Goal: Task Accomplishment & Management: Manage account settings

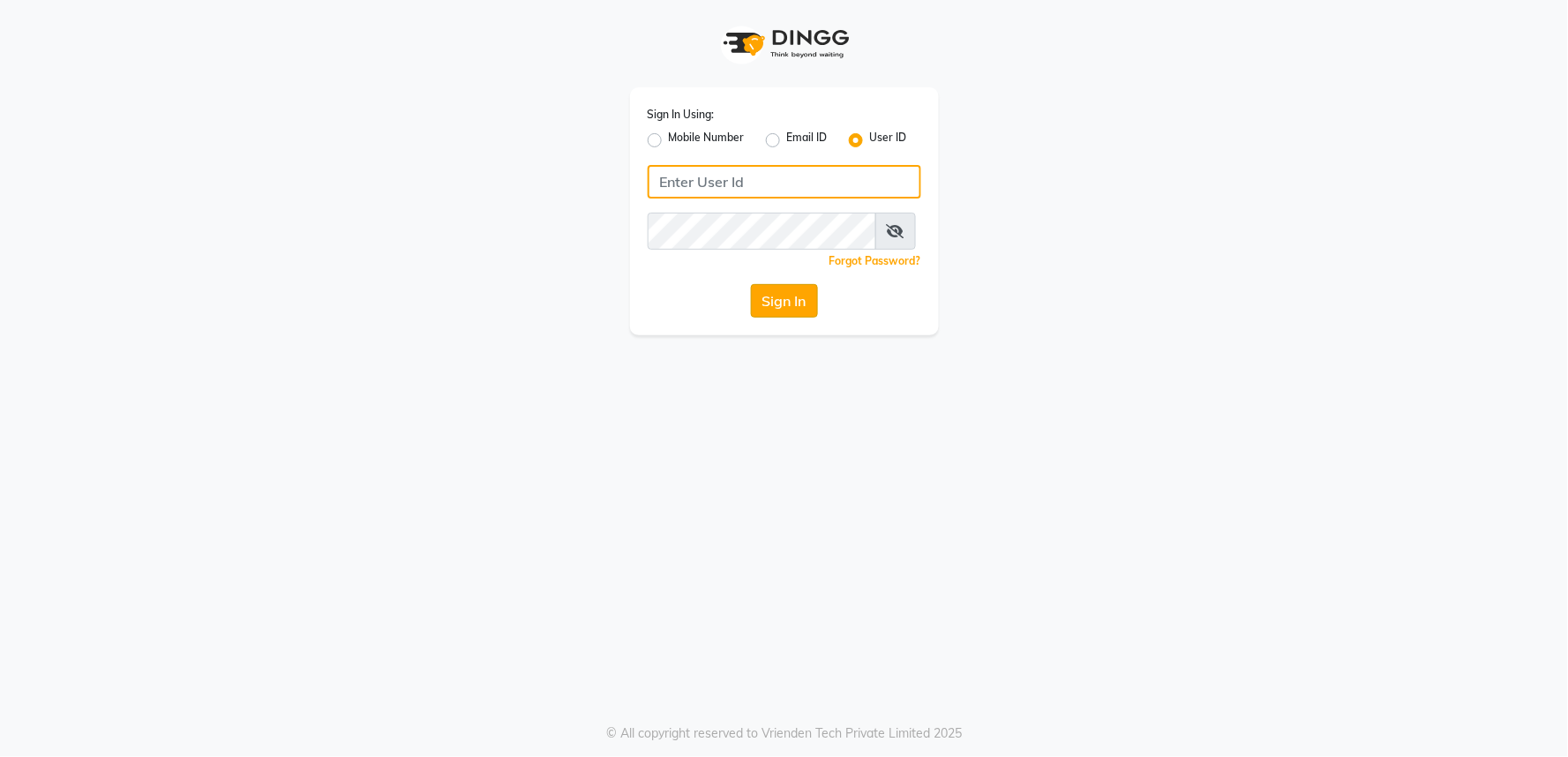
type input "kryoss@123"
click at [779, 314] on button "Sign In" at bounding box center [784, 301] width 67 height 34
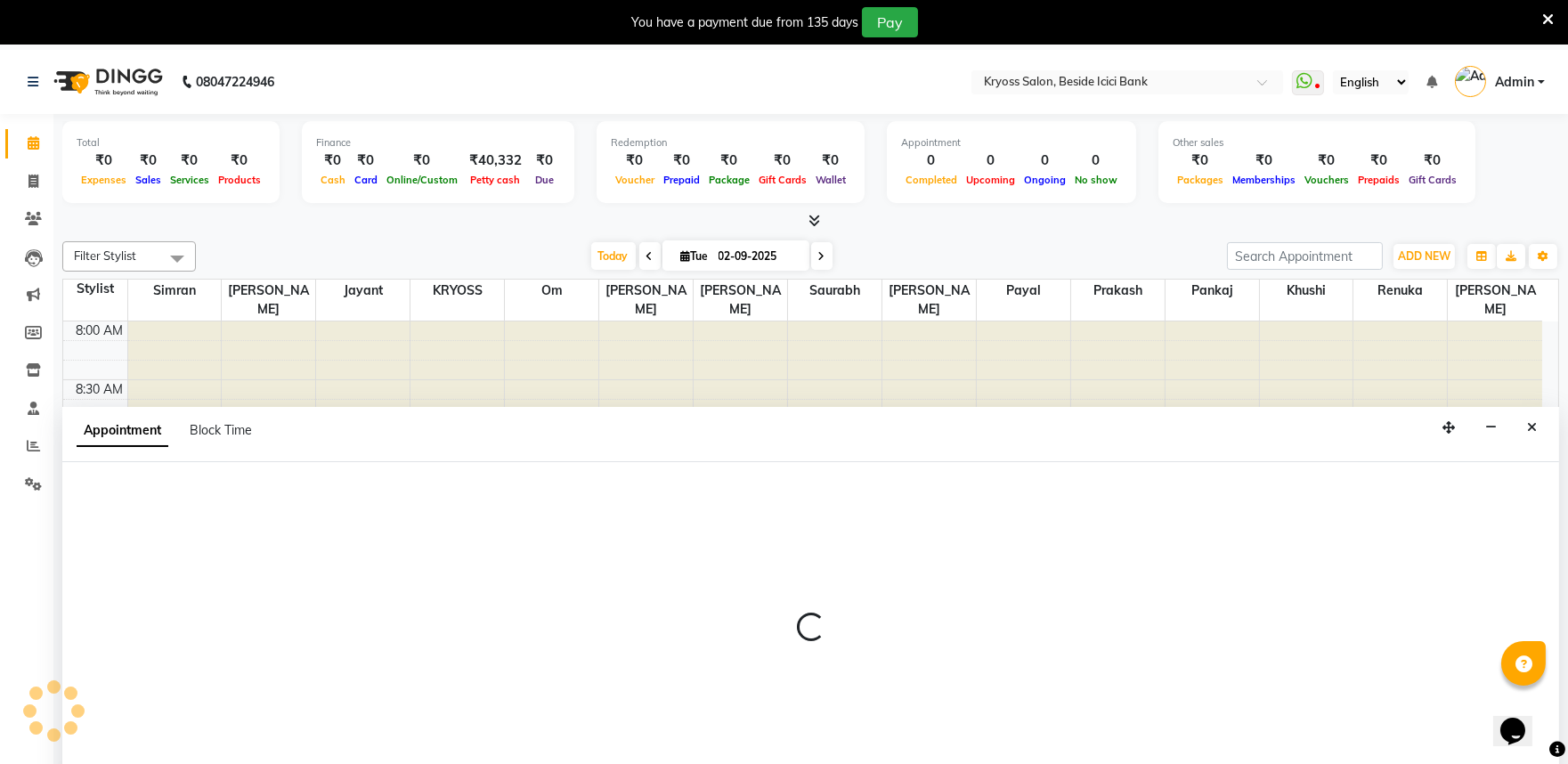
scroll to position [54, 0]
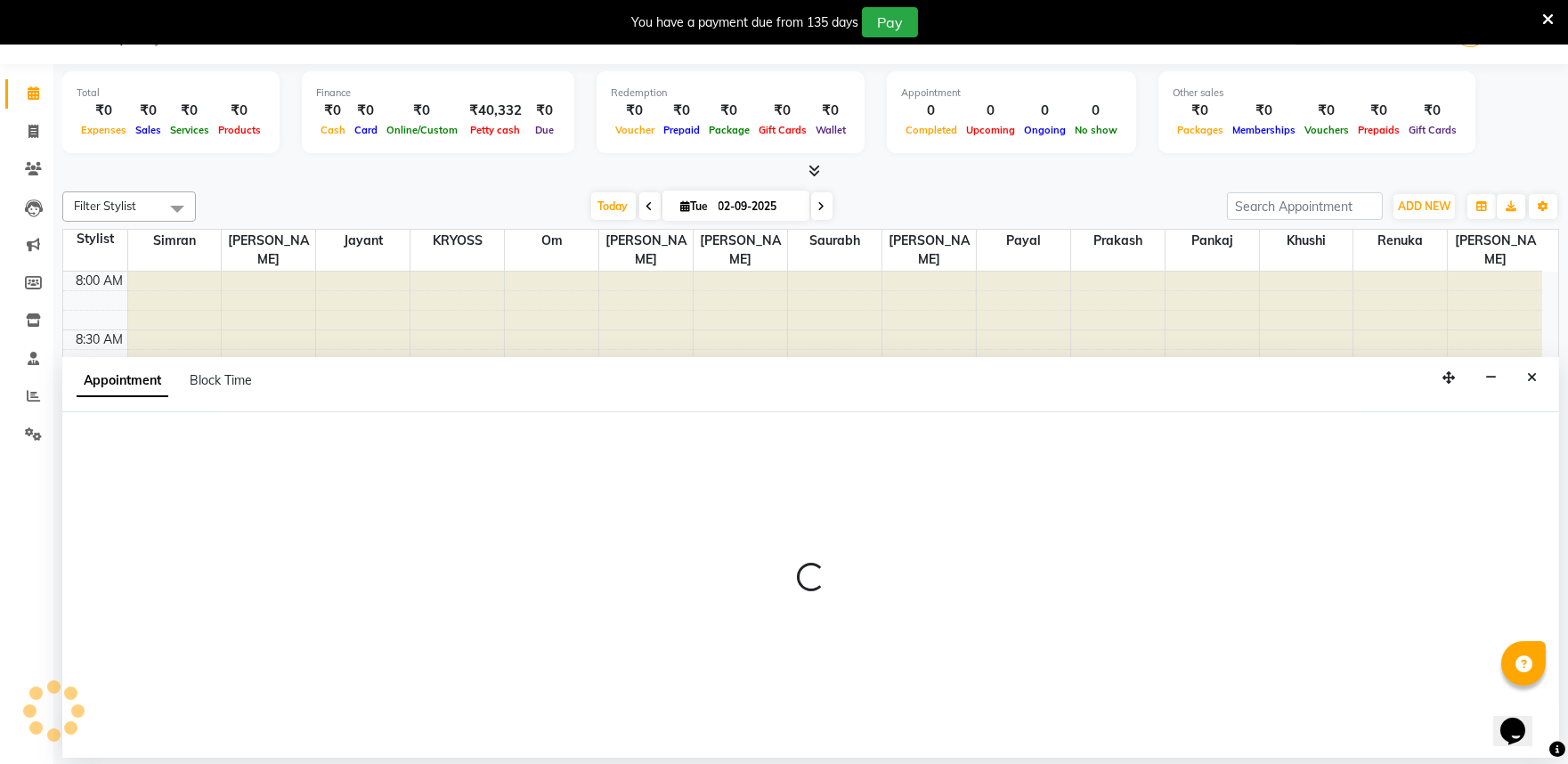
select select "52623"
select select "tentative"
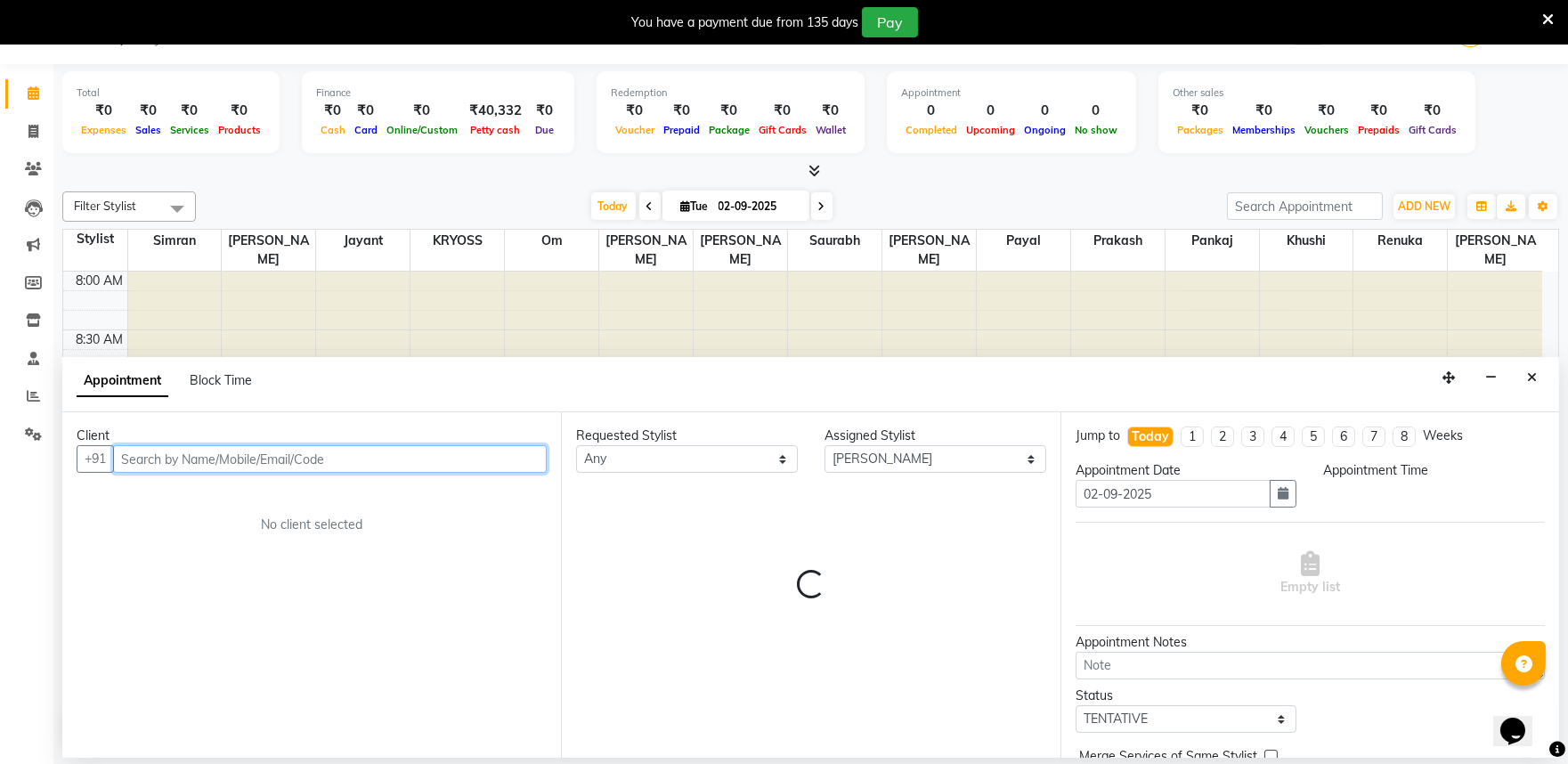
select select "540"
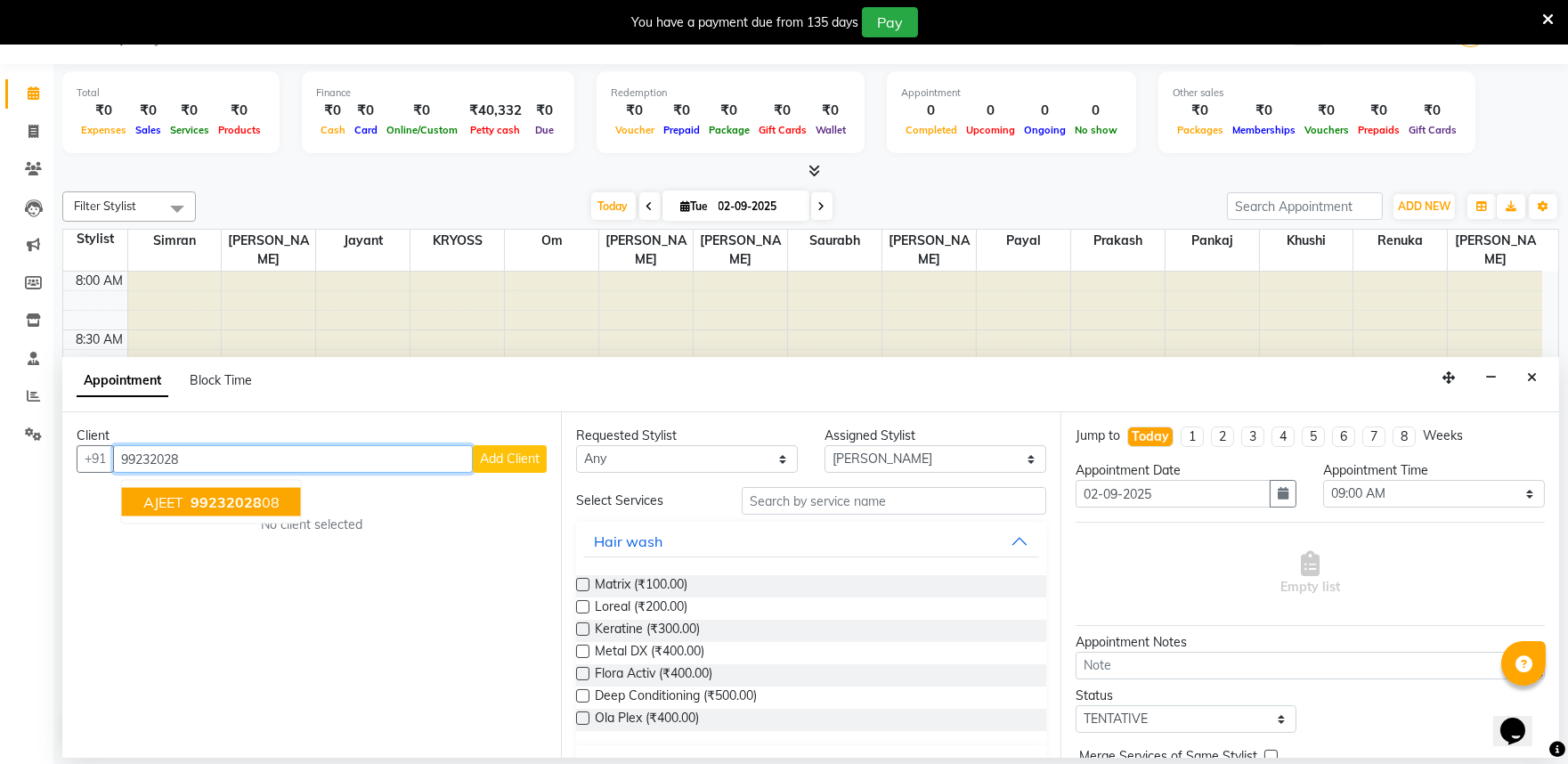
click at [173, 511] on span "AJEET" at bounding box center [164, 502] width 40 height 18
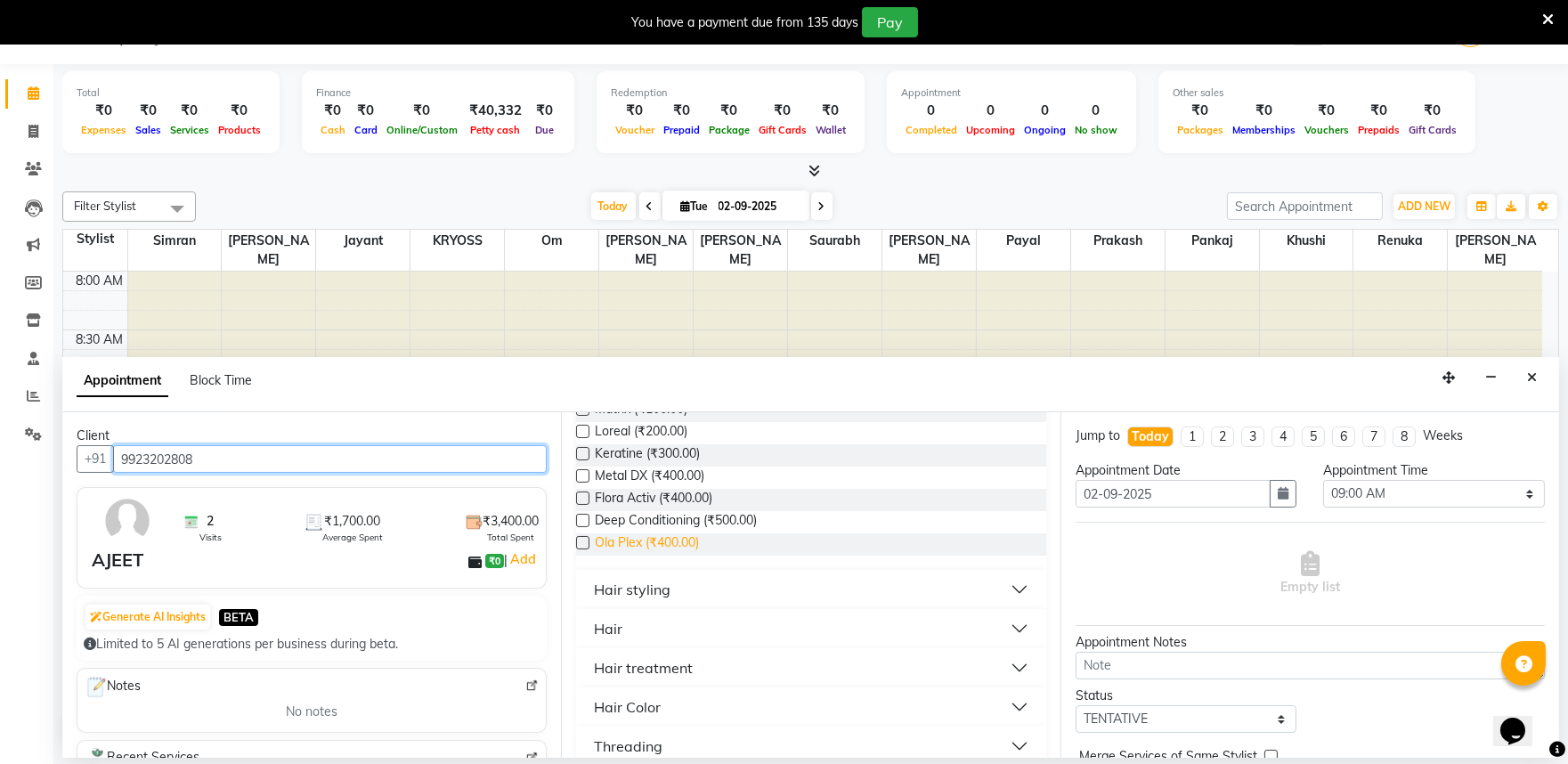
scroll to position [198, 0]
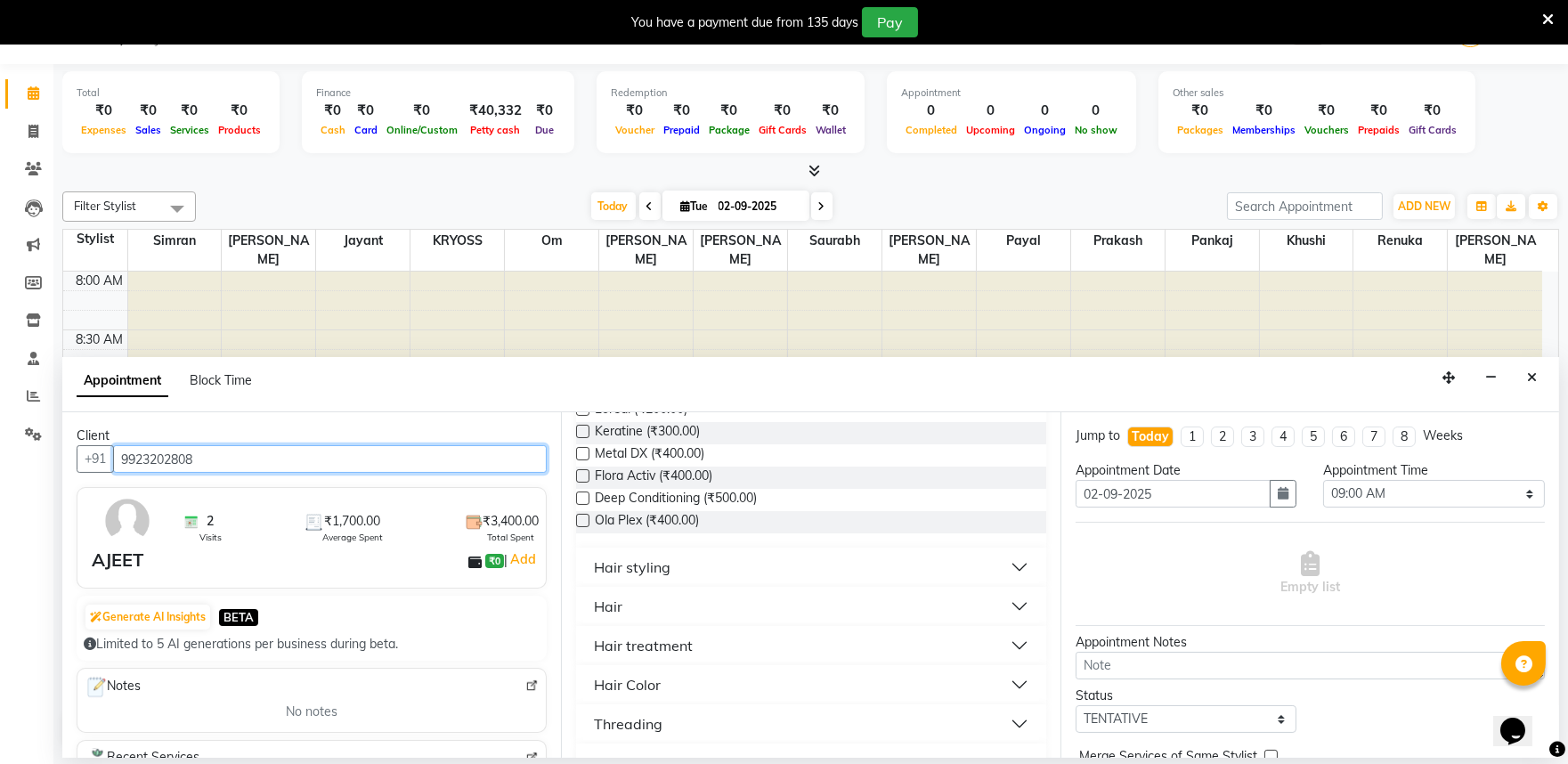
type input "9923202808"
click at [595, 623] on button "Hair" at bounding box center [811, 607] width 455 height 32
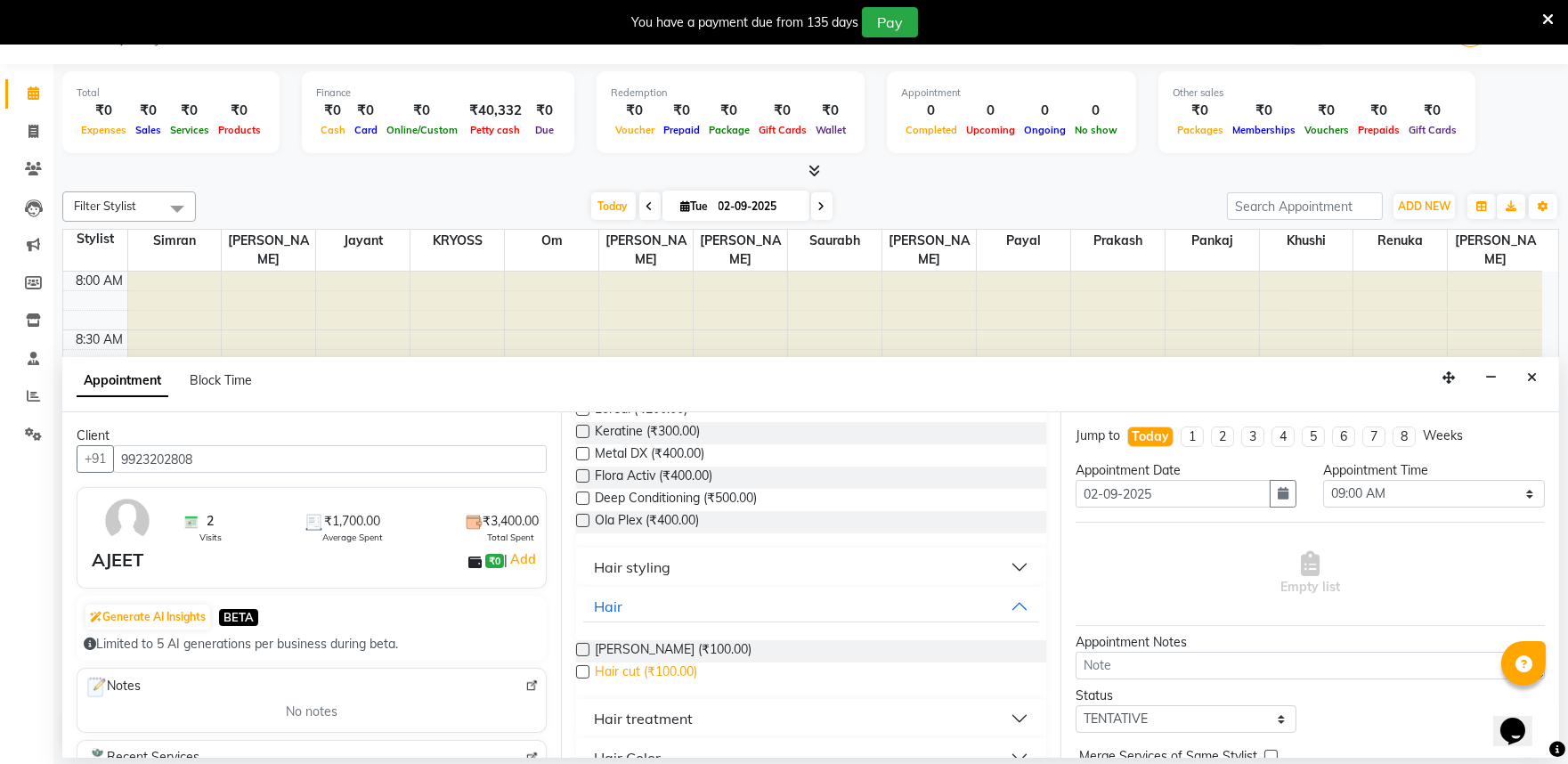
click at [607, 685] on span "Hair cut (₹100.00)" at bounding box center [646, 673] width 102 height 22
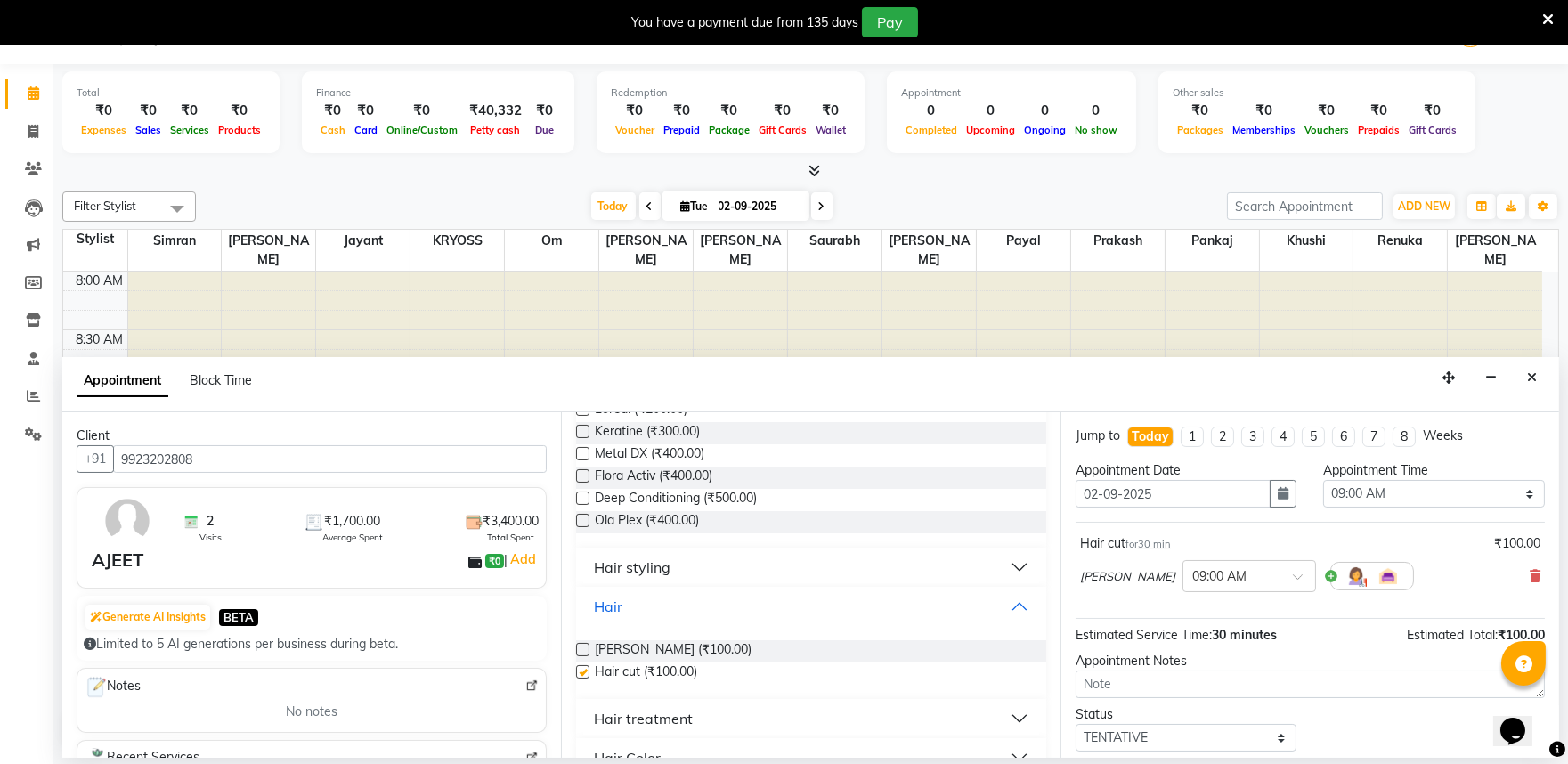
checkbox input "false"
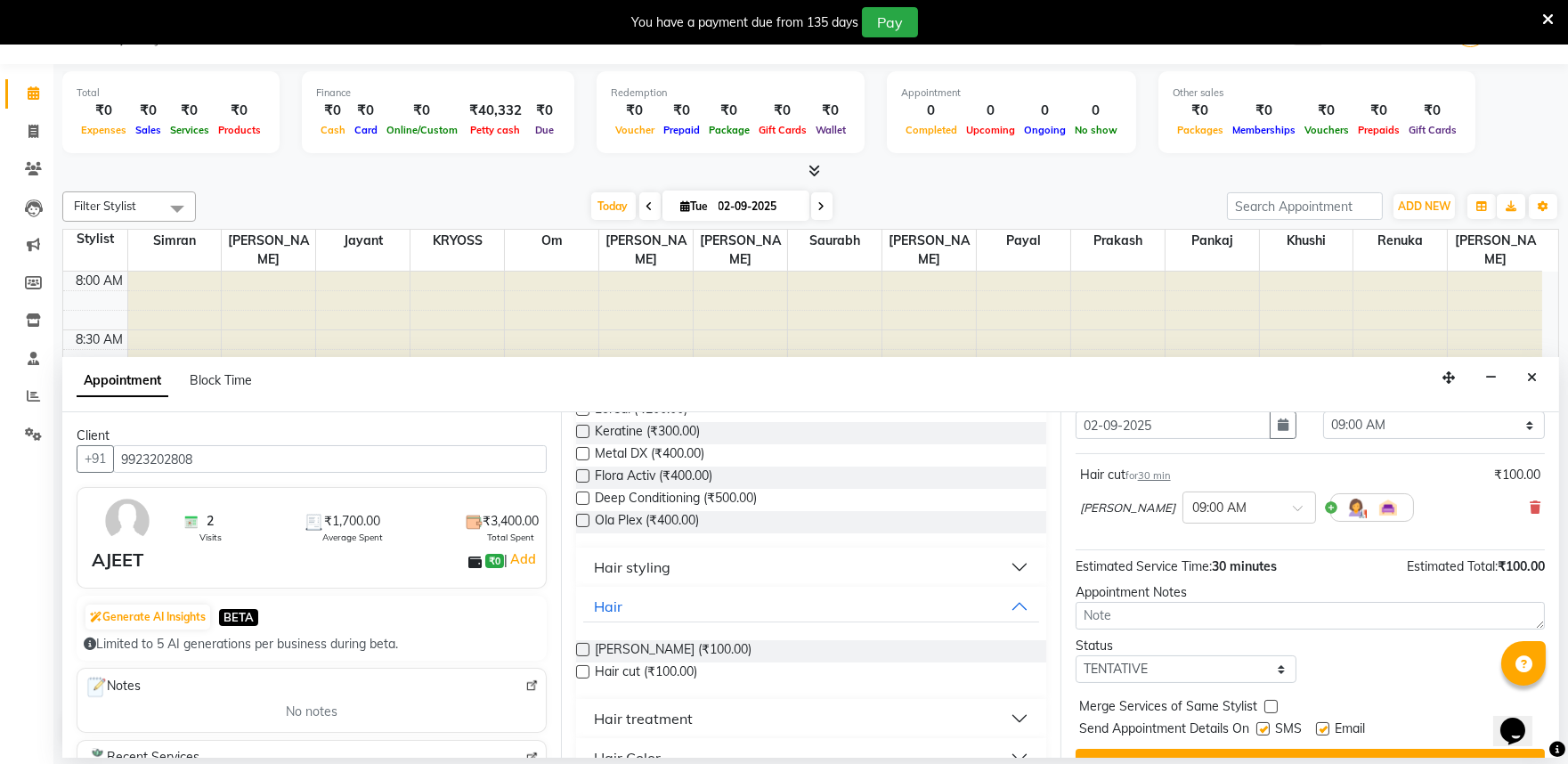
scroll to position [143, 0]
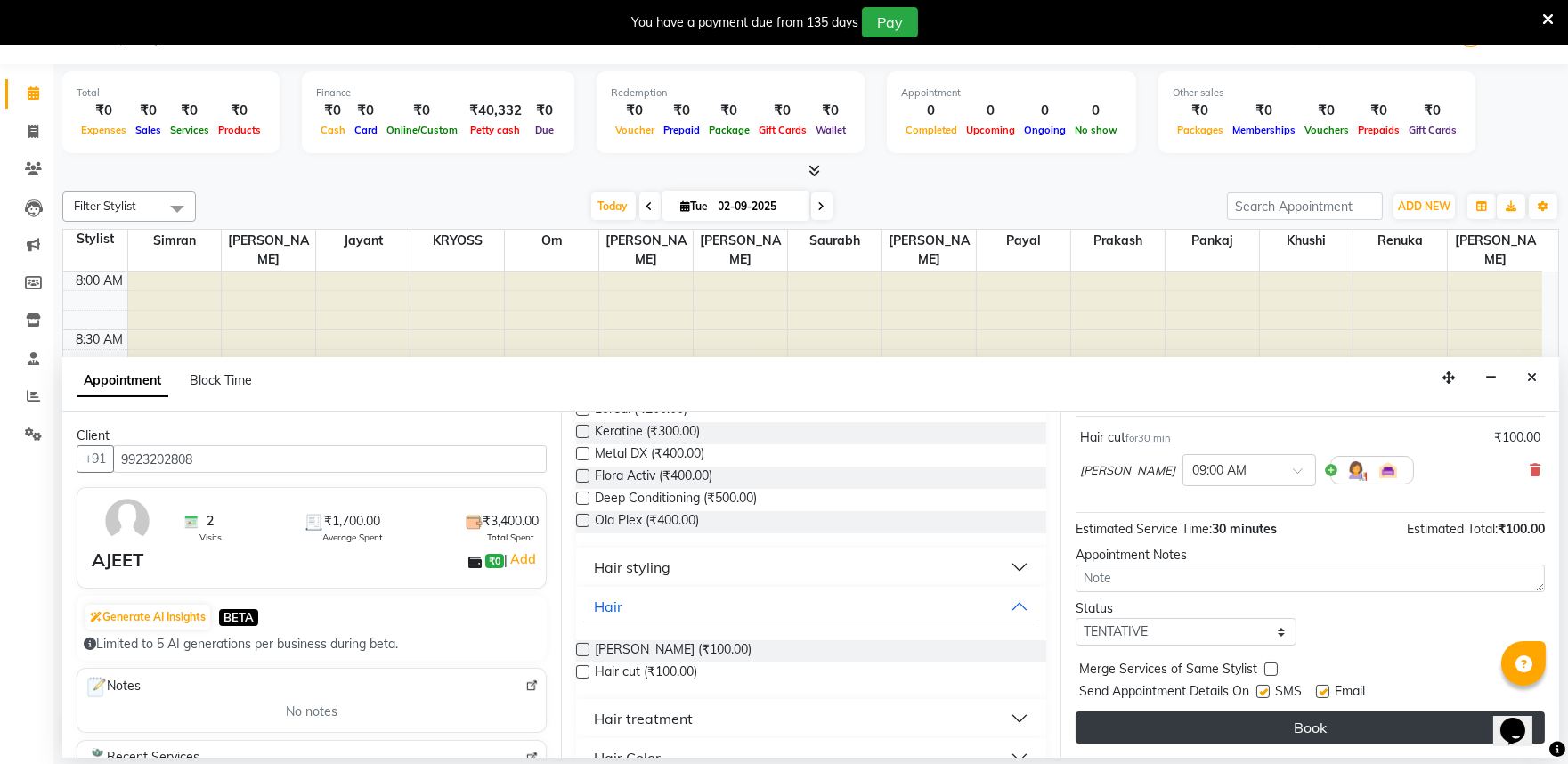
click at [1307, 724] on button "Book" at bounding box center [1310, 728] width 469 height 32
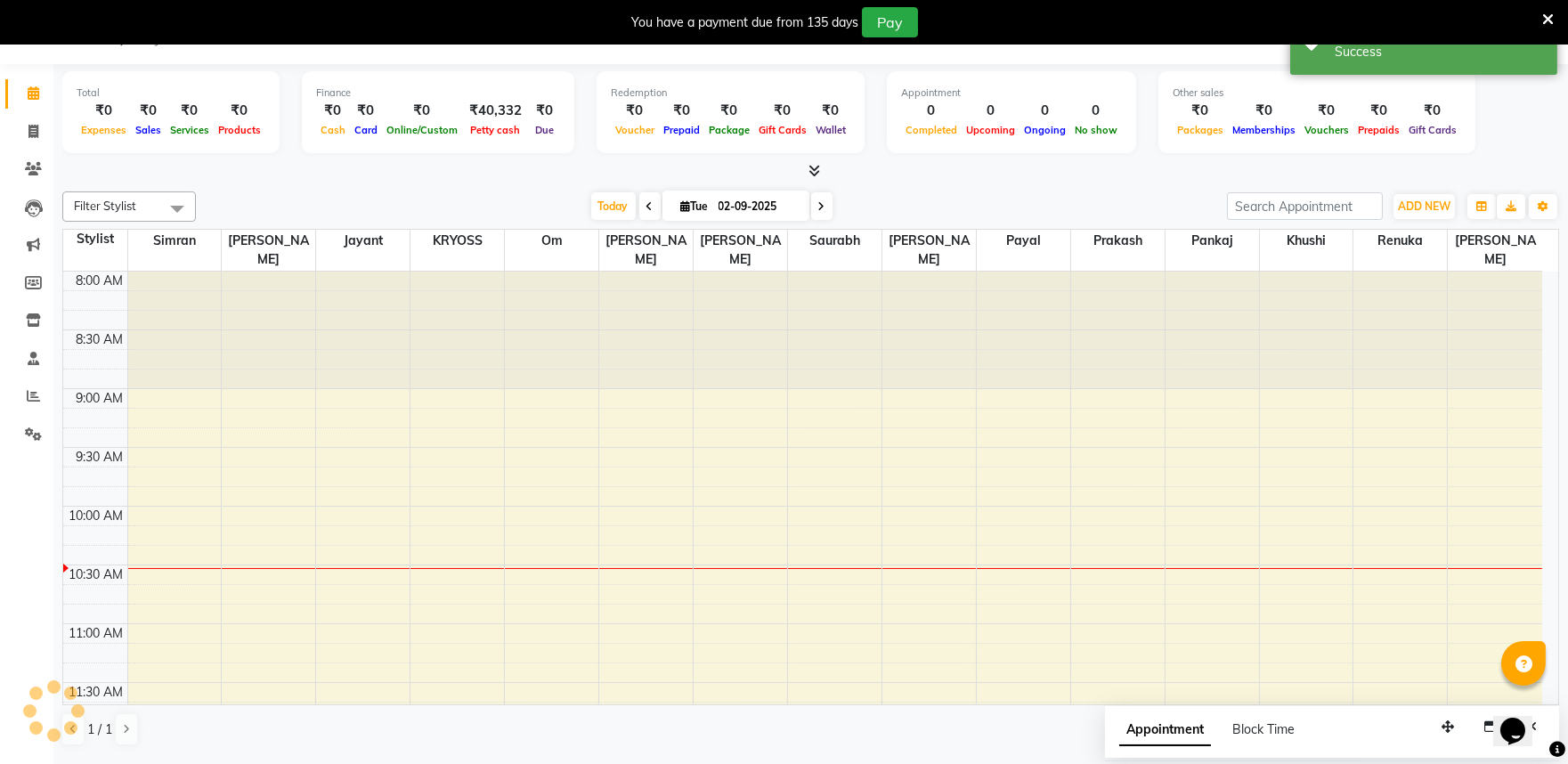
scroll to position [0, 0]
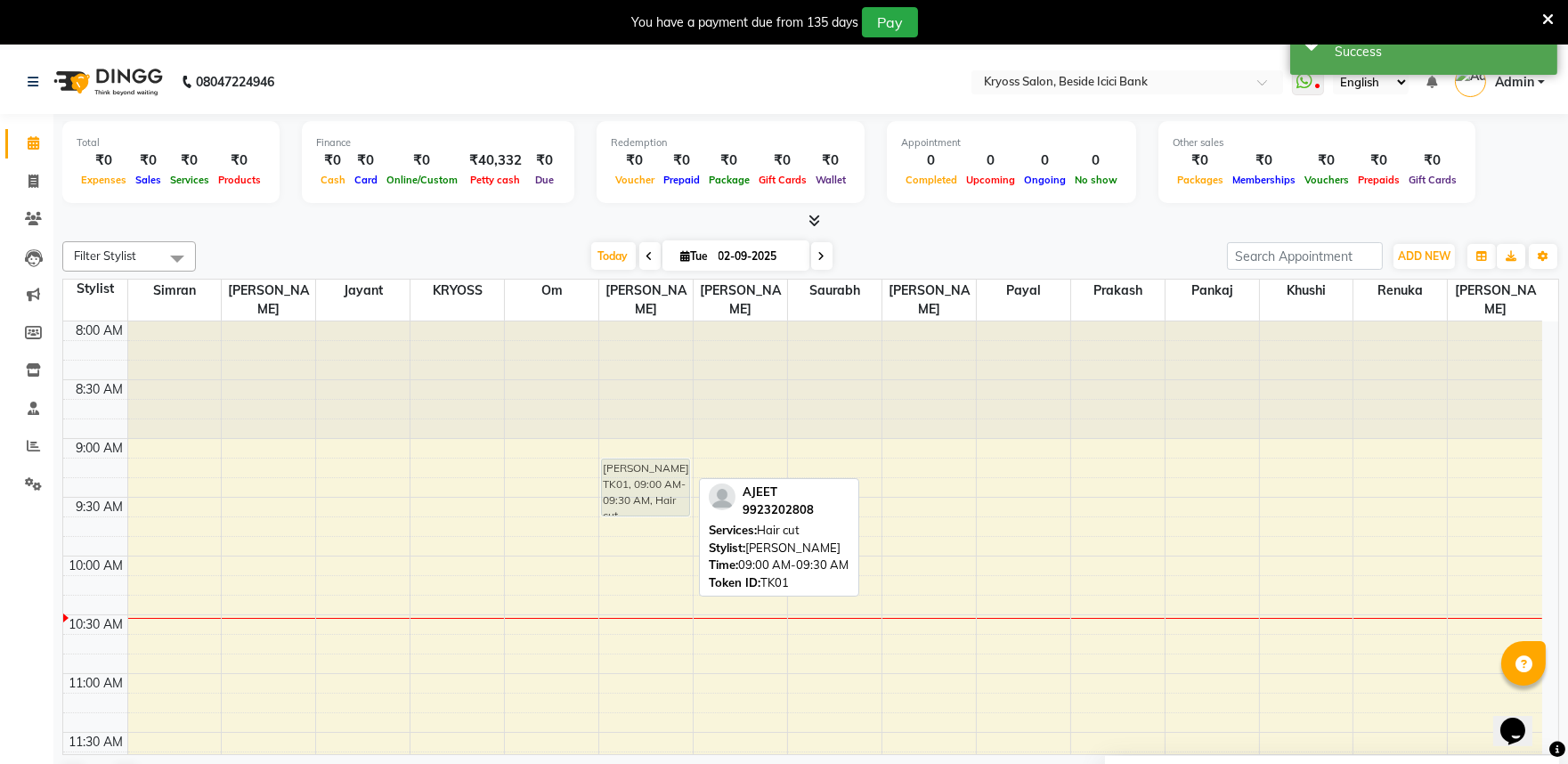
drag, startPoint x: 635, startPoint y: 442, endPoint x: 650, endPoint y: 452, distance: 18.0
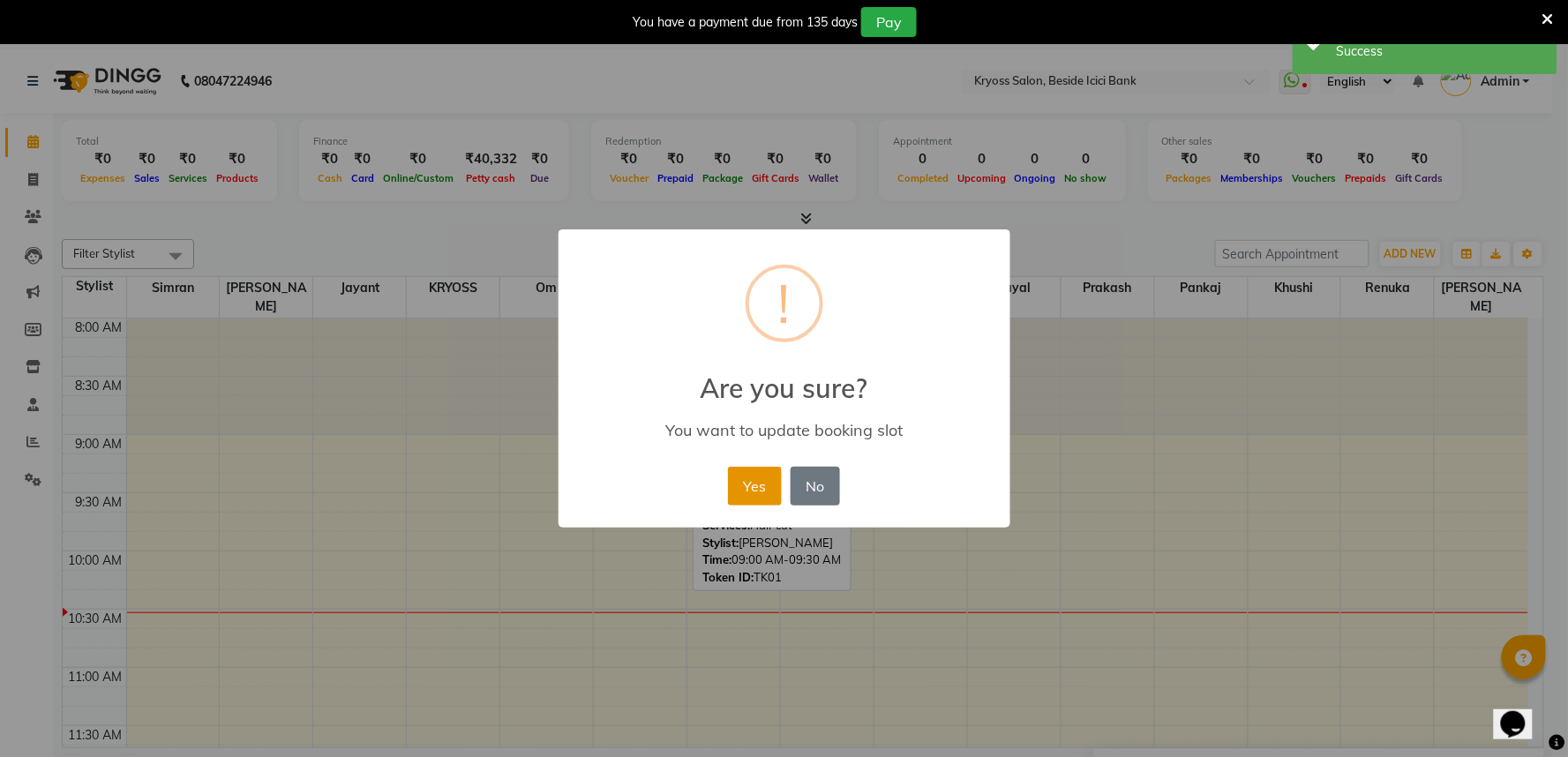
click at [739, 491] on button "Yes" at bounding box center [755, 486] width 53 height 39
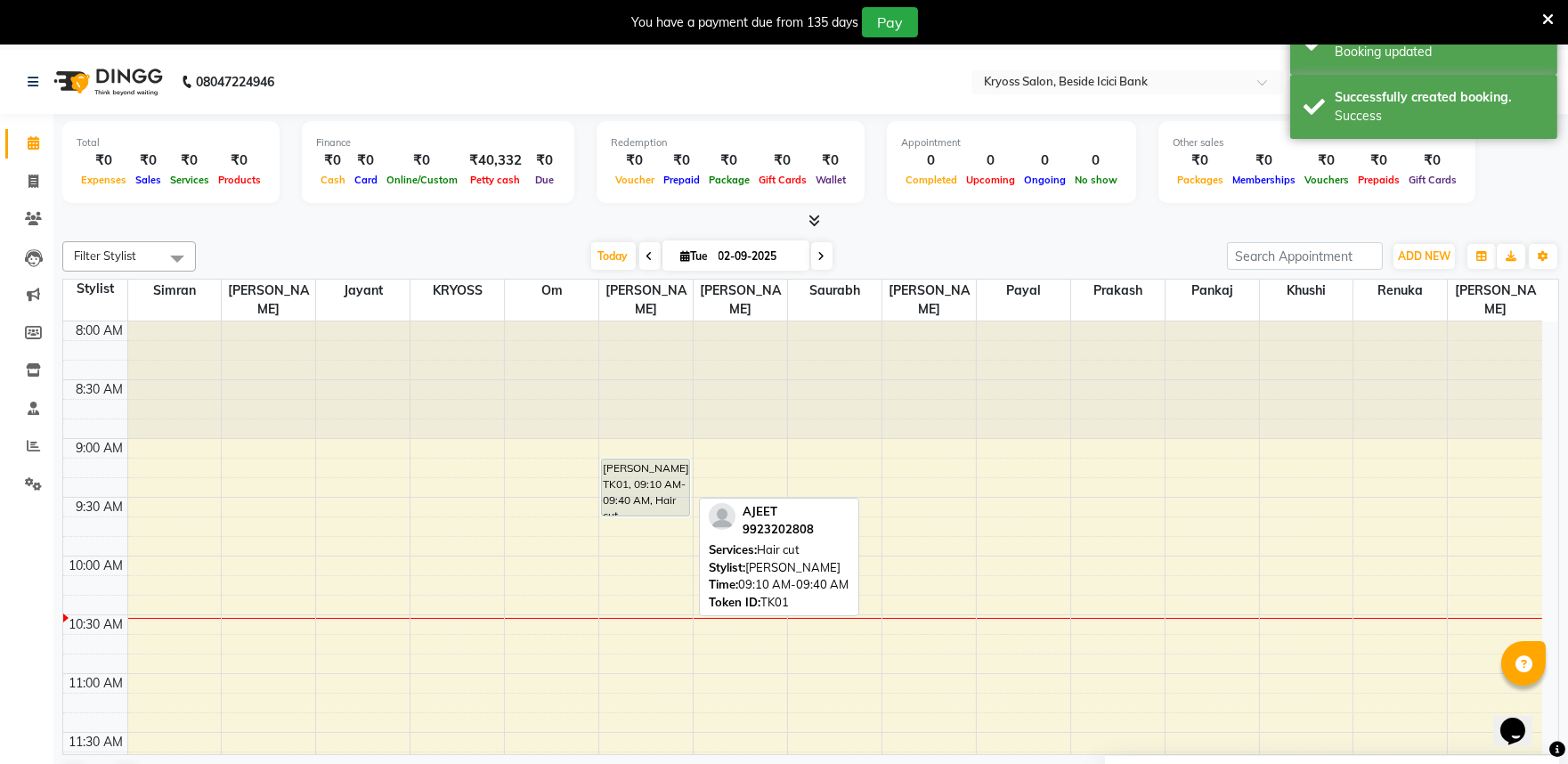
click at [655, 479] on div "AJEET, TK01, 09:10 AM-09:40 AM, Hair cut" at bounding box center [645, 487] width 87 height 56
drag, startPoint x: 655, startPoint y: 479, endPoint x: 666, endPoint y: 458, distance: 23.7
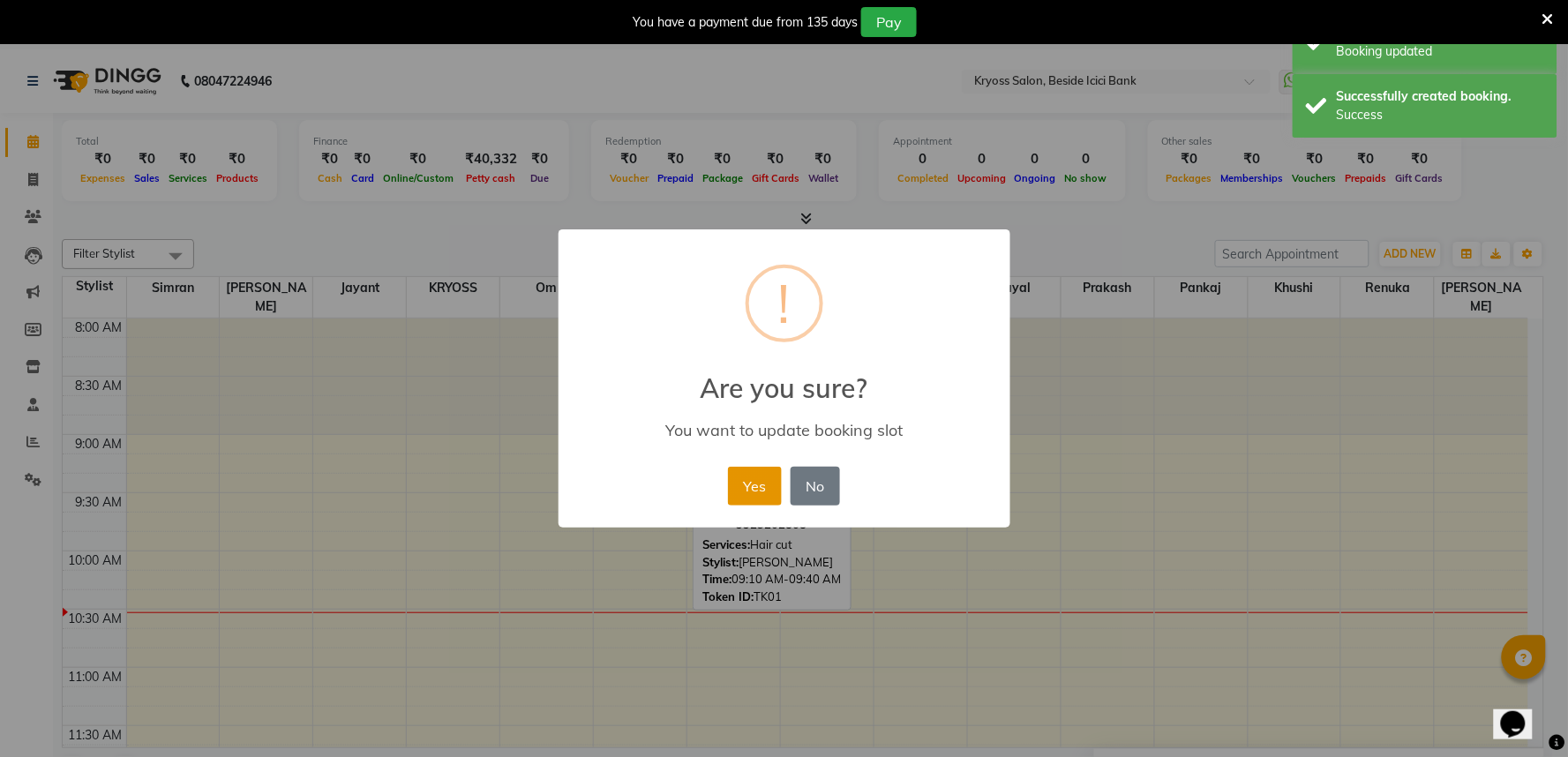
drag, startPoint x: 736, startPoint y: 492, endPoint x: 669, endPoint y: 492, distance: 67.0
click at [735, 492] on button "Yes" at bounding box center [755, 486] width 53 height 39
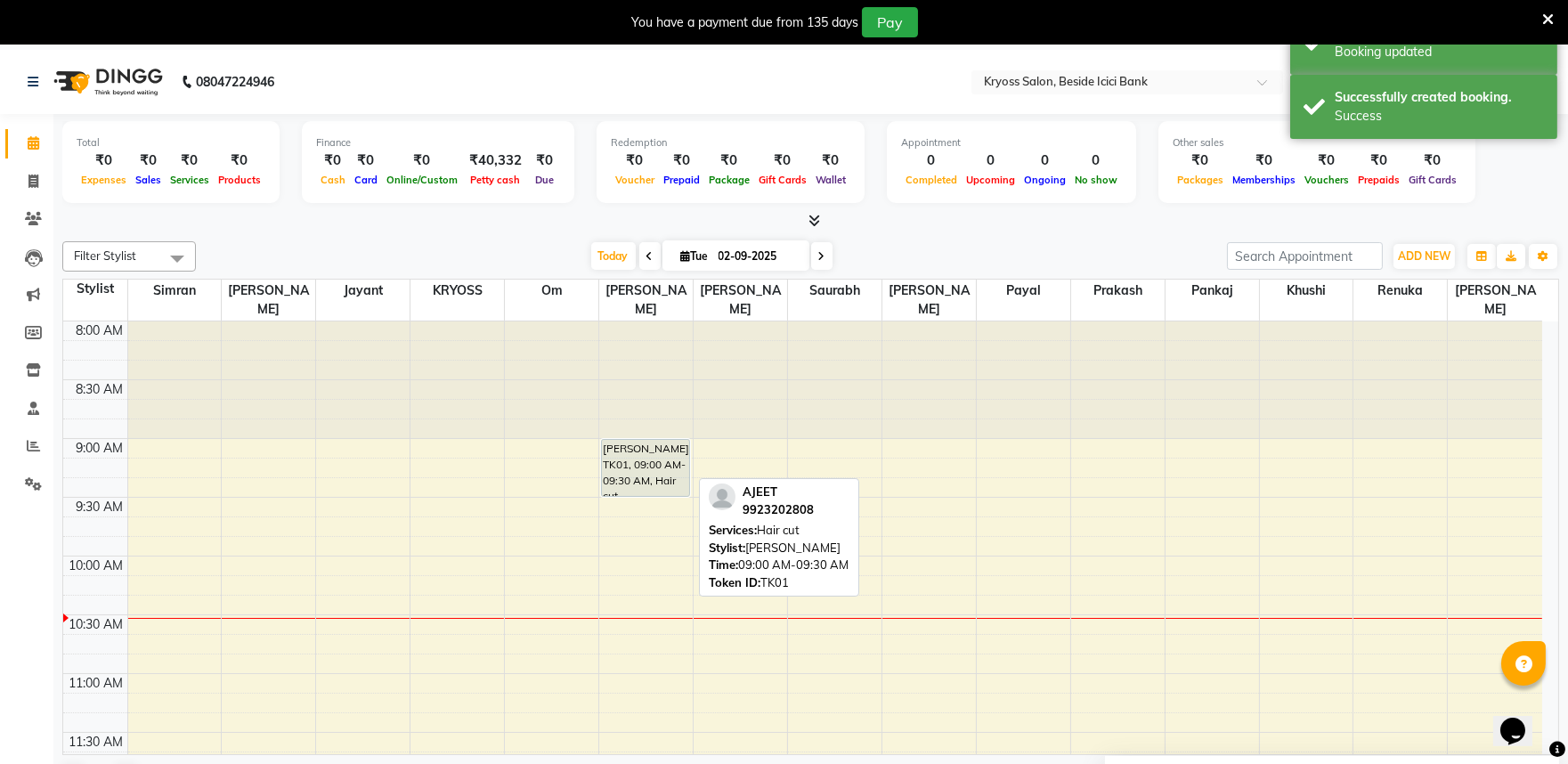
click at [654, 475] on div "[PERSON_NAME], TK01, 09:00 AM-09:30 AM, Hair cut" at bounding box center [645, 468] width 87 height 56
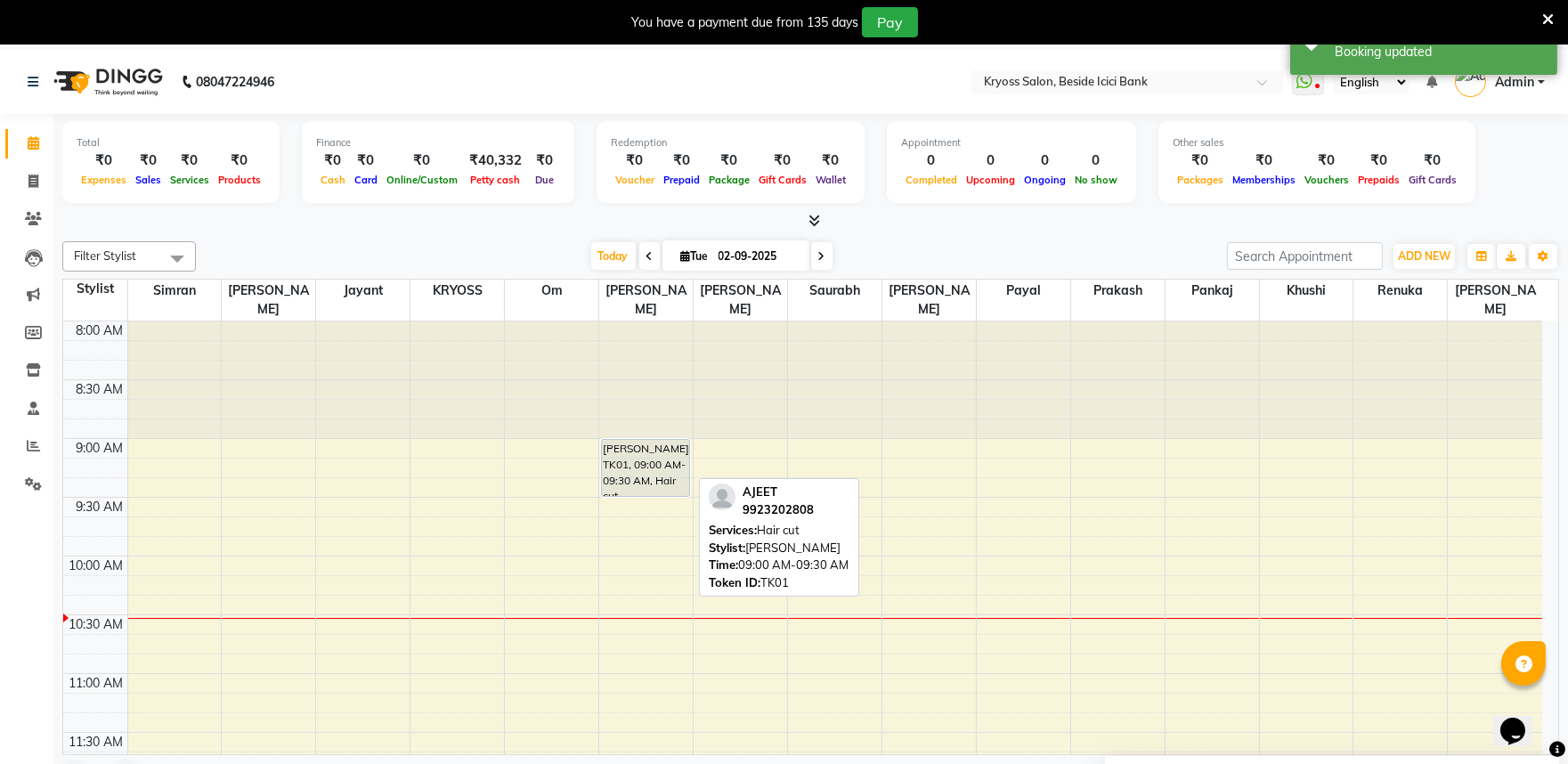
click at [661, 466] on div "[PERSON_NAME], TK01, 09:00 AM-09:30 AM, Hair cut" at bounding box center [645, 468] width 87 height 56
select select "7"
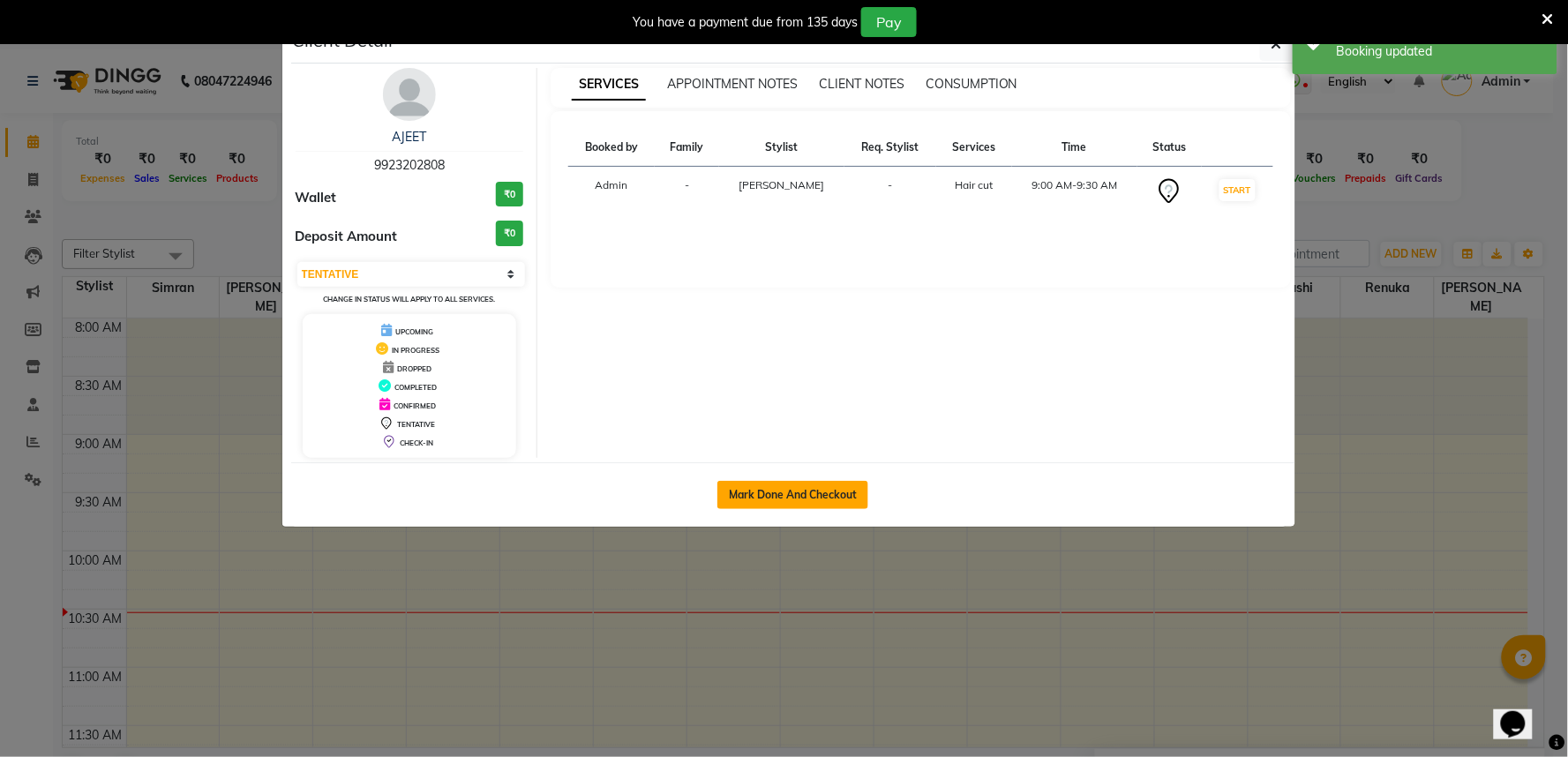
click at [751, 509] on button "Mark Done And Checkout" at bounding box center [792, 495] width 150 height 28
select select "service"
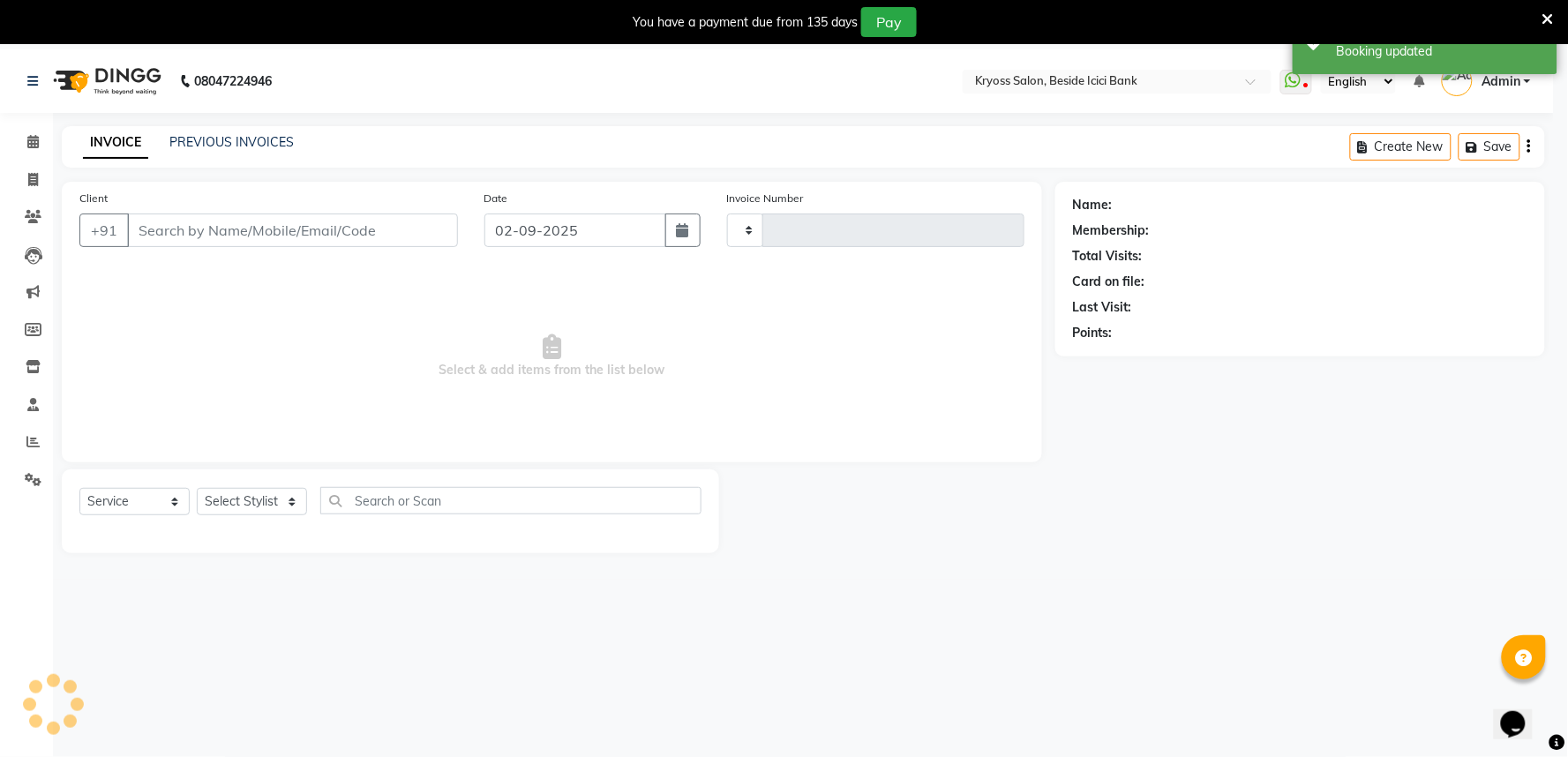
type input "11702"
select select "3"
select select "5439"
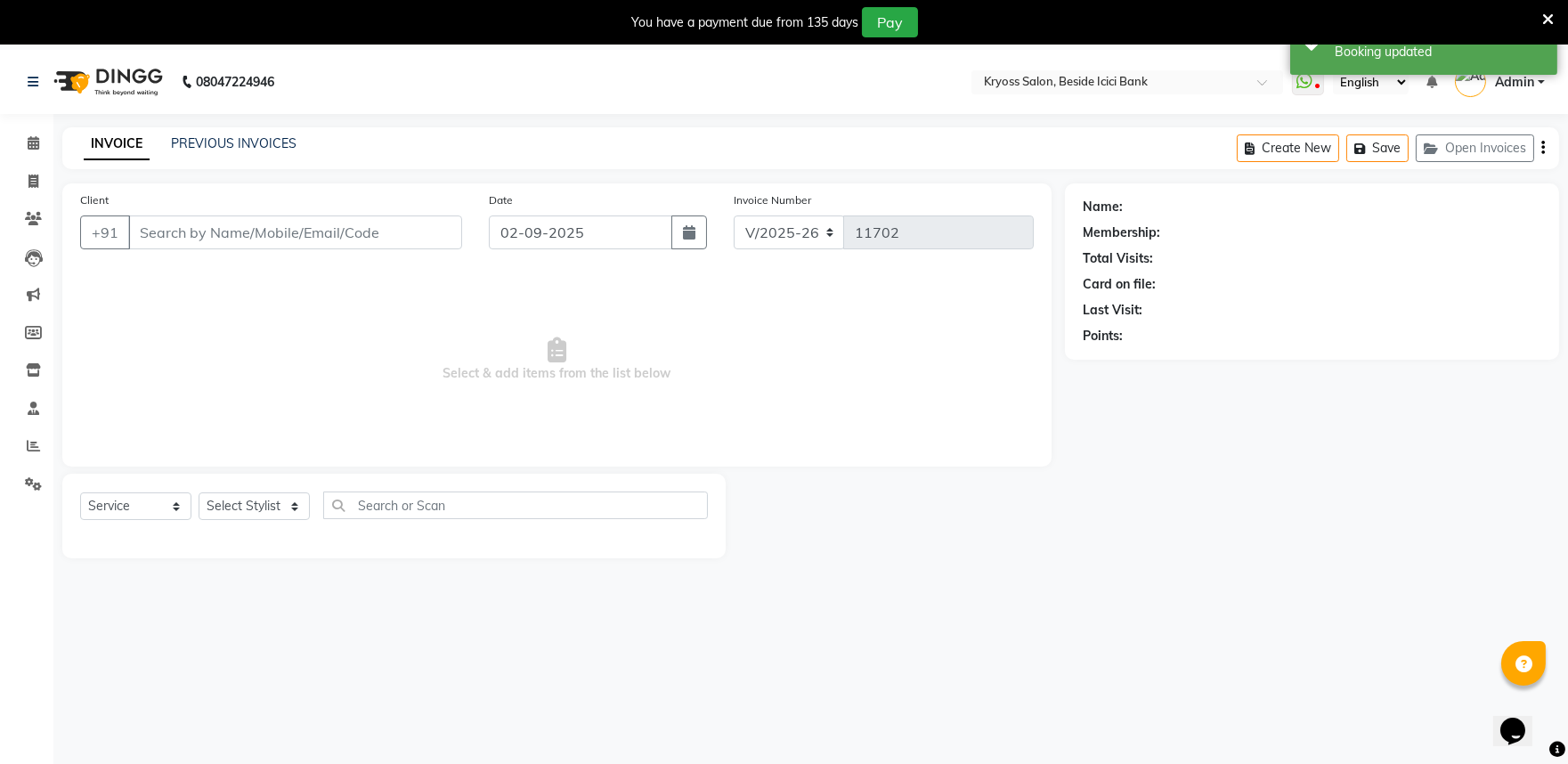
type input "9923202808"
select select "52623"
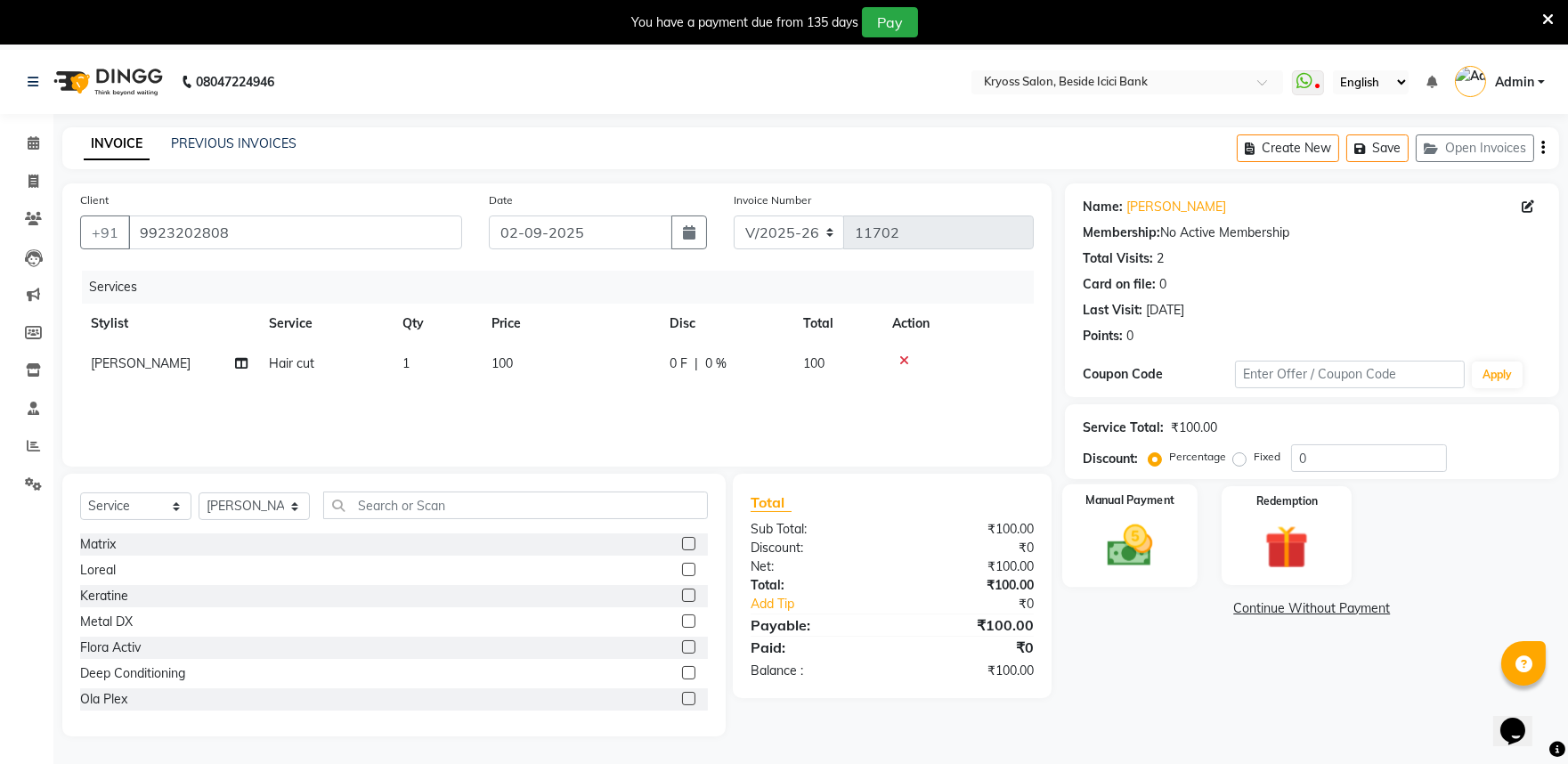
click at [1133, 568] on img at bounding box center [1129, 546] width 74 height 52
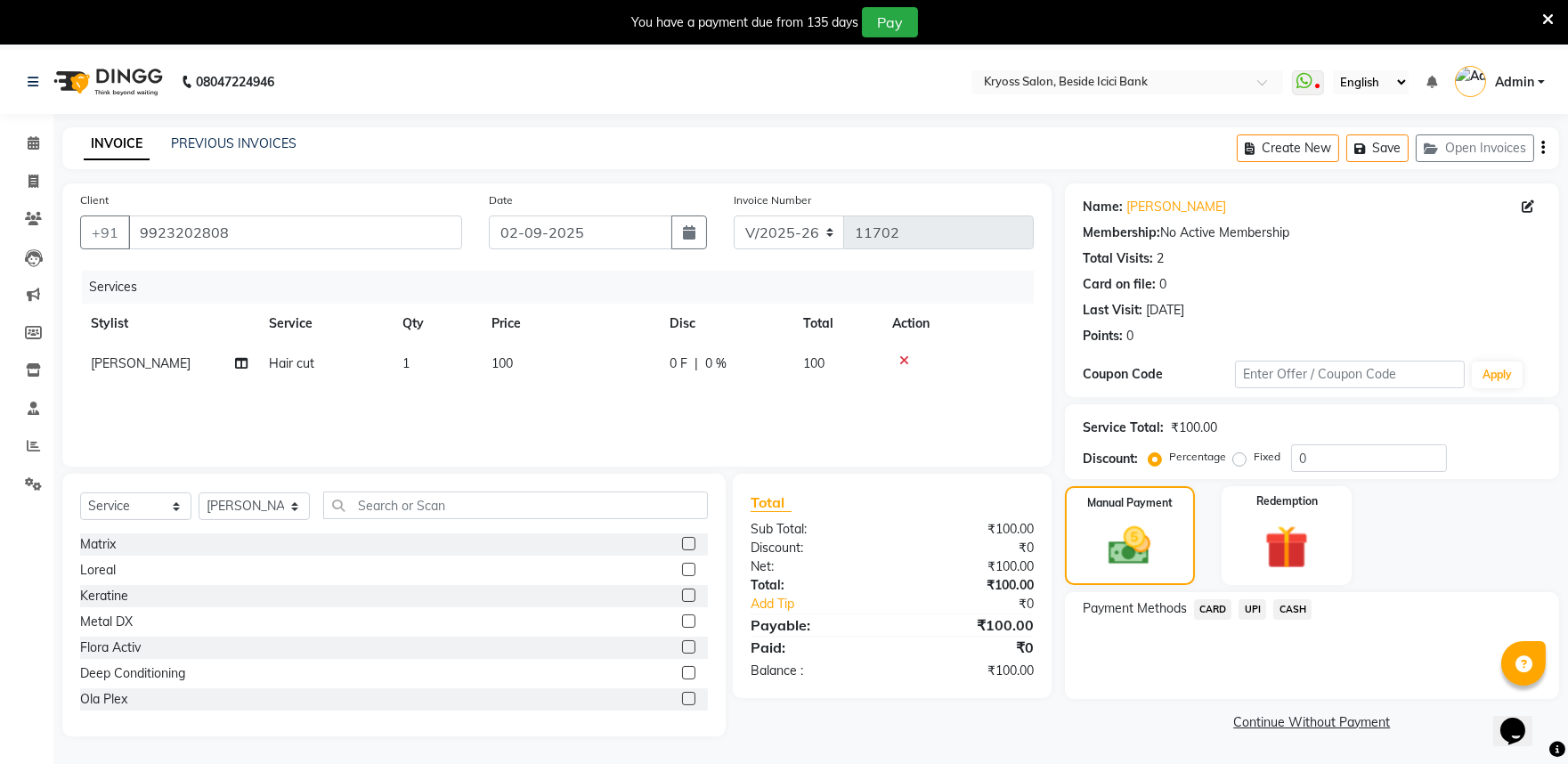
click at [1262, 620] on span "UPI" at bounding box center [1253, 609] width 28 height 21
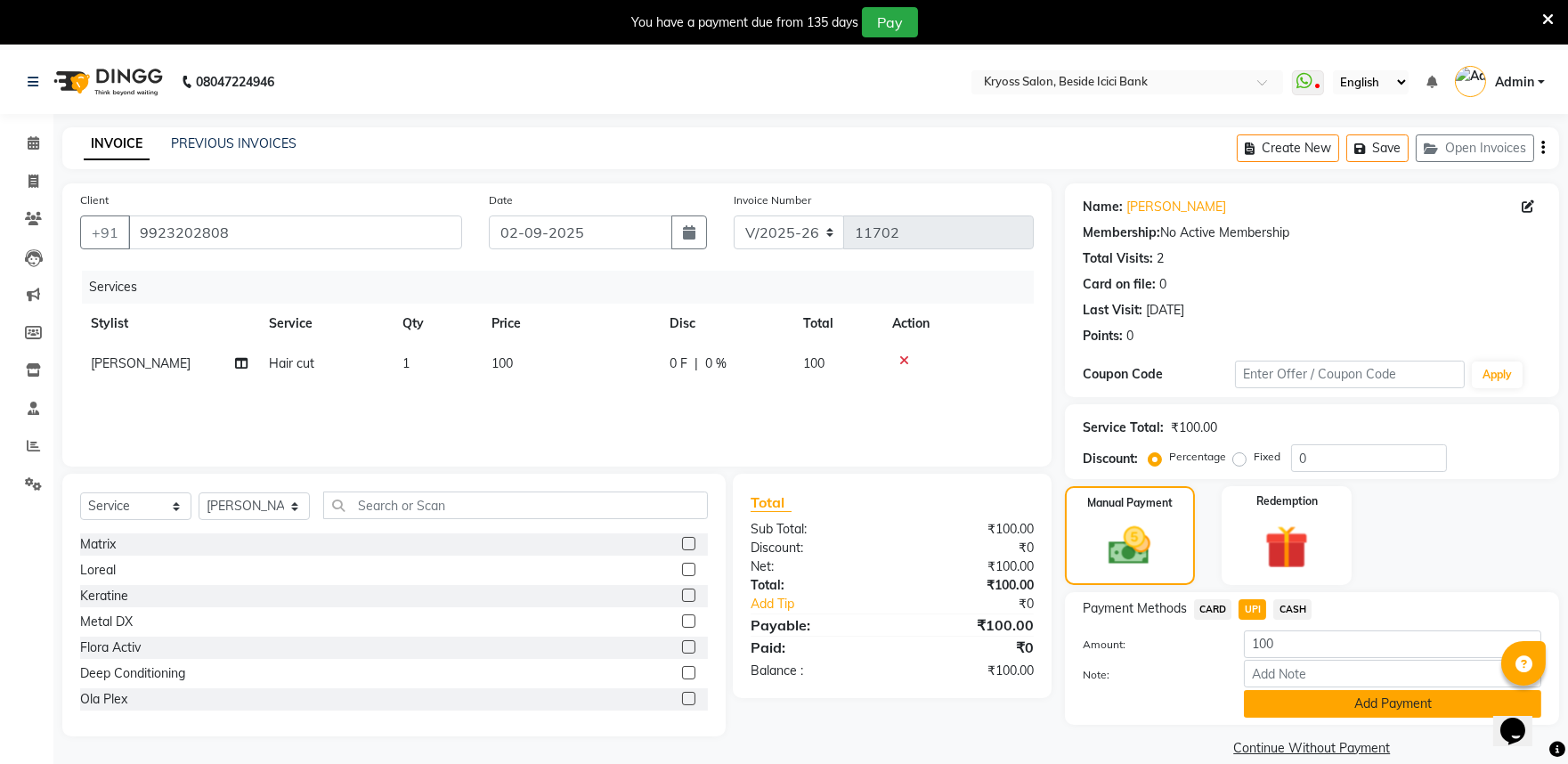
click at [1440, 718] on button "Add Payment" at bounding box center [1393, 704] width 297 height 28
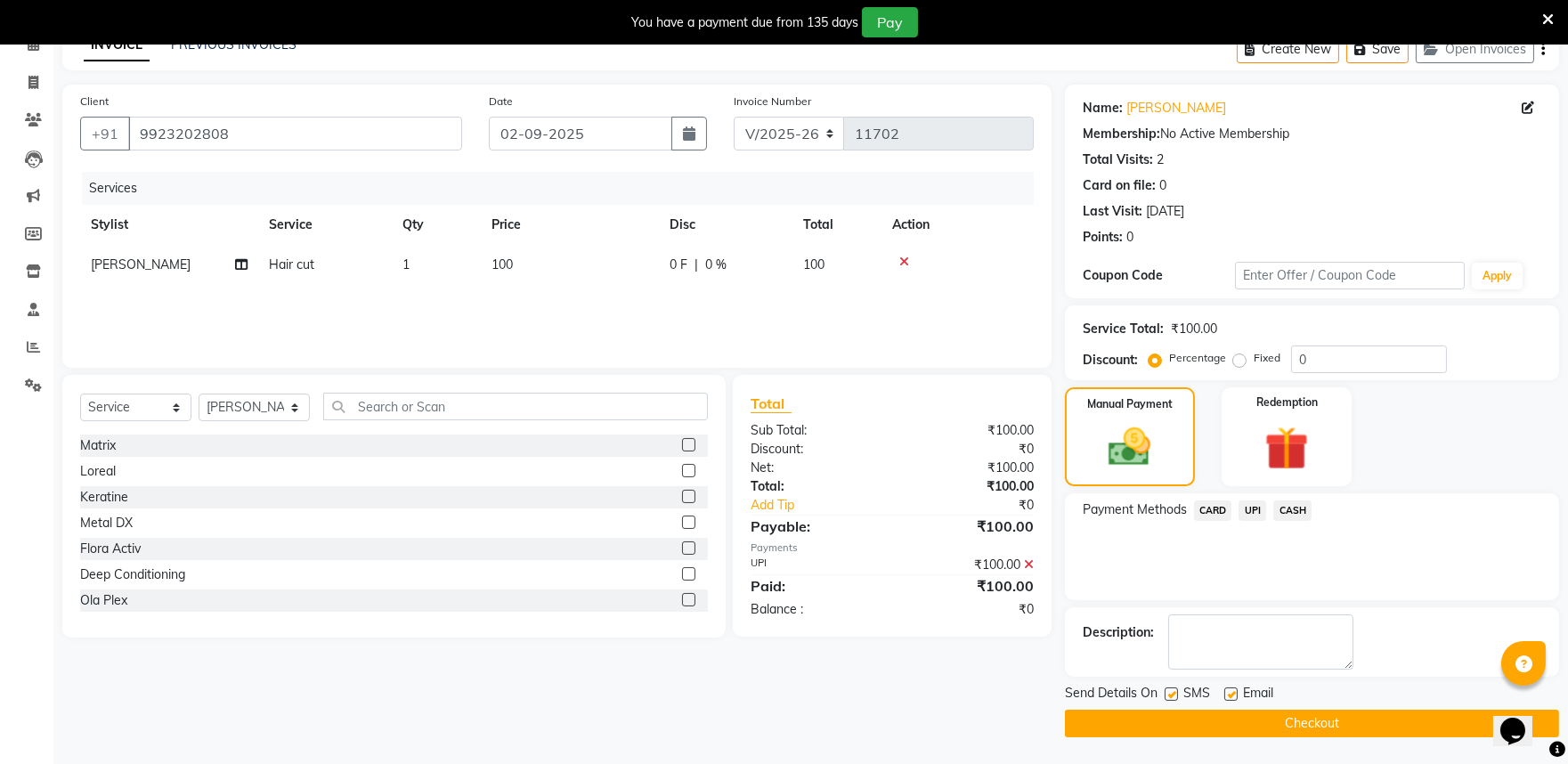
scroll to position [141, 0]
click at [1234, 710] on button "Checkout" at bounding box center [1312, 724] width 494 height 28
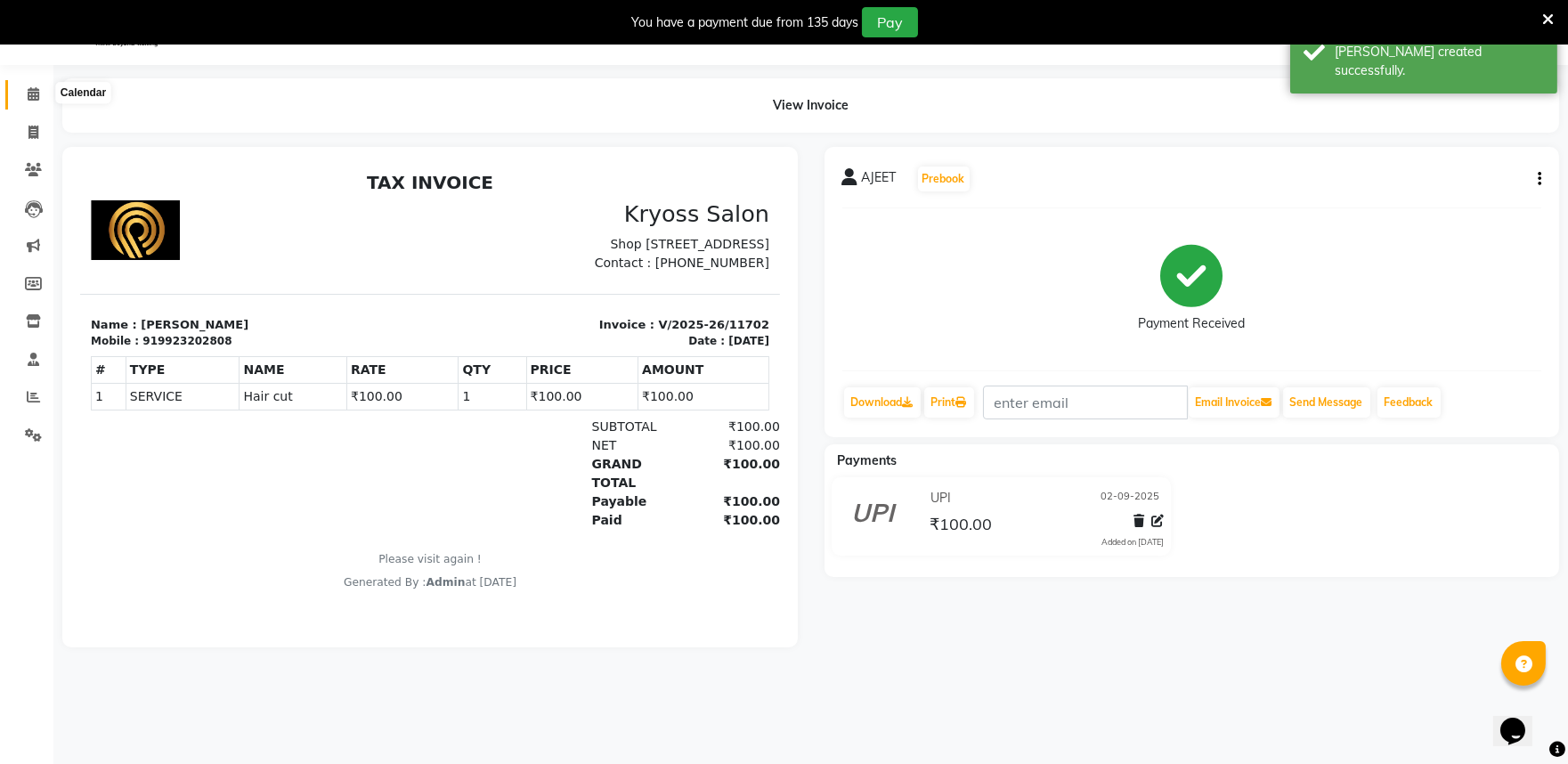
click at [22, 95] on span at bounding box center [33, 94] width 31 height 21
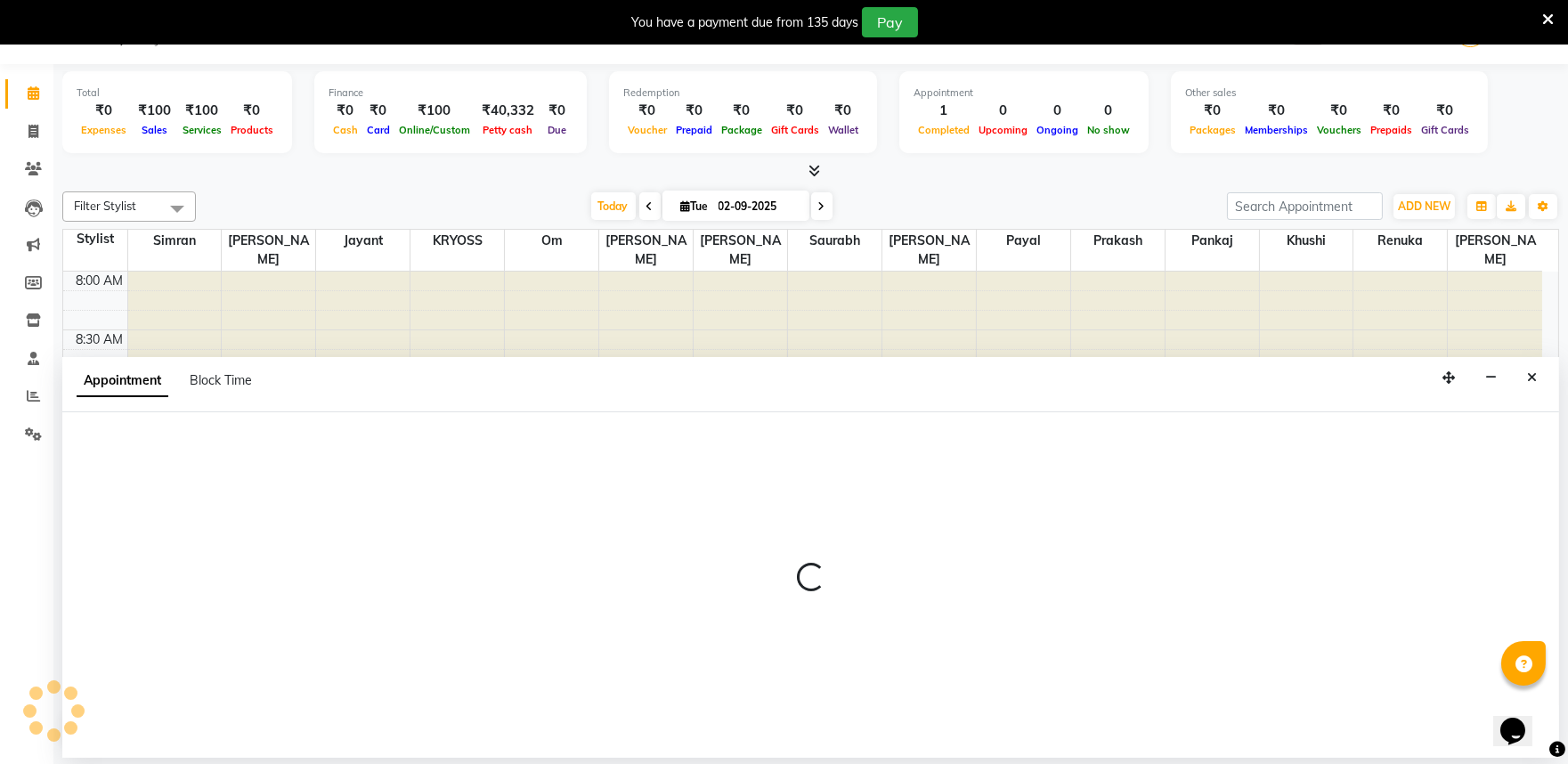
scroll to position [54, 0]
select select "75795"
select select "555"
select select "tentative"
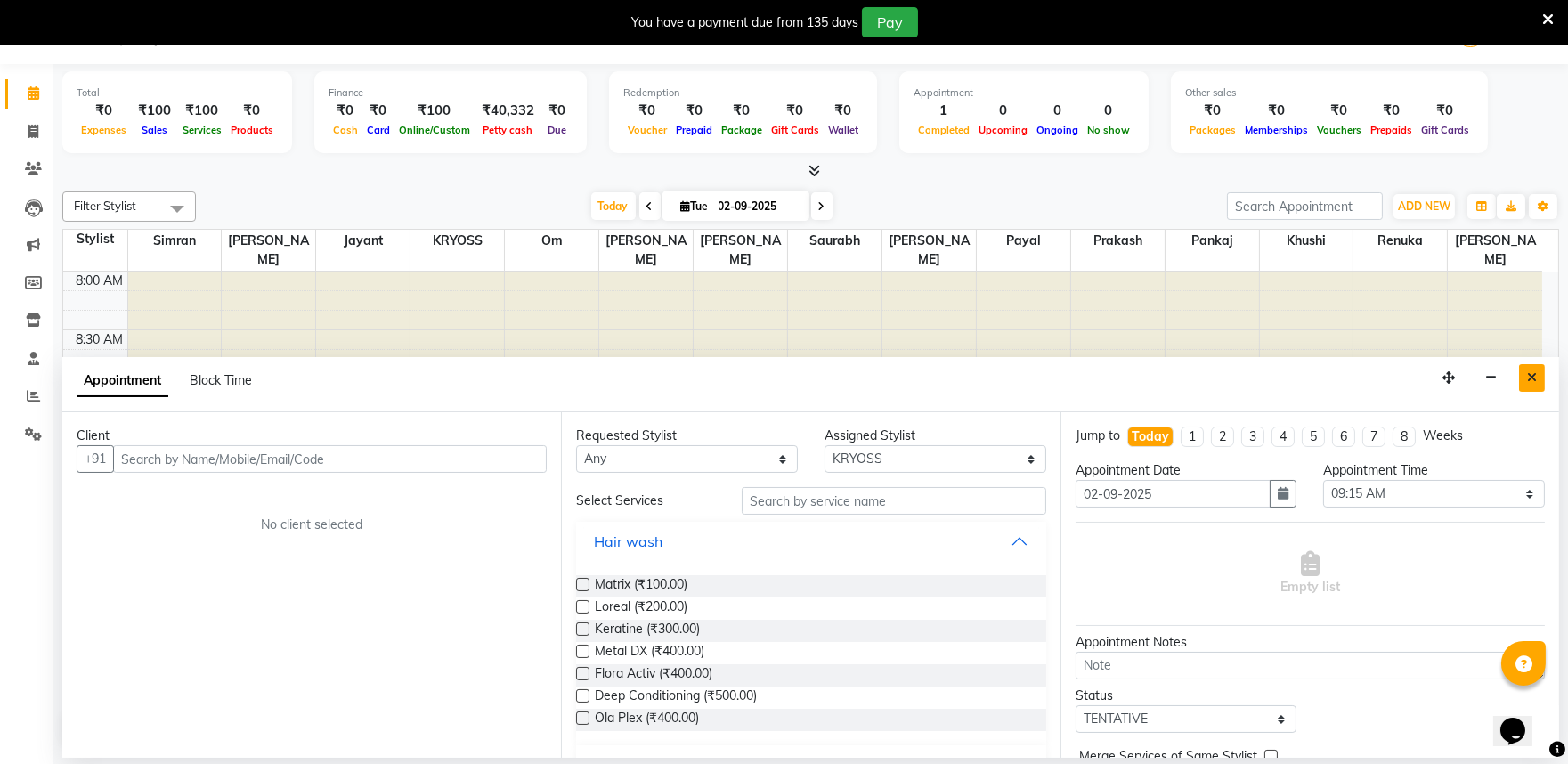
click at [1529, 384] on icon "Close" at bounding box center [1532, 378] width 10 height 13
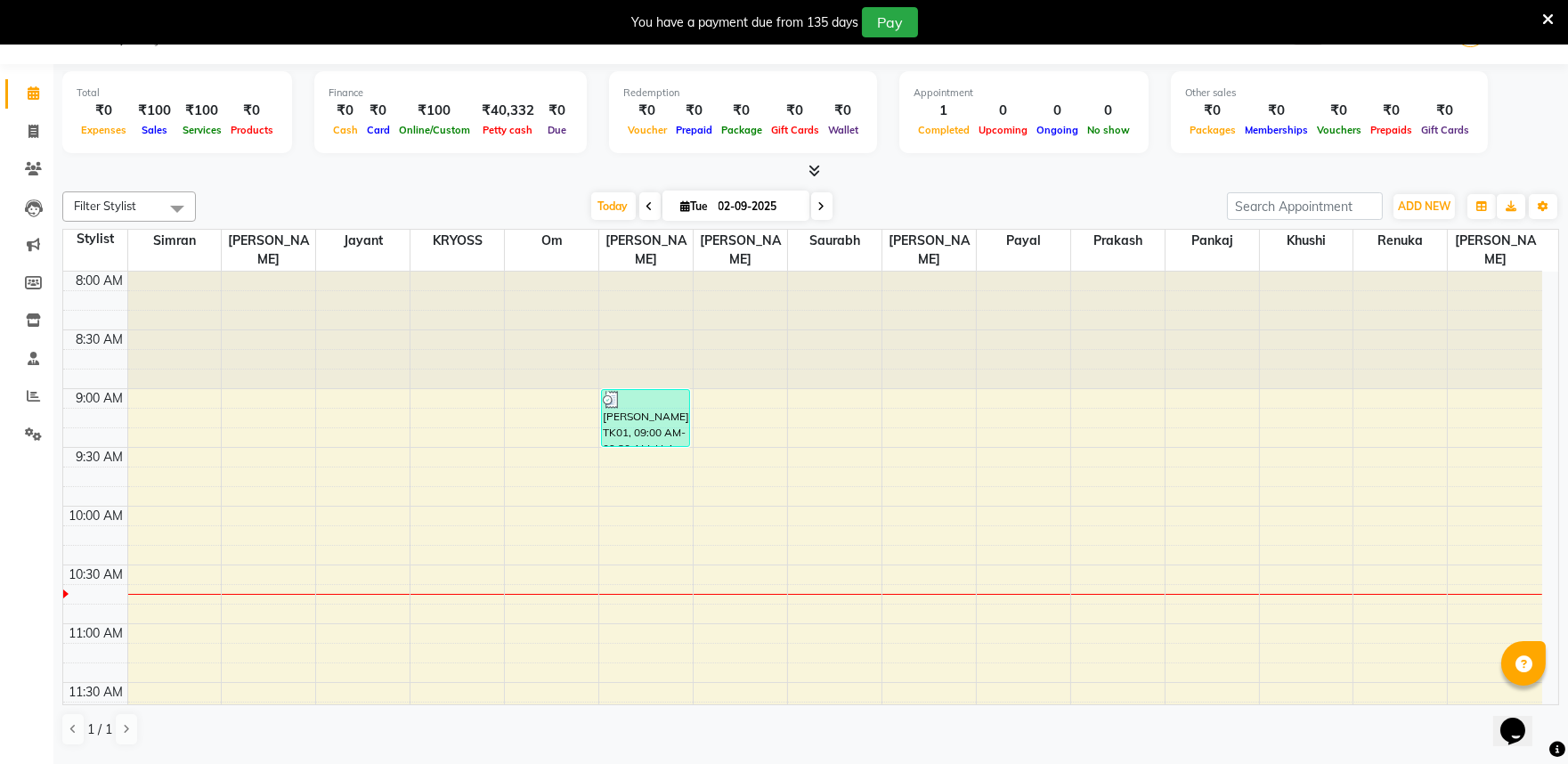
click at [877, 164] on div at bounding box center [811, 171] width 1497 height 19
click at [1544, 18] on icon at bounding box center [1548, 20] width 12 height 16
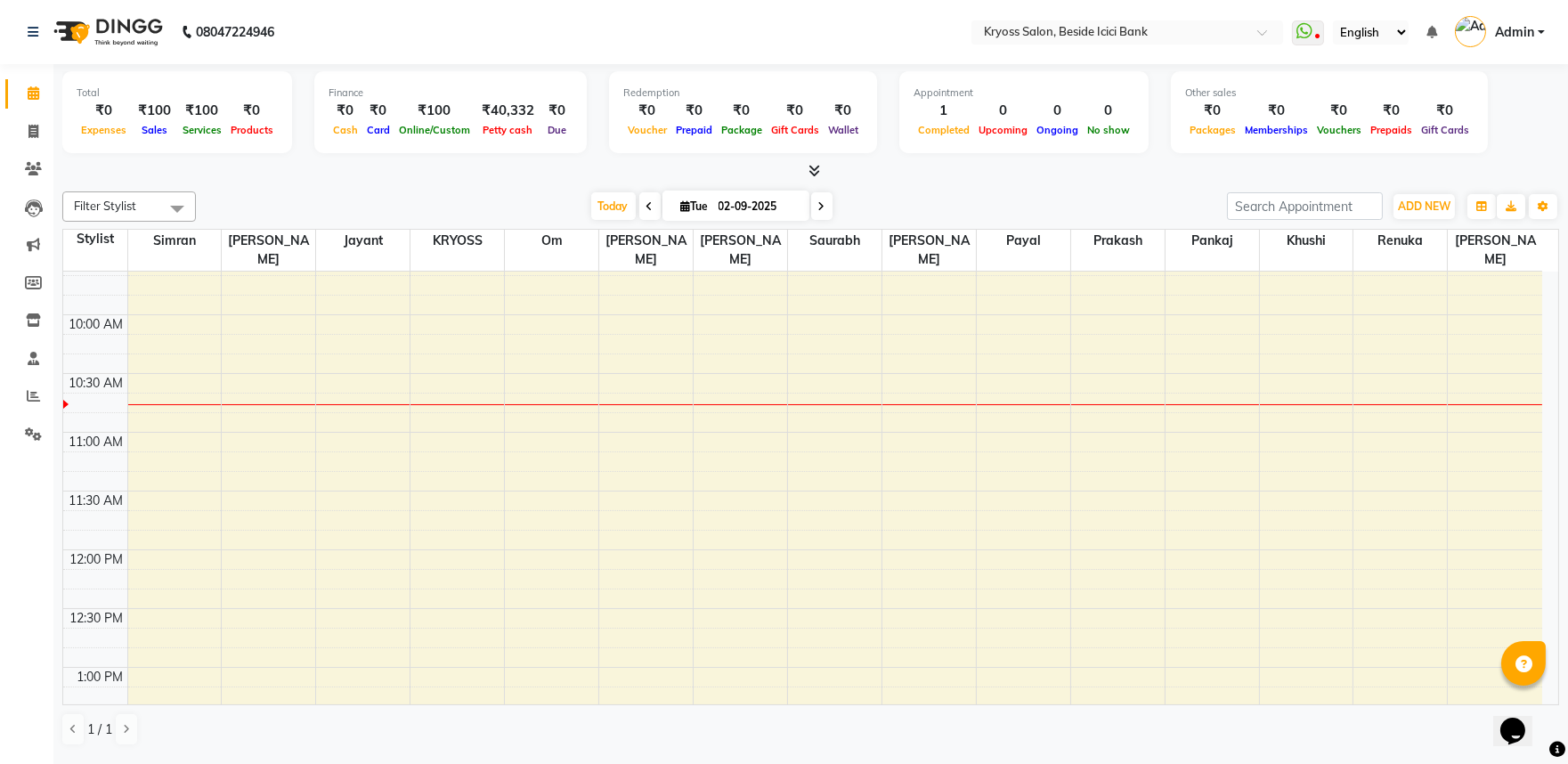
scroll to position [0, 0]
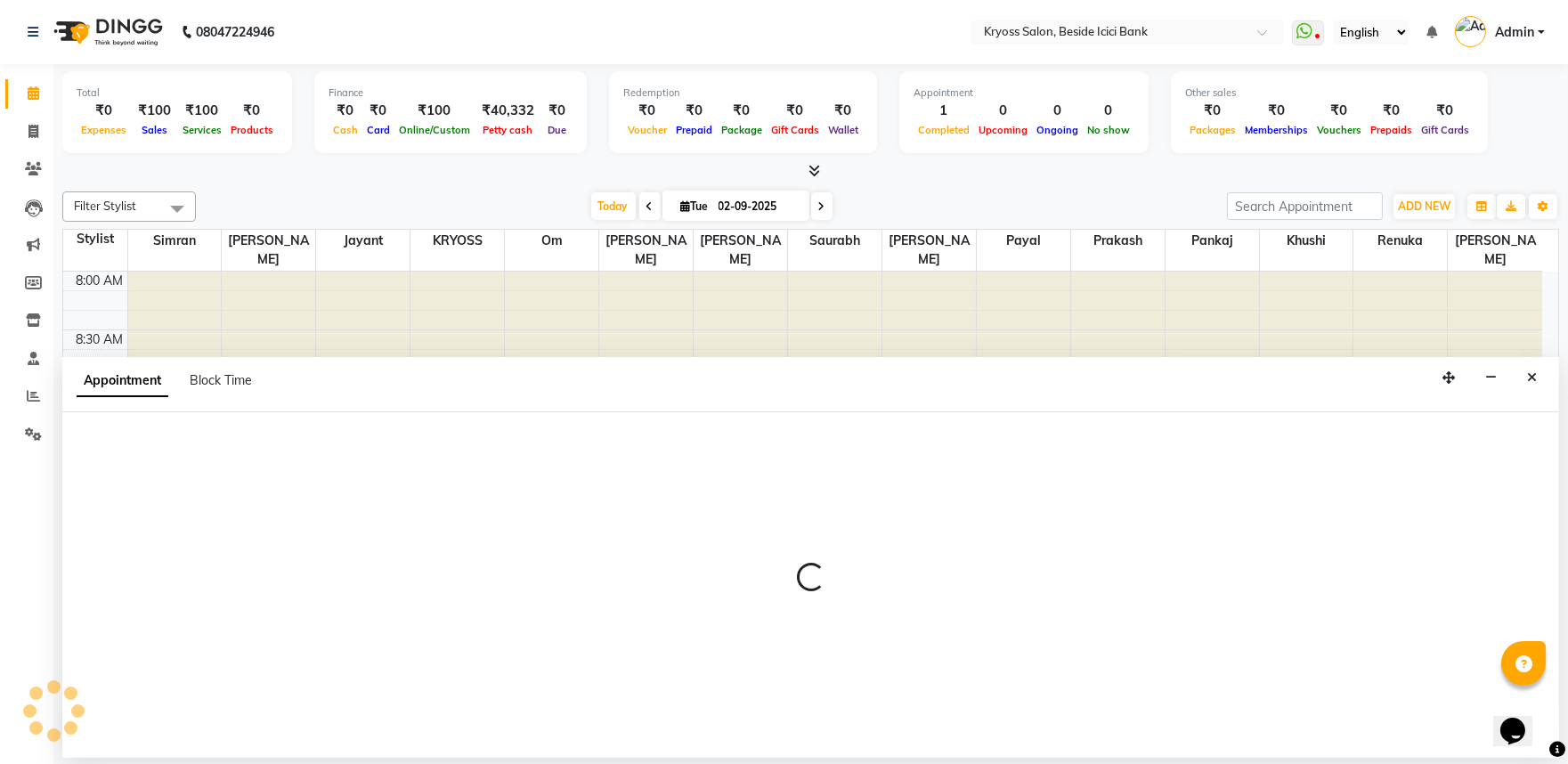
select select "79205"
select select "tentative"
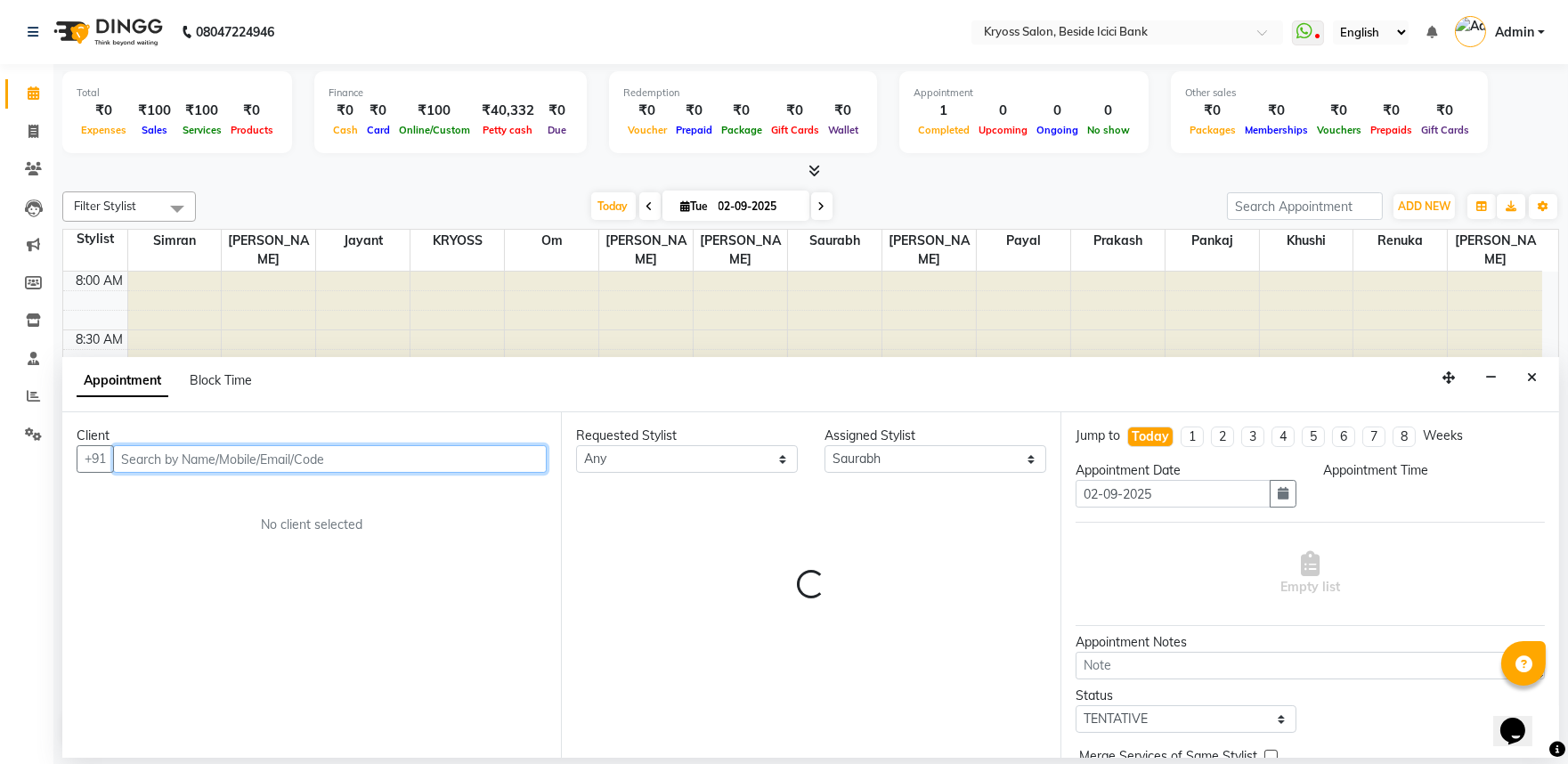
select select "540"
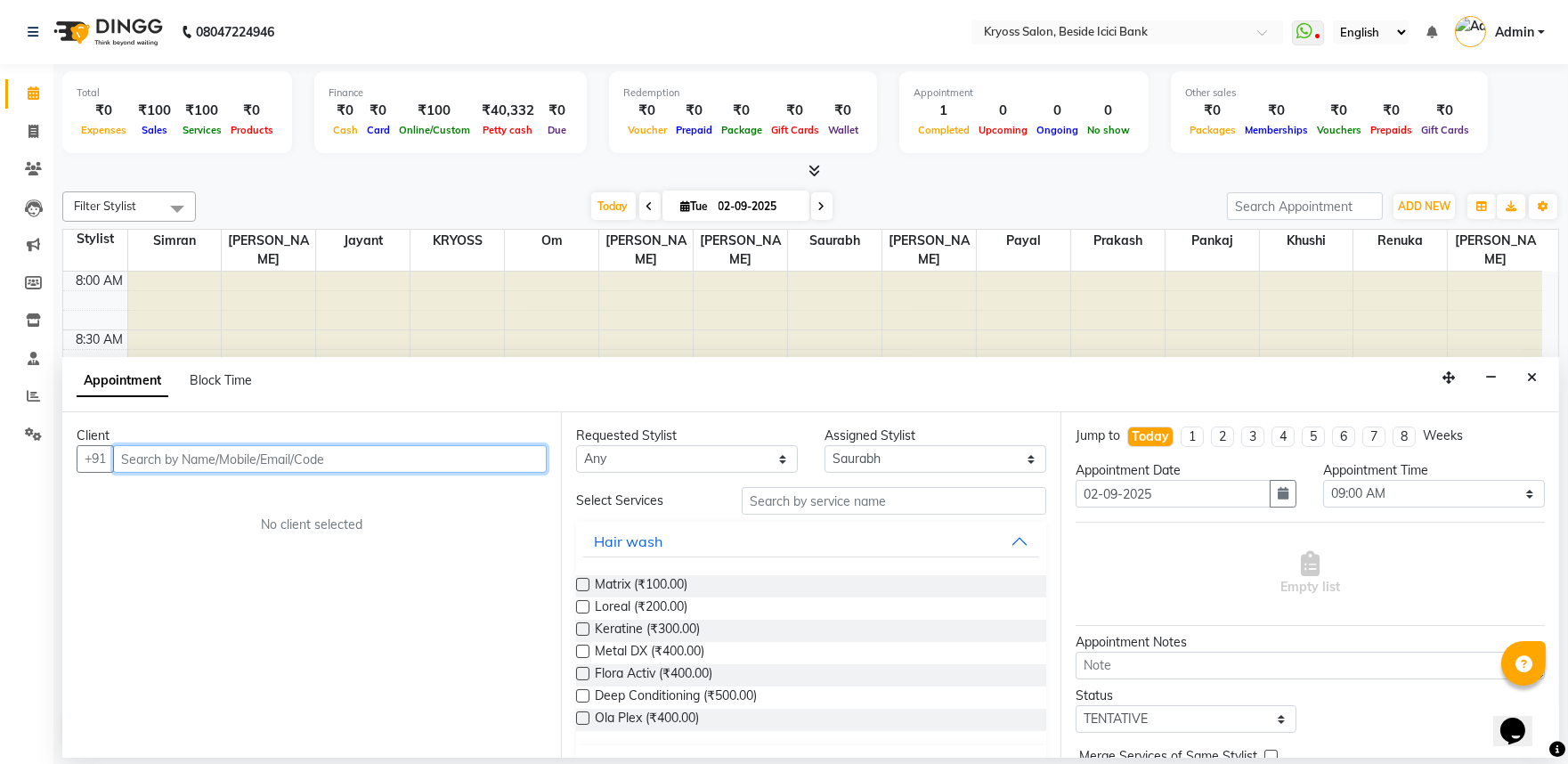
click at [390, 473] on input "text" at bounding box center [330, 459] width 434 height 28
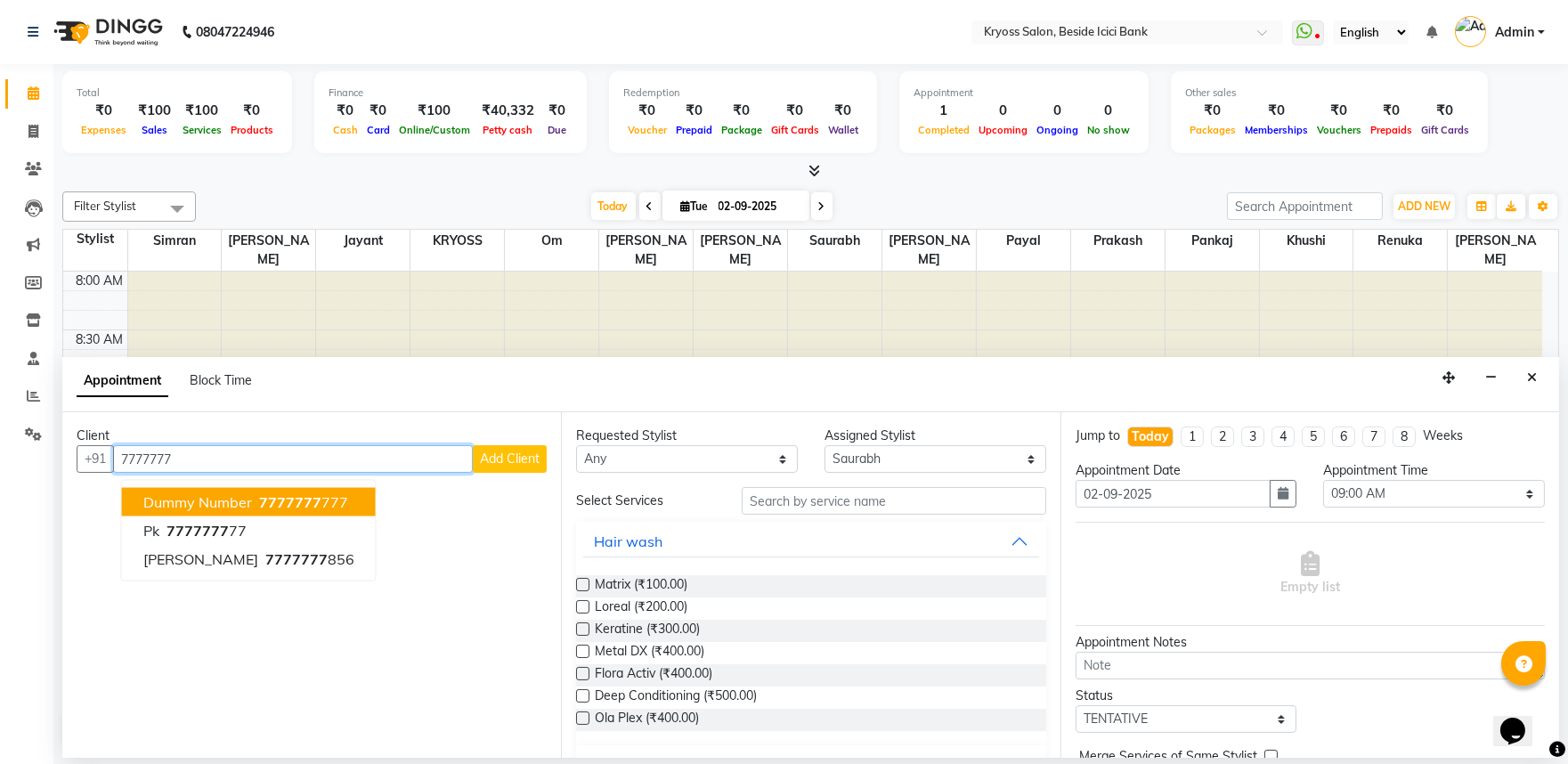
click at [252, 511] on span "Dummy Number" at bounding box center [198, 502] width 109 height 18
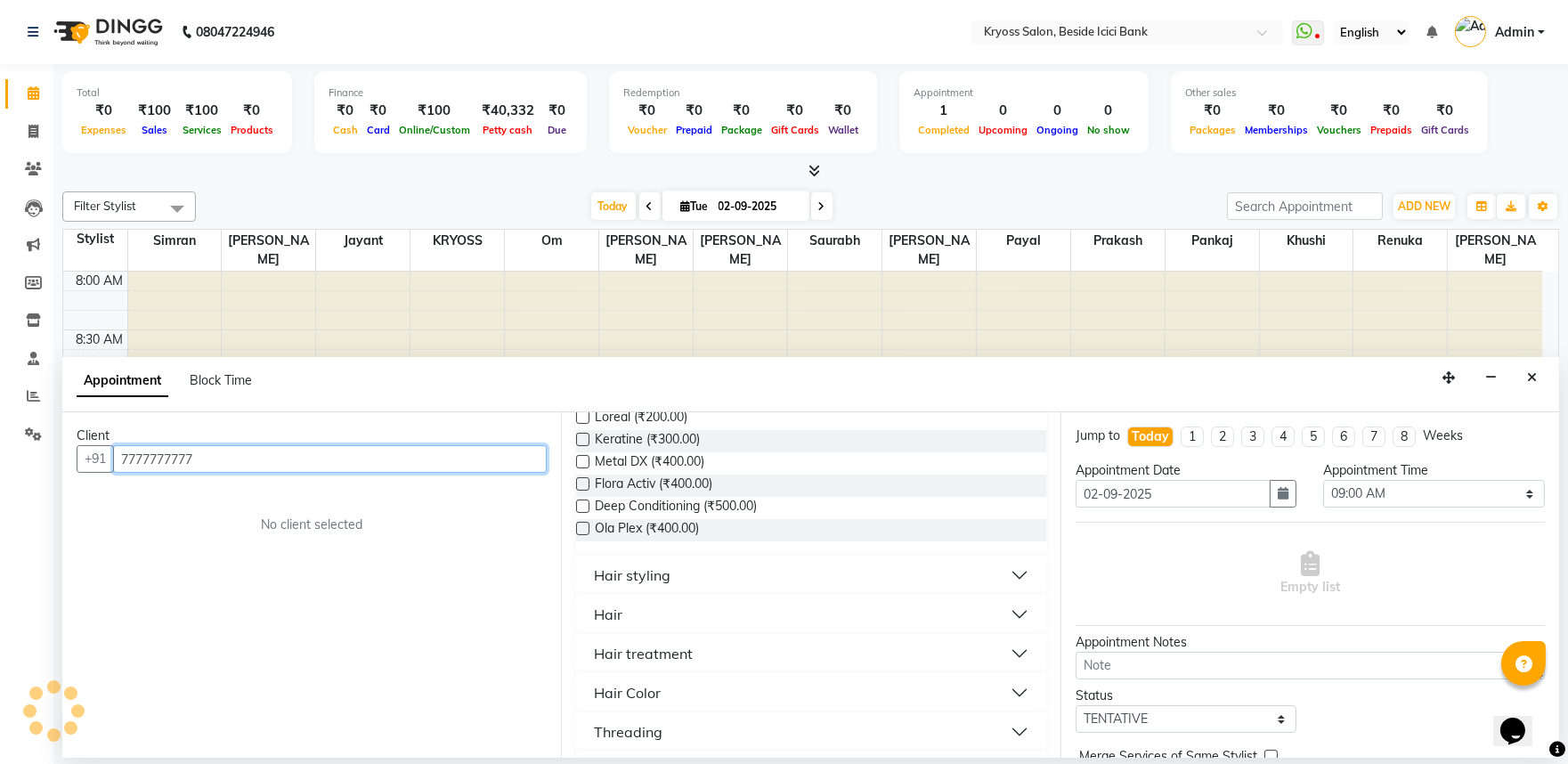
scroll to position [297, 0]
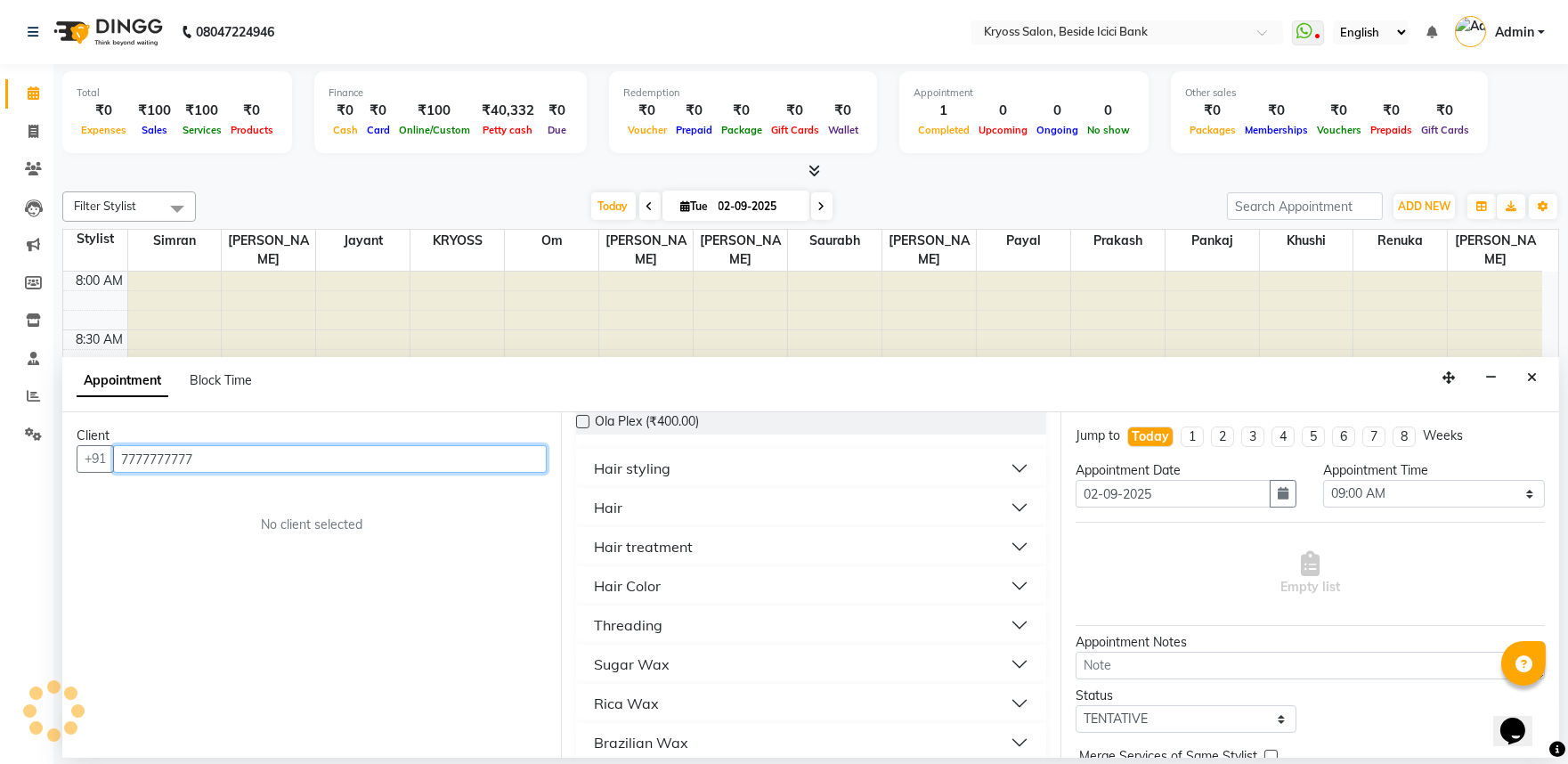
type input "7777777777"
click at [607, 519] on div "Hair" at bounding box center [608, 508] width 29 height 22
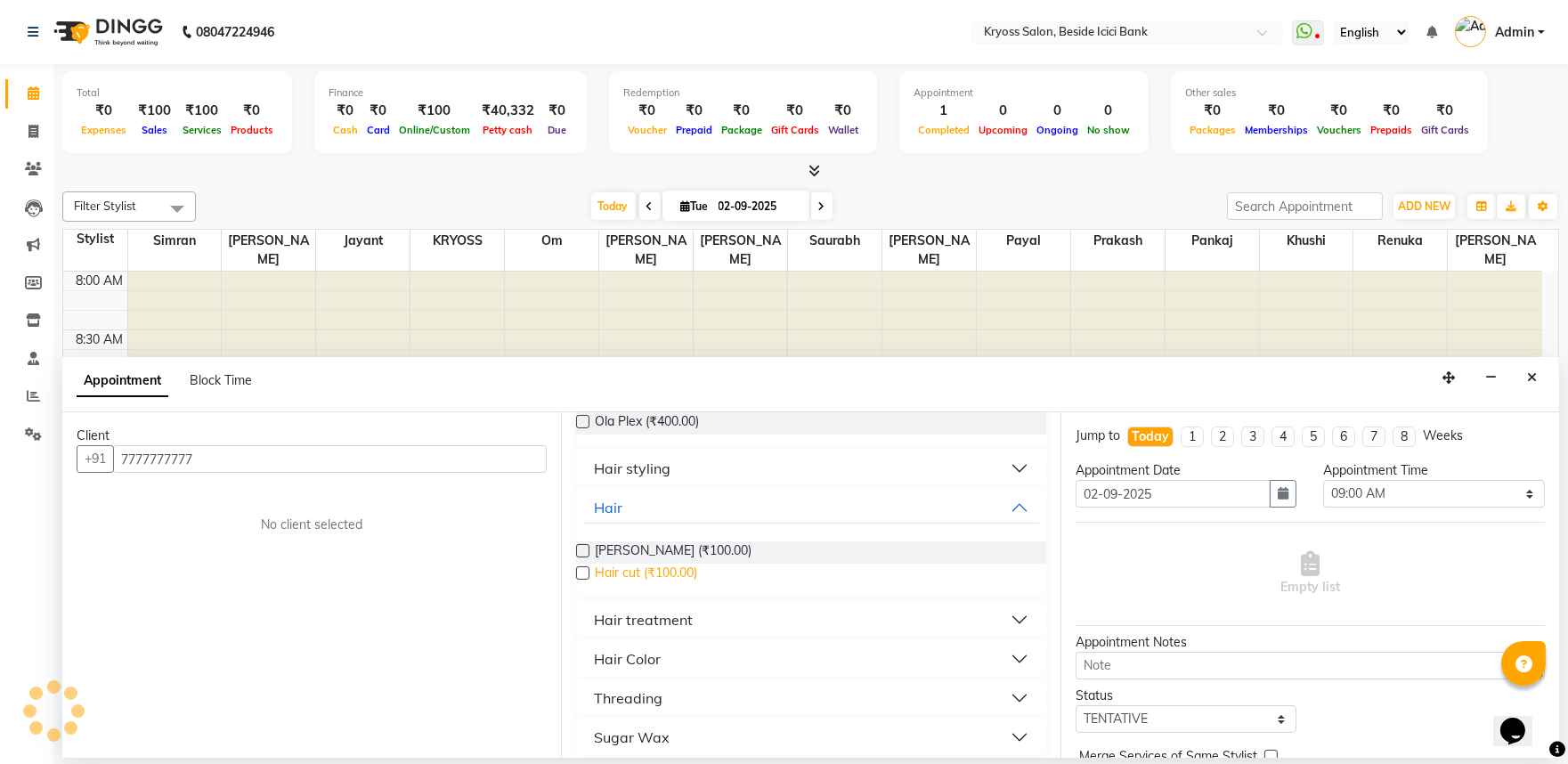
click at [621, 586] on span "Hair cut (₹100.00)" at bounding box center [646, 574] width 102 height 22
checkbox input "false"
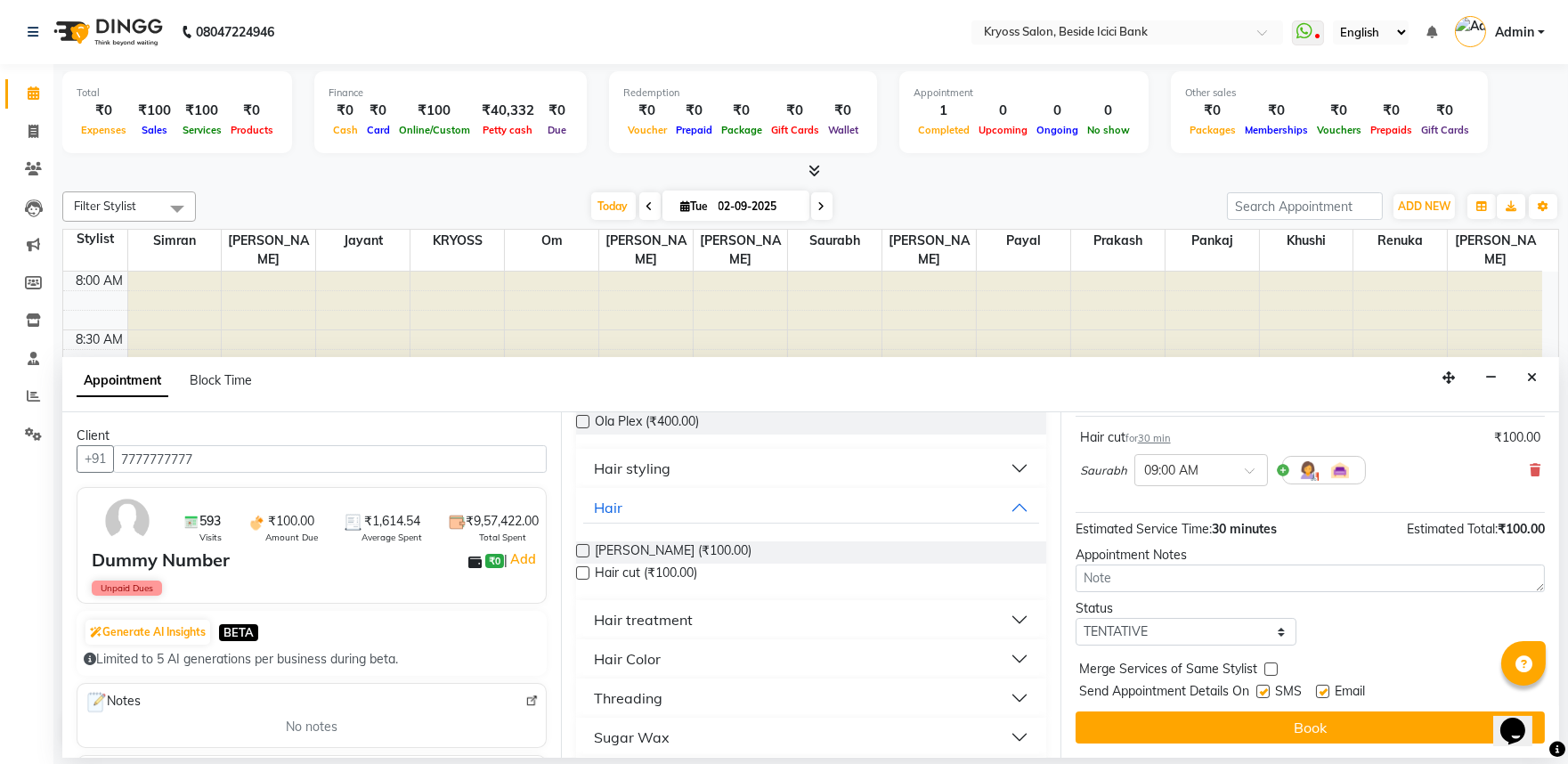
scroll to position [143, 0]
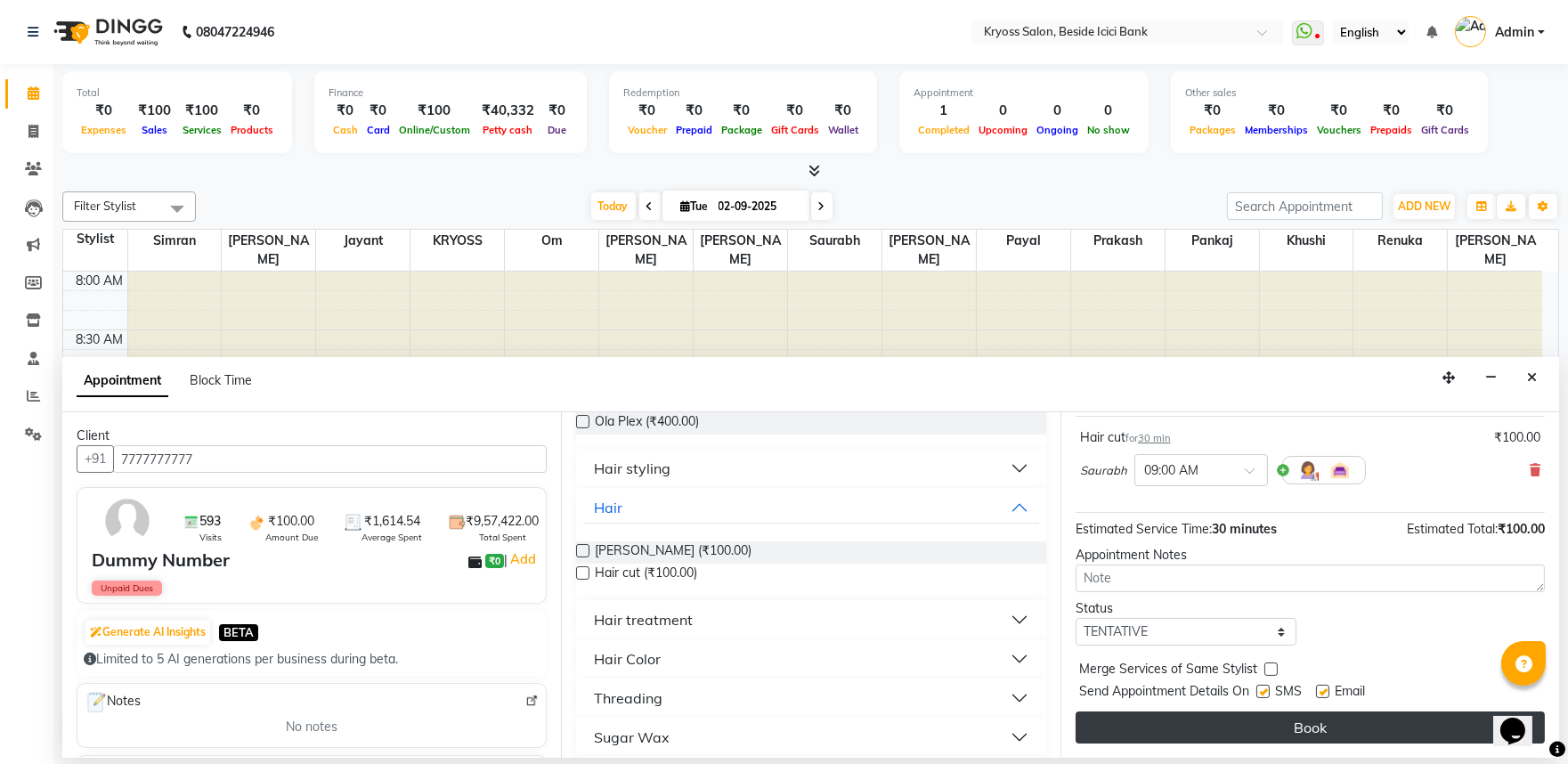
click at [1223, 741] on button "Book" at bounding box center [1310, 728] width 469 height 32
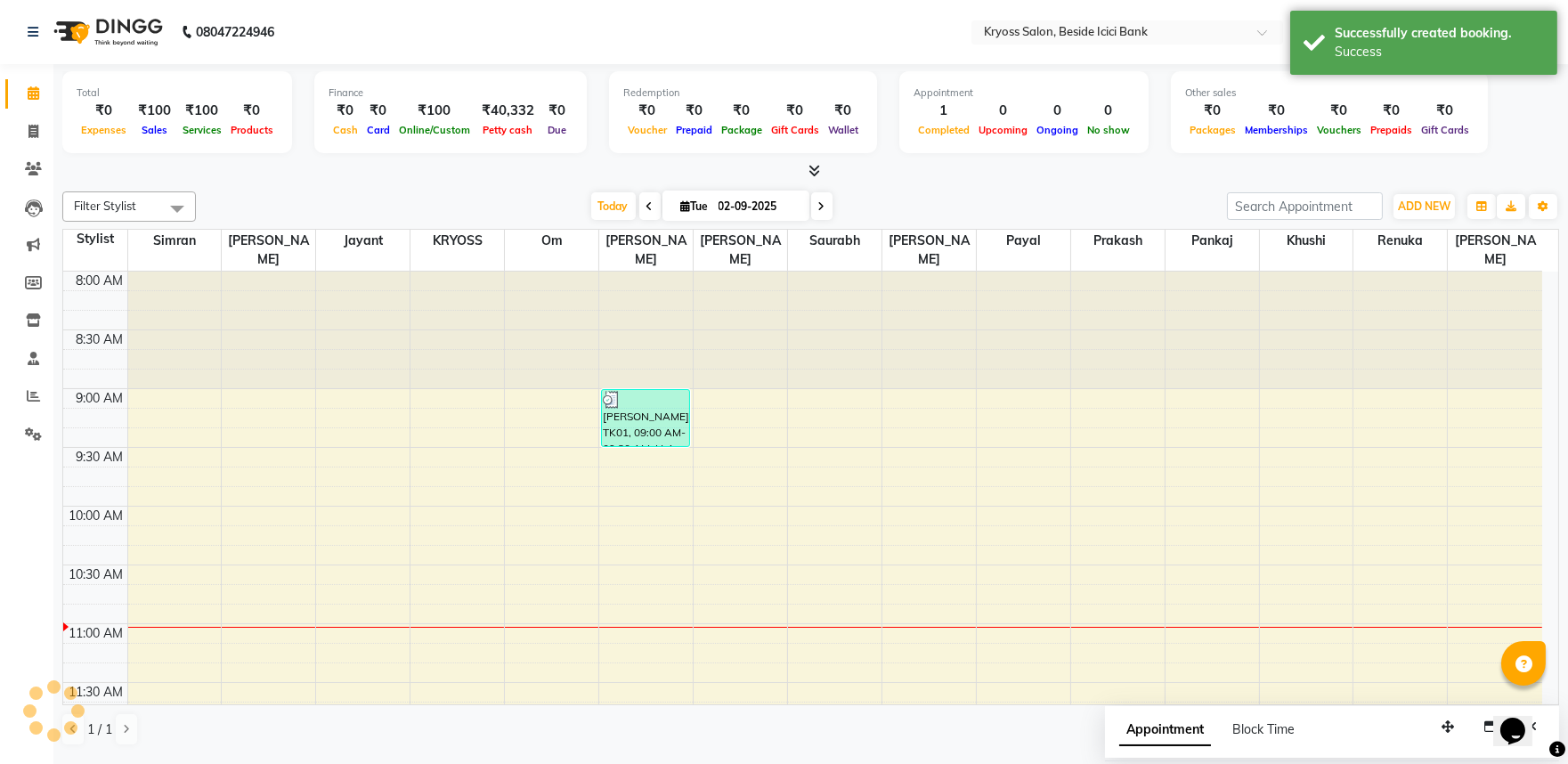
scroll to position [0, 0]
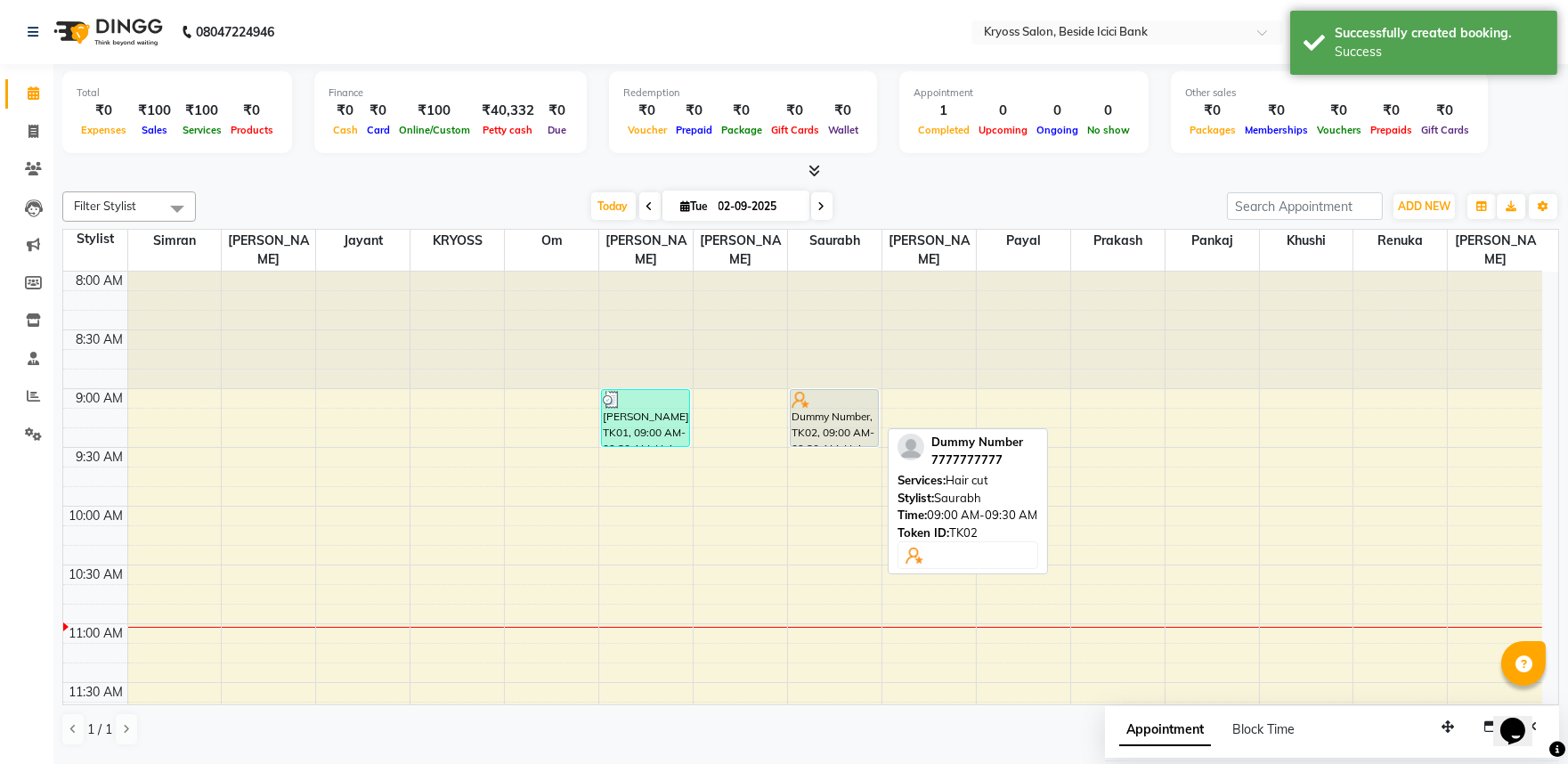
click at [855, 397] on div at bounding box center [834, 400] width 85 height 18
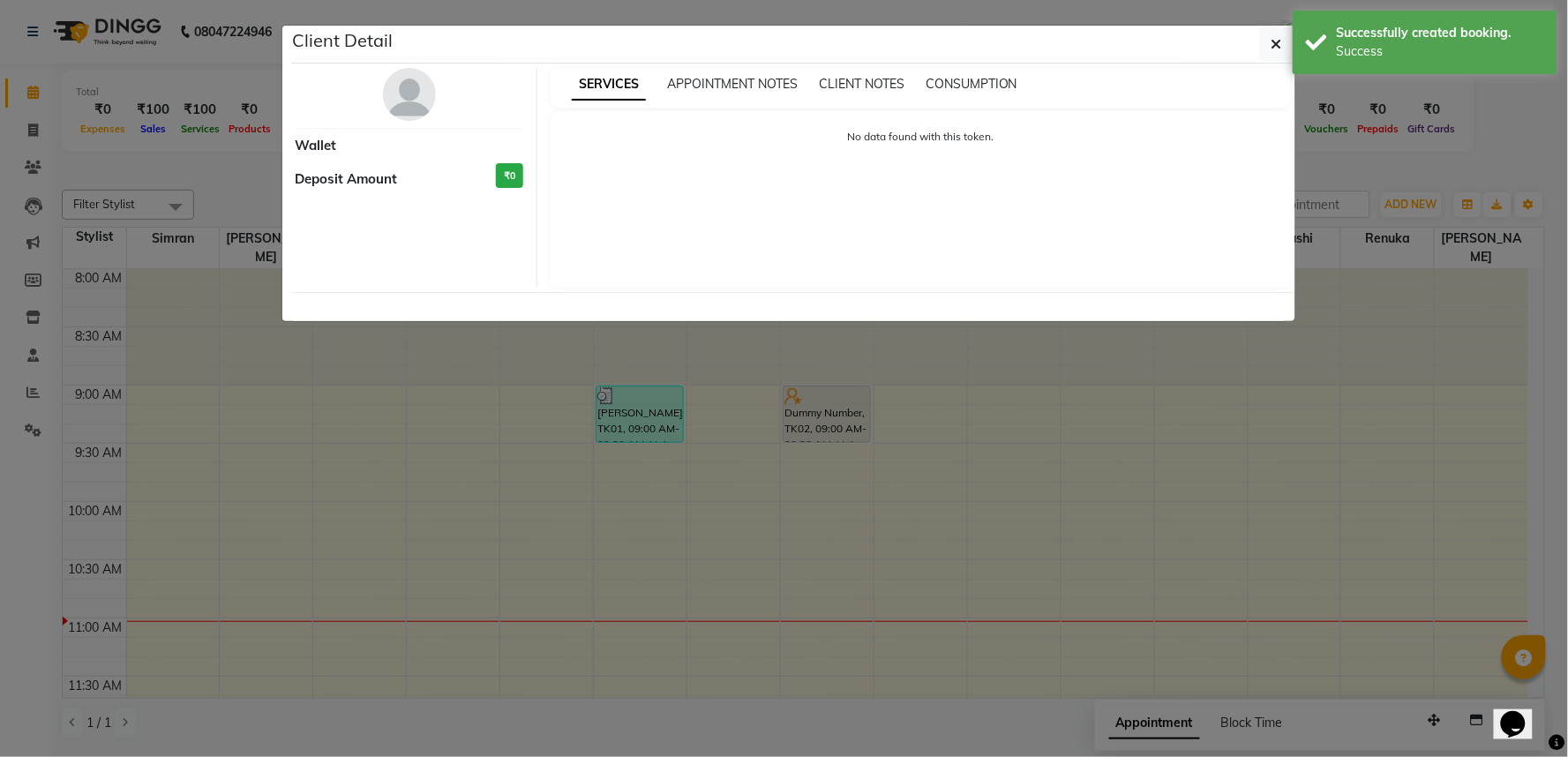
select select "7"
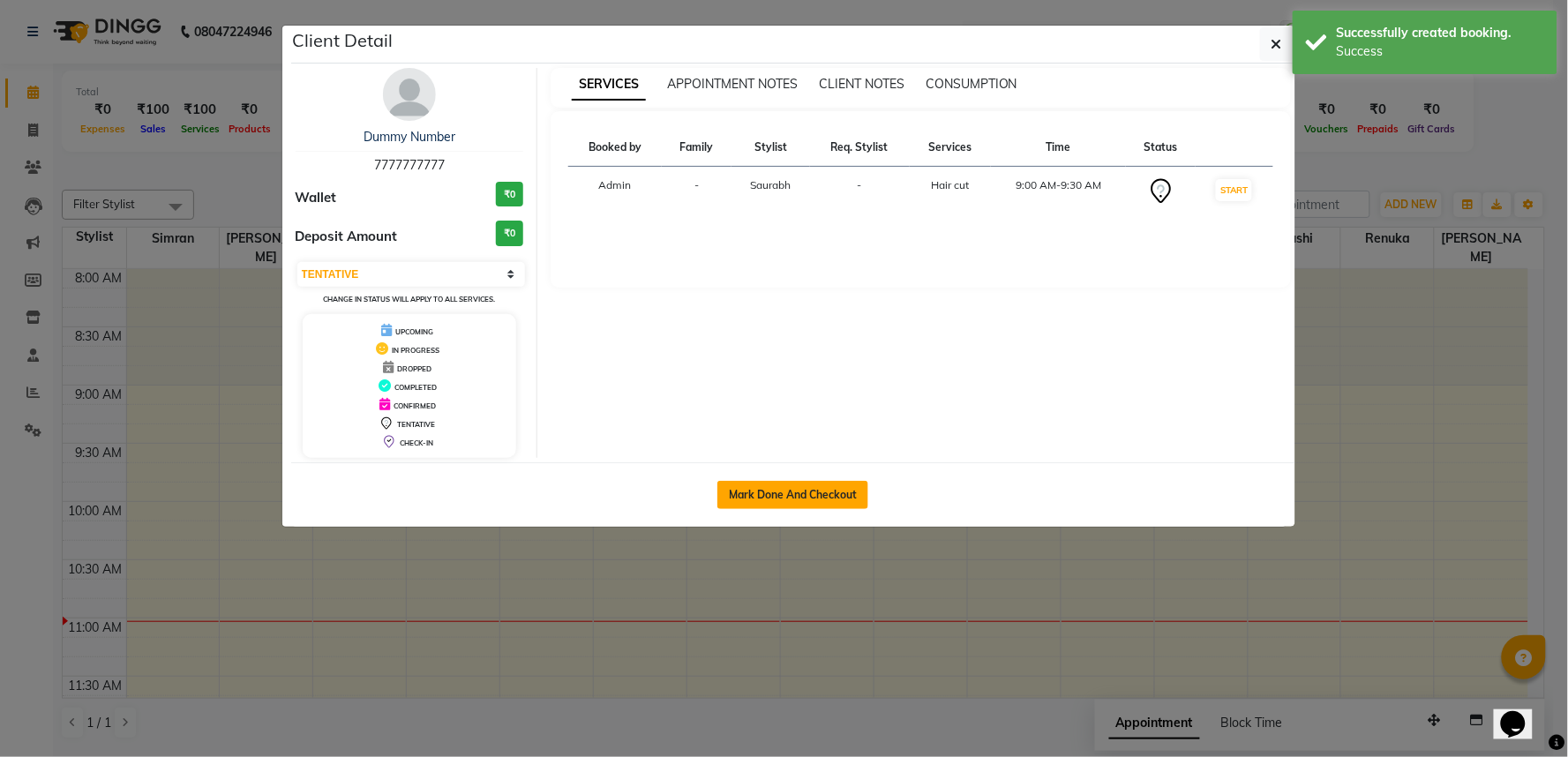
click at [779, 509] on button "Mark Done And Checkout" at bounding box center [792, 495] width 150 height 28
select select "service"
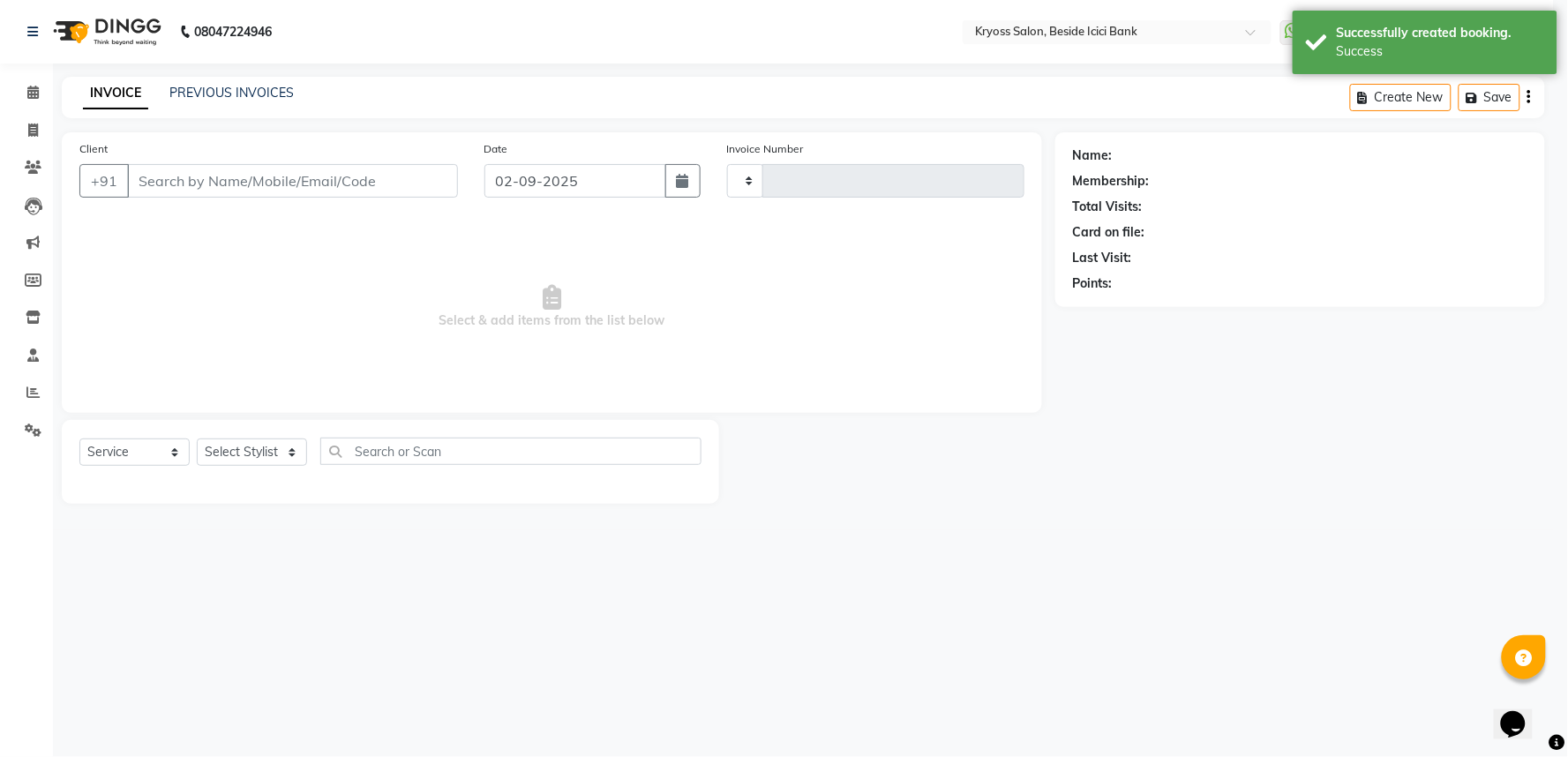
type input "11703"
select select "3"
select select "5439"
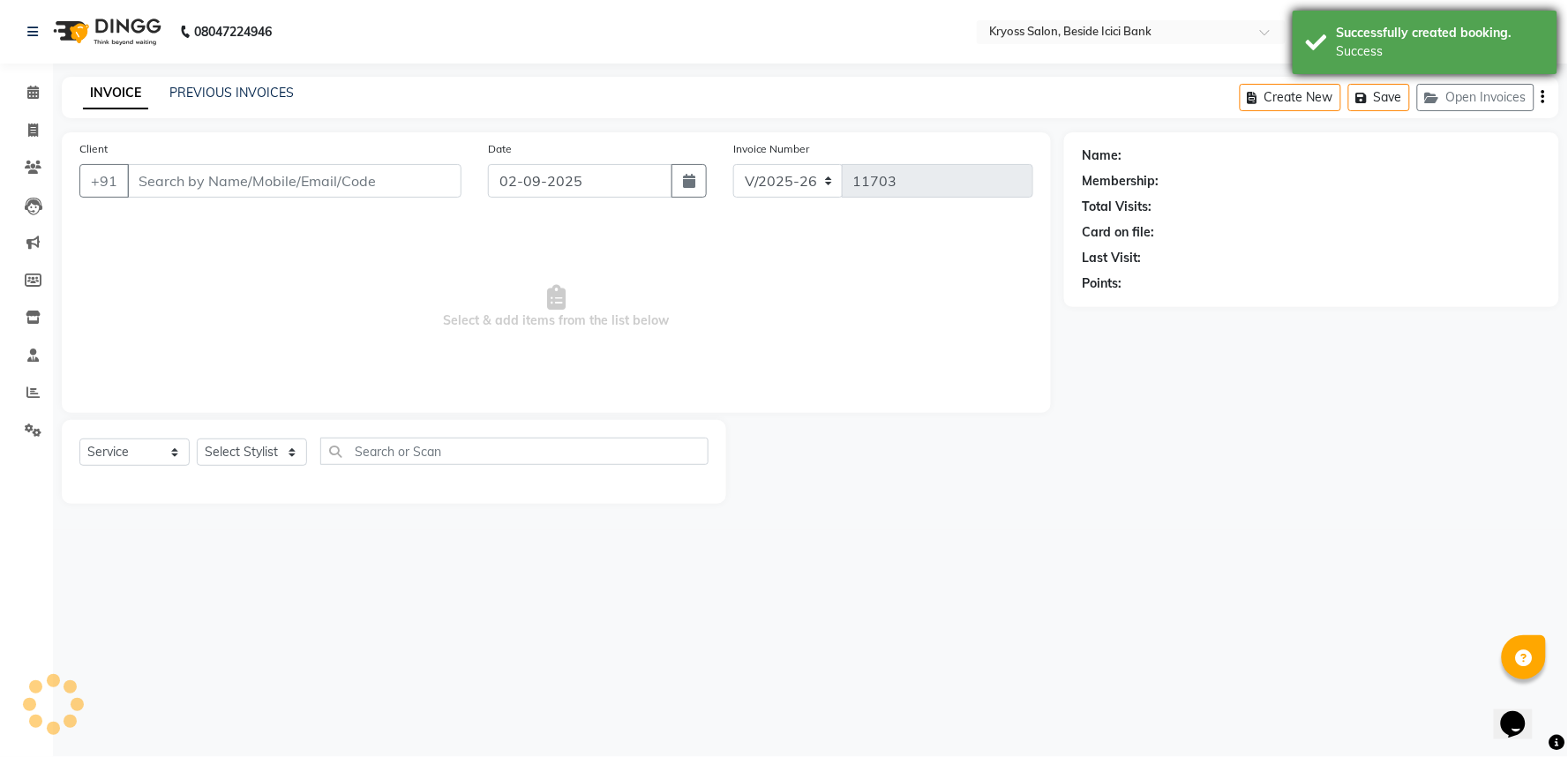
click at [1400, 28] on div "Successfully created booking." at bounding box center [1440, 33] width 207 height 19
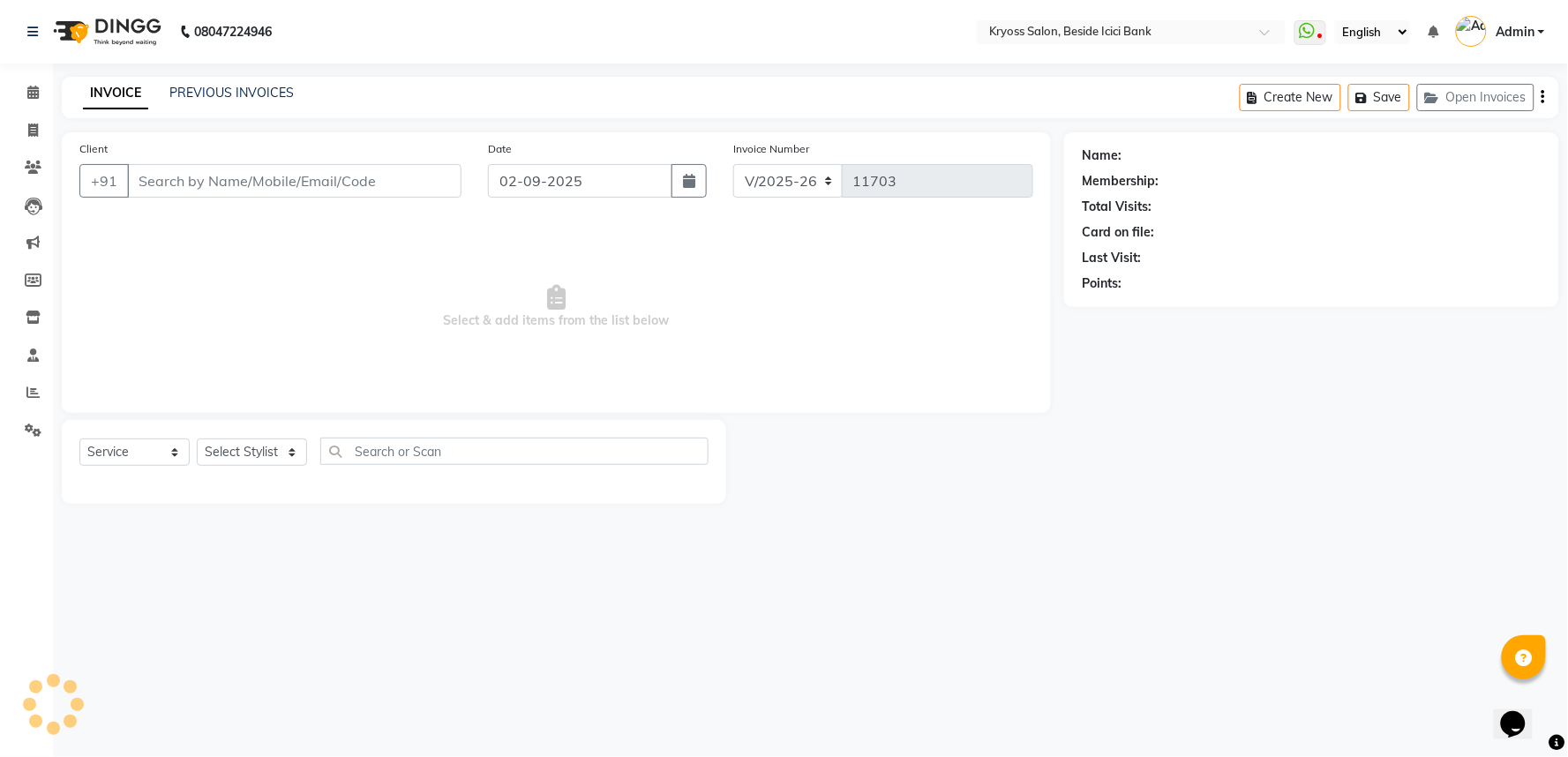
type input "7777777777"
select select "79205"
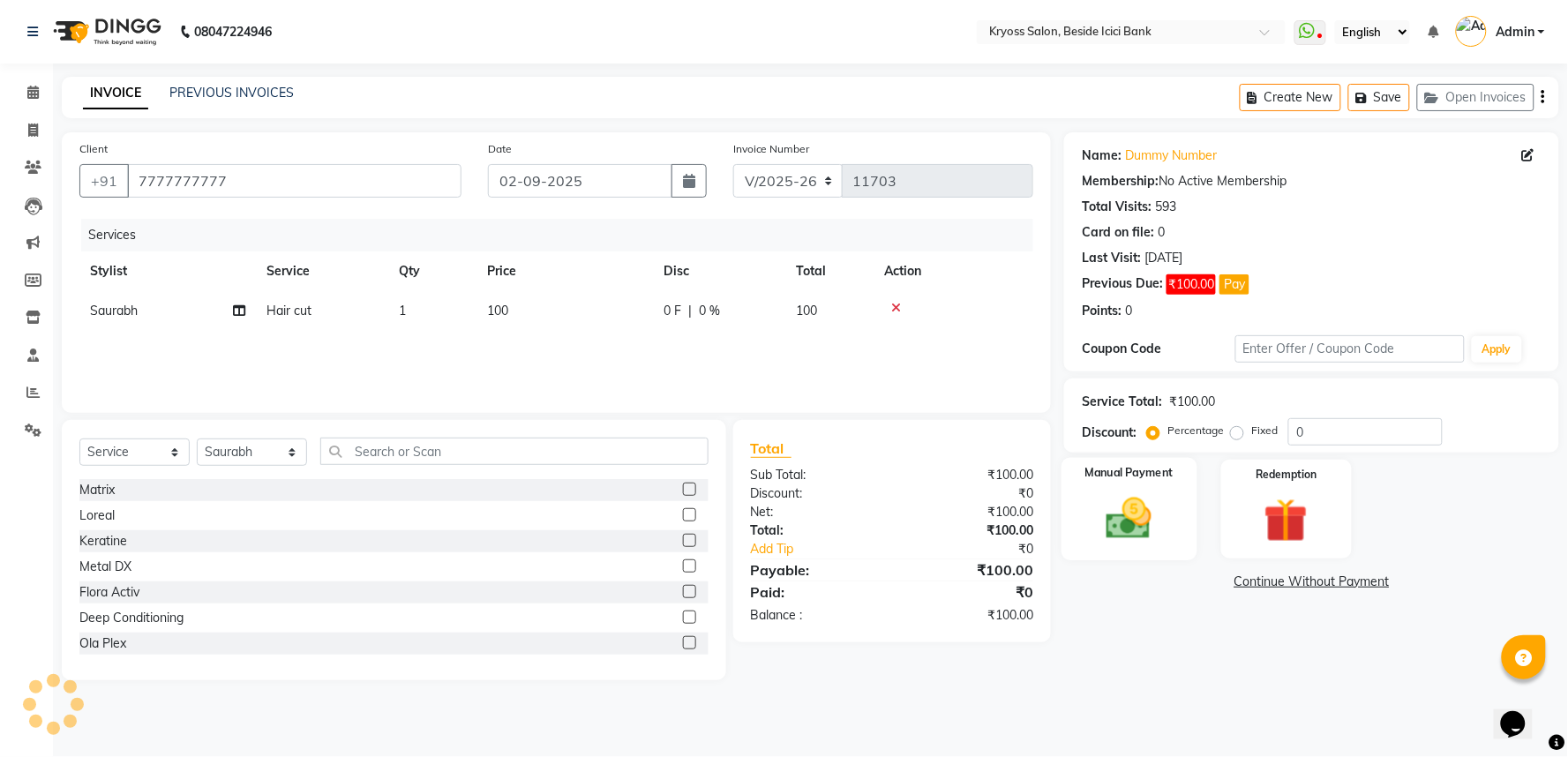
click at [1160, 525] on img at bounding box center [1129, 518] width 74 height 53
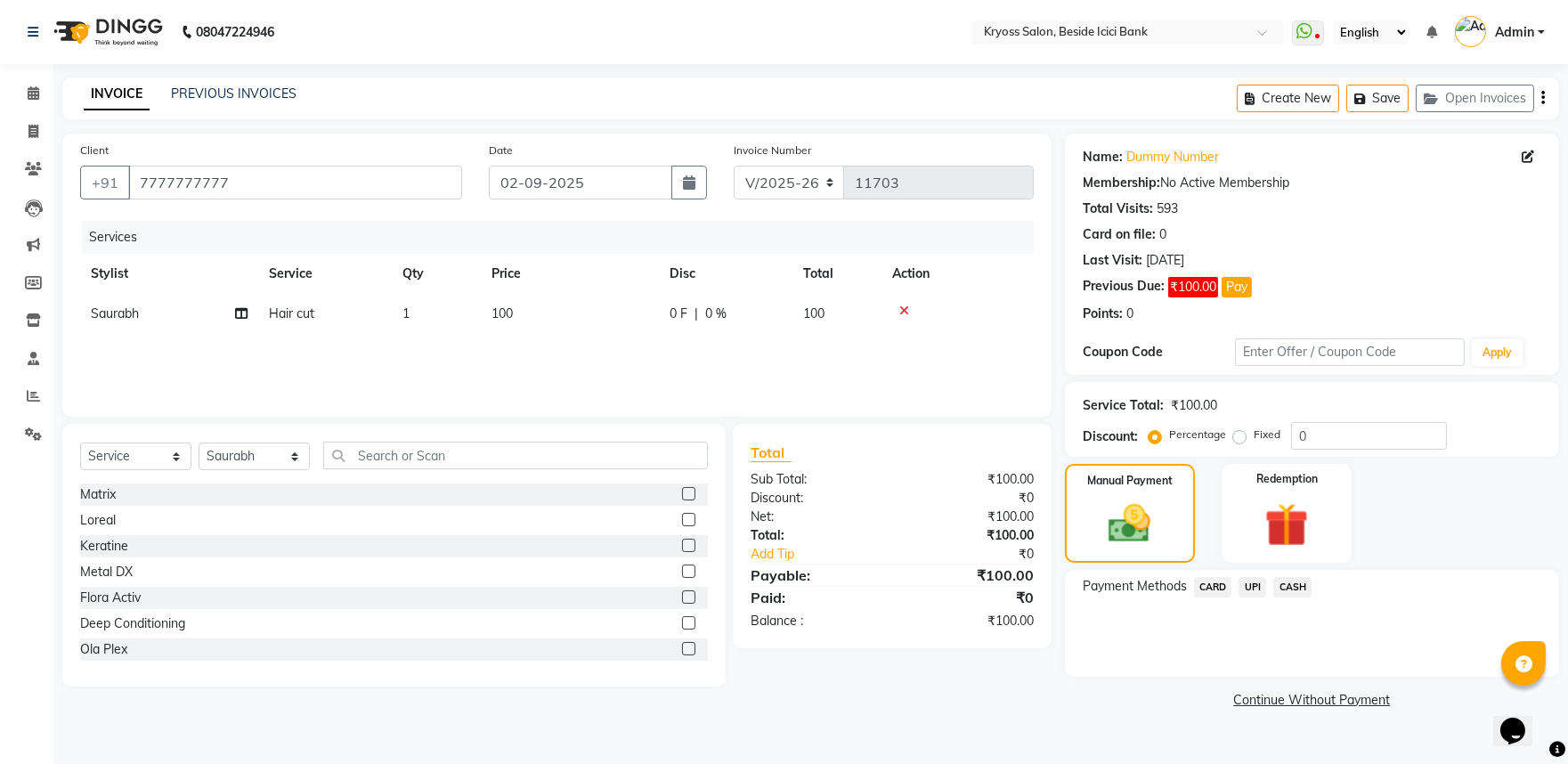
click at [1266, 598] on span "UPI" at bounding box center [1253, 587] width 28 height 21
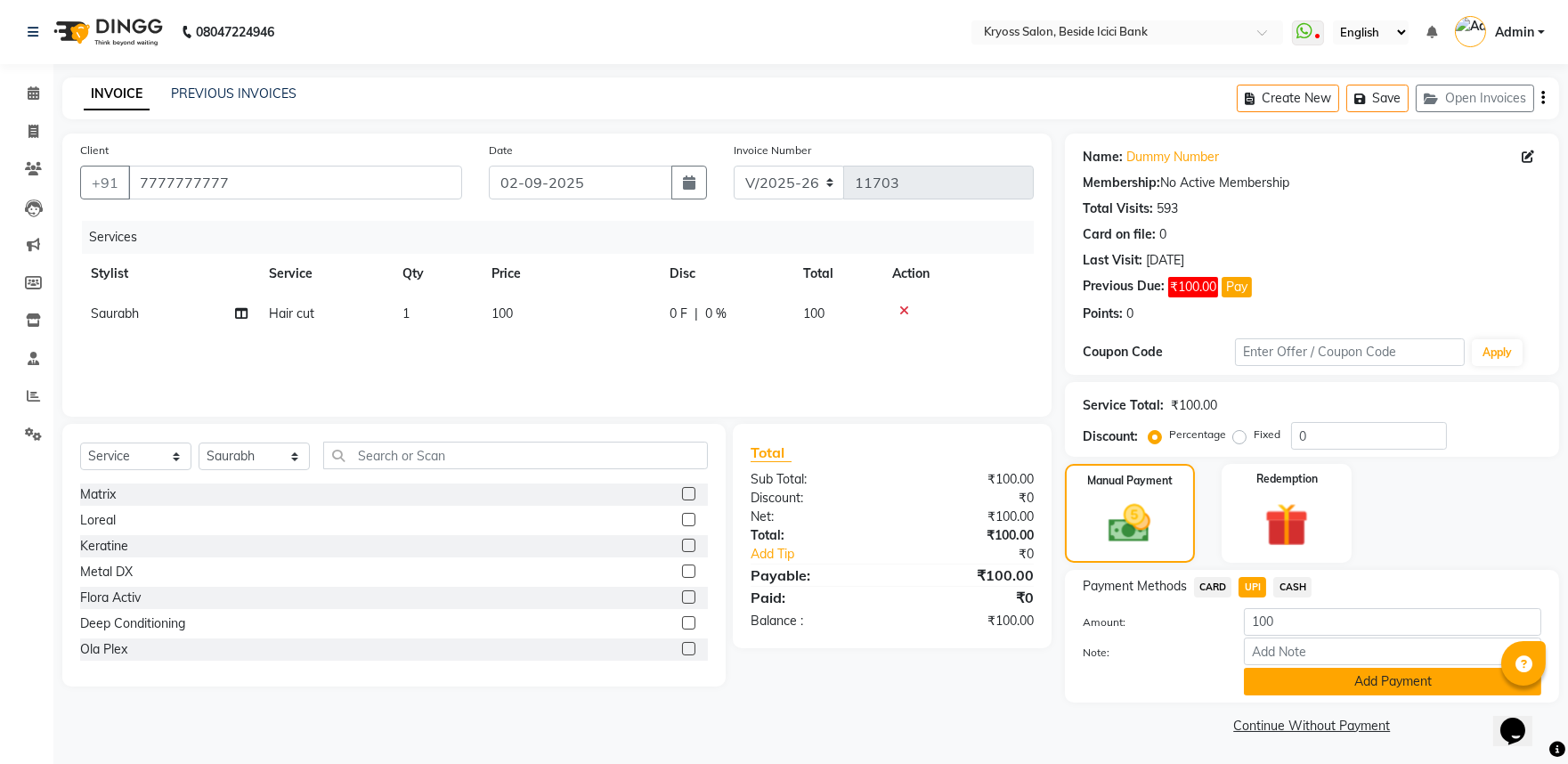
click at [1280, 696] on button "Add Payment" at bounding box center [1393, 681] width 297 height 28
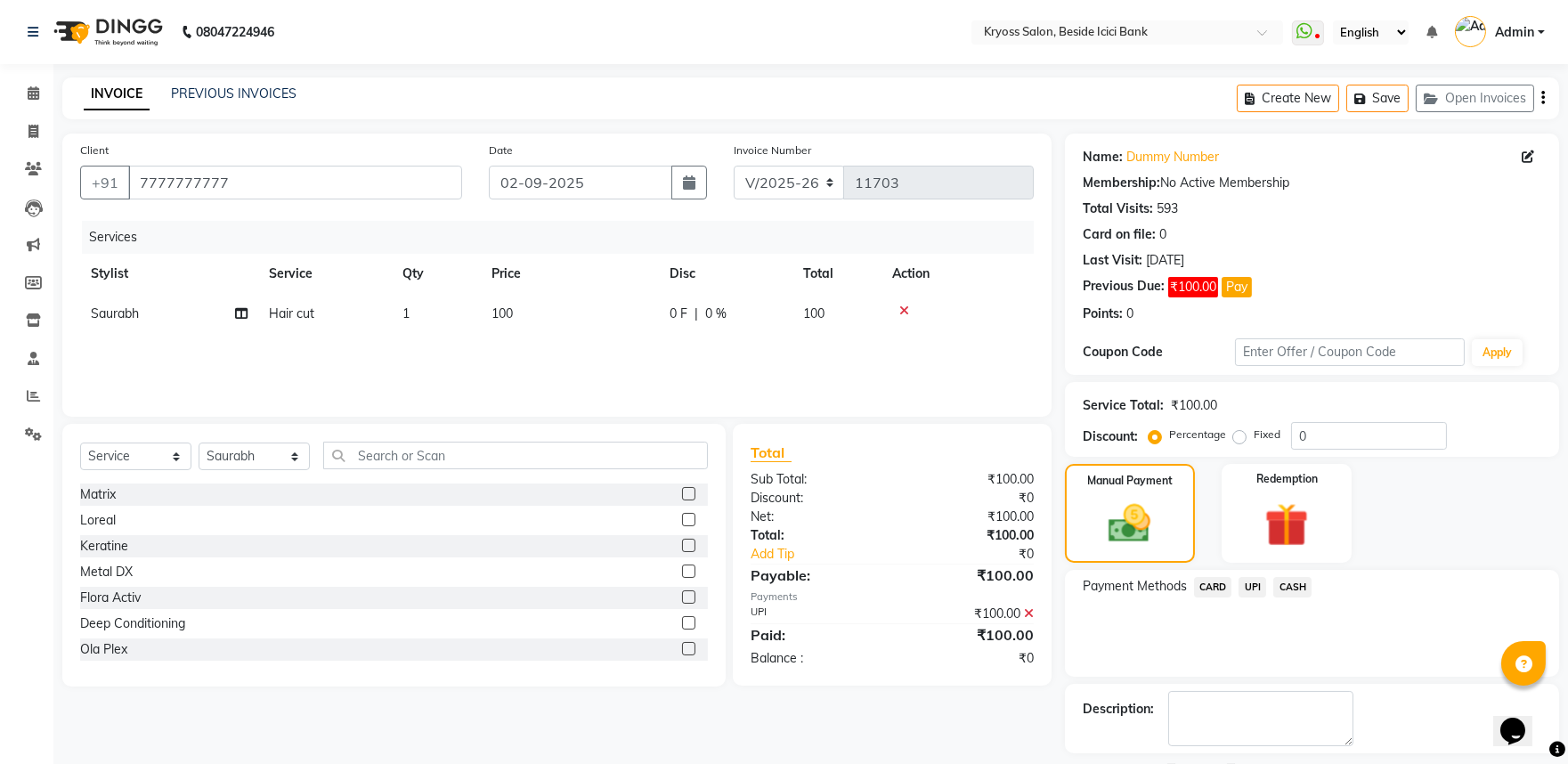
scroll to position [122, 0]
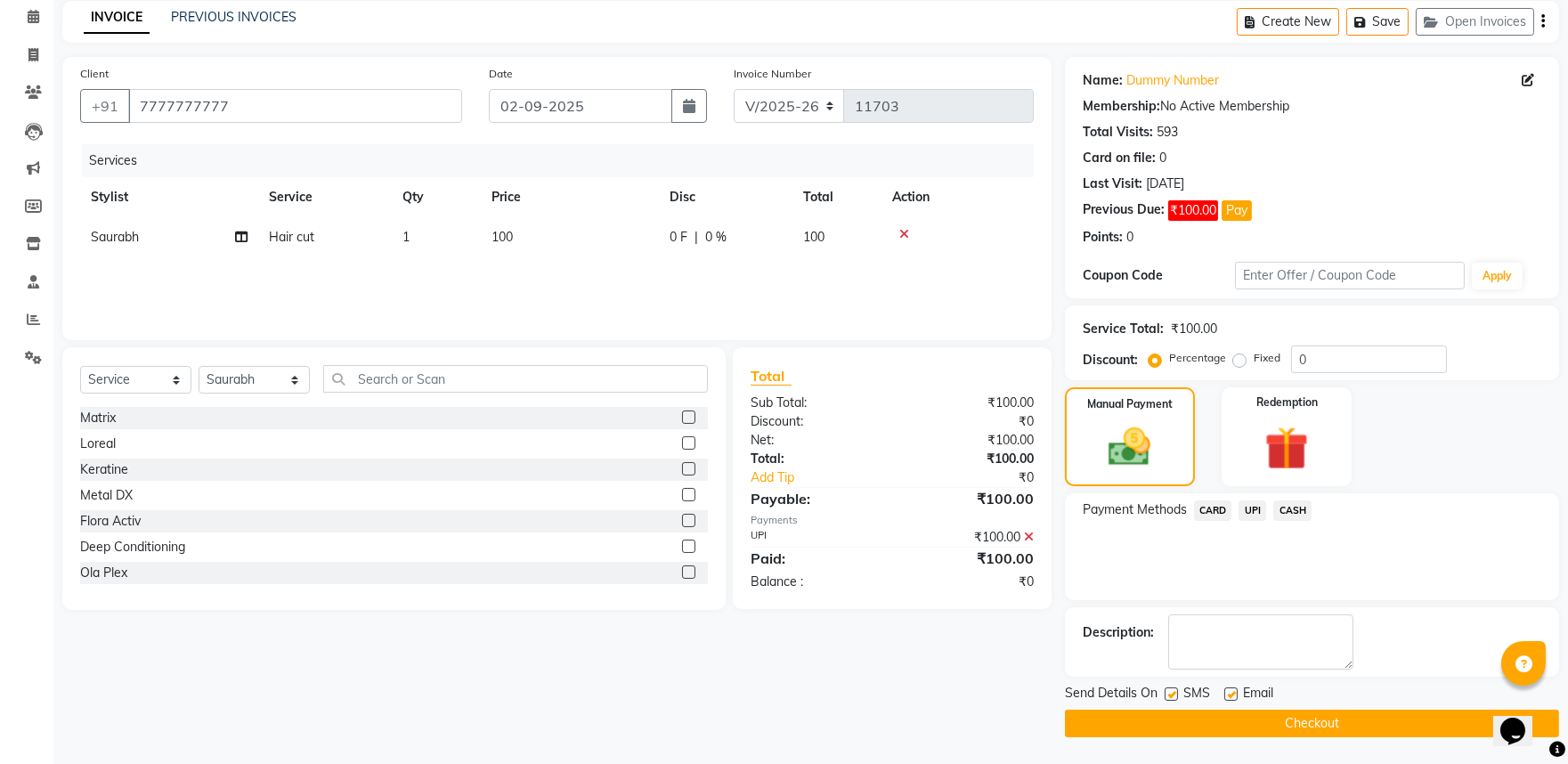
click at [1313, 722] on button "Checkout" at bounding box center [1312, 724] width 494 height 28
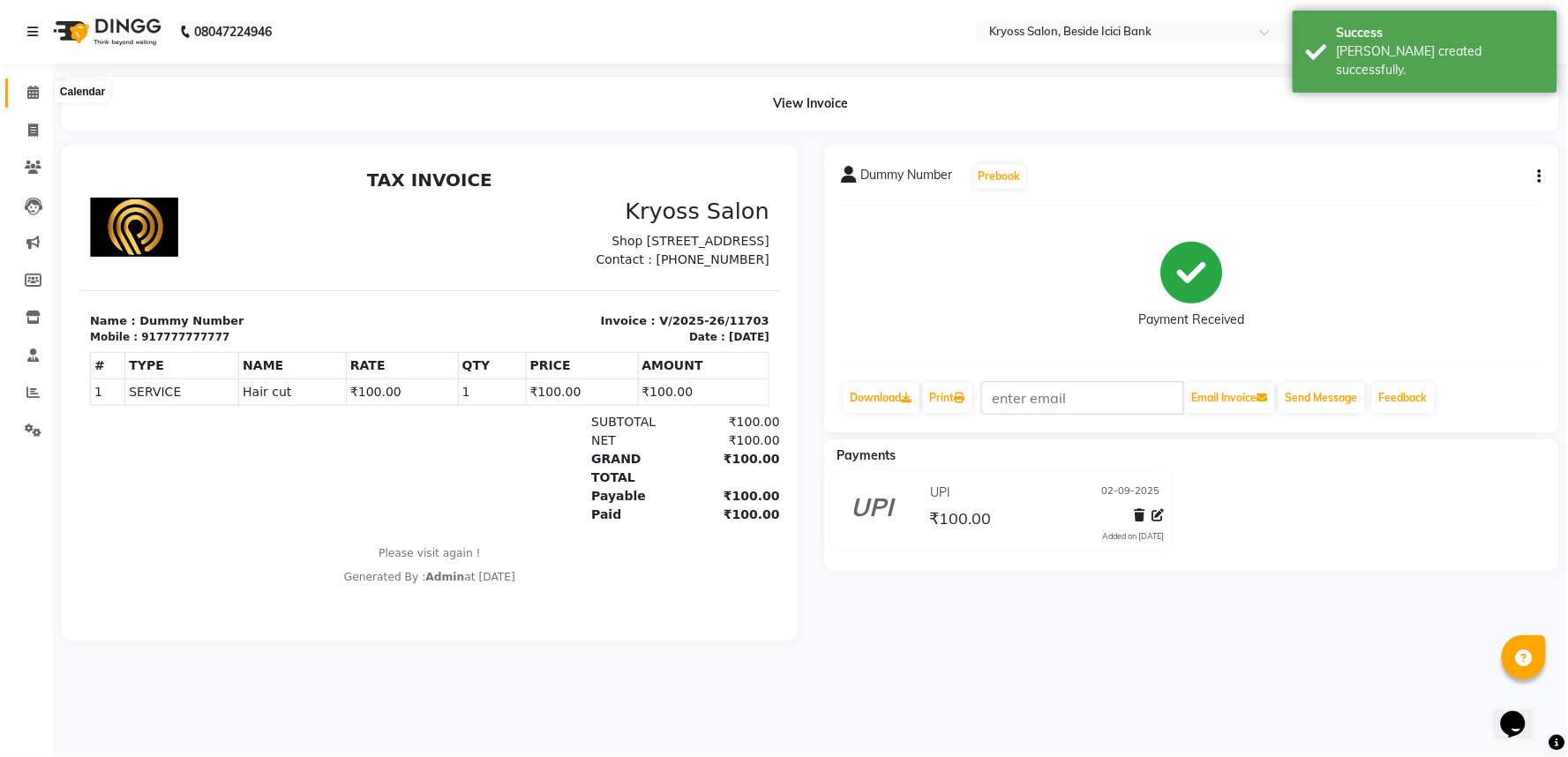
click at [28, 94] on icon at bounding box center [33, 92] width 12 height 13
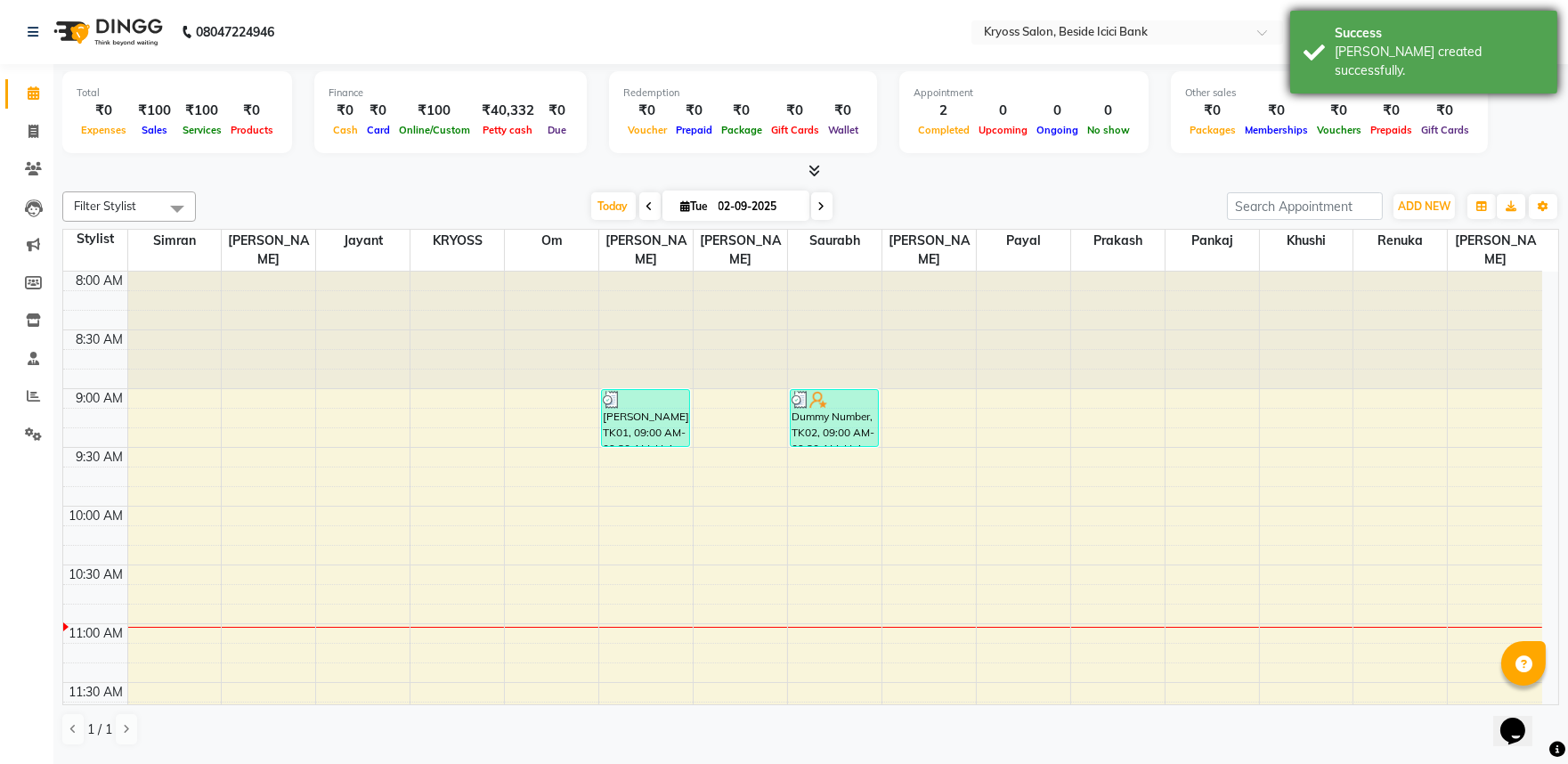
click at [1360, 31] on div "Success" at bounding box center [1440, 33] width 209 height 19
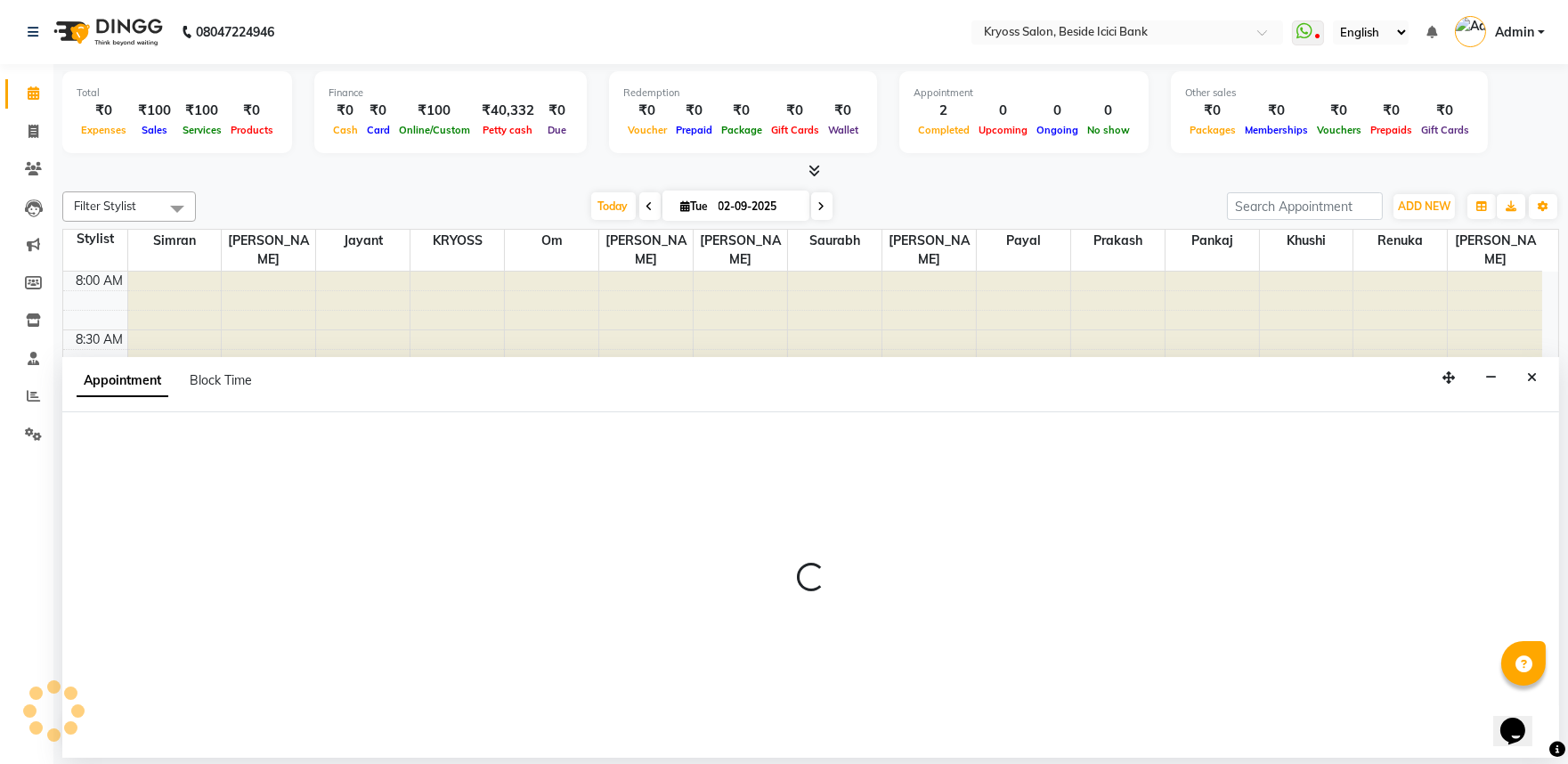
scroll to position [4, 0]
select select "79205"
select select "tentative"
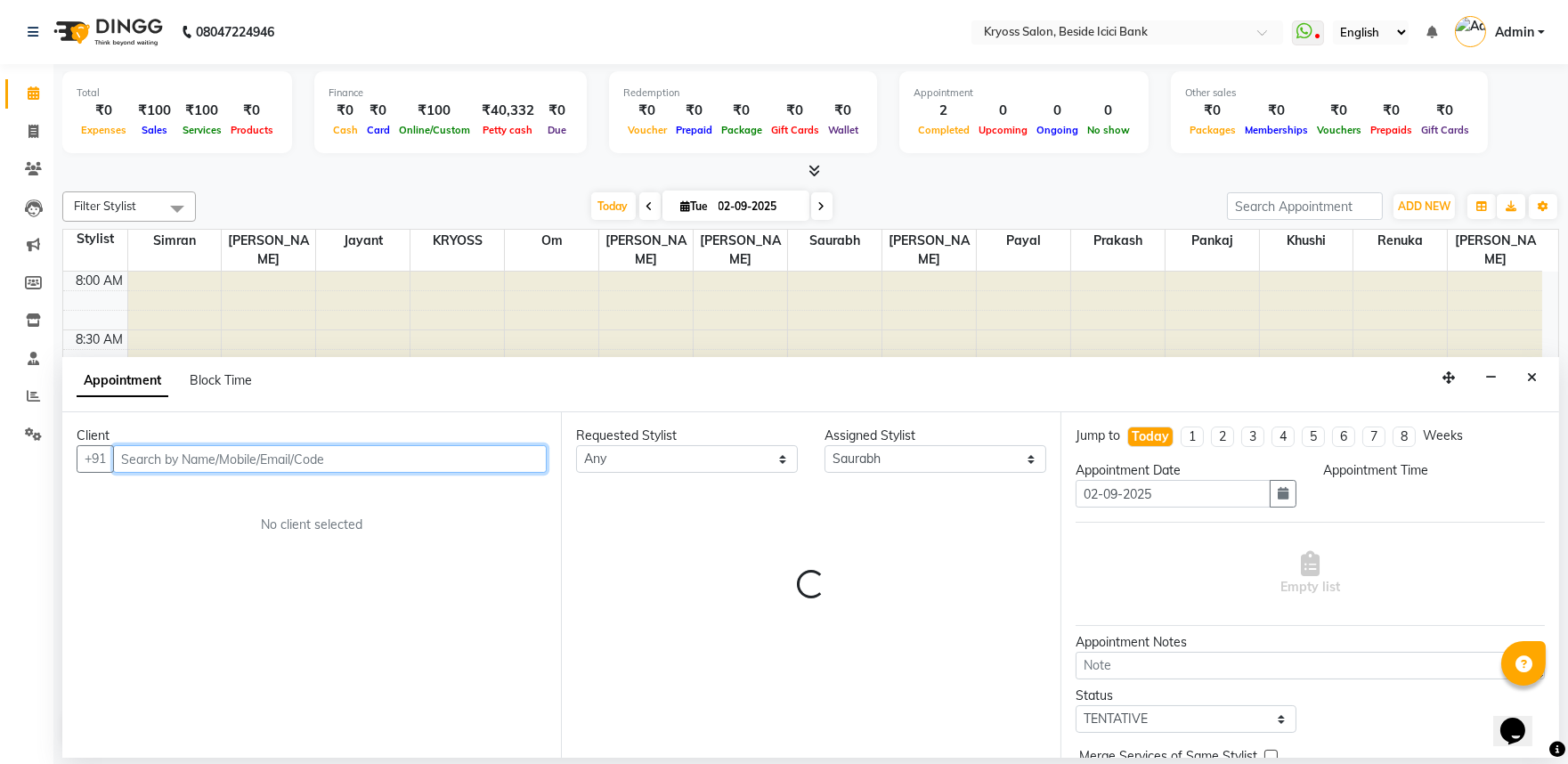
select select "570"
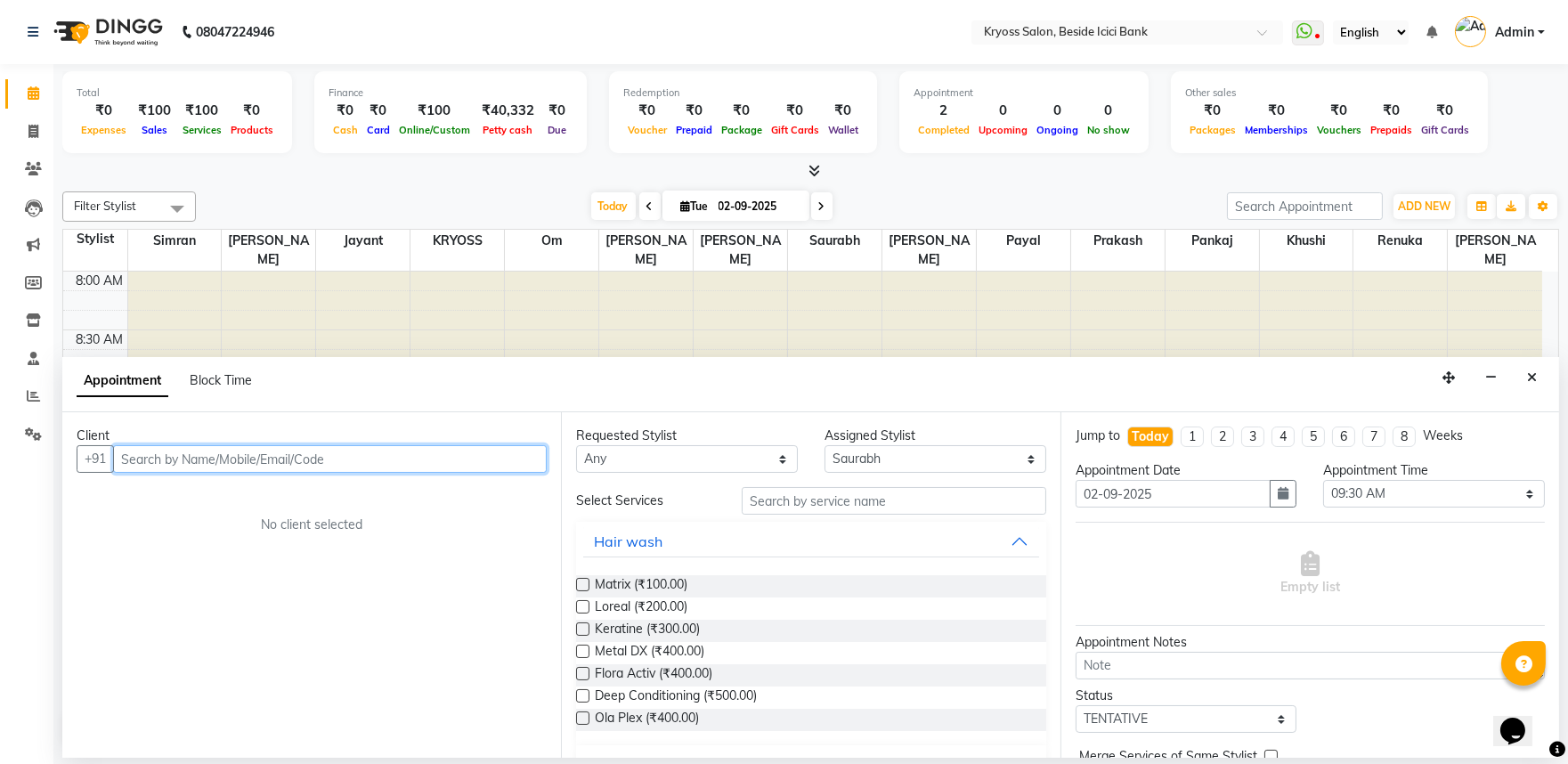
click at [315, 473] on input "text" at bounding box center [330, 459] width 434 height 28
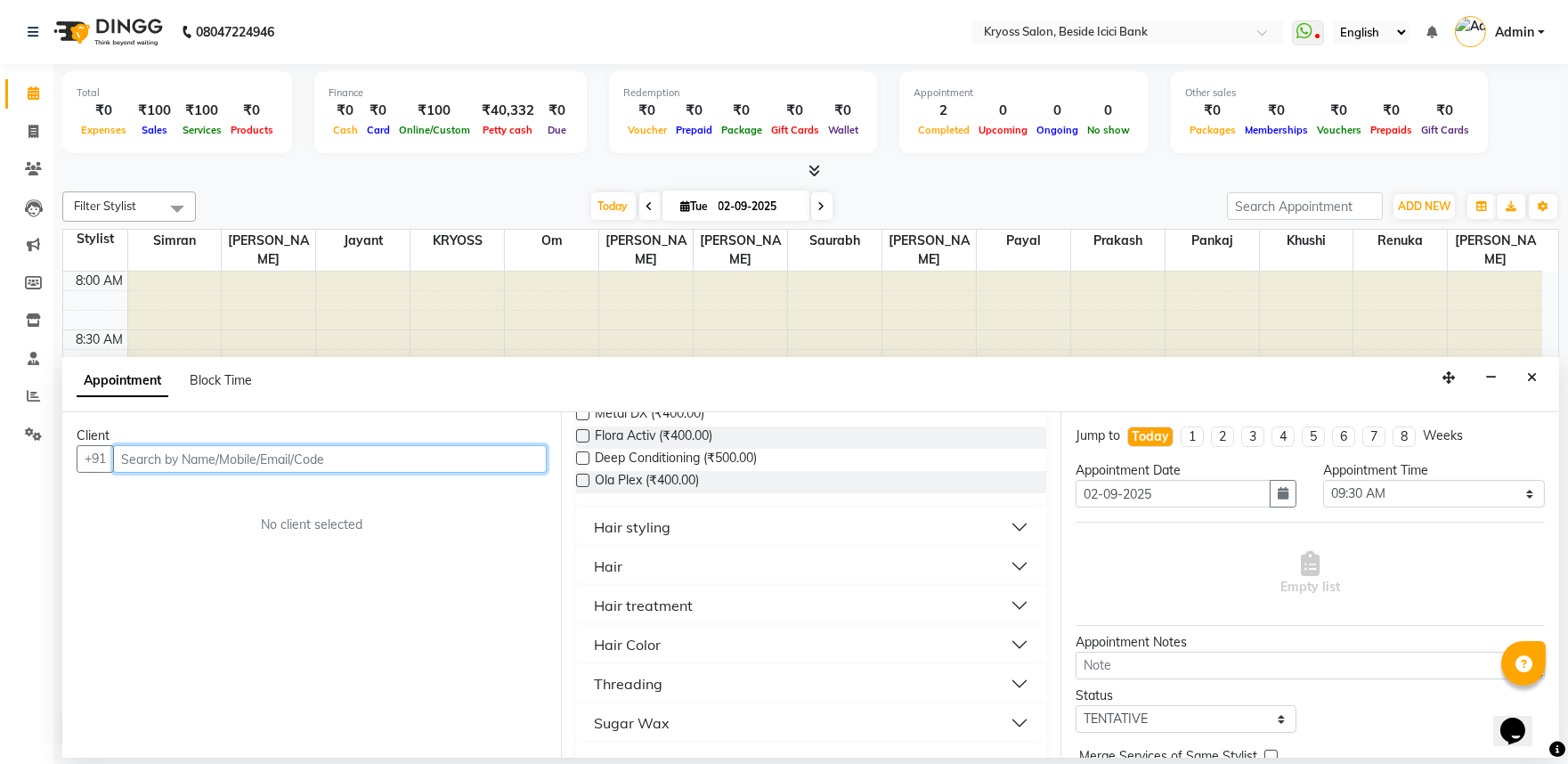
scroll to position [297, 0]
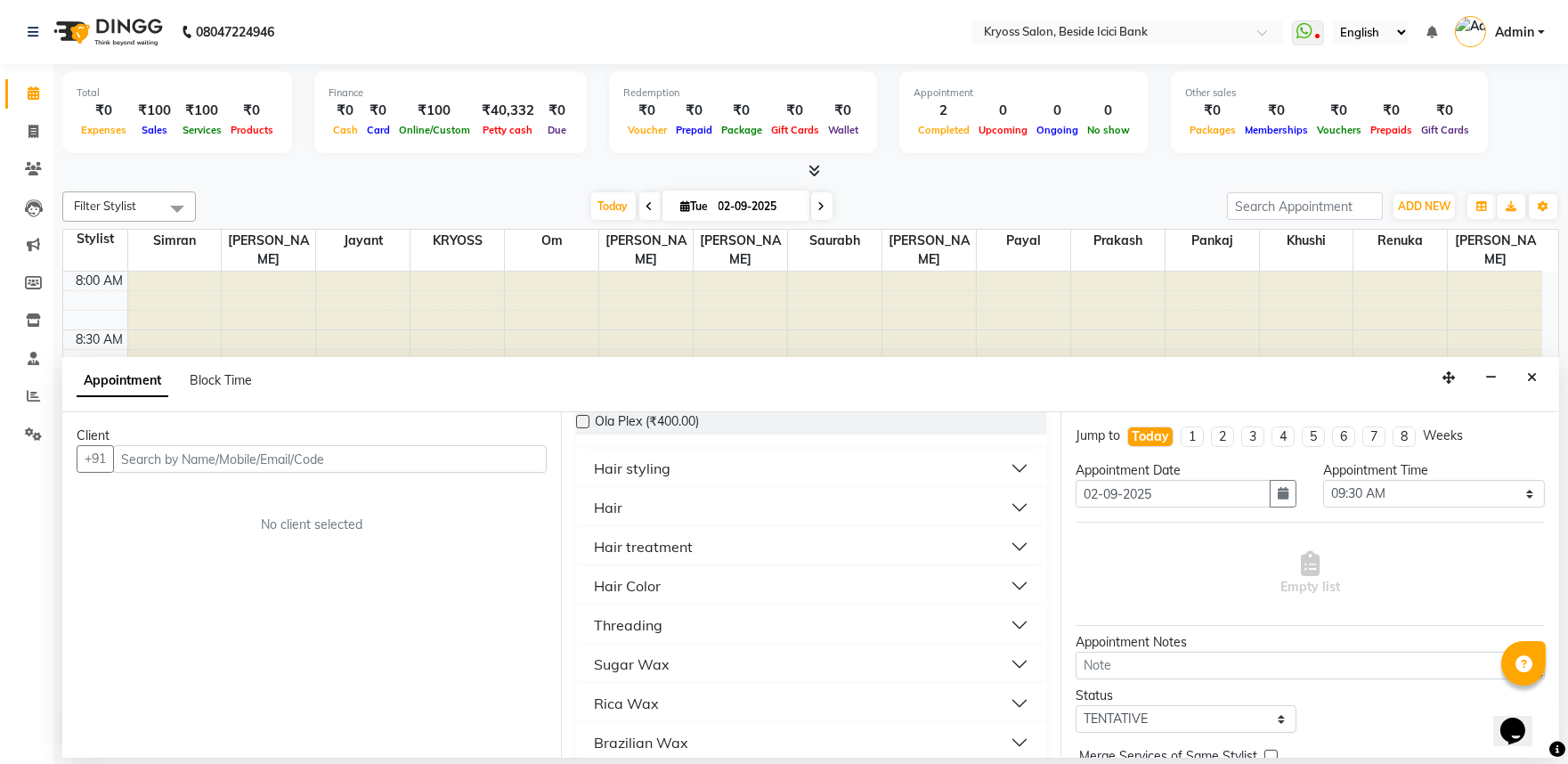
drag, startPoint x: 633, startPoint y: 546, endPoint x: 642, endPoint y: 558, distance: 15.0
click at [634, 524] on button "Hair" at bounding box center [811, 508] width 455 height 32
click at [660, 564] on span "[PERSON_NAME] (₹100.00)" at bounding box center [673, 553] width 156 height 22
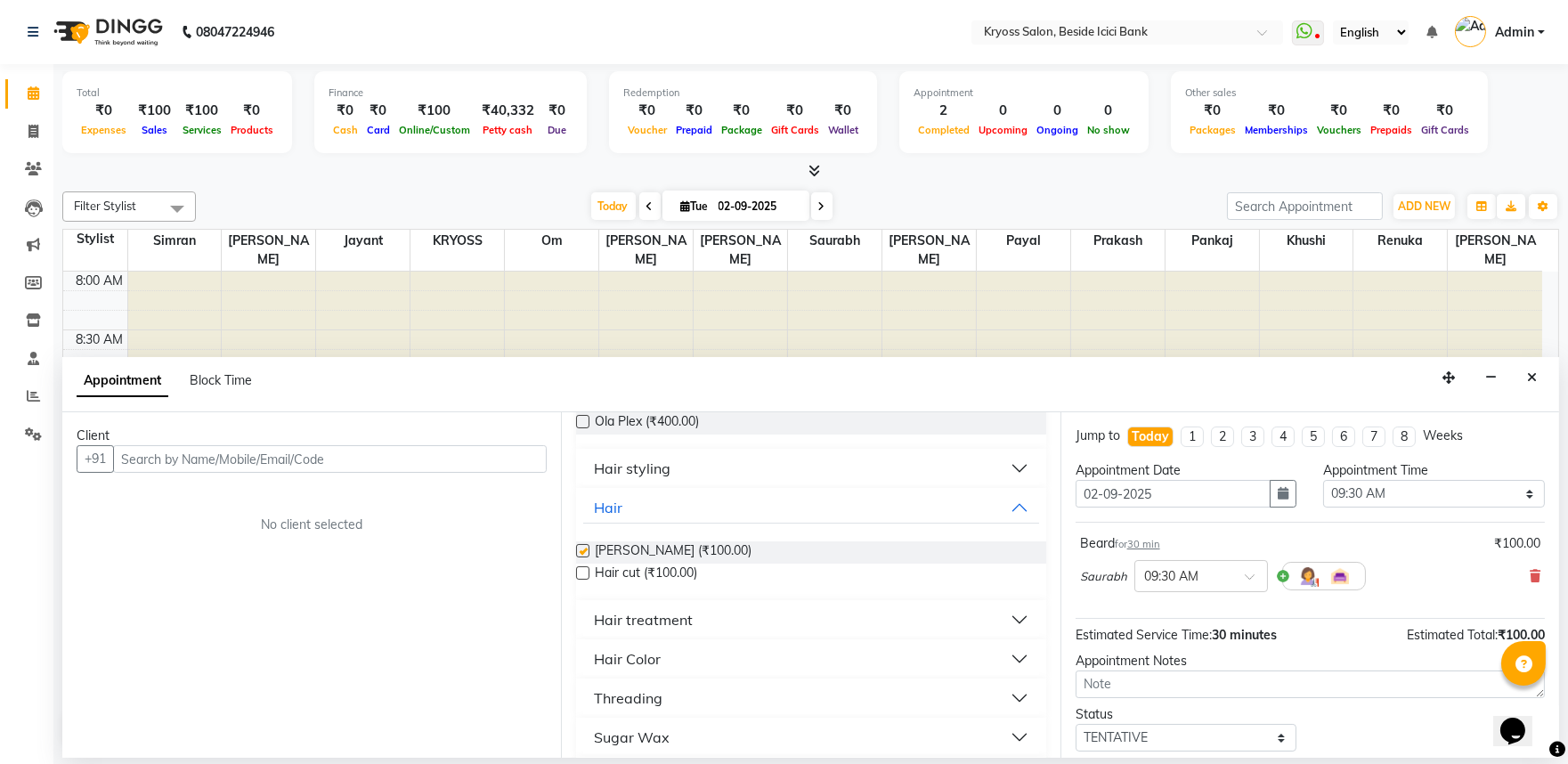
checkbox input "false"
click at [440, 466] on input "text" at bounding box center [330, 459] width 434 height 28
click at [442, 465] on input "text" at bounding box center [330, 459] width 434 height 28
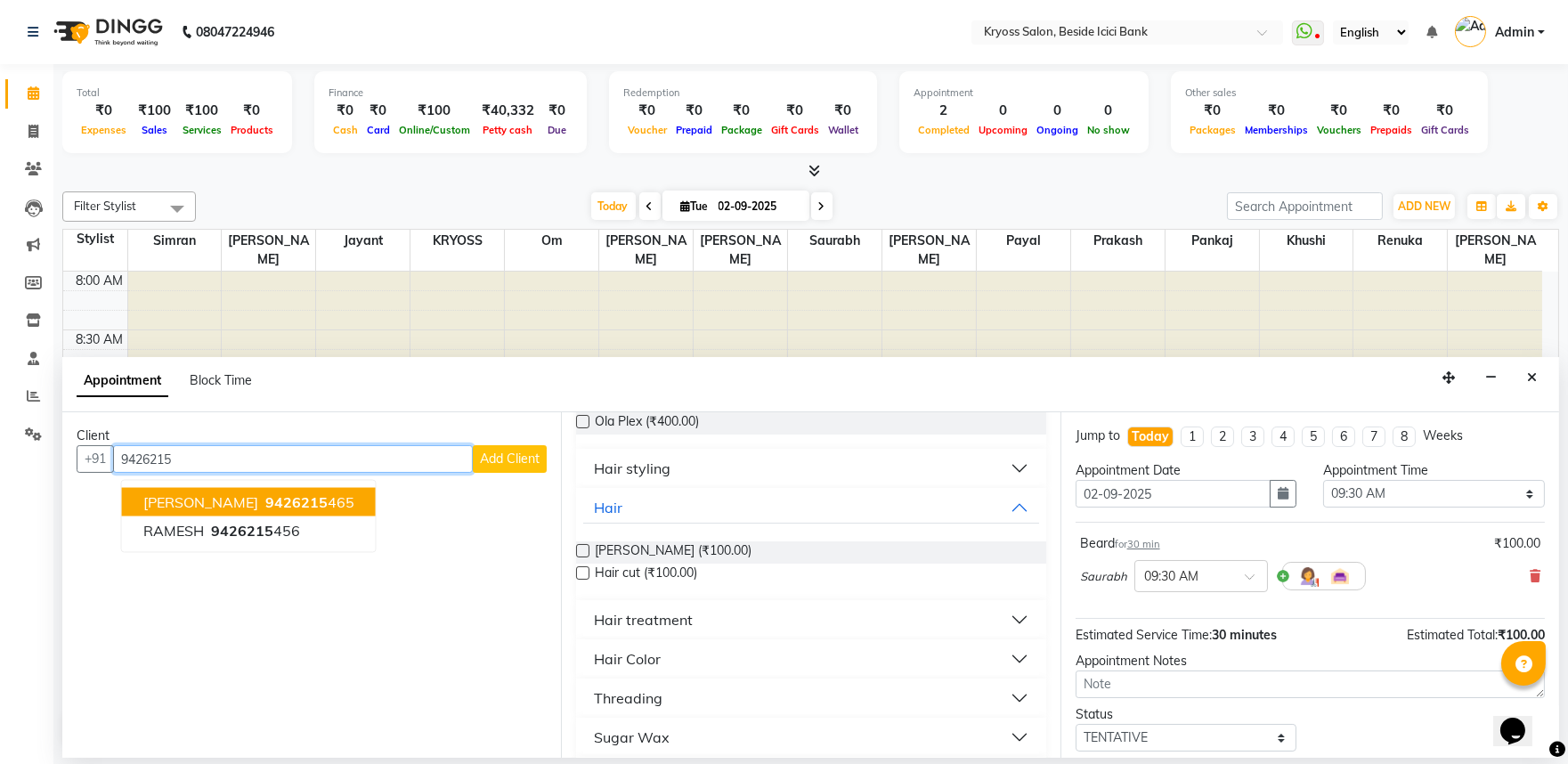
click at [343, 506] on ngb-highlight "9426215 465" at bounding box center [307, 502] width 93 height 18
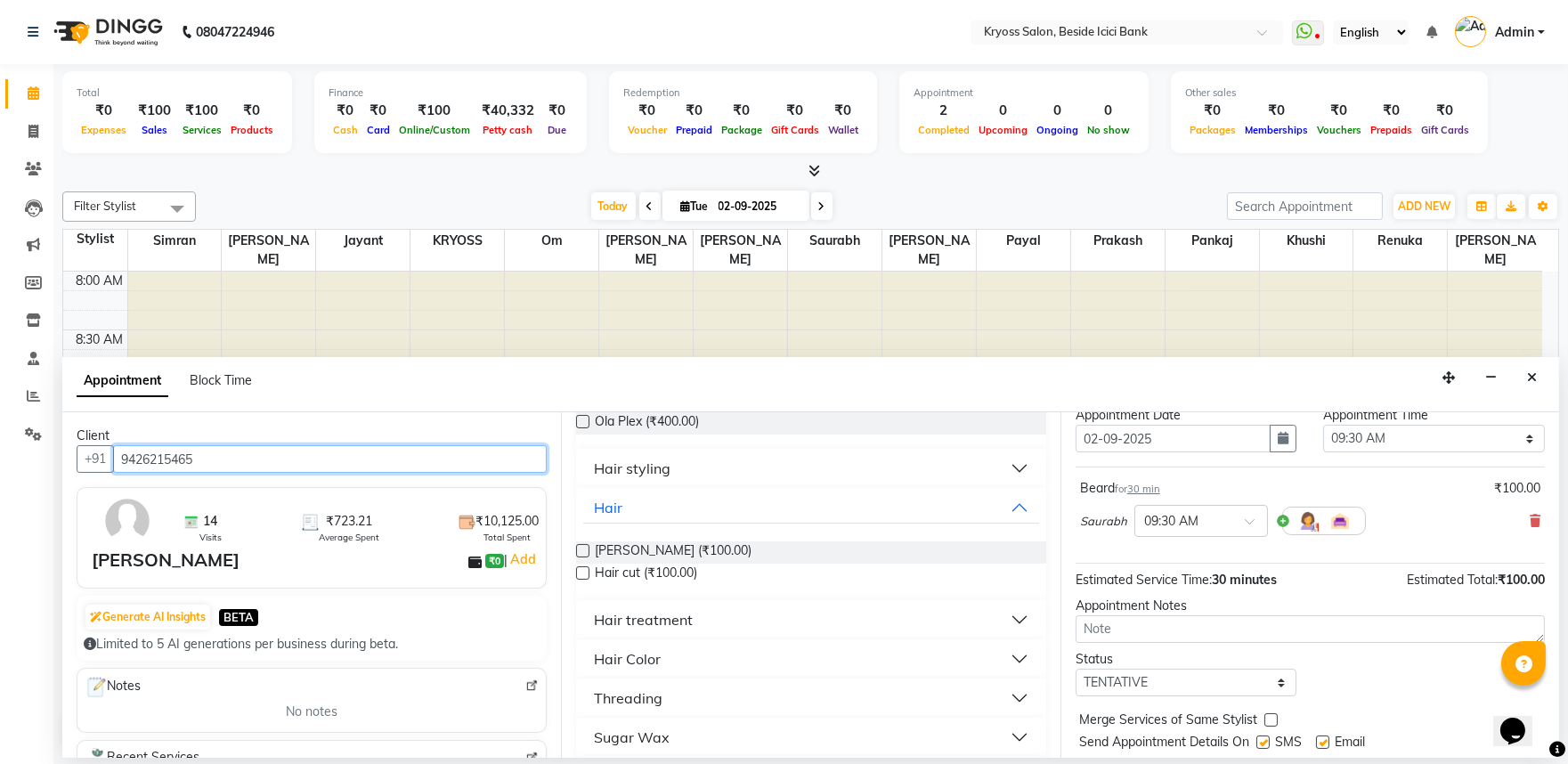
scroll to position [143, 0]
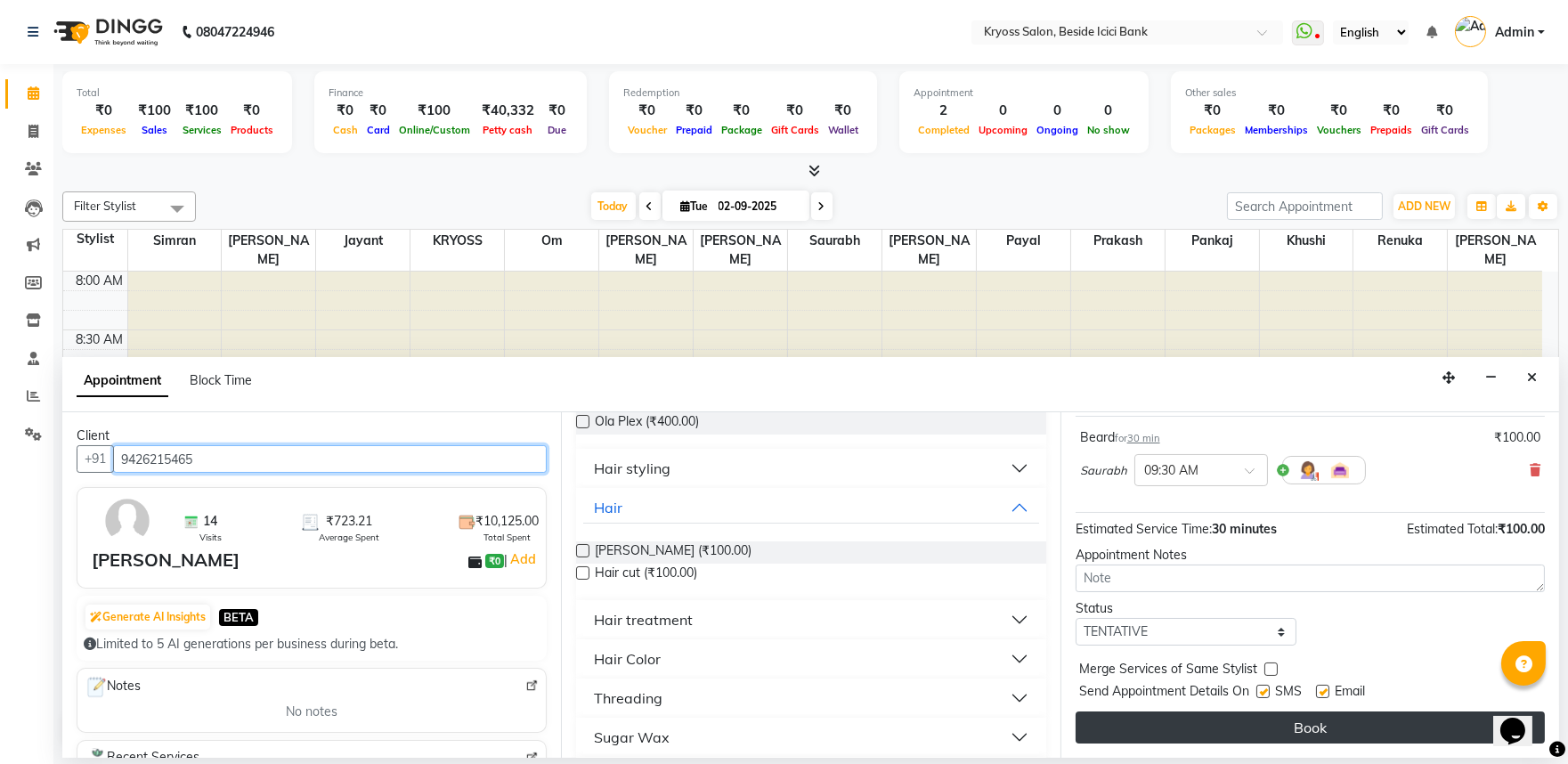
type input "9426215465"
click at [1197, 729] on button "Book" at bounding box center [1310, 728] width 469 height 32
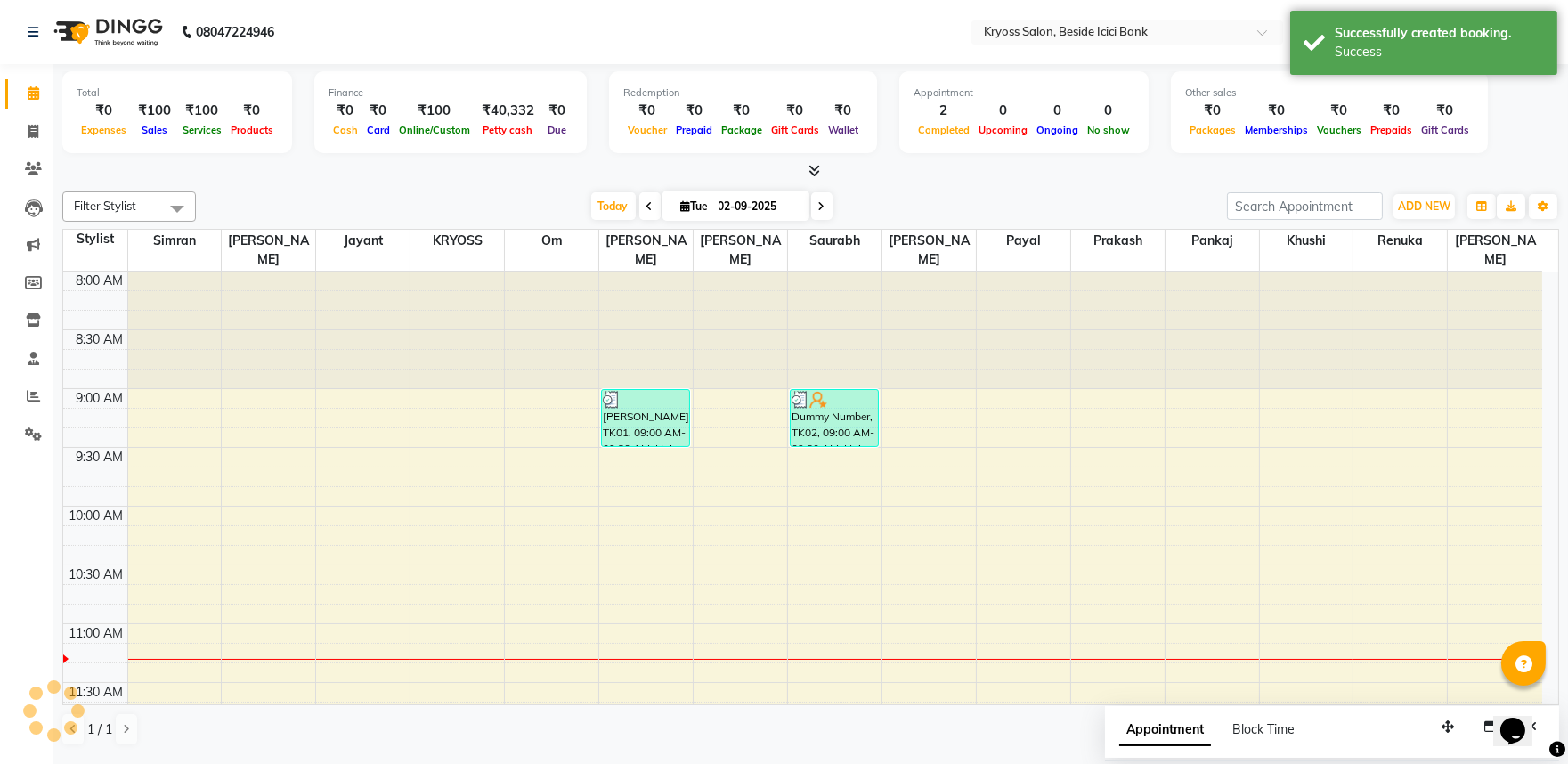
scroll to position [0, 0]
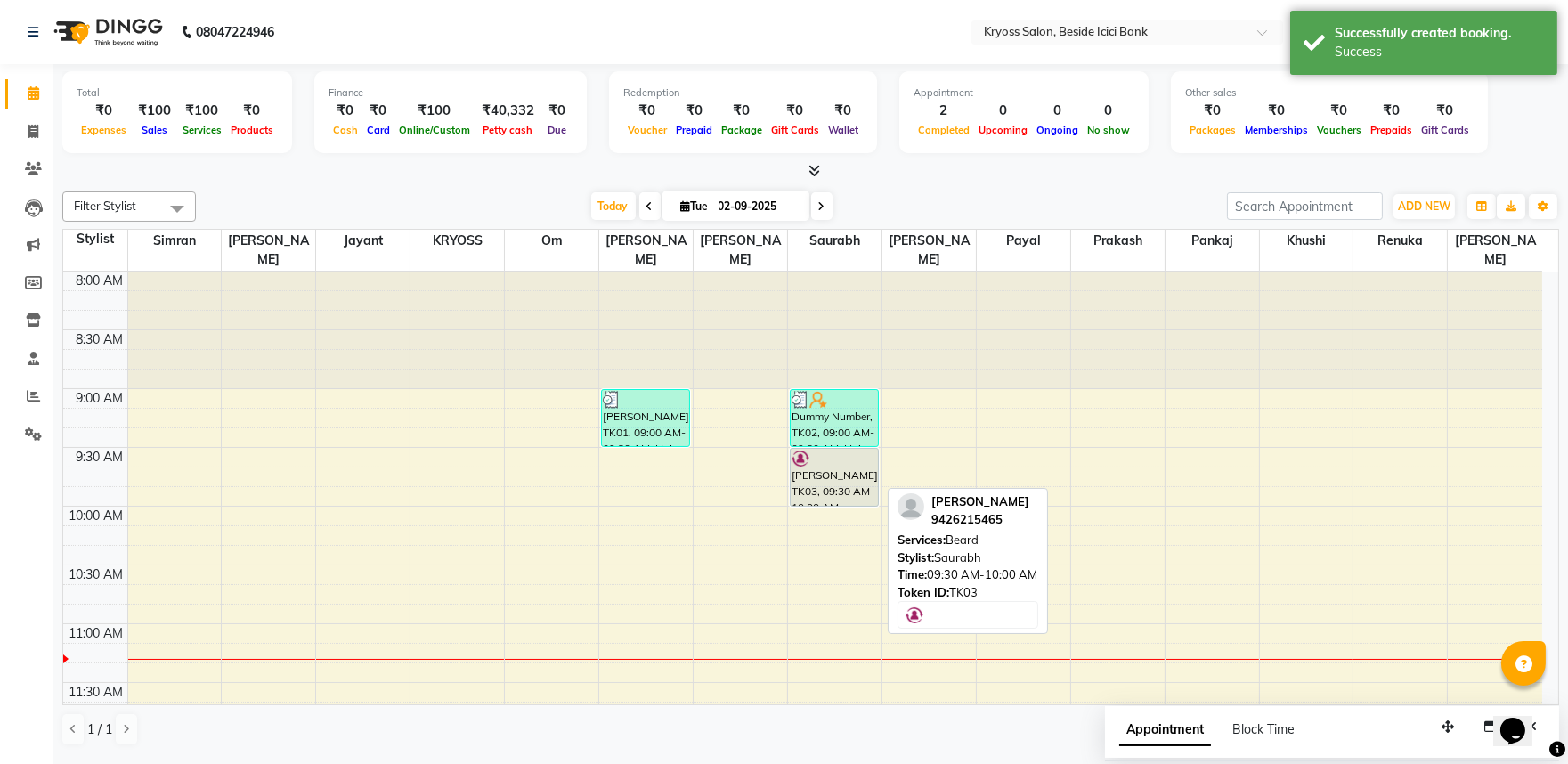
click at [822, 450] on div at bounding box center [834, 458] width 85 height 18
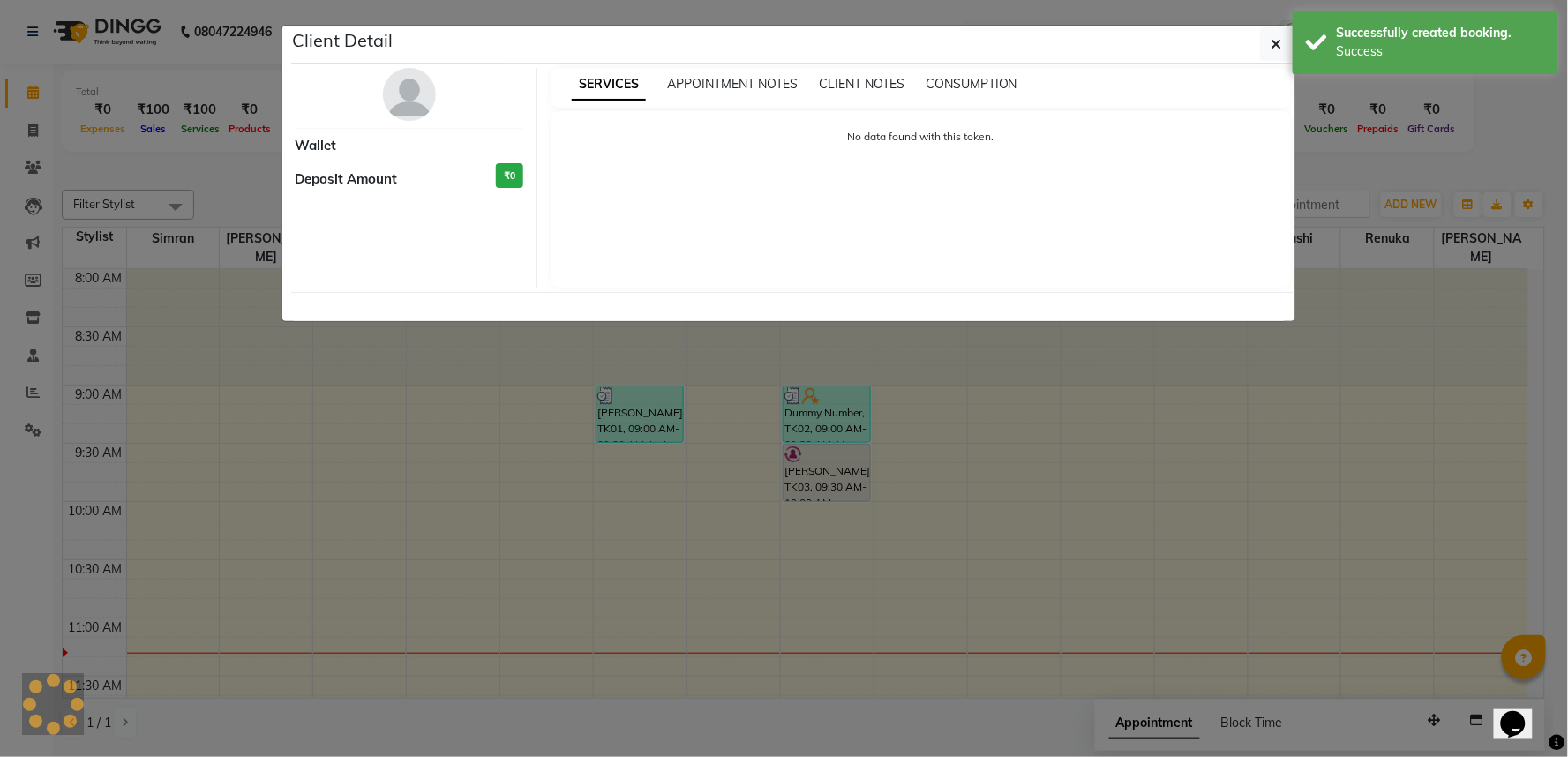
select select "7"
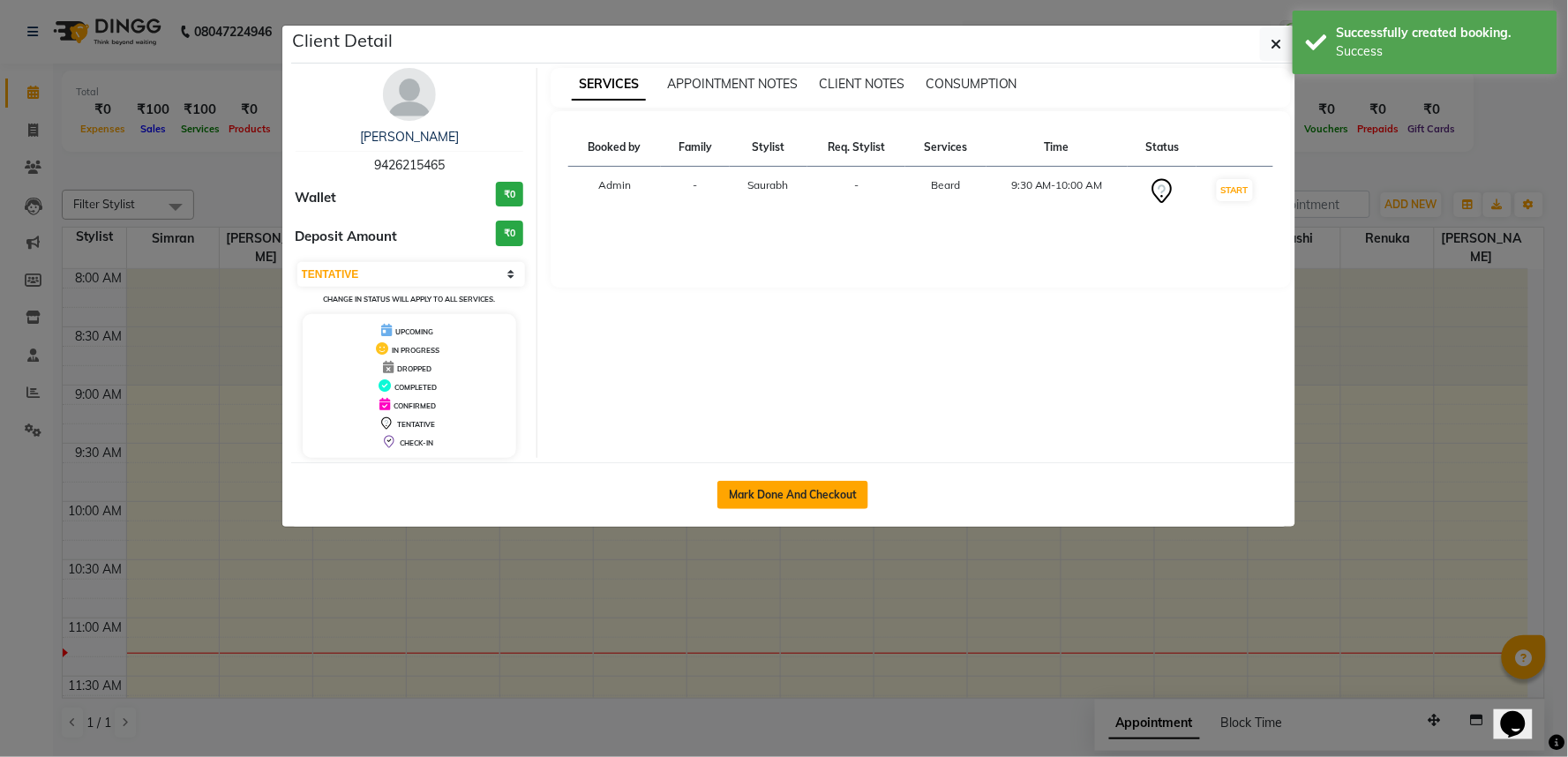
drag, startPoint x: 774, startPoint y: 518, endPoint x: 804, endPoint y: 516, distance: 30.1
click at [774, 509] on button "Mark Done And Checkout" at bounding box center [792, 495] width 150 height 28
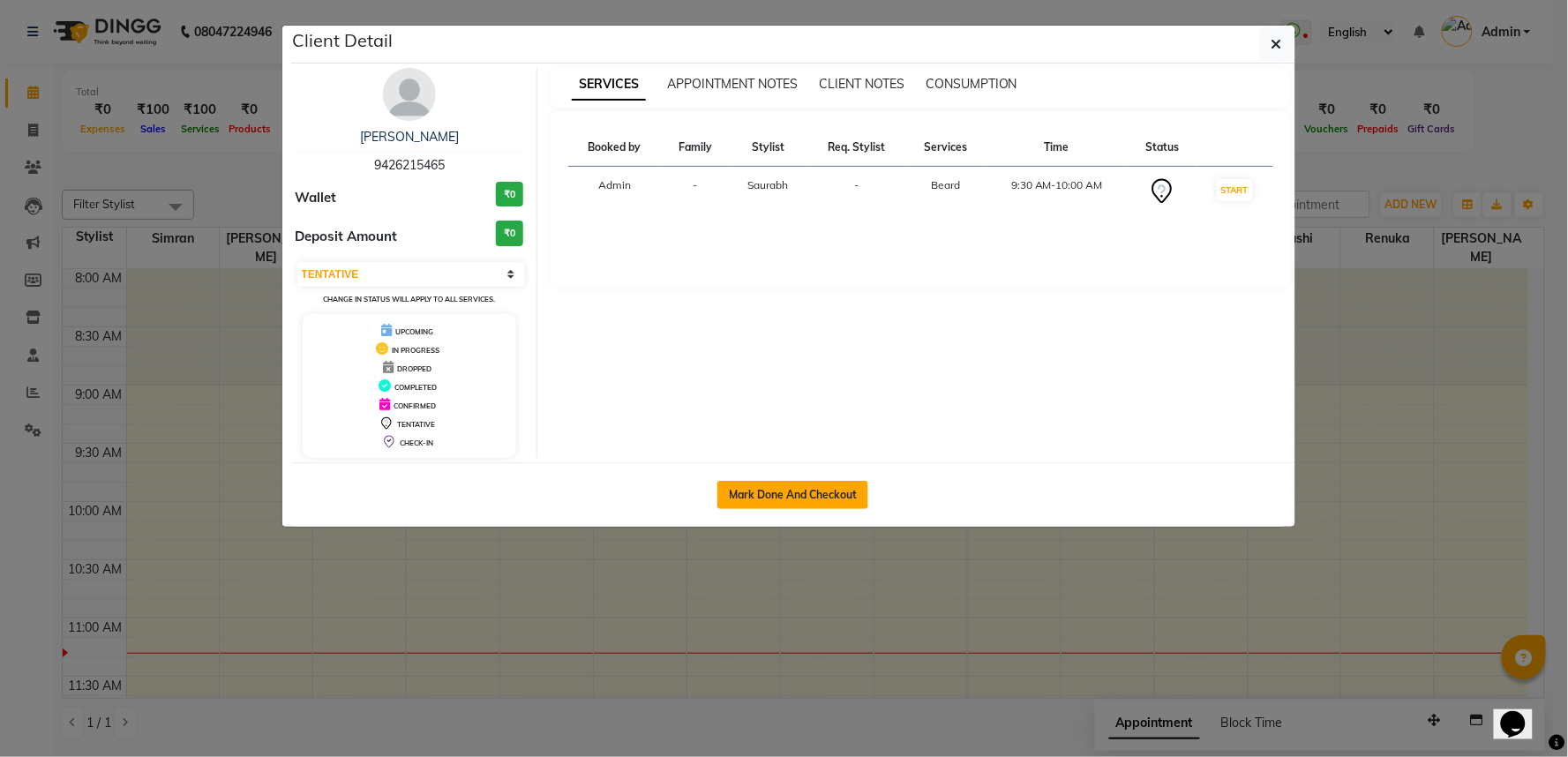
select select "service"
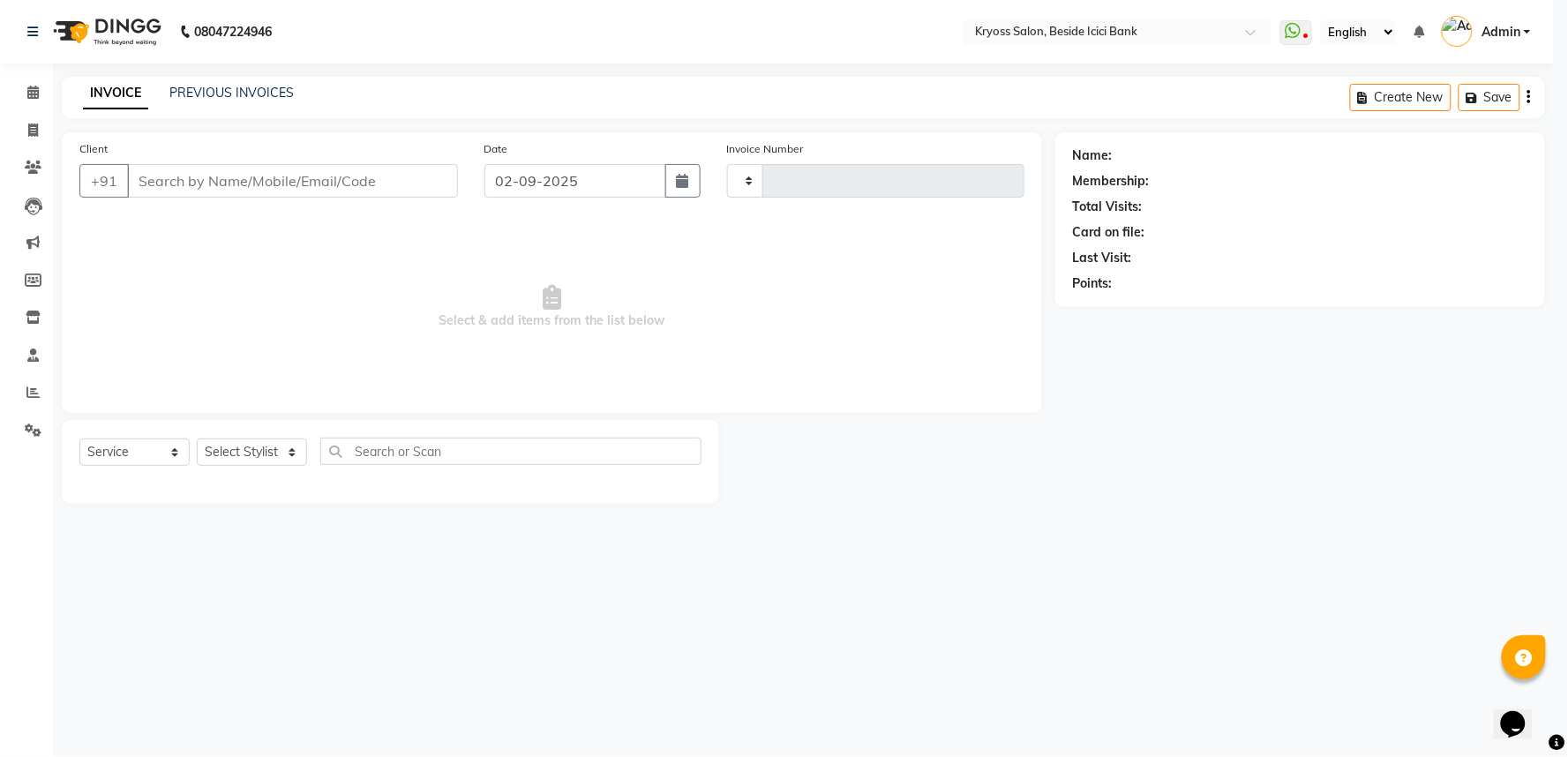
type input "11704"
select select "3"
select select "5439"
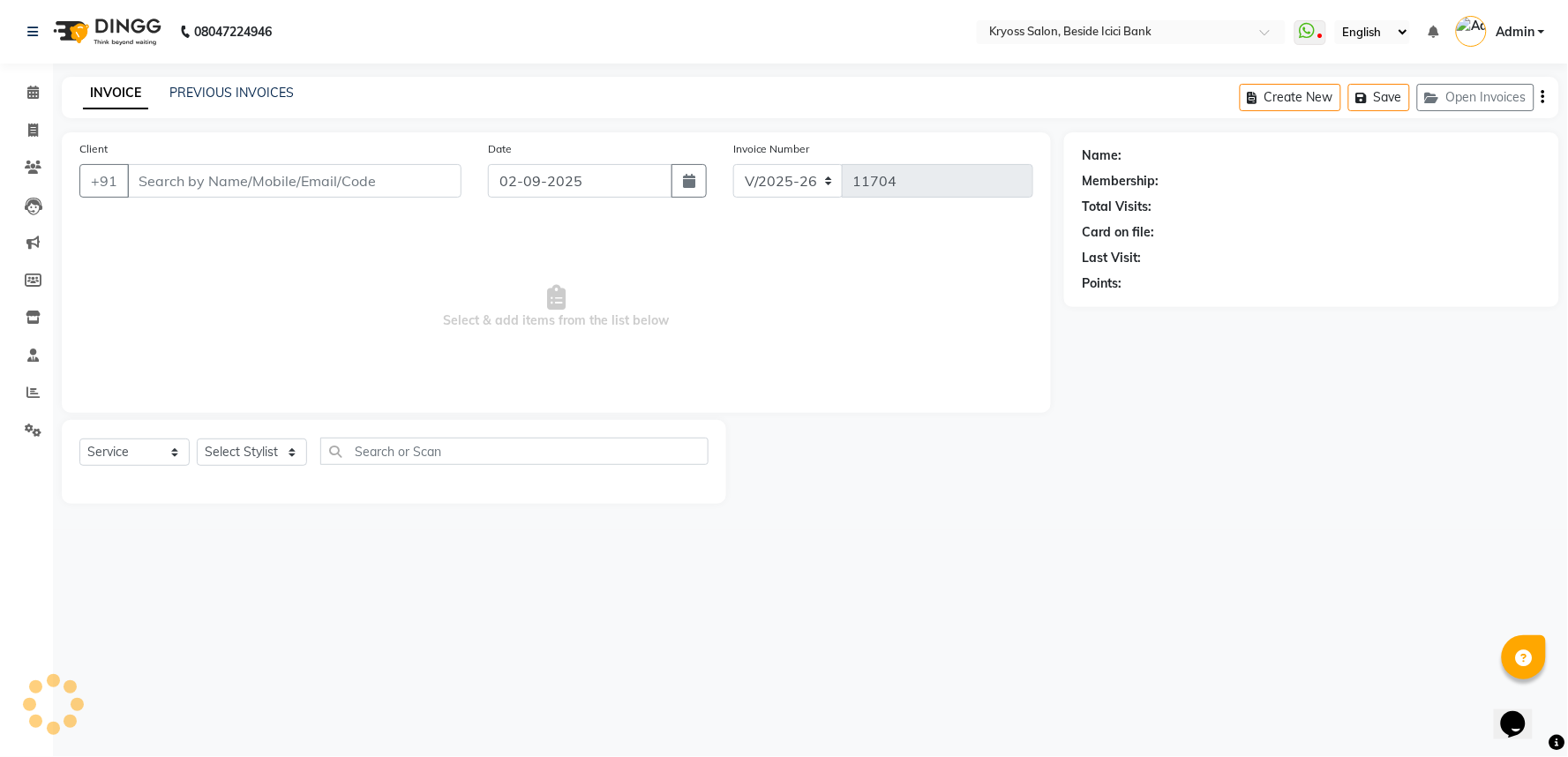
type input "9426215465"
select select "79205"
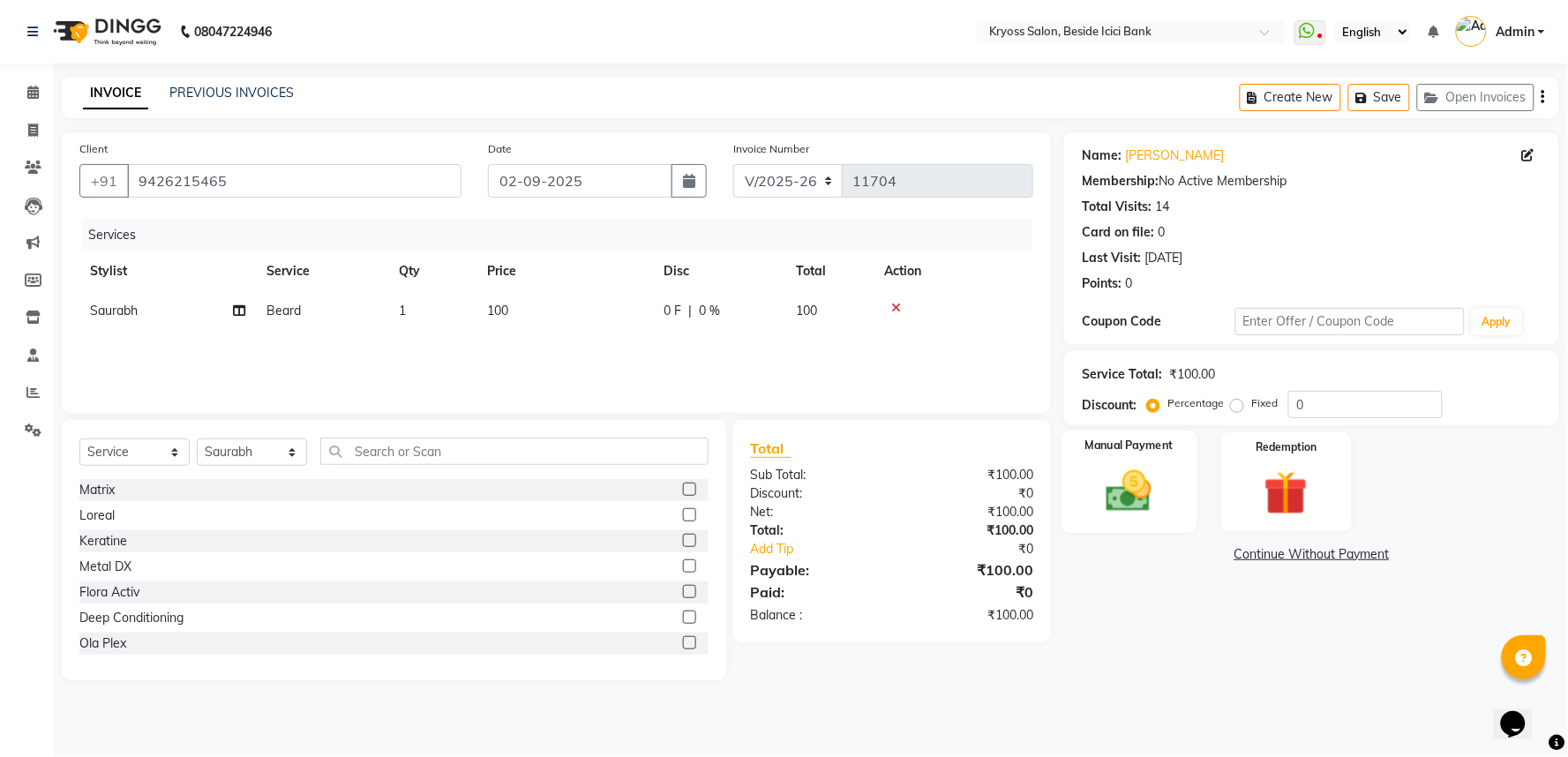
click at [1140, 518] on img at bounding box center [1129, 491] width 74 height 53
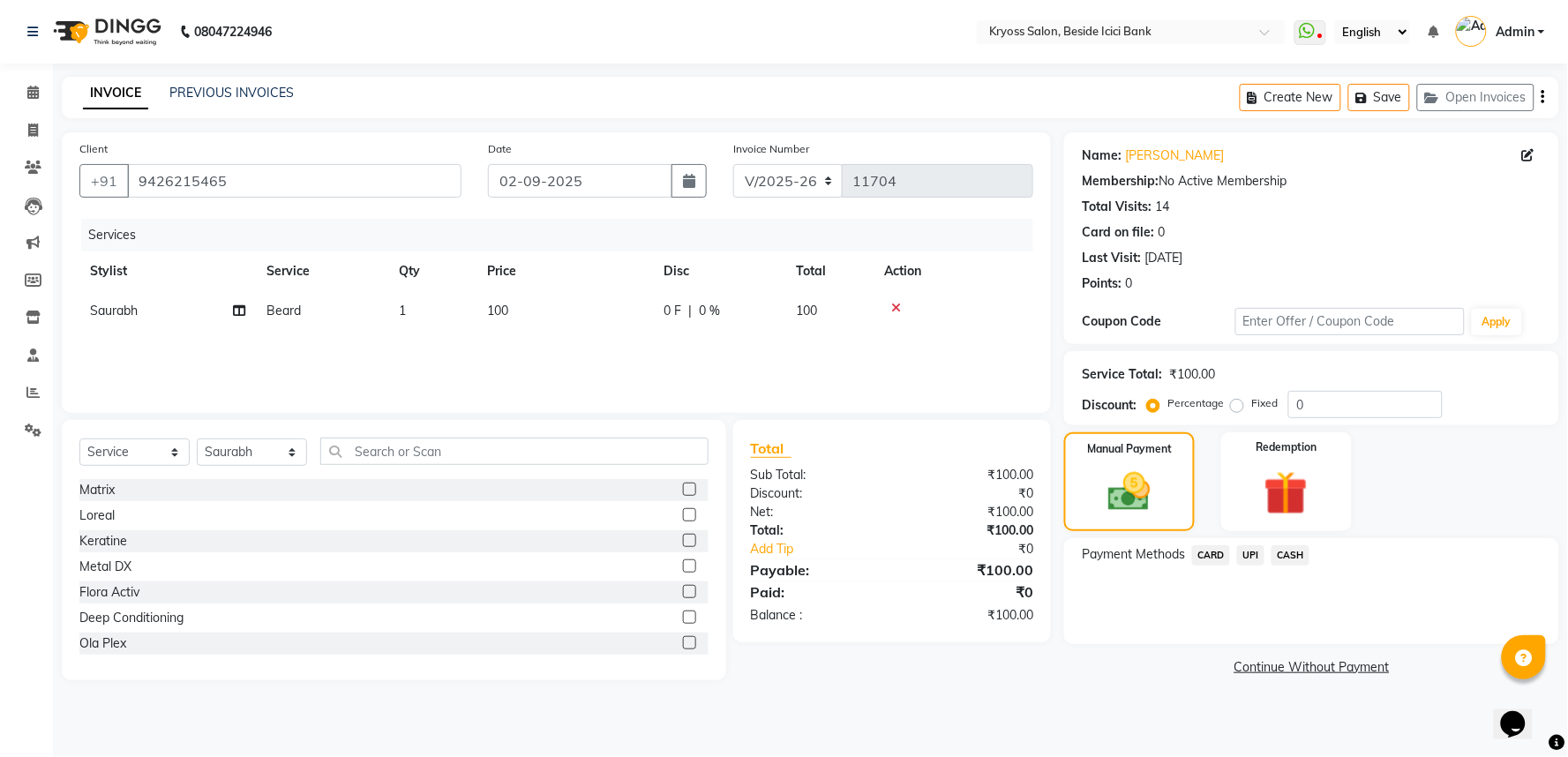
drag, startPoint x: 1251, startPoint y: 581, endPoint x: 1259, endPoint y: 600, distance: 20.6
click at [1251, 566] on span "UPI" at bounding box center [1250, 555] width 28 height 20
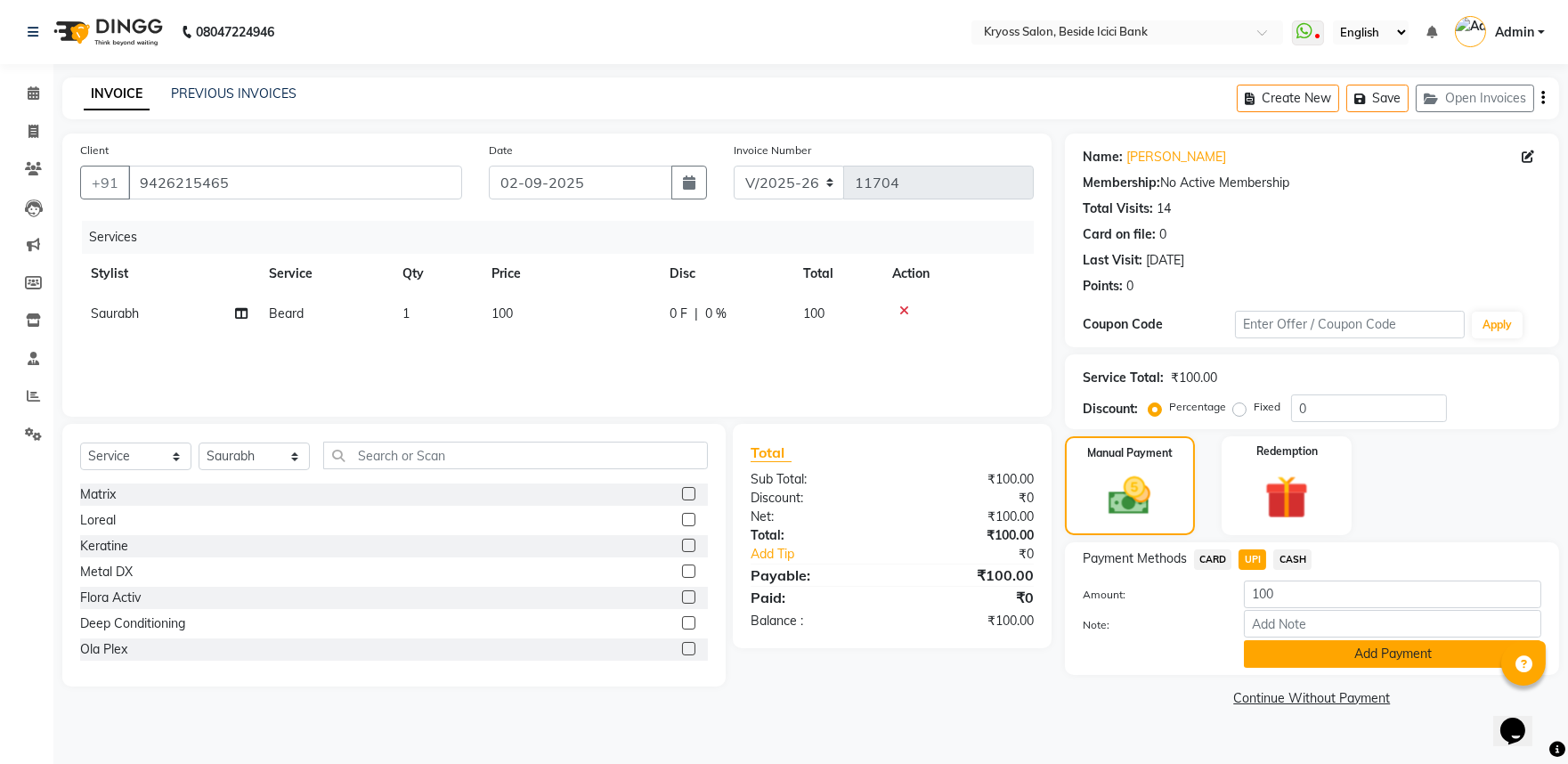
click at [1324, 668] on button "Add Payment" at bounding box center [1393, 654] width 297 height 28
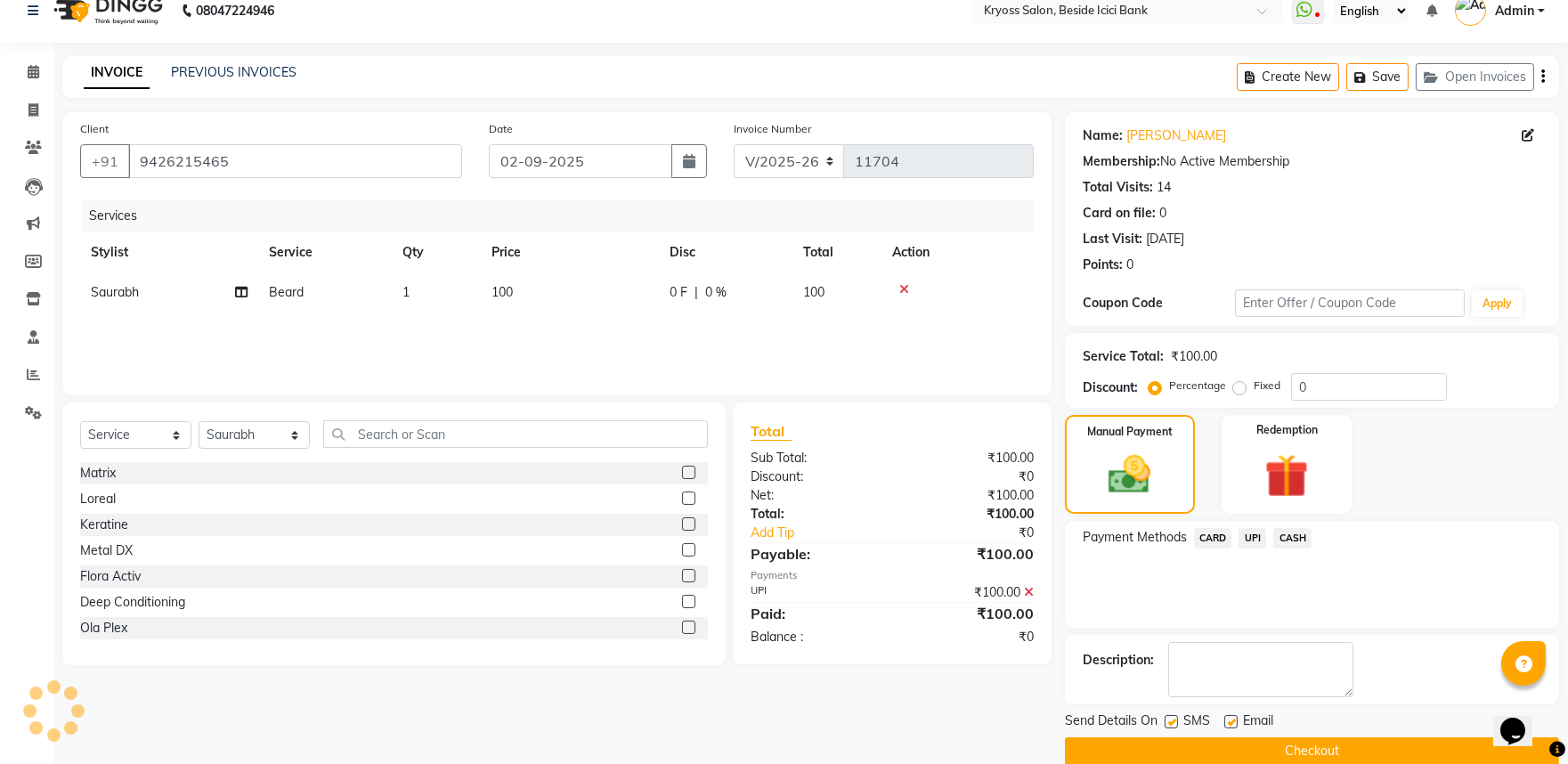
scroll to position [92, 0]
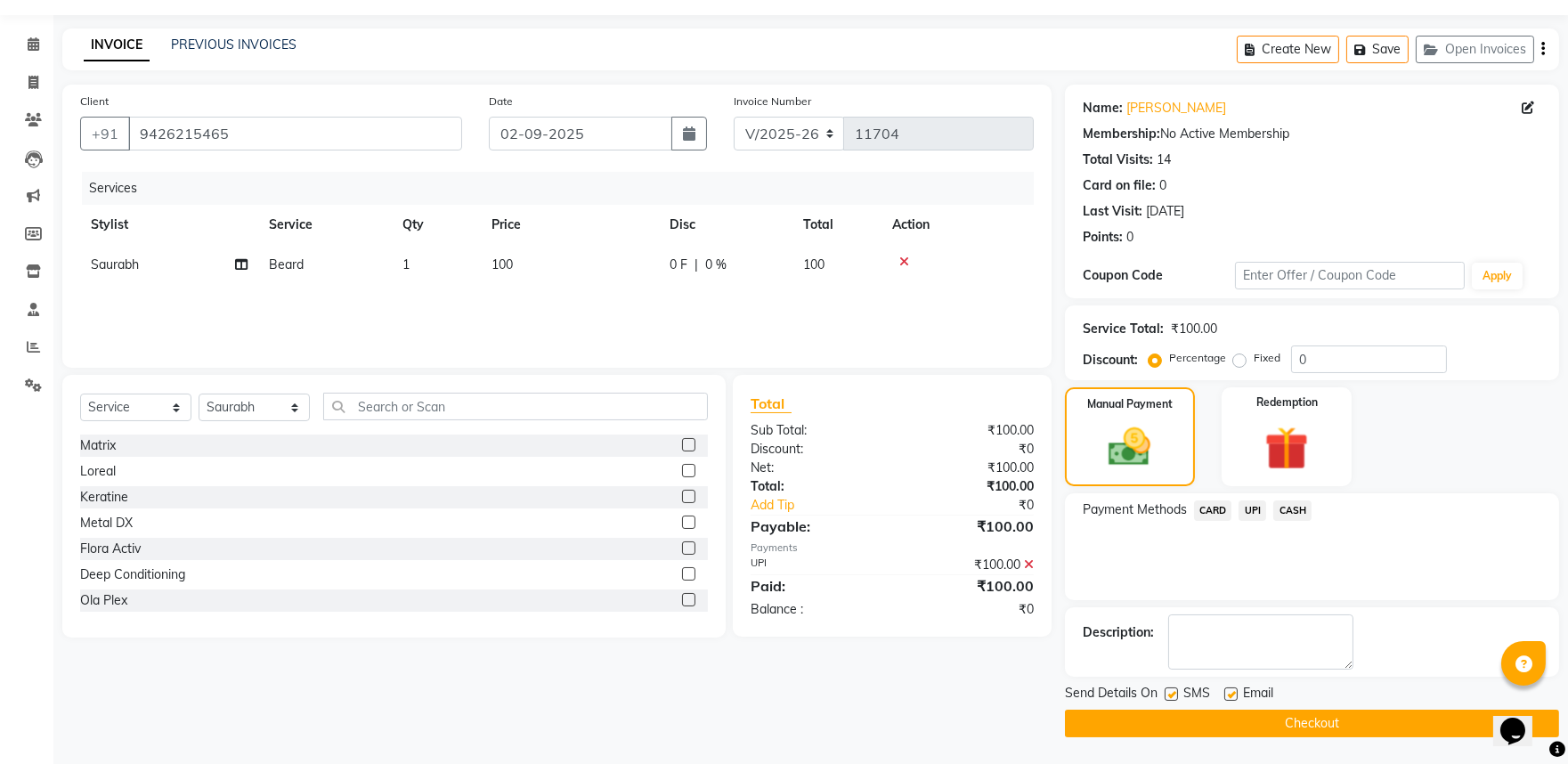
click at [1327, 722] on button "Checkout" at bounding box center [1312, 724] width 494 height 28
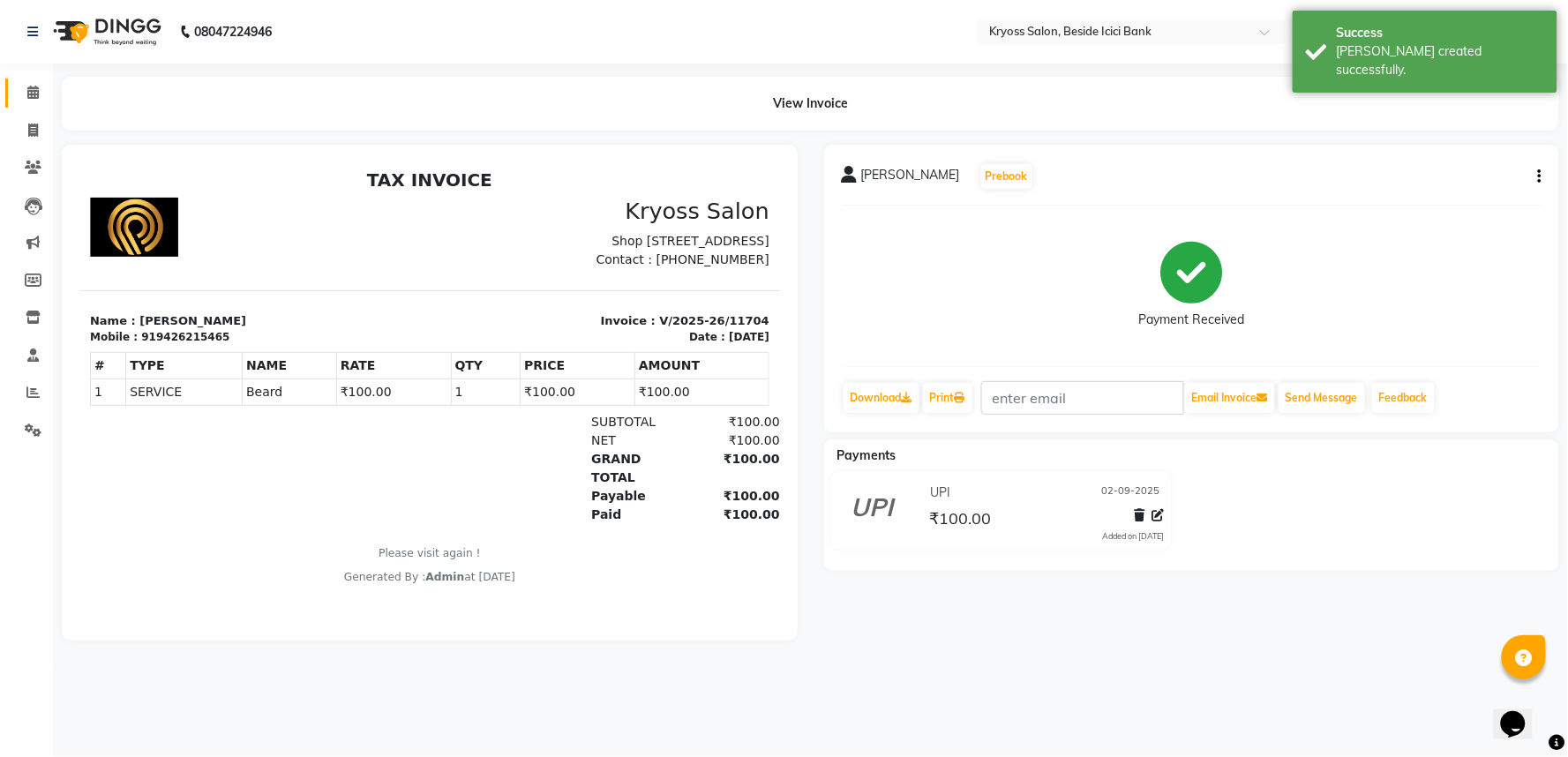
click at [14, 95] on link "Calendar" at bounding box center [27, 93] width 43 height 29
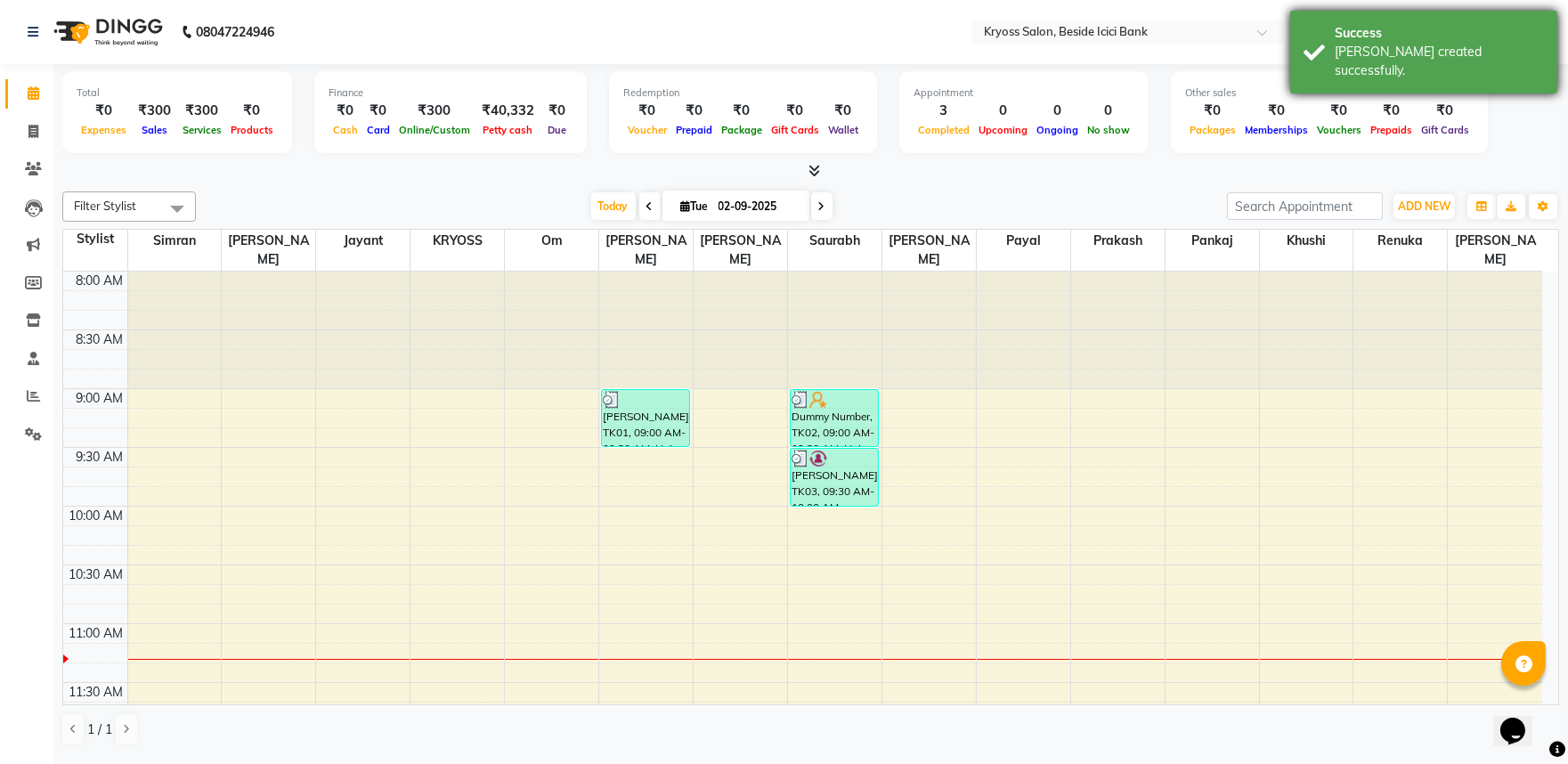
click at [1382, 66] on div "Success [PERSON_NAME] created successfully." at bounding box center [1423, 52] width 267 height 83
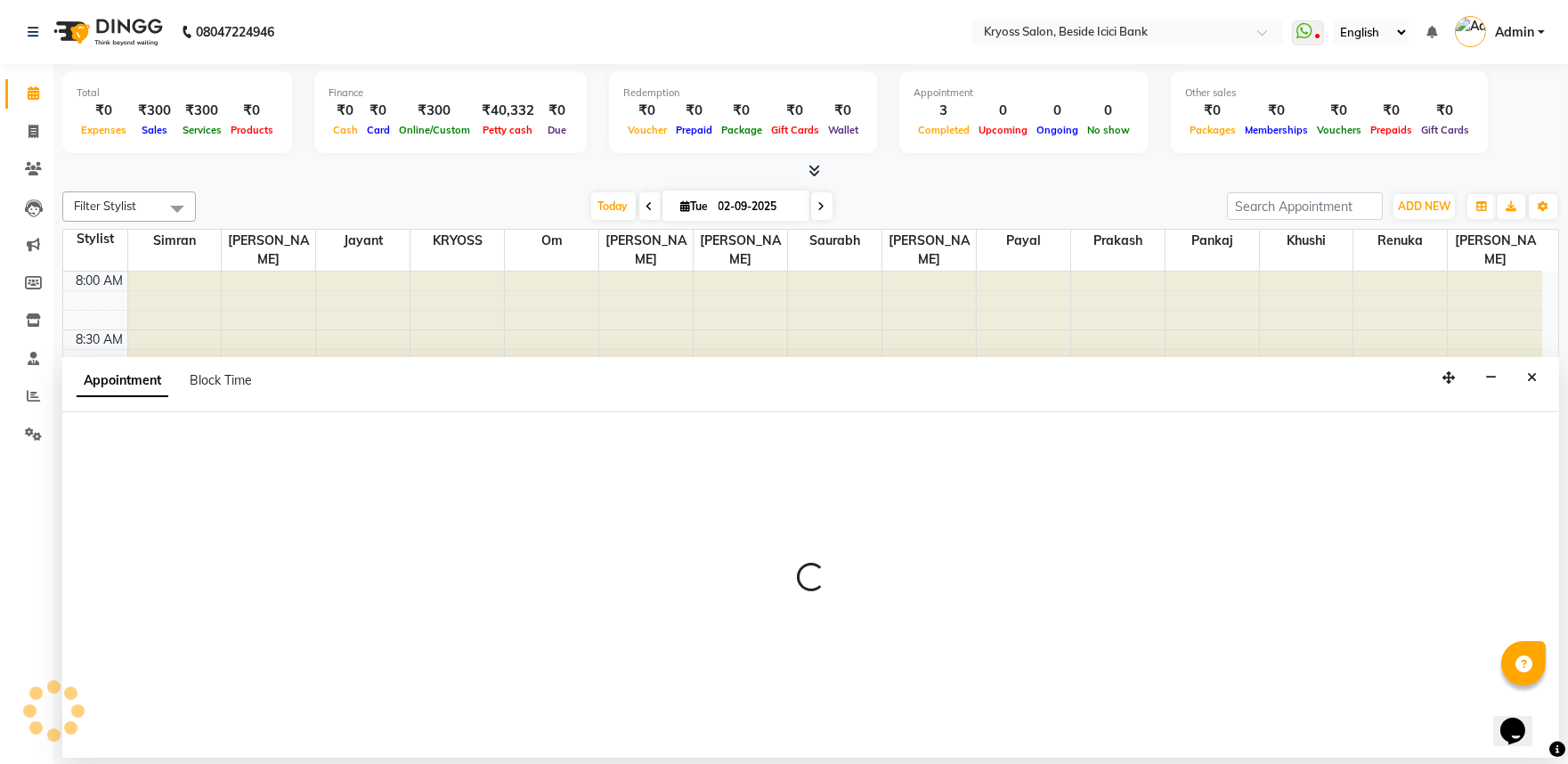
scroll to position [4, 0]
select select "52359"
select select "540"
select select "tentative"
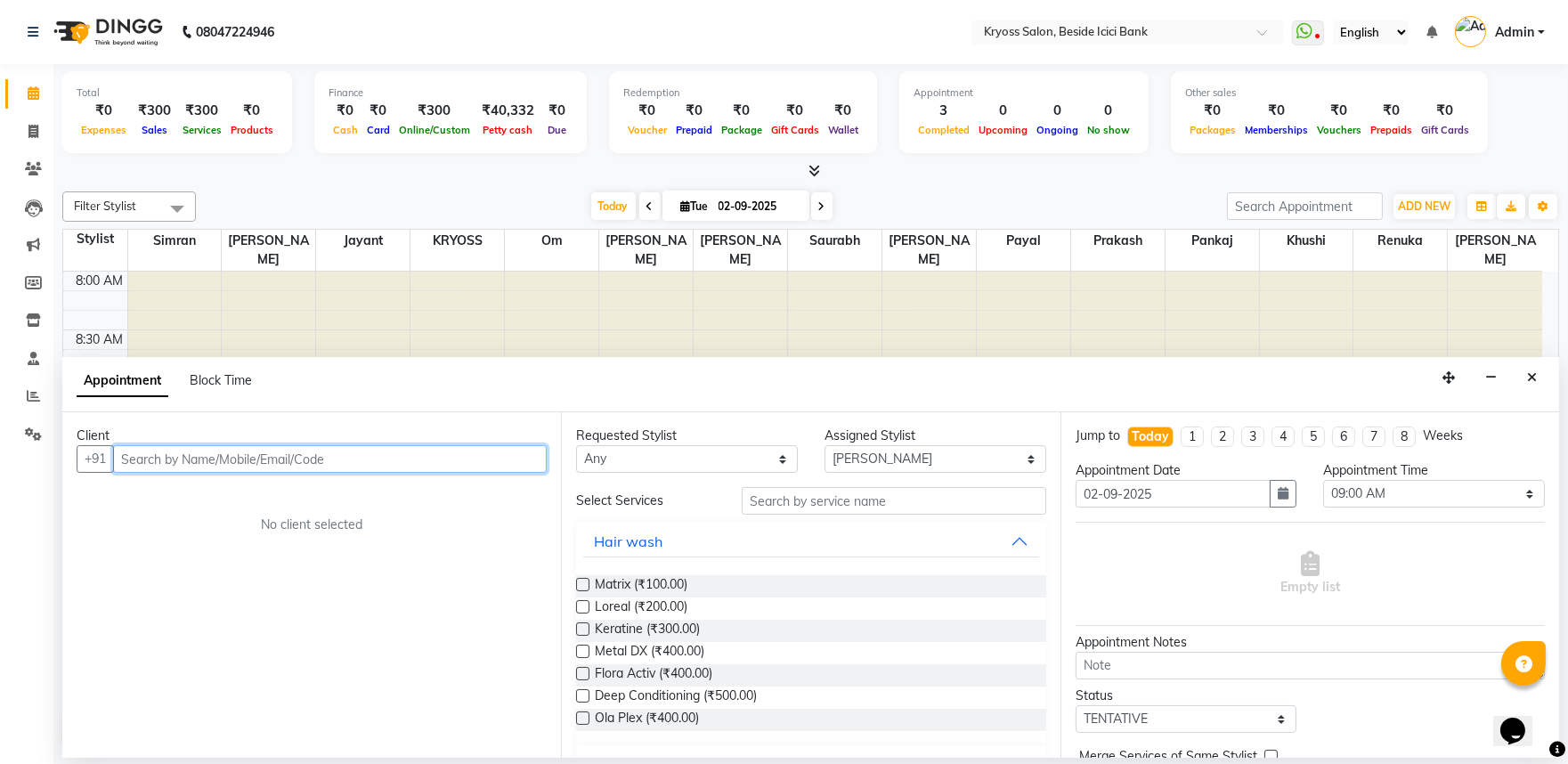
click at [344, 473] on input "text" at bounding box center [330, 459] width 434 height 28
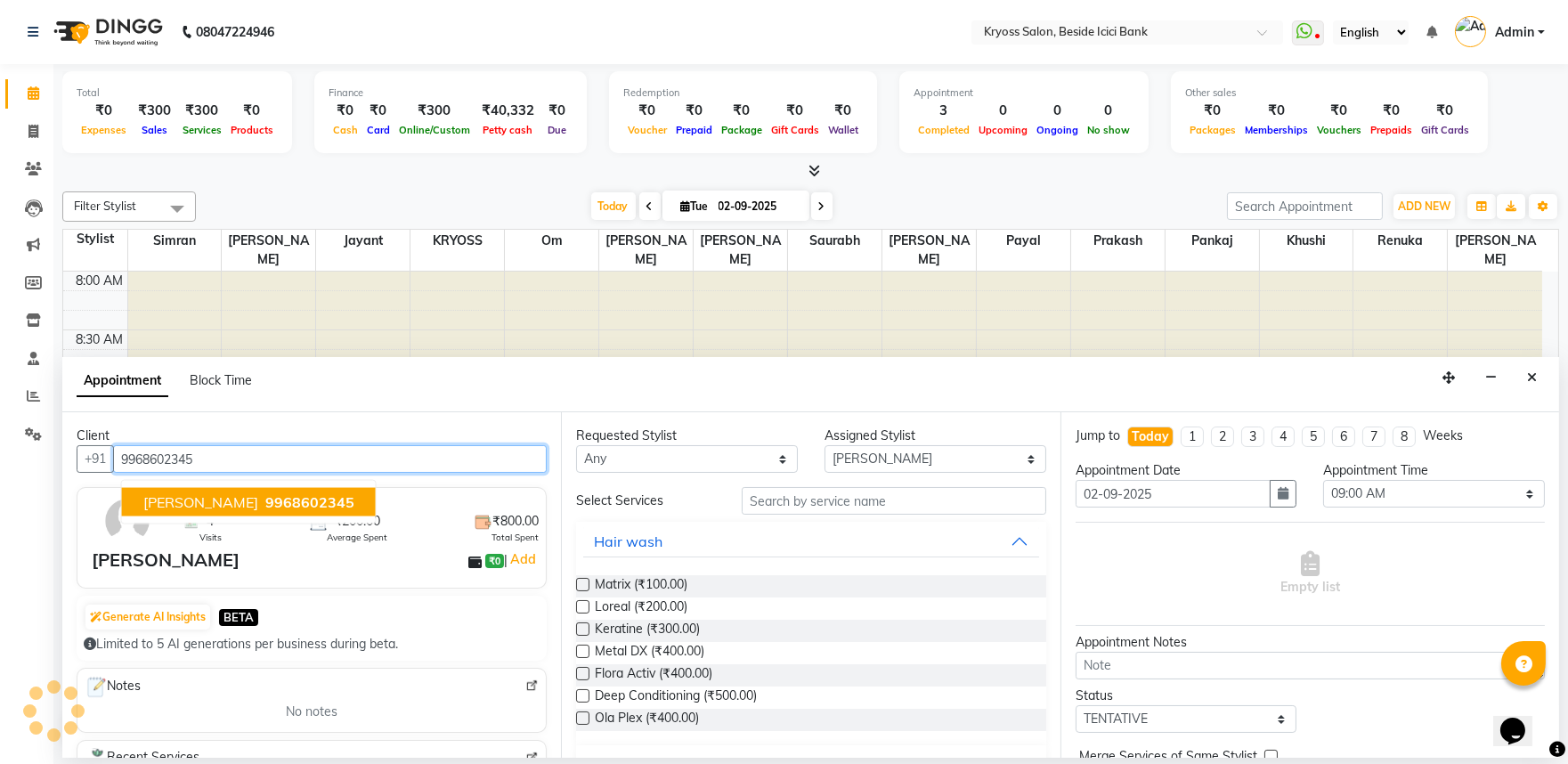
drag, startPoint x: 276, startPoint y: 500, endPoint x: 281, endPoint y: 520, distance: 20.6
click at [281, 517] on button "SIDHANT 9968602345" at bounding box center [249, 502] width 253 height 29
type input "9968602345"
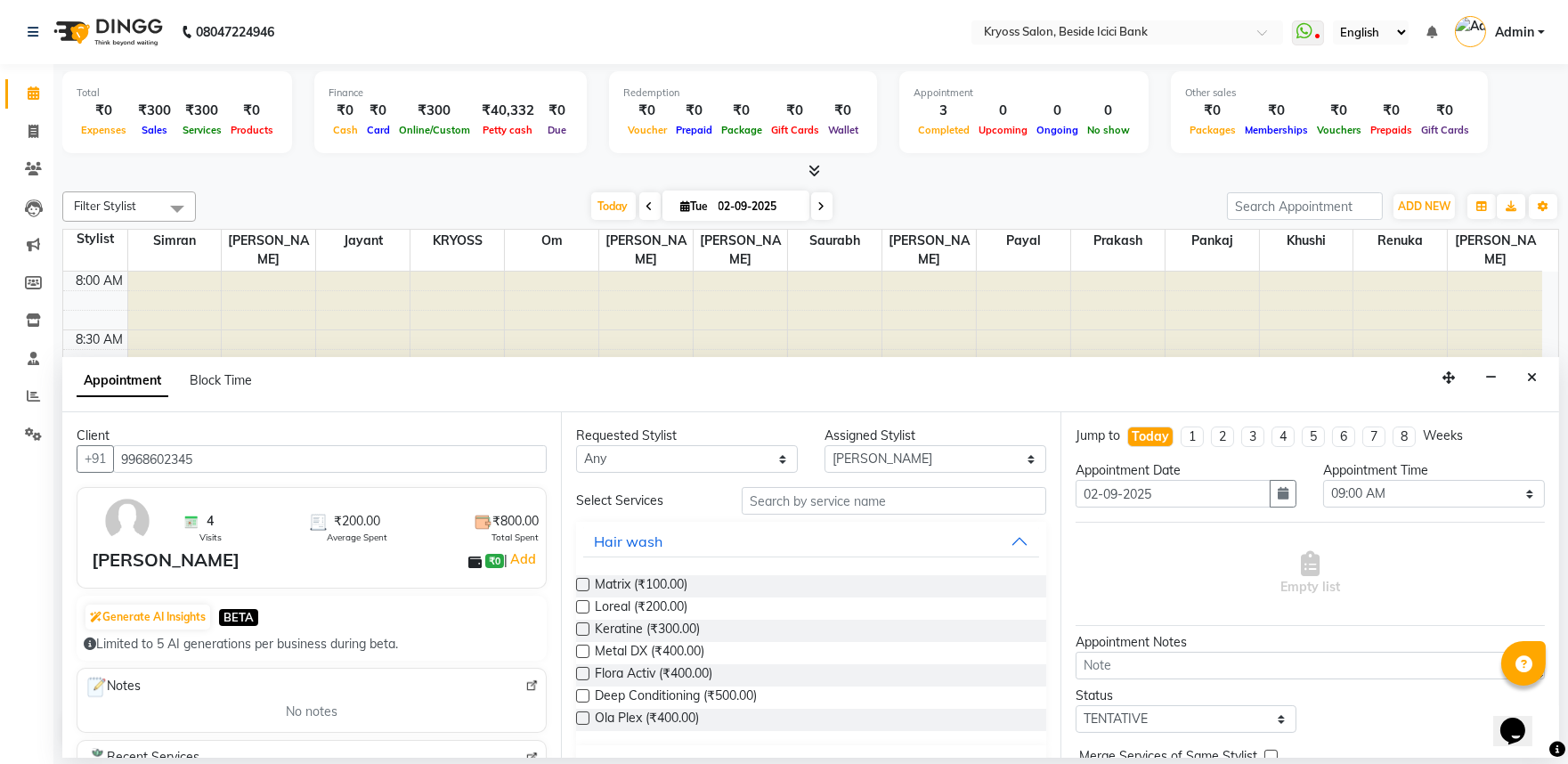
click at [280, 519] on div "4 Visits ₹200.00 Average Spent ₹800.00 Total Spent" at bounding box center [359, 521] width 359 height 47
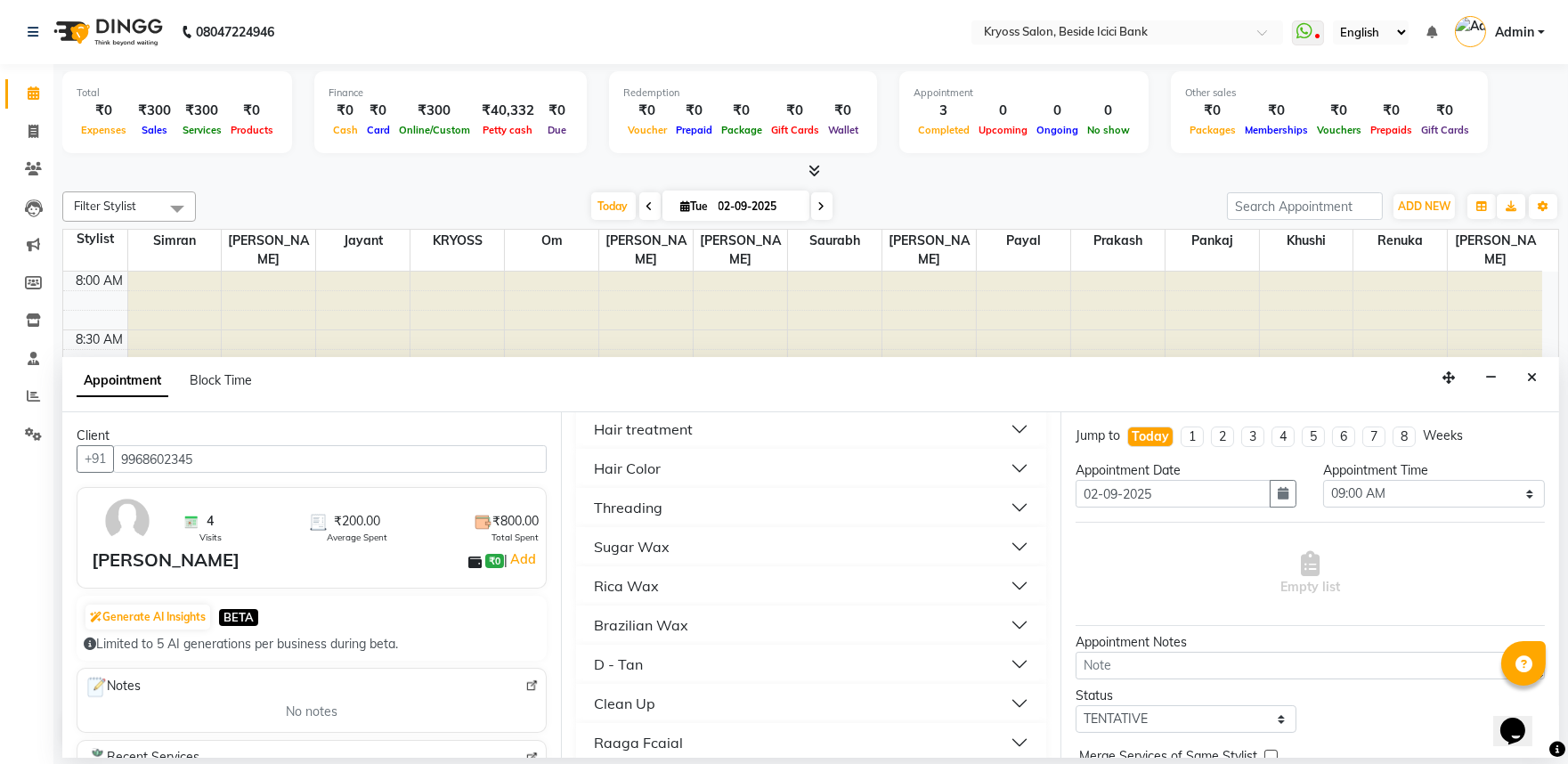
scroll to position [198, 0]
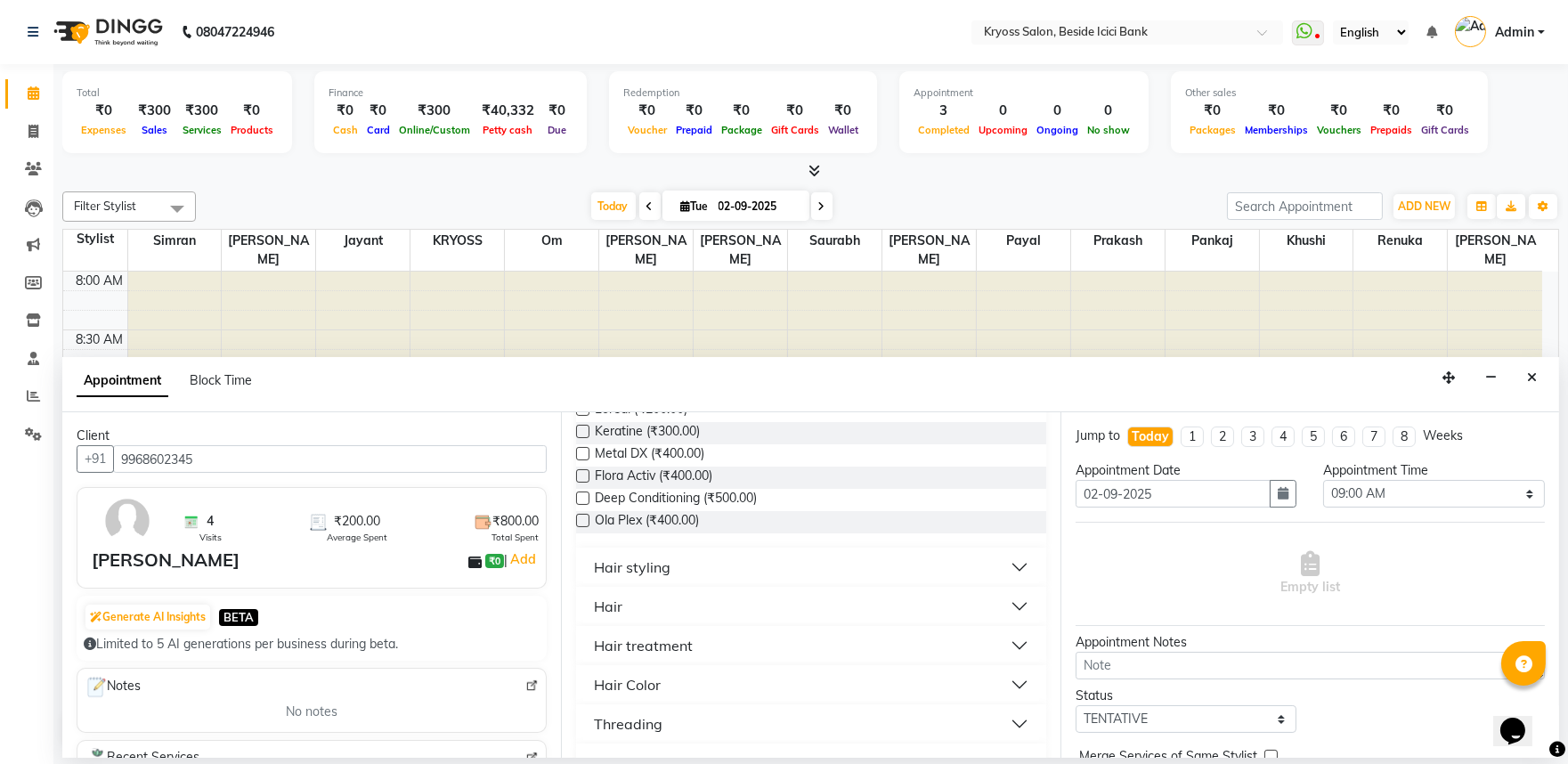
click at [610, 617] on div "Hair" at bounding box center [608, 607] width 29 height 22
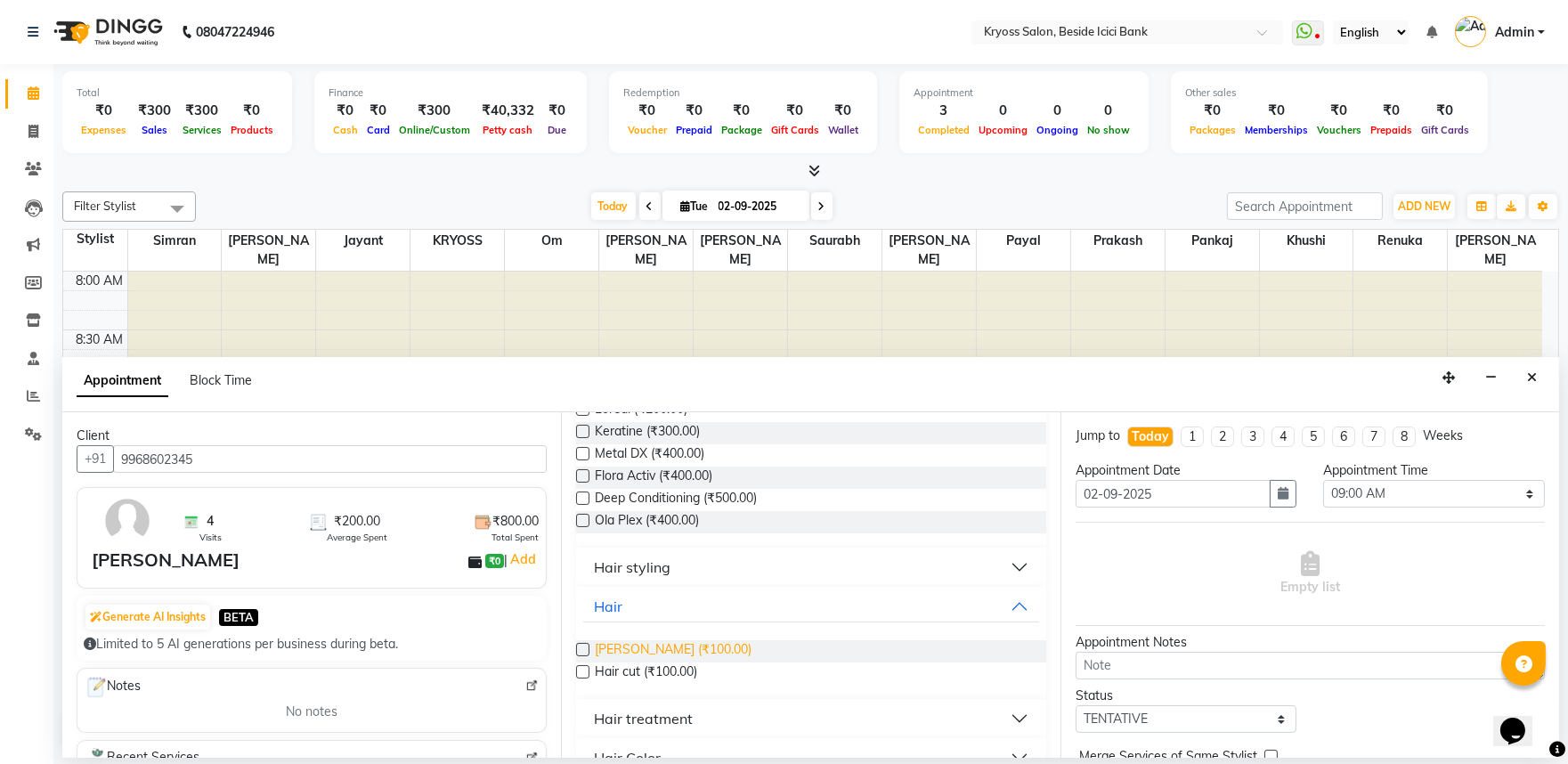
click at [679, 662] on span "[PERSON_NAME] (₹100.00)" at bounding box center [673, 652] width 156 height 22
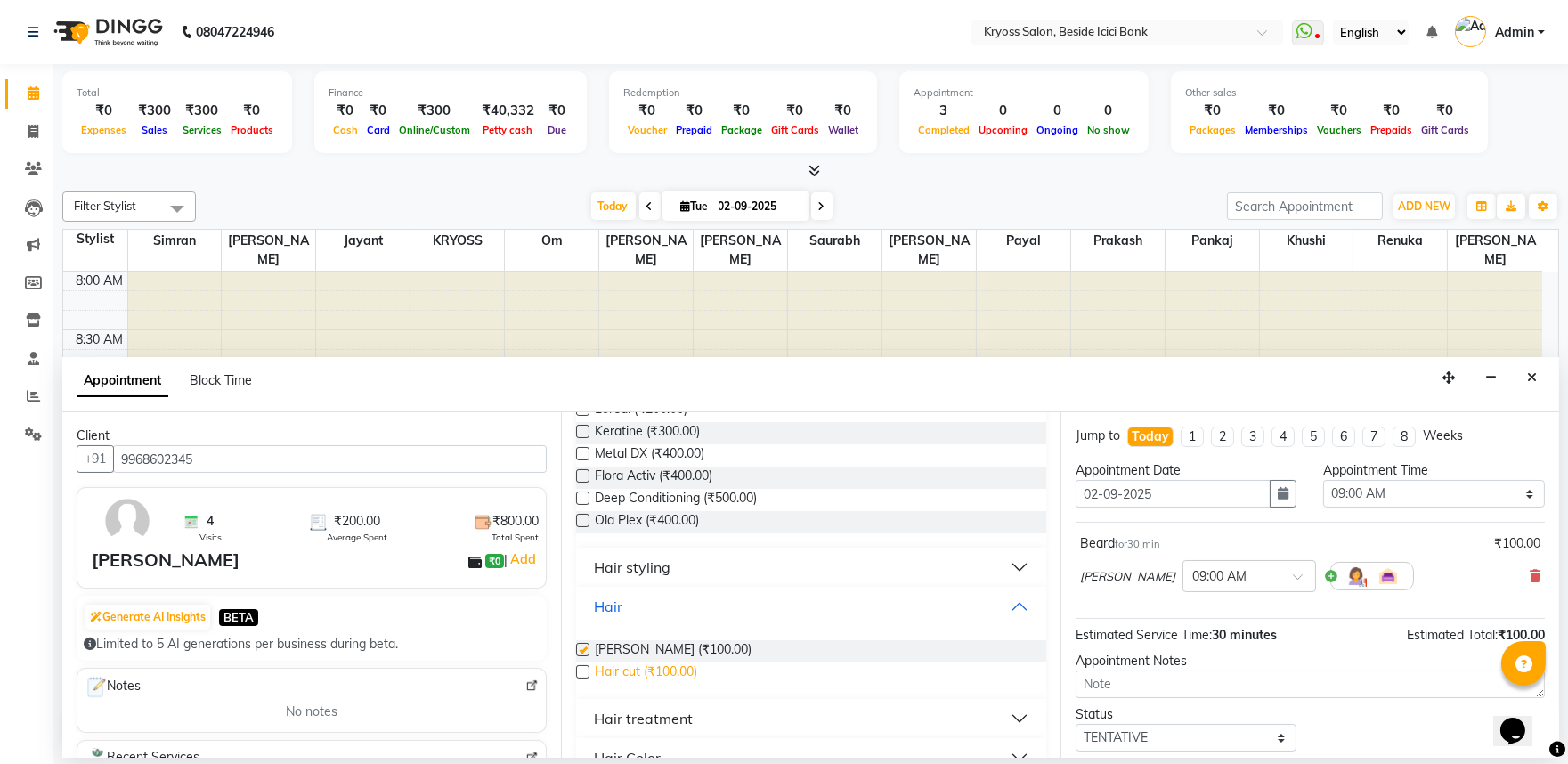
checkbox input "false"
click at [687, 685] on span "Hair cut (₹100.00)" at bounding box center [646, 673] width 102 height 22
checkbox input "false"
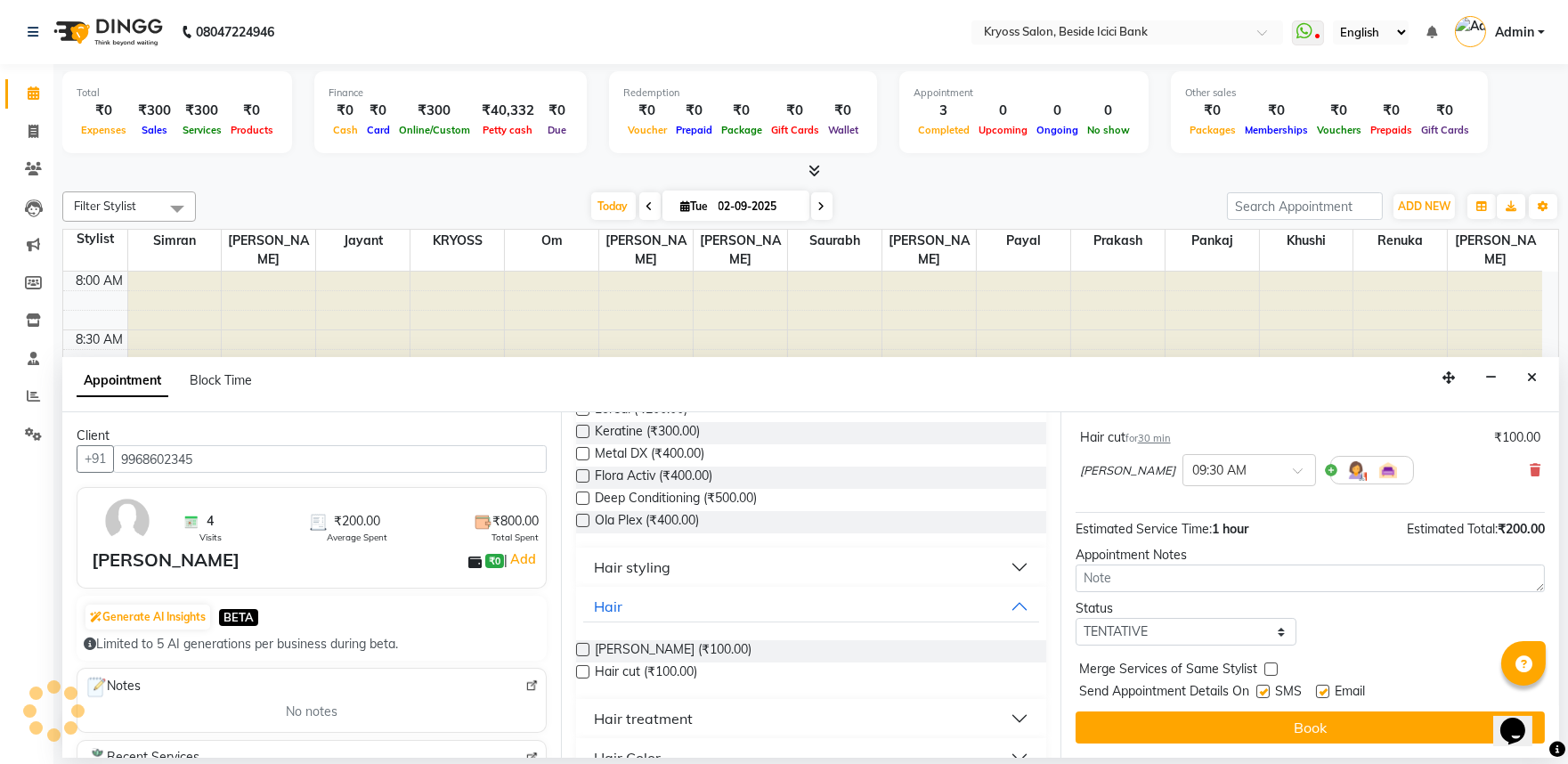
scroll to position [226, 0]
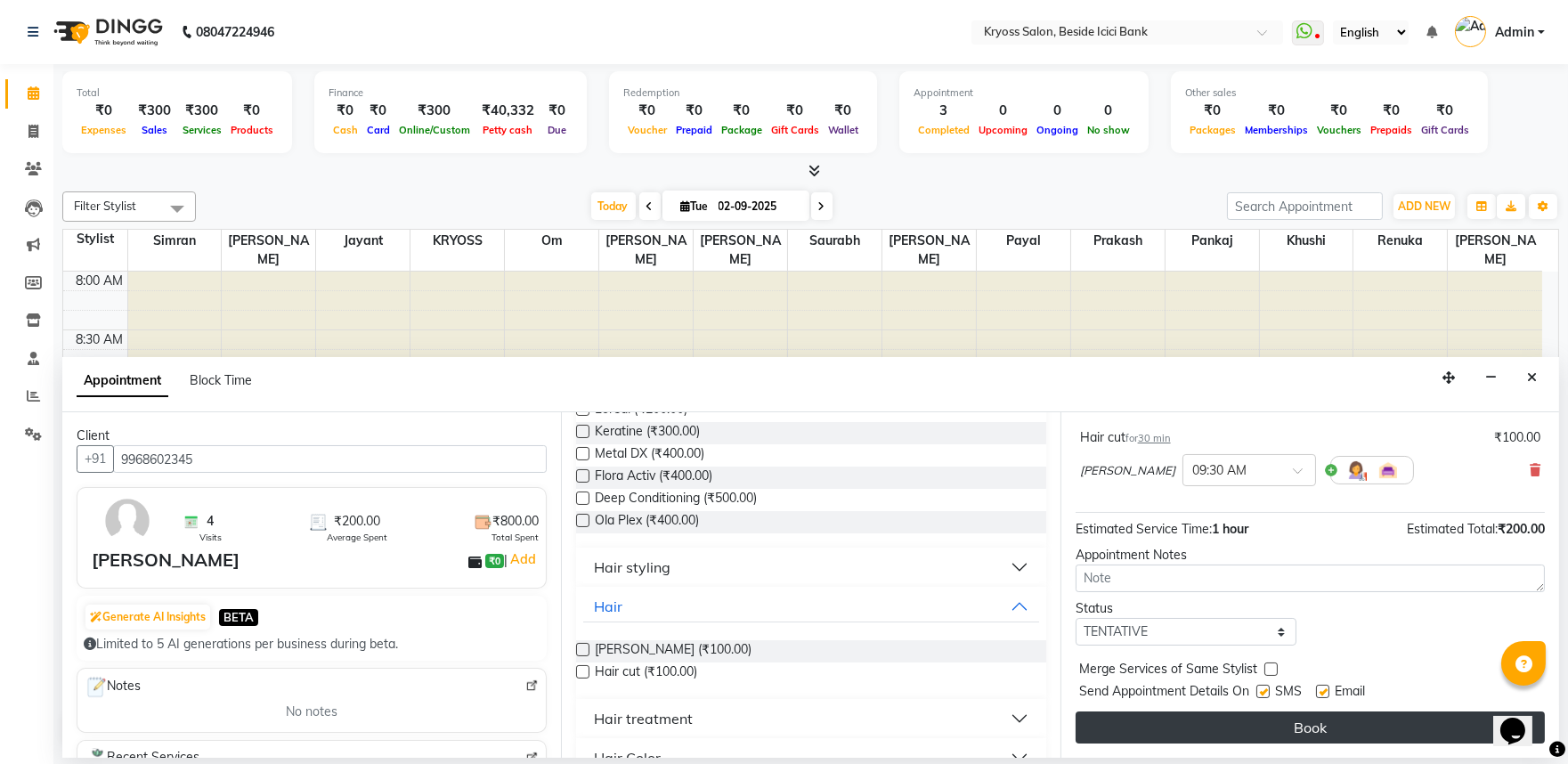
click at [1355, 728] on button "Book" at bounding box center [1310, 728] width 469 height 32
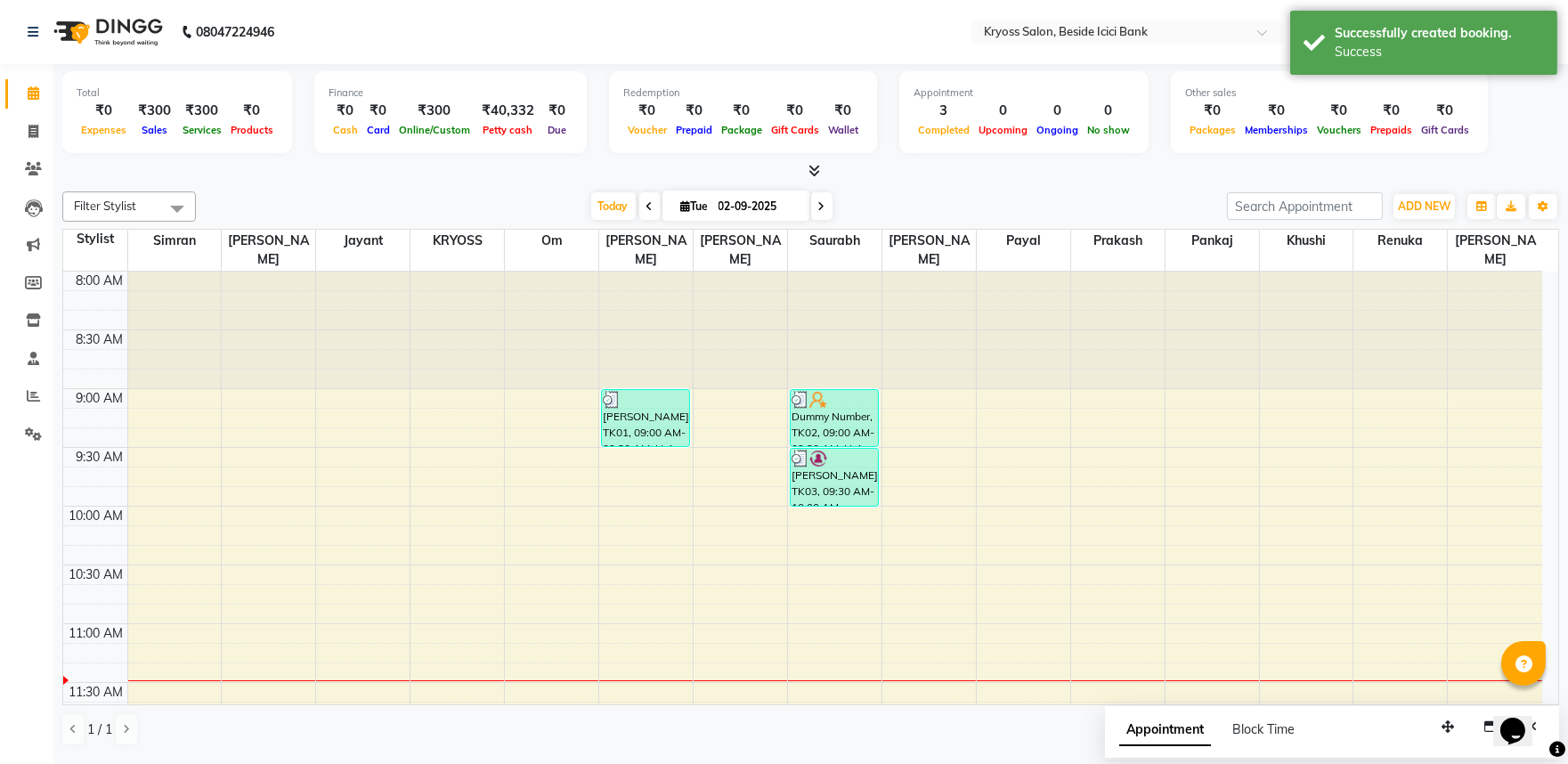
scroll to position [0, 0]
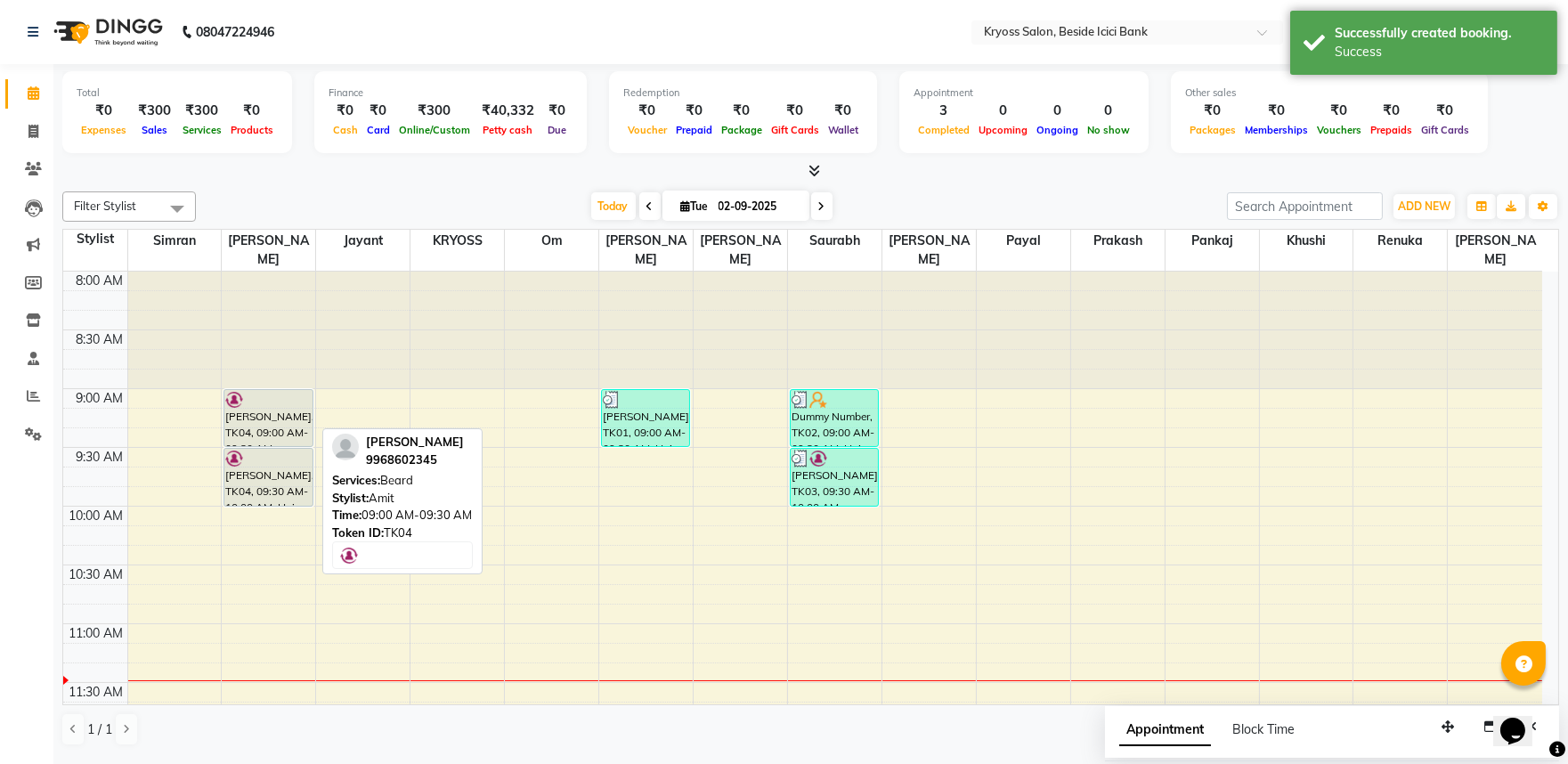
click at [274, 424] on div "[PERSON_NAME], TK04, 09:00 AM-09:30 AM, [PERSON_NAME]" at bounding box center [268, 418] width 87 height 56
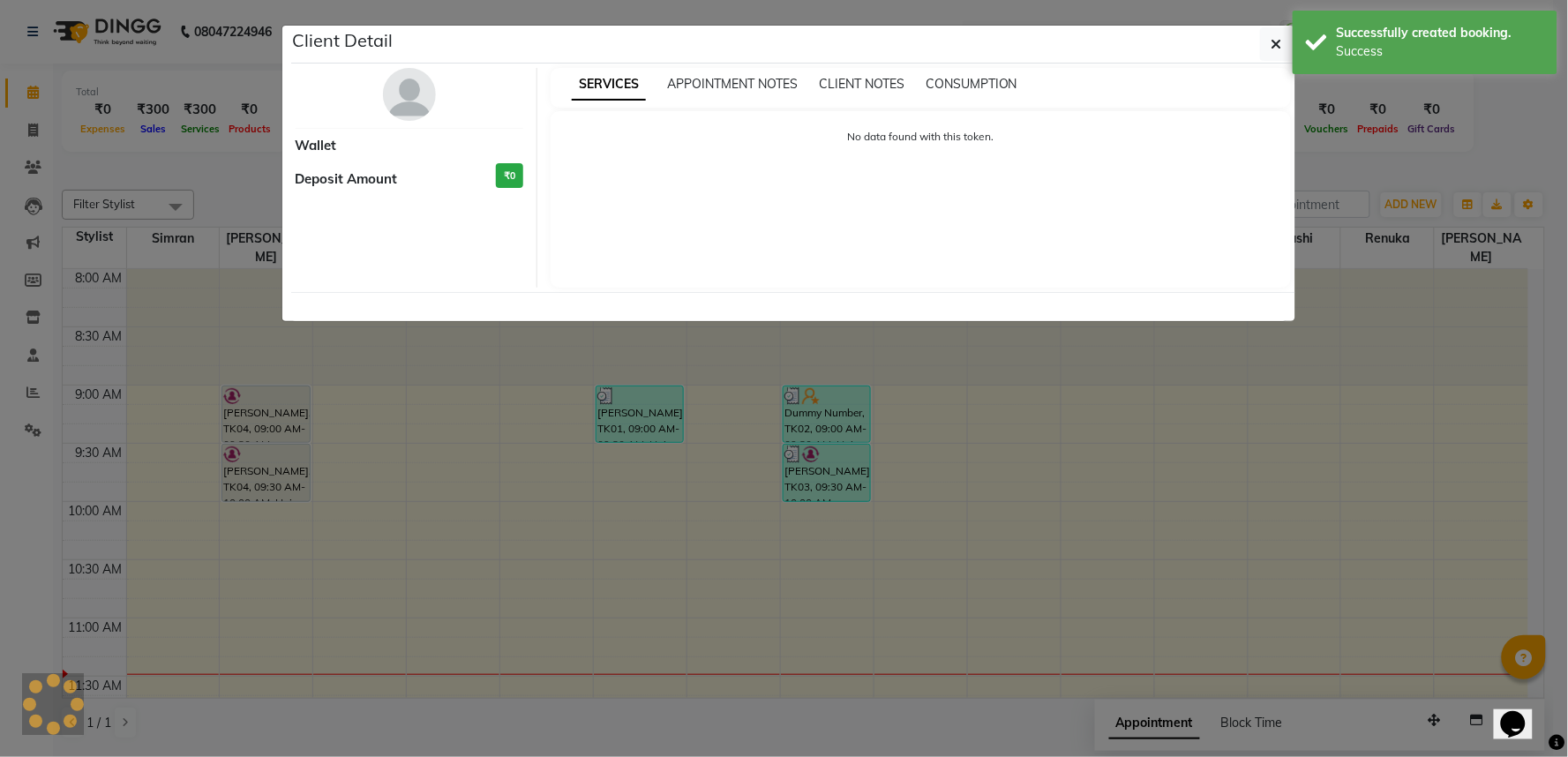
select select "7"
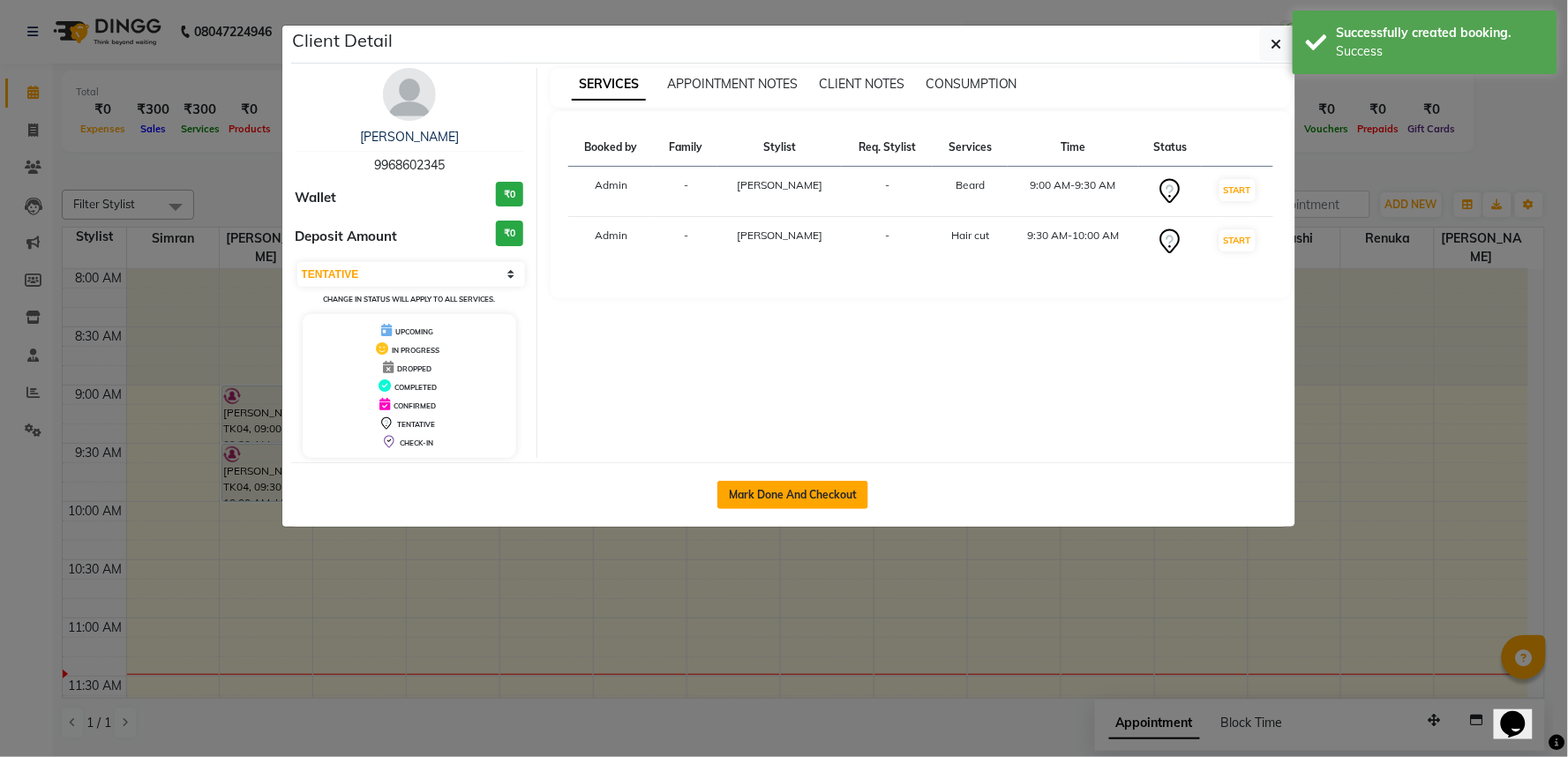
click at [826, 506] on button "Mark Done And Checkout" at bounding box center [792, 495] width 150 height 28
select select "service"
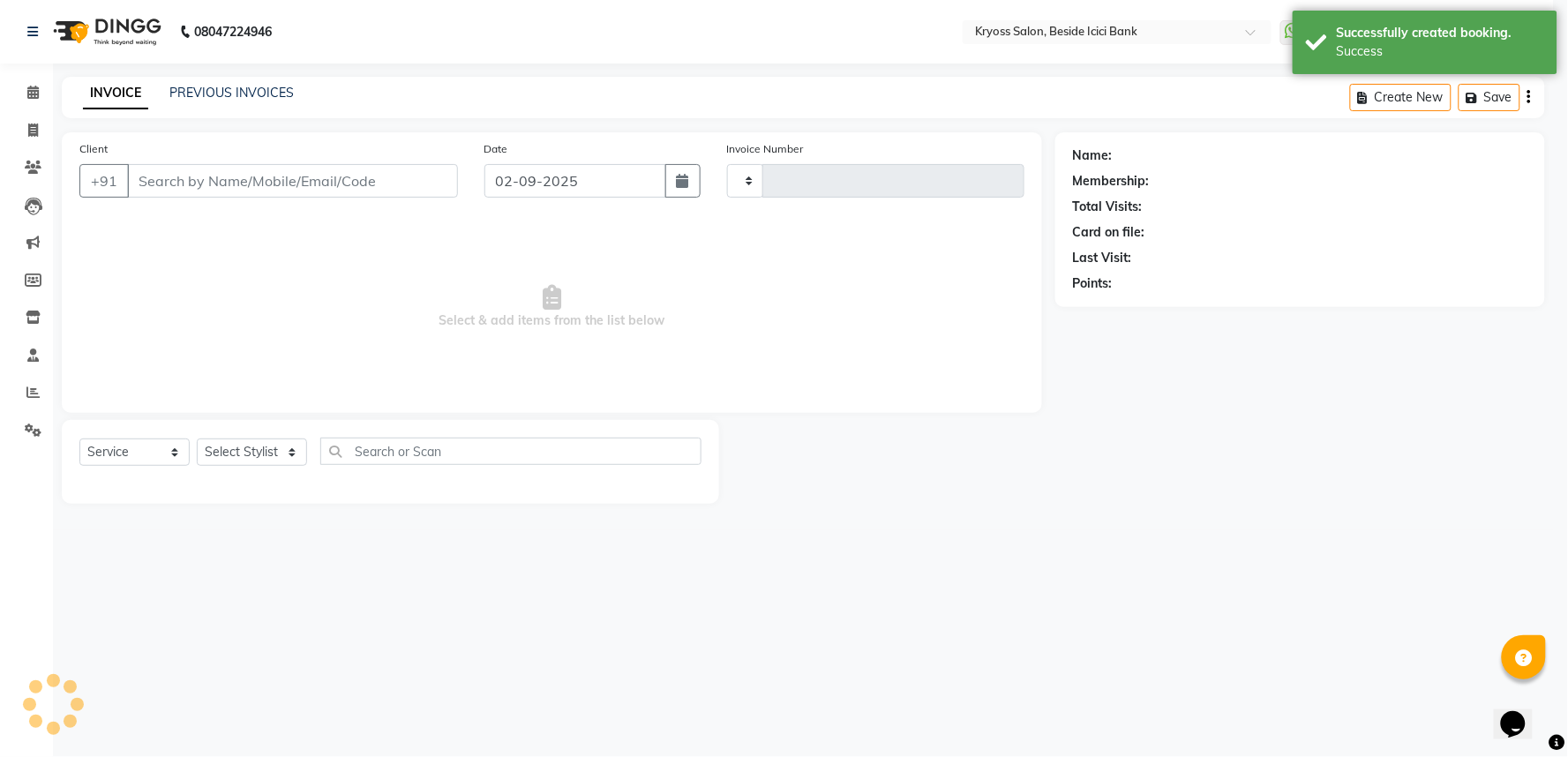
type input "11705"
select select "3"
select select "5439"
type input "9968602345"
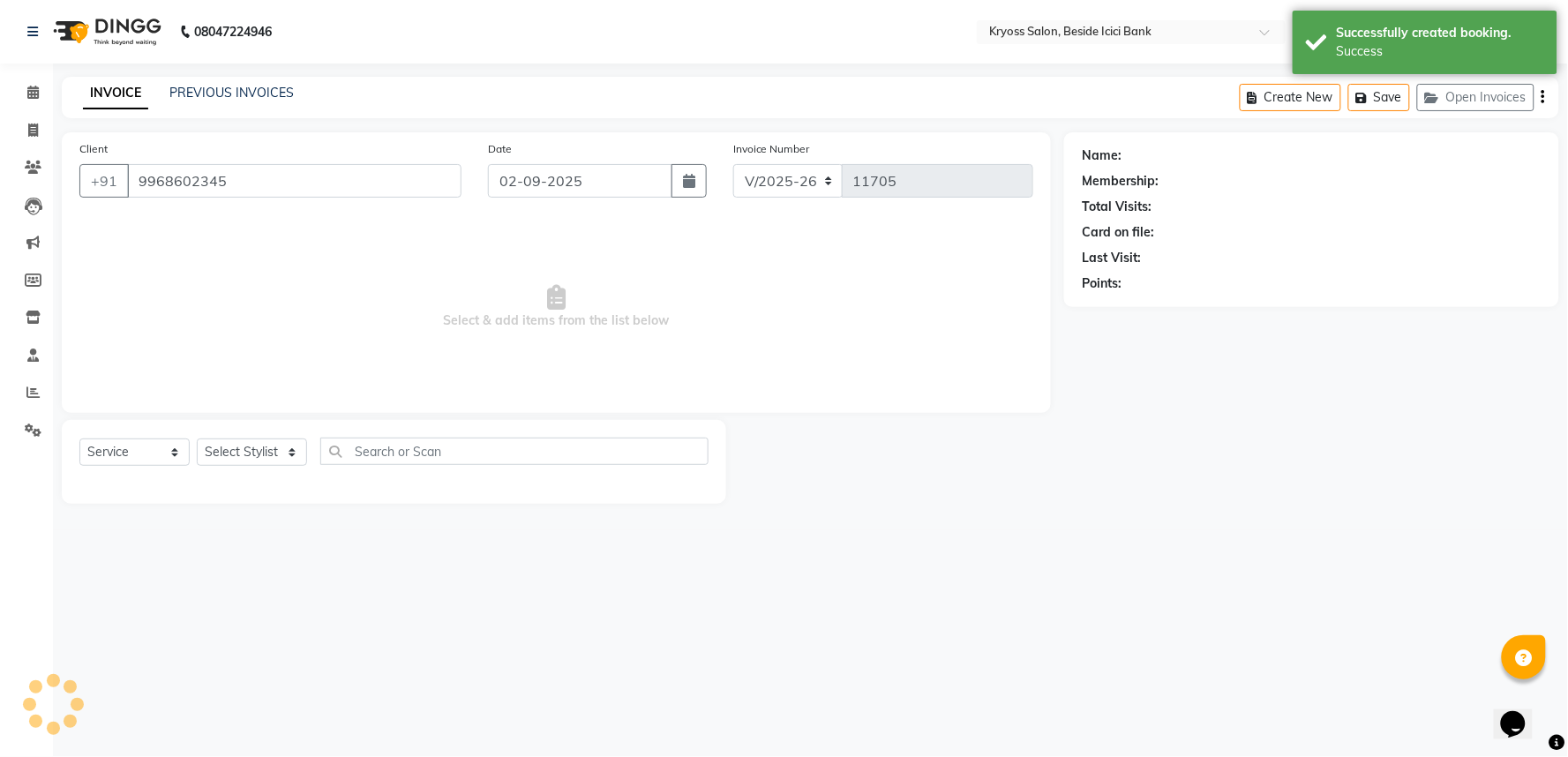
select select "52359"
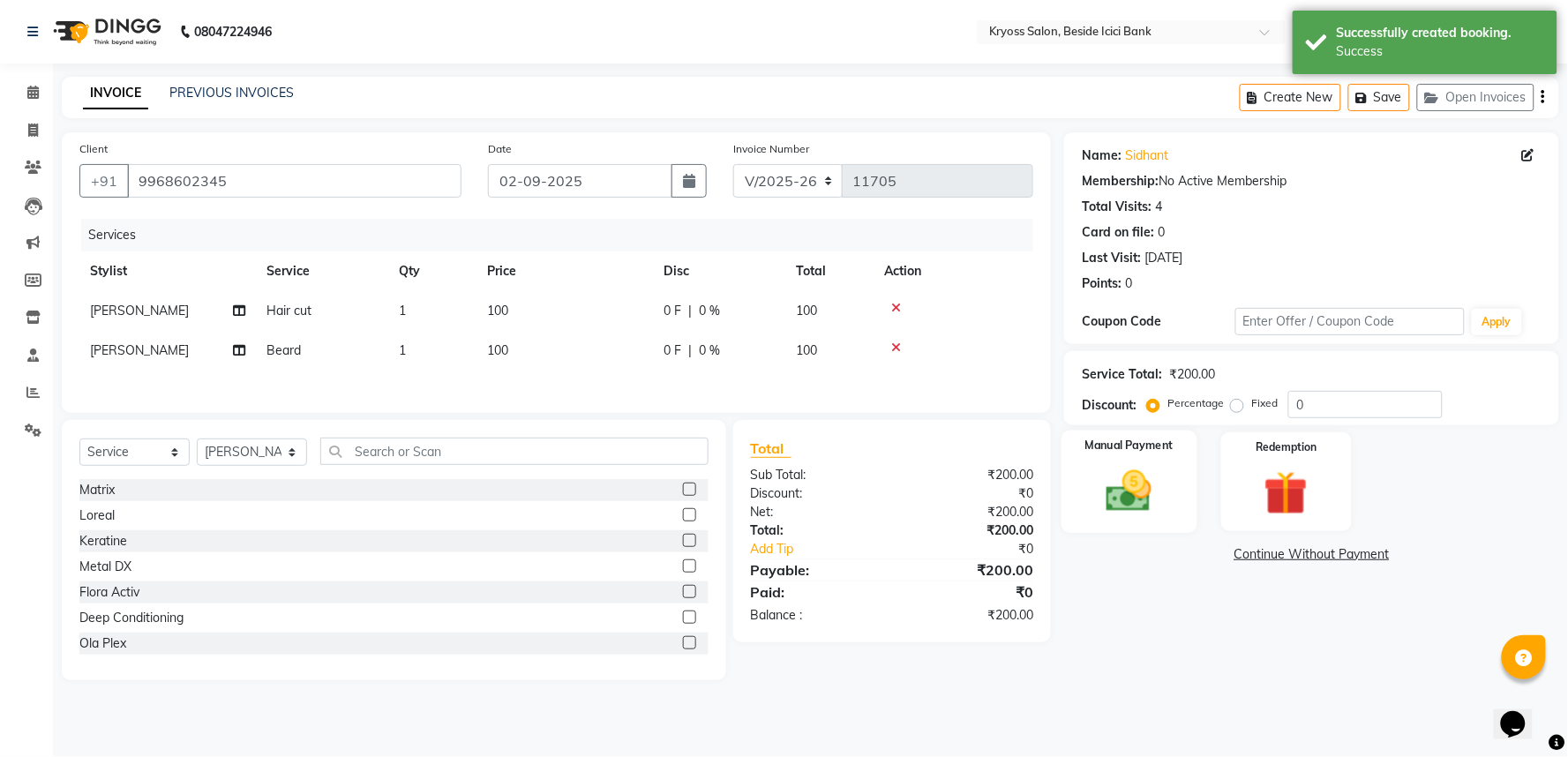
click at [1139, 518] on img at bounding box center [1129, 491] width 74 height 53
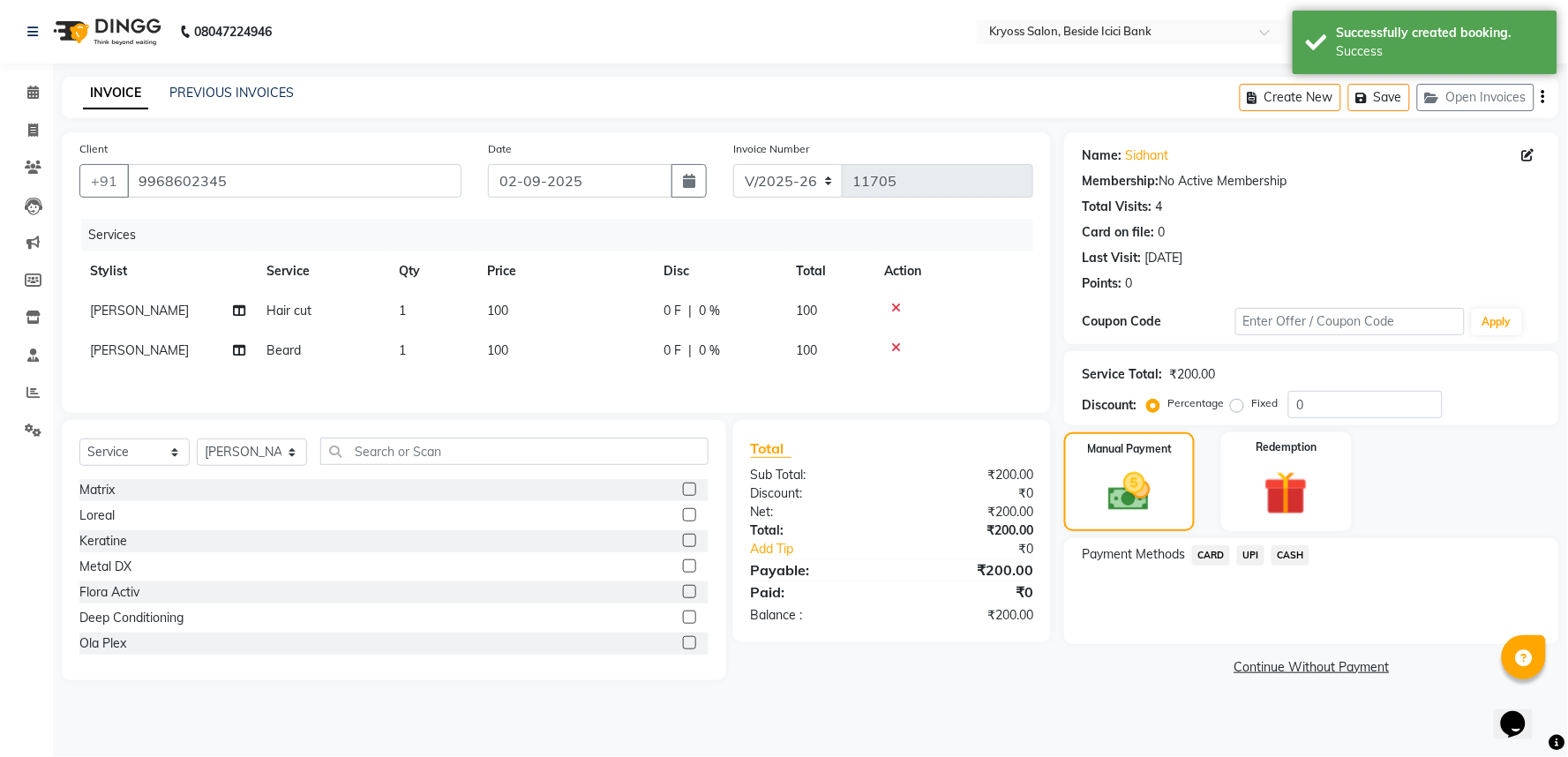
click at [1255, 566] on span "UPI" at bounding box center [1250, 555] width 28 height 20
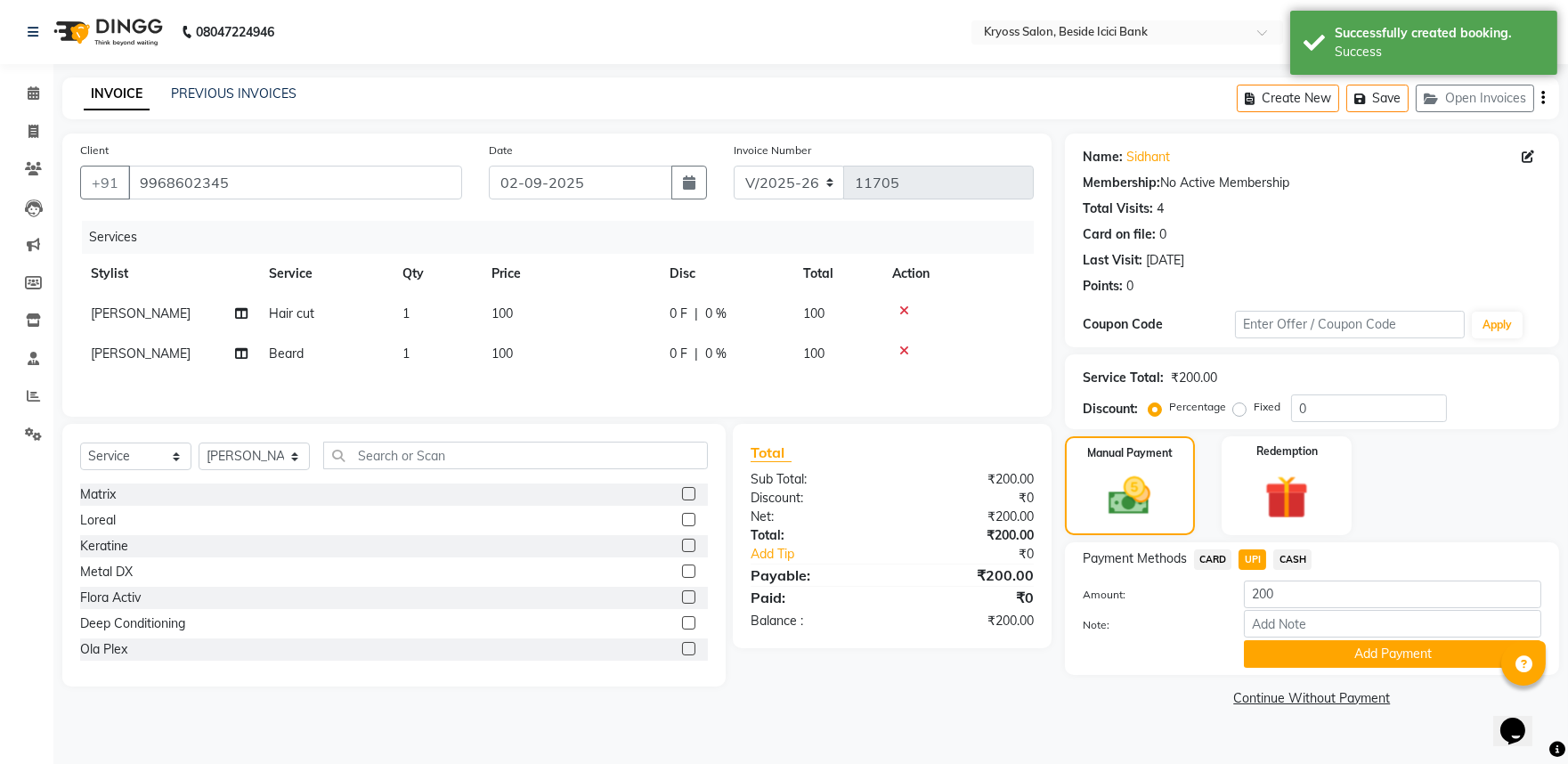
click at [1371, 668] on button "Add Payment" at bounding box center [1393, 654] width 297 height 28
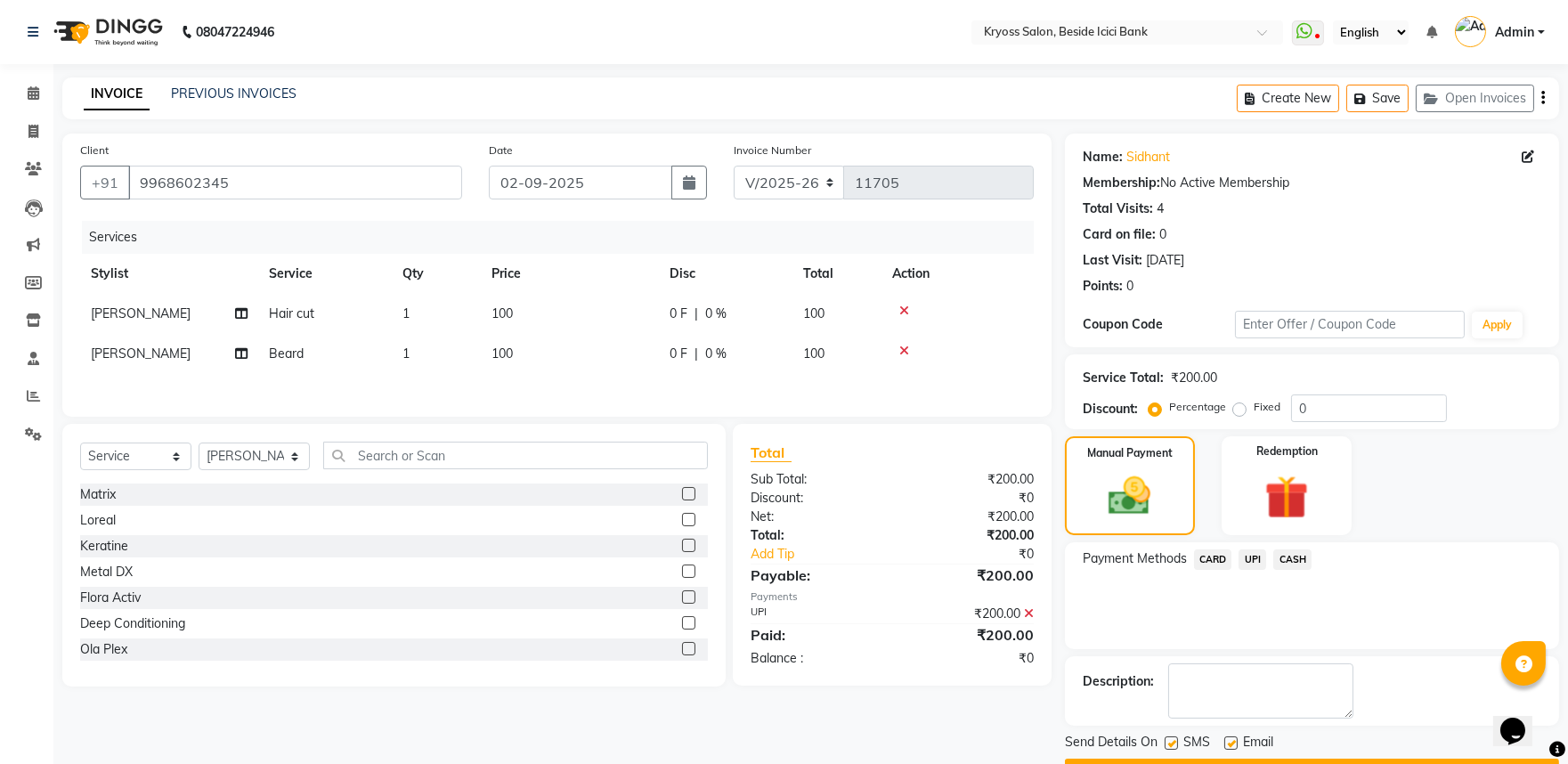
scroll to position [92, 0]
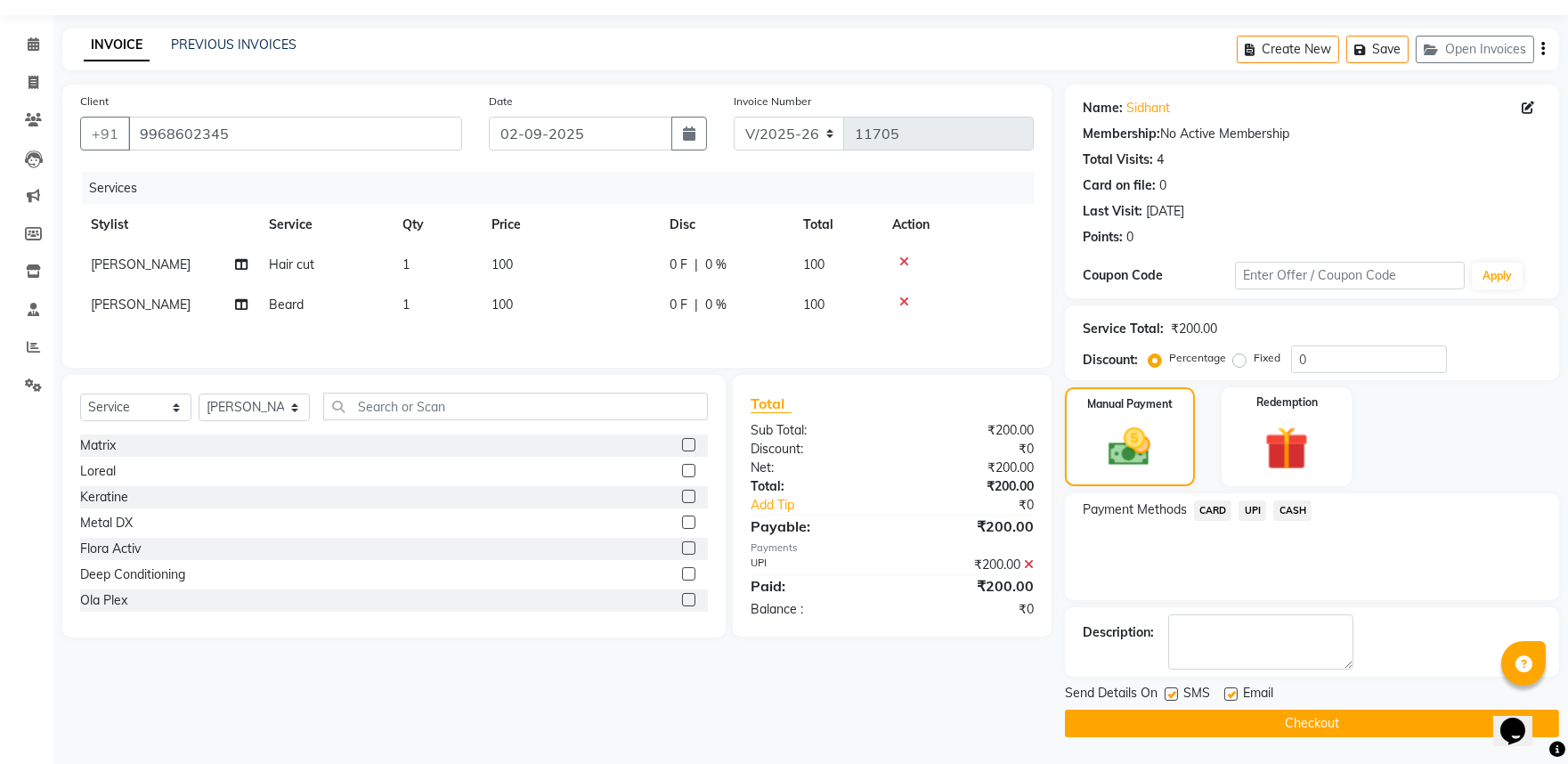
click at [1395, 711] on button "Checkout" at bounding box center [1312, 724] width 494 height 28
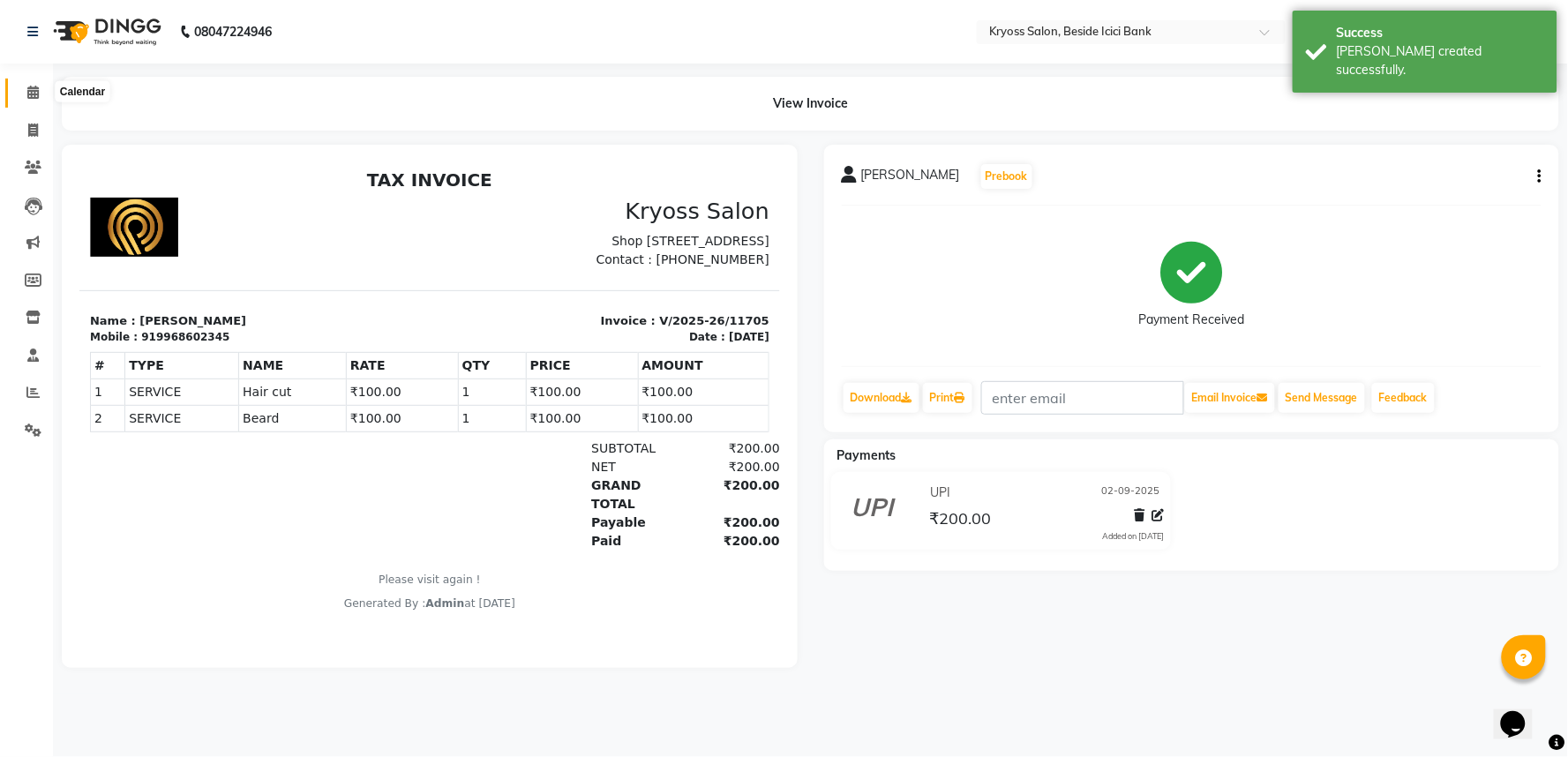
click at [32, 92] on icon at bounding box center [33, 92] width 12 height 13
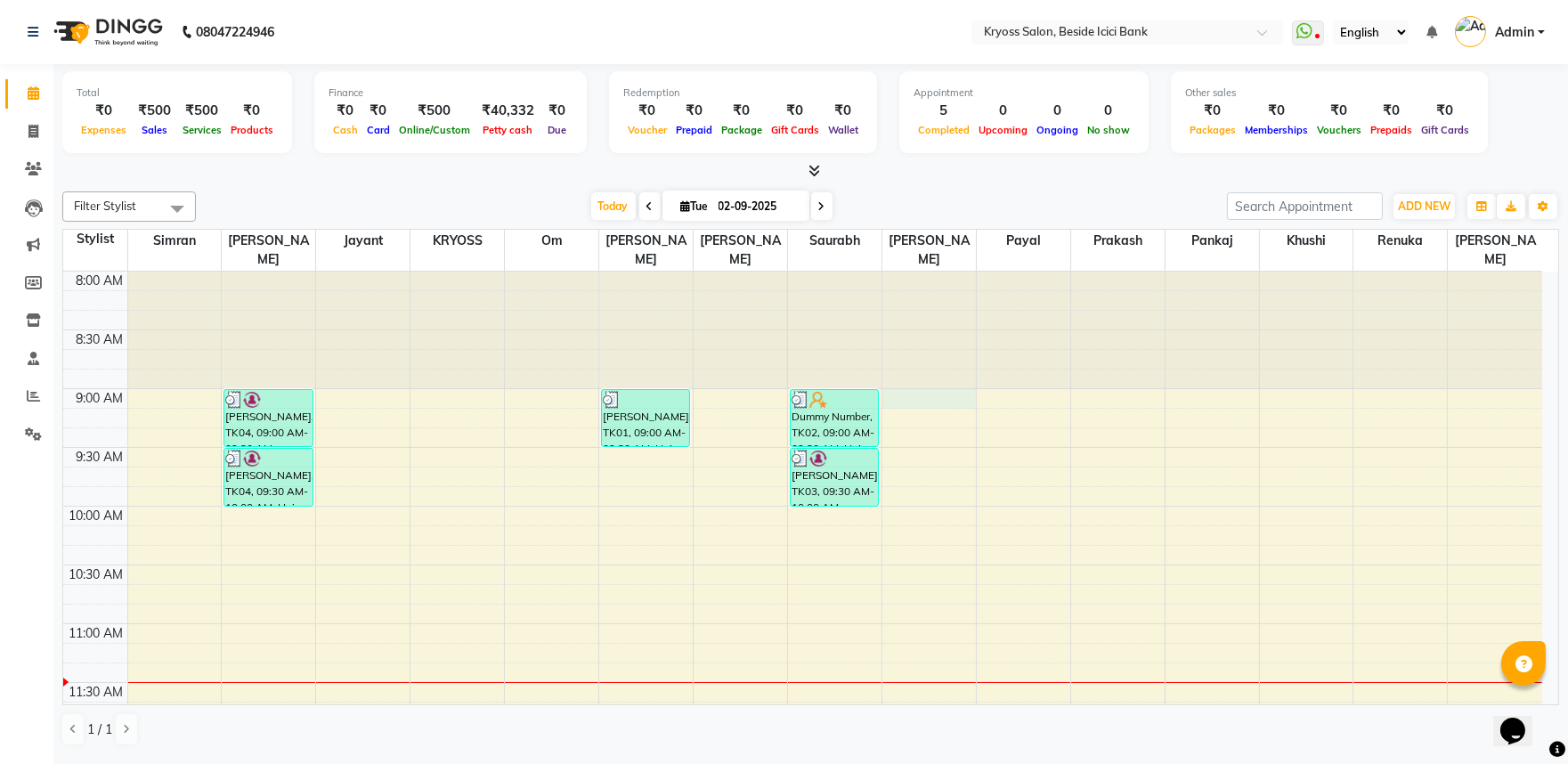
select select "40498"
select select "tentative"
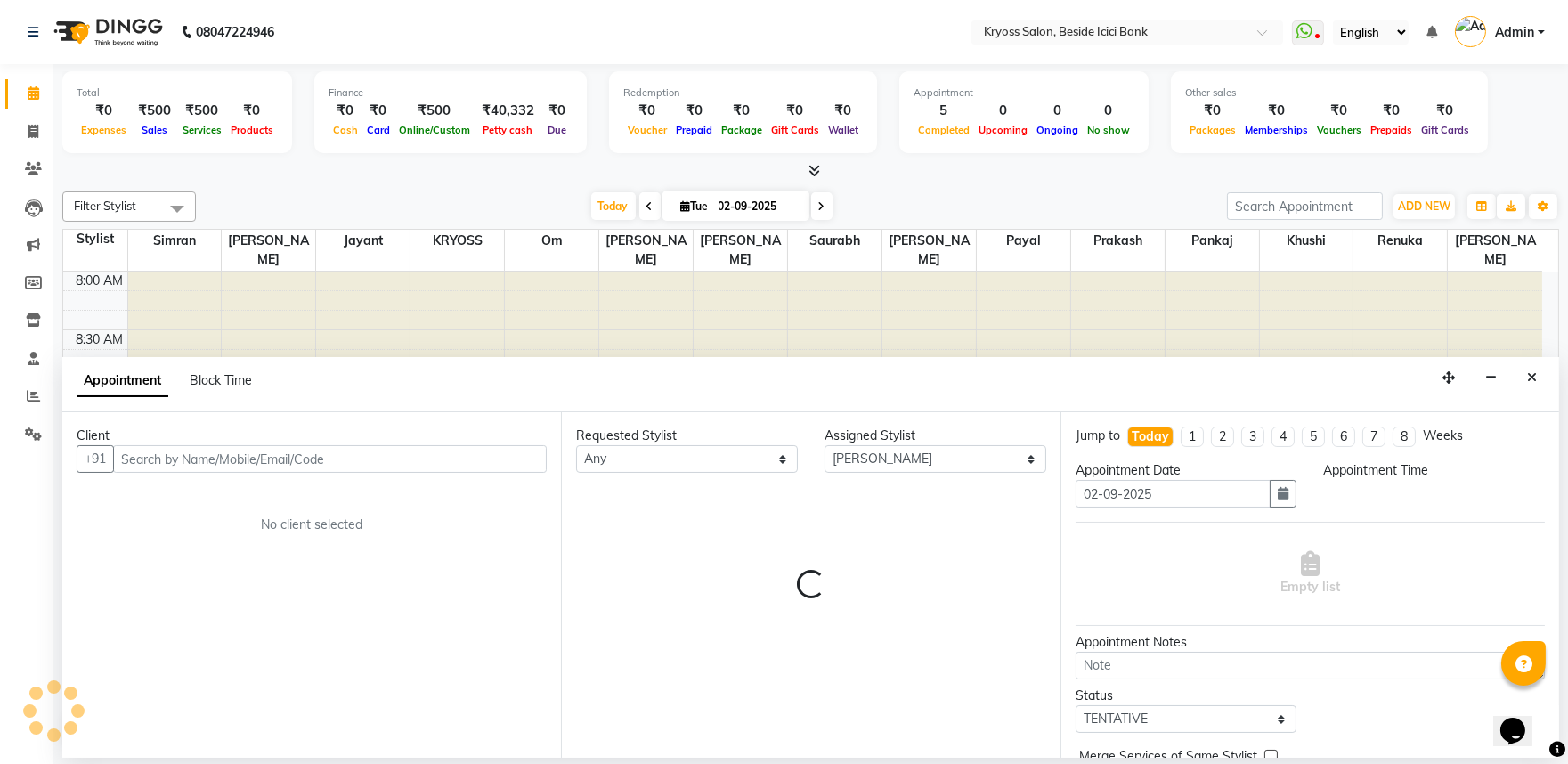
scroll to position [4, 0]
select select "540"
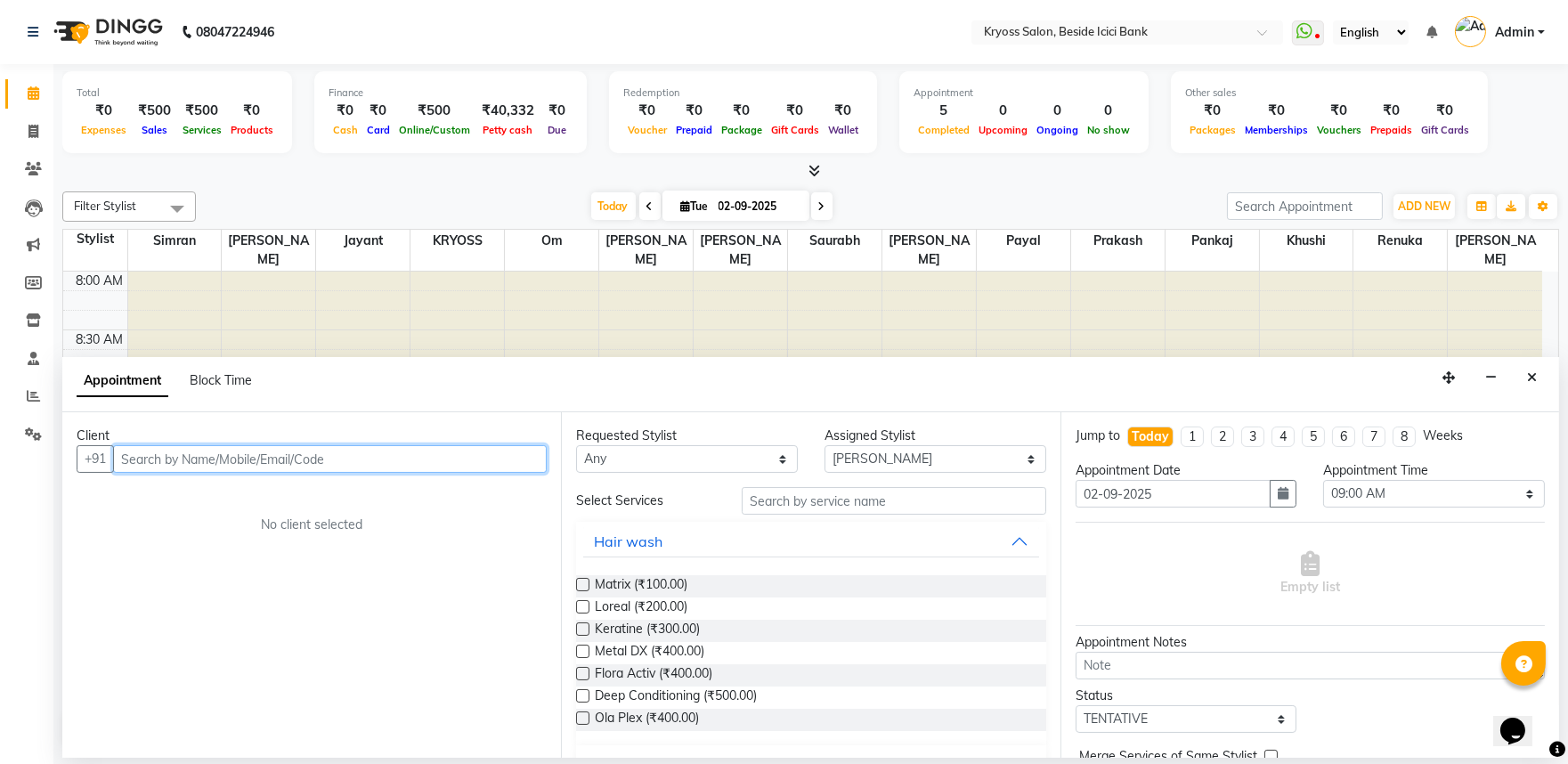
click at [425, 473] on input "text" at bounding box center [330, 459] width 434 height 28
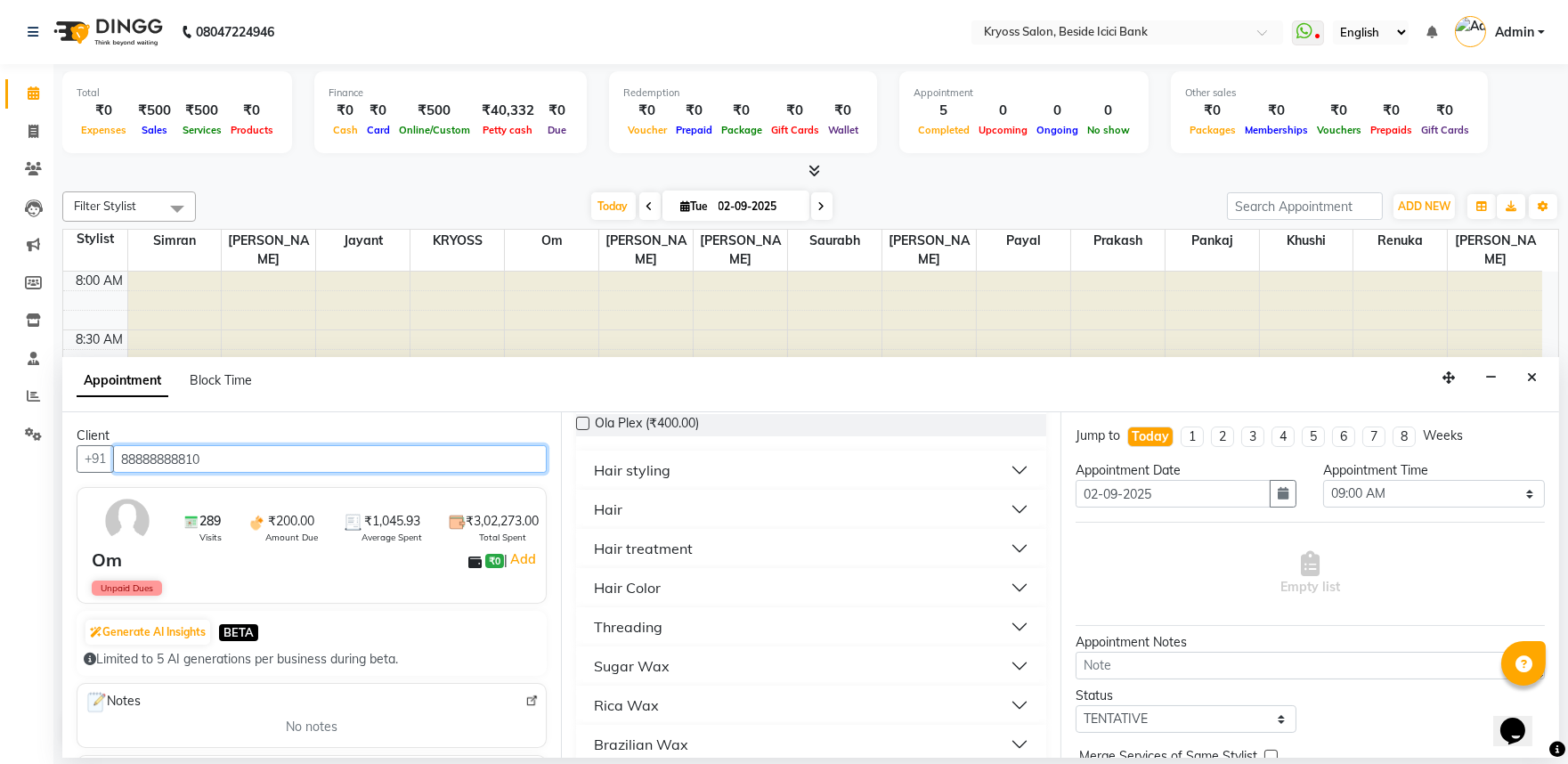
scroll to position [395, 0]
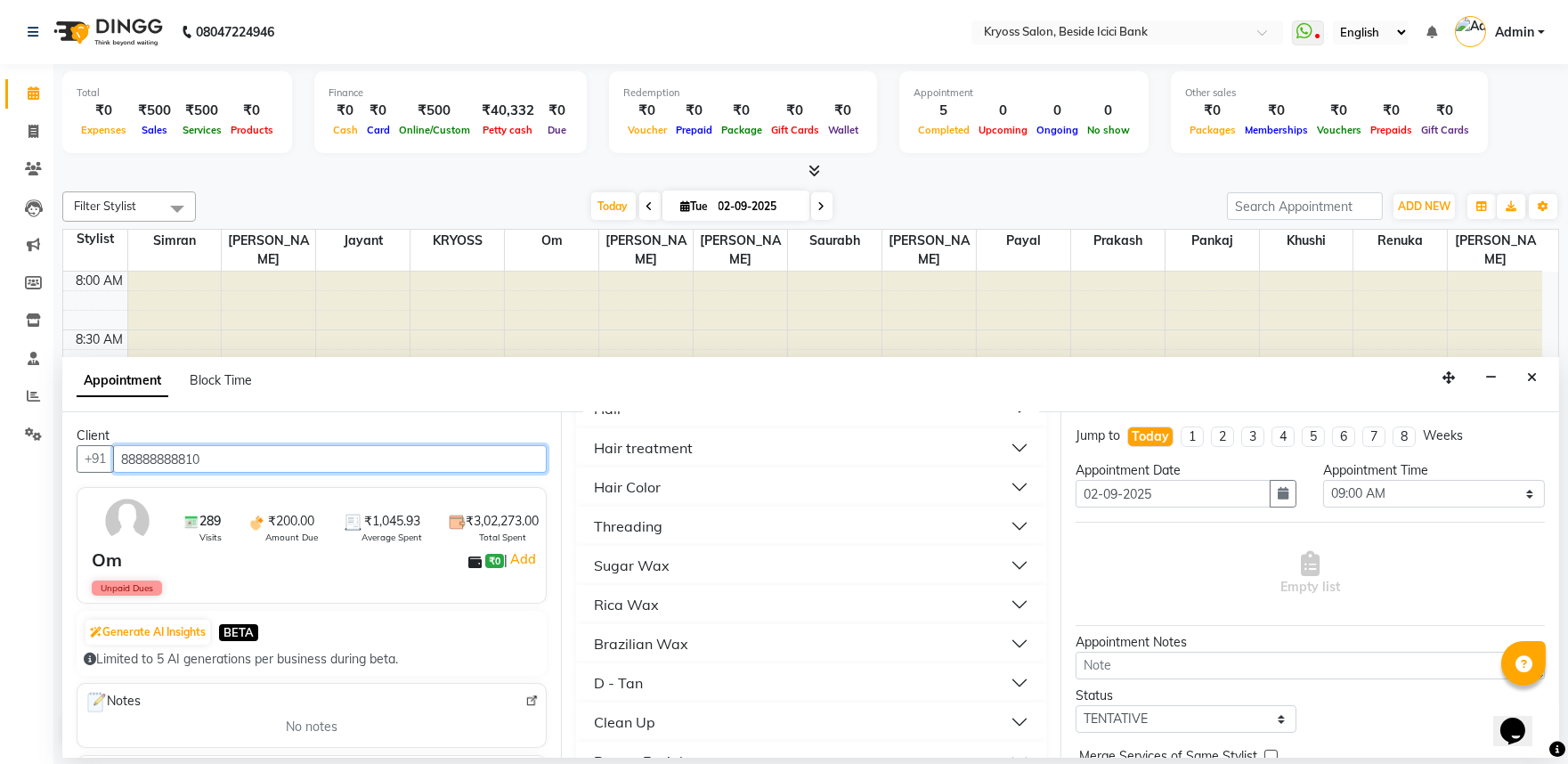
type input "88888888810"
click at [619, 420] on div "Hair" at bounding box center [608, 409] width 29 height 22
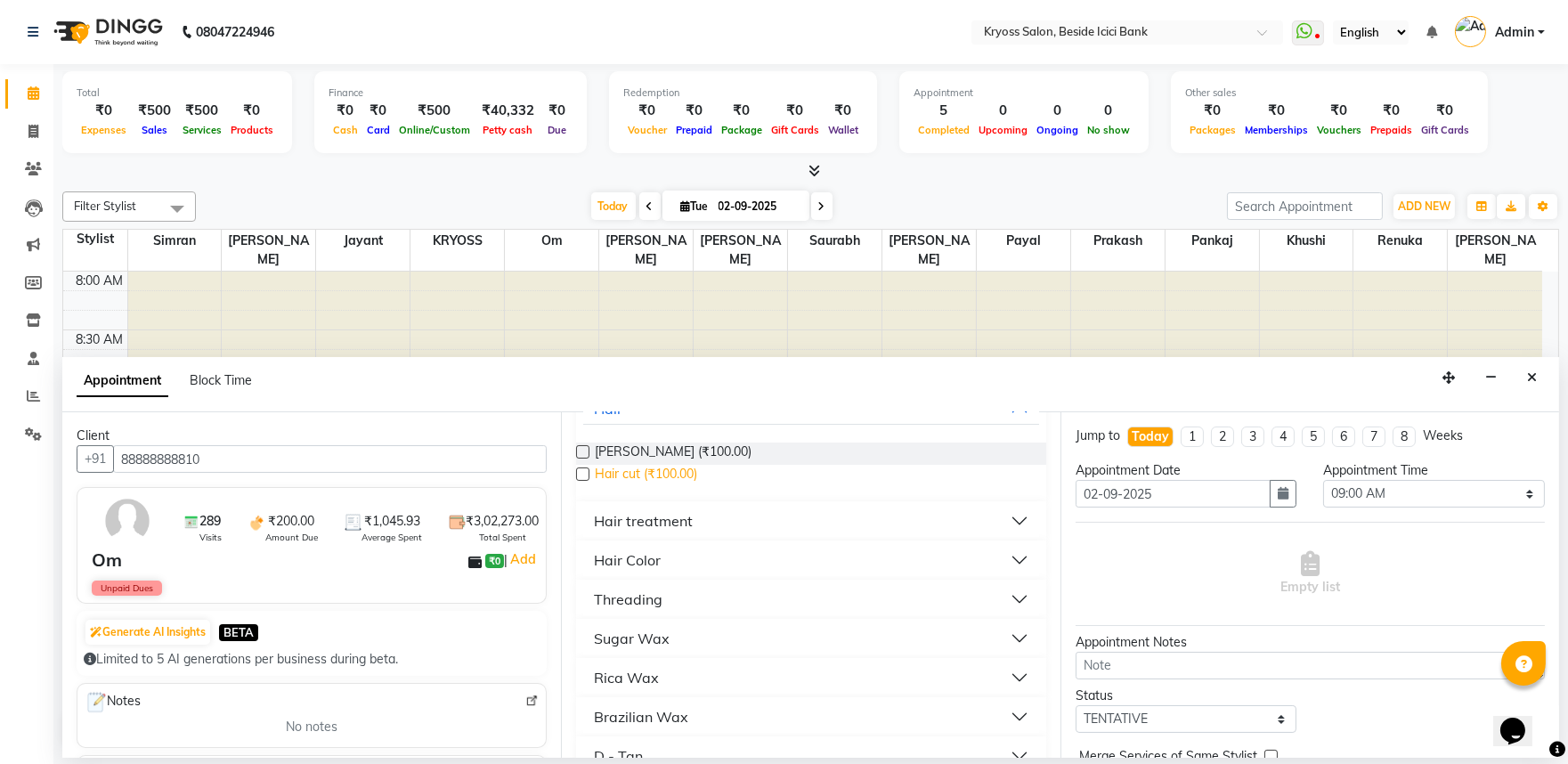
click at [657, 487] on span "Hair cut (₹100.00)" at bounding box center [646, 475] width 102 height 22
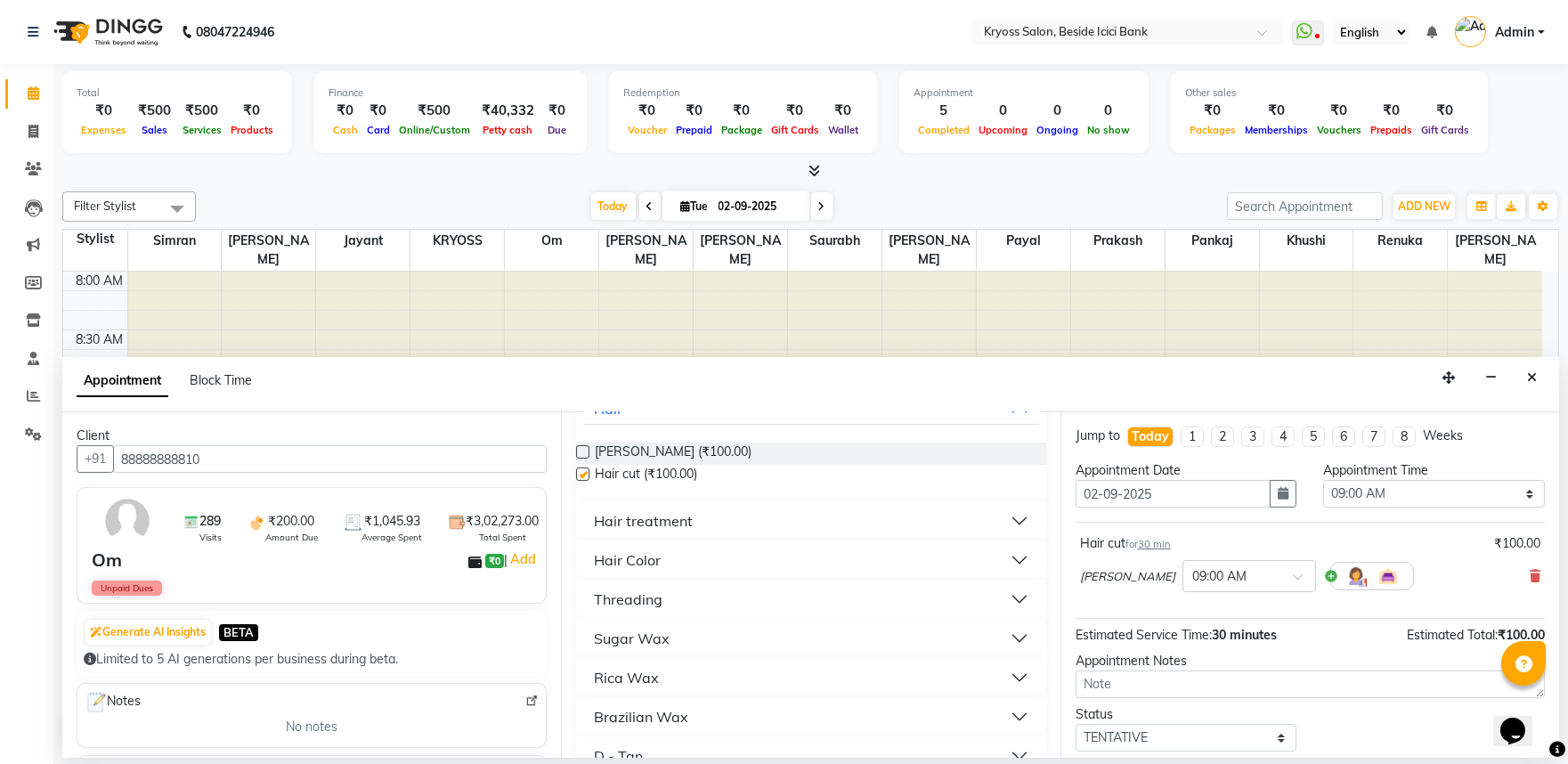
checkbox input "false"
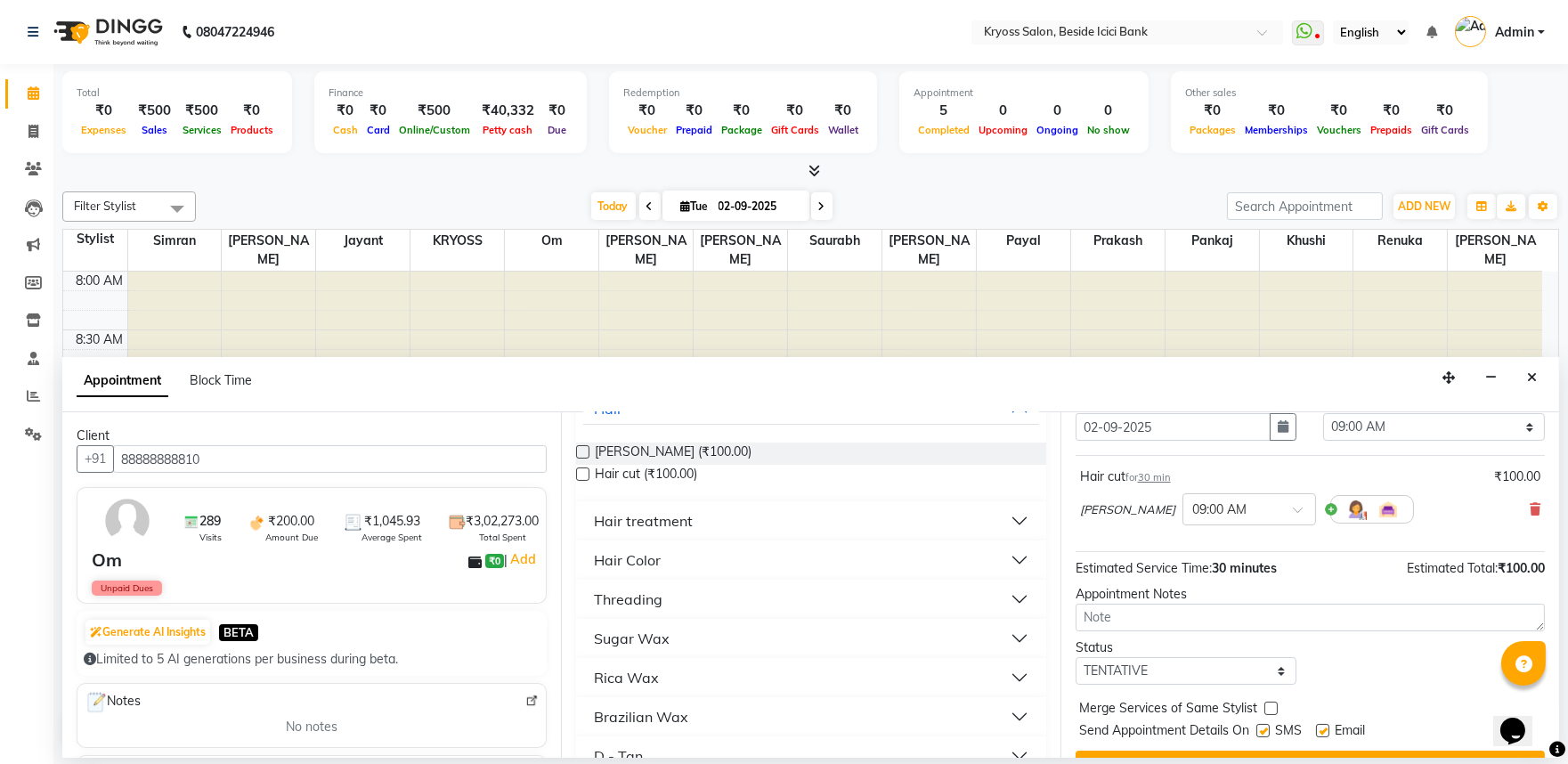
scroll to position [143, 0]
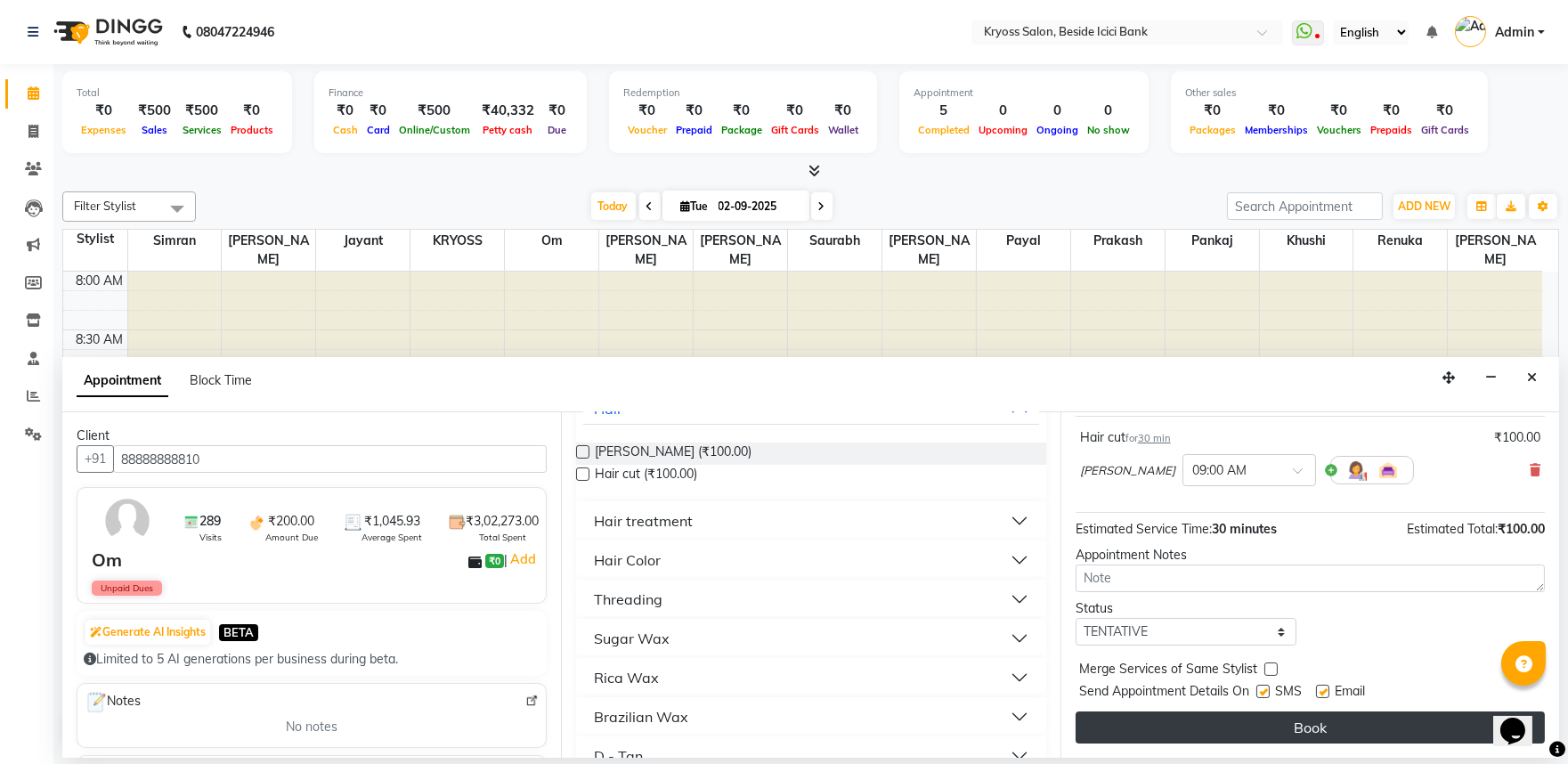
click at [1350, 714] on button "Book" at bounding box center [1310, 728] width 469 height 32
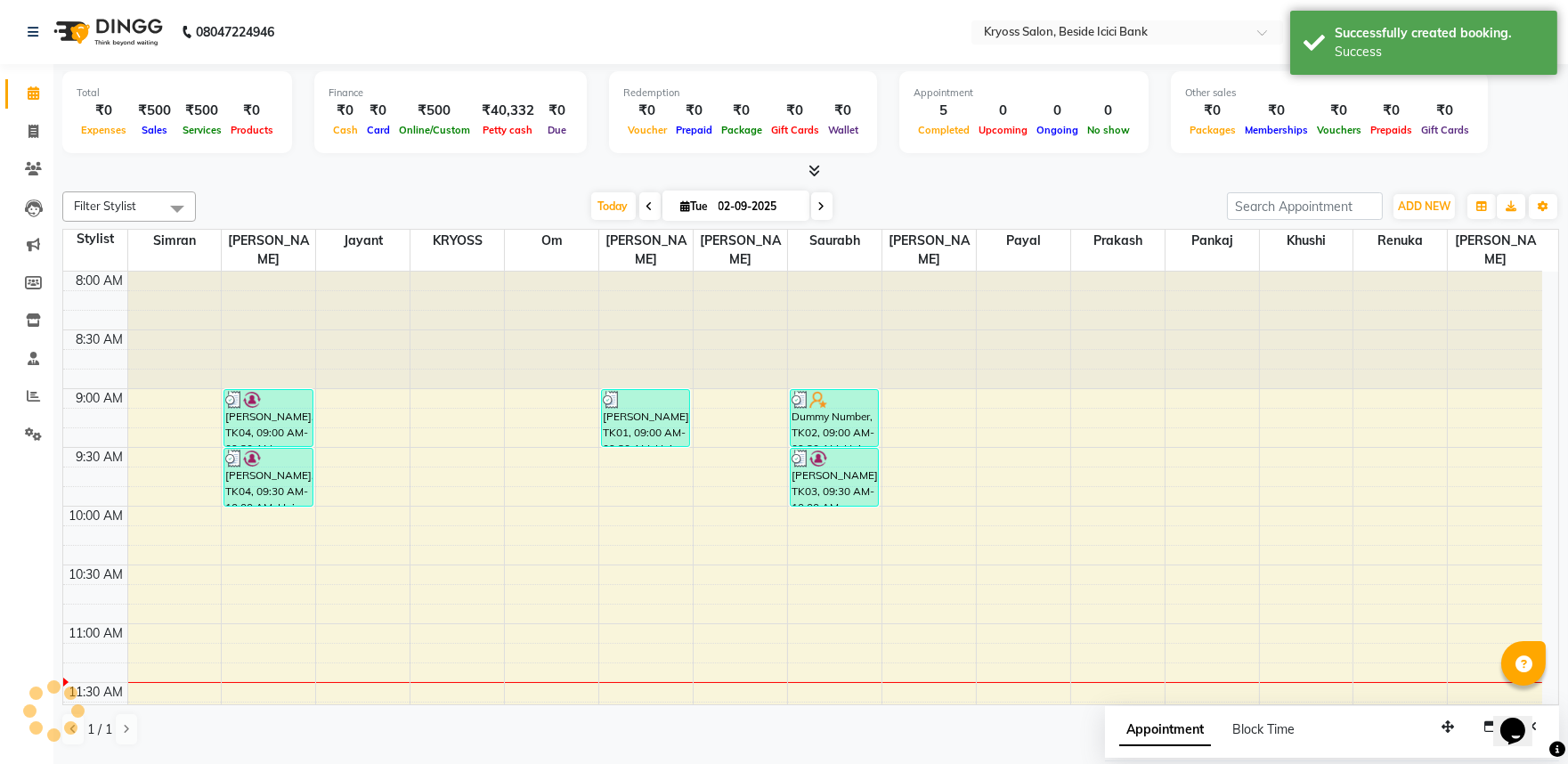
scroll to position [0, 0]
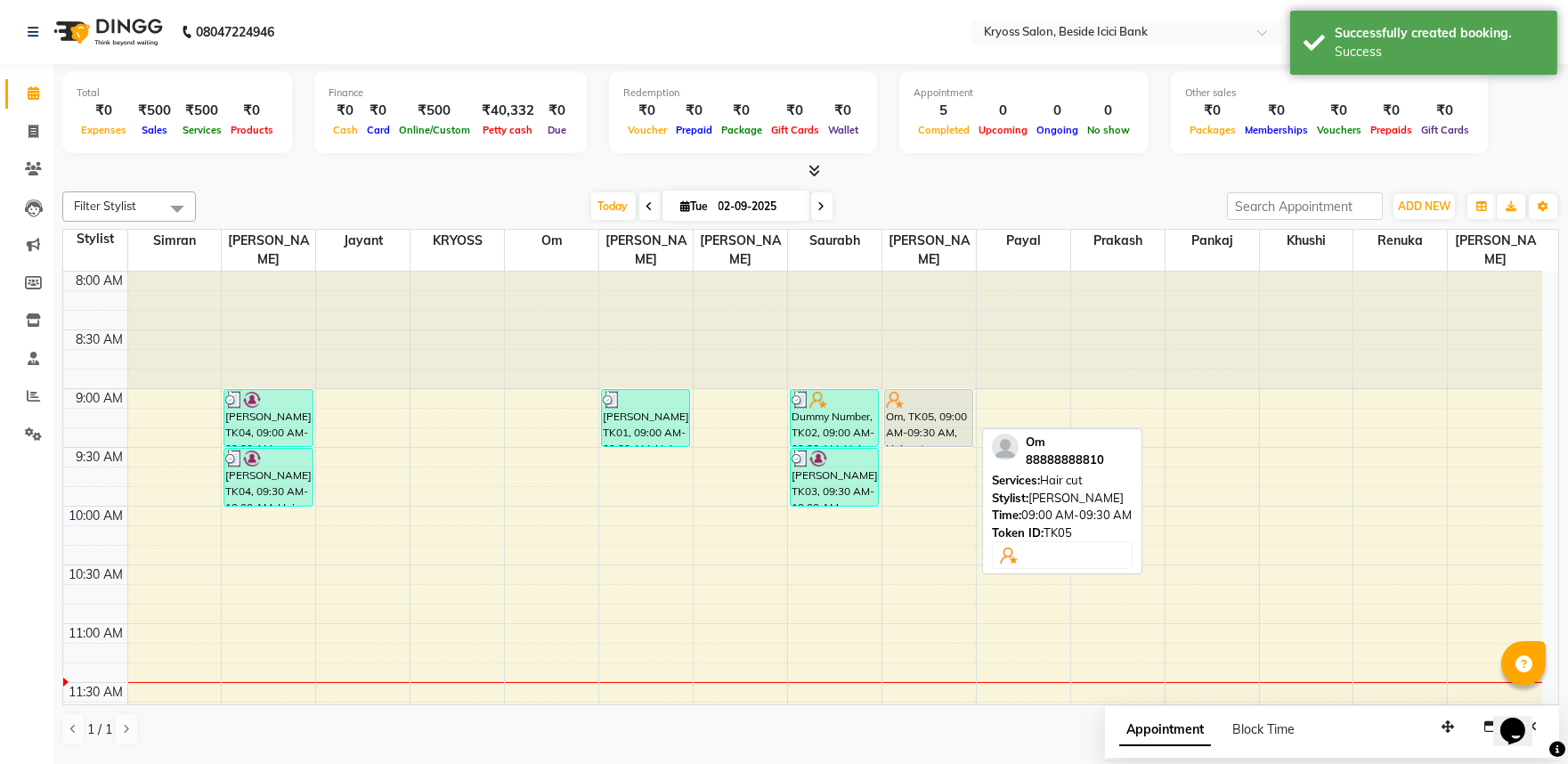
click at [948, 405] on div "Om, TK05, 09:00 AM-09:30 AM, Hair cut" at bounding box center [928, 418] width 87 height 56
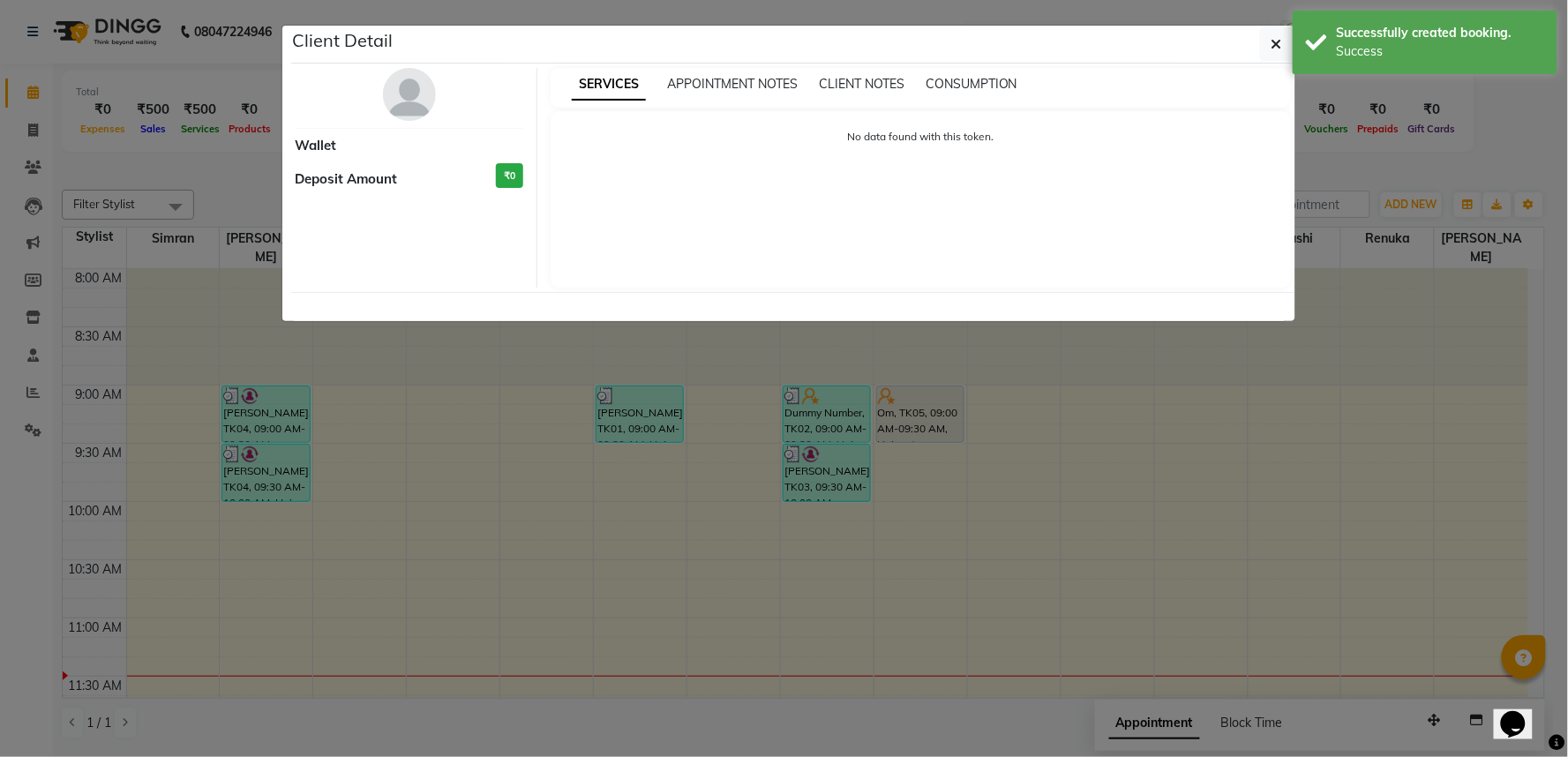
select select "7"
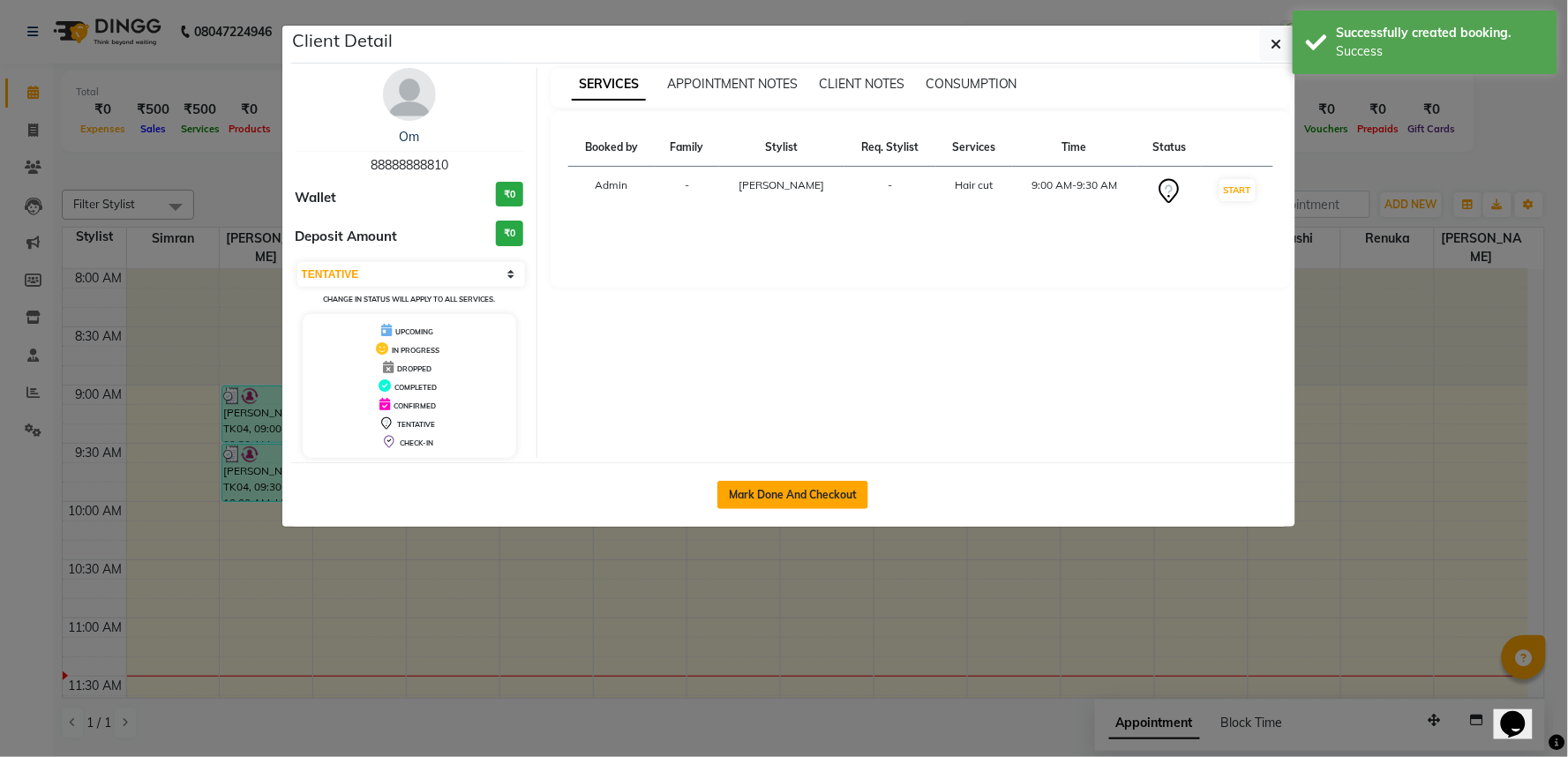
click at [850, 509] on button "Mark Done And Checkout" at bounding box center [792, 495] width 150 height 28
select select "service"
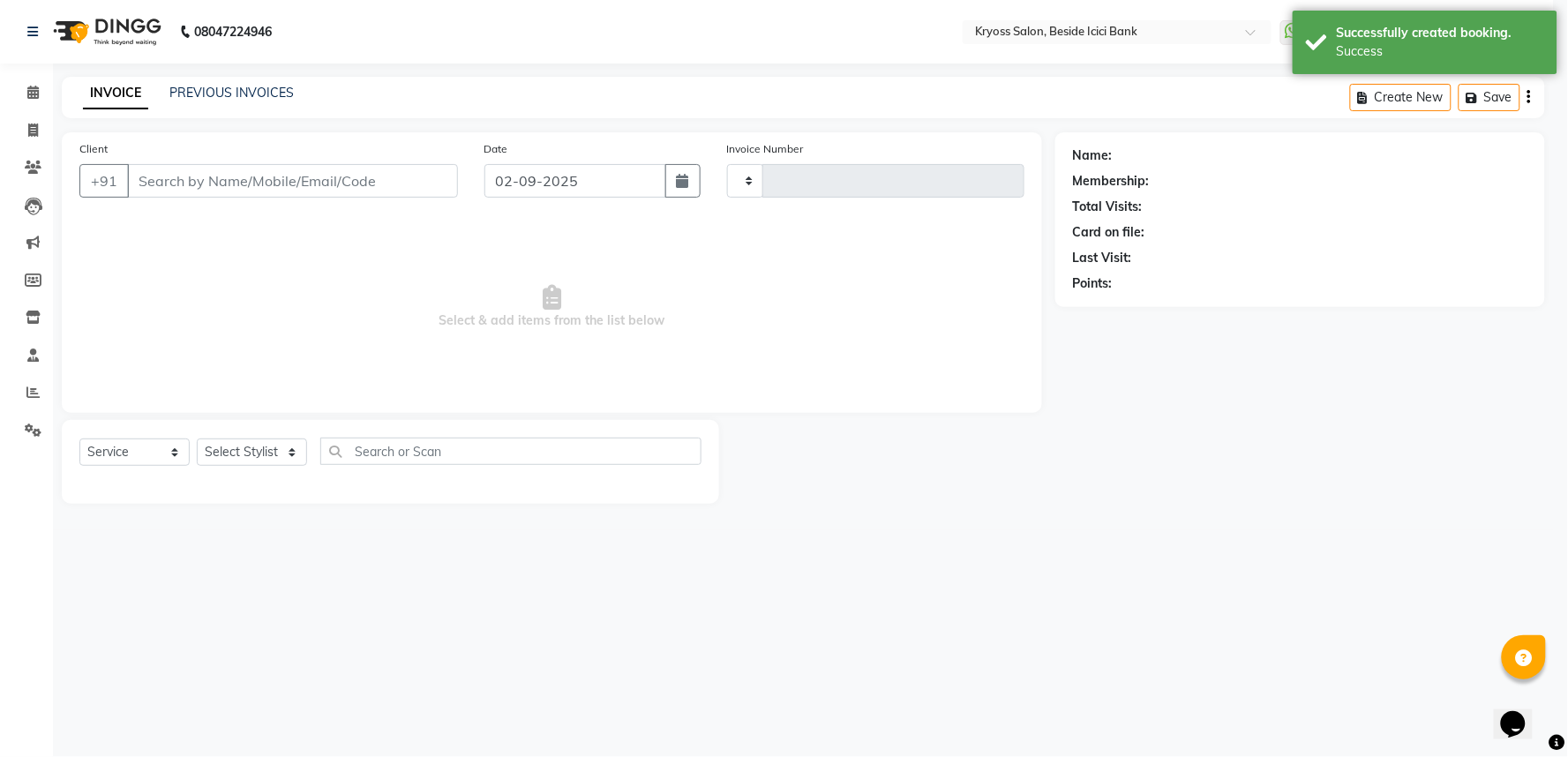
type input "11706"
select select "3"
select select "5439"
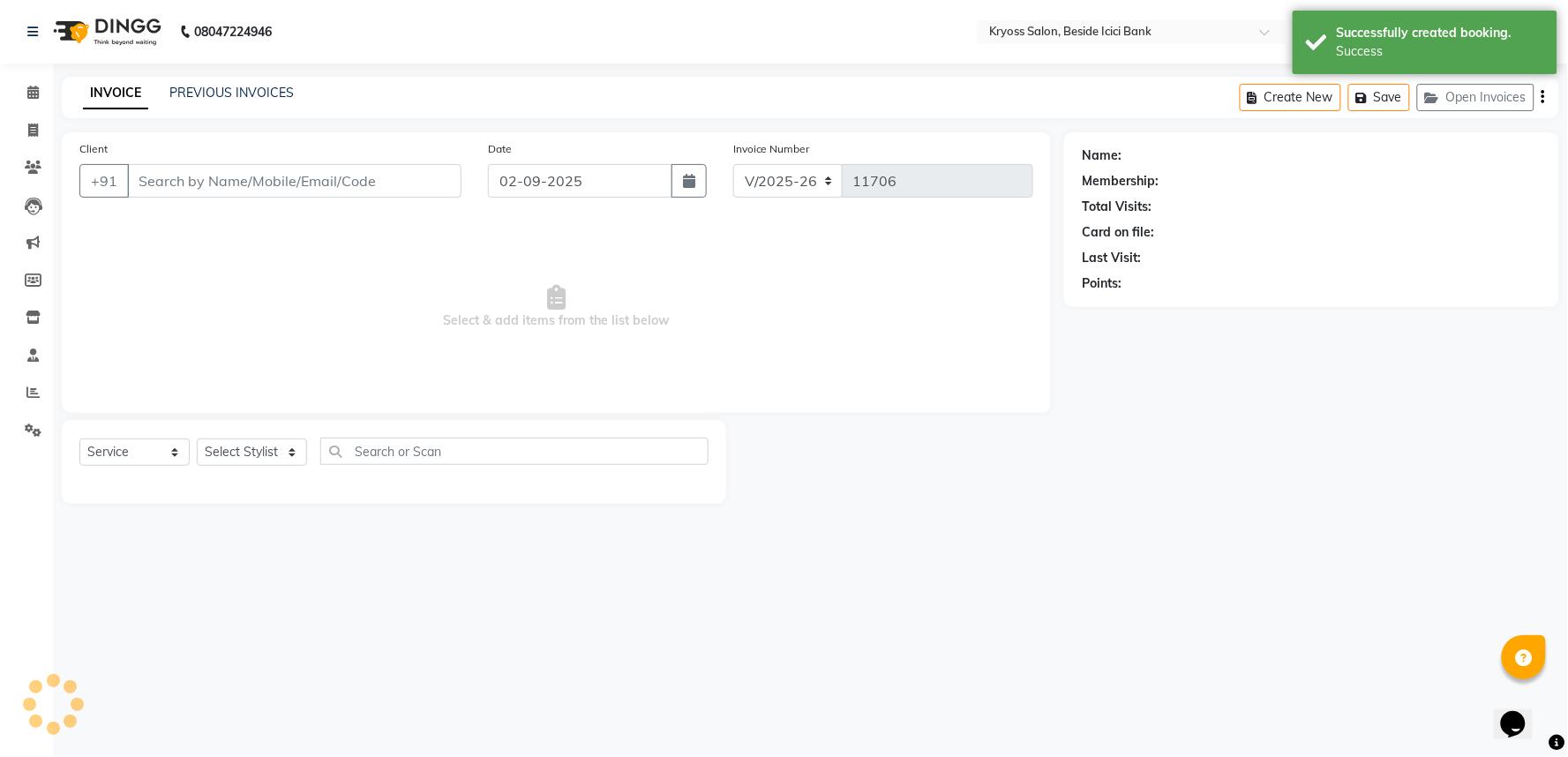
type input "88888888810"
select select "40498"
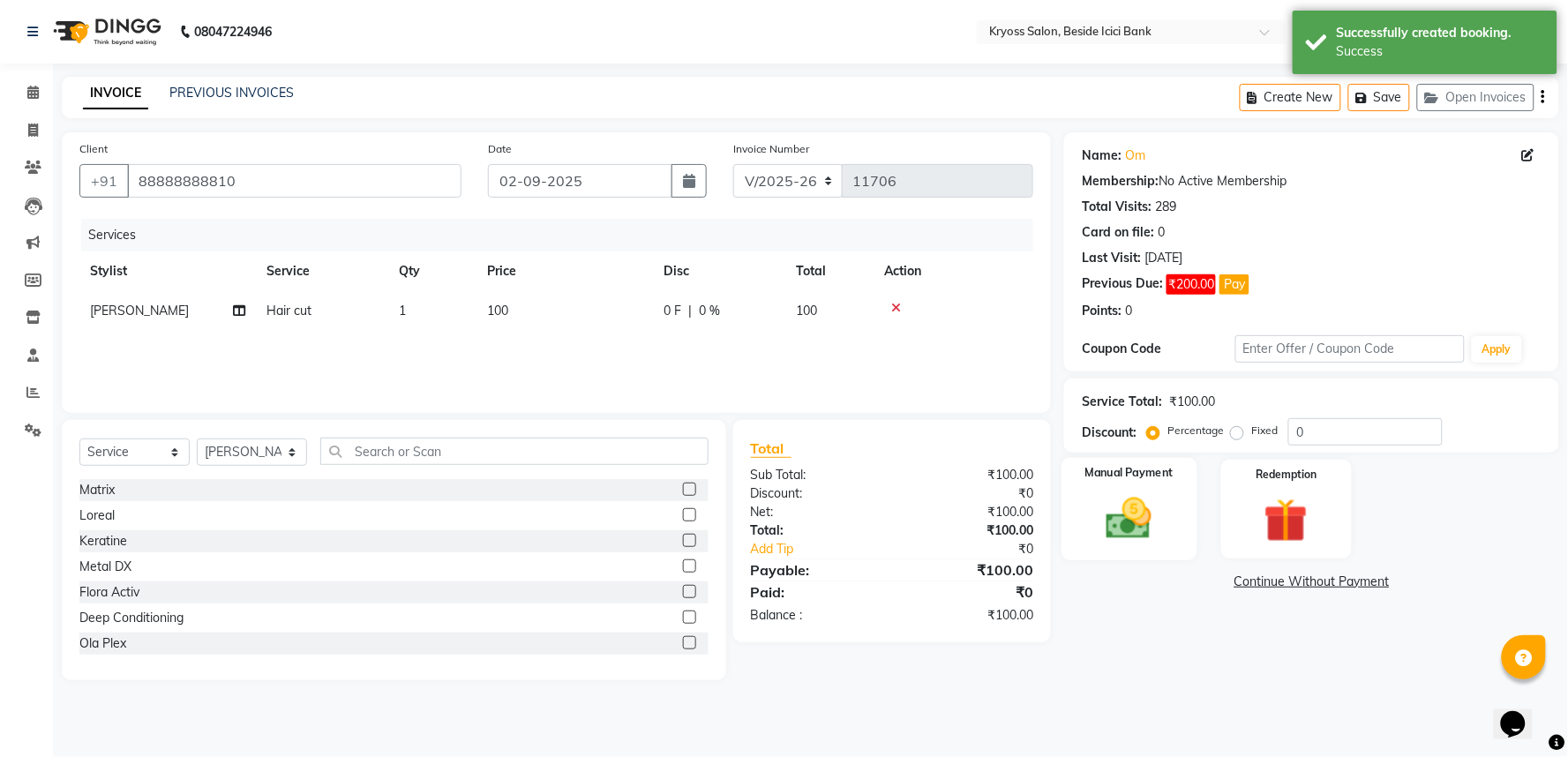
click at [1136, 545] on img at bounding box center [1129, 518] width 74 height 53
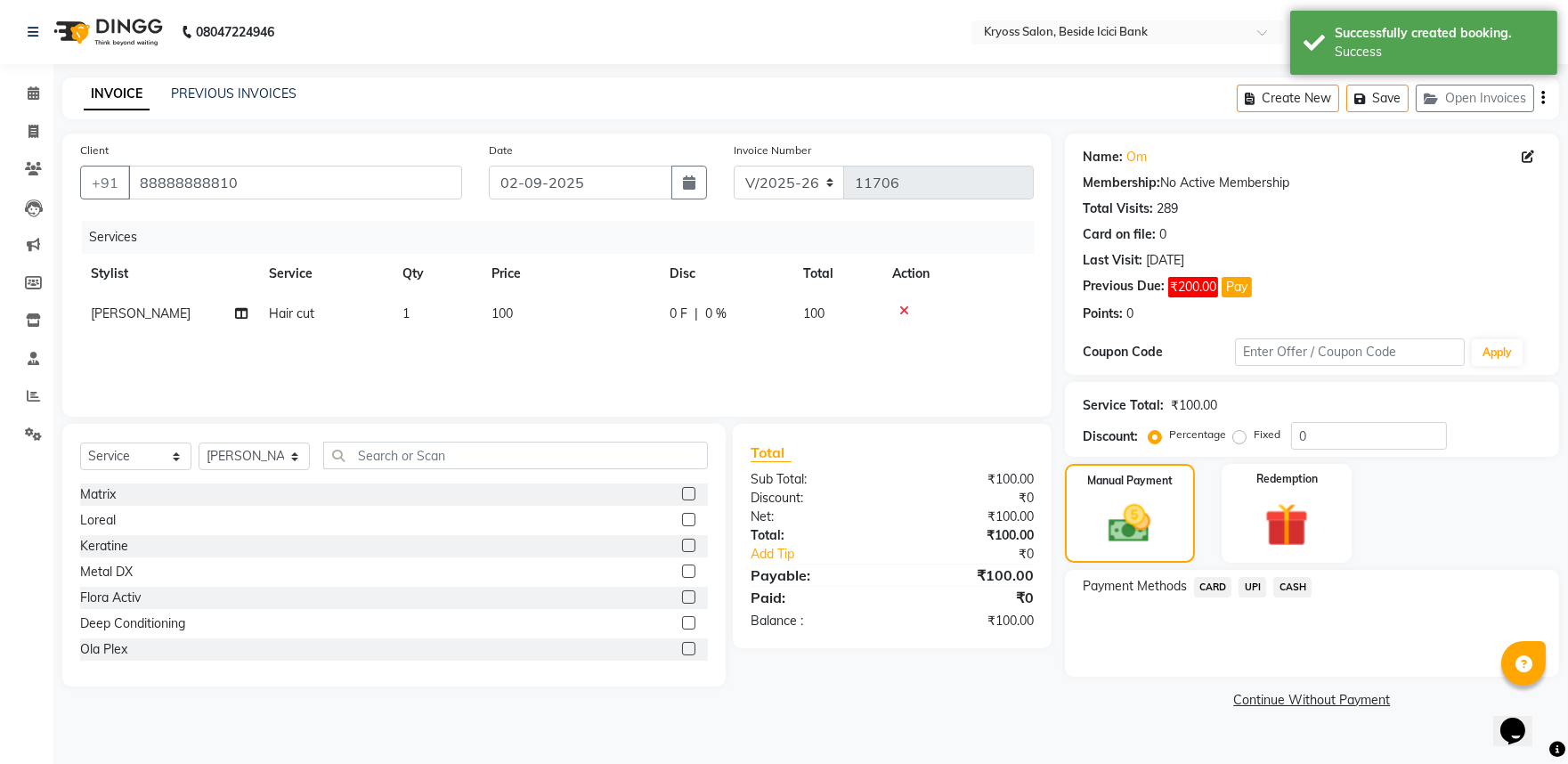
click at [1307, 598] on span "CASH" at bounding box center [1292, 587] width 39 height 21
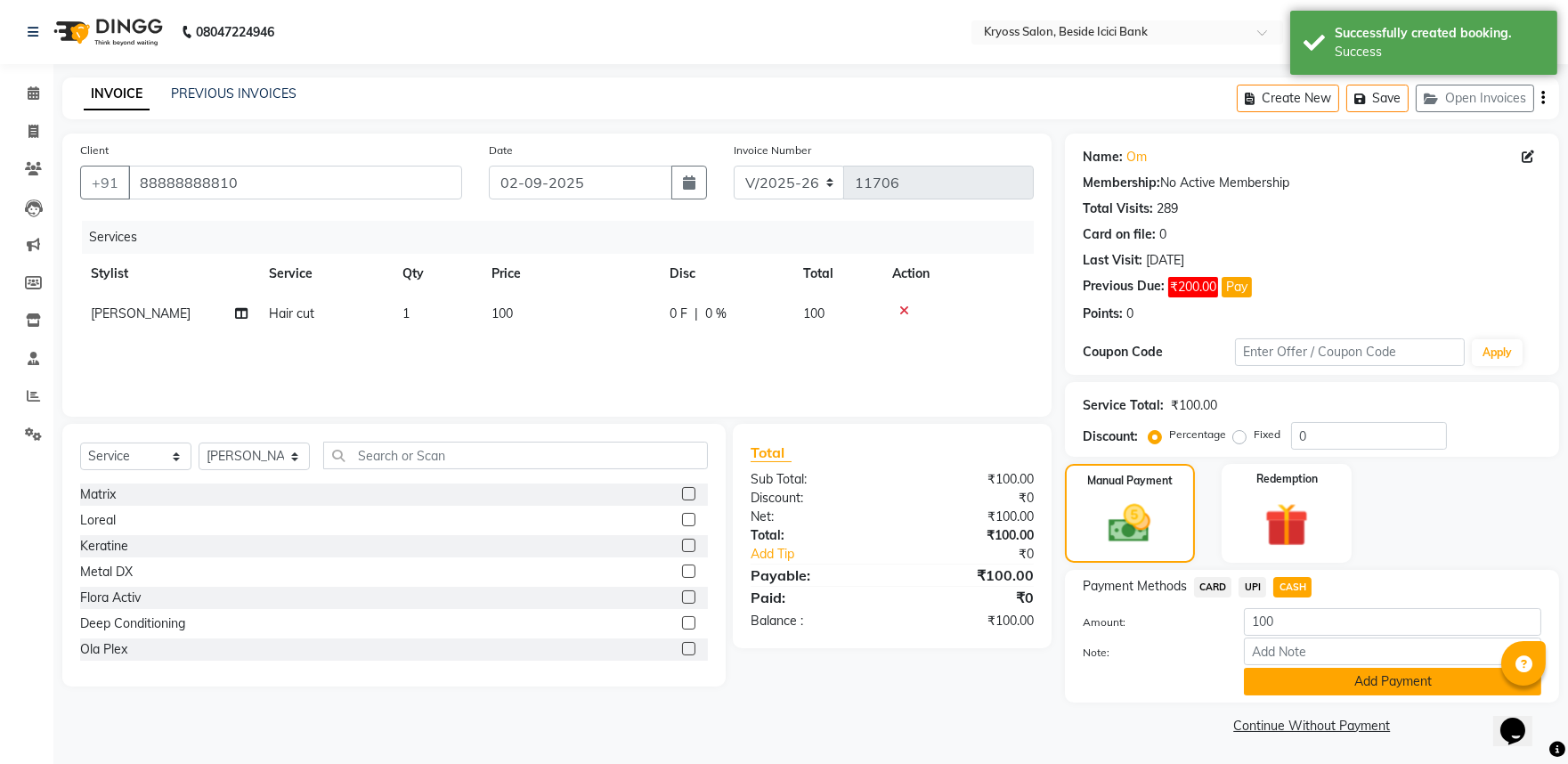
click at [1399, 696] on button "Add Payment" at bounding box center [1393, 681] width 297 height 28
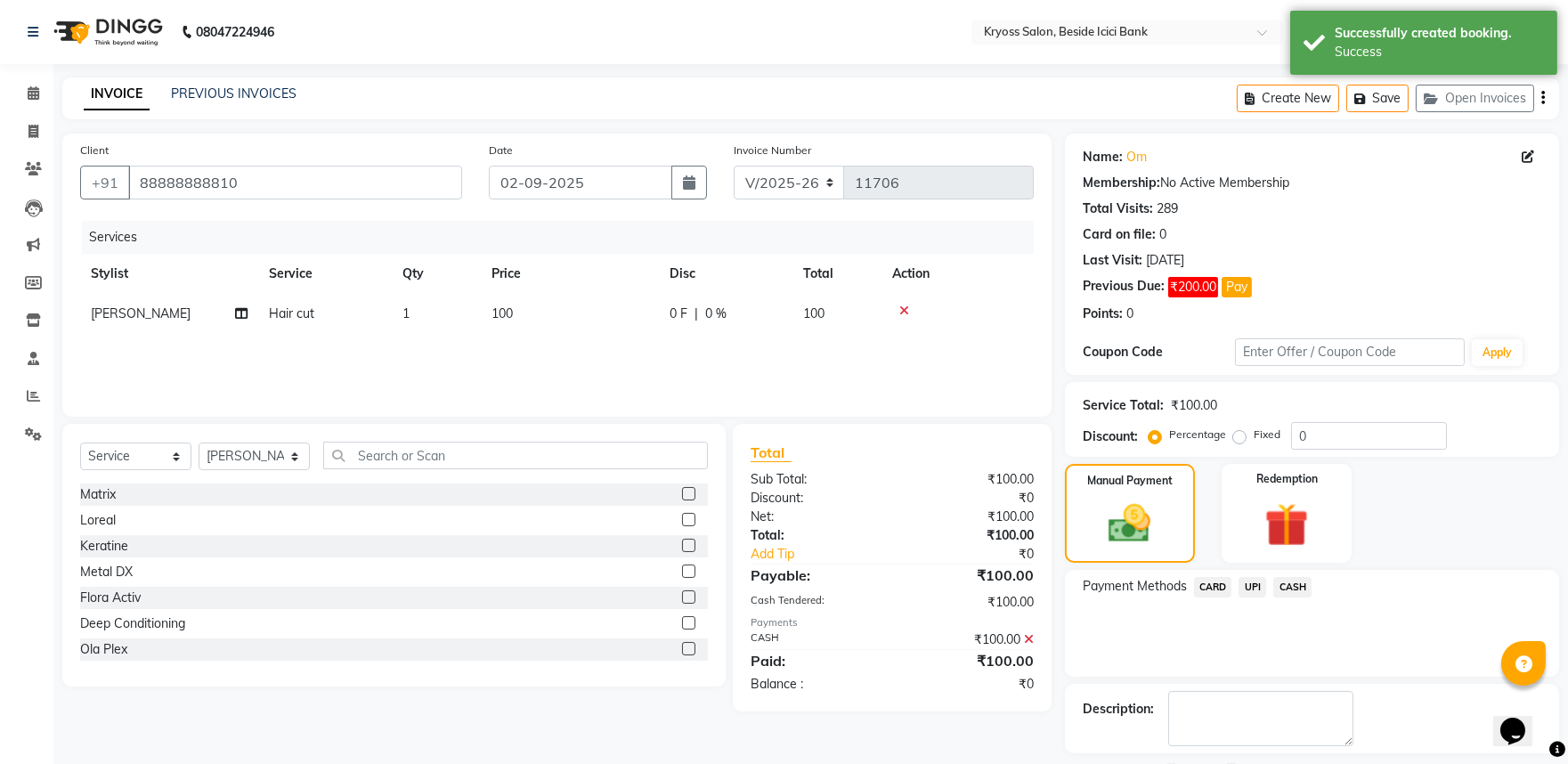
scroll to position [122, 0]
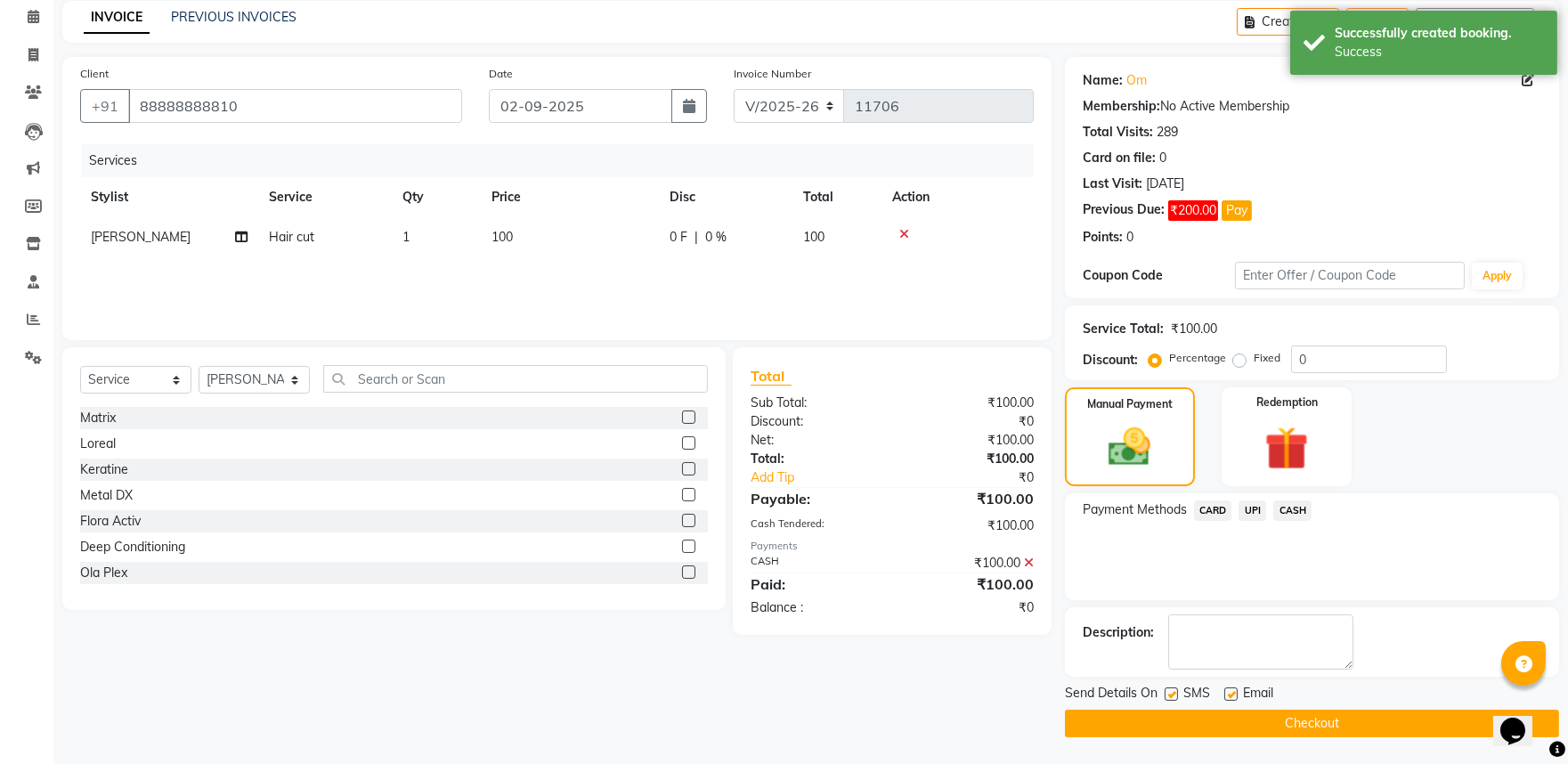
click at [1401, 727] on button "Checkout" at bounding box center [1312, 724] width 494 height 28
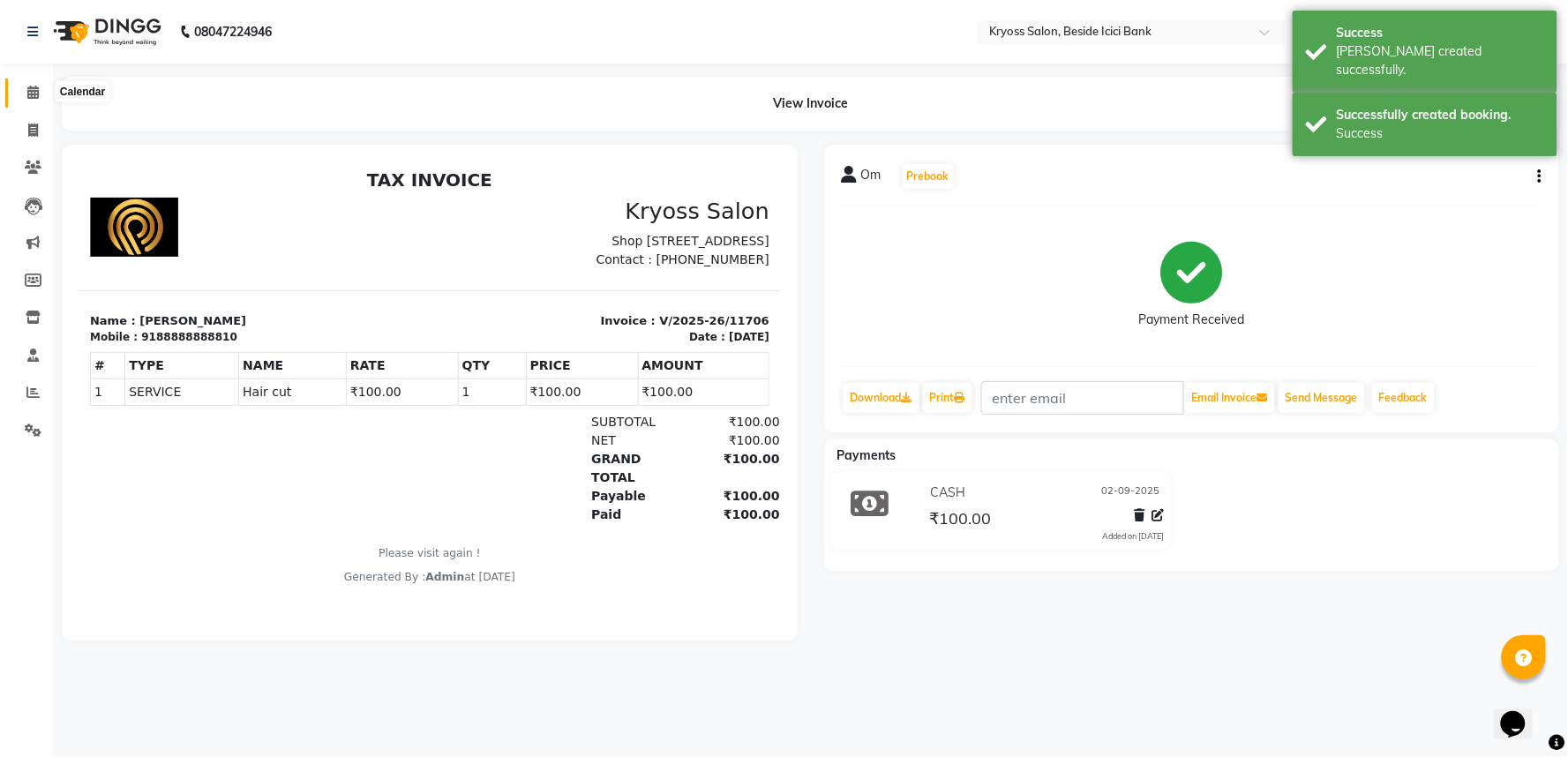
click at [28, 93] on icon at bounding box center [33, 92] width 12 height 13
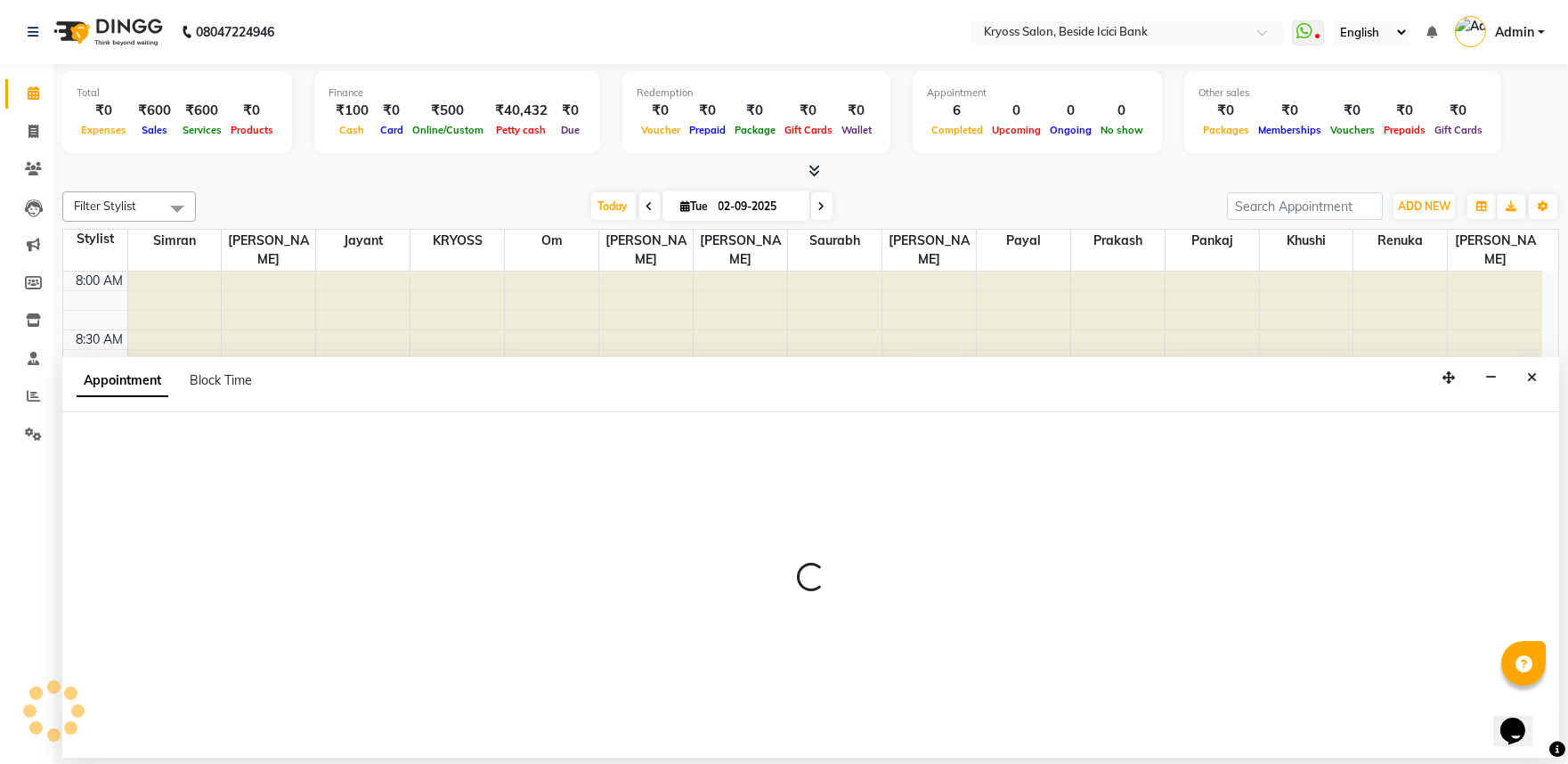
scroll to position [4, 0]
select select "79205"
select select "600"
select select "tentative"
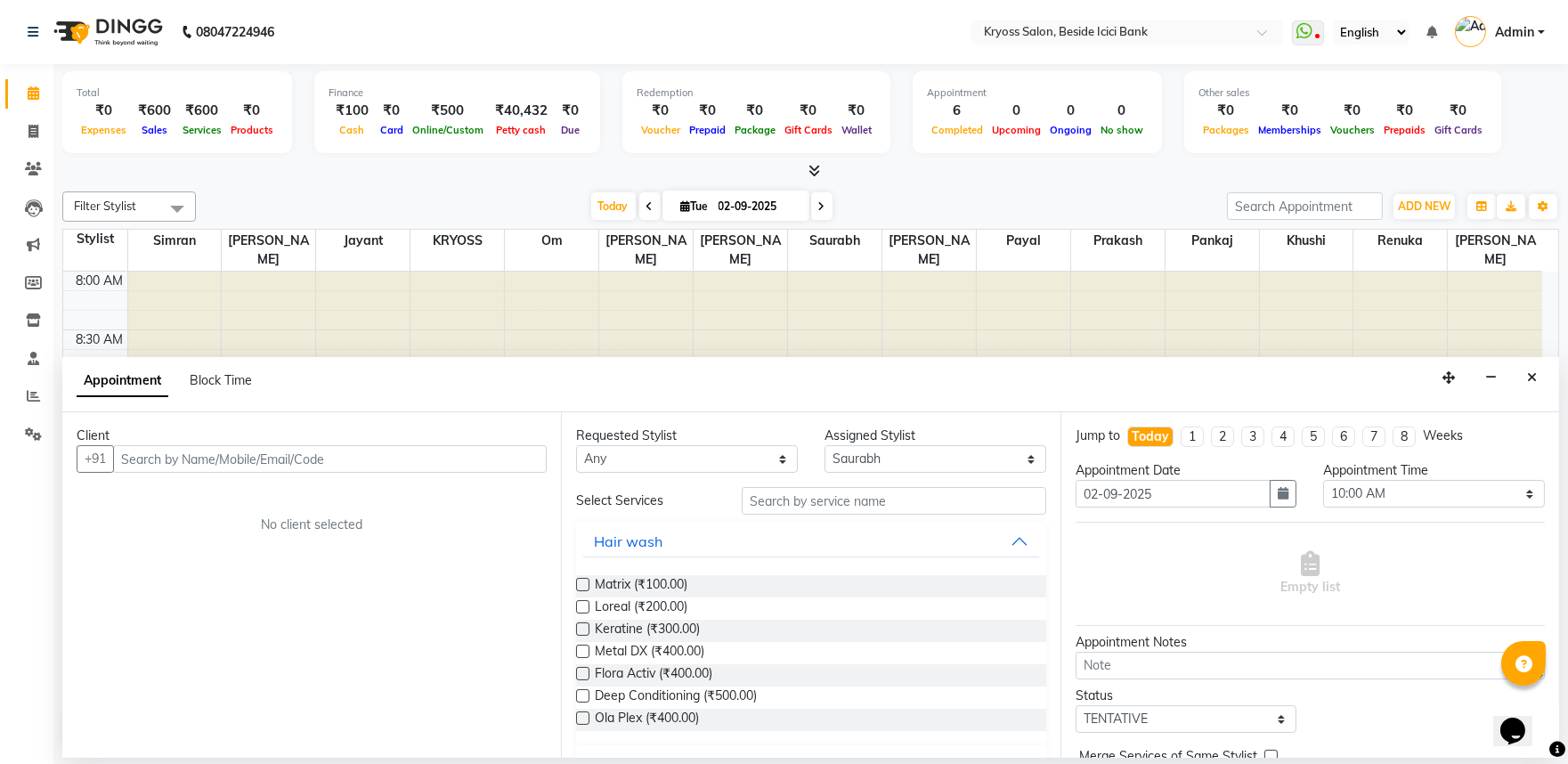
click at [519, 473] on input "text" at bounding box center [330, 459] width 434 height 28
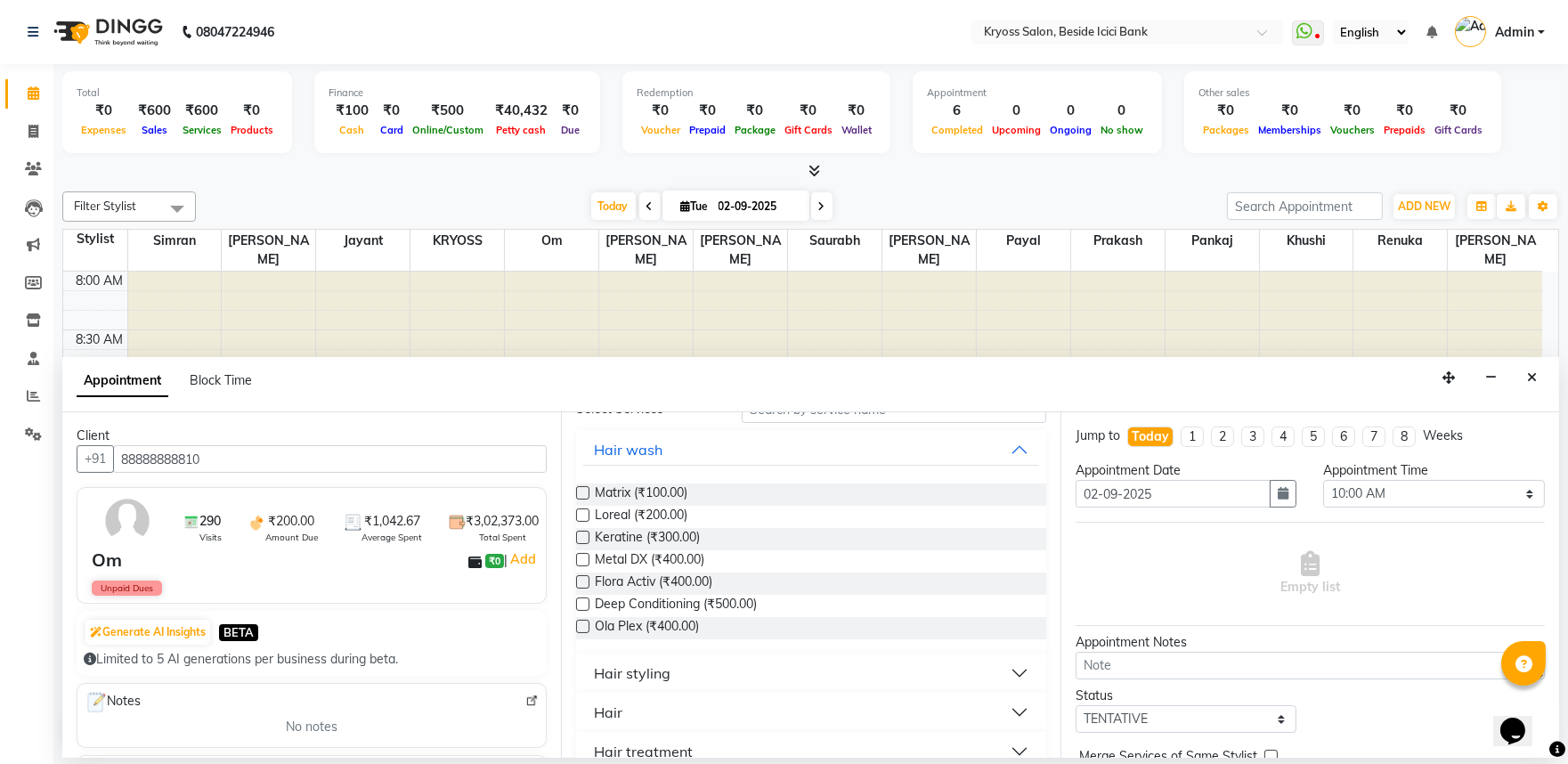
scroll to position [198, 0]
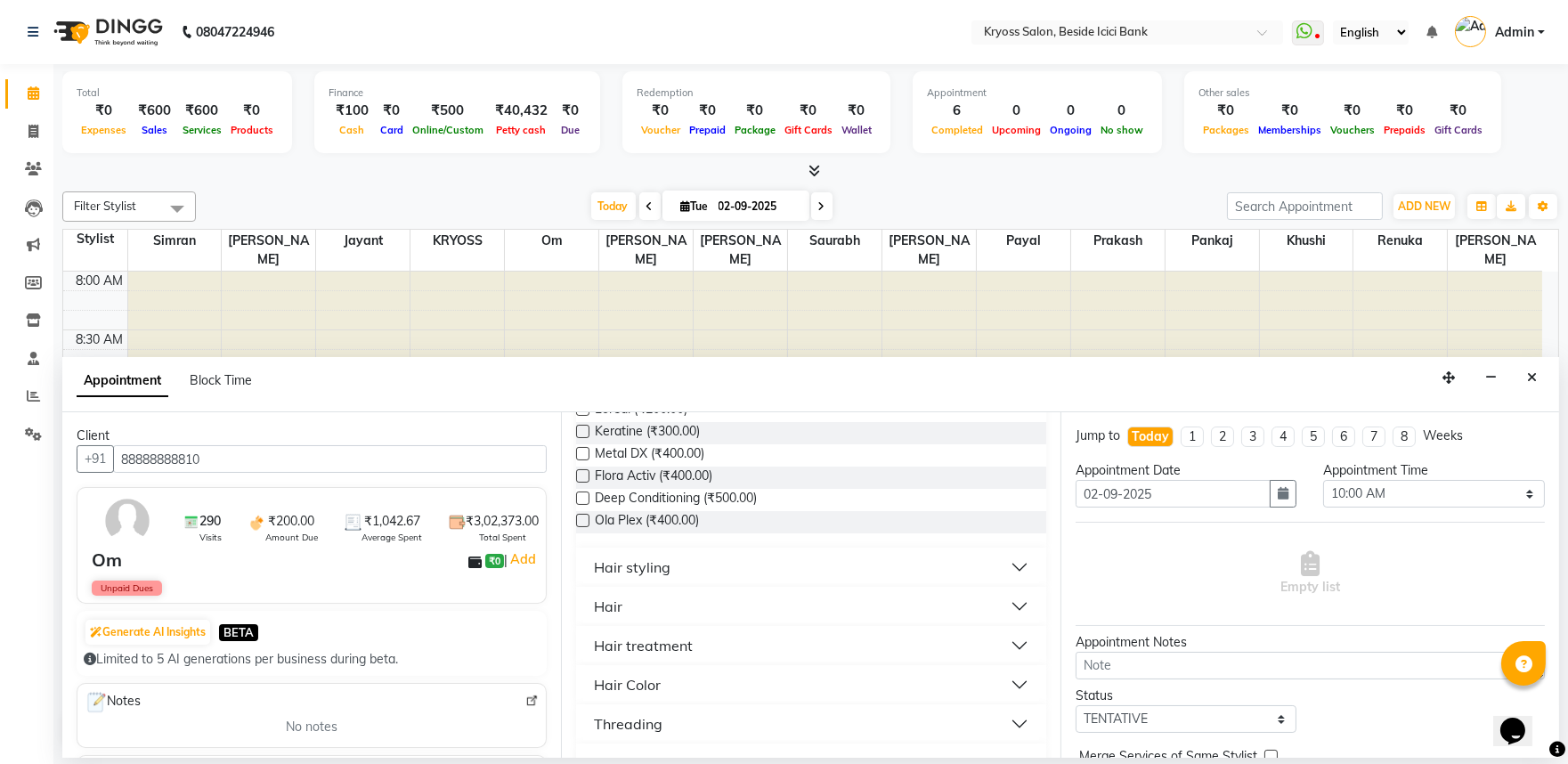
type input "88888888810"
click at [609, 617] on div "Hair" at bounding box center [608, 607] width 29 height 22
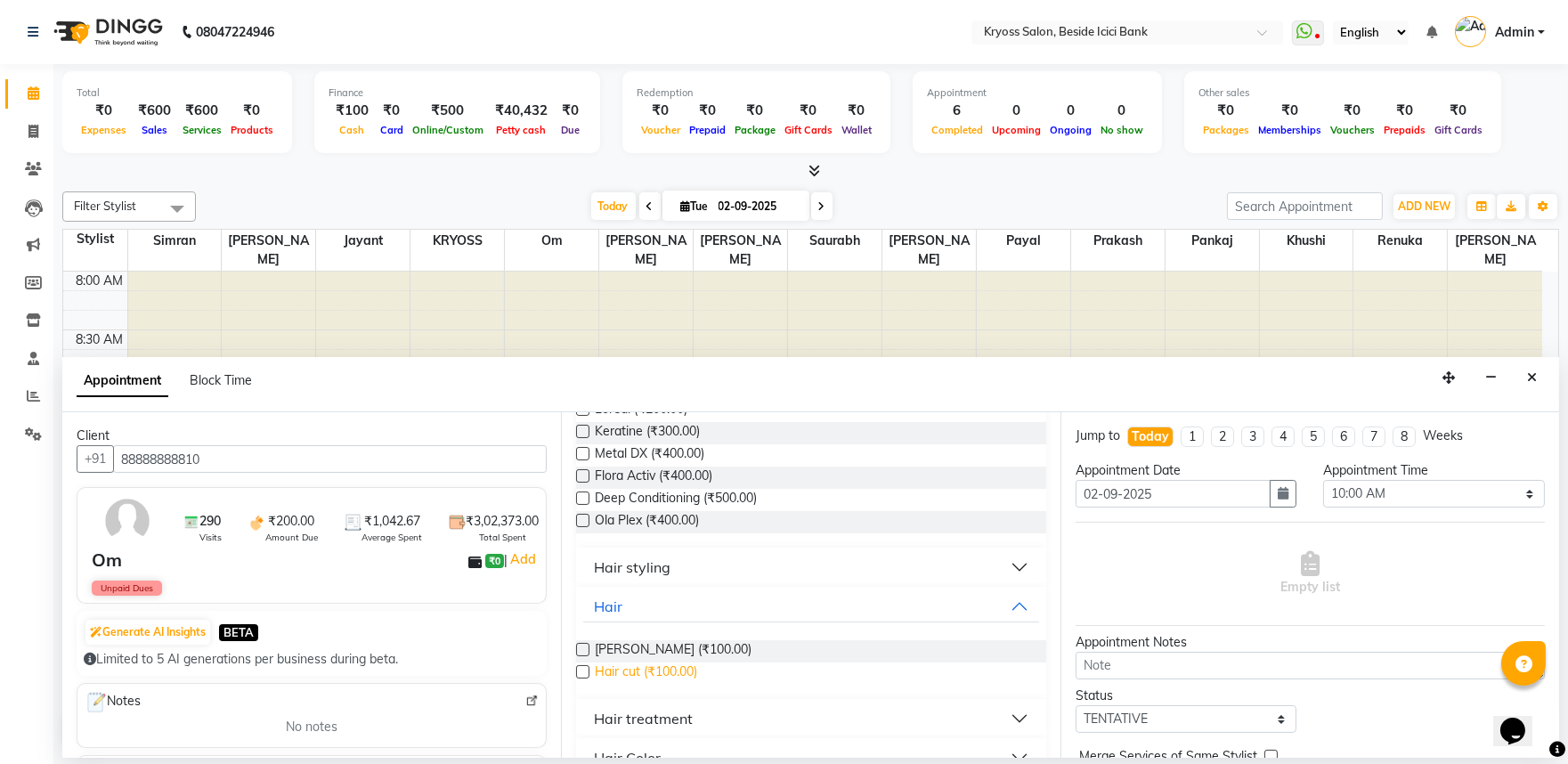
click at [631, 685] on span "Hair cut (₹100.00)" at bounding box center [646, 673] width 102 height 22
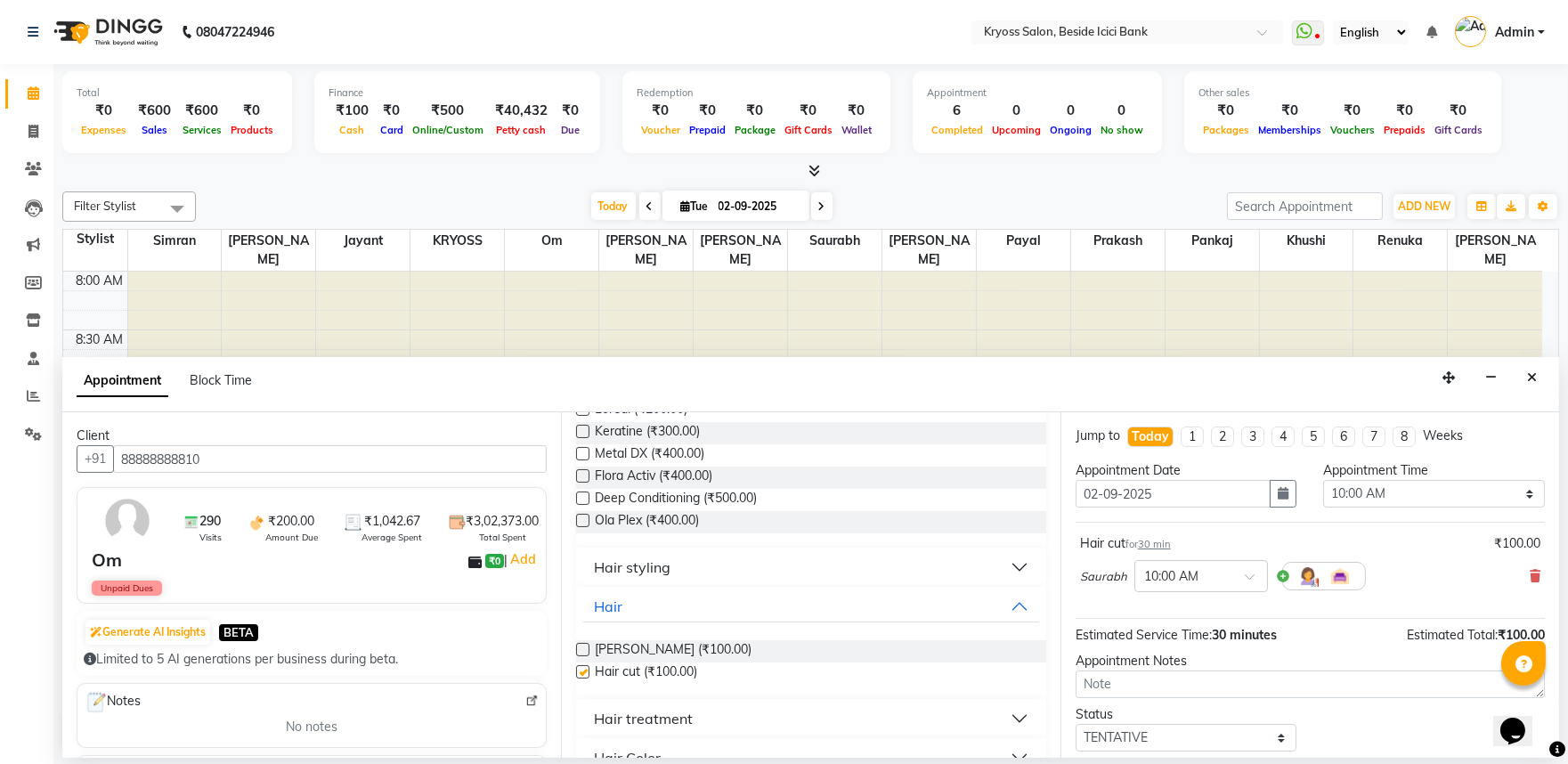
checkbox input "false"
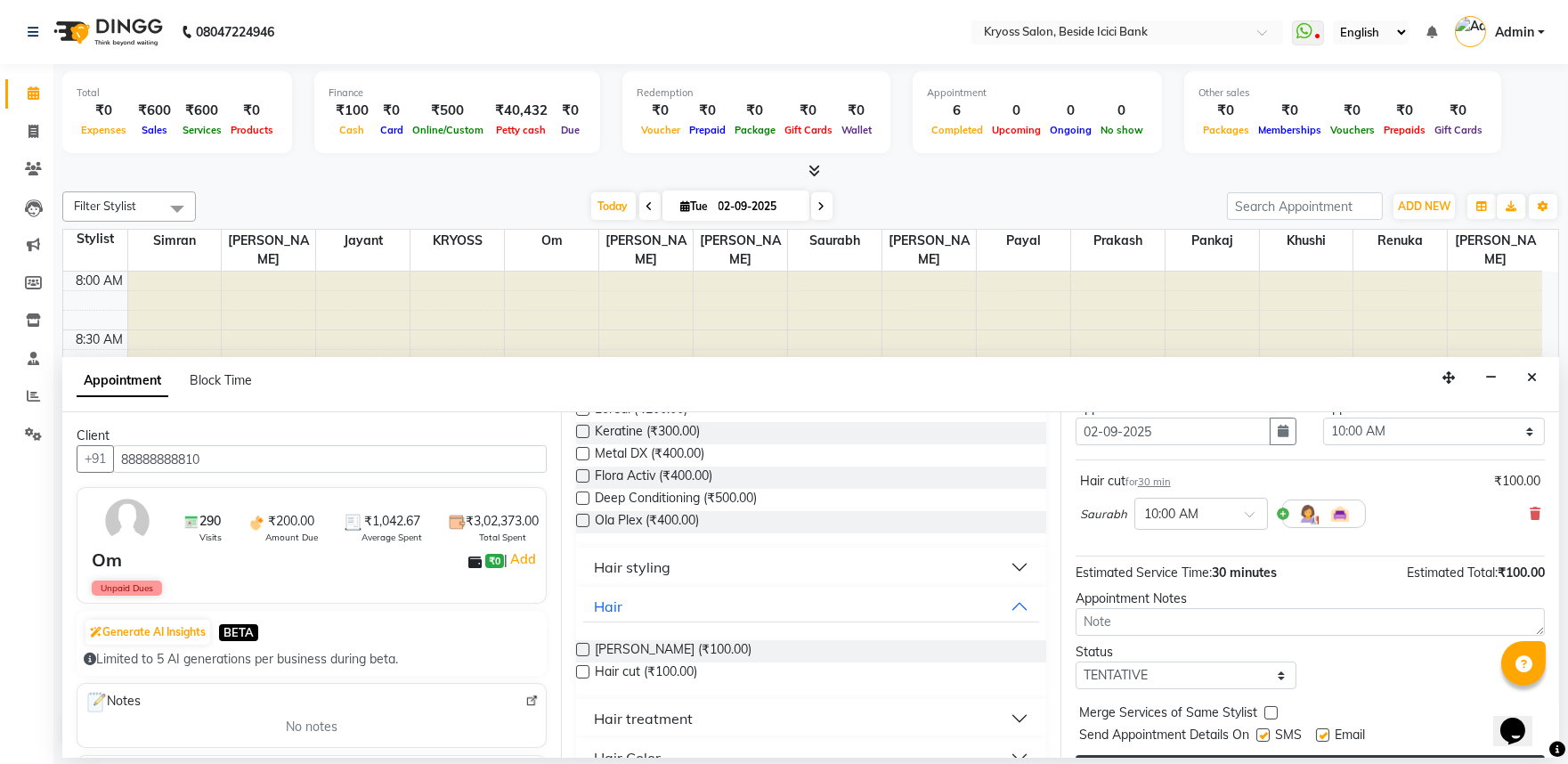
scroll to position [143, 0]
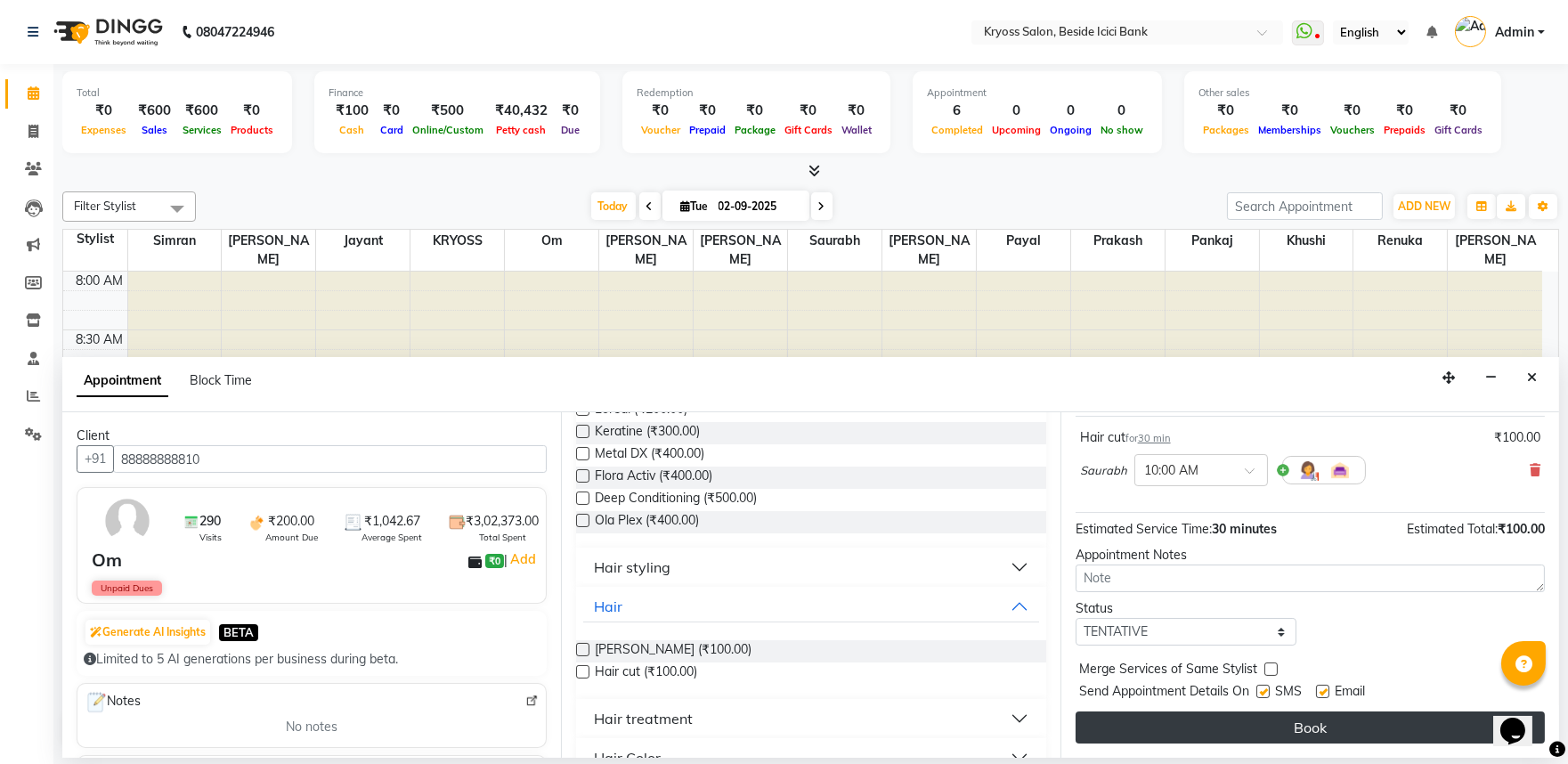
click at [1216, 743] on button "Book" at bounding box center [1310, 728] width 469 height 32
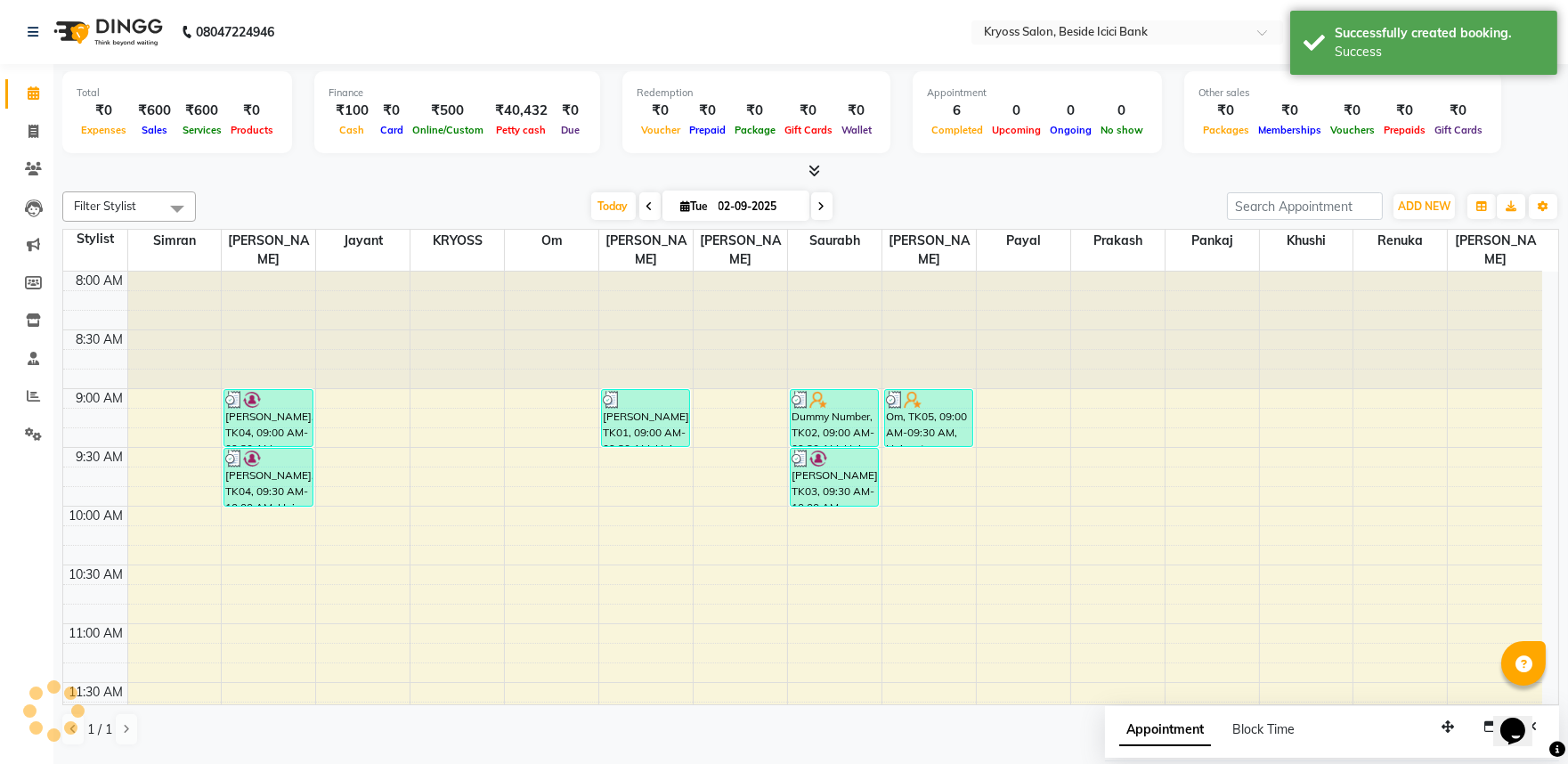
scroll to position [0, 0]
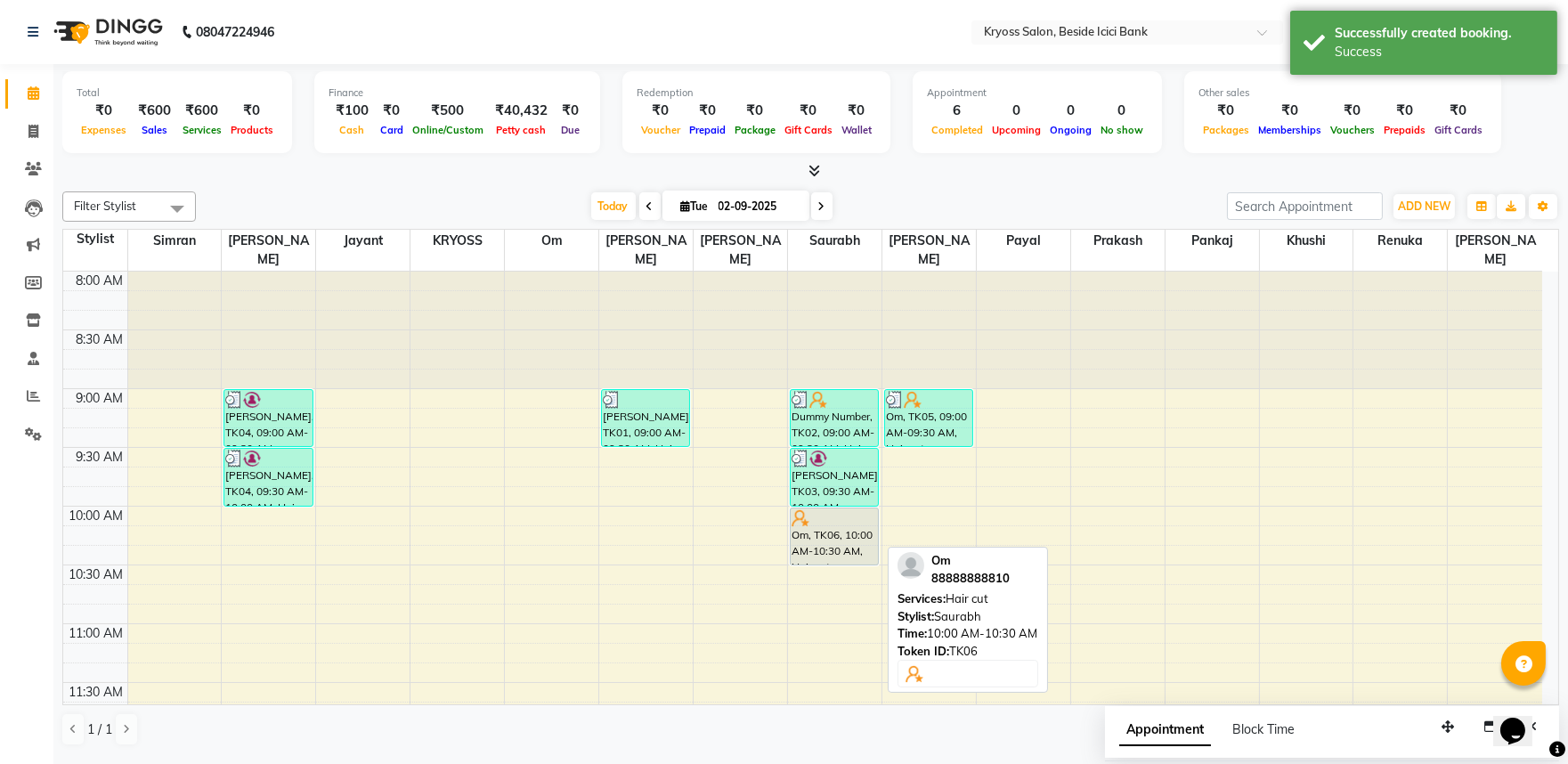
click at [819, 529] on div "Om, TK06, 10:00 AM-10:30 AM, Hair cut" at bounding box center [834, 537] width 87 height 56
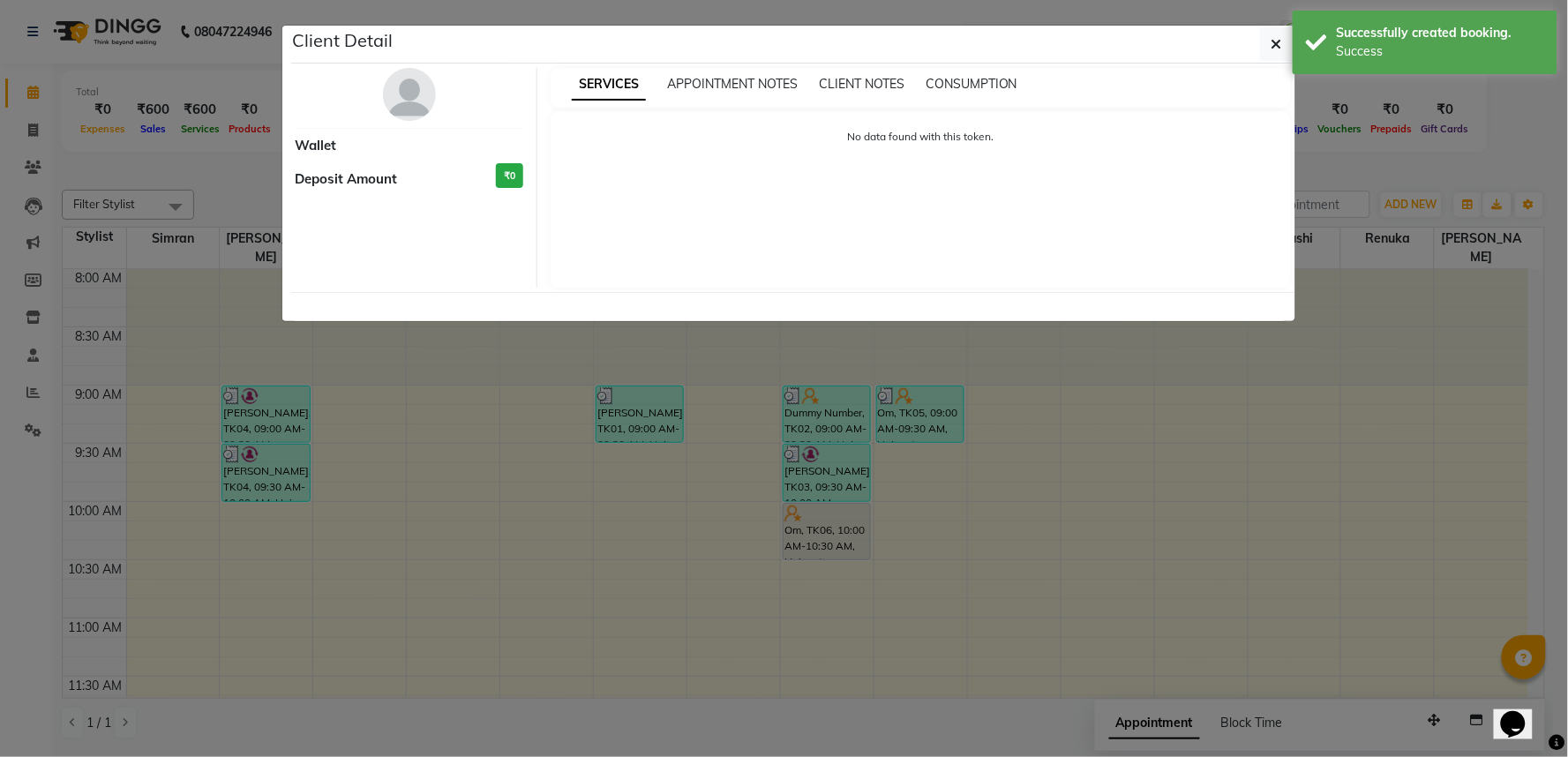
select select "7"
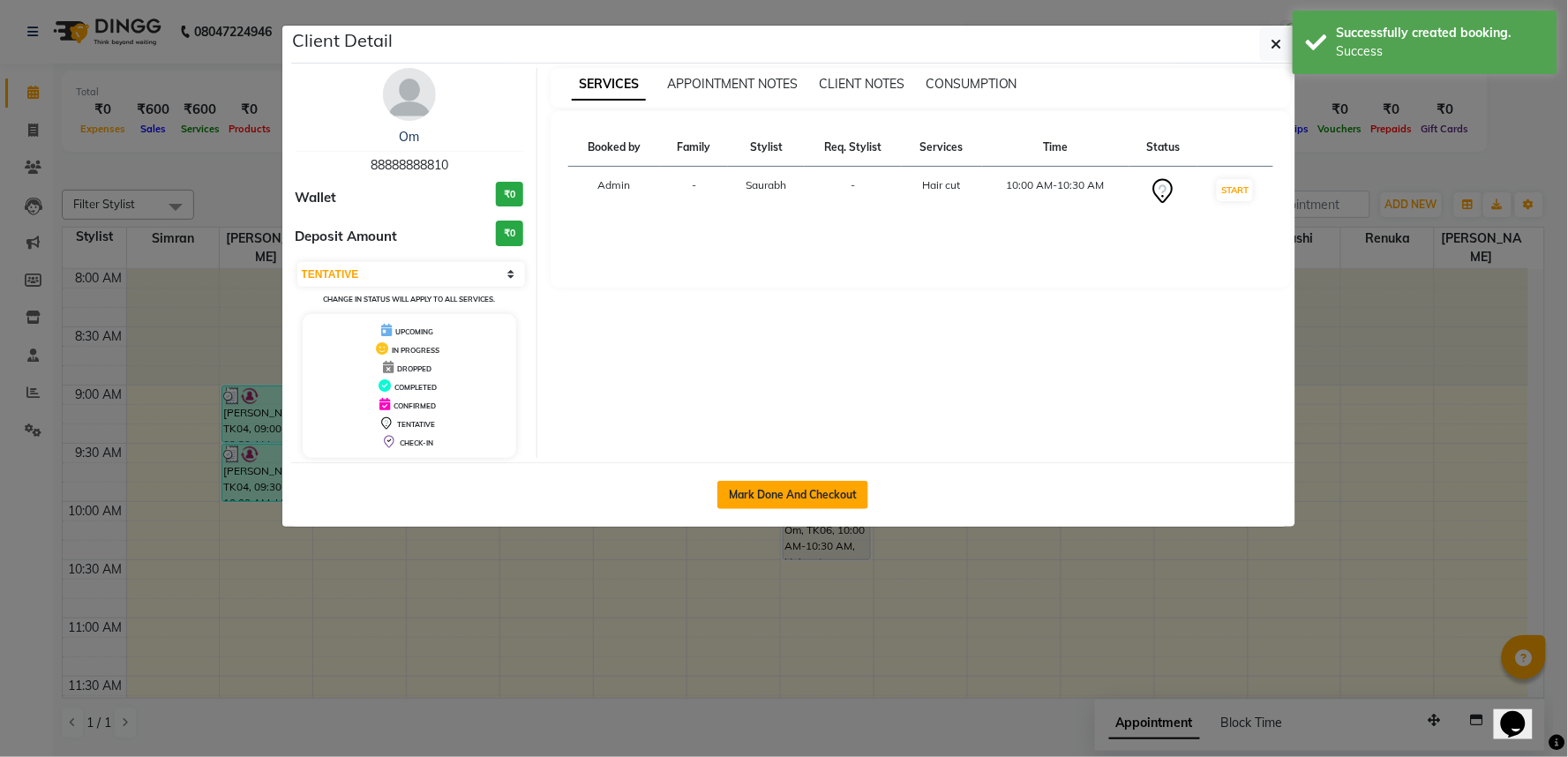
click at [763, 508] on button "Mark Done And Checkout" at bounding box center [792, 495] width 150 height 28
select select "service"
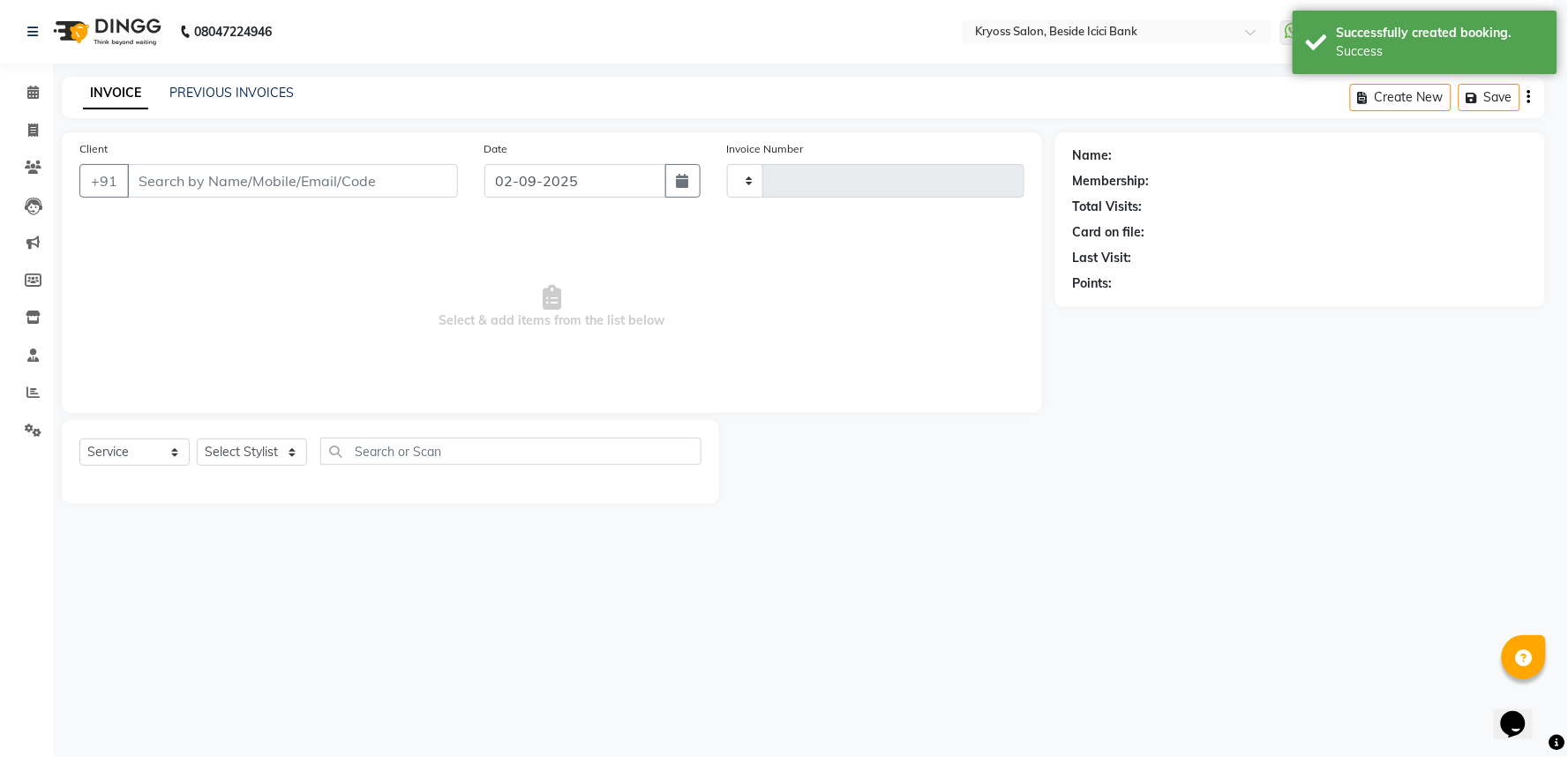
type input "11707"
select select "5439"
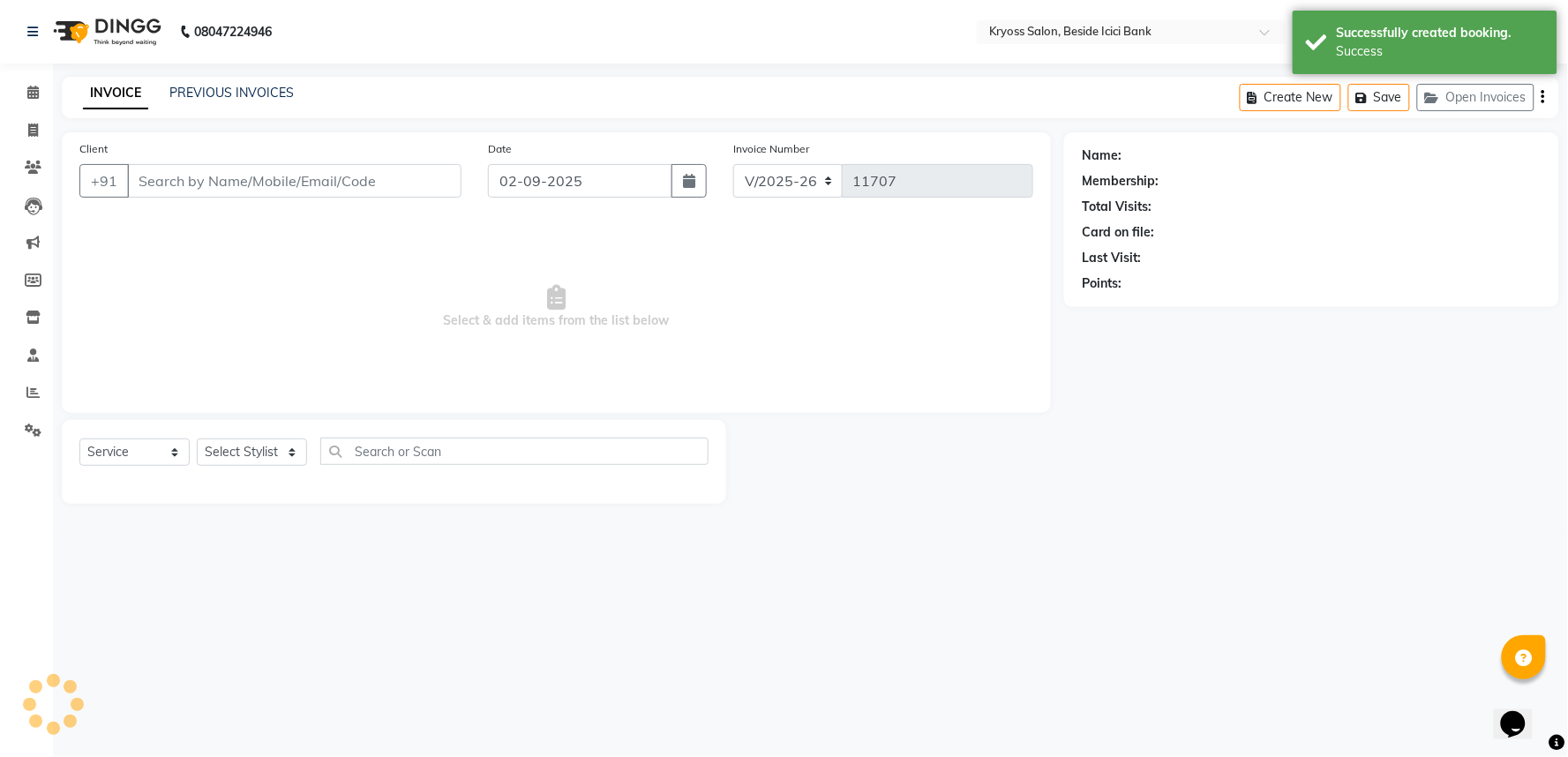
type input "88888888810"
select select "79205"
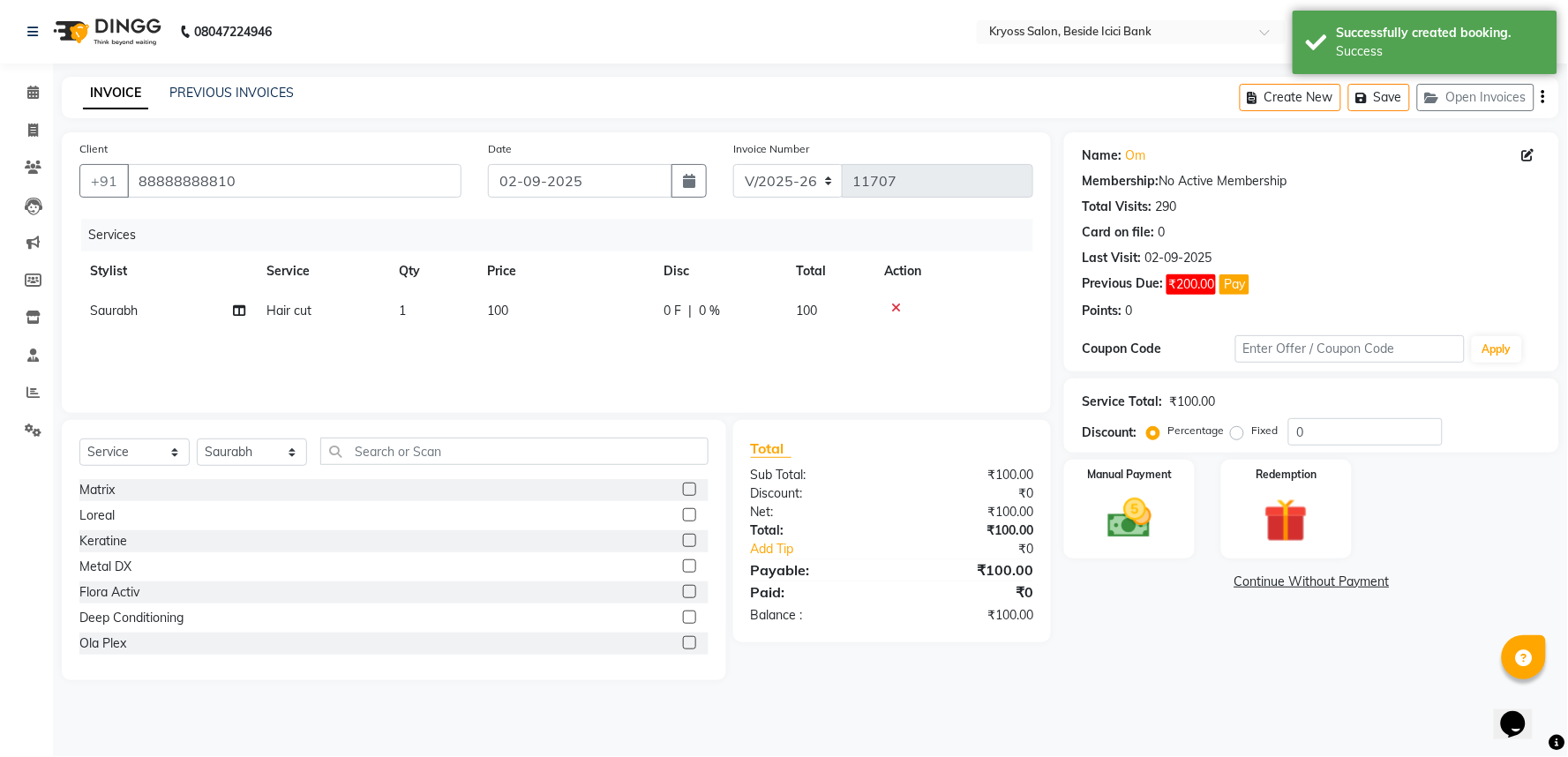
click at [519, 331] on td "100" at bounding box center [565, 311] width 176 height 40
select select "79205"
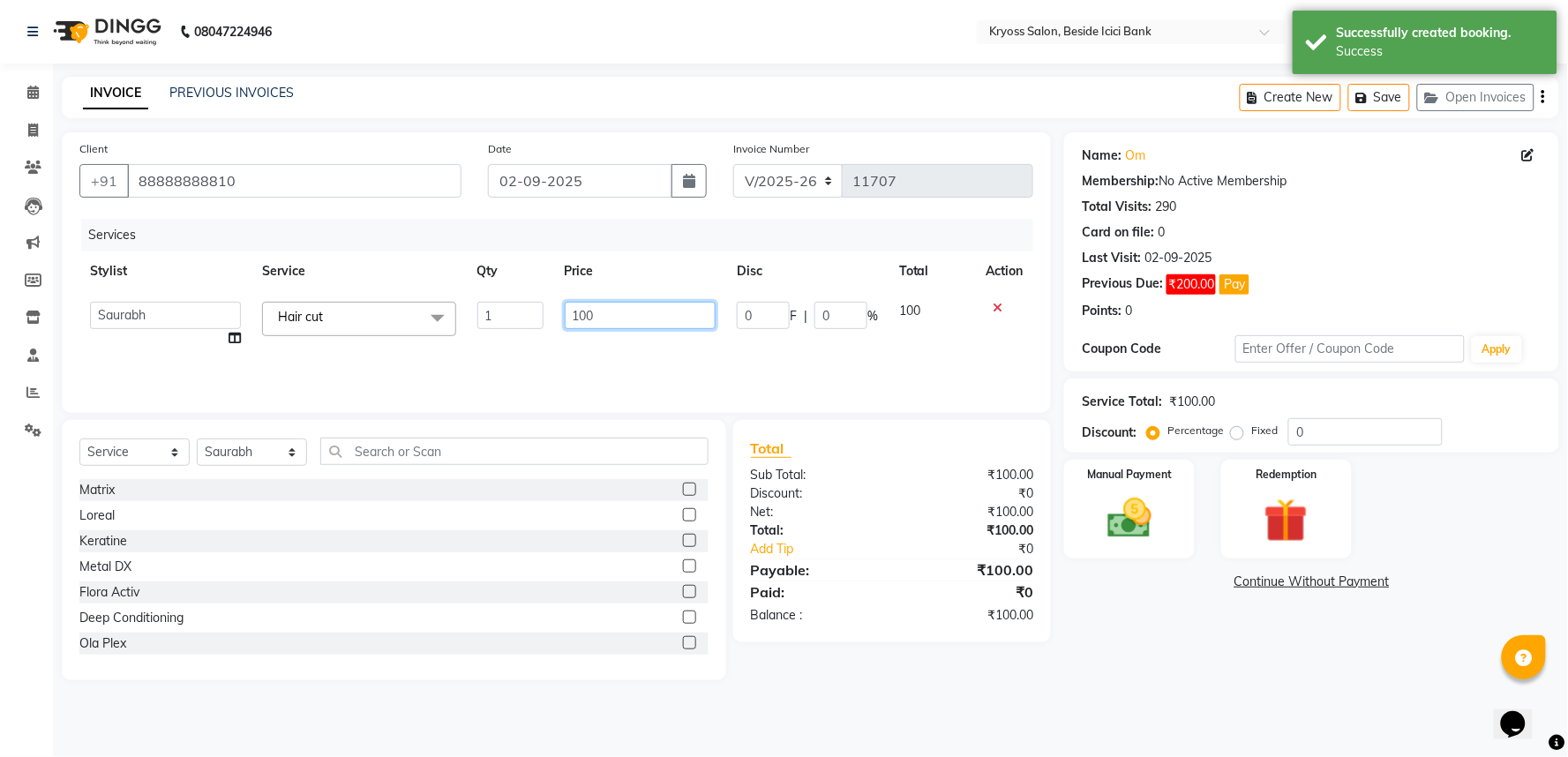
click at [543, 347] on tr "amit [PERSON_NAME] [PERSON_NAME] [PERSON_NAME] [PERSON_NAME] KRYOSS [PERSON_NAM…" at bounding box center [556, 324] width 954 height 67
type input "99"
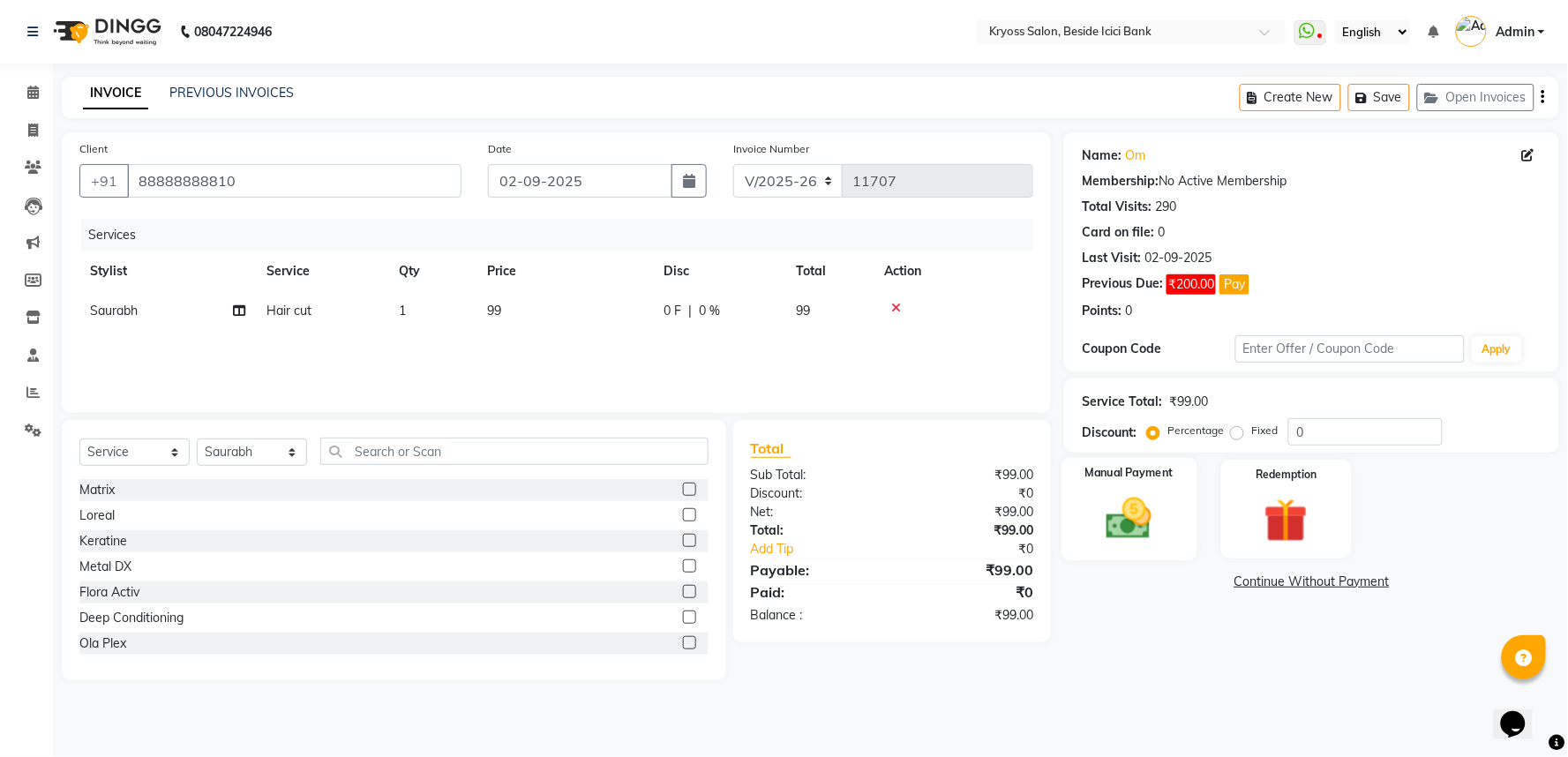
click at [1127, 545] on img at bounding box center [1129, 518] width 74 height 53
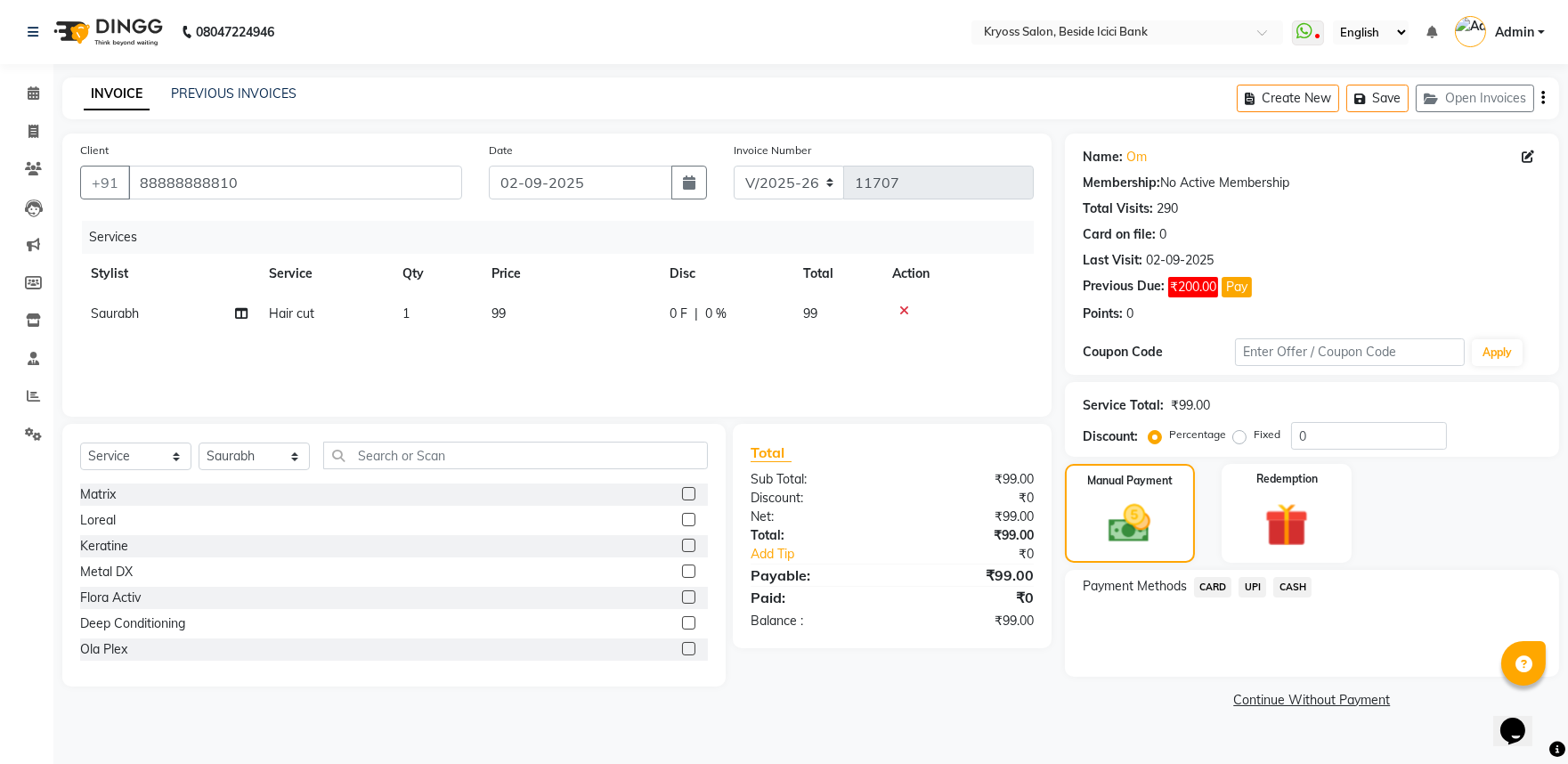
click at [1262, 598] on span "UPI" at bounding box center [1253, 587] width 28 height 21
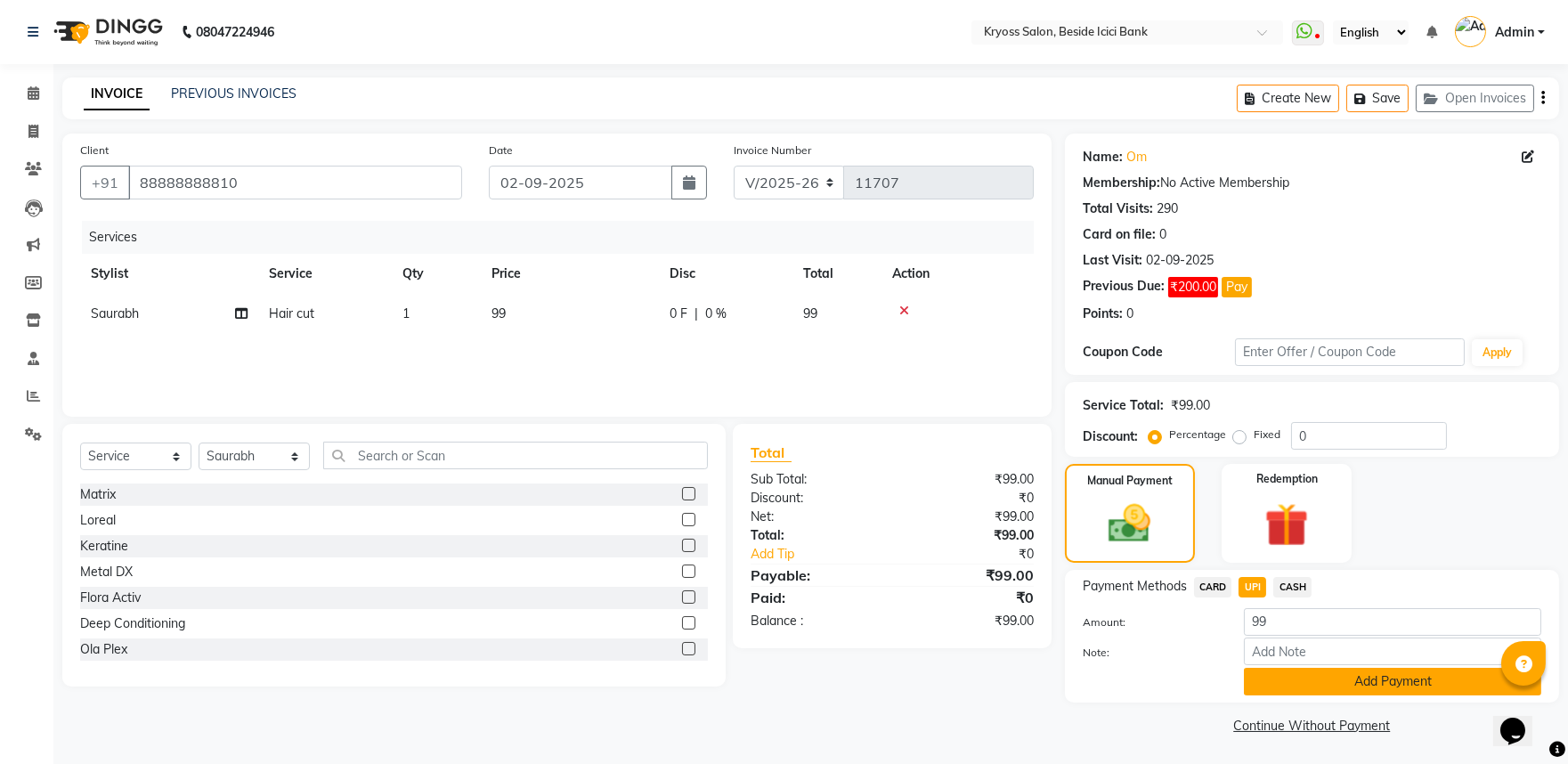
click at [1342, 696] on button "Add Payment" at bounding box center [1393, 681] width 297 height 28
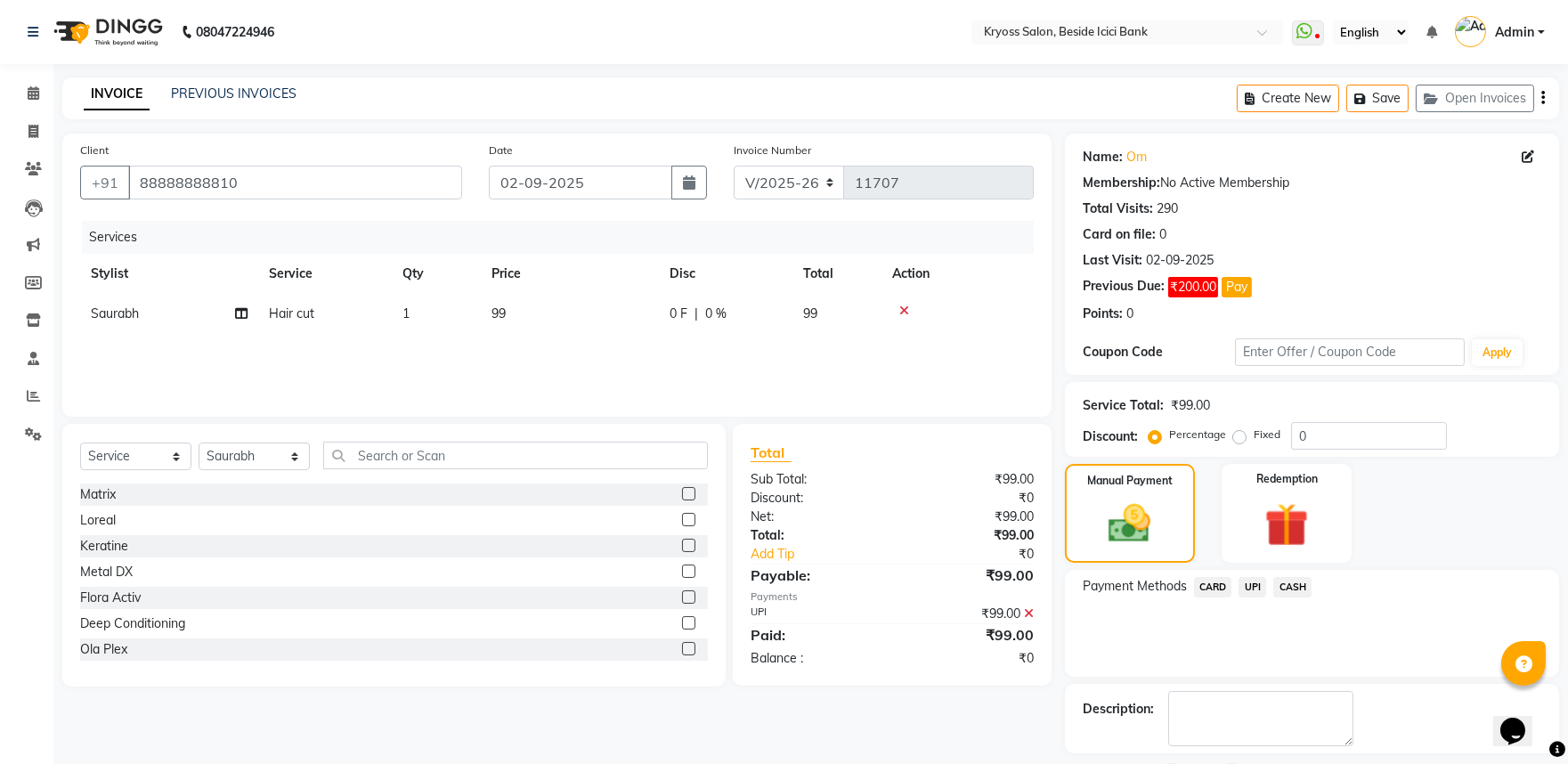
scroll to position [122, 0]
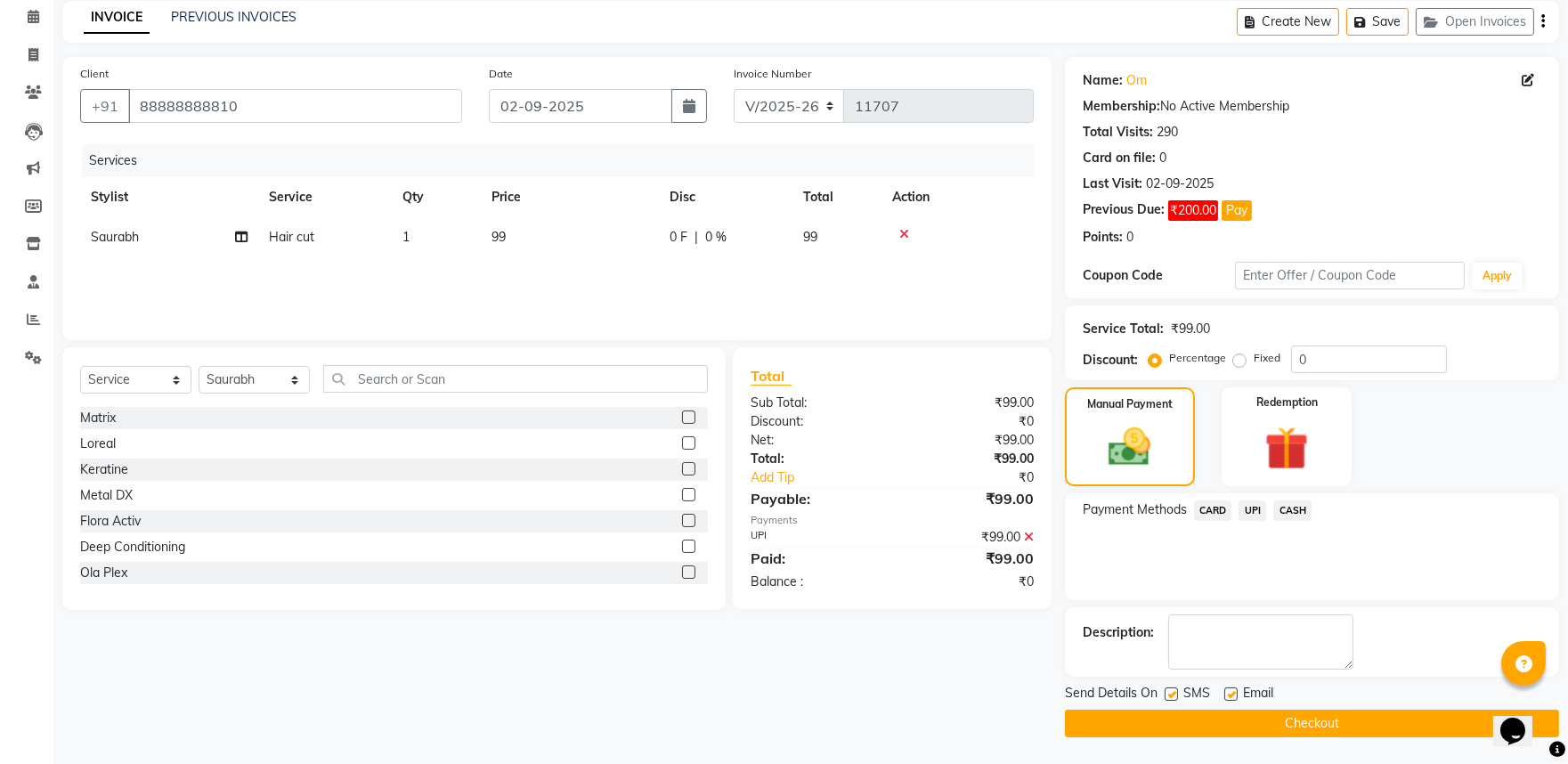
click at [1358, 718] on button "Checkout" at bounding box center [1312, 724] width 494 height 28
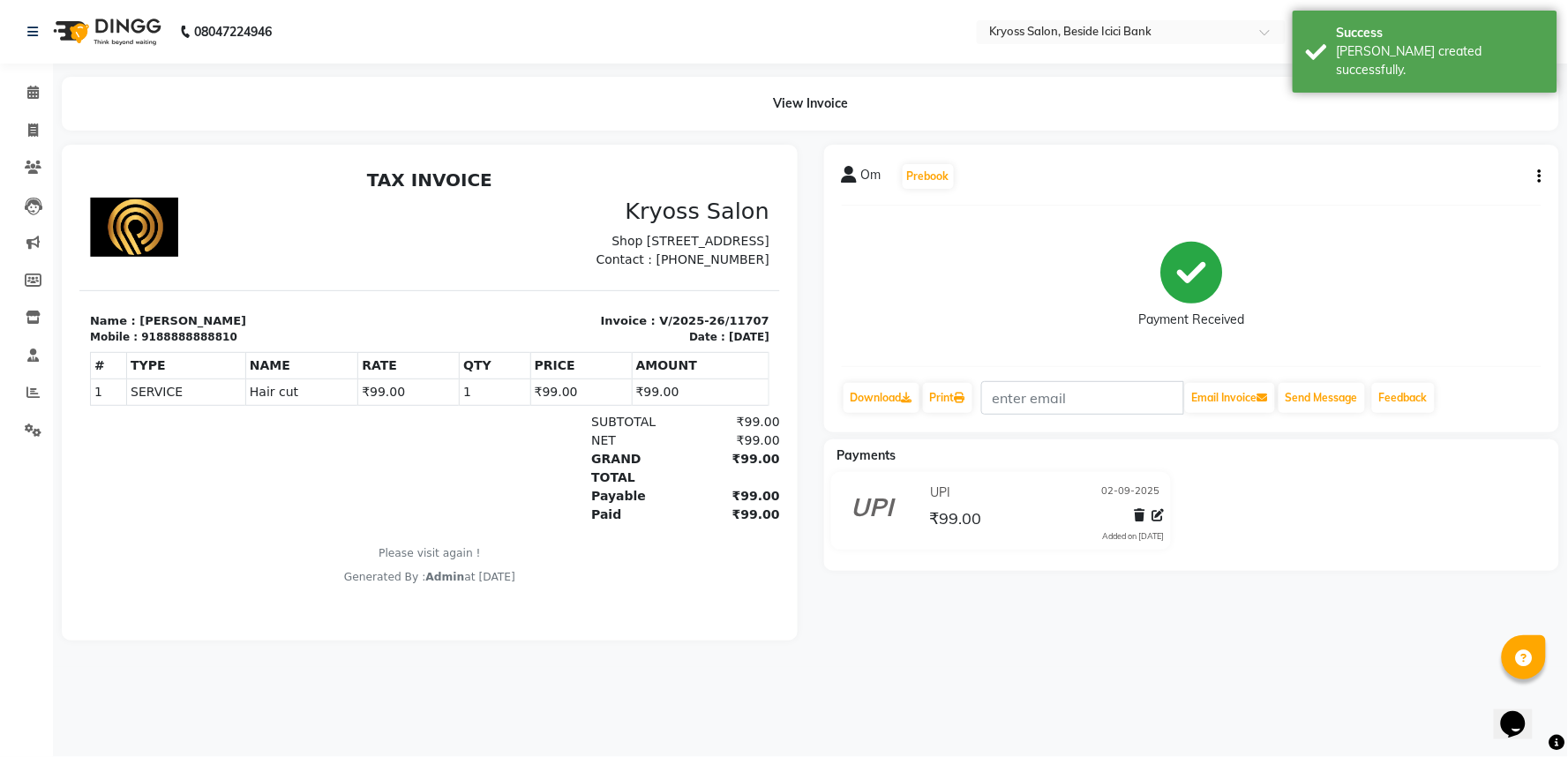
select select "service"
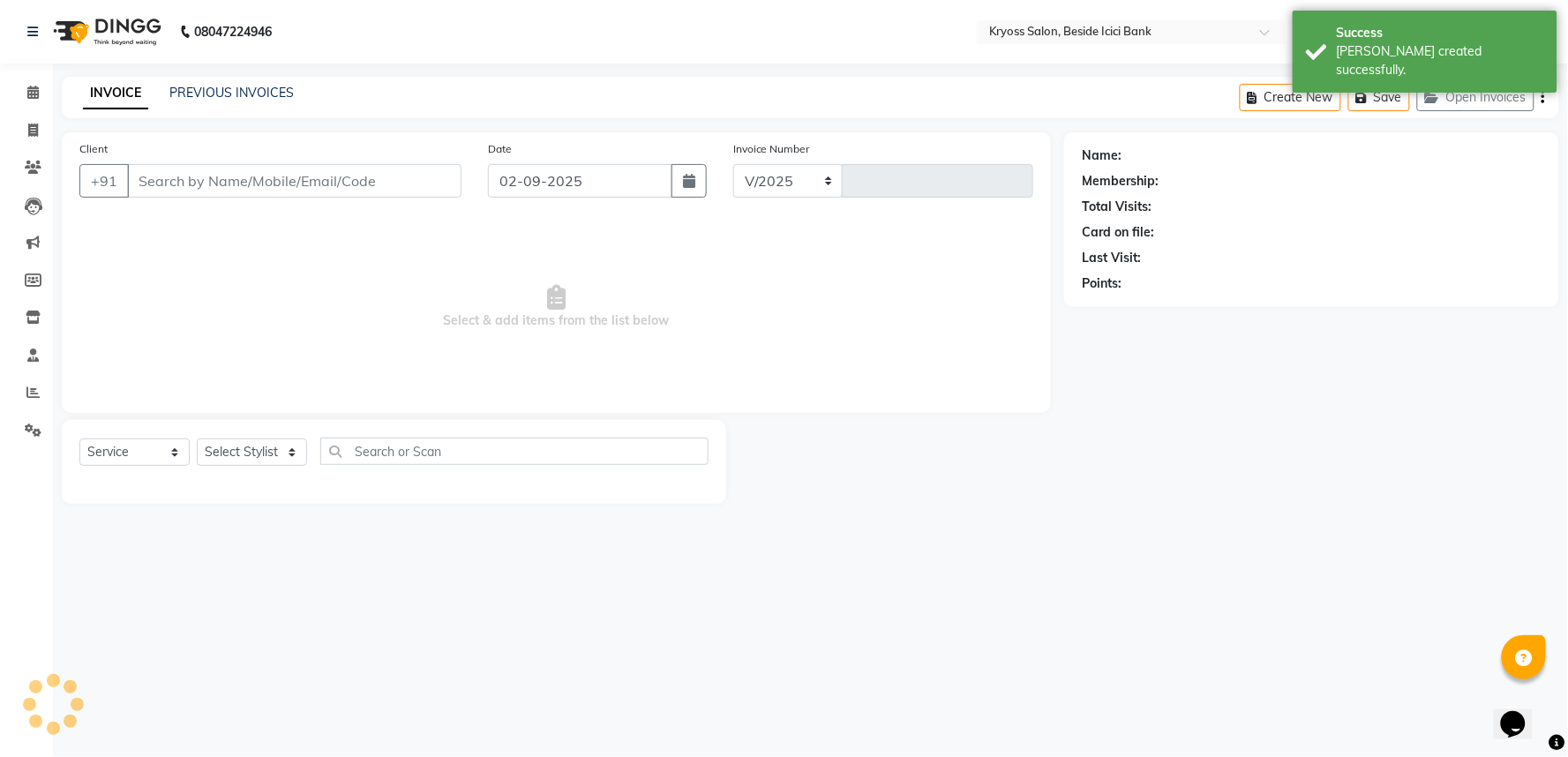
select select "5439"
type input "11708"
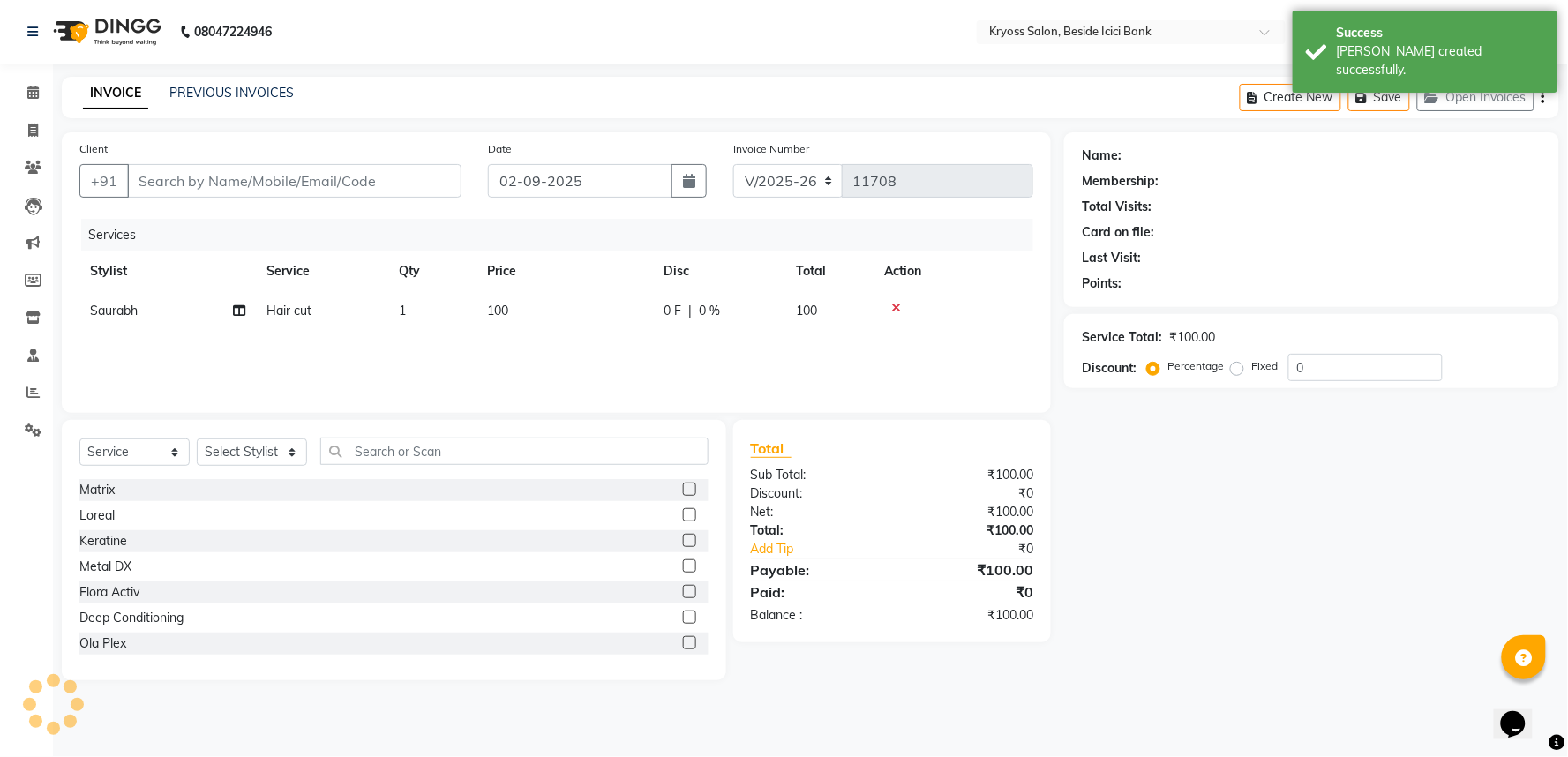
type input "88888888810"
select select "79205"
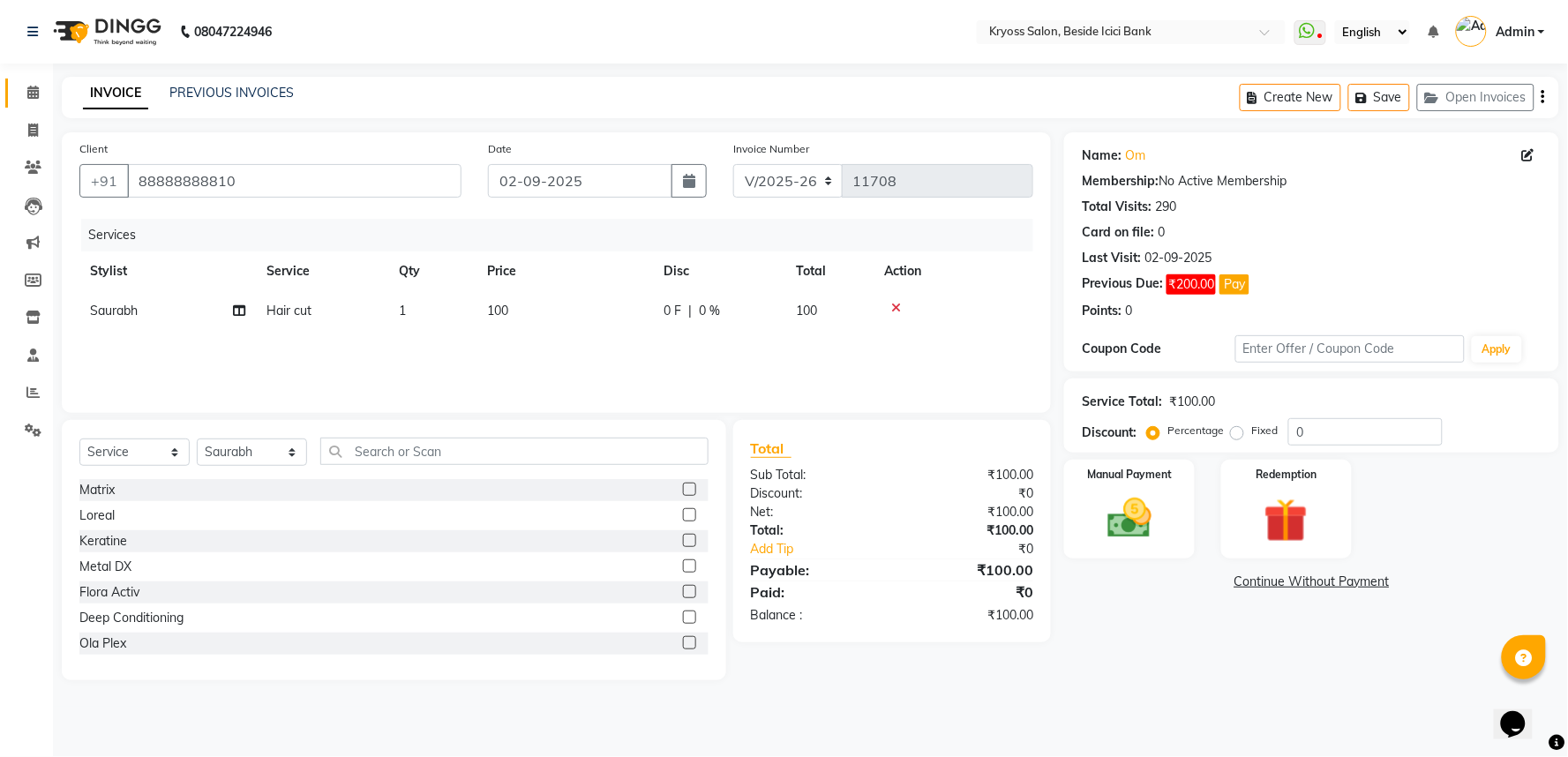
drag, startPoint x: 12, startPoint y: 101, endPoint x: 260, endPoint y: 0, distance: 267.8
click at [15, 101] on link "Calendar" at bounding box center [27, 93] width 43 height 29
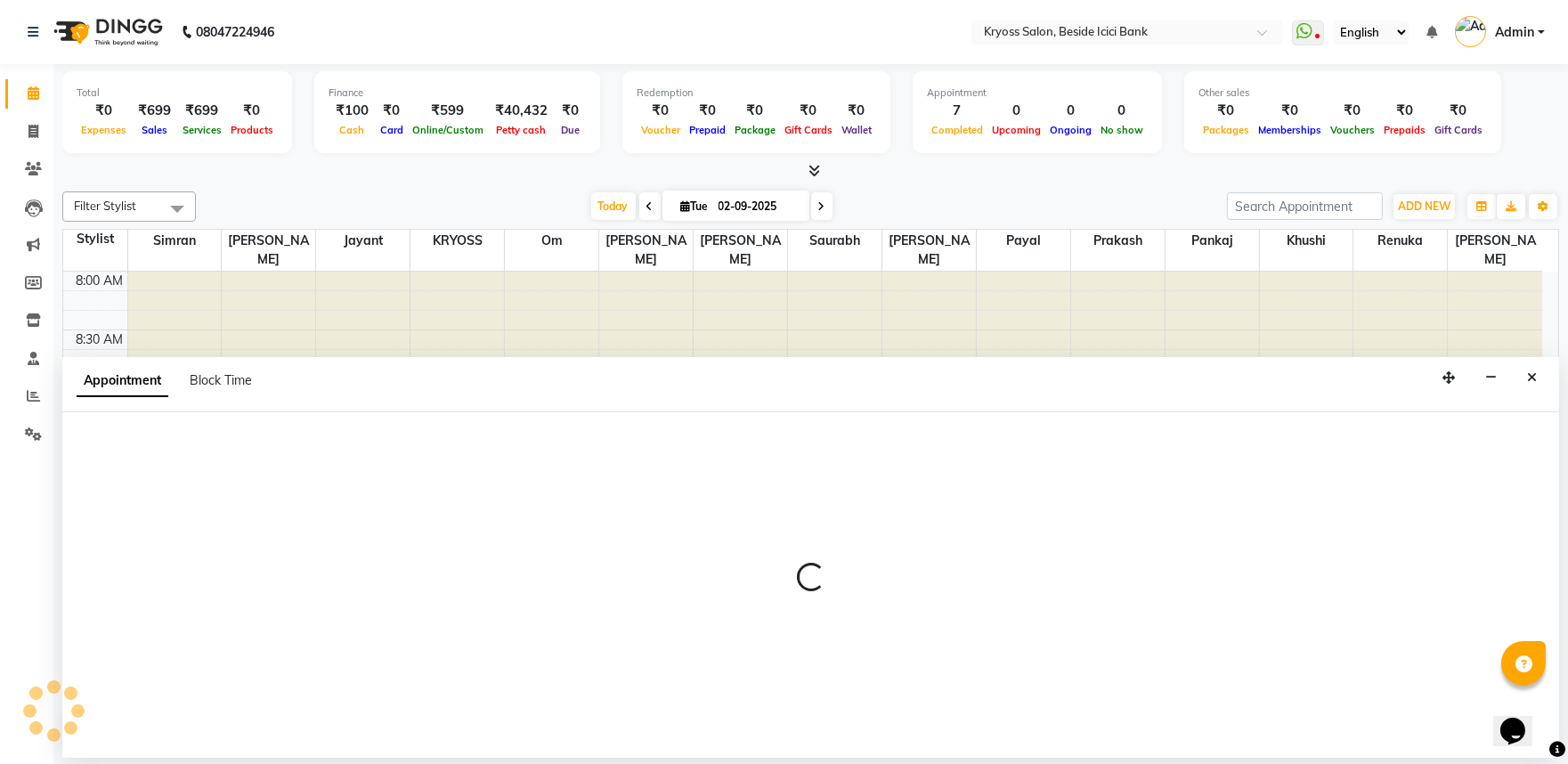
scroll to position [4, 0]
select select "52623"
select select "570"
select select "tentative"
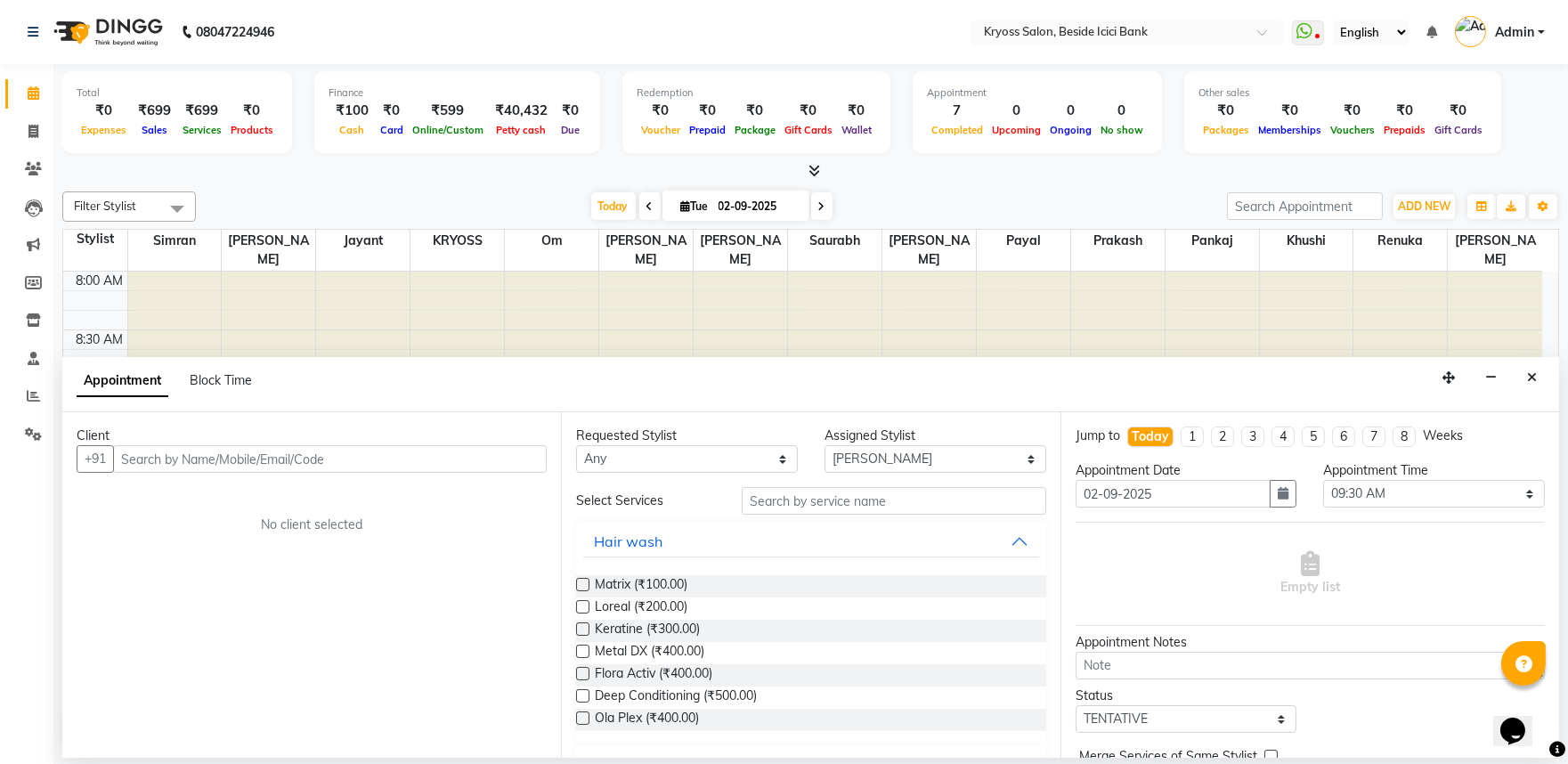
drag, startPoint x: 394, startPoint y: 473, endPoint x: 419, endPoint y: 467, distance: 25.7
click at [401, 473] on input "text" at bounding box center [330, 459] width 434 height 28
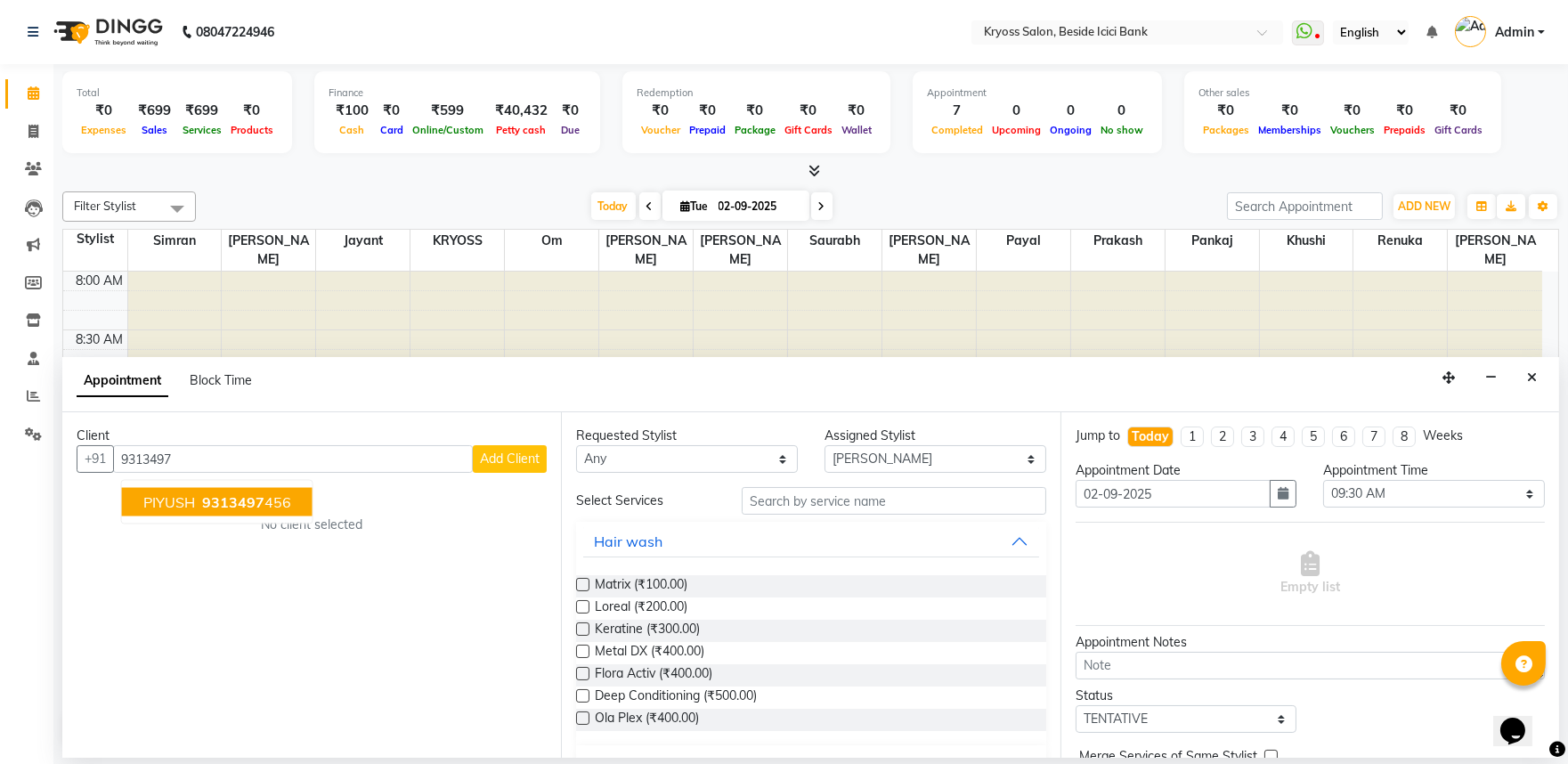
click at [264, 511] on span "9313497" at bounding box center [233, 502] width 62 height 18
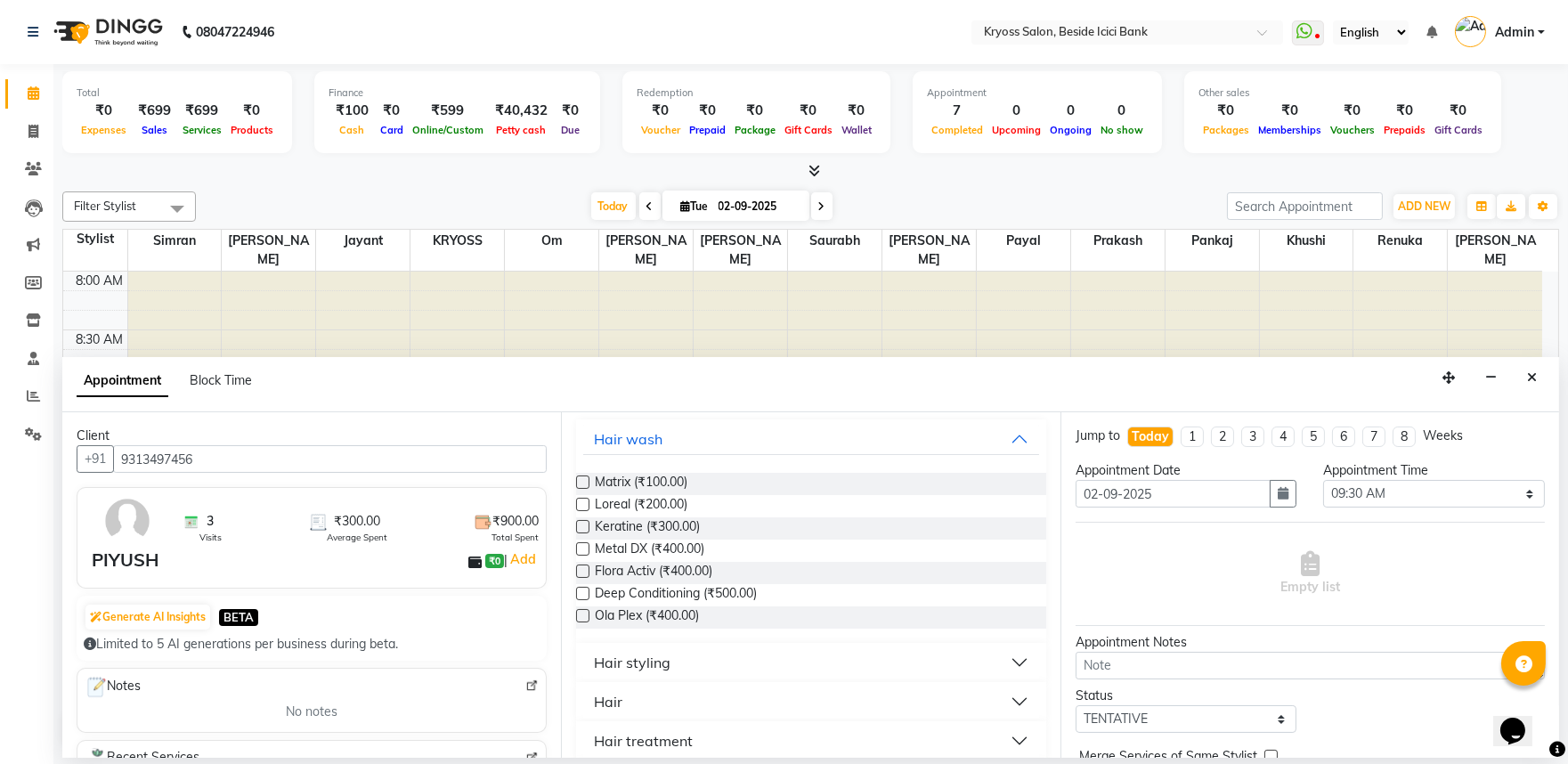
scroll to position [198, 0]
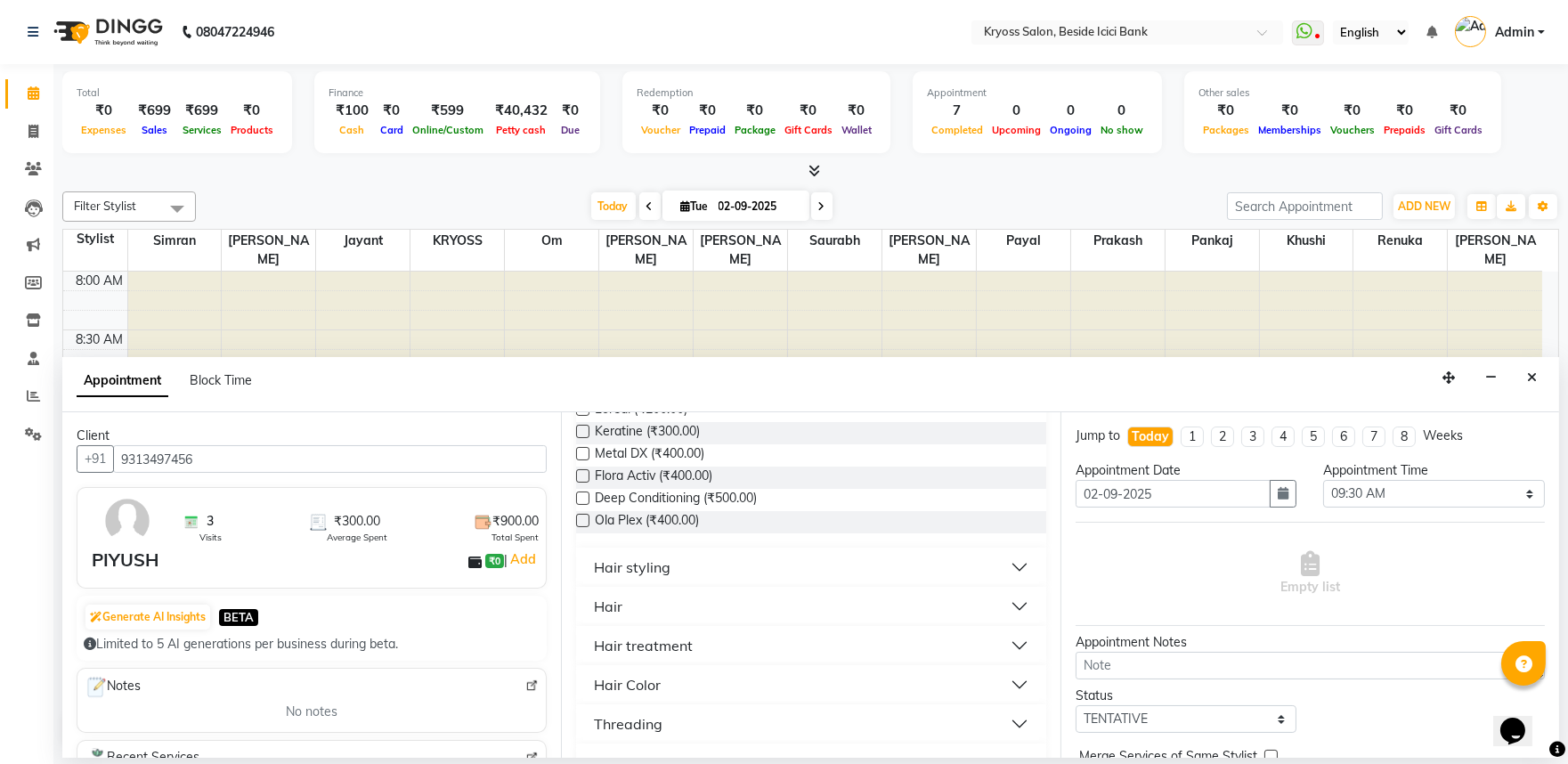
type input "9313497456"
drag, startPoint x: 612, startPoint y: 644, endPoint x: 645, endPoint y: 708, distance: 72.0
click at [612, 617] on div "Hair" at bounding box center [608, 607] width 29 height 22
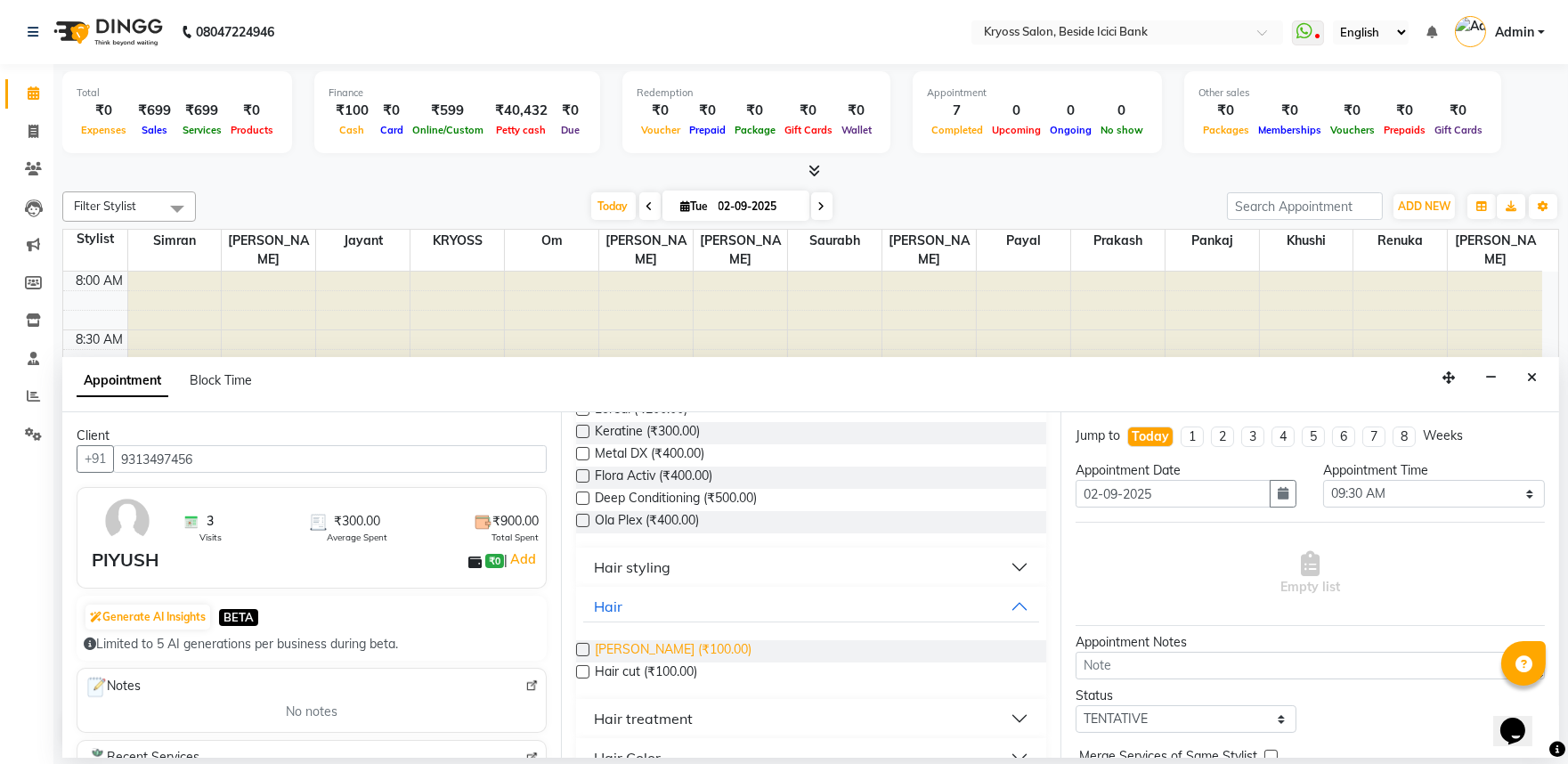
drag, startPoint x: 643, startPoint y: 693, endPoint x: 647, endPoint y: 706, distance: 13.6
click at [643, 662] on span "[PERSON_NAME] (₹100.00)" at bounding box center [673, 652] width 156 height 22
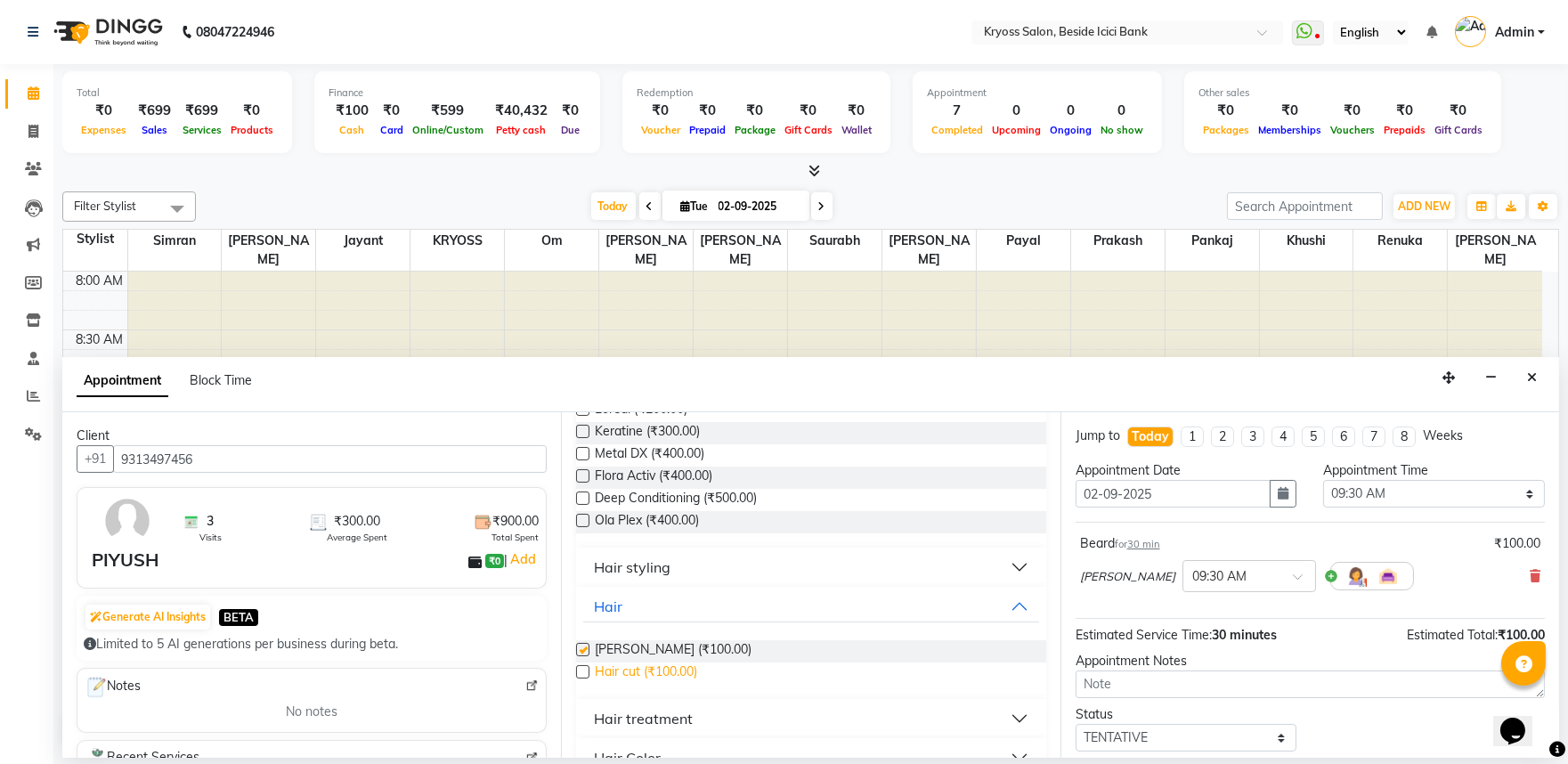
checkbox input "false"
click at [657, 685] on span "Hair cut (₹100.00)" at bounding box center [646, 673] width 102 height 22
checkbox input "false"
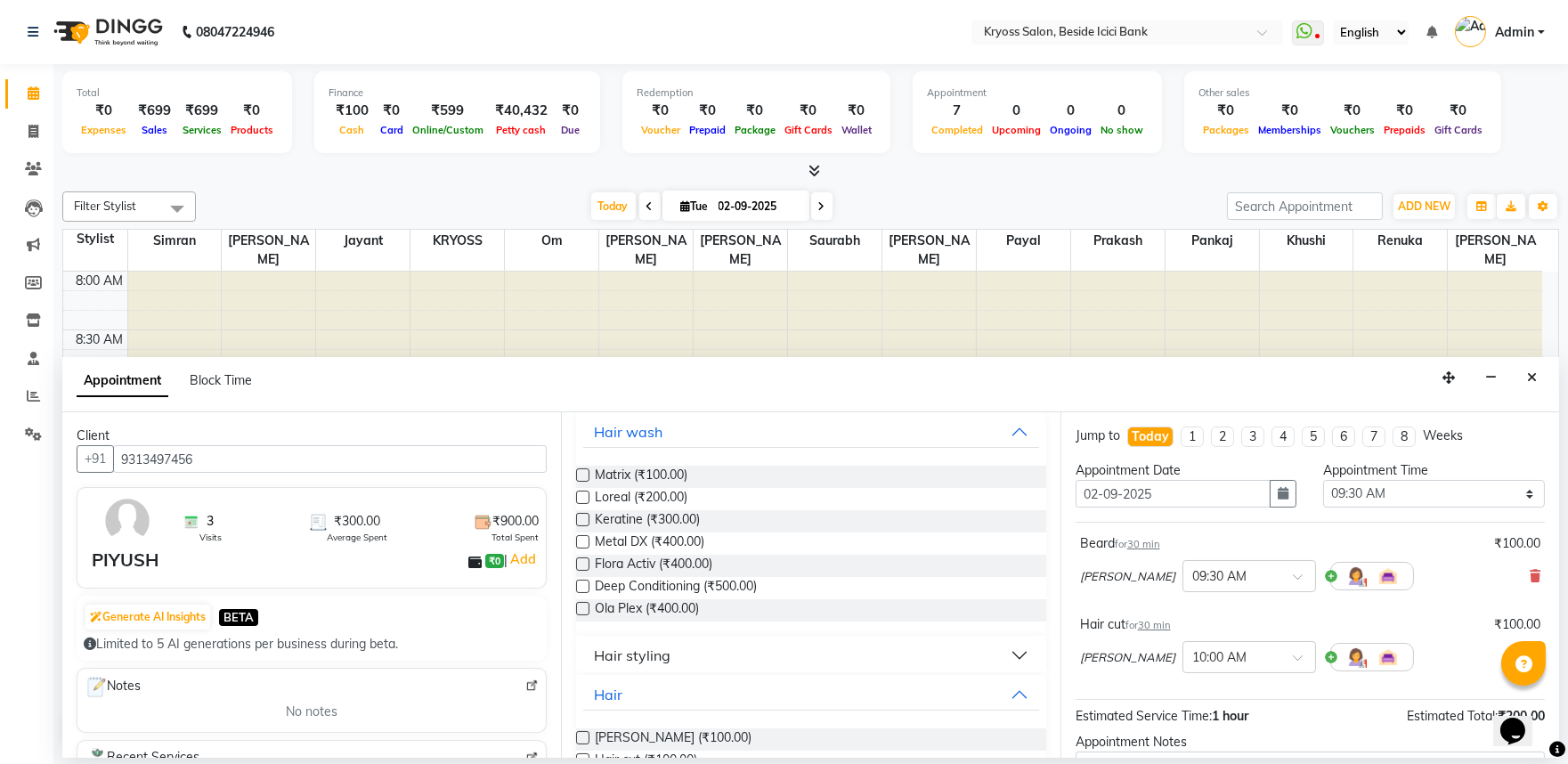
scroll to position [0, 0]
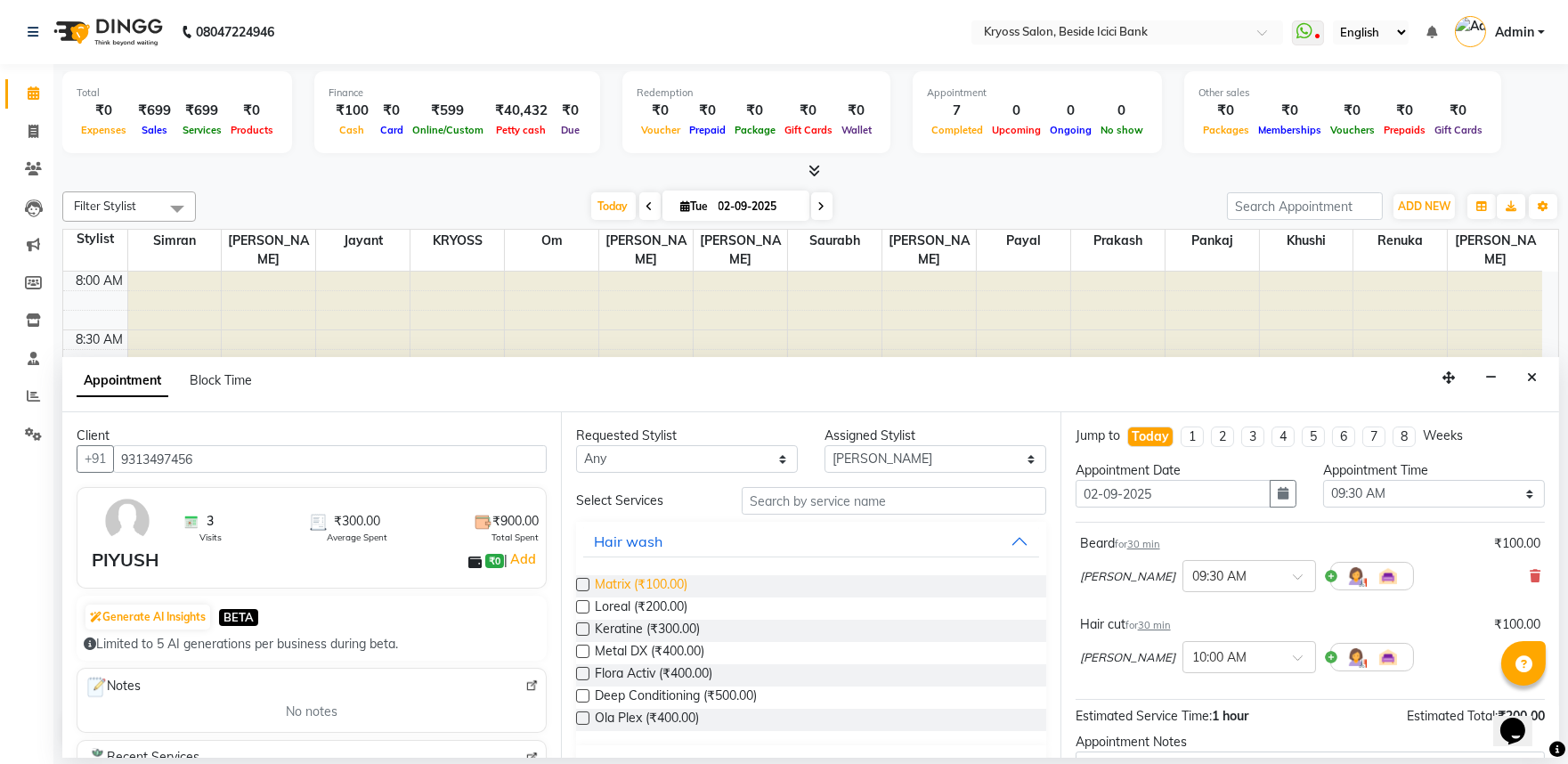
click at [655, 598] on span "Matrix (₹100.00)" at bounding box center [641, 586] width 93 height 22
checkbox input "false"
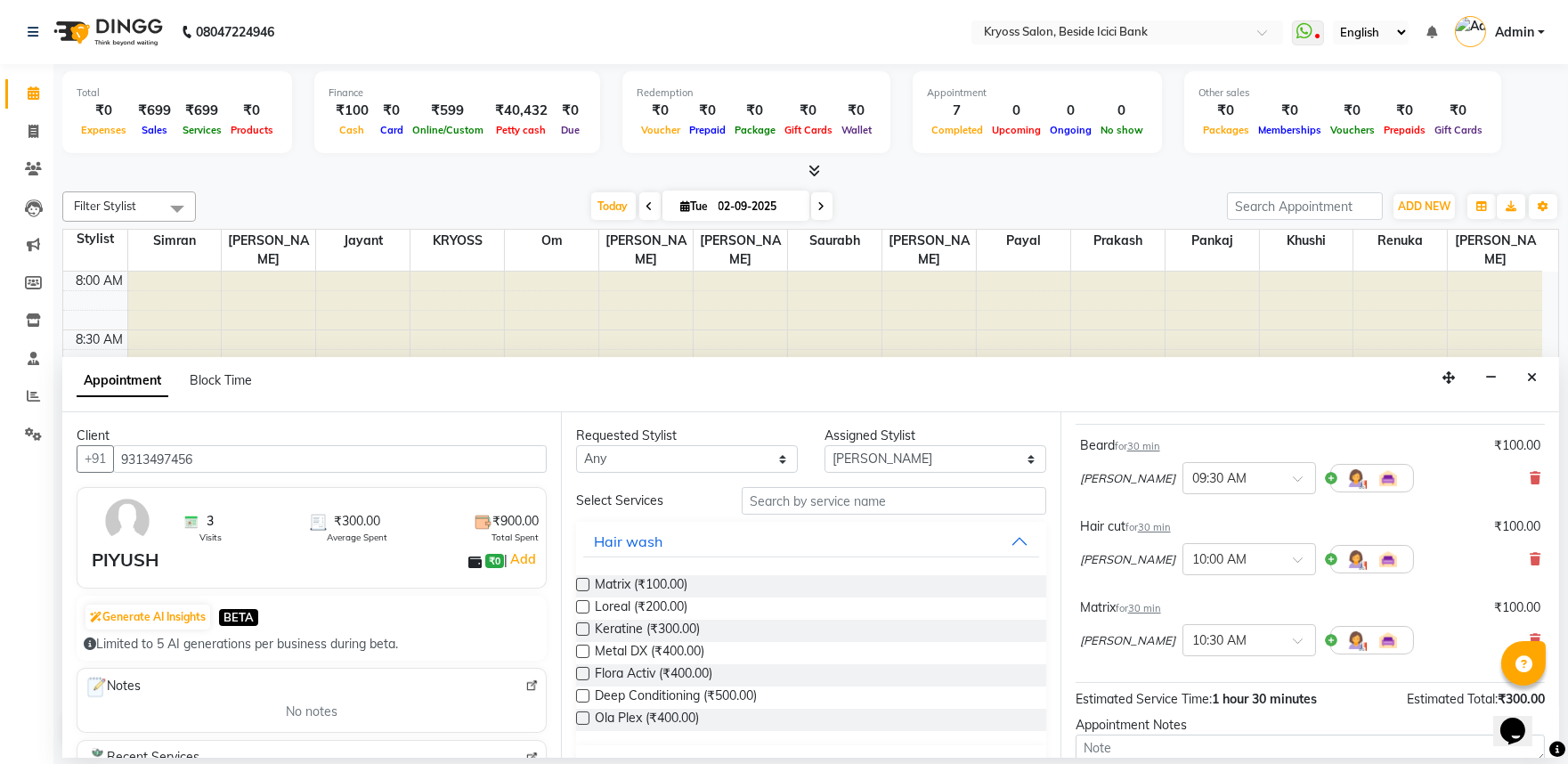
scroll to position [309, 0]
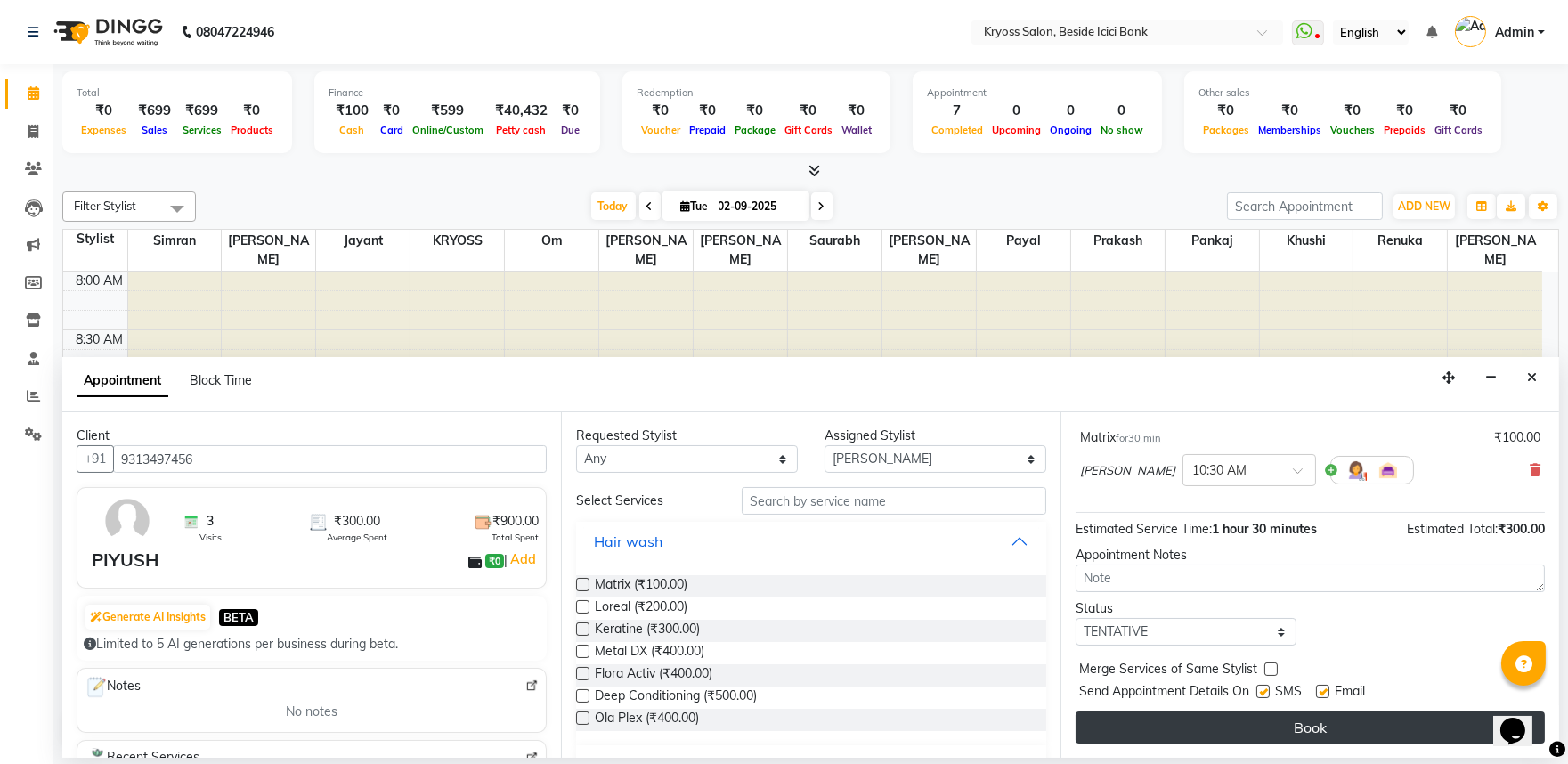
click at [1218, 741] on button "Book" at bounding box center [1310, 728] width 469 height 32
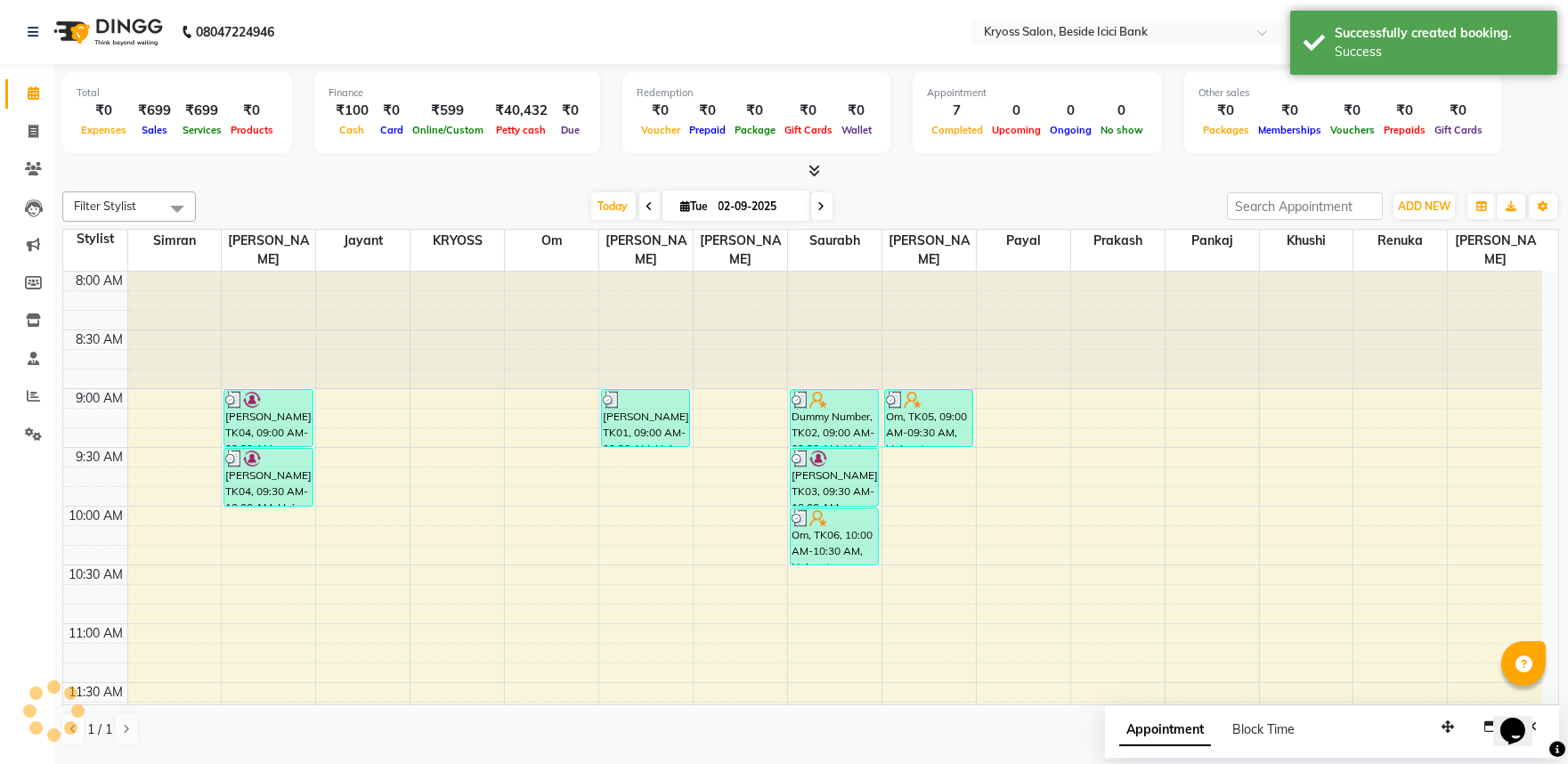
scroll to position [0, 0]
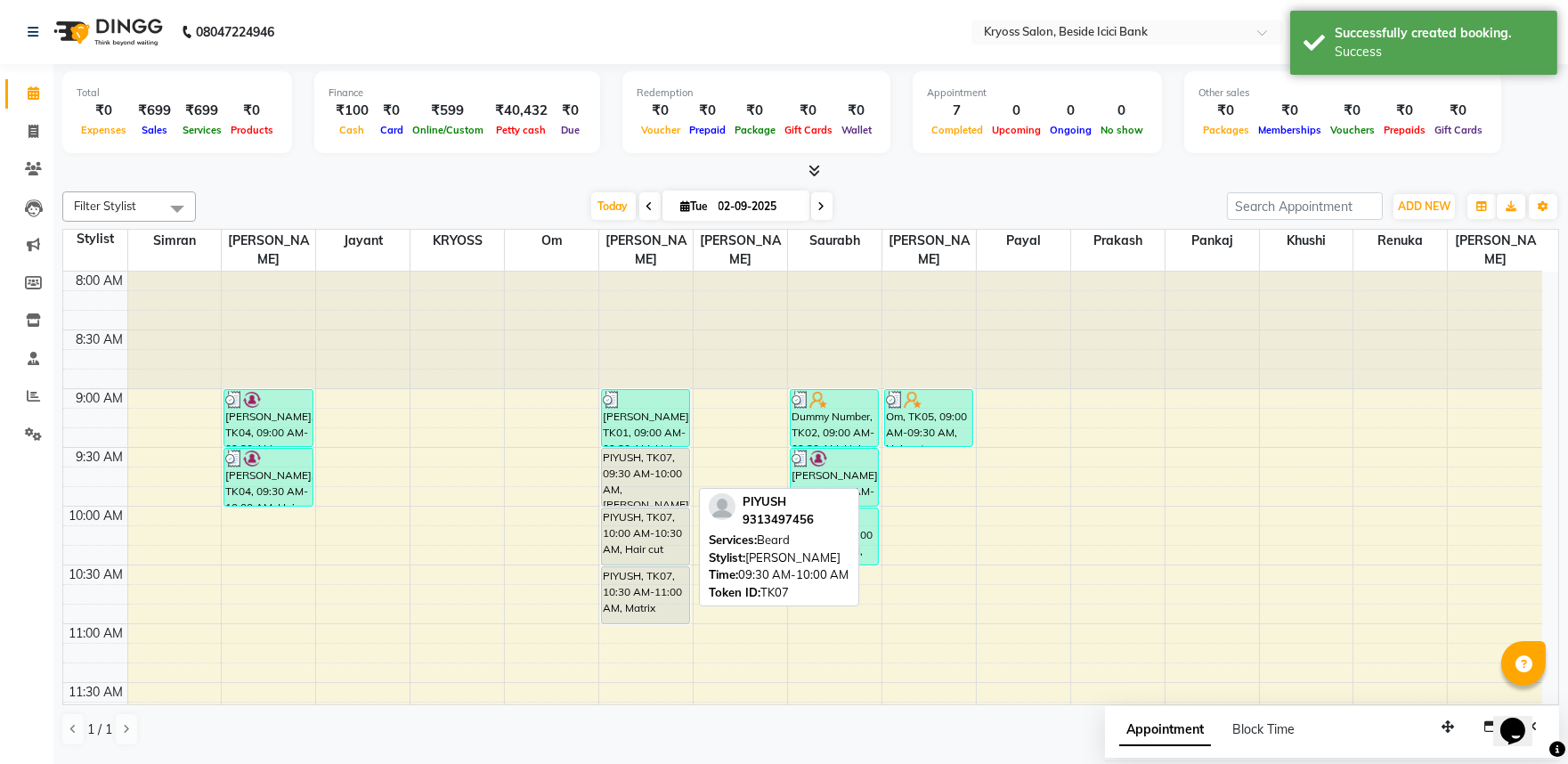
click at [628, 467] on div "PIYUSH, TK07, 09:30 AM-10:00 AM, [PERSON_NAME]" at bounding box center [645, 476] width 87 height 57
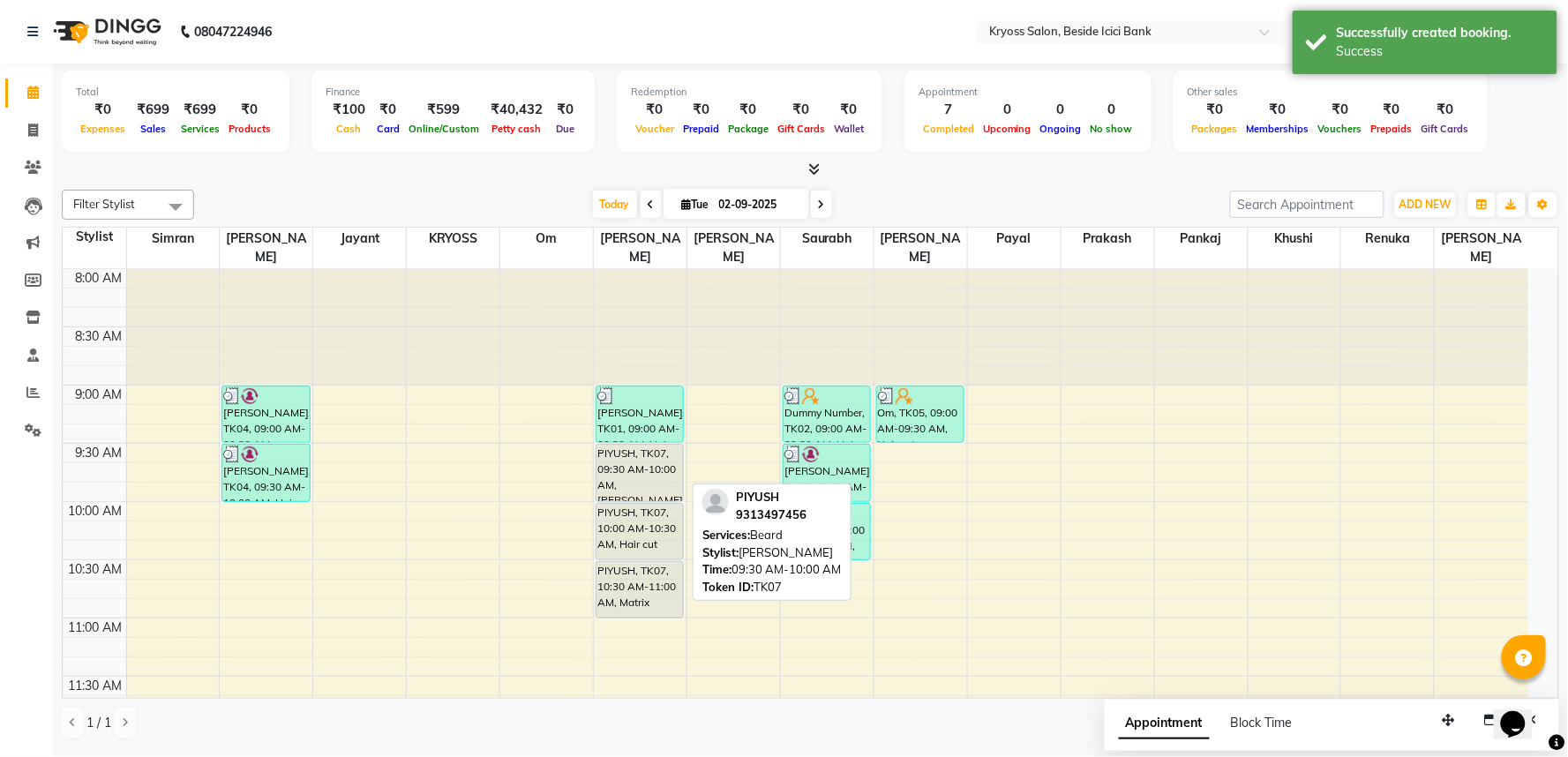
select select "7"
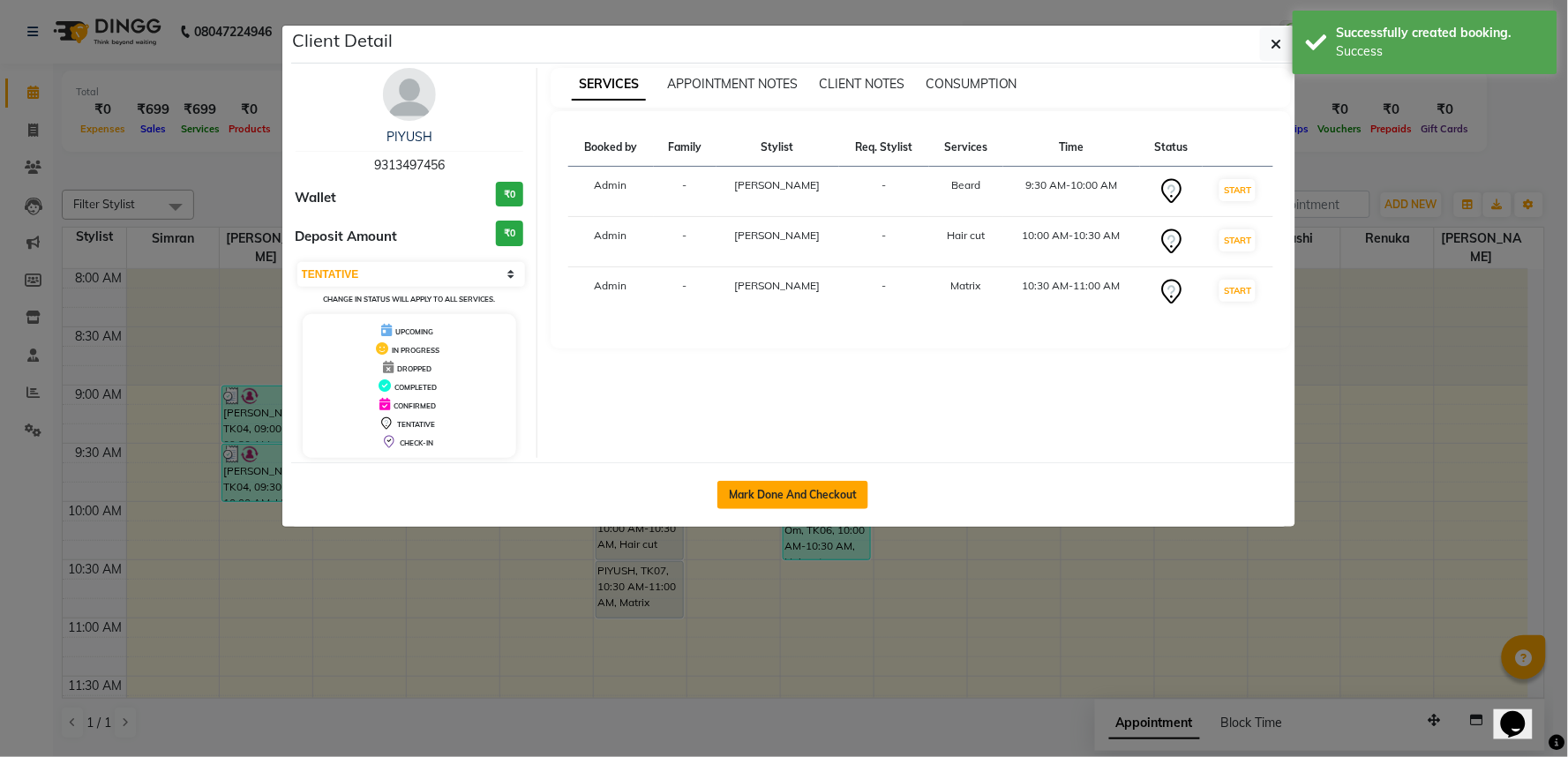
click at [726, 509] on button "Mark Done And Checkout" at bounding box center [792, 495] width 150 height 28
select select "service"
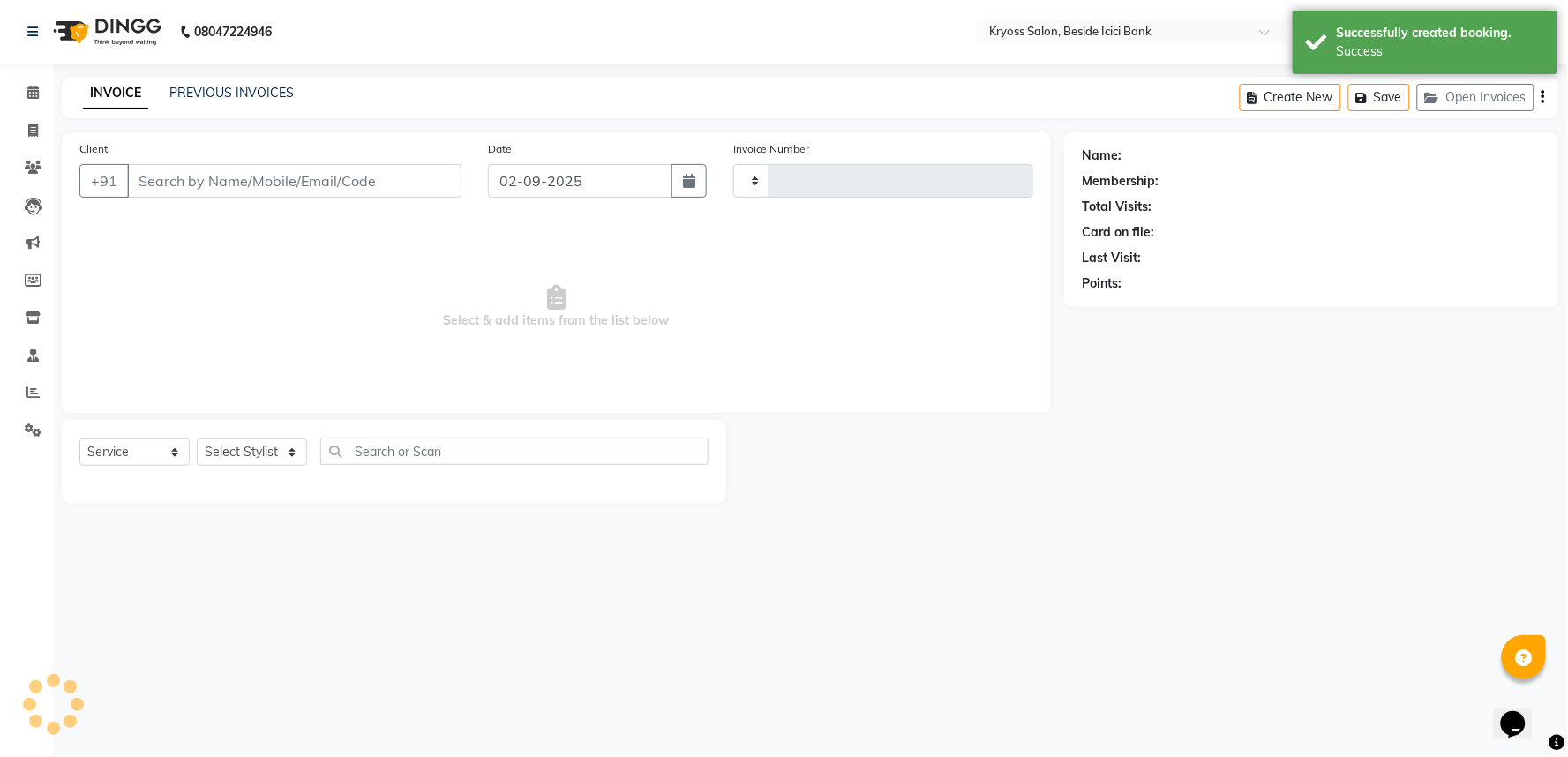
type input "11708"
select select "5439"
type input "9313497456"
select select "52623"
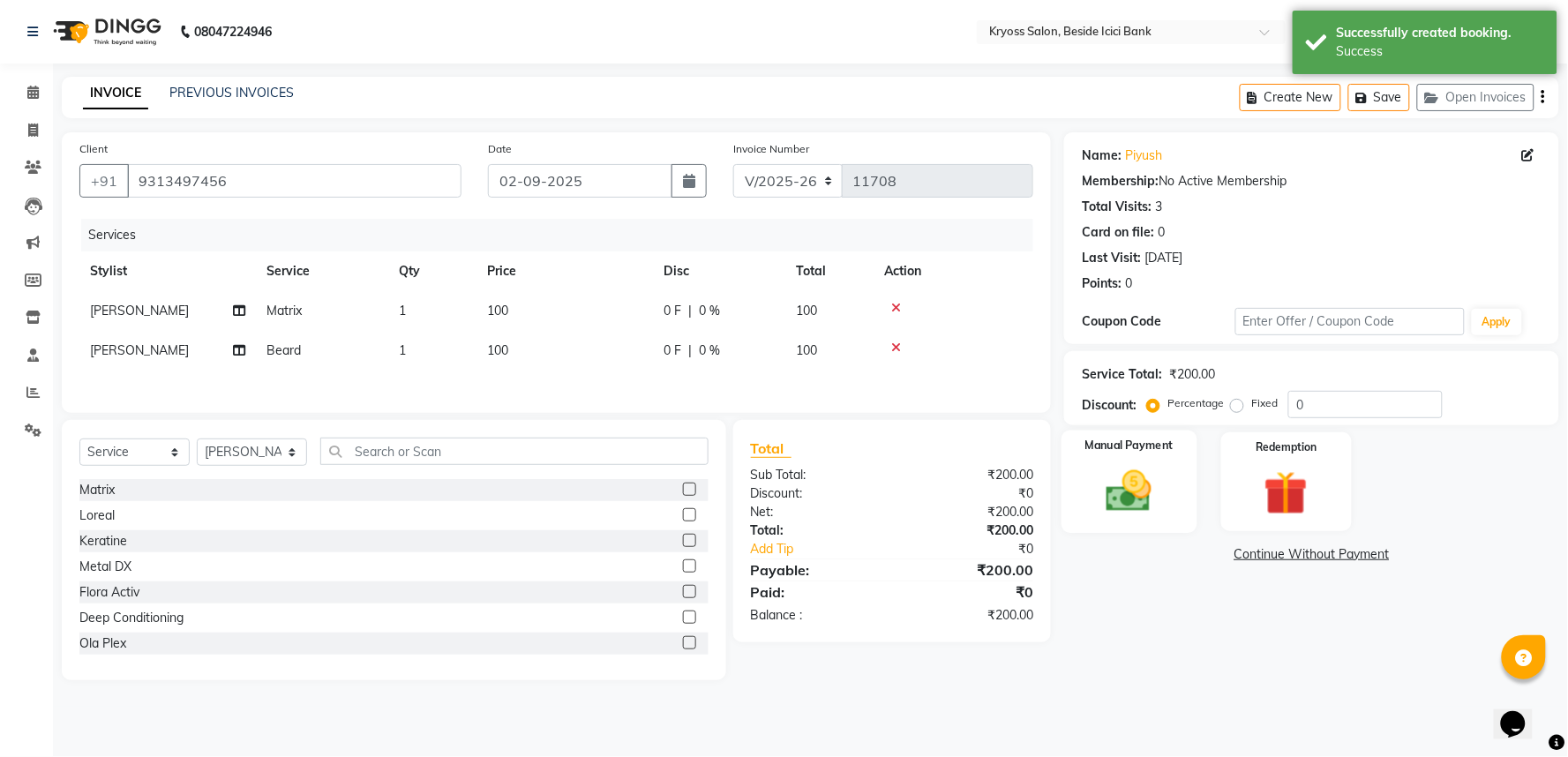
click at [1160, 500] on img at bounding box center [1129, 491] width 74 height 53
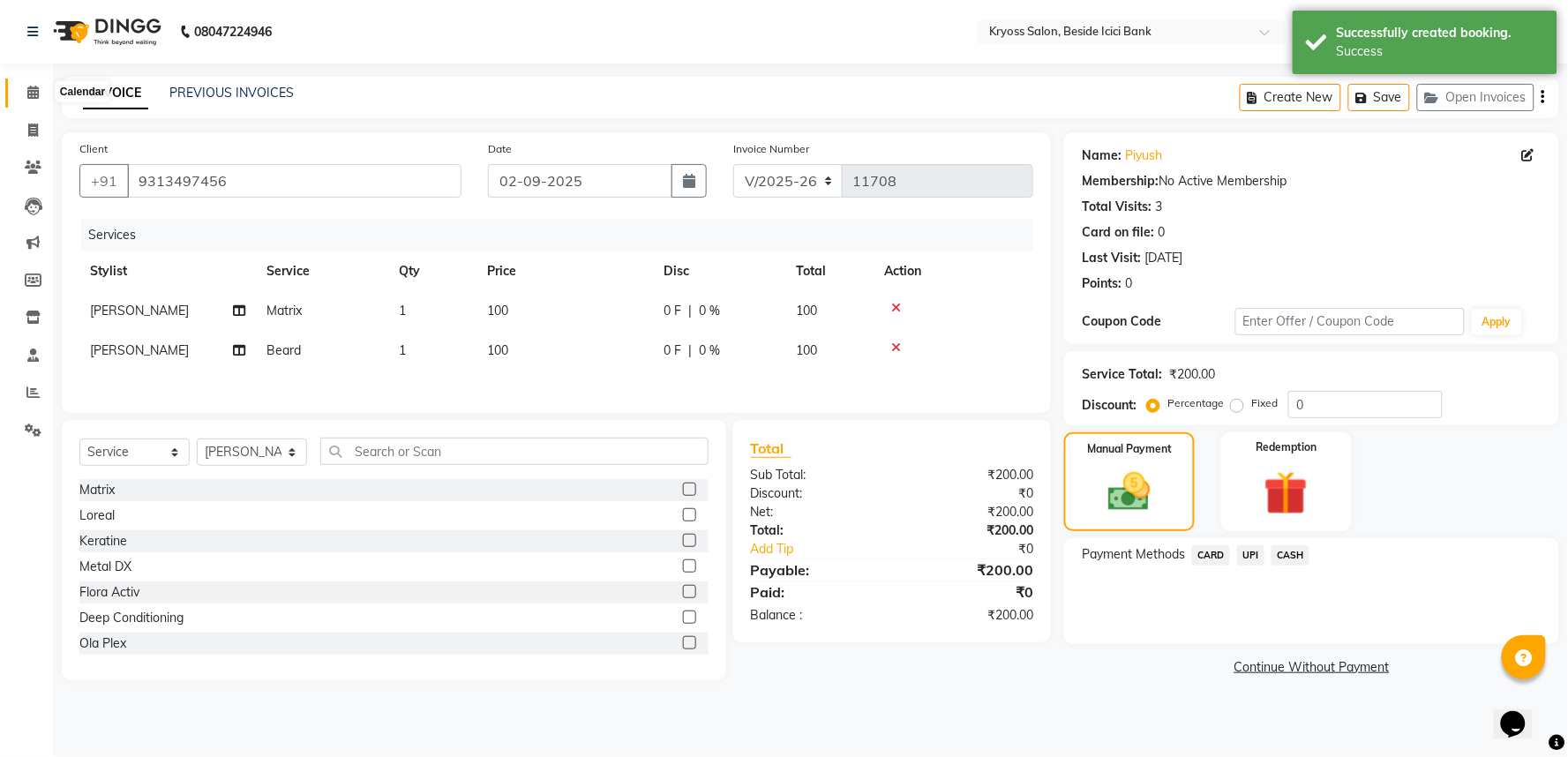
click at [40, 101] on span at bounding box center [33, 93] width 31 height 20
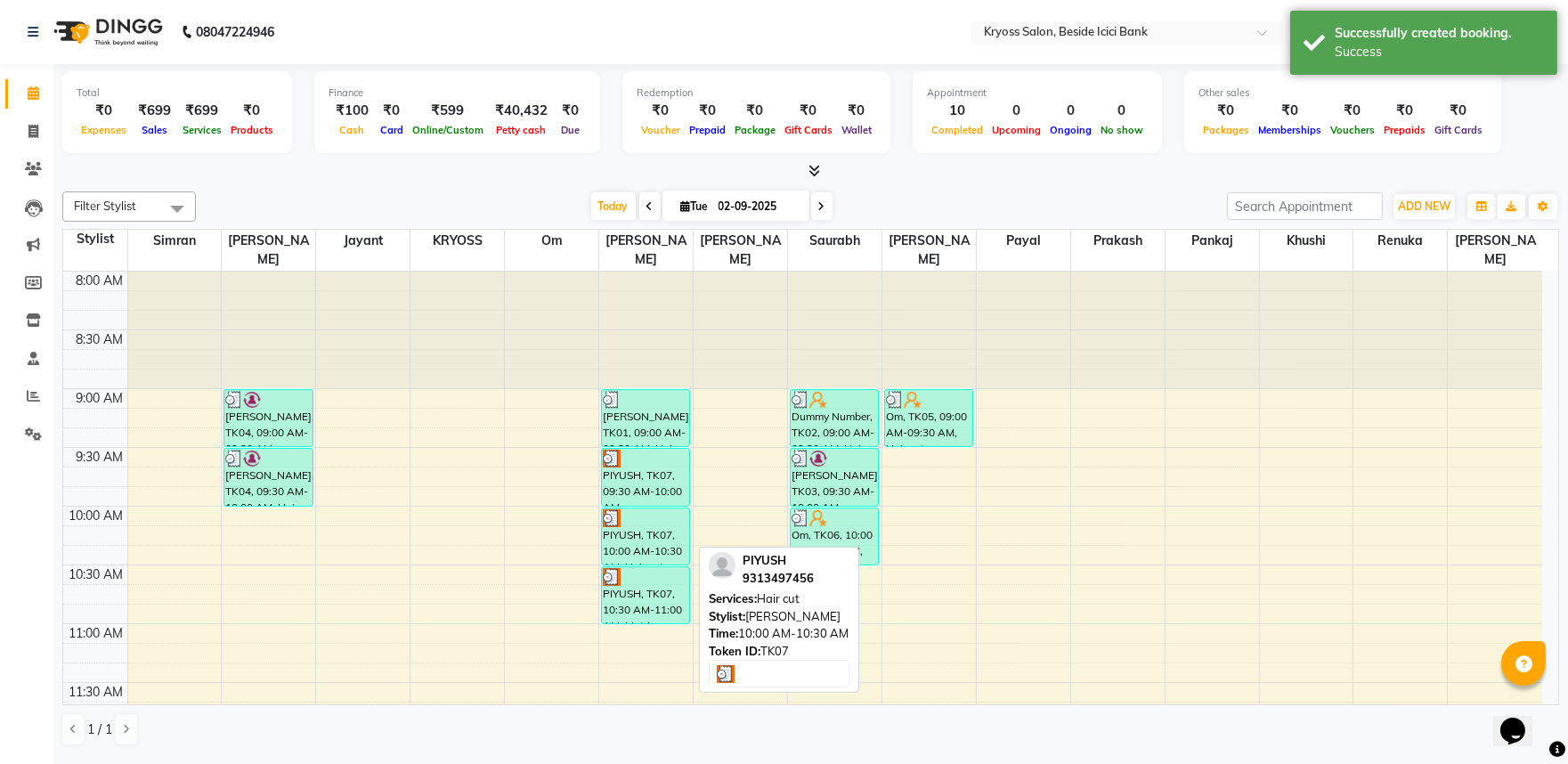
click at [653, 521] on div "PIYUSH, TK07, 10:00 AM-10:30 AM, Hair cut" at bounding box center [645, 537] width 87 height 56
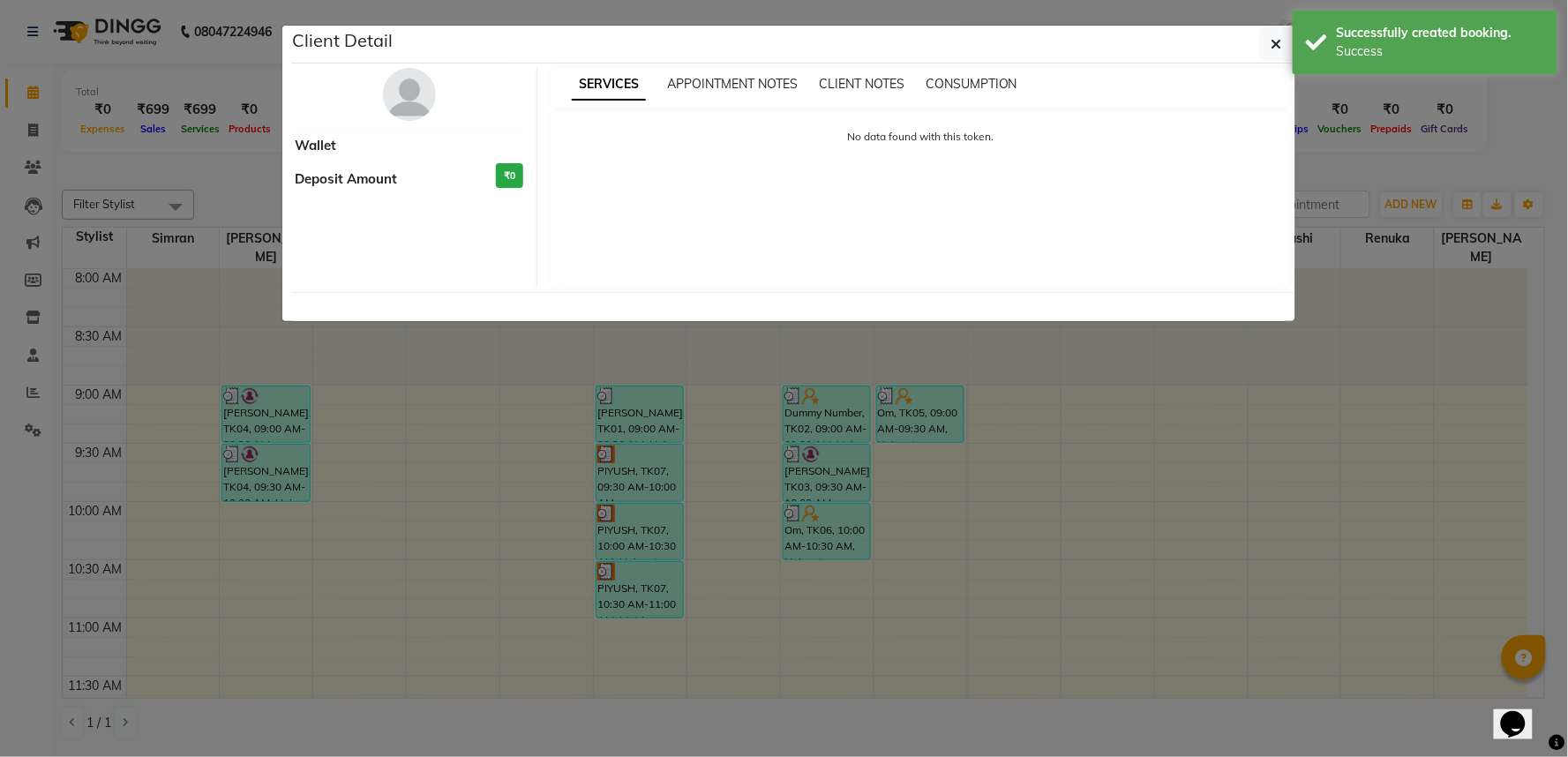
select select "3"
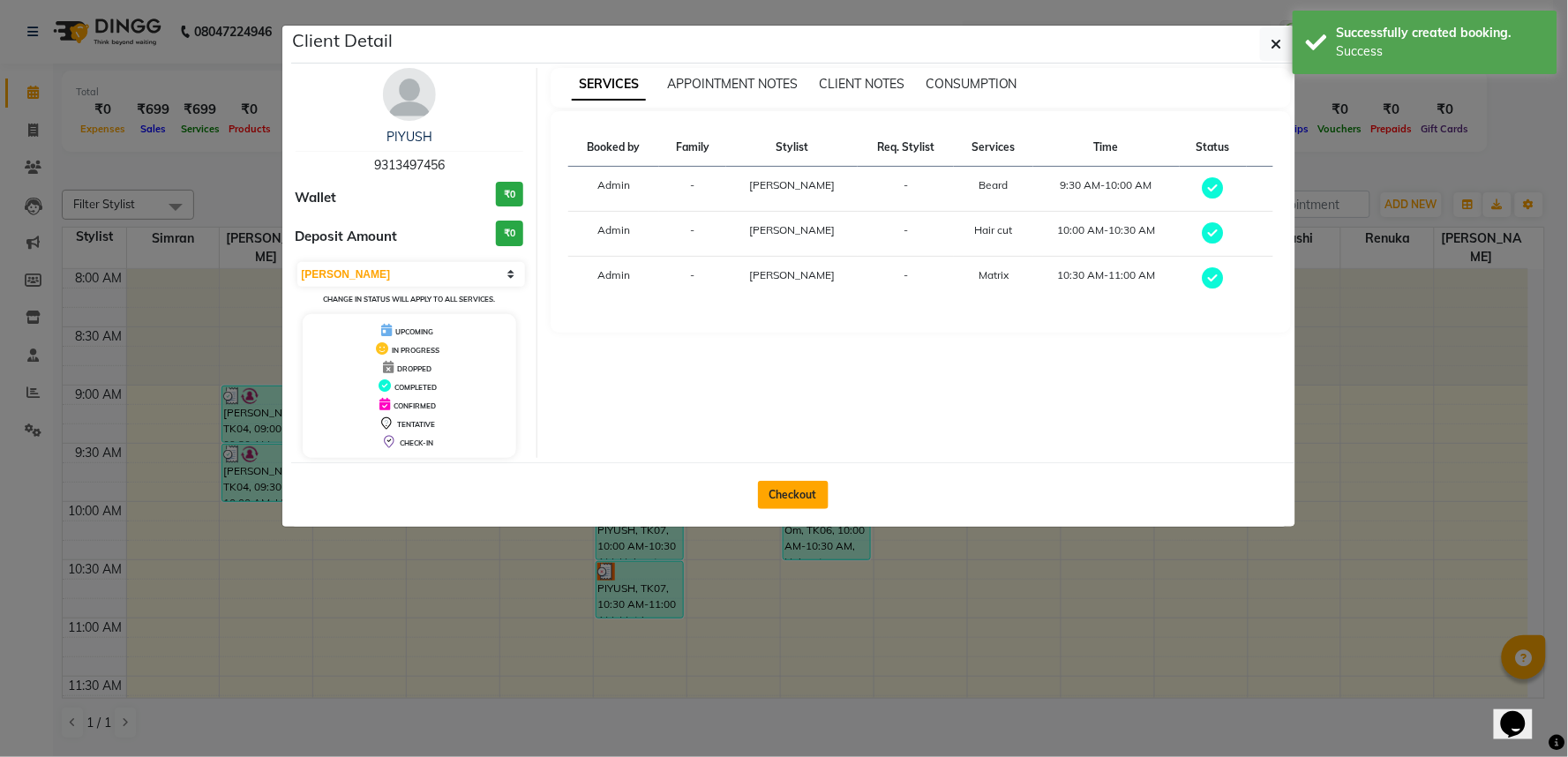
click at [792, 509] on button "Checkout" at bounding box center [792, 495] width 70 height 28
select select "service"
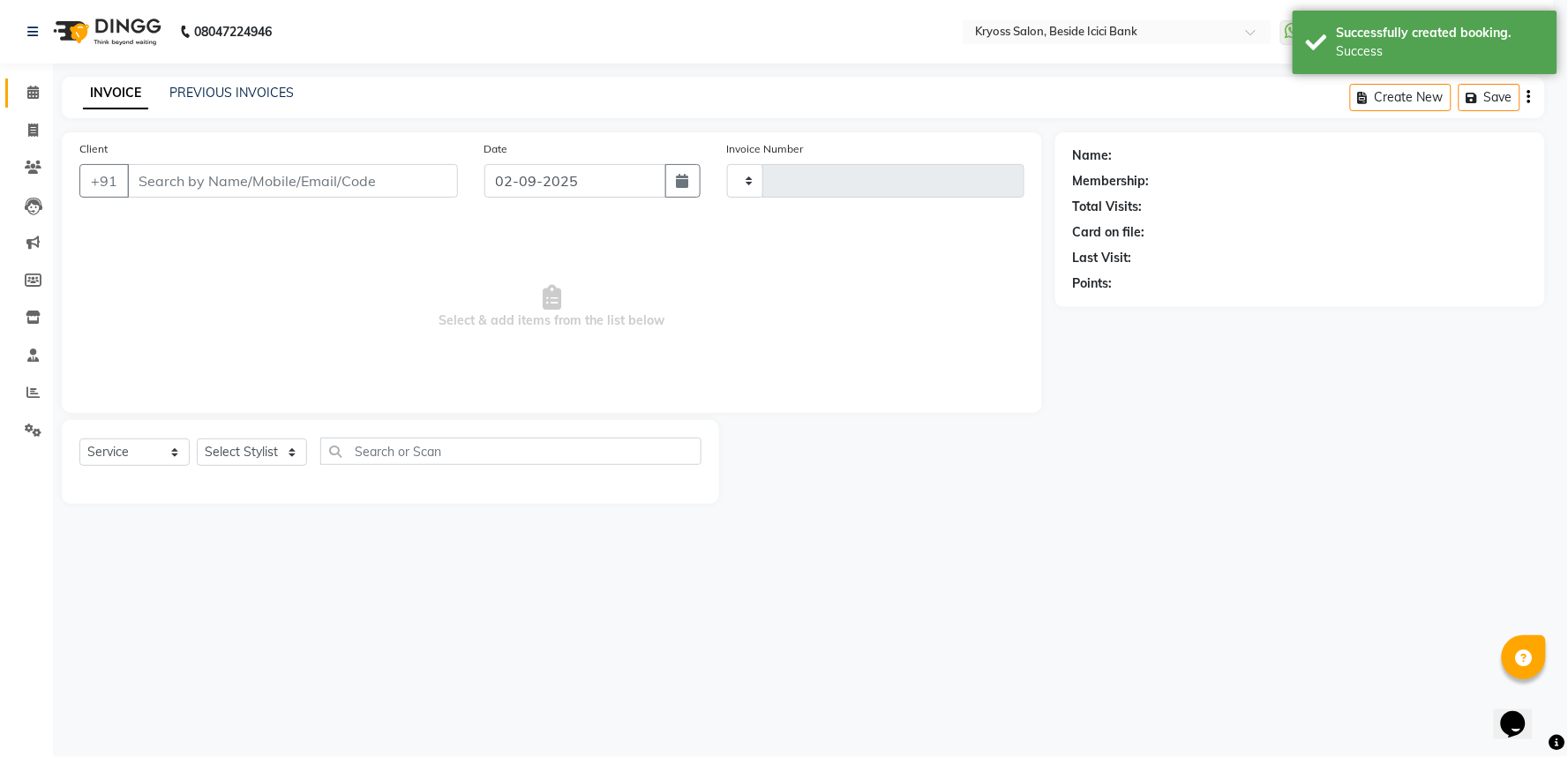
type input "11708"
select select "5439"
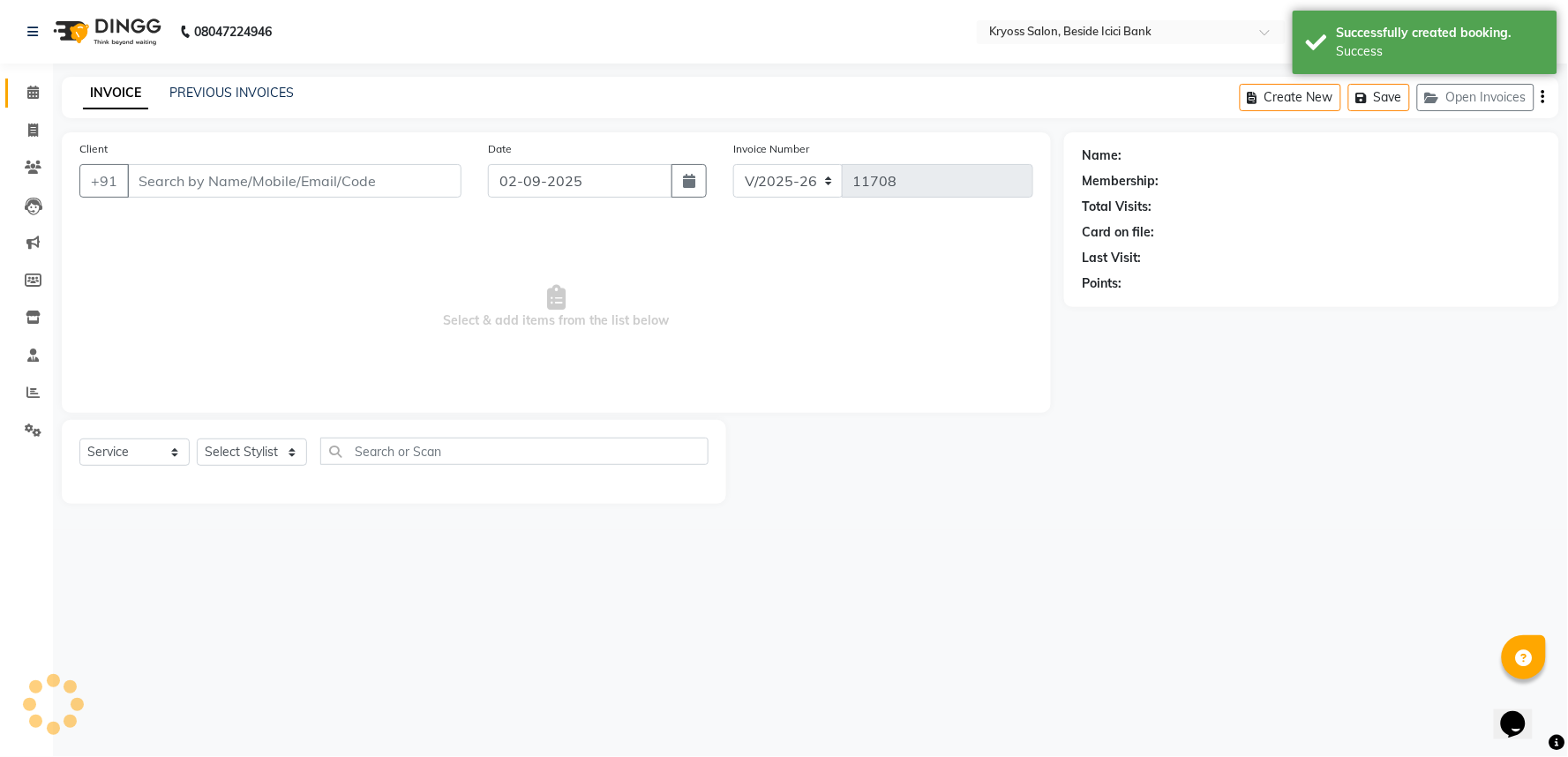
type input "9313497456"
select select "52623"
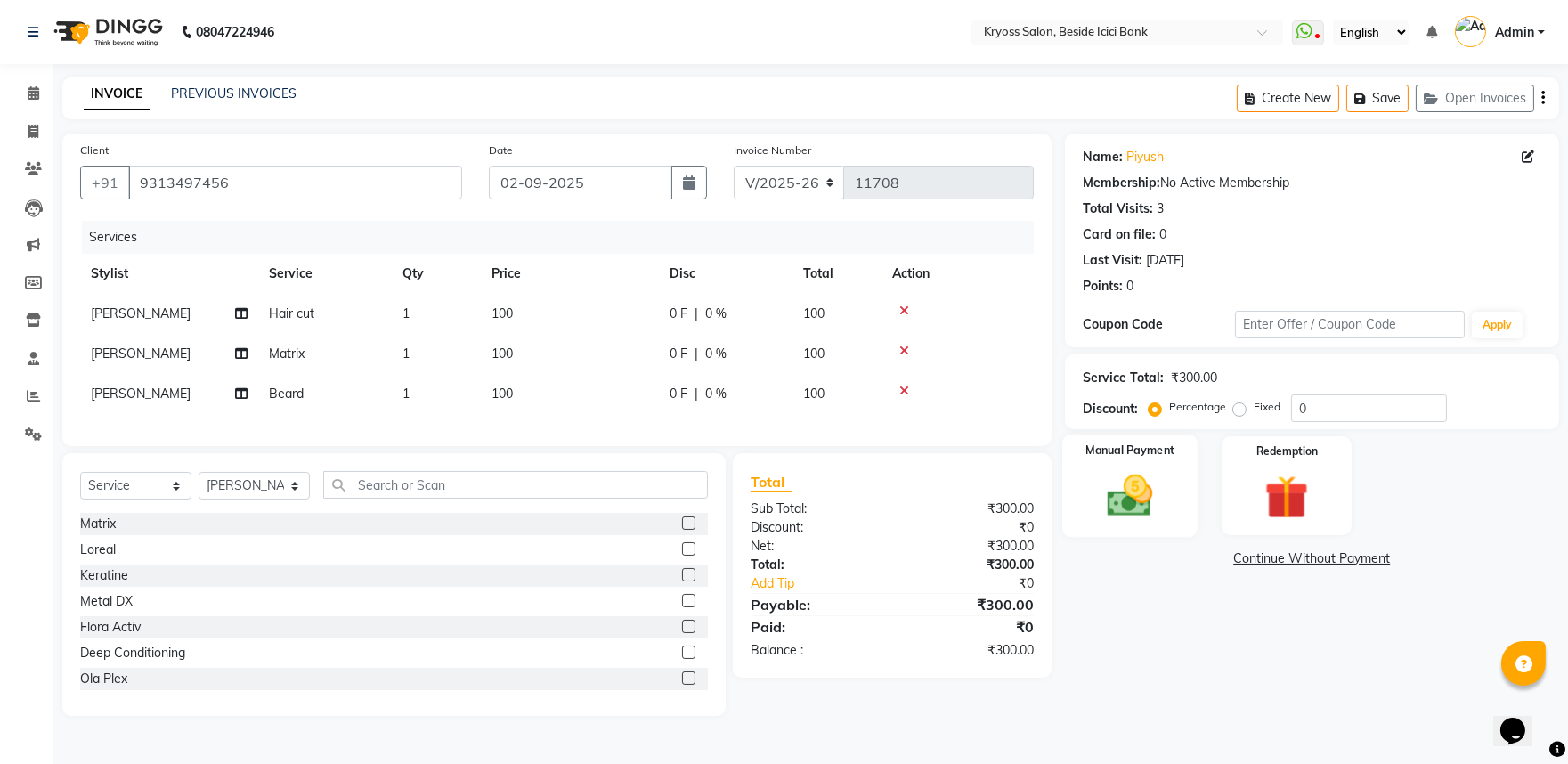
click at [1129, 522] on img at bounding box center [1129, 495] width 74 height 52
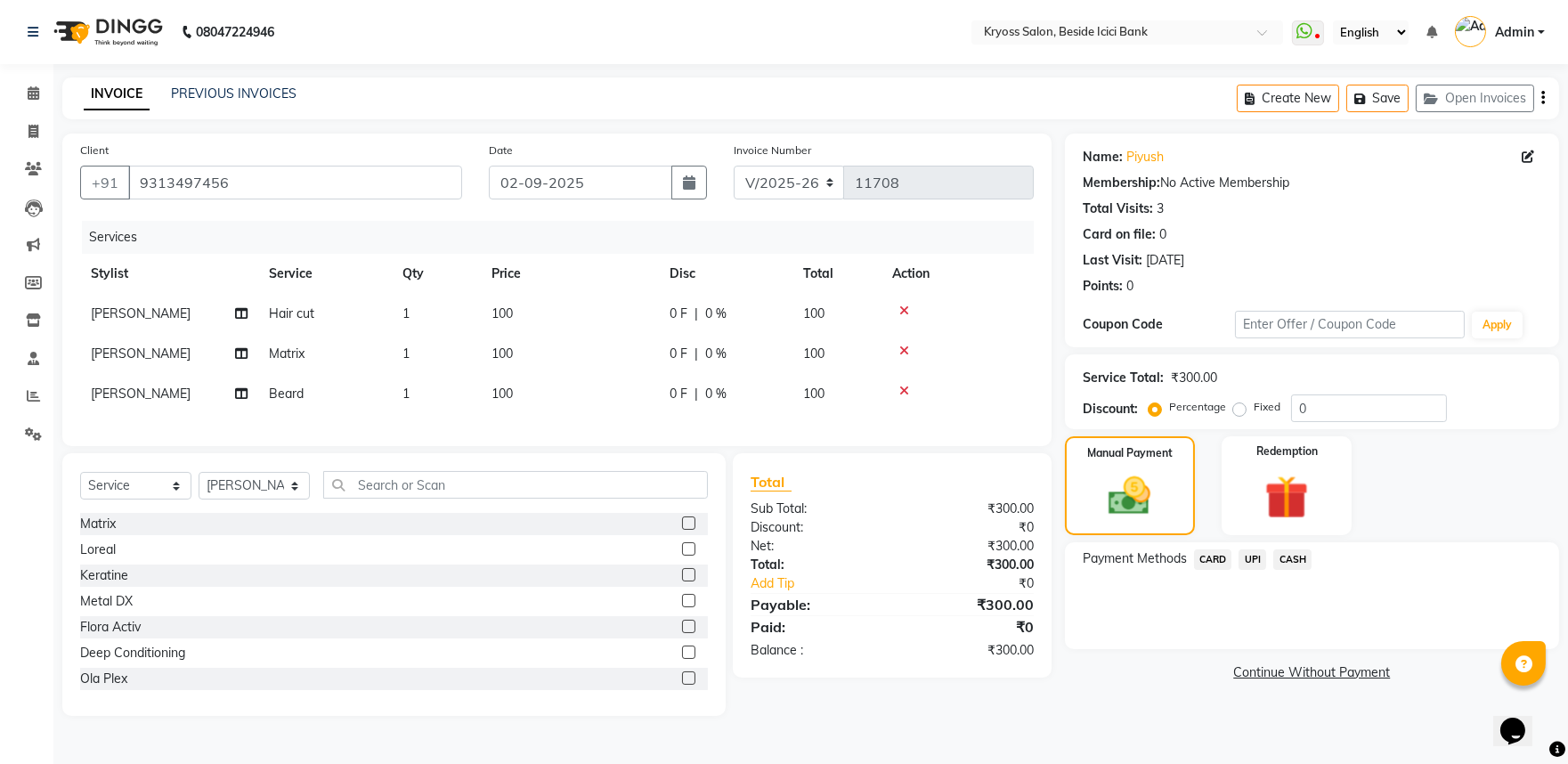
click at [1261, 570] on span "UPI" at bounding box center [1253, 559] width 28 height 21
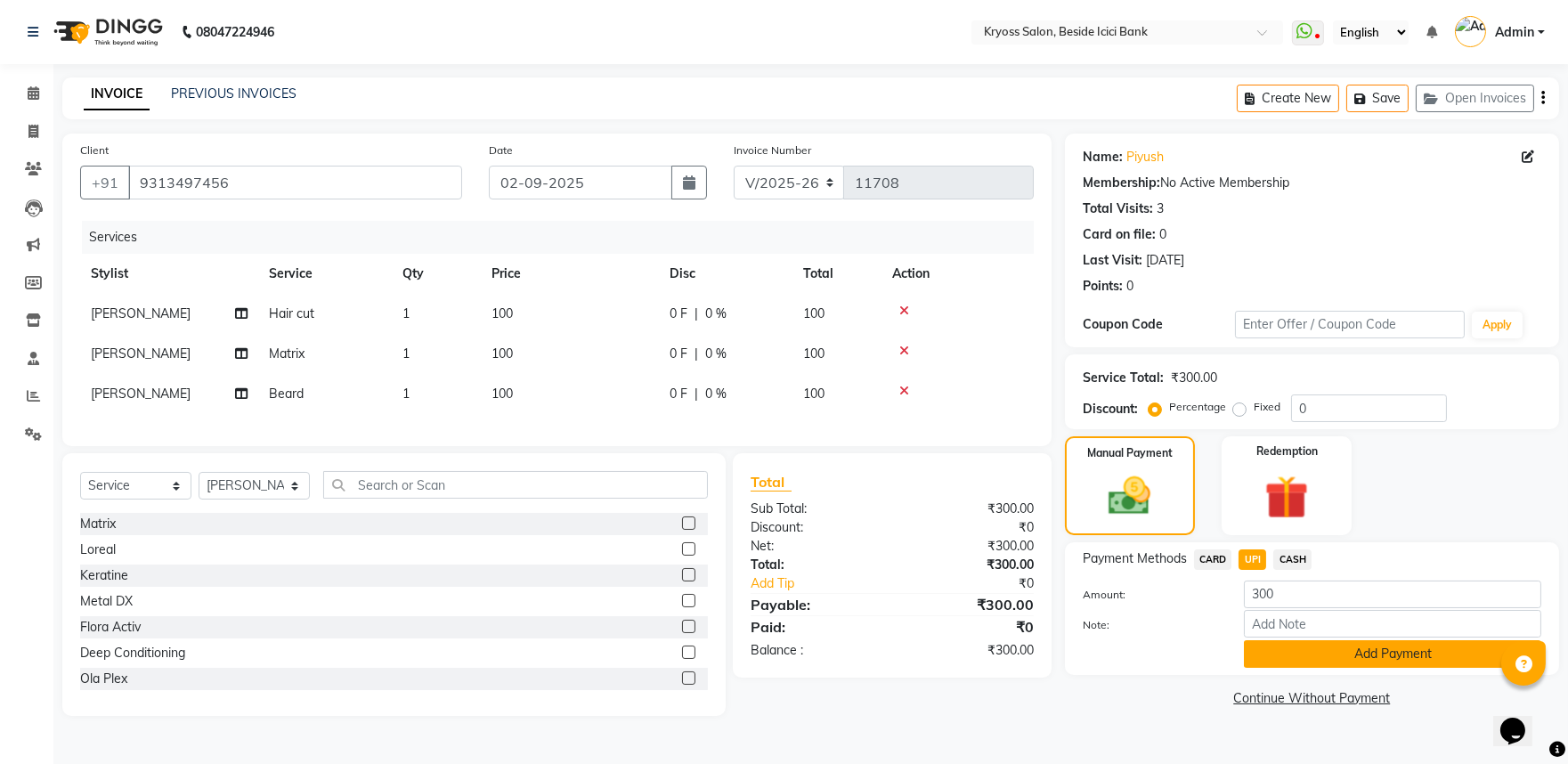
click at [1296, 668] on button "Add Payment" at bounding box center [1393, 654] width 297 height 28
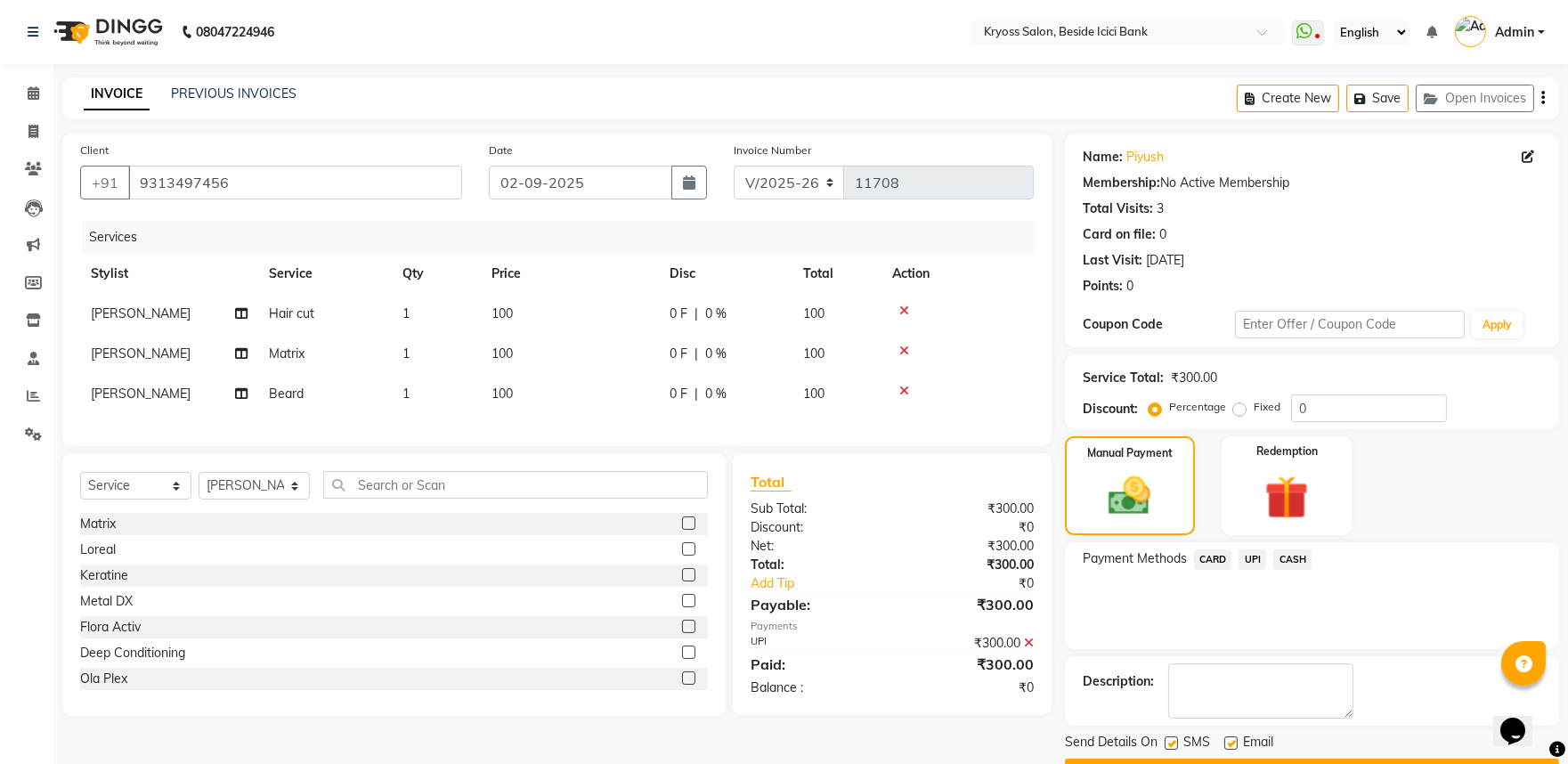
scroll to position [92, 0]
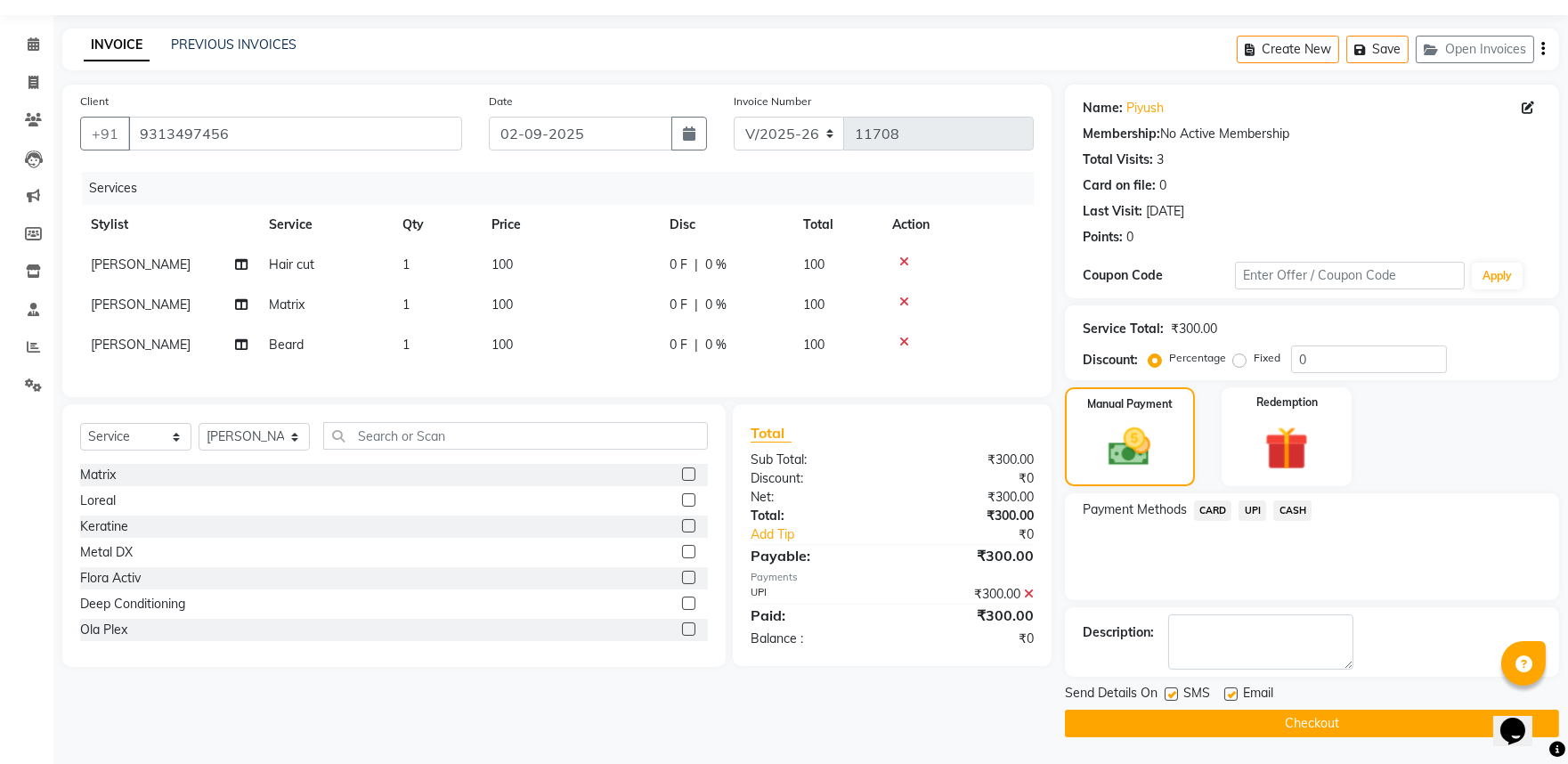
click at [1285, 715] on button "Checkout" at bounding box center [1312, 724] width 494 height 28
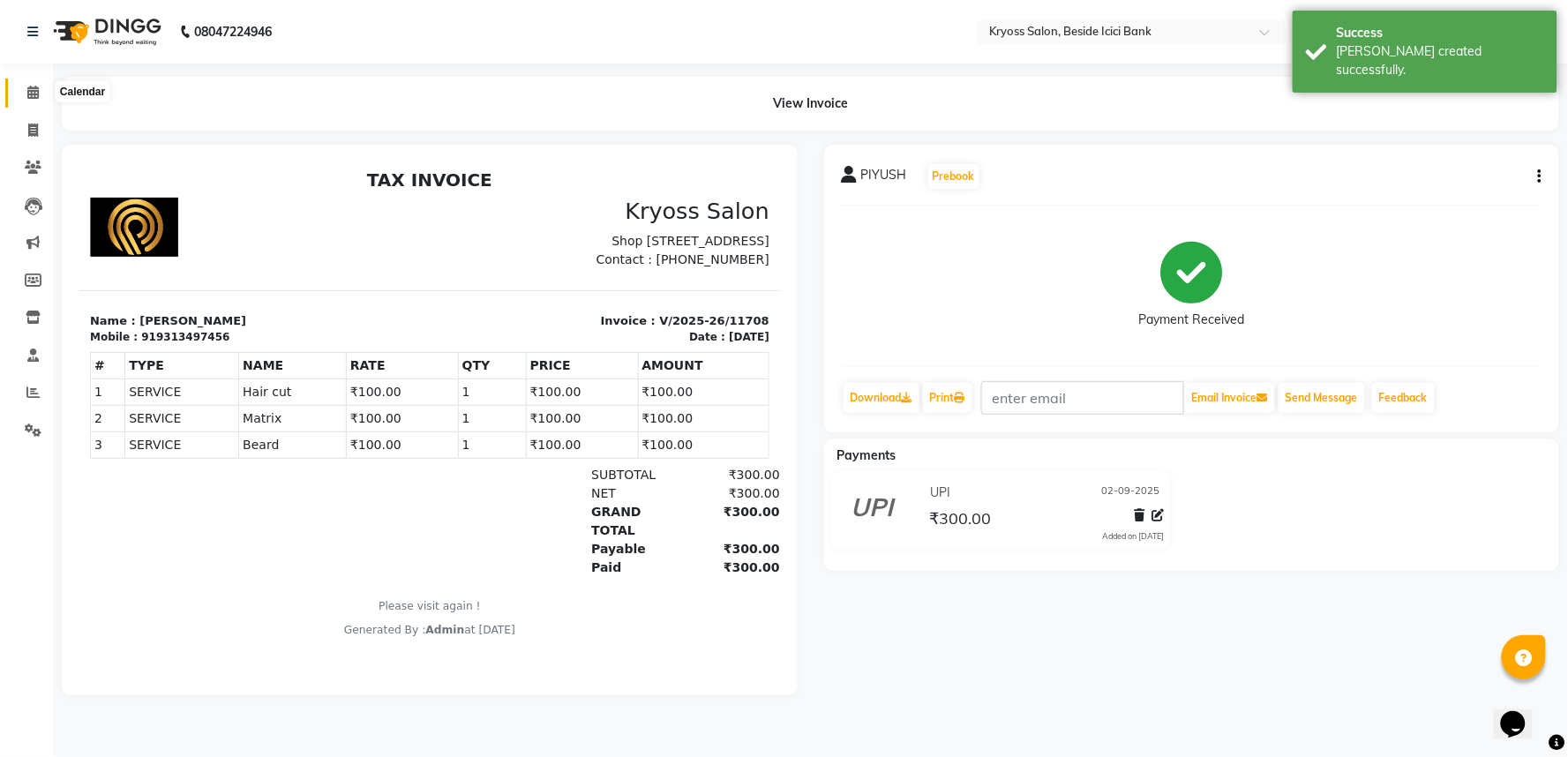
click at [38, 94] on span at bounding box center [33, 93] width 31 height 20
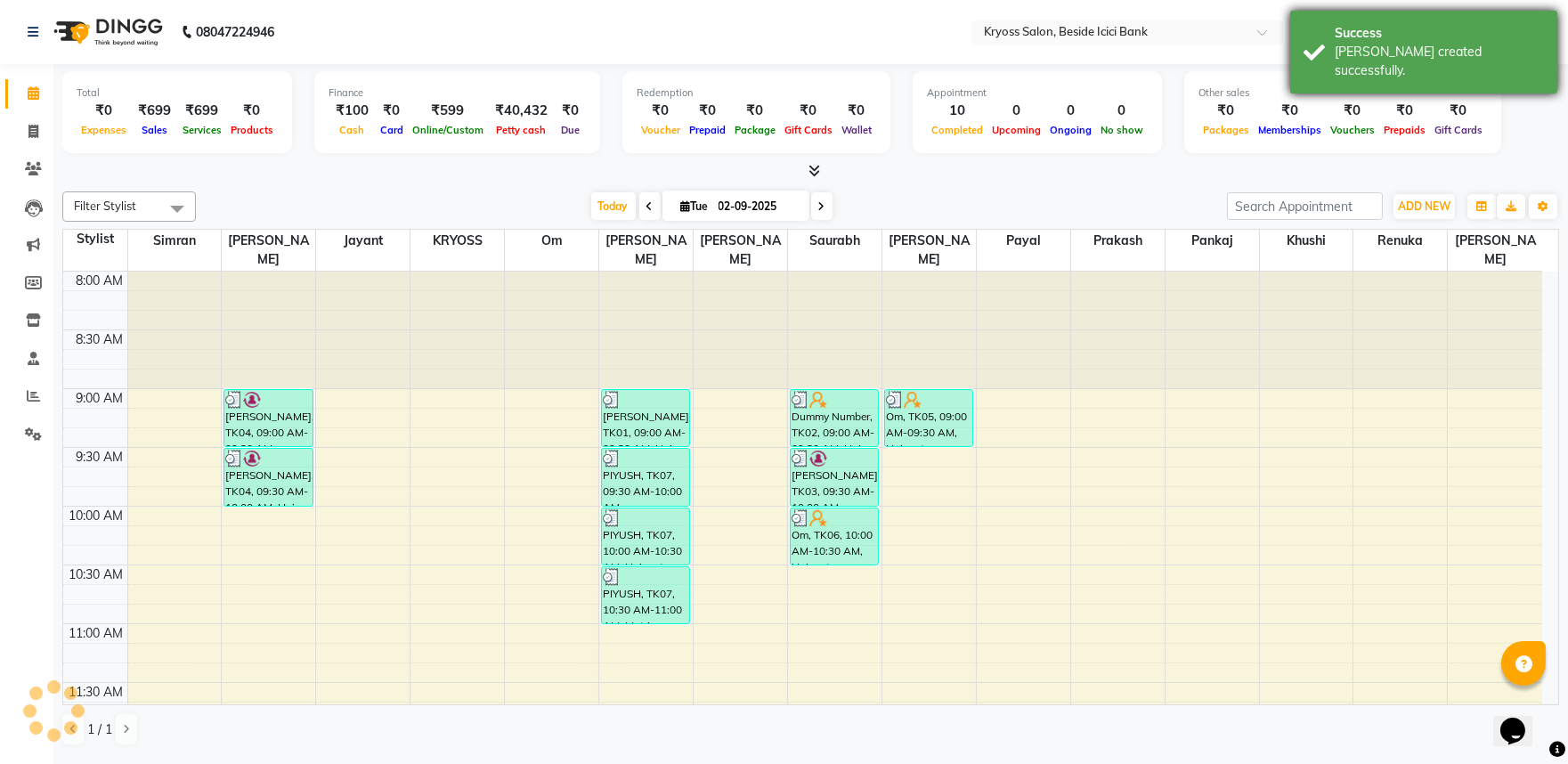
click at [1420, 36] on div "Success" at bounding box center [1440, 33] width 209 height 19
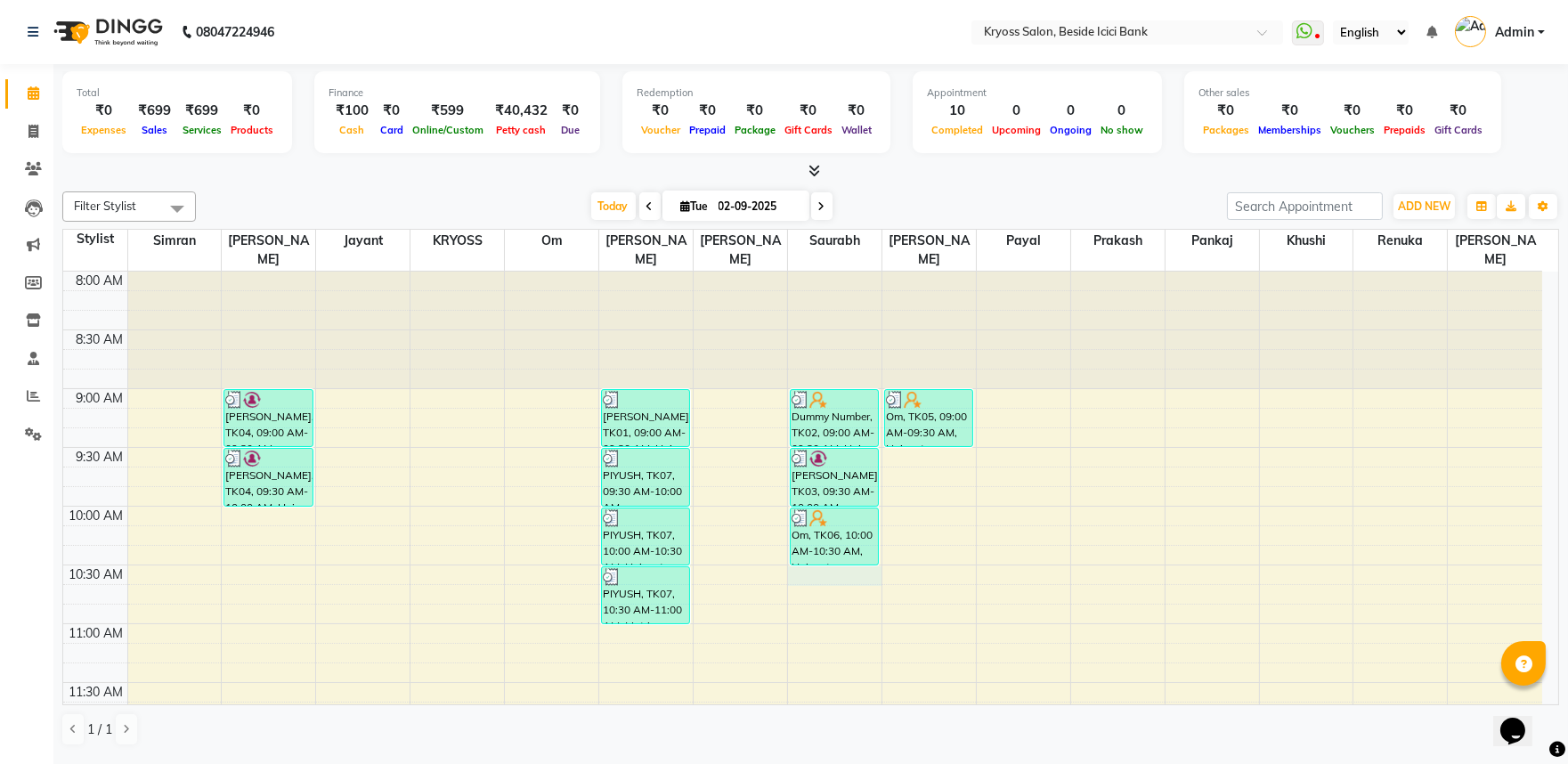
select select "79205"
select select "630"
select select "tentative"
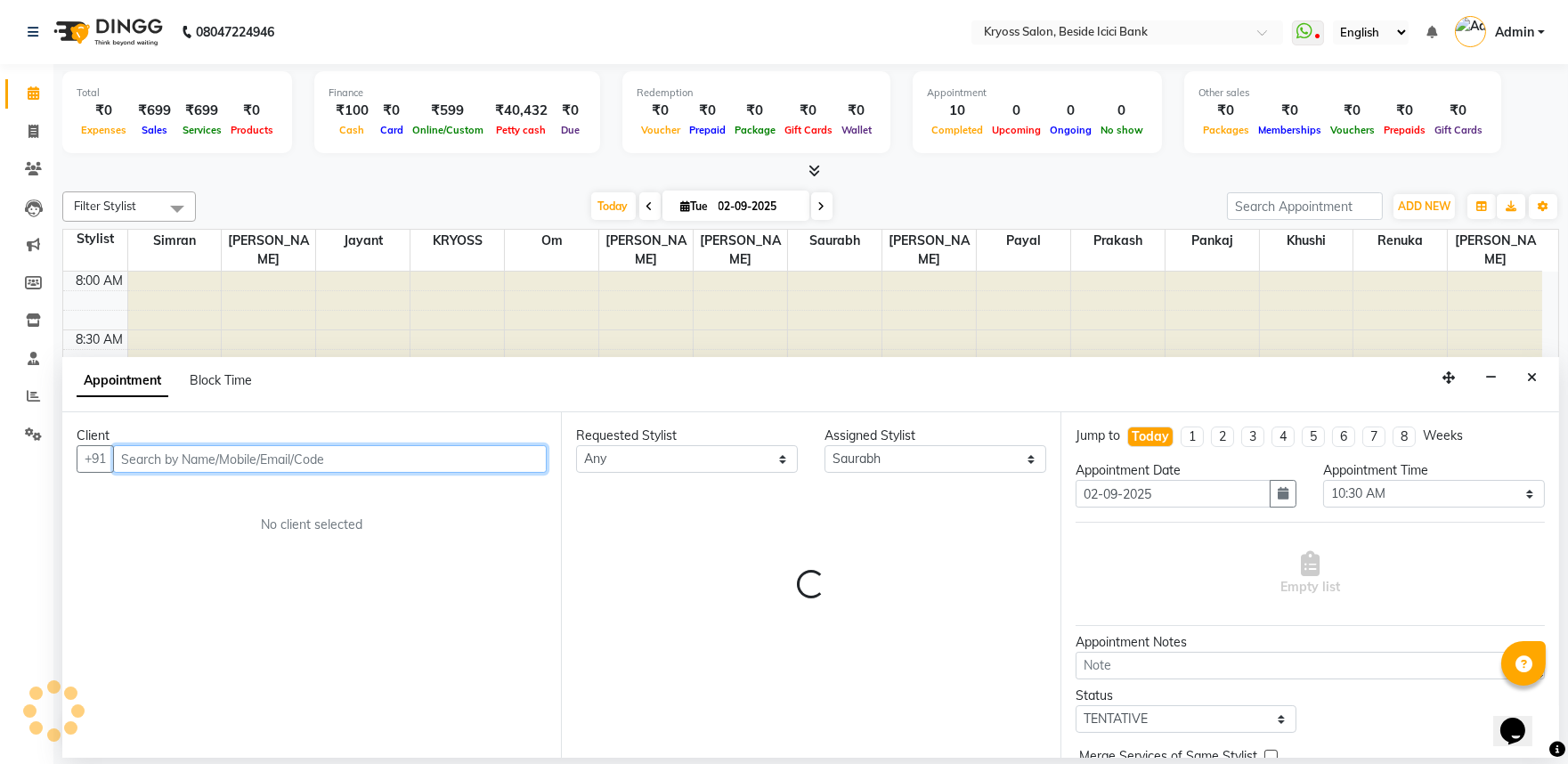
scroll to position [4, 0]
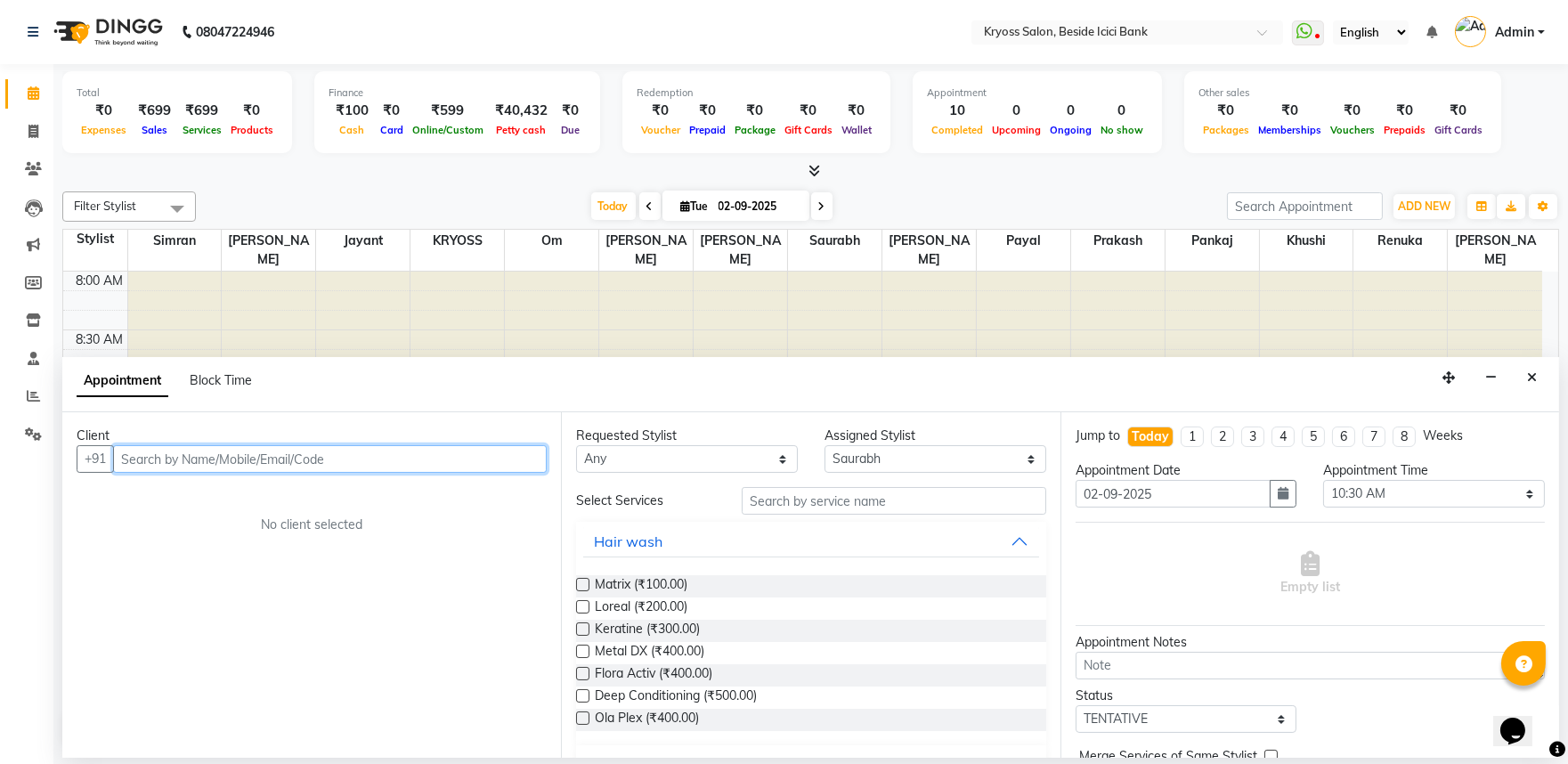
click at [421, 473] on input "text" at bounding box center [330, 459] width 434 height 28
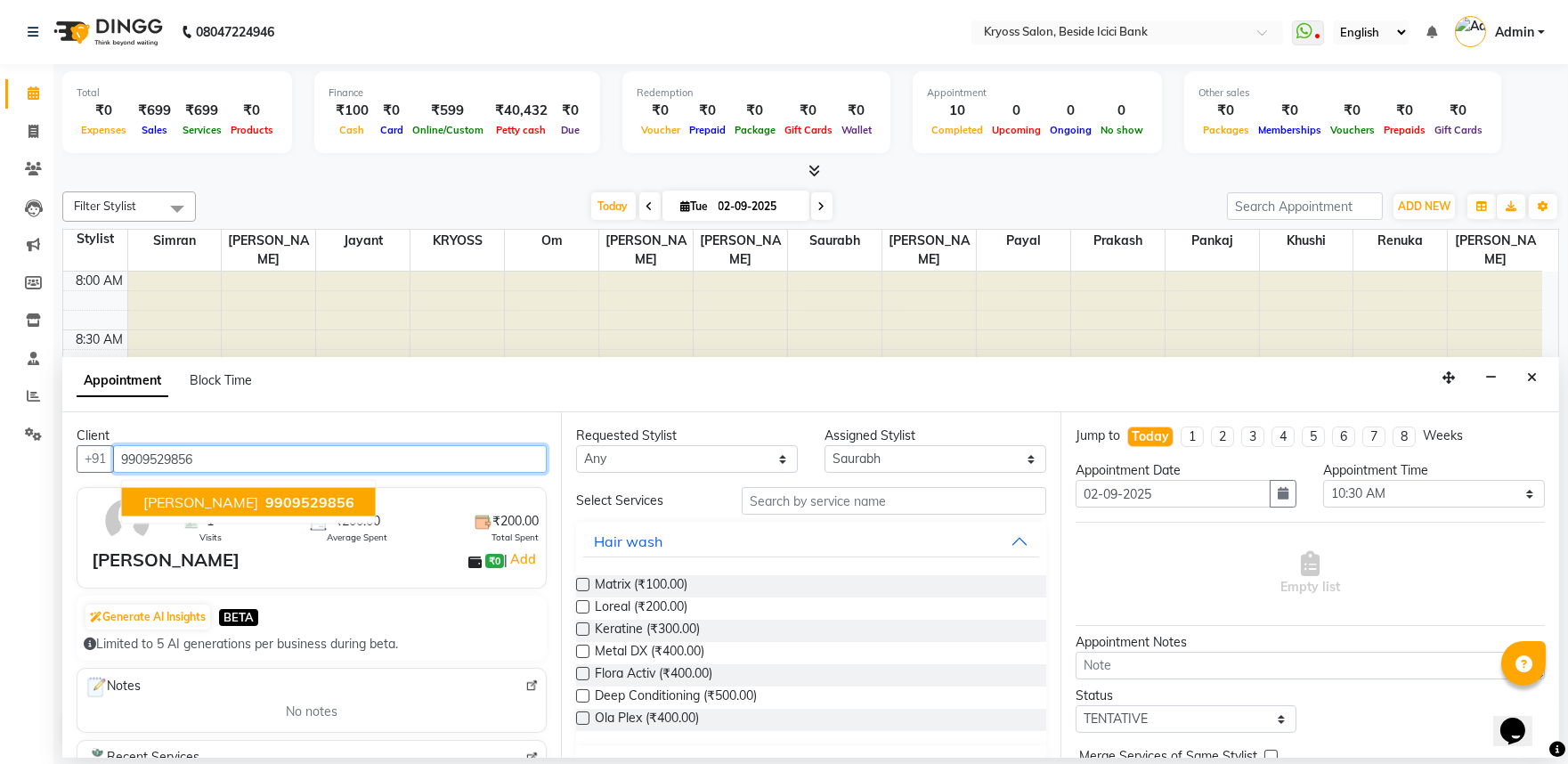
click at [288, 506] on span "9909529856" at bounding box center [309, 502] width 89 height 18
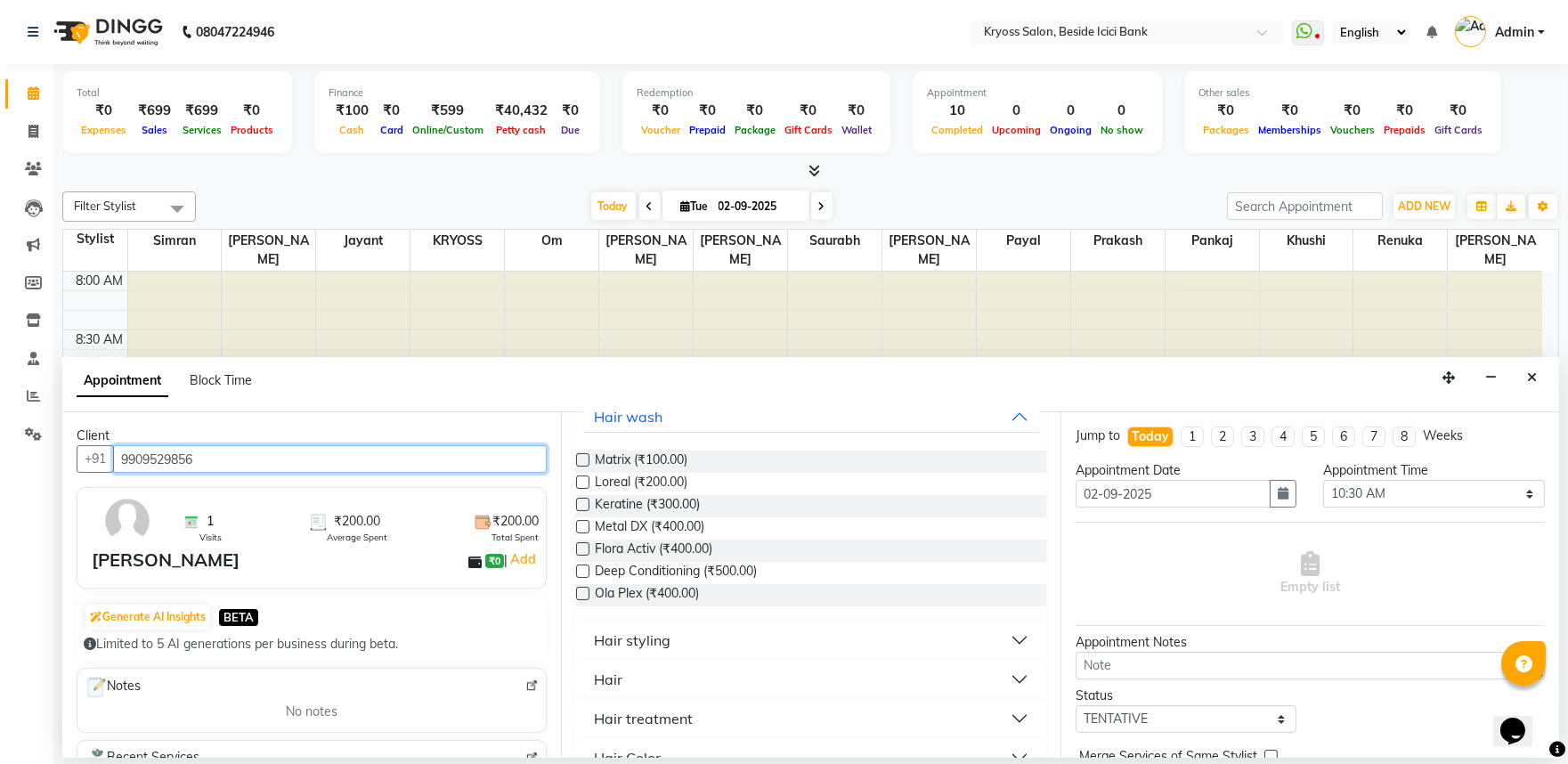
scroll to position [297, 0]
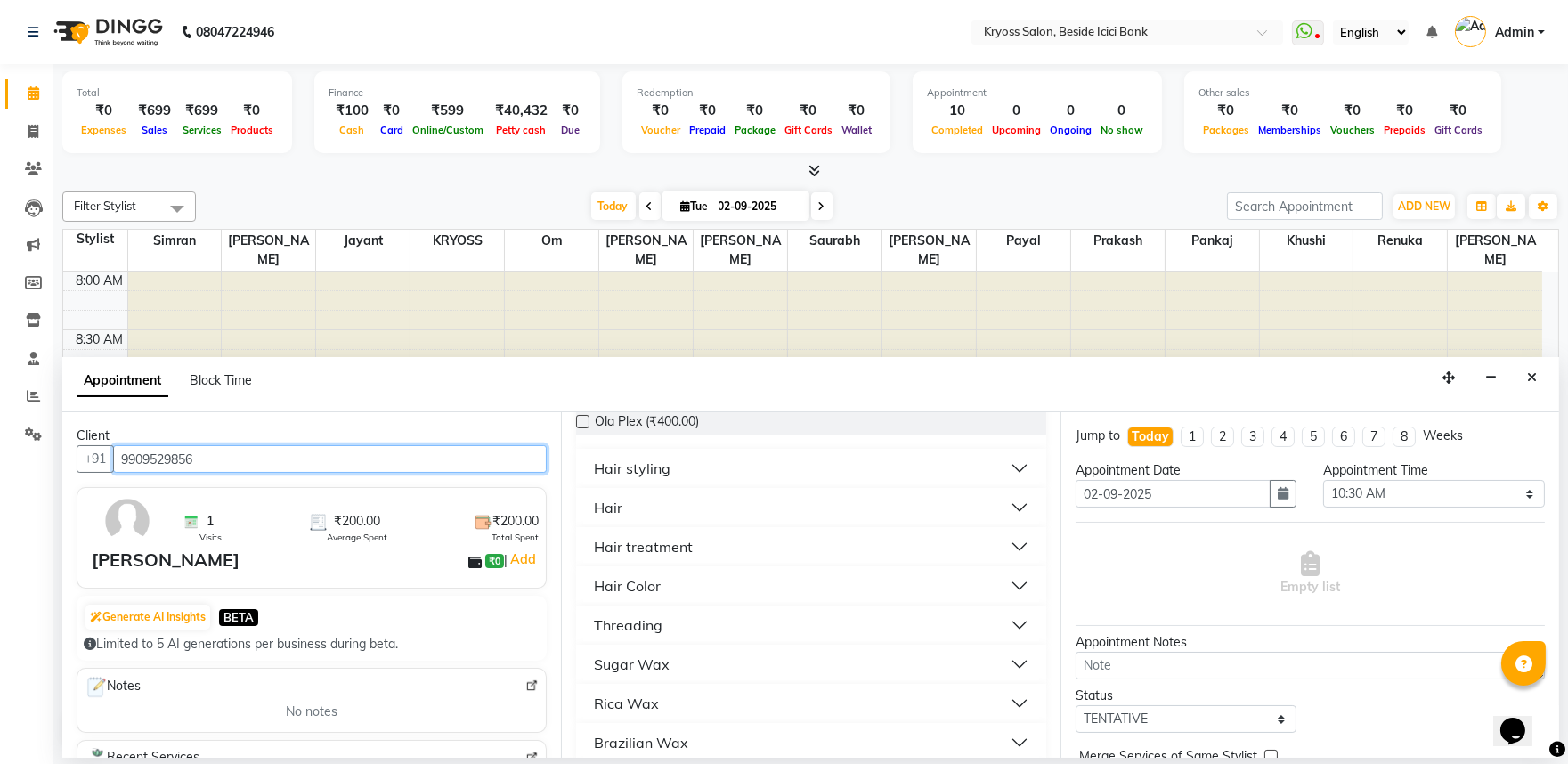
type input "9909529856"
click at [616, 519] on div "Hair" at bounding box center [608, 508] width 29 height 22
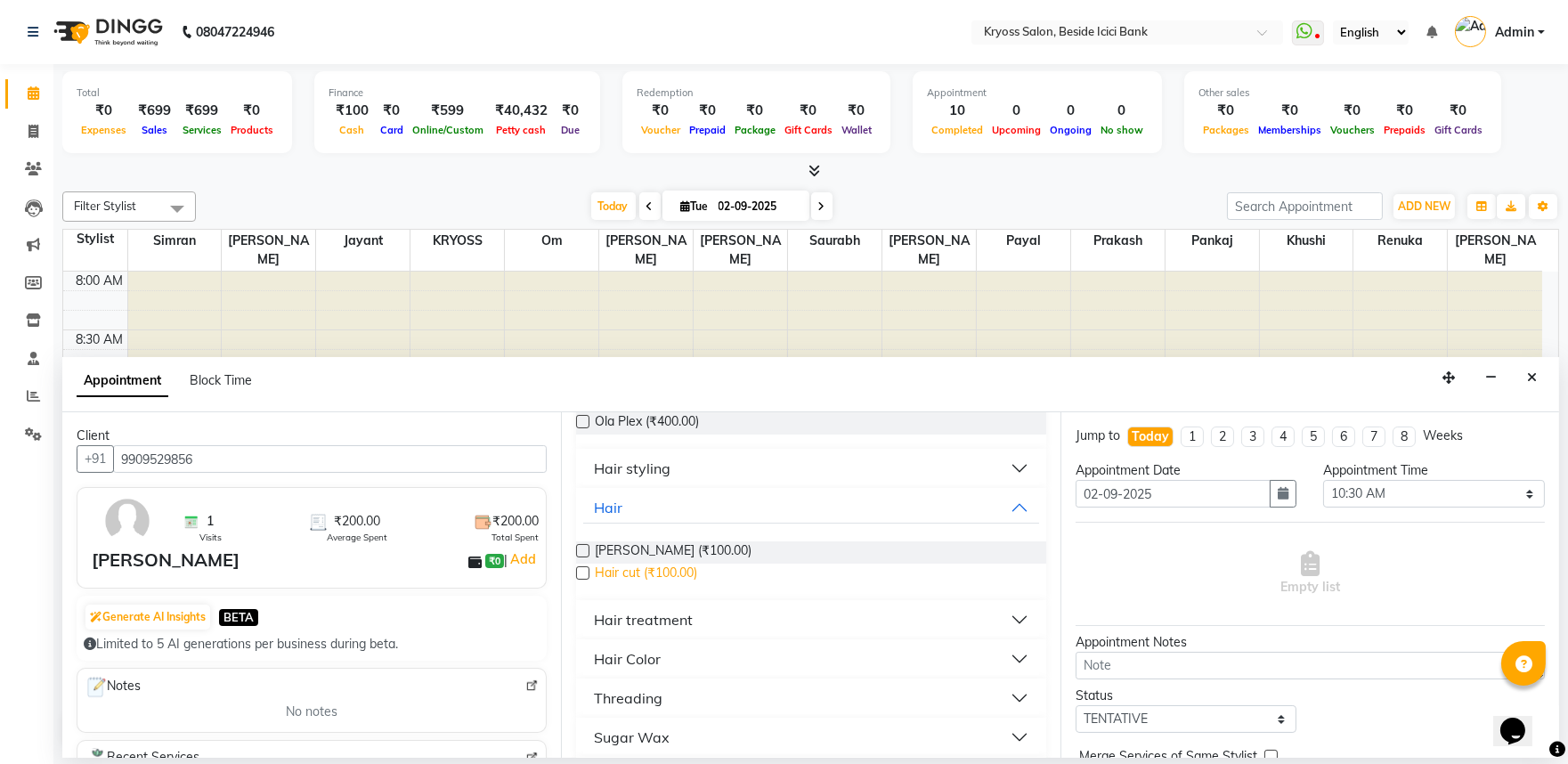
click at [618, 586] on span "Hair cut (₹100.00)" at bounding box center [646, 574] width 102 height 22
checkbox input "false"
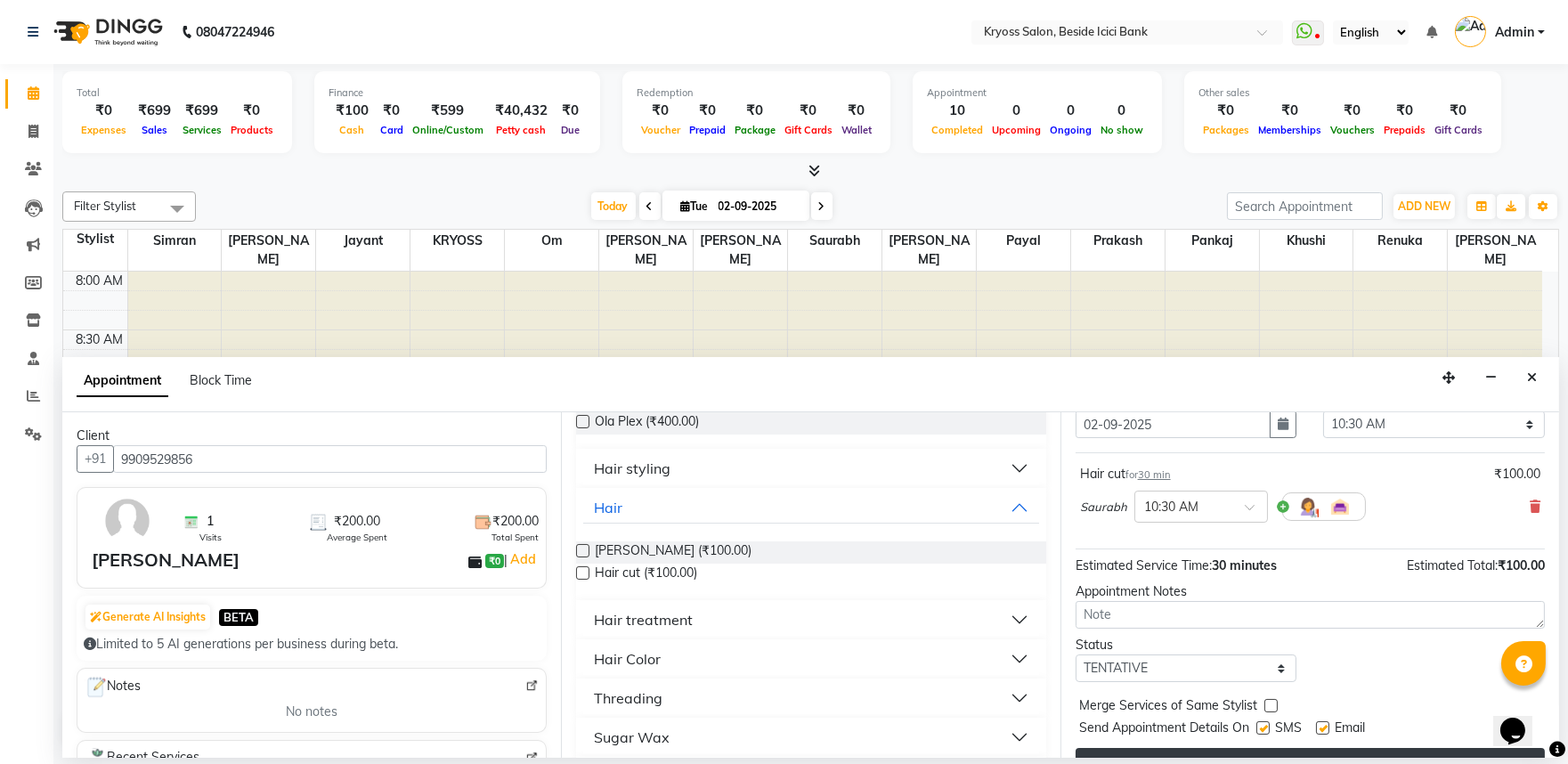
scroll to position [143, 0]
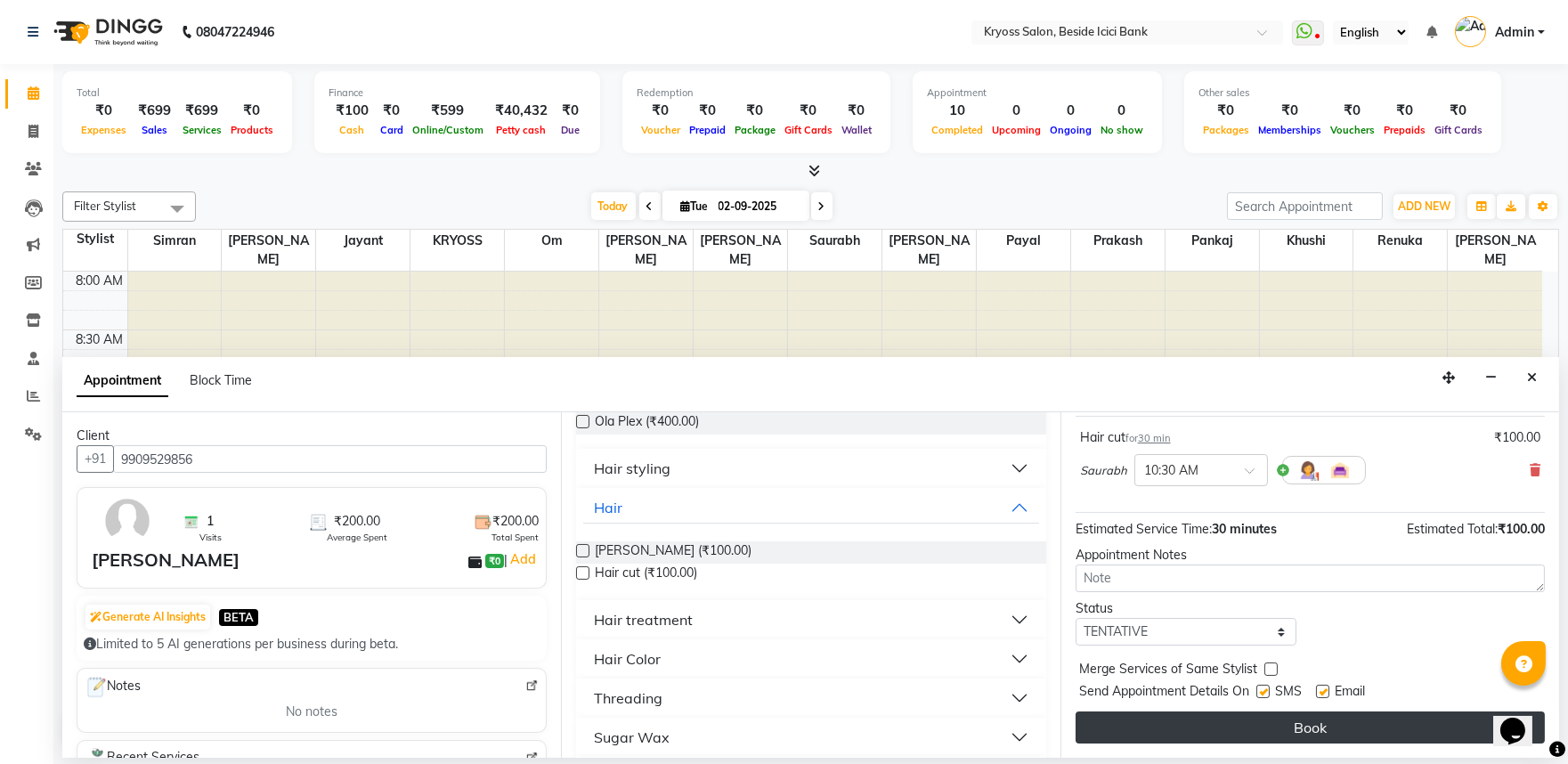
click at [1257, 732] on button "Book" at bounding box center [1310, 728] width 469 height 32
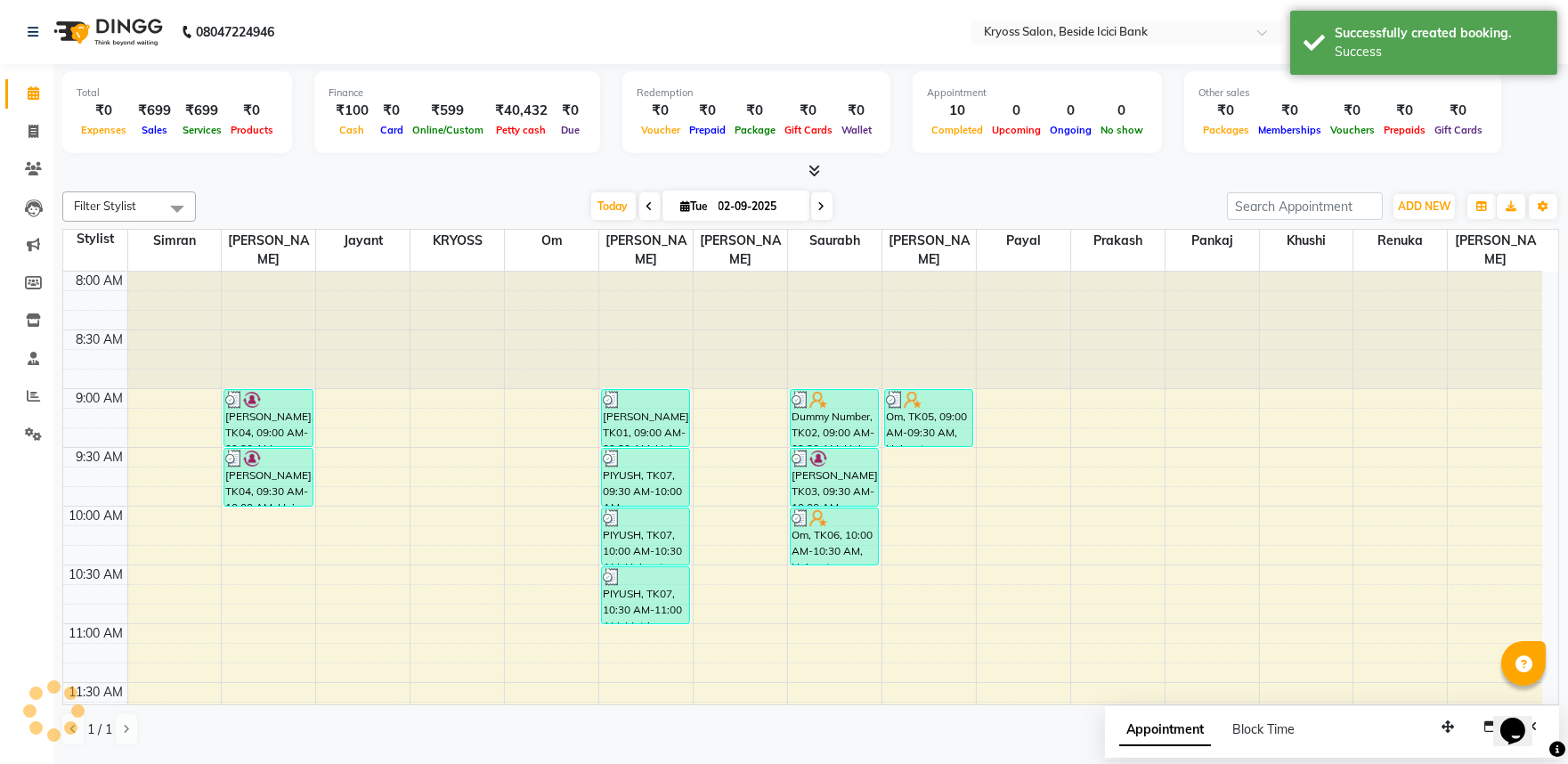
scroll to position [0, 0]
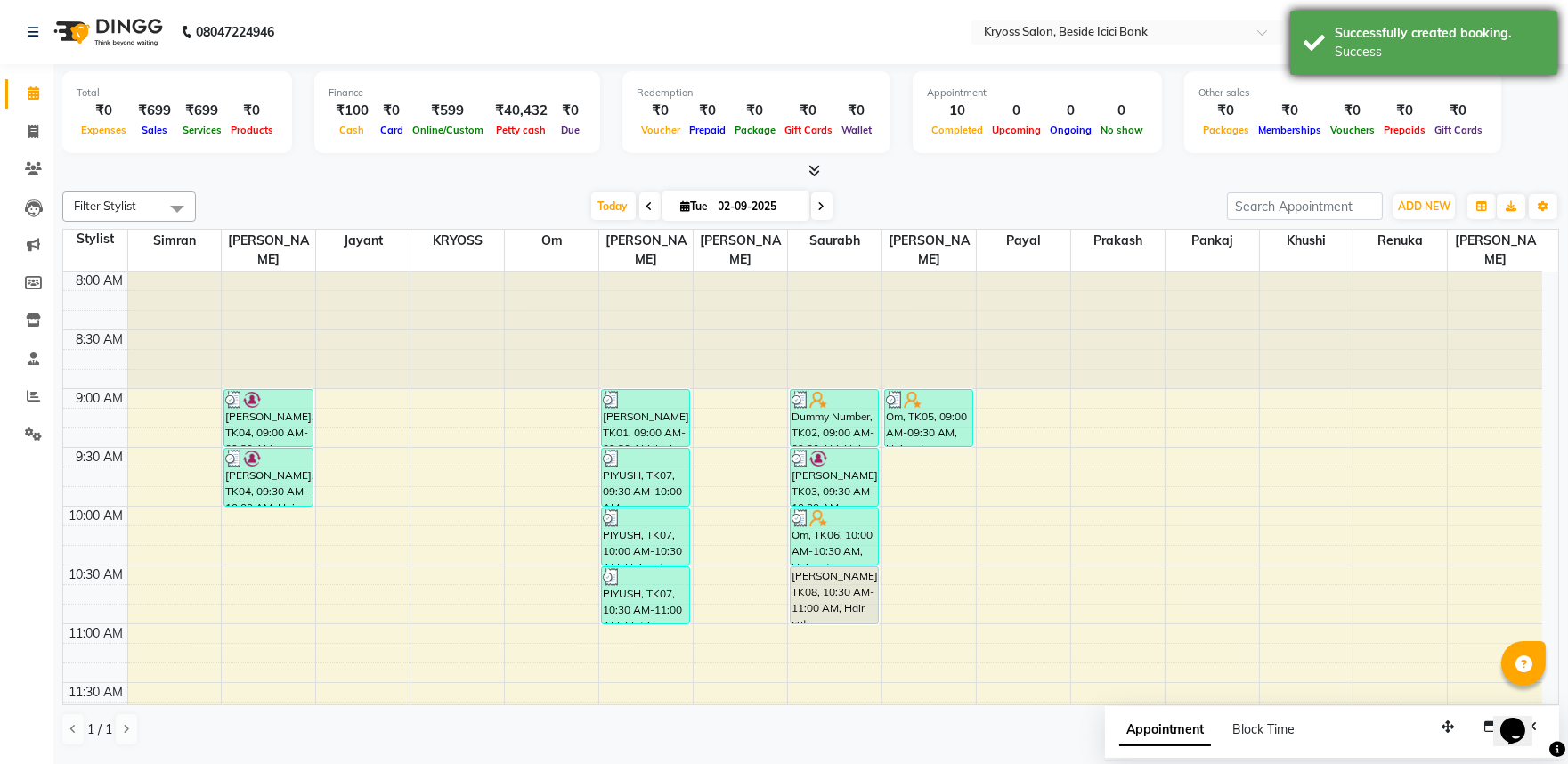
click at [1348, 38] on div "Successfully created booking." at bounding box center [1440, 33] width 209 height 19
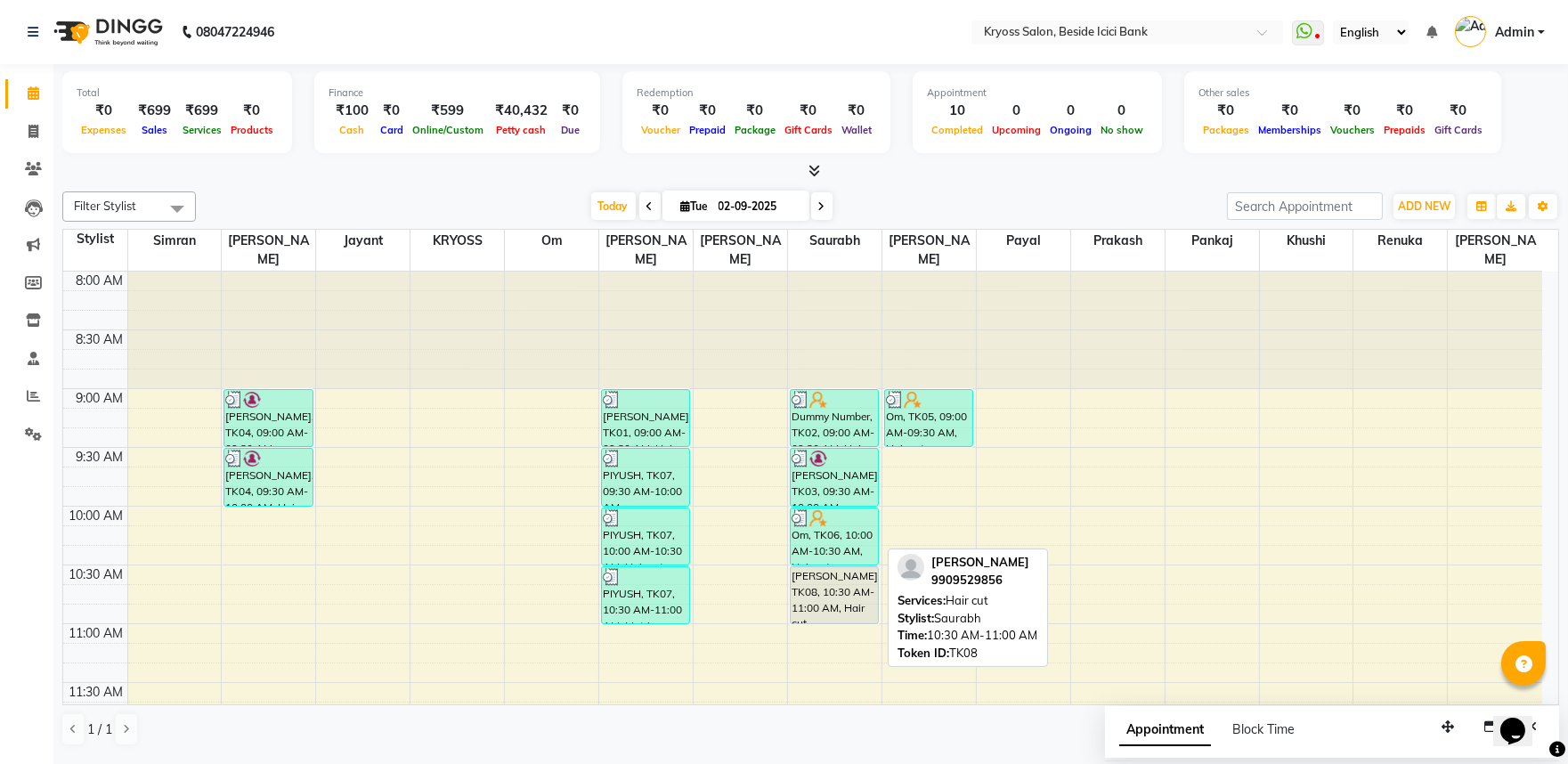
click at [838, 576] on div "[PERSON_NAME], TK08, 10:30 AM-11:00 AM, Hair cut" at bounding box center [834, 595] width 87 height 56
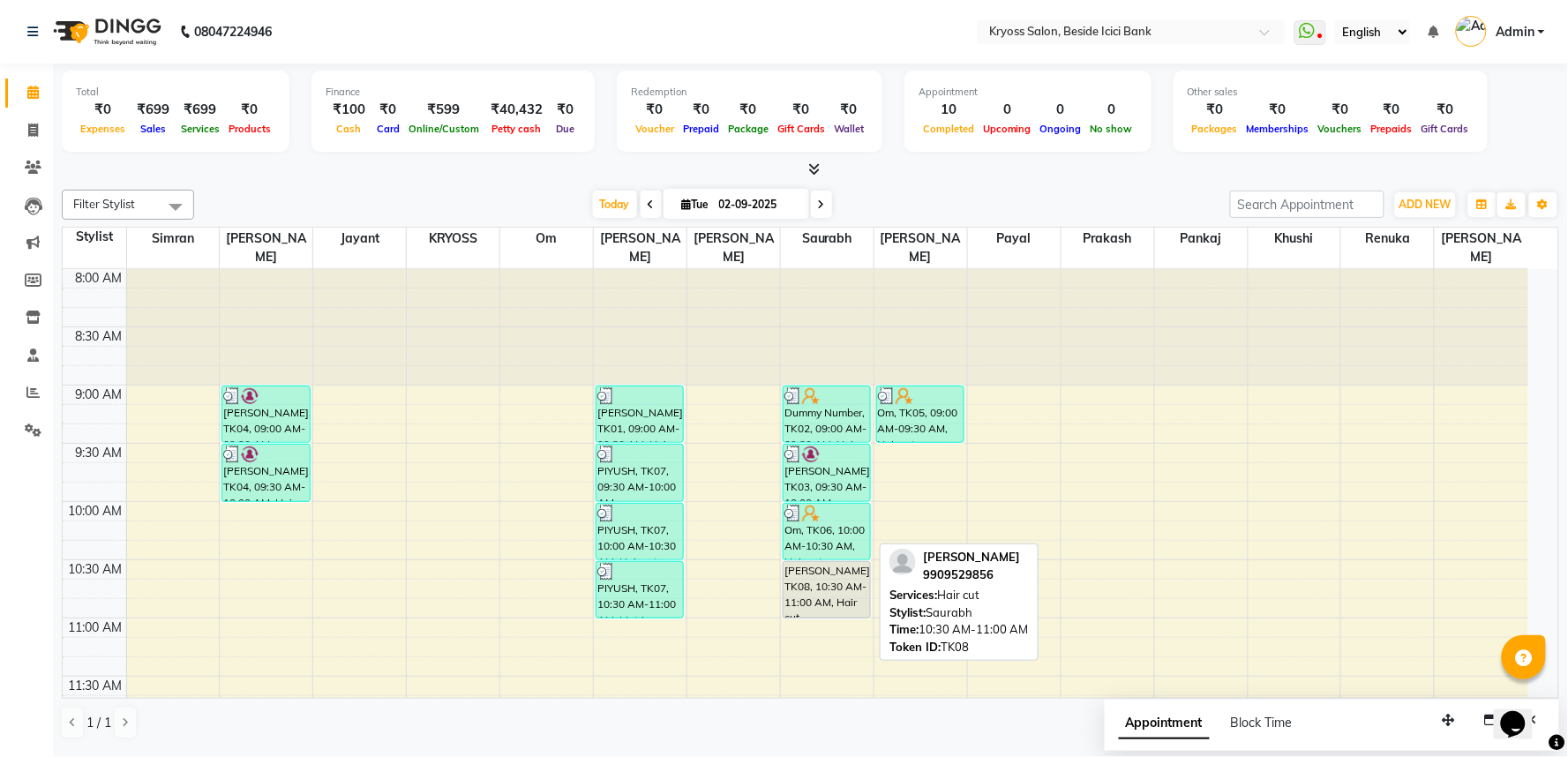
select select "7"
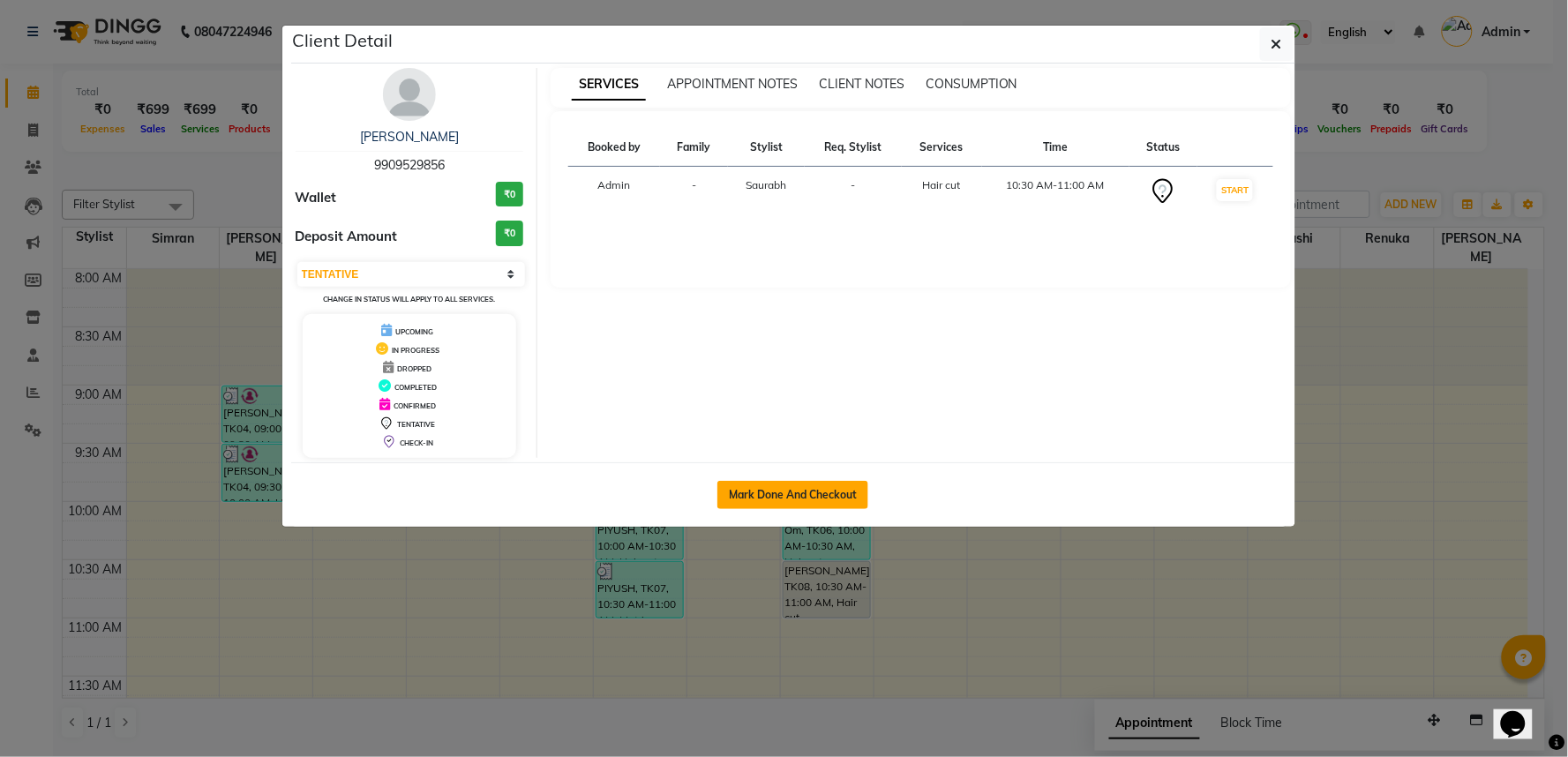
click at [834, 509] on button "Mark Done And Checkout" at bounding box center [792, 495] width 150 height 28
select select "service"
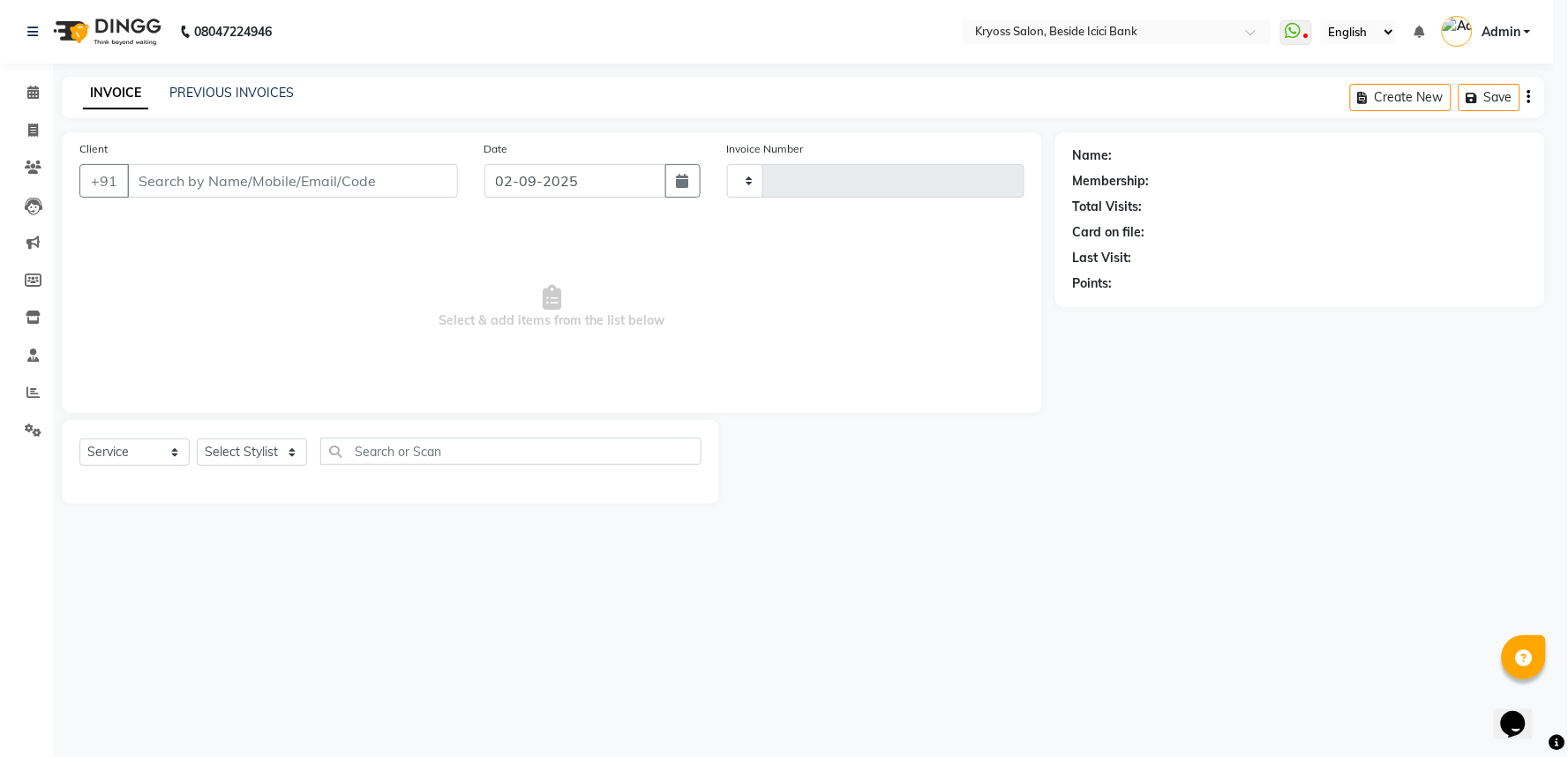
type input "11709"
select select "5439"
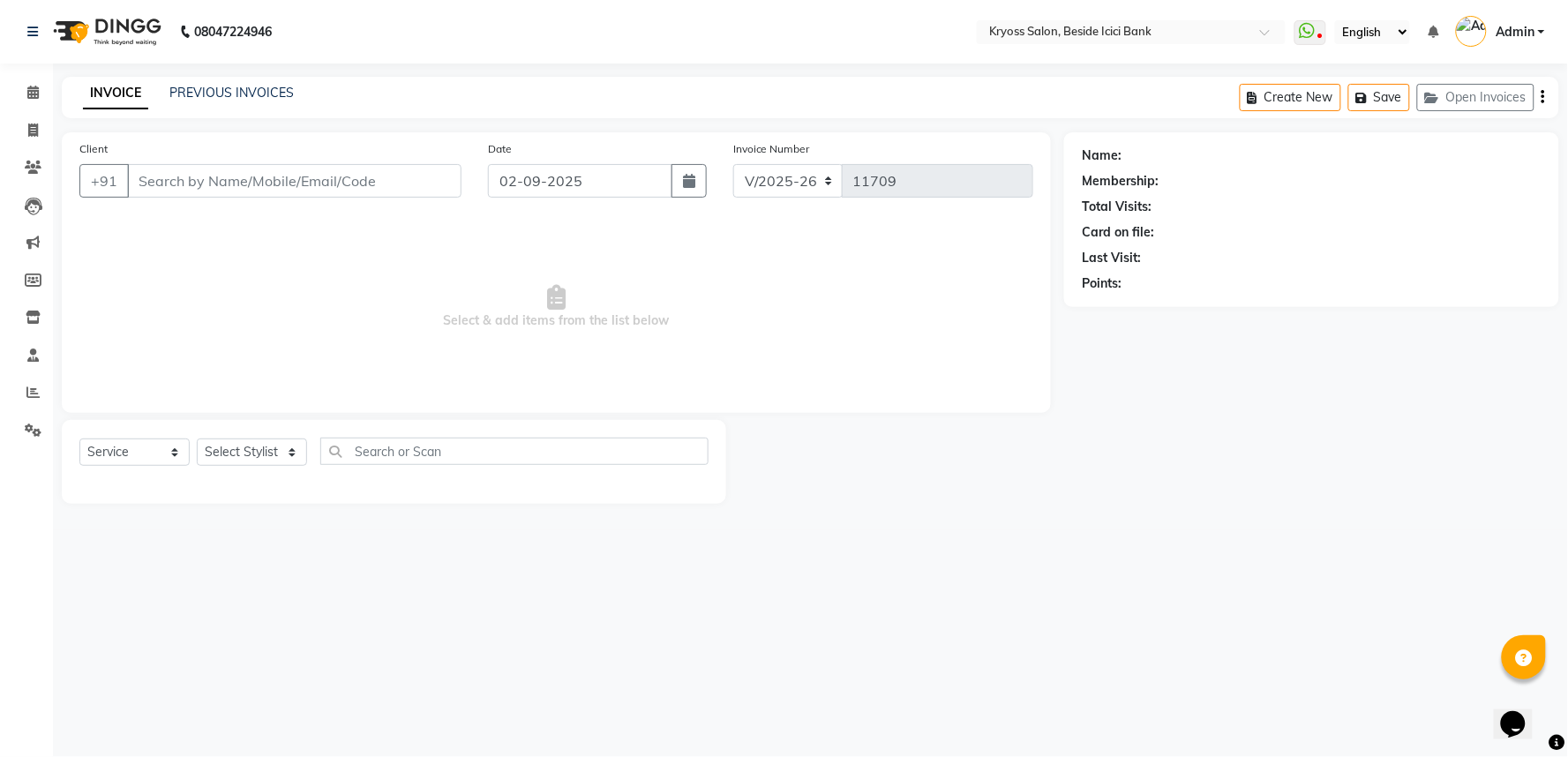
type input "9909529856"
select select "79205"
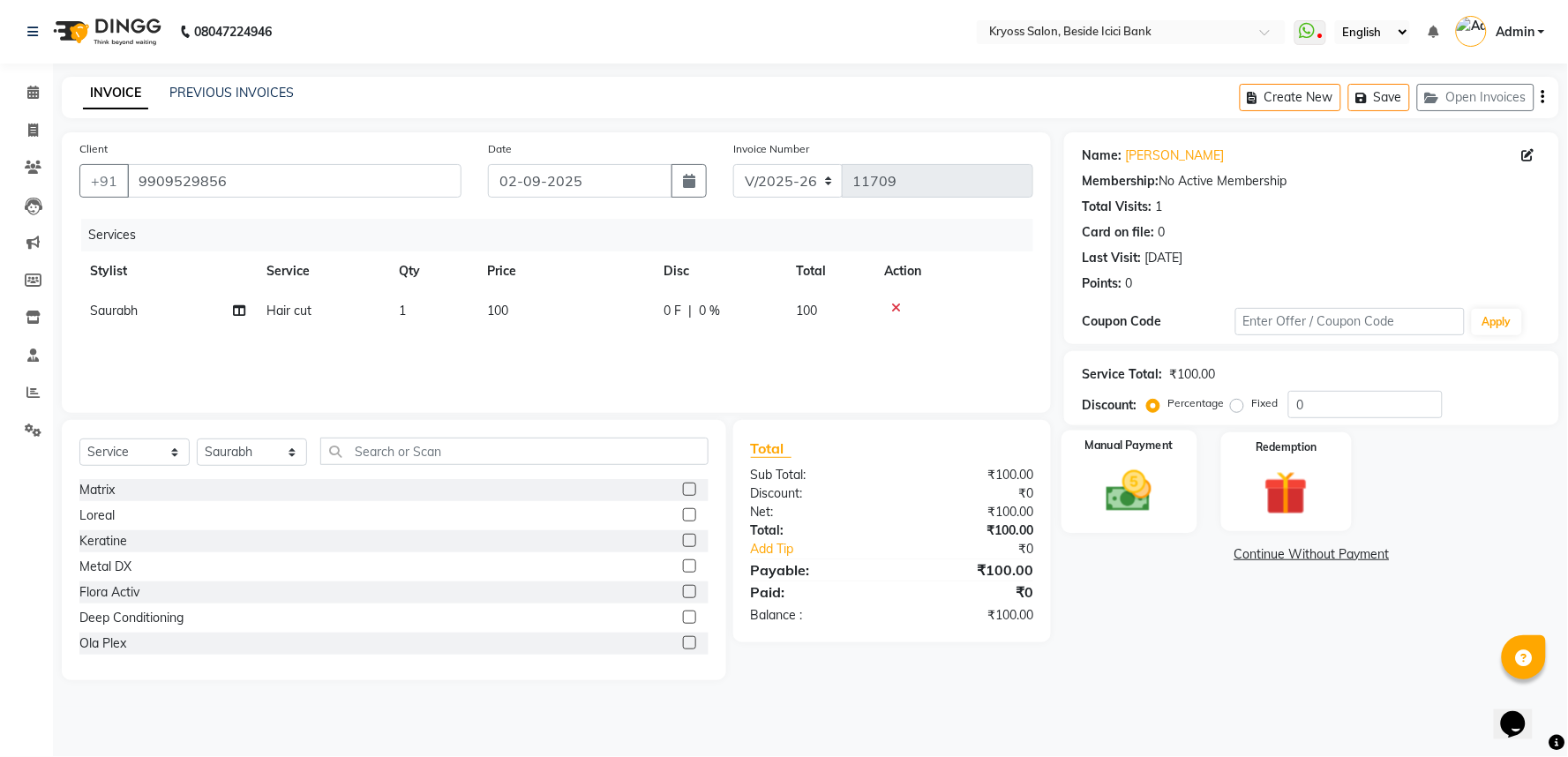
click at [1134, 518] on img at bounding box center [1129, 491] width 74 height 53
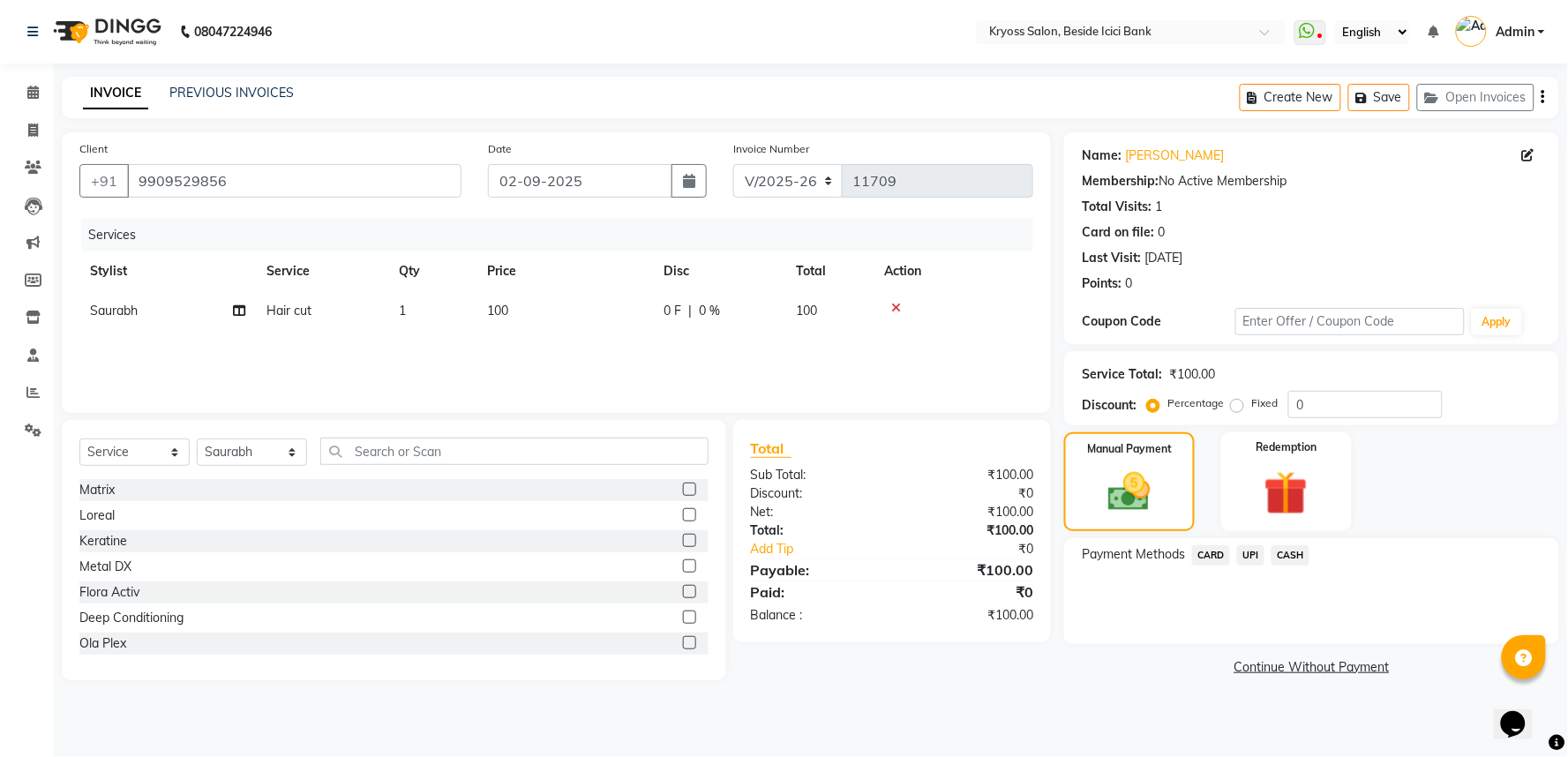
click at [1310, 566] on span "CASH" at bounding box center [1290, 555] width 38 height 20
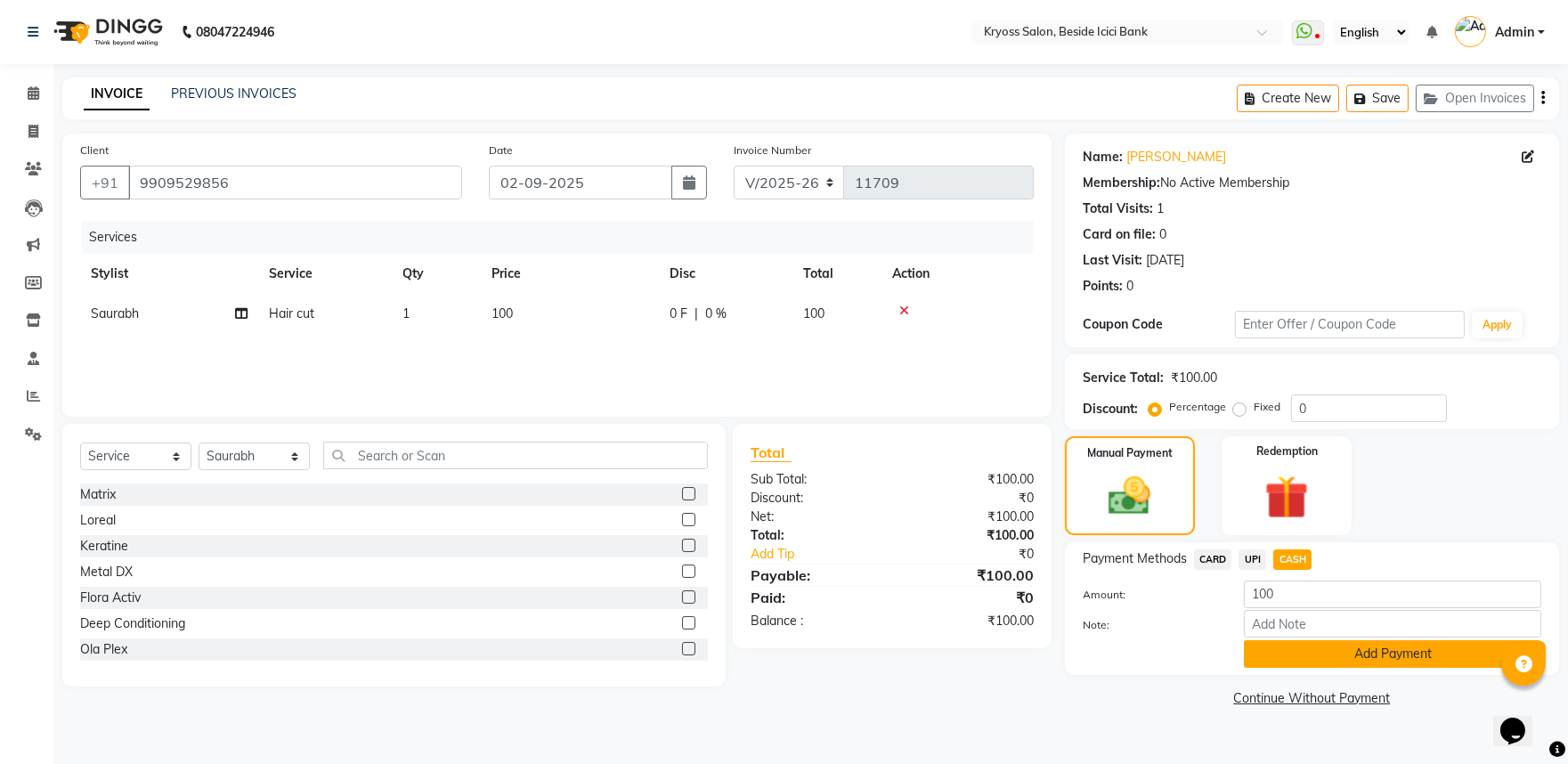
click at [1318, 668] on button "Add Payment" at bounding box center [1393, 654] width 297 height 28
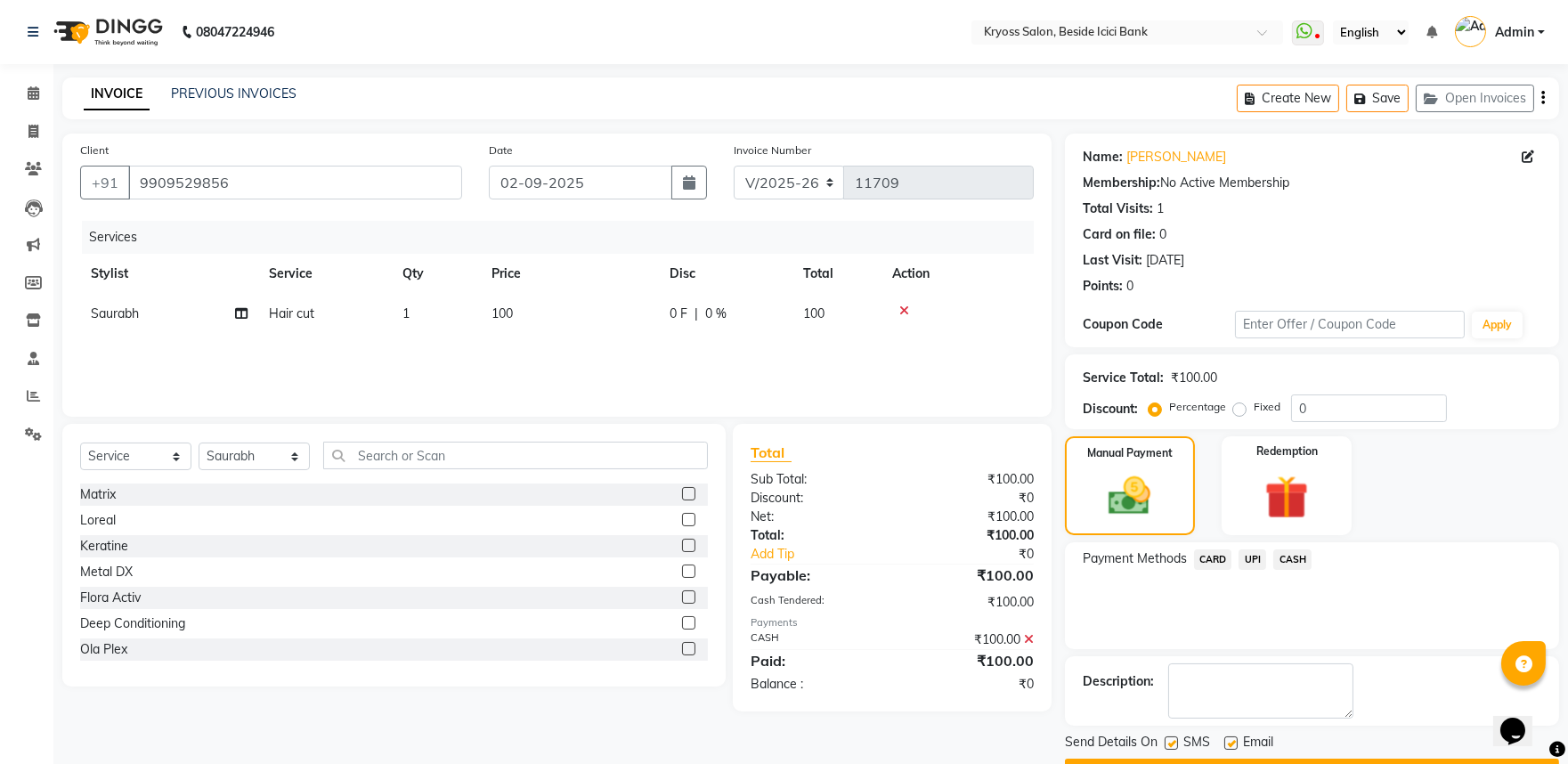
scroll to position [92, 0]
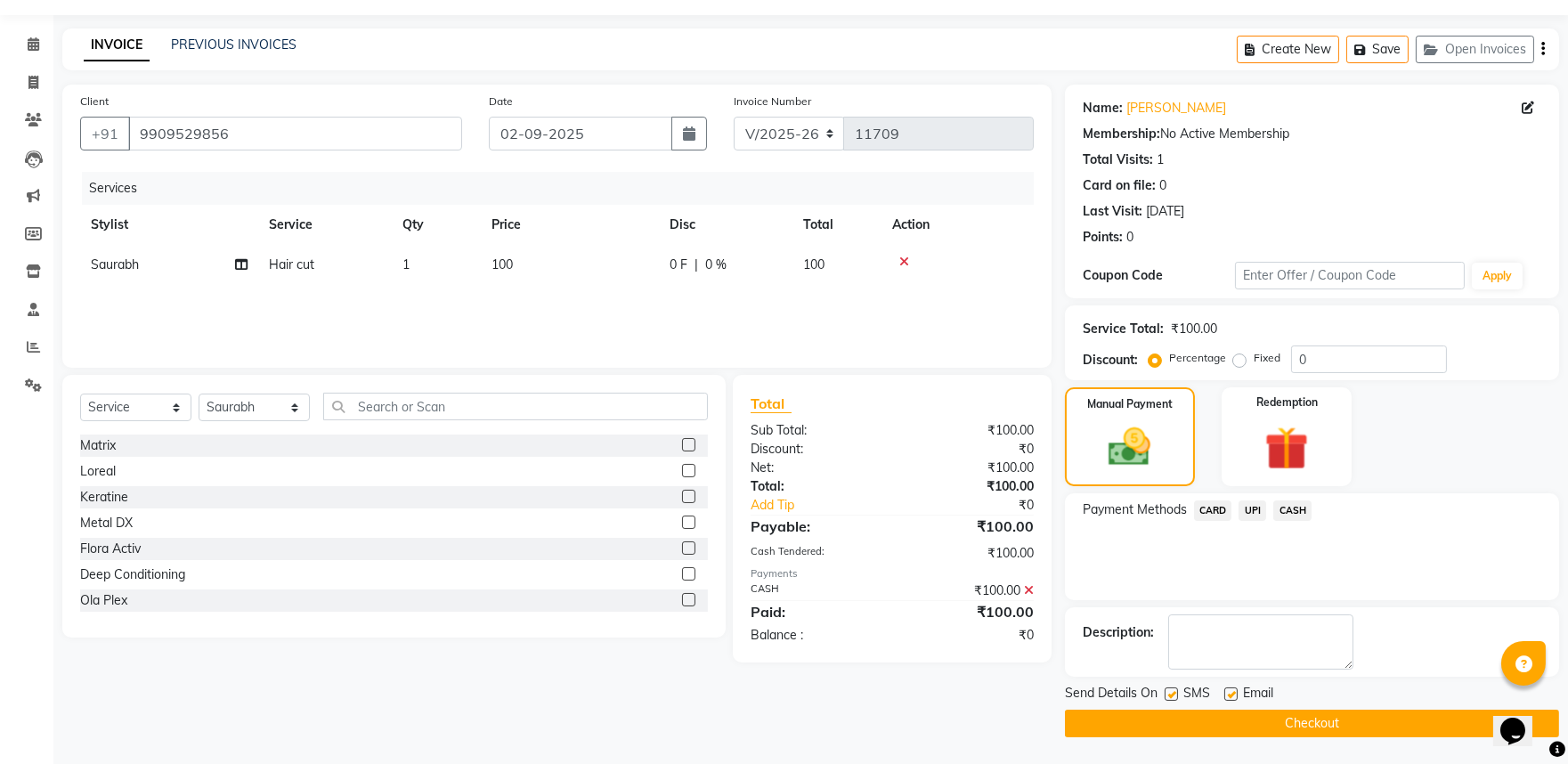
click at [1311, 722] on button "Checkout" at bounding box center [1312, 724] width 494 height 28
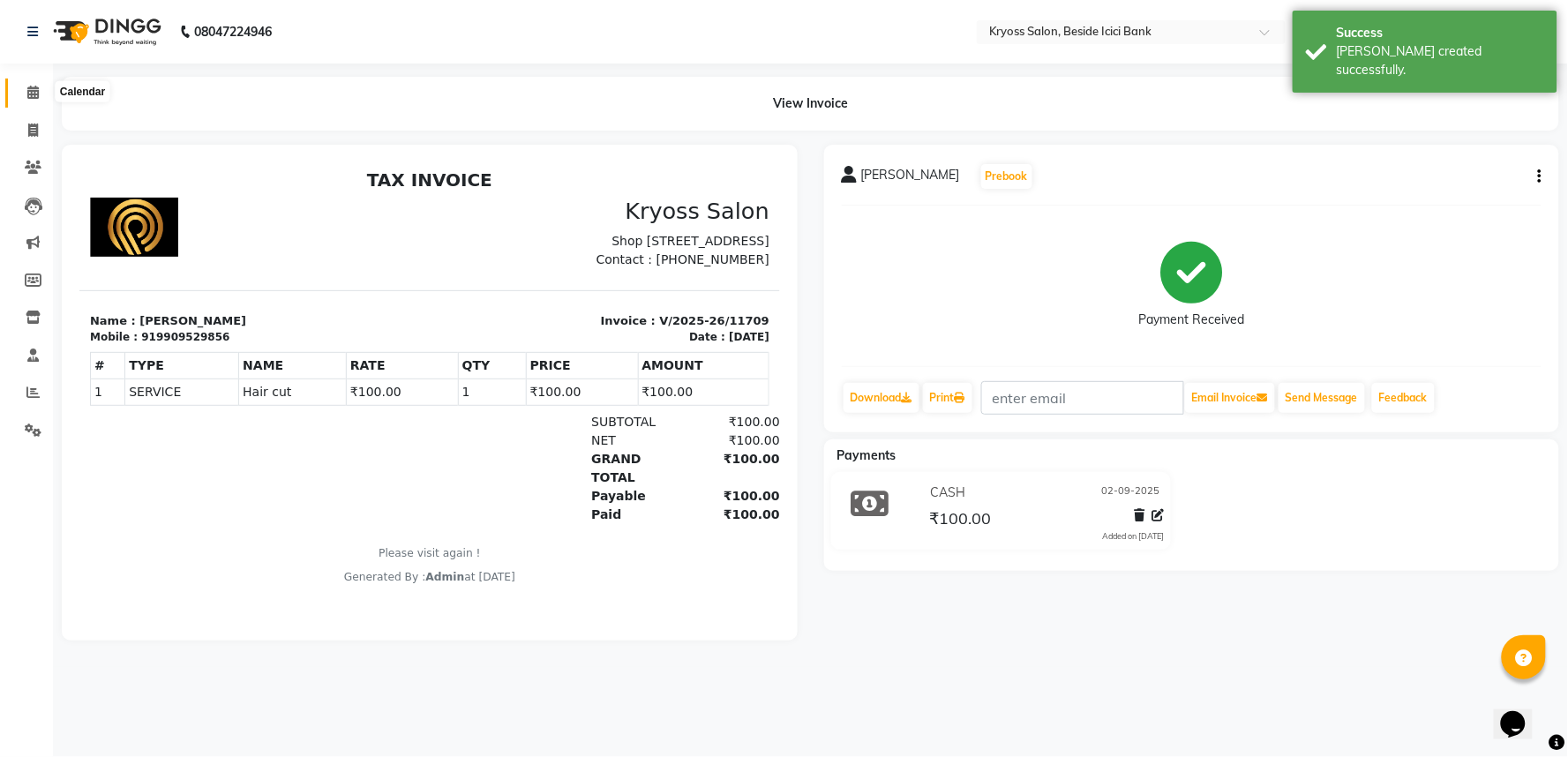
click at [37, 94] on icon at bounding box center [33, 92] width 12 height 13
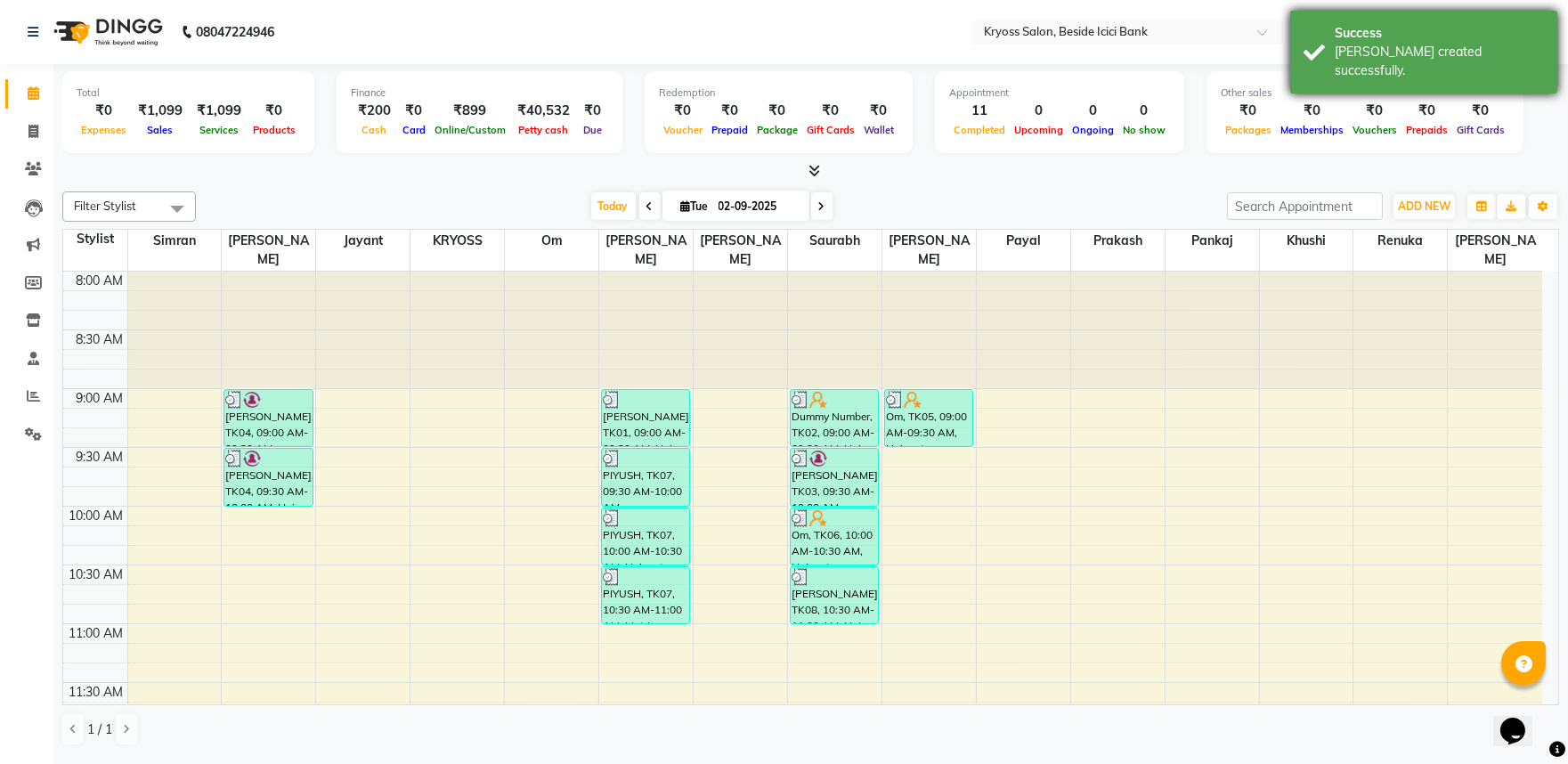
click at [1382, 53] on div "[PERSON_NAME] created successfully." at bounding box center [1440, 62] width 209 height 38
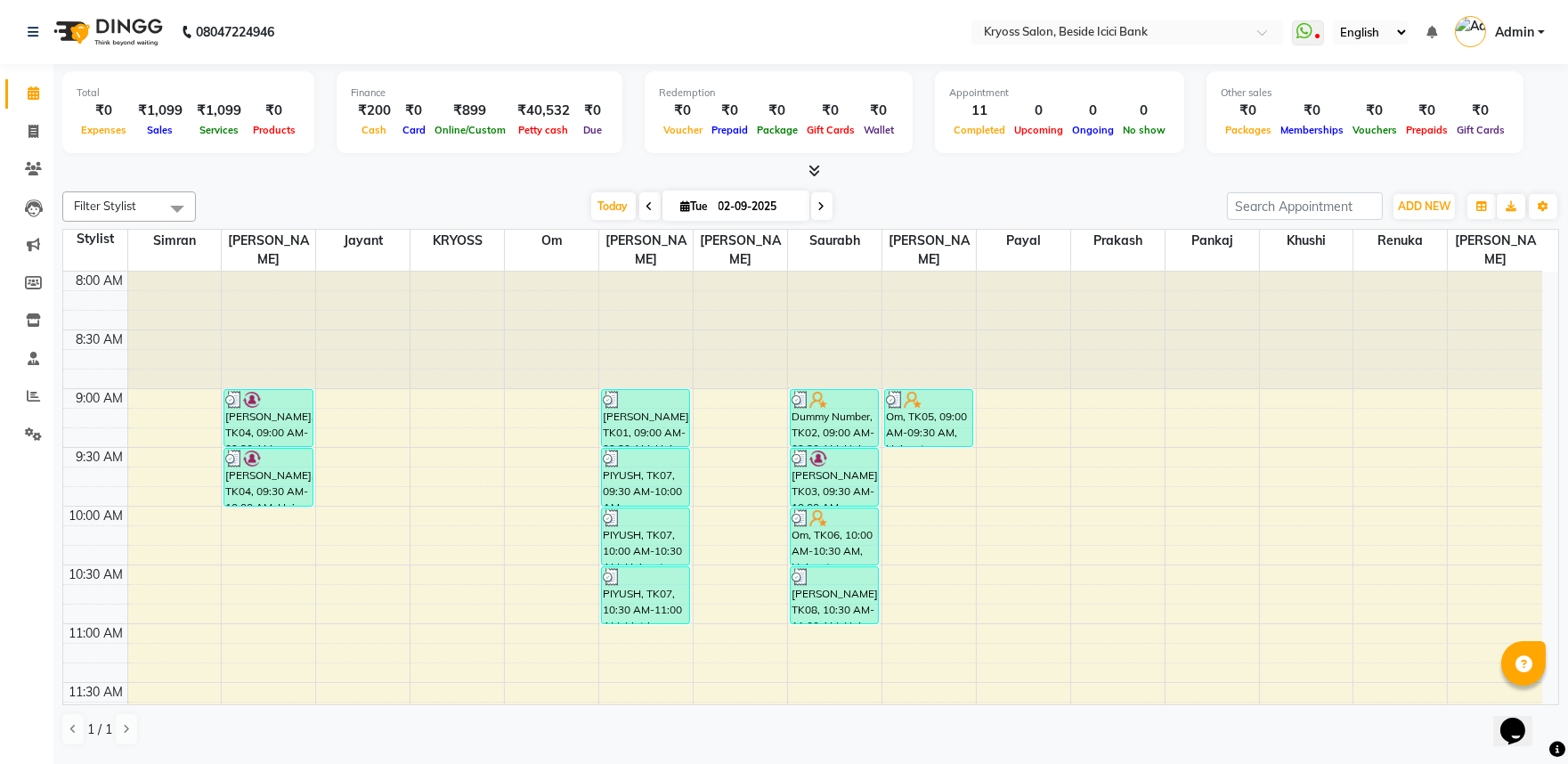
click at [314, 192] on div "Filter Stylist Select All [PERSON_NAME] amit Jayant KRYOSS om [PERSON_NAME] [PE…" at bounding box center [811, 468] width 1497 height 569
select select "40498"
select select "tentative"
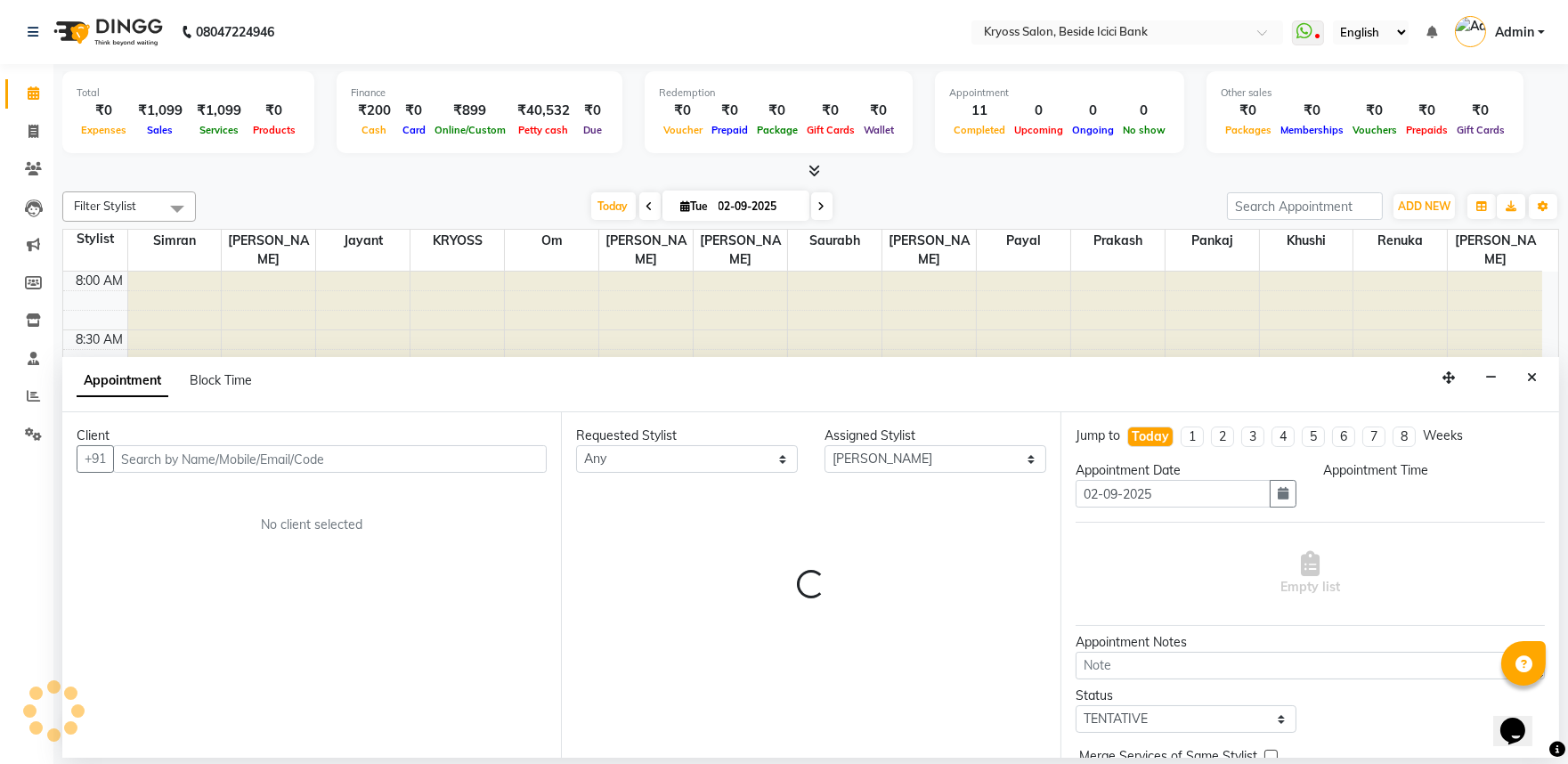
scroll to position [4, 0]
select select "570"
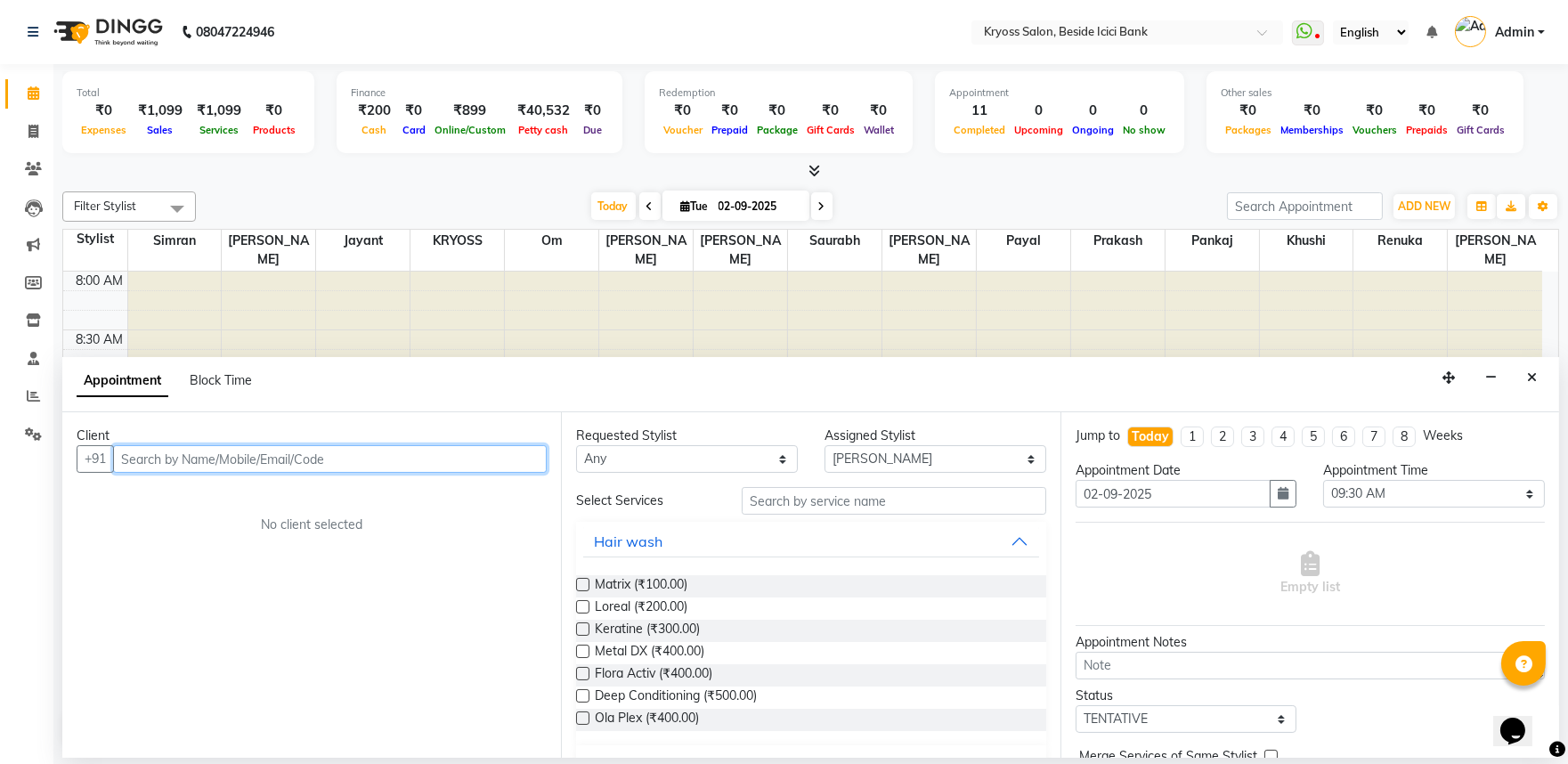
click at [448, 473] on input "text" at bounding box center [330, 459] width 434 height 28
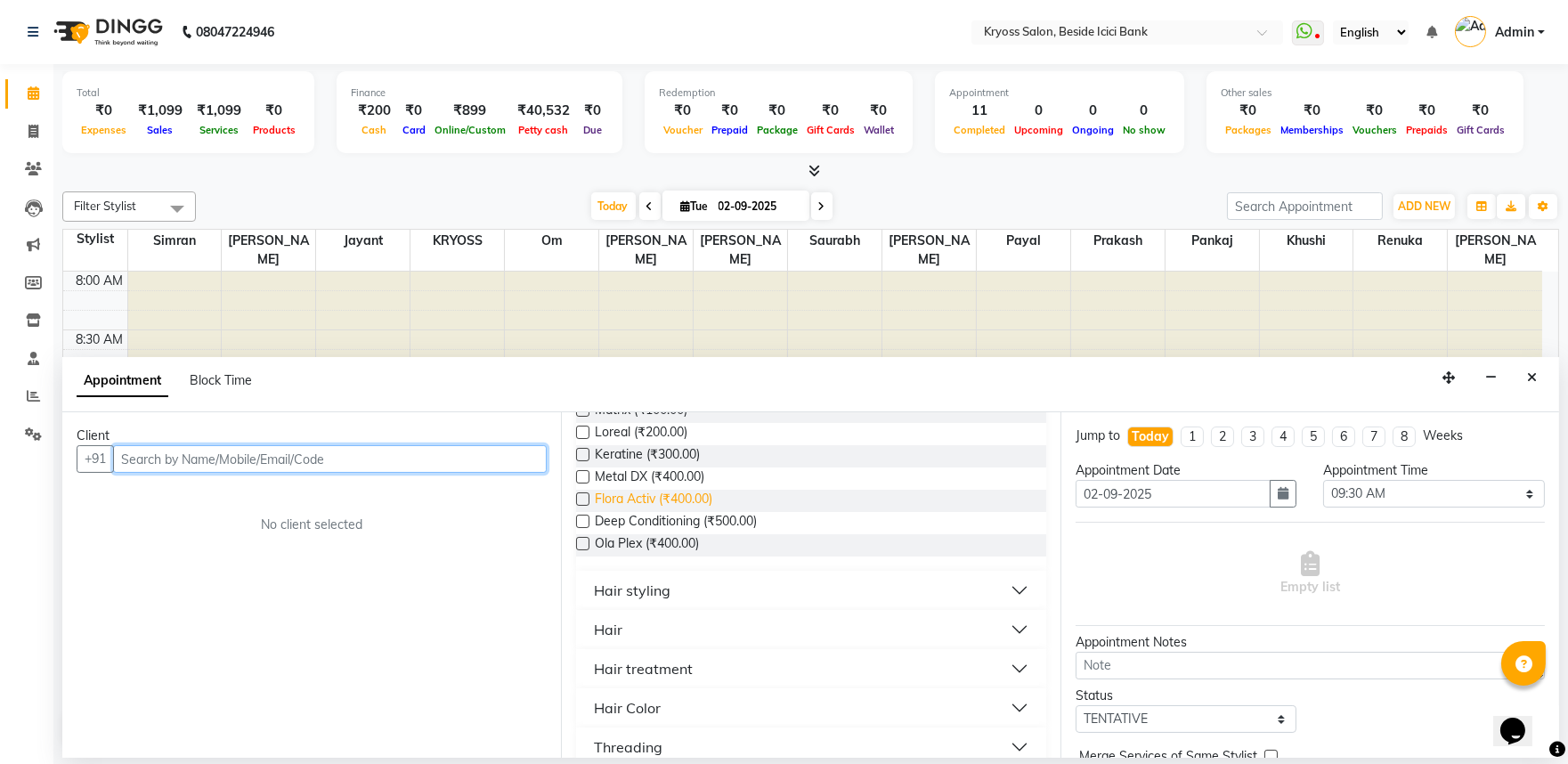
scroll to position [198, 0]
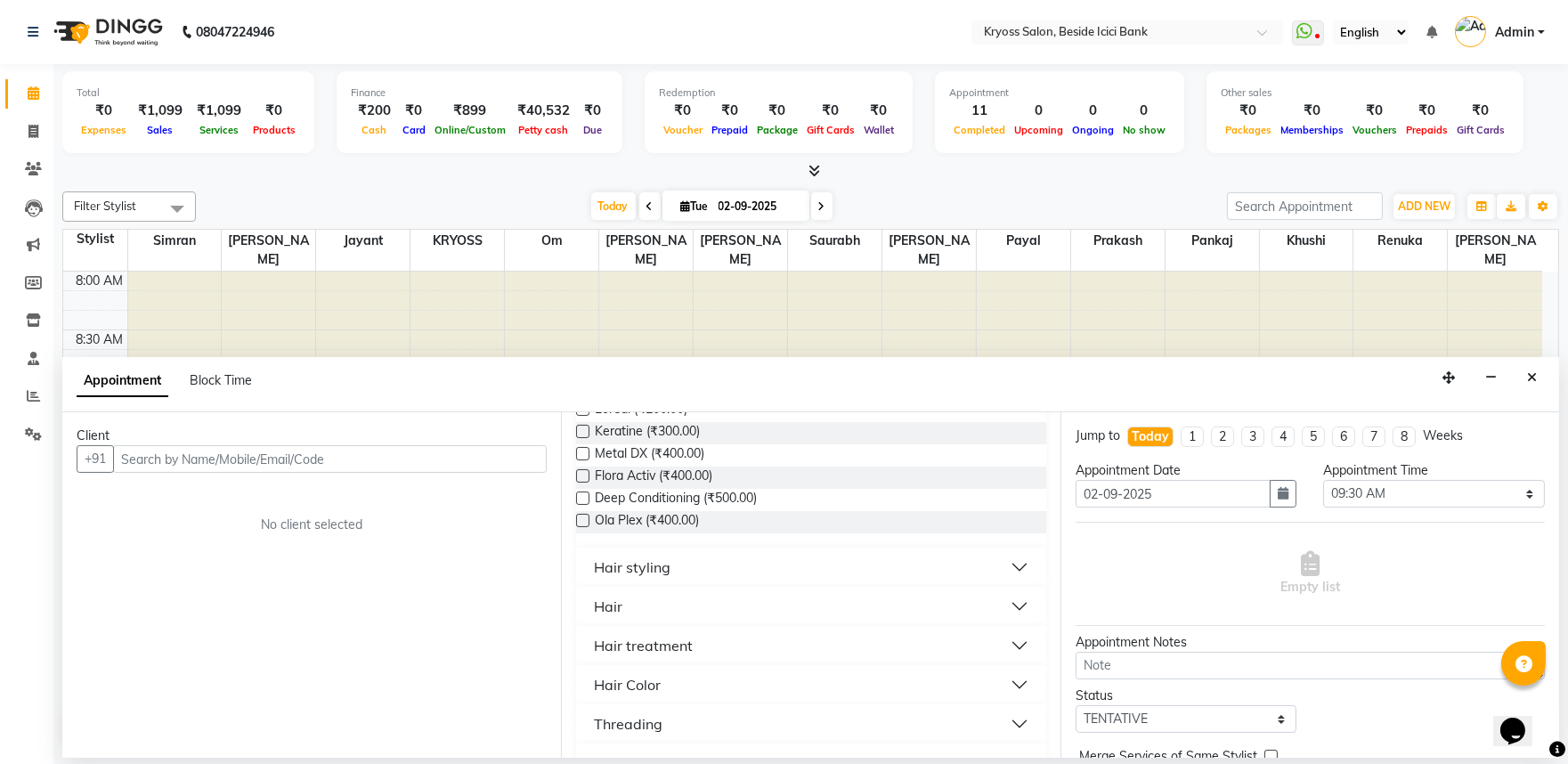
click at [617, 617] on div "Hair" at bounding box center [608, 607] width 29 height 22
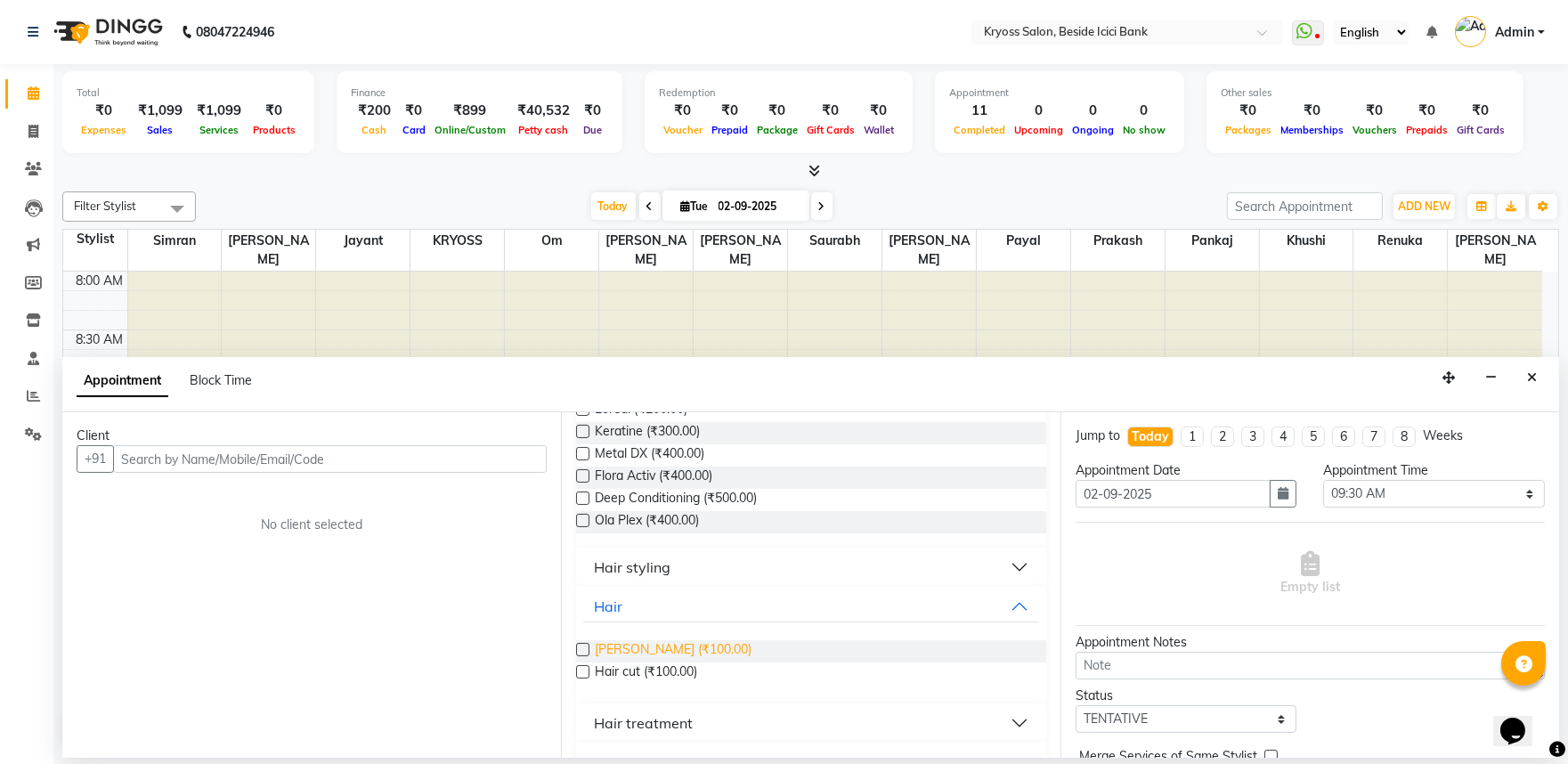
click at [644, 662] on span "[PERSON_NAME] (₹100.00)" at bounding box center [673, 652] width 156 height 22
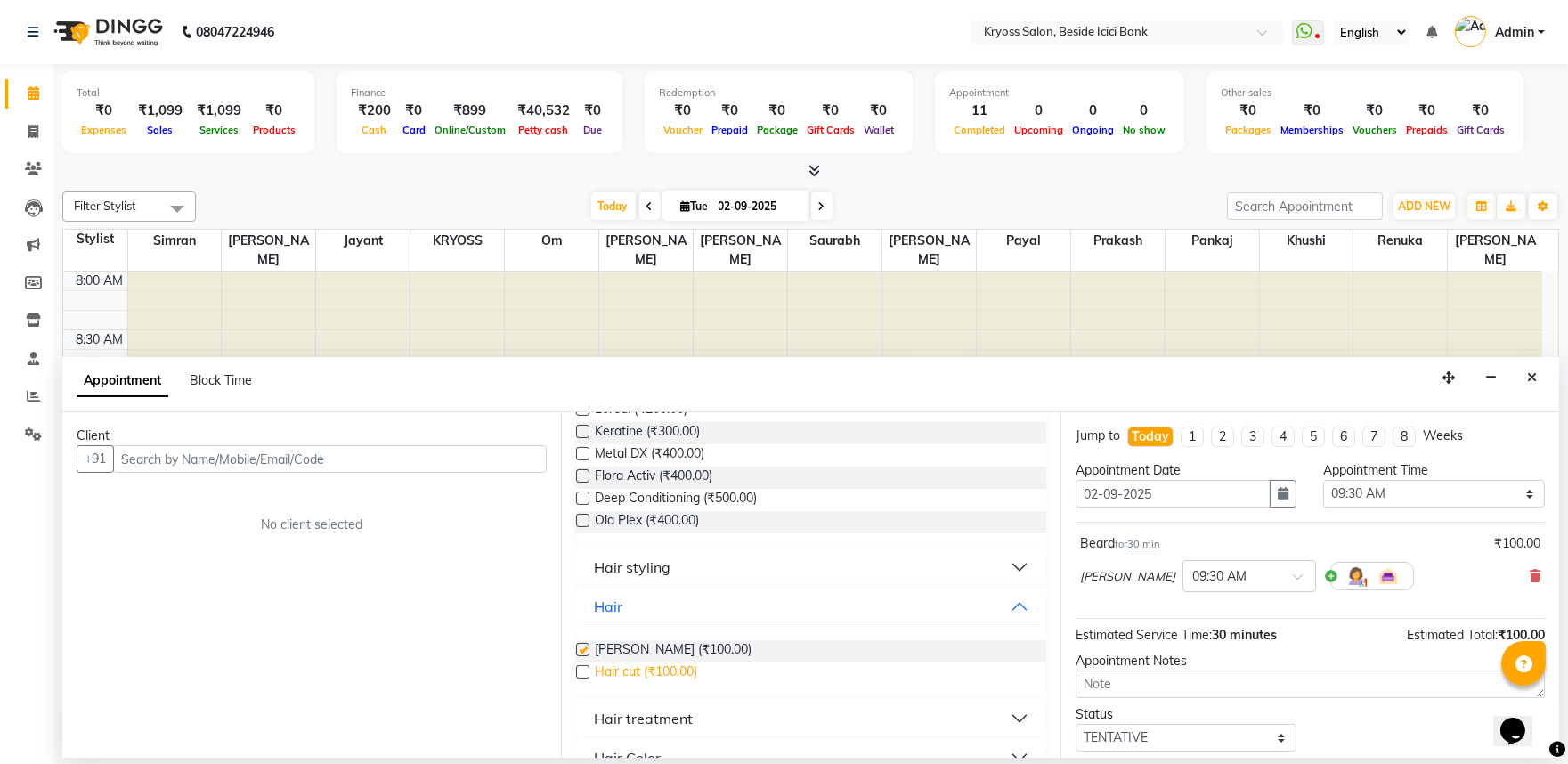
checkbox input "false"
drag, startPoint x: 645, startPoint y: 715, endPoint x: 350, endPoint y: 463, distance: 388.0
click at [642, 685] on span "Hair cut (₹100.00)" at bounding box center [646, 673] width 102 height 22
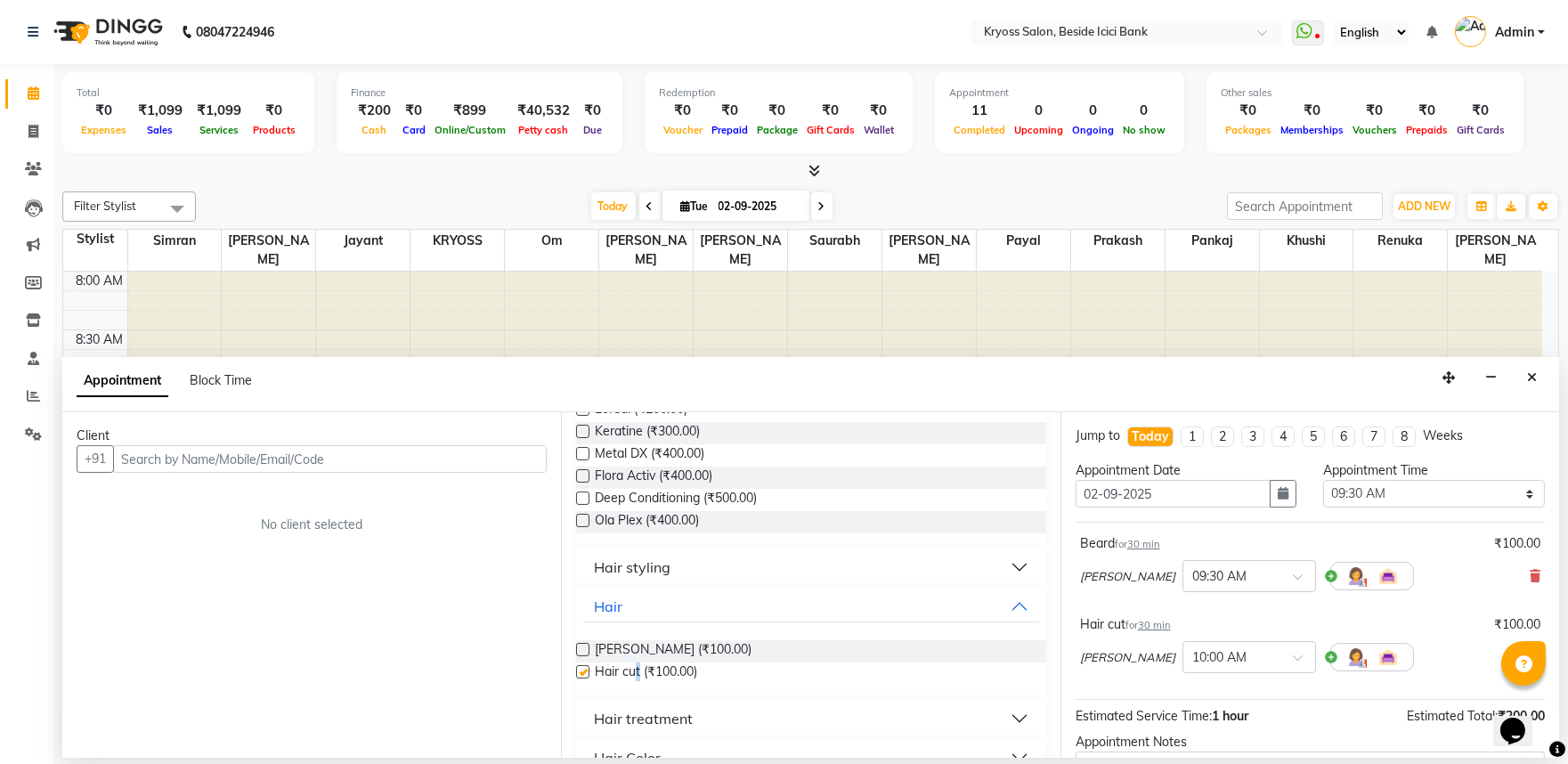
checkbox input "false"
click at [483, 473] on input "text" at bounding box center [330, 459] width 434 height 28
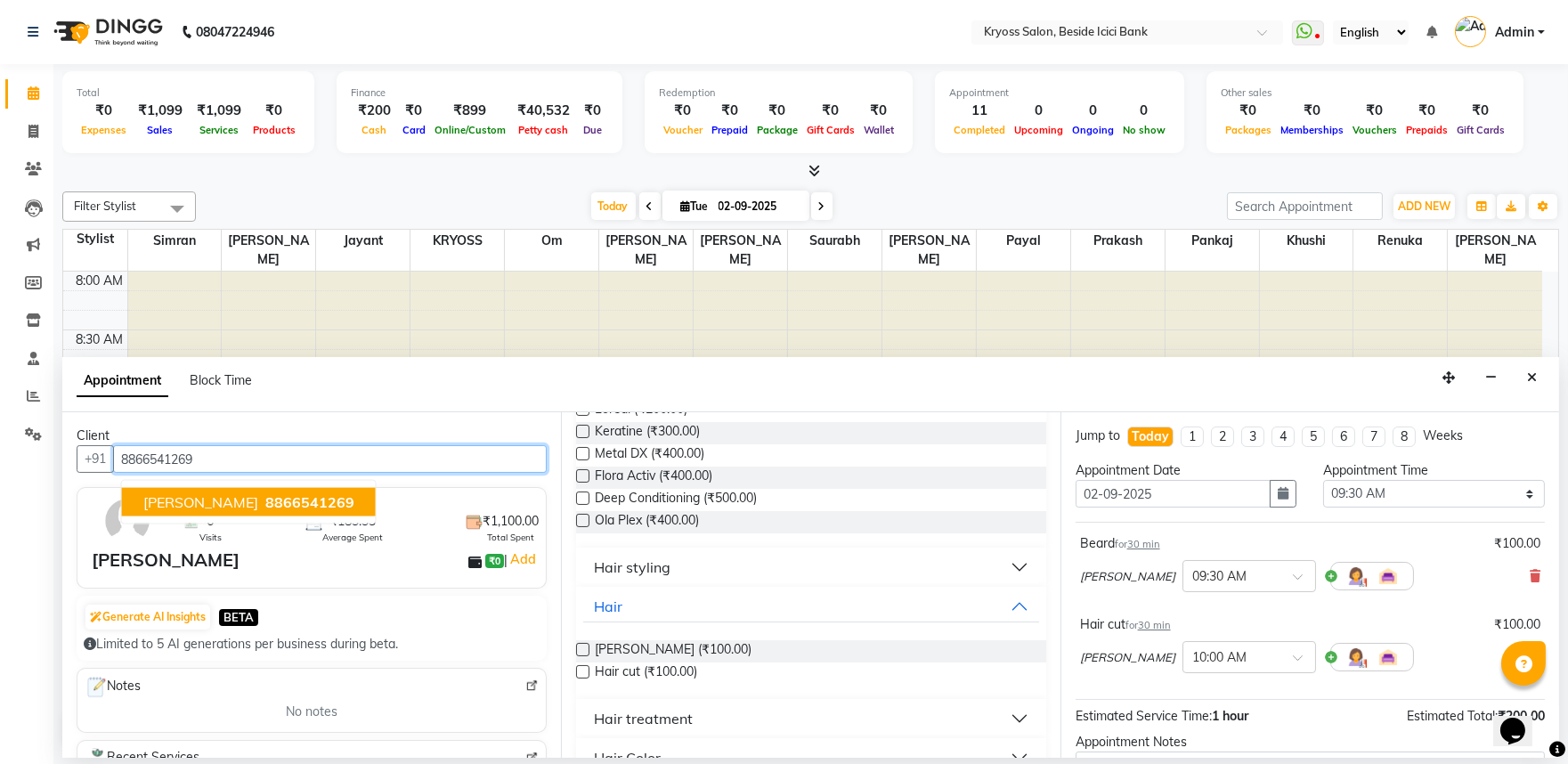
click at [265, 511] on span "8866541269" at bounding box center [309, 502] width 89 height 18
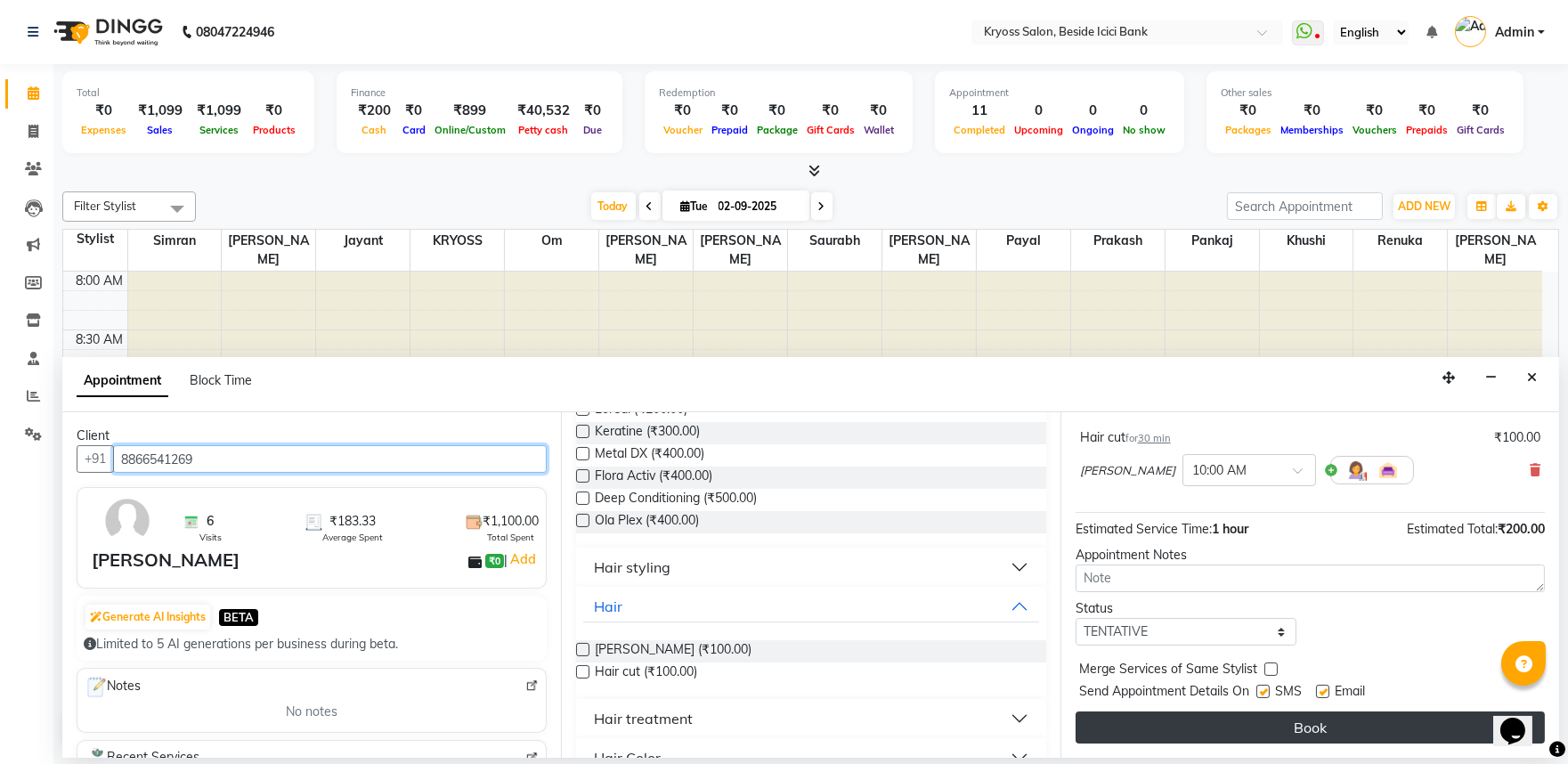
type input "8866541269"
click at [1233, 728] on button "Book" at bounding box center [1310, 728] width 469 height 32
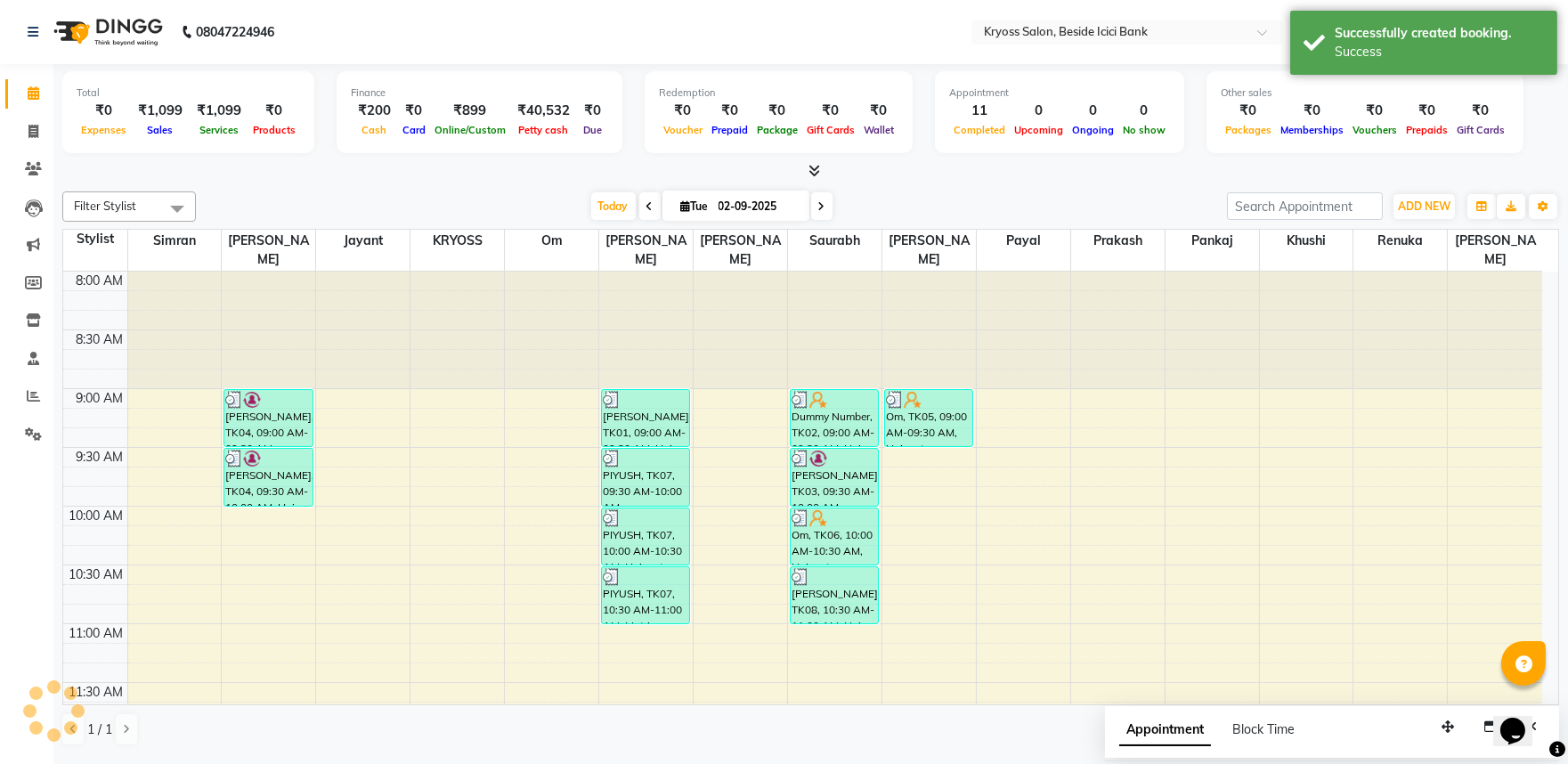
scroll to position [0, 0]
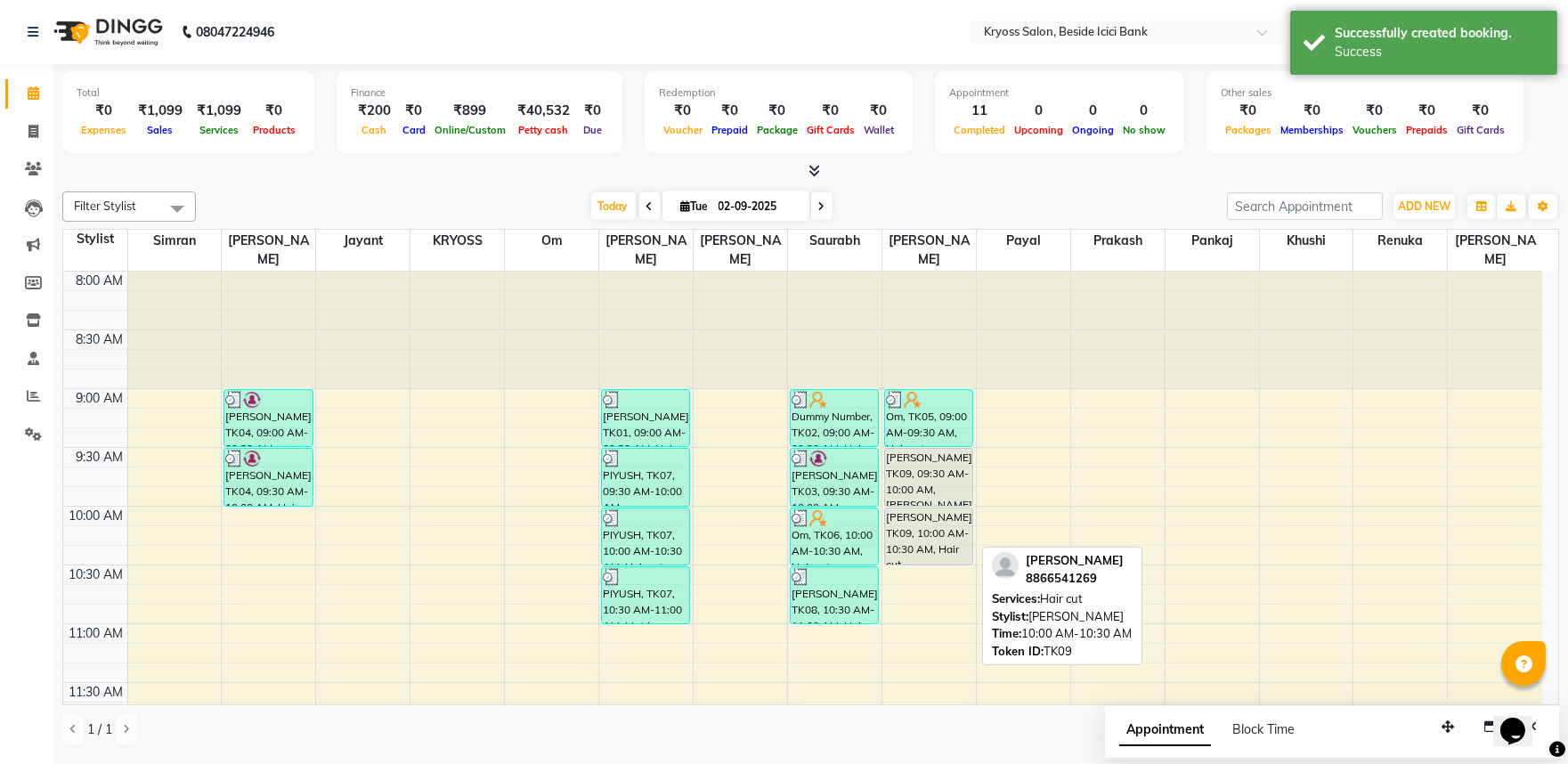
click at [886, 509] on div "[PERSON_NAME], TK09, 10:00 AM-10:30 AM, Hair cut" at bounding box center [928, 537] width 87 height 56
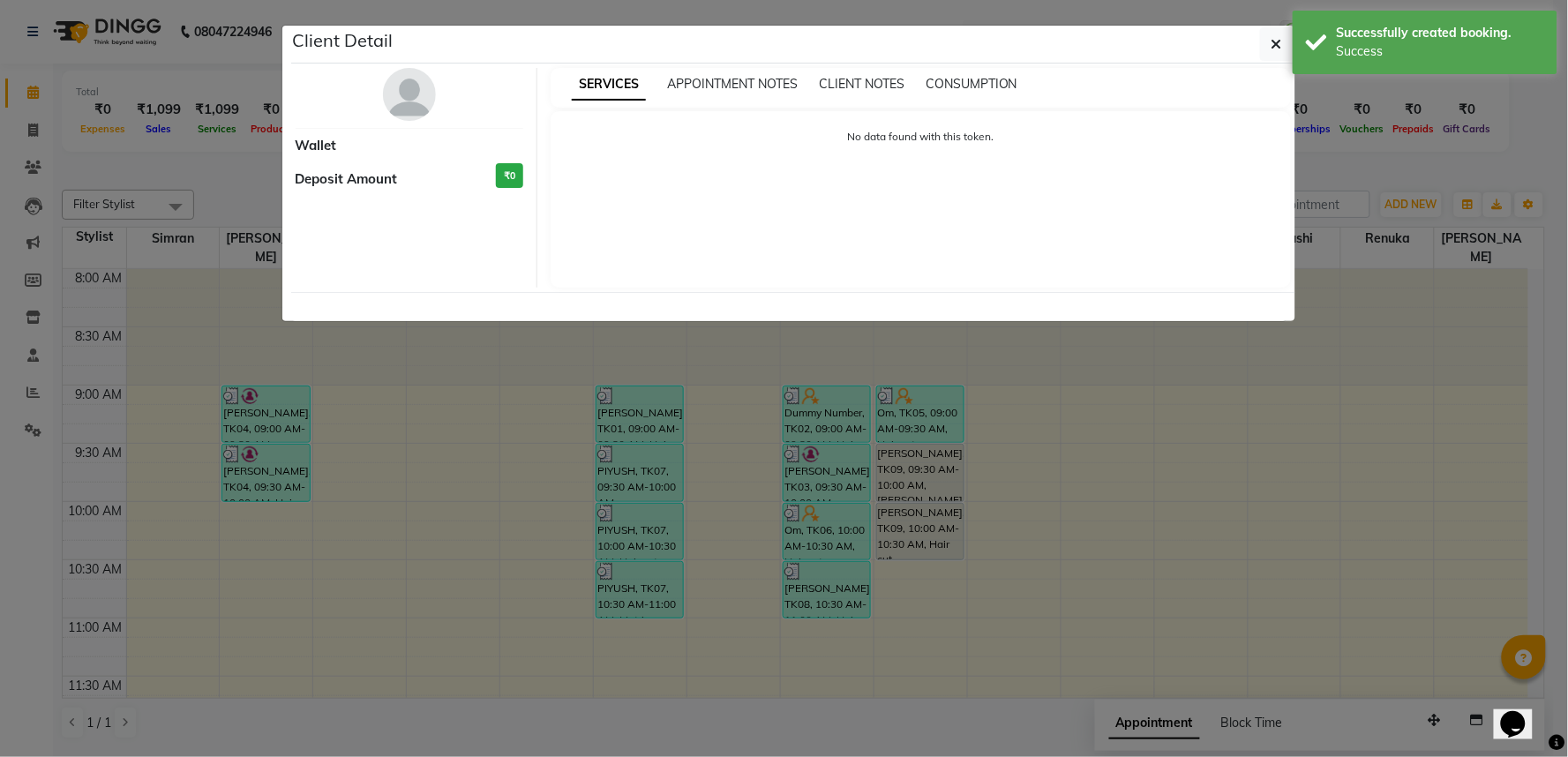
select select "7"
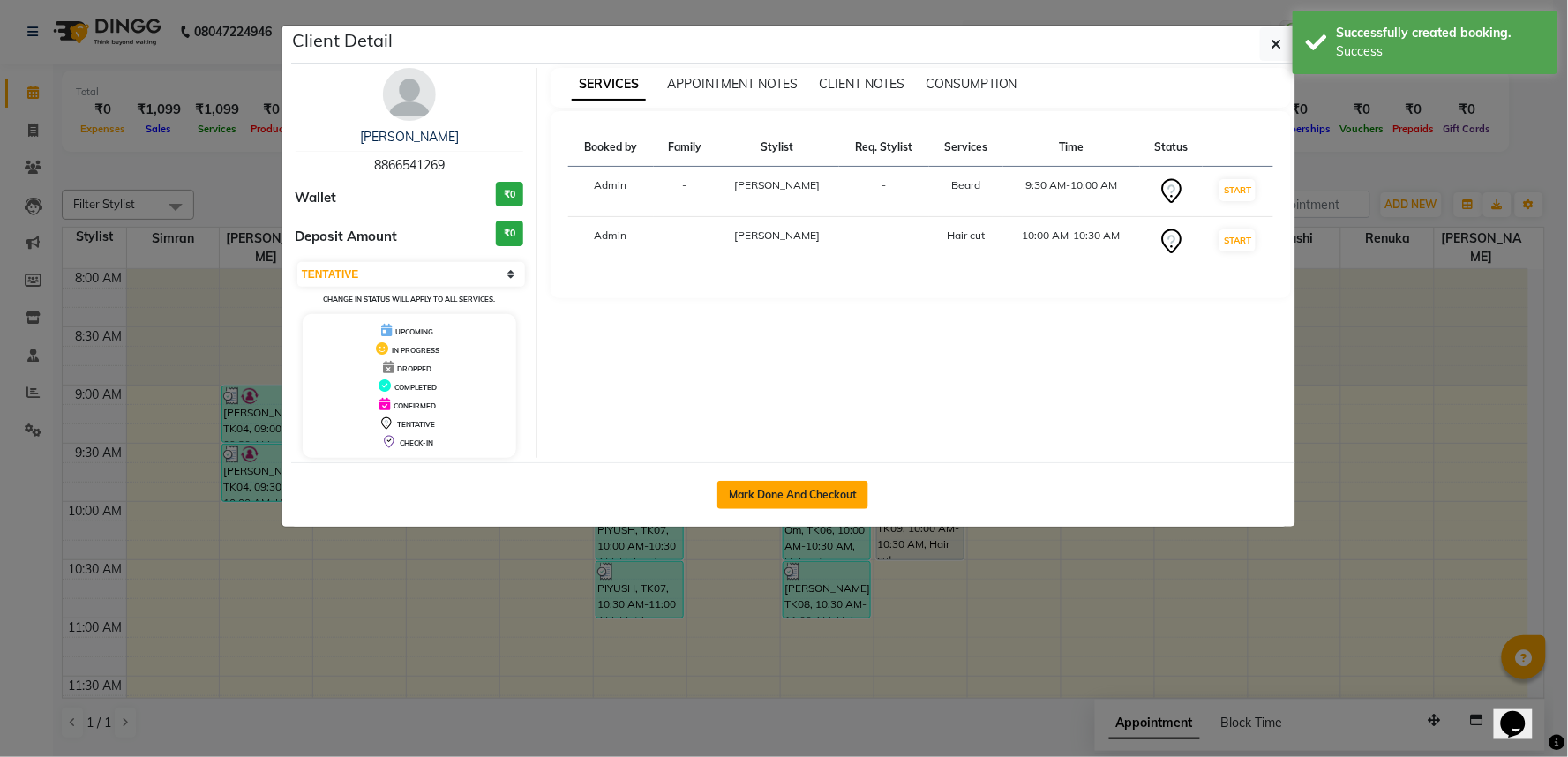
click at [791, 503] on button "Mark Done And Checkout" at bounding box center [792, 495] width 150 height 28
select select "5439"
select select "service"
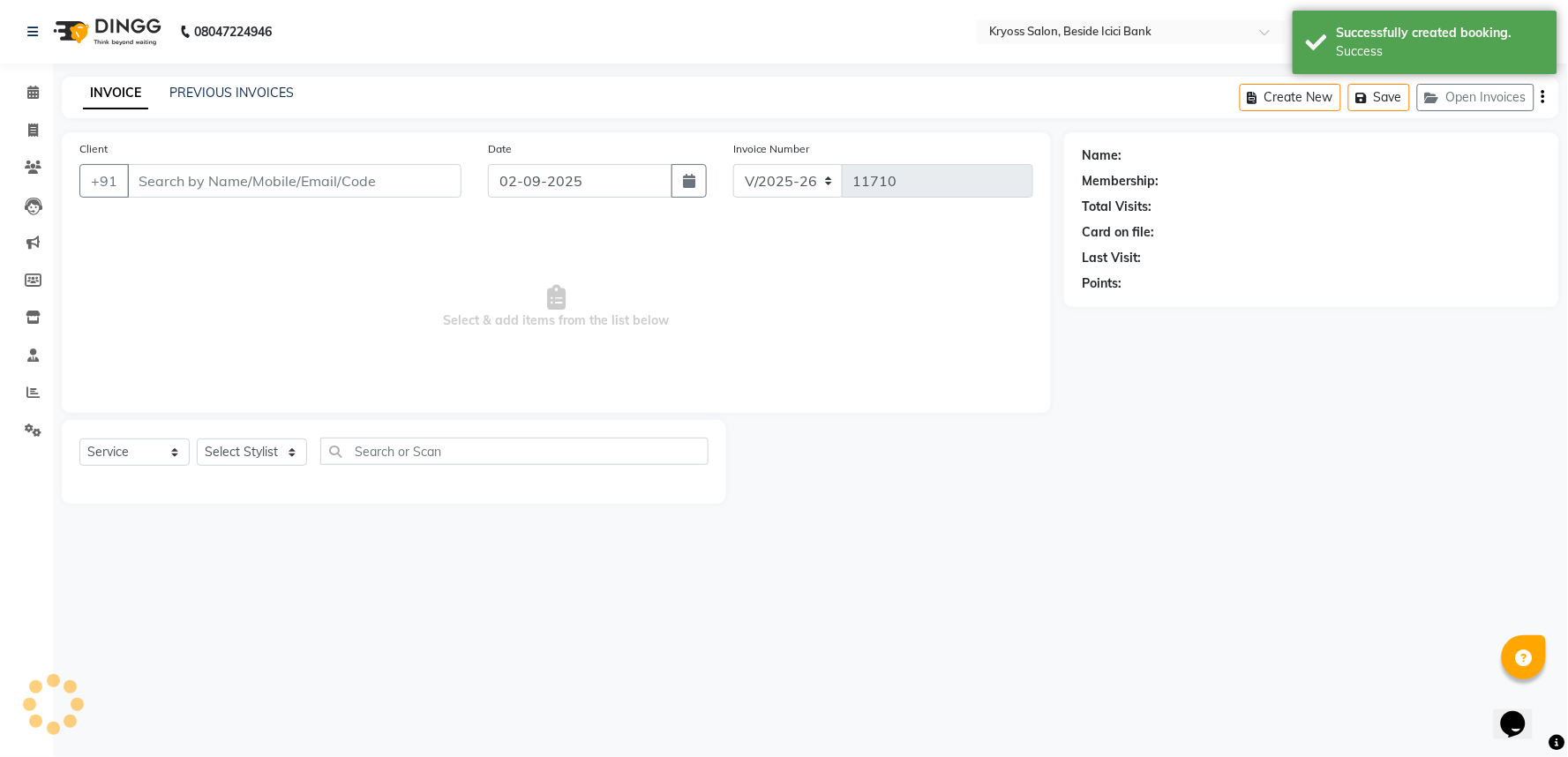
type input "8866541269"
select select "40498"
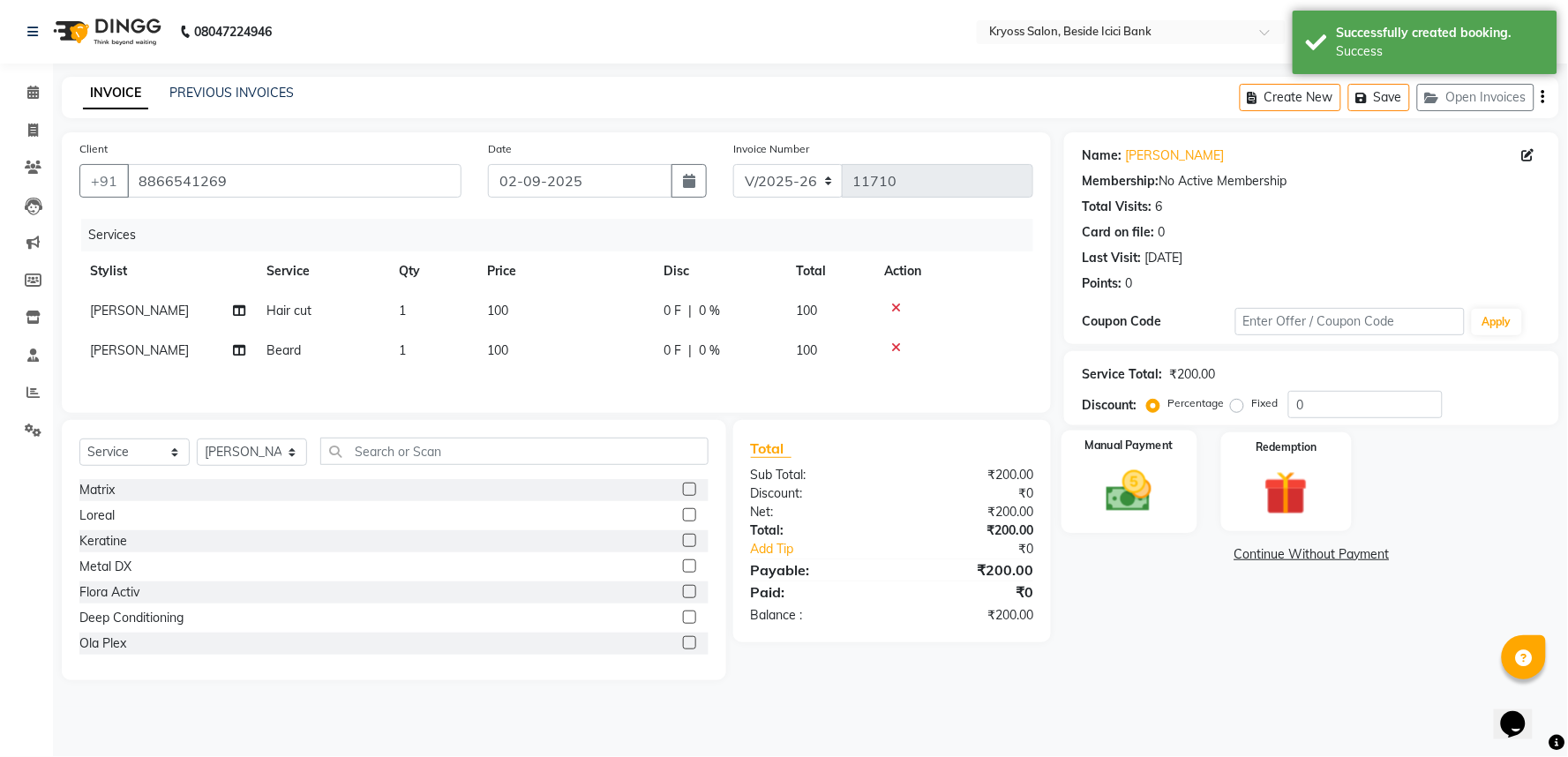
click at [1132, 518] on img at bounding box center [1129, 491] width 74 height 53
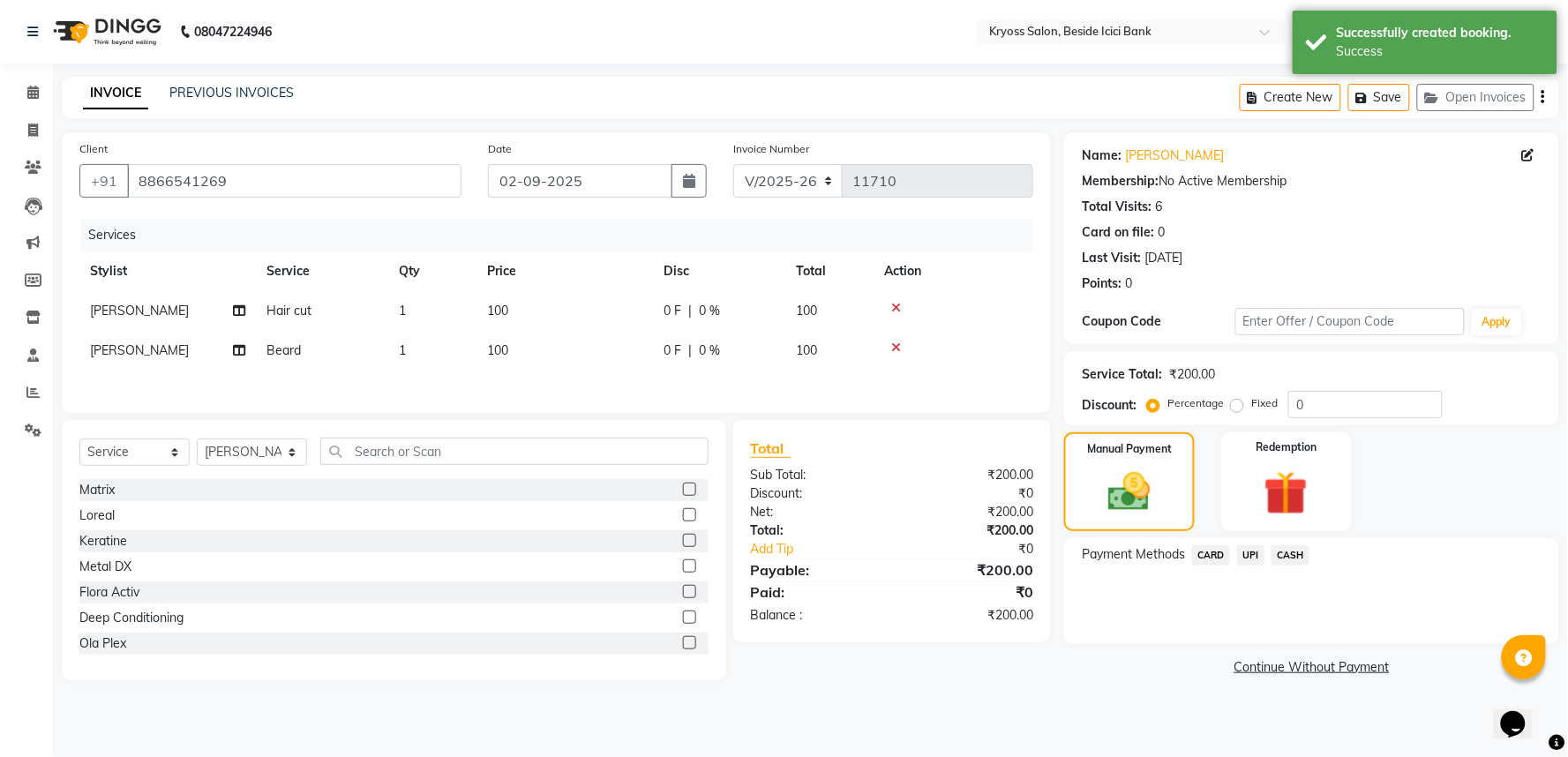
click at [1294, 566] on span "CASH" at bounding box center [1290, 555] width 38 height 20
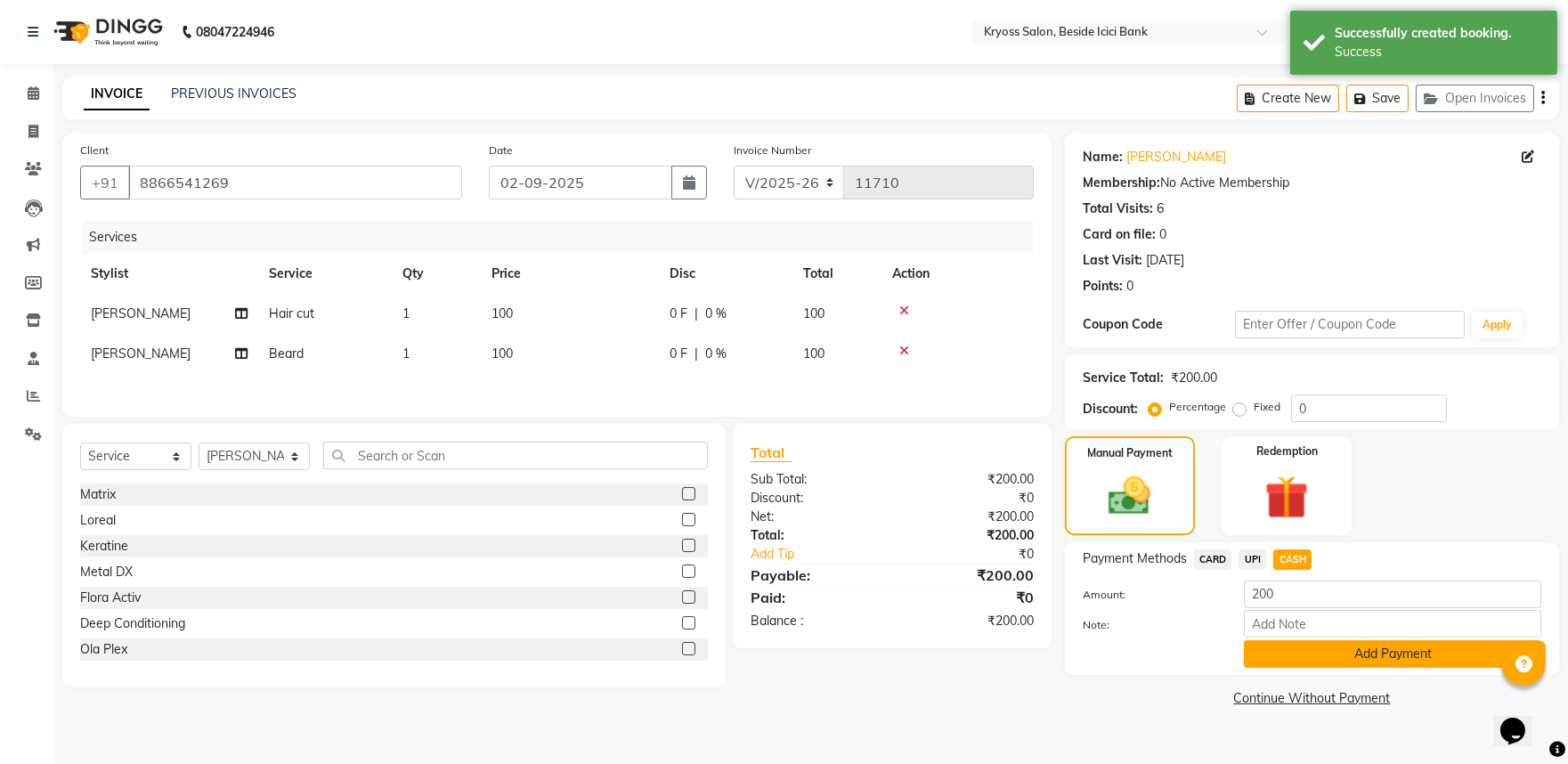
click at [1313, 668] on button "Add Payment" at bounding box center [1393, 654] width 297 height 28
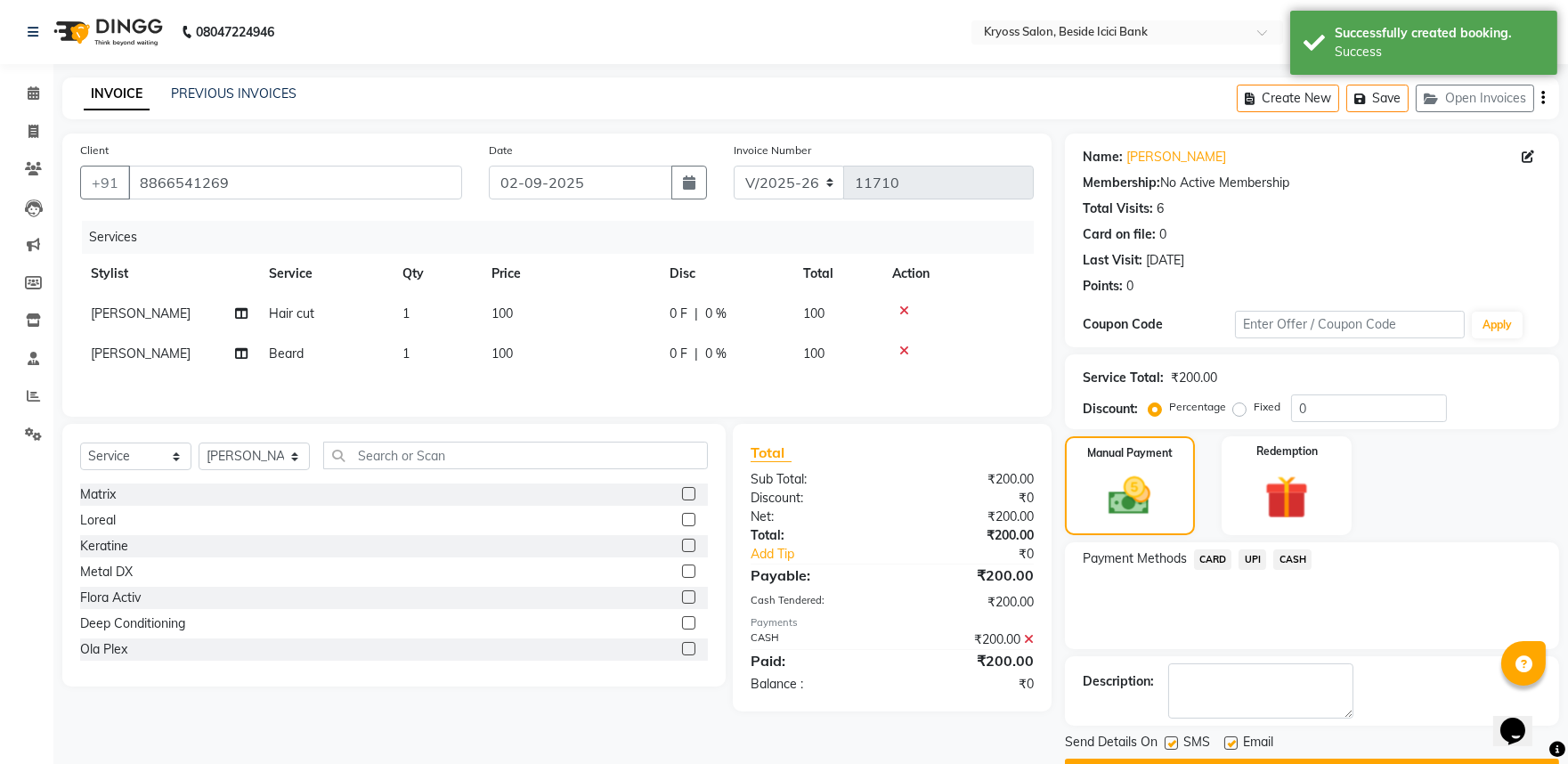
scroll to position [92, 0]
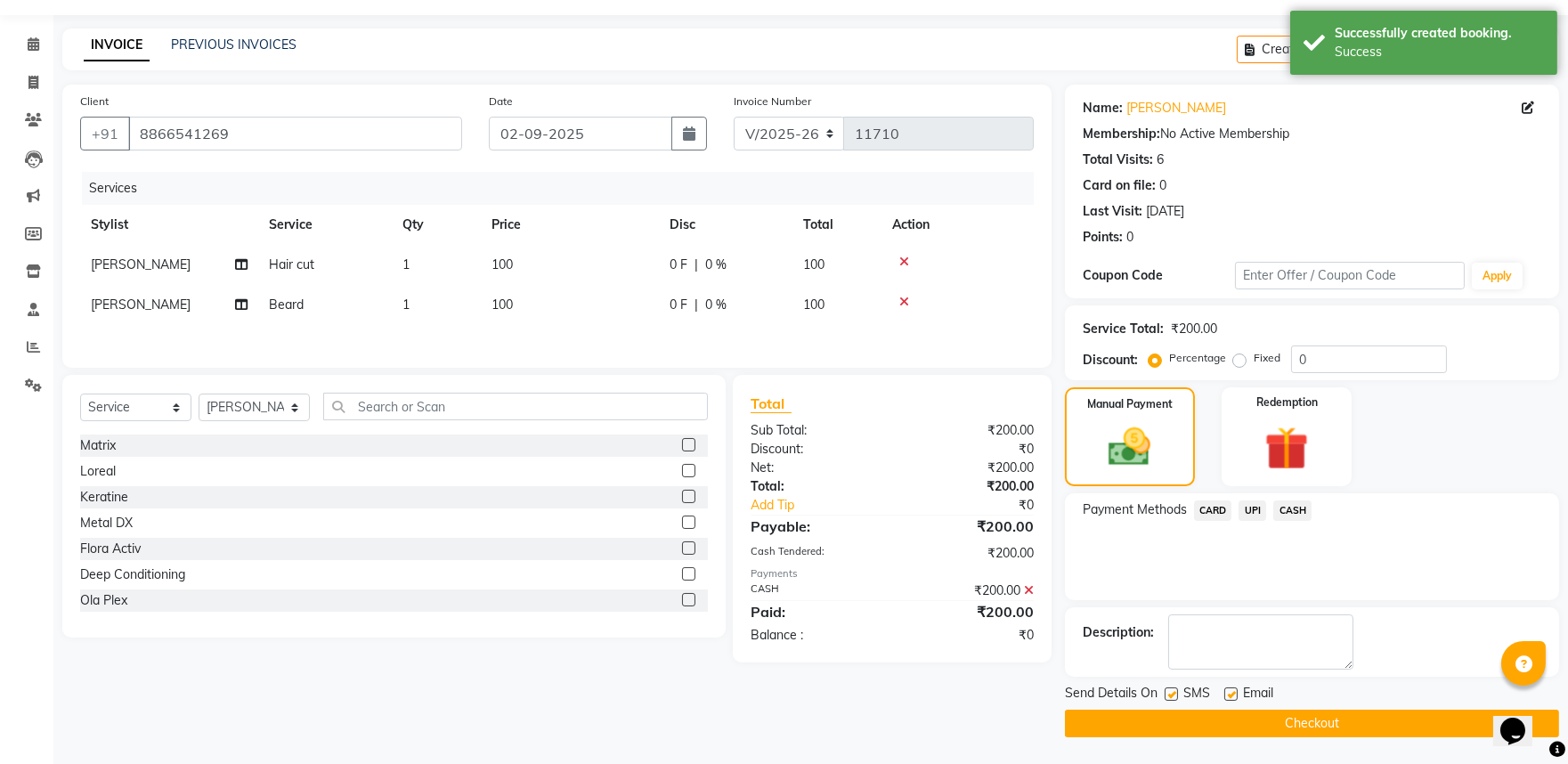
click at [1307, 726] on button "Checkout" at bounding box center [1312, 724] width 494 height 28
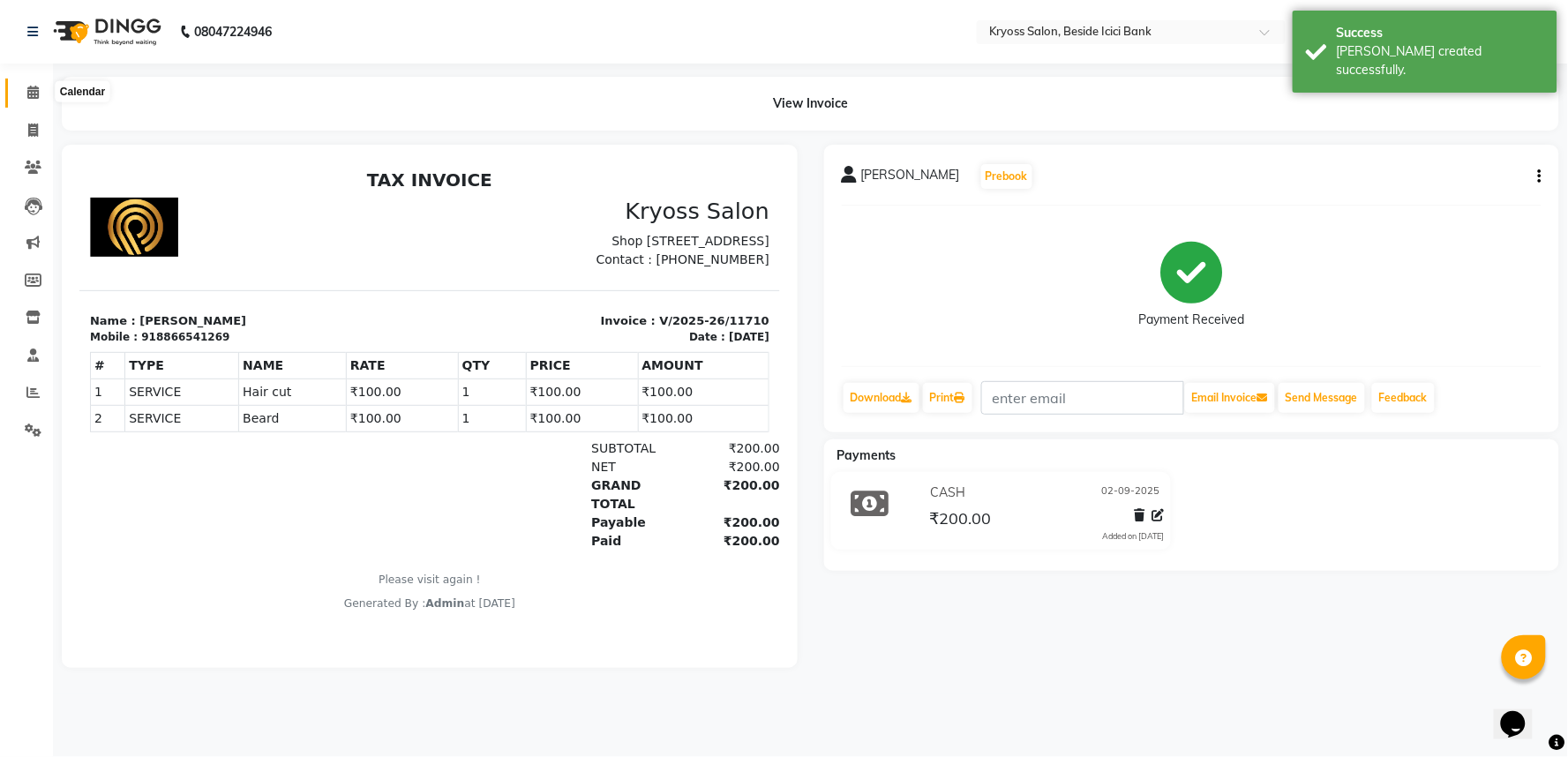
click at [29, 85] on span at bounding box center [33, 93] width 31 height 20
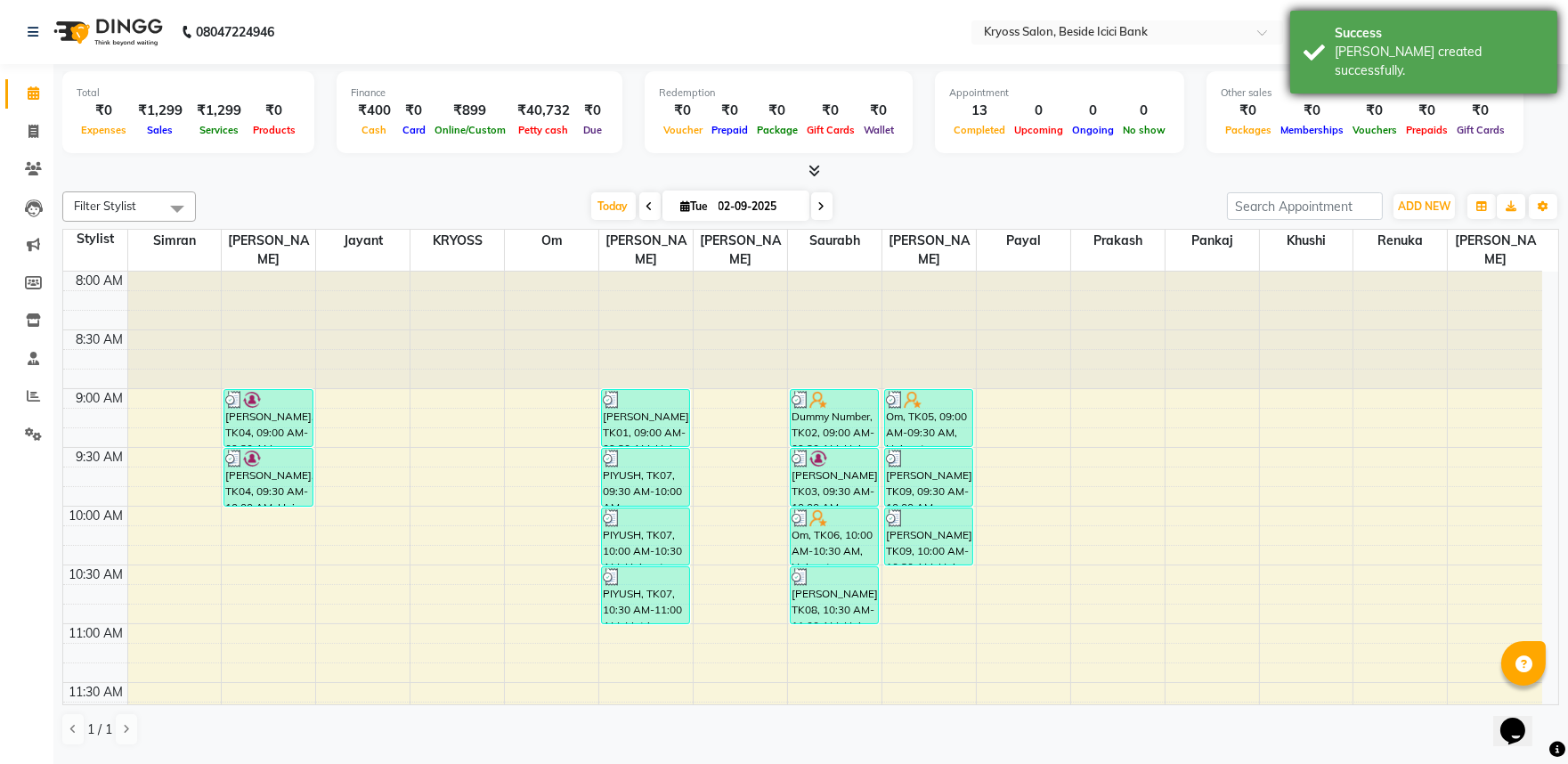
click at [1472, 22] on div "Success [PERSON_NAME] created successfully." at bounding box center [1423, 52] width 267 height 83
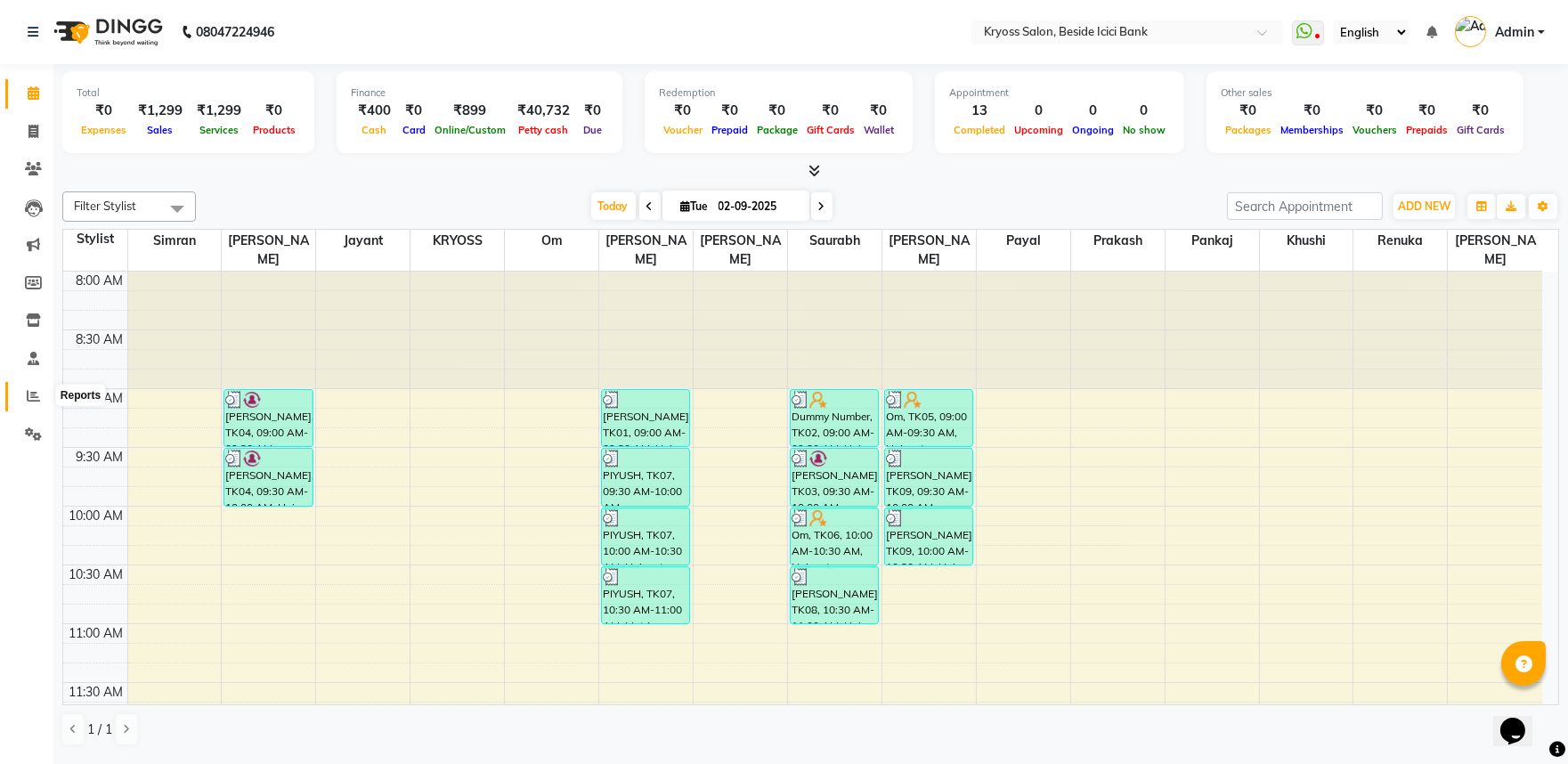
click at [29, 395] on icon at bounding box center [33, 395] width 13 height 13
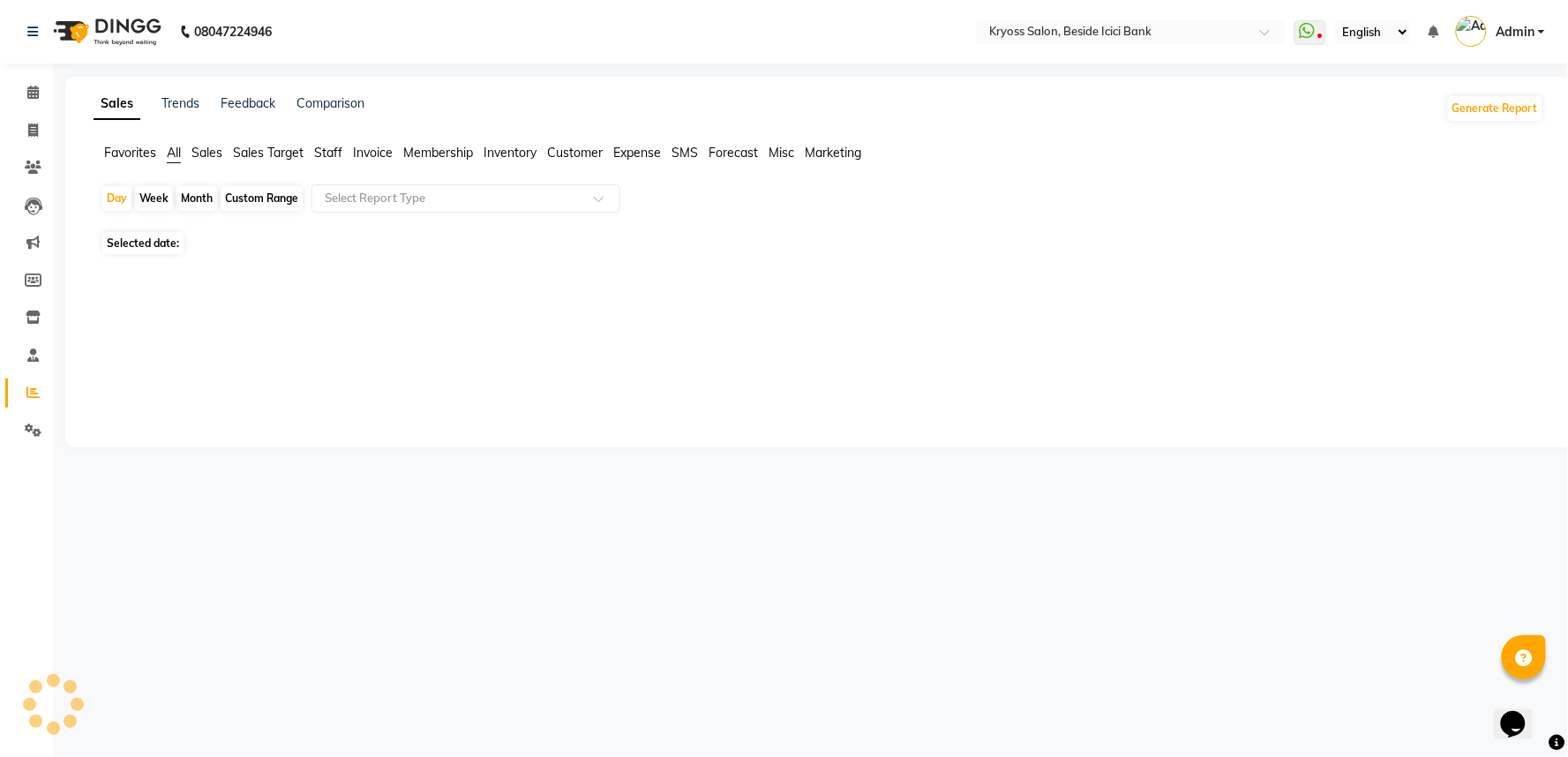
click at [125, 224] on div "Day Week Month Custom Range Select Report Type" at bounding box center [818, 206] width 1436 height 43
click at [125, 211] on div "Day" at bounding box center [117, 199] width 29 height 25
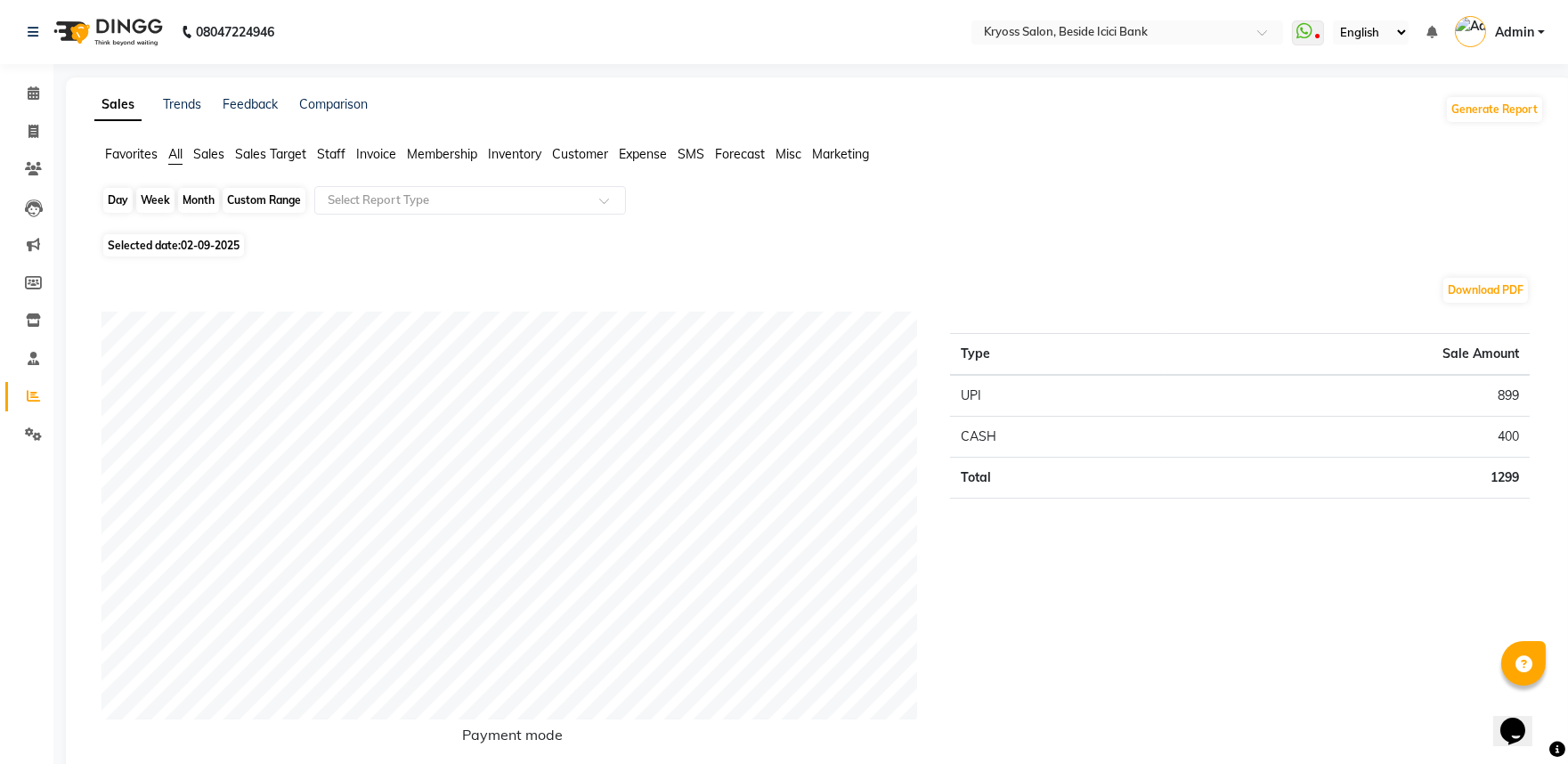
click at [130, 213] on div "Day" at bounding box center [118, 200] width 30 height 25
select select "9"
select select "2025"
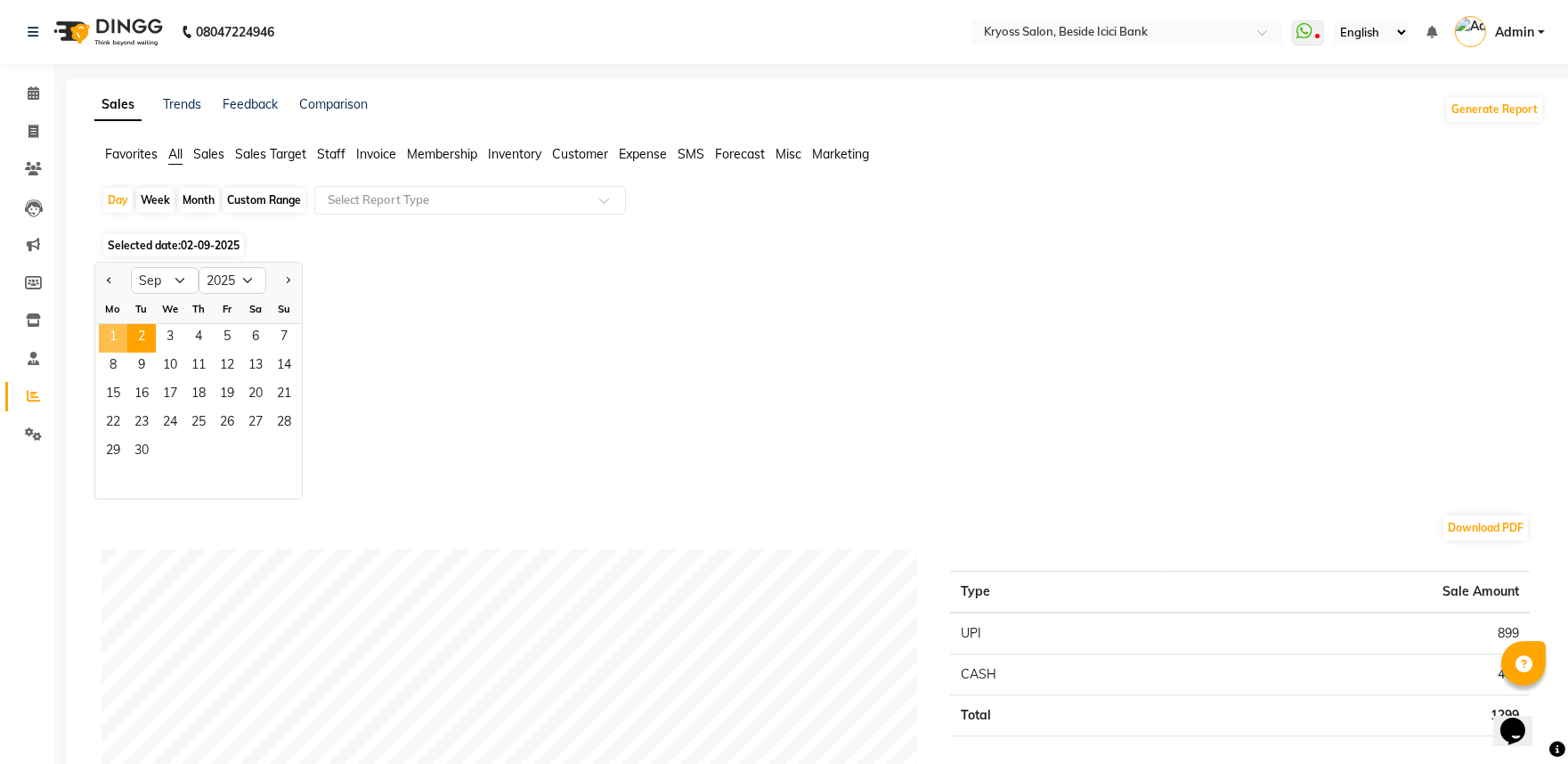
click at [122, 352] on span "1" at bounding box center [113, 339] width 29 height 29
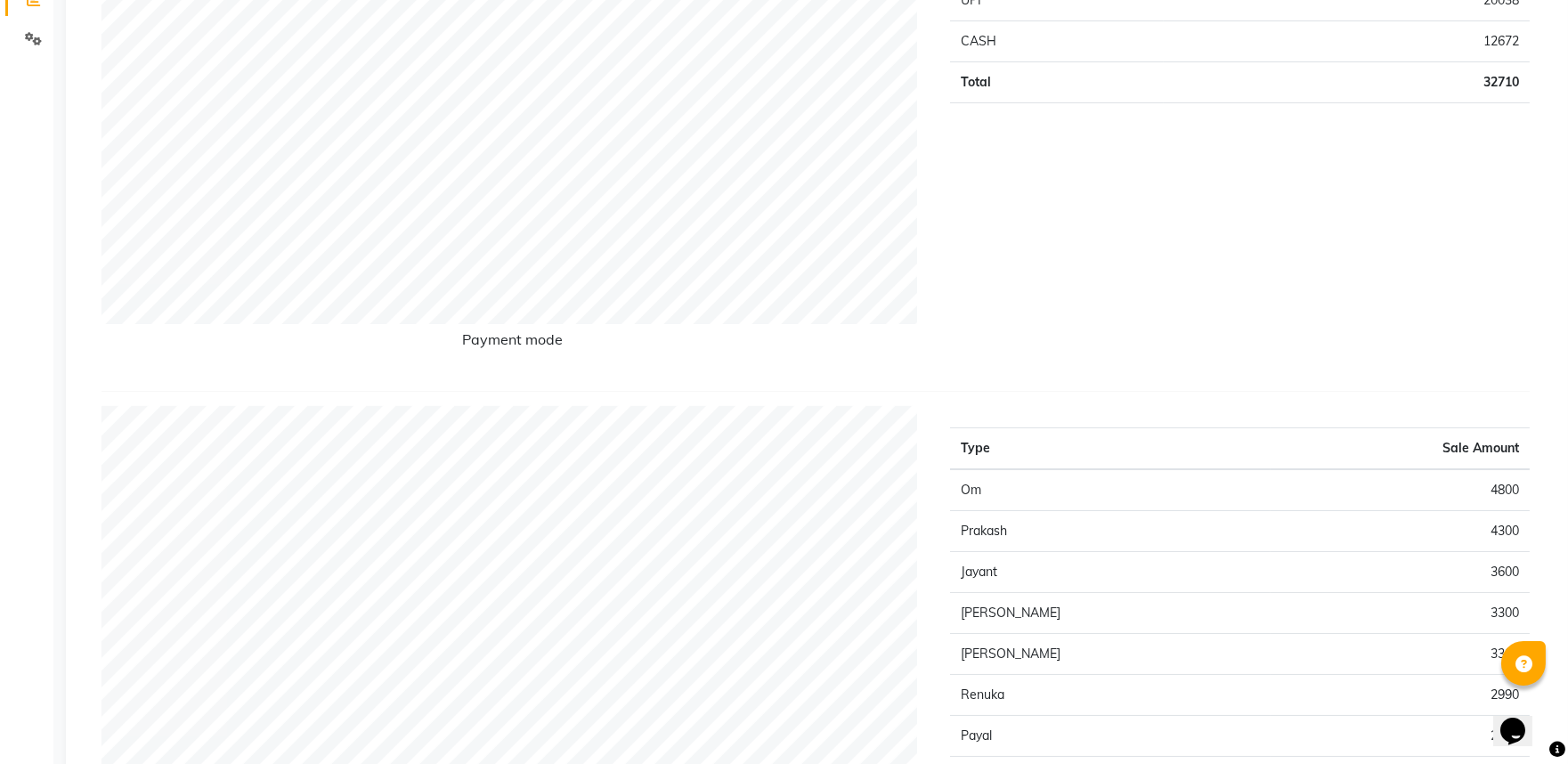
scroll to position [494, 0]
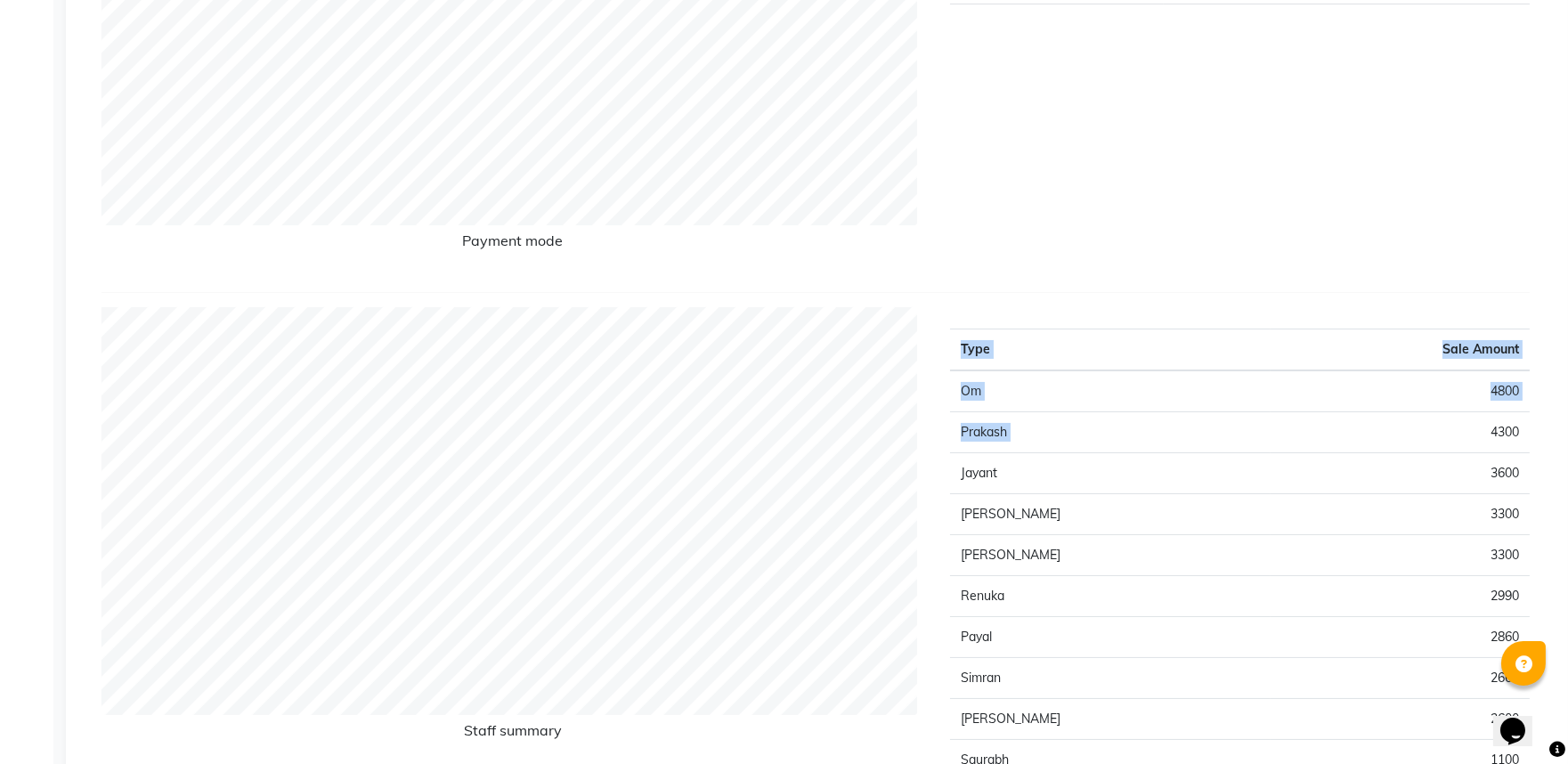
drag, startPoint x: 1528, startPoint y: 468, endPoint x: 1451, endPoint y: 482, distance: 78.3
click at [1451, 482] on div "Type Sale Amount Om 4800 Prakash 4300 Jayant 3600 Pritesh 3300 Palash 3300 Renu…" at bounding box center [1240, 592] width 607 height 570
click at [1434, 278] on div "Type Sale Amount UPI 20038 CASH 12672 Total 32710" at bounding box center [1240, 48] width 607 height 460
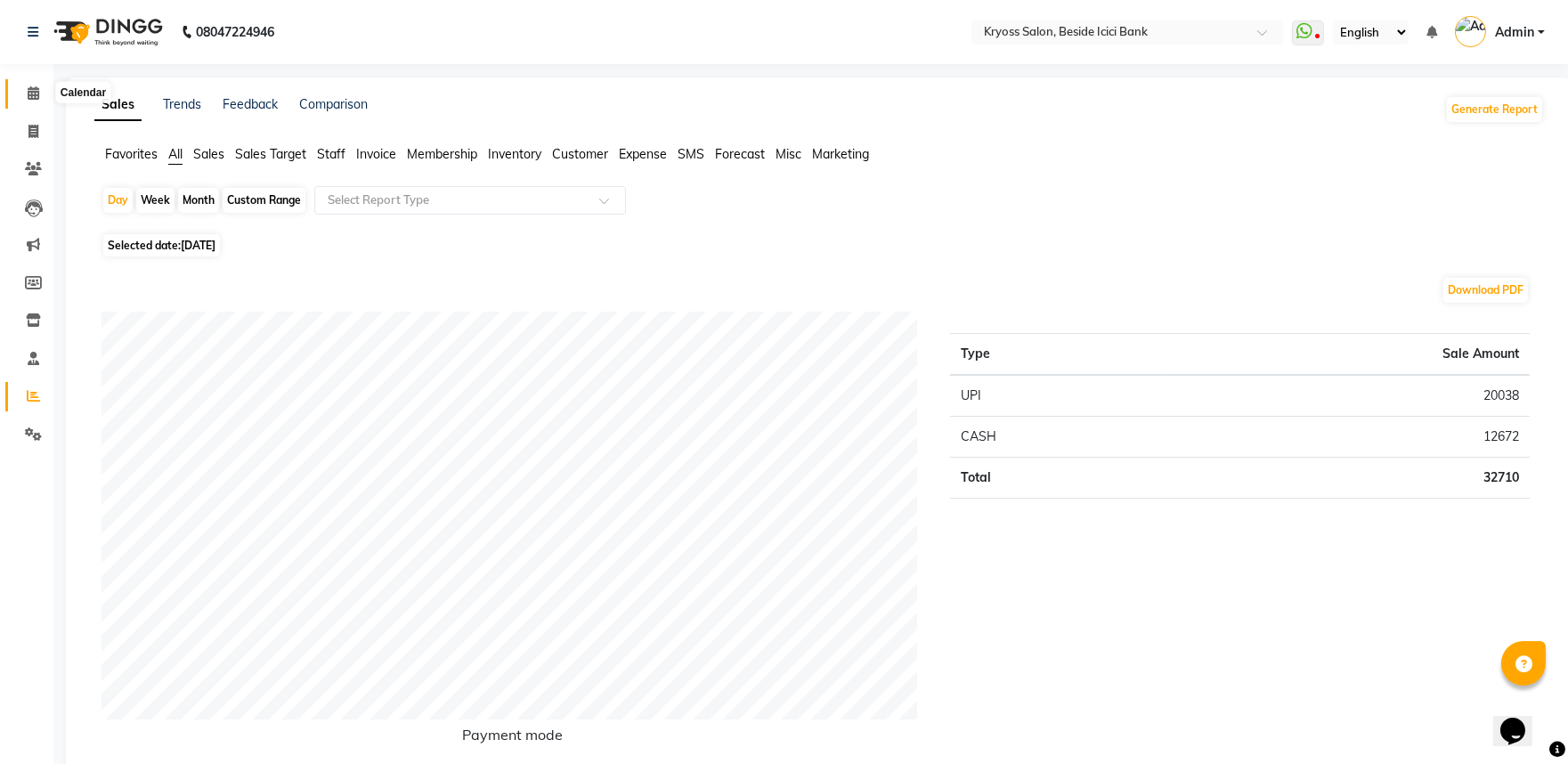
click at [33, 85] on span at bounding box center [33, 93] width 31 height 21
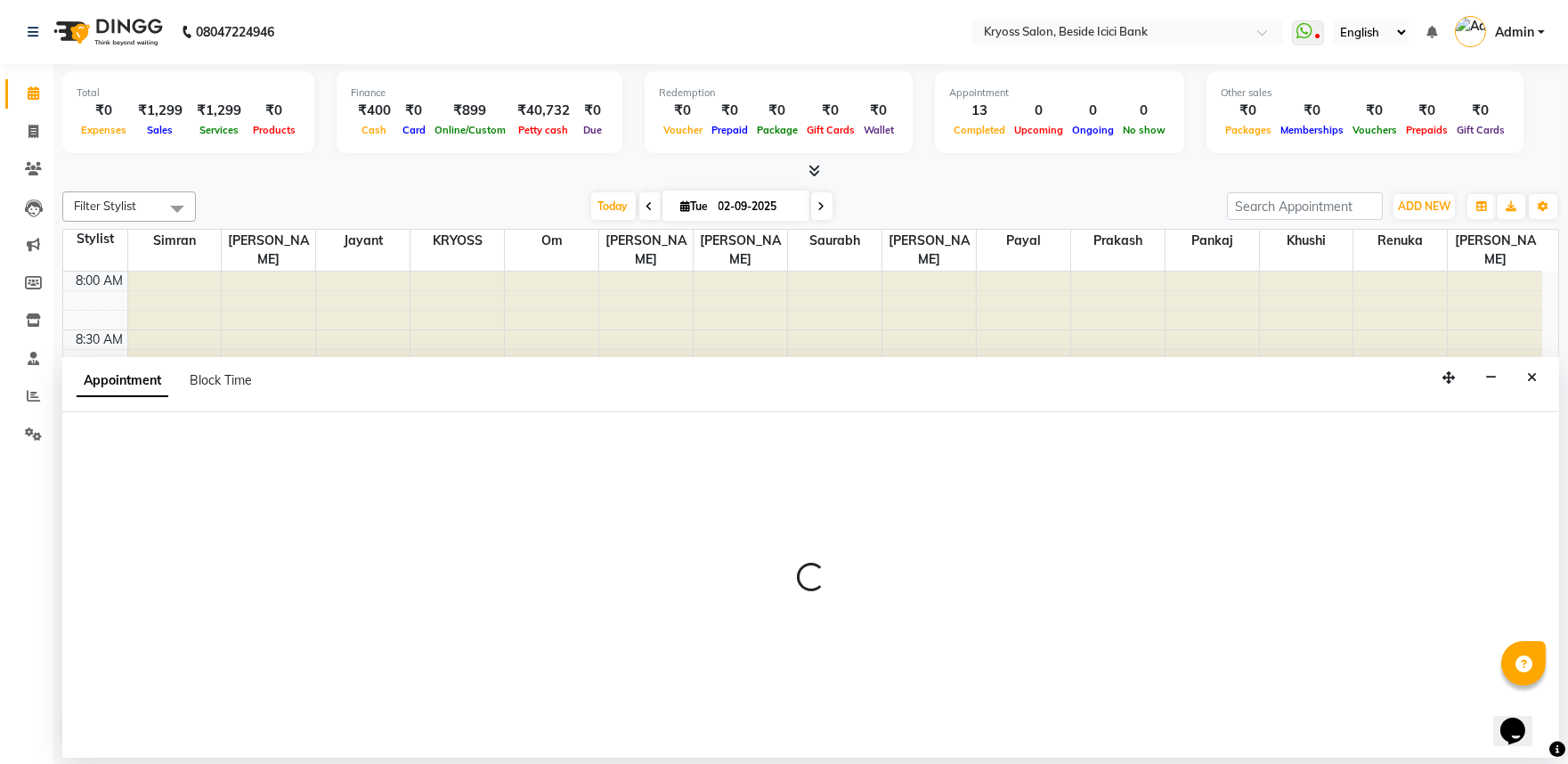
scroll to position [4, 0]
select select "79205"
select select "tentative"
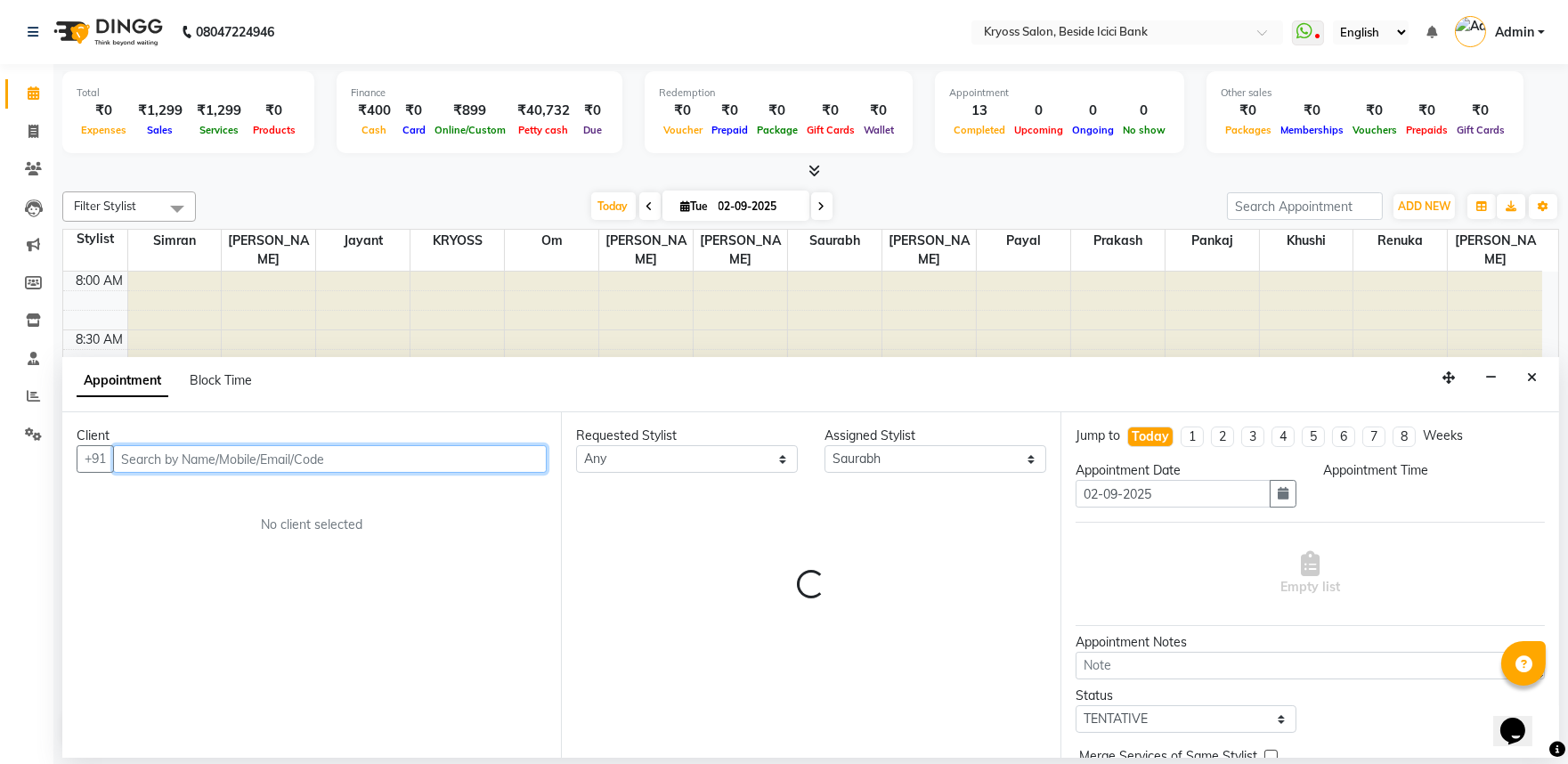
select select "660"
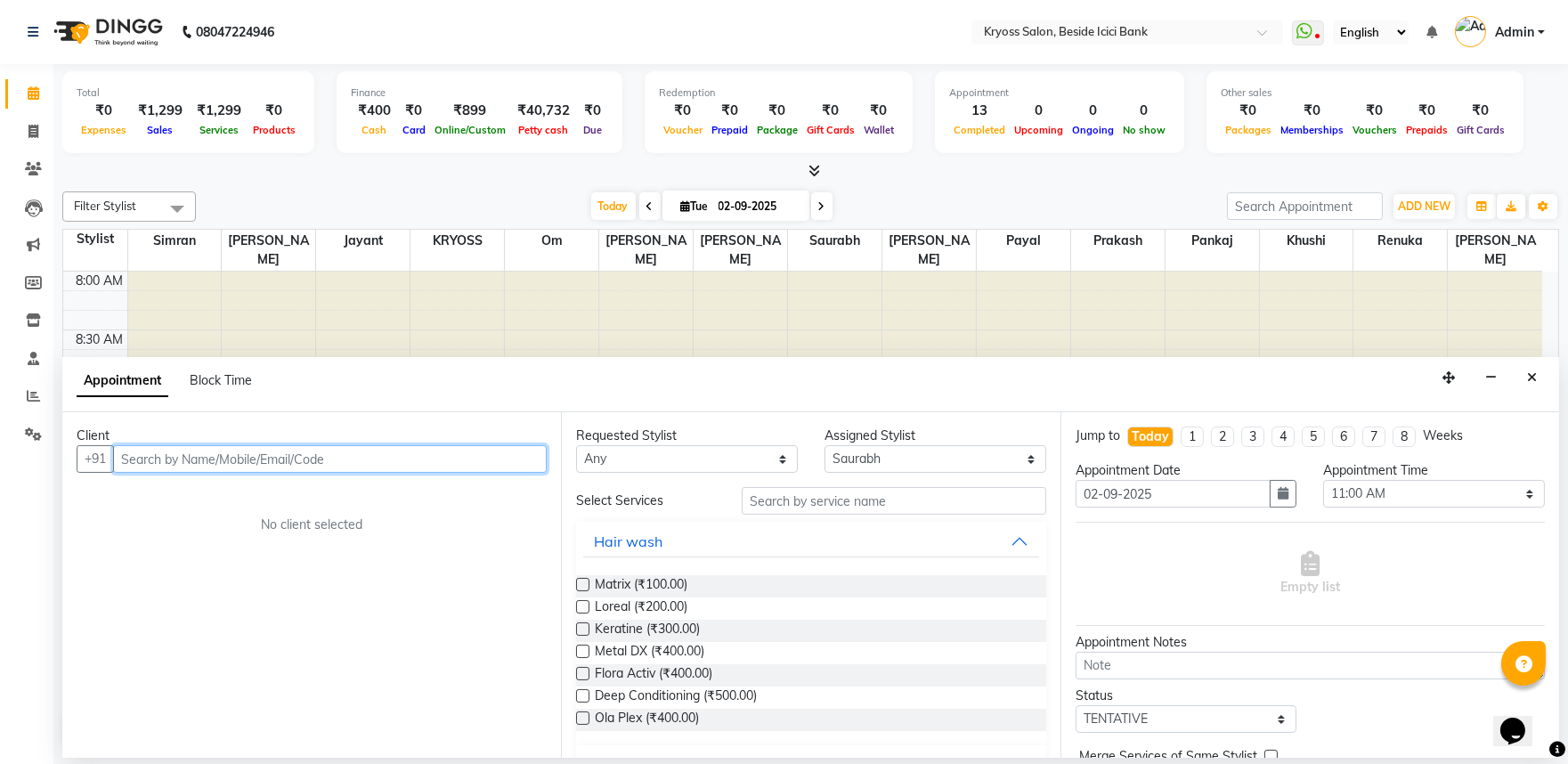
click at [421, 473] on input "text" at bounding box center [330, 459] width 434 height 28
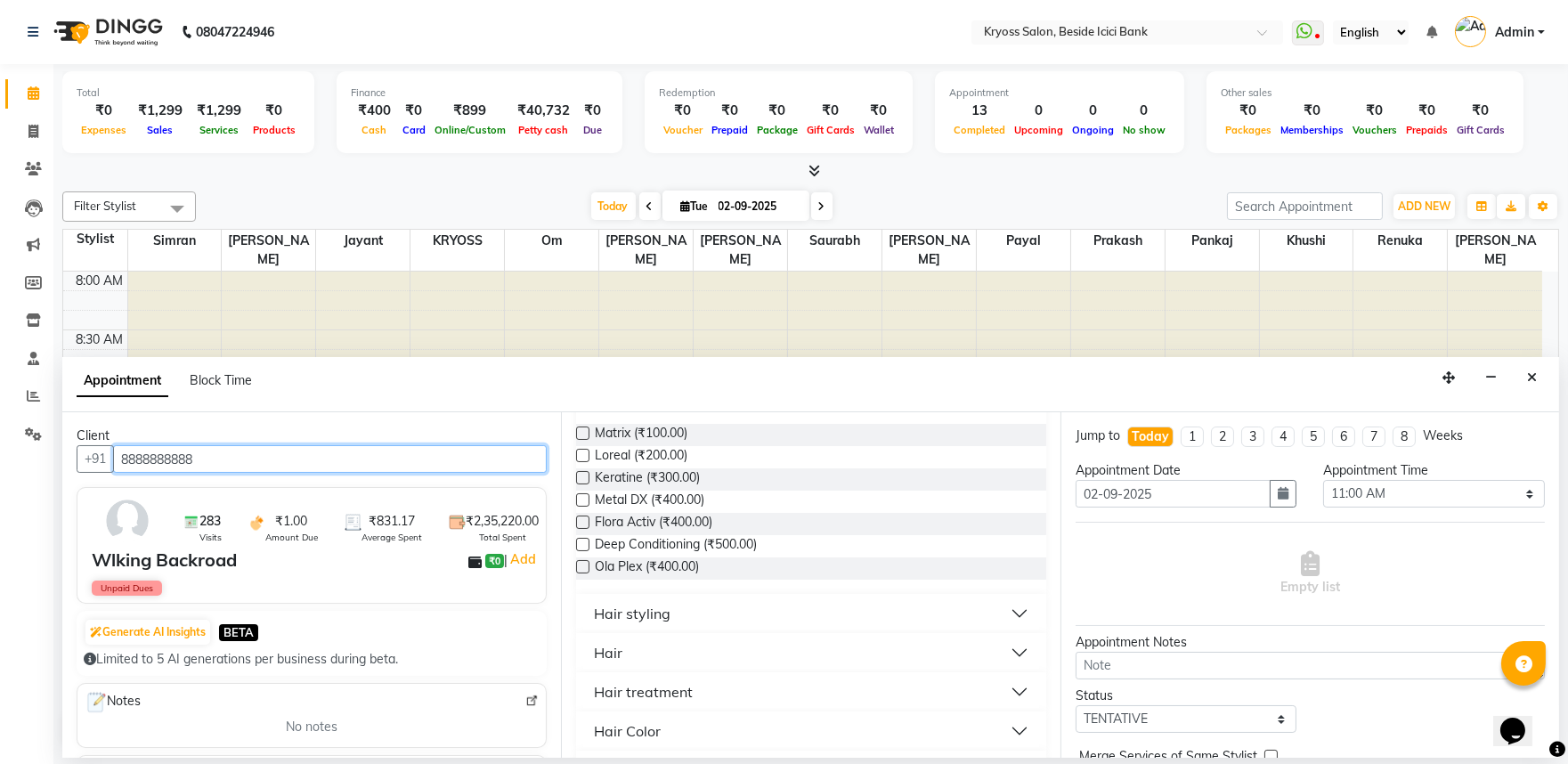
scroll to position [198, 0]
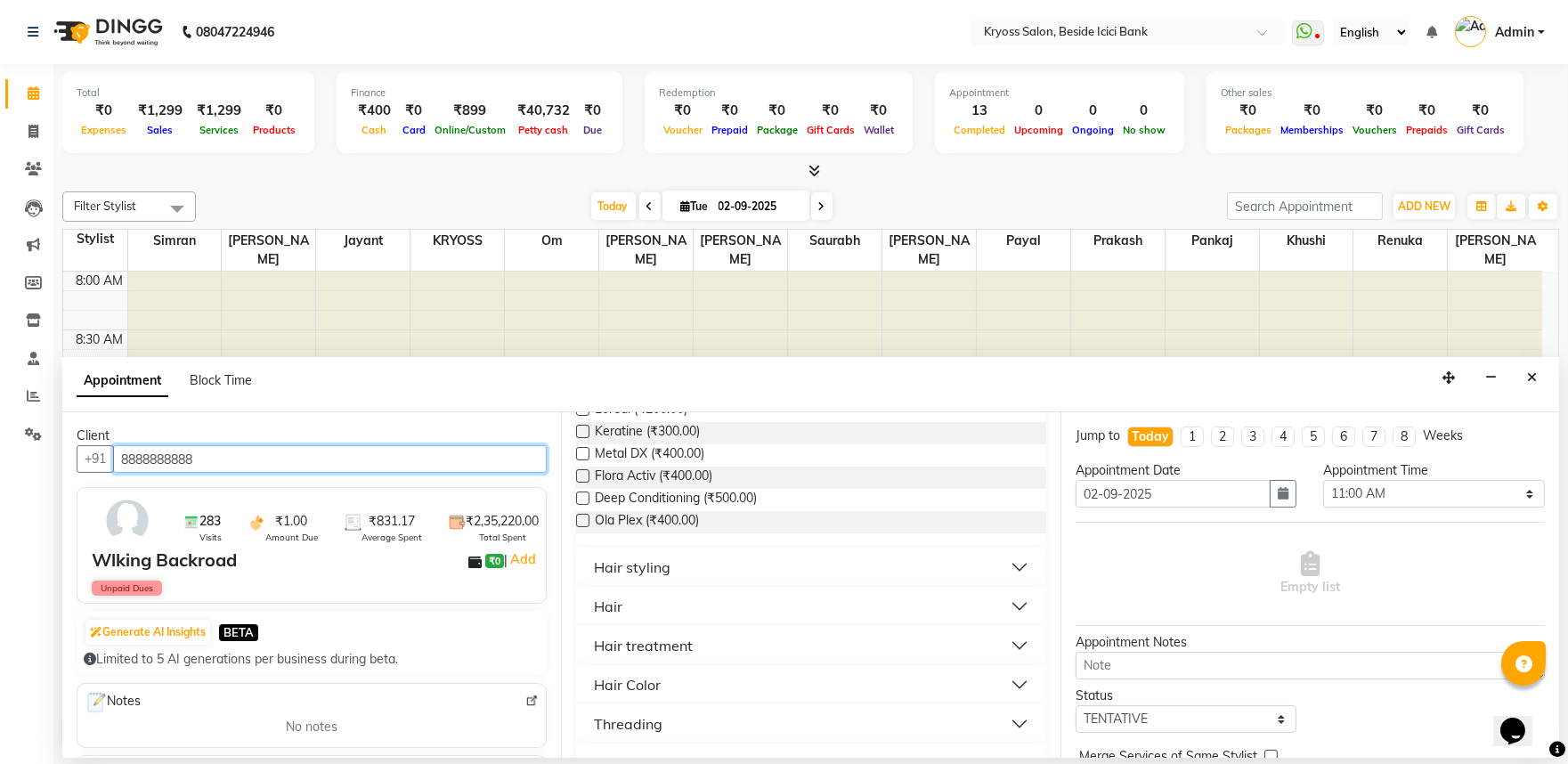
type input "8888888888"
click at [623, 617] on div "Hair" at bounding box center [608, 607] width 29 height 22
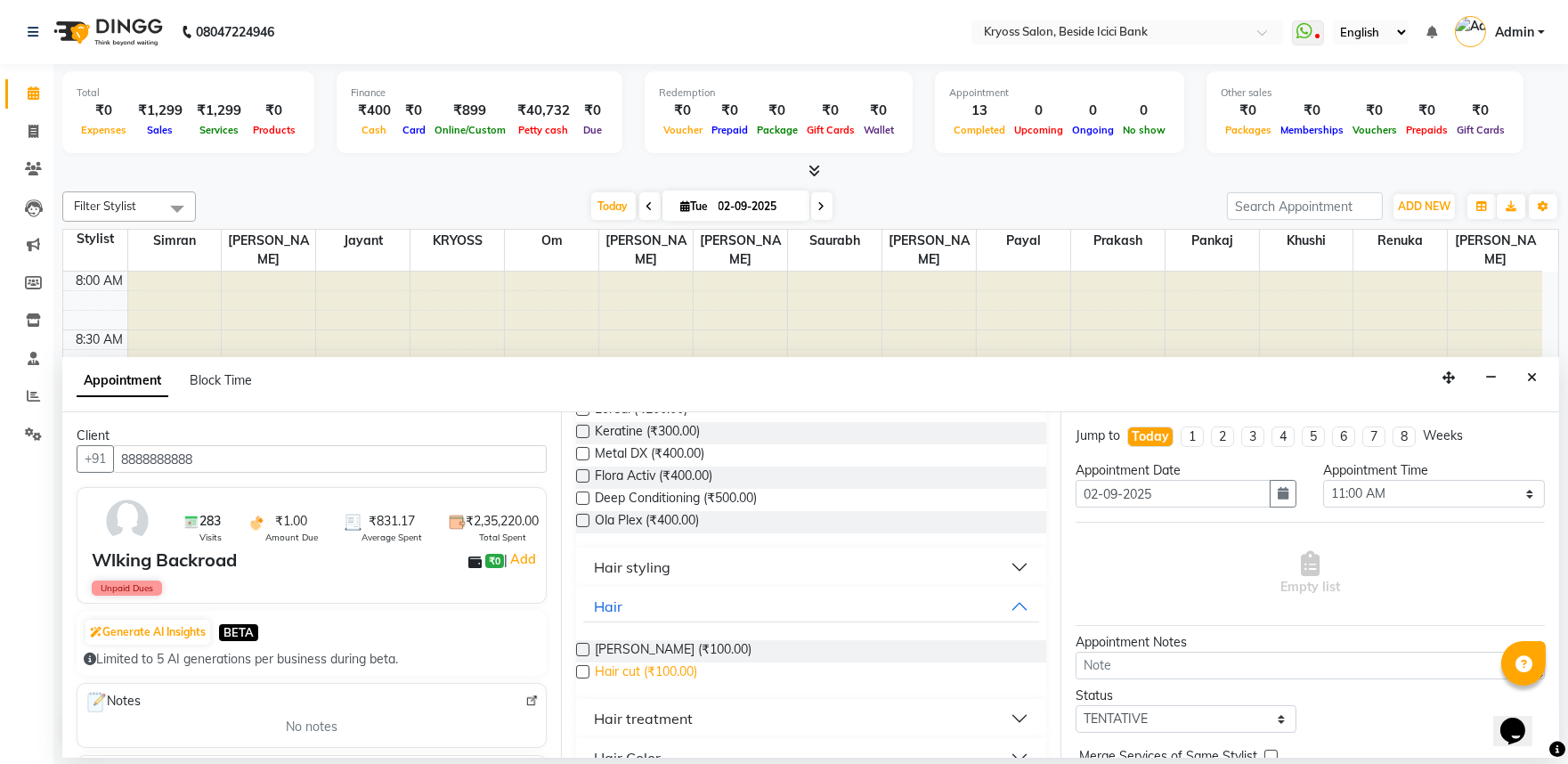
click at [651, 685] on span "Hair cut (₹100.00)" at bounding box center [646, 673] width 102 height 22
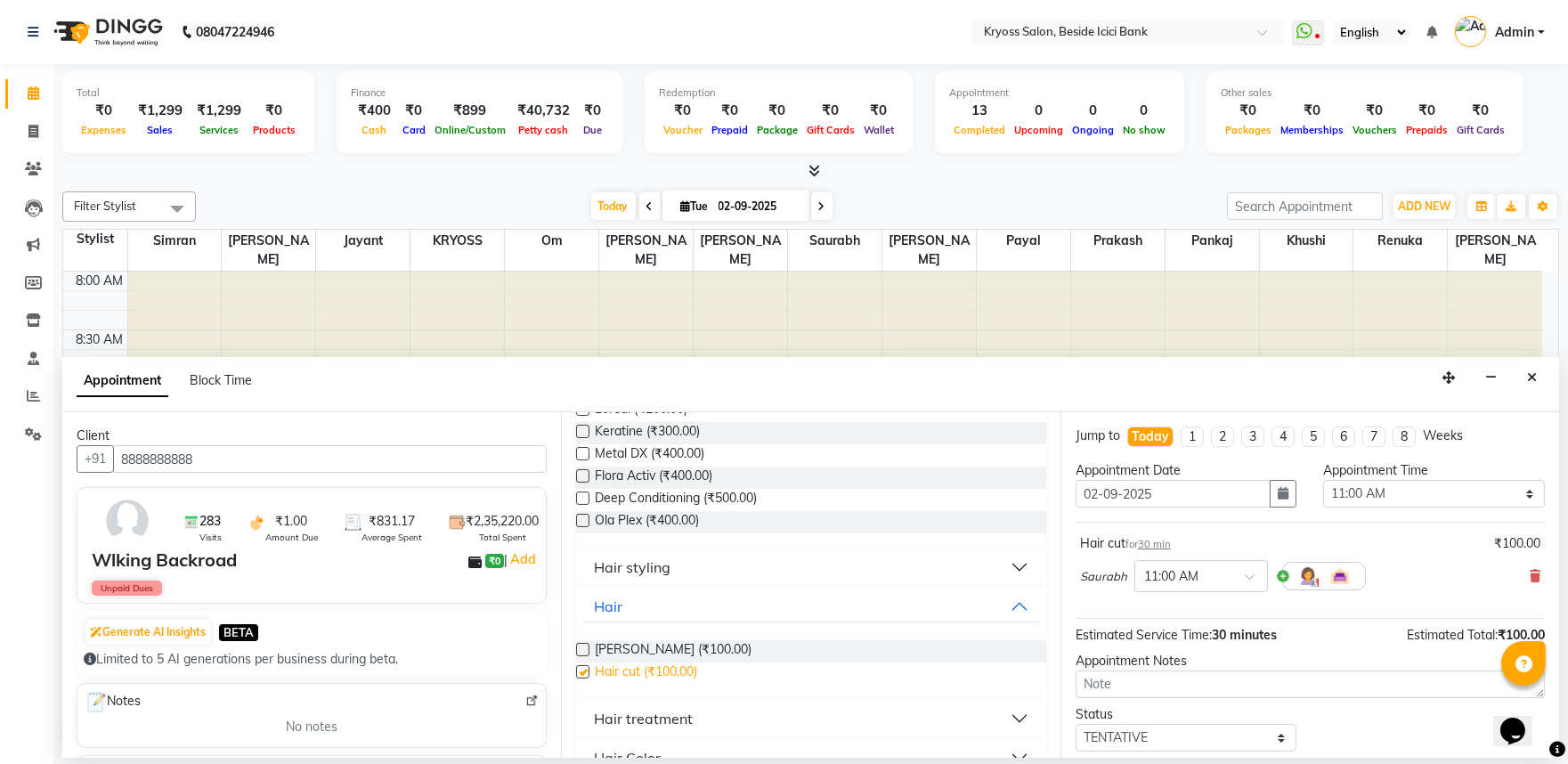
checkbox input "false"
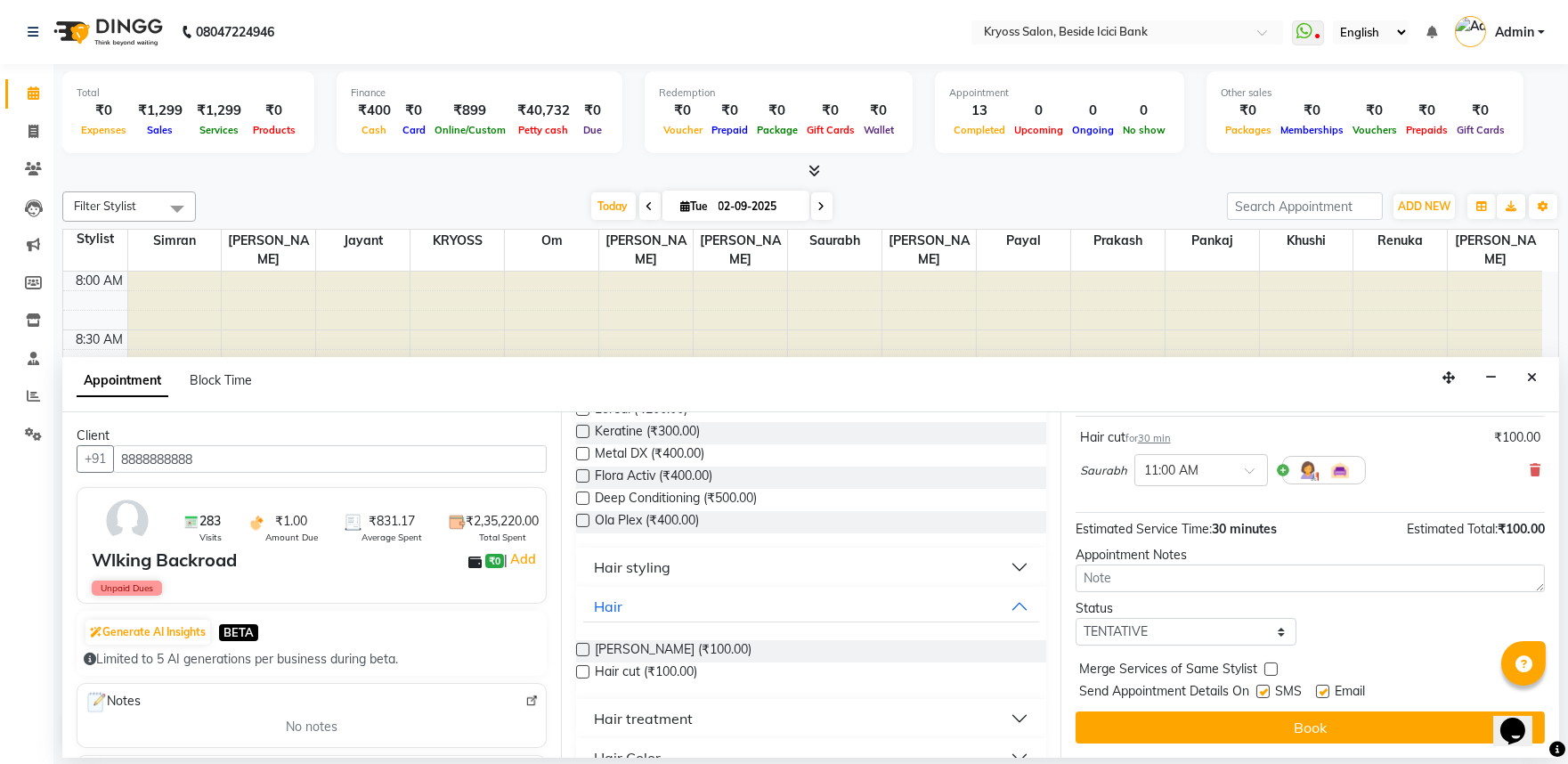
scroll to position [143, 0]
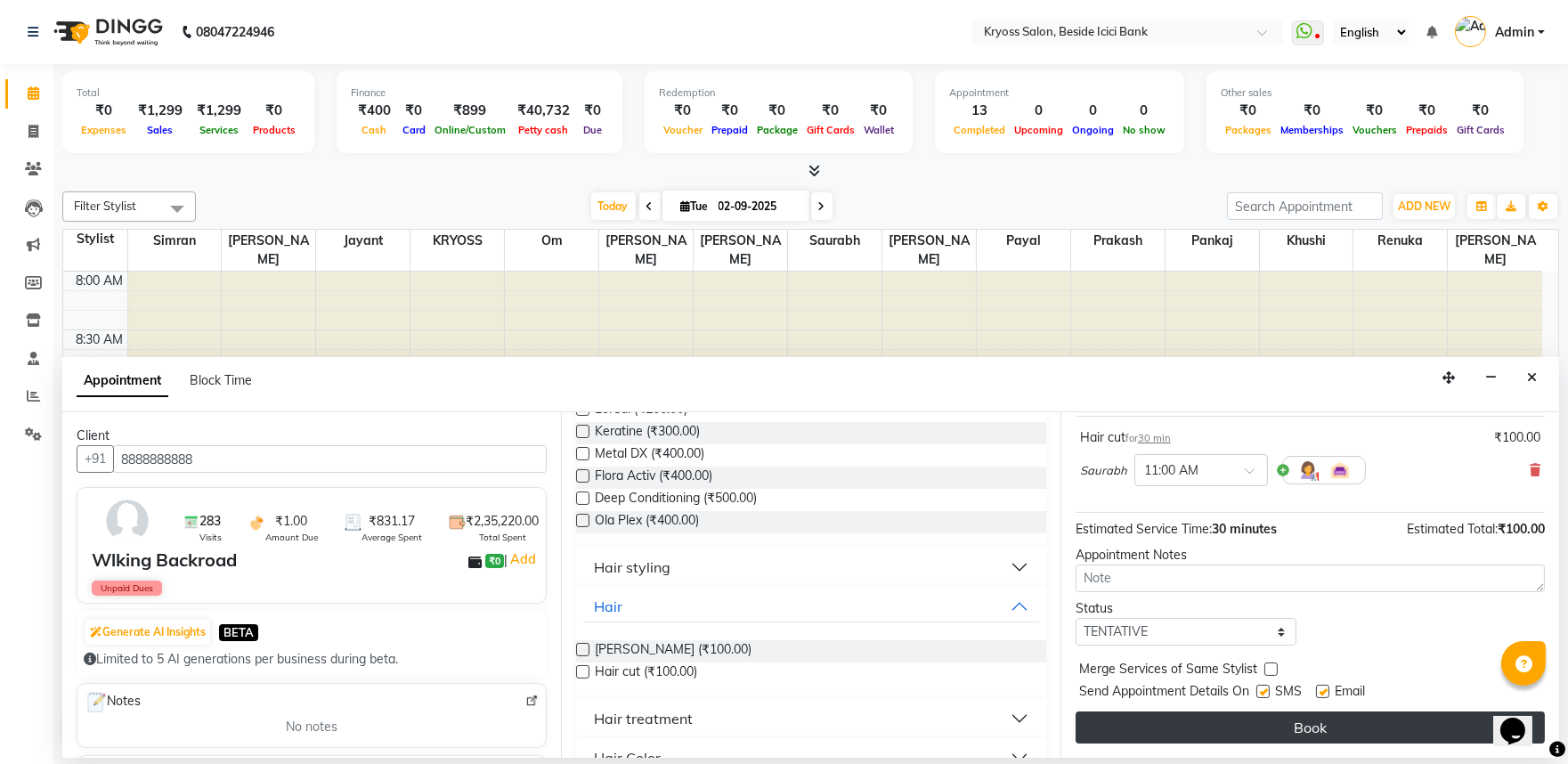
click at [1404, 731] on button "Book" at bounding box center [1310, 728] width 469 height 32
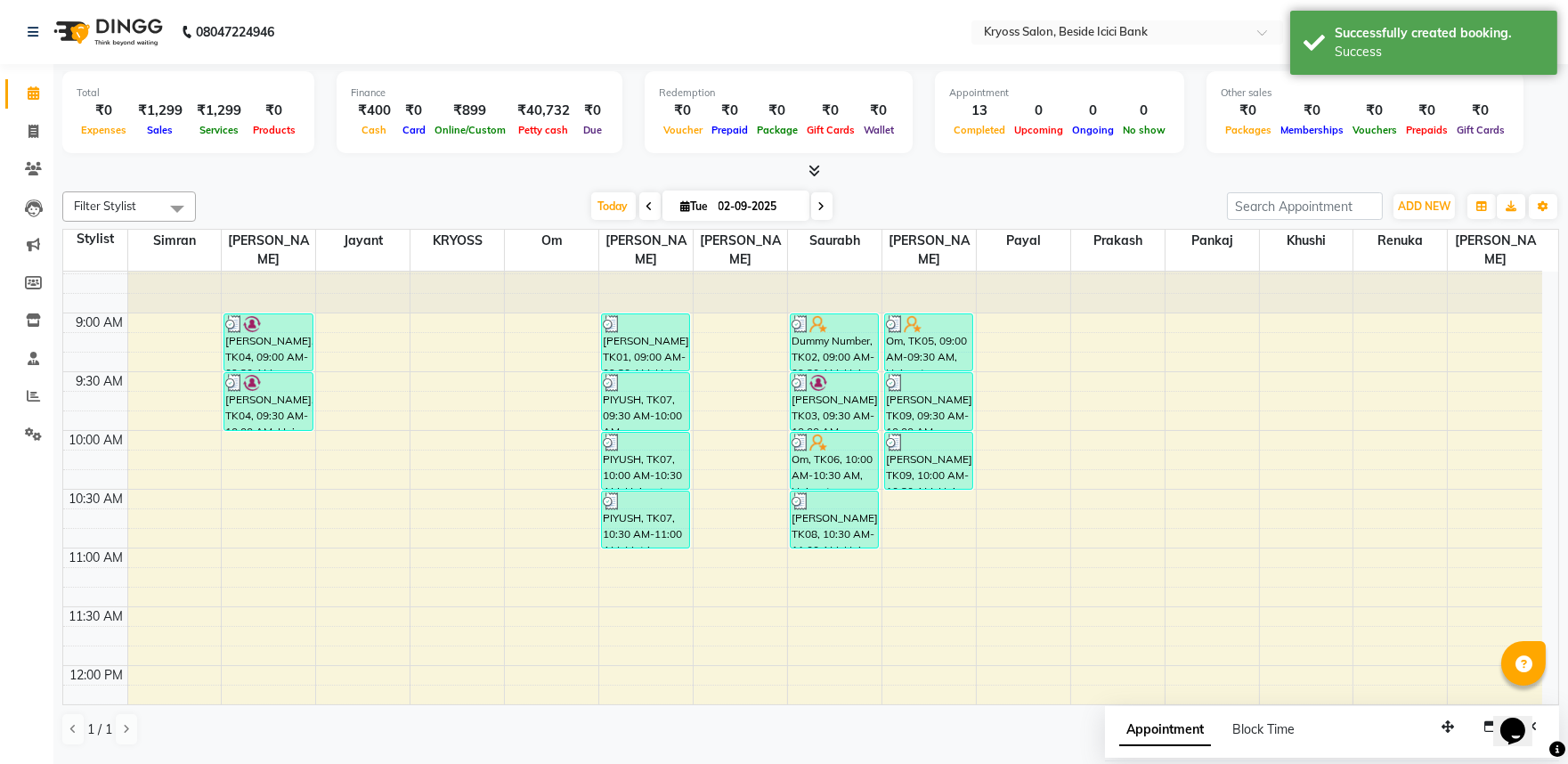
scroll to position [0, 0]
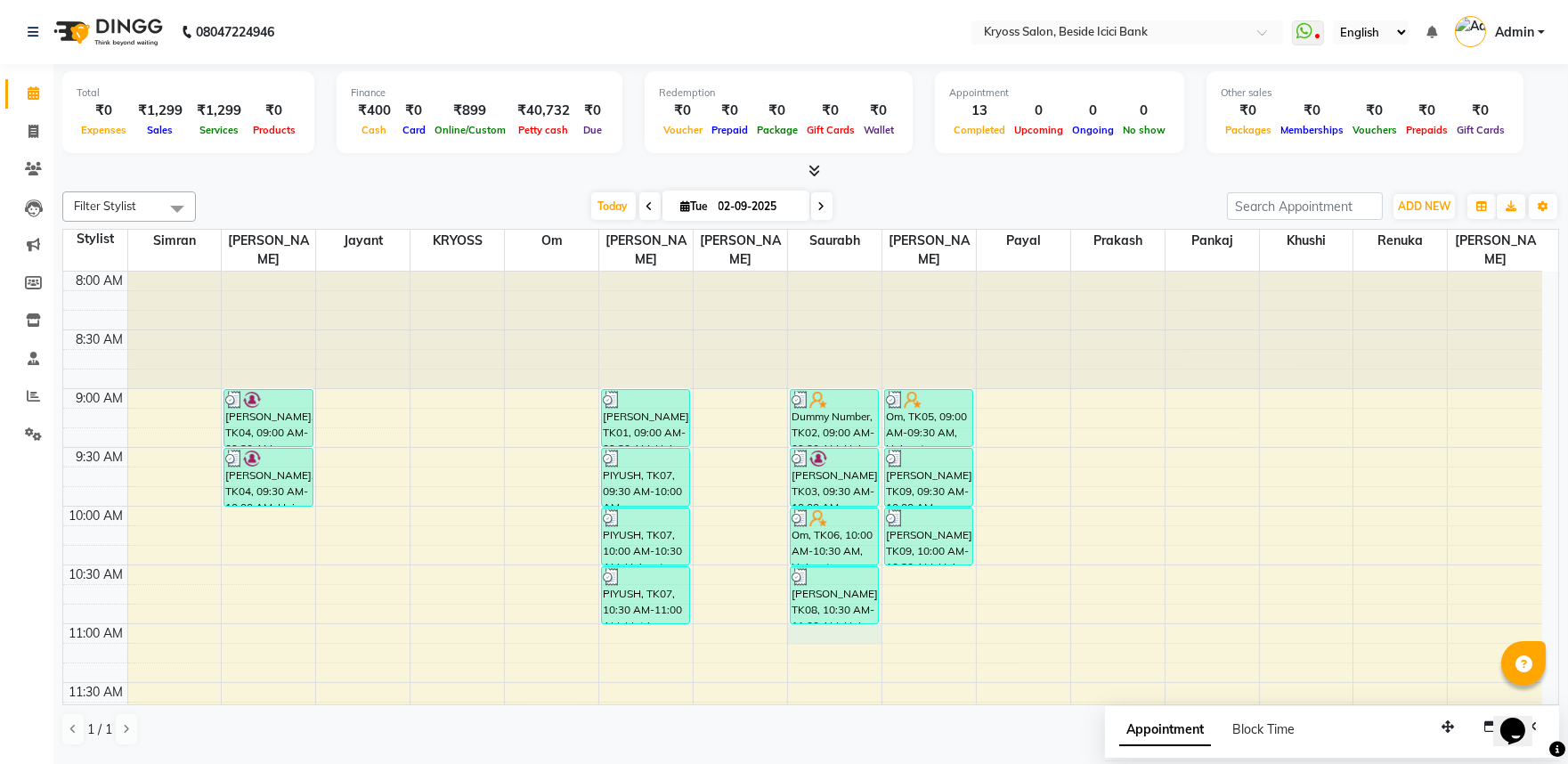
select select "79205"
select select "660"
select select "tentative"
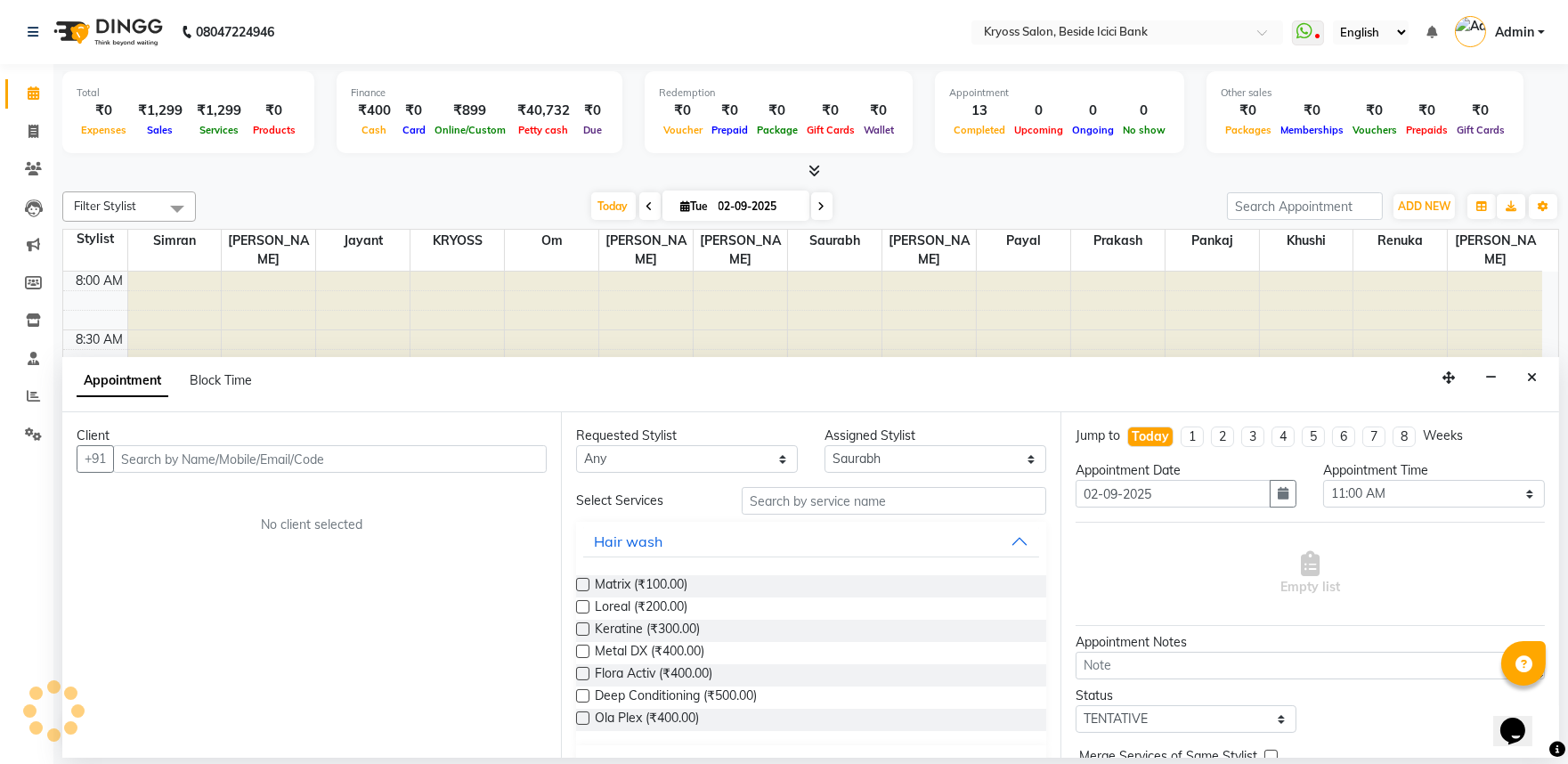
scroll to position [4, 0]
click at [520, 473] on input "text" at bounding box center [330, 459] width 434 height 28
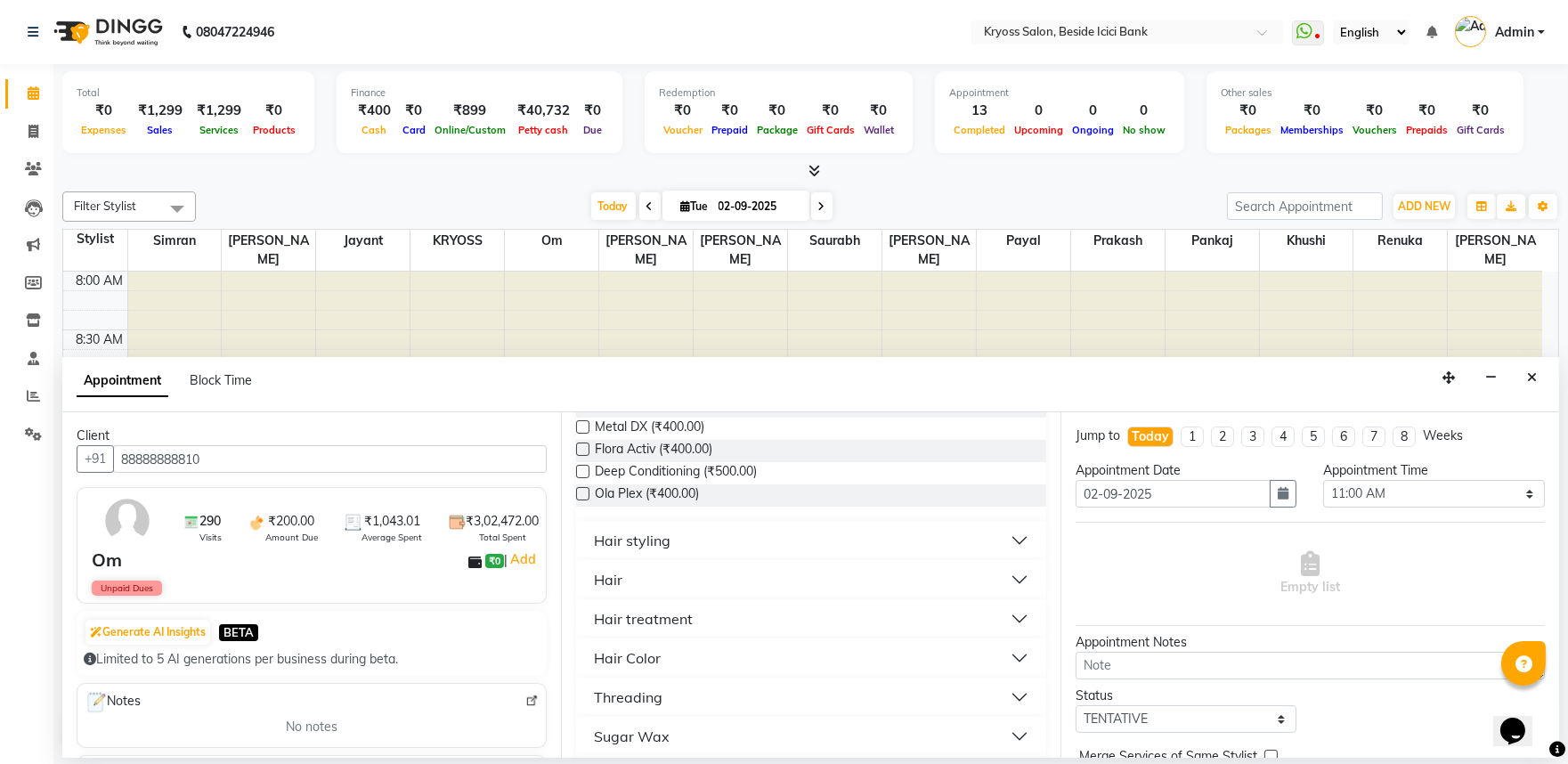
scroll to position [297, 0]
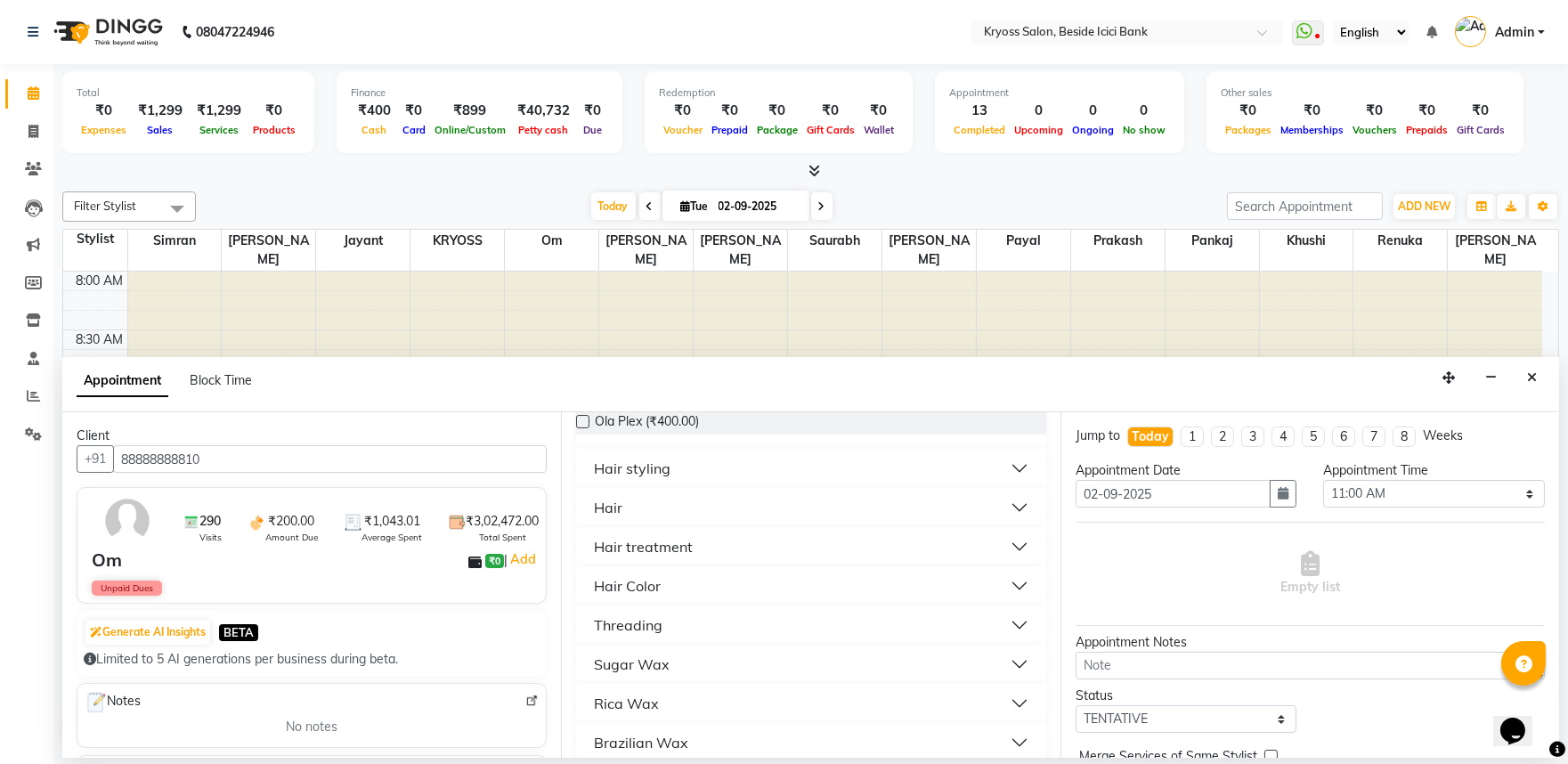
type input "88888888810"
click at [616, 519] on div "Hair" at bounding box center [608, 508] width 29 height 22
click at [689, 586] on span "Hair cut (₹100.00)" at bounding box center [646, 574] width 102 height 22
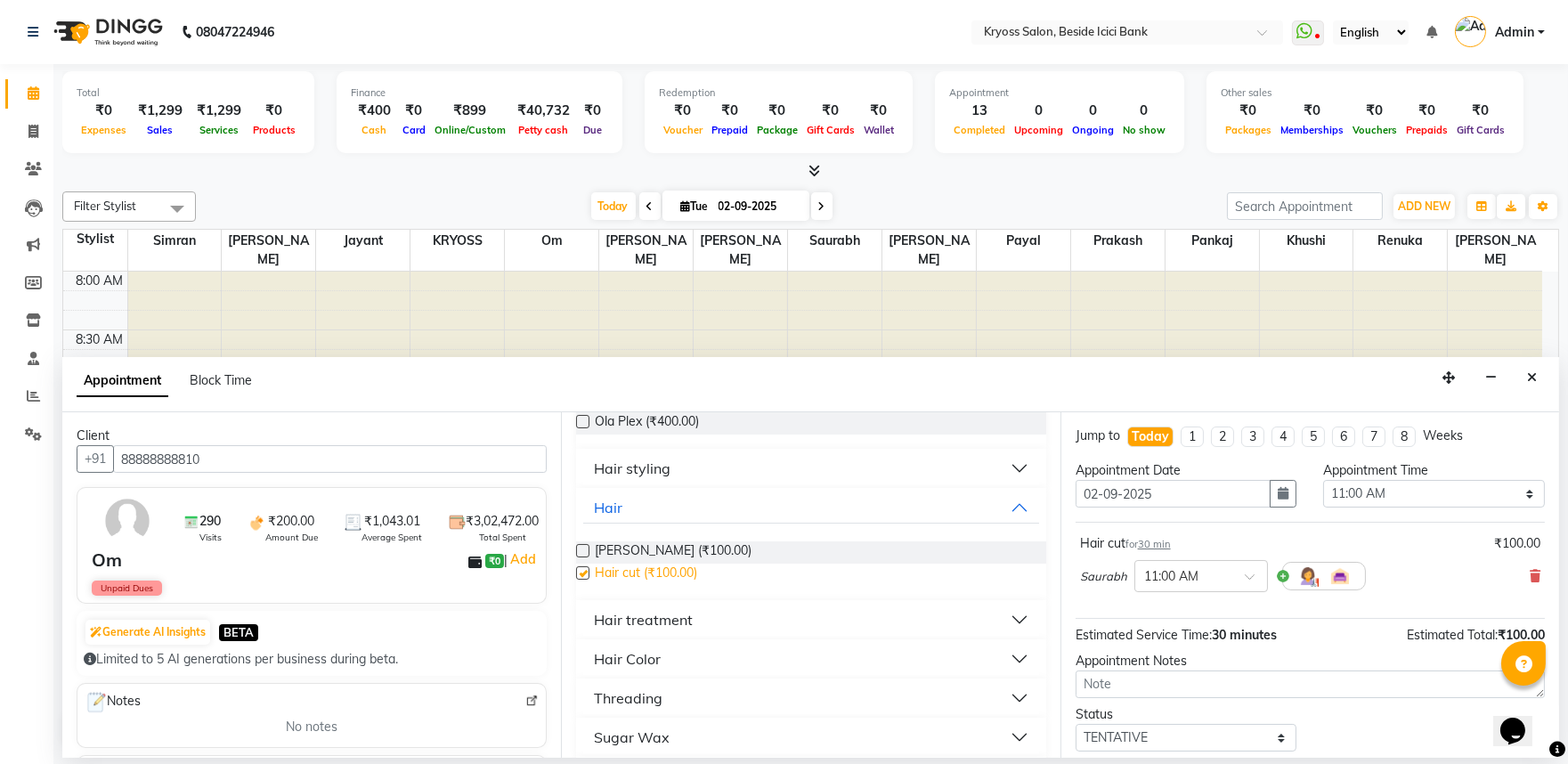
checkbox input "false"
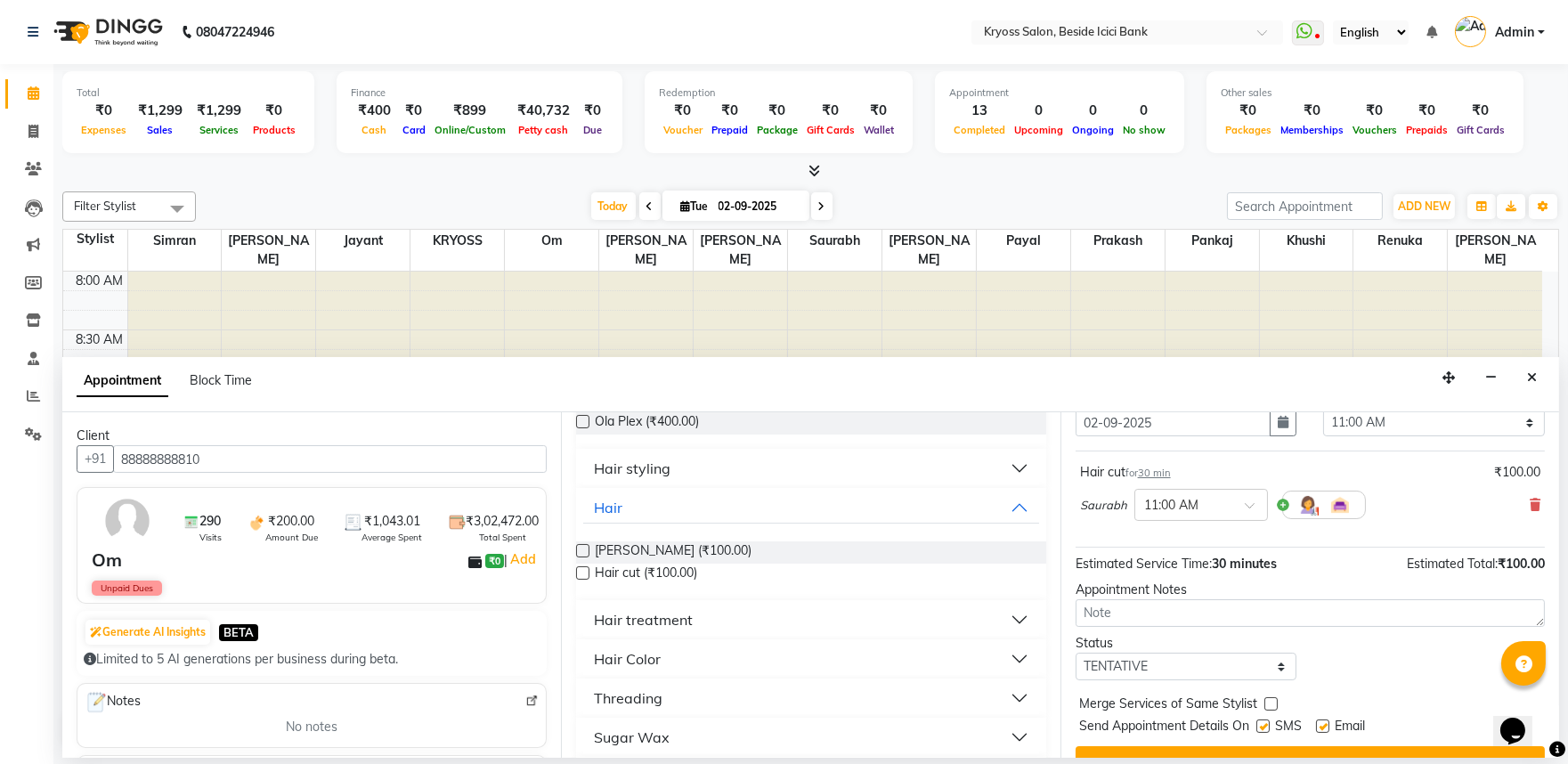
scroll to position [143, 0]
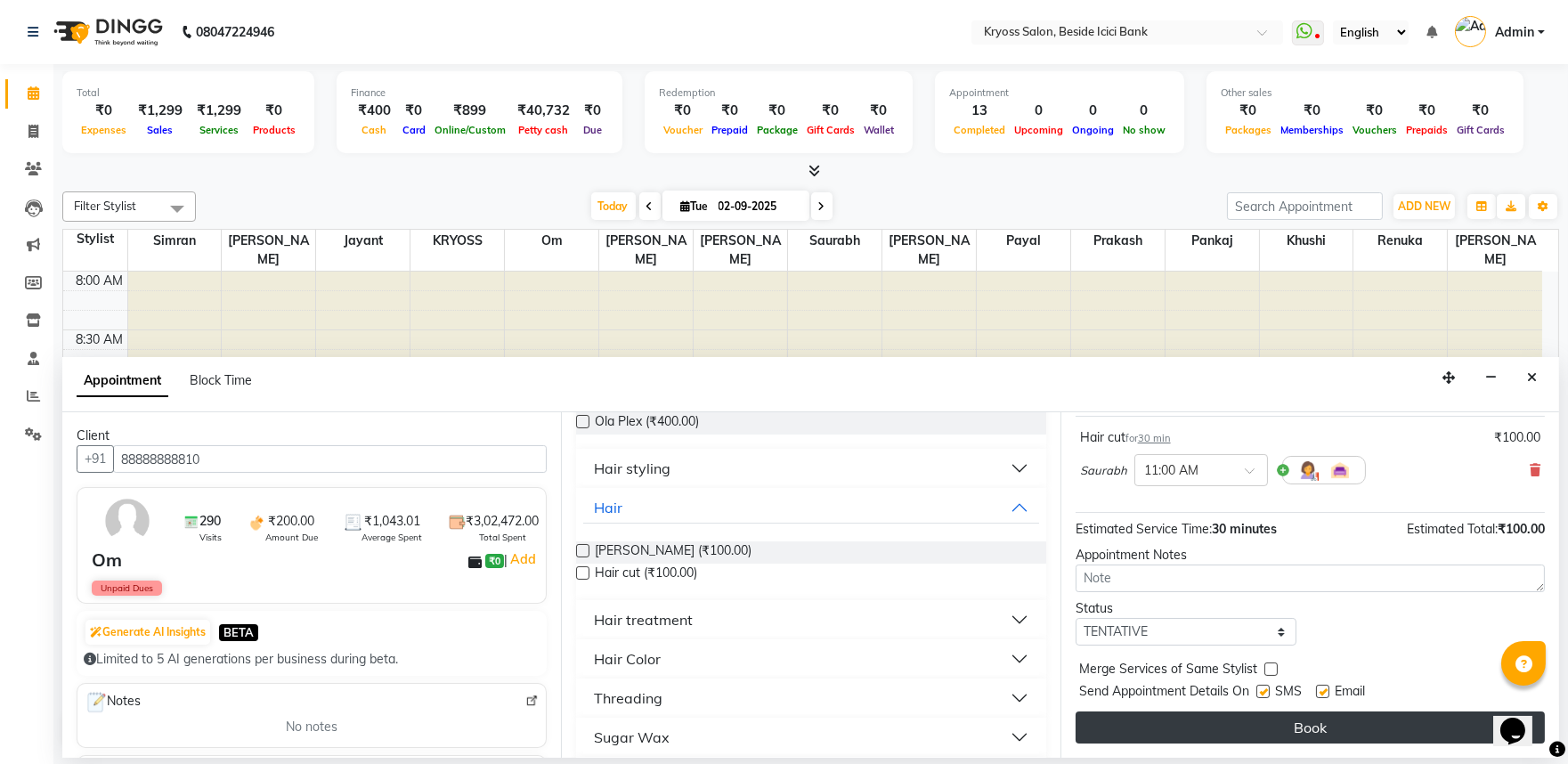
click at [1280, 742] on button "Book" at bounding box center [1310, 728] width 469 height 32
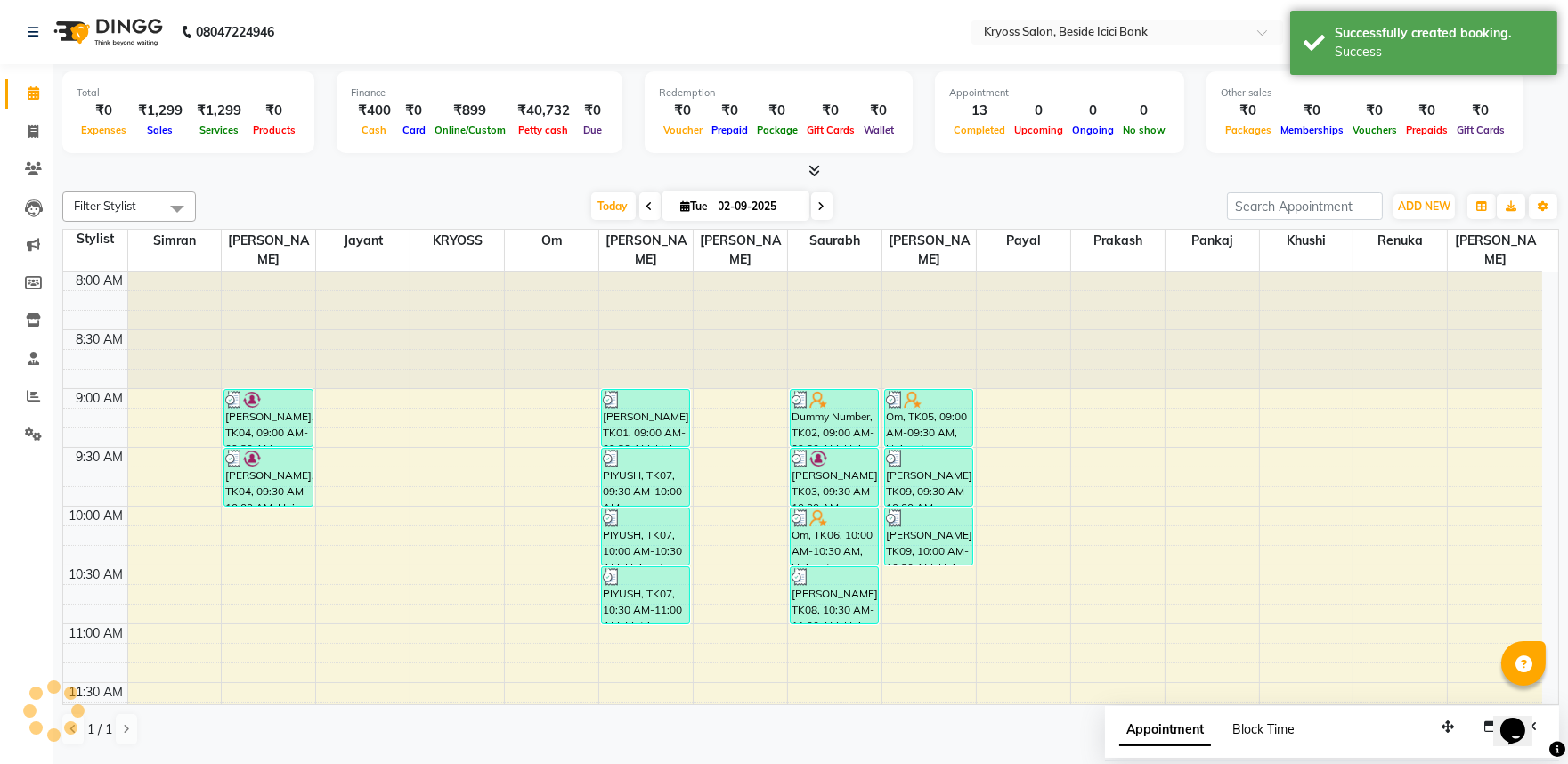
scroll to position [0, 0]
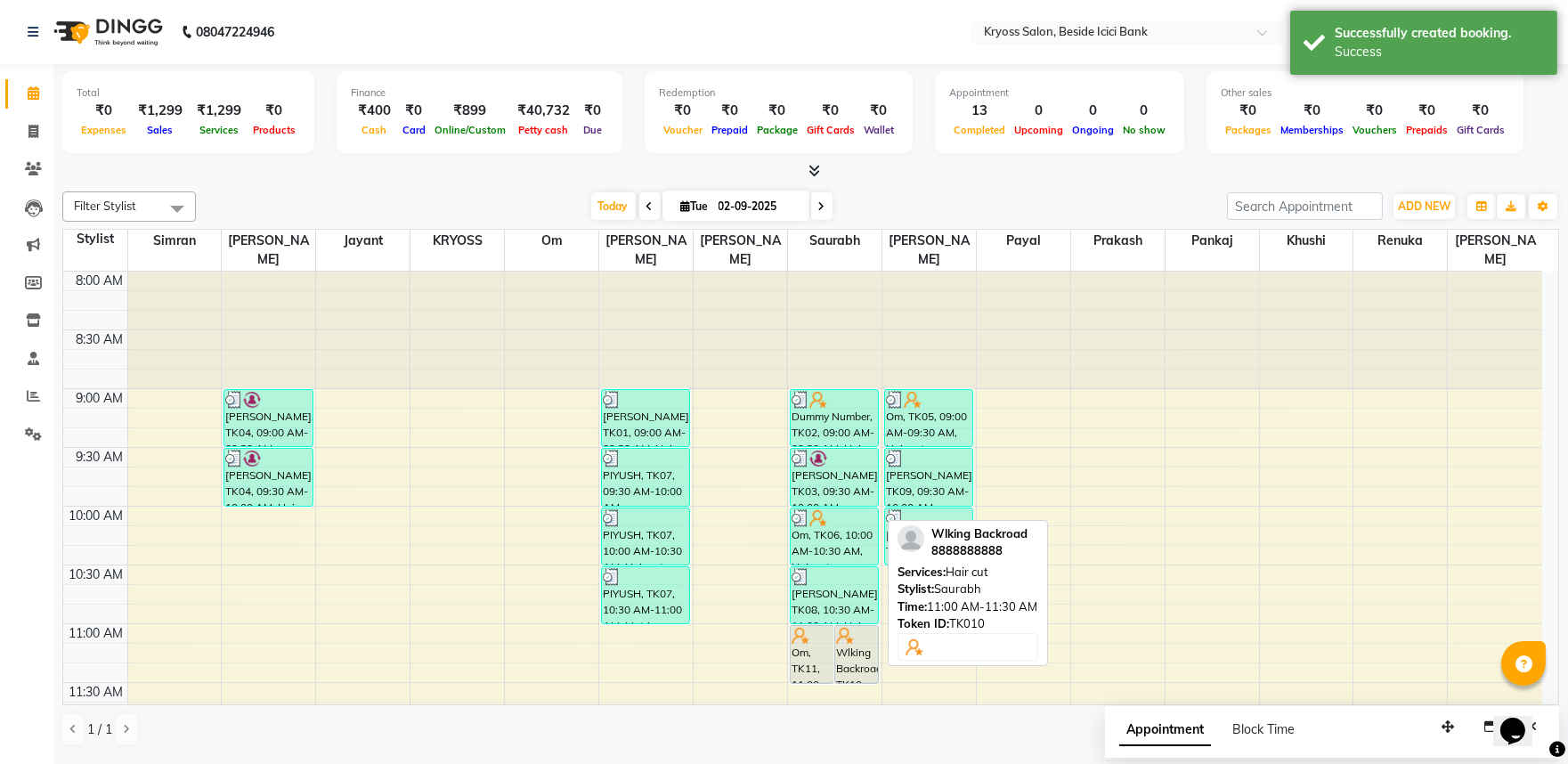
click at [857, 653] on div "Wlking Backroad, TK10, 11:00 AM-11:30 AM, Hair cut" at bounding box center [857, 654] width 43 height 57
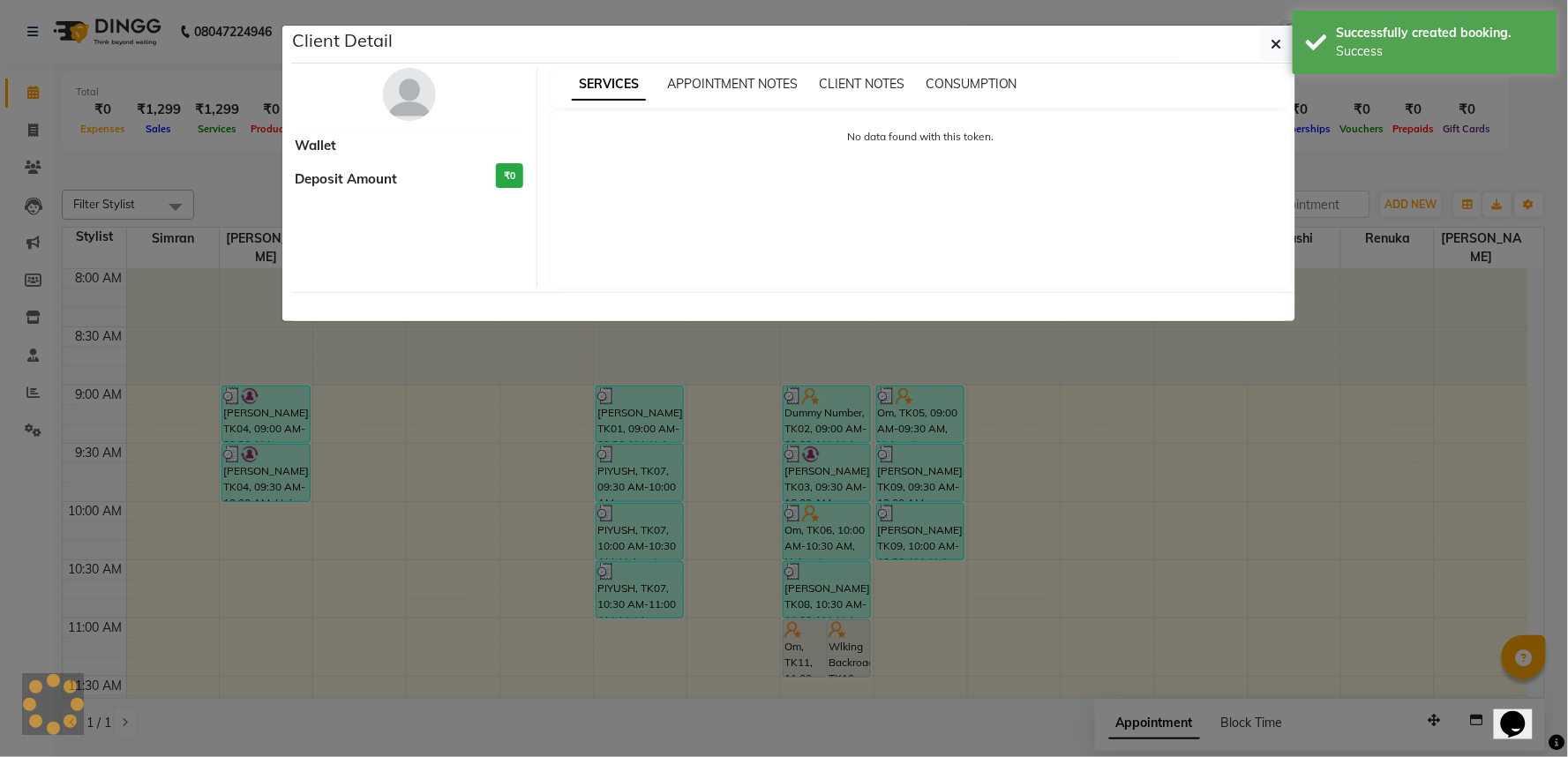
select select "7"
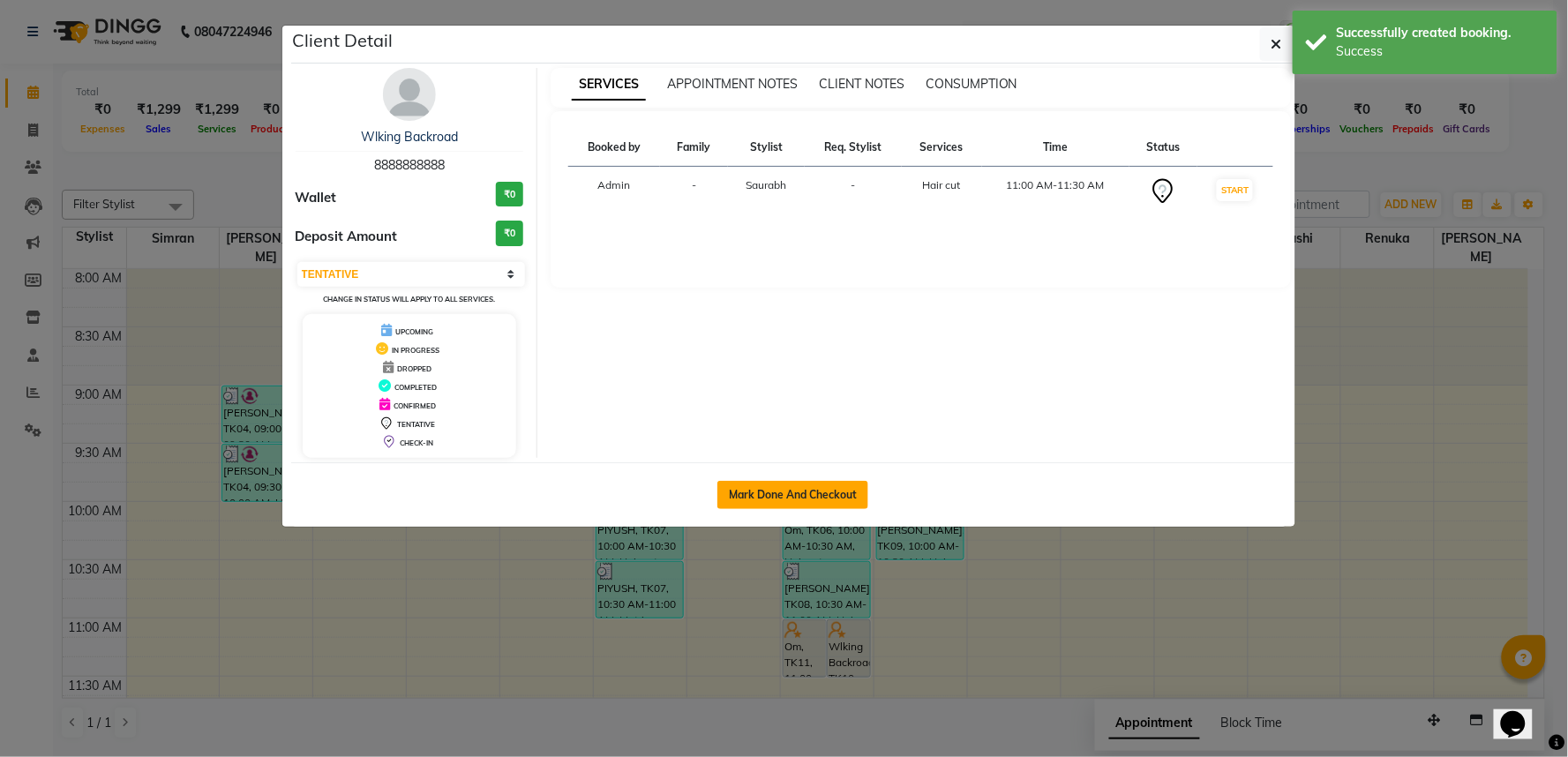
click at [825, 509] on button "Mark Done And Checkout" at bounding box center [792, 495] width 150 height 28
select select "service"
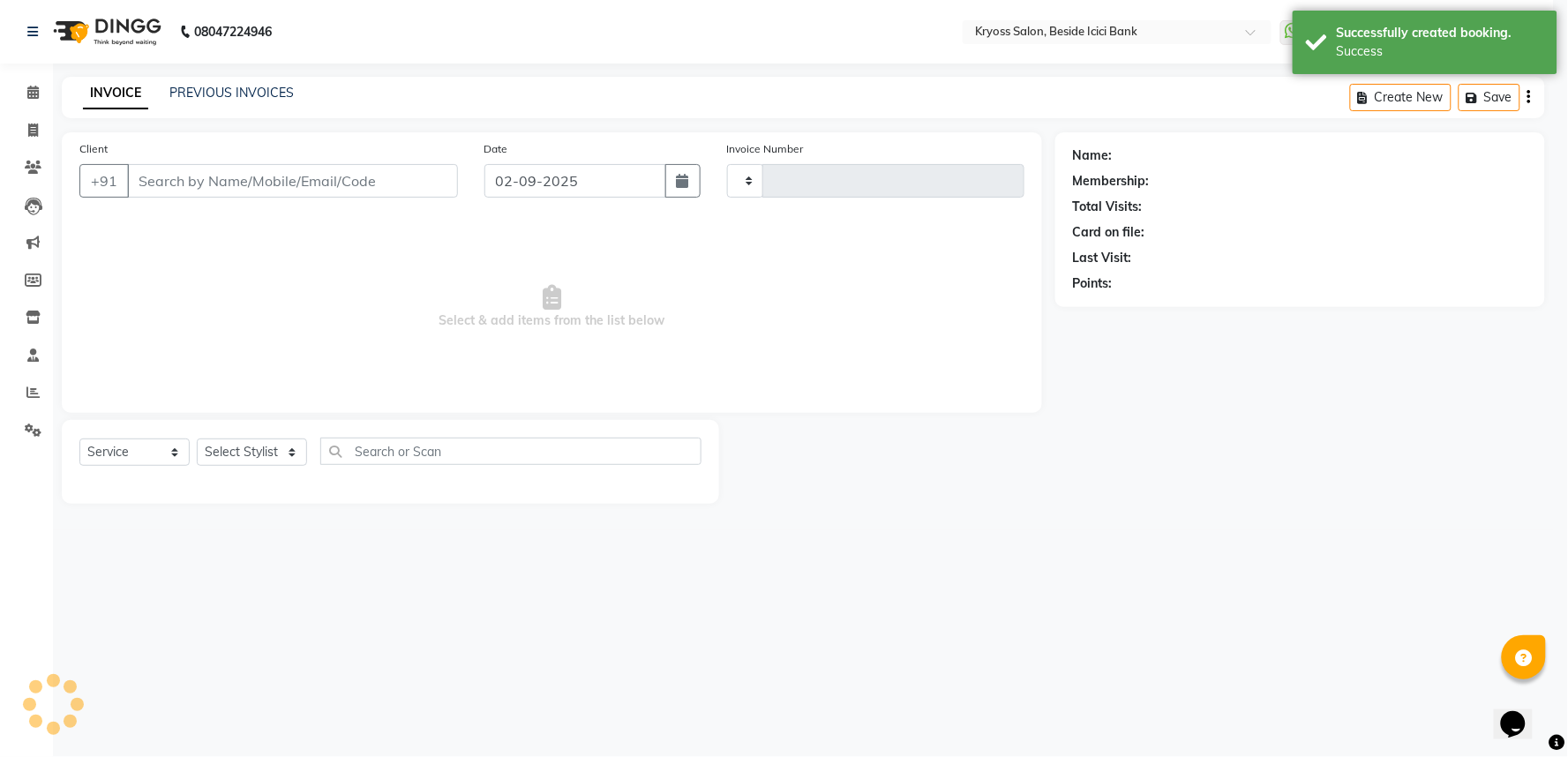
type input "11711"
select select "5439"
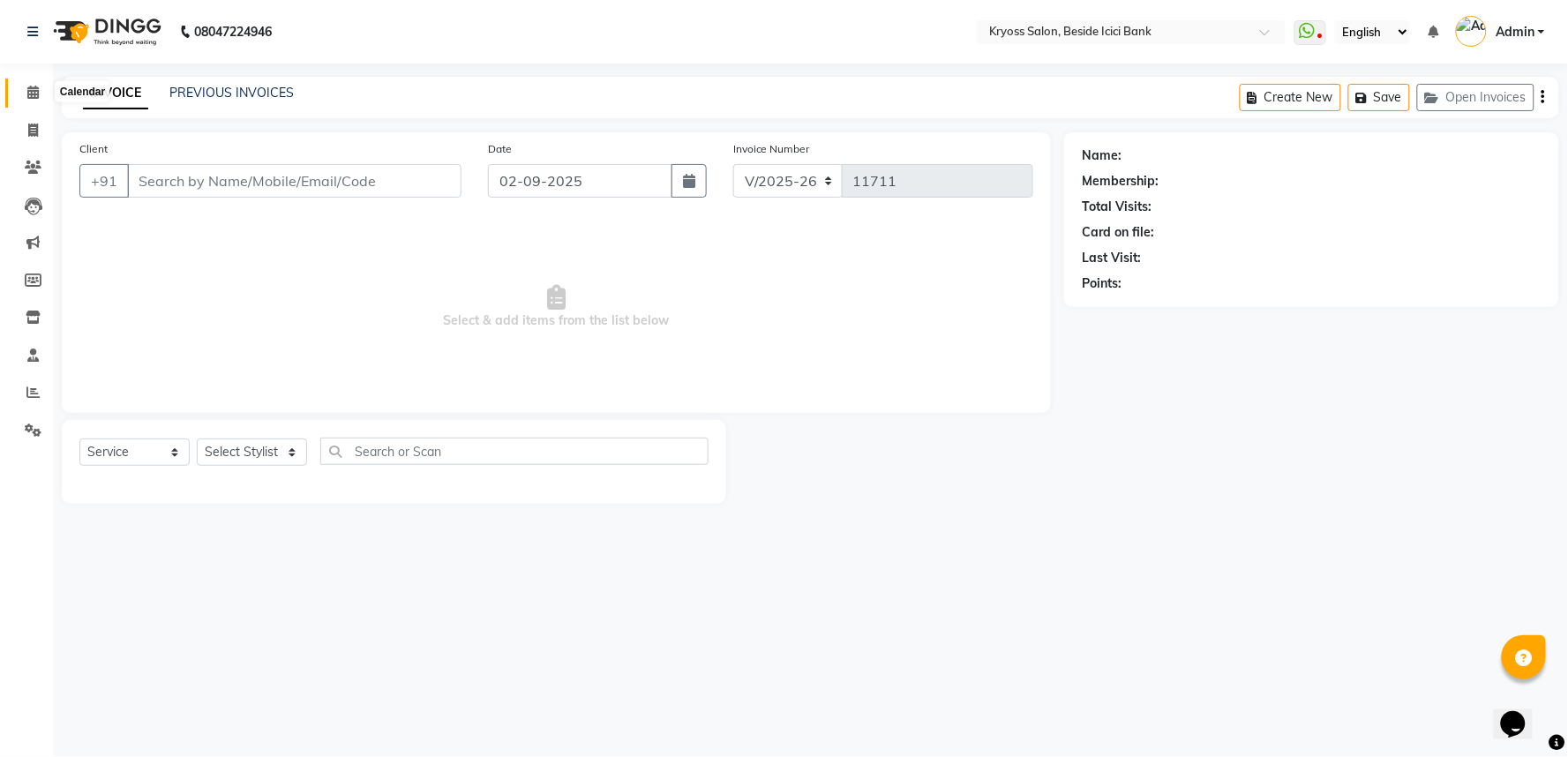
click at [28, 94] on icon at bounding box center [33, 92] width 12 height 13
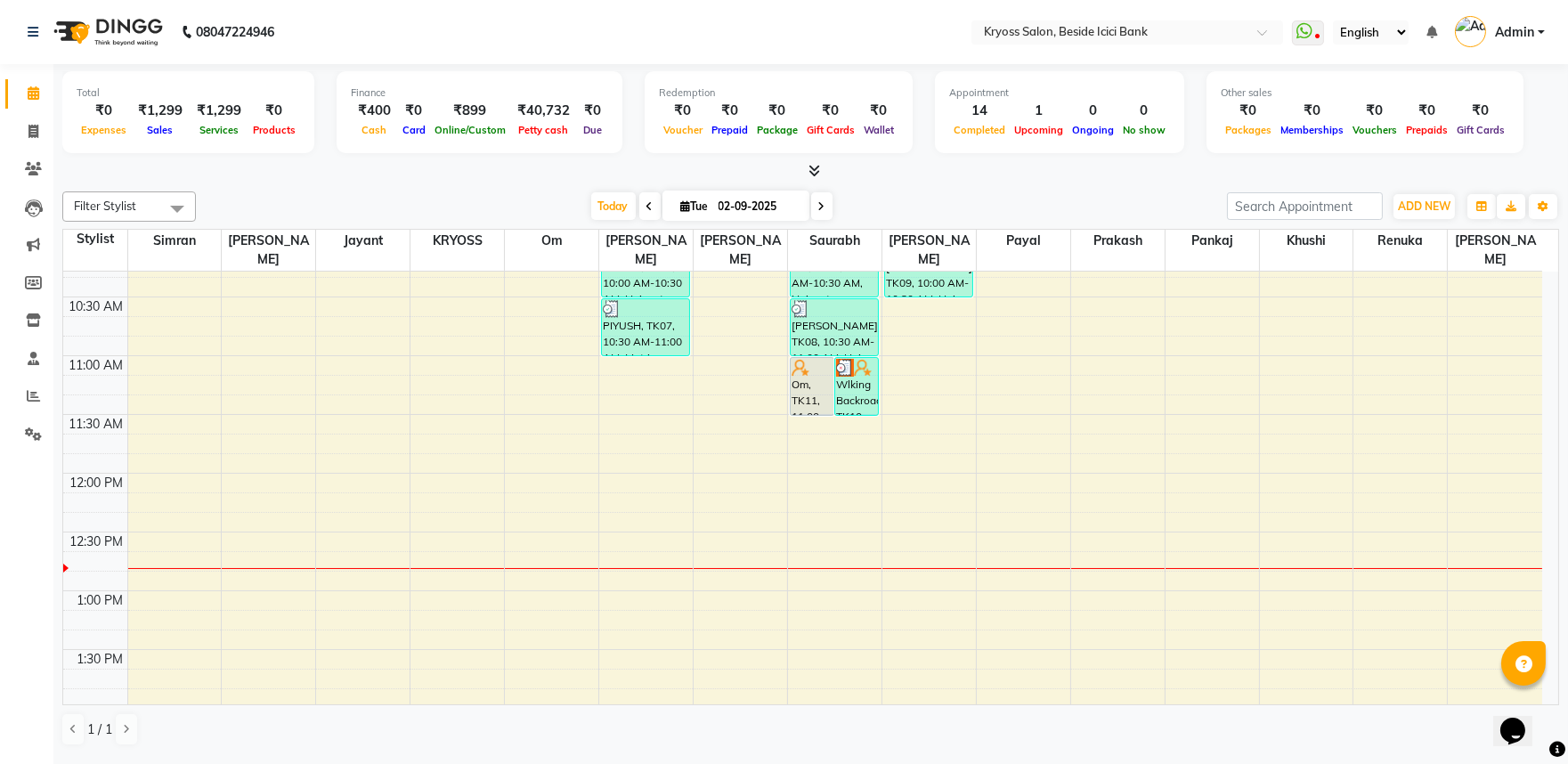
scroll to position [297, 0]
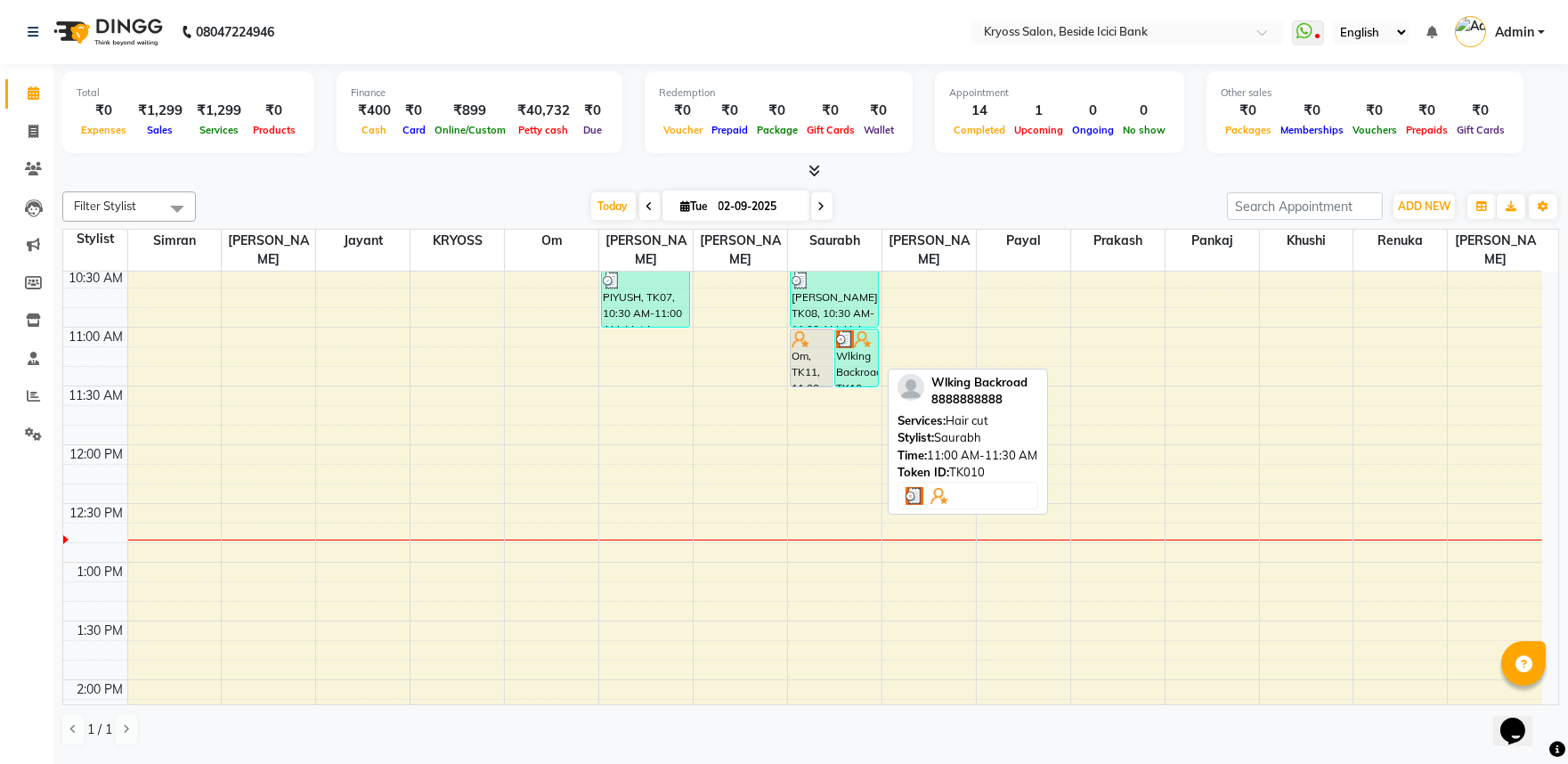
click at [850, 356] on div "Wlking Backroad, TK10, 11:00 AM-11:30 AM, Hair cut" at bounding box center [857, 358] width 43 height 57
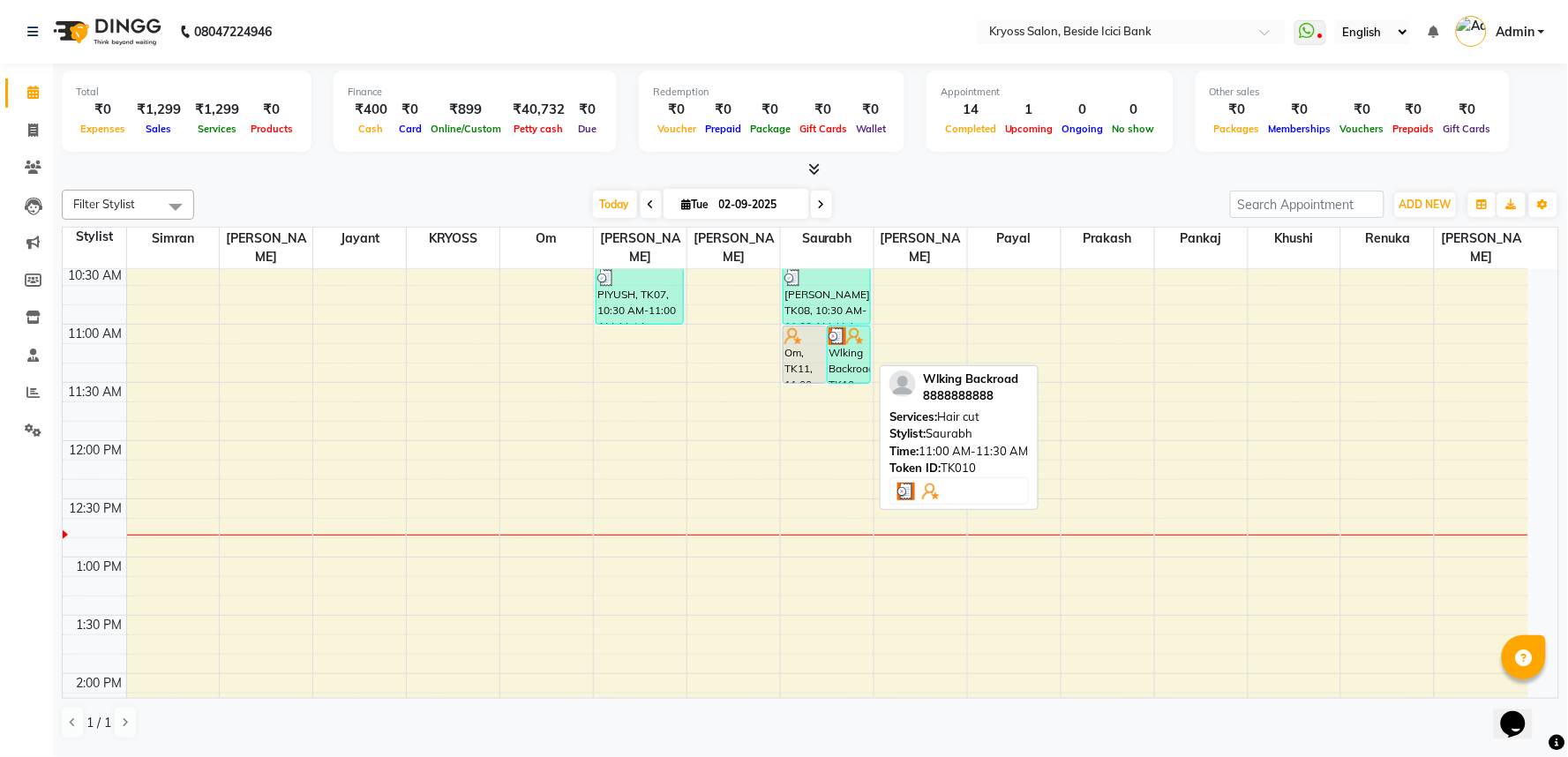
select select "3"
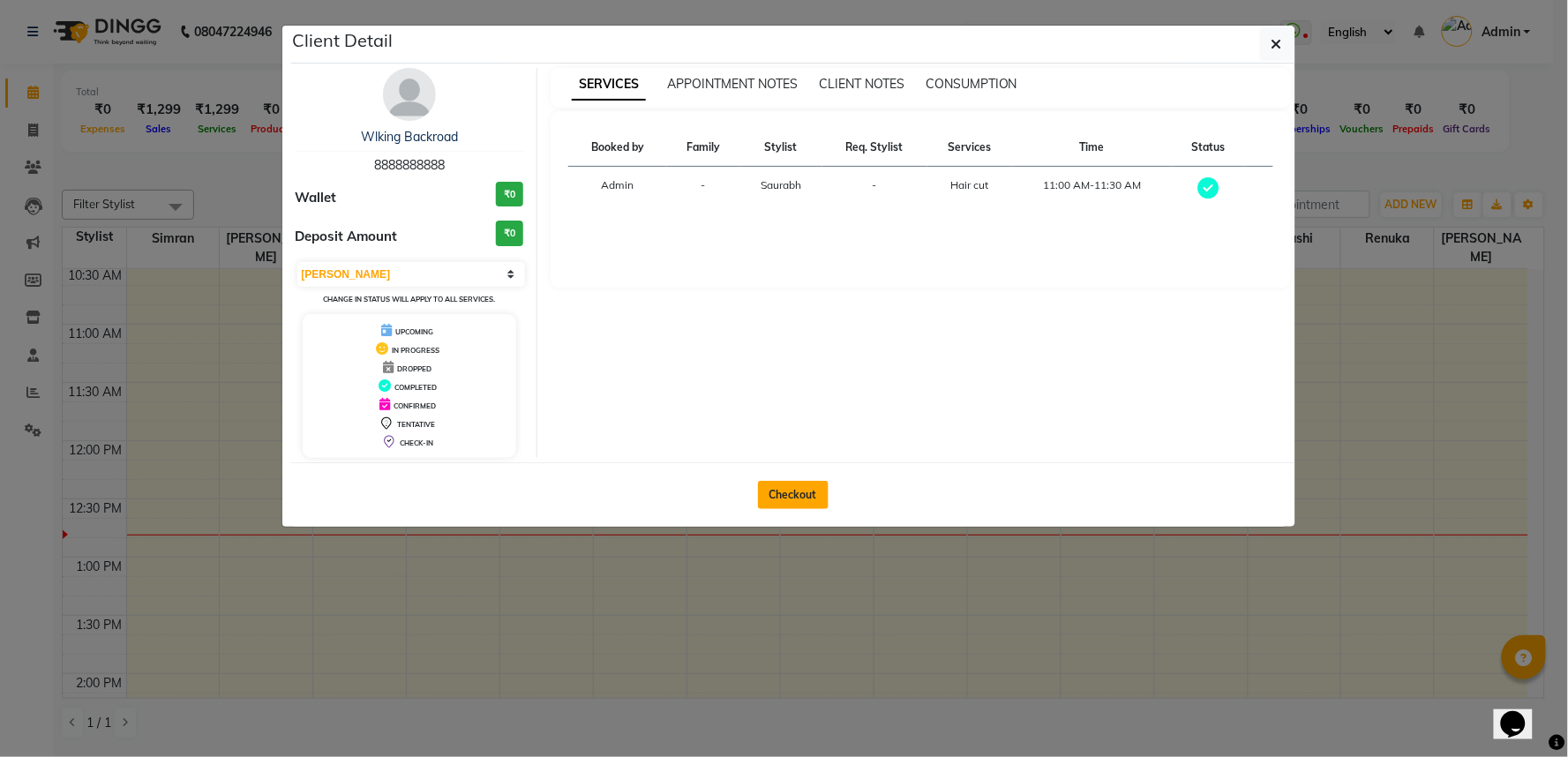
click at [792, 509] on button "Checkout" at bounding box center [792, 495] width 70 height 28
select select "service"
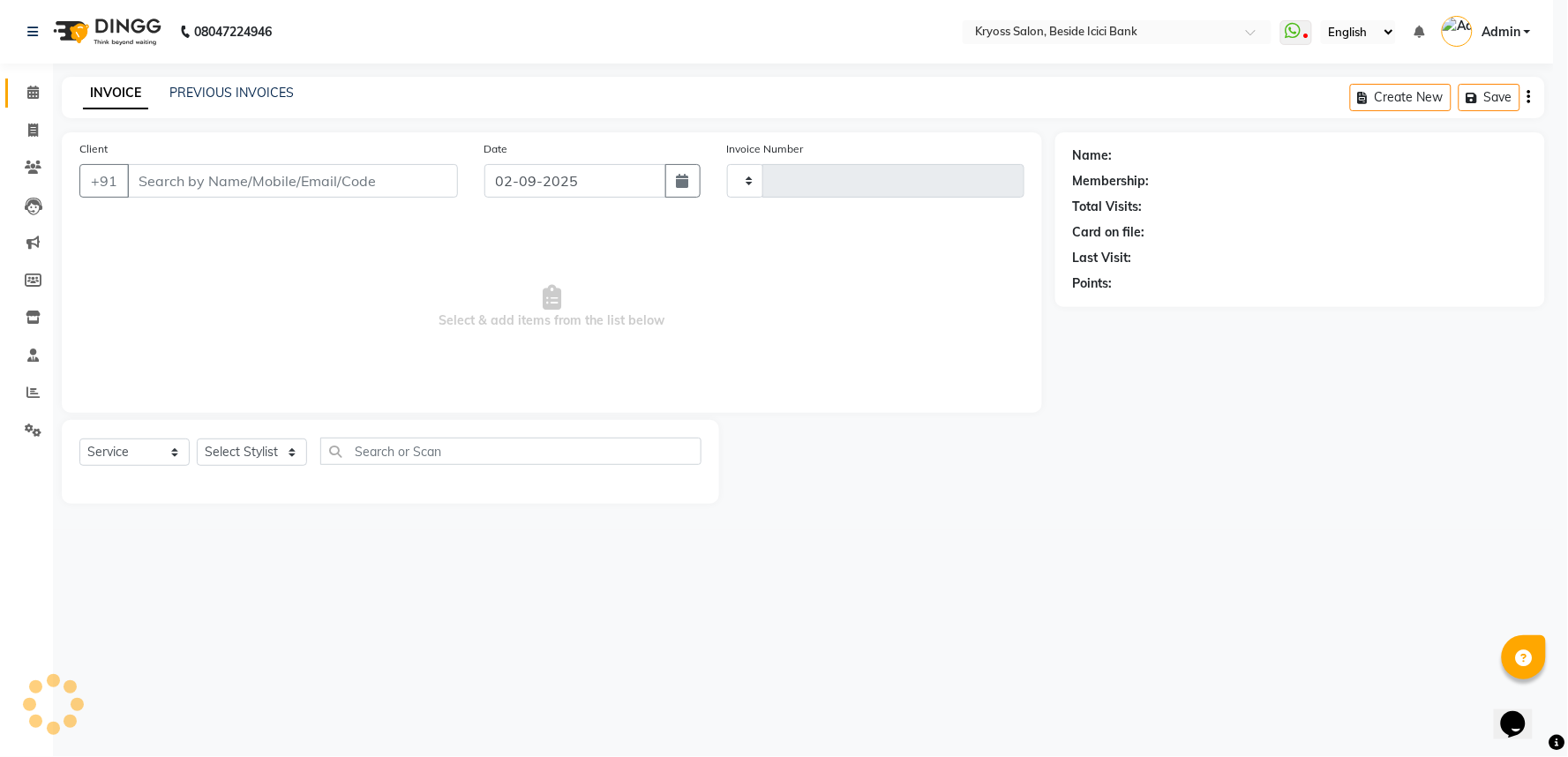
type input "11711"
select select "5439"
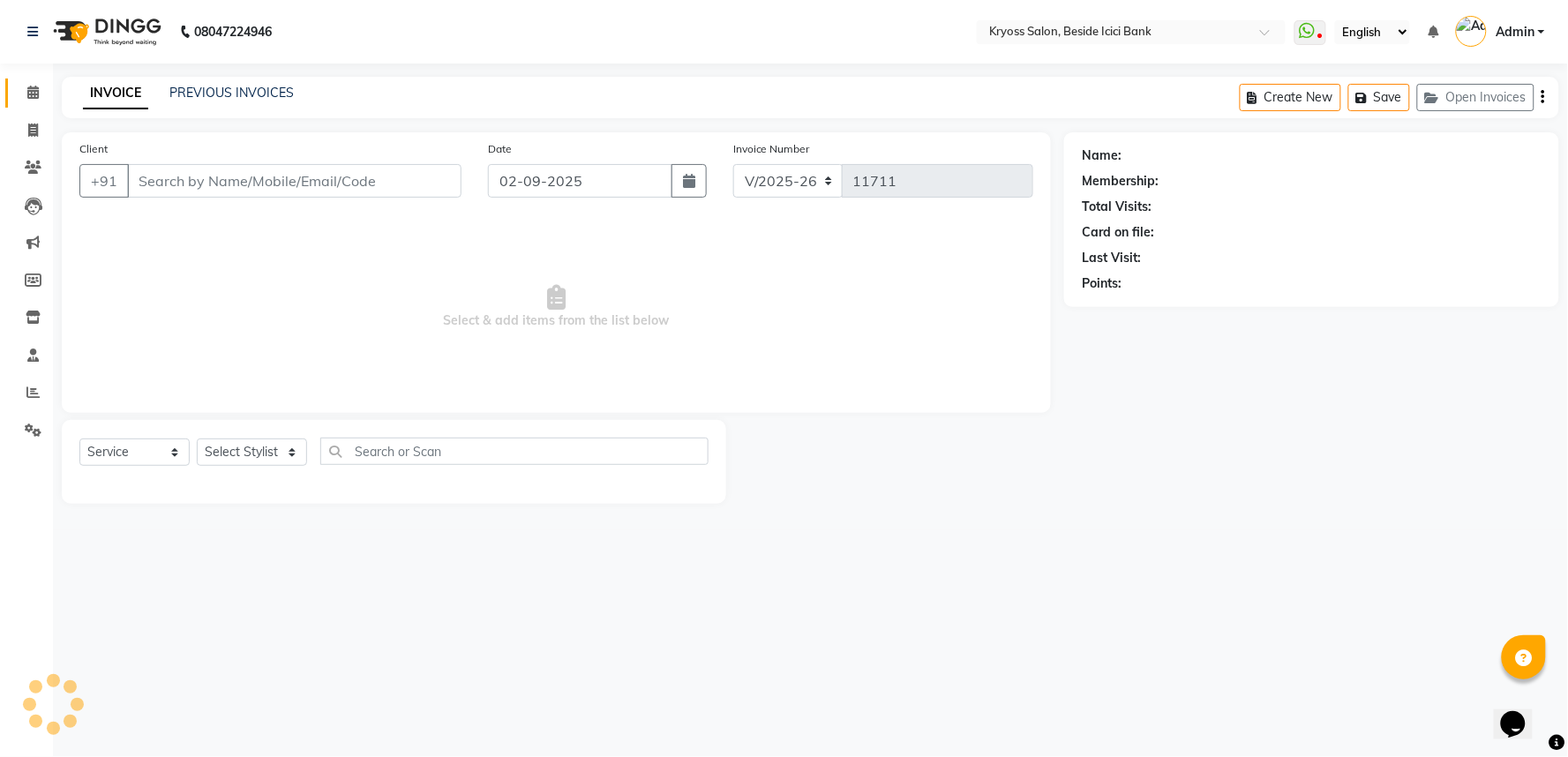
type input "8888888888"
select select "79205"
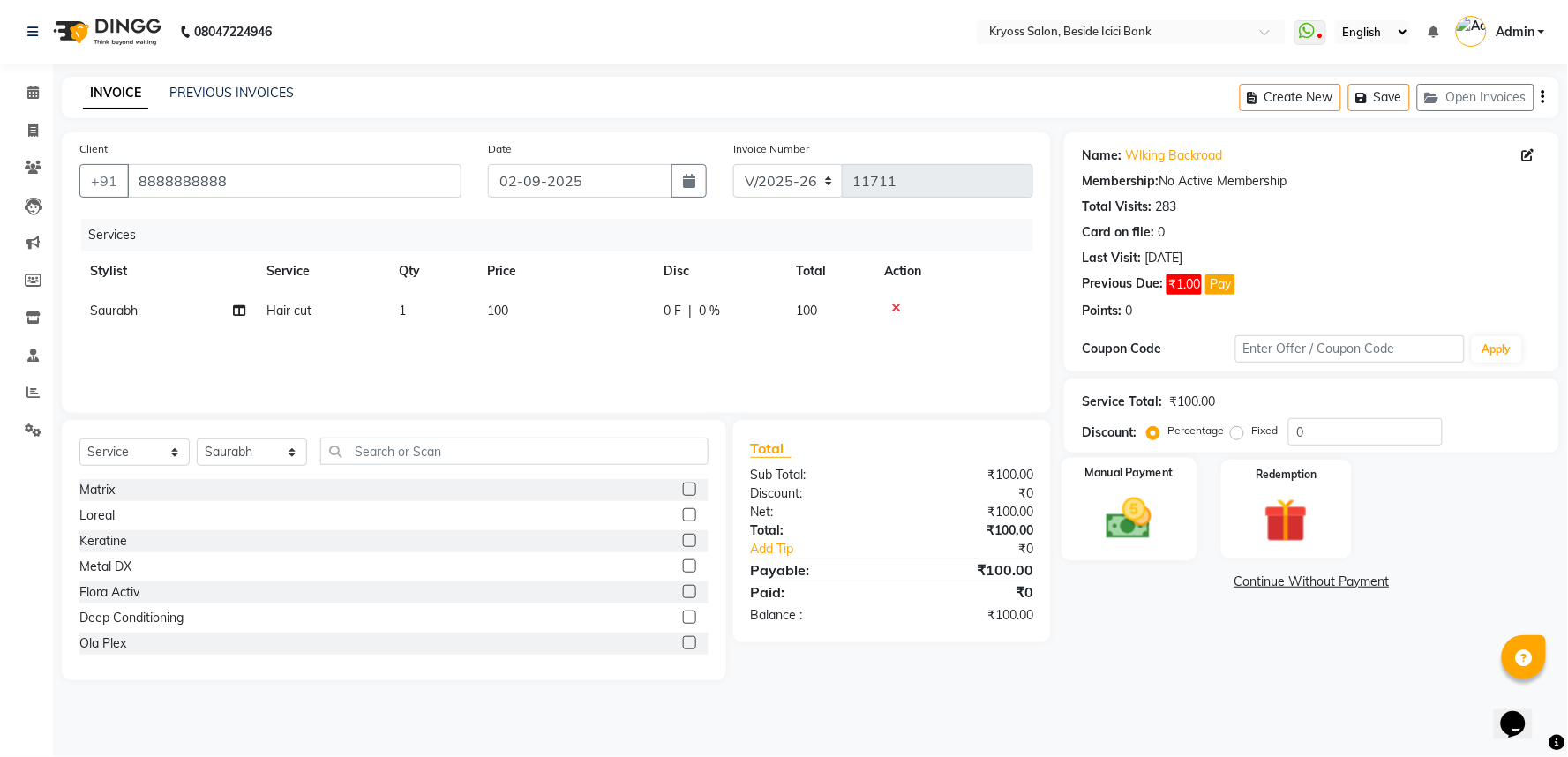
click at [1139, 543] on img at bounding box center [1129, 518] width 74 height 53
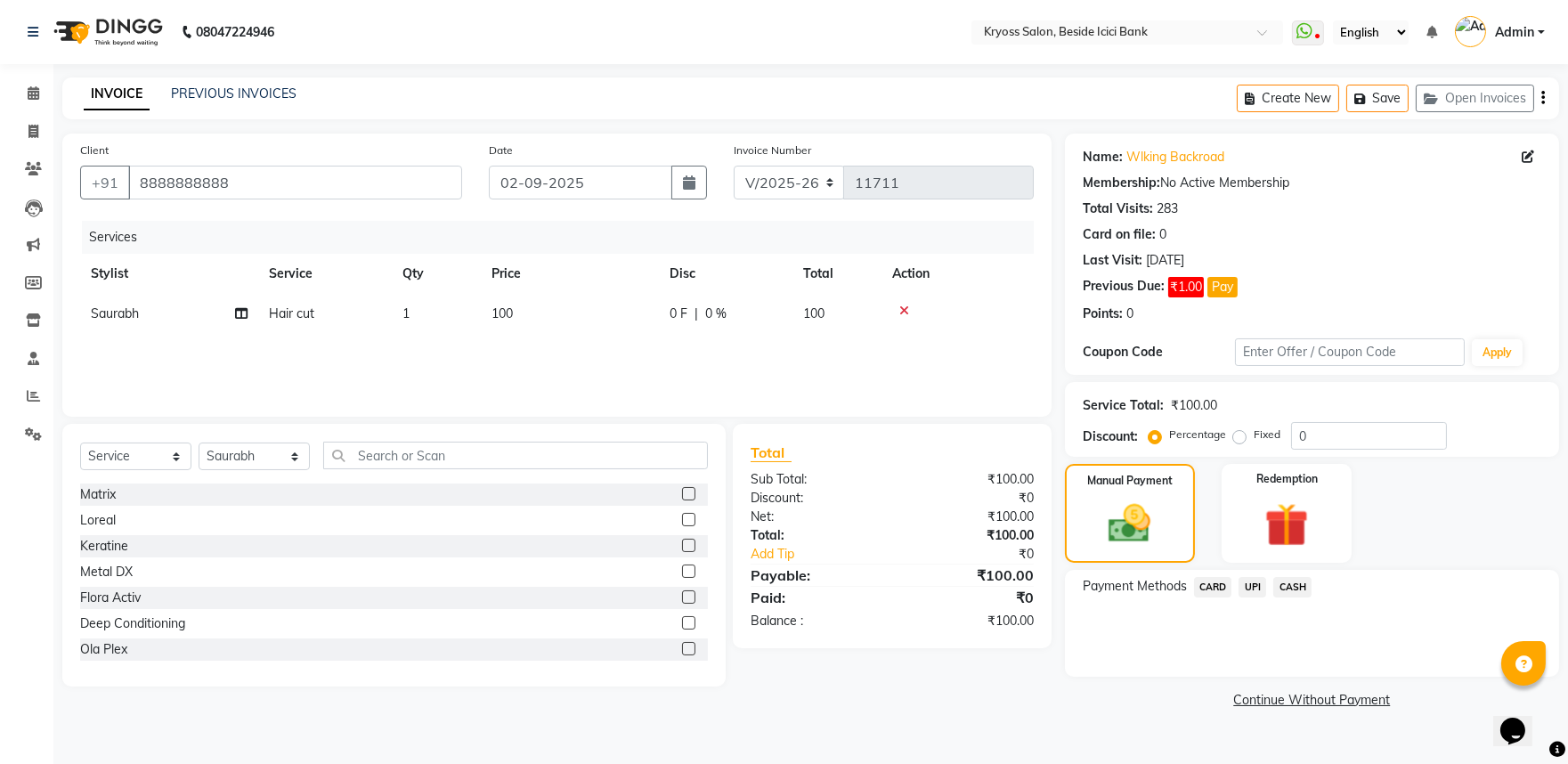
click at [1257, 598] on span "UPI" at bounding box center [1253, 587] width 28 height 21
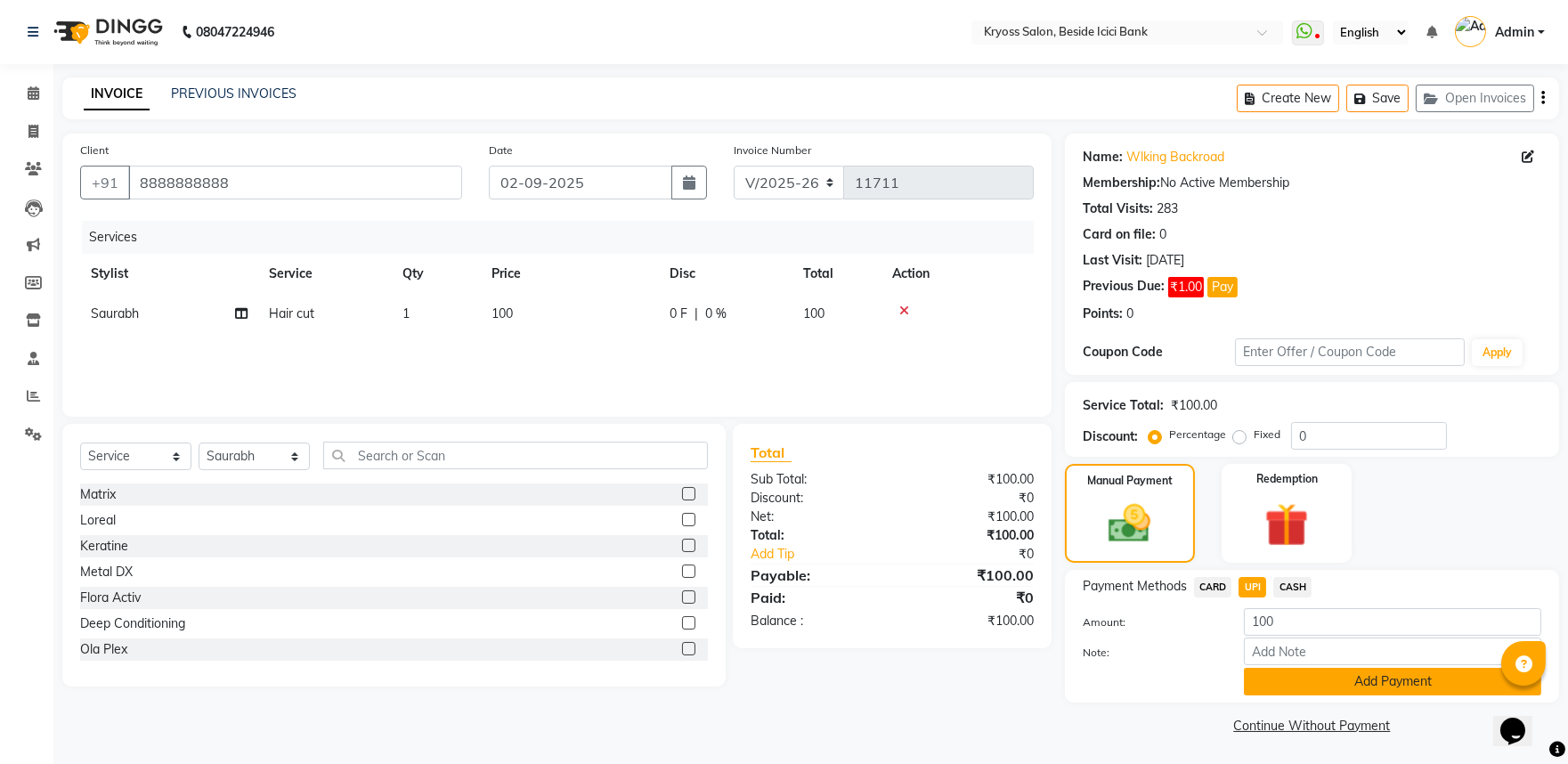
click at [1303, 696] on button "Add Payment" at bounding box center [1393, 681] width 297 height 28
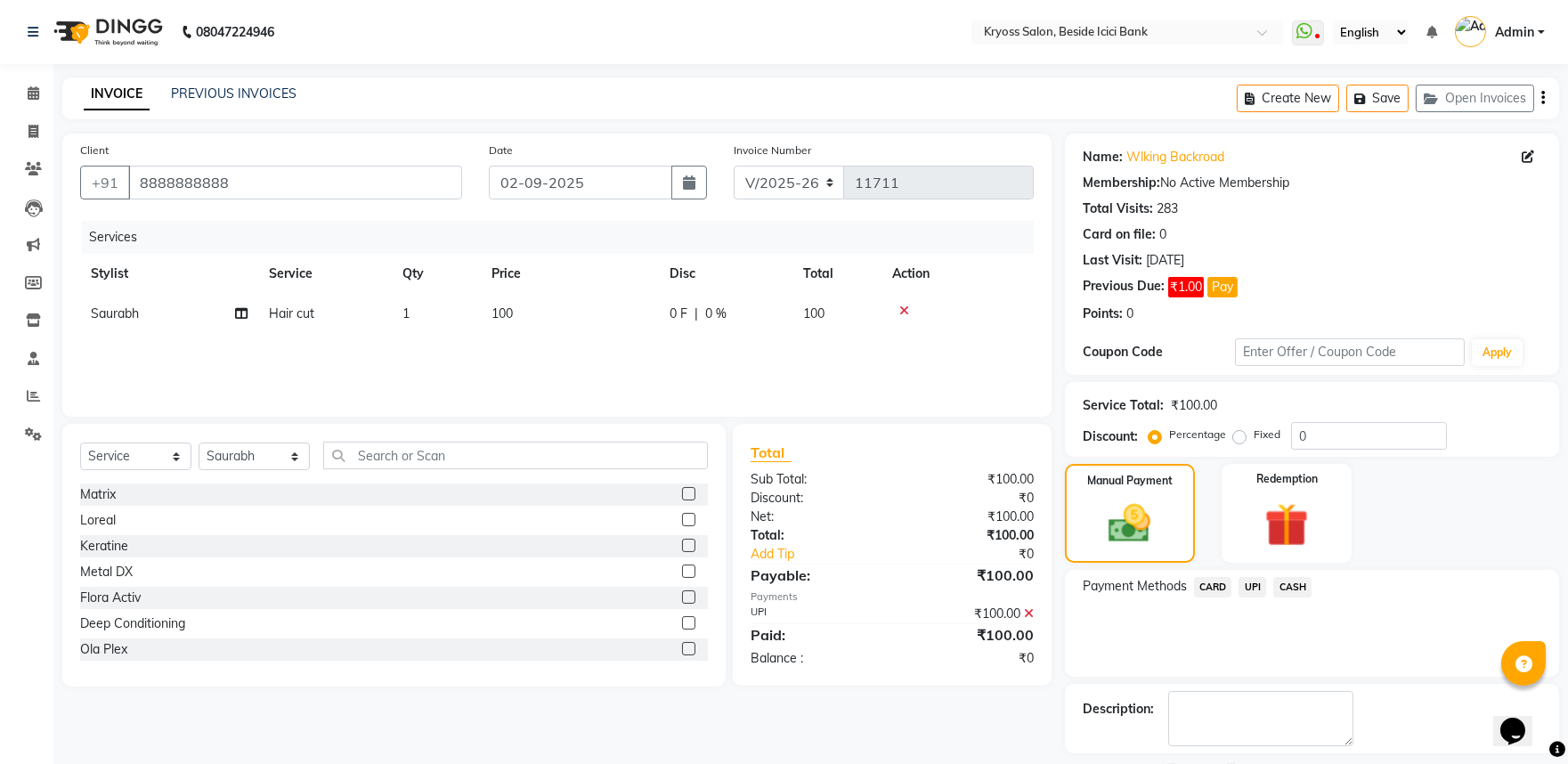
scroll to position [122, 0]
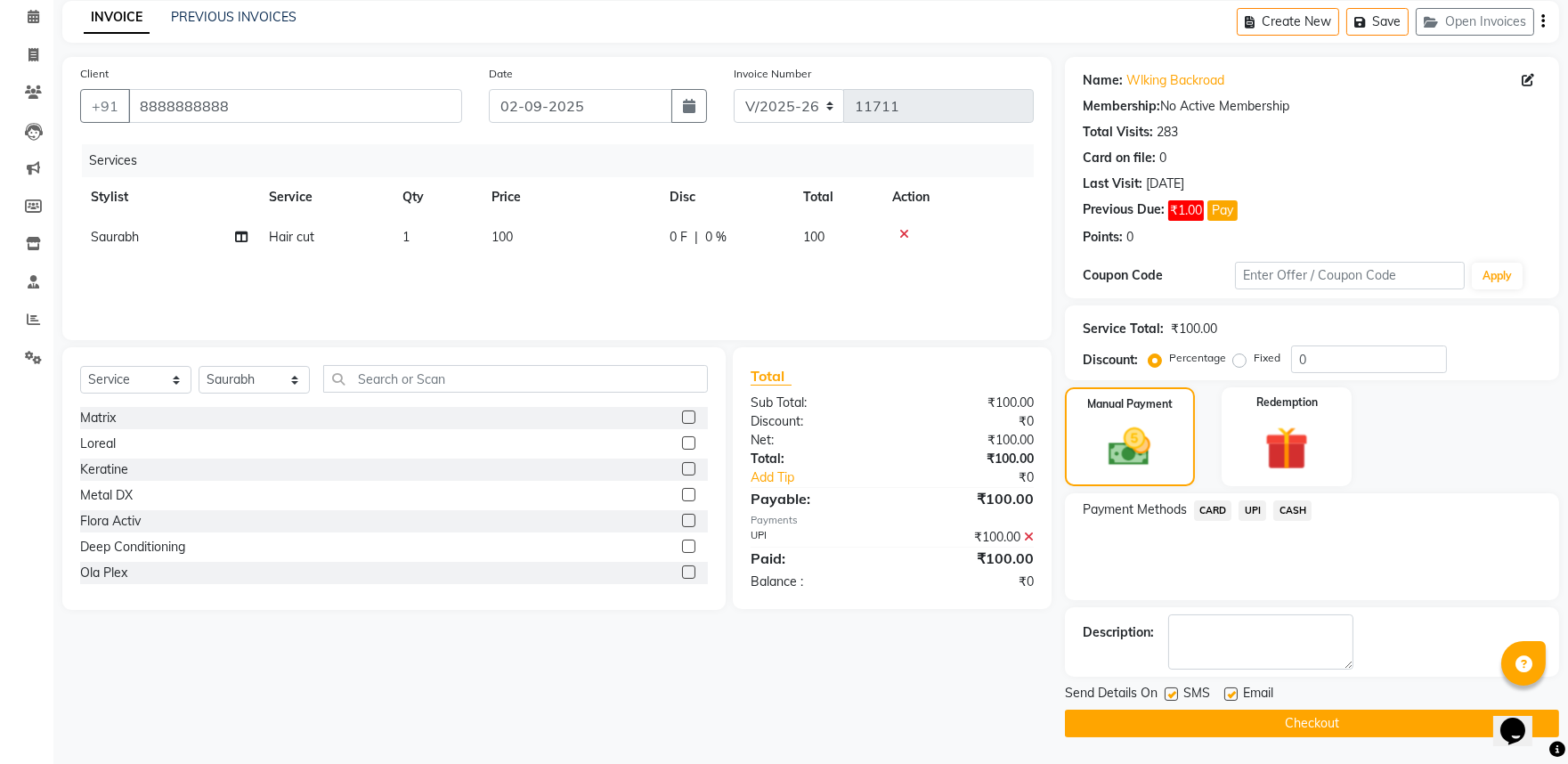
click at [1303, 715] on button "Checkout" at bounding box center [1312, 724] width 494 height 28
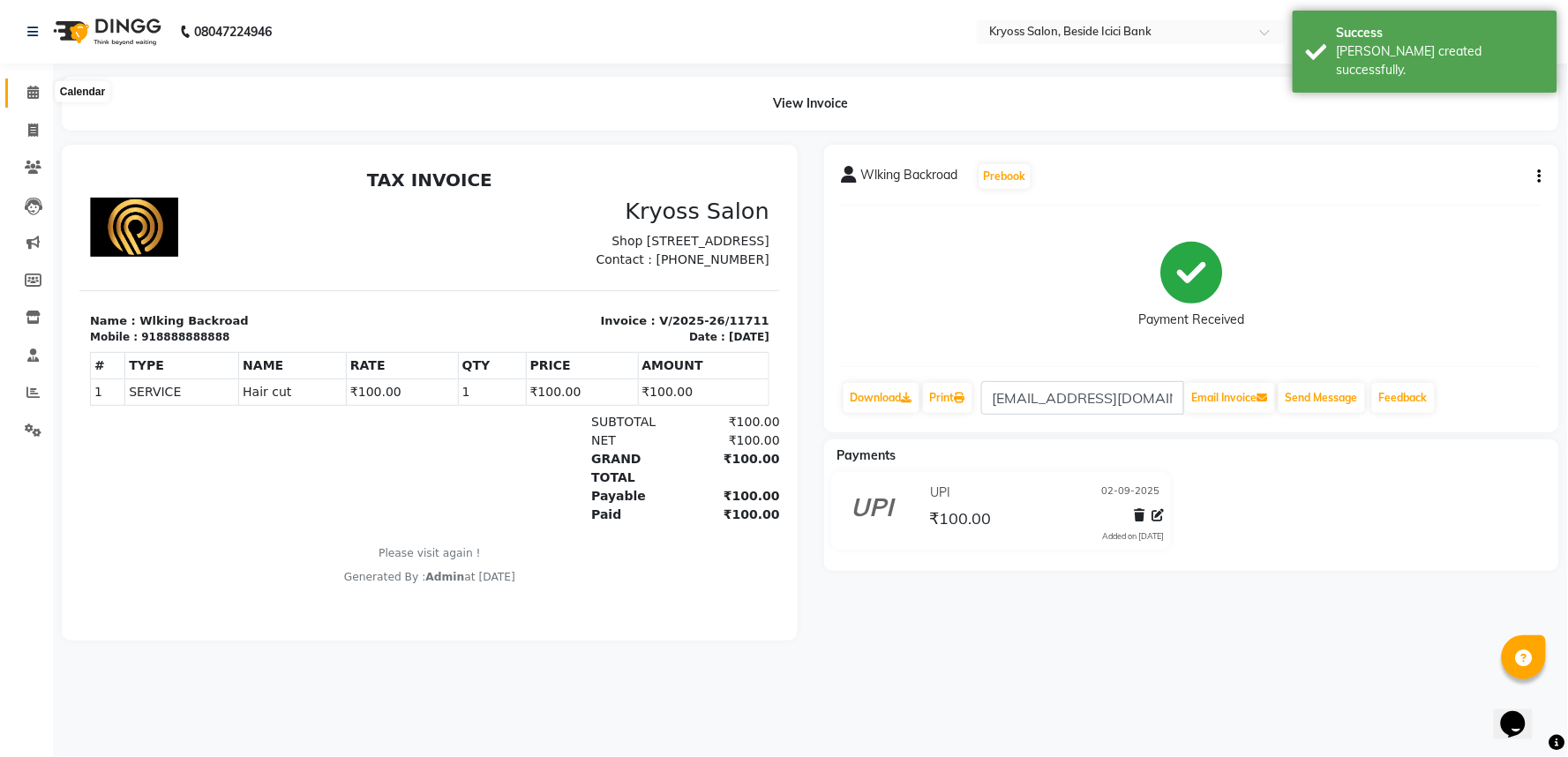
click at [32, 90] on icon at bounding box center [33, 92] width 12 height 13
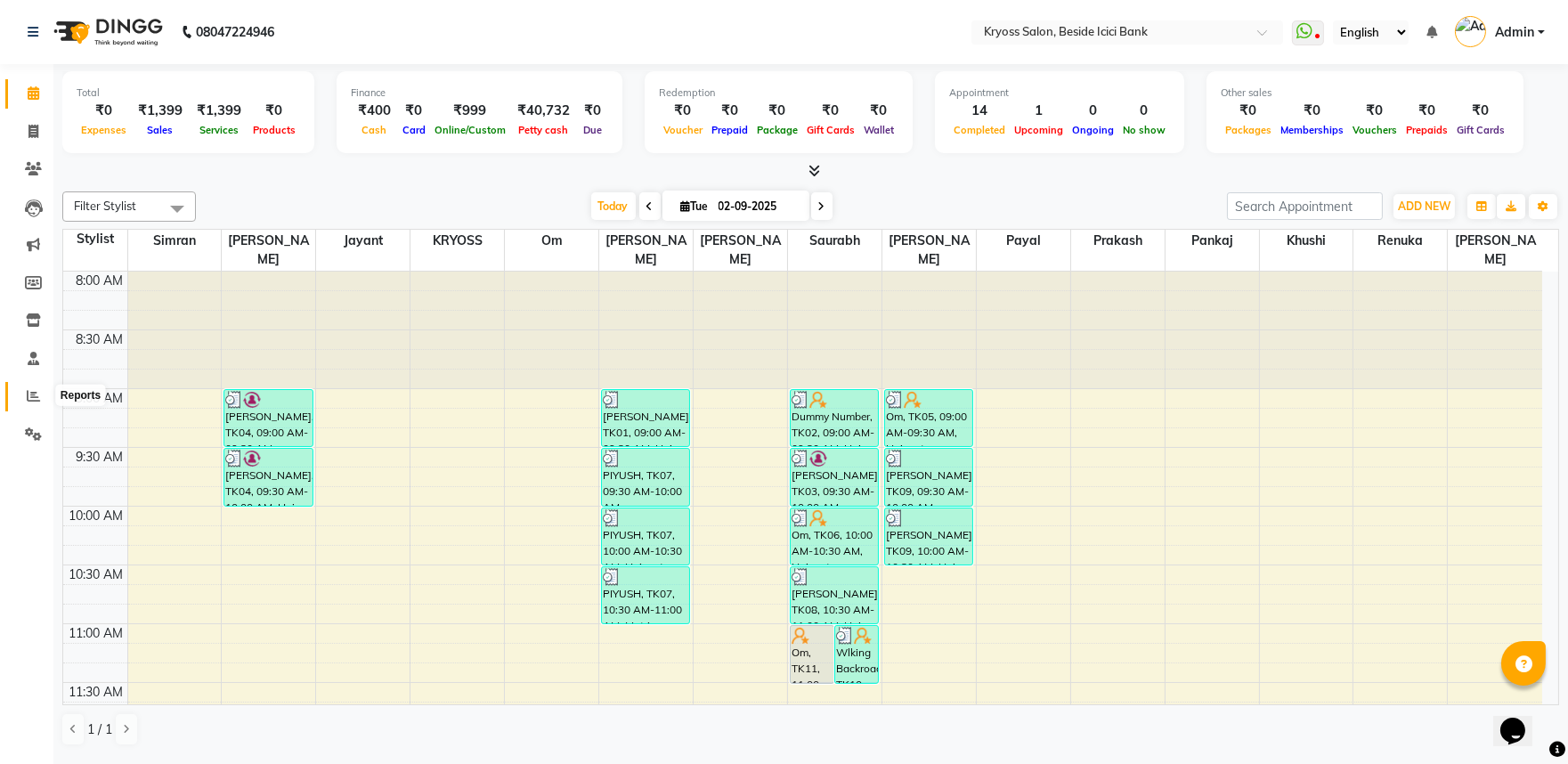
click at [33, 393] on icon at bounding box center [33, 395] width 13 height 13
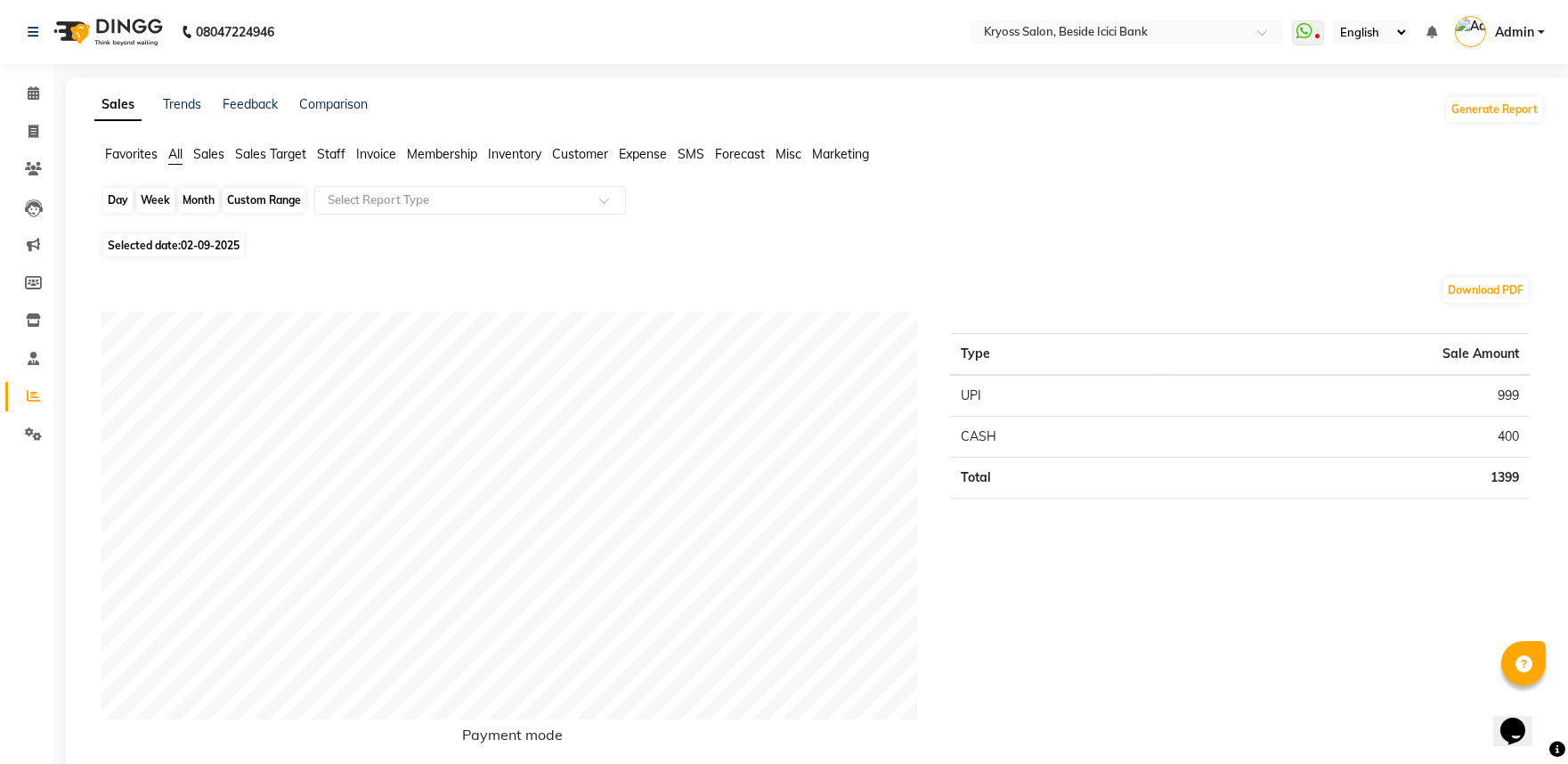
click at [111, 205] on div "Day" at bounding box center [118, 200] width 30 height 25
select select "9"
select select "2025"
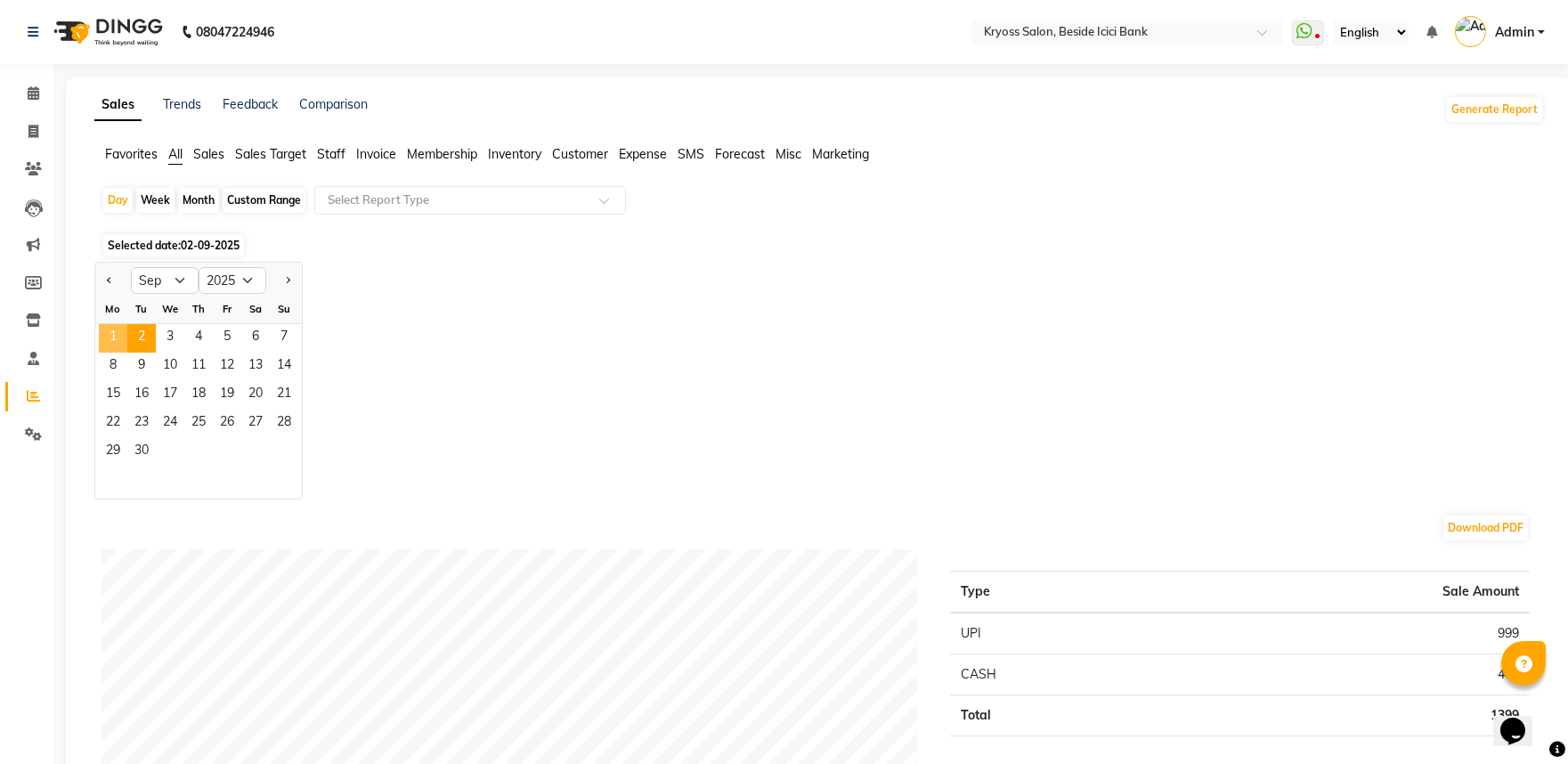
click at [118, 352] on span "1" at bounding box center [113, 339] width 29 height 29
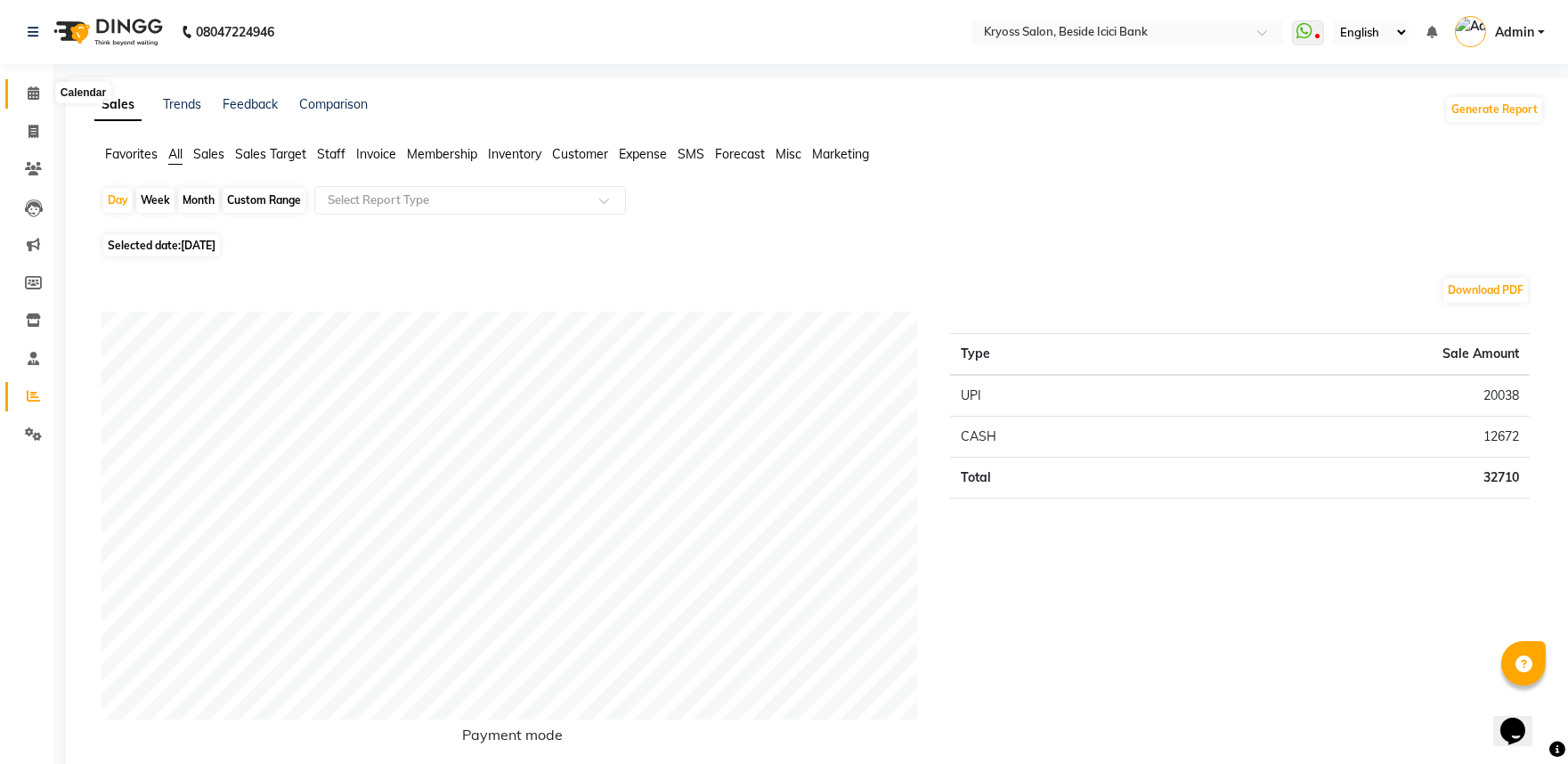
click at [30, 100] on icon at bounding box center [33, 93] width 12 height 13
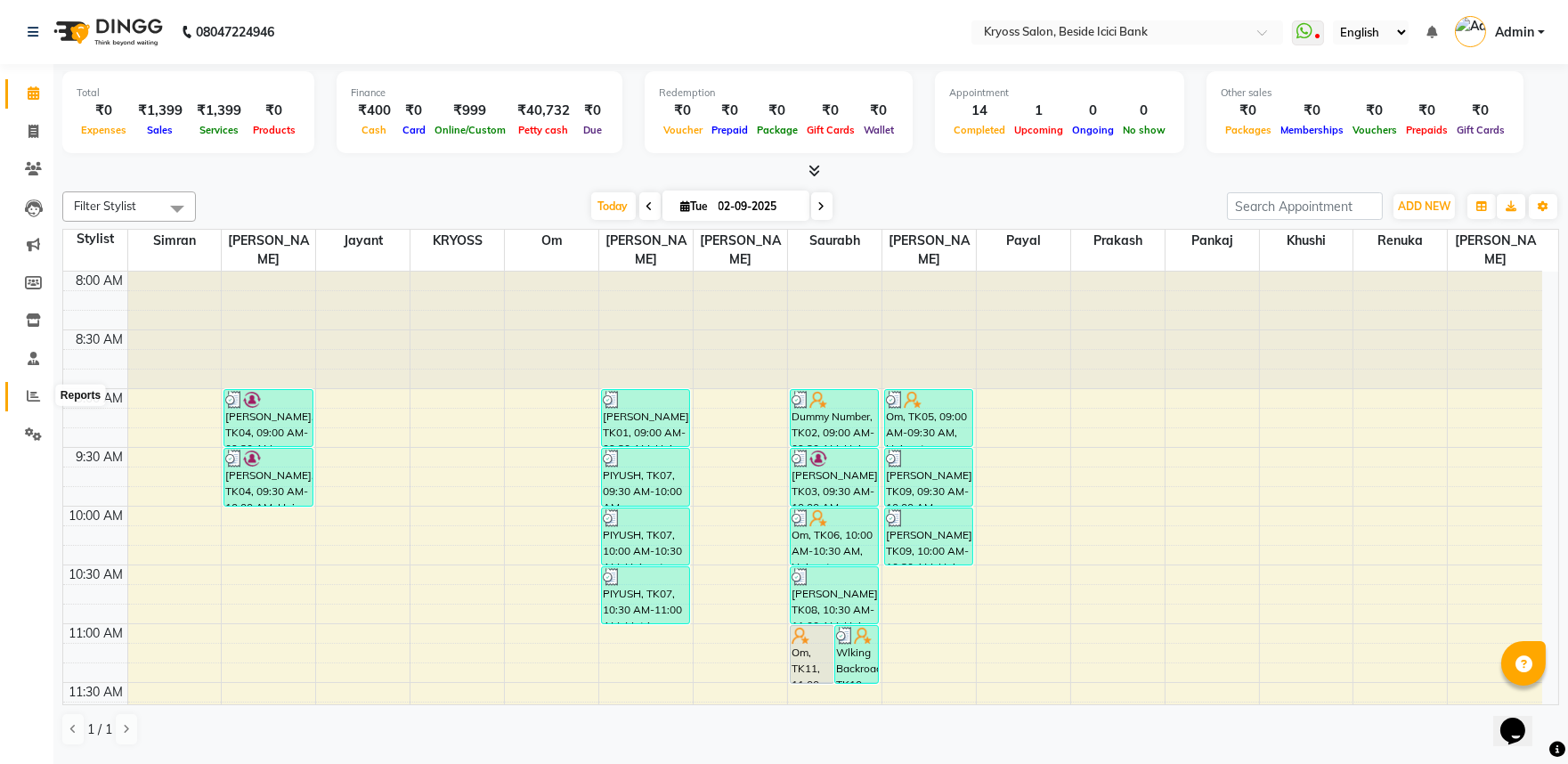
click at [28, 395] on icon at bounding box center [33, 395] width 13 height 13
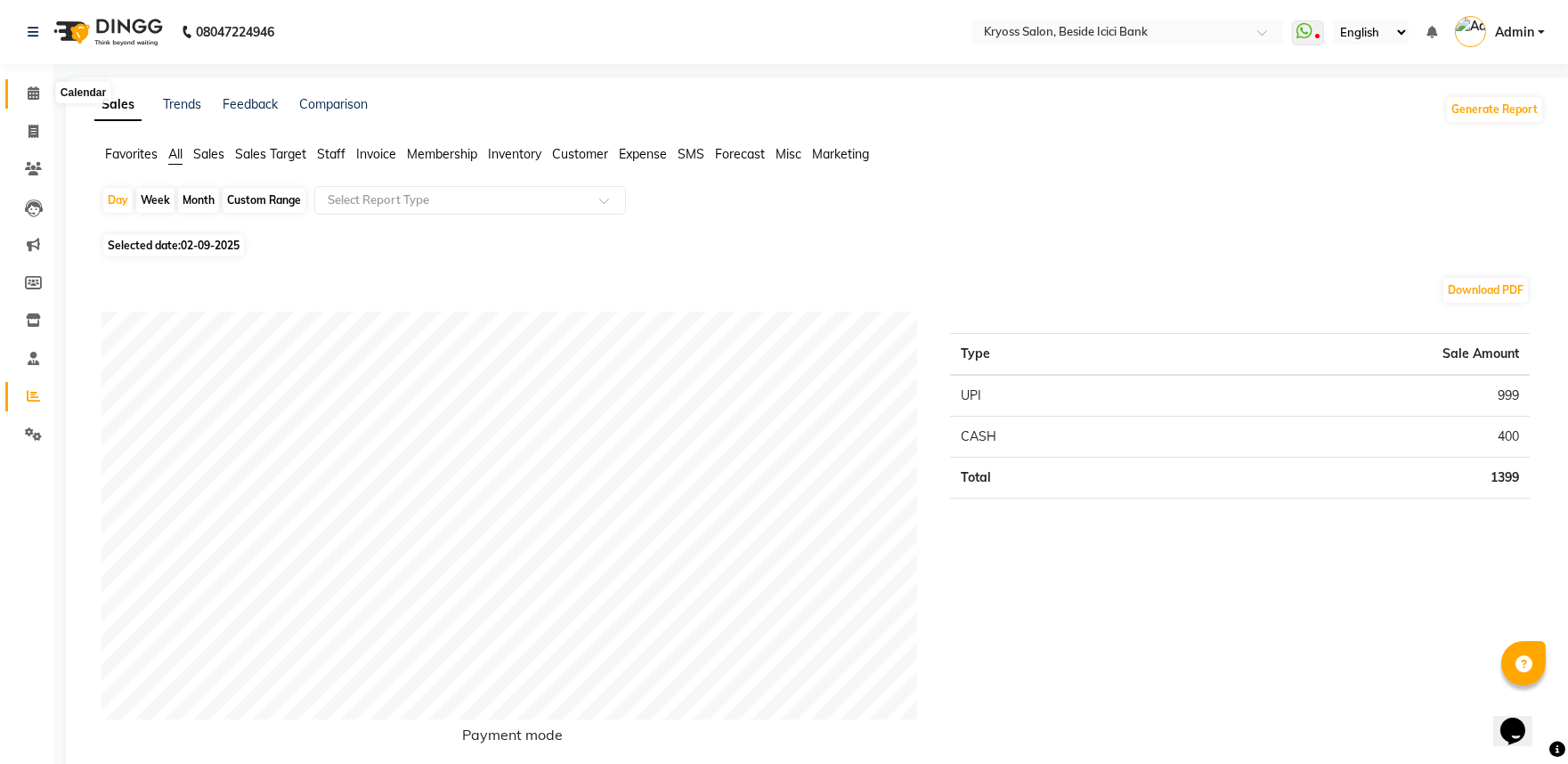
click at [36, 98] on icon at bounding box center [33, 93] width 12 height 13
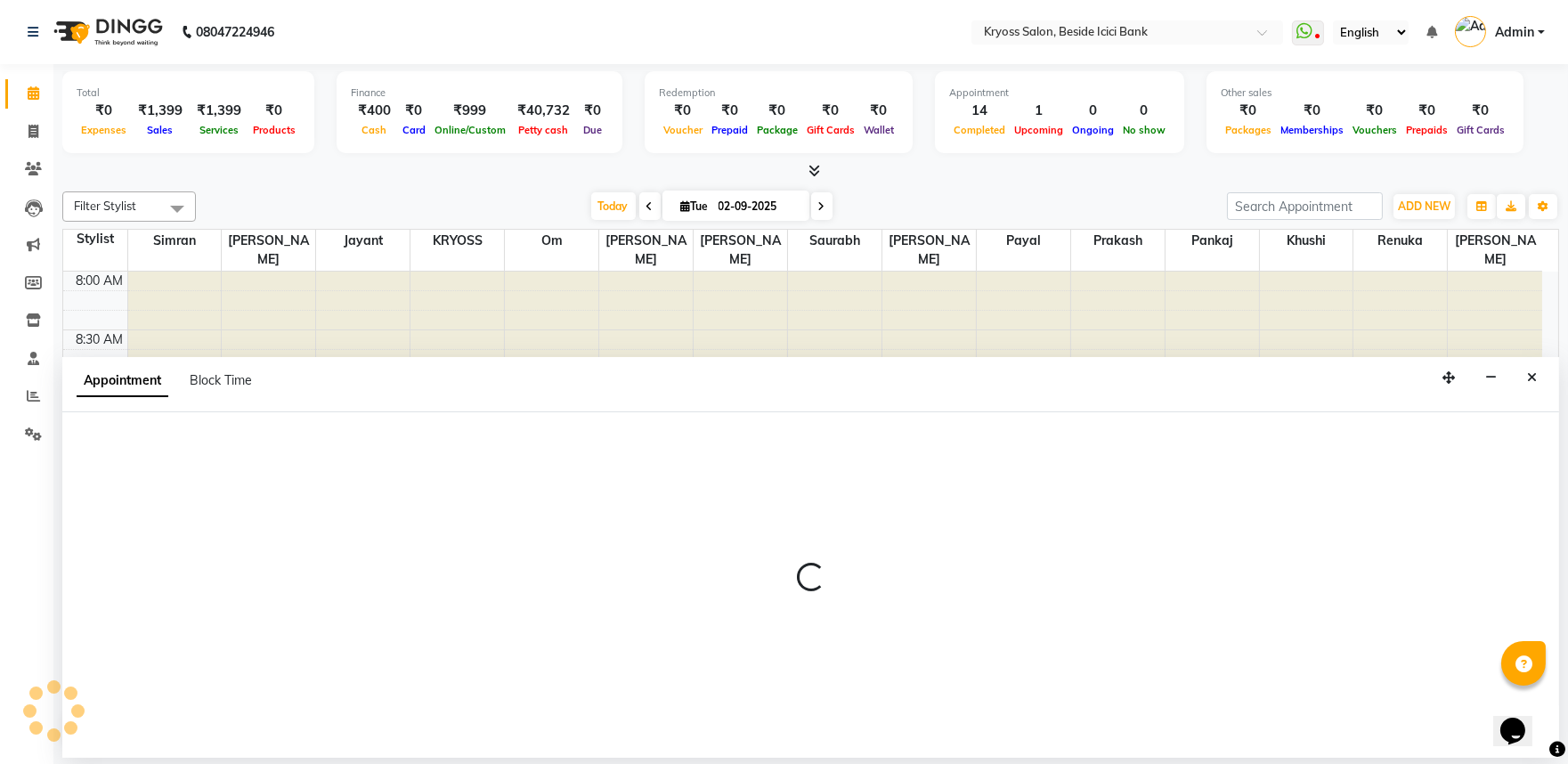
scroll to position [4, 0]
select select "51261"
select select "tentative"
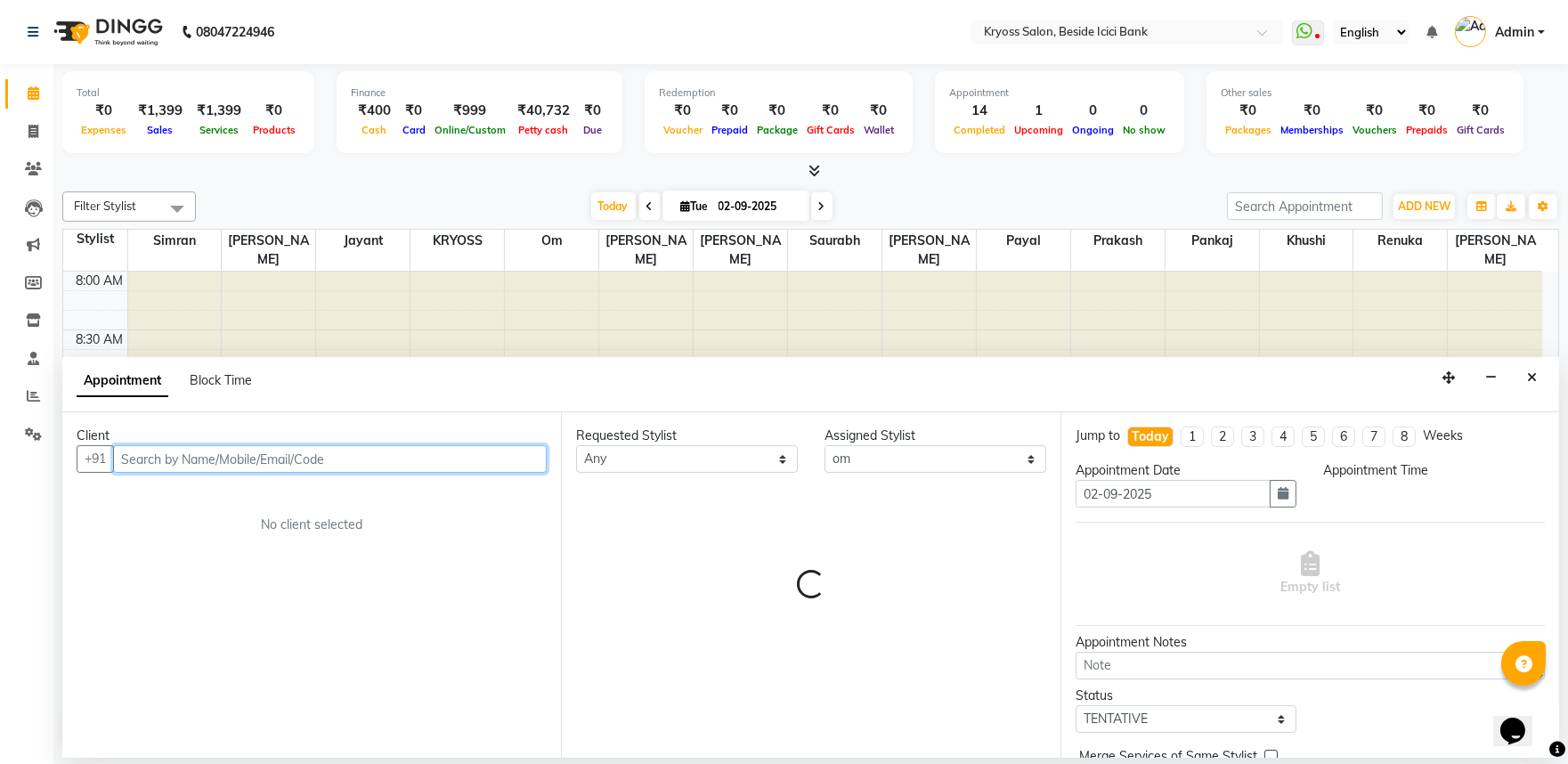
select select "540"
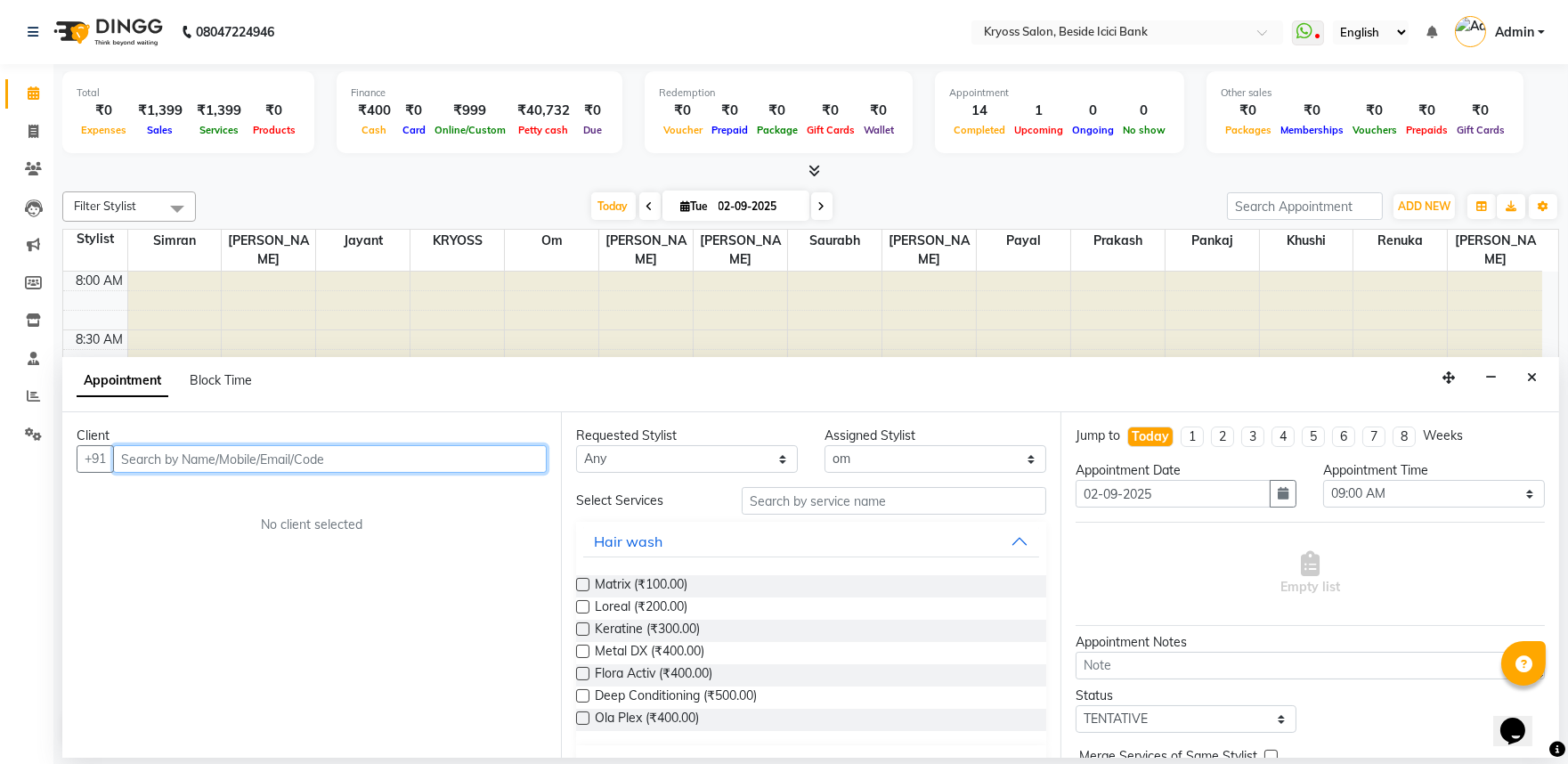
click at [389, 473] on input "text" at bounding box center [330, 459] width 434 height 28
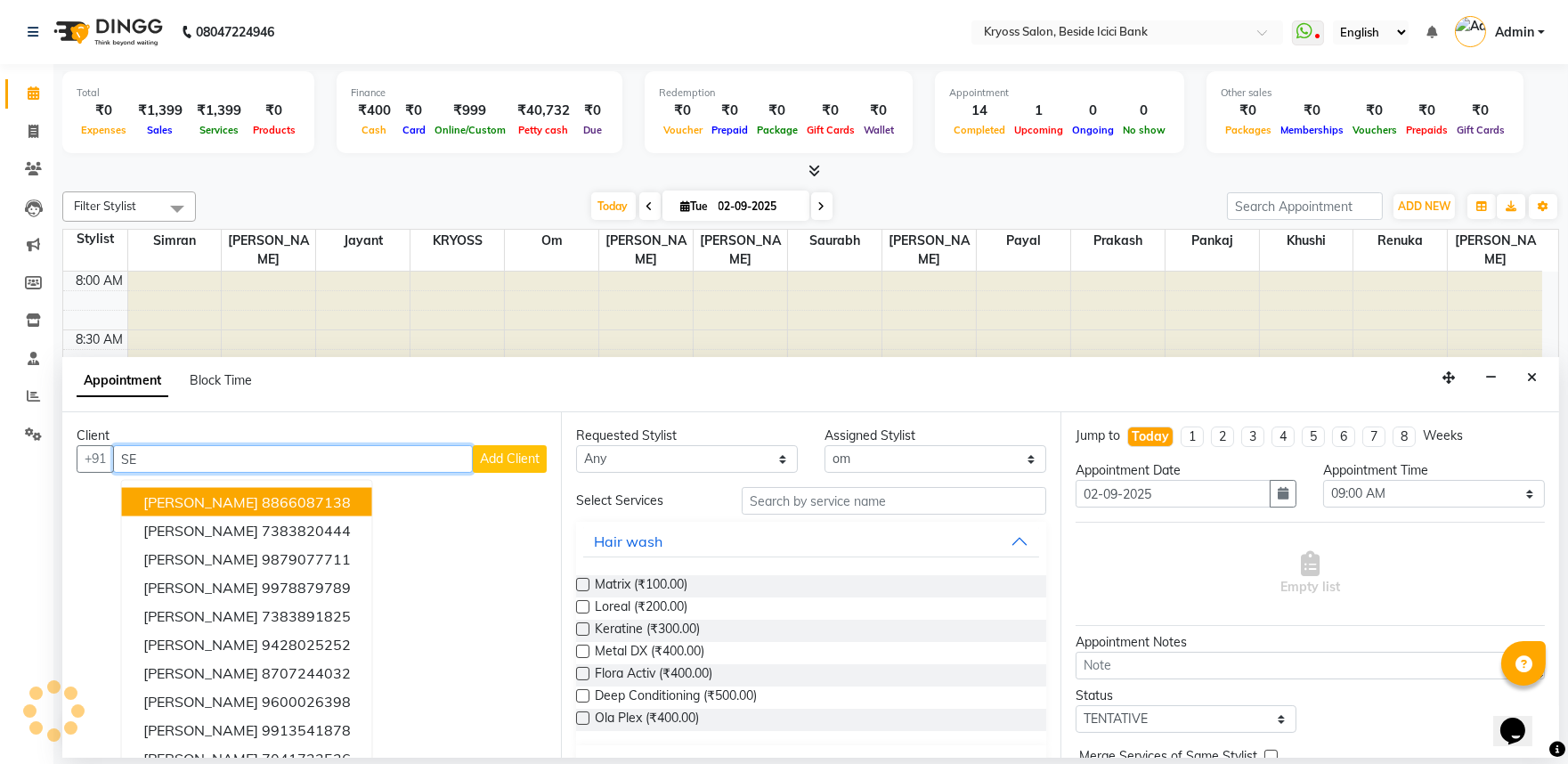
type input "S"
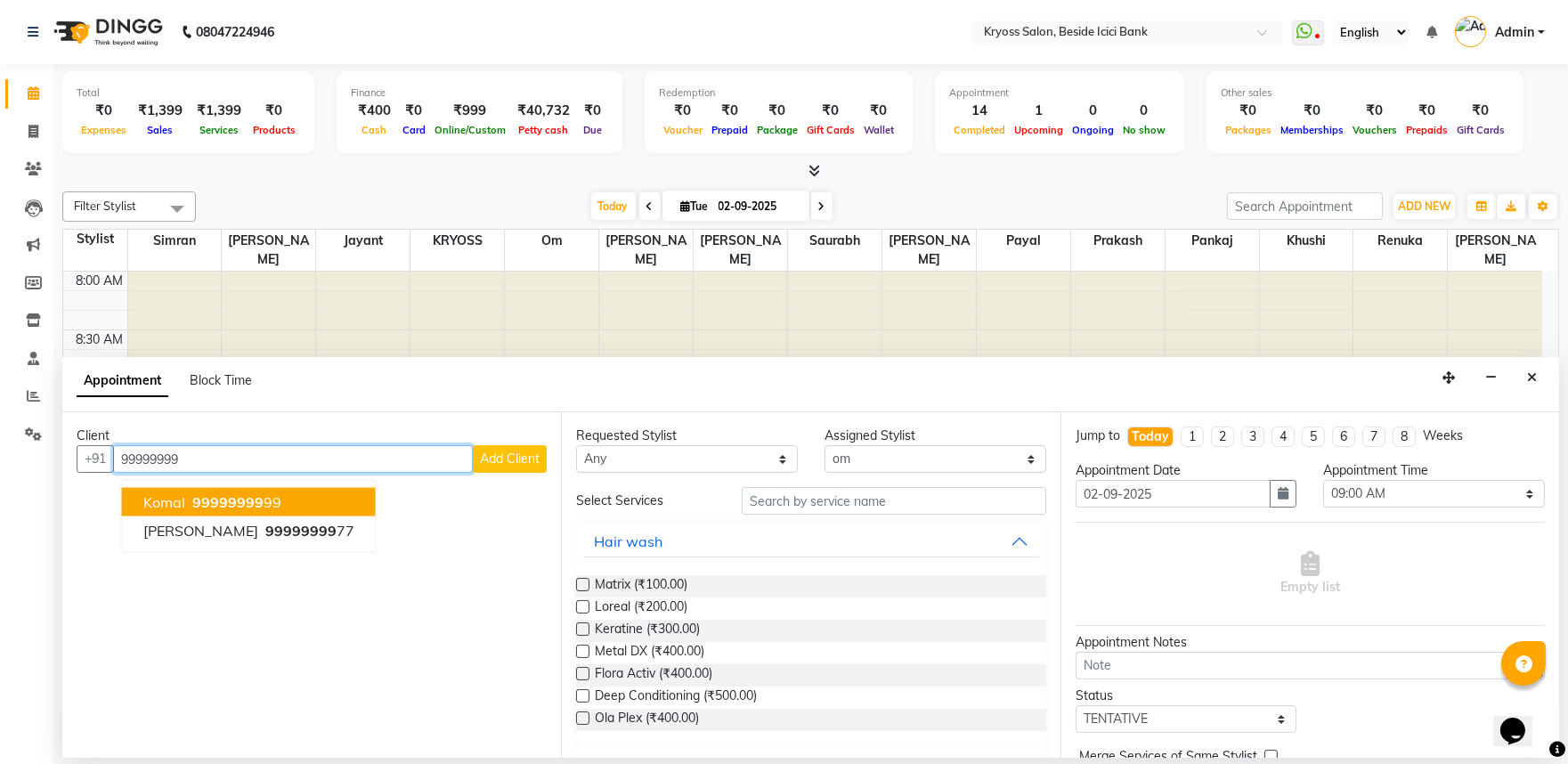
click at [323, 501] on button "komal 99999999 99" at bounding box center [249, 502] width 253 height 29
click at [281, 510] on ngb-highlight "999999999 9" at bounding box center [235, 502] width 93 height 18
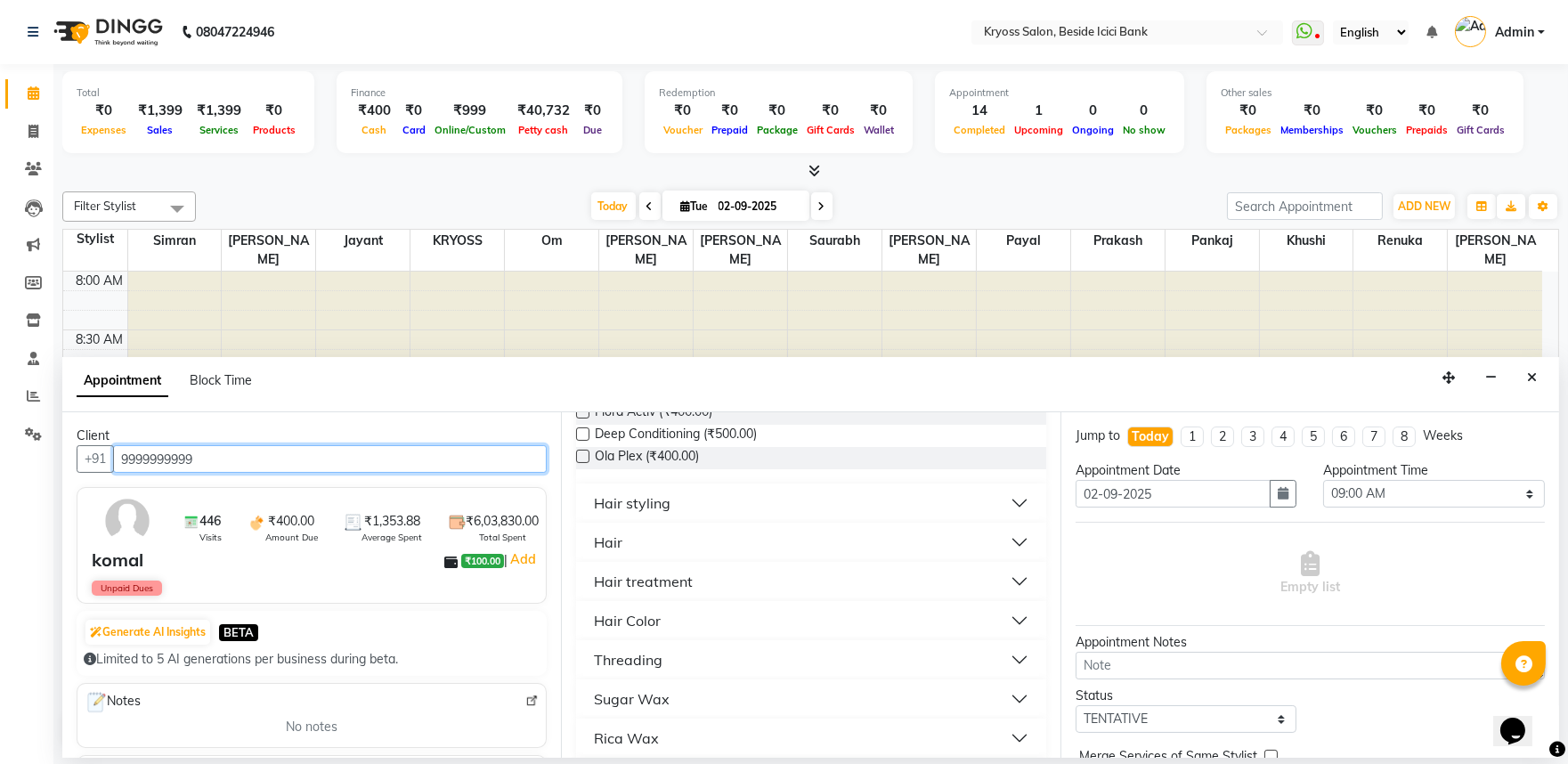
scroll to position [297, 0]
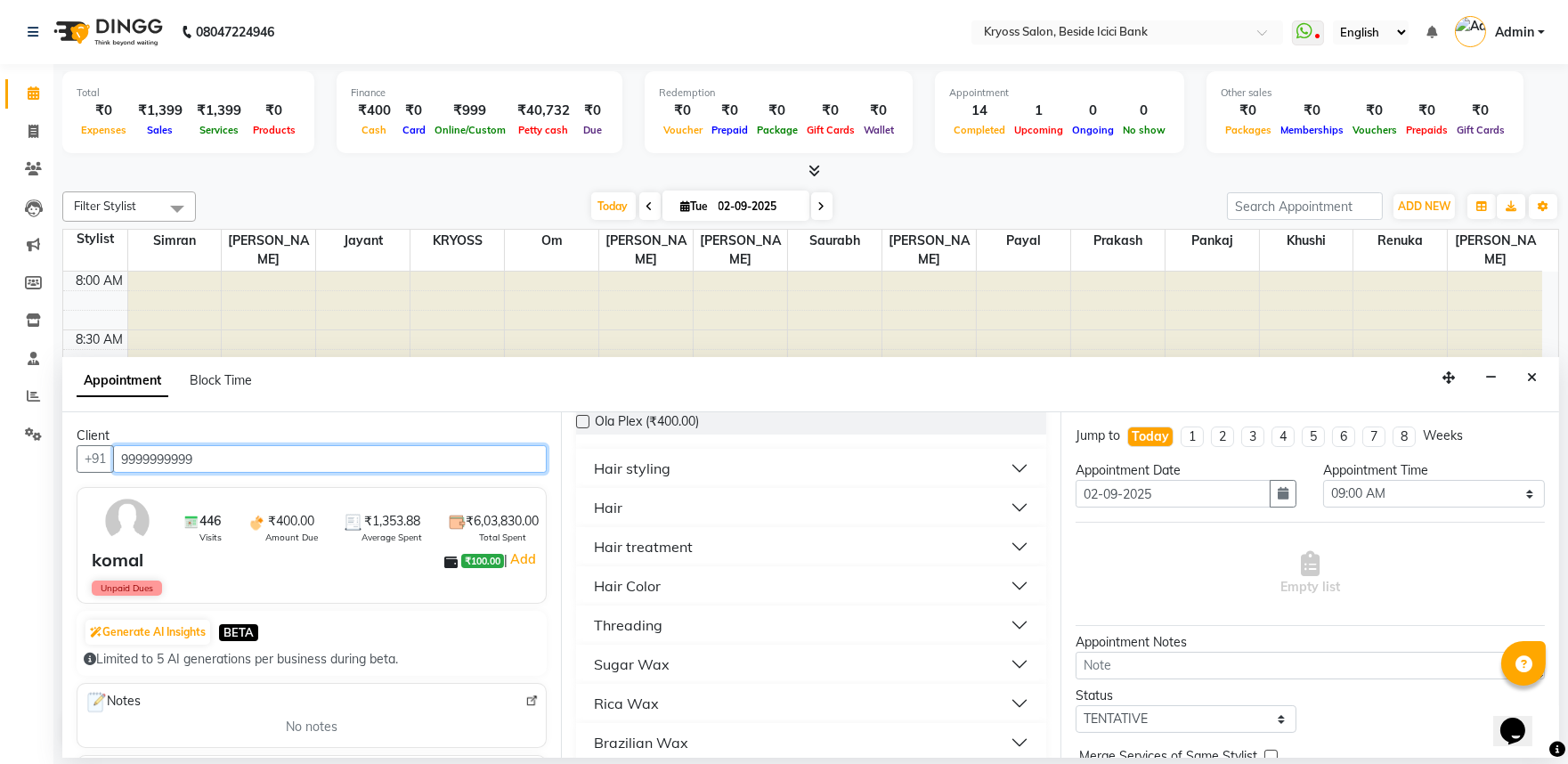
type input "9999999999"
click at [660, 597] on div "Hair Color" at bounding box center [627, 586] width 66 height 22
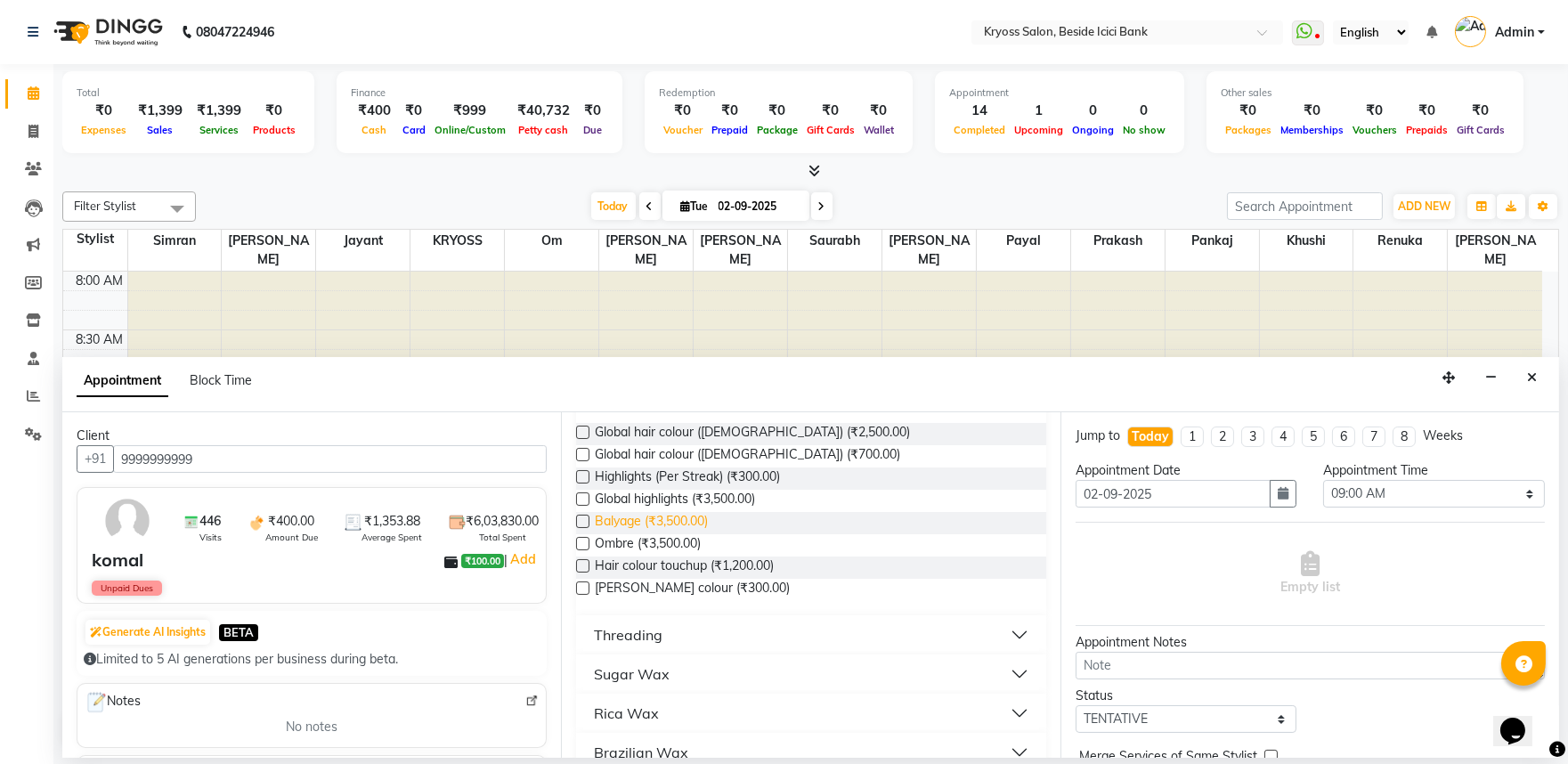
scroll to position [494, 0]
click at [589, 572] on label at bounding box center [582, 564] width 13 height 13
click at [588, 573] on input "checkbox" at bounding box center [581, 566] width 12 height 12
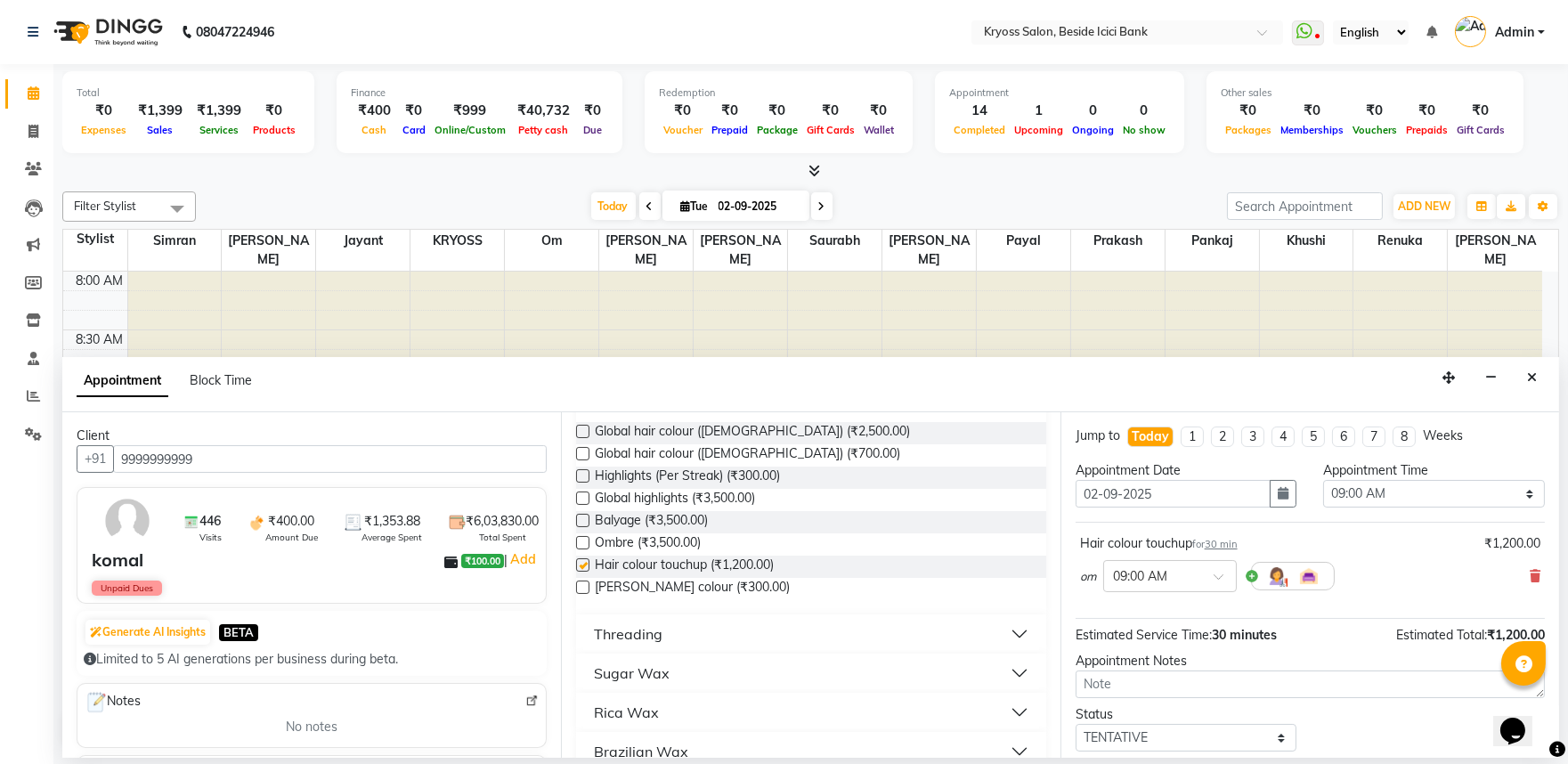
checkbox input "false"
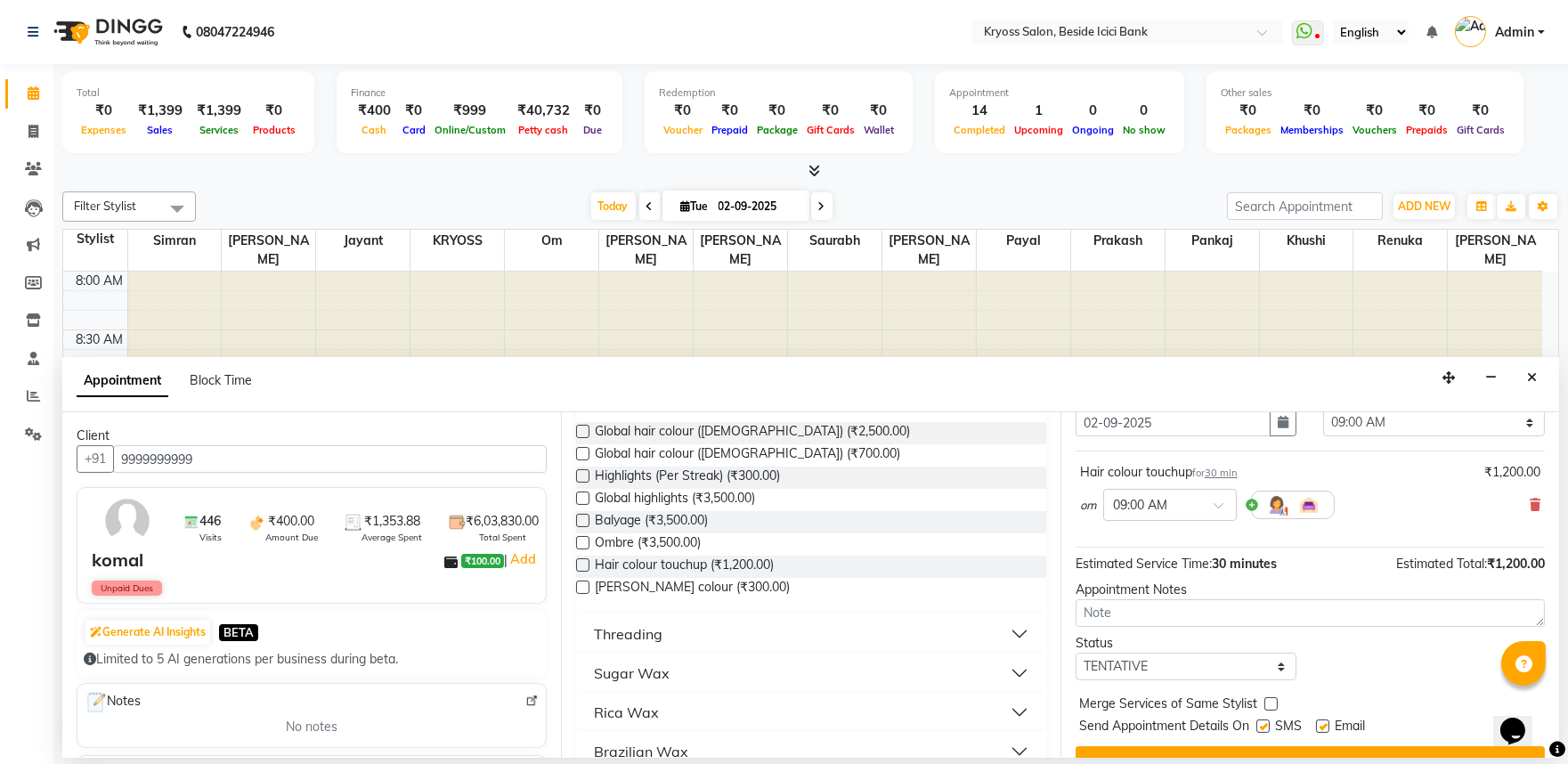
scroll to position [143, 0]
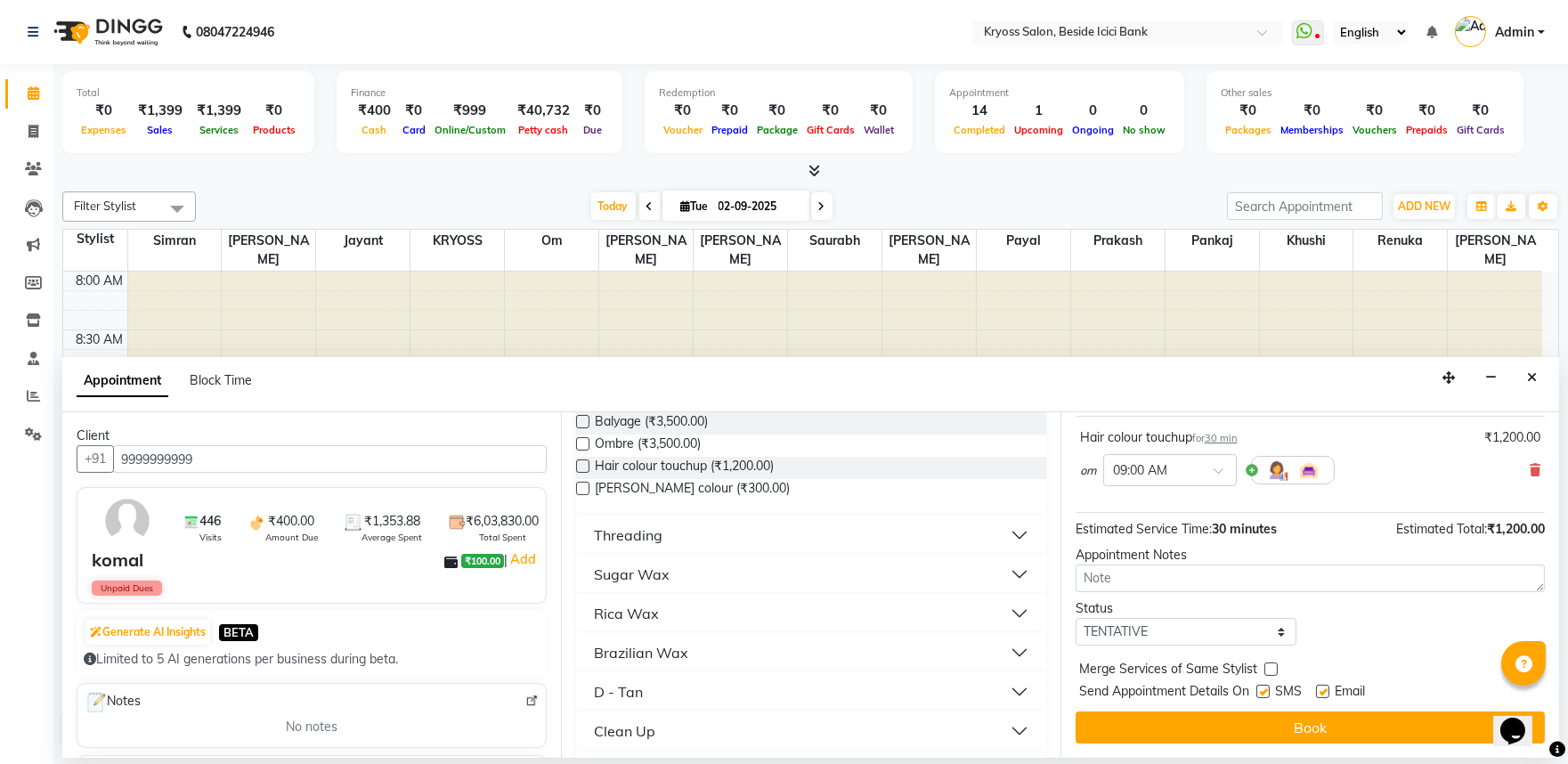
click at [657, 585] on div "Sugar Wax" at bounding box center [632, 574] width 75 height 22
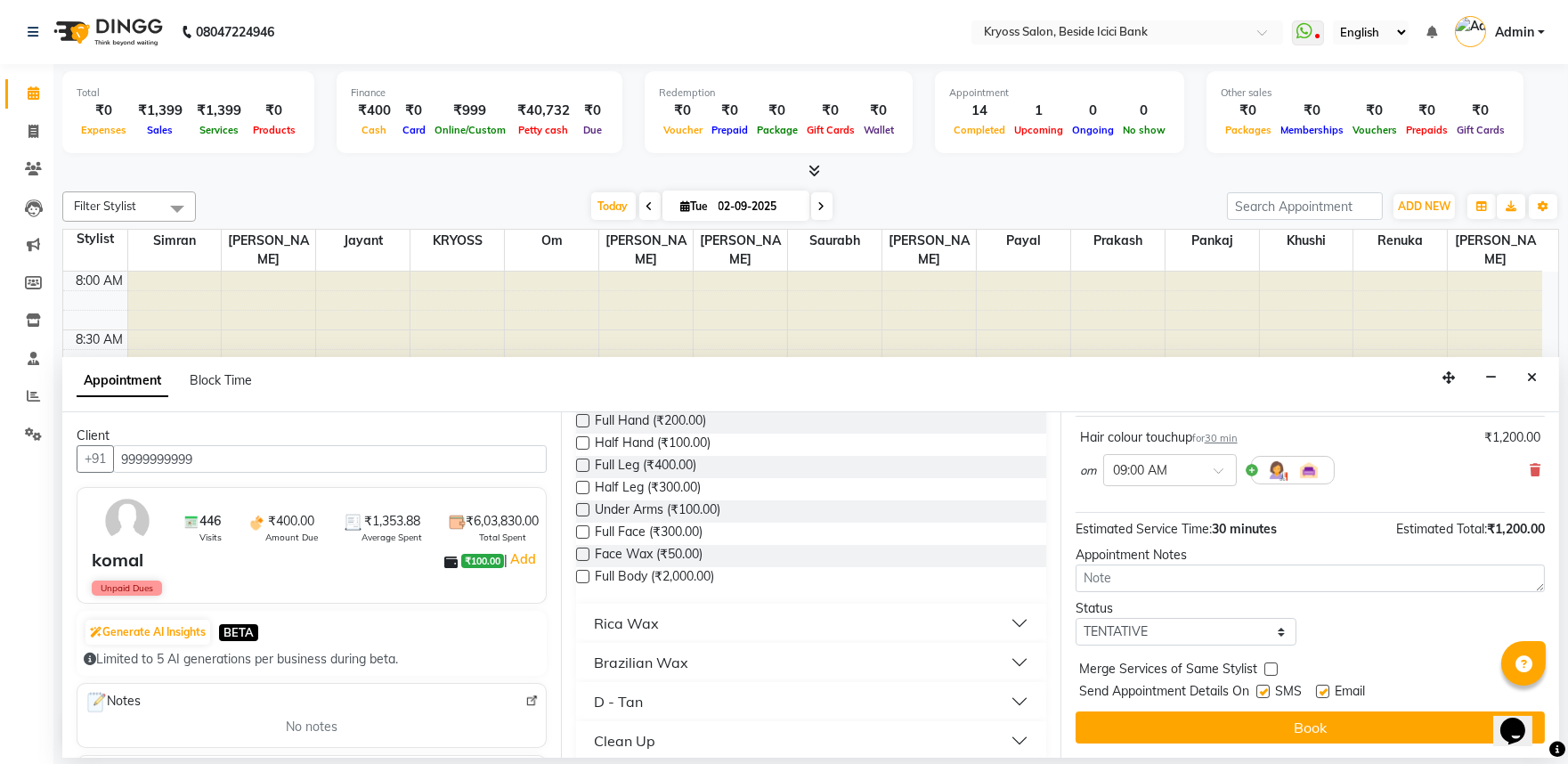
scroll to position [791, 0]
click at [586, 493] on label at bounding box center [582, 486] width 13 height 13
click at [586, 494] on input "checkbox" at bounding box center [581, 488] width 12 height 12
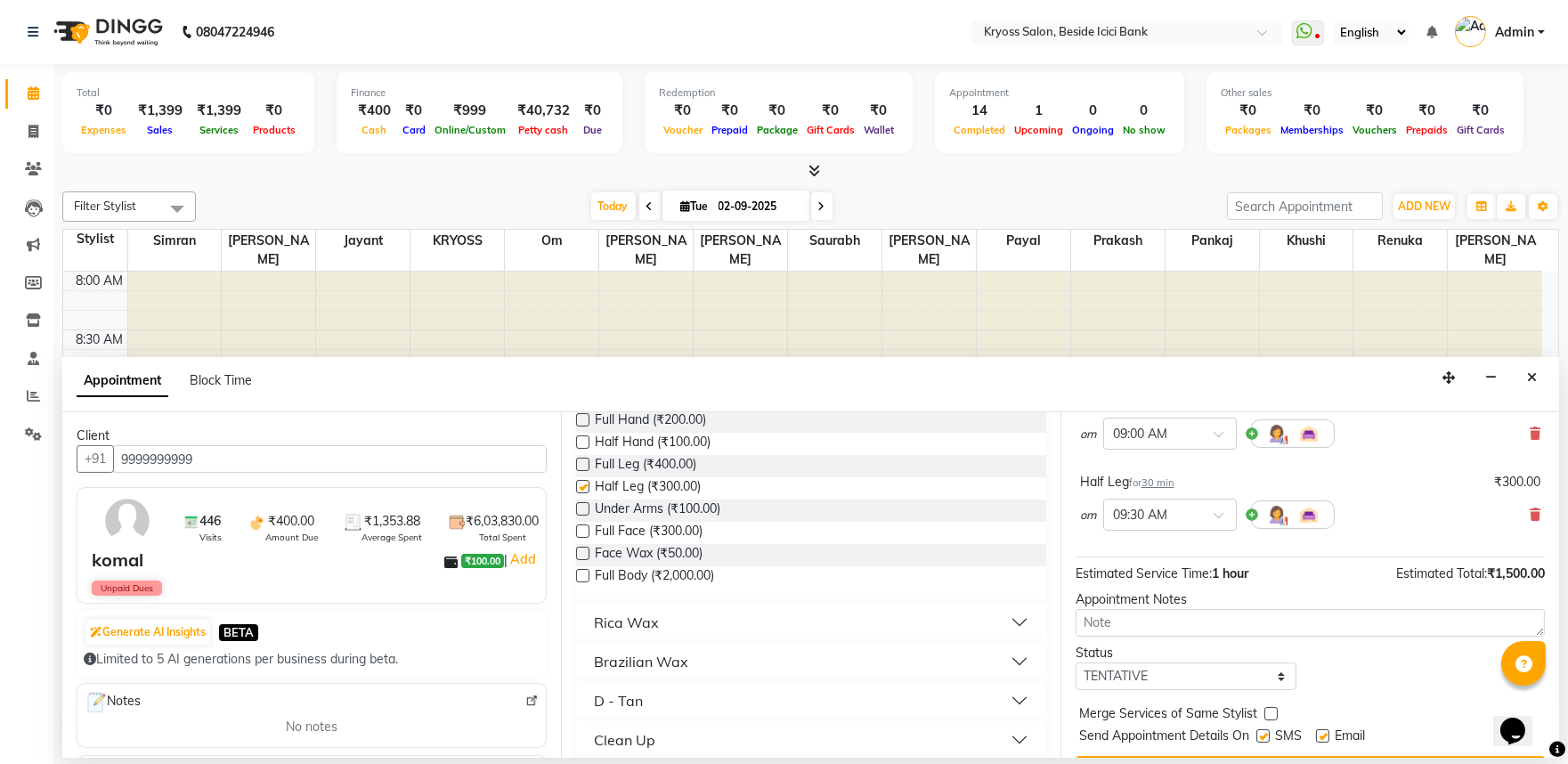
checkbox input "false"
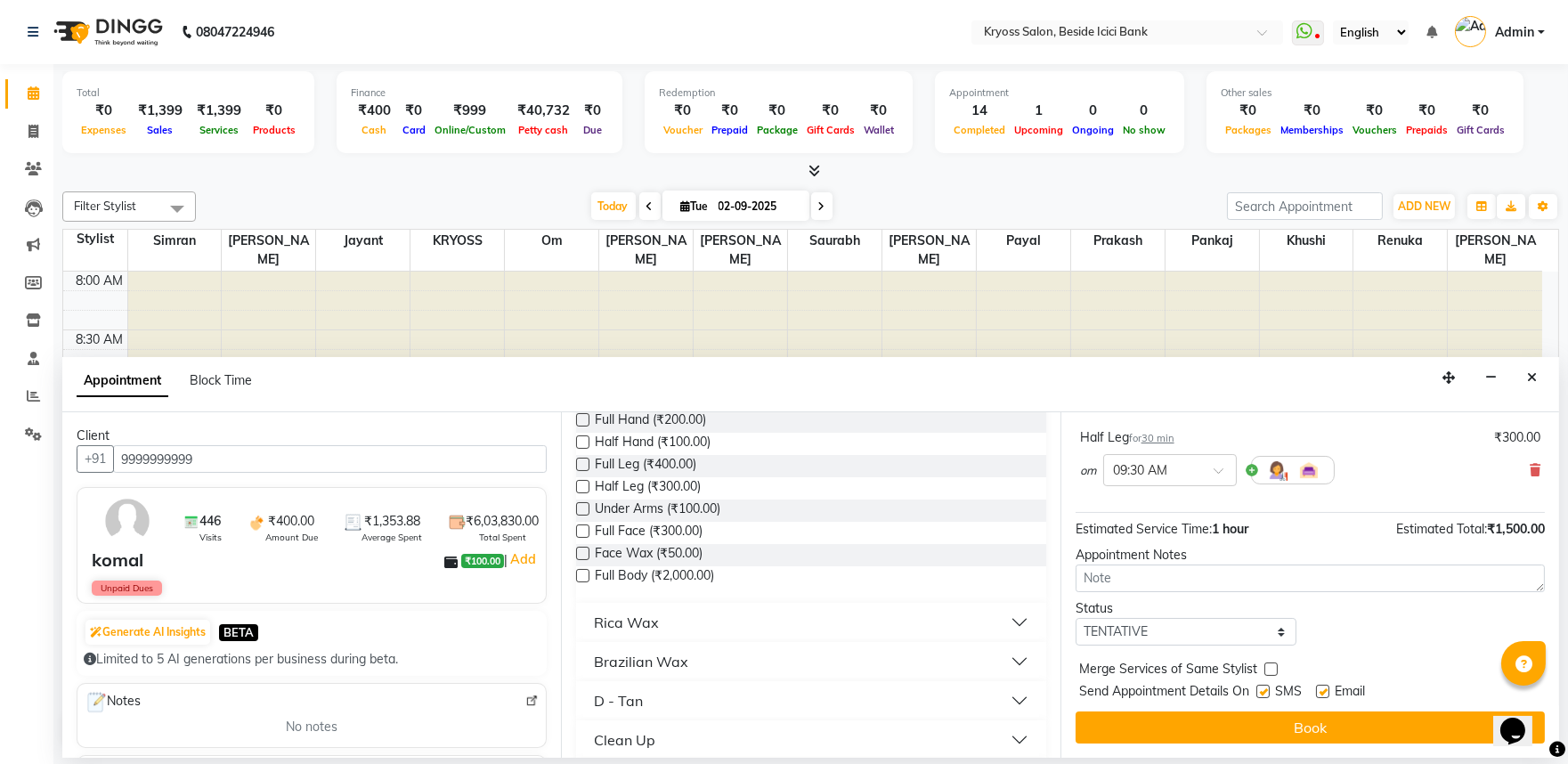
scroll to position [226, 0]
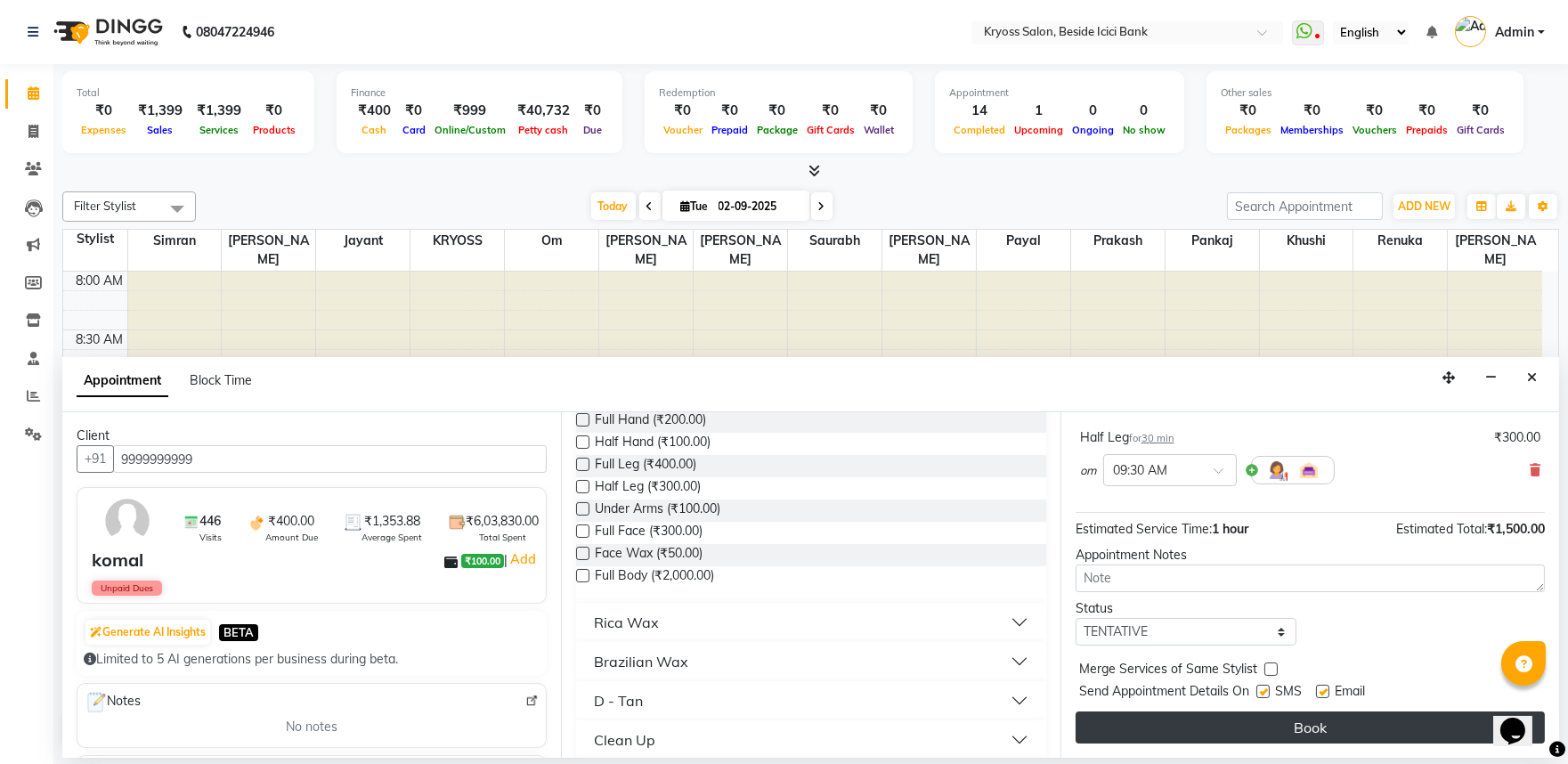
click at [1209, 718] on button "Book" at bounding box center [1310, 728] width 469 height 32
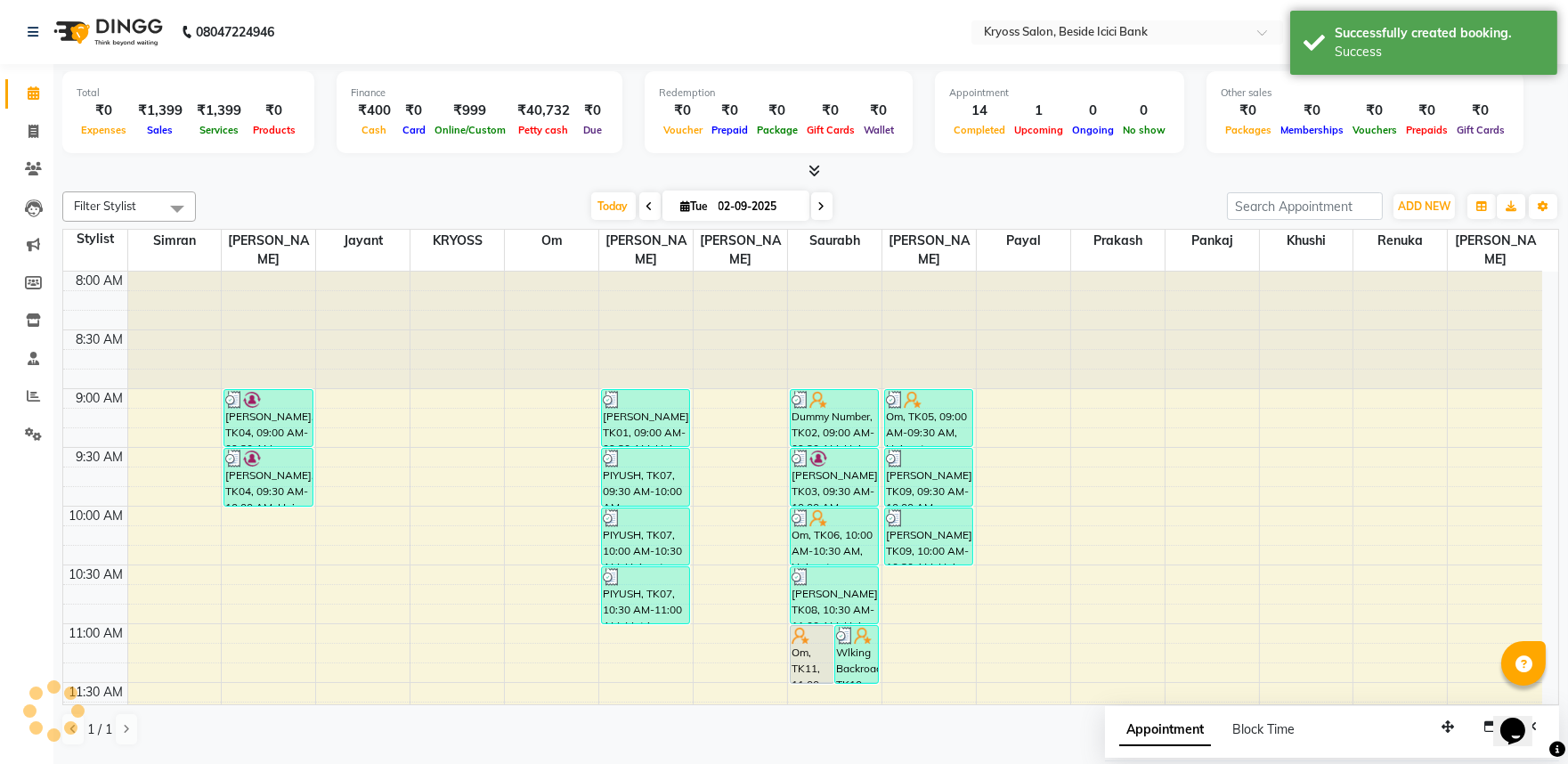
scroll to position [0, 0]
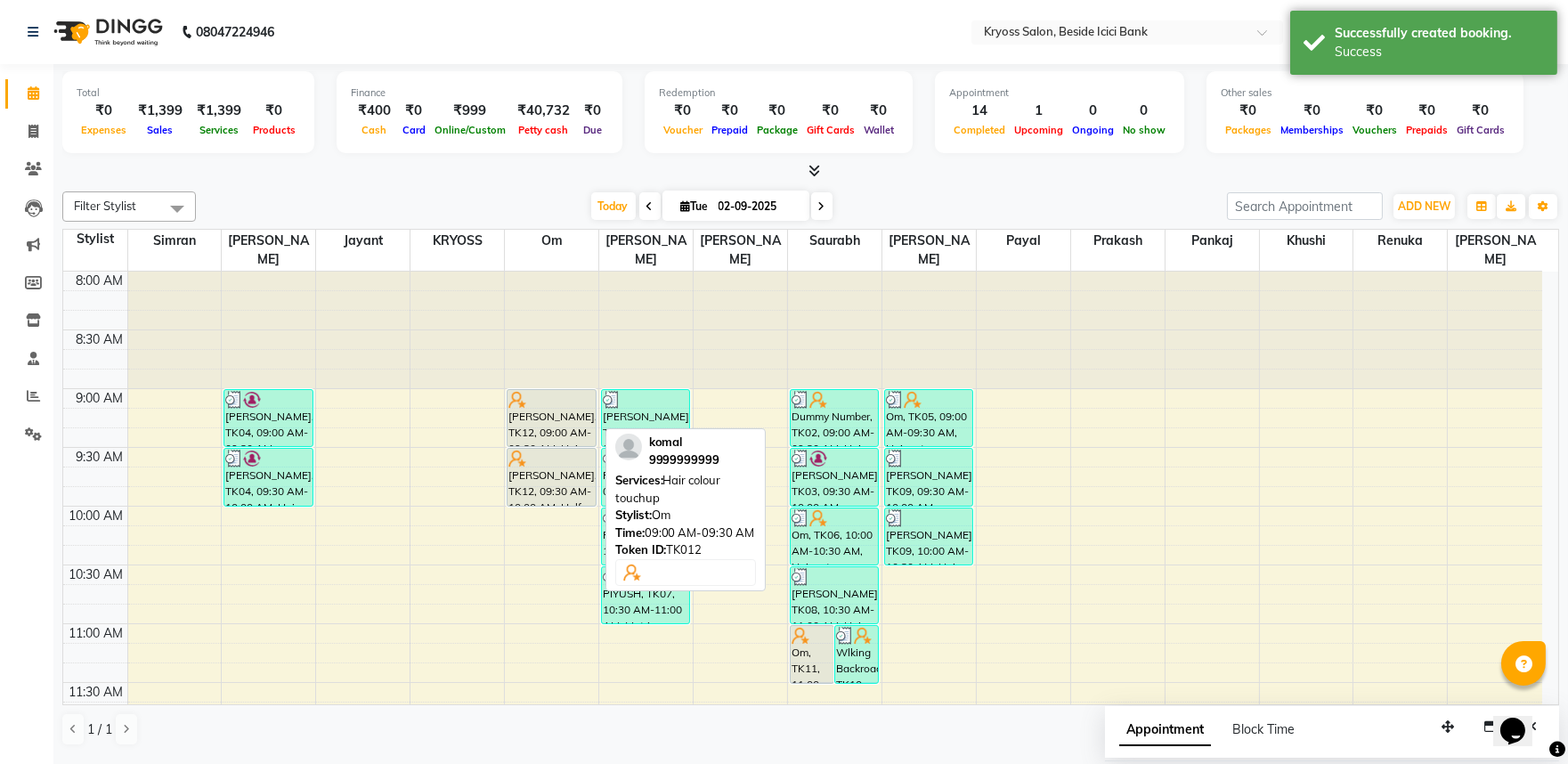
click at [559, 422] on div "[PERSON_NAME], TK12, 09:00 AM-09:30 AM, Hair colour touchup" at bounding box center [551, 418] width 87 height 56
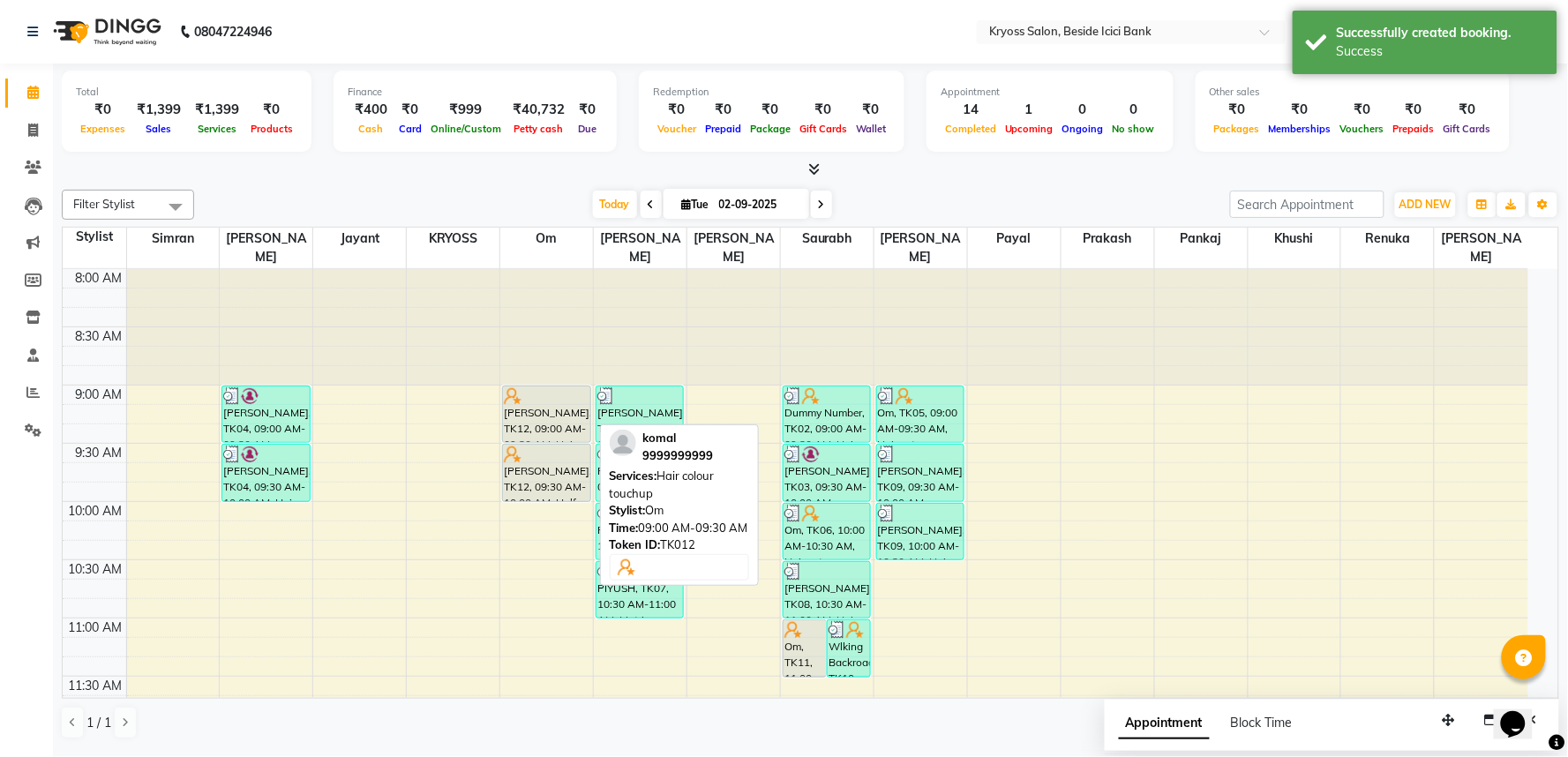
select select "7"
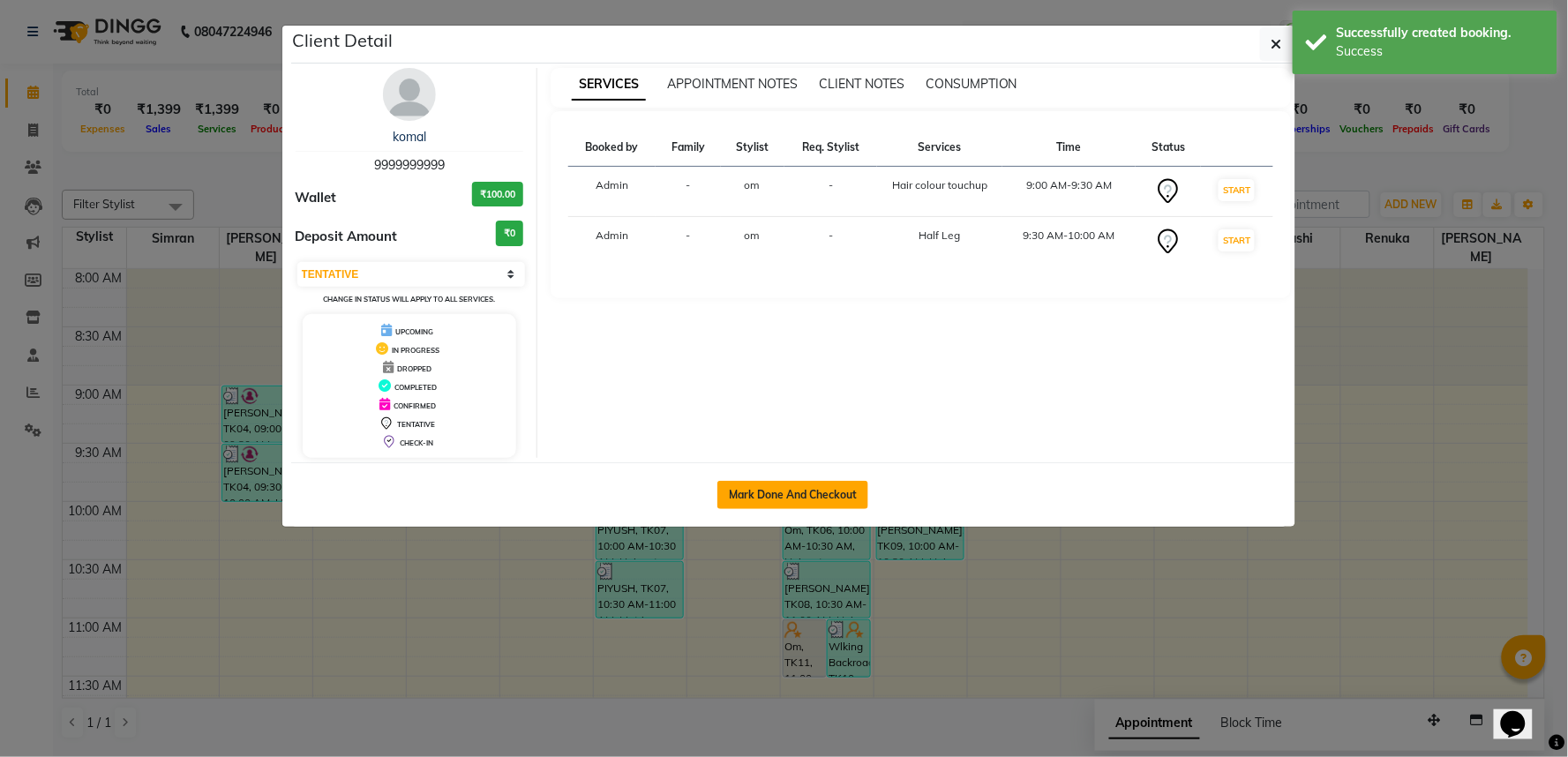
click at [787, 509] on button "Mark Done And Checkout" at bounding box center [792, 495] width 150 height 28
select select "service"
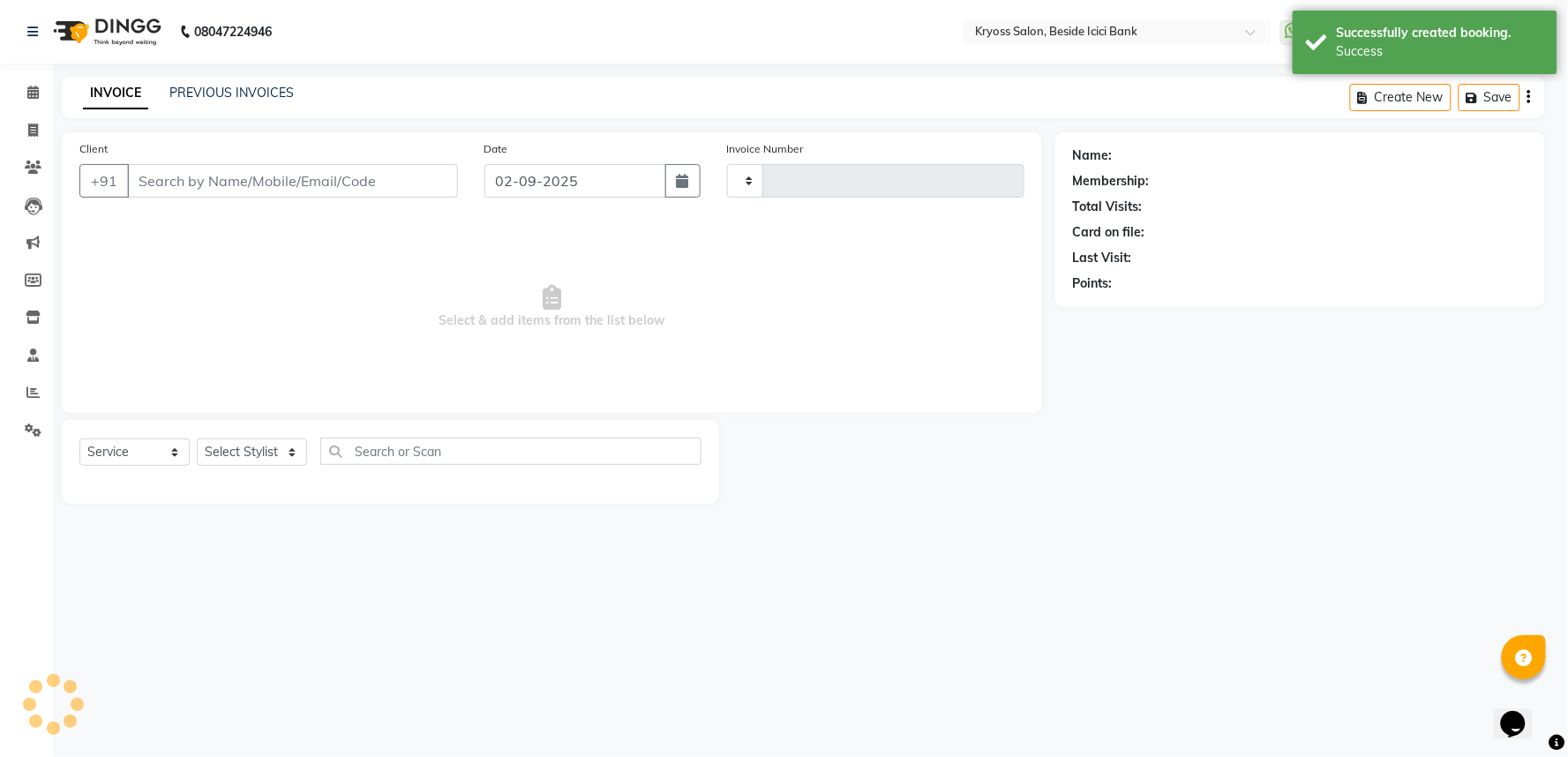
type input "11712"
select select "5439"
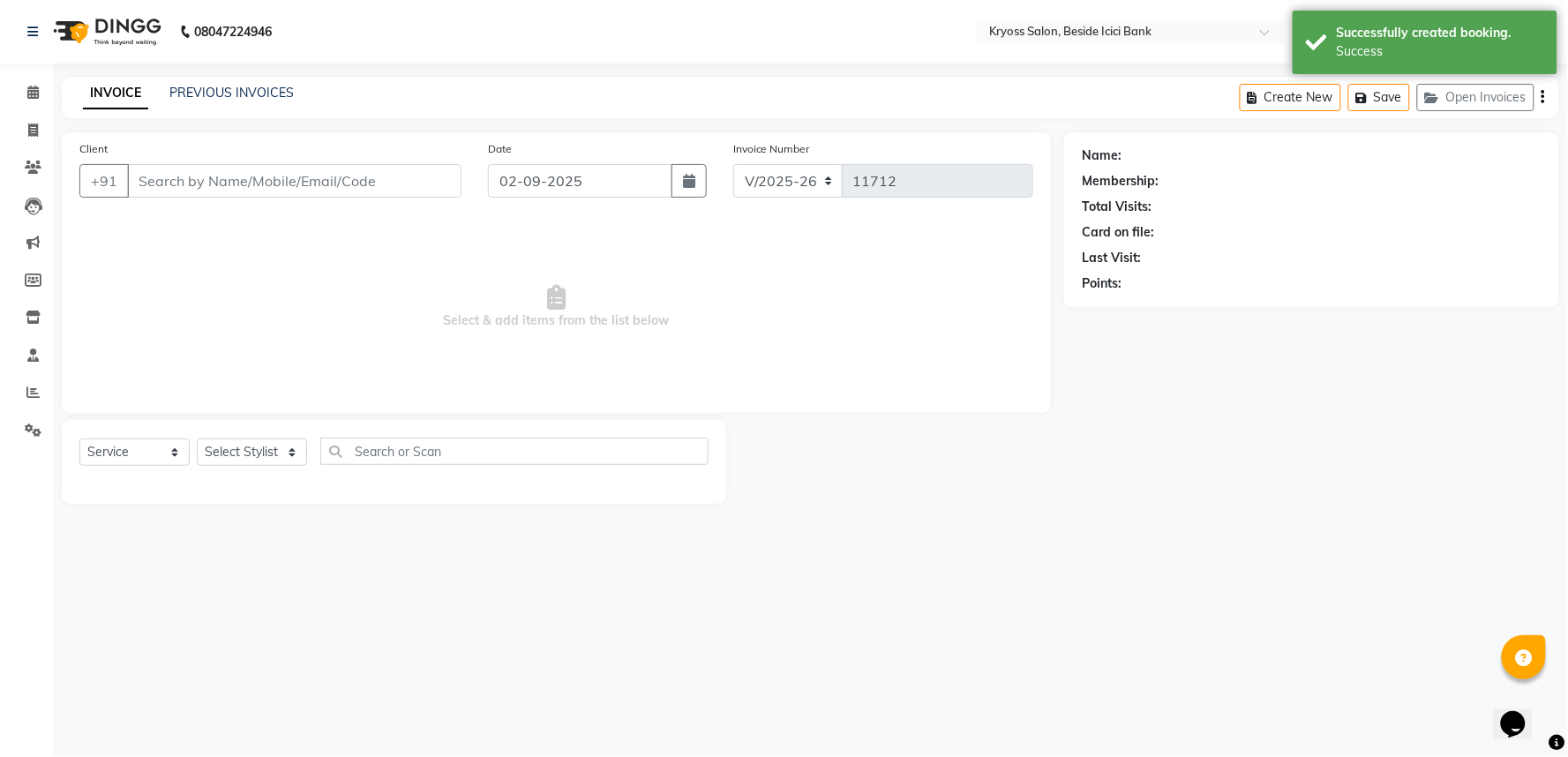
type input "9999999999"
select select "51261"
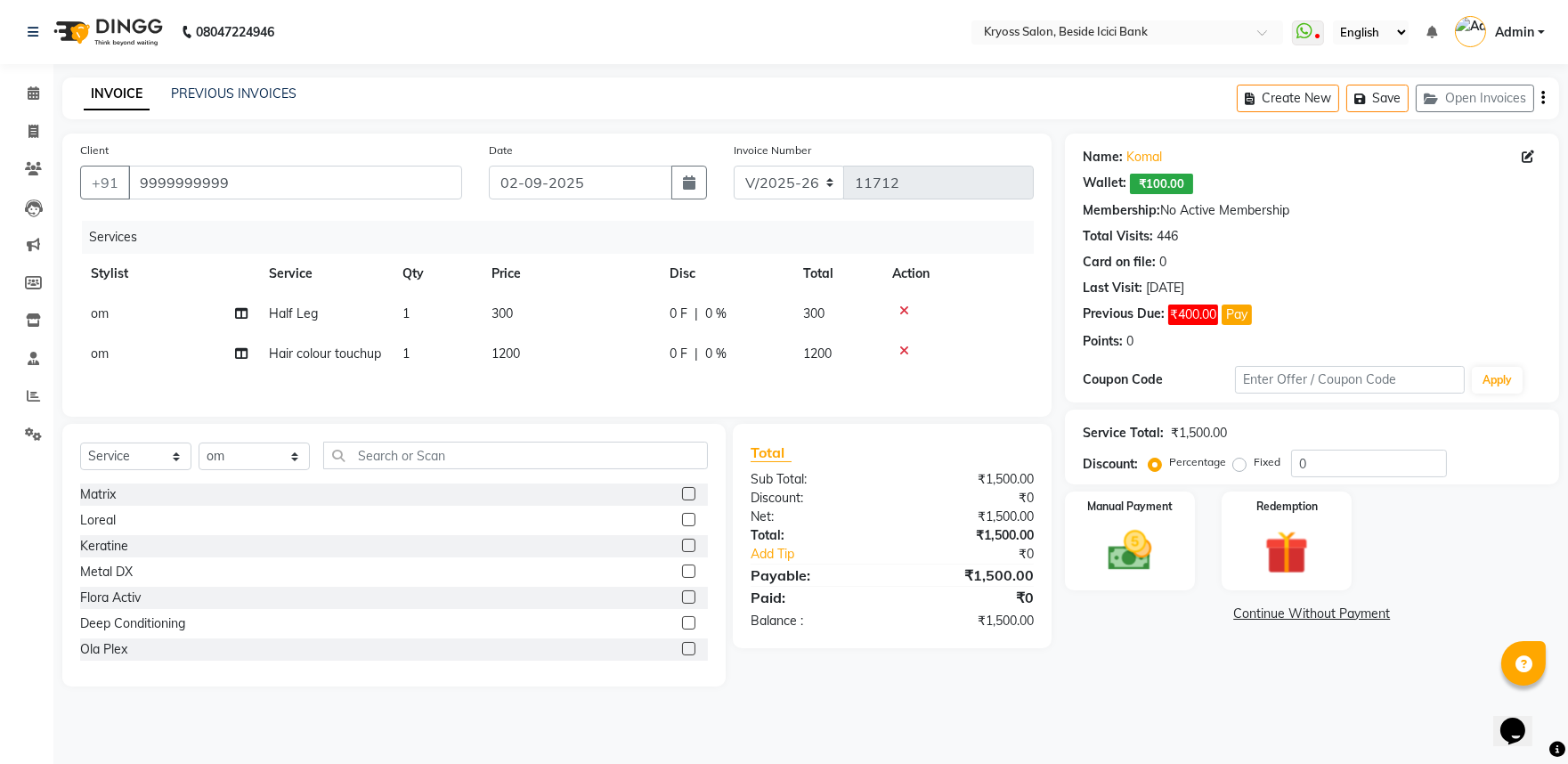
click at [509, 361] on span "1200" at bounding box center [506, 354] width 29 height 16
select select "51261"
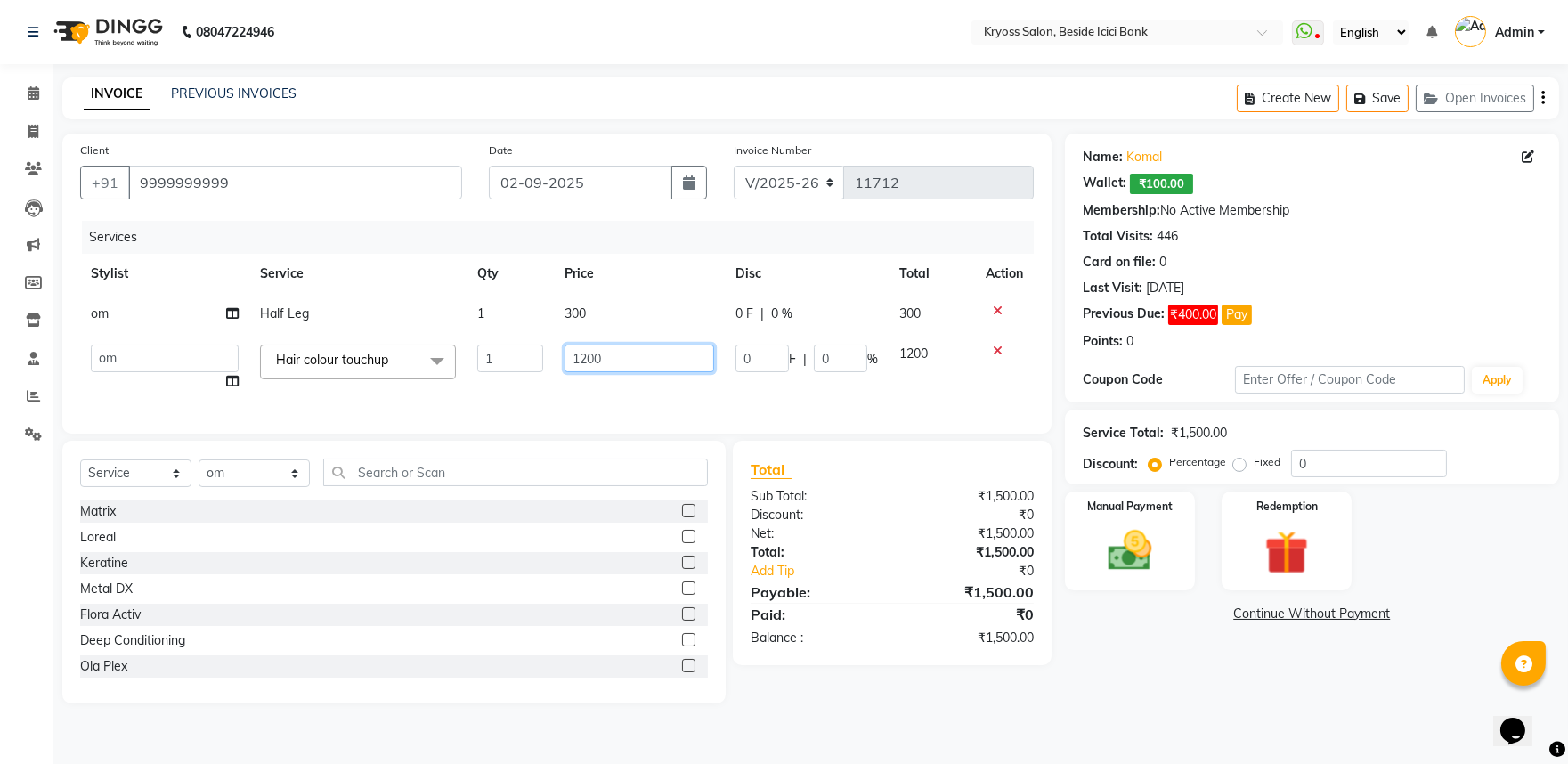
drag, startPoint x: 617, startPoint y: 386, endPoint x: 561, endPoint y: 387, distance: 56.0
click at [561, 387] on td "1200" at bounding box center [639, 368] width 171 height 67
type input "1000"
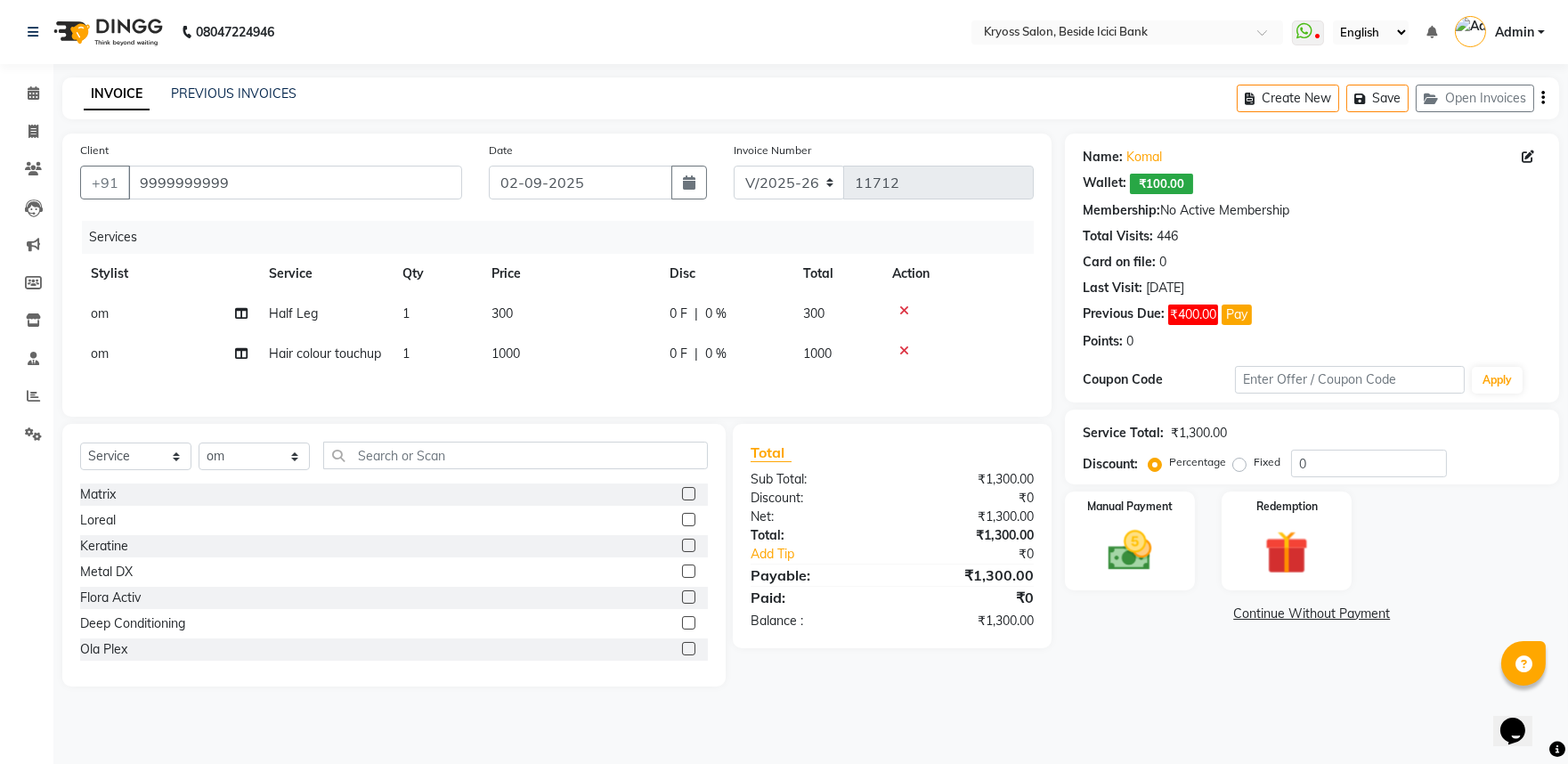
drag, startPoint x: 589, startPoint y: 328, endPoint x: 563, endPoint y: 328, distance: 26.0
click at [563, 328] on td "300" at bounding box center [570, 314] width 178 height 40
select select "51261"
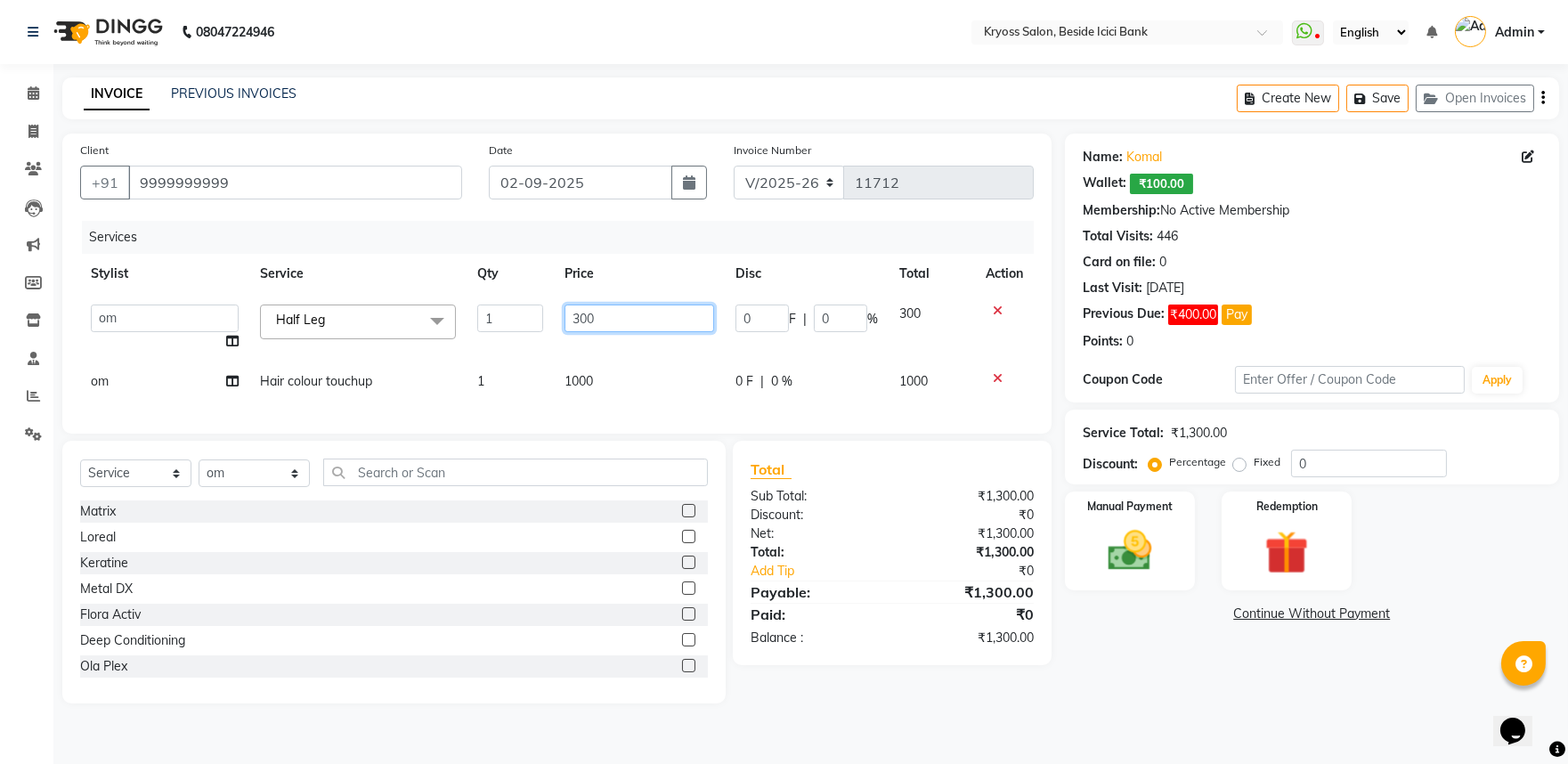
drag, startPoint x: 584, startPoint y: 341, endPoint x: 555, endPoint y: 342, distance: 29.0
click at [558, 342] on td "300" at bounding box center [639, 327] width 171 height 67
type input "600"
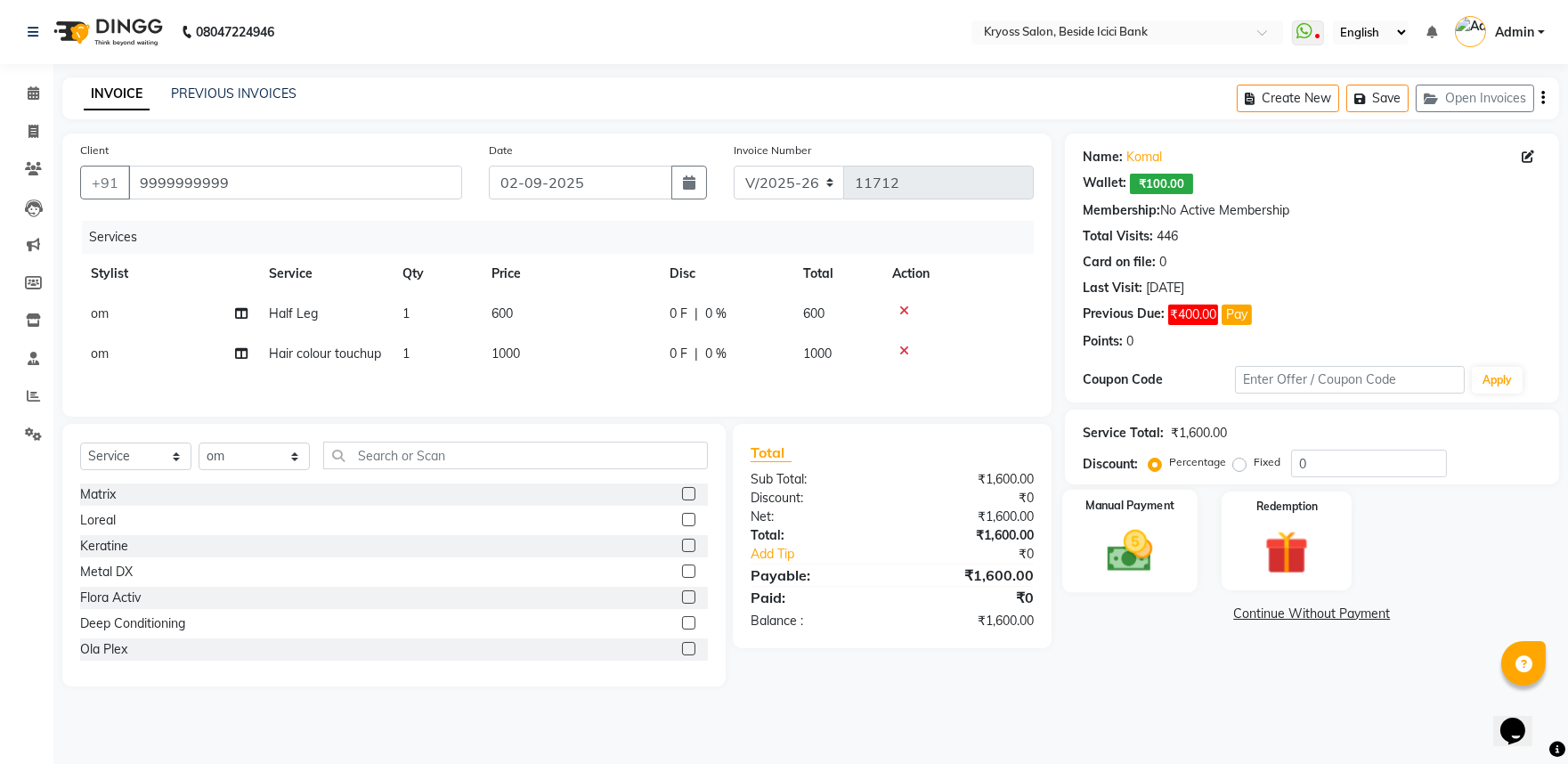
click at [1138, 577] on img at bounding box center [1129, 551] width 74 height 52
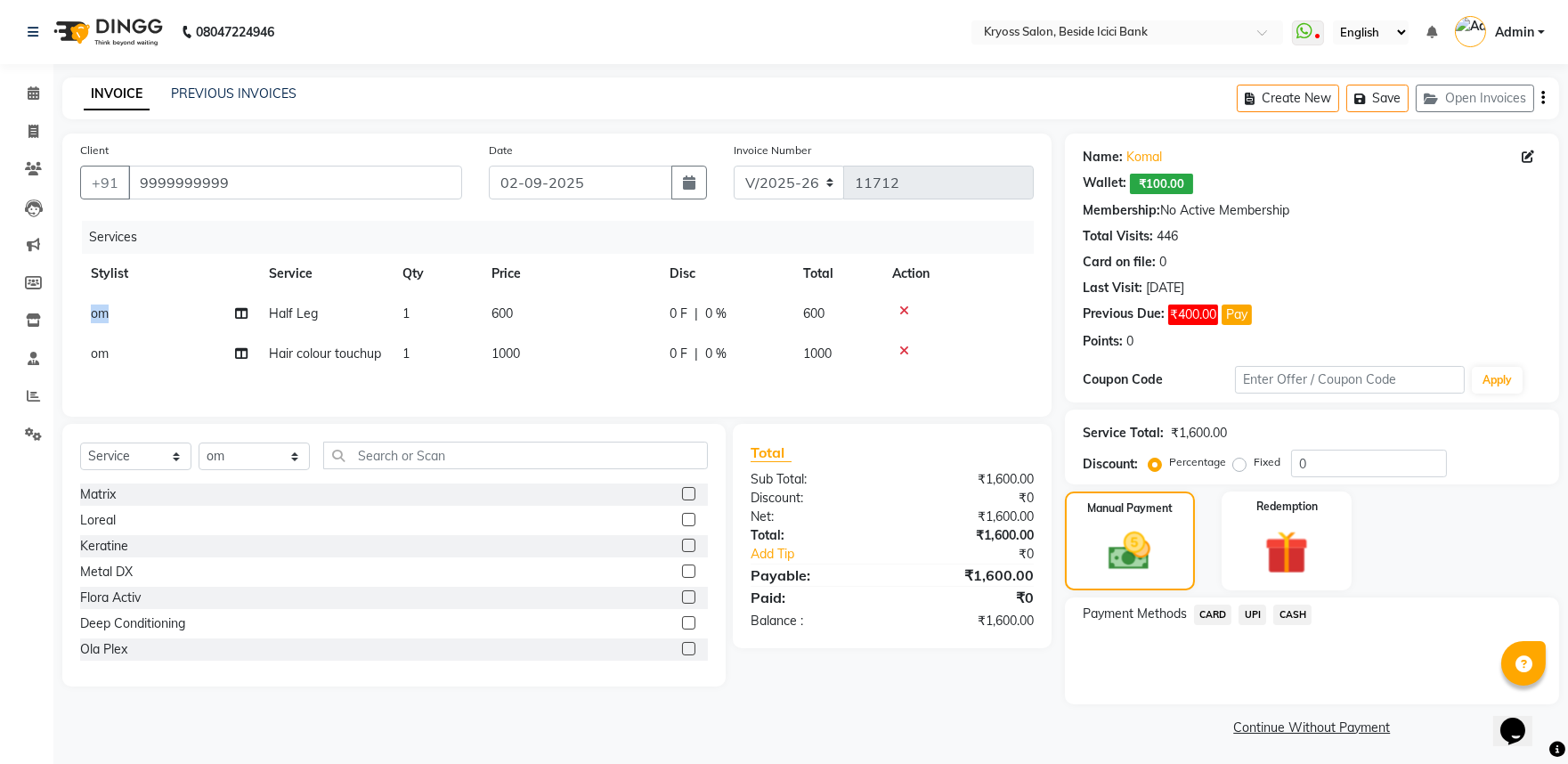
drag, startPoint x: 117, startPoint y: 330, endPoint x: 91, endPoint y: 331, distance: 26.0
click at [91, 331] on td "om" at bounding box center [169, 314] width 178 height 40
select select "51261"
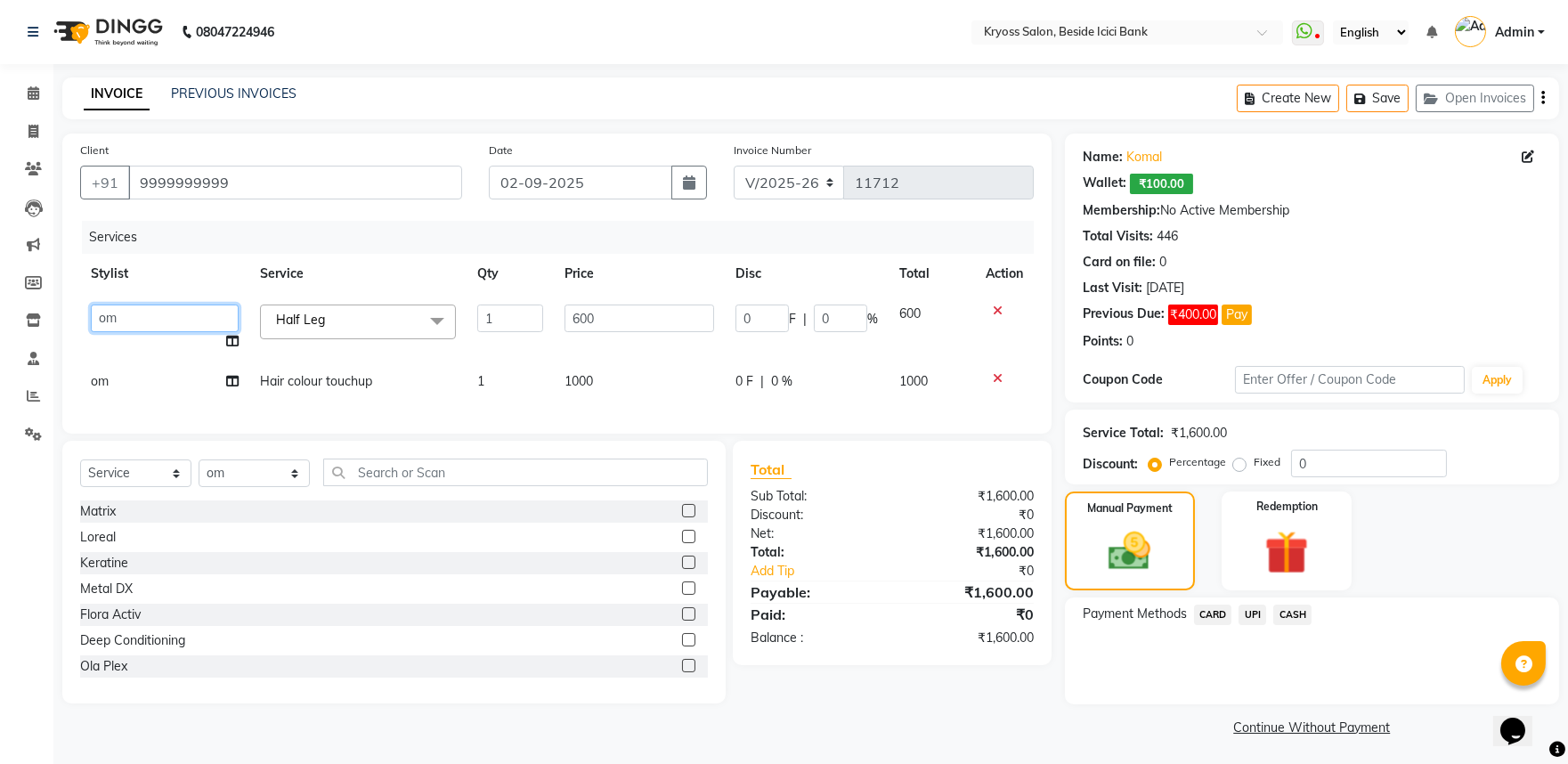
drag, startPoint x: 120, startPoint y: 337, endPoint x: 81, endPoint y: 331, distance: 39.5
click at [81, 331] on div "Client +91 9999999999 Date 02-09-2025 Invoice Number V/2025 V/2025-26 11712 Ser…" at bounding box center [556, 284] width 989 height 300
select select "61555"
drag, startPoint x: 1267, startPoint y: 654, endPoint x: 1254, endPoint y: 664, distance: 16.4
click at [1264, 626] on span "UPI" at bounding box center [1253, 615] width 28 height 21
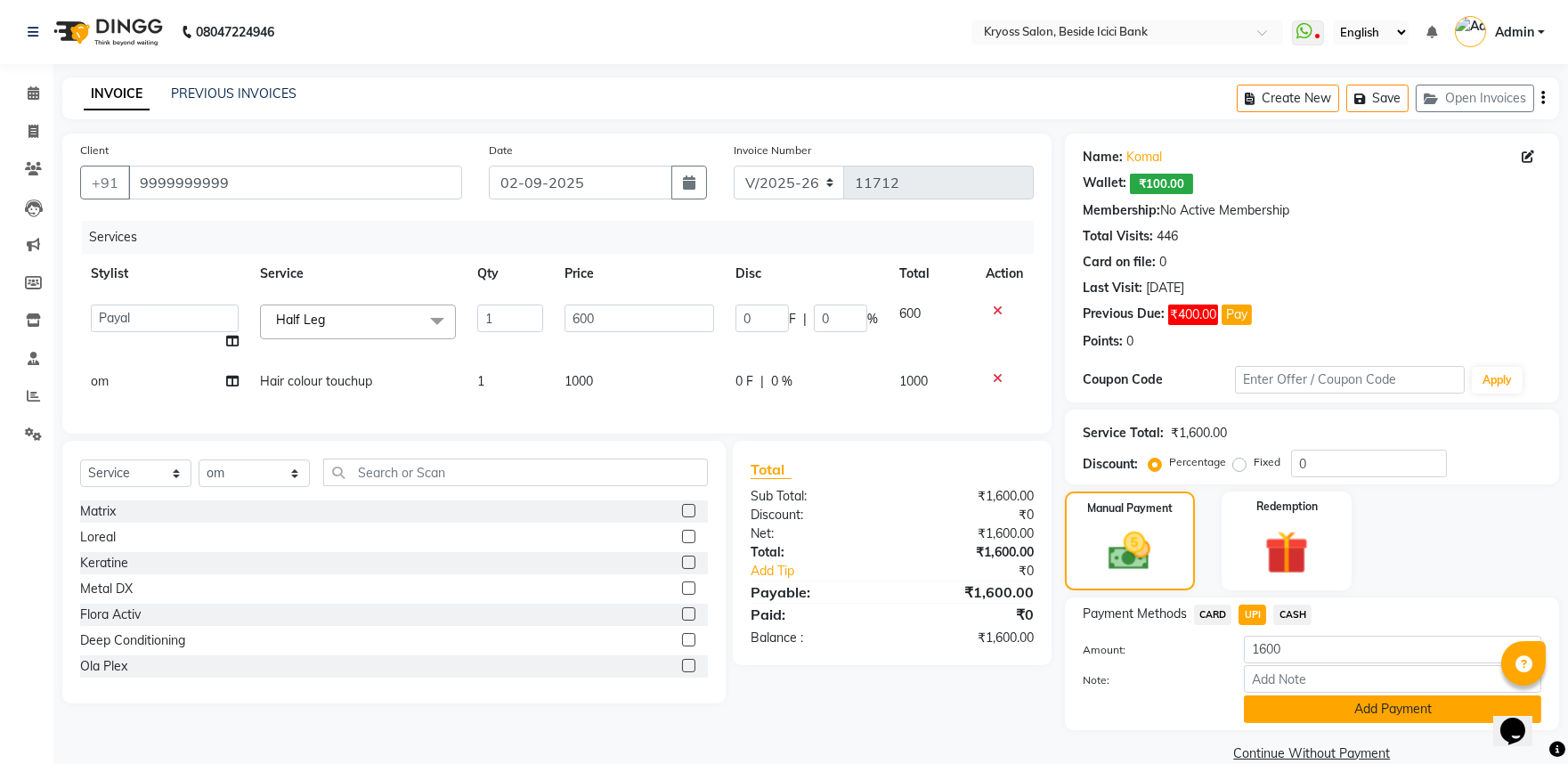
click at [1273, 724] on button "Add Payment" at bounding box center [1393, 709] width 297 height 28
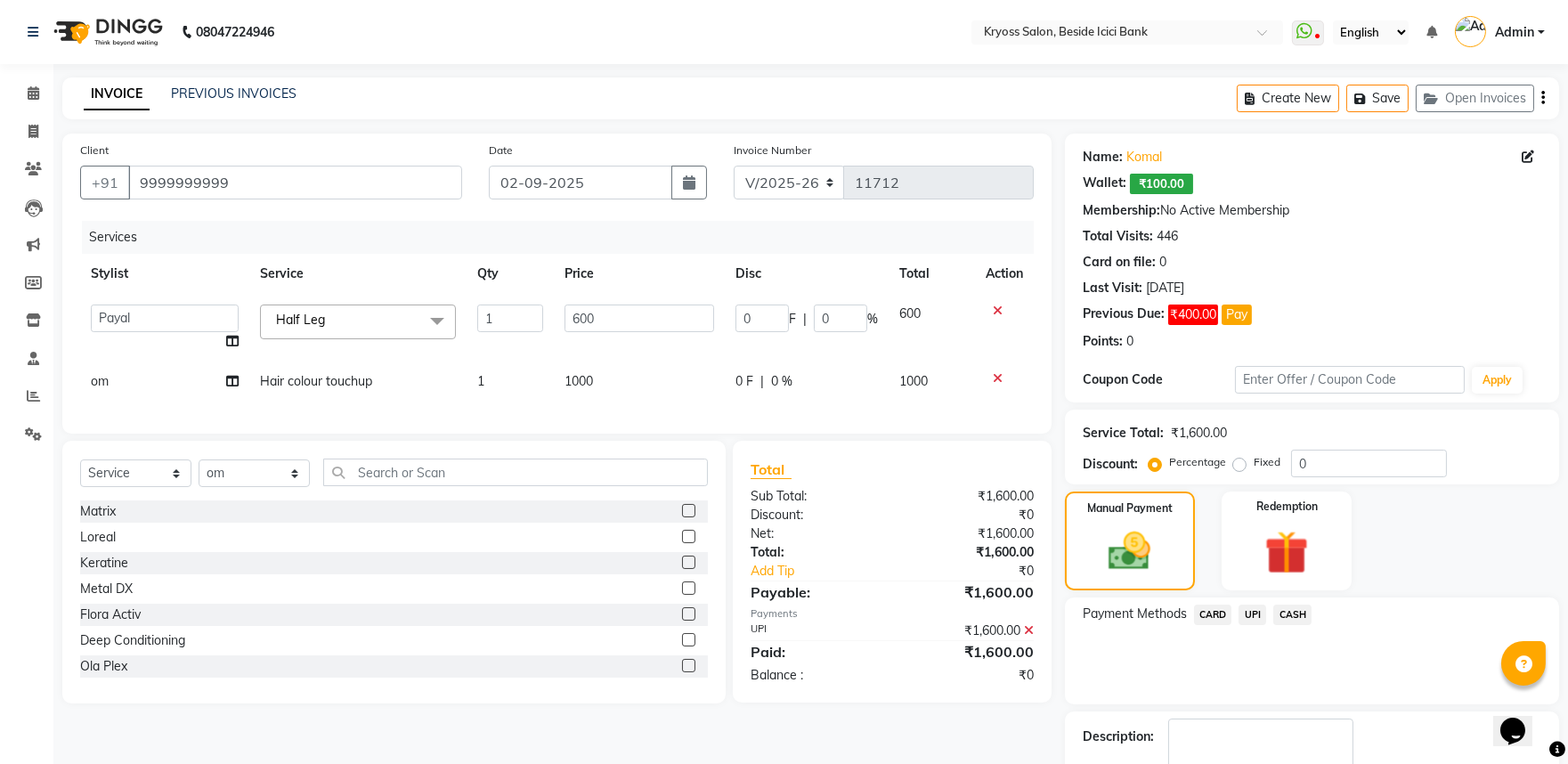
scroll to position [151, 0]
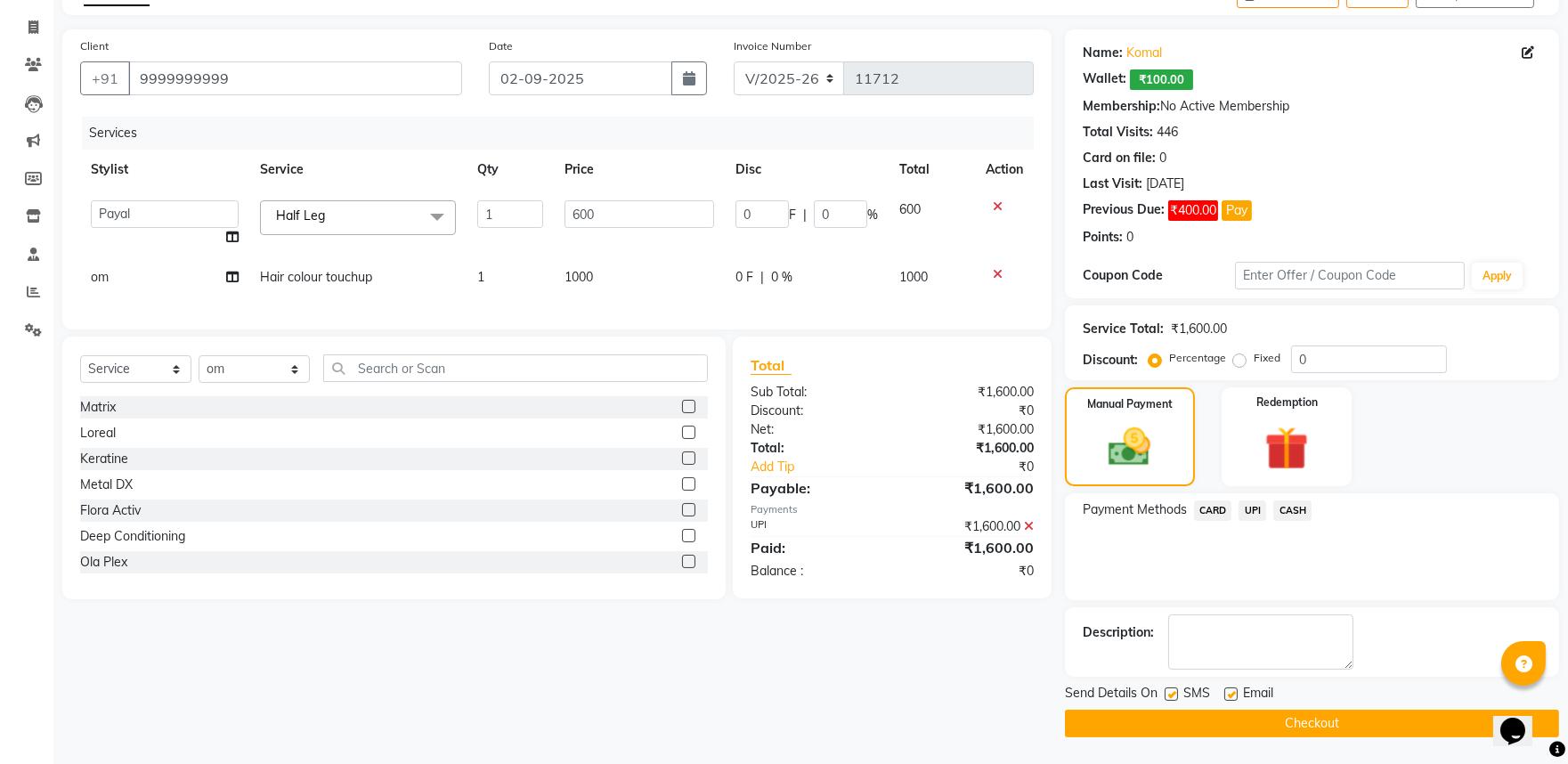
click at [1278, 717] on button "Checkout" at bounding box center [1312, 724] width 494 height 28
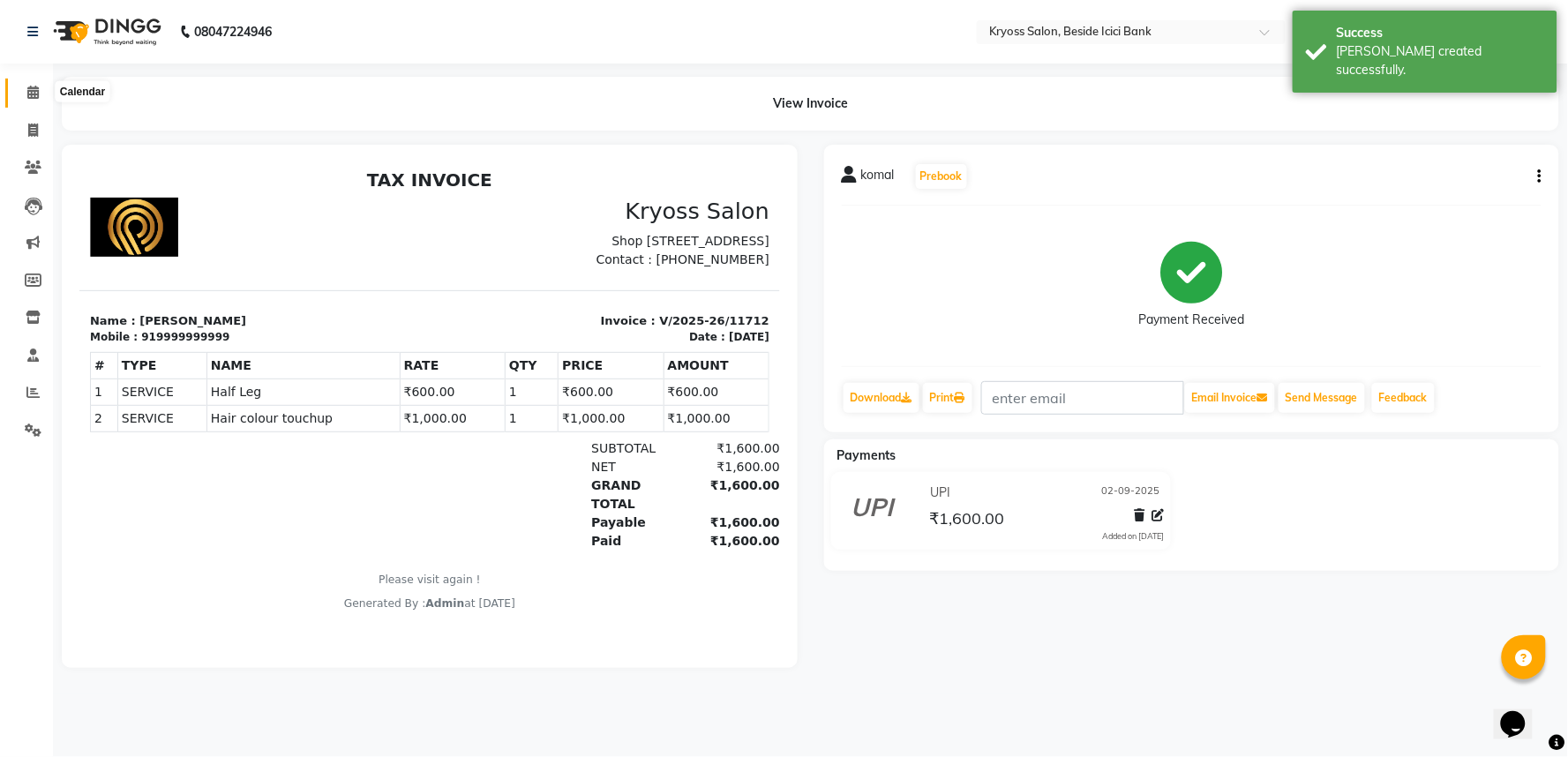
click at [37, 91] on icon at bounding box center [33, 92] width 12 height 13
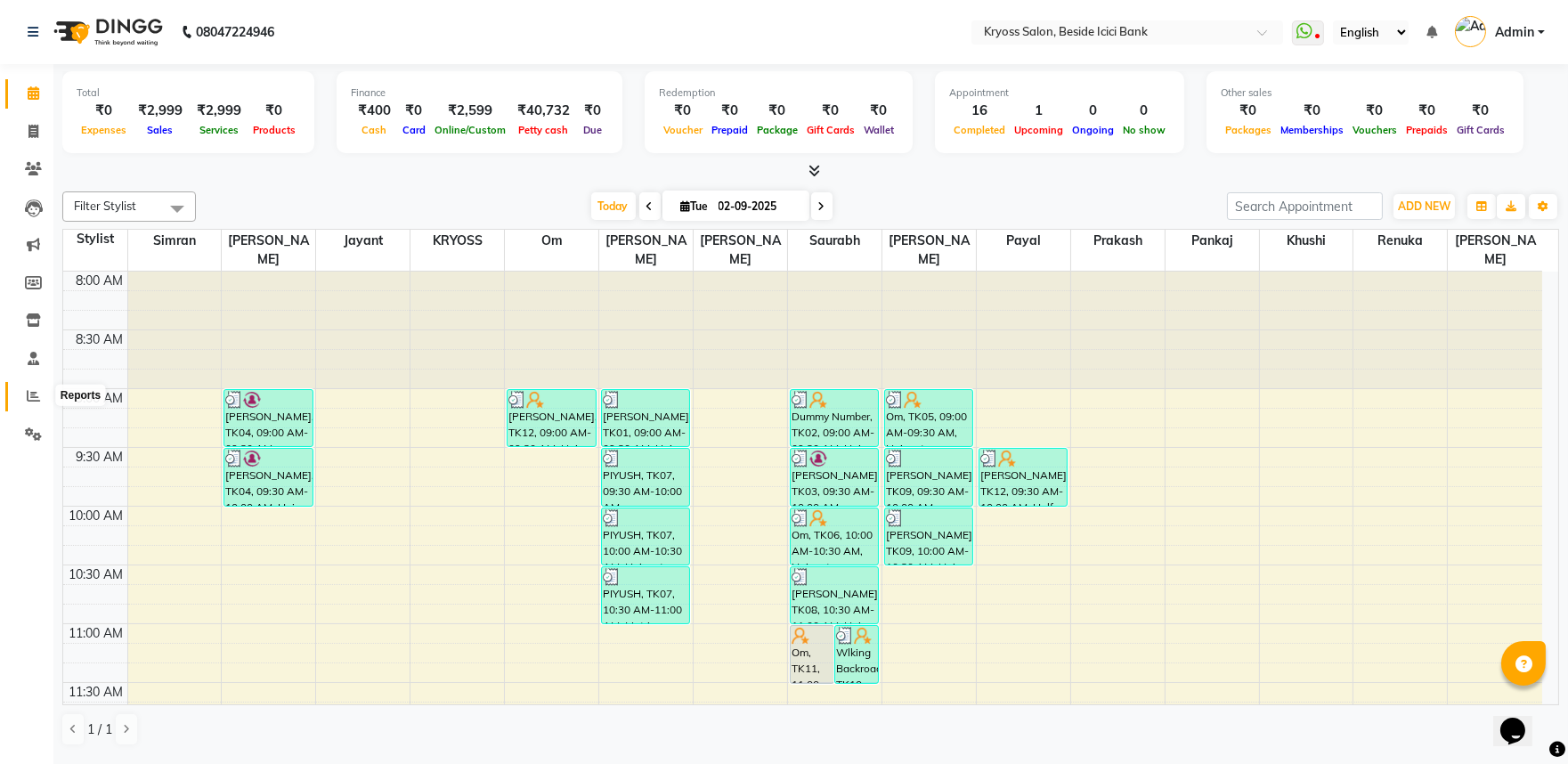
click at [31, 402] on icon at bounding box center [33, 395] width 13 height 13
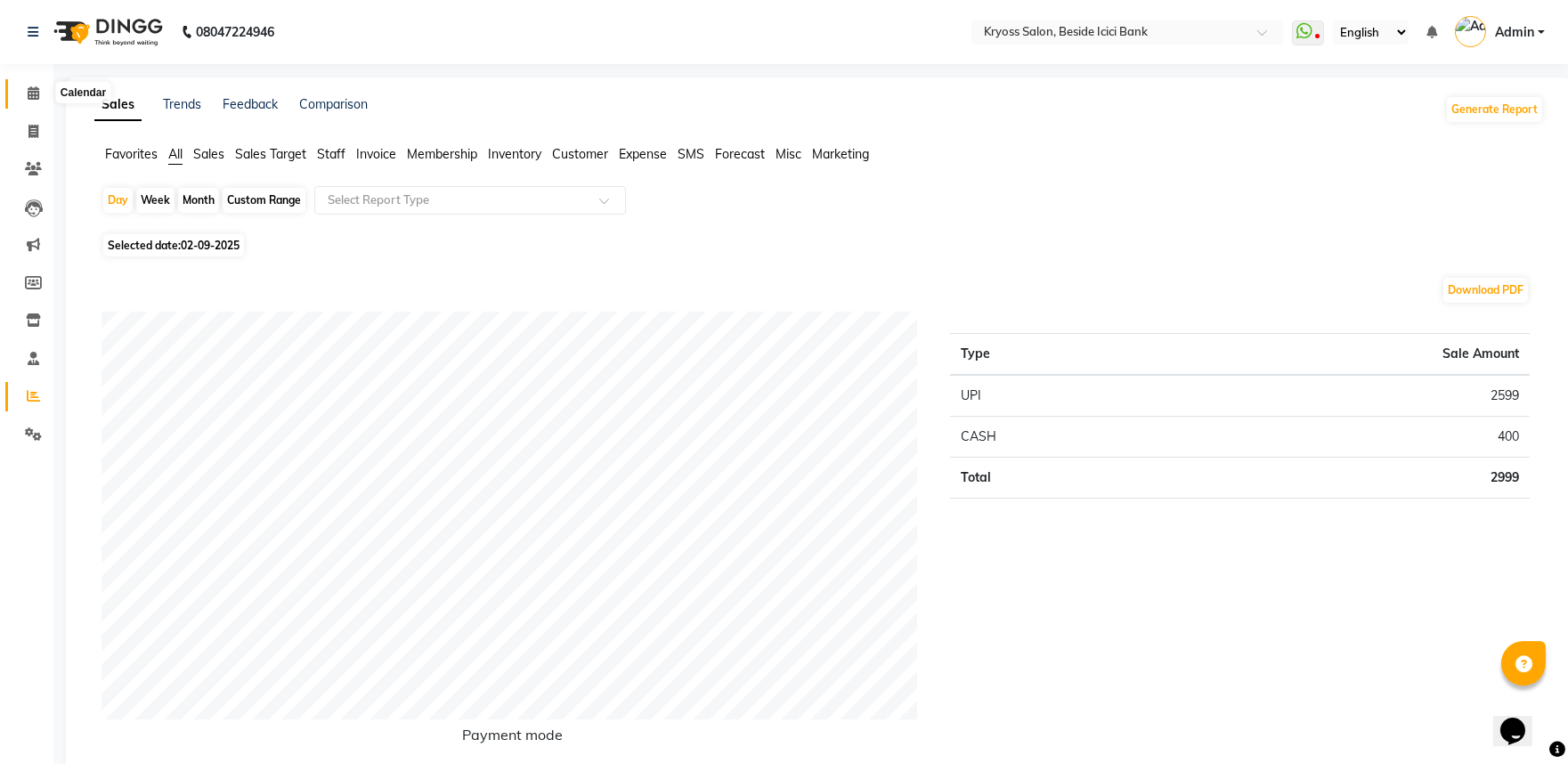
click at [29, 85] on span at bounding box center [33, 93] width 31 height 21
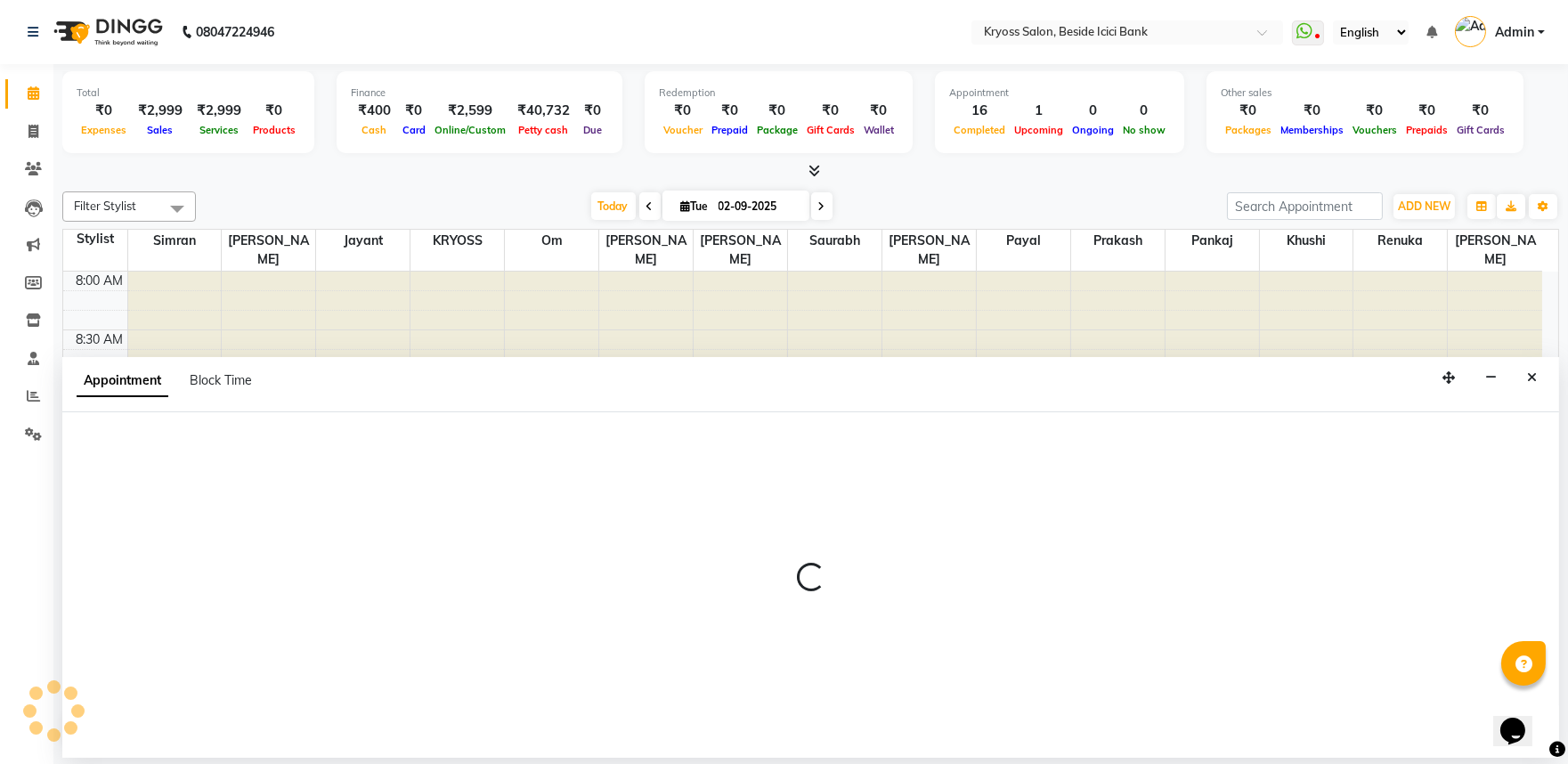
scroll to position [4, 0]
select select "36594"
select select "tentative"
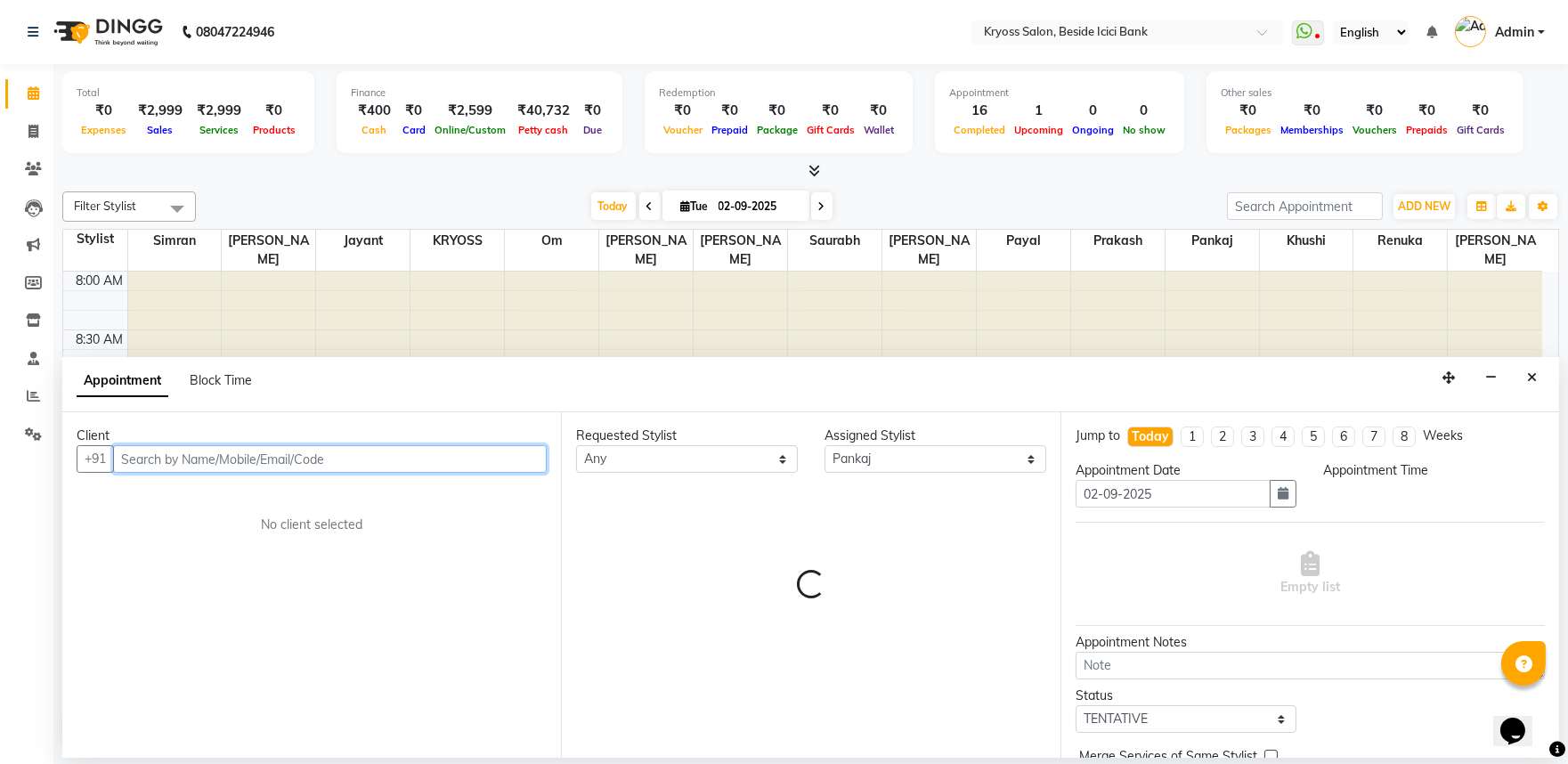
select select "645"
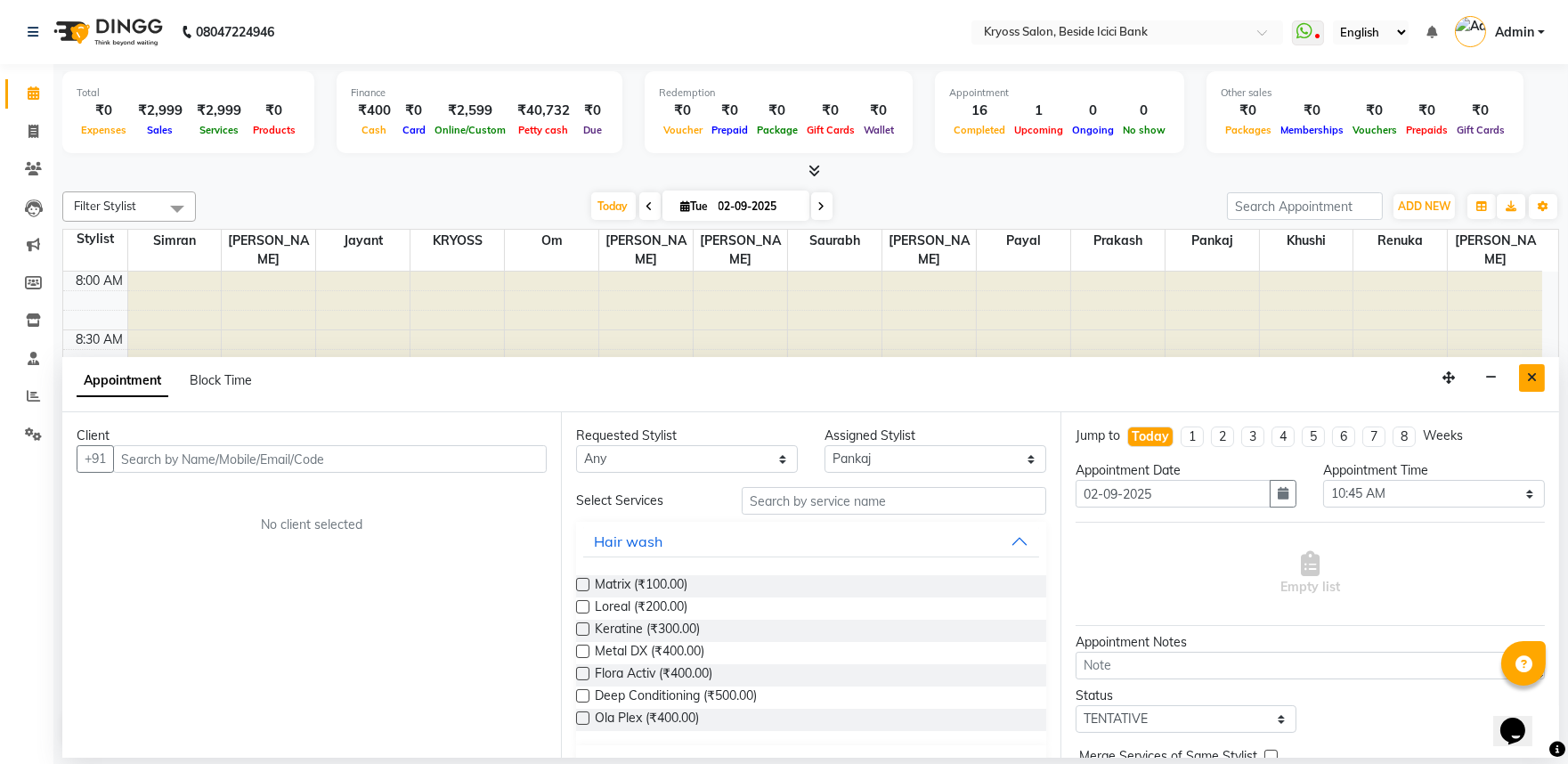
click at [1530, 384] on icon "Close" at bounding box center [1532, 378] width 10 height 13
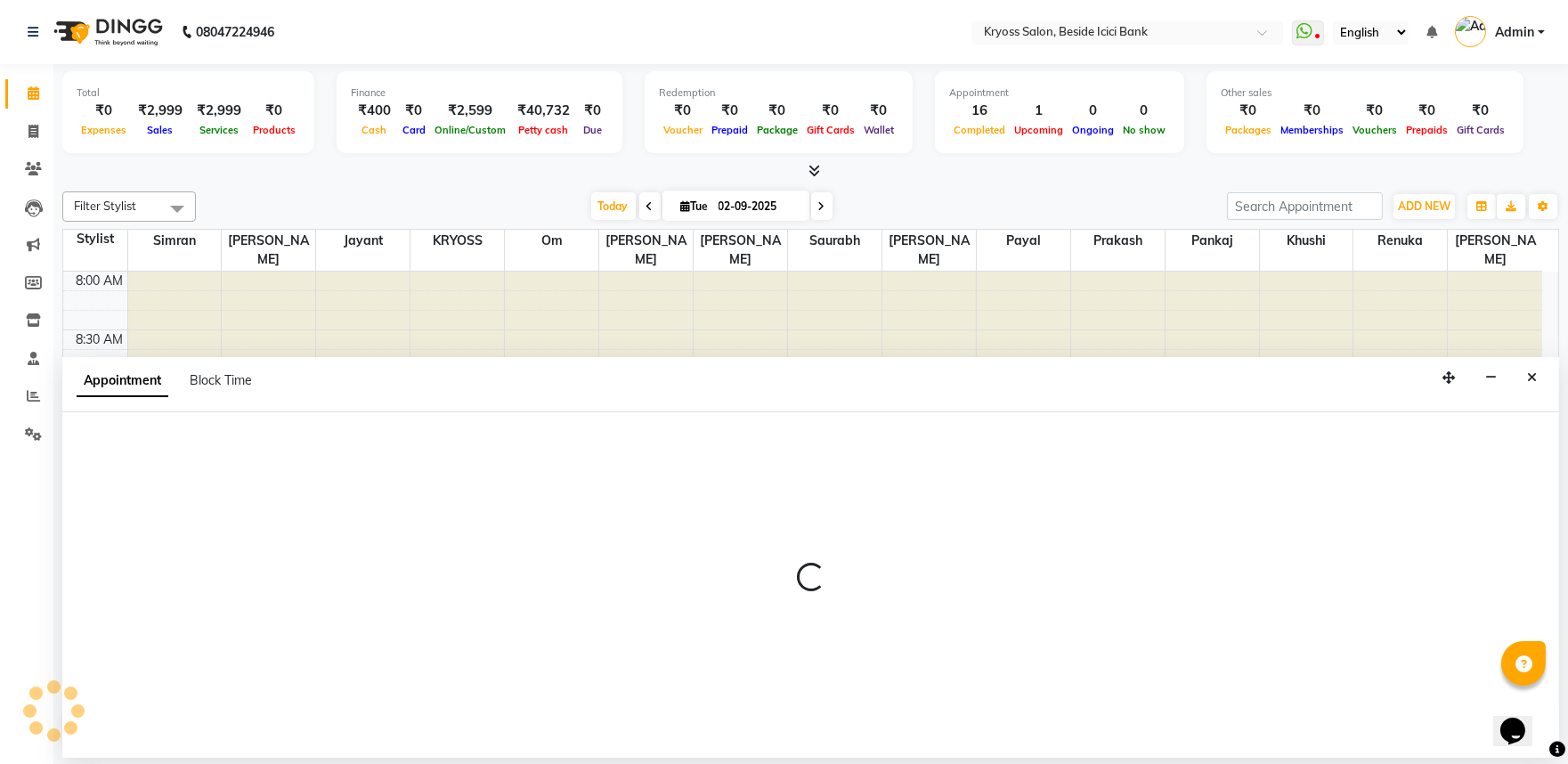
select select "52359"
select select "tentative"
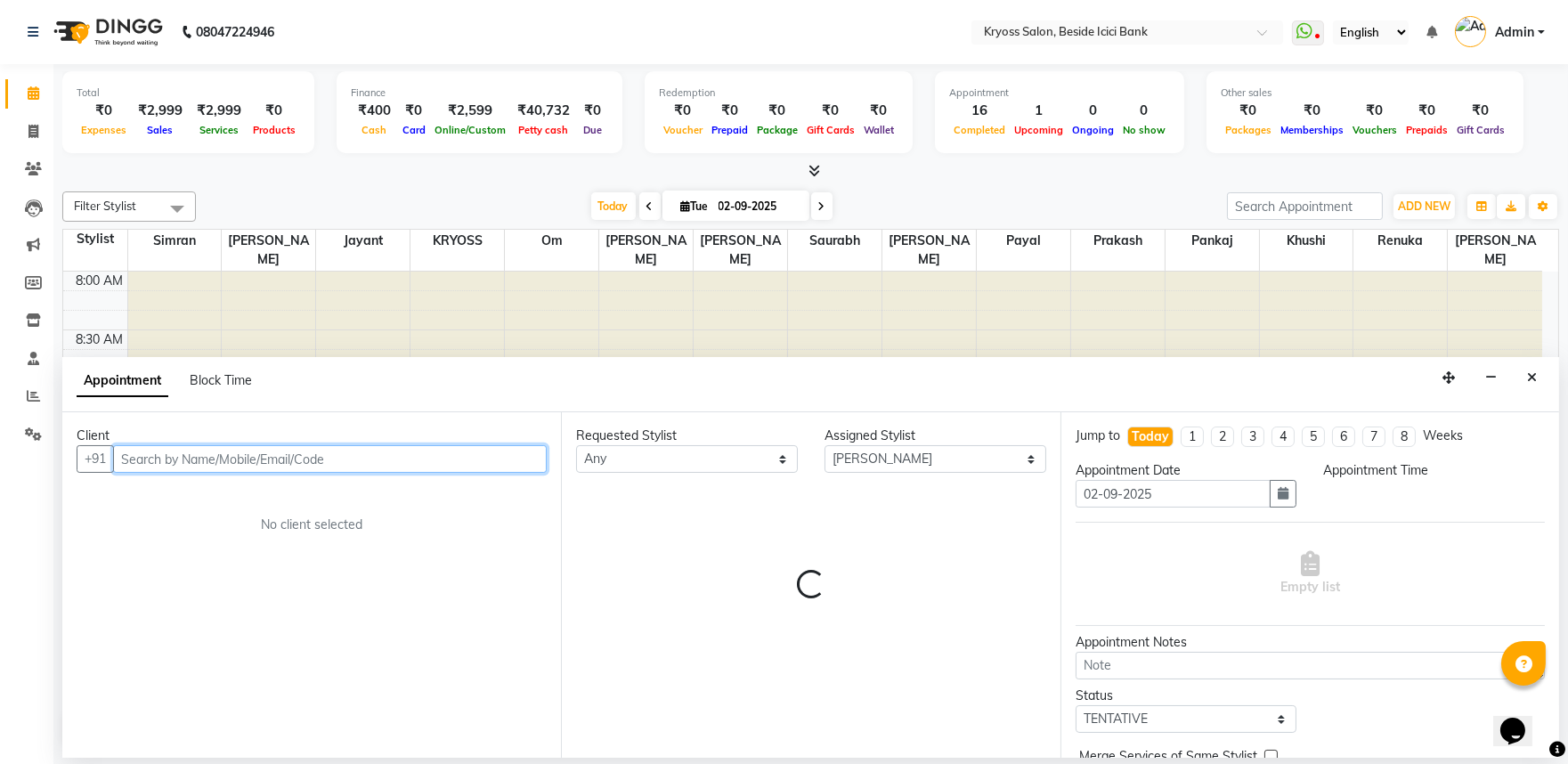
select select "600"
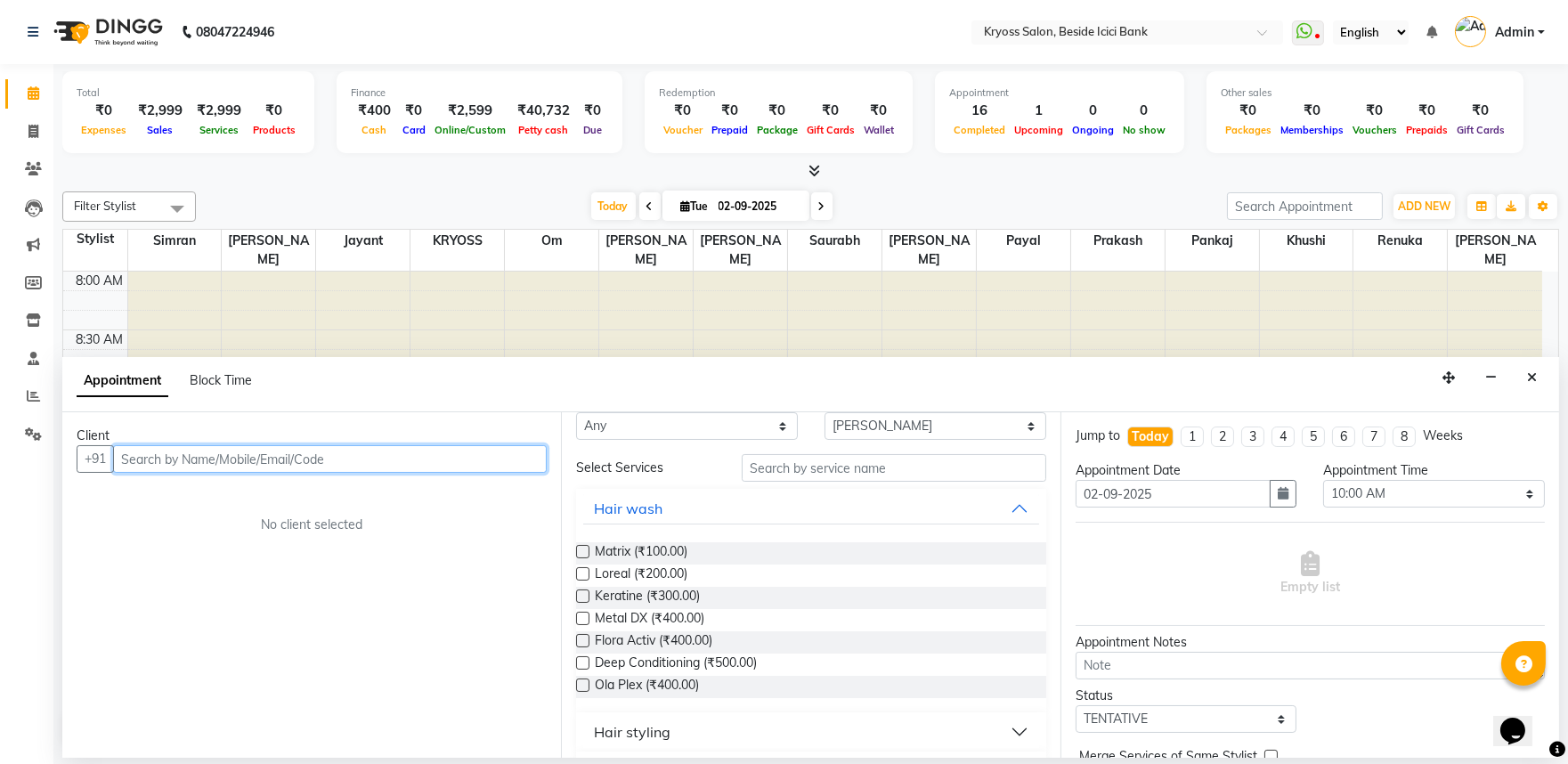
scroll to position [0, 0]
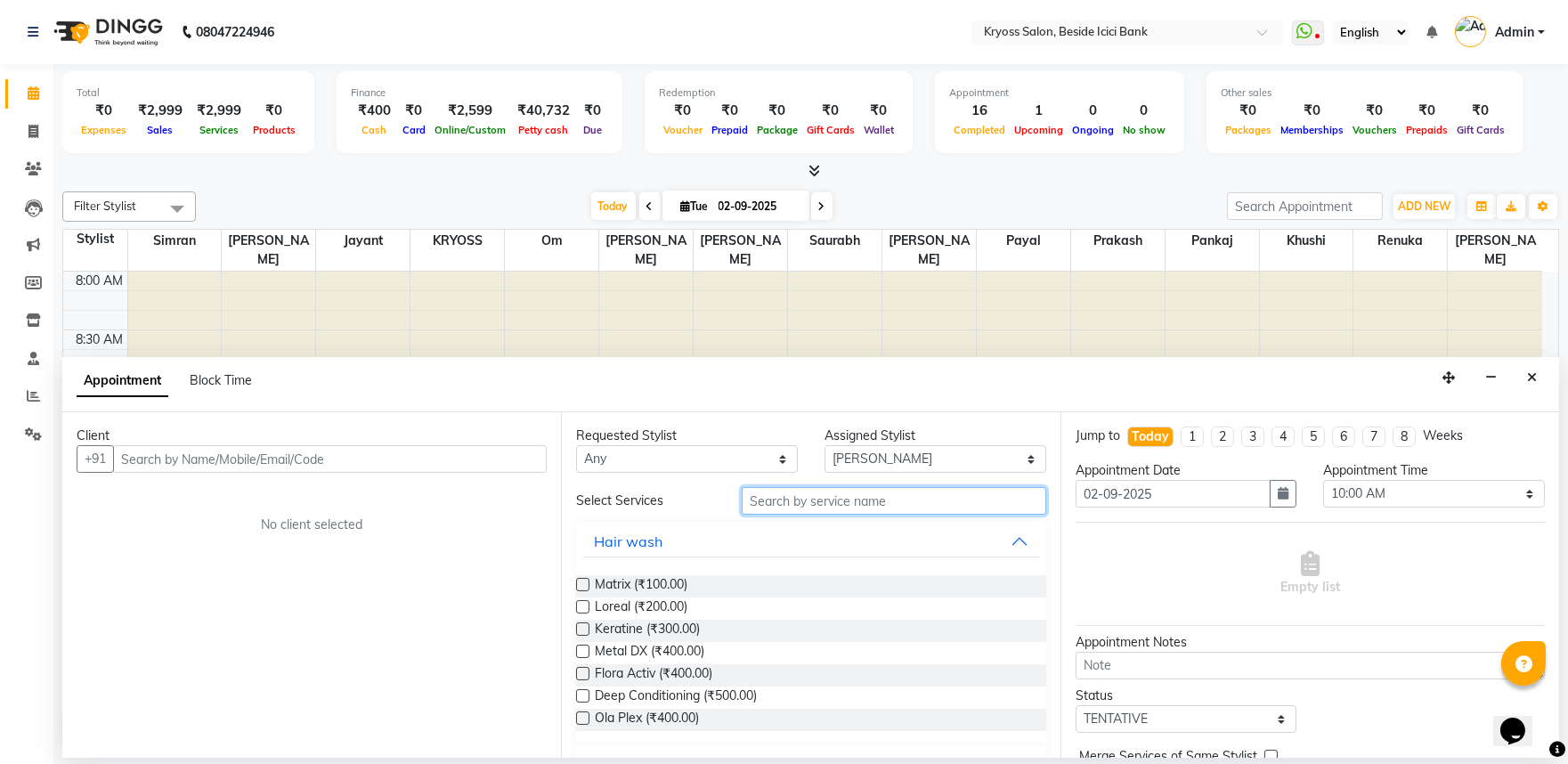
click at [817, 515] on input "text" at bounding box center [894, 501] width 305 height 28
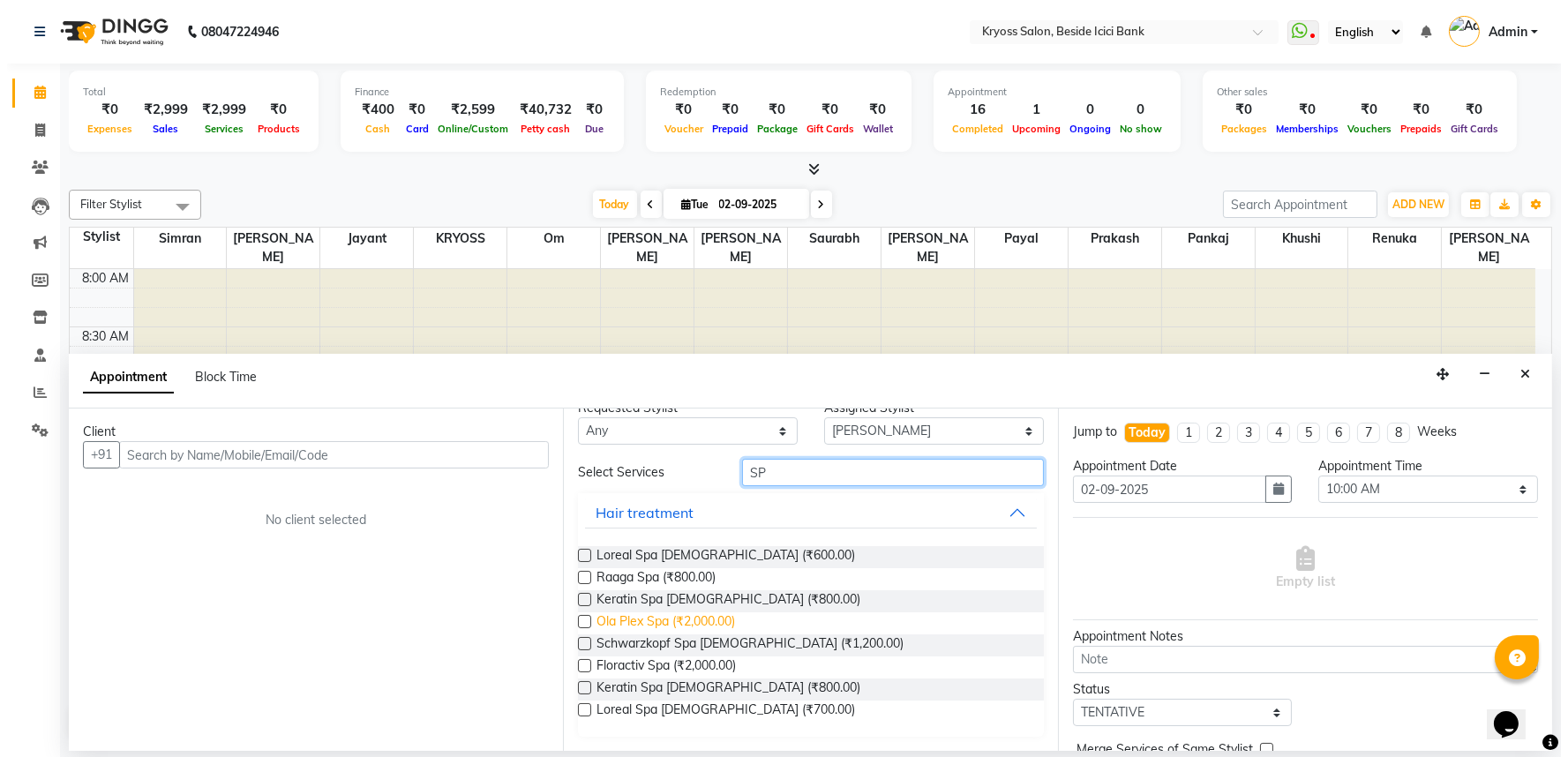
scroll to position [51, 0]
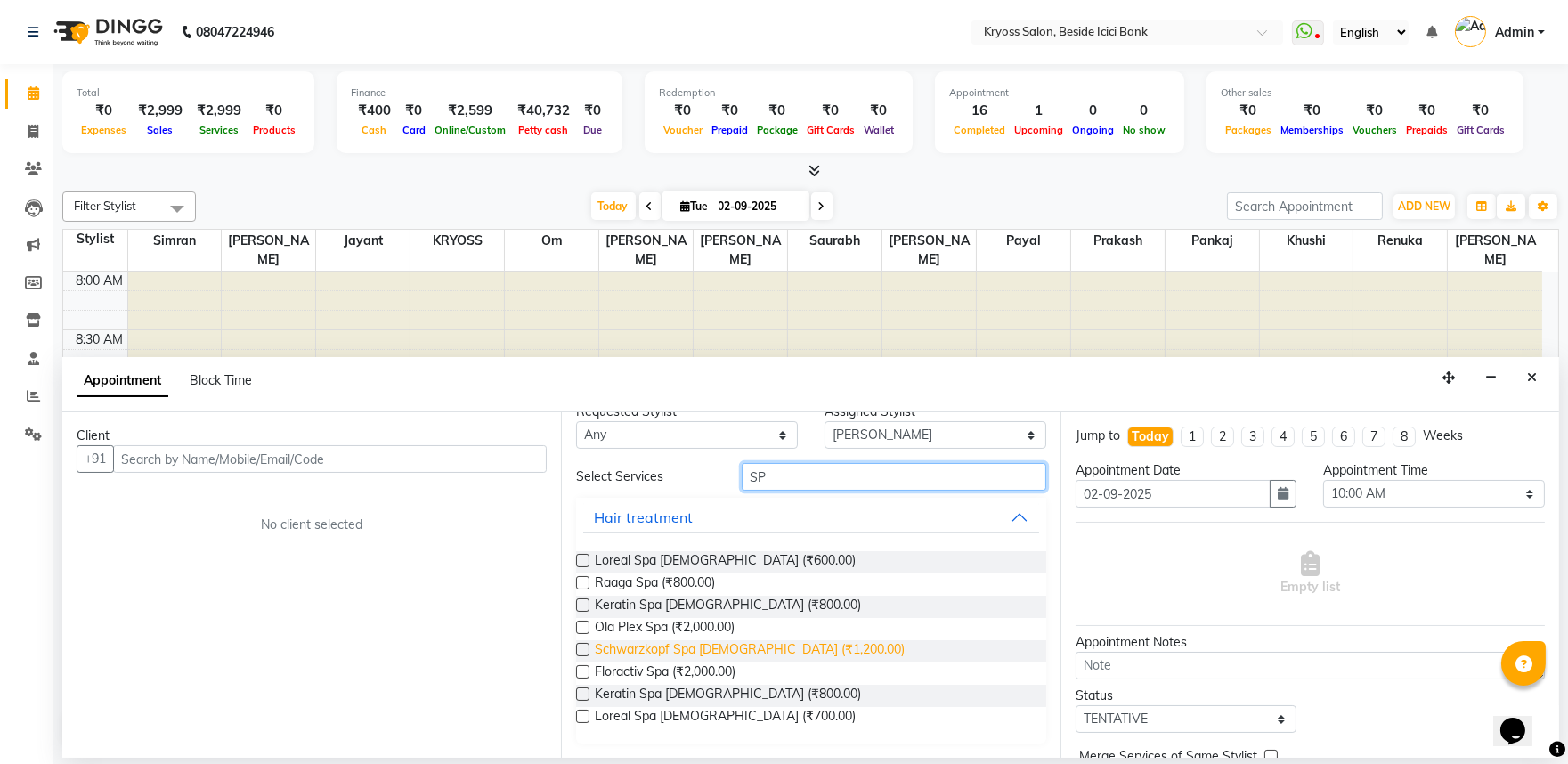
type input "SP"
click at [648, 651] on span "Schwarzkopf Spa [DEMOGRAPHIC_DATA] (₹1,200.00)" at bounding box center [749, 652] width 310 height 22
checkbox input "false"
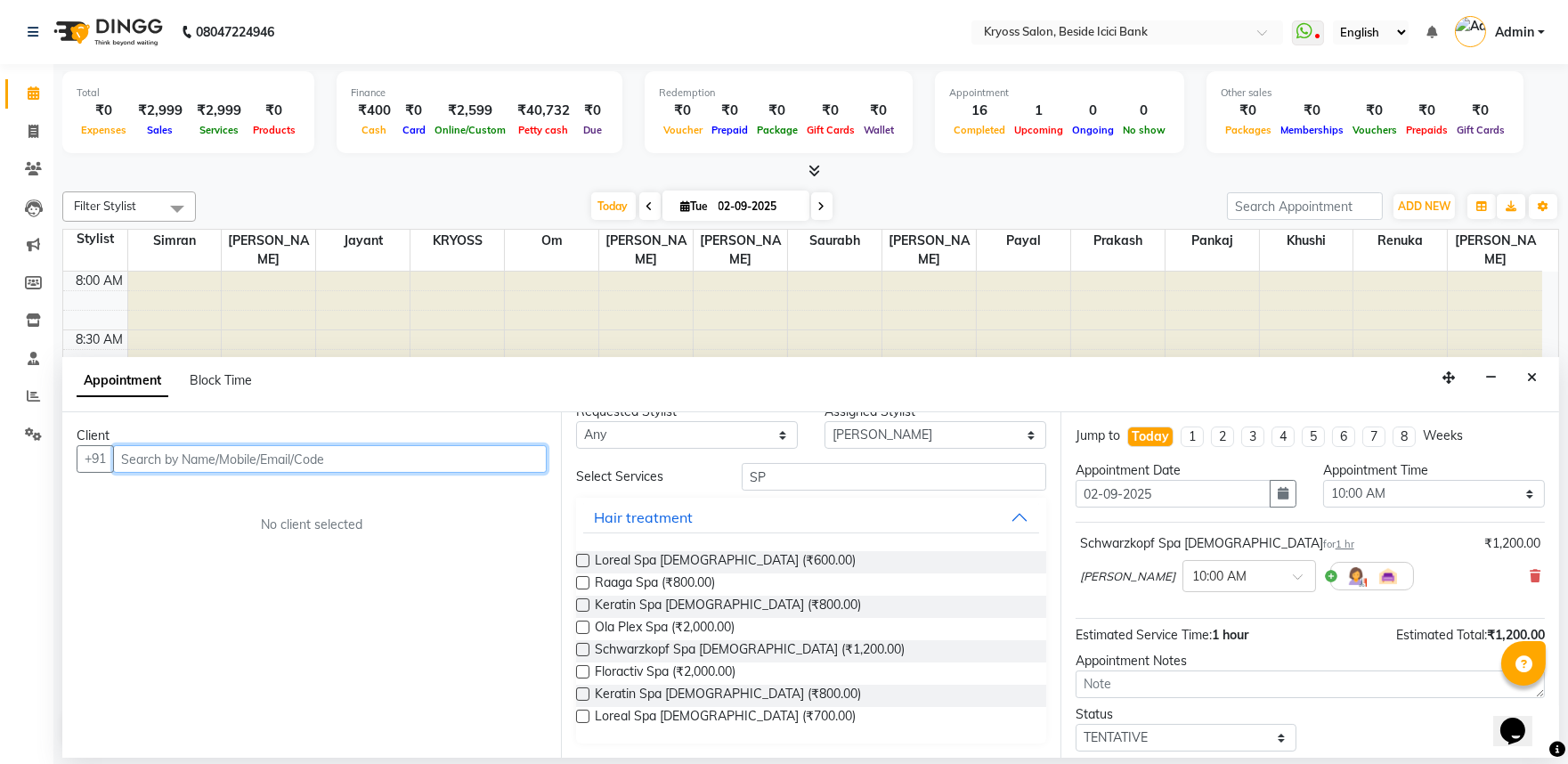
click at [478, 468] on input "text" at bounding box center [330, 459] width 434 height 28
type input "9904158375"
click at [503, 466] on span "Add Client" at bounding box center [509, 458] width 59 height 16
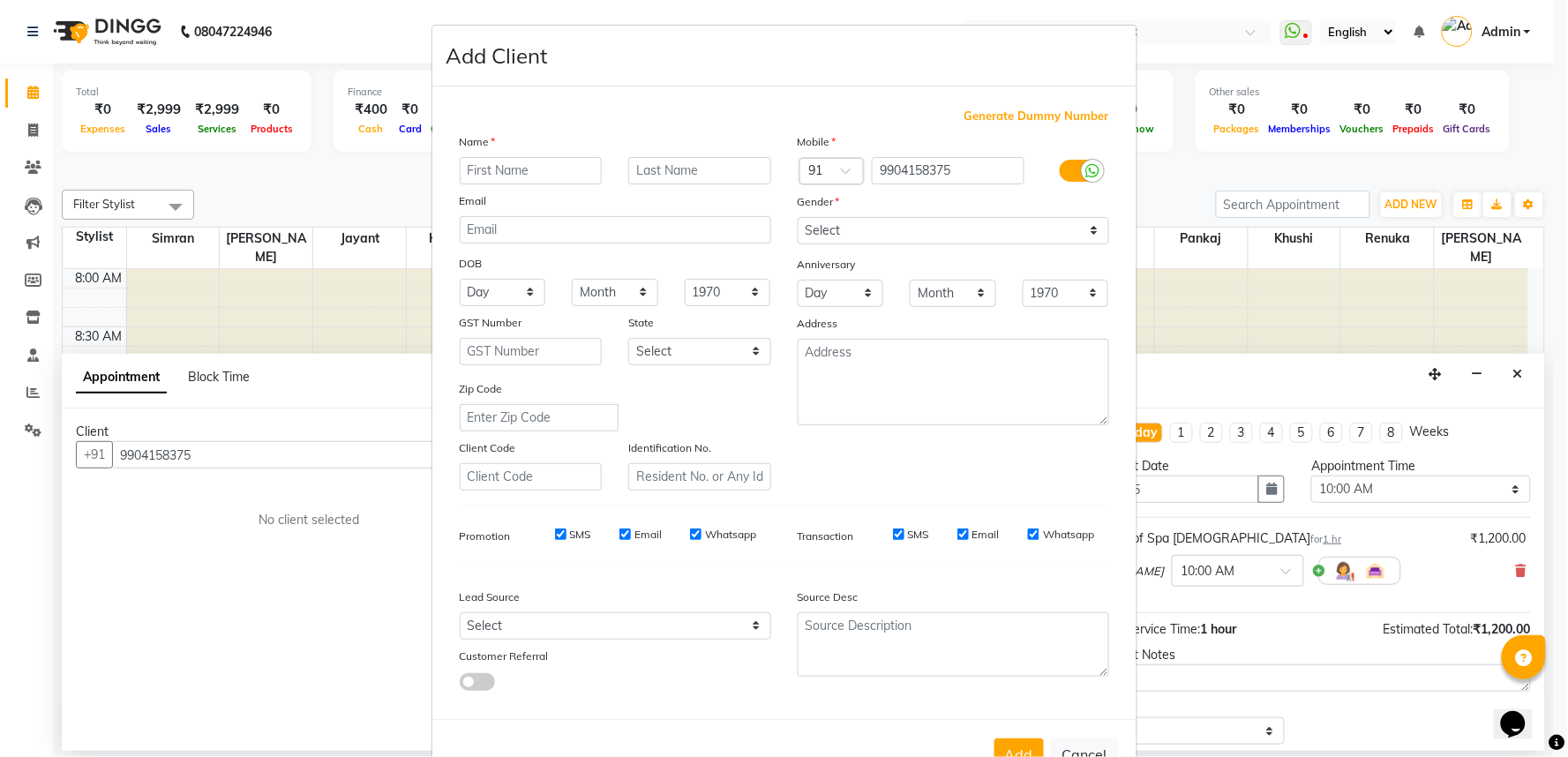
click at [537, 184] on input "text" at bounding box center [531, 170] width 143 height 28
type input "RAJAN"
click at [844, 245] on select "Select [DEMOGRAPHIC_DATA] [DEMOGRAPHIC_DATA] Other Prefer Not To Say" at bounding box center [954, 231] width 312 height 28
select select "female"
click at [798, 240] on select "Select [DEMOGRAPHIC_DATA] [DEMOGRAPHIC_DATA] Other Prefer Not To Say" at bounding box center [954, 231] width 312 height 28
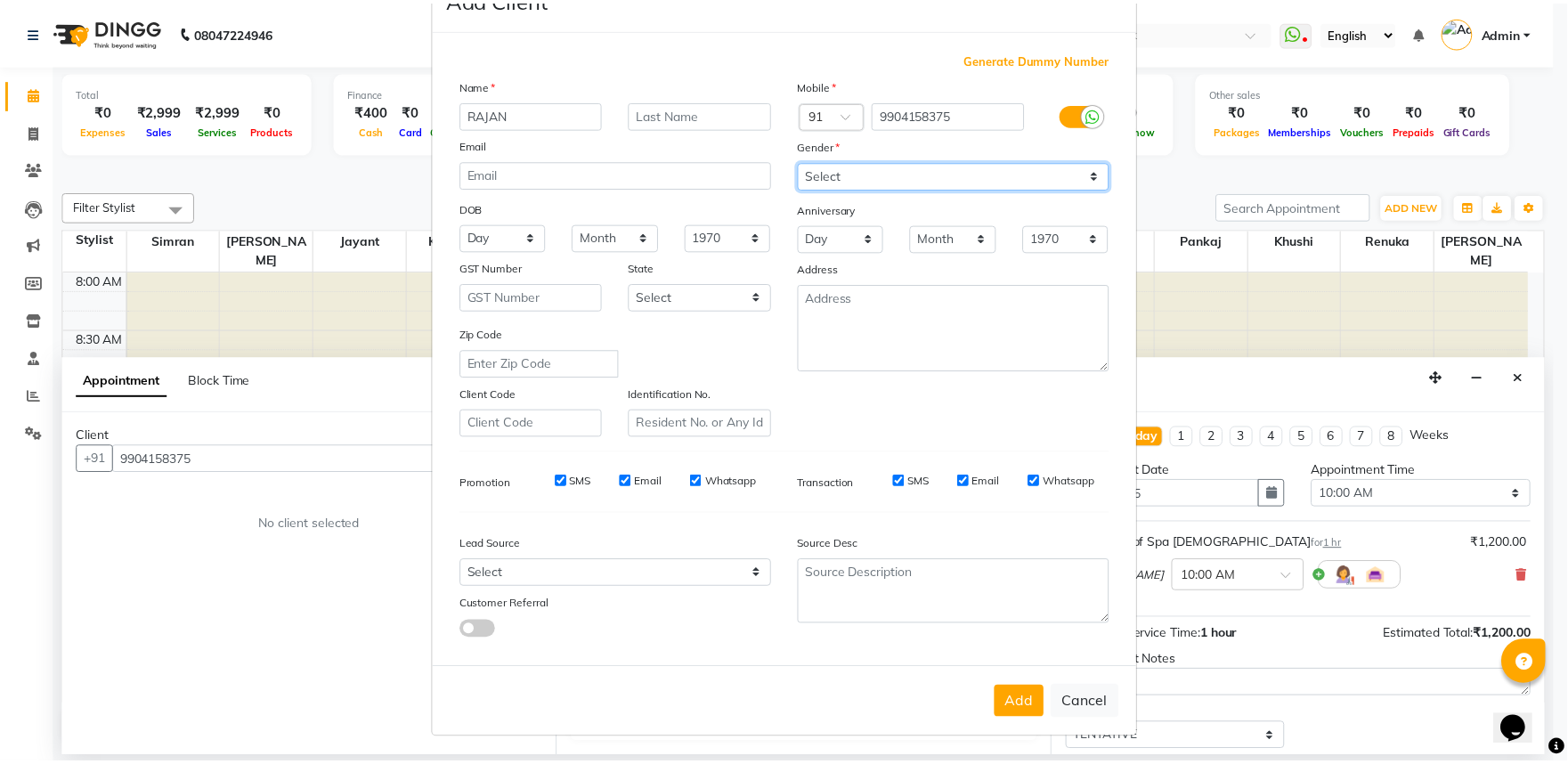
scroll to position [138, 0]
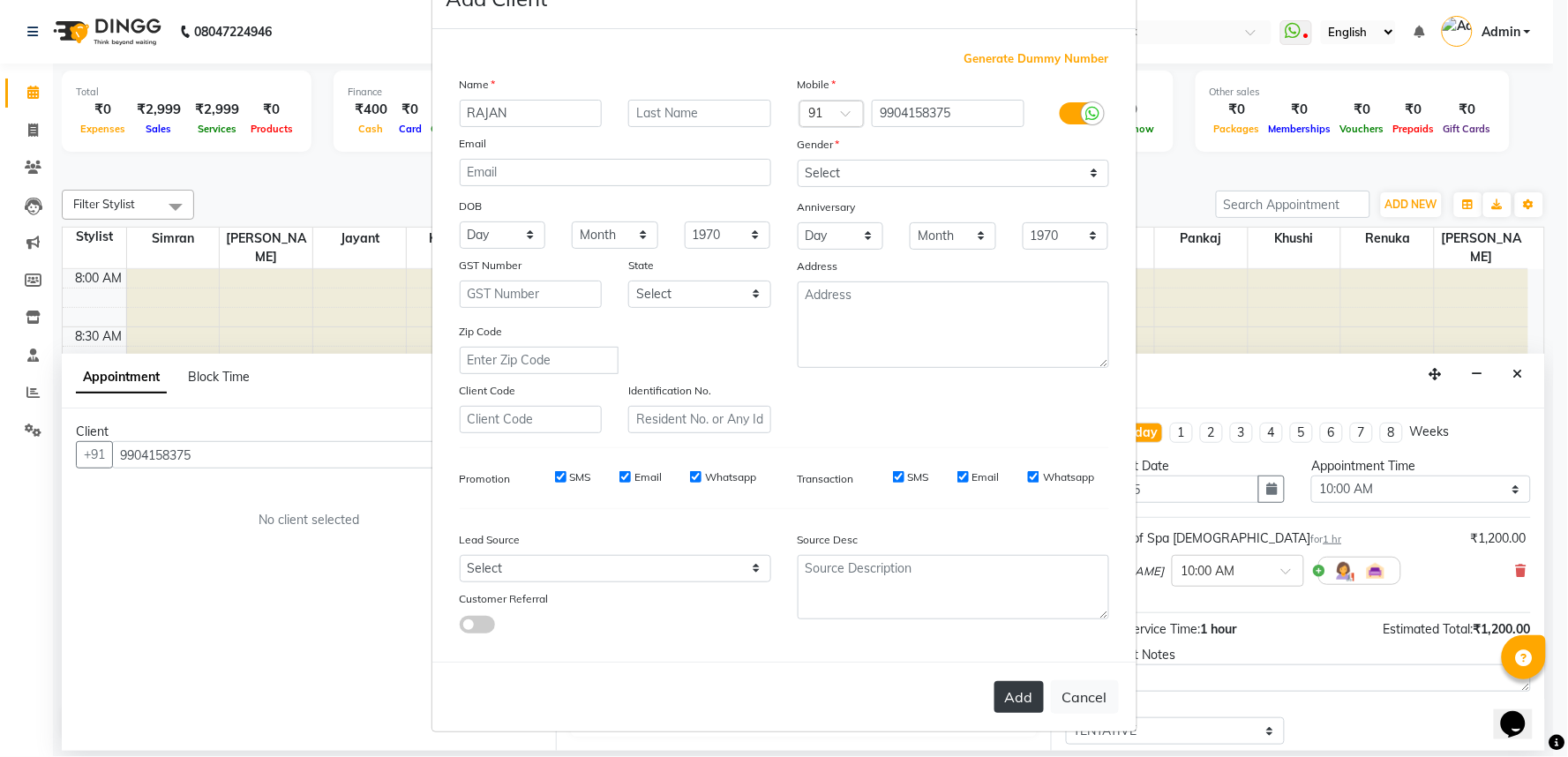
click at [1009, 703] on button "Add" at bounding box center [1019, 697] width 49 height 32
select select
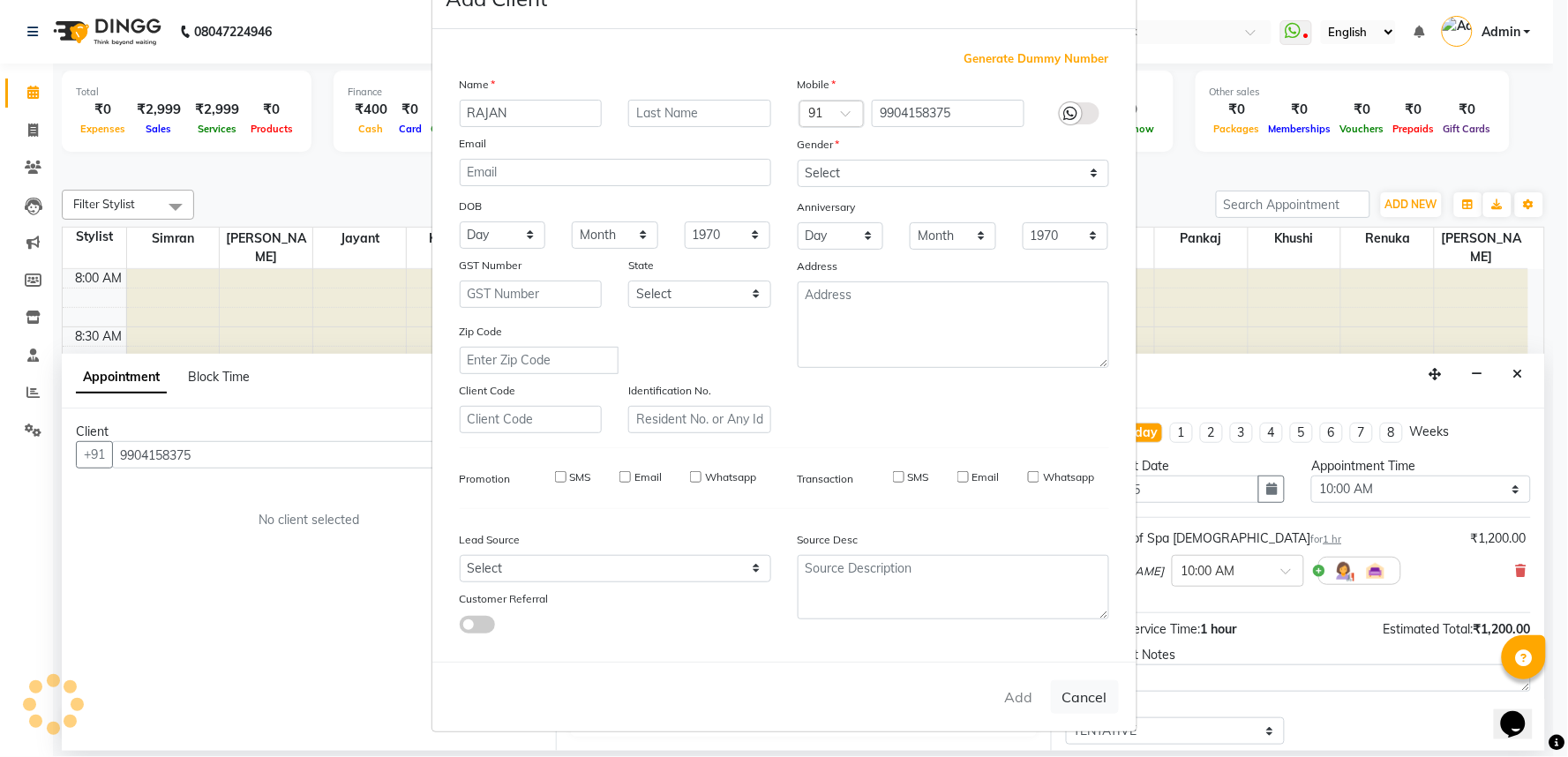
select select
checkbox input "false"
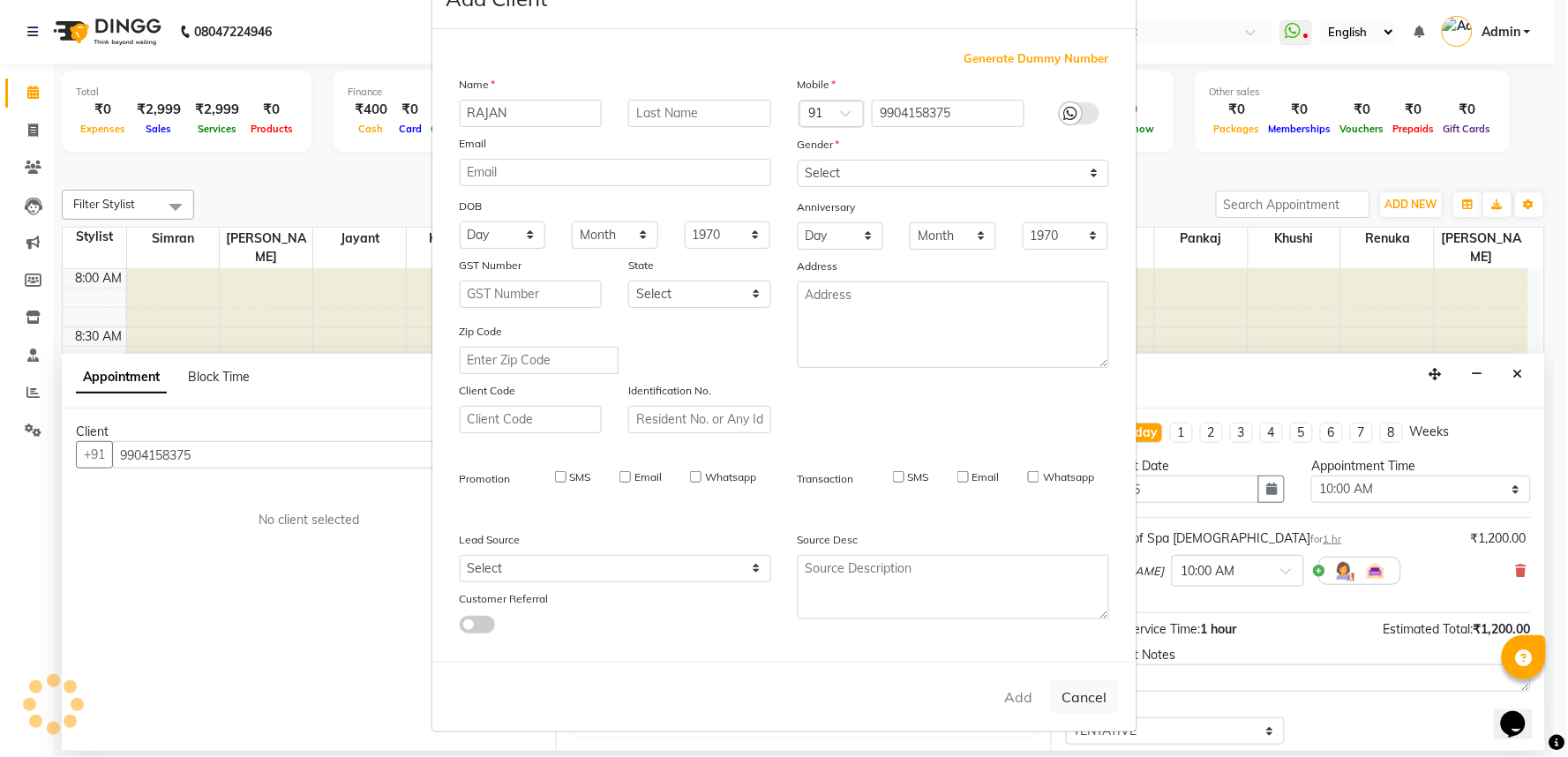
checkbox input "false"
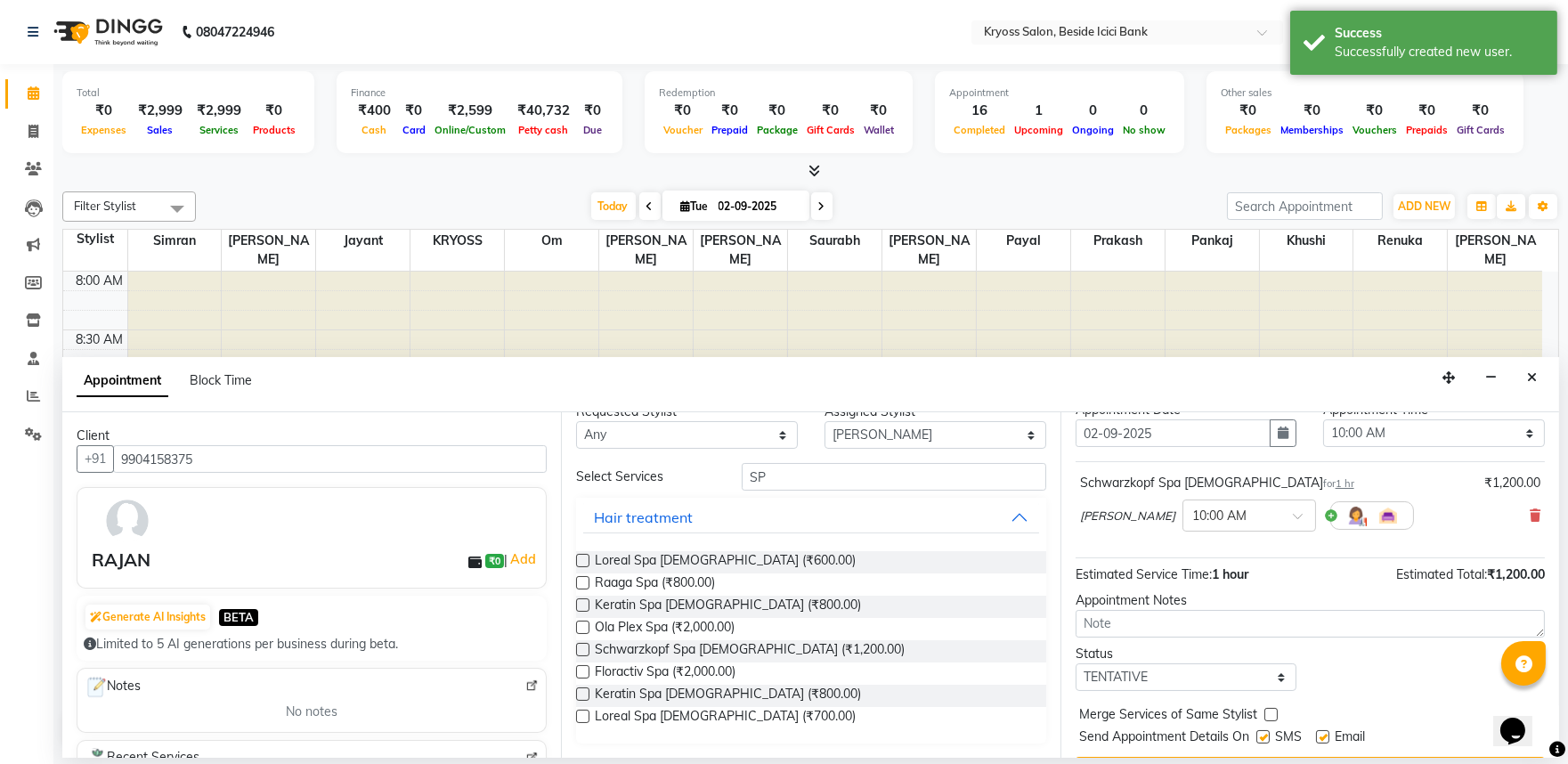
scroll to position [143, 0]
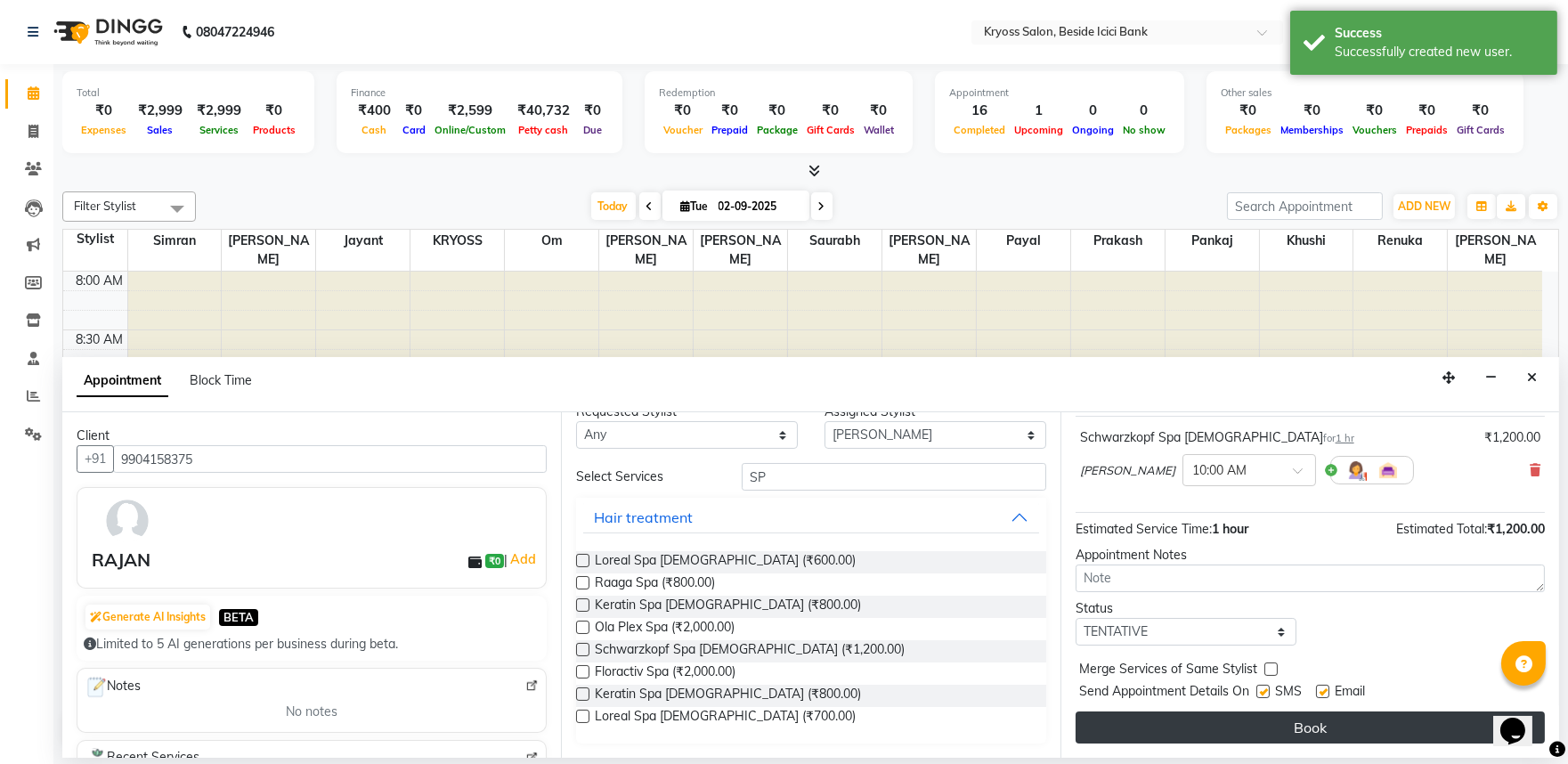
click at [1257, 719] on button "Book" at bounding box center [1310, 728] width 469 height 32
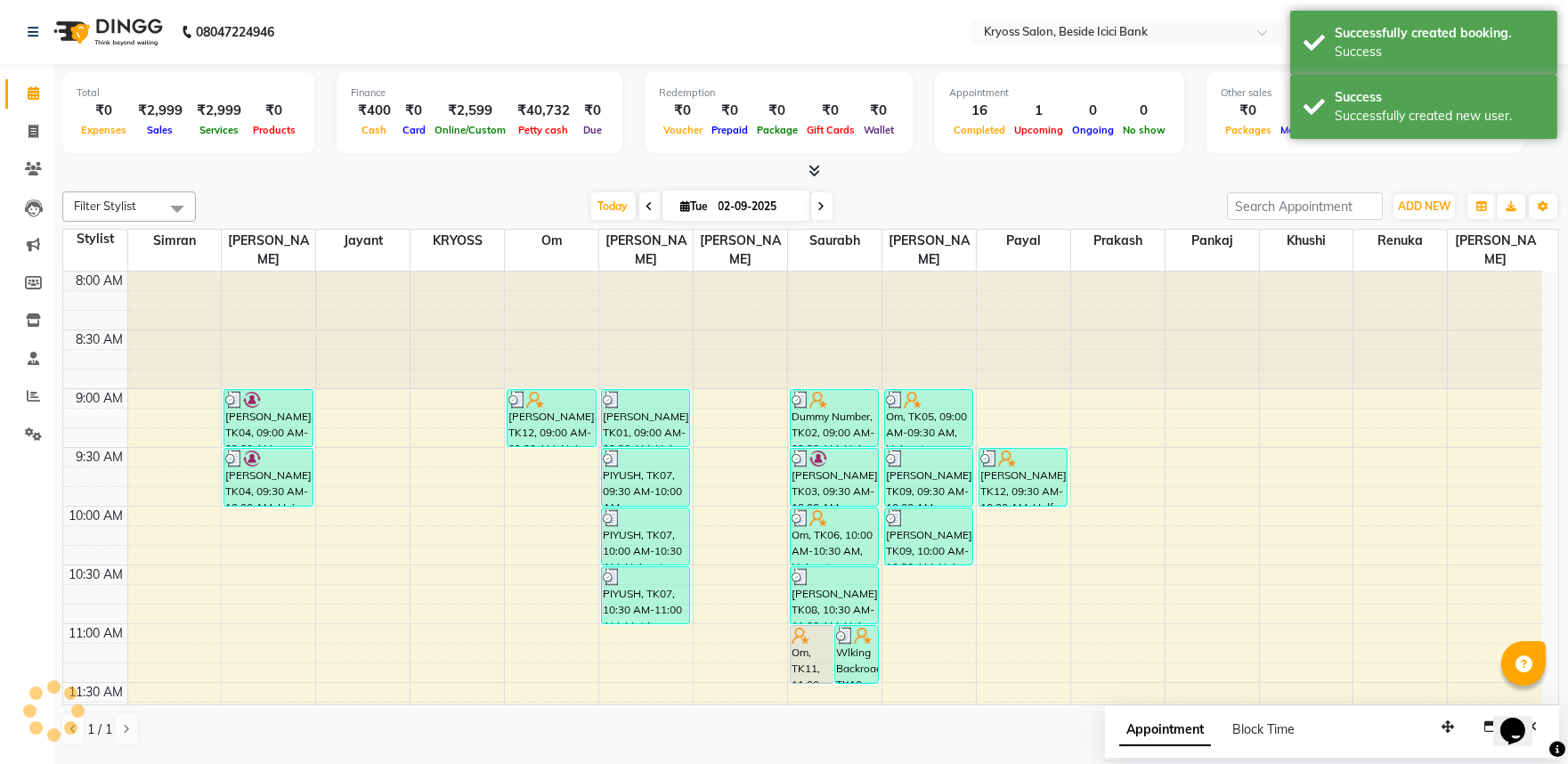
scroll to position [0, 0]
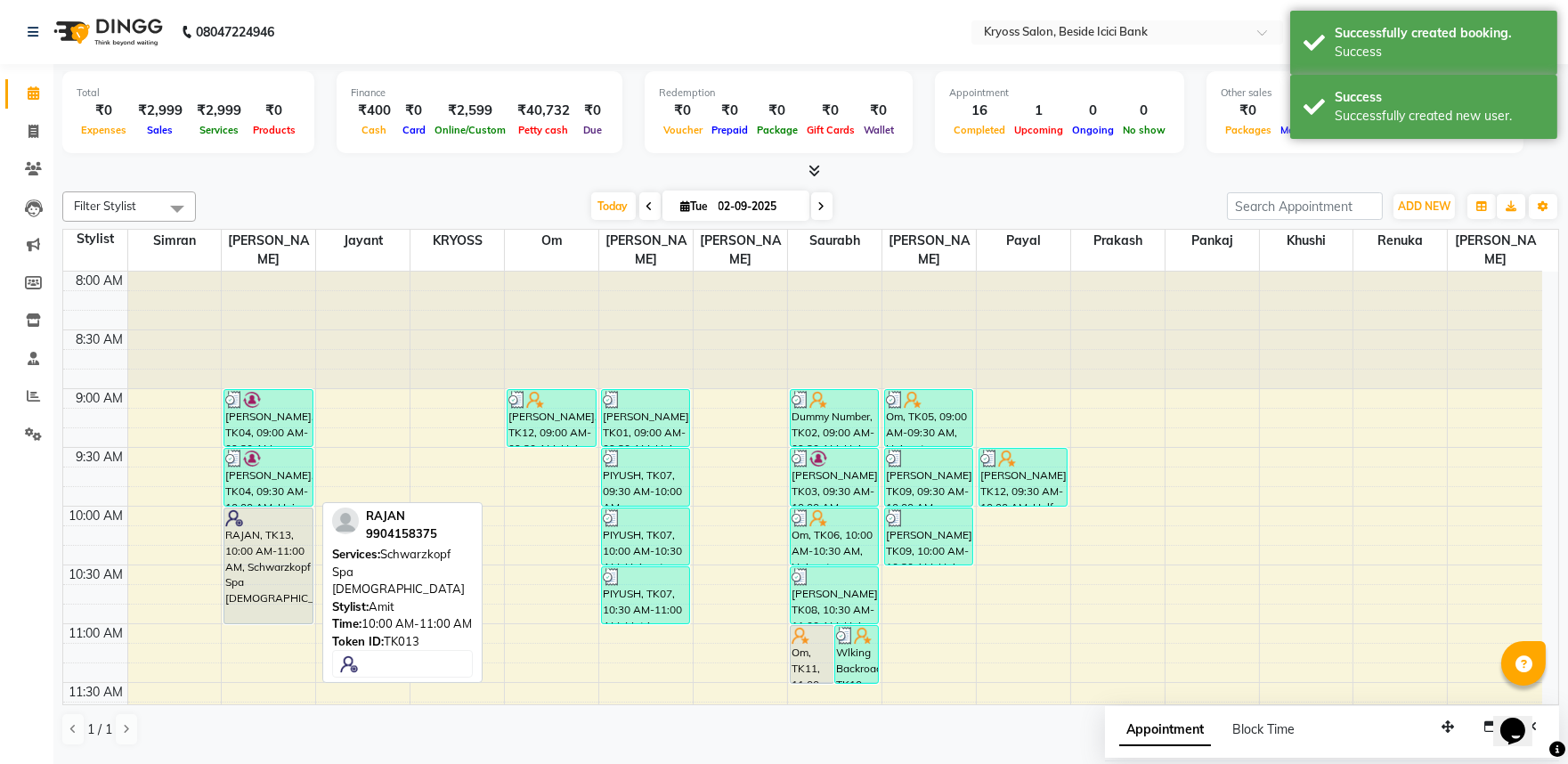
click at [299, 552] on div "RAJAN, TK13, 10:00 AM-11:00 AM, Schwarzkopf Spa [DEMOGRAPHIC_DATA]" at bounding box center [268, 566] width 87 height 115
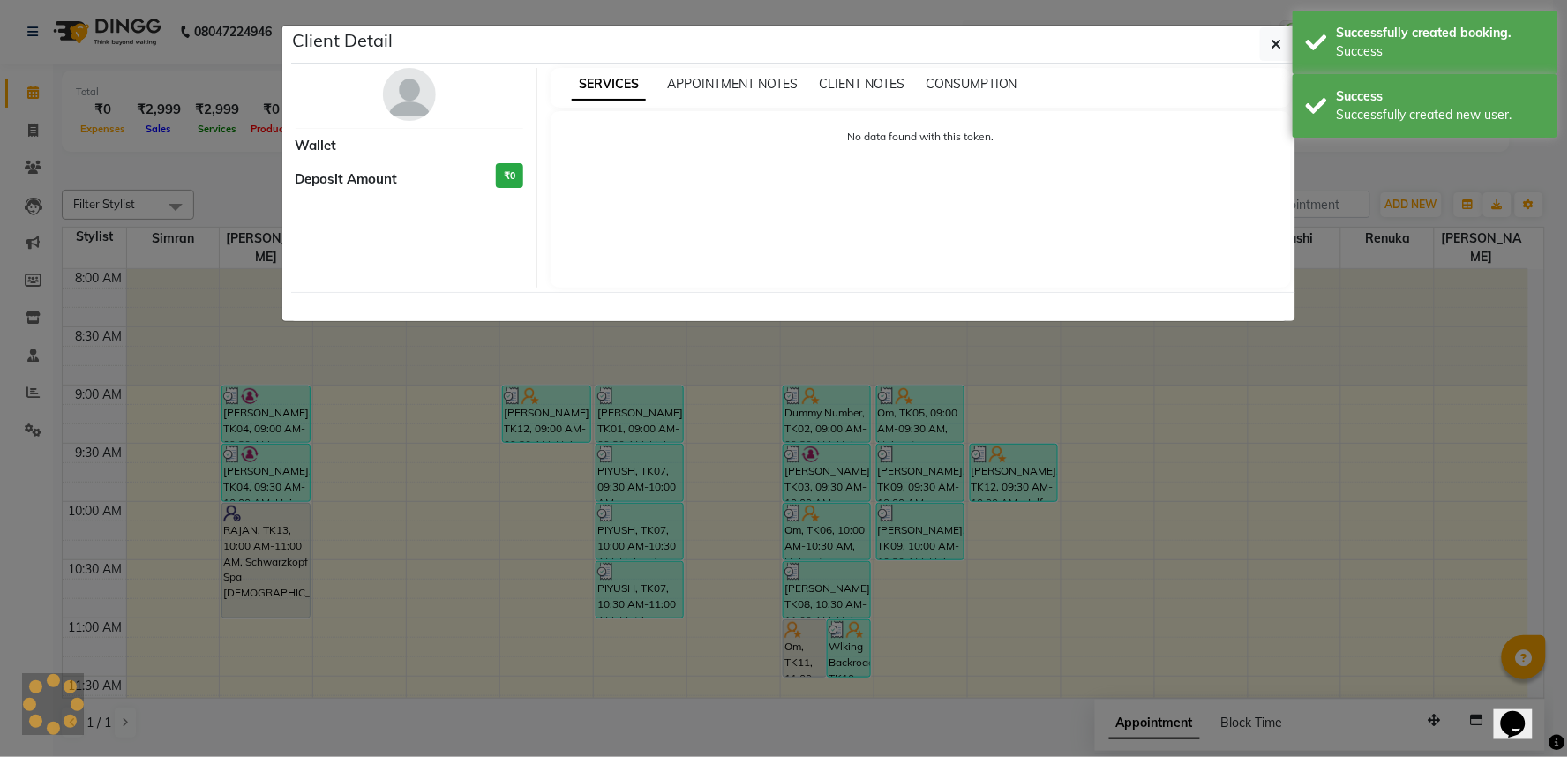
select select "7"
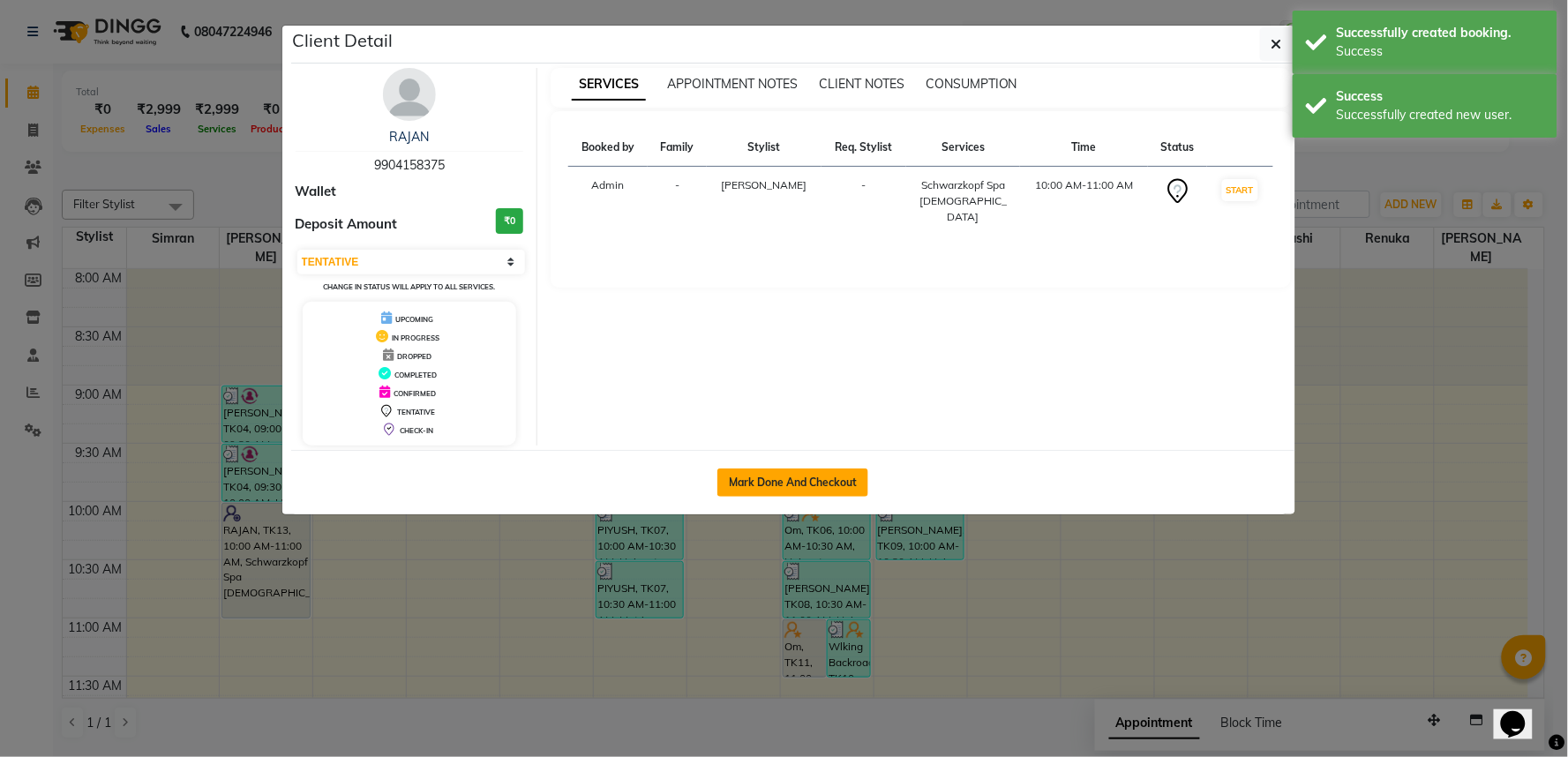
click at [788, 497] on button "Mark Done And Checkout" at bounding box center [792, 483] width 150 height 28
select select "service"
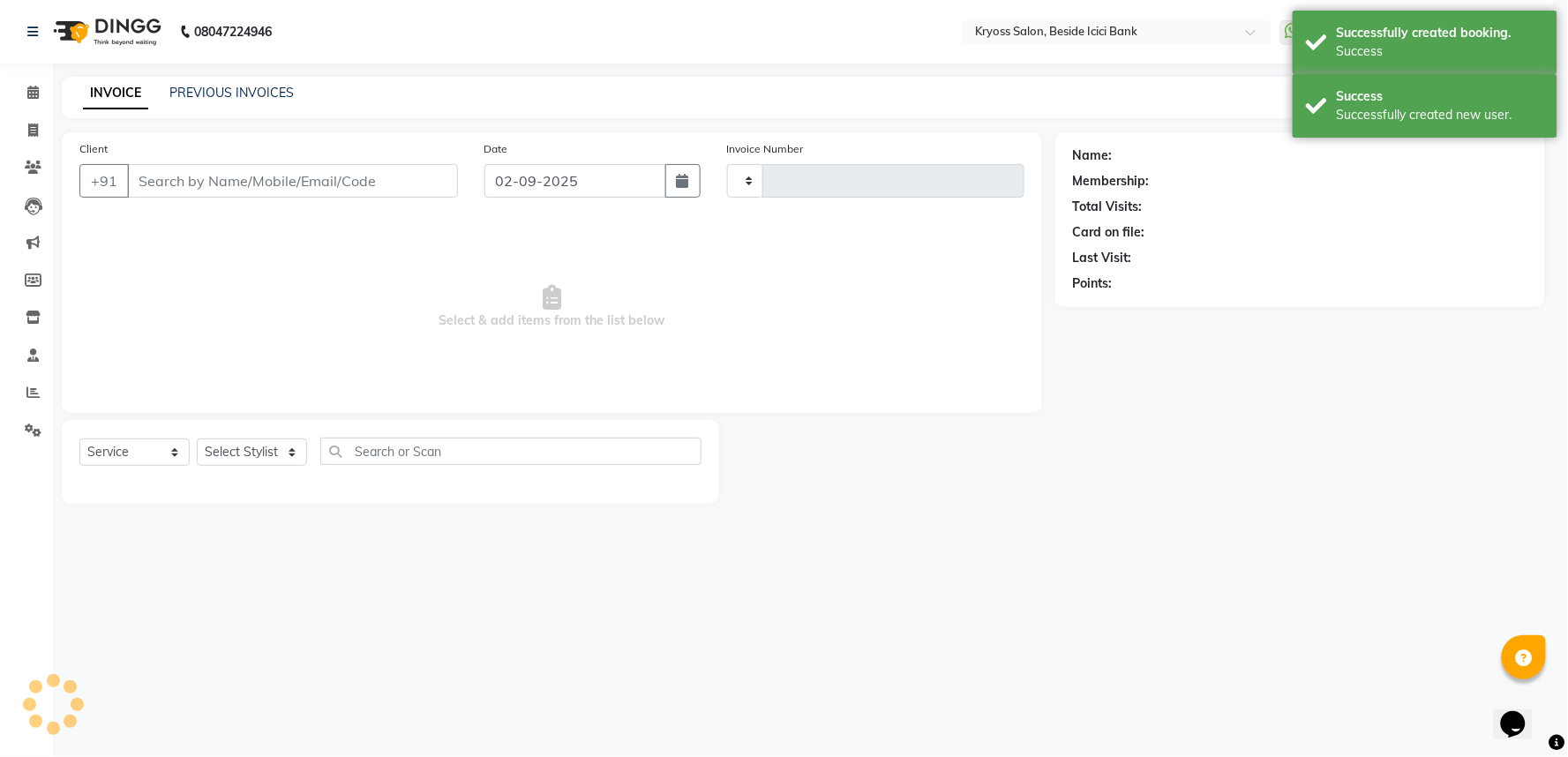
type input "11713"
select select "3"
select select "5439"
type input "9904158375"
select select "52359"
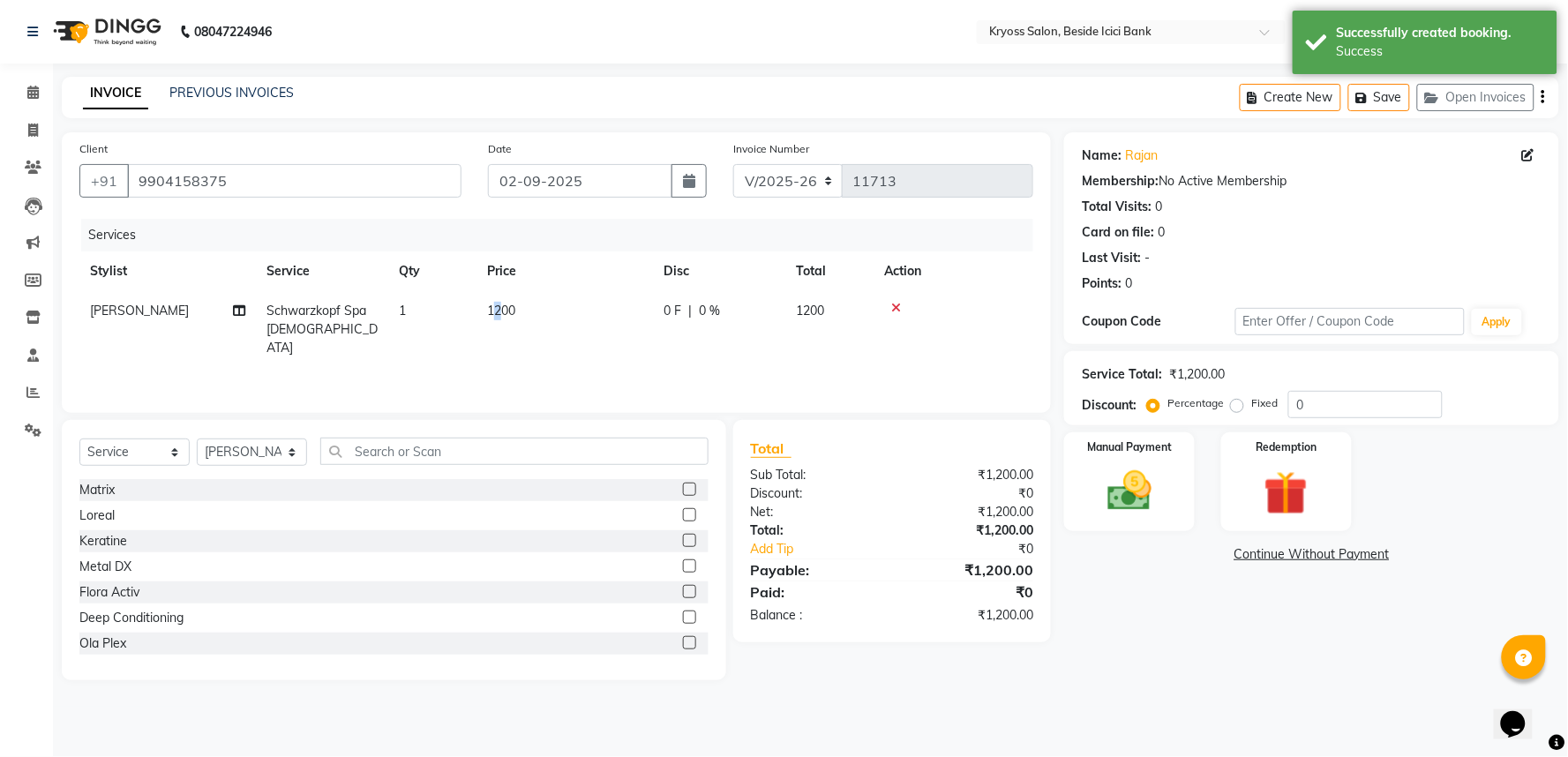
click at [501, 319] on span "1200" at bounding box center [501, 311] width 28 height 16
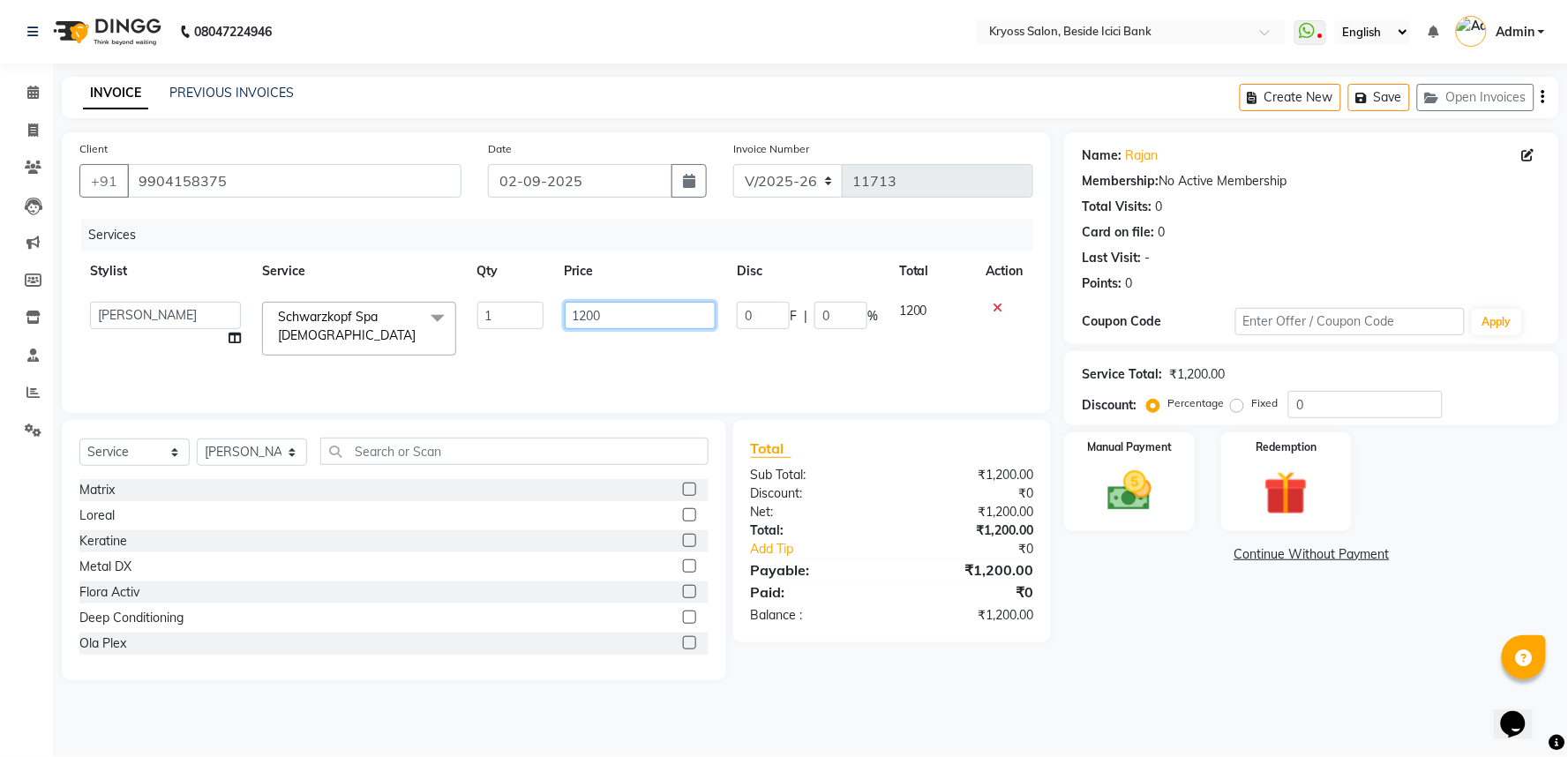
click at [586, 330] on input "1200" at bounding box center [639, 315] width 150 height 28
type input "1500"
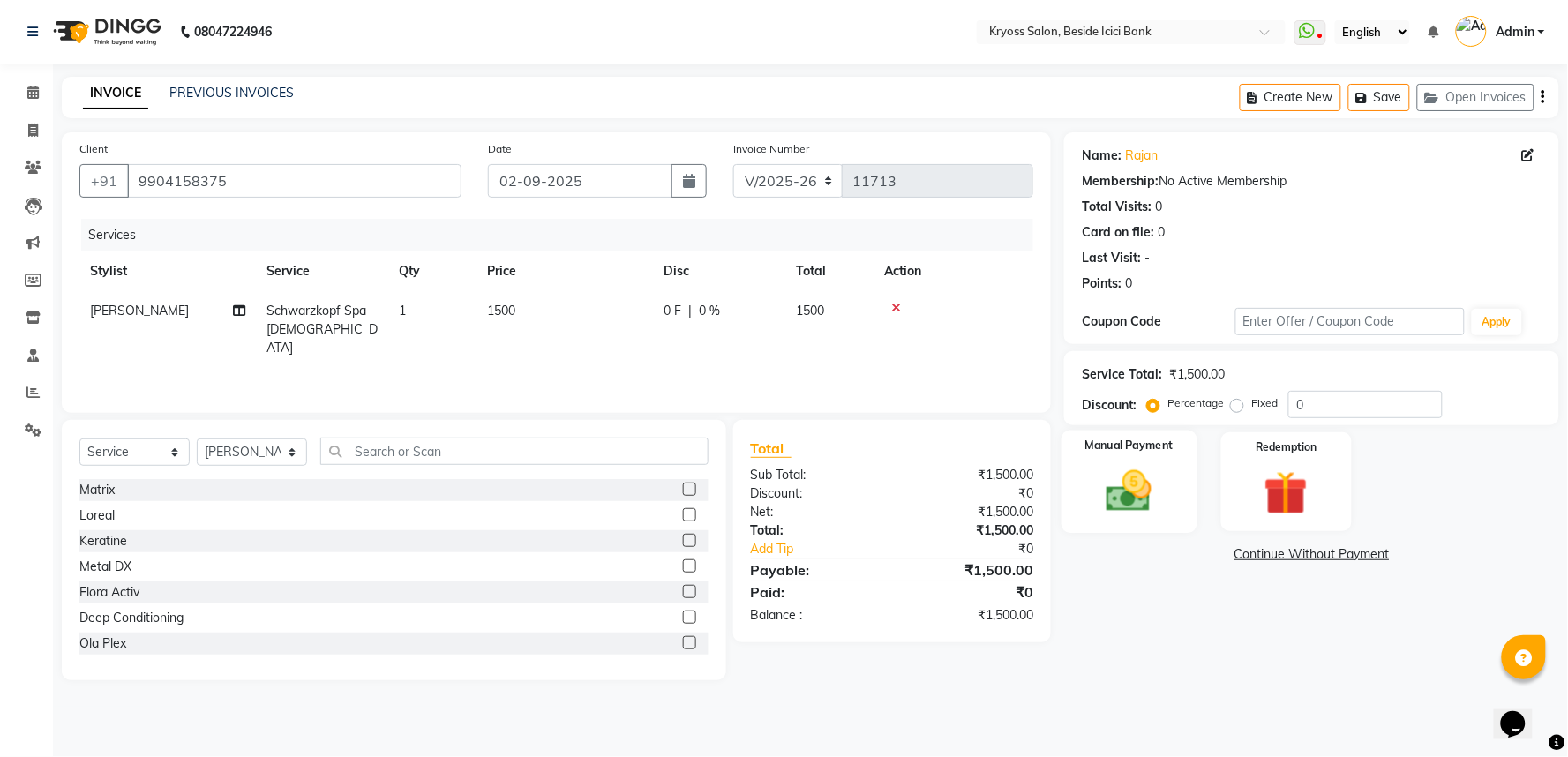
click at [1143, 518] on img at bounding box center [1129, 491] width 74 height 53
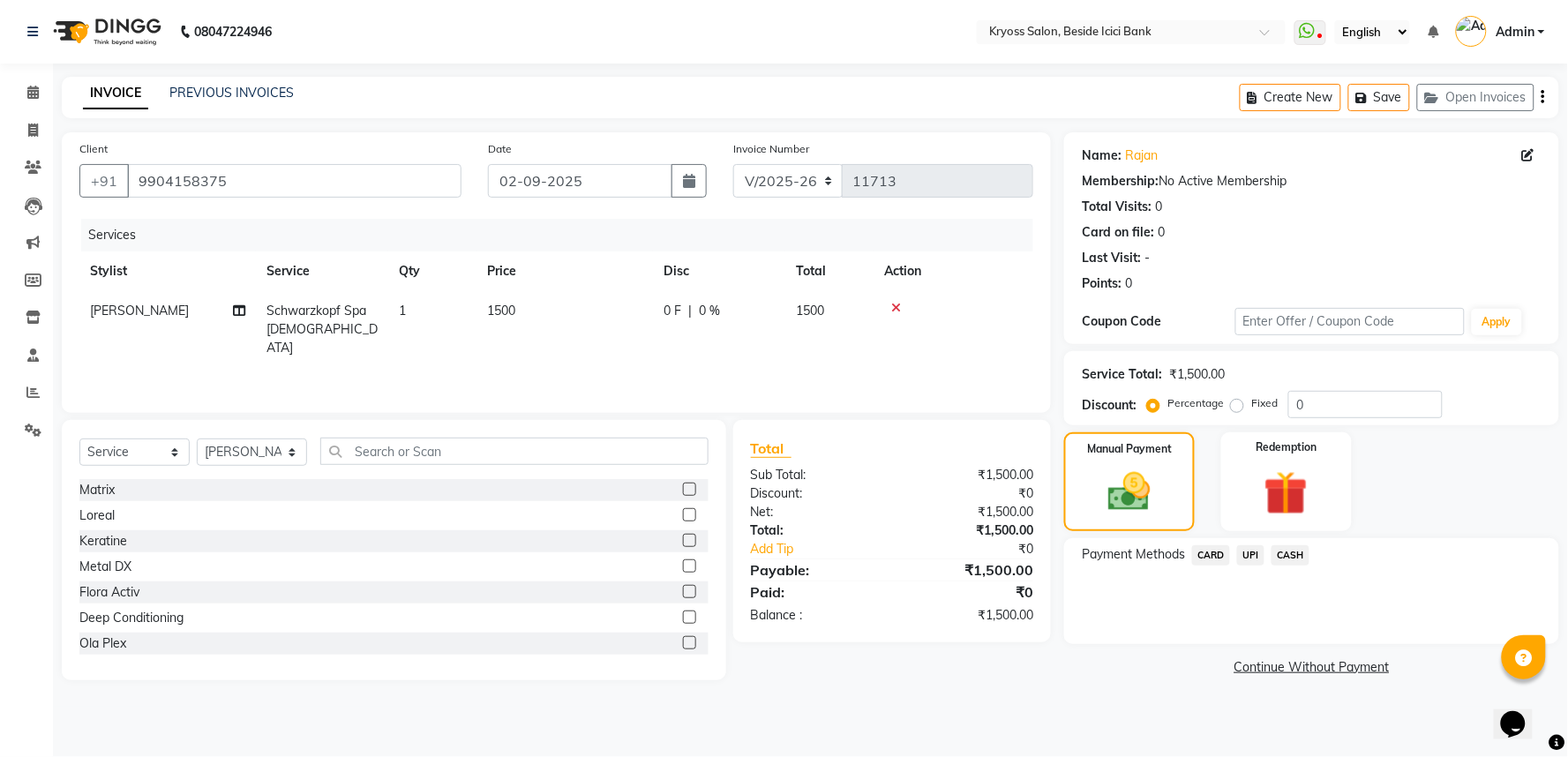
click at [1288, 566] on span "CASH" at bounding box center [1290, 555] width 38 height 20
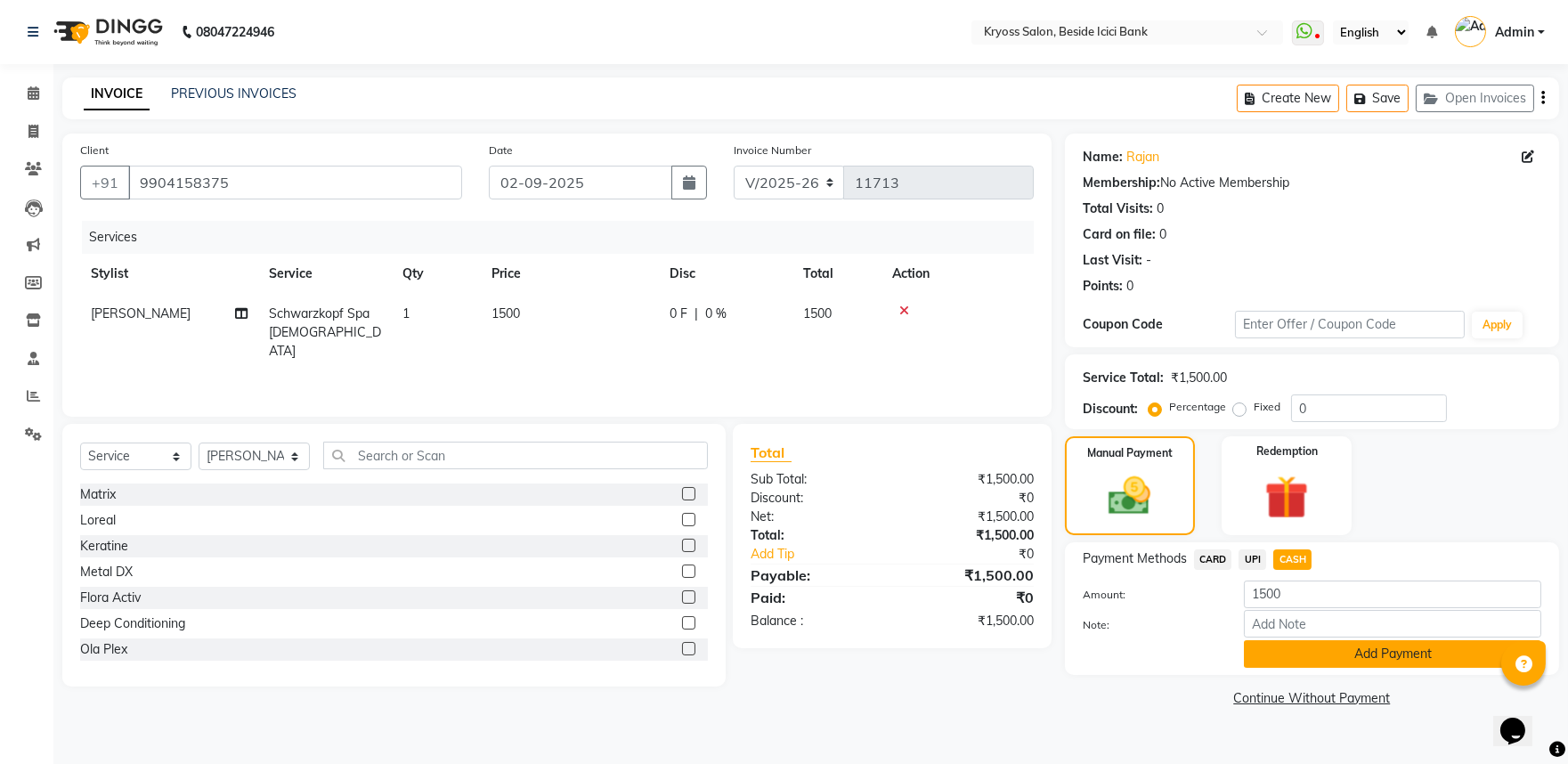
click at [1333, 668] on button "Add Payment" at bounding box center [1393, 654] width 297 height 28
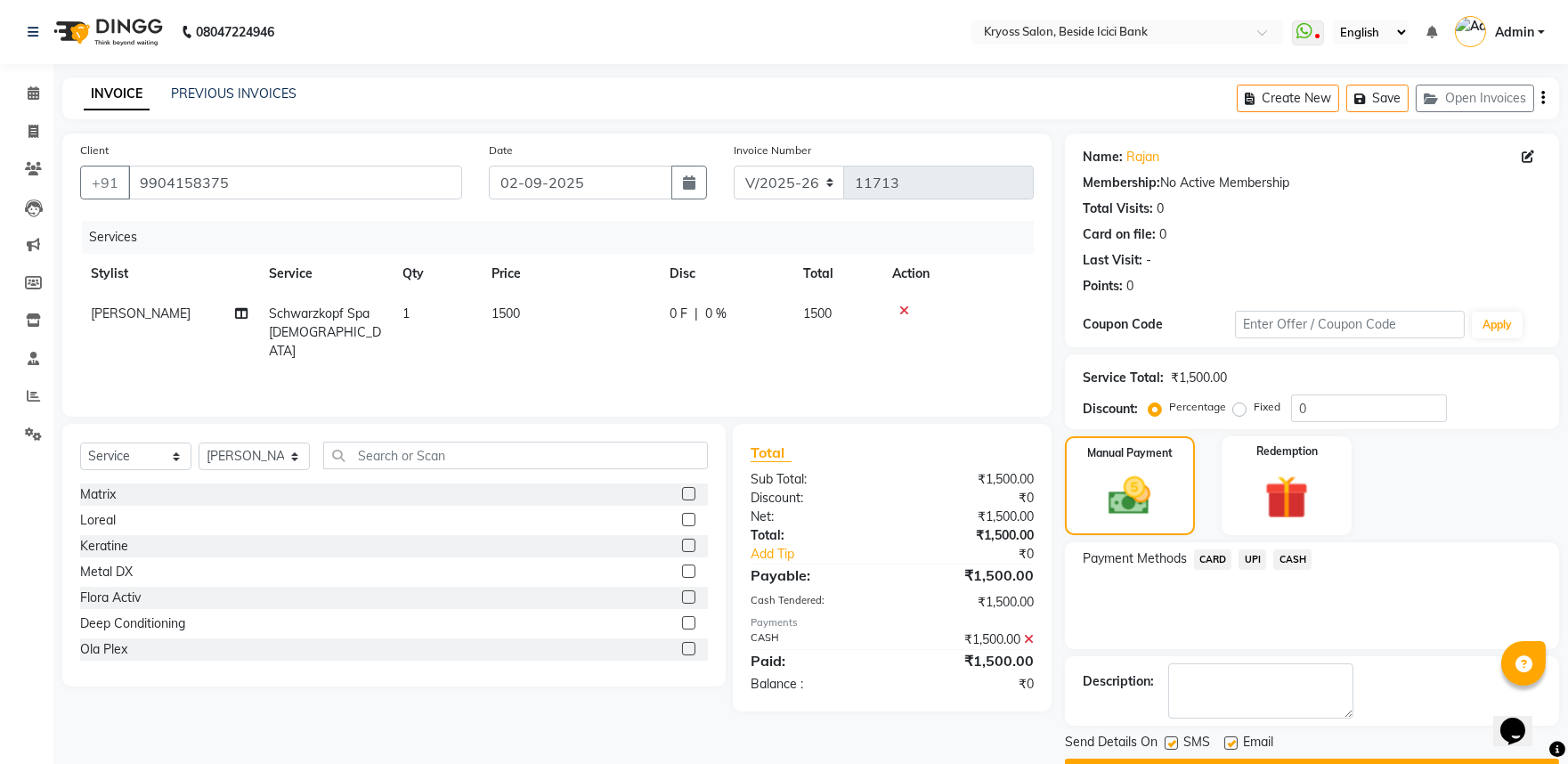
scroll to position [92, 0]
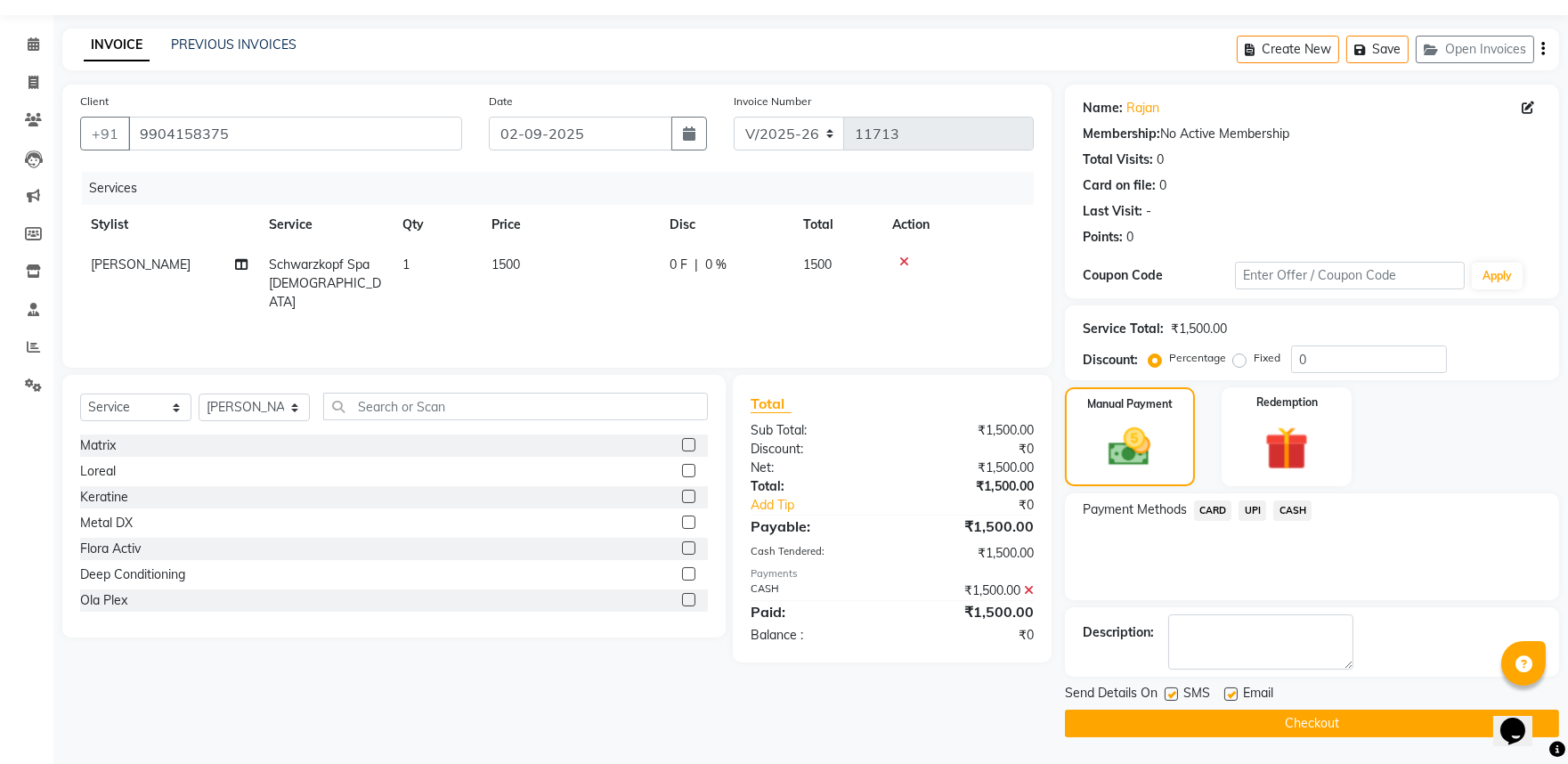
click at [1345, 714] on button "Checkout" at bounding box center [1312, 724] width 494 height 28
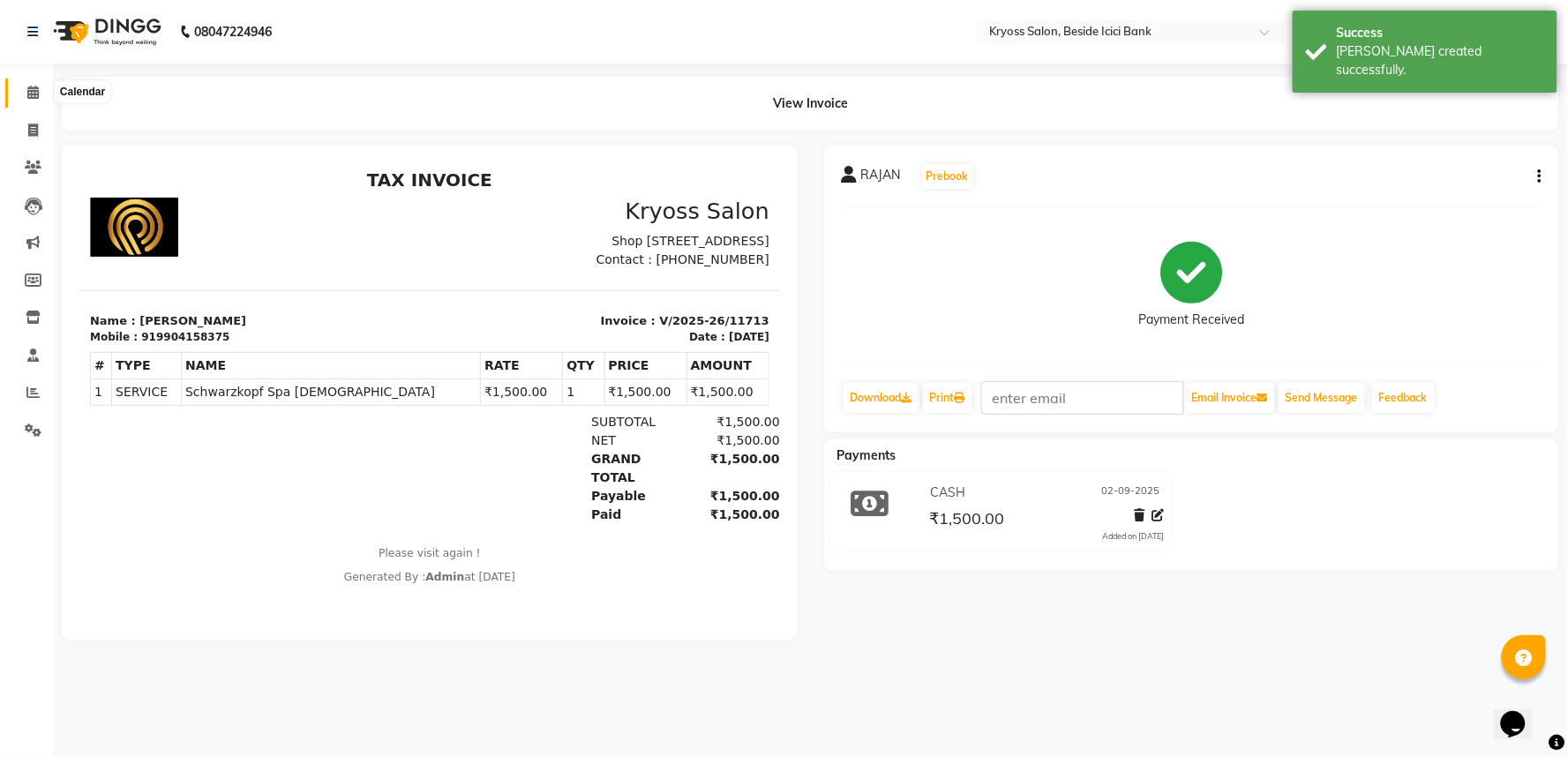
click at [45, 101] on span at bounding box center [33, 93] width 31 height 20
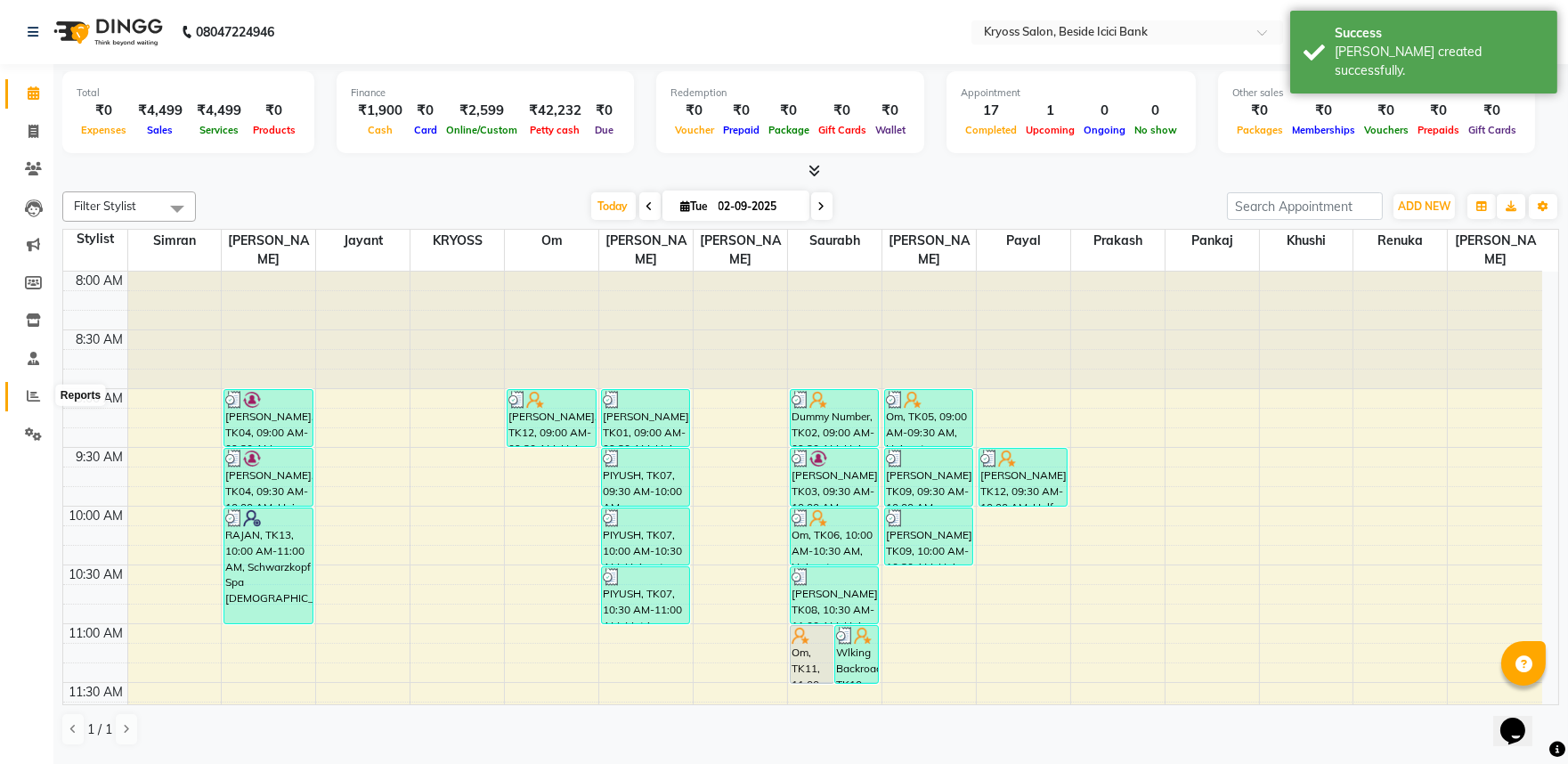
click at [37, 387] on span at bounding box center [33, 396] width 31 height 21
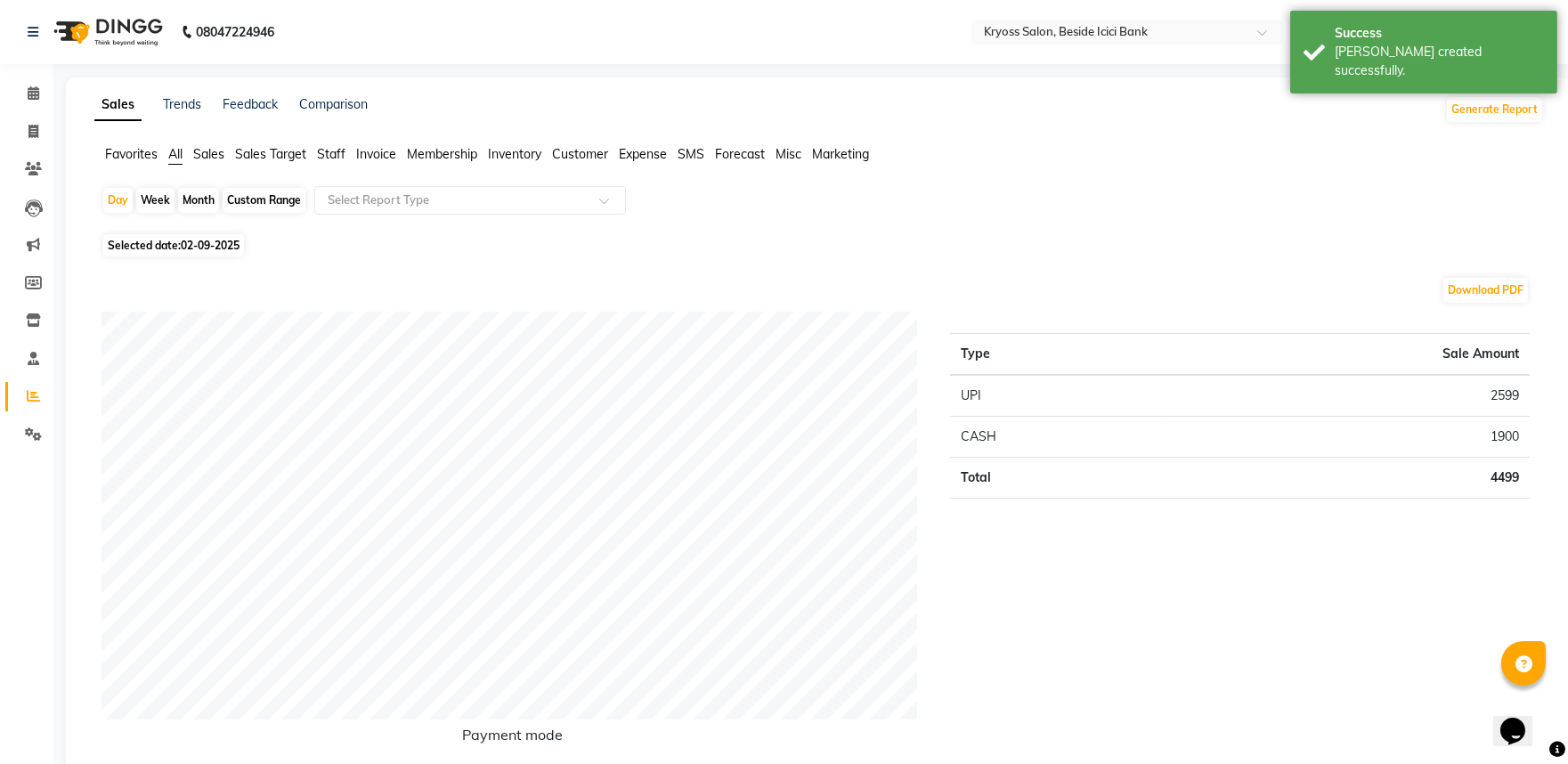
click at [212, 208] on div "Month" at bounding box center [199, 200] width 41 height 25
select select "9"
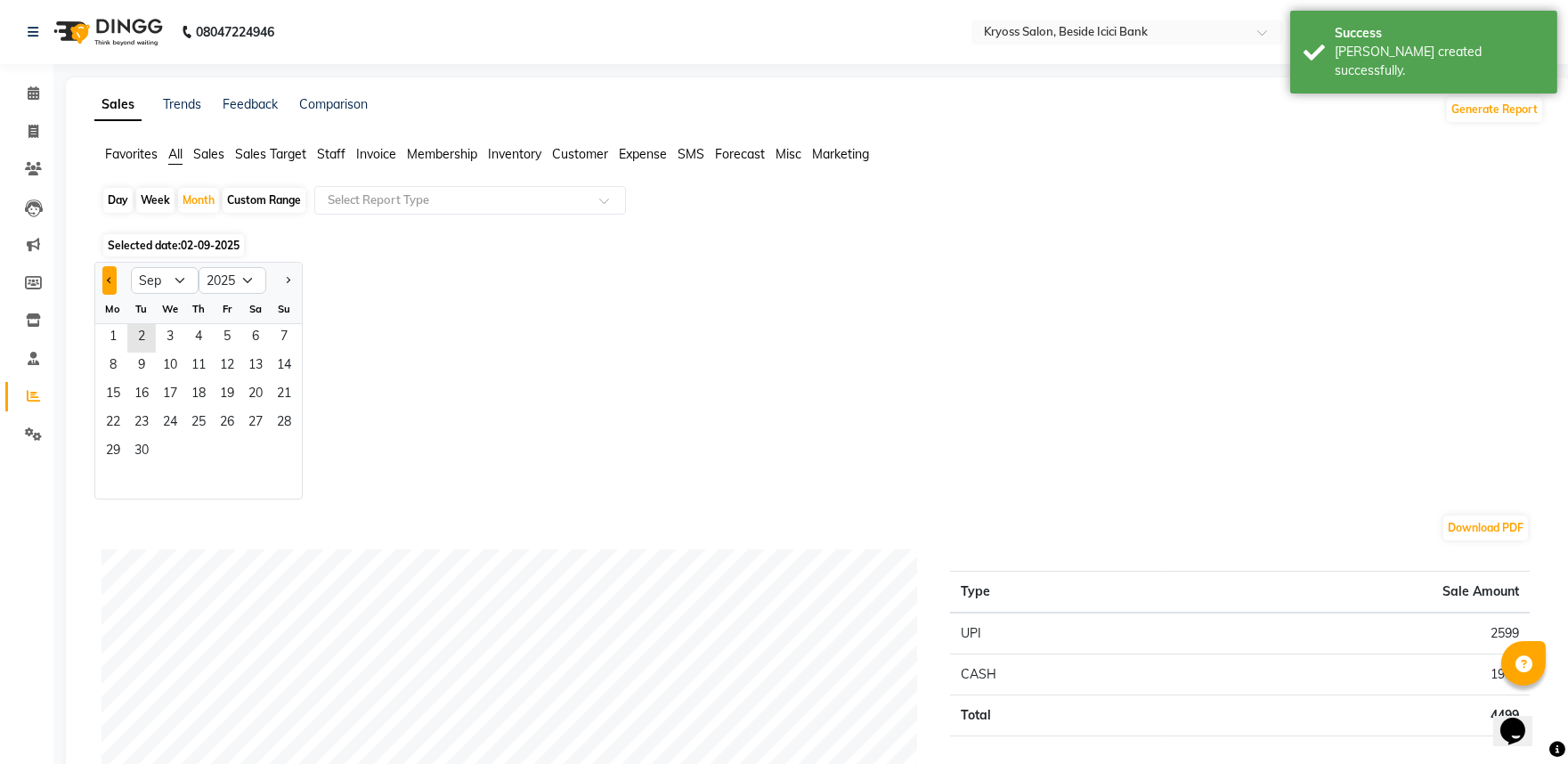
click at [117, 287] on button "Previous month" at bounding box center [110, 280] width 14 height 29
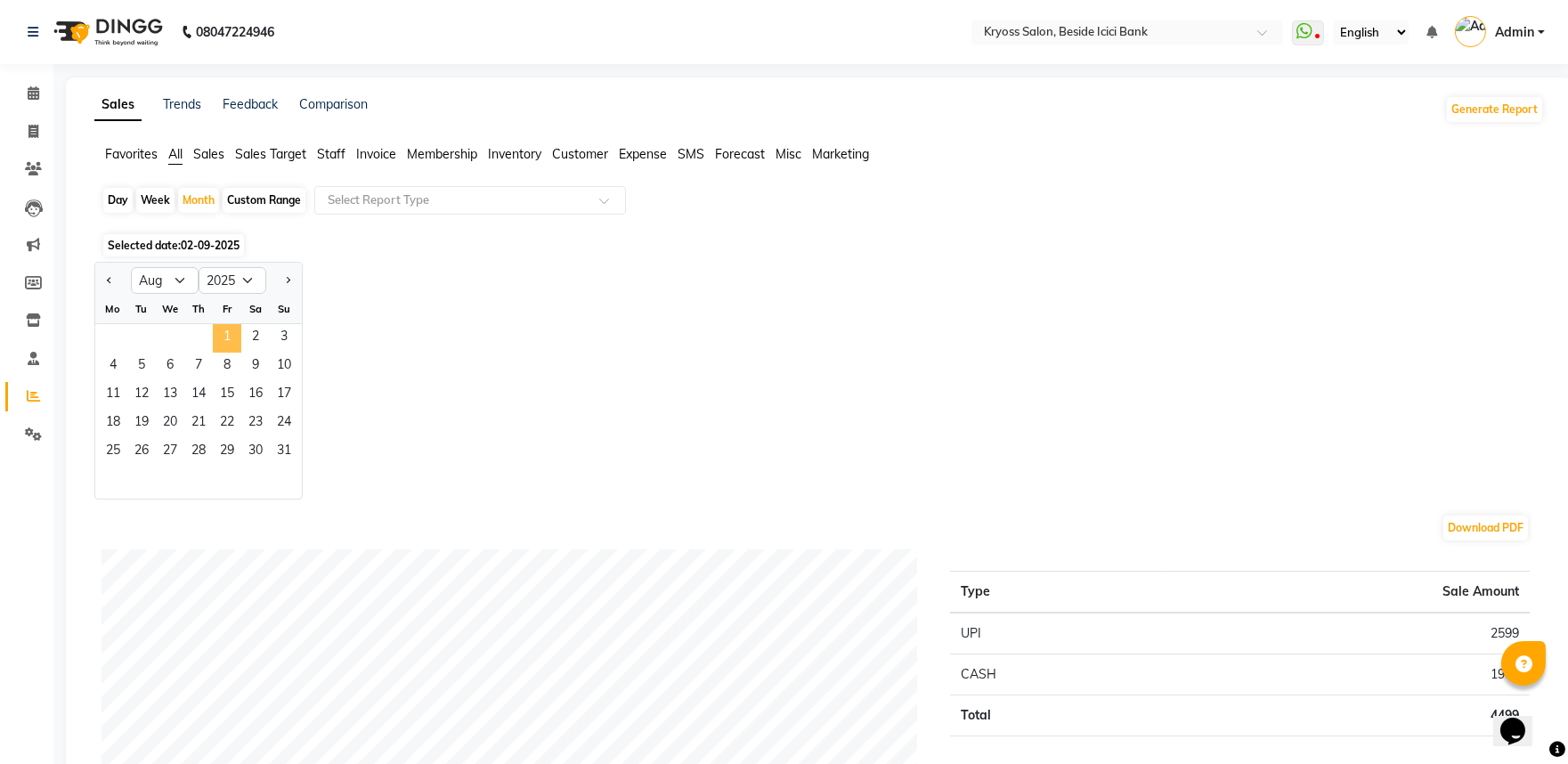
click at [242, 352] on span "1" at bounding box center [227, 339] width 29 height 29
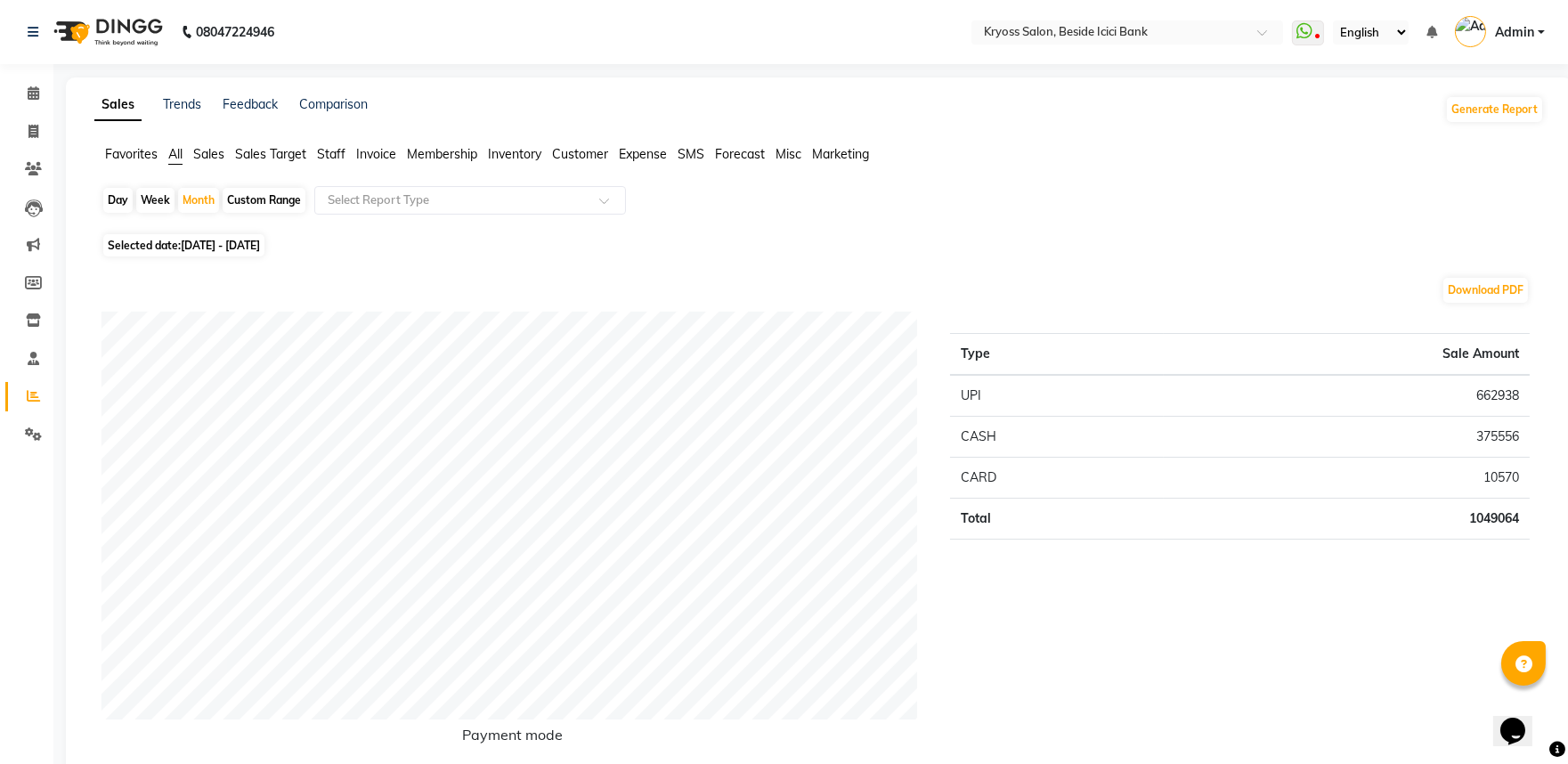
click at [353, 162] on ul "Favorites All Sales Sales Target Staff Invoice Membership Inventory Customer Ex…" at bounding box center [819, 155] width 1449 height 20
click at [327, 162] on span "Staff" at bounding box center [332, 155] width 29 height 16
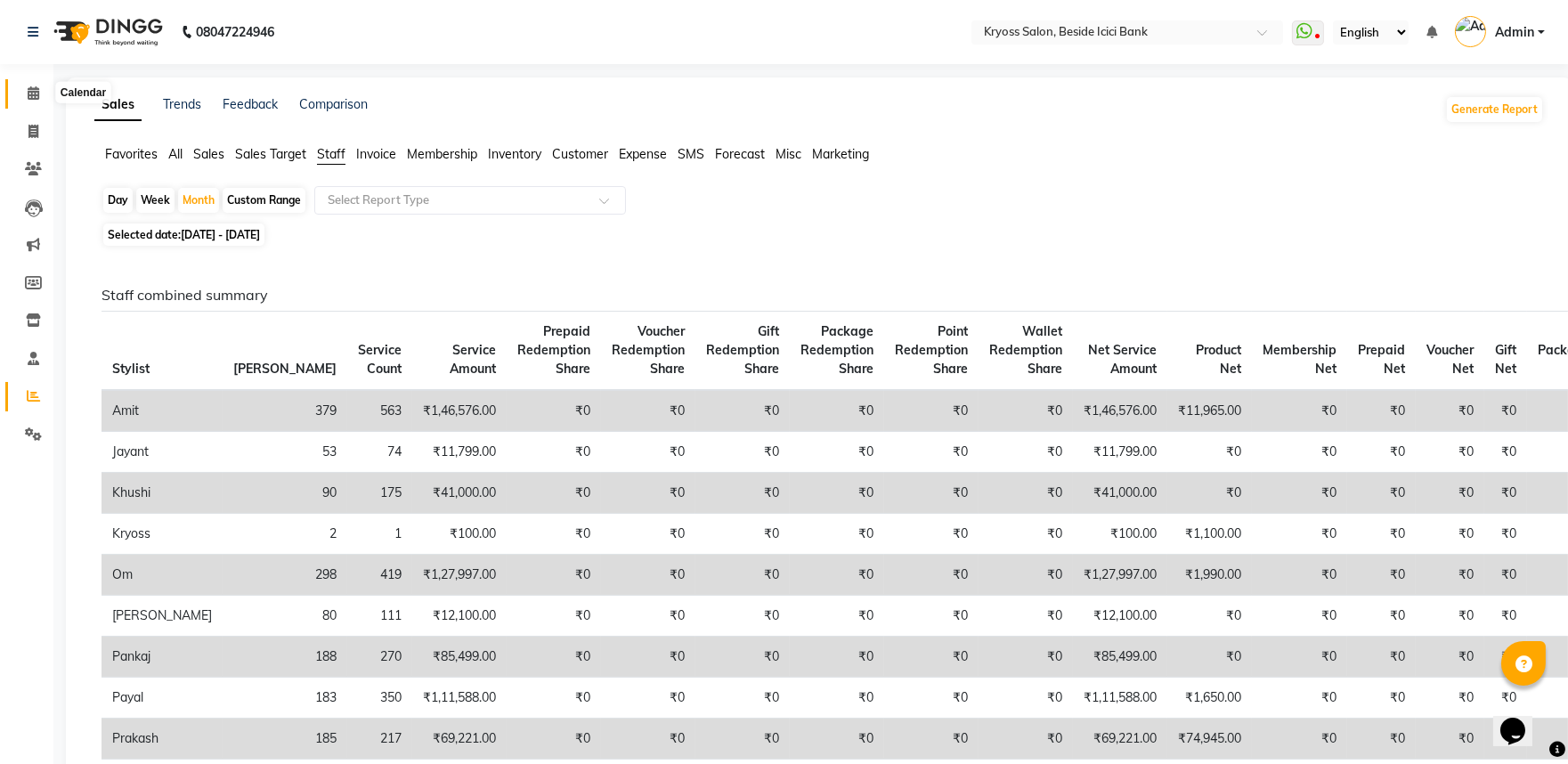
click at [39, 90] on span at bounding box center [33, 93] width 31 height 21
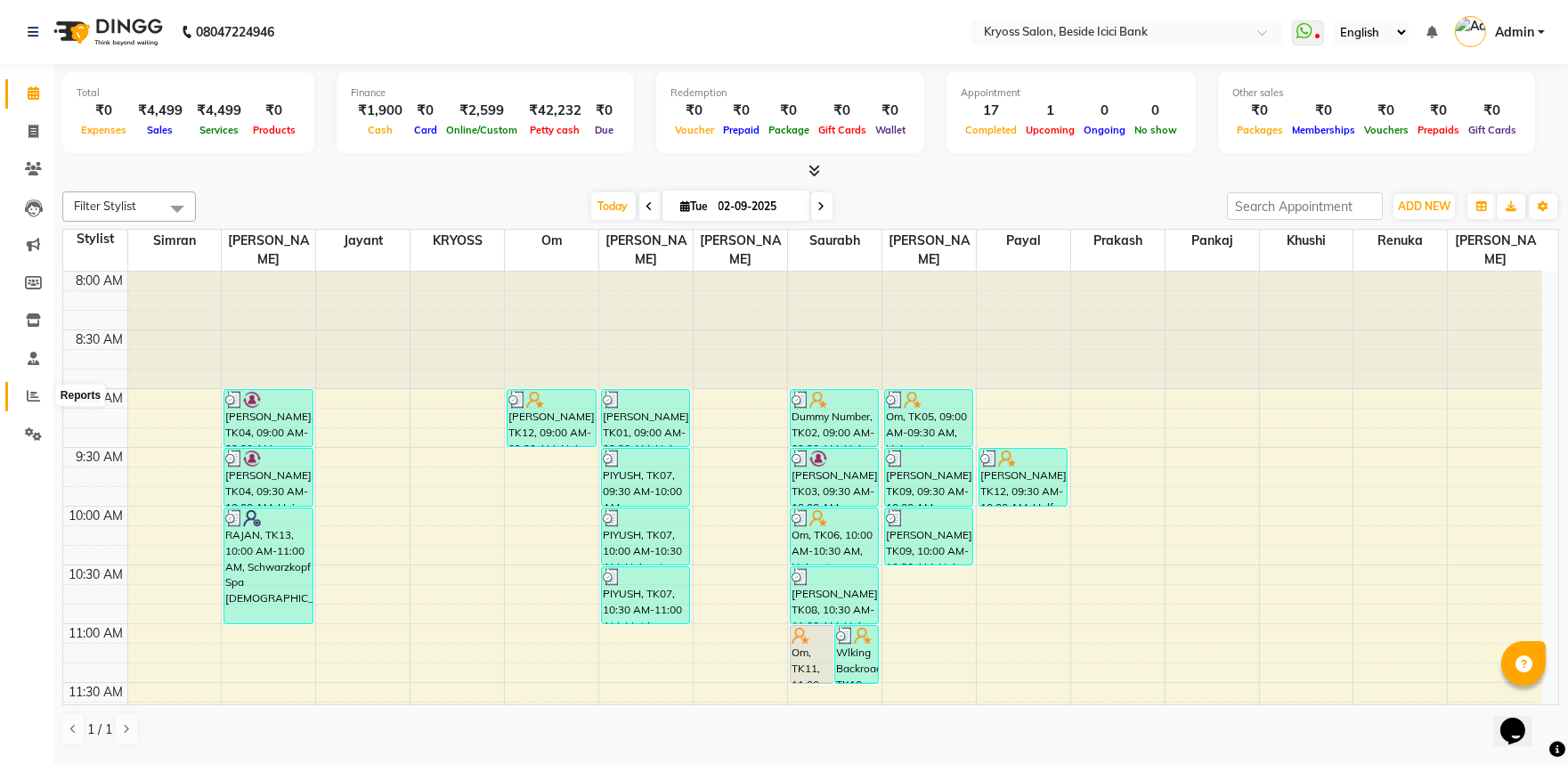
click at [32, 393] on icon at bounding box center [33, 395] width 13 height 13
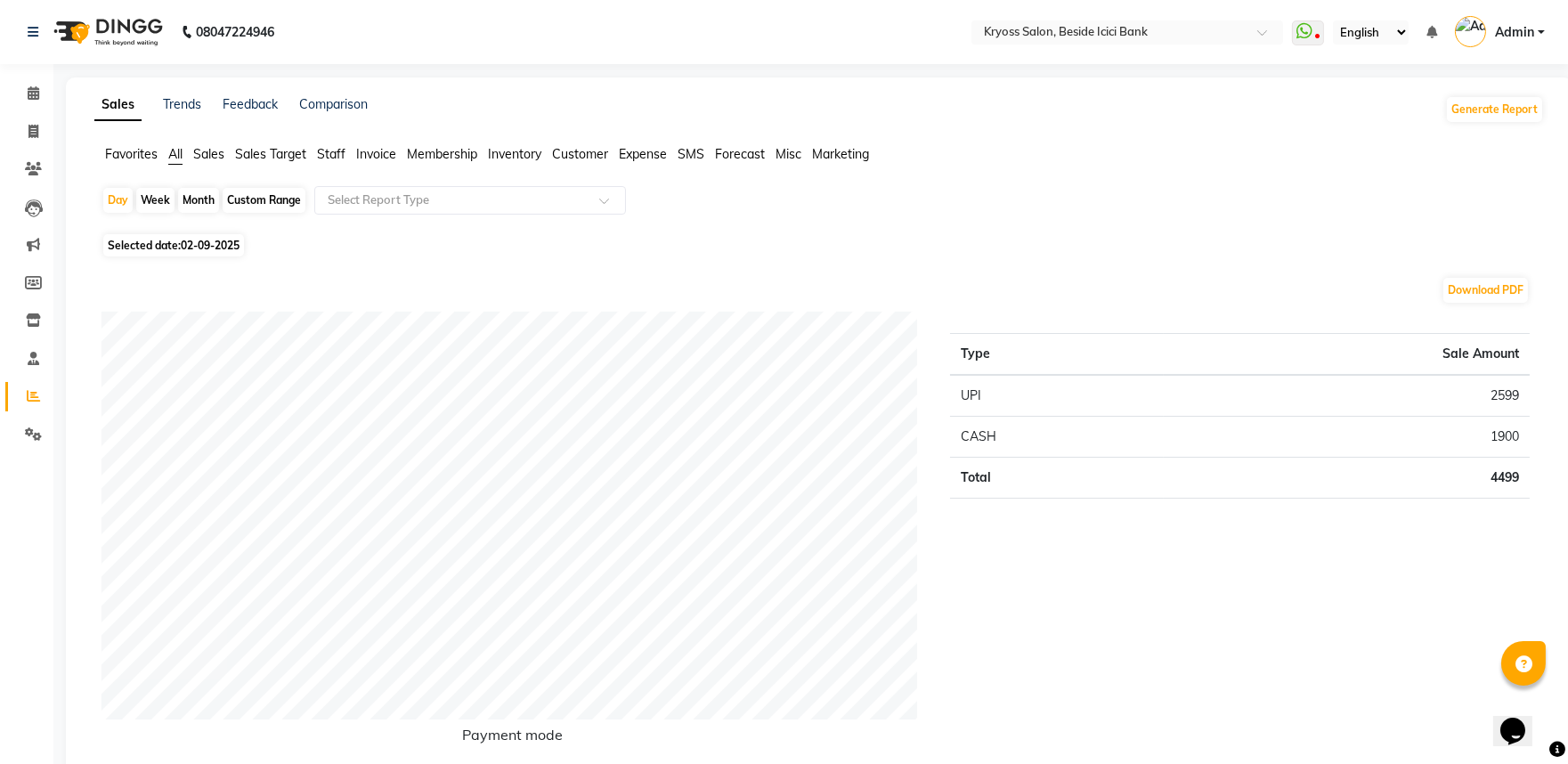
click at [203, 210] on div "Month" at bounding box center [199, 200] width 41 height 25
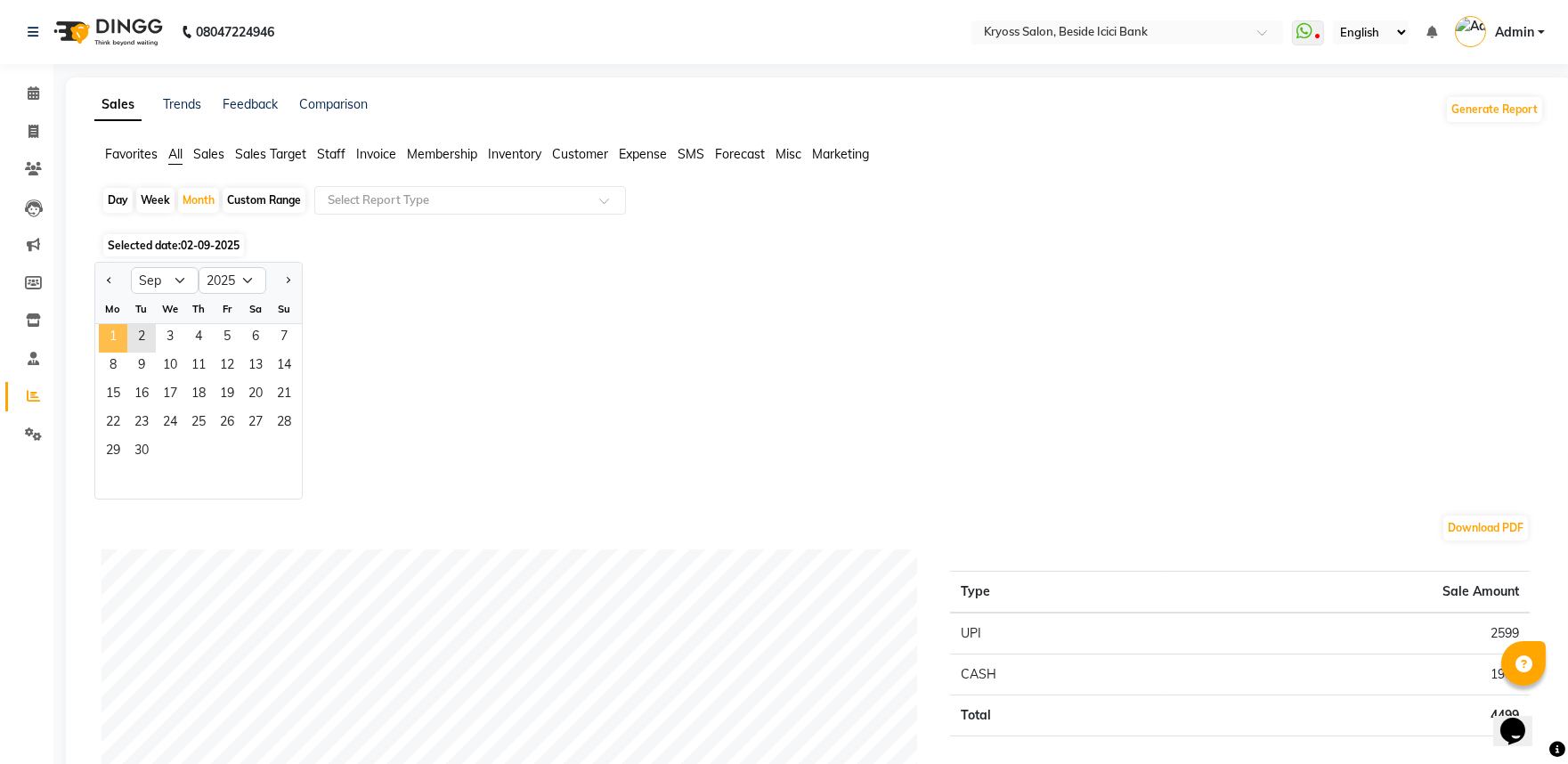
click at [125, 352] on span "1" at bounding box center [113, 339] width 29 height 29
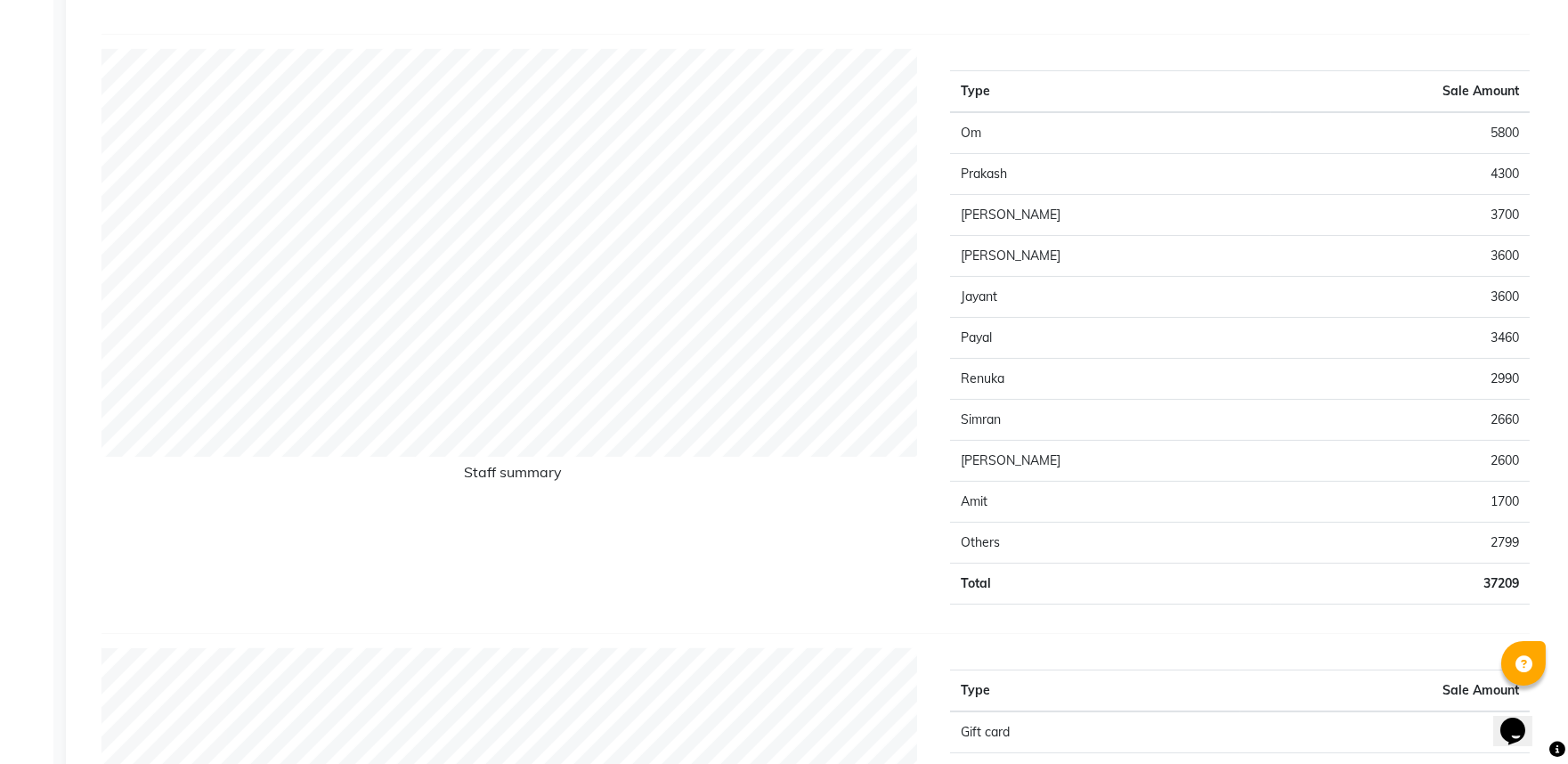
scroll to position [791, 0]
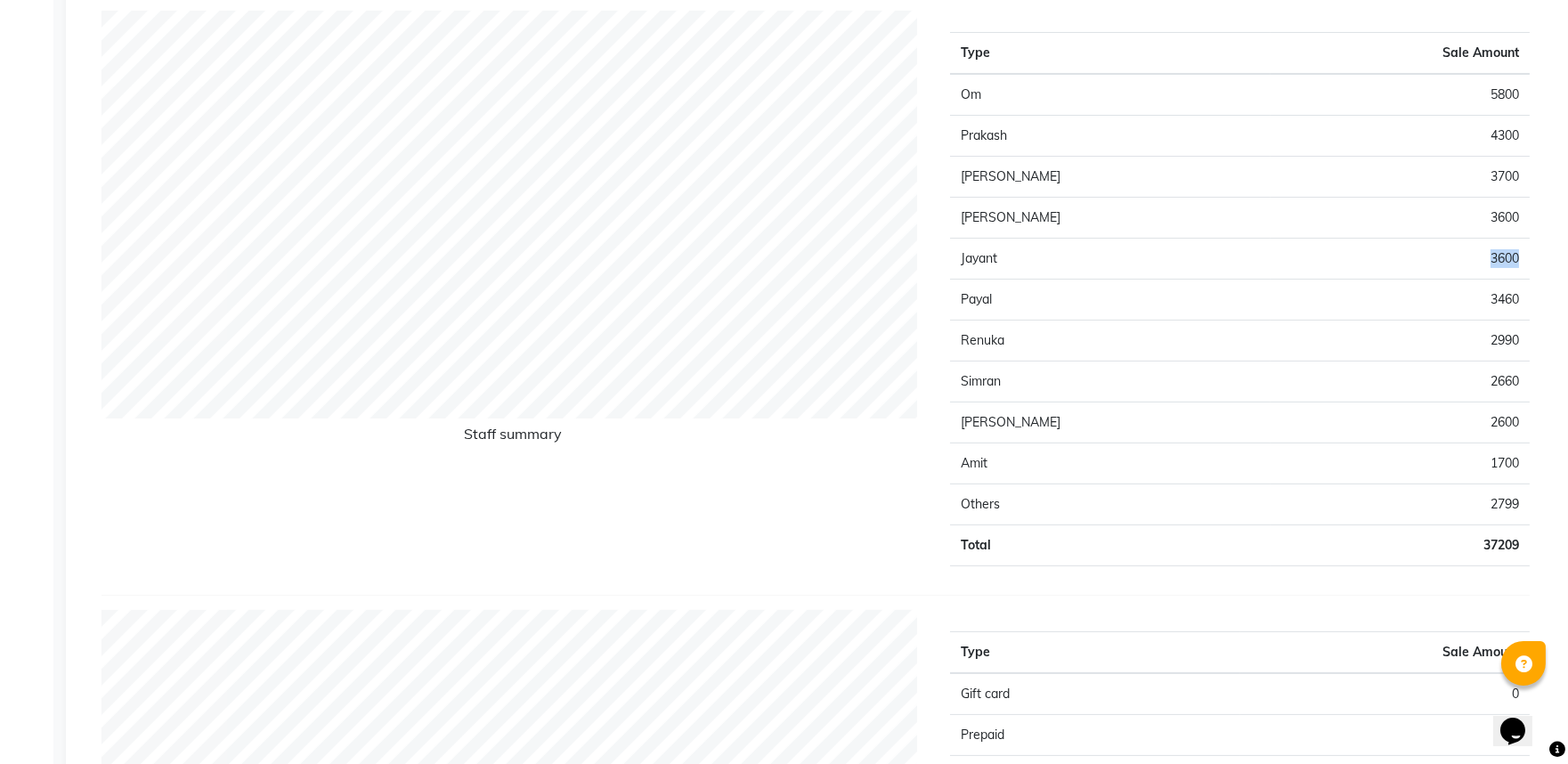
drag, startPoint x: 1516, startPoint y: 298, endPoint x: 1464, endPoint y: 315, distance: 54.7
click at [1464, 280] on td "3600" at bounding box center [1400, 260] width 259 height 41
click at [1447, 280] on td "3600" at bounding box center [1400, 260] width 259 height 41
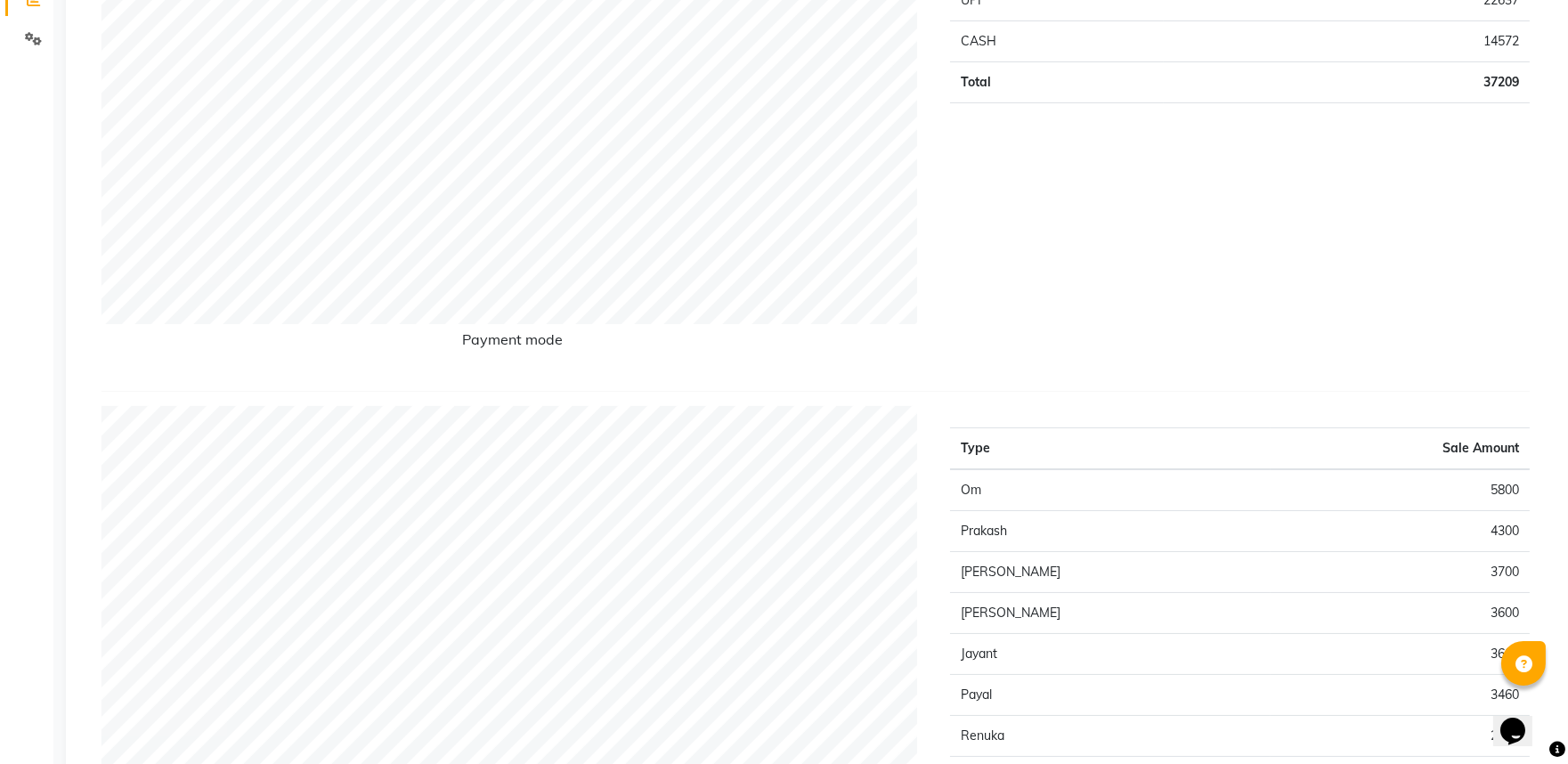
scroll to position [0, 0]
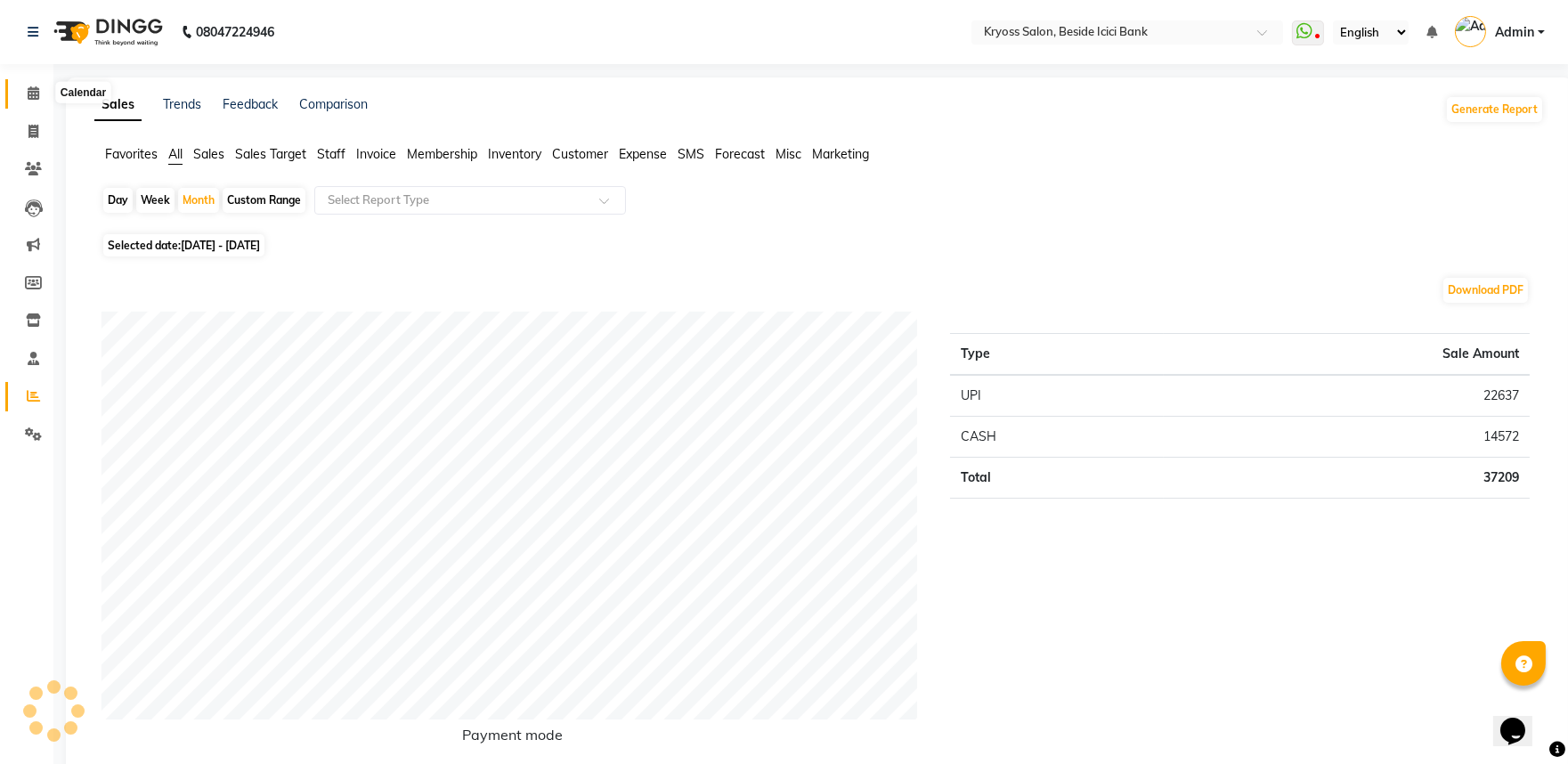
click at [31, 93] on icon at bounding box center [33, 93] width 12 height 13
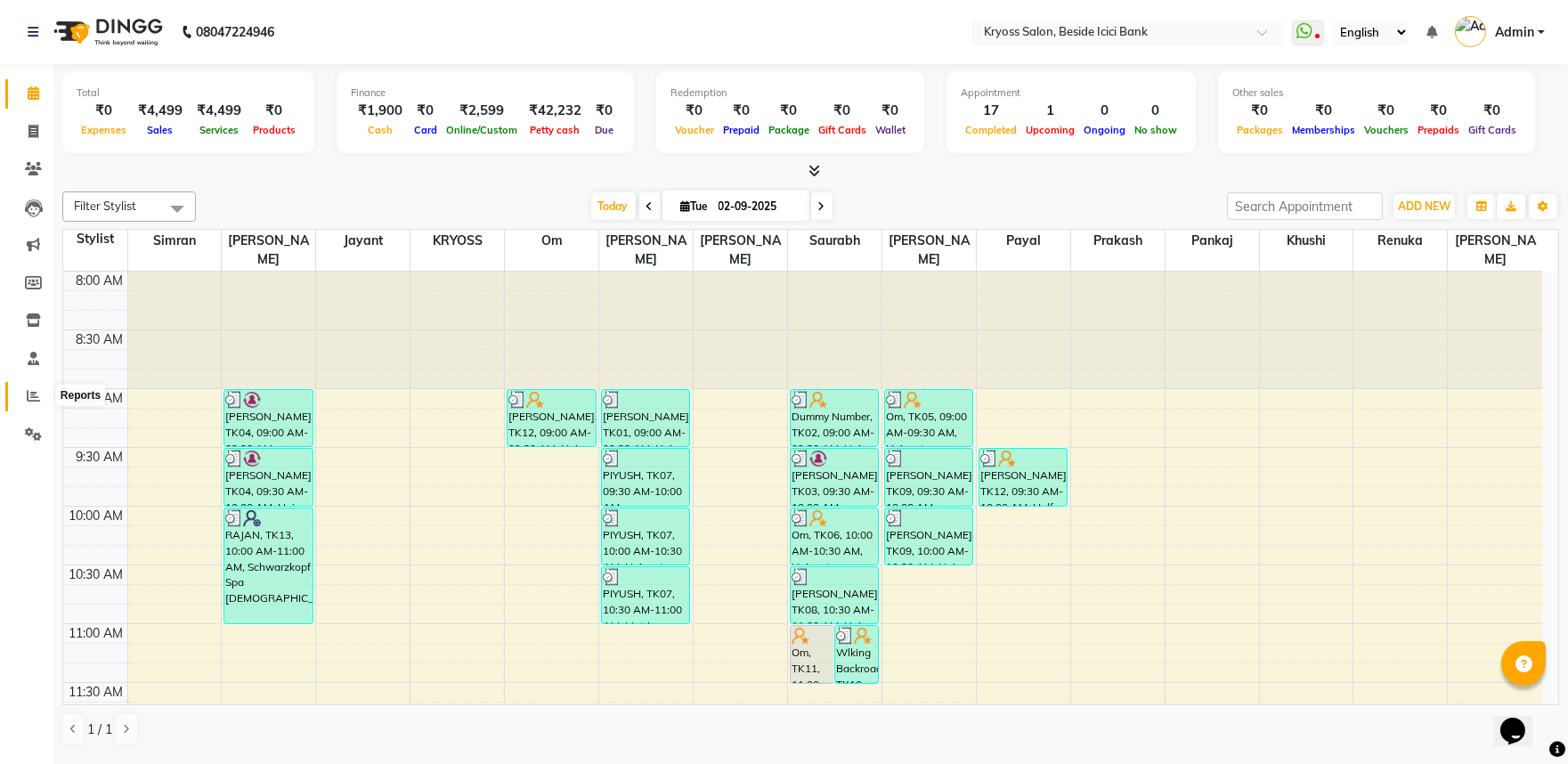
click at [28, 392] on icon at bounding box center [33, 395] width 13 height 13
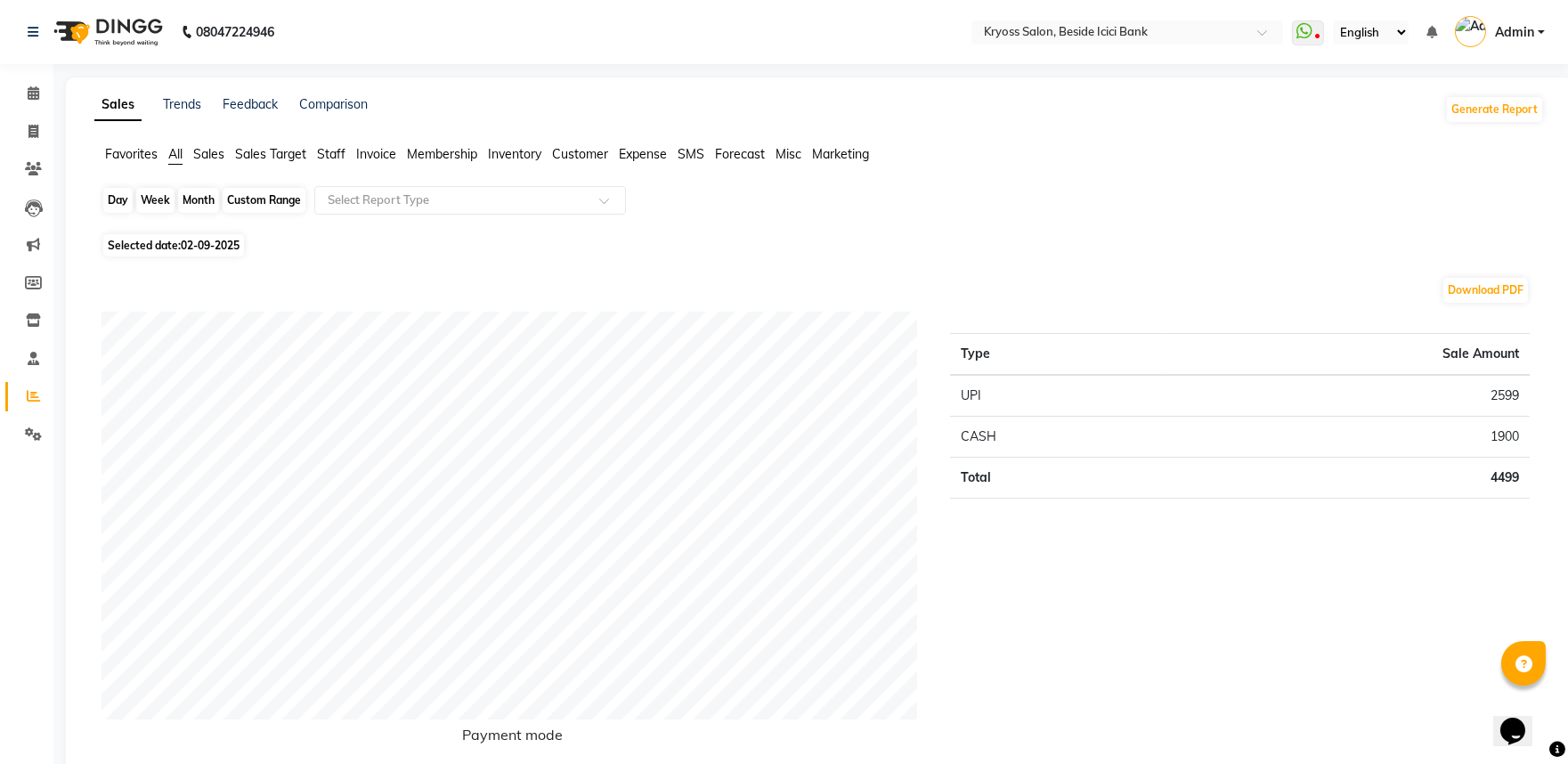
click at [117, 209] on div "Day" at bounding box center [118, 200] width 30 height 25
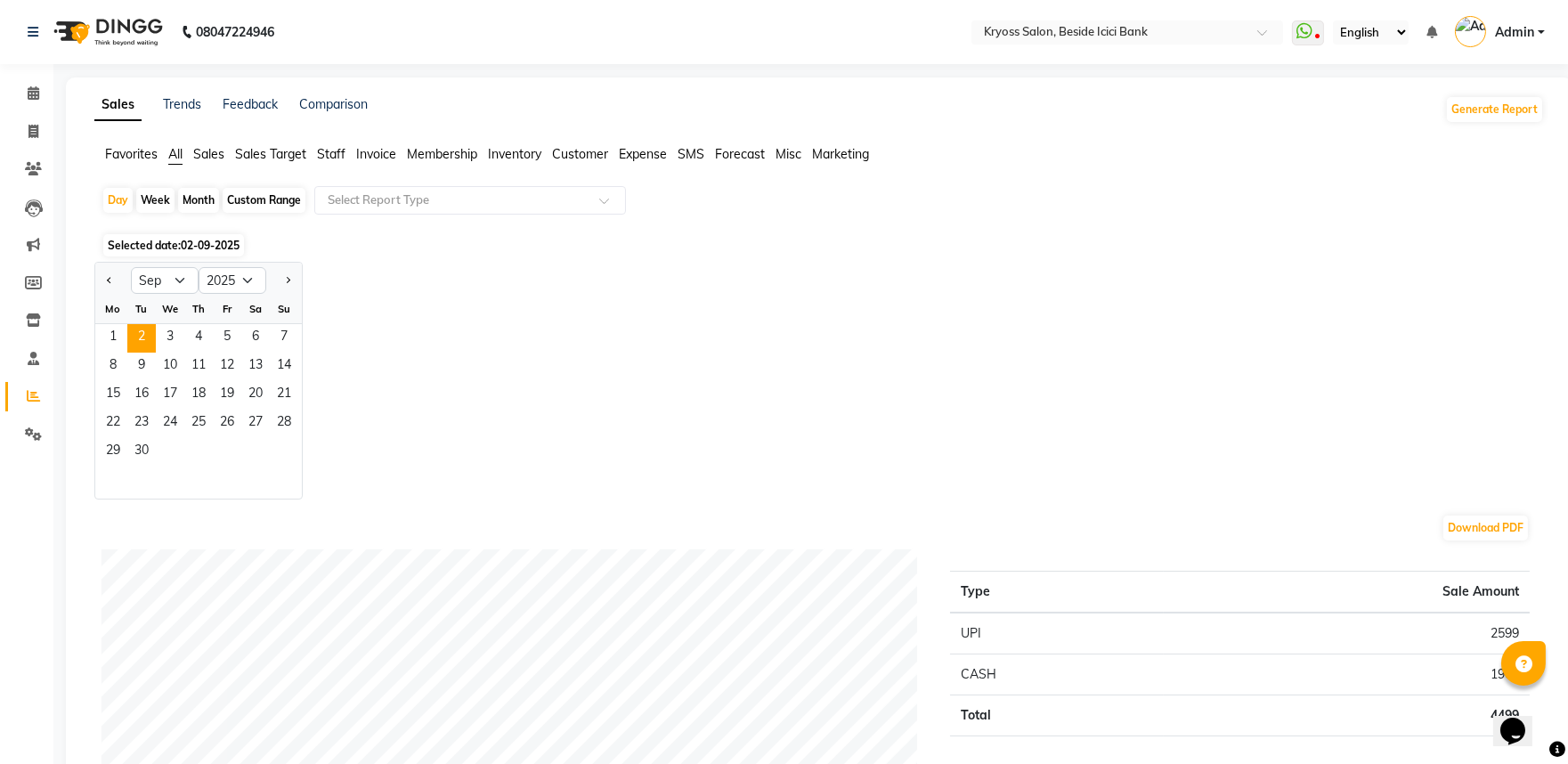
click at [111, 324] on div "Mo" at bounding box center [113, 309] width 29 height 29
click at [120, 352] on span "1" at bounding box center [113, 339] width 29 height 29
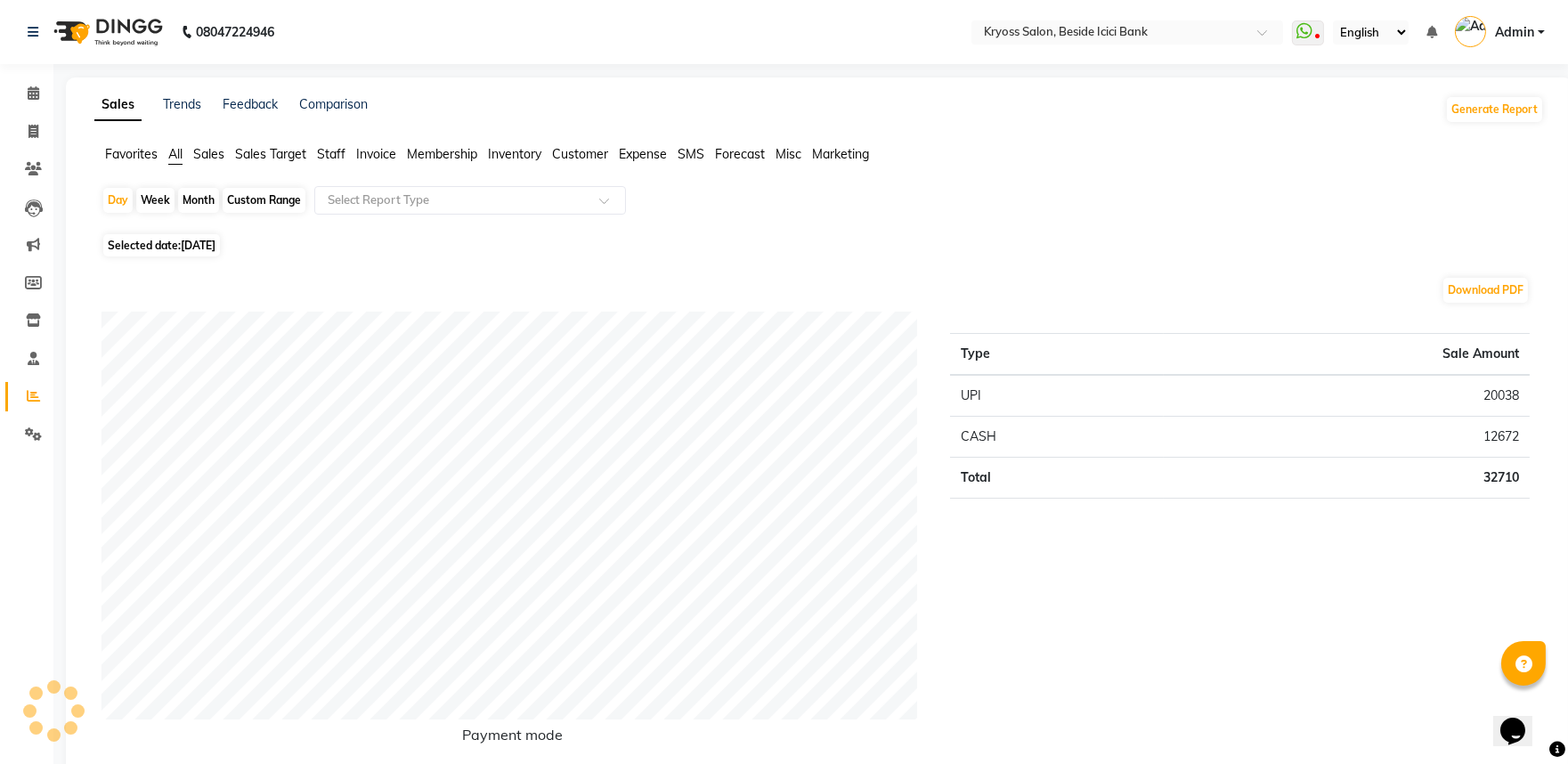
click at [337, 157] on span "Staff" at bounding box center [332, 155] width 29 height 16
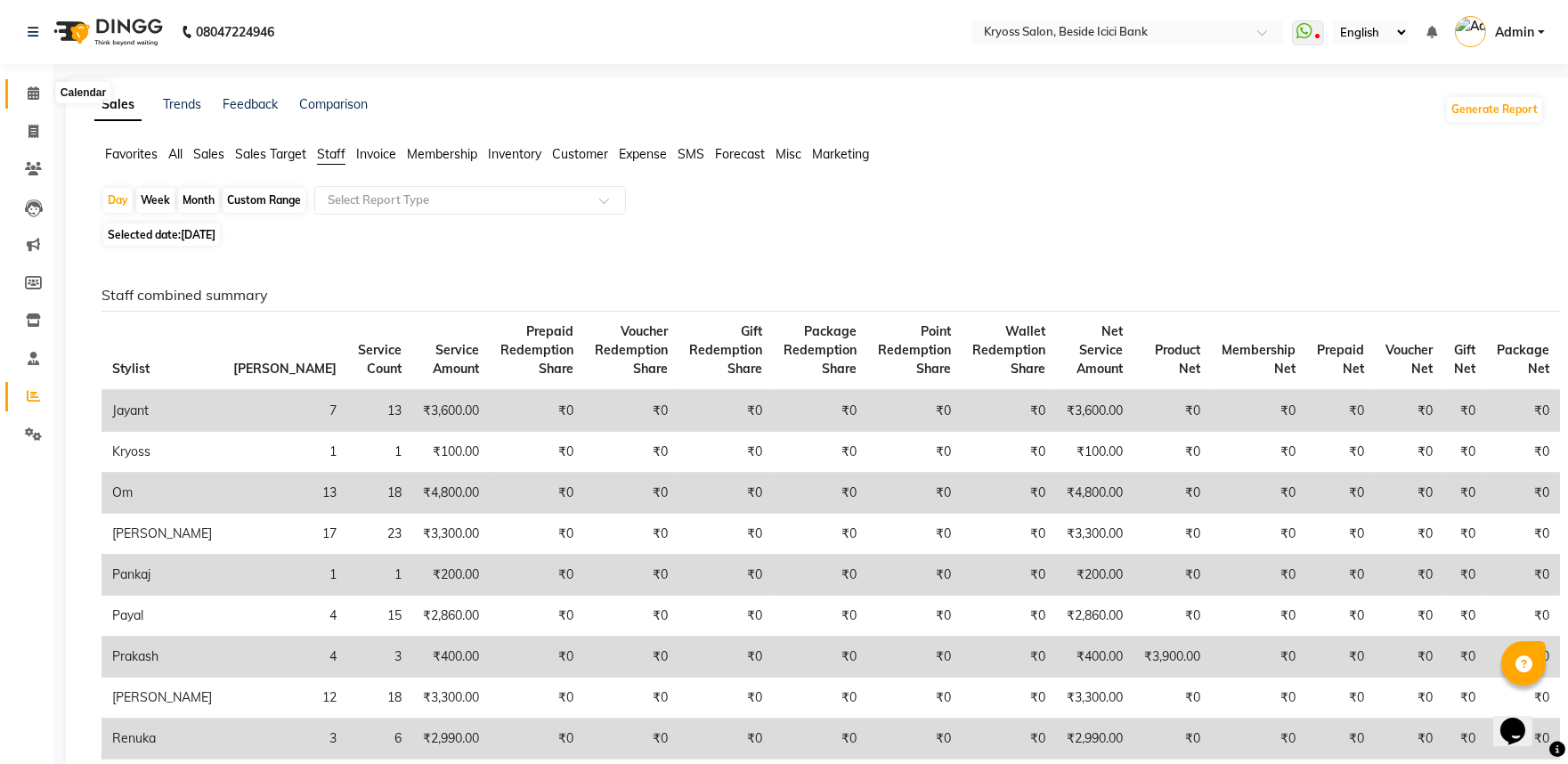
click at [37, 102] on span at bounding box center [33, 93] width 31 height 21
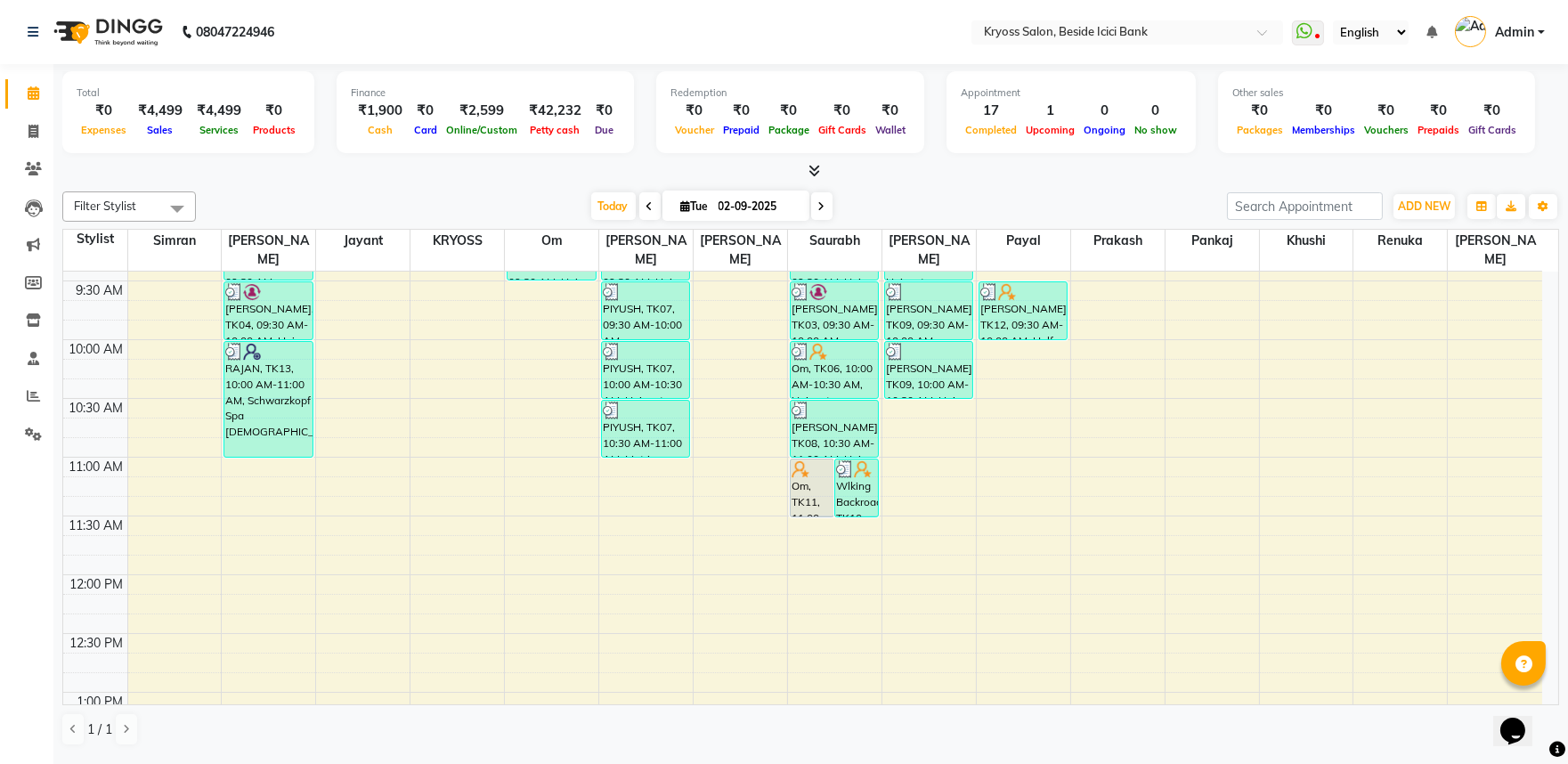
scroll to position [198, 0]
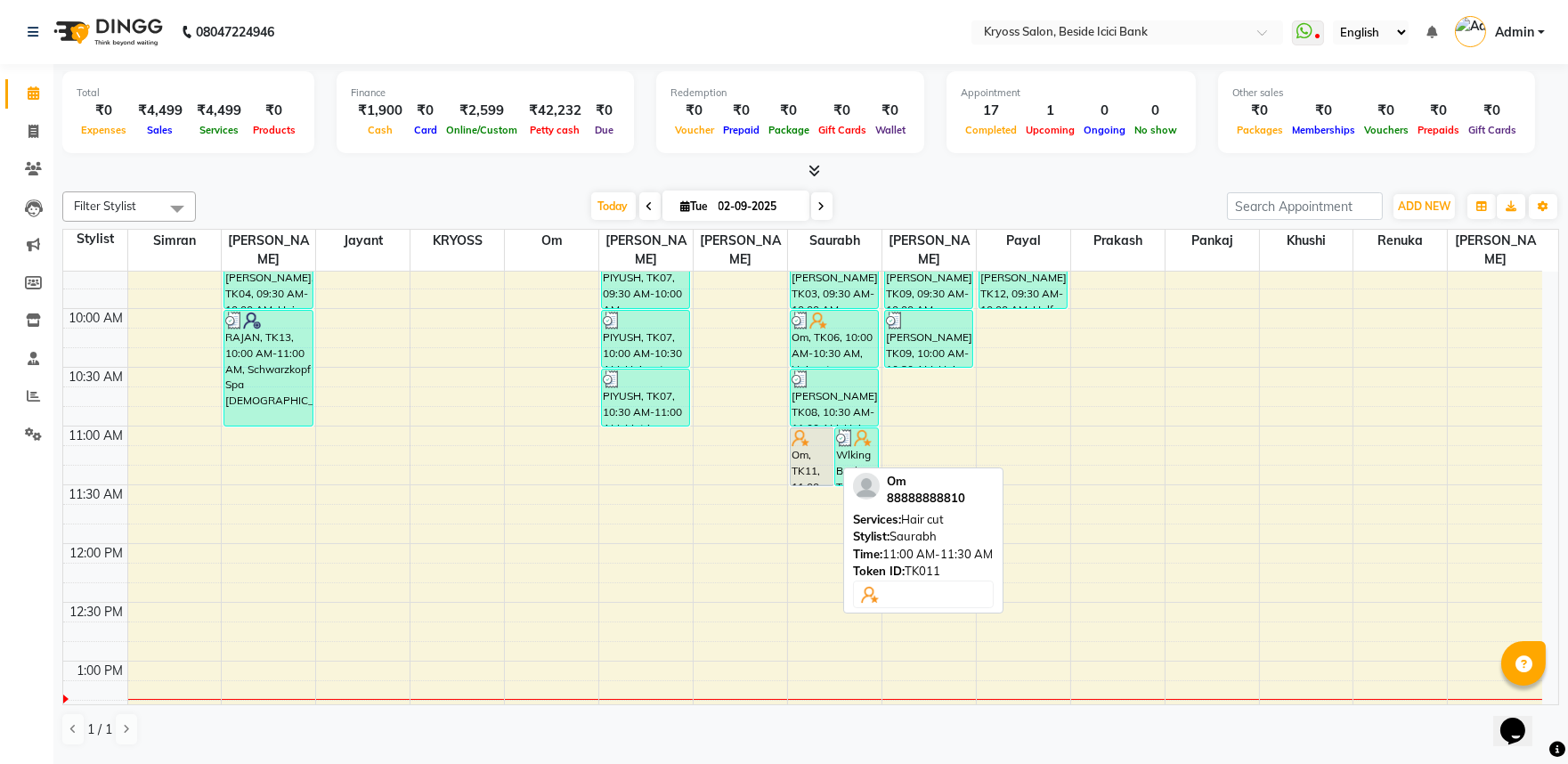
click at [811, 444] on div "Om, TK11, 11:00 AM-11:30 AM, Hair cut" at bounding box center [812, 457] width 43 height 57
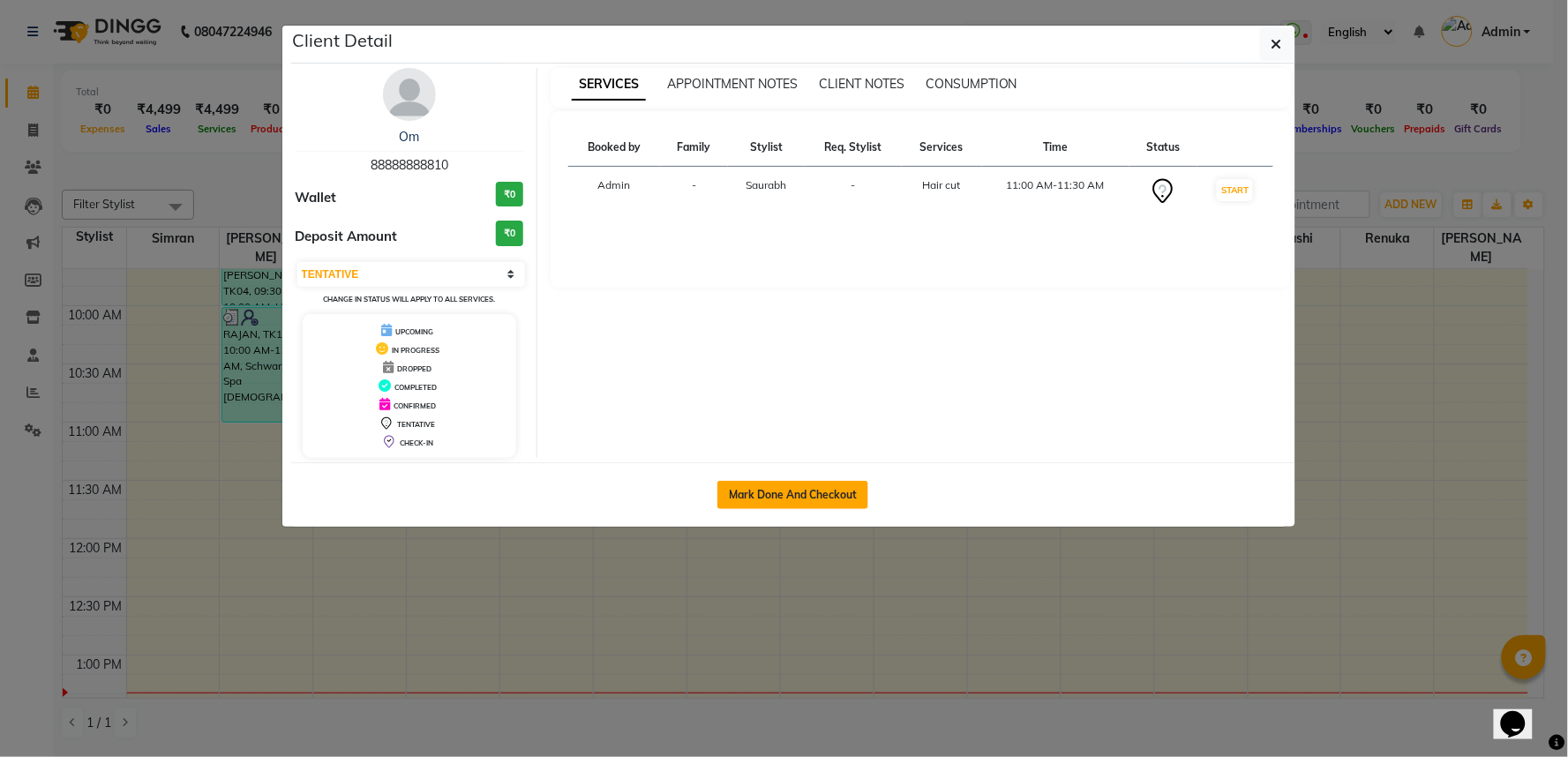
click at [810, 509] on button "Mark Done And Checkout" at bounding box center [792, 495] width 150 height 28
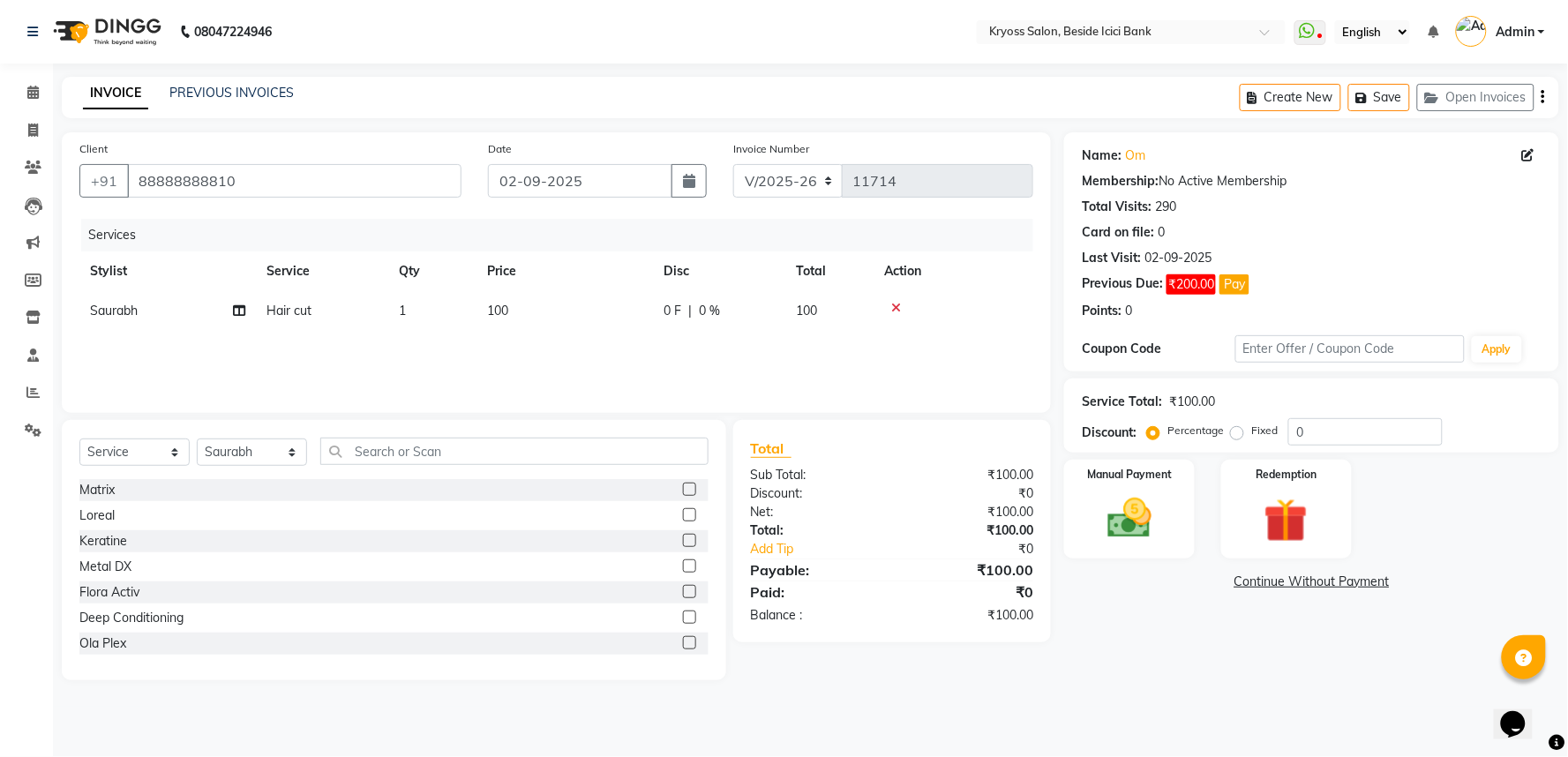
click at [151, 330] on td "Saurabh" at bounding box center [167, 311] width 176 height 40
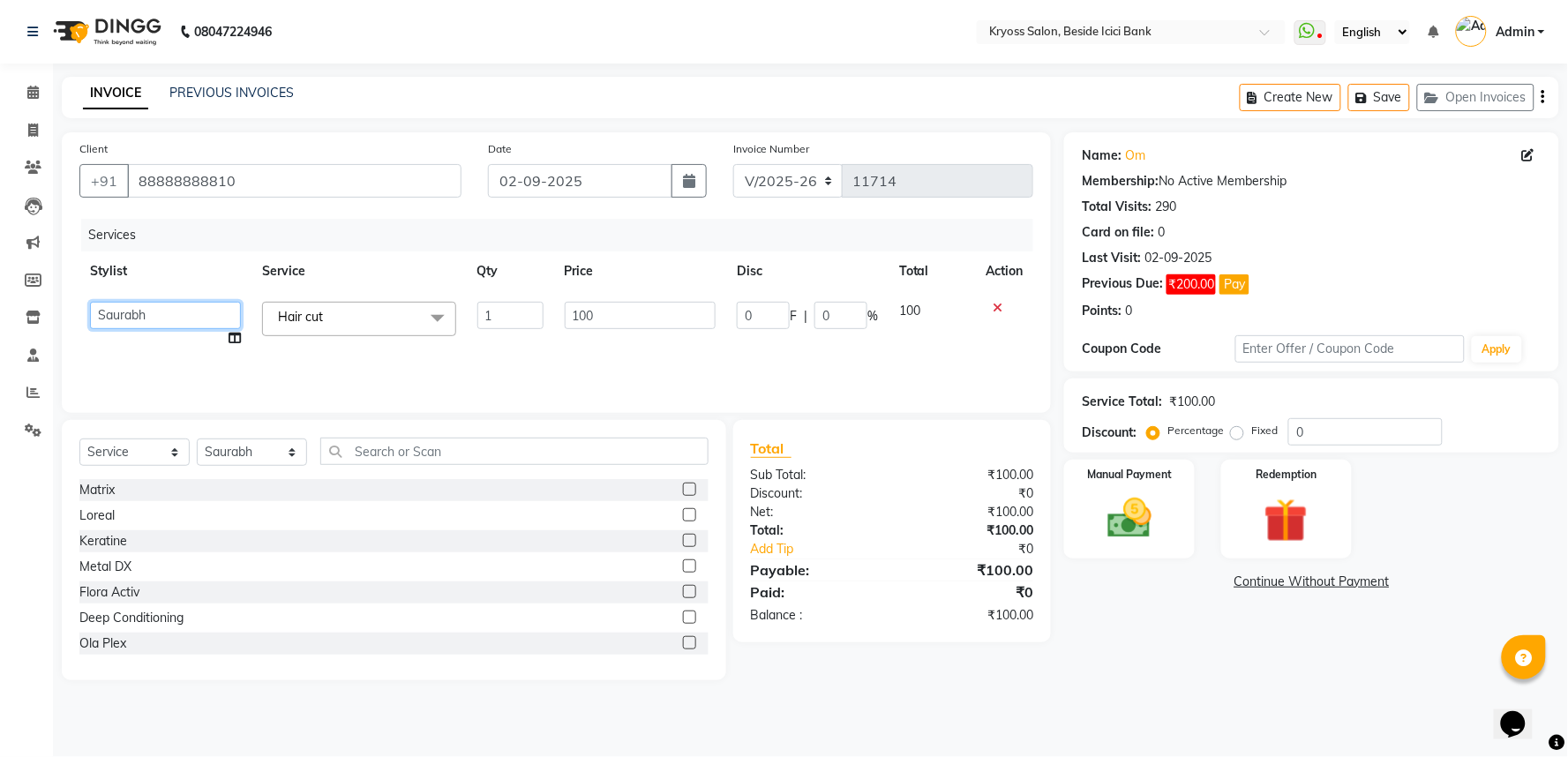
click at [151, 330] on select "amit [PERSON_NAME] [PERSON_NAME] [PERSON_NAME] [PERSON_NAME] KRYOSS [PERSON_NAM…" at bounding box center [165, 315] width 150 height 28
click at [1140, 539] on img at bounding box center [1129, 518] width 74 height 53
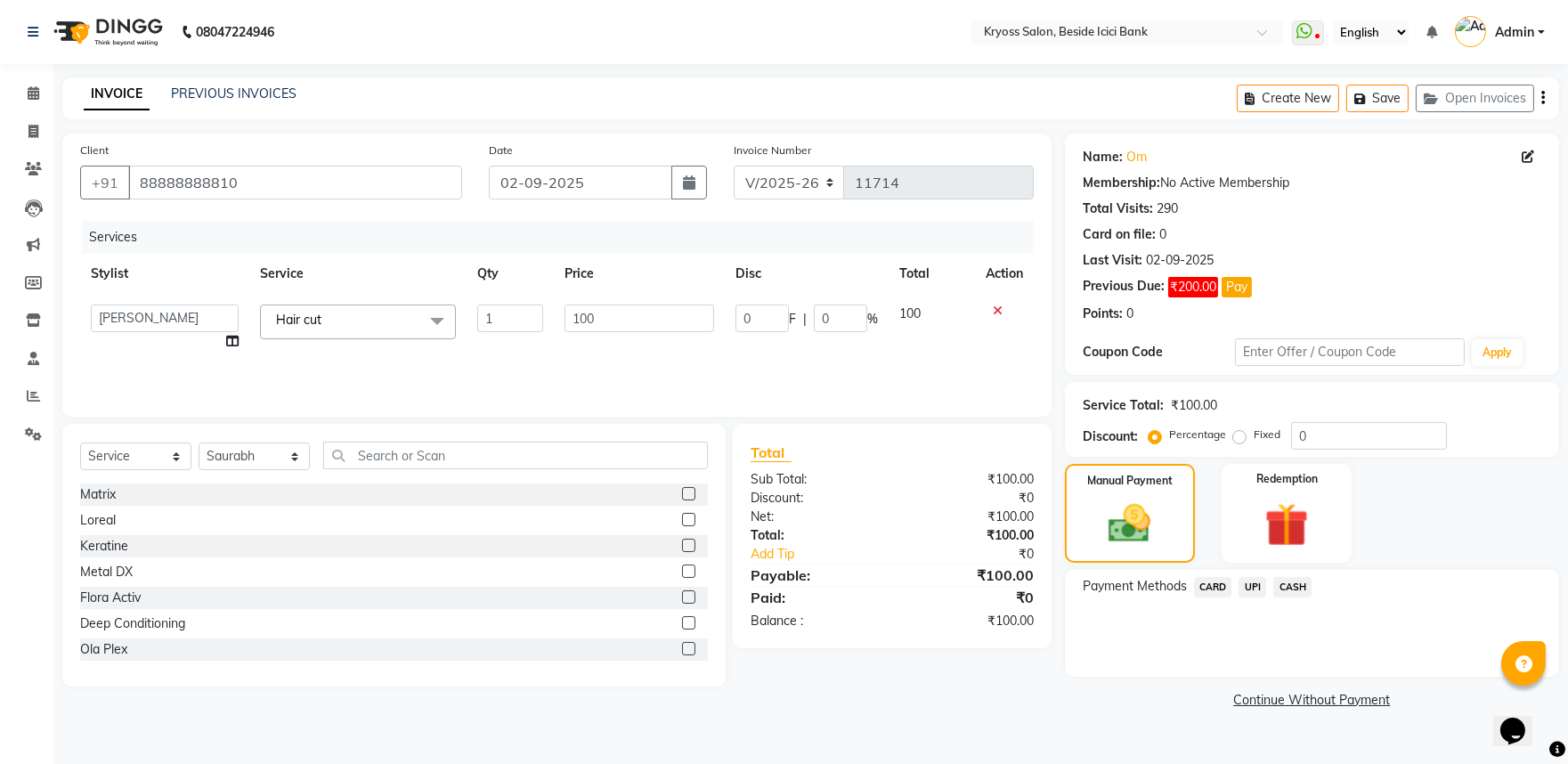
click at [1298, 598] on span "CASH" at bounding box center [1292, 587] width 39 height 21
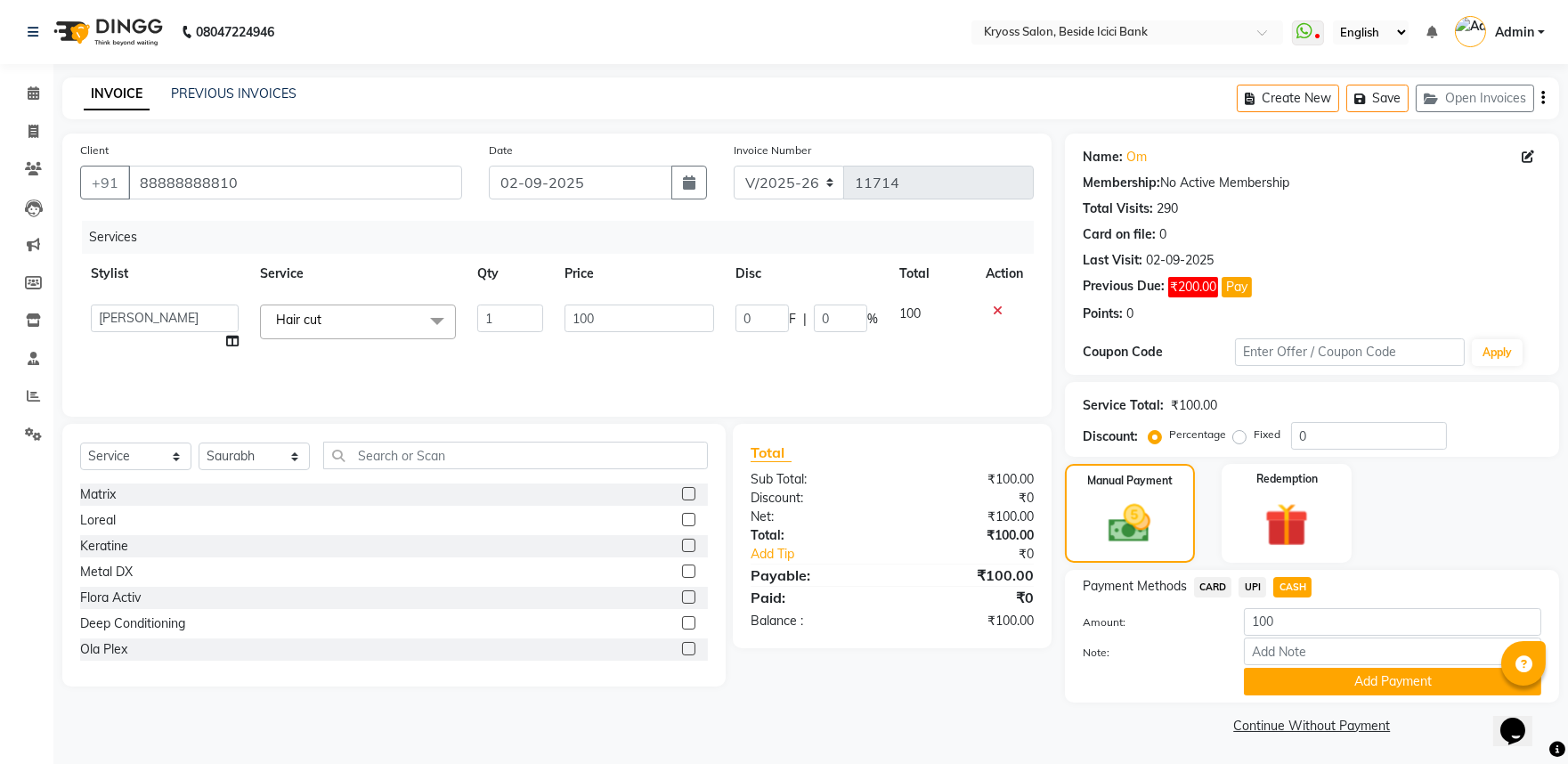
click at [1324, 696] on button "Add Payment" at bounding box center [1393, 681] width 297 height 28
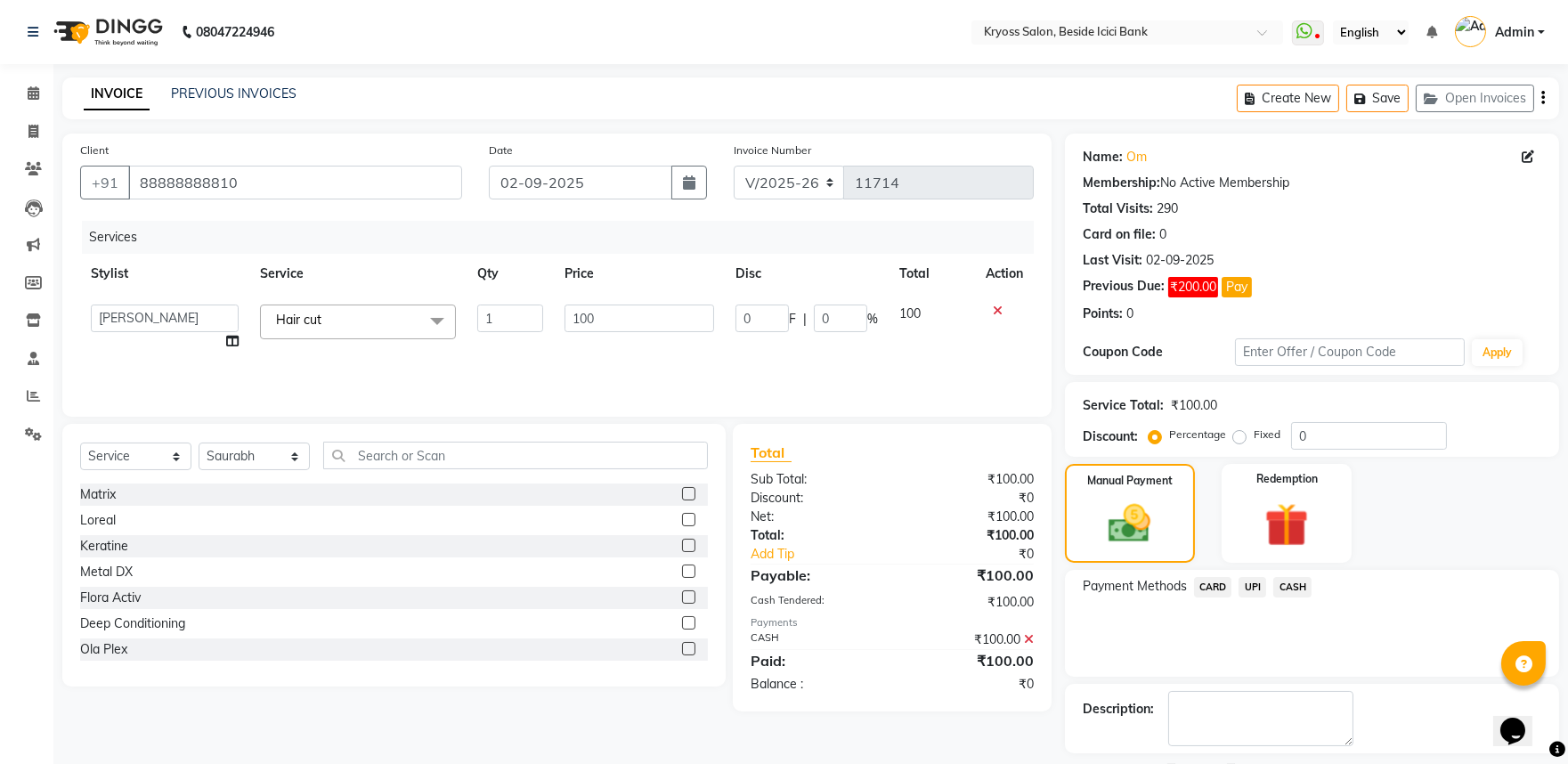
scroll to position [122, 0]
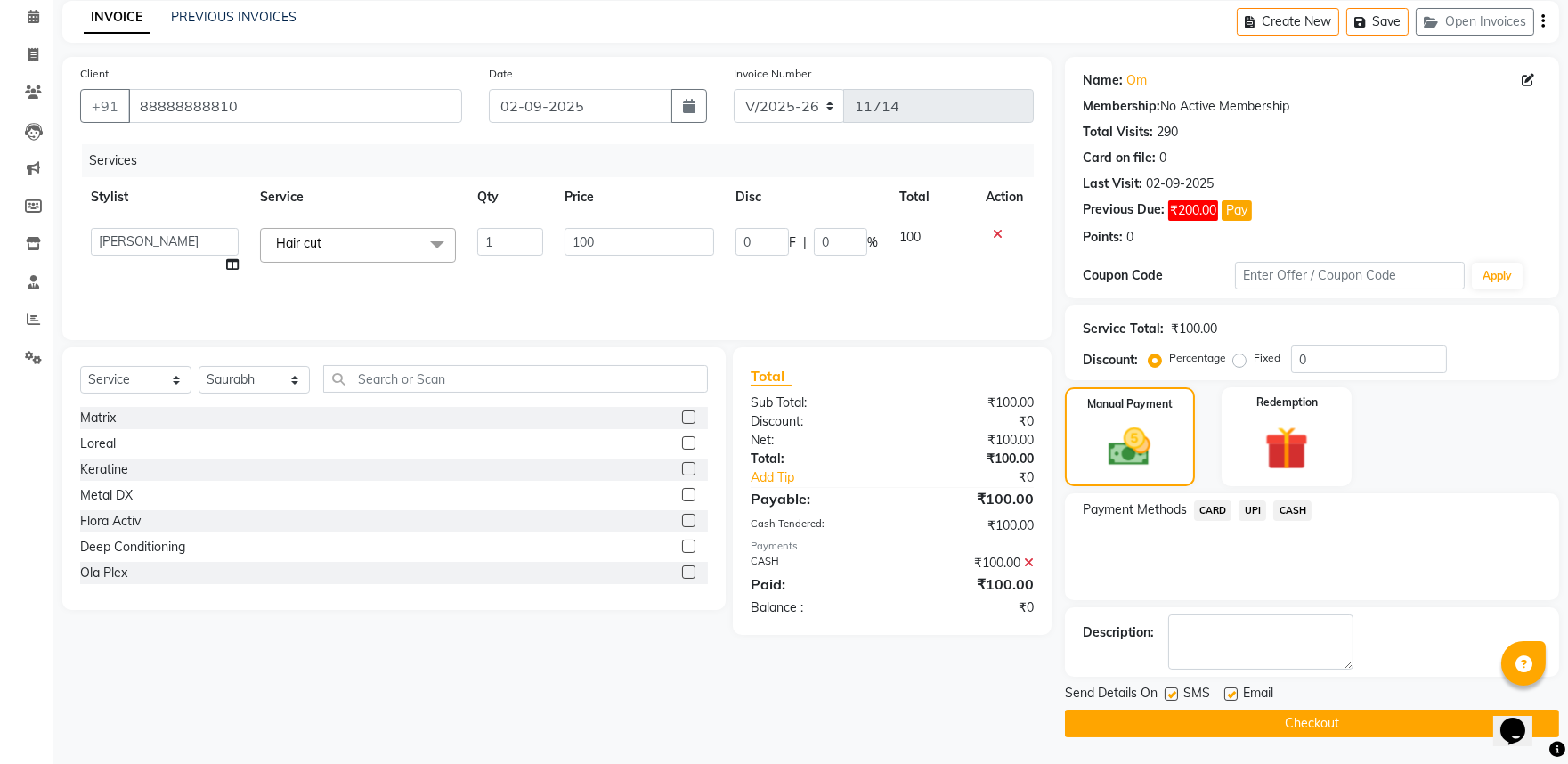
click at [1333, 710] on button "Checkout" at bounding box center [1312, 724] width 494 height 28
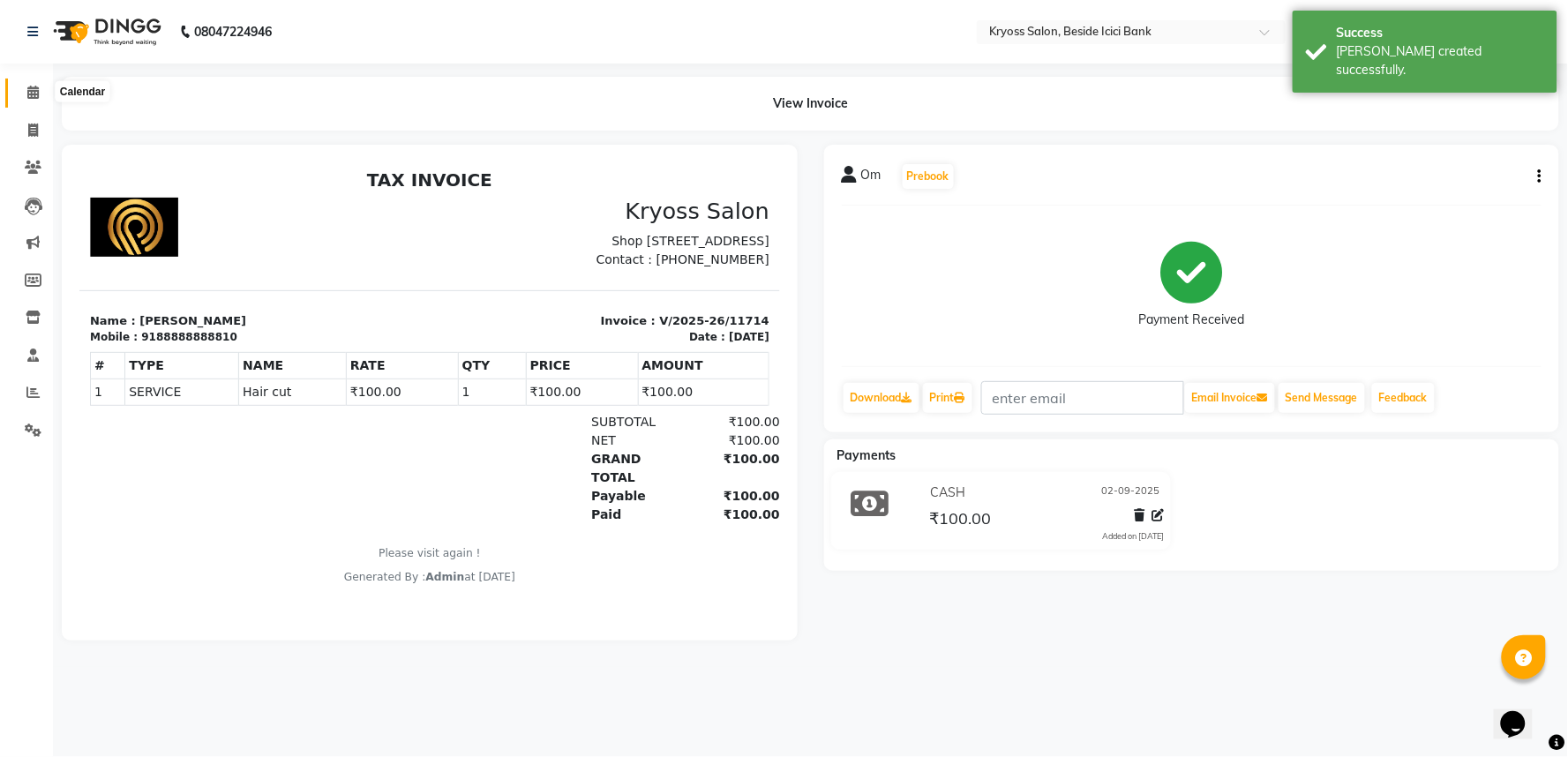
click at [32, 99] on icon at bounding box center [33, 92] width 12 height 13
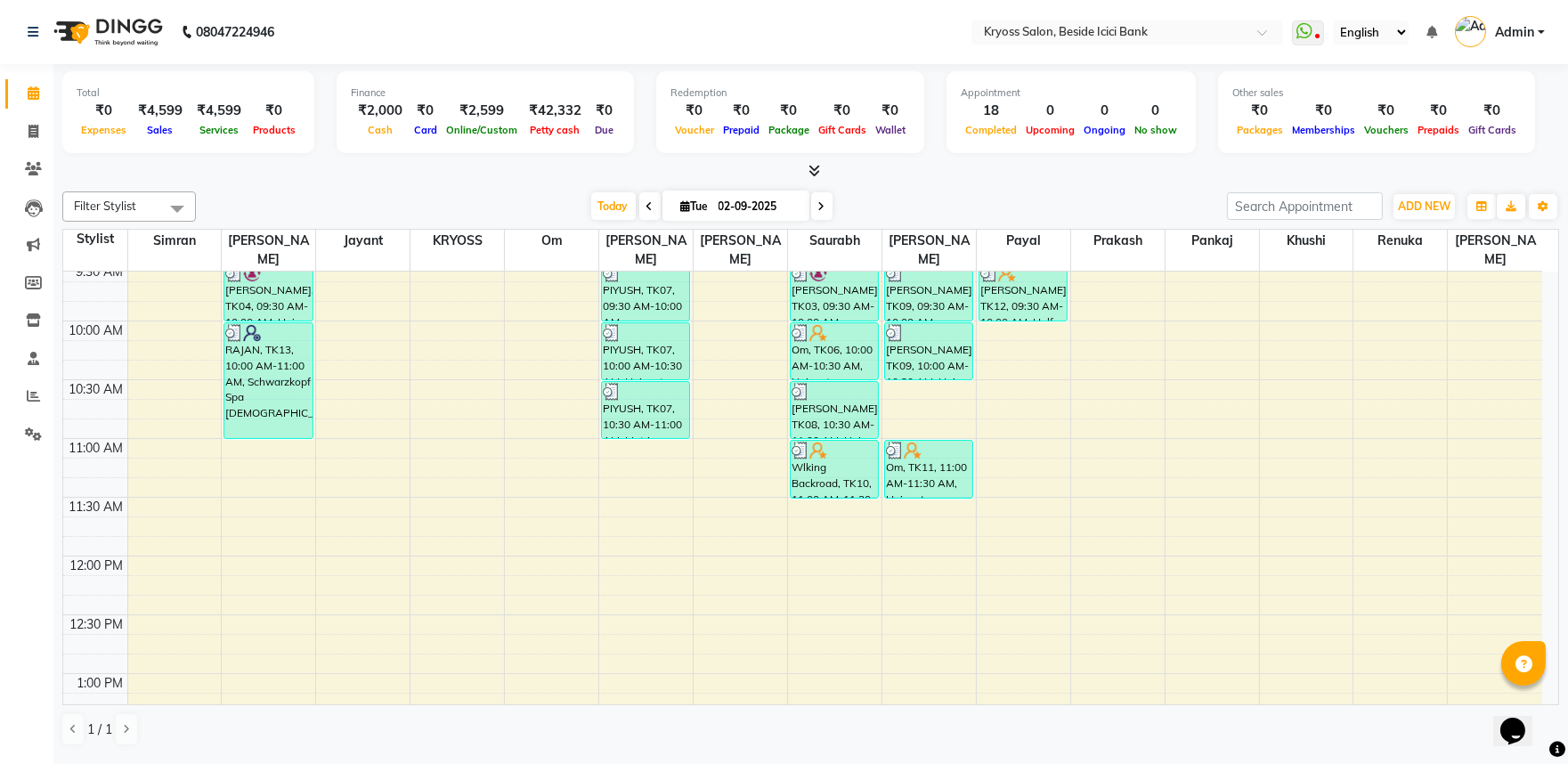
scroll to position [198, 0]
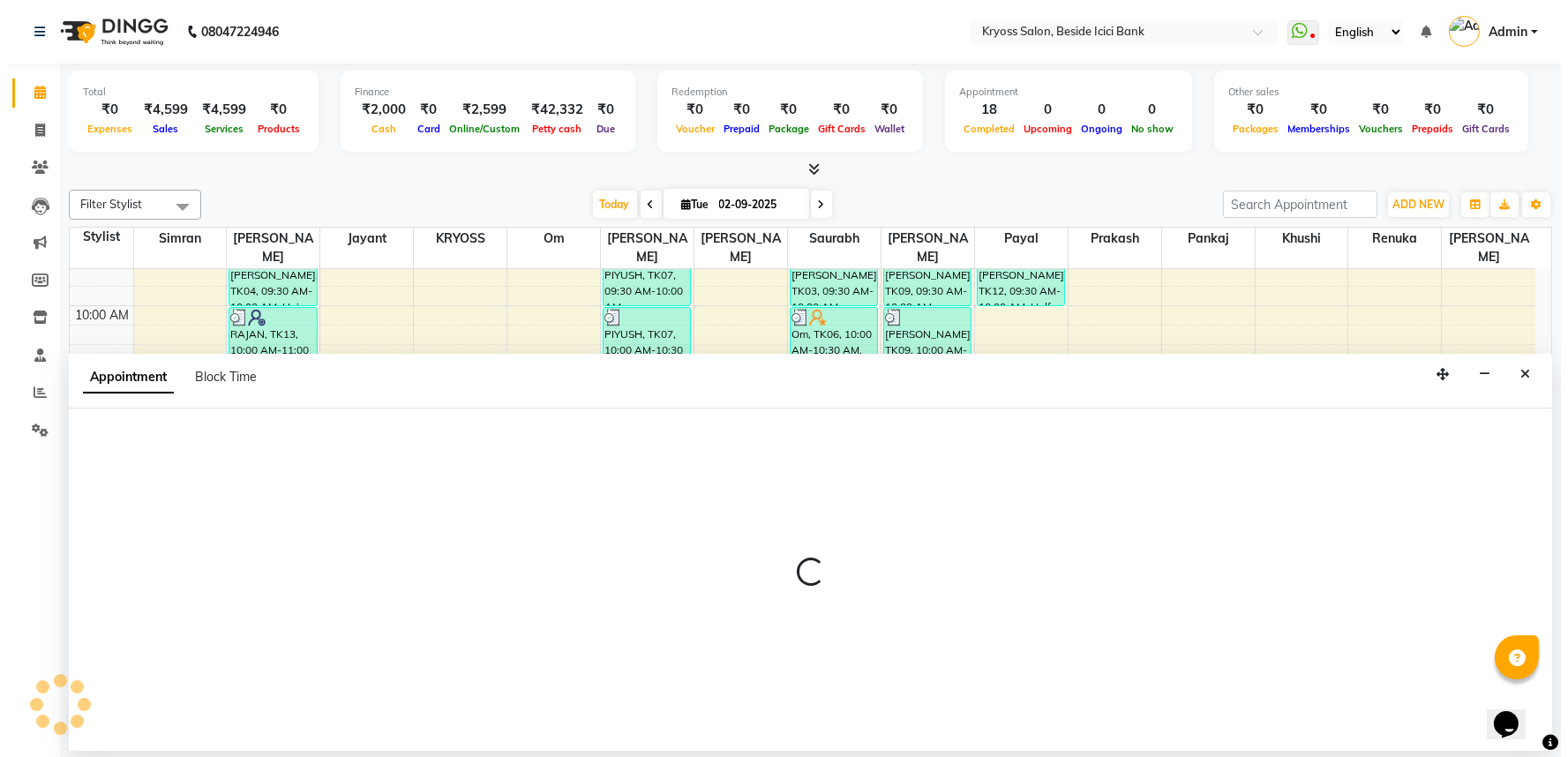
scroll to position [4, 0]
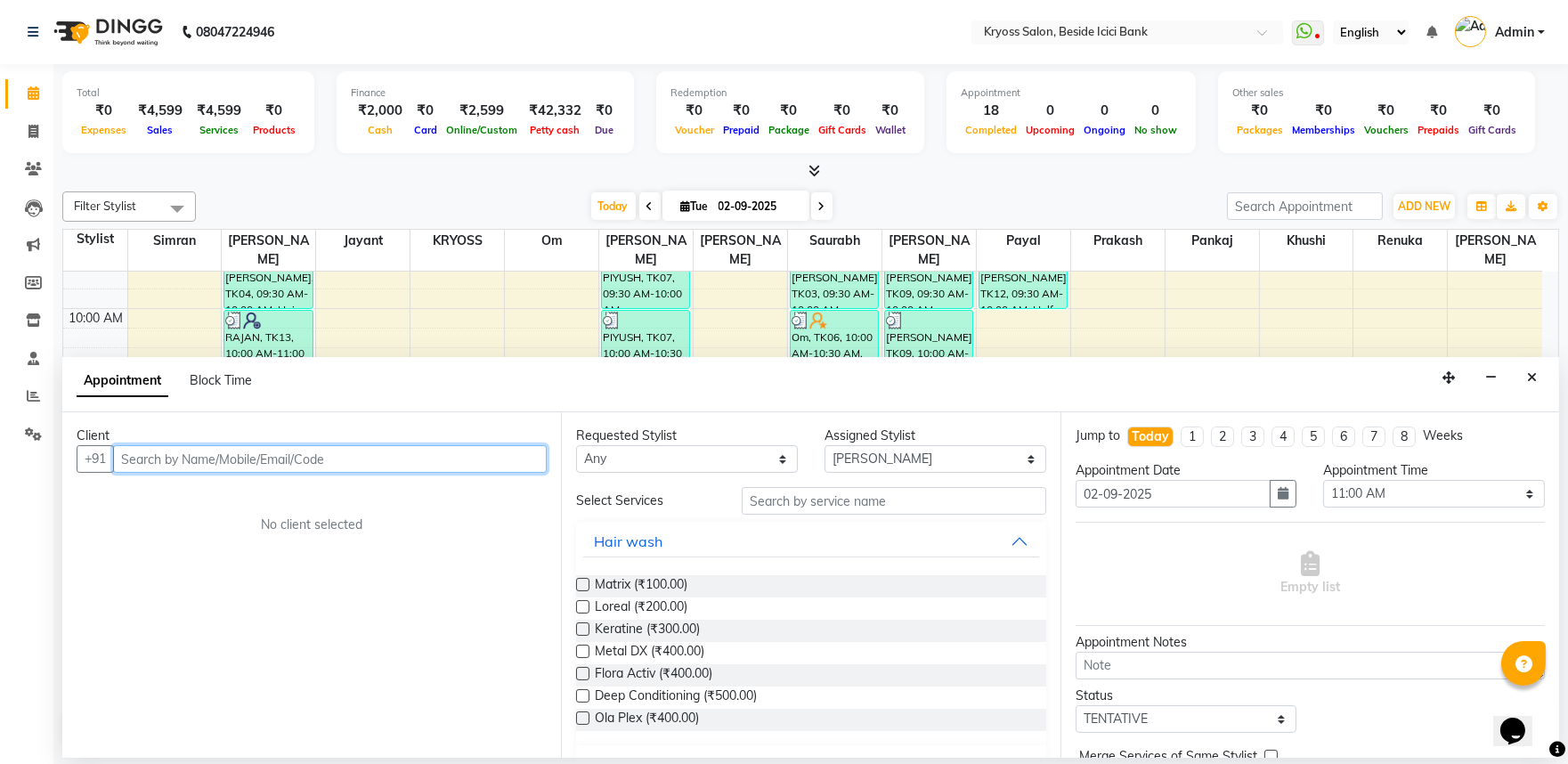
click at [389, 468] on input "text" at bounding box center [330, 459] width 434 height 28
click at [228, 473] on input "79848828605" at bounding box center [293, 459] width 359 height 28
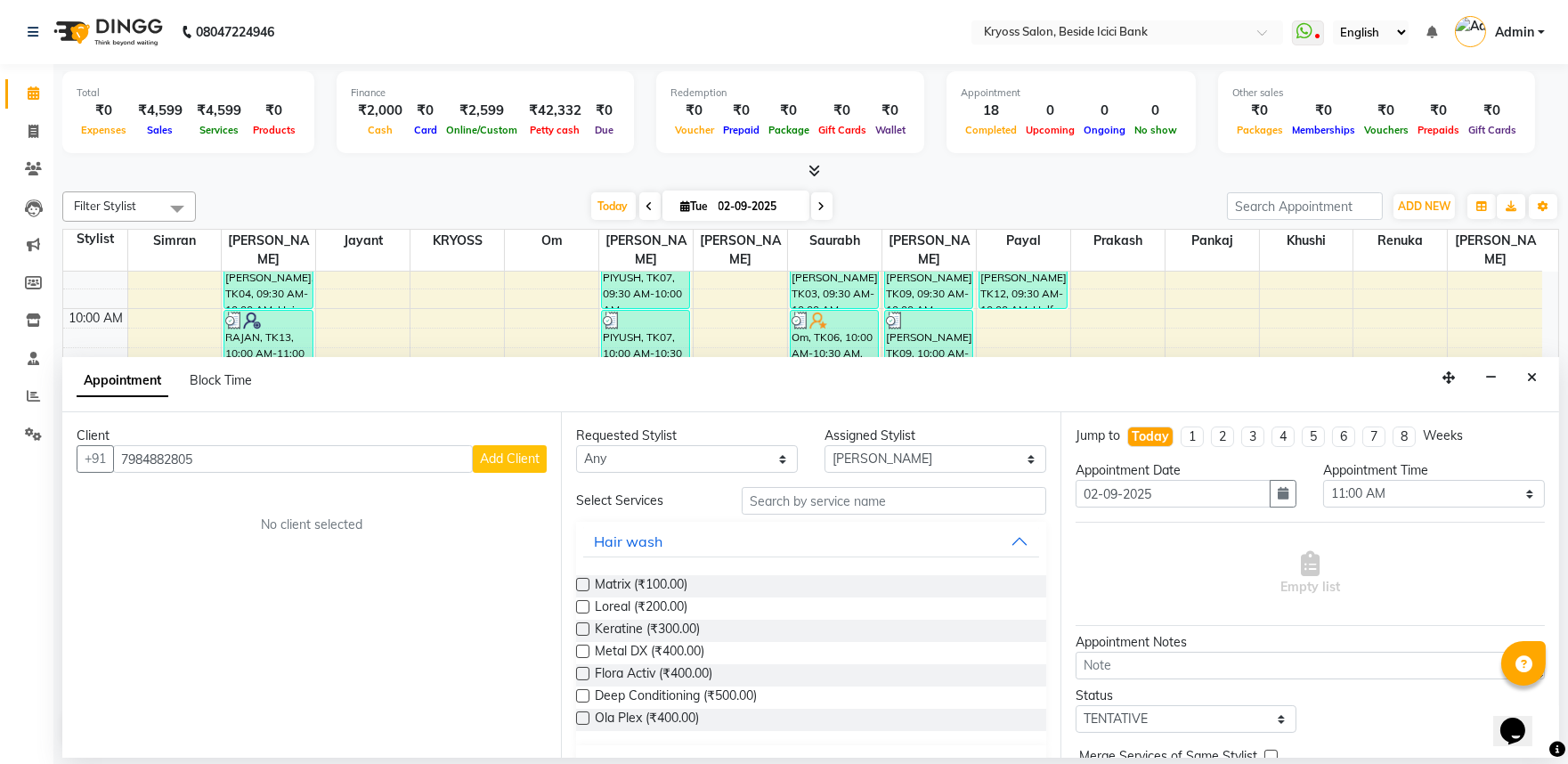
click at [514, 473] on button "Add Client" at bounding box center [509, 459] width 74 height 28
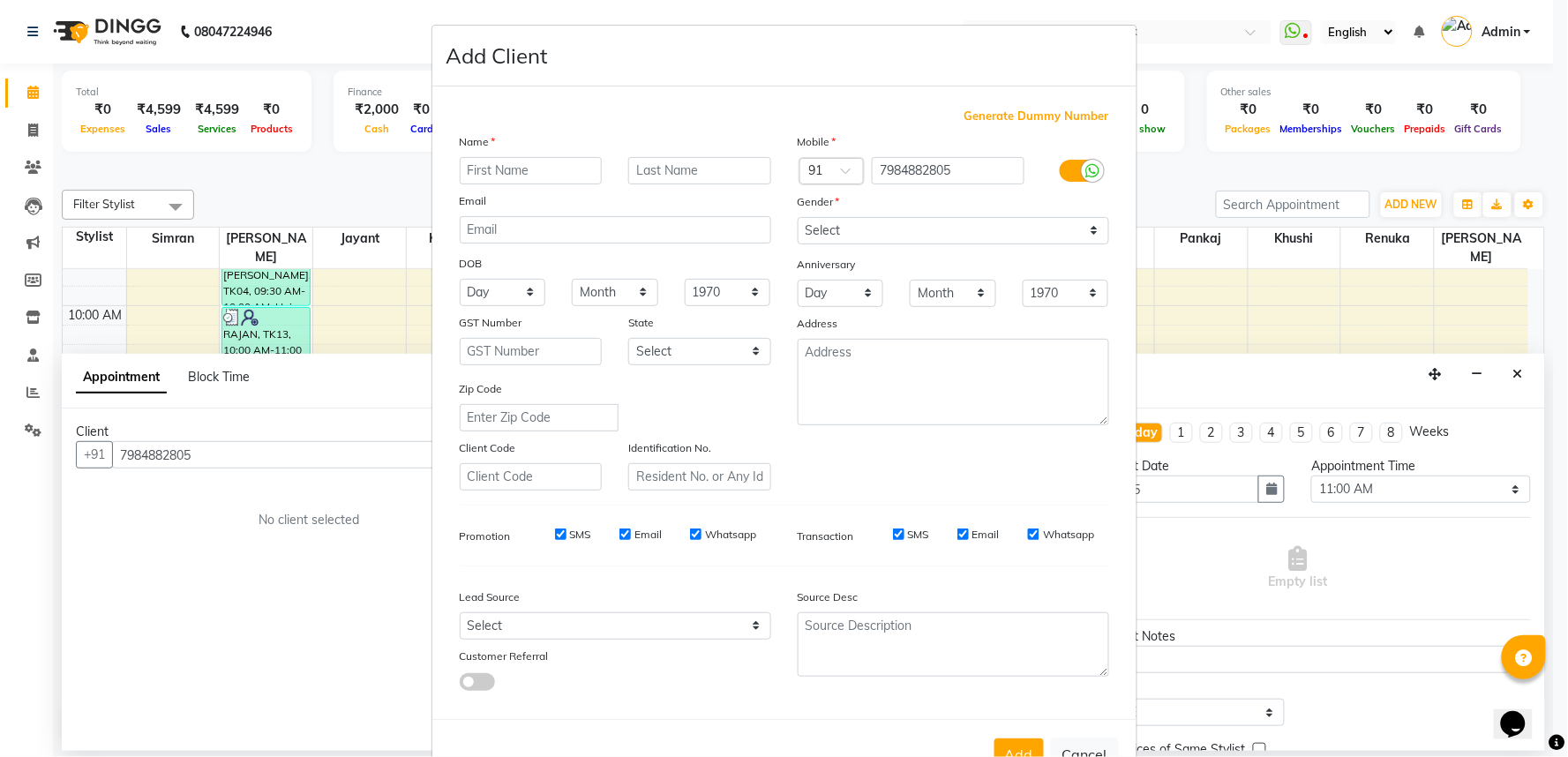
click at [547, 184] on input "text" at bounding box center [531, 170] width 143 height 28
click at [914, 245] on select "Select [DEMOGRAPHIC_DATA] [DEMOGRAPHIC_DATA] Other Prefer Not To Say" at bounding box center [954, 231] width 312 height 28
click at [798, 240] on select "Select [DEMOGRAPHIC_DATA] [DEMOGRAPHIC_DATA] Other Prefer Not To Say" at bounding box center [954, 231] width 312 height 28
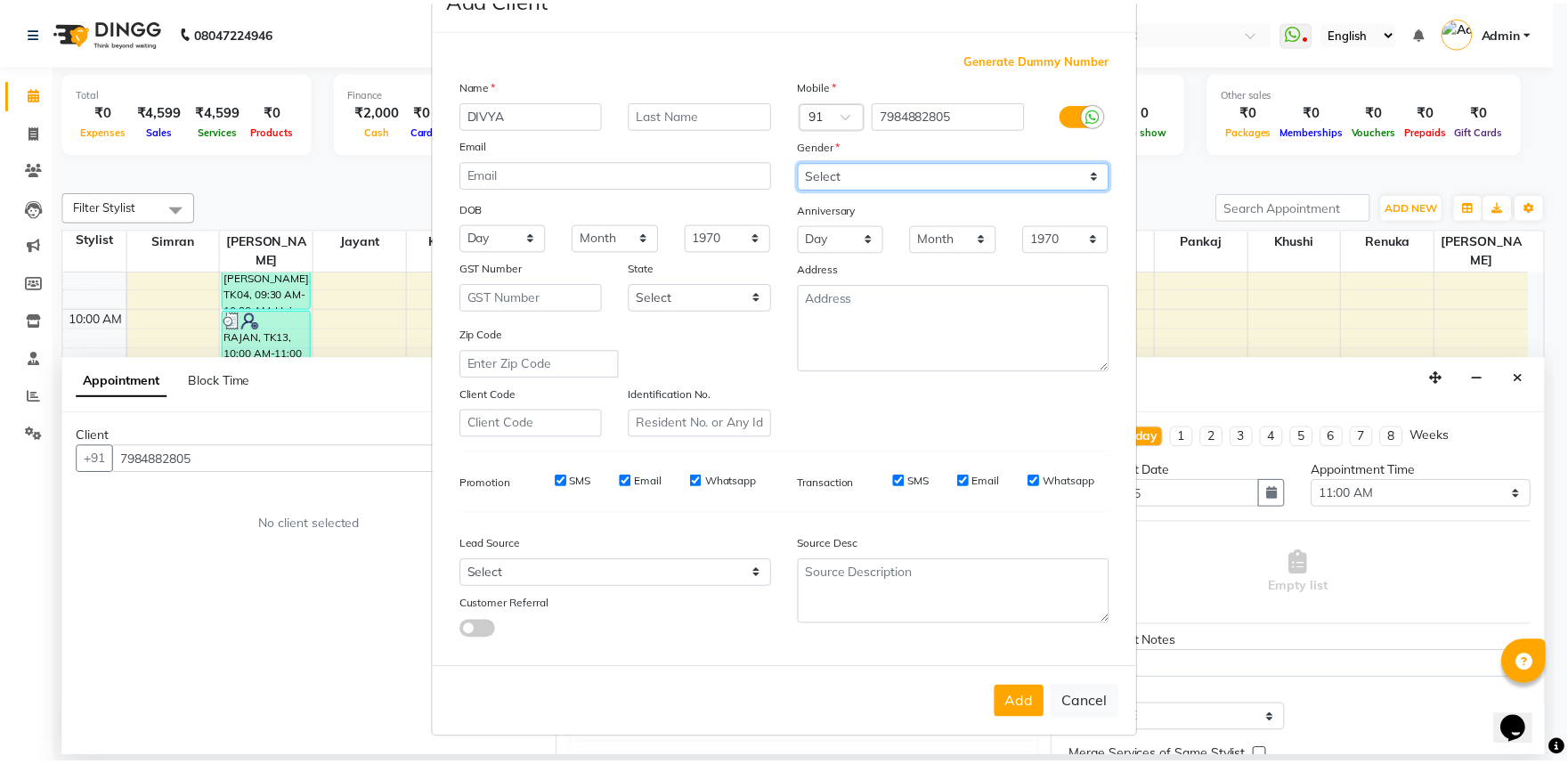
scroll to position [138, 0]
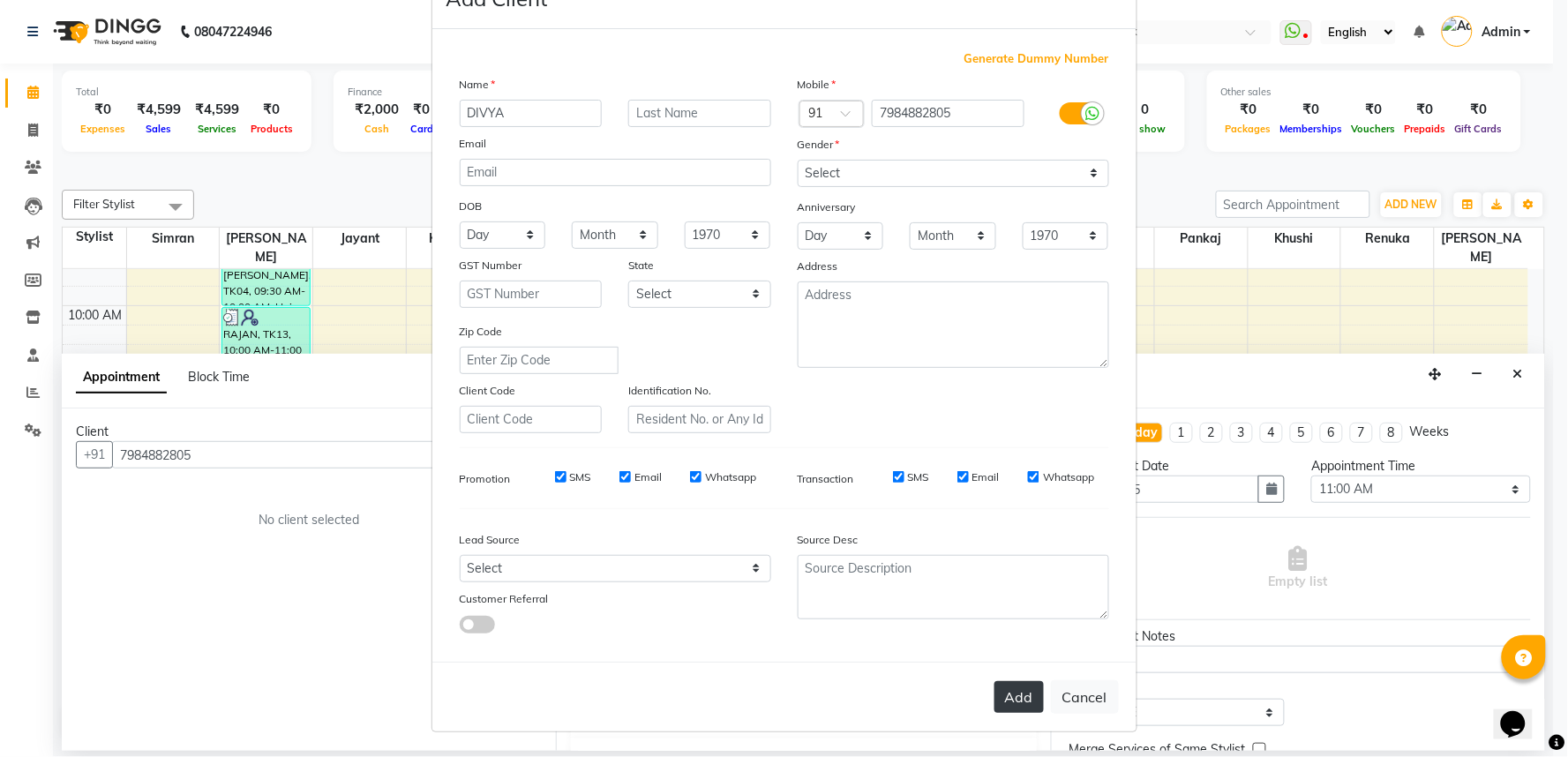
click at [1003, 701] on button "Add" at bounding box center [1019, 697] width 49 height 32
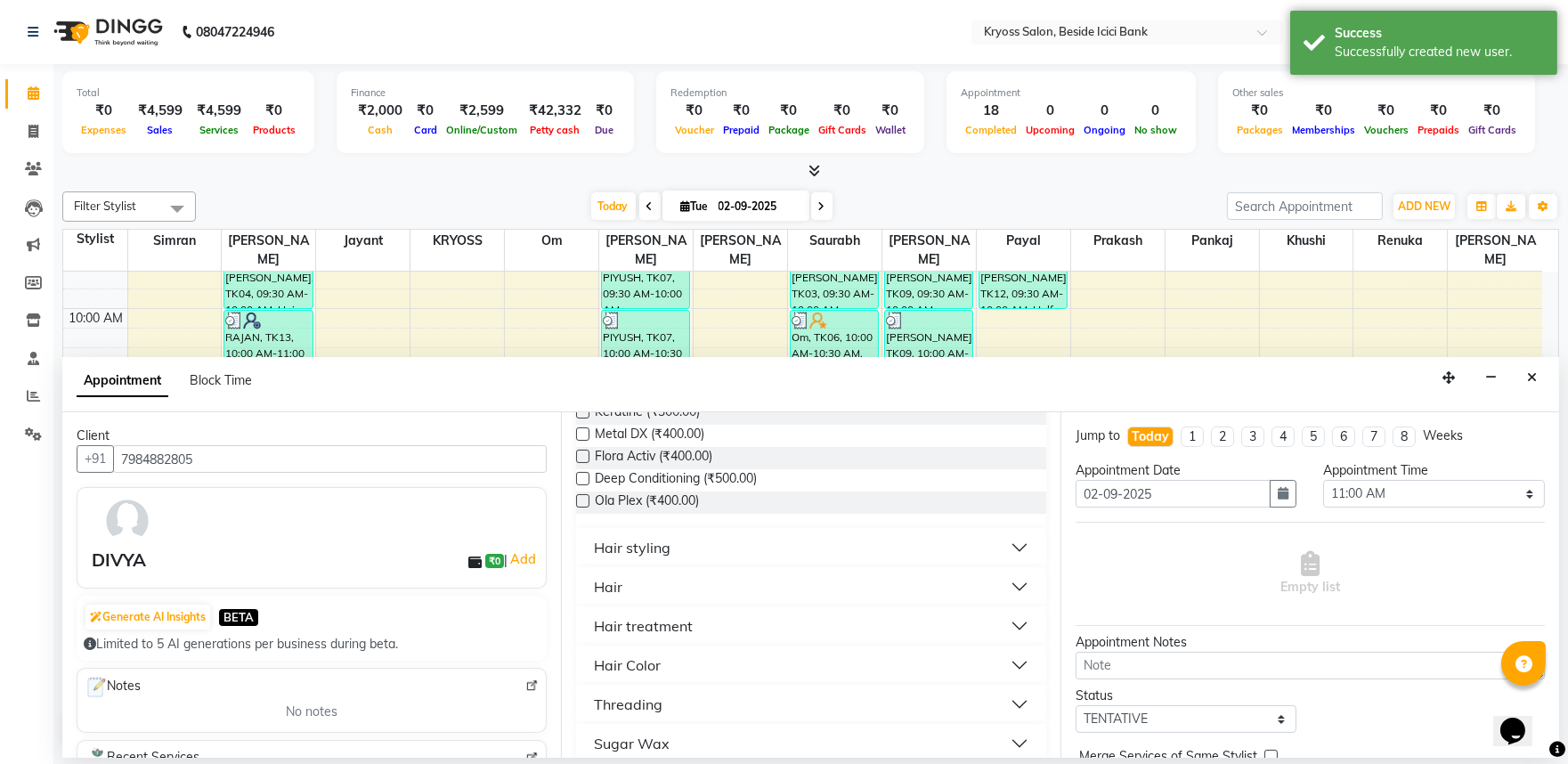
scroll to position [297, 0]
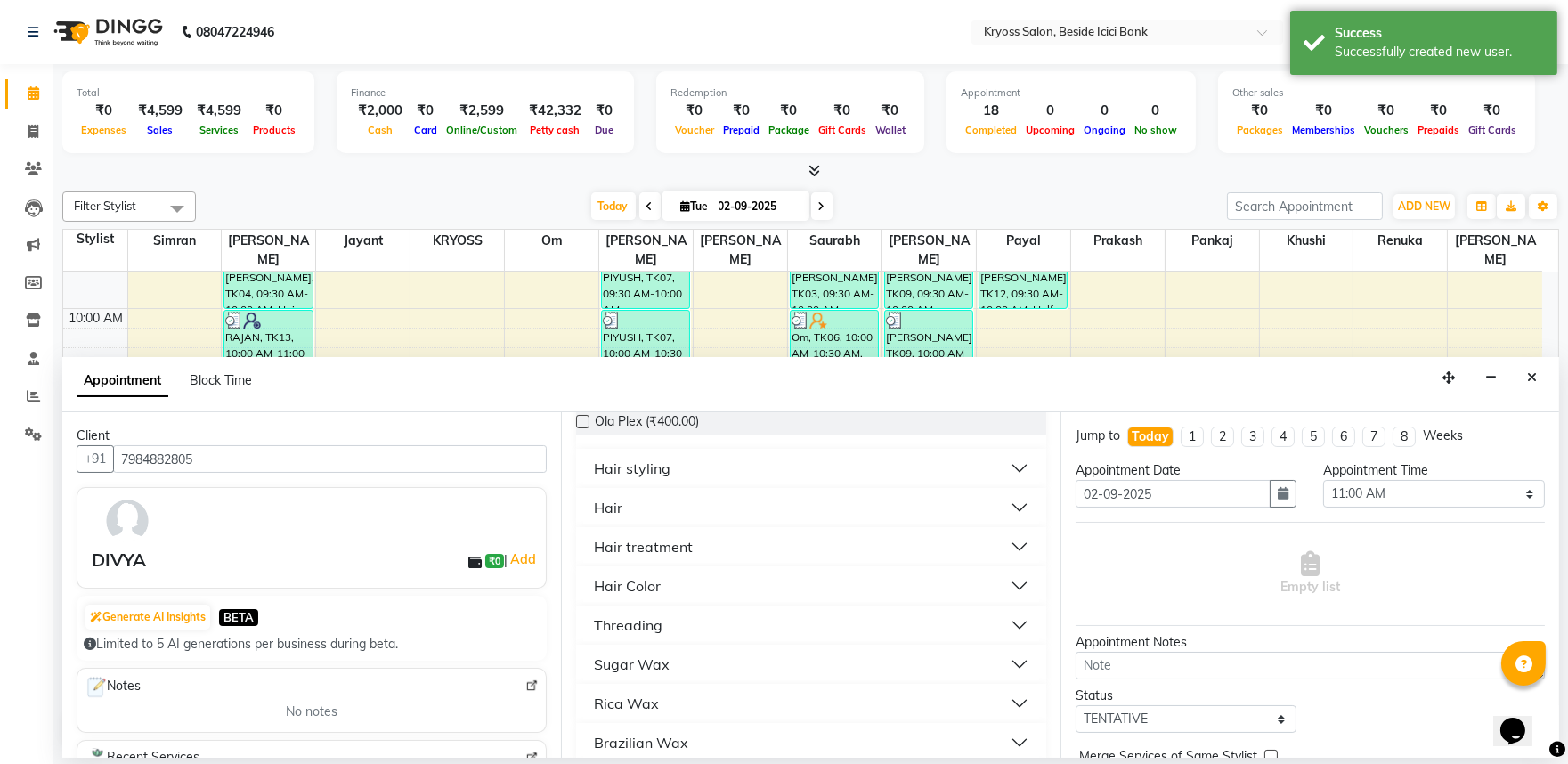
click at [623, 519] on div "Hair" at bounding box center [608, 508] width 29 height 22
click at [640, 586] on span "Hair cut (₹100.00)" at bounding box center [646, 574] width 102 height 22
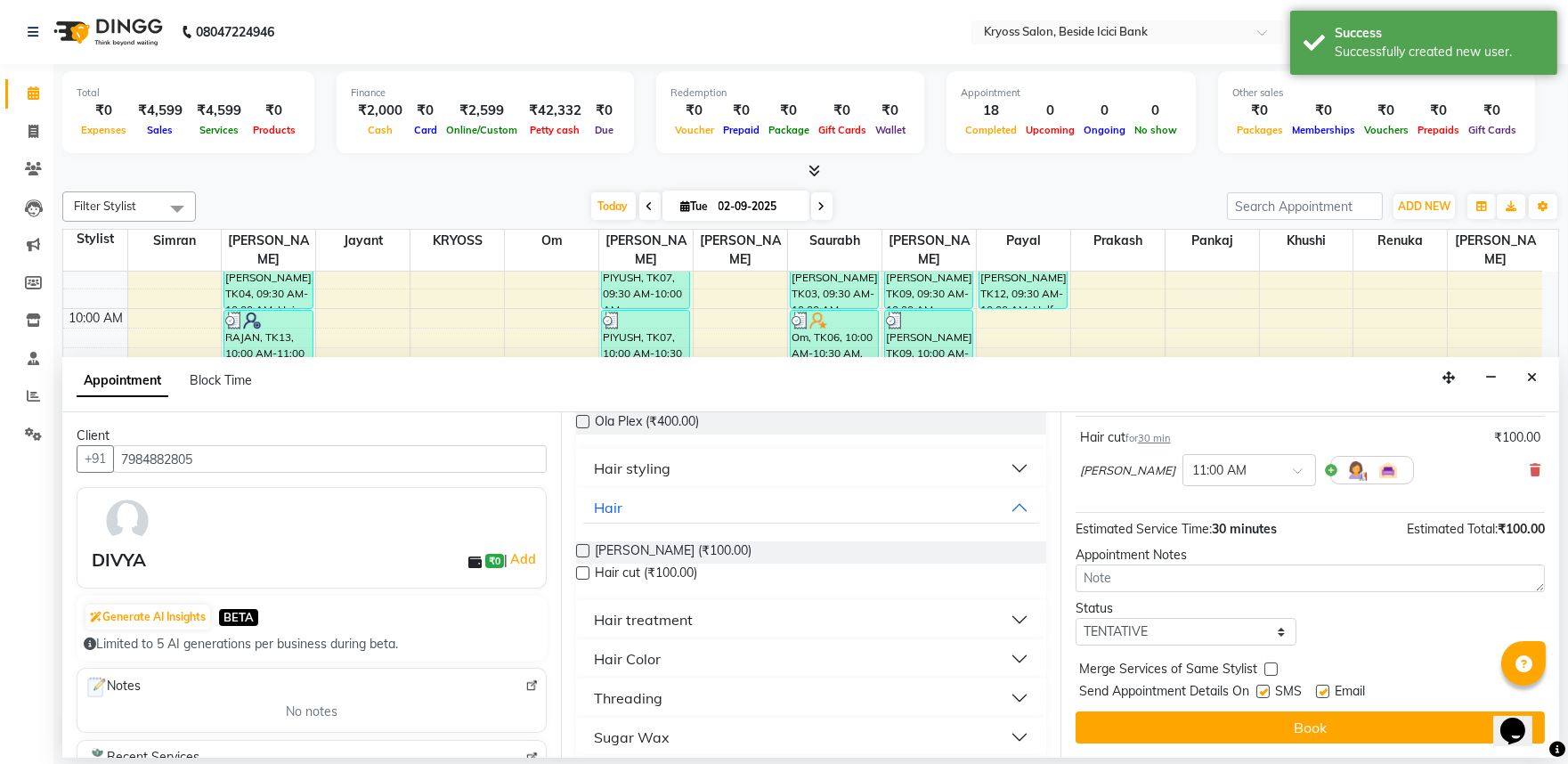
scroll to position [143, 0]
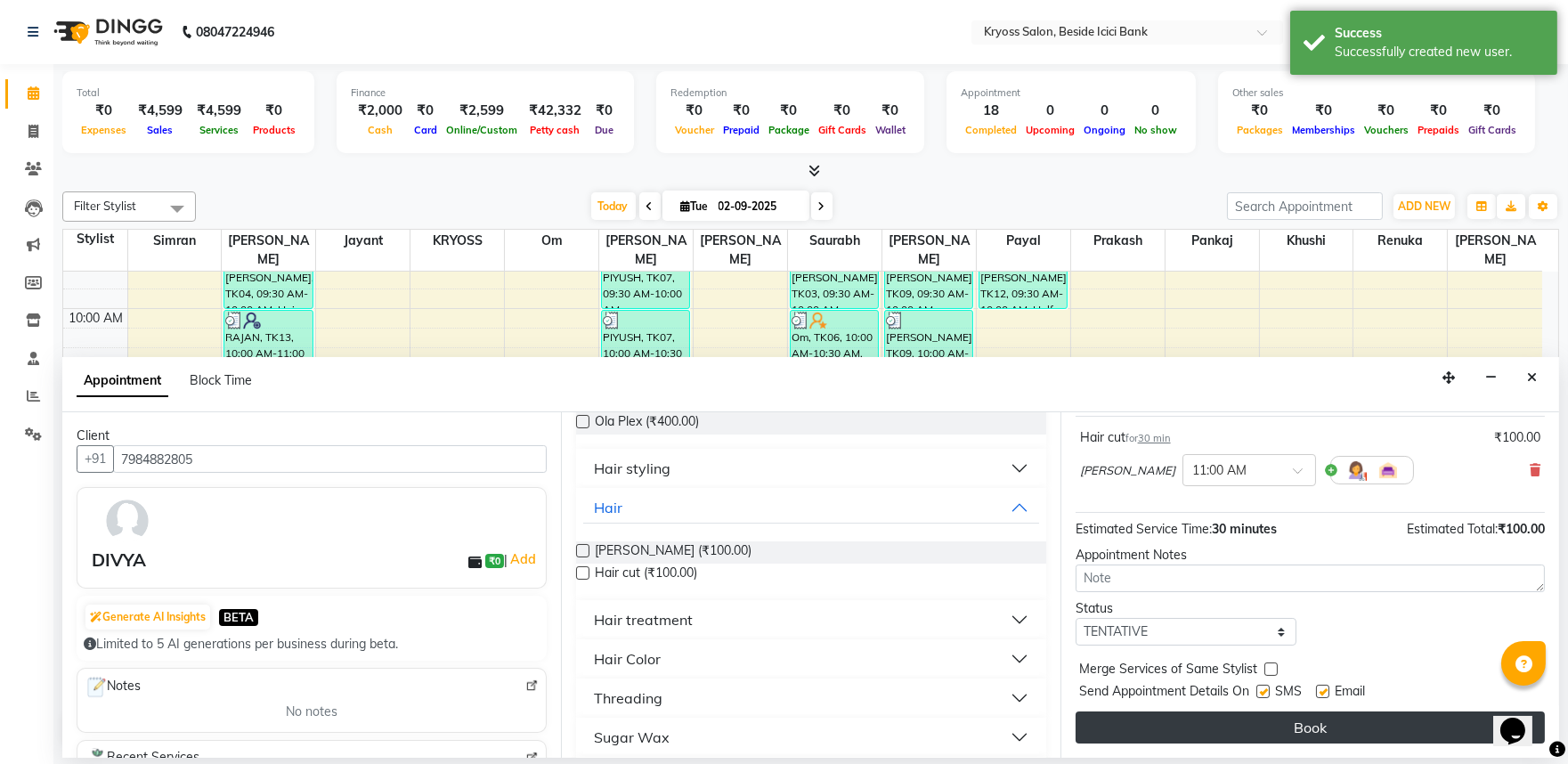
click at [1316, 734] on button "Book" at bounding box center [1310, 728] width 469 height 32
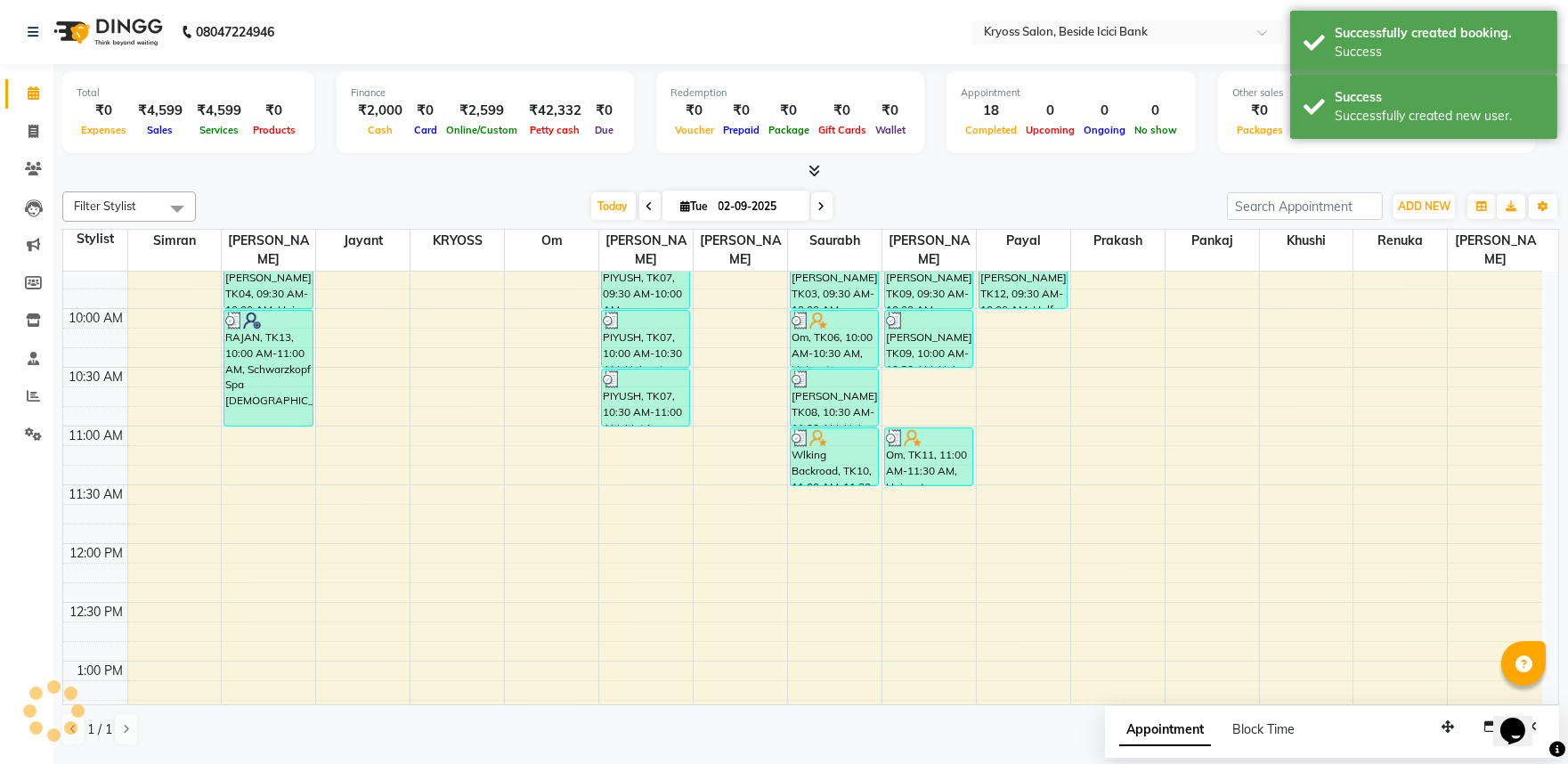
scroll to position [0, 0]
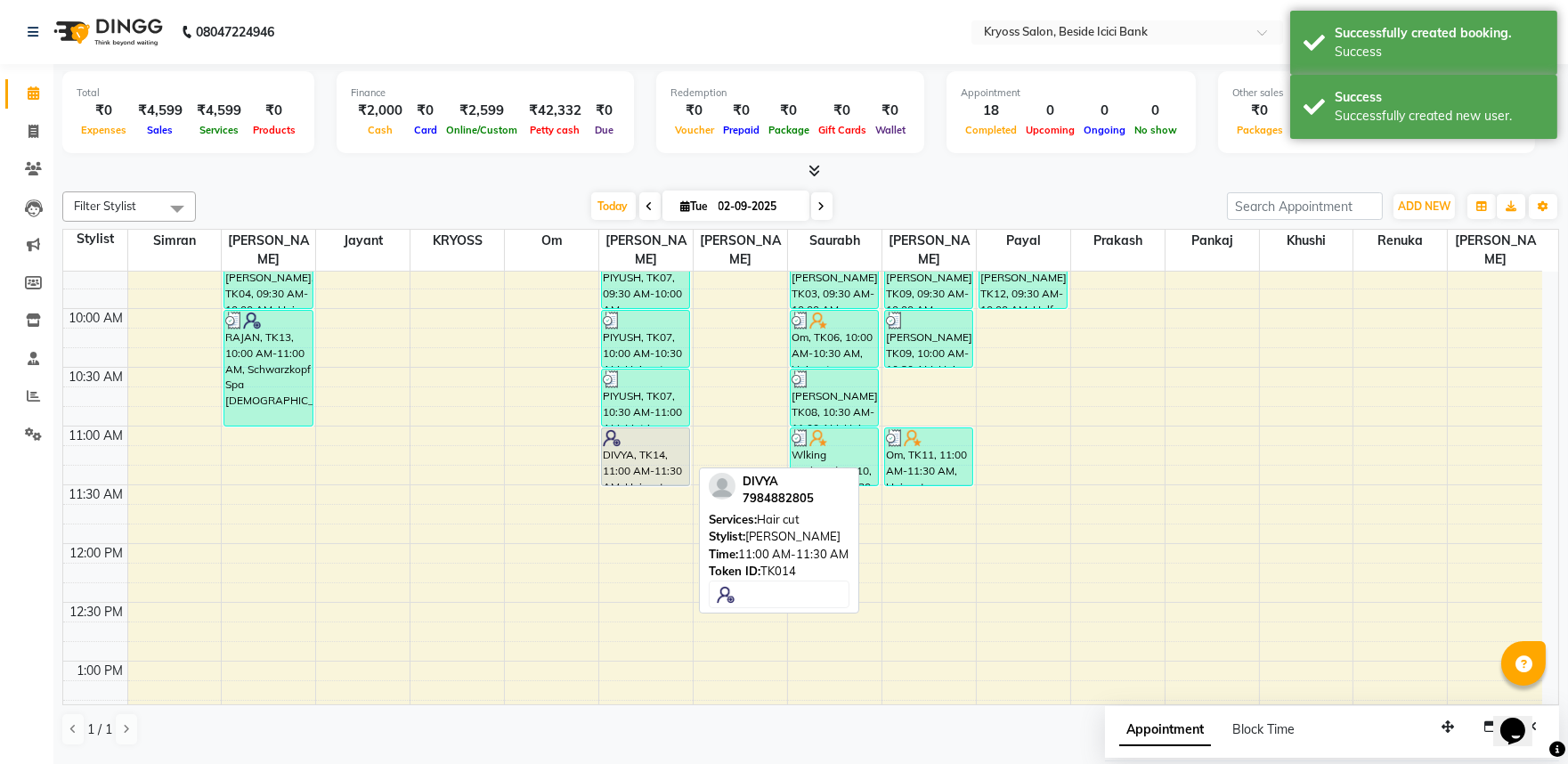
click at [655, 465] on div "DIVYA, TK14, 11:00 AM-11:30 AM, Hair cut" at bounding box center [645, 457] width 87 height 57
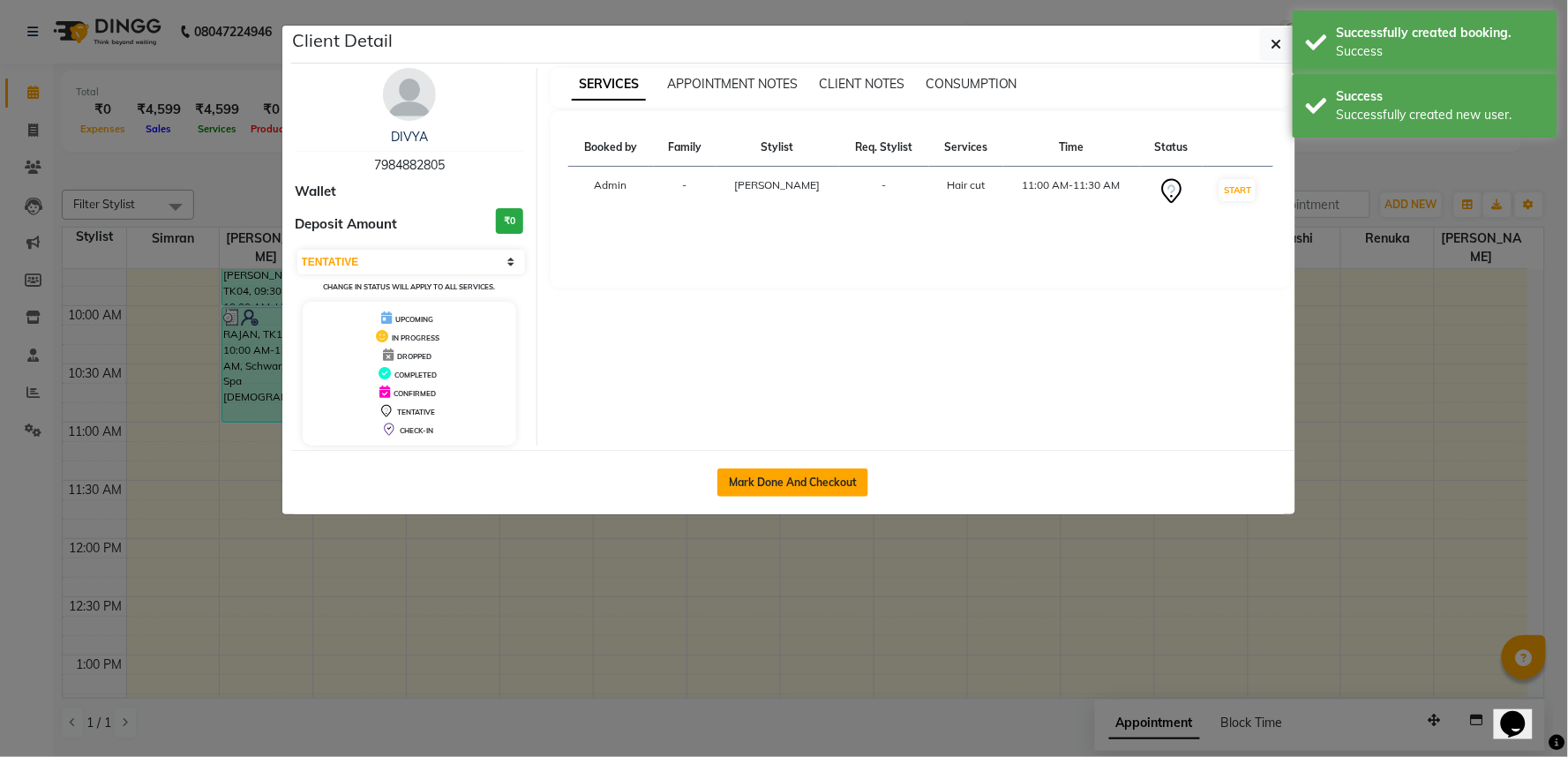
click at [806, 497] on button "Mark Done And Checkout" at bounding box center [792, 483] width 150 height 28
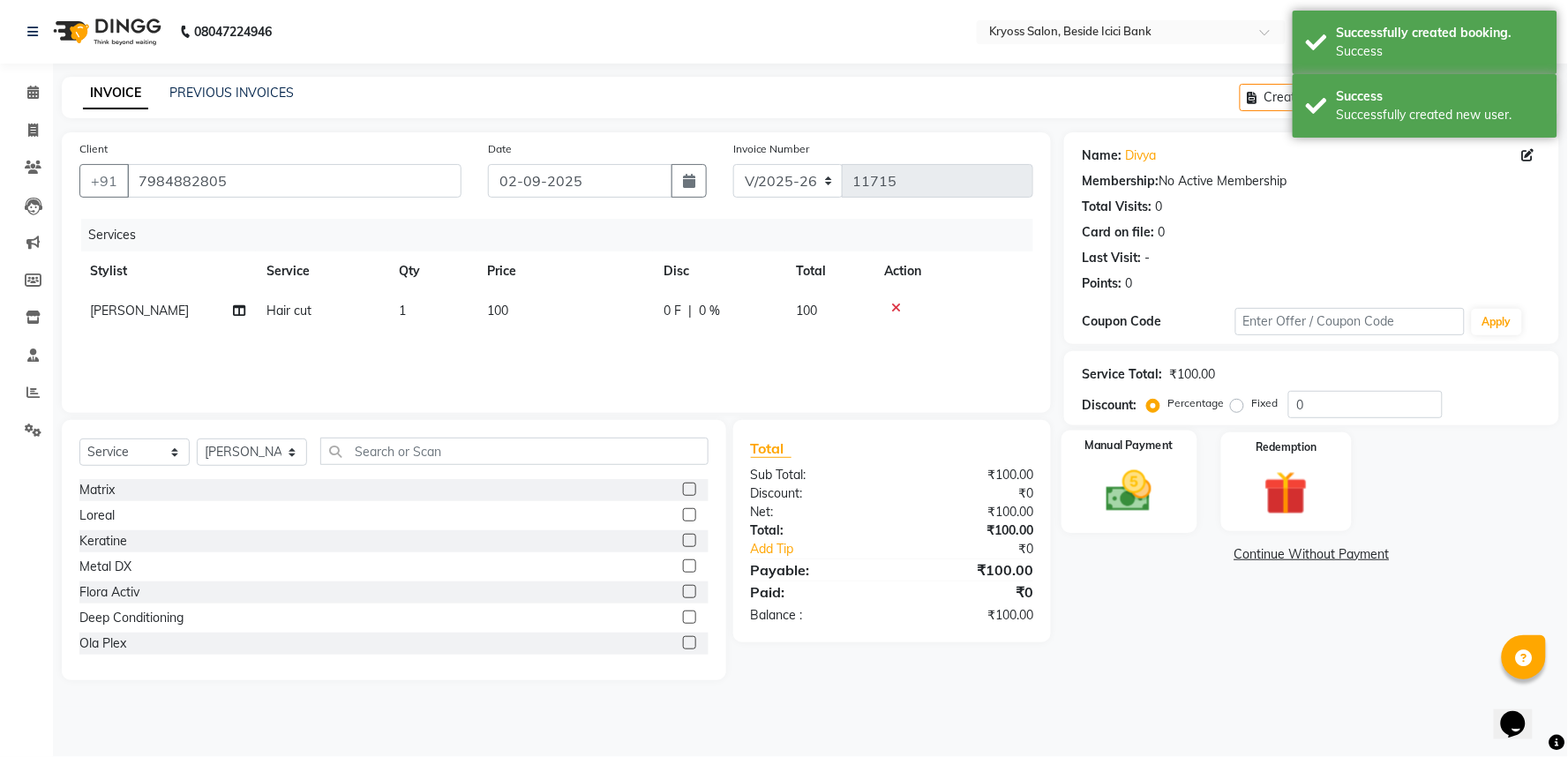
drag, startPoint x: 1121, startPoint y: 509, endPoint x: 1141, endPoint y: 543, distance: 39.4
click at [1123, 509] on img at bounding box center [1129, 491] width 74 height 53
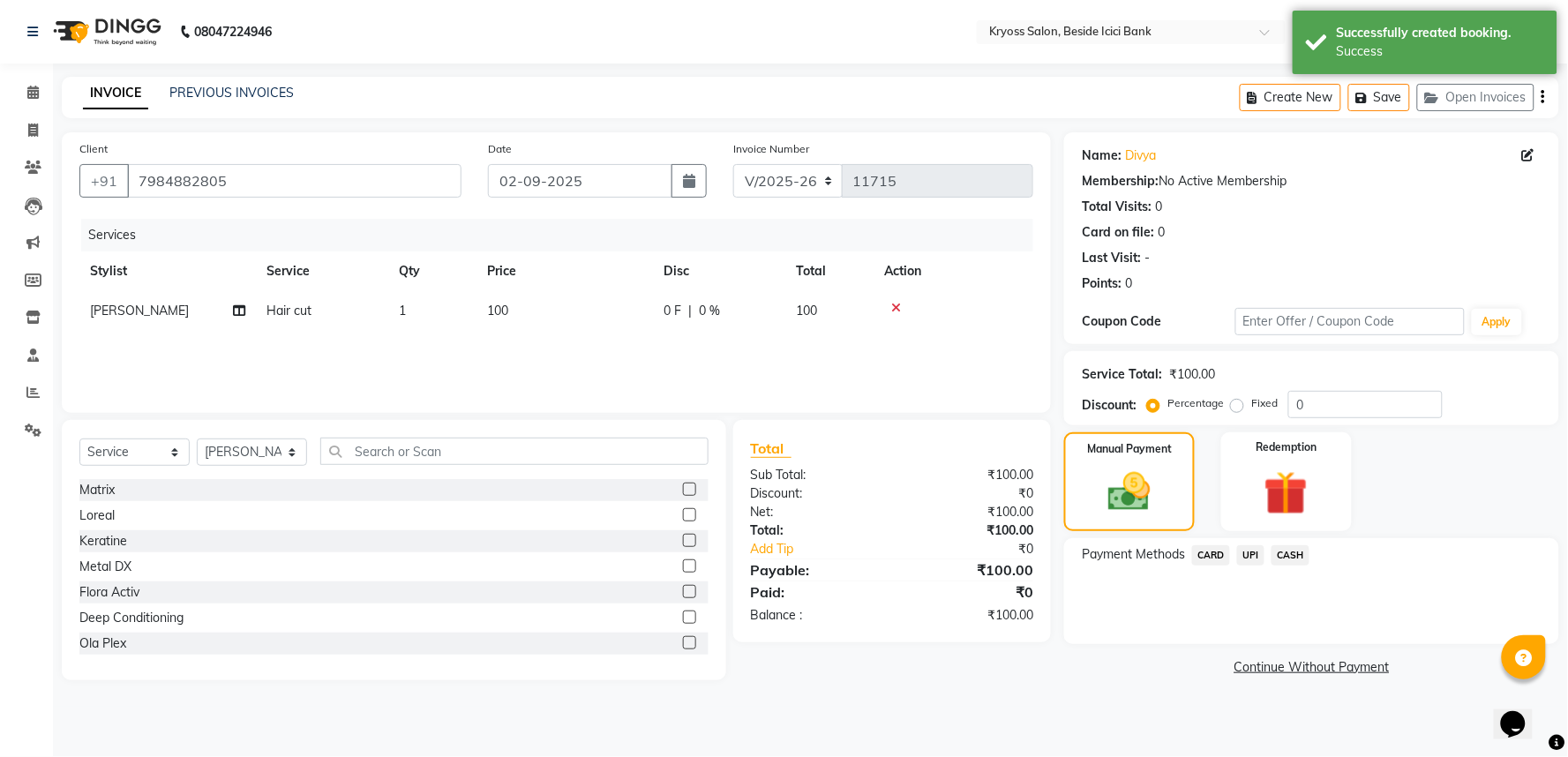
click at [1304, 566] on span "CASH" at bounding box center [1290, 555] width 38 height 20
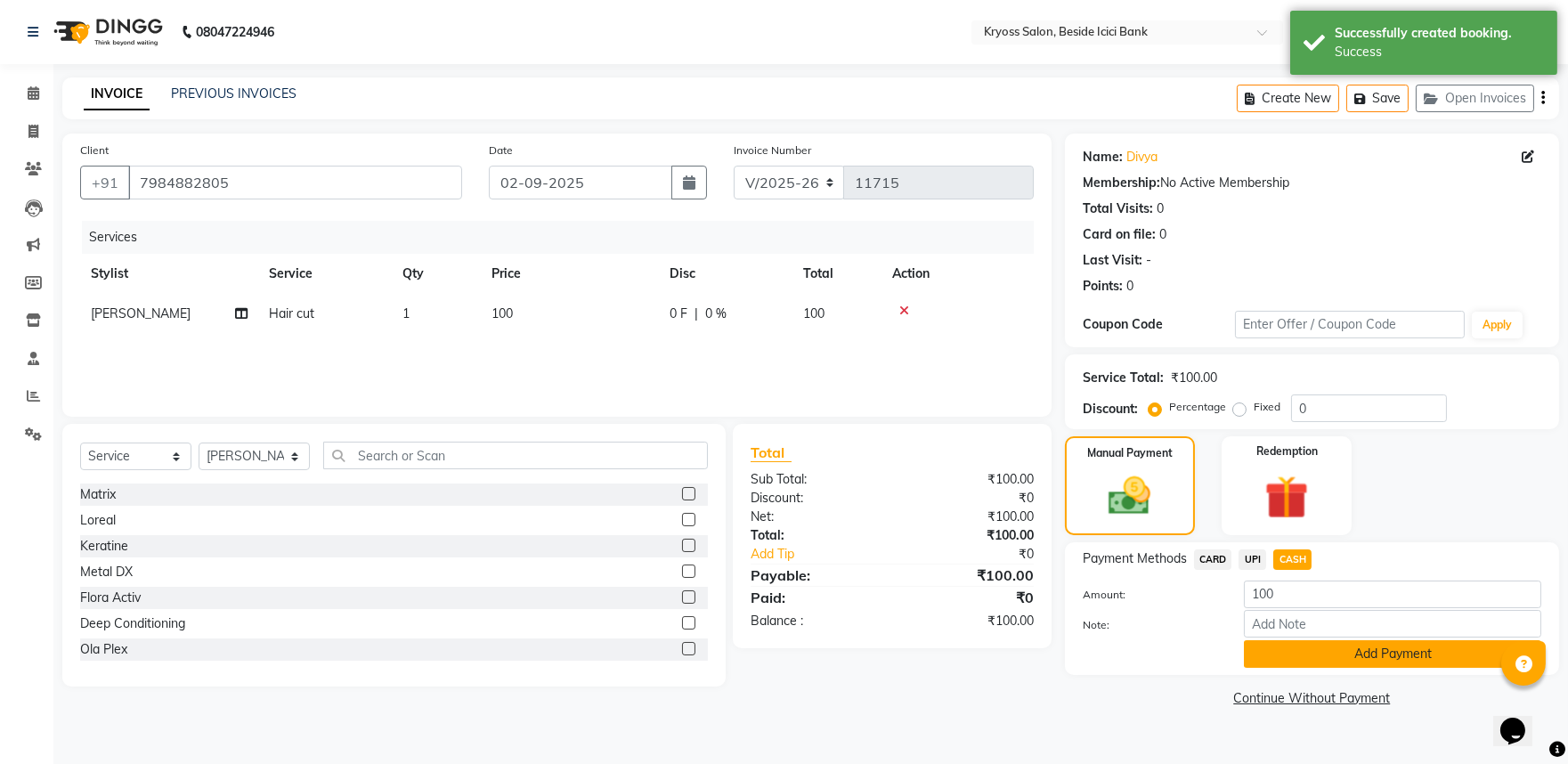
click at [1357, 668] on button "Add Payment" at bounding box center [1393, 654] width 297 height 28
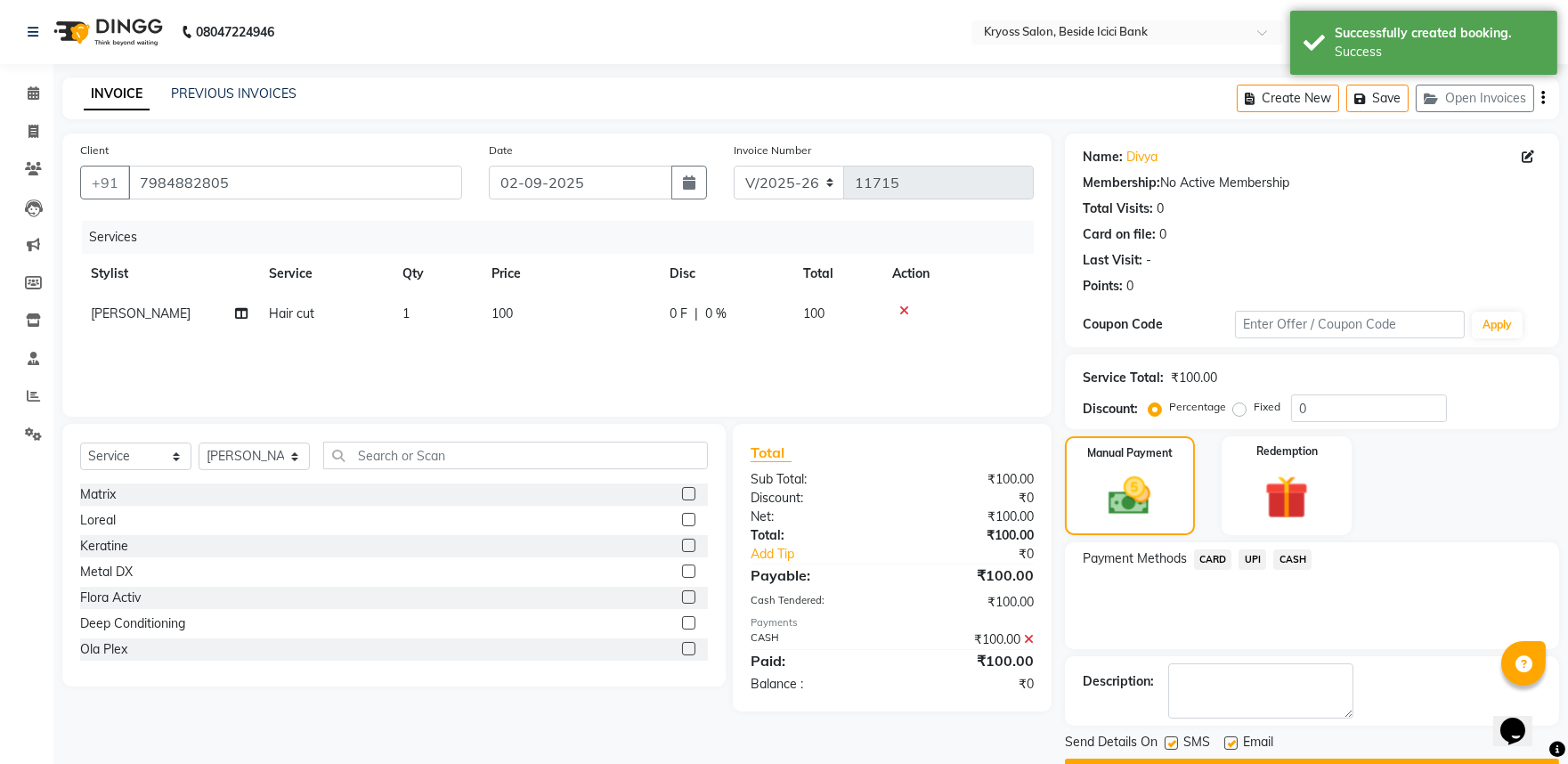
scroll to position [92, 0]
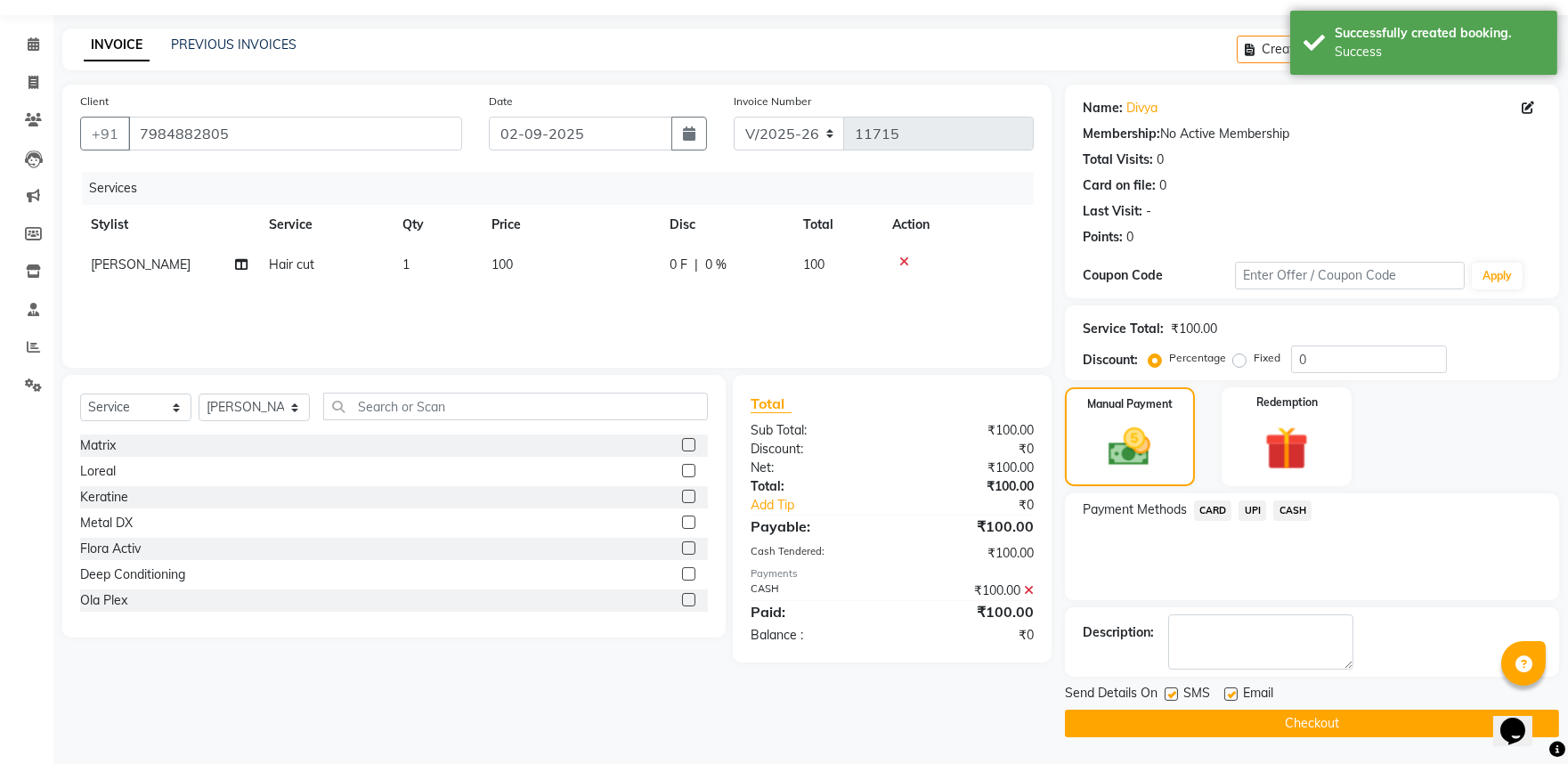
click at [1371, 719] on button "Checkout" at bounding box center [1312, 724] width 494 height 28
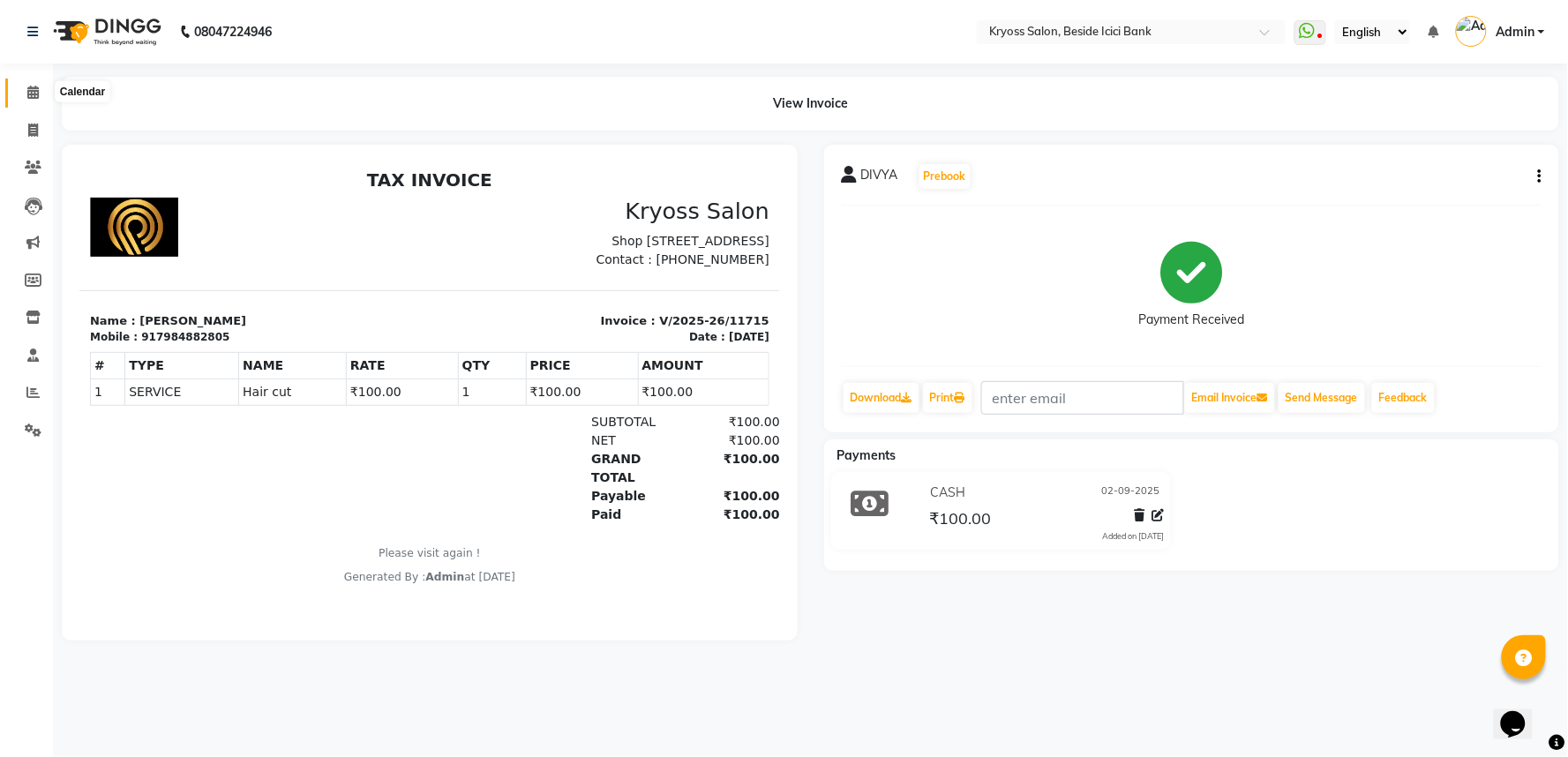
click at [36, 88] on icon at bounding box center [33, 92] width 12 height 13
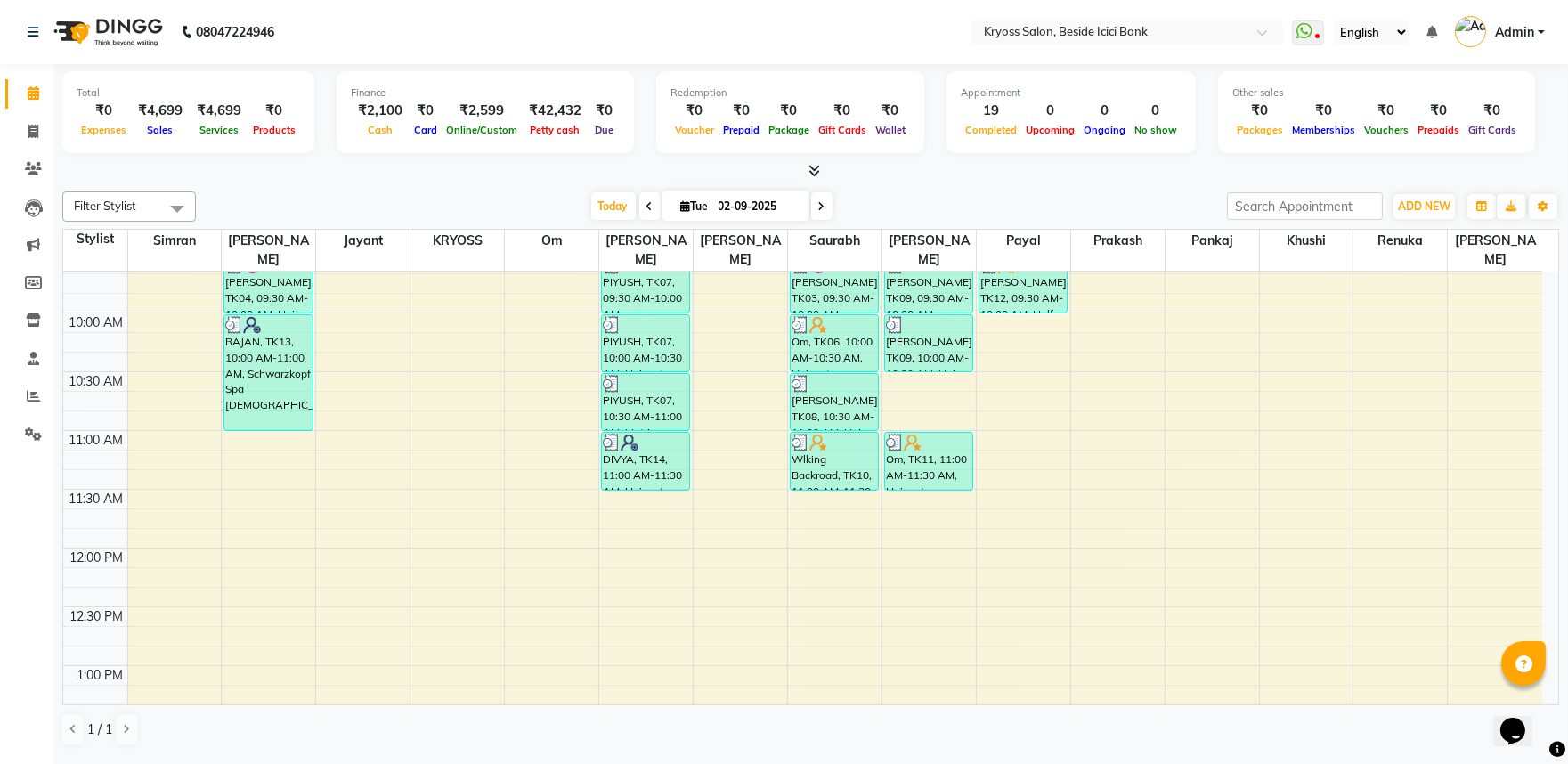
scroll to position [198, 0]
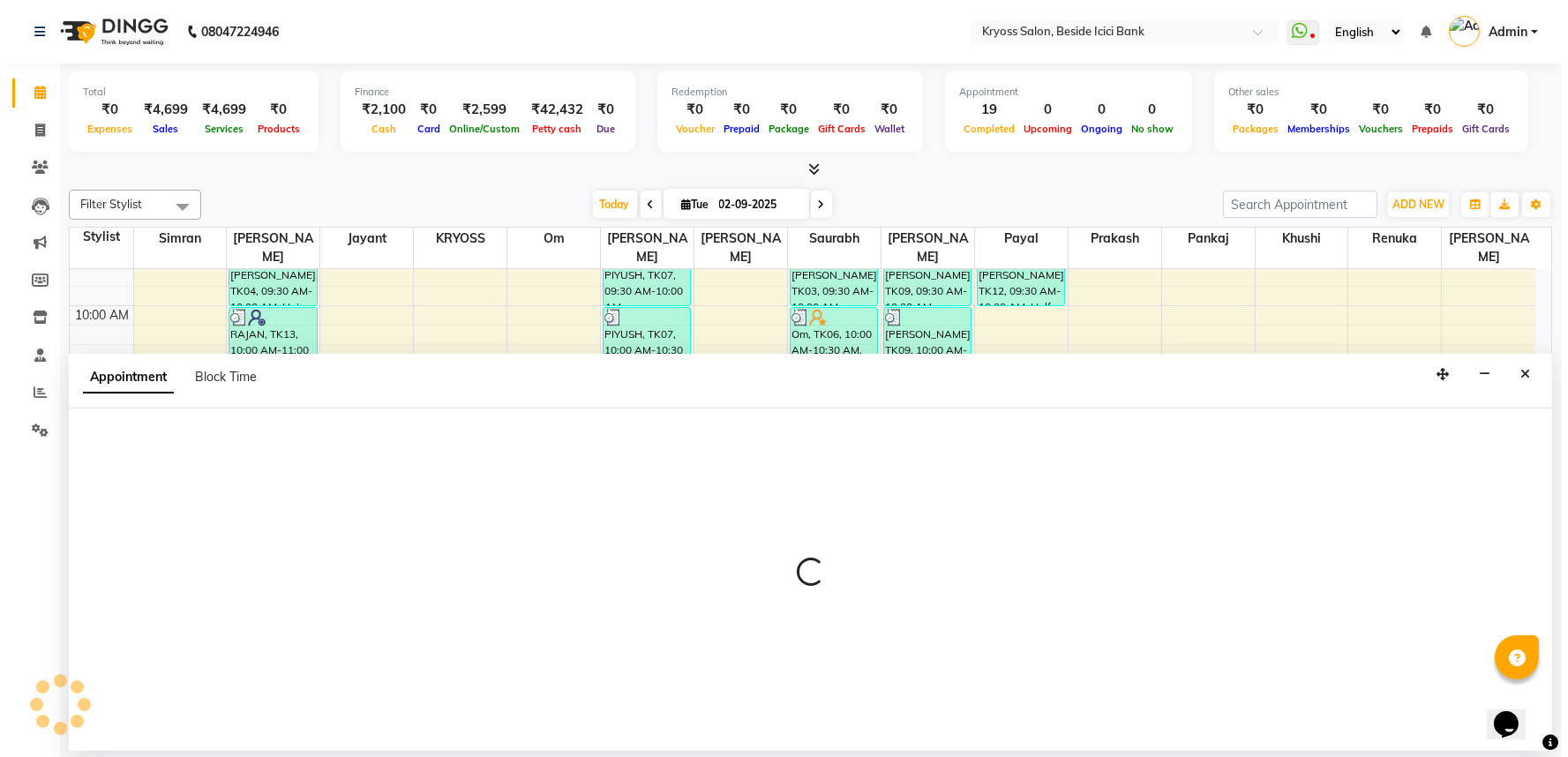
scroll to position [4, 0]
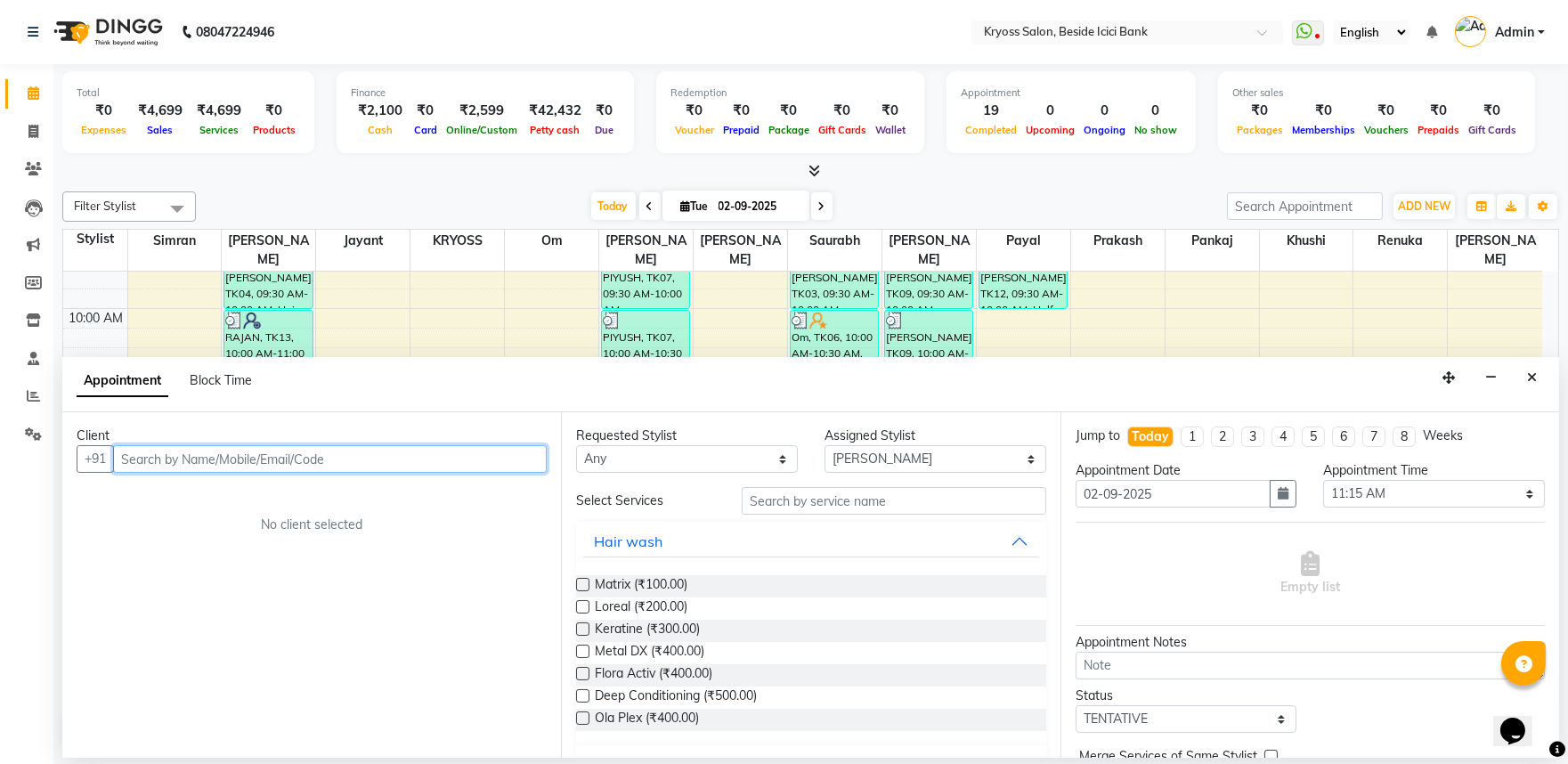
click at [208, 473] on input "text" at bounding box center [330, 459] width 434 height 28
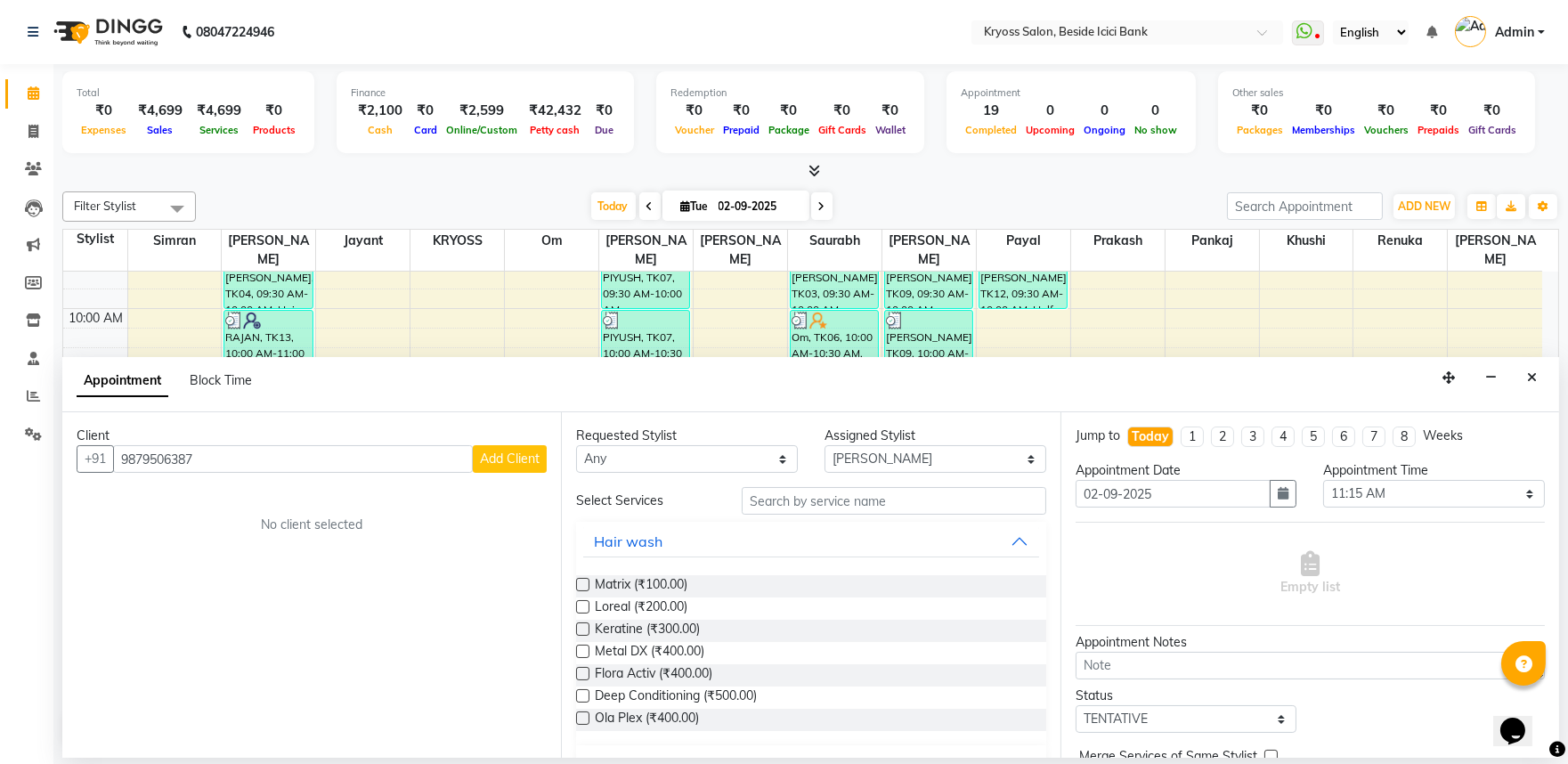
click at [515, 466] on span "Add Client" at bounding box center [509, 458] width 59 height 16
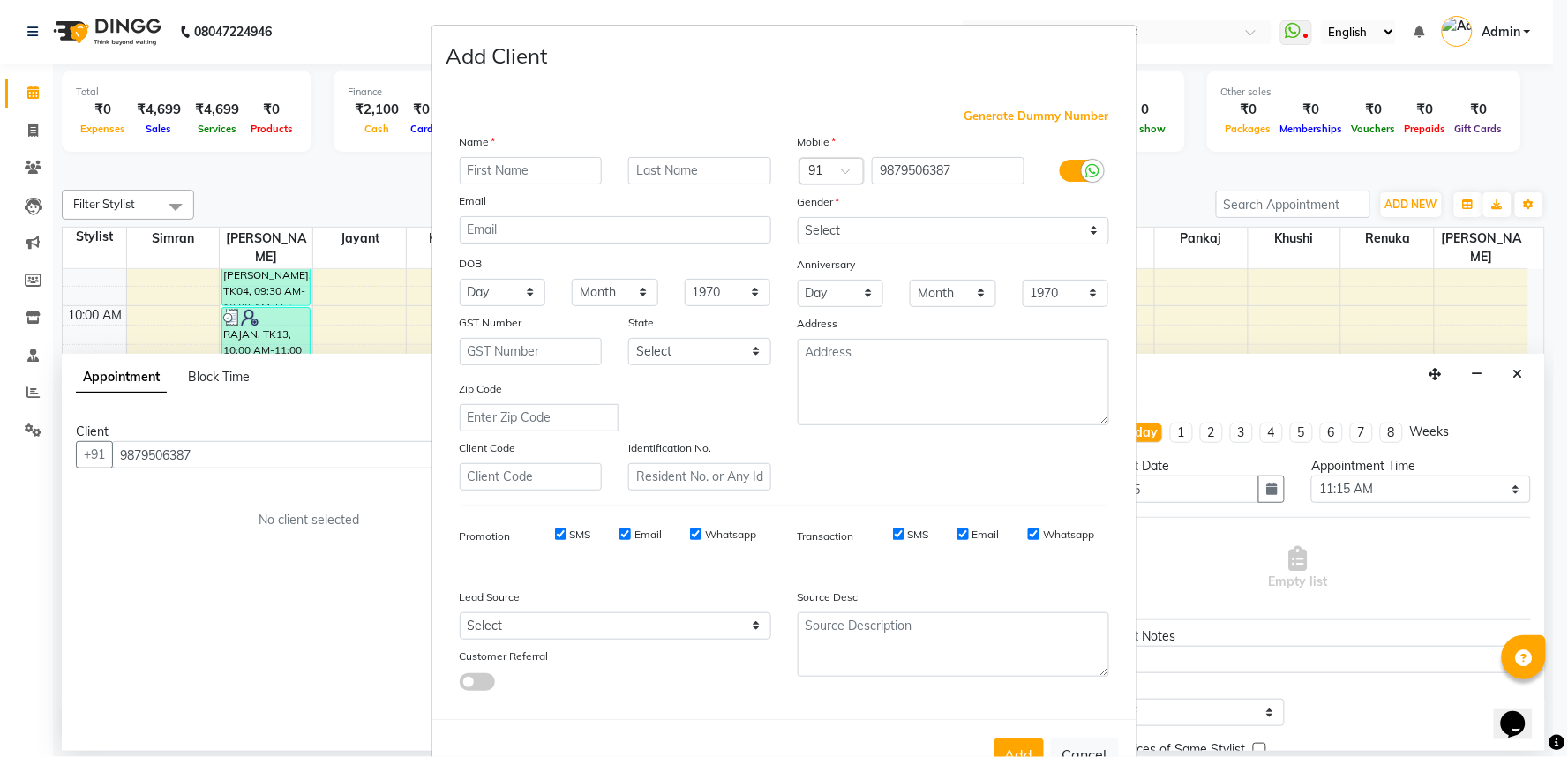
click at [551, 184] on input "text" at bounding box center [531, 170] width 143 height 28
click at [827, 245] on select "Select [DEMOGRAPHIC_DATA] [DEMOGRAPHIC_DATA] Other Prefer Not To Say" at bounding box center [954, 231] width 312 height 28
click at [798, 240] on select "Select [DEMOGRAPHIC_DATA] [DEMOGRAPHIC_DATA] Other Prefer Not To Say" at bounding box center [954, 231] width 312 height 28
click at [833, 245] on select "Select [DEMOGRAPHIC_DATA] [DEMOGRAPHIC_DATA] Other Prefer Not To Say" at bounding box center [954, 231] width 312 height 28
click at [798, 240] on select "Select [DEMOGRAPHIC_DATA] [DEMOGRAPHIC_DATA] Other Prefer Not To Say" at bounding box center [954, 231] width 312 height 28
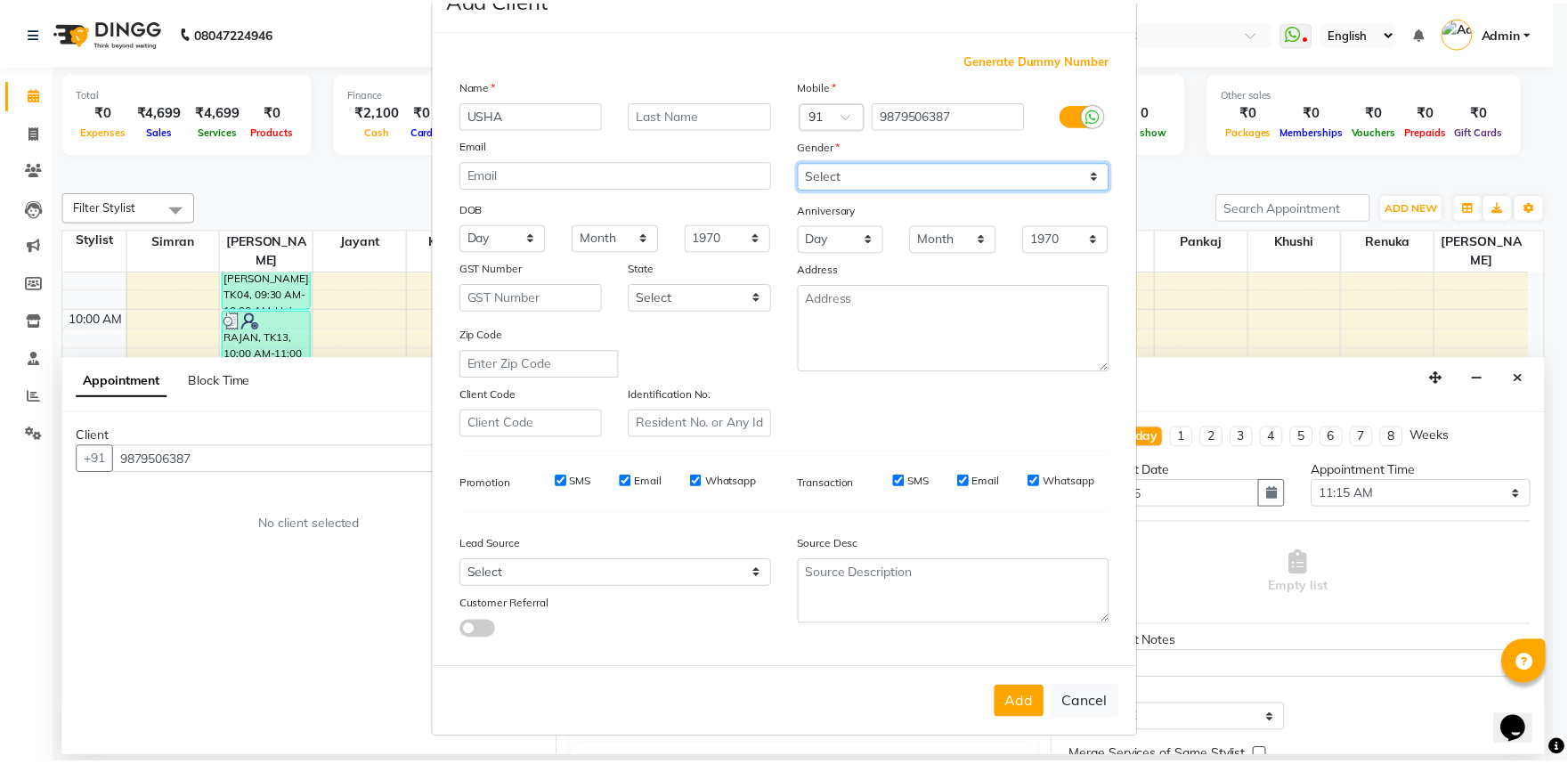
scroll to position [138, 0]
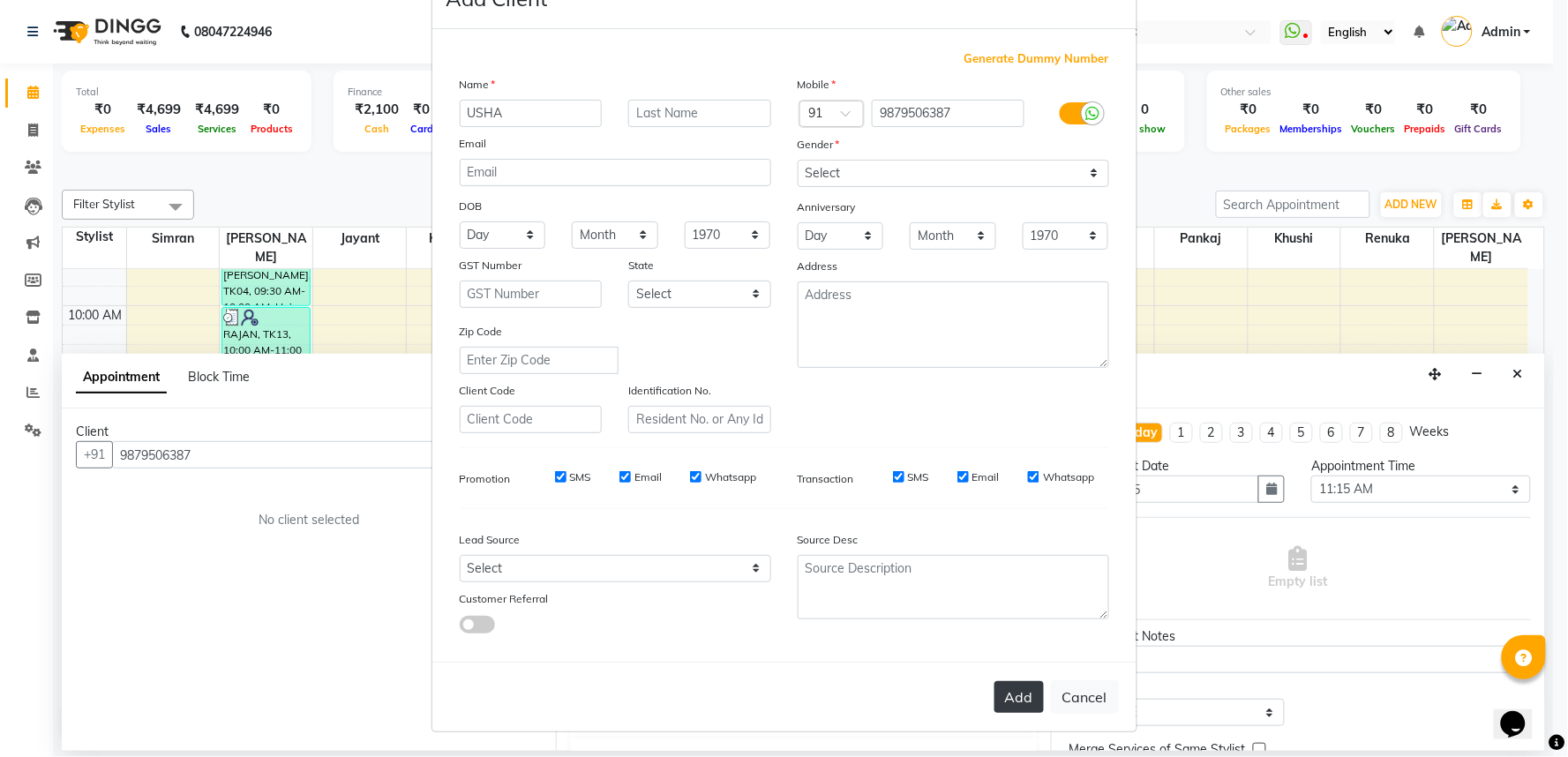
click at [1011, 689] on button "Add" at bounding box center [1019, 697] width 49 height 32
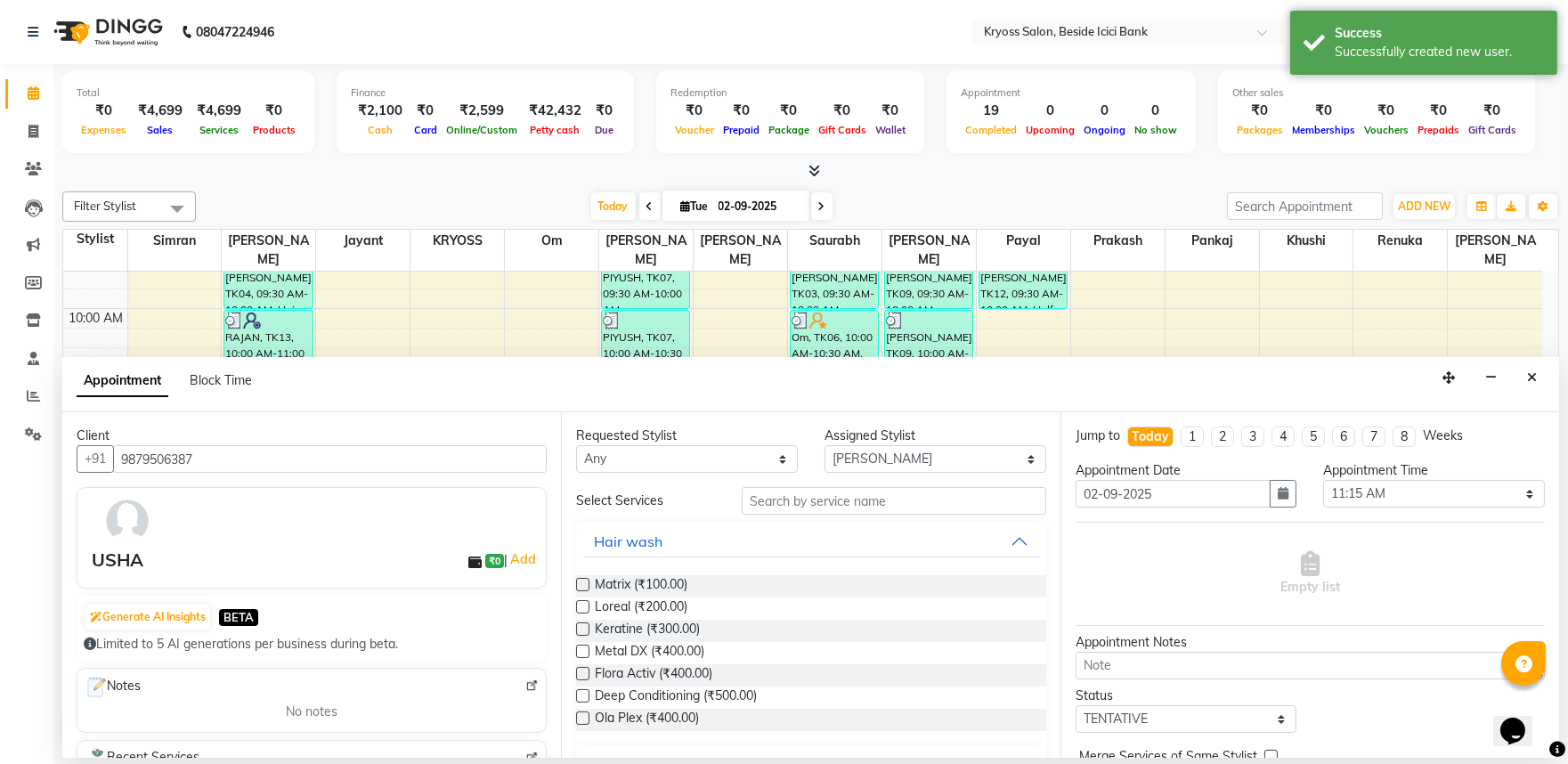
click at [584, 614] on label at bounding box center [582, 607] width 13 height 13
click at [584, 615] on input "checkbox" at bounding box center [581, 609] width 12 height 12
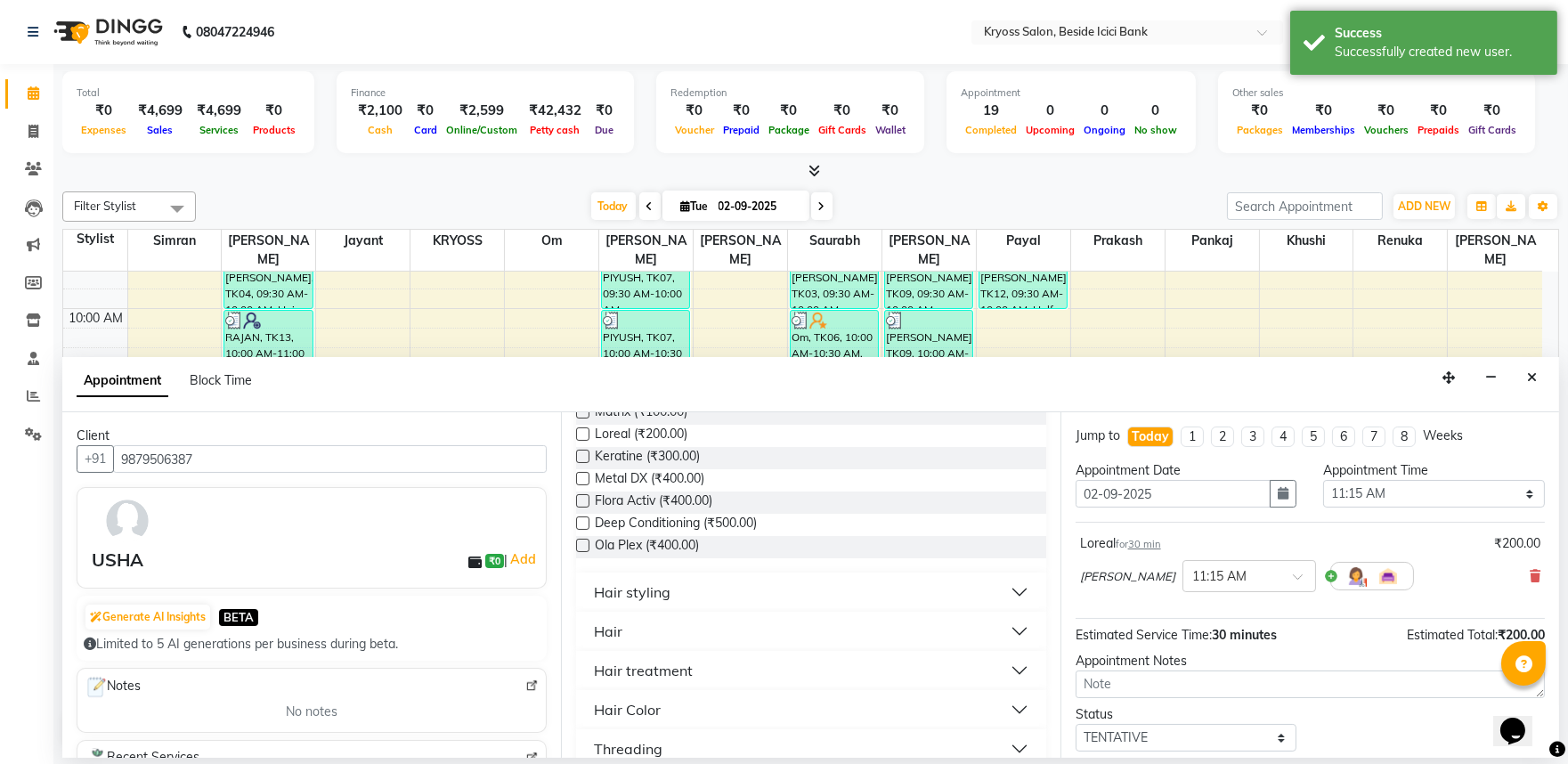
scroll to position [198, 0]
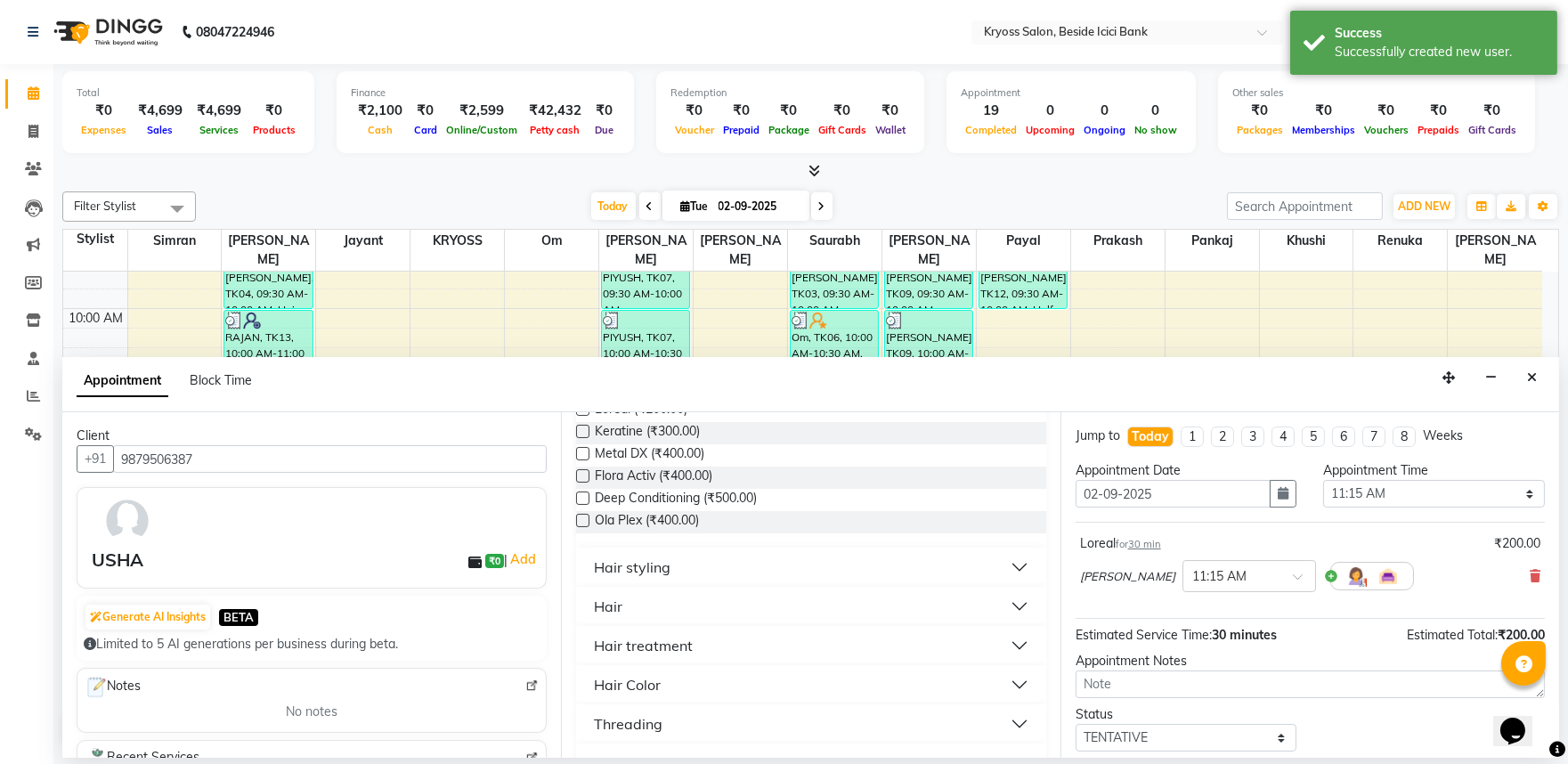
click at [666, 578] on div "Hair styling" at bounding box center [632, 567] width 76 height 22
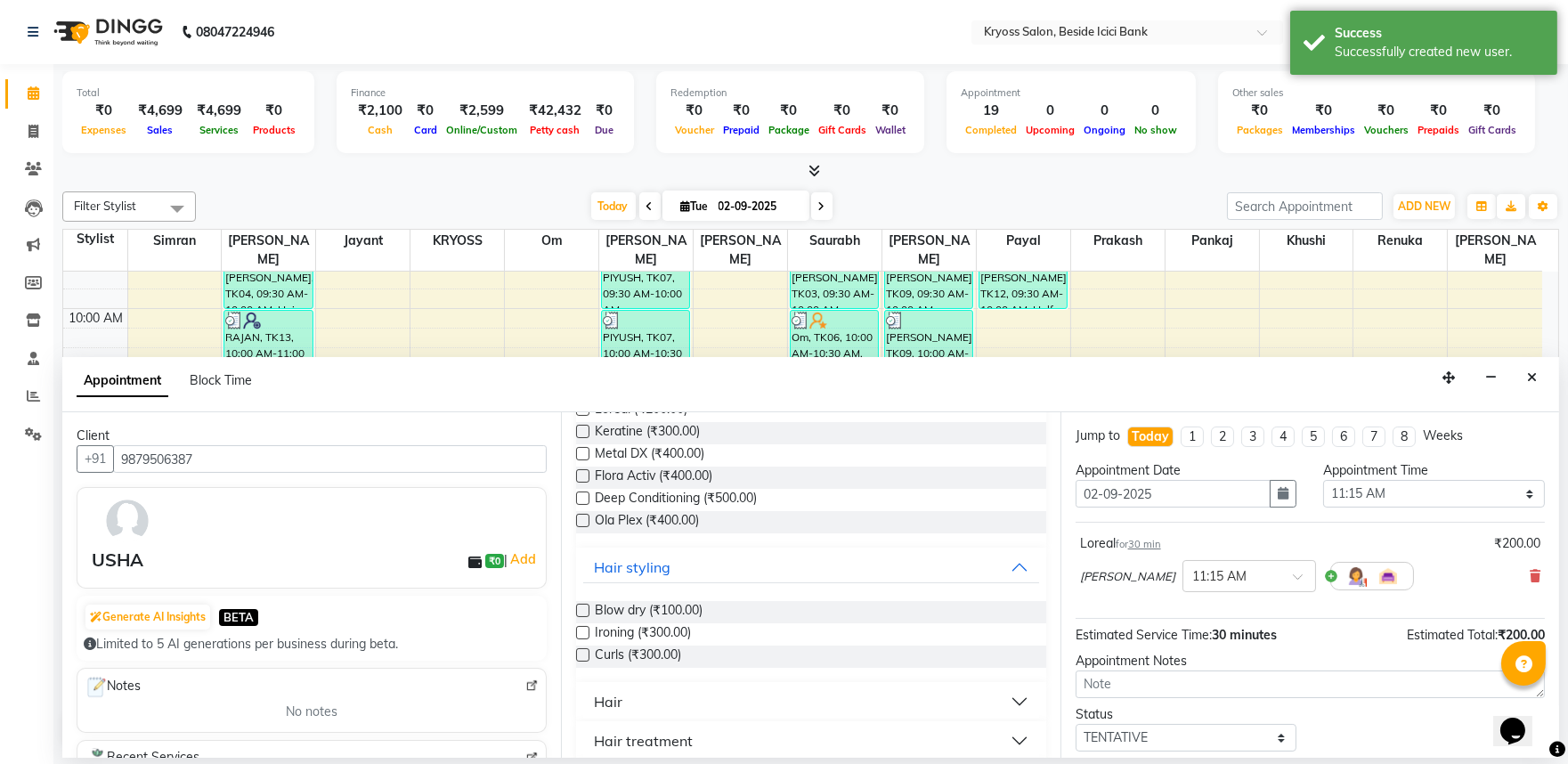
click at [585, 617] on label at bounding box center [582, 610] width 13 height 13
click at [585, 618] on input "checkbox" at bounding box center [581, 612] width 12 height 12
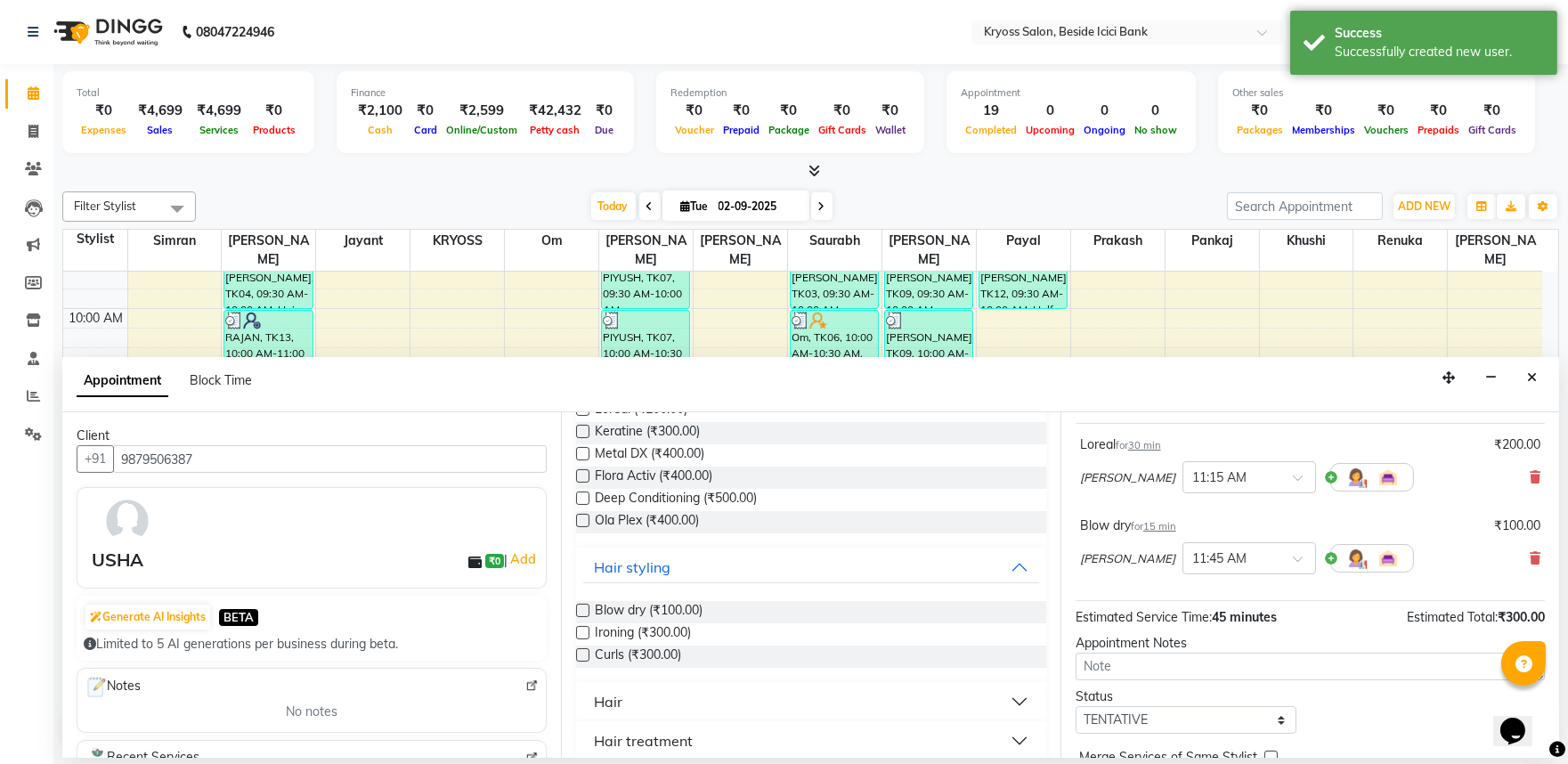
scroll to position [226, 0]
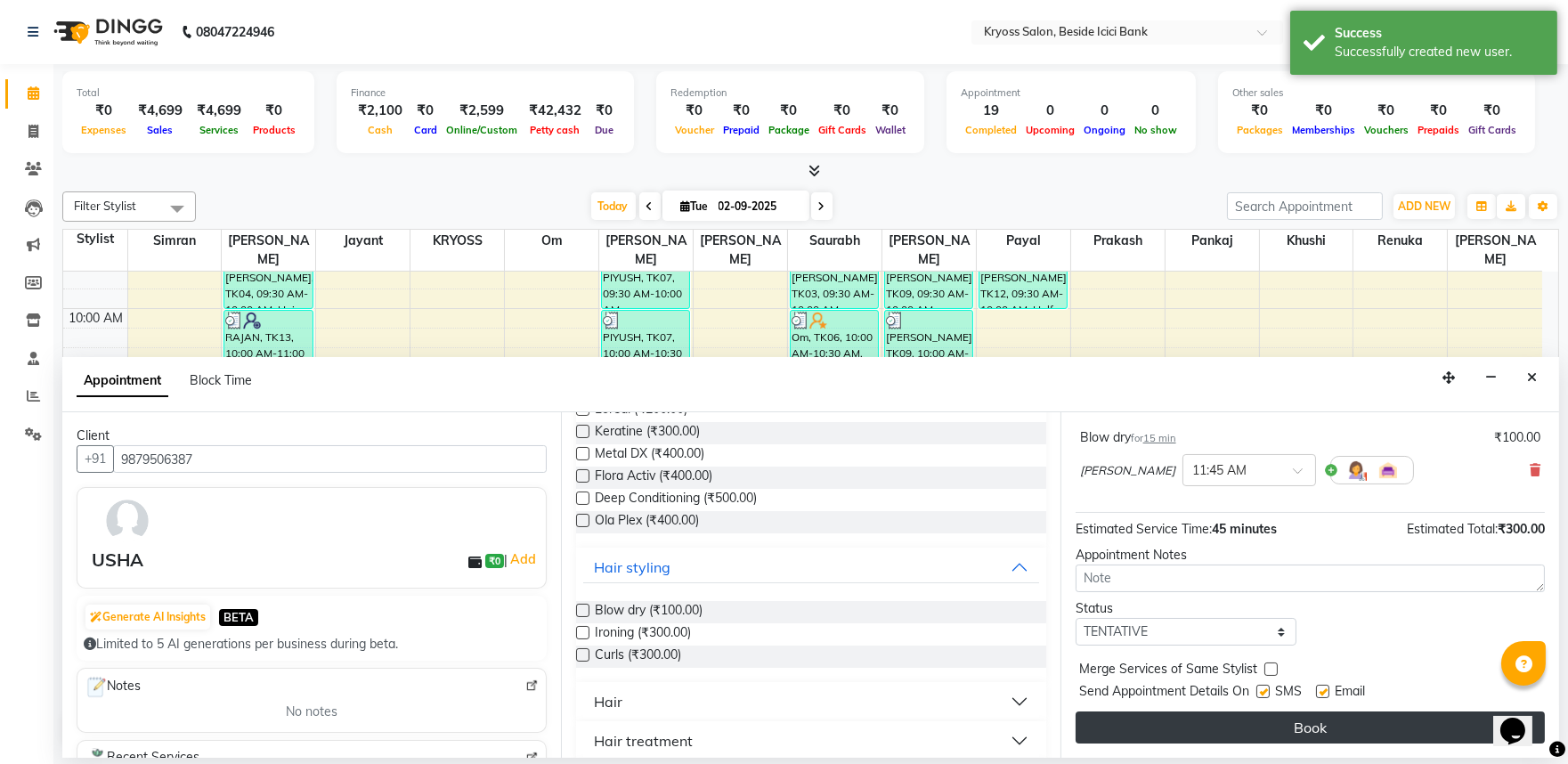
click at [1313, 733] on button "Book" at bounding box center [1310, 728] width 469 height 32
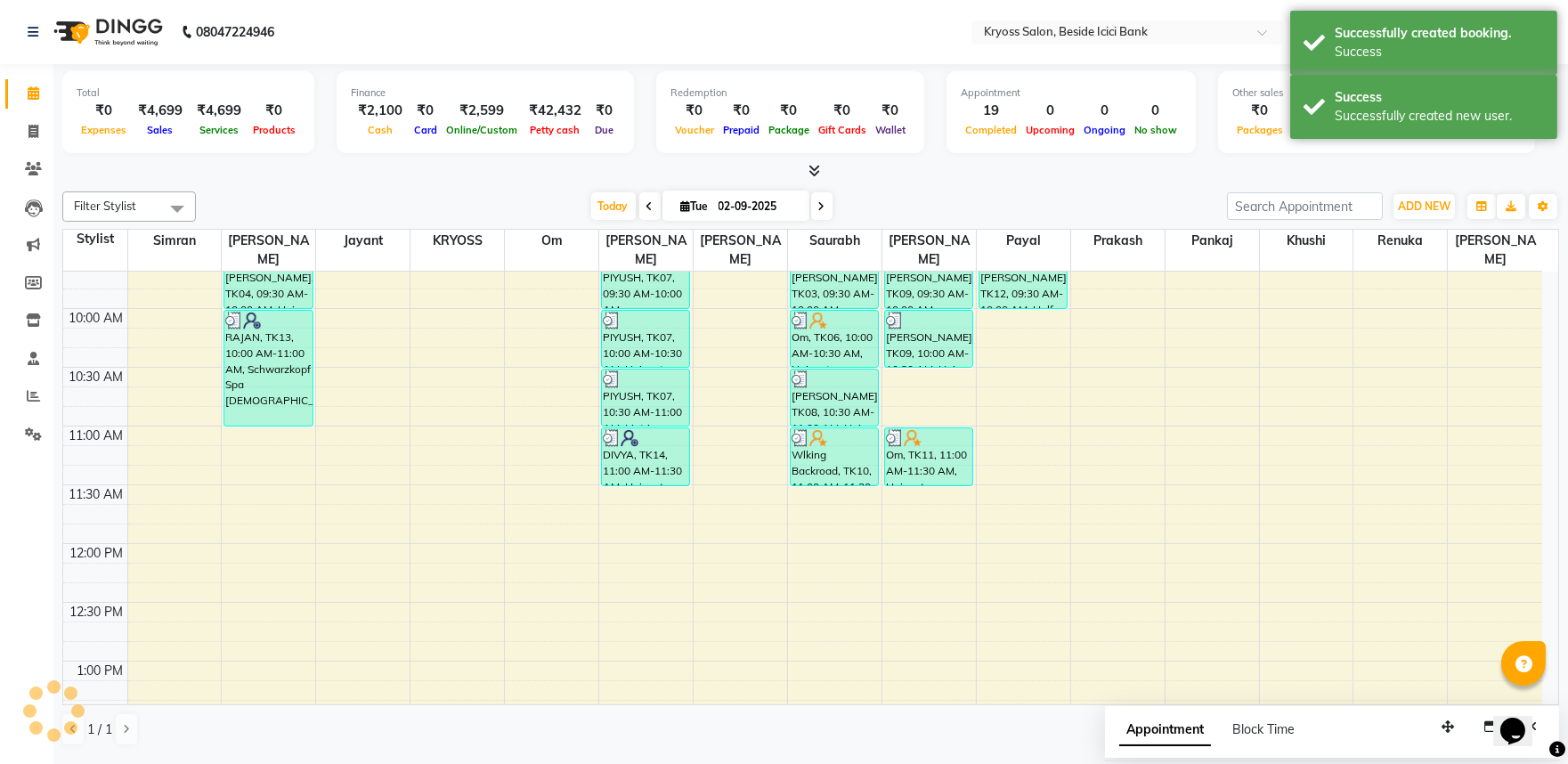
scroll to position [0, 0]
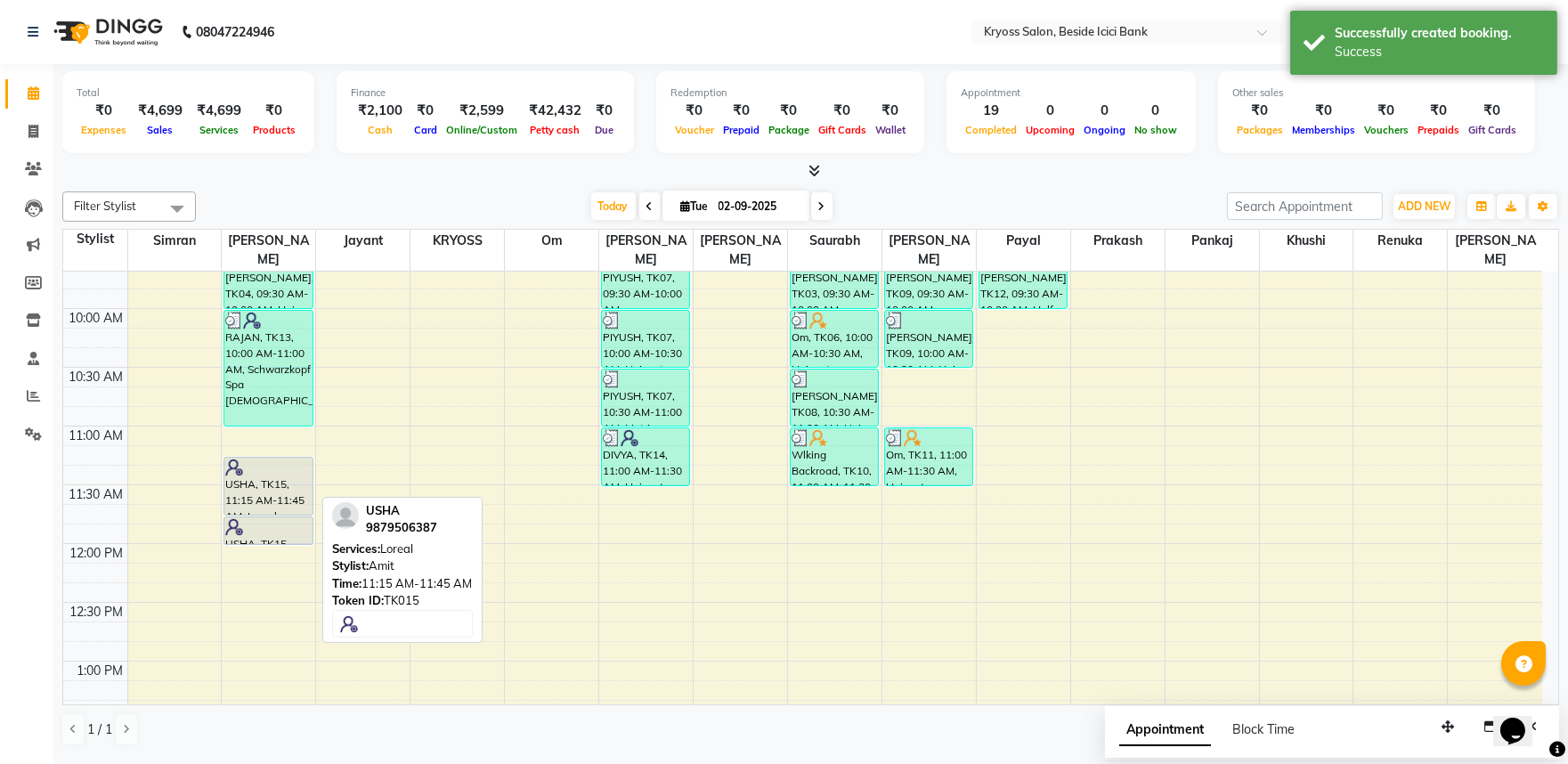
click at [272, 466] on div "USHA, TK15, 11:15 AM-11:45 AM, Loreal" at bounding box center [268, 485] width 87 height 57
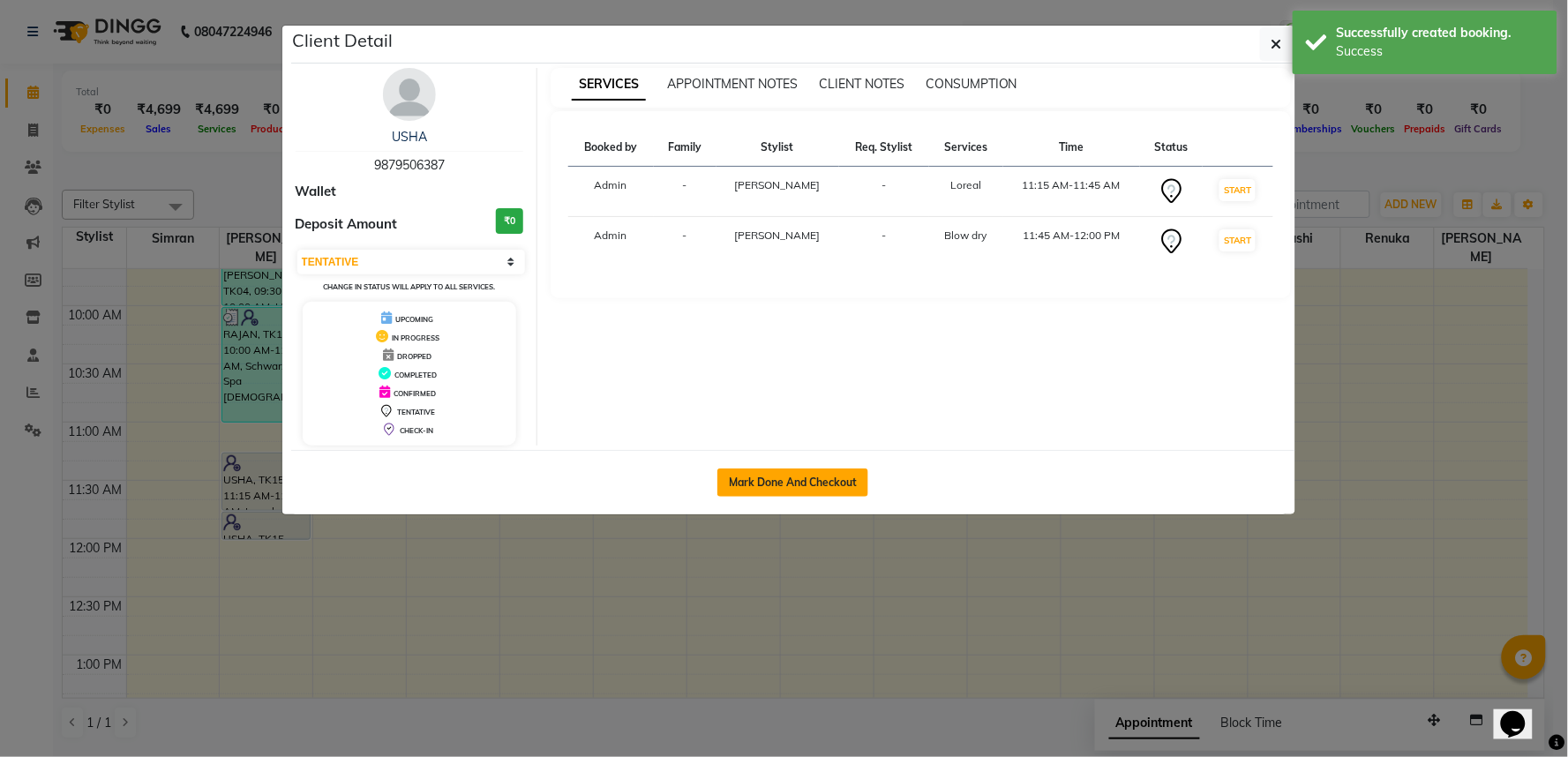
click at [792, 497] on button "Mark Done And Checkout" at bounding box center [792, 483] width 150 height 28
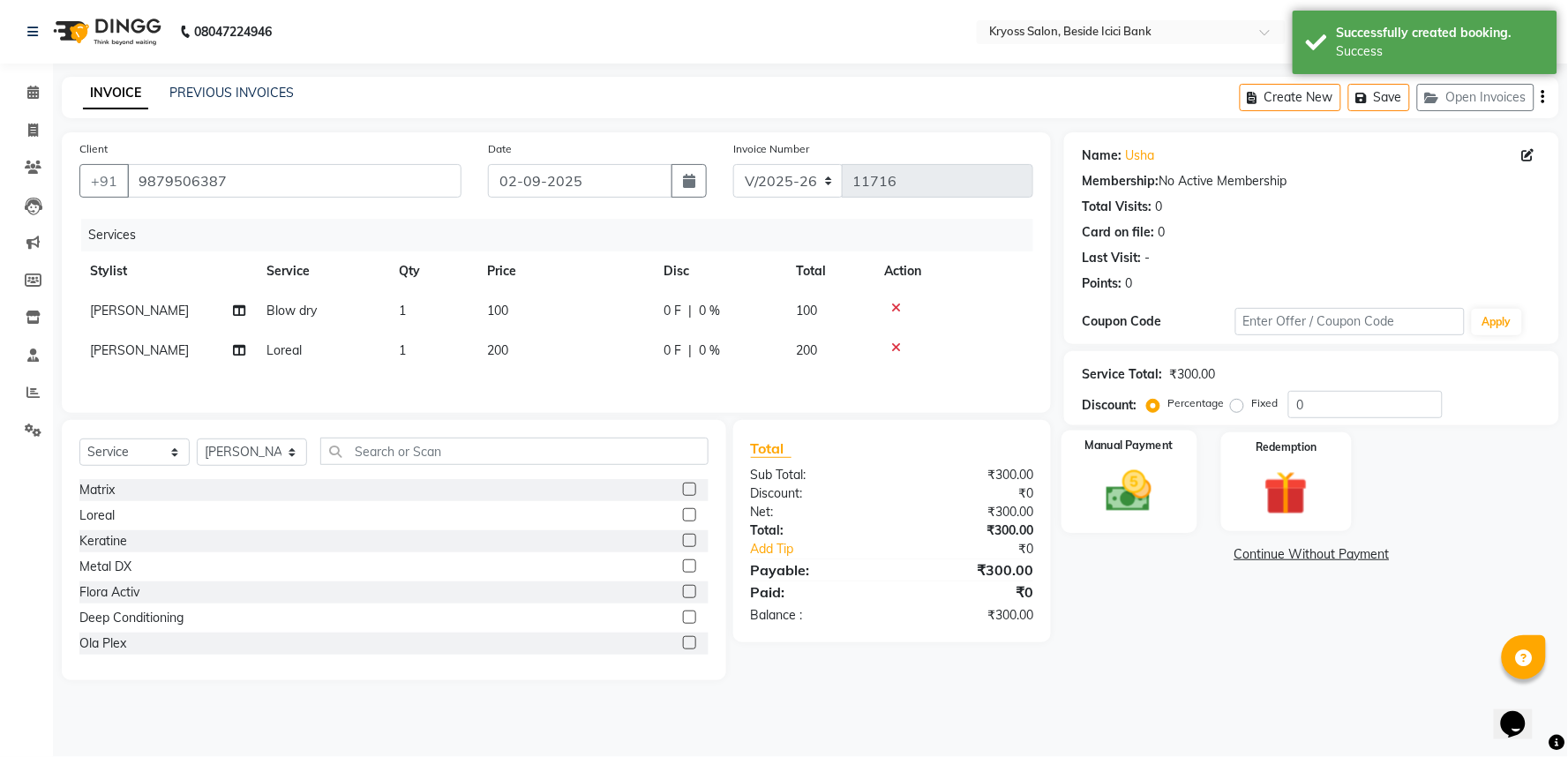
click at [1128, 518] on img at bounding box center [1129, 491] width 74 height 53
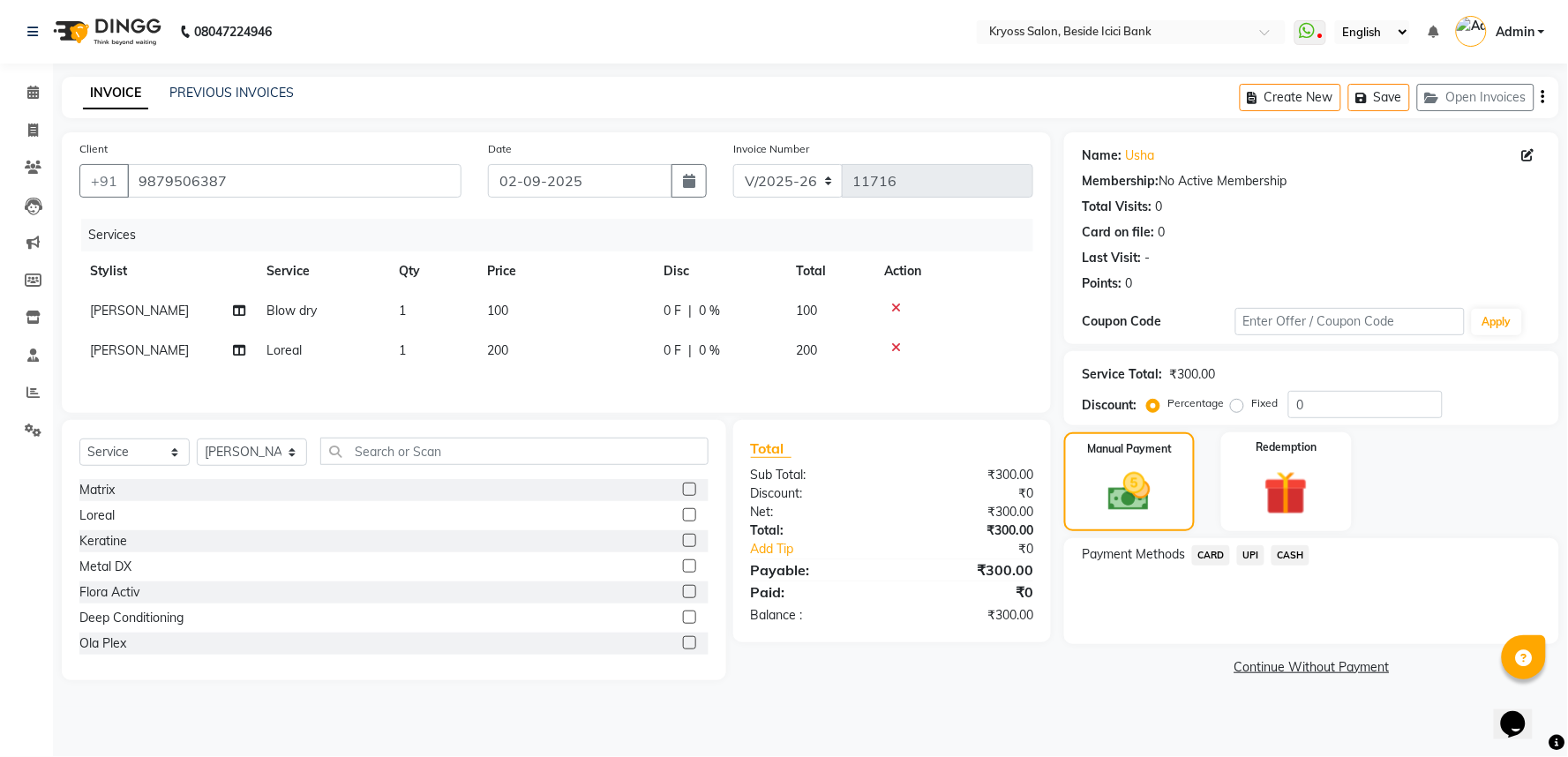
click at [1297, 566] on span "CASH" at bounding box center [1290, 555] width 38 height 20
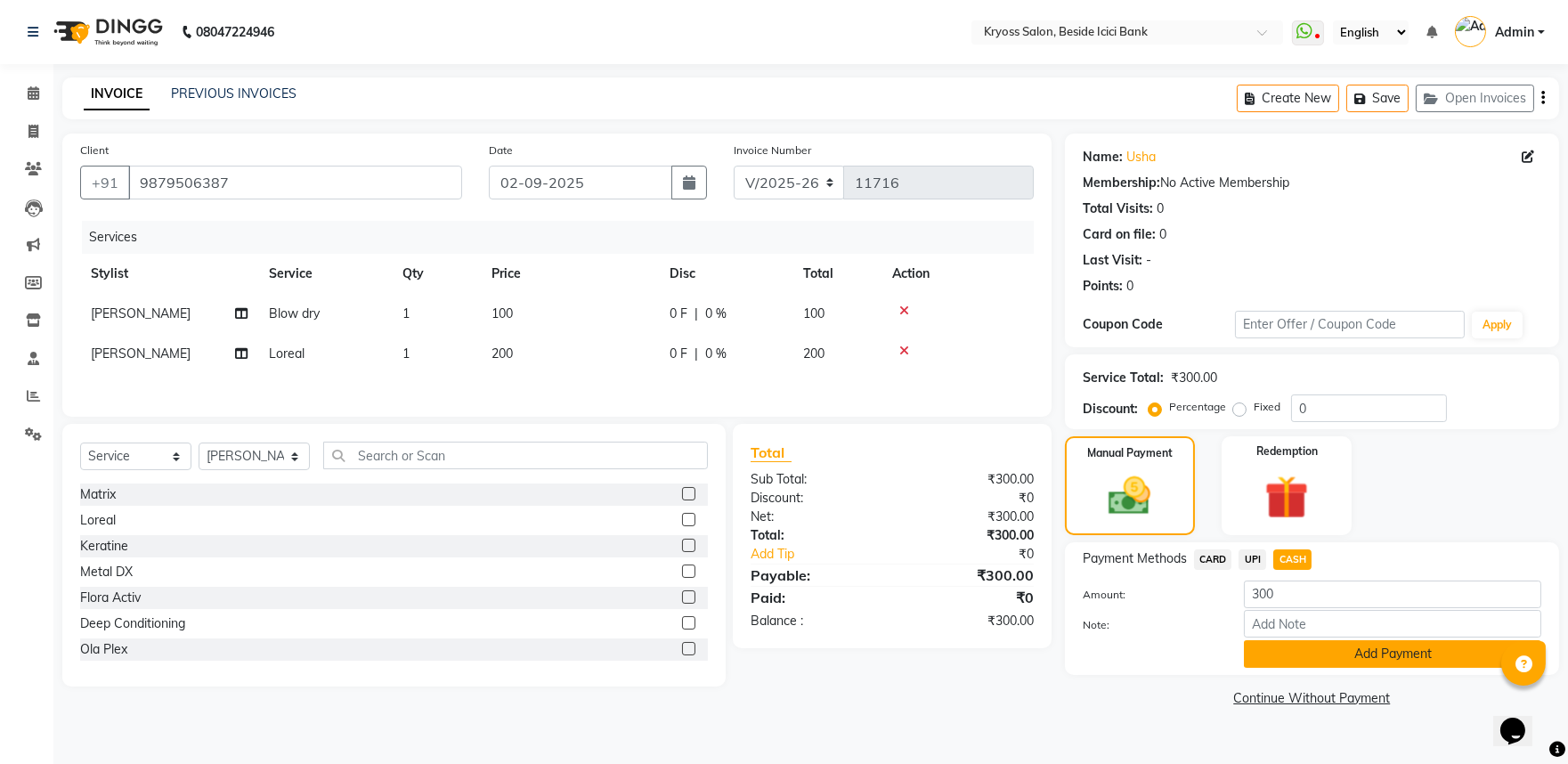
click at [1389, 668] on button "Add Payment" at bounding box center [1393, 654] width 297 height 28
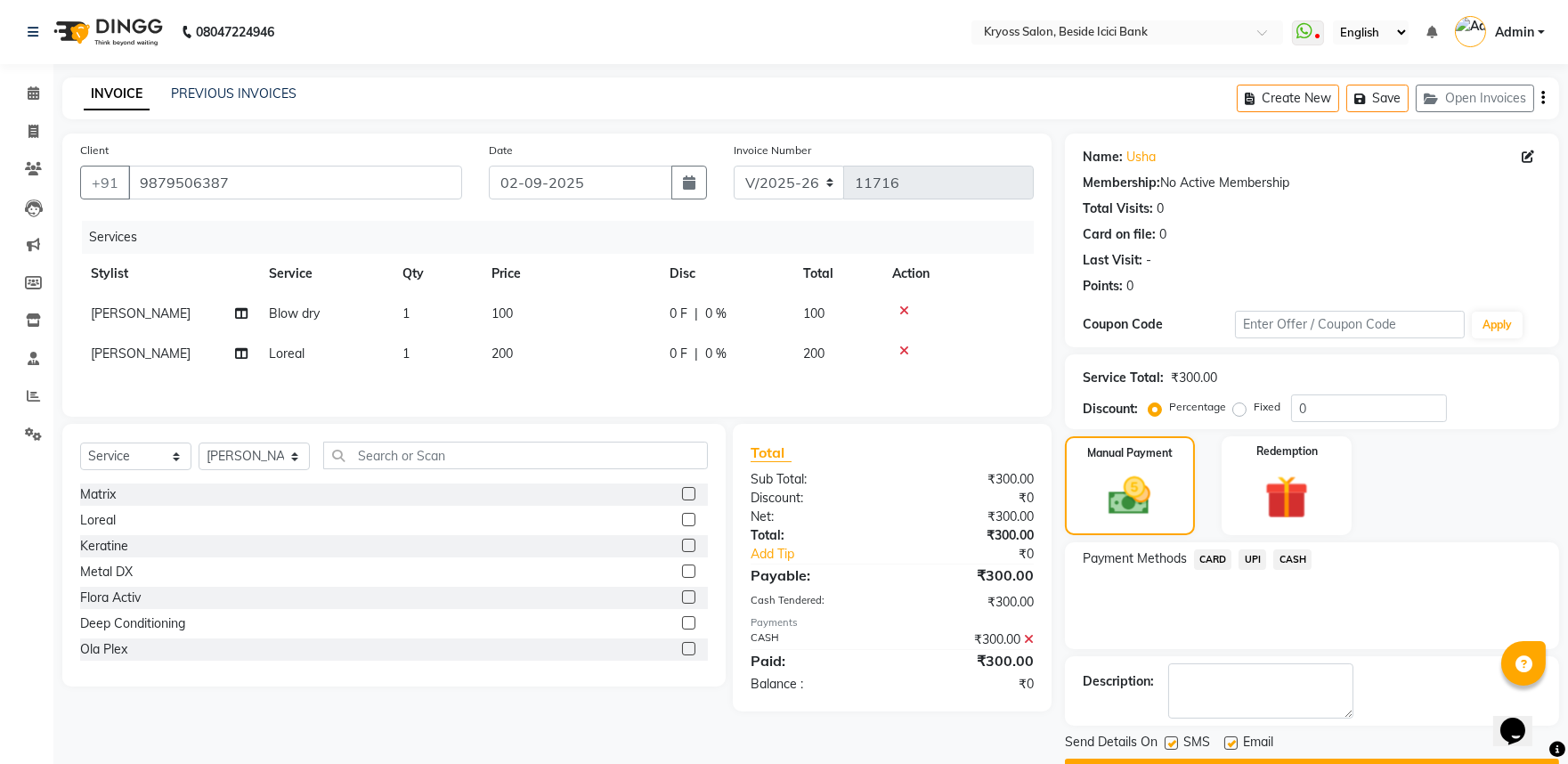
scroll to position [92, 0]
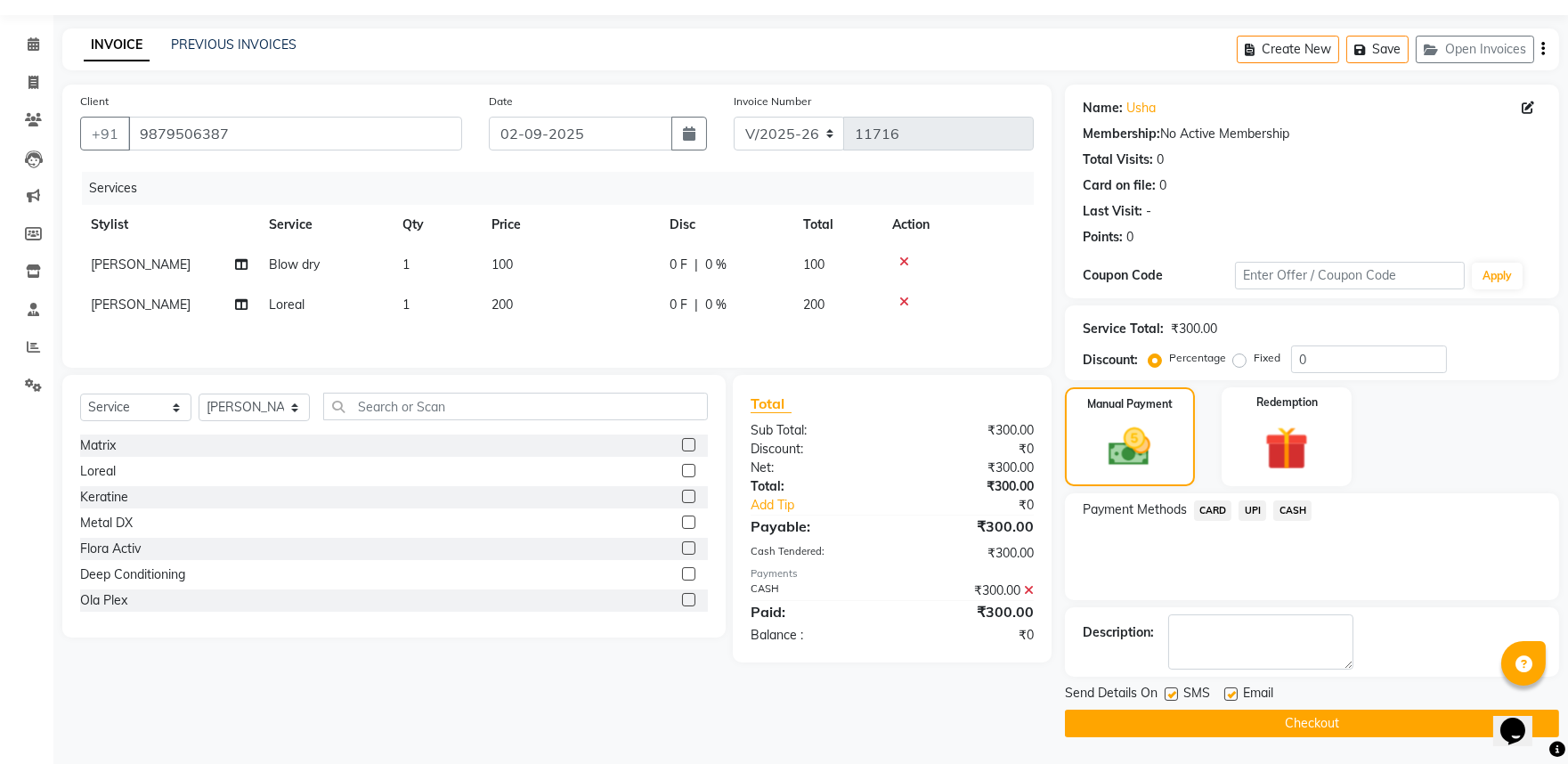
click at [1297, 717] on button "Checkout" at bounding box center [1312, 724] width 494 height 28
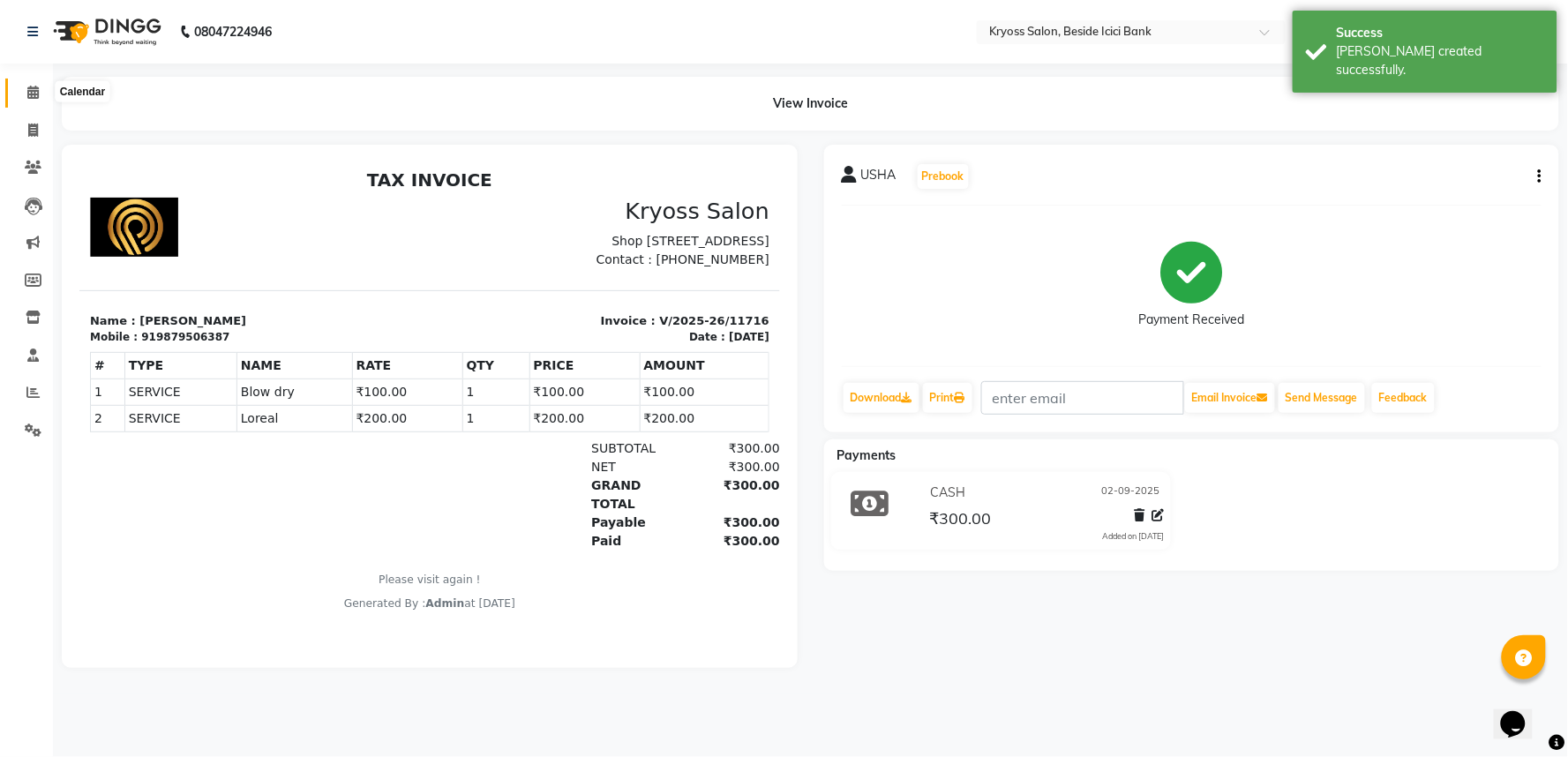
click at [33, 93] on icon at bounding box center [33, 92] width 12 height 13
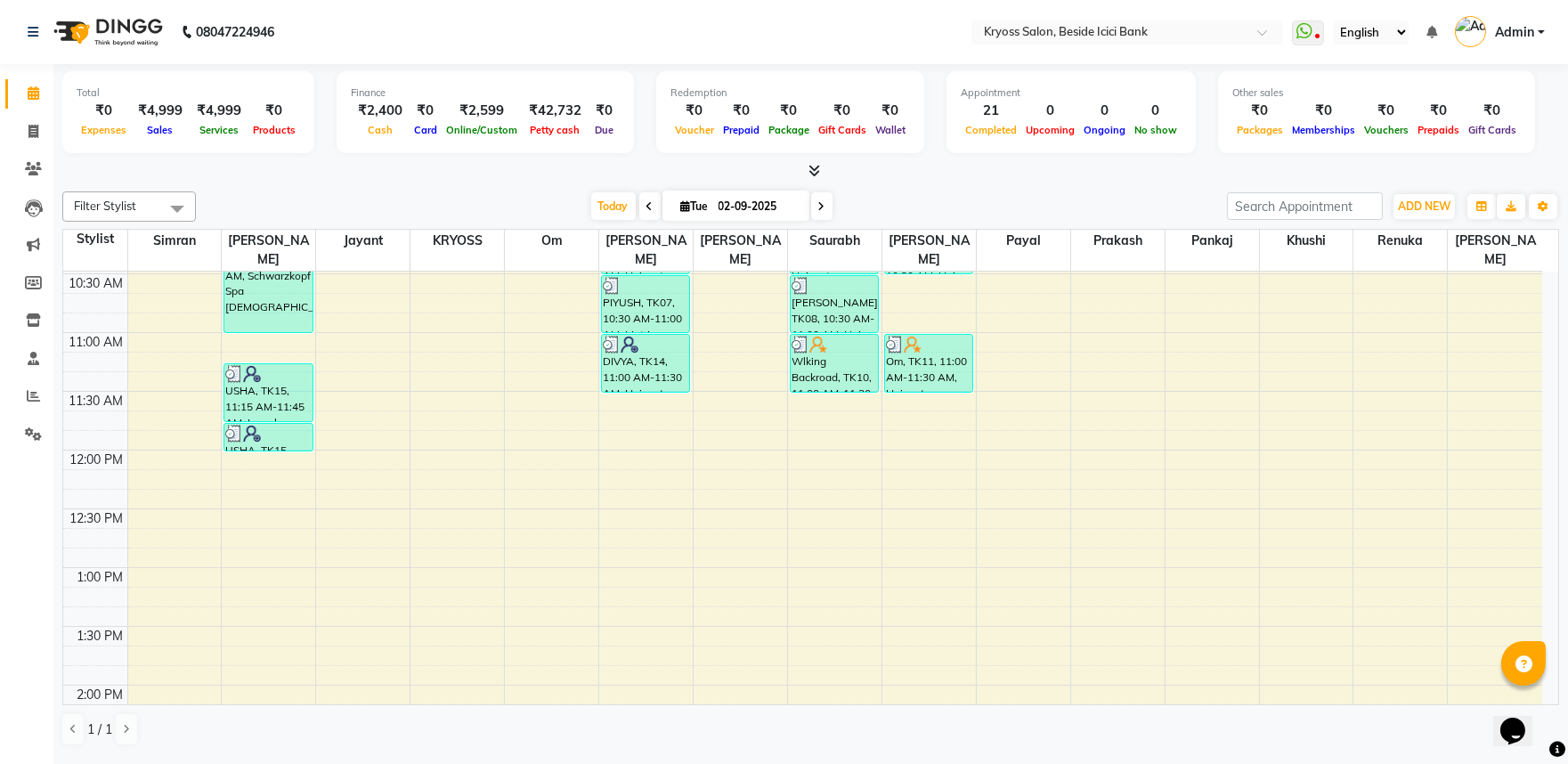
scroll to position [297, 0]
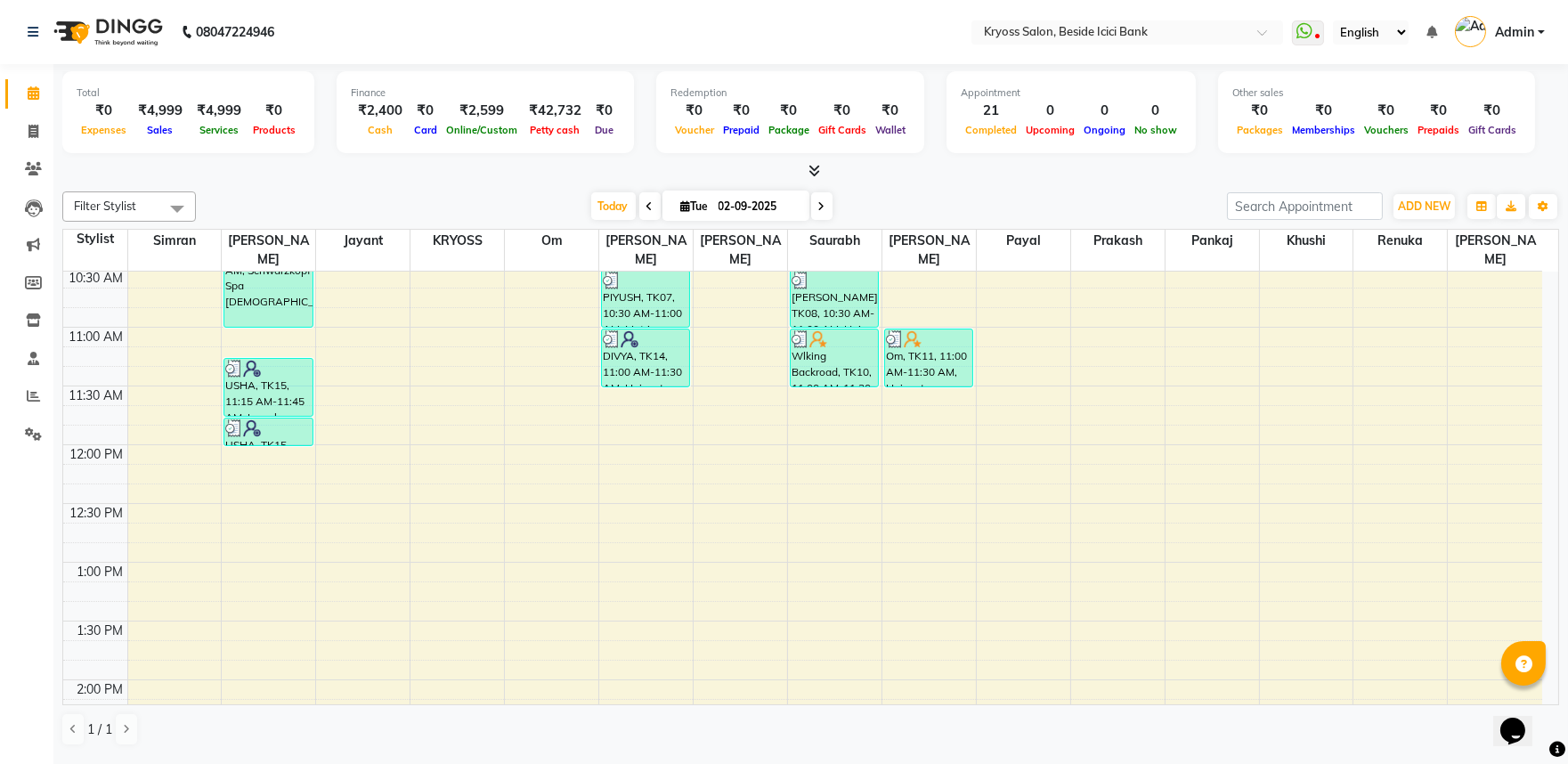
click at [837, 394] on div "8:00 AM 8:30 AM 9:00 AM 9:30 AM 10:00 AM 10:30 AM 11:00 AM 11:30 AM 12:00 PM 12…" at bounding box center [802, 739] width 1479 height 1528
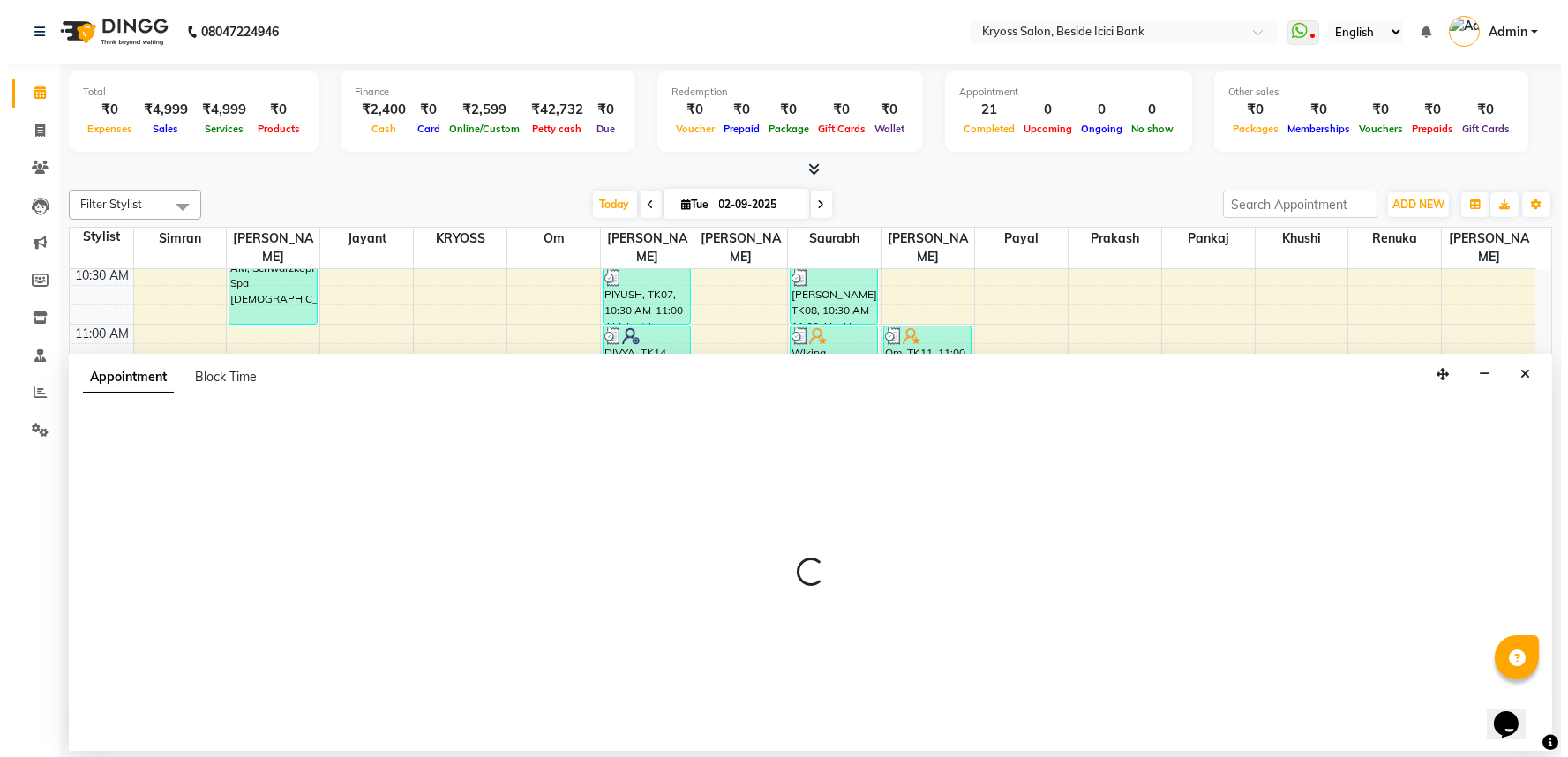
scroll to position [4, 0]
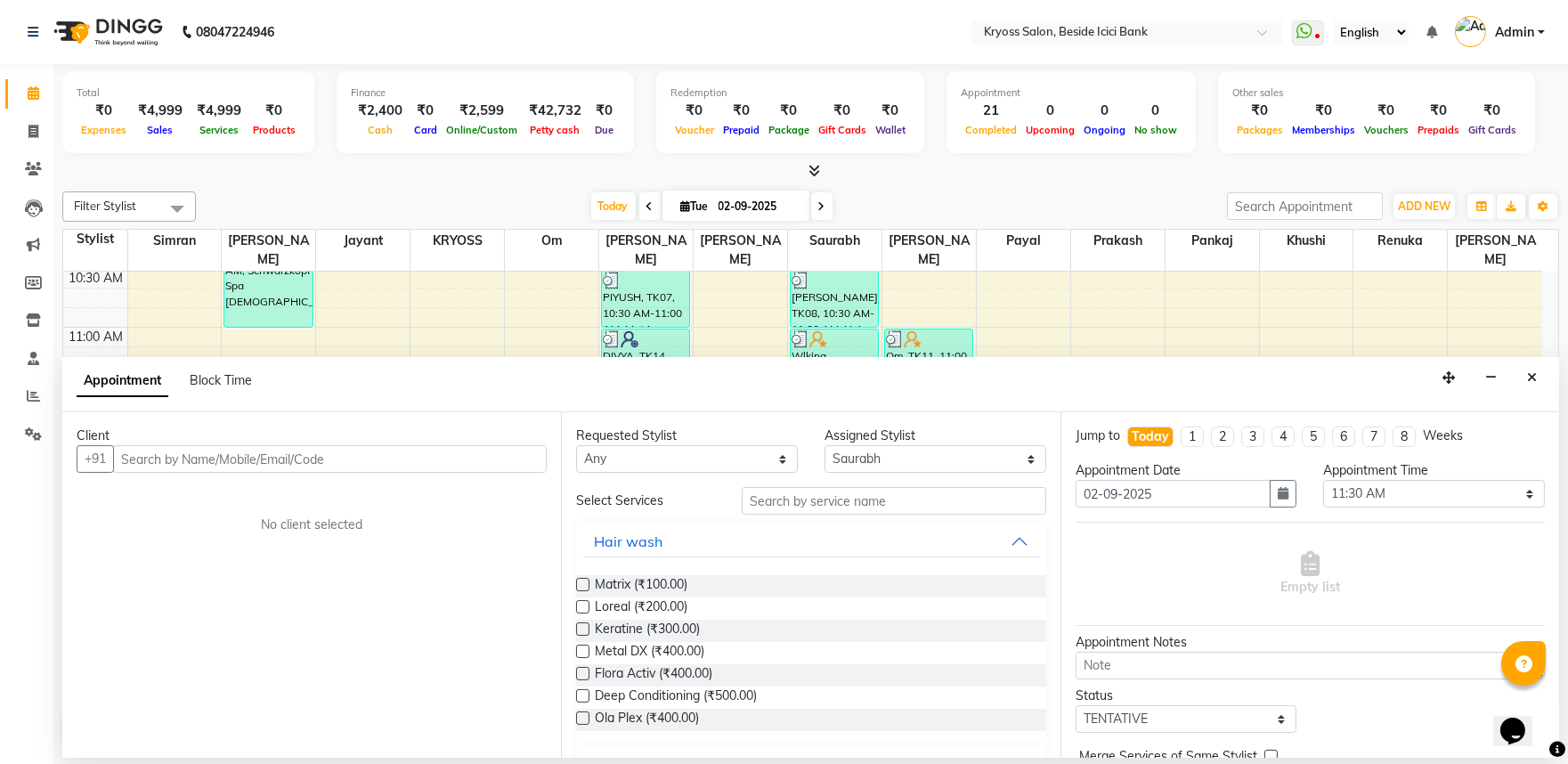
click at [334, 466] on input "text" at bounding box center [330, 459] width 434 height 28
click at [523, 466] on span "Add Client" at bounding box center [509, 458] width 59 height 16
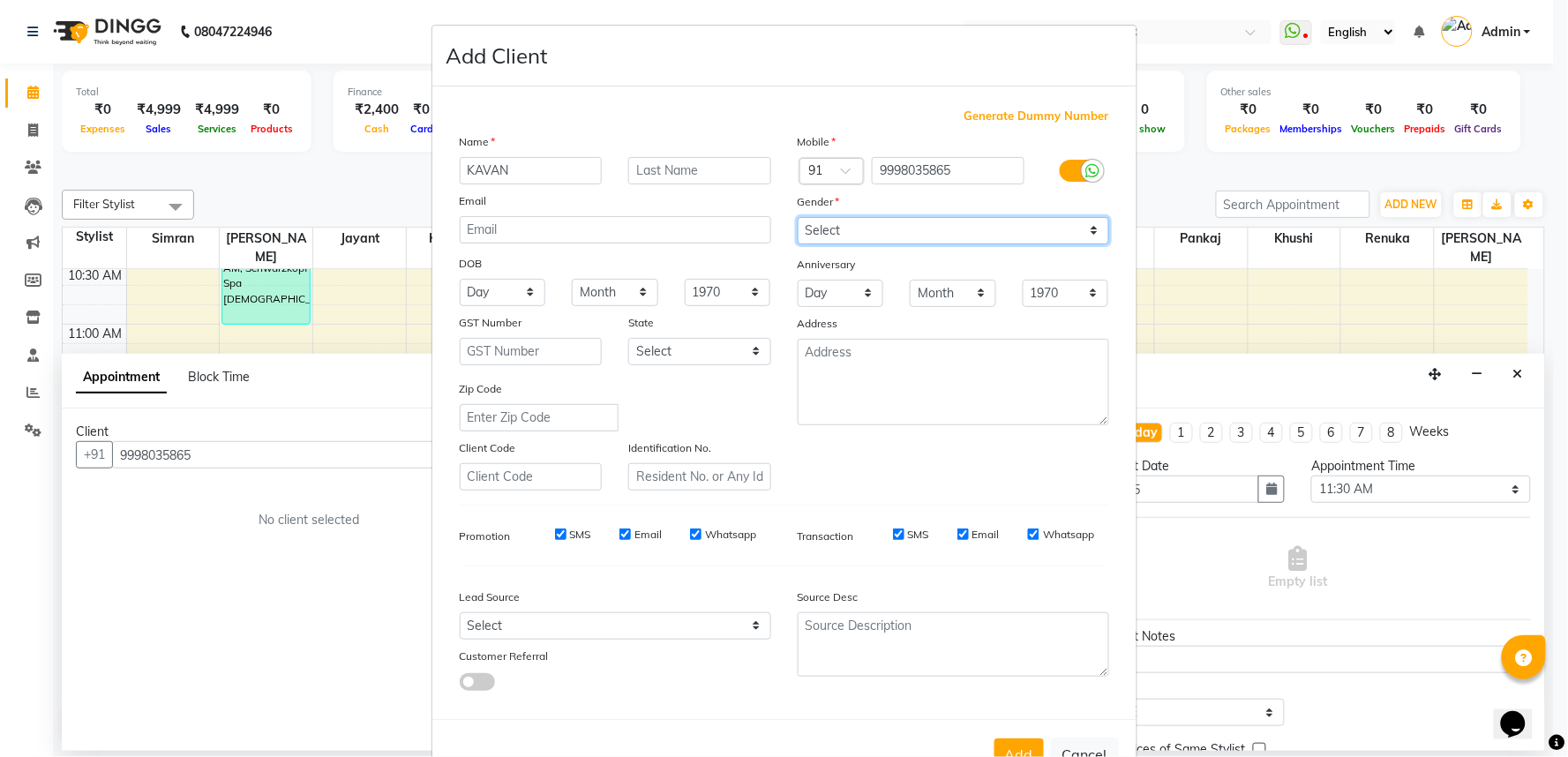
click at [841, 245] on select "Select [DEMOGRAPHIC_DATA] [DEMOGRAPHIC_DATA] Other Prefer Not To Say" at bounding box center [954, 231] width 312 height 28
click at [798, 240] on select "Select [DEMOGRAPHIC_DATA] [DEMOGRAPHIC_DATA] Other Prefer Not To Say" at bounding box center [954, 231] width 312 height 28
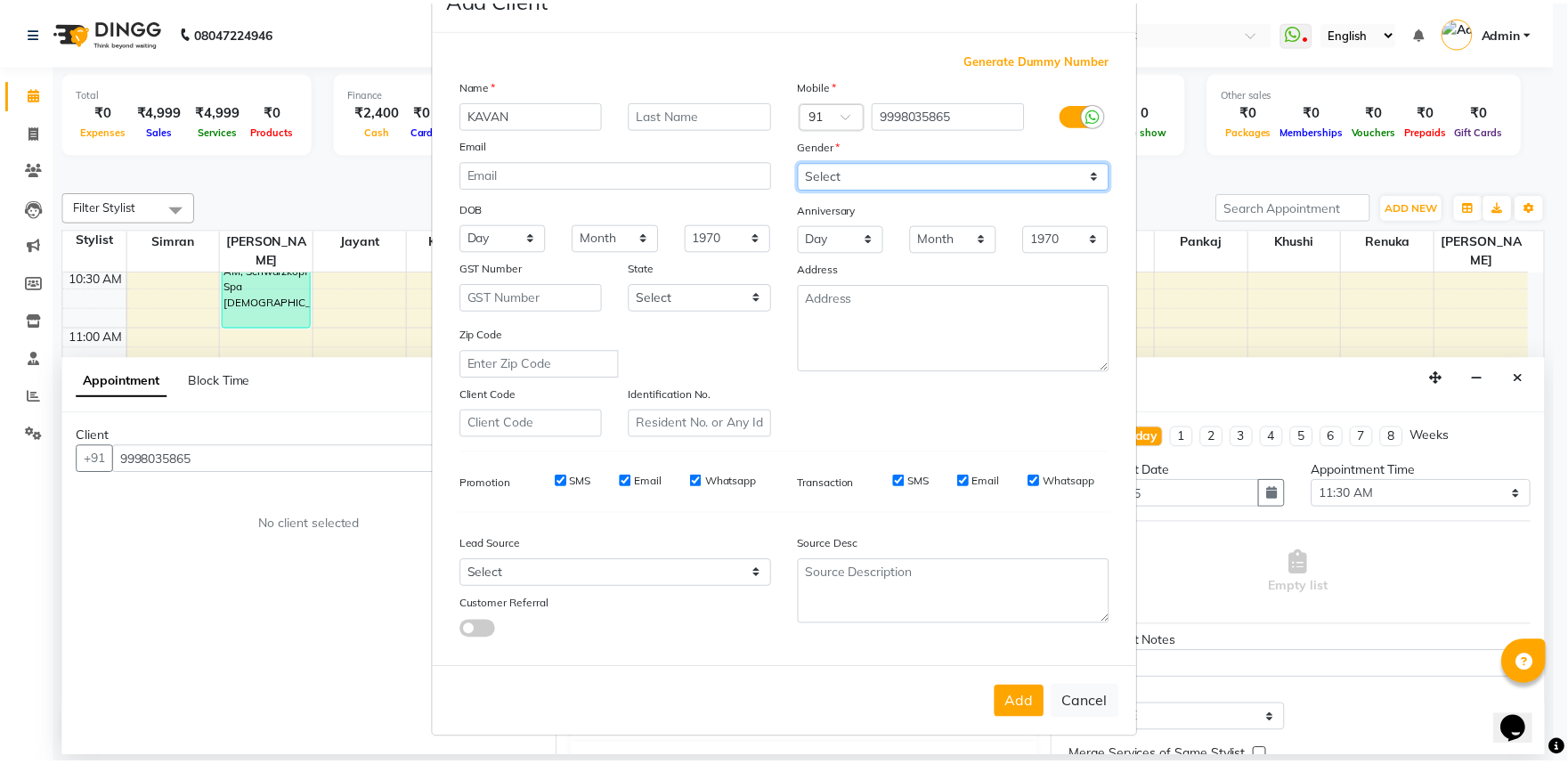
scroll to position [138, 0]
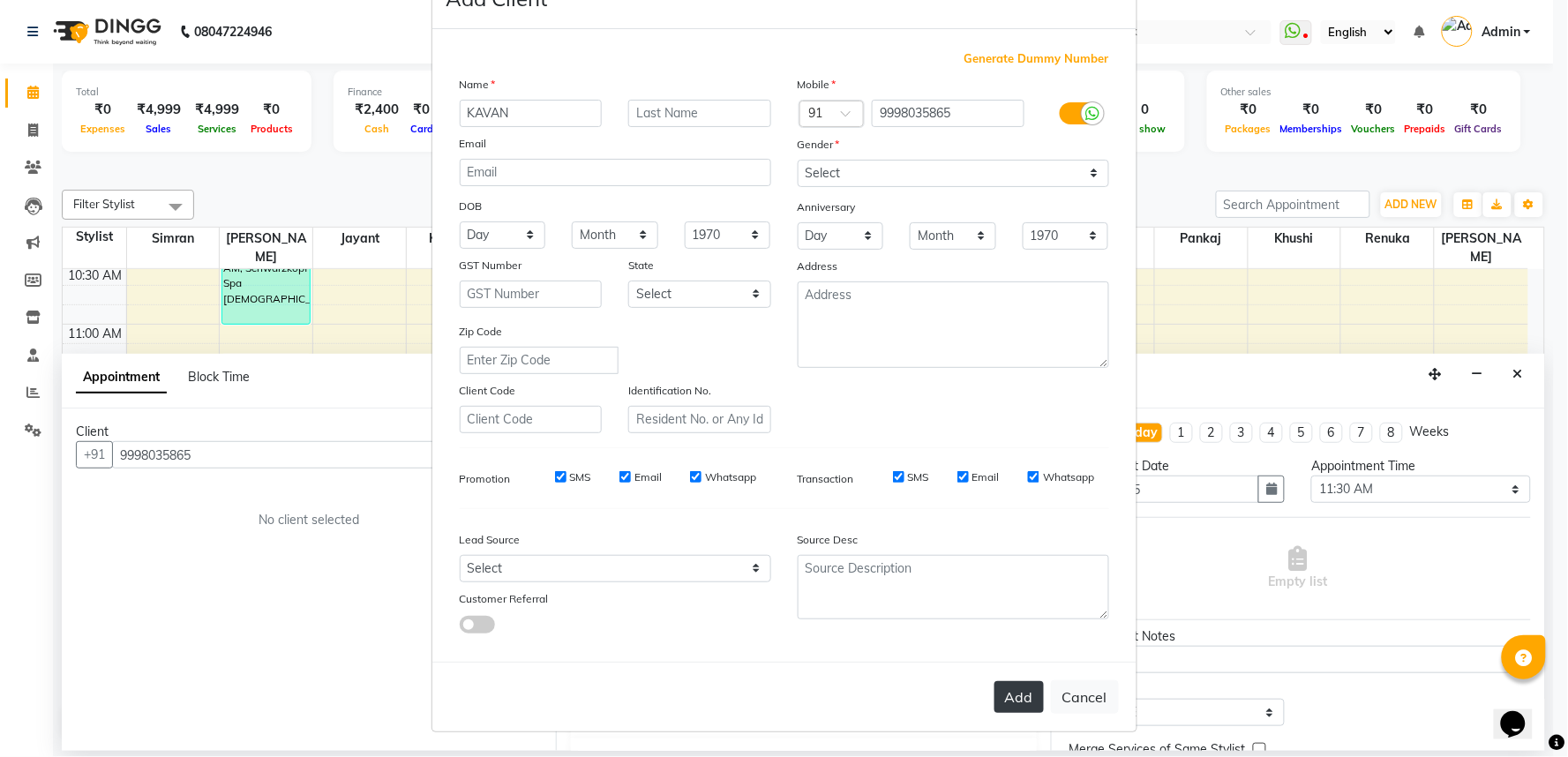
click at [995, 681] on button "Add" at bounding box center [1019, 697] width 49 height 32
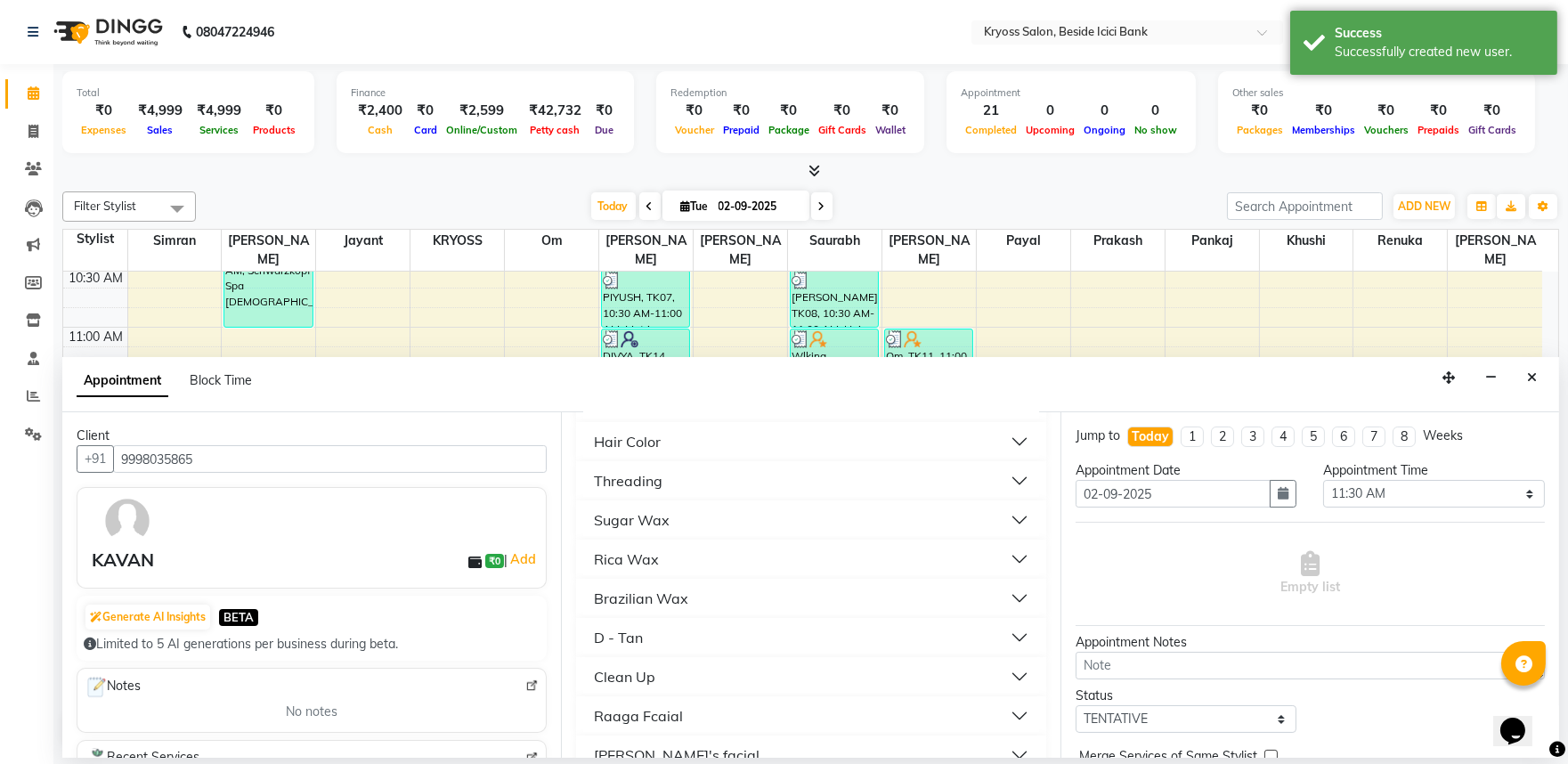
scroll to position [395, 0]
click at [607, 420] on div "Hair" at bounding box center [608, 409] width 29 height 22
click at [621, 465] on span "[PERSON_NAME] (₹100.00)" at bounding box center [673, 454] width 156 height 22
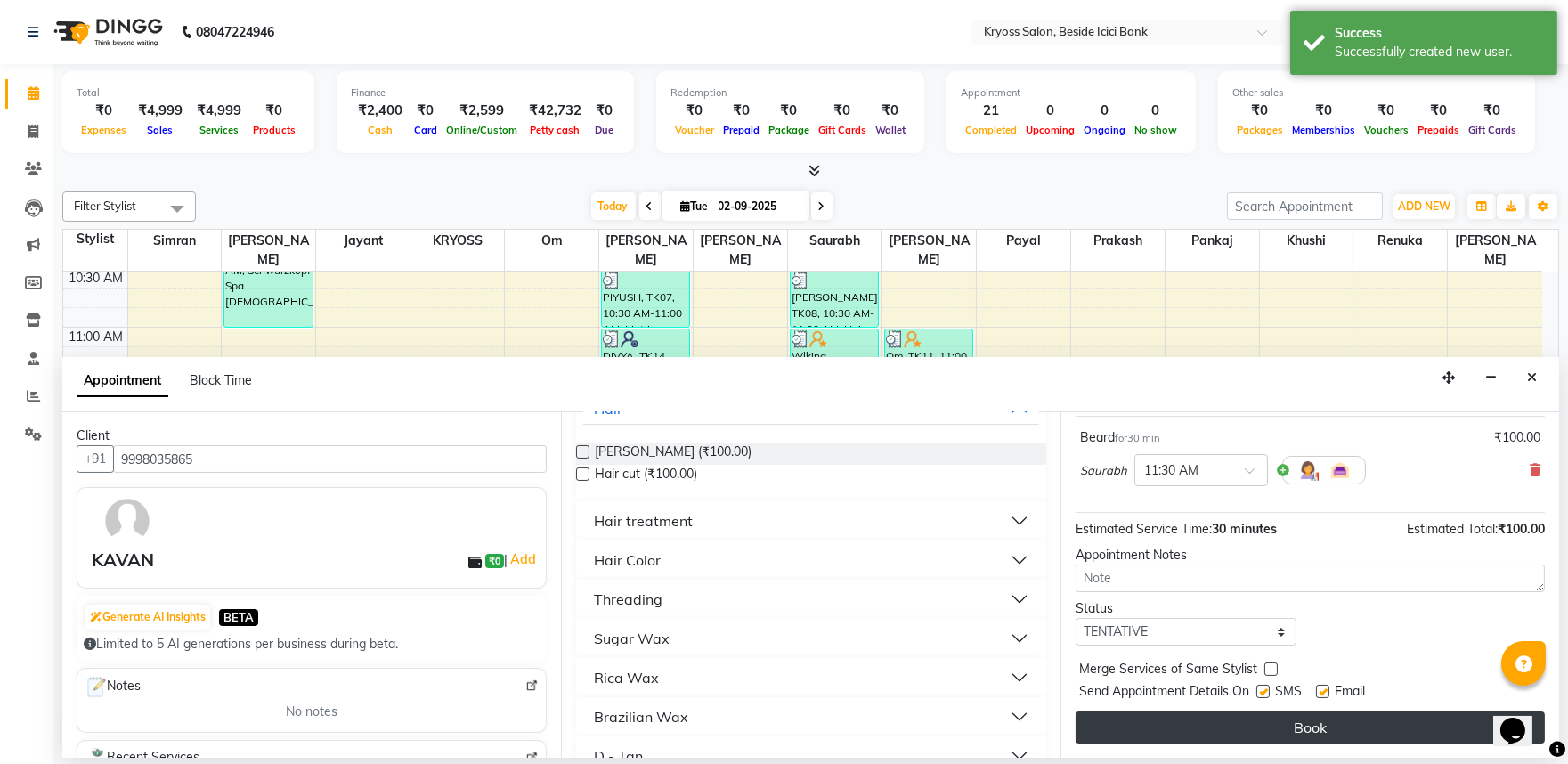
scroll to position [143, 0]
click at [1207, 724] on button "Book" at bounding box center [1310, 728] width 469 height 32
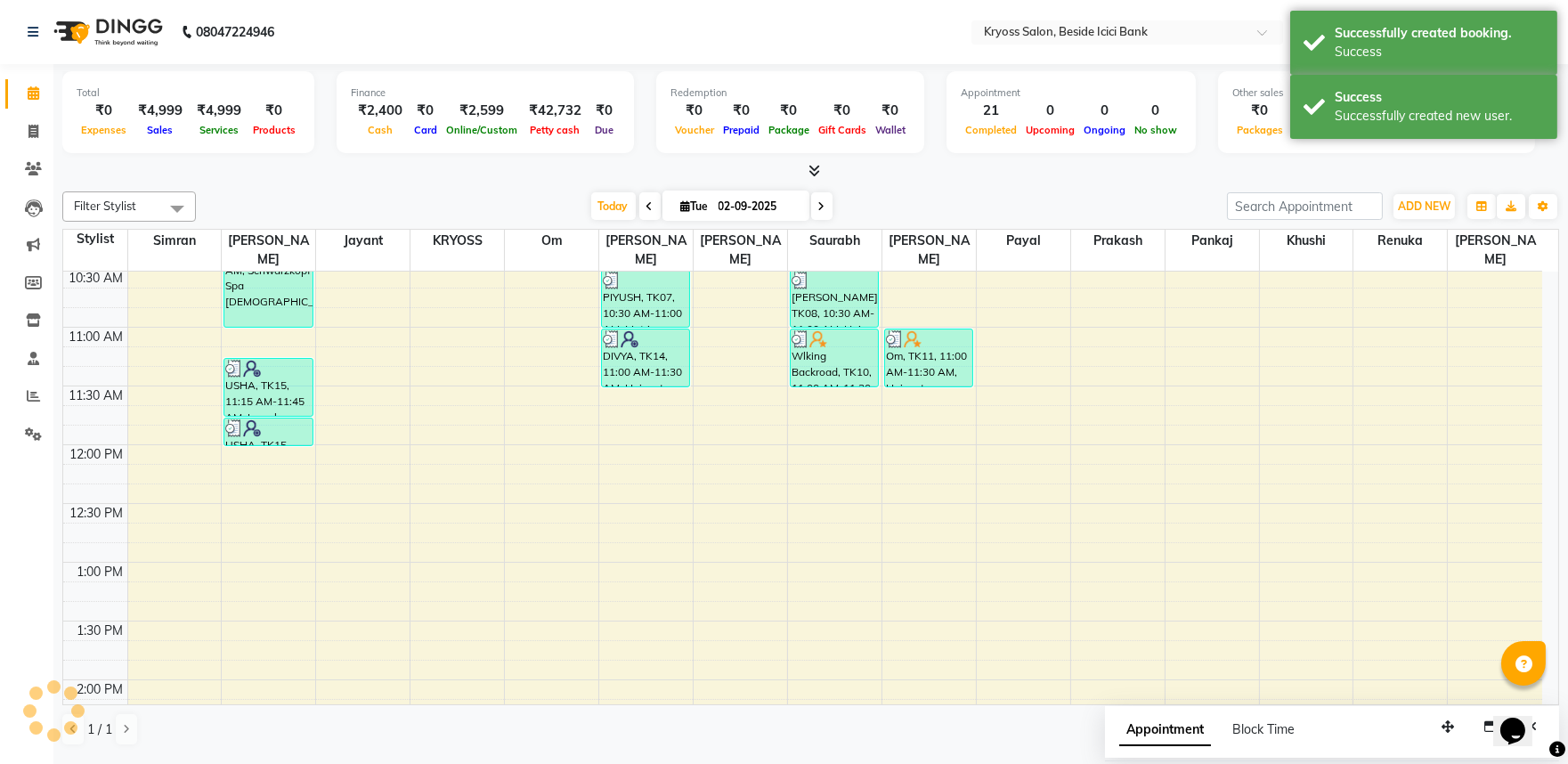
scroll to position [0, 0]
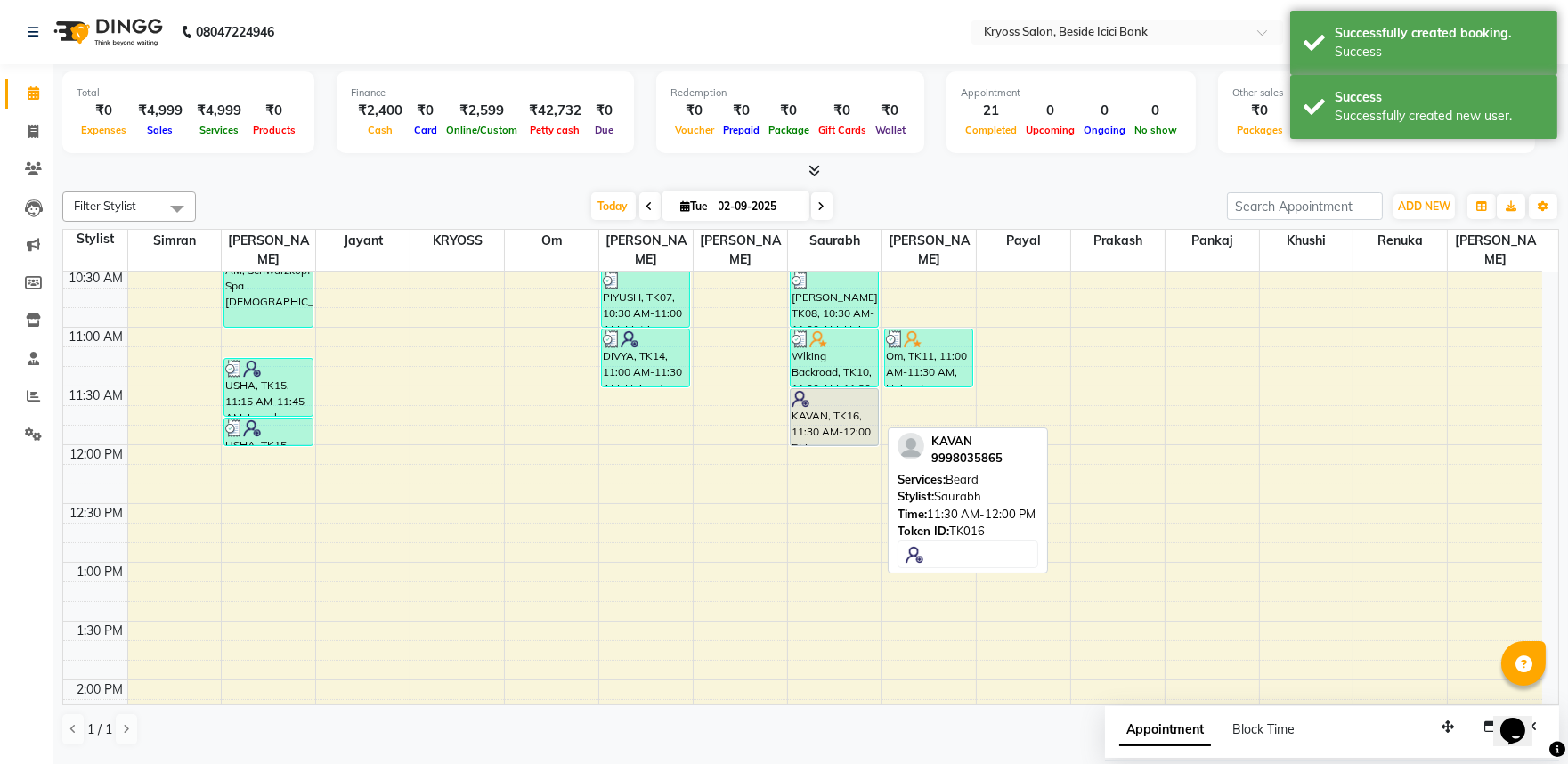
click at [841, 419] on div "KAVAN, TK16, 11:30 AM-12:00 PM, [PERSON_NAME]" at bounding box center [834, 417] width 87 height 56
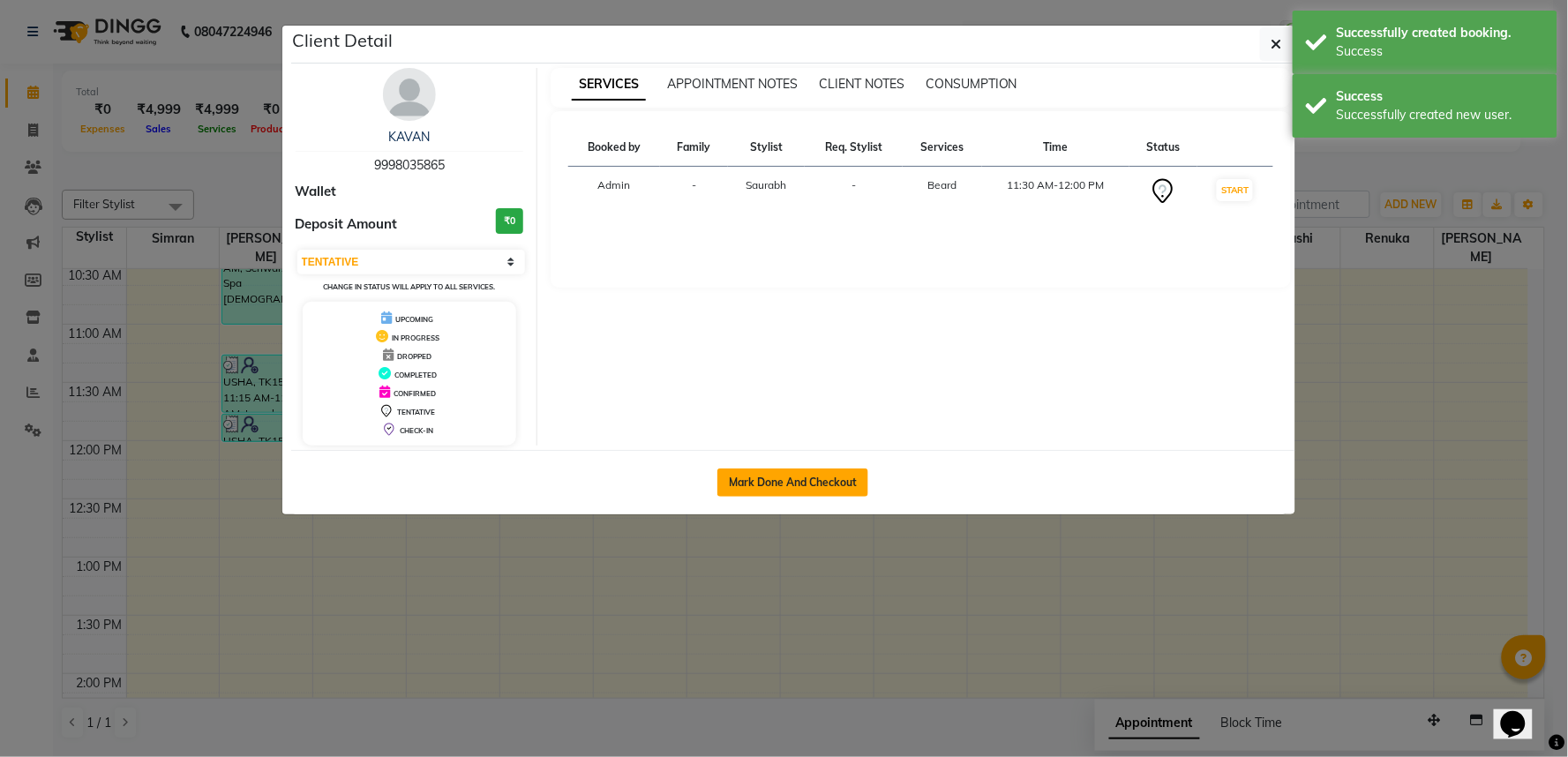
click at [747, 488] on button "Mark Done And Checkout" at bounding box center [792, 483] width 150 height 28
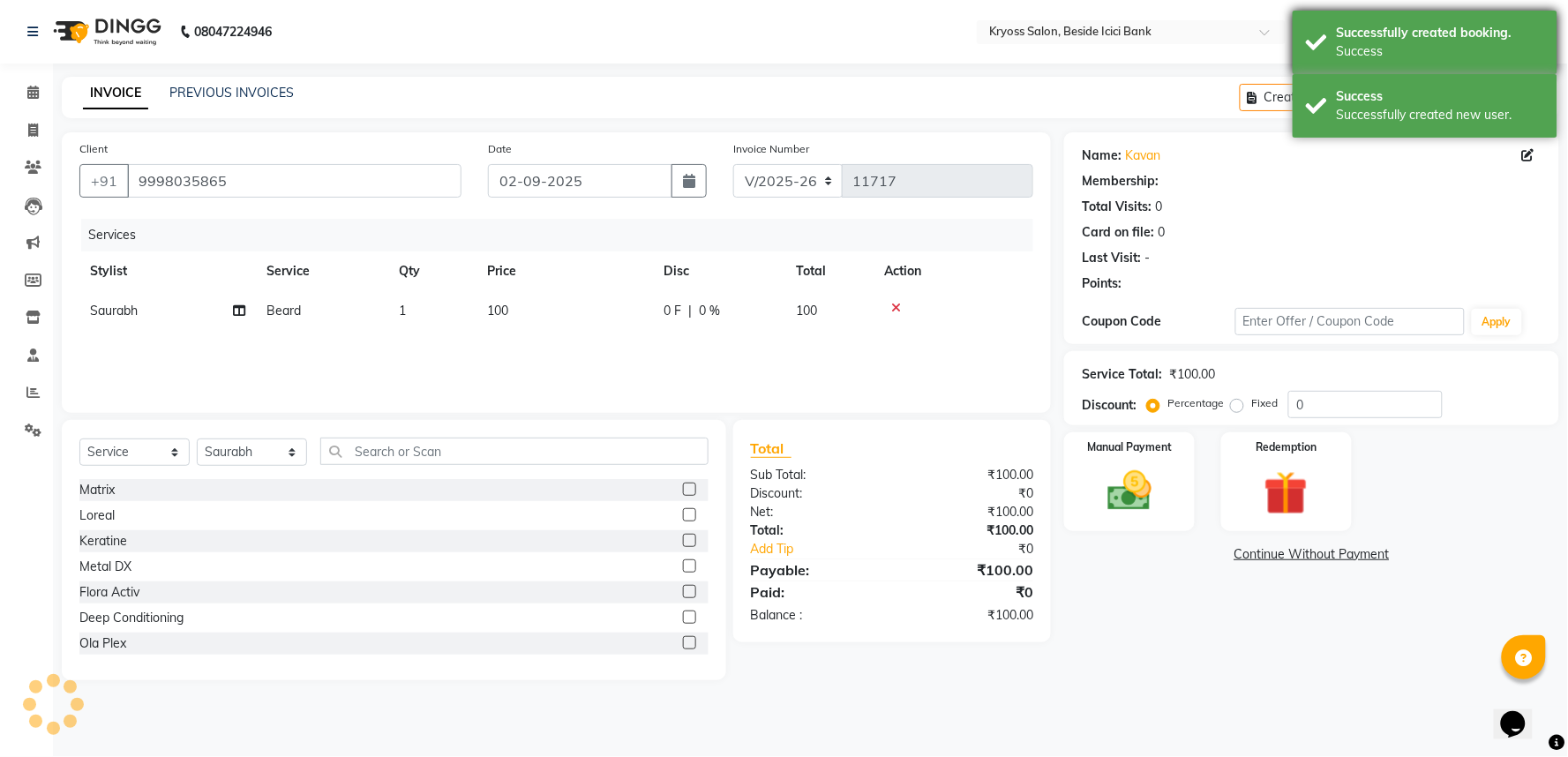
drag, startPoint x: 1345, startPoint y: 107, endPoint x: 1344, endPoint y: 46, distance: 61.0
click at [1346, 102] on div "Success Successfully created new user." at bounding box center [1425, 105] width 264 height 63
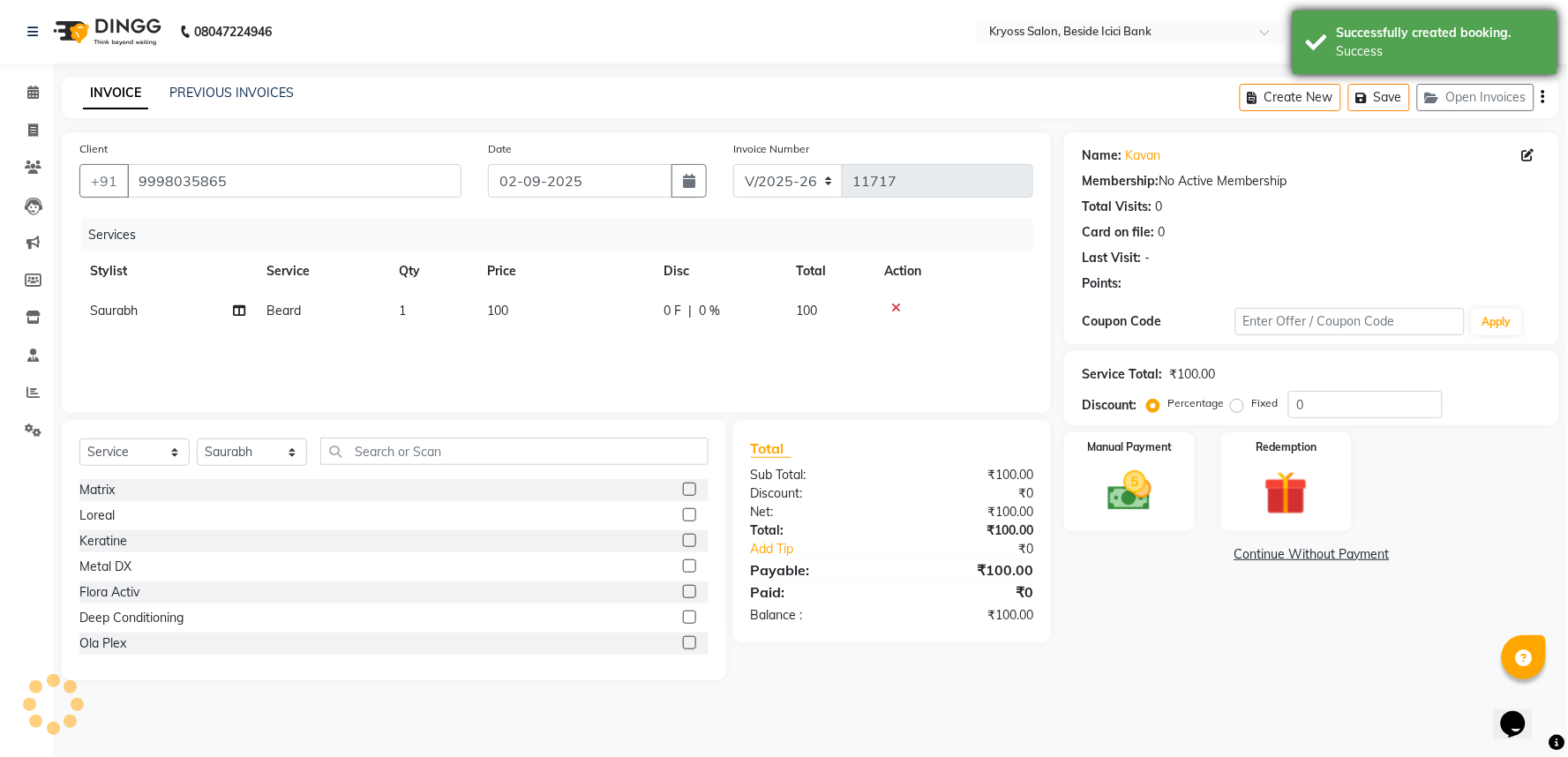
click at [1344, 46] on div "Success" at bounding box center [1440, 52] width 207 height 19
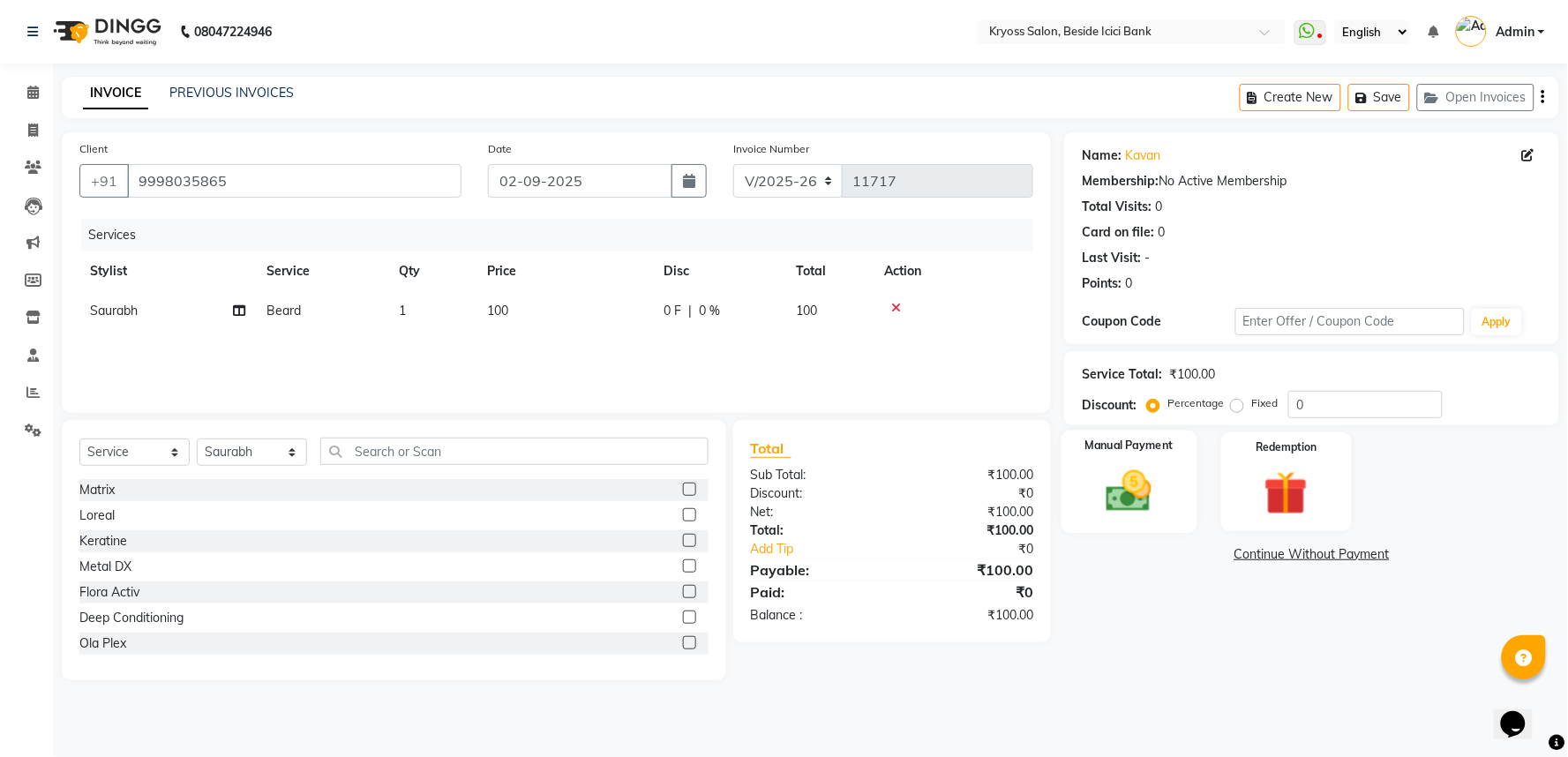
click at [1135, 517] on img at bounding box center [1129, 491] width 74 height 53
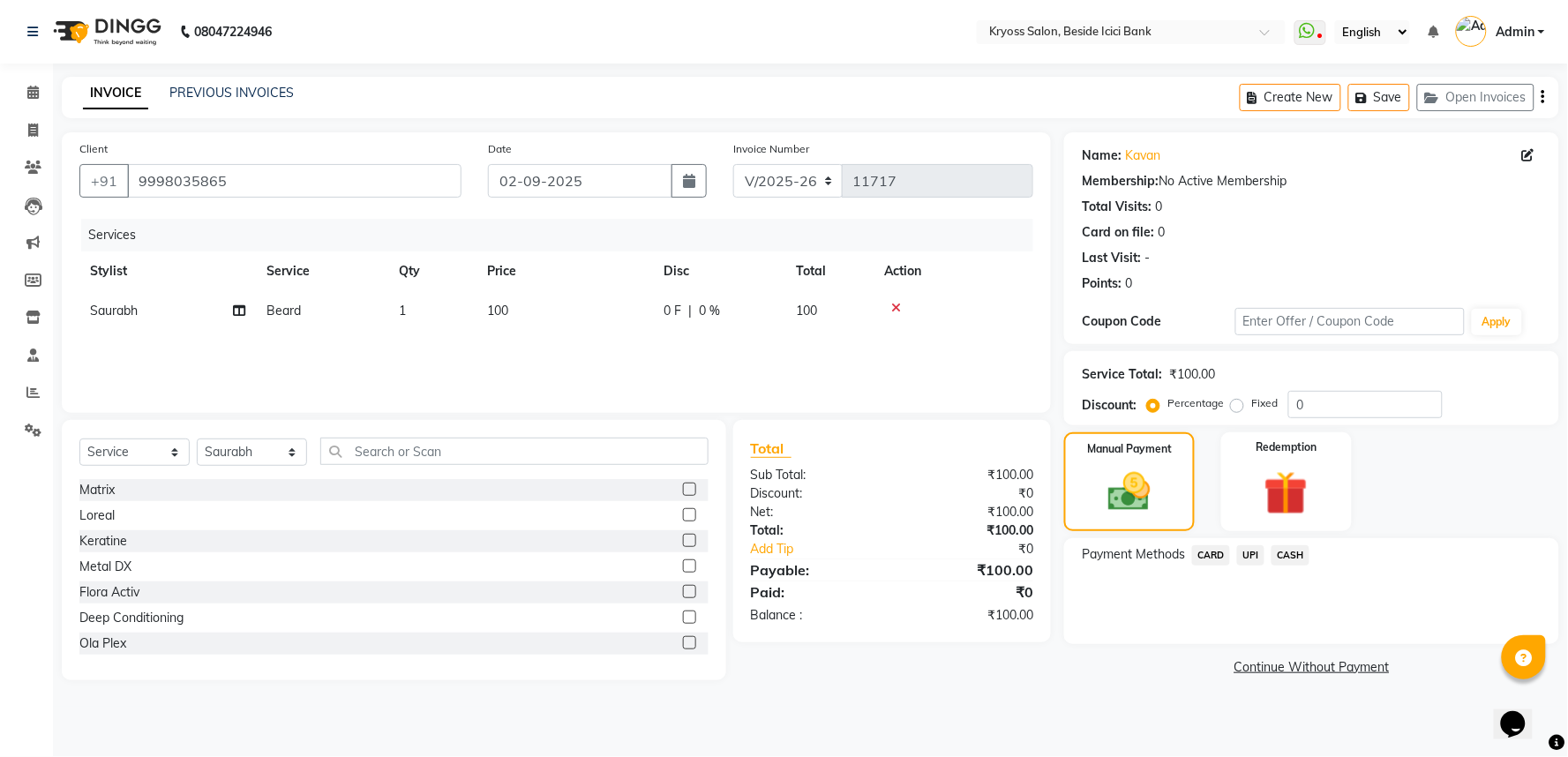
click at [1244, 566] on span "UPI" at bounding box center [1250, 555] width 28 height 20
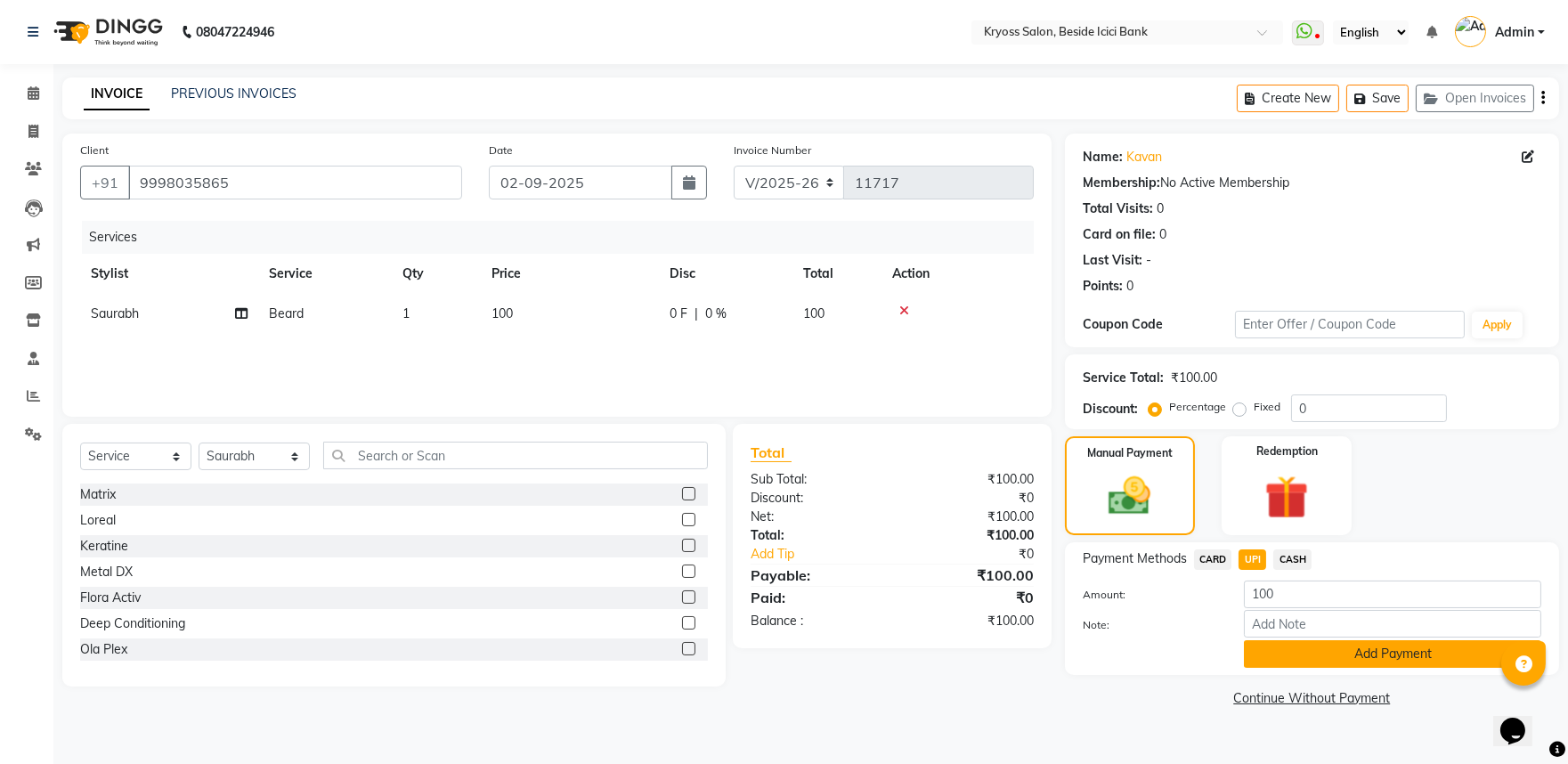
click at [1276, 668] on button "Add Payment" at bounding box center [1393, 654] width 297 height 28
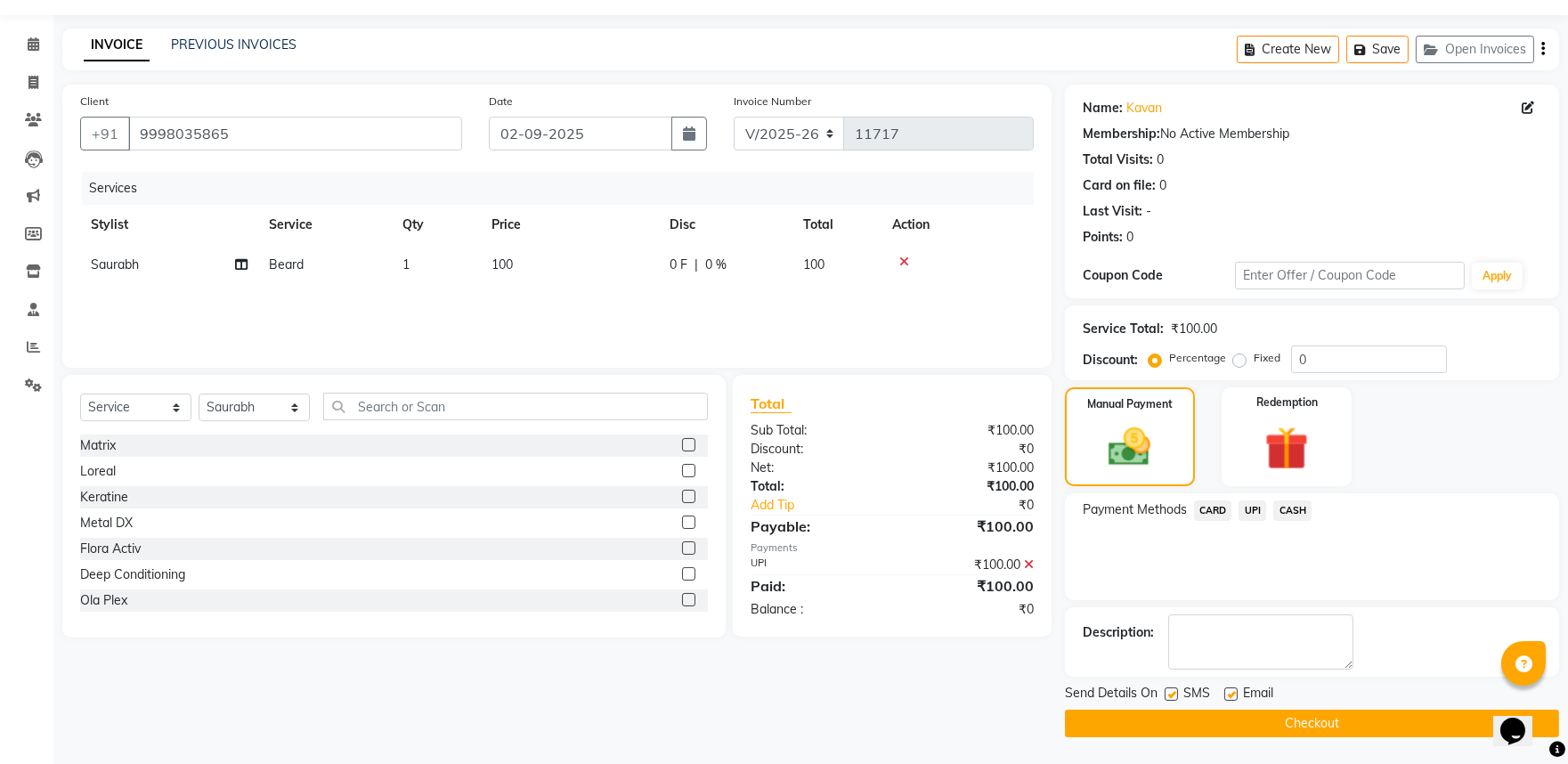
scroll to position [92, 0]
click at [1306, 724] on button "Checkout" at bounding box center [1312, 724] width 494 height 28
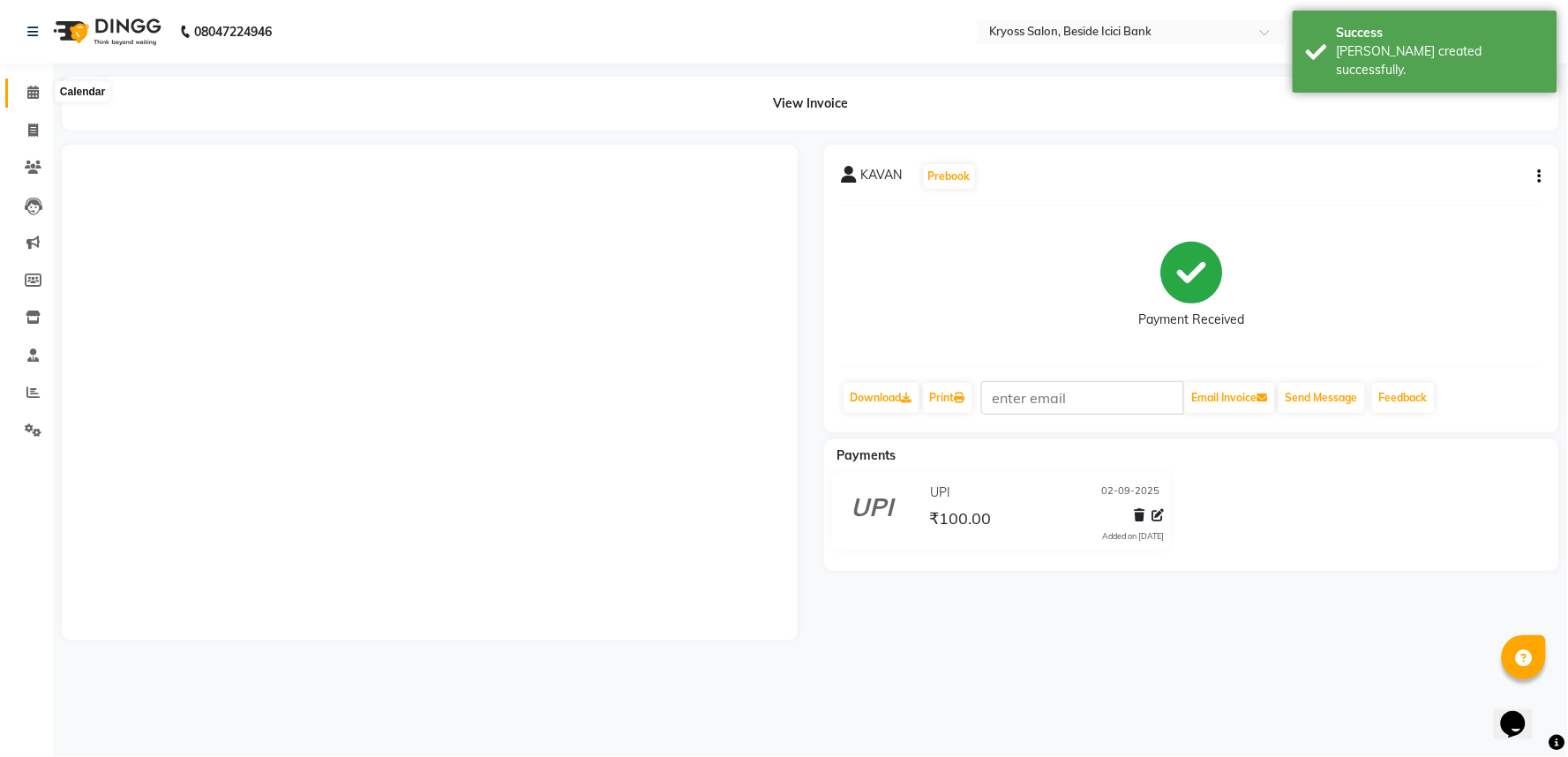
click at [37, 85] on span at bounding box center [33, 93] width 31 height 20
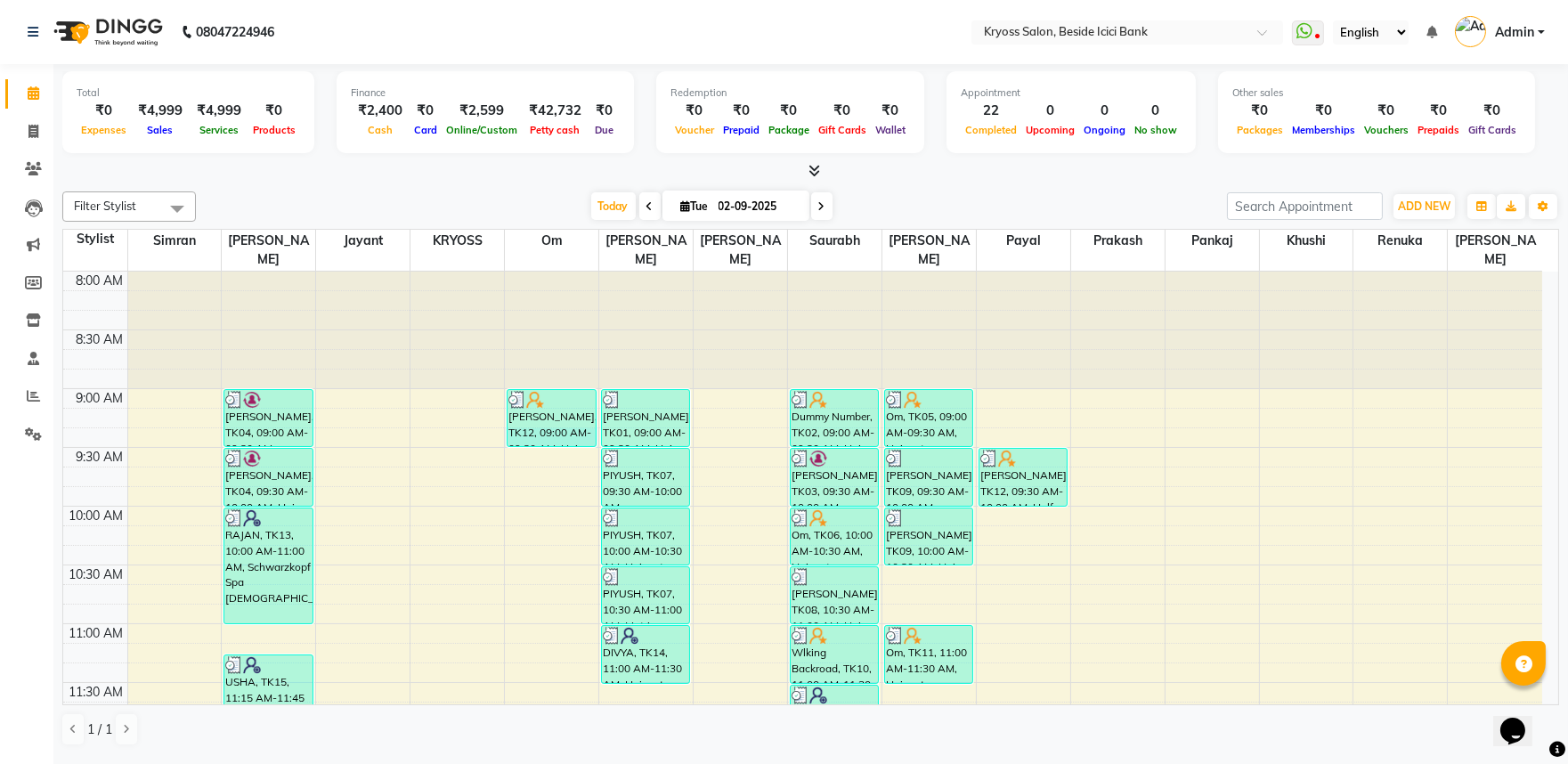
click at [556, 448] on td at bounding box center [835, 458] width 1415 height 20
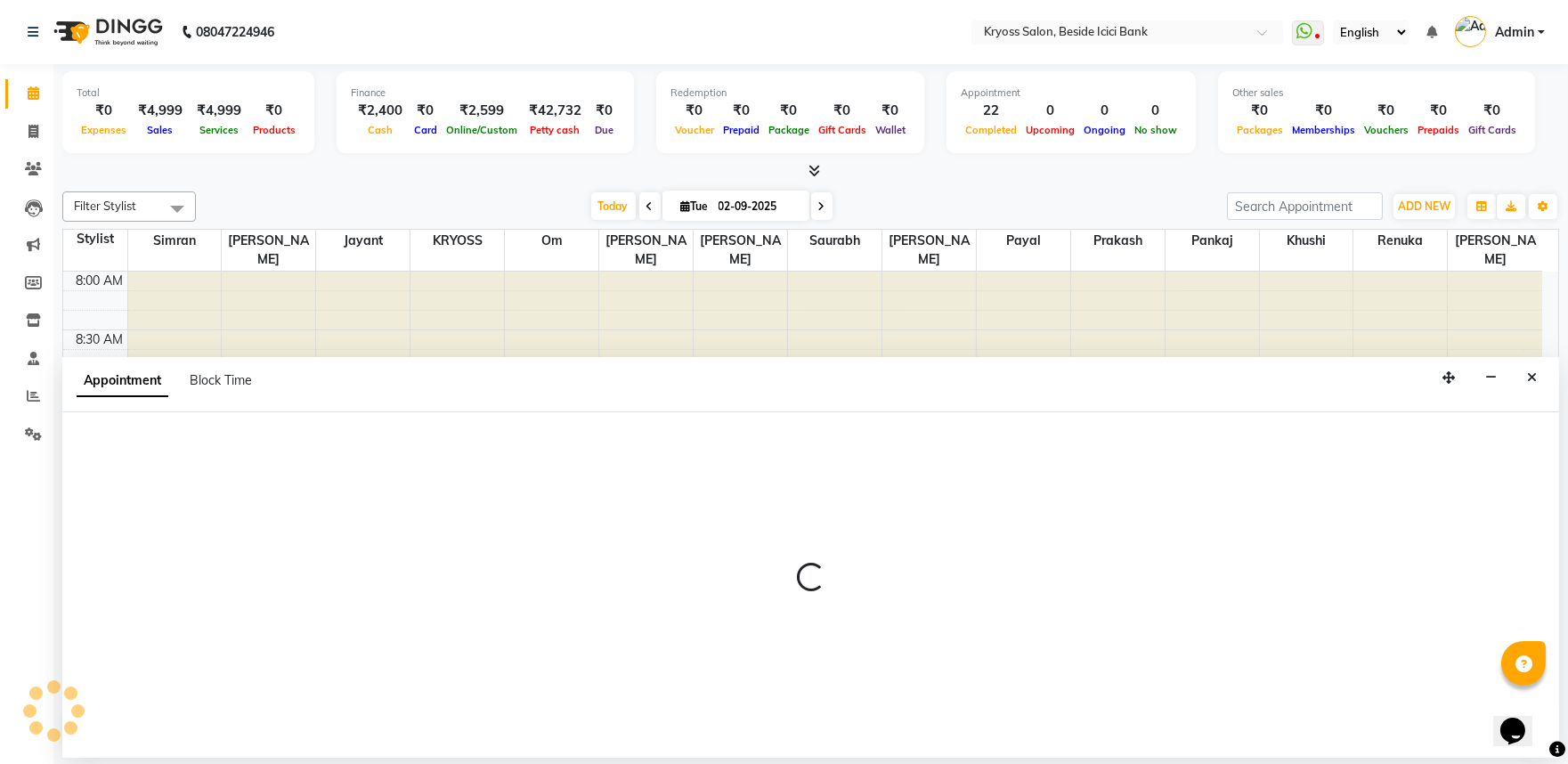
scroll to position [4, 0]
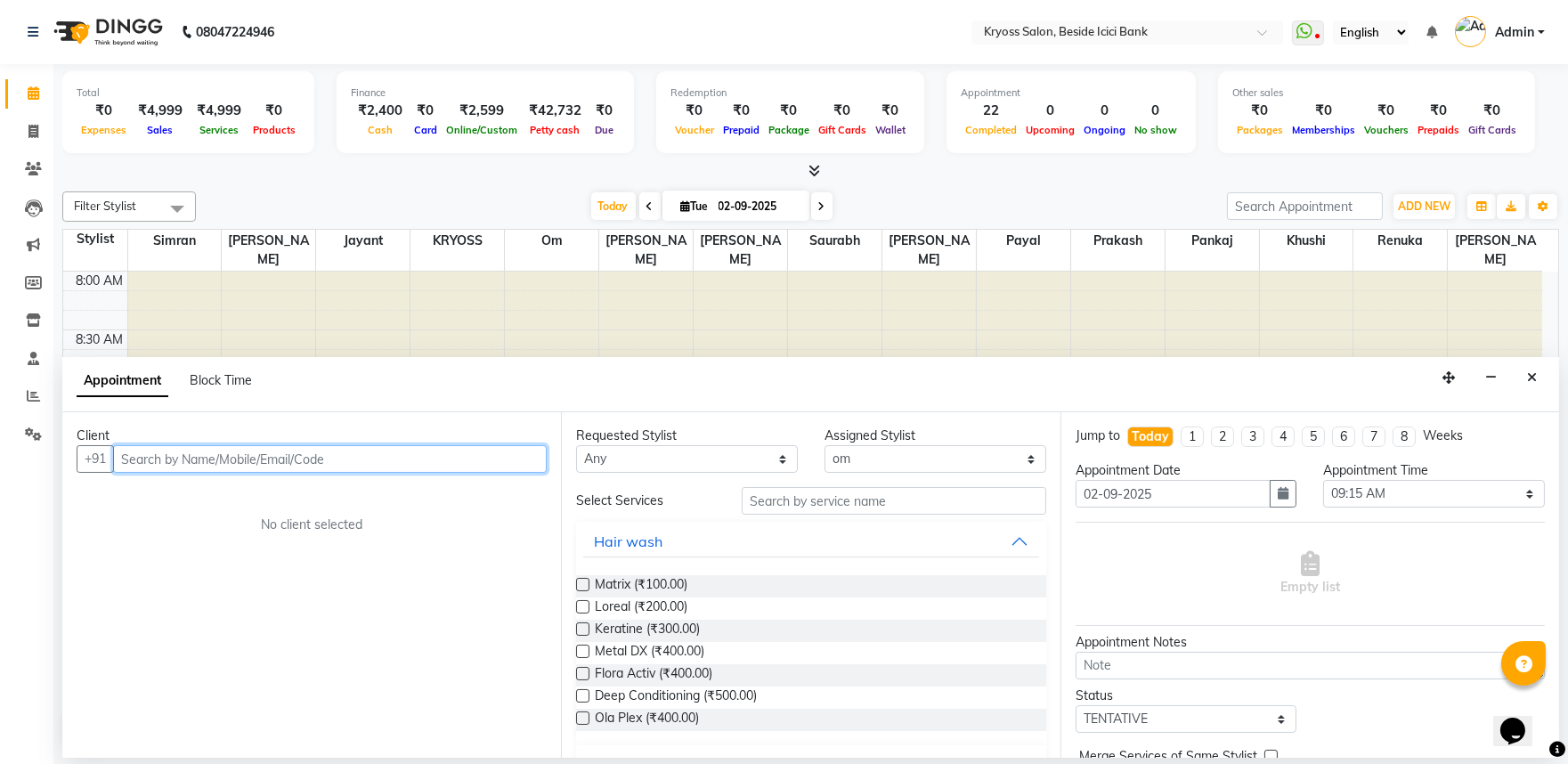
click at [506, 469] on input "text" at bounding box center [330, 459] width 434 height 28
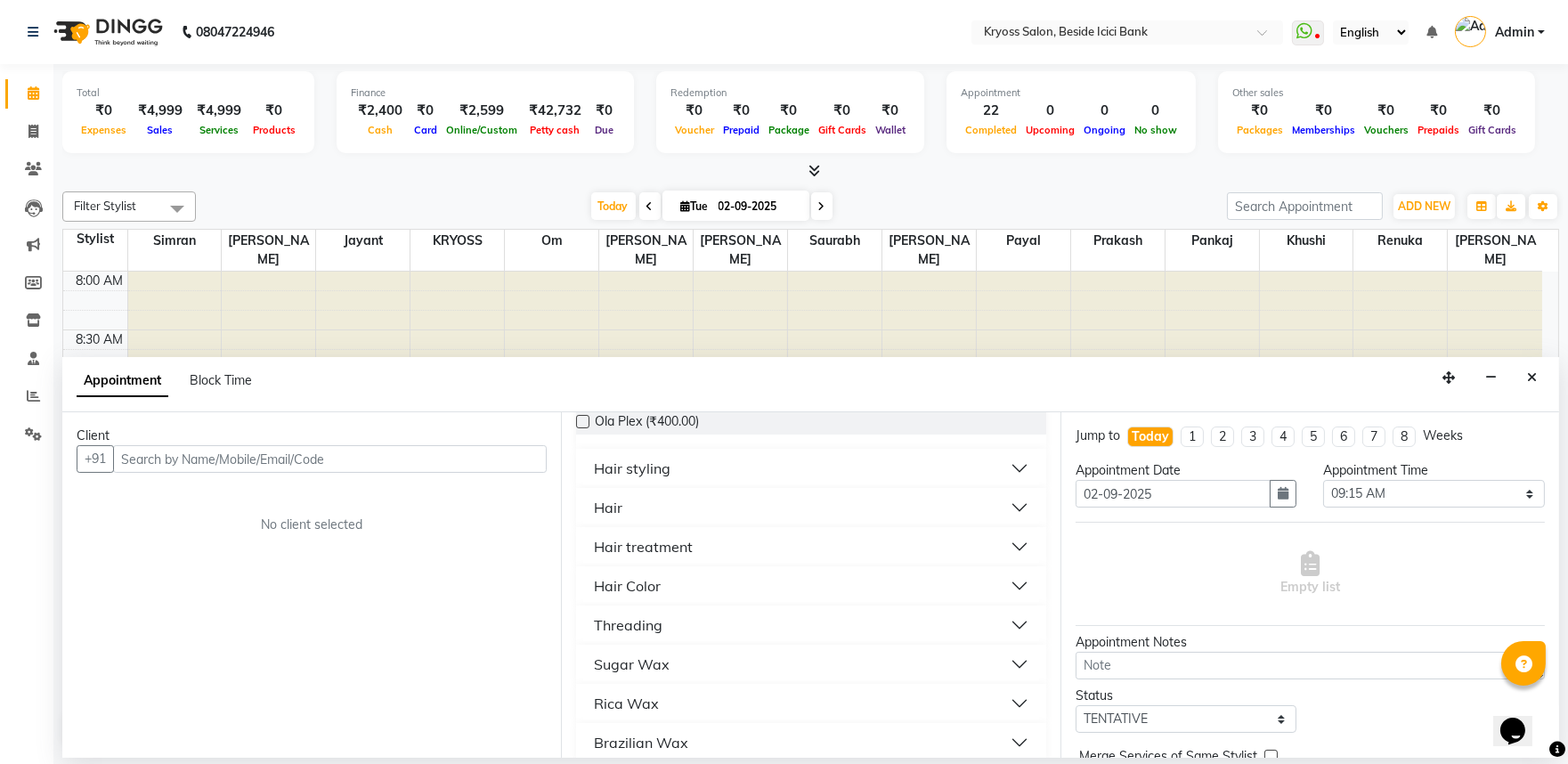
click at [601, 519] on div "Hair" at bounding box center [608, 508] width 29 height 22
click at [633, 586] on span "Hair cut (₹100.00)" at bounding box center [646, 574] width 102 height 22
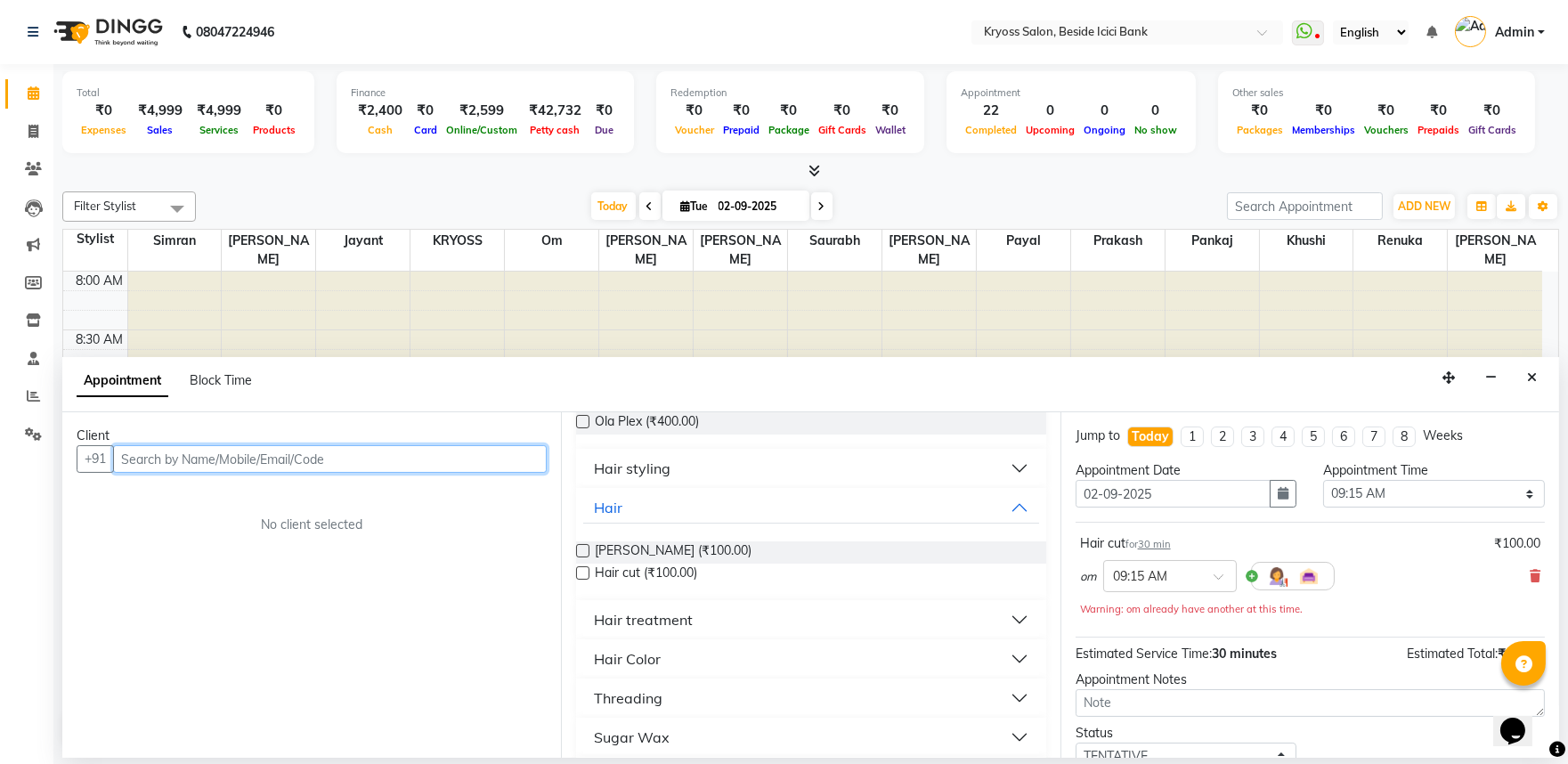
click at [527, 473] on input "text" at bounding box center [330, 459] width 434 height 28
click at [527, 472] on input "text" at bounding box center [330, 459] width 434 height 28
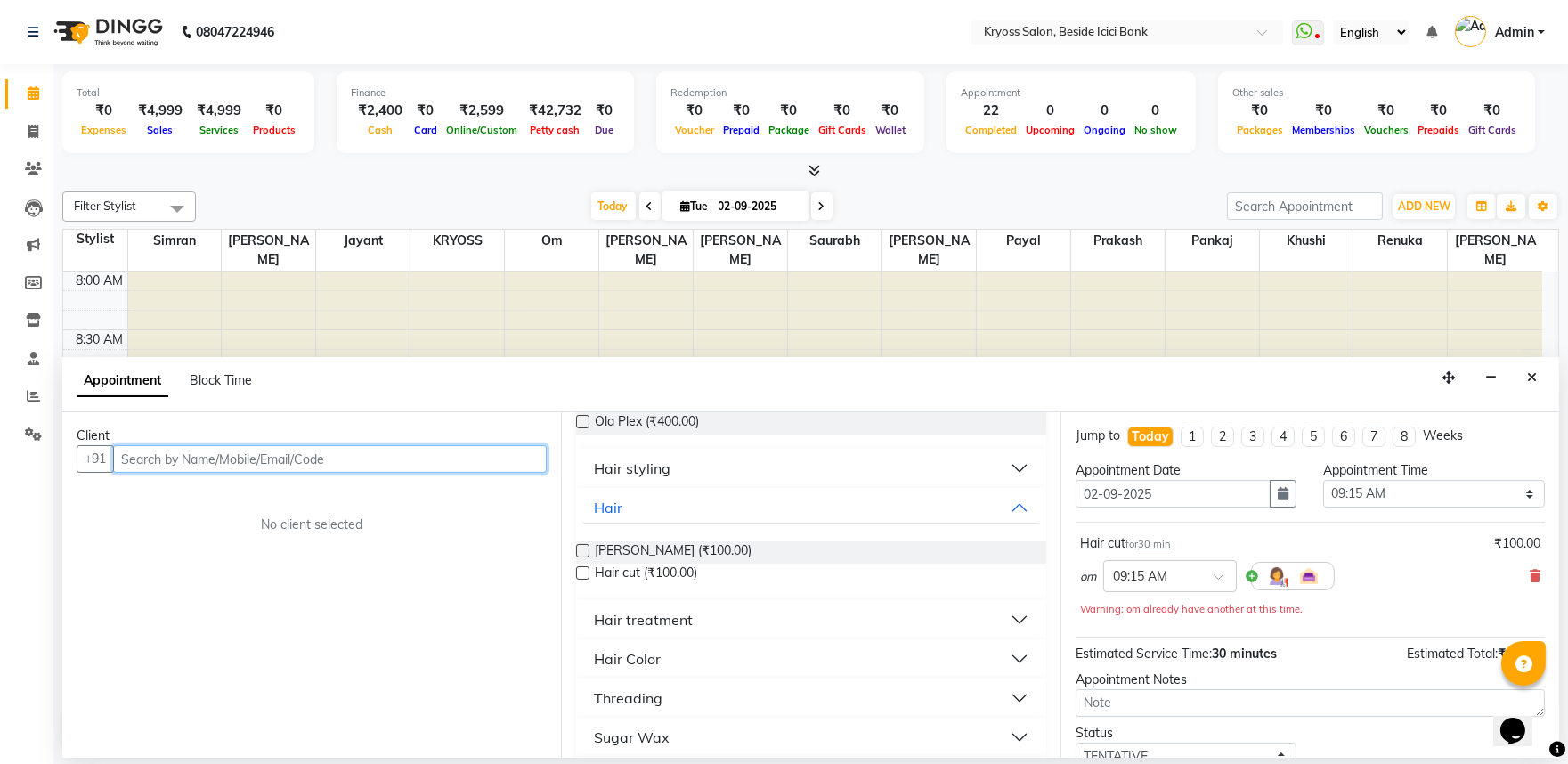
click at [527, 472] on input "text" at bounding box center [330, 459] width 434 height 28
click at [521, 473] on input "text" at bounding box center [330, 459] width 434 height 28
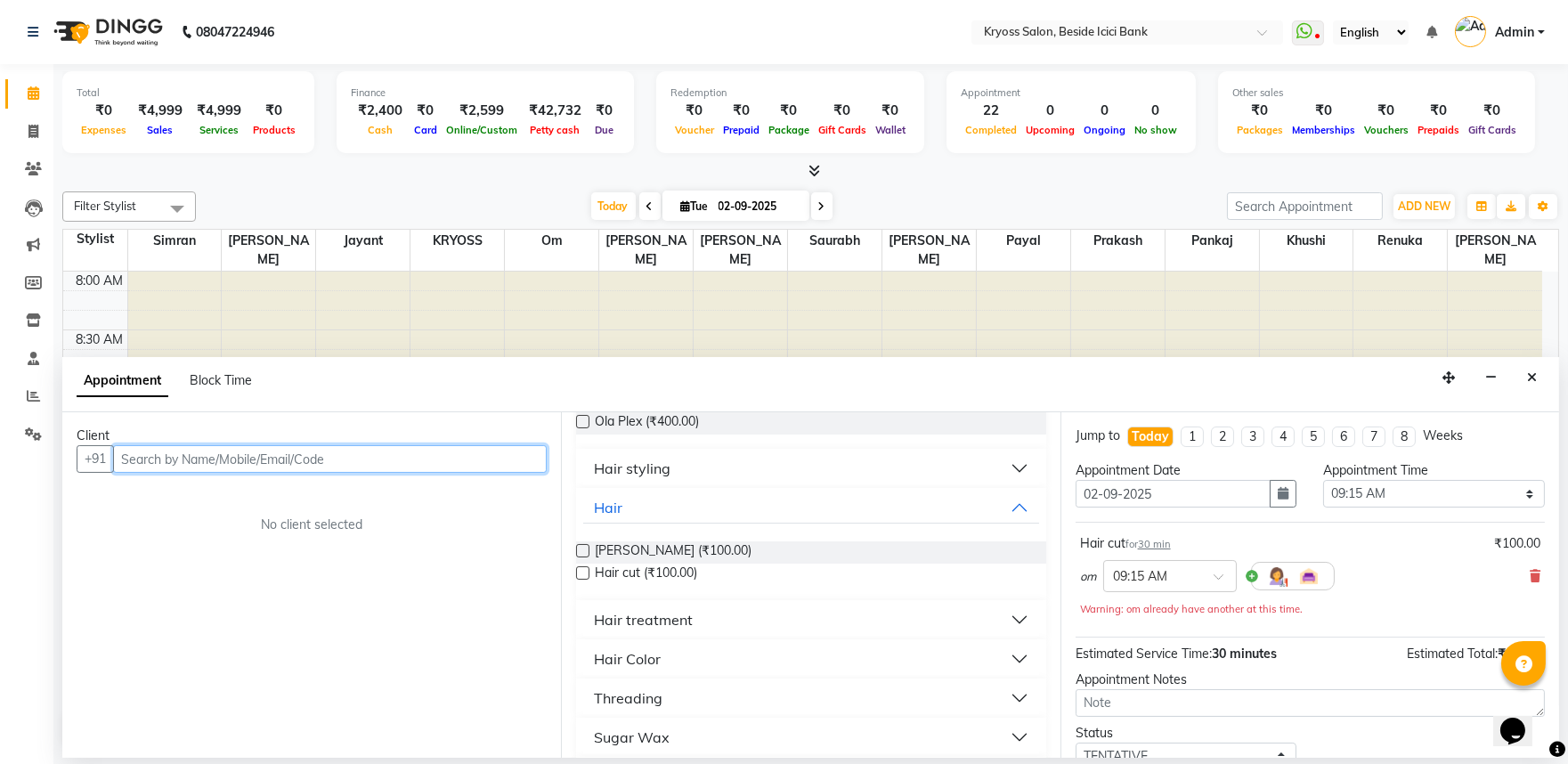
click at [521, 473] on input "text" at bounding box center [330, 459] width 434 height 28
click at [1532, 384] on icon "Close" at bounding box center [1532, 378] width 10 height 13
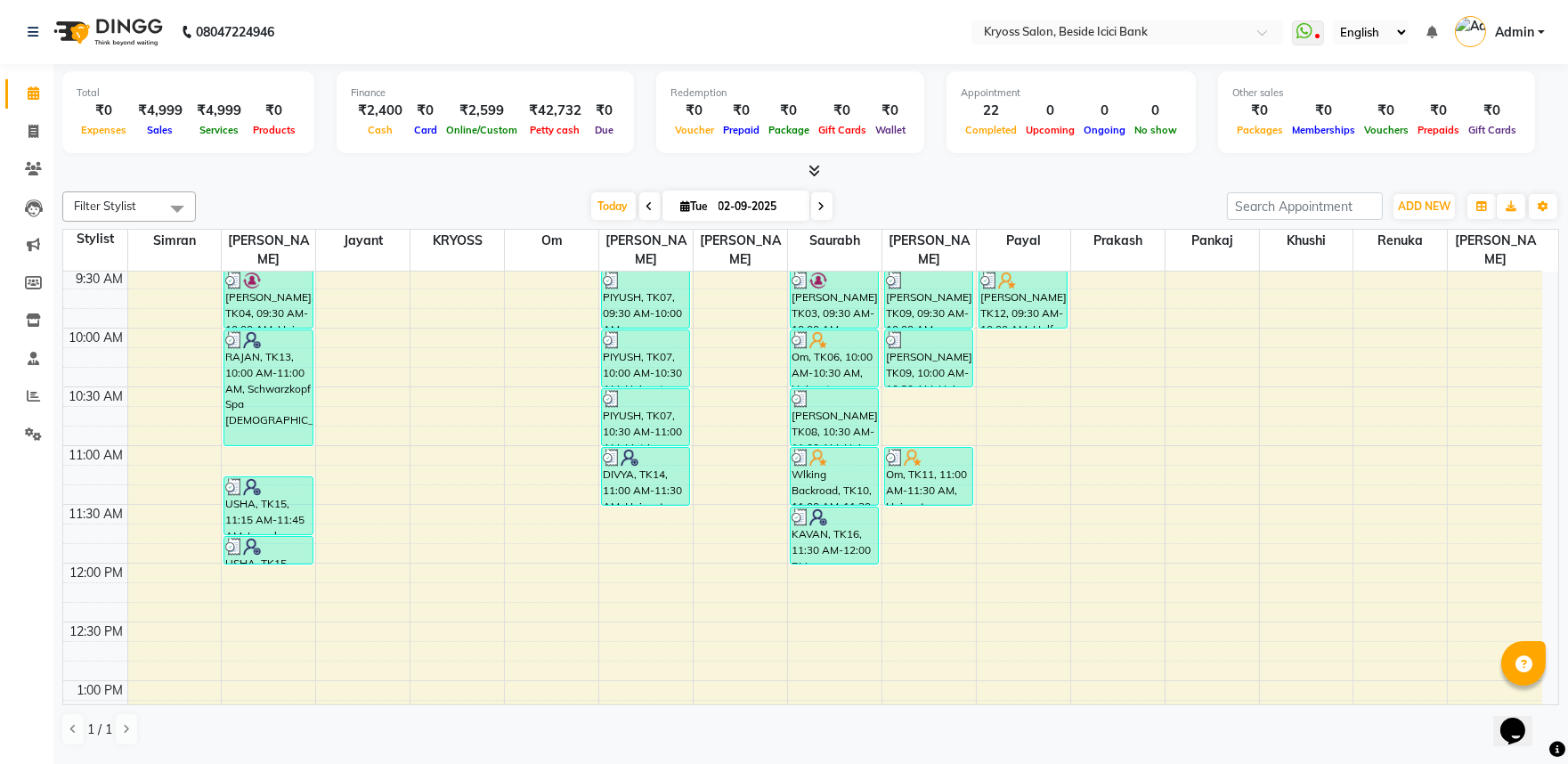
scroll to position [198, 0]
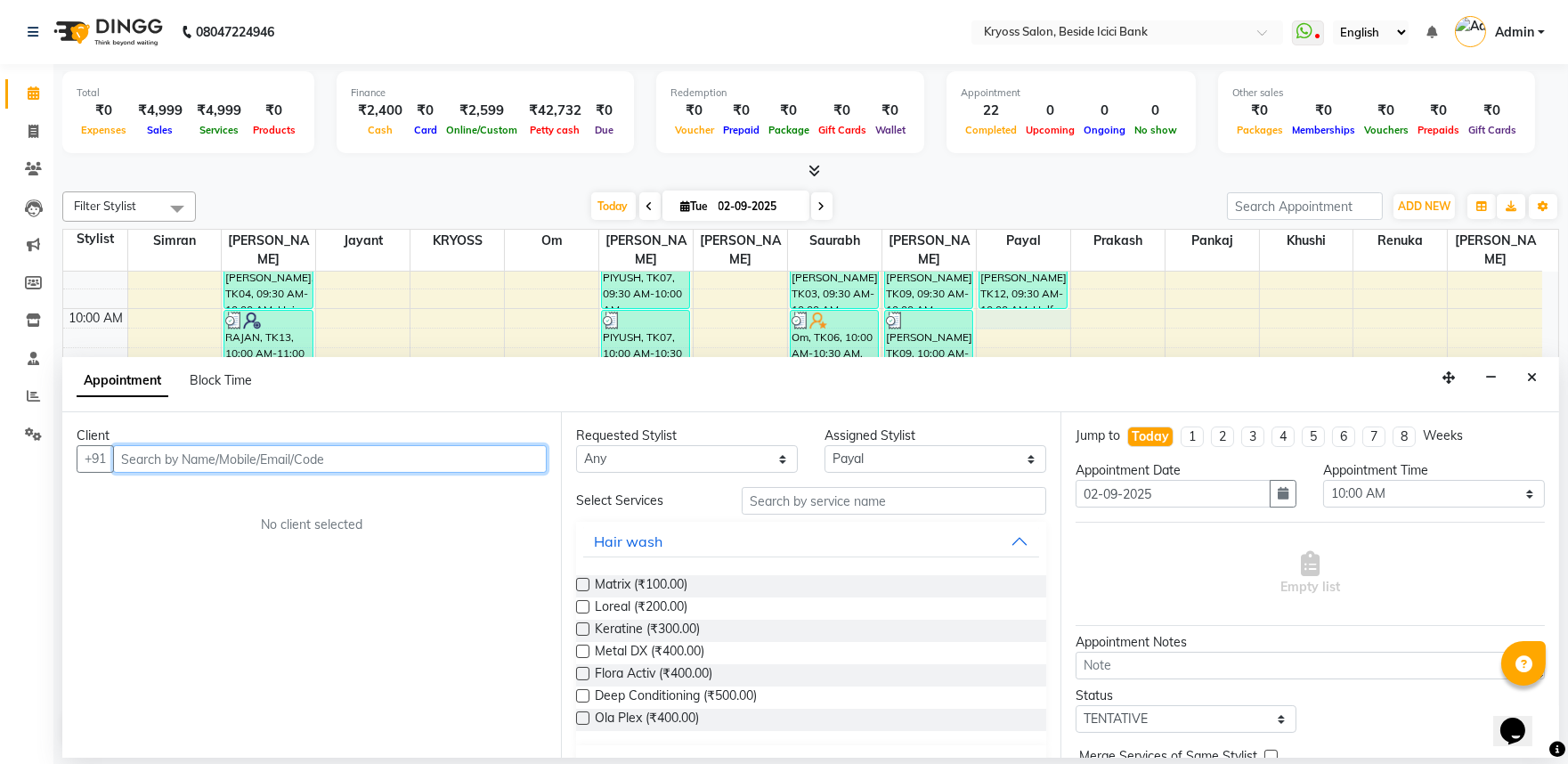
click at [344, 469] on input "text" at bounding box center [330, 459] width 434 height 28
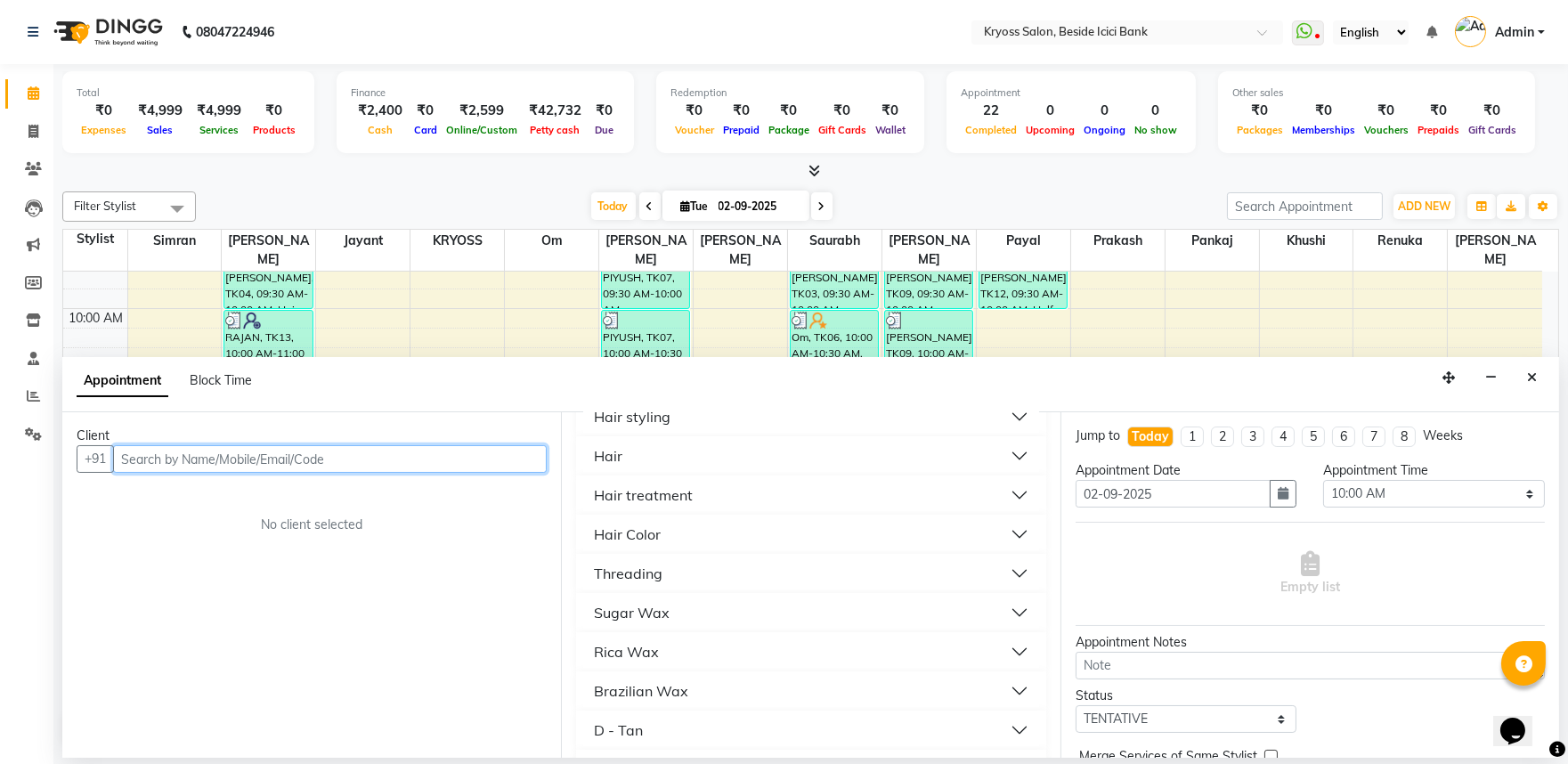
scroll to position [395, 0]
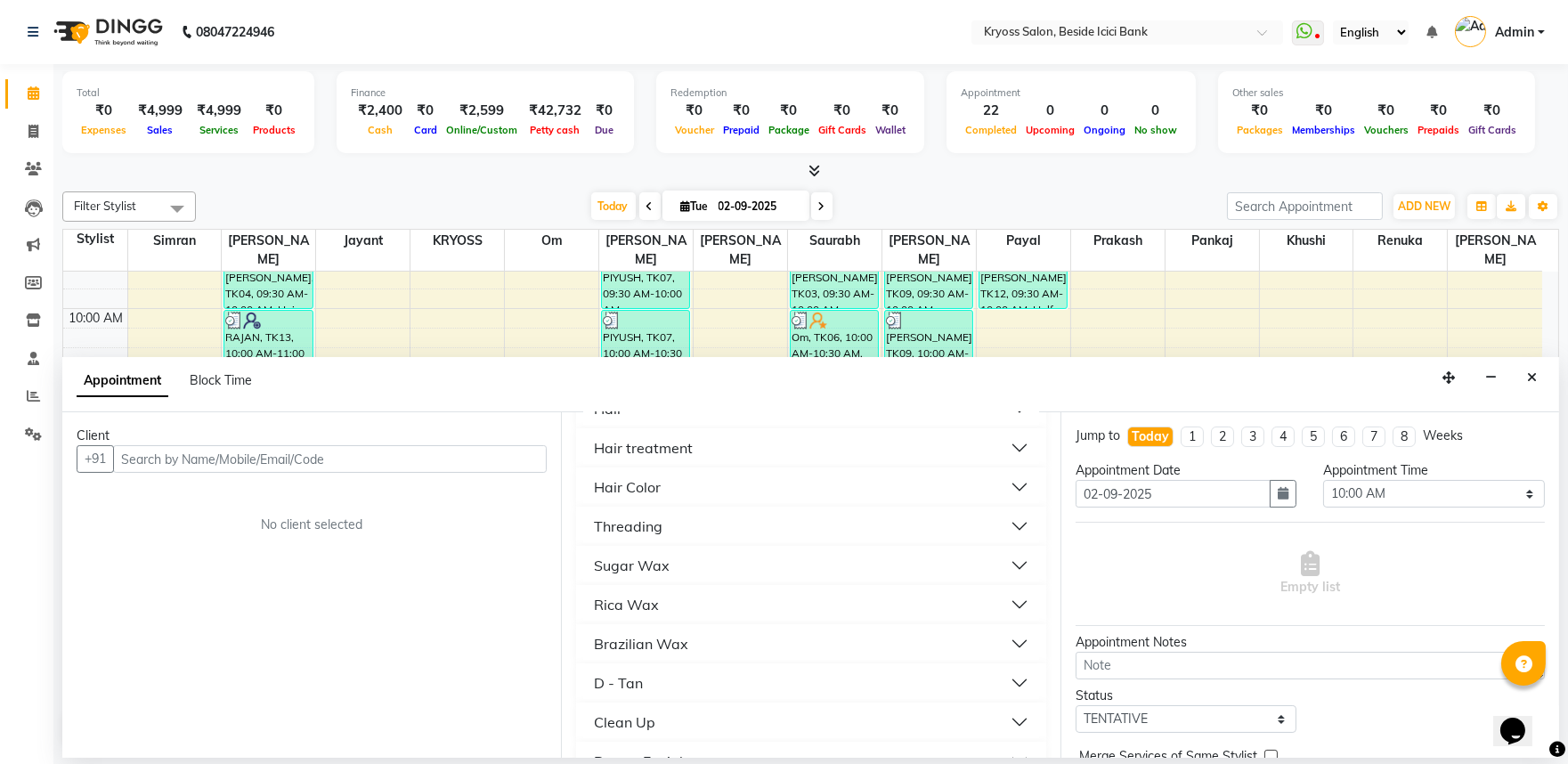
click at [653, 537] on div "Threading" at bounding box center [628, 527] width 68 height 22
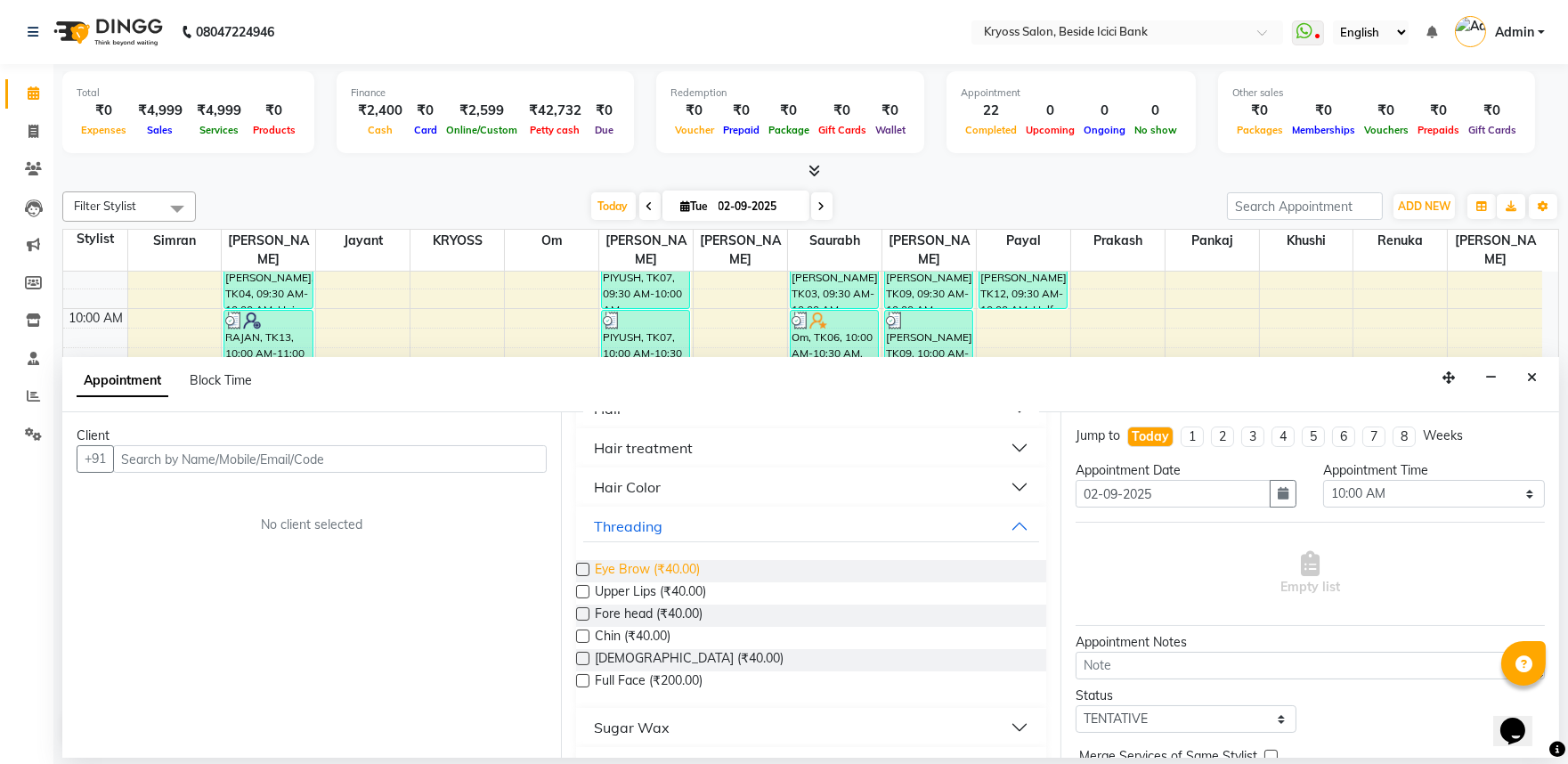
click at [675, 582] on span "Eye Brow (₹40.00)" at bounding box center [647, 571] width 105 height 22
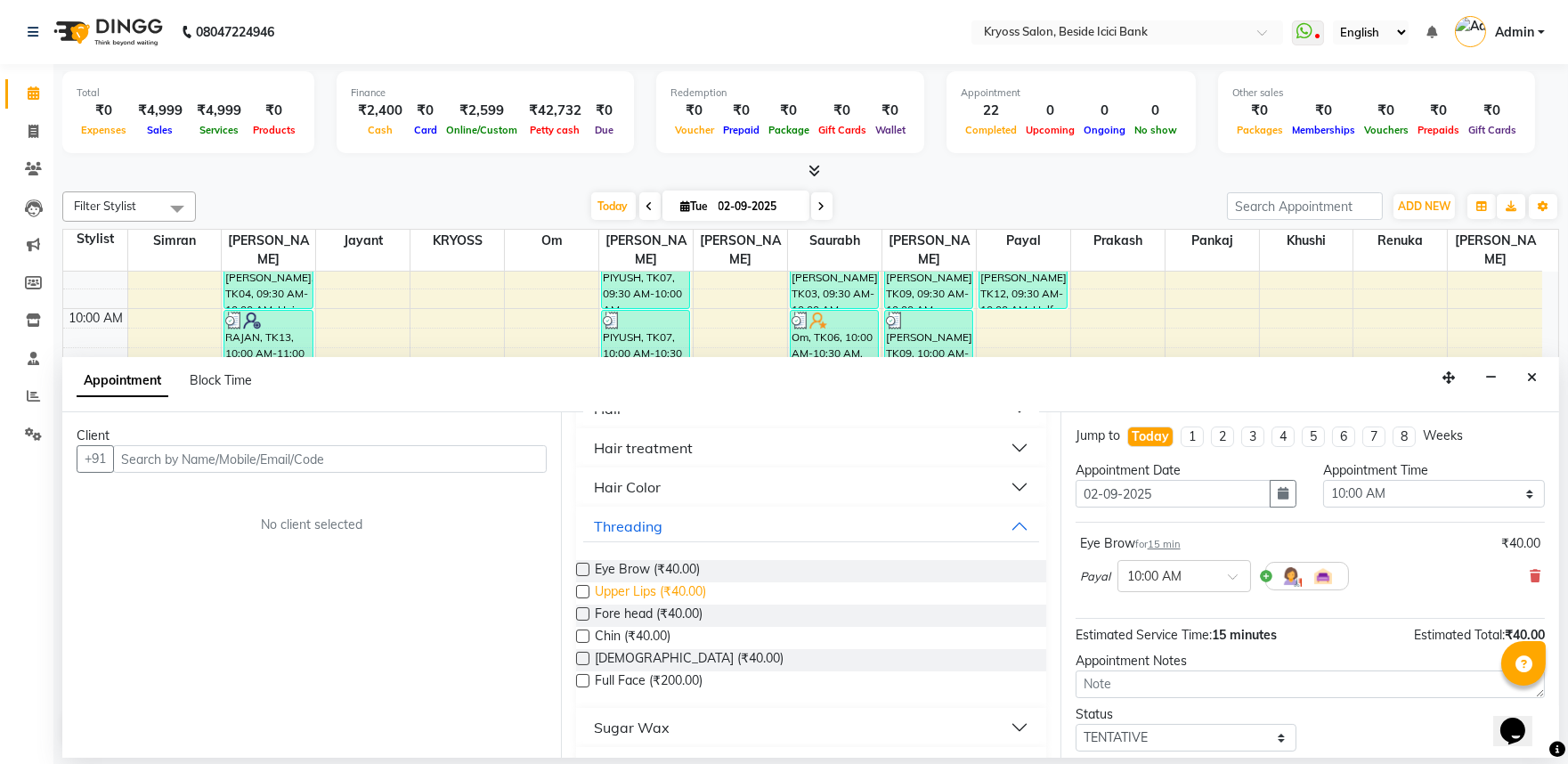
click at [700, 605] on span "Upper Lips (₹40.00)" at bounding box center [651, 593] width 111 height 22
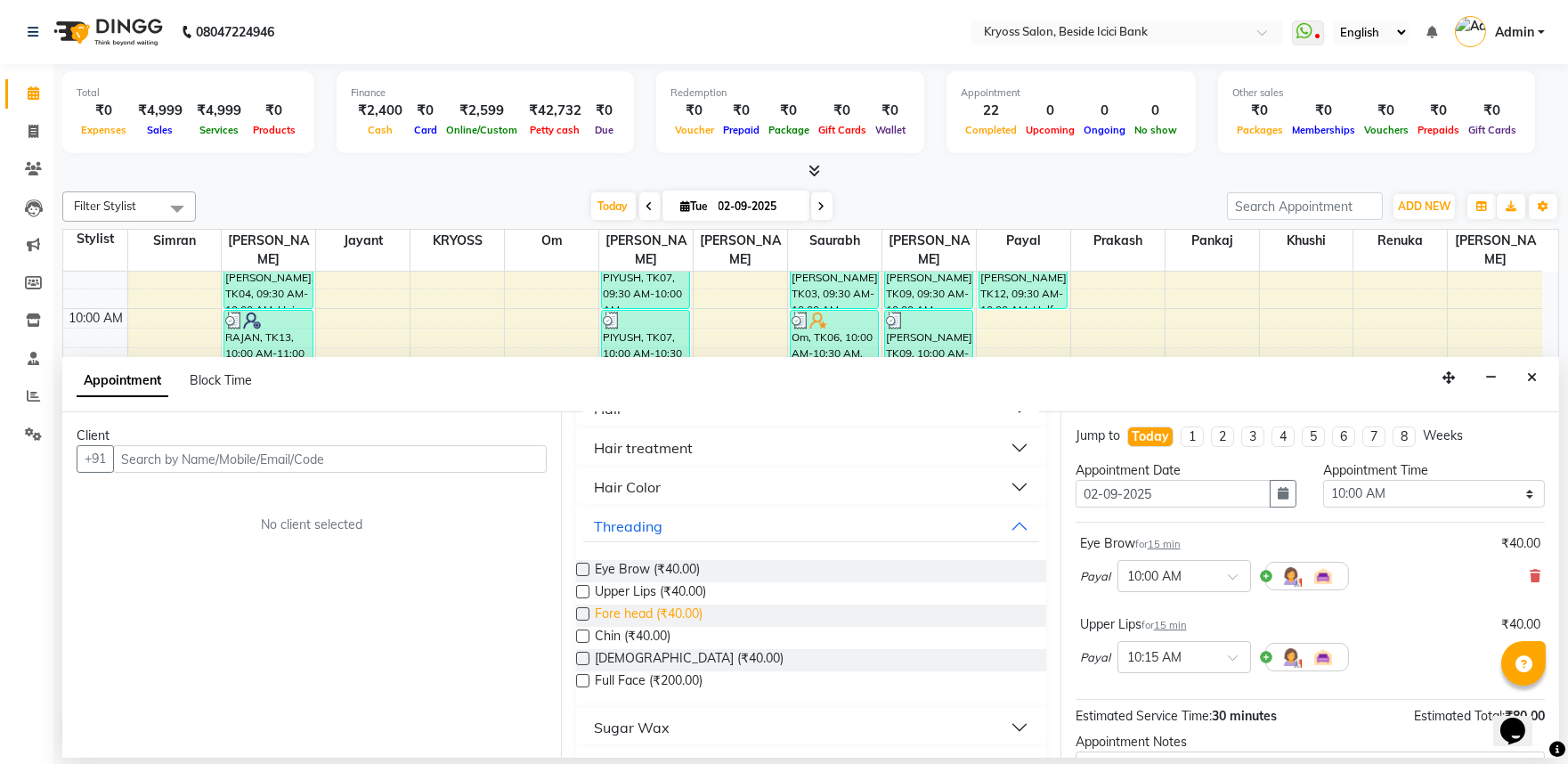
click at [699, 627] on span "Fore head (₹40.00)" at bounding box center [649, 616] width 108 height 22
click at [670, 649] on span "Chin (₹40.00)" at bounding box center [633, 638] width 75 height 22
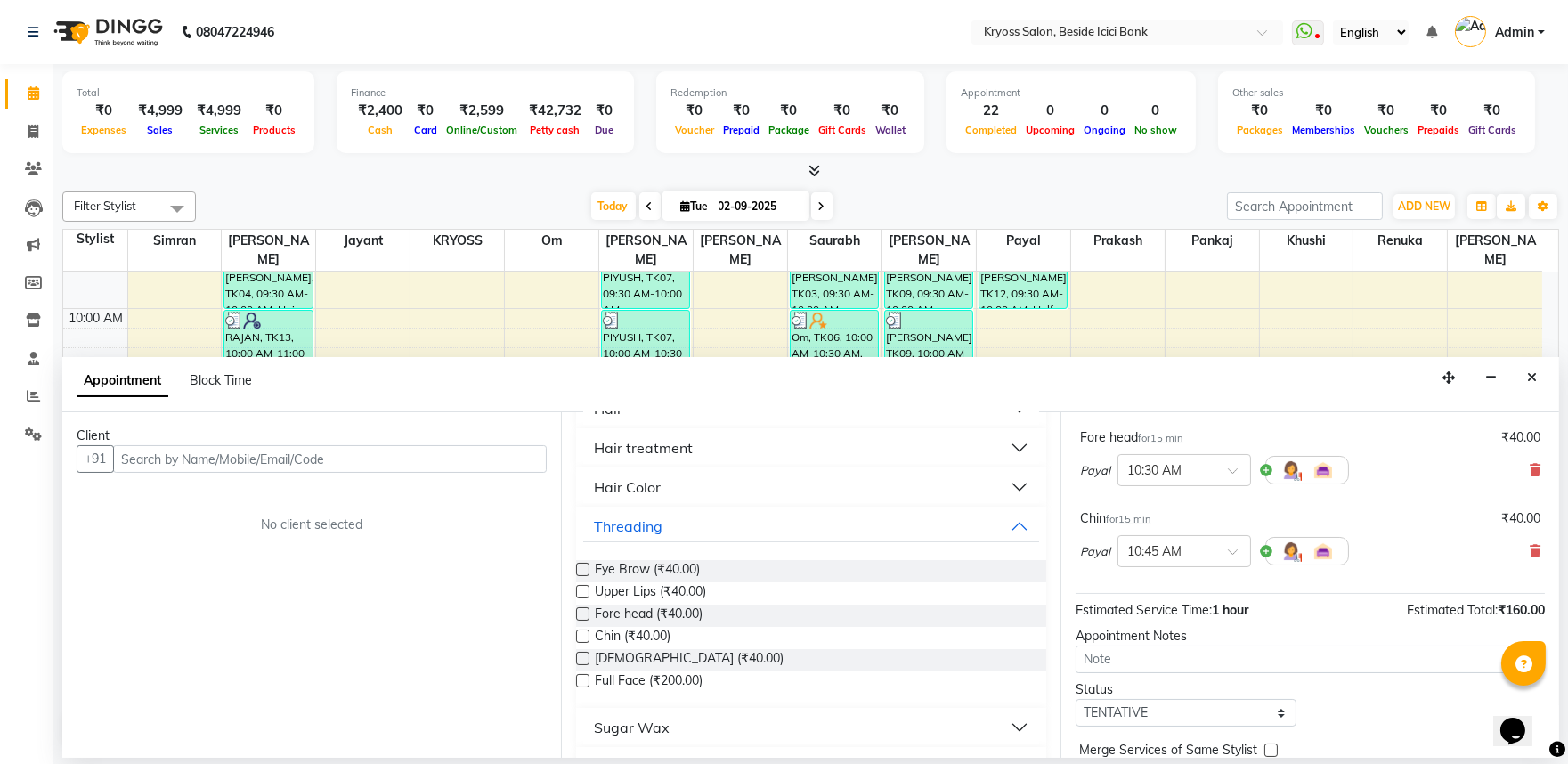
scroll to position [297, 0]
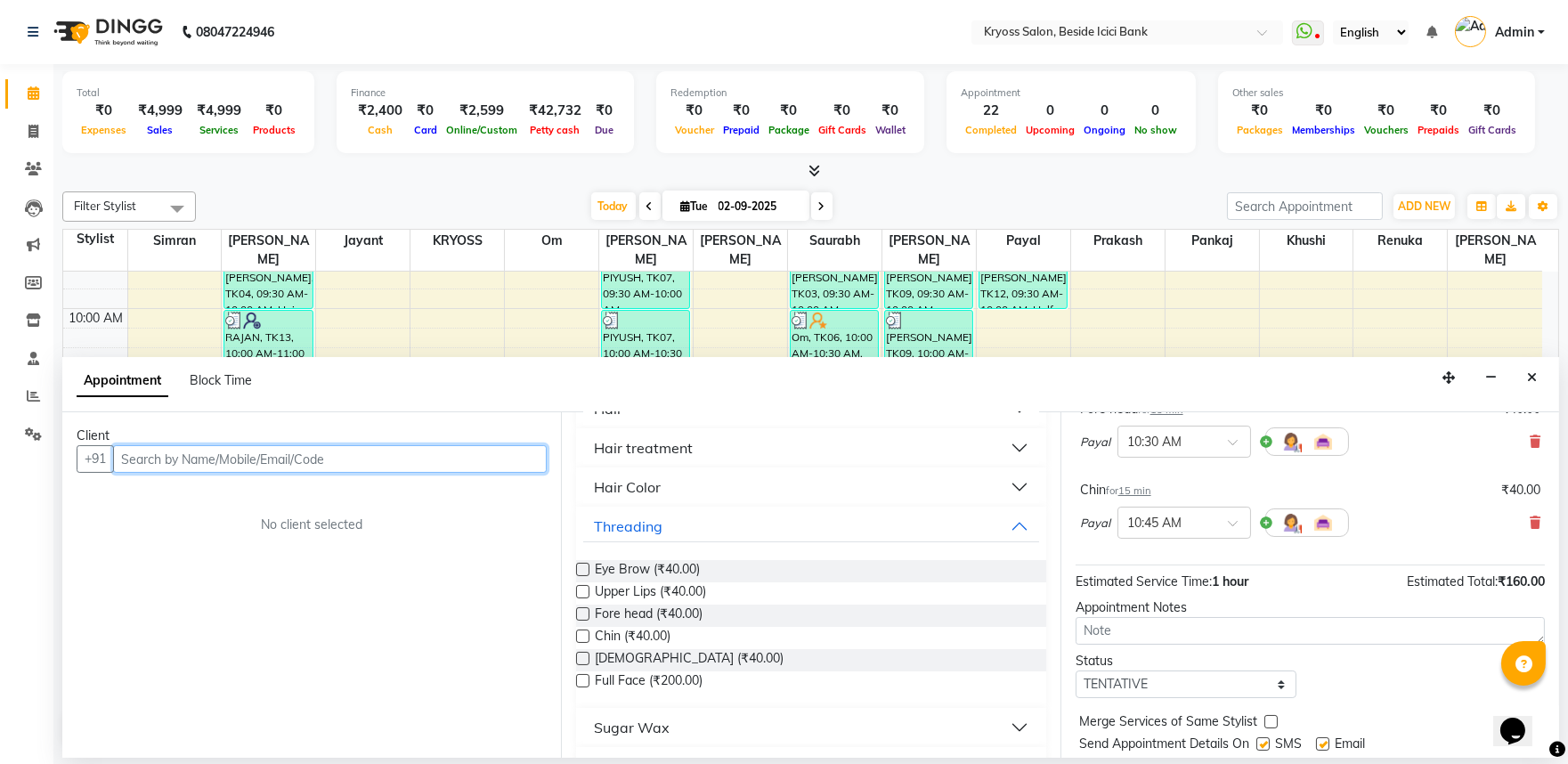
click at [518, 473] on input "text" at bounding box center [330, 459] width 434 height 28
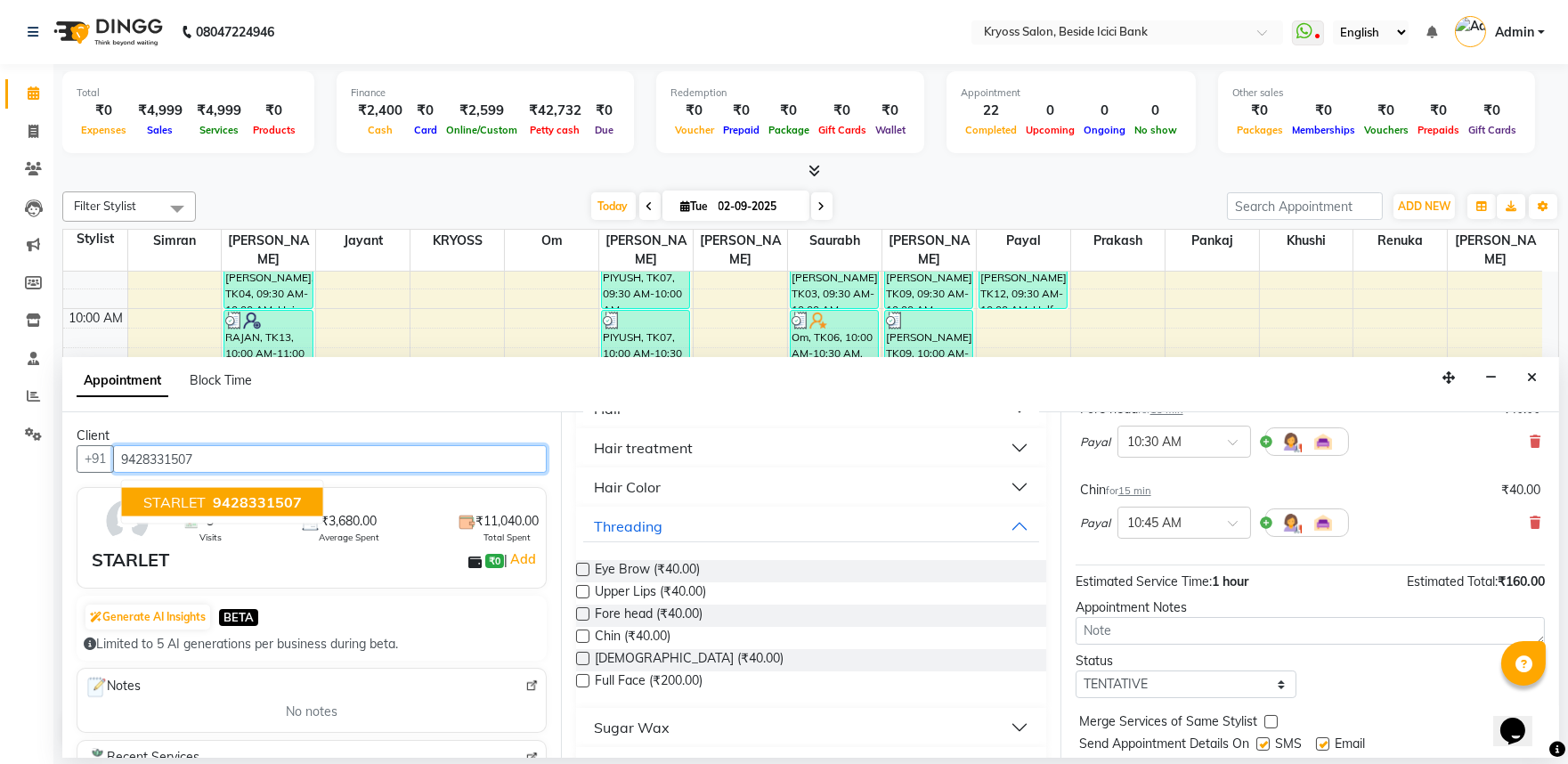
click at [279, 511] on span "9428331507" at bounding box center [257, 502] width 89 height 18
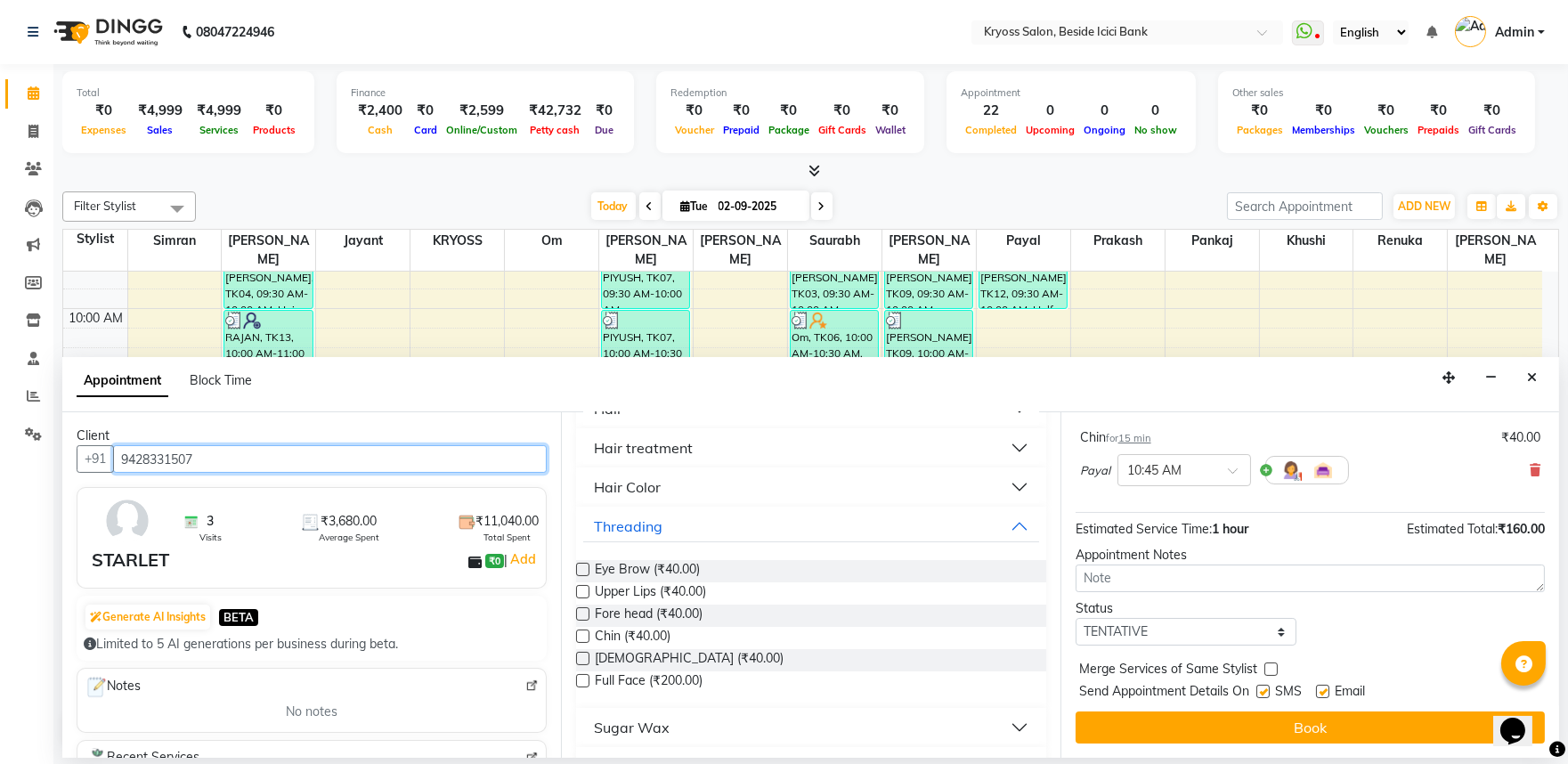
scroll to position [393, 0]
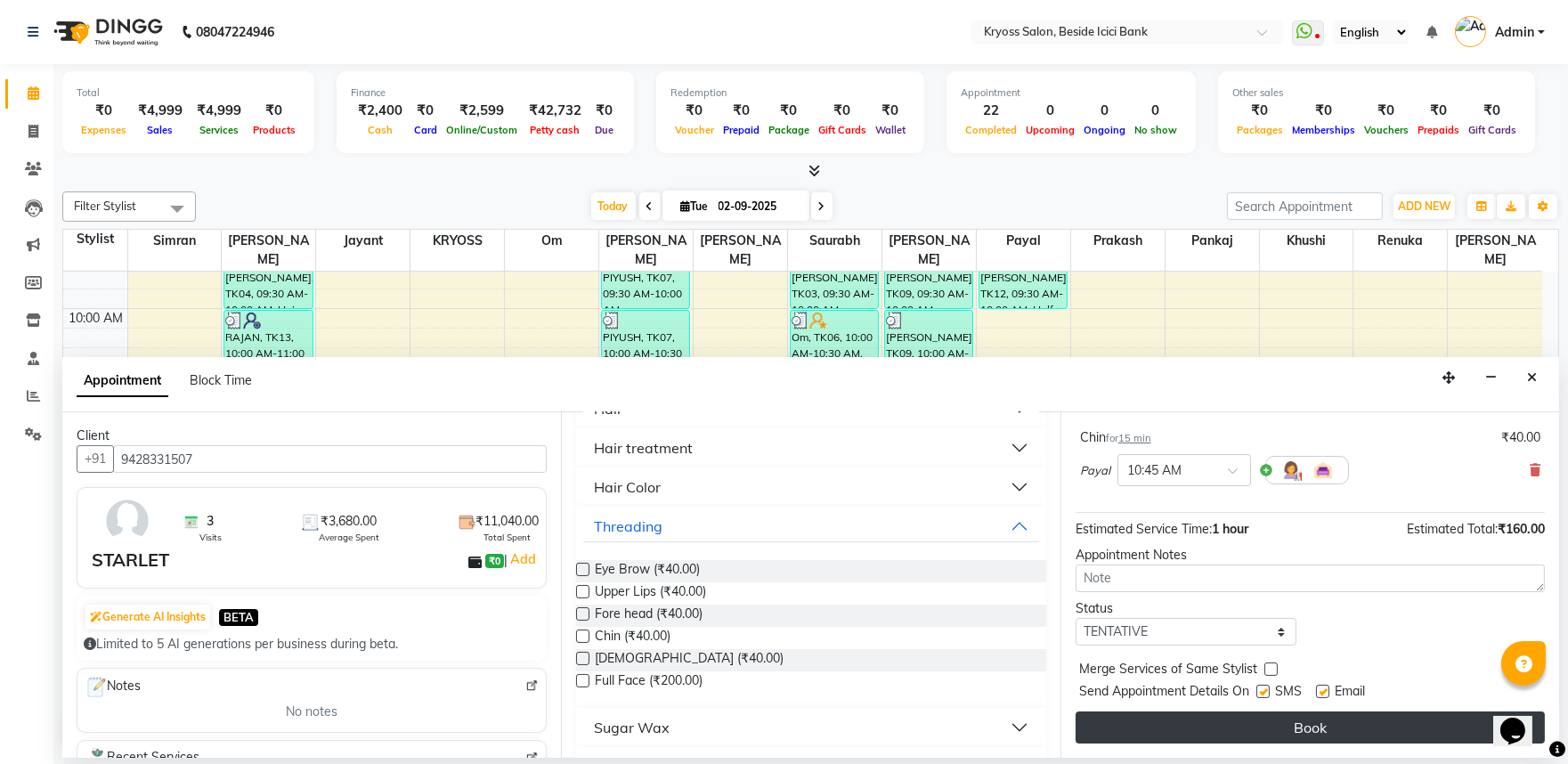
click at [1374, 740] on button "Book" at bounding box center [1310, 728] width 469 height 32
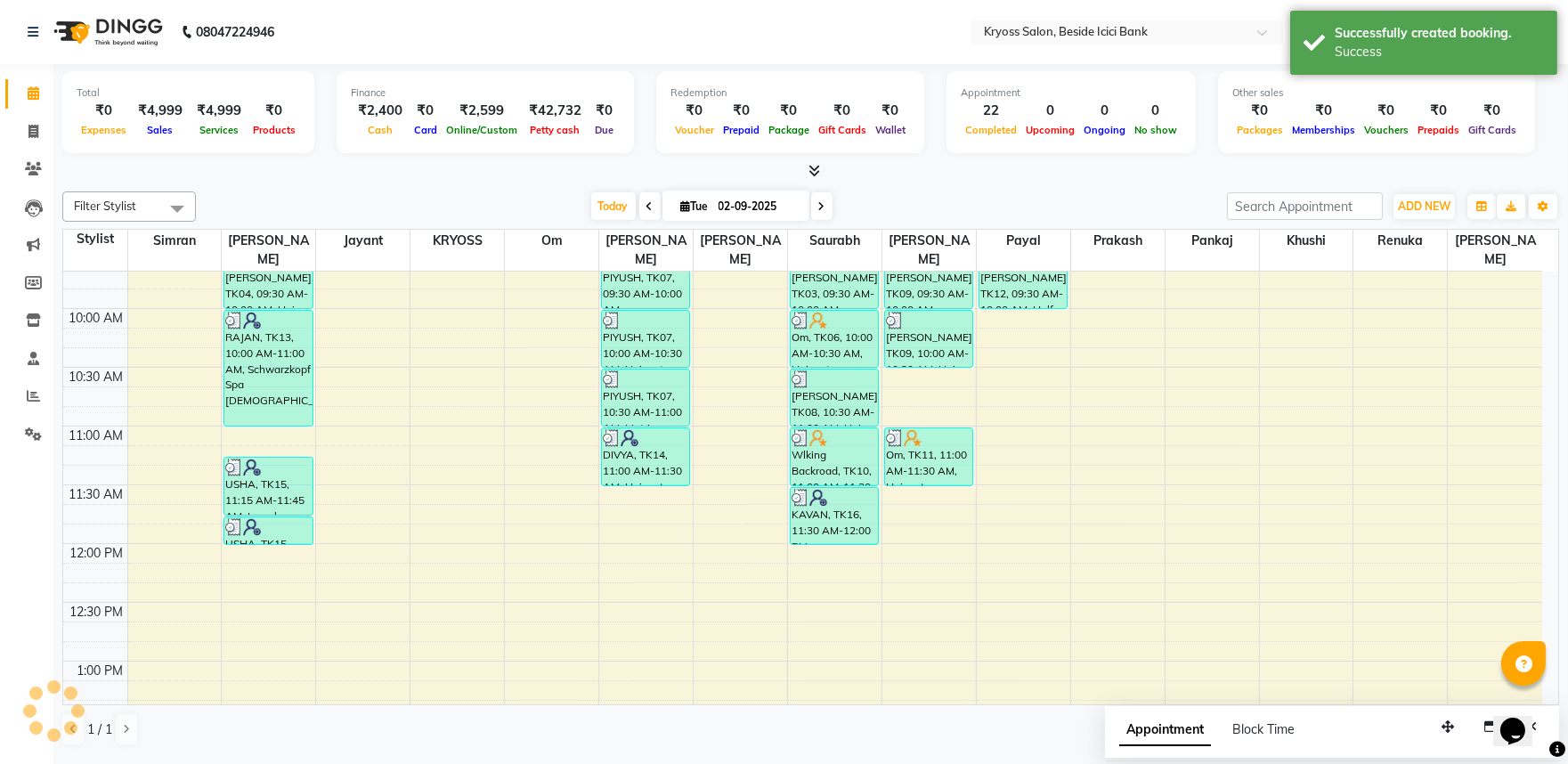
scroll to position [0, 0]
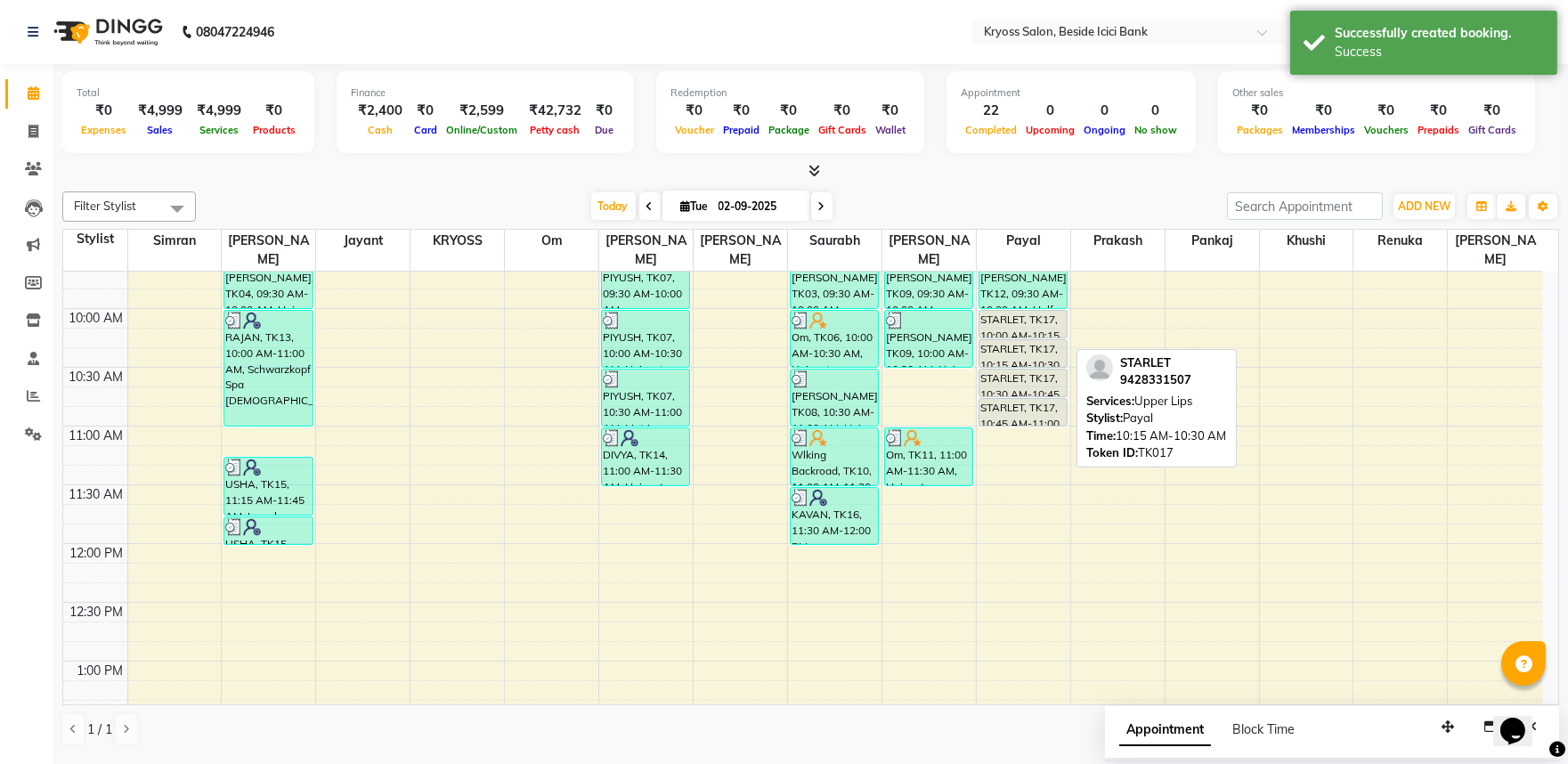
click at [1034, 363] on div at bounding box center [1023, 367] width 87 height 7
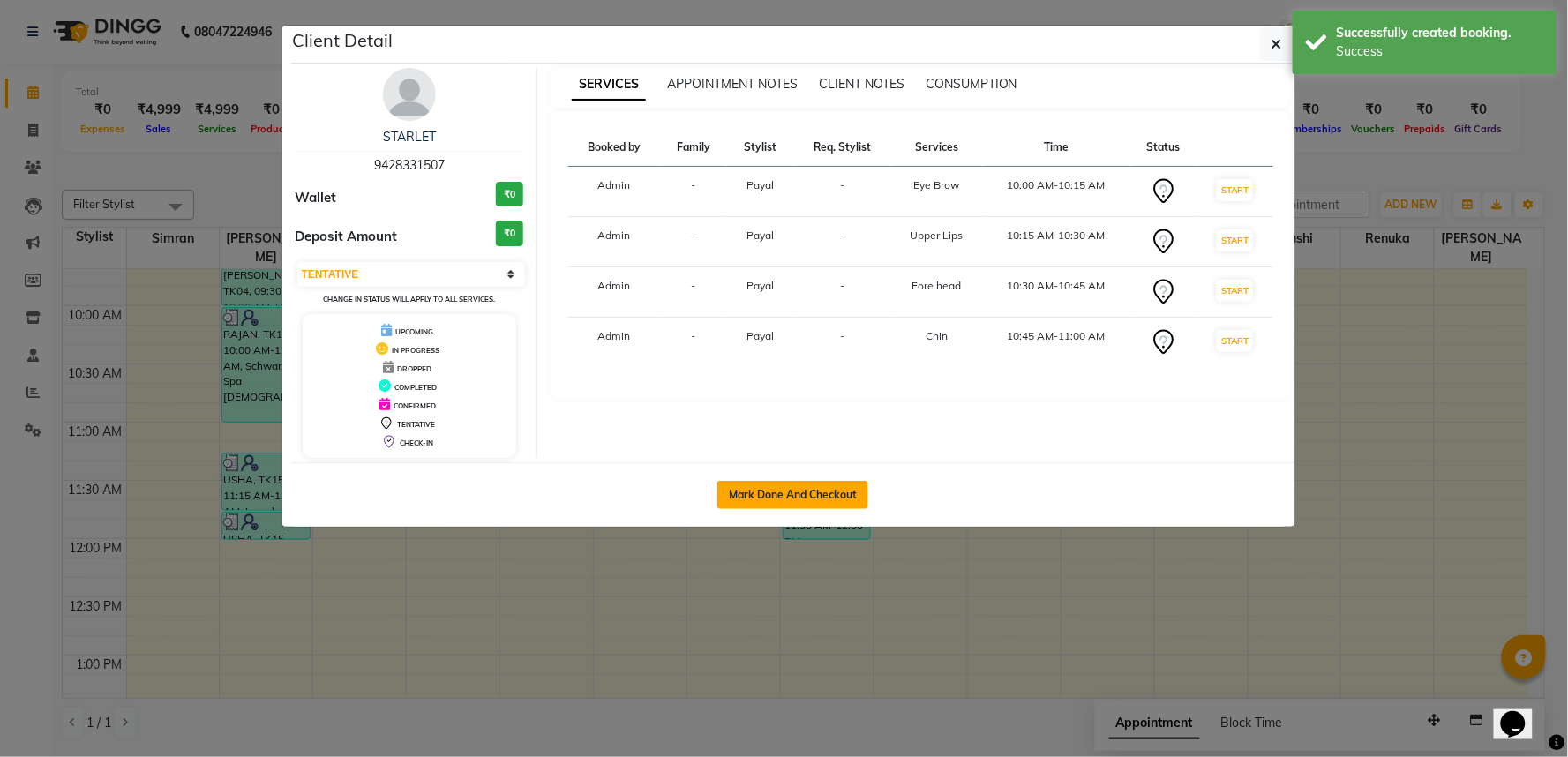
click at [816, 509] on button "Mark Done And Checkout" at bounding box center [792, 495] width 150 height 28
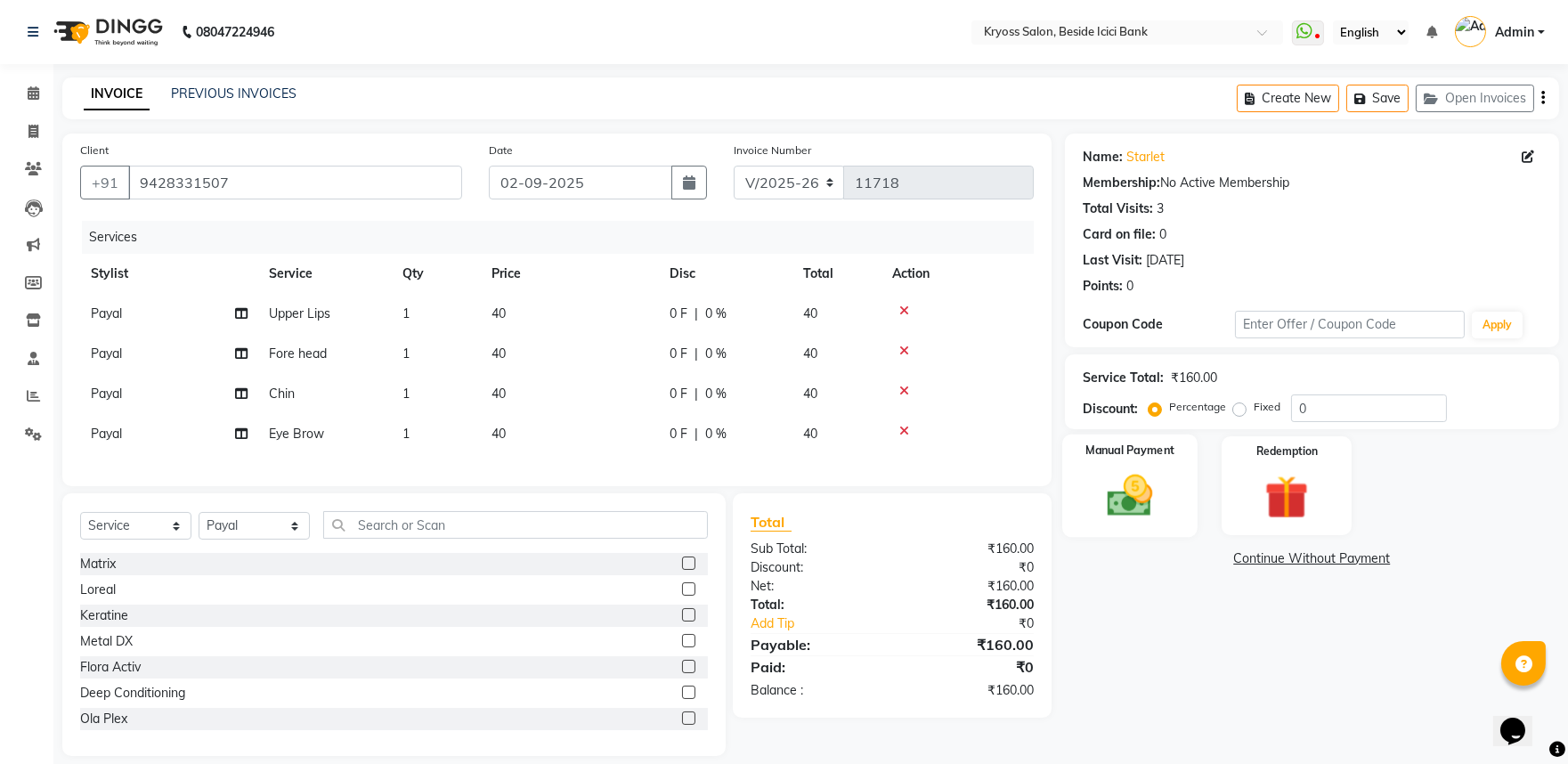
click at [1145, 522] on img at bounding box center [1129, 495] width 74 height 52
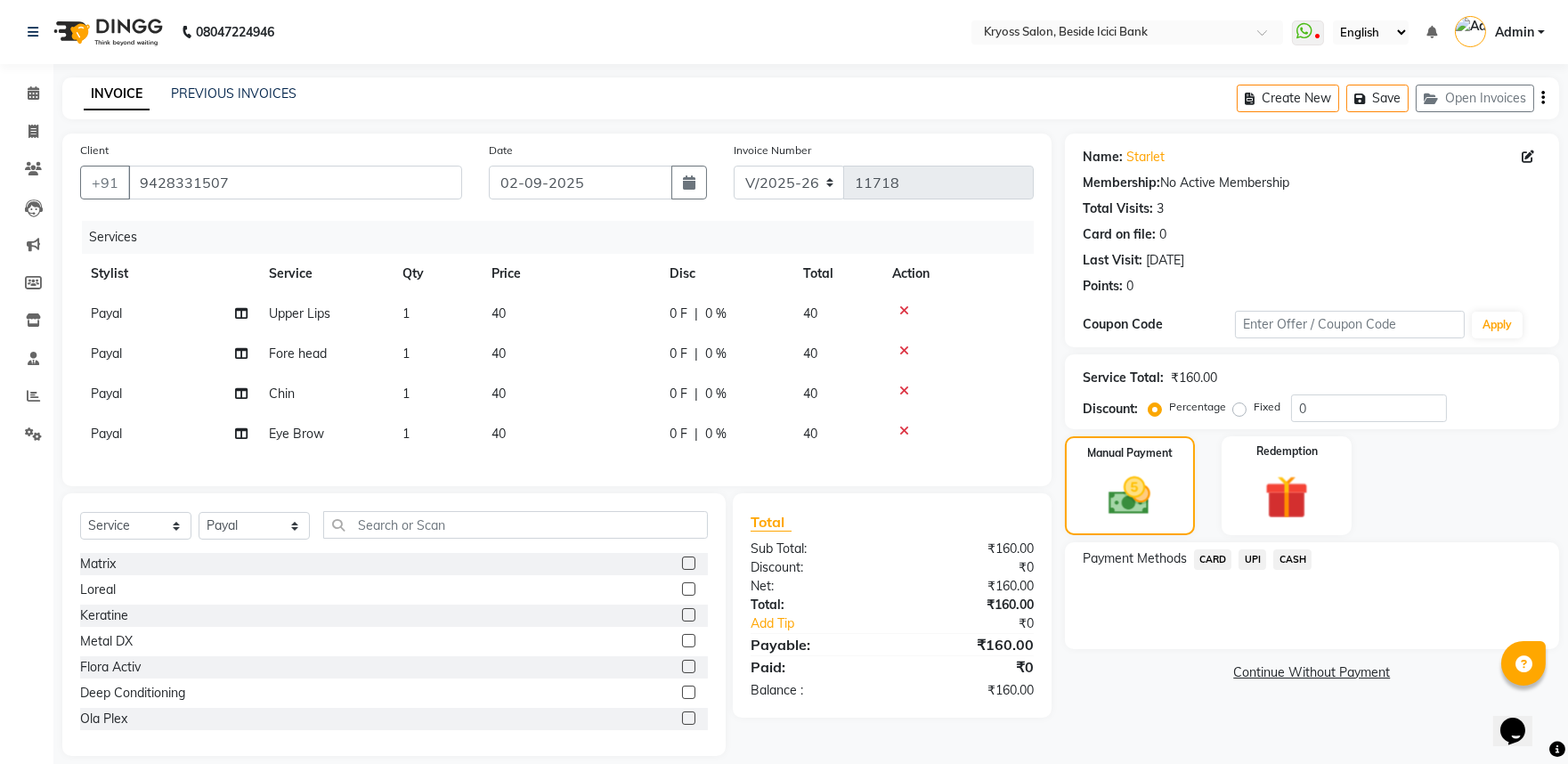
click at [1254, 570] on span "UPI" at bounding box center [1253, 559] width 28 height 21
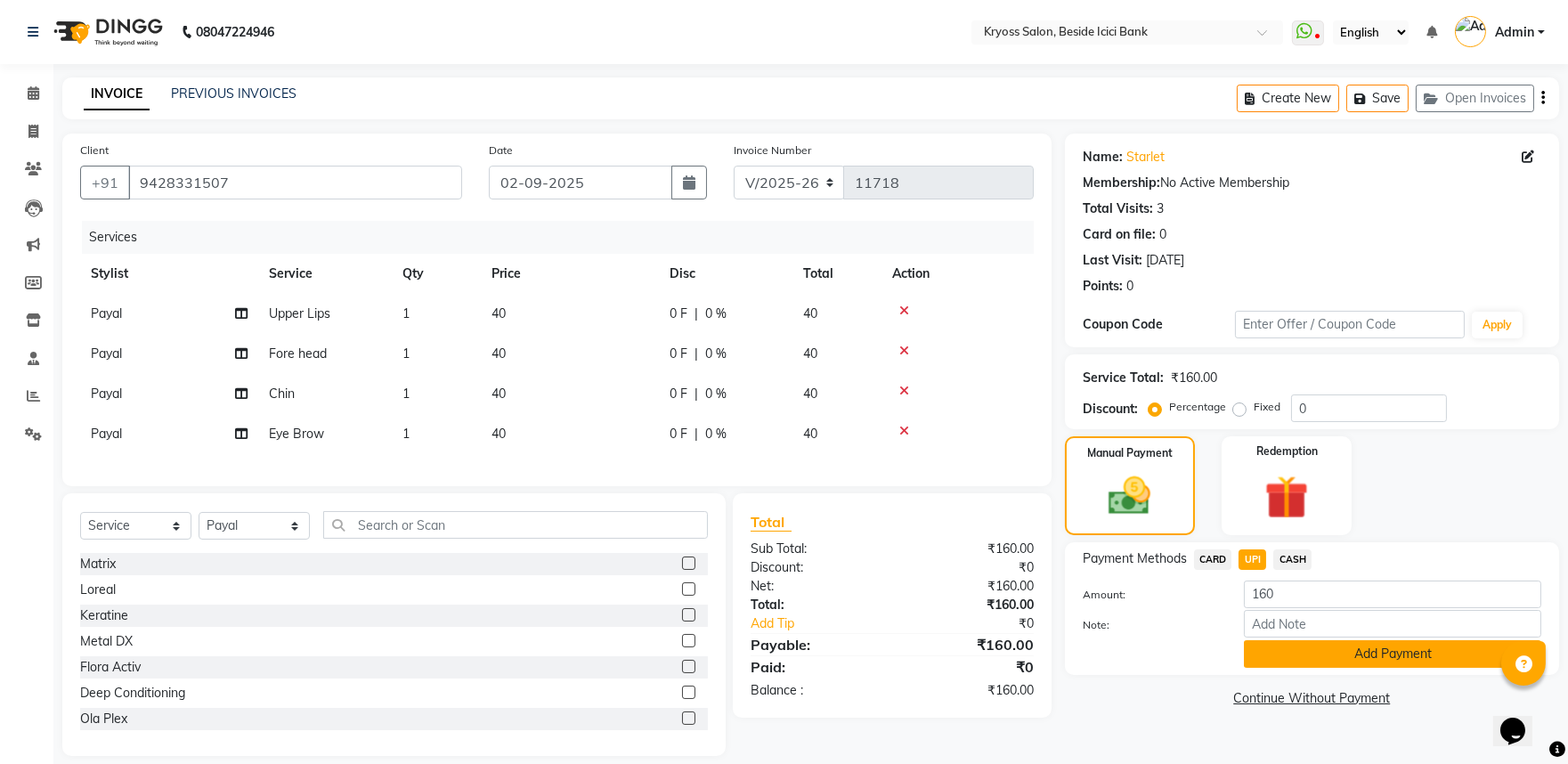
click at [1289, 668] on button "Add Payment" at bounding box center [1393, 654] width 297 height 28
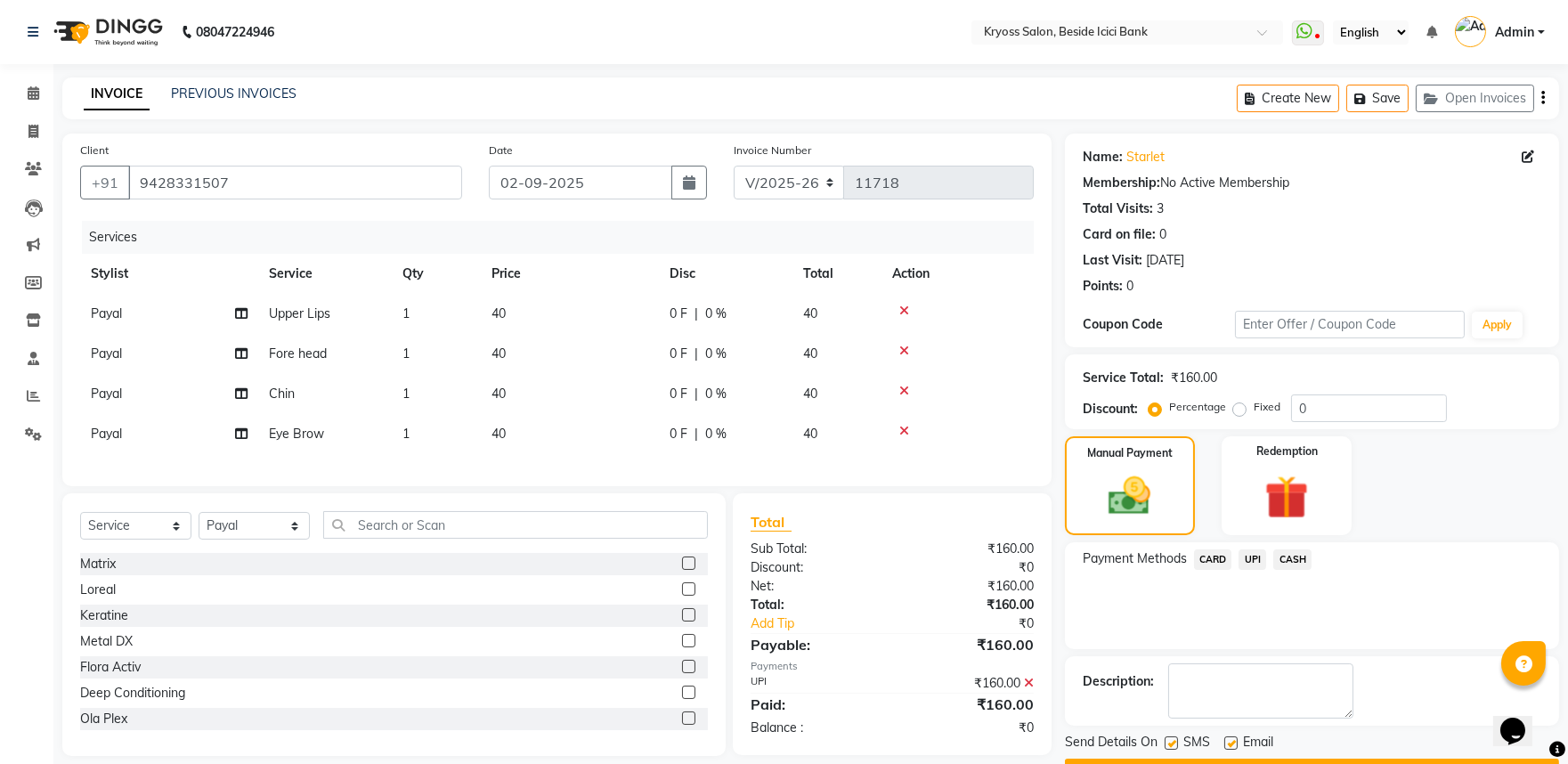
scroll to position [92, 0]
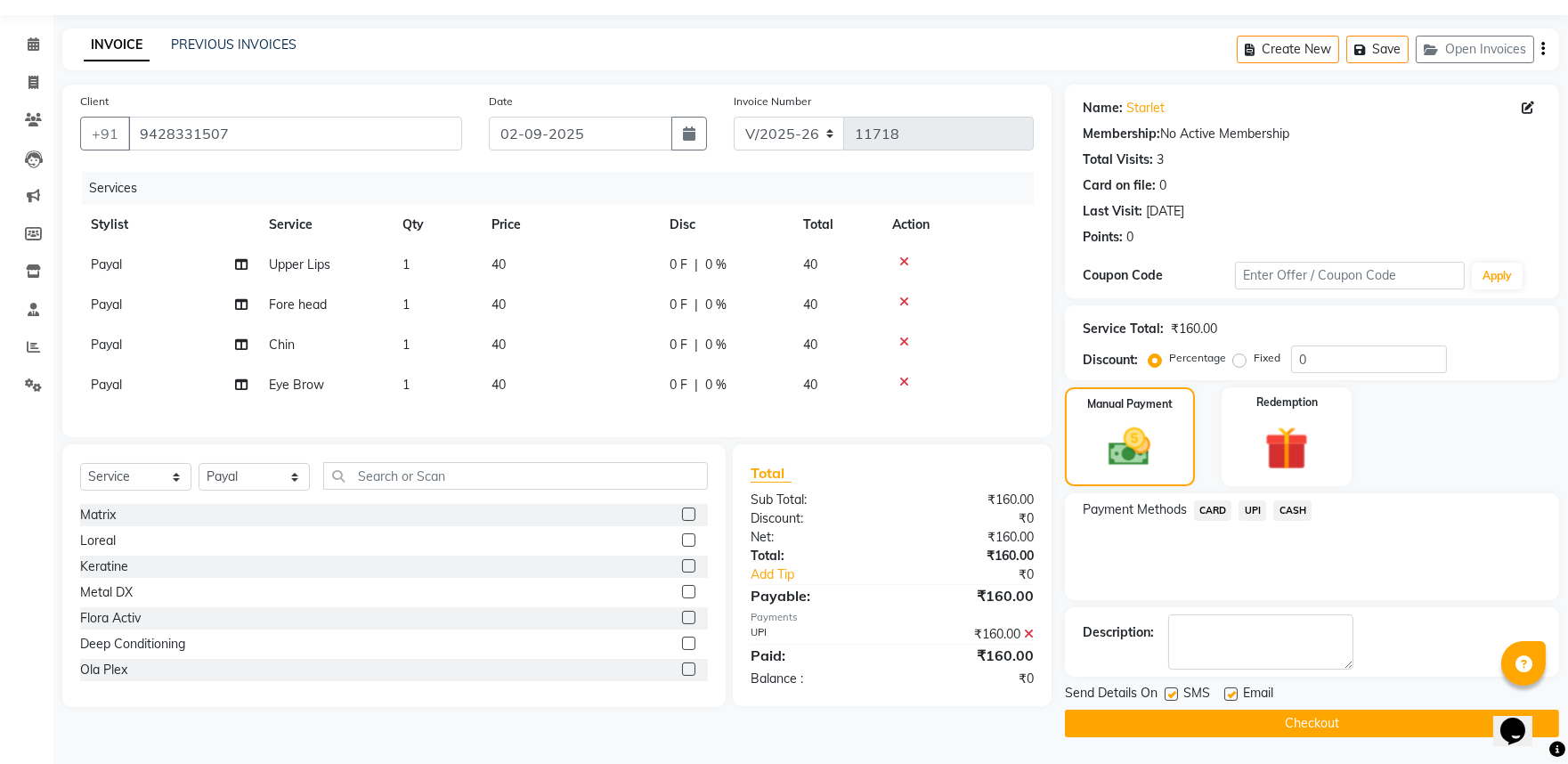
click at [1286, 710] on button "Checkout" at bounding box center [1312, 724] width 494 height 28
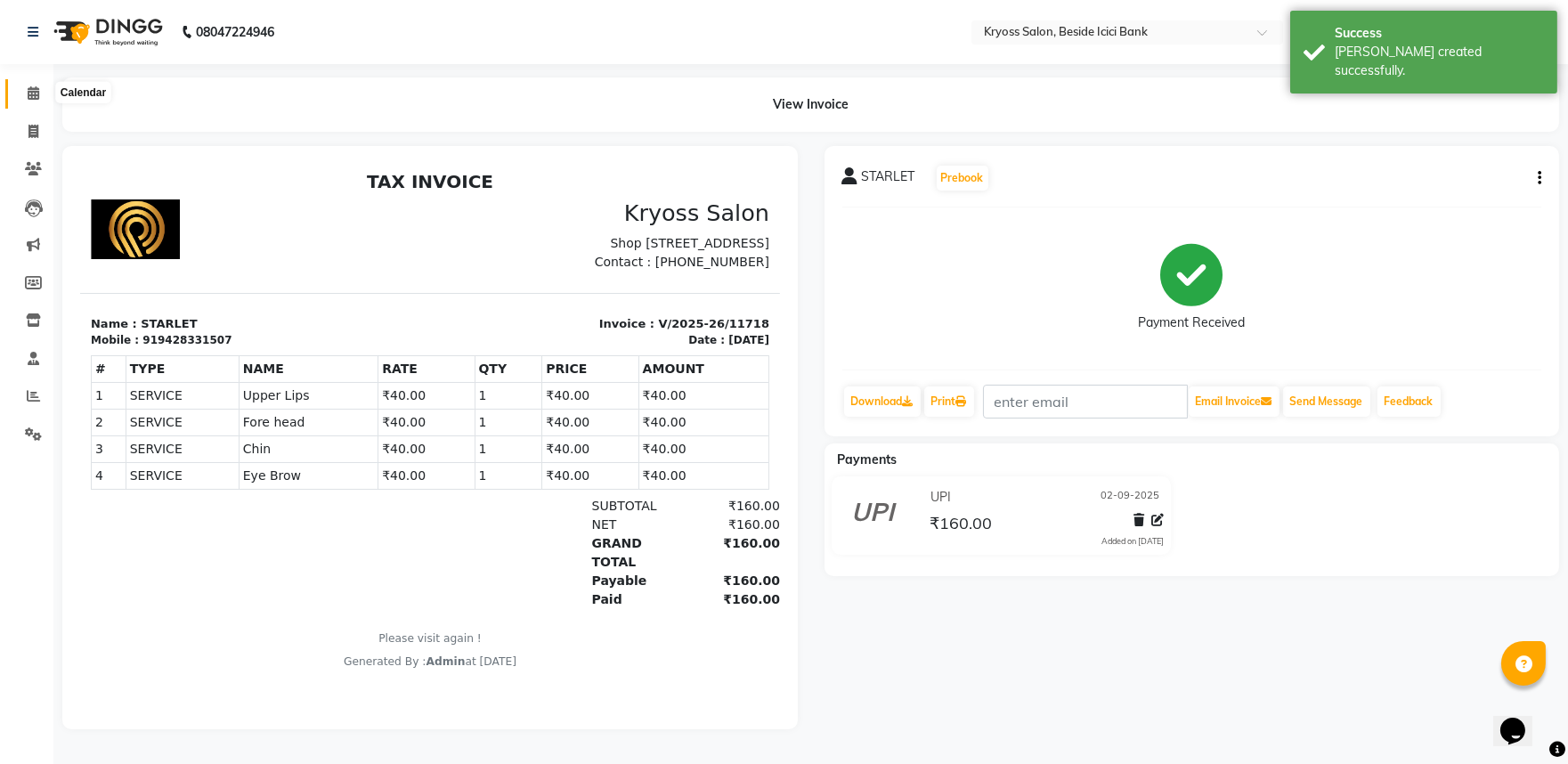
click at [34, 90] on icon at bounding box center [33, 93] width 12 height 13
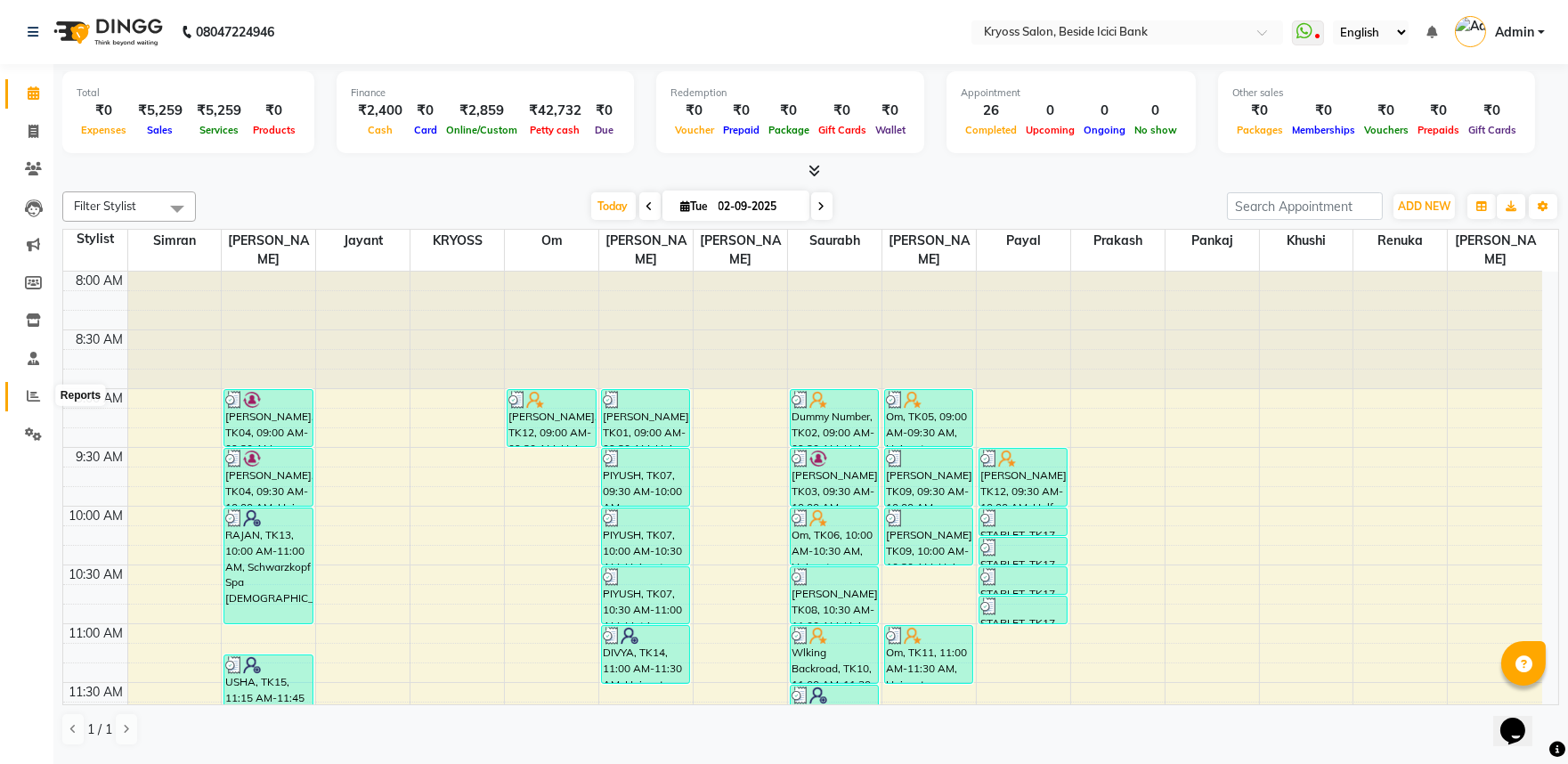
click at [36, 386] on span at bounding box center [33, 396] width 31 height 21
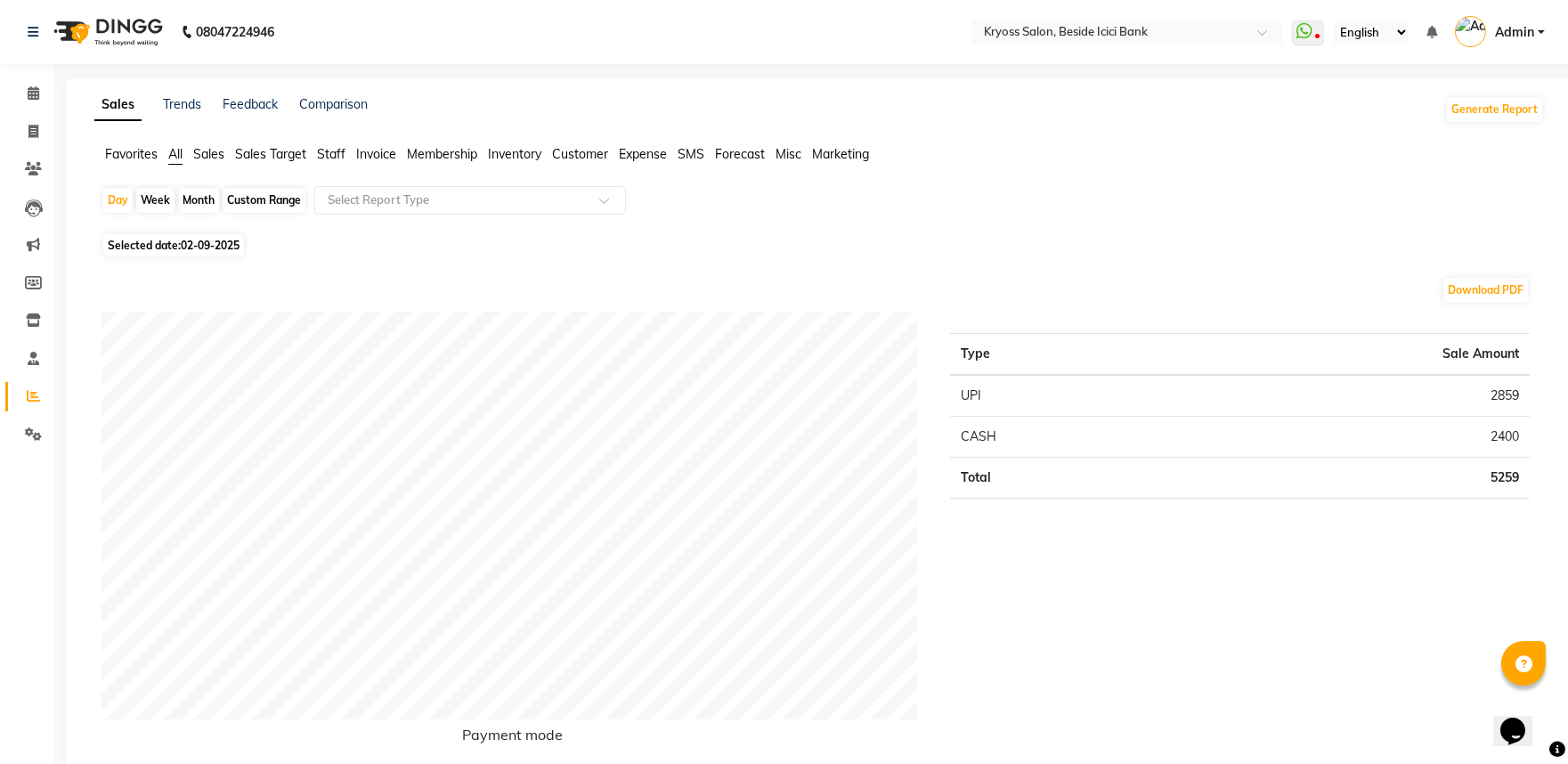
click at [208, 209] on div "Month" at bounding box center [199, 200] width 41 height 25
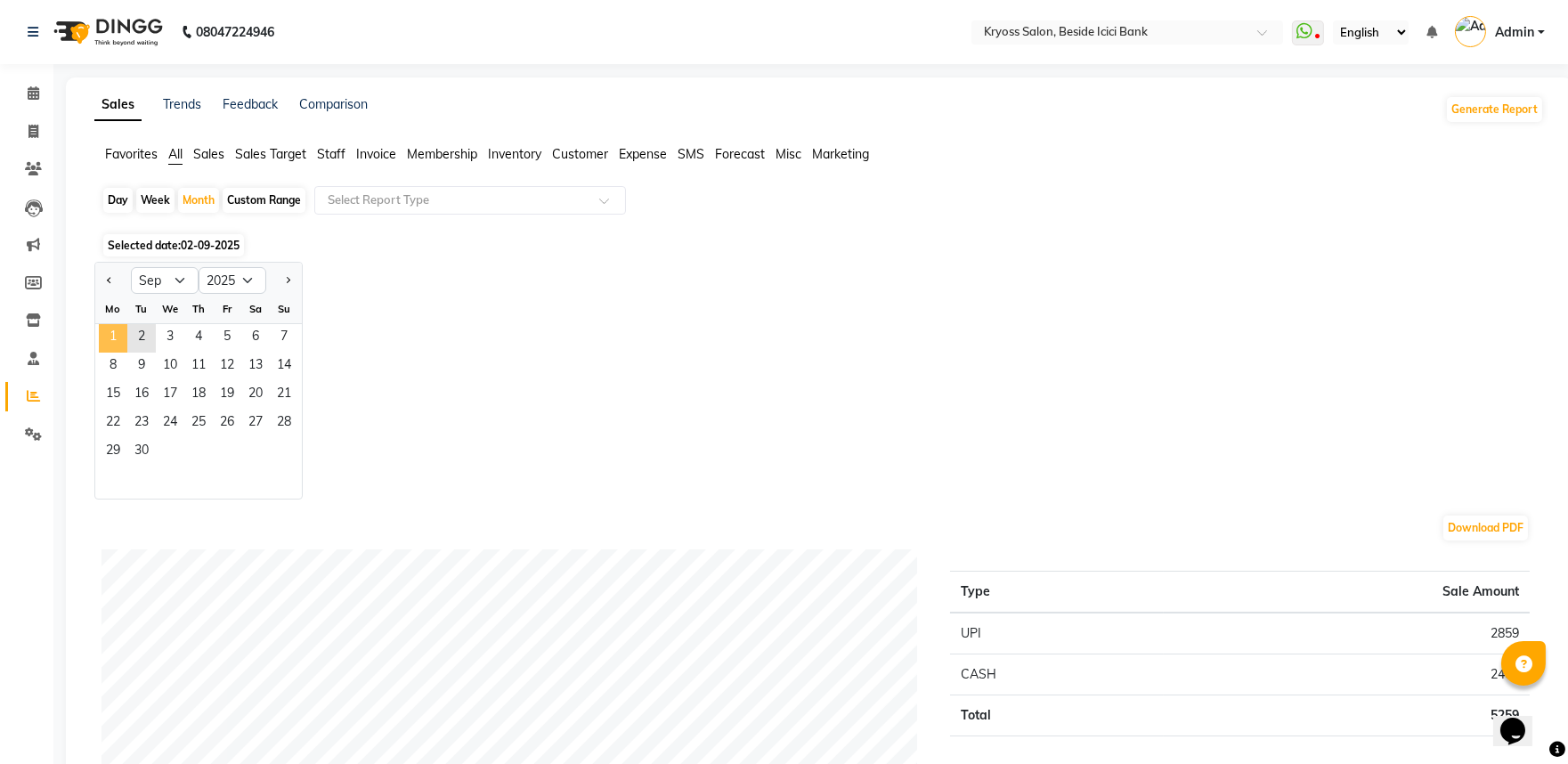
click at [128, 349] on span "1" at bounding box center [113, 339] width 29 height 29
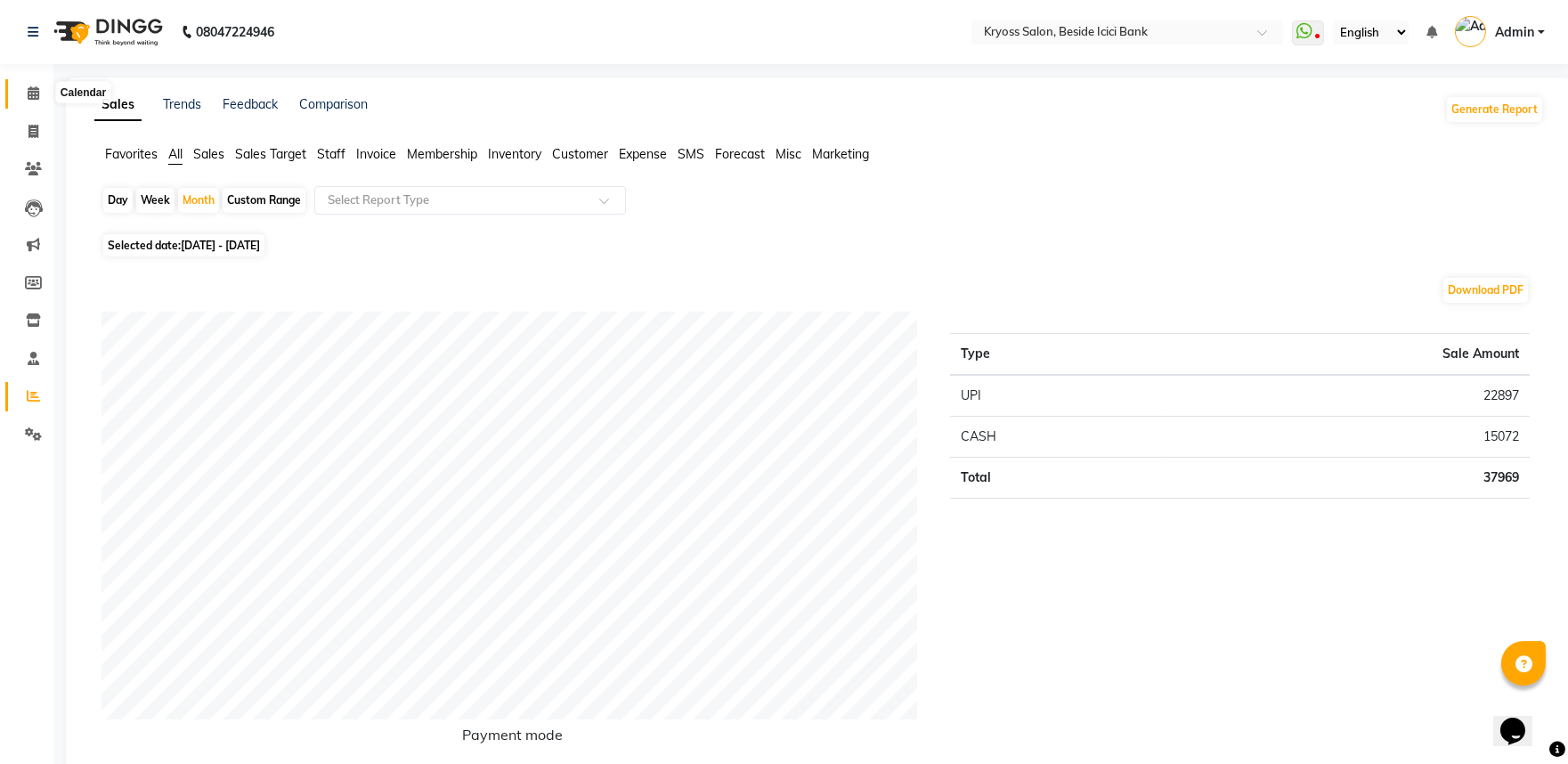
click at [37, 85] on span at bounding box center [33, 93] width 31 height 21
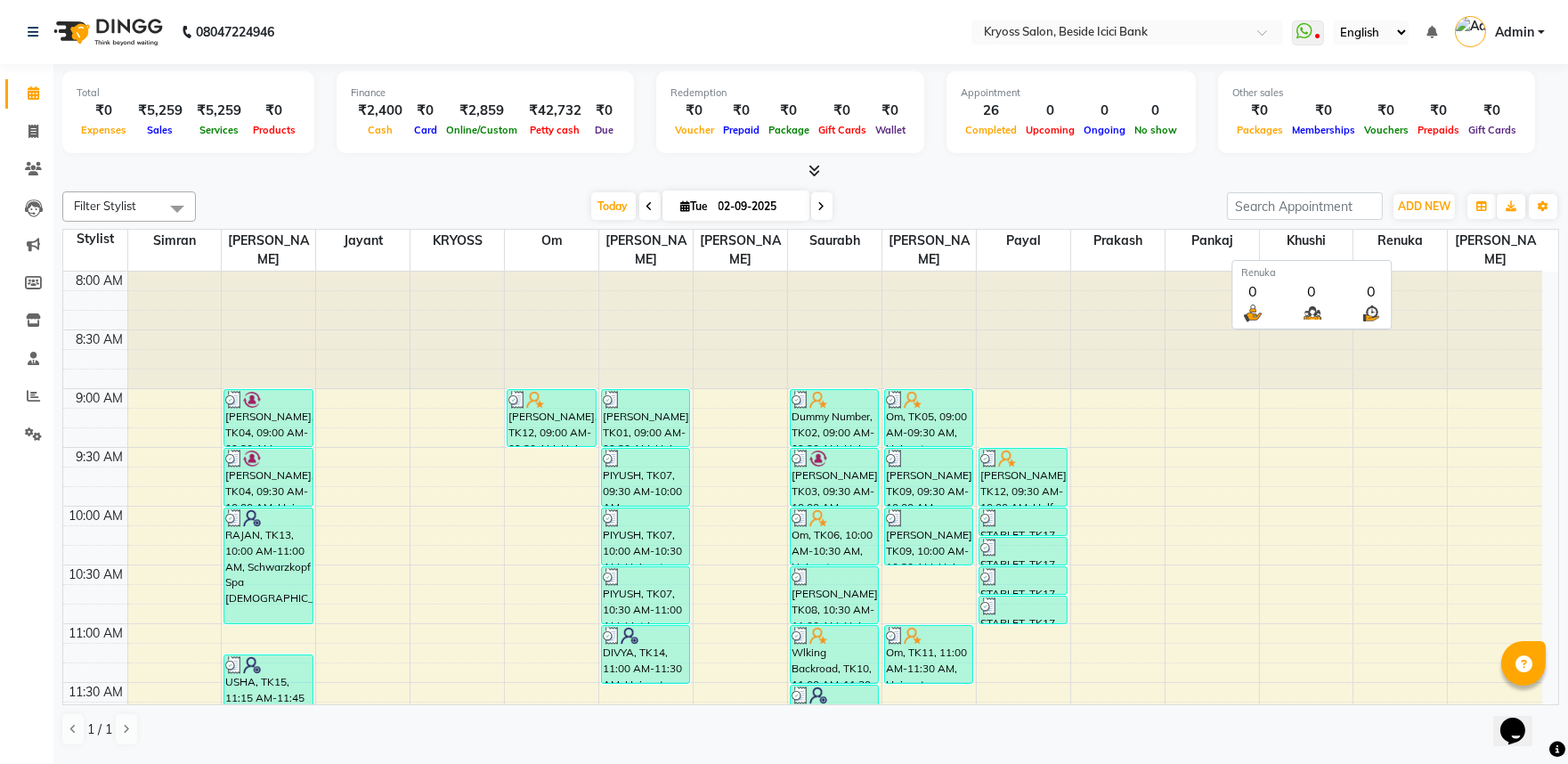
scroll to position [4, 0]
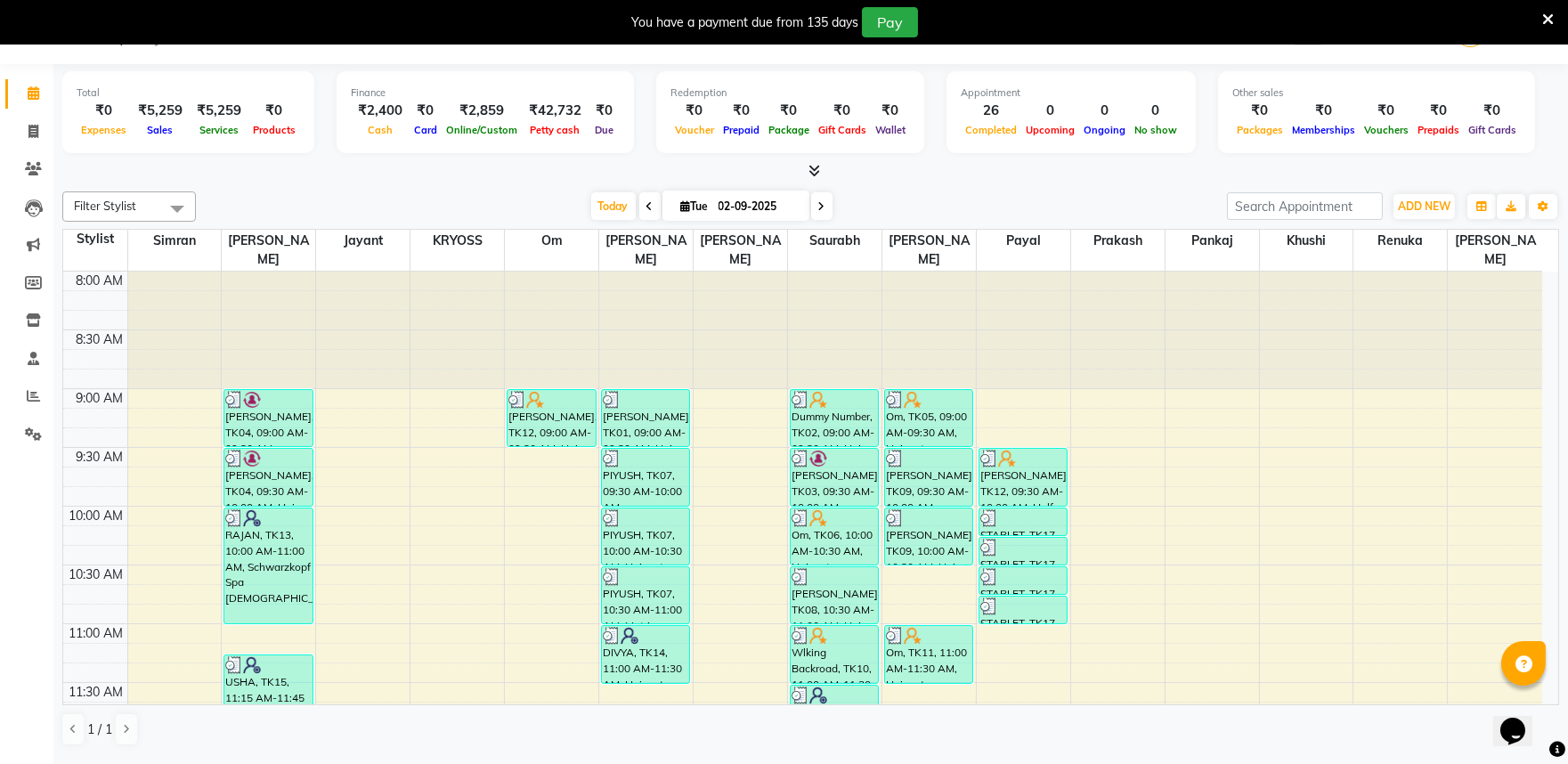
scroll to position [54, 0]
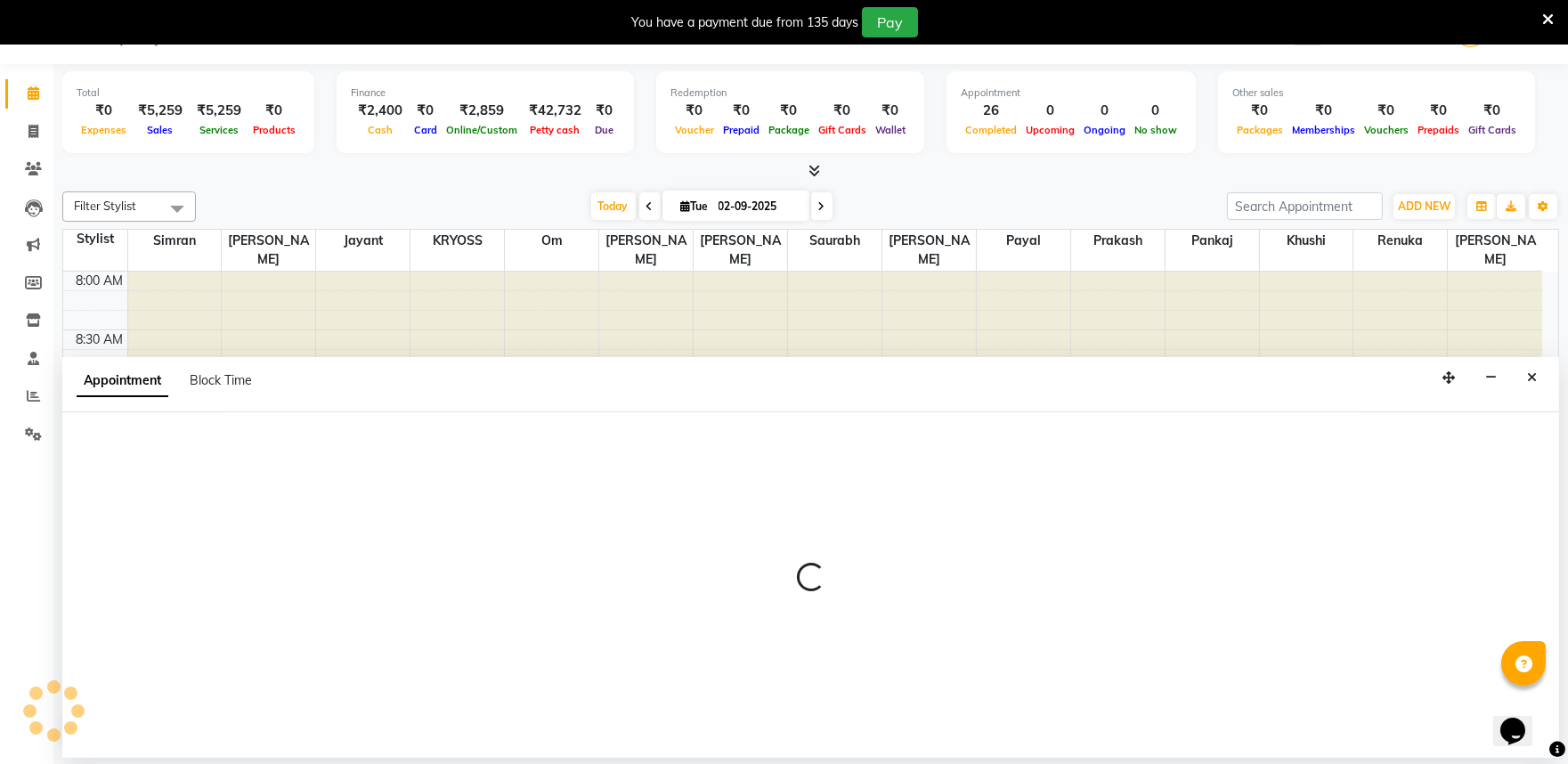
select select "51261"
select select "tentative"
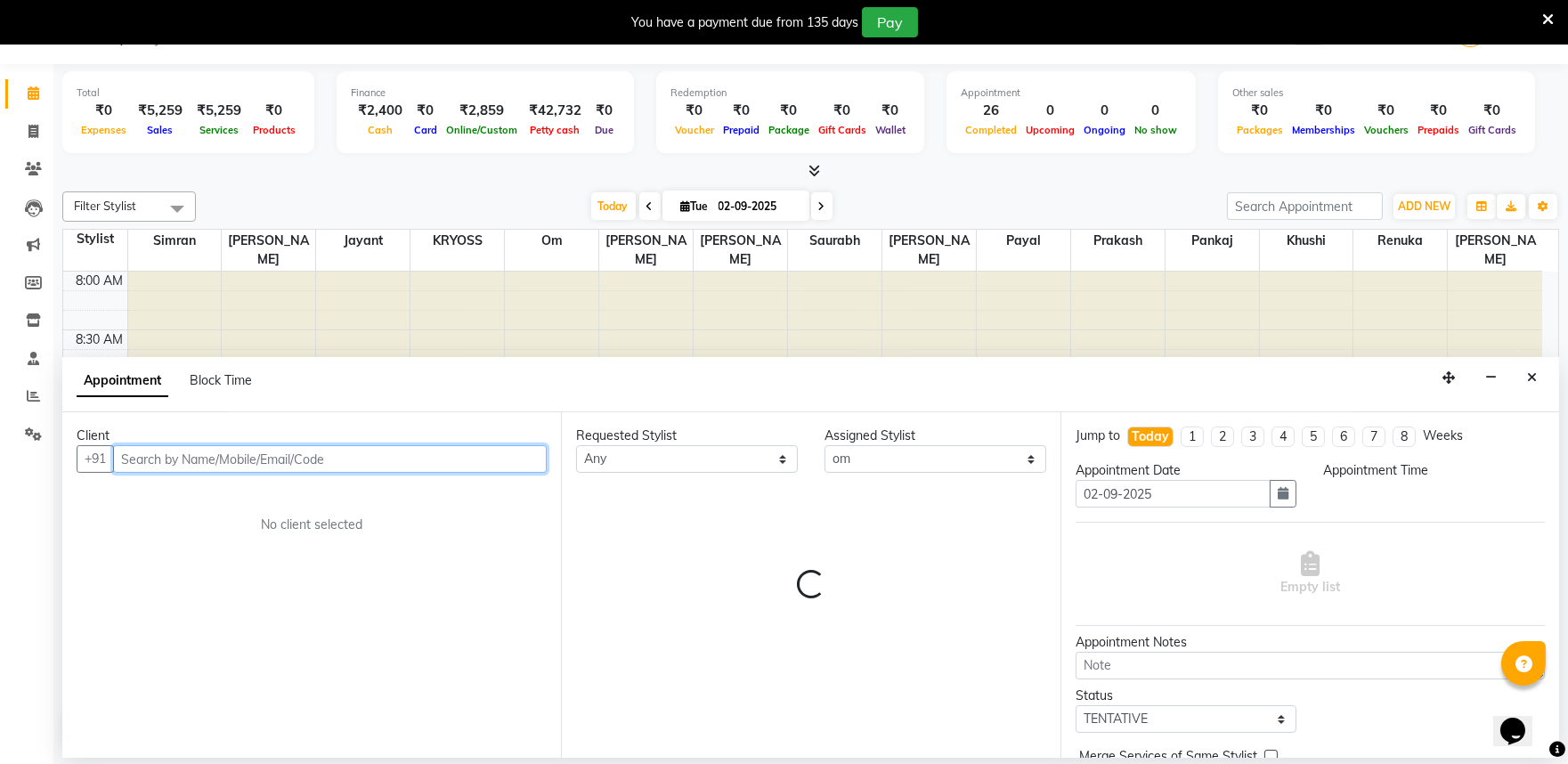
select select "585"
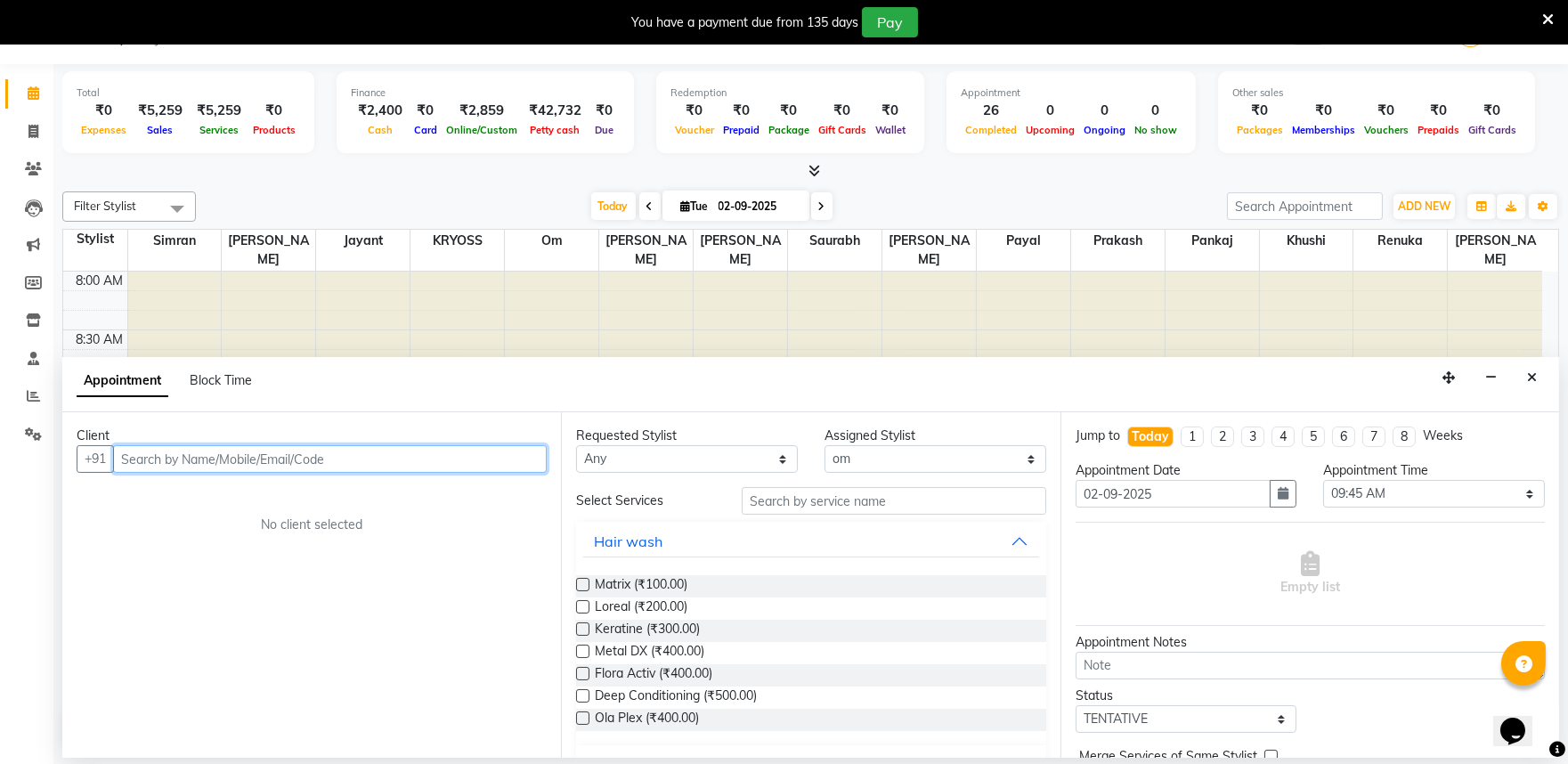
click at [433, 473] on input "text" at bounding box center [330, 459] width 434 height 28
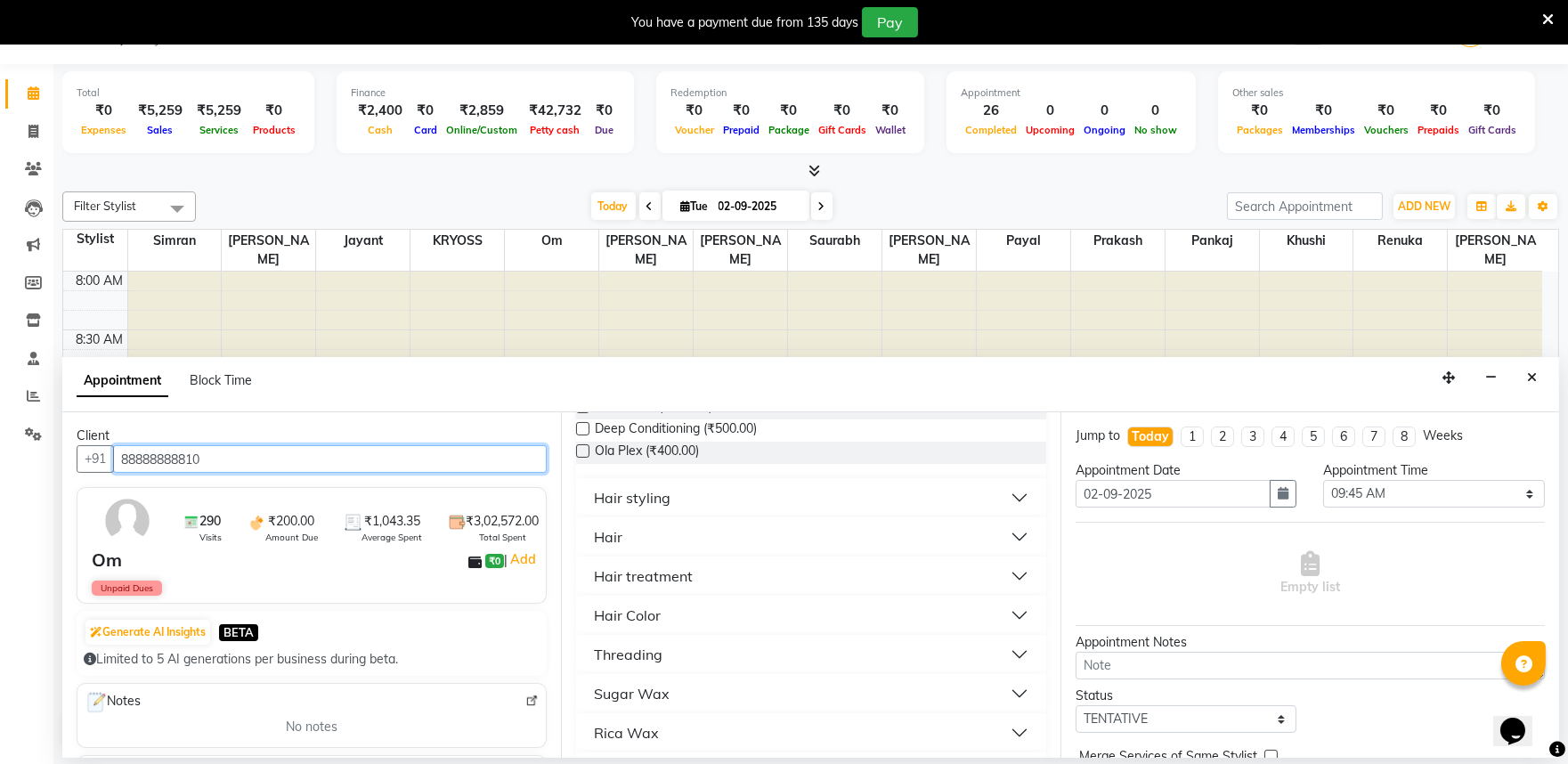
scroll to position [297, 0]
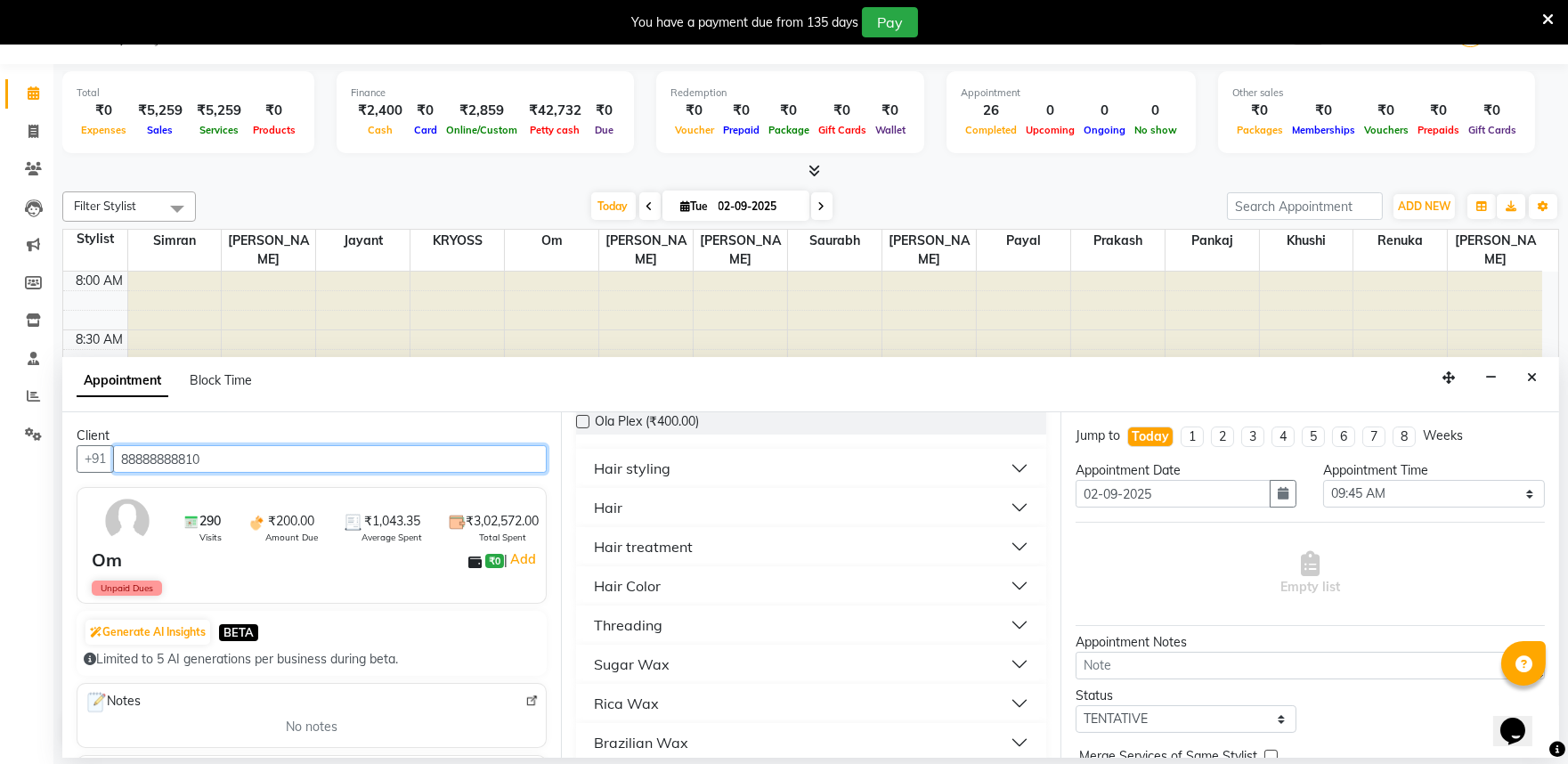
type input "88888888810"
click at [631, 524] on button "Hair" at bounding box center [811, 508] width 455 height 32
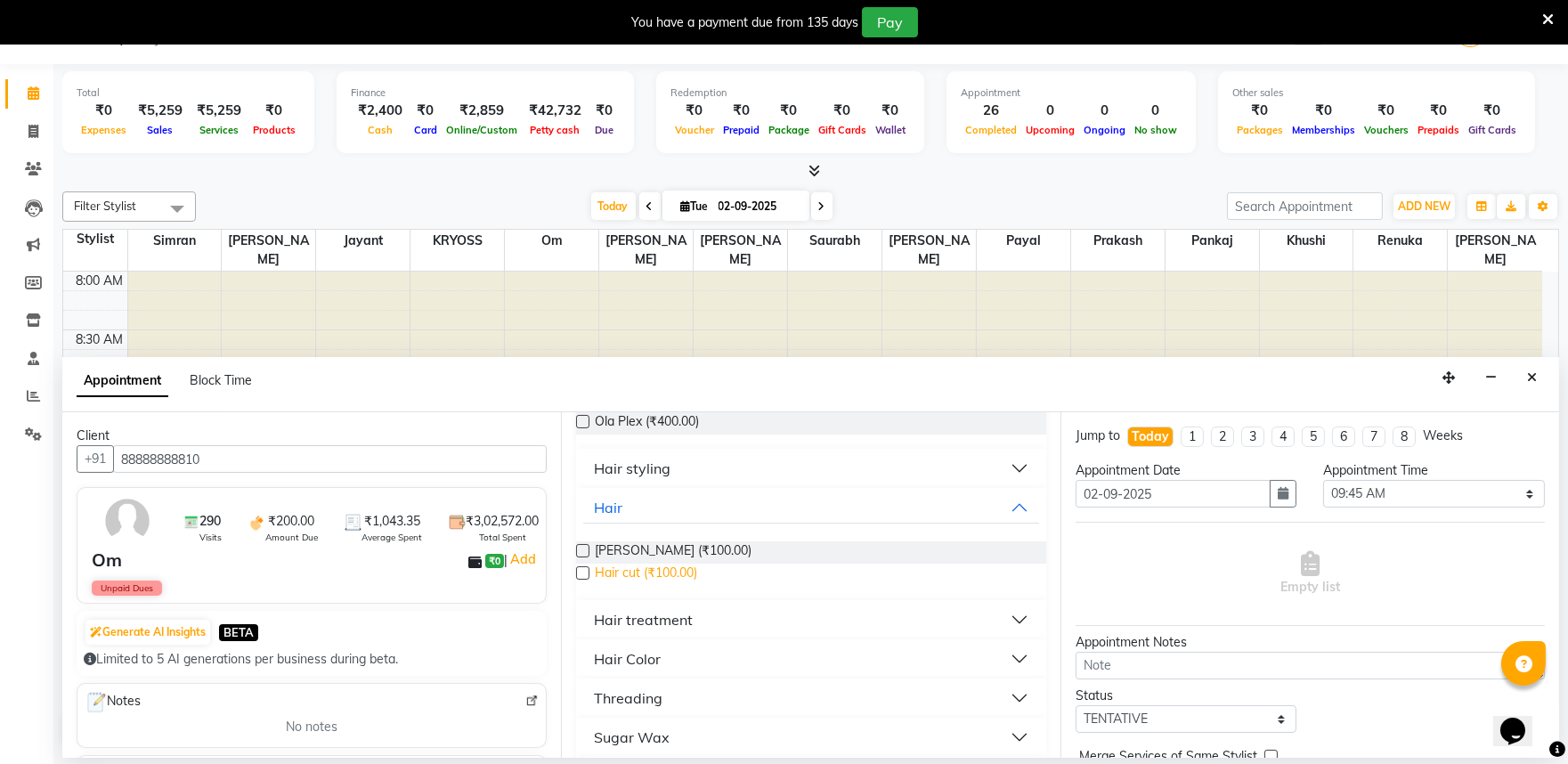
click at [680, 586] on span "Hair cut (₹100.00)" at bounding box center [646, 574] width 102 height 22
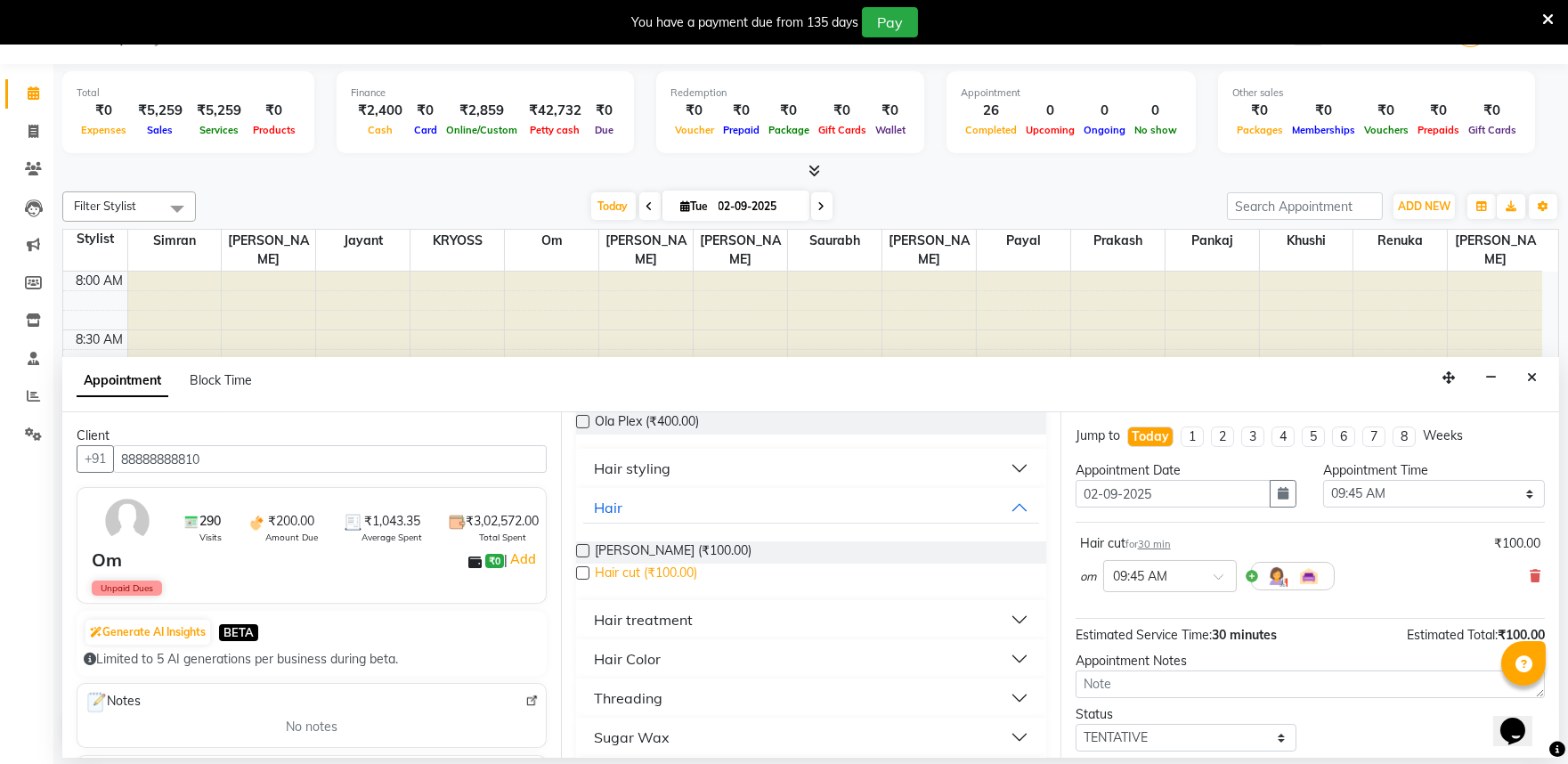
click at [680, 586] on span "Hair cut (₹100.00)" at bounding box center [646, 574] width 102 height 22
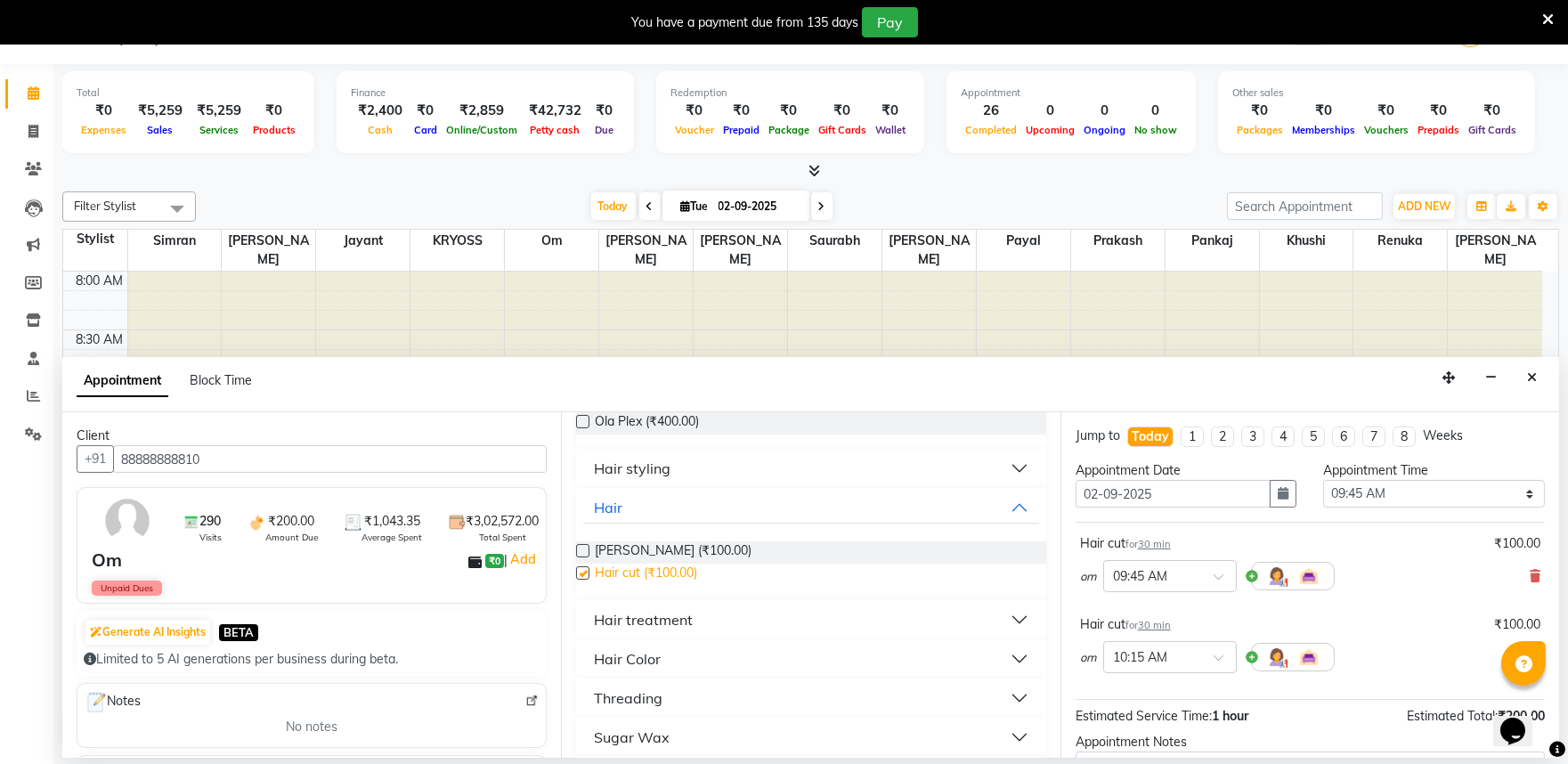
checkbox input "false"
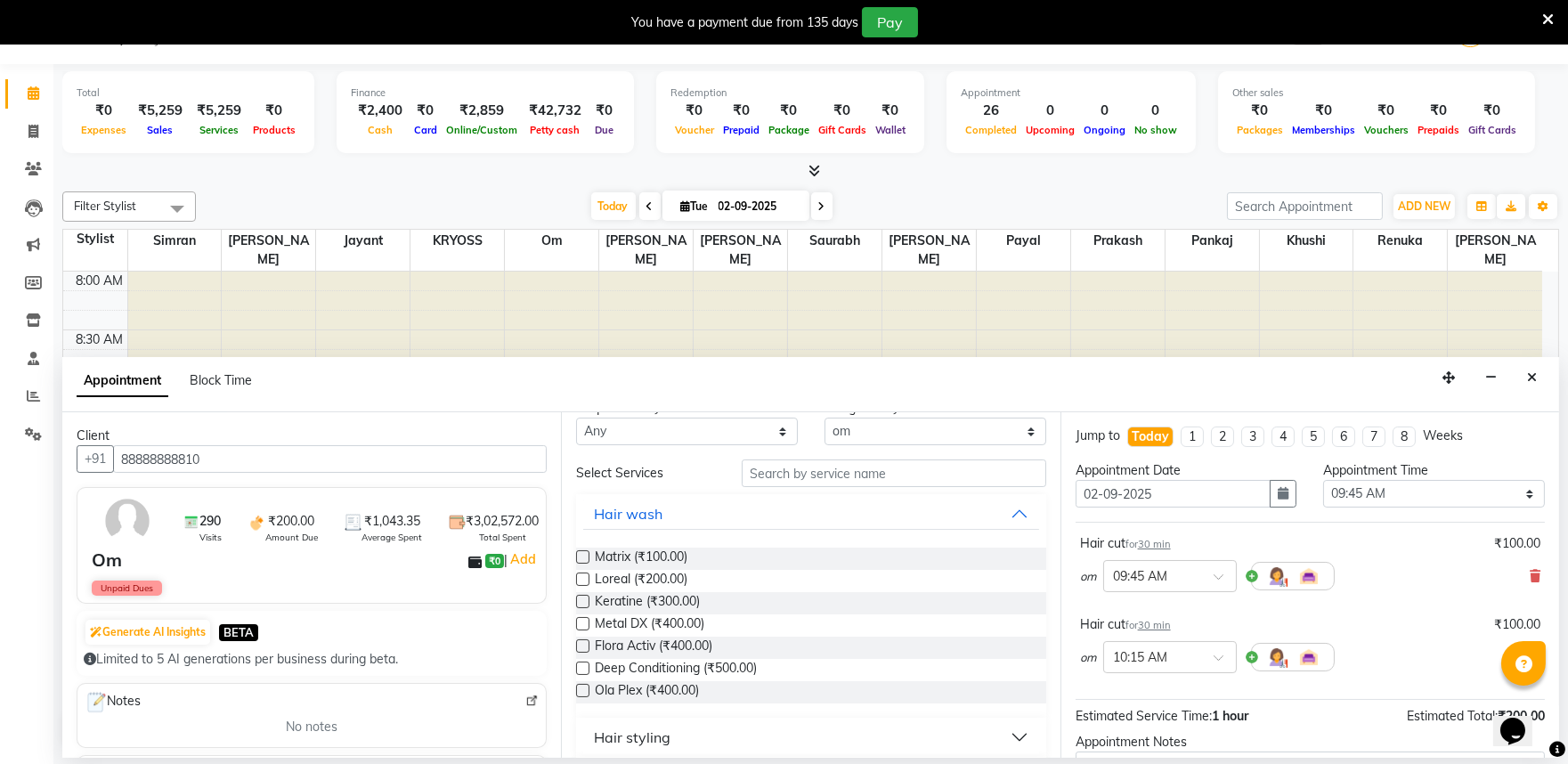
scroll to position [0, 0]
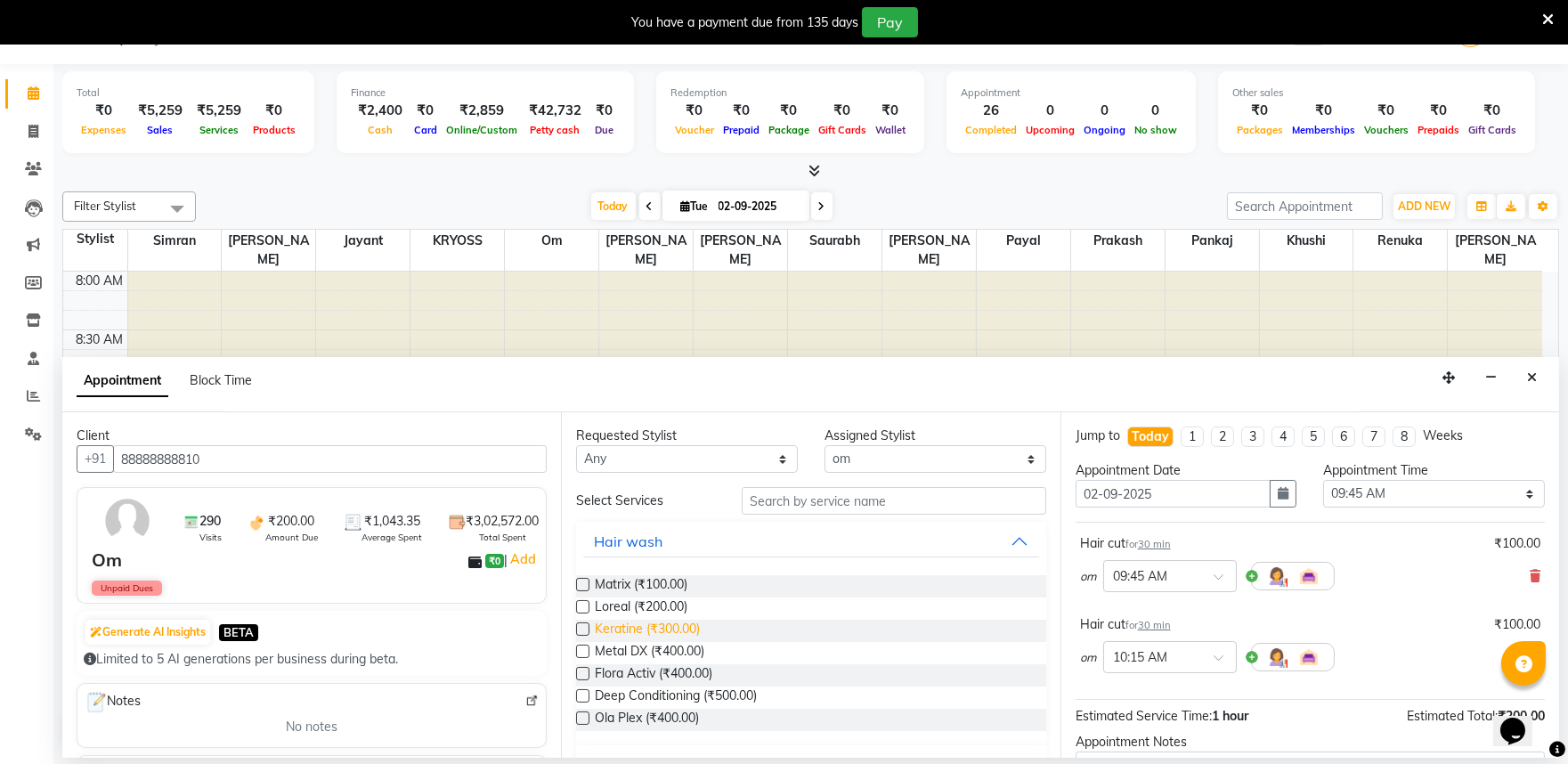
click at [673, 643] on span "Keratine (₹300.00)" at bounding box center [647, 631] width 105 height 22
checkbox input "false"
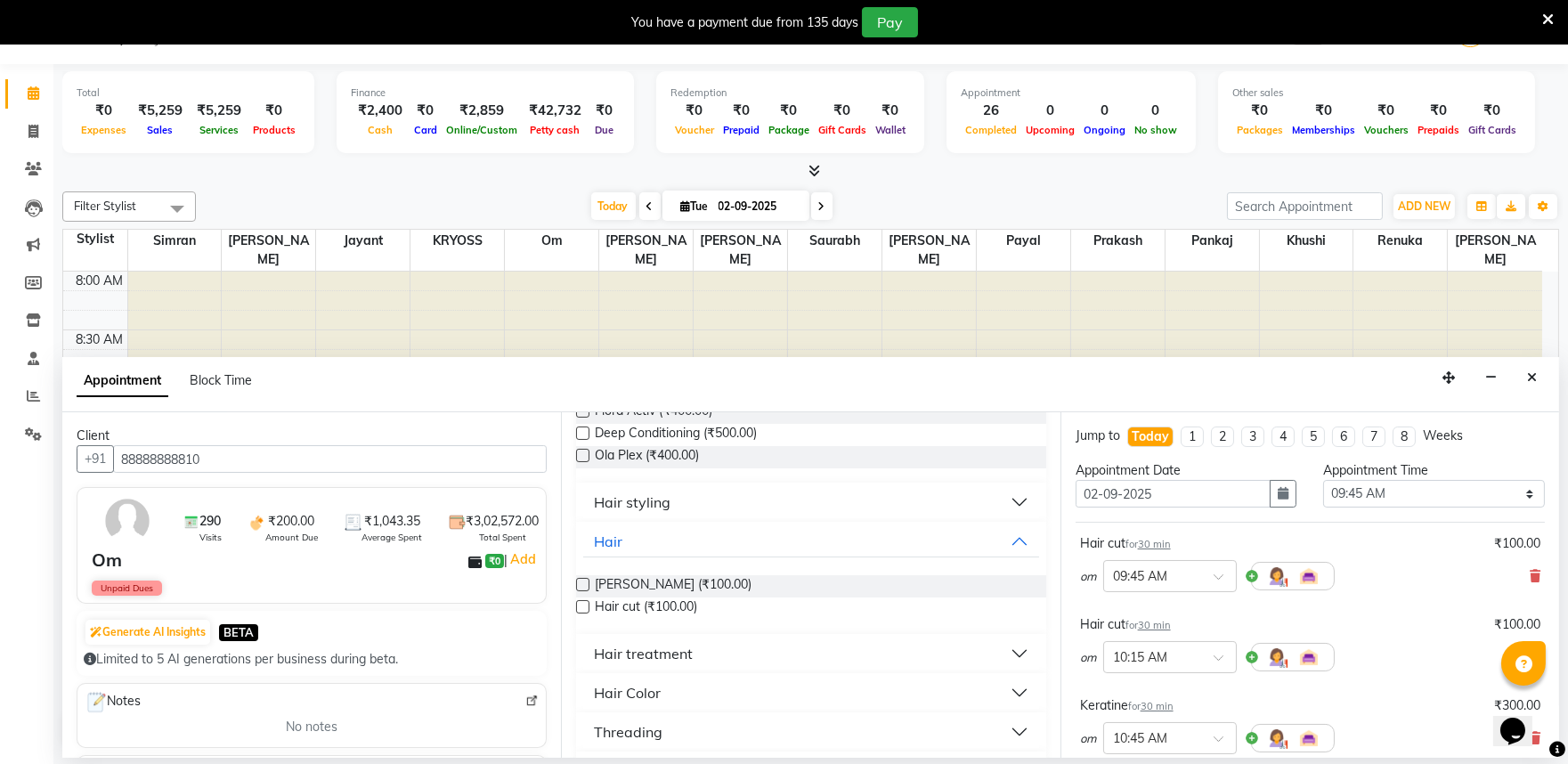
scroll to position [297, 0]
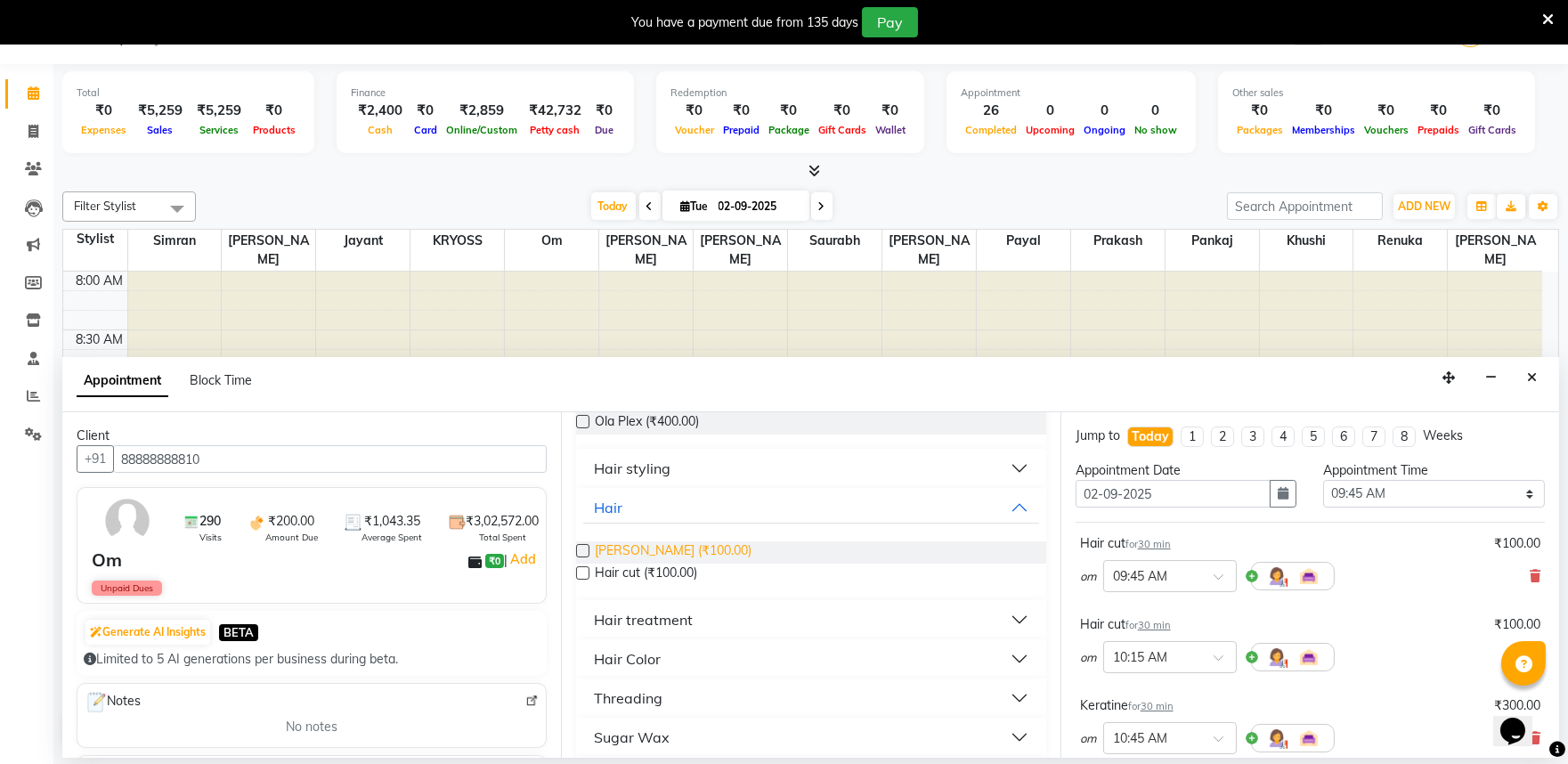
click at [666, 564] on span "[PERSON_NAME] (₹100.00)" at bounding box center [673, 553] width 156 height 22
click at [677, 564] on span "[PERSON_NAME] (₹100.00)" at bounding box center [673, 553] width 156 height 22
checkbox input "false"
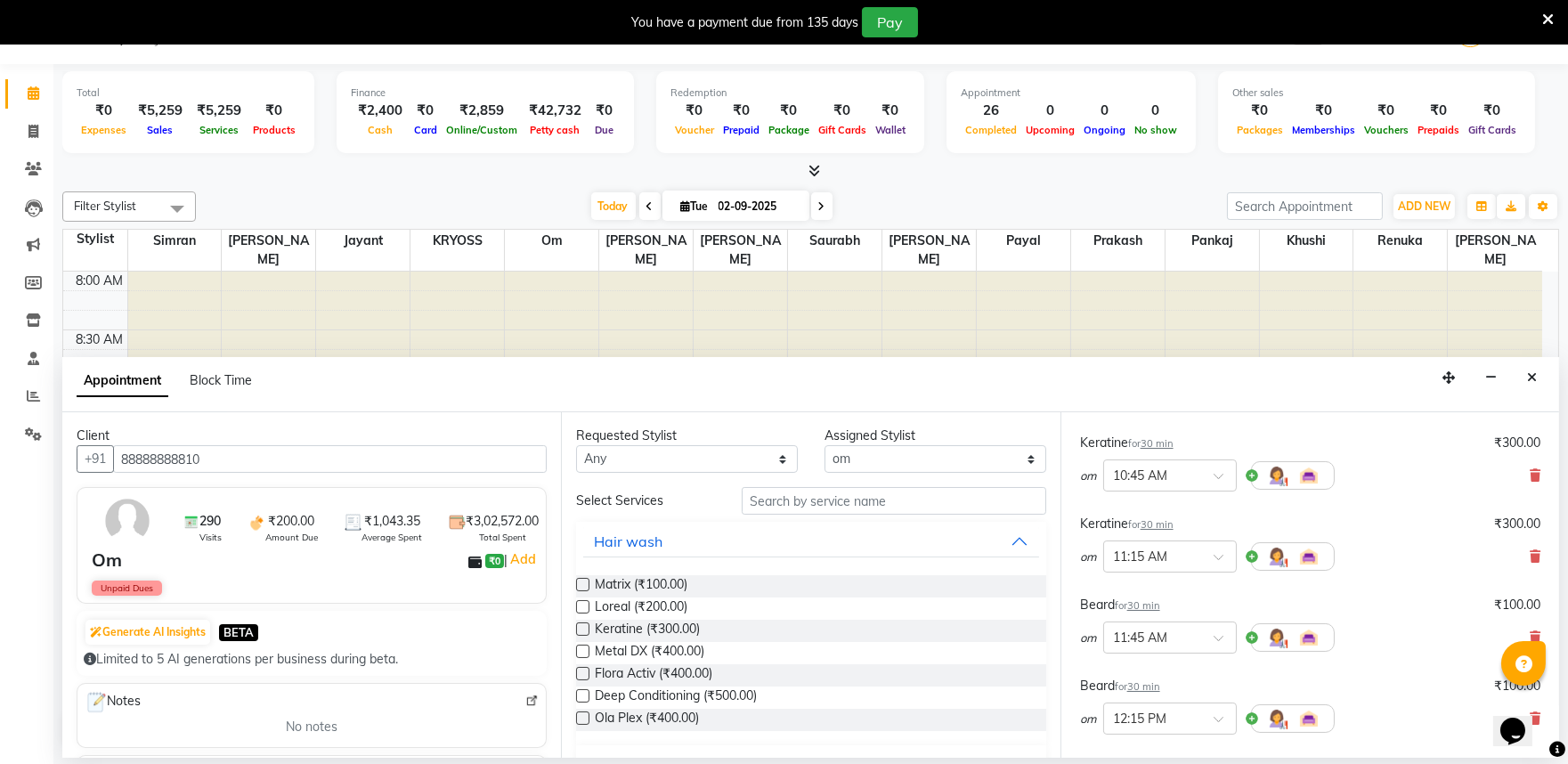
scroll to position [559, 0]
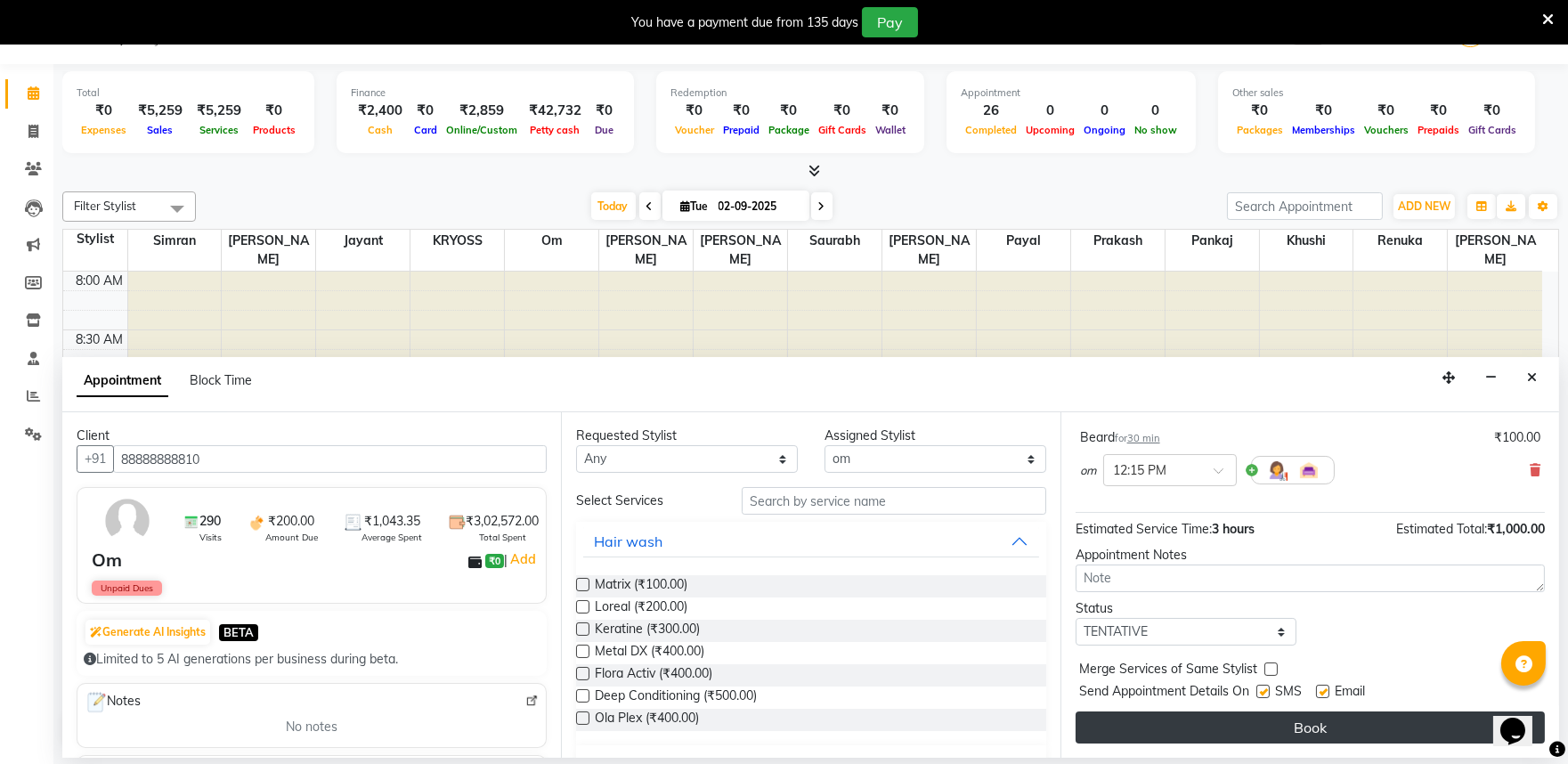
click at [1336, 734] on button "Book" at bounding box center [1310, 728] width 469 height 32
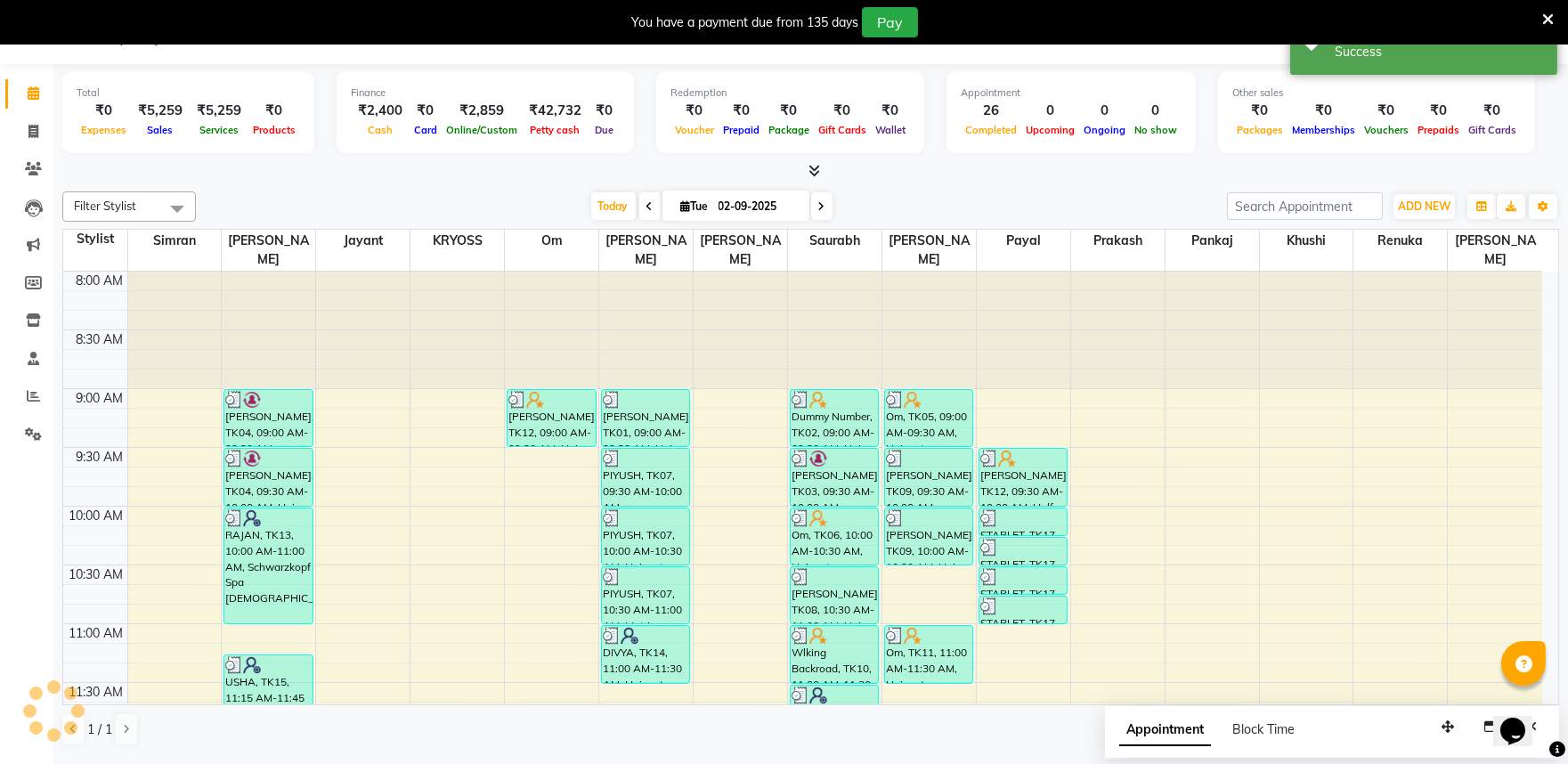
scroll to position [0, 0]
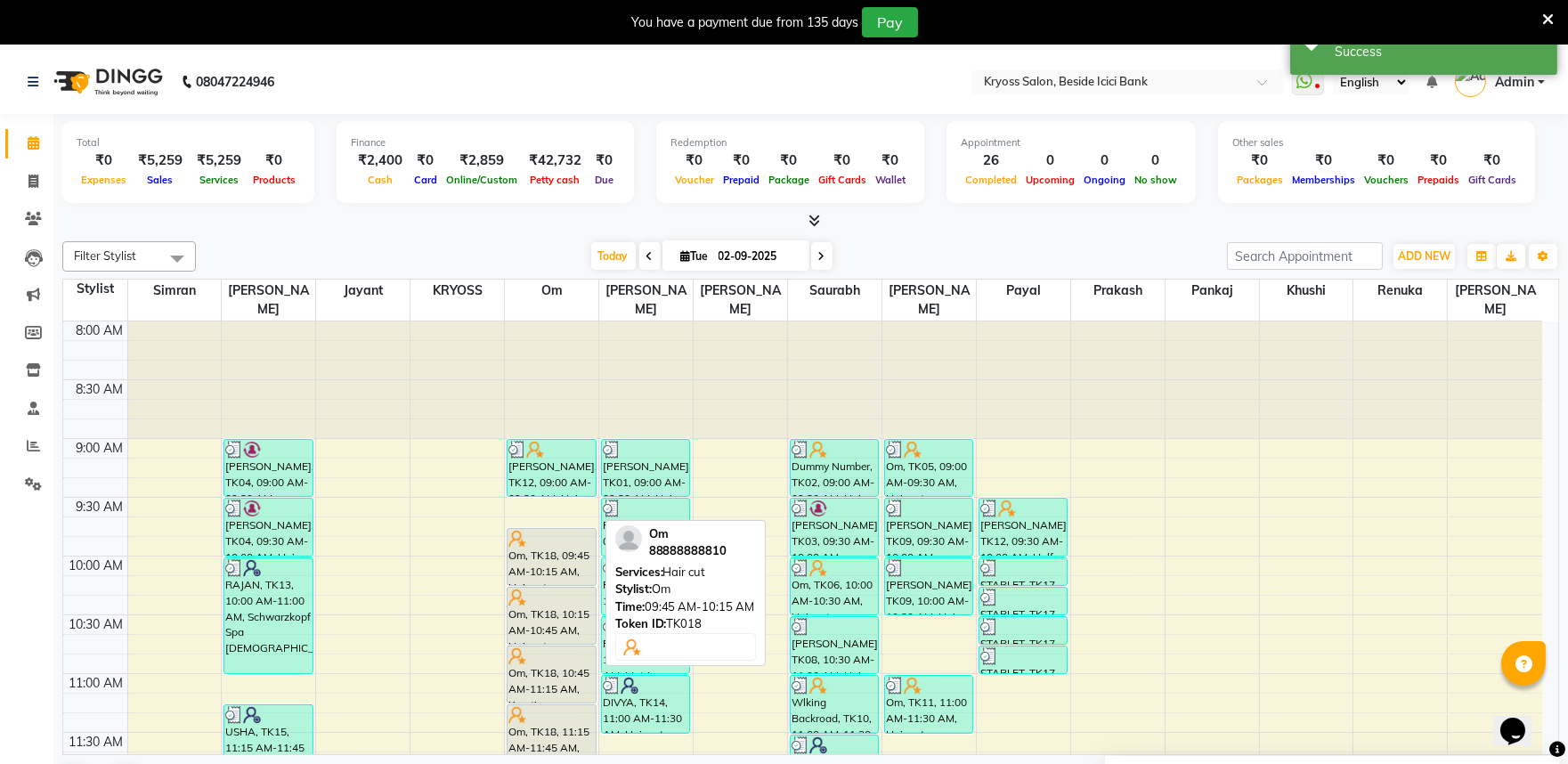
click at [549, 553] on div "Om, TK18, 09:45 AM-10:15 AM, Hair cut" at bounding box center [551, 557] width 87 height 56
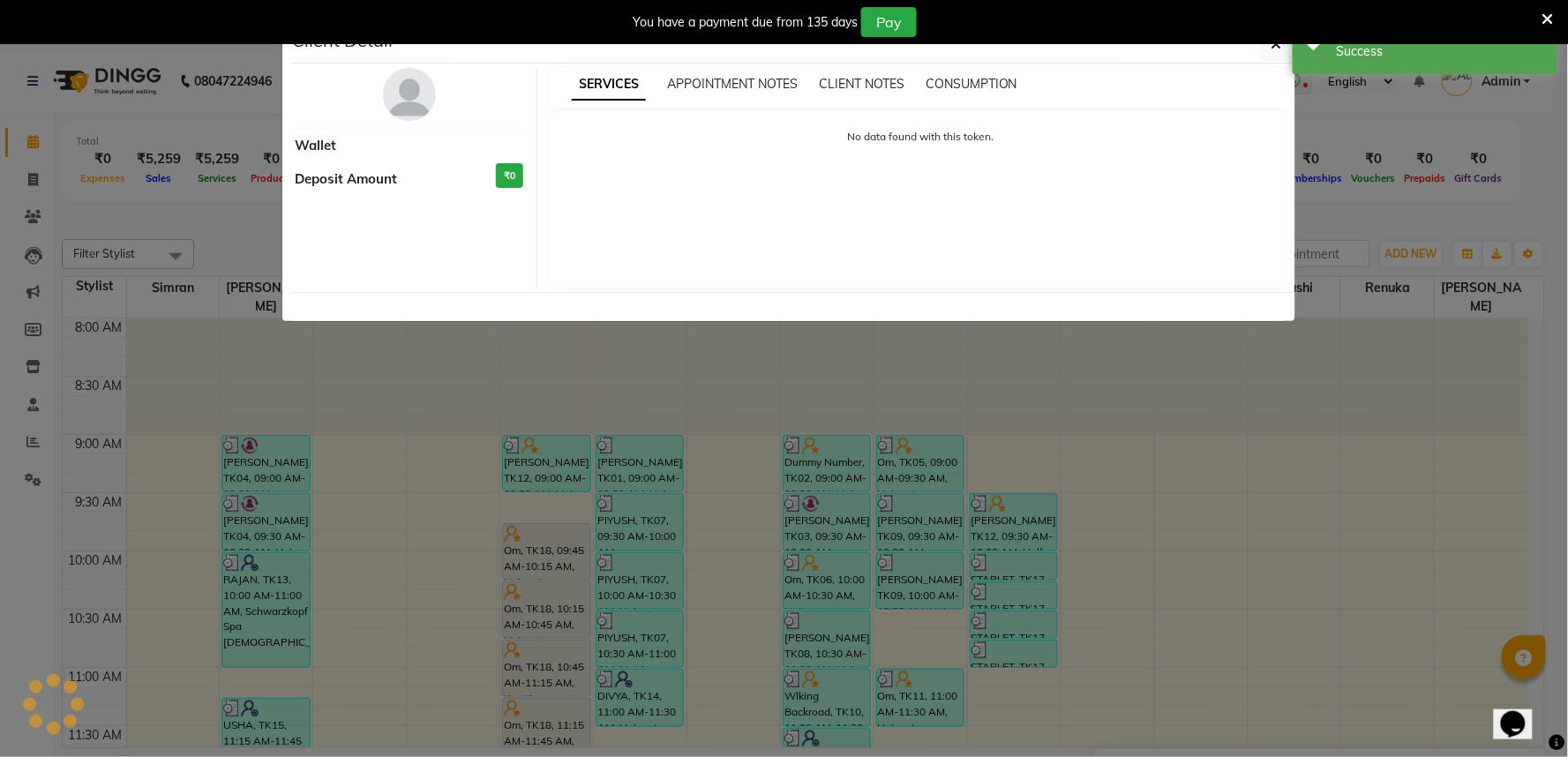
select select "7"
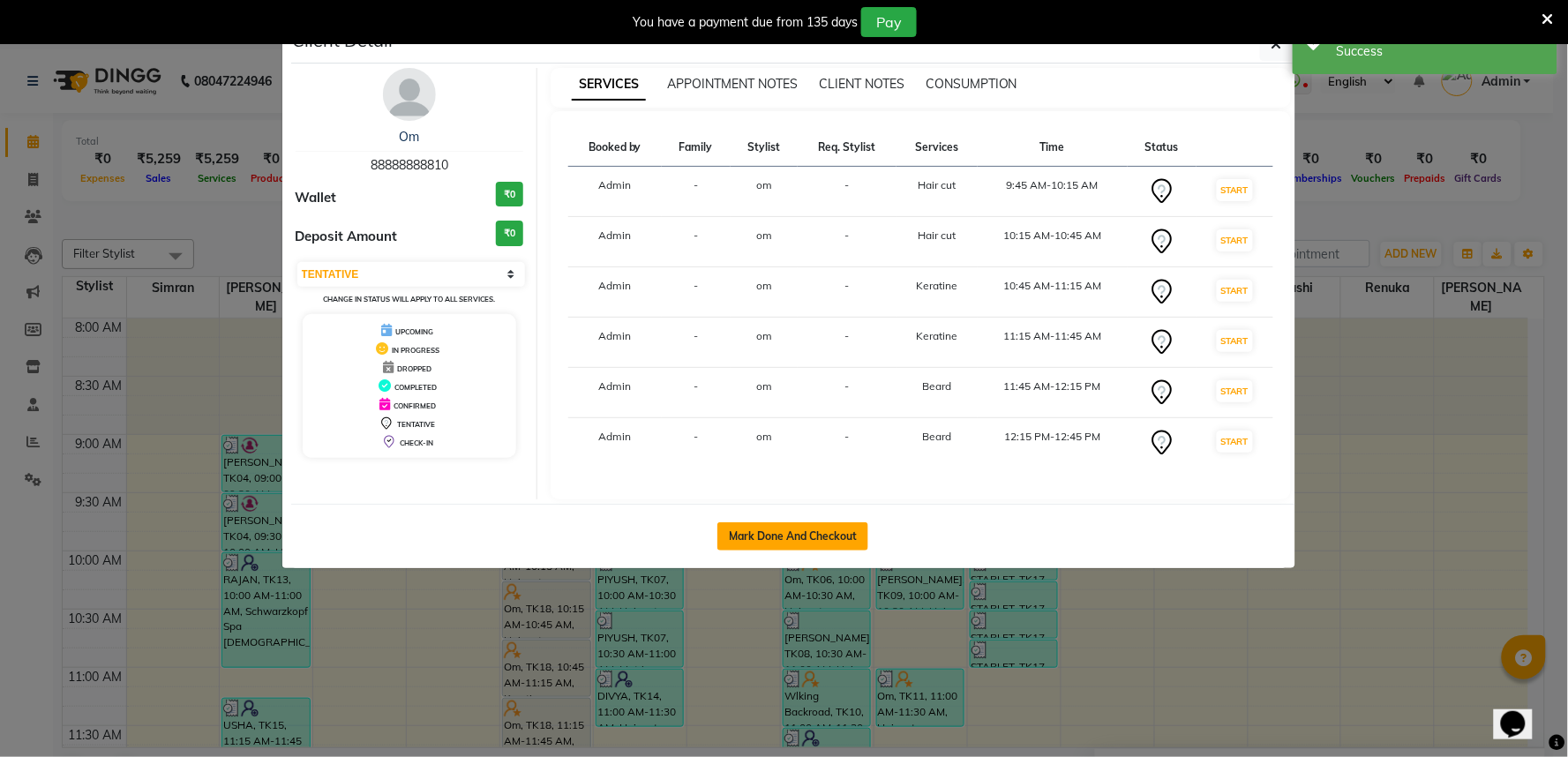
click at [813, 550] on button "Mark Done And Checkout" at bounding box center [792, 537] width 150 height 28
select select "service"
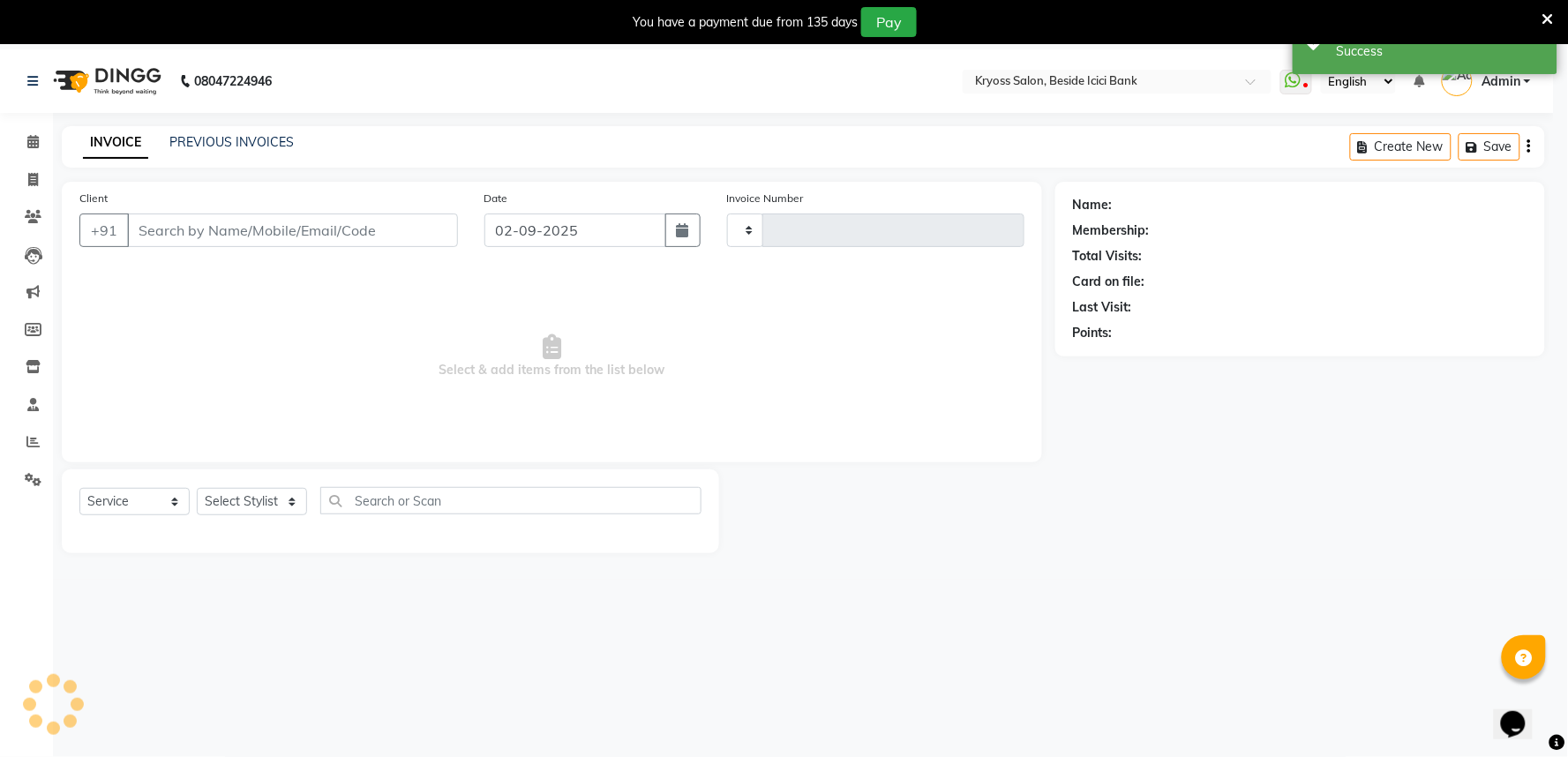
type input "11719"
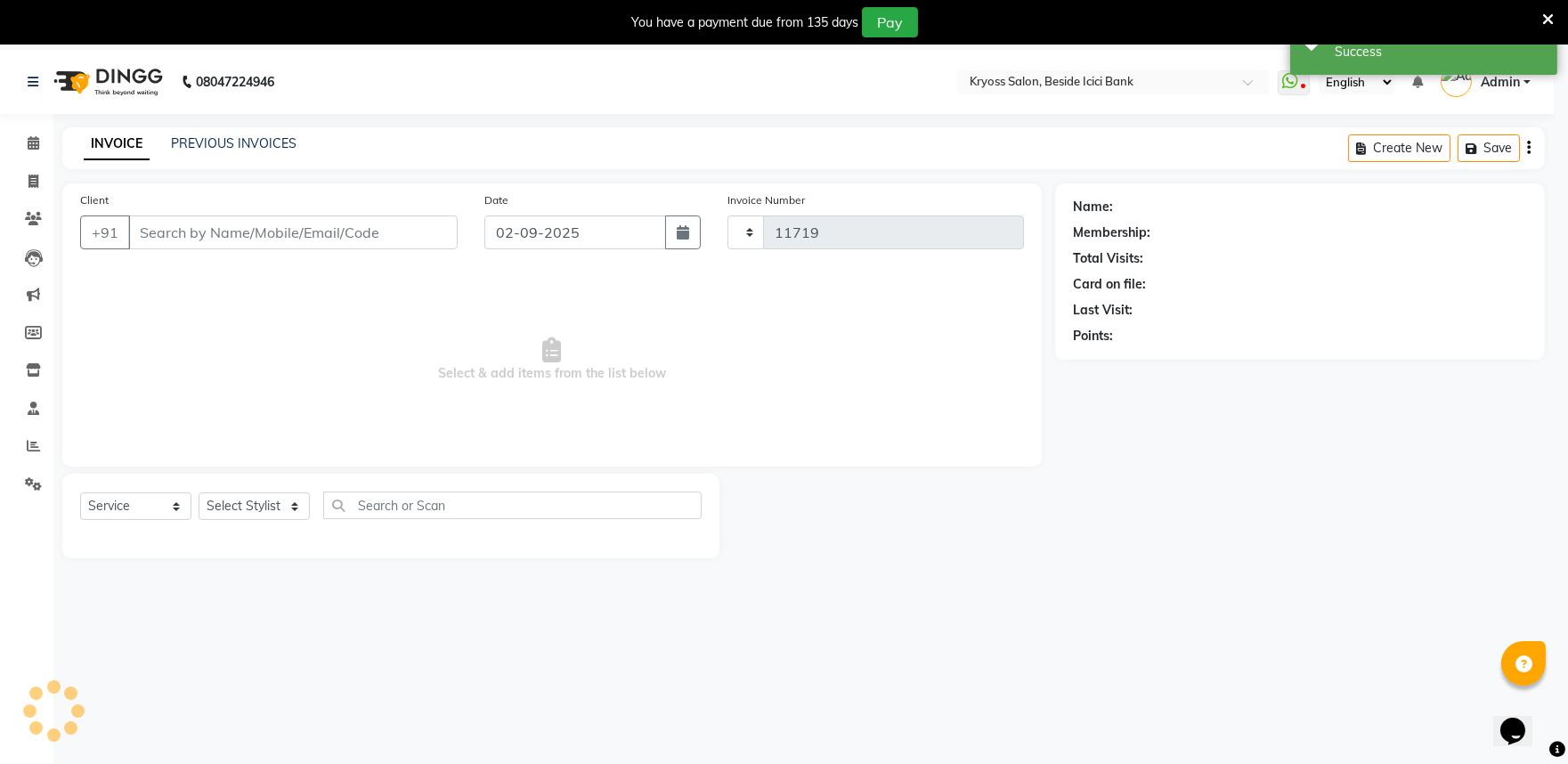
select select "5439"
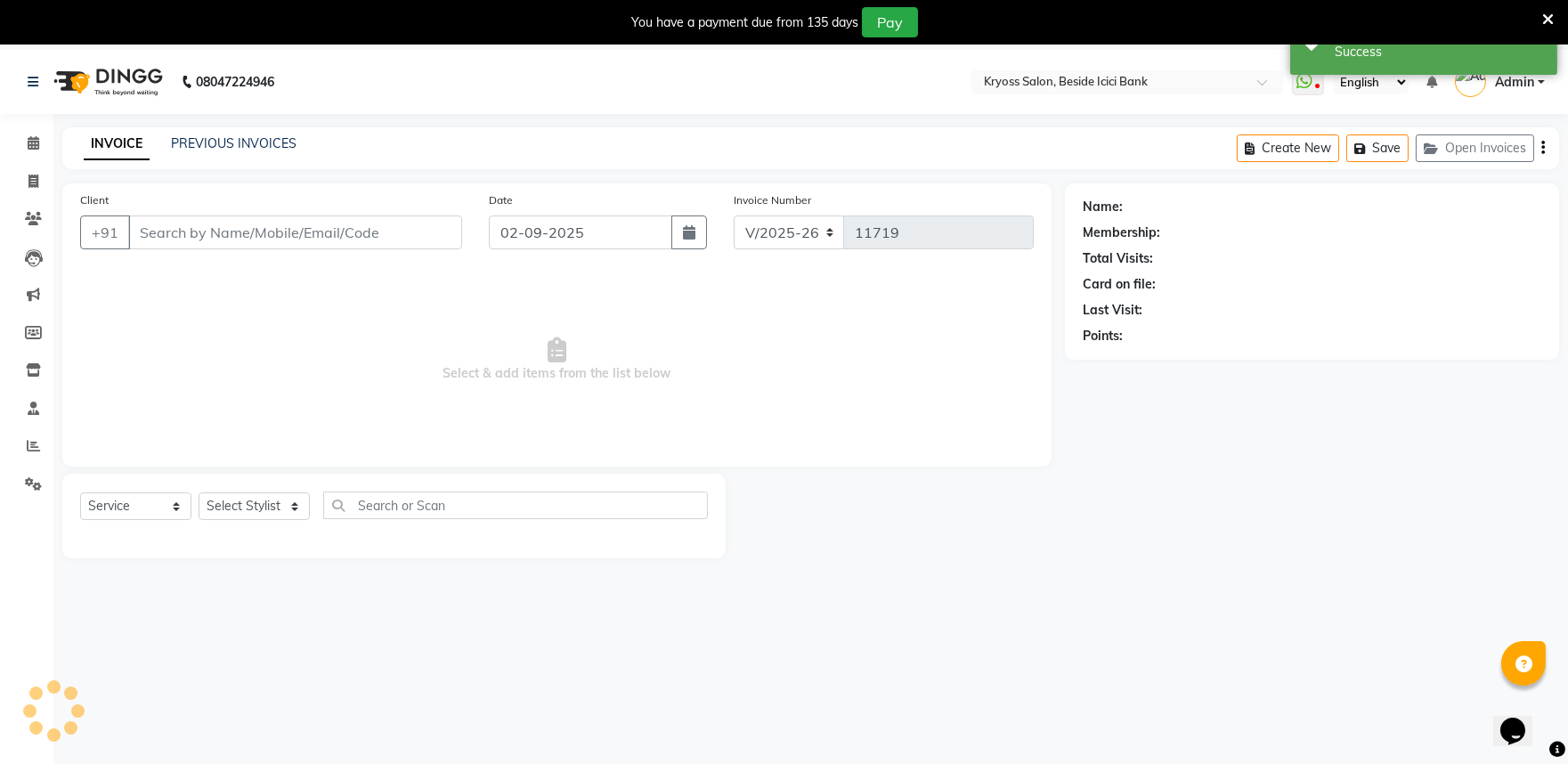
type input "88888888810"
select select "51261"
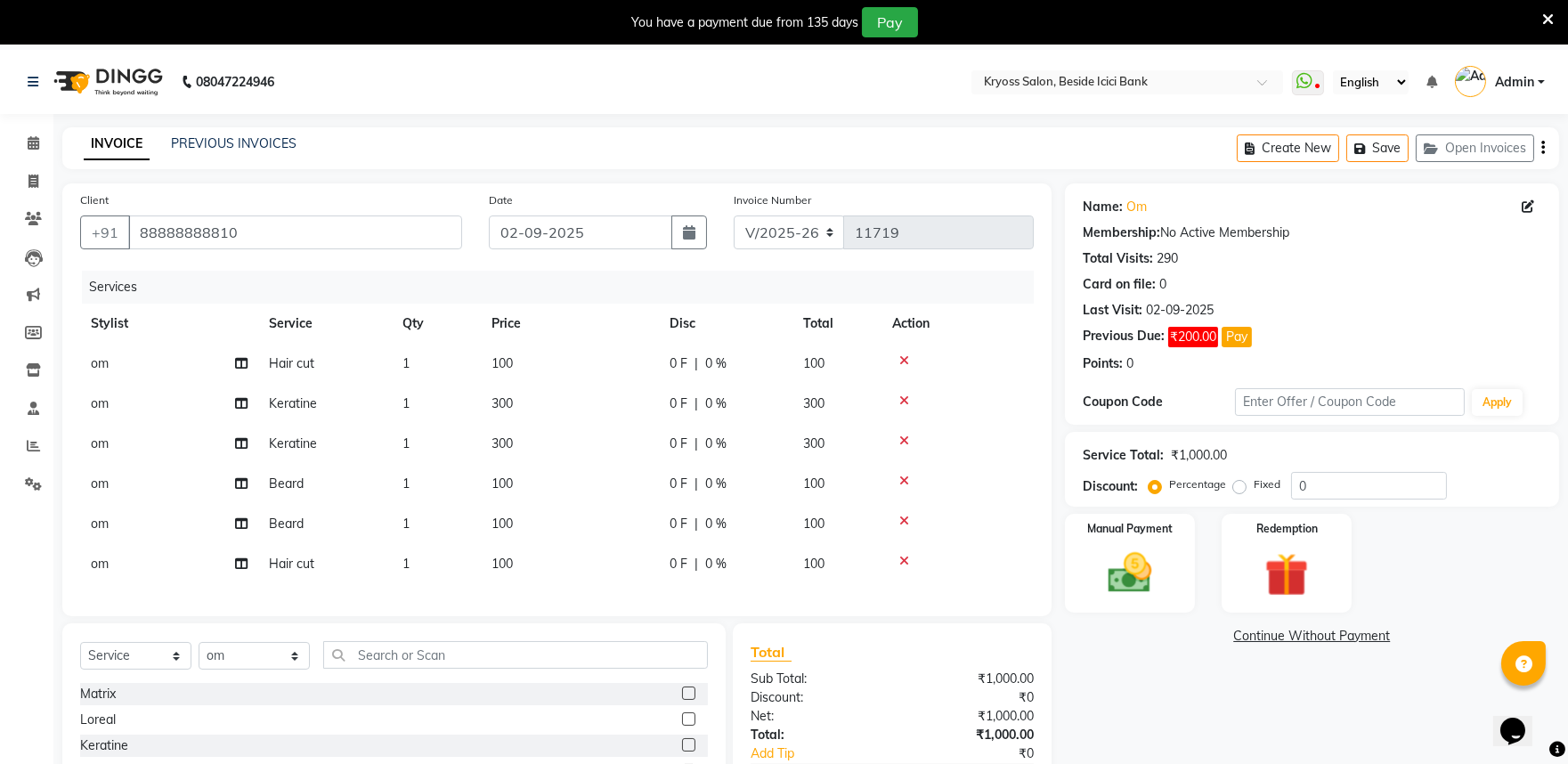
click at [120, 464] on td "om" at bounding box center [169, 444] width 178 height 40
select select "51261"
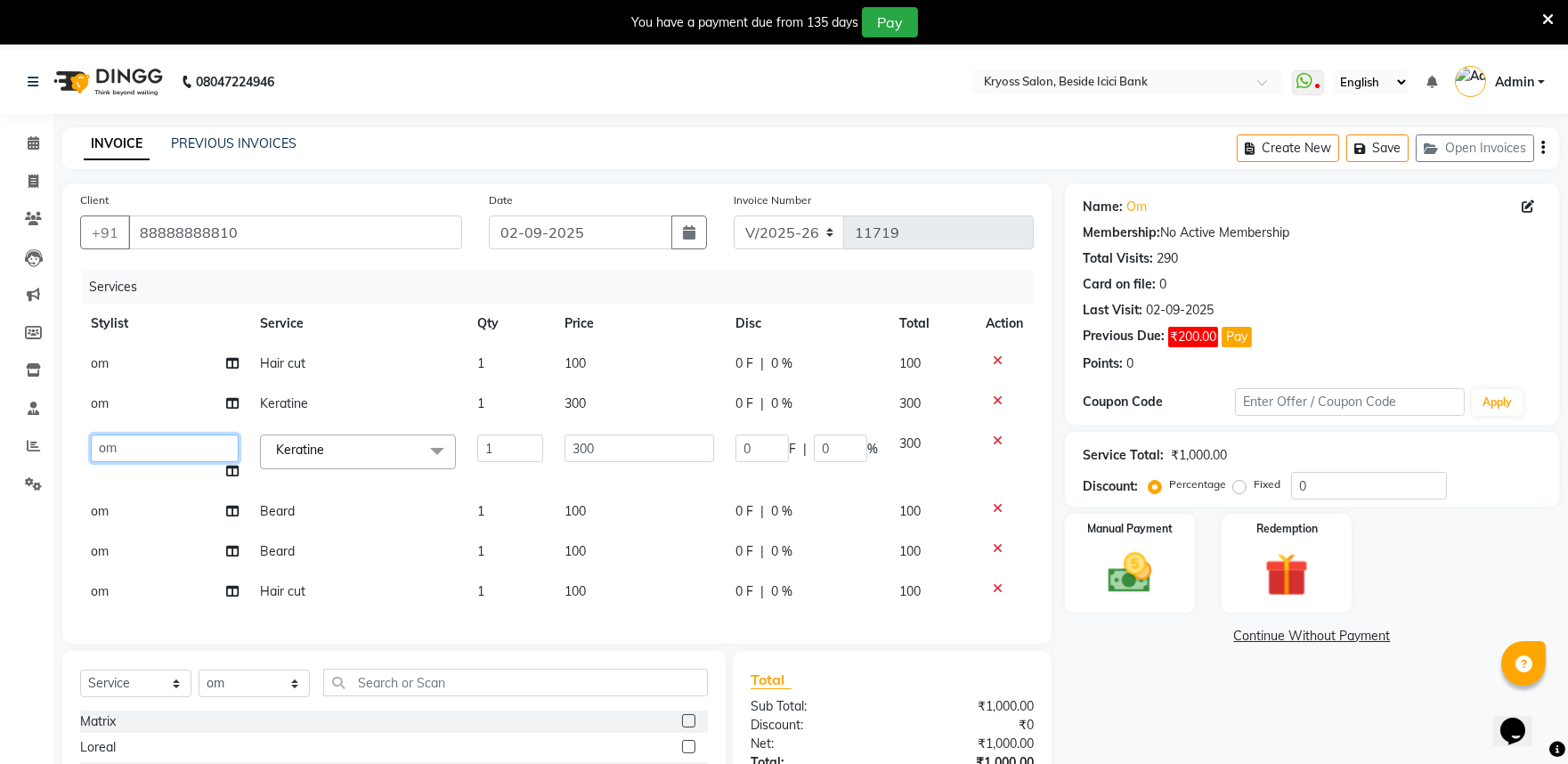
click at [123, 462] on select "amit [PERSON_NAME] [PERSON_NAME] [PERSON_NAME] [PERSON_NAME] KRYOSS [PERSON_NAM…" at bounding box center [164, 449] width 148 height 28
click at [121, 532] on td "om" at bounding box center [164, 511] width 169 height 40
select select "51261"
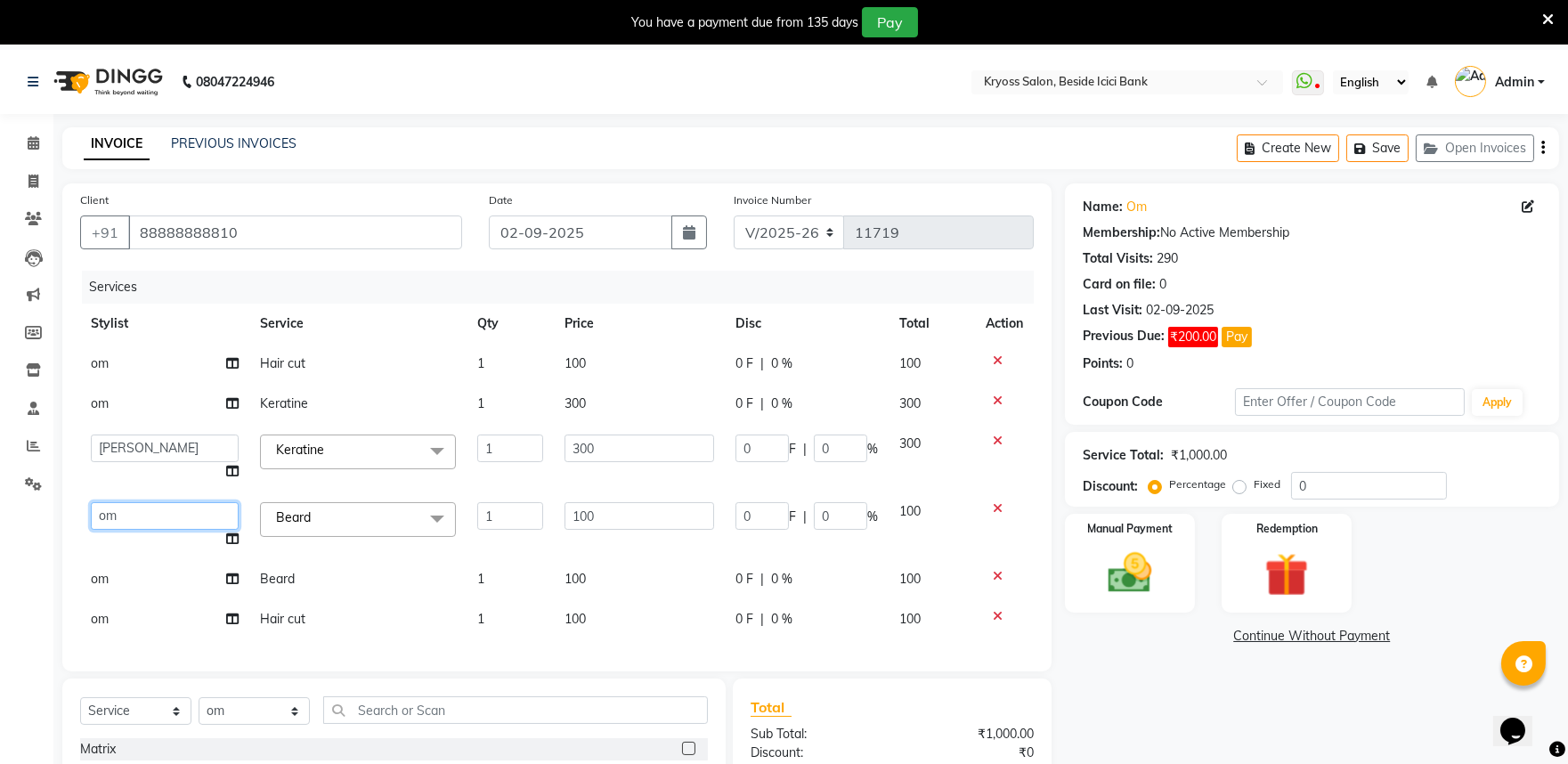
click at [121, 530] on select "amit [PERSON_NAME] [PERSON_NAME] [PERSON_NAME] [PERSON_NAME] KRYOSS [PERSON_NAM…" at bounding box center [164, 516] width 148 height 28
select select "52623"
drag, startPoint x: 612, startPoint y: 550, endPoint x: 533, endPoint y: 555, distance: 79.2
click at [533, 555] on tr "amit Dhruvil Patel Jayant Khushi Krunal Patel KRYOSS Manan Patel om Palash Pank…" at bounding box center [556, 525] width 953 height 67
type input "300"
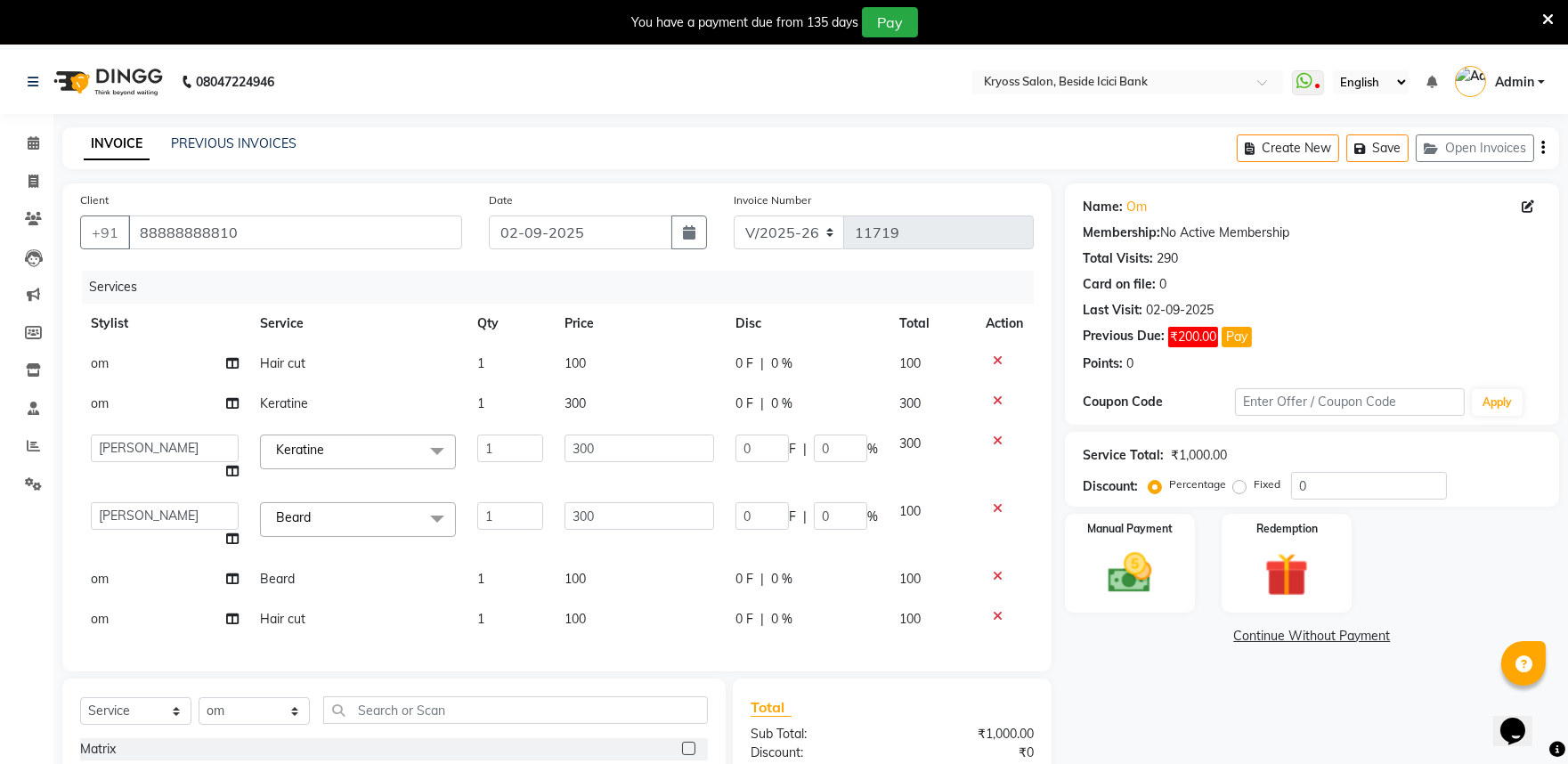
click at [1087, 688] on div "Name: Om Membership: No Active Membership Total Visits: 290 Card on file: 0 Las…" at bounding box center [1318, 562] width 508 height 758
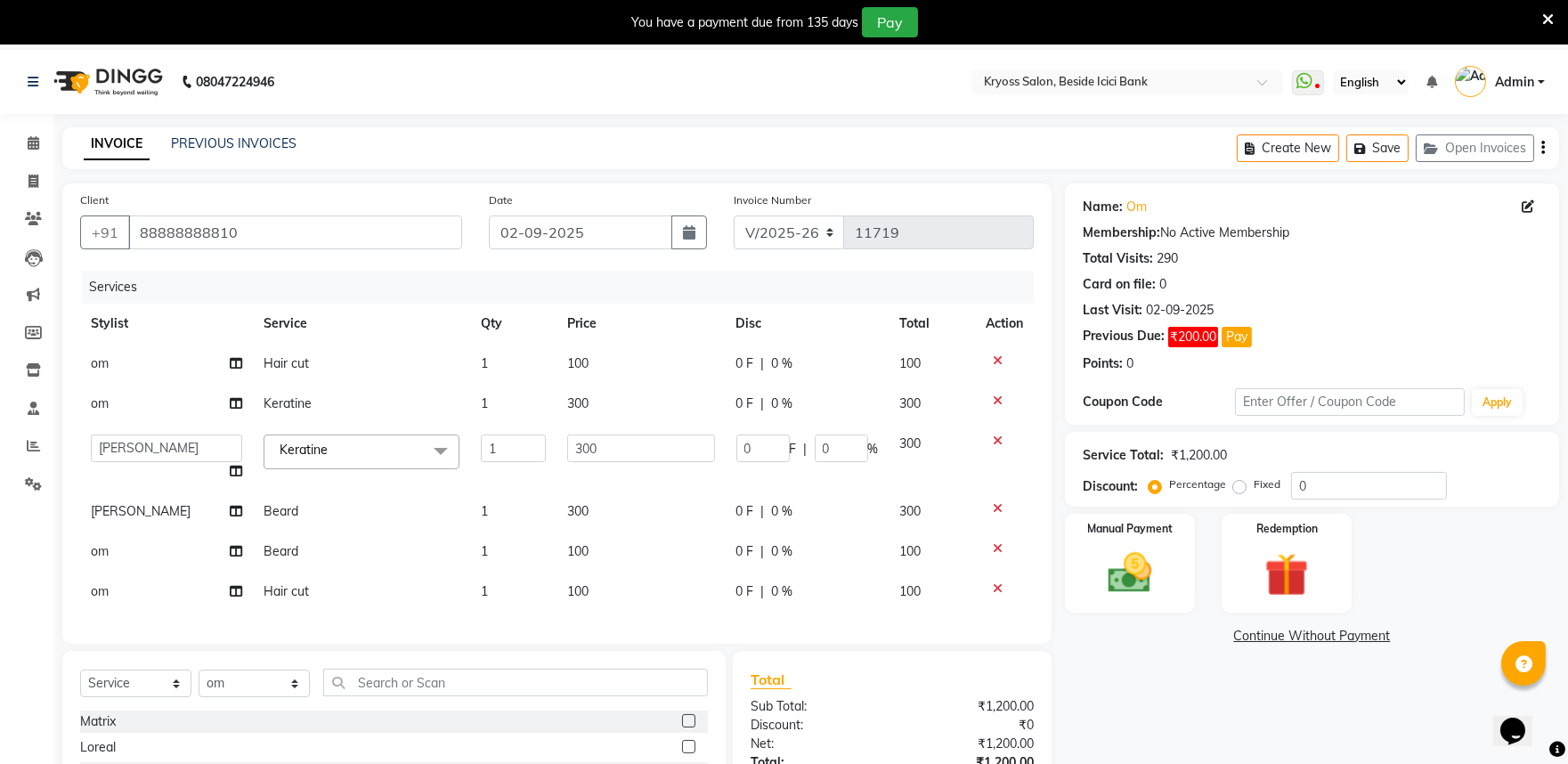
click at [119, 572] on td "om" at bounding box center [166, 552] width 173 height 40
select select "51261"
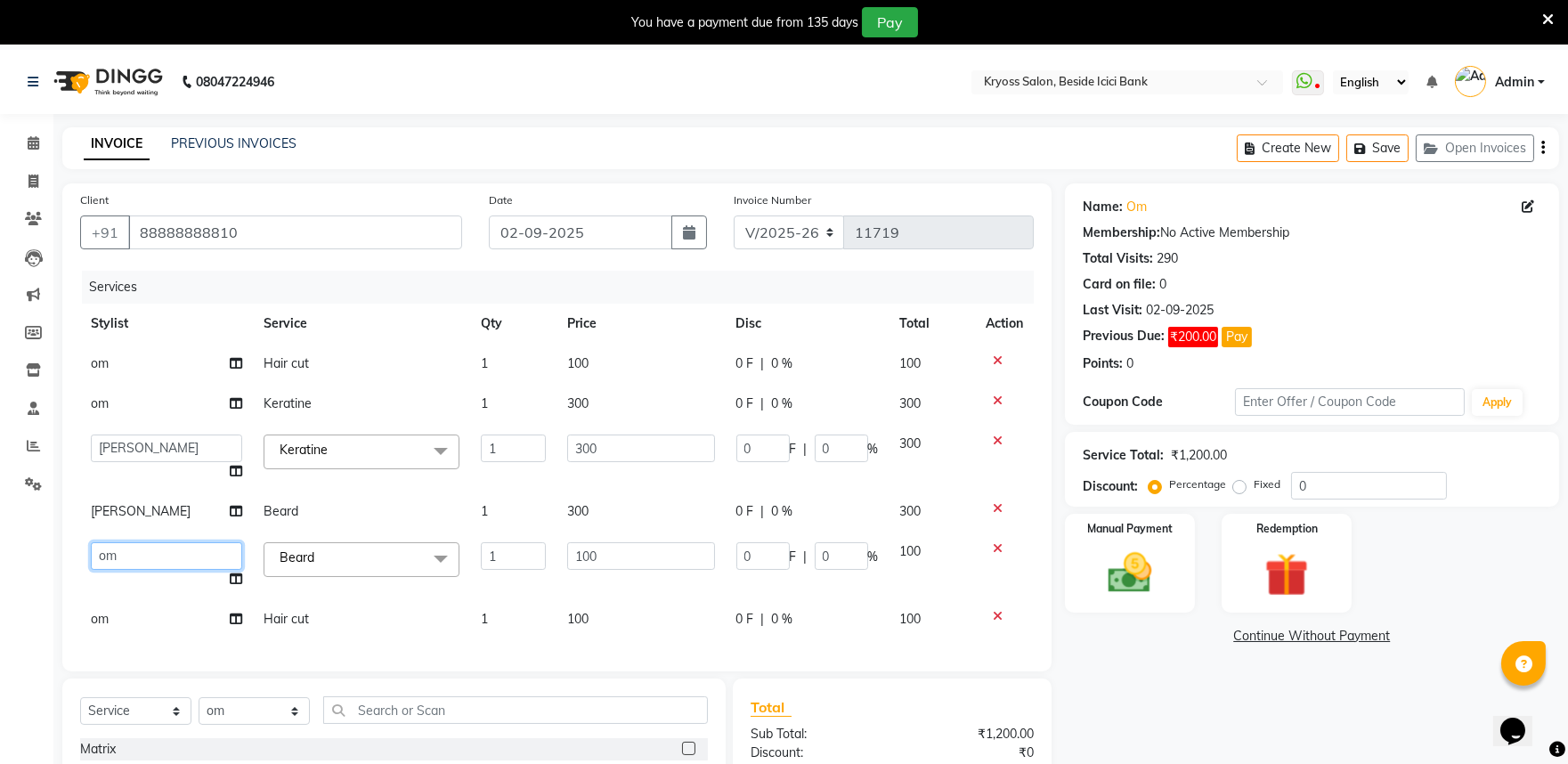
click at [119, 570] on select "amit [PERSON_NAME] [PERSON_NAME] [PERSON_NAME] [PERSON_NAME] KRYOSS [PERSON_NAM…" at bounding box center [166, 556] width 151 height 28
select select "40498"
click at [138, 640] on td "om" at bounding box center [166, 619] width 173 height 40
select select "51261"
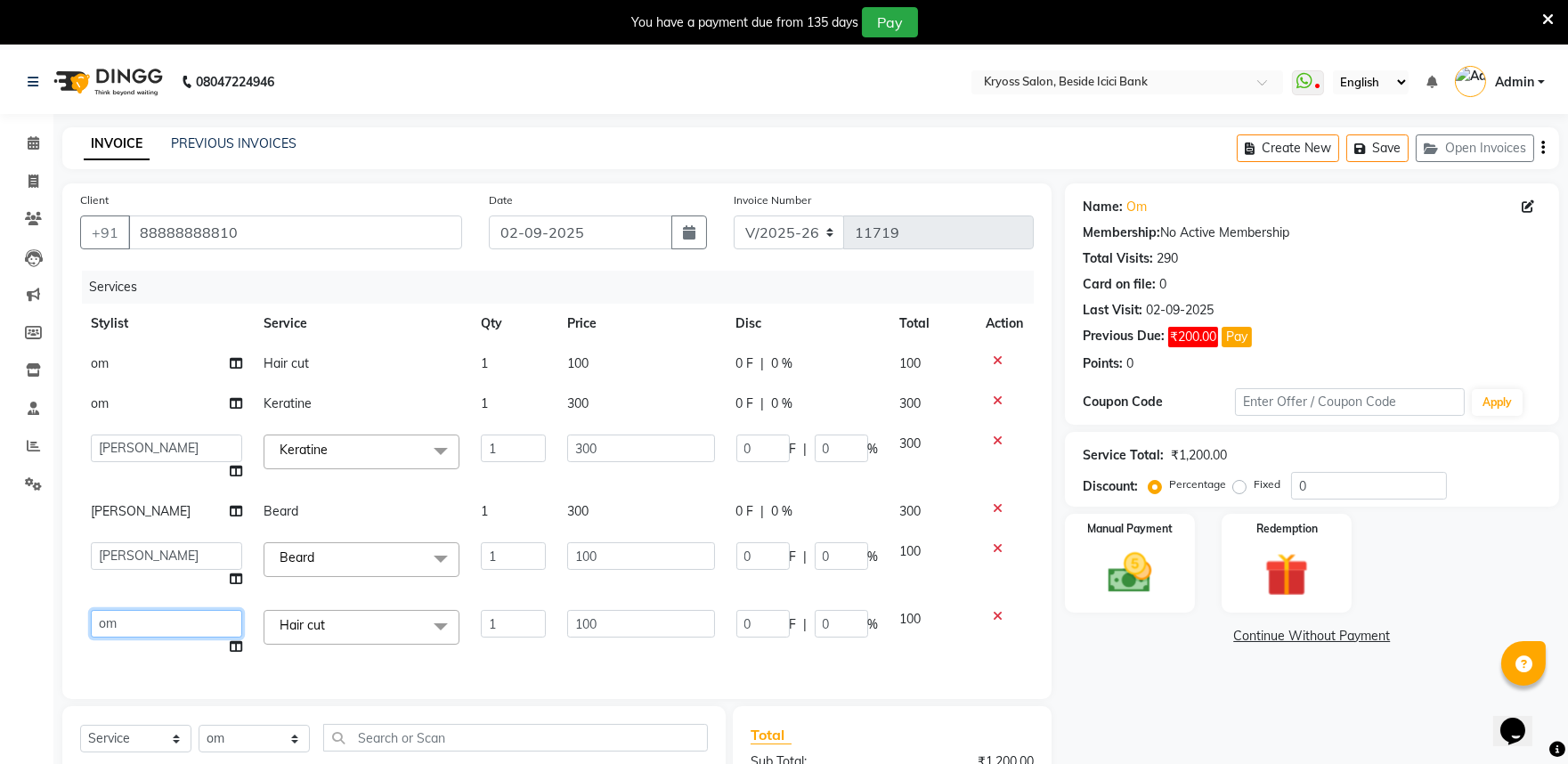
click at [147, 638] on select "amit [PERSON_NAME] [PERSON_NAME] [PERSON_NAME] [PERSON_NAME] KRYOSS [PERSON_NAM…" at bounding box center [166, 624] width 151 height 28
select select "79205"
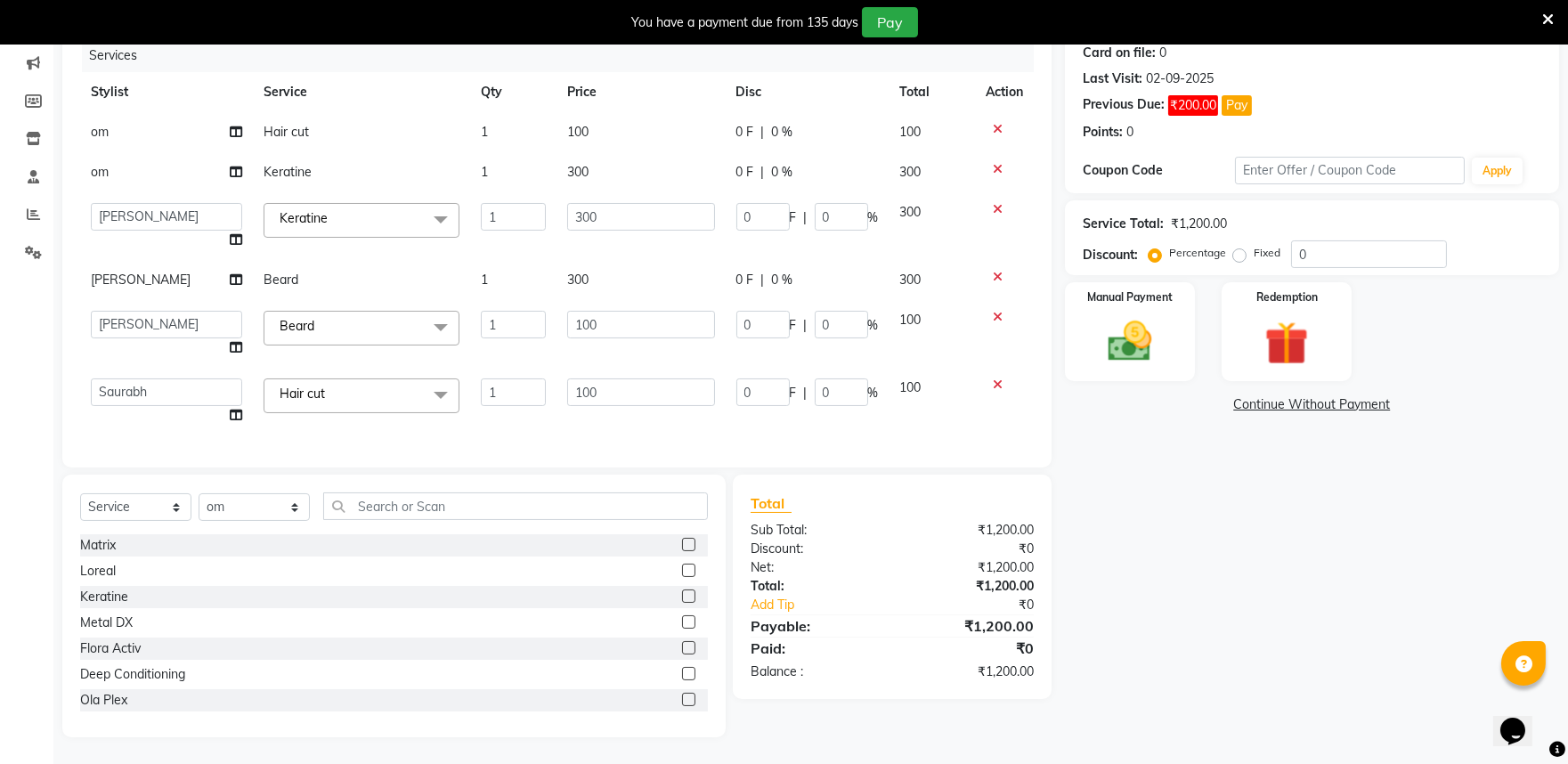
scroll to position [292, 0]
click at [1136, 315] on img at bounding box center [1129, 342] width 74 height 52
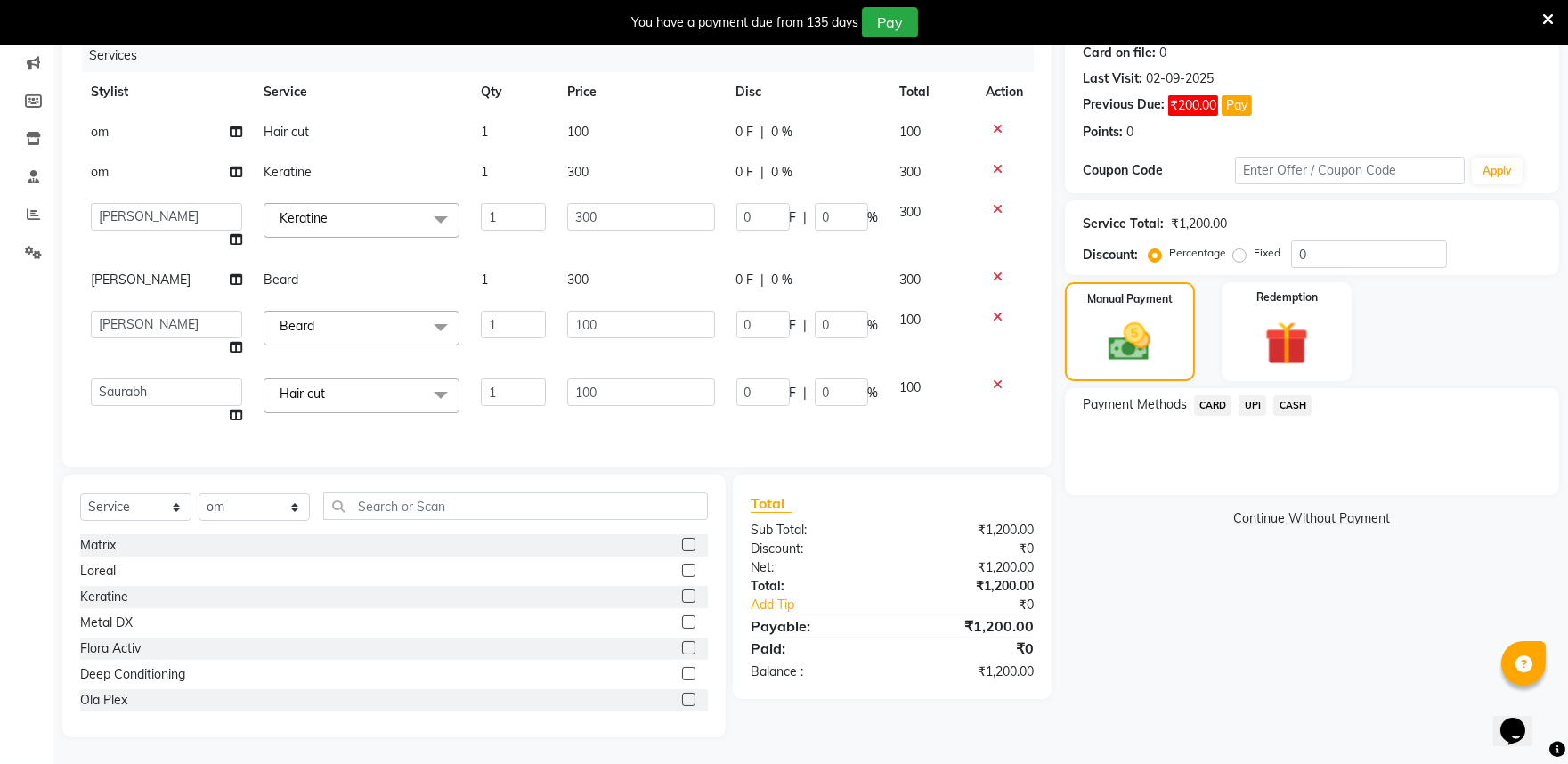
click at [1261, 395] on span "UPI" at bounding box center [1253, 405] width 28 height 21
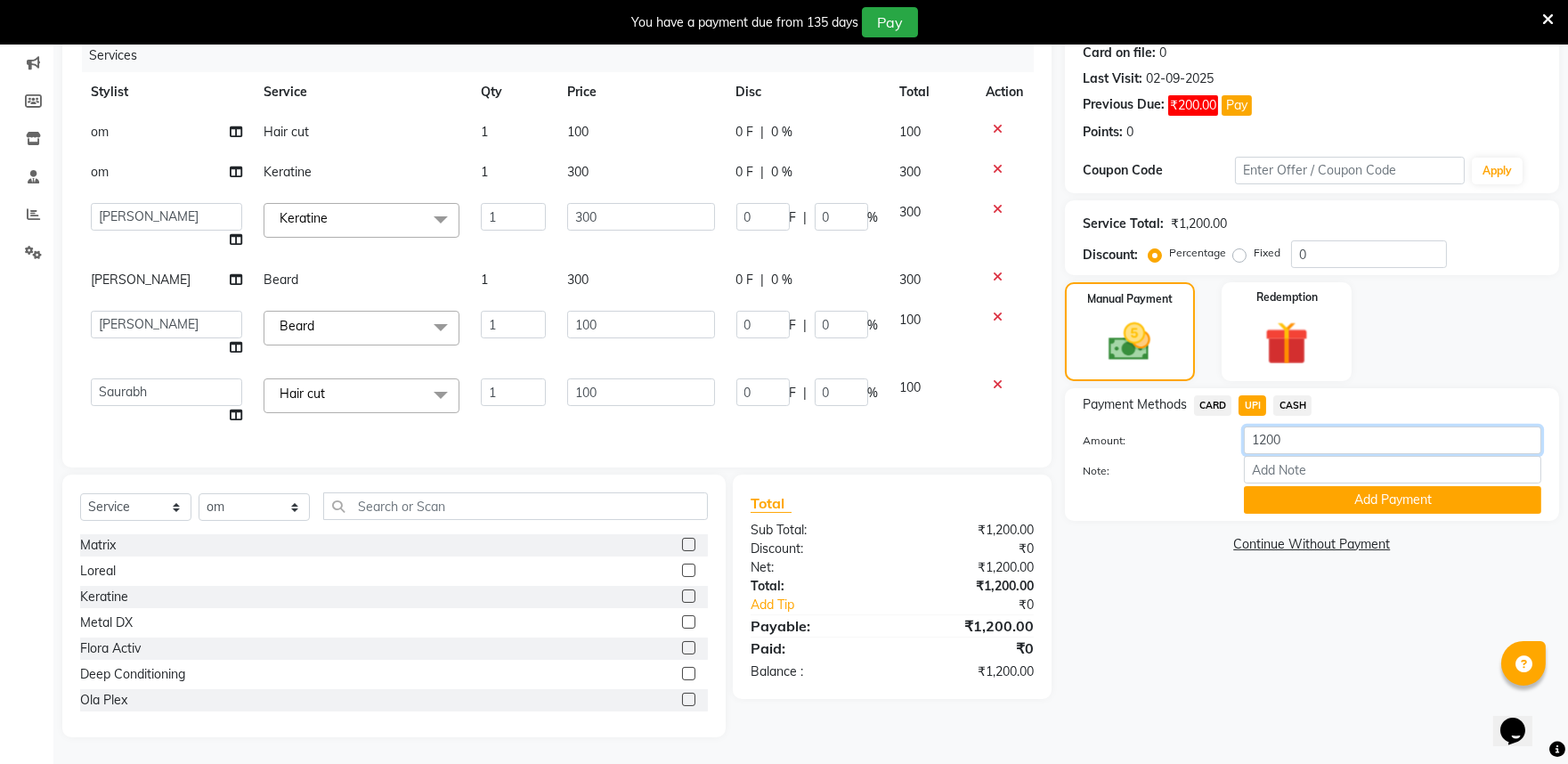
drag, startPoint x: 1289, startPoint y: 408, endPoint x: 1229, endPoint y: 402, distance: 60.3
click at [1236, 427] on div "1200" at bounding box center [1393, 440] width 324 height 28
type input "600"
click at [1348, 486] on button "Add Payment" at bounding box center [1393, 500] width 297 height 28
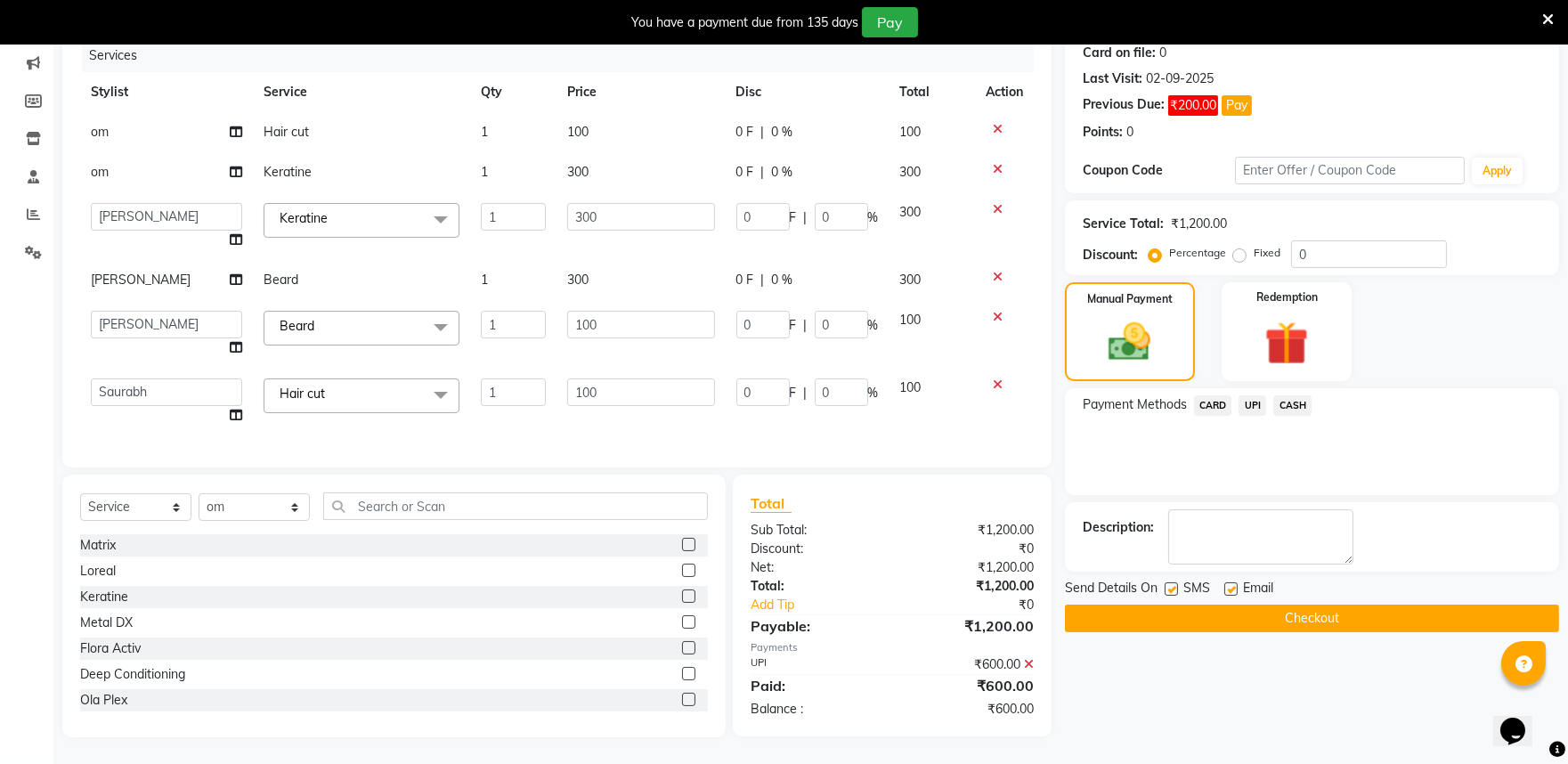
click at [1312, 395] on span "CASH" at bounding box center [1292, 405] width 39 height 21
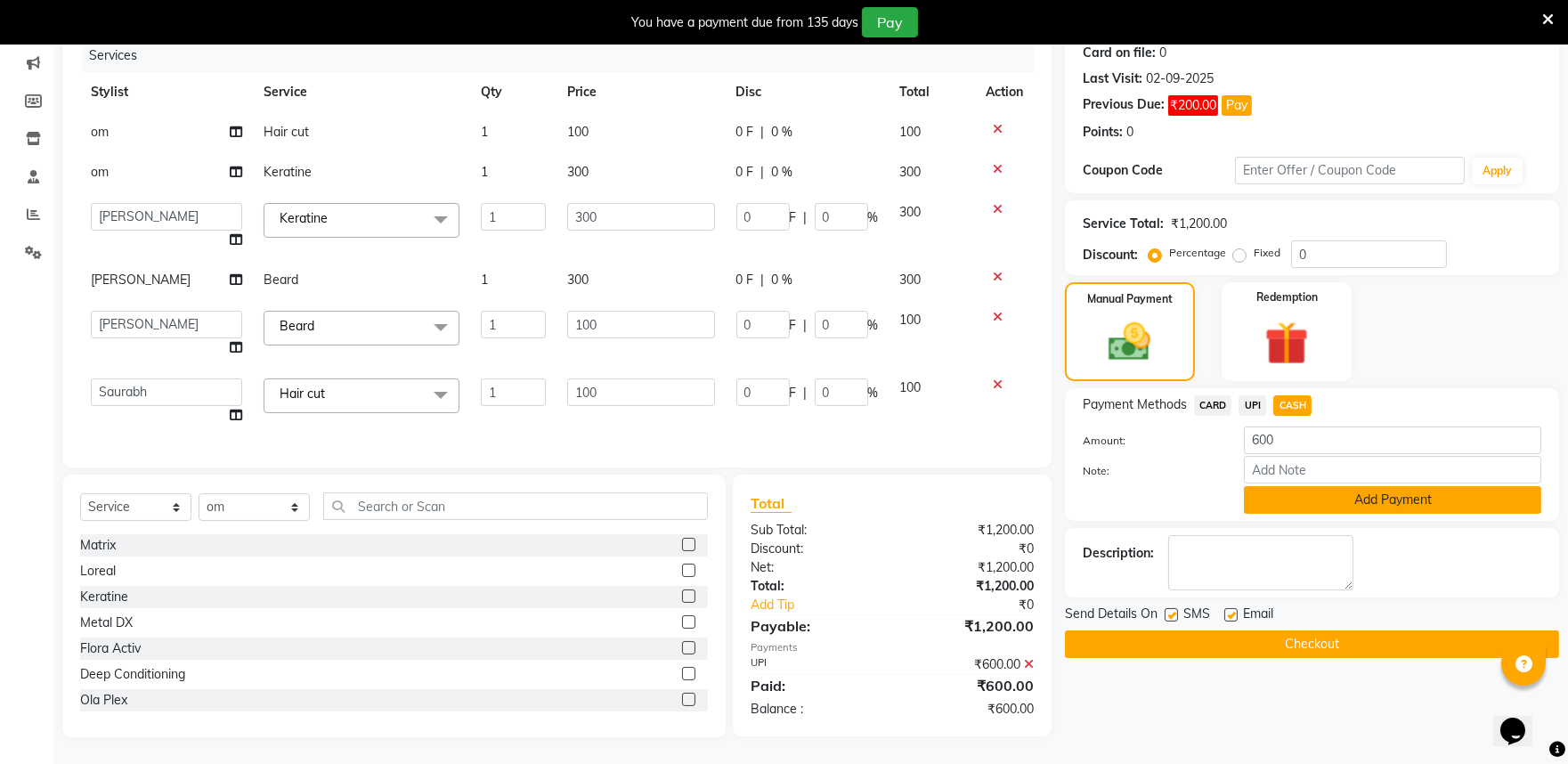
click at [1342, 486] on button "Add Payment" at bounding box center [1393, 500] width 297 height 28
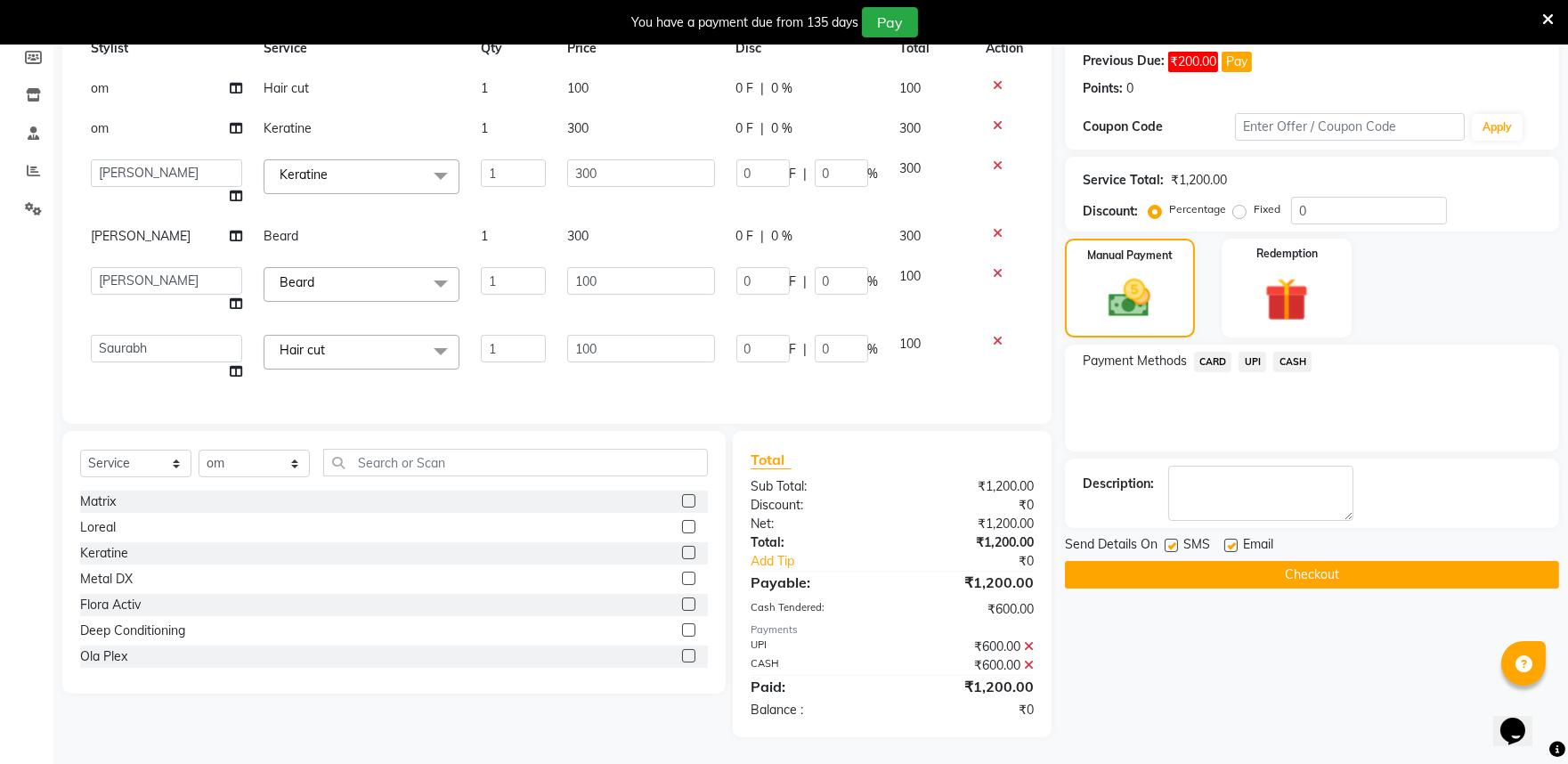
click at [1289, 589] on button "Checkout" at bounding box center [1312, 574] width 494 height 28
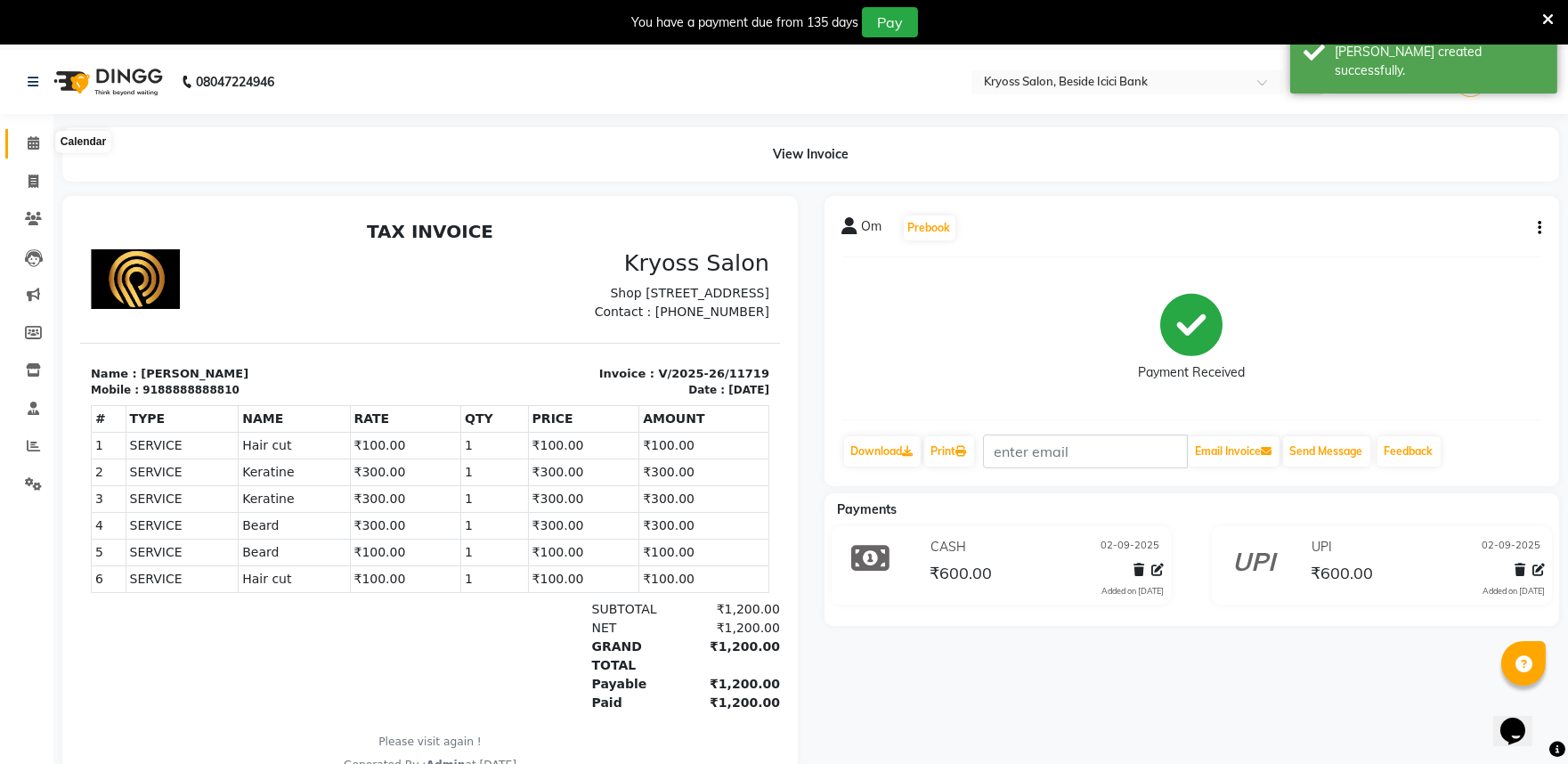
click at [31, 146] on icon at bounding box center [33, 143] width 12 height 13
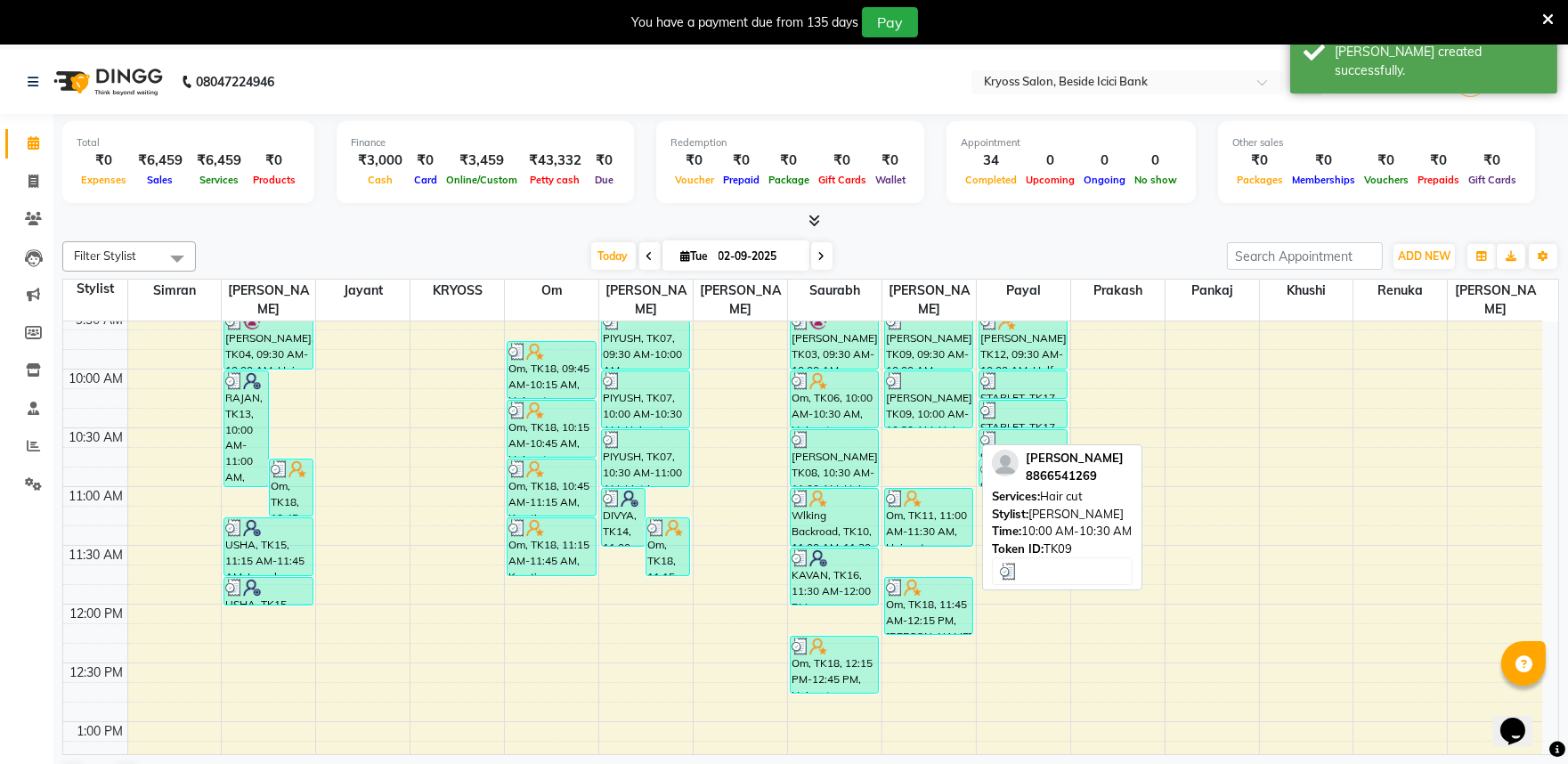
scroll to position [198, 0]
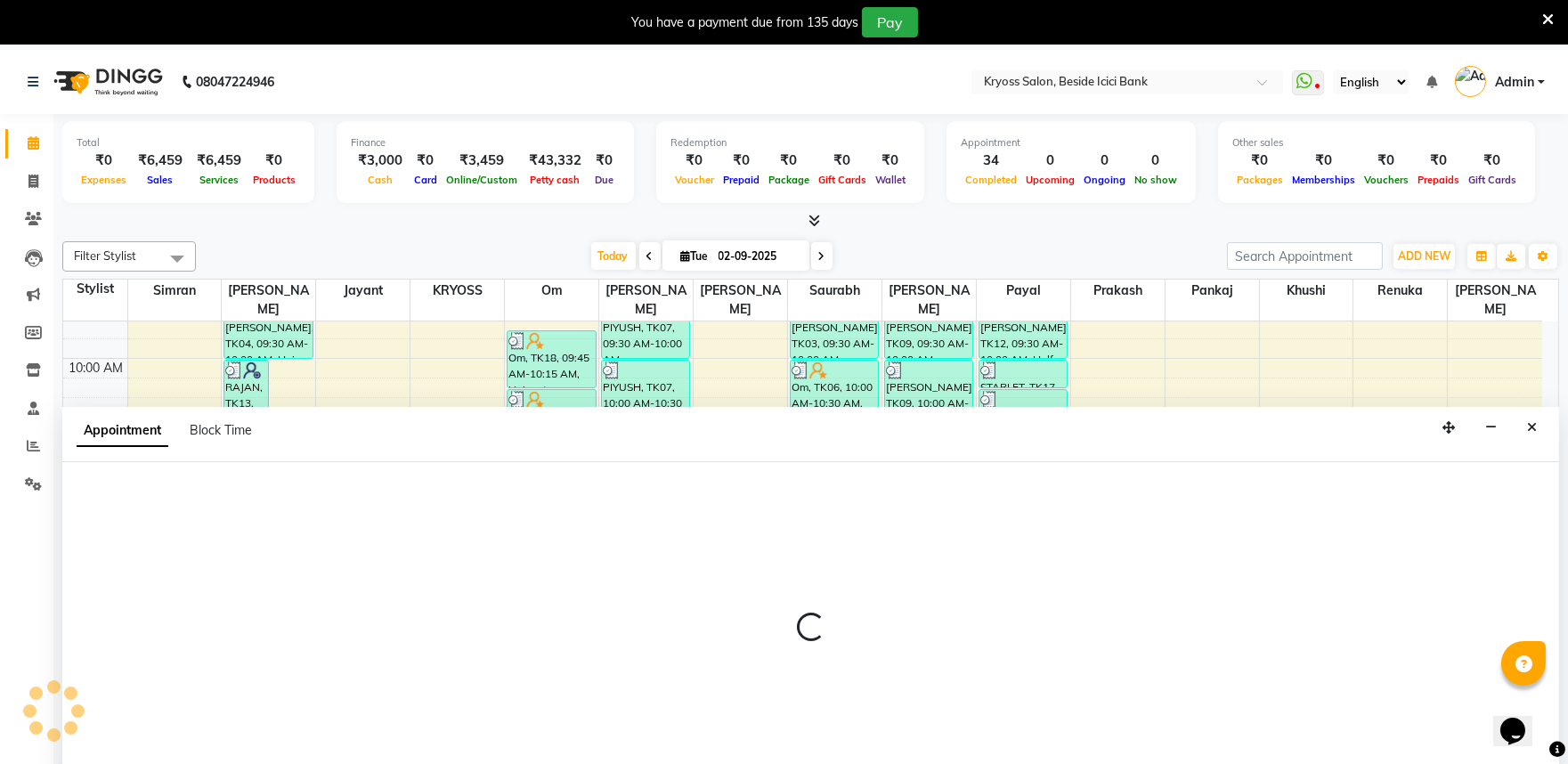
scroll to position [54, 0]
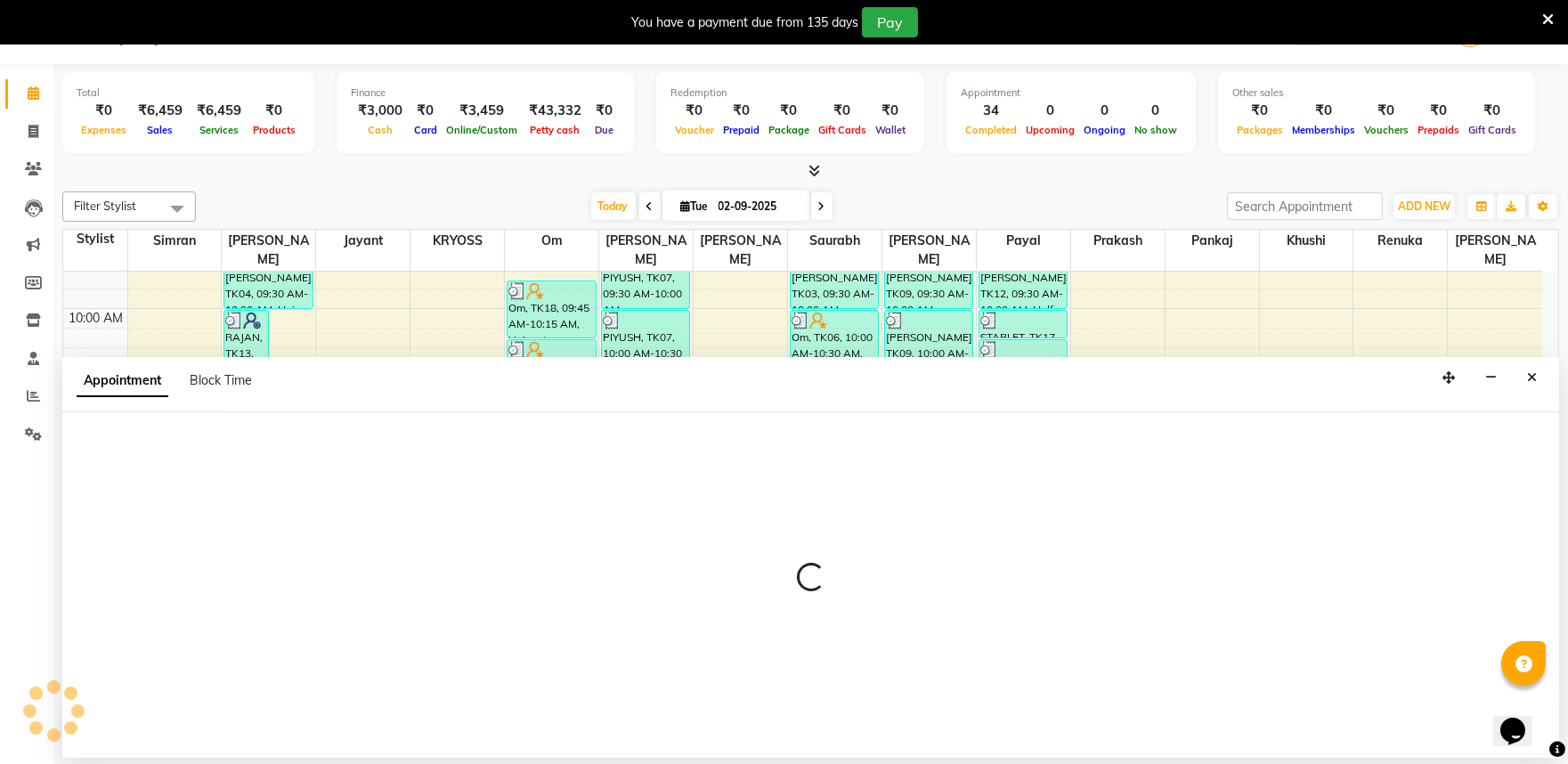
select select "40498"
select select "735"
select select "tentative"
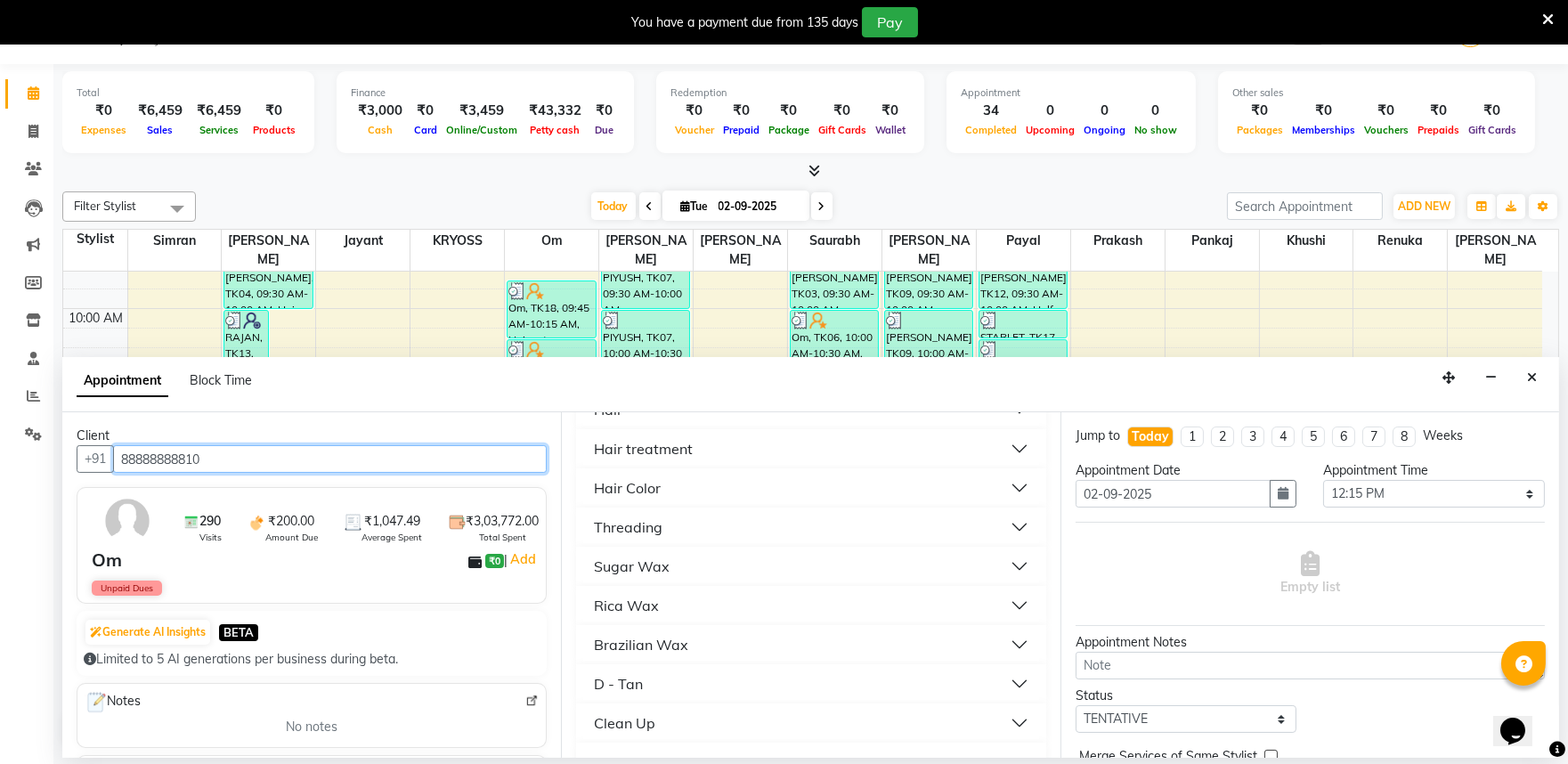
scroll to position [395, 0]
type input "88888888810"
click at [623, 420] on div "Hair" at bounding box center [608, 409] width 29 height 22
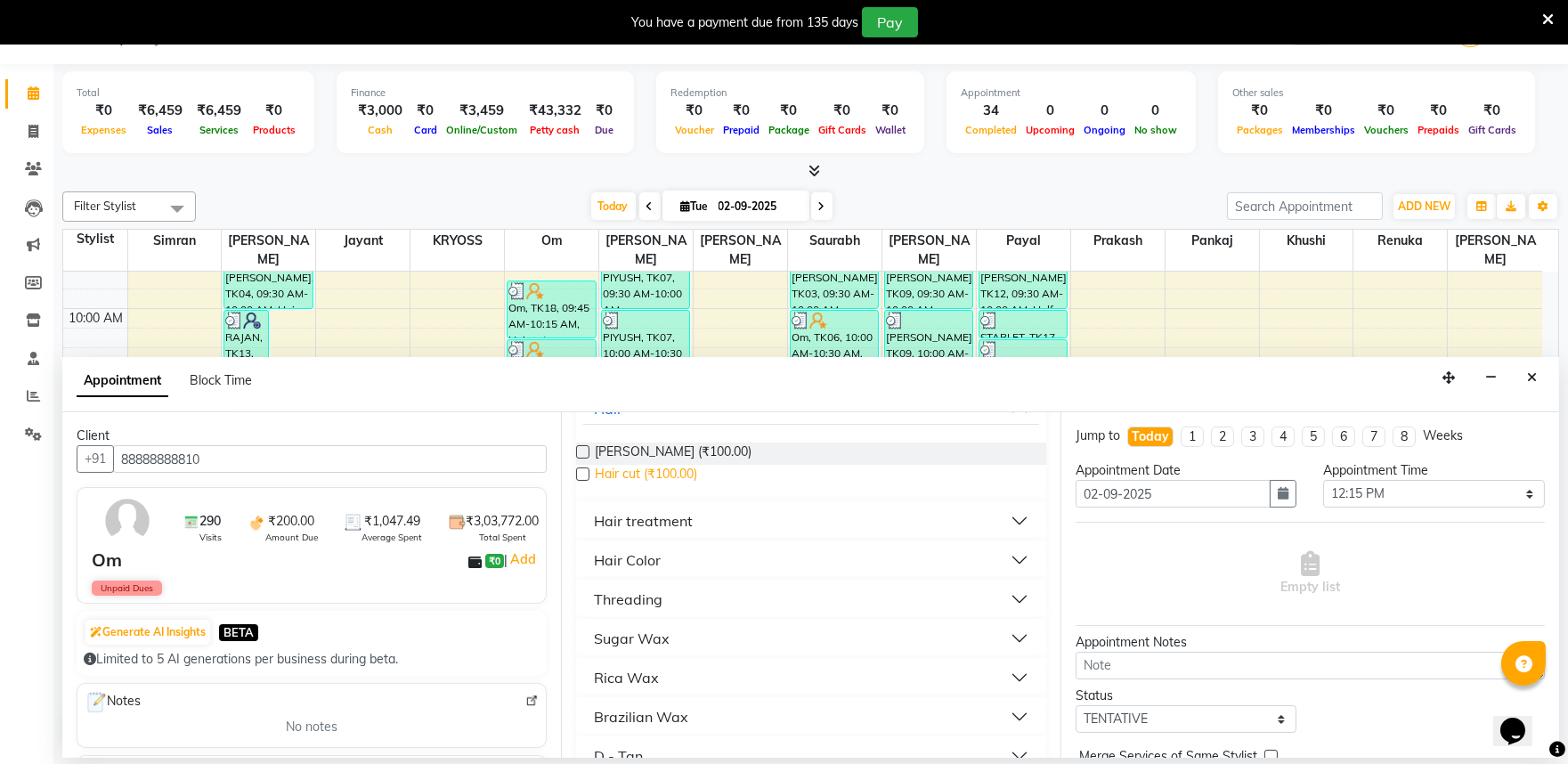
click at [654, 487] on span "Hair cut (₹100.00)" at bounding box center [646, 475] width 102 height 22
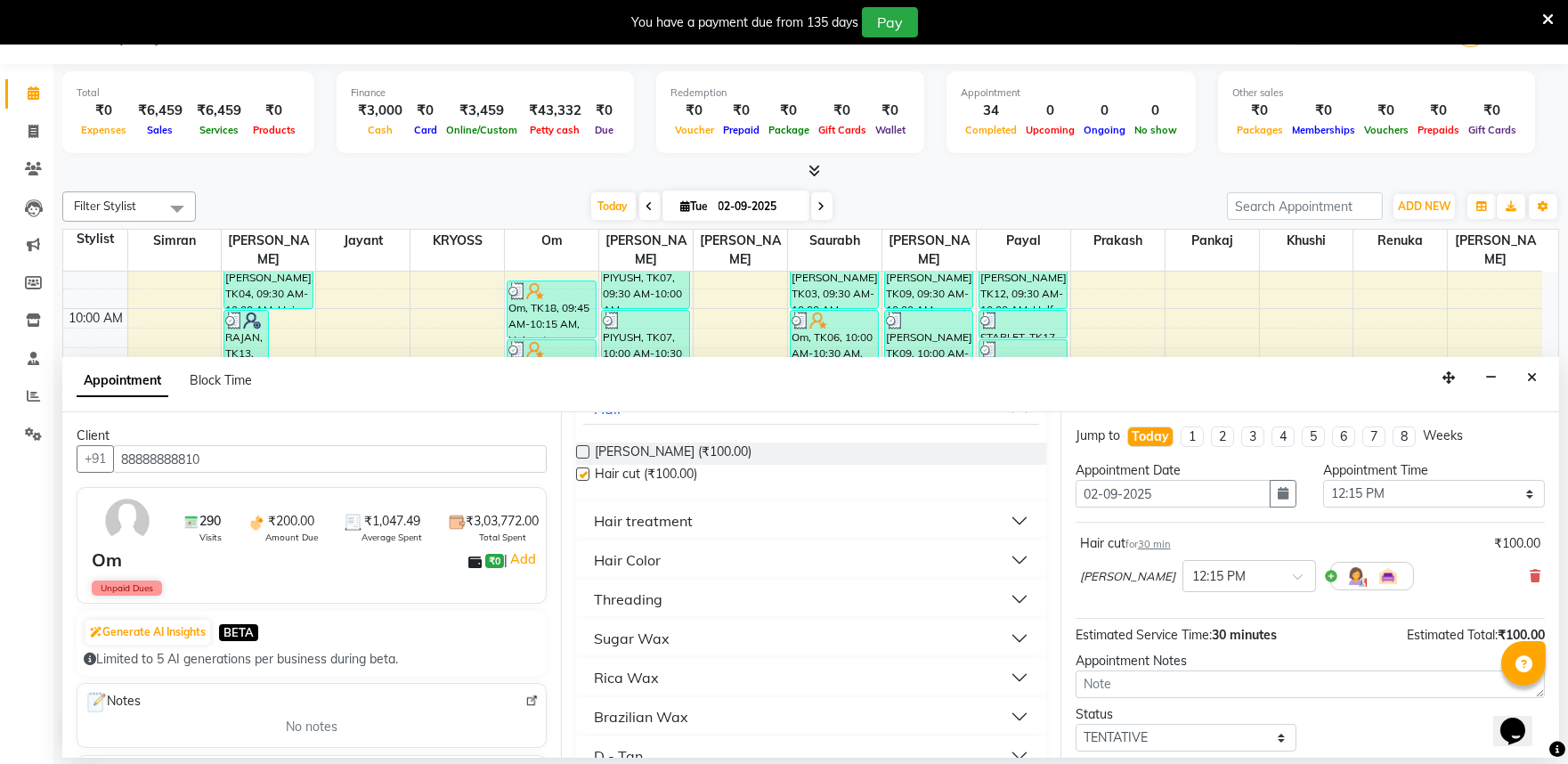
checkbox input "false"
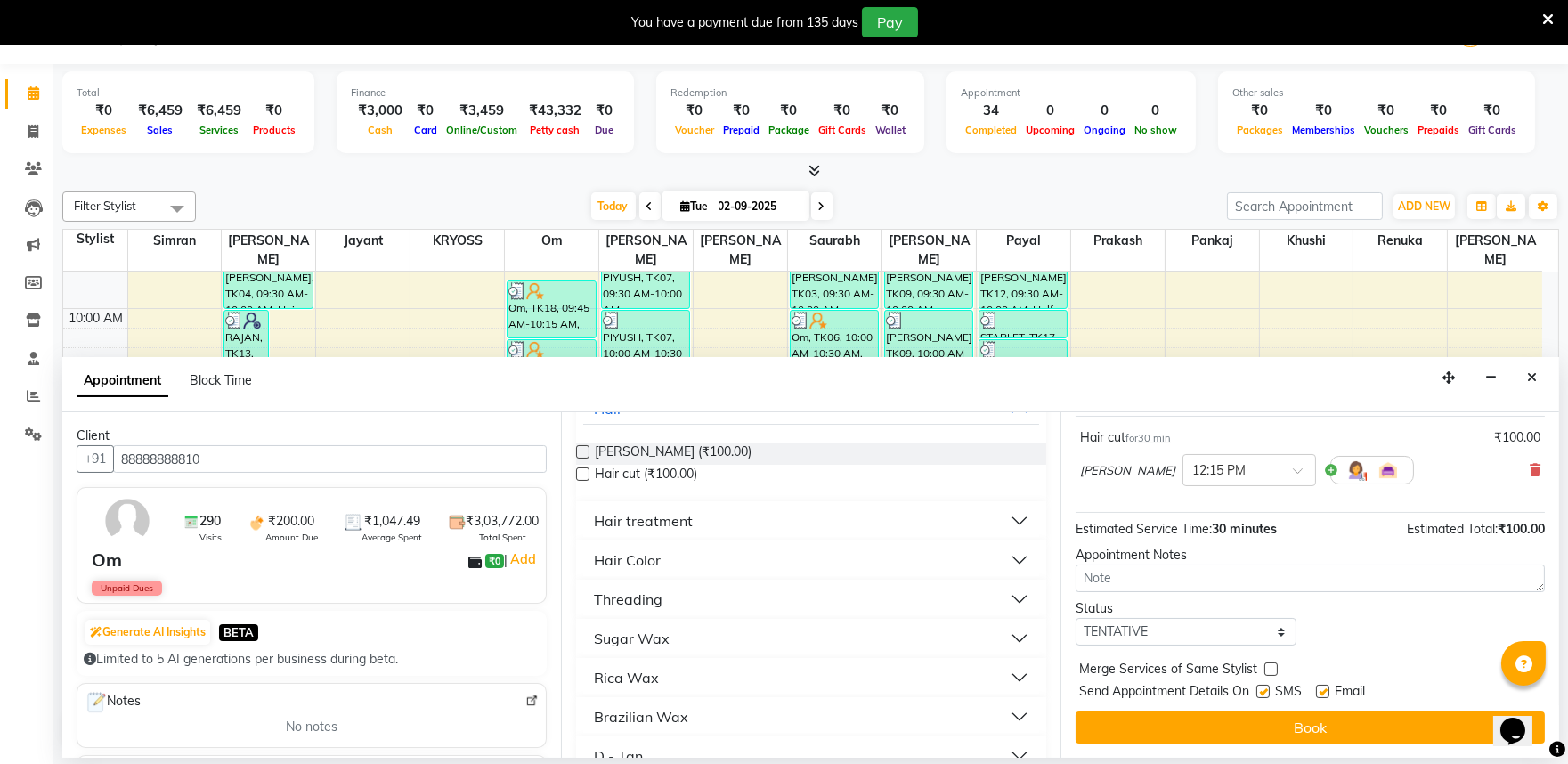
scroll to position [143, 0]
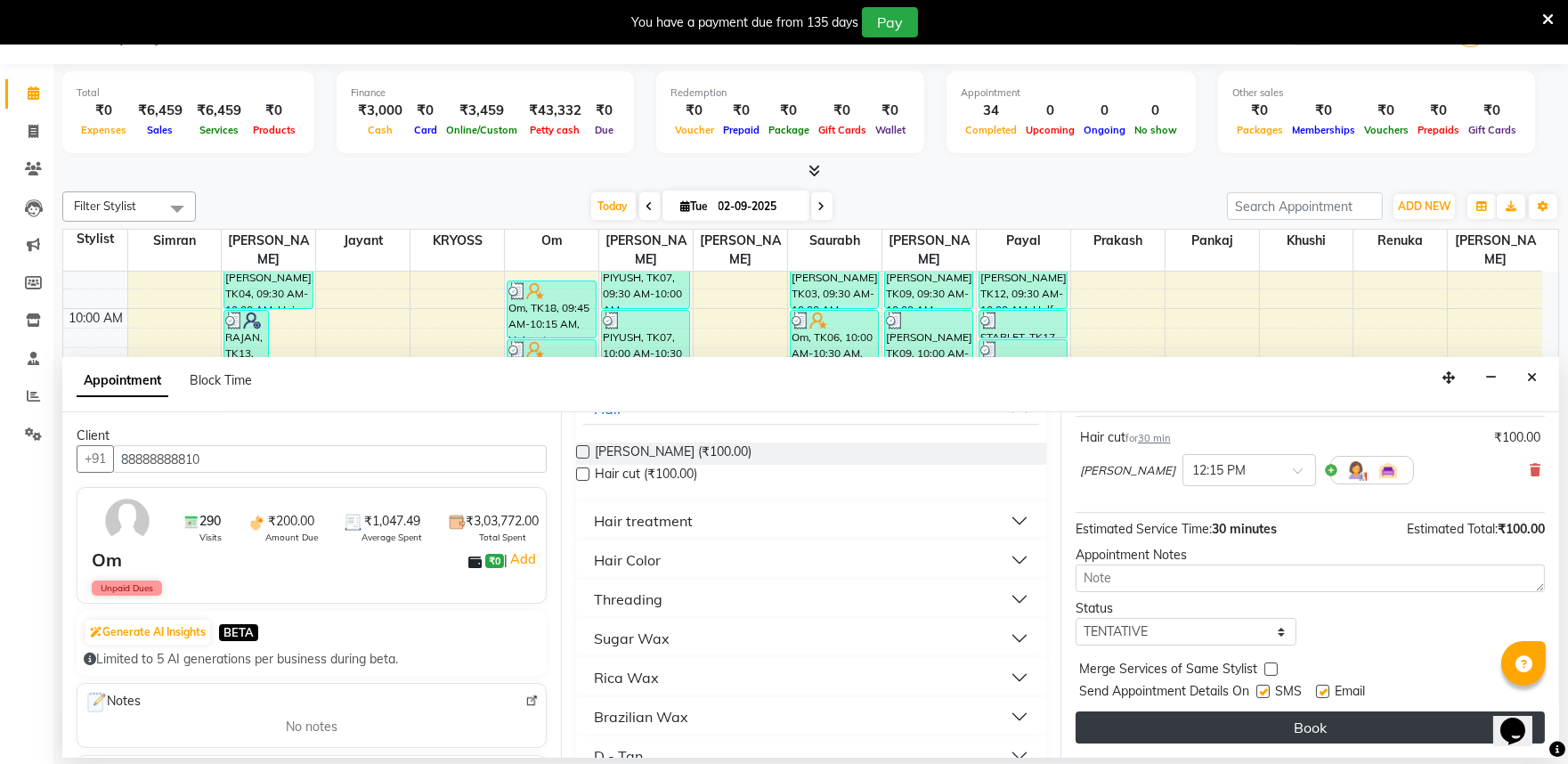
click at [1307, 734] on button "Book" at bounding box center [1310, 728] width 469 height 32
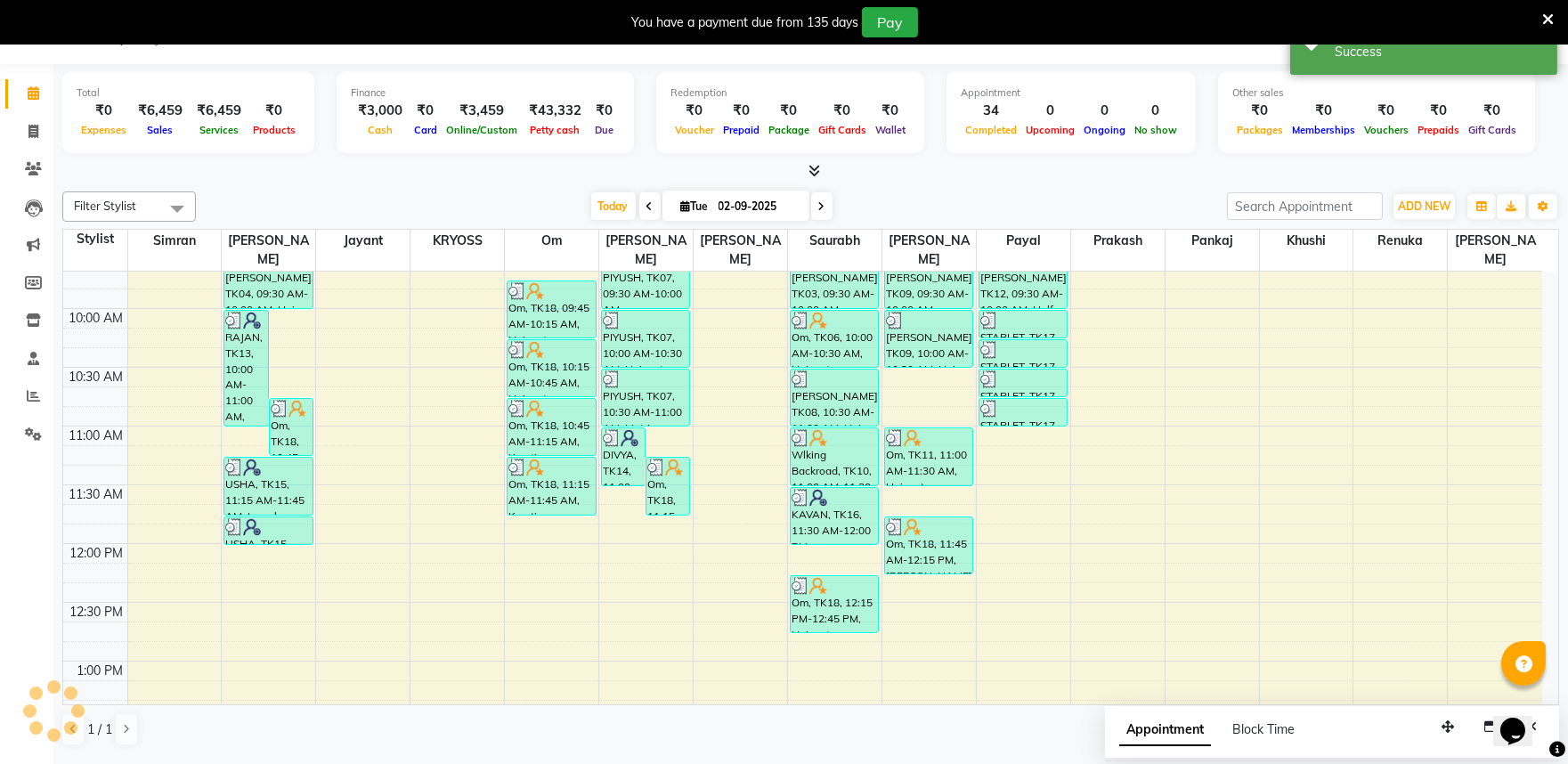
scroll to position [0, 0]
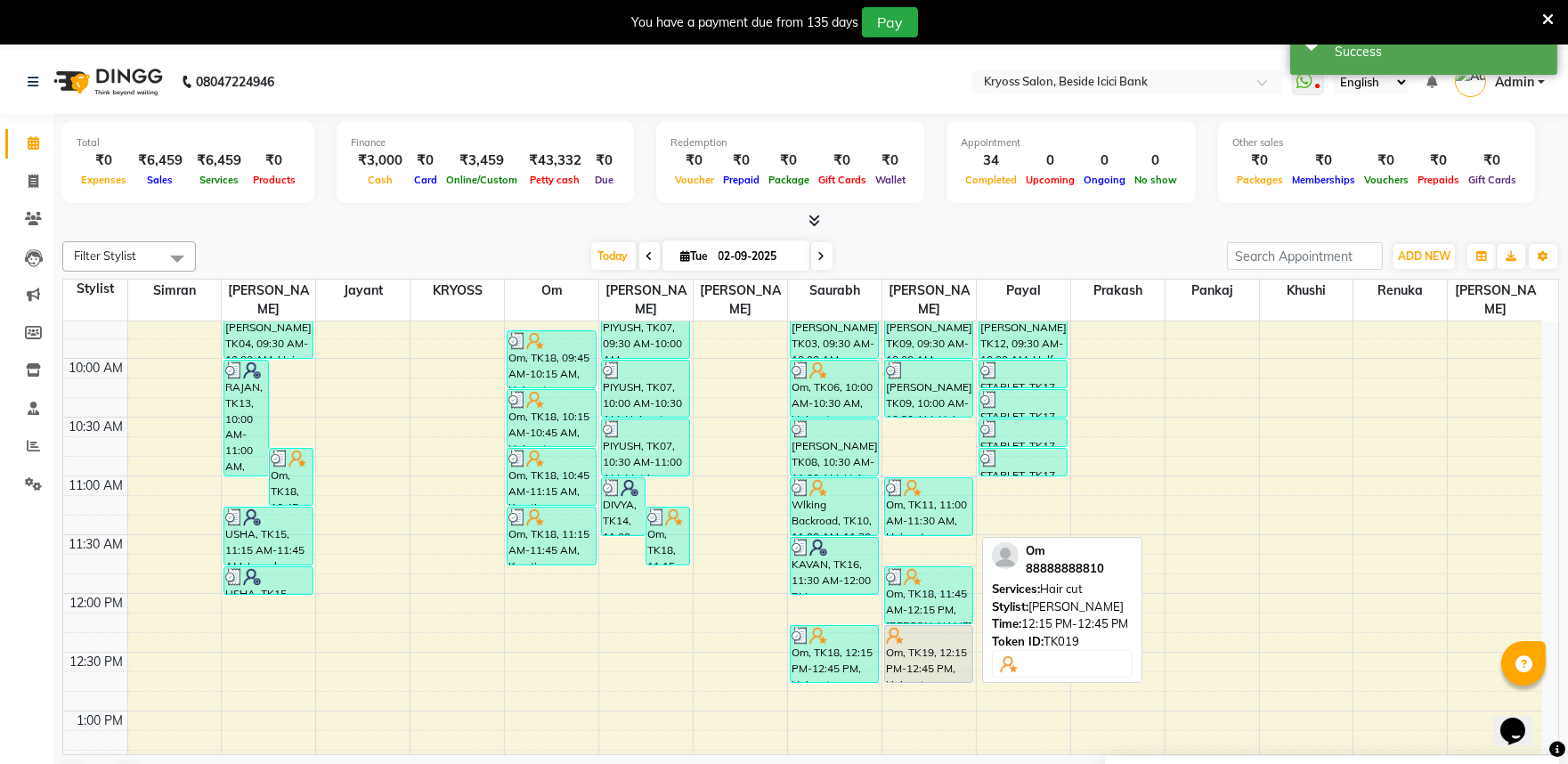
click at [938, 651] on div "Om, TK19, 12:15 PM-12:45 PM, Hair cut" at bounding box center [928, 654] width 87 height 56
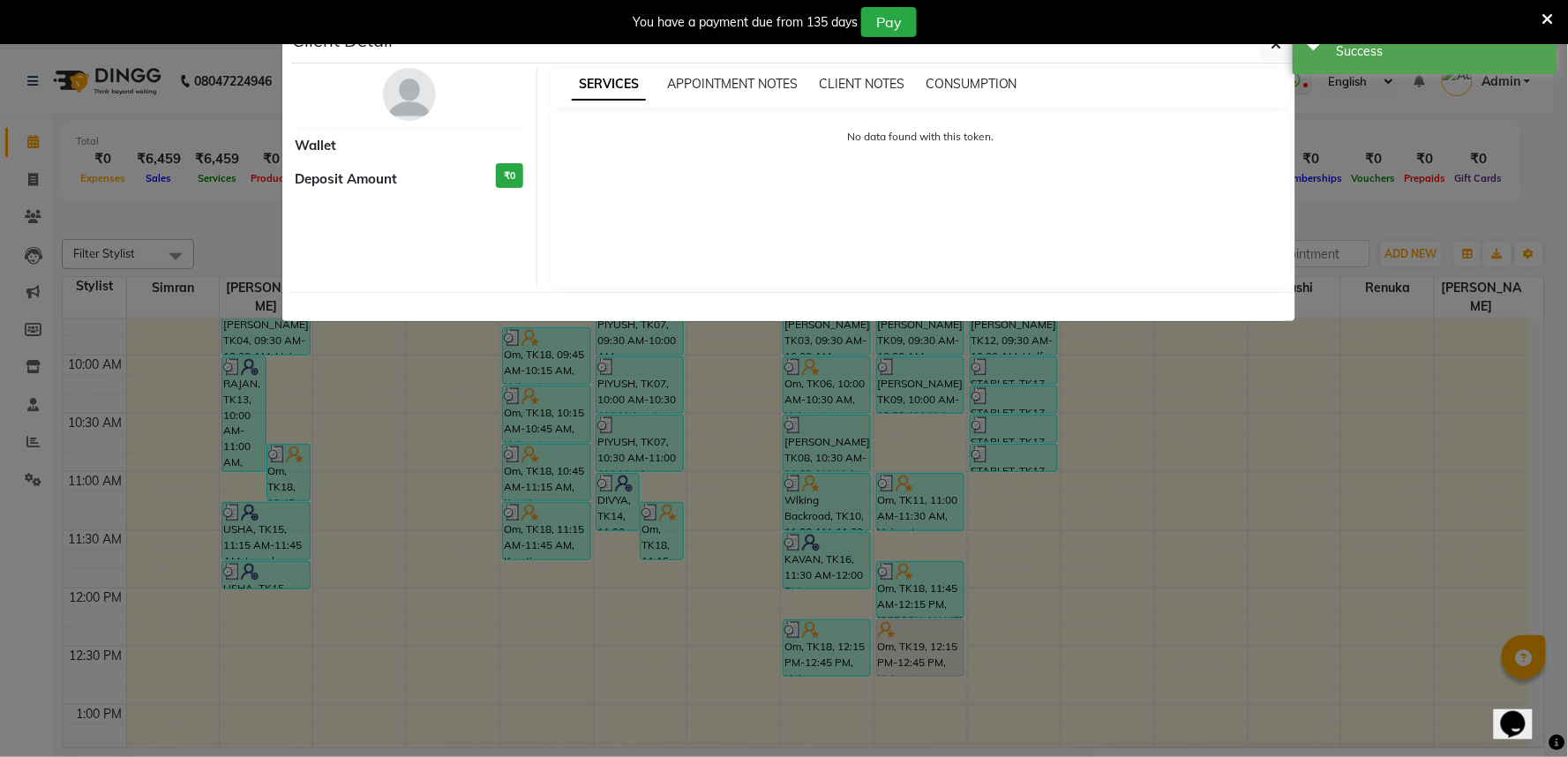
select select "7"
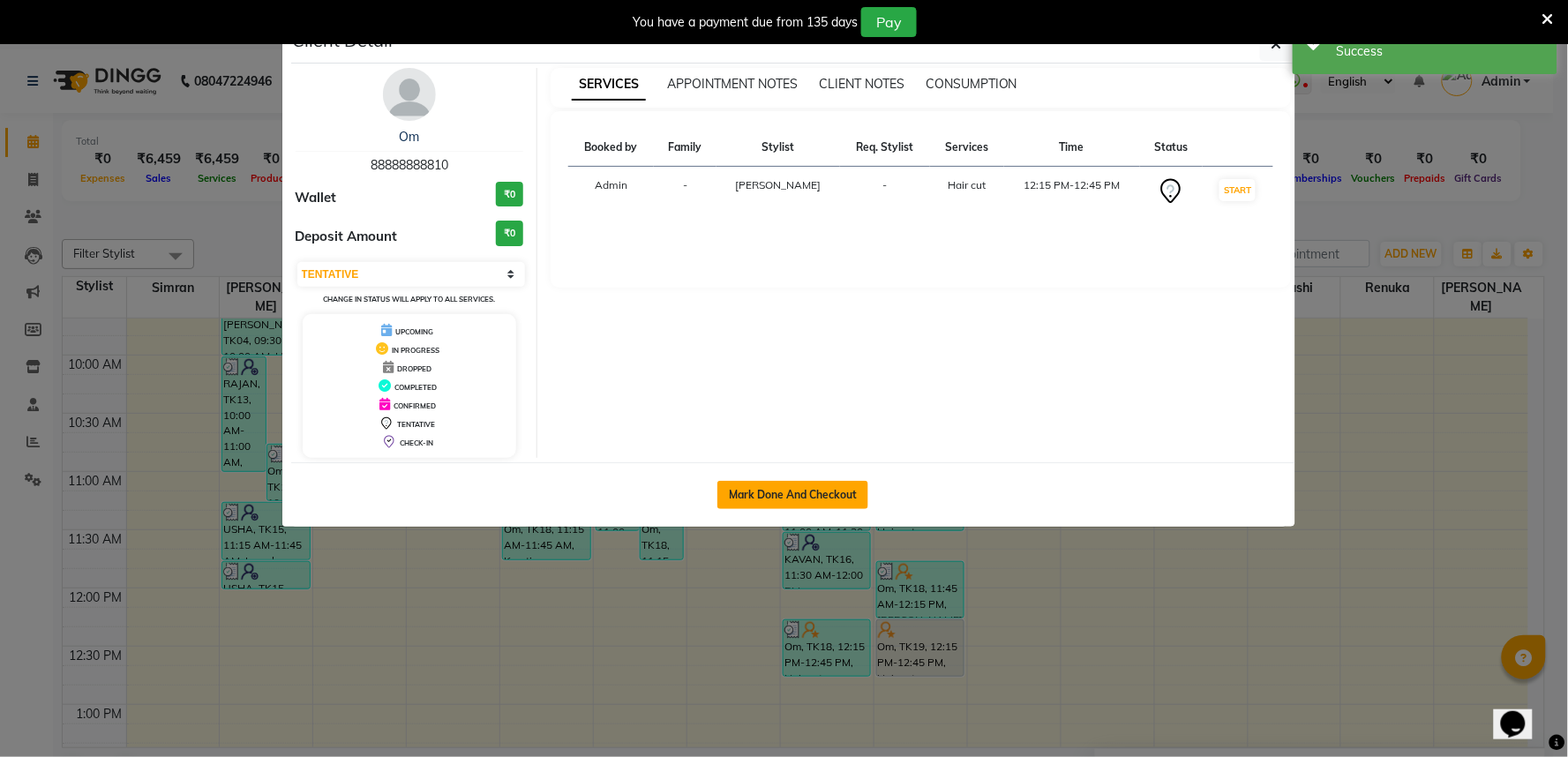
click at [764, 509] on button "Mark Done And Checkout" at bounding box center [792, 495] width 150 height 28
select select "service"
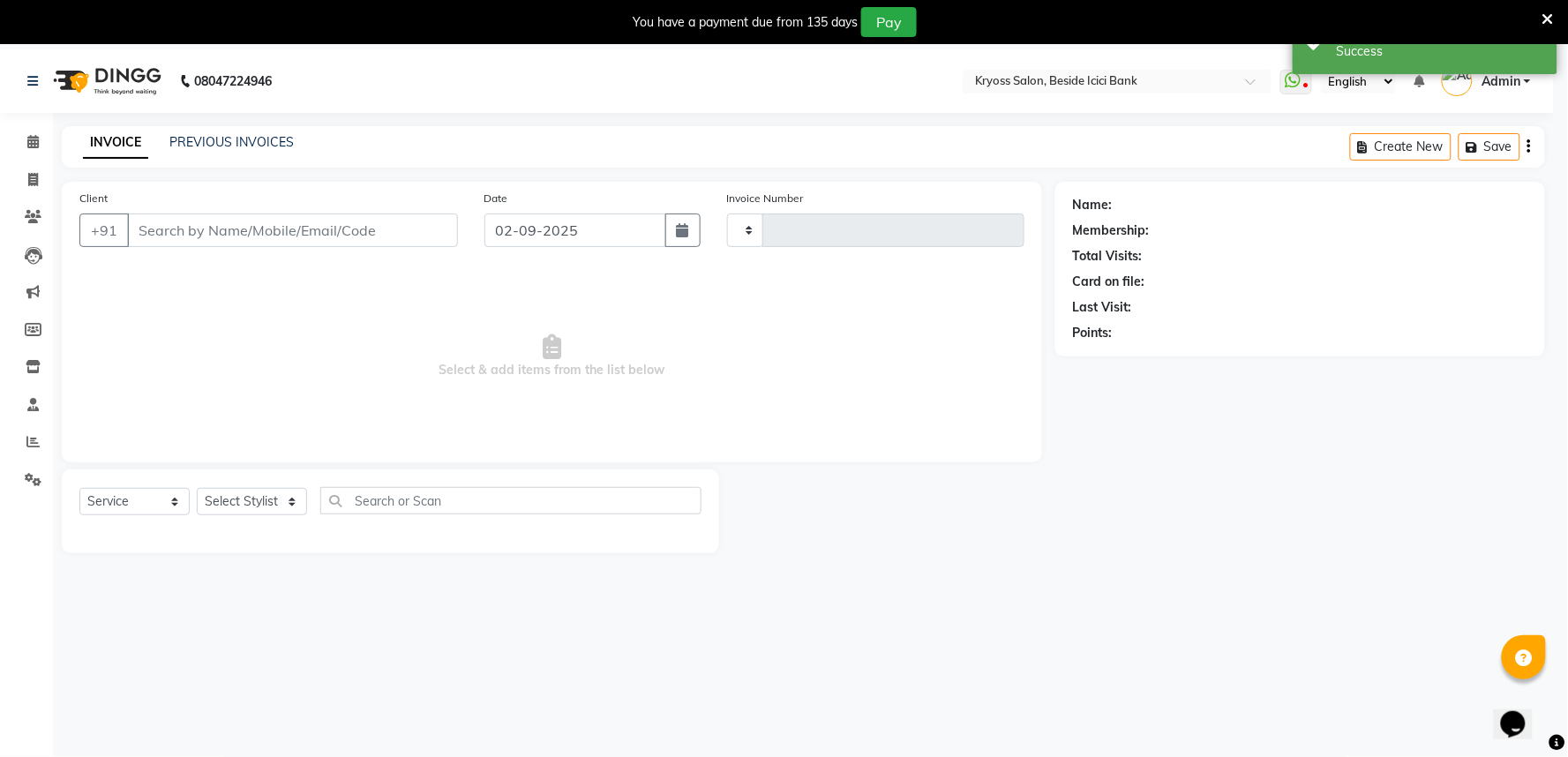
type input "11720"
select select "5439"
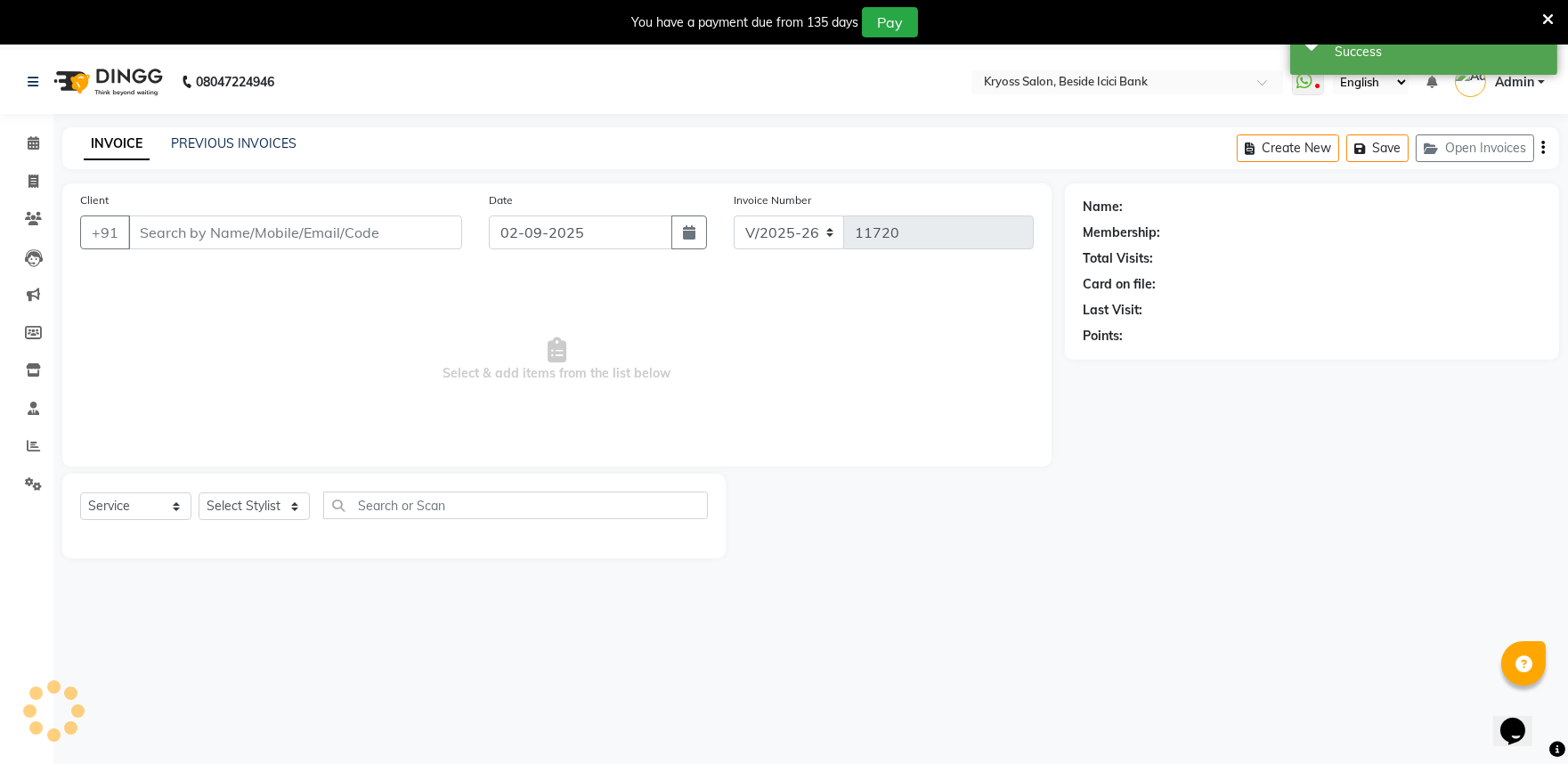
type input "88888888810"
select select "40498"
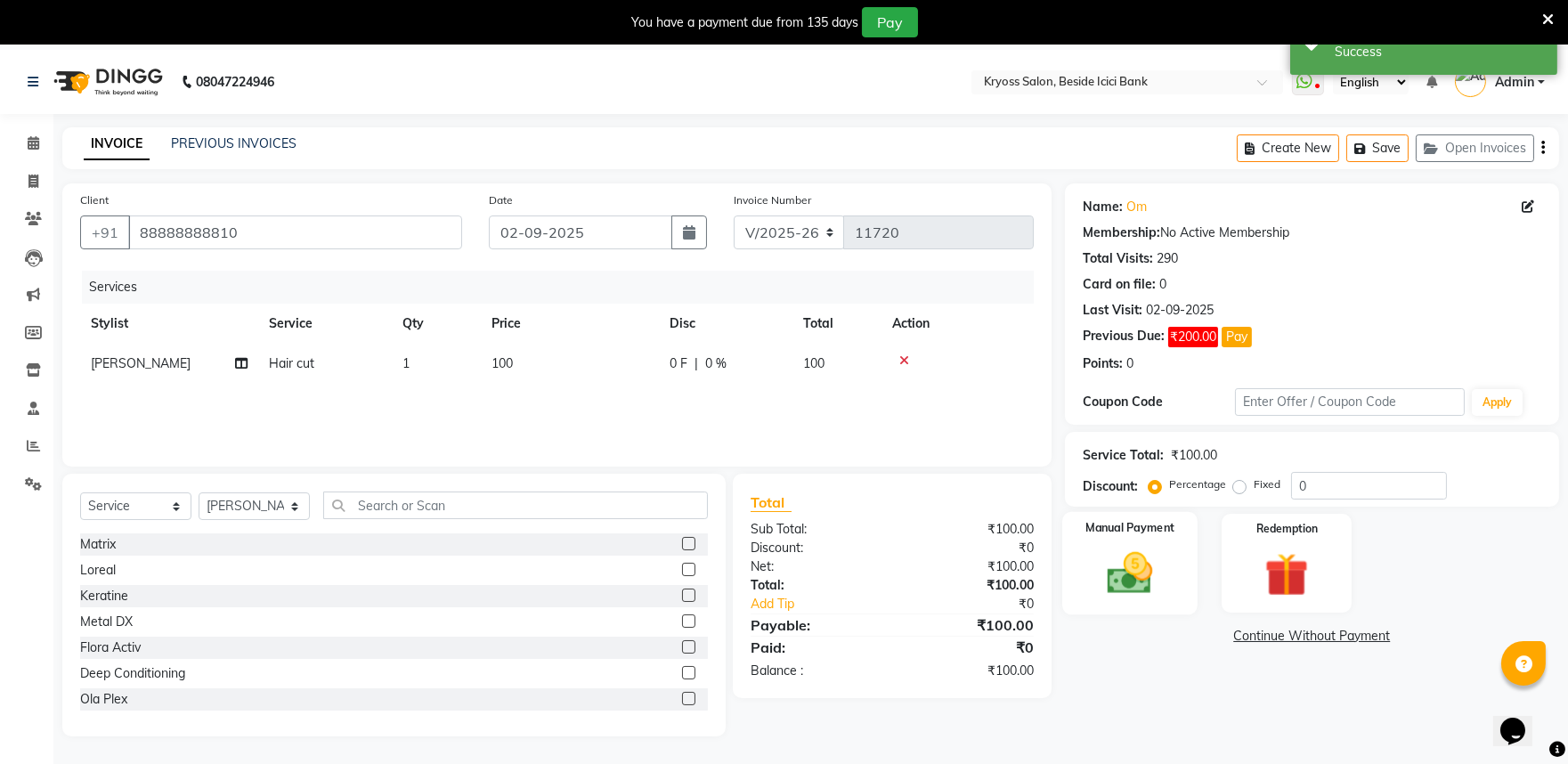
click at [1121, 600] on img at bounding box center [1129, 573] width 74 height 52
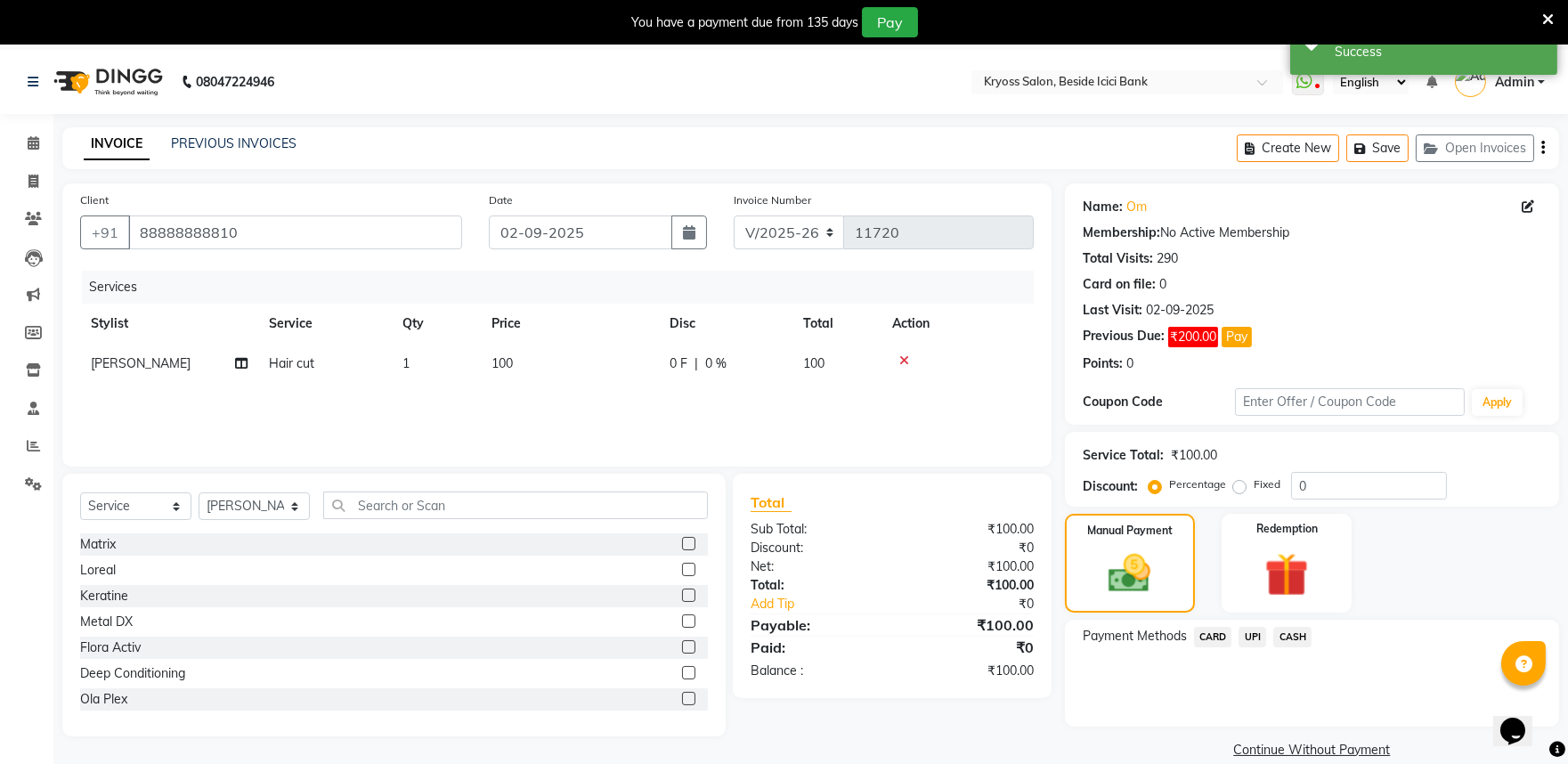
click at [1312, 648] on span "CASH" at bounding box center [1292, 637] width 39 height 21
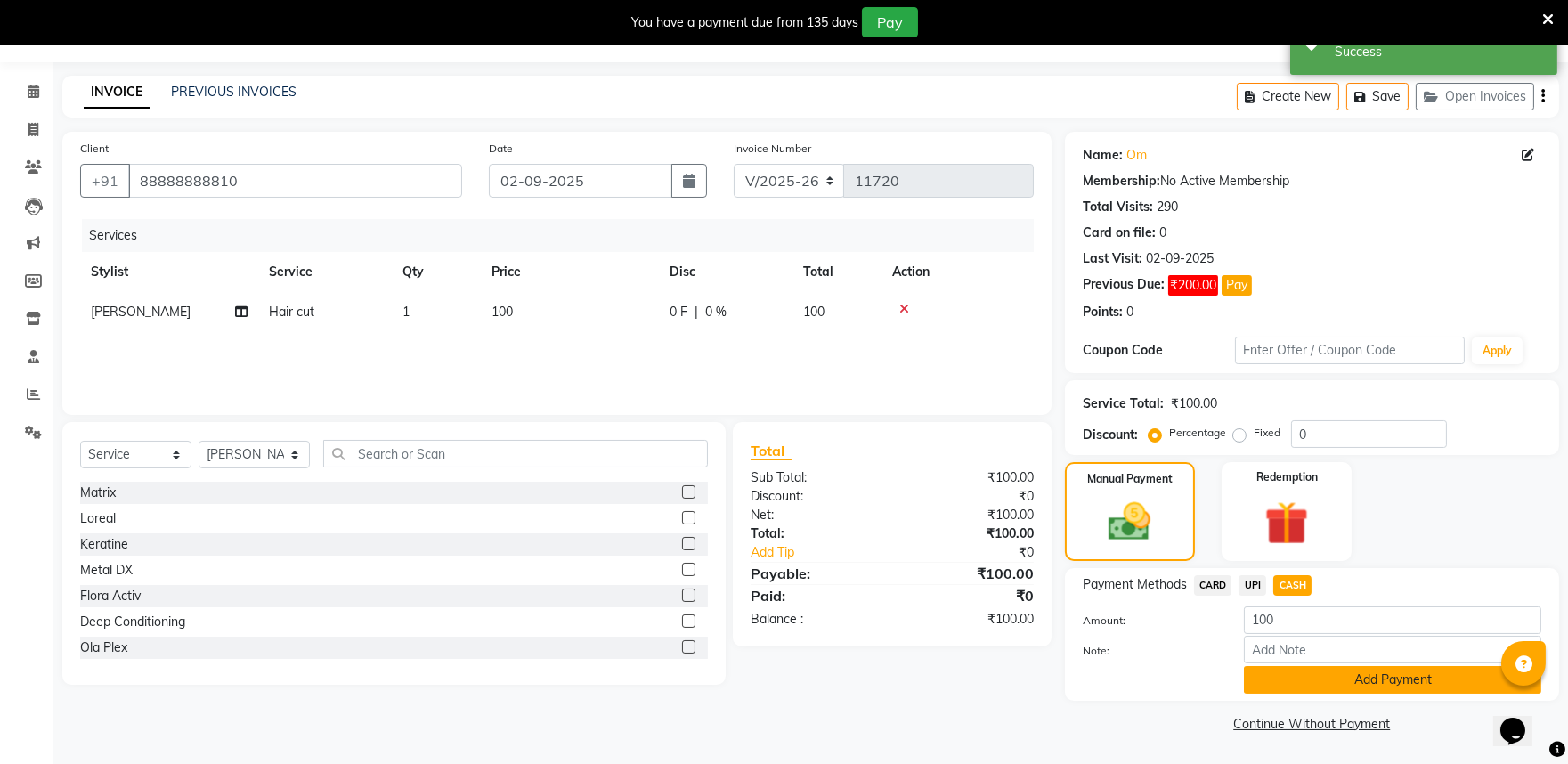
click at [1368, 680] on button "Add Payment" at bounding box center [1393, 680] width 297 height 28
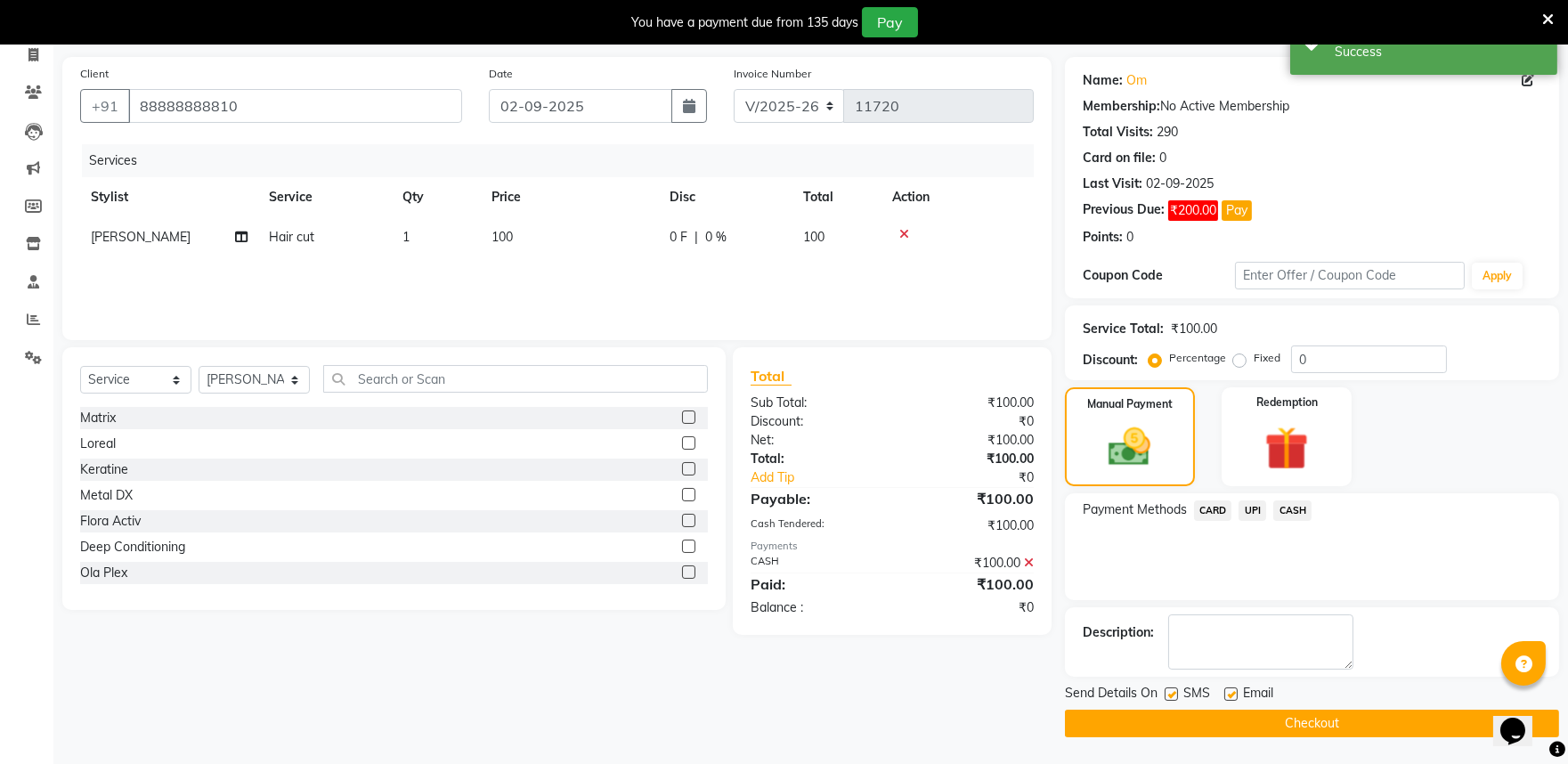
scroll to position [173, 0]
click at [1358, 727] on button "Checkout" at bounding box center [1312, 724] width 494 height 28
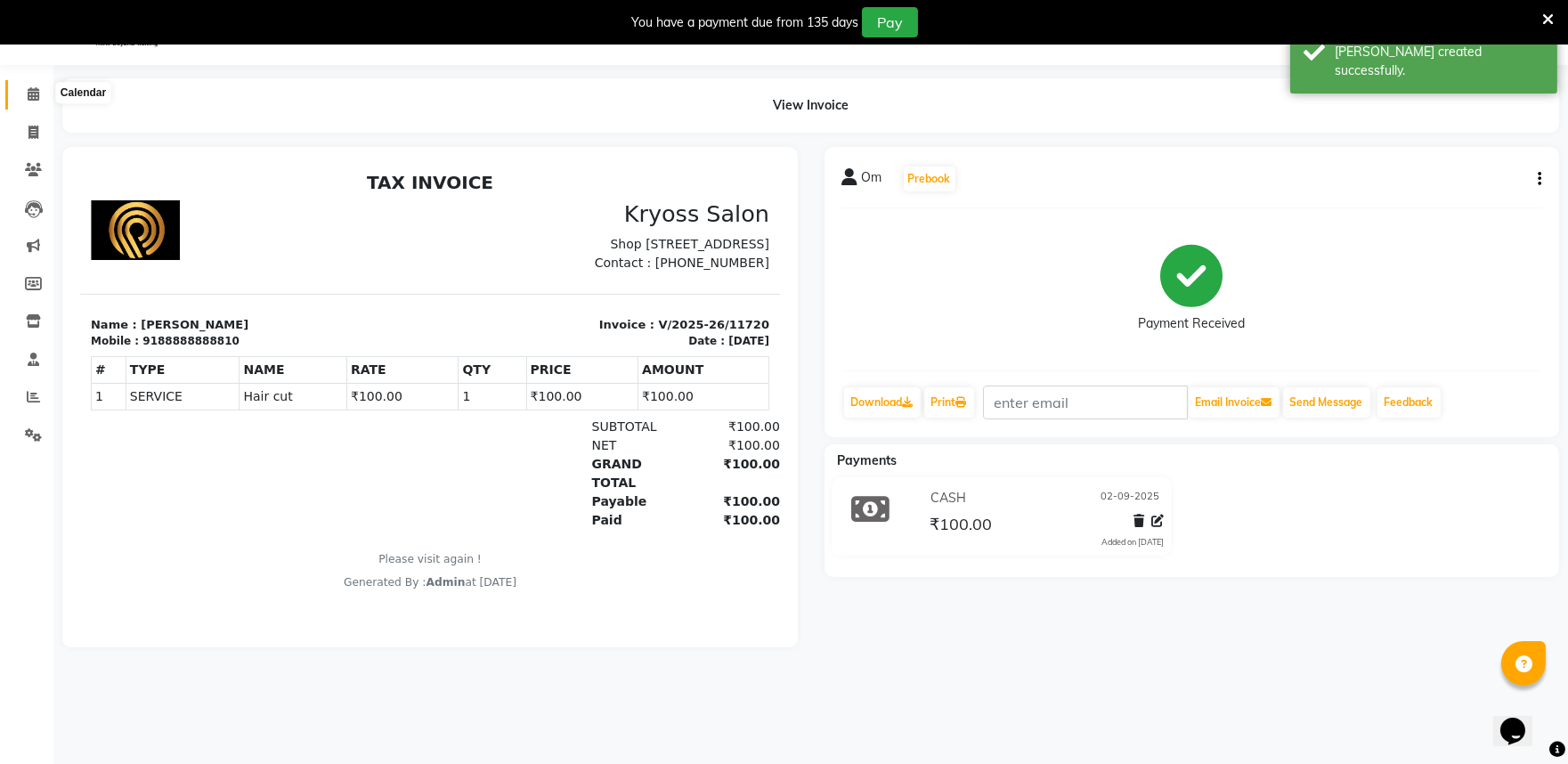
click at [37, 92] on icon at bounding box center [33, 93] width 12 height 13
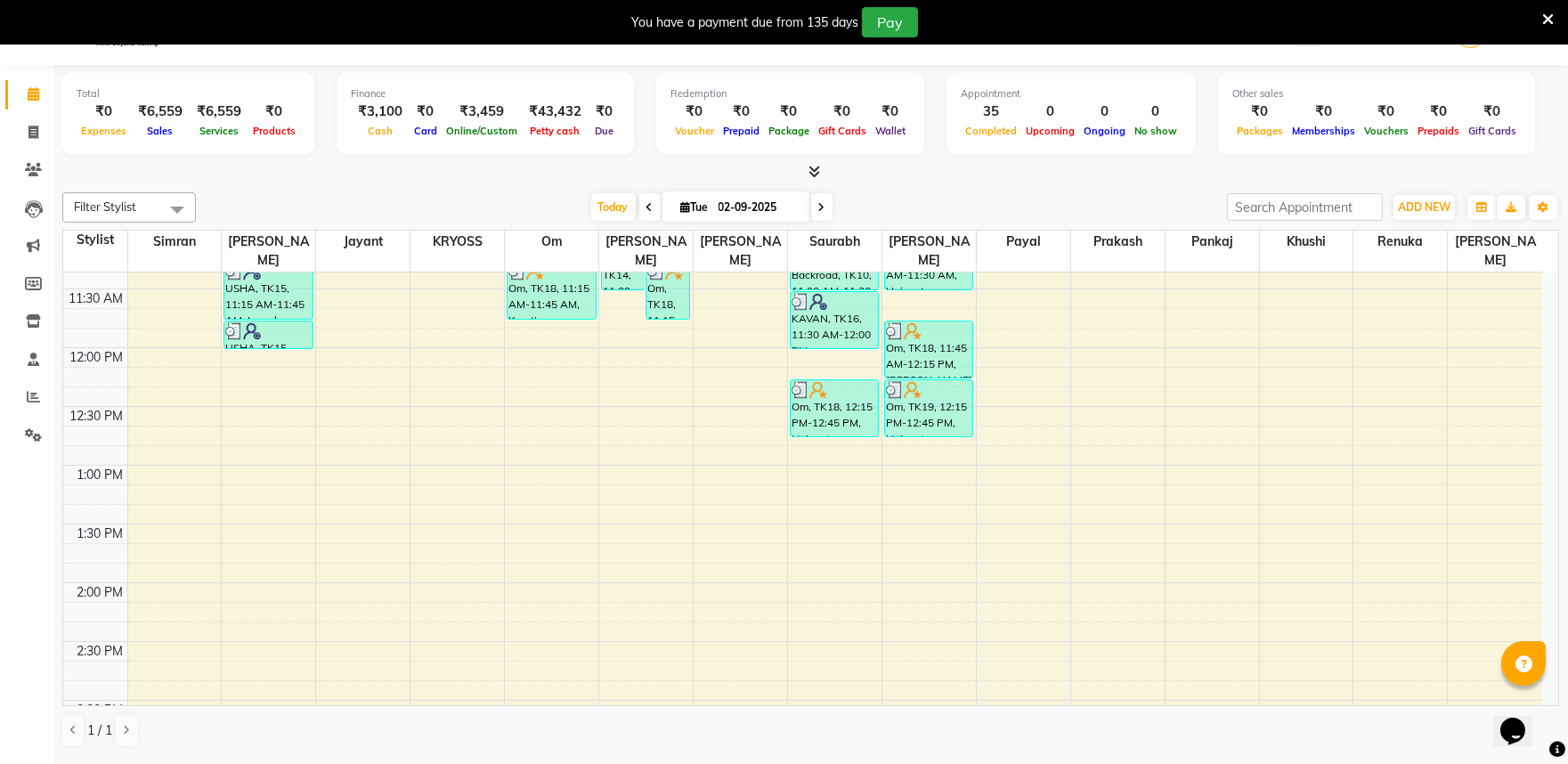
scroll to position [395, 0]
click at [843, 449] on div "8:00 AM 8:30 AM 9:00 AM 9:30 AM 10:00 AM 10:30 AM 11:00 AM 11:30 AM 12:00 PM 12…" at bounding box center [802, 641] width 1479 height 1528
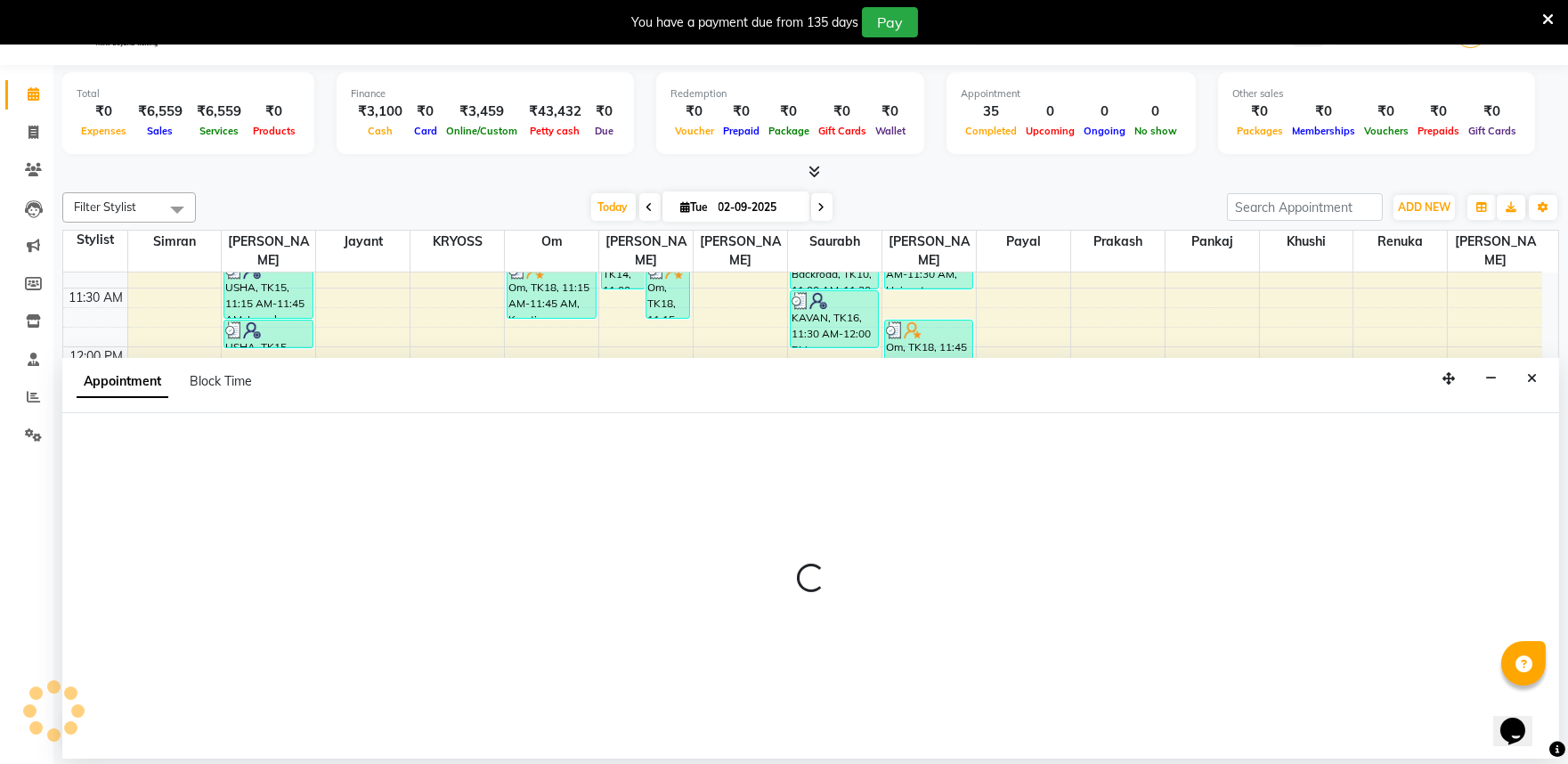
scroll to position [54, 0]
select select "79205"
select select "tentative"
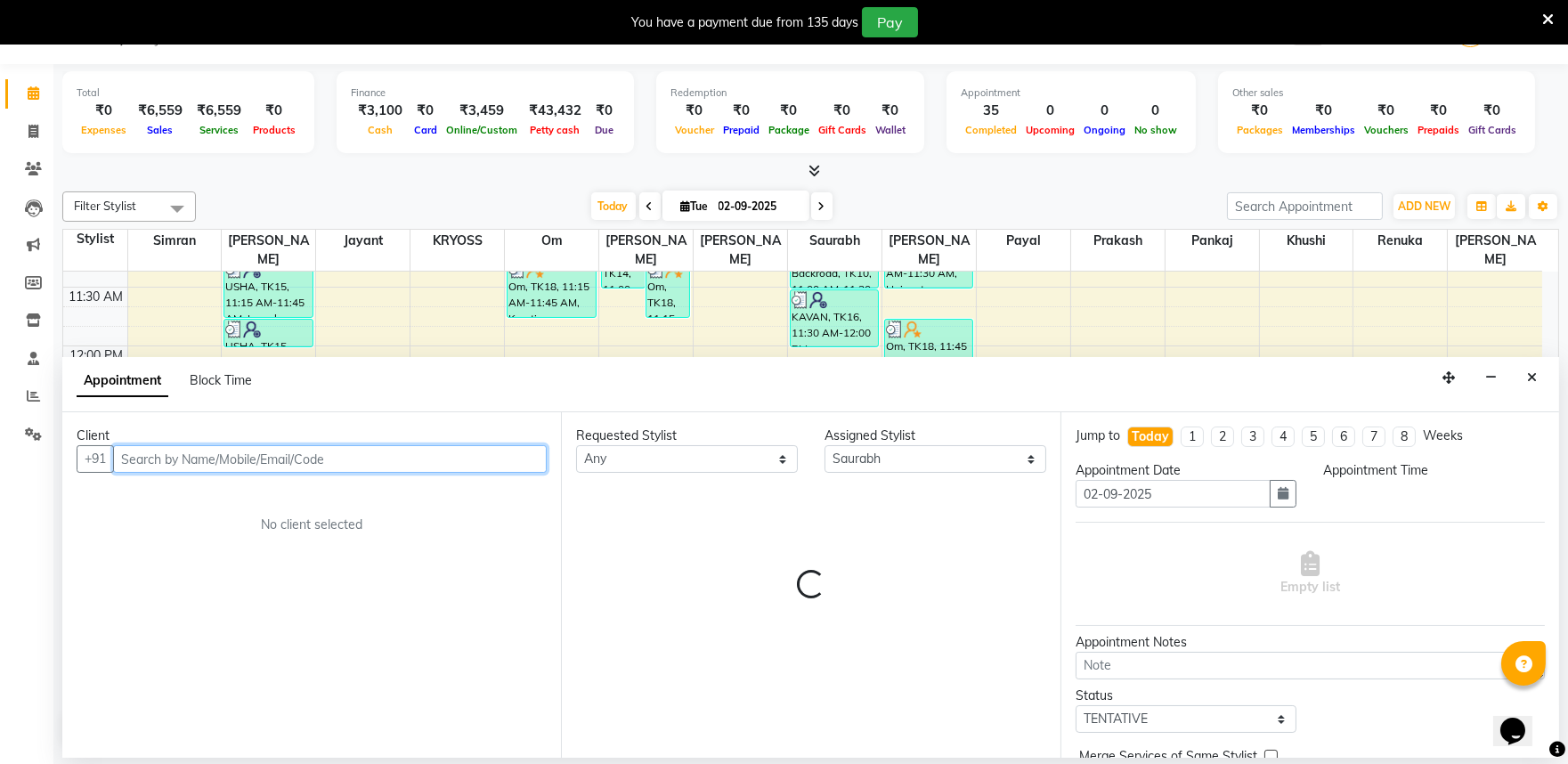
select select "765"
click at [307, 473] on input "text" at bounding box center [330, 459] width 434 height 28
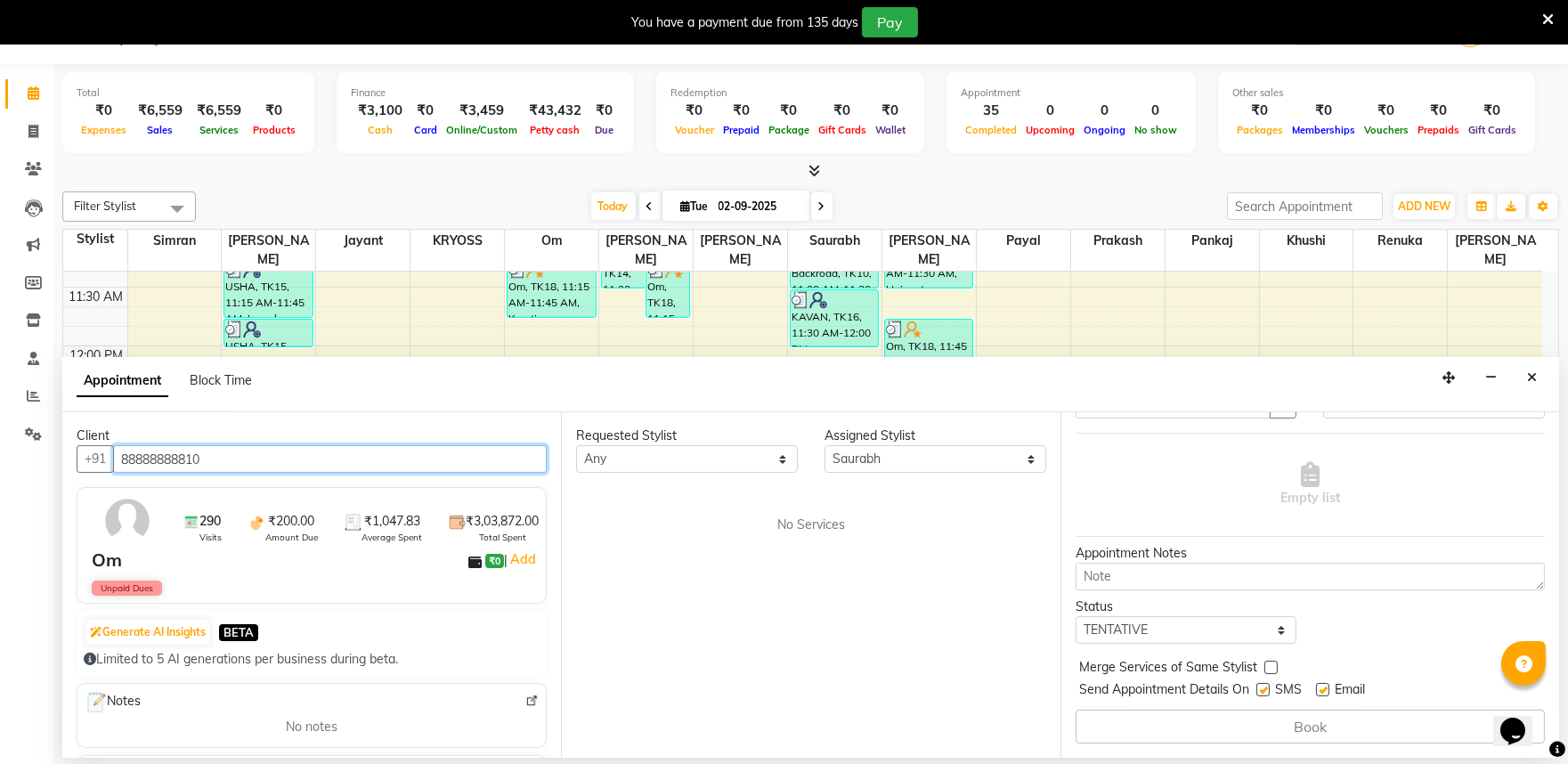
type input "88888888810"
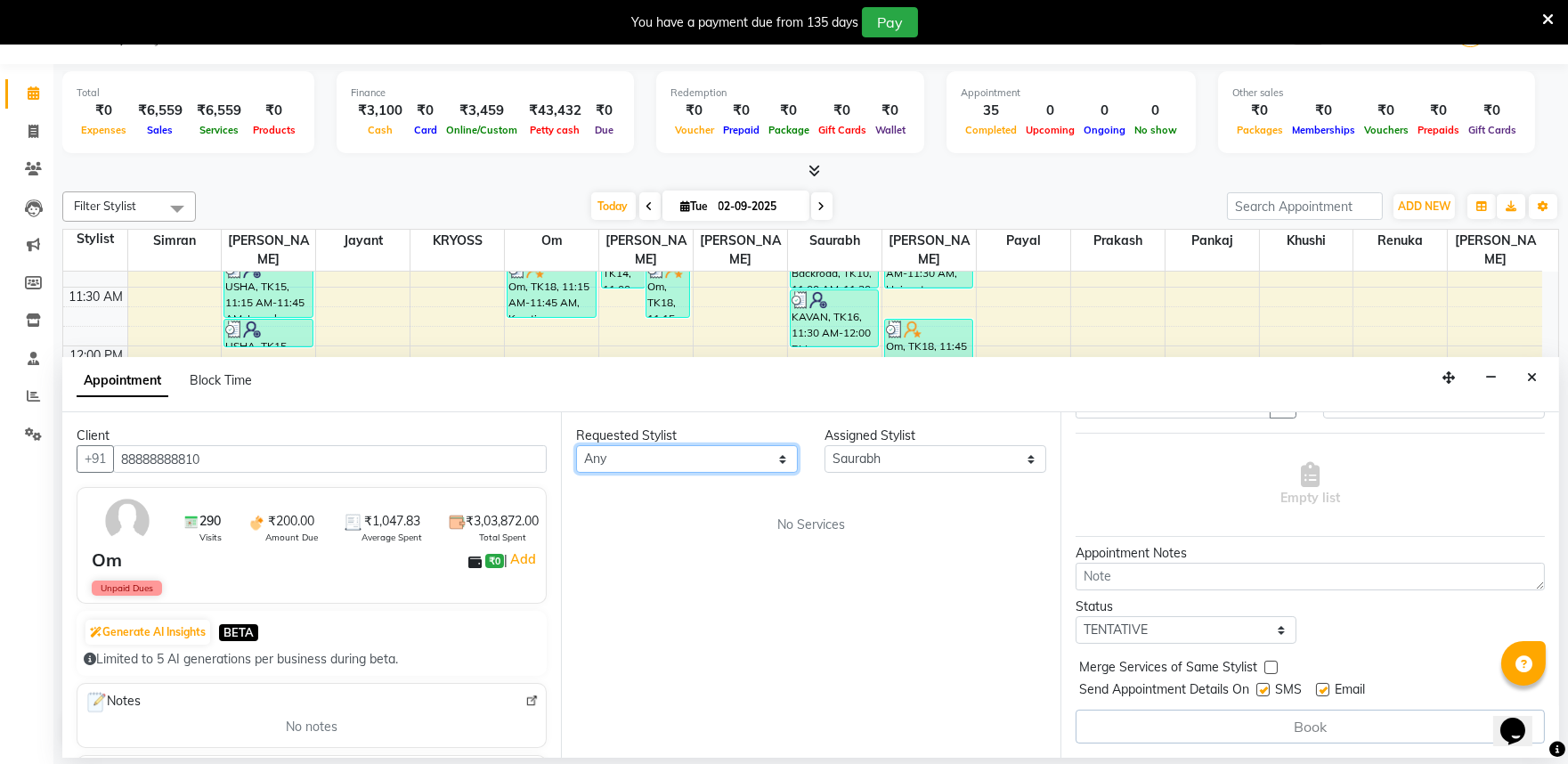
click at [745, 473] on select "Any amit [PERSON_NAME] [PERSON_NAME] KRYOSS om Palash Pankaj [PERSON_NAME] [PER…" at bounding box center [687, 459] width 222 height 28
select select "79205"
click at [578, 458] on select "Any amit [PERSON_NAME] [PERSON_NAME] KRYOSS om Palash Pankaj [PERSON_NAME] [PER…" at bounding box center [687, 459] width 222 height 28
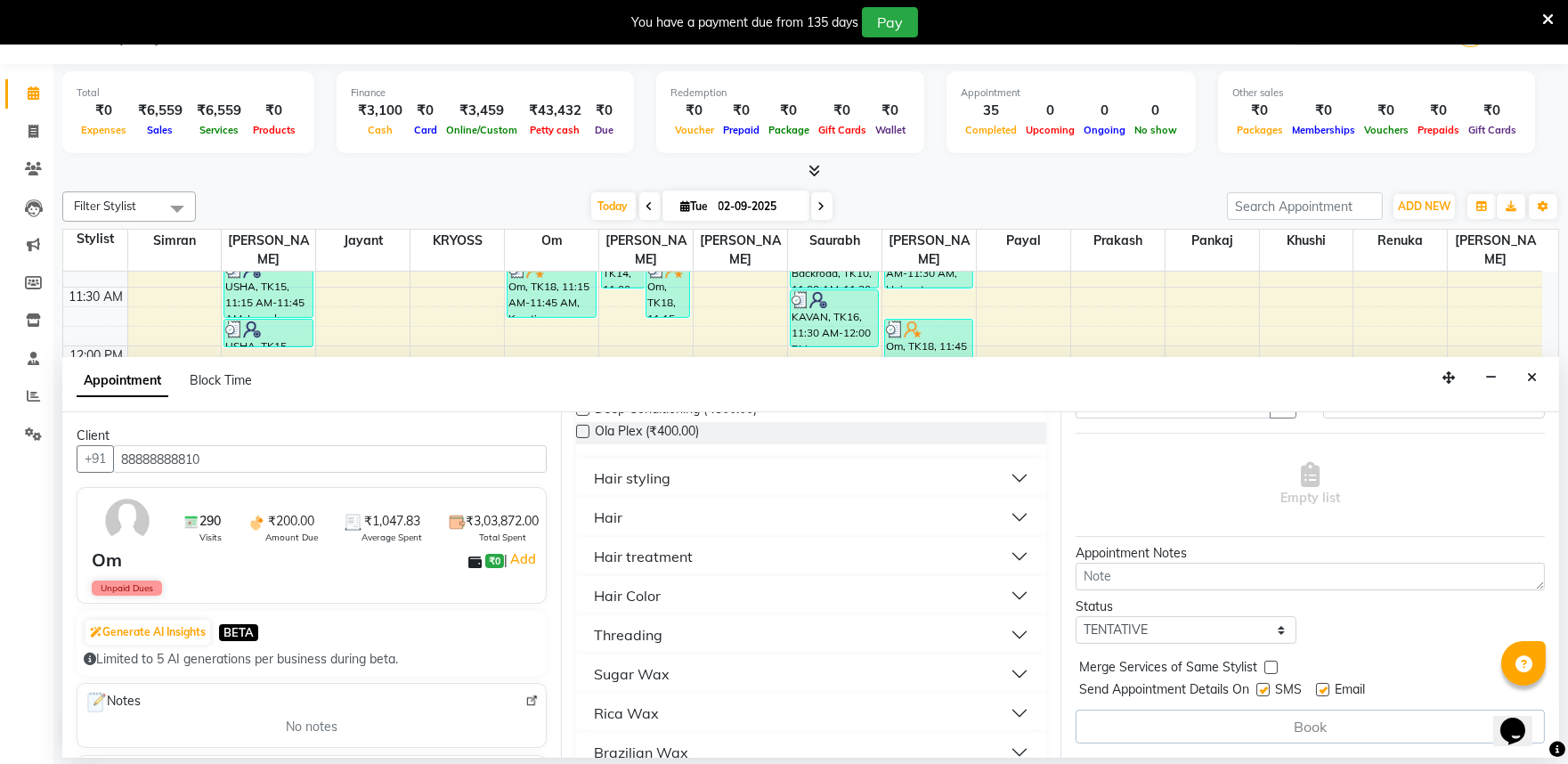
scroll to position [297, 0]
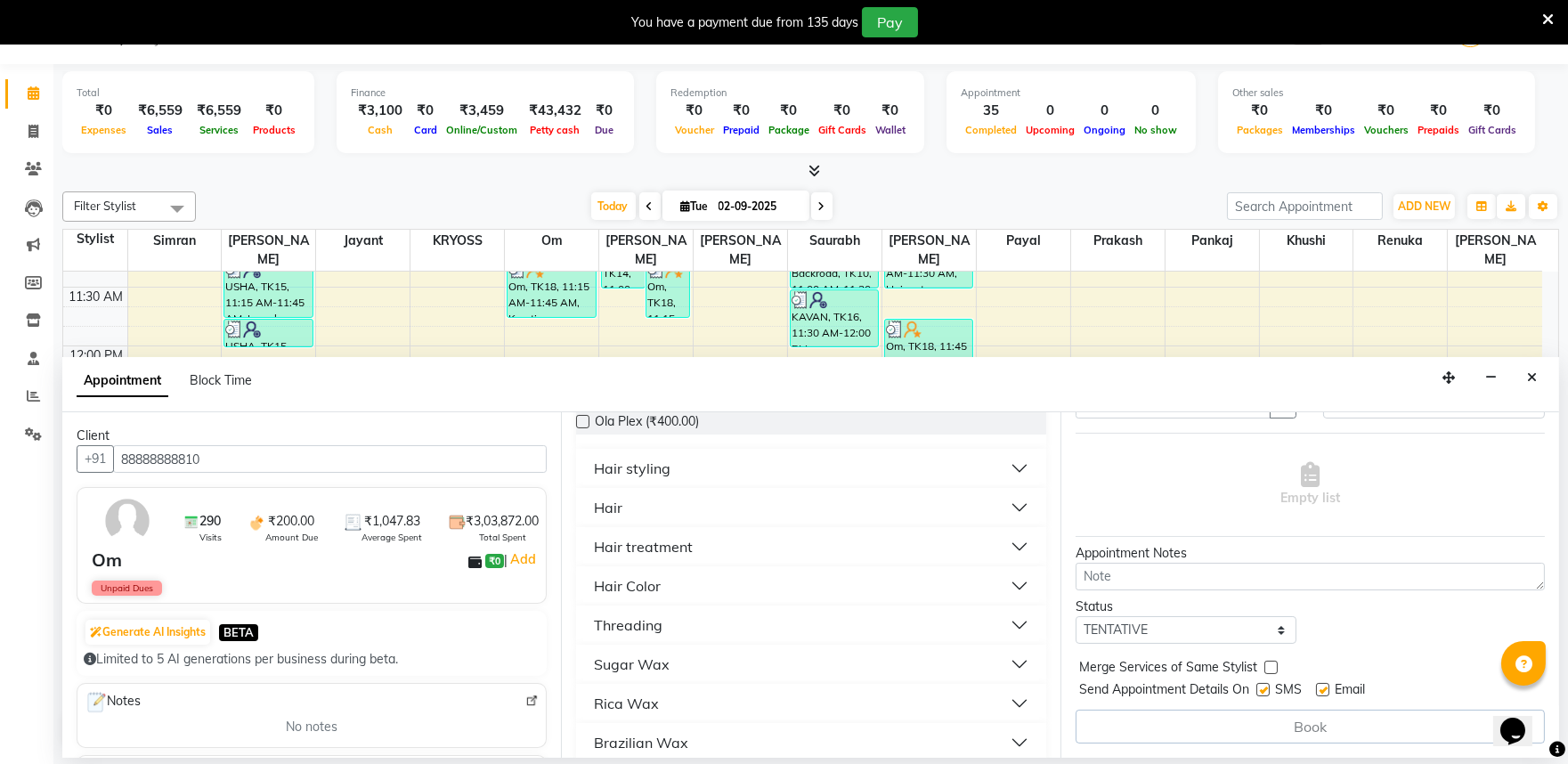
click at [623, 519] on div "Hair" at bounding box center [608, 508] width 29 height 22
click at [677, 586] on span "Hair cut (₹100.00)" at bounding box center [646, 574] width 102 height 22
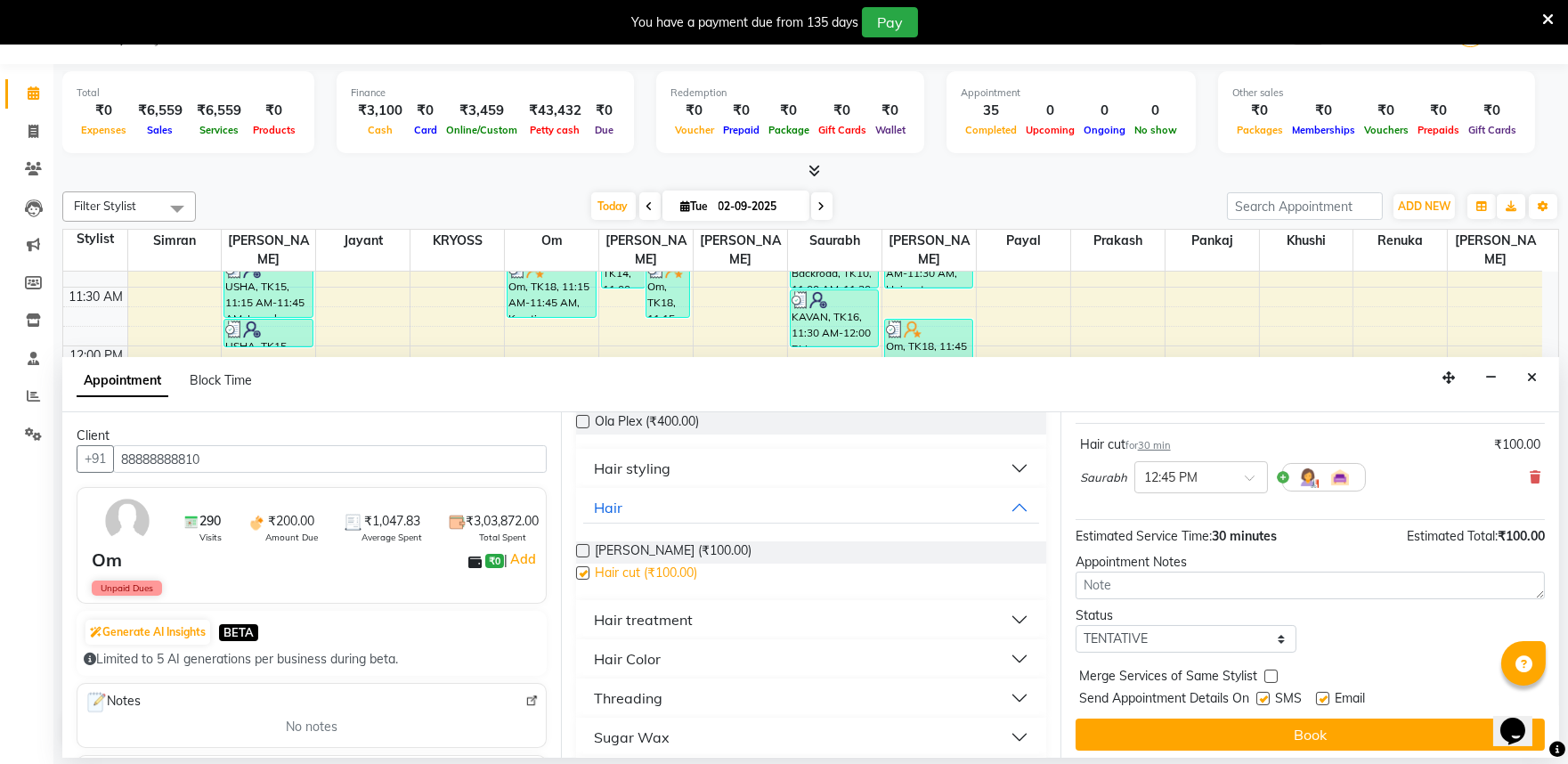
checkbox input "false"
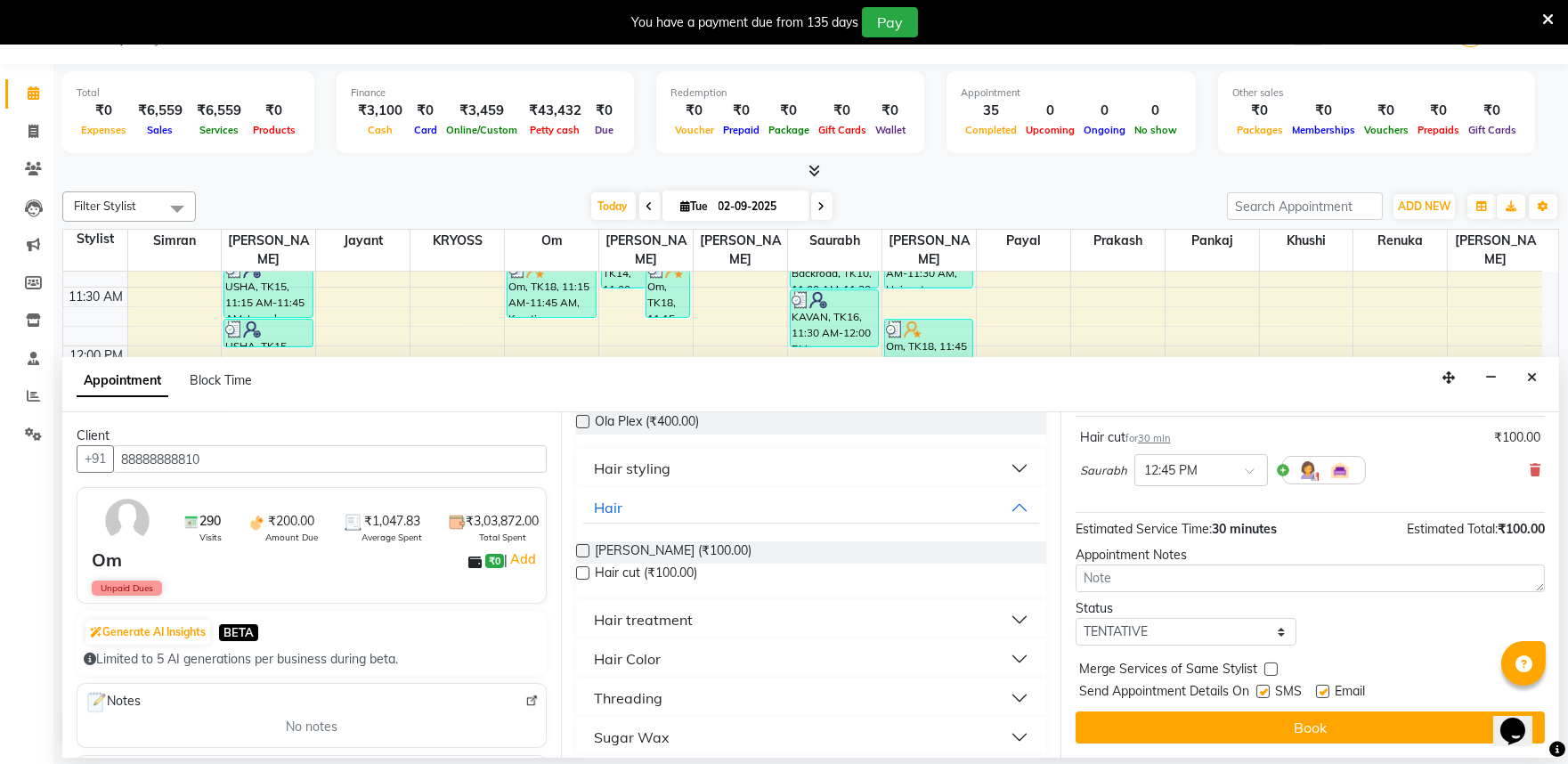
scroll to position [143, 0]
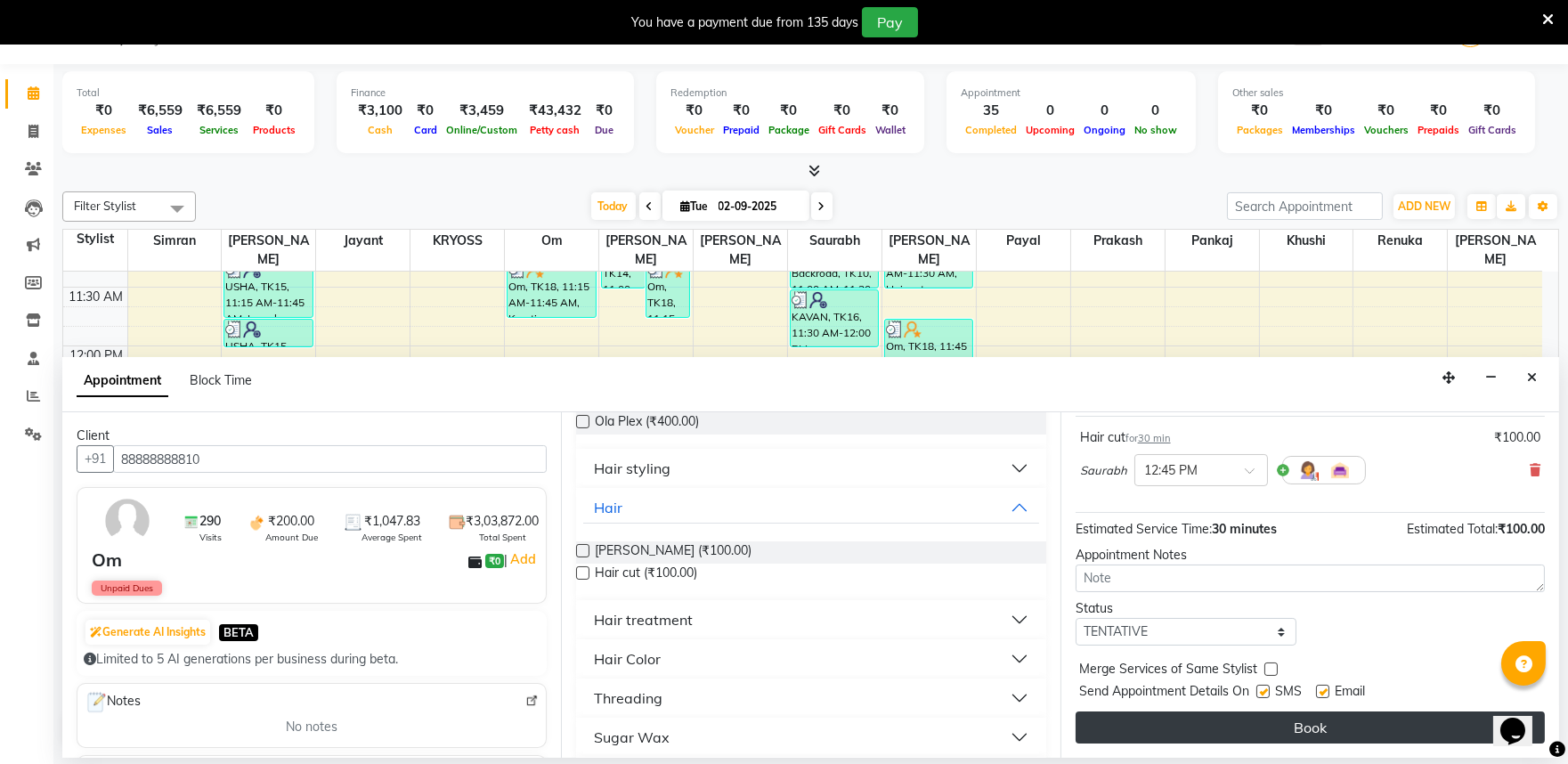
click at [1383, 744] on button "Book" at bounding box center [1310, 728] width 469 height 32
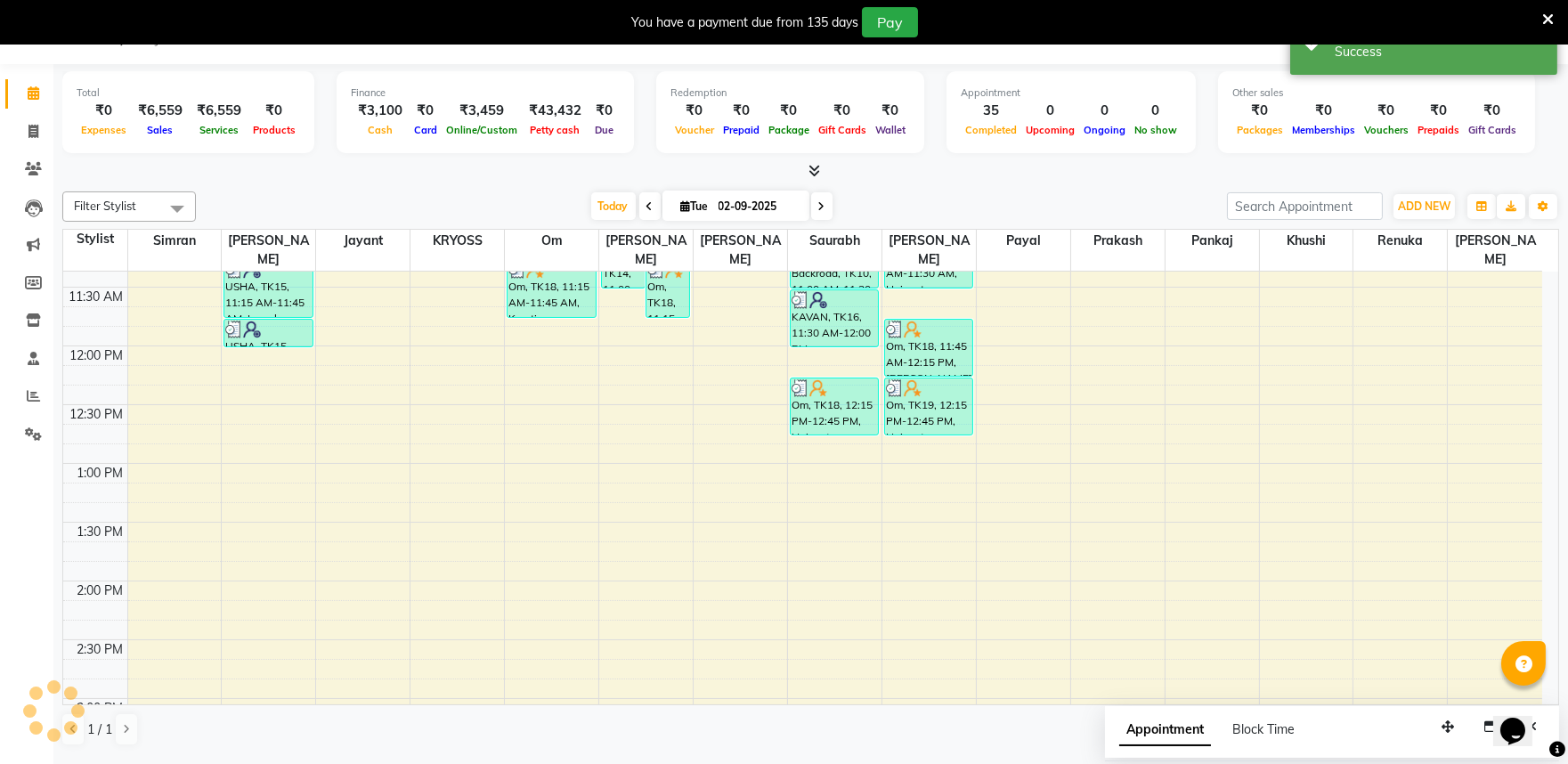
scroll to position [0, 0]
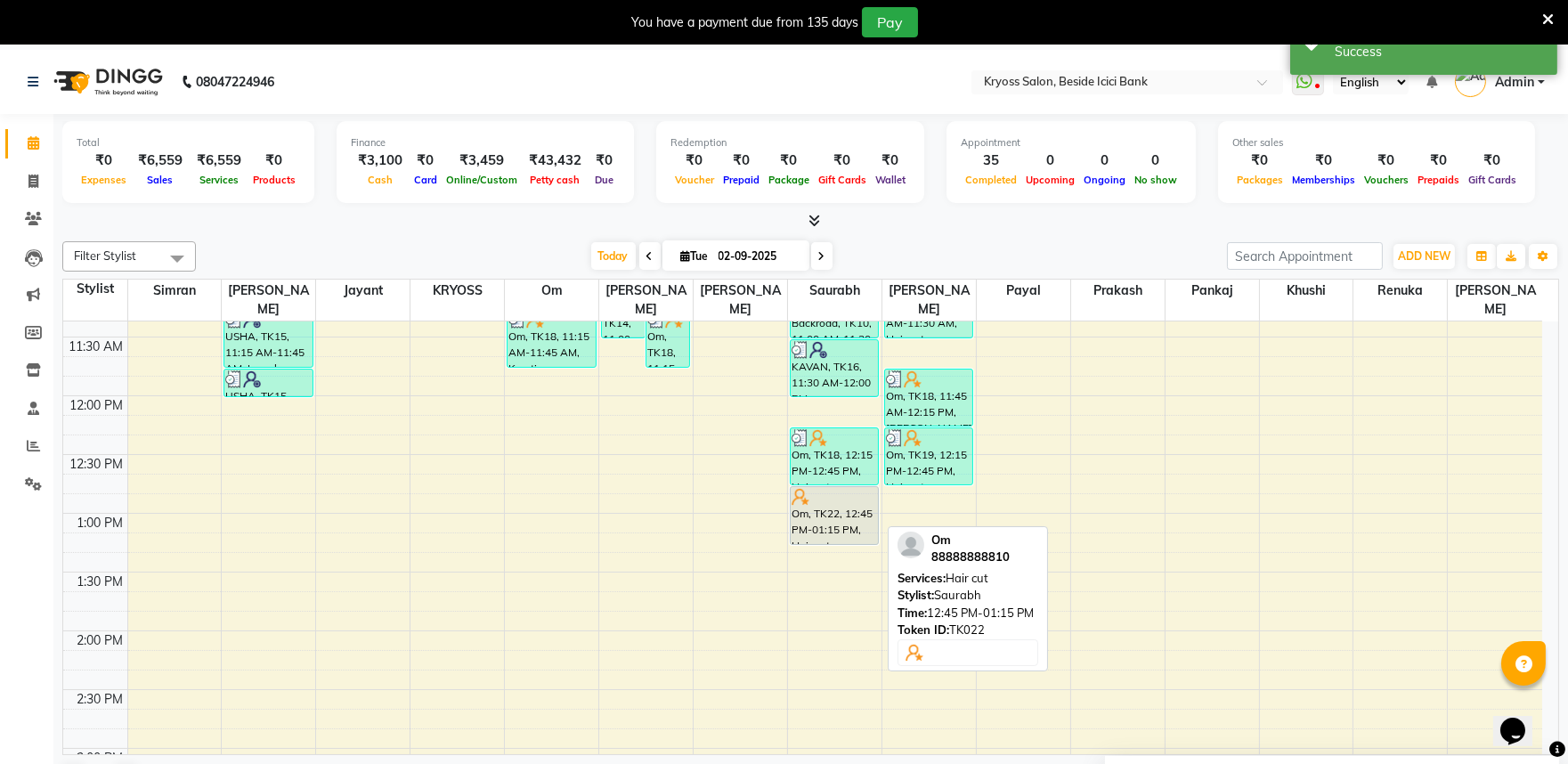
click at [812, 512] on div "Om, TK22, 12:45 PM-01:15 PM, Hair cut" at bounding box center [834, 515] width 87 height 57
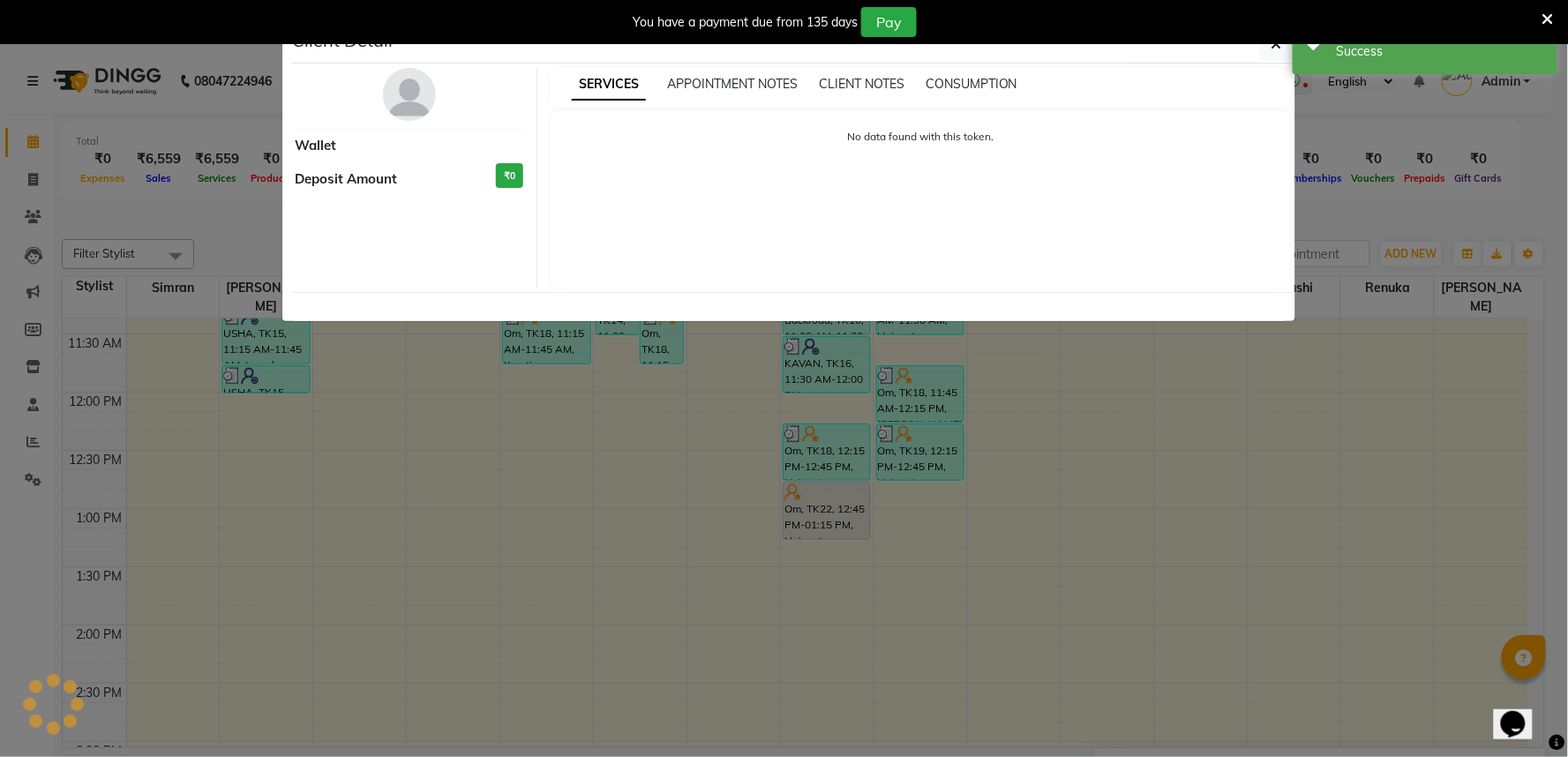
select select "7"
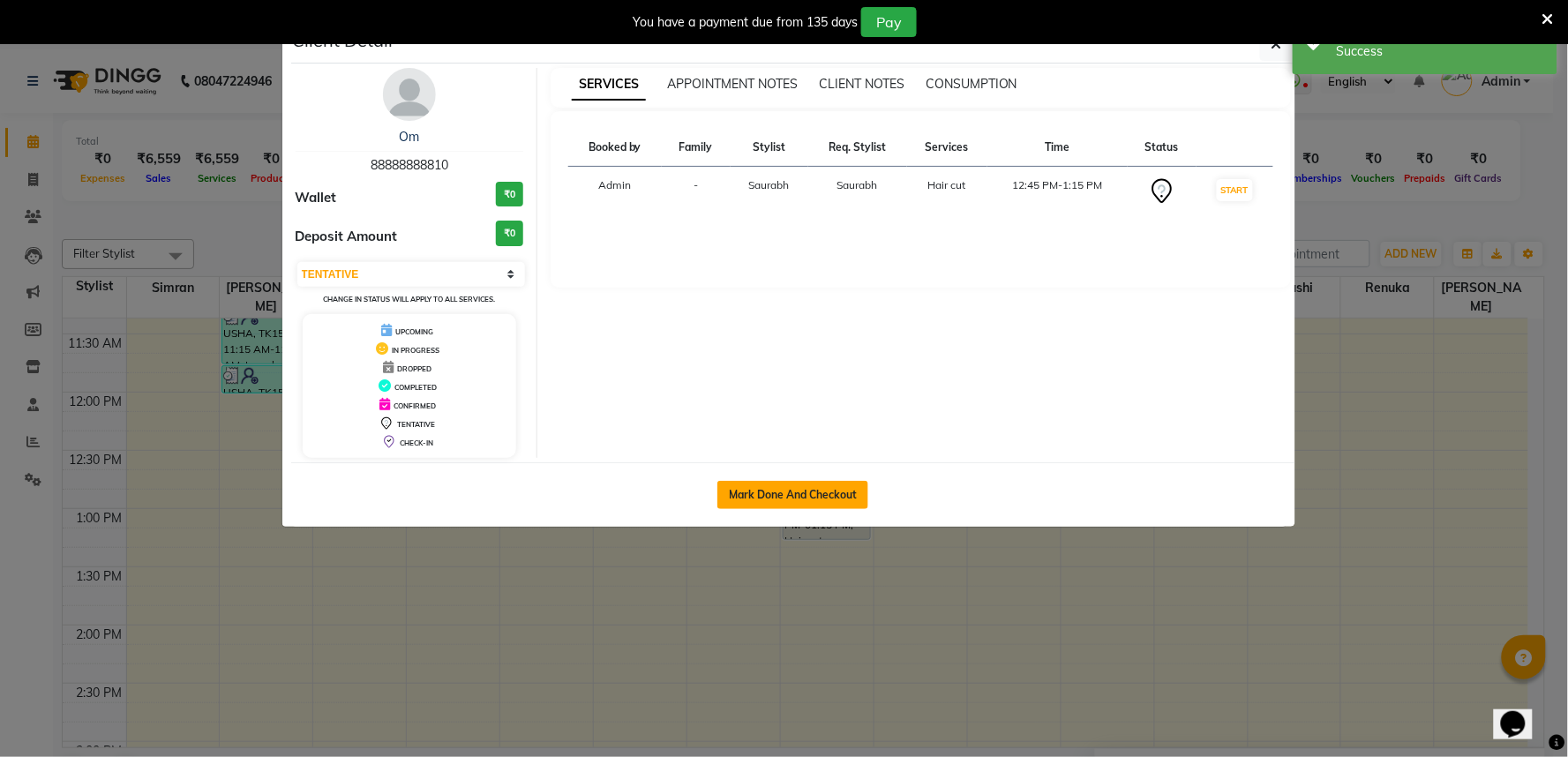
click at [857, 509] on button "Mark Done And Checkout" at bounding box center [792, 495] width 150 height 28
select select "5439"
select select "service"
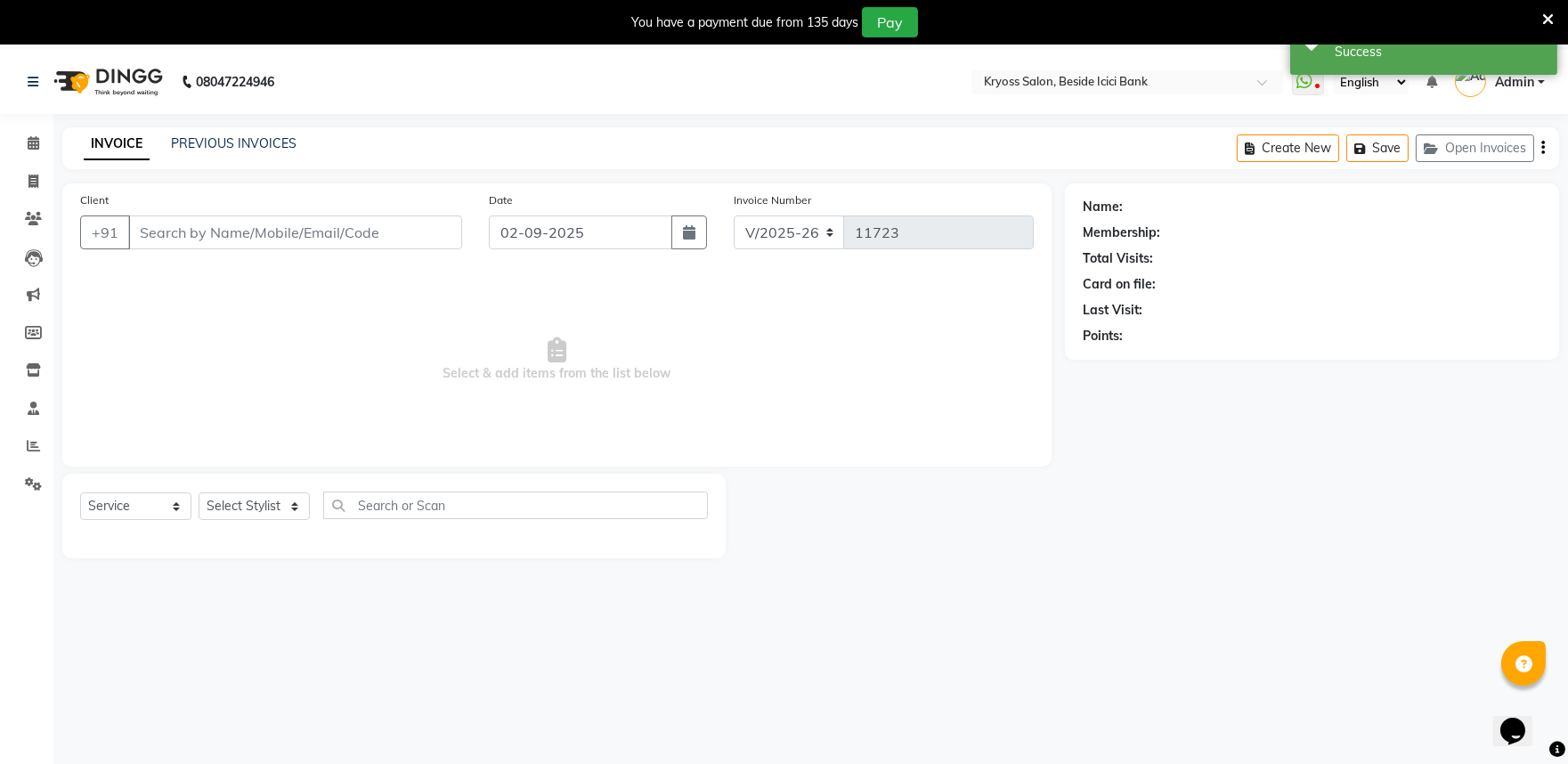
type input "88888888810"
select select "79205"
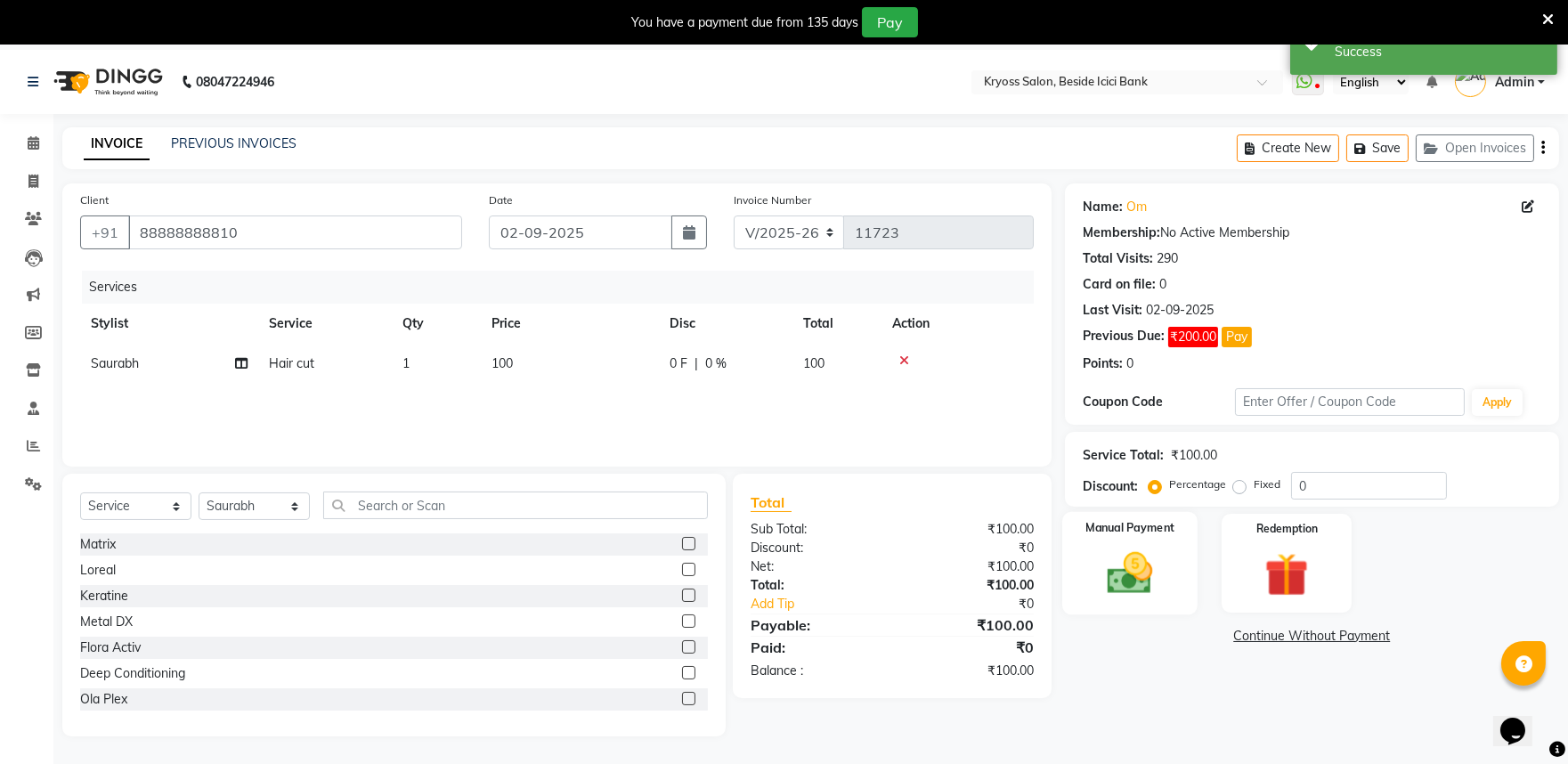
click at [1132, 600] on img at bounding box center [1129, 573] width 74 height 52
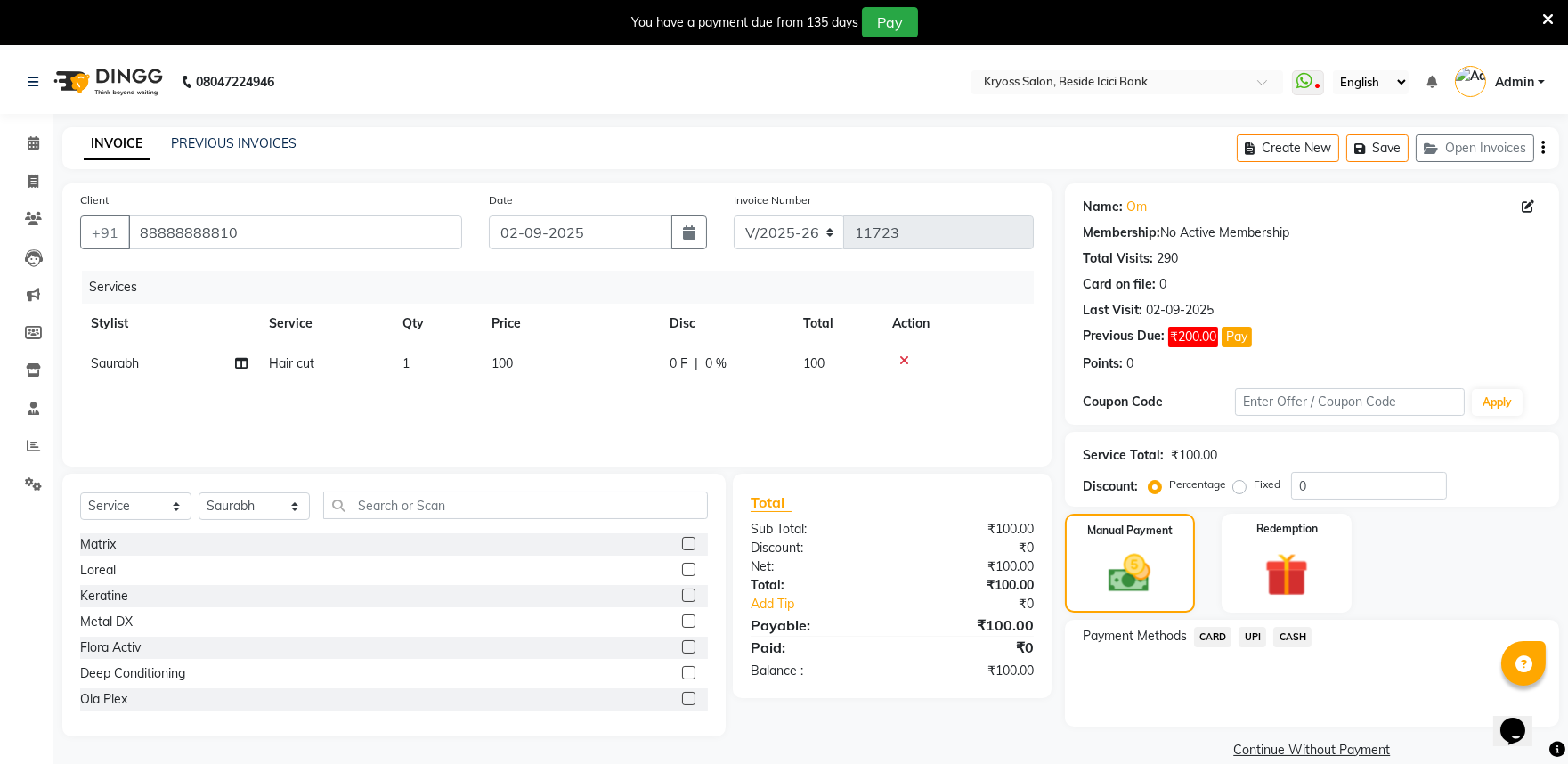
click at [1294, 648] on span "CASH" at bounding box center [1292, 637] width 39 height 21
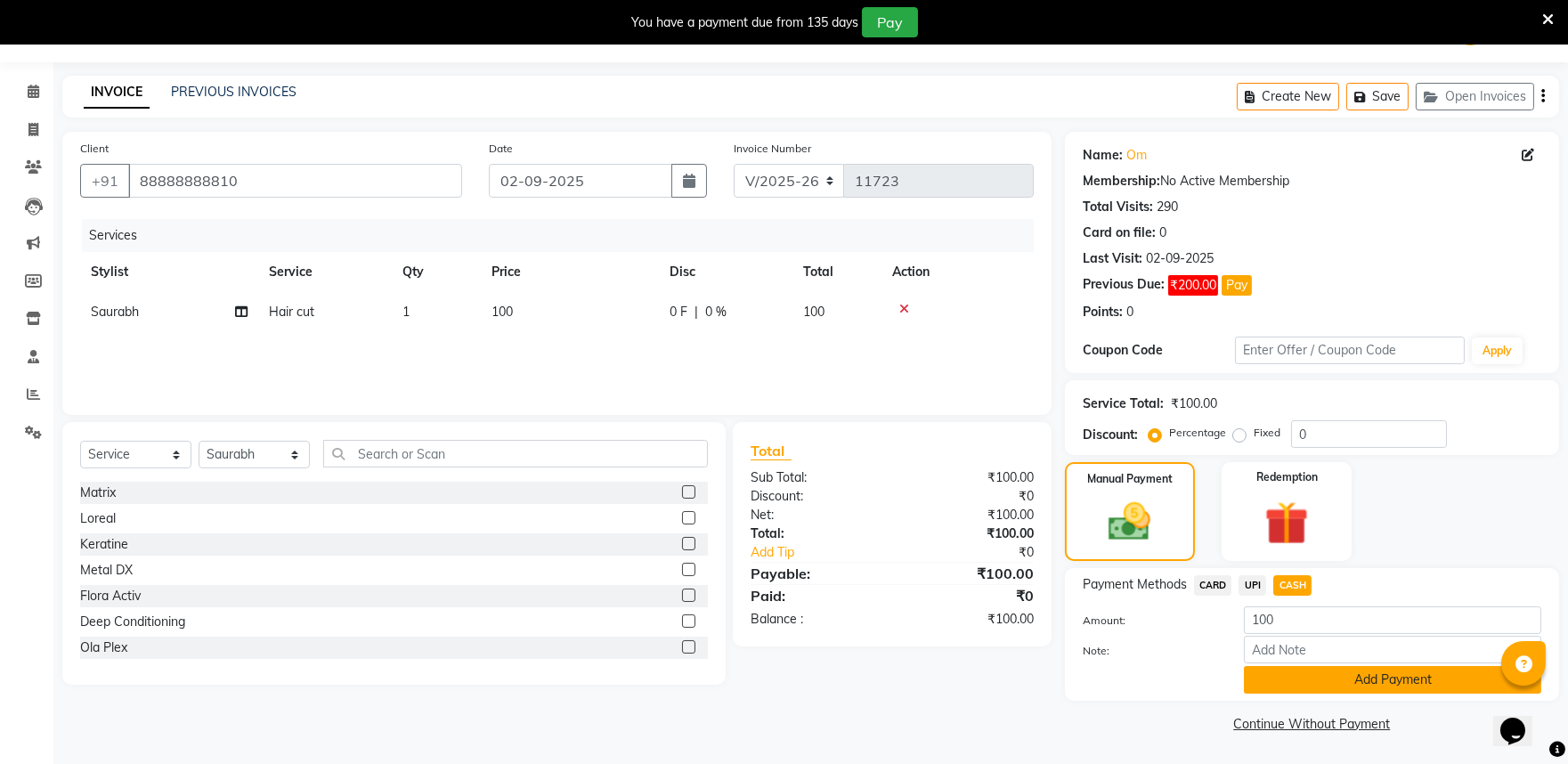
scroll to position [98, 0]
click at [1316, 674] on button "Add Payment" at bounding box center [1393, 680] width 297 height 28
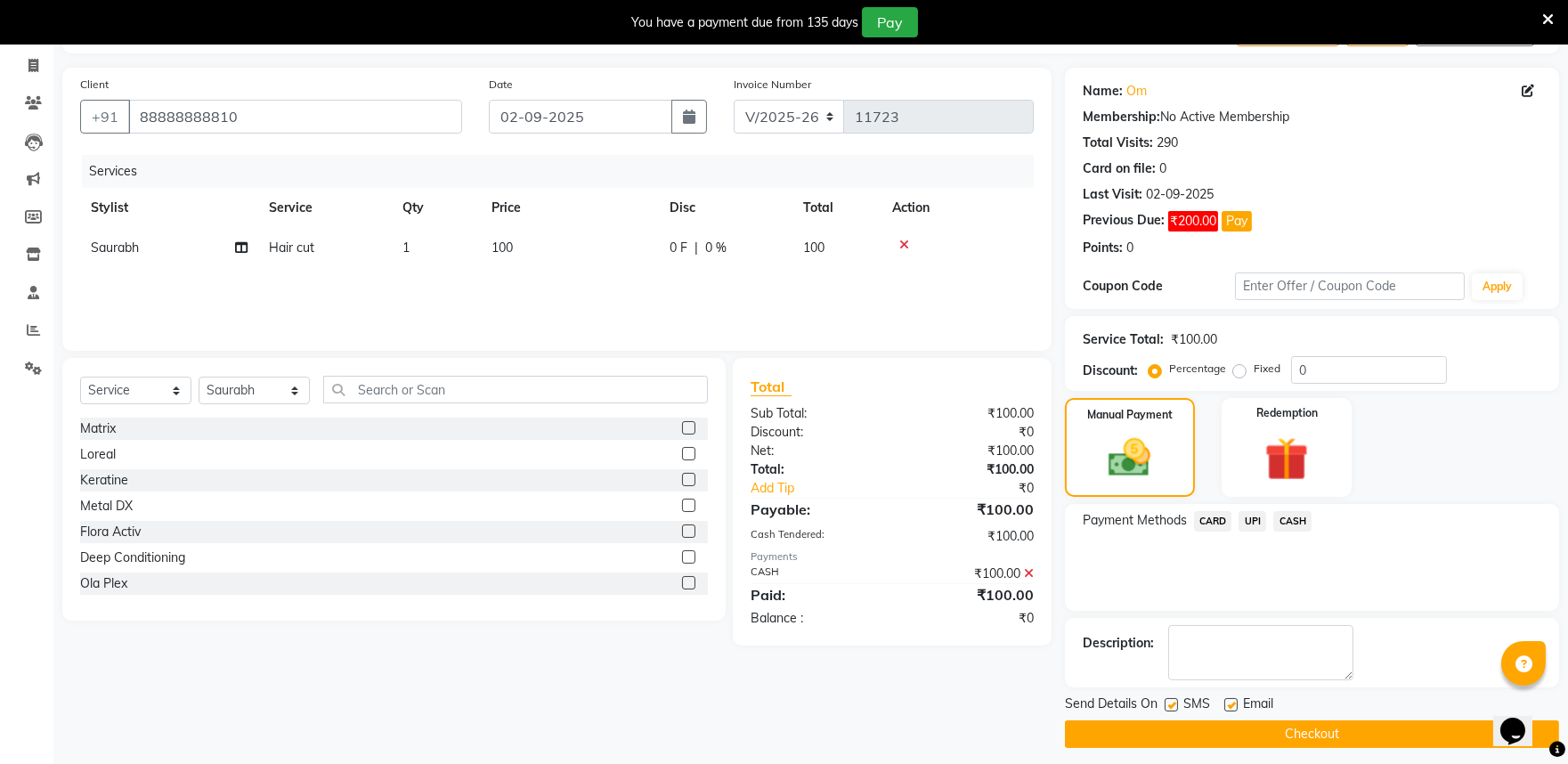
scroll to position [173, 0]
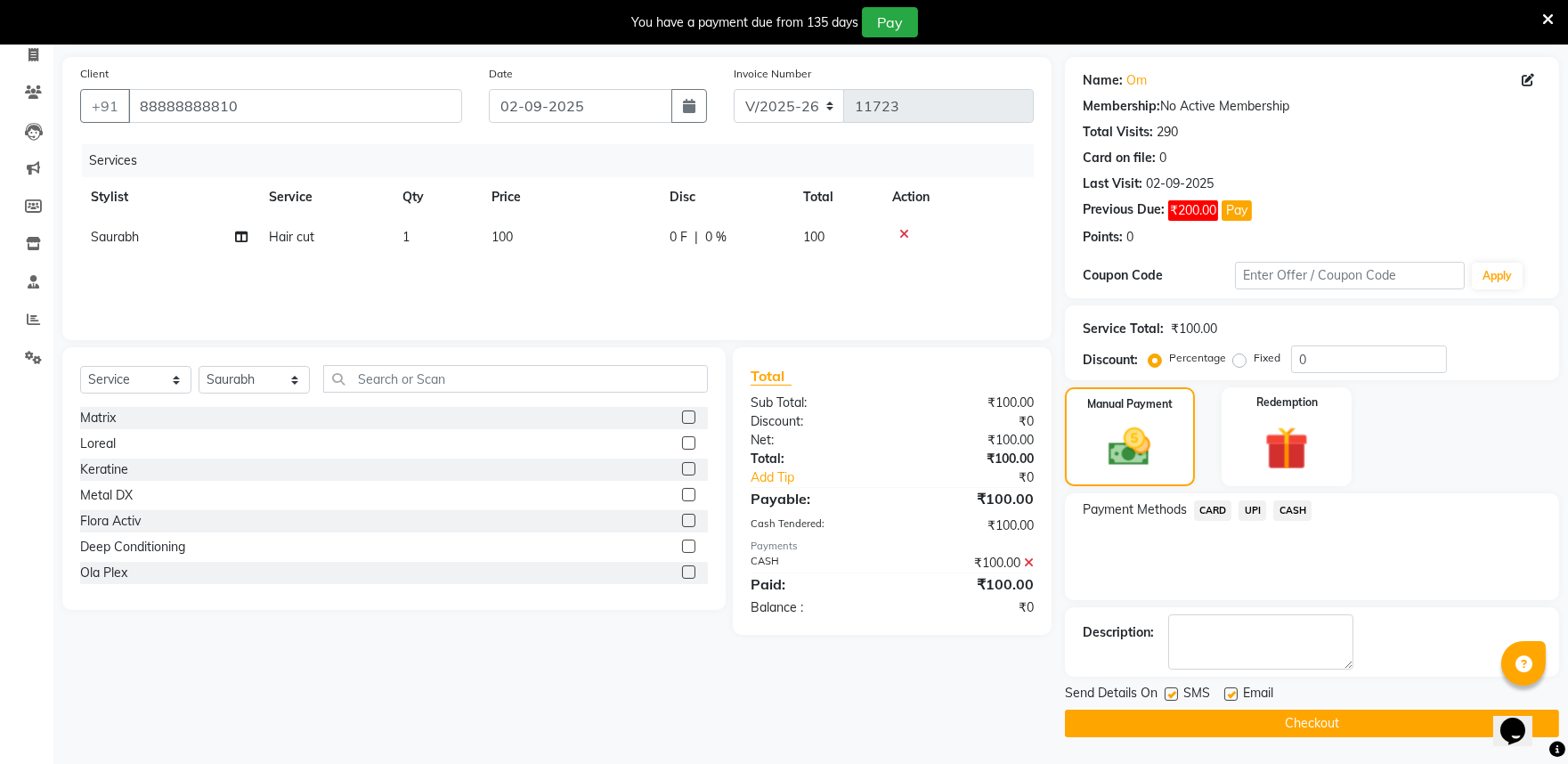
click at [1359, 725] on button "Checkout" at bounding box center [1312, 724] width 494 height 28
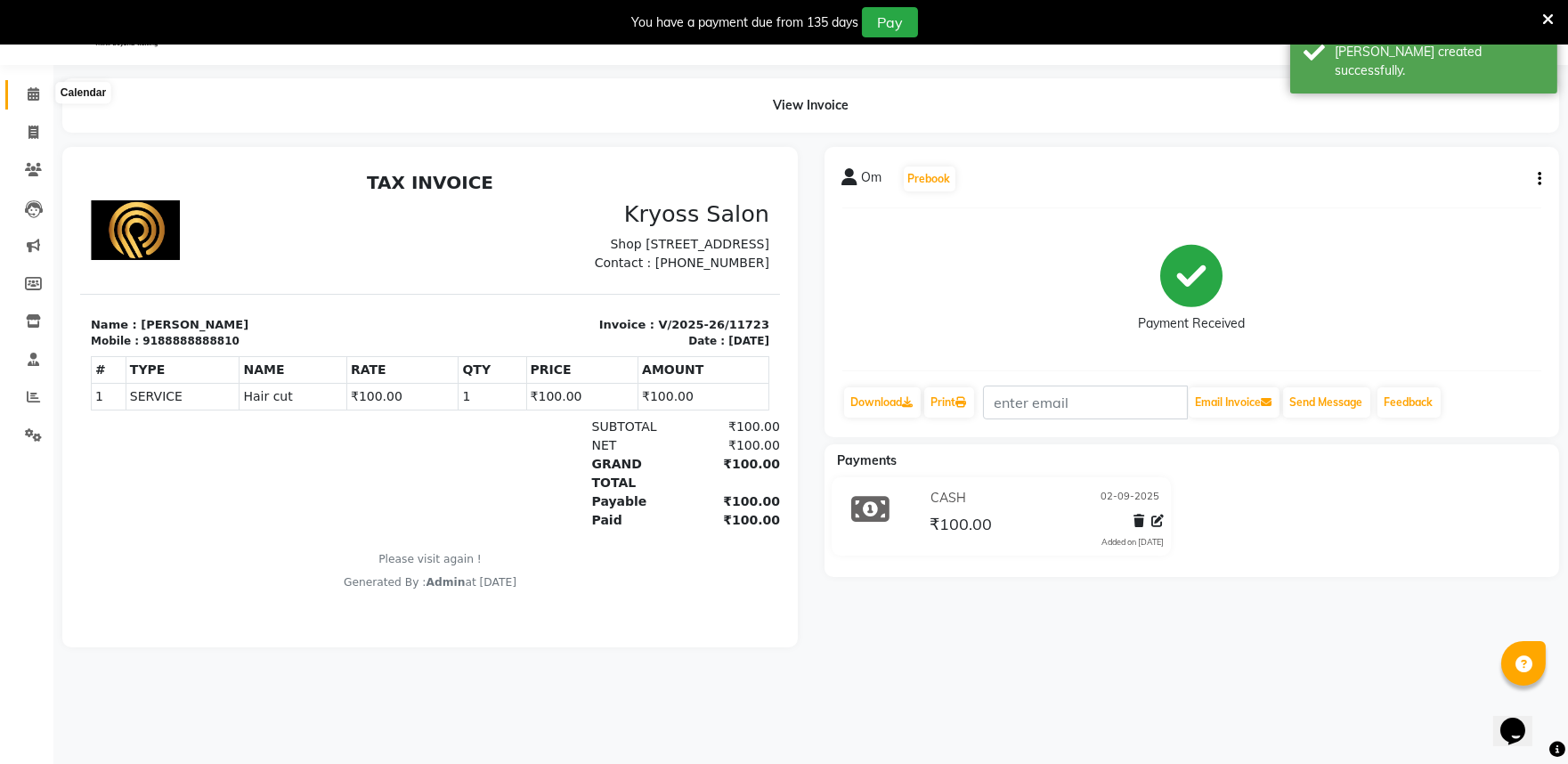
click at [34, 94] on icon at bounding box center [33, 93] width 12 height 13
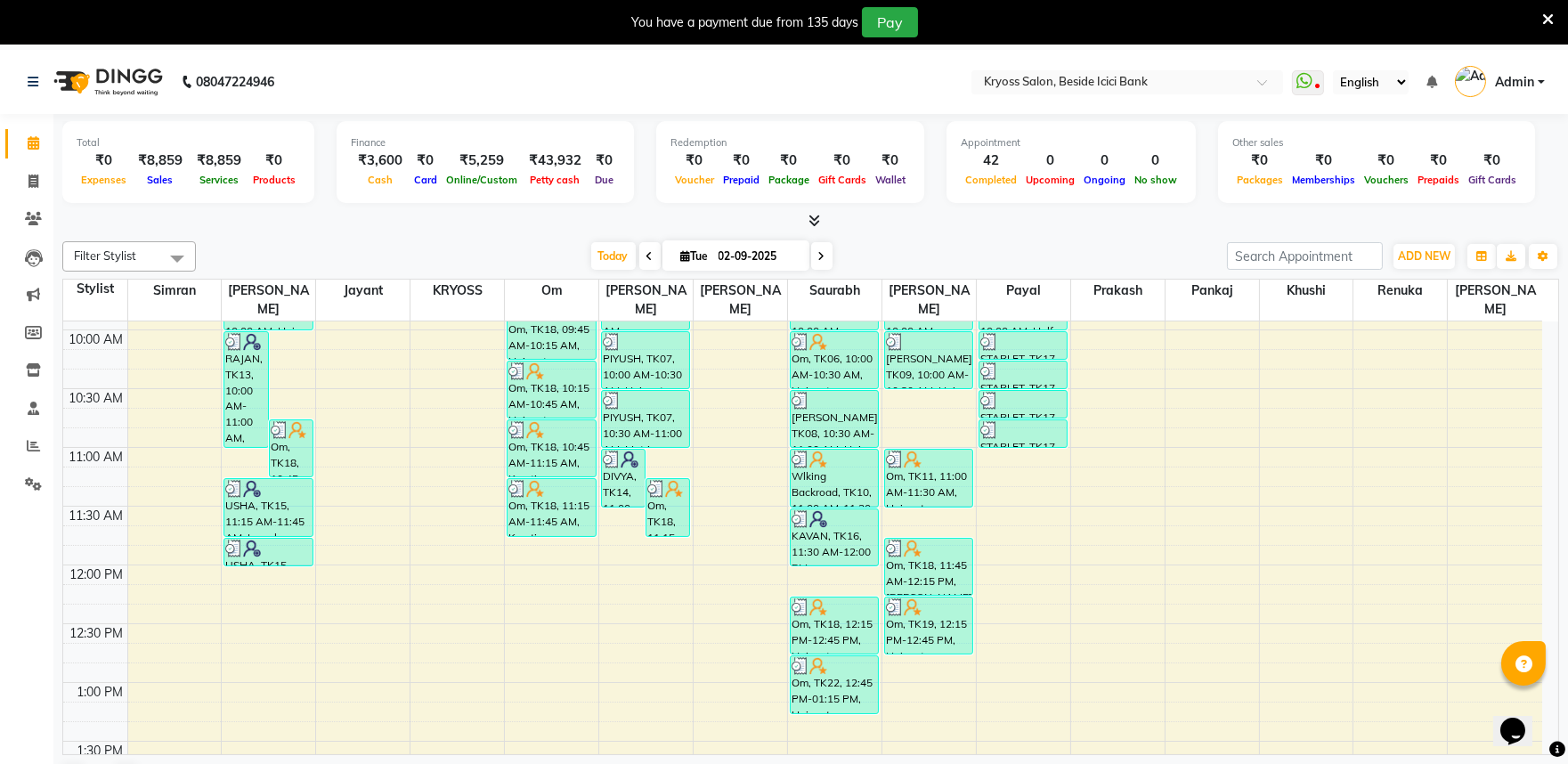
scroll to position [198, 0]
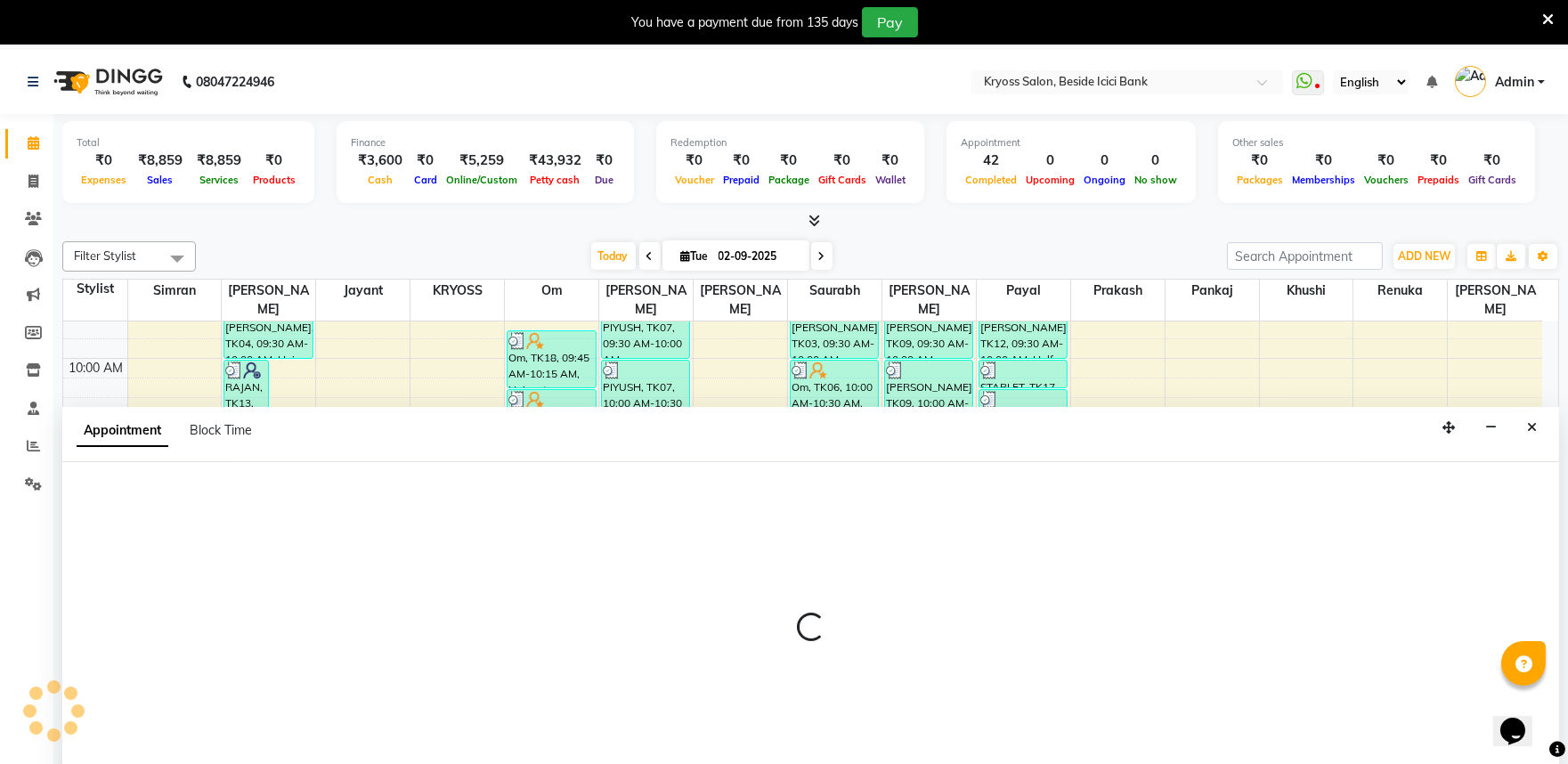
scroll to position [54, 0]
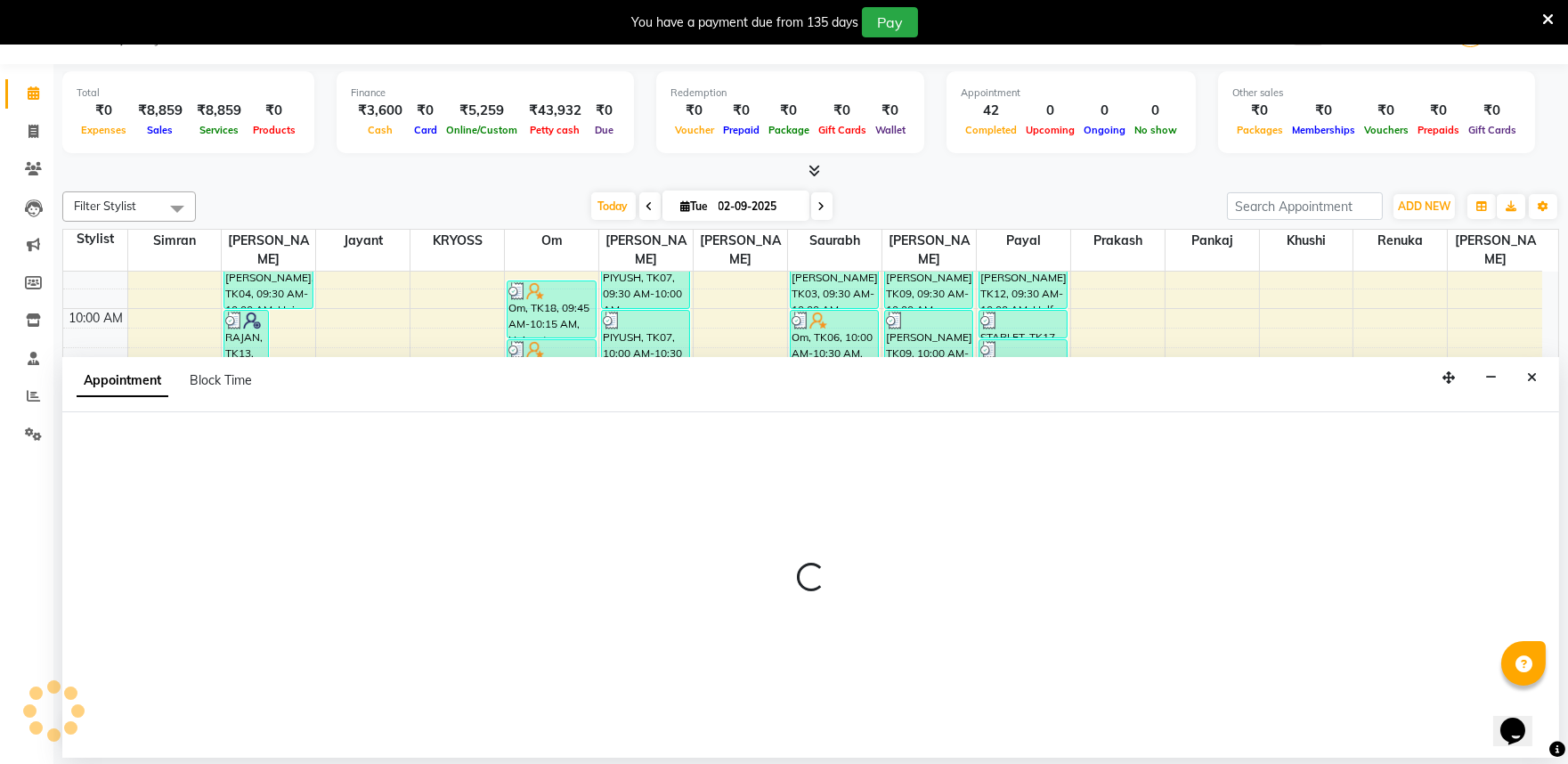
select select "52359"
select select "tentative"
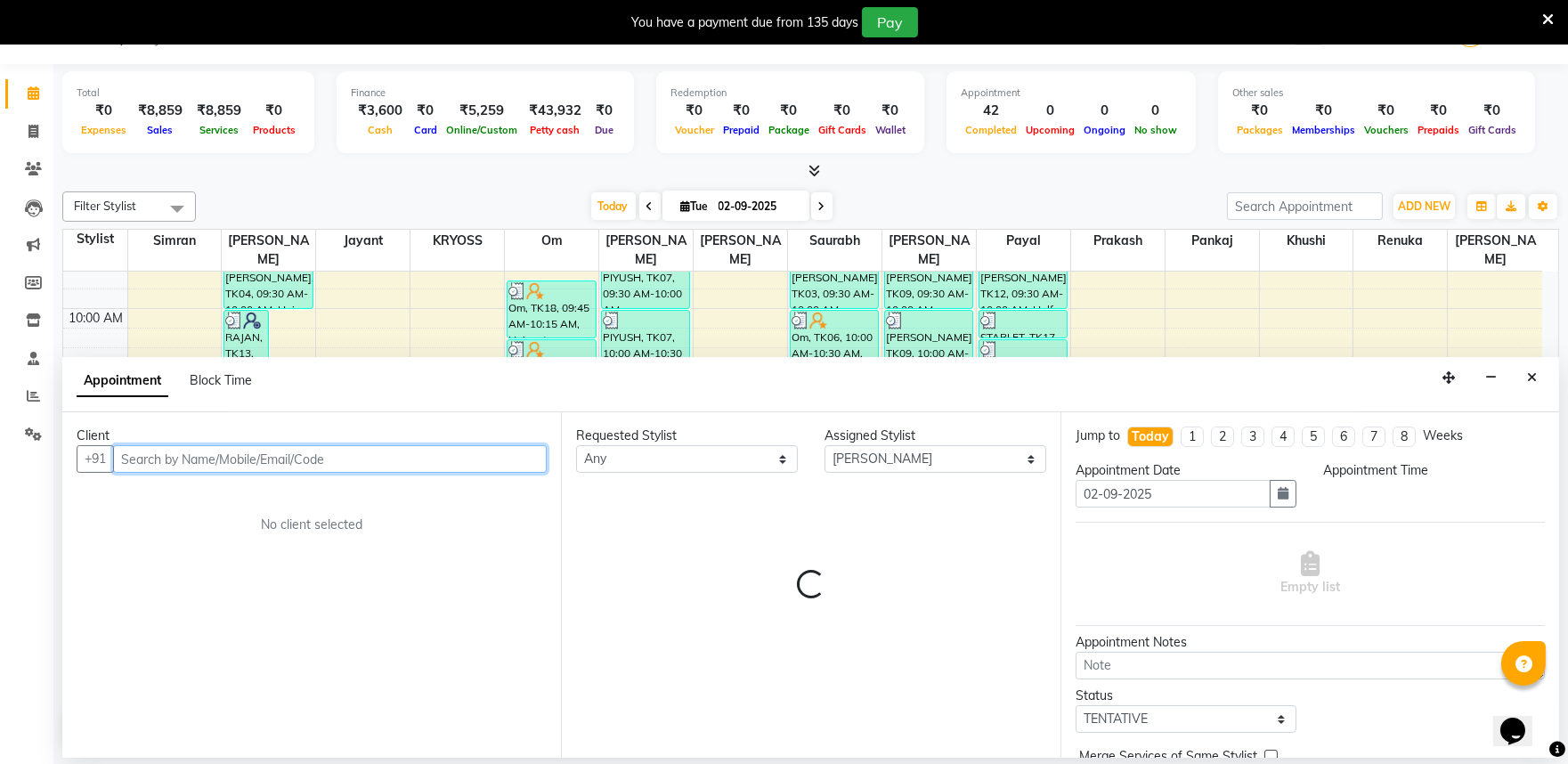
select select "735"
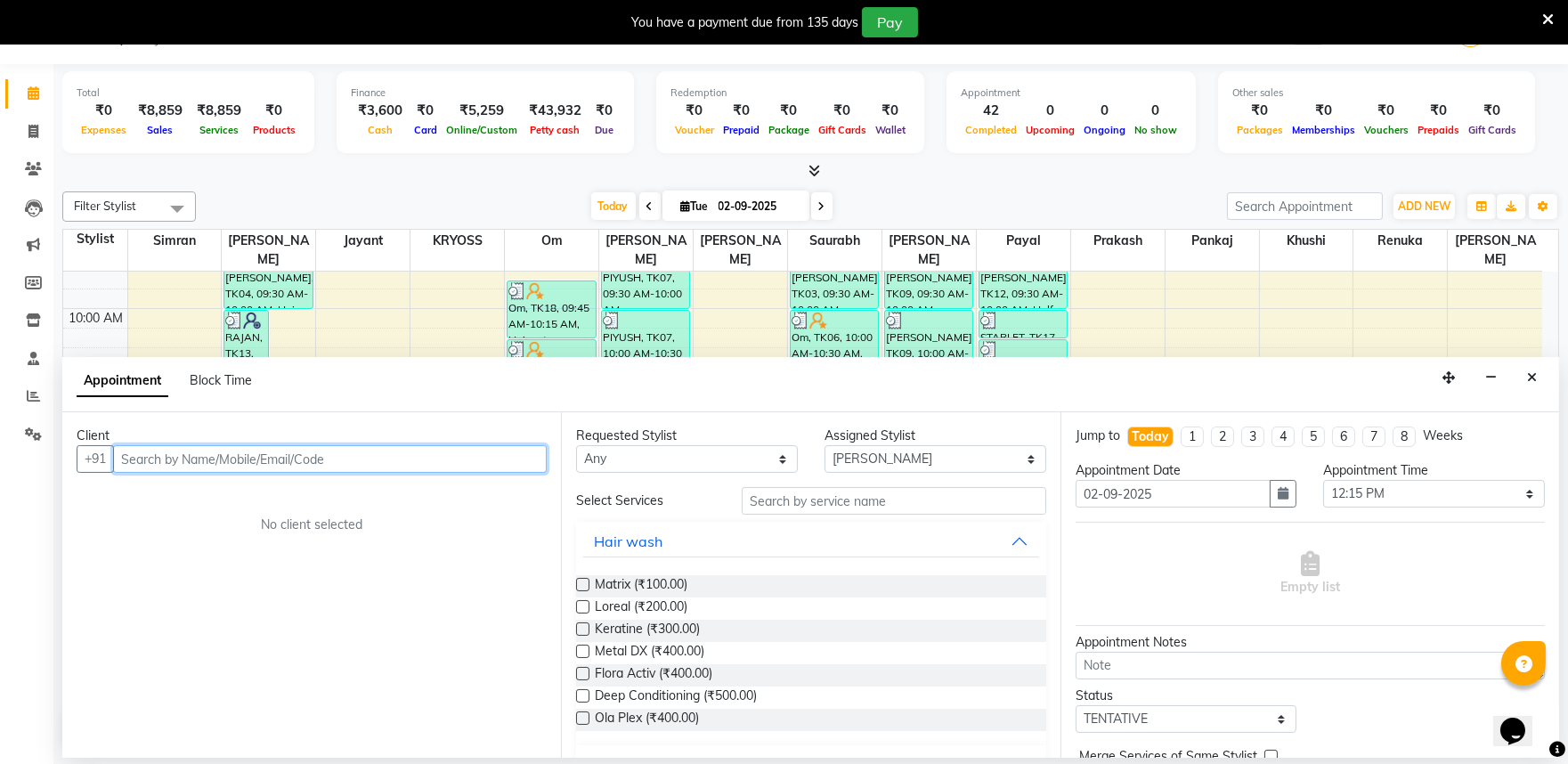
click at [395, 473] on input "text" at bounding box center [330, 459] width 434 height 28
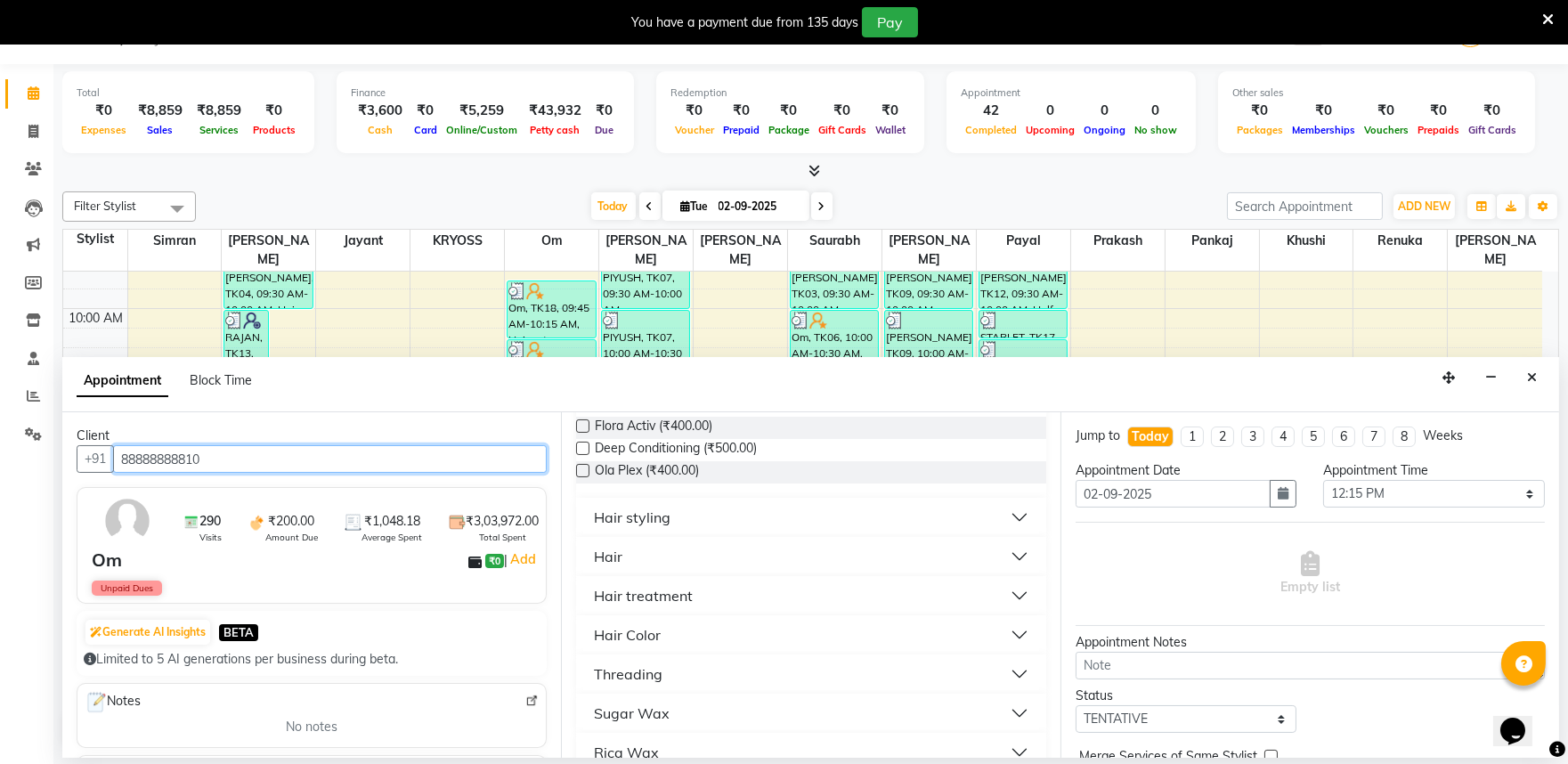
scroll to position [297, 0]
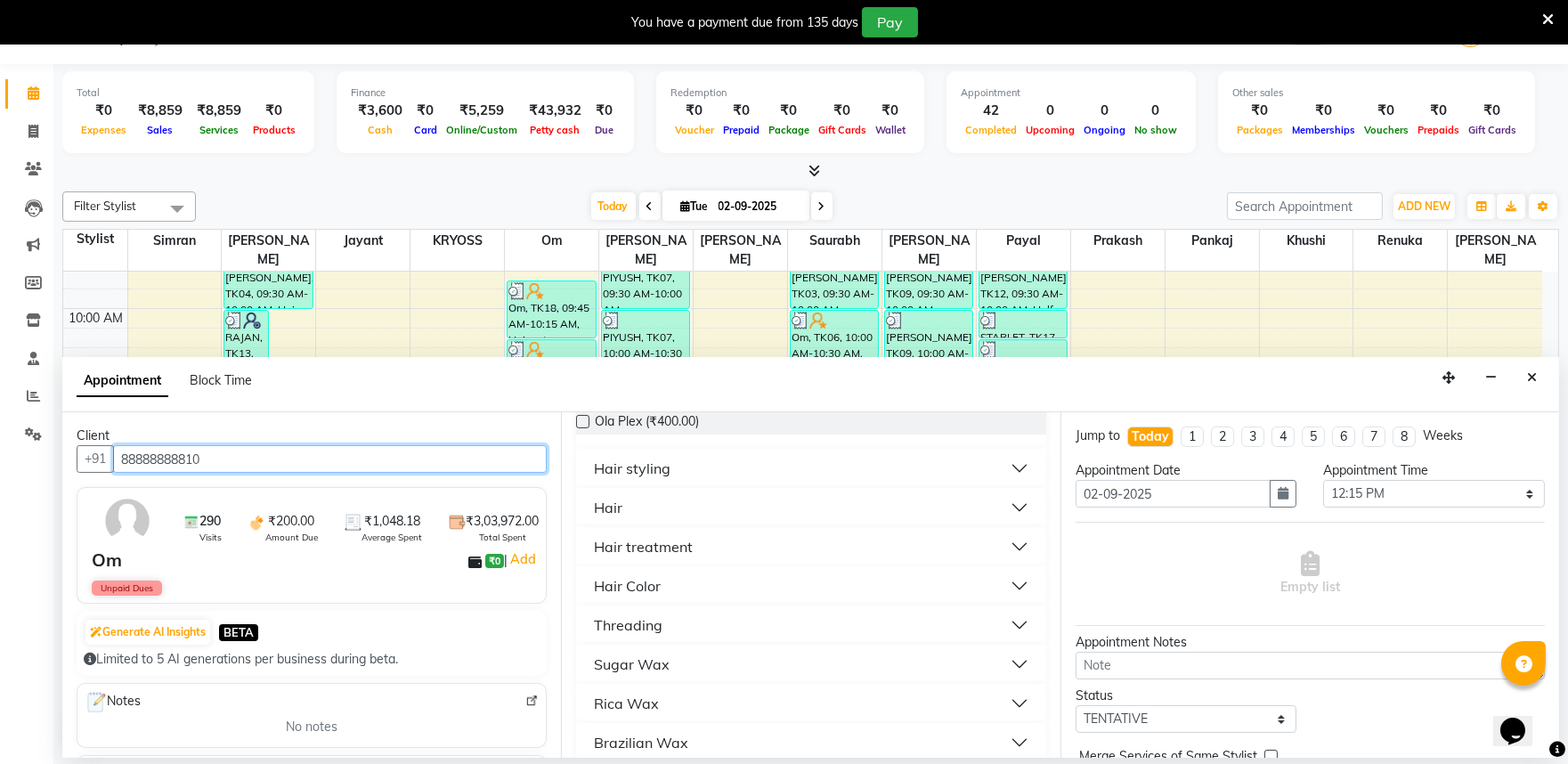
type input "88888888810"
click at [642, 524] on button "Hair" at bounding box center [811, 508] width 455 height 32
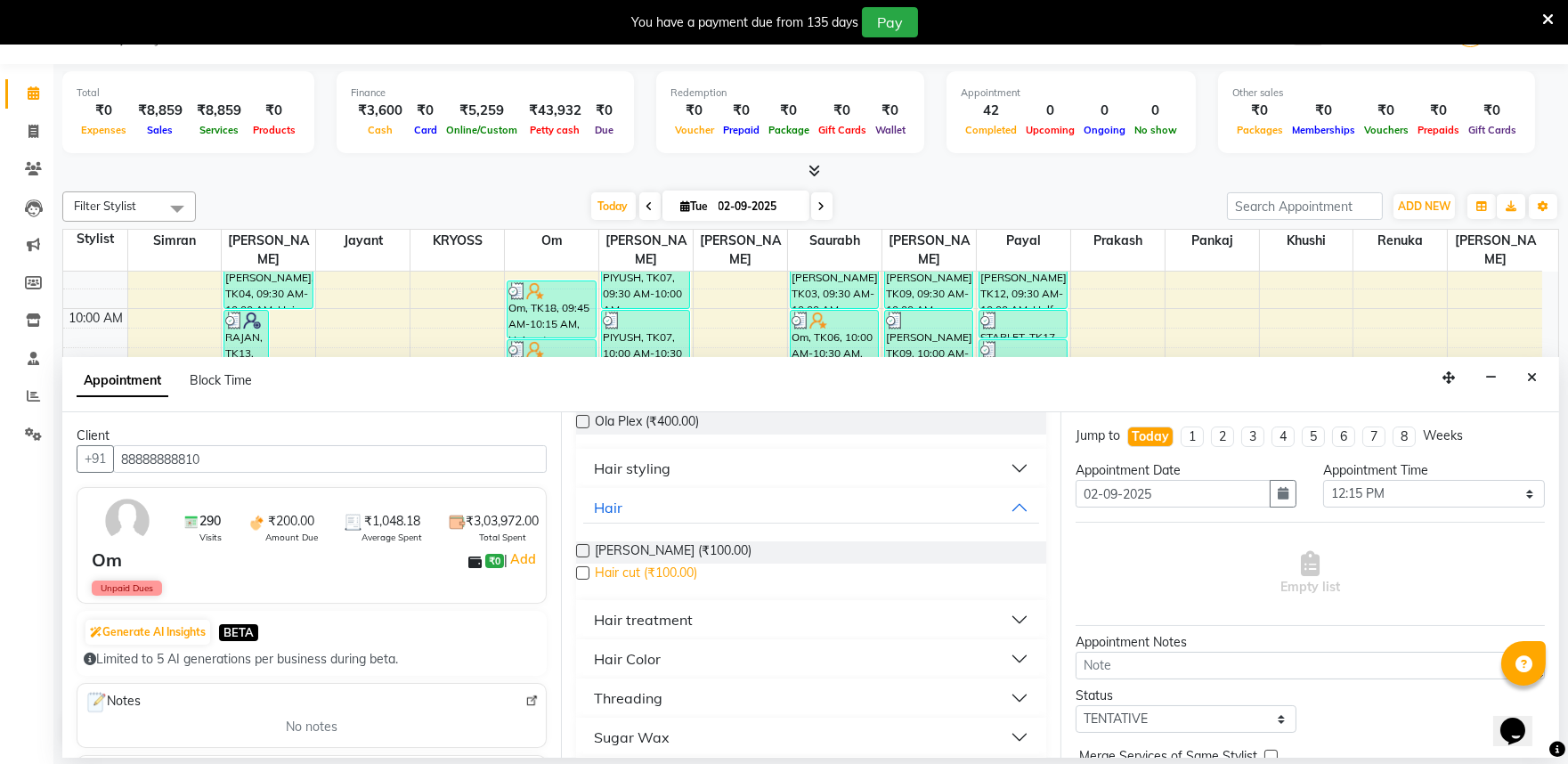
click at [692, 586] on span "Hair cut (₹100.00)" at bounding box center [646, 574] width 102 height 22
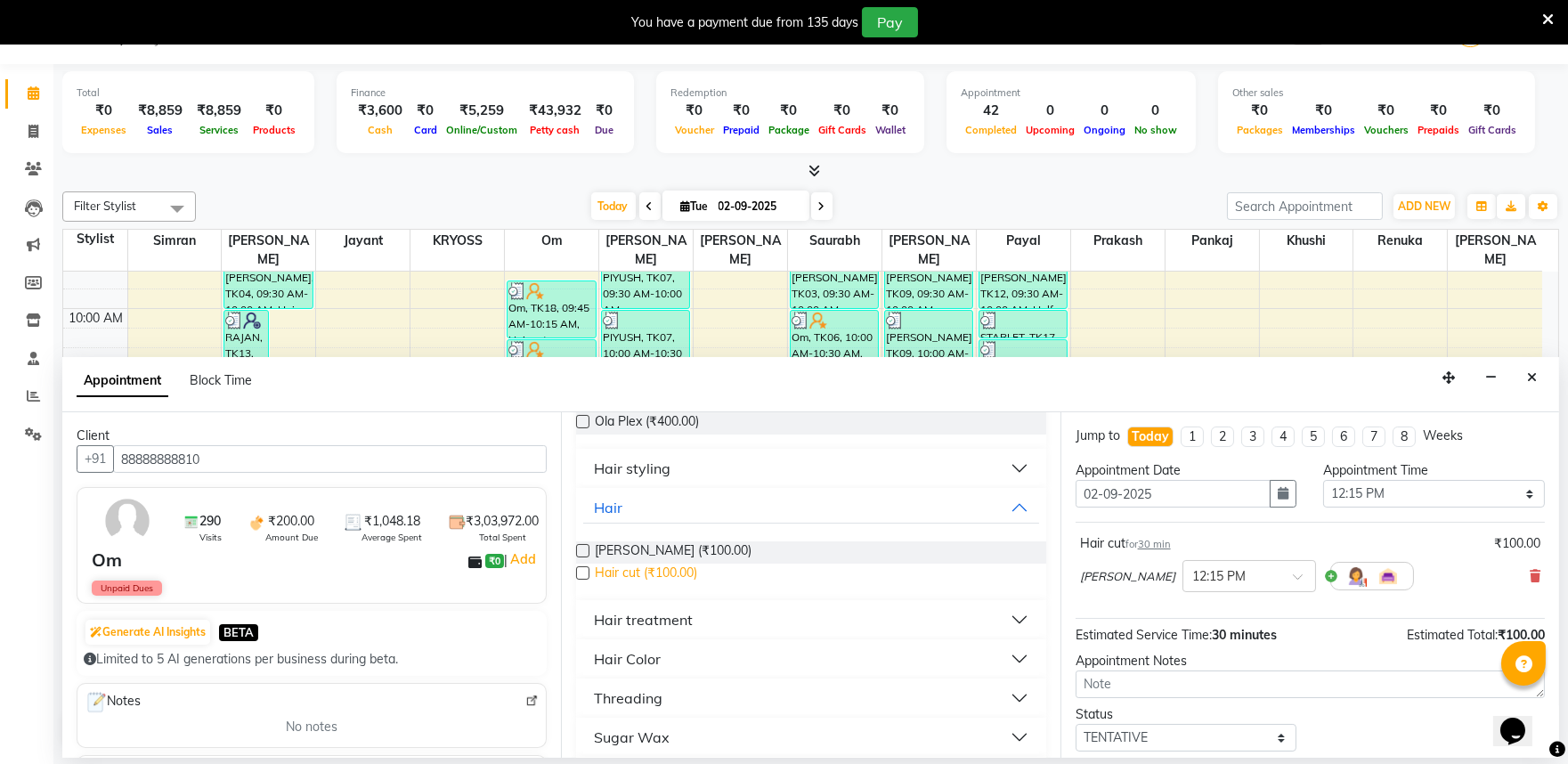
click at [692, 586] on span "Hair cut (₹100.00)" at bounding box center [646, 574] width 102 height 22
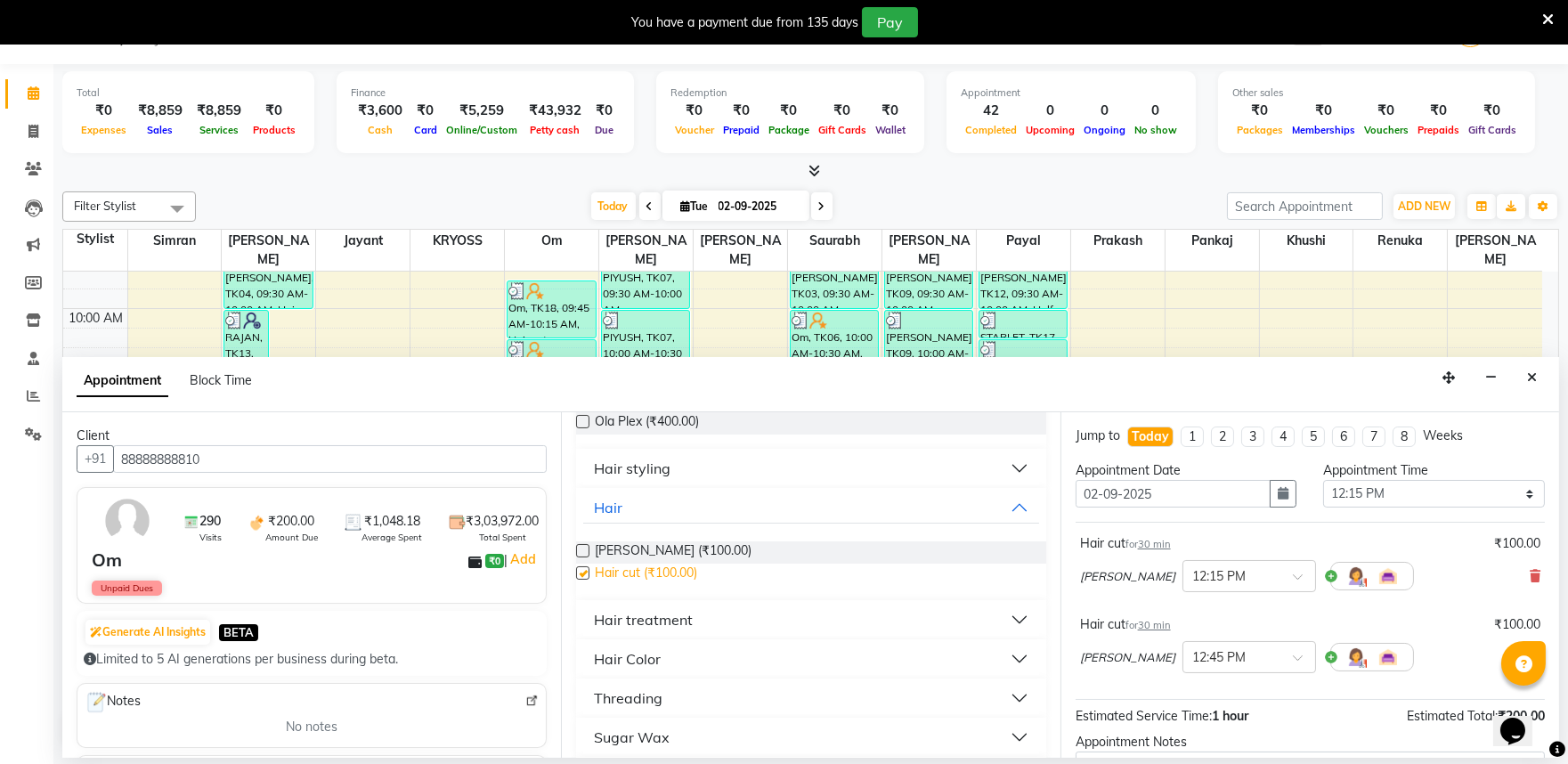
checkbox input "false"
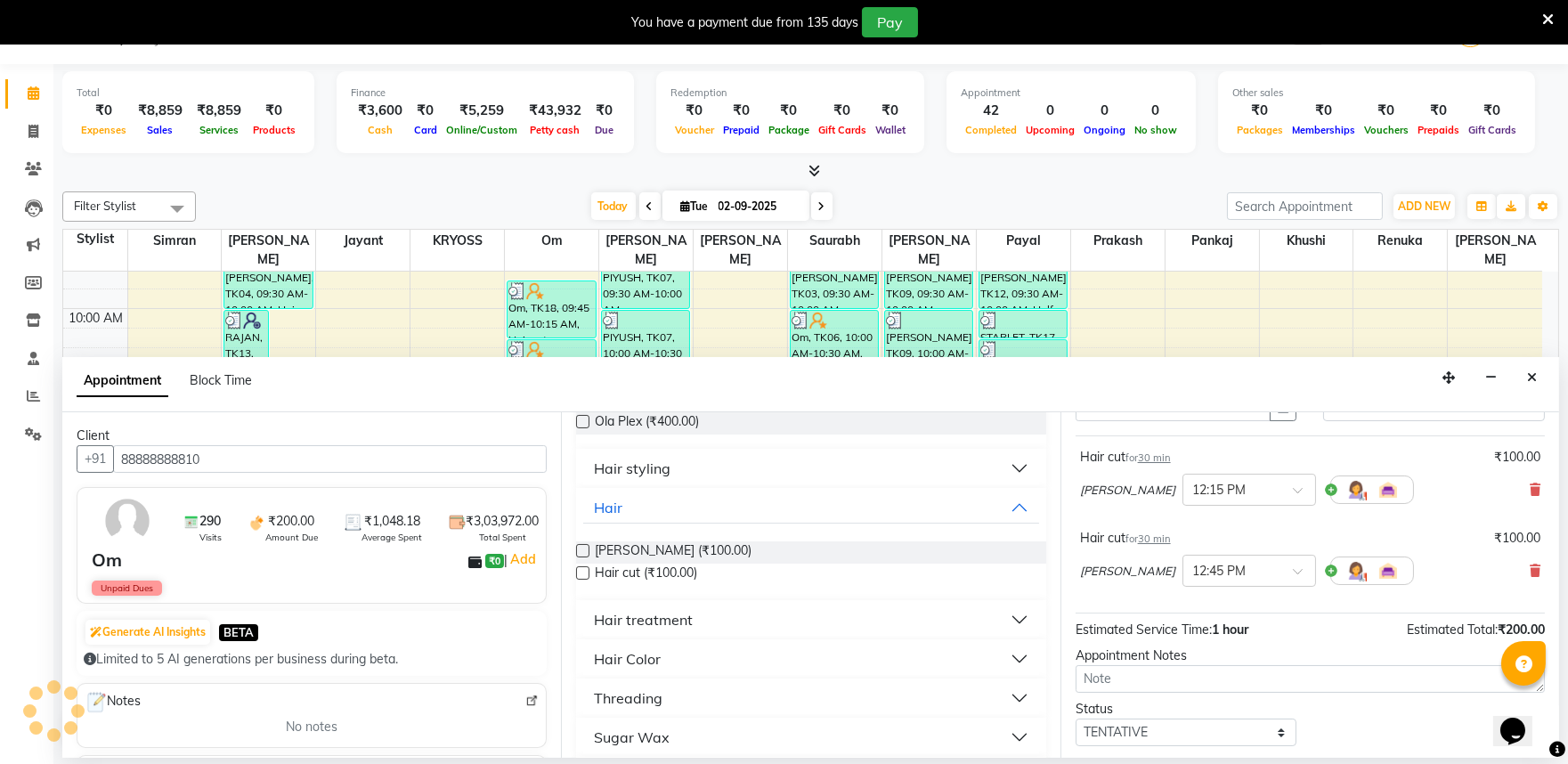
scroll to position [226, 0]
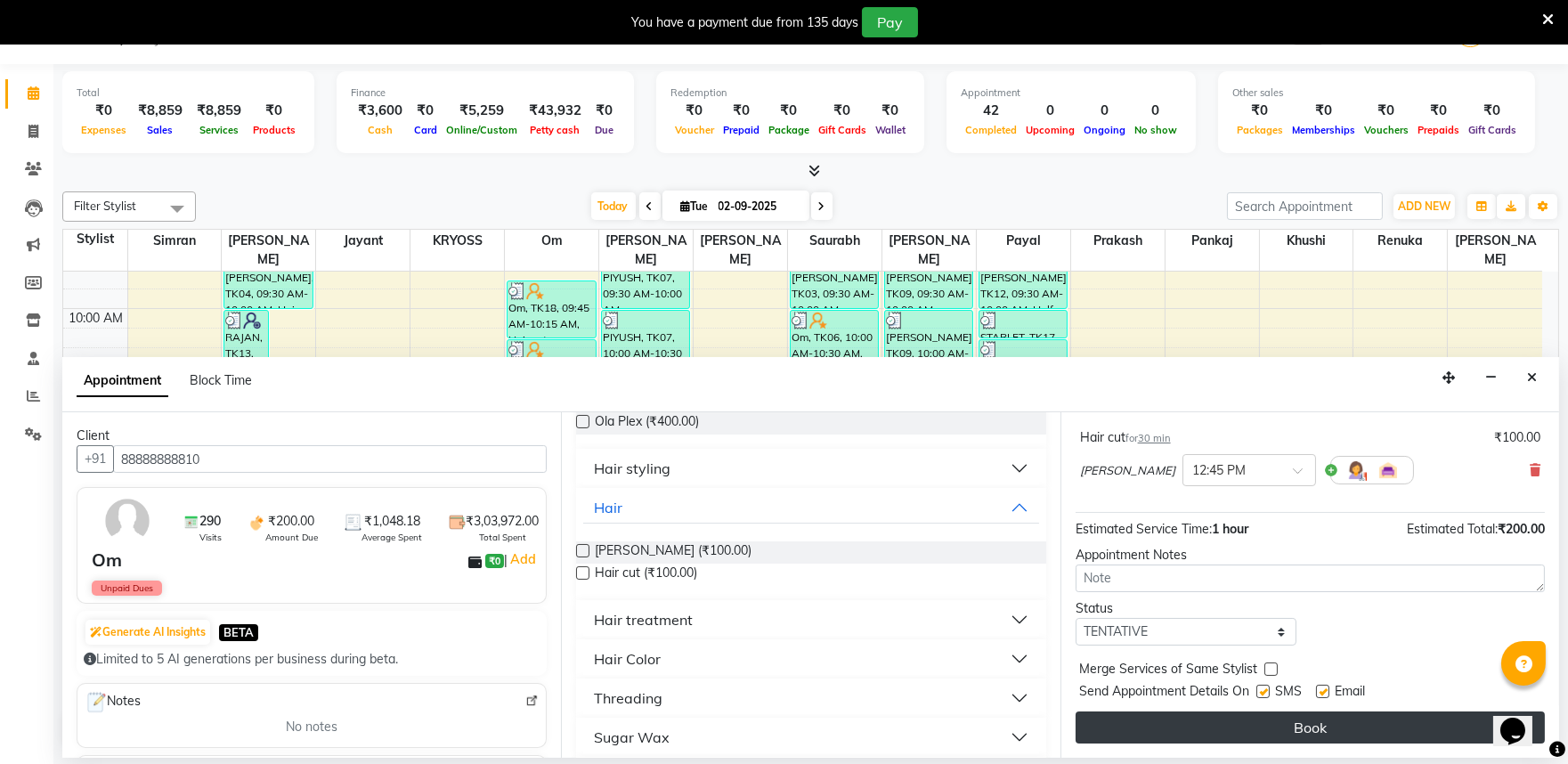
click at [1284, 738] on button "Book" at bounding box center [1310, 728] width 469 height 32
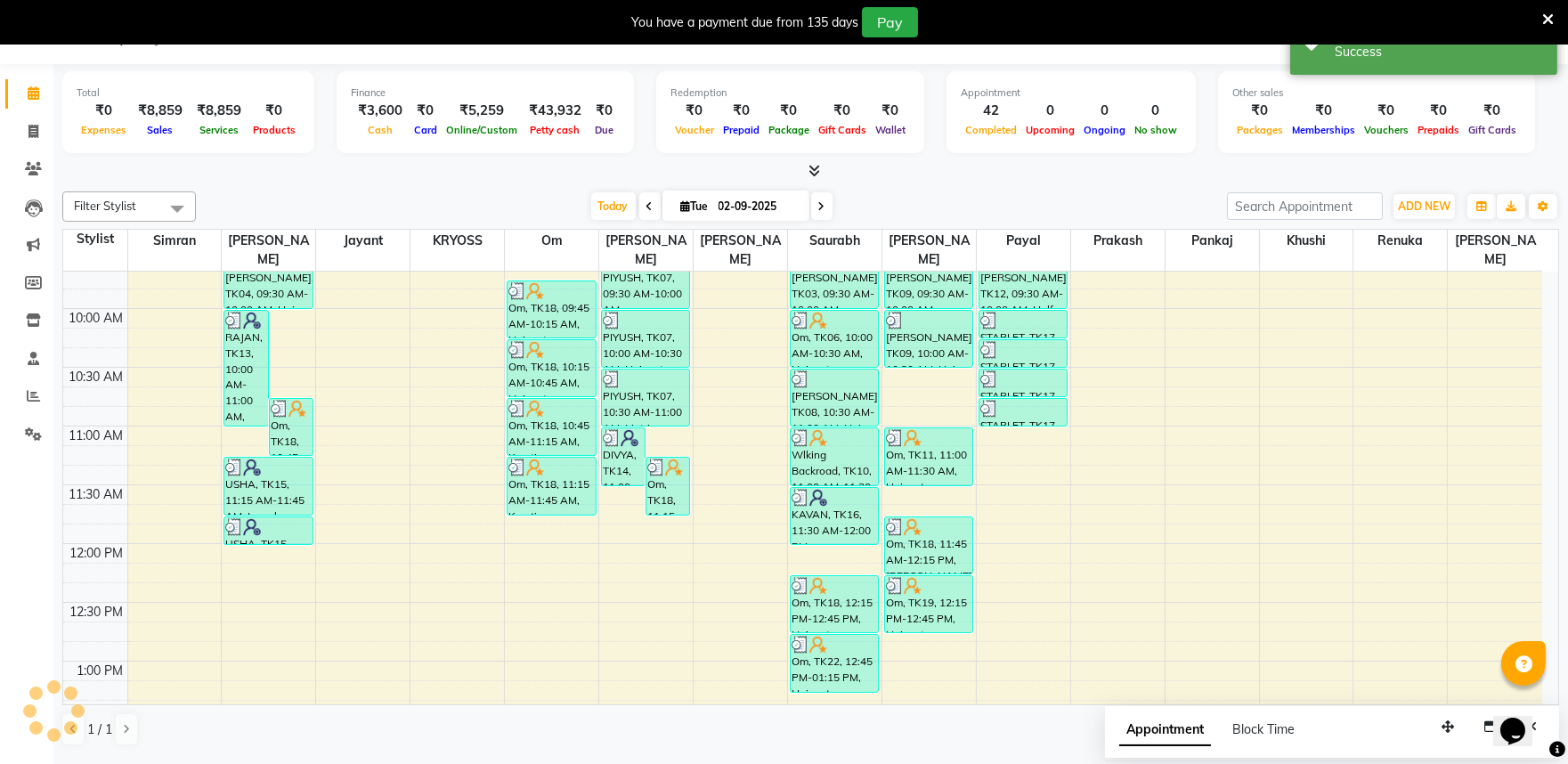
scroll to position [0, 0]
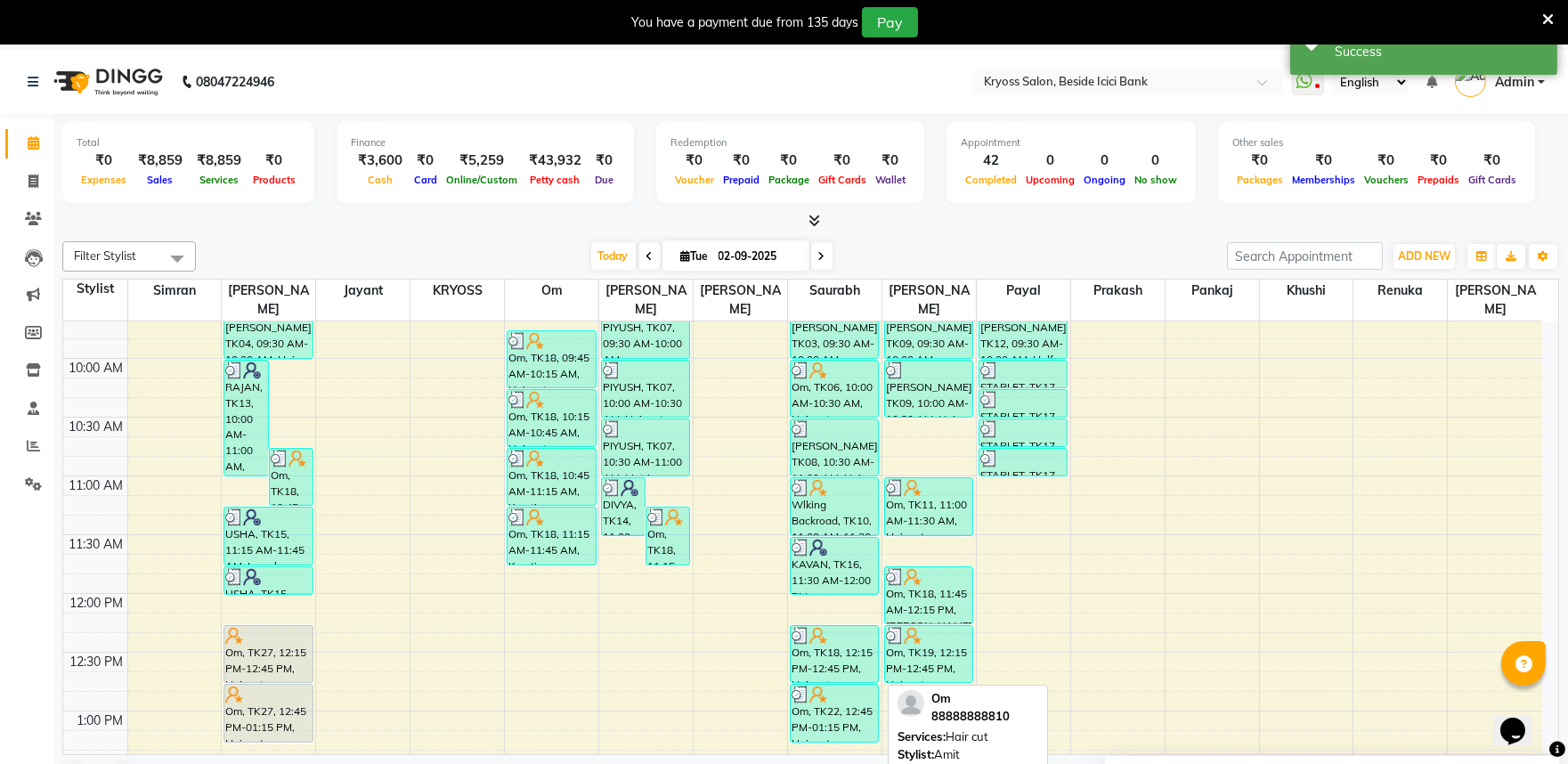
click at [274, 647] on div "Om, TK27, 12:15 PM-12:45 PM, Hair cut" at bounding box center [268, 654] width 87 height 56
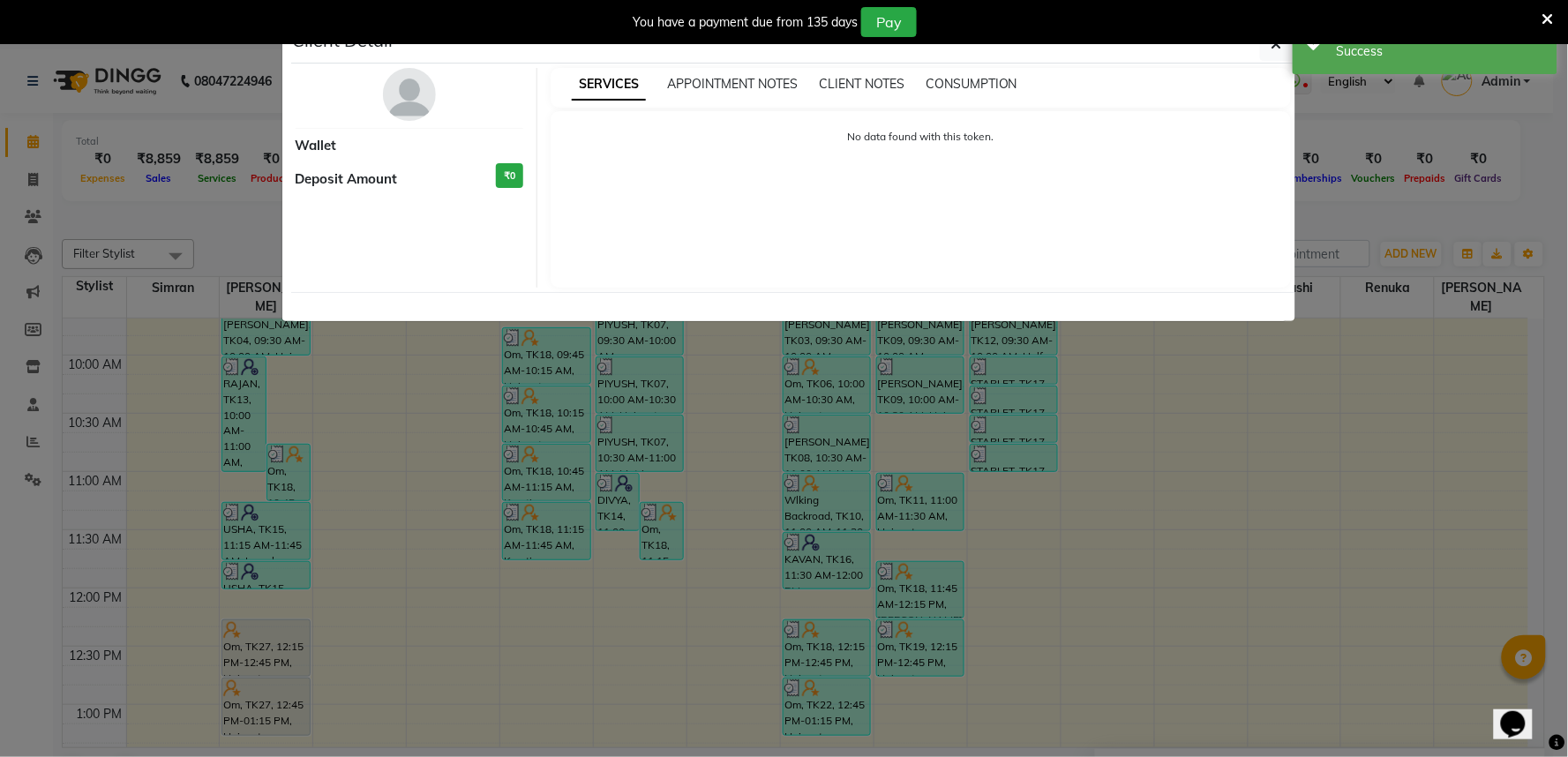
select select "7"
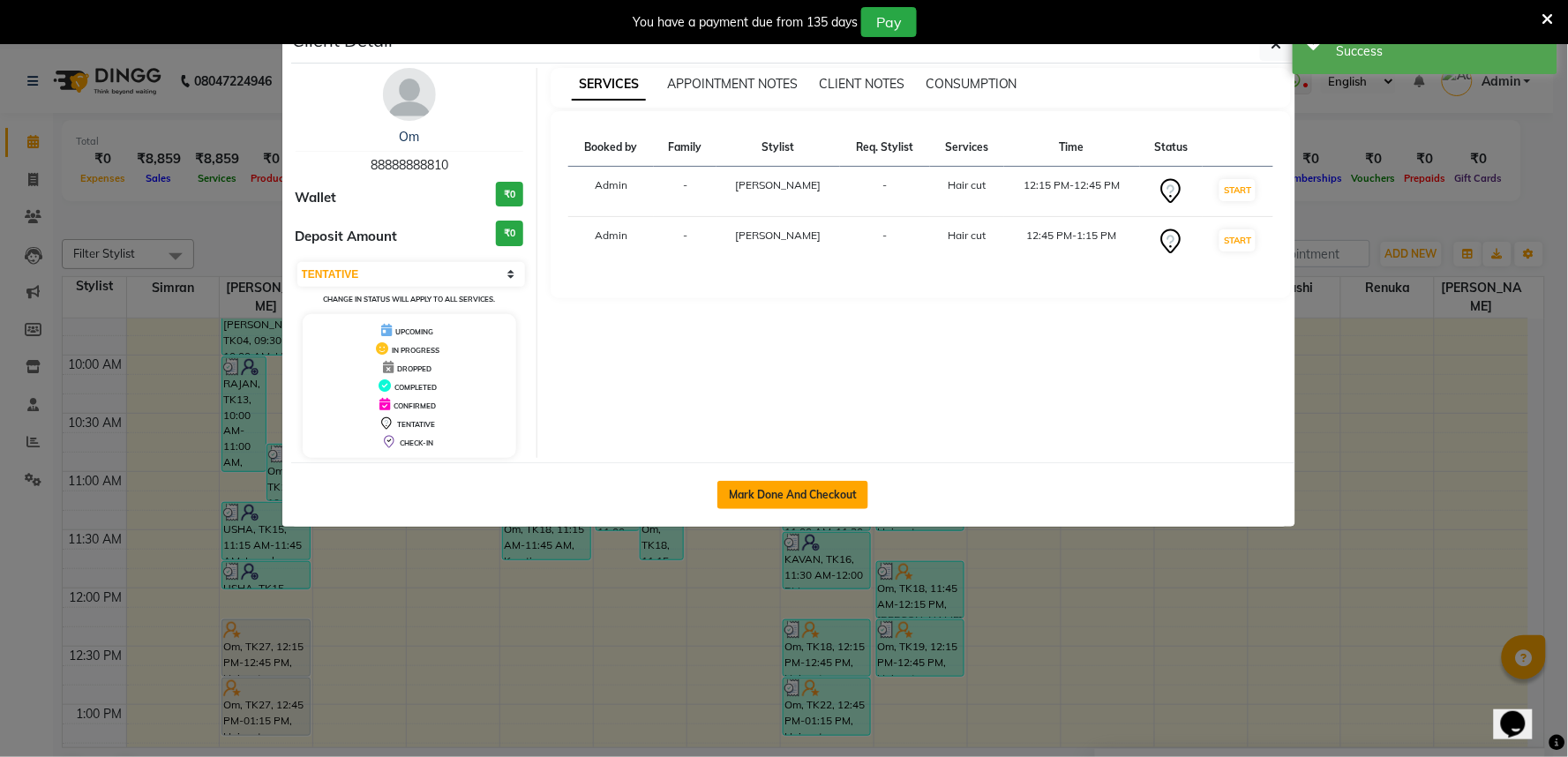
click at [757, 509] on button "Mark Done And Checkout" at bounding box center [792, 495] width 150 height 28
select select "service"
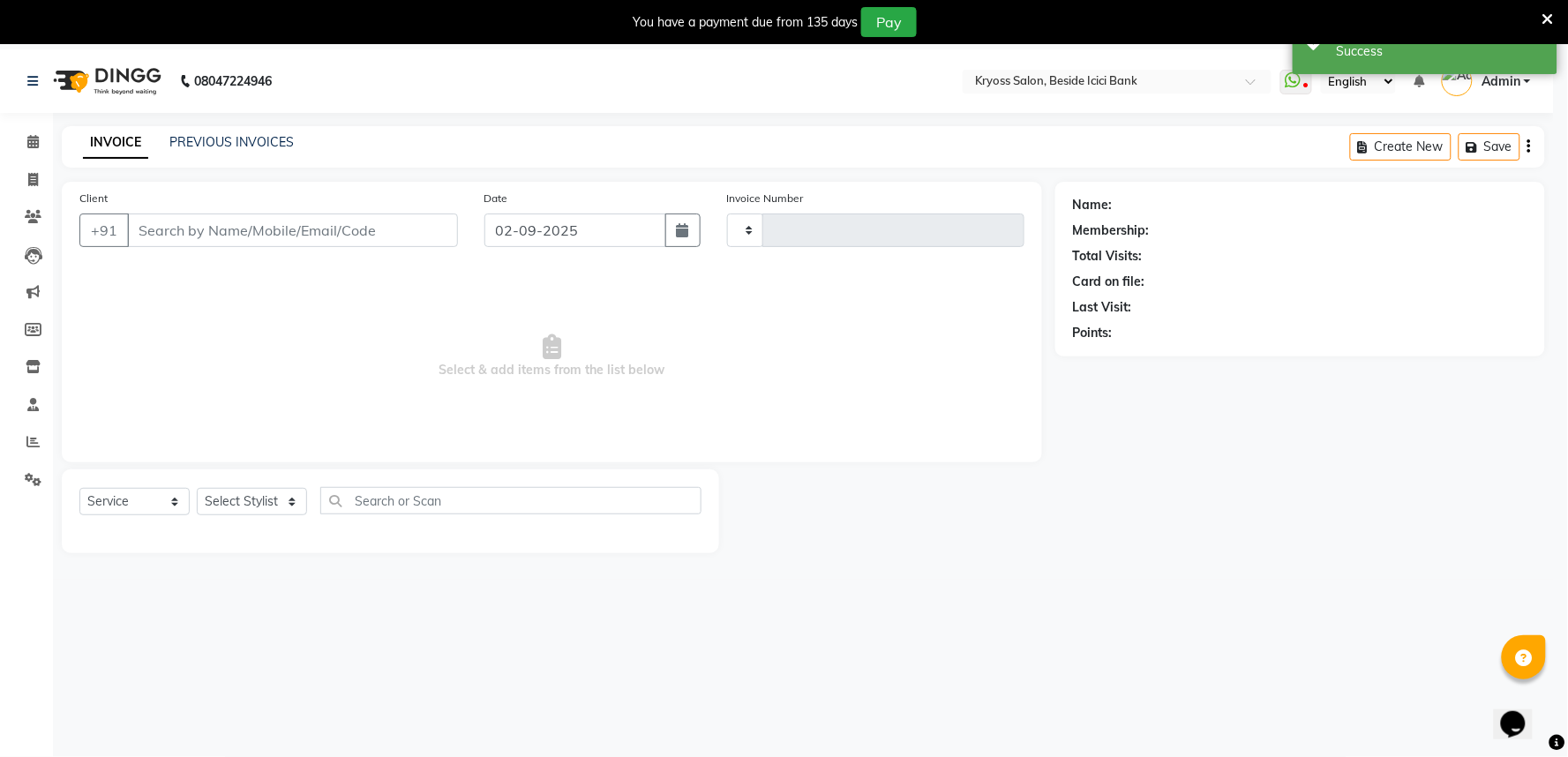
type input "11728"
select select "5439"
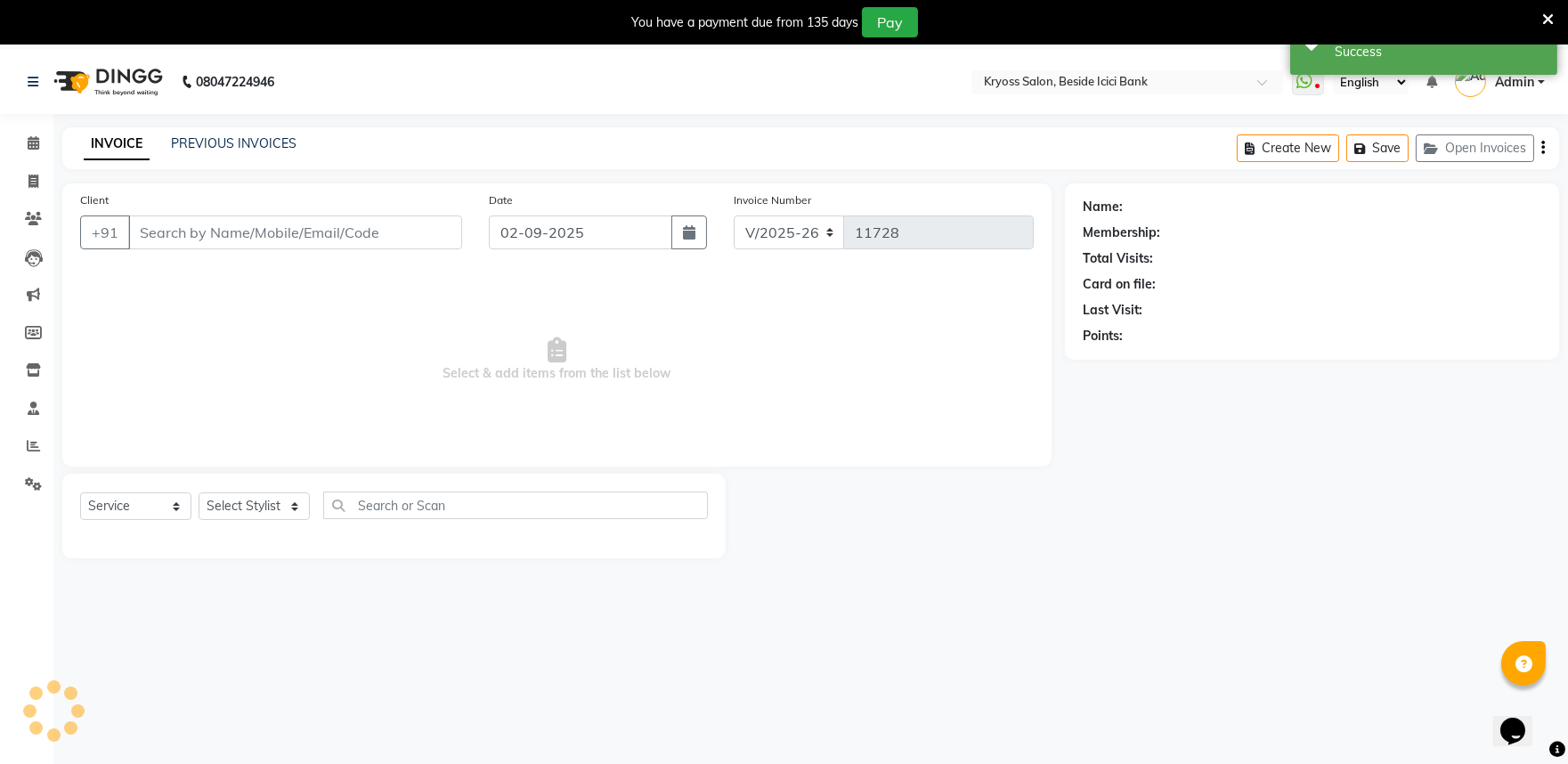
type input "88888888810"
select select "52359"
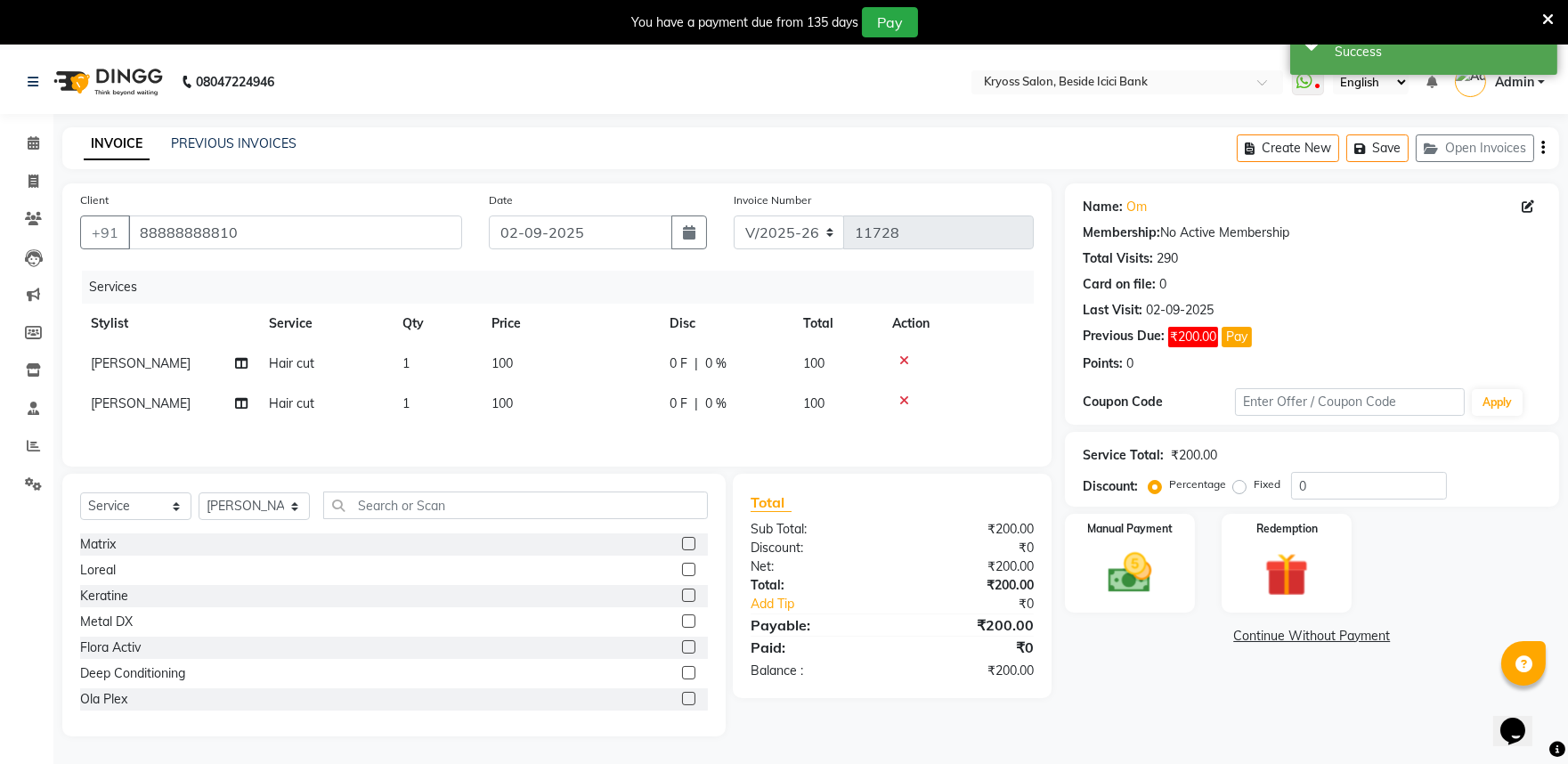
click at [135, 384] on td "[PERSON_NAME]" at bounding box center [169, 364] width 178 height 40
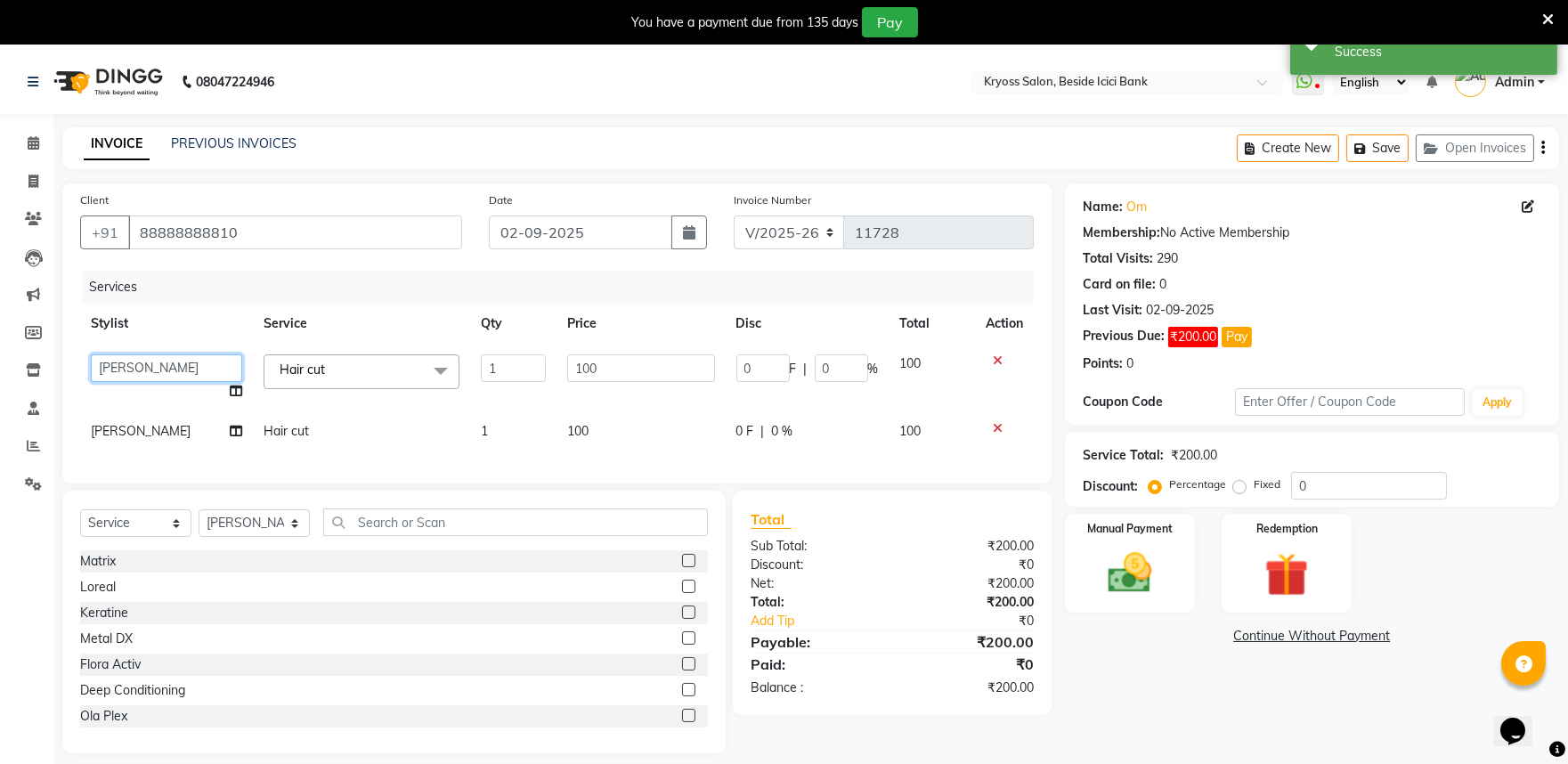
click at [135, 382] on select "amit [PERSON_NAME] [PERSON_NAME] [PERSON_NAME] [PERSON_NAME] KRYOSS [PERSON_NAM…" at bounding box center [166, 368] width 151 height 28
select select "79205"
drag, startPoint x: 1133, startPoint y: 608, endPoint x: 1166, endPoint y: 637, distance: 43.9
click at [1134, 600] on img at bounding box center [1129, 573] width 74 height 52
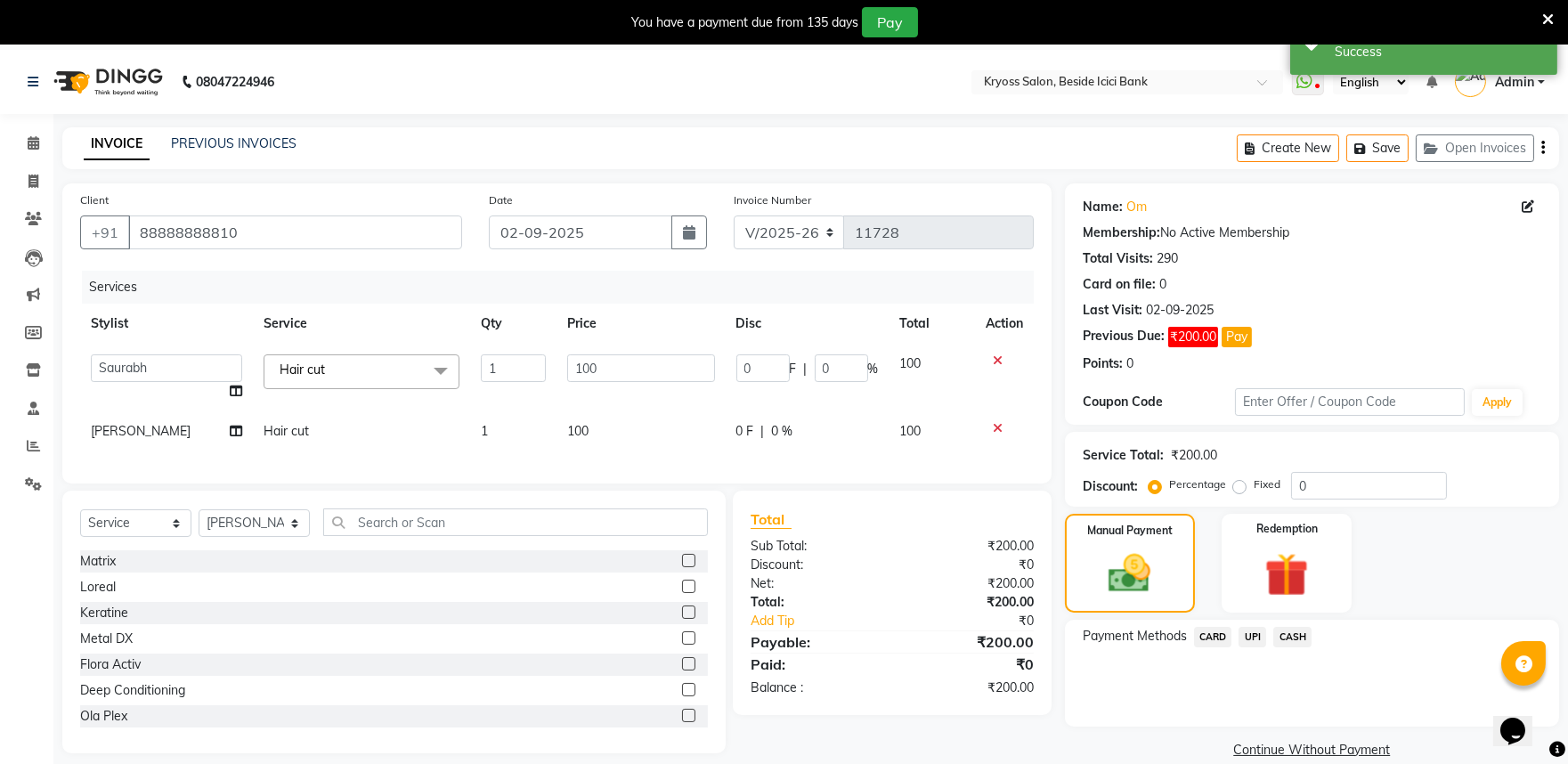
click at [1259, 648] on span "UPI" at bounding box center [1253, 637] width 28 height 21
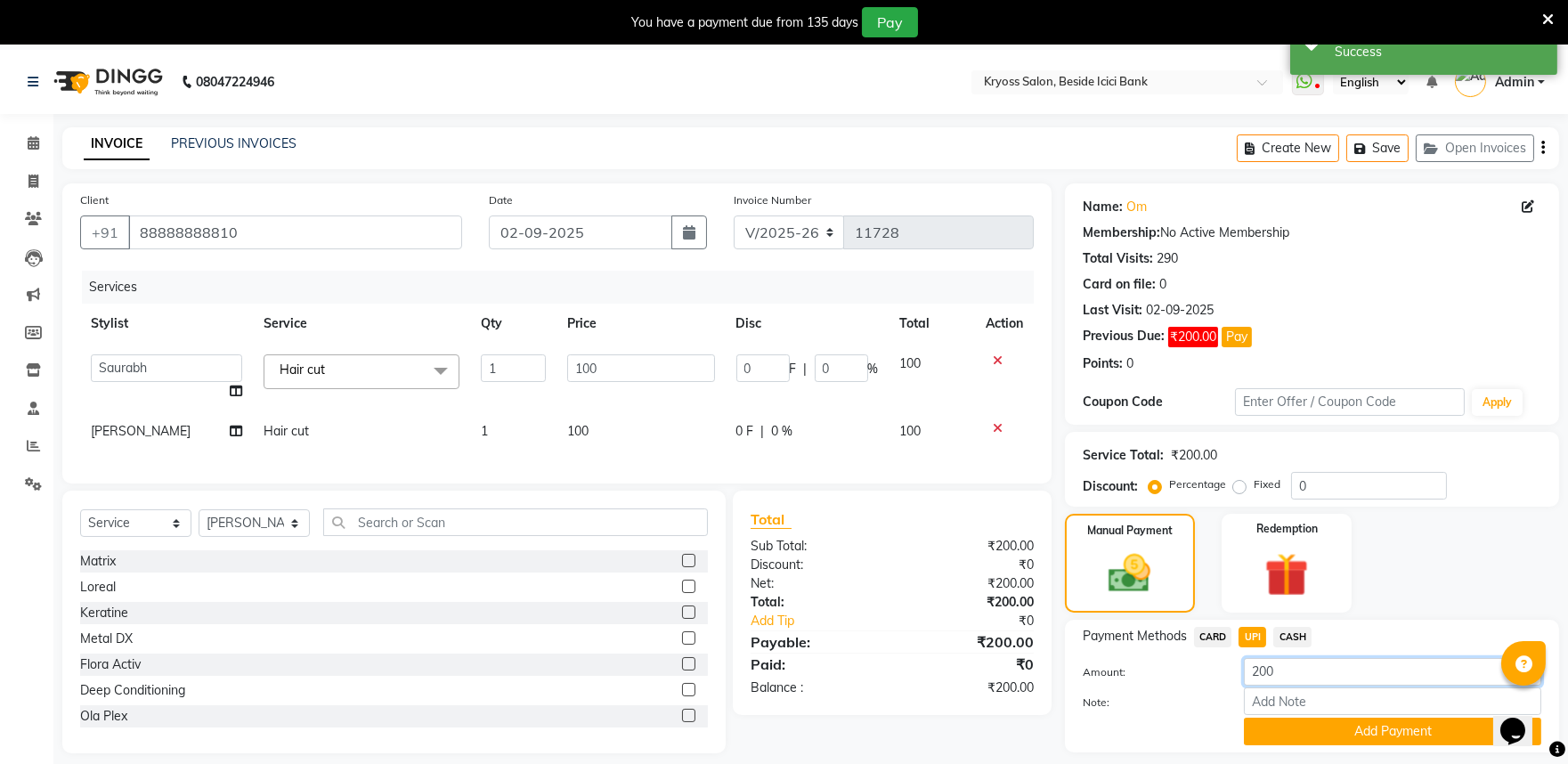
click at [1330, 686] on input "200" at bounding box center [1393, 671] width 297 height 28
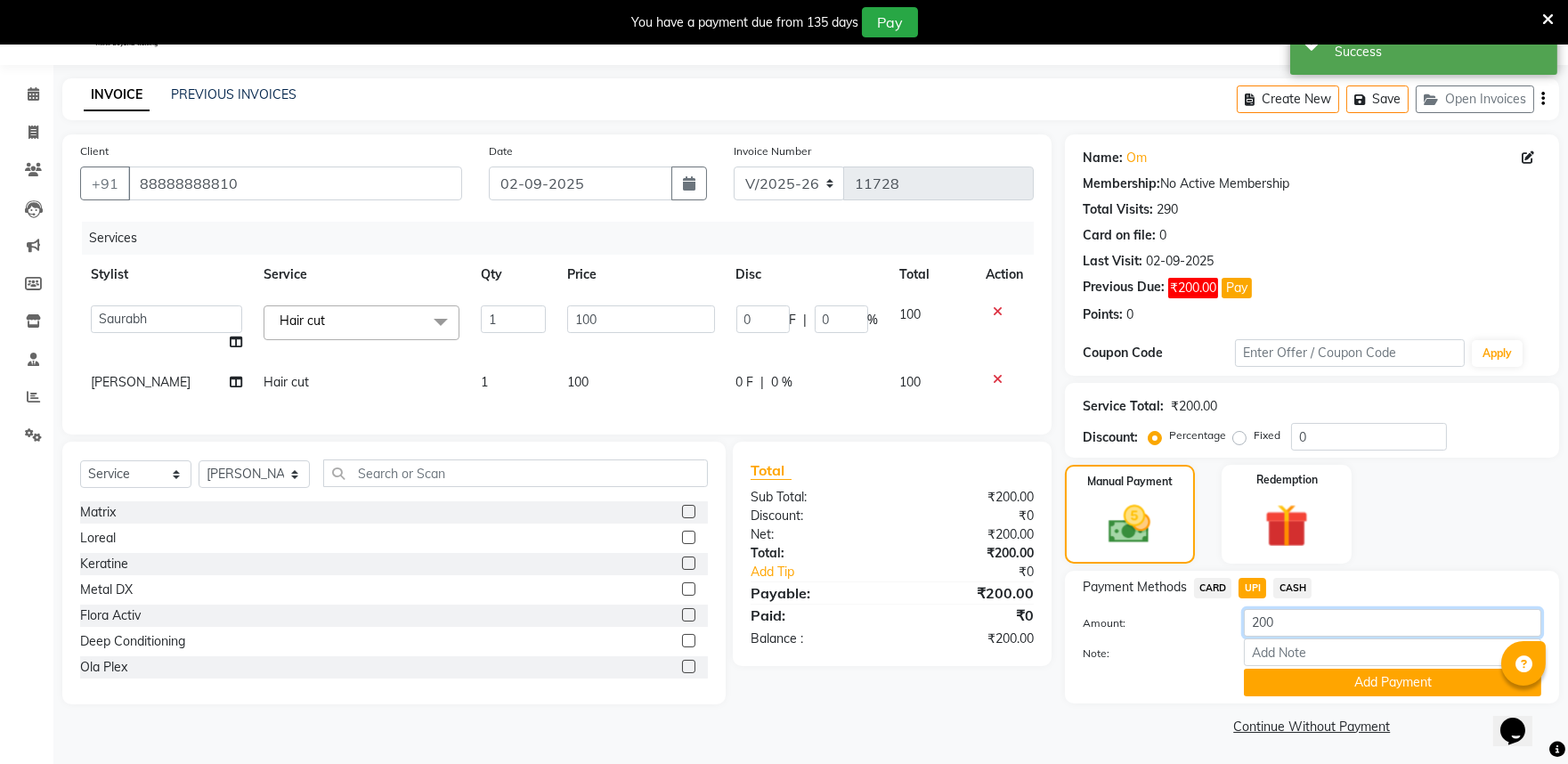
scroll to position [98, 0]
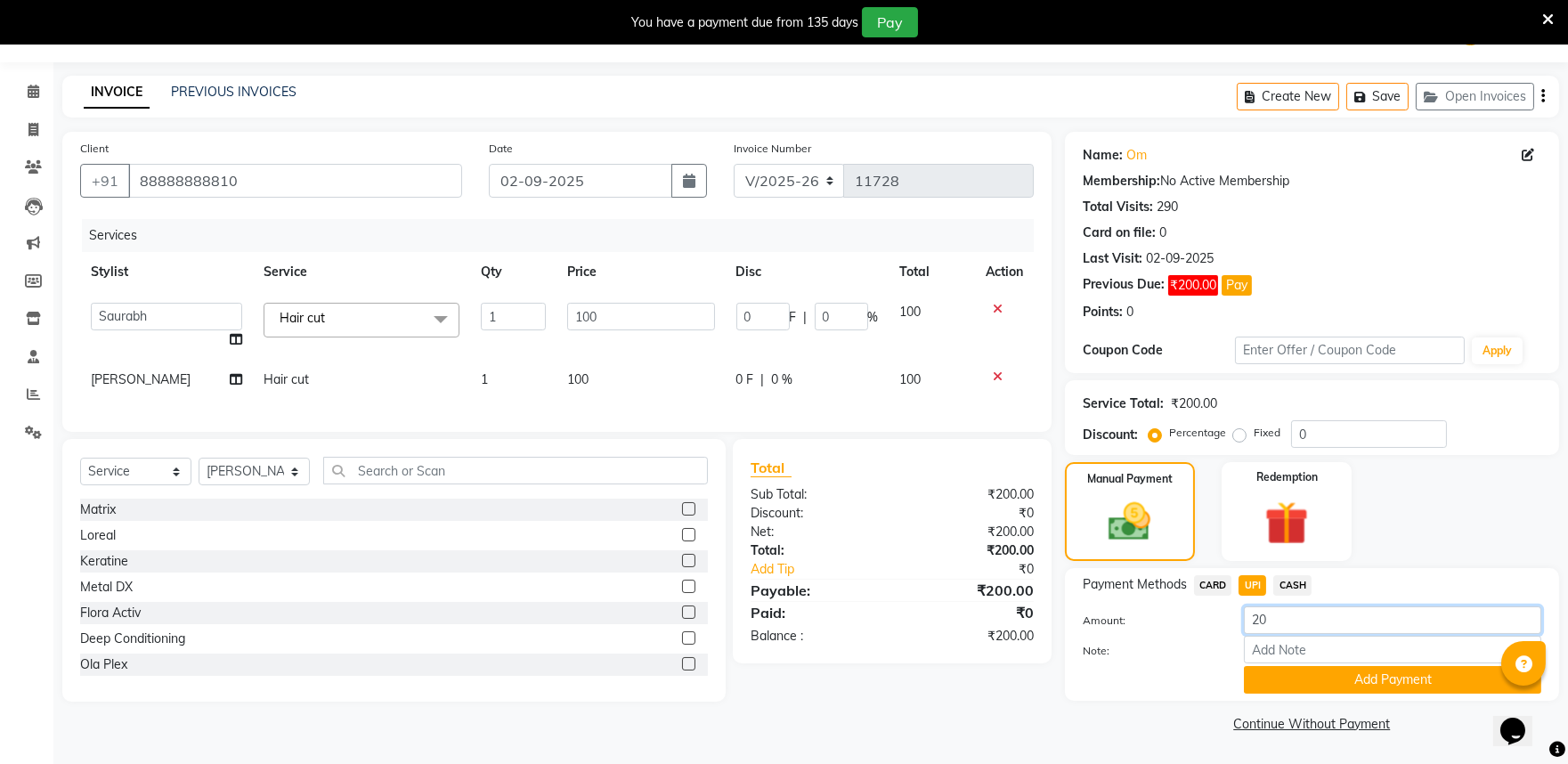
type input "2"
type input "100"
click at [1316, 671] on button "Add Payment" at bounding box center [1393, 680] width 297 height 28
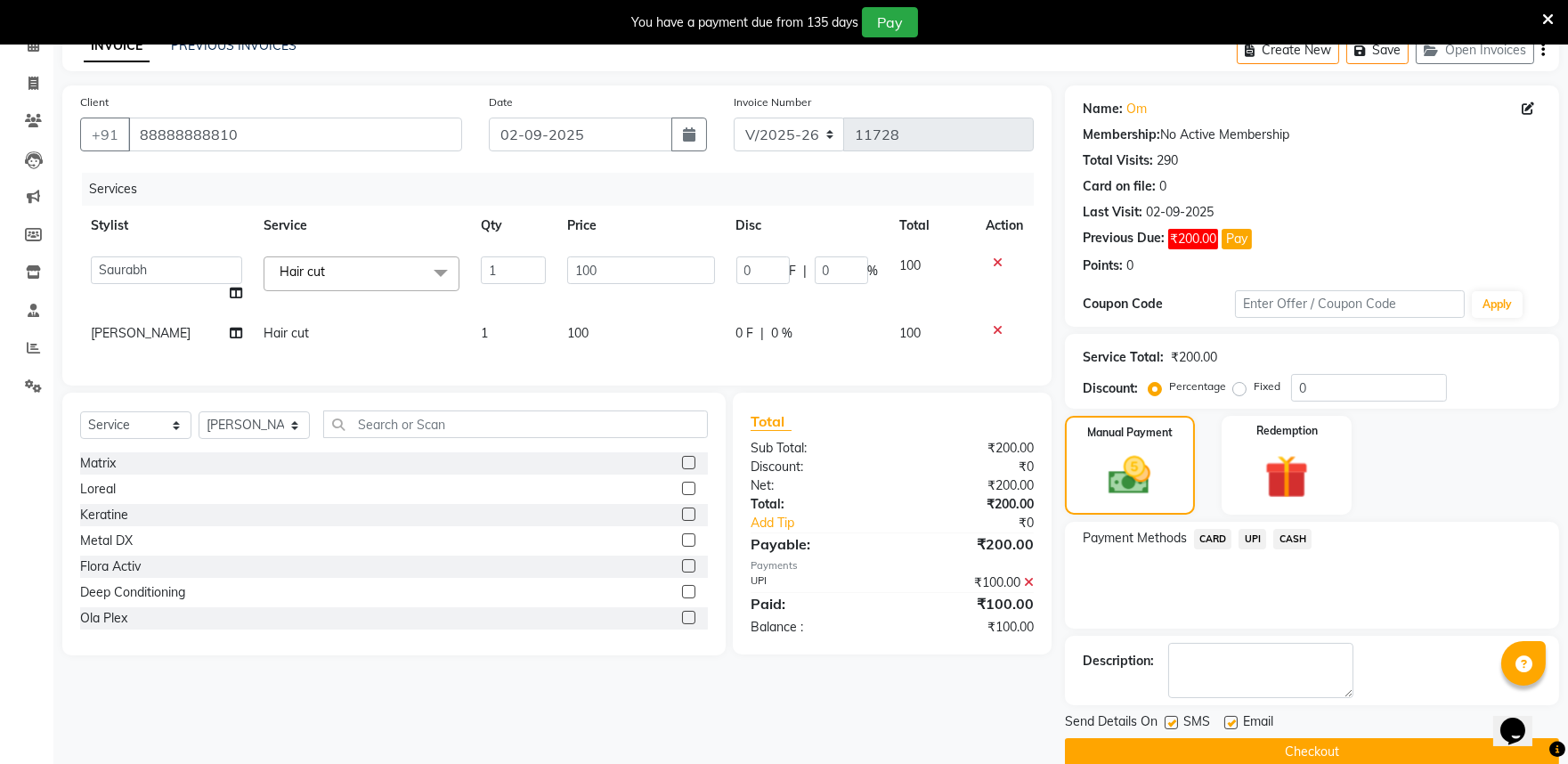
click at [1295, 549] on span "CASH" at bounding box center [1292, 539] width 39 height 21
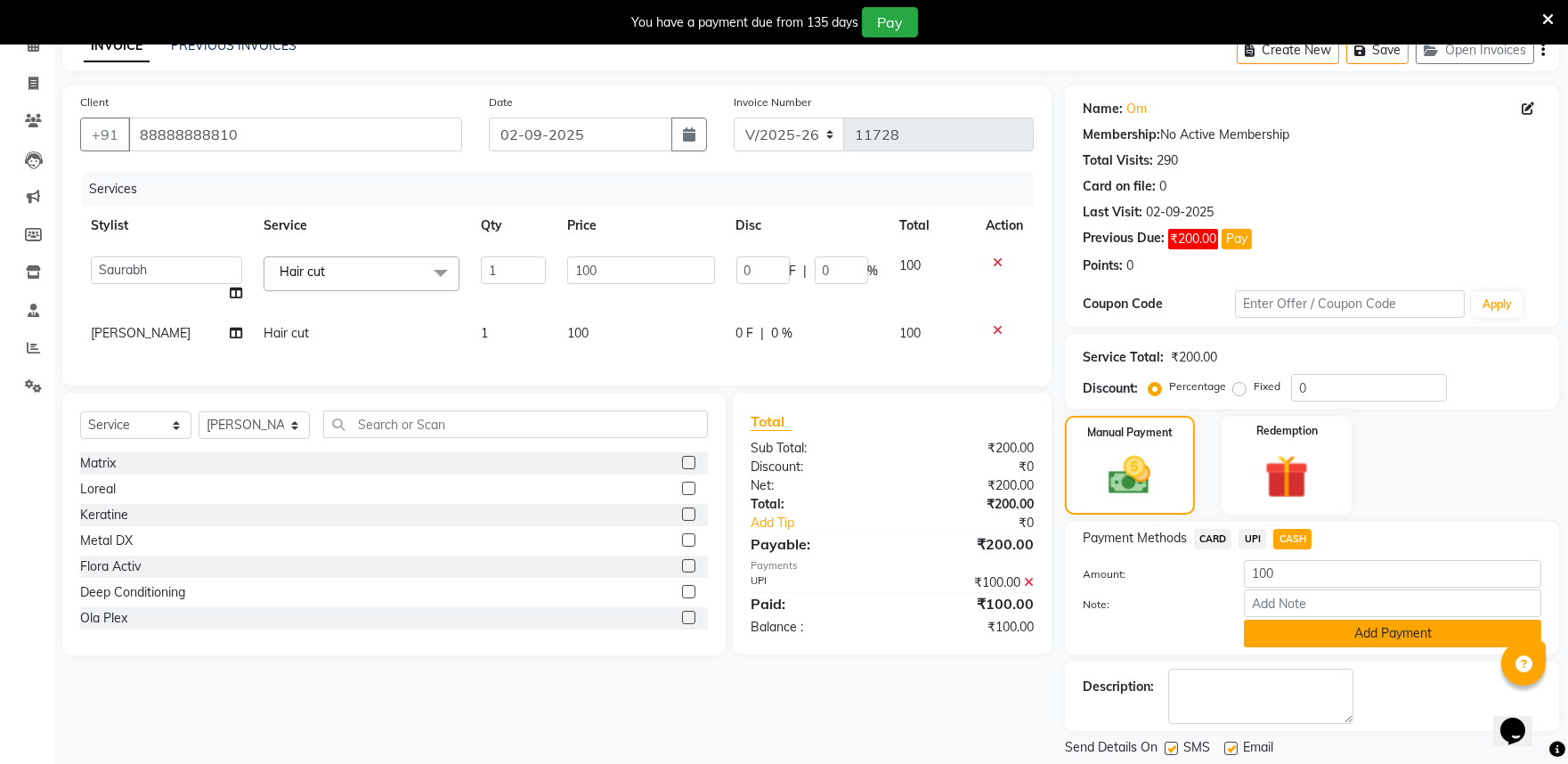
click at [1360, 648] on button "Add Payment" at bounding box center [1393, 634] width 297 height 28
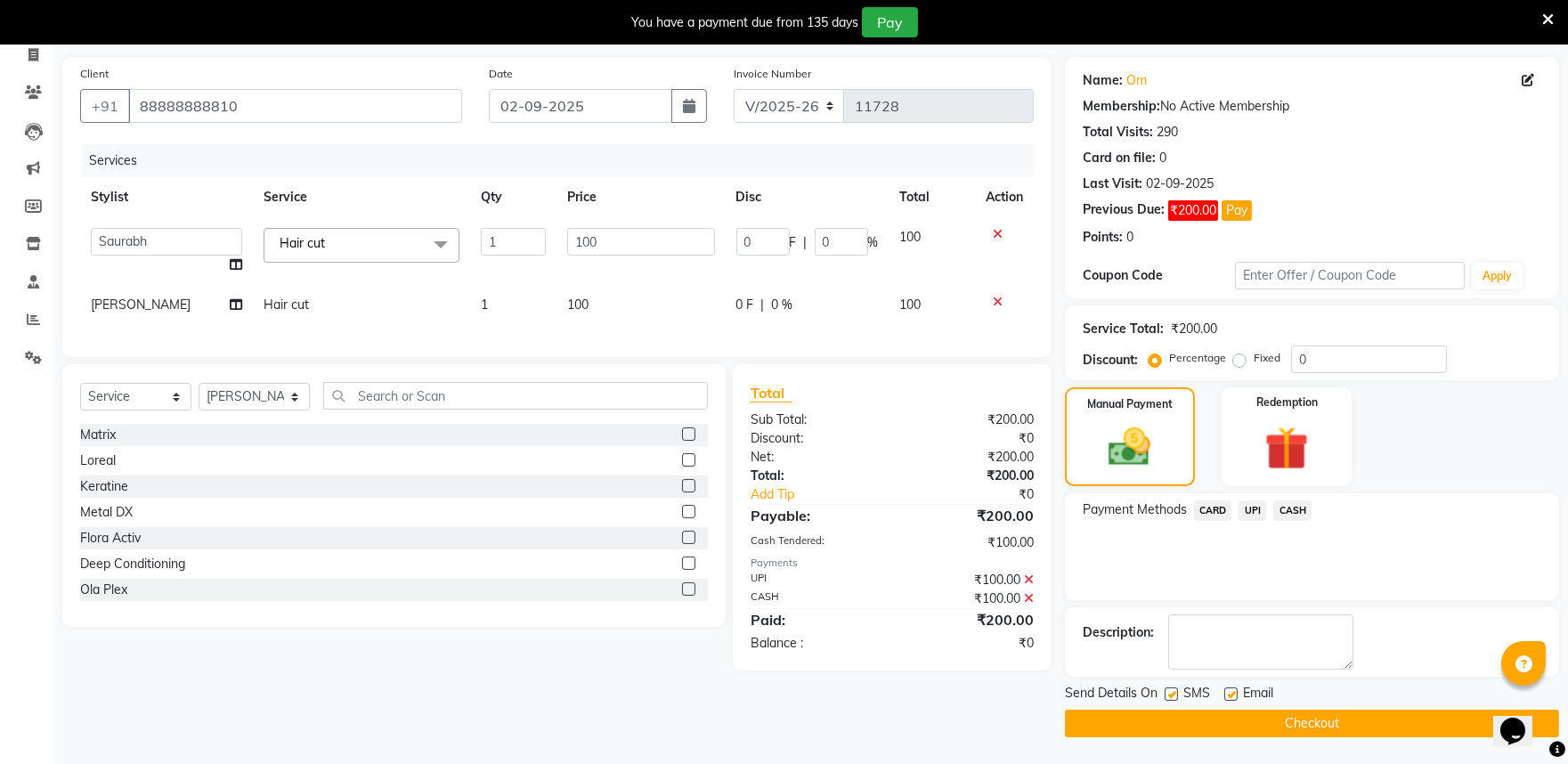
scroll to position [173, 0]
click at [1364, 722] on button "Checkout" at bounding box center [1312, 724] width 494 height 28
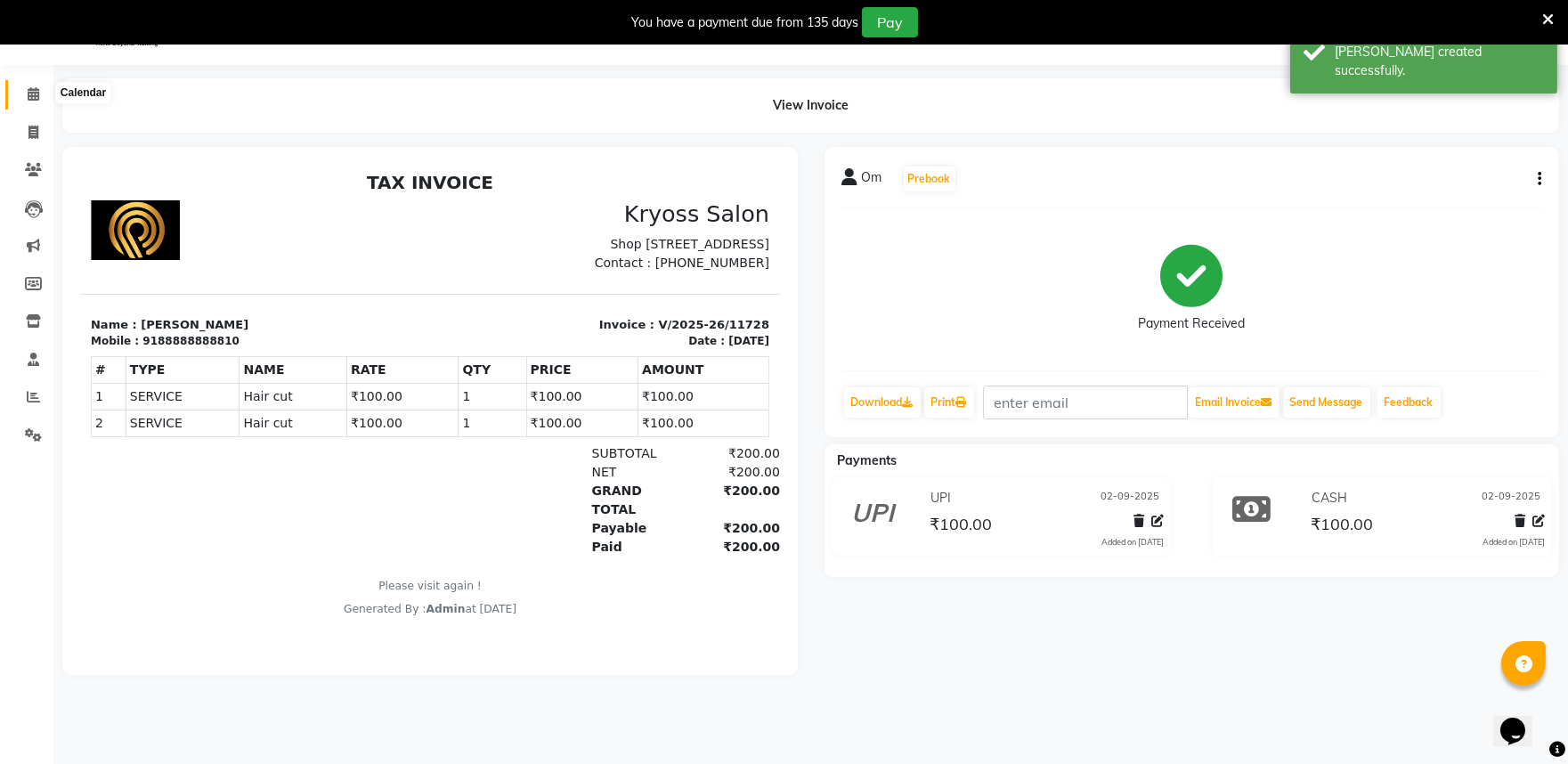
click at [33, 93] on icon at bounding box center [33, 93] width 12 height 13
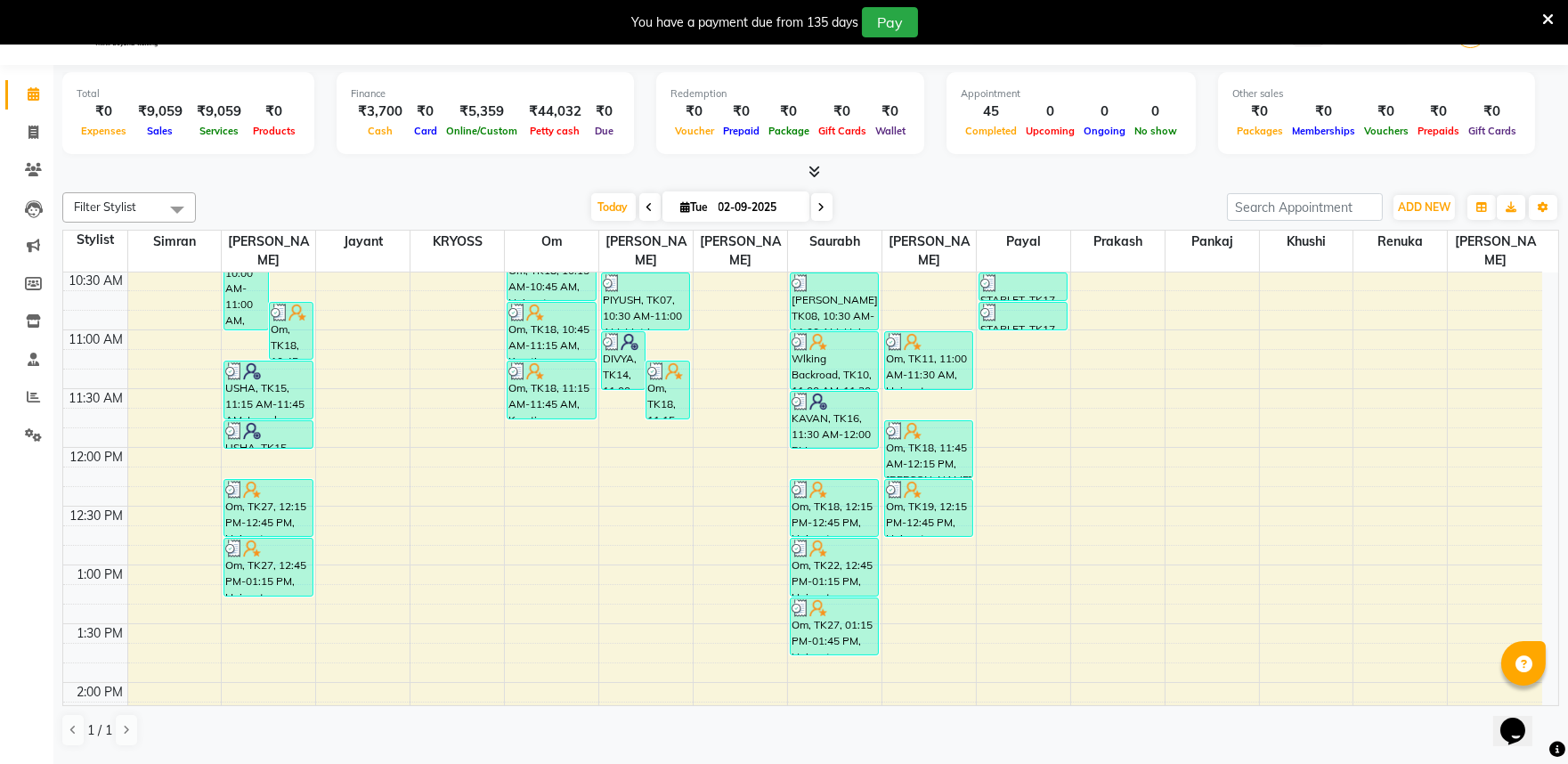
scroll to position [297, 0]
click at [657, 426] on div "8:00 AM 8:30 AM 9:00 AM 9:30 AM 10:00 AM 10:30 AM 11:00 AM 11:30 AM 12:00 PM 12…" at bounding box center [802, 740] width 1479 height 1528
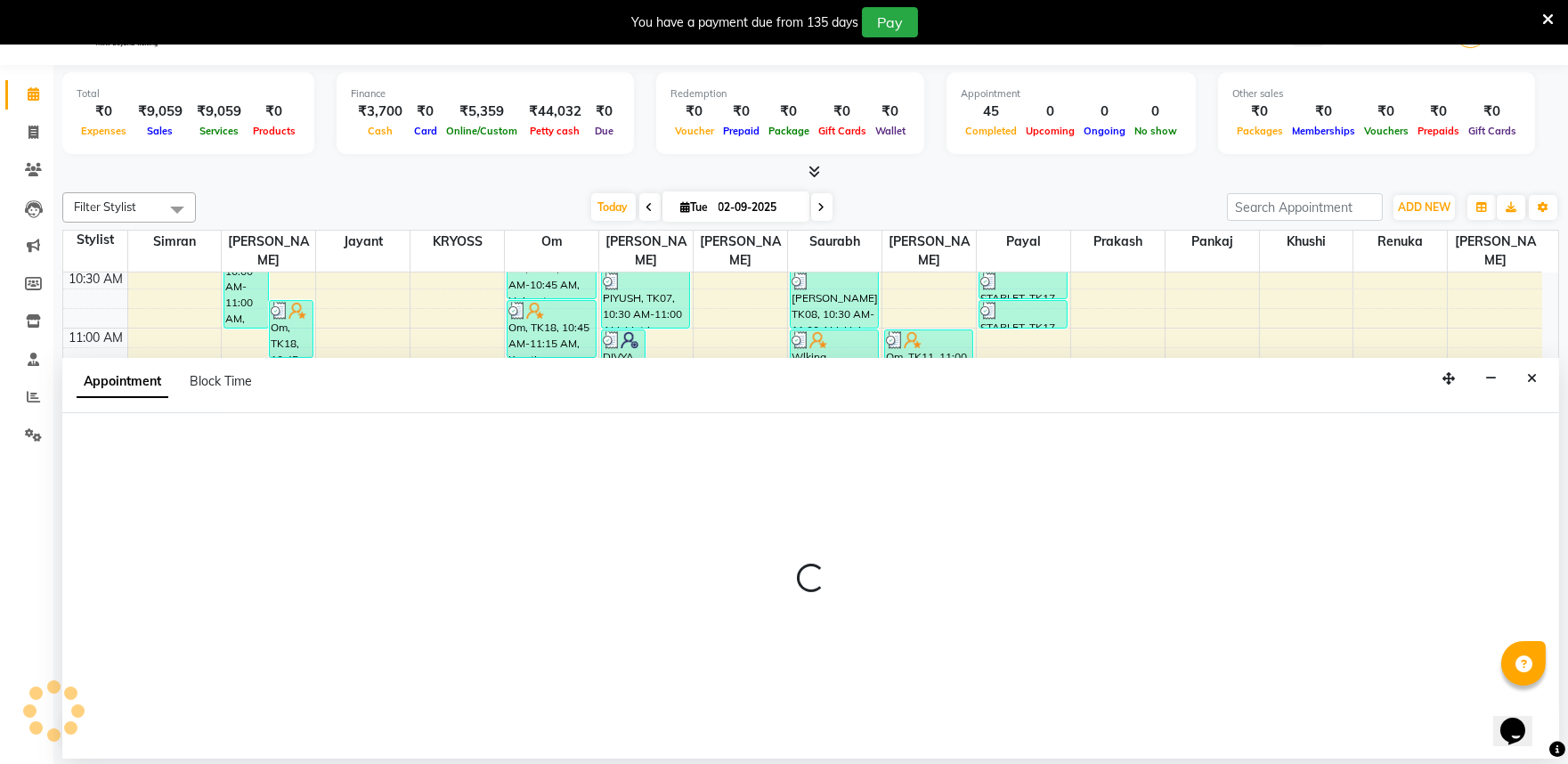
scroll to position [54, 0]
select select "52623"
select select "tentative"
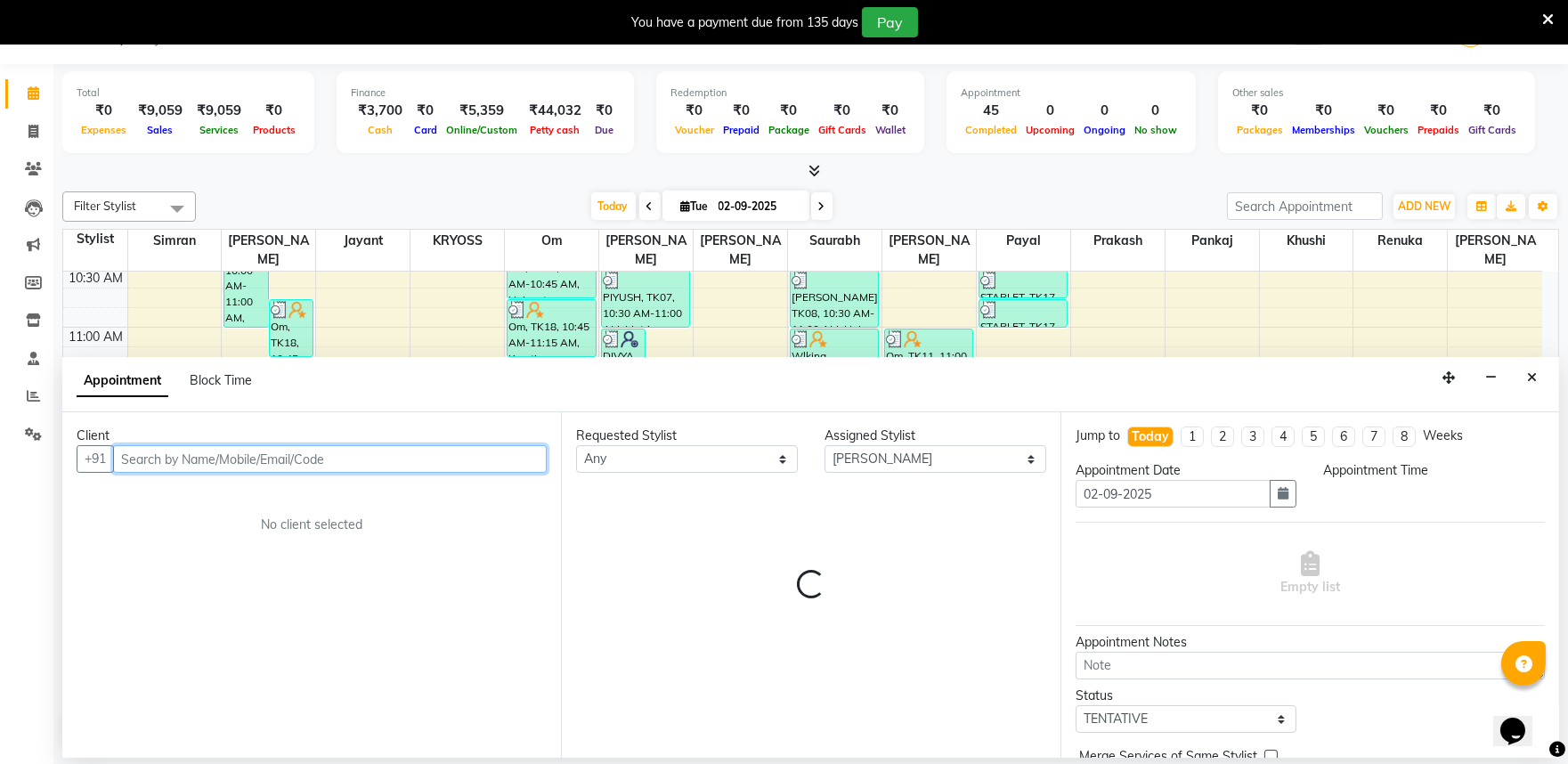
select select "705"
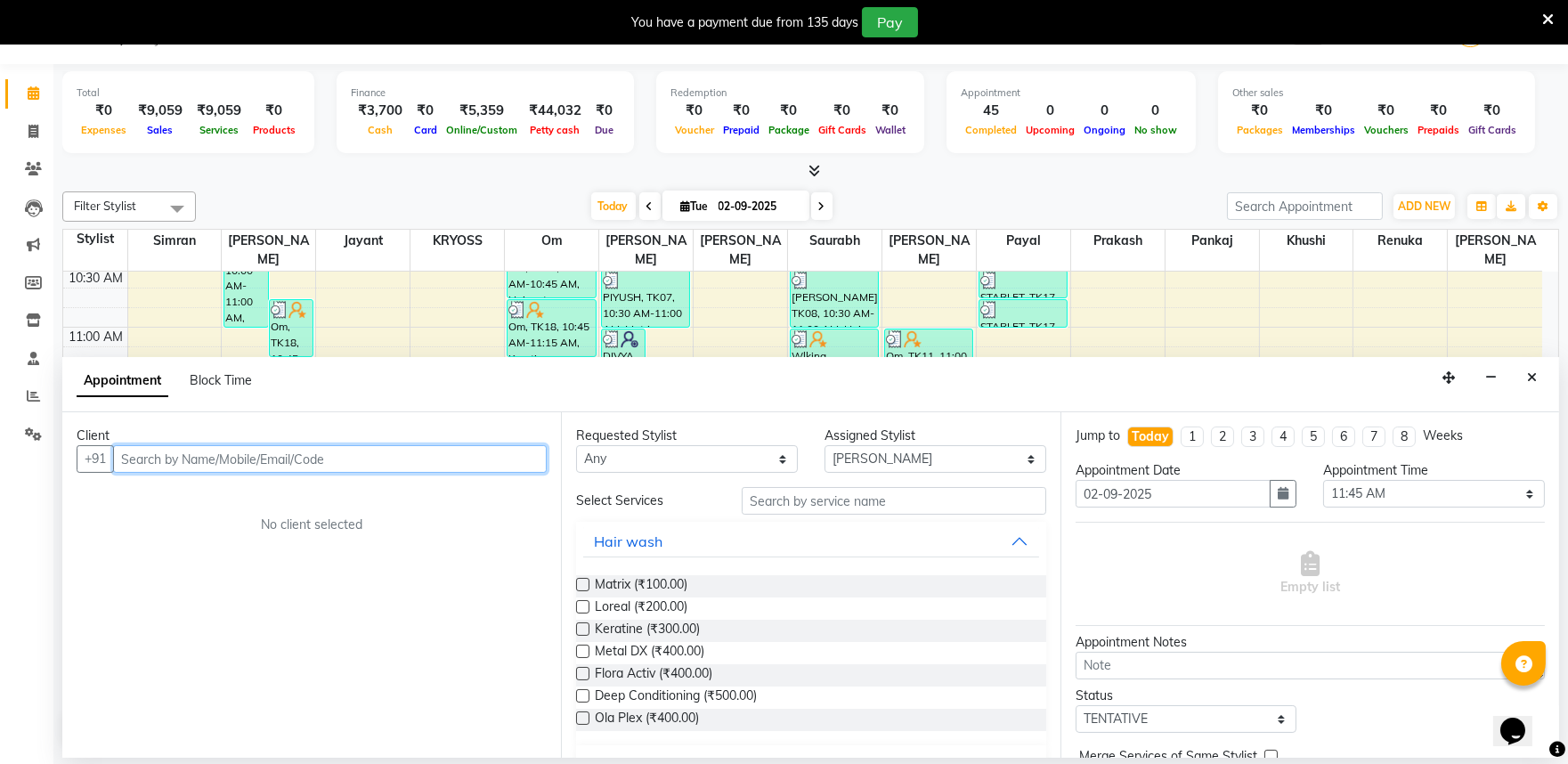
drag, startPoint x: 434, startPoint y: 475, endPoint x: 431, endPoint y: 465, distance: 10.4
click at [437, 473] on input "text" at bounding box center [330, 459] width 434 height 28
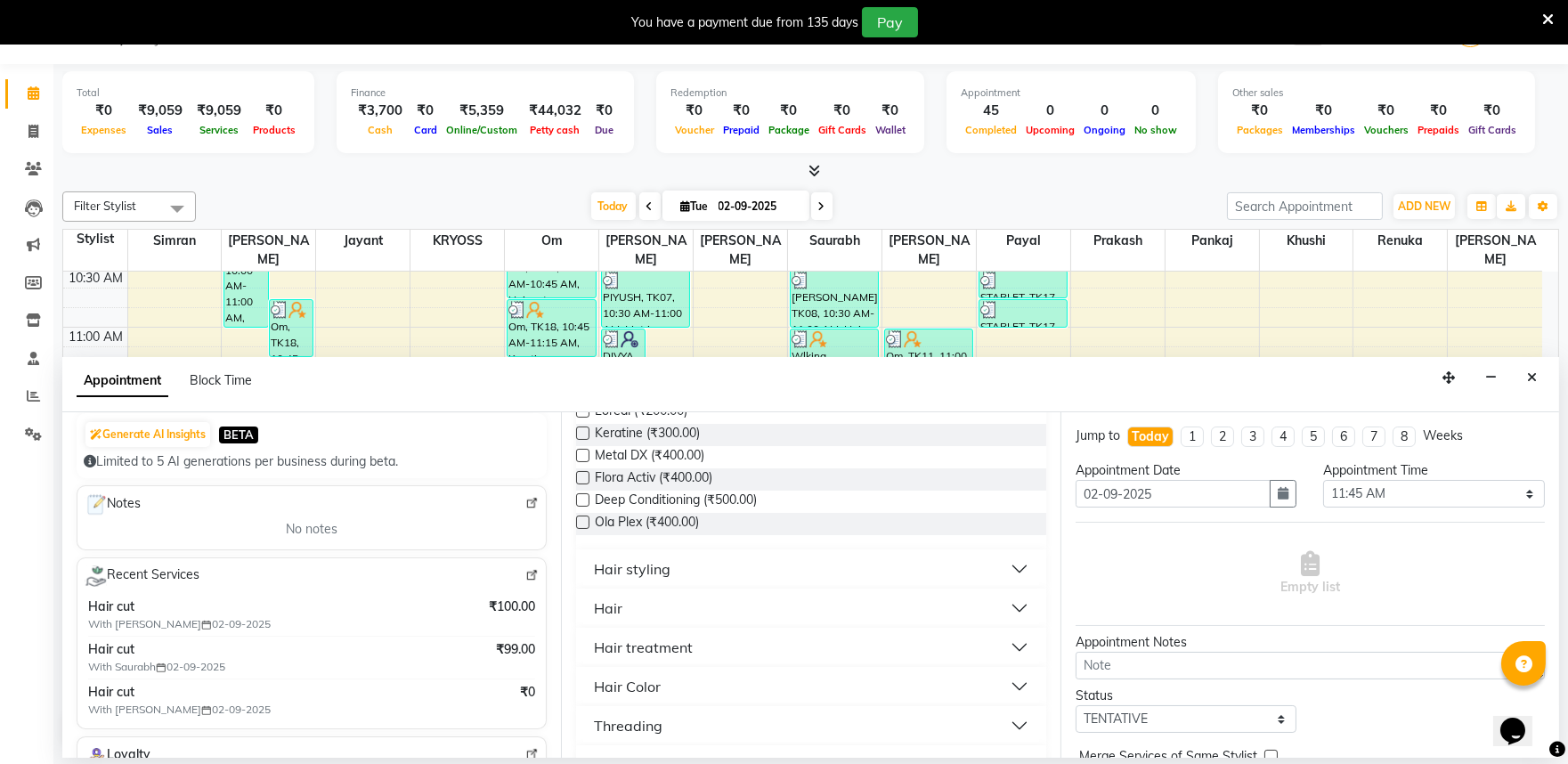
scroll to position [198, 0]
type input "88888888810"
click at [623, 617] on div "Hair" at bounding box center [608, 607] width 29 height 22
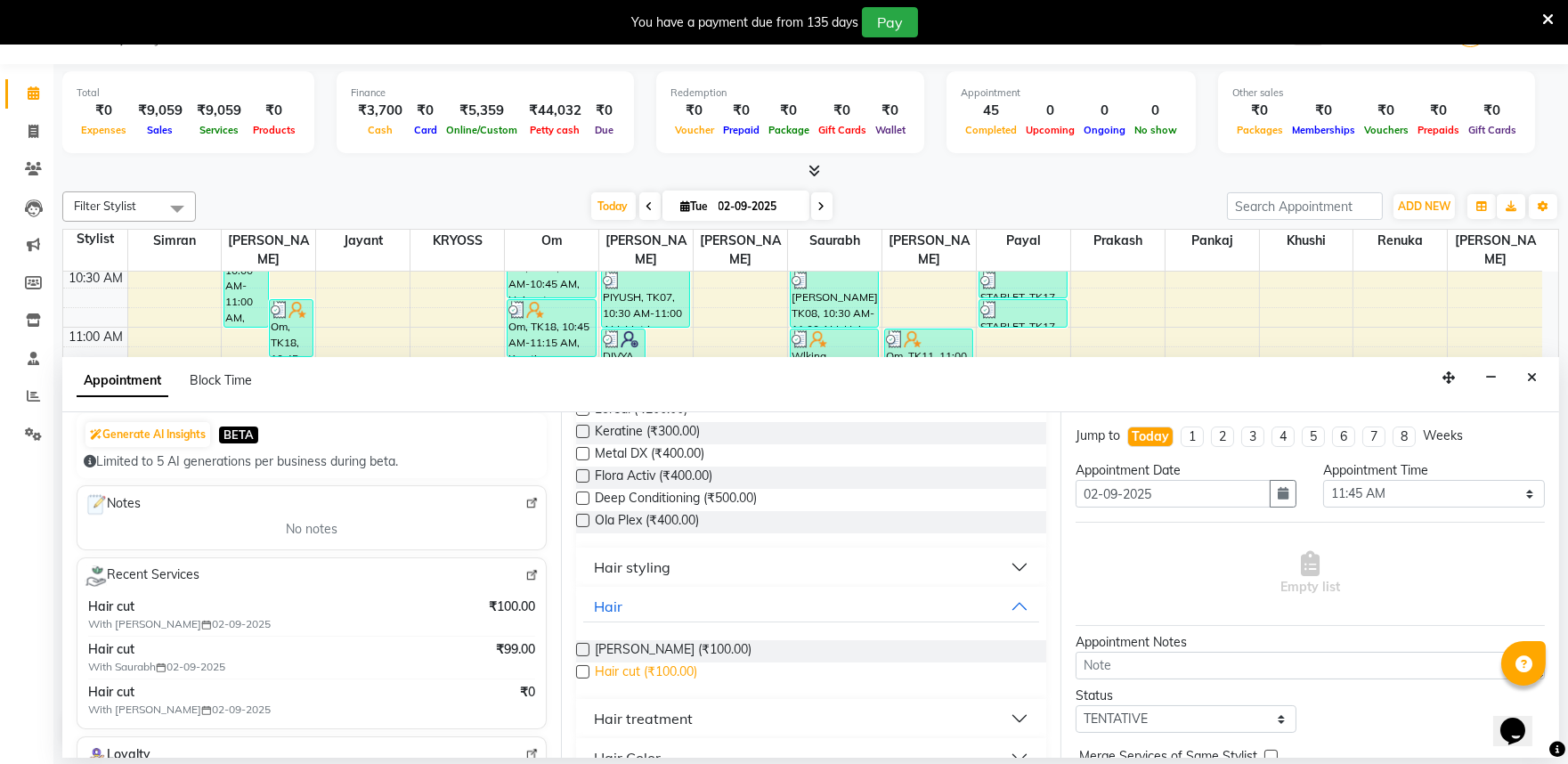
click at [651, 685] on span "Hair cut (₹100.00)" at bounding box center [646, 673] width 102 height 22
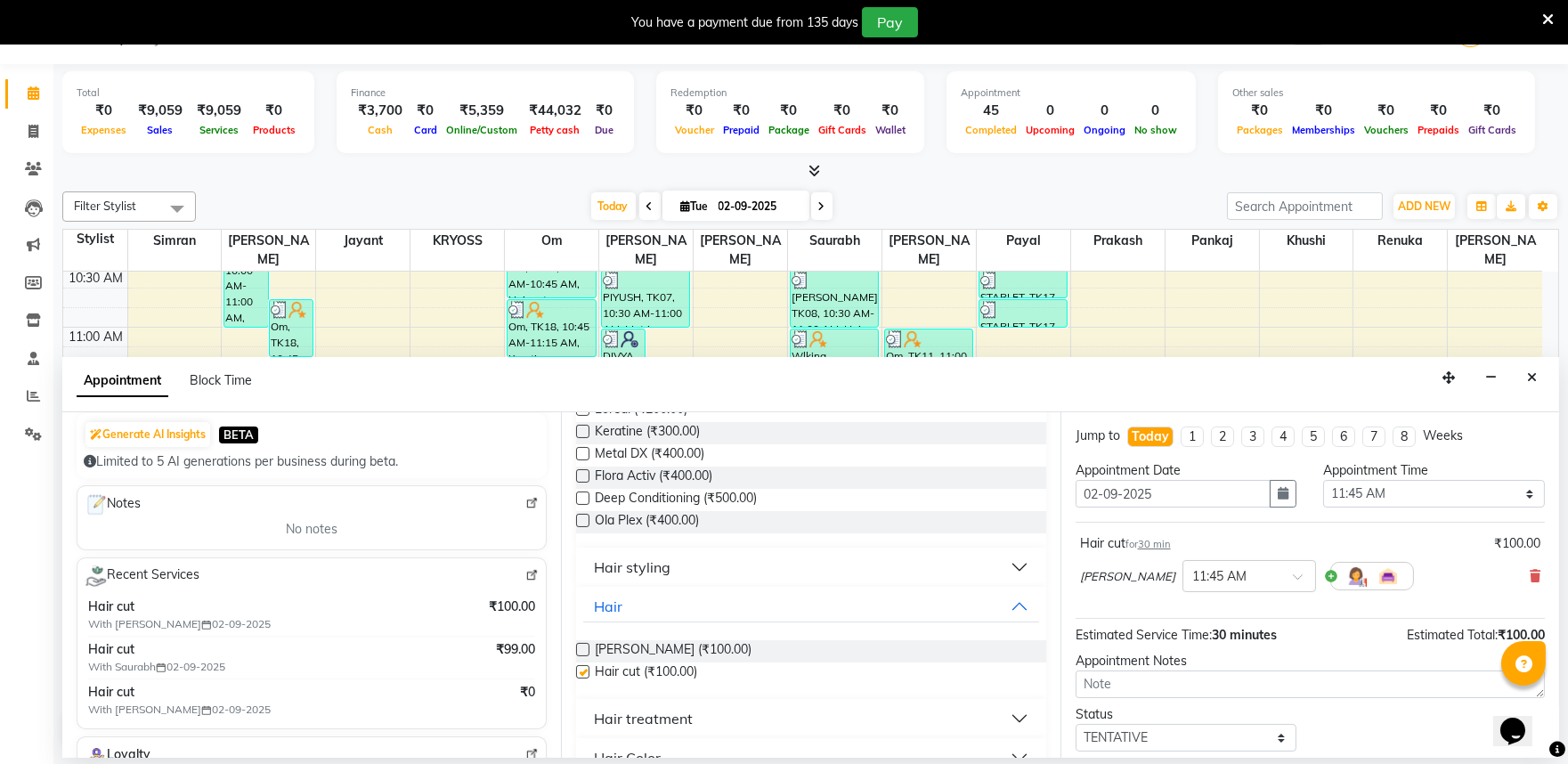
checkbox input "false"
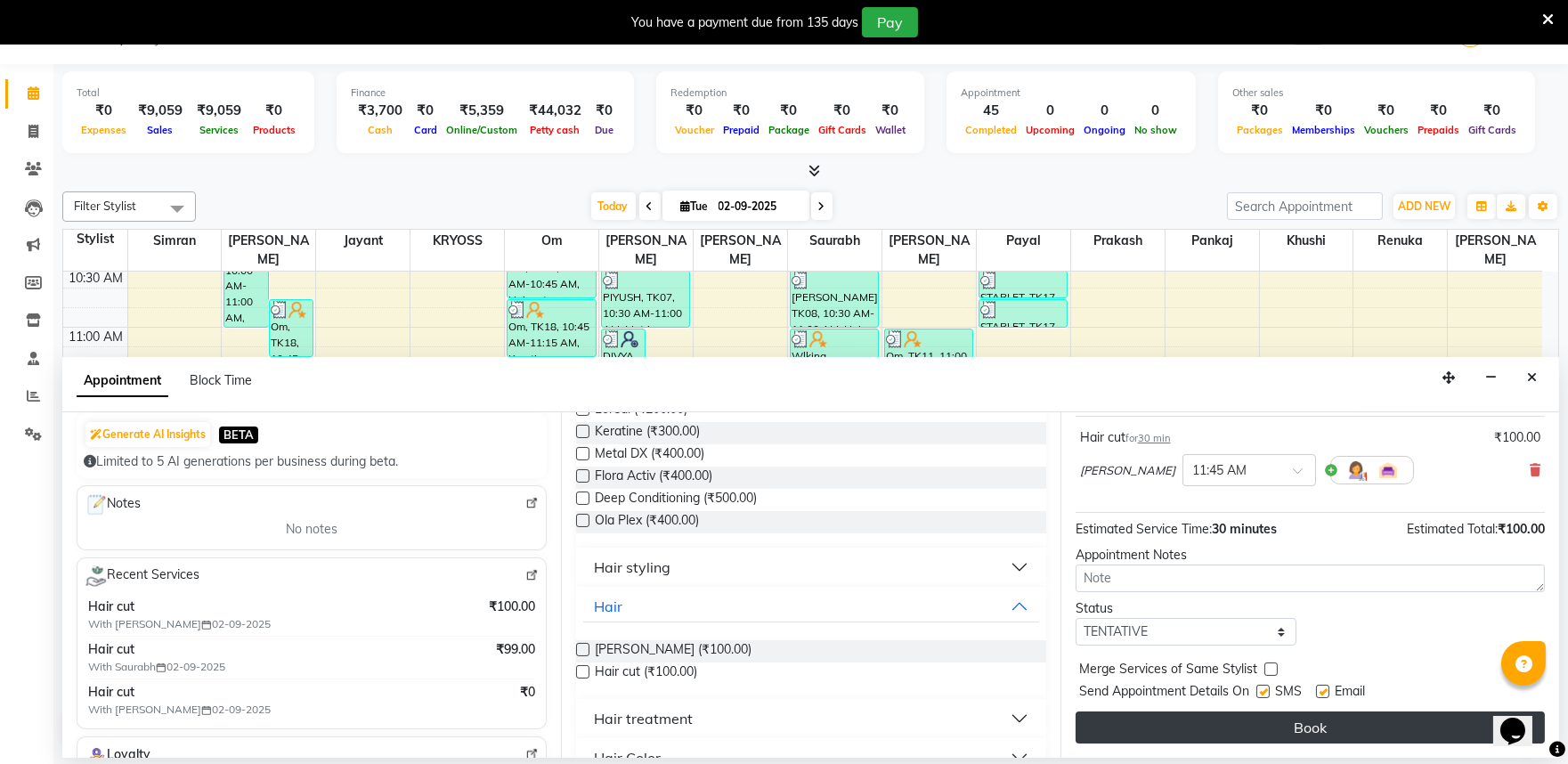
scroll to position [143, 0]
click at [1355, 742] on button "Book" at bounding box center [1310, 728] width 469 height 32
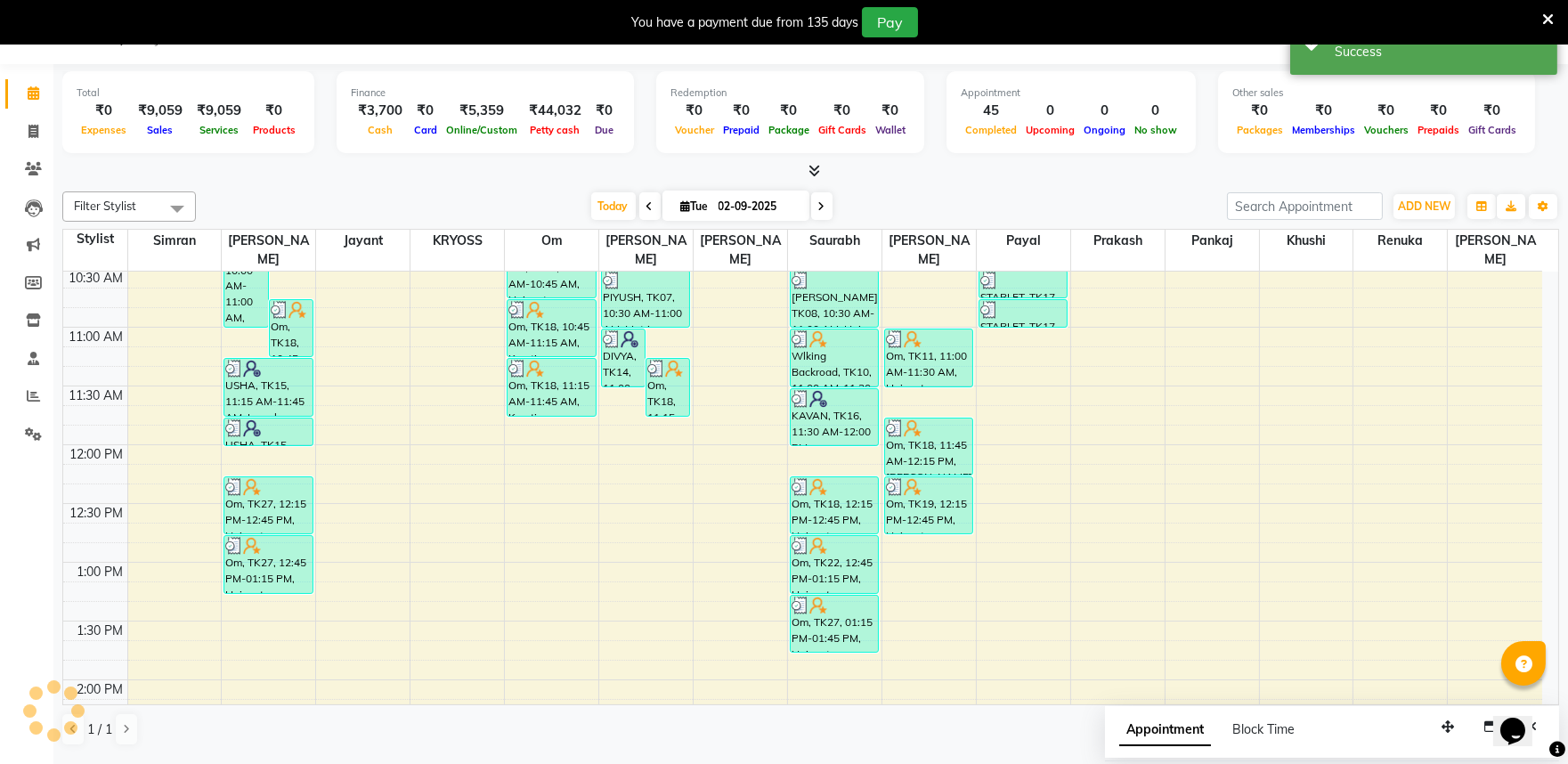
scroll to position [0, 0]
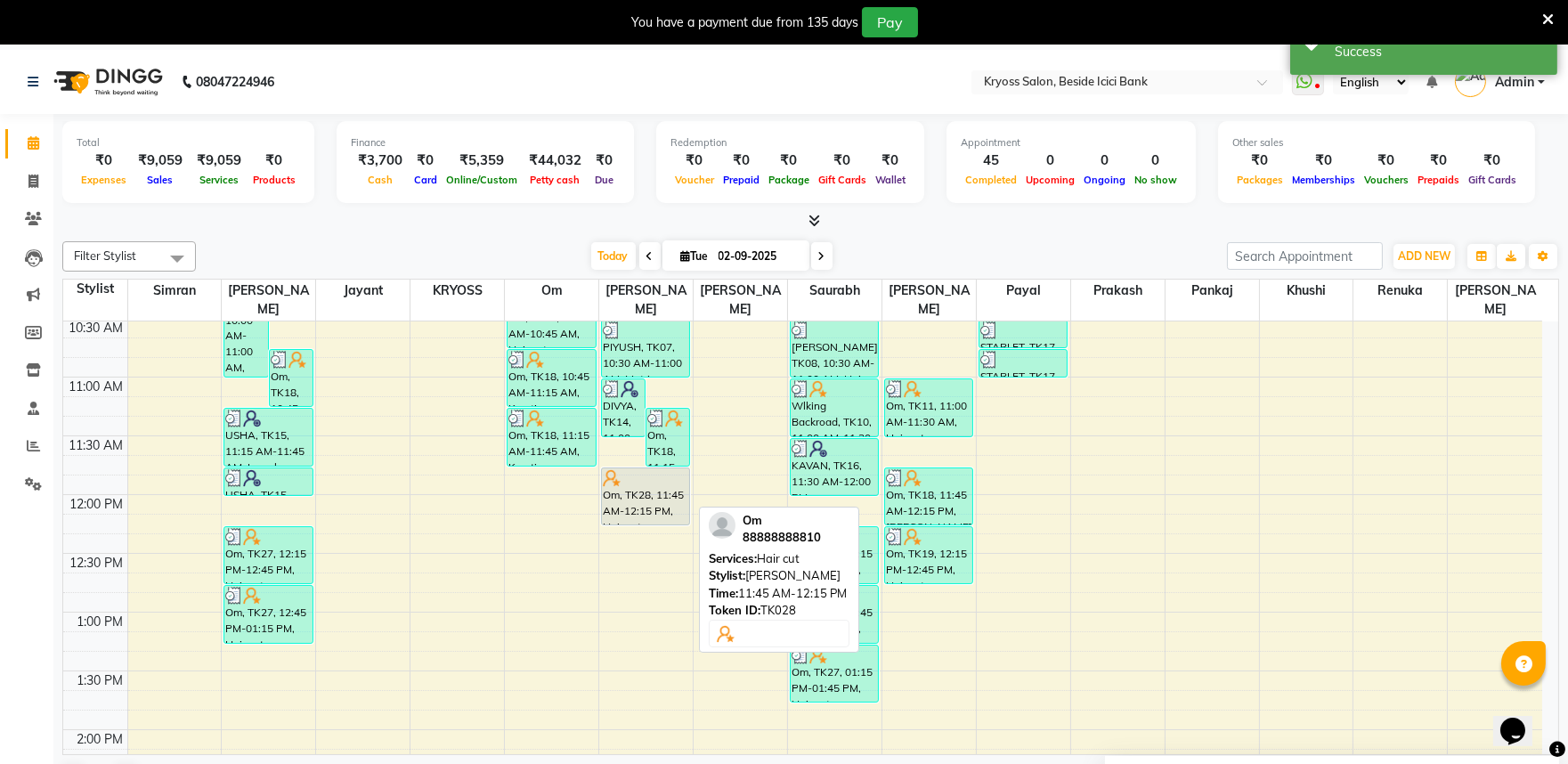
click at [662, 494] on div "Om, TK28, 11:45 AM-12:15 PM, Hair cut" at bounding box center [645, 496] width 87 height 56
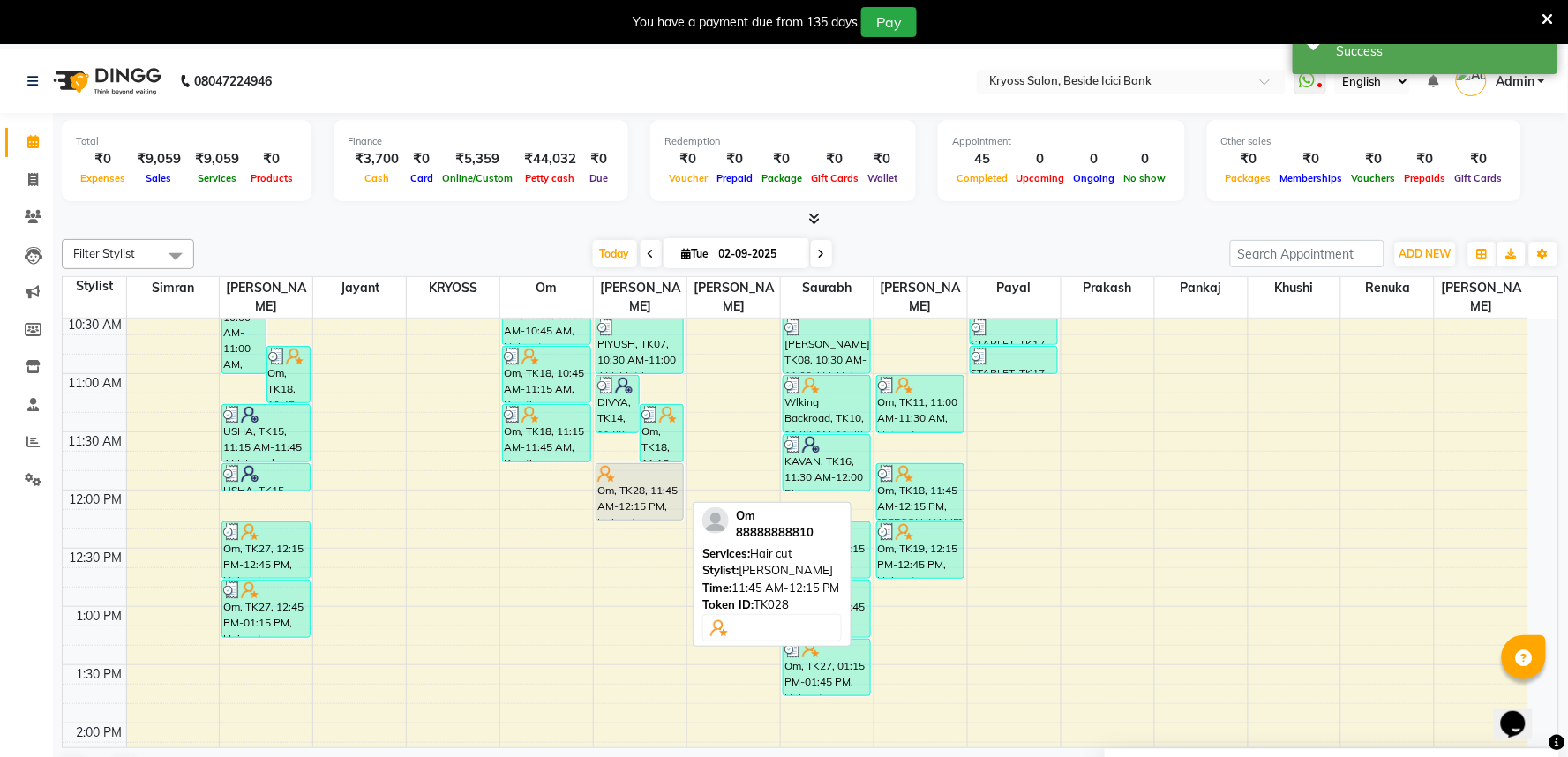
select select "7"
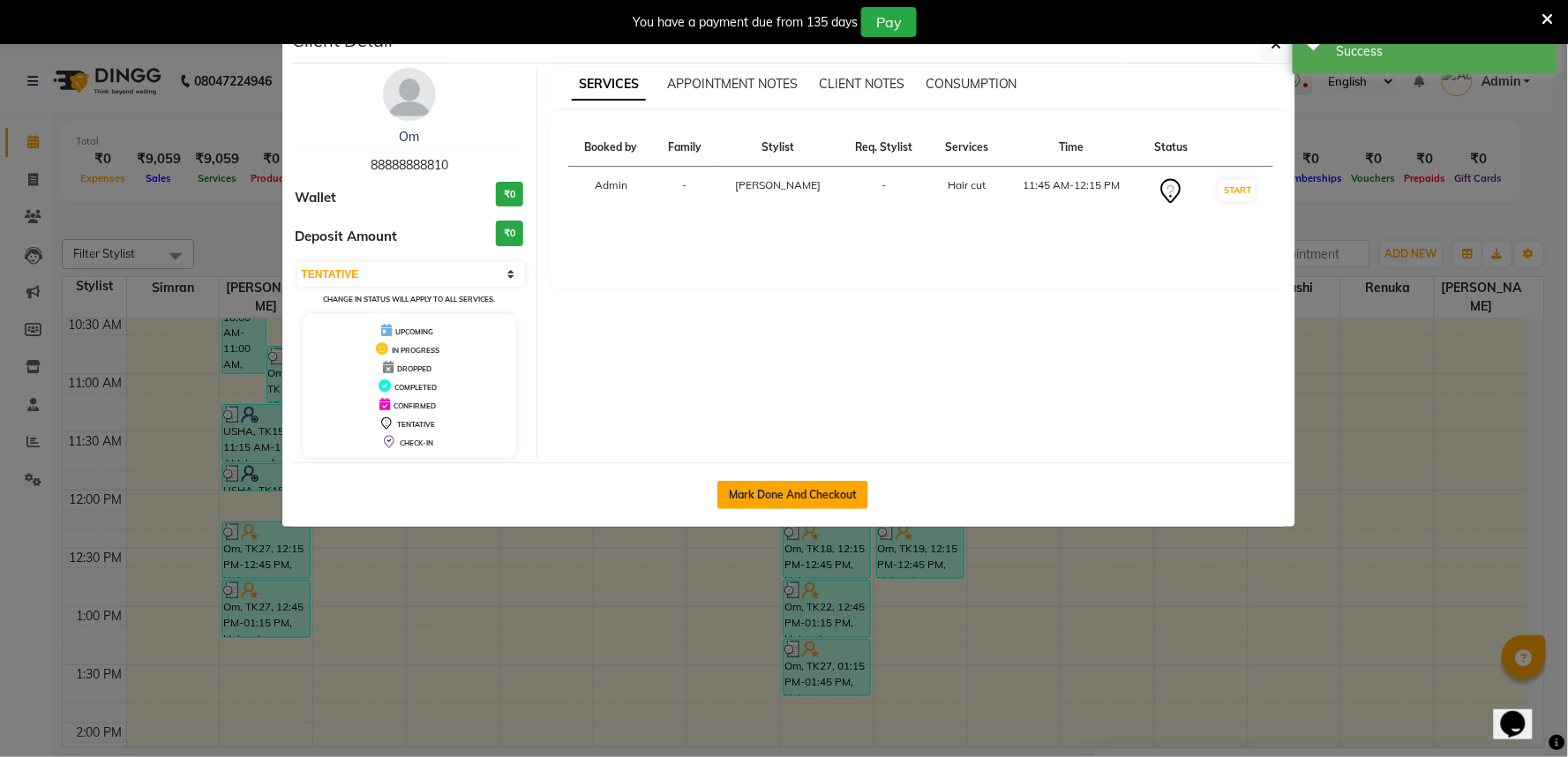
click at [794, 509] on button "Mark Done And Checkout" at bounding box center [792, 495] width 150 height 28
select select "service"
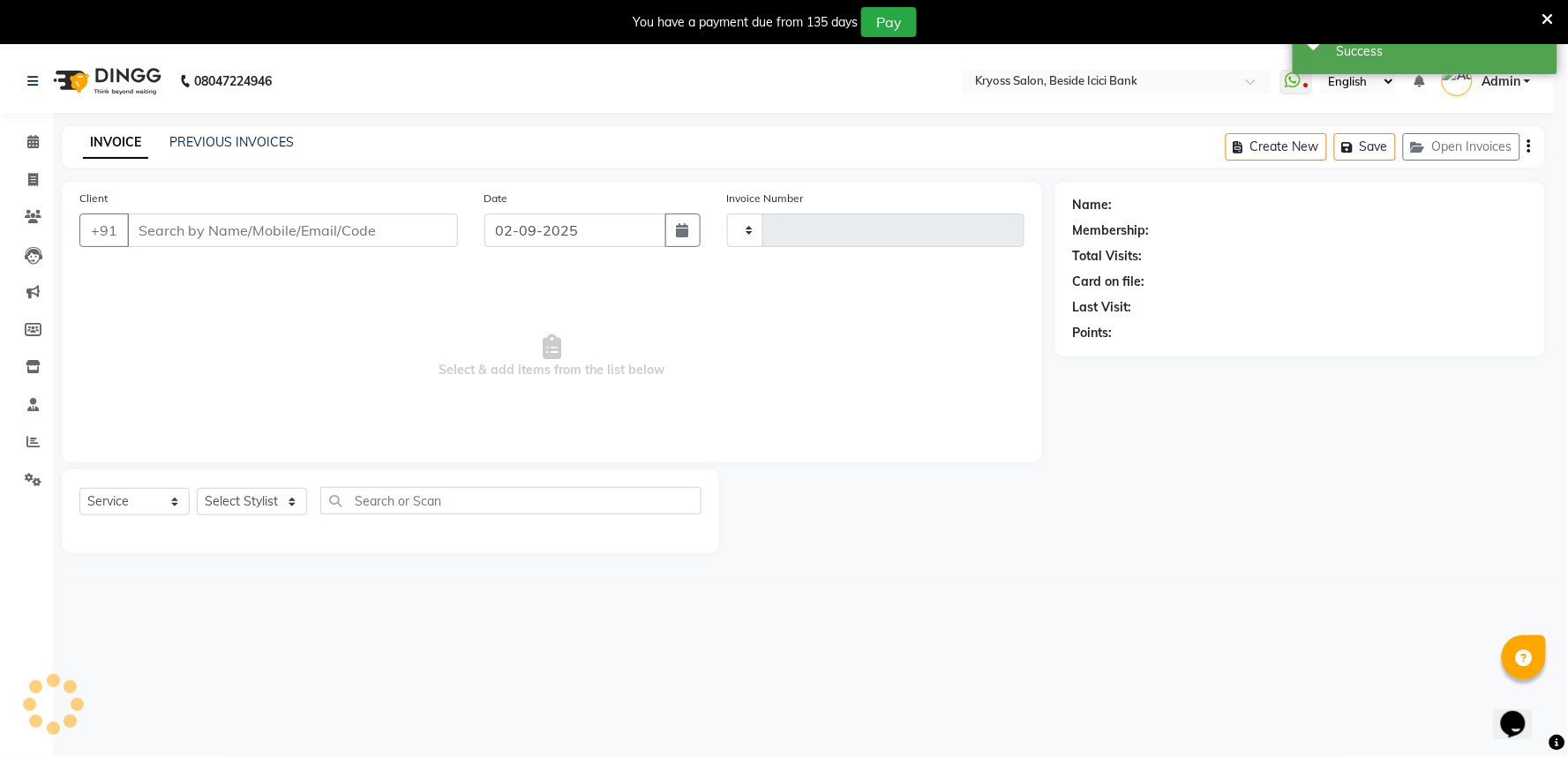
type input "11729"
select select "5439"
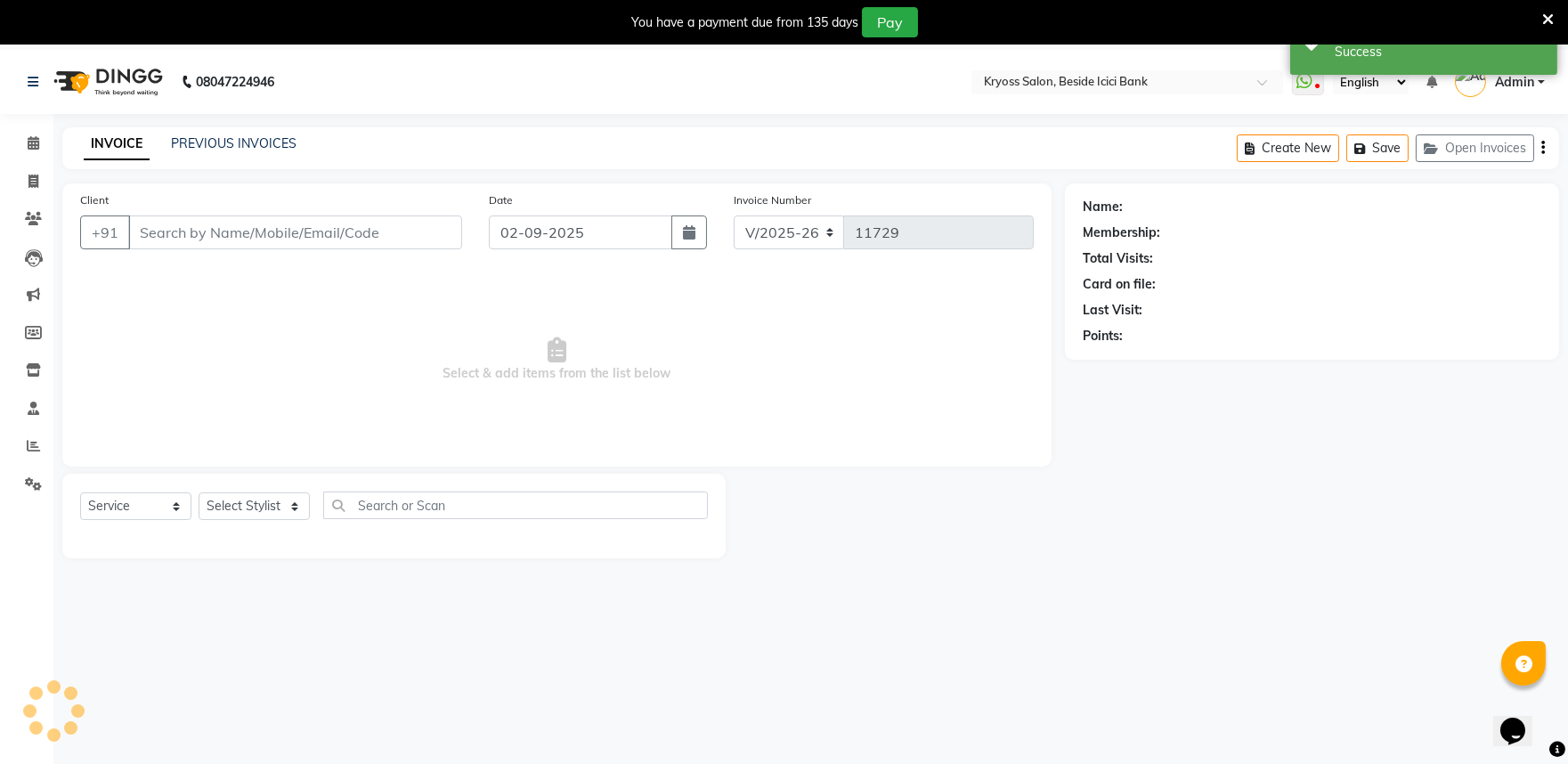
type input "88888888810"
select select "52623"
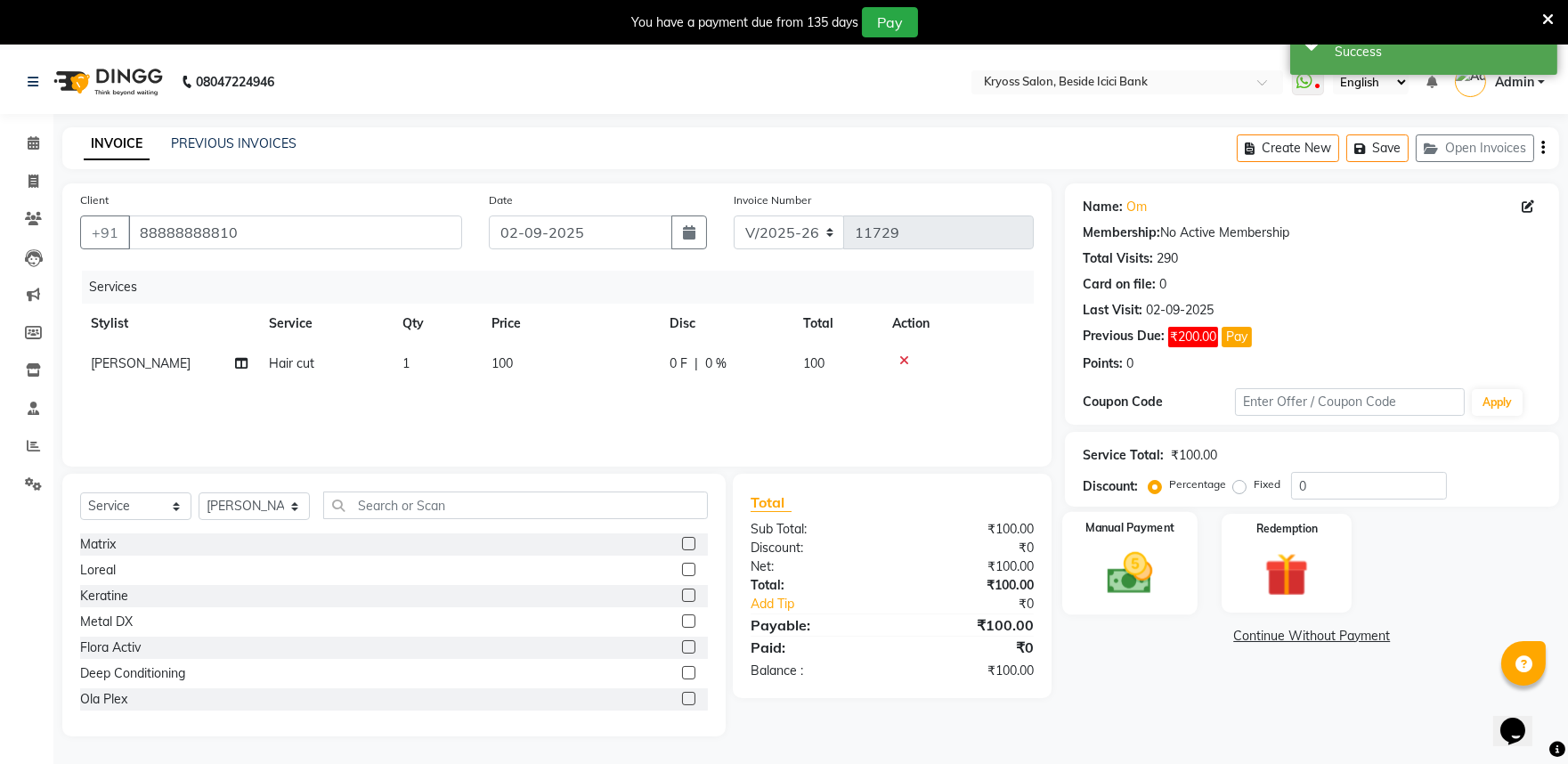
click at [1120, 600] on img at bounding box center [1129, 573] width 74 height 52
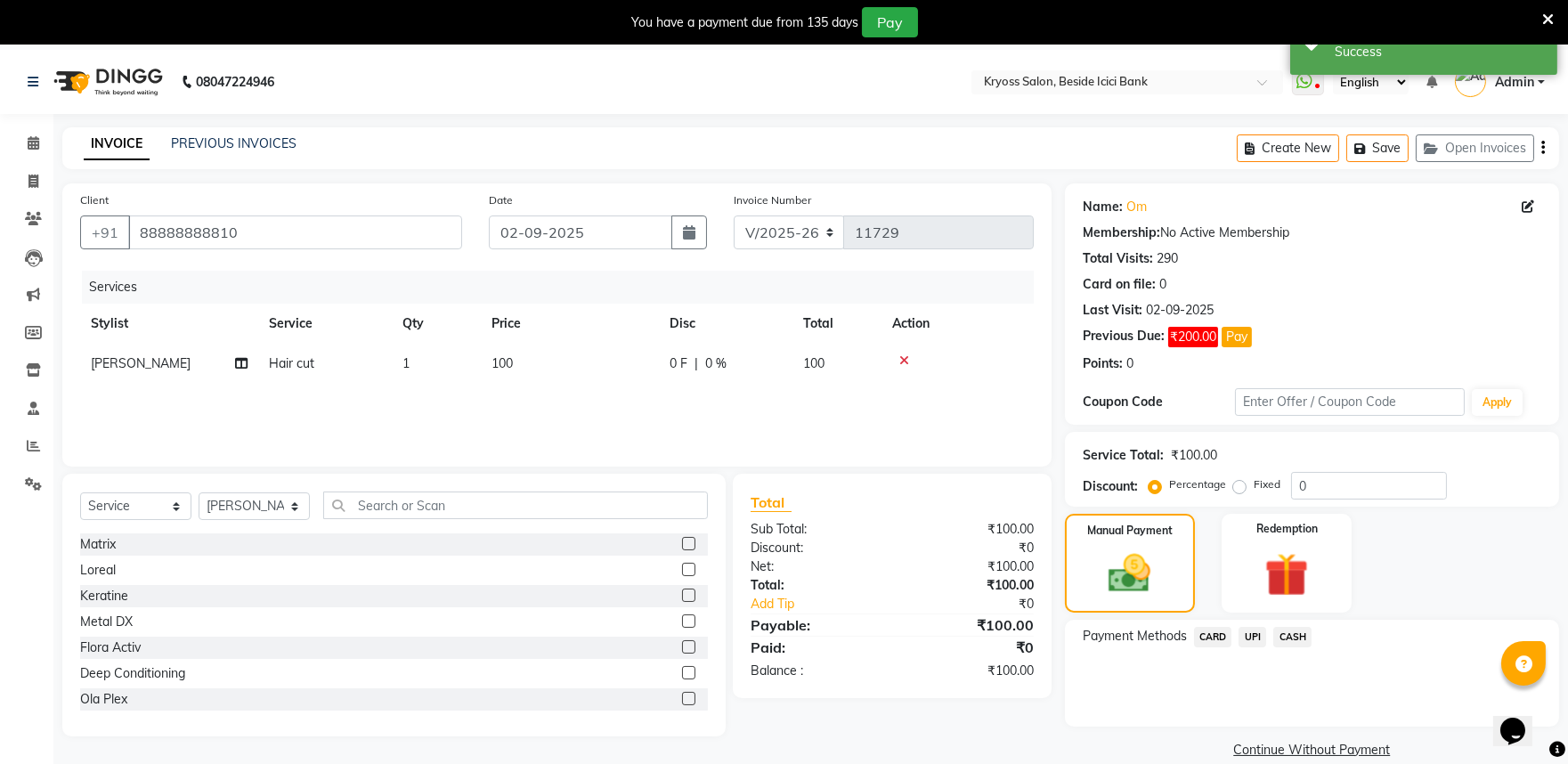
drag, startPoint x: 1291, startPoint y: 665, endPoint x: 1304, endPoint y: 675, distance: 16.4
click at [1294, 648] on span "CASH" at bounding box center [1292, 637] width 39 height 21
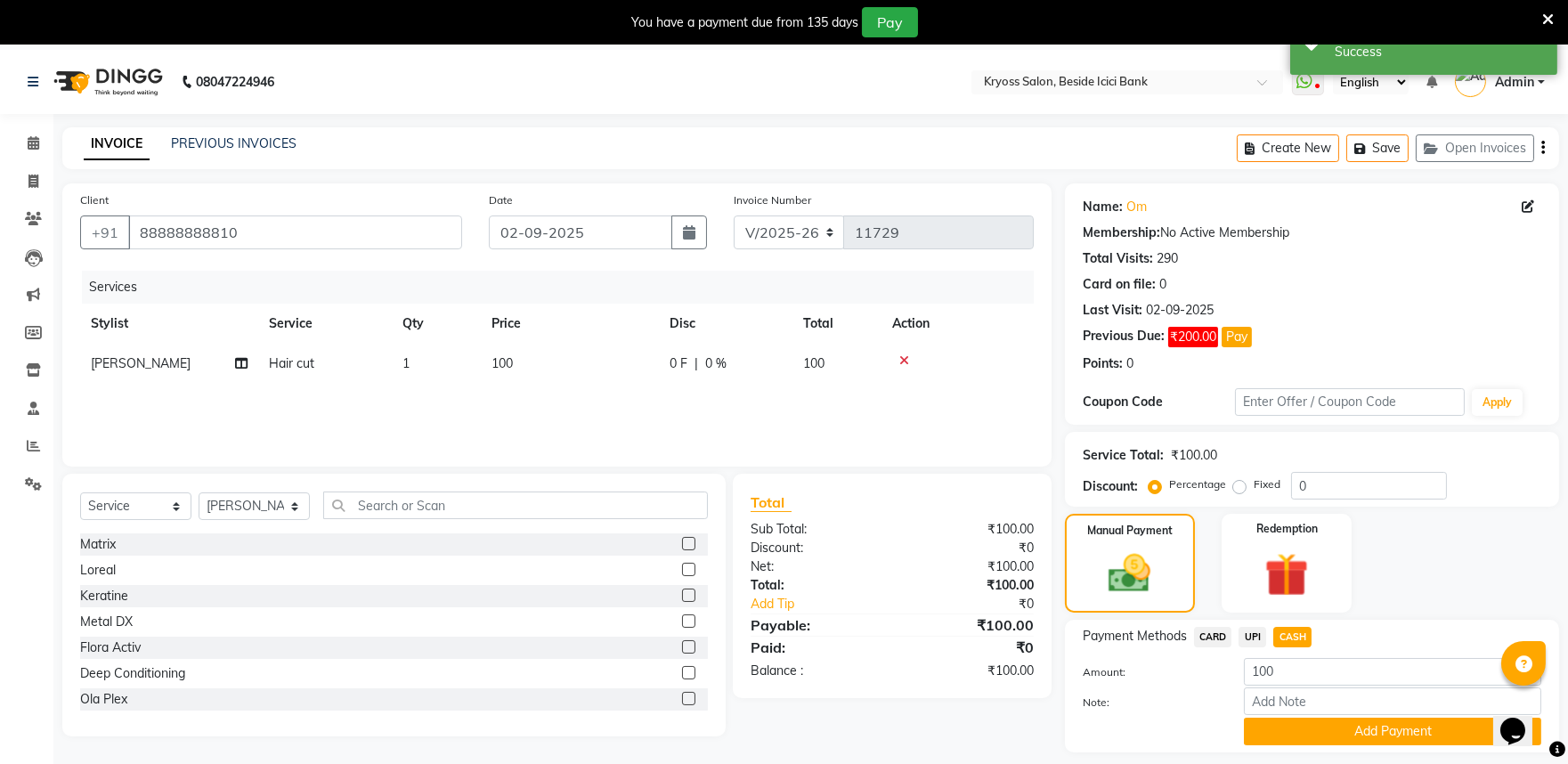
scroll to position [98, 0]
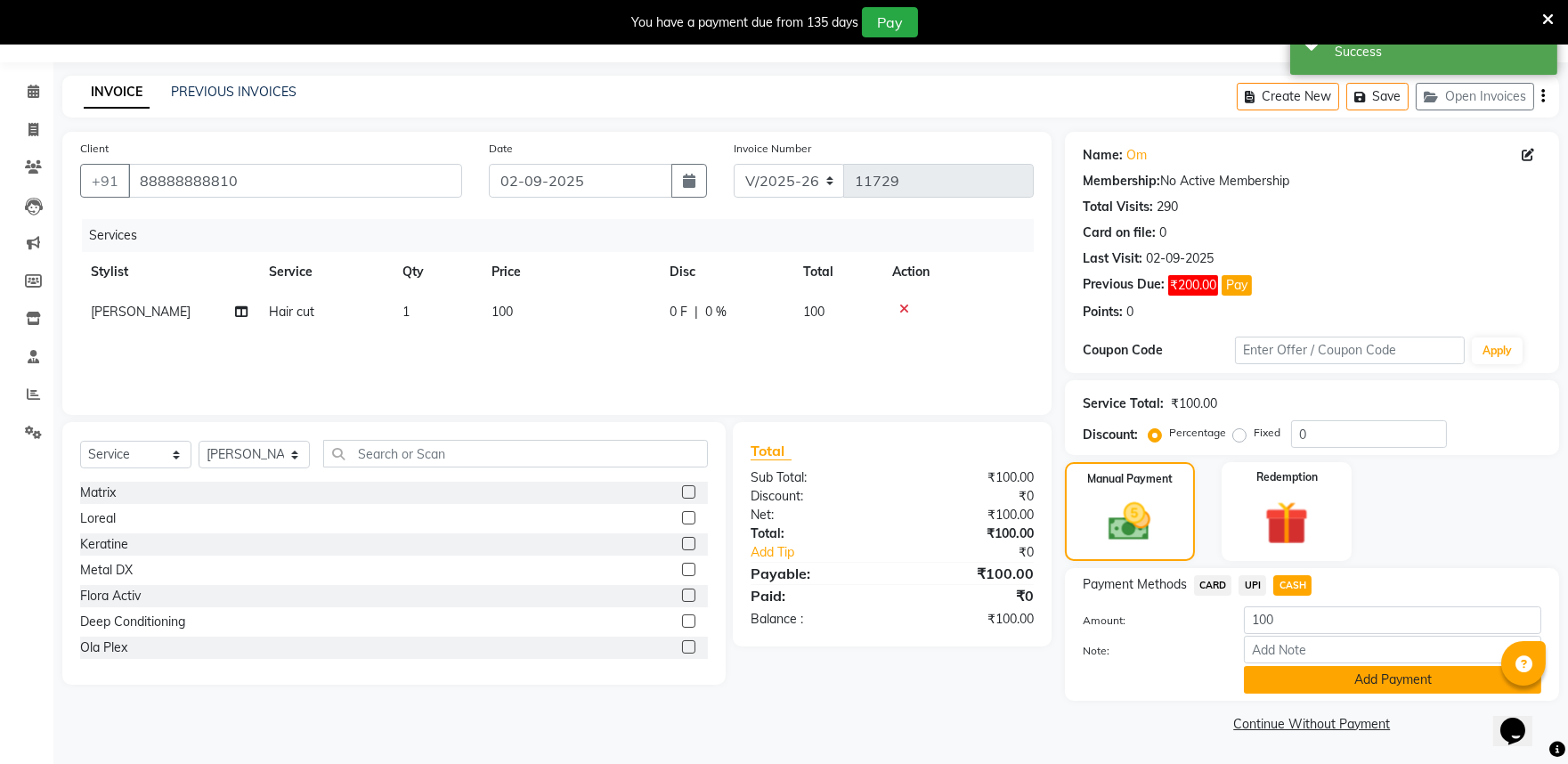
click at [1384, 687] on button "Add Payment" at bounding box center [1393, 680] width 297 height 28
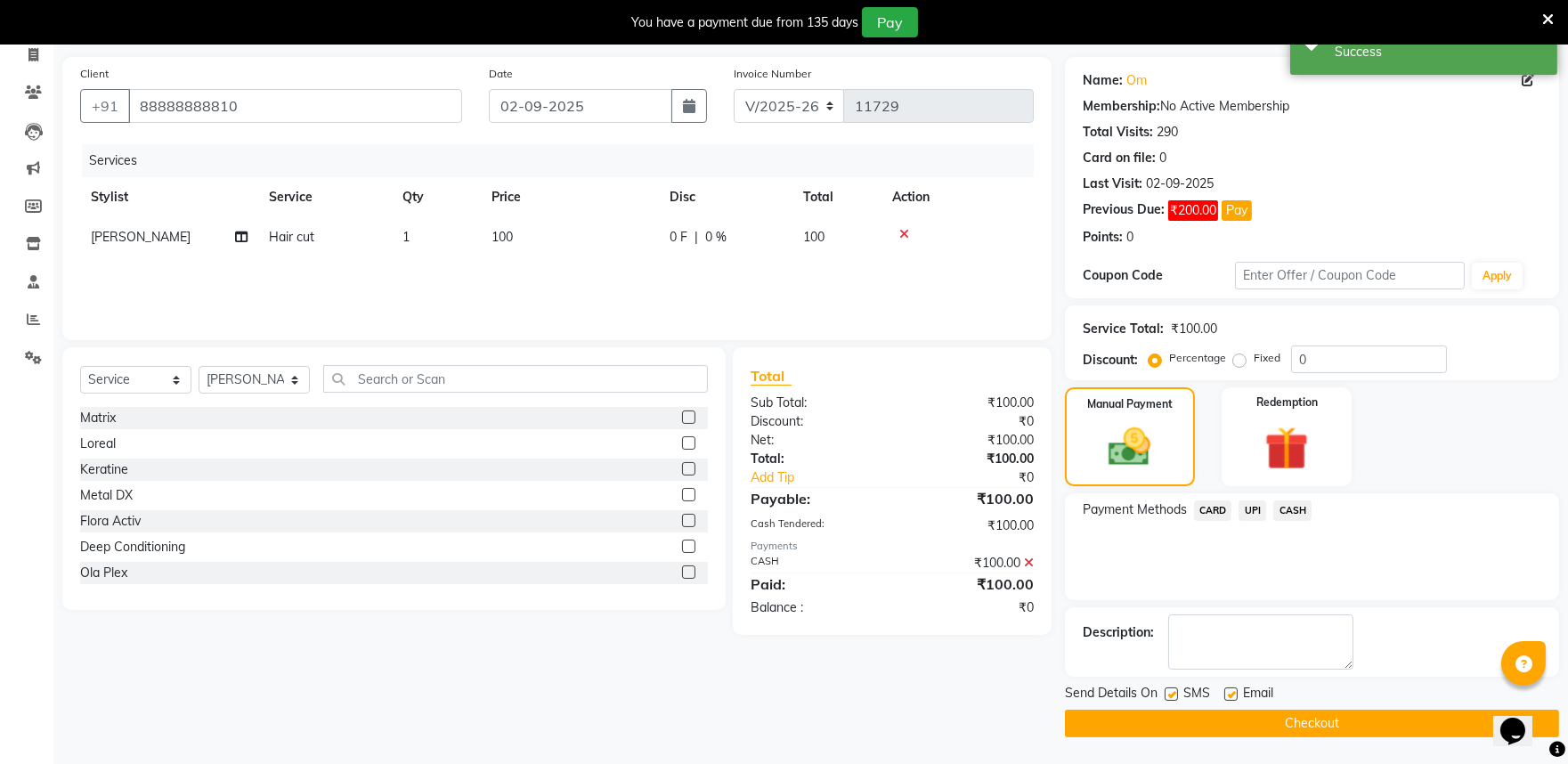
scroll to position [173, 0]
click at [1382, 724] on button "Checkout" at bounding box center [1312, 724] width 494 height 28
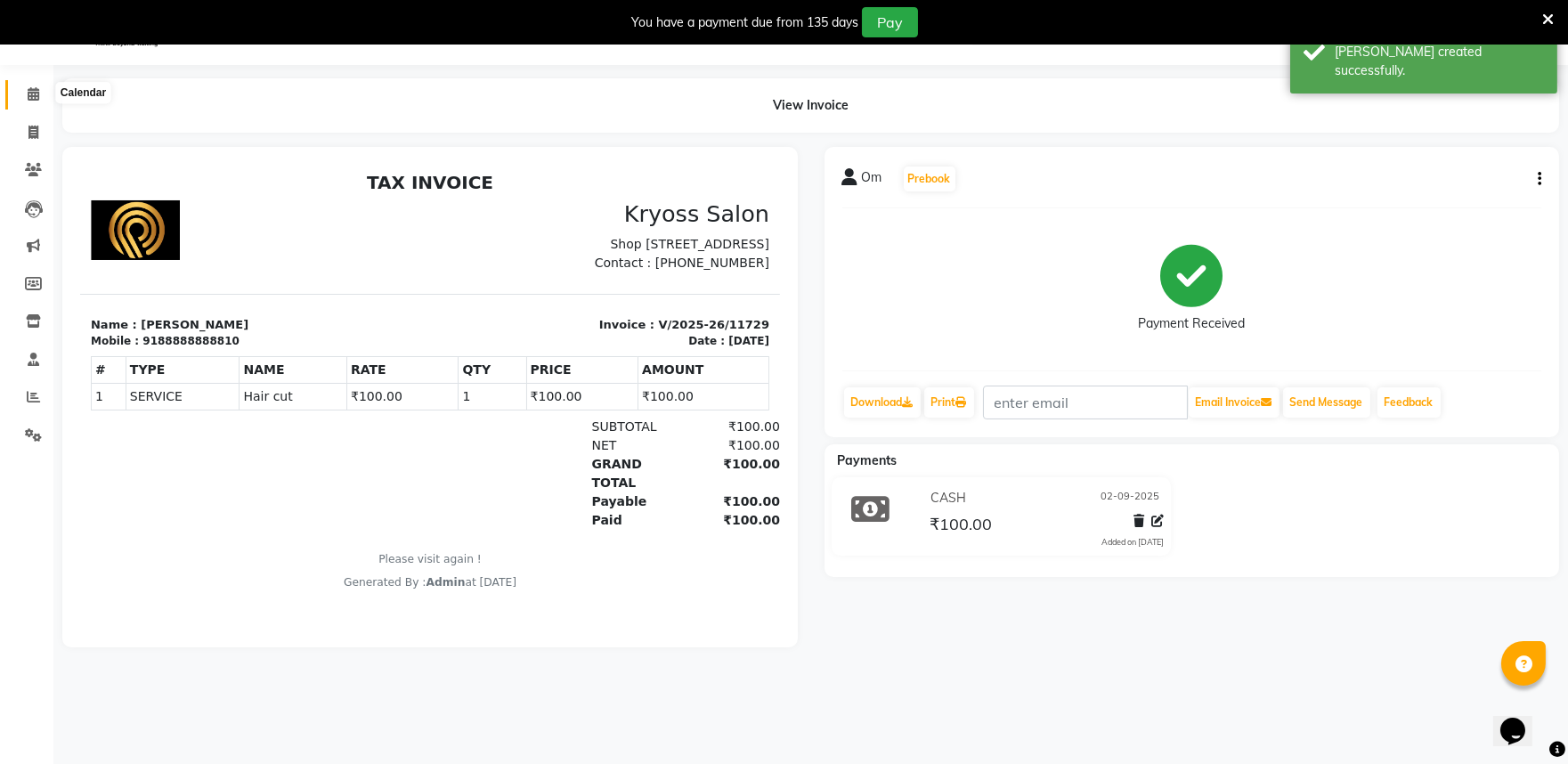
click at [32, 87] on icon at bounding box center [33, 93] width 12 height 13
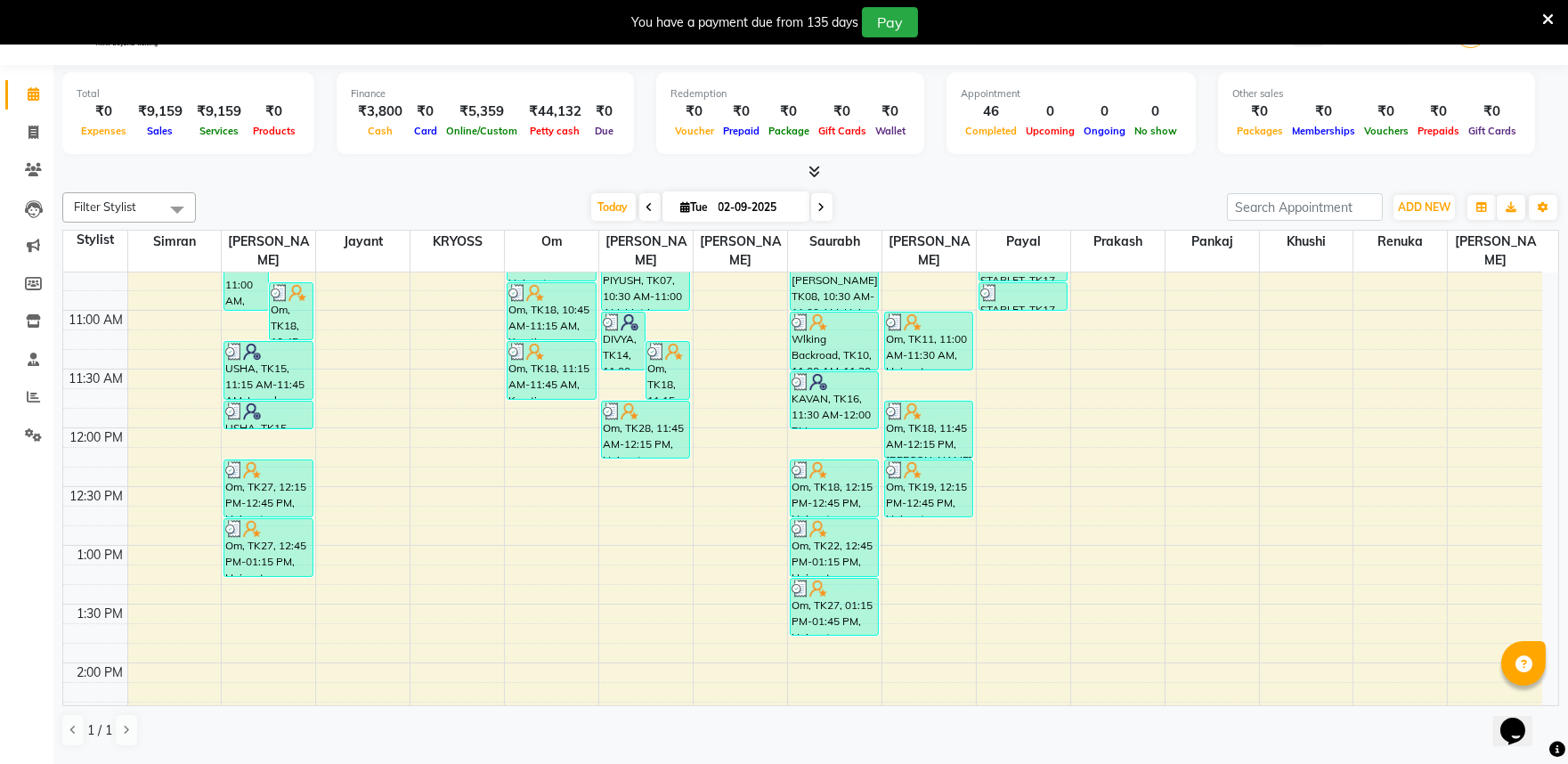
scroll to position [593, 0]
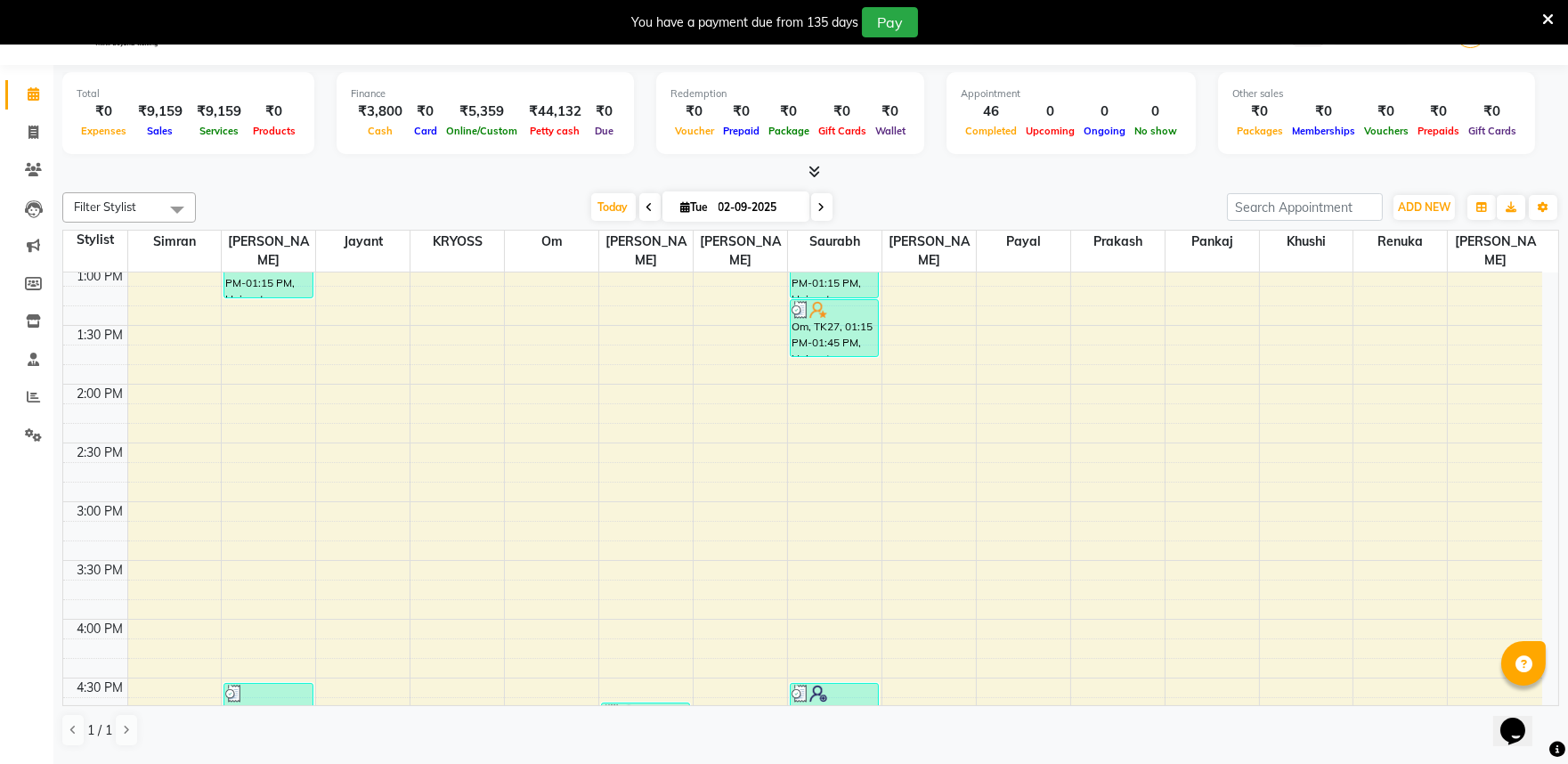
click at [270, 317] on div "8:00 AM 8:30 AM 9:00 AM 9:30 AM 10:00 AM 10:30 AM 11:00 AM 11:30 AM 12:00 PM 12…" at bounding box center [802, 443] width 1479 height 1528
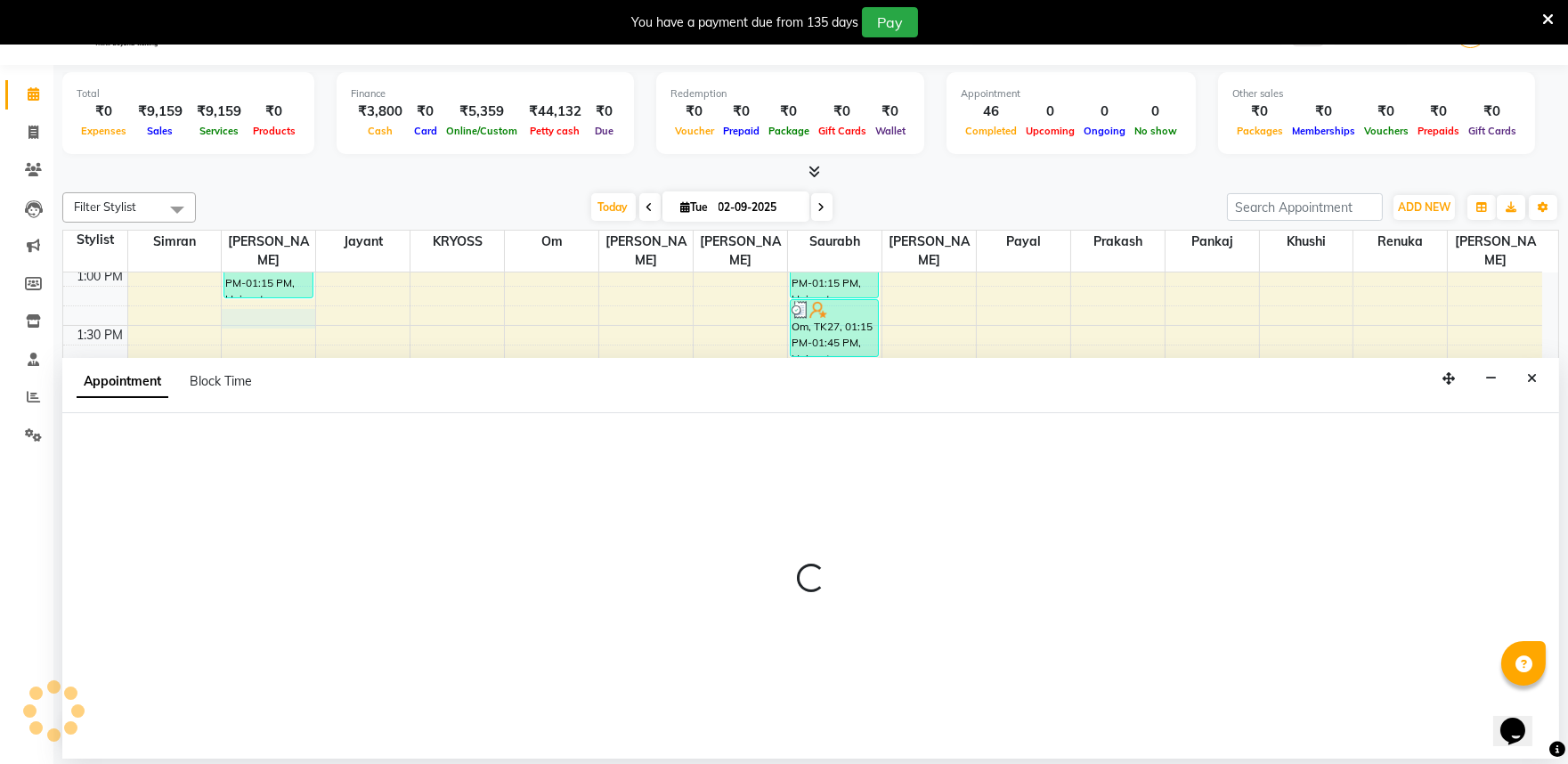
scroll to position [54, 0]
select select "52359"
select select "795"
select select "tentative"
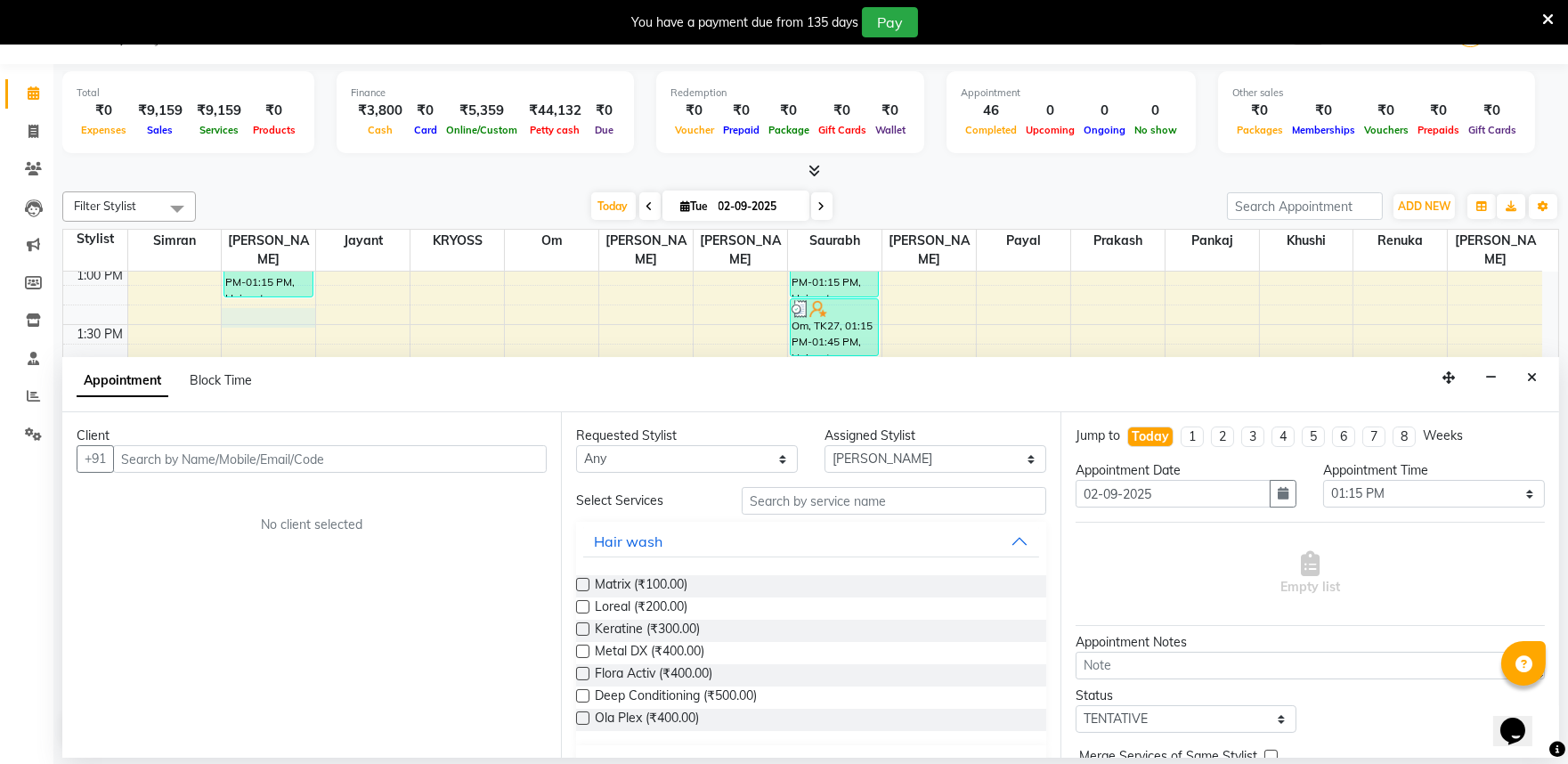
click at [238, 465] on input "text" at bounding box center [330, 459] width 434 height 28
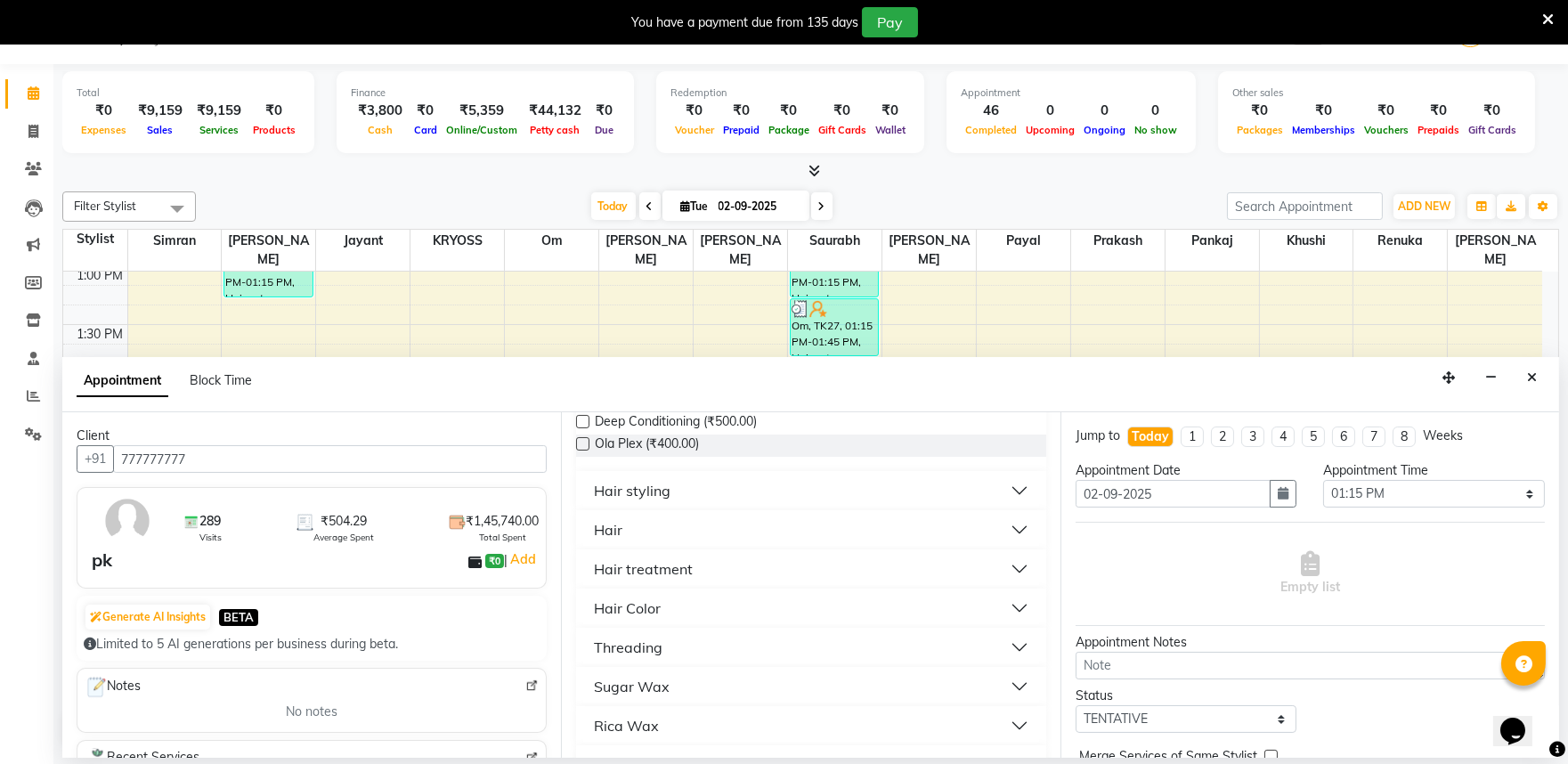
scroll to position [297, 0]
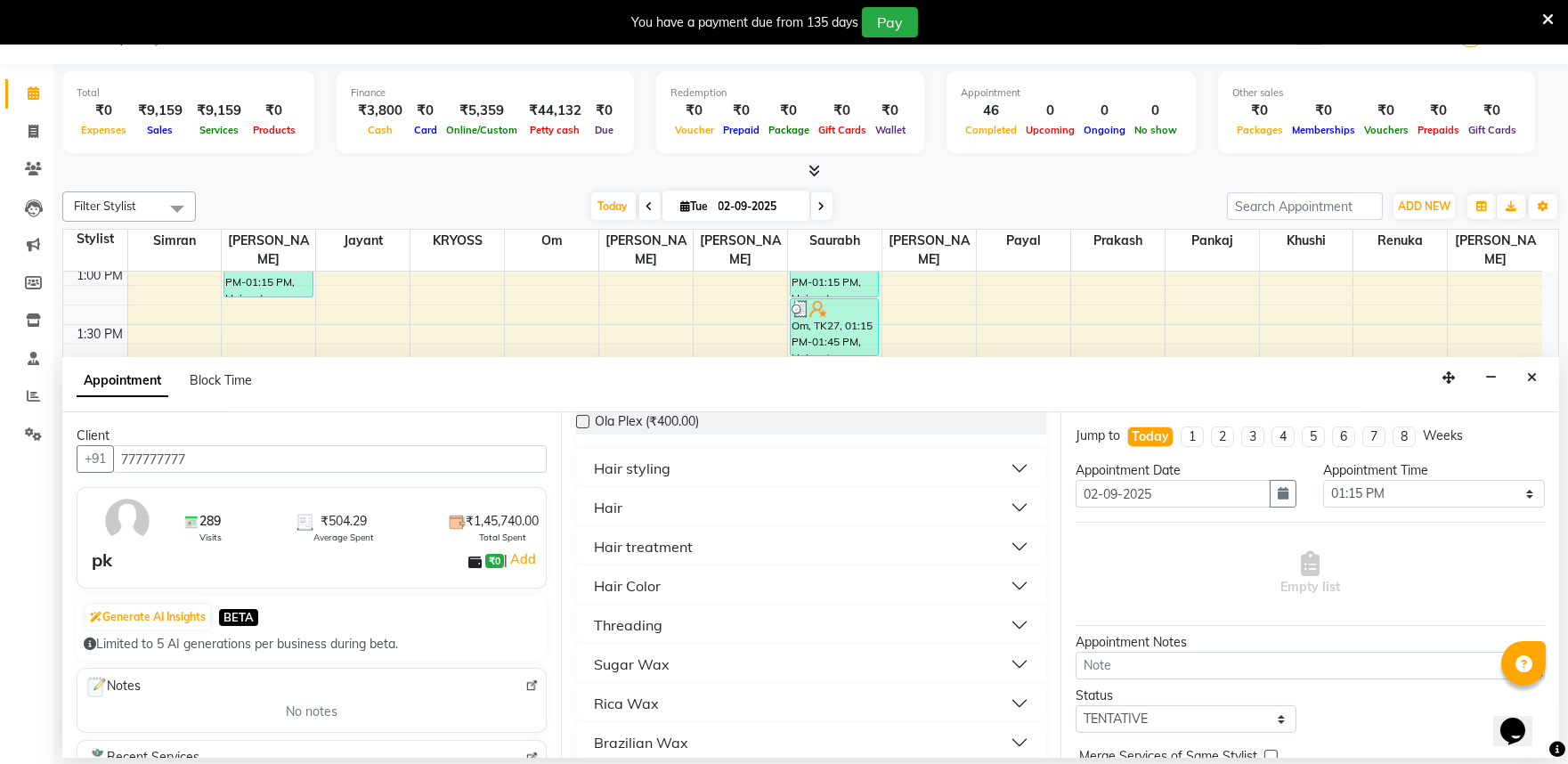
type input "777777777"
click at [618, 519] on div "Hair" at bounding box center [608, 508] width 29 height 22
click at [636, 564] on span "[PERSON_NAME] (₹100.00)" at bounding box center [673, 553] width 156 height 22
checkbox input "false"
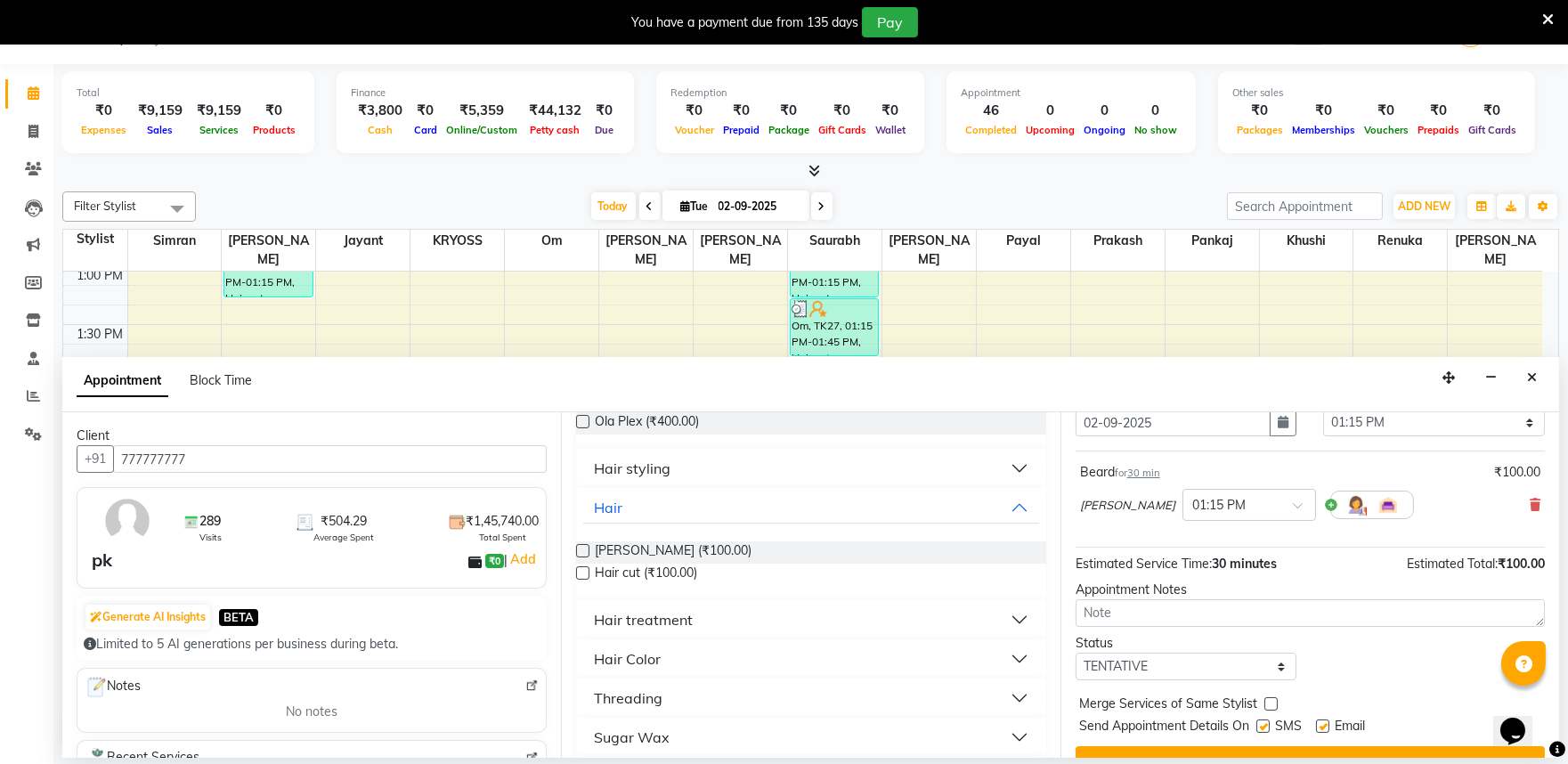
scroll to position [143, 0]
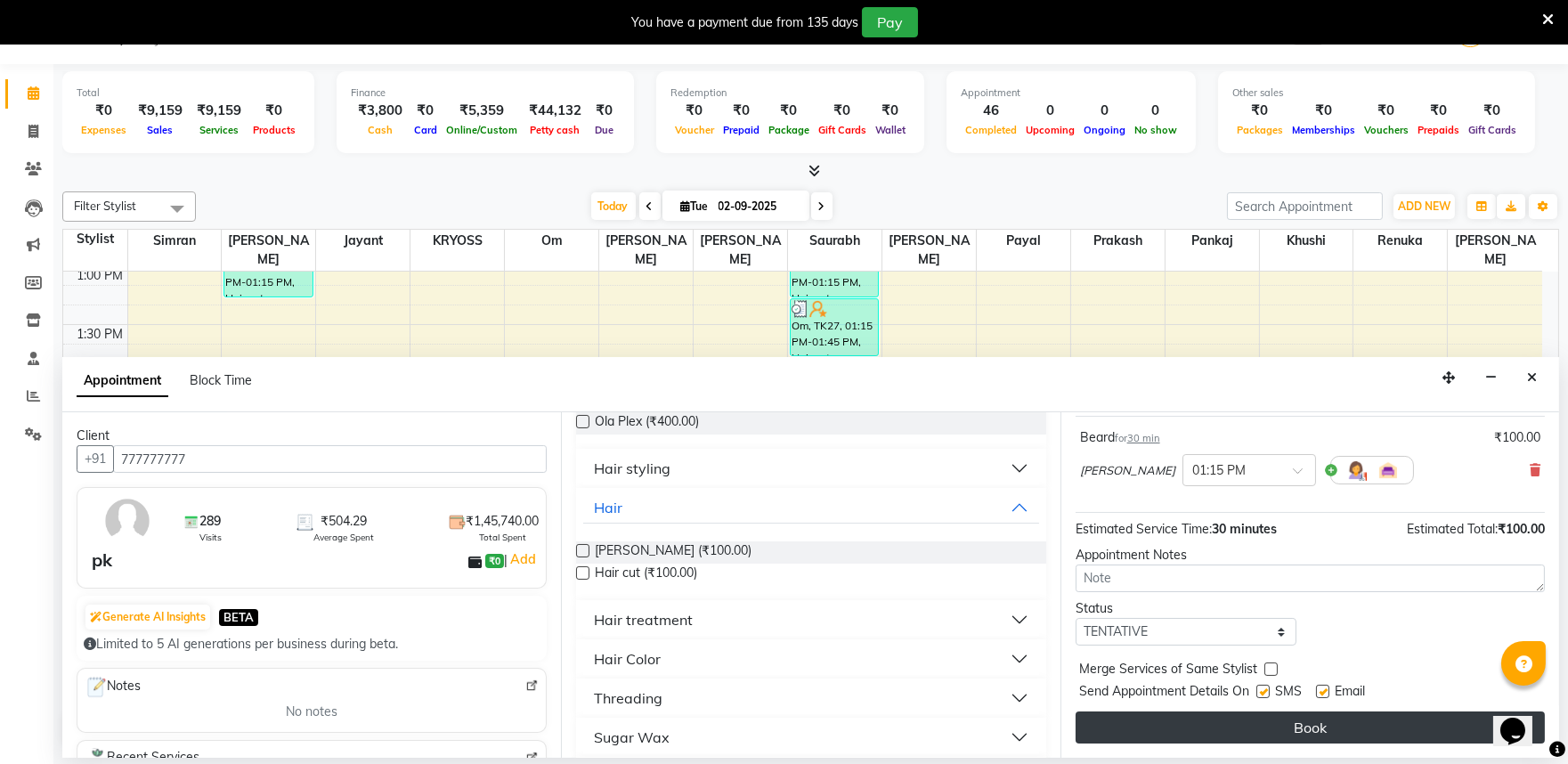
click at [1380, 723] on button "Book" at bounding box center [1310, 728] width 469 height 32
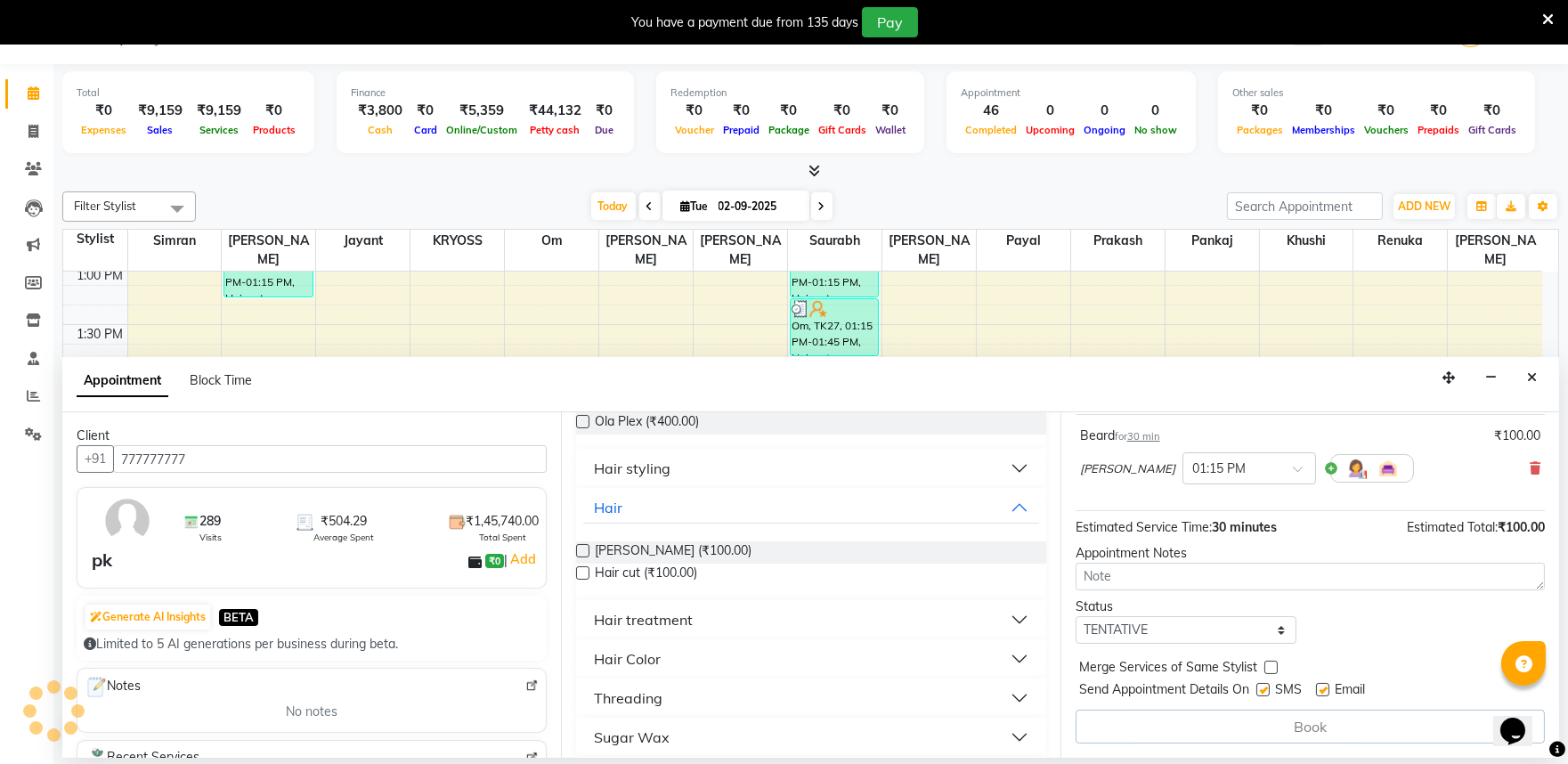
scroll to position [0, 0]
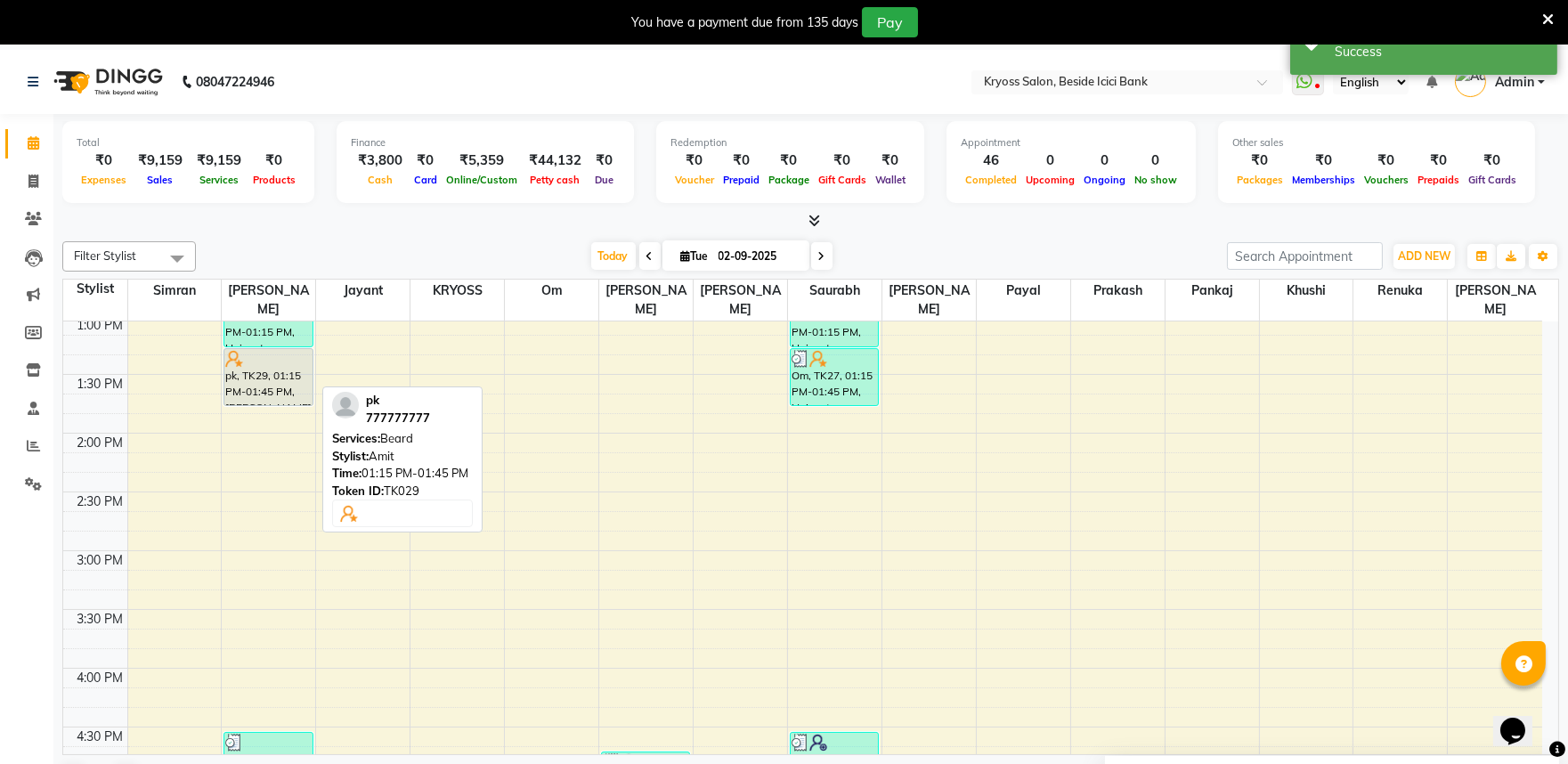
click at [281, 376] on div "pk, TK29, 01:15 PM-01:45 PM, [PERSON_NAME]" at bounding box center [268, 377] width 87 height 56
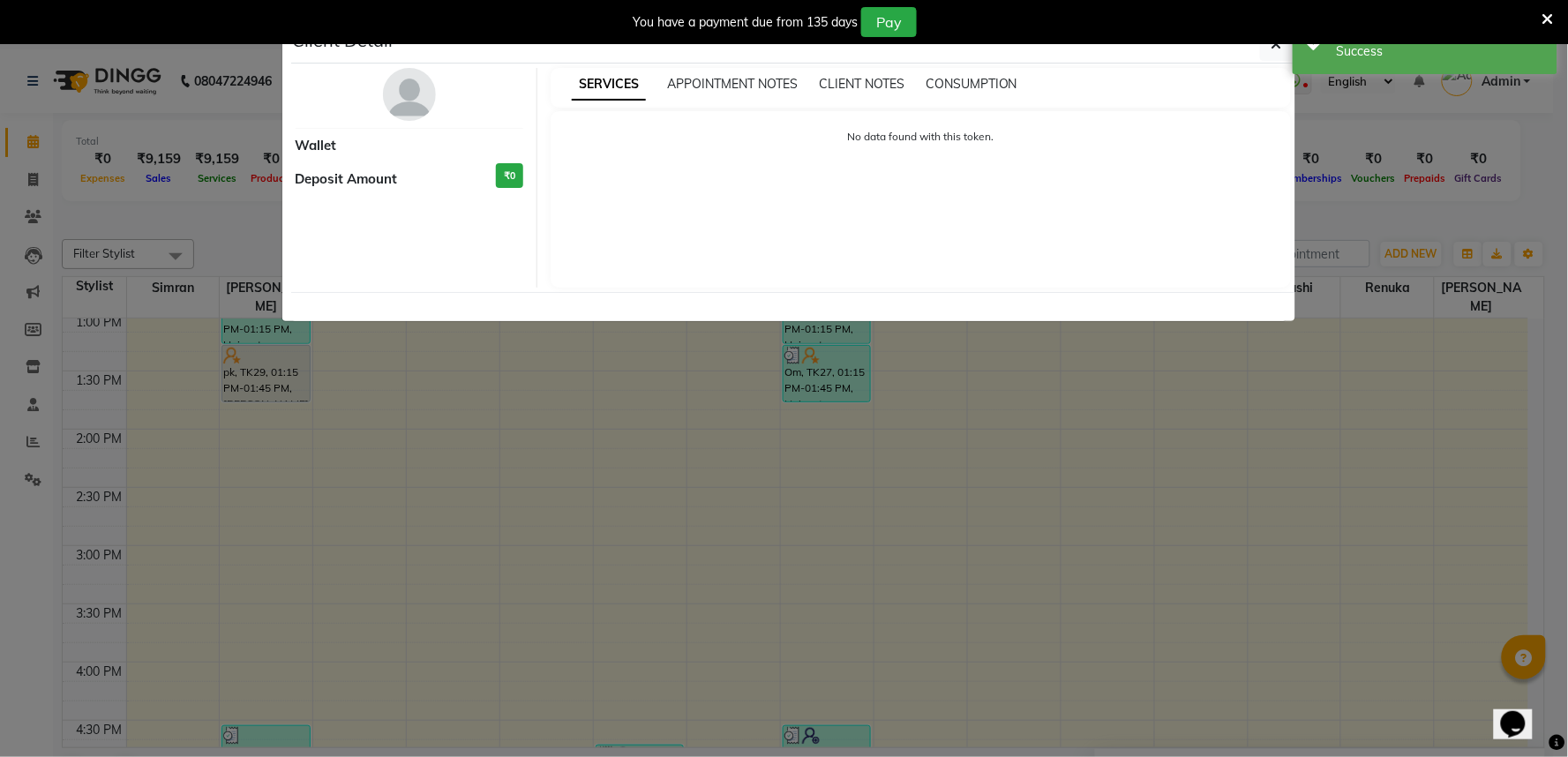
select select "7"
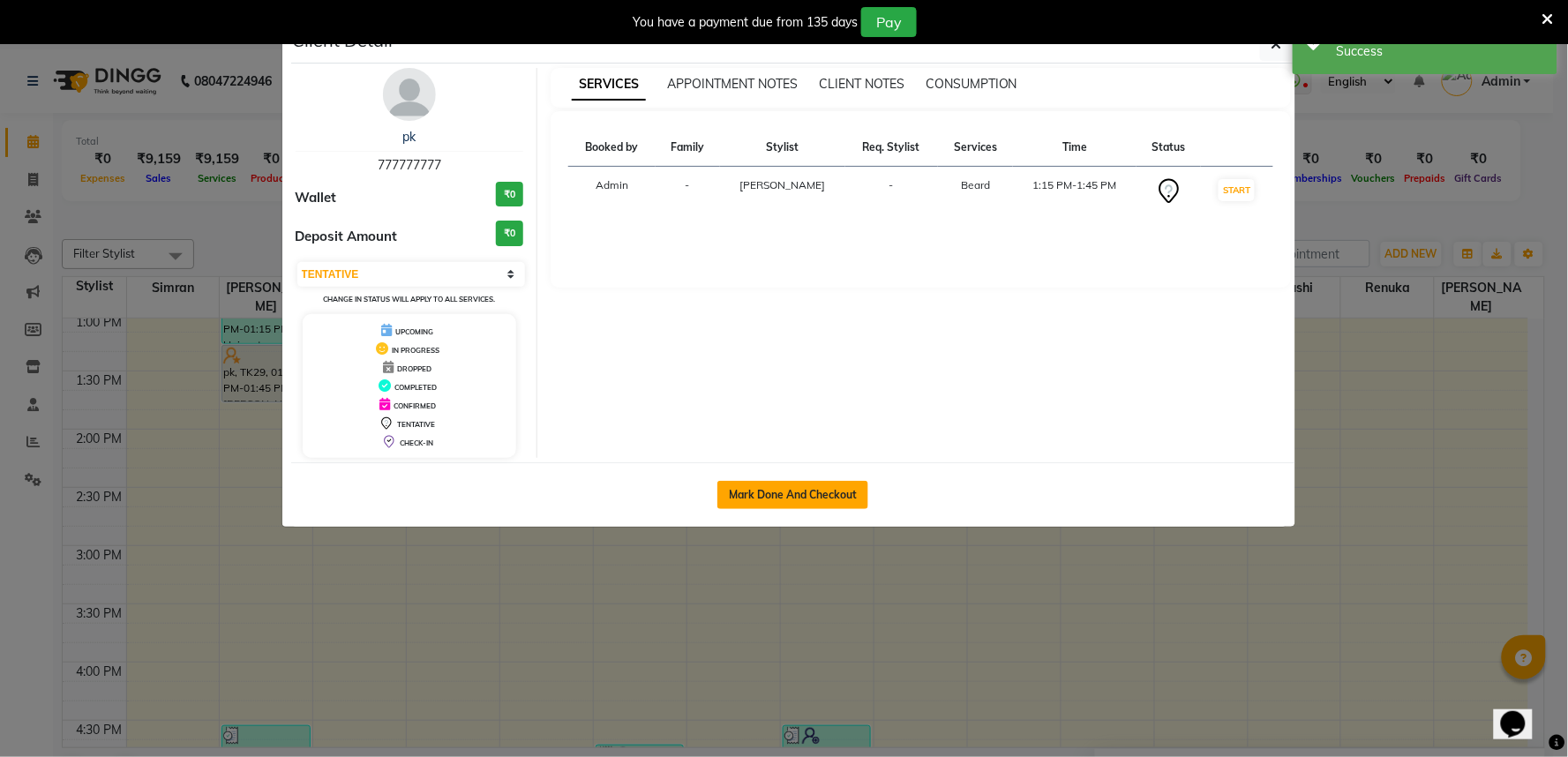
click at [775, 509] on button "Mark Done And Checkout" at bounding box center [792, 495] width 150 height 28
select select "service"
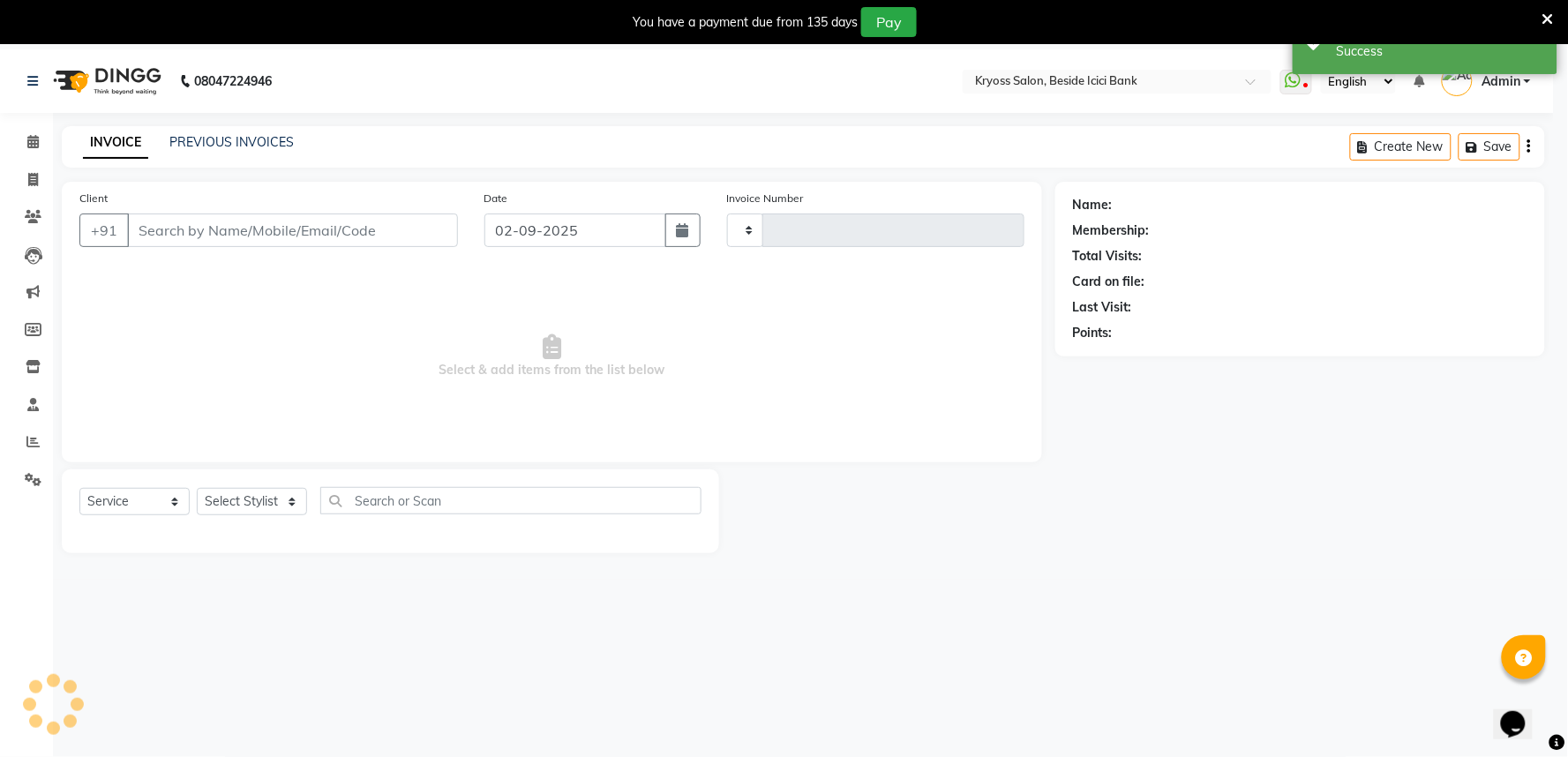
type input "11730"
select select "3"
select select "5439"
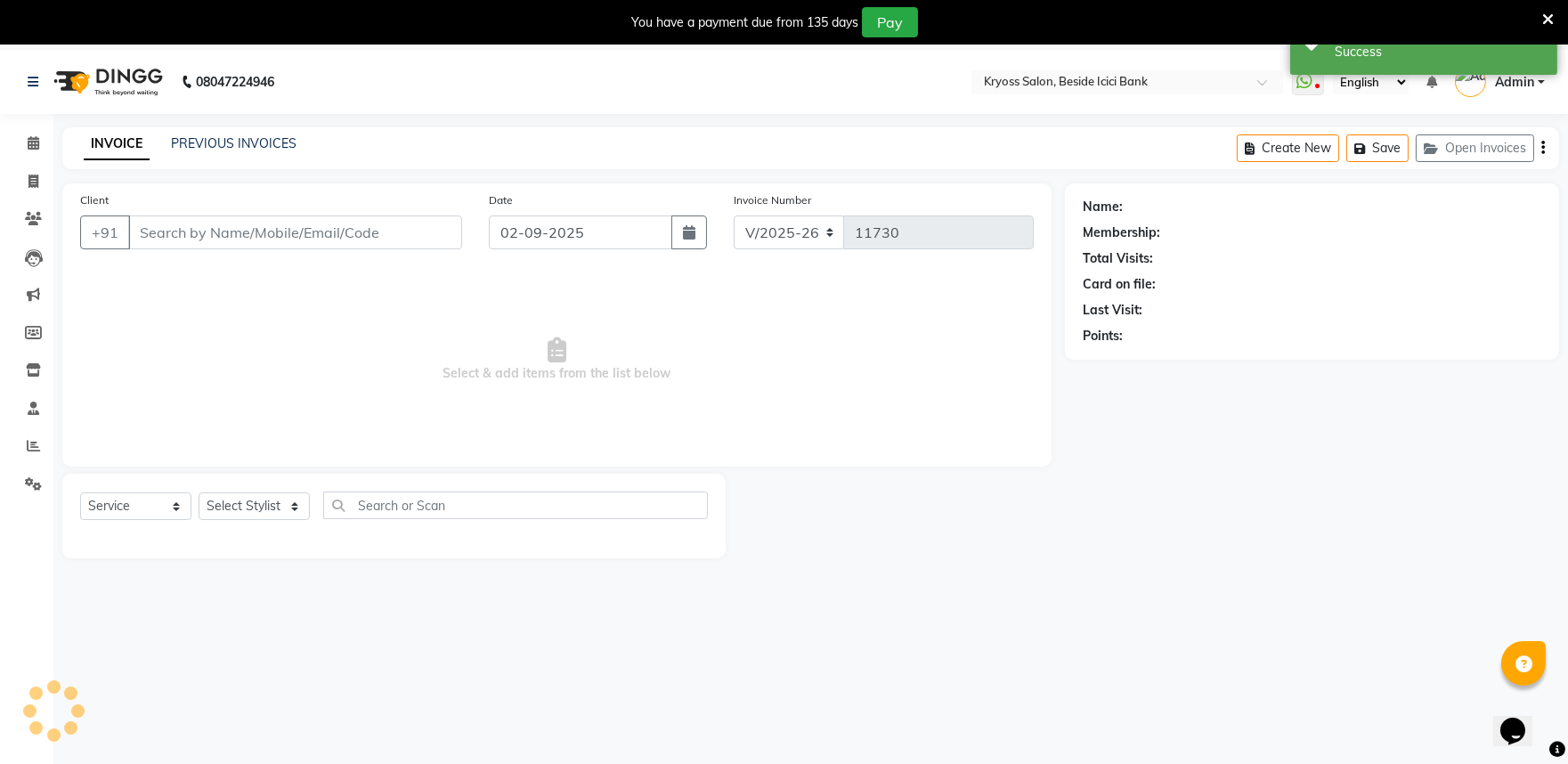
type input "777777777"
select select "52359"
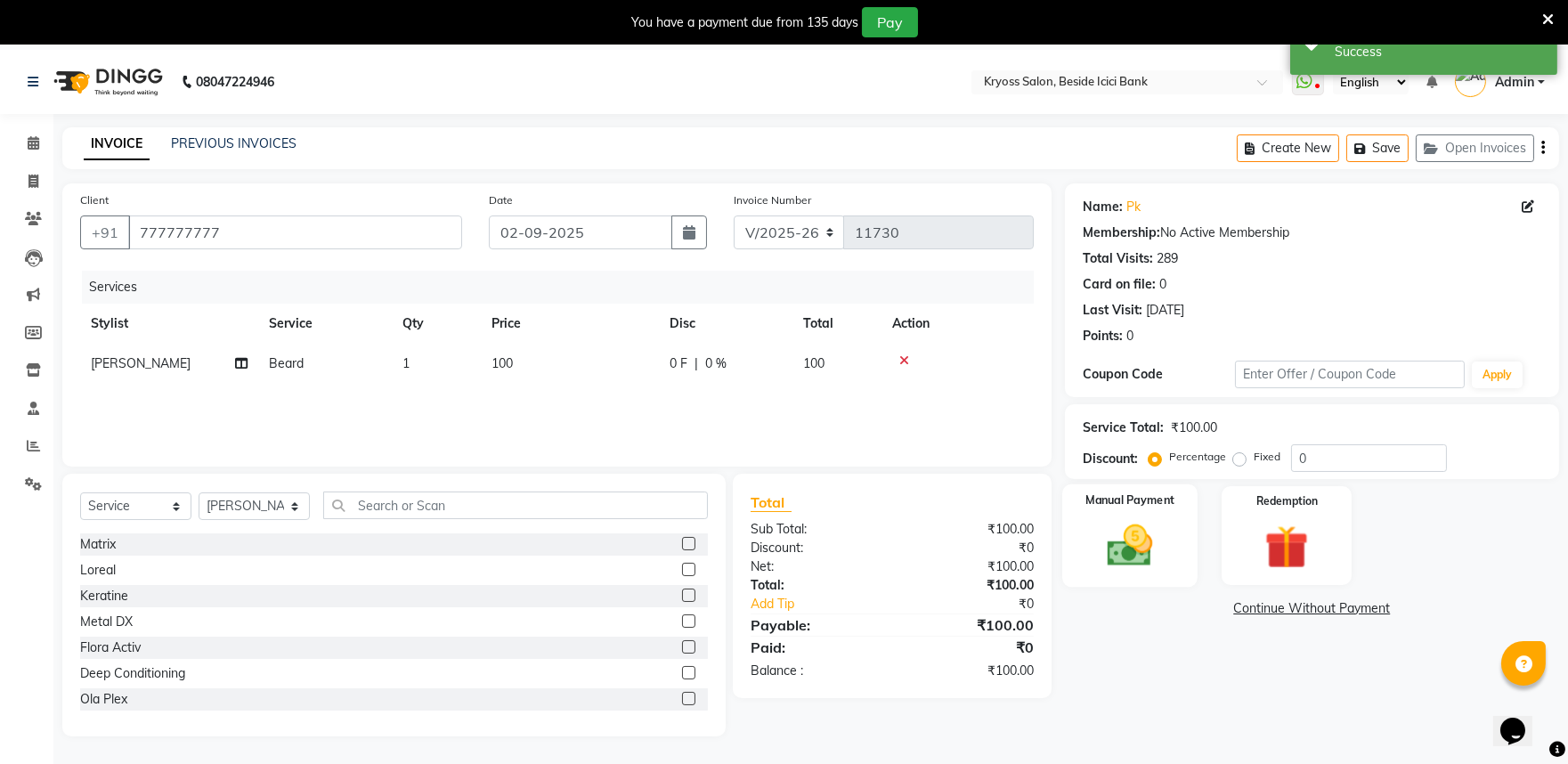
drag, startPoint x: 1114, startPoint y: 580, endPoint x: 1157, endPoint y: 617, distance: 56.7
click at [1116, 571] on img at bounding box center [1129, 546] width 71 height 50
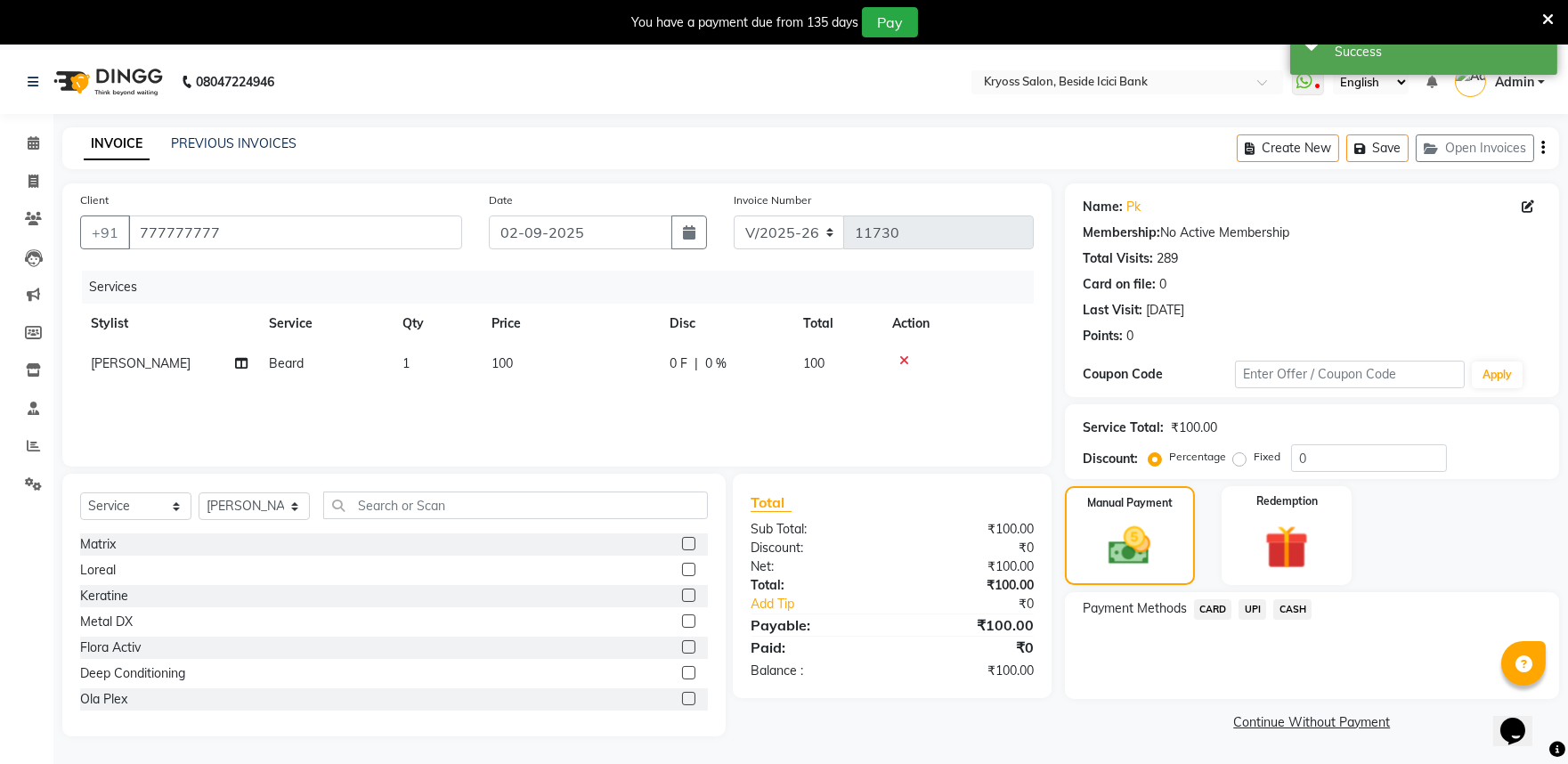
click at [1300, 620] on span "CASH" at bounding box center [1292, 609] width 39 height 21
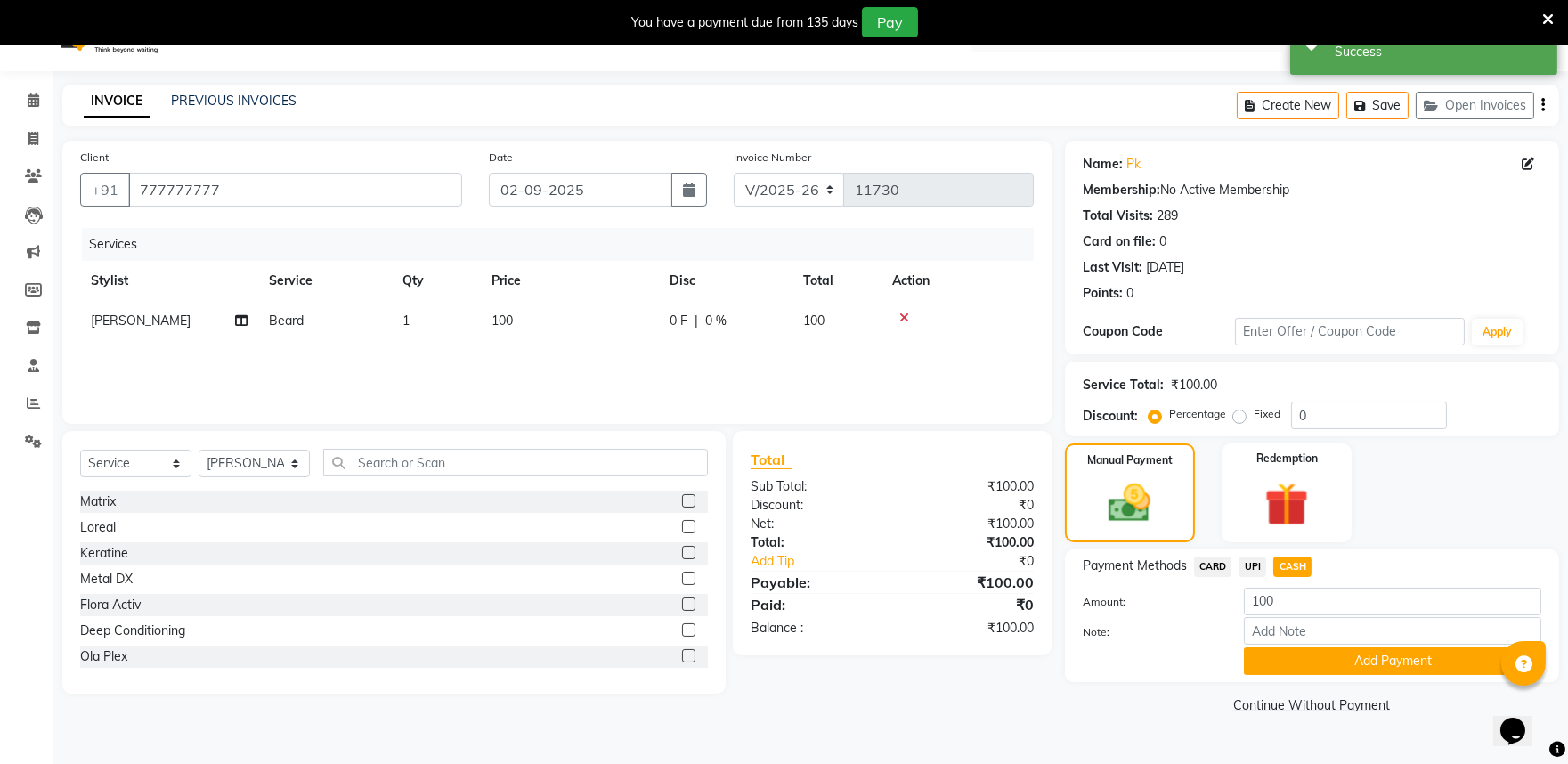
scroll to position [66, 0]
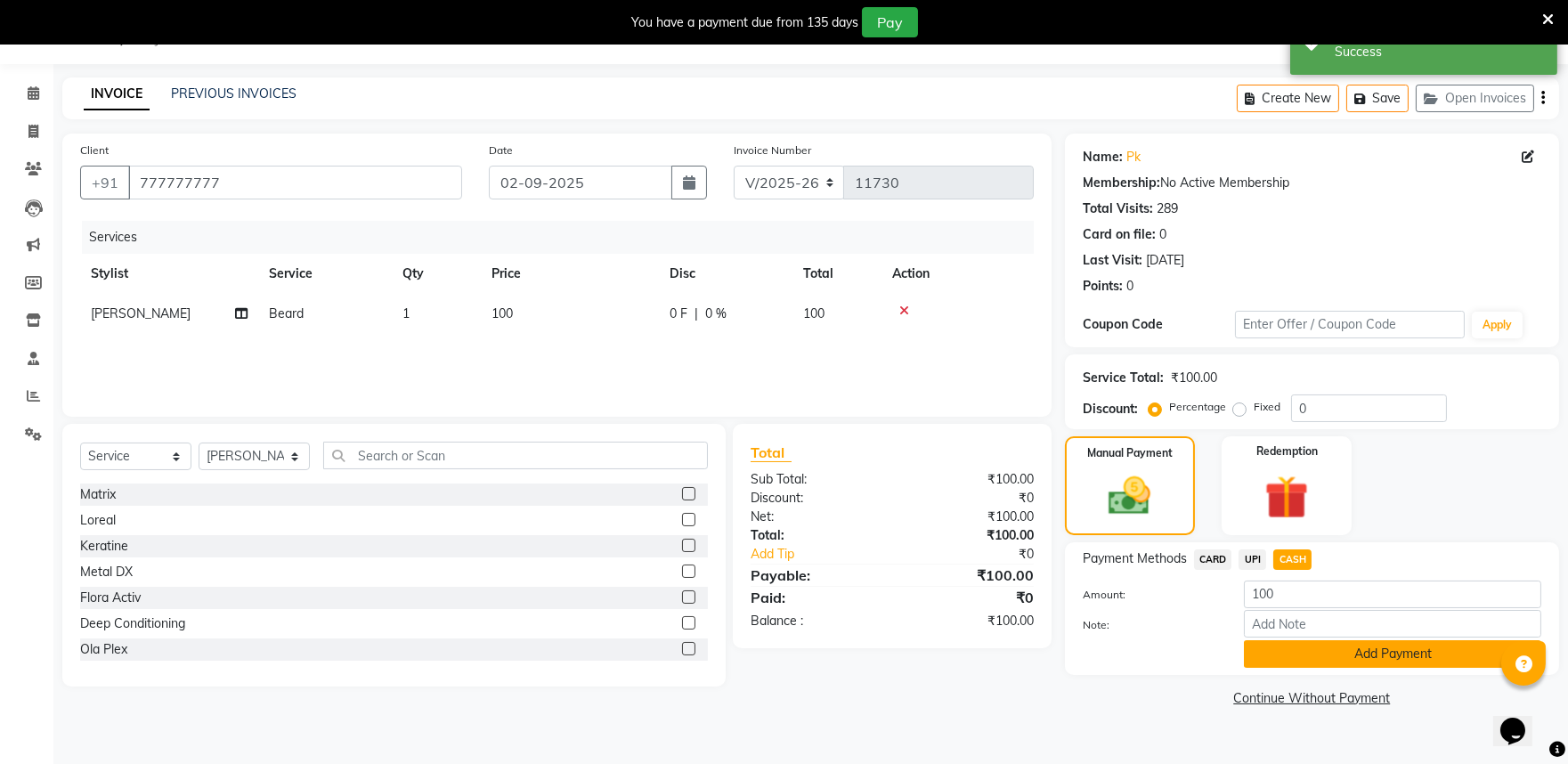
click at [1349, 668] on button "Add Payment" at bounding box center [1393, 654] width 297 height 28
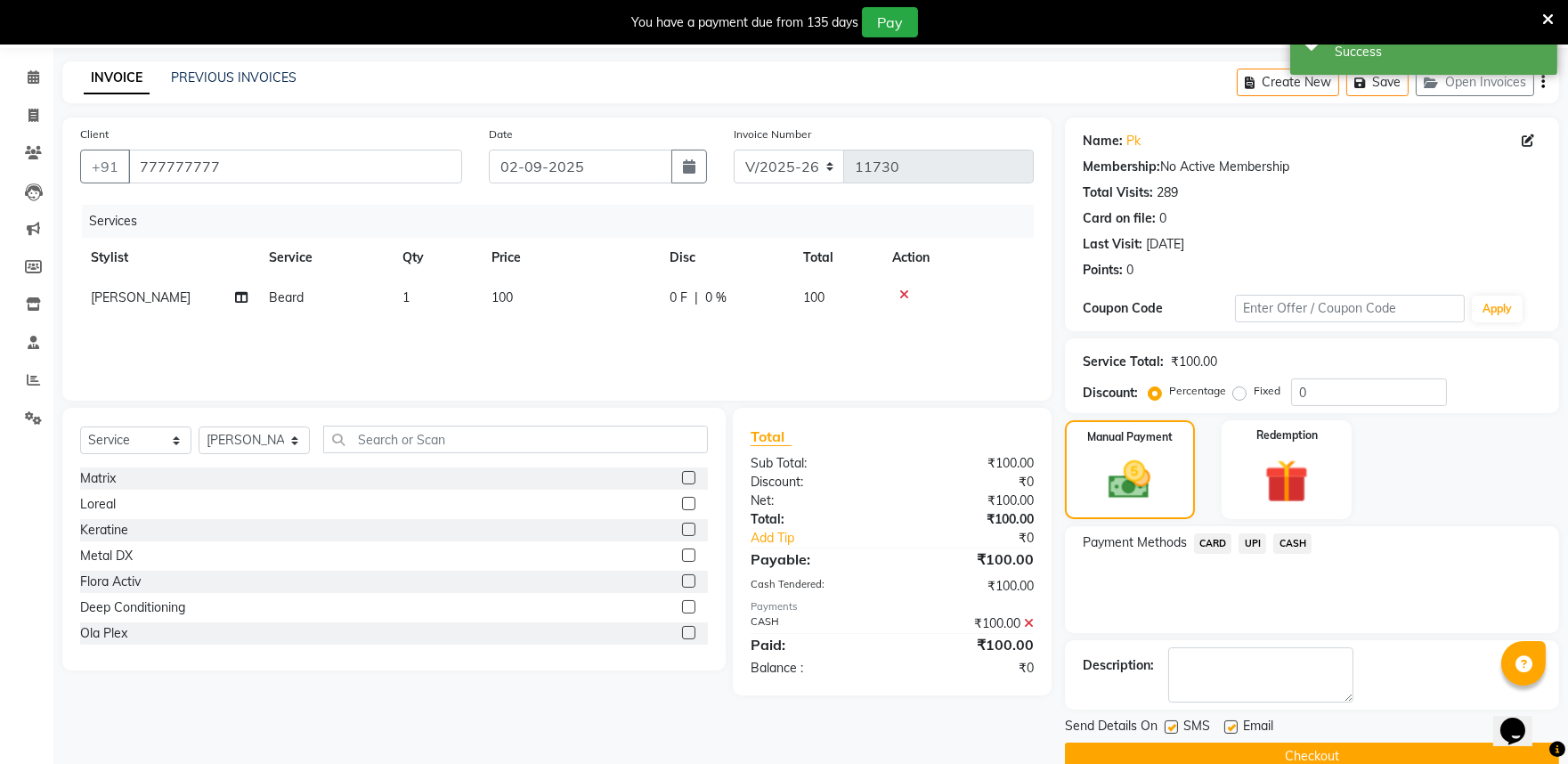
scroll to position [141, 0]
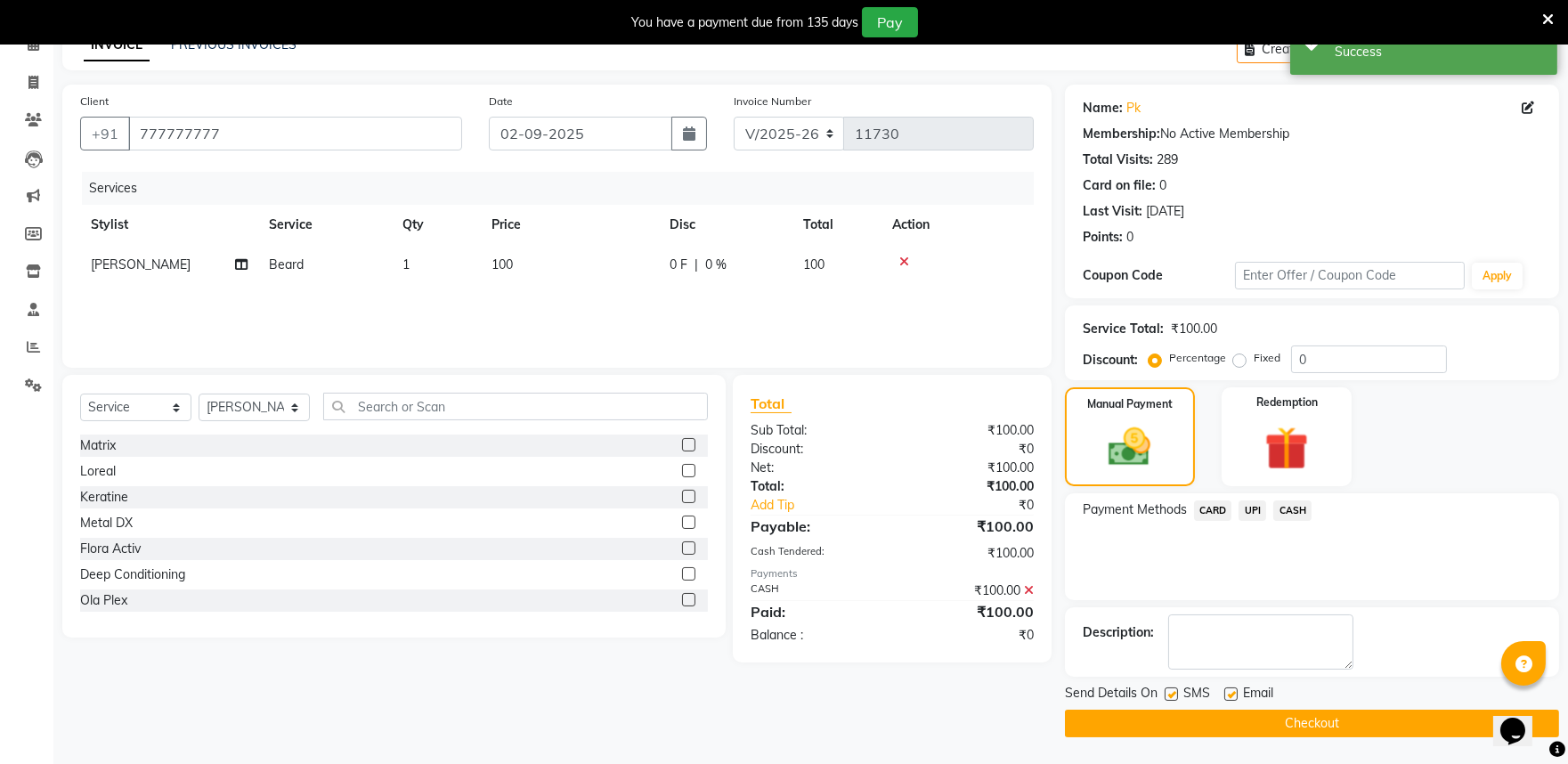
click at [1348, 715] on button "Checkout" at bounding box center [1312, 724] width 494 height 28
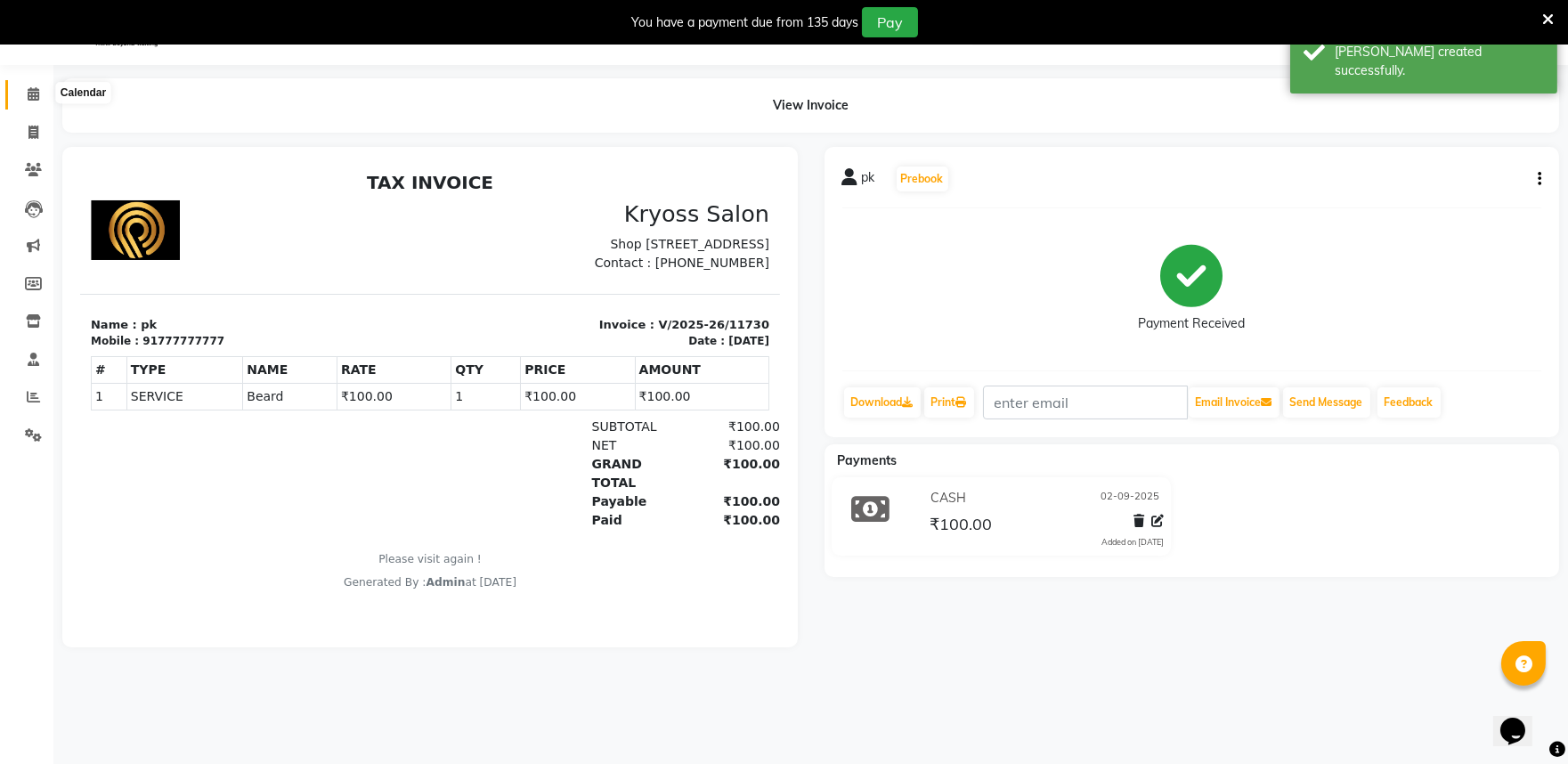
drag, startPoint x: 31, startPoint y: 93, endPoint x: 31, endPoint y: 105, distance: 12.0
click at [31, 93] on icon at bounding box center [33, 93] width 12 height 13
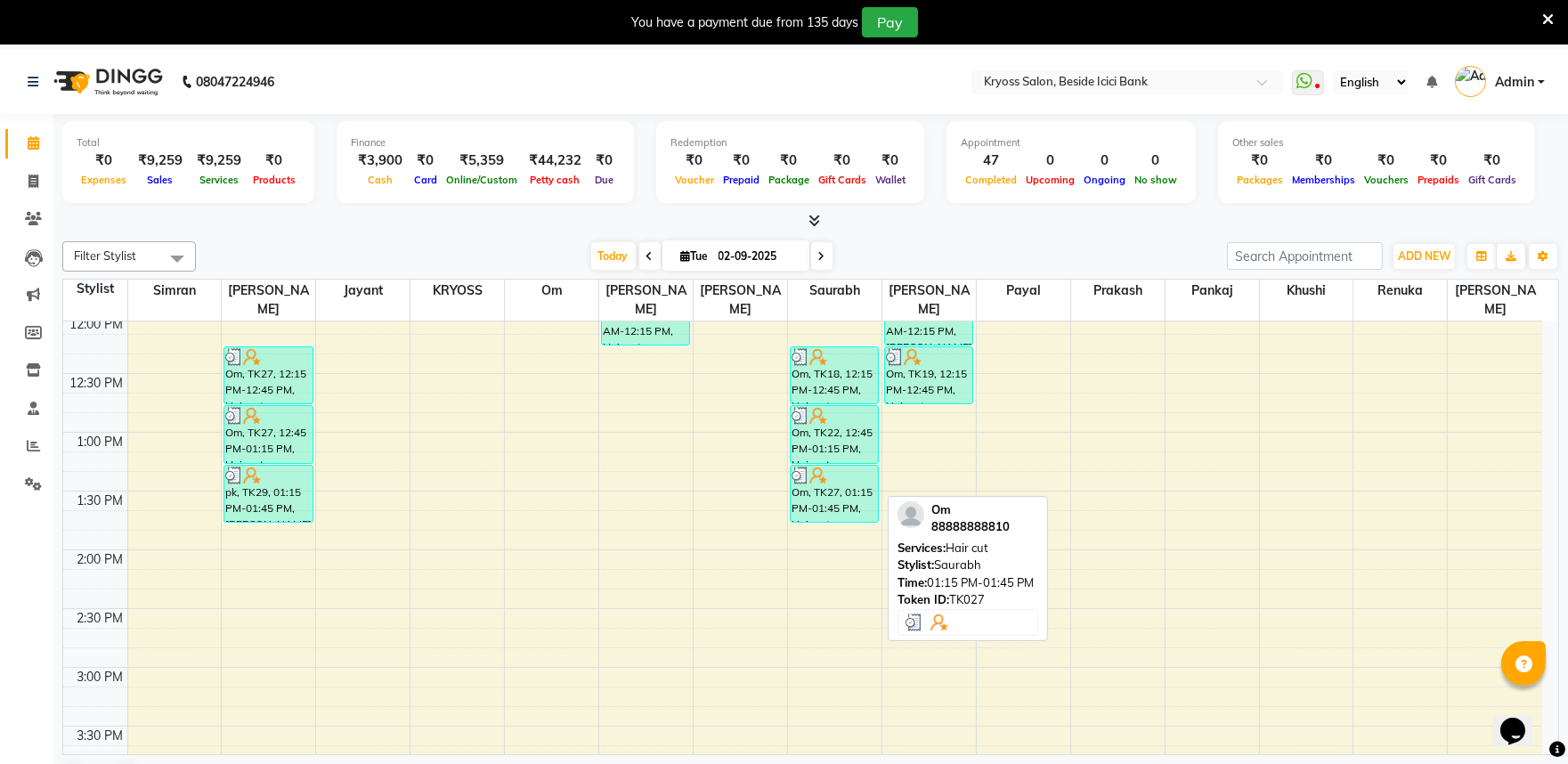
scroll to position [494, 0]
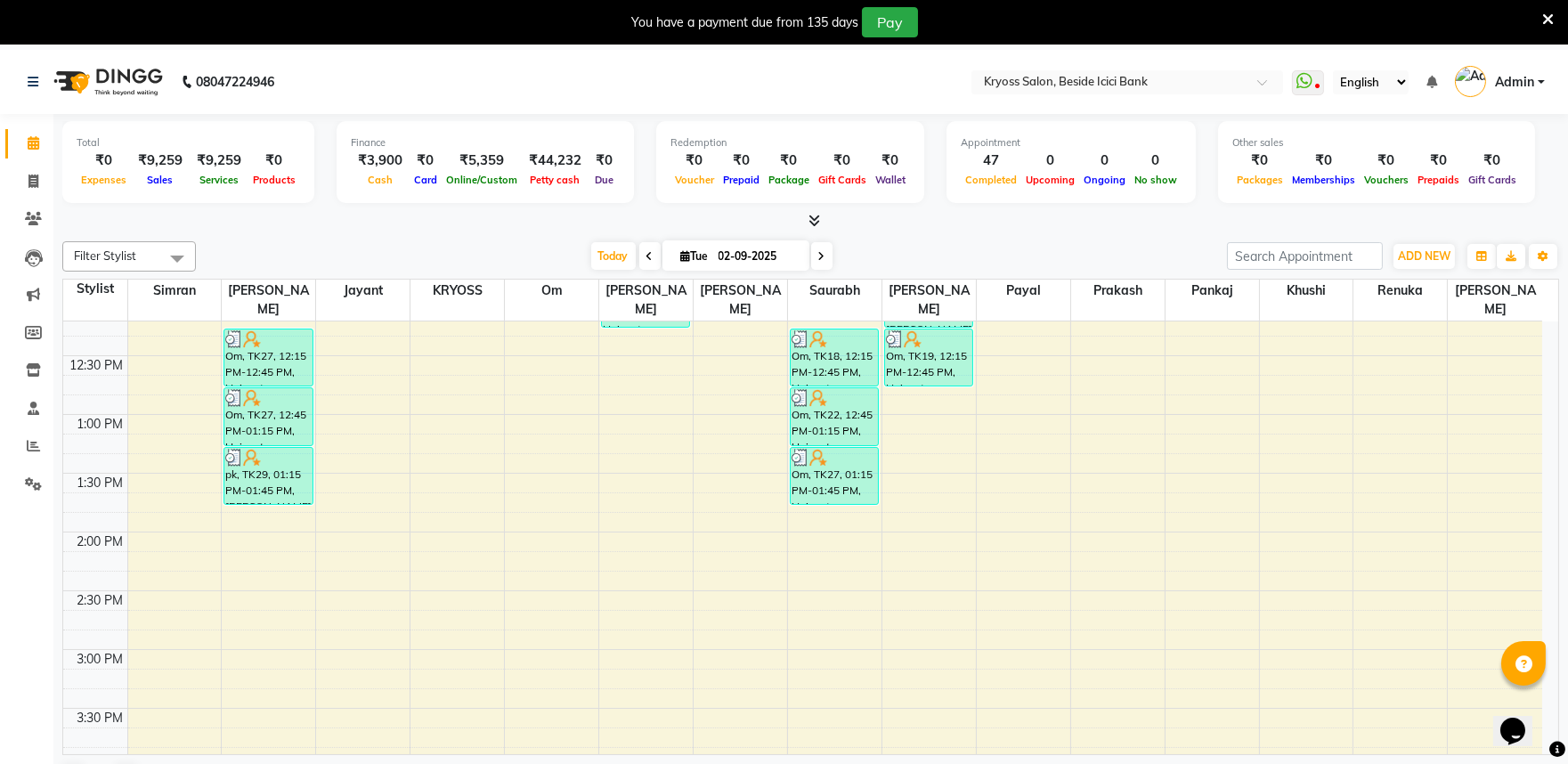
click at [817, 514] on div "8:00 AM 8:30 AM 9:00 AM 9:30 AM 10:00 AM 10:30 AM 11:00 AM 11:30 AM 12:00 PM 12…" at bounding box center [802, 591] width 1479 height 1528
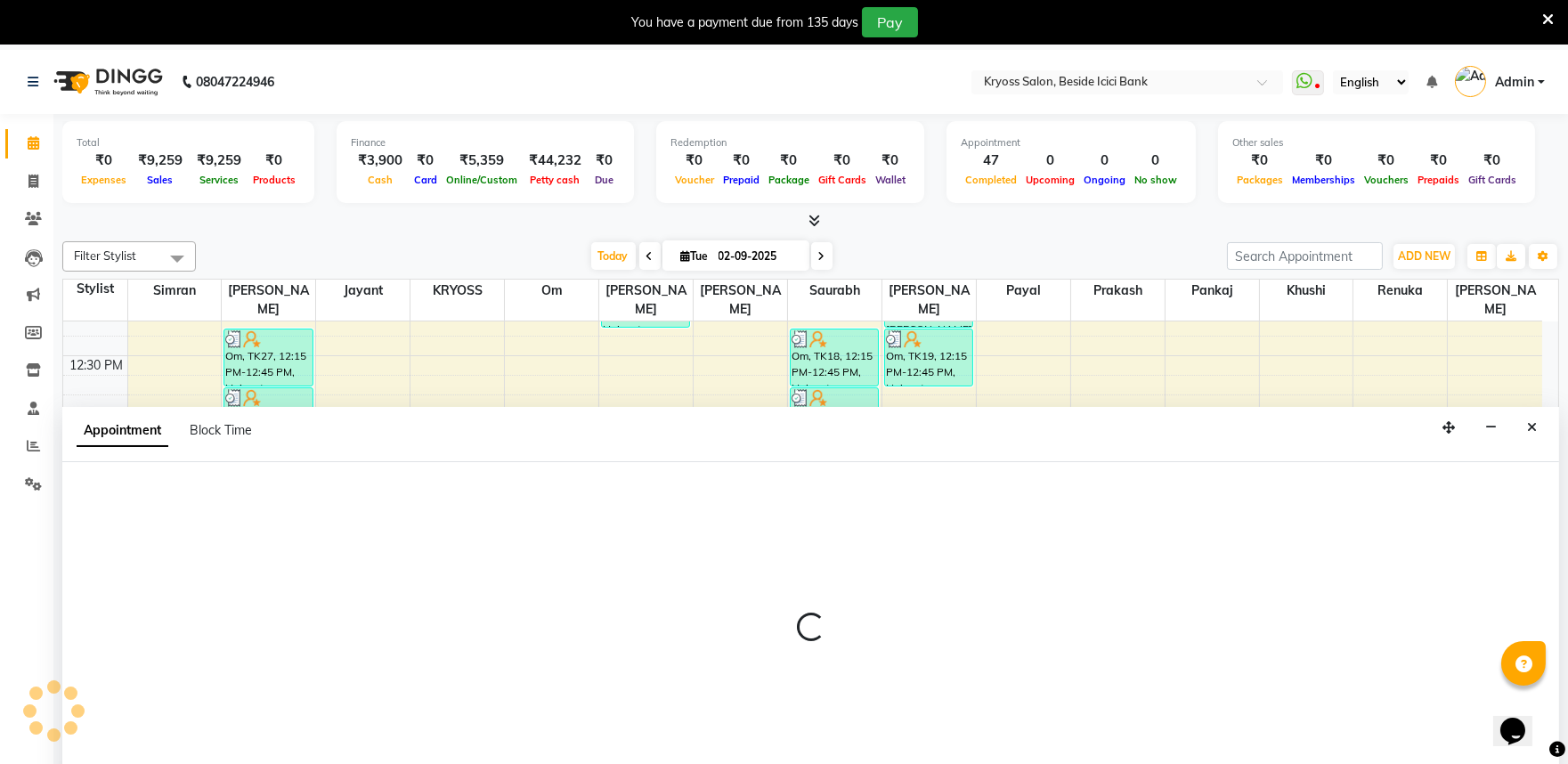
scroll to position [54, 0]
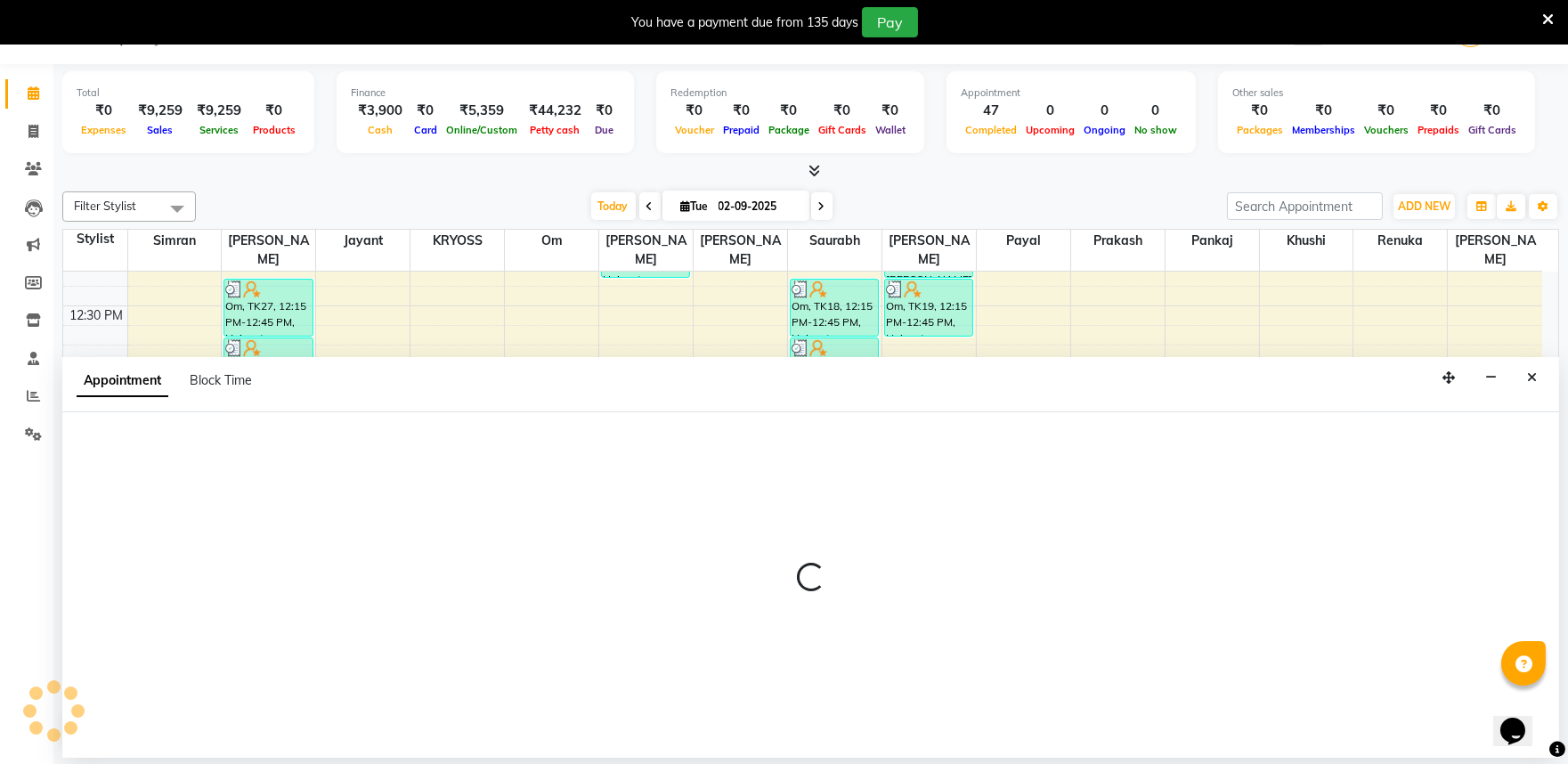
select select "79205"
select select "825"
select select "tentative"
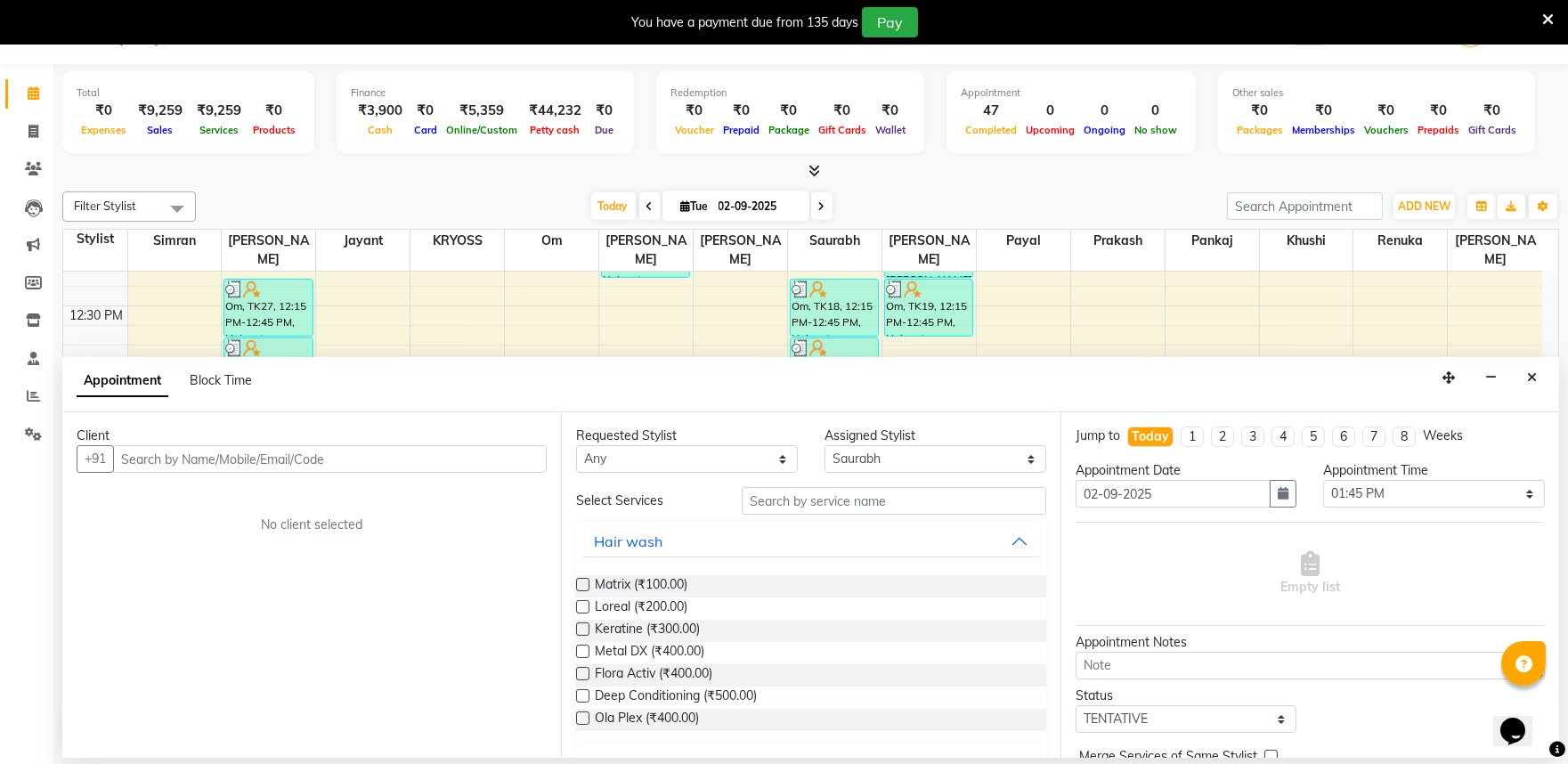
click at [412, 468] on input "text" at bounding box center [330, 459] width 434 height 28
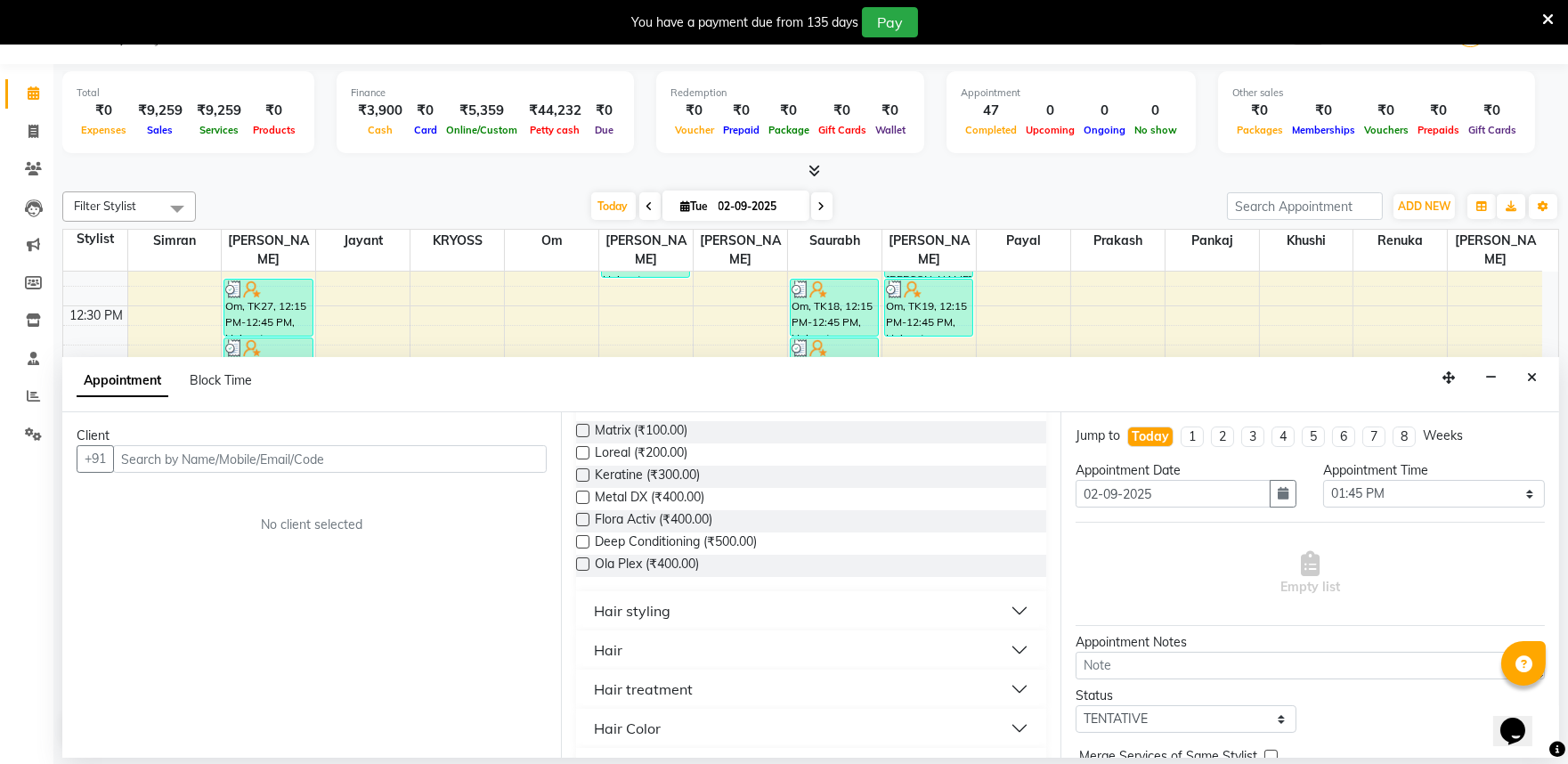
scroll to position [395, 0]
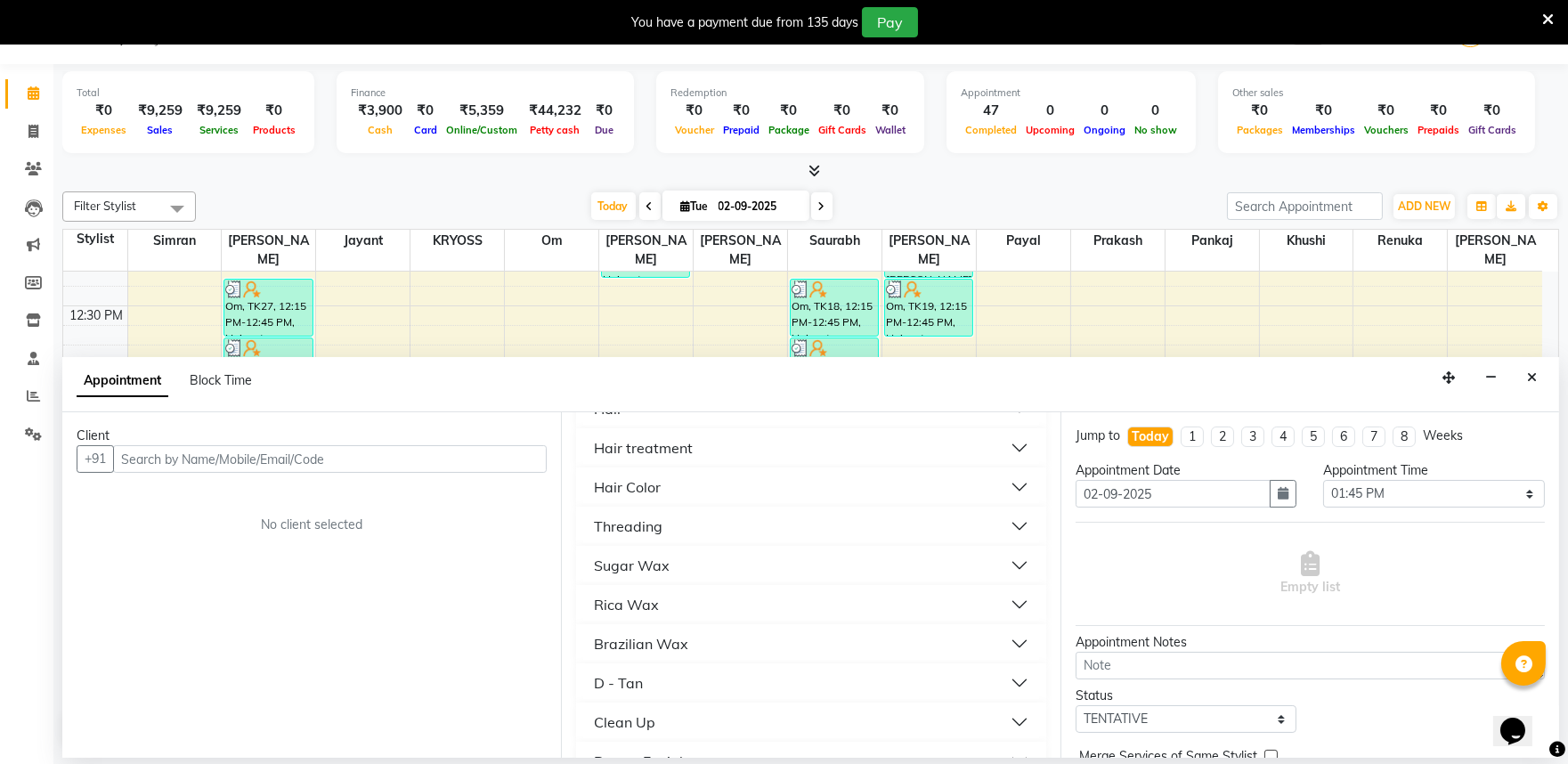
click at [618, 420] on div "Hair" at bounding box center [608, 409] width 29 height 22
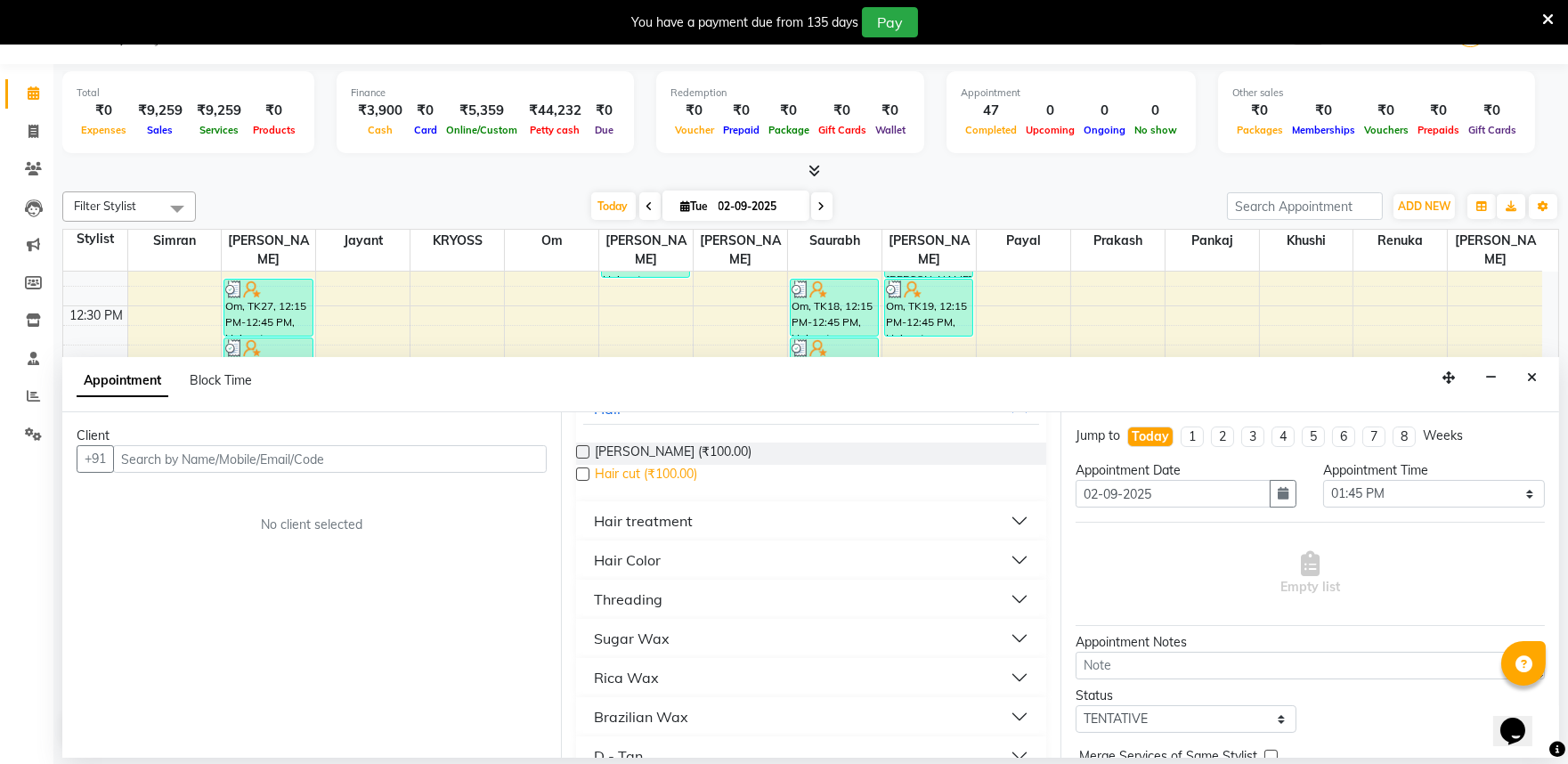
click at [659, 487] on span "Hair cut (₹100.00)" at bounding box center [646, 475] width 102 height 22
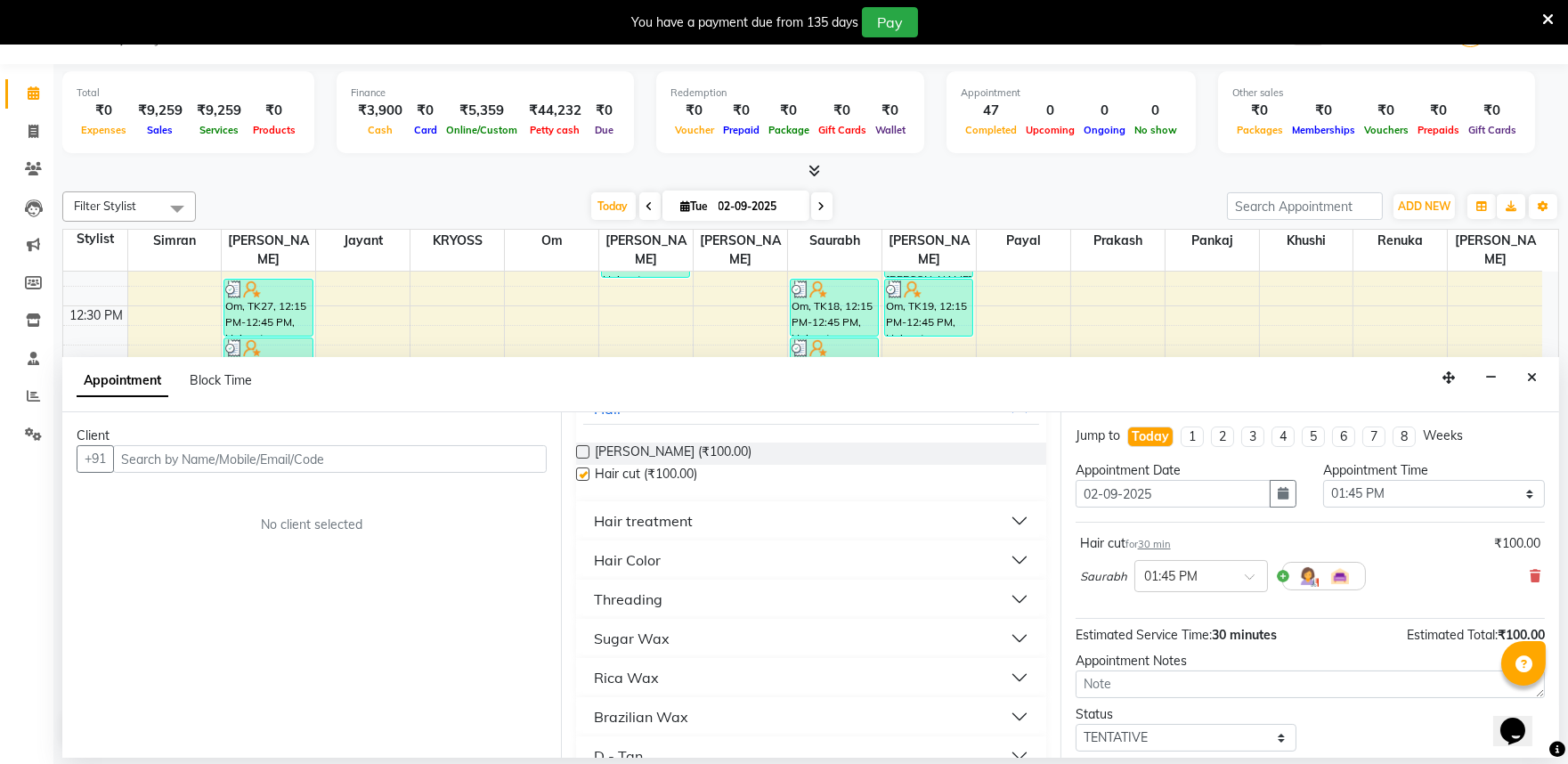
checkbox input "false"
click at [439, 446] on div "Client" at bounding box center [311, 436] width 470 height 19
click at [441, 470] on input "text" at bounding box center [330, 459] width 434 height 28
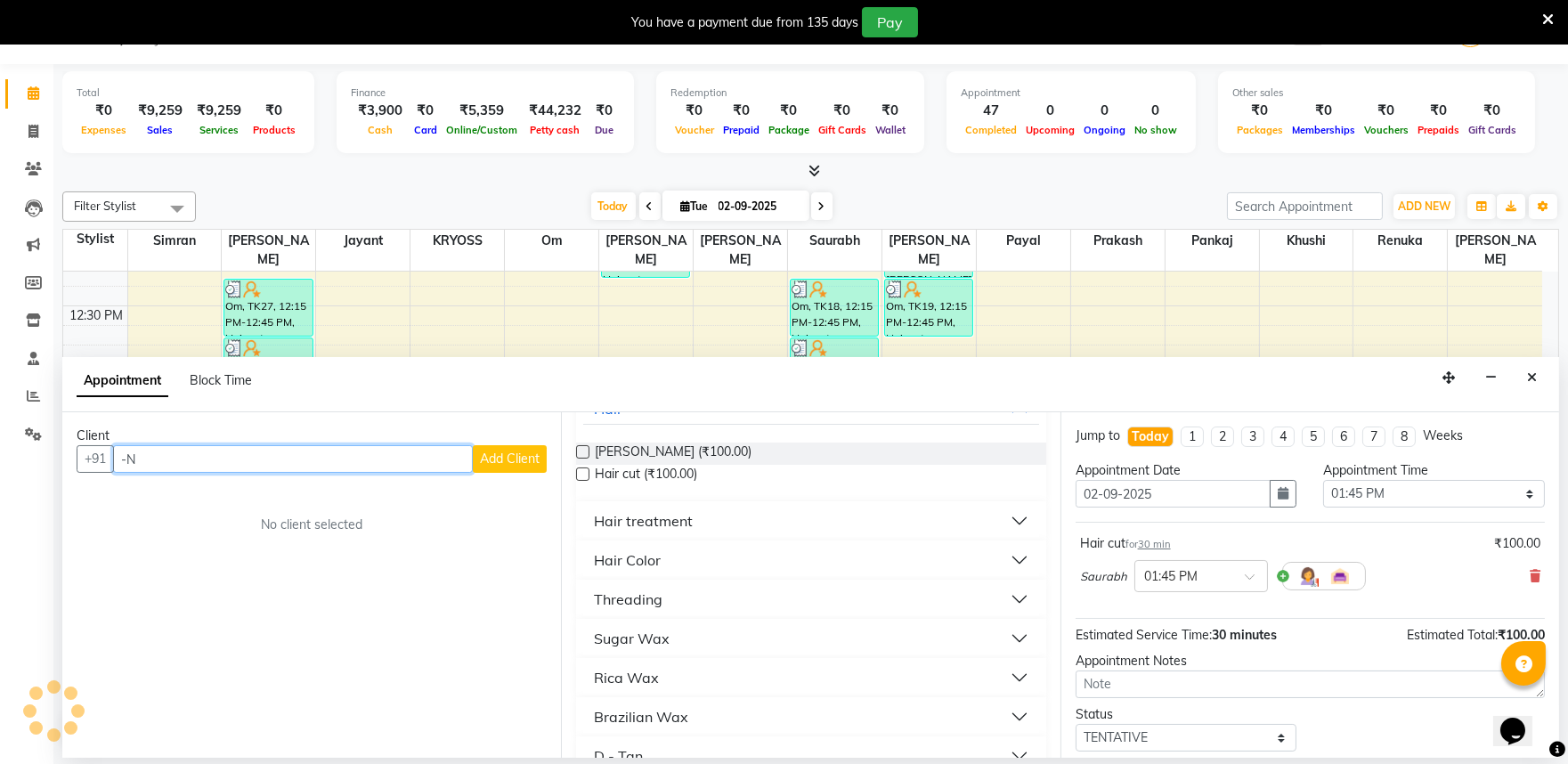
type input "-"
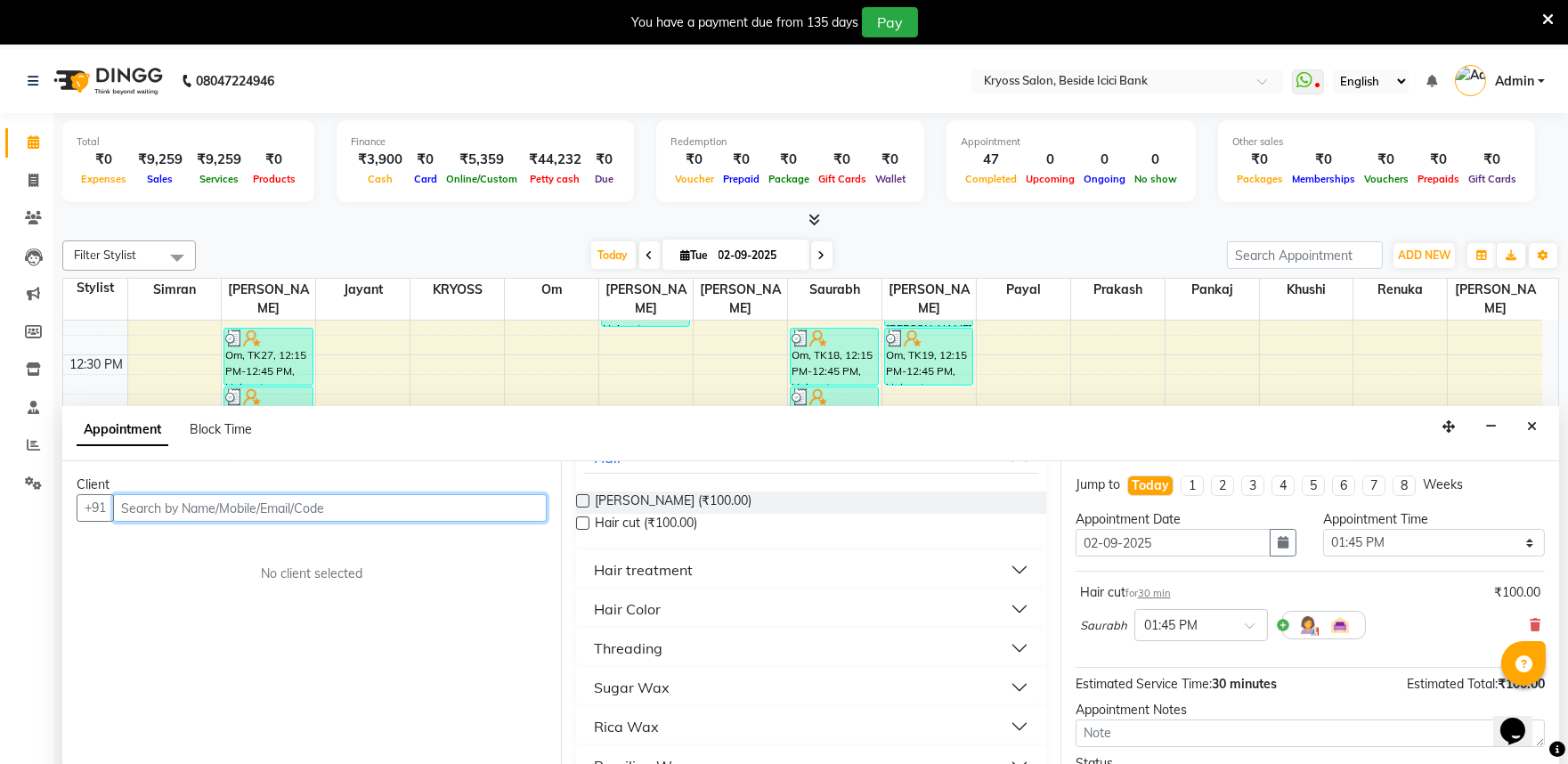
scroll to position [0, 0]
click at [494, 523] on input "text" at bounding box center [330, 509] width 434 height 28
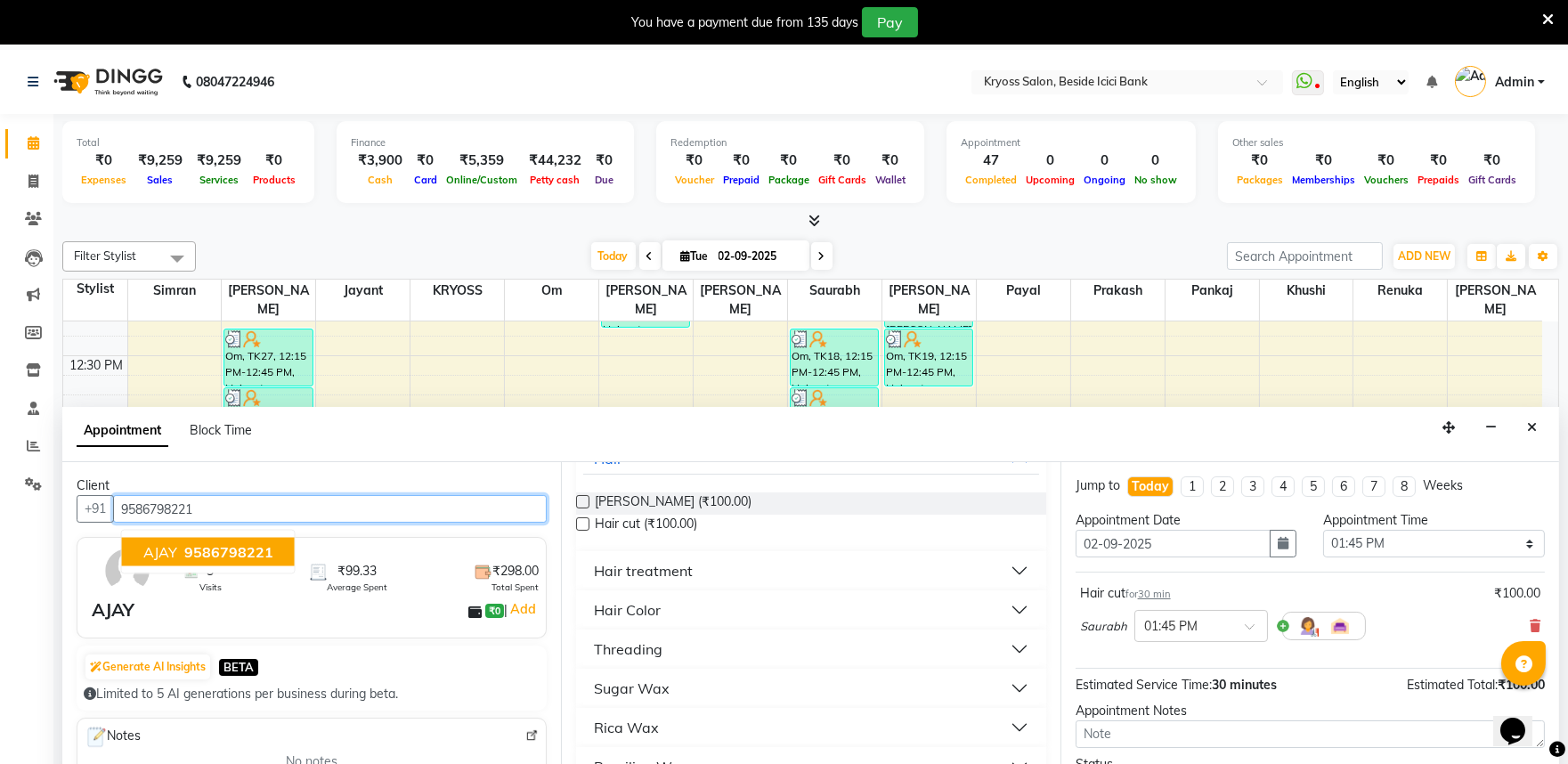
click at [235, 561] on span "9586798221" at bounding box center [228, 553] width 89 height 18
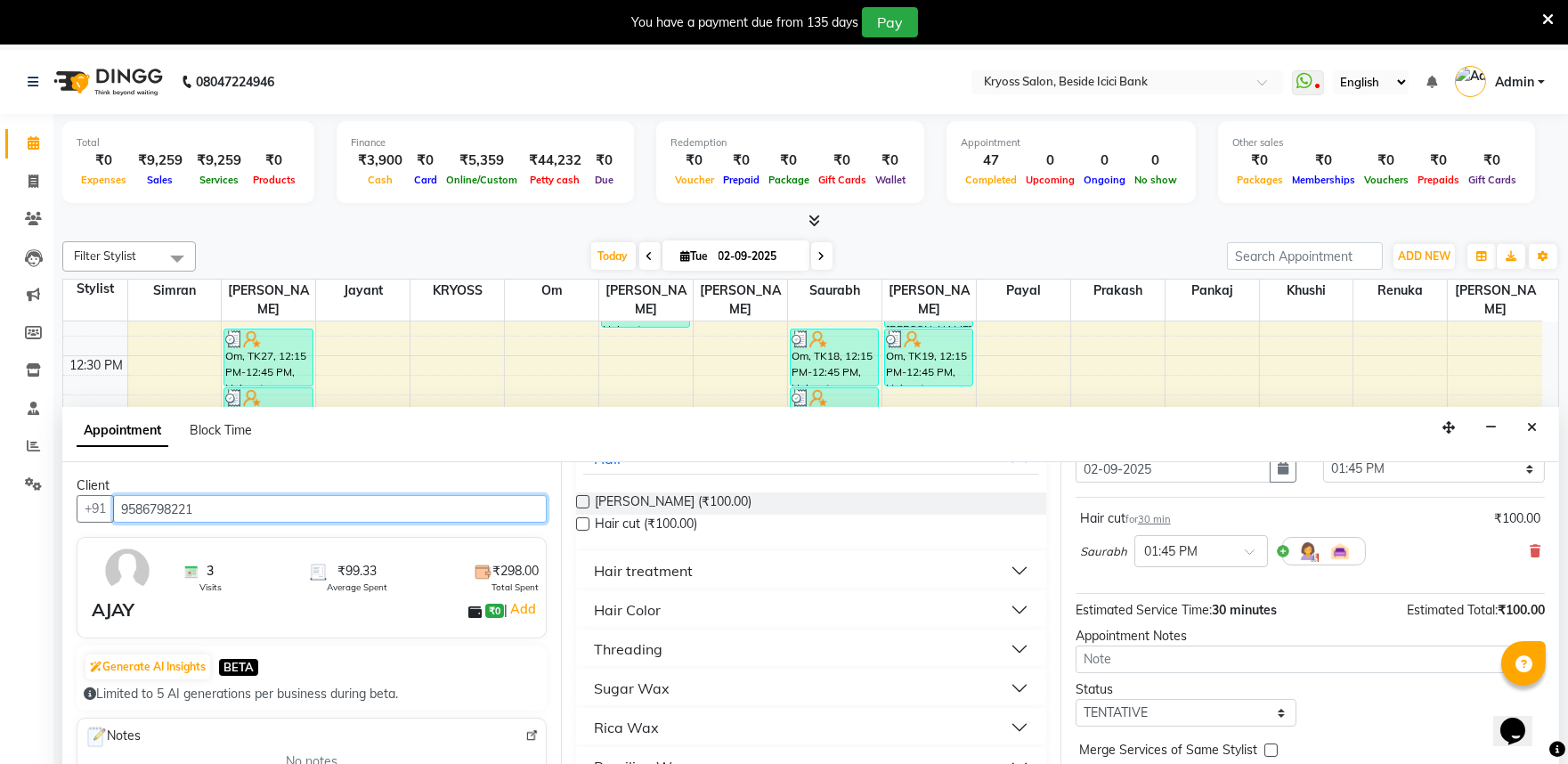
scroll to position [143, 0]
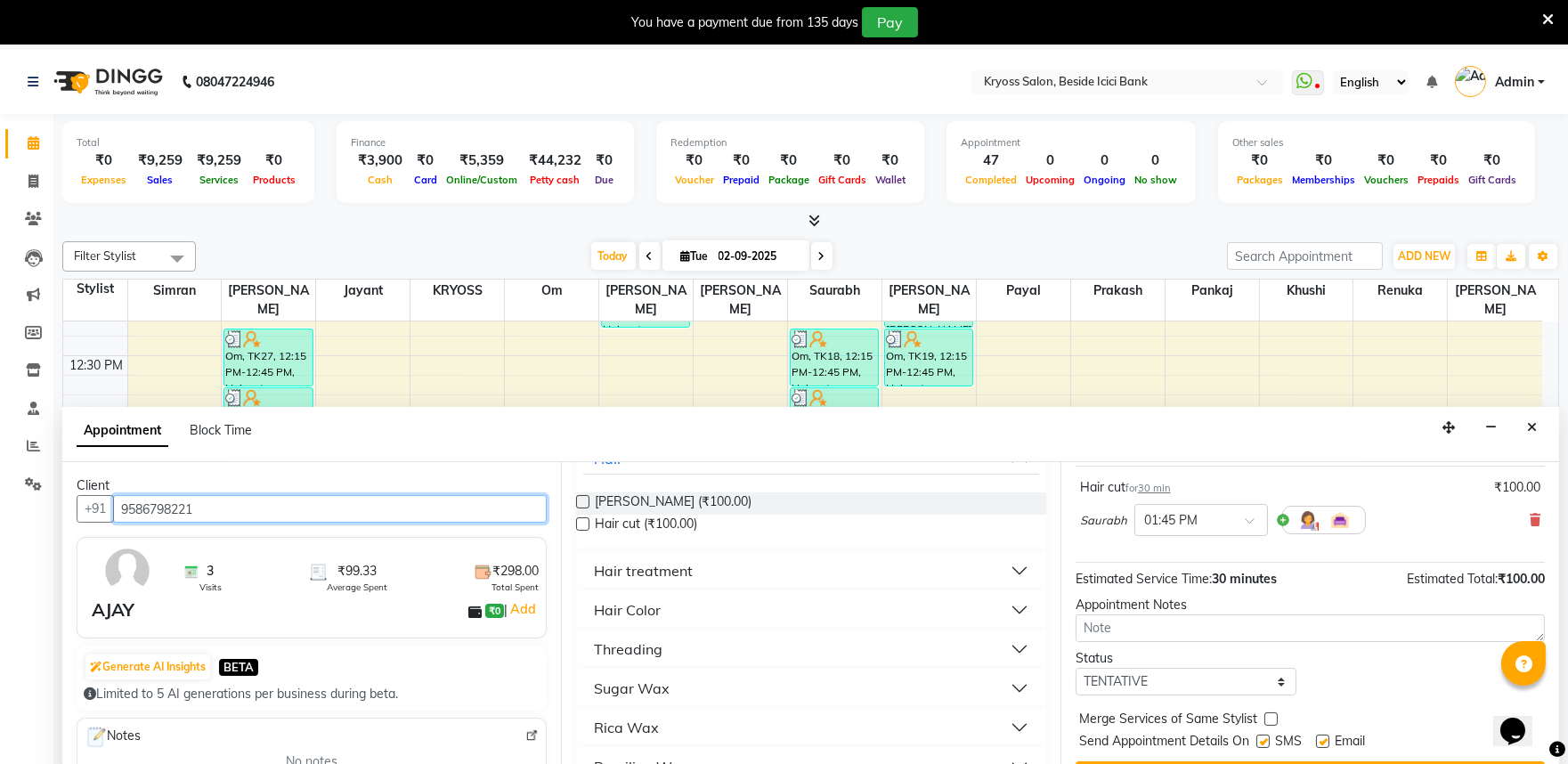
type input "9586798221"
click at [1157, 726] on span "Merge Services of Same Stylist" at bounding box center [1168, 721] width 178 height 22
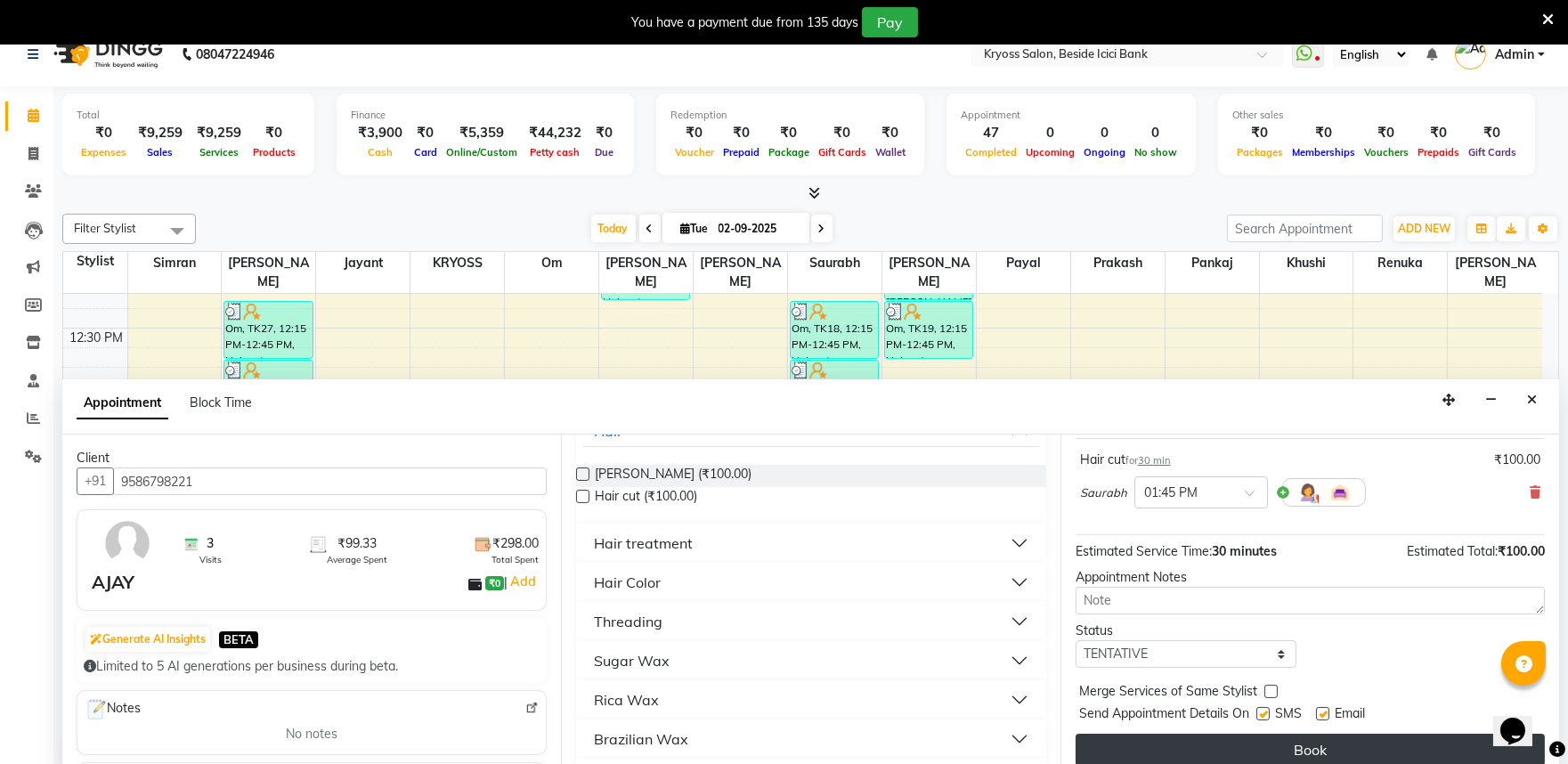
scroll to position [54, 0]
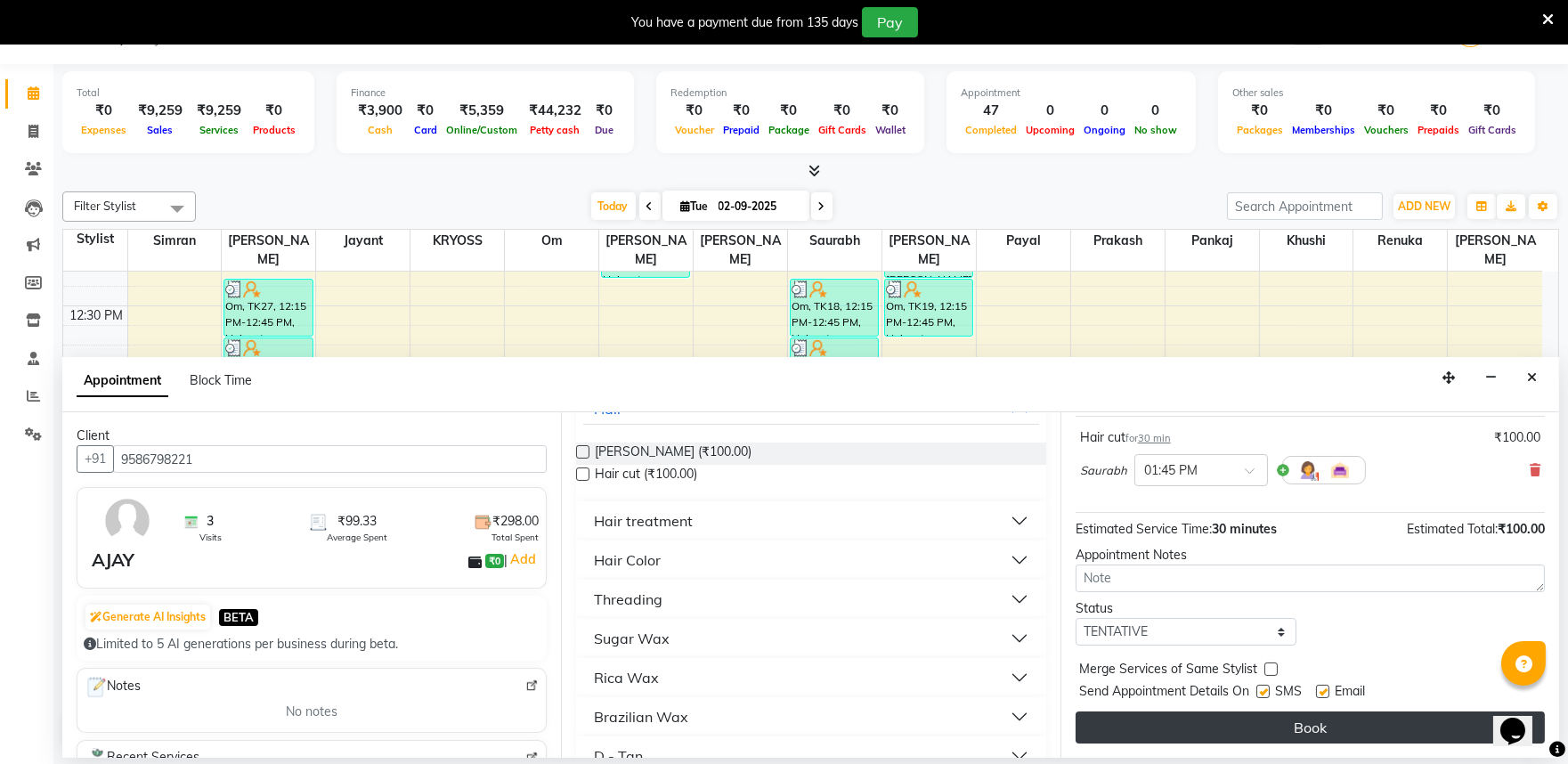
click at [1170, 733] on button "Book" at bounding box center [1310, 728] width 469 height 32
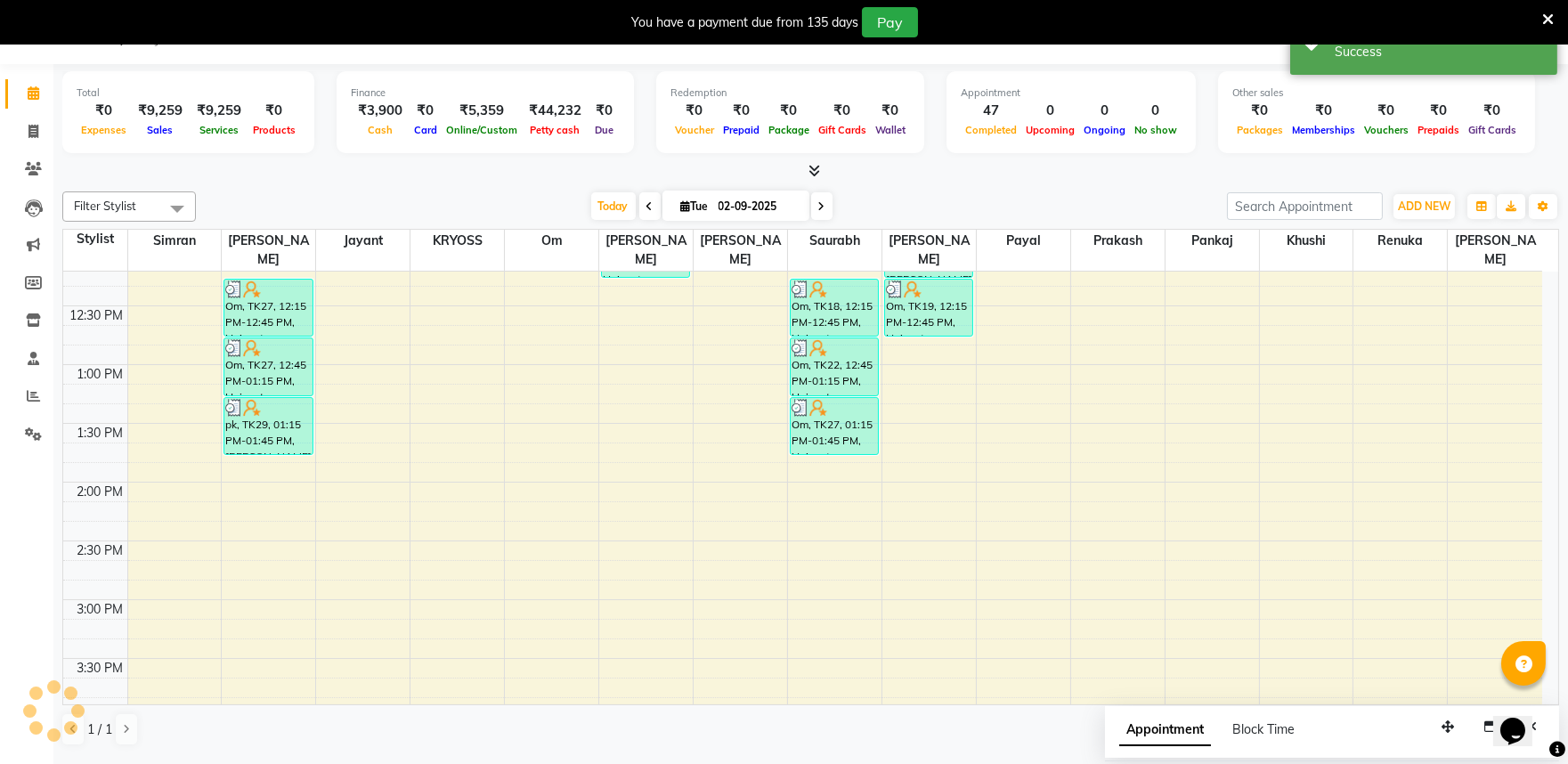
scroll to position [0, 0]
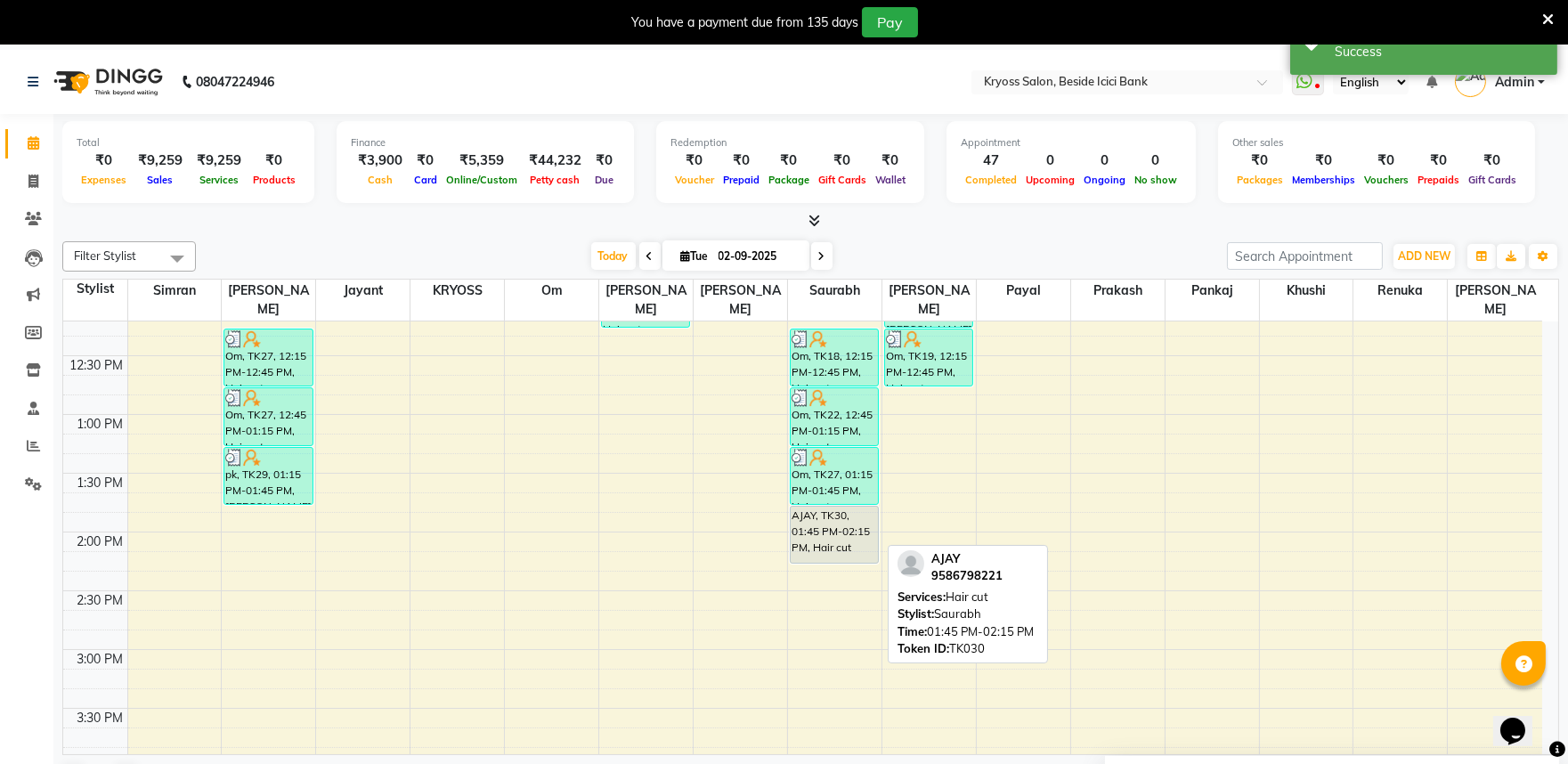
click at [861, 509] on div "AJAY, TK30, 01:45 PM-02:15 PM, Hair cut" at bounding box center [834, 535] width 87 height 56
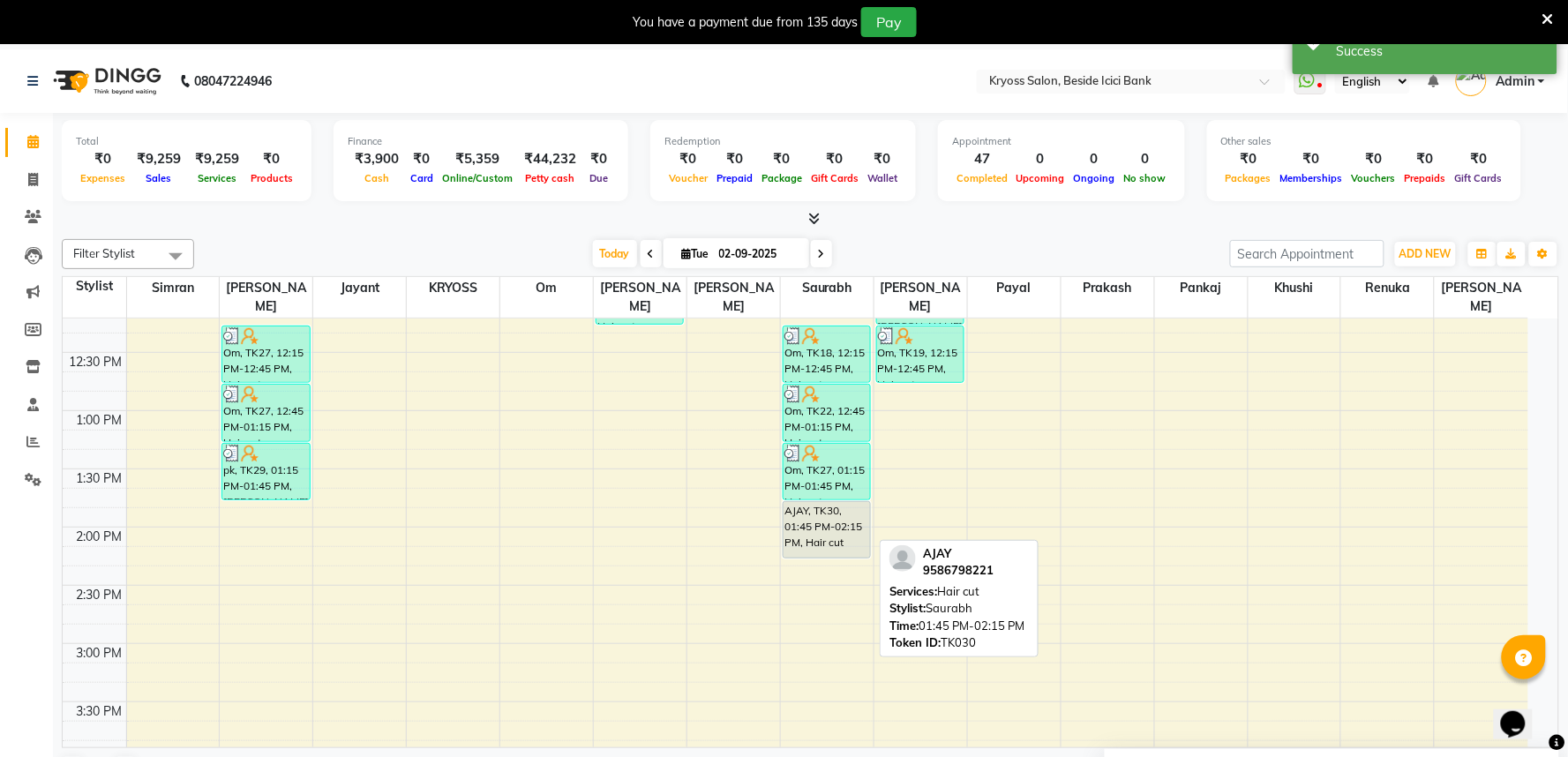
select select "7"
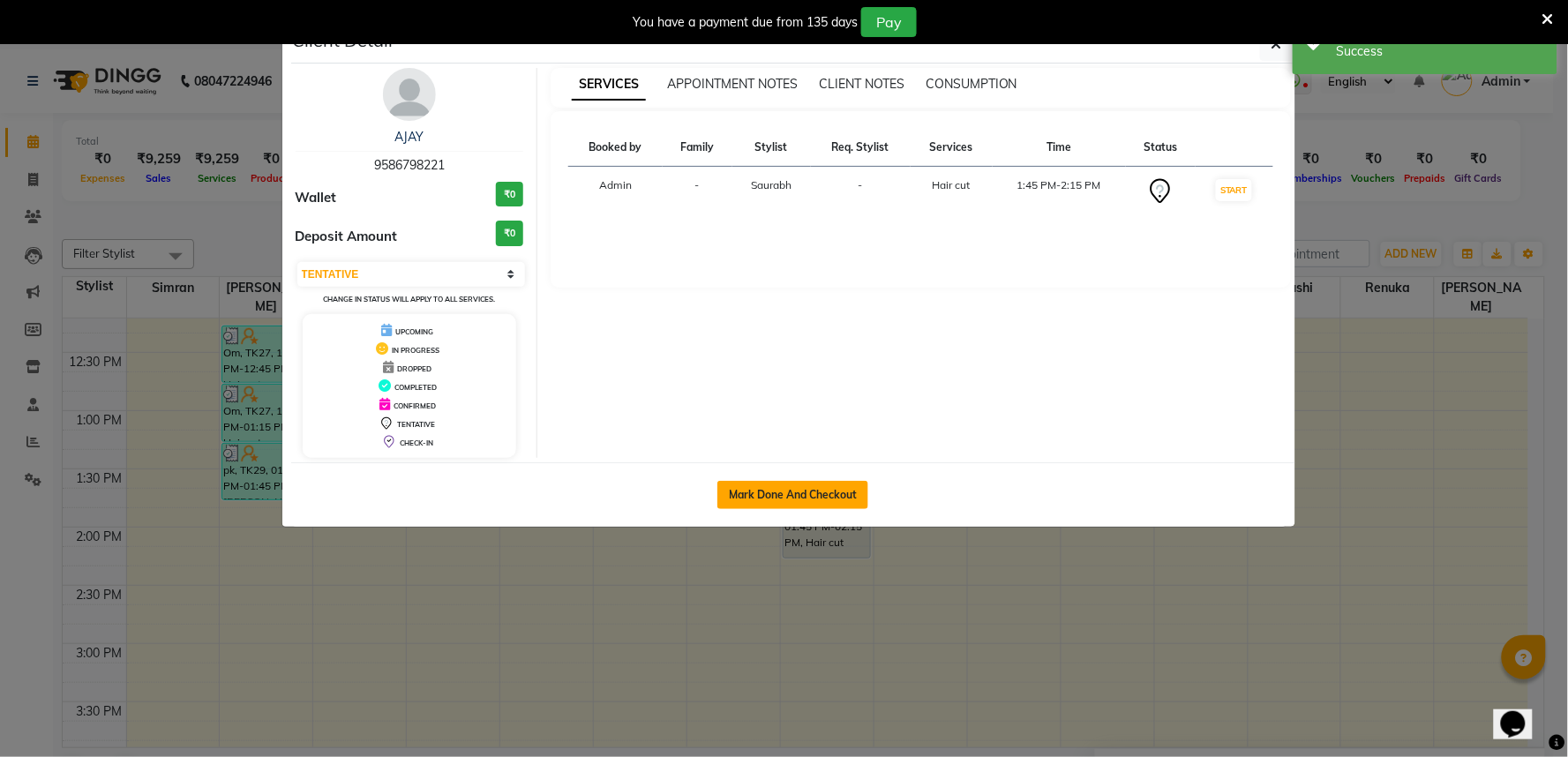
click at [752, 509] on button "Mark Done And Checkout" at bounding box center [792, 495] width 150 height 28
select select "service"
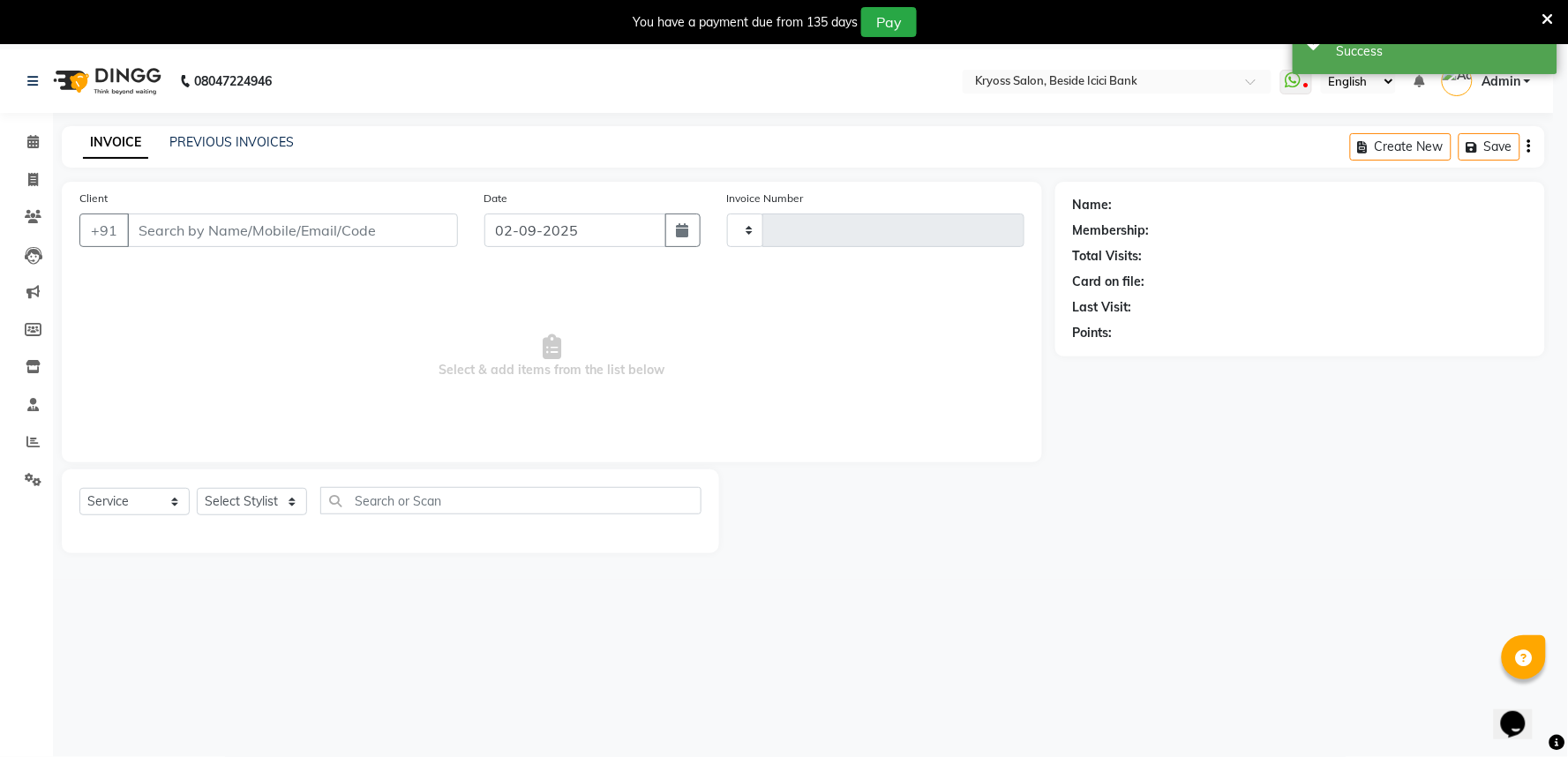
type input "11731"
select select "5439"
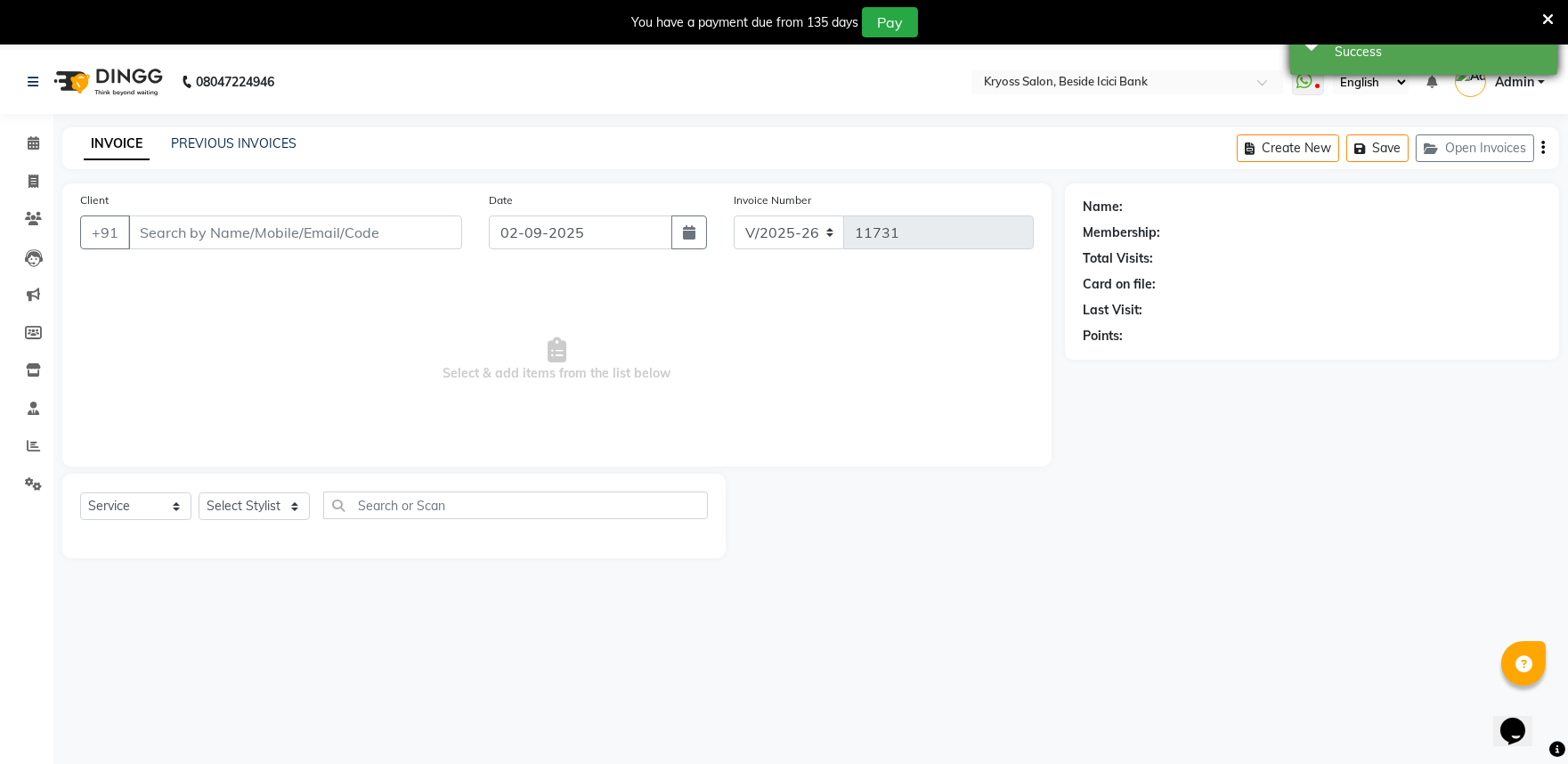
click at [1481, 55] on div "Success" at bounding box center [1440, 52] width 209 height 19
type input "9586798221"
select select "79205"
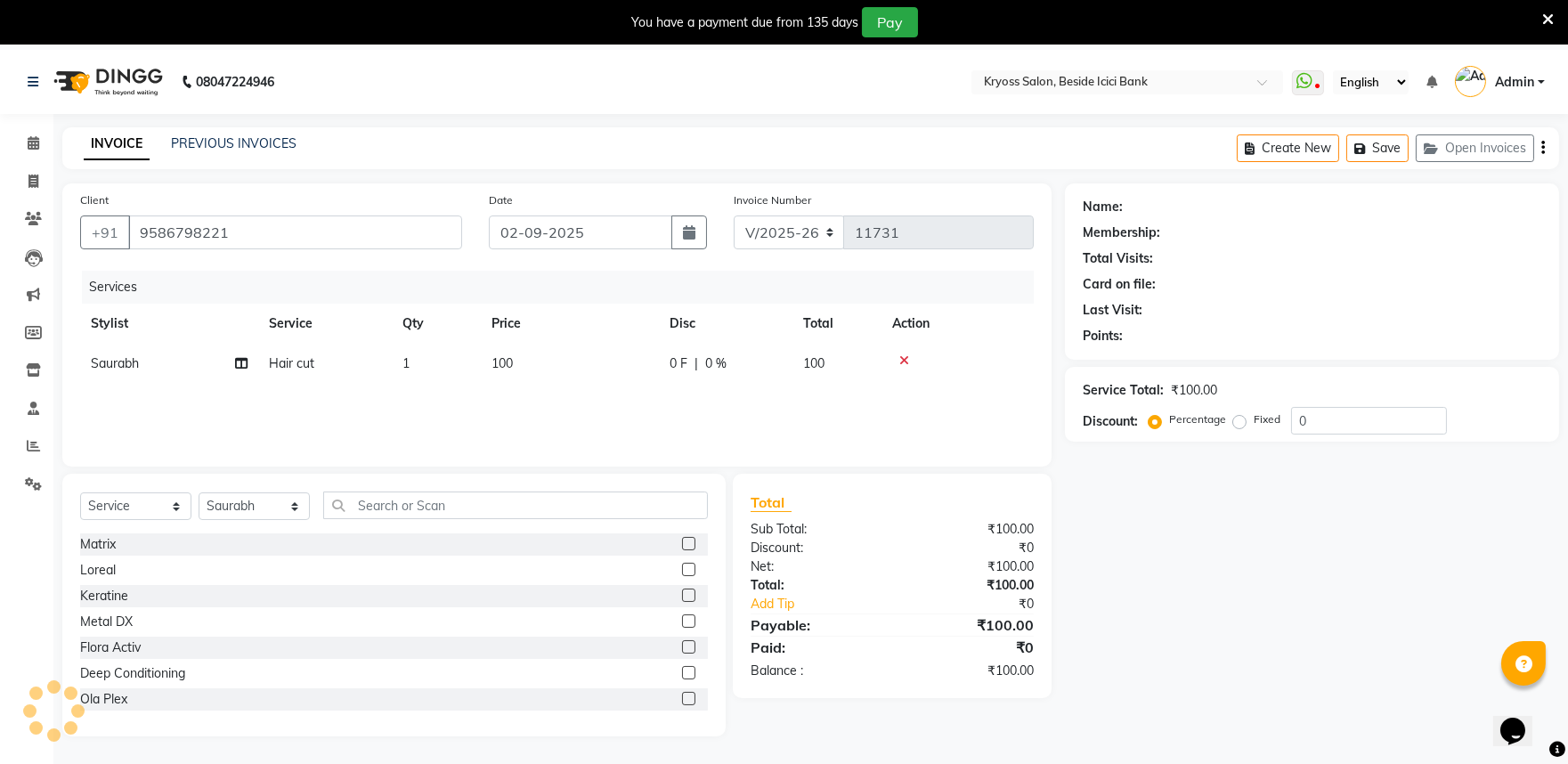
click at [1546, 15] on icon at bounding box center [1548, 20] width 12 height 16
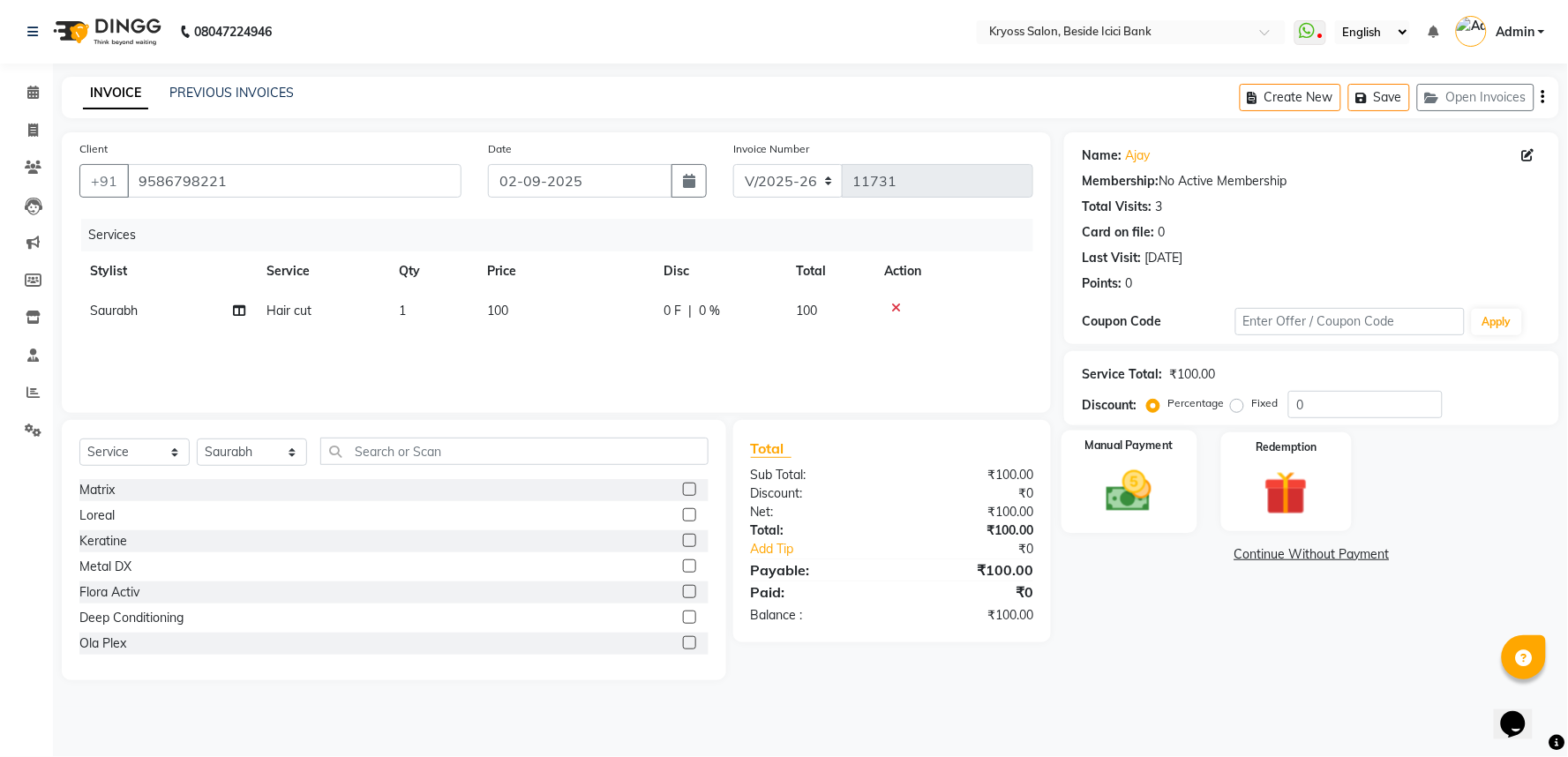
click at [1132, 518] on img at bounding box center [1129, 491] width 74 height 53
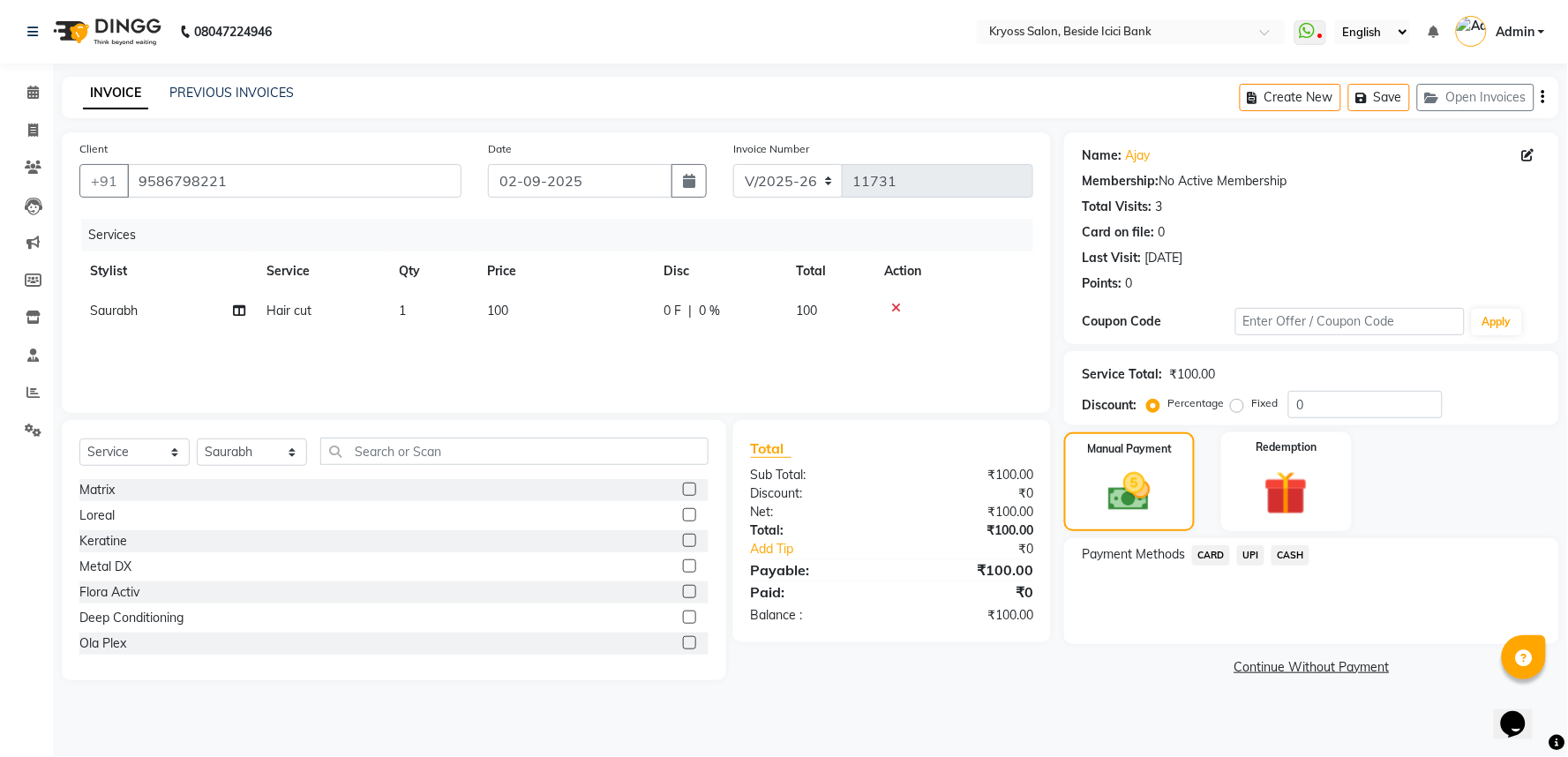
click at [1264, 566] on span "UPI" at bounding box center [1250, 555] width 28 height 20
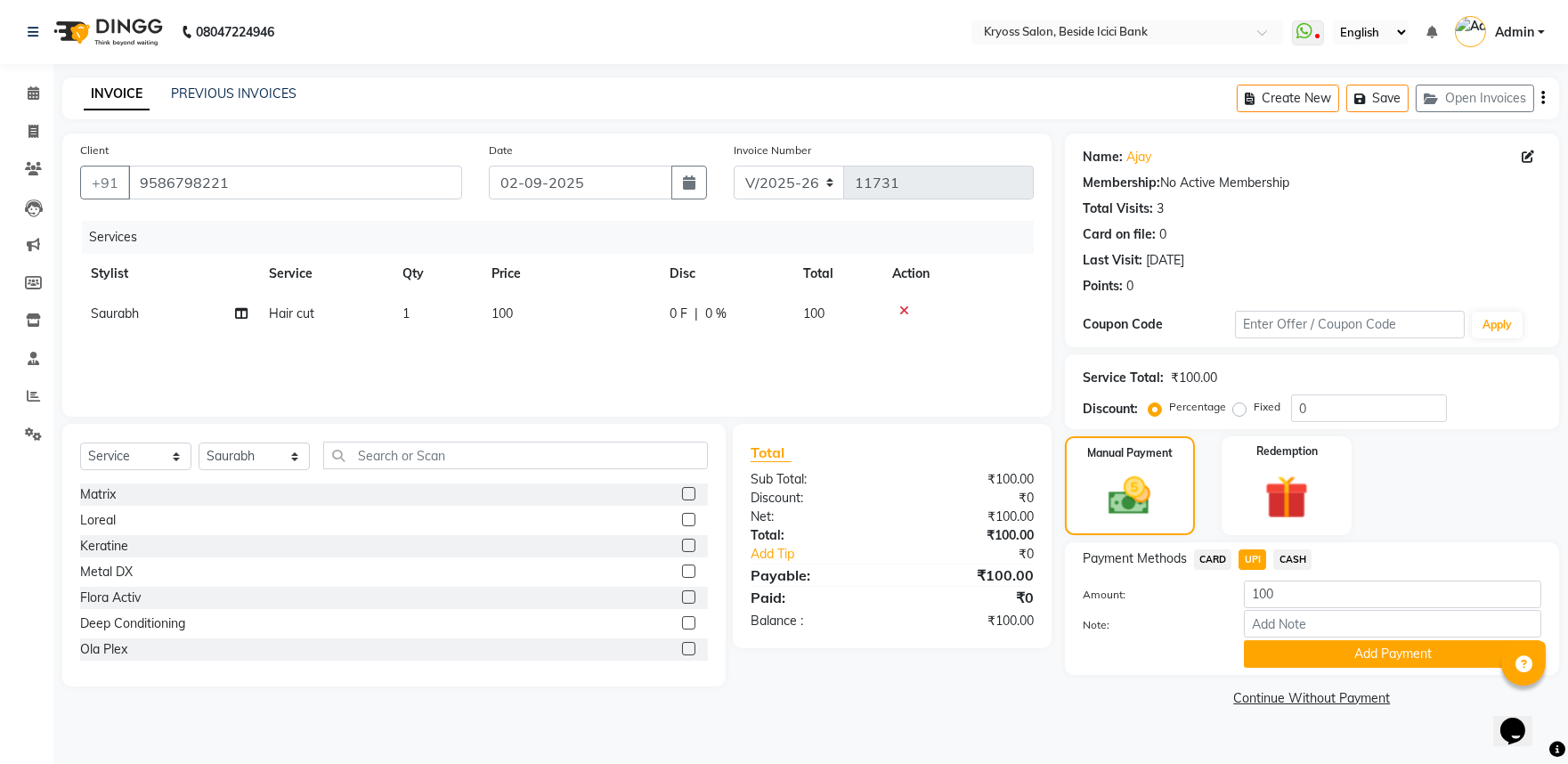
drag, startPoint x: 1293, startPoint y: 720, endPoint x: 1302, endPoint y: 702, distance: 20.1
click at [1294, 712] on div "Name: Ajay Membership: No Active Membership Total Visits: 3 Card on file: 0 Las…" at bounding box center [1318, 422] width 508 height 578
click at [1302, 668] on button "Add Payment" at bounding box center [1393, 654] width 297 height 28
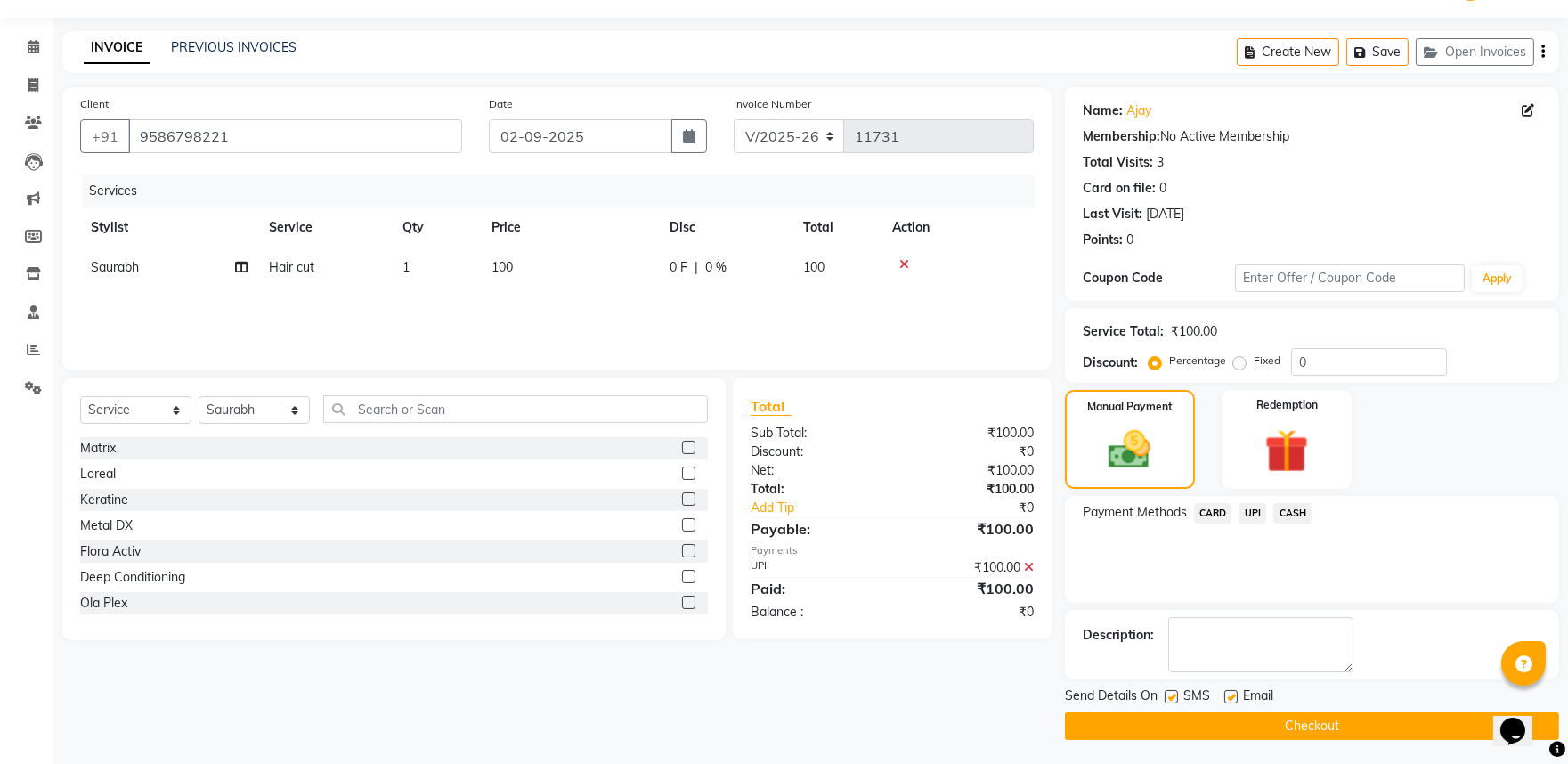
scroll to position [92, 0]
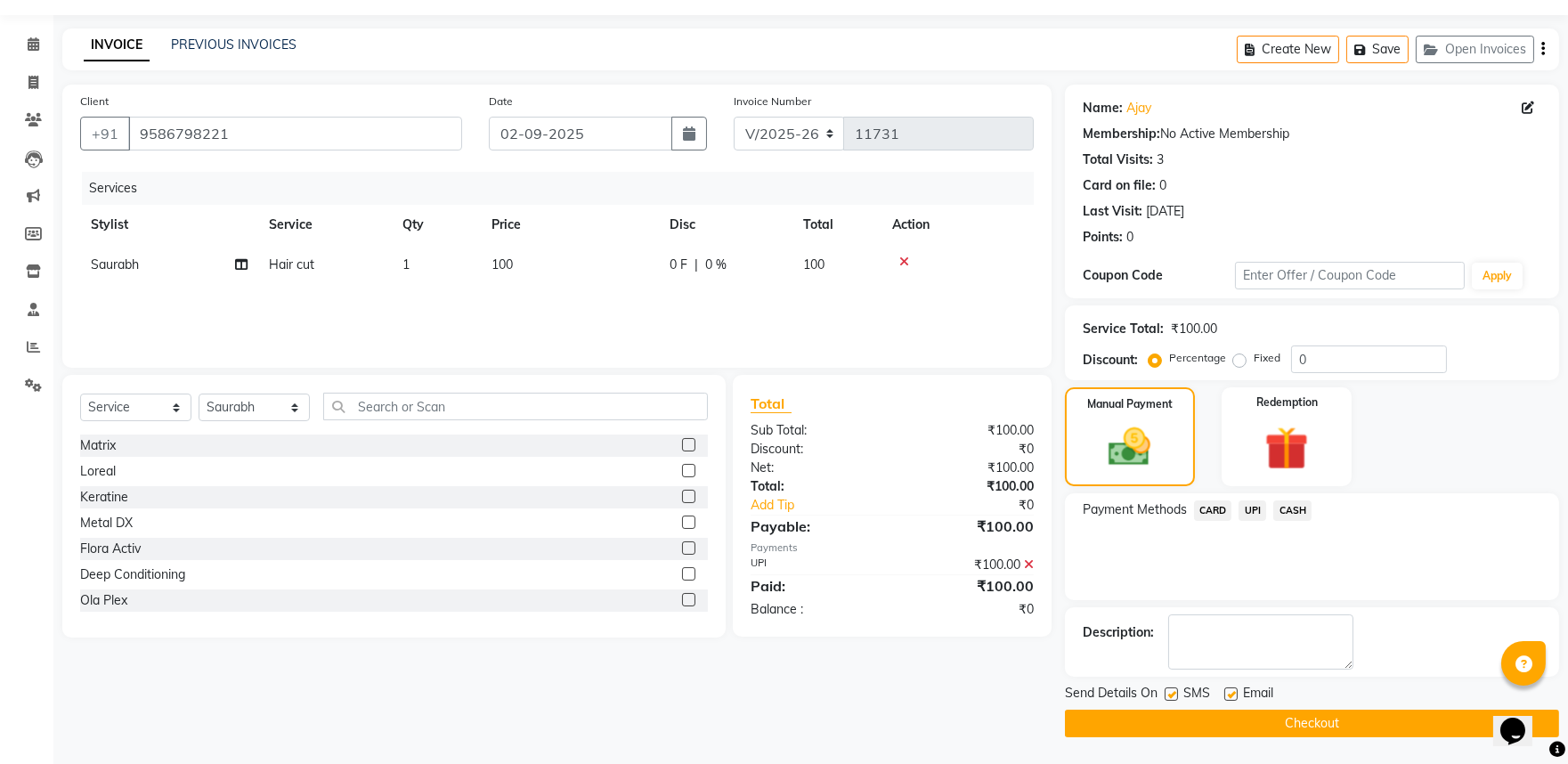
click at [1355, 715] on button "Checkout" at bounding box center [1312, 724] width 494 height 28
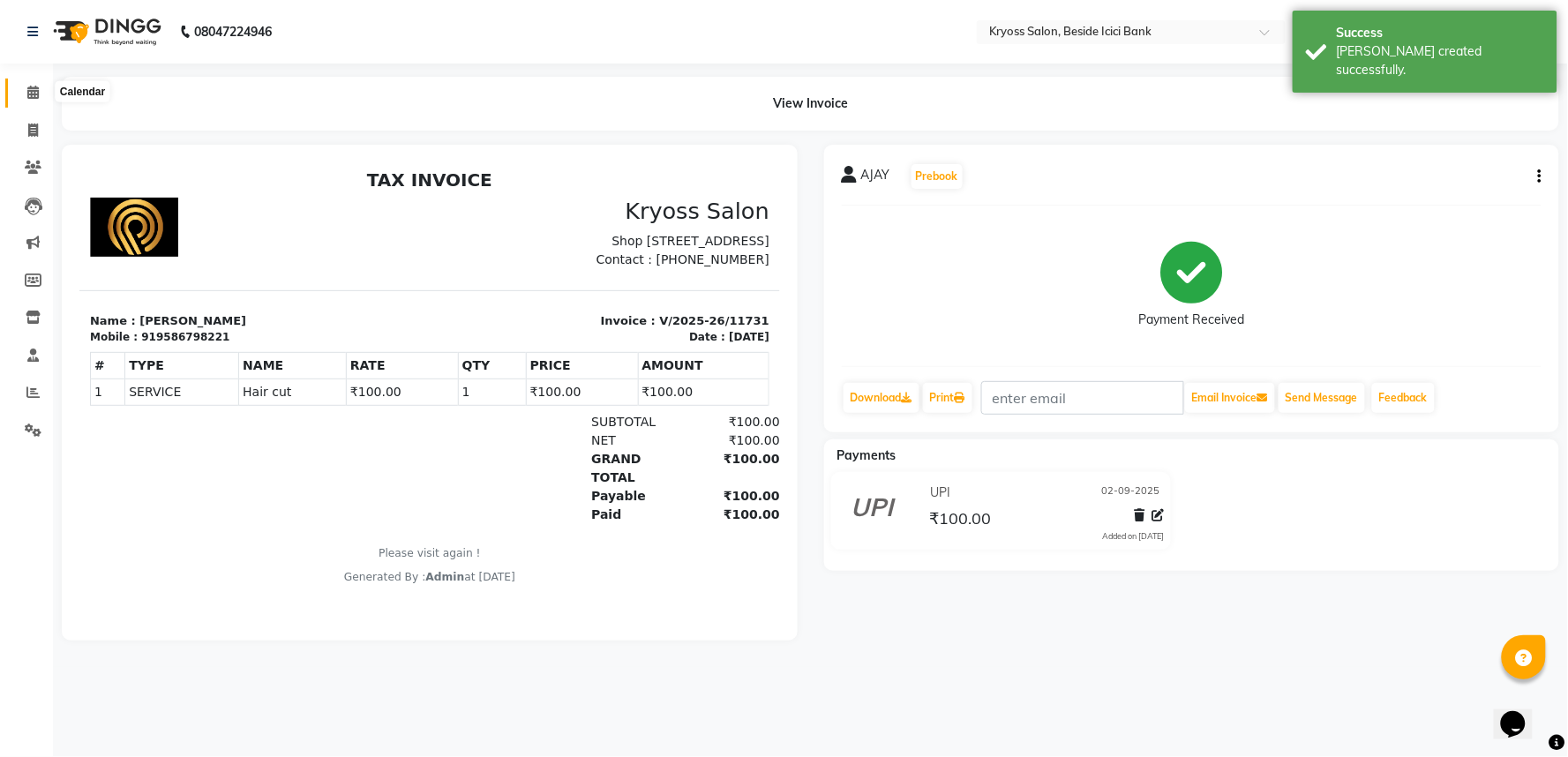
drag, startPoint x: 37, startPoint y: 90, endPoint x: 1567, endPoint y: 43, distance: 1530.7
click at [40, 90] on span at bounding box center [33, 93] width 31 height 20
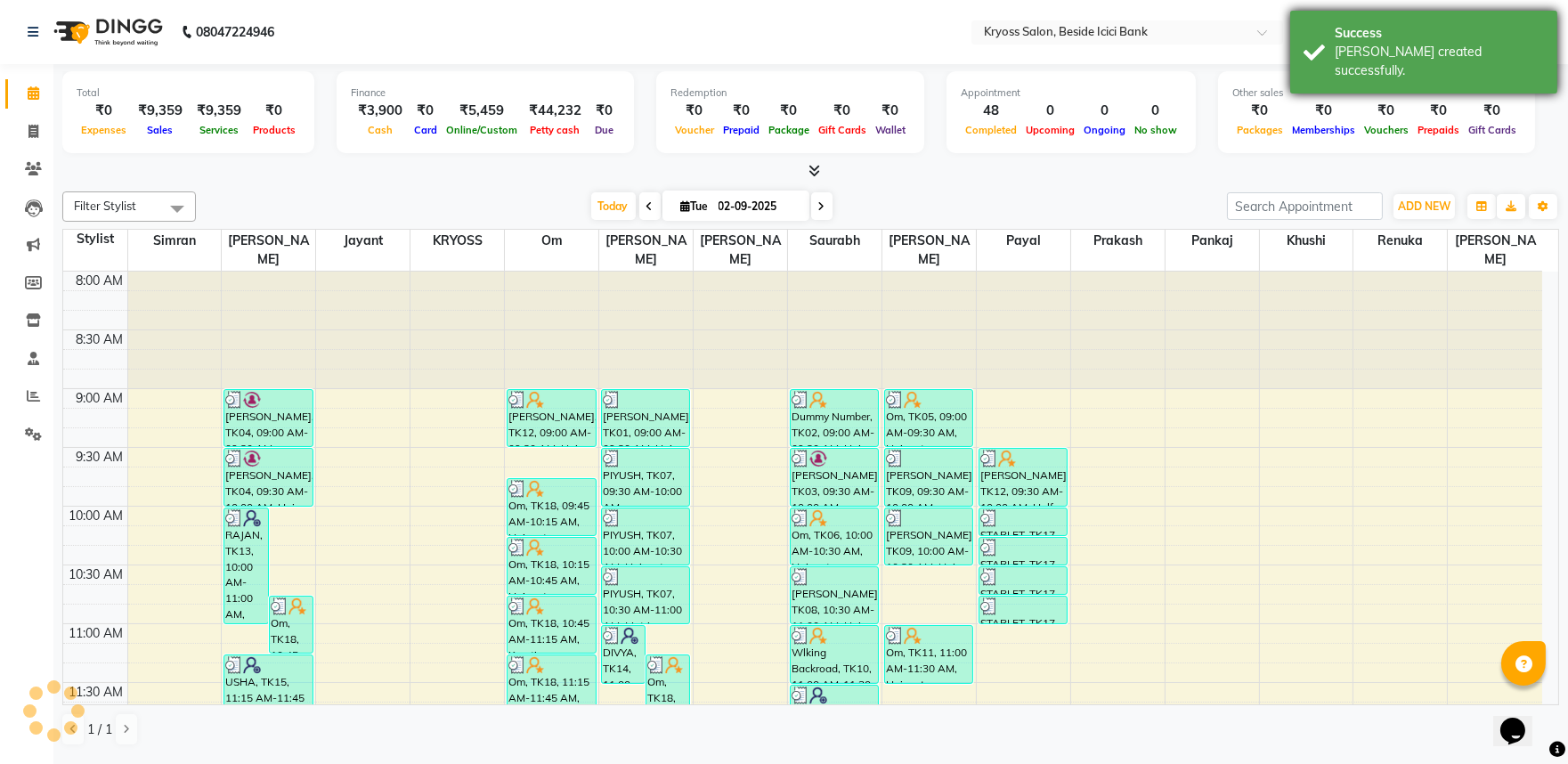
click at [1405, 55] on div "[PERSON_NAME] created successfully." at bounding box center [1440, 62] width 209 height 38
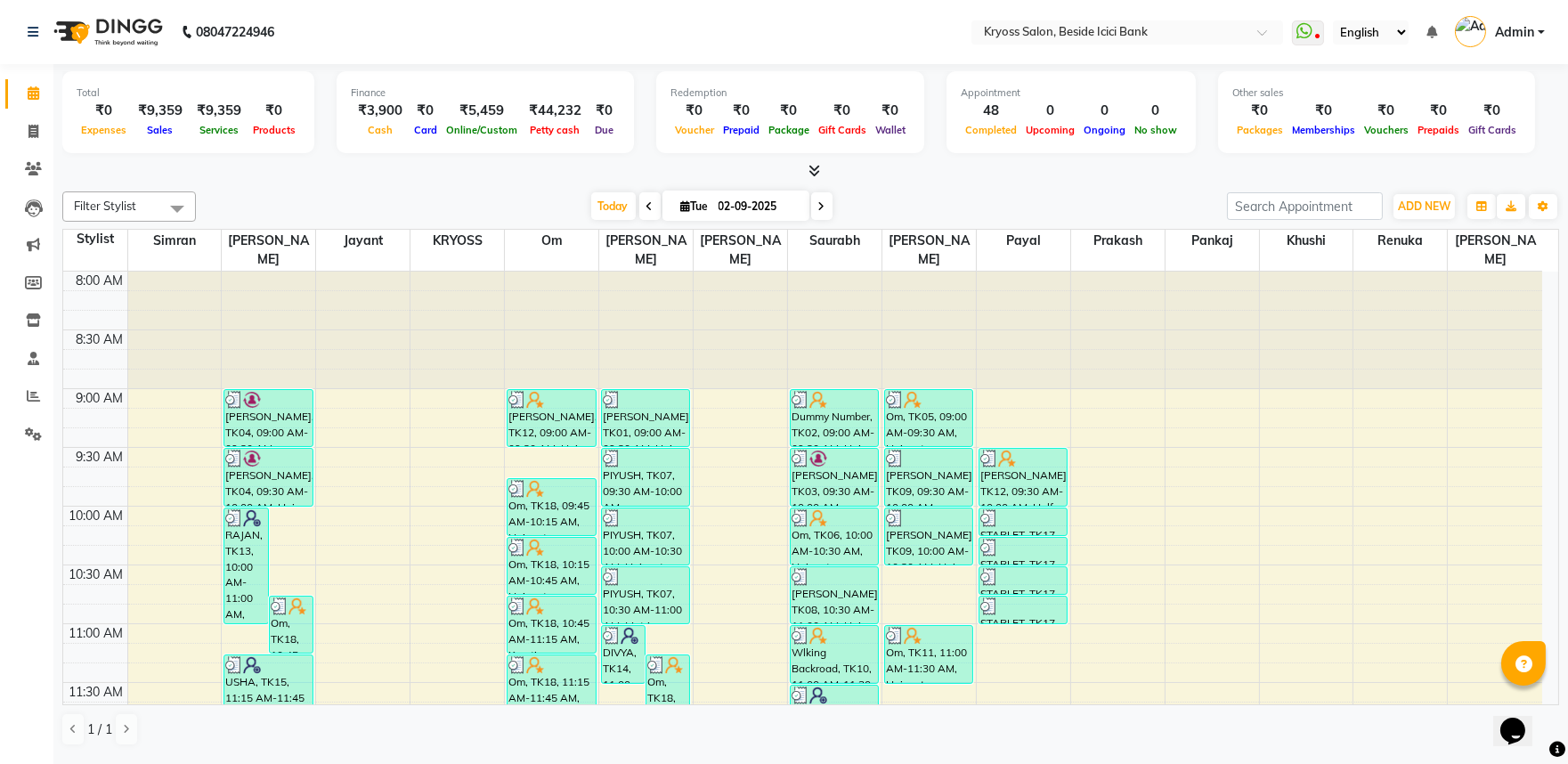
scroll to position [4, 0]
click at [1268, 281] on app-home "08047224946 Select Location × Kryoss Salon, Beside Icici Bank WhatsApp Status ✕…" at bounding box center [784, 378] width 1568 height 758
click at [956, 189] on div "Filter Stylist Select All [PERSON_NAME] amit Jayant KRYOSS om [PERSON_NAME] [PE…" at bounding box center [811, 468] width 1497 height 569
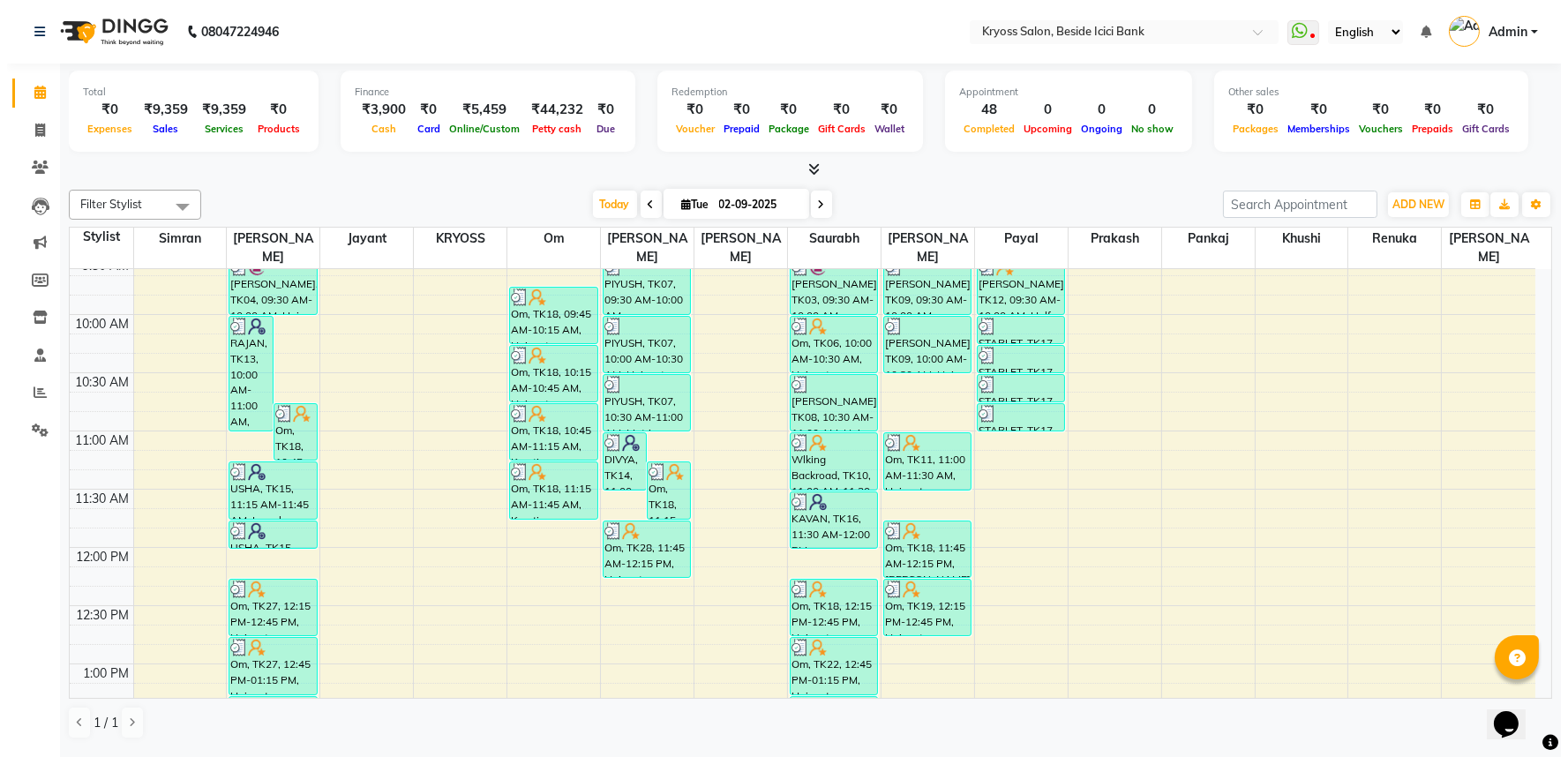
scroll to position [294, 0]
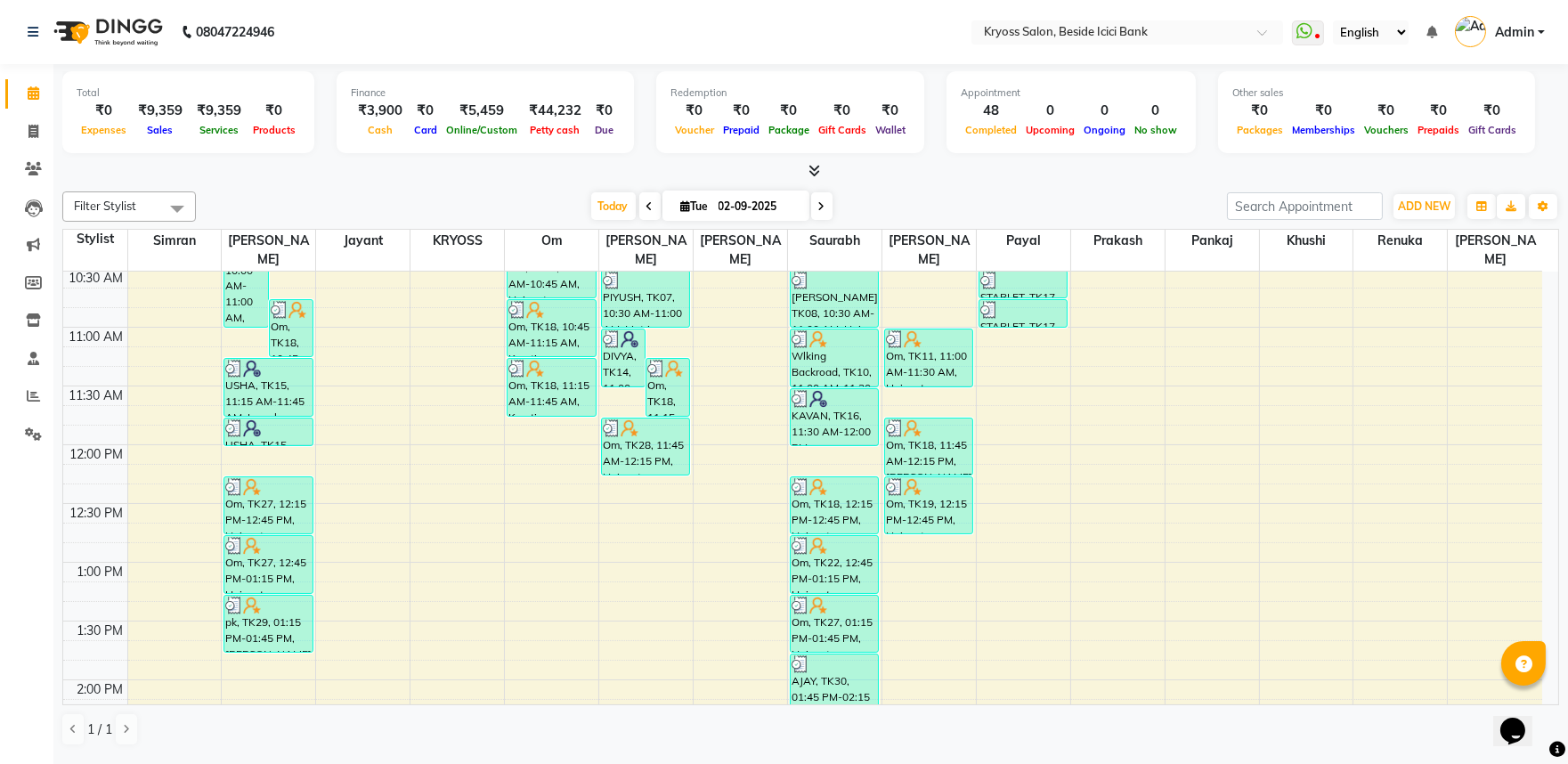
click at [926, 537] on div "8:00 AM 8:30 AM 9:00 AM 9:30 AM 10:00 AM 10:30 AM 11:00 AM 11:30 AM 12:00 PM 12…" at bounding box center [802, 739] width 1479 height 1528
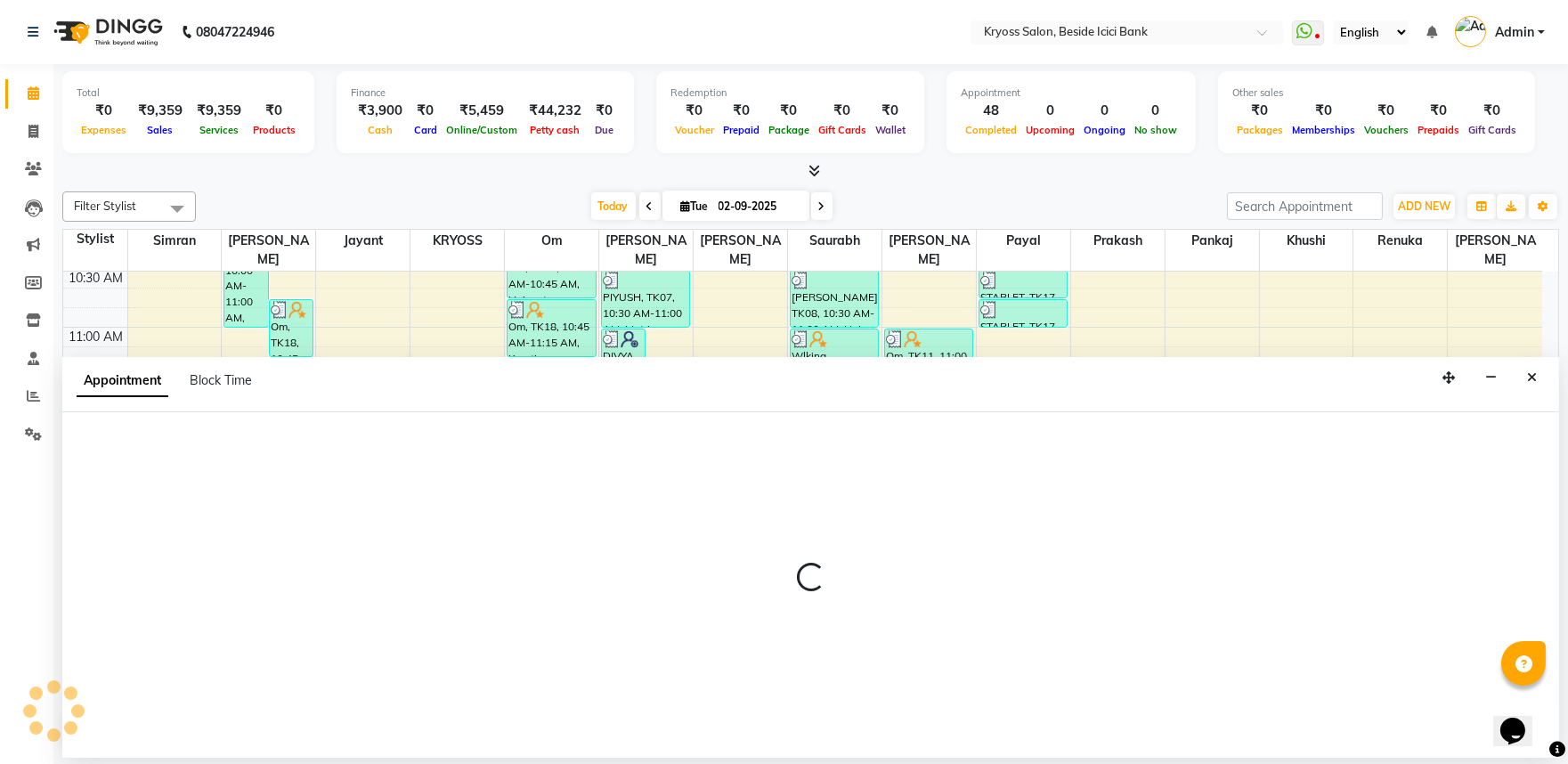
select select "40498"
select select "tentative"
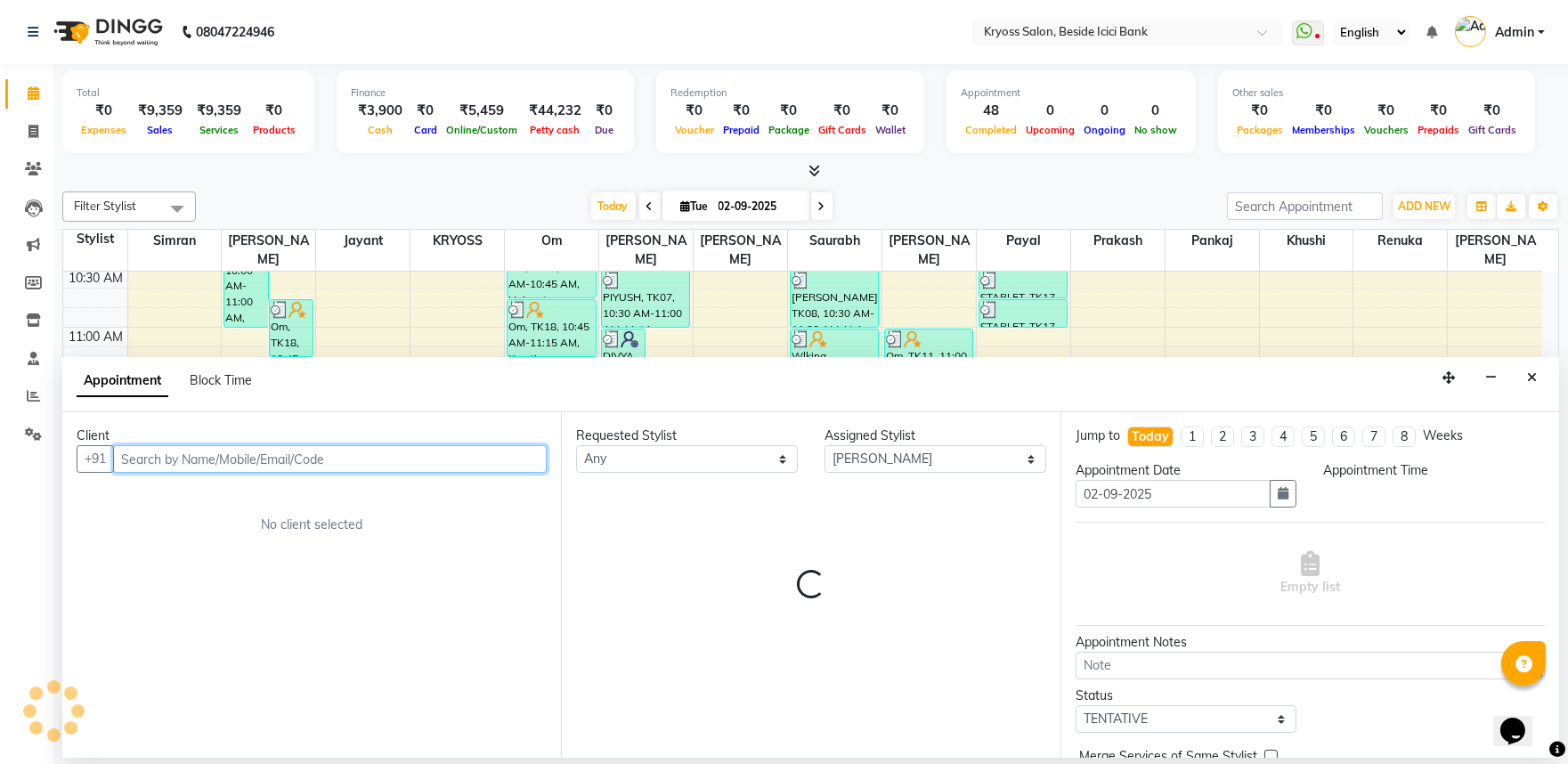
select select "765"
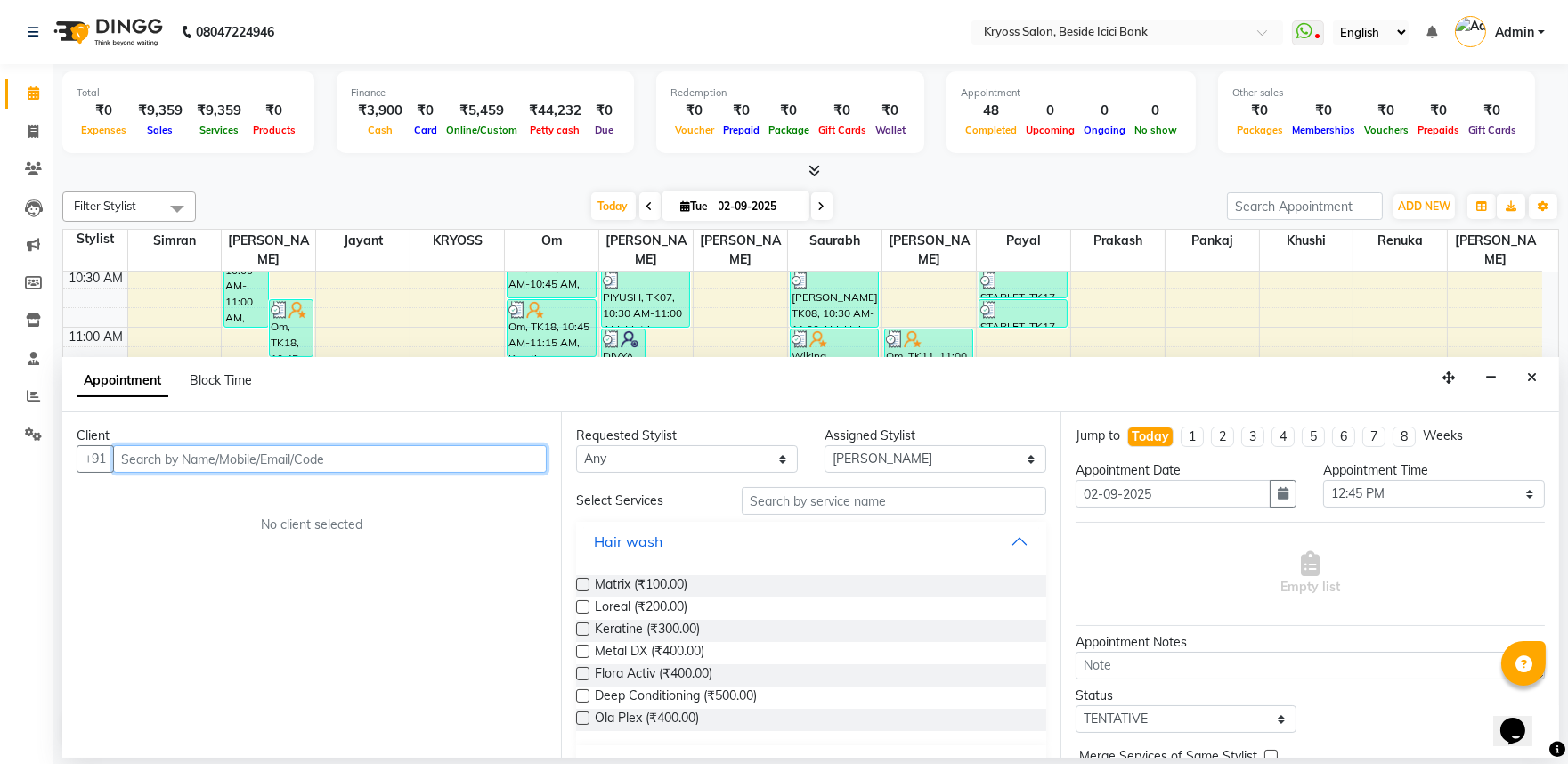
click at [423, 468] on input "text" at bounding box center [330, 459] width 434 height 28
type input "9106387910"
click at [508, 466] on span "Add Client" at bounding box center [509, 458] width 59 height 16
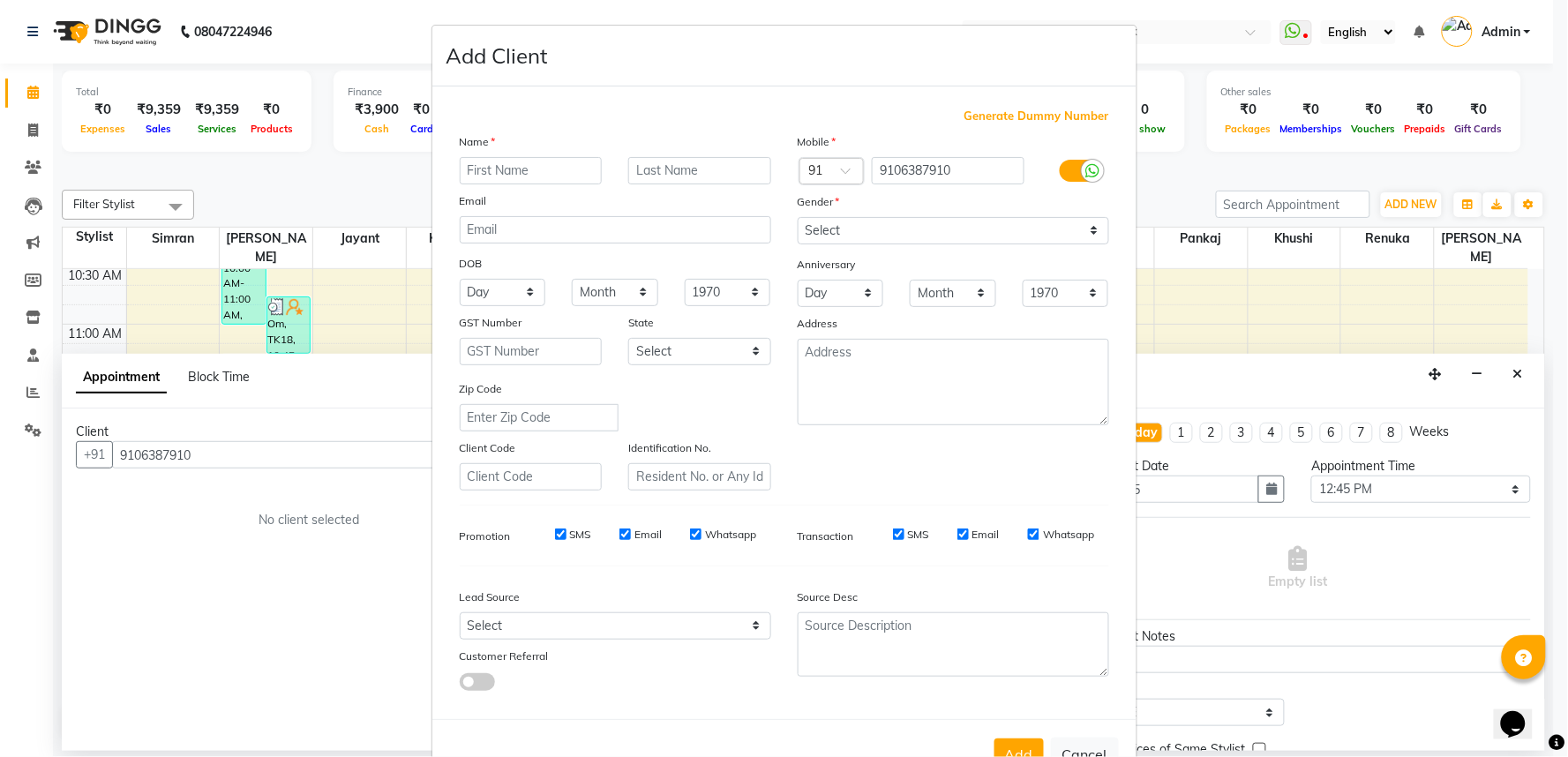
click at [536, 184] on input "text" at bounding box center [531, 170] width 143 height 28
type input "VRAJ"
click at [845, 245] on select "Select [DEMOGRAPHIC_DATA] [DEMOGRAPHIC_DATA] Other Prefer Not To Say" at bounding box center [954, 231] width 312 height 28
select select "[DEMOGRAPHIC_DATA]"
click at [798, 240] on select "Select [DEMOGRAPHIC_DATA] [DEMOGRAPHIC_DATA] Other Prefer Not To Say" at bounding box center [954, 231] width 312 height 28
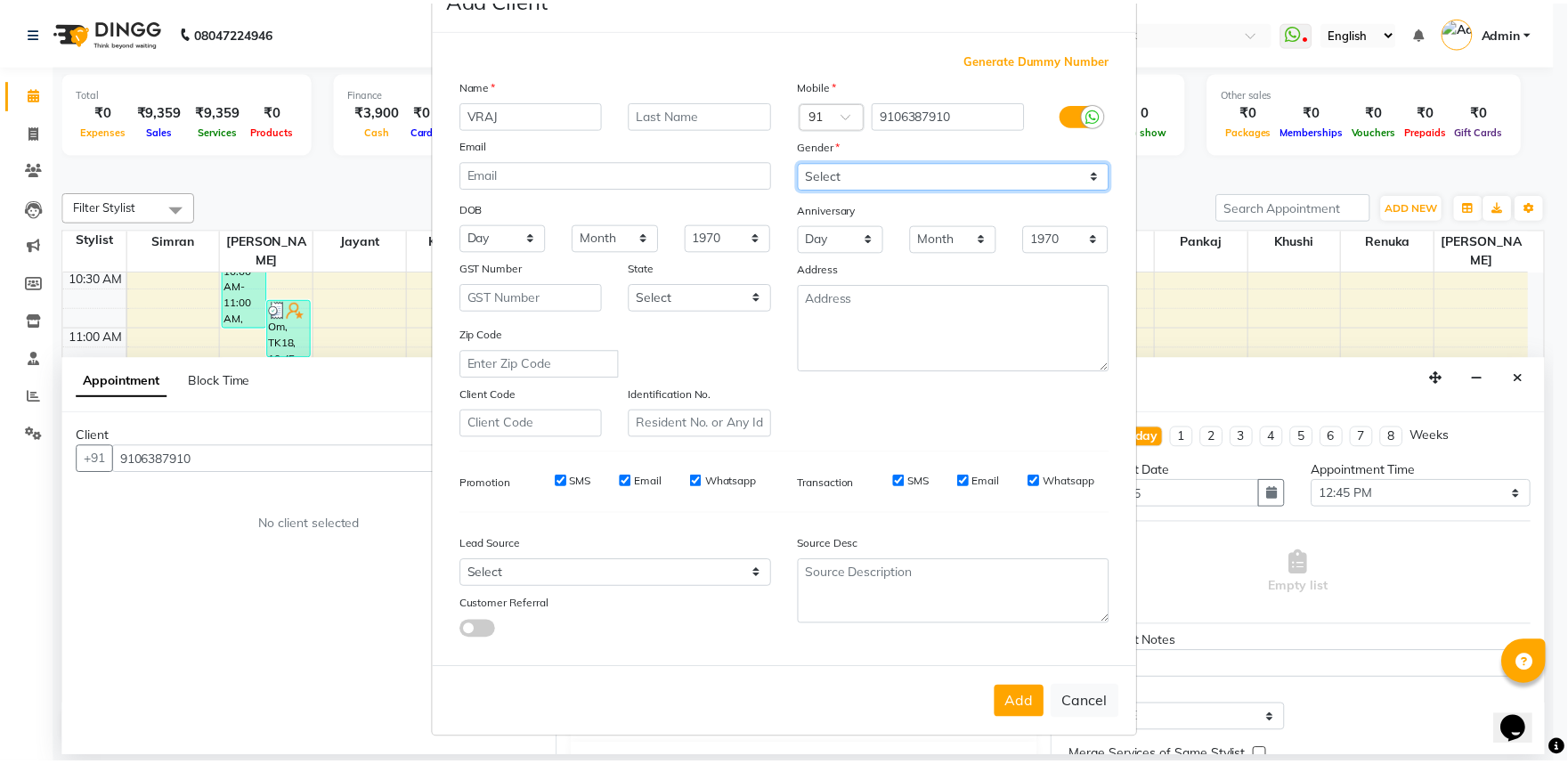
scroll to position [138, 0]
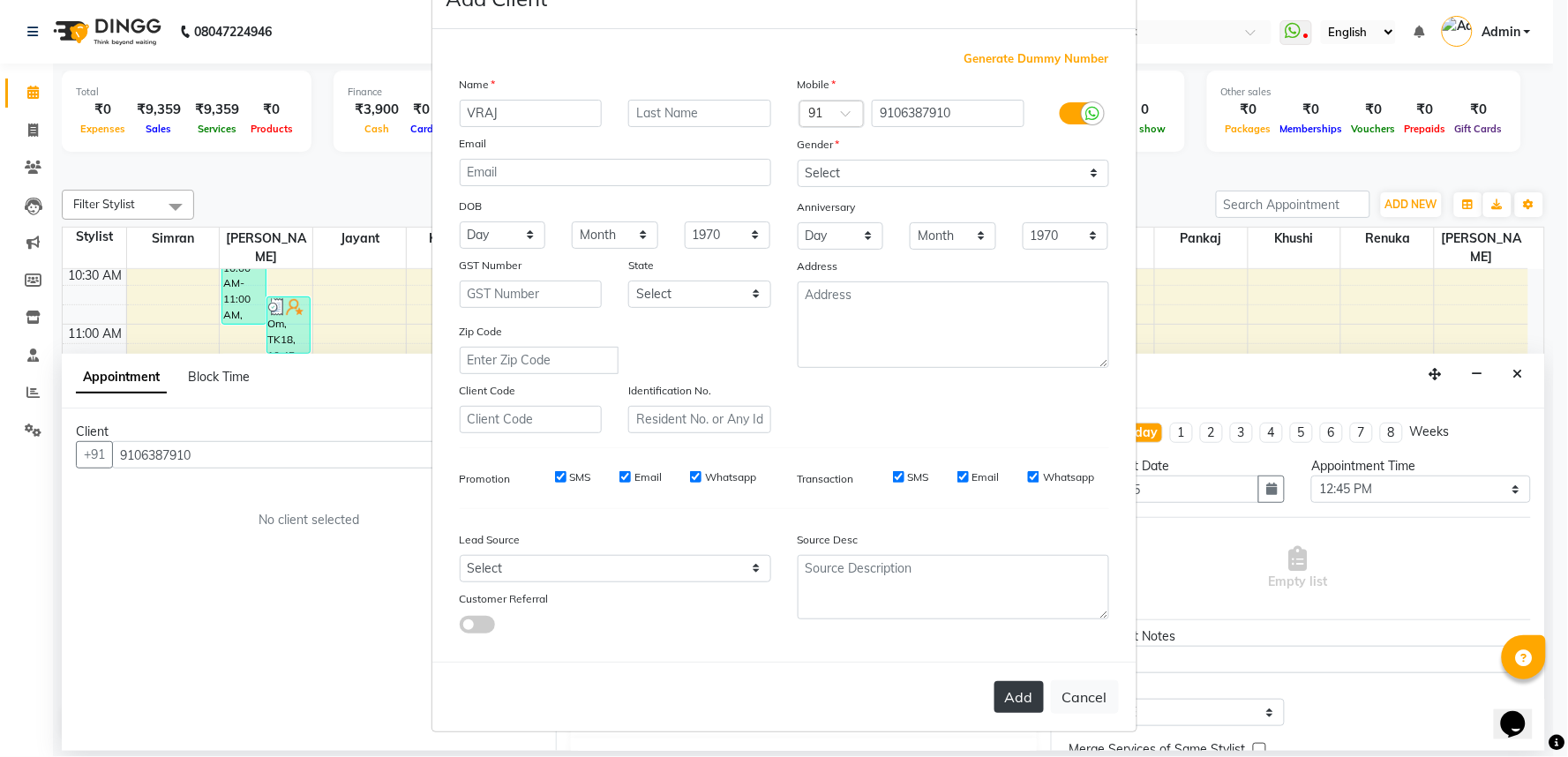
click at [1006, 706] on button "Add" at bounding box center [1019, 697] width 49 height 32
select select
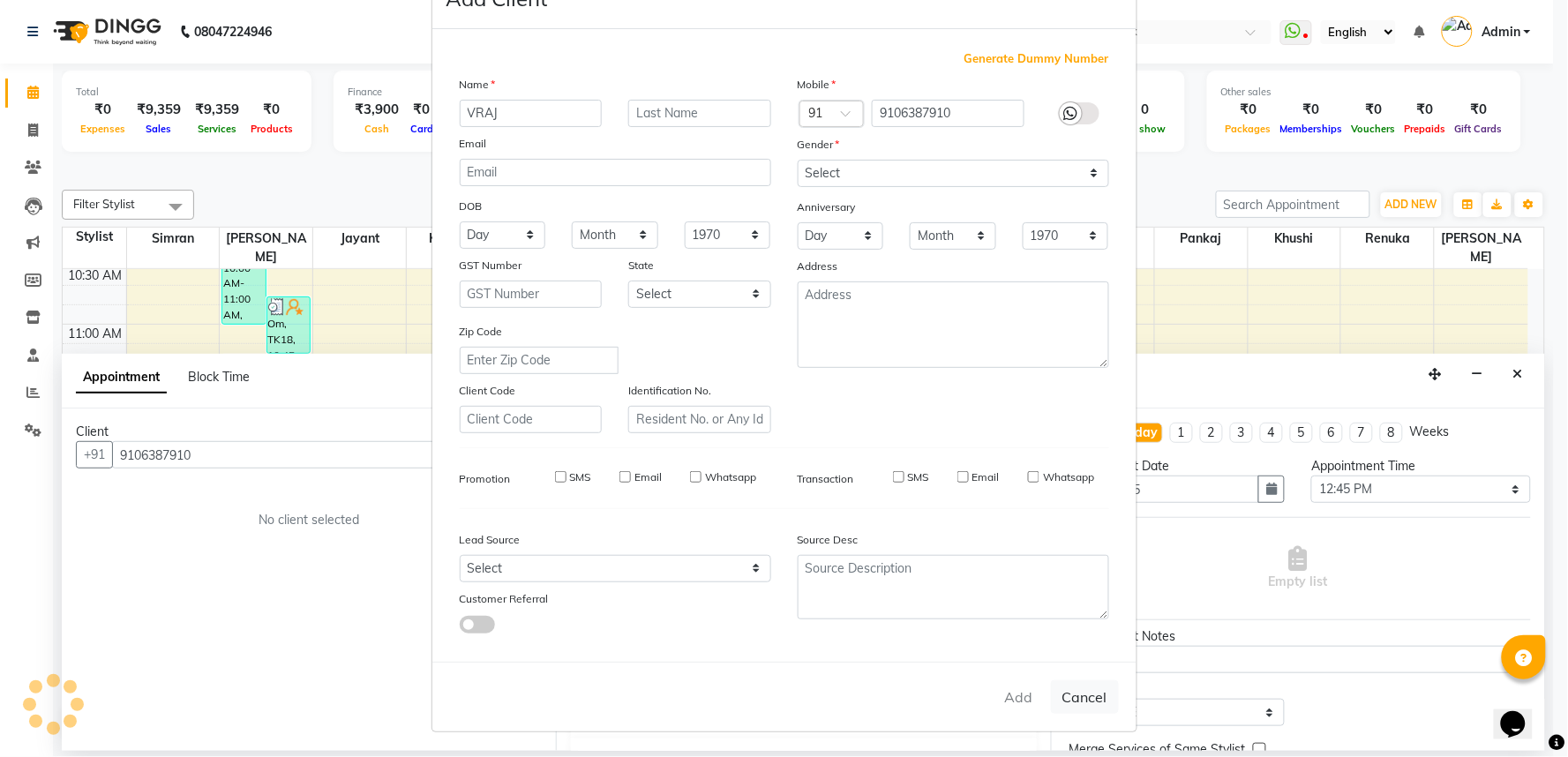
select select
checkbox input "false"
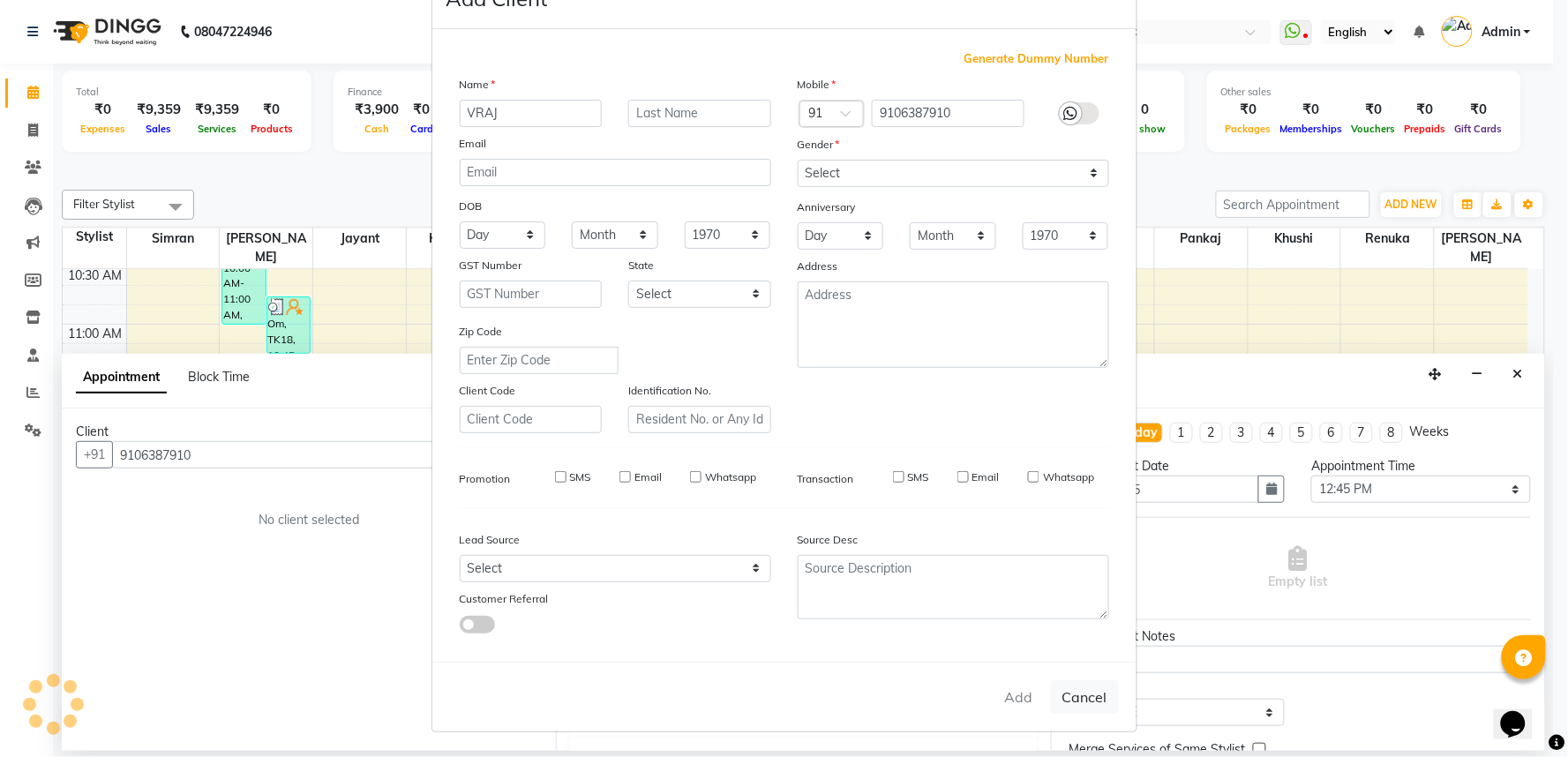
checkbox input "false"
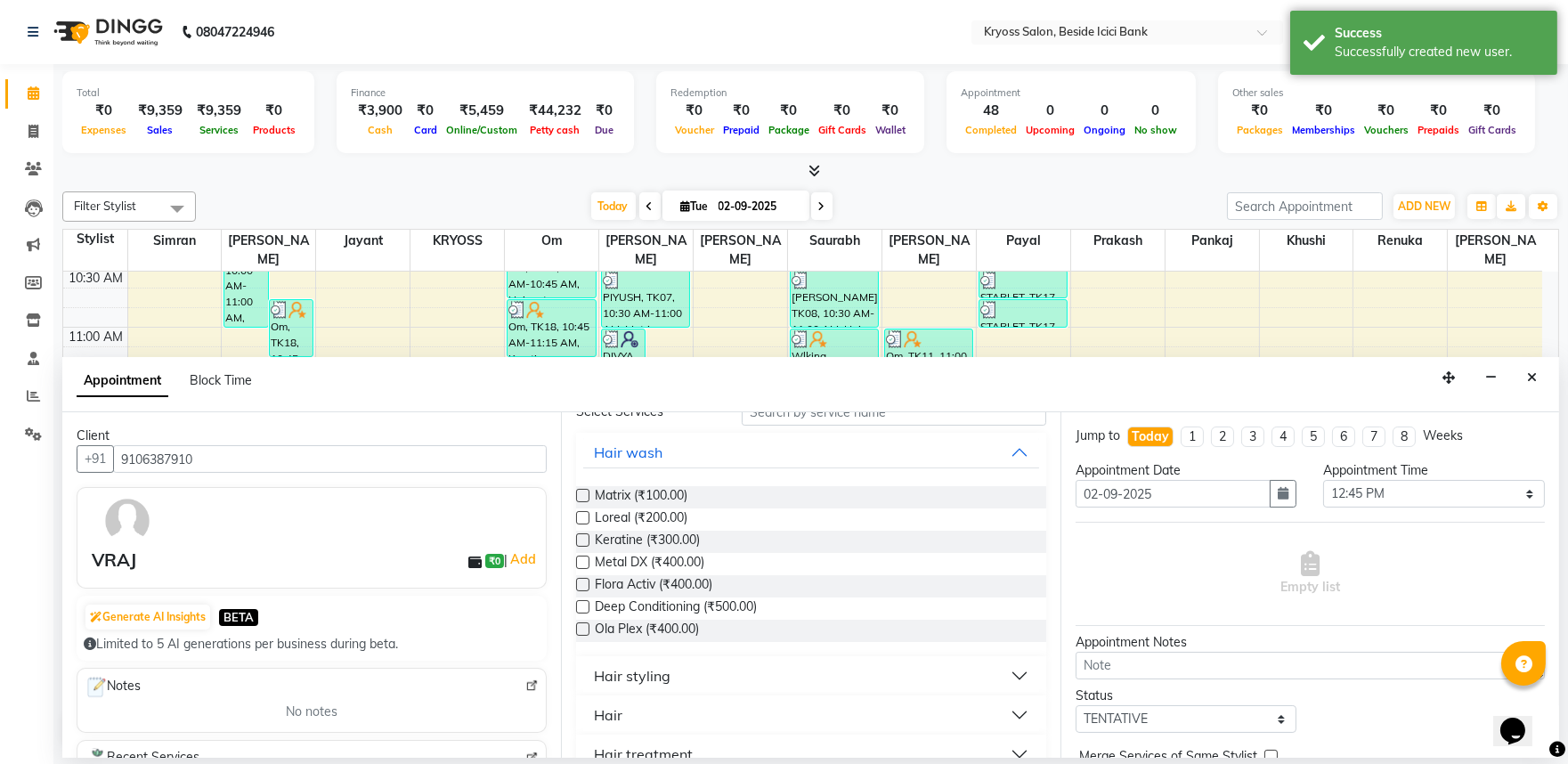
scroll to position [198, 0]
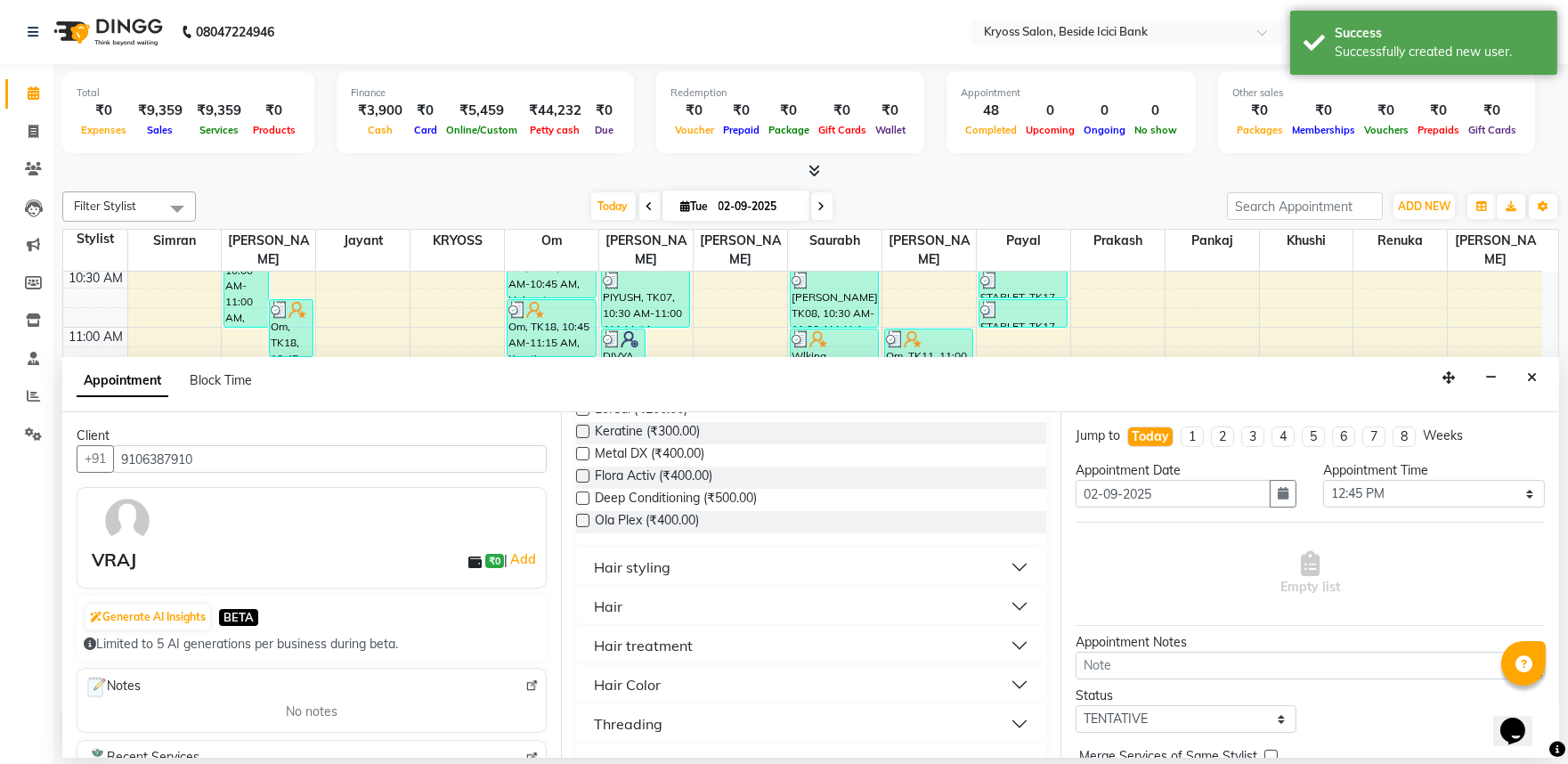
drag, startPoint x: 619, startPoint y: 635, endPoint x: 624, endPoint y: 653, distance: 18.7
click at [620, 617] on div "Hair" at bounding box center [608, 607] width 29 height 22
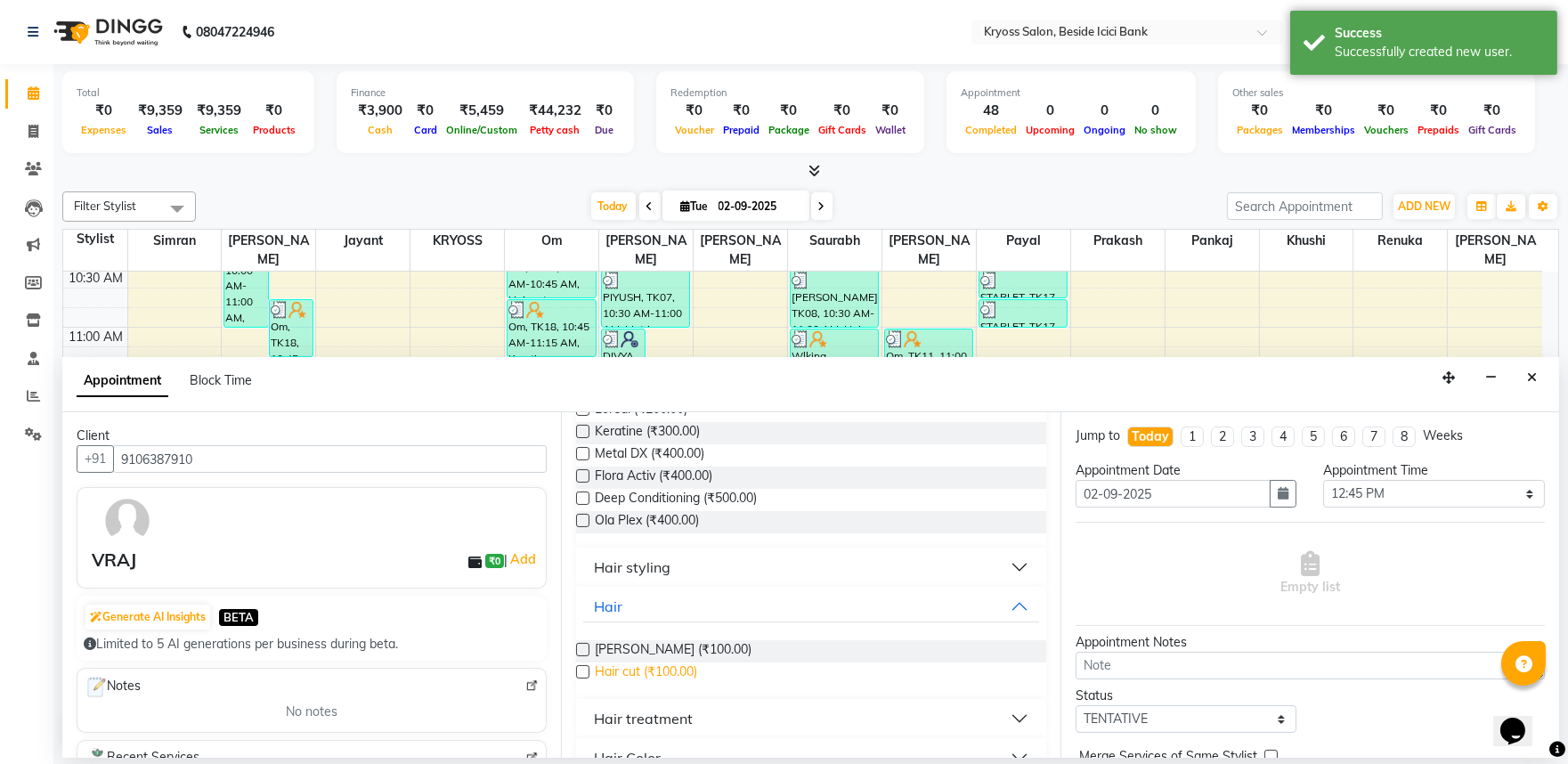
drag, startPoint x: 627, startPoint y: 717, endPoint x: 1141, endPoint y: 718, distance: 514.0
click at [630, 685] on span "Hair cut (₹100.00)" at bounding box center [646, 673] width 102 height 22
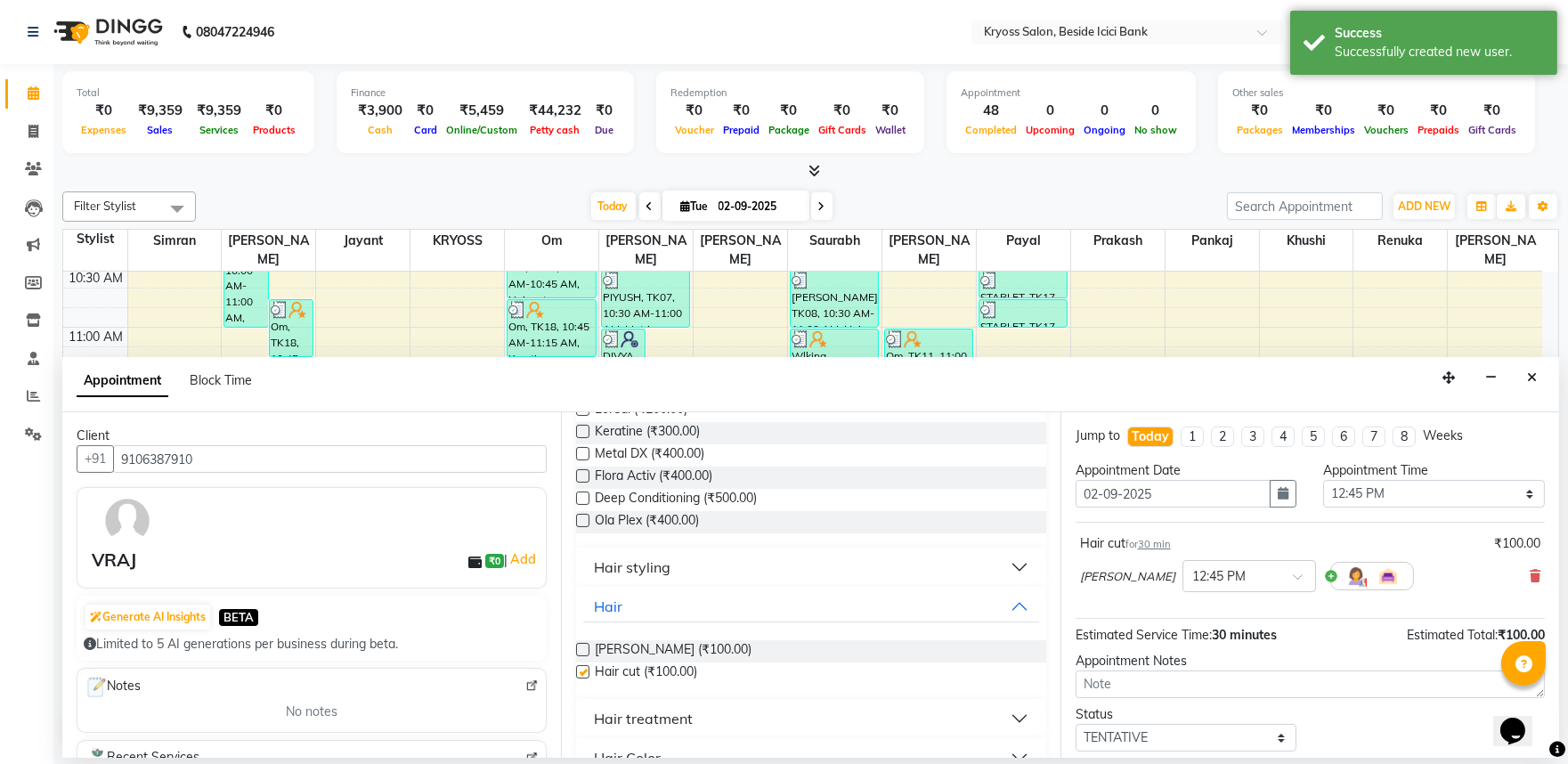
checkbox input "false"
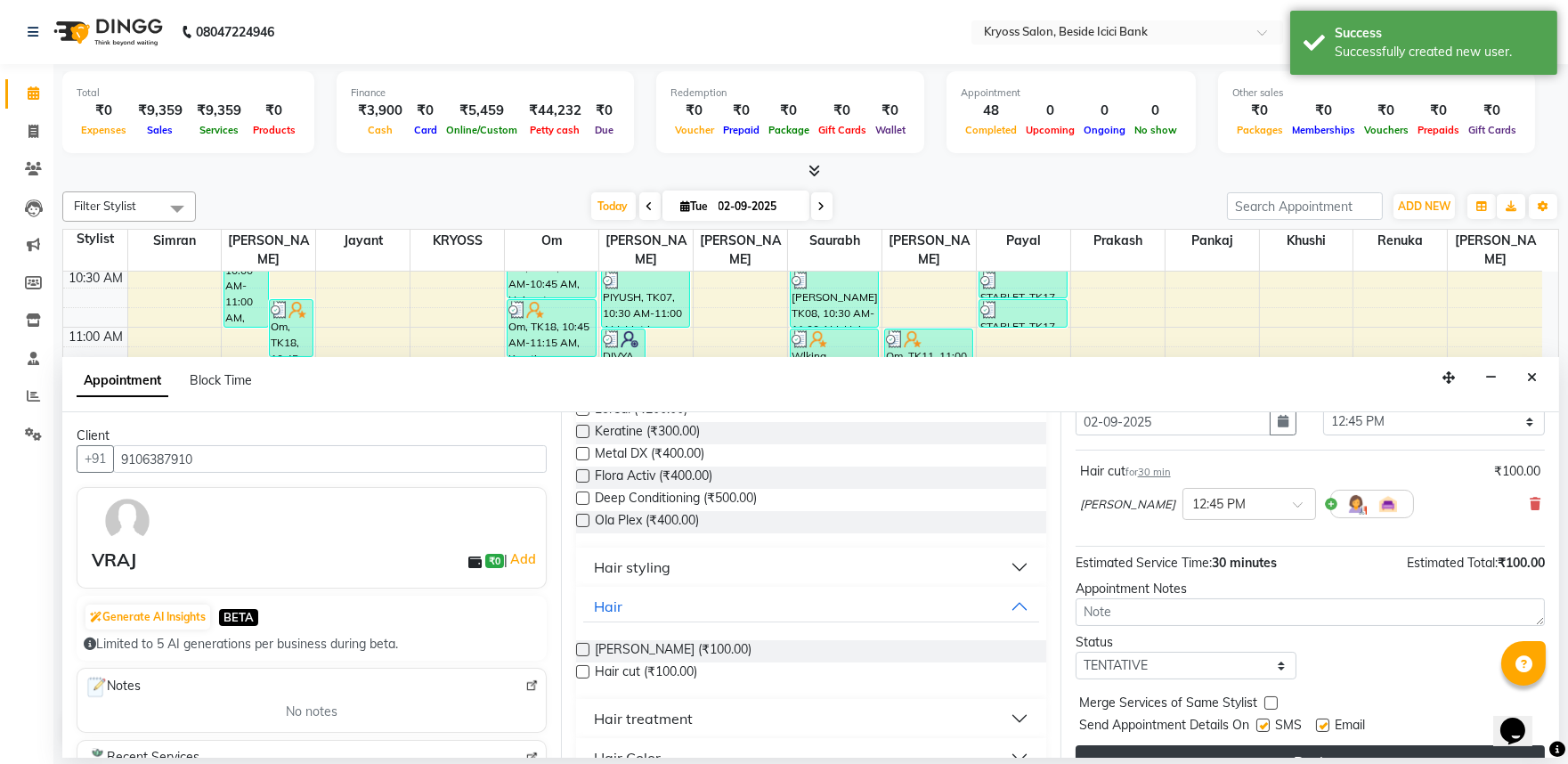
scroll to position [143, 0]
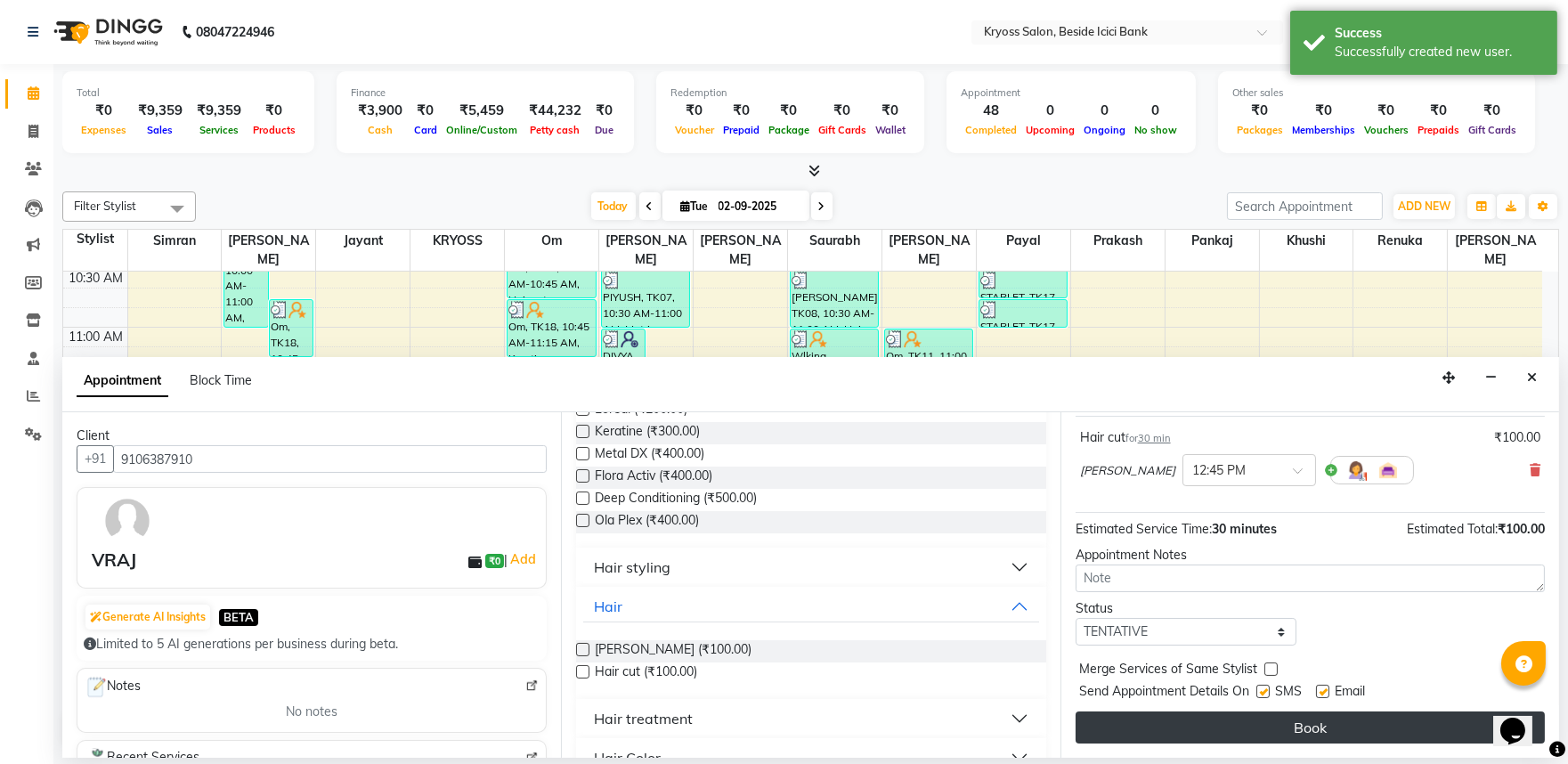
click at [1161, 740] on button "Book" at bounding box center [1310, 728] width 469 height 32
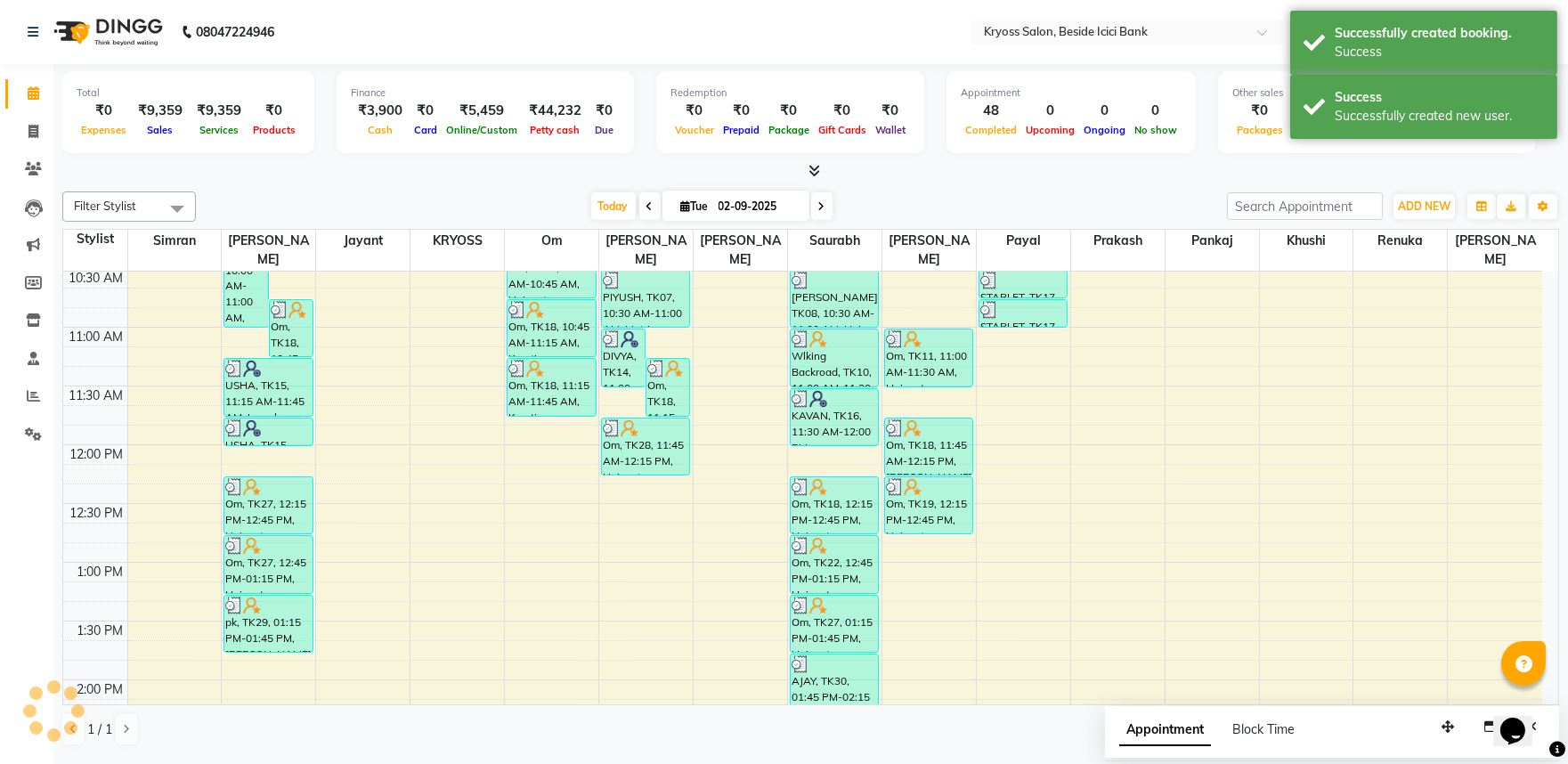
scroll to position [0, 0]
drag, startPoint x: 1475, startPoint y: 105, endPoint x: 1446, endPoint y: 49, distance: 63.1
click at [1475, 100] on div "Success Successfully created new user." at bounding box center [1423, 106] width 267 height 64
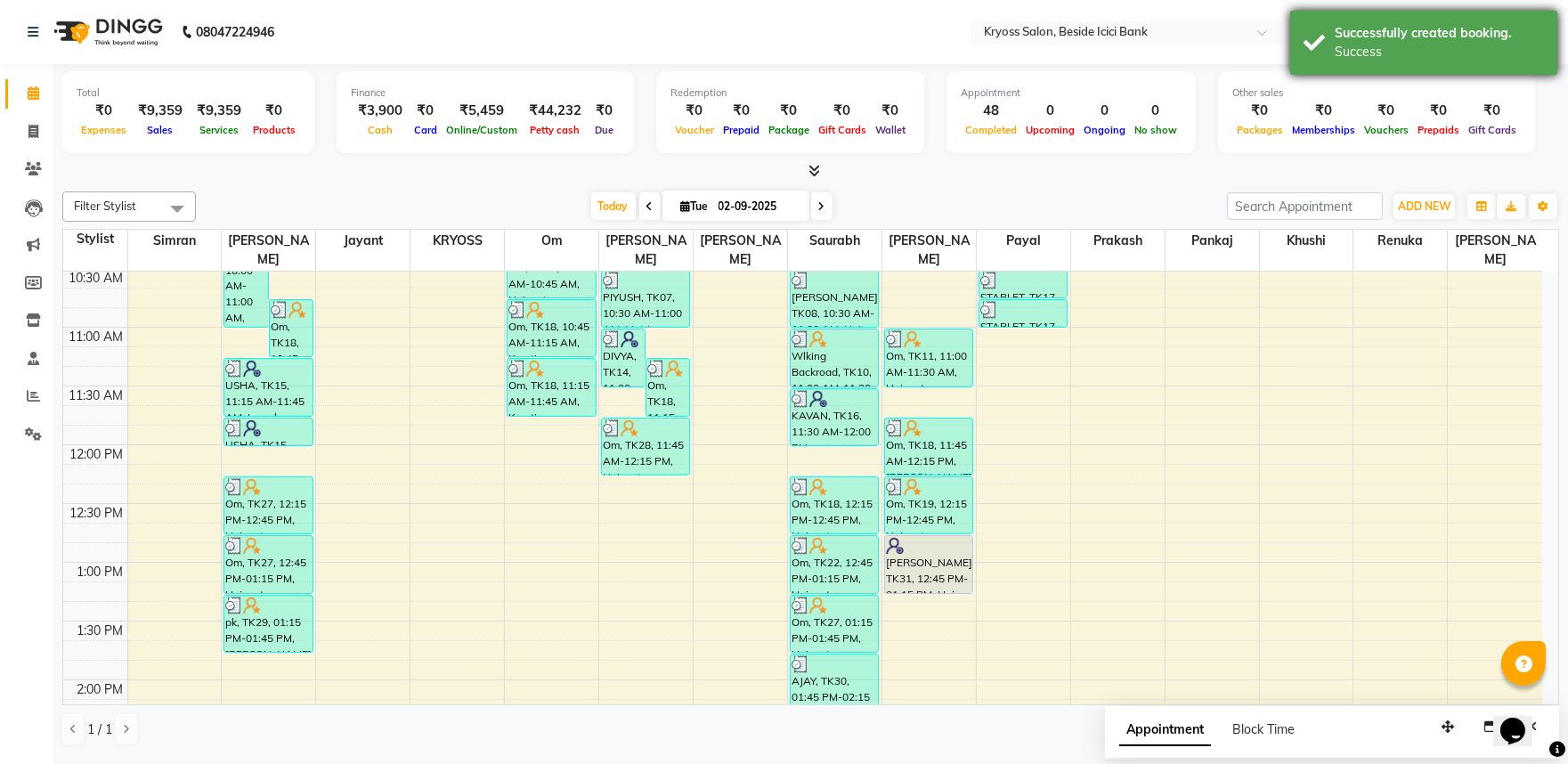
click at [1446, 49] on div "Success" at bounding box center [1440, 52] width 209 height 19
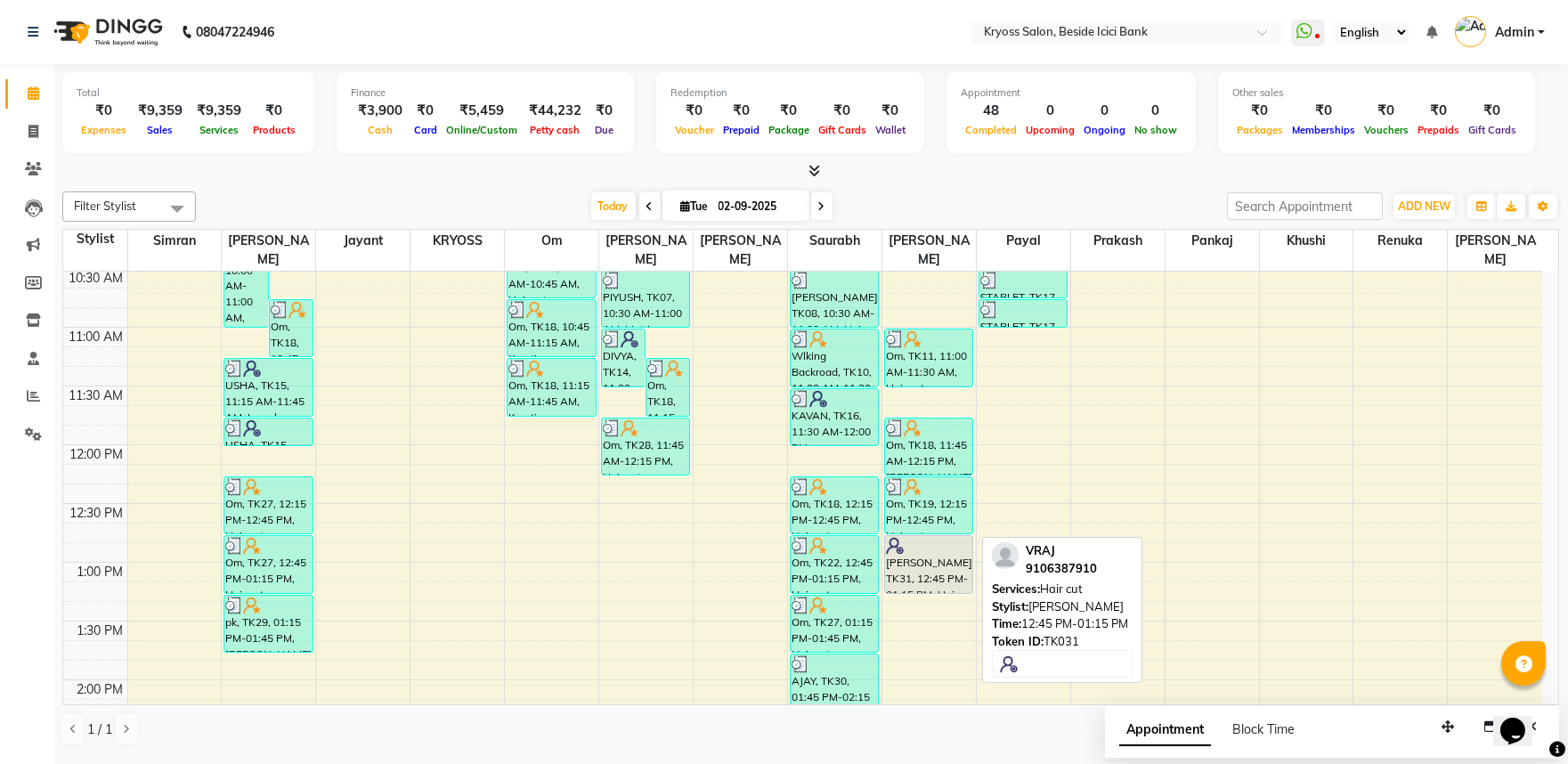
click at [942, 544] on div at bounding box center [928, 546] width 85 height 18
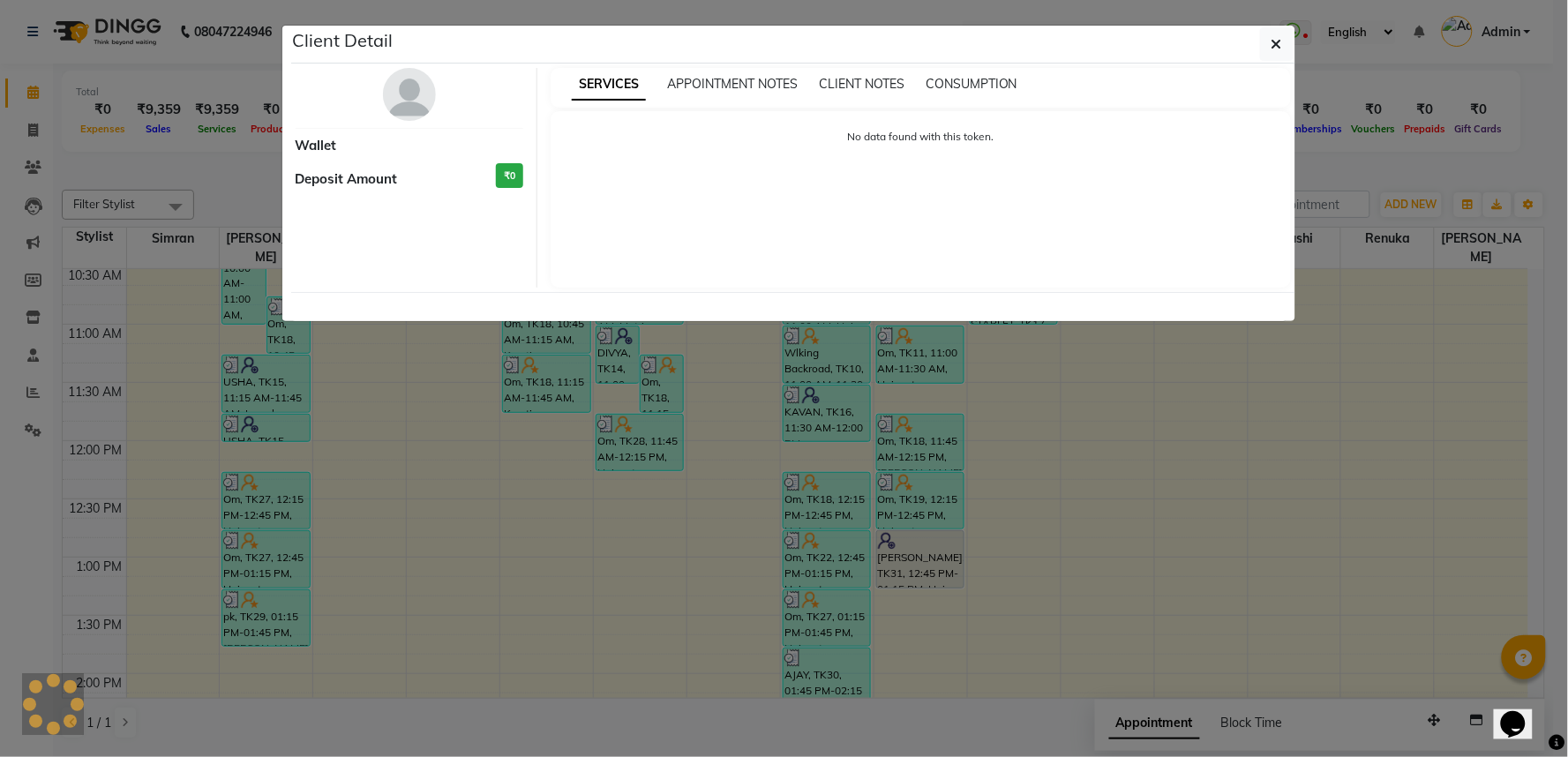
select select "7"
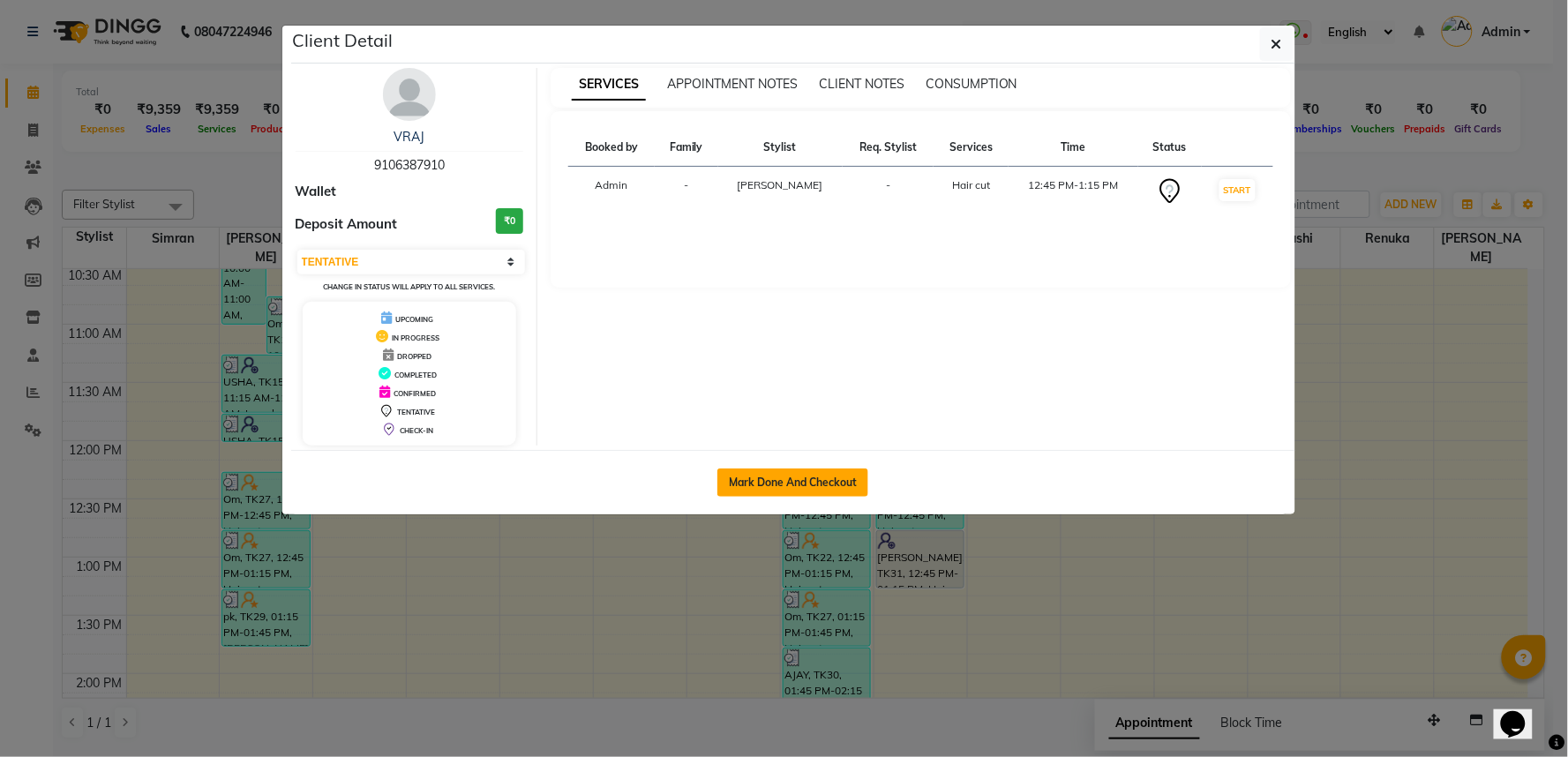
click at [825, 497] on button "Mark Done And Checkout" at bounding box center [792, 483] width 150 height 28
select select "5439"
select select "service"
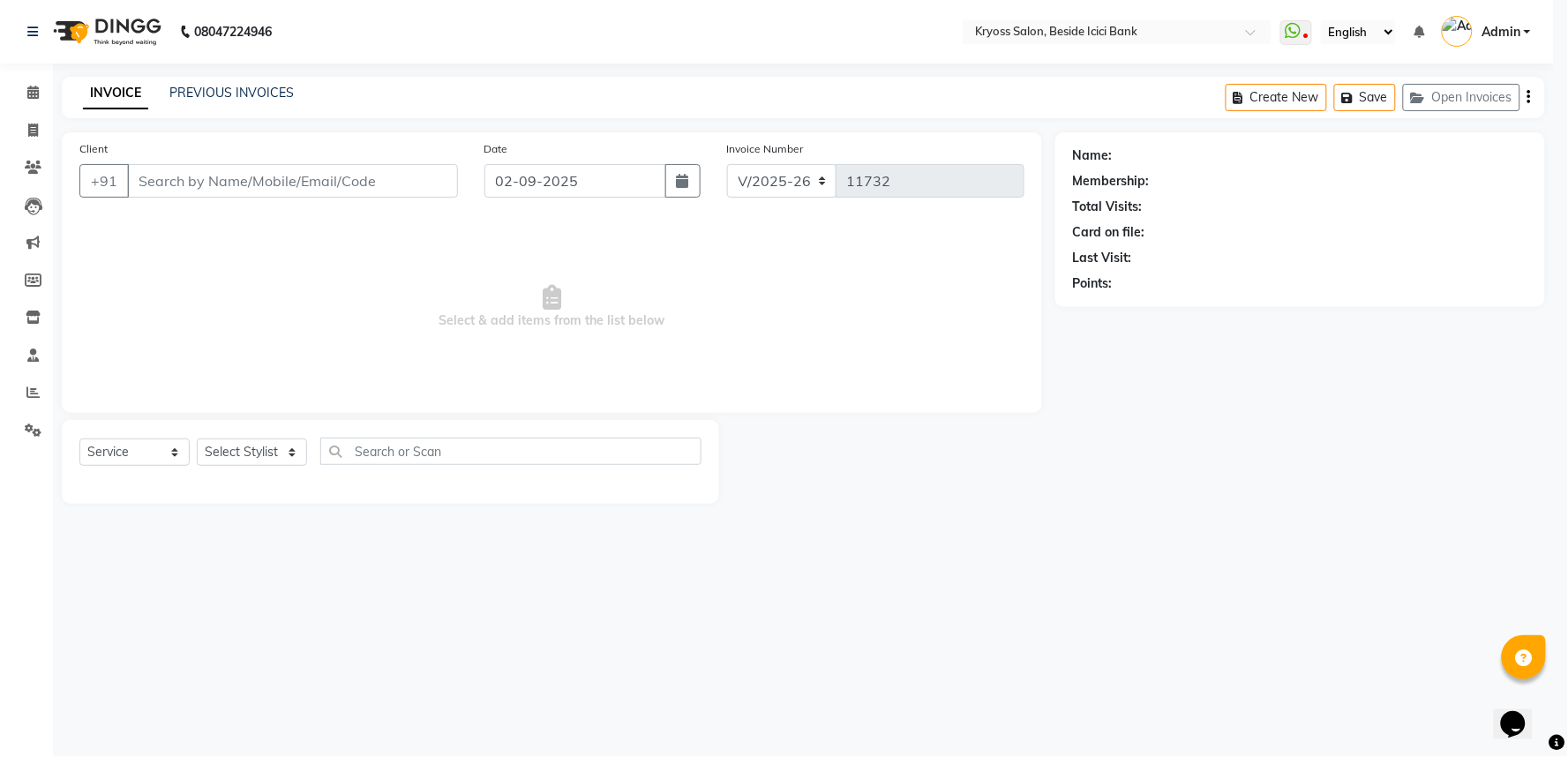
select select "3"
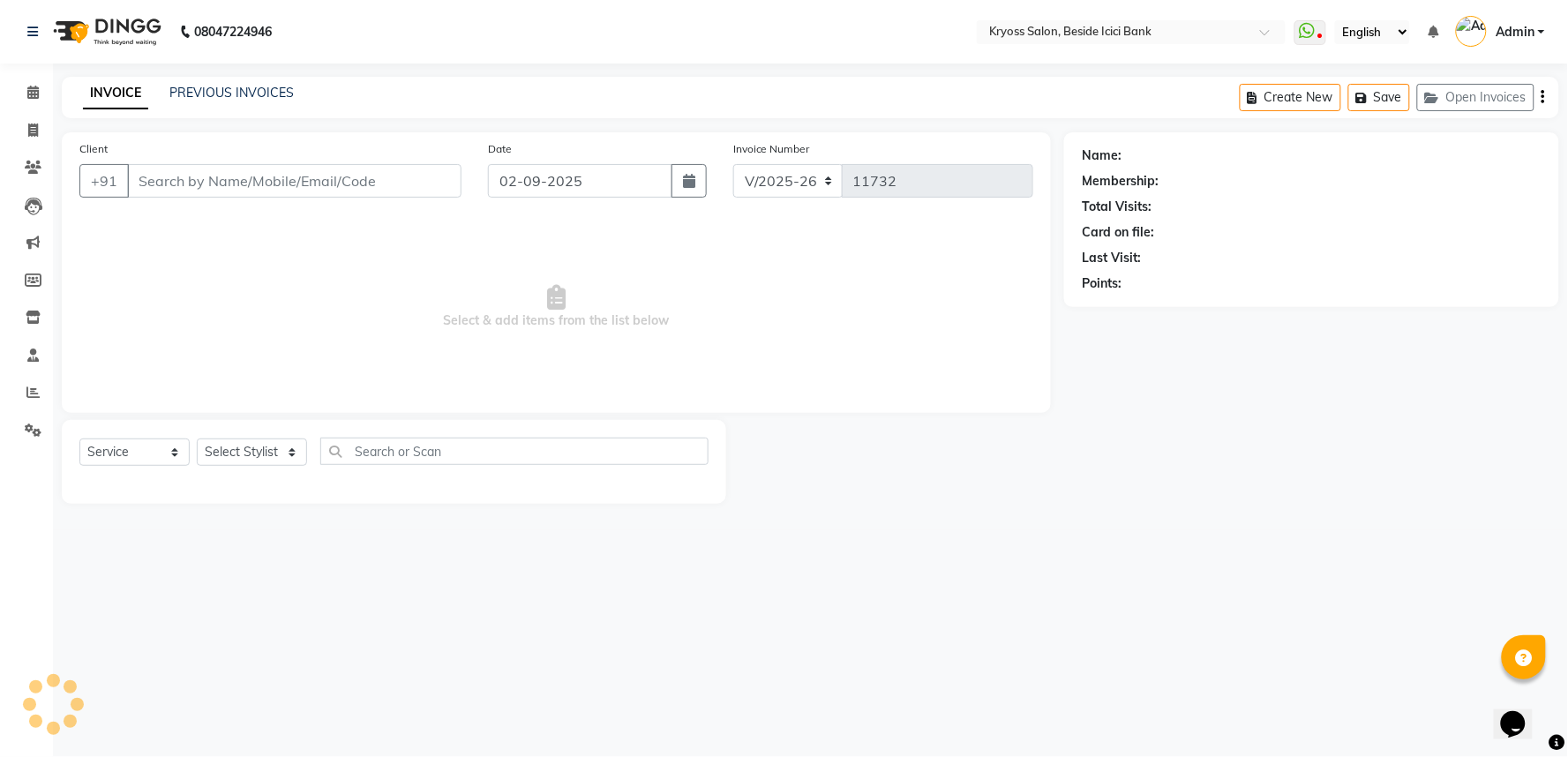
type input "9106387910"
select select "40498"
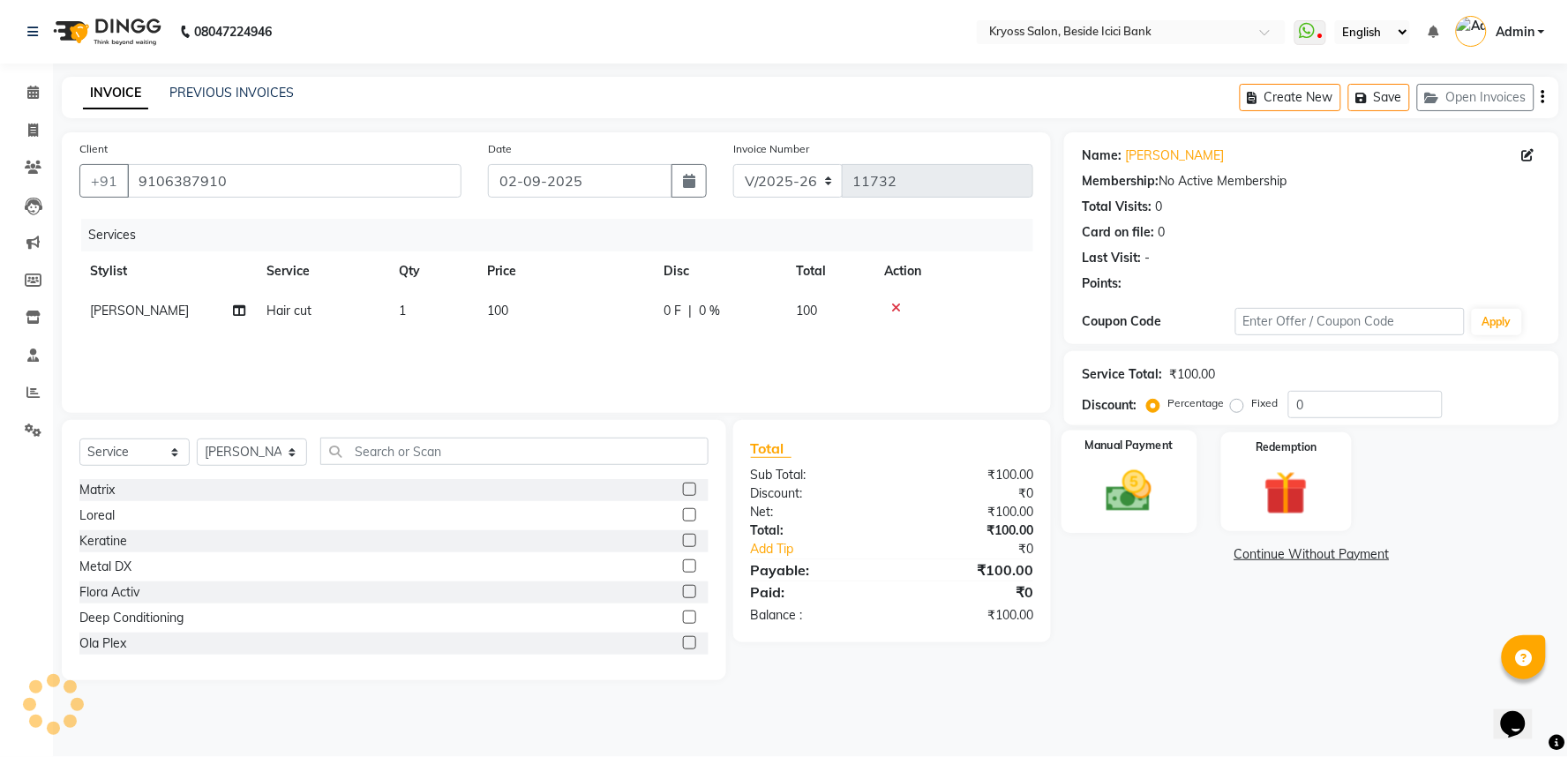
click at [1152, 499] on img at bounding box center [1129, 491] width 74 height 53
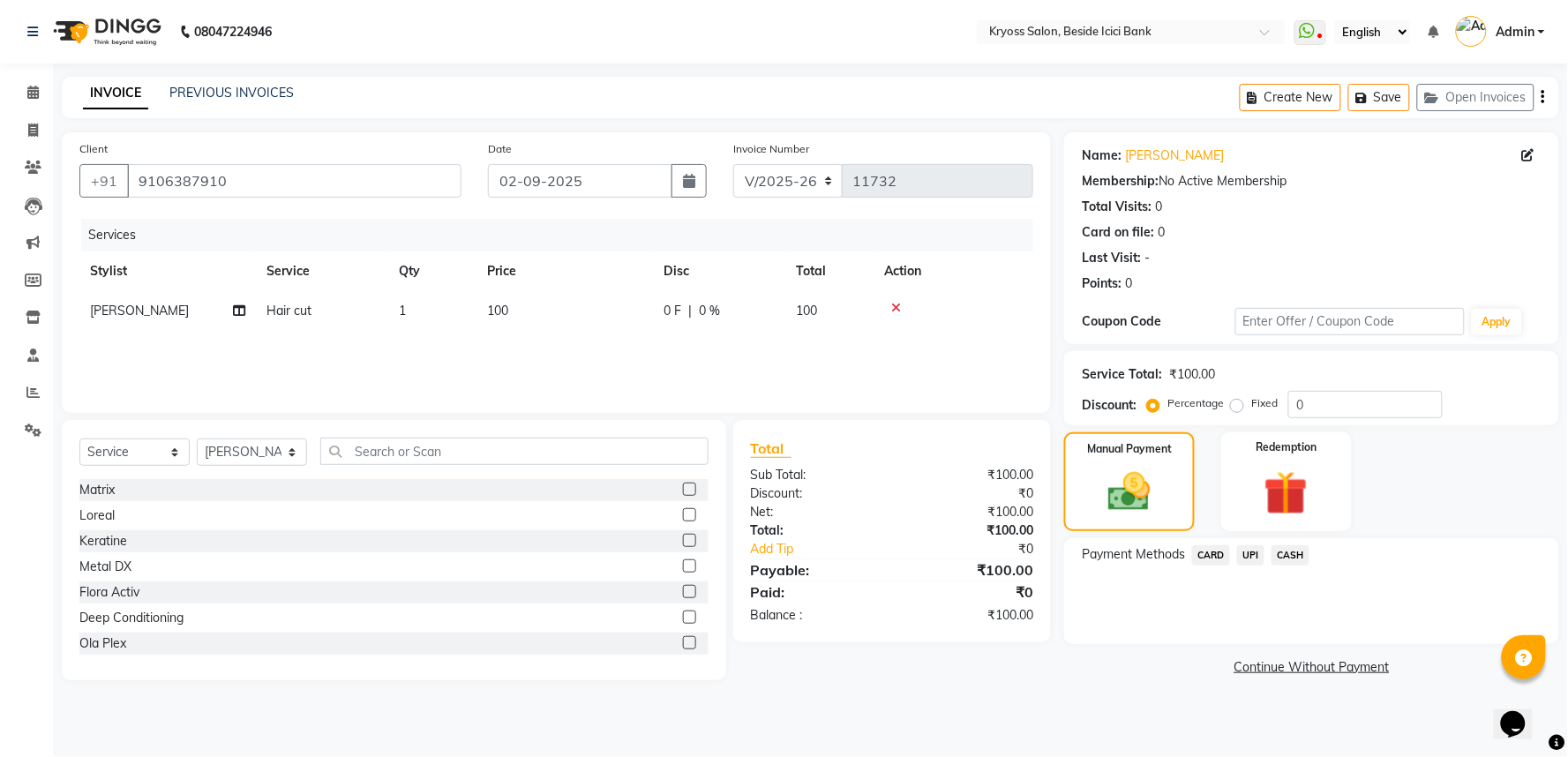
drag, startPoint x: 1253, startPoint y: 590, endPoint x: 1262, endPoint y: 598, distance: 12.0
click at [1255, 566] on span "UPI" at bounding box center [1250, 555] width 28 height 20
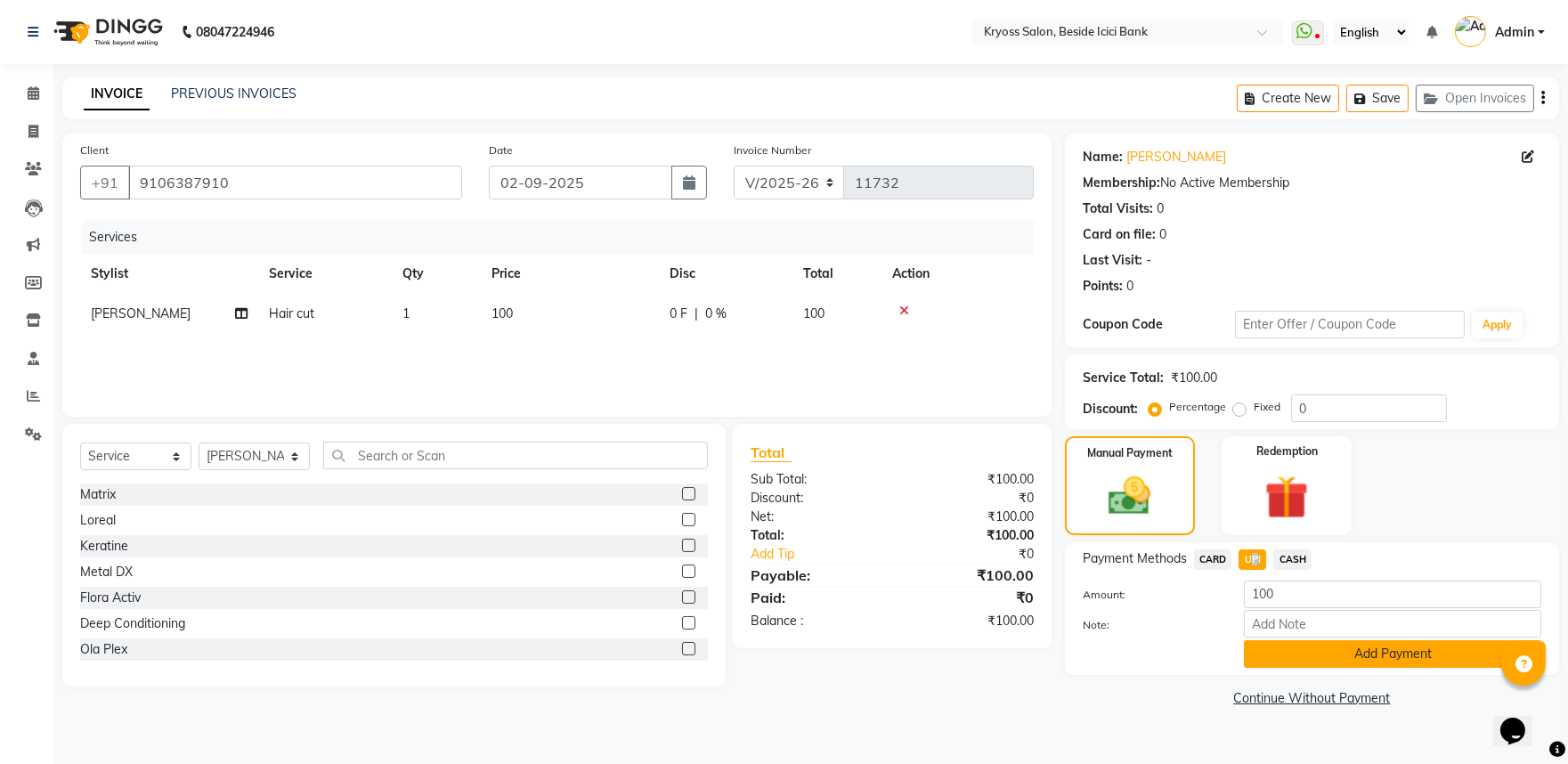
click at [1298, 668] on button "Add Payment" at bounding box center [1393, 654] width 297 height 28
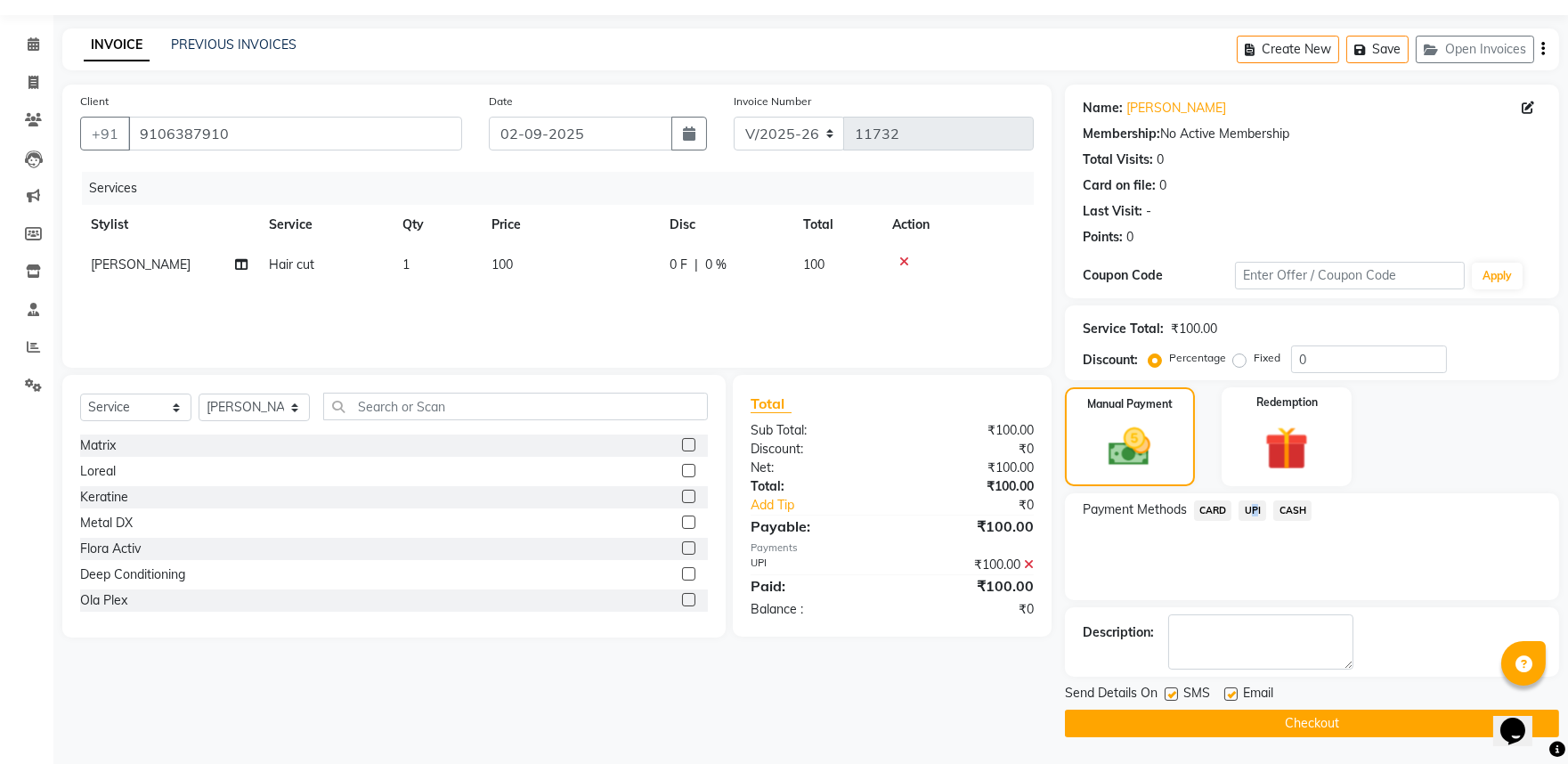
scroll to position [92, 0]
click at [1288, 710] on button "Checkout" at bounding box center [1312, 724] width 494 height 28
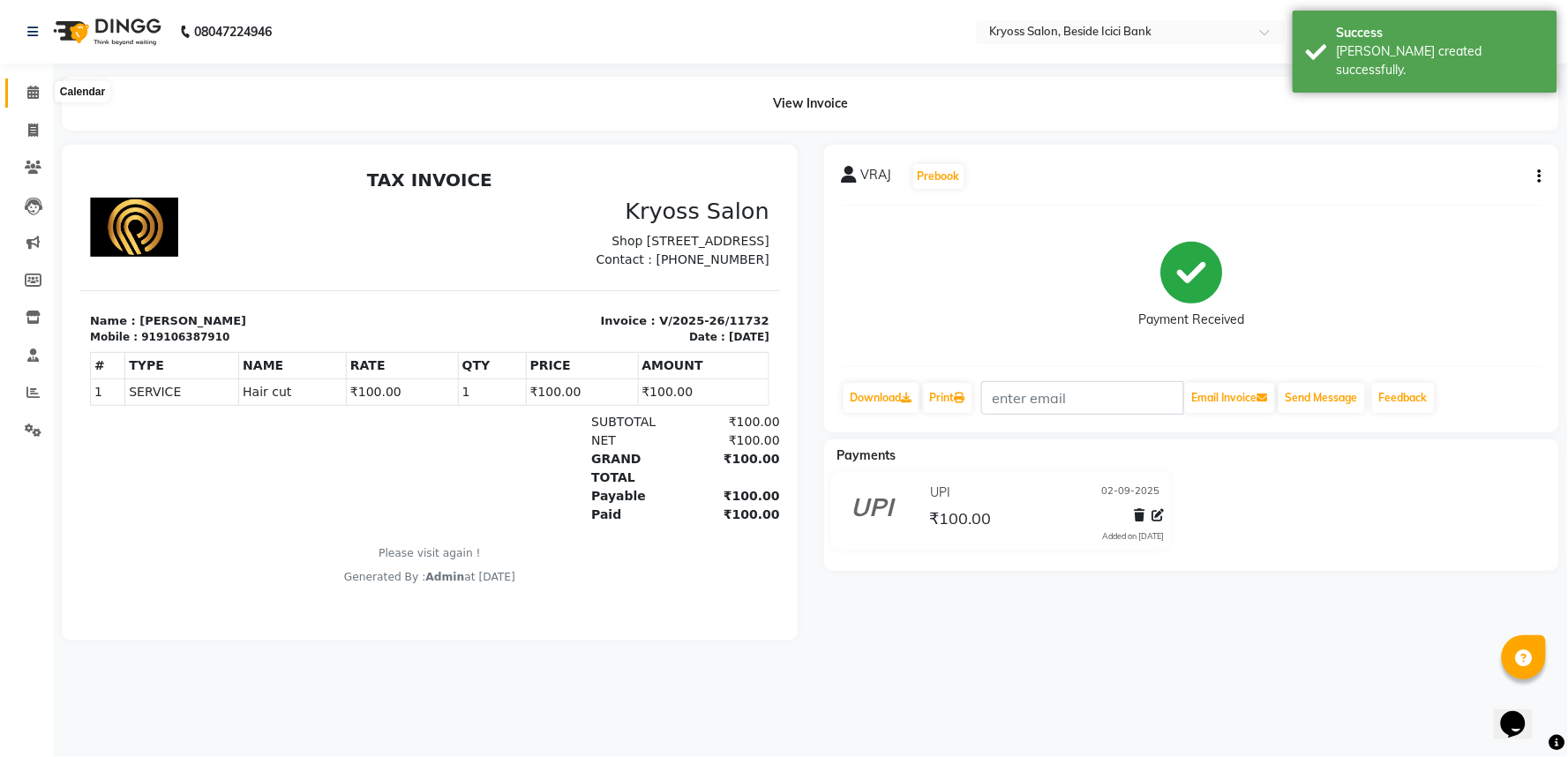
drag, startPoint x: 20, startPoint y: 98, endPoint x: 1285, endPoint y: 36, distance: 1266.5
click at [21, 98] on span at bounding box center [33, 93] width 31 height 20
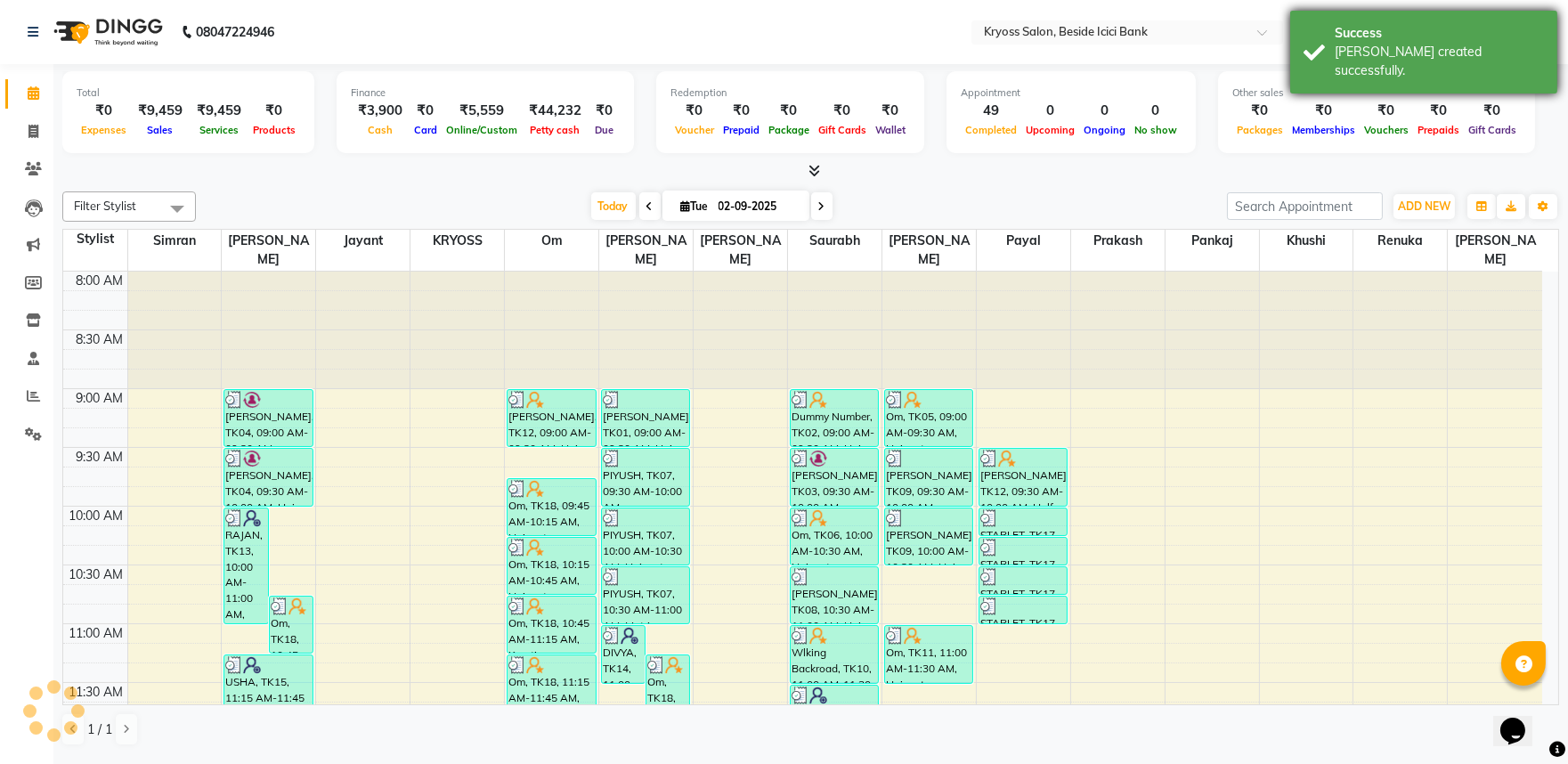
scroll to position [1048, 0]
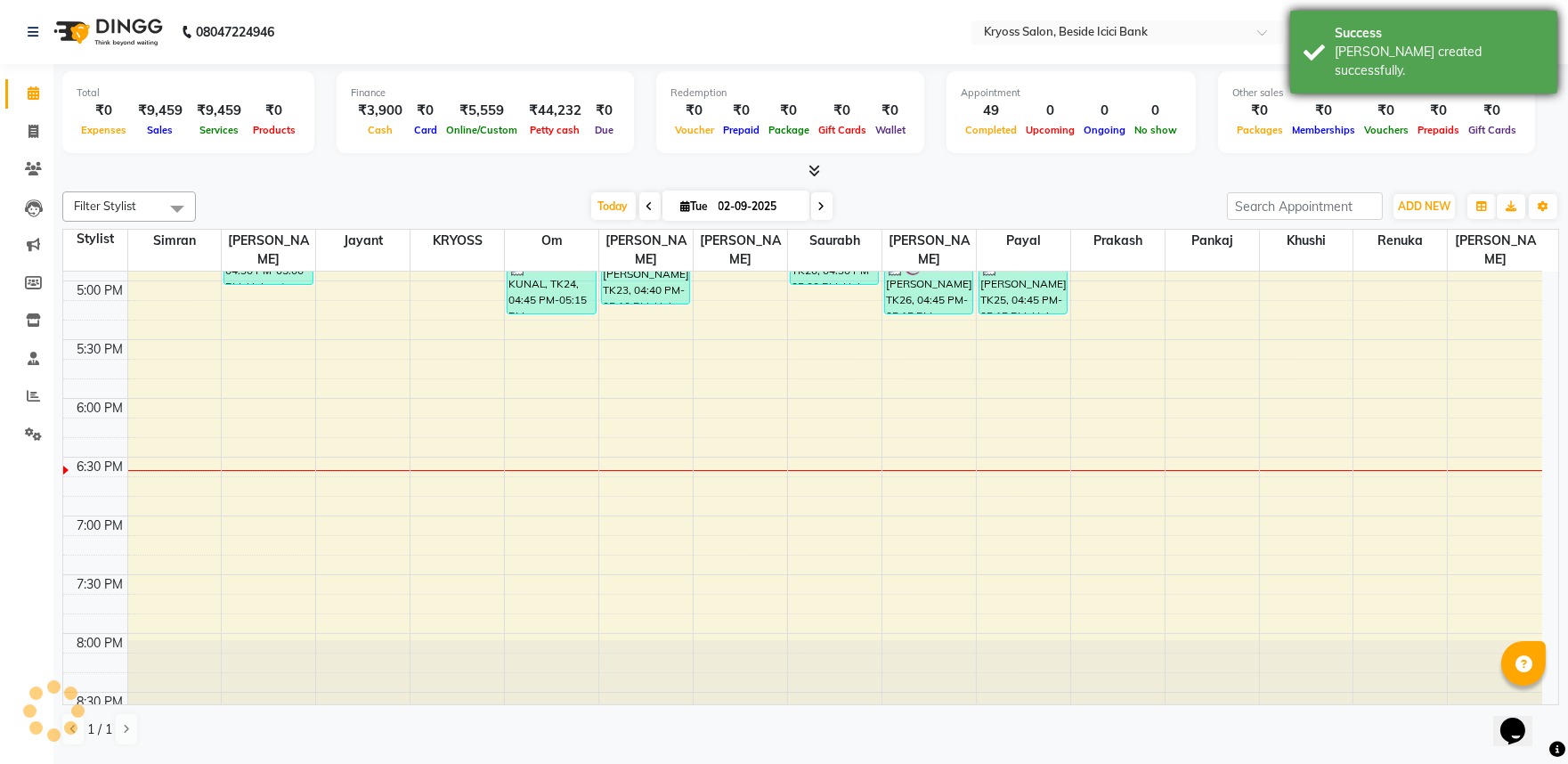
drag, startPoint x: 1343, startPoint y: 29, endPoint x: 1321, endPoint y: 11, distance: 28.4
click at [1345, 28] on div "Success" at bounding box center [1440, 33] width 209 height 19
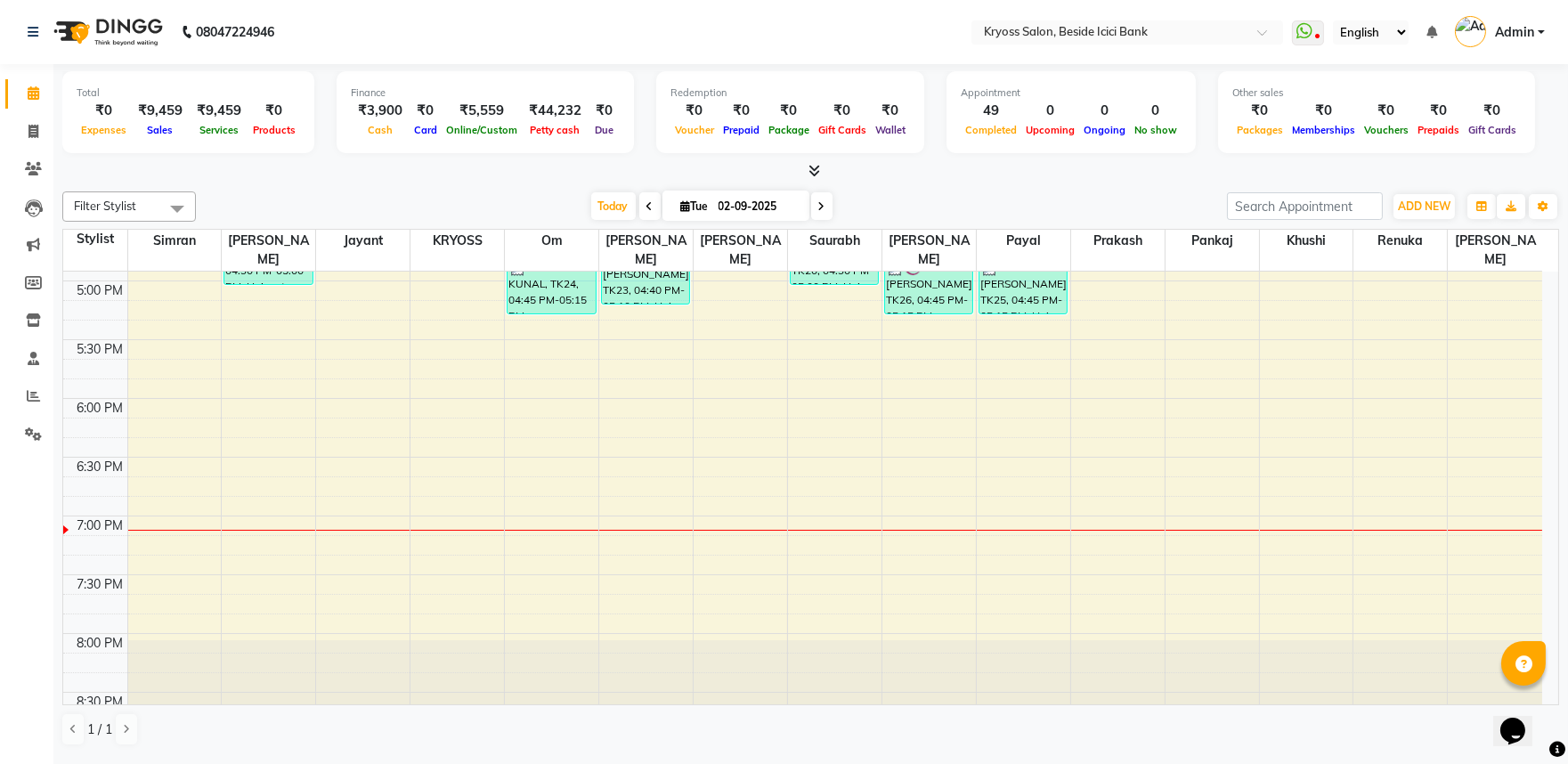
scroll to position [4, 0]
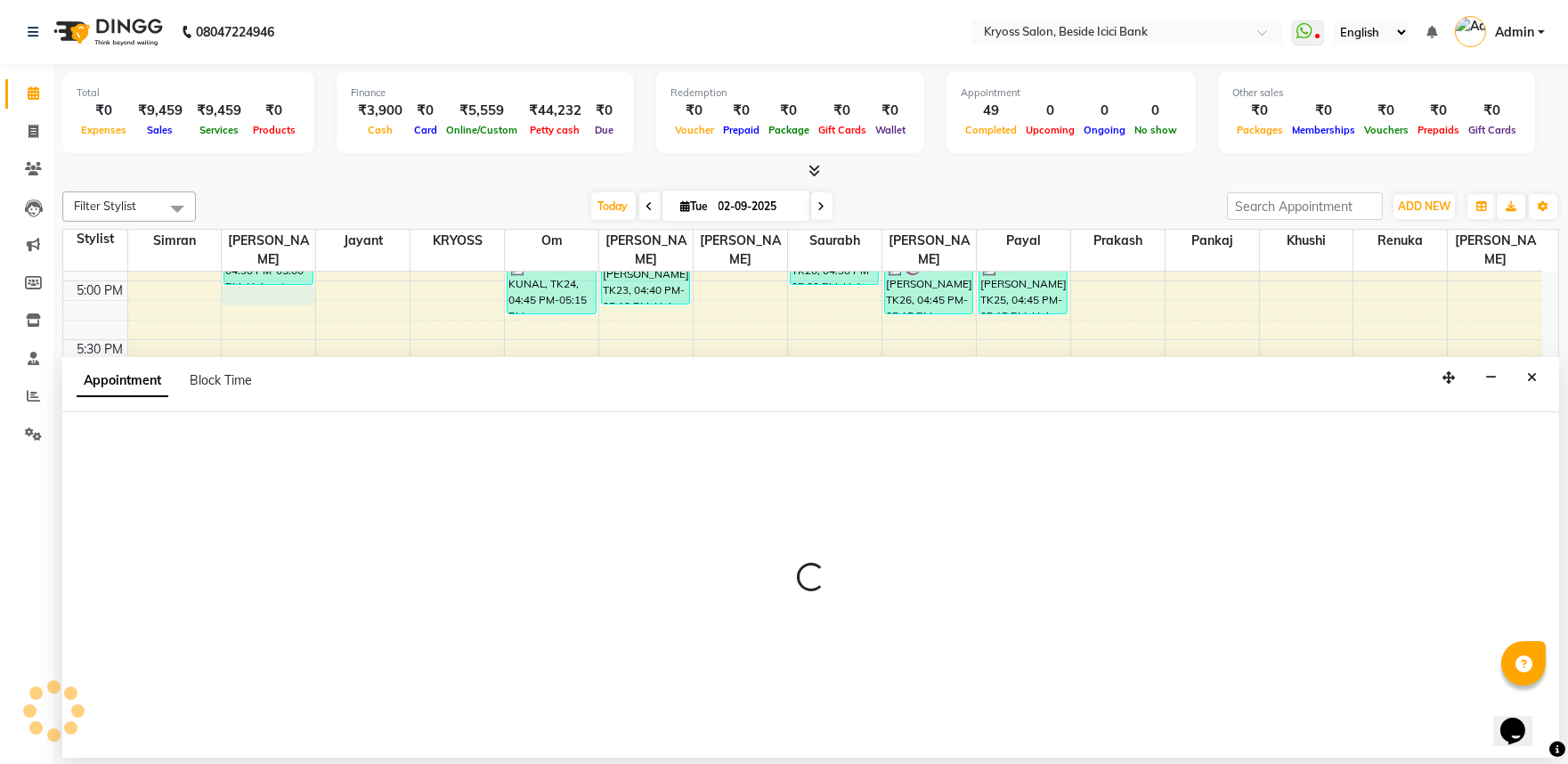
select select "52359"
select select "1020"
select select "tentative"
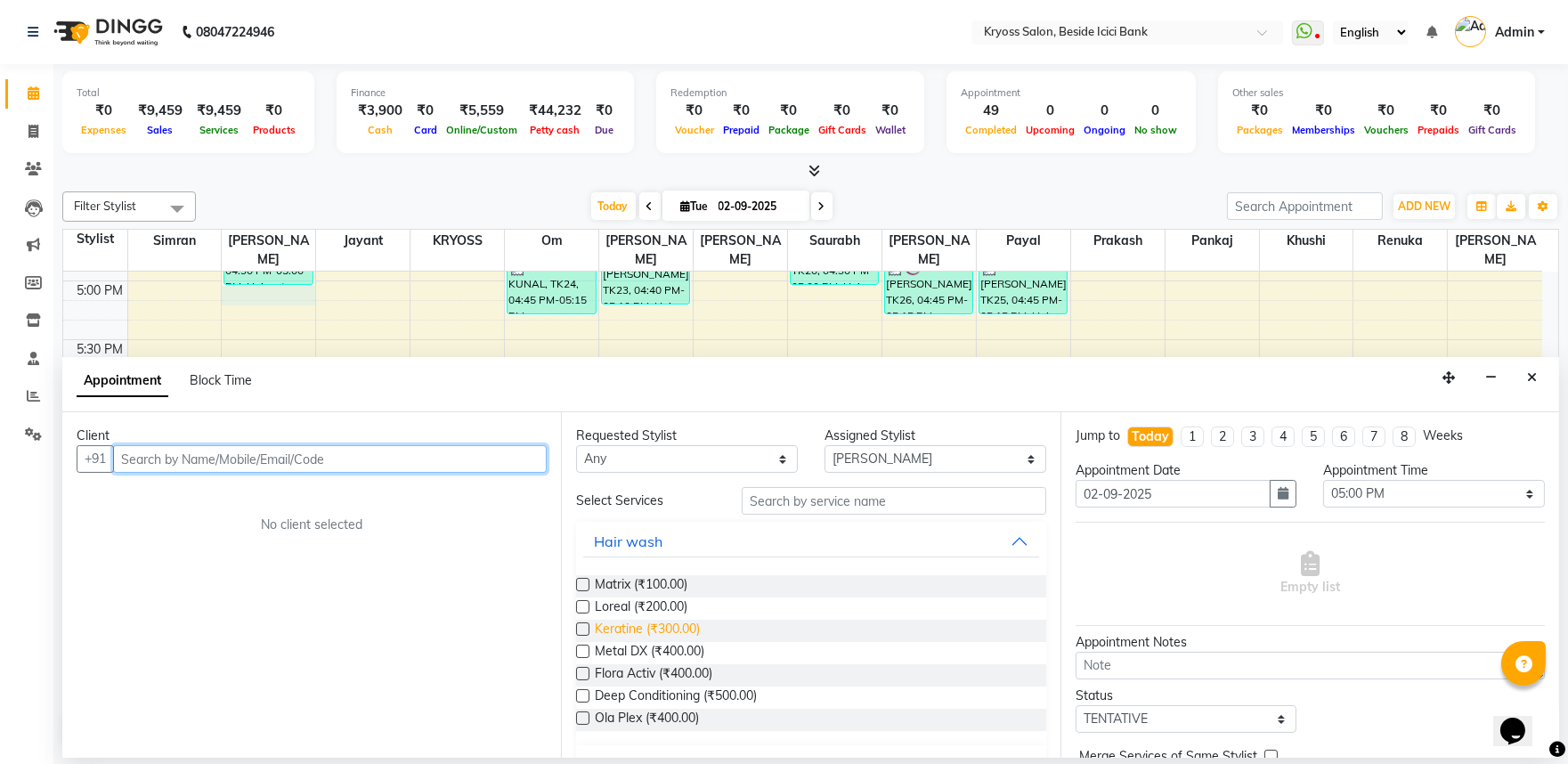
drag, startPoint x: 394, startPoint y: 475, endPoint x: 621, endPoint y: 669, distance: 298.6
click at [399, 473] on input "text" at bounding box center [330, 459] width 434 height 28
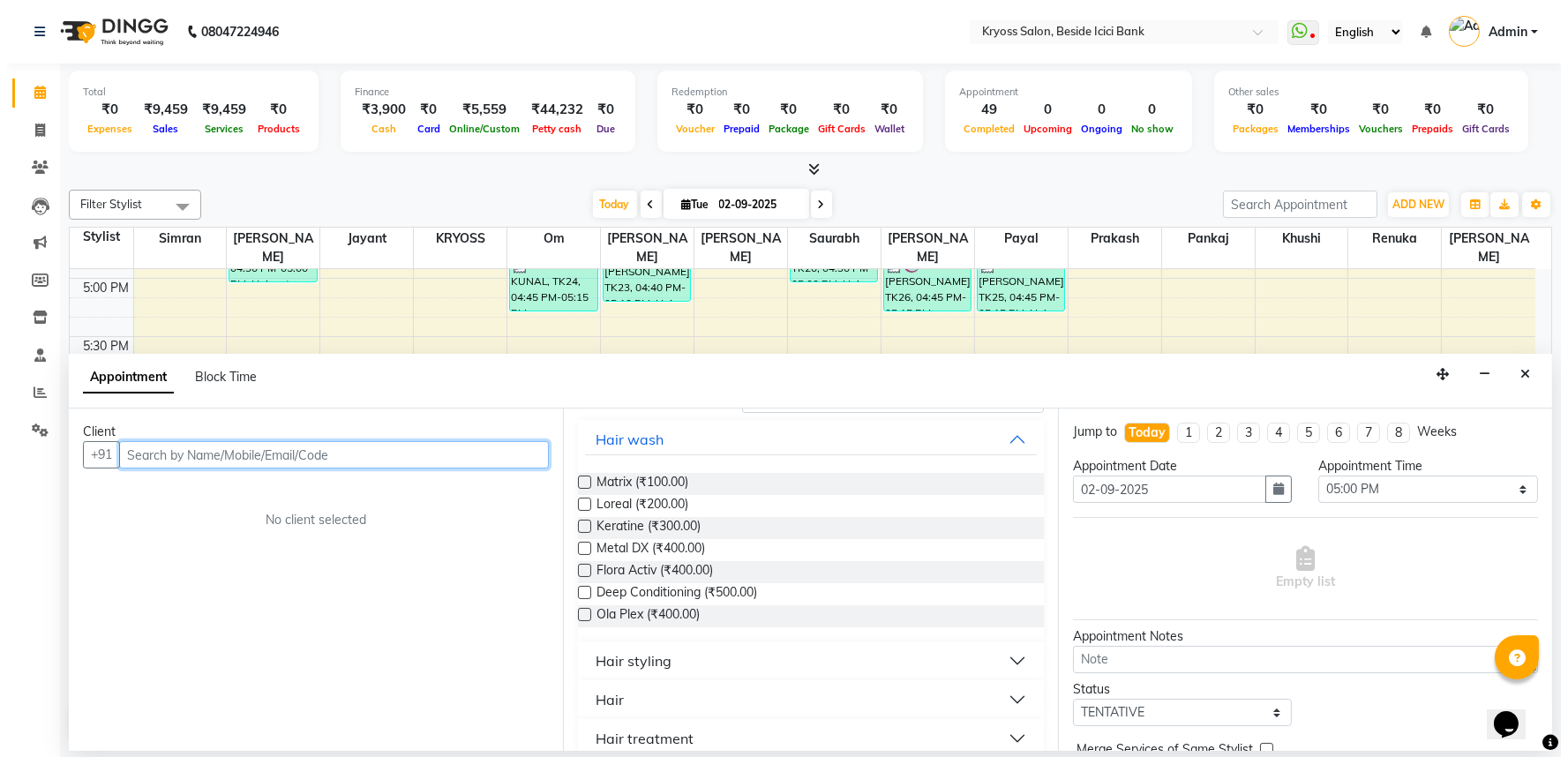
scroll to position [392, 0]
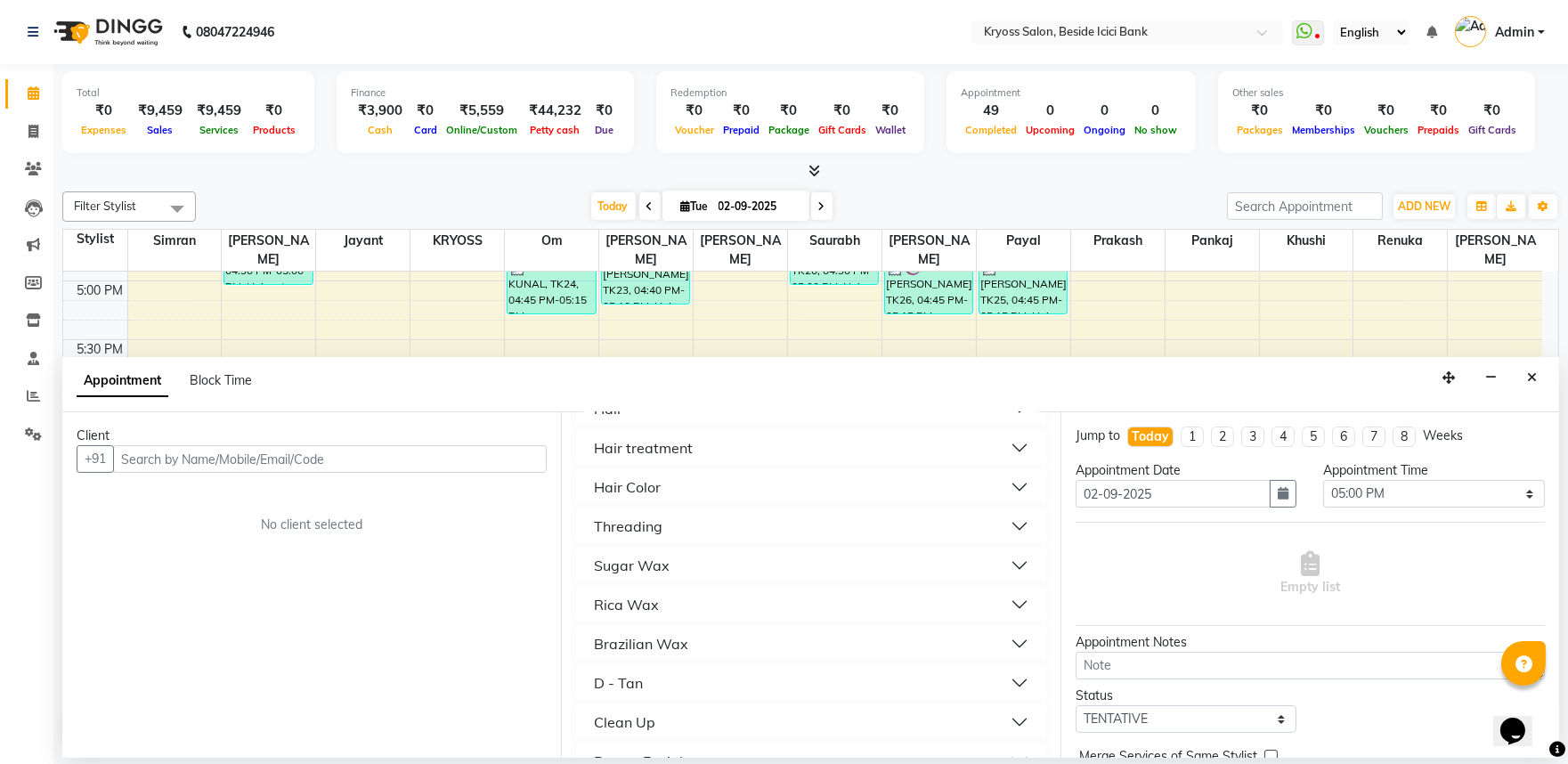
click at [611, 420] on div "Hair" at bounding box center [608, 409] width 29 height 22
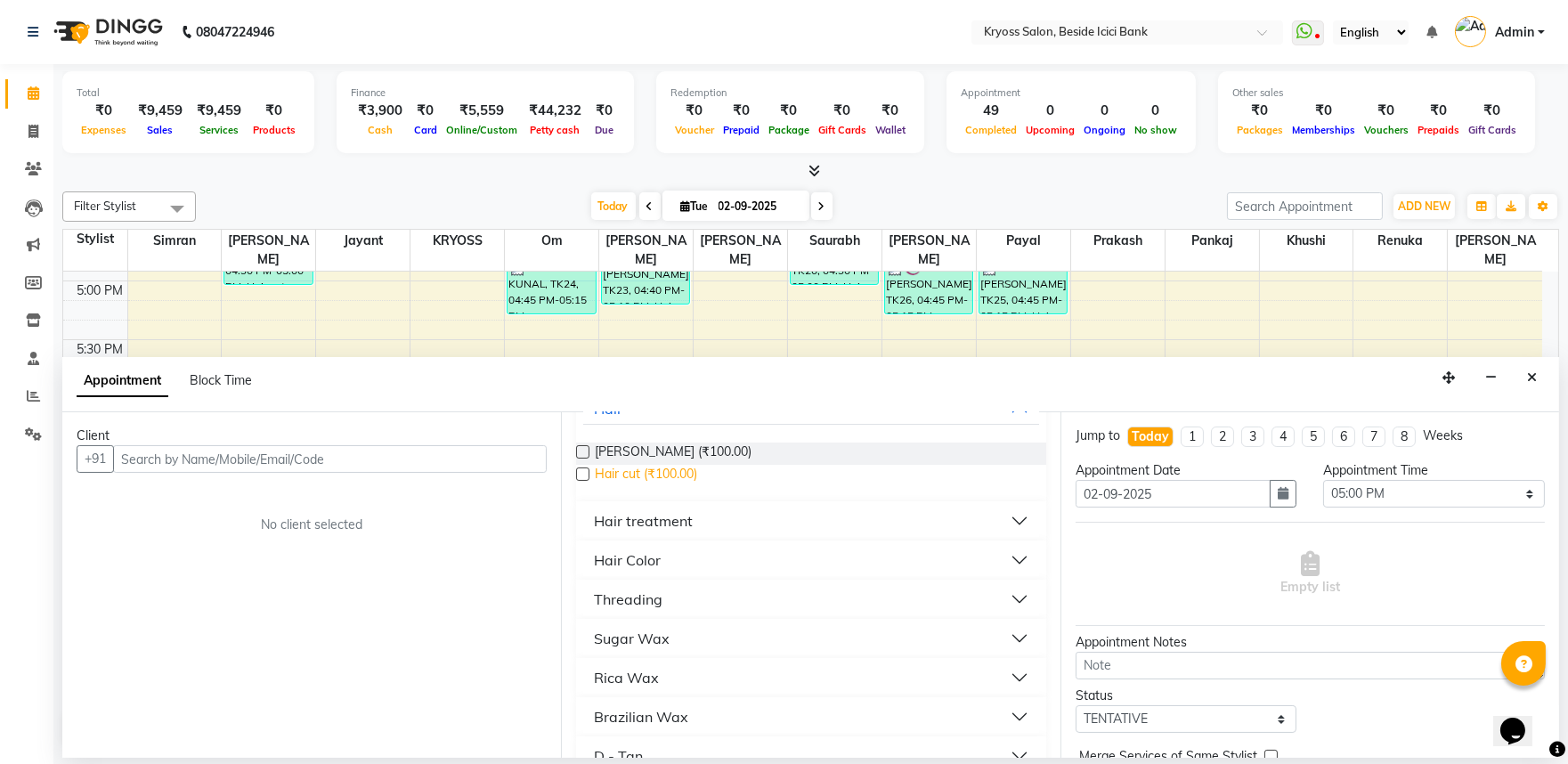
click at [619, 487] on span "Hair cut (₹100.00)" at bounding box center [646, 475] width 102 height 22
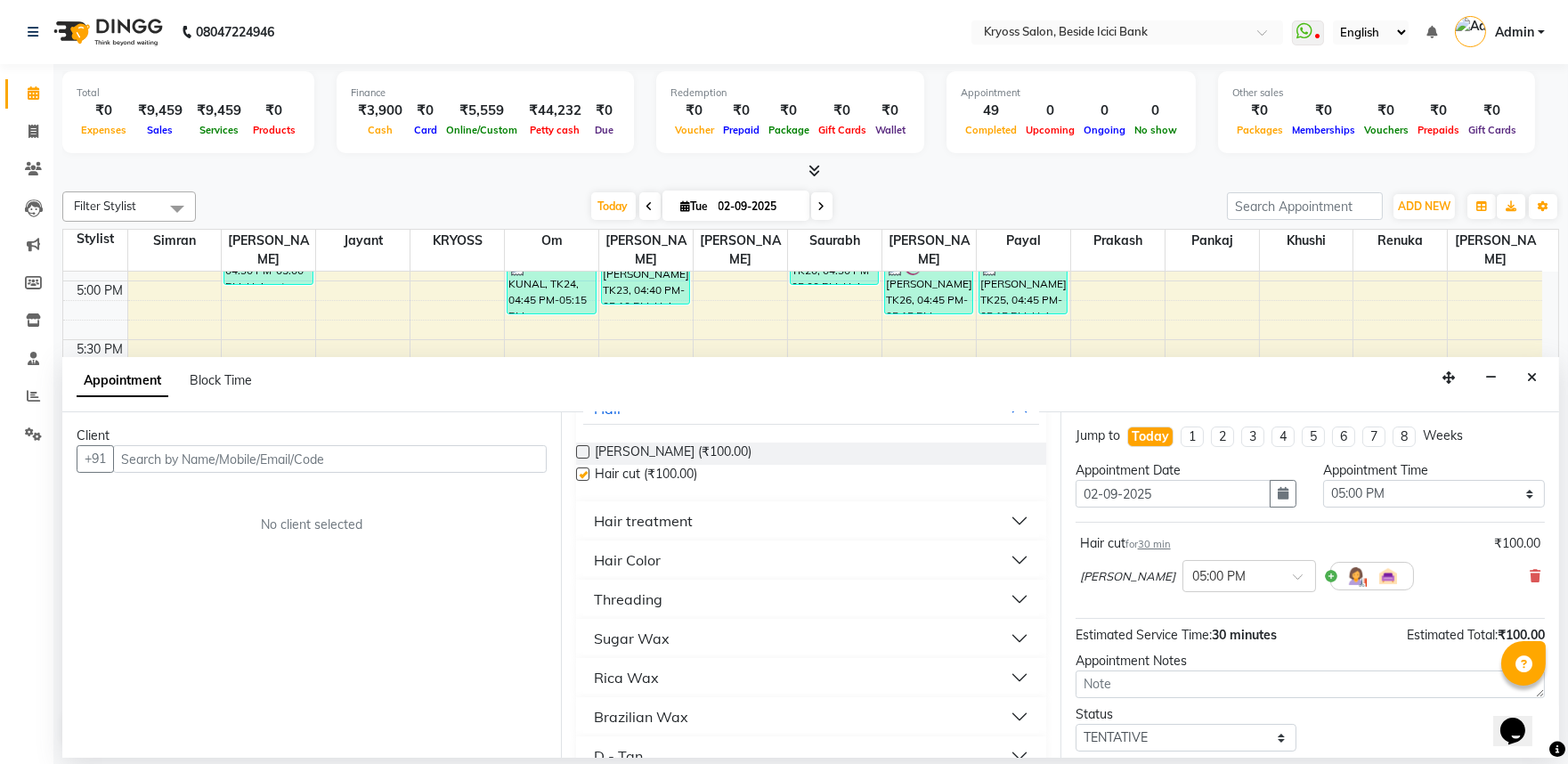
checkbox input "false"
click at [506, 473] on input "text" at bounding box center [330, 459] width 434 height 28
type input "7203823146"
click at [533, 466] on span "Add Client" at bounding box center [509, 458] width 59 height 16
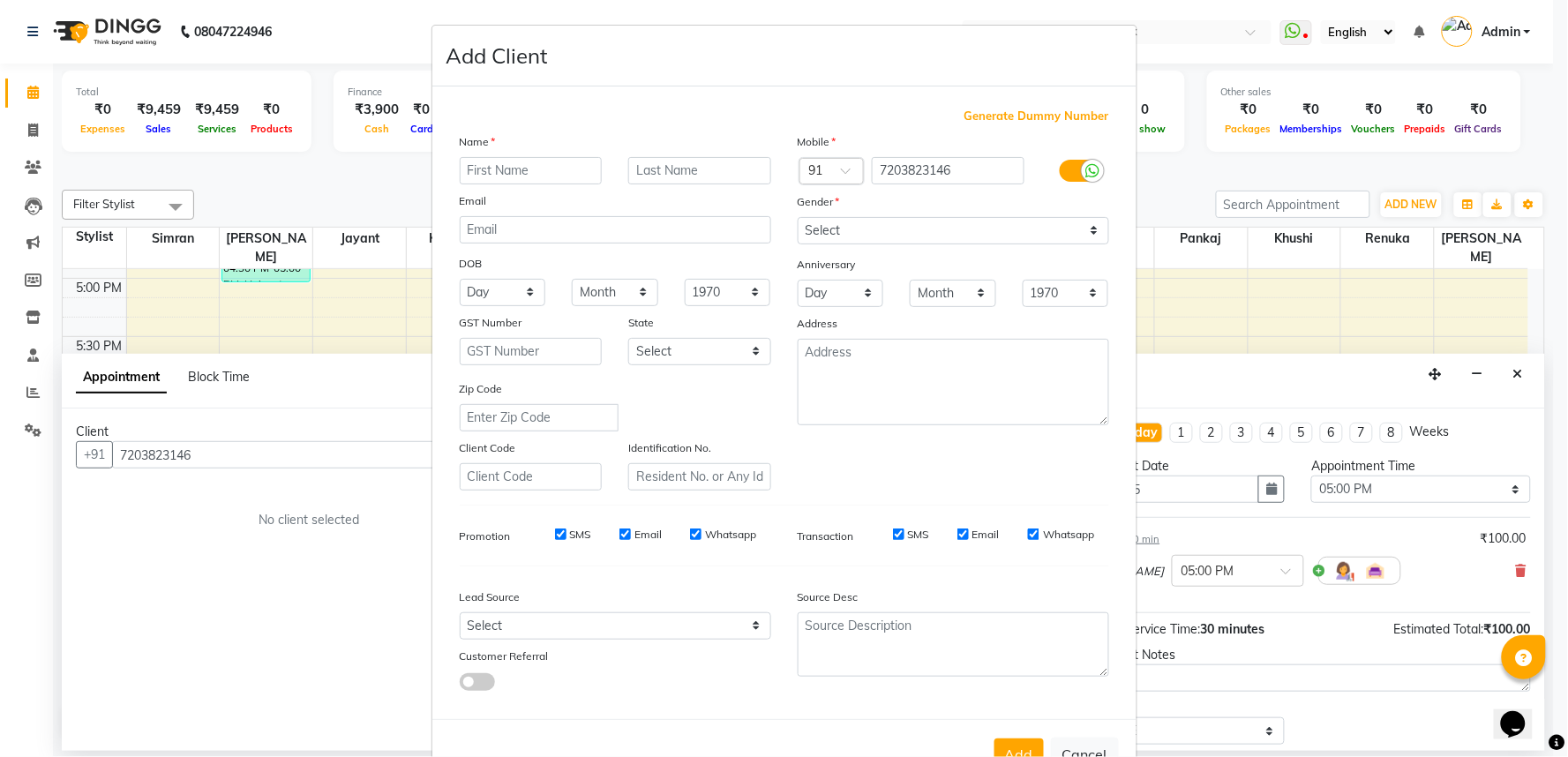
click at [566, 184] on input "text" at bounding box center [531, 170] width 143 height 28
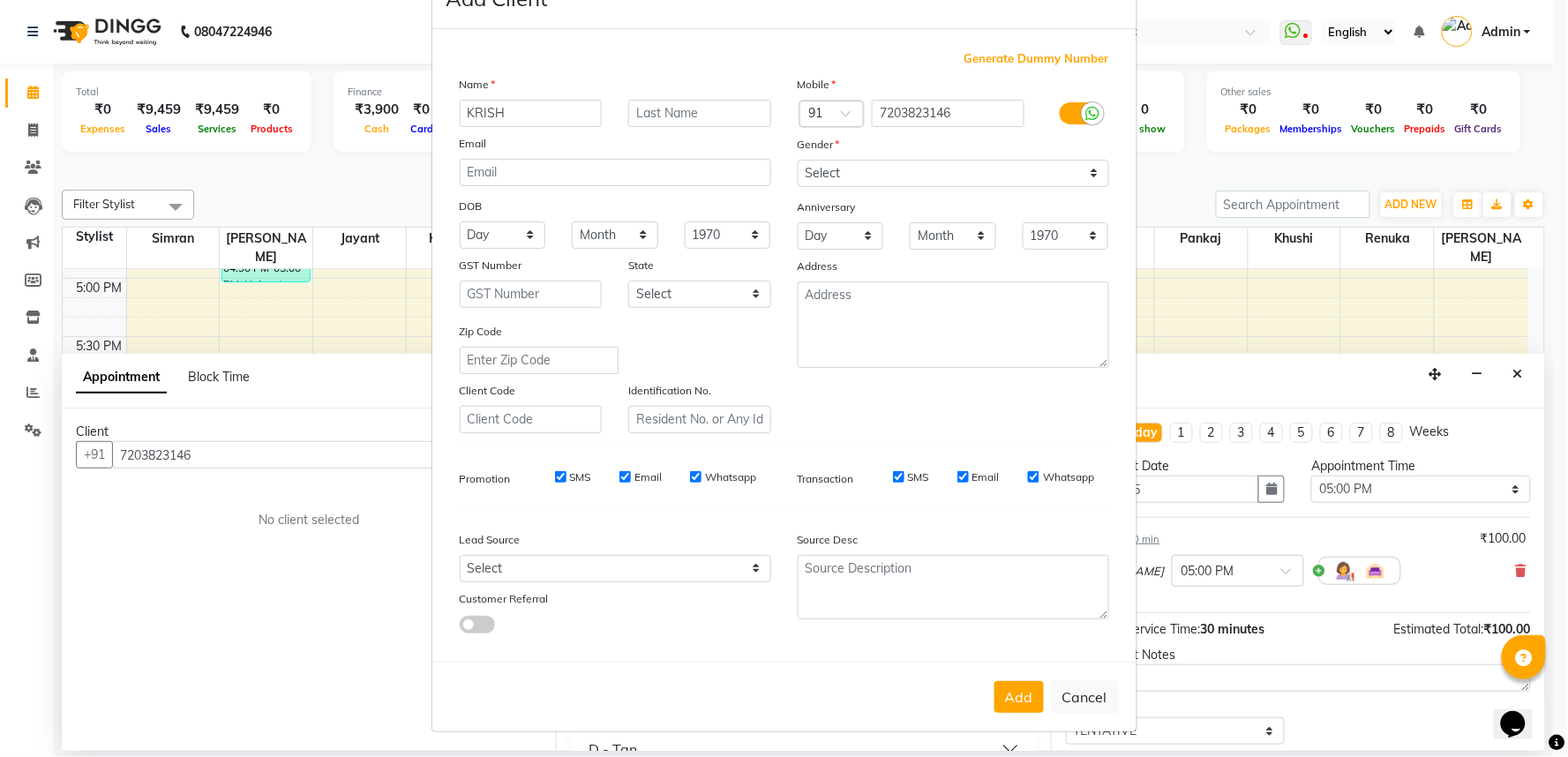
scroll to position [137, 0]
type input "KRISH"
click at [1068, 680] on button "Cancel" at bounding box center [1085, 697] width 68 height 34
select select
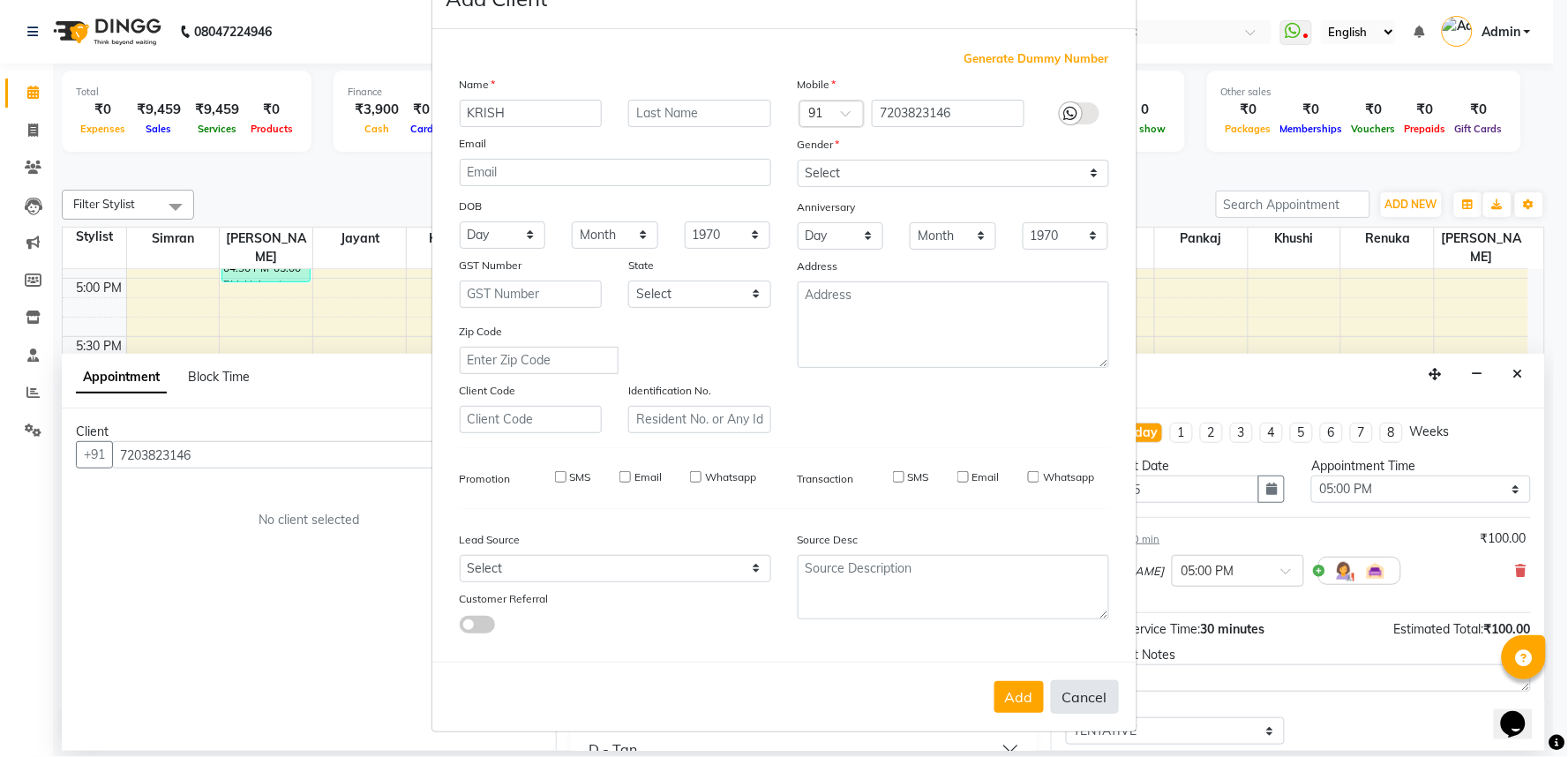
select select
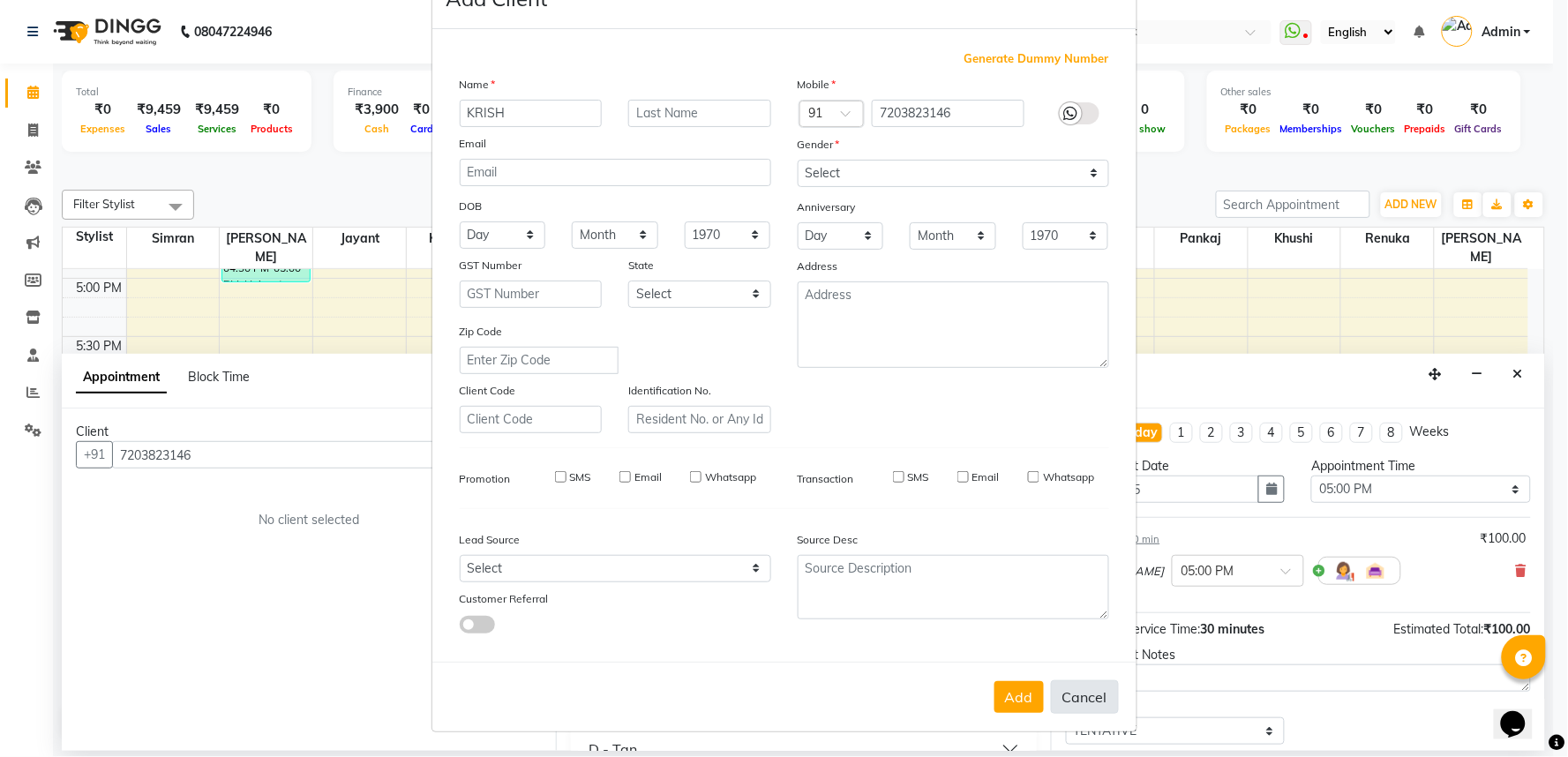
checkbox input "false"
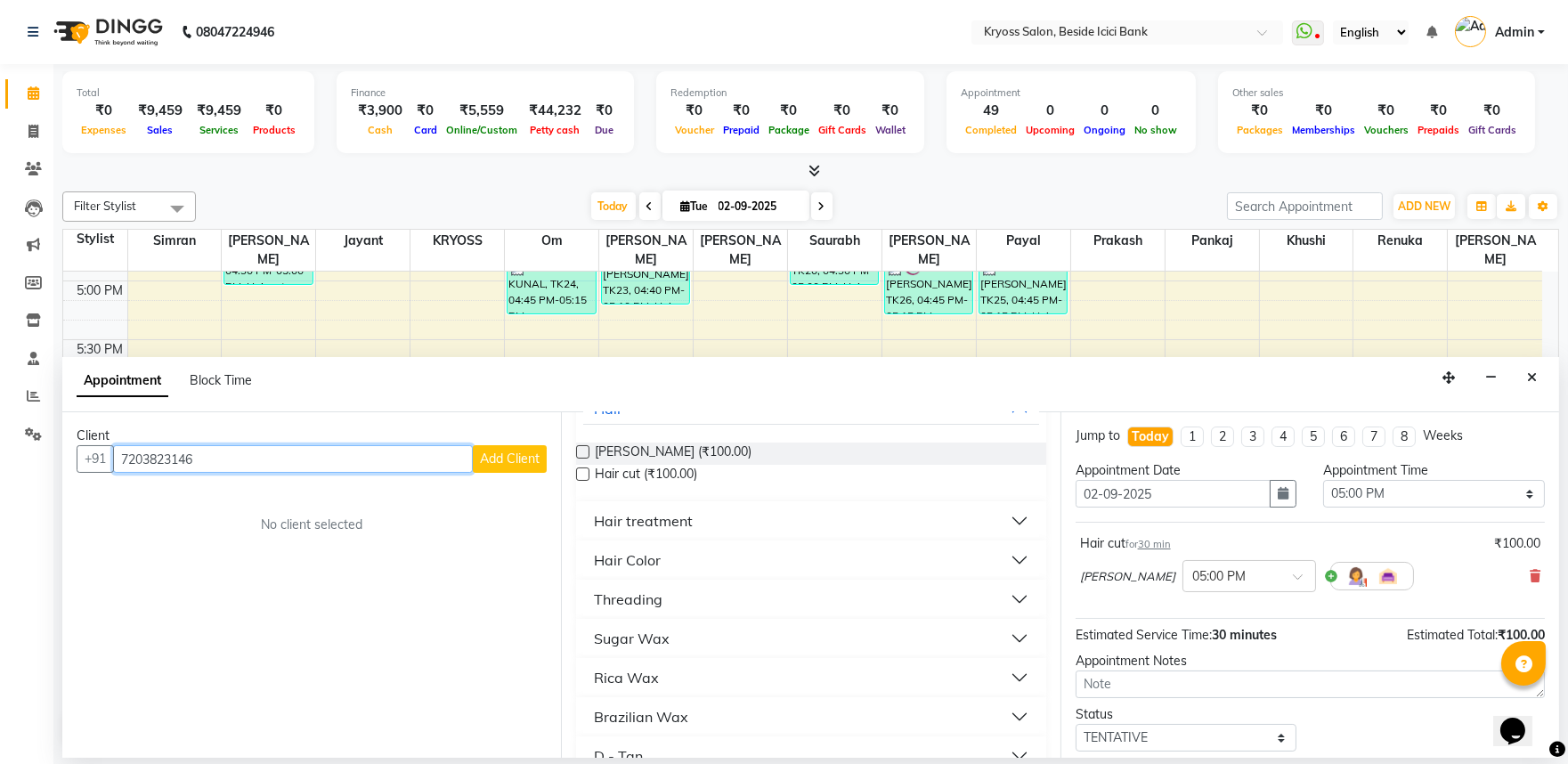
drag, startPoint x: 227, startPoint y: 466, endPoint x: 4, endPoint y: 459, distance: 223.1
click at [3, 466] on app-home "08047224946 Select Location × Kryoss Salon, Beside Icici Bank WhatsApp Status ✕…" at bounding box center [784, 378] width 1568 height 758
type input "9227179508"
click at [479, 460] on button "Add Client" at bounding box center [509, 459] width 74 height 28
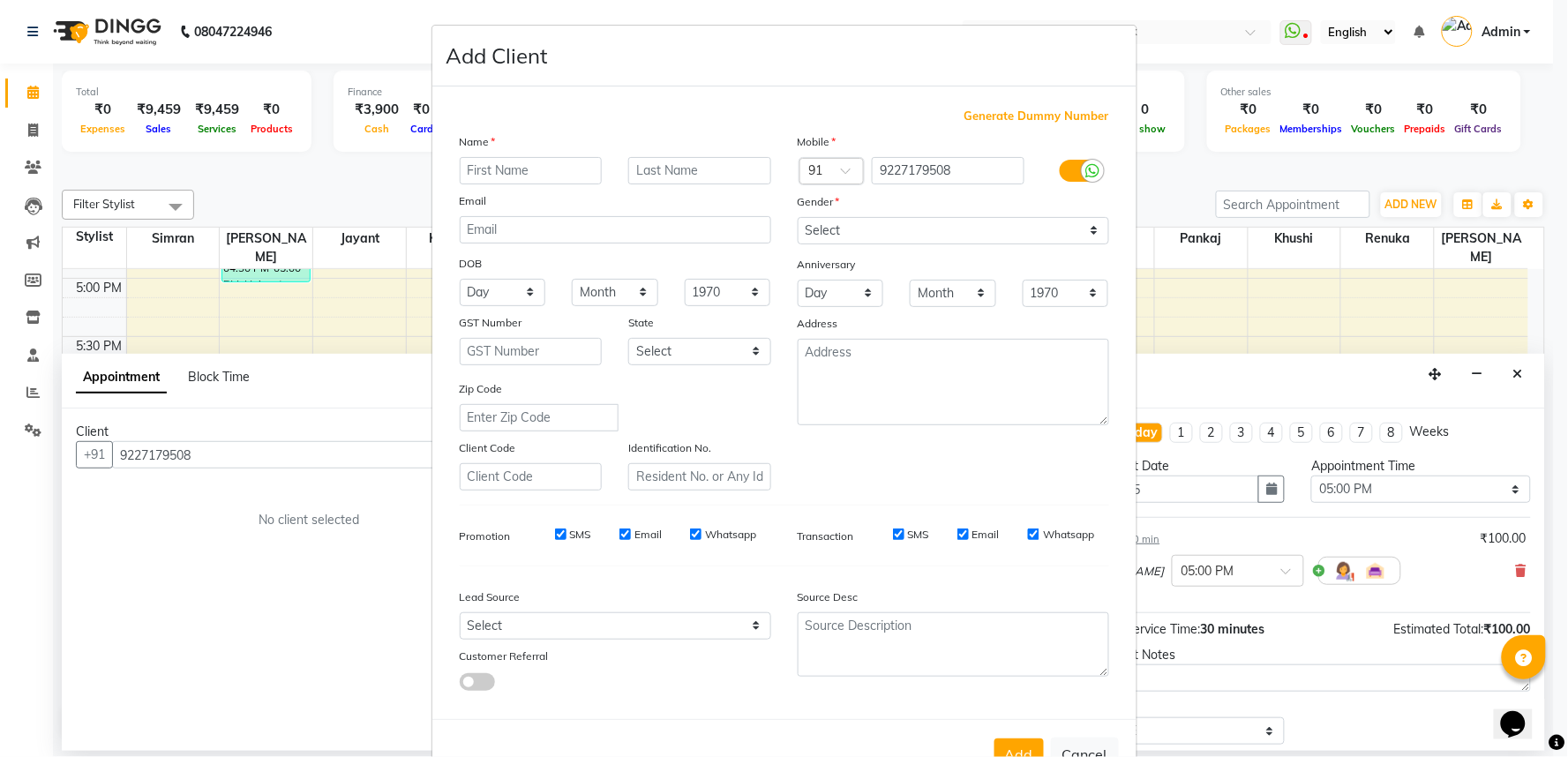
click at [563, 183] on input "text" at bounding box center [531, 170] width 143 height 28
type input "KRISH"
click at [861, 240] on select "Select [DEMOGRAPHIC_DATA] [DEMOGRAPHIC_DATA] Other Prefer Not To Say" at bounding box center [954, 231] width 312 height 28
select select "[DEMOGRAPHIC_DATA]"
click at [798, 240] on select "Select [DEMOGRAPHIC_DATA] [DEMOGRAPHIC_DATA] Other Prefer Not To Say" at bounding box center [954, 231] width 312 height 28
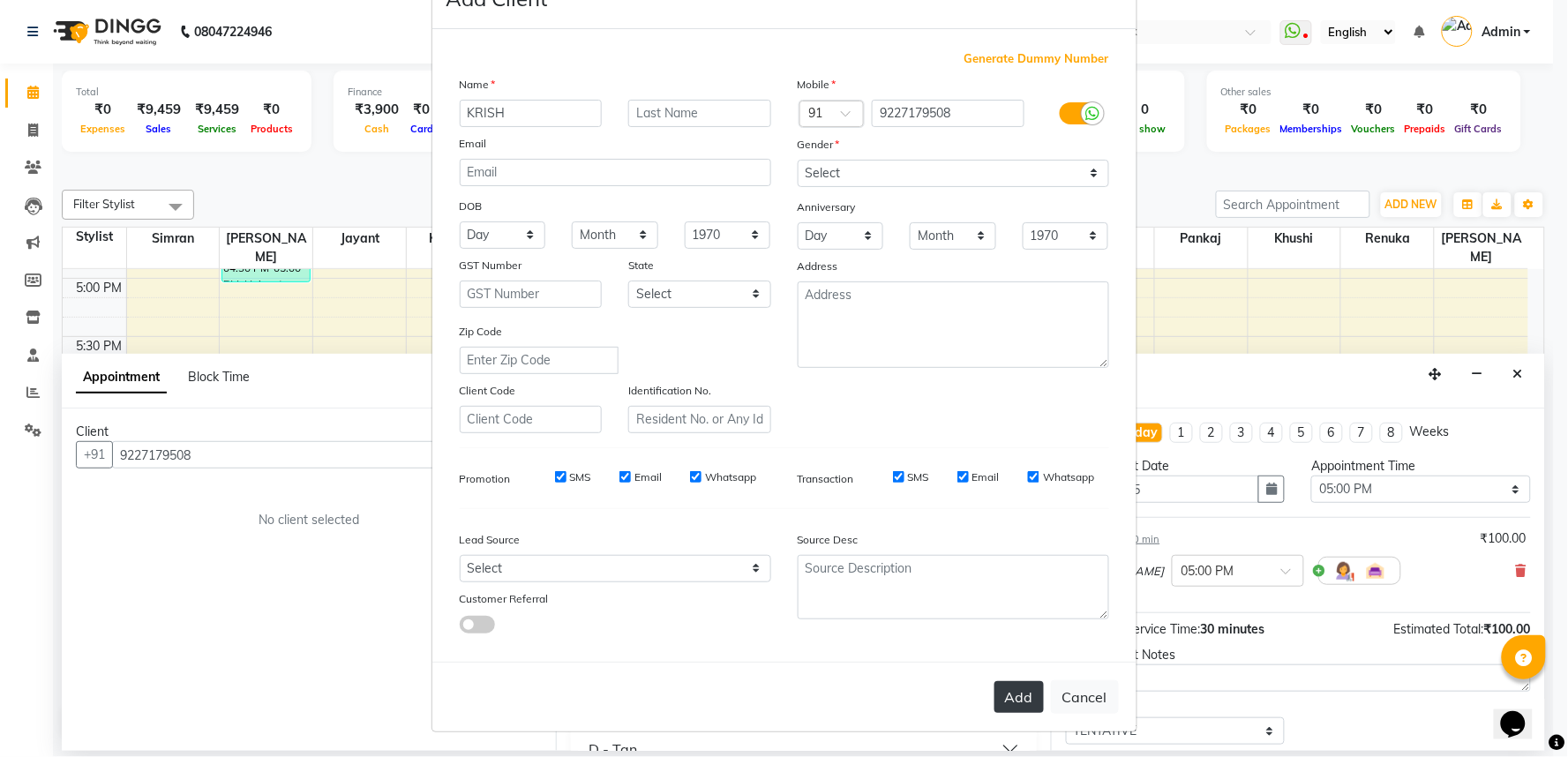
drag, startPoint x: 1002, startPoint y: 697, endPoint x: 965, endPoint y: 680, distance: 40.7
click at [1002, 698] on button "Add" at bounding box center [1019, 697] width 49 height 32
select select
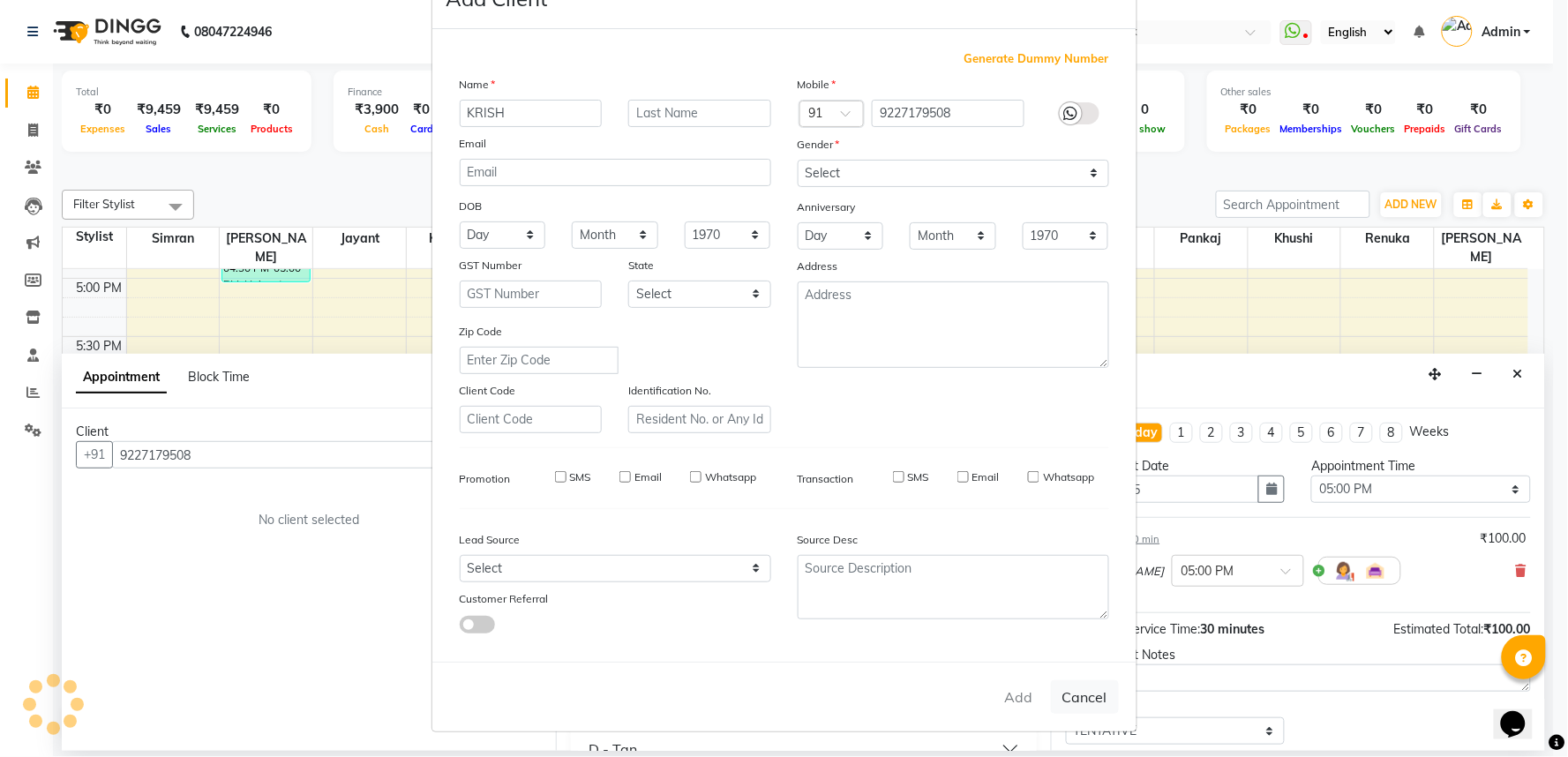
select select
checkbox input "false"
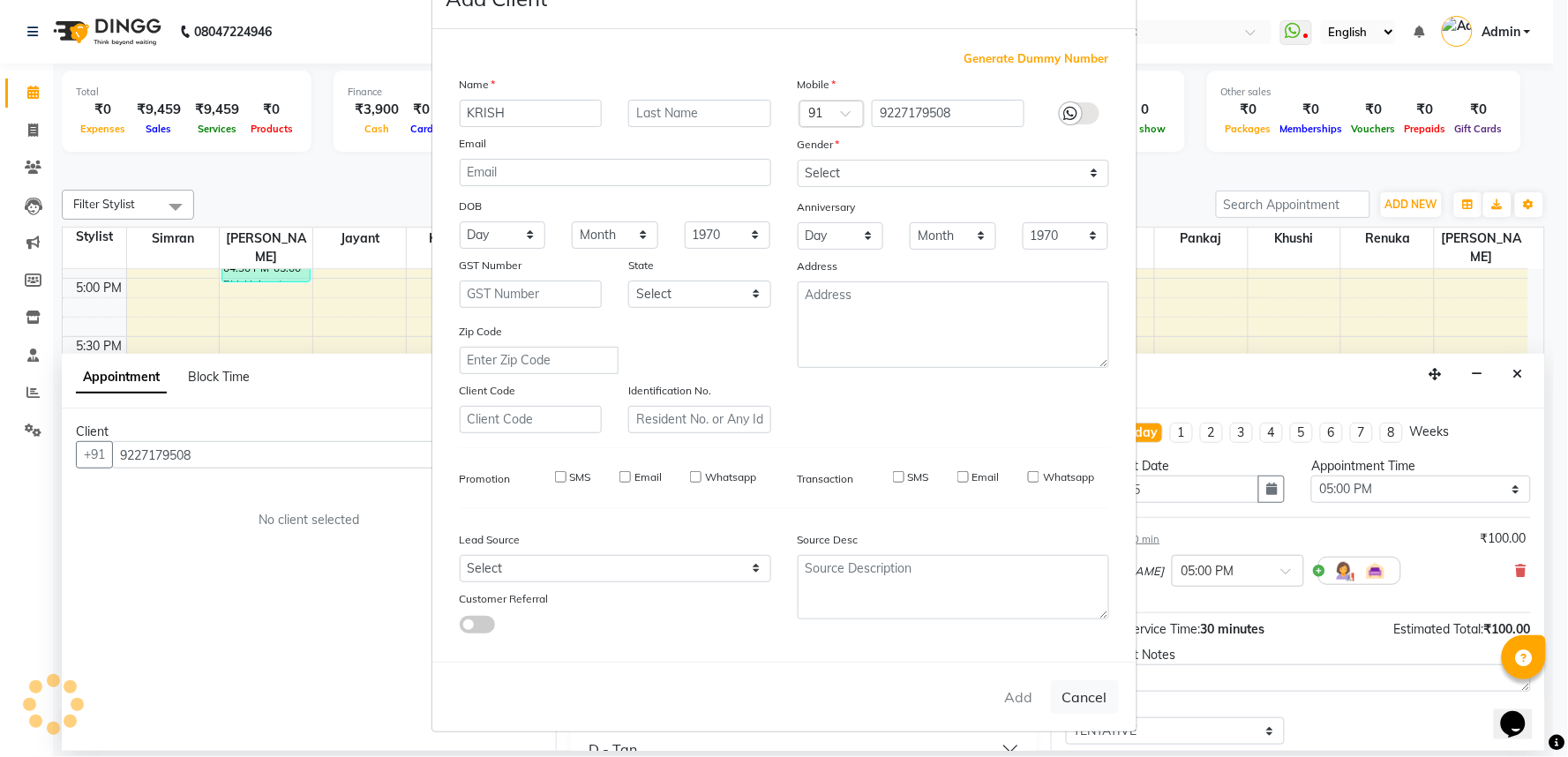
checkbox input "false"
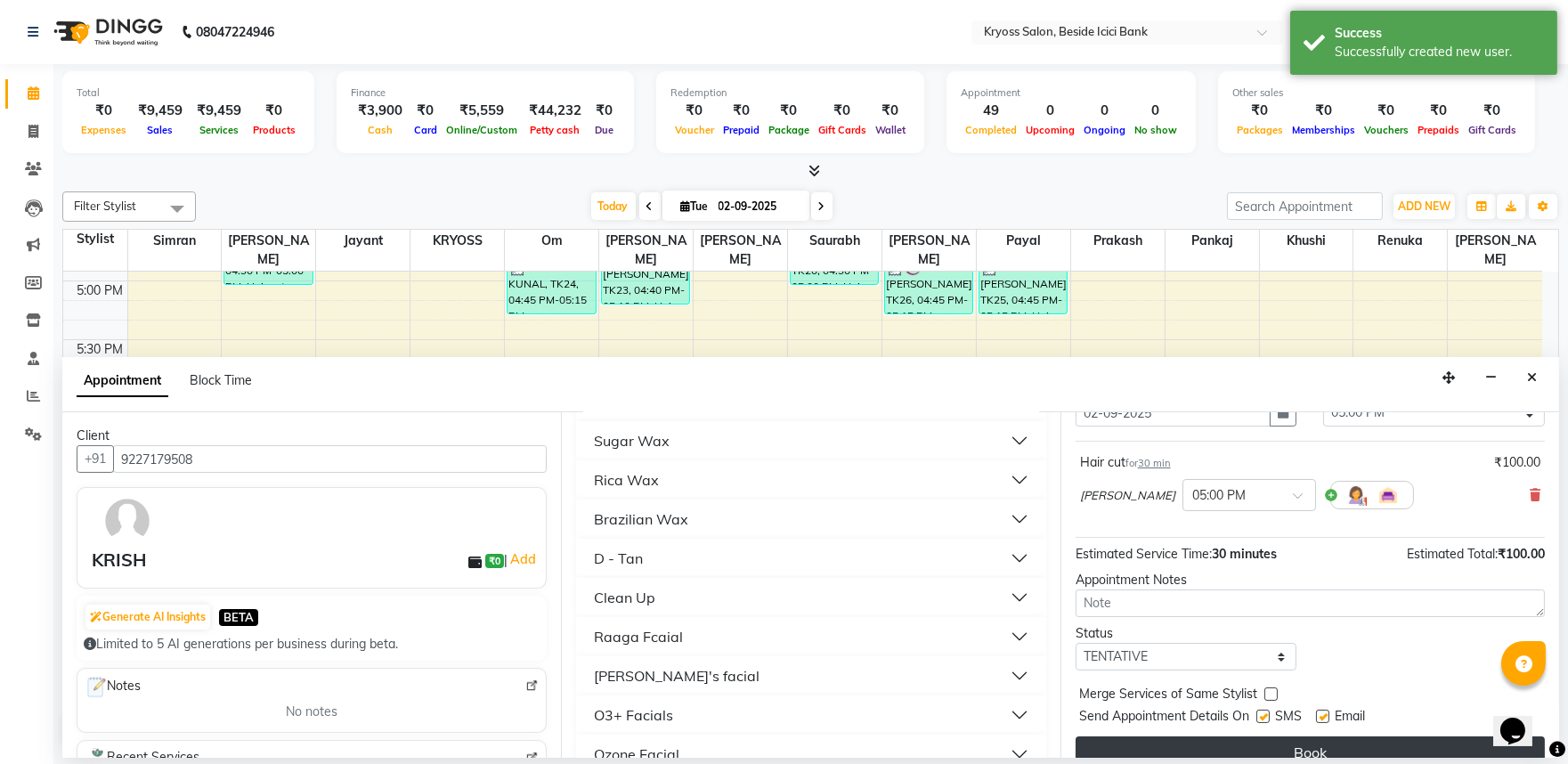
scroll to position [143, 0]
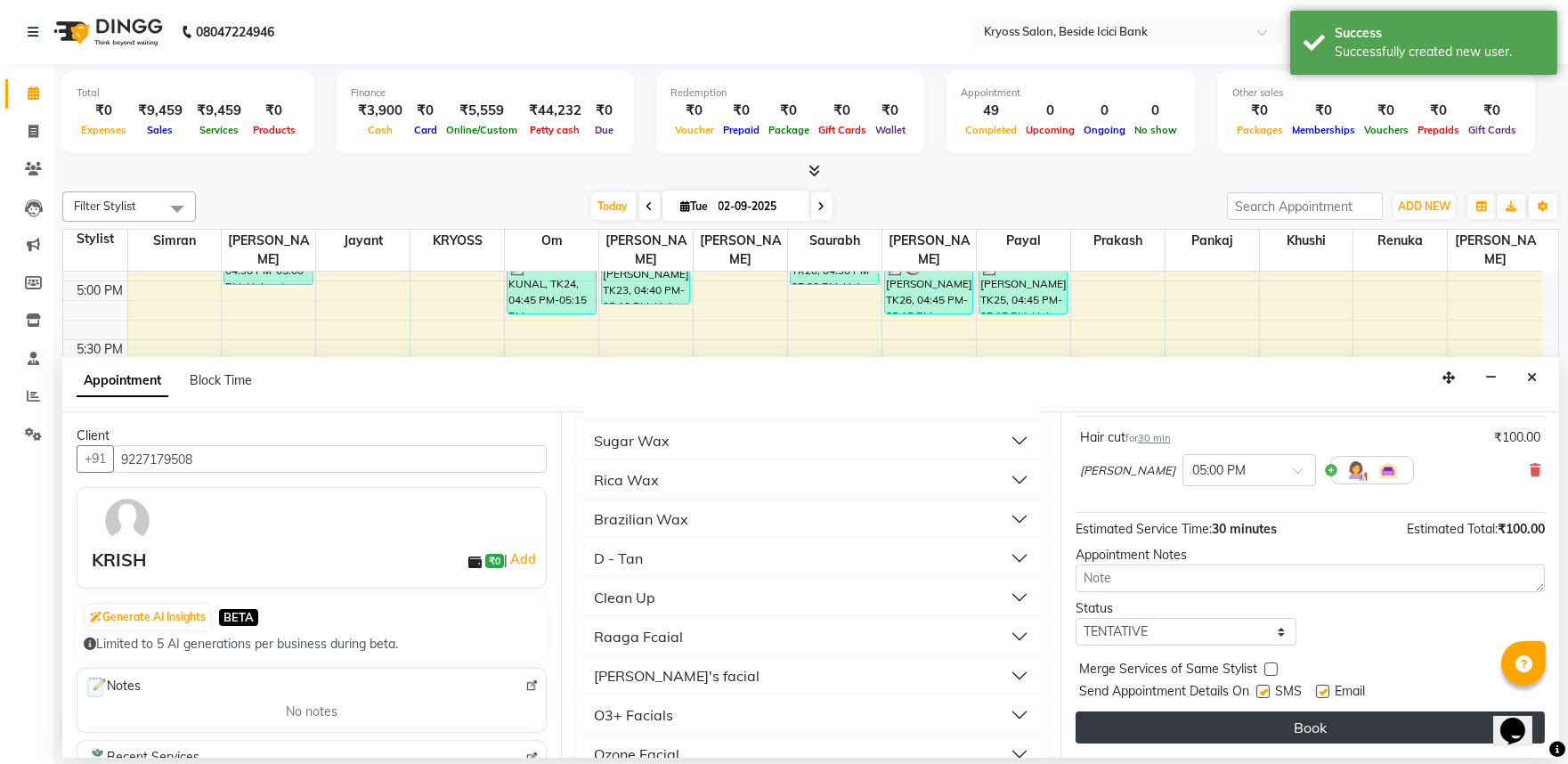
click at [1206, 734] on button "Book" at bounding box center [1310, 728] width 469 height 32
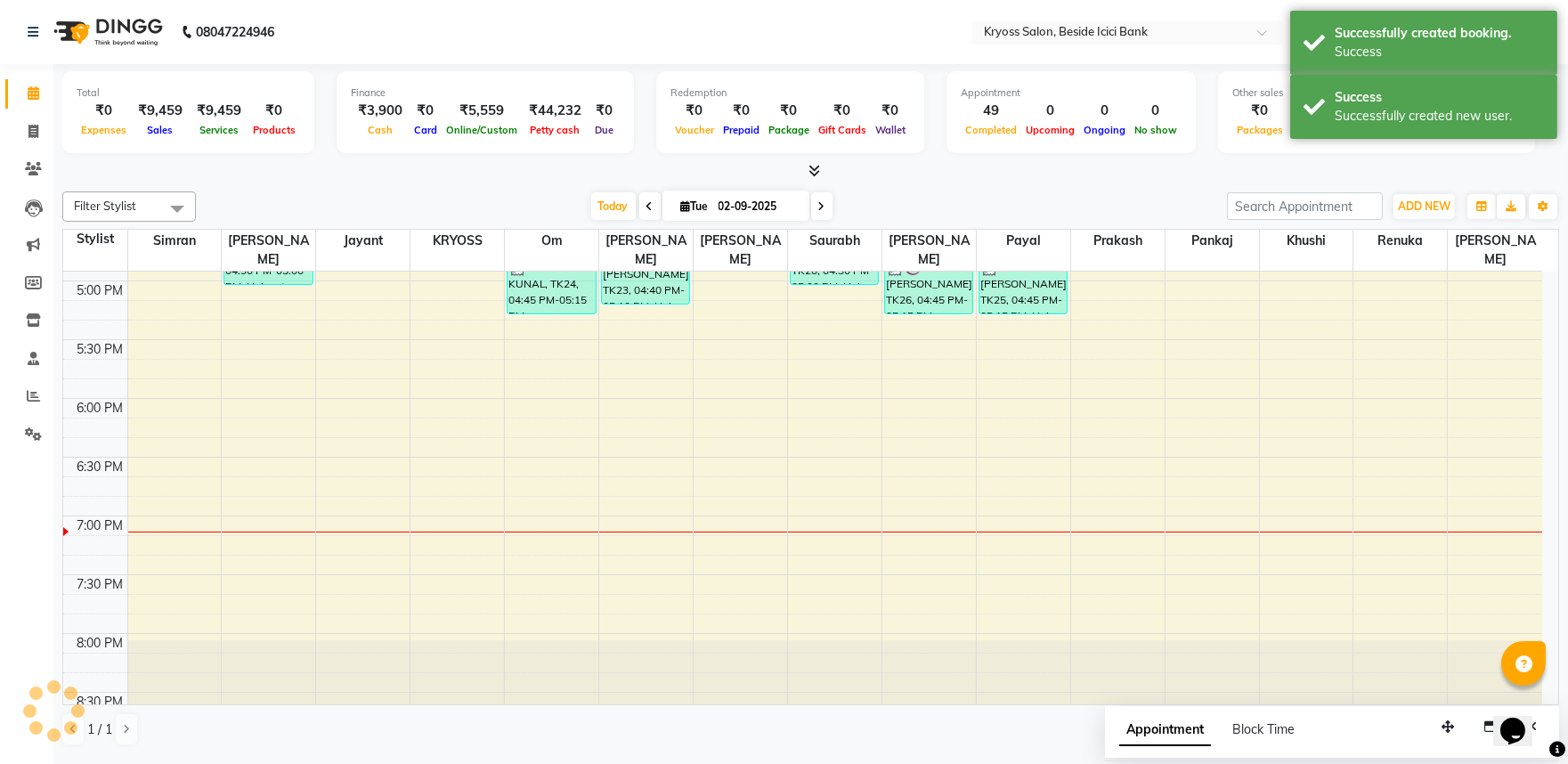
scroll to position [0, 0]
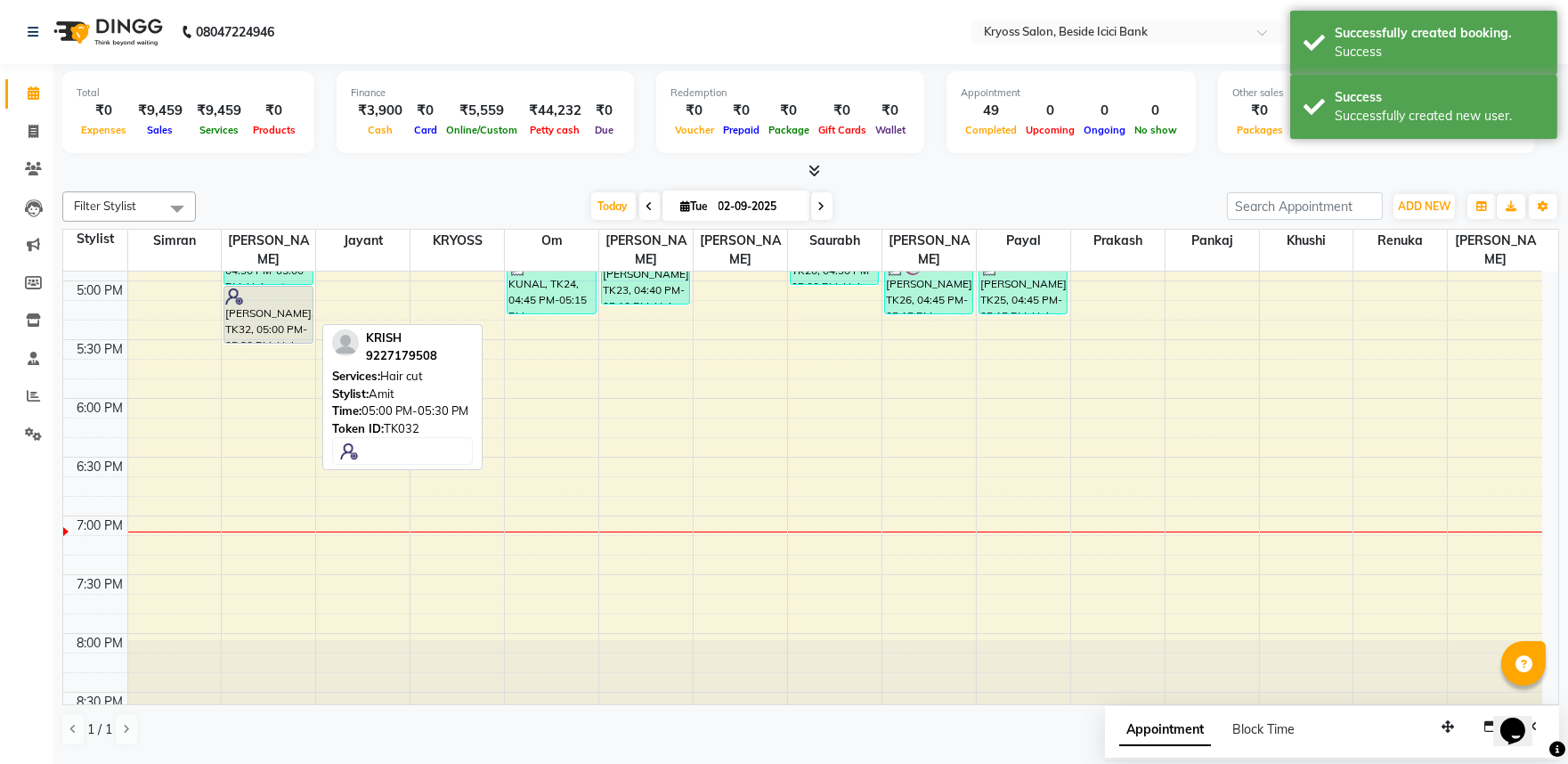
click at [301, 306] on div "[PERSON_NAME], TK32, 05:00 PM-05:30 PM, Hair cut" at bounding box center [268, 315] width 87 height 56
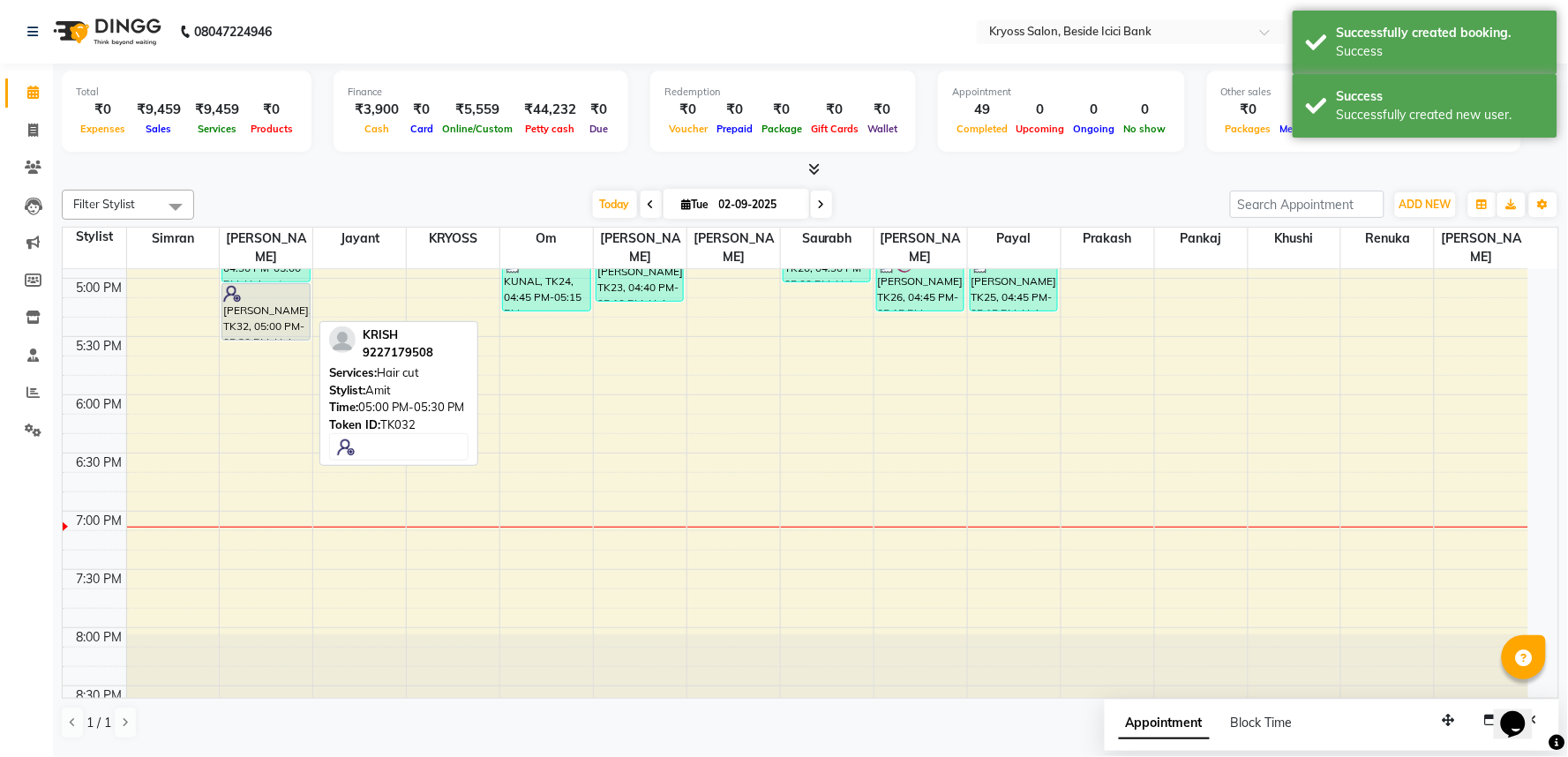
select select "7"
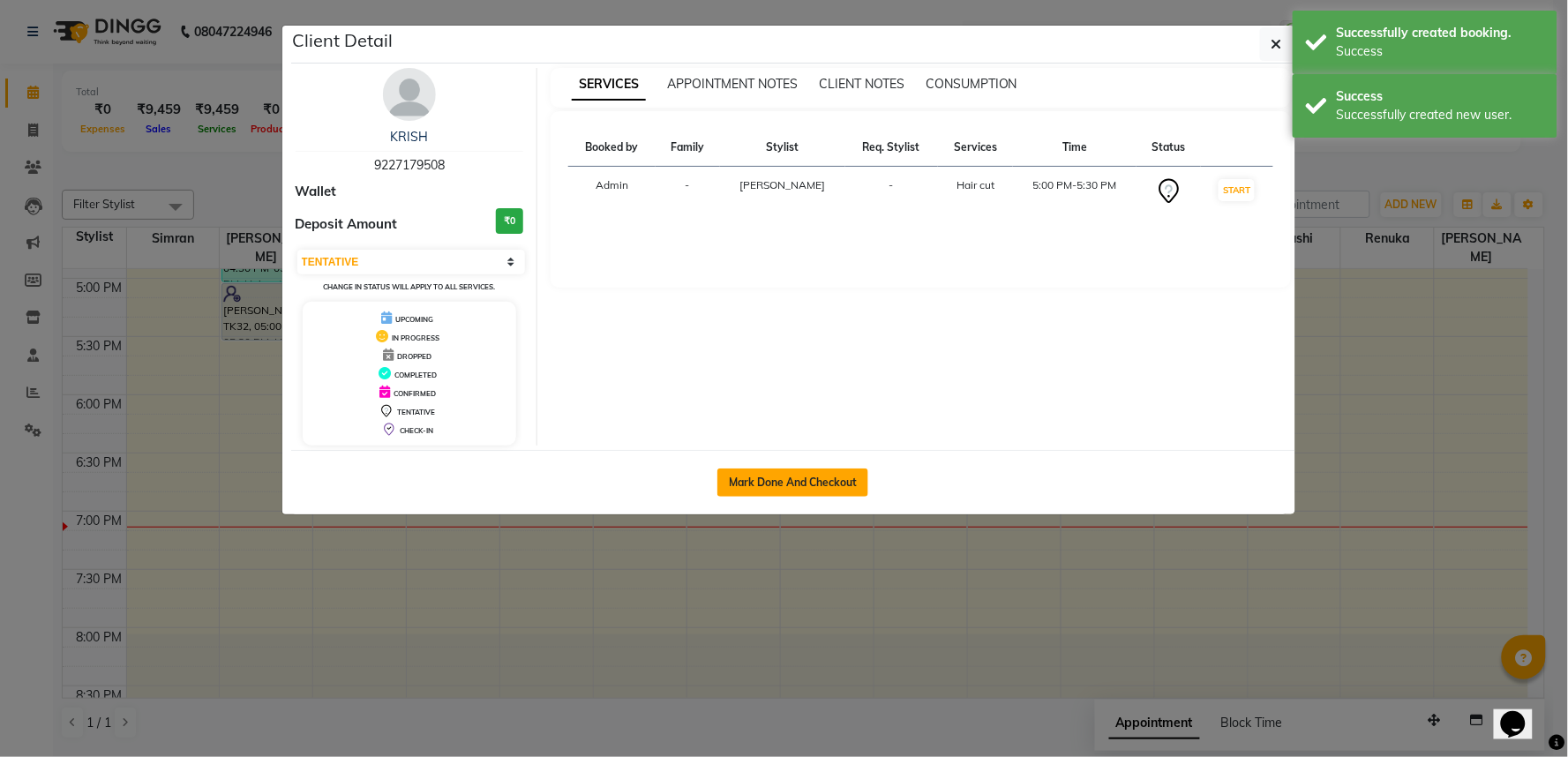
click at [816, 497] on button "Mark Done And Checkout" at bounding box center [792, 483] width 150 height 28
select select "service"
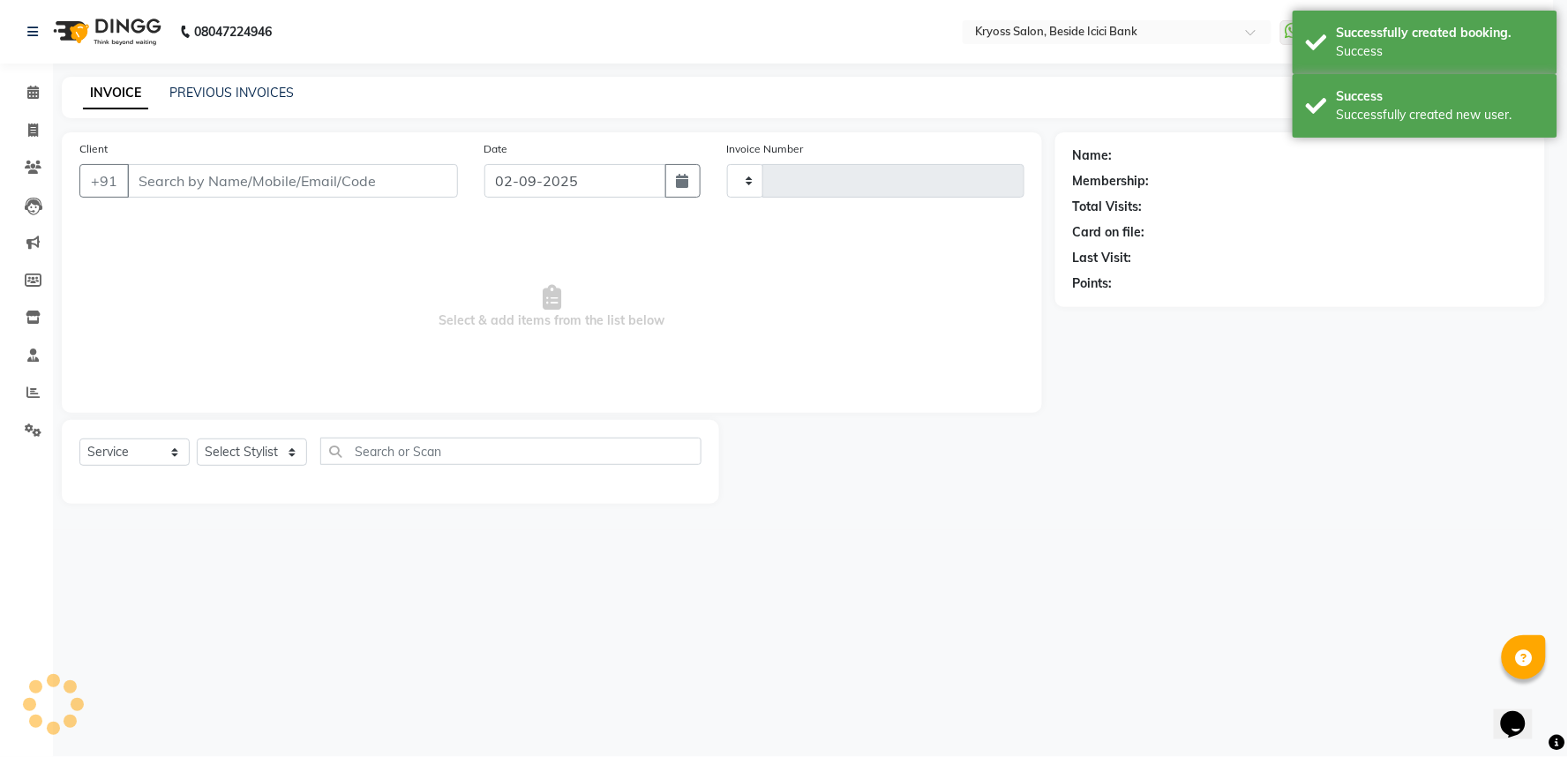
type input "11733"
select select "3"
select select "5439"
type input "9227179508"
select select "52359"
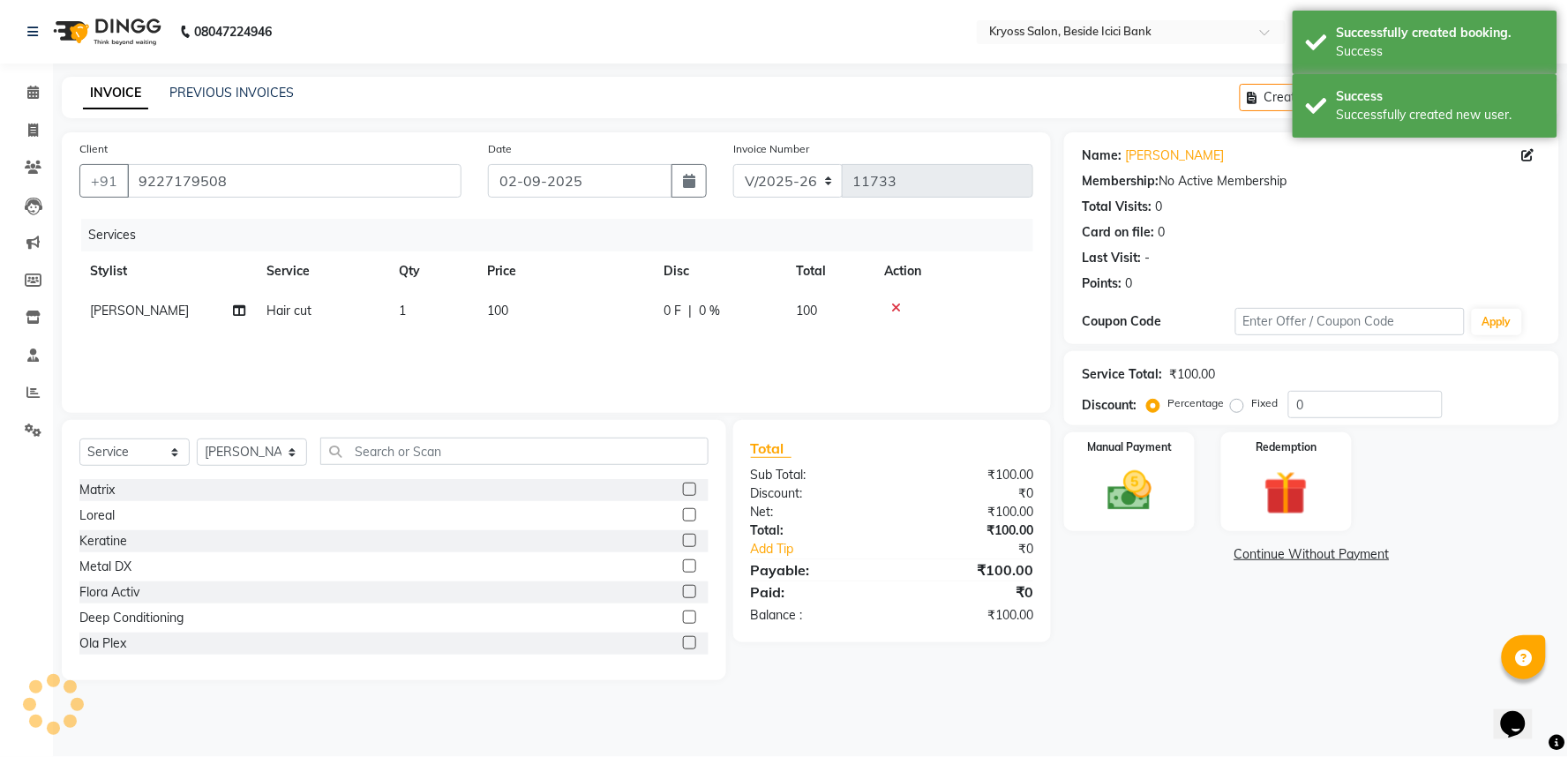
click at [1138, 509] on img at bounding box center [1130, 491] width 71 height 50
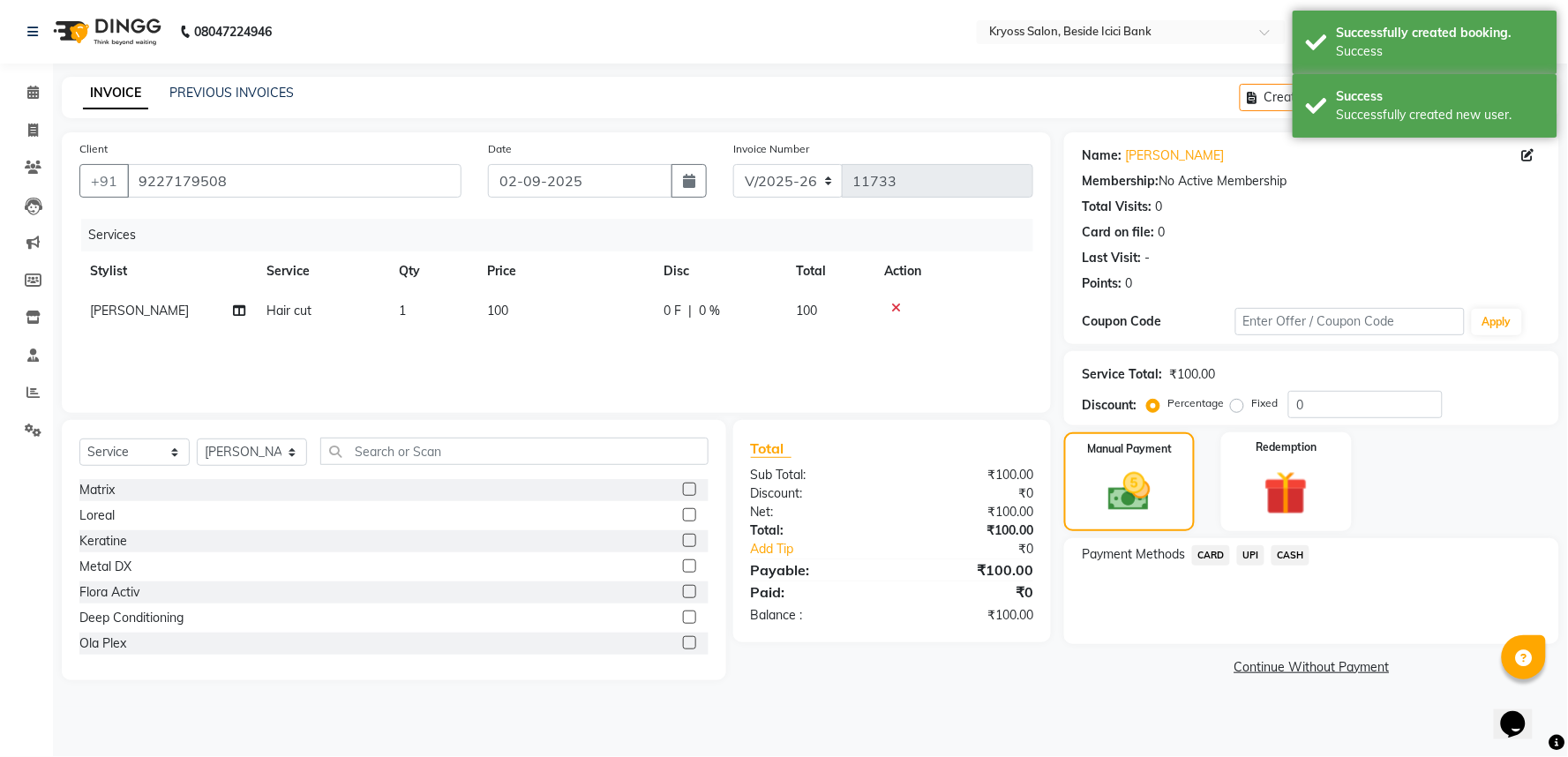
click at [1251, 566] on span "UPI" at bounding box center [1250, 555] width 28 height 20
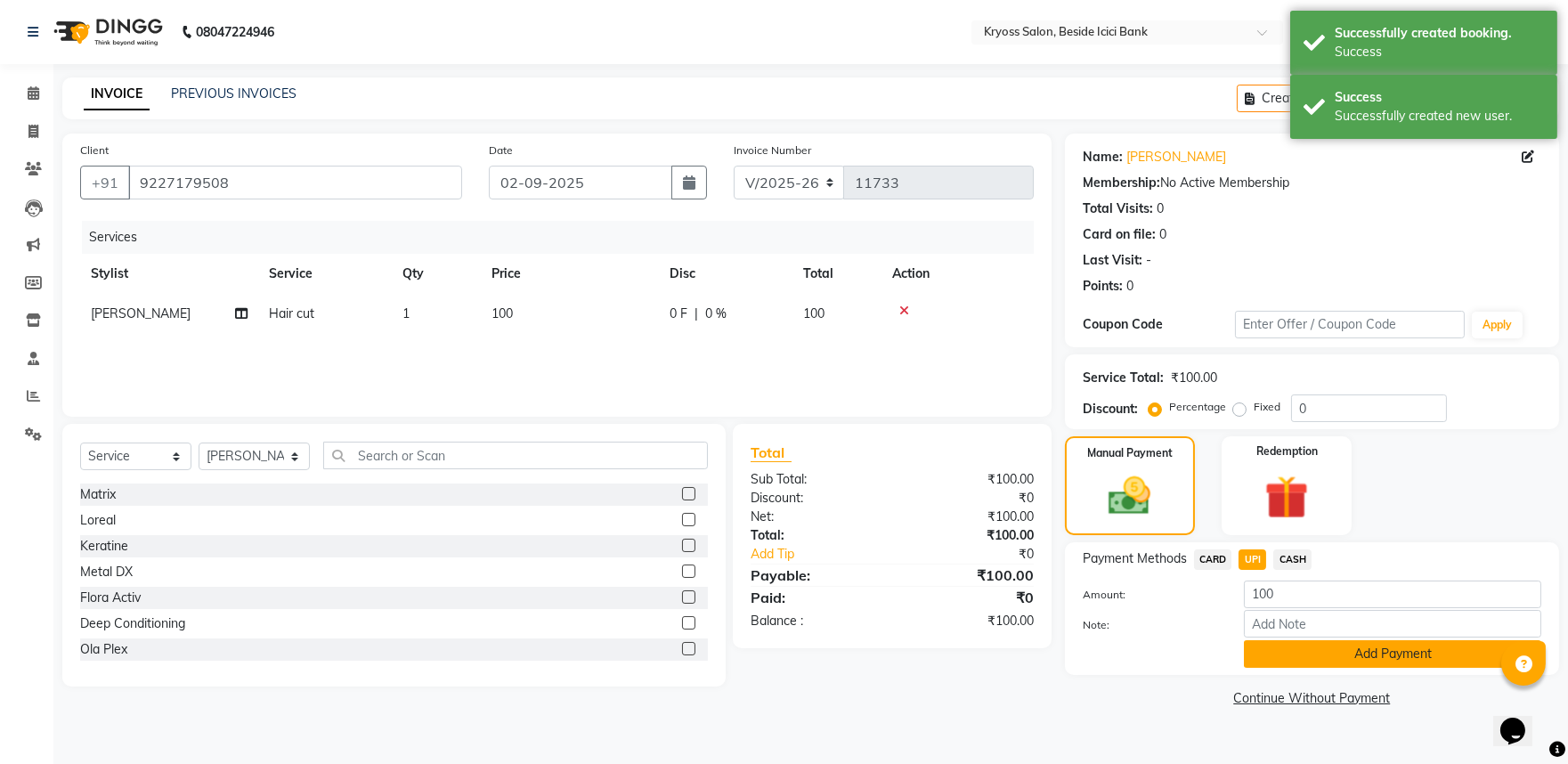
click at [1277, 668] on button "Add Payment" at bounding box center [1393, 654] width 297 height 28
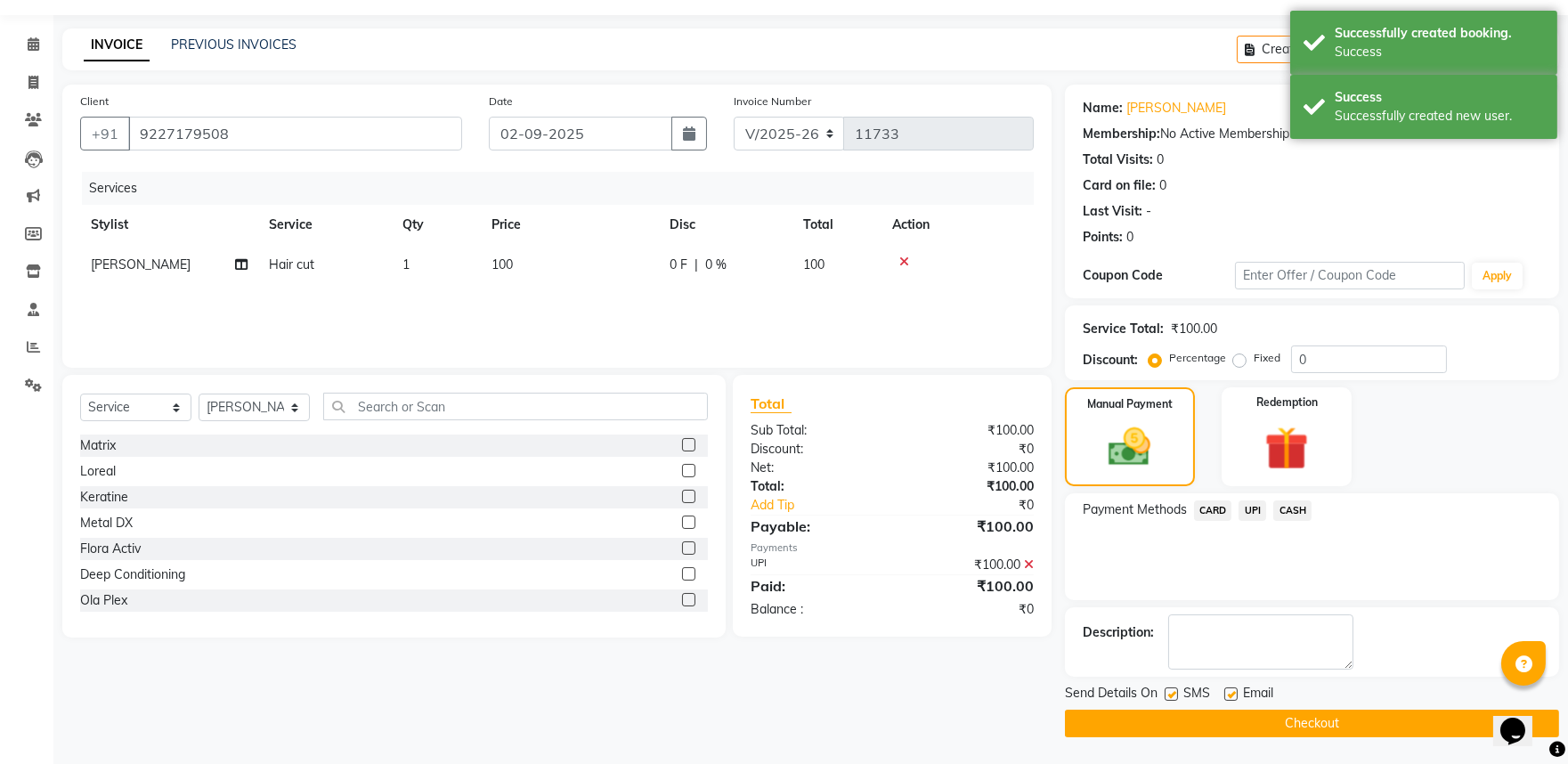
scroll to position [92, 0]
click at [1324, 728] on button "Checkout" at bounding box center [1312, 724] width 494 height 28
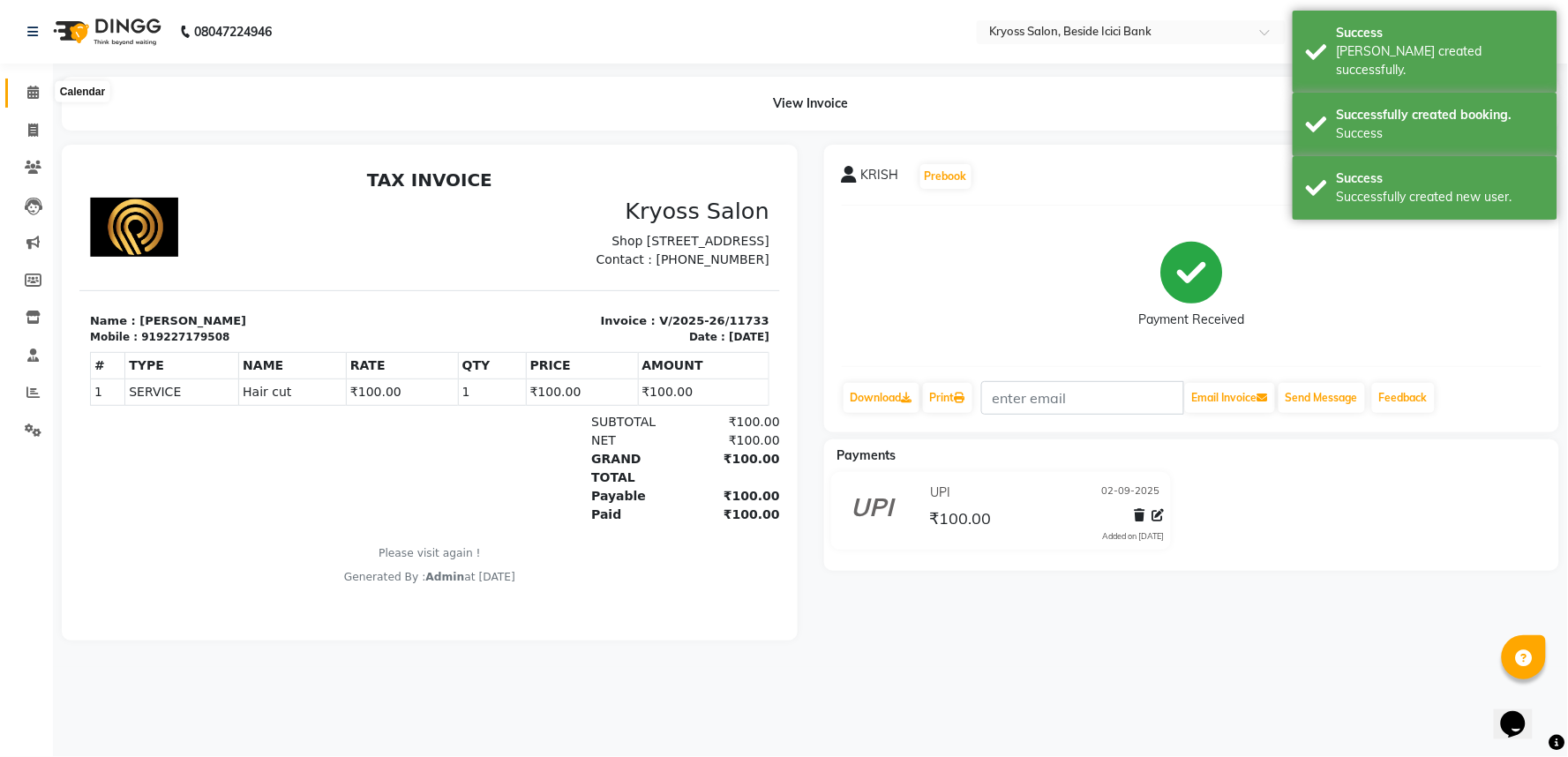
click at [31, 98] on icon at bounding box center [33, 92] width 12 height 13
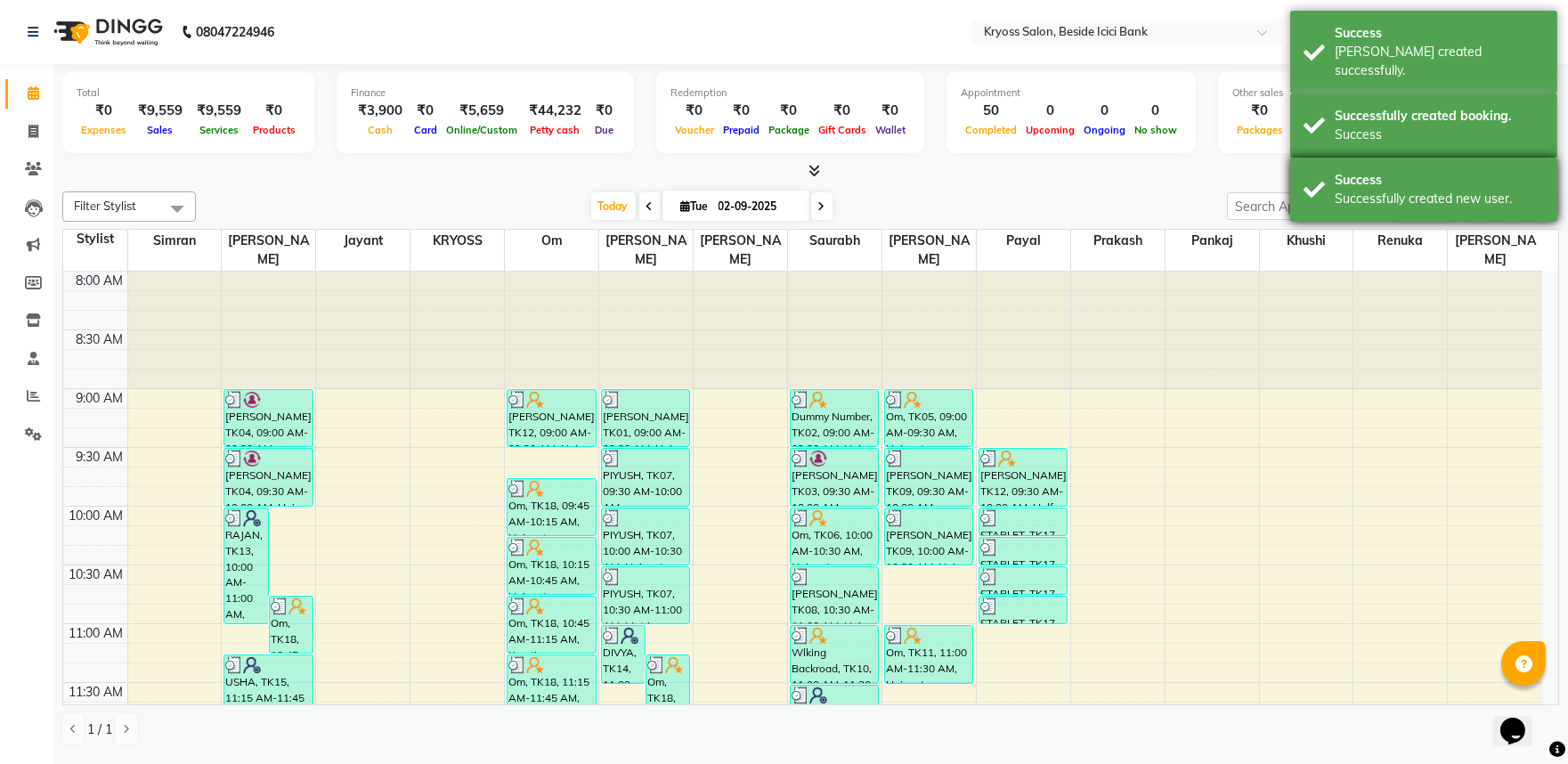
click at [1298, 157] on div "Success Successfully created new user." at bounding box center [1423, 189] width 267 height 64
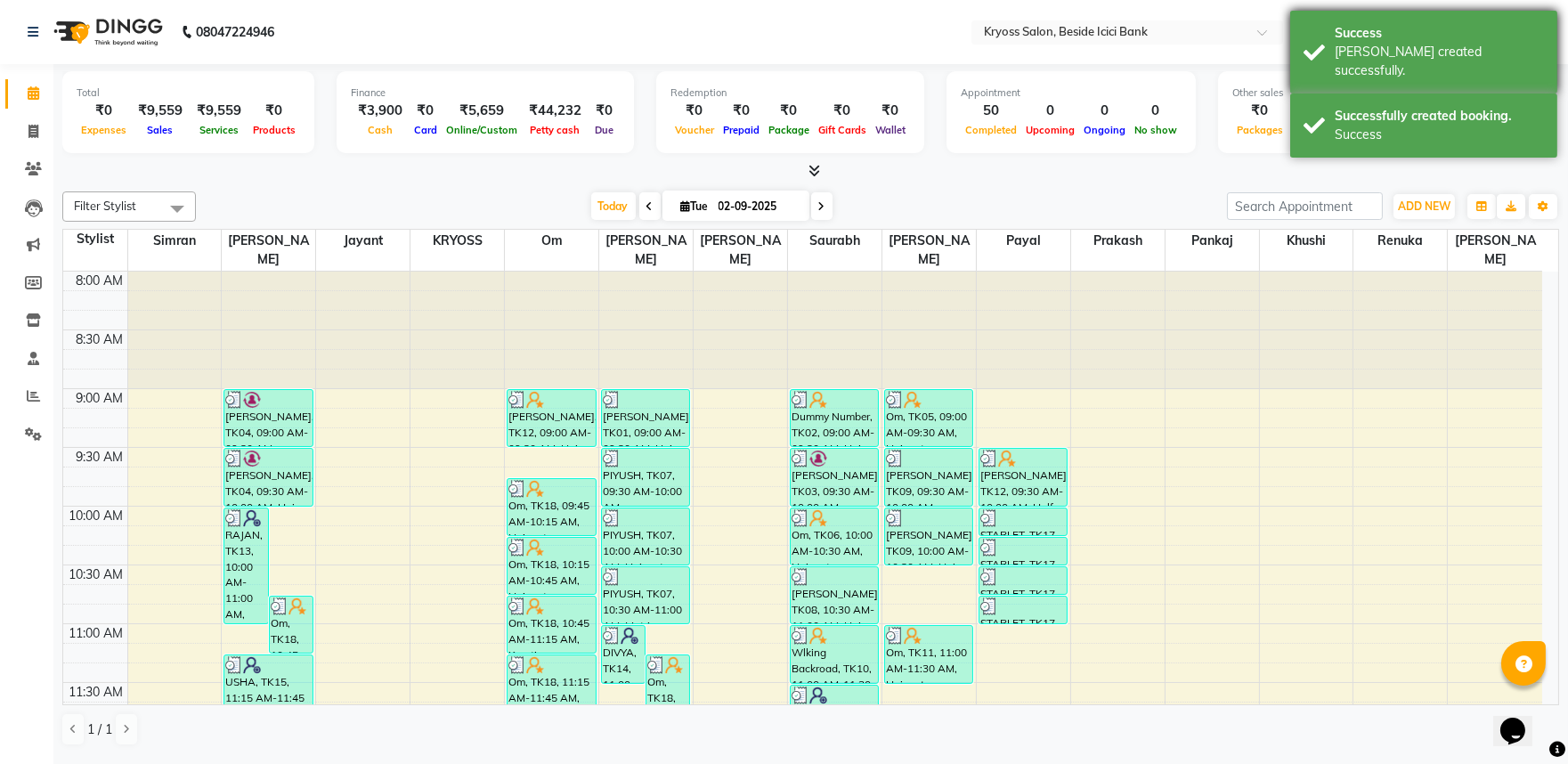
drag, startPoint x: 1313, startPoint y: 103, endPoint x: 1307, endPoint y: 31, distance: 72.2
click at [1314, 93] on div "Successfully created booking. Success" at bounding box center [1423, 125] width 267 height 64
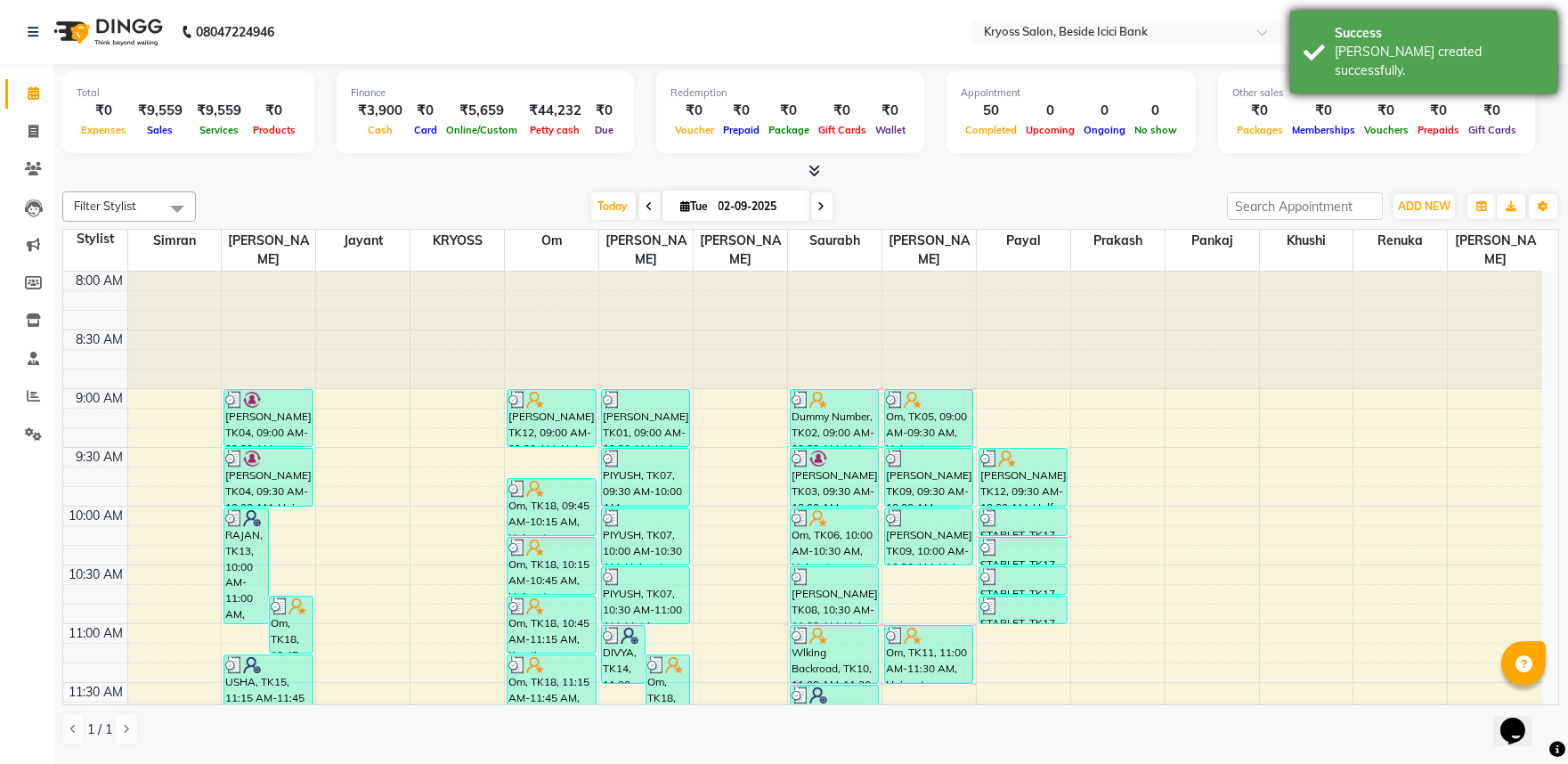
click at [1307, 31] on div "Success [PERSON_NAME] created successfully." at bounding box center [1423, 52] width 267 height 83
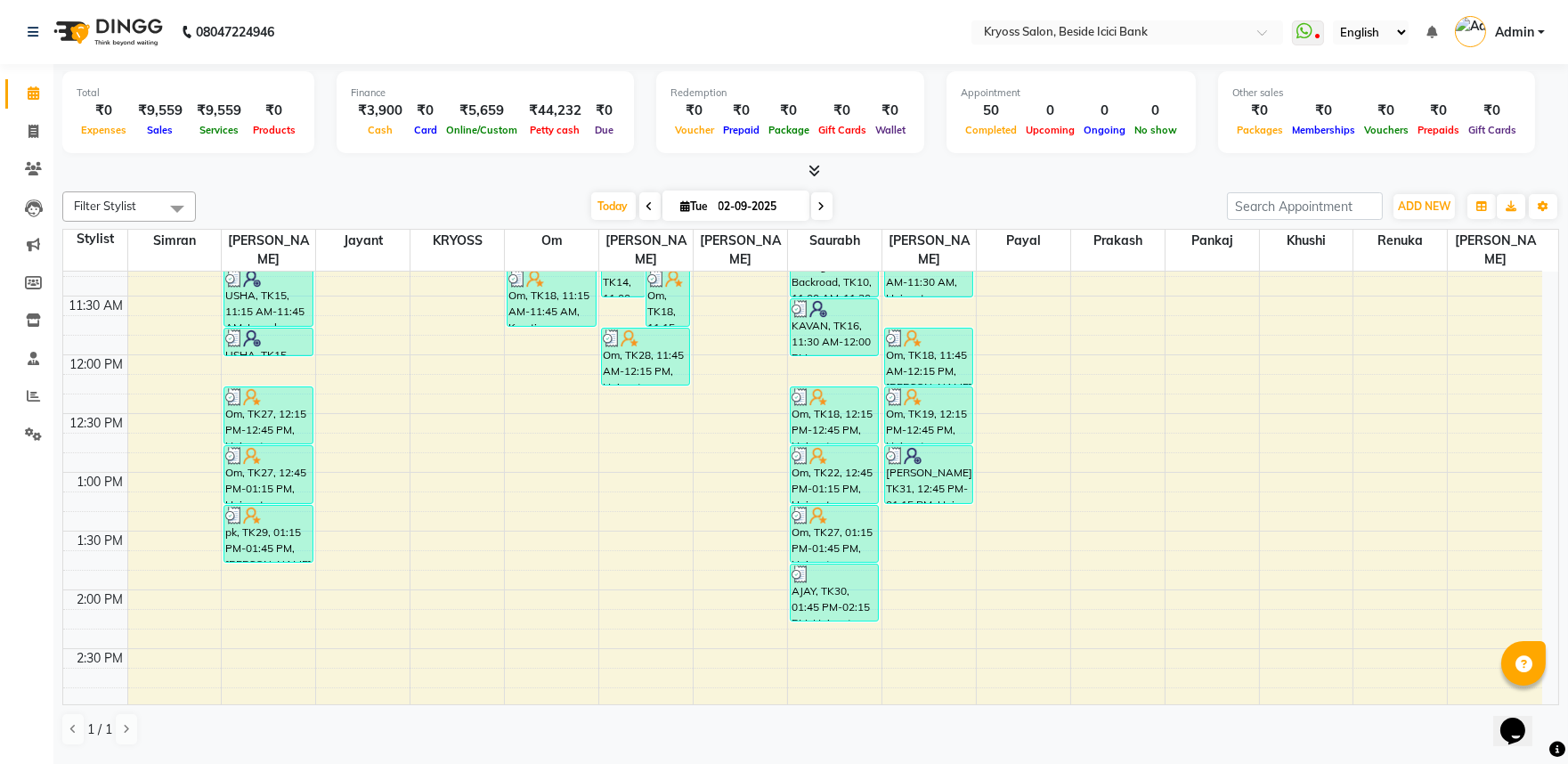
scroll to position [494, 0]
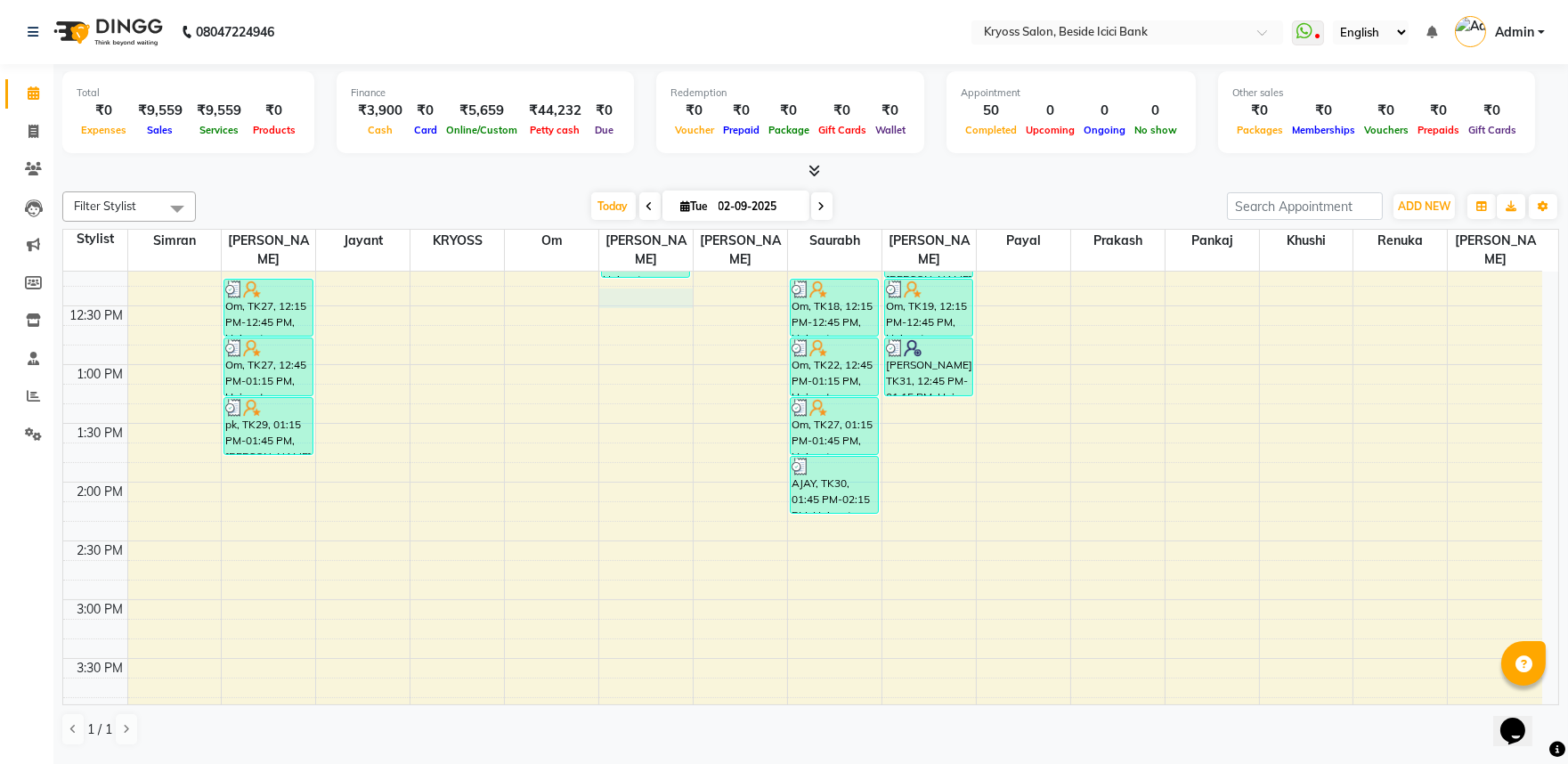
click at [663, 279] on div "8:00 AM 8:30 AM 9:00 AM 9:30 AM 10:00 AM 10:30 AM 11:00 AM 11:30 AM 12:00 PM 12…" at bounding box center [802, 541] width 1479 height 1528
select select "52623"
select select "735"
select select "tentative"
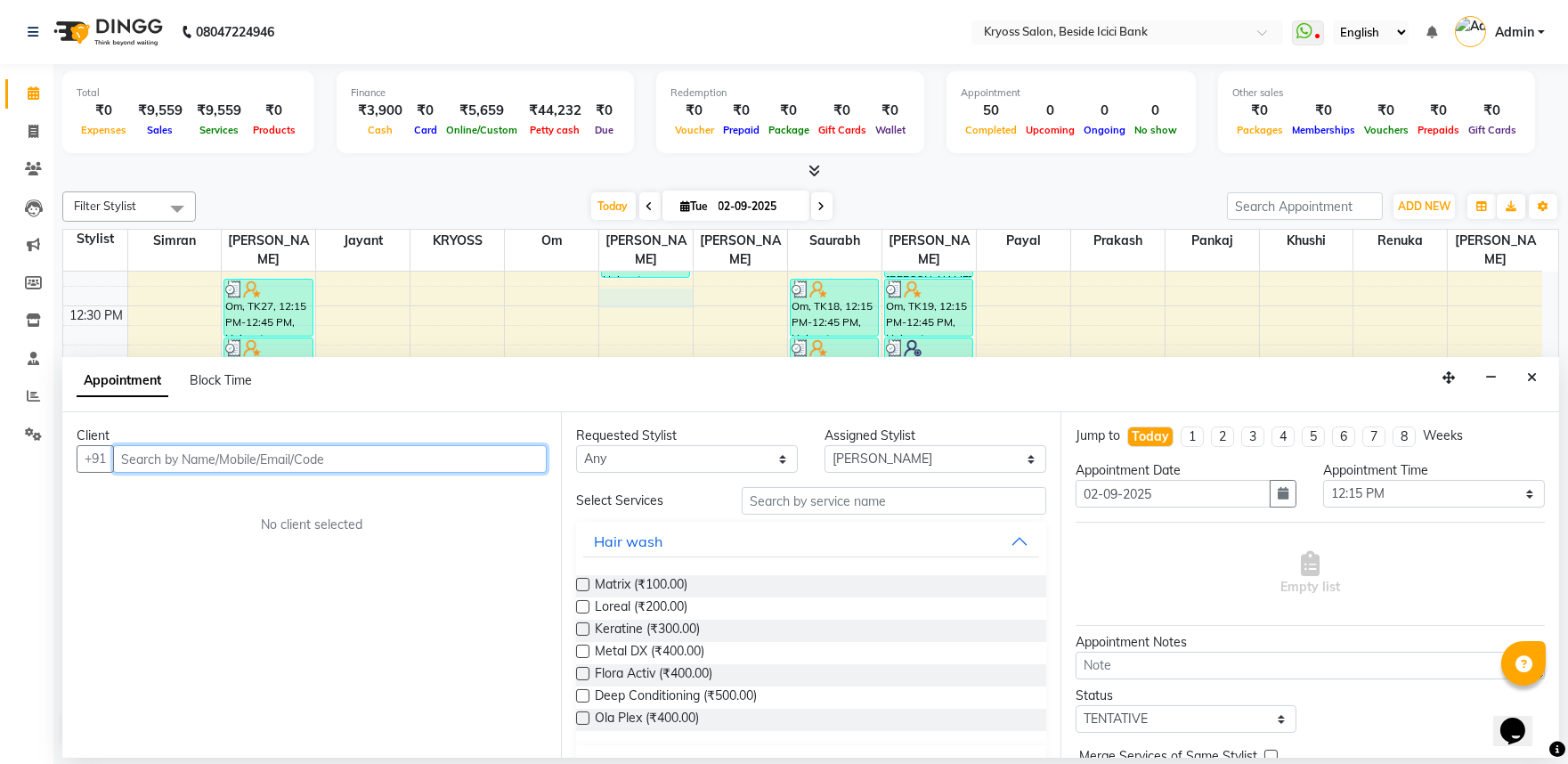
click at [512, 469] on input "text" at bounding box center [330, 459] width 434 height 28
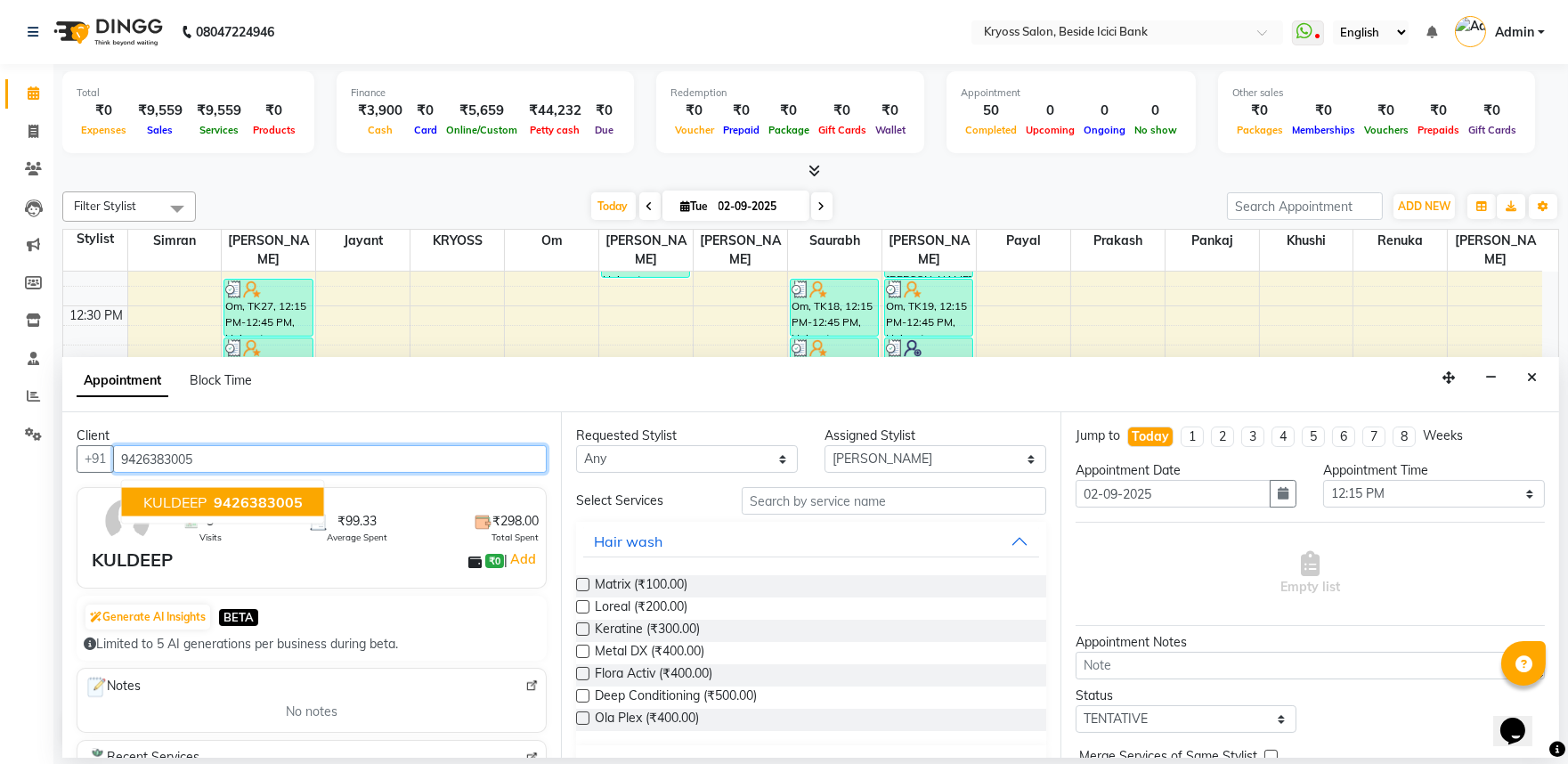
click at [176, 508] on span "KULDEEP" at bounding box center [175, 502] width 63 height 18
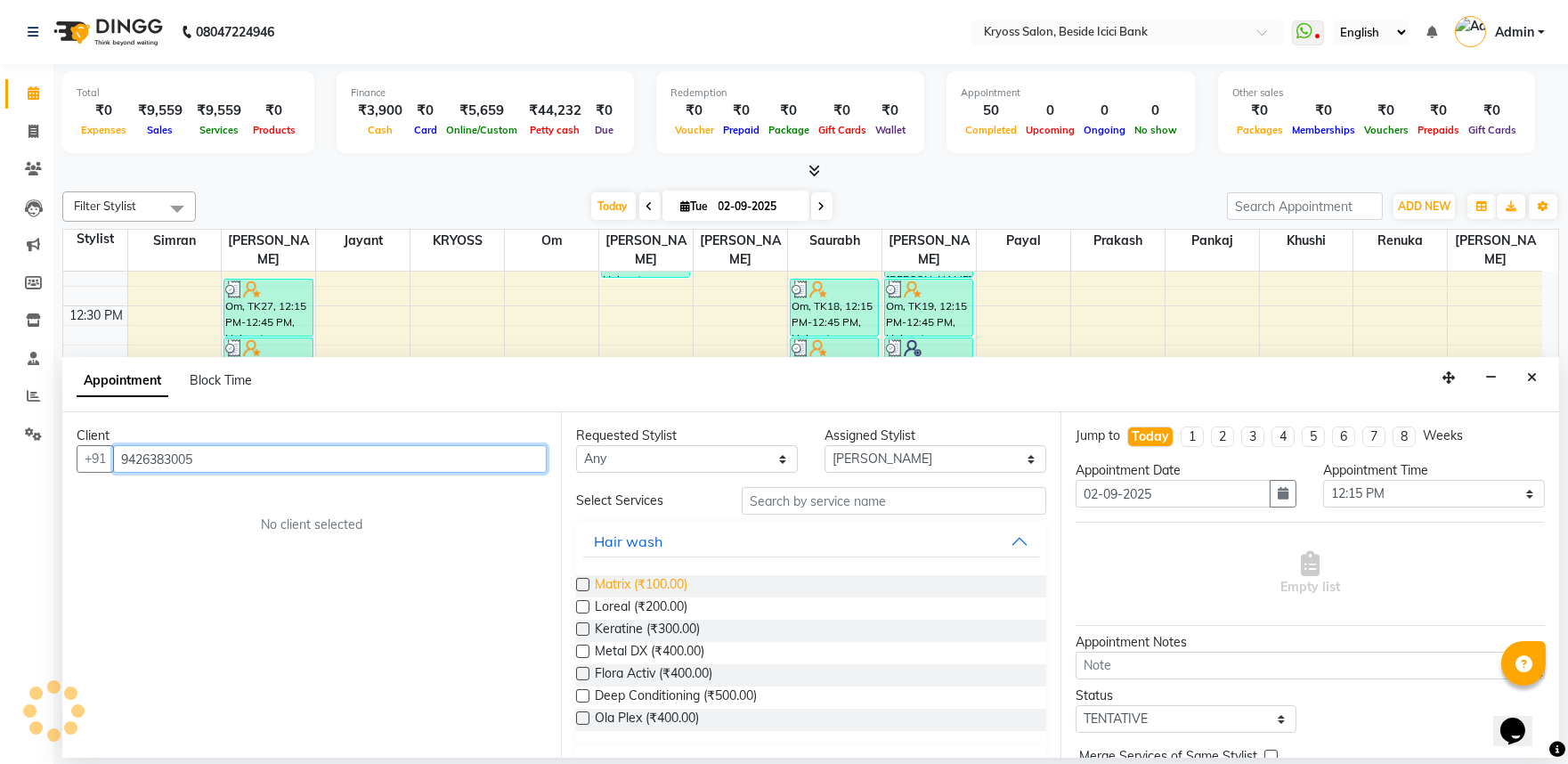
scroll to position [395, 0]
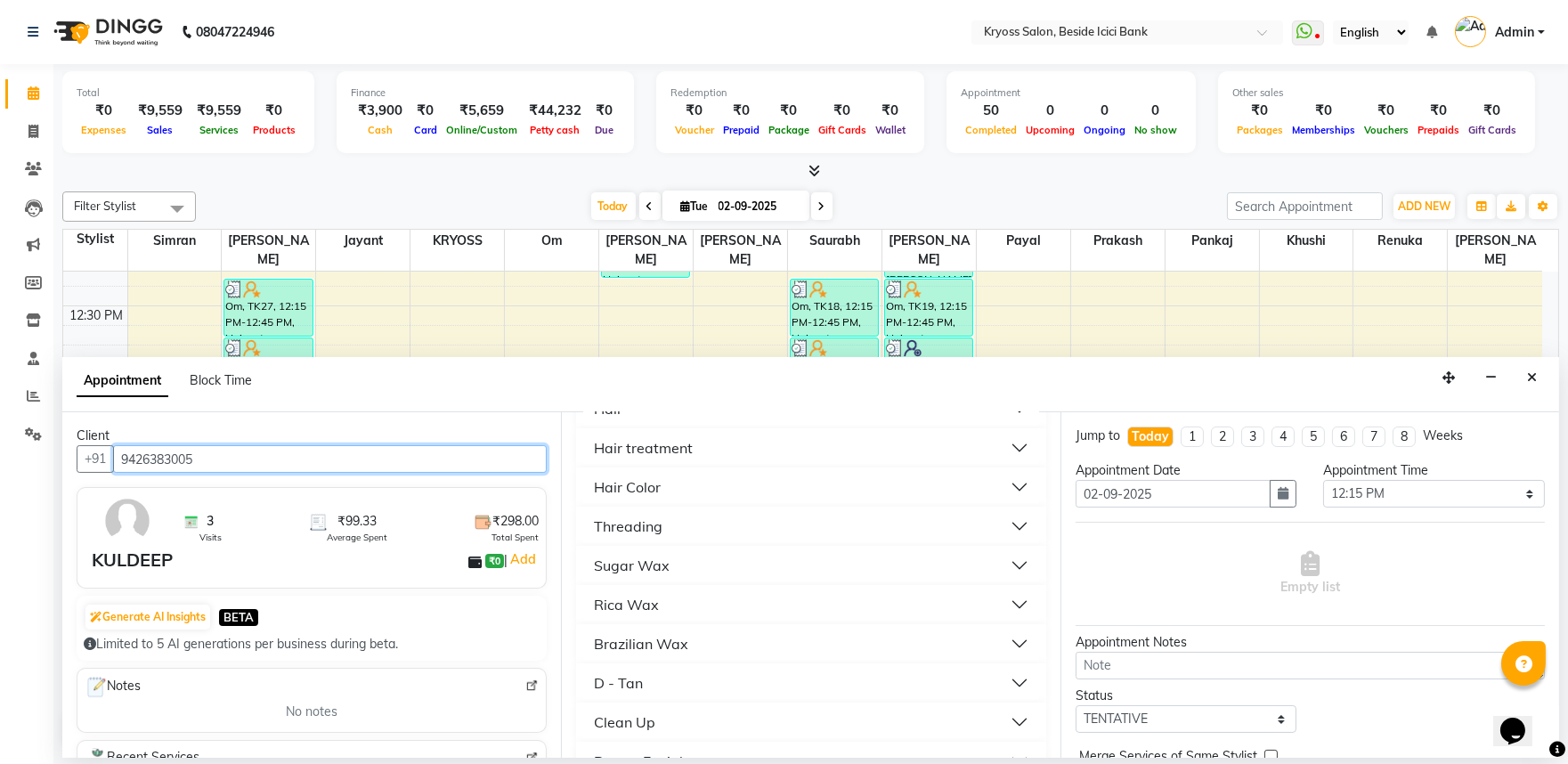
type input "9426383005"
click at [618, 420] on div "Hair" at bounding box center [608, 409] width 29 height 22
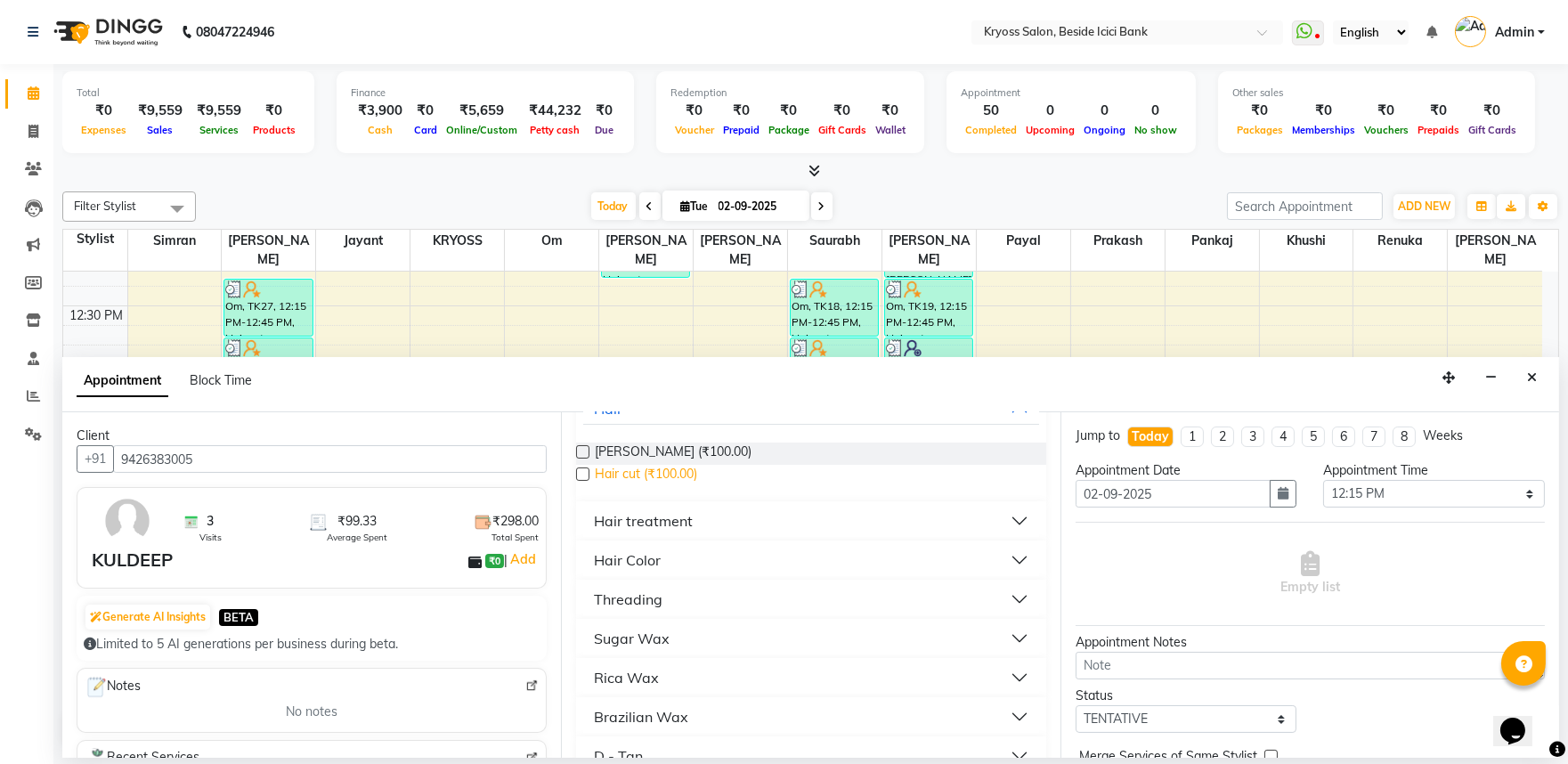
click at [651, 487] on span "Hair cut (₹100.00)" at bounding box center [646, 475] width 102 height 22
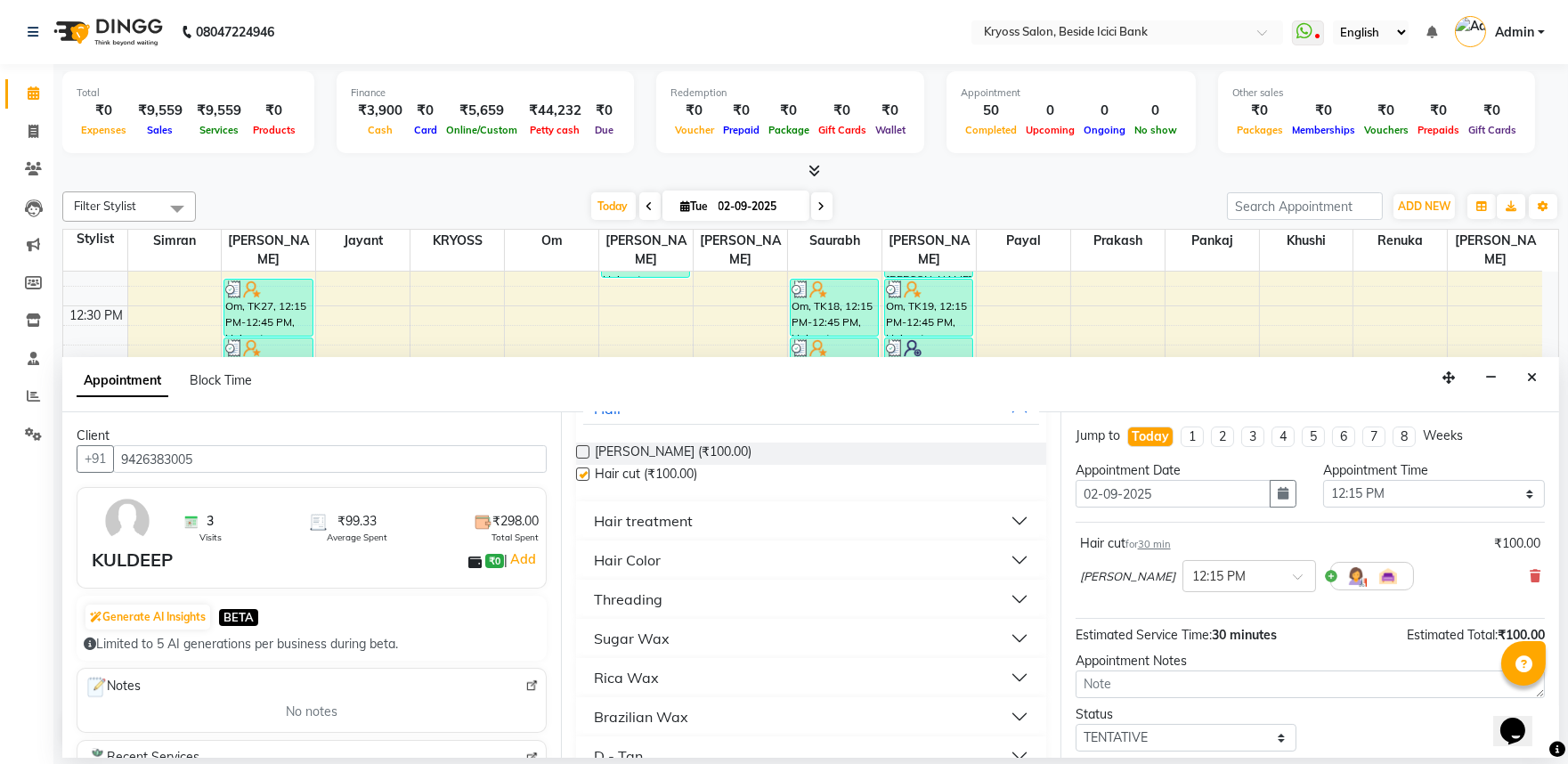
checkbox input "false"
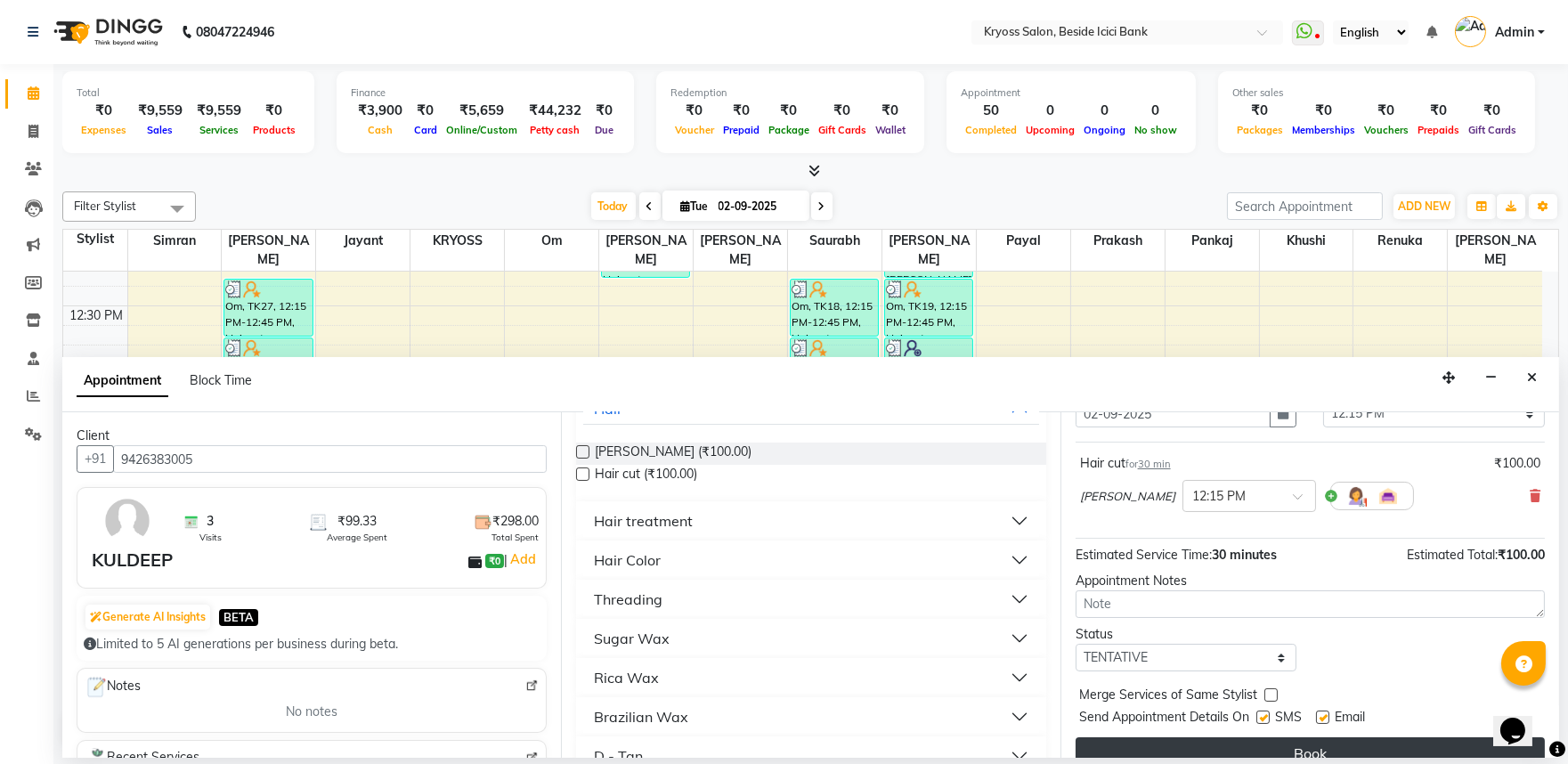
scroll to position [143, 0]
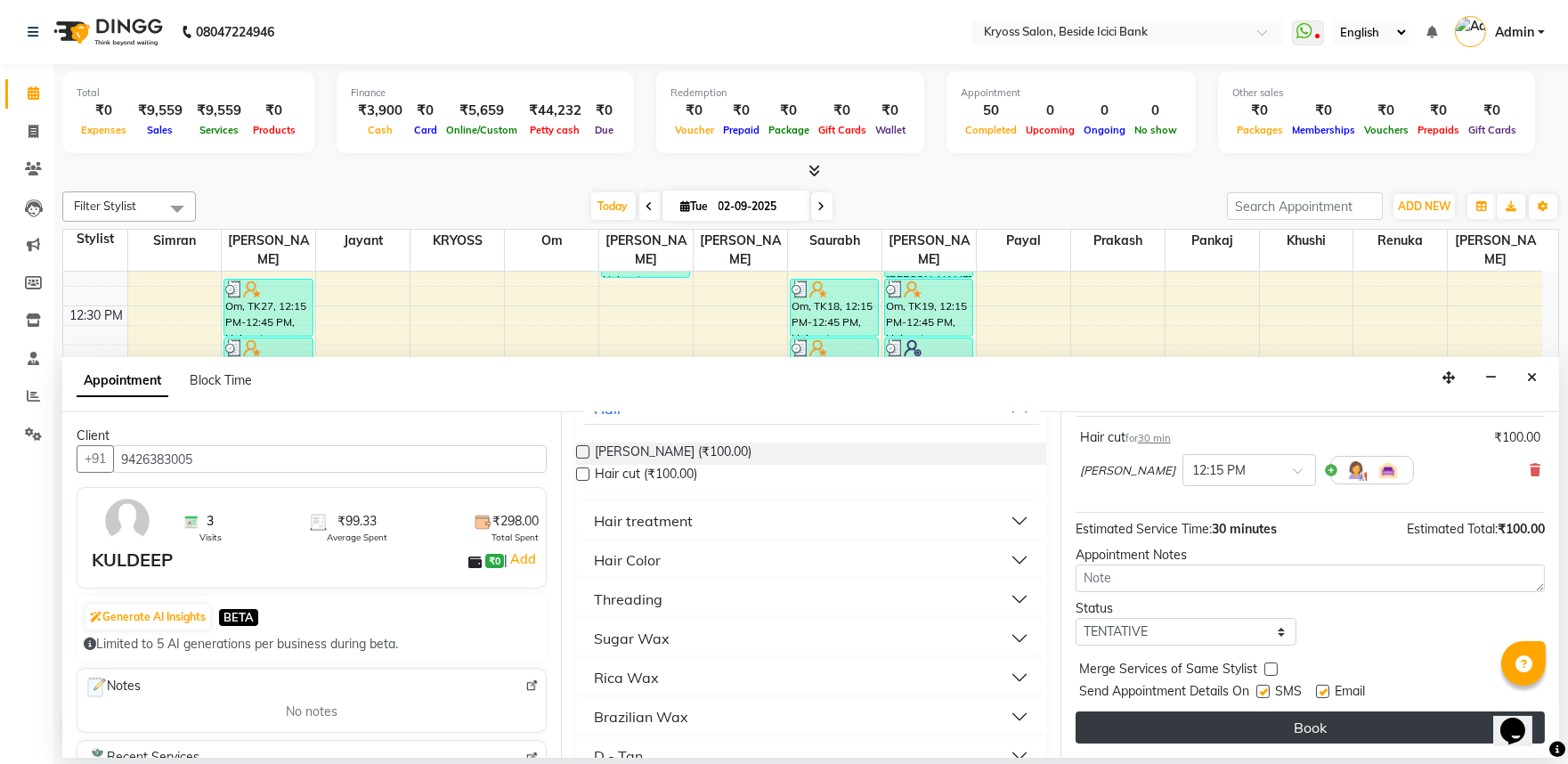
click at [1182, 738] on button "Book" at bounding box center [1310, 728] width 469 height 32
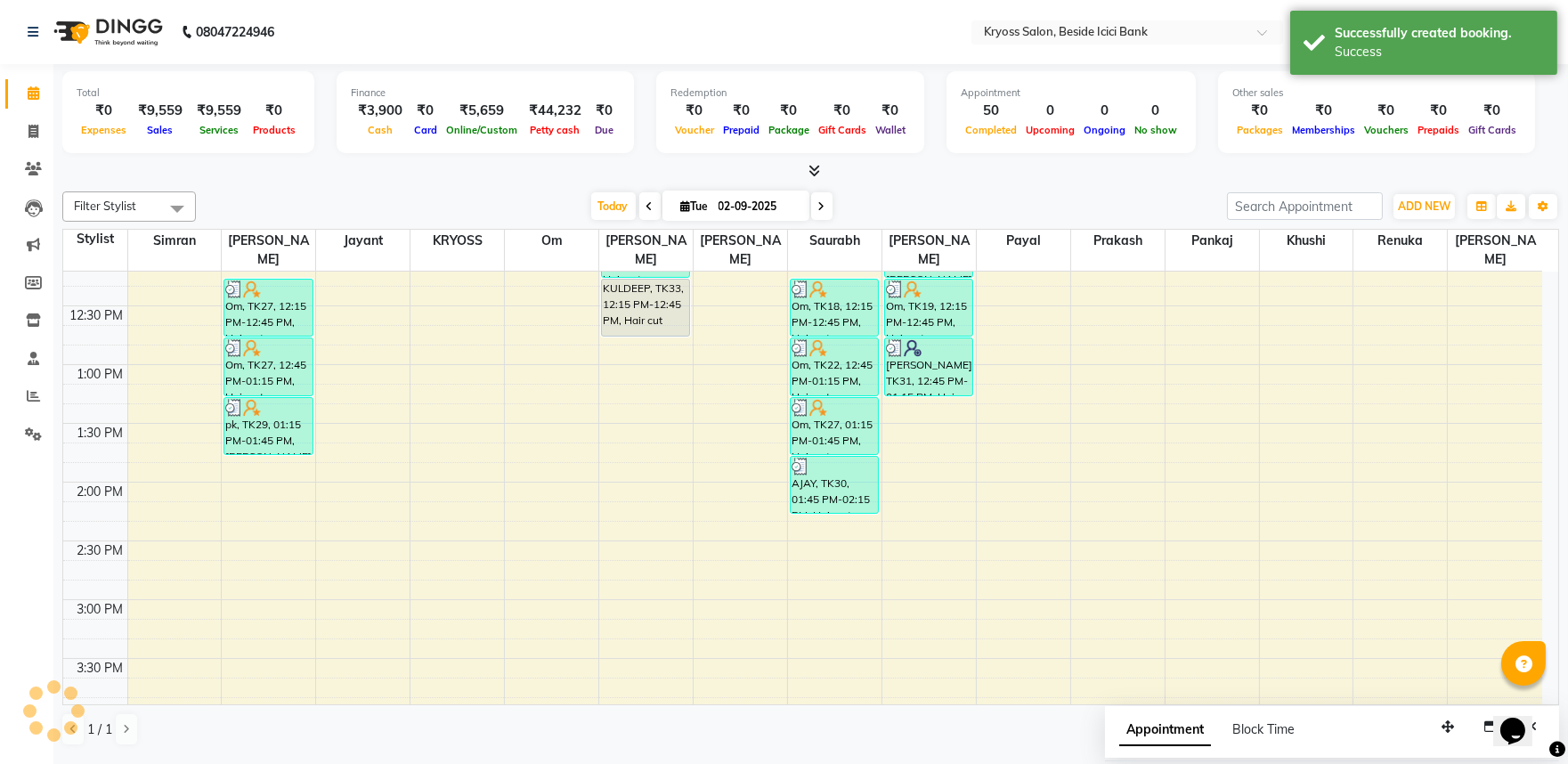
scroll to position [0, 0]
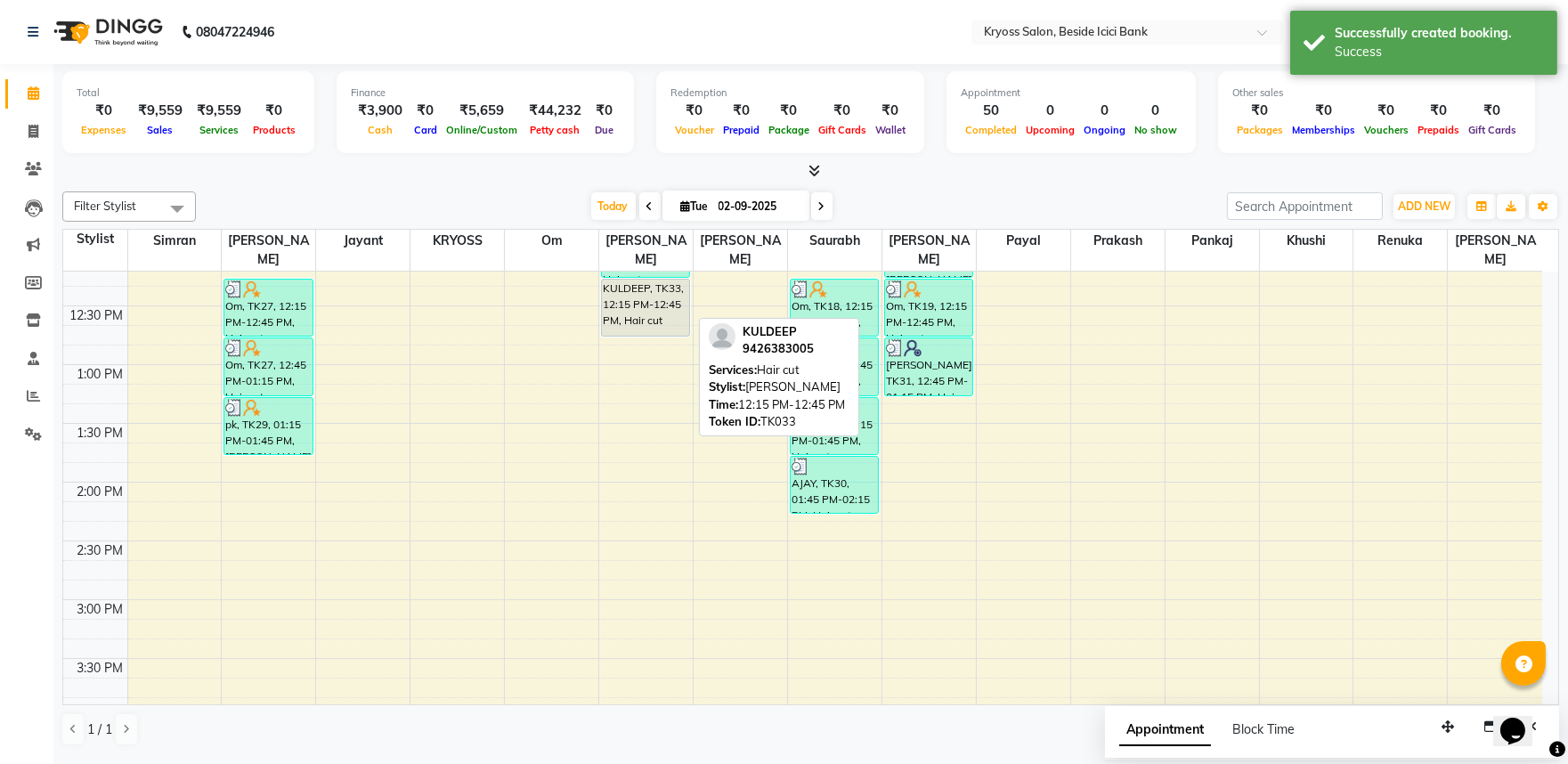
click at [653, 315] on div "KULDEEP, TK33, 12:15 PM-12:45 PM, Hair cut" at bounding box center [645, 307] width 87 height 56
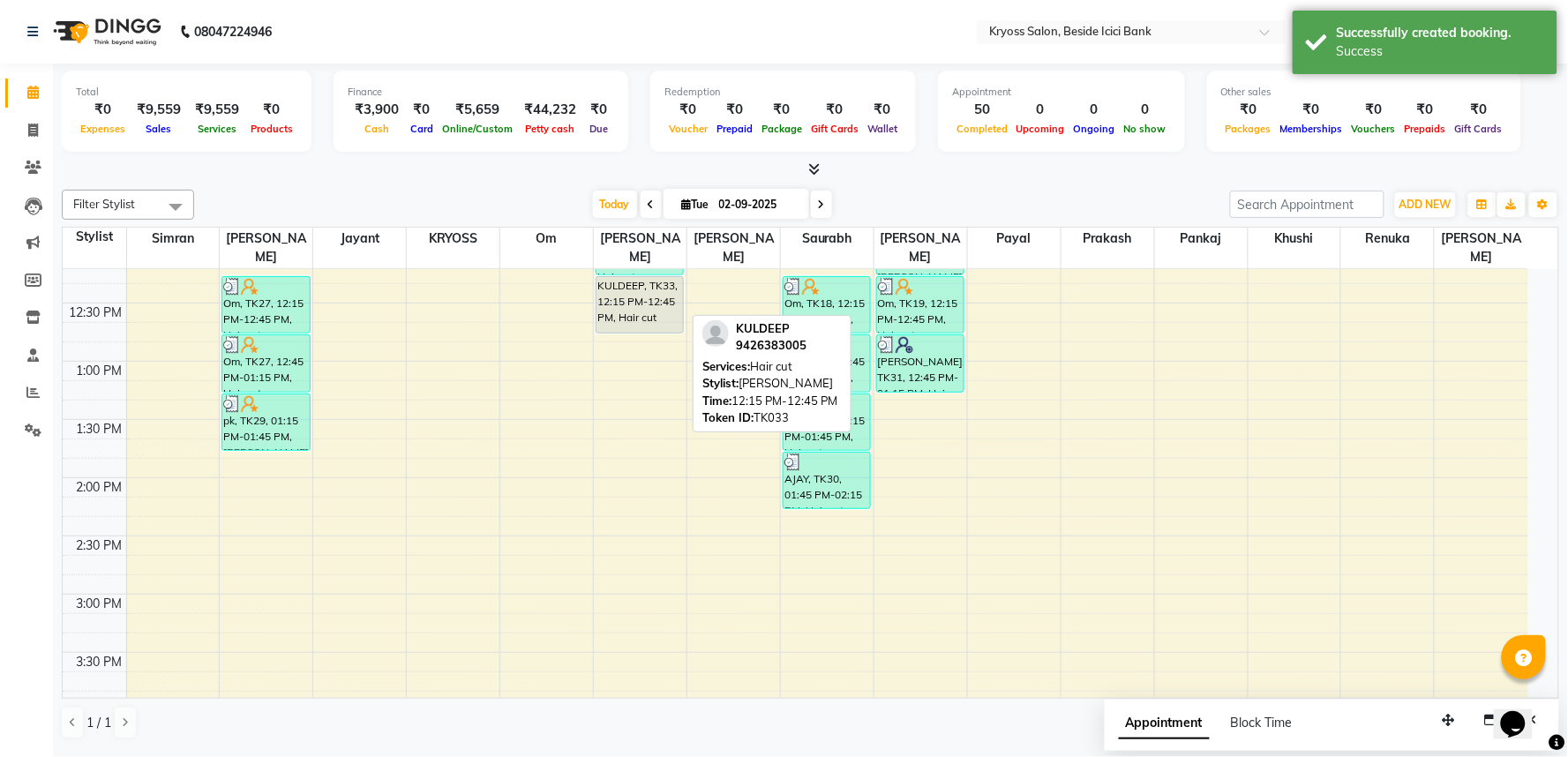
select select "7"
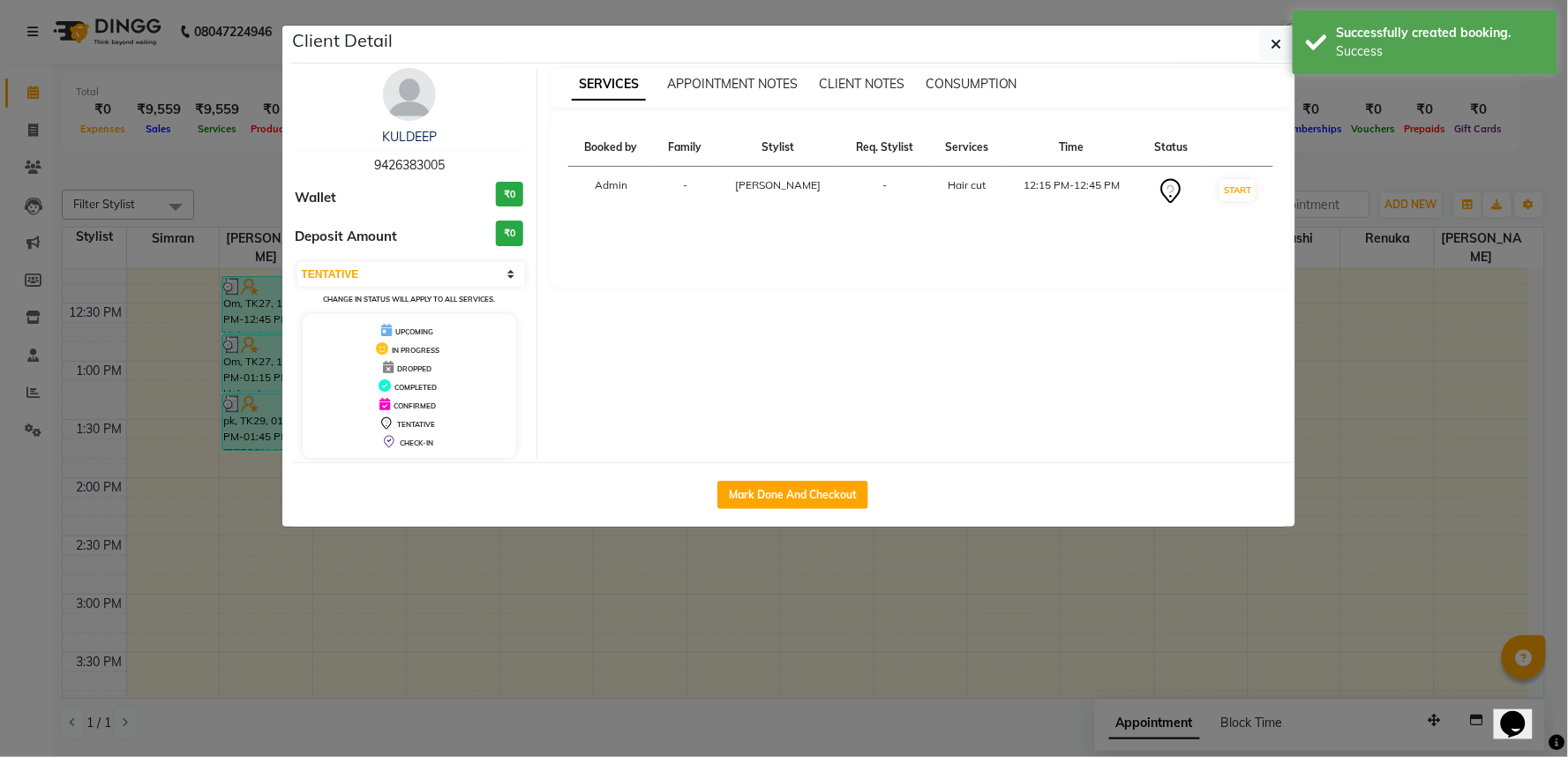
drag, startPoint x: 807, startPoint y: 476, endPoint x: 798, endPoint y: 494, distance: 20.1
click at [804, 487] on div "Client Detail KULDEEP 9426383005 Wallet ₹0 Deposit Amount ₹0 Select IN SERVICE …" at bounding box center [793, 276] width 1004 height 501
click at [796, 496] on div "Mark Done And Checkout" at bounding box center [793, 494] width 1004 height 64
click at [813, 503] on button "Mark Done And Checkout" at bounding box center [792, 495] width 150 height 28
select select "service"
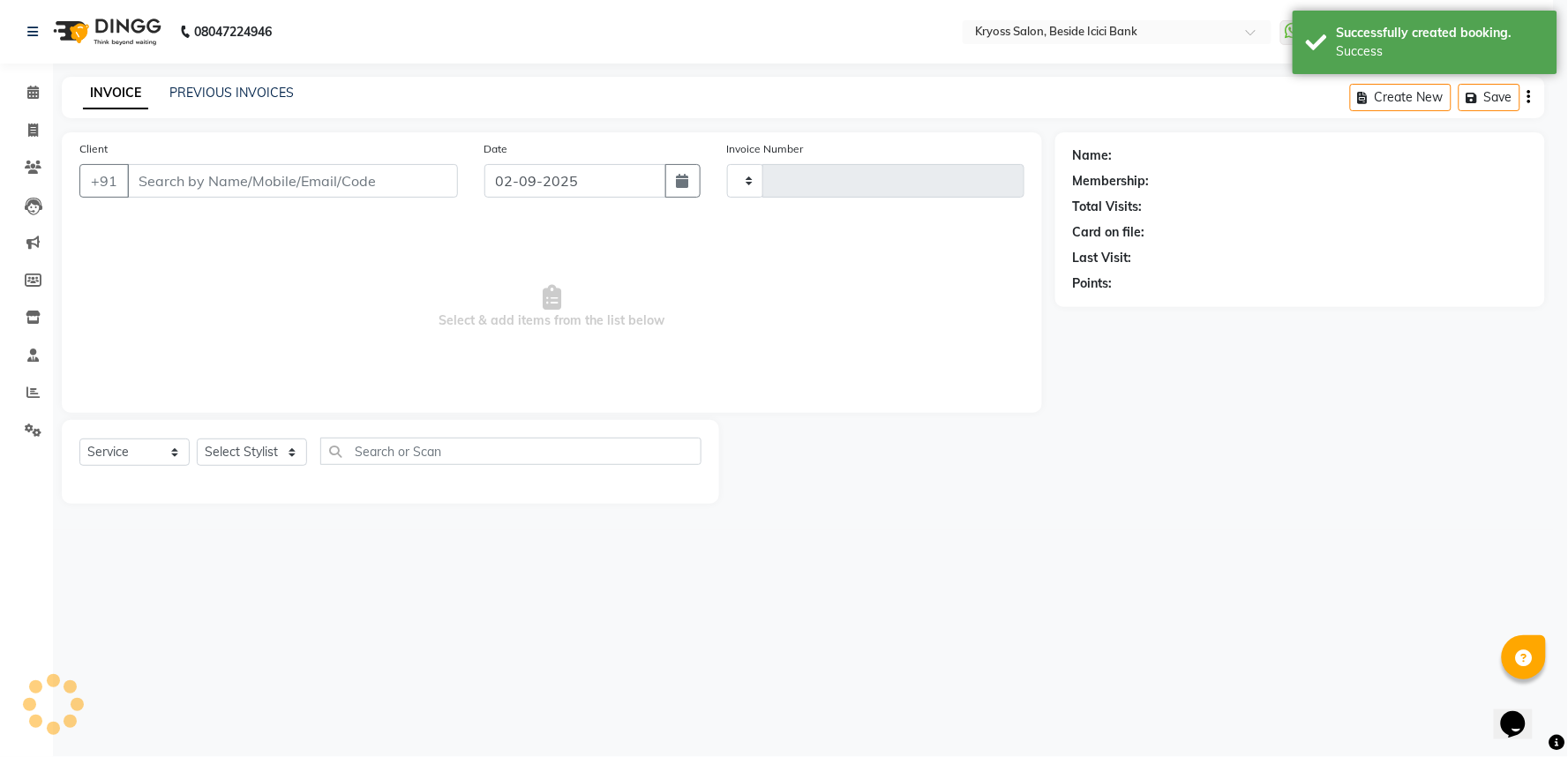
type input "11734"
select select "5439"
type input "9426383005"
select select "52623"
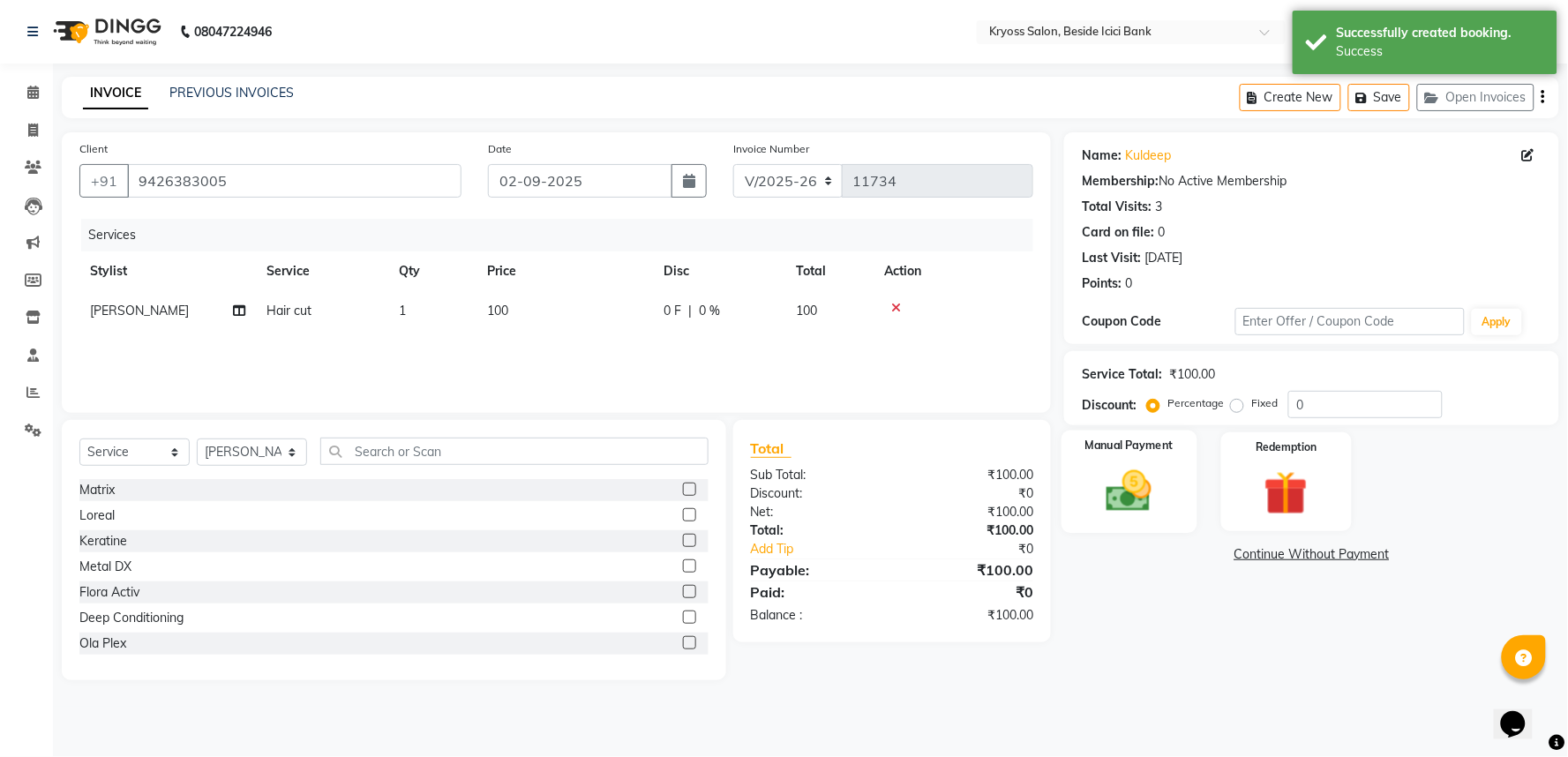
click at [1167, 517] on div "Manual Payment" at bounding box center [1129, 482] width 136 height 102
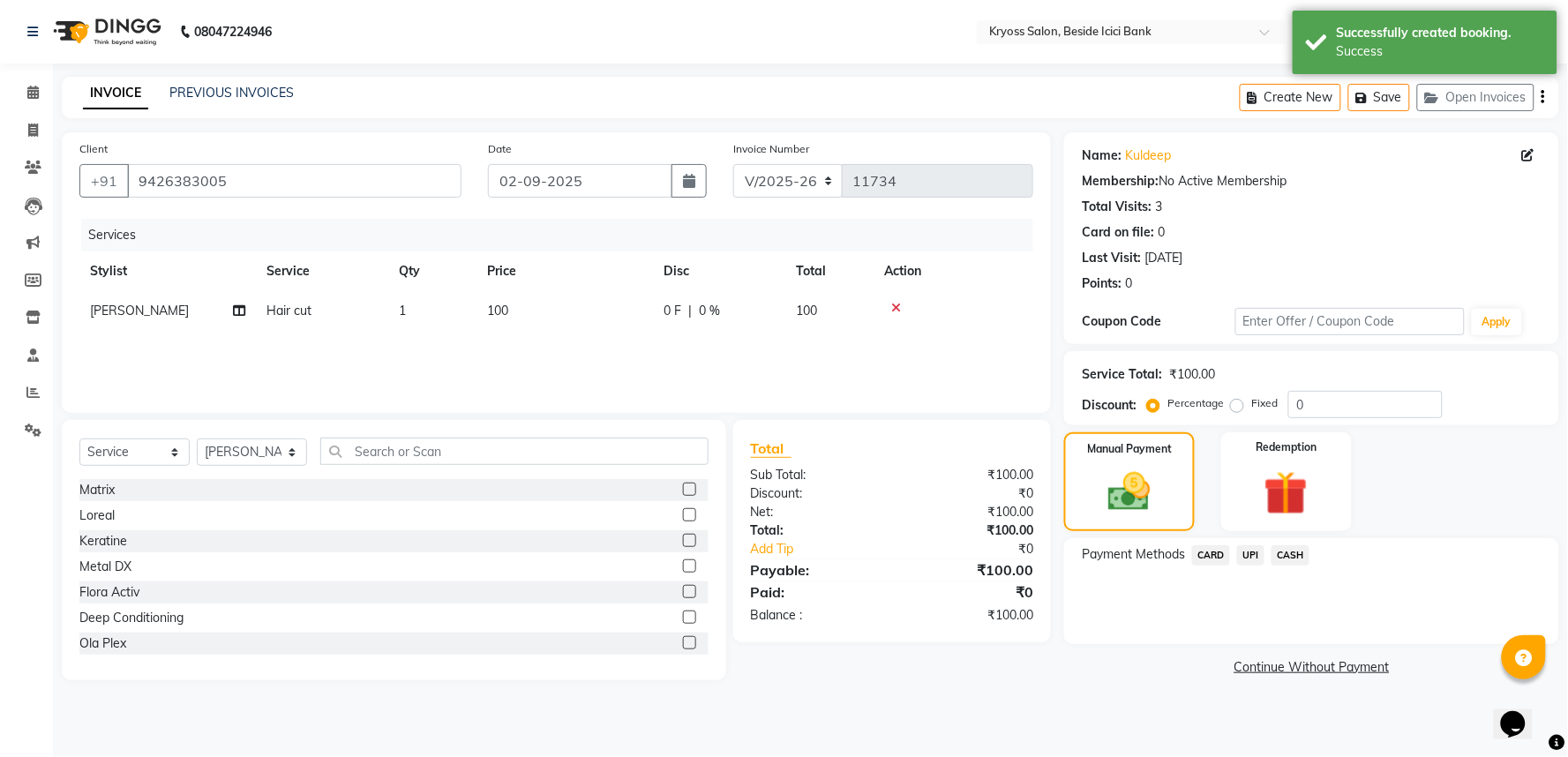
drag, startPoint x: 1295, startPoint y: 584, endPoint x: 1311, endPoint y: 598, distance: 21.3
click at [1296, 566] on span "CASH" at bounding box center [1290, 555] width 38 height 20
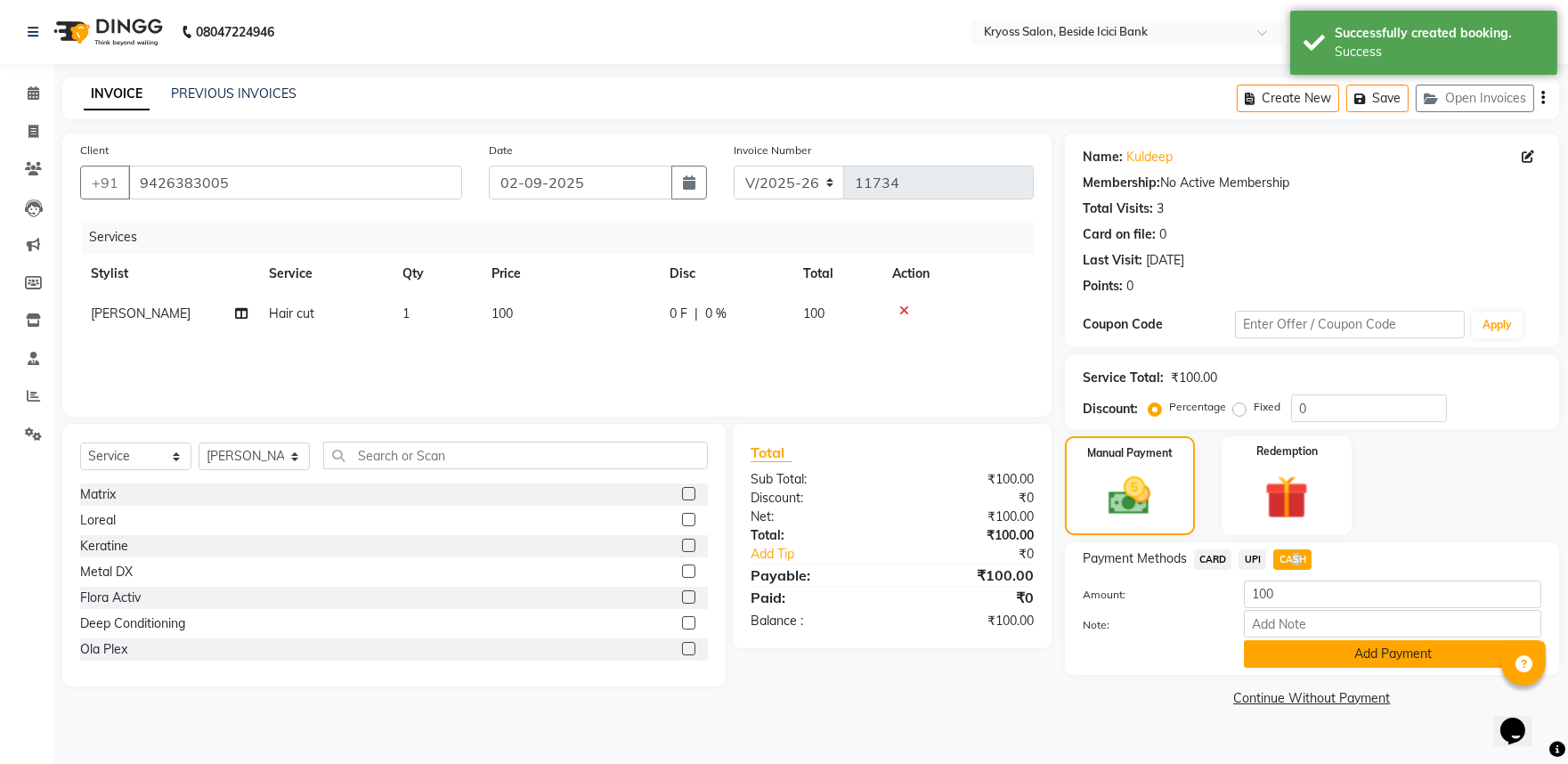
click at [1355, 668] on button "Add Payment" at bounding box center [1393, 654] width 297 height 28
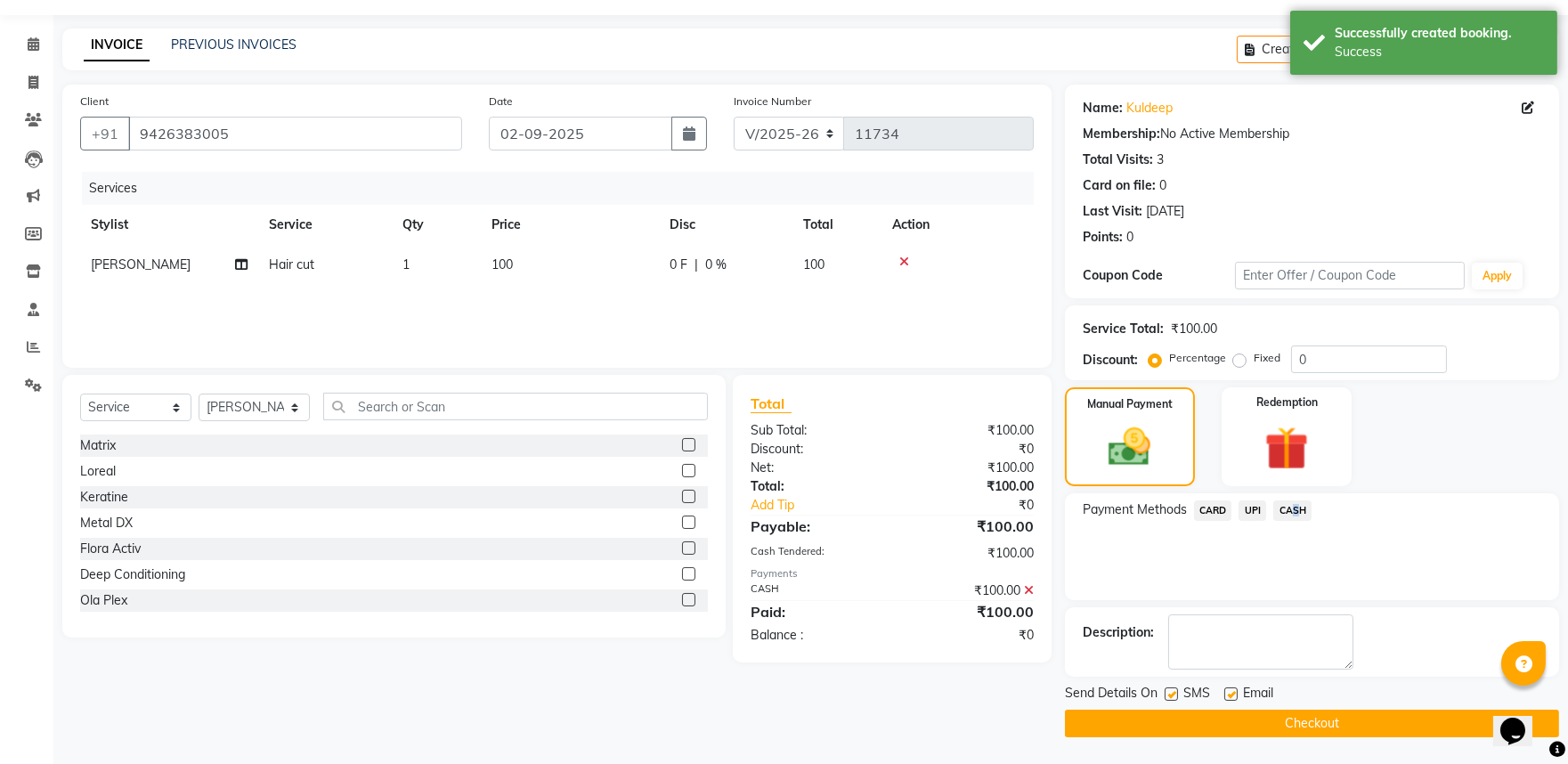
scroll to position [92, 0]
click at [1386, 715] on button "Checkout" at bounding box center [1312, 724] width 494 height 28
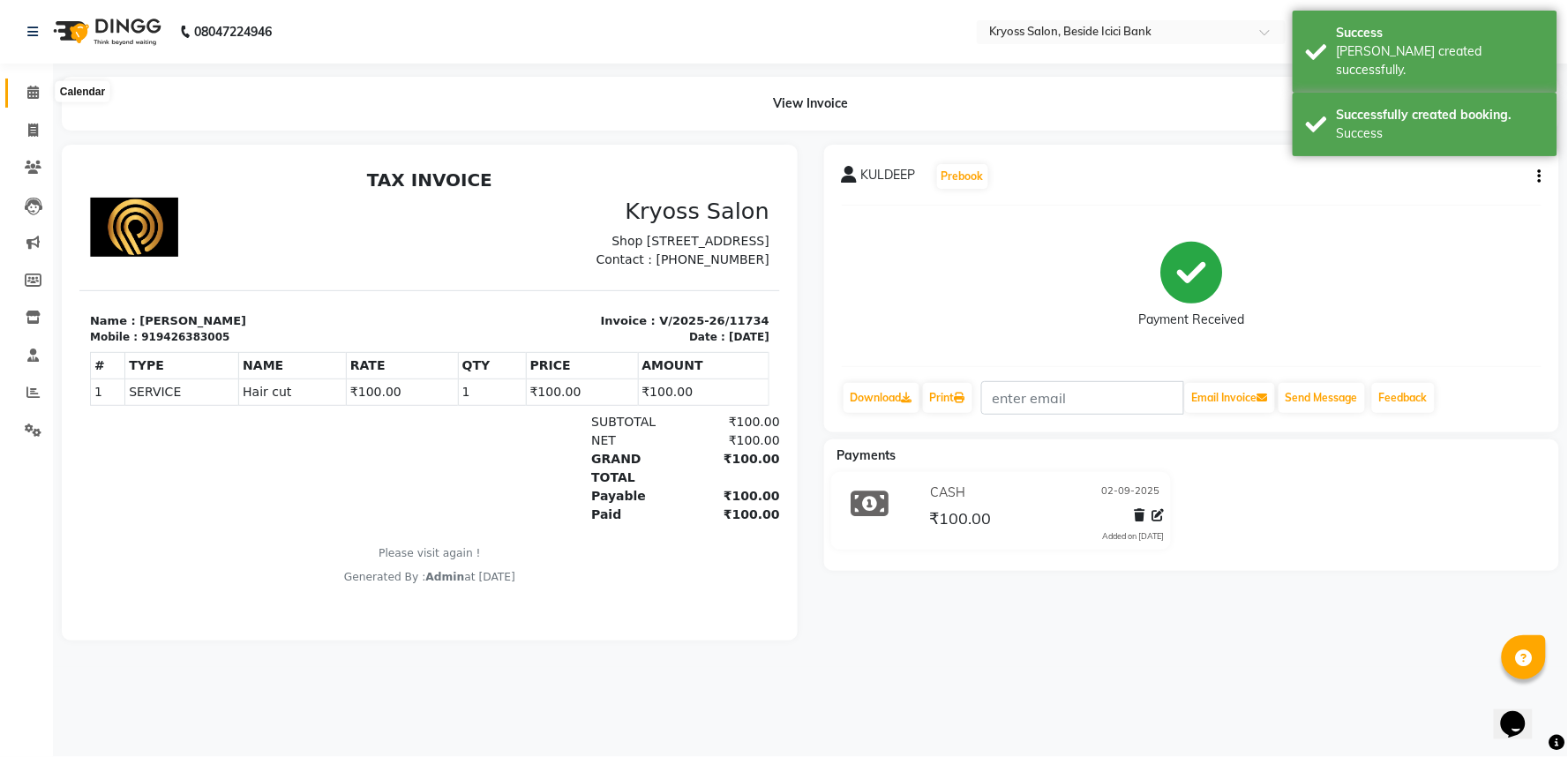
click at [27, 83] on span at bounding box center [33, 93] width 31 height 20
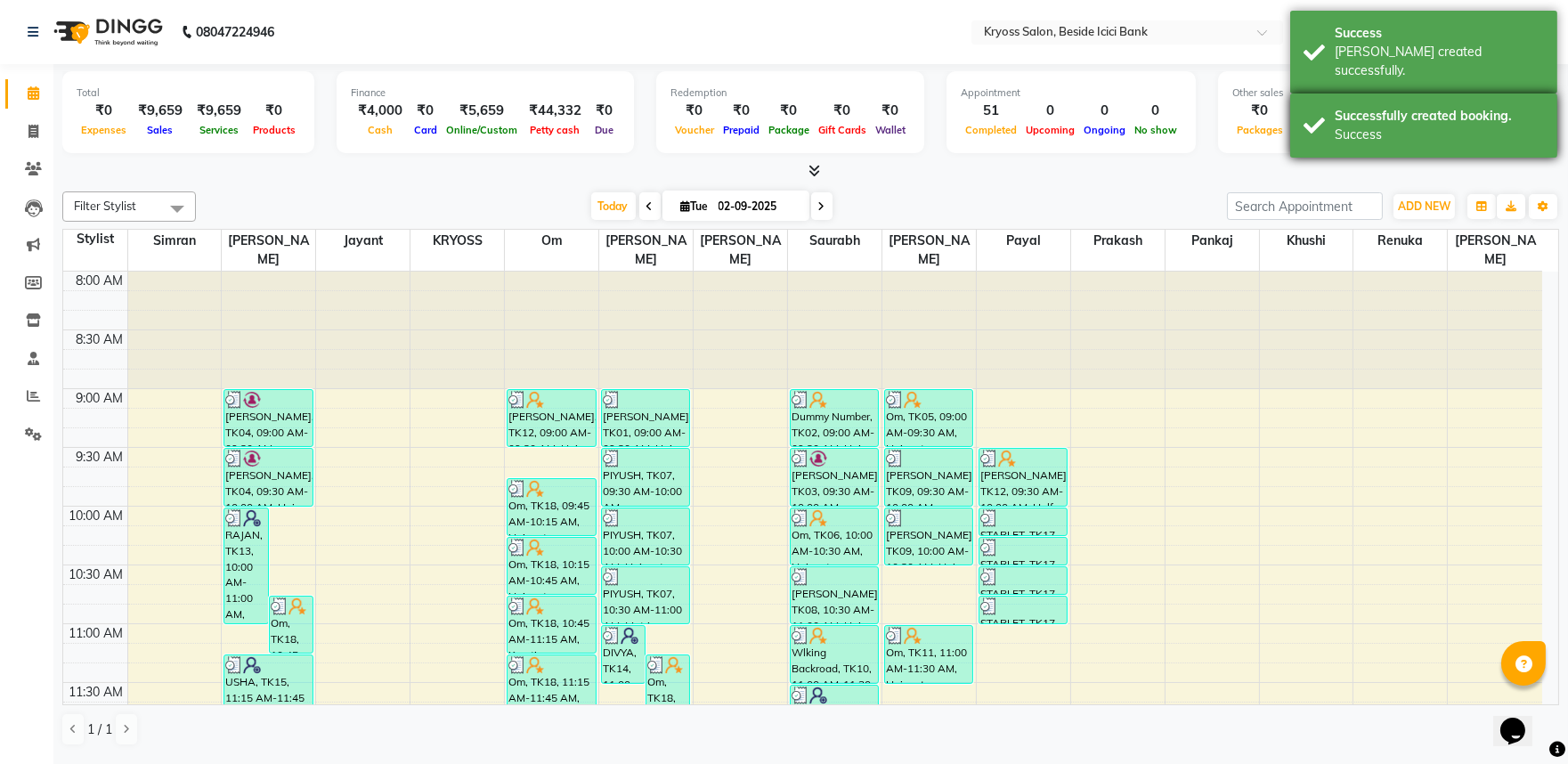
click at [1412, 93] on div "Successfully created booking. Success" at bounding box center [1423, 125] width 267 height 64
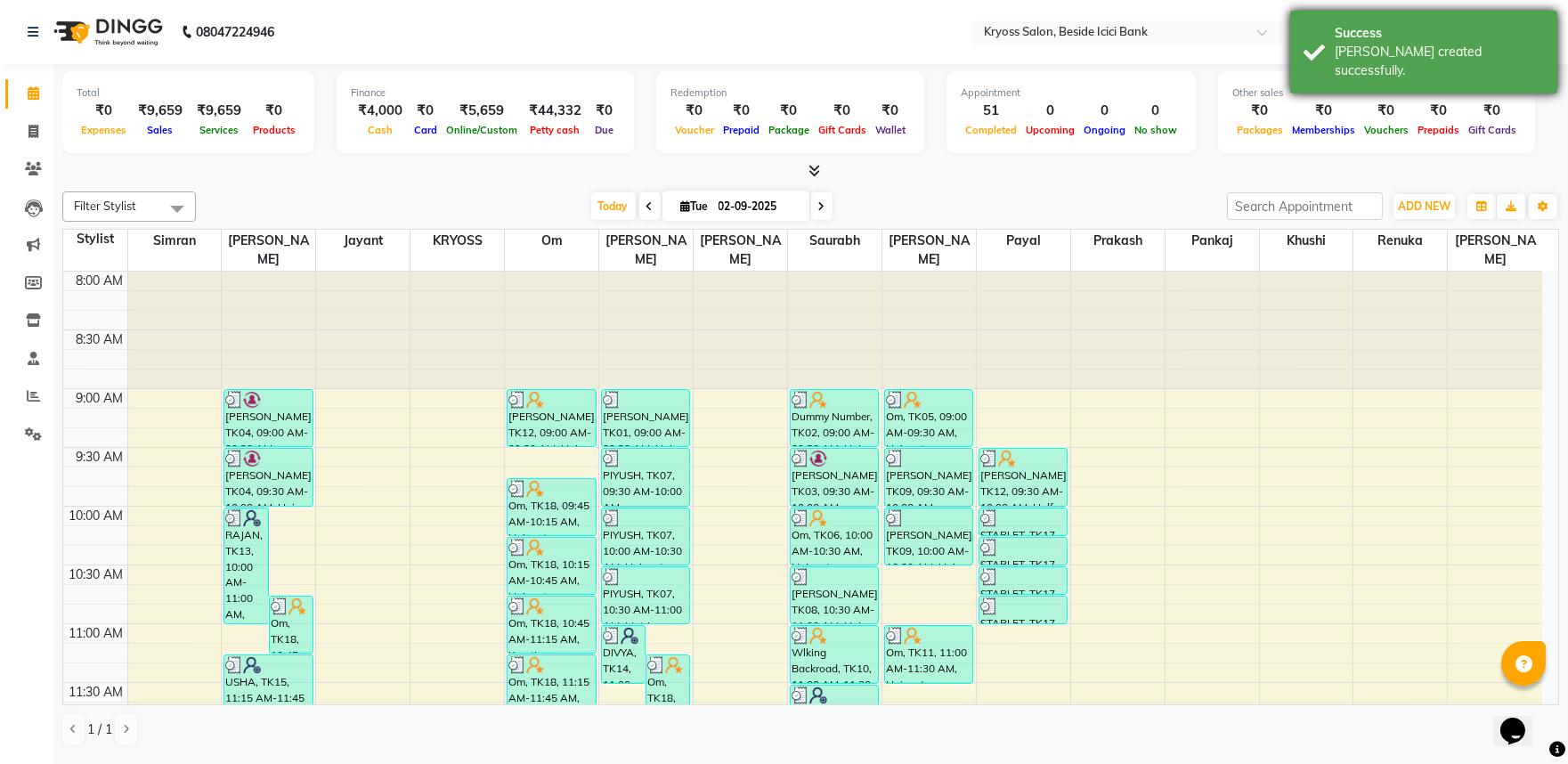
drag, startPoint x: 1400, startPoint y: 49, endPoint x: 1393, endPoint y: 42, distance: 9.9
click at [1399, 49] on div "[PERSON_NAME] created successfully." at bounding box center [1440, 62] width 209 height 38
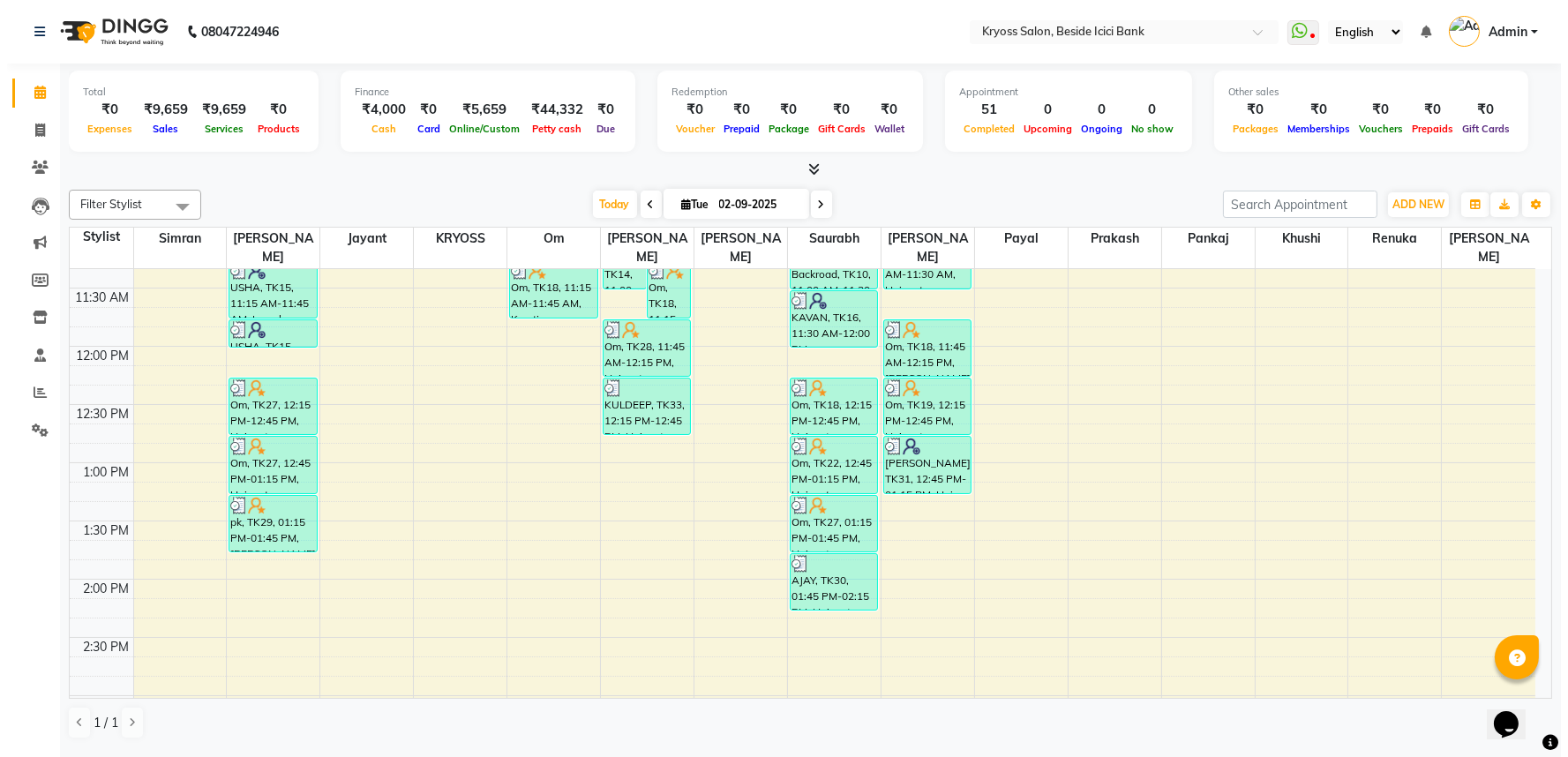
scroll to position [392, 0]
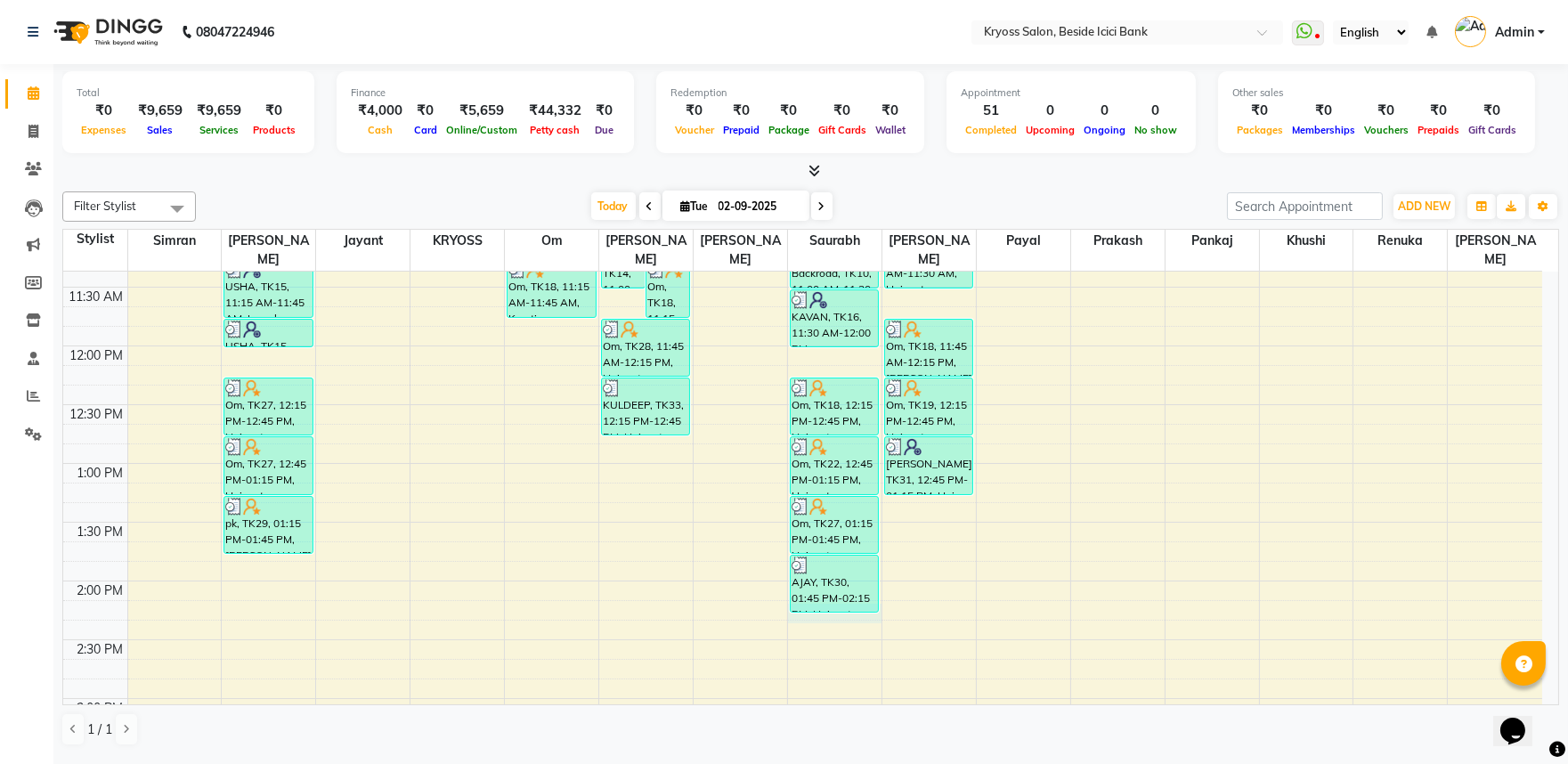
click at [834, 610] on div "8:00 AM 8:30 AM 9:00 AM 9:30 AM 10:00 AM 10:30 AM 11:00 AM 11:30 AM 12:00 PM 12…" at bounding box center [802, 640] width 1479 height 1528
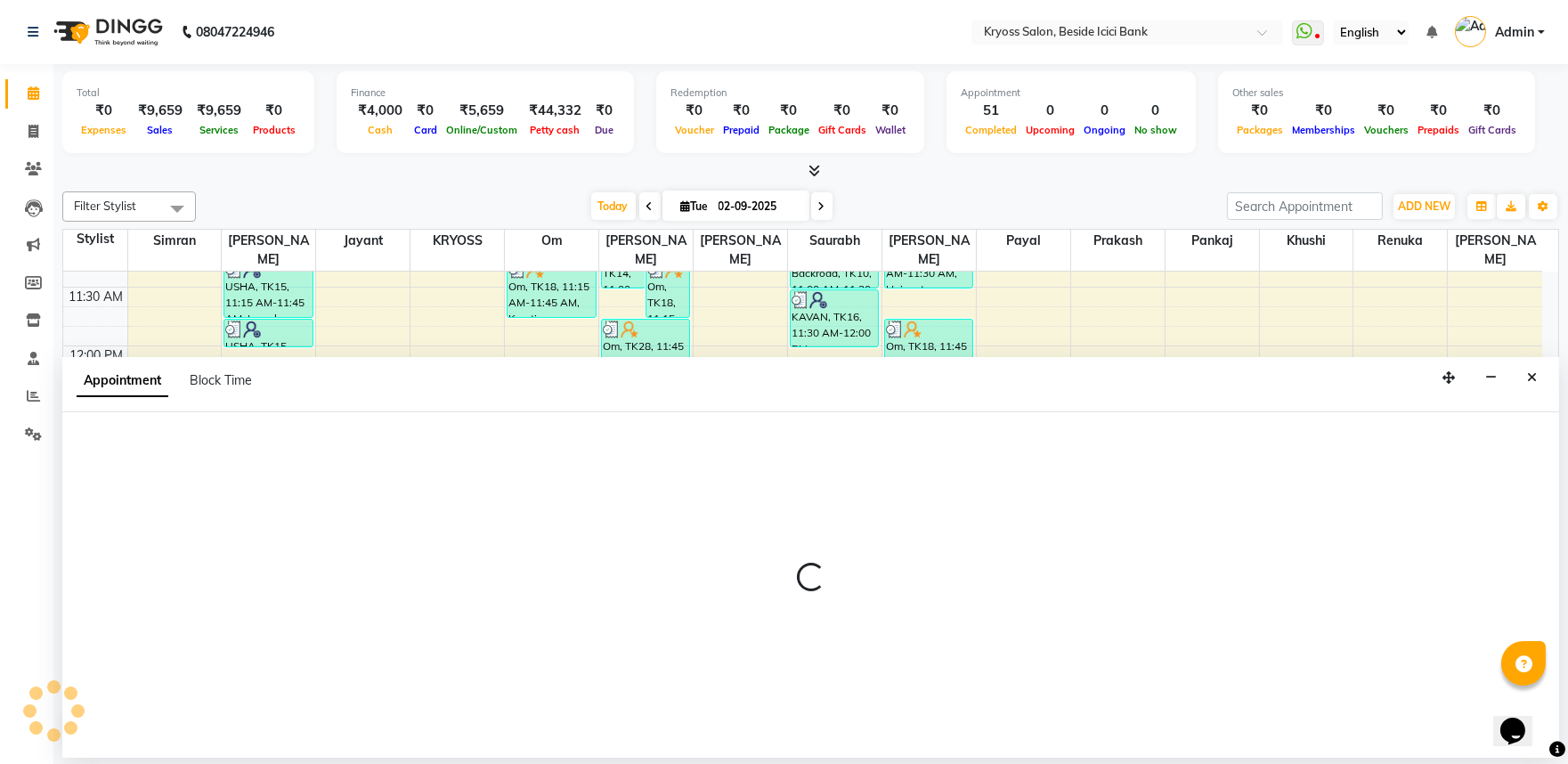
select select "79205"
select select "855"
select select "tentative"
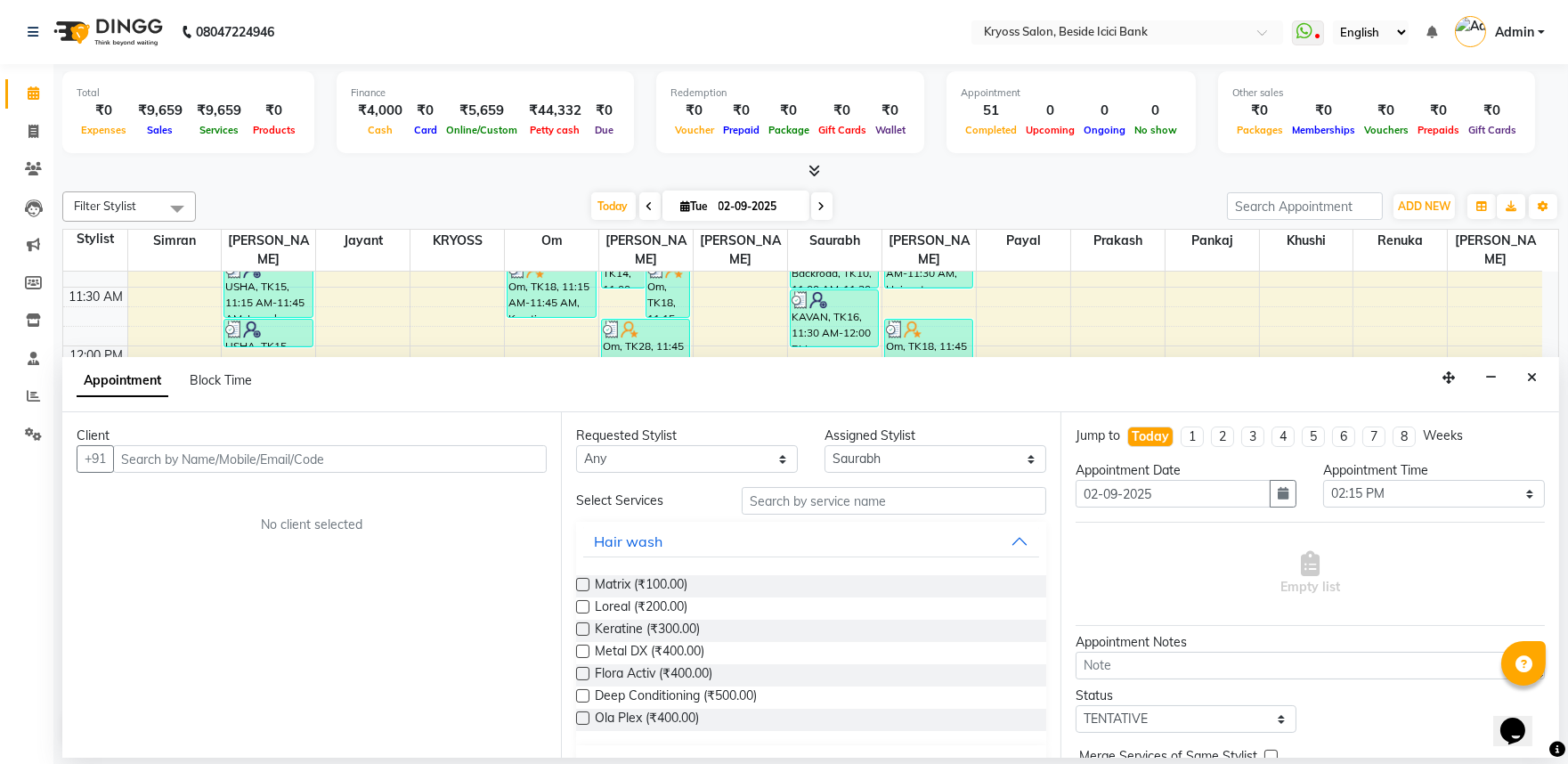
click at [431, 473] on input "text" at bounding box center [330, 459] width 434 height 28
type input "6355628548"
click at [493, 466] on span "Add Client" at bounding box center [509, 458] width 59 height 16
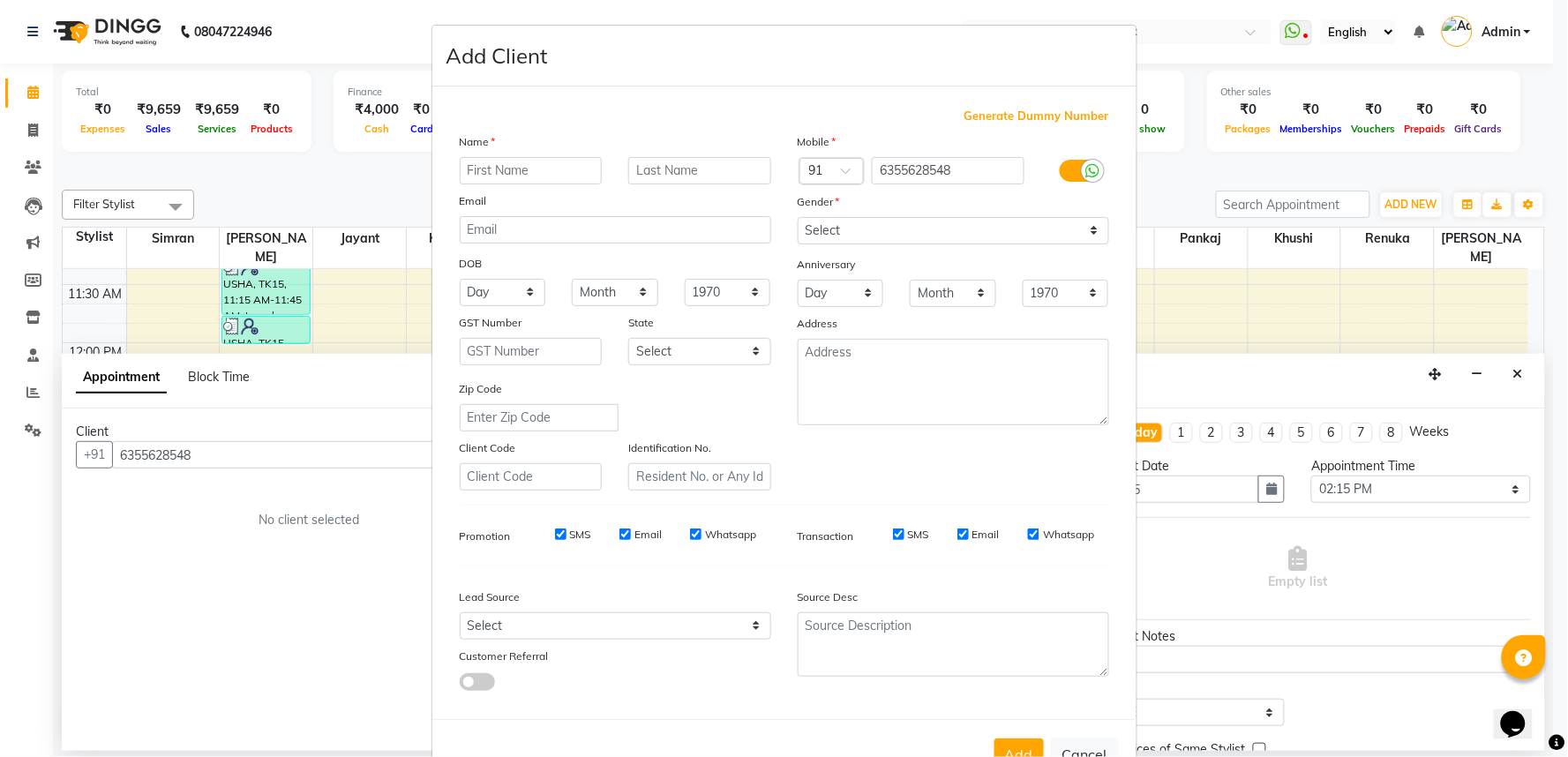
click at [558, 184] on input "text" at bounding box center [531, 170] width 143 height 28
type input "OM"
click at [798, 240] on select "Select [DEMOGRAPHIC_DATA] [DEMOGRAPHIC_DATA] Other Prefer Not To Say" at bounding box center [954, 231] width 312 height 28
select select "[DEMOGRAPHIC_DATA]"
click at [798, 240] on select "Select [DEMOGRAPHIC_DATA] [DEMOGRAPHIC_DATA] Other Prefer Not To Say" at bounding box center [954, 231] width 312 height 28
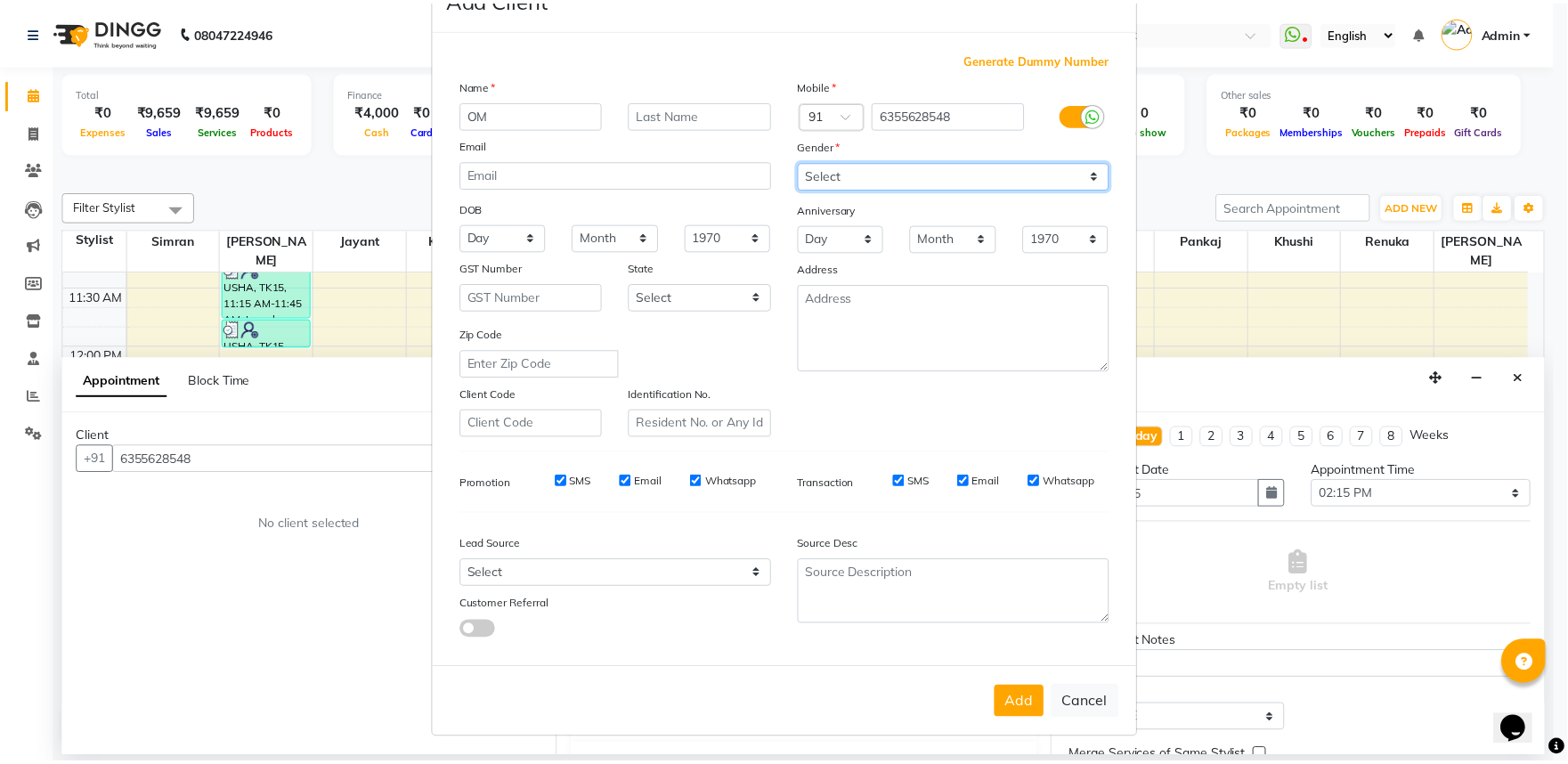
scroll to position [138, 0]
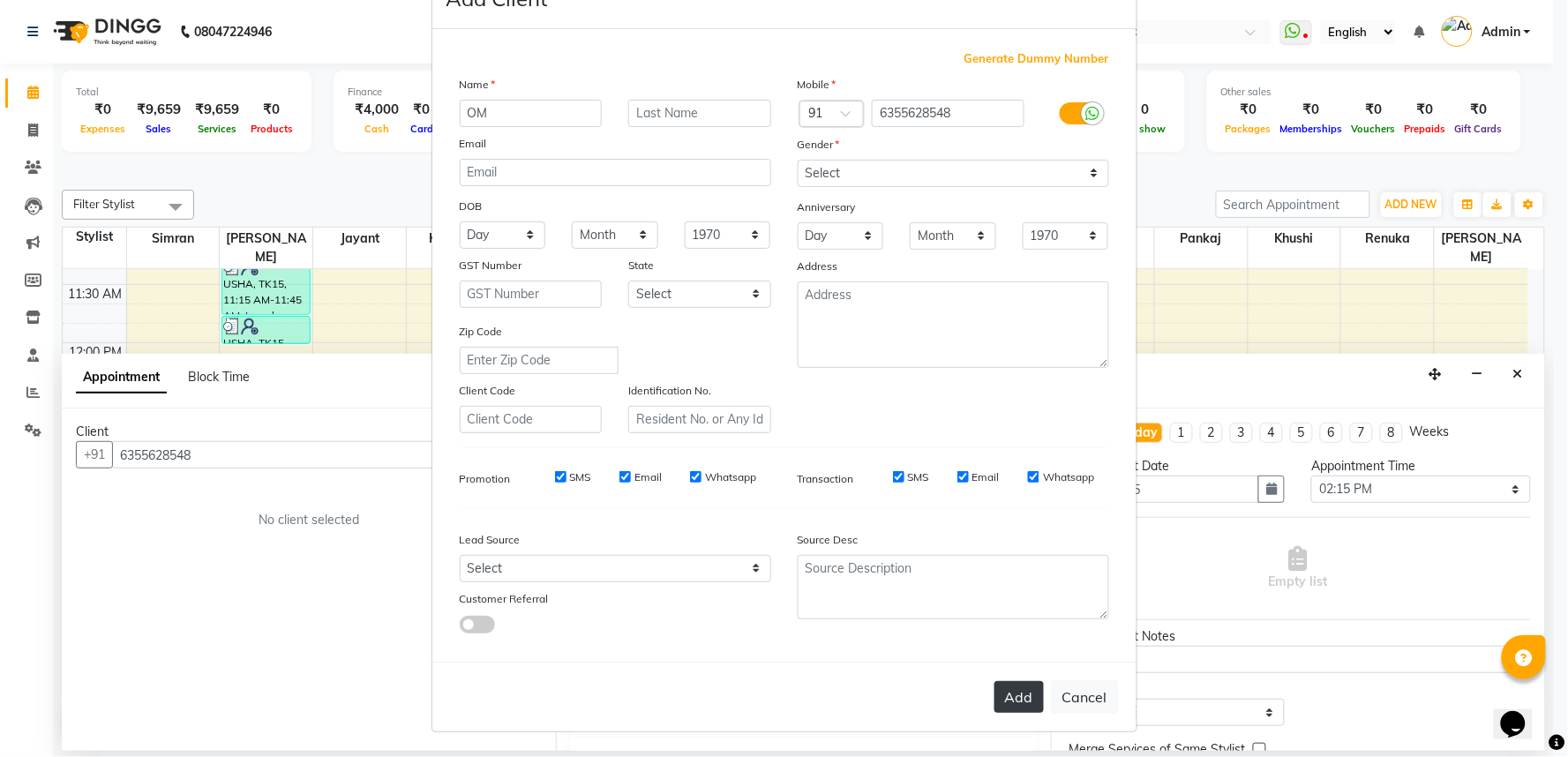
click at [995, 683] on button "Add" at bounding box center [1019, 697] width 49 height 32
select select
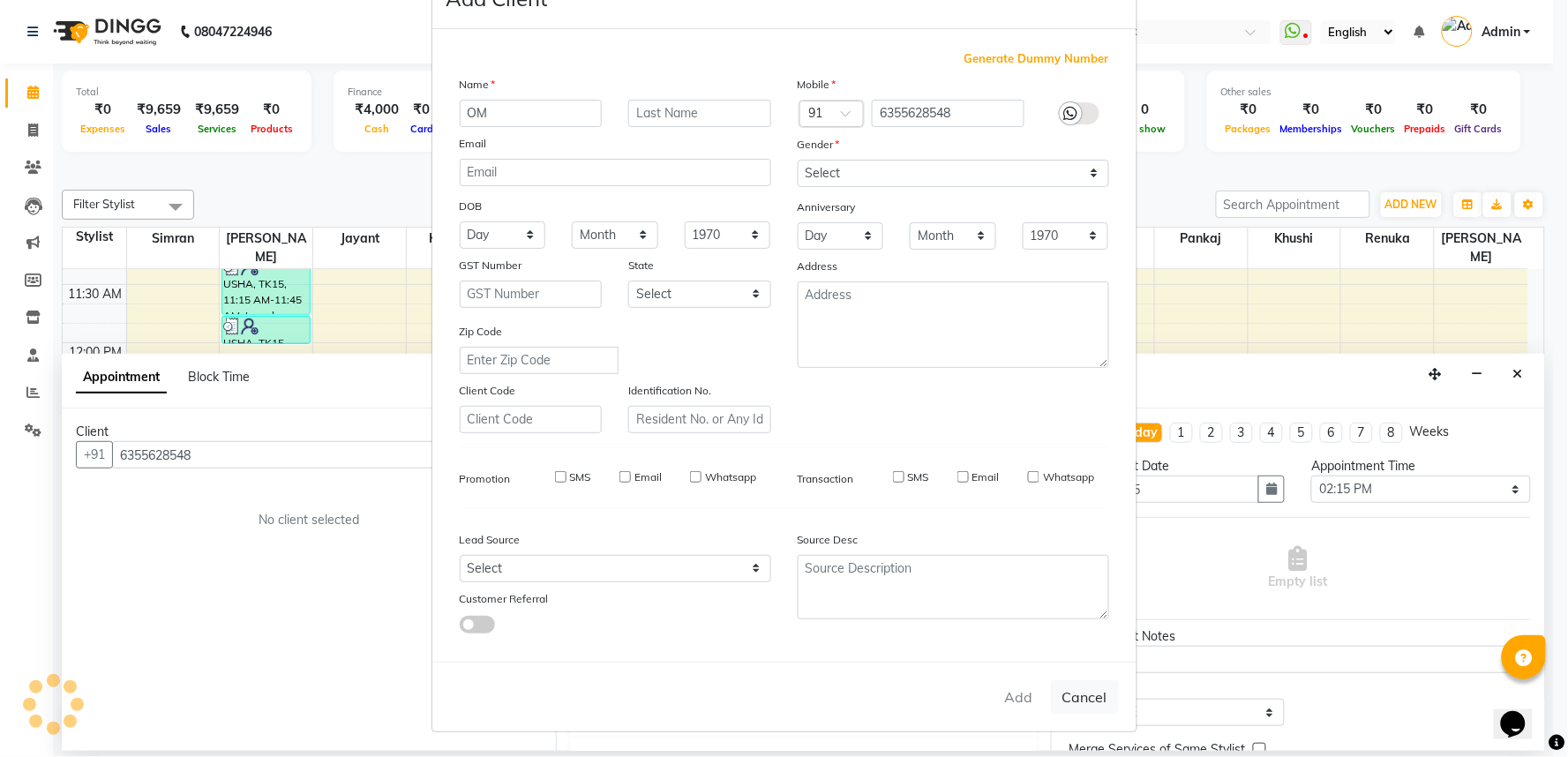
select select
checkbox input "false"
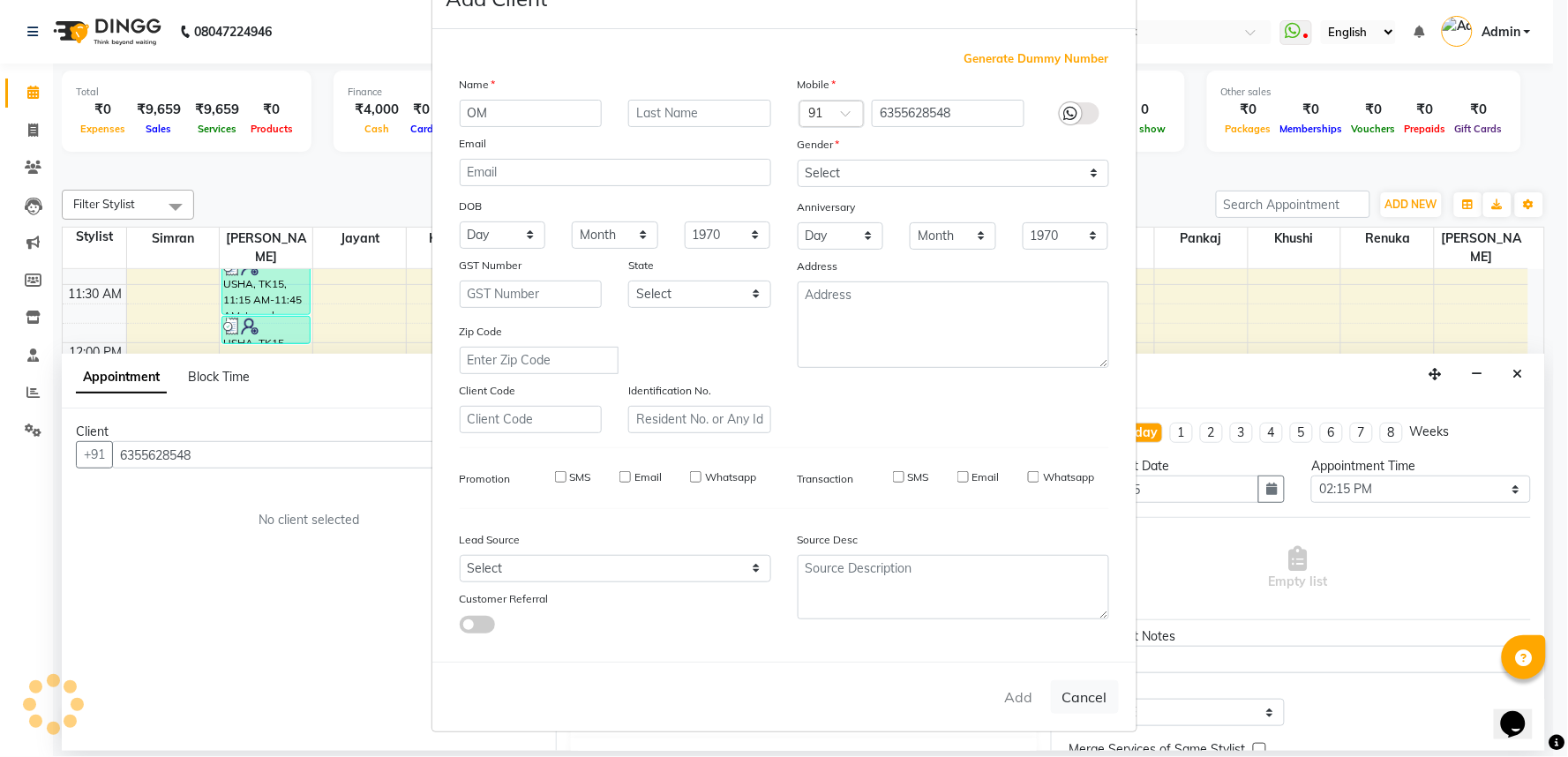
checkbox input "false"
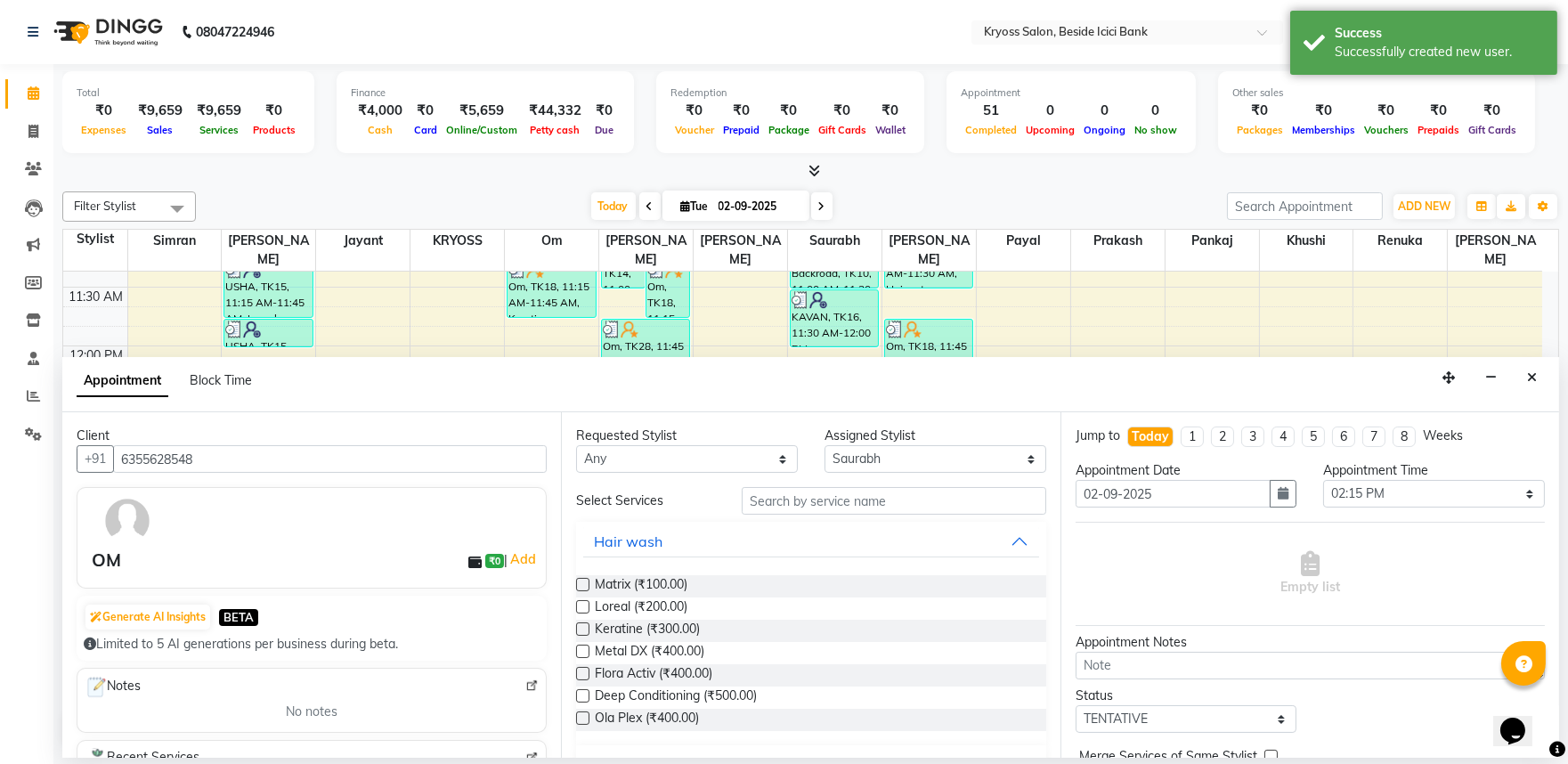
click at [672, 602] on div "Matrix (₹100.00) Loreal (₹200.00) Keratine (₹300.00) Metal DX (₹400.00) Flora A…" at bounding box center [811, 653] width 469 height 184
click at [672, 598] on span "Matrix (₹100.00)" at bounding box center [641, 586] width 93 height 22
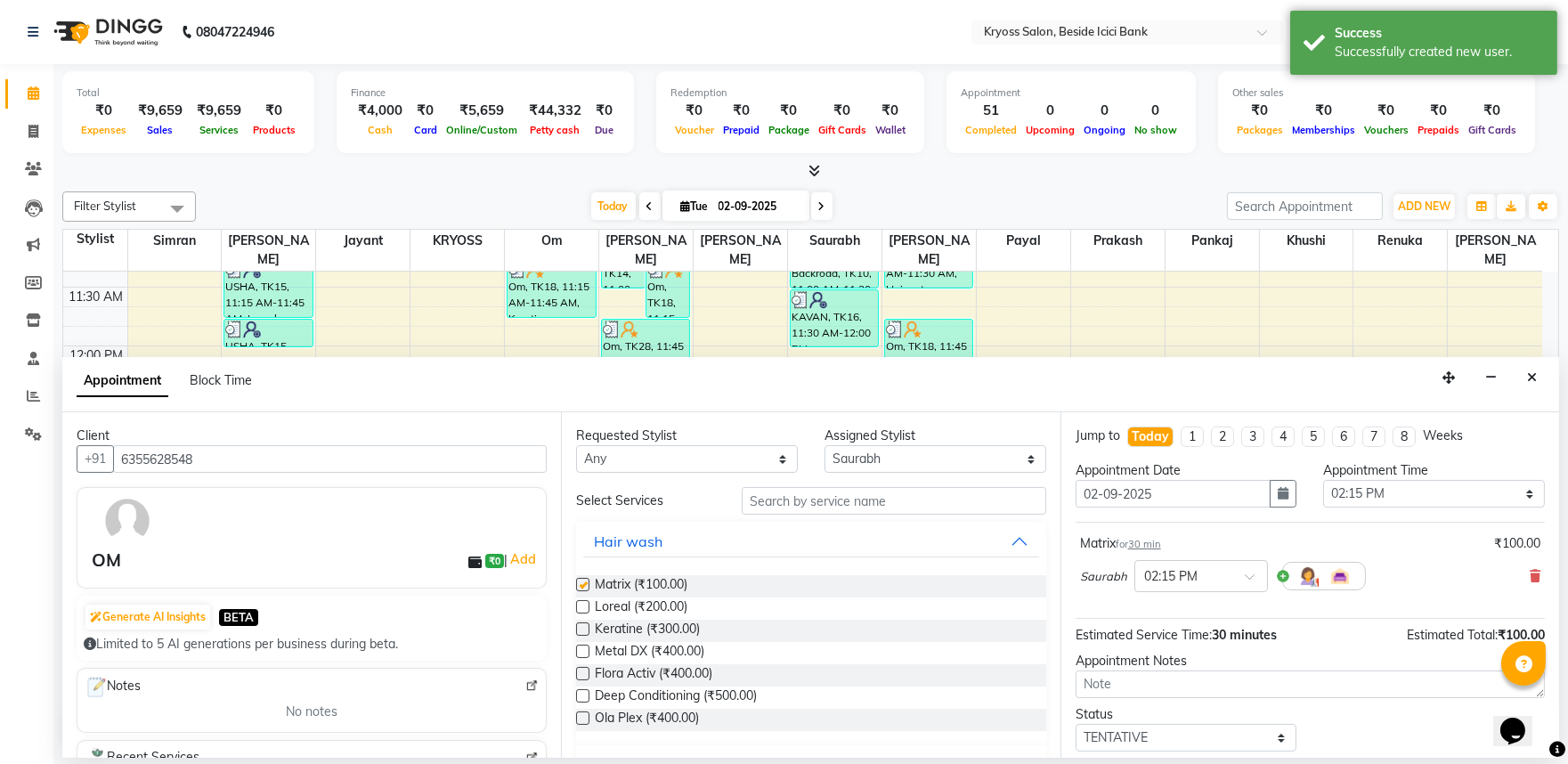
checkbox input "false"
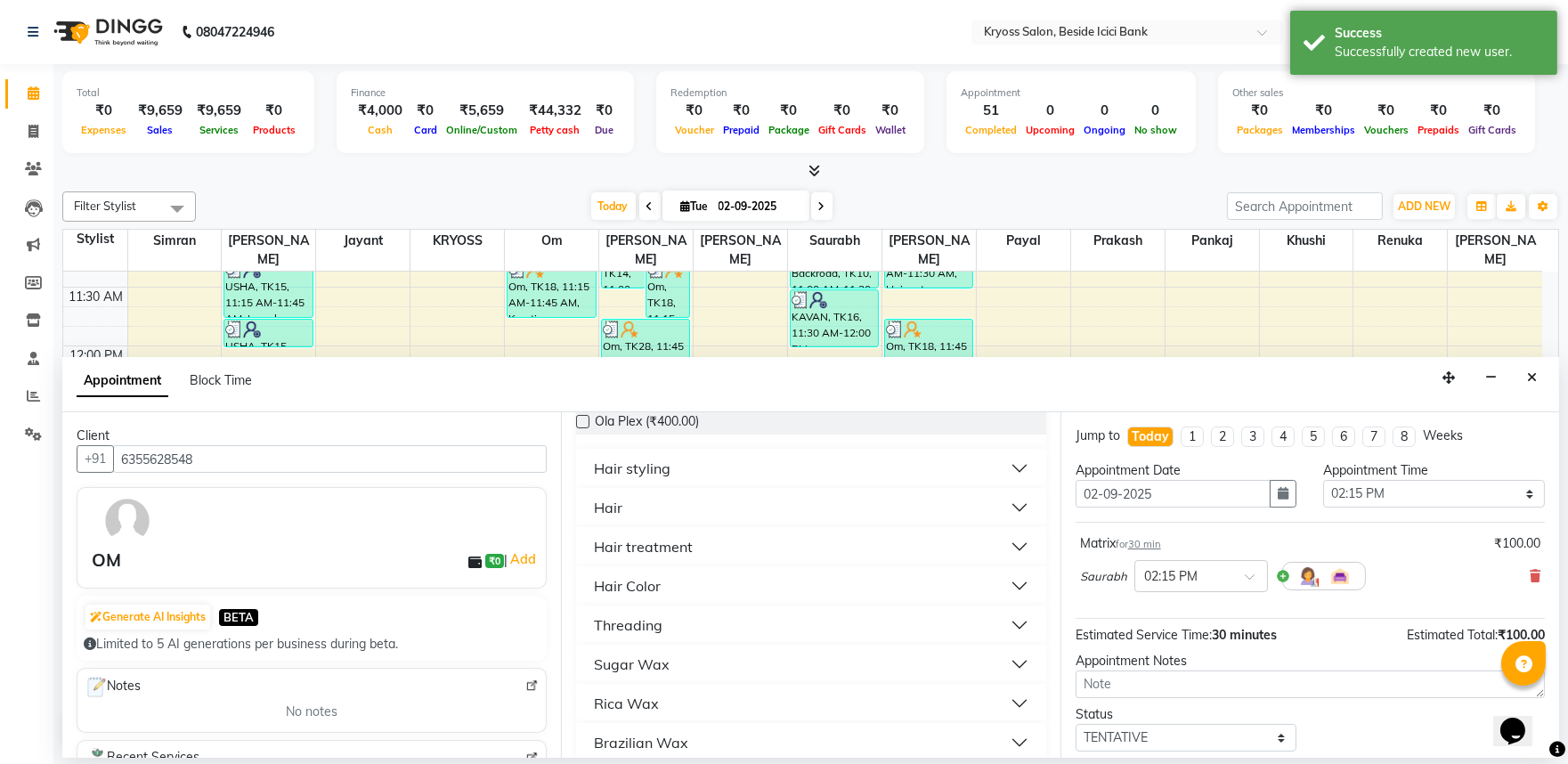
drag, startPoint x: 620, startPoint y: 548, endPoint x: 642, endPoint y: 565, distance: 27.8
click at [621, 519] on div "Hair" at bounding box center [608, 508] width 29 height 22
click at [660, 564] on span "[PERSON_NAME] (₹100.00)" at bounding box center [673, 553] width 156 height 22
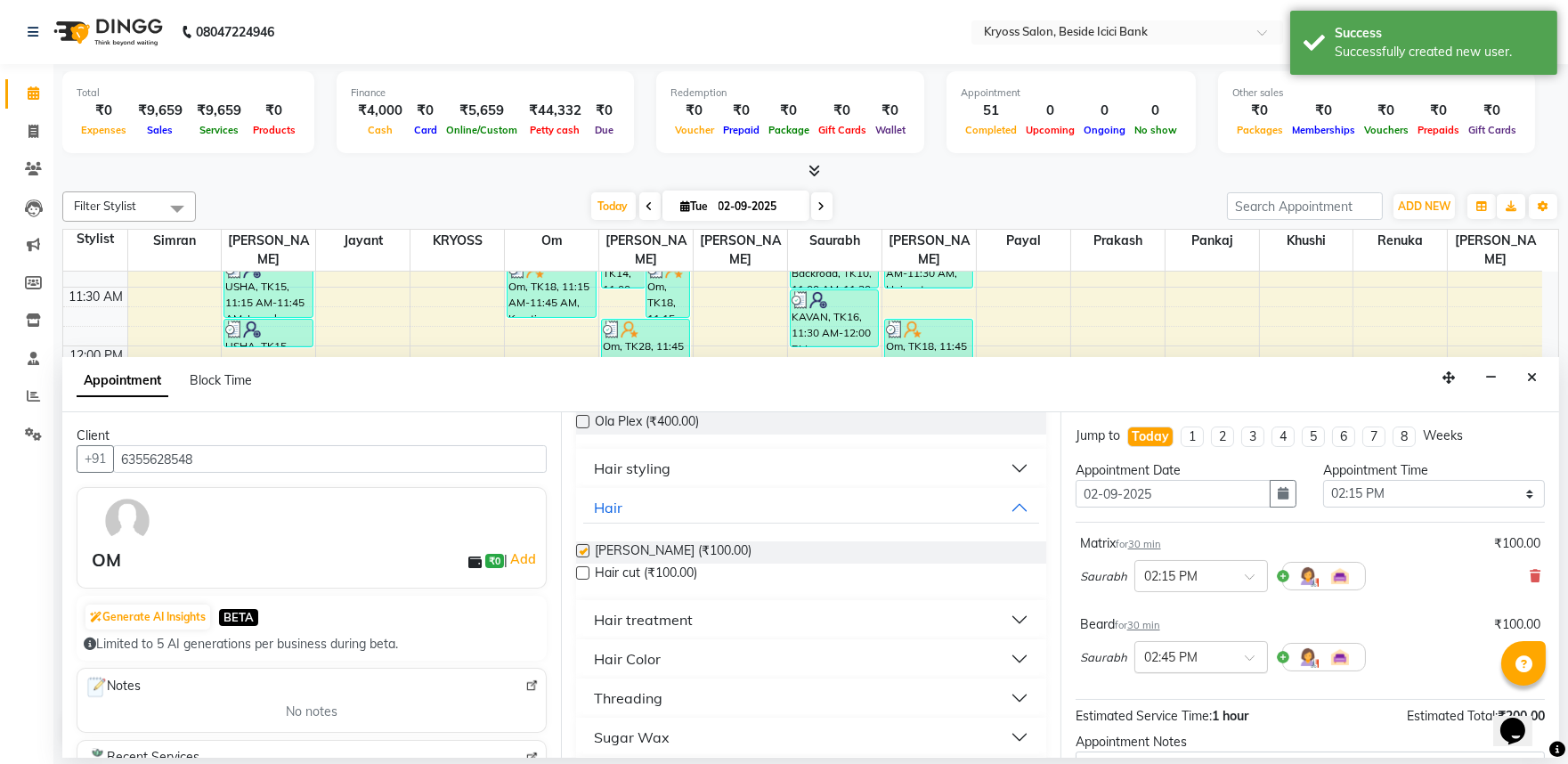
checkbox input "false"
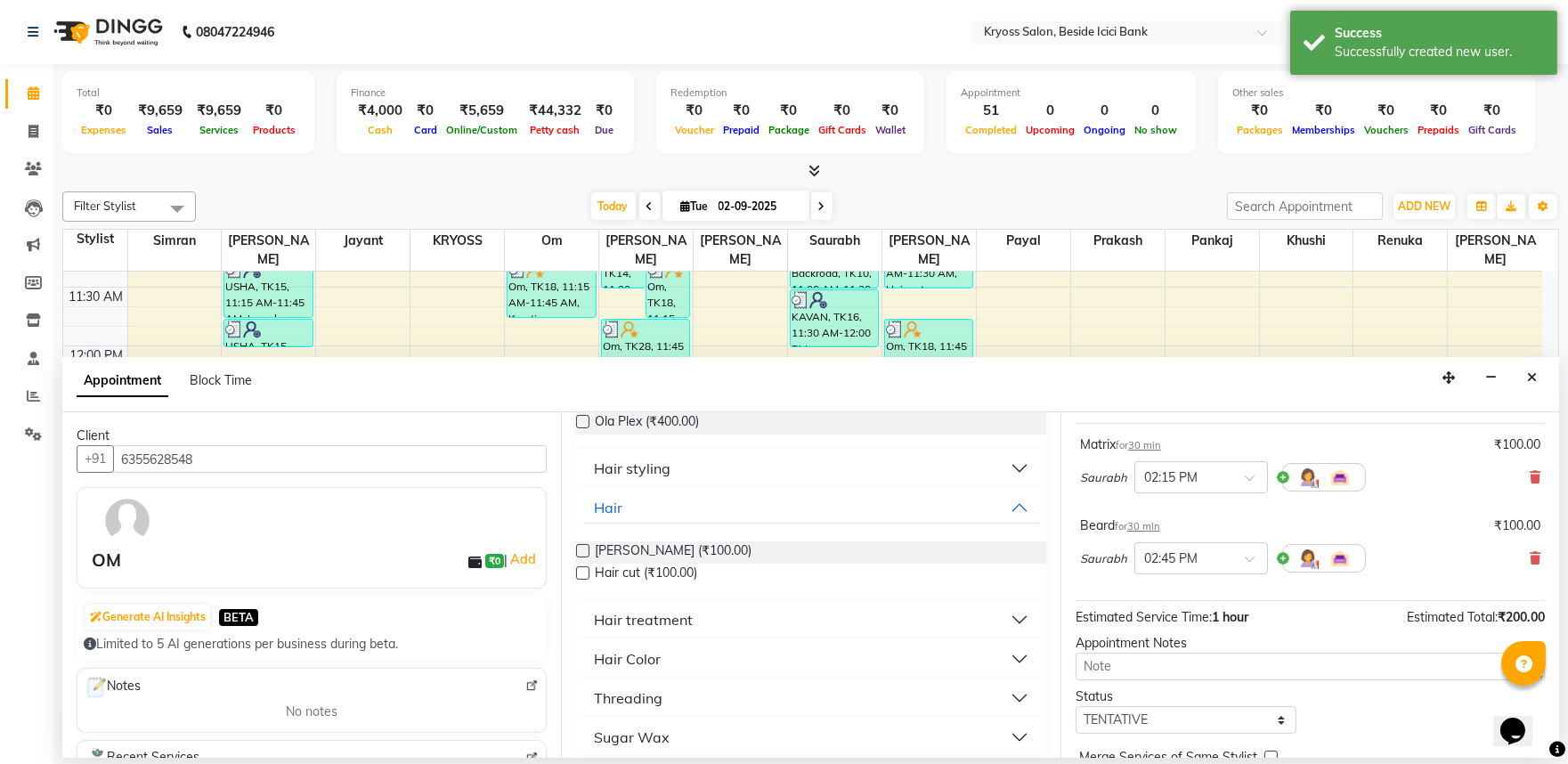
scroll to position [226, 0]
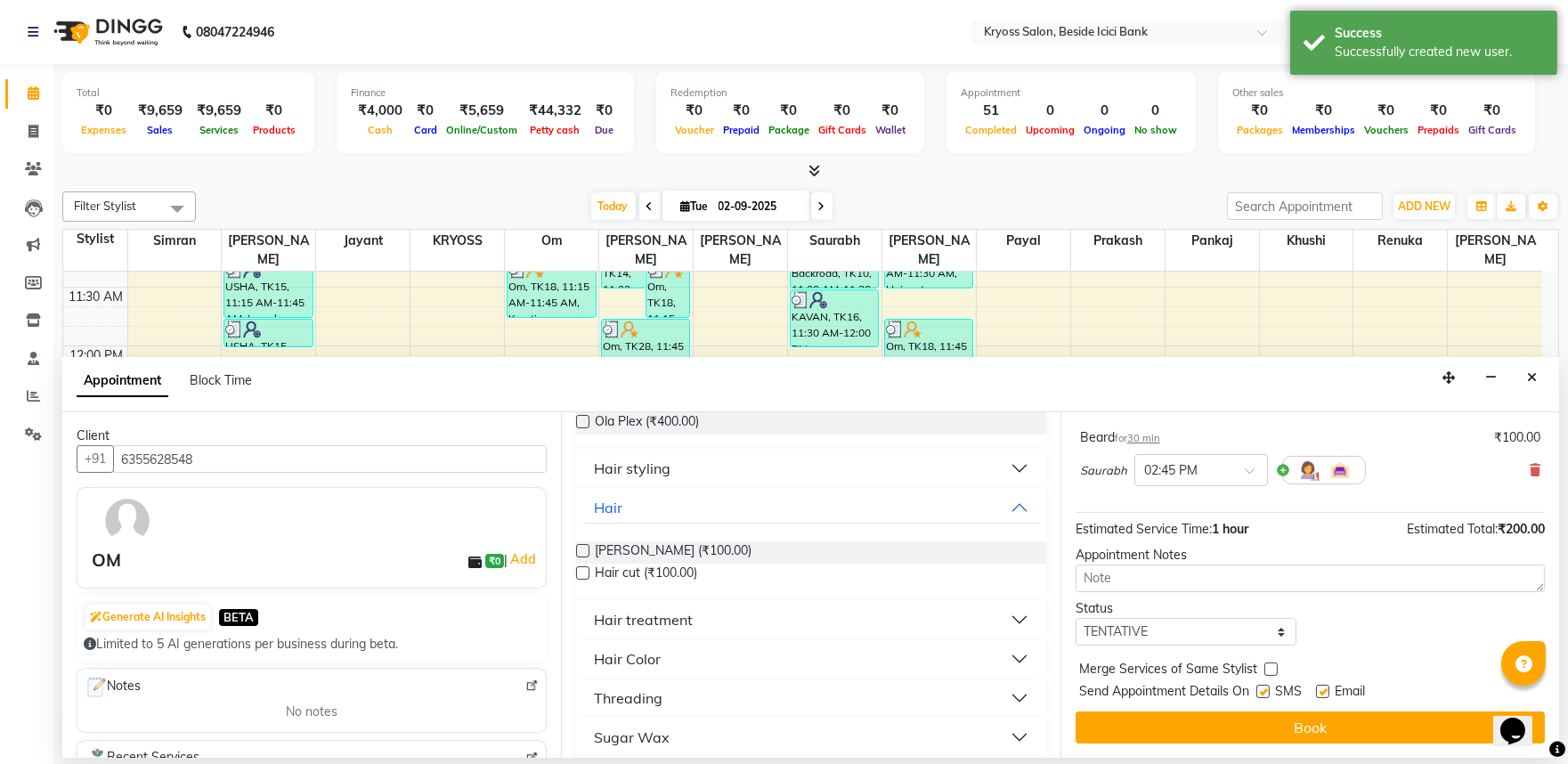
click at [1366, 714] on button "Book" at bounding box center [1310, 728] width 469 height 32
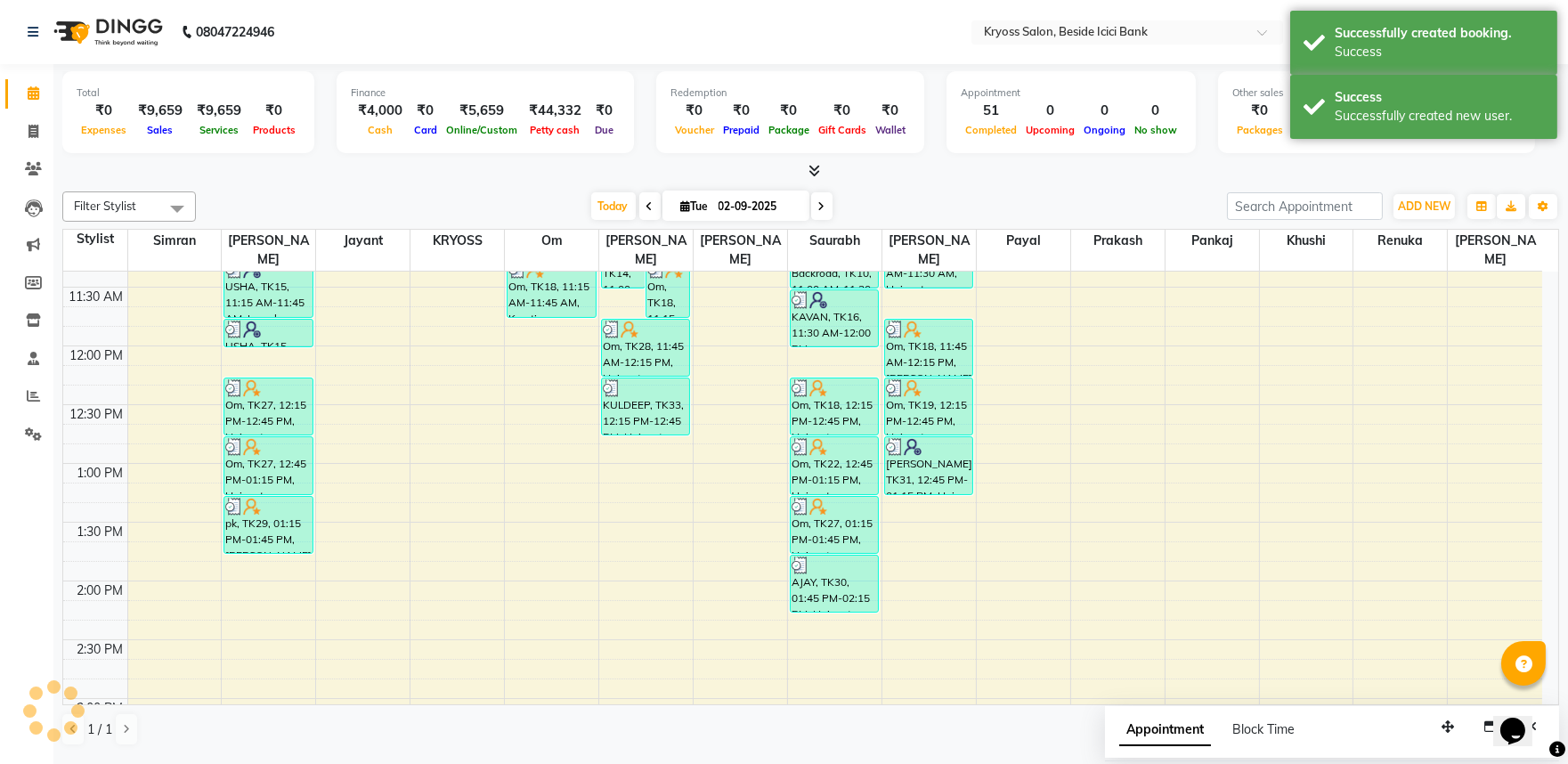
scroll to position [0, 0]
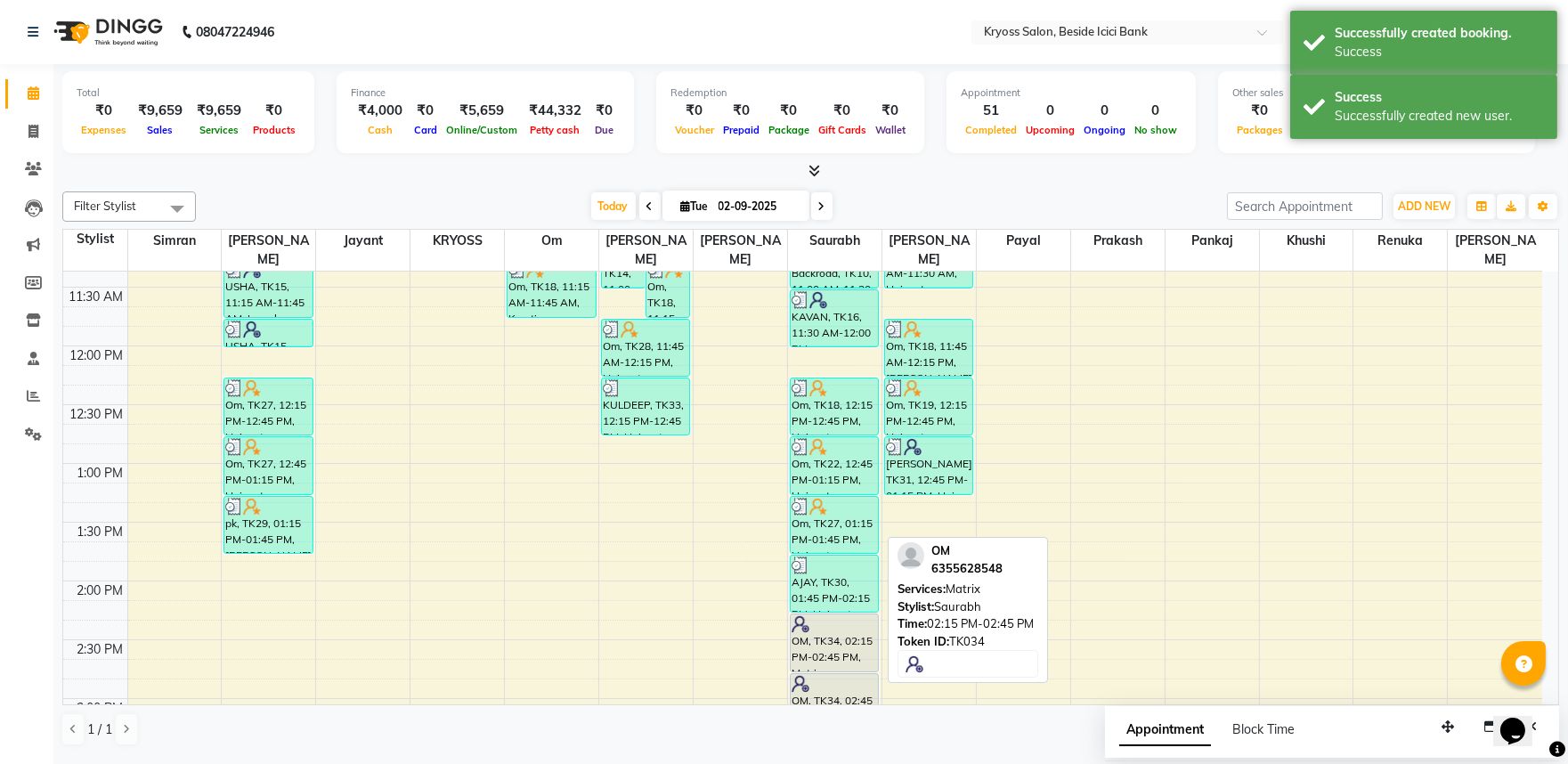
click at [847, 616] on div at bounding box center [834, 625] width 85 height 18
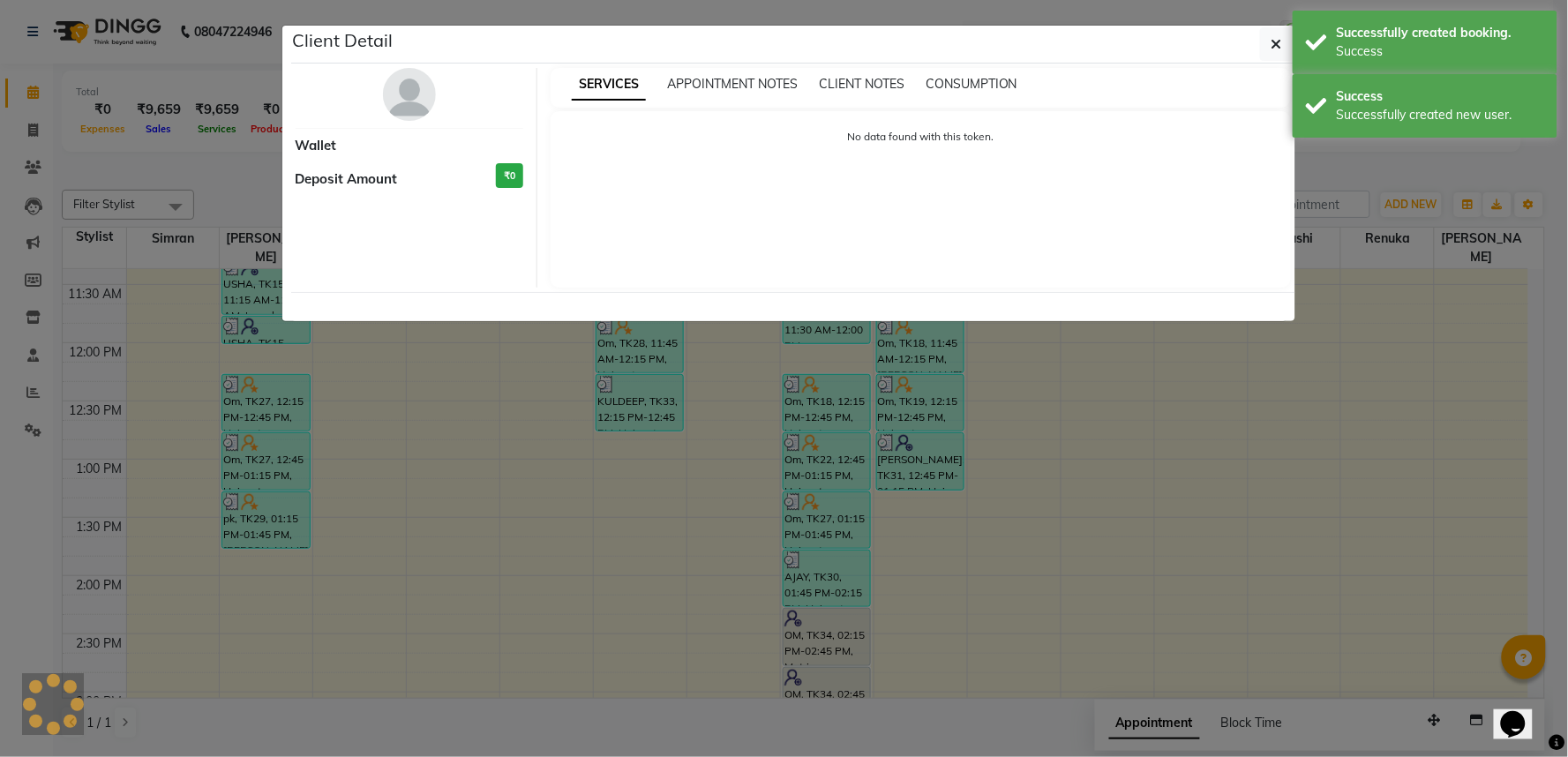
select select "7"
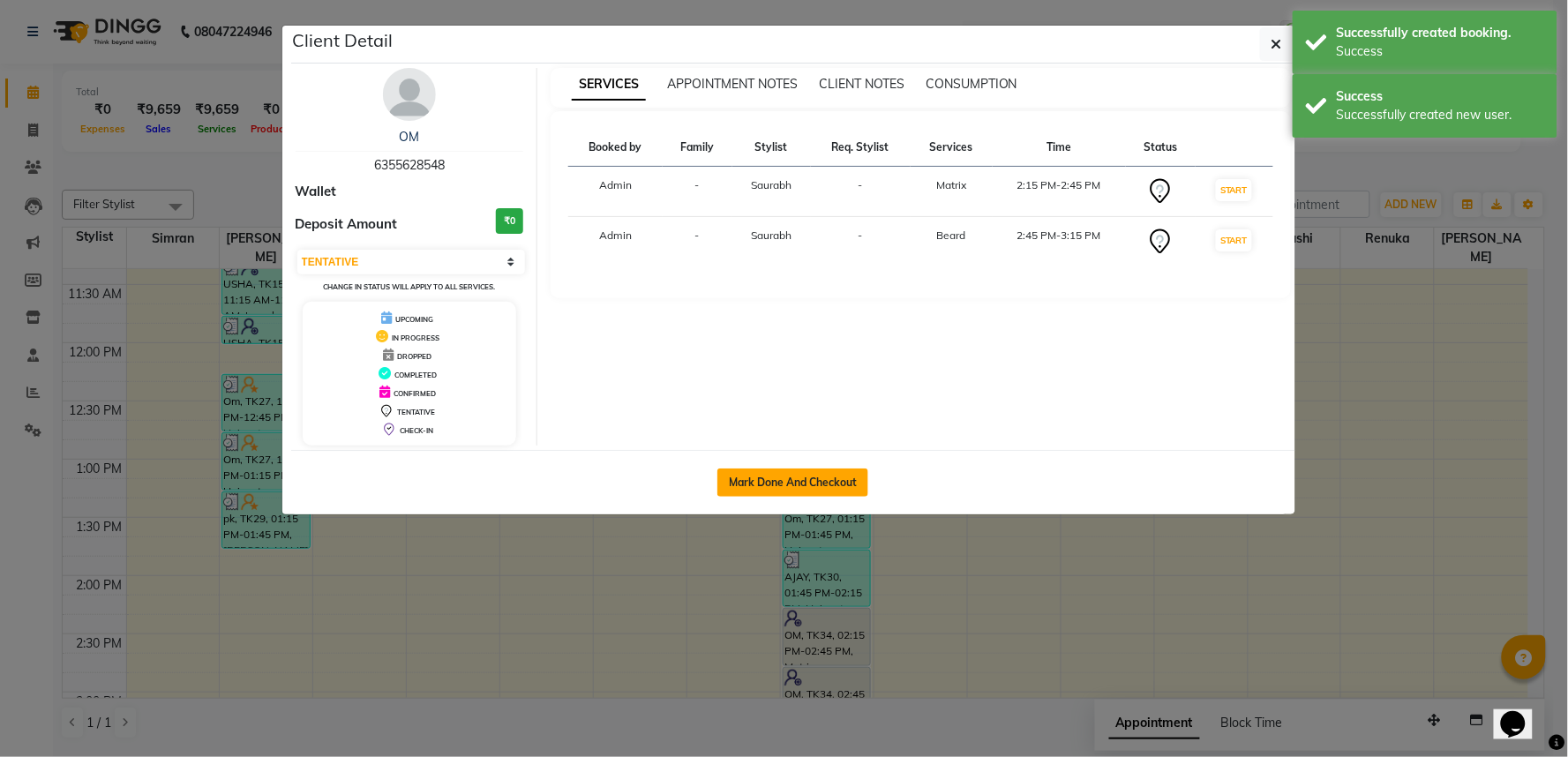
click at [816, 497] on button "Mark Done And Checkout" at bounding box center [792, 483] width 150 height 28
select select "5439"
select select "service"
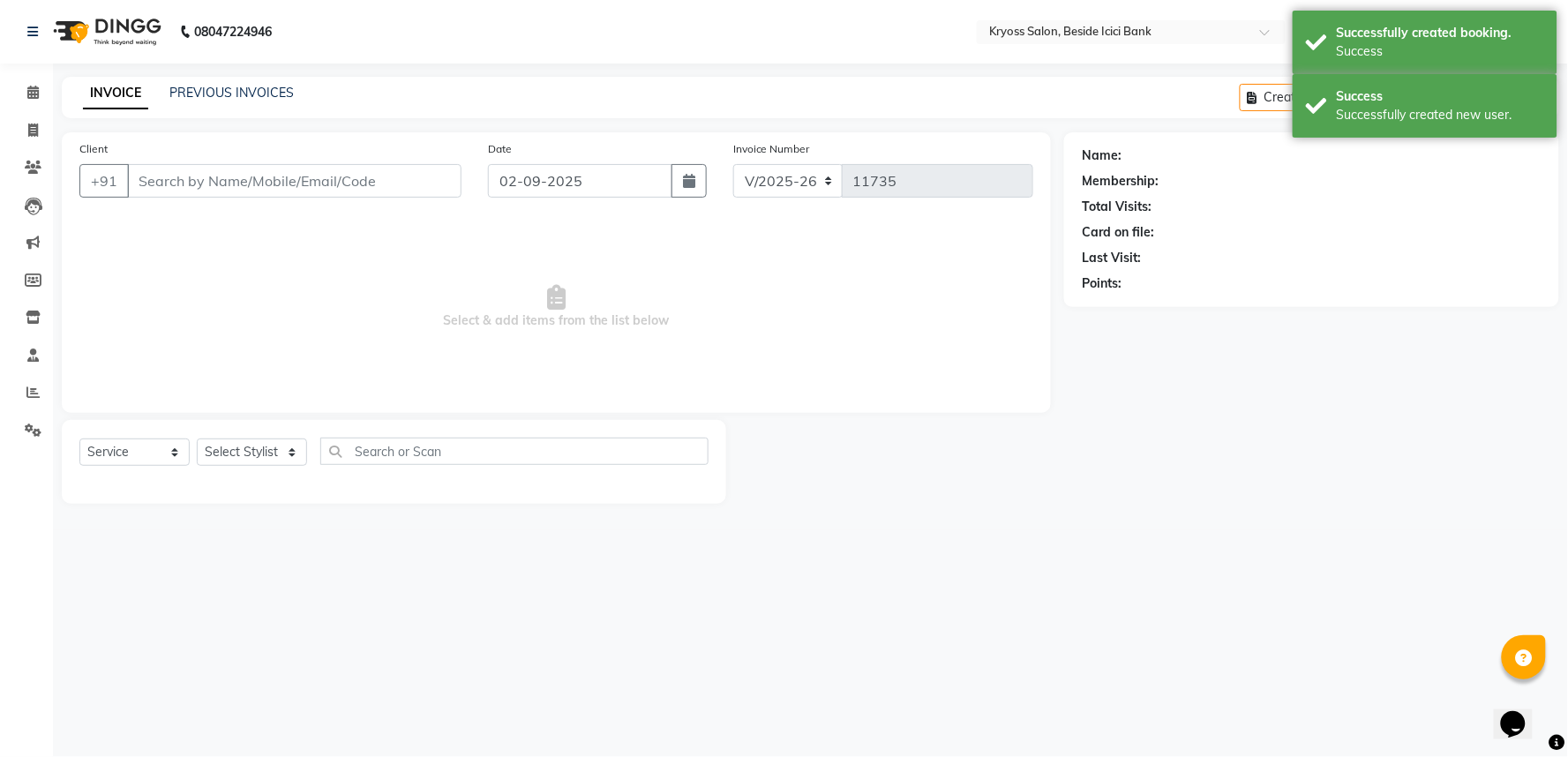
type input "6355628548"
select select "79205"
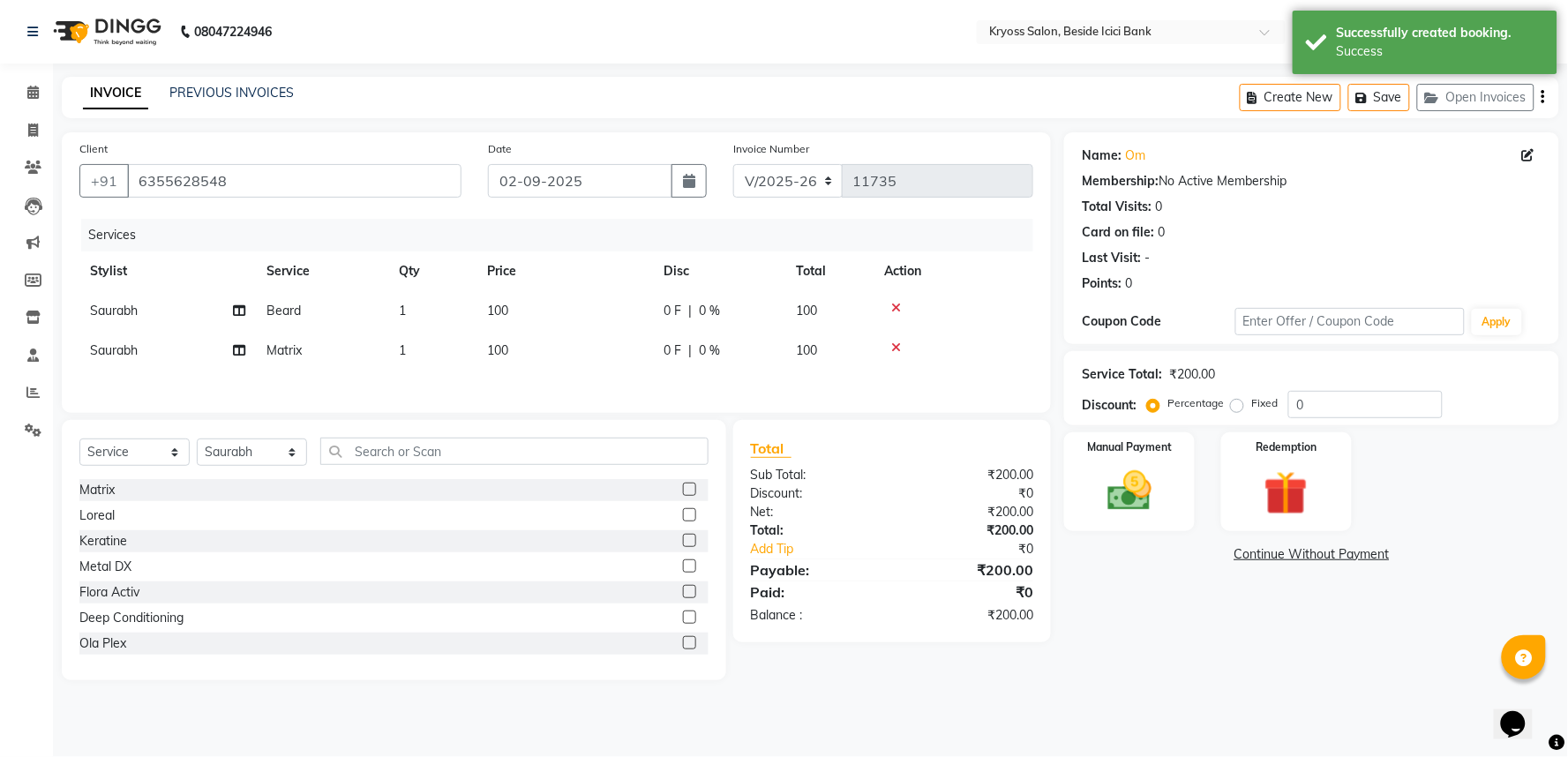
click at [1106, 517] on img at bounding box center [1130, 491] width 71 height 50
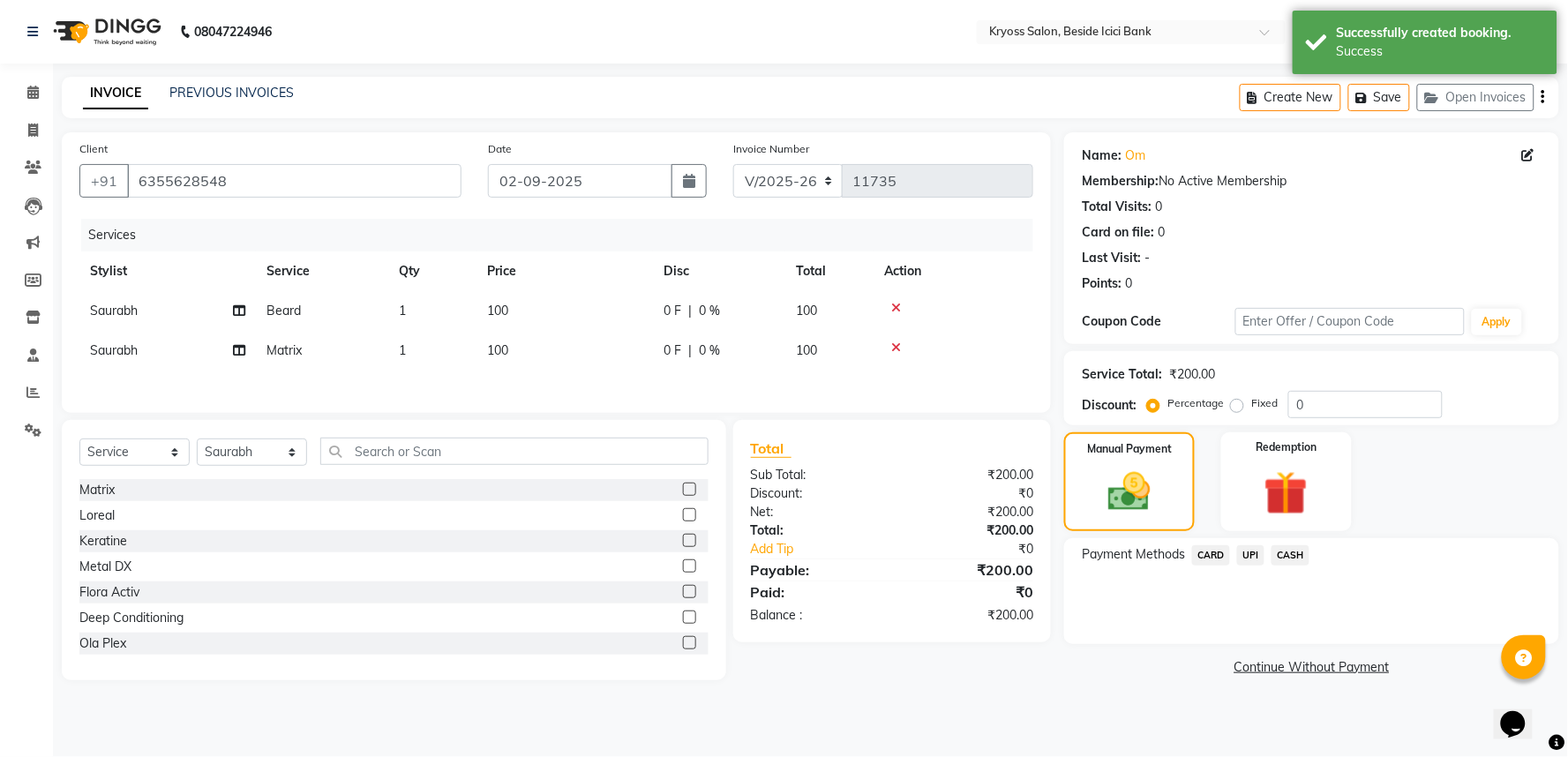
click at [1247, 566] on span "UPI" at bounding box center [1250, 555] width 28 height 20
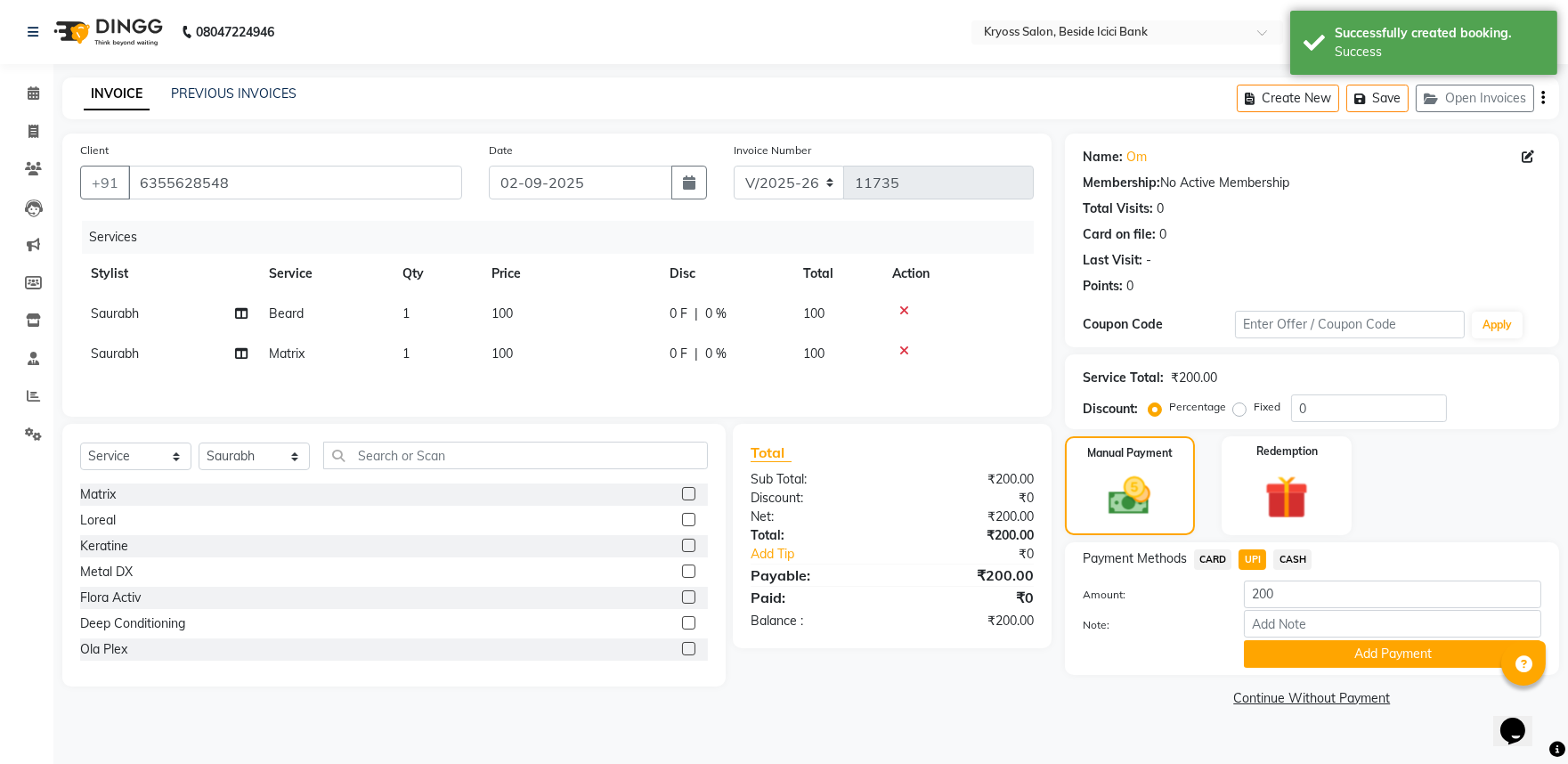
click at [1285, 668] on button "Add Payment" at bounding box center [1393, 654] width 297 height 28
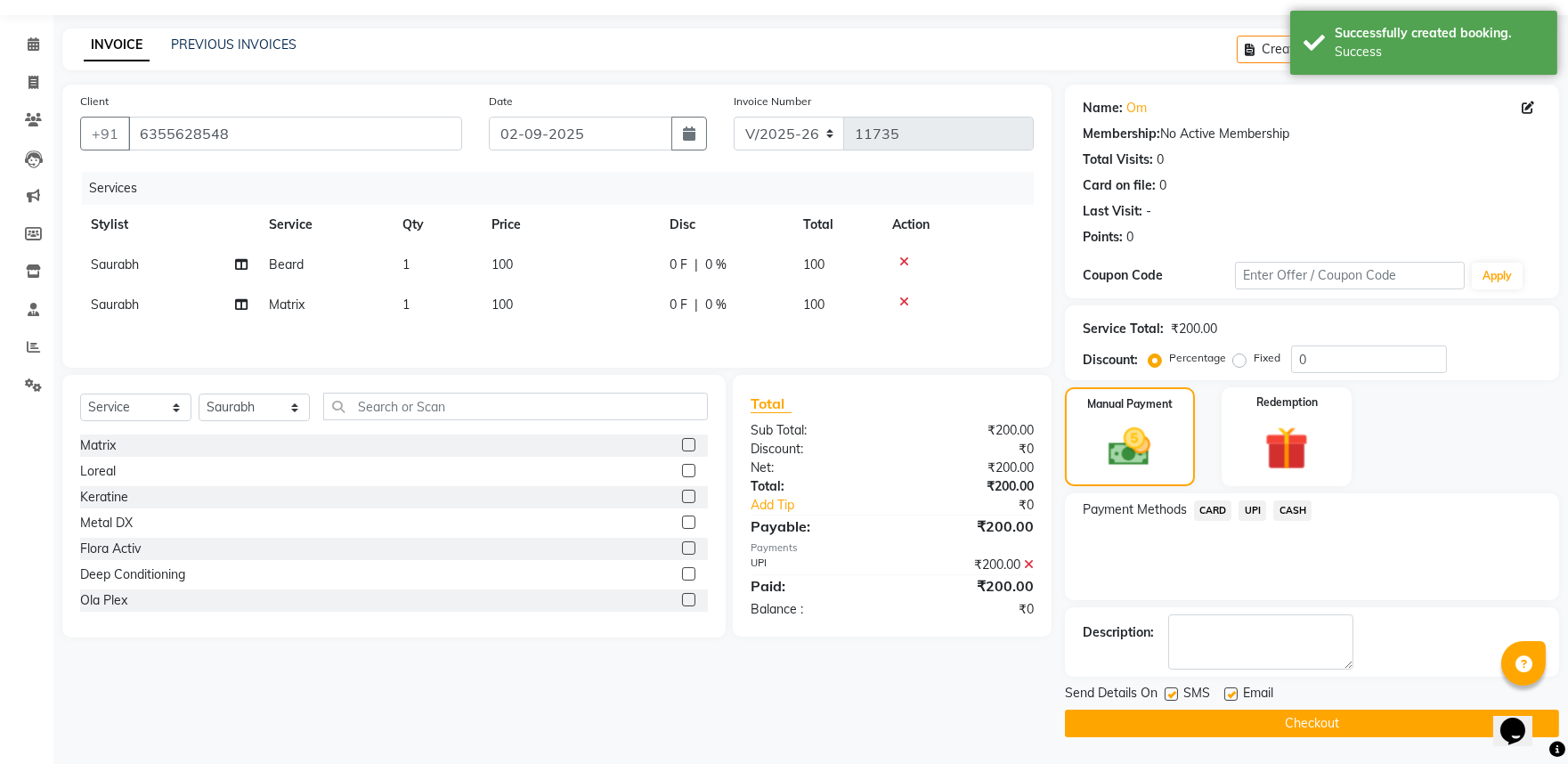
scroll to position [92, 0]
click at [1337, 718] on button "Checkout" at bounding box center [1312, 724] width 494 height 28
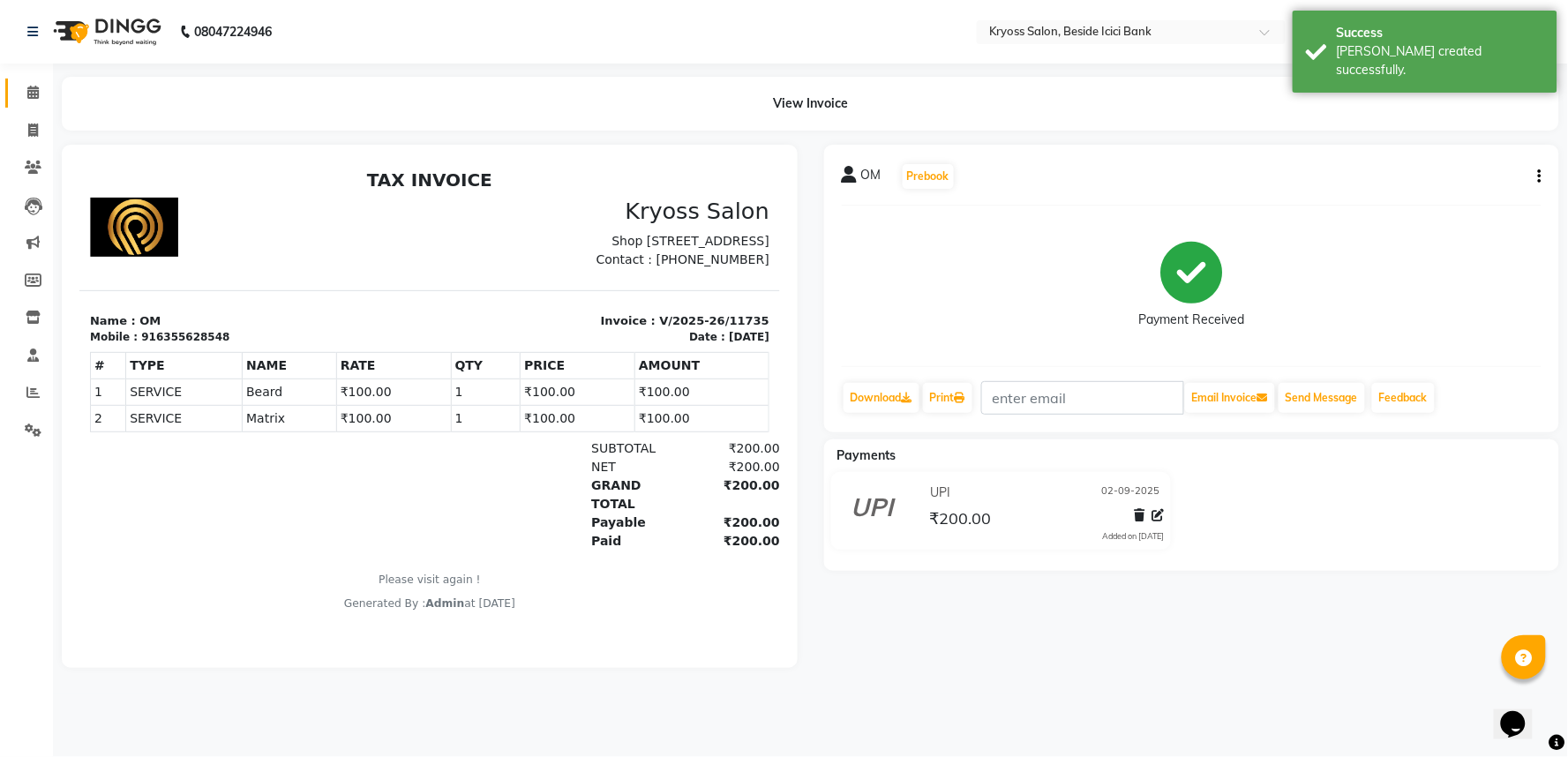
click at [22, 79] on link "Calendar" at bounding box center [27, 93] width 43 height 29
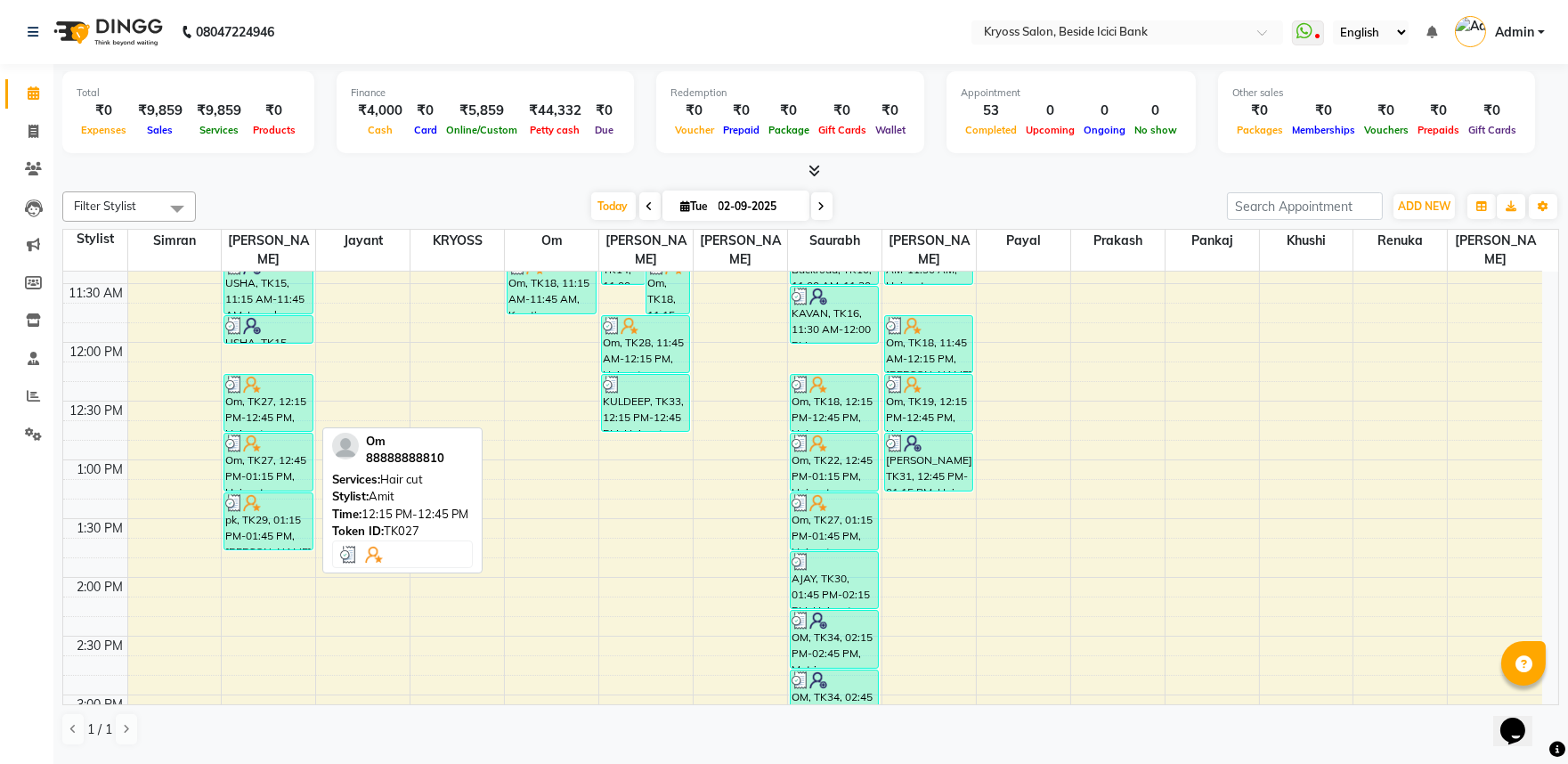
scroll to position [494, 0]
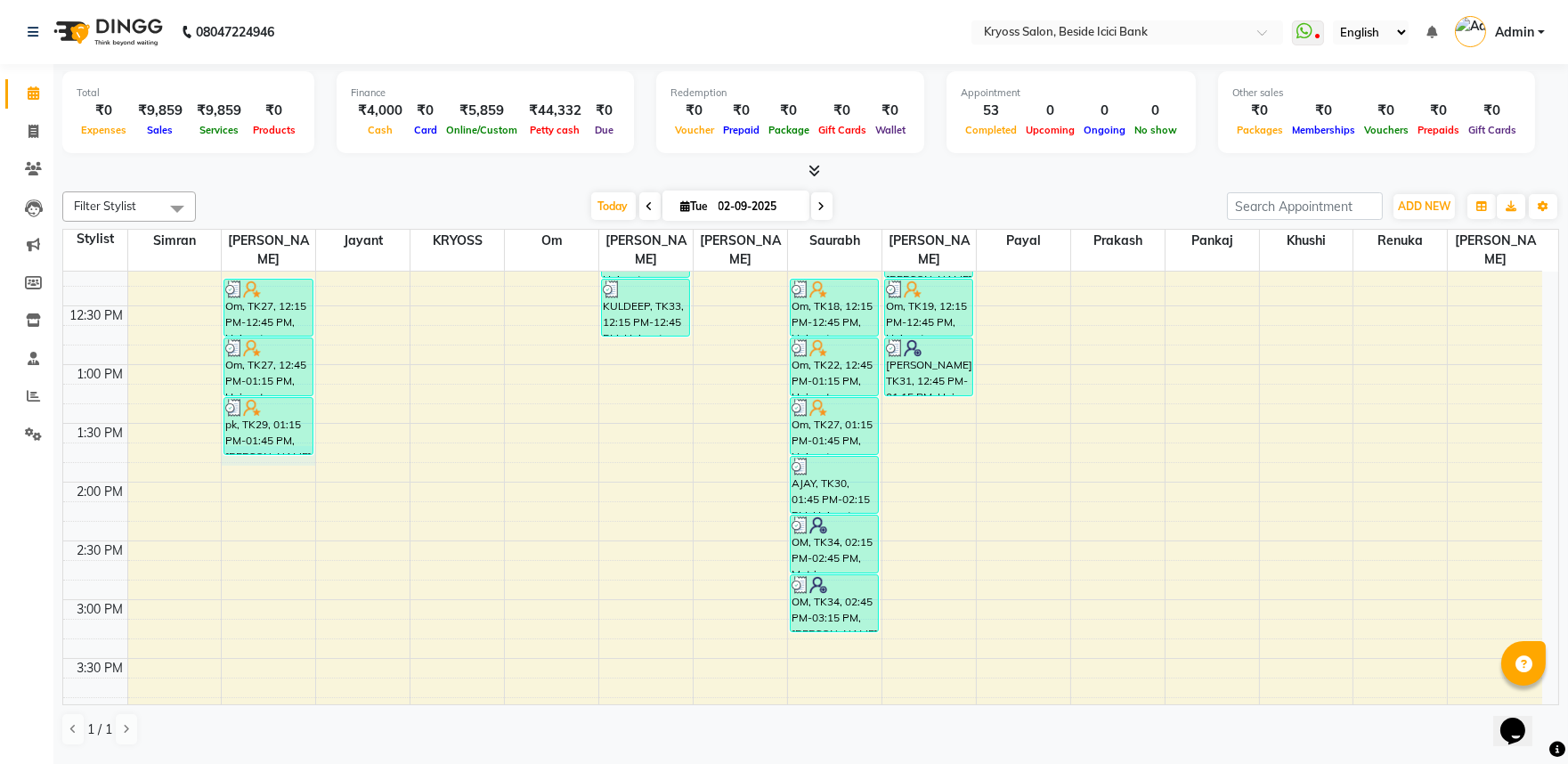
click at [281, 455] on div "8:00 AM 8:30 AM 9:00 AM 9:30 AM 10:00 AM 10:30 AM 11:00 AM 11:30 AM 12:00 PM 12…" at bounding box center [802, 541] width 1479 height 1528
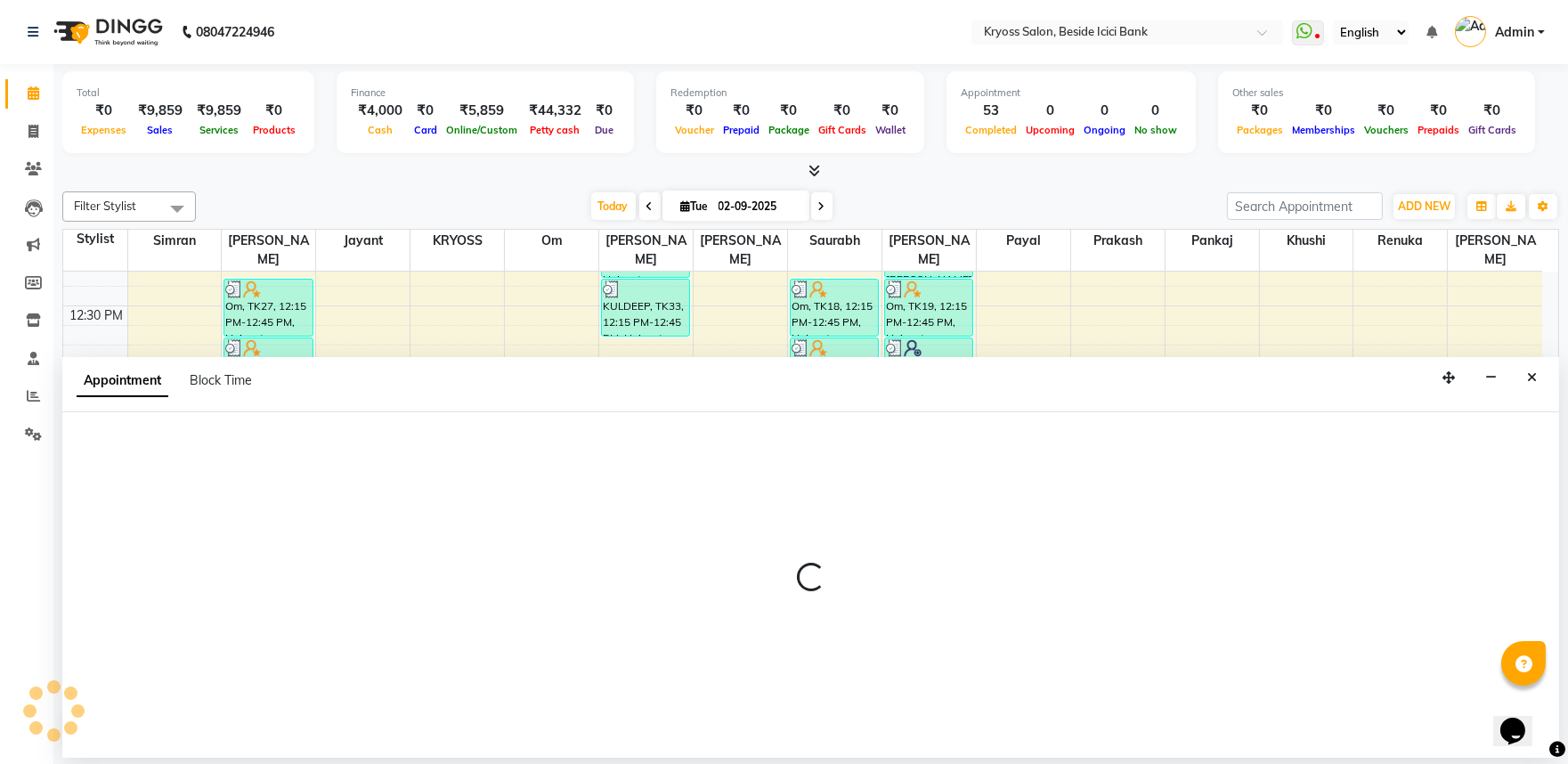
scroll to position [4, 0]
select select "52359"
select select "tentative"
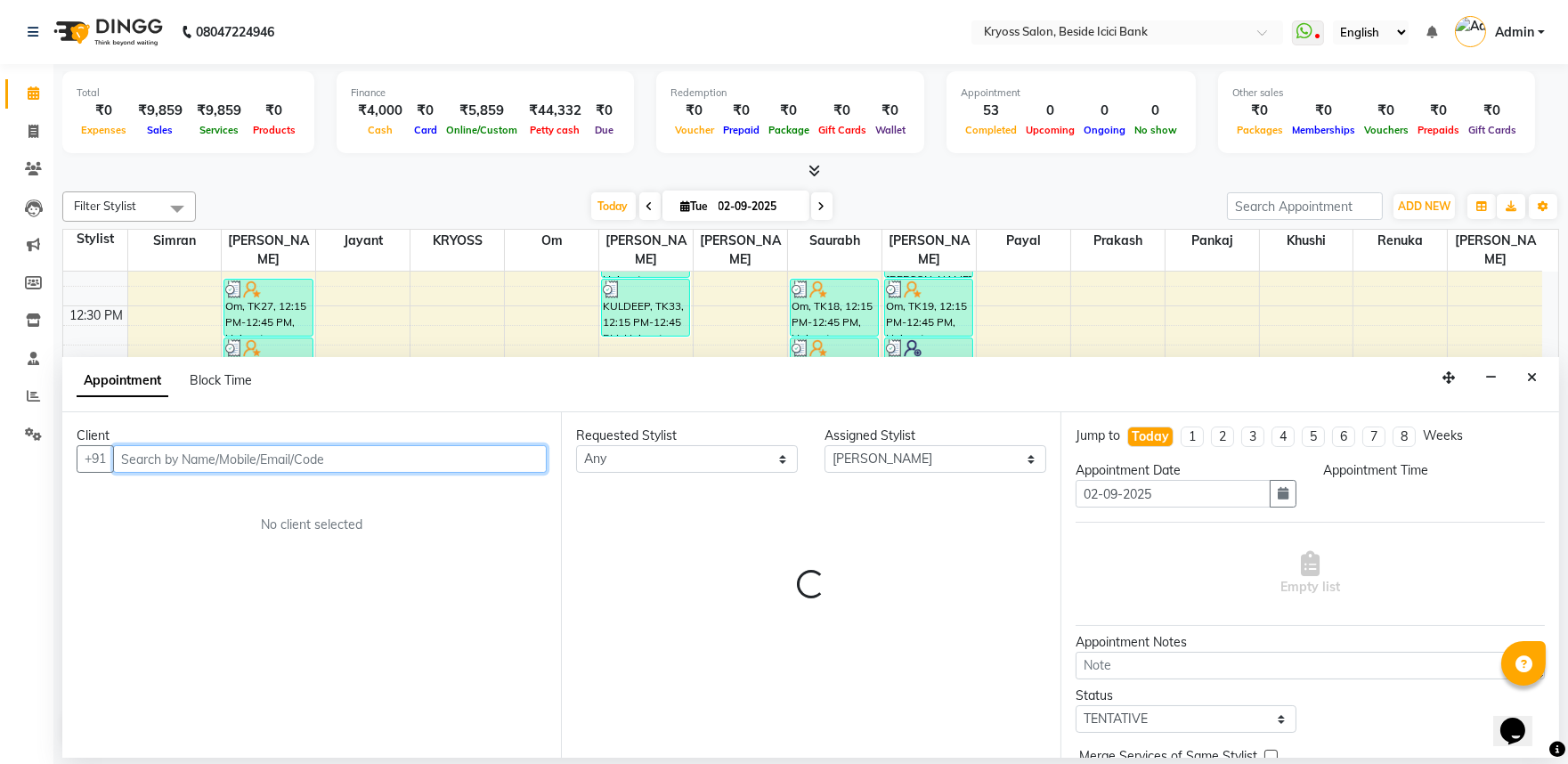
select select "825"
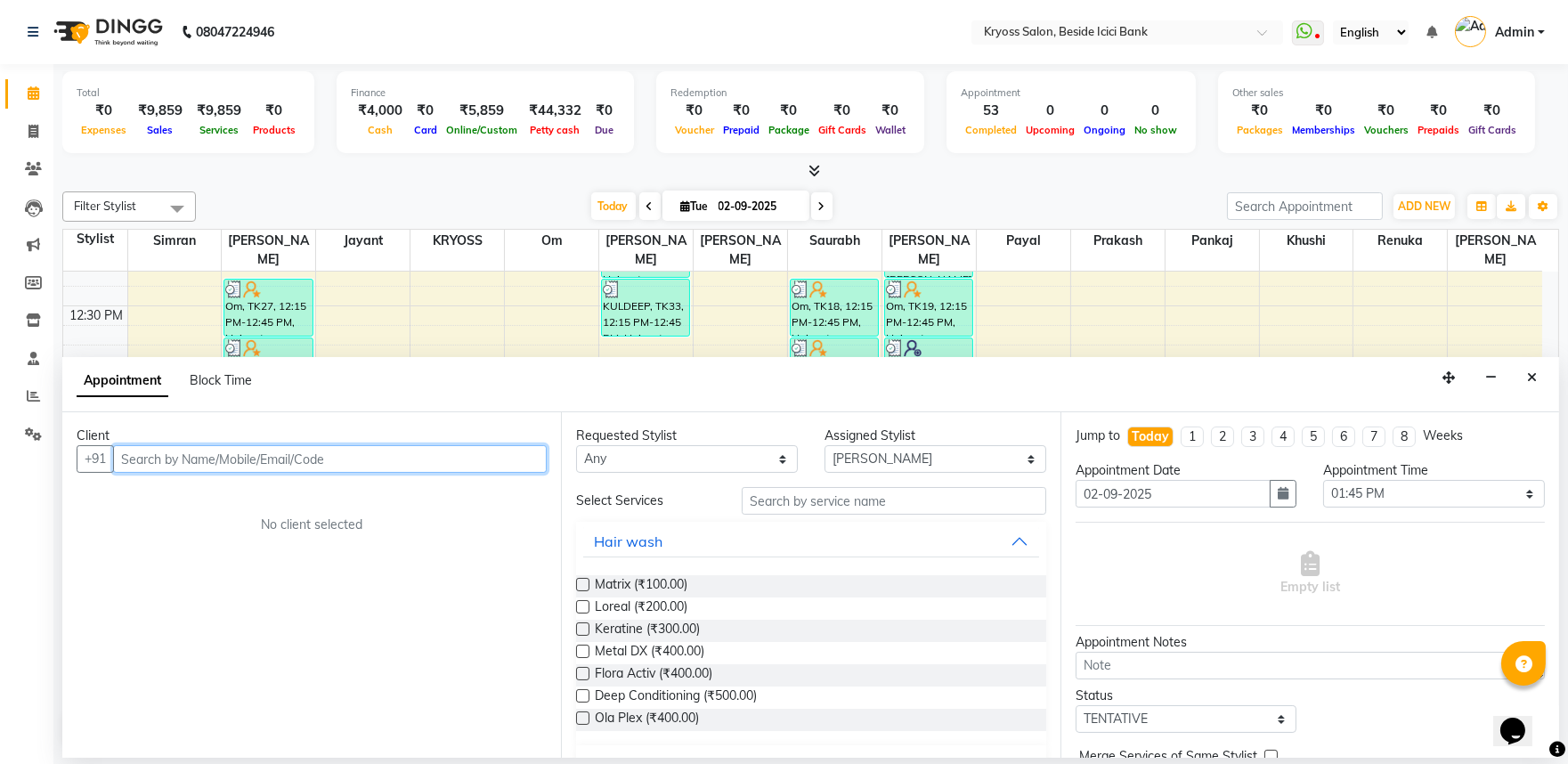
click at [319, 466] on input "text" at bounding box center [330, 459] width 434 height 28
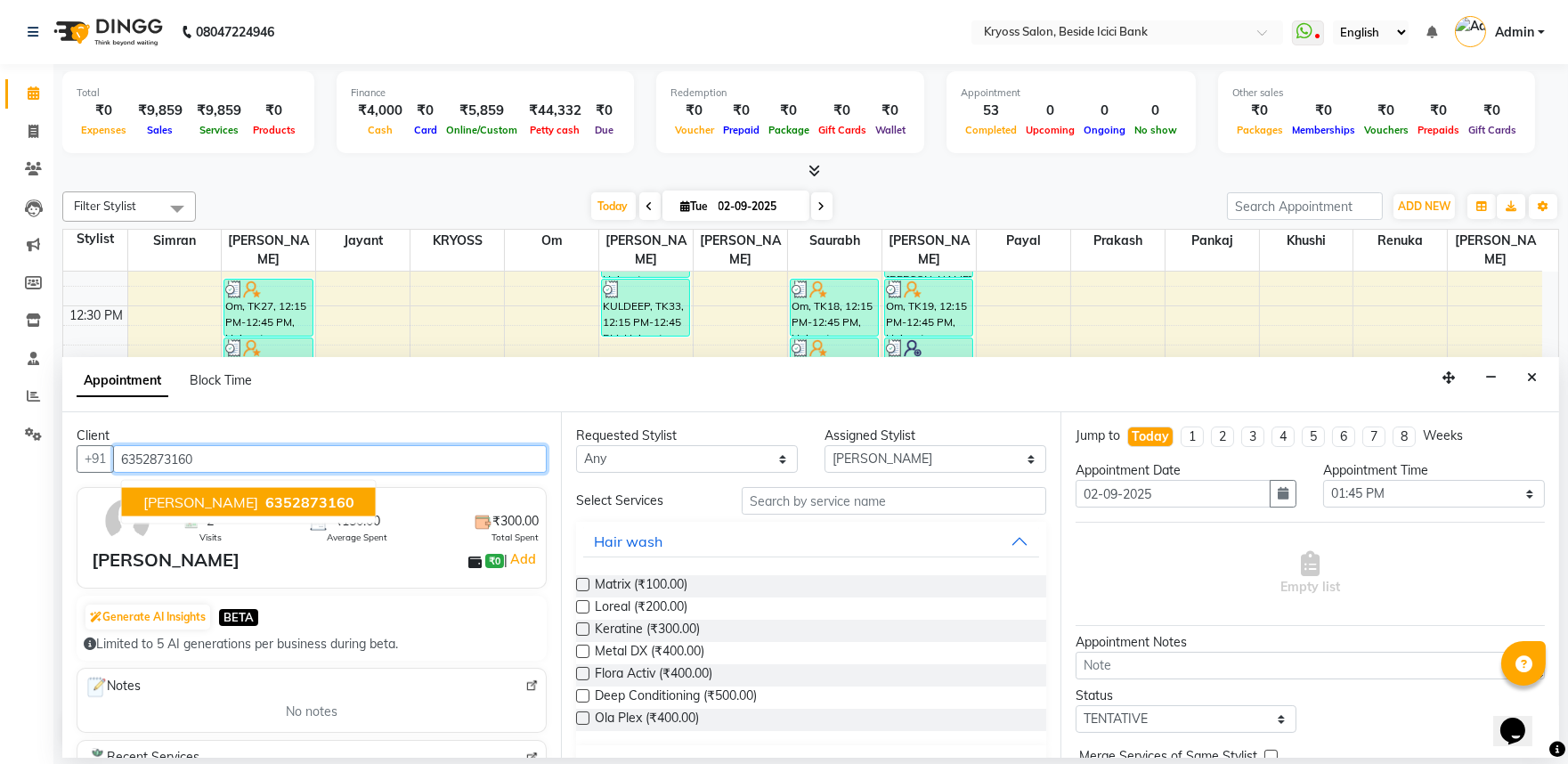
click at [265, 511] on span "6352873160" at bounding box center [309, 502] width 89 height 18
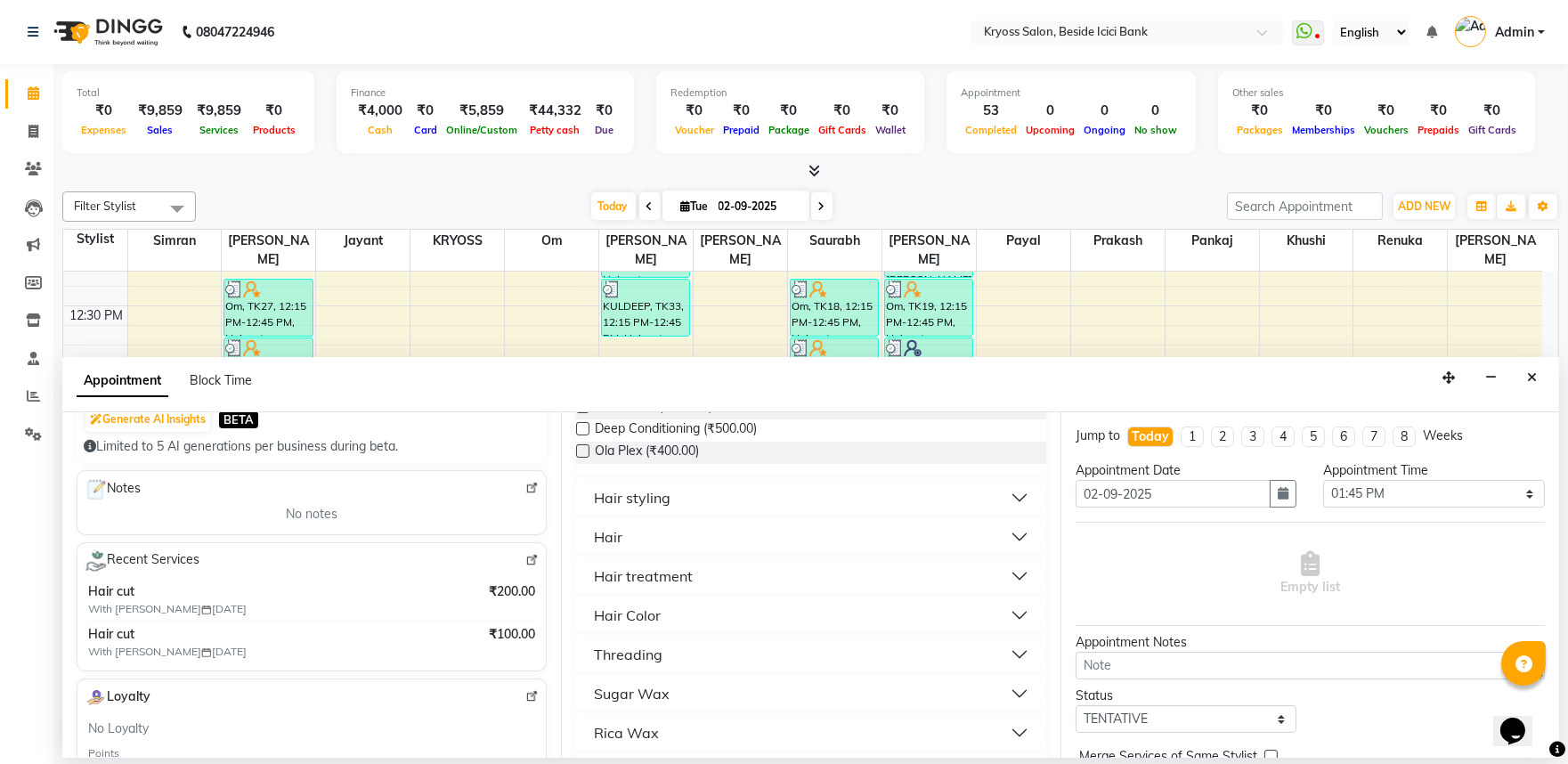
scroll to position [297, 0]
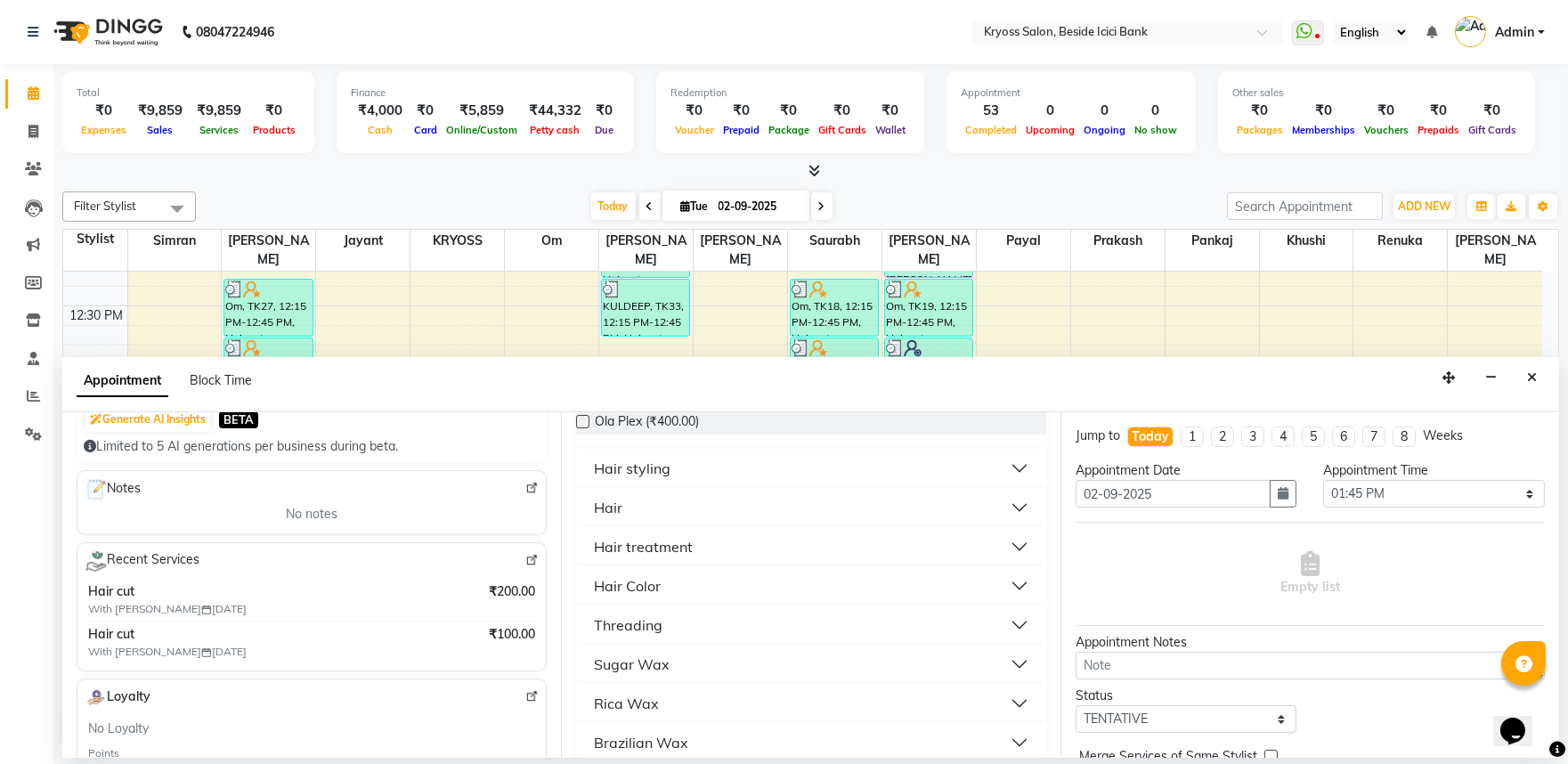
type input "6352873160"
click at [616, 519] on div "Hair" at bounding box center [608, 508] width 29 height 22
drag, startPoint x: 616, startPoint y: 559, endPoint x: 627, endPoint y: 617, distance: 59.0
click at [625, 564] on span "[PERSON_NAME] (₹100.00)" at bounding box center [673, 553] width 156 height 22
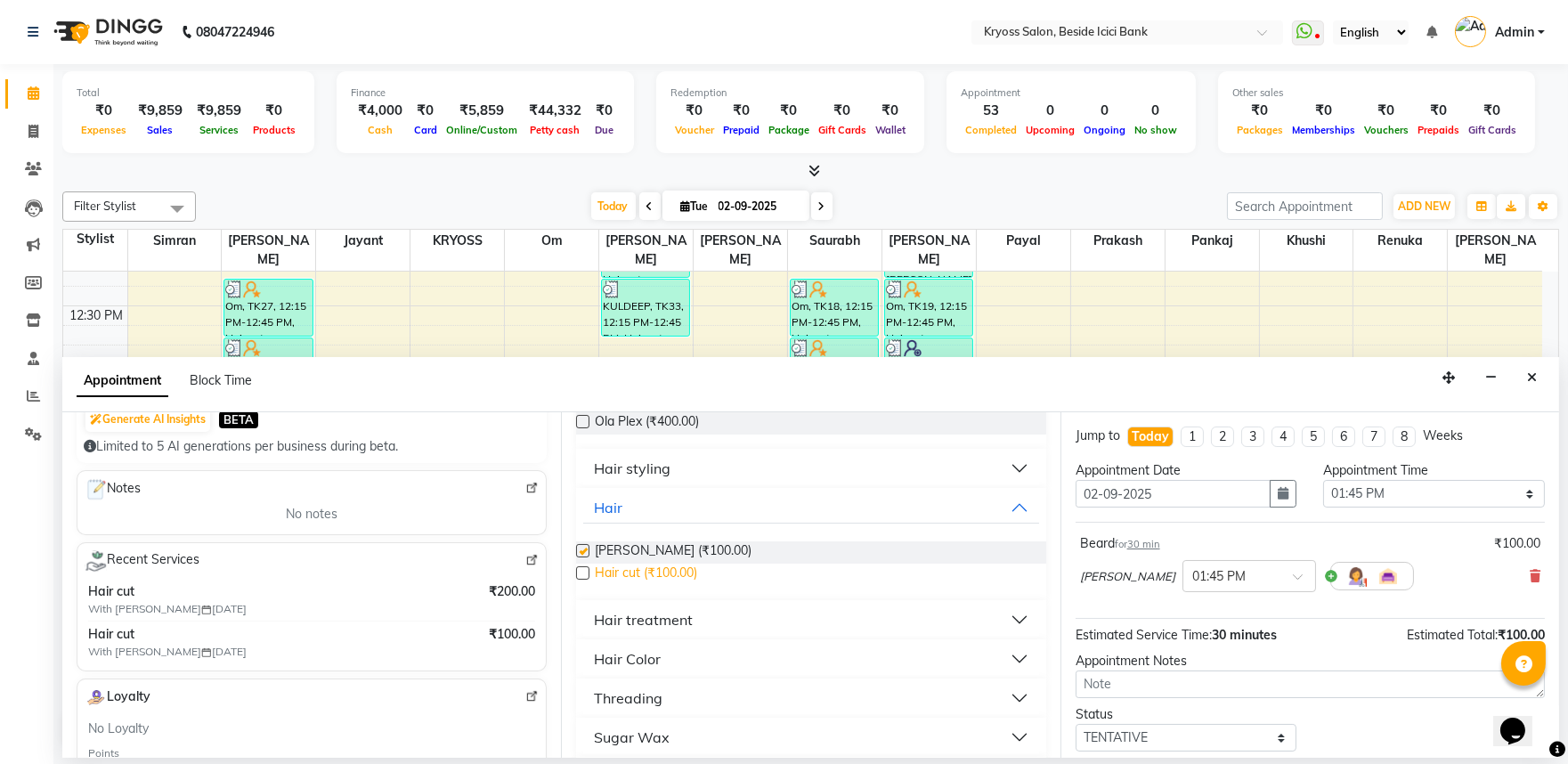
checkbox input "false"
click at [629, 586] on span "Hair cut (₹100.00)" at bounding box center [646, 574] width 102 height 22
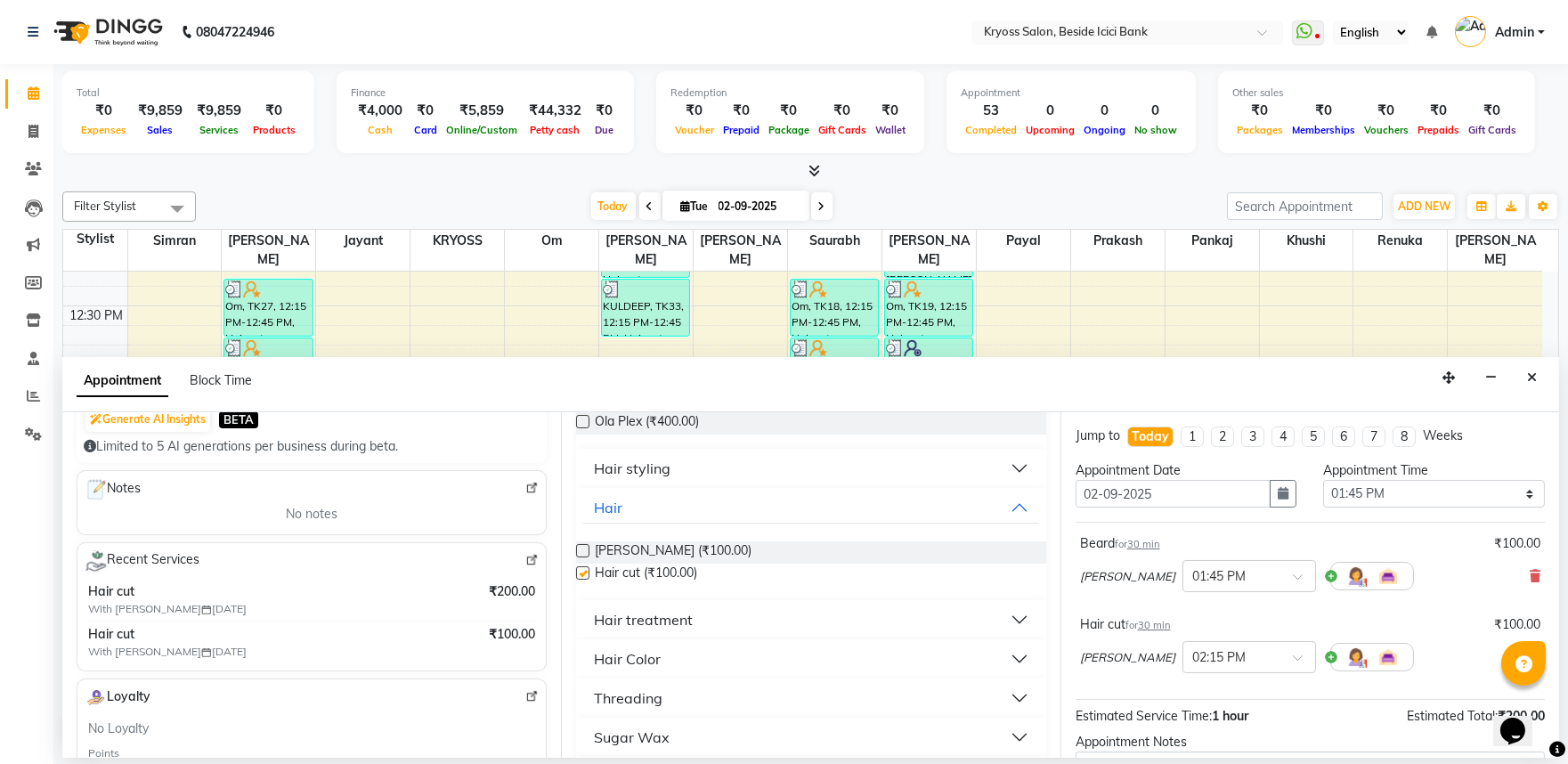
checkbox input "false"
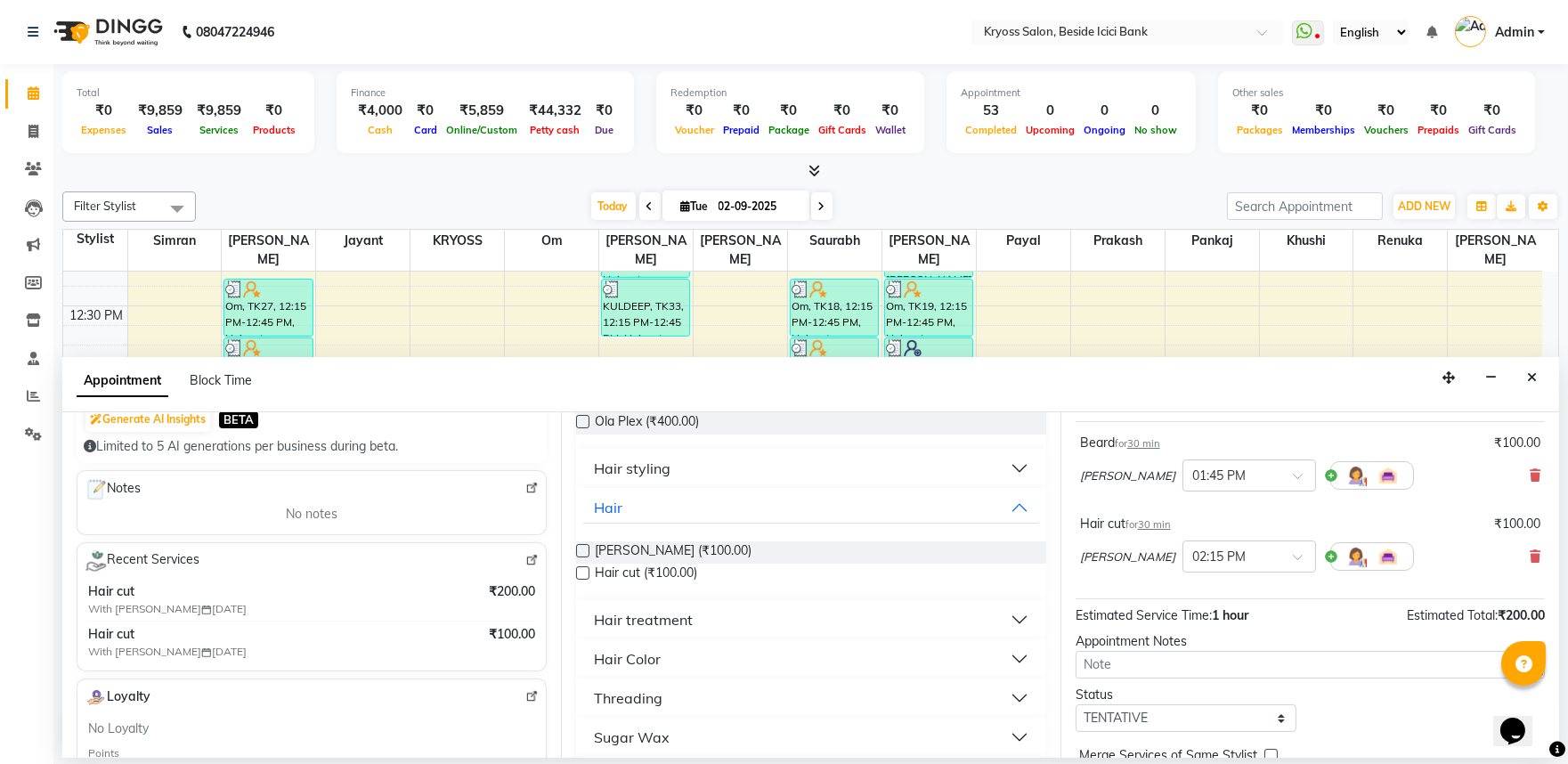
scroll to position [226, 0]
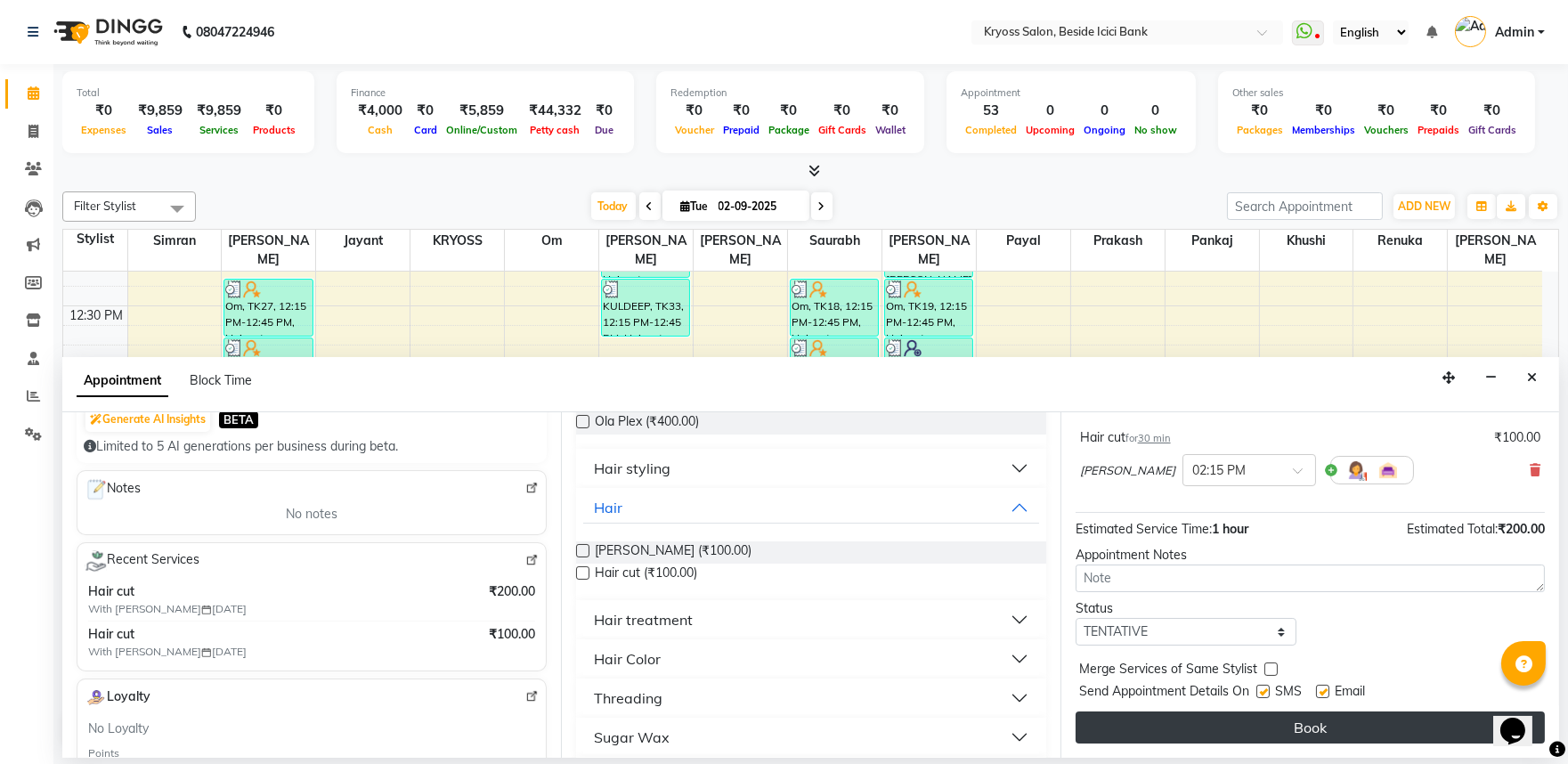
click at [1342, 737] on button "Book" at bounding box center [1310, 728] width 469 height 32
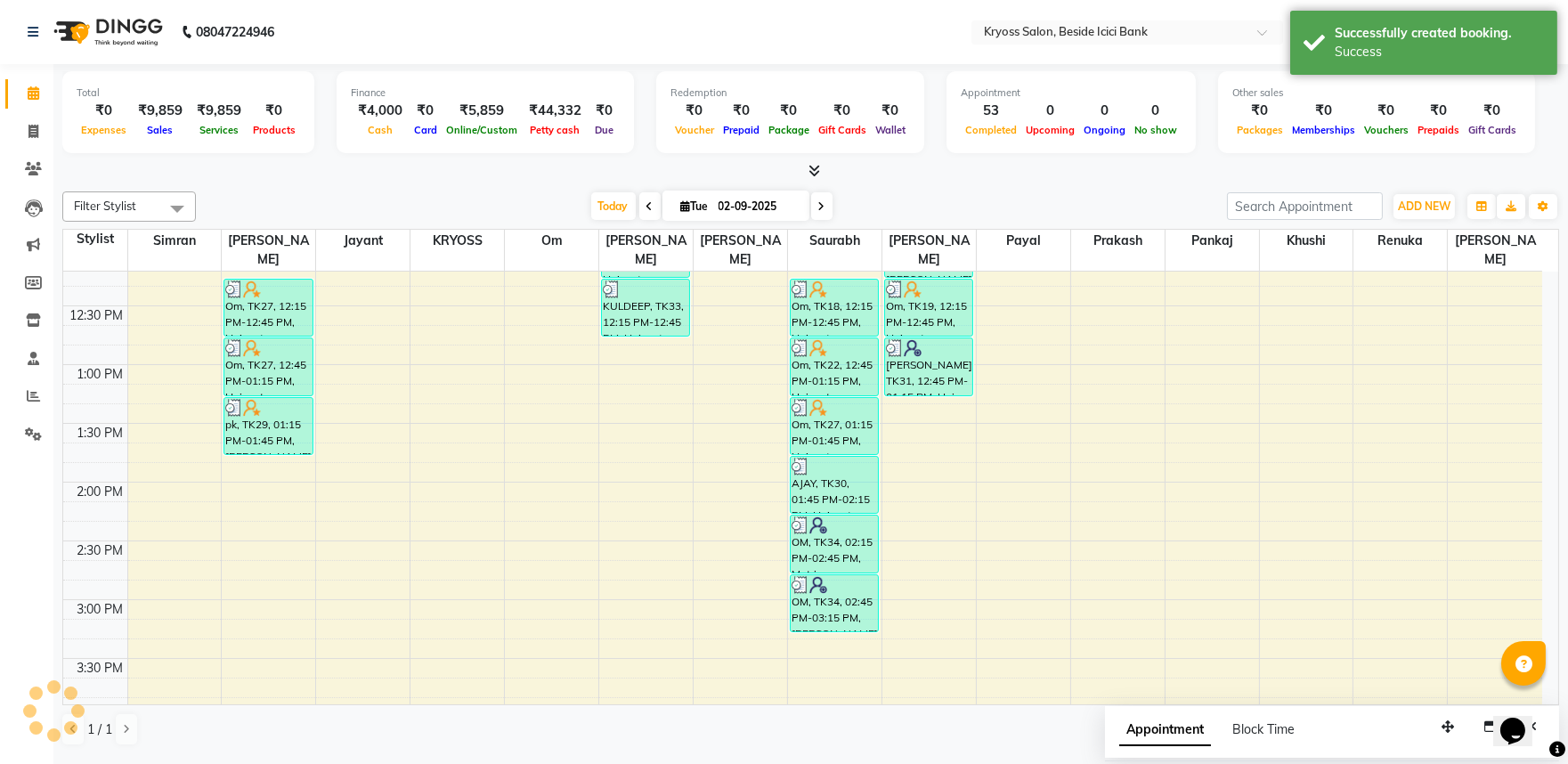
scroll to position [0, 0]
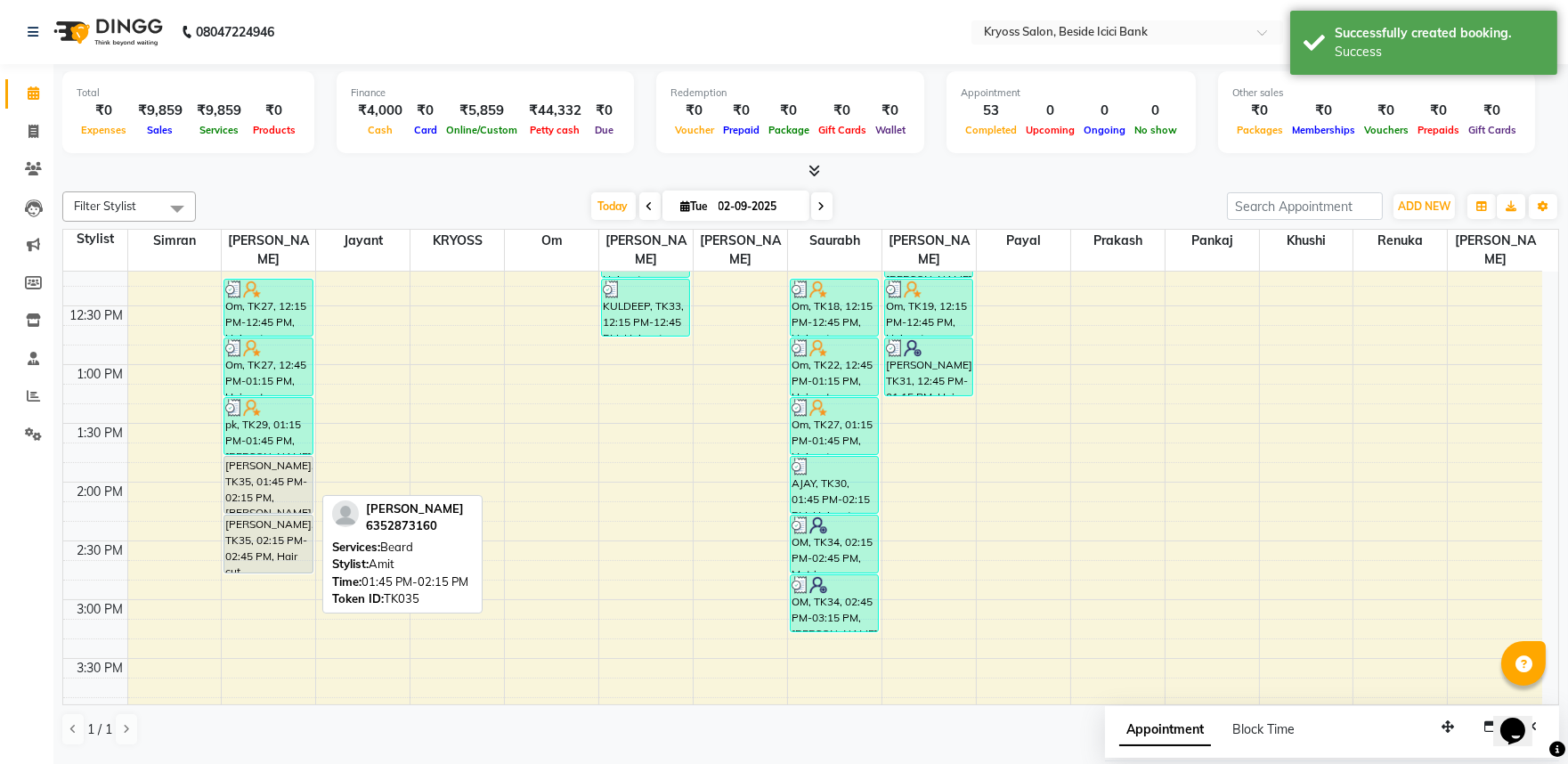
click at [290, 476] on div "[PERSON_NAME], TK35, 01:45 PM-02:15 PM, [PERSON_NAME]" at bounding box center [268, 484] width 87 height 56
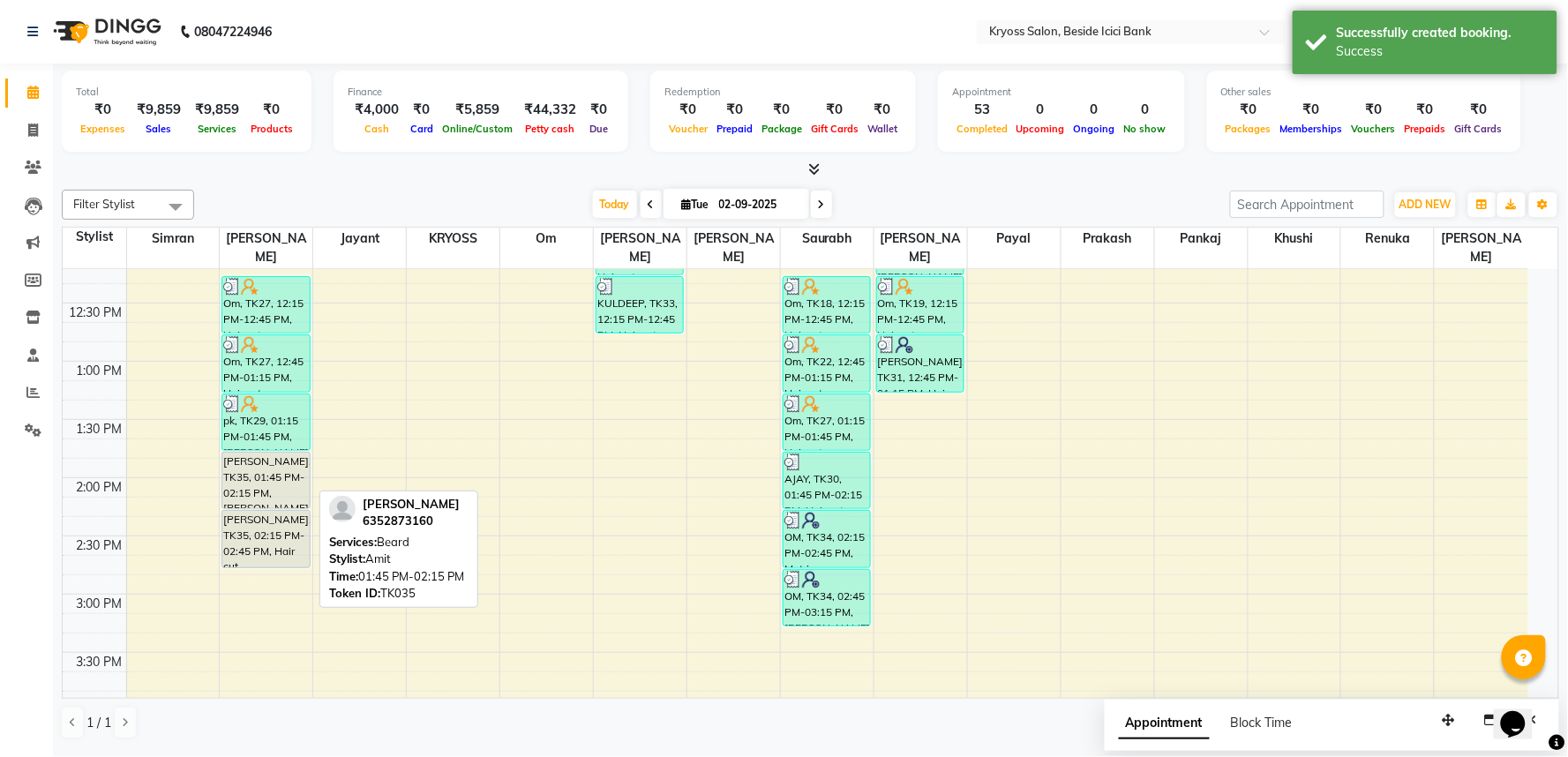
select select "7"
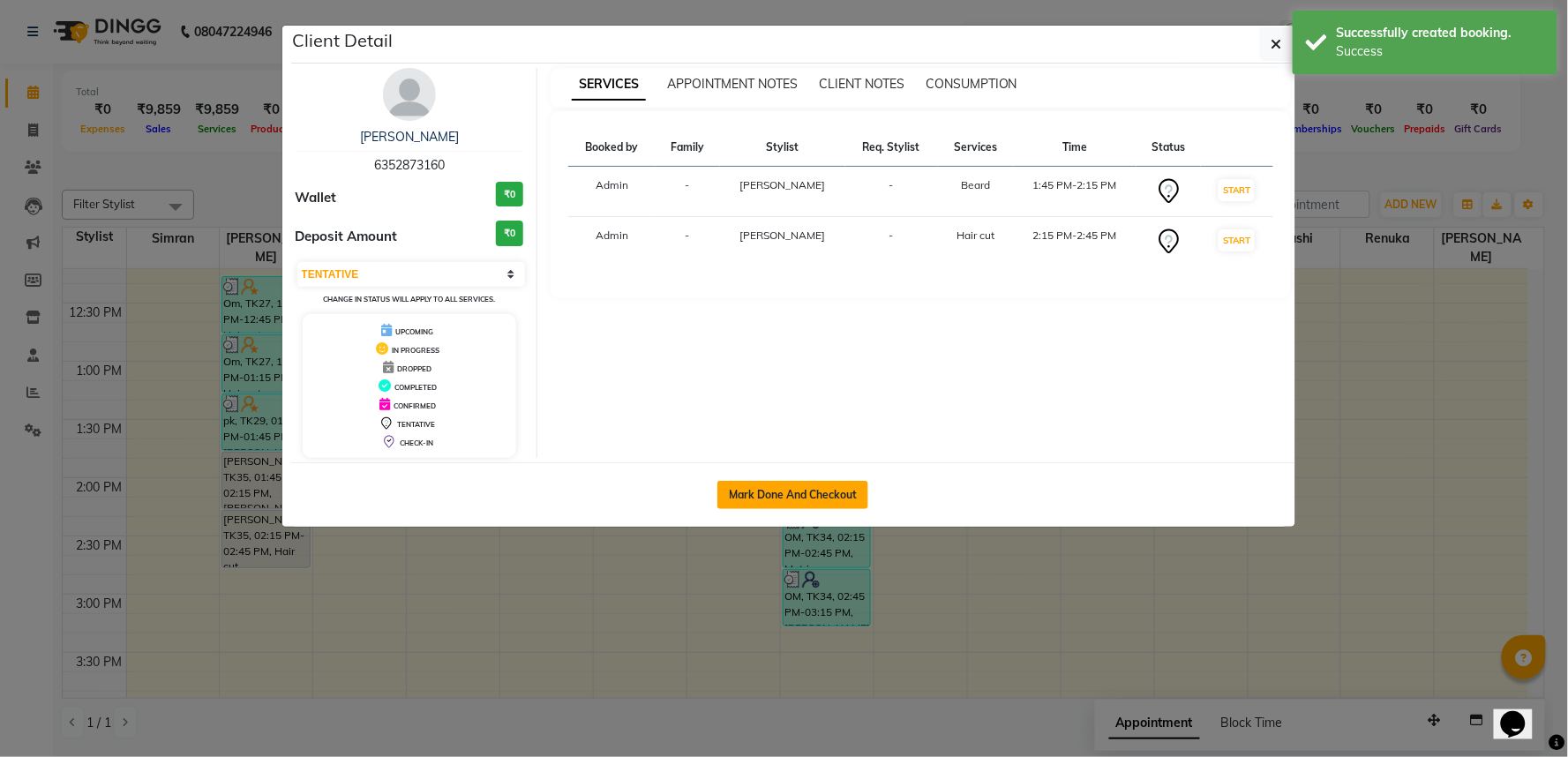
click at [738, 505] on button "Mark Done And Checkout" at bounding box center [792, 495] width 150 height 28
select select "5439"
select select "service"
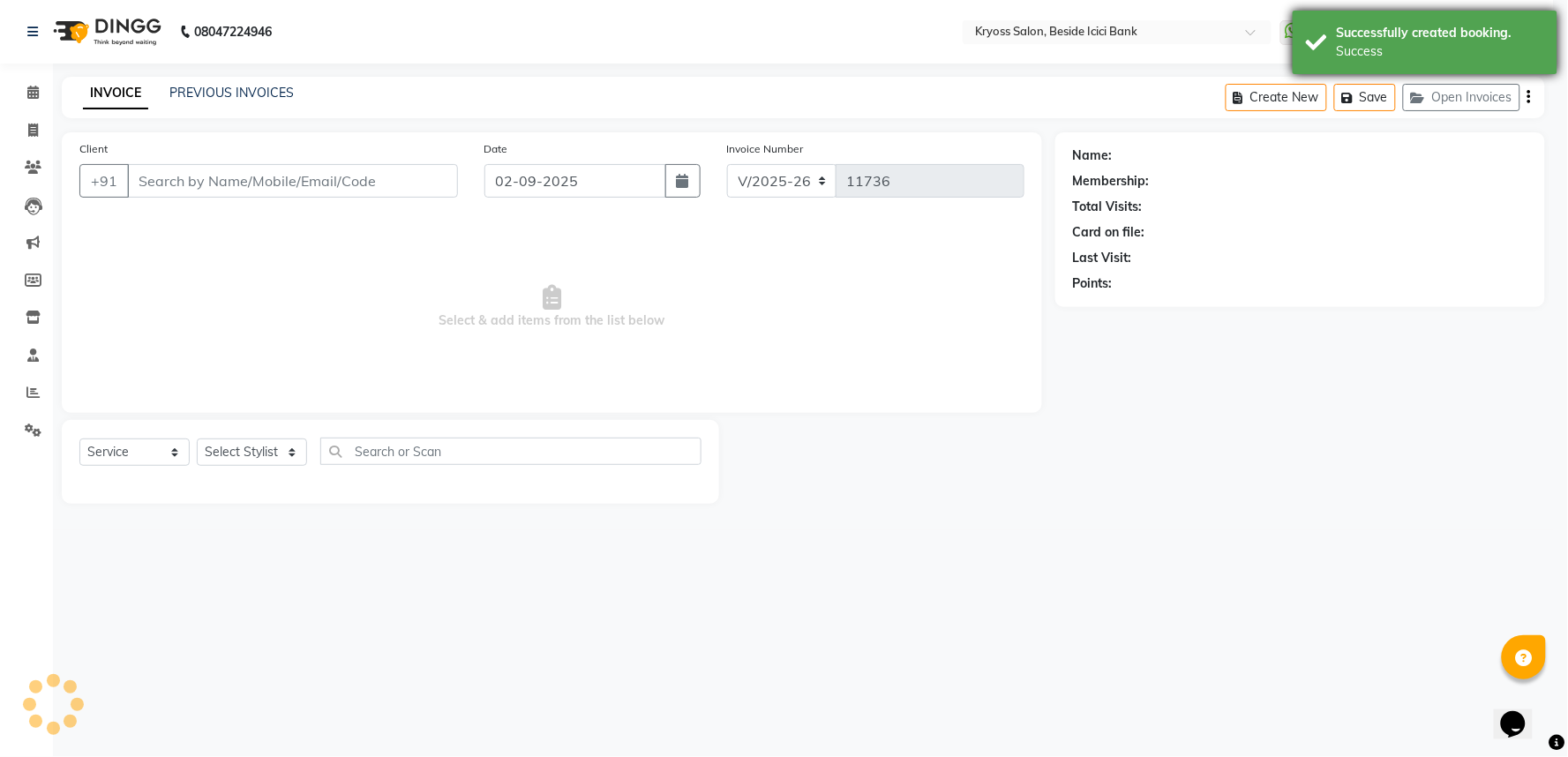
select select "3"
click at [1387, 15] on div "Successfully created booking. Success" at bounding box center [1425, 42] width 264 height 63
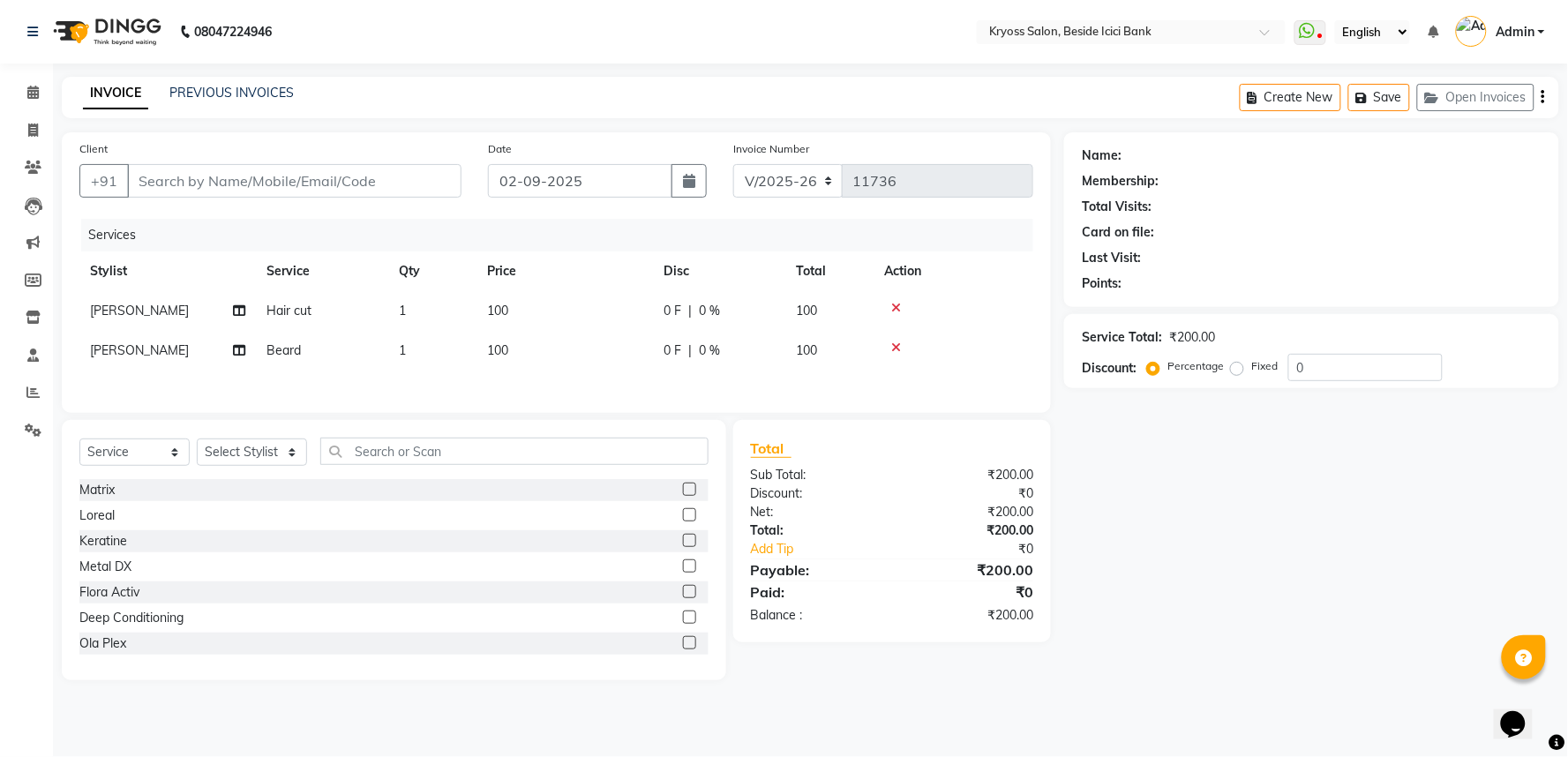
type input "6352873160"
select select "52359"
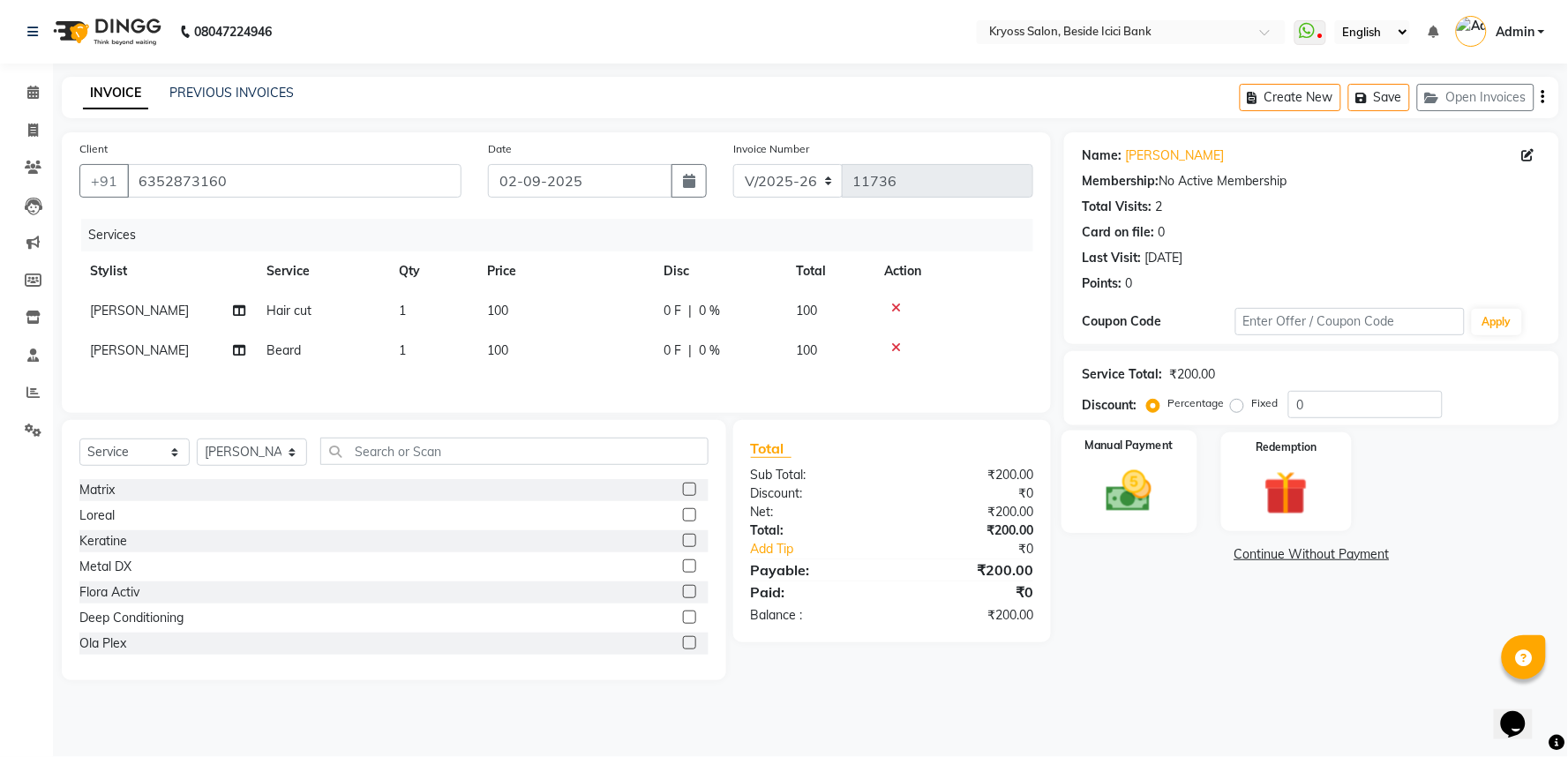
click at [1123, 518] on img at bounding box center [1129, 491] width 74 height 53
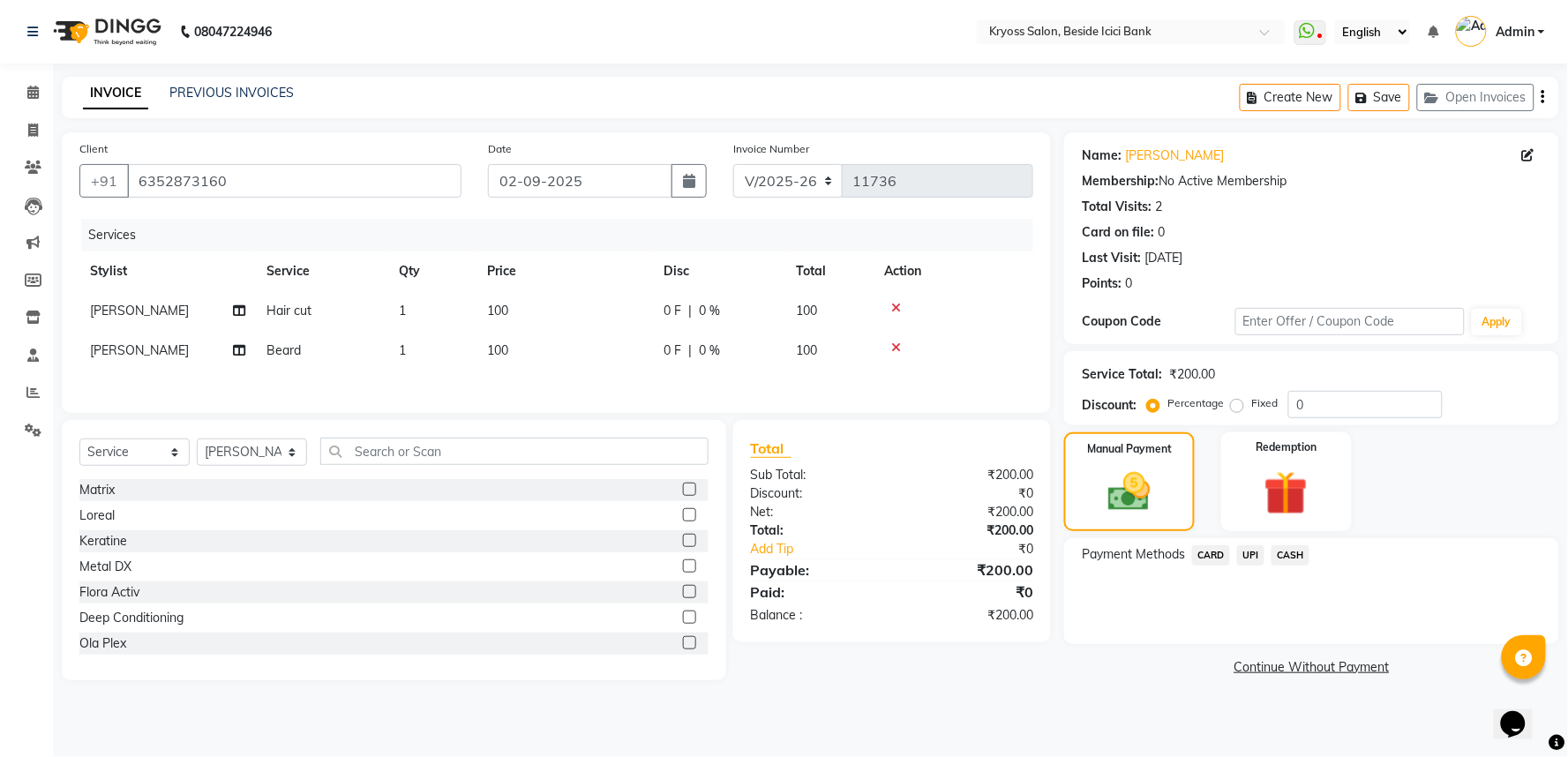
click at [1280, 566] on span "CASH" at bounding box center [1290, 555] width 38 height 20
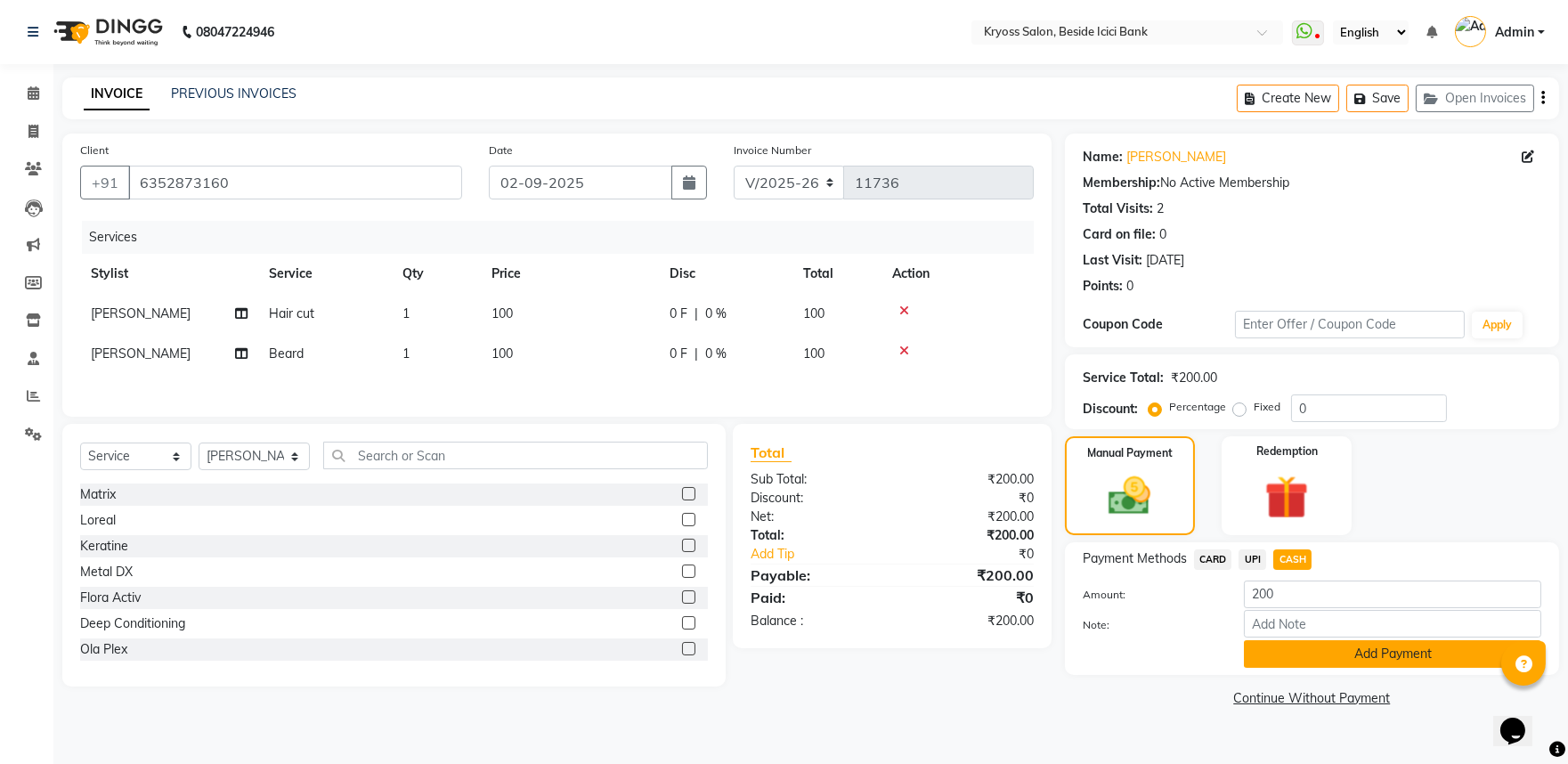
click at [1321, 668] on button "Add Payment" at bounding box center [1393, 654] width 297 height 28
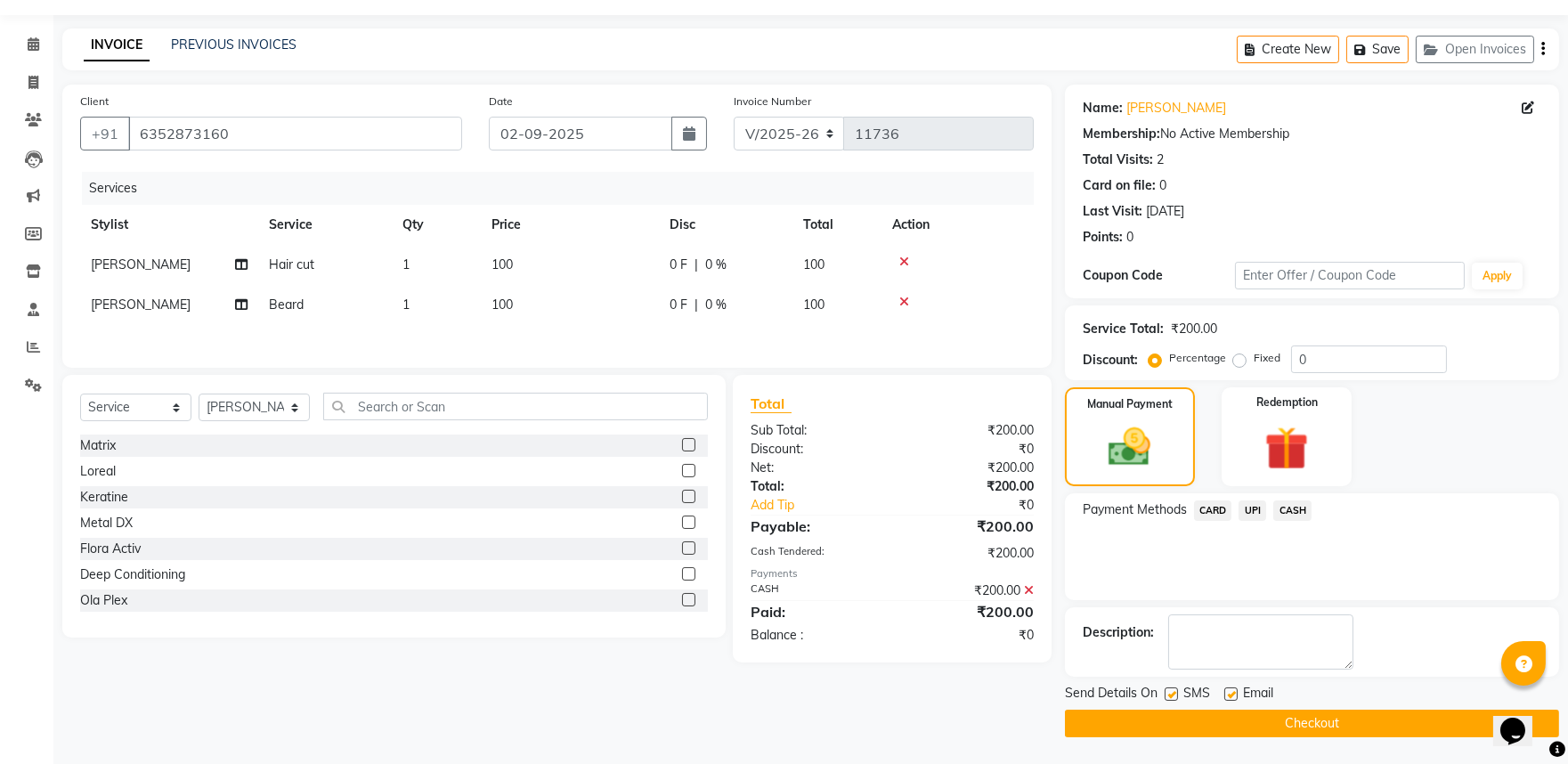
scroll to position [92, 0]
click at [1331, 717] on button "Checkout" at bounding box center [1312, 724] width 494 height 28
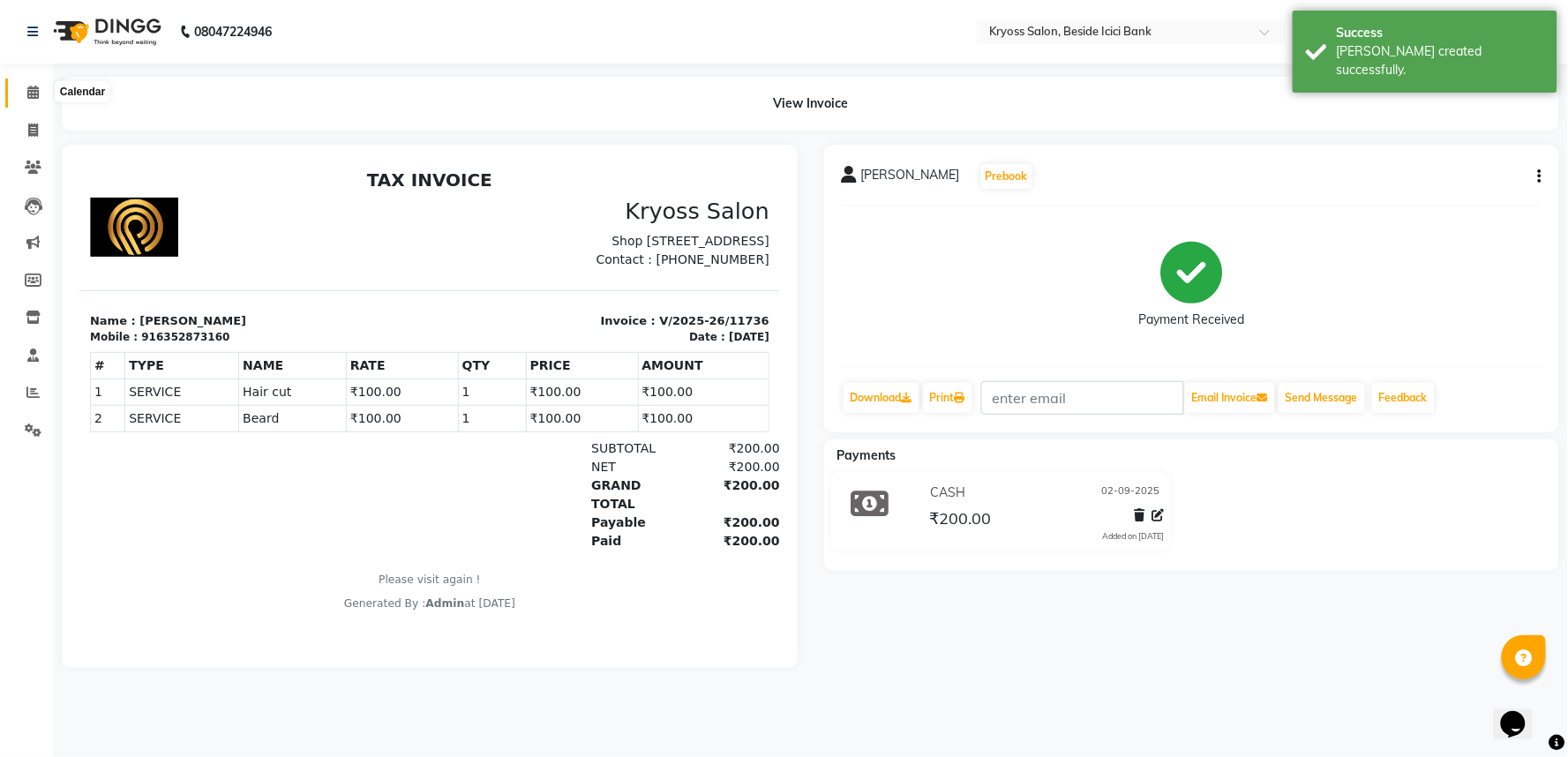
click at [33, 98] on icon at bounding box center [33, 92] width 12 height 13
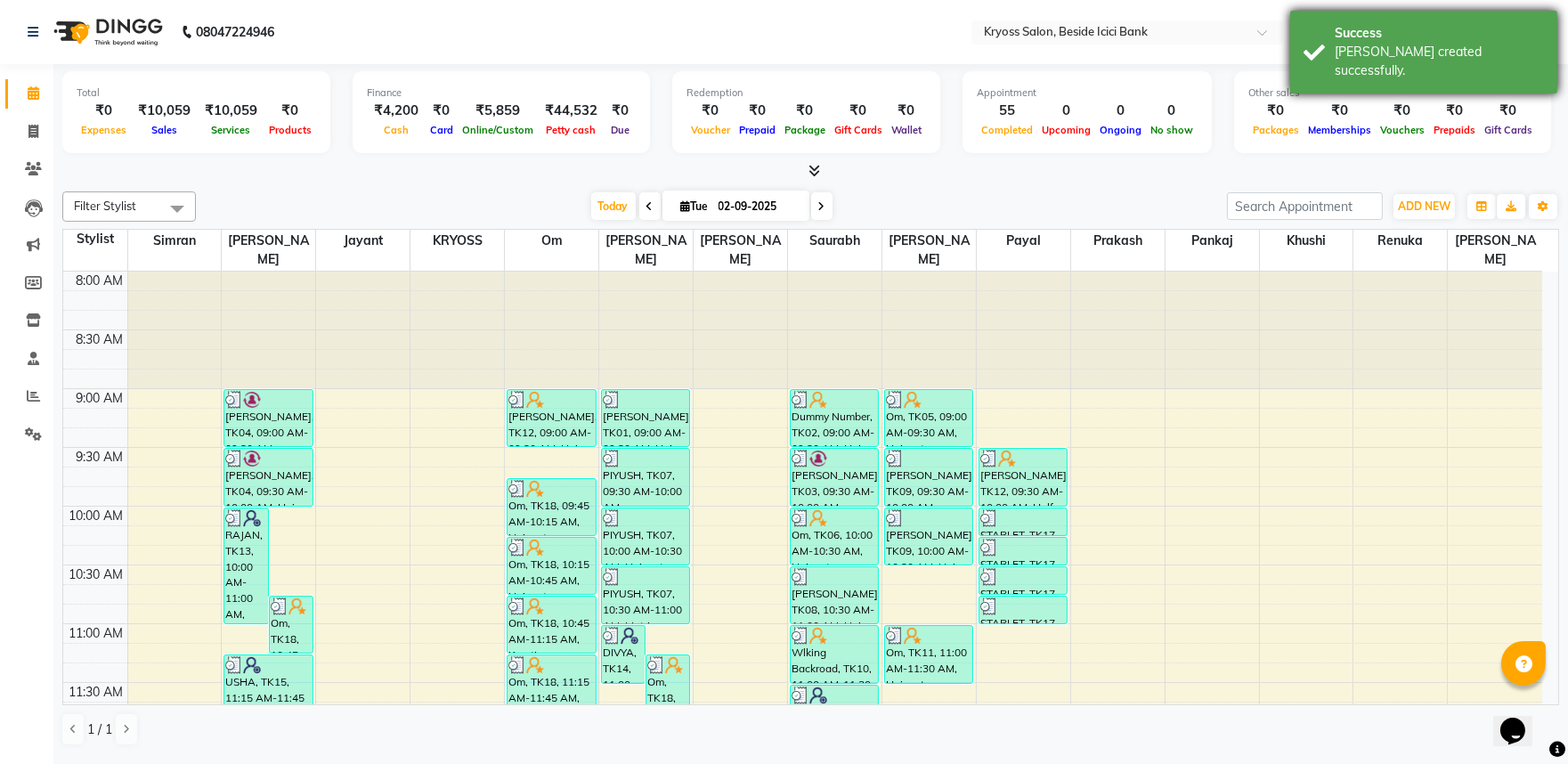
click at [1373, 58] on div "[PERSON_NAME] created successfully." at bounding box center [1440, 62] width 209 height 38
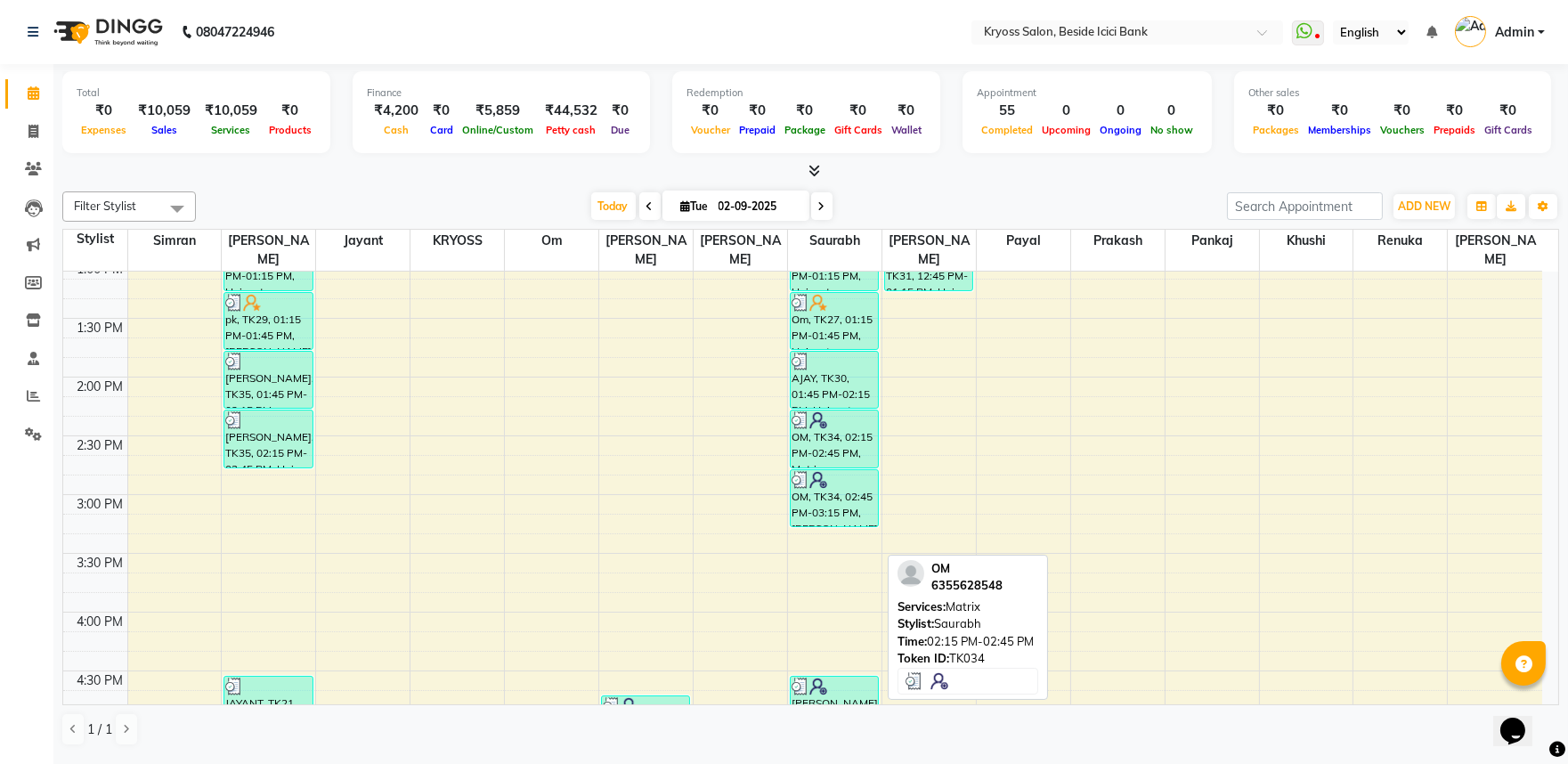
scroll to position [791, 0]
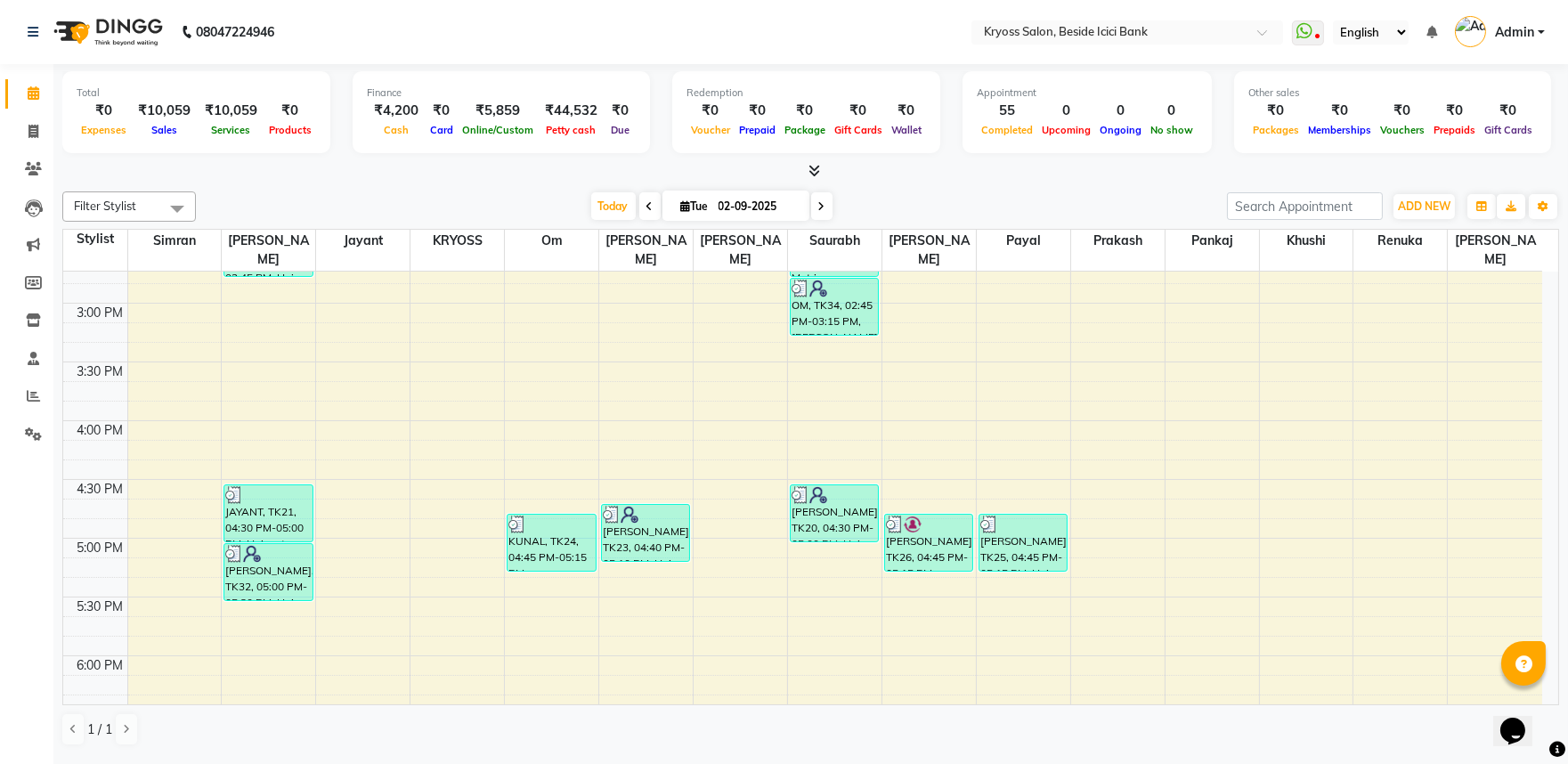
click at [843, 328] on div "8:00 AM 8:30 AM 9:00 AM 9:30 AM 10:00 AM 10:30 AM 11:00 AM 11:30 AM 12:00 PM 12…" at bounding box center [802, 244] width 1479 height 1528
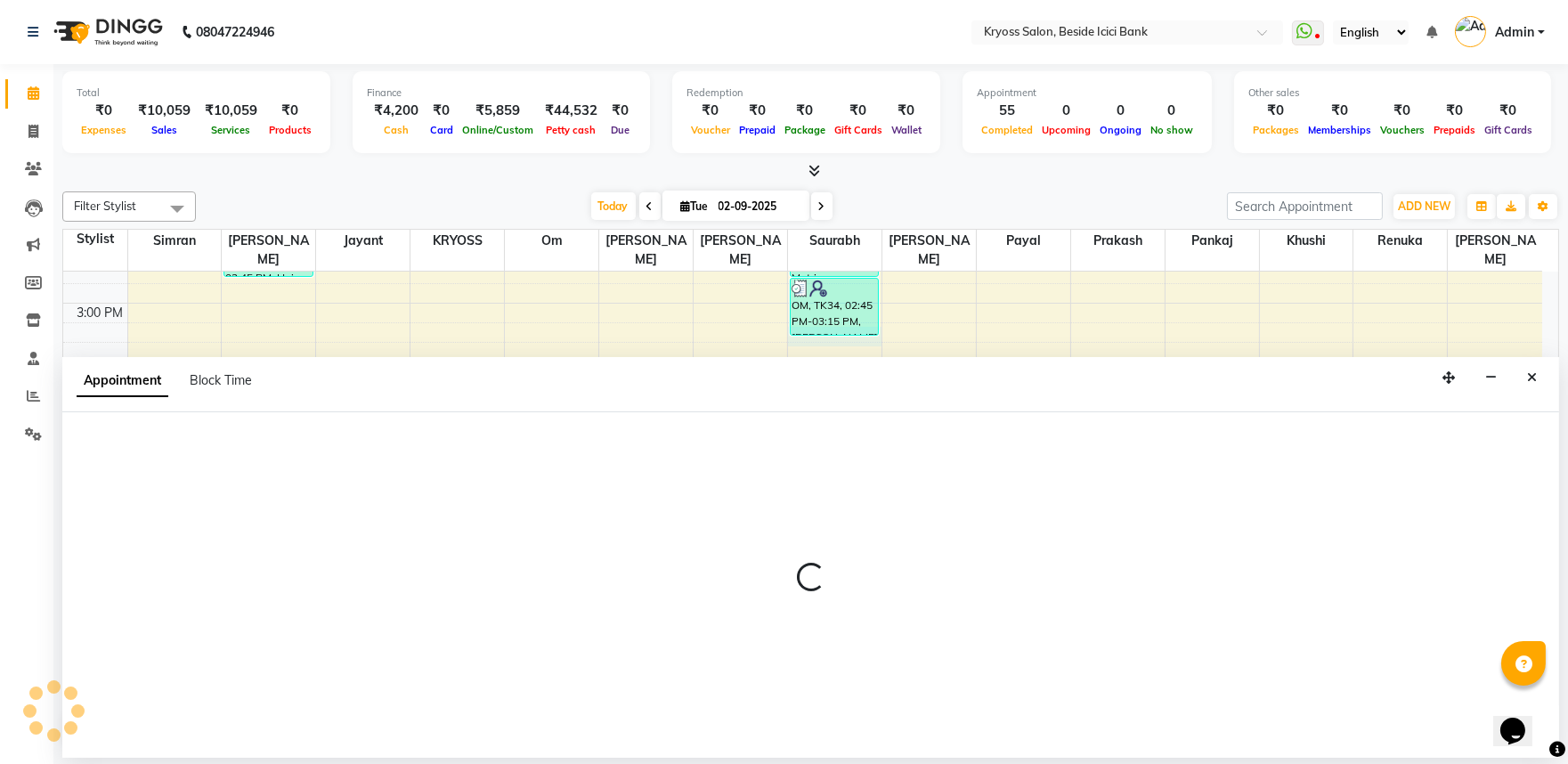
scroll to position [4, 0]
select select "79205"
select select "915"
select select "tentative"
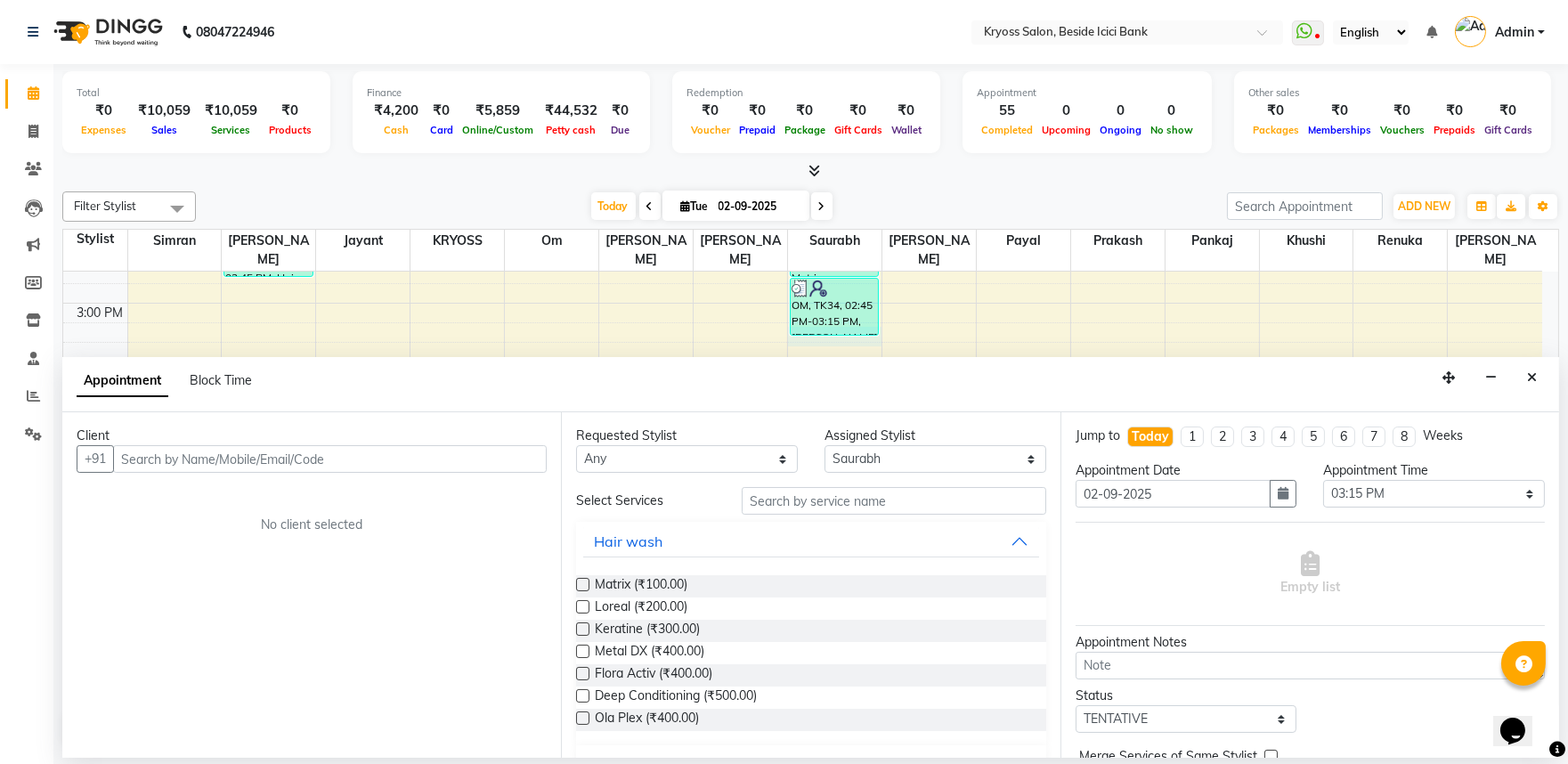
click at [455, 473] on input "text" at bounding box center [330, 459] width 434 height 28
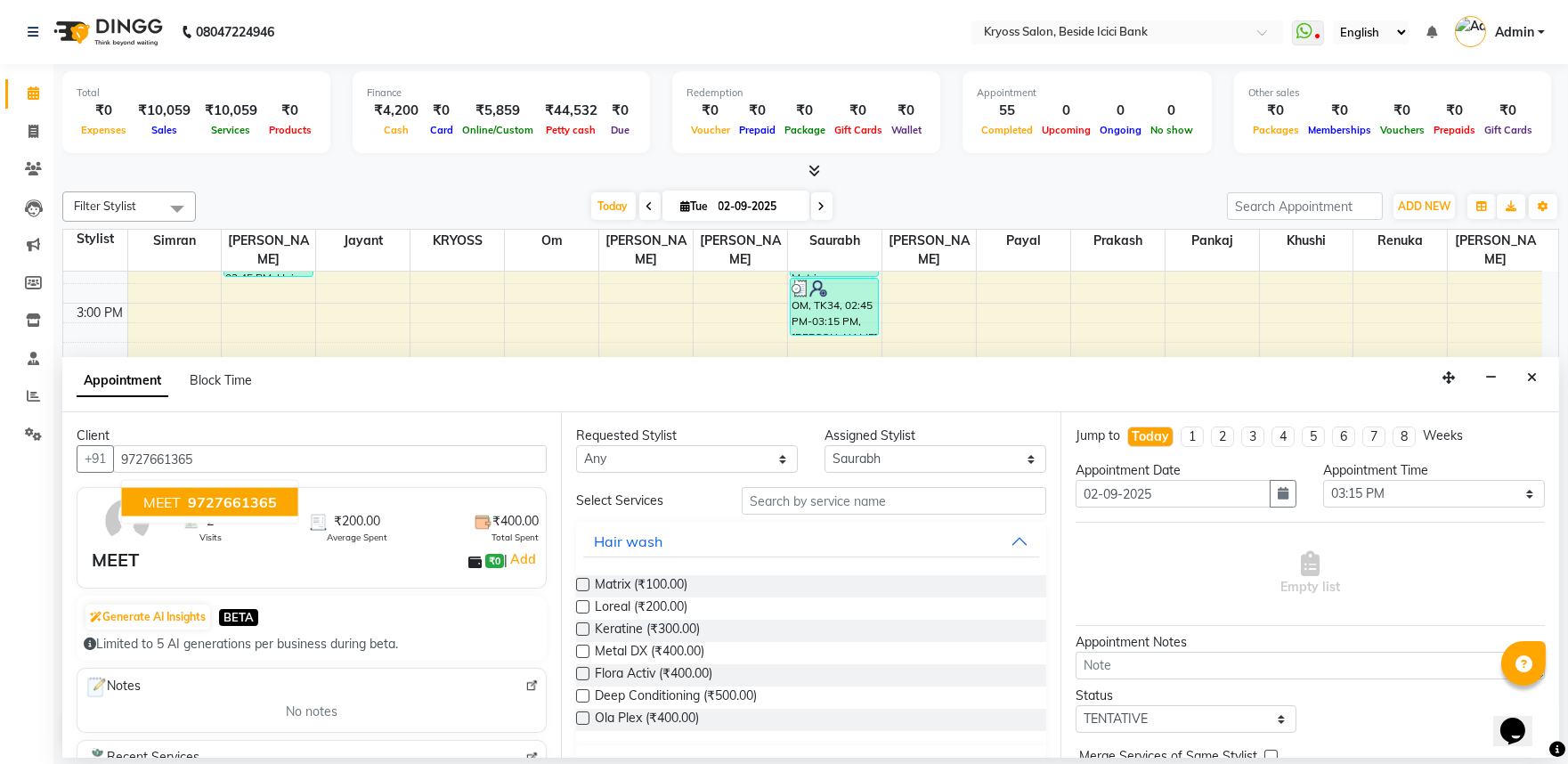
click at [262, 511] on span "9727661365" at bounding box center [232, 502] width 89 height 18
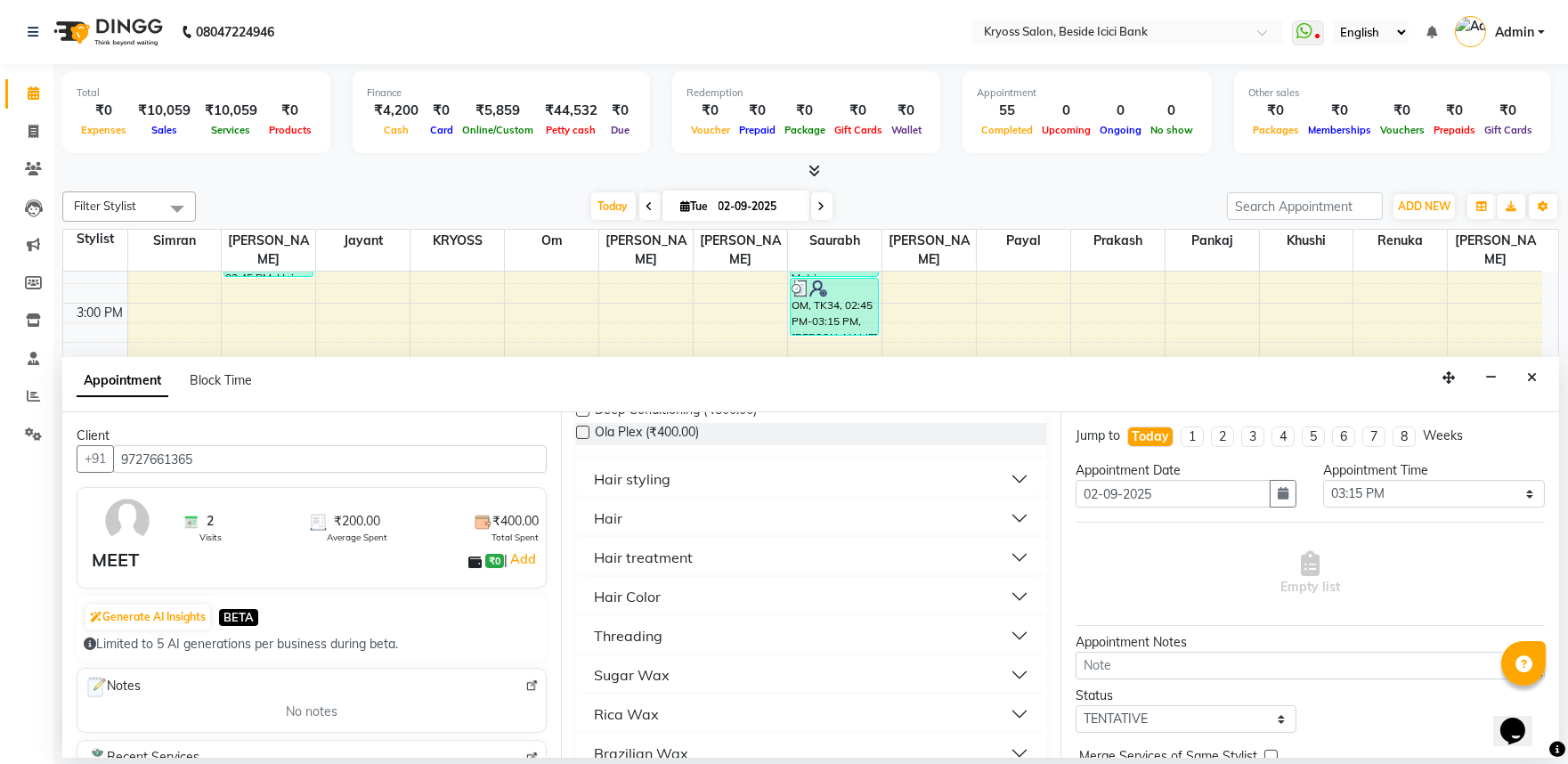
scroll to position [297, 0]
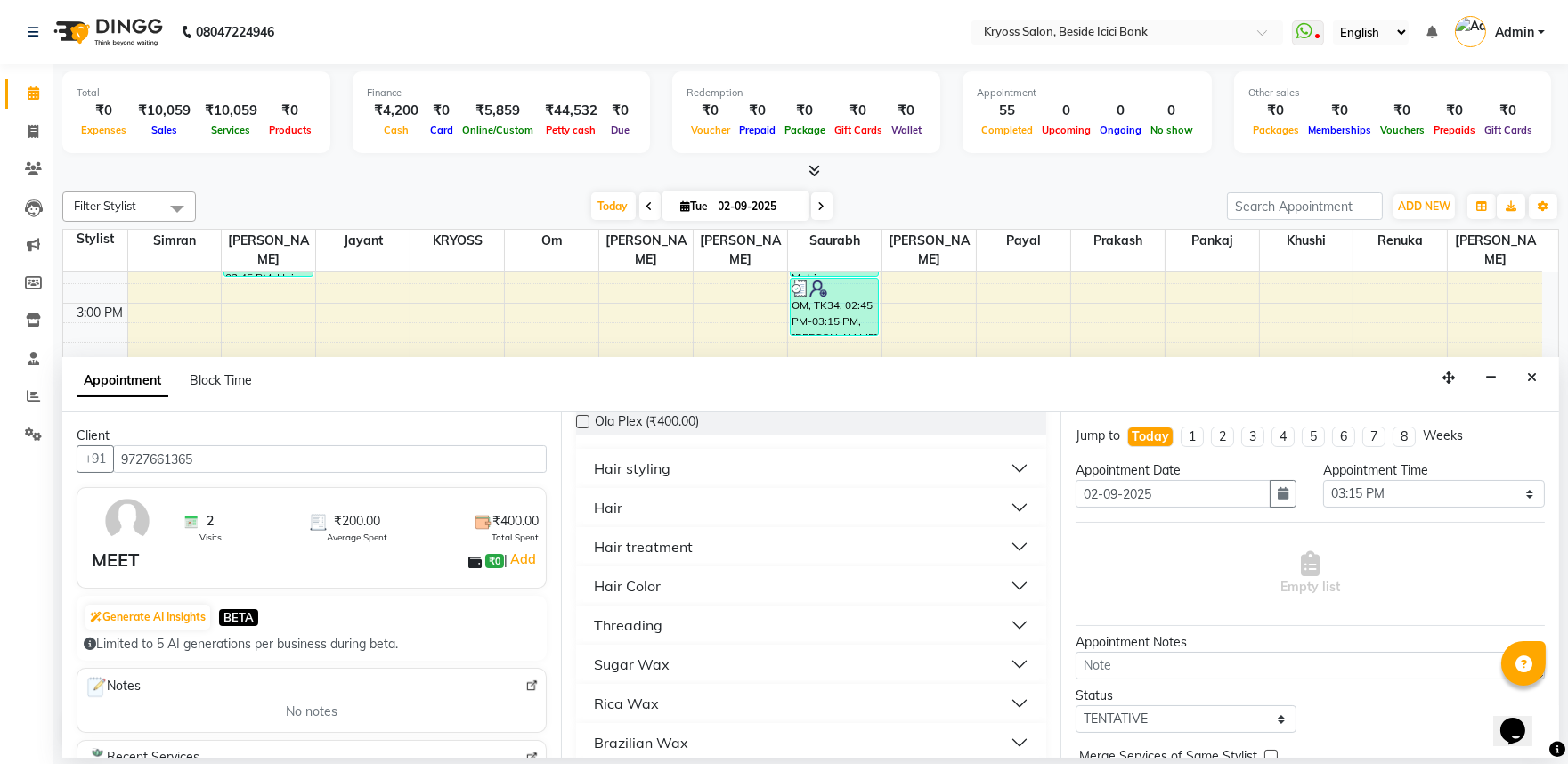
type input "9727661365"
click at [619, 519] on div "Hair" at bounding box center [608, 508] width 29 height 22
drag, startPoint x: 644, startPoint y: 620, endPoint x: 994, endPoint y: 635, distance: 350.3
click at [646, 586] on span "Hair cut (₹100.00)" at bounding box center [646, 574] width 102 height 22
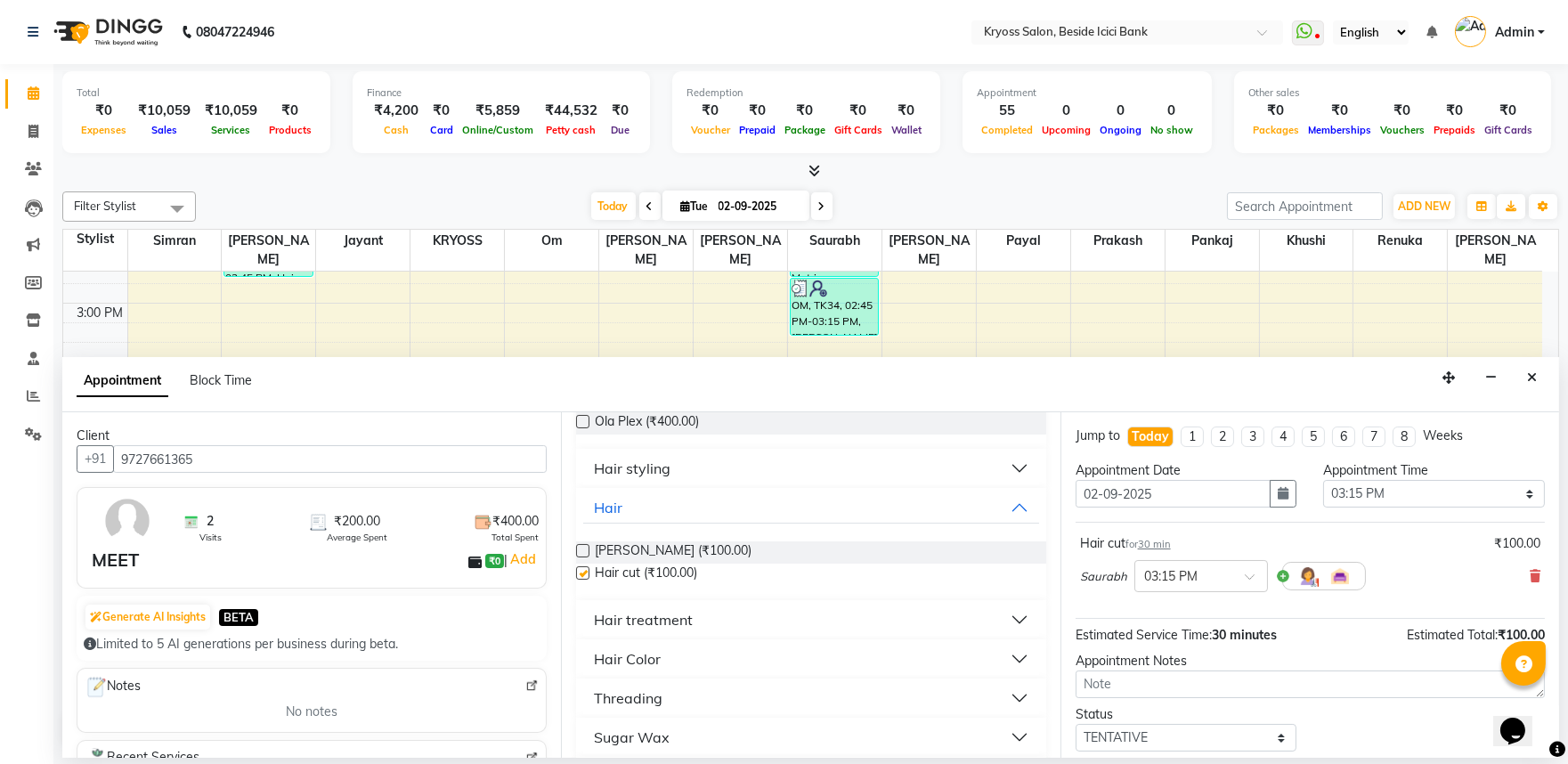
checkbox input "false"
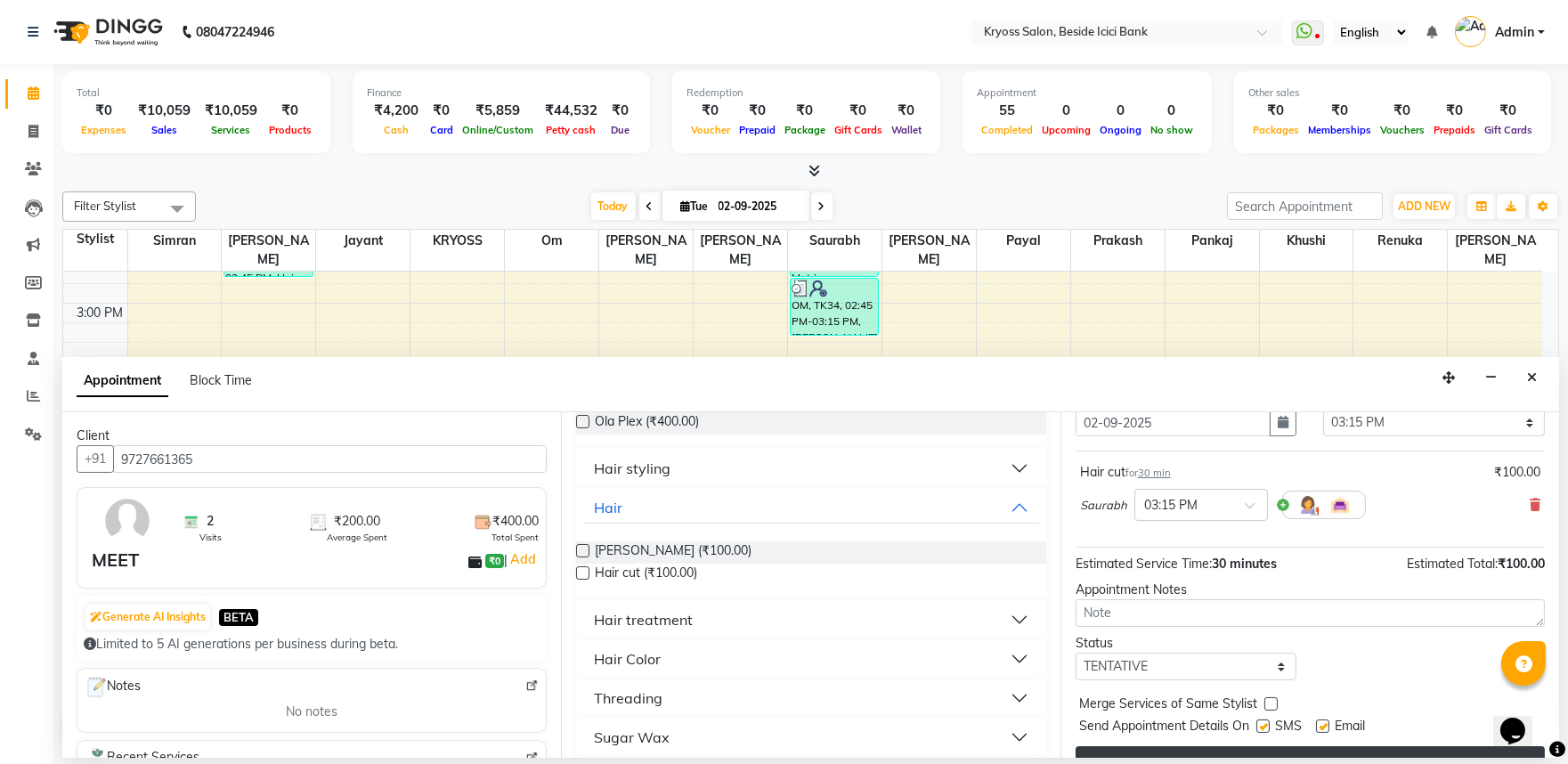
scroll to position [143, 0]
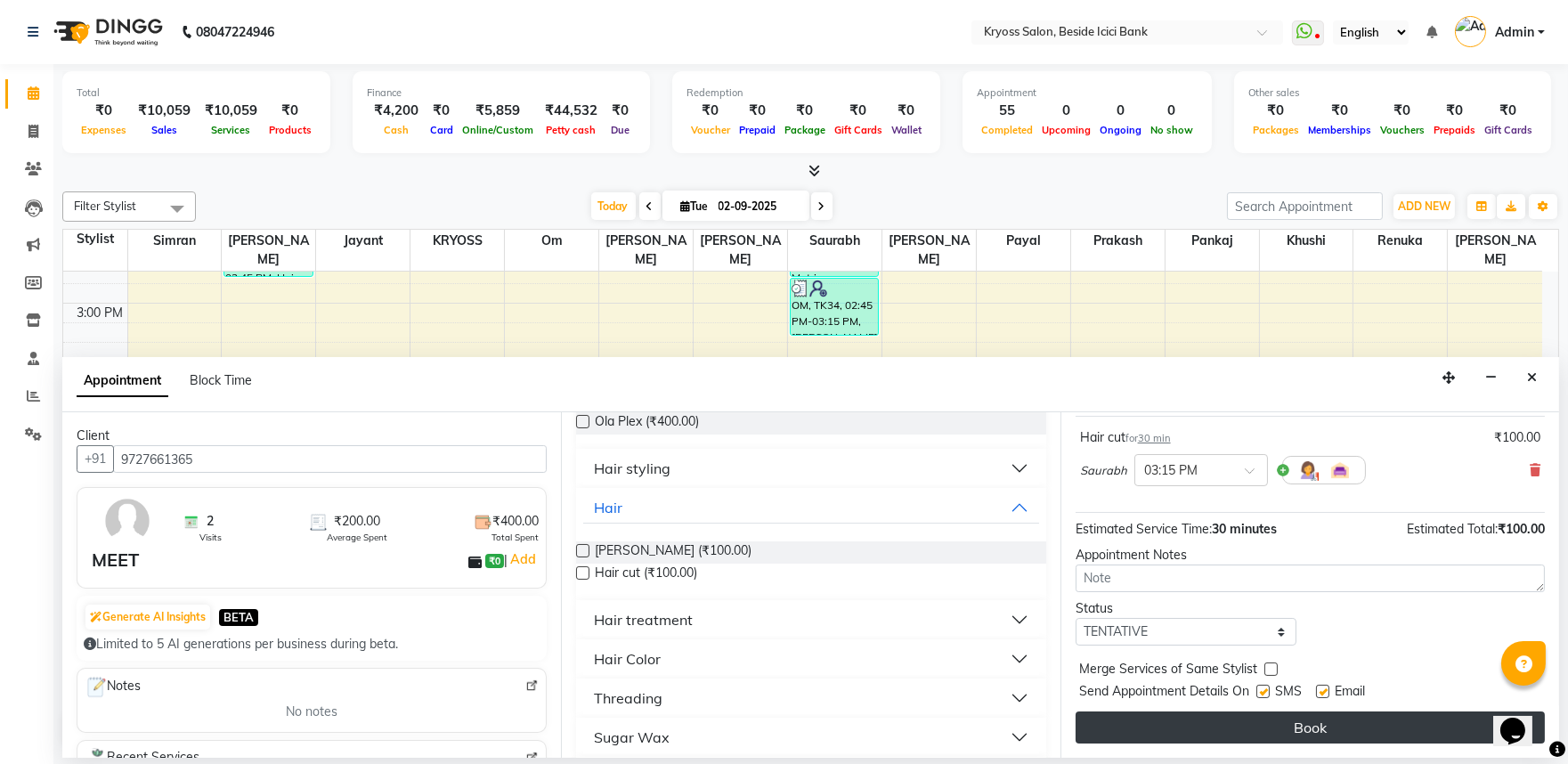
click at [1176, 731] on button "Book" at bounding box center [1310, 728] width 469 height 32
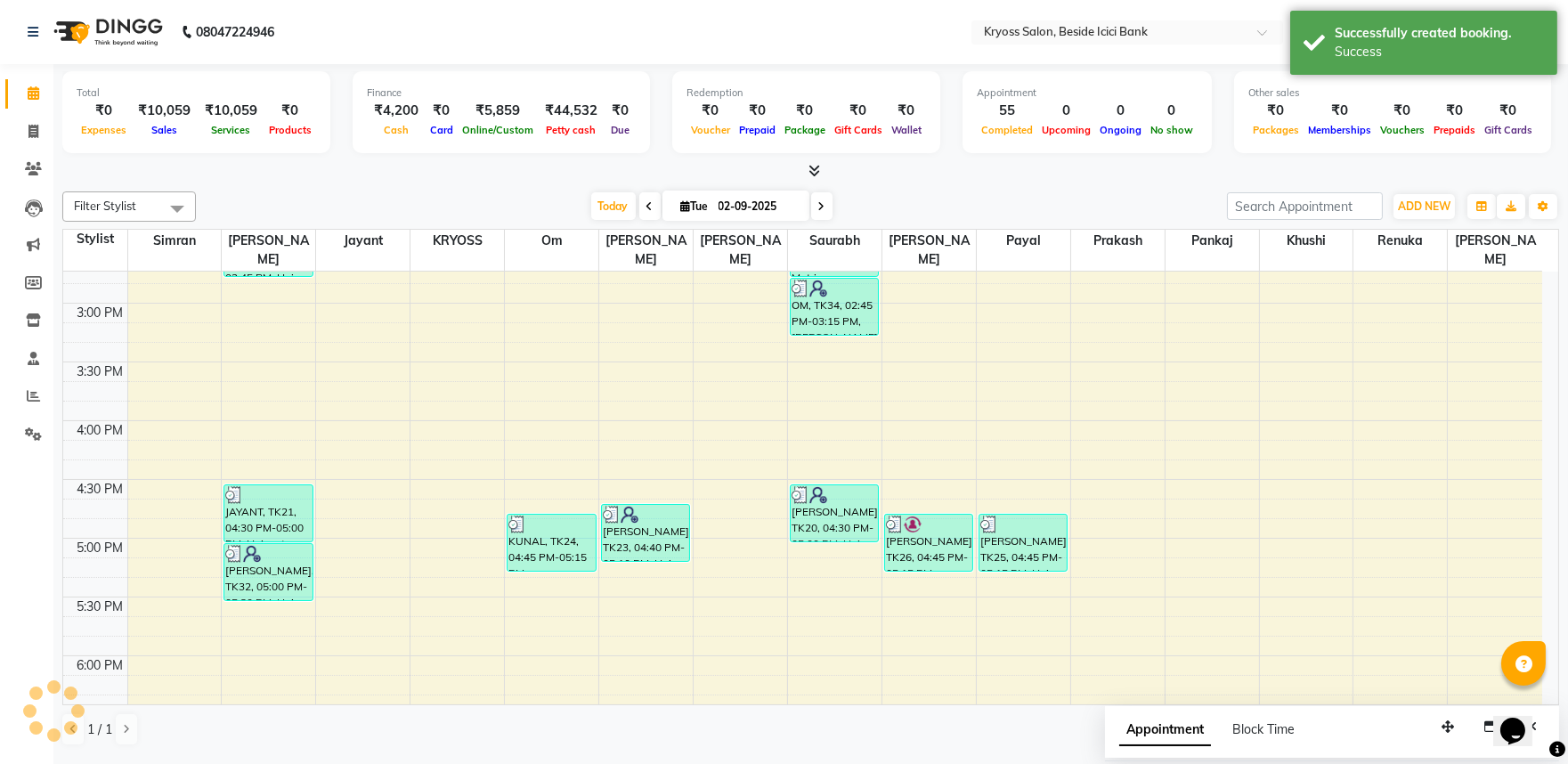
scroll to position [0, 0]
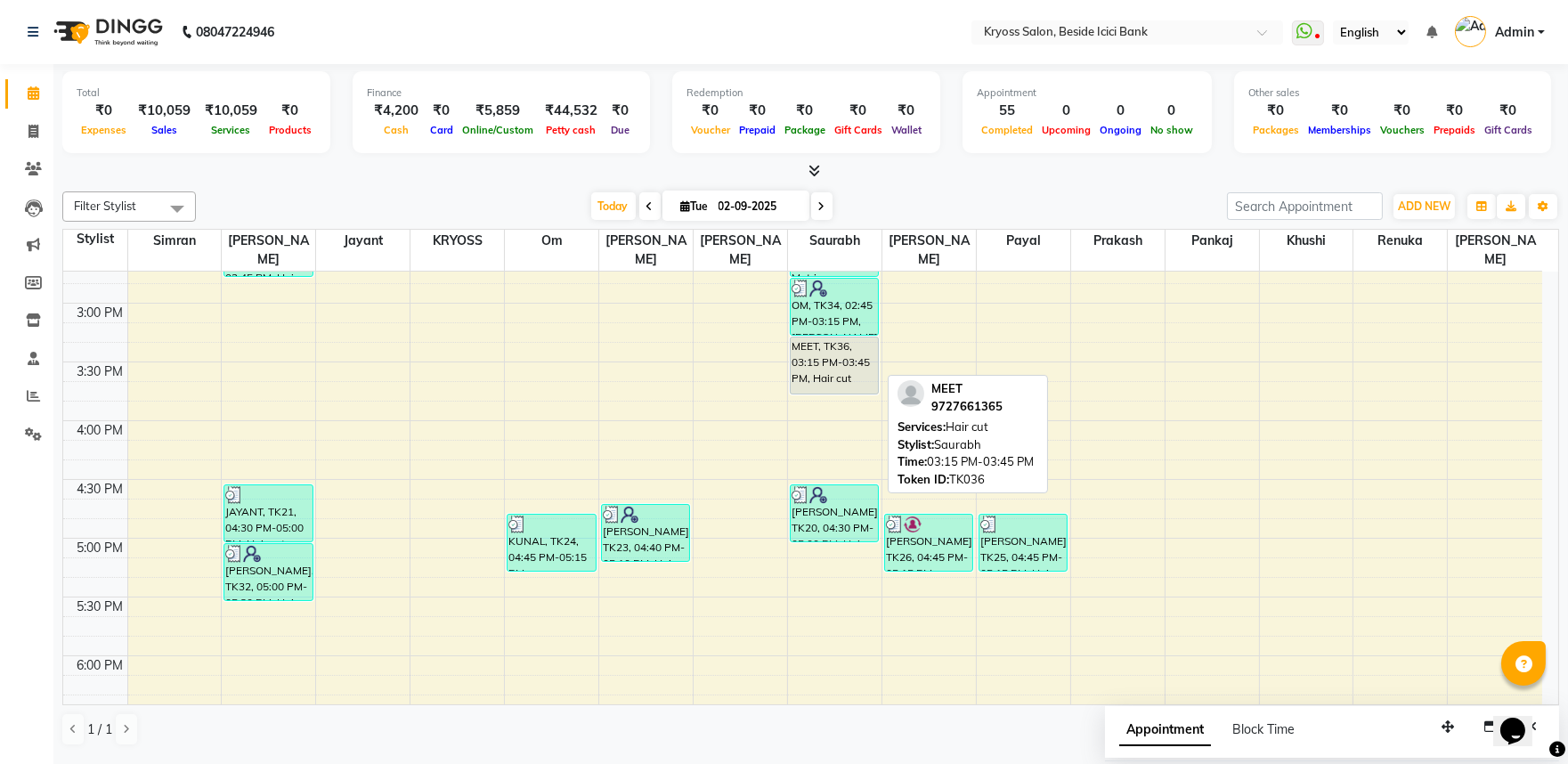
click at [847, 348] on div "MEET, TK36, 03:15 PM-03:45 PM, Hair cut" at bounding box center [834, 366] width 87 height 56
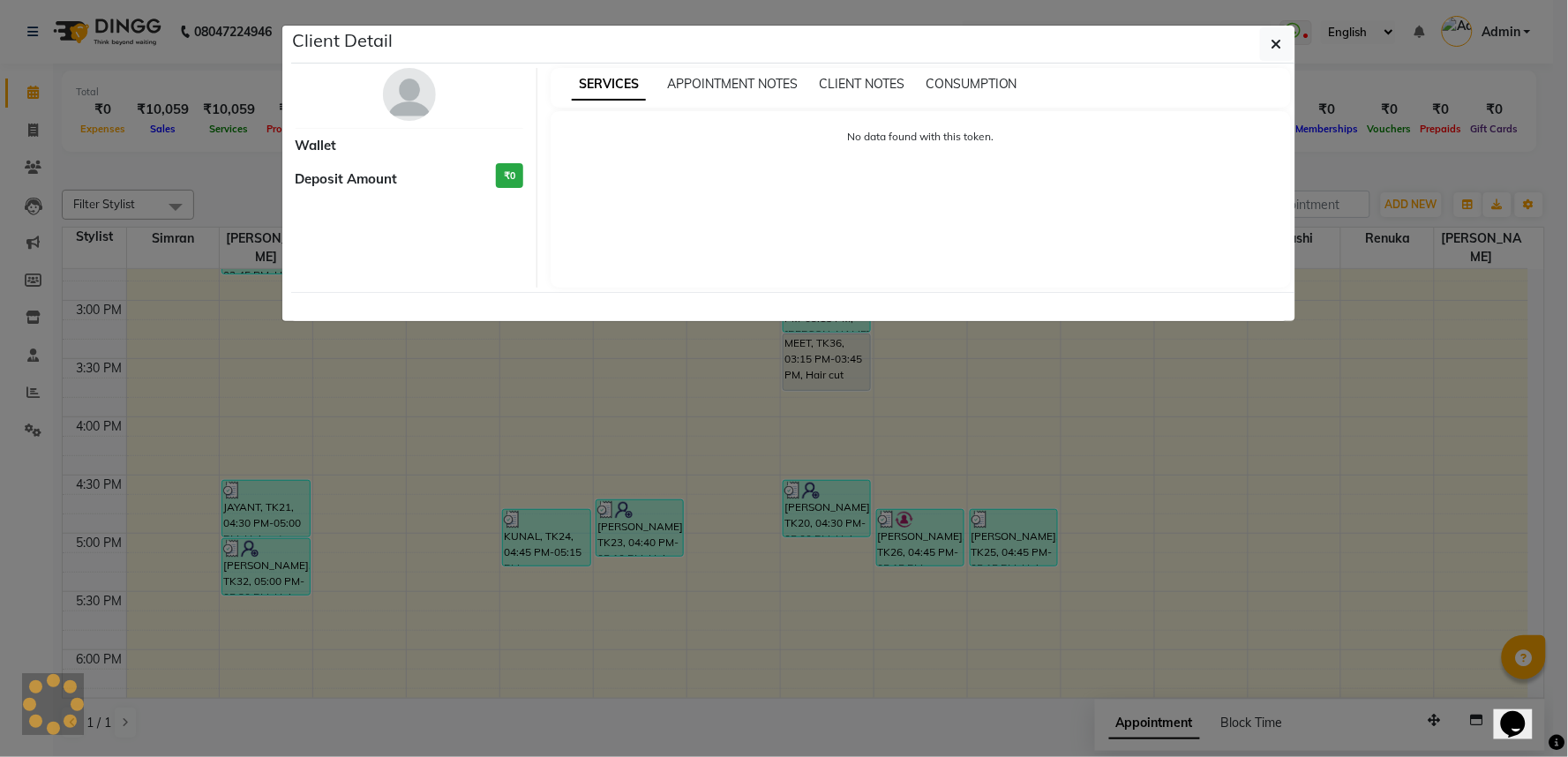
select select "7"
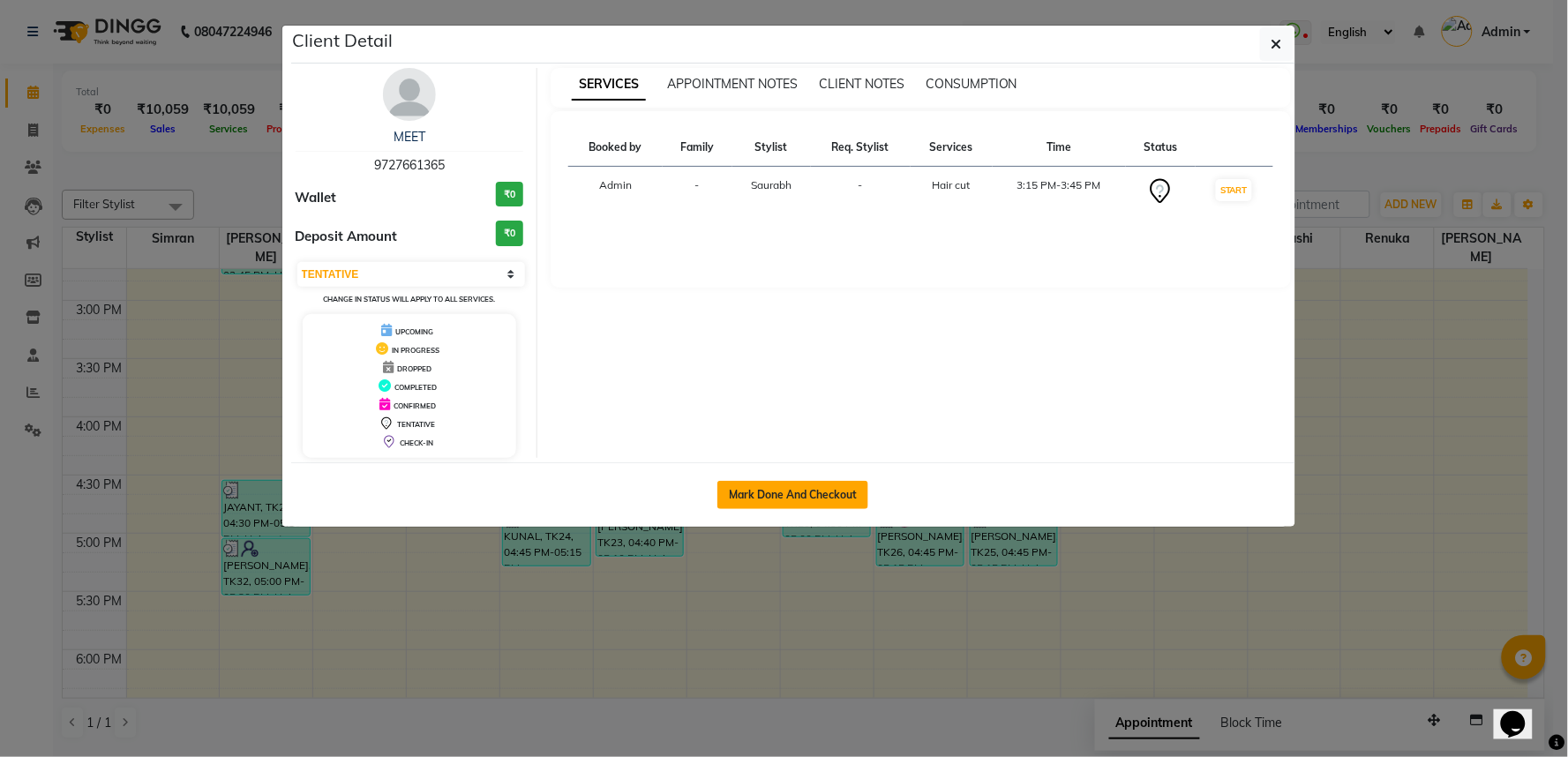
click at [831, 509] on button "Mark Done And Checkout" at bounding box center [792, 495] width 150 height 28
select select "service"
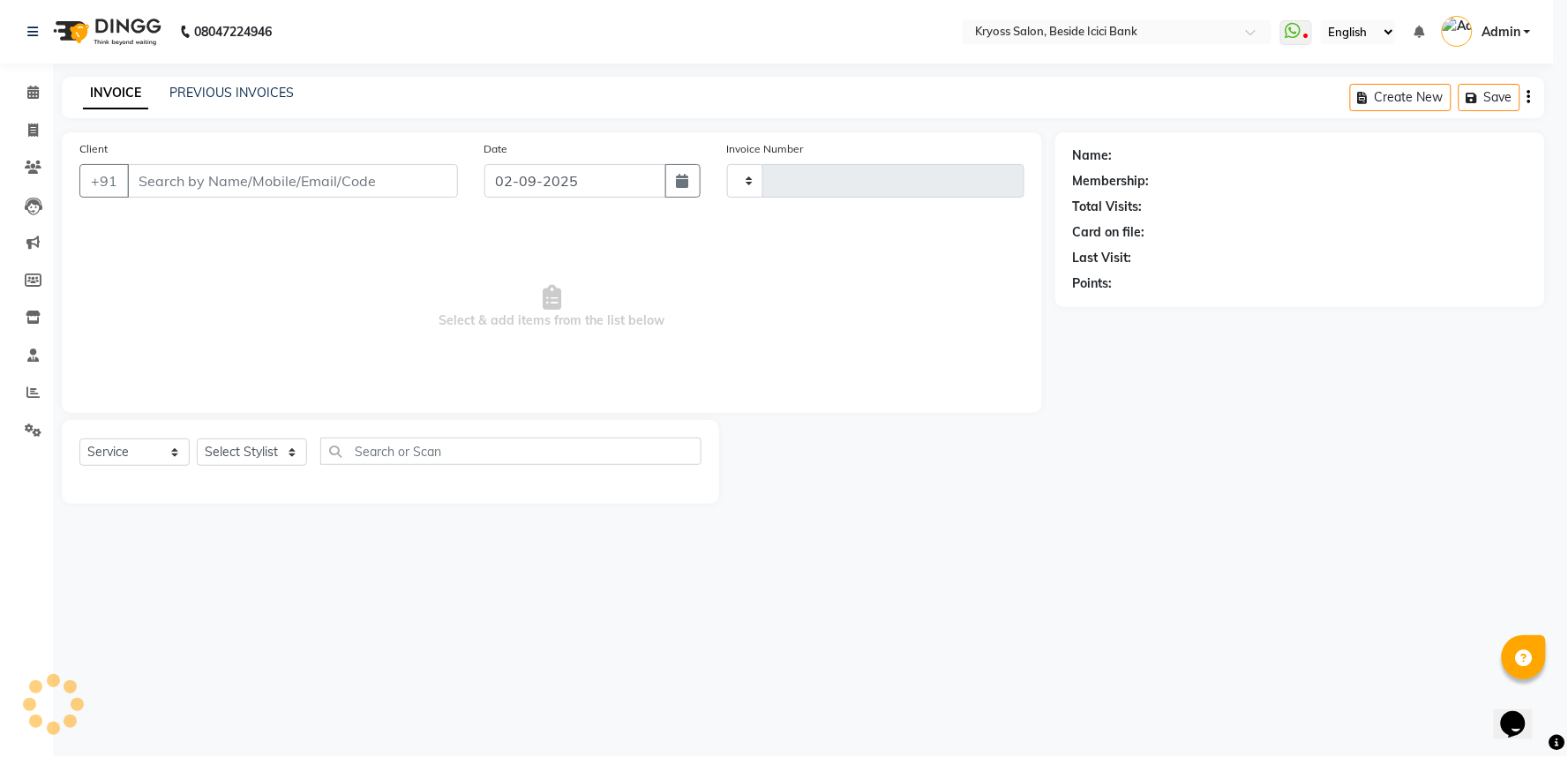
select select "3"
type input "11737"
select select "5439"
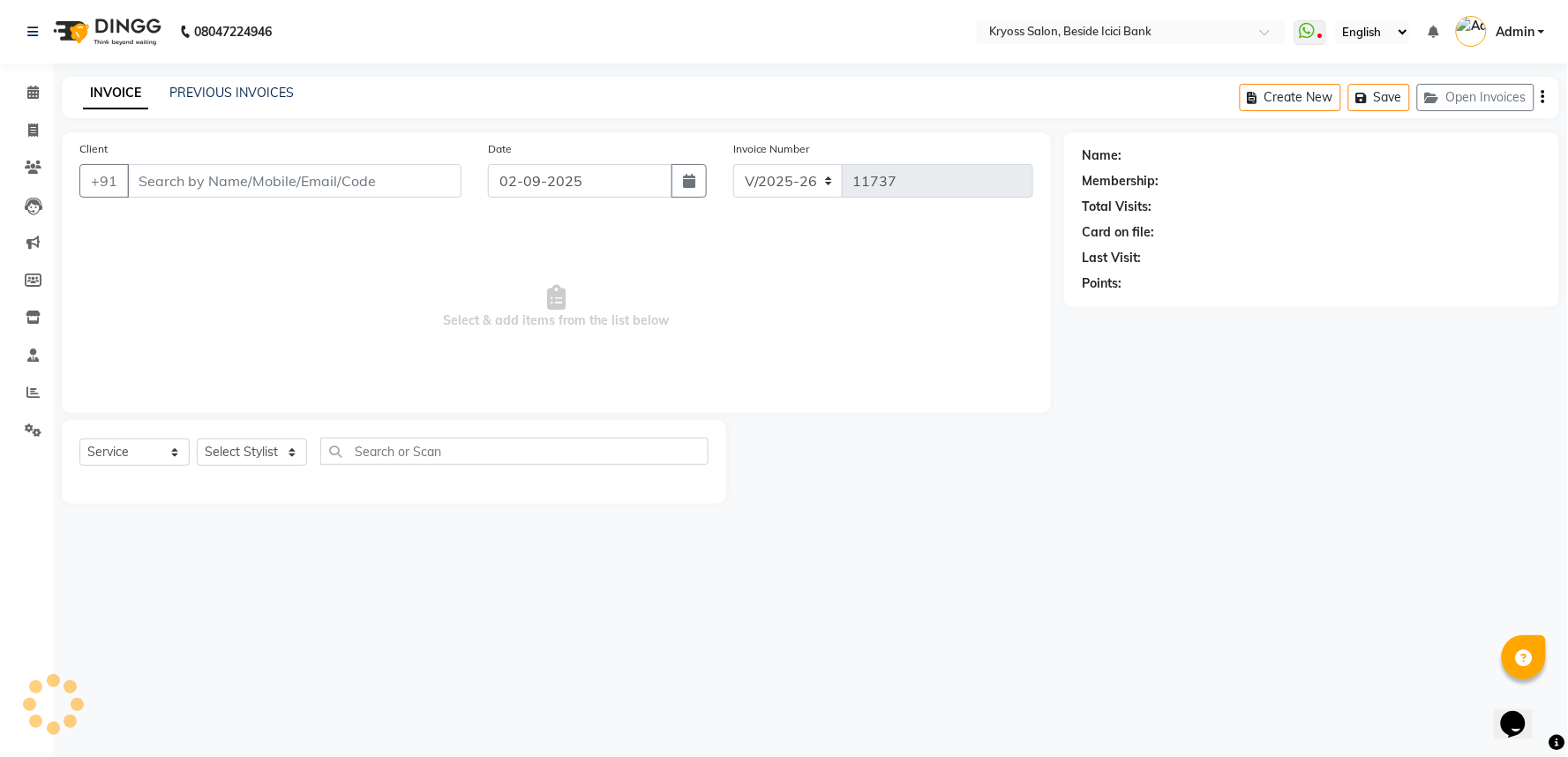
type input "9727661365"
select select "79205"
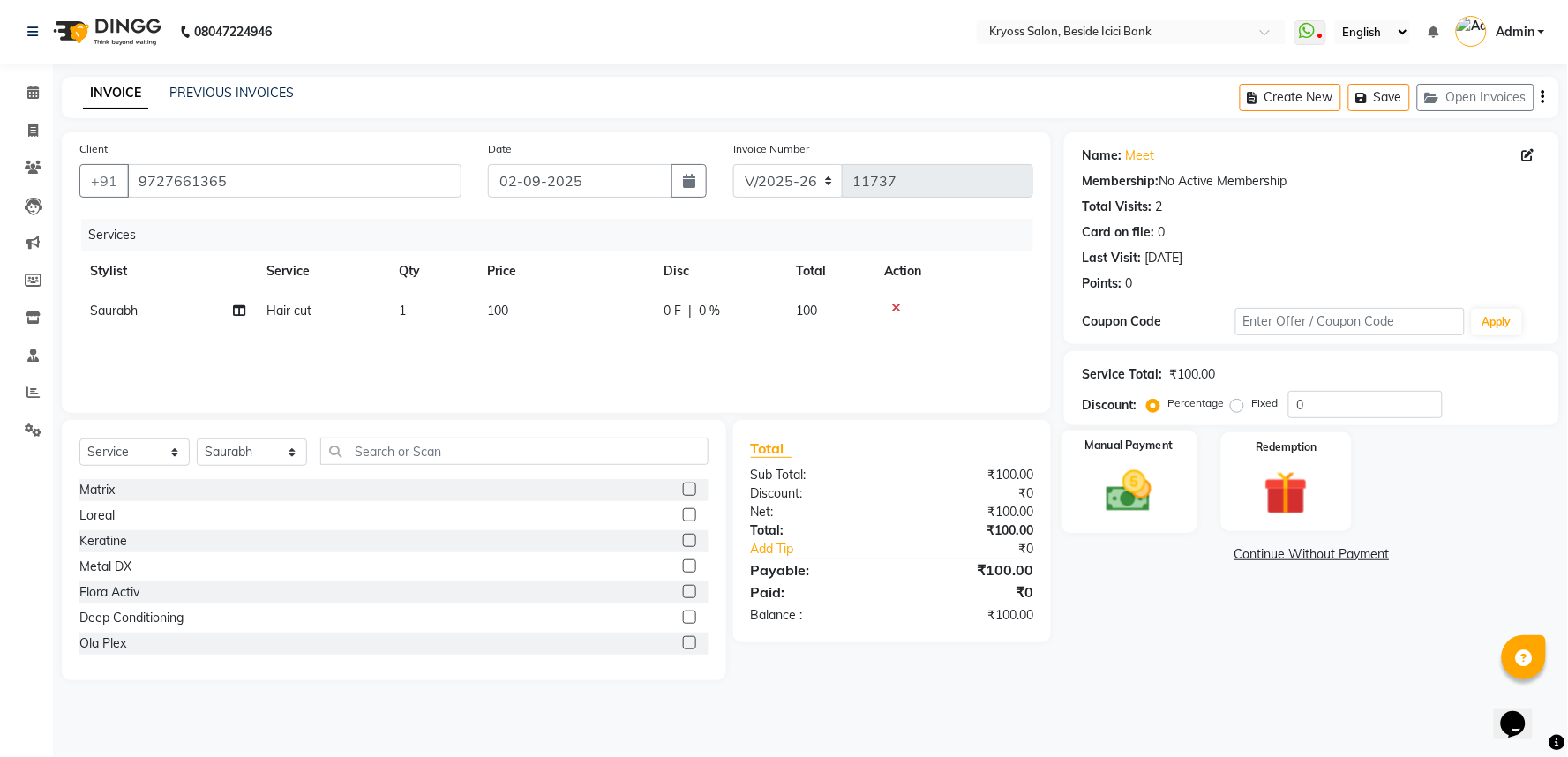
click at [1142, 518] on img at bounding box center [1129, 491] width 74 height 53
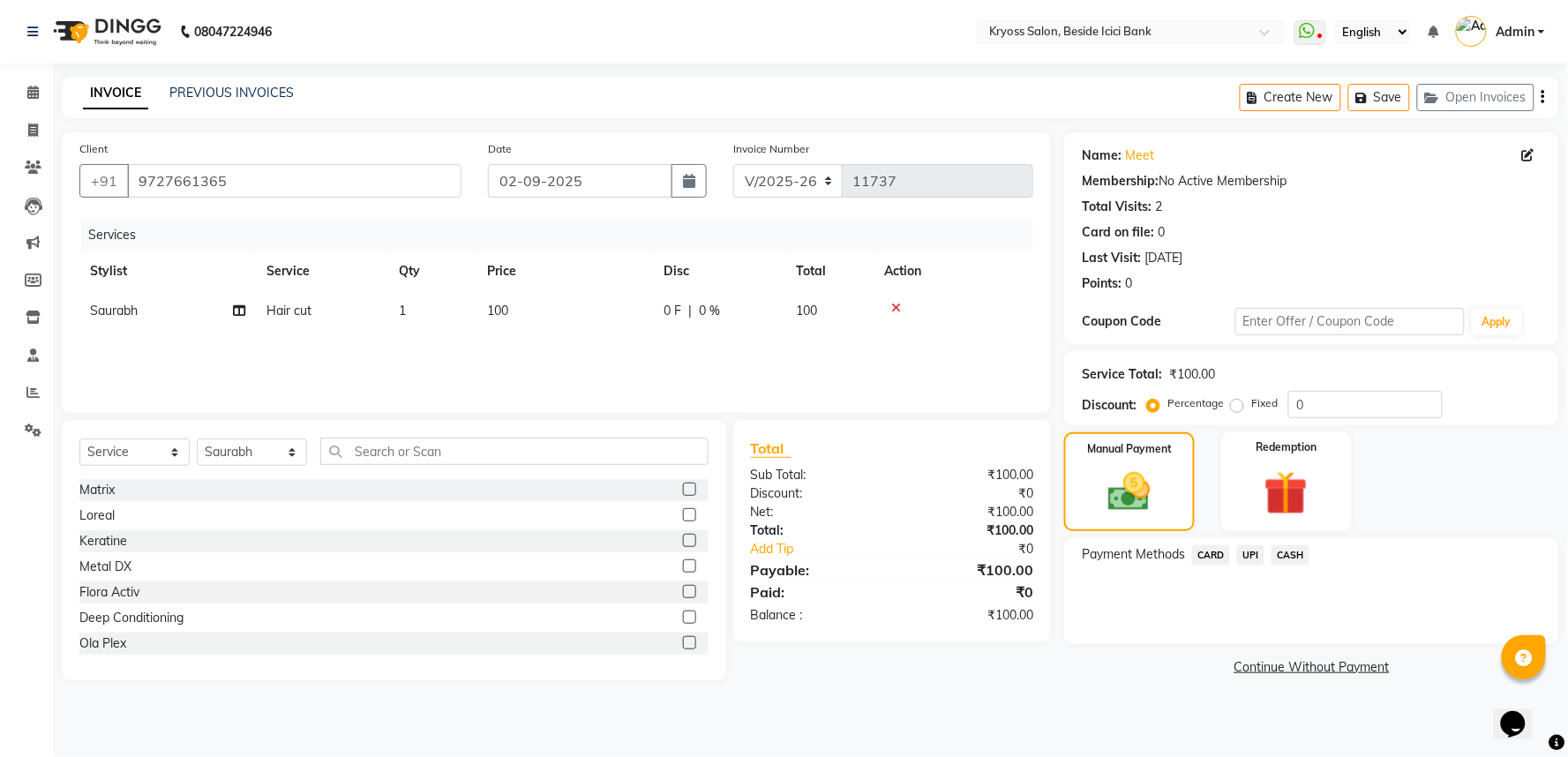
click at [1287, 566] on span "CASH" at bounding box center [1290, 555] width 38 height 20
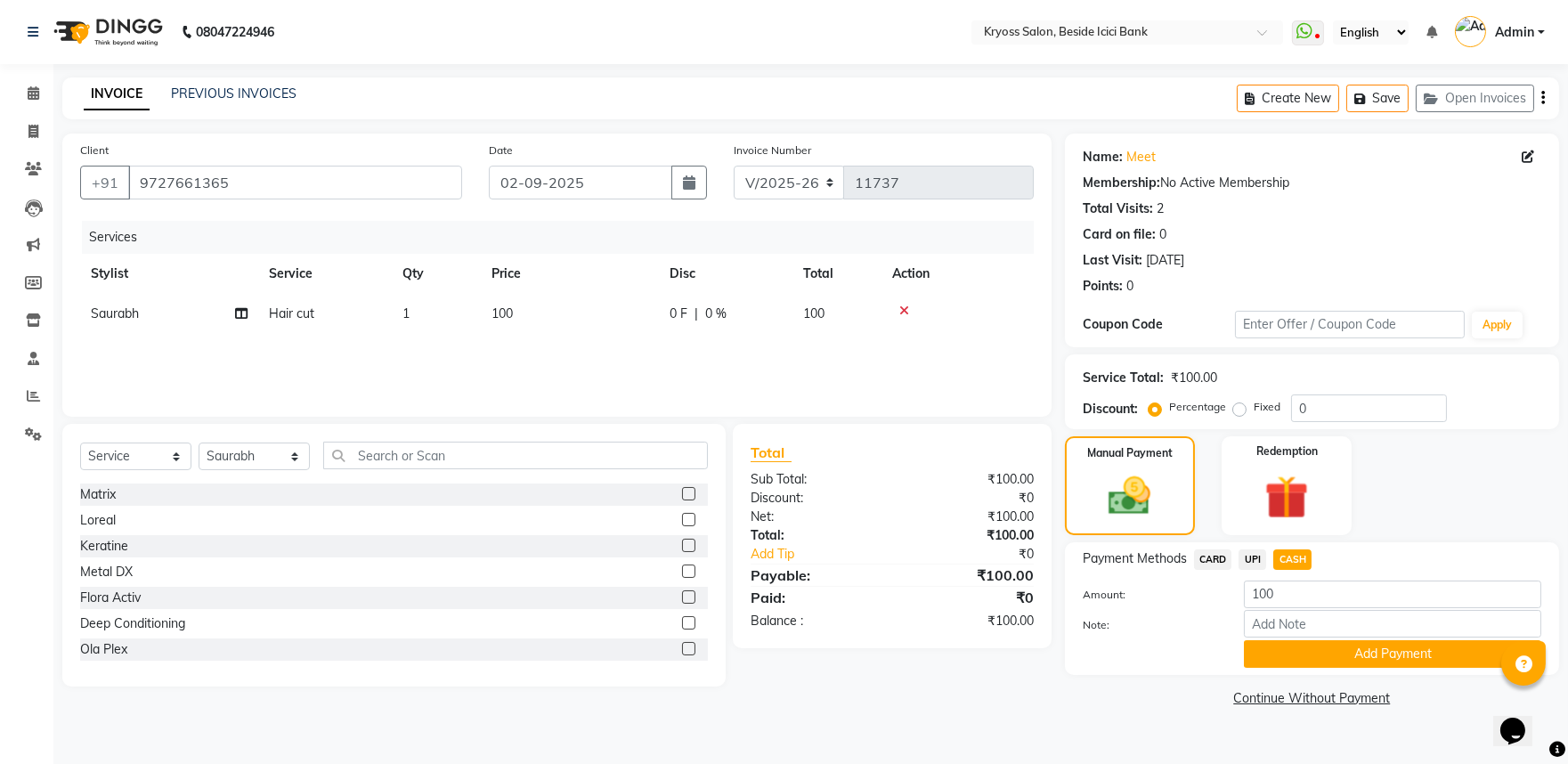
click at [1324, 668] on button "Add Payment" at bounding box center [1393, 654] width 297 height 28
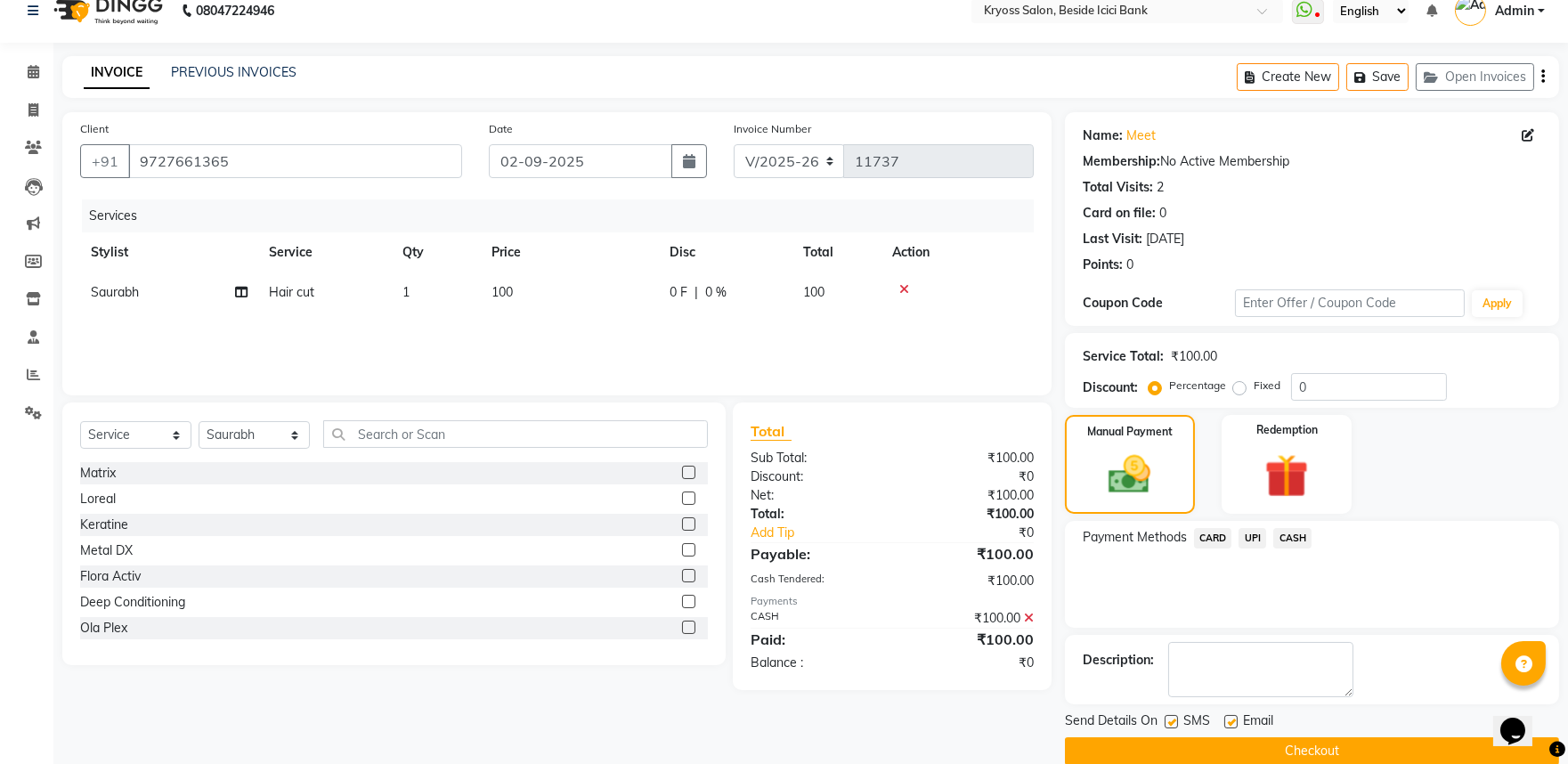
scroll to position [92, 0]
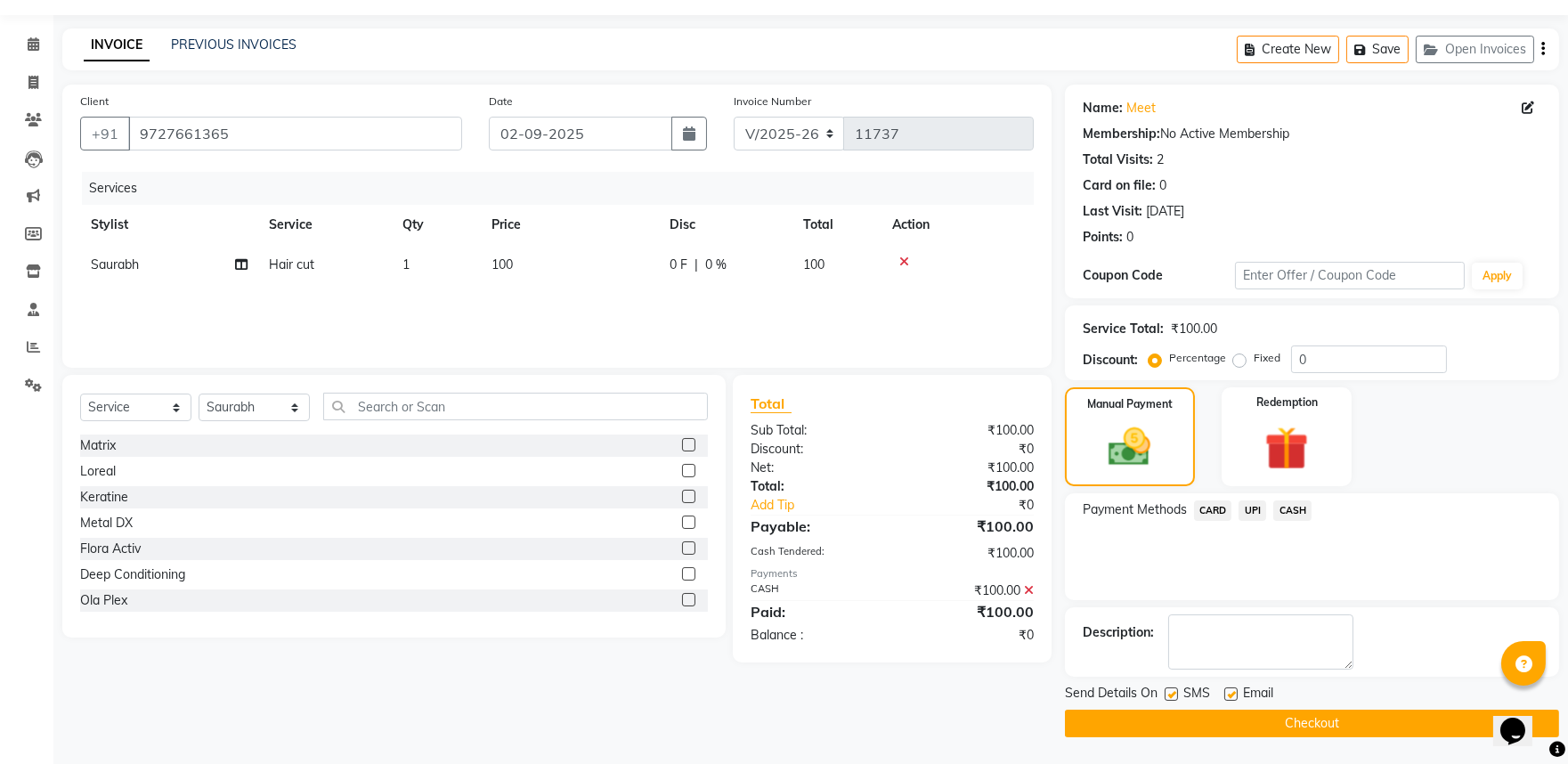
click at [1346, 728] on button "Checkout" at bounding box center [1312, 724] width 494 height 28
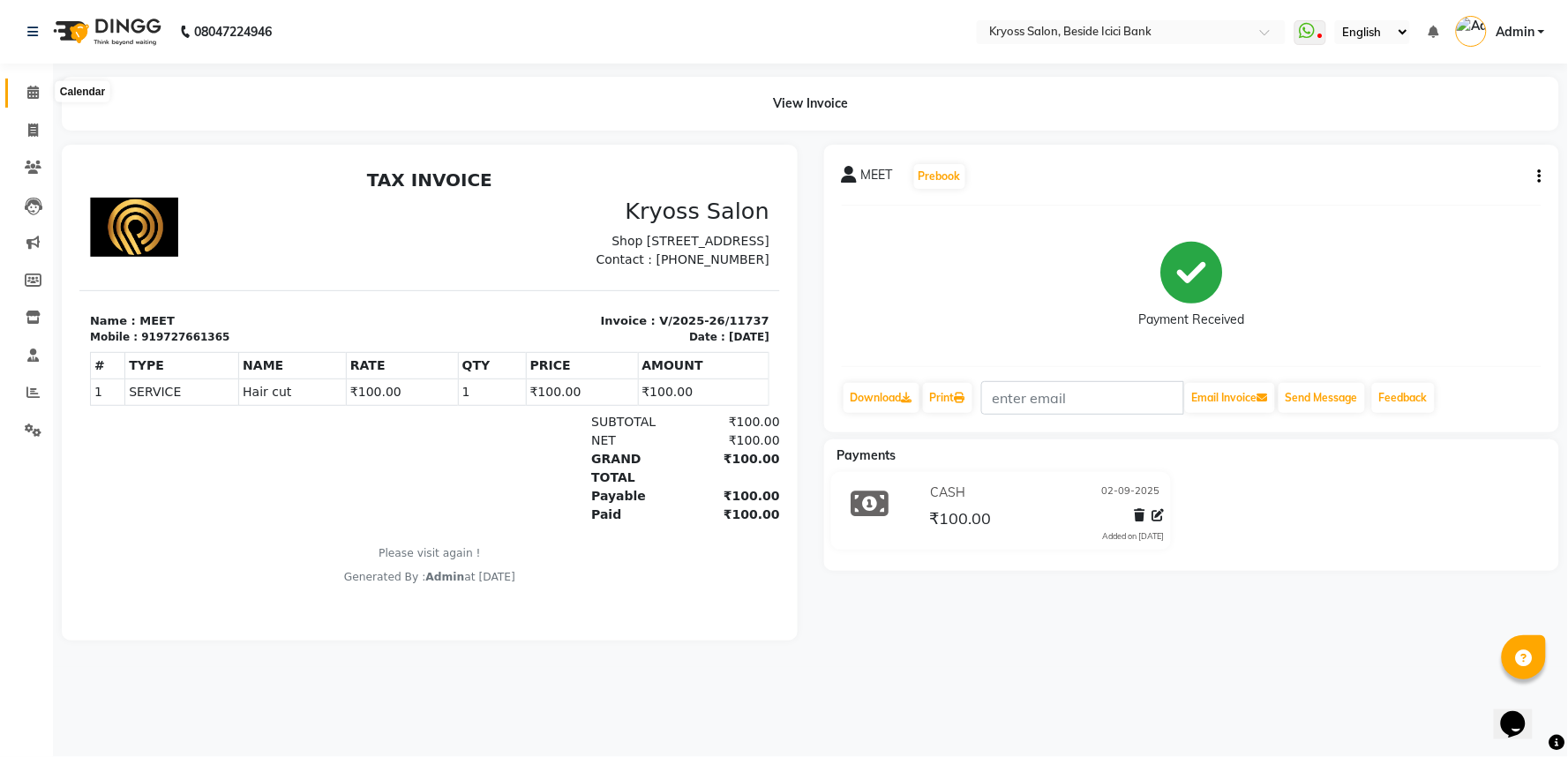
drag, startPoint x: 28, startPoint y: 70, endPoint x: 28, endPoint y: 89, distance: 19.0
click at [28, 89] on div "Calendar Invoice Clients Leads Marketing Members Inventory Staff Reports Settin…" at bounding box center [119, 391] width 239 height 679
click at [28, 89] on icon at bounding box center [33, 92] width 12 height 13
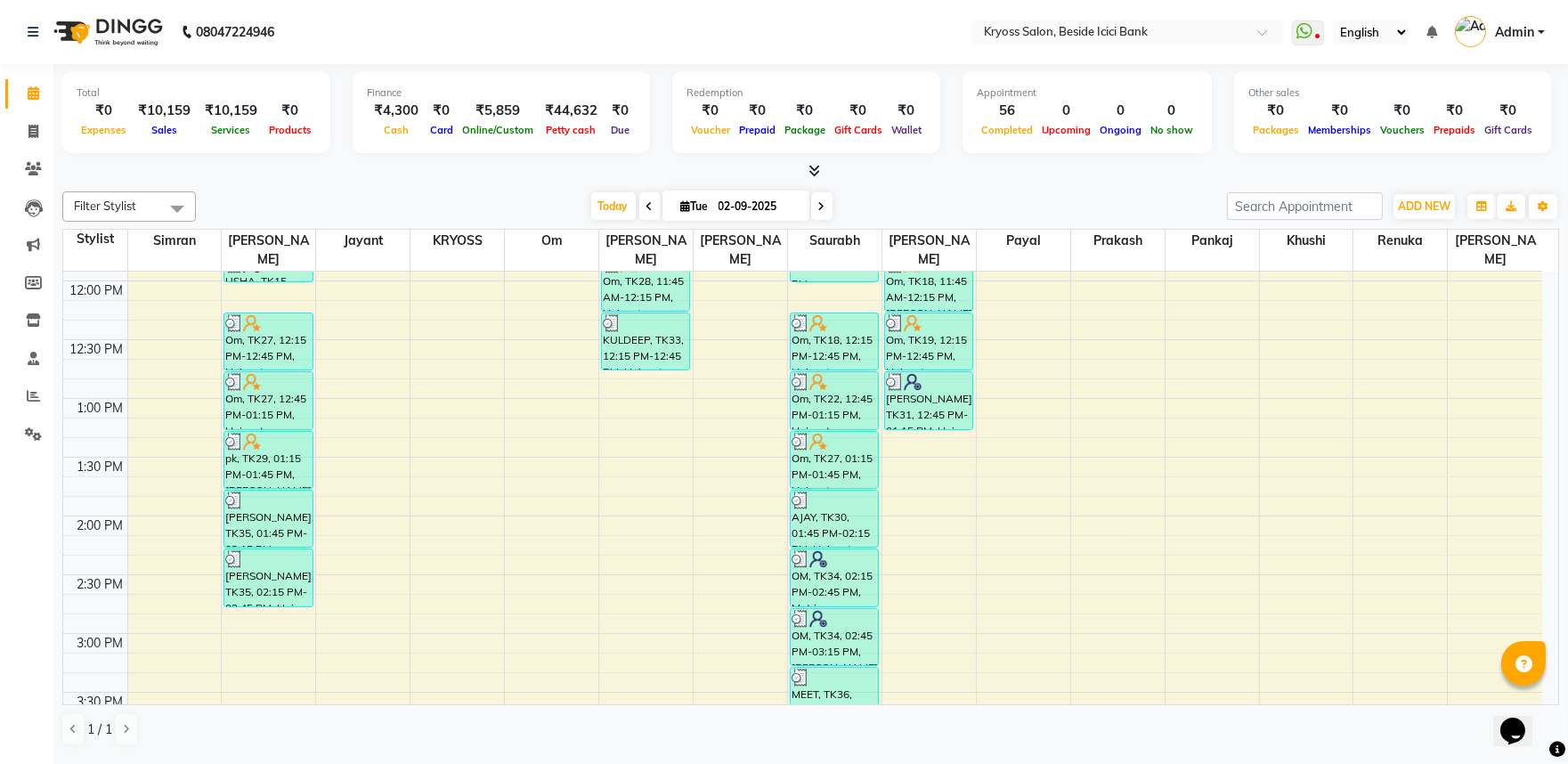
scroll to position [494, 0]
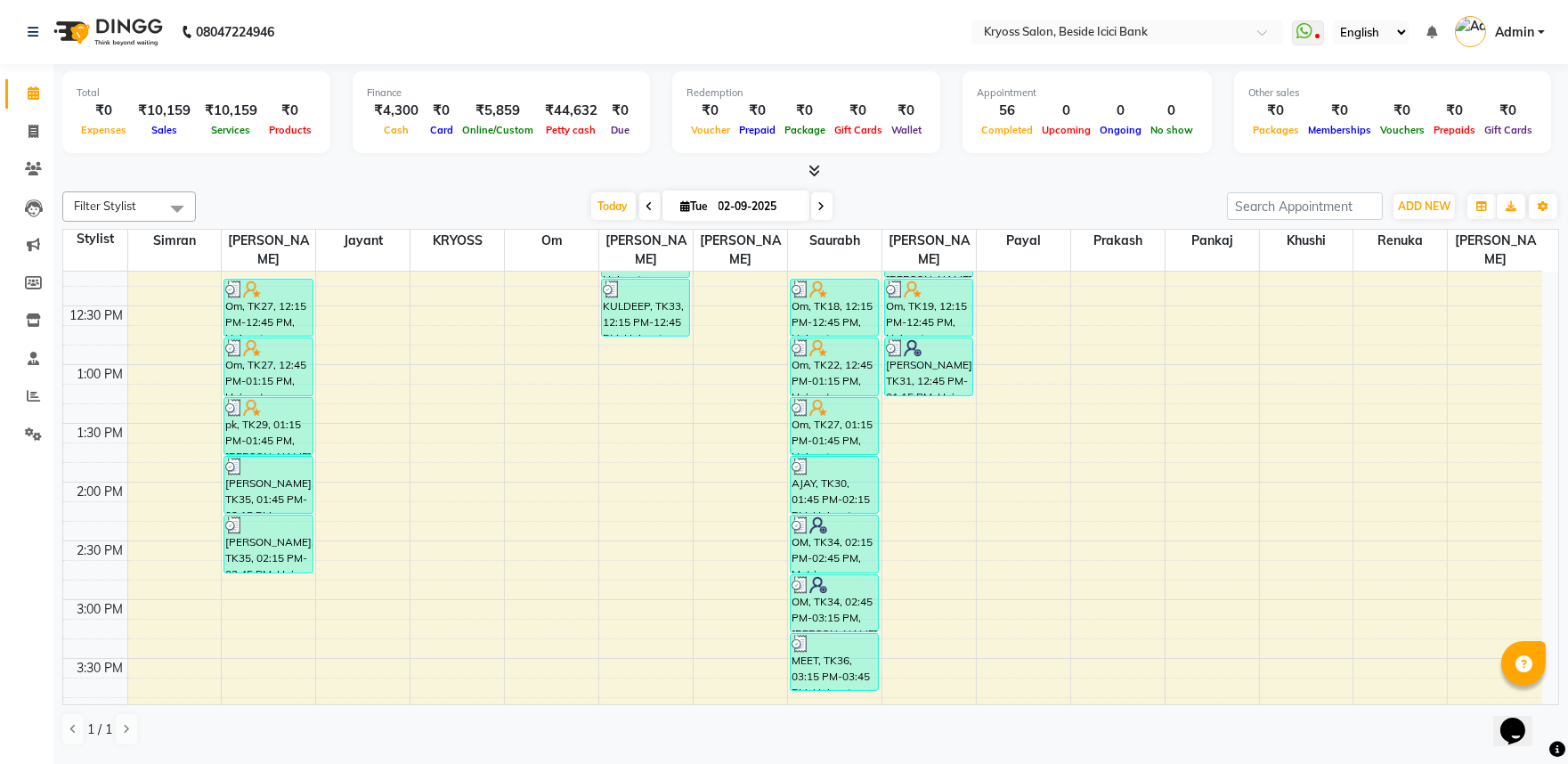
click at [931, 404] on div "8:00 AM 8:30 AM 9:00 AM 9:30 AM 10:00 AM 10:30 AM 11:00 AM 11:30 AM 12:00 PM 12…" at bounding box center [802, 541] width 1479 height 1528
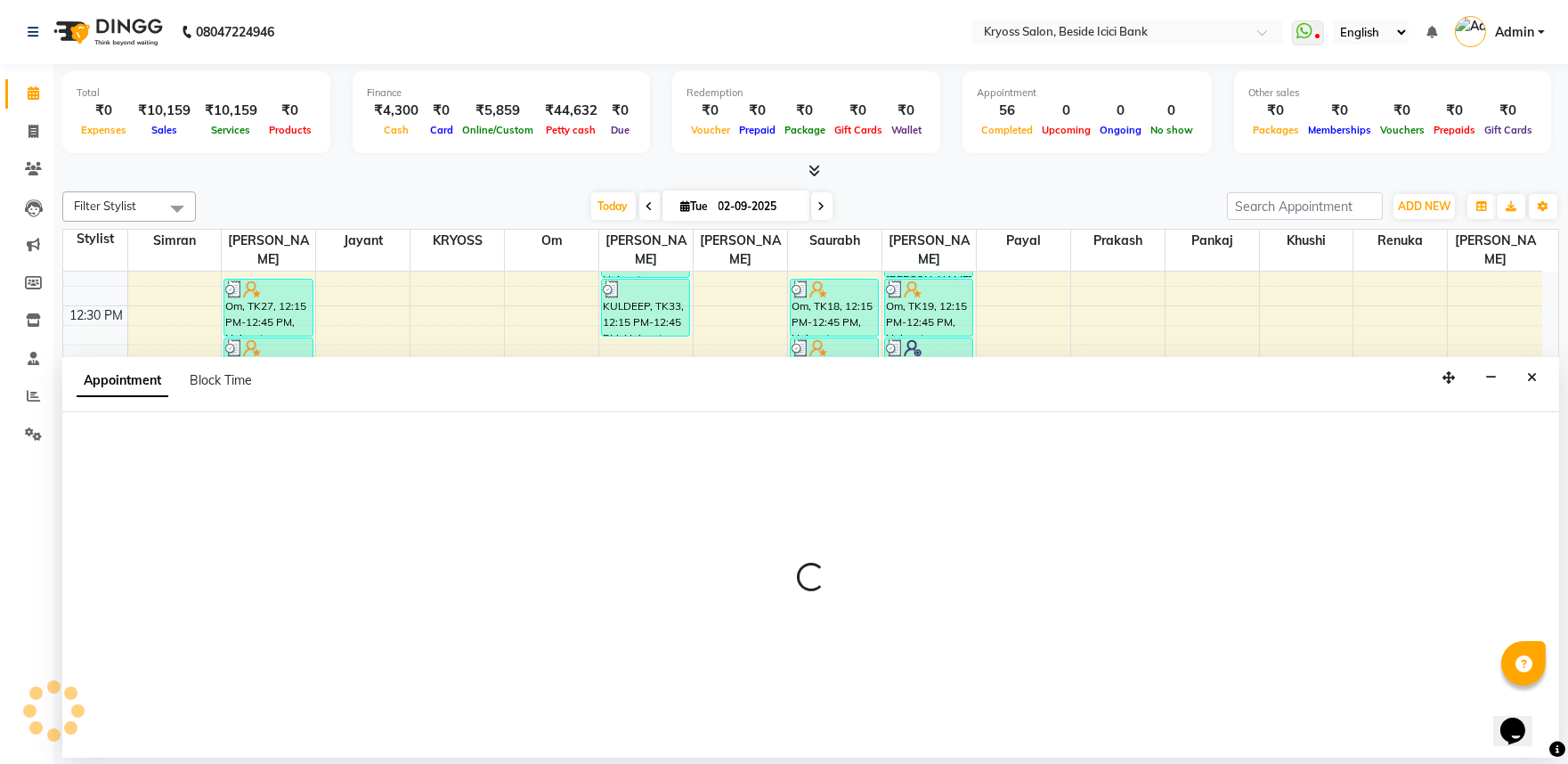
scroll to position [4, 0]
select select "40498"
select select "795"
select select "tentative"
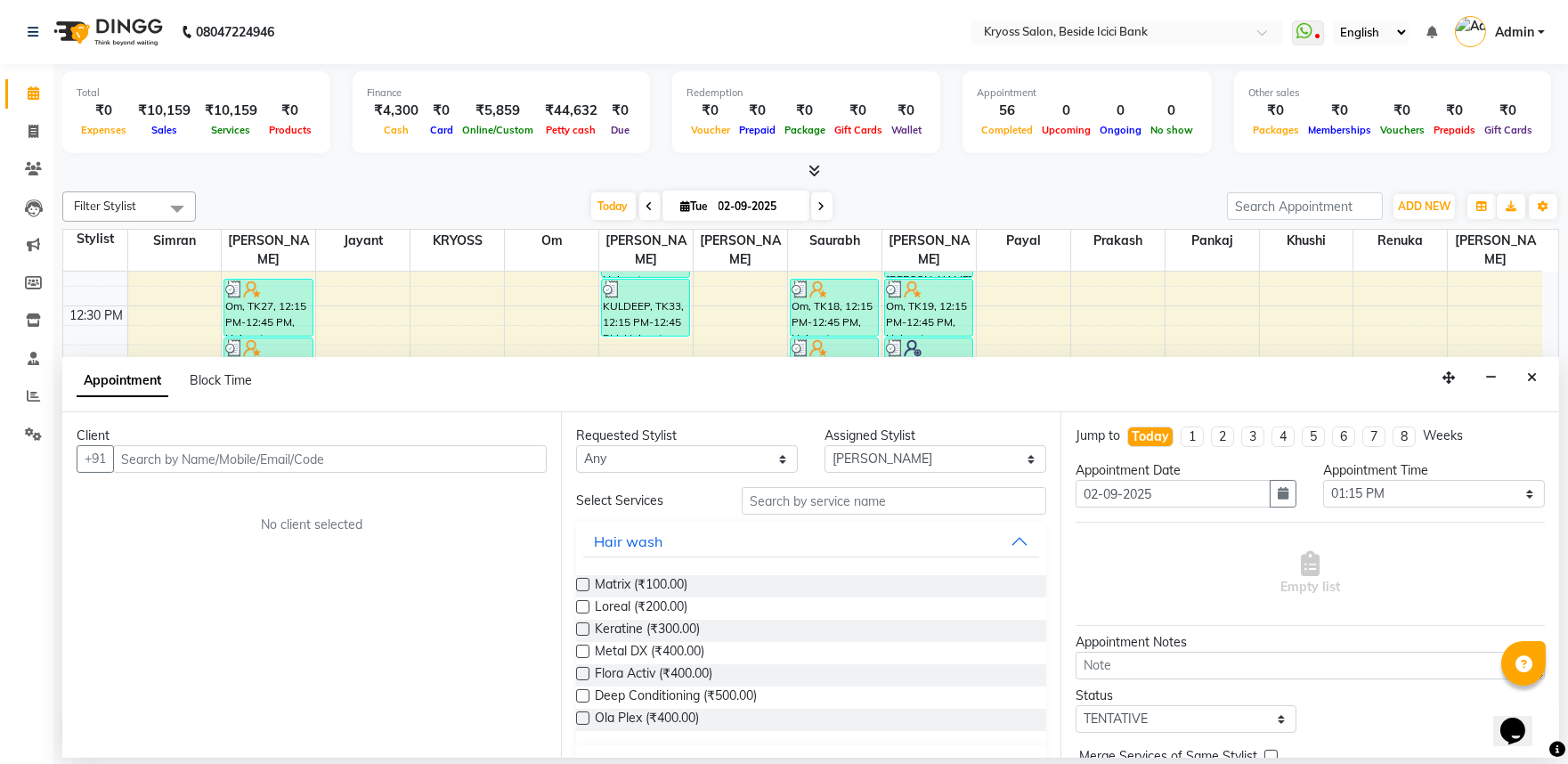
click at [492, 466] on input "text" at bounding box center [330, 459] width 434 height 28
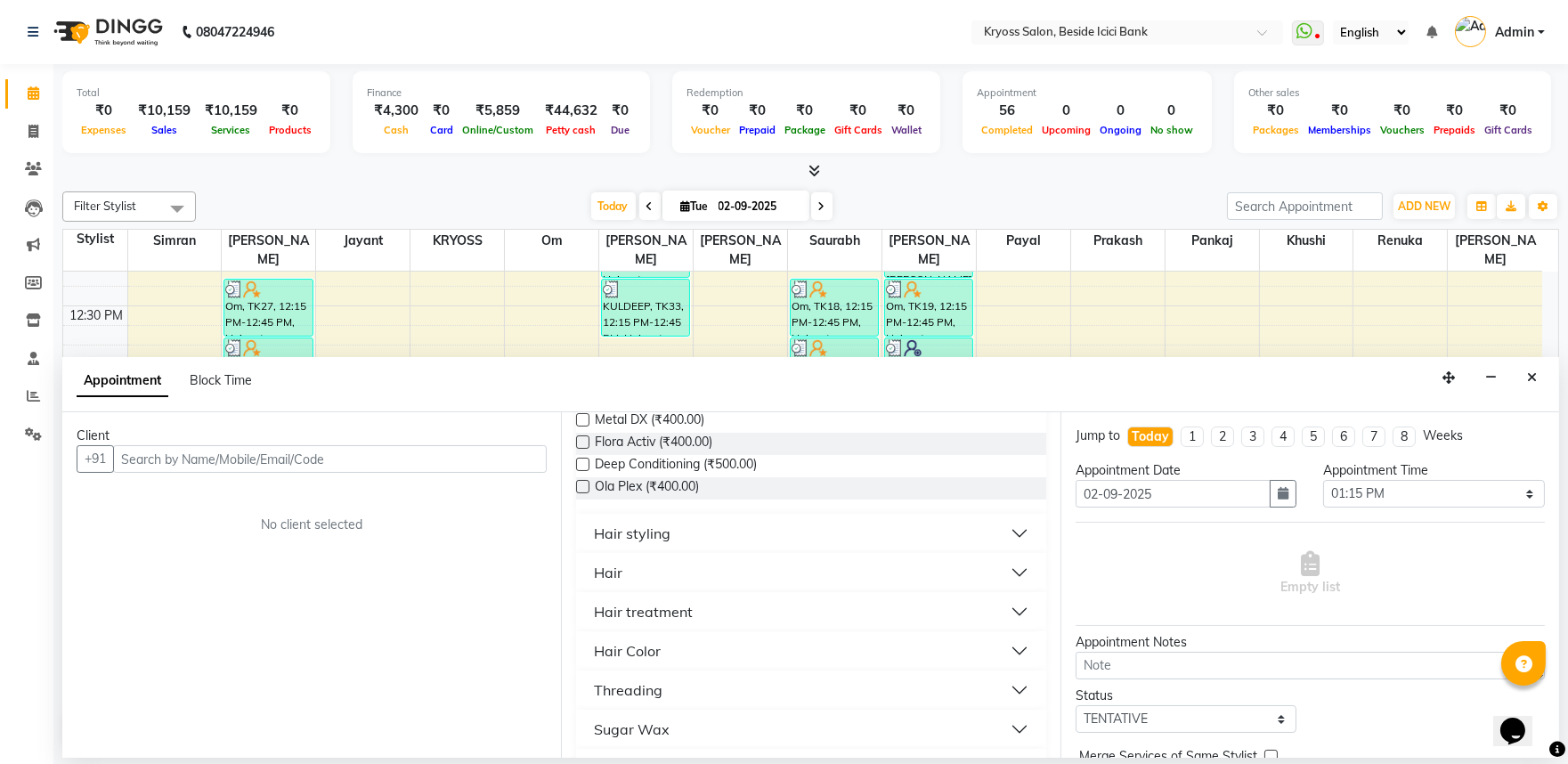
scroll to position [297, 0]
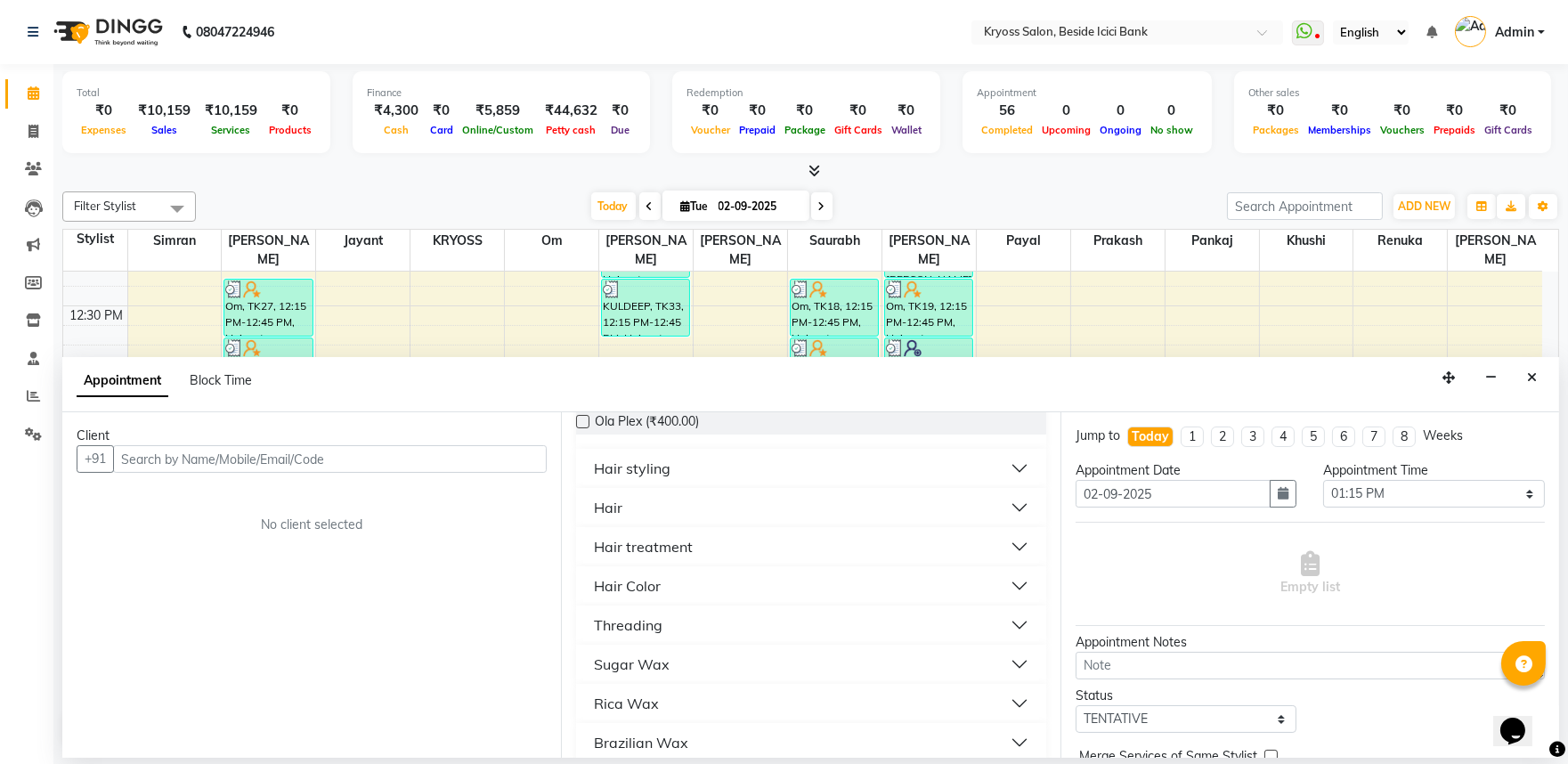
click at [618, 519] on div "Hair" at bounding box center [608, 508] width 29 height 22
click at [642, 586] on span "Hair cut (₹100.00)" at bounding box center [646, 574] width 102 height 22
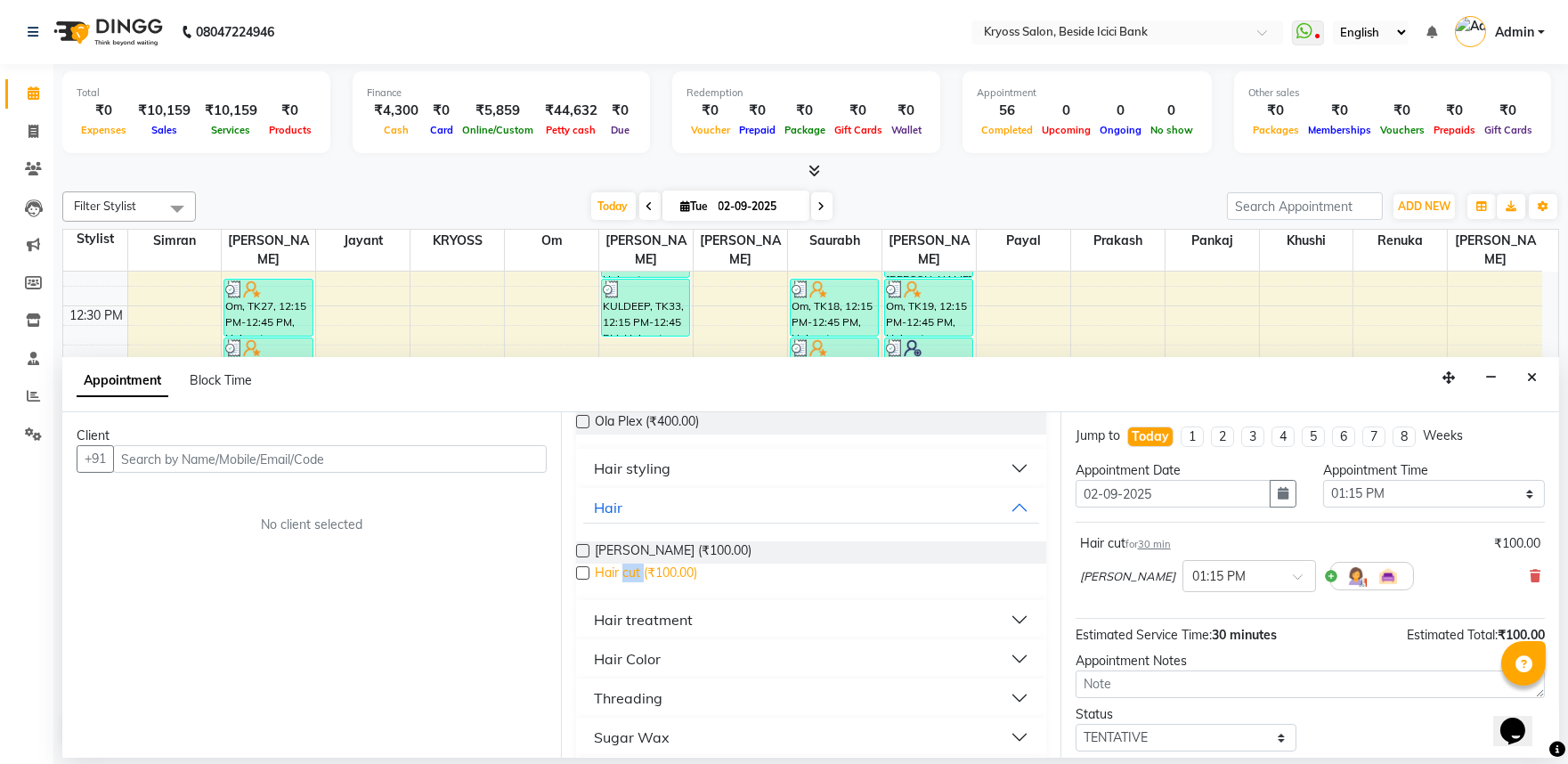
click at [642, 586] on span "Hair cut (₹100.00)" at bounding box center [646, 574] width 102 height 22
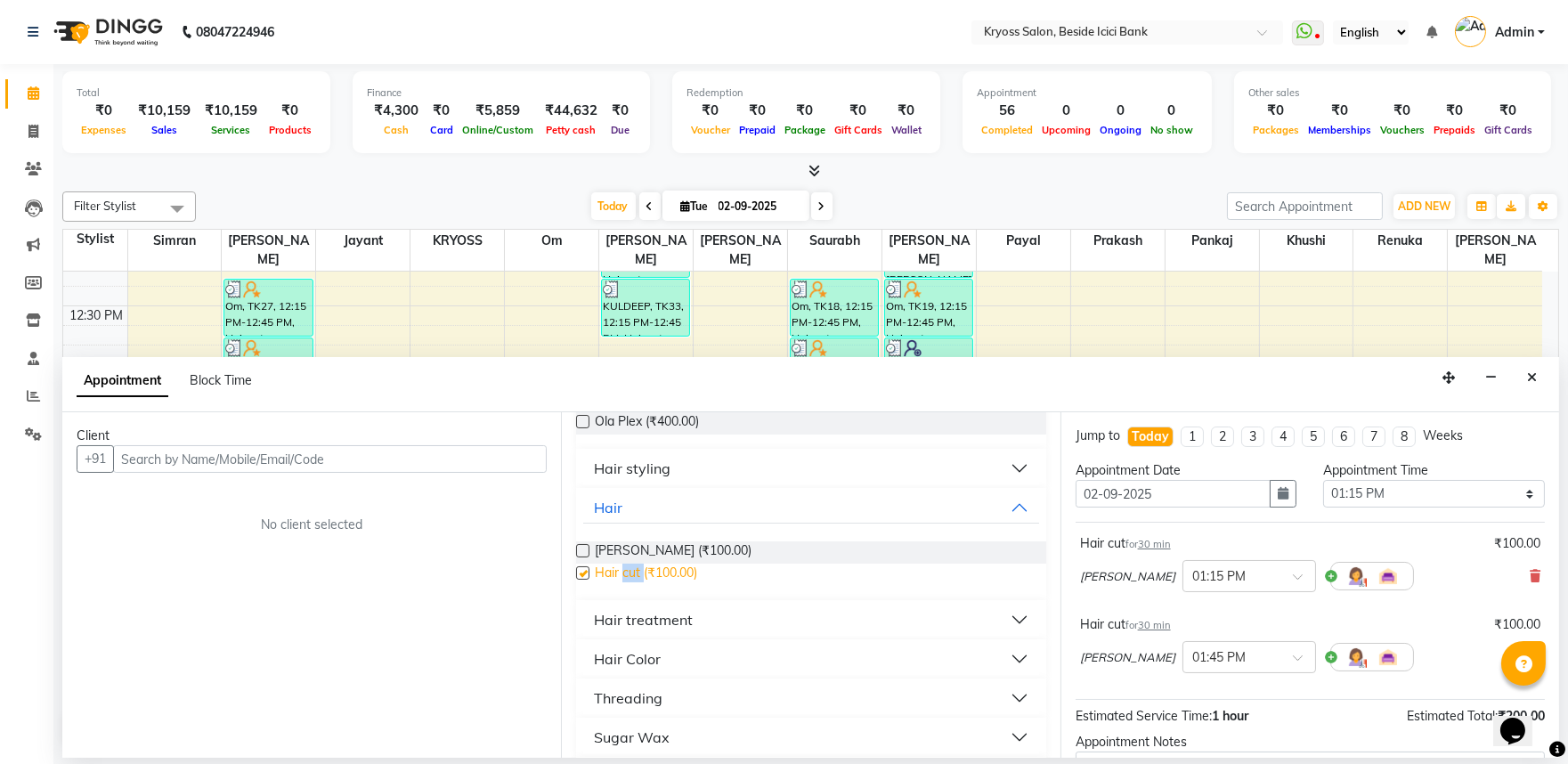
checkbox input "false"
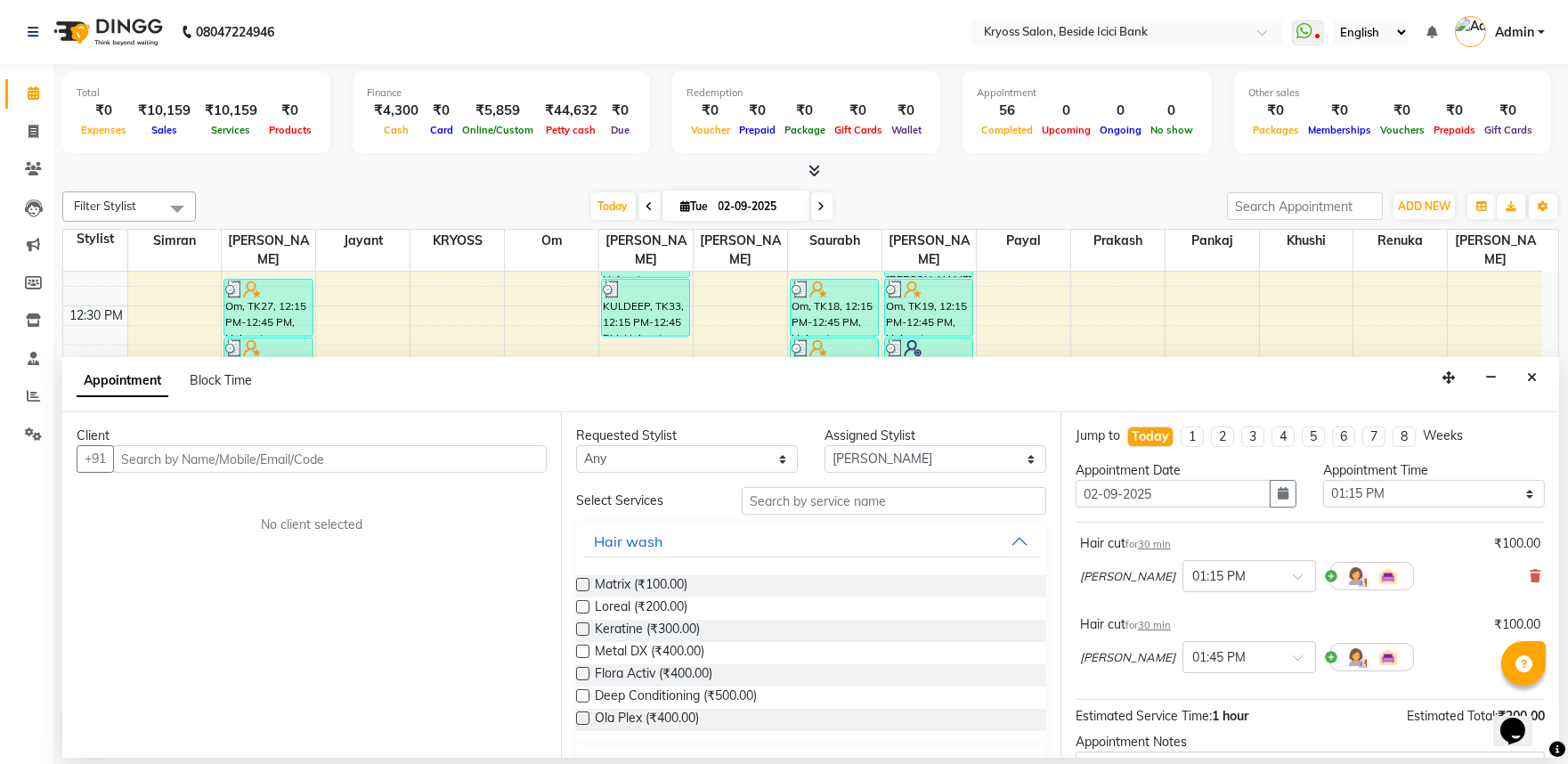
scroll to position [0, 0]
click at [656, 503] on div "Requested Stylist Any amit Jayant Khushi KRYOSS om Palash Pankaj [PERSON_NAME] …" at bounding box center [810, 585] width 499 height 346
click at [640, 473] on select "Any amit [PERSON_NAME] [PERSON_NAME] KRYOSS om Palash Pankaj [PERSON_NAME] [PER…" at bounding box center [687, 459] width 222 height 28
select select "52623"
click at [578, 462] on select "Any amit [PERSON_NAME] [PERSON_NAME] KRYOSS om Palash Pankaj [PERSON_NAME] [PER…" at bounding box center [687, 459] width 222 height 28
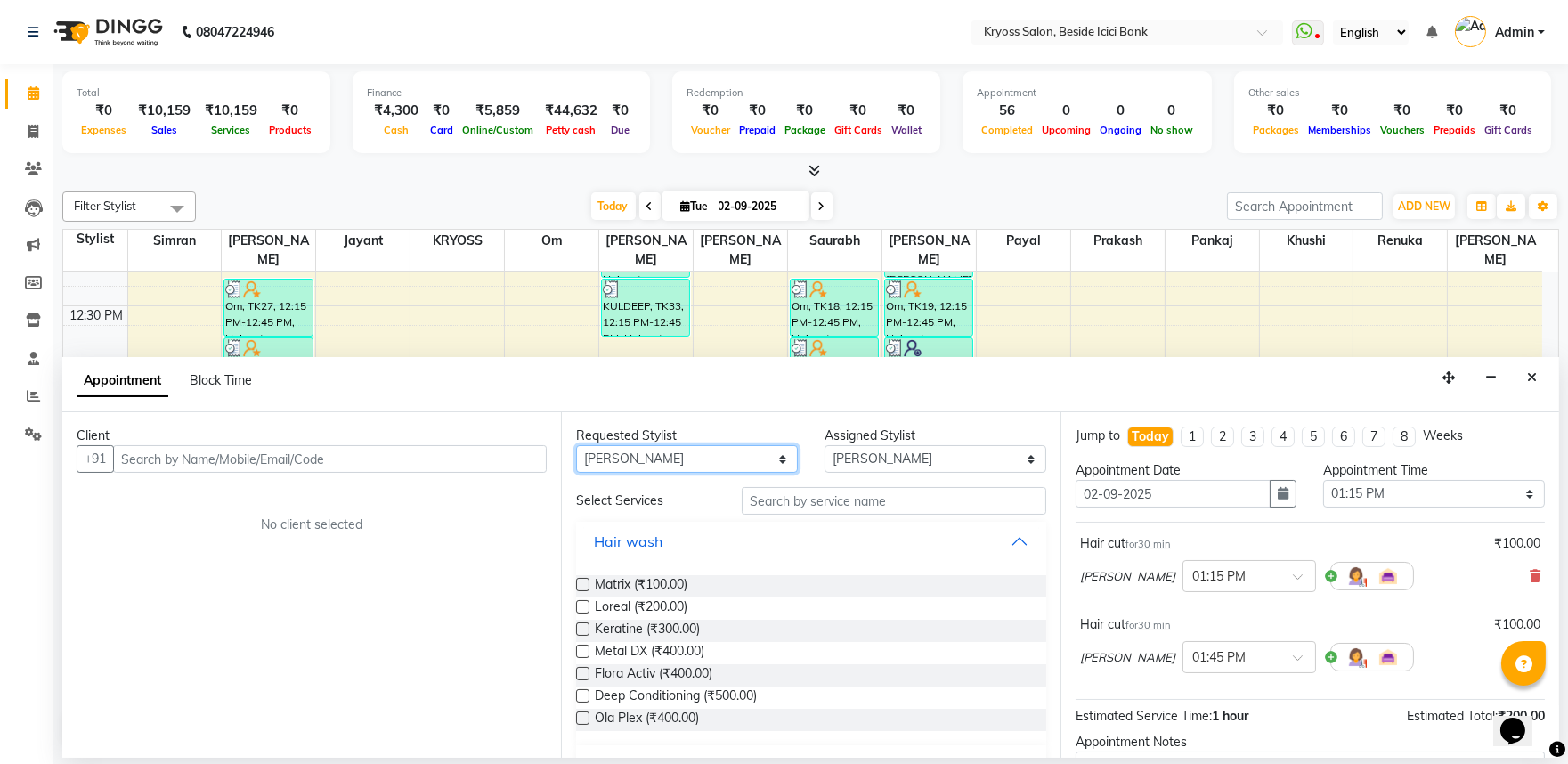
select select "52623"
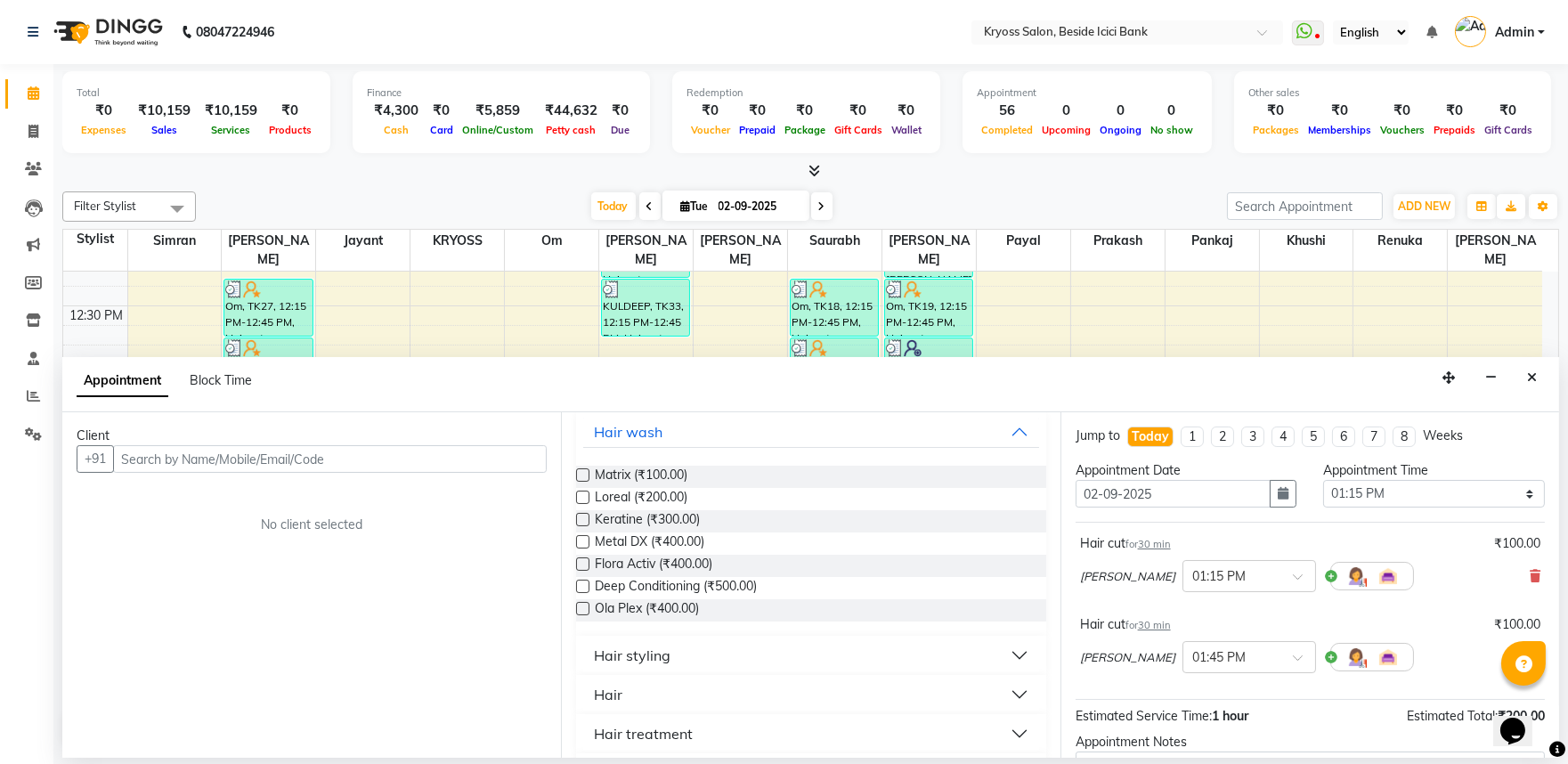
scroll to position [198, 0]
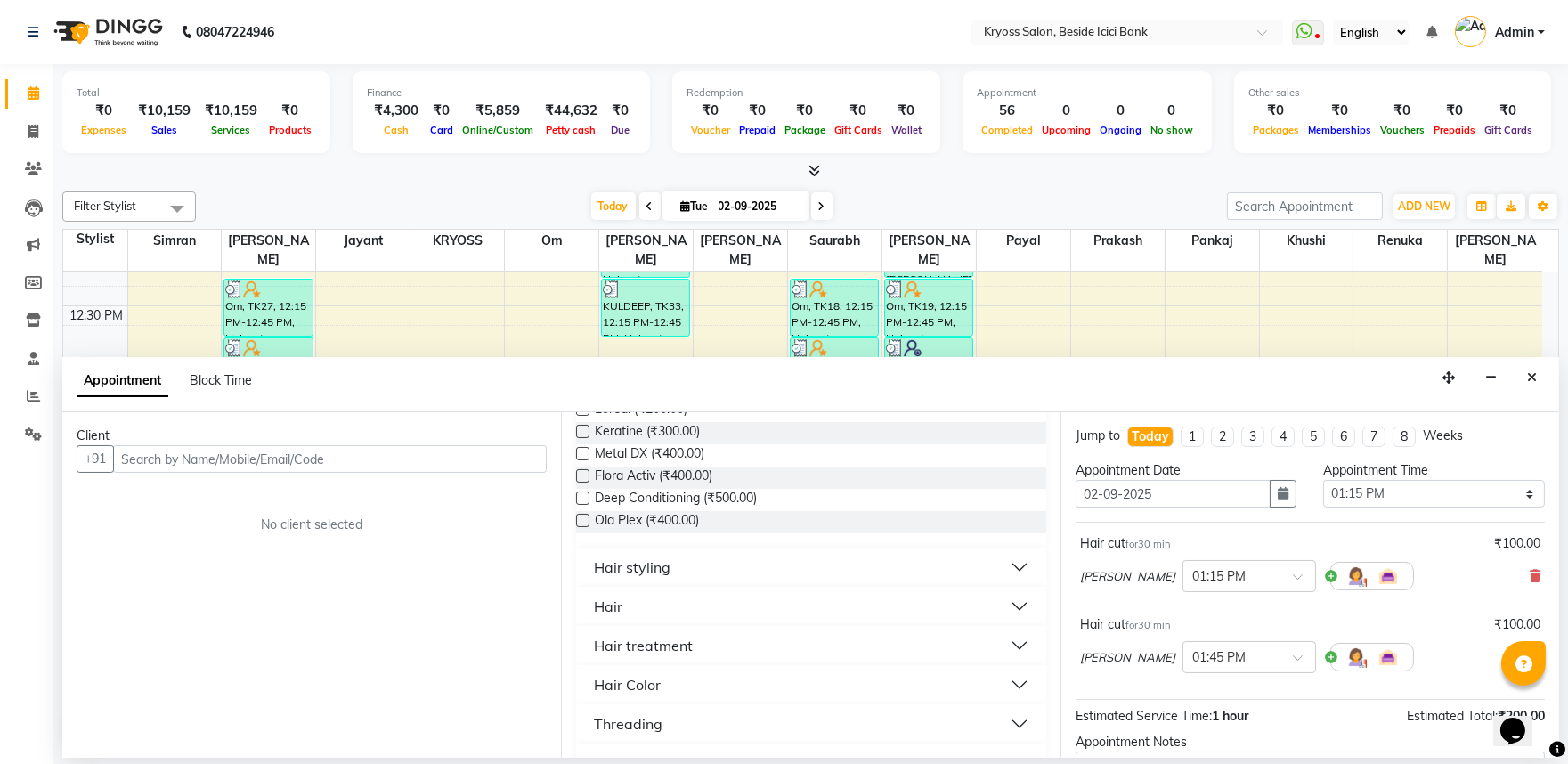
click at [621, 617] on div "Hair" at bounding box center [608, 607] width 29 height 22
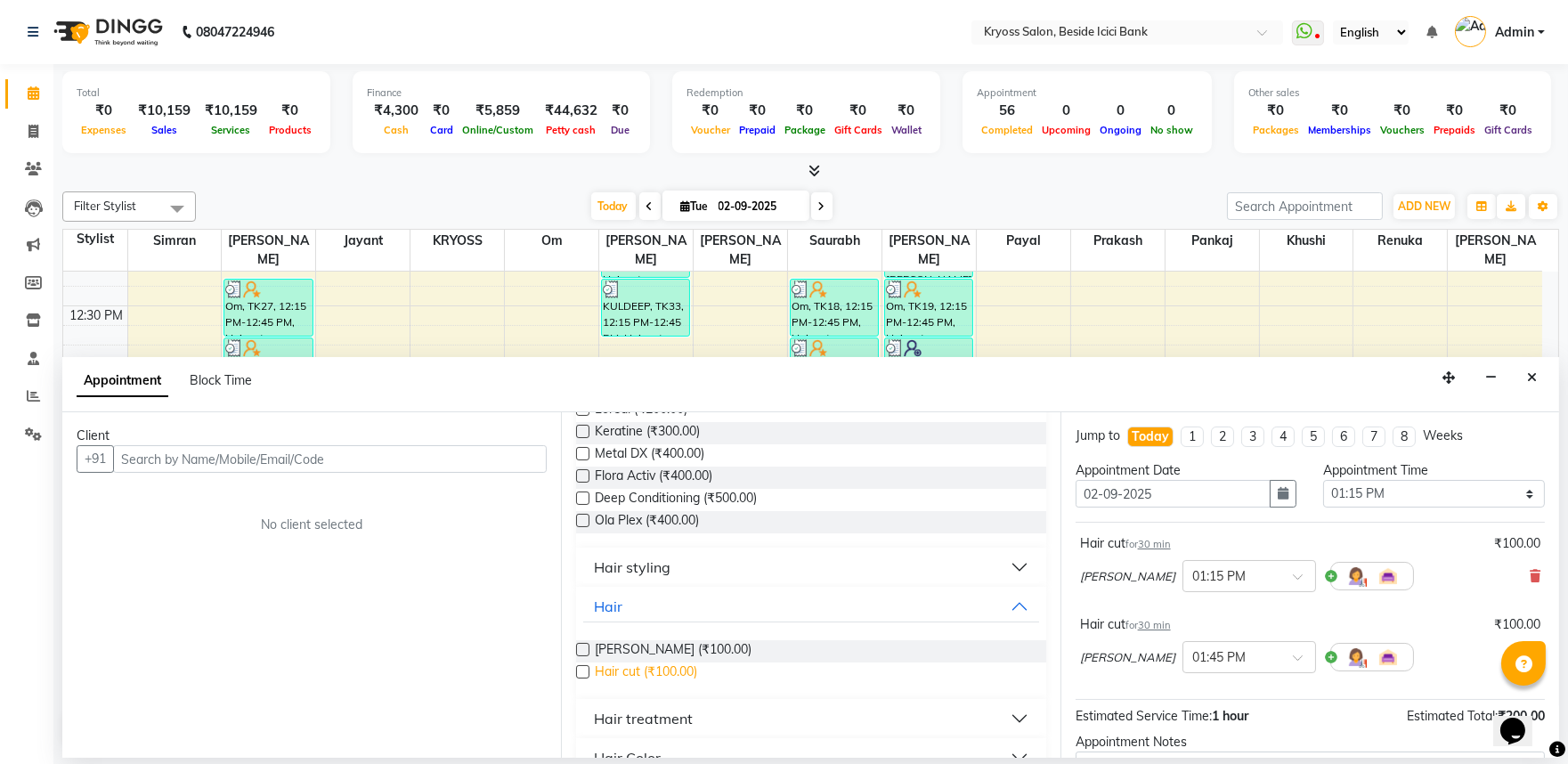
click at [625, 685] on span "Hair cut (₹100.00)" at bounding box center [646, 673] width 102 height 22
checkbox input "false"
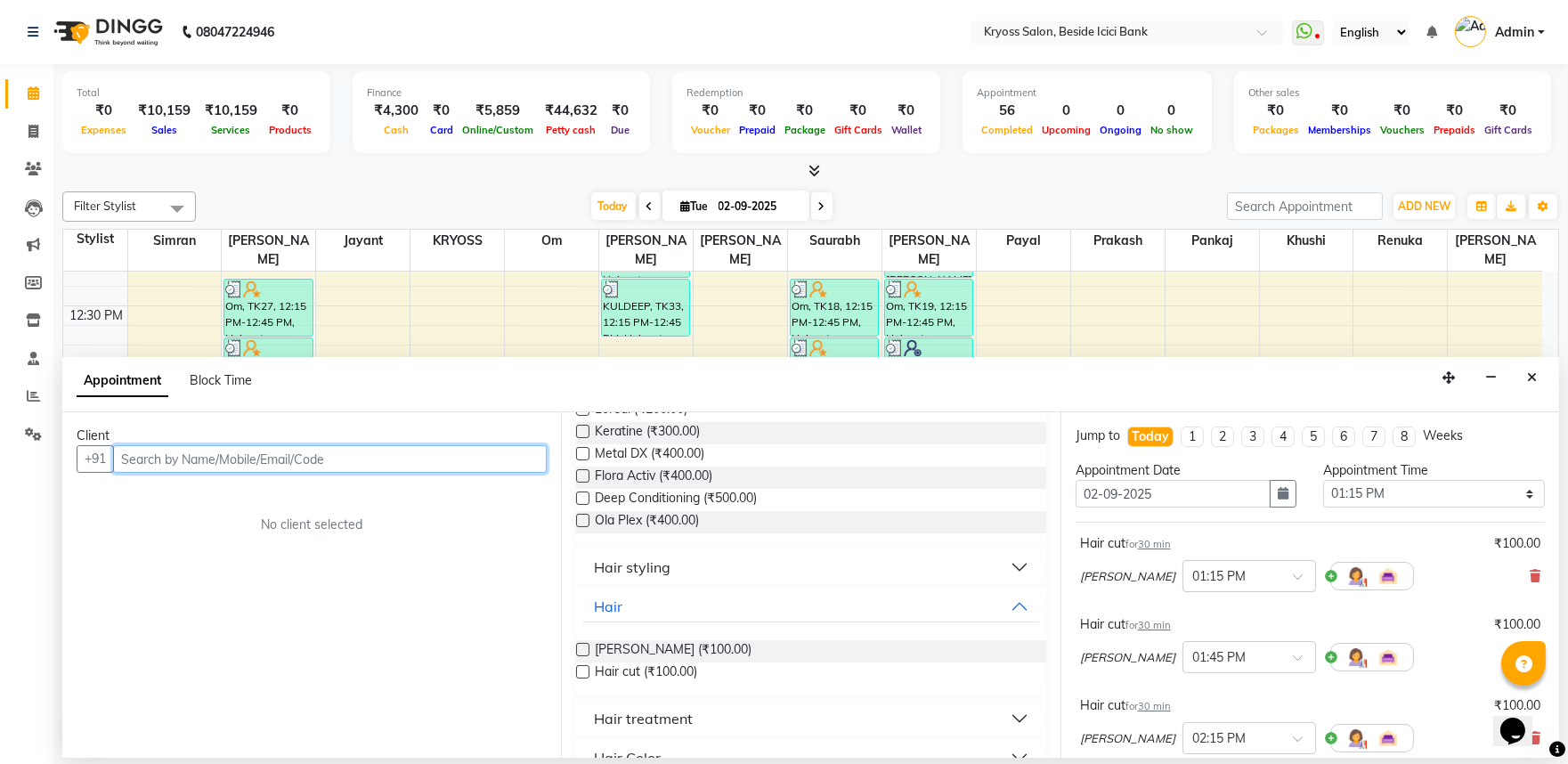
click at [524, 473] on input "text" at bounding box center [330, 459] width 434 height 28
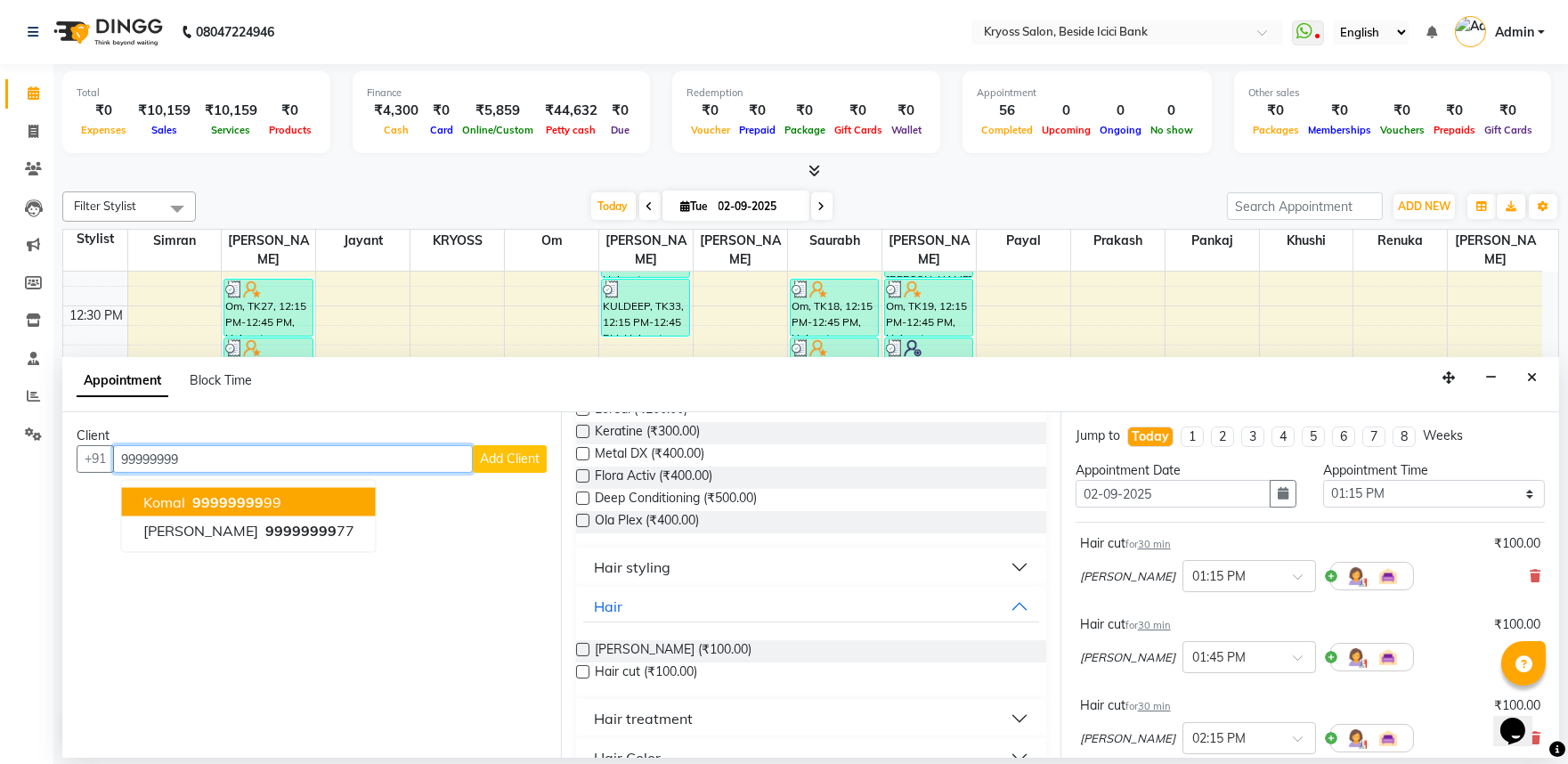
drag, startPoint x: 289, startPoint y: 528, endPoint x: 889, endPoint y: 653, distance: 612.9
click at [281, 511] on ngb-highlight "99999999 99" at bounding box center [235, 502] width 93 height 18
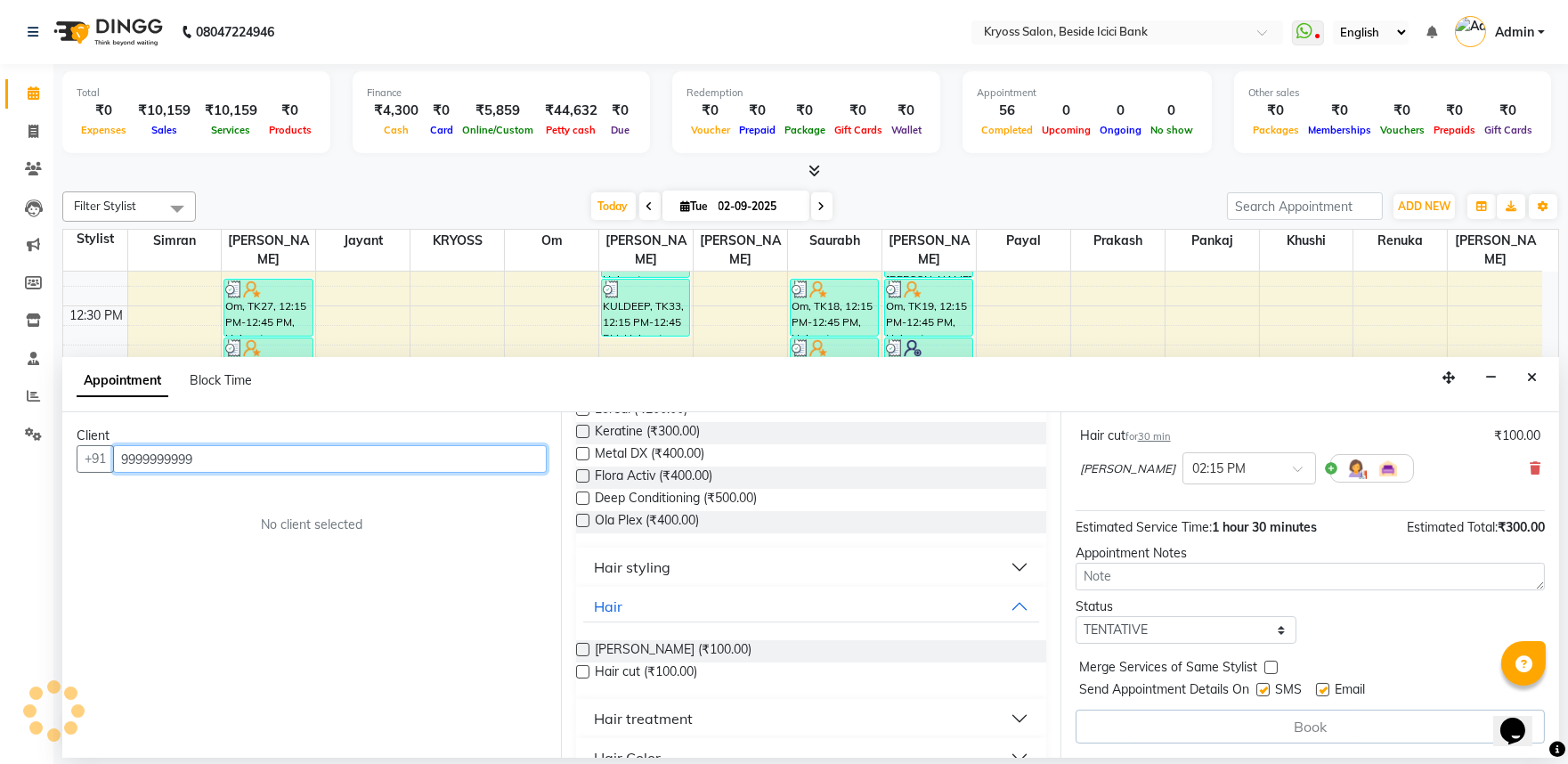
scroll to position [309, 0]
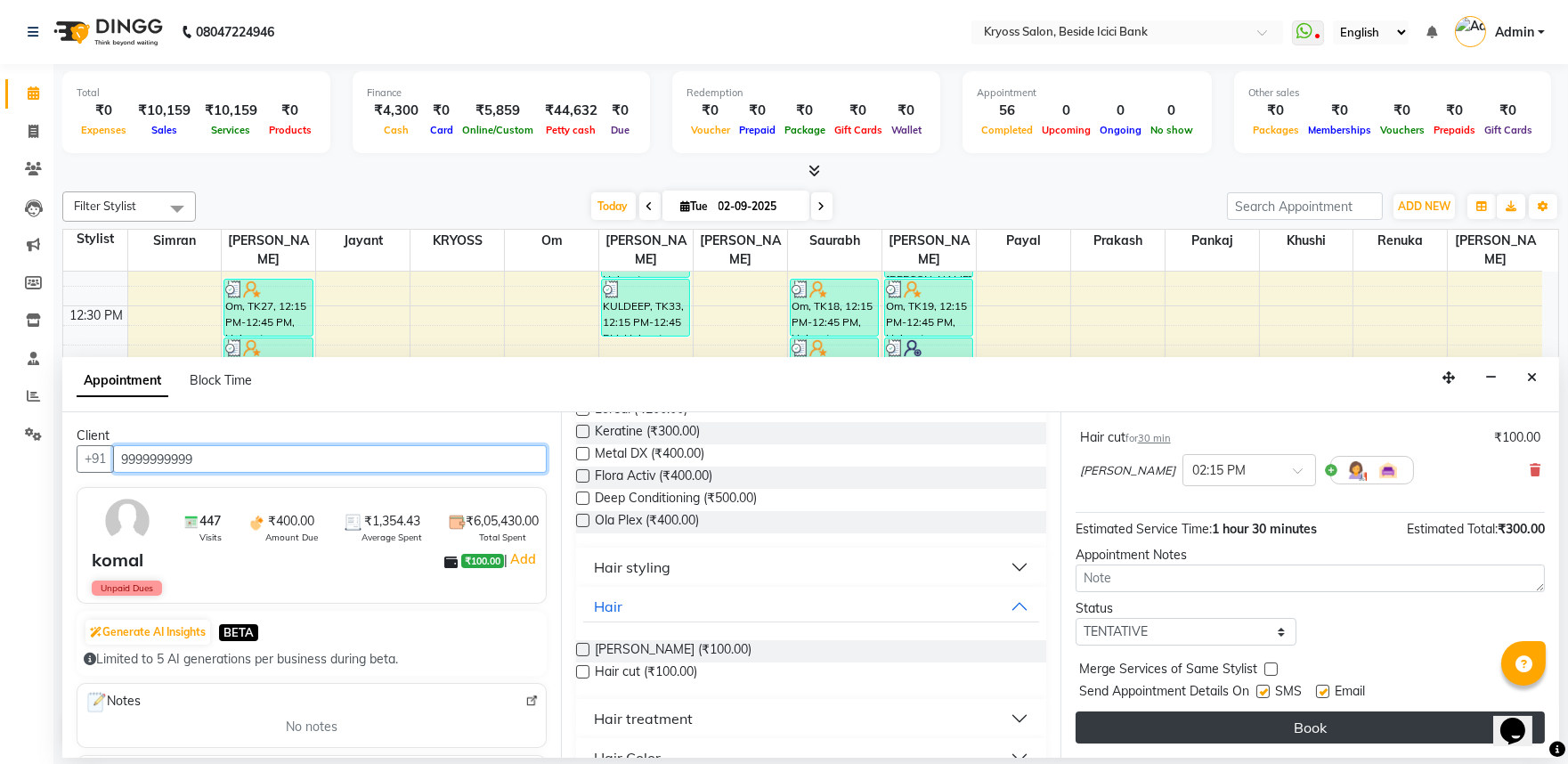
type input "9999999999"
click at [1320, 736] on button "Book" at bounding box center [1310, 728] width 469 height 32
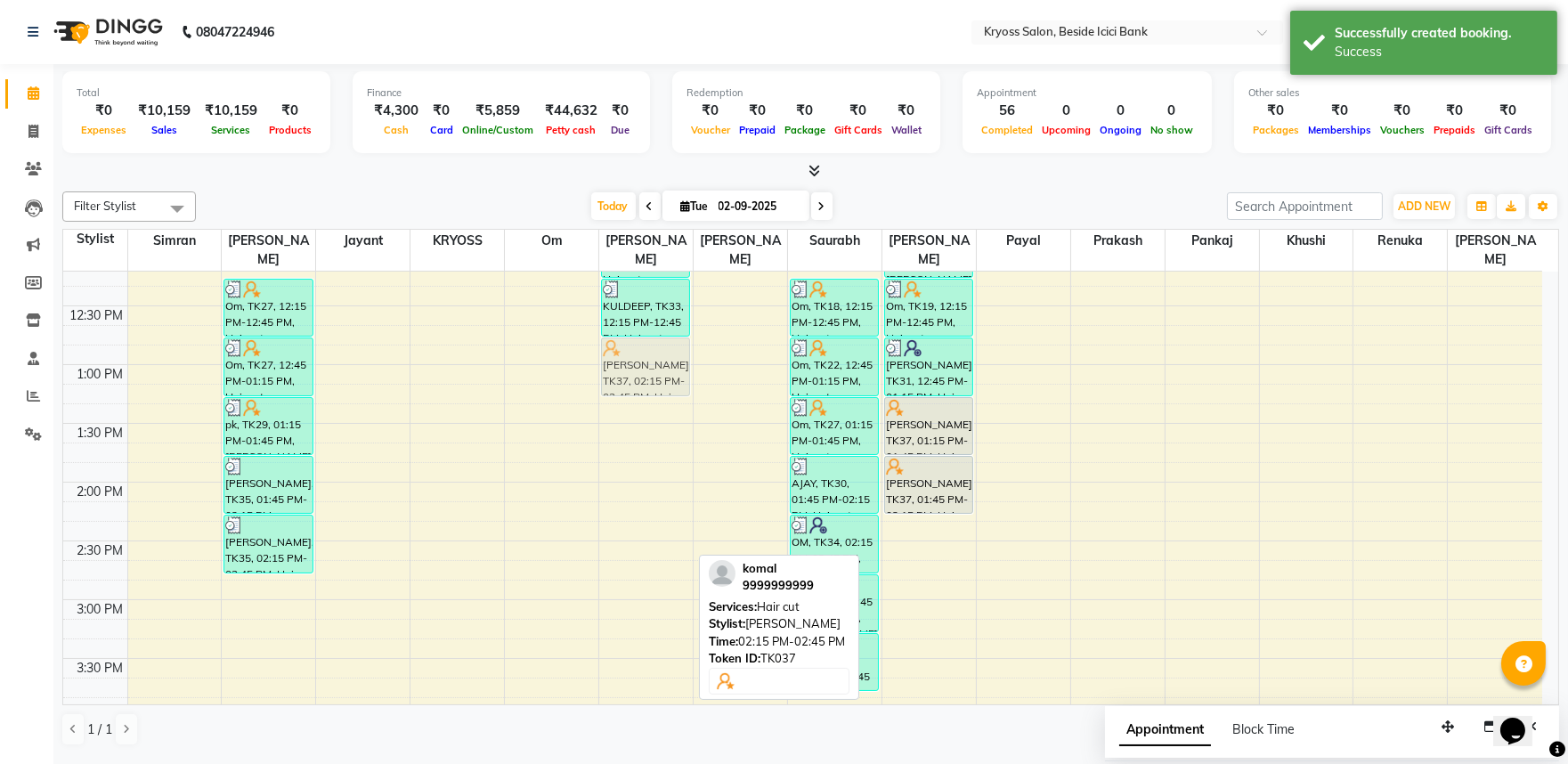
drag, startPoint x: 655, startPoint y: 533, endPoint x: 664, endPoint y: 354, distance: 179.2
click at [664, 354] on div "DIVYA, TK14, 11:00 AM-11:30 AM, Hair cut Om, TK18, 11:15 AM-11:45 AM, [PERSON_N…" at bounding box center [646, 541] width 93 height 1528
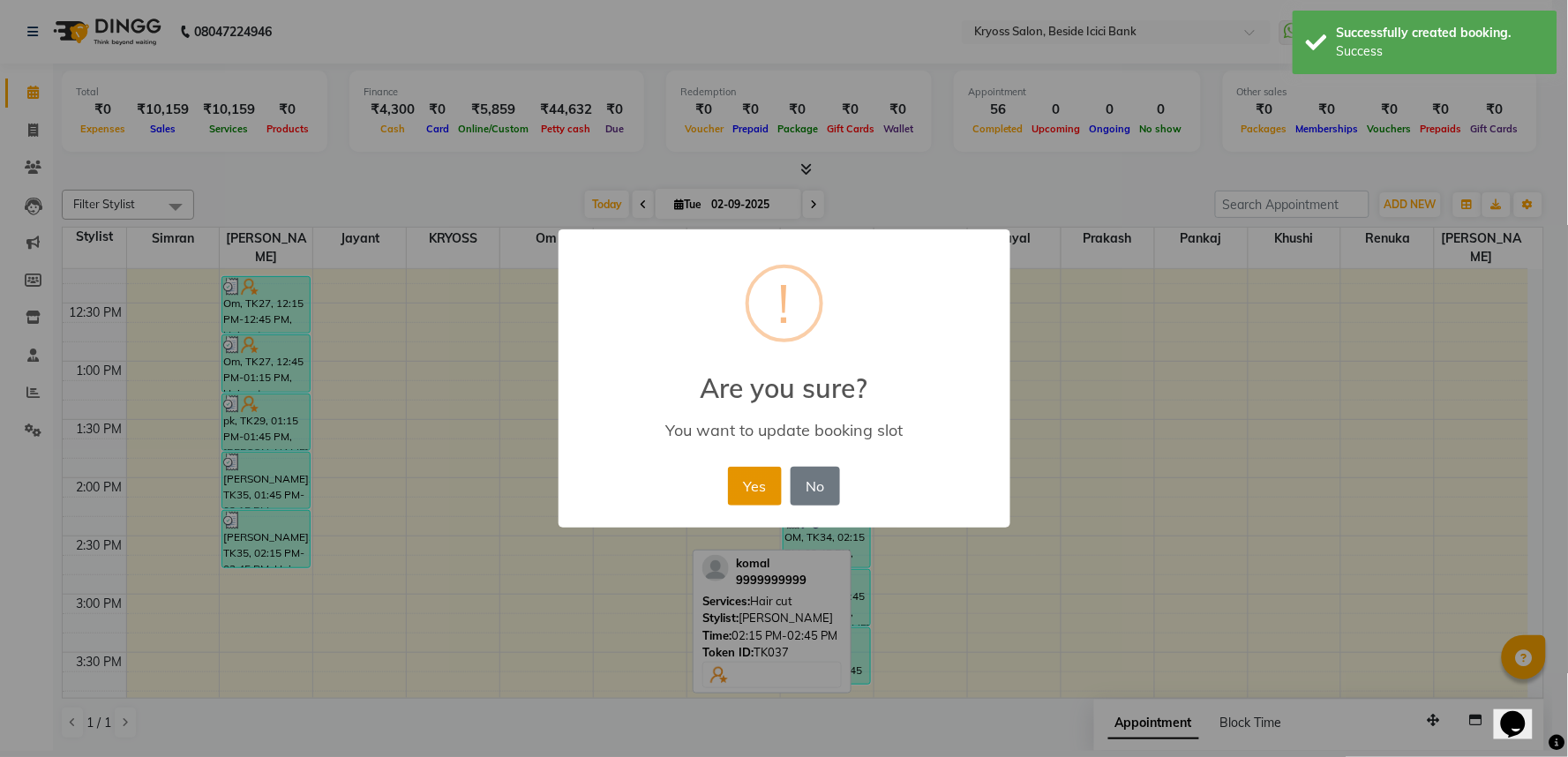
click at [760, 492] on button "Yes" at bounding box center [755, 486] width 53 height 39
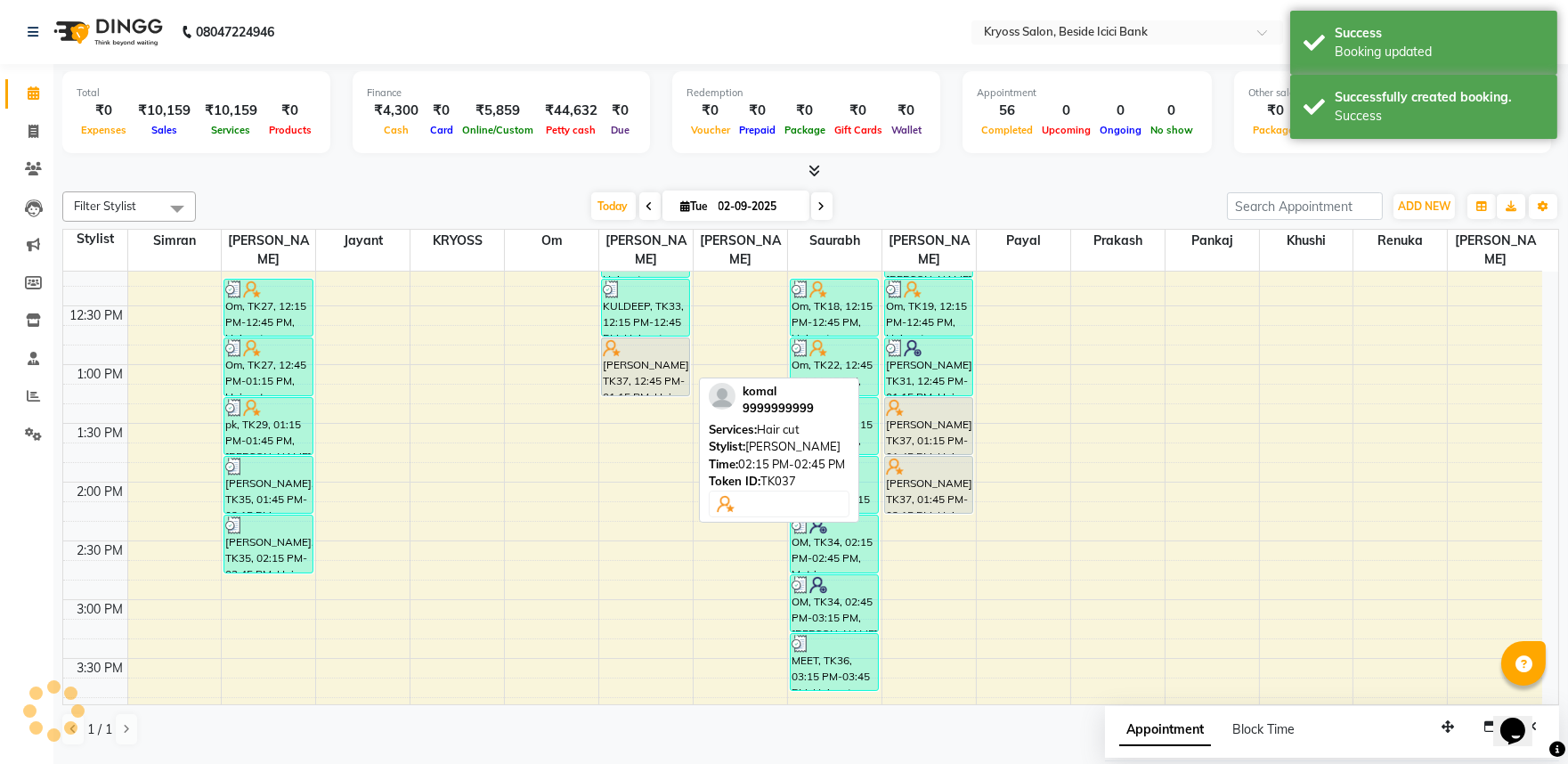
click at [660, 351] on div "[PERSON_NAME], TK37, 12:45 PM-01:15 PM, Hair cut" at bounding box center [645, 367] width 87 height 57
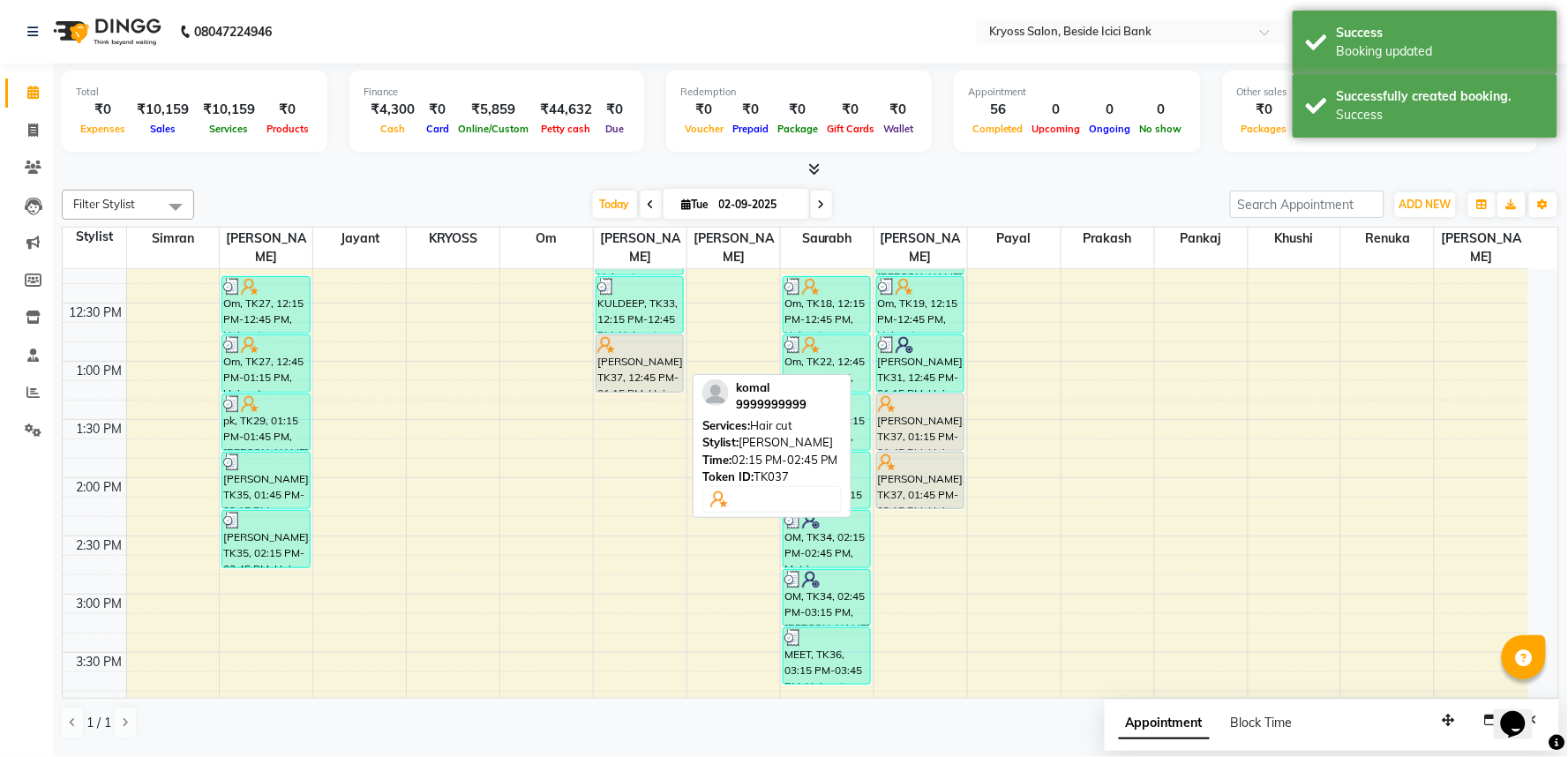
select select "7"
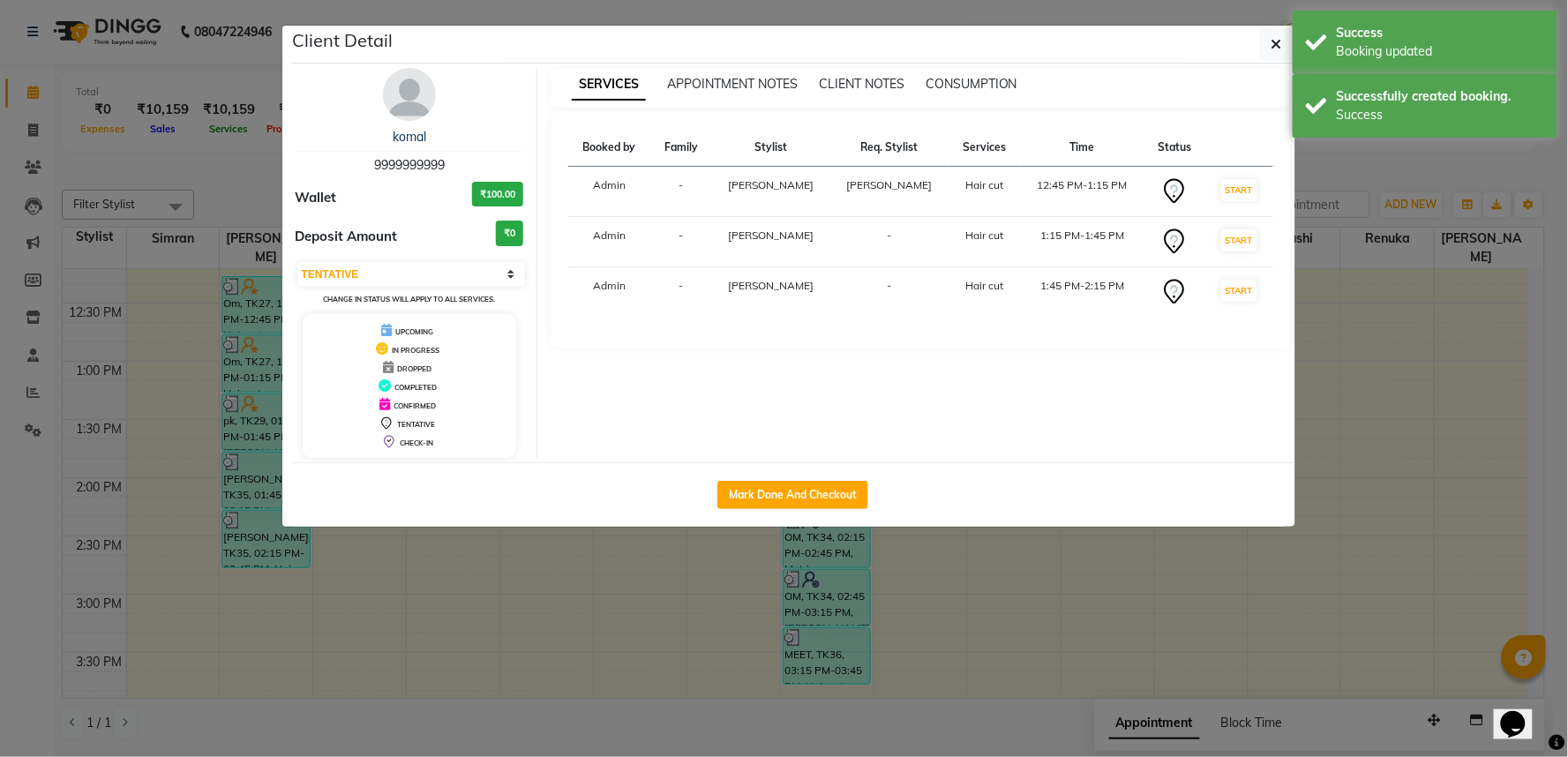
click at [800, 494] on div "Mark Done And Checkout" at bounding box center [793, 494] width 1004 height 64
click at [799, 509] on button "Mark Done And Checkout" at bounding box center [792, 495] width 150 height 28
select select "service"
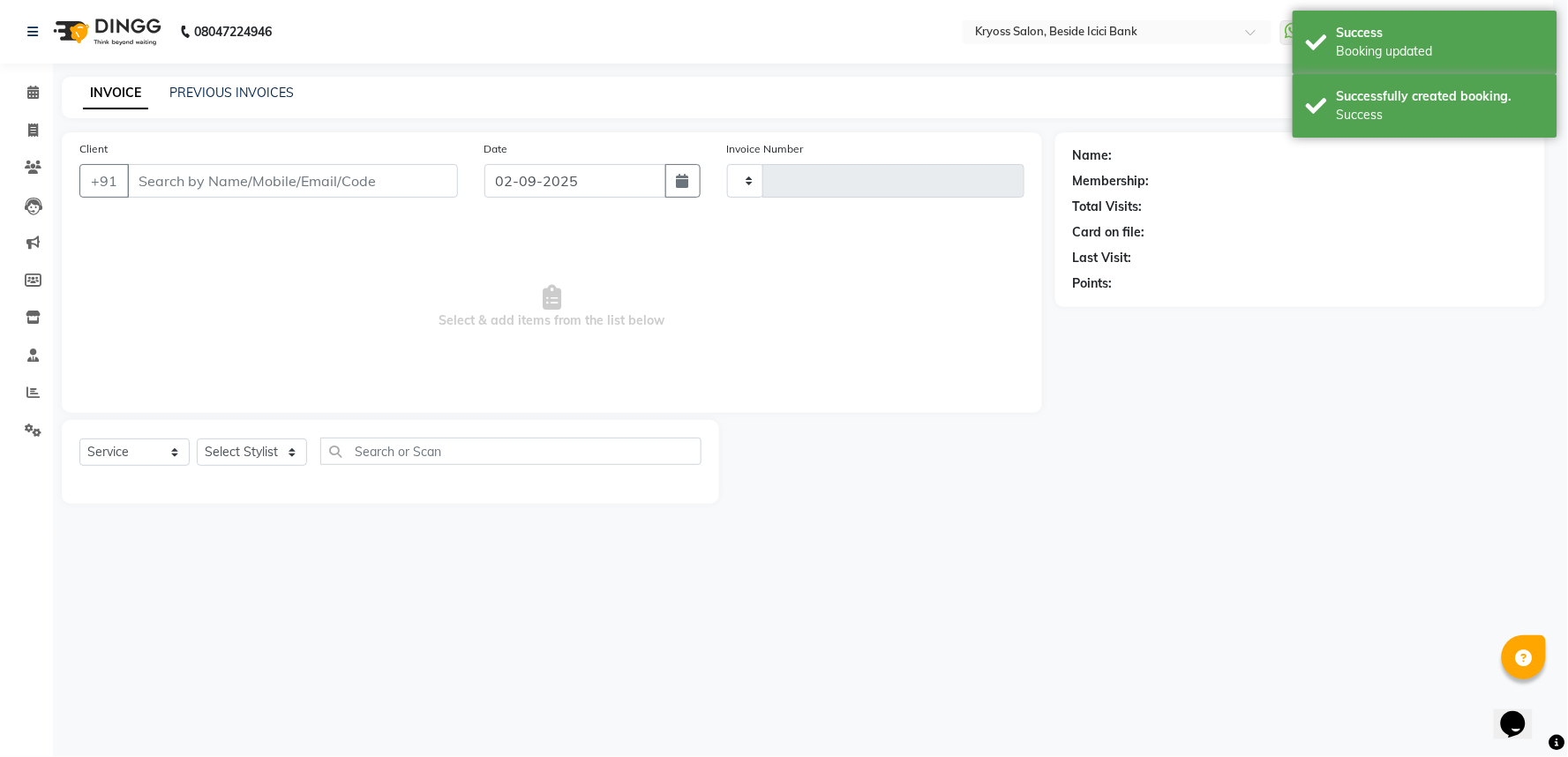
type input "11738"
select select "5439"
type input "9999999999"
select select "52623"
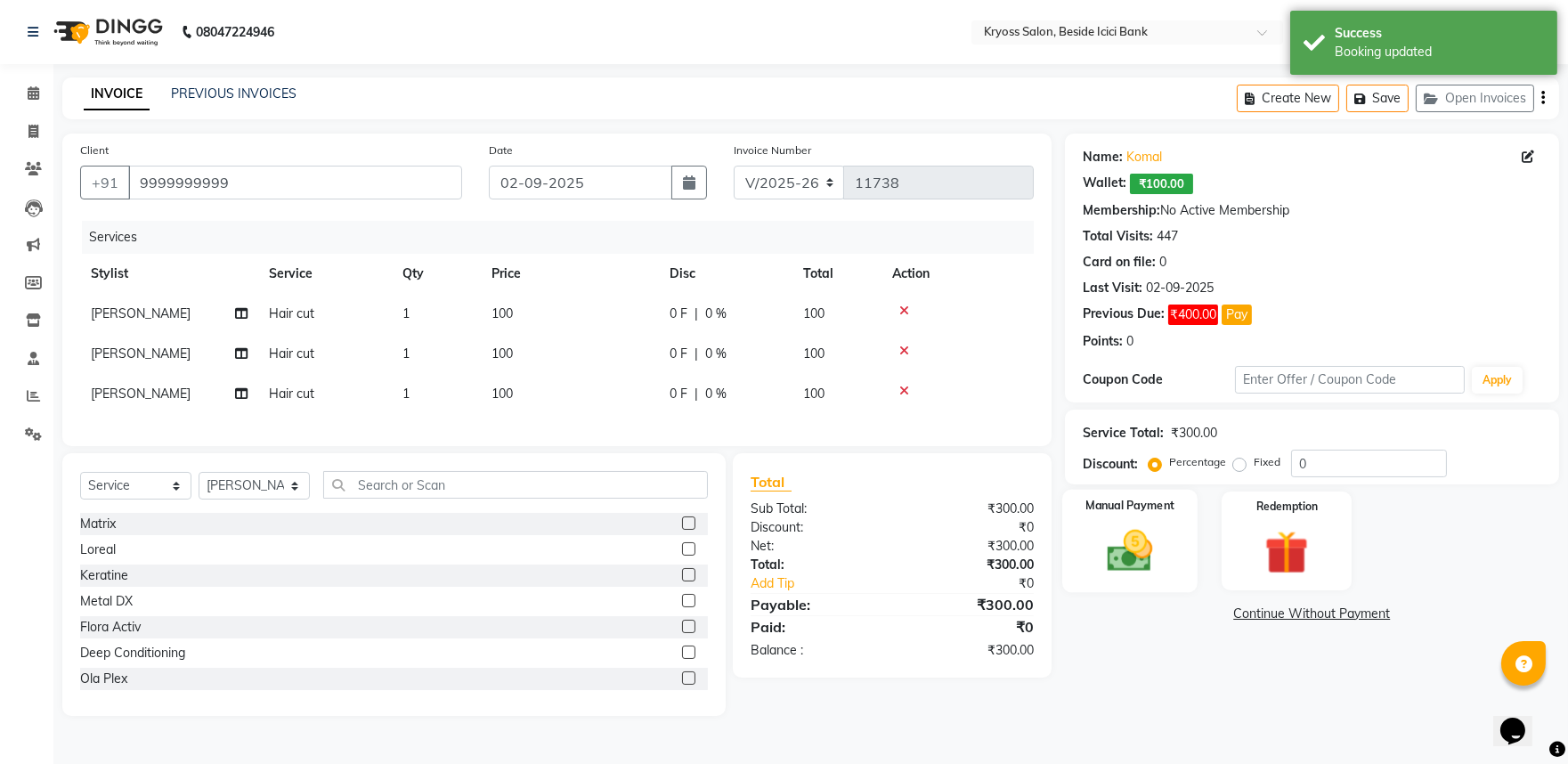
click at [1102, 573] on img at bounding box center [1129, 551] width 74 height 52
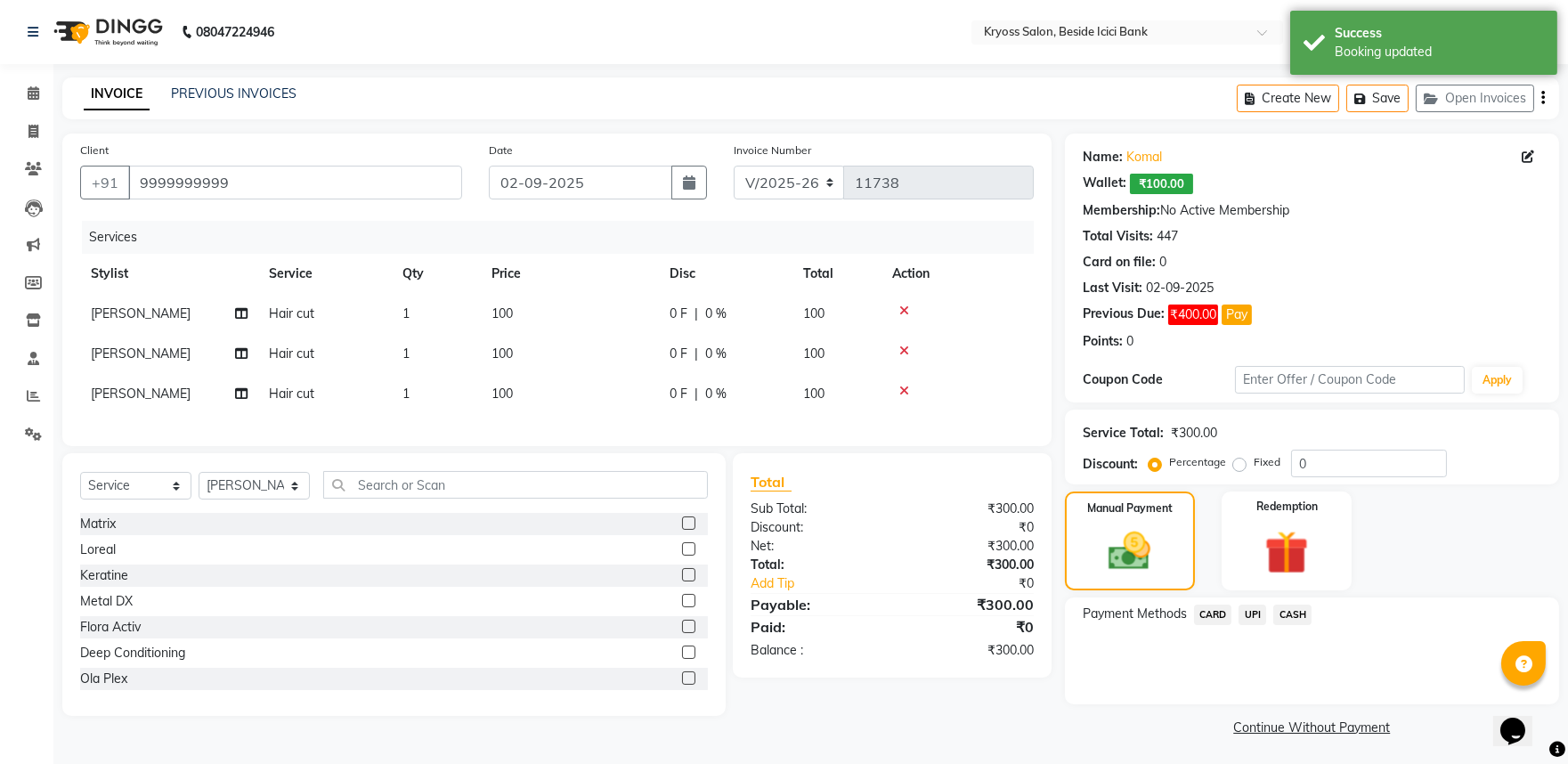
drag, startPoint x: 1292, startPoint y: 652, endPoint x: 1316, endPoint y: 663, distance: 26.4
click at [1297, 626] on span "CASH" at bounding box center [1292, 615] width 39 height 21
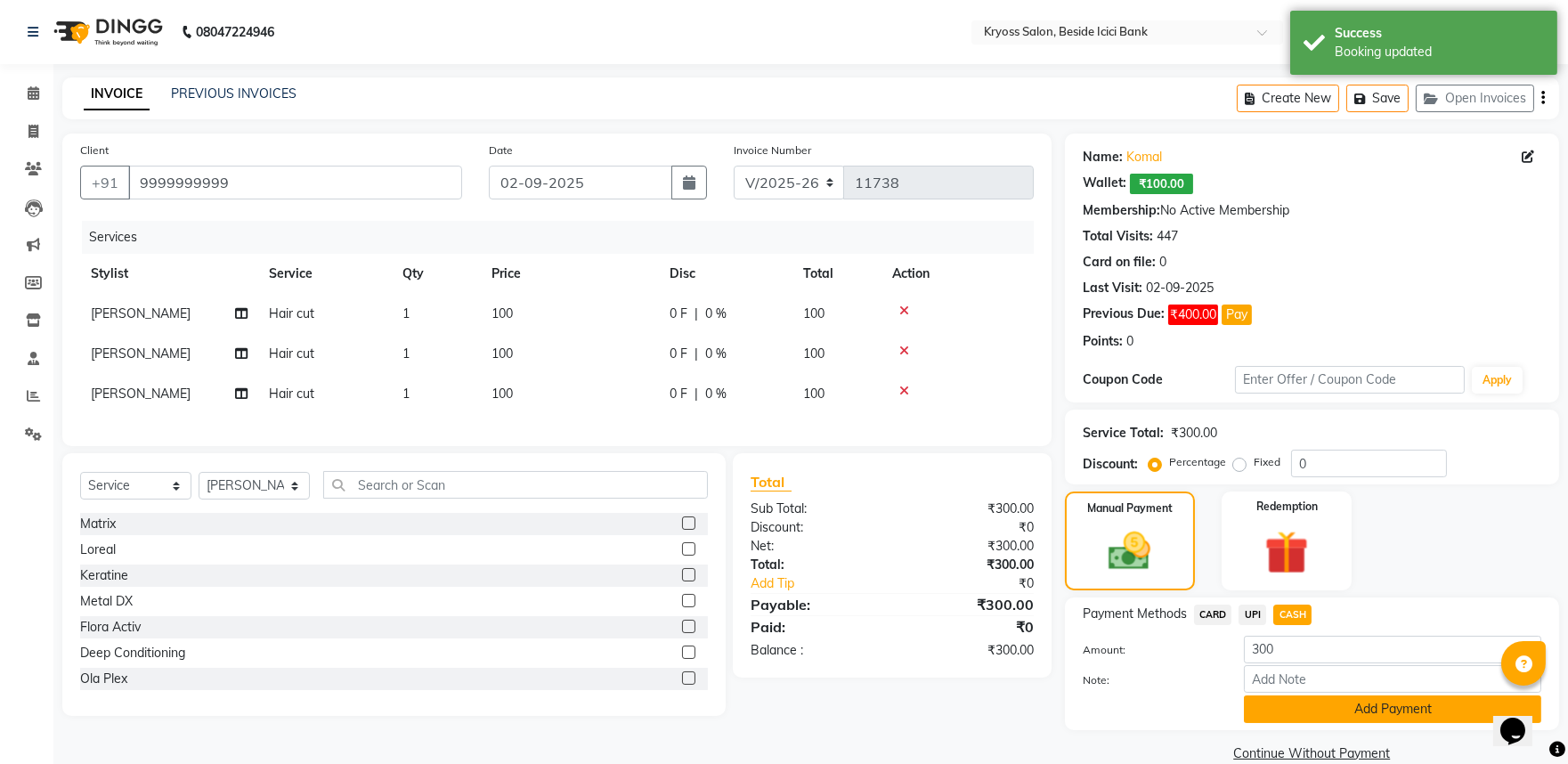
click at [1340, 724] on button "Add Payment" at bounding box center [1393, 709] width 297 height 28
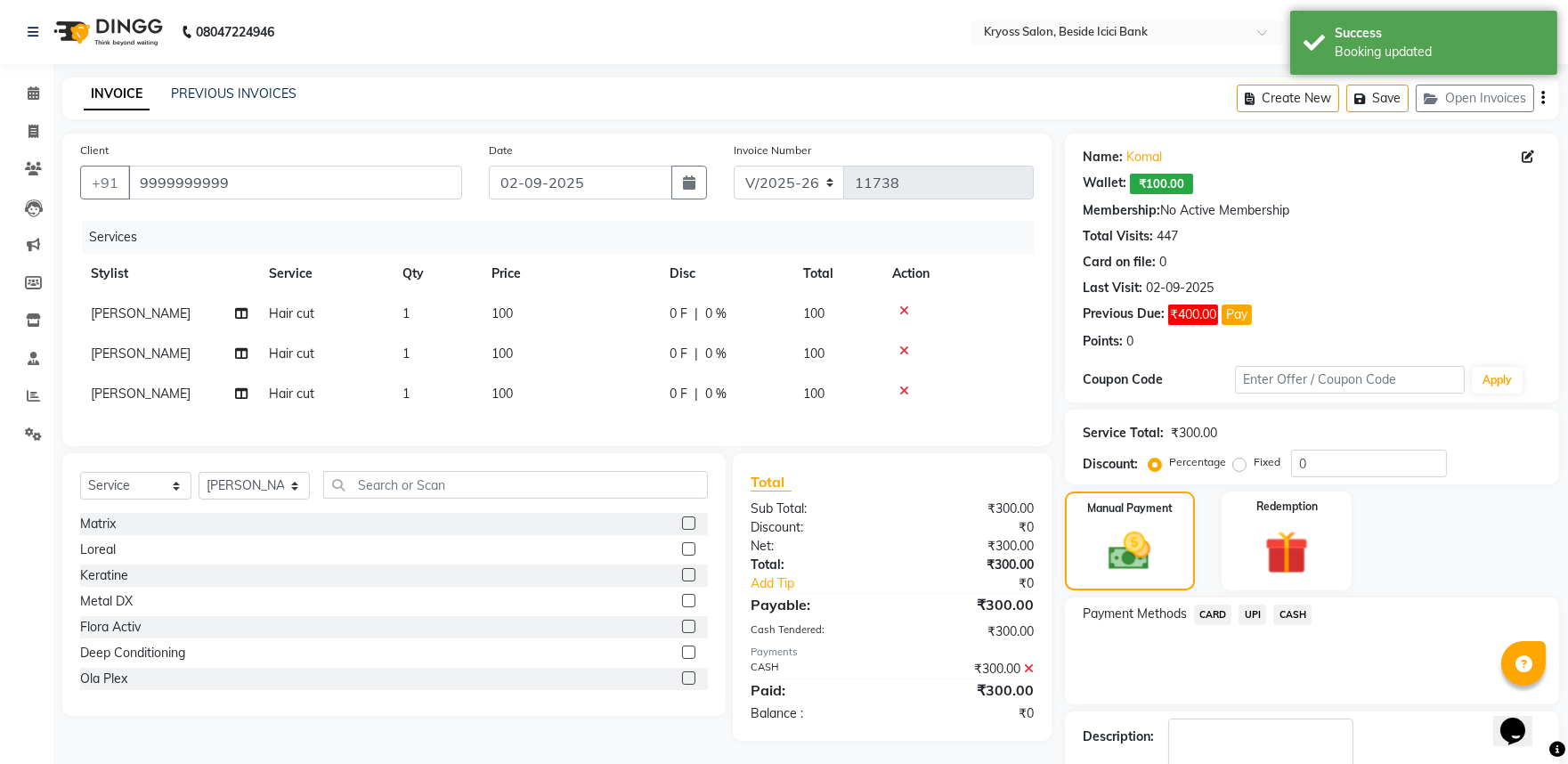
scroll to position [151, 0]
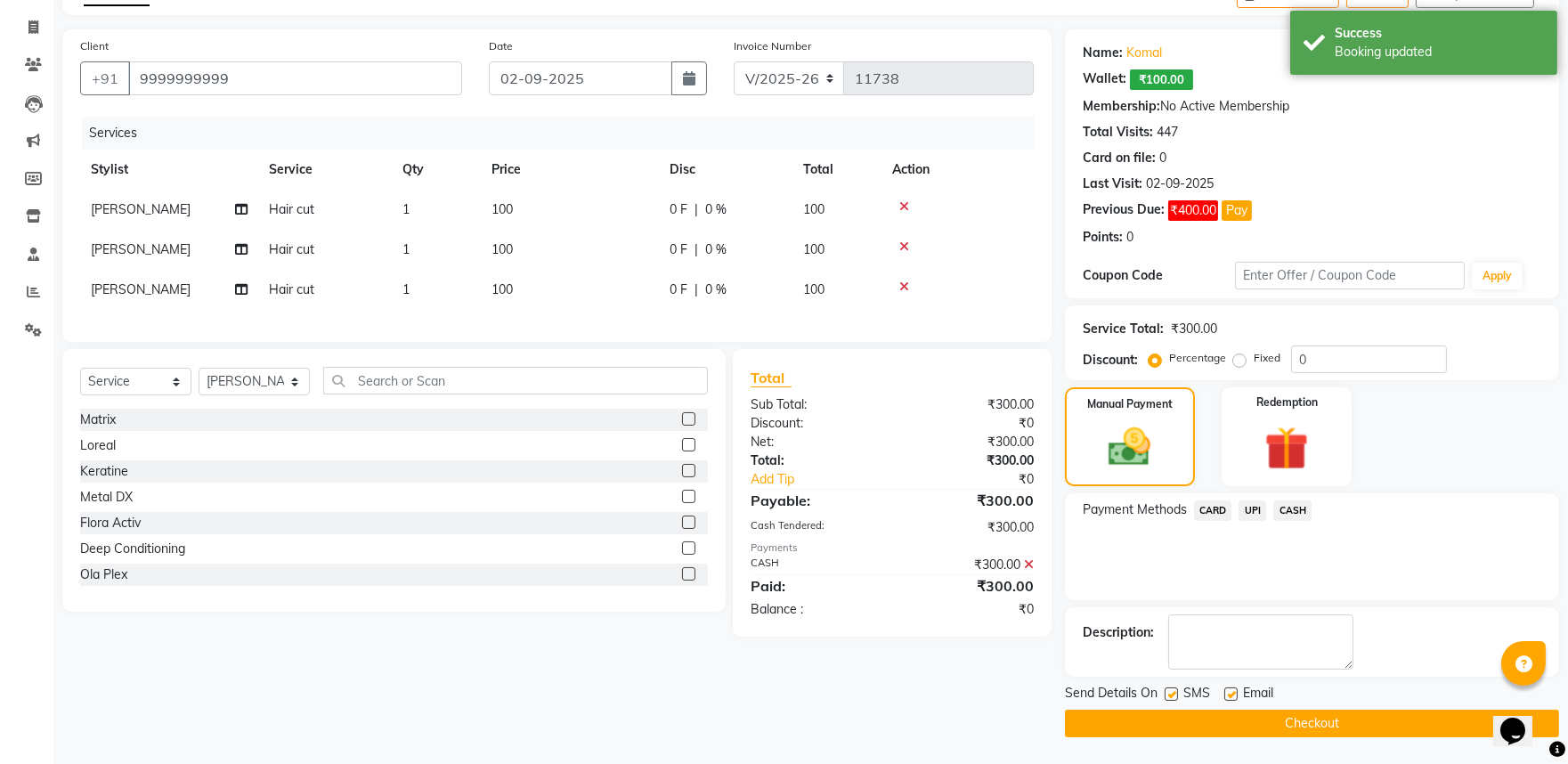
drag, startPoint x: 1355, startPoint y: 715, endPoint x: 1334, endPoint y: 724, distance: 22.8
click at [1355, 716] on button "Checkout" at bounding box center [1312, 724] width 494 height 28
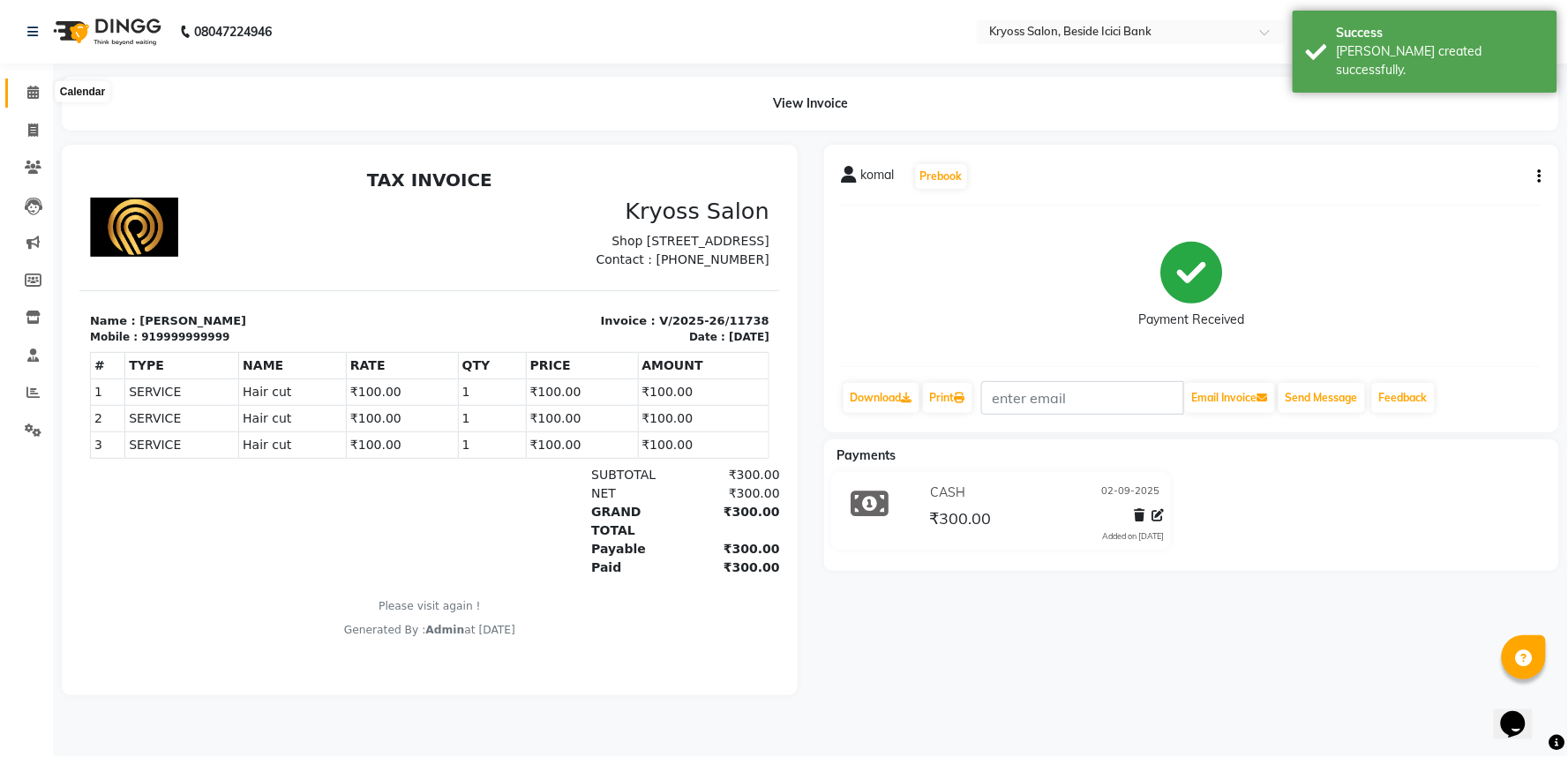
click at [31, 93] on icon at bounding box center [33, 92] width 12 height 13
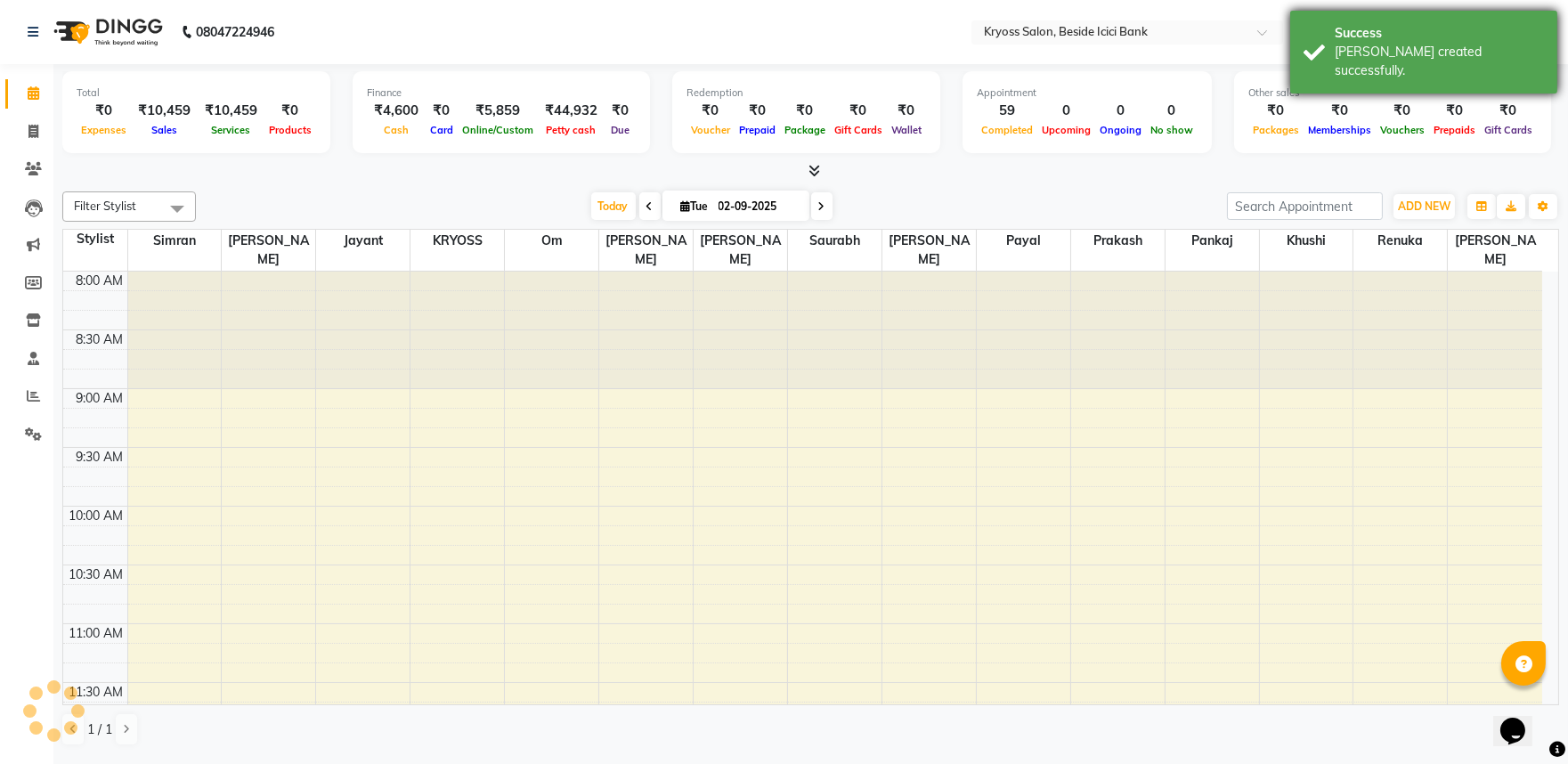
scroll to position [1048, 0]
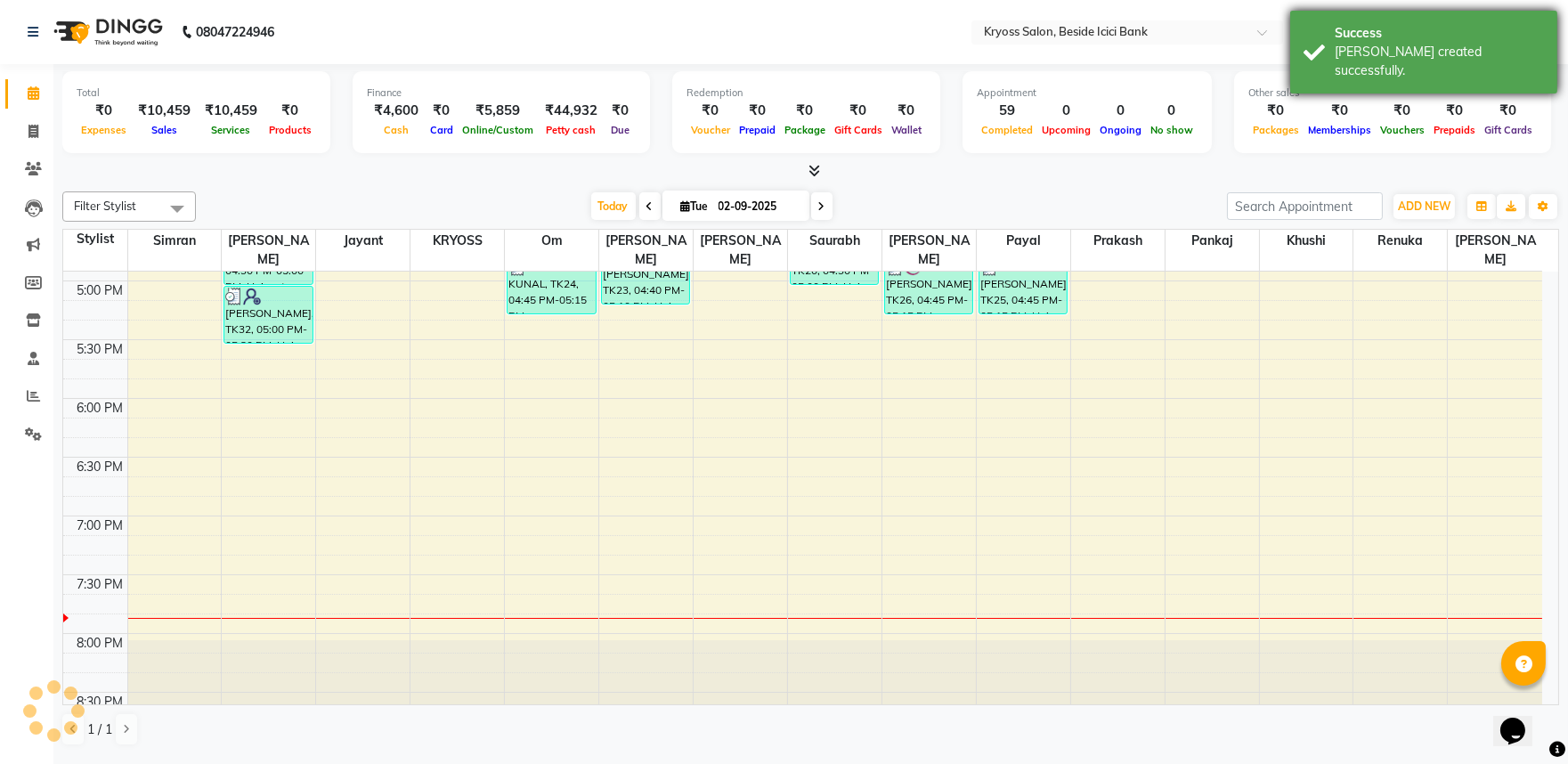
click at [1357, 45] on div "[PERSON_NAME] created successfully." at bounding box center [1440, 62] width 209 height 38
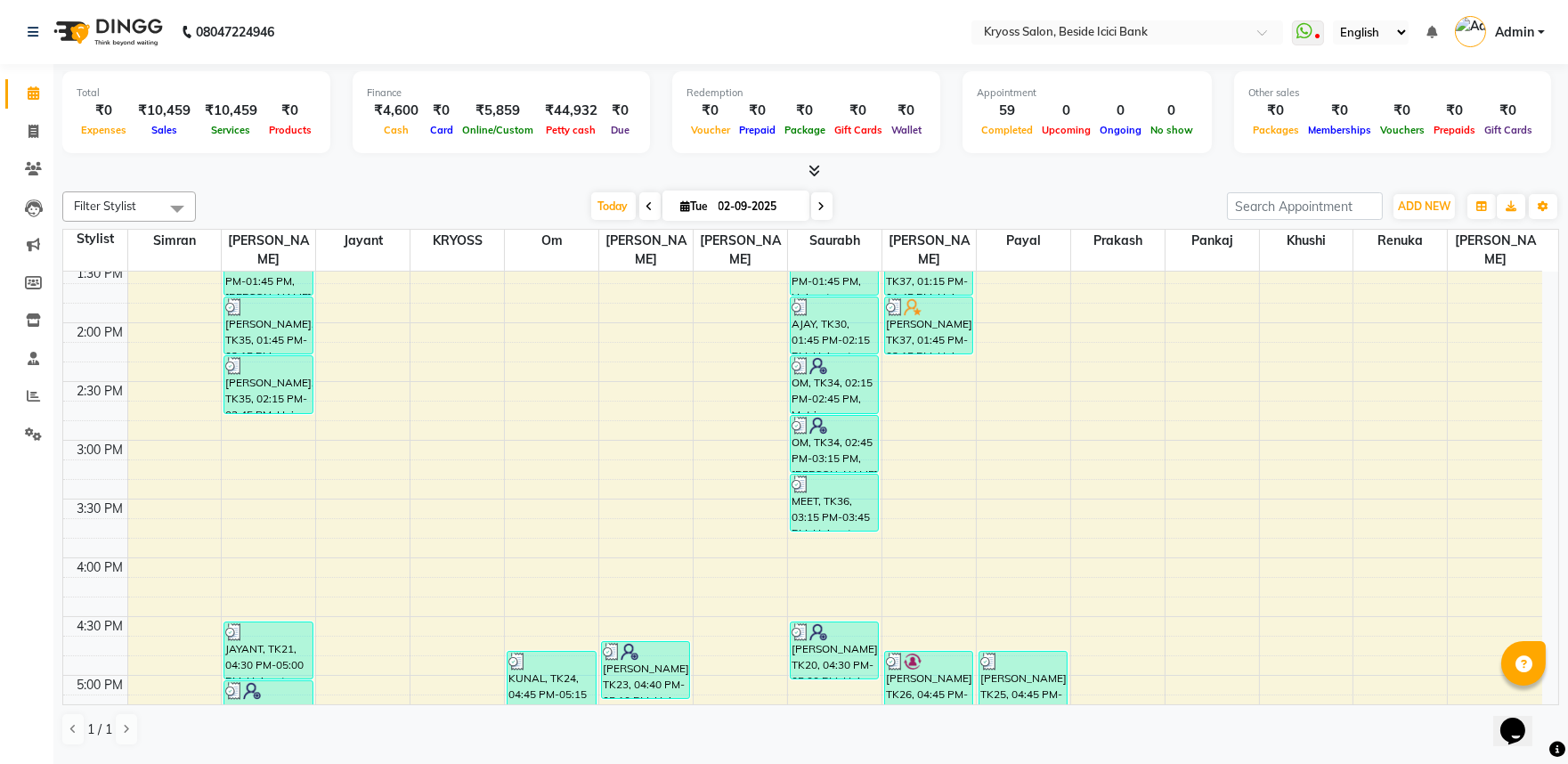
scroll to position [653, 0]
click at [368, 309] on div "8:00 AM 8:30 AM 9:00 AM 9:30 AM 10:00 AM 10:30 AM 11:00 AM 11:30 AM 12:00 PM 12…" at bounding box center [802, 383] width 1479 height 1528
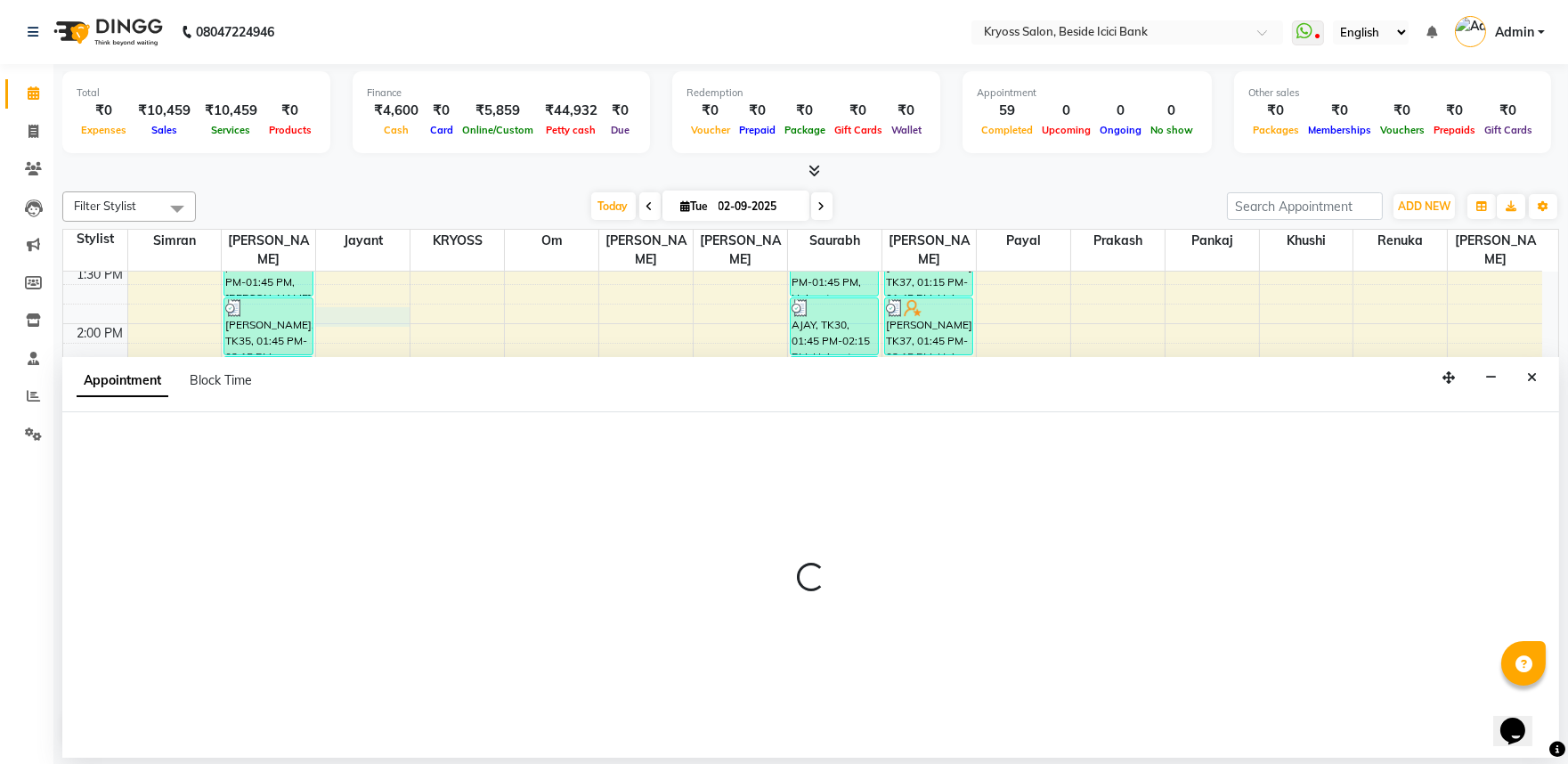
scroll to position [4, 0]
select select "77239"
select select "825"
select select "tentative"
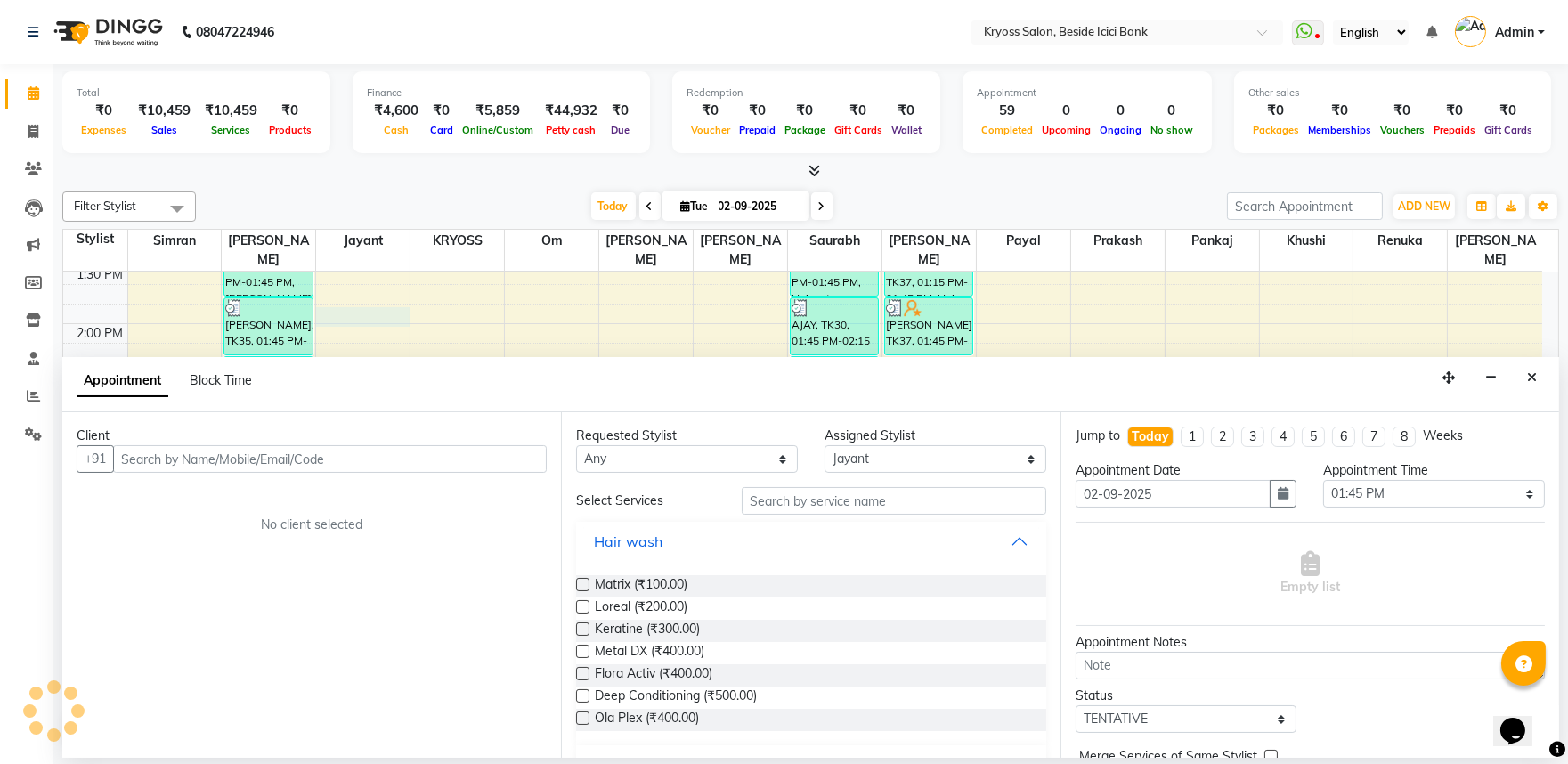
click at [376, 467] on input "text" at bounding box center [330, 459] width 434 height 28
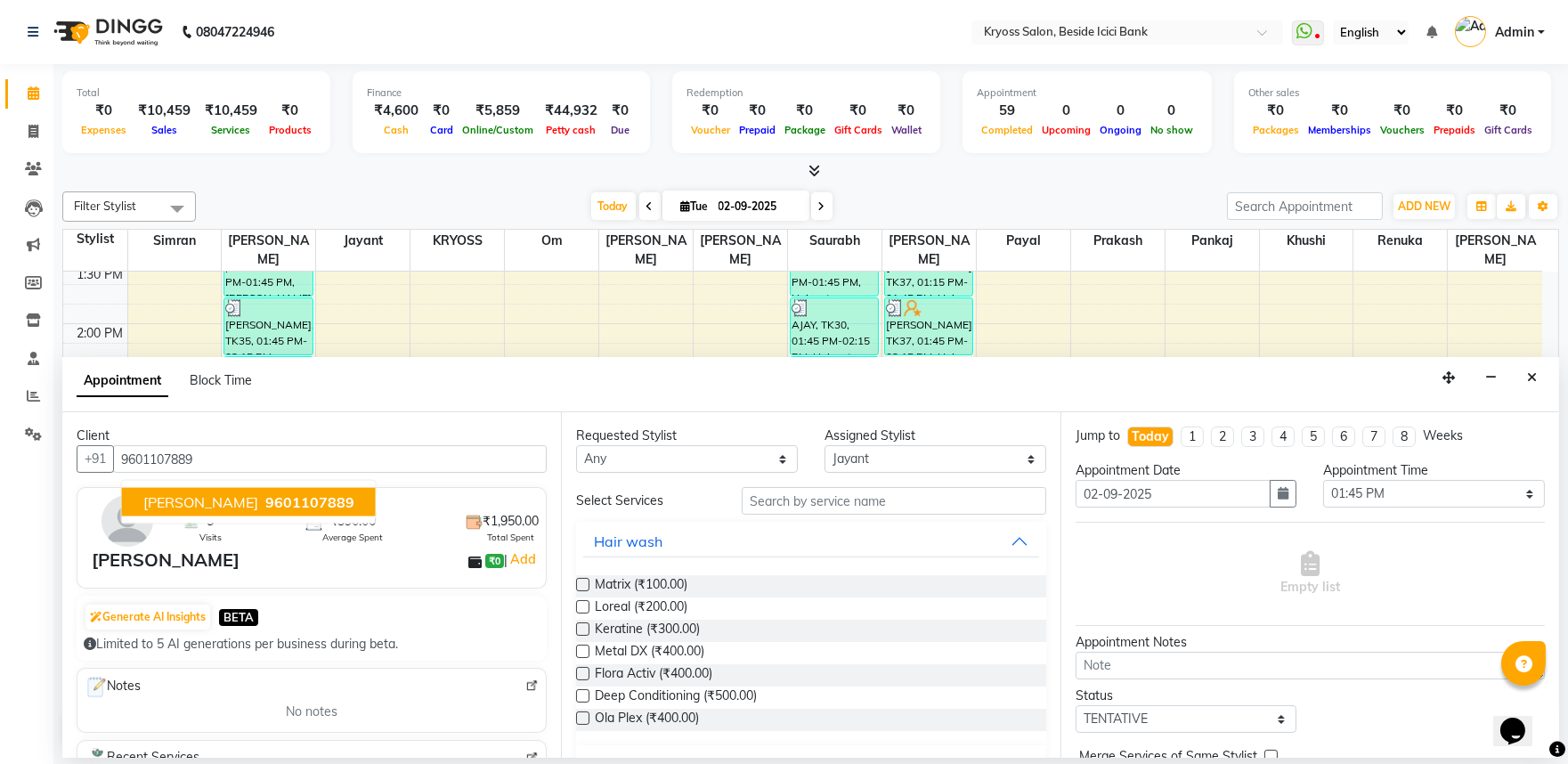
click at [265, 511] on span "9601107889" at bounding box center [309, 502] width 89 height 18
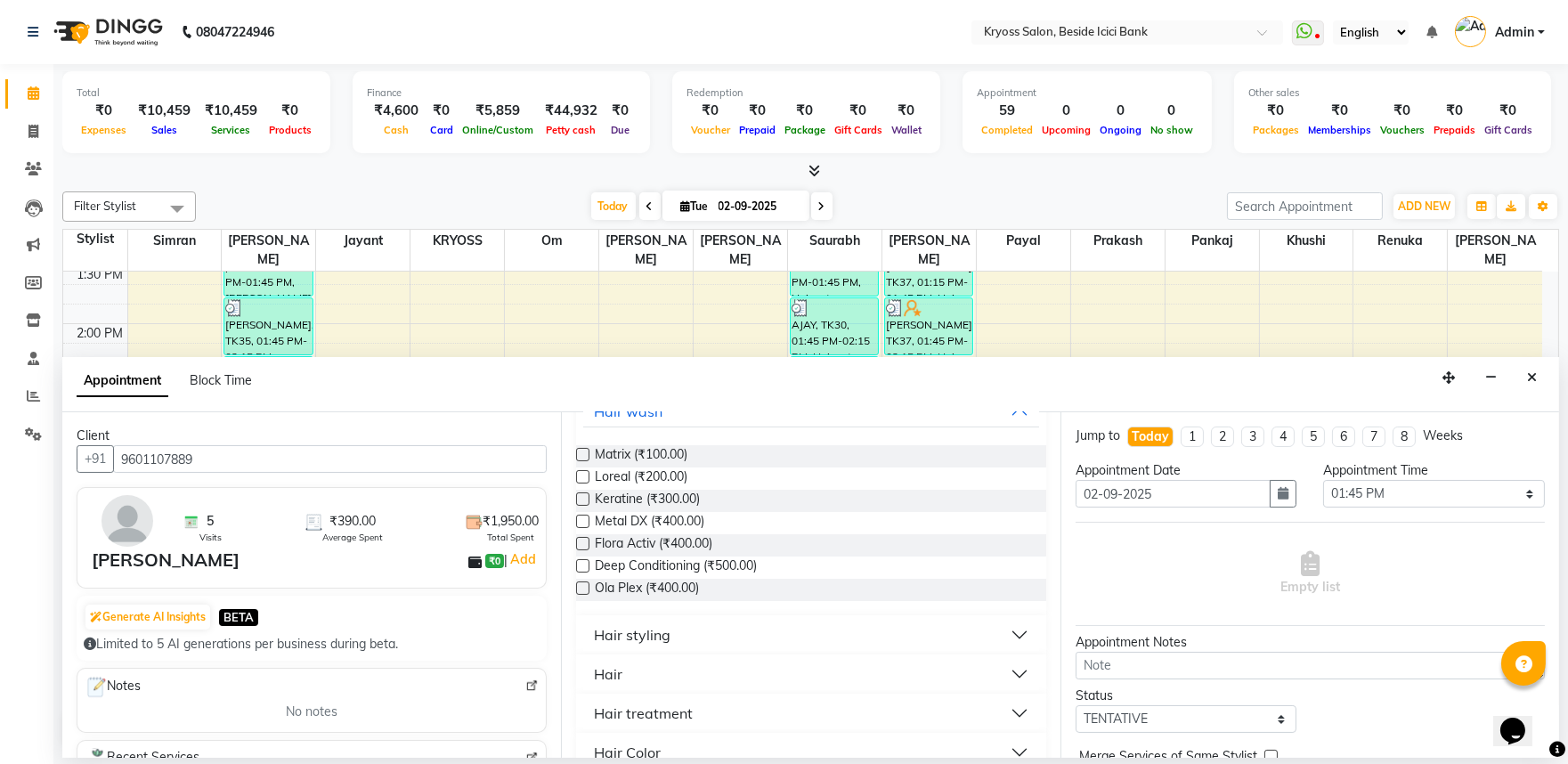
scroll to position [297, 0]
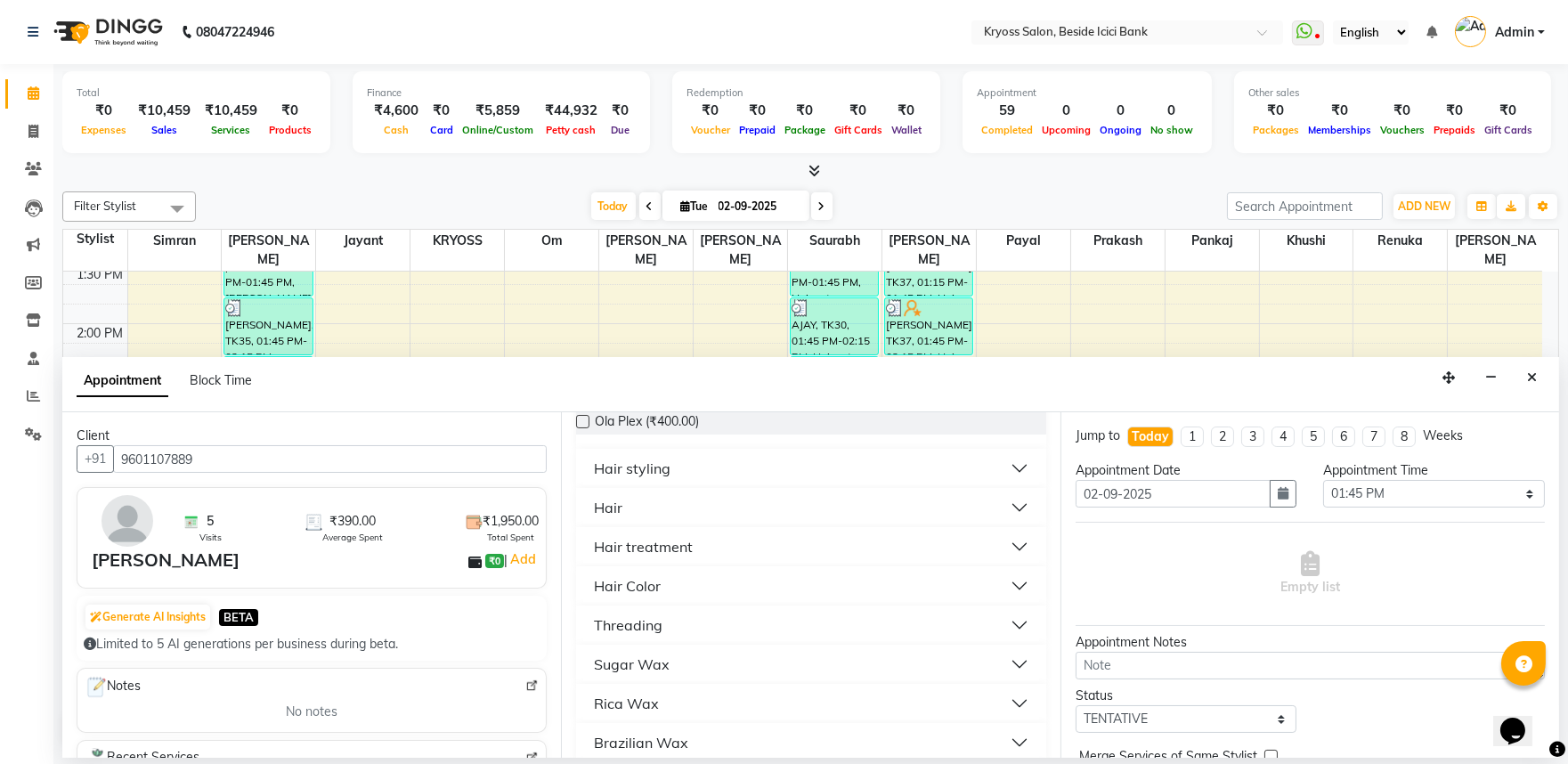
type input "9601107889"
click at [615, 519] on div "Hair" at bounding box center [608, 508] width 29 height 22
click at [654, 564] on span "[PERSON_NAME] (₹100.00)" at bounding box center [673, 553] width 156 height 22
checkbox input "false"
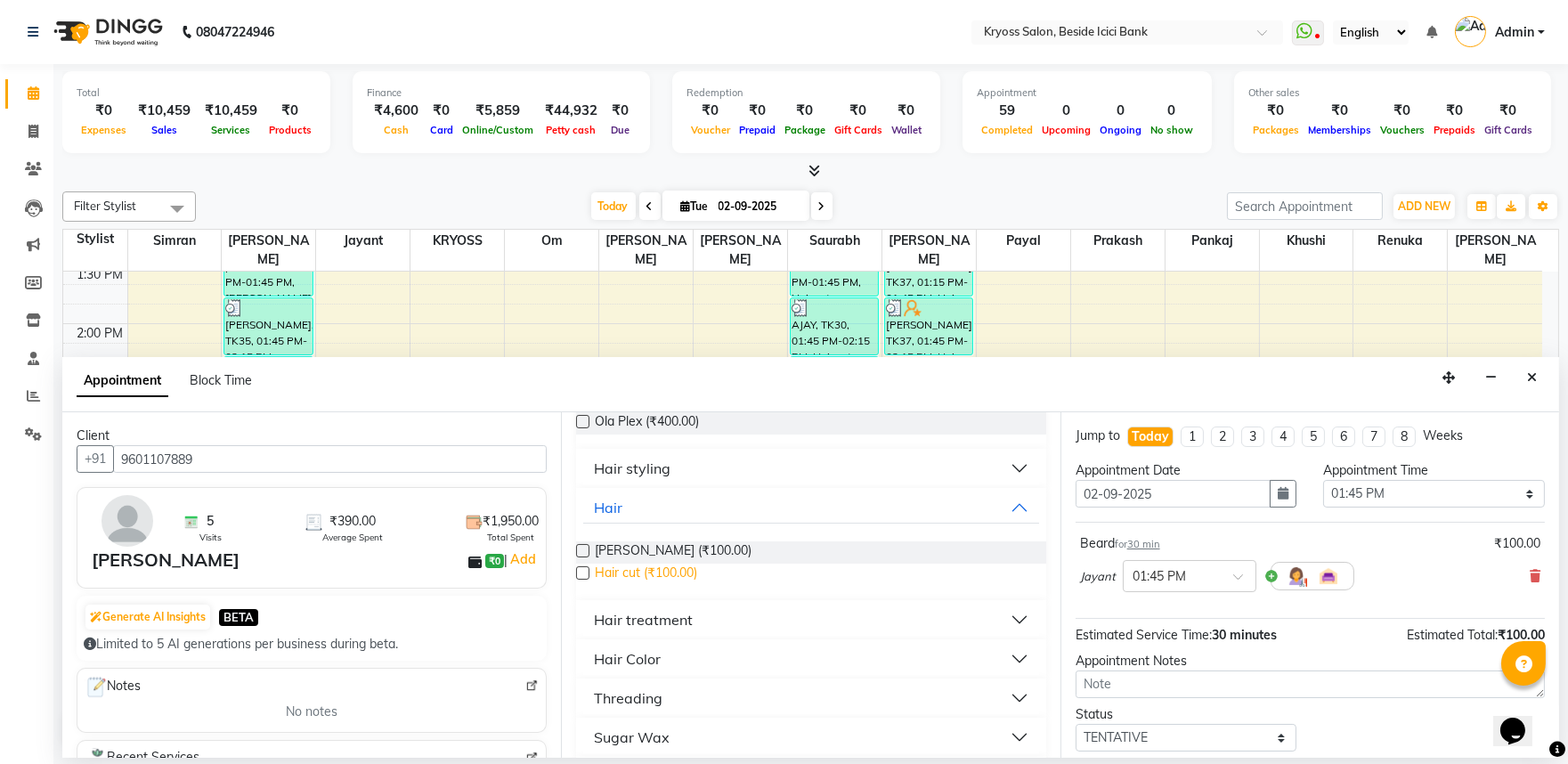
drag, startPoint x: 666, startPoint y: 627, endPoint x: 736, endPoint y: 634, distance: 70.3
click at [669, 586] on span "Hair cut (₹100.00)" at bounding box center [646, 574] width 102 height 22
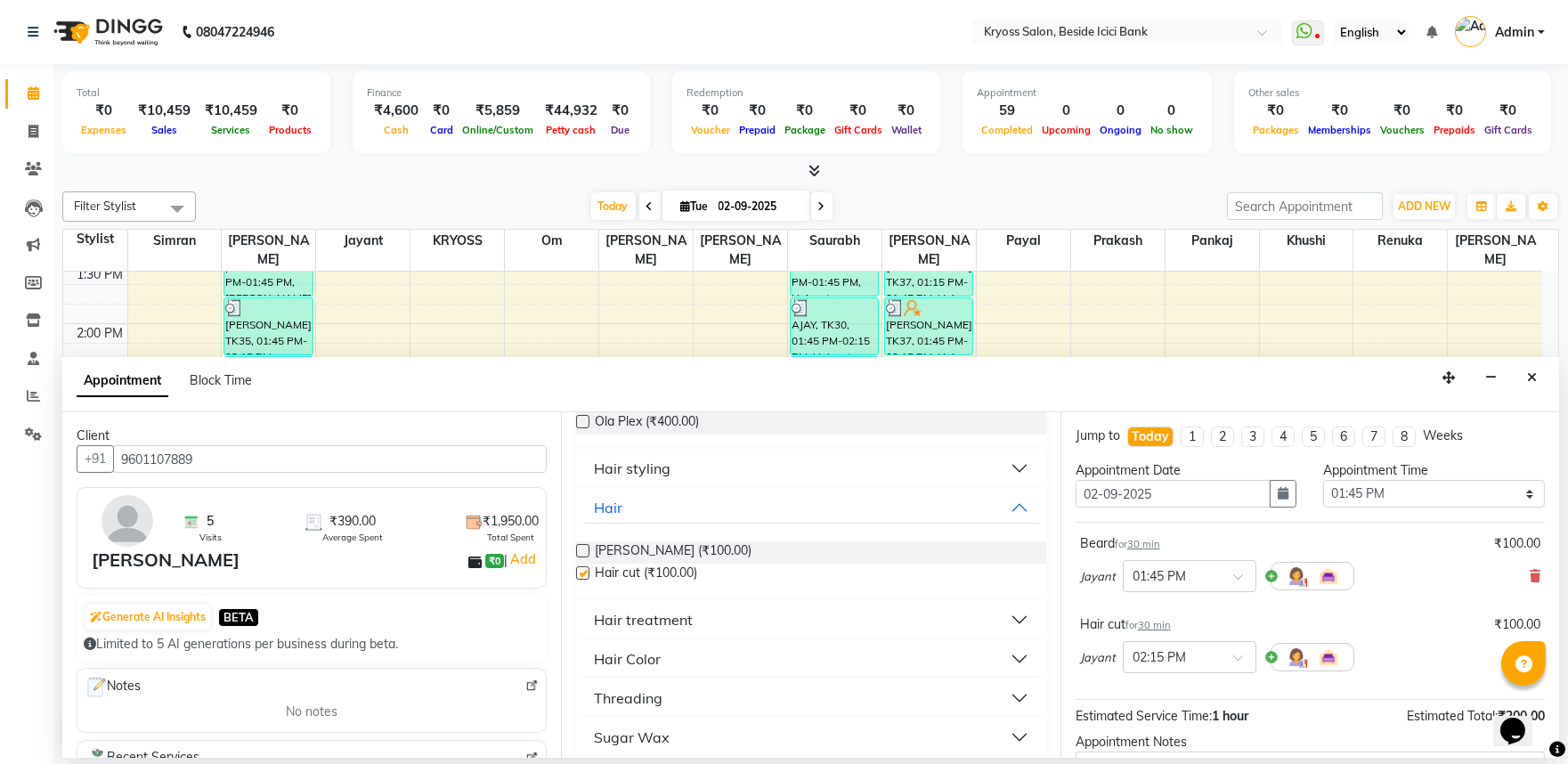
checkbox input "false"
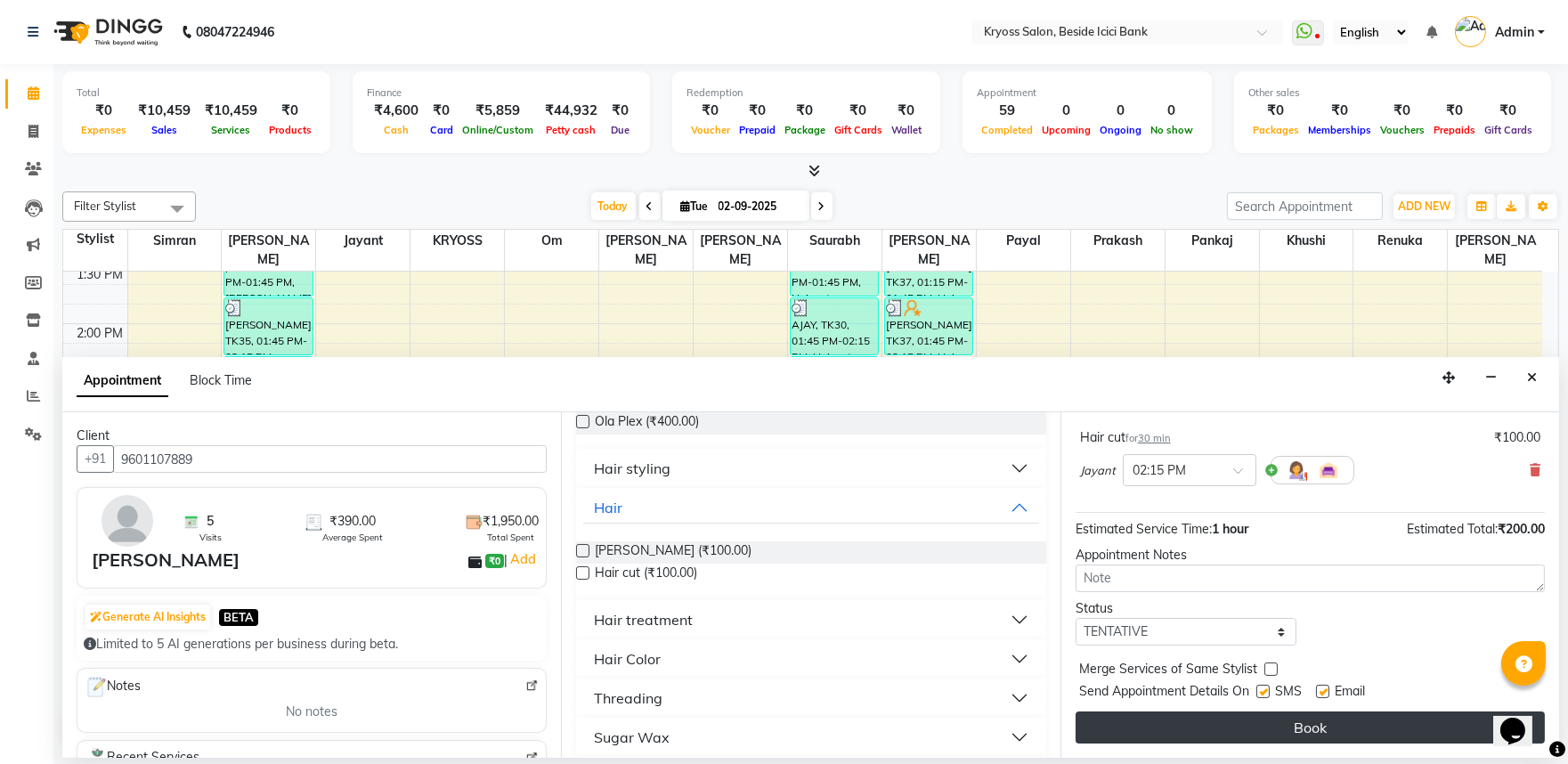
scroll to position [226, 0]
click at [1209, 723] on button "Book" at bounding box center [1310, 728] width 469 height 32
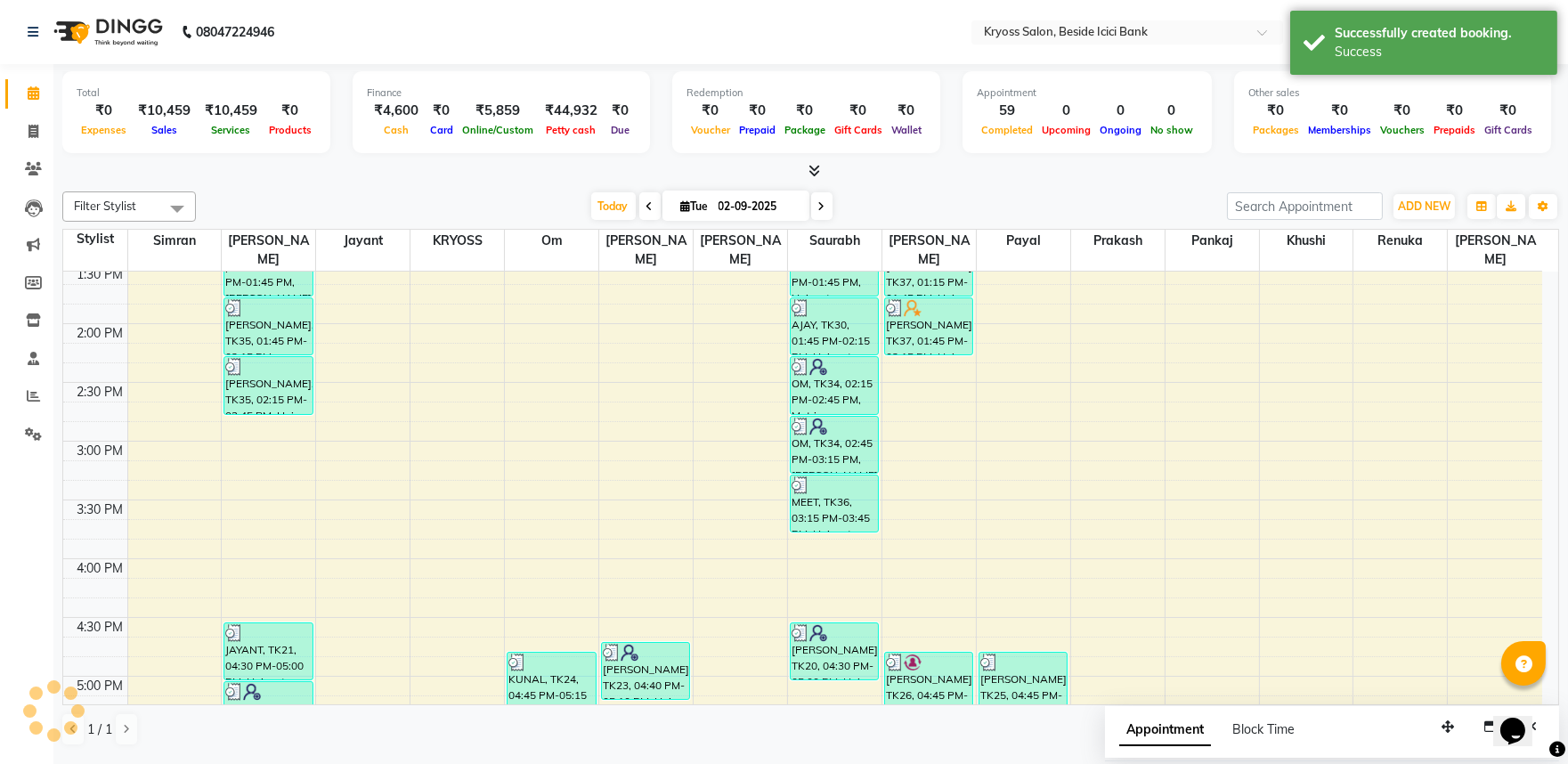
scroll to position [0, 0]
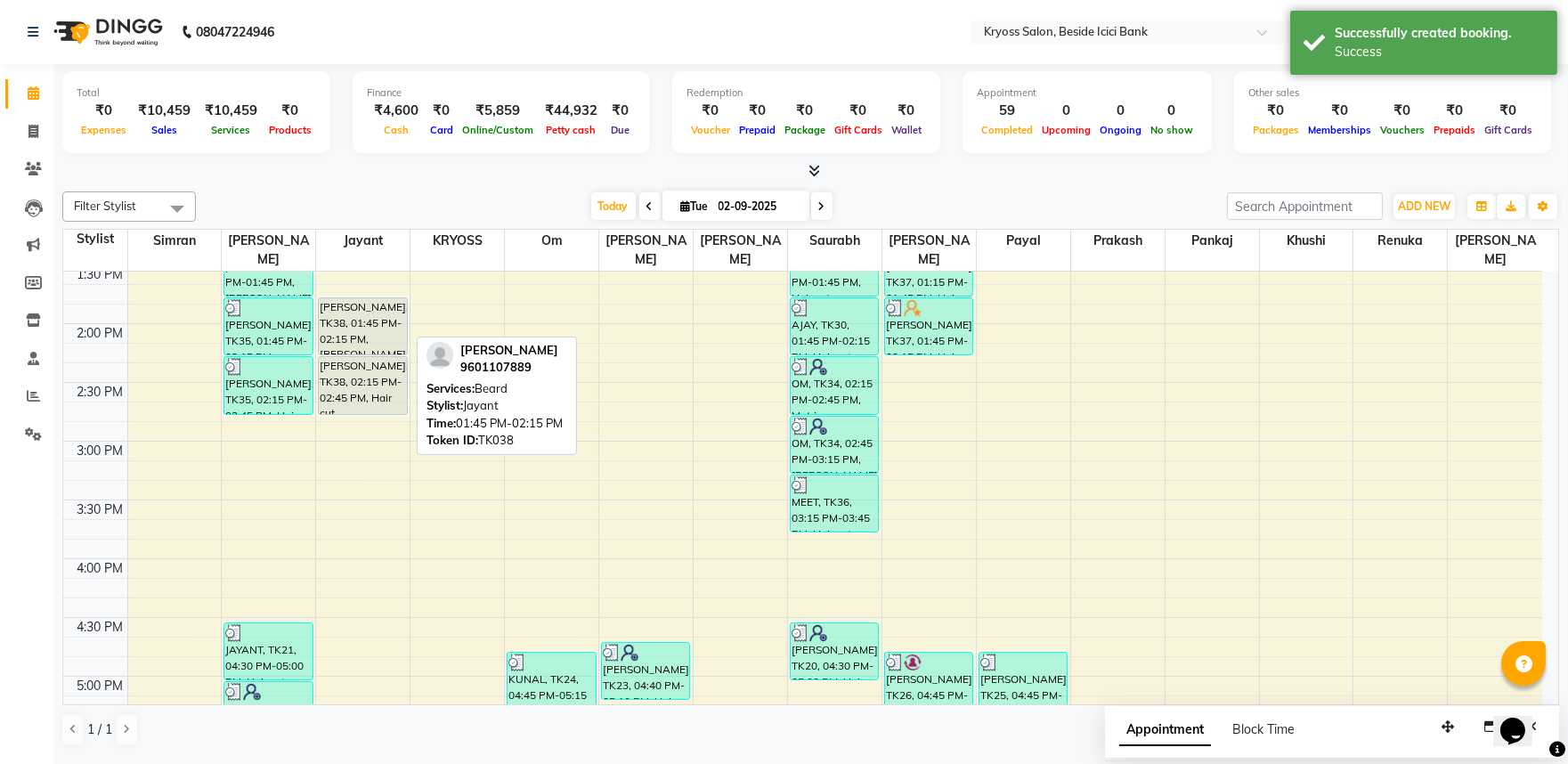
click at [365, 336] on div "[PERSON_NAME], TK38, 01:45 PM-02:15 PM, [PERSON_NAME]" at bounding box center [362, 326] width 87 height 56
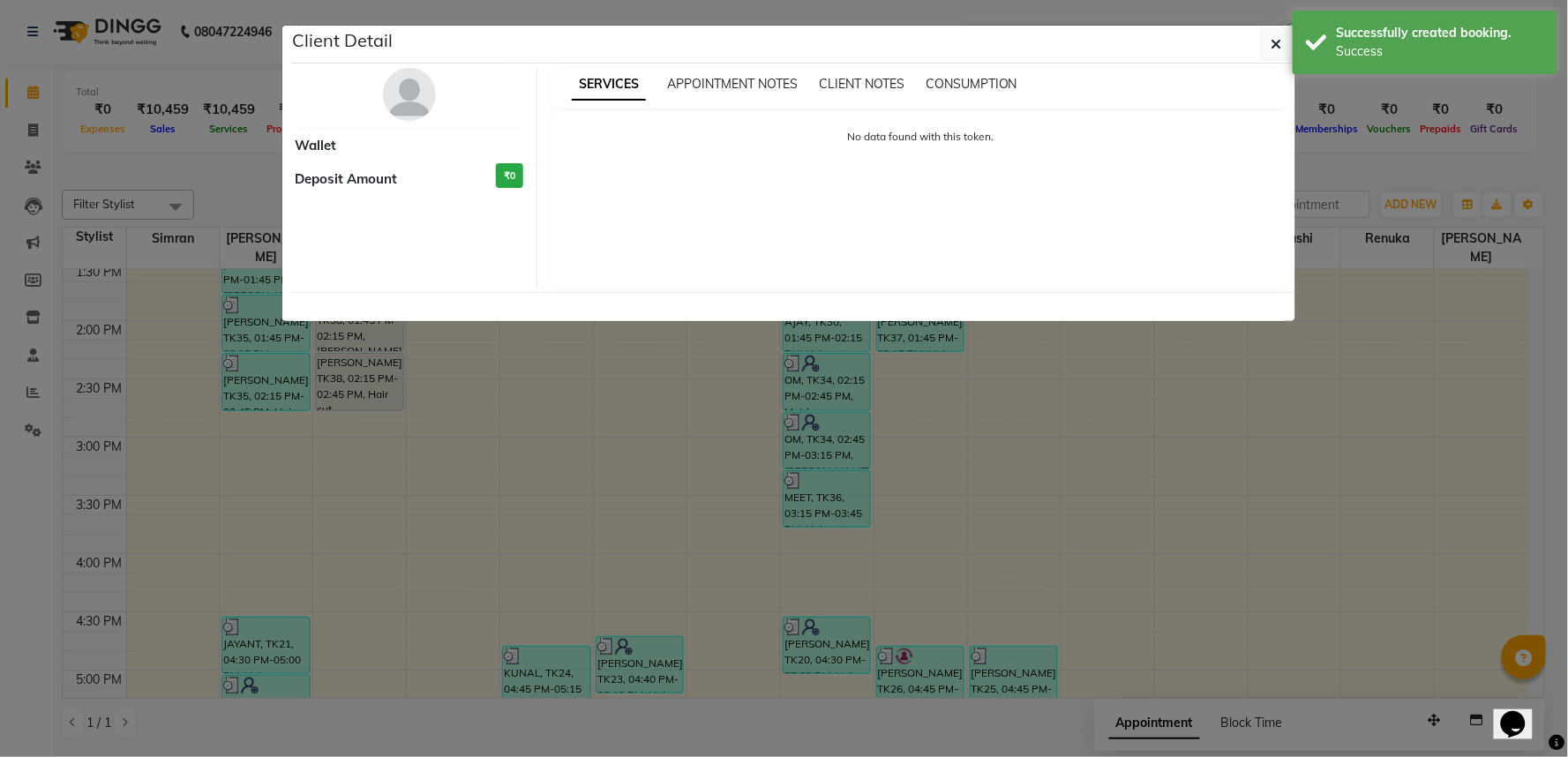
select select "7"
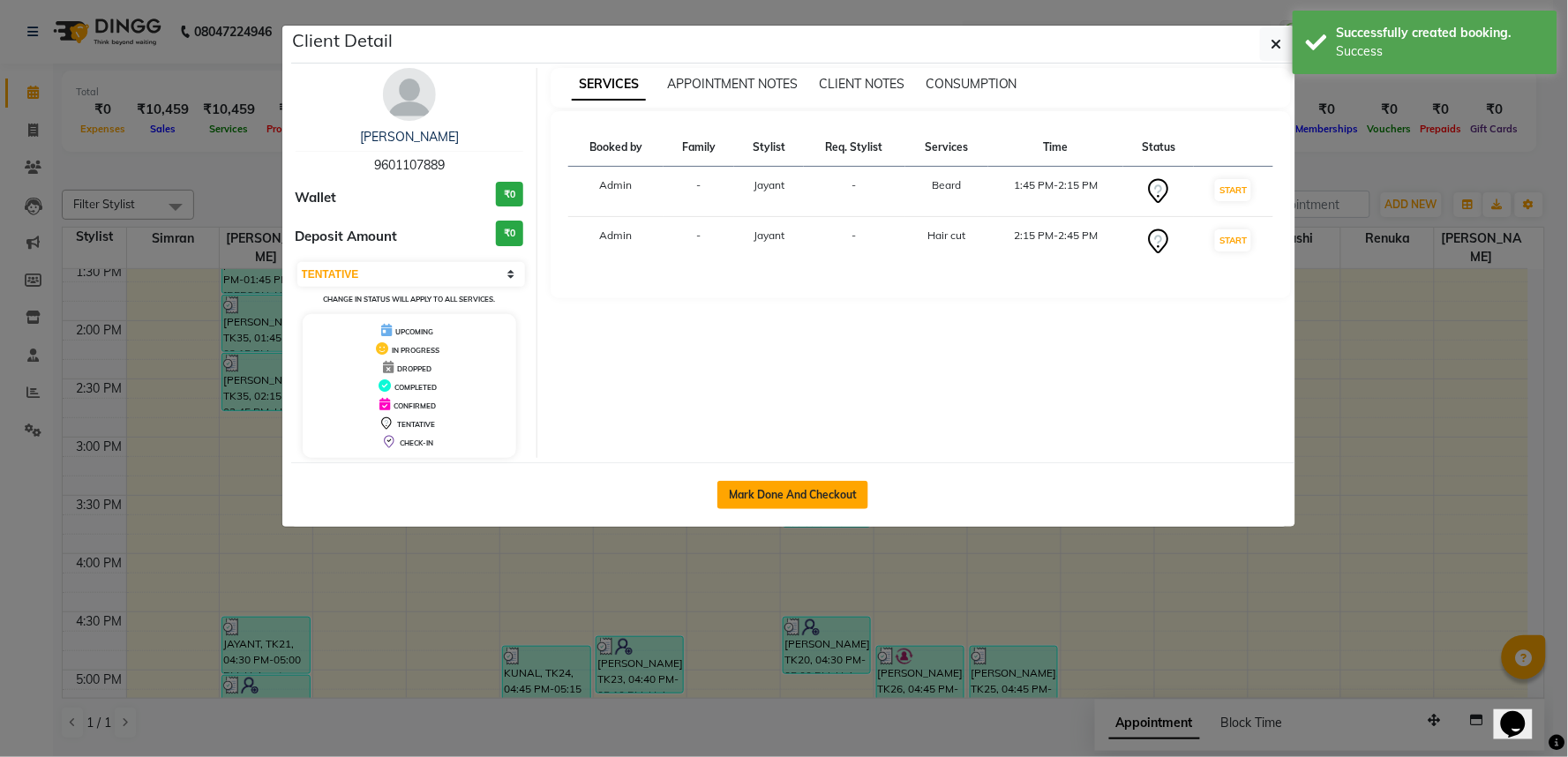
click at [800, 509] on button "Mark Done And Checkout" at bounding box center [792, 495] width 150 height 28
select select "service"
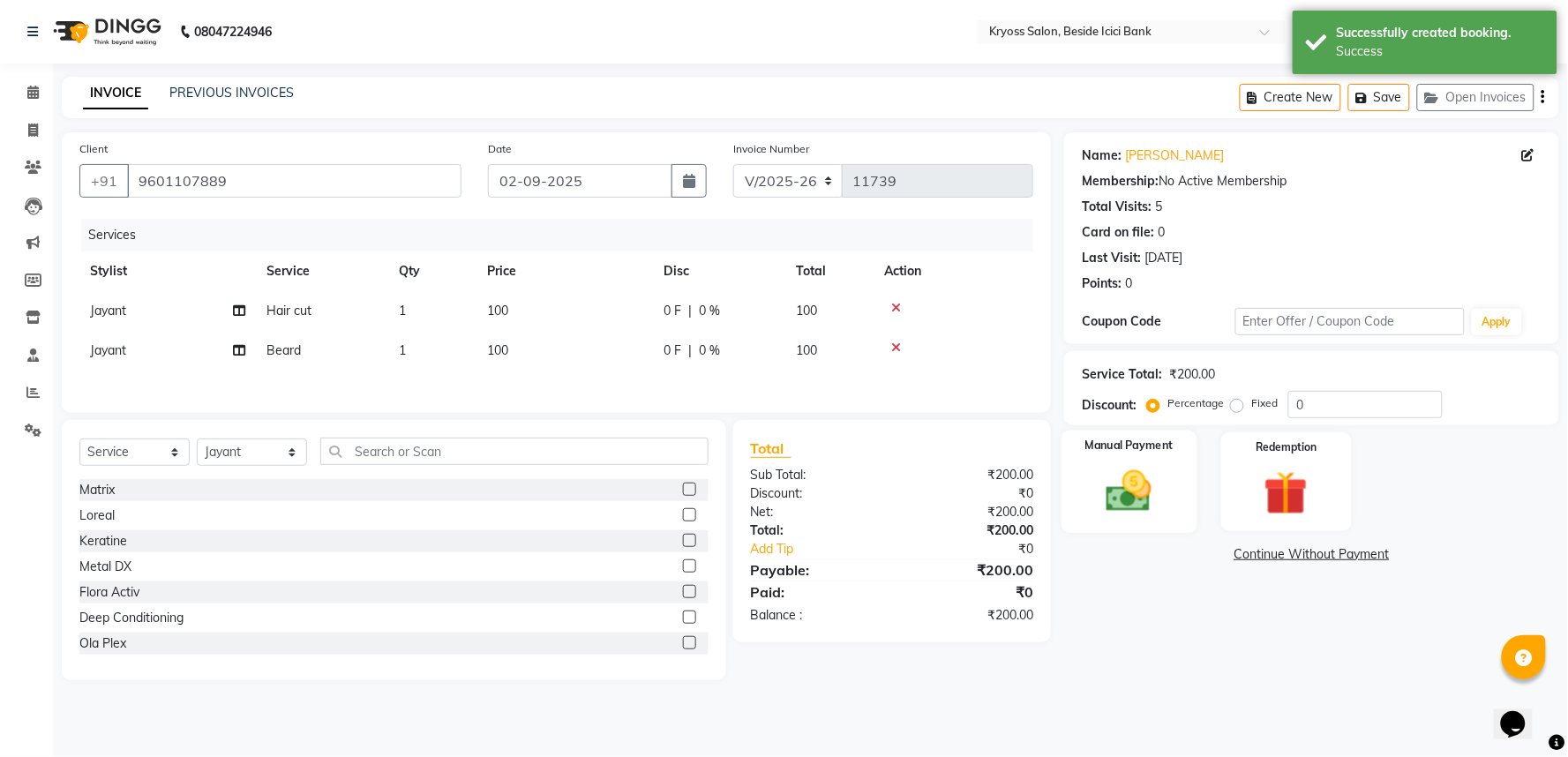
click at [1097, 505] on img at bounding box center [1129, 491] width 74 height 53
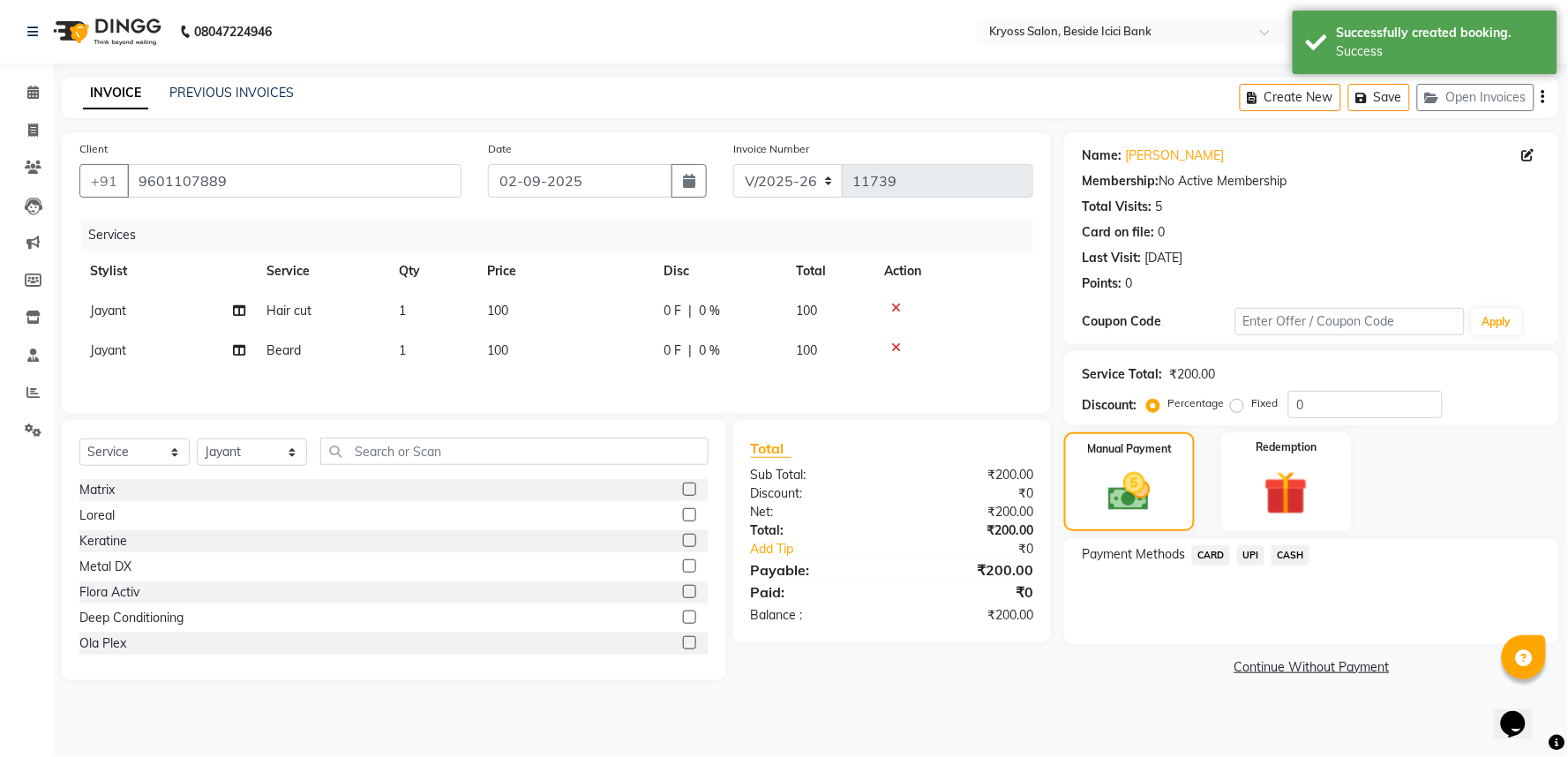
click at [1275, 569] on div "CASH" at bounding box center [1287, 557] width 45 height 24
click at [1264, 566] on span "UPI" at bounding box center [1250, 555] width 28 height 20
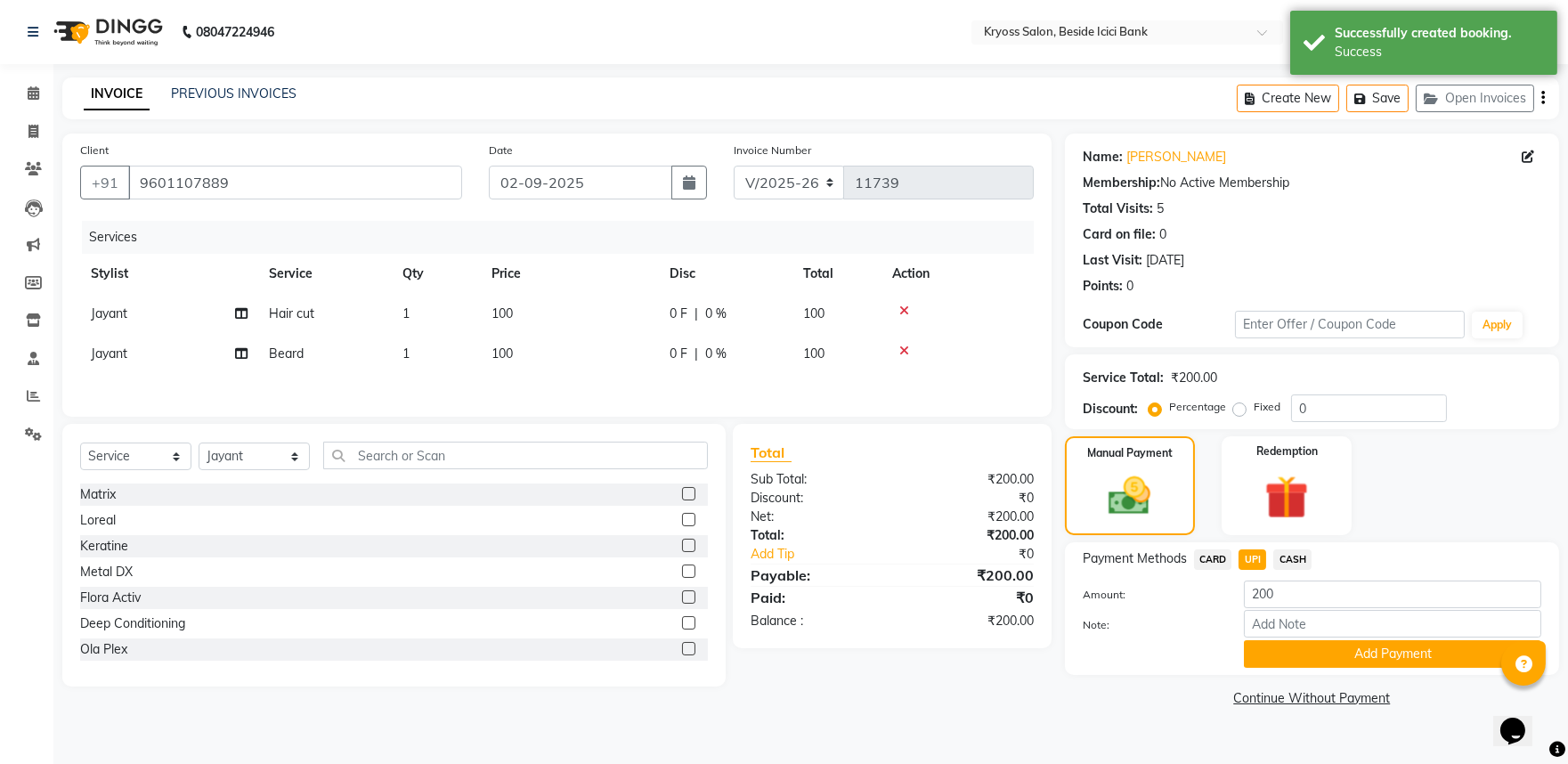
click at [1319, 668] on button "Add Payment" at bounding box center [1393, 654] width 297 height 28
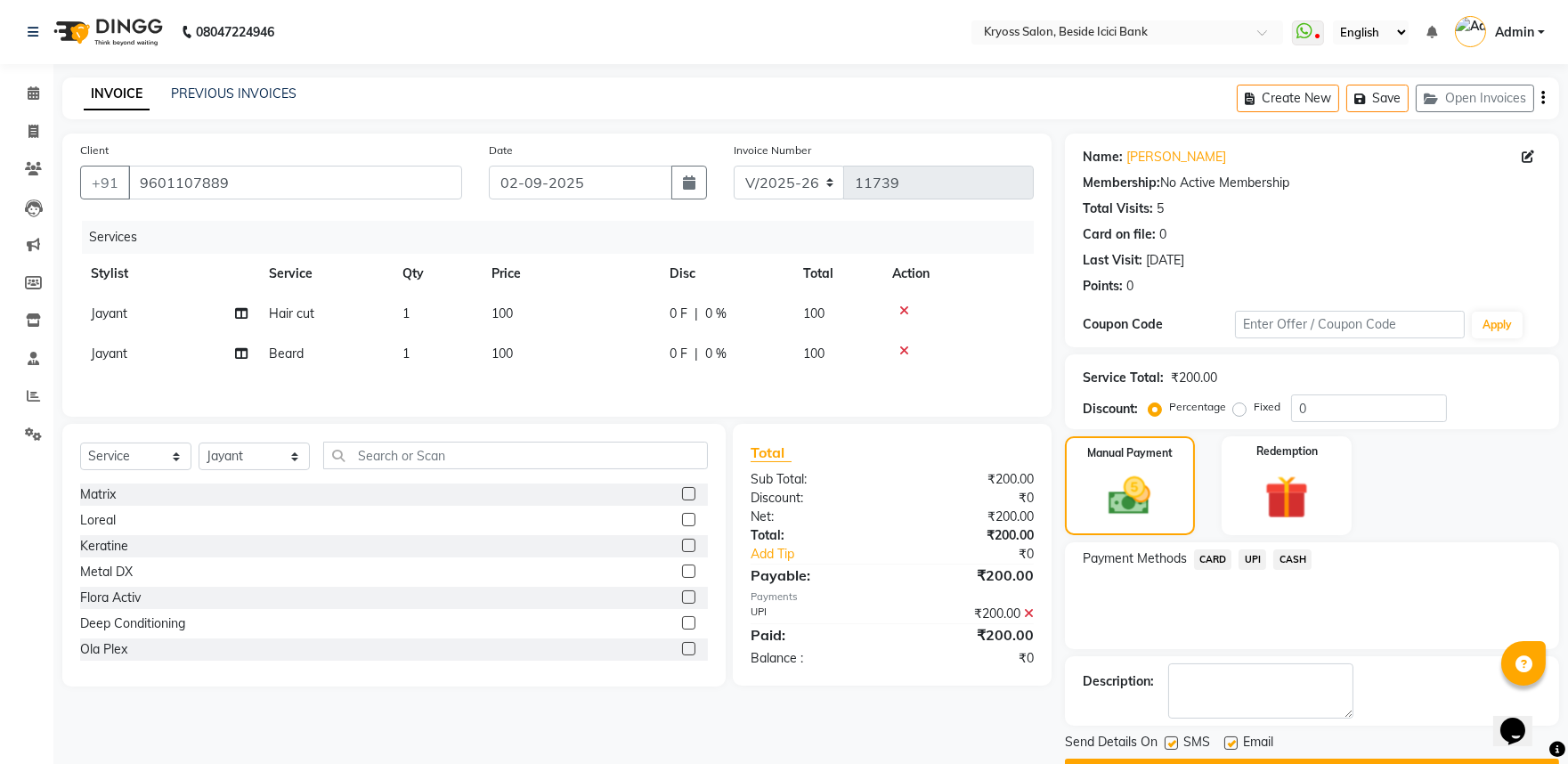
scroll to position [92, 0]
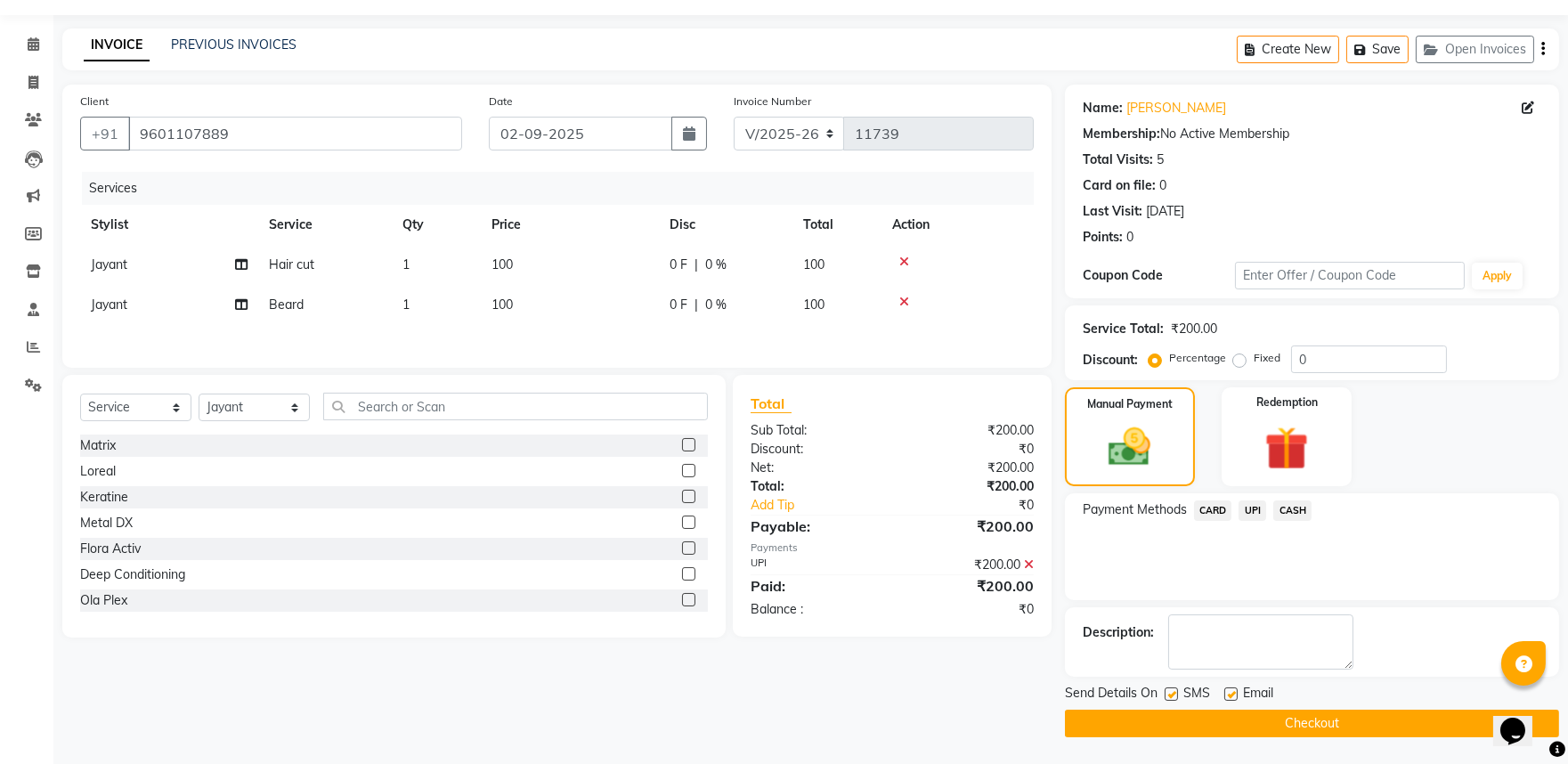
click at [1339, 725] on button "Checkout" at bounding box center [1312, 724] width 494 height 28
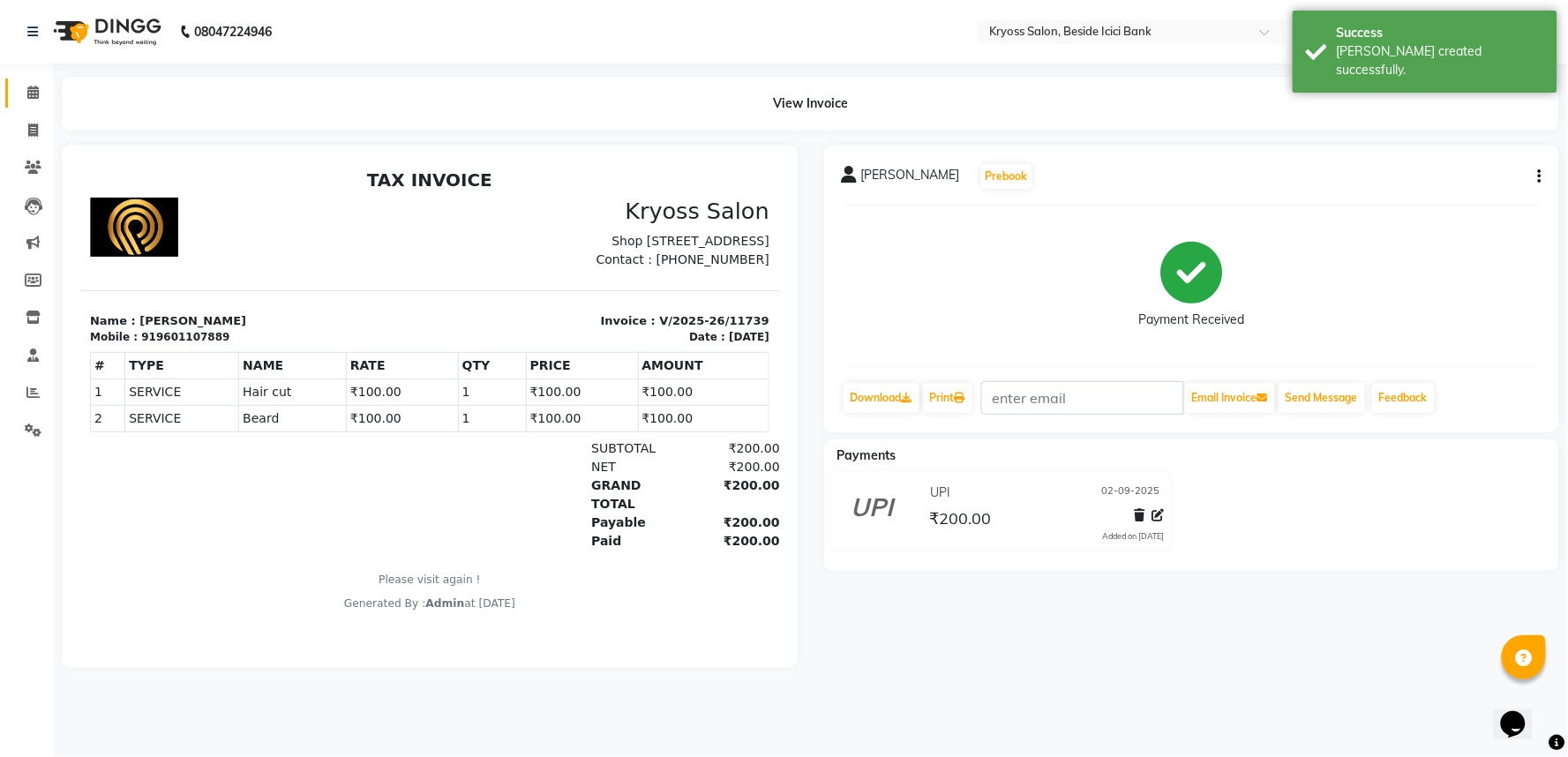
click at [5, 94] on link "Calendar" at bounding box center [27, 93] width 43 height 29
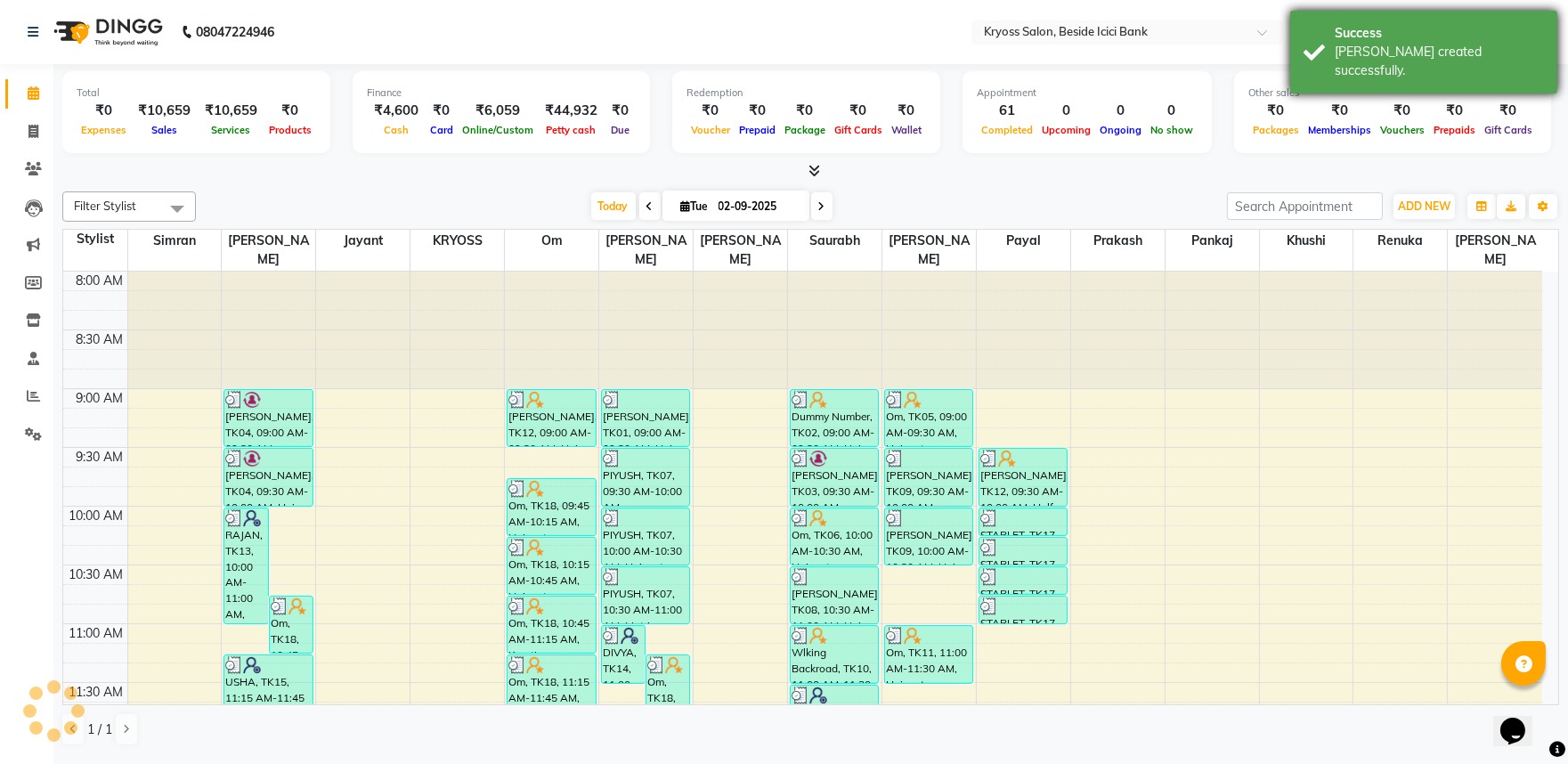
click at [1398, 54] on div "[PERSON_NAME] created successfully." at bounding box center [1440, 62] width 209 height 38
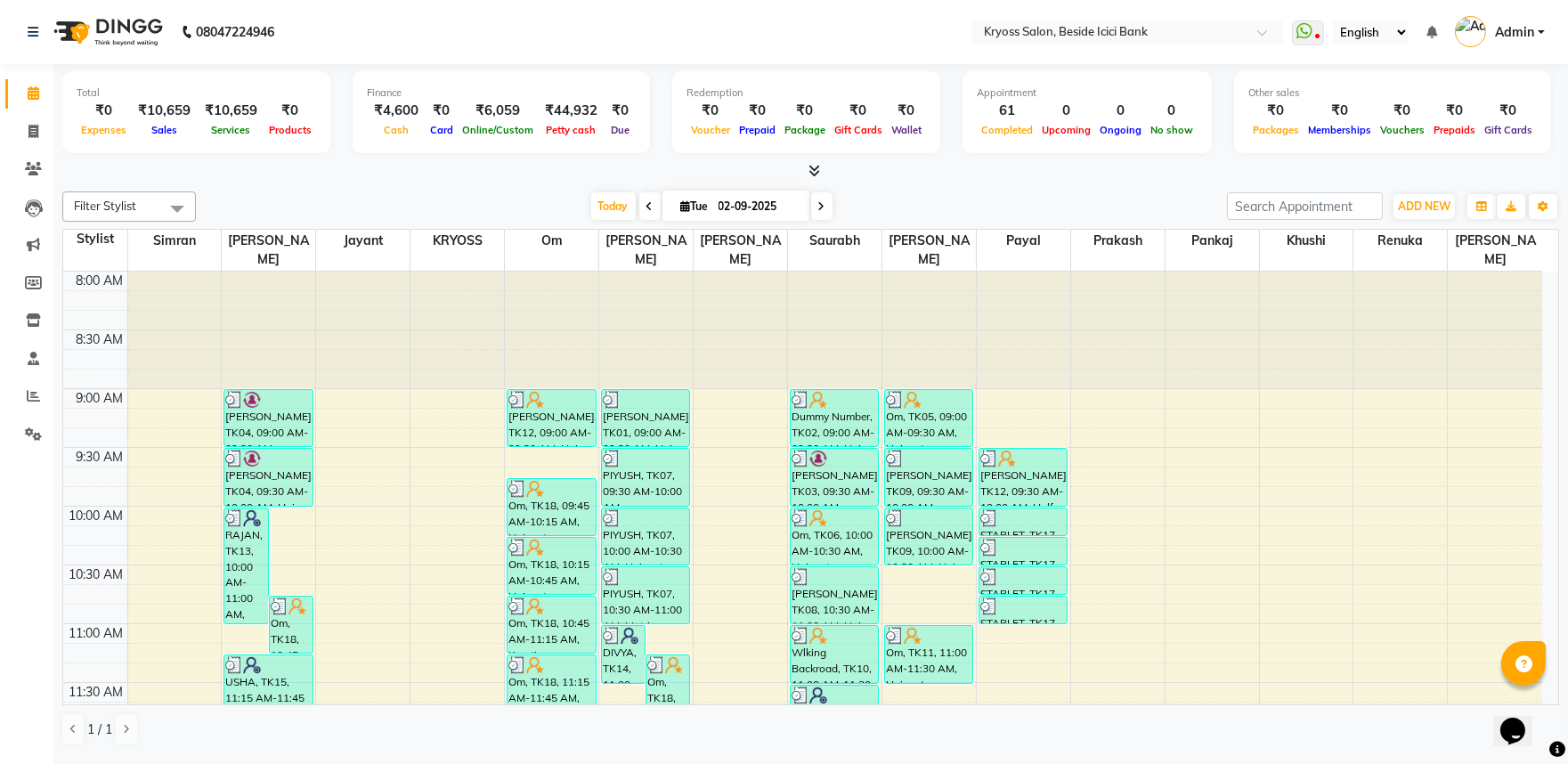
click at [907, 200] on div "Filter Stylist Select All [PERSON_NAME] amit Jayant KRYOSS om [PERSON_NAME] [PE…" at bounding box center [811, 207] width 1497 height 31
click at [902, 205] on div "[DATE] [DATE]" at bounding box center [712, 207] width 1014 height 27
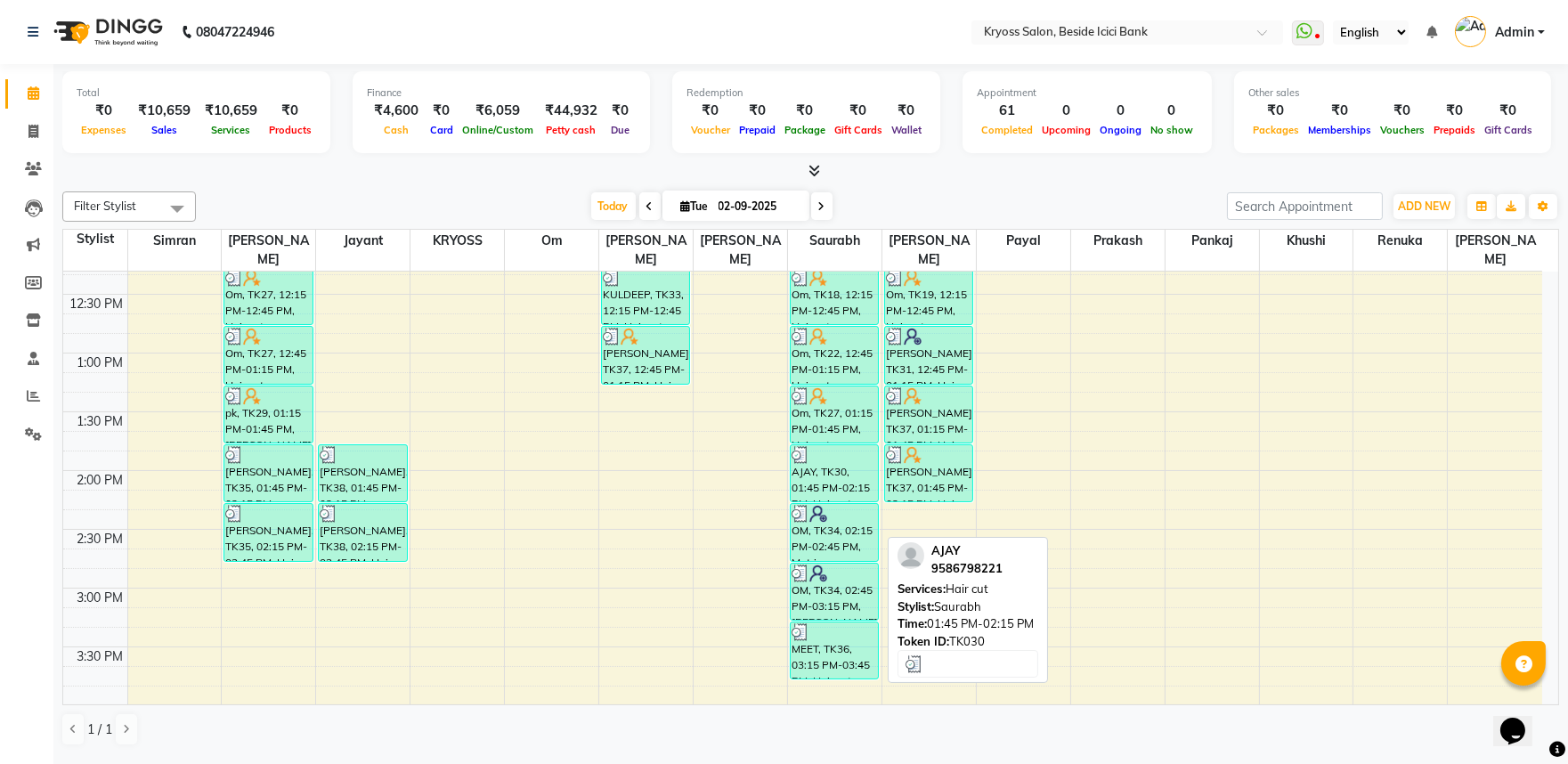
scroll to position [791, 0]
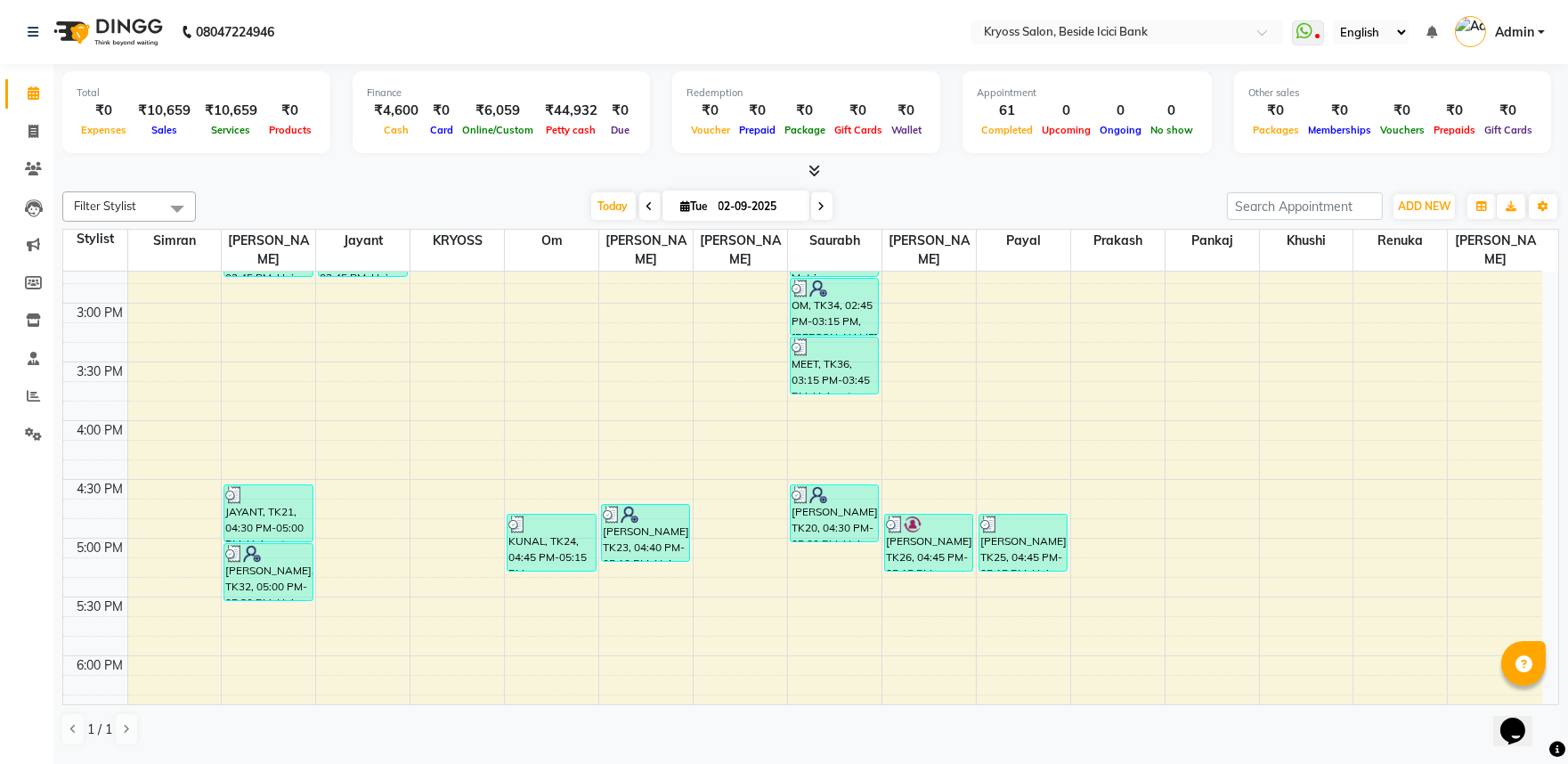
click at [847, 552] on div "8:00 AM 8:30 AM 9:00 AM 9:30 AM 10:00 AM 10:30 AM 11:00 AM 11:30 AM 12:00 PM 12…" at bounding box center [802, 244] width 1479 height 1528
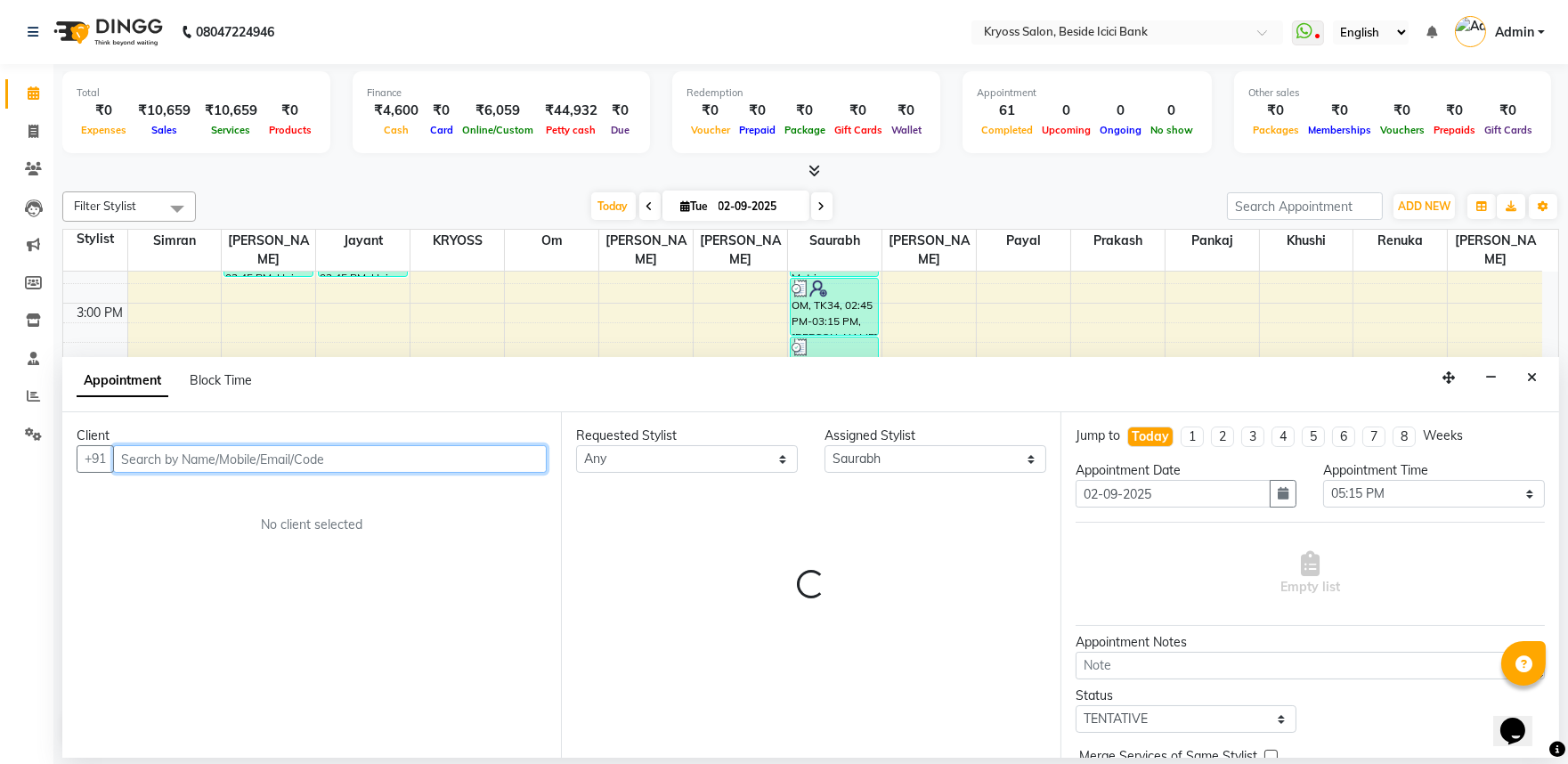
click at [414, 468] on input "text" at bounding box center [330, 459] width 434 height 28
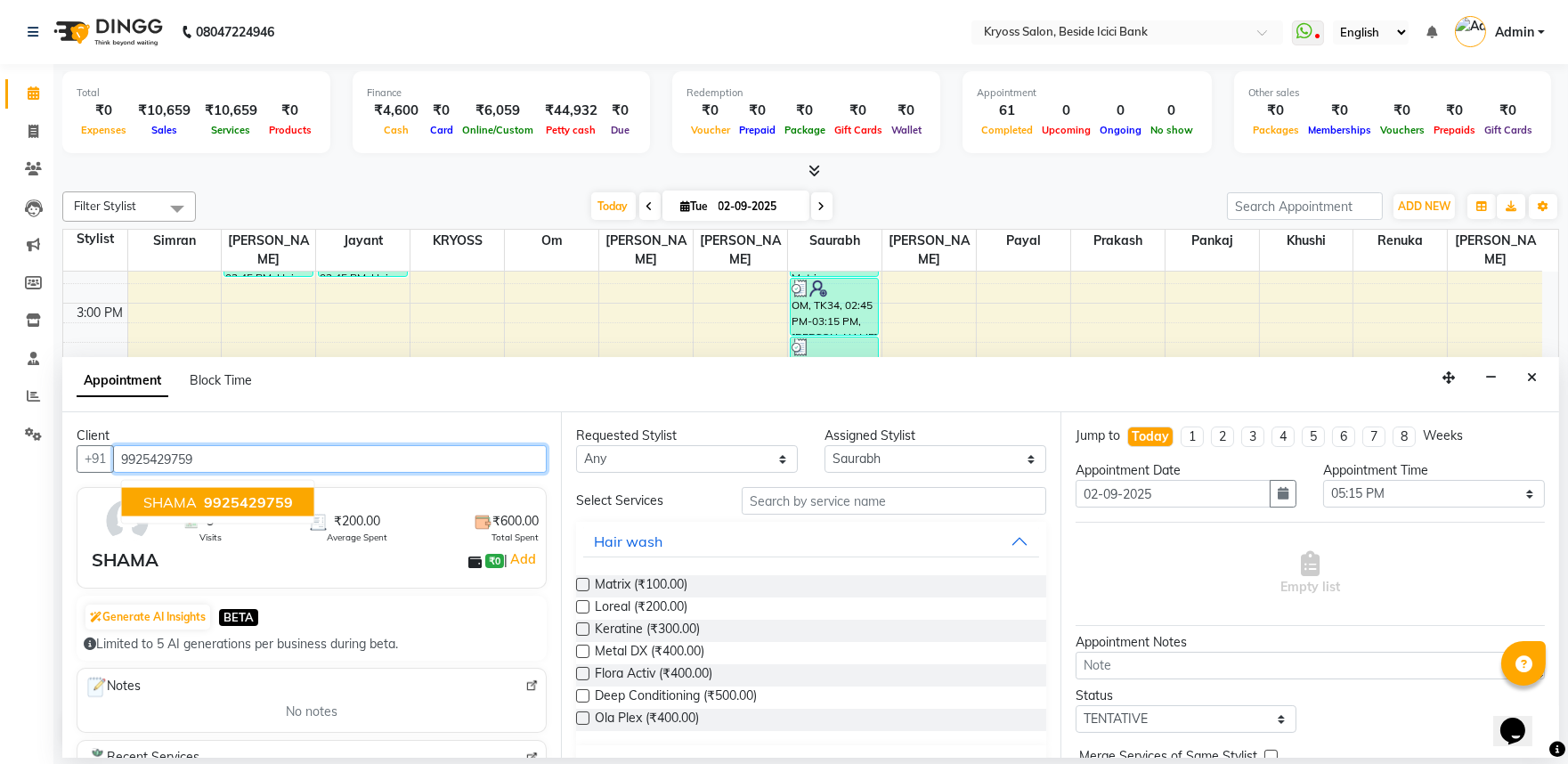
click at [272, 511] on span "9925429759" at bounding box center [248, 502] width 89 height 18
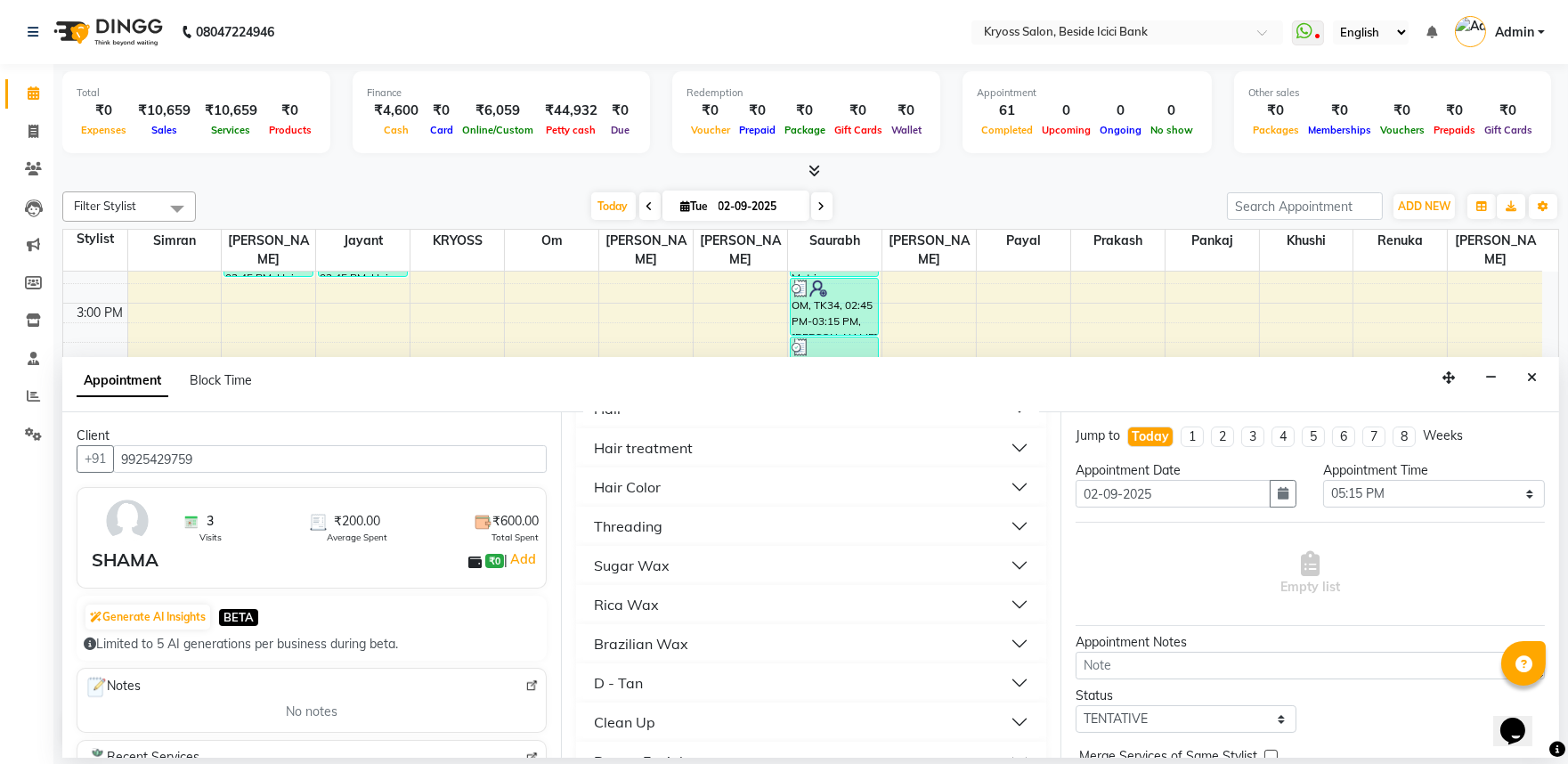
click at [633, 425] on button "Hair" at bounding box center [811, 409] width 455 height 32
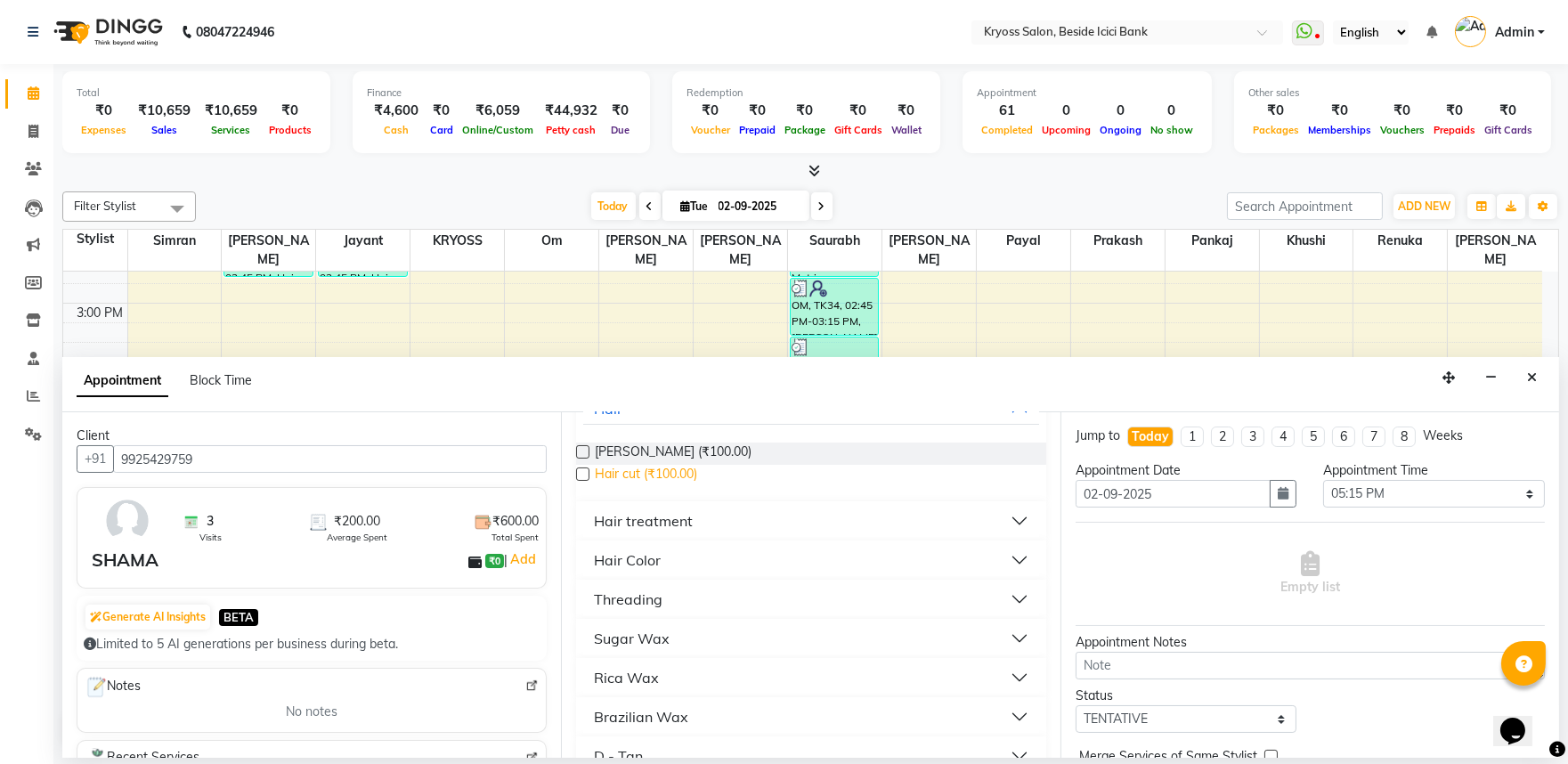
click at [655, 487] on span "Hair cut (₹100.00)" at bounding box center [646, 475] width 102 height 22
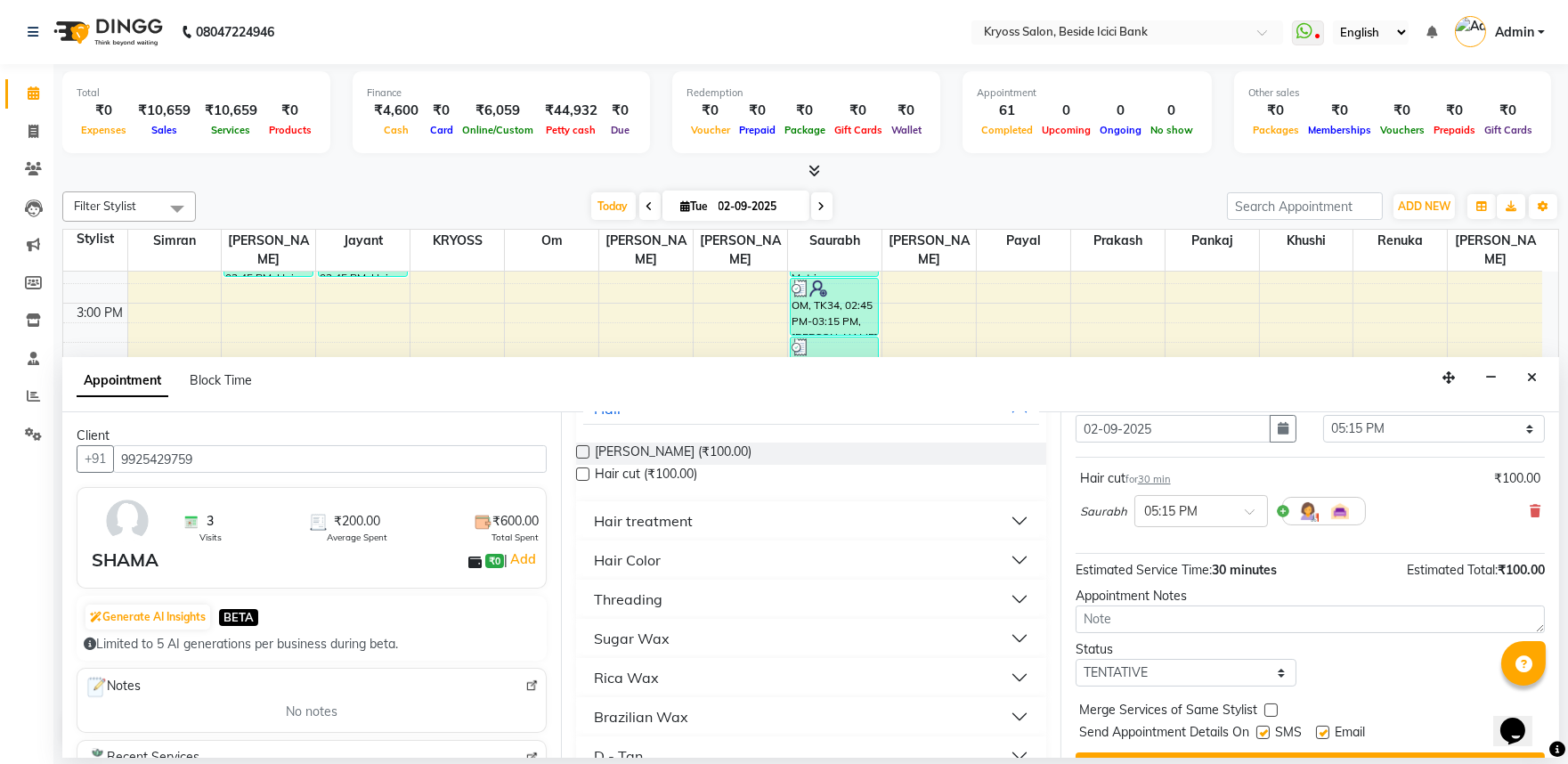
scroll to position [143, 0]
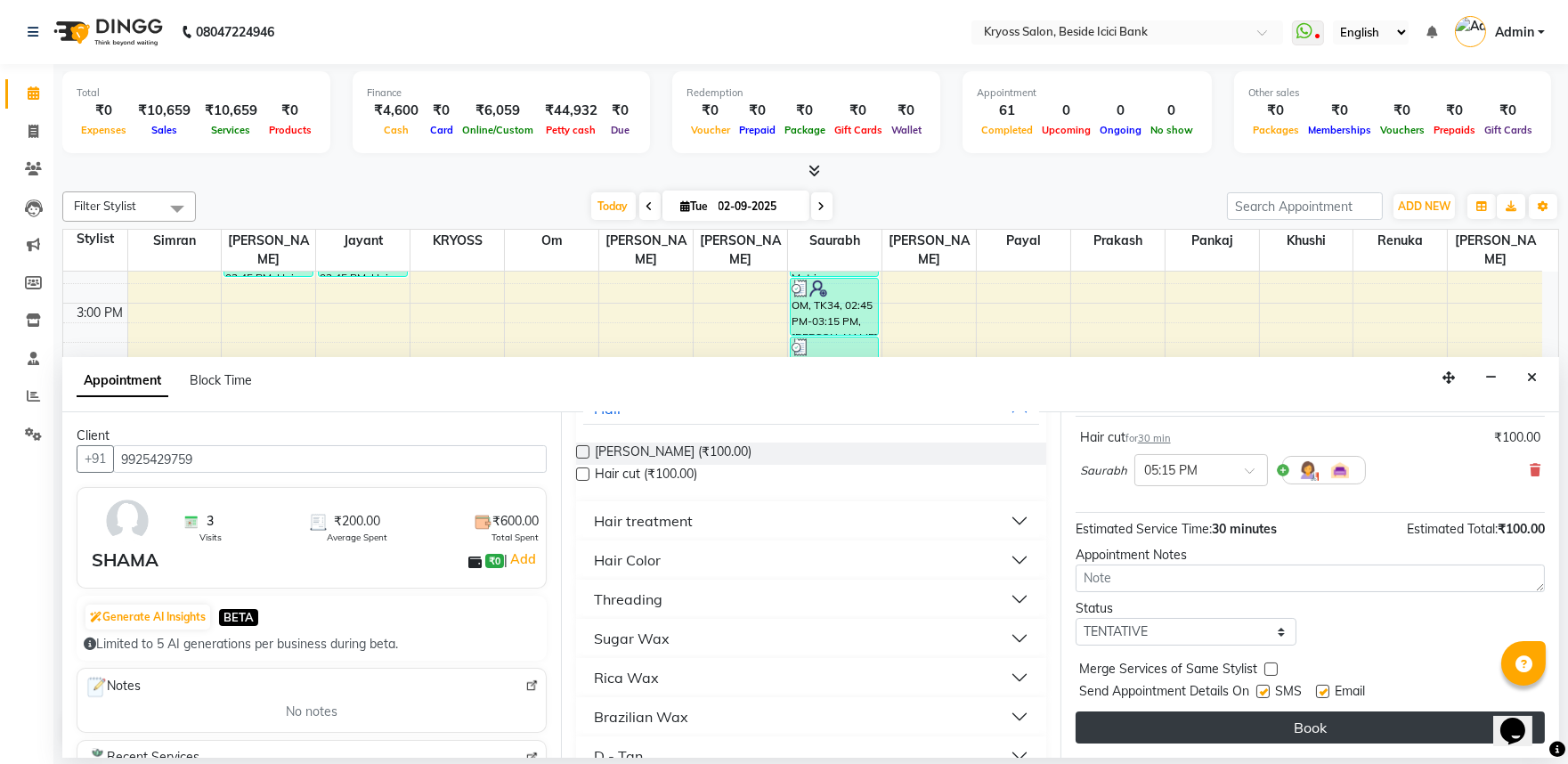
click at [1147, 734] on button "Book" at bounding box center [1310, 728] width 469 height 32
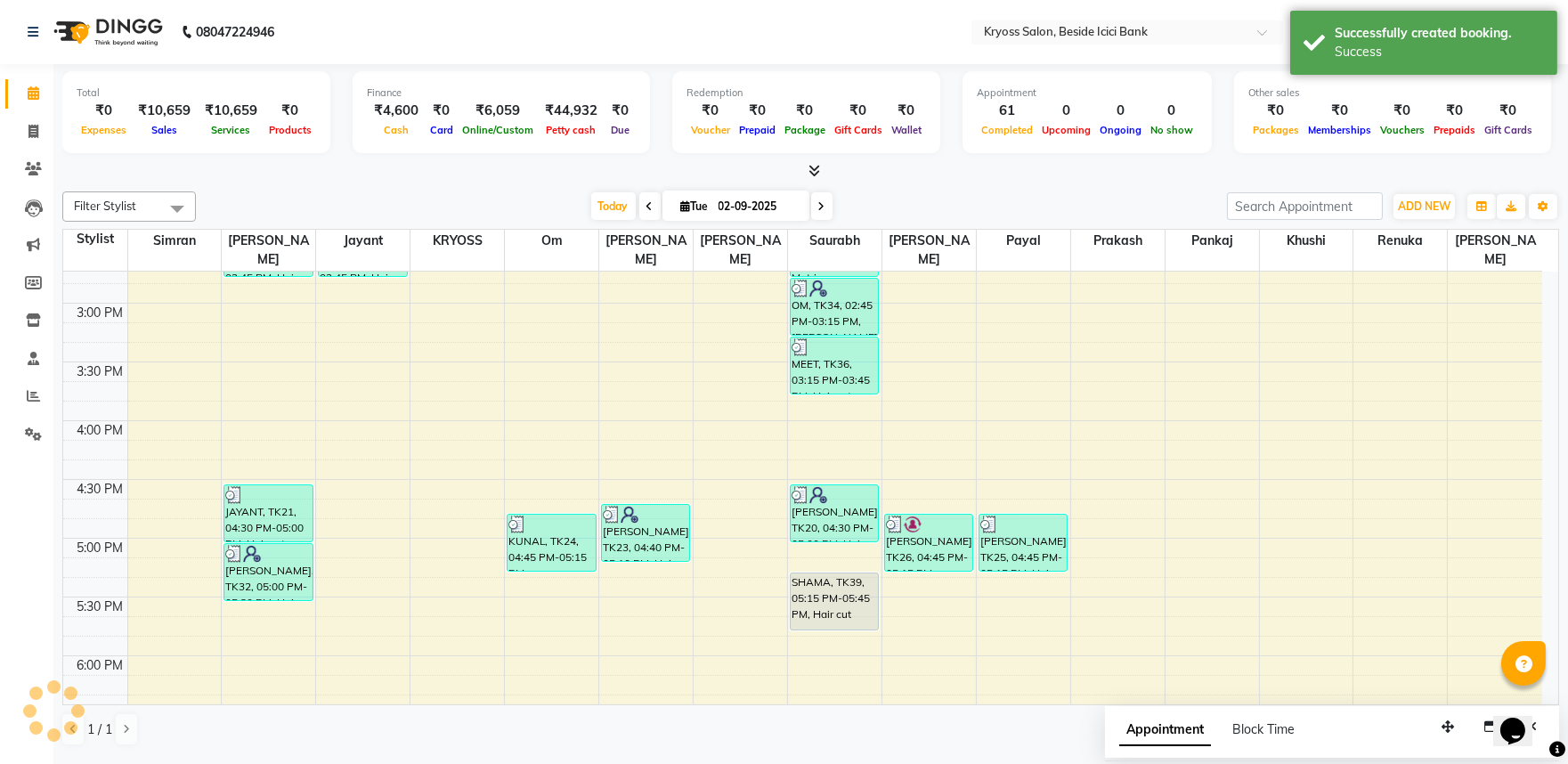
scroll to position [0, 0]
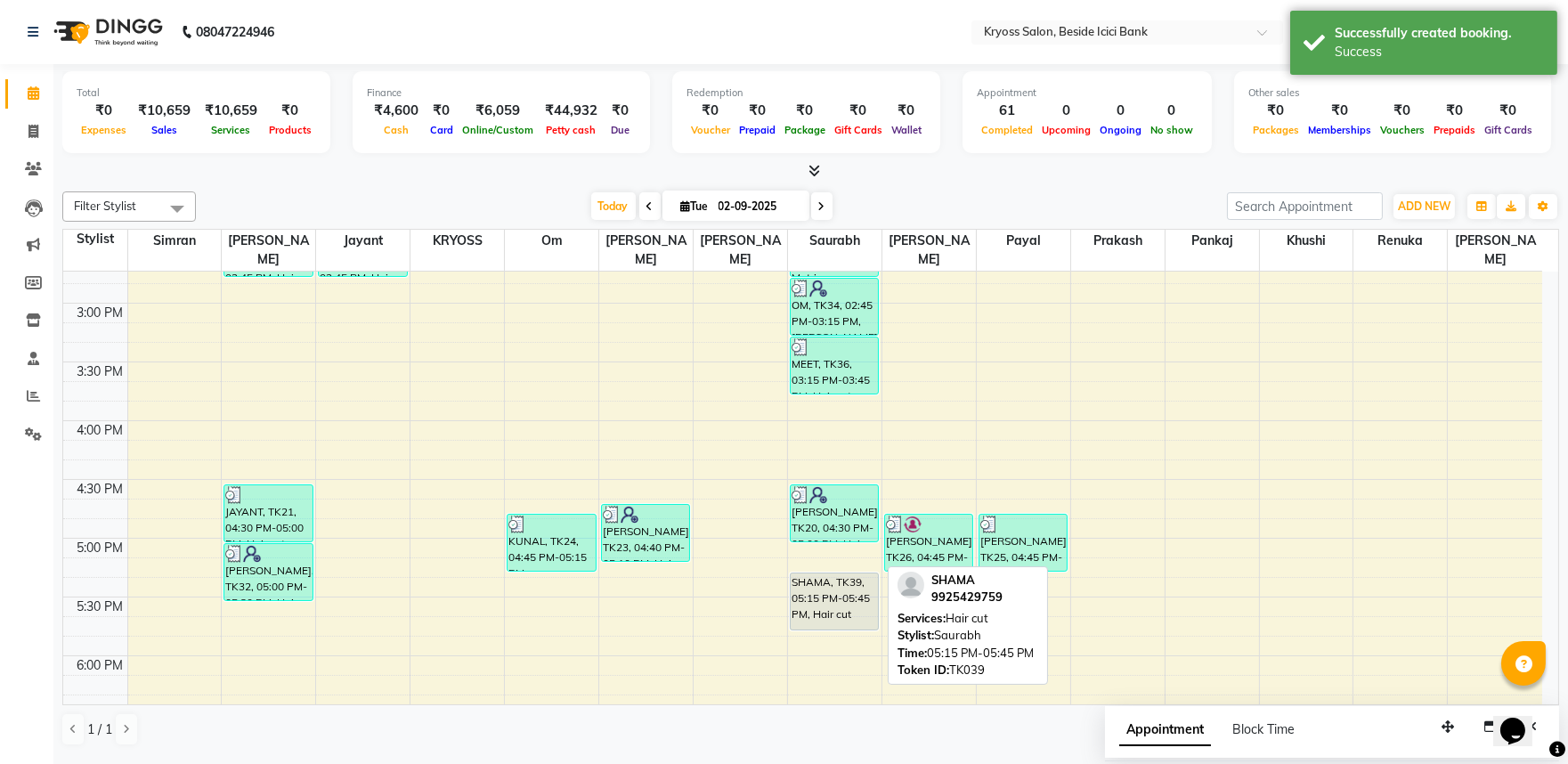
click at [816, 586] on div "SHAMA, TK39, 05:15 PM-05:45 PM, Hair cut" at bounding box center [834, 601] width 87 height 56
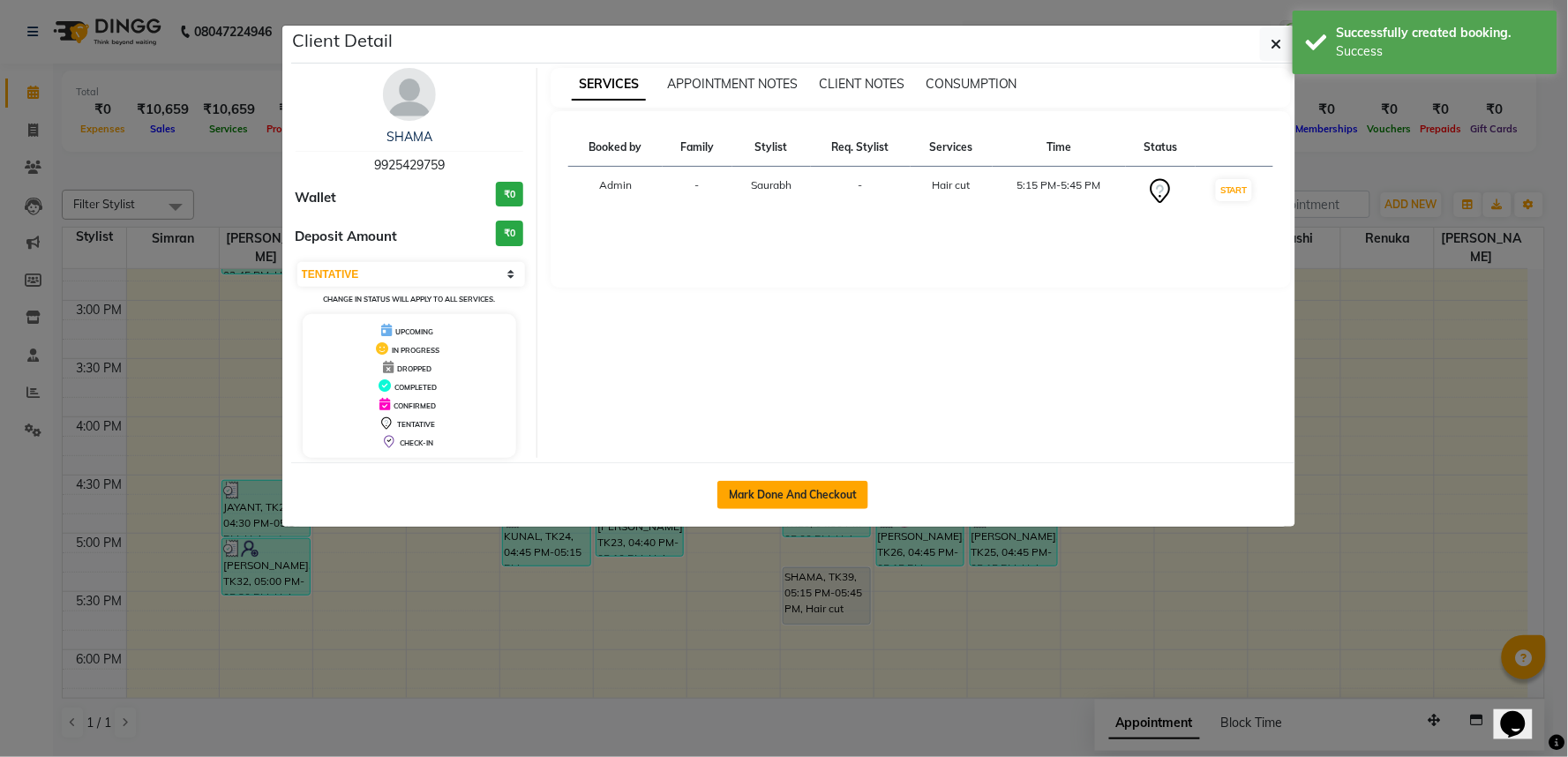
click at [847, 509] on button "Mark Done And Checkout" at bounding box center [792, 495] width 150 height 28
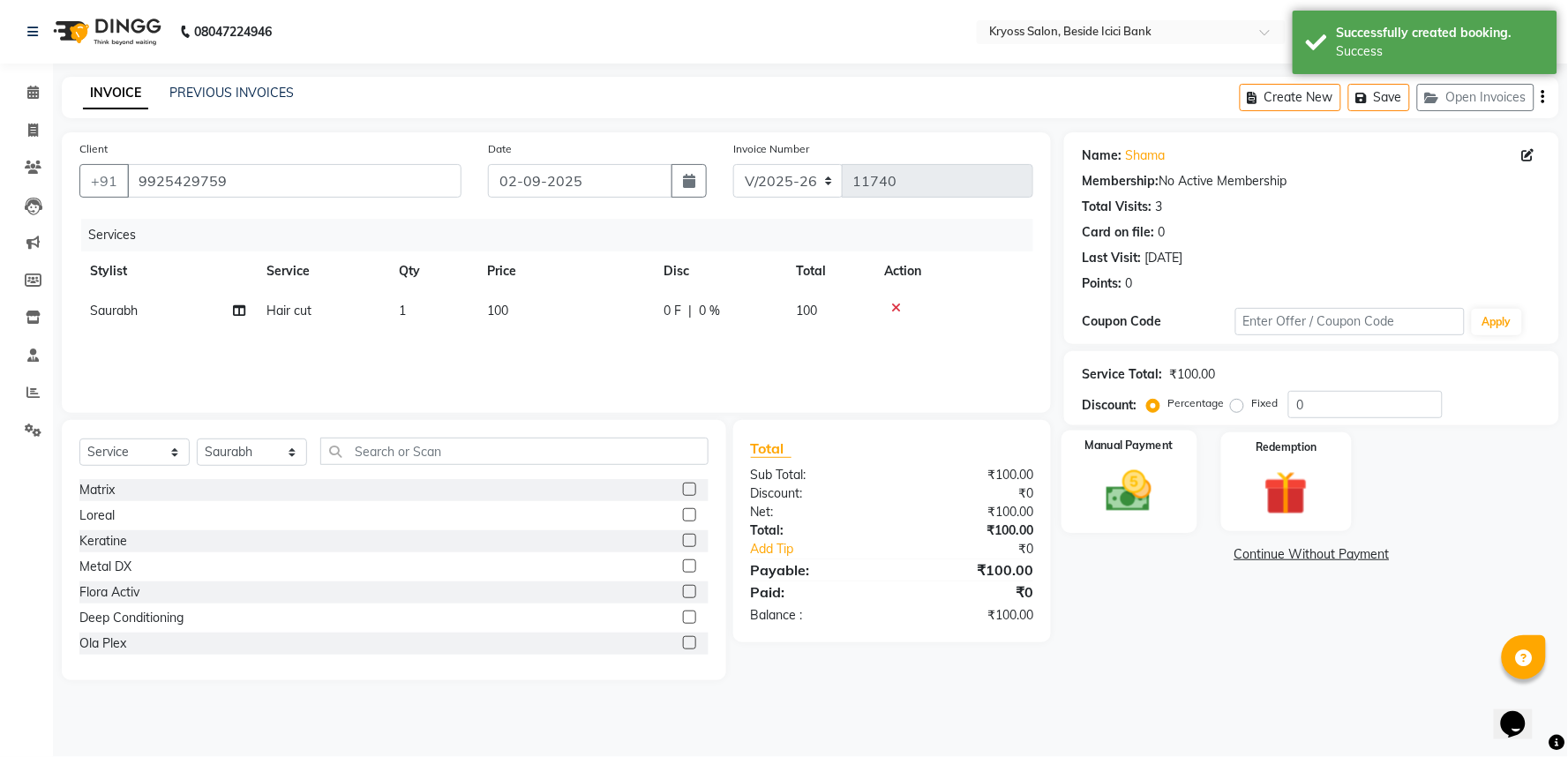
click at [1132, 518] on img at bounding box center [1129, 491] width 74 height 53
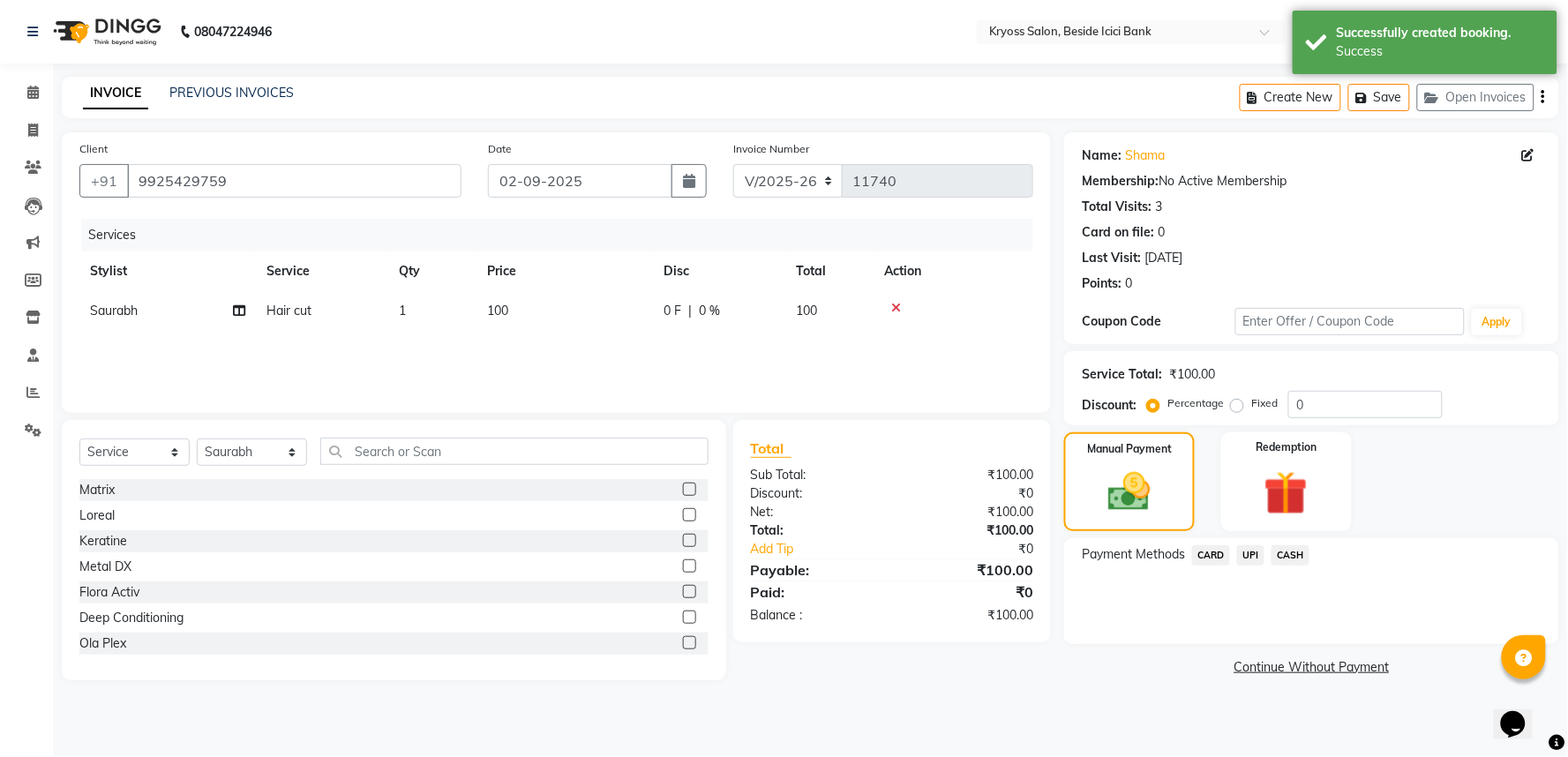
drag, startPoint x: 1281, startPoint y: 589, endPoint x: 1291, endPoint y: 595, distance: 11.7
click at [1284, 566] on span "CASH" at bounding box center [1290, 555] width 38 height 20
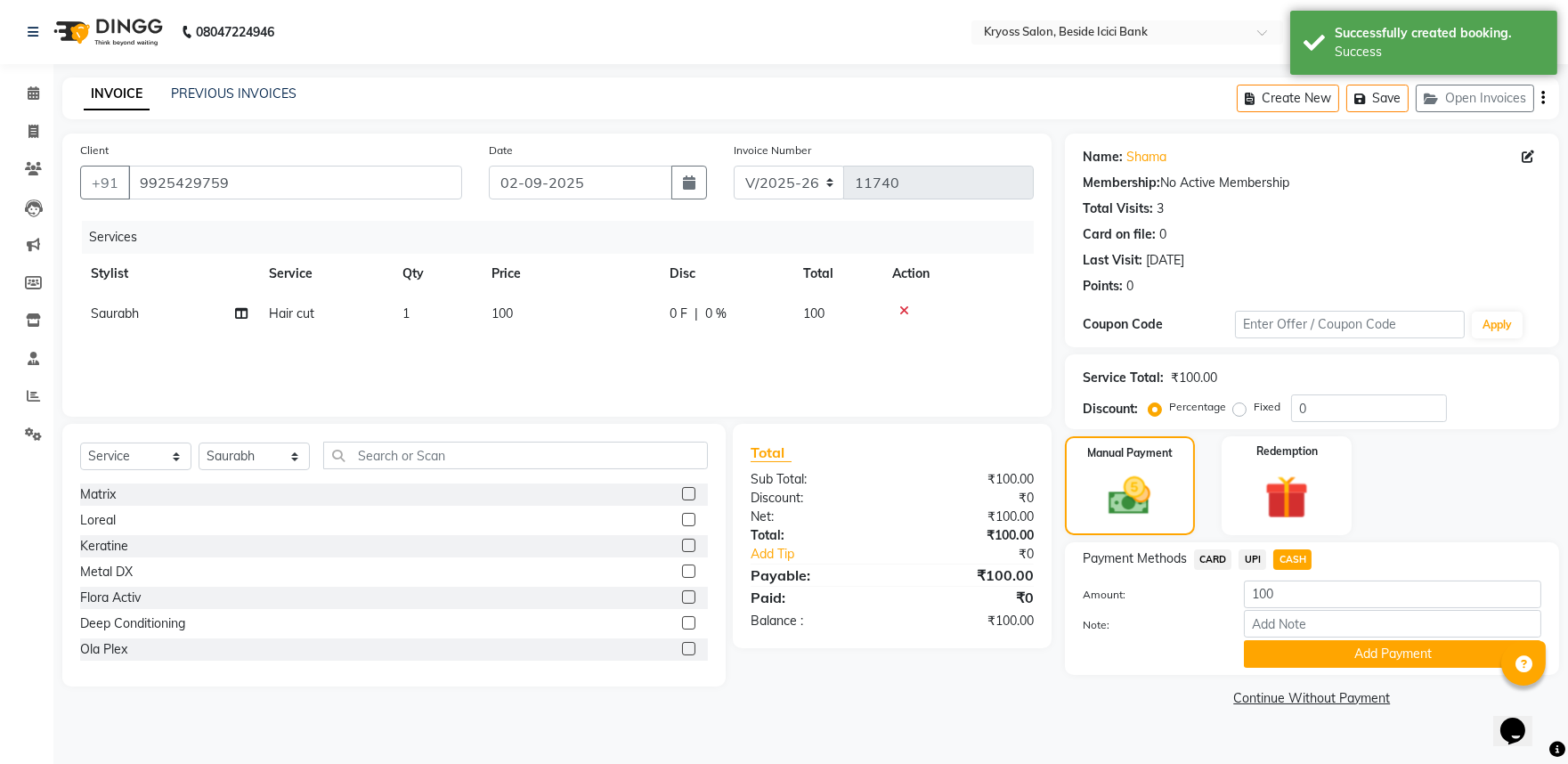
click at [1318, 675] on div "Payment Methods CARD UPI CASH Amount: 100 Note: Add Payment" at bounding box center [1312, 609] width 494 height 133
click at [1325, 668] on button "Add Payment" at bounding box center [1393, 654] width 297 height 28
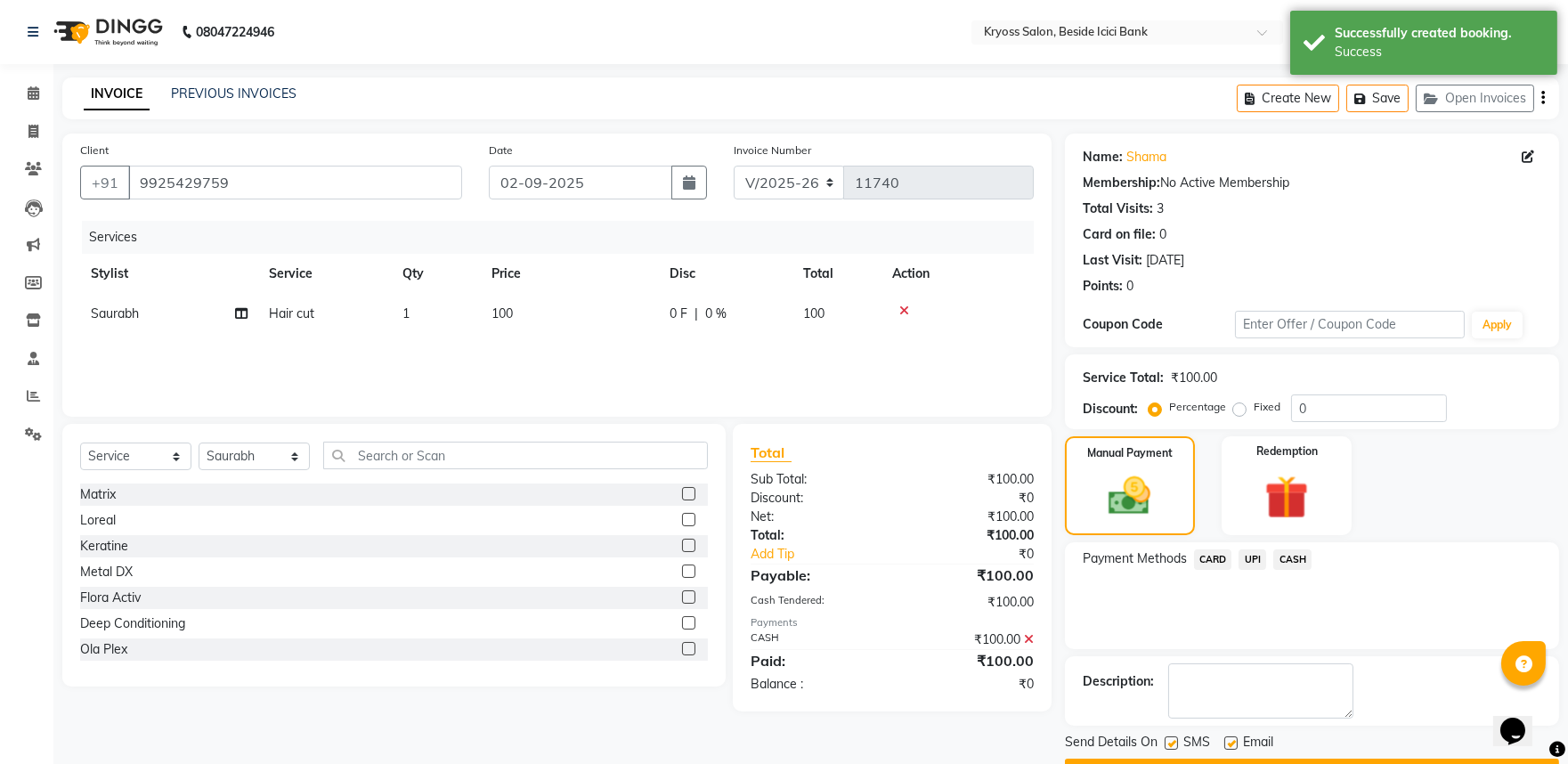
scroll to position [92, 0]
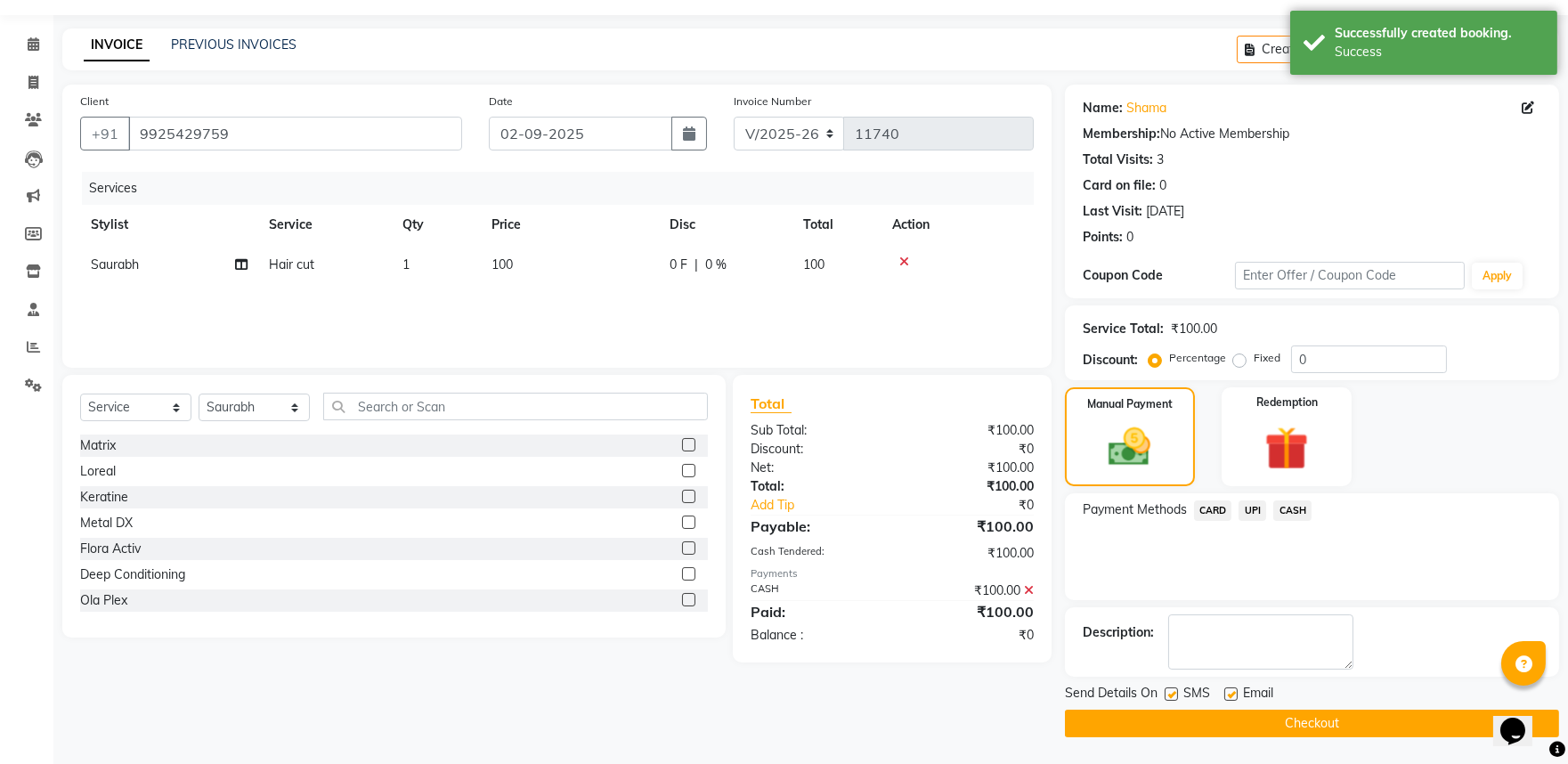
click at [1345, 716] on button "Checkout" at bounding box center [1312, 724] width 494 height 28
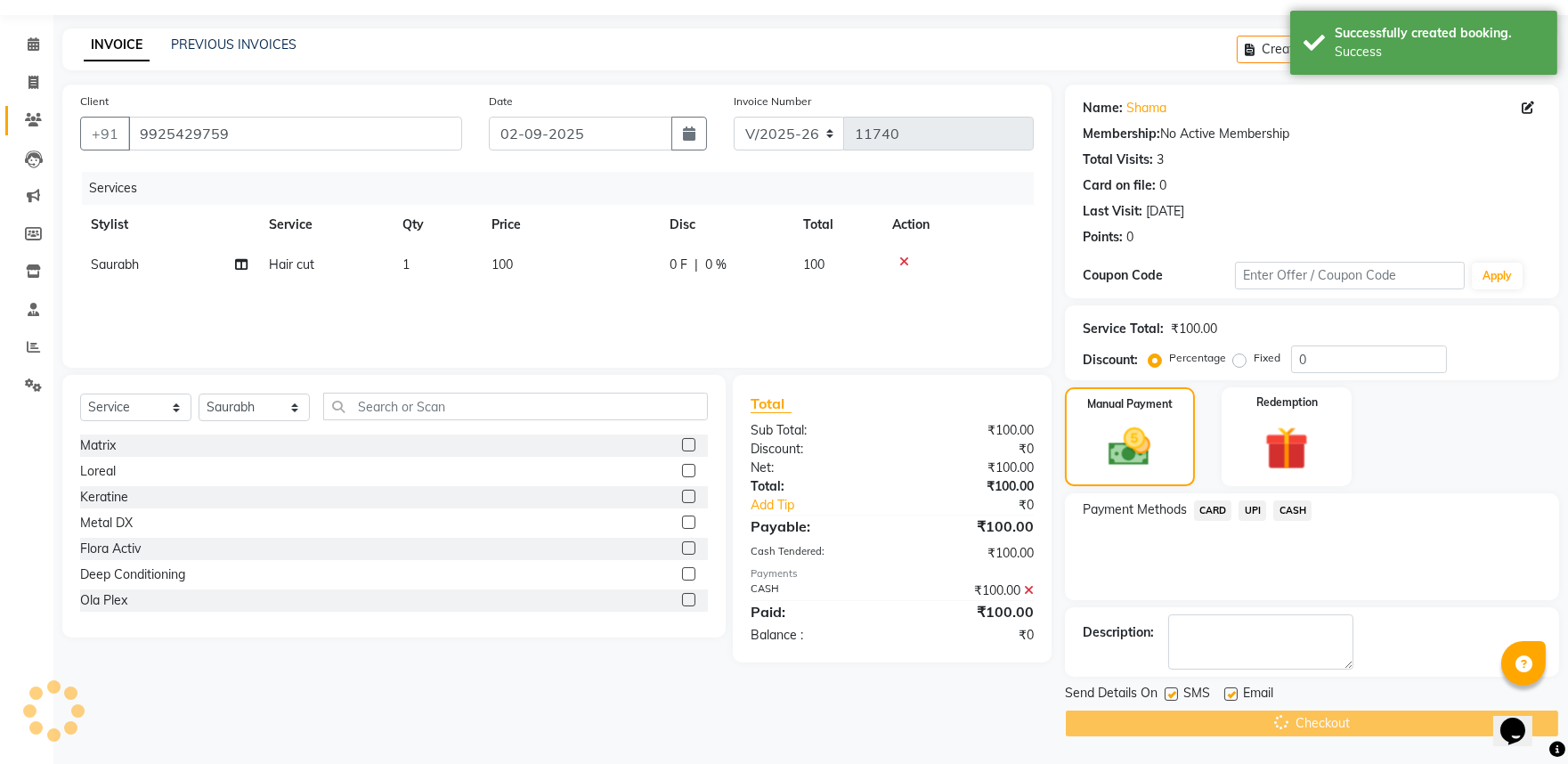
scroll to position [0, 0]
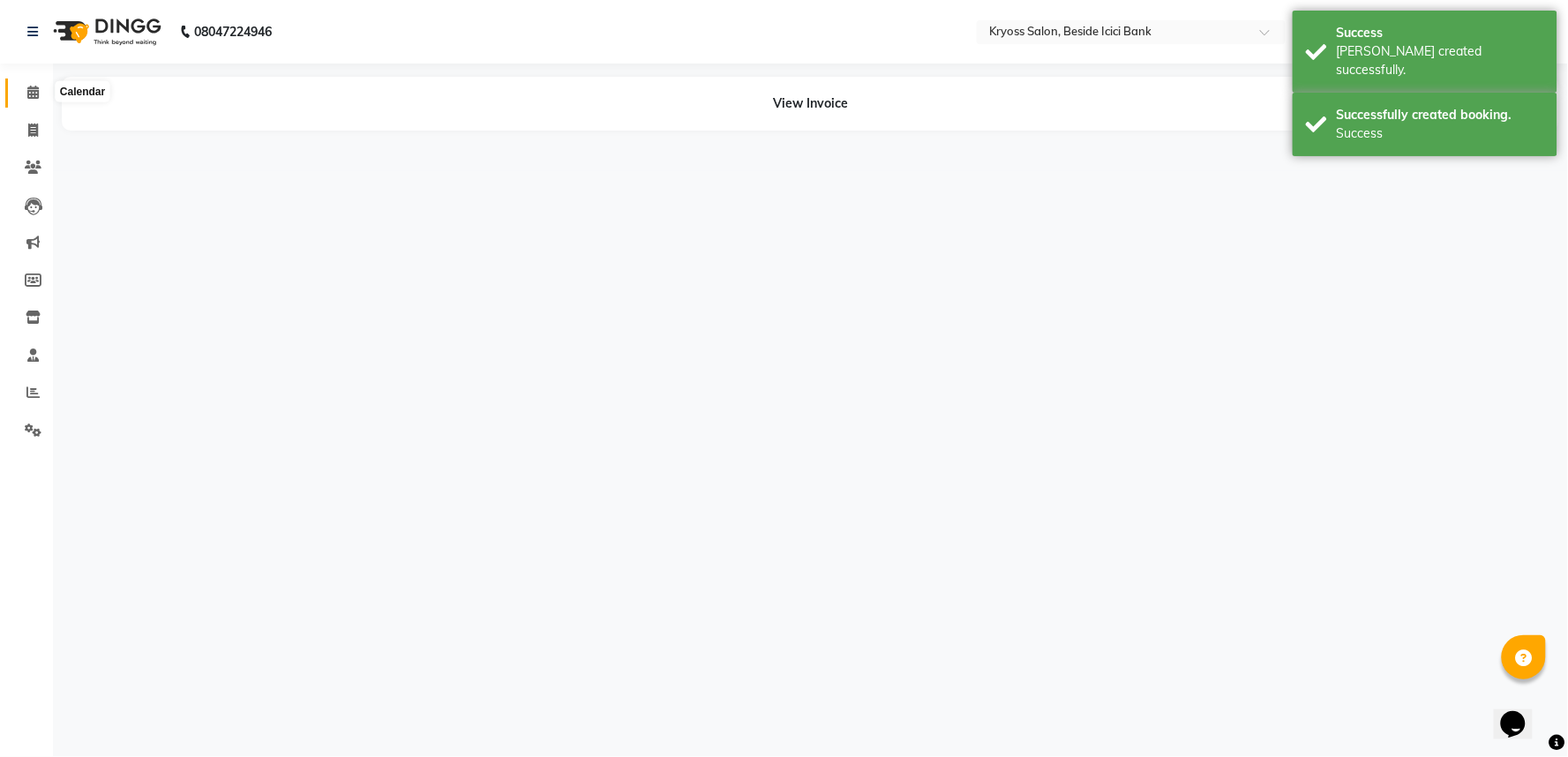
click at [29, 92] on icon at bounding box center [33, 92] width 12 height 13
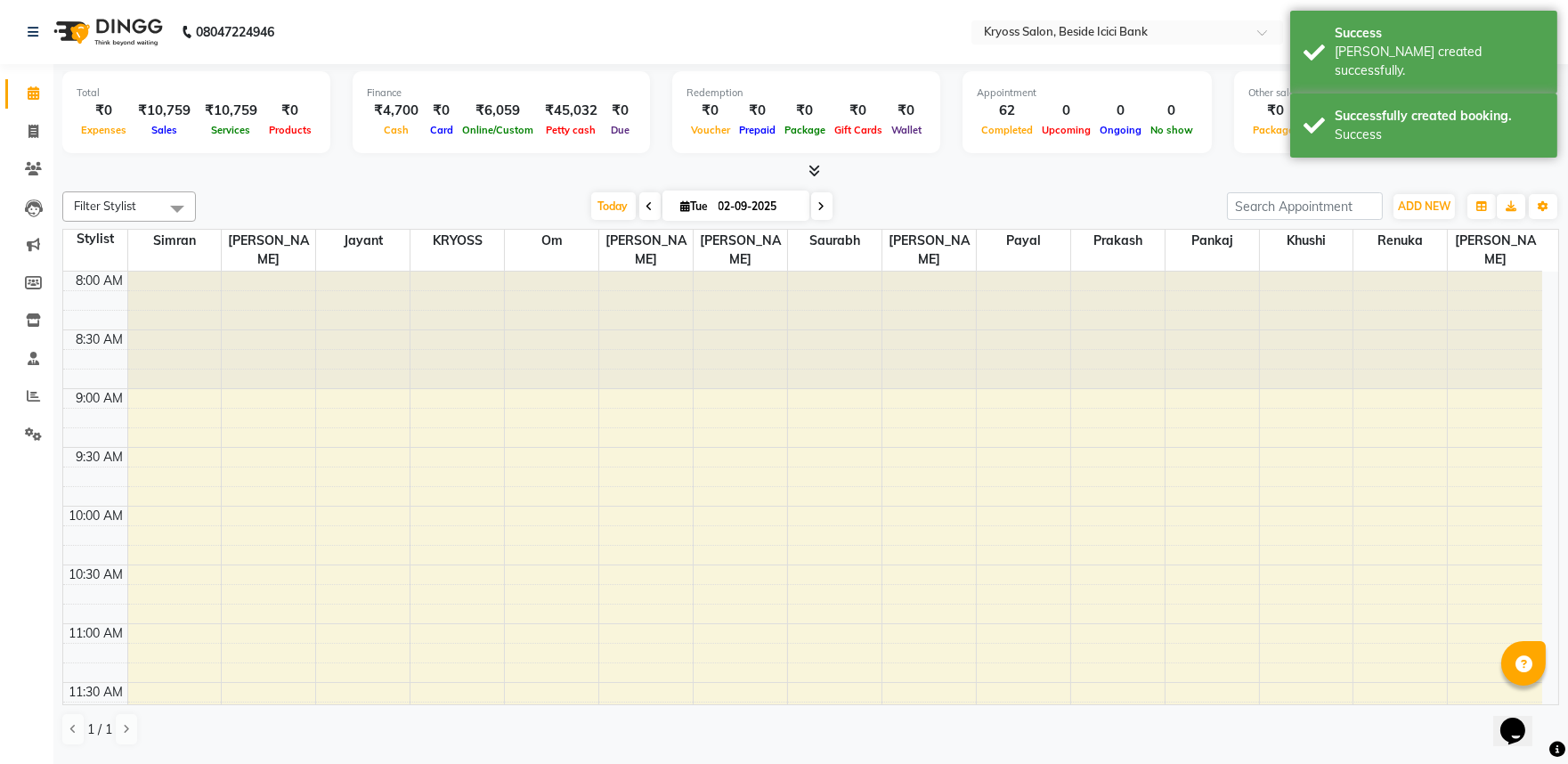
scroll to position [1048, 0]
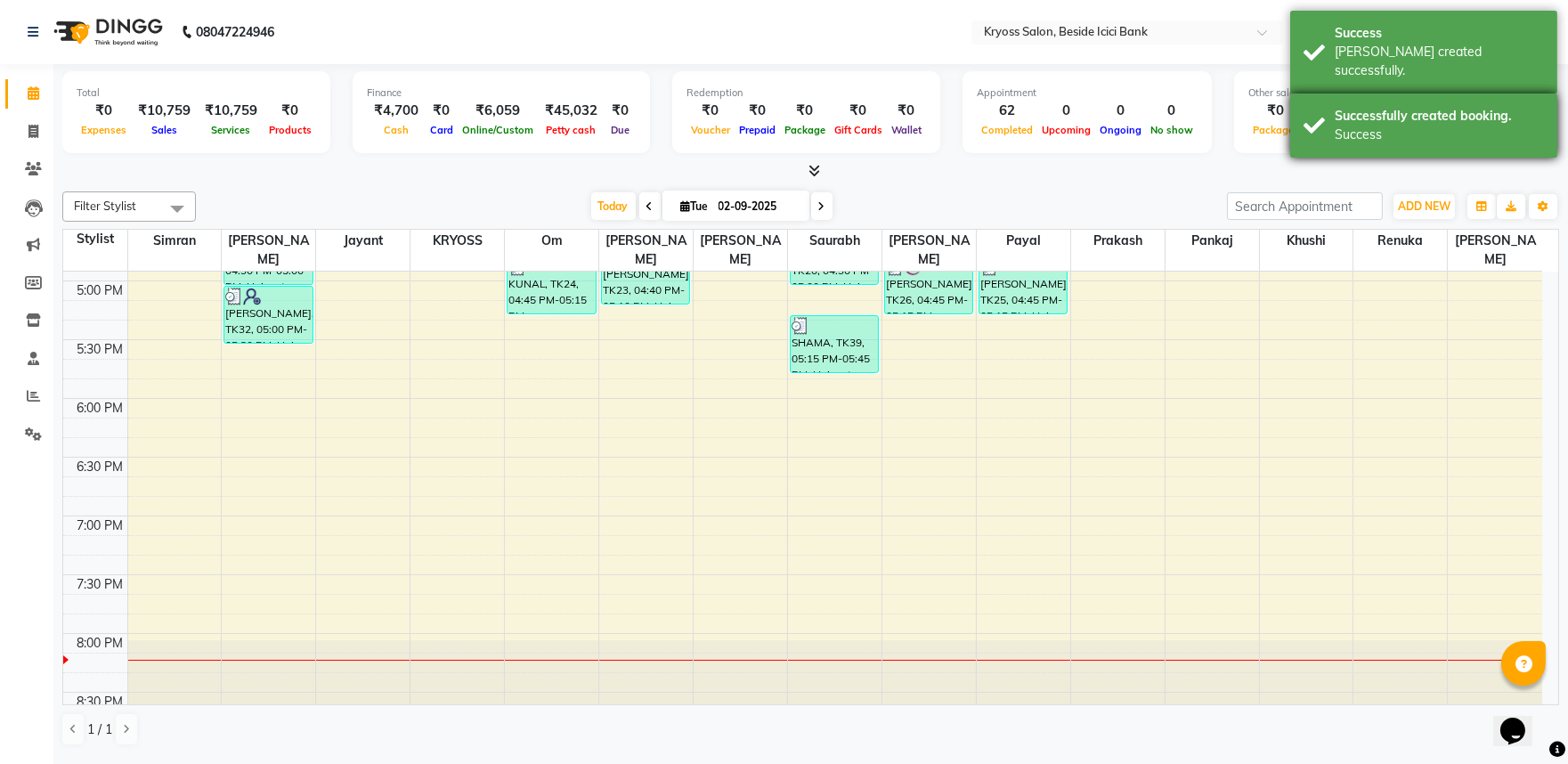
click at [1356, 103] on div "Successfully created booking. Success" at bounding box center [1423, 125] width 267 height 64
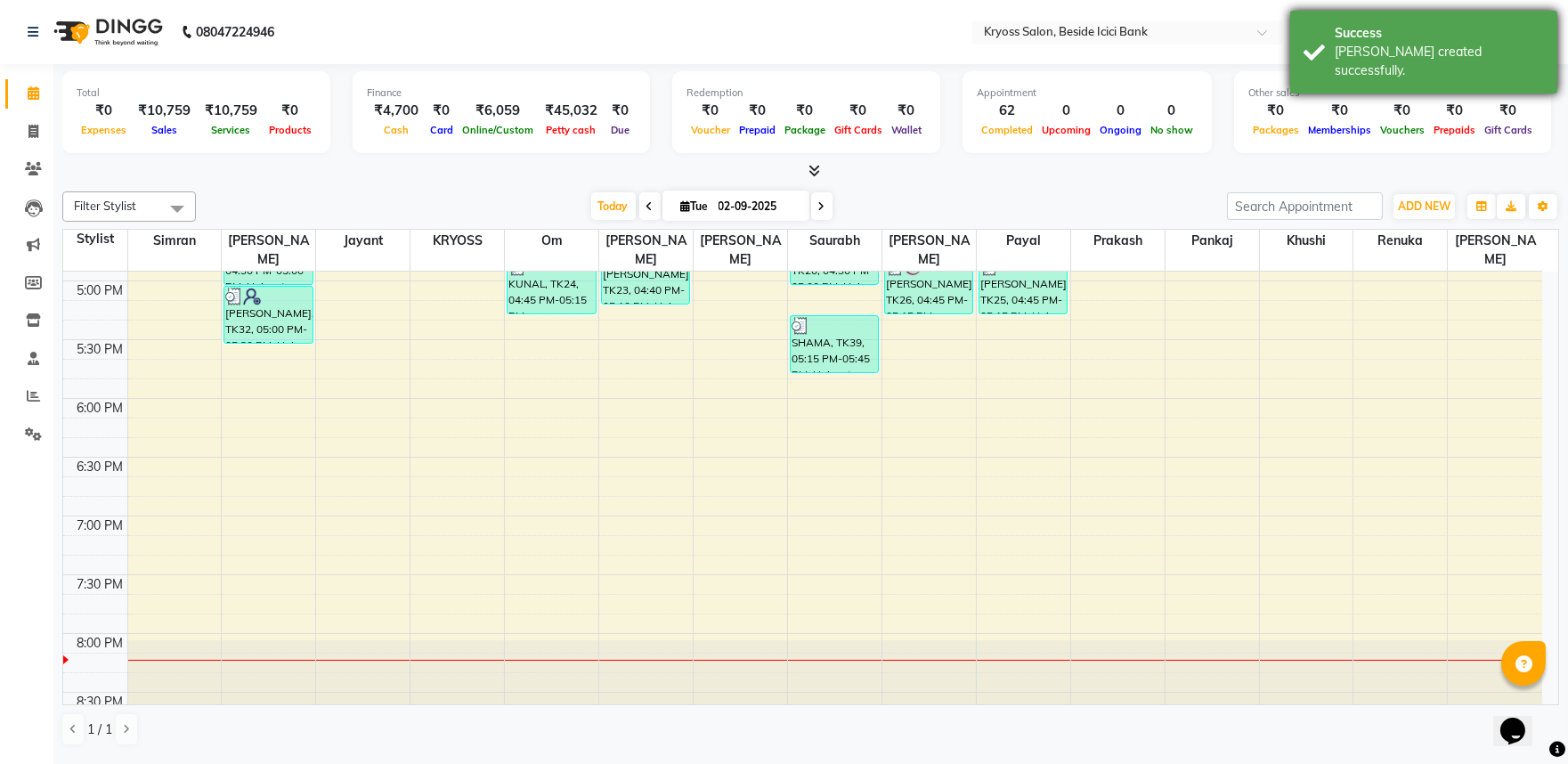
click at [1351, 41] on div "Success" at bounding box center [1440, 33] width 209 height 19
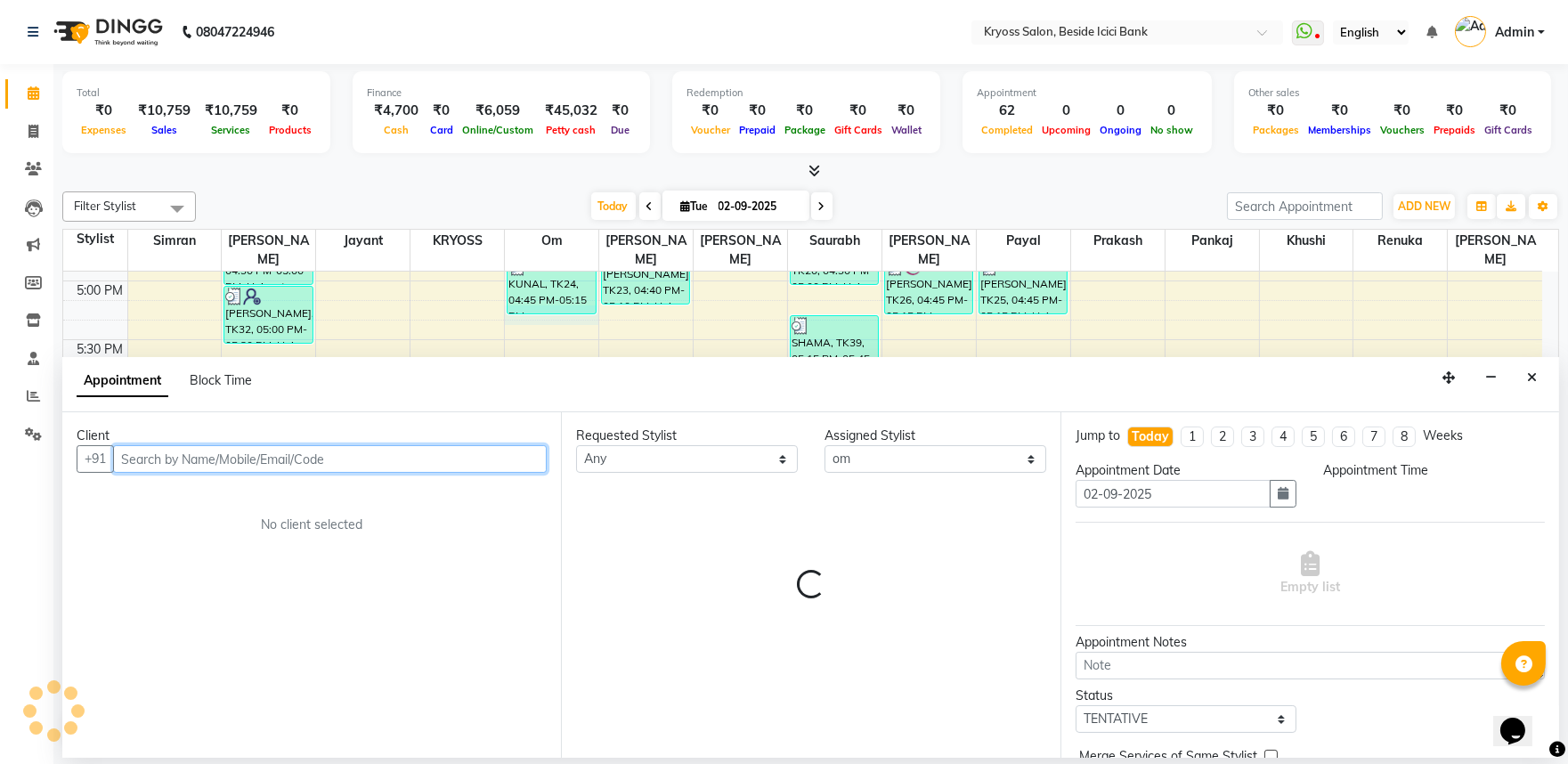
scroll to position [4, 0]
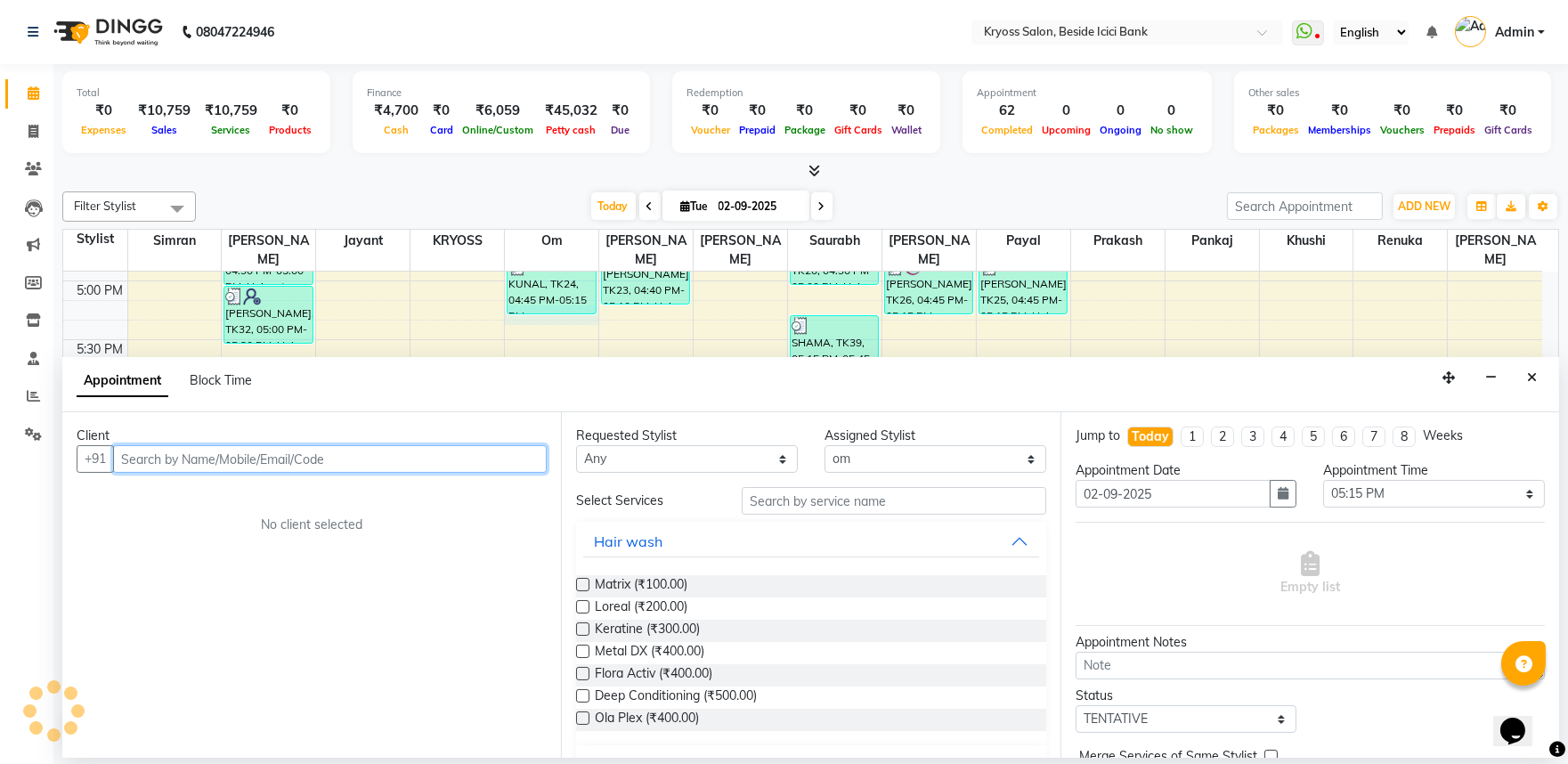
click at [455, 473] on input "text" at bounding box center [330, 459] width 434 height 28
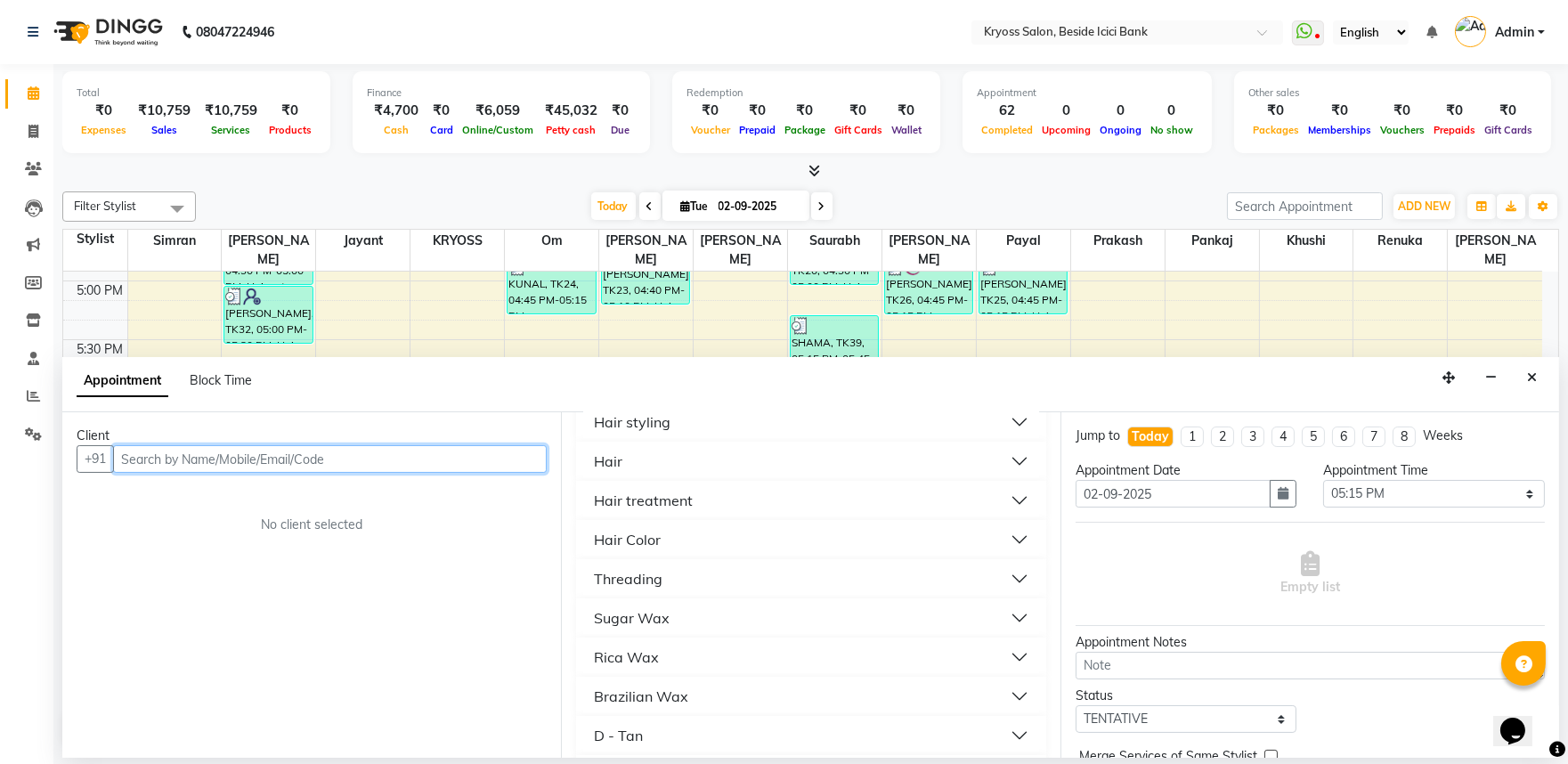
scroll to position [395, 0]
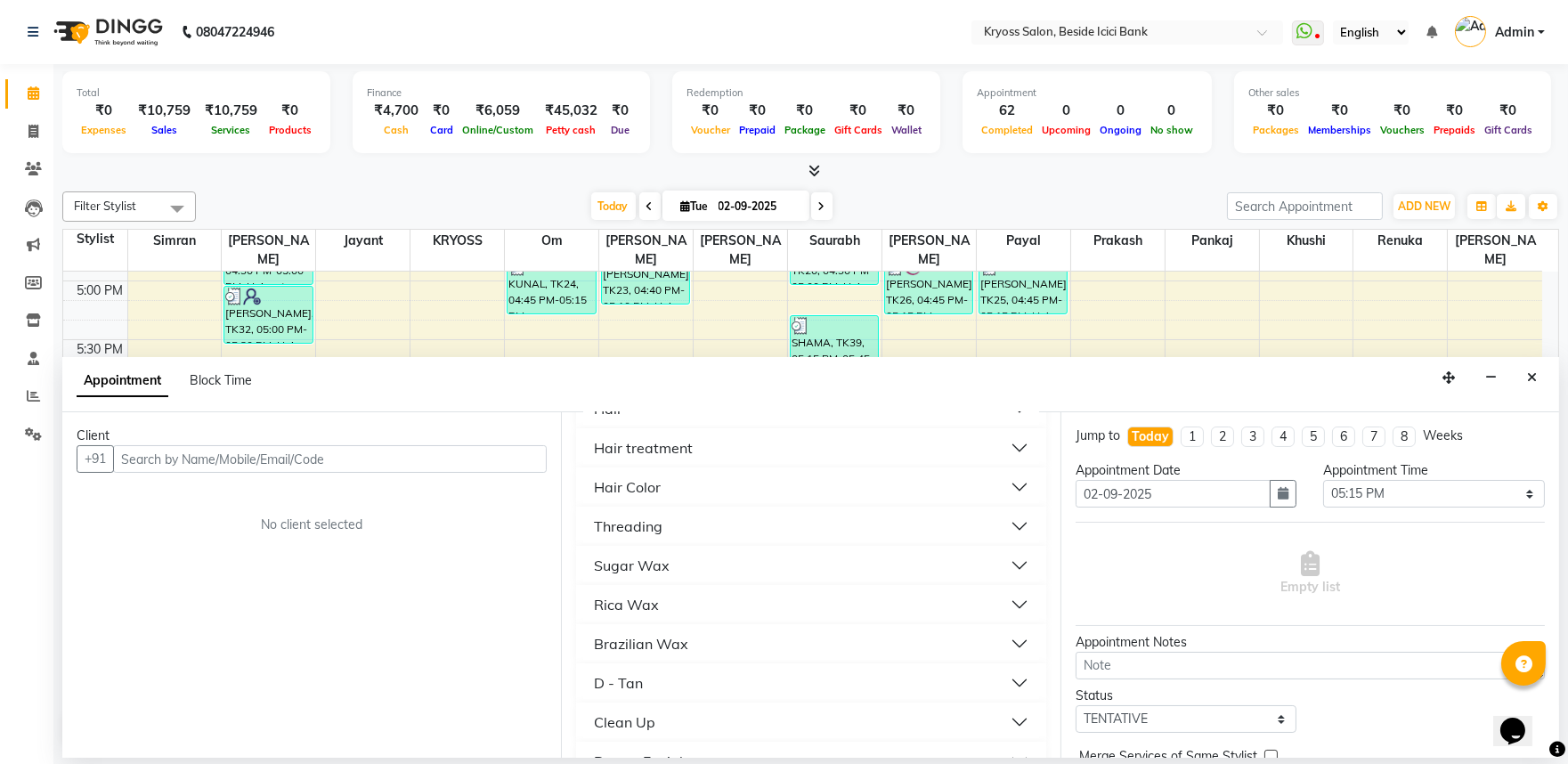
click at [622, 420] on div "Hair" at bounding box center [608, 409] width 29 height 22
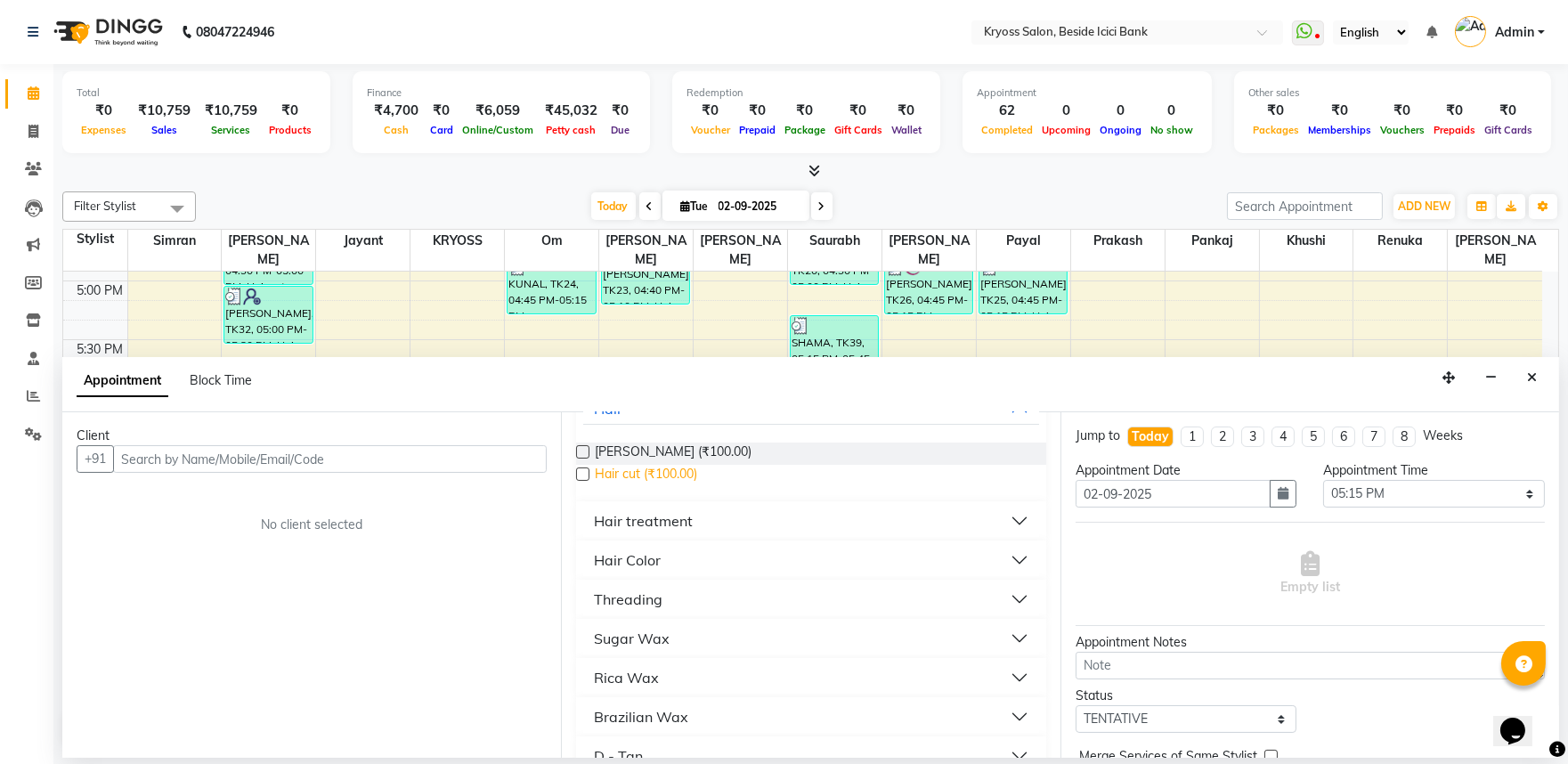
click at [635, 487] on span "Hair cut (₹100.00)" at bounding box center [646, 475] width 102 height 22
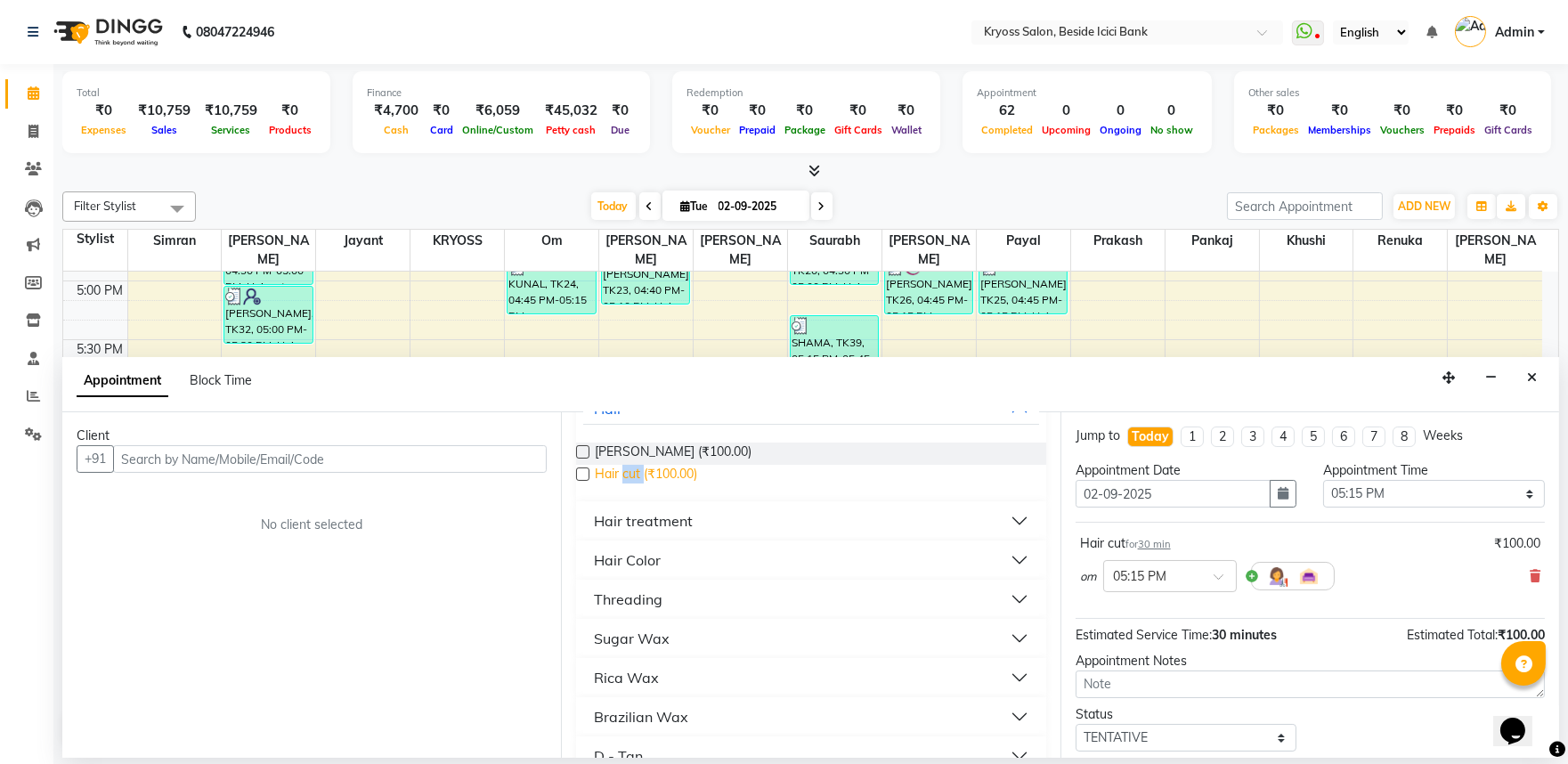
click at [635, 487] on span "Hair cut (₹100.00)" at bounding box center [646, 475] width 102 height 22
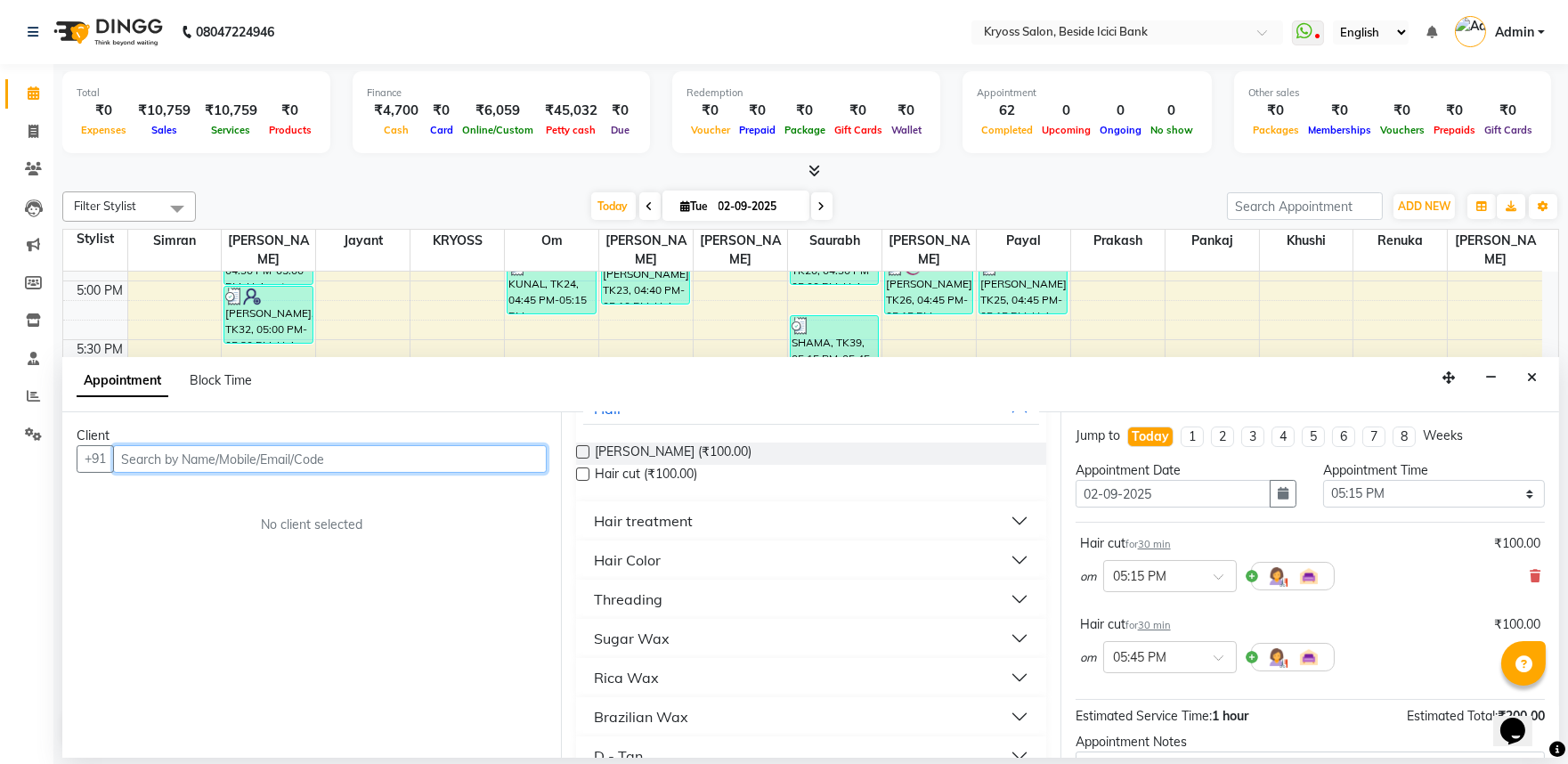
click at [524, 473] on input "text" at bounding box center [330, 459] width 434 height 28
click at [529, 468] on input "text" at bounding box center [330, 459] width 434 height 28
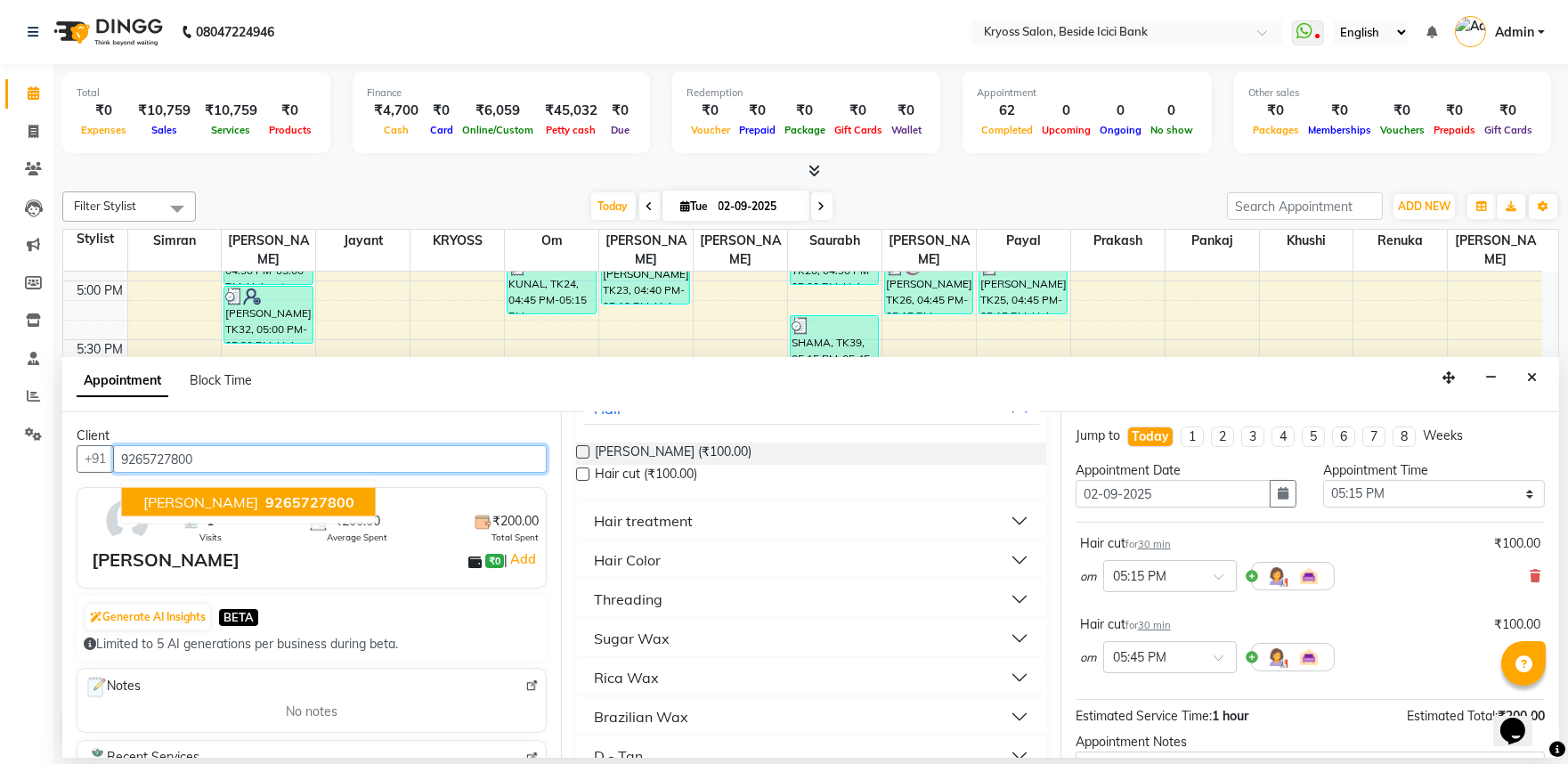
click at [332, 517] on button "[PERSON_NAME] 9265727800" at bounding box center [249, 502] width 253 height 29
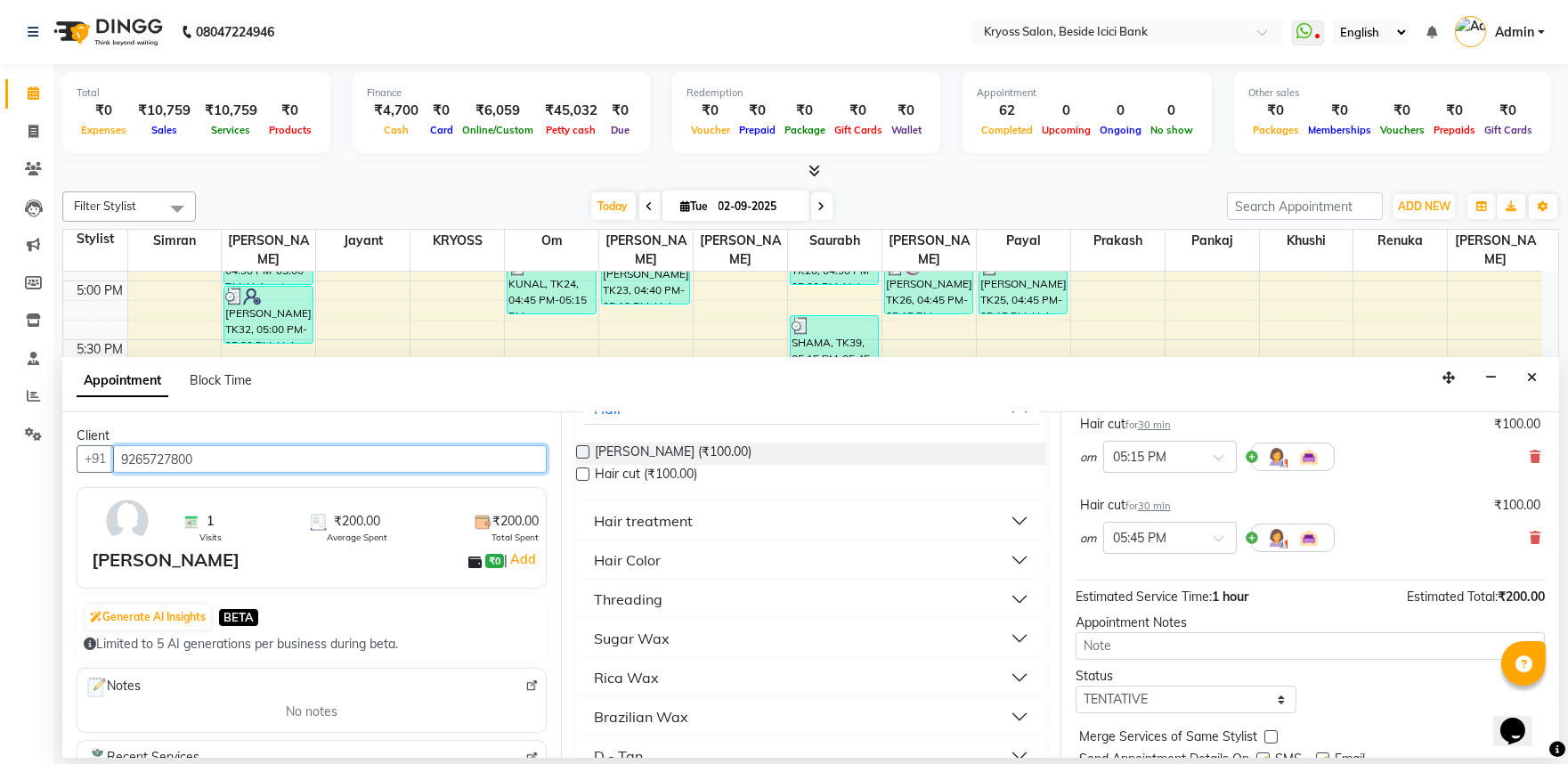
scroll to position [226, 0]
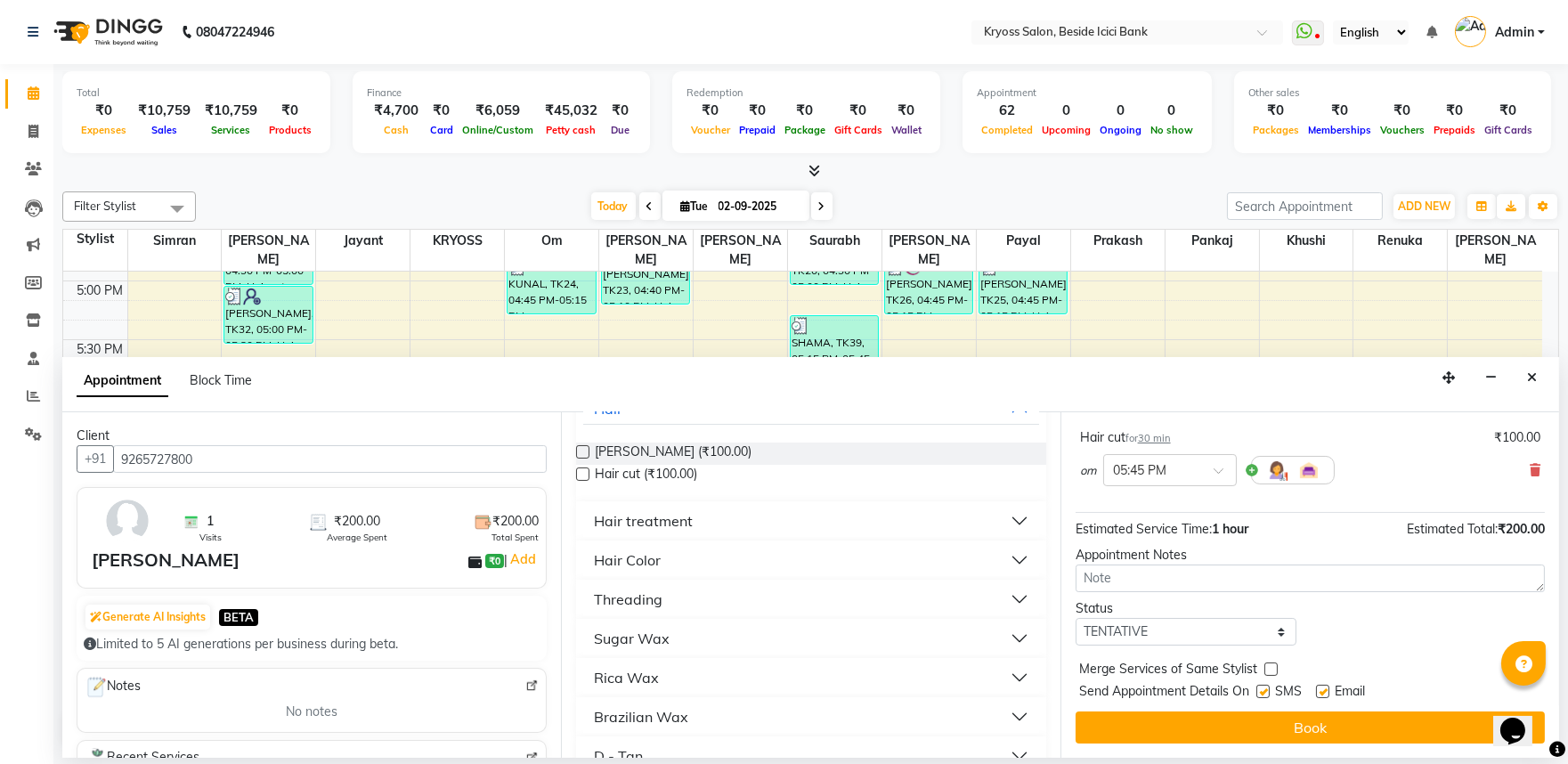
click at [1255, 713] on div "Jump to [DATE] 1 2 3 4 5 6 7 8 Weeks Appointment Date [DATE] Appointment Time S…" at bounding box center [1309, 585] width 499 height 346
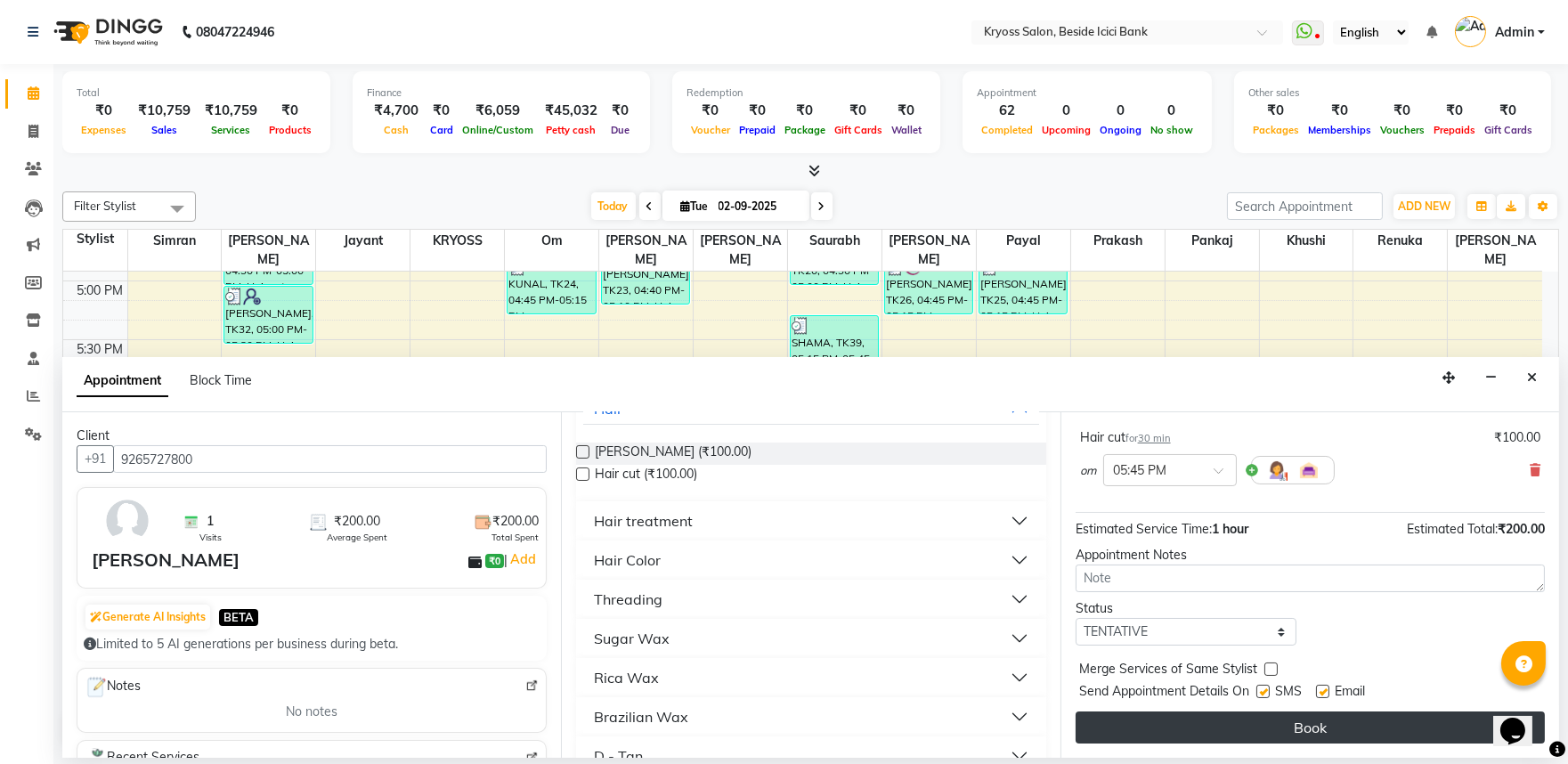
click at [1279, 734] on button "Book" at bounding box center [1310, 728] width 469 height 32
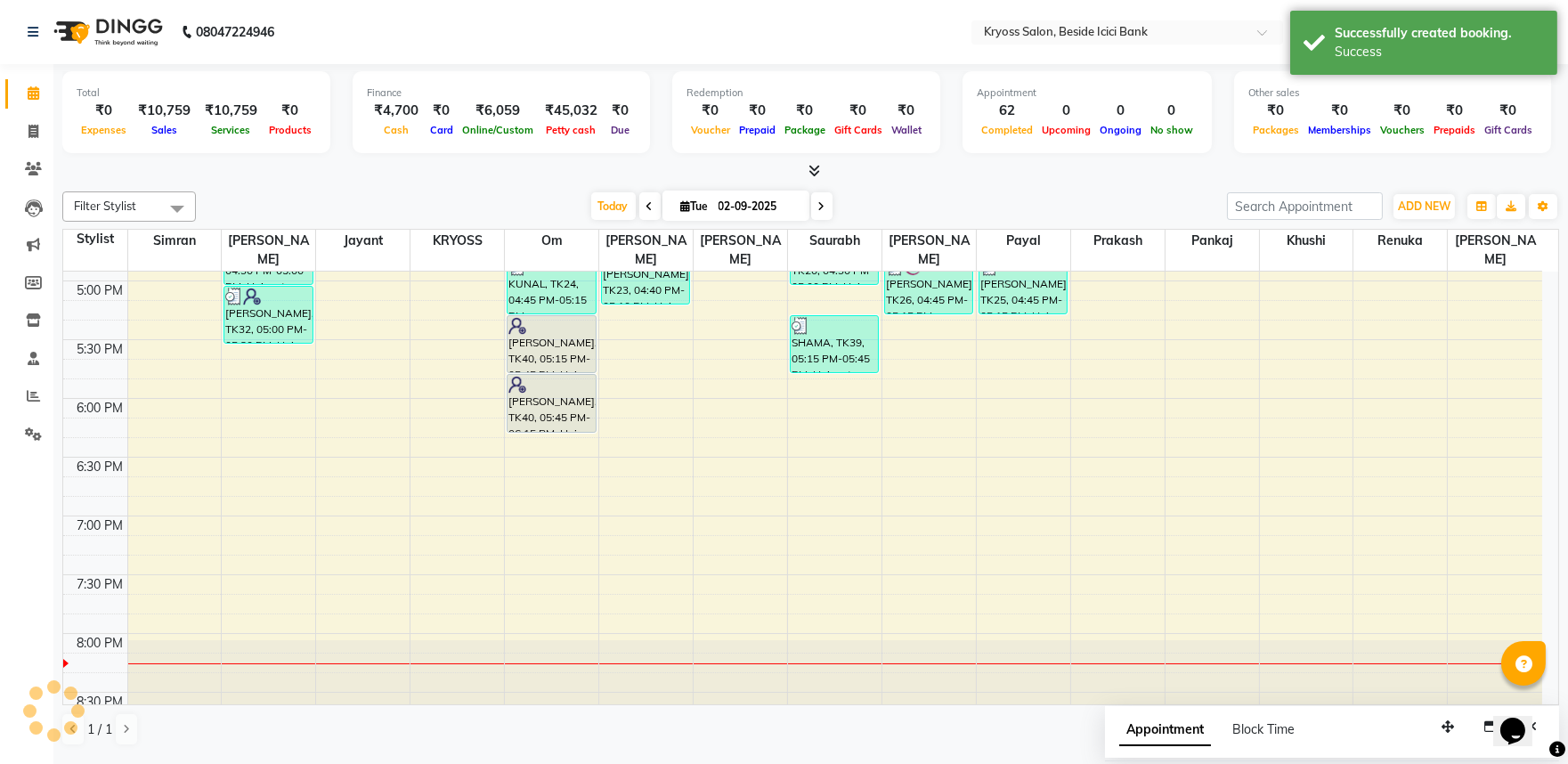
scroll to position [0, 0]
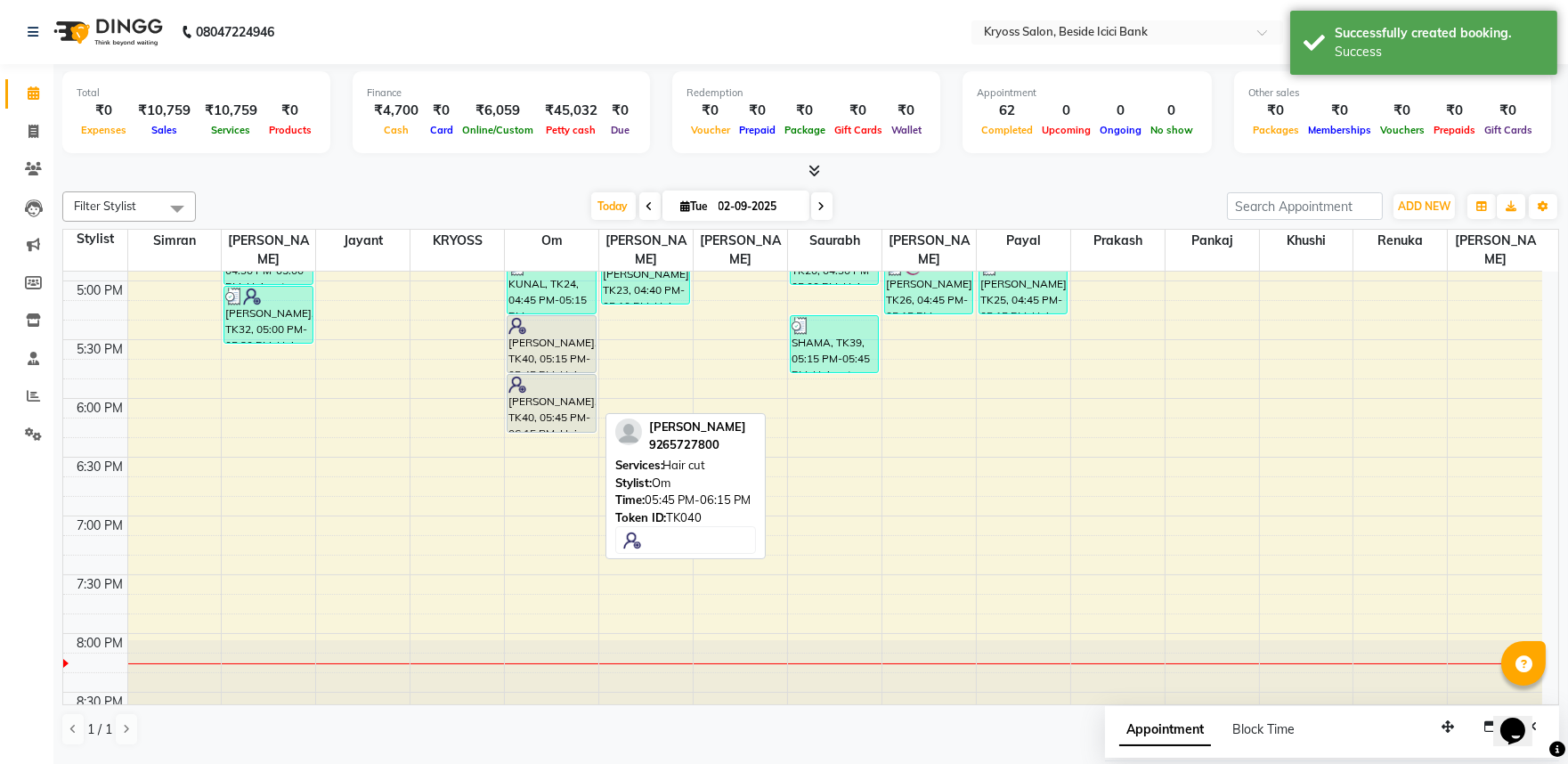
click at [552, 376] on div at bounding box center [551, 385] width 85 height 18
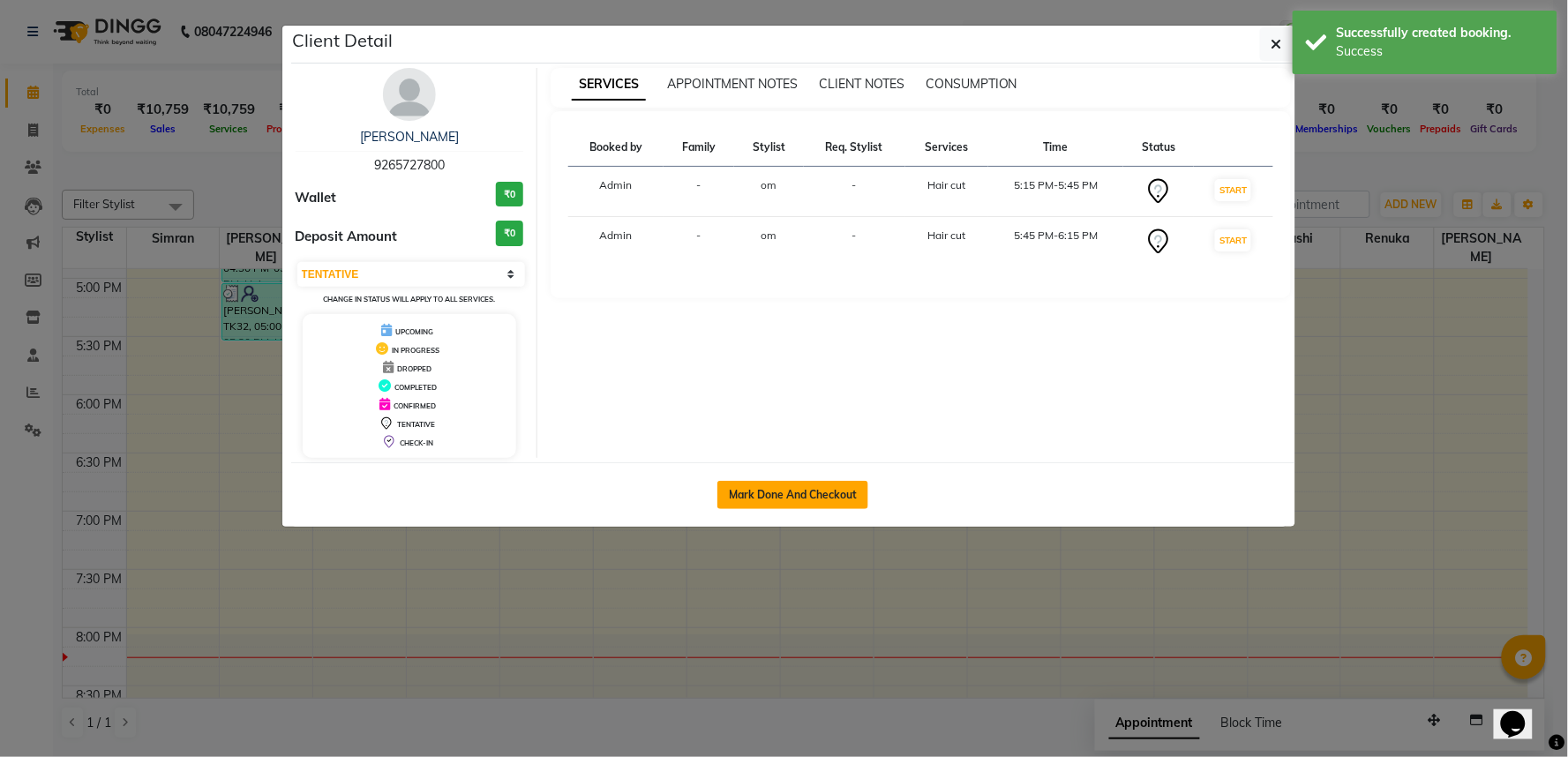
click at [788, 509] on button "Mark Done And Checkout" at bounding box center [792, 495] width 150 height 28
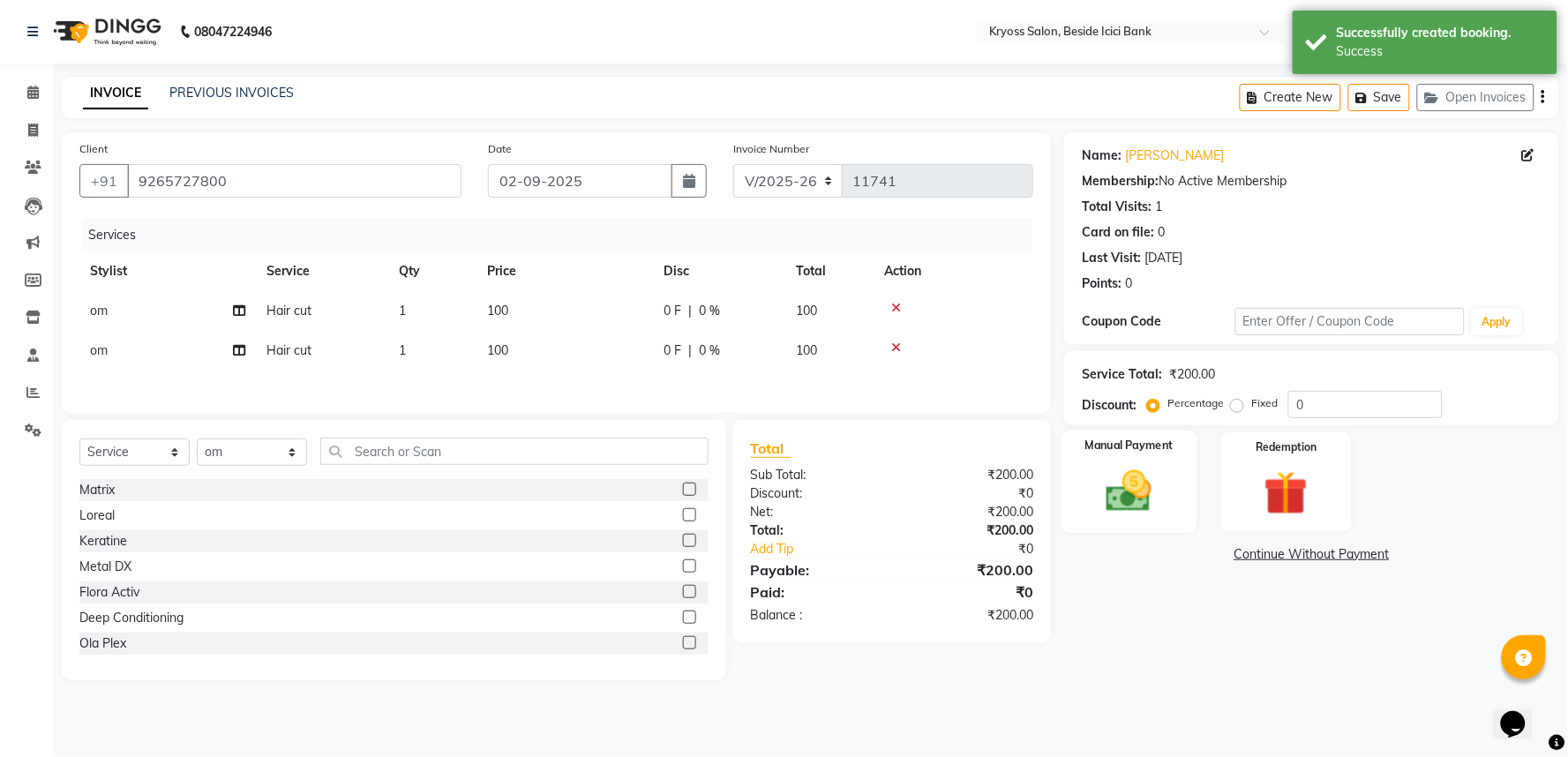
click at [1145, 518] on img at bounding box center [1129, 491] width 74 height 53
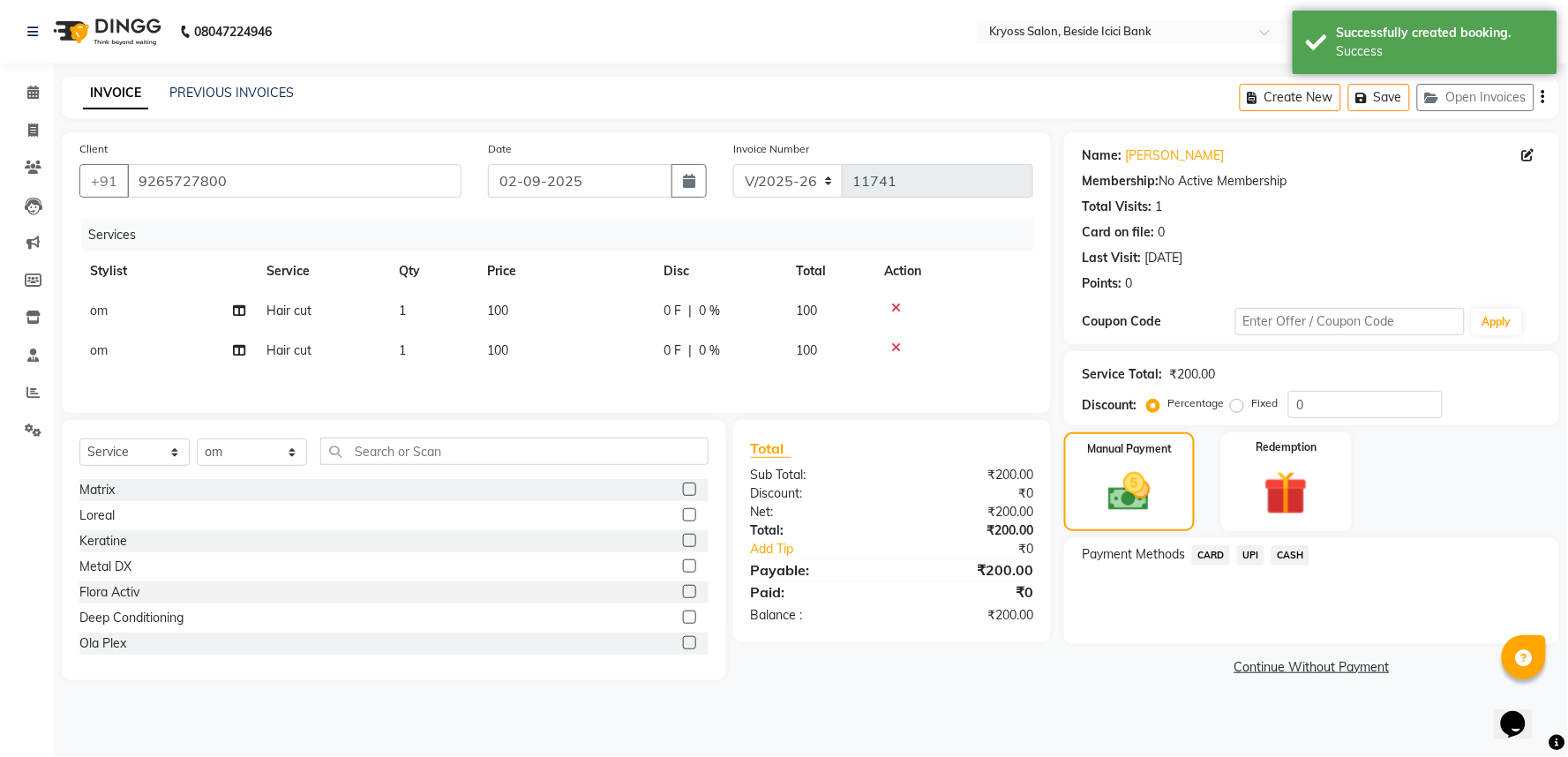
click at [1291, 566] on span "CASH" at bounding box center [1290, 555] width 38 height 20
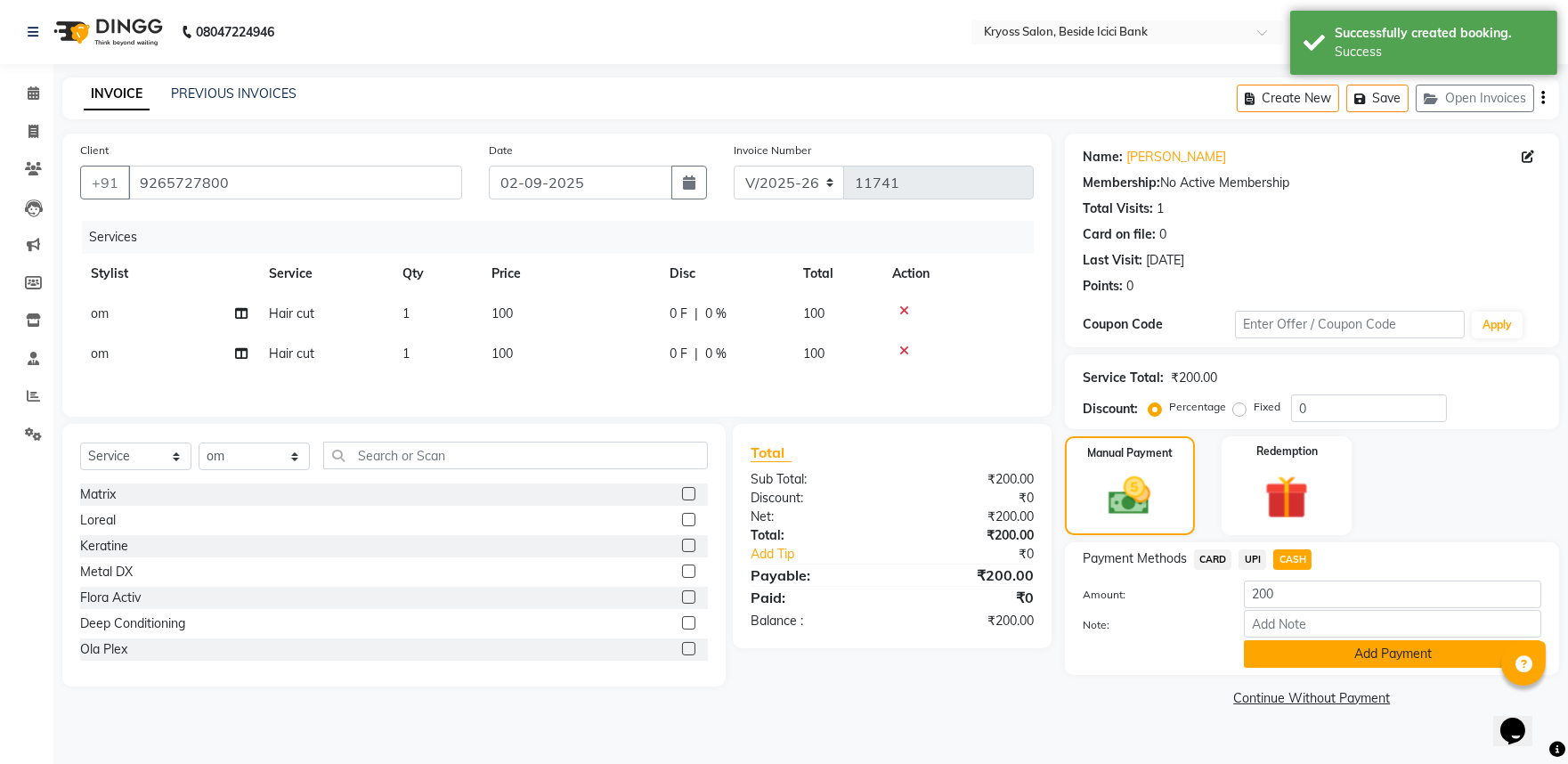
click at [1300, 668] on button "Add Payment" at bounding box center [1393, 654] width 297 height 28
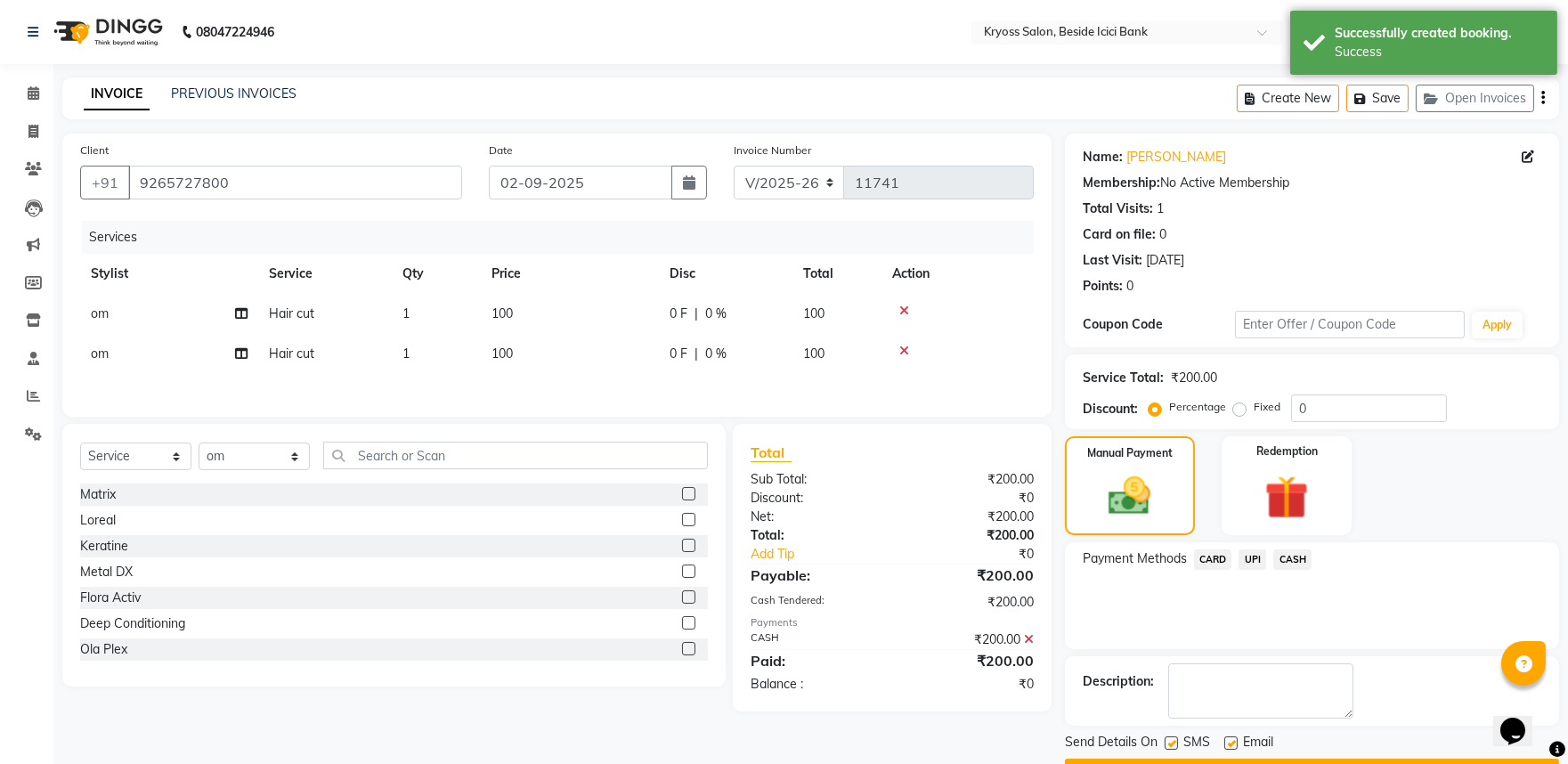
scroll to position [92, 0]
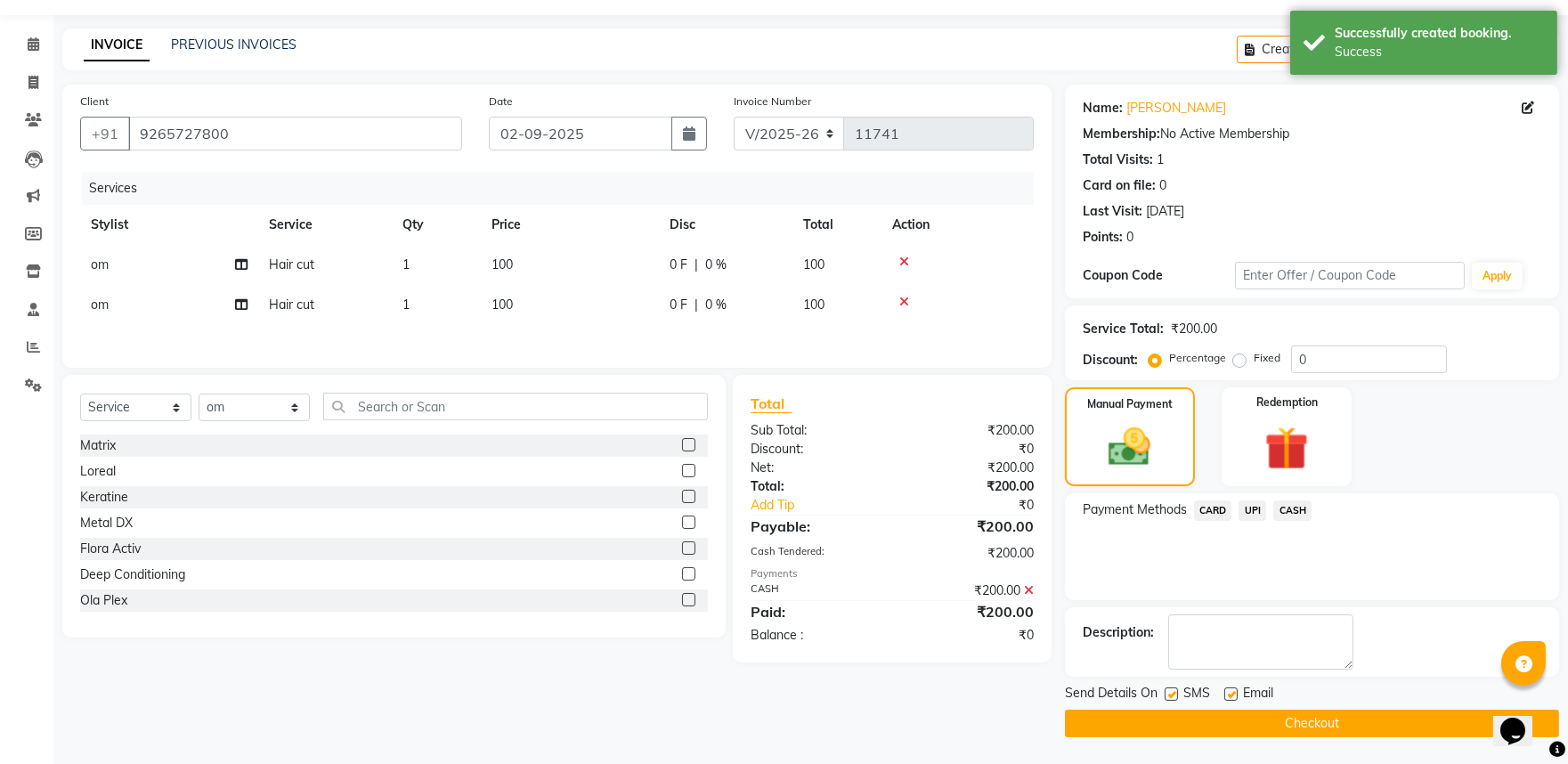
click at [1253, 720] on button "Checkout" at bounding box center [1312, 724] width 494 height 28
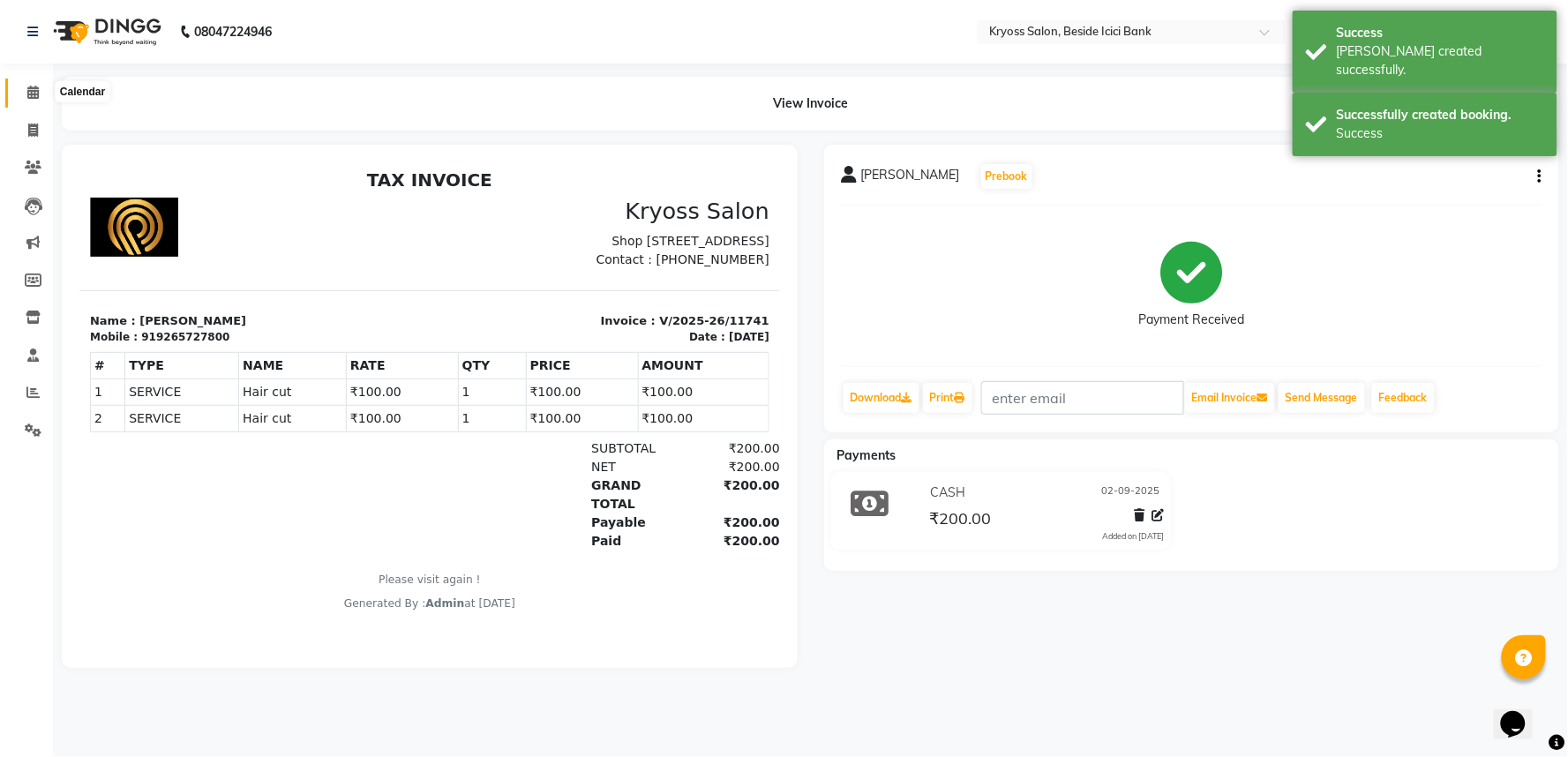
click at [31, 94] on icon at bounding box center [33, 92] width 12 height 13
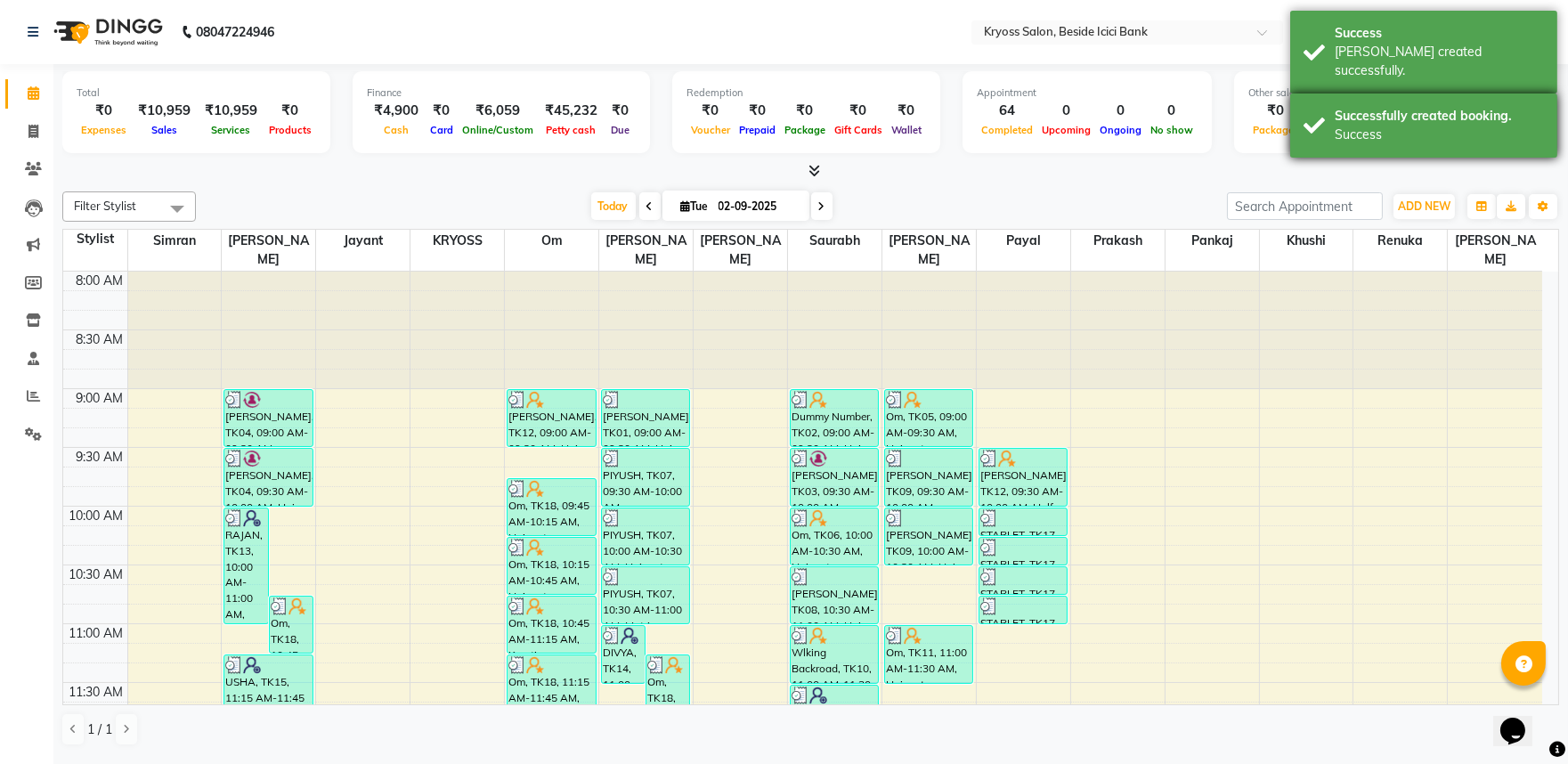
click at [1351, 126] on div "Success" at bounding box center [1440, 135] width 209 height 19
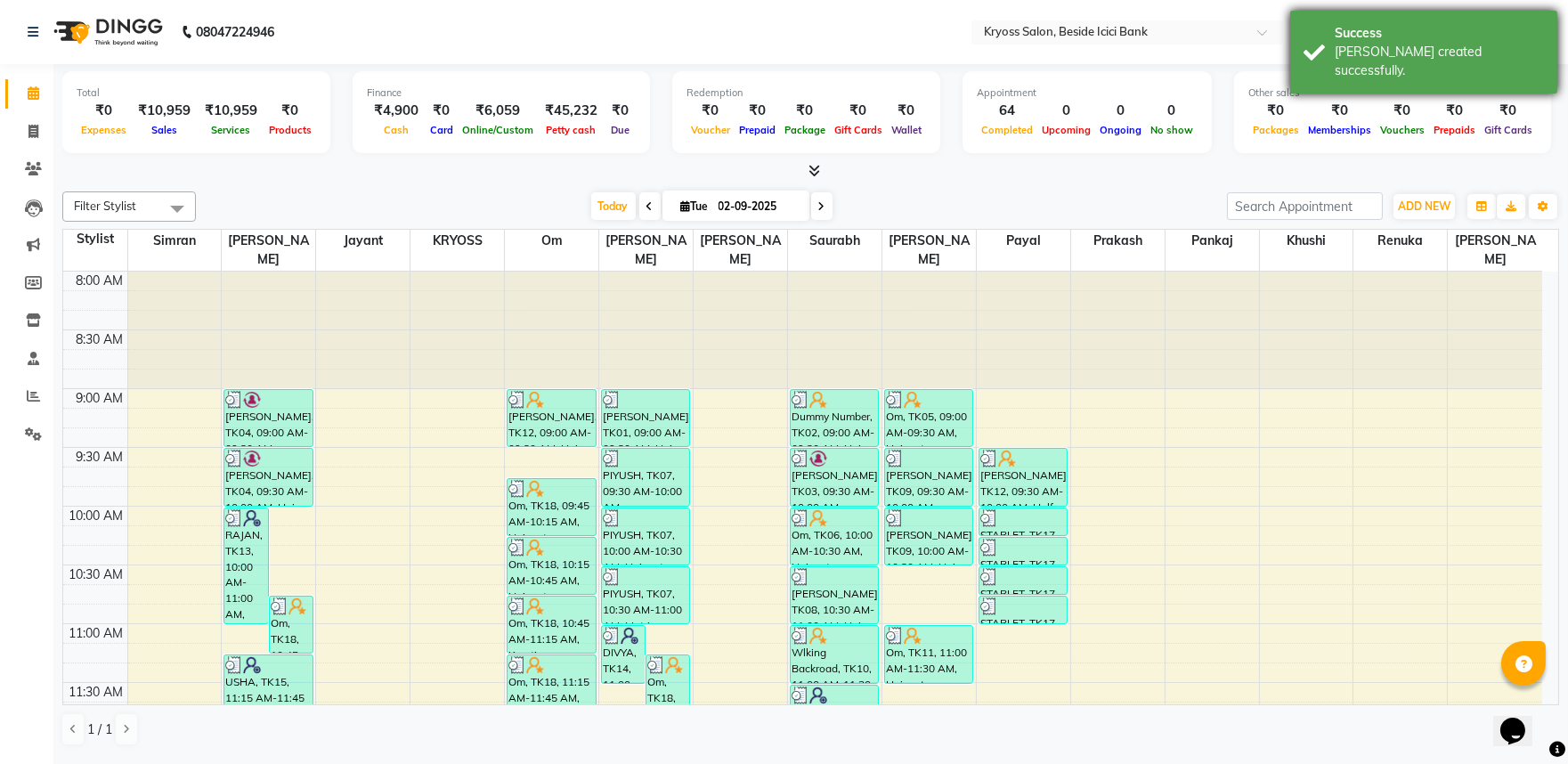
click at [1358, 43] on div "[PERSON_NAME] created successfully." at bounding box center [1440, 62] width 209 height 38
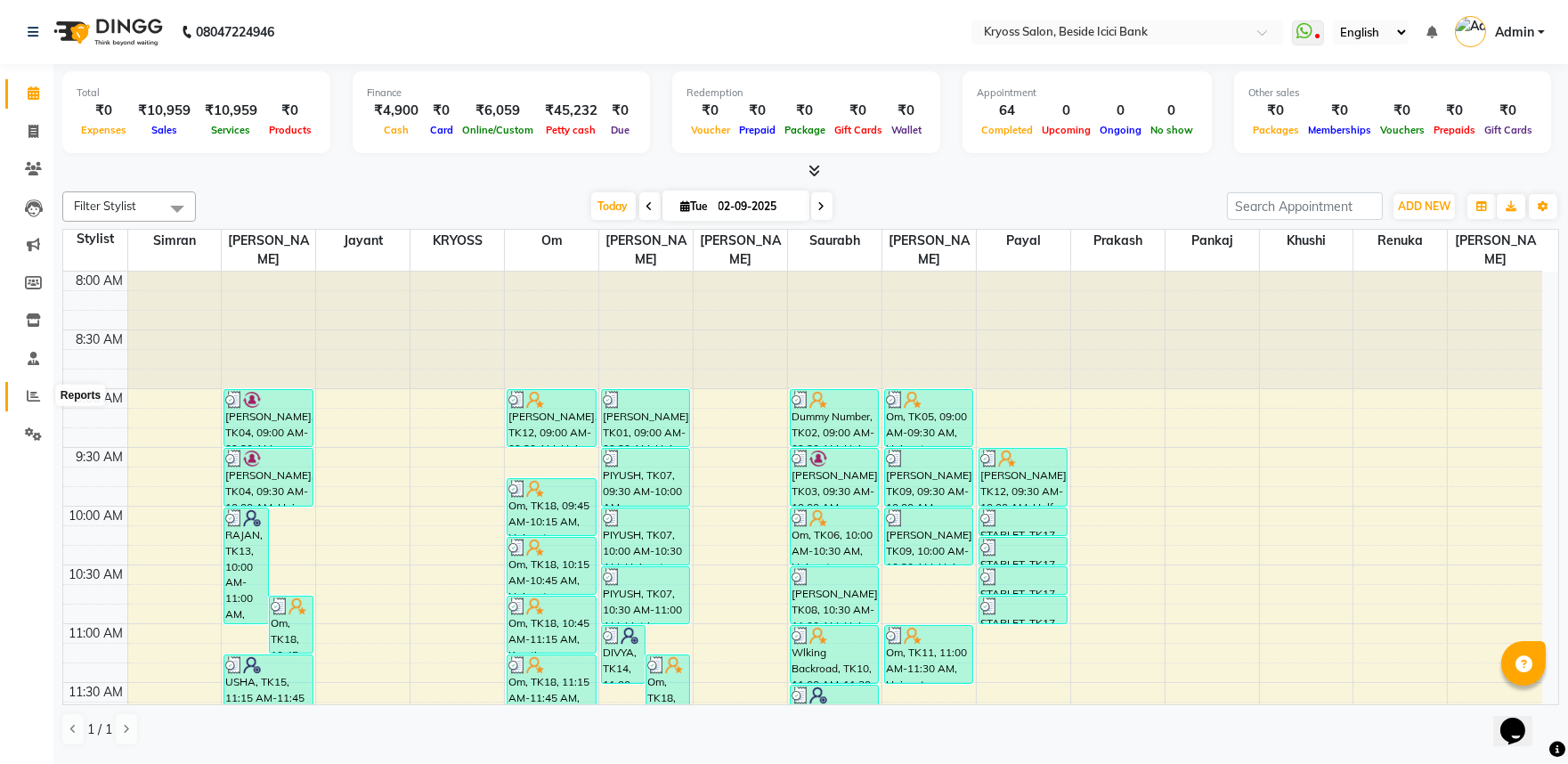
click at [28, 402] on icon at bounding box center [33, 395] width 13 height 13
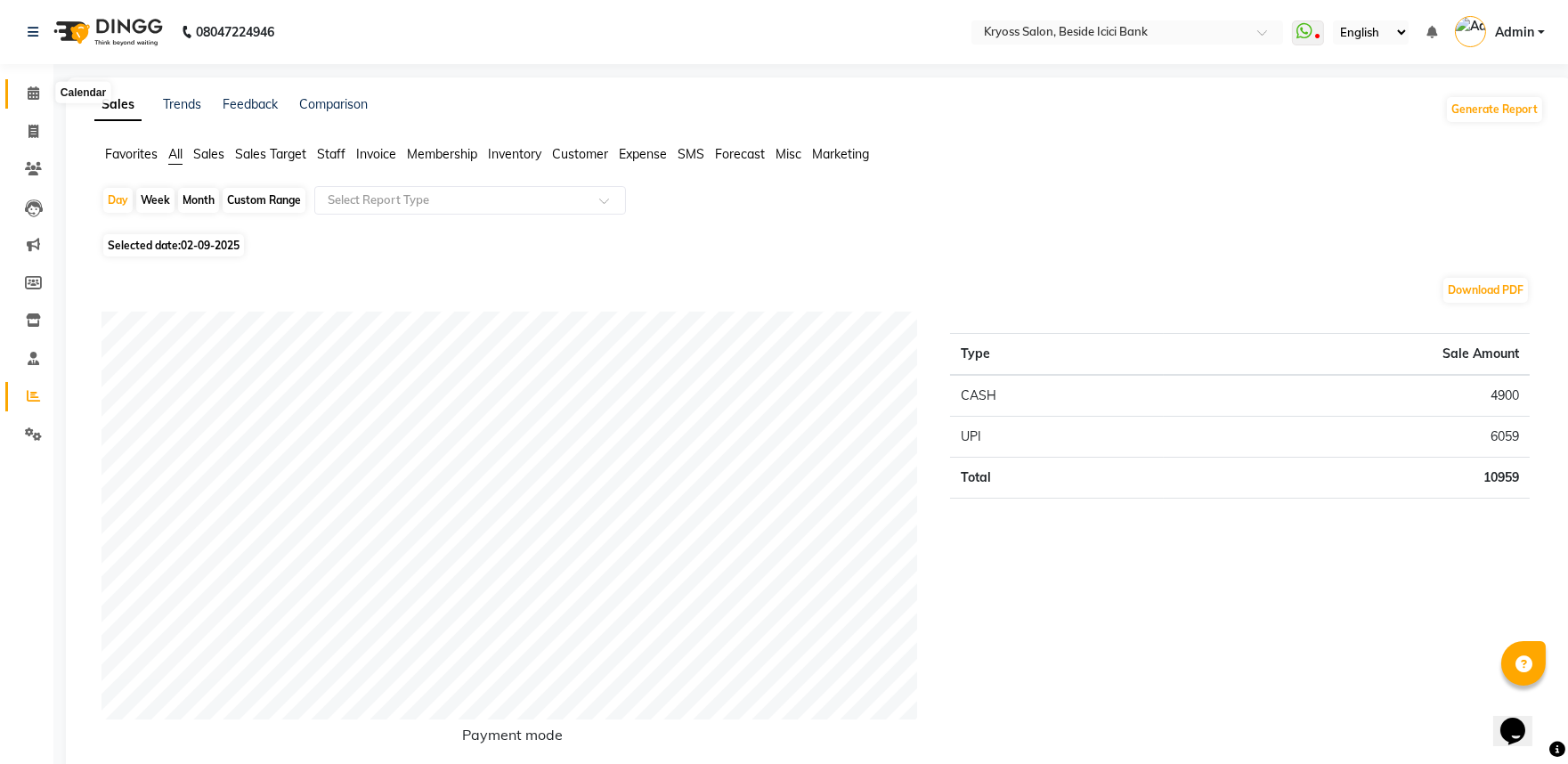
click at [38, 95] on icon at bounding box center [33, 93] width 12 height 13
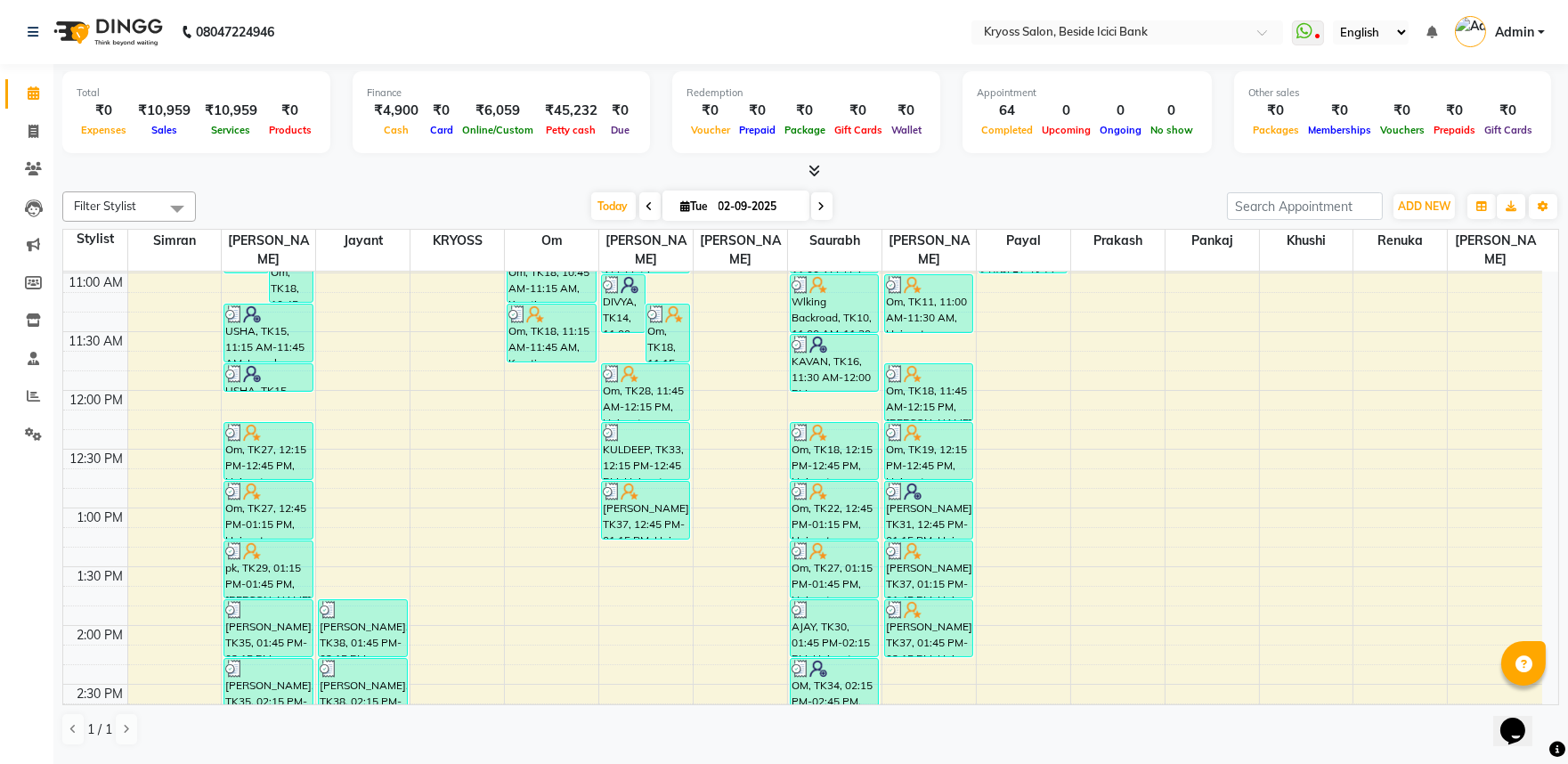
scroll to position [395, 0]
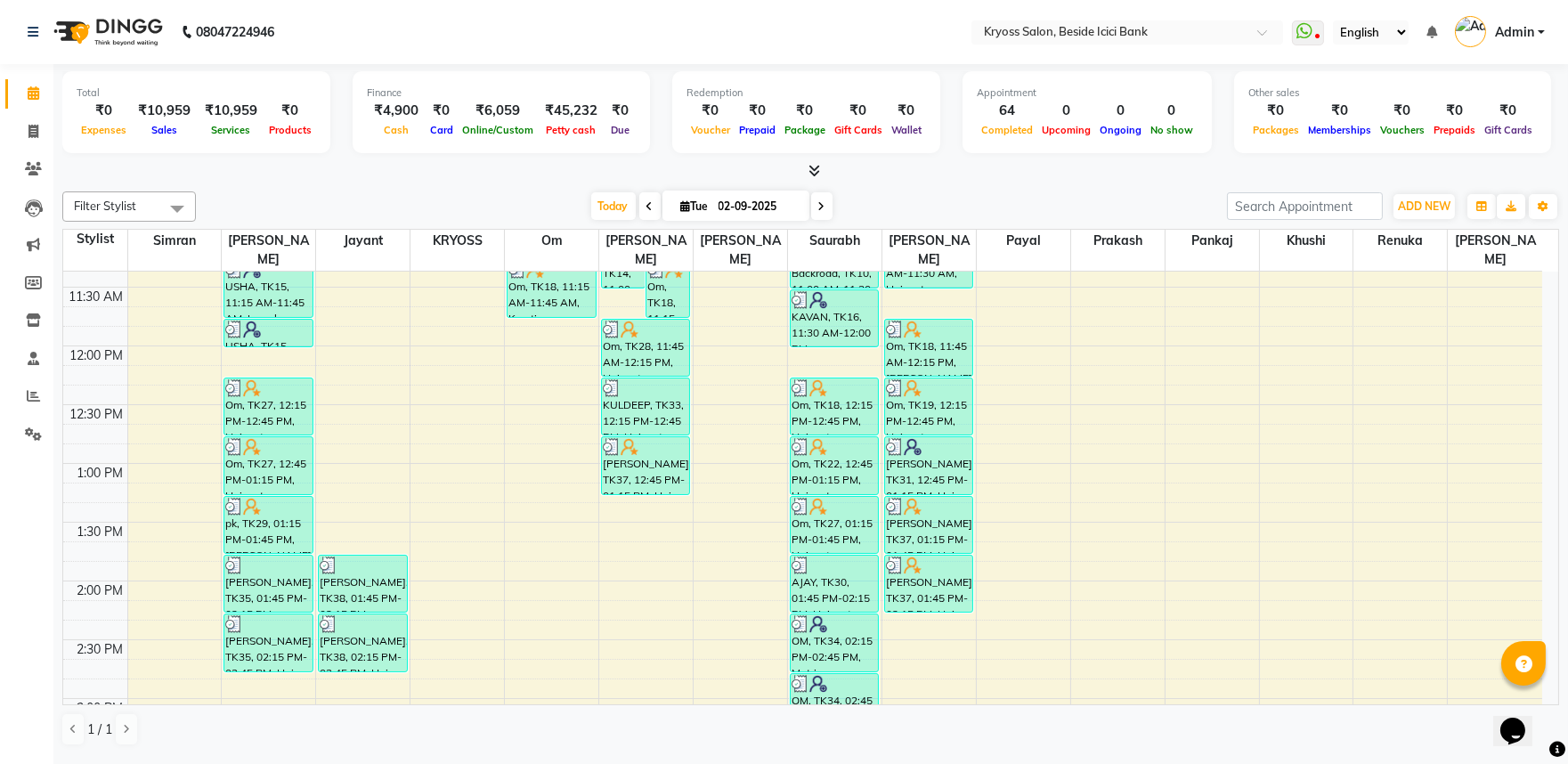
click at [628, 486] on div "8:00 AM 8:30 AM 9:00 AM 9:30 AM 10:00 AM 10:30 AM 11:00 AM 11:30 AM 12:00 PM 12…" at bounding box center [802, 640] width 1479 height 1528
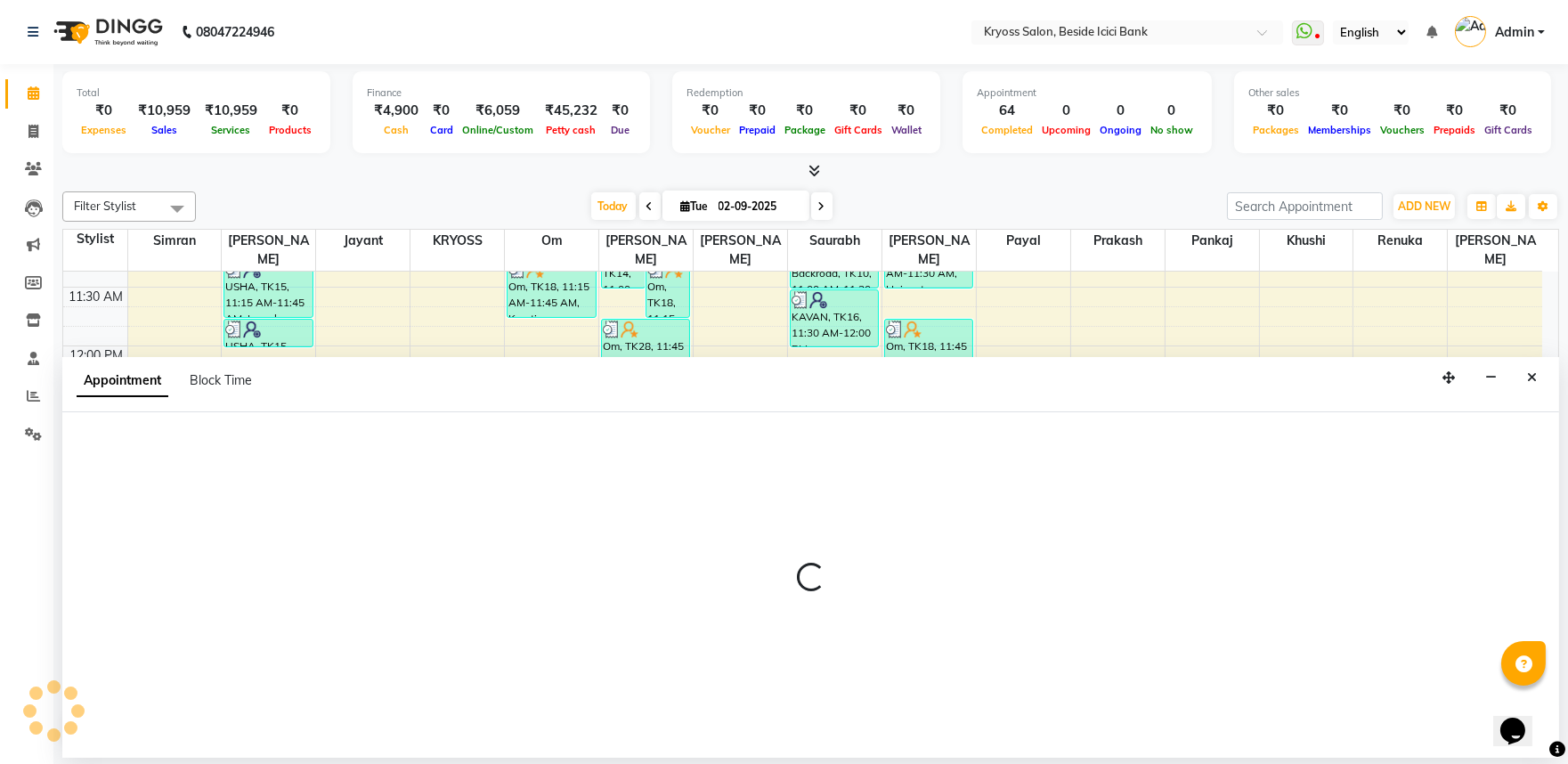
scroll to position [4, 0]
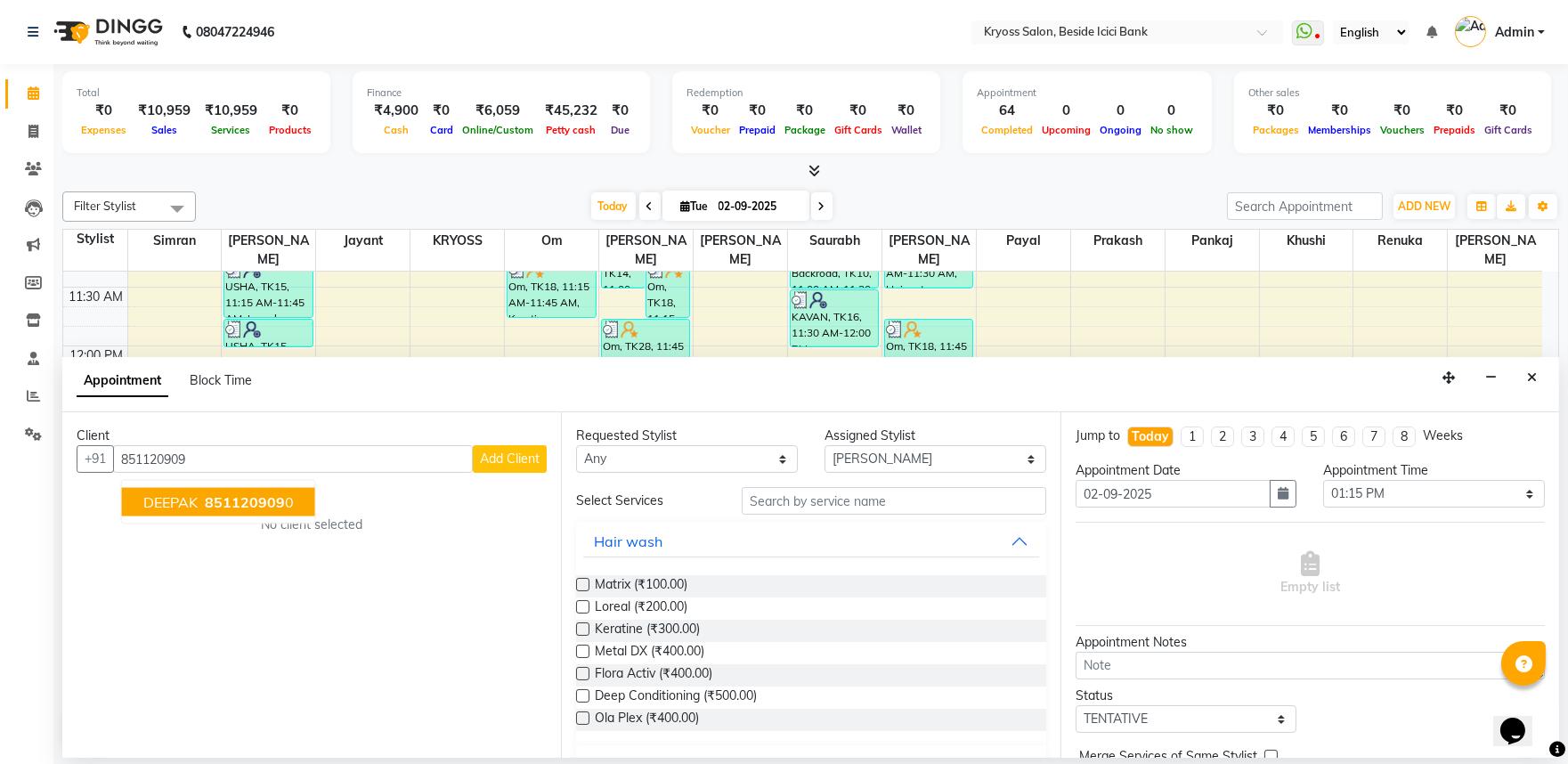
click at [157, 511] on span "DEEPAK" at bounding box center [171, 502] width 54 height 18
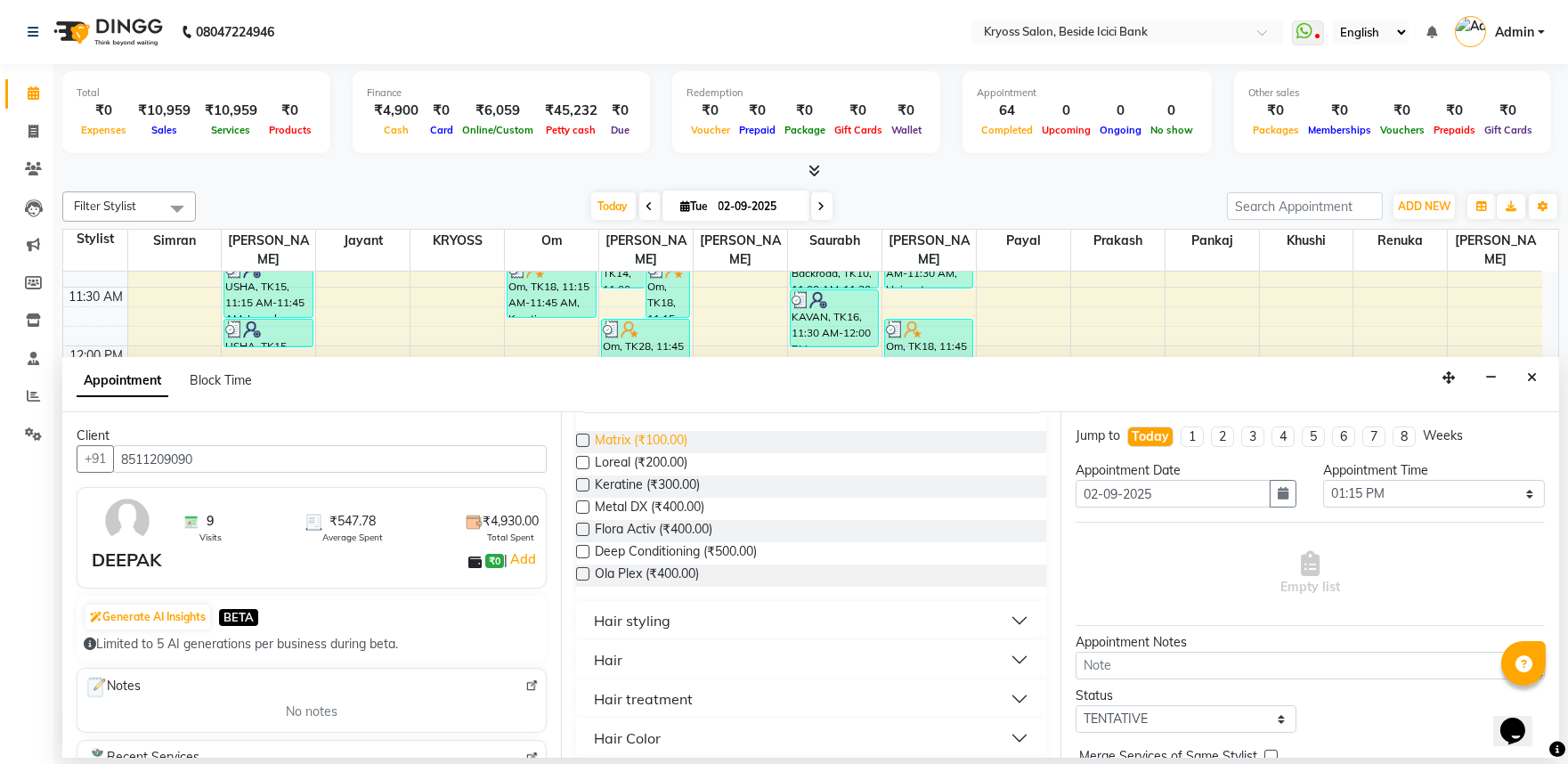
scroll to position [99, 0]
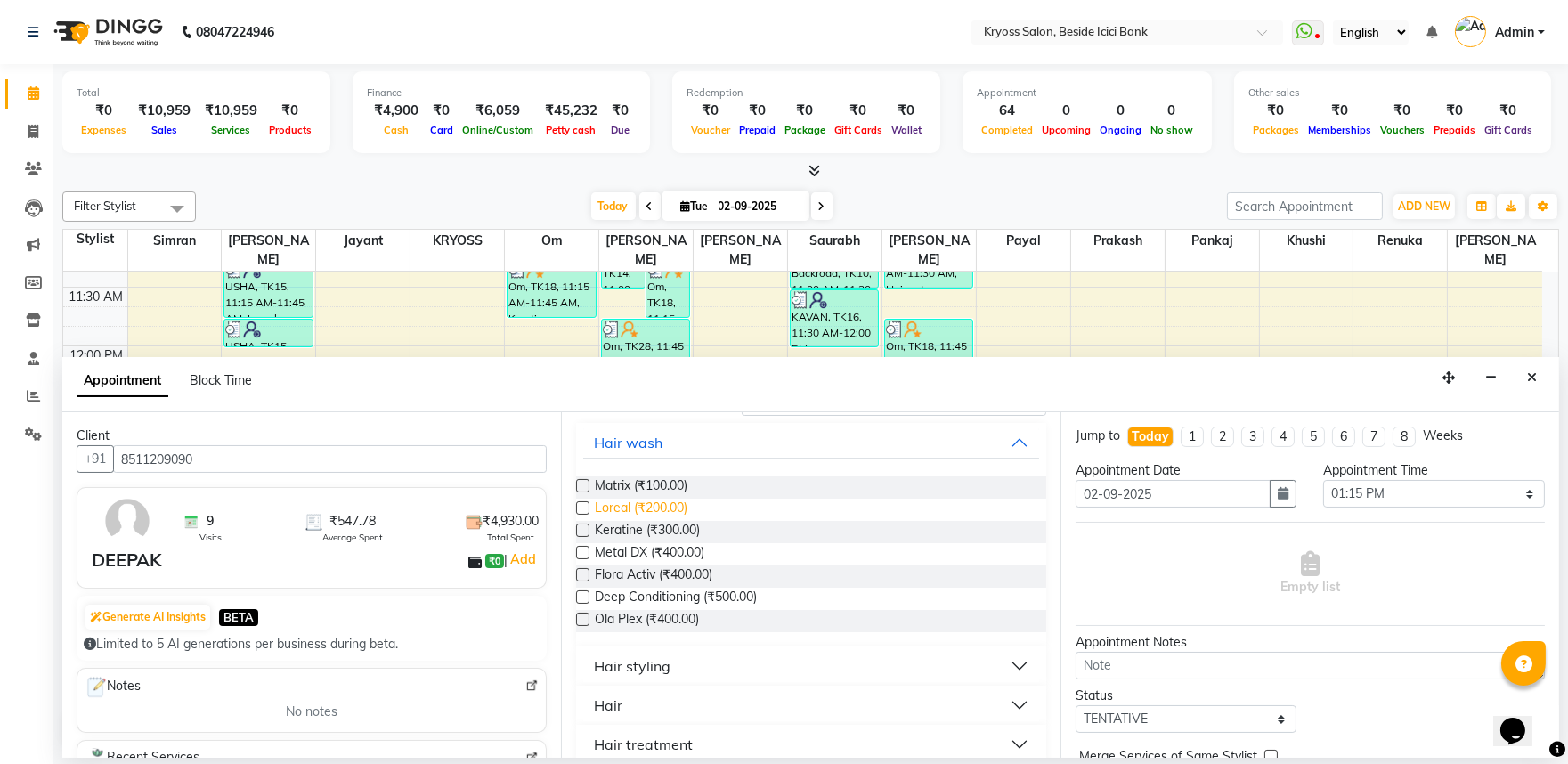
click at [637, 521] on span "Loreal (₹200.00)" at bounding box center [641, 510] width 93 height 22
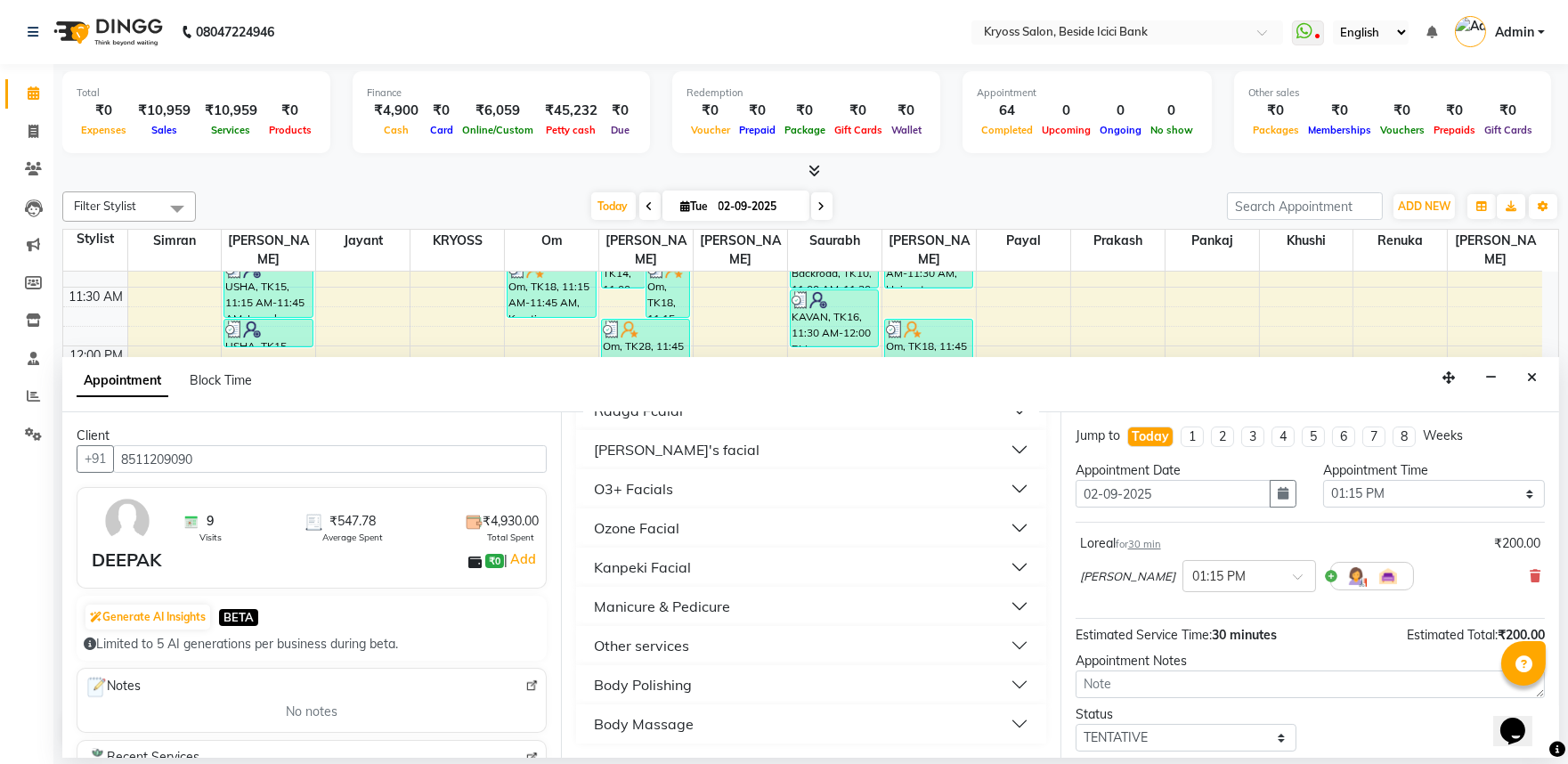
scroll to position [866, 0]
click at [666, 636] on div "Other services" at bounding box center [642, 646] width 95 height 22
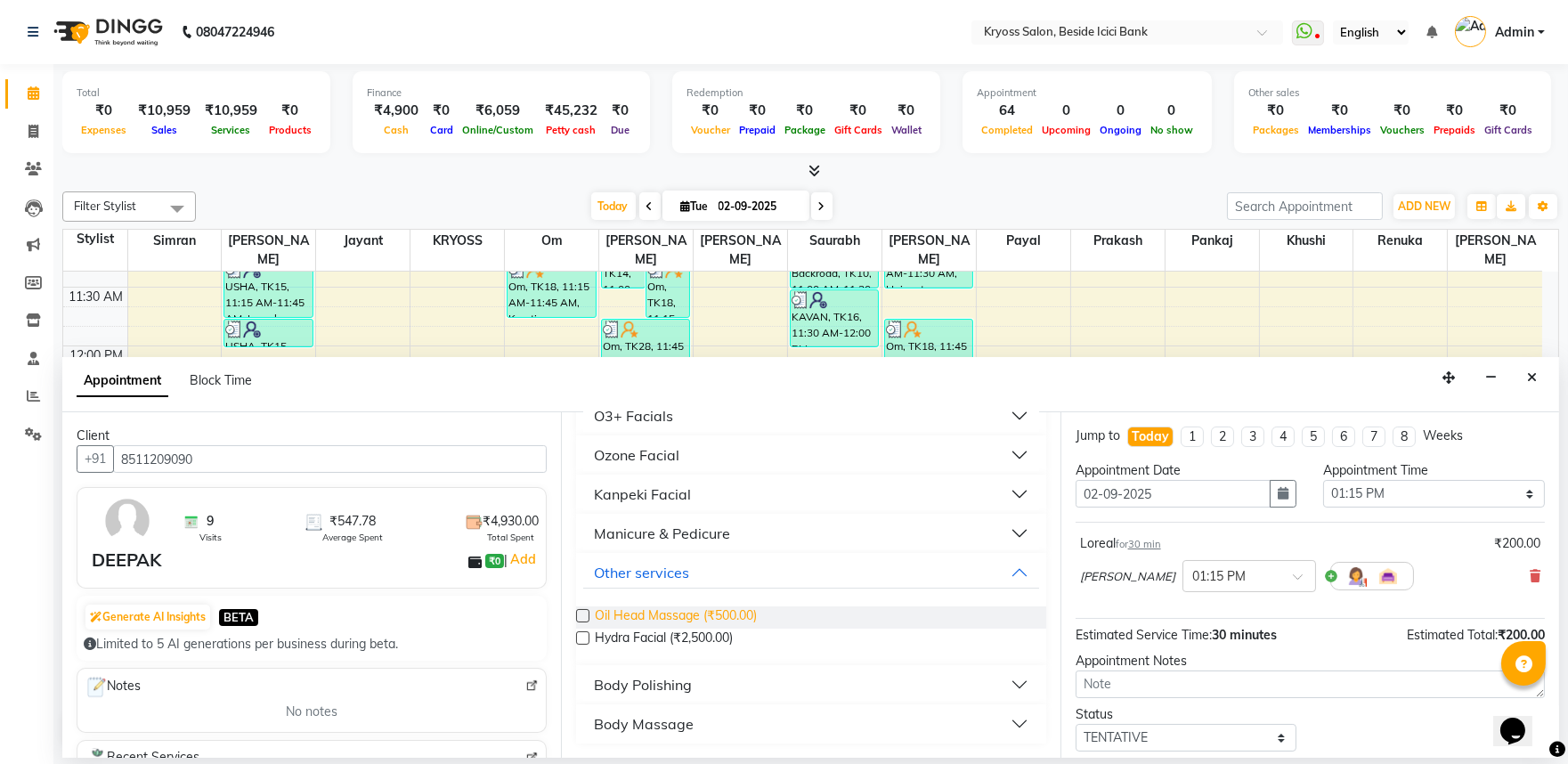
click at [670, 629] on span "Oil Head Massage (₹500.00)" at bounding box center [676, 617] width 162 height 22
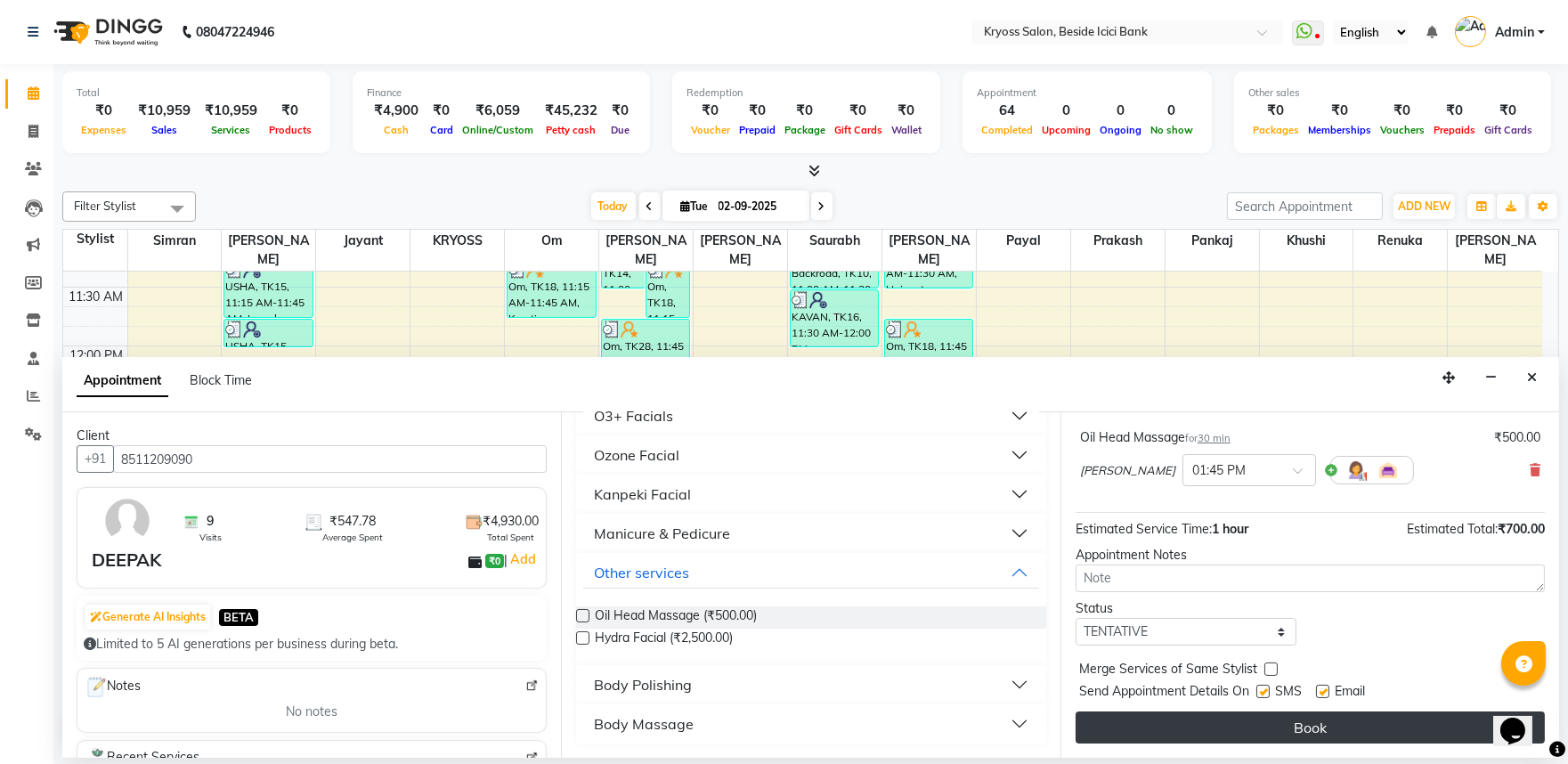
scroll to position [226, 0]
click at [1200, 736] on button "Book" at bounding box center [1310, 728] width 469 height 32
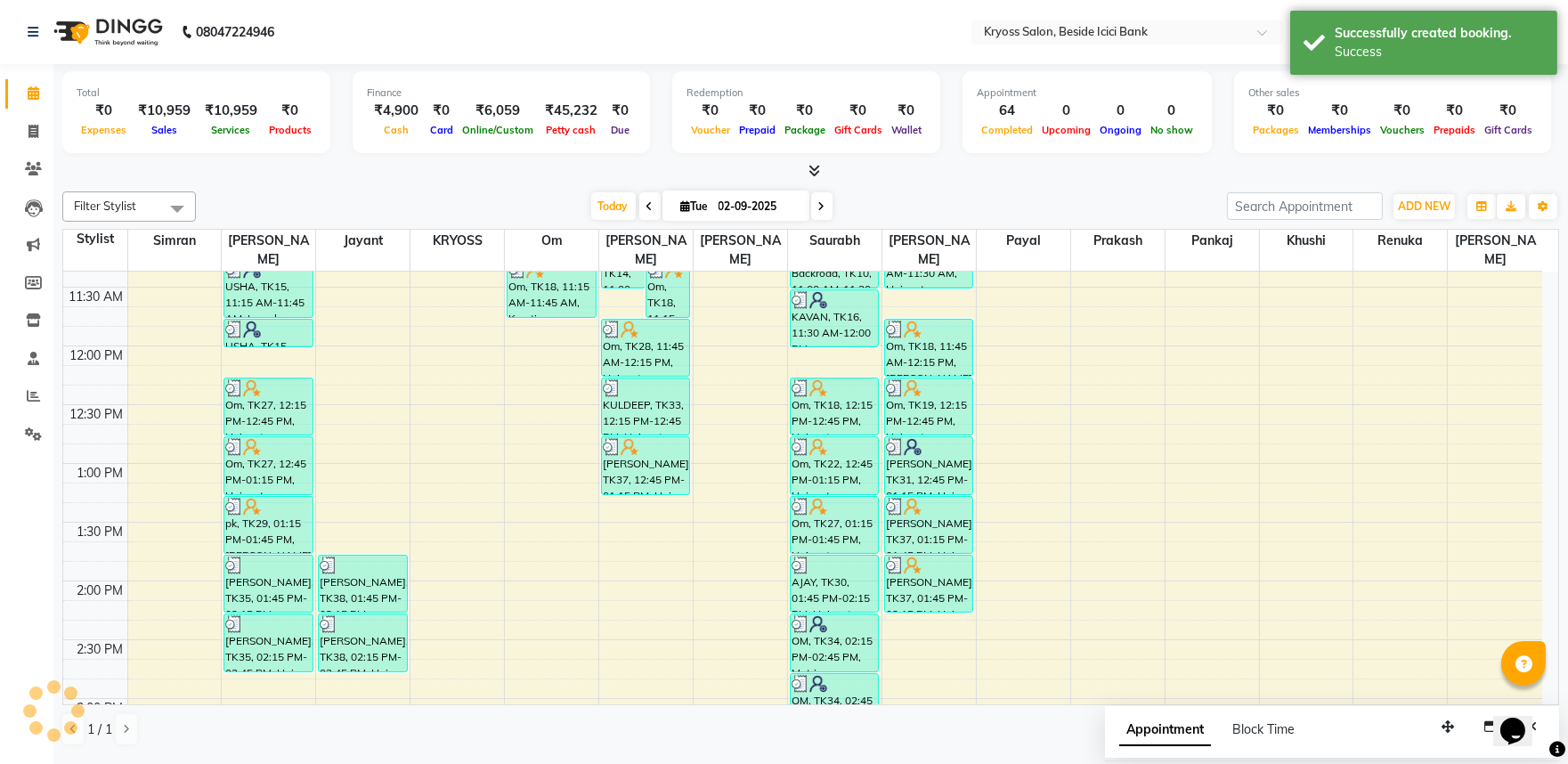
scroll to position [0, 0]
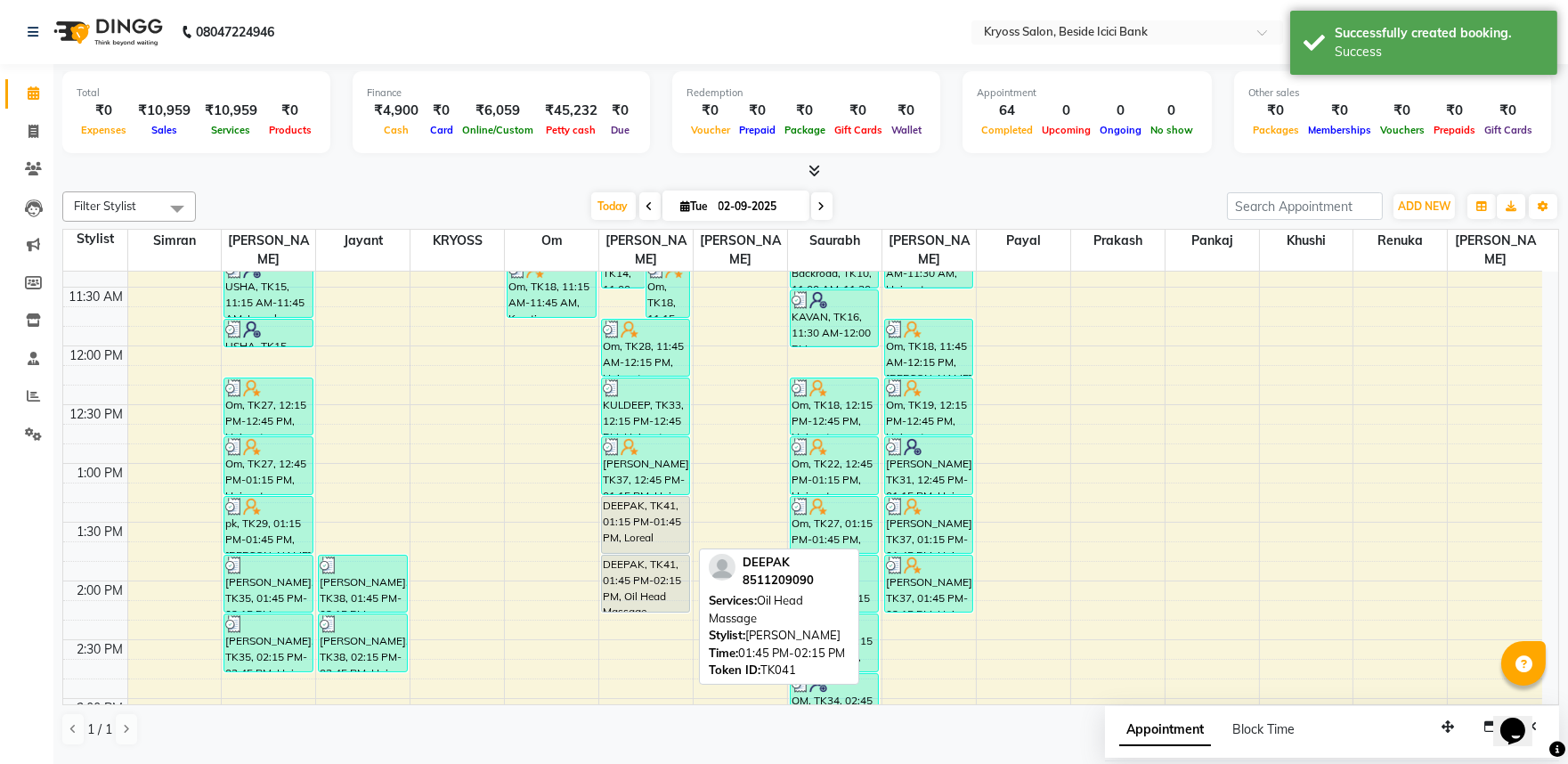
click at [625, 565] on div "DEEPAK, TK41, 01:45 PM-02:15 PM, Oil Head Massage" at bounding box center [645, 583] width 87 height 56
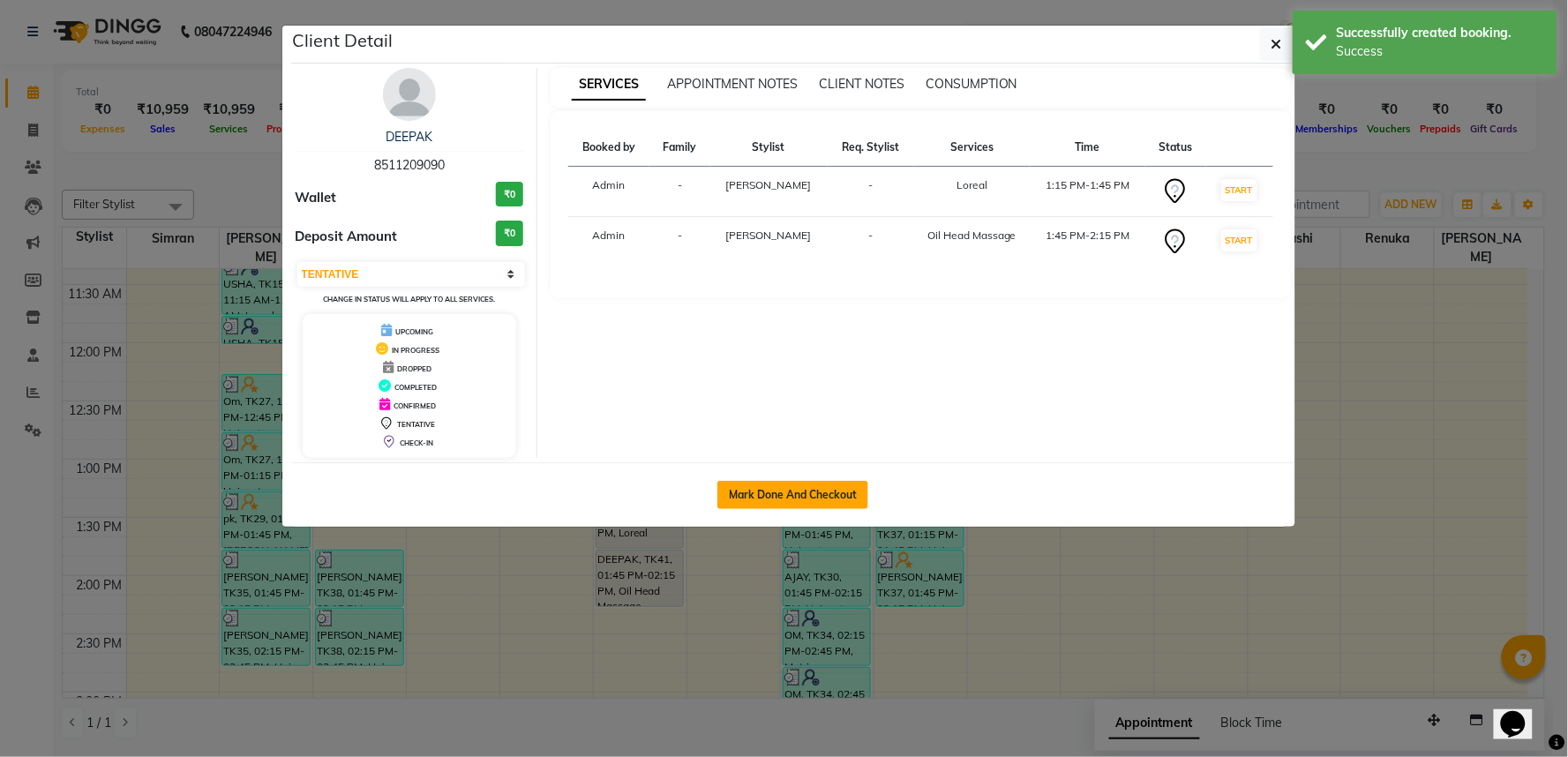
click at [783, 509] on button "Mark Done And Checkout" at bounding box center [792, 495] width 150 height 28
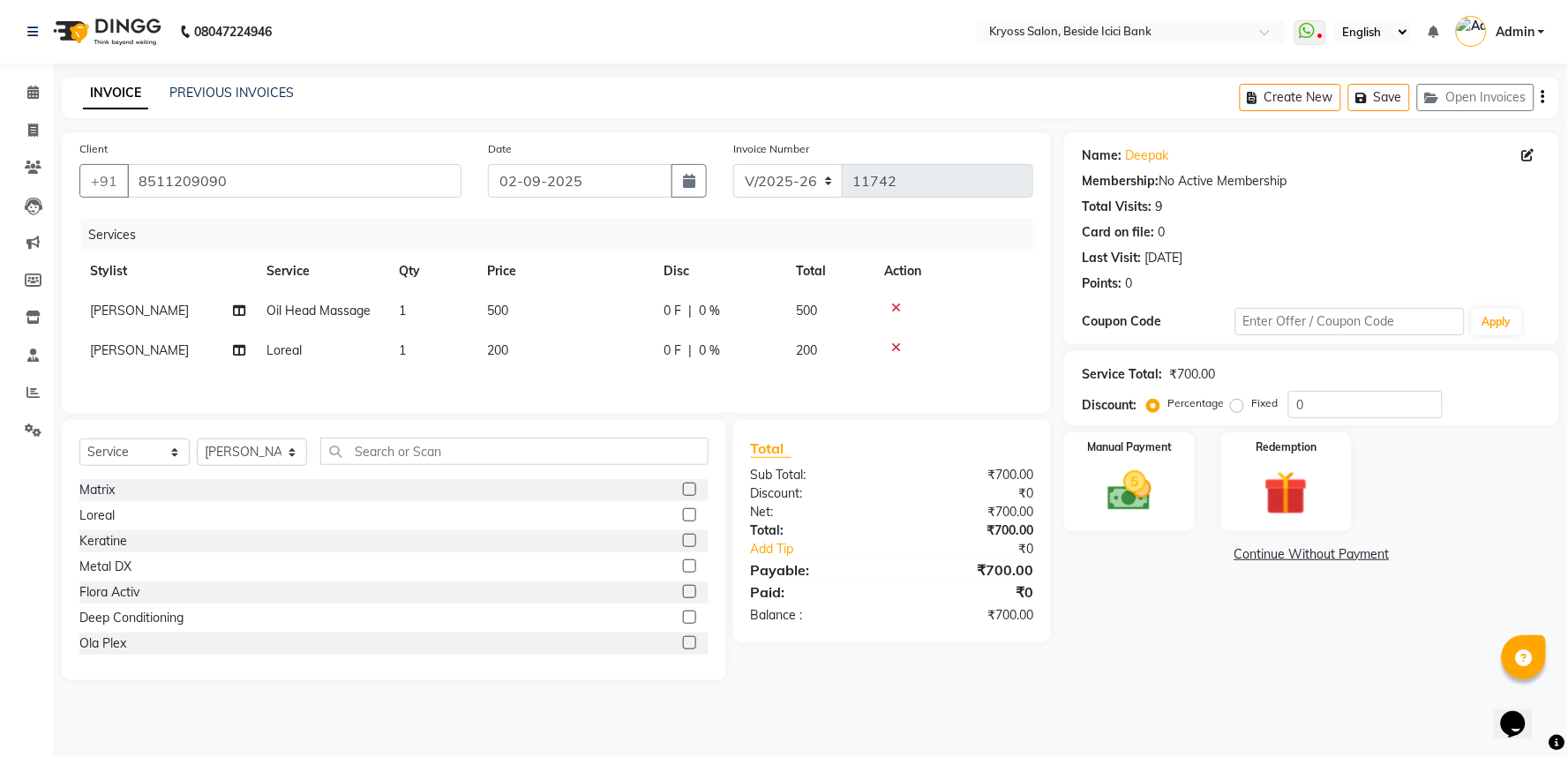
click at [498, 319] on span "500" at bounding box center [498, 311] width 21 height 16
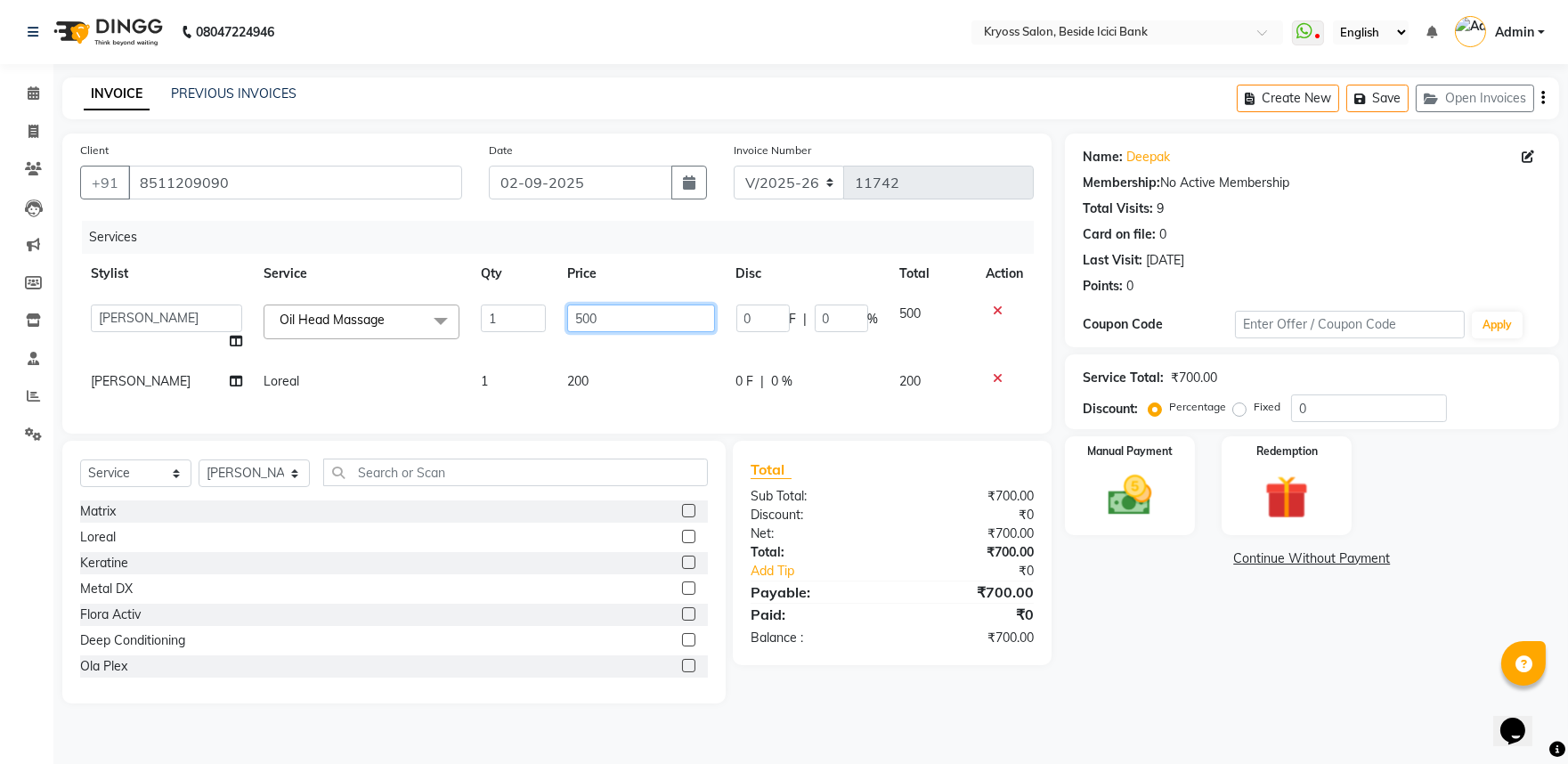
click at [580, 333] on input "500" at bounding box center [641, 318] width 147 height 28
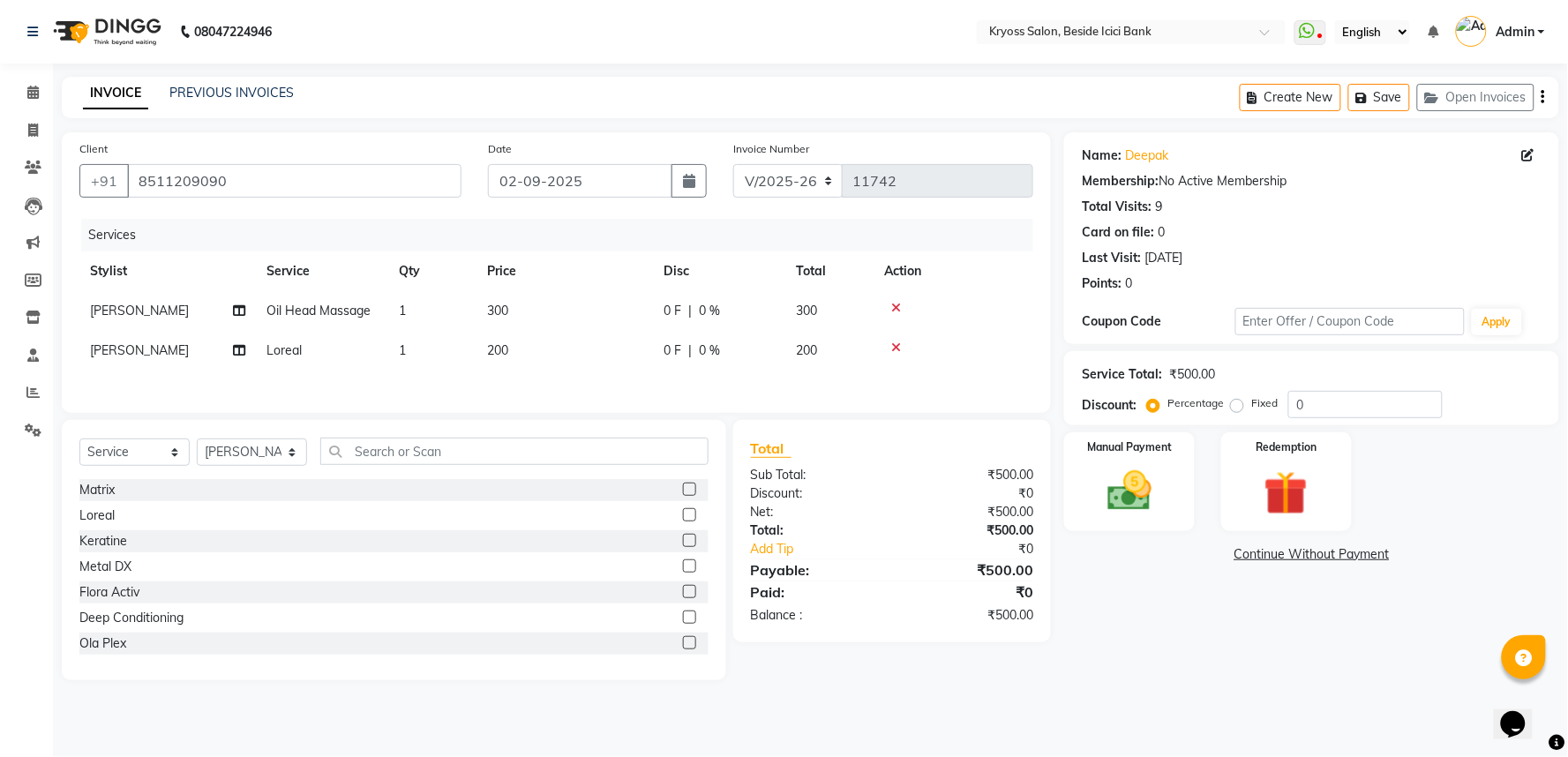
click at [601, 370] on tbody "[PERSON_NAME] Oil Head Massage 1 300 0 F | 0 % 300 [PERSON_NAME] Loreal 1 200 0…" at bounding box center [556, 330] width 954 height 79
click at [1119, 517] on img at bounding box center [1129, 491] width 74 height 53
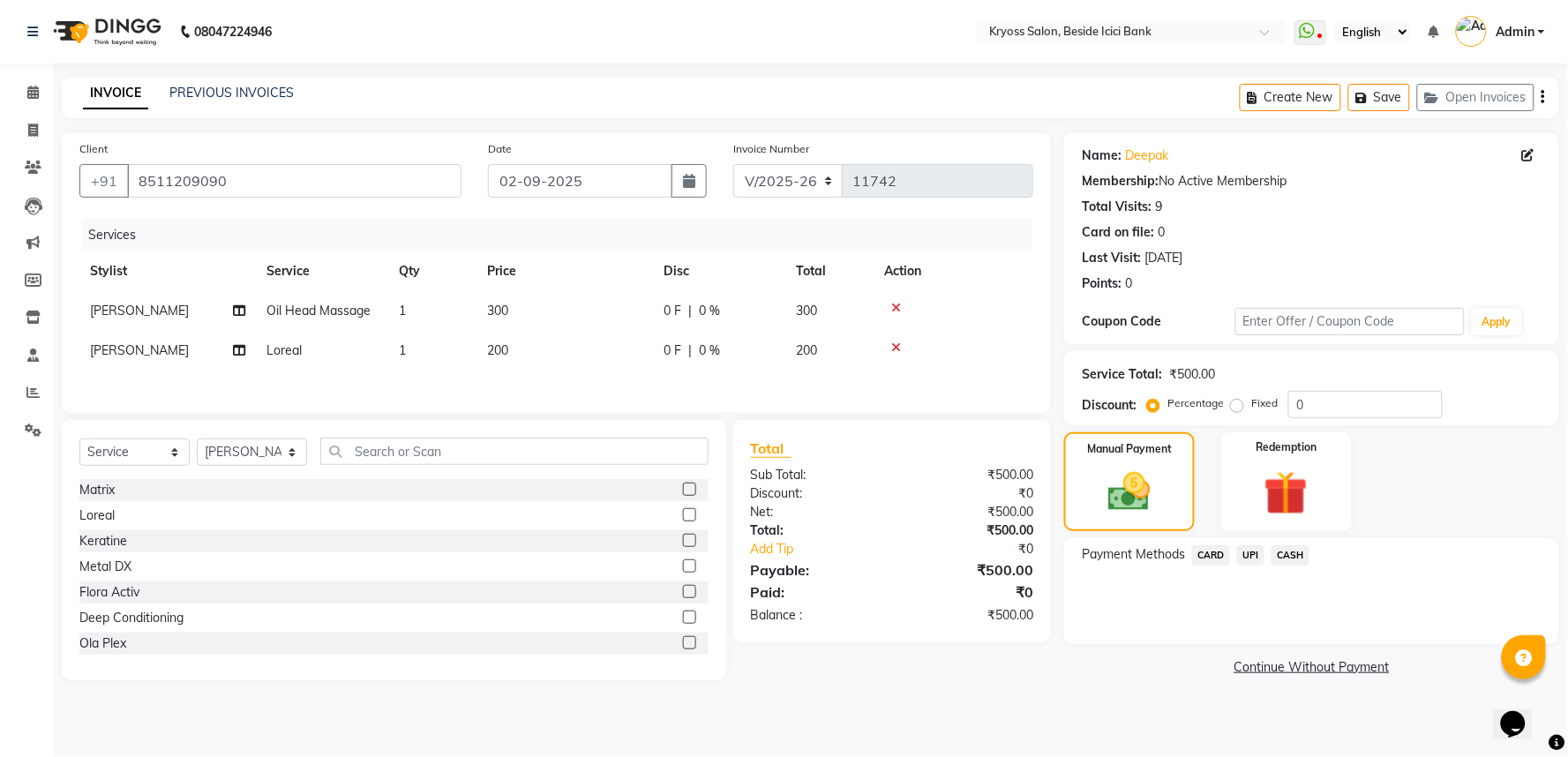
click at [1247, 566] on span "UPI" at bounding box center [1250, 555] width 28 height 20
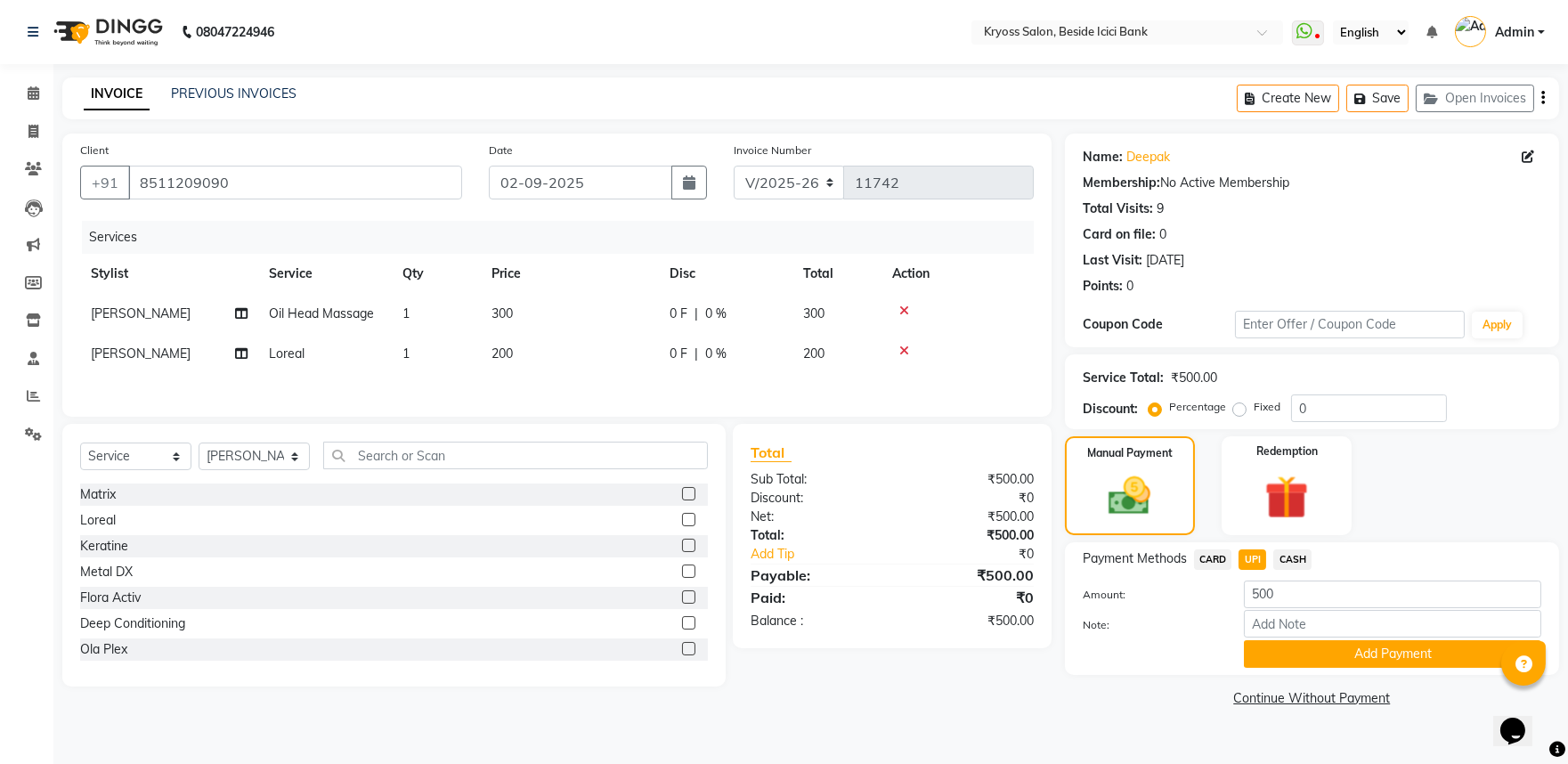
scroll to position [16, 0]
click at [1292, 570] on span "CASH" at bounding box center [1292, 559] width 39 height 21
click at [1307, 661] on button "Add Payment" at bounding box center [1393, 654] width 297 height 28
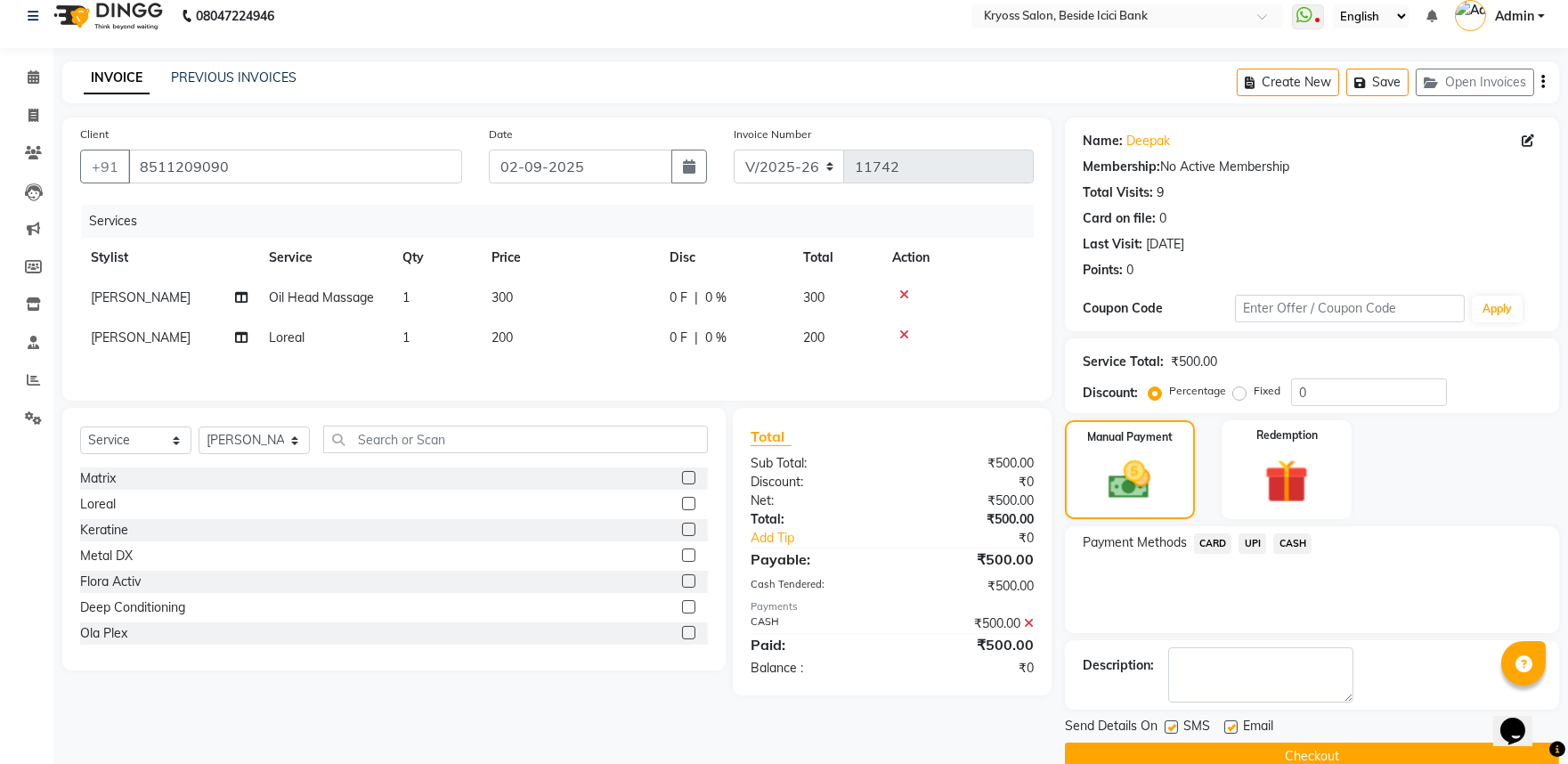
scroll to position [92, 0]
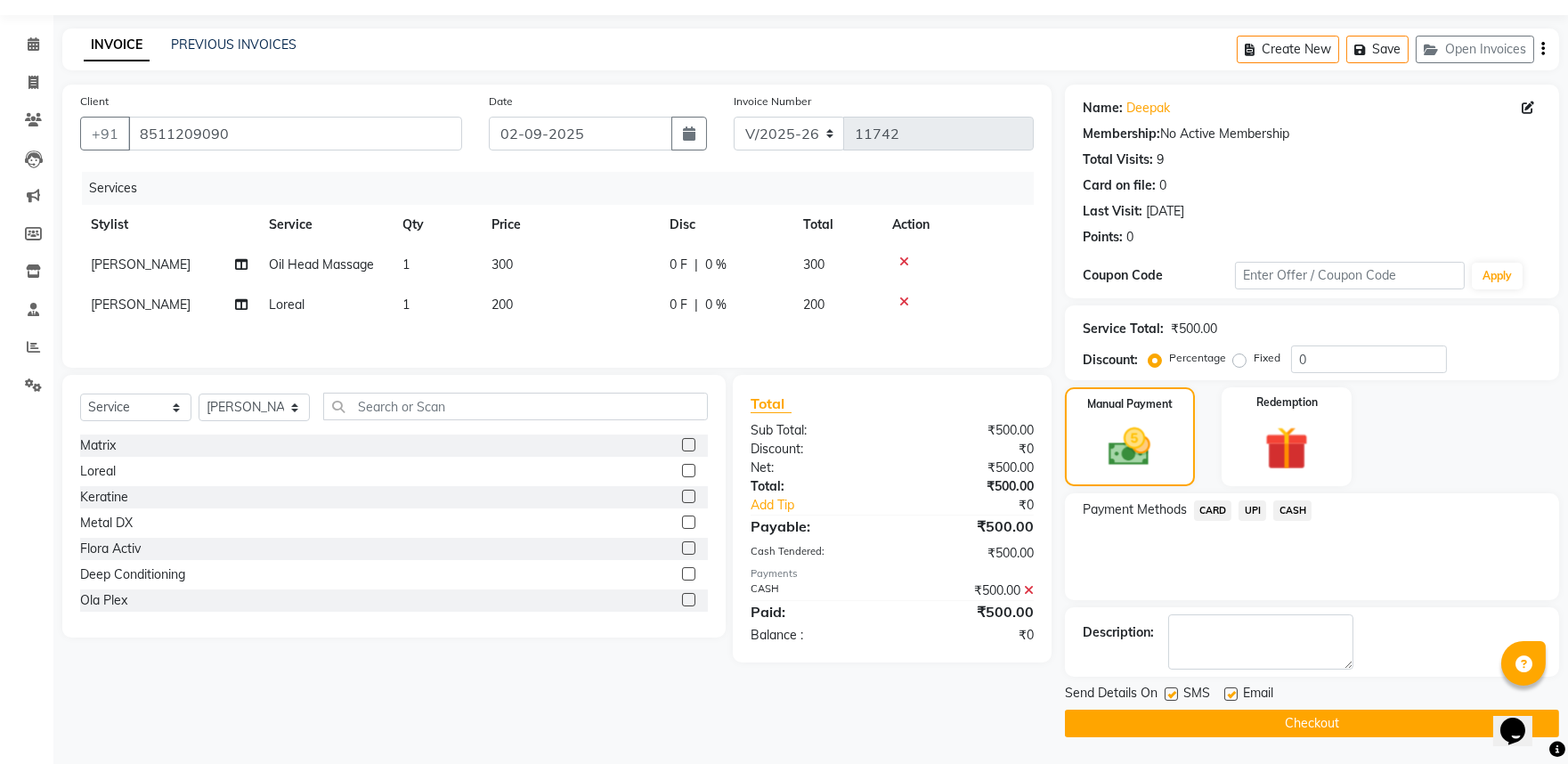
click at [1316, 710] on button "Checkout" at bounding box center [1312, 724] width 494 height 28
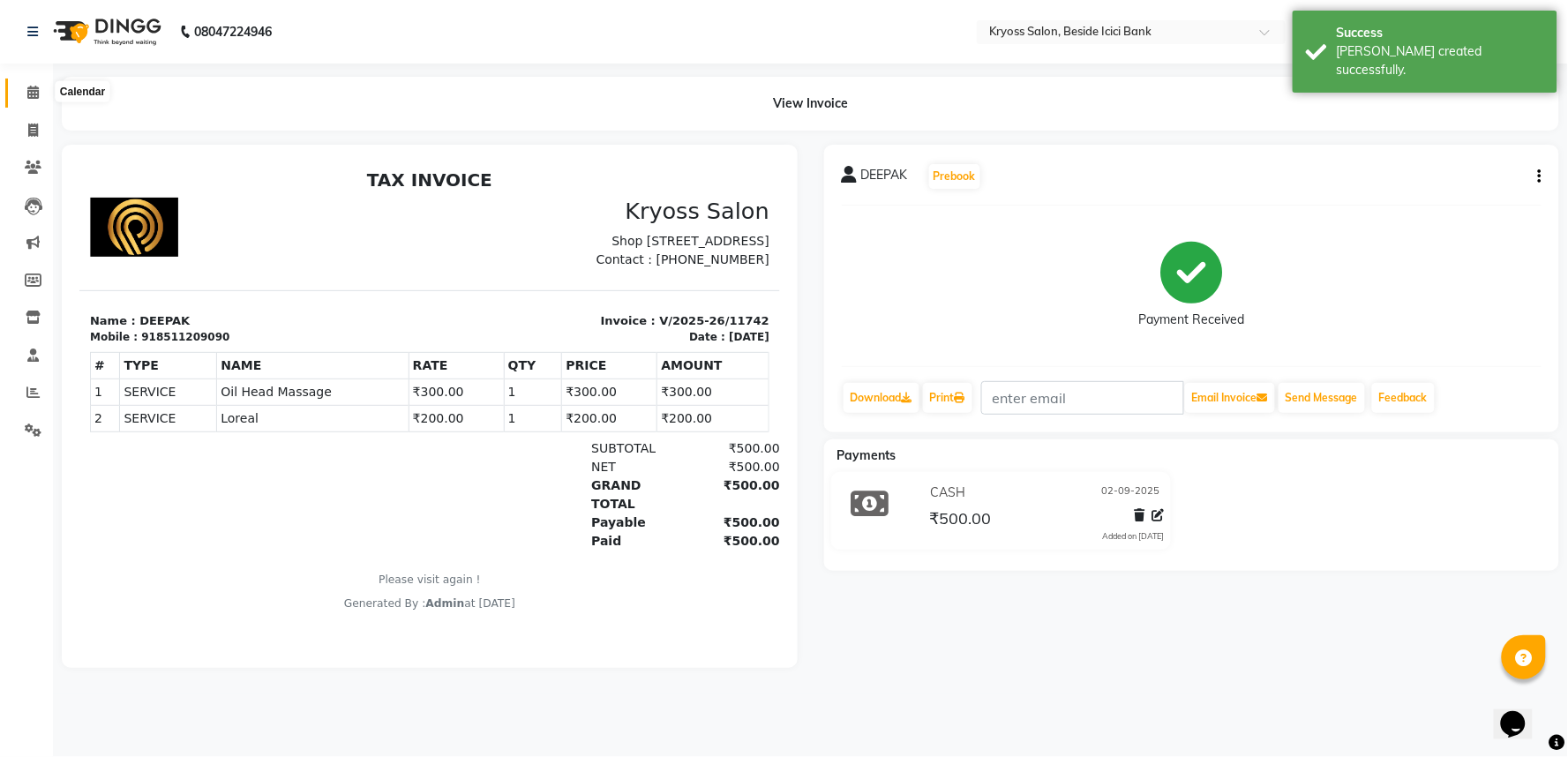
click at [29, 88] on icon at bounding box center [33, 92] width 12 height 13
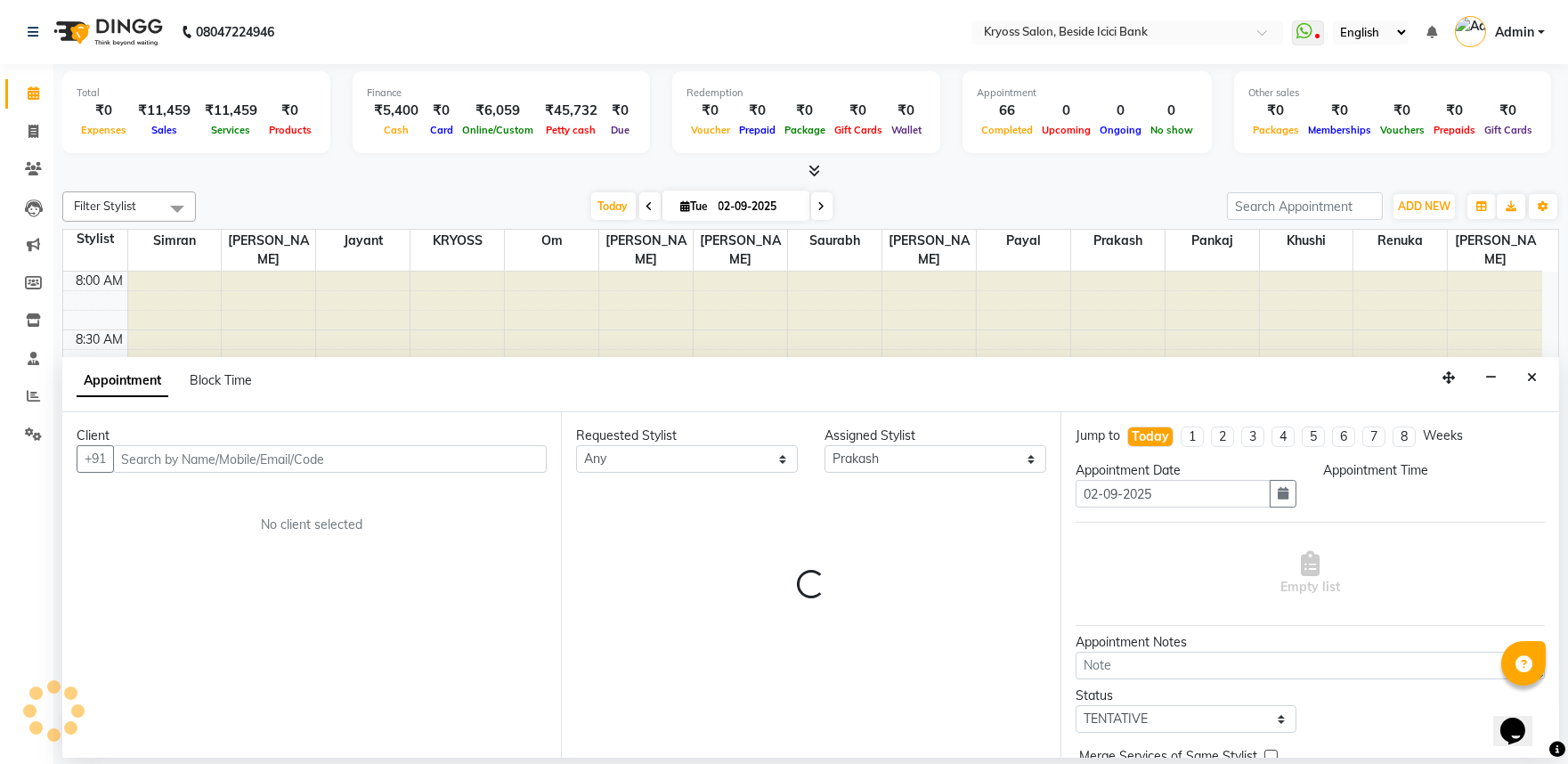
scroll to position [4, 0]
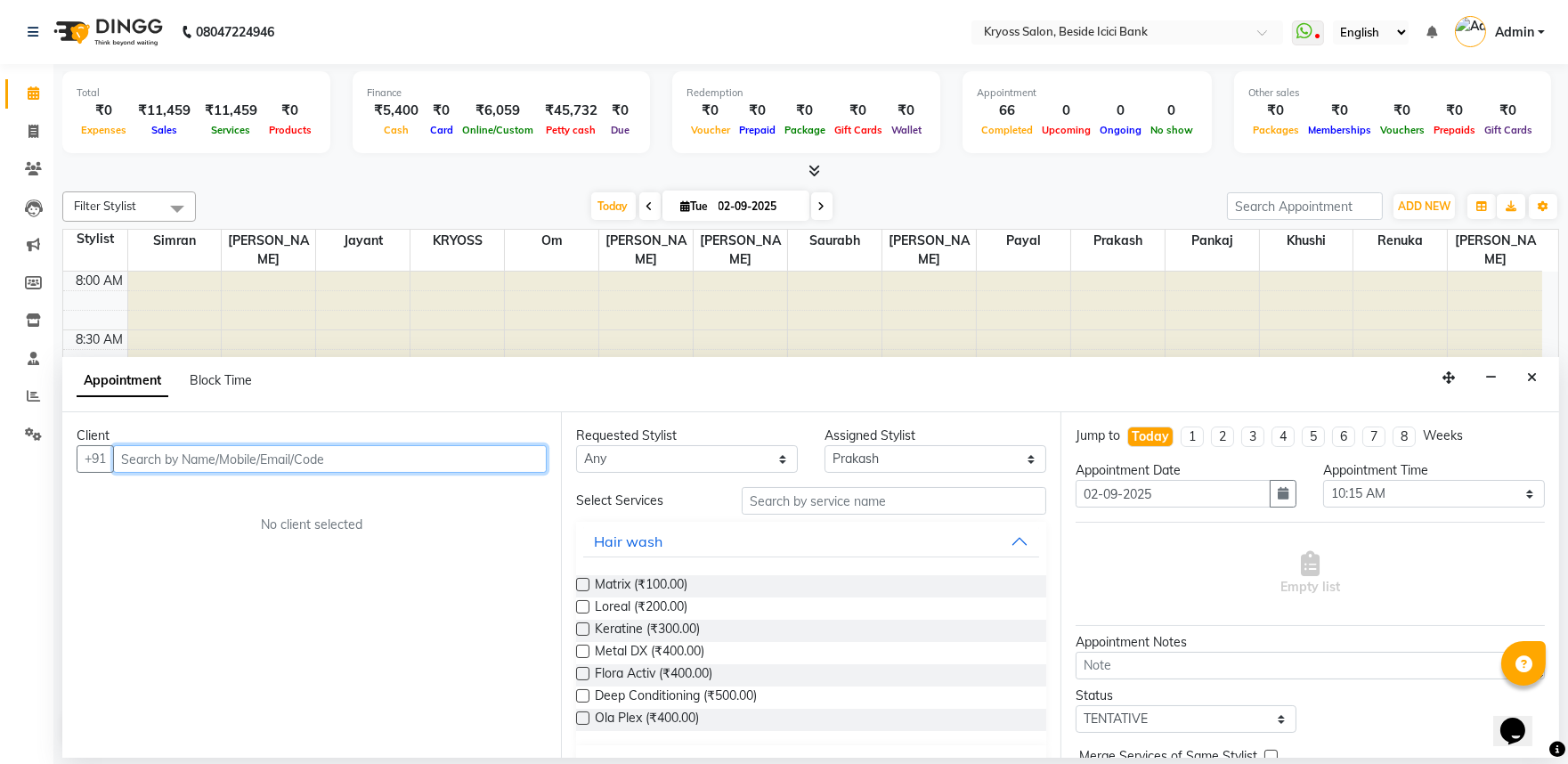
click at [488, 463] on input "text" at bounding box center [330, 459] width 434 height 28
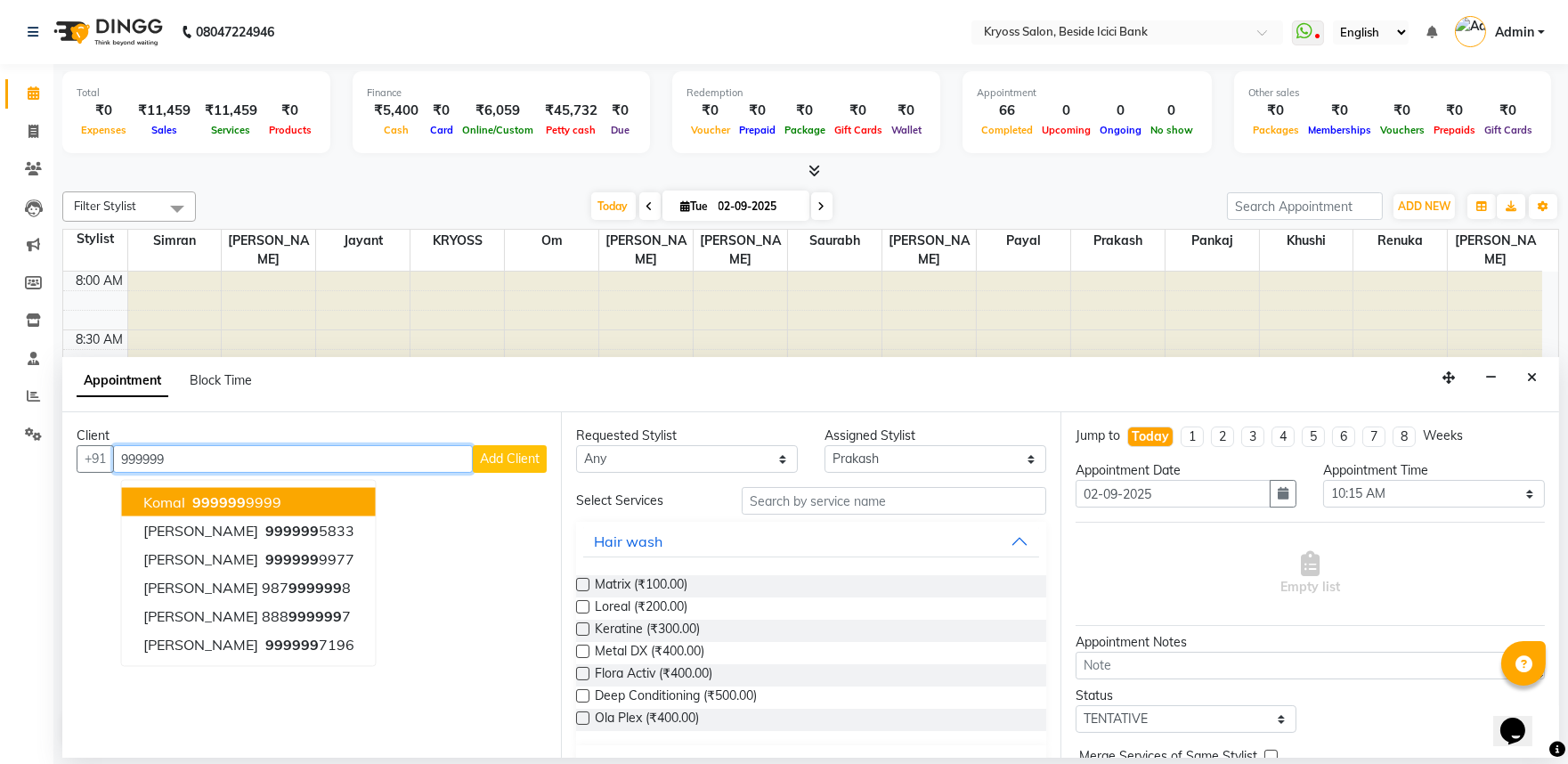
click at [264, 511] on ngb-highlight "999999 9999" at bounding box center [235, 502] width 93 height 18
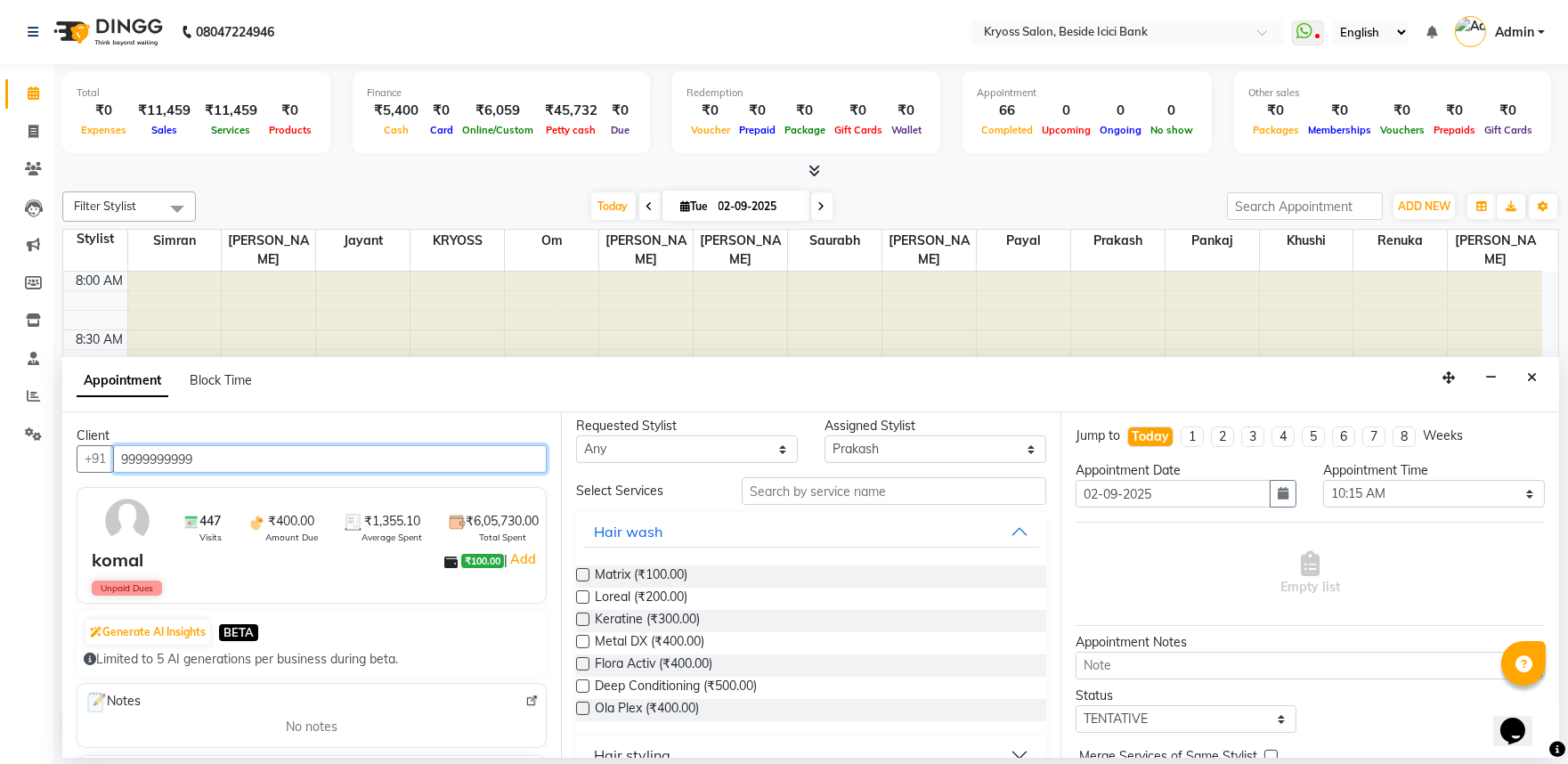
scroll to position [0, 0]
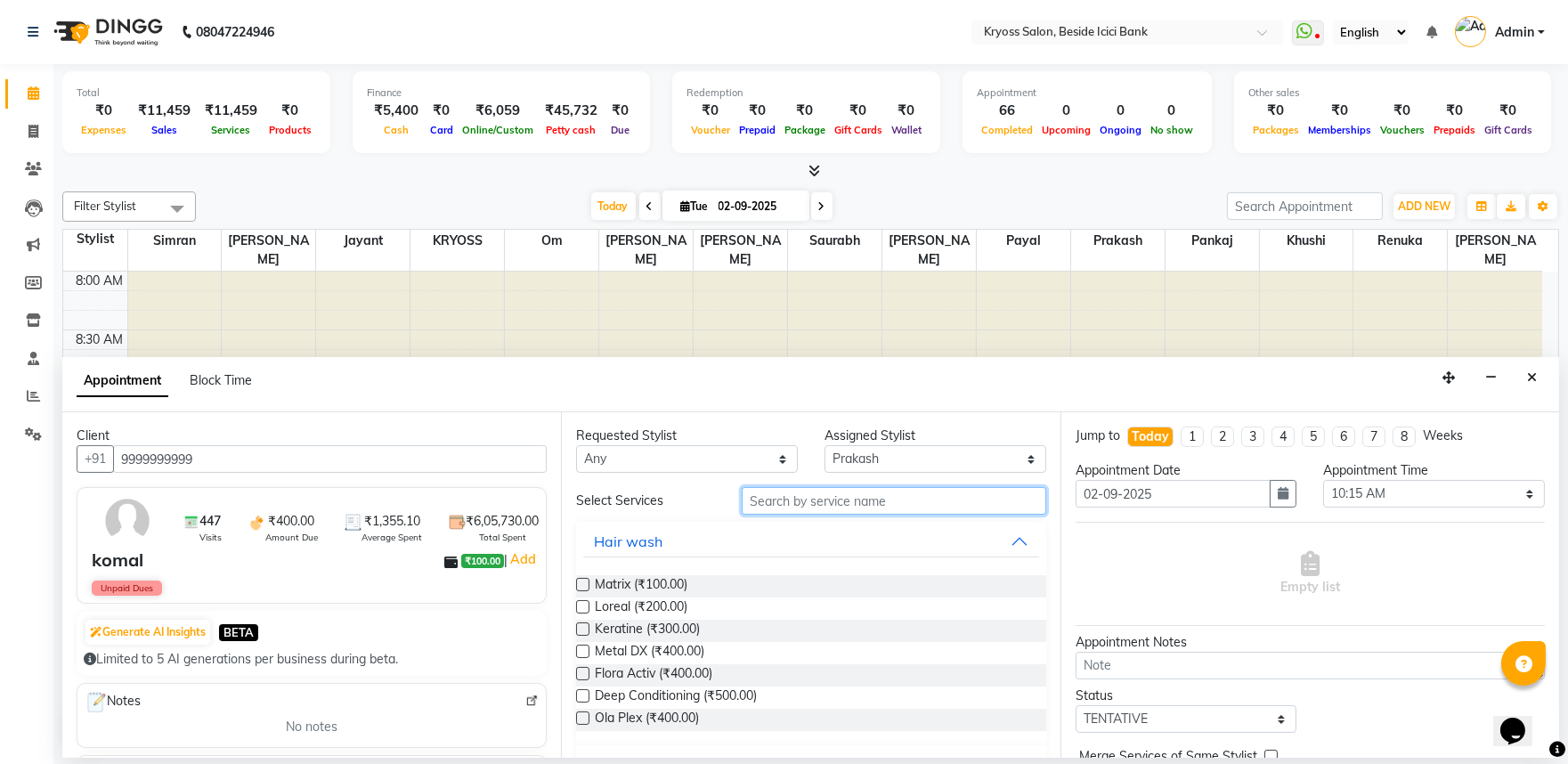
click at [793, 515] on input "text" at bounding box center [894, 501] width 305 height 28
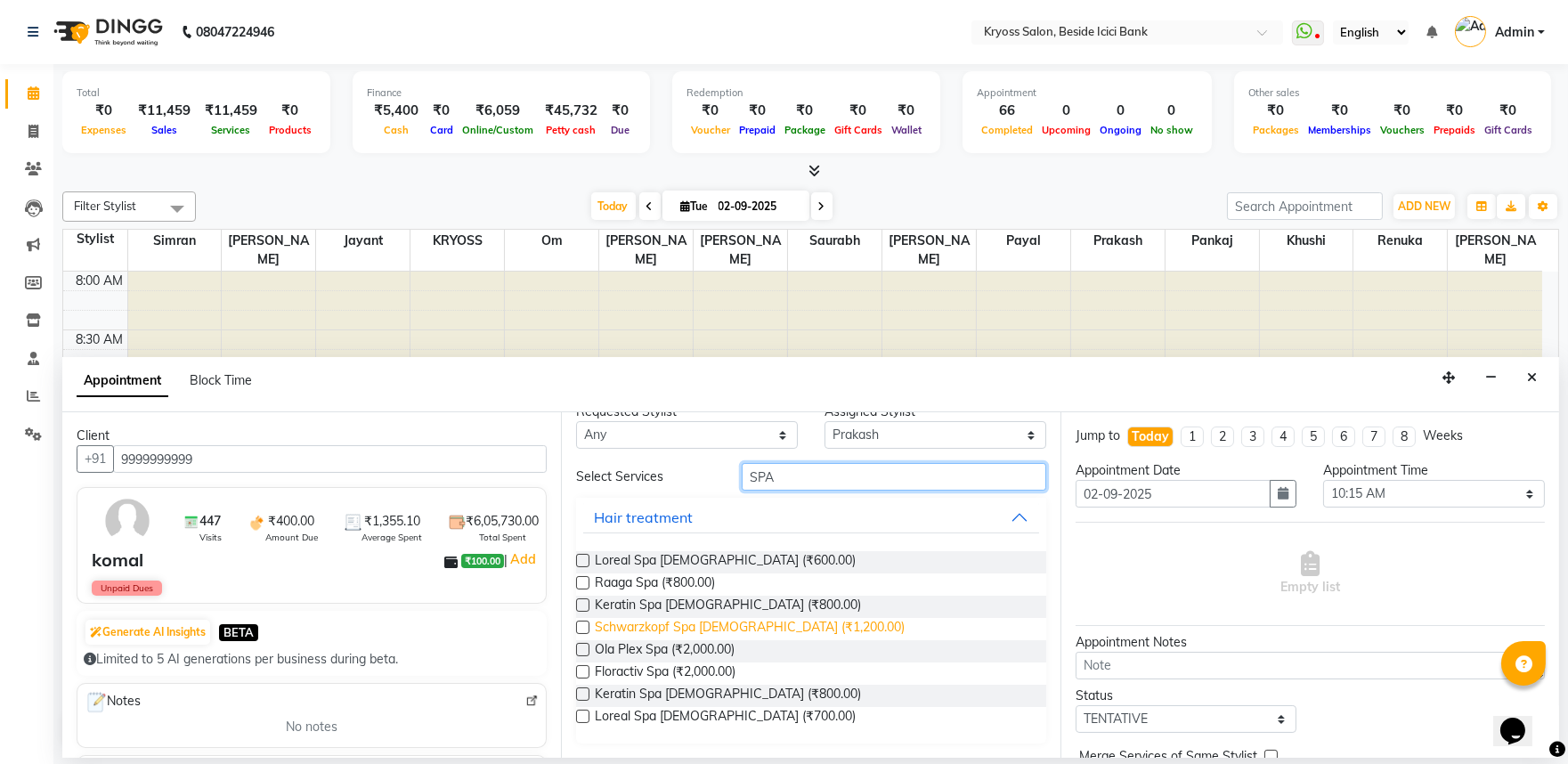
scroll to position [51, 0]
click at [583, 627] on label at bounding box center [582, 627] width 13 height 13
click at [583, 627] on input "checkbox" at bounding box center [581, 629] width 12 height 12
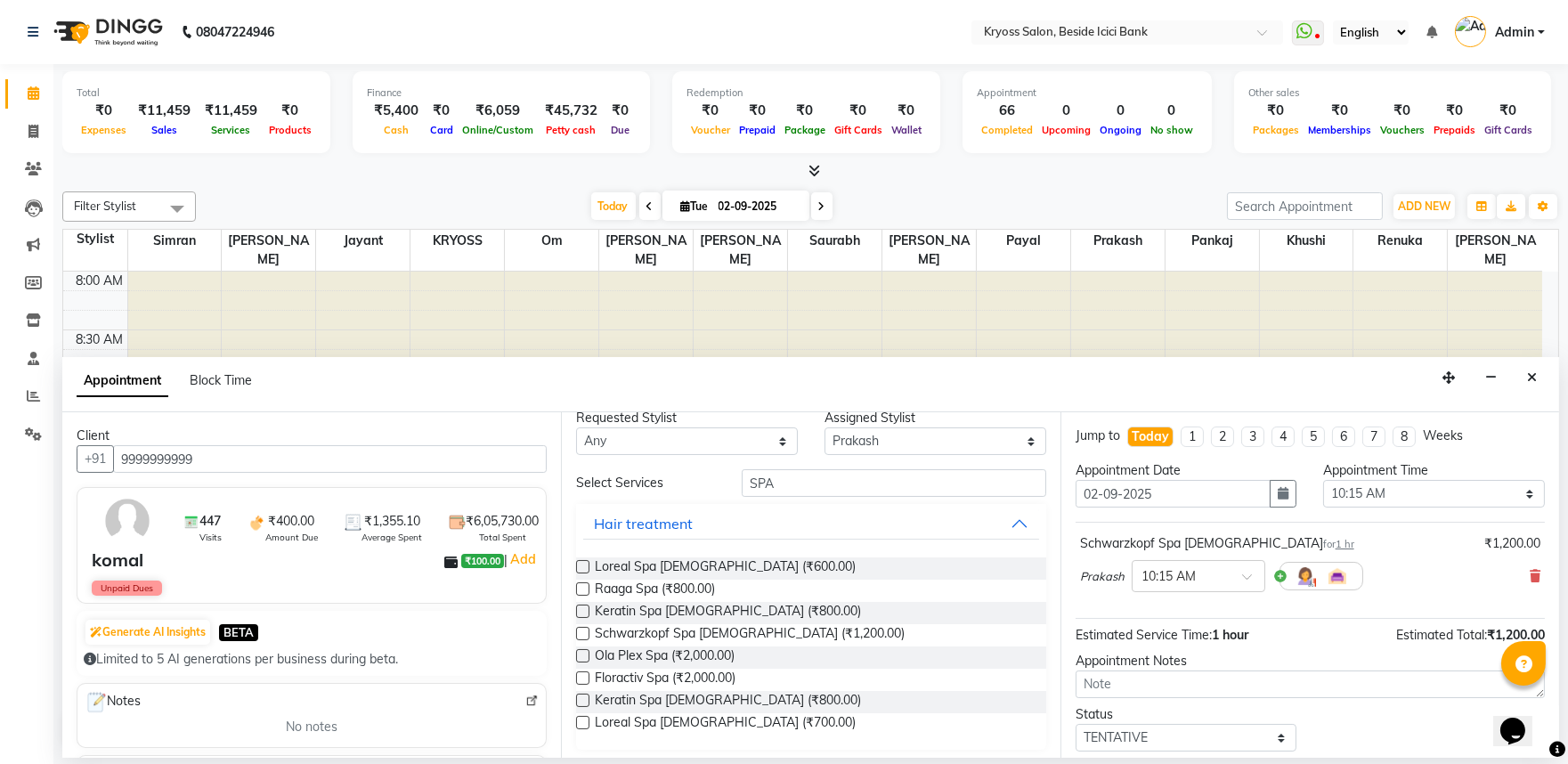
scroll to position [0, 0]
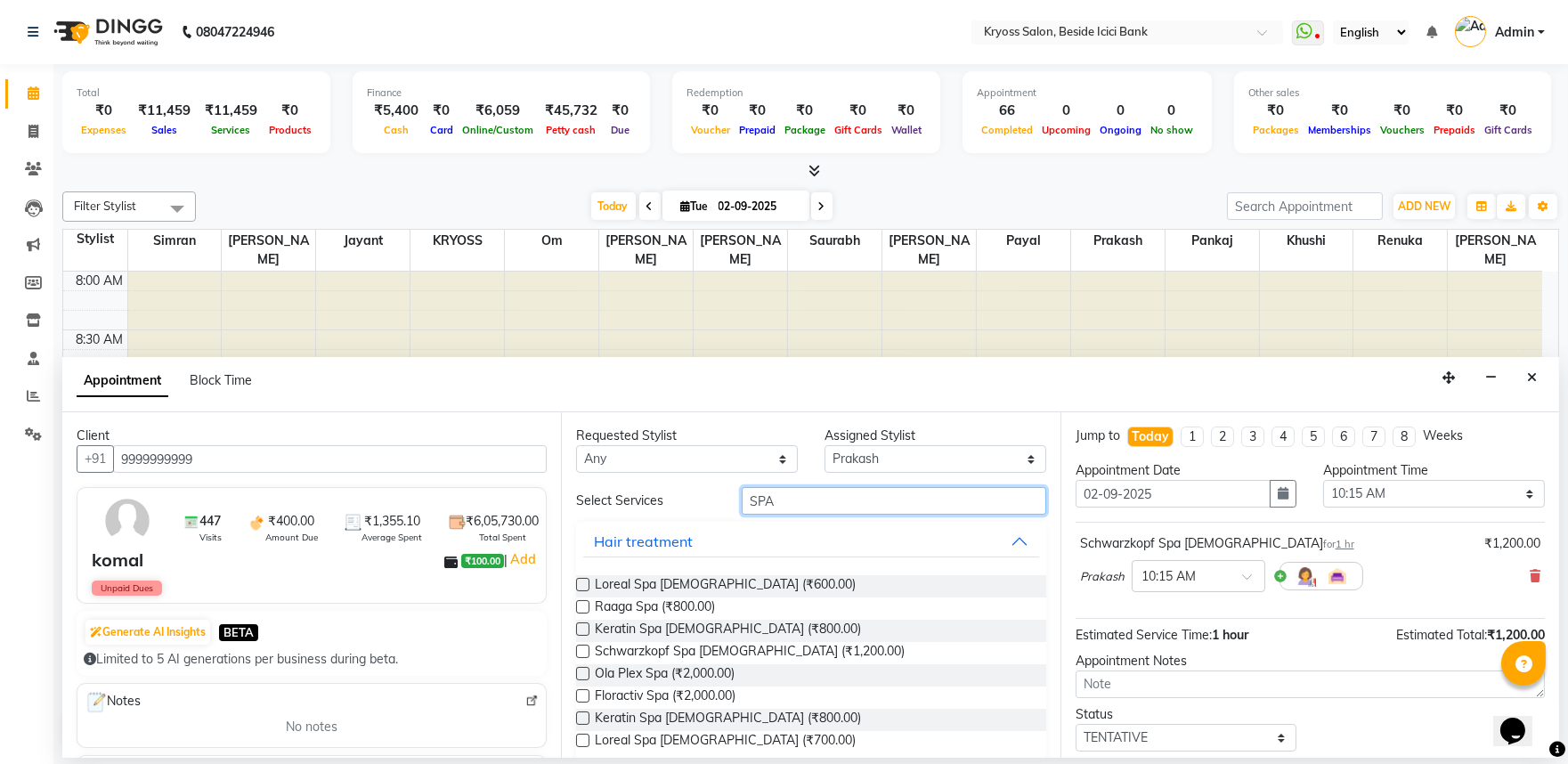
click at [802, 515] on input "SPA" at bounding box center [894, 501] width 305 height 28
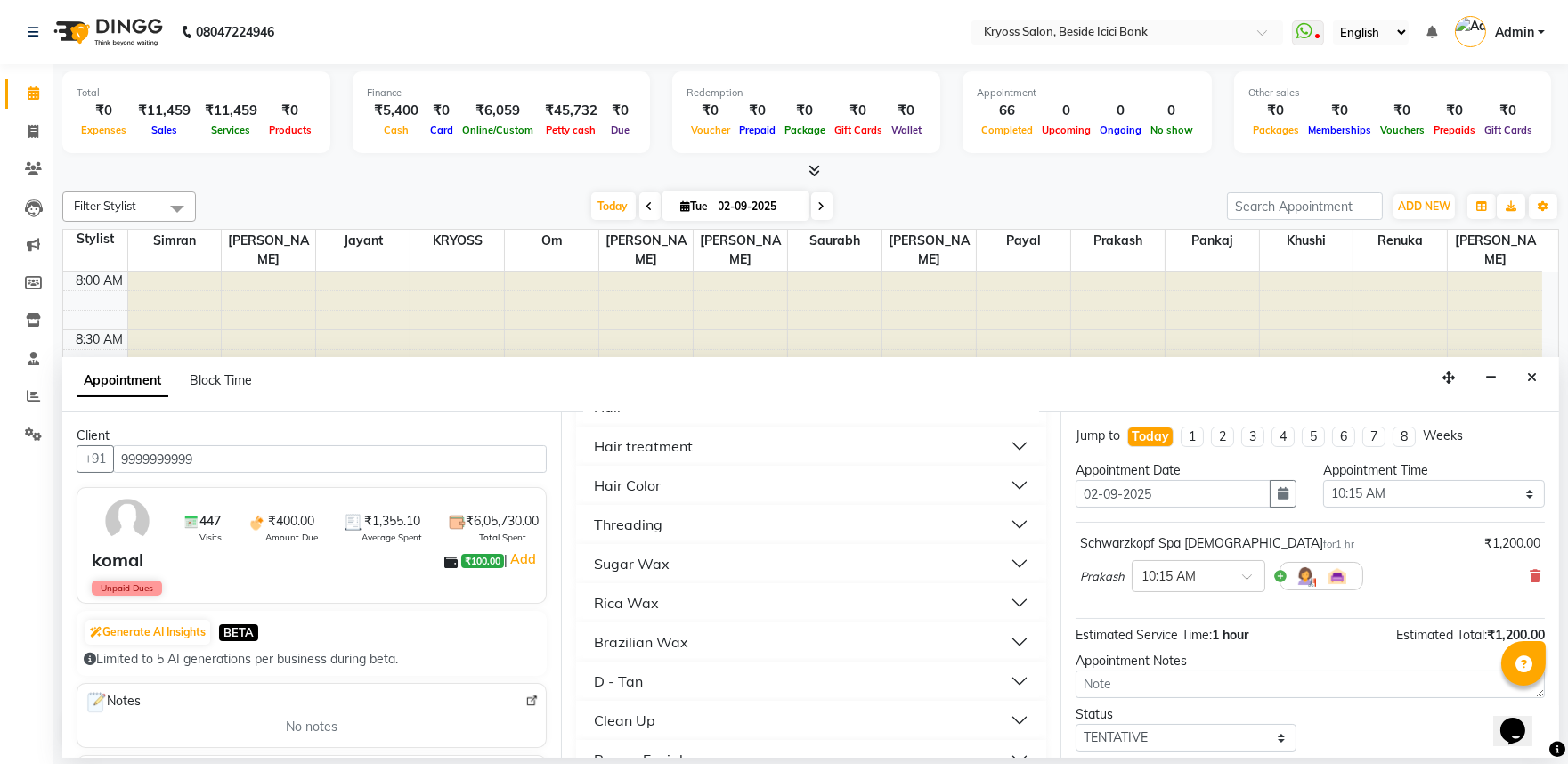
scroll to position [395, 0]
click at [654, 498] on div "Hair Color" at bounding box center [627, 487] width 66 height 22
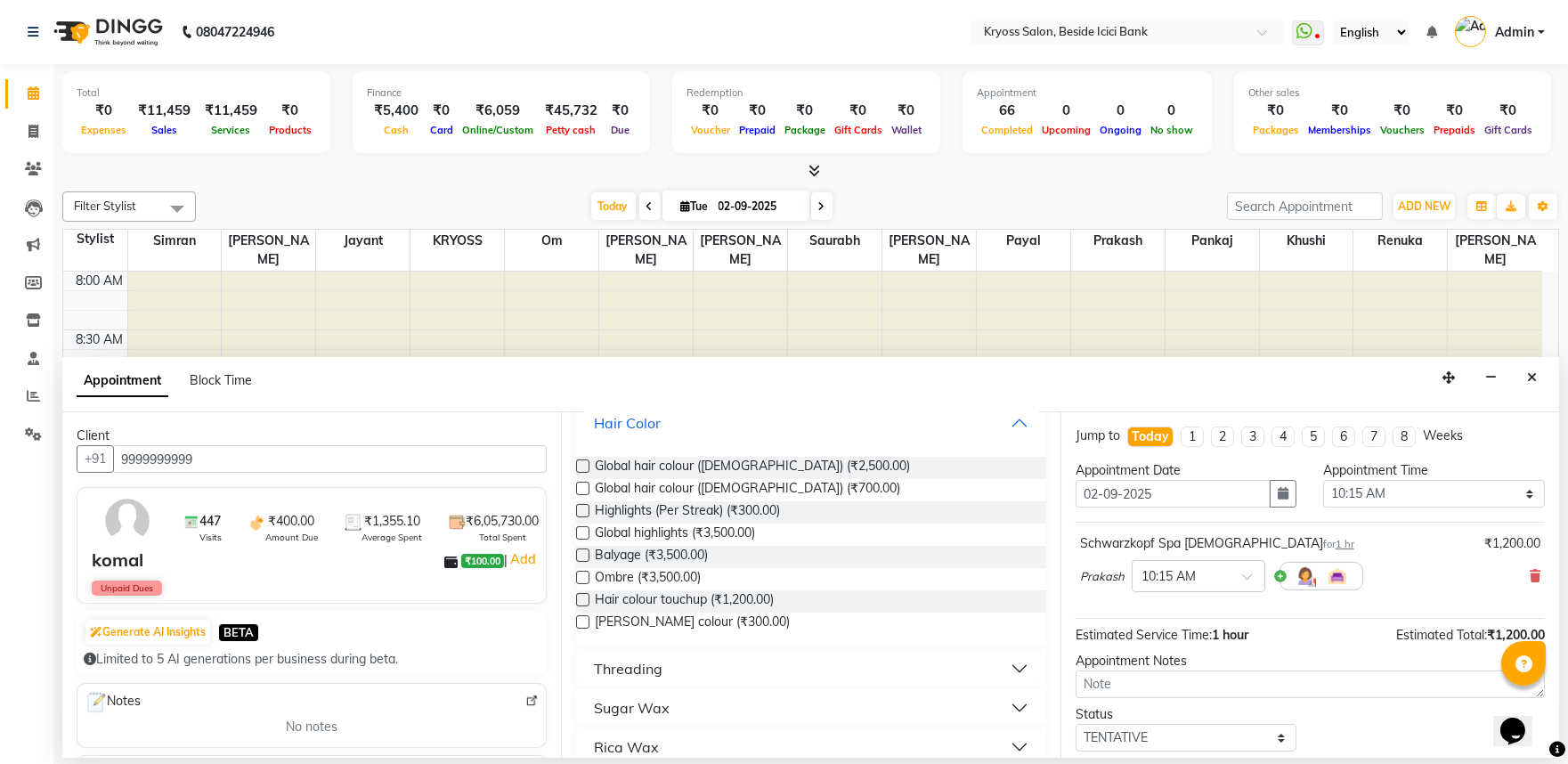
scroll to position [494, 0]
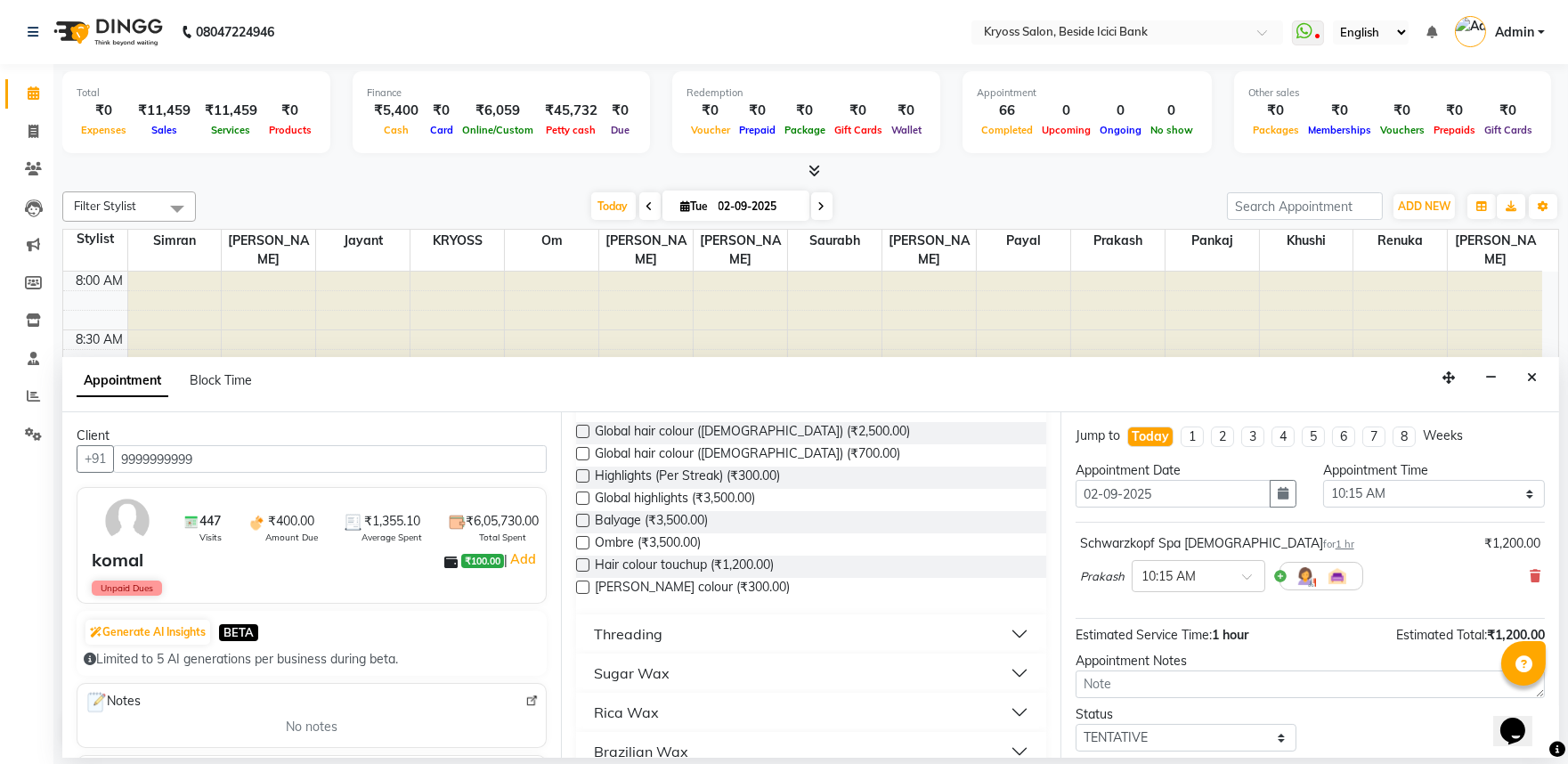
click at [586, 572] on label at bounding box center [582, 564] width 13 height 13
click at [586, 573] on input "checkbox" at bounding box center [581, 566] width 12 height 12
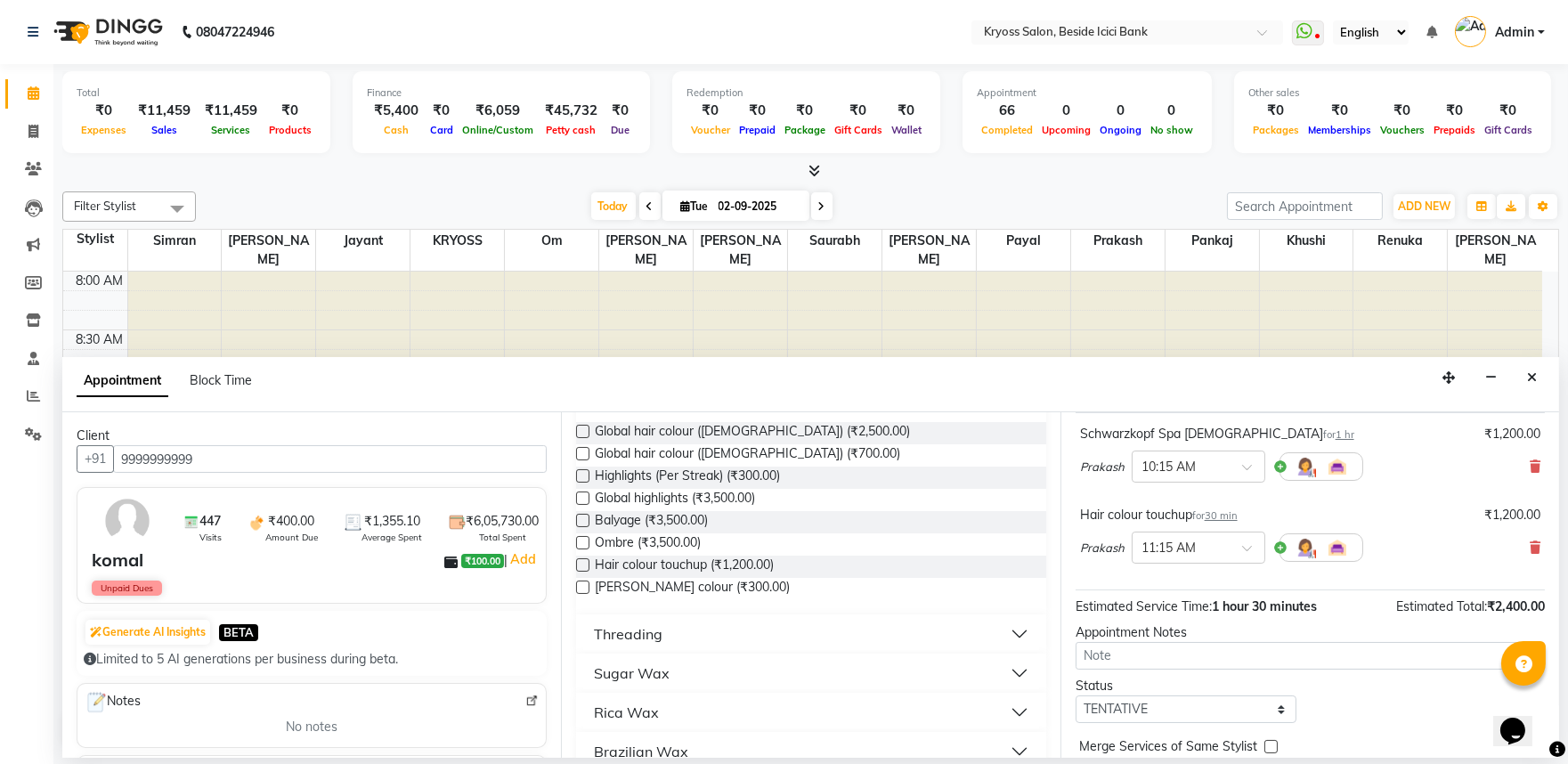
scroll to position [226, 0]
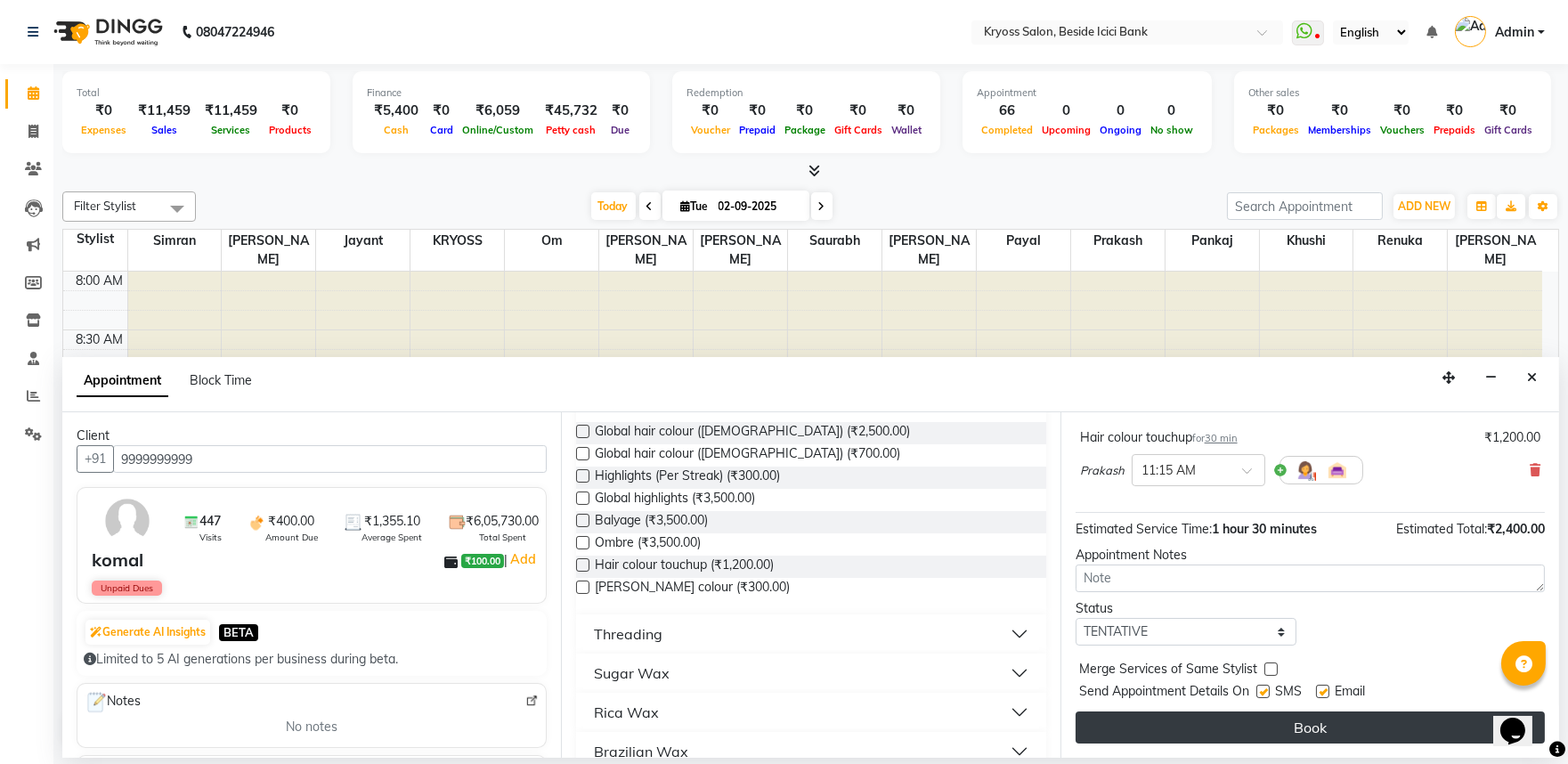
click at [1333, 725] on button "Book" at bounding box center [1310, 728] width 469 height 32
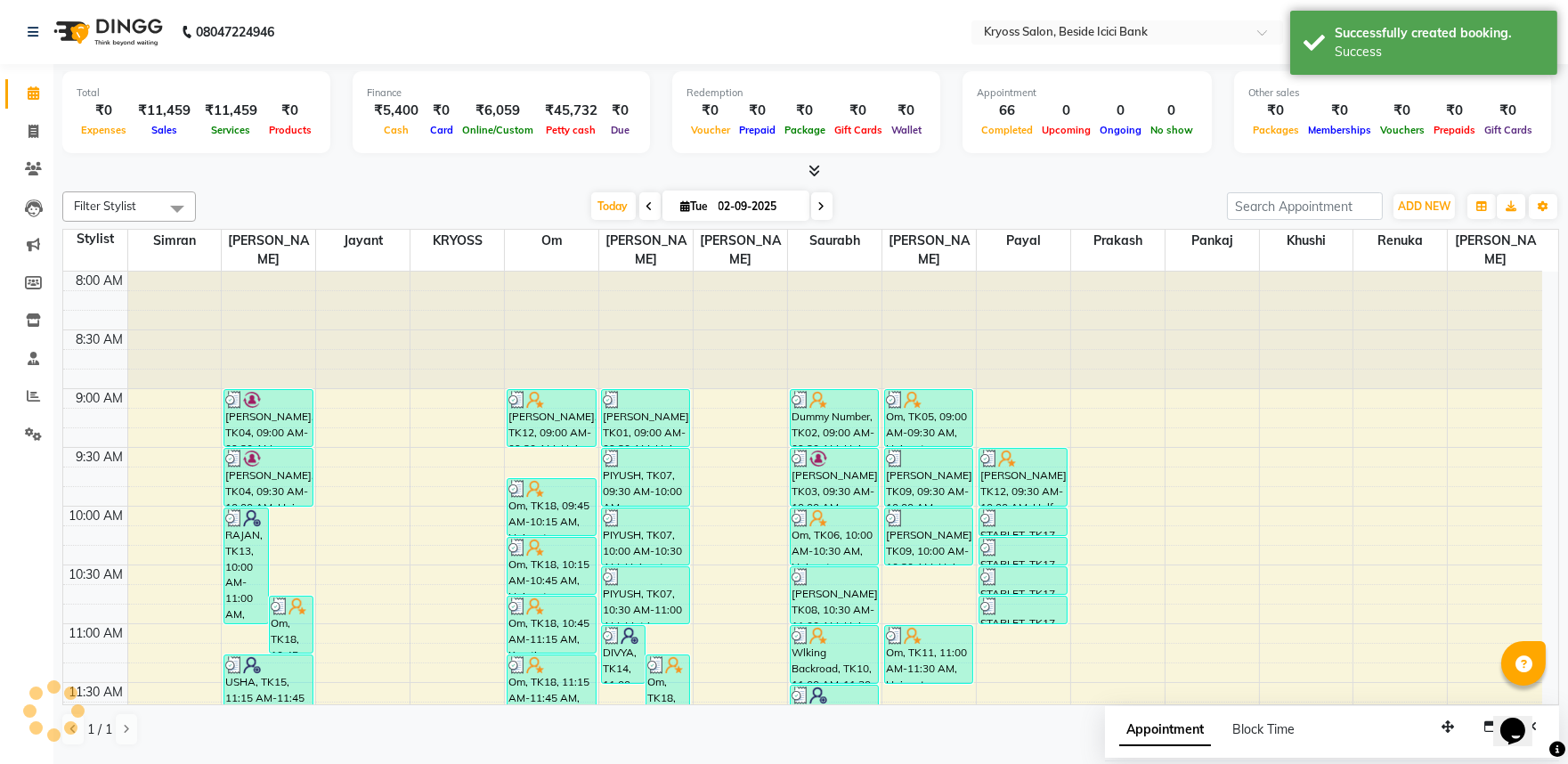
scroll to position [0, 0]
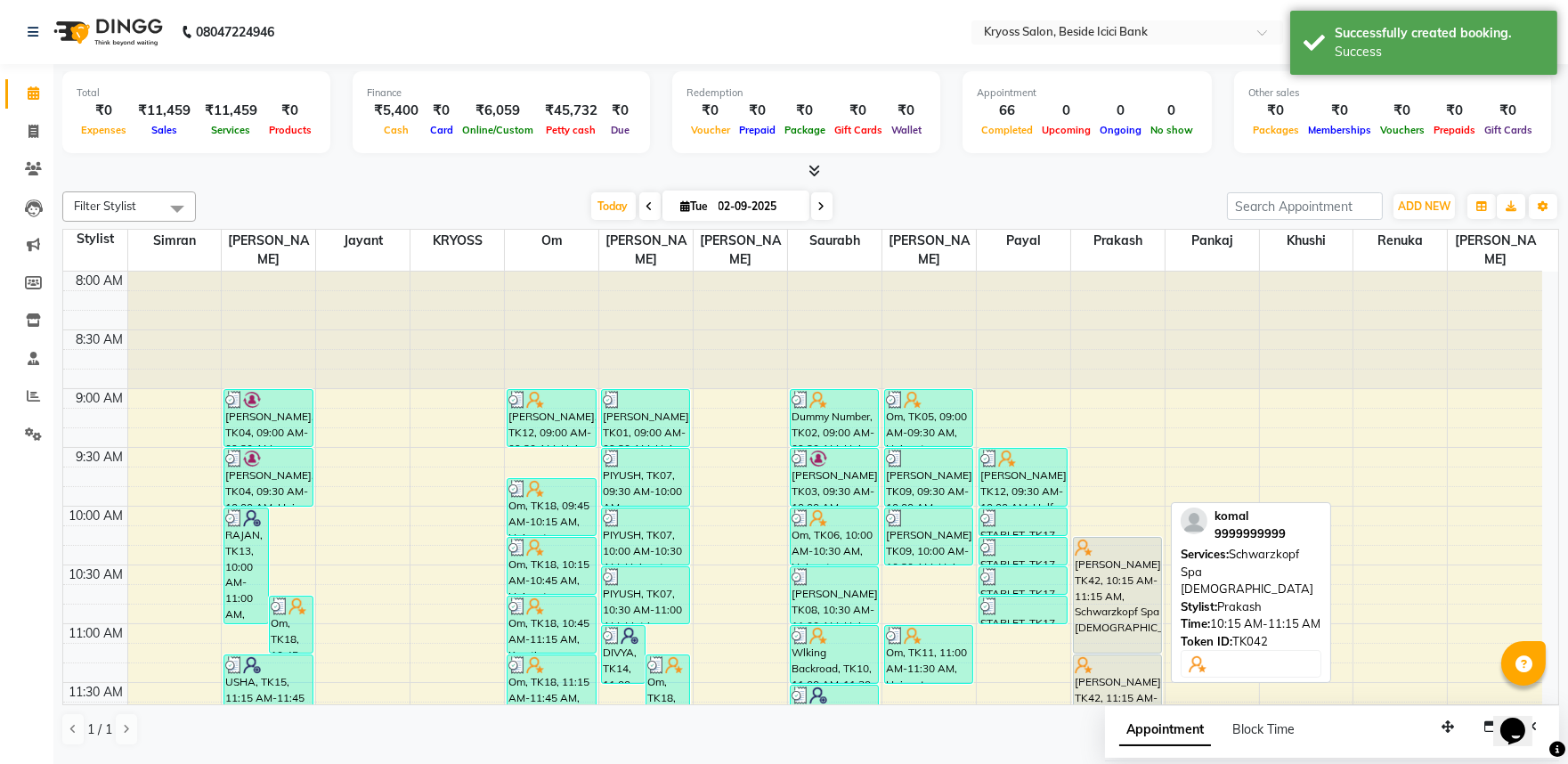
click at [1118, 593] on div "[PERSON_NAME], TK42, 10:15 AM-11:15 AM, Schwarzkopf Spa [DEMOGRAPHIC_DATA]" at bounding box center [1117, 596] width 87 height 115
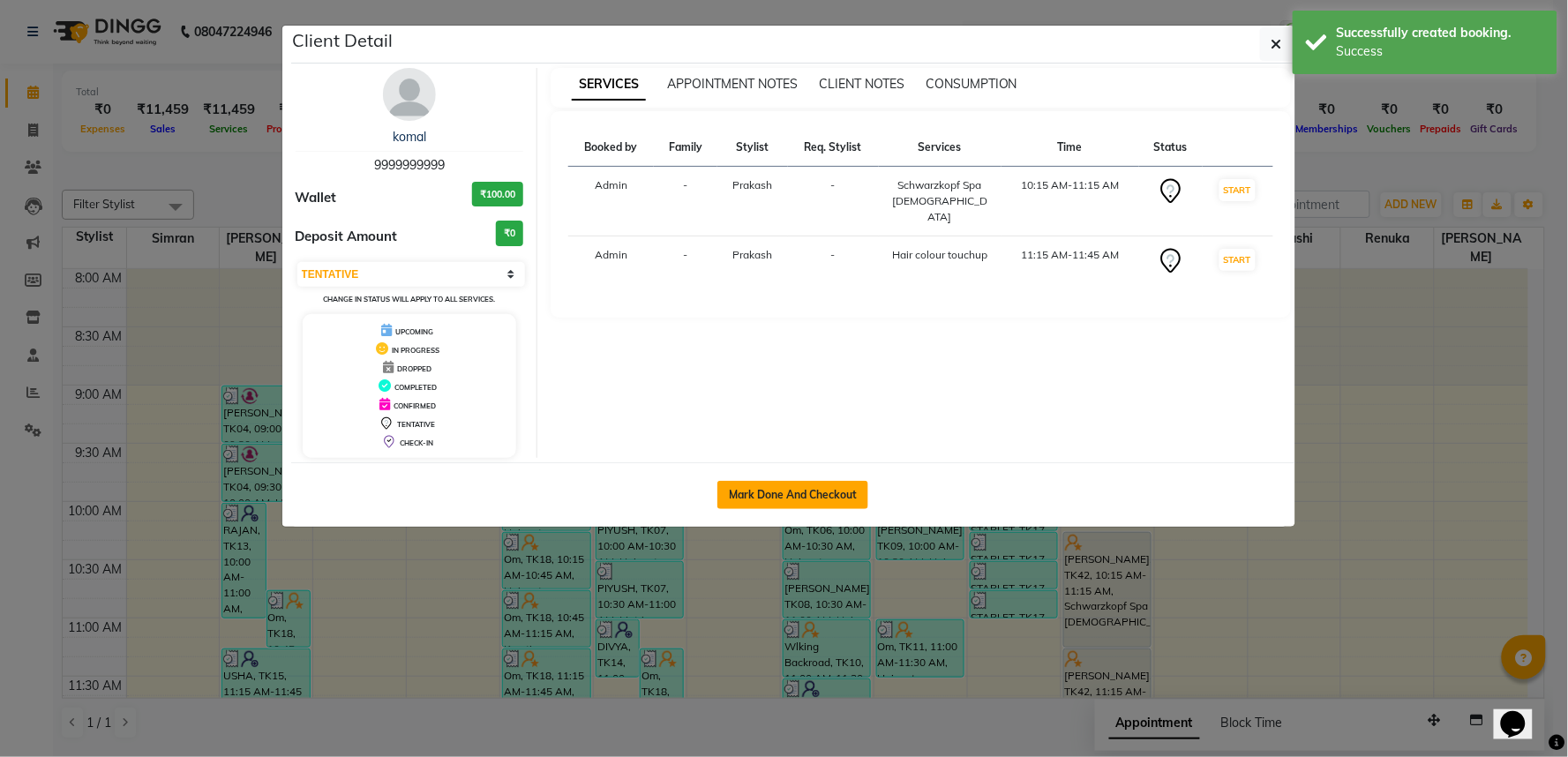
click at [856, 509] on button "Mark Done And Checkout" at bounding box center [792, 495] width 150 height 28
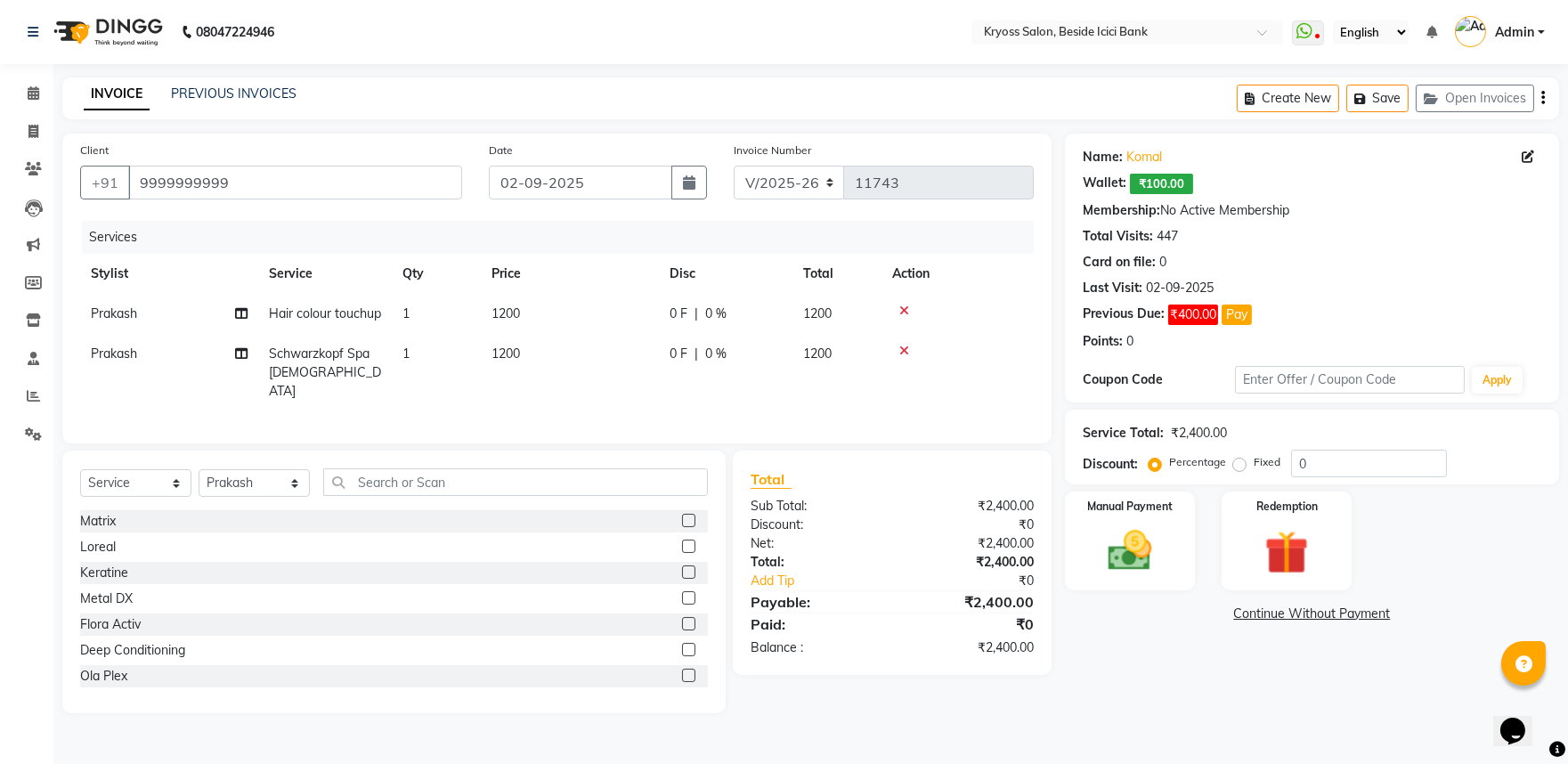
click at [580, 402] on td "1200" at bounding box center [570, 373] width 178 height 77
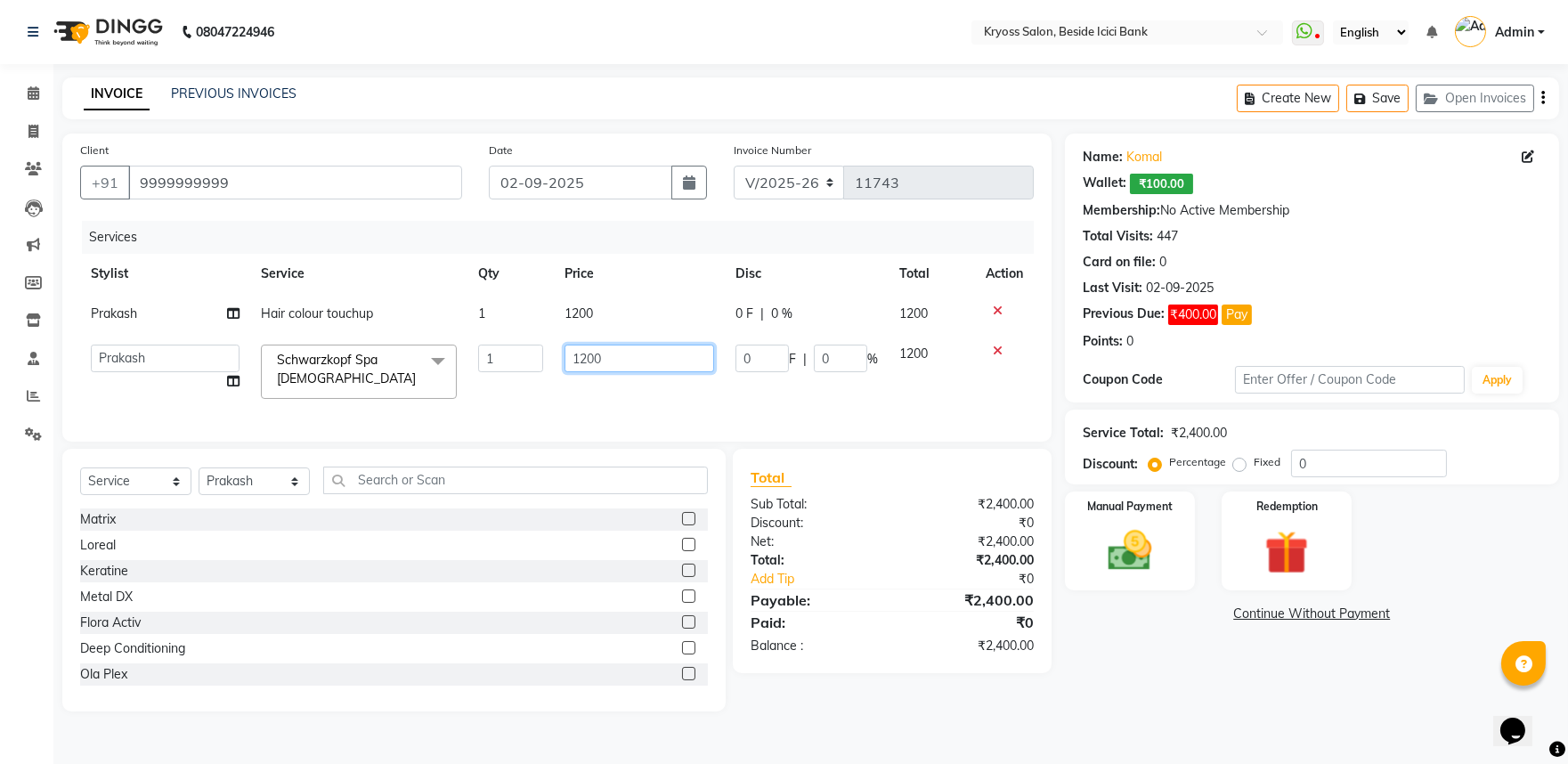
click at [678, 372] on input "1200" at bounding box center [639, 359] width 149 height 28
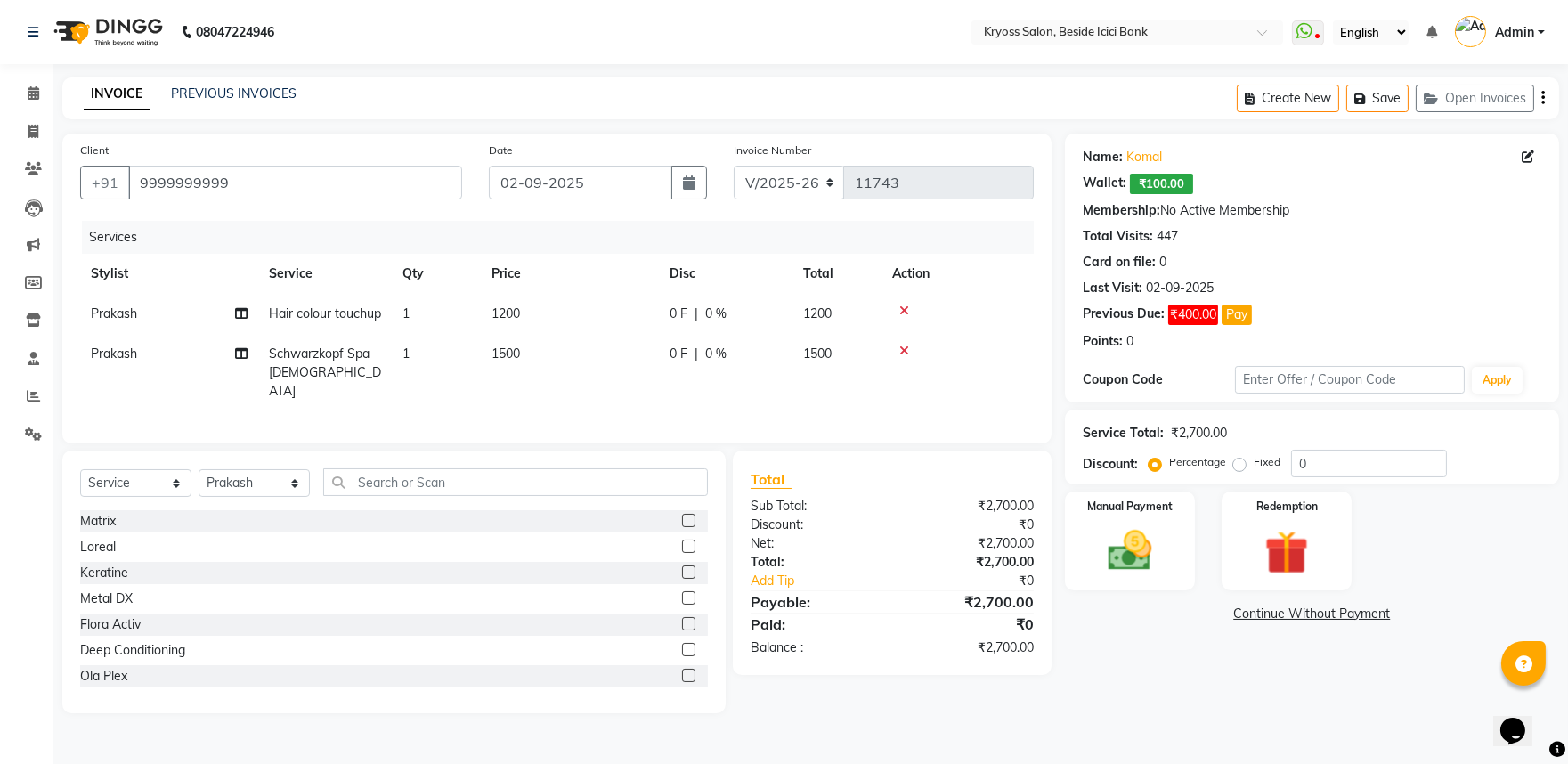
click at [550, 383] on td "1500" at bounding box center [570, 373] width 178 height 77
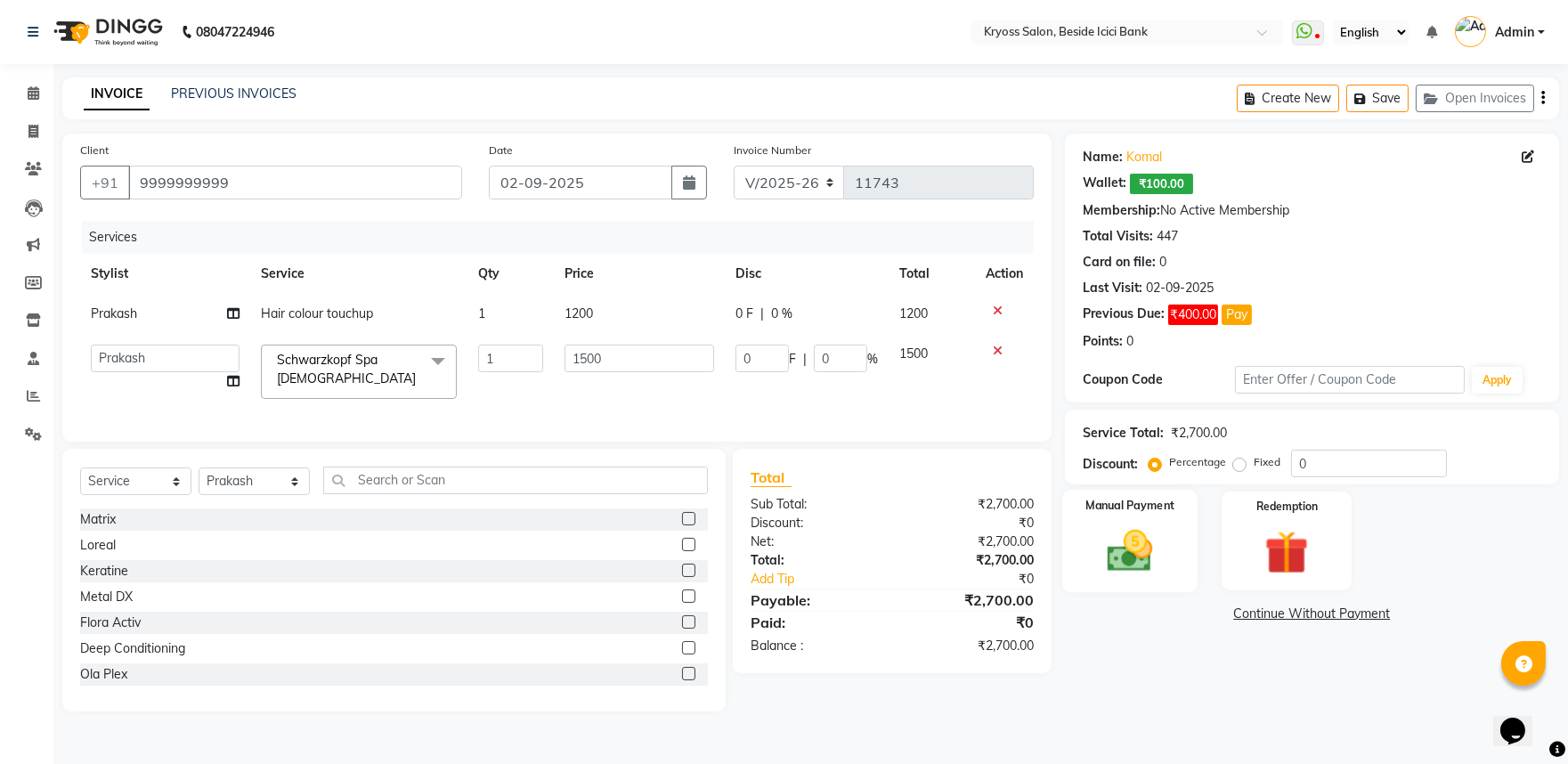
scroll to position [31, 0]
click at [1127, 554] on img at bounding box center [1129, 551] width 74 height 52
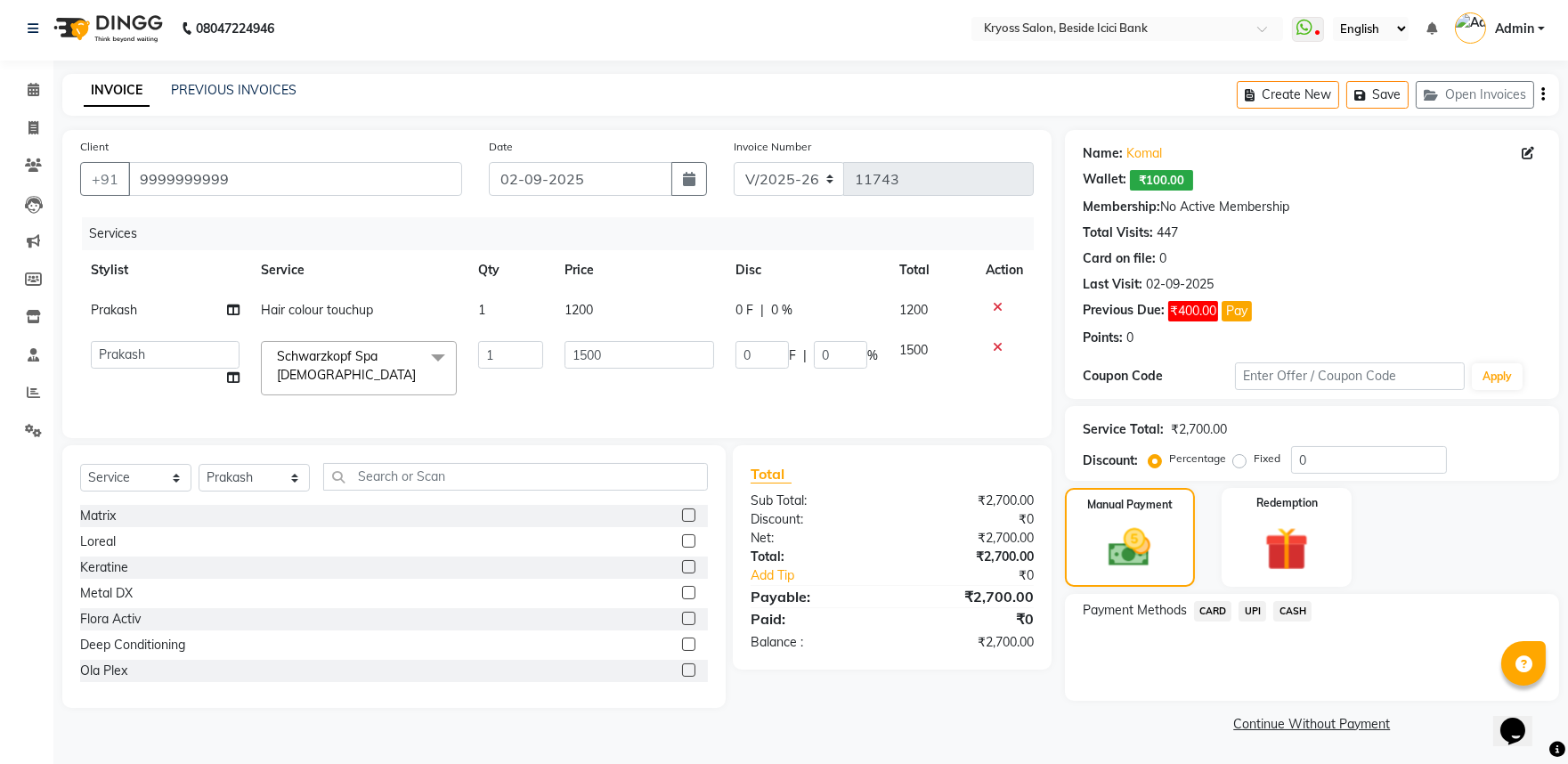
click at [1257, 618] on span "UPI" at bounding box center [1253, 611] width 28 height 21
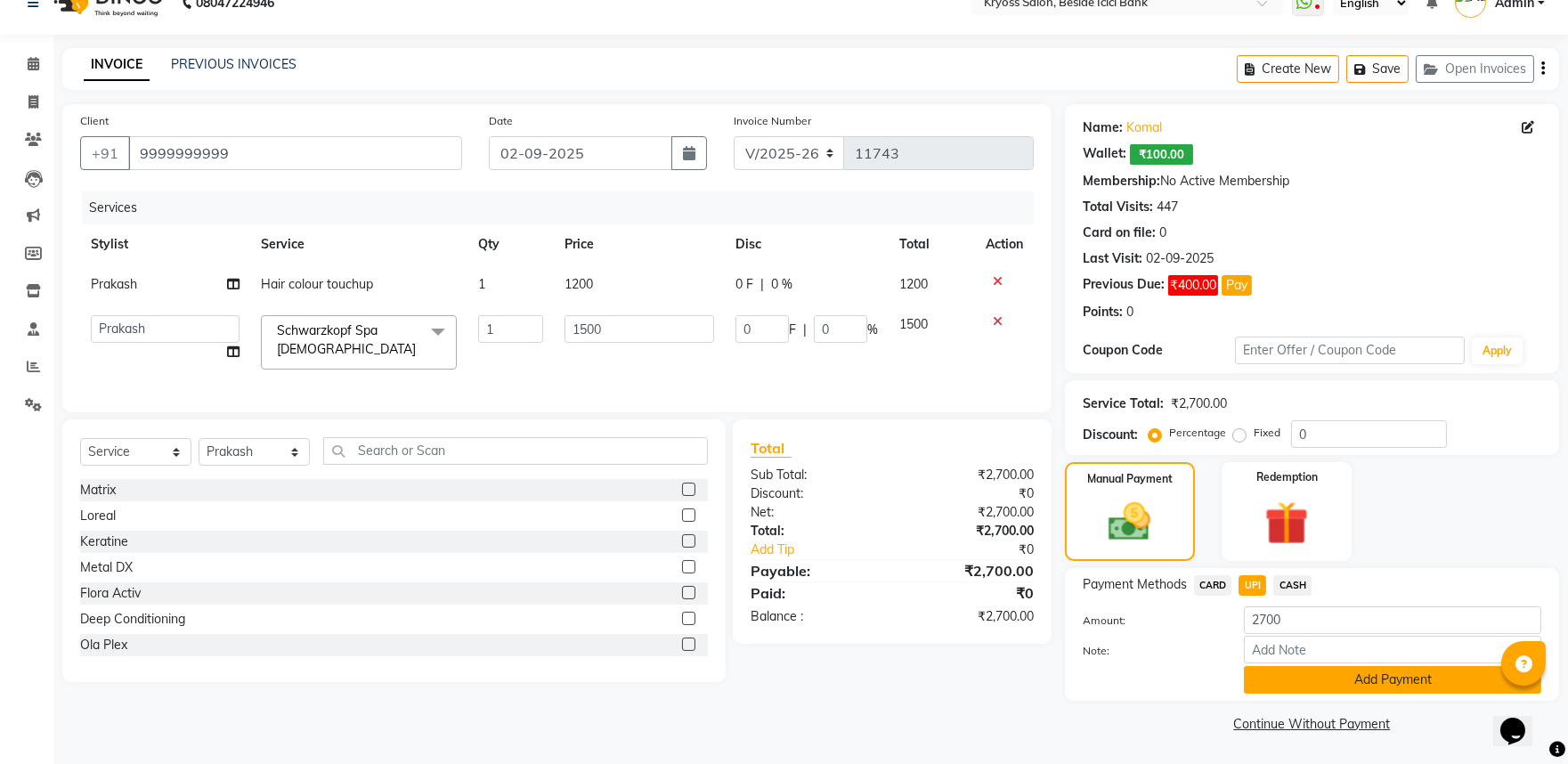
scroll to position [76, 0]
click at [1360, 671] on button "Add Payment" at bounding box center [1393, 680] width 297 height 28
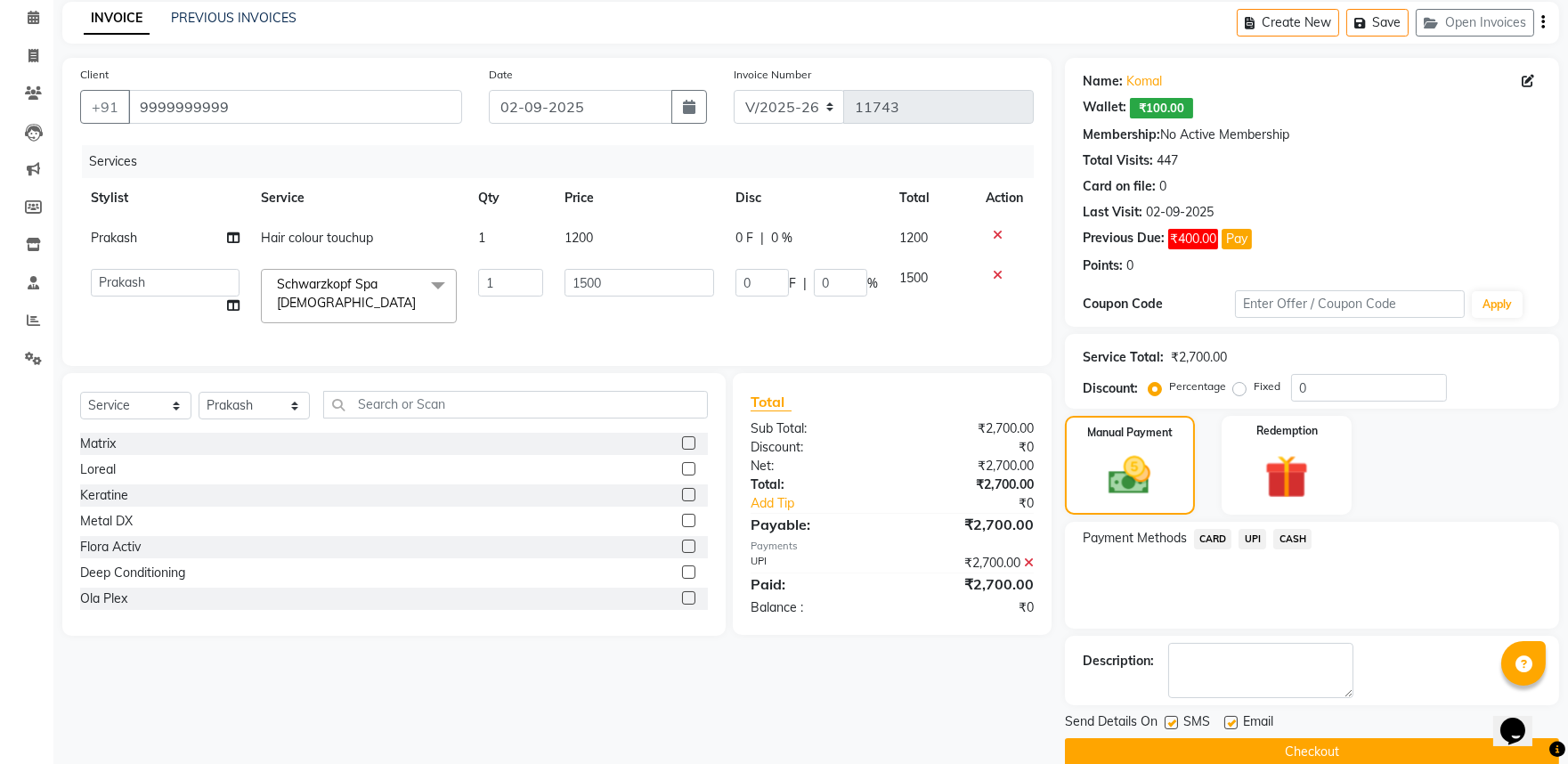
scroll to position [151, 0]
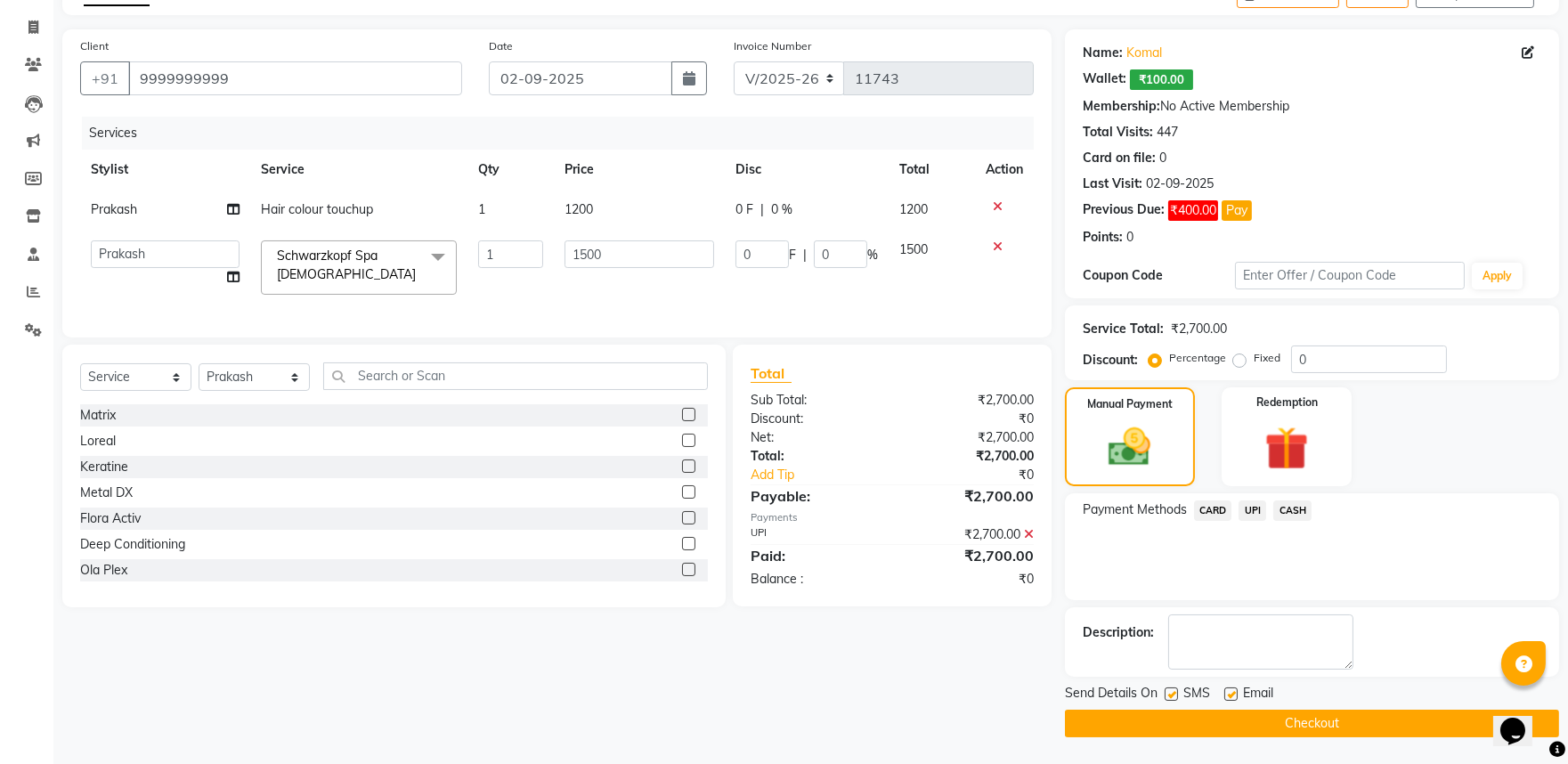
click at [1367, 720] on button "Checkout" at bounding box center [1312, 724] width 494 height 28
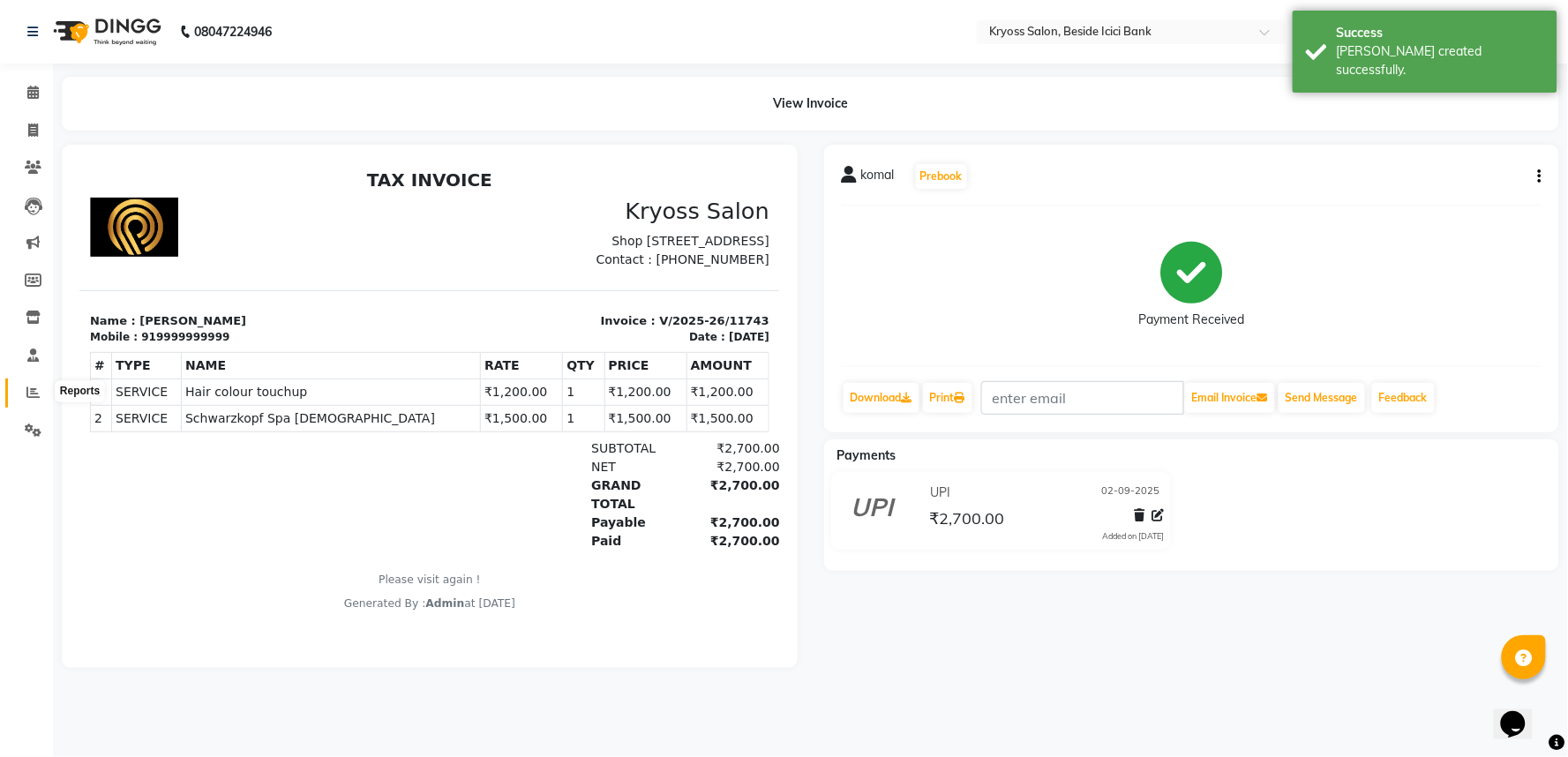
click at [32, 393] on icon at bounding box center [33, 392] width 13 height 13
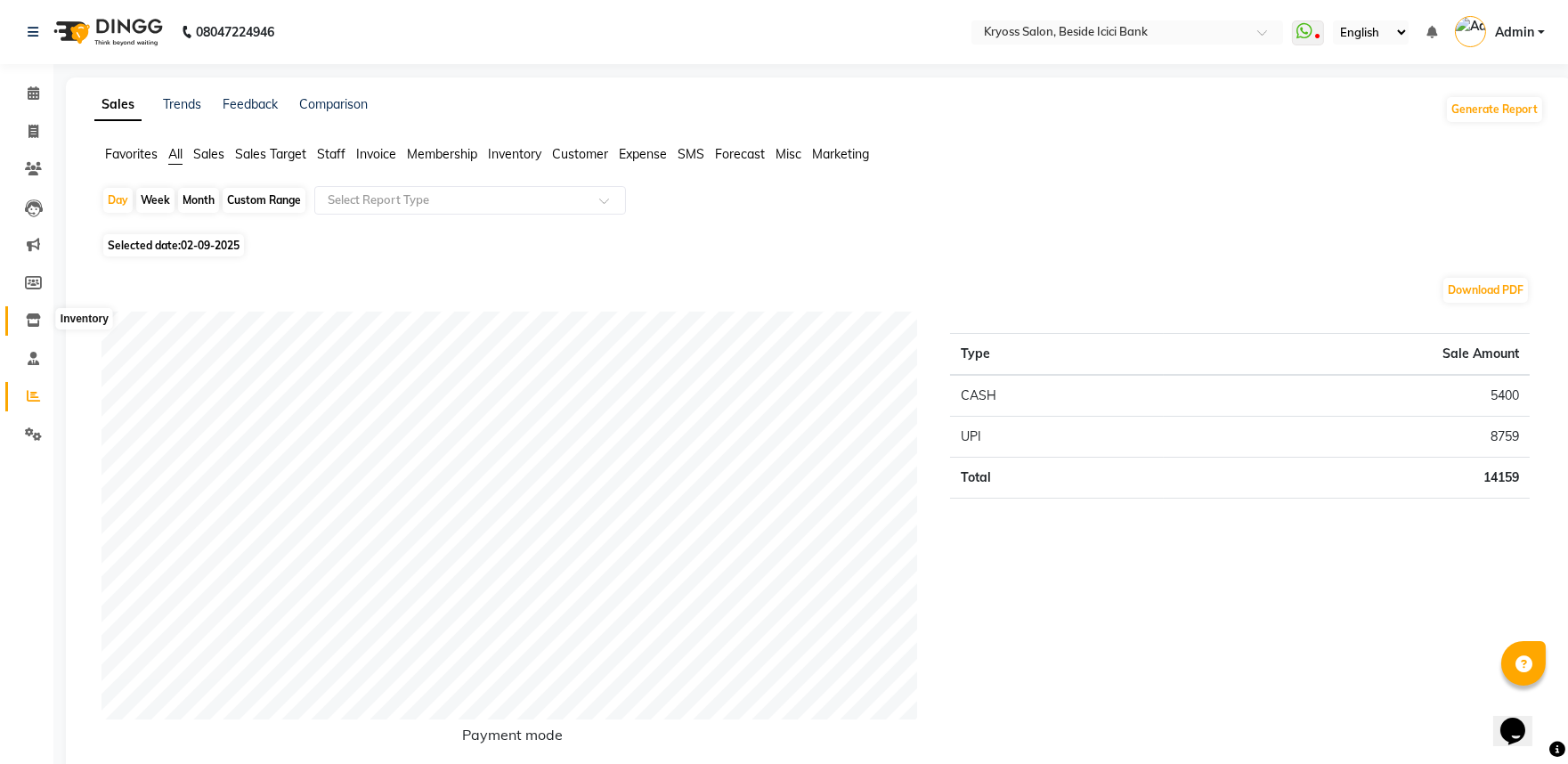
click at [37, 317] on icon at bounding box center [33, 320] width 15 height 13
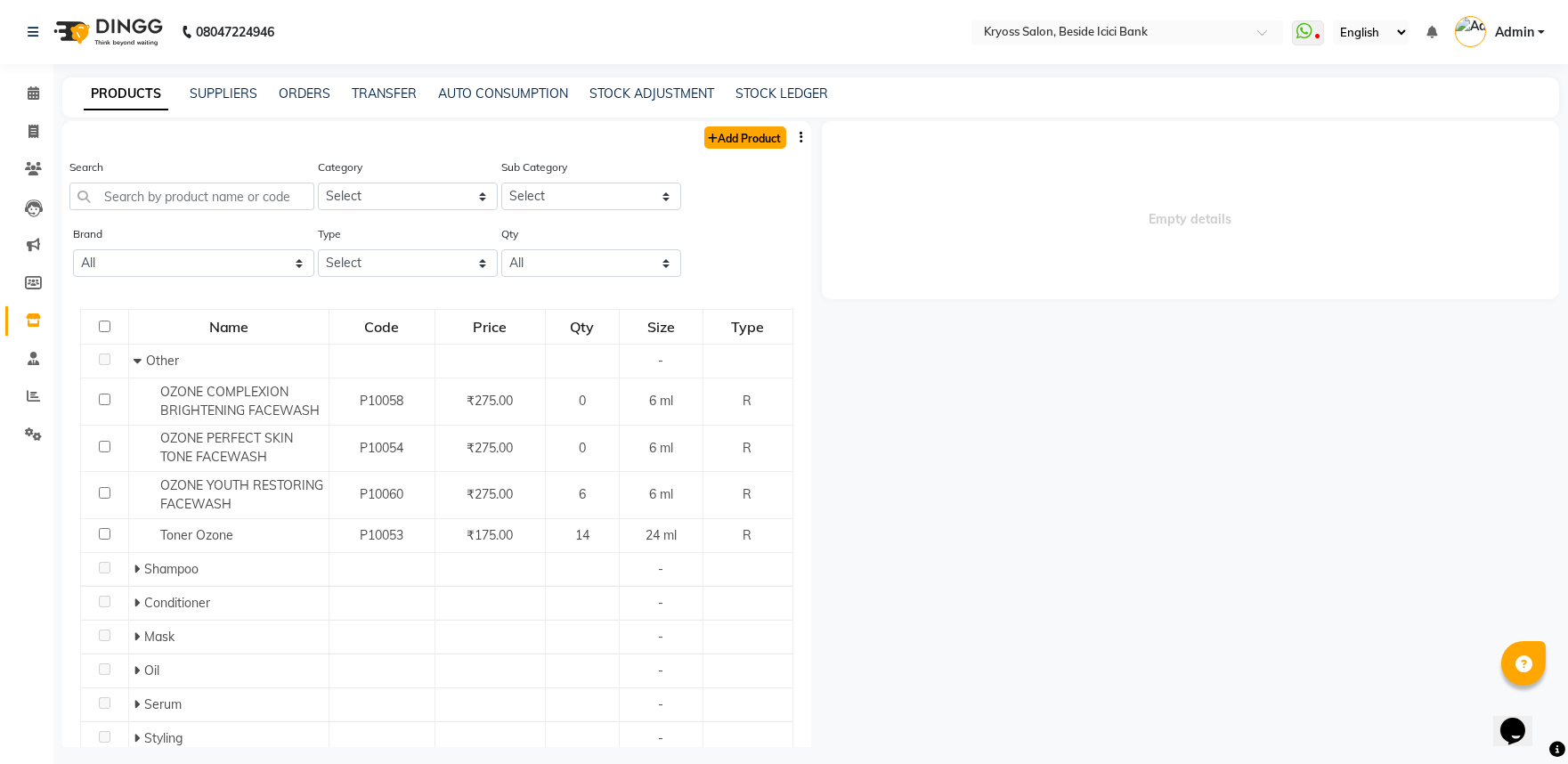
click at [728, 141] on link "Add Product" at bounding box center [745, 138] width 82 height 22
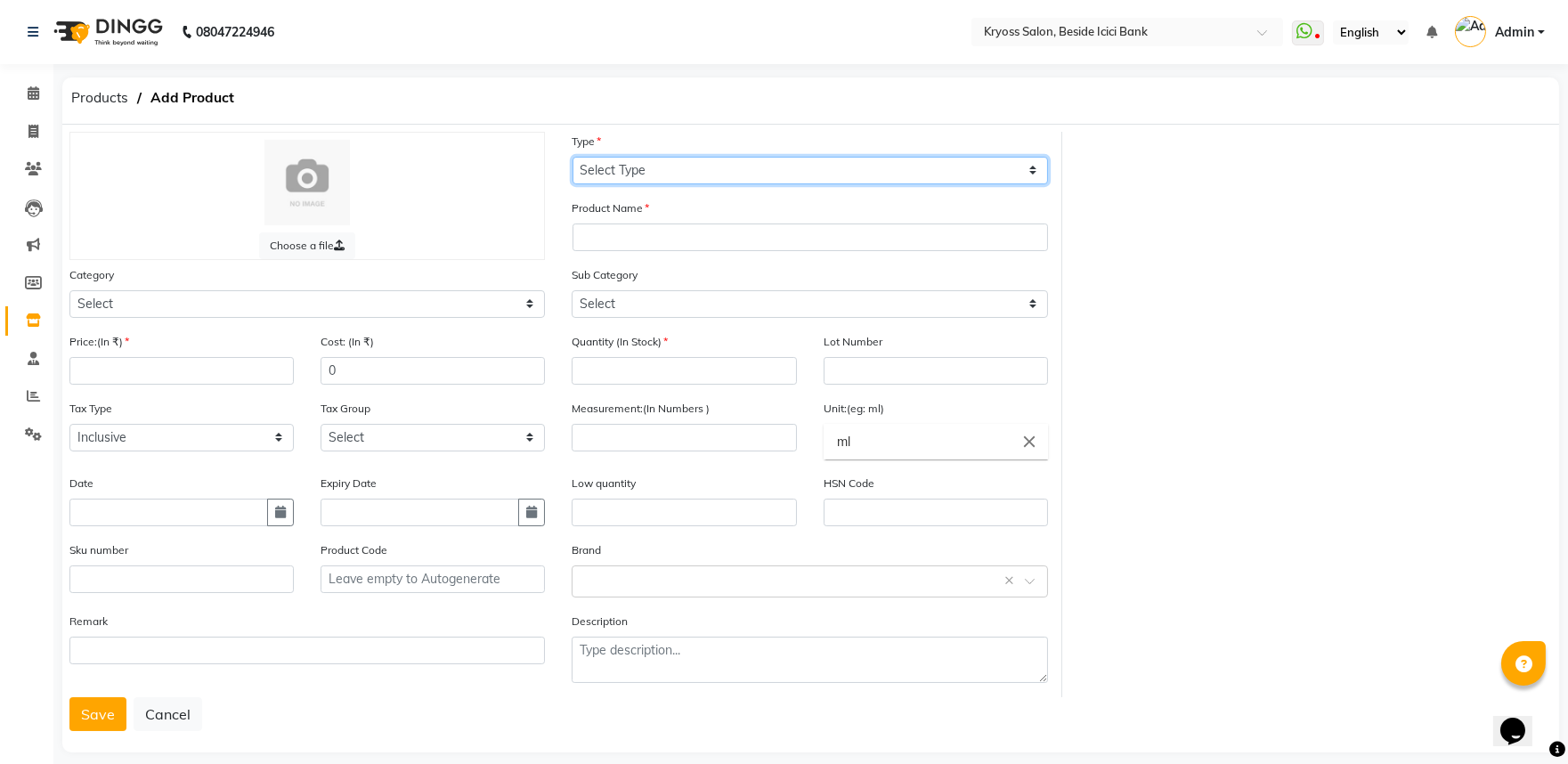
click at [665, 173] on select "Select Type Both Retail Consumable" at bounding box center [810, 170] width 475 height 28
click at [572, 160] on select "Select Type Both Retail Consumable" at bounding box center [810, 170] width 475 height 28
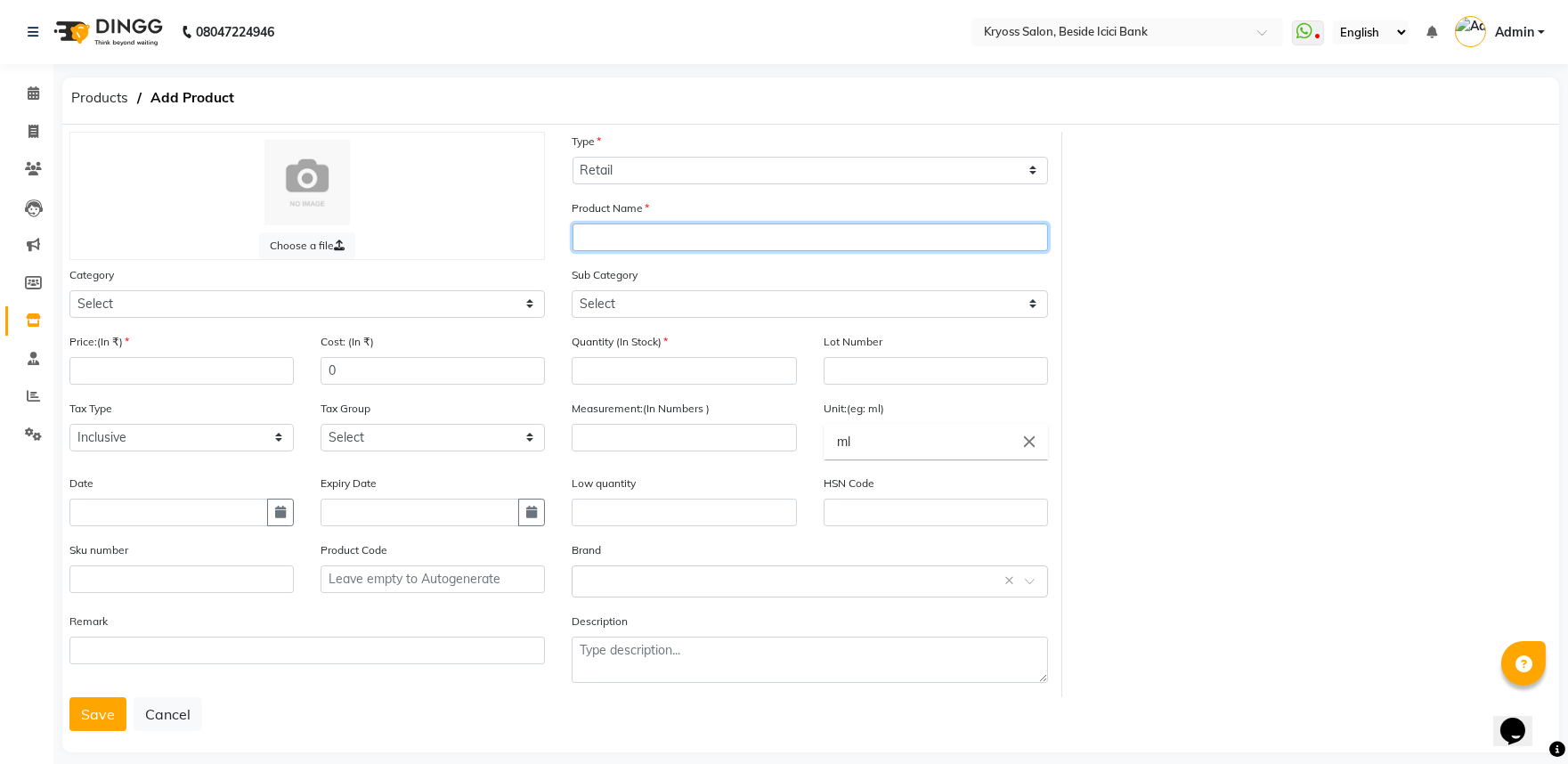
click at [586, 246] on input "text" at bounding box center [810, 237] width 475 height 28
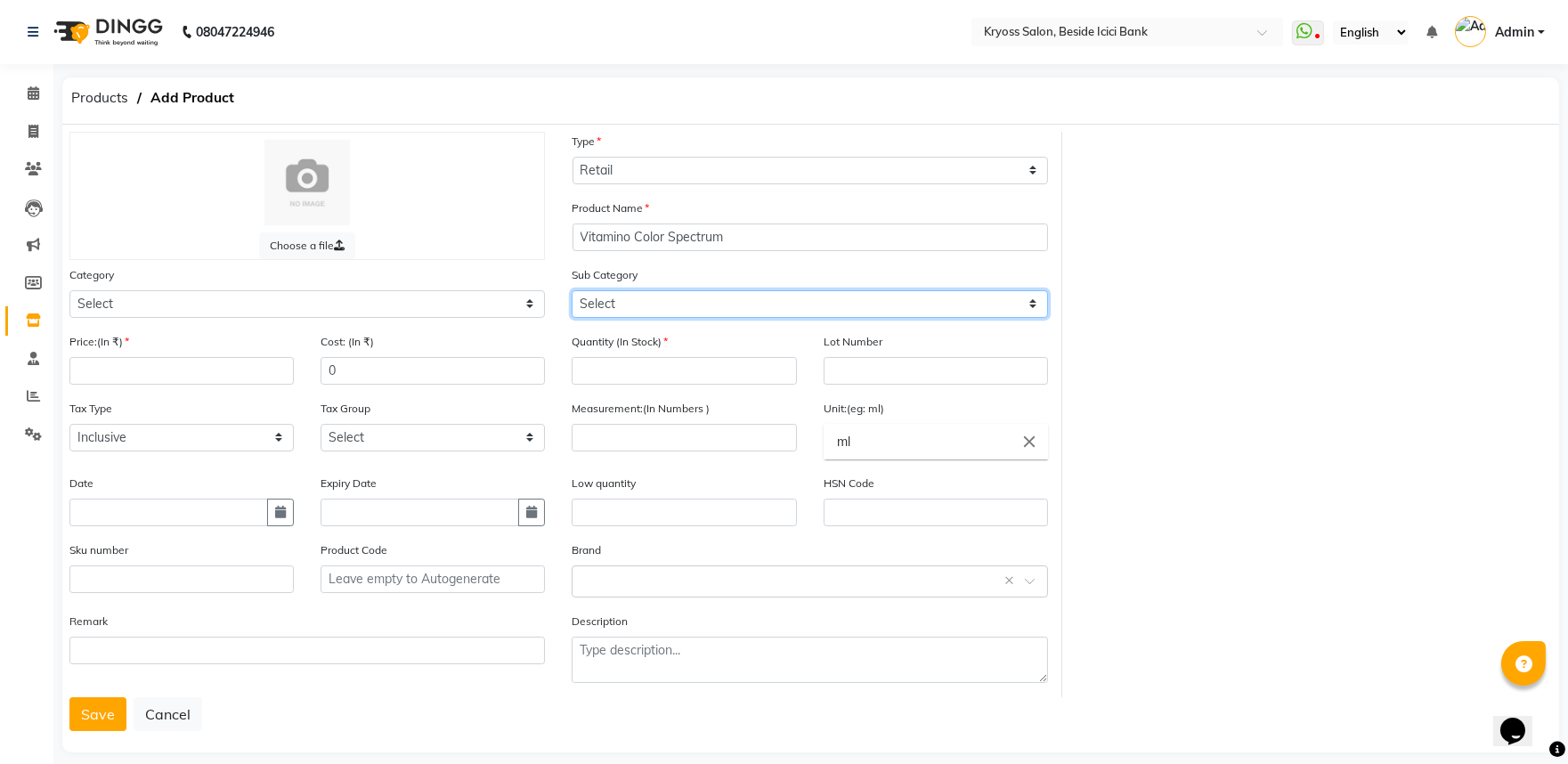
click at [628, 313] on select "Select" at bounding box center [809, 304] width 475 height 28
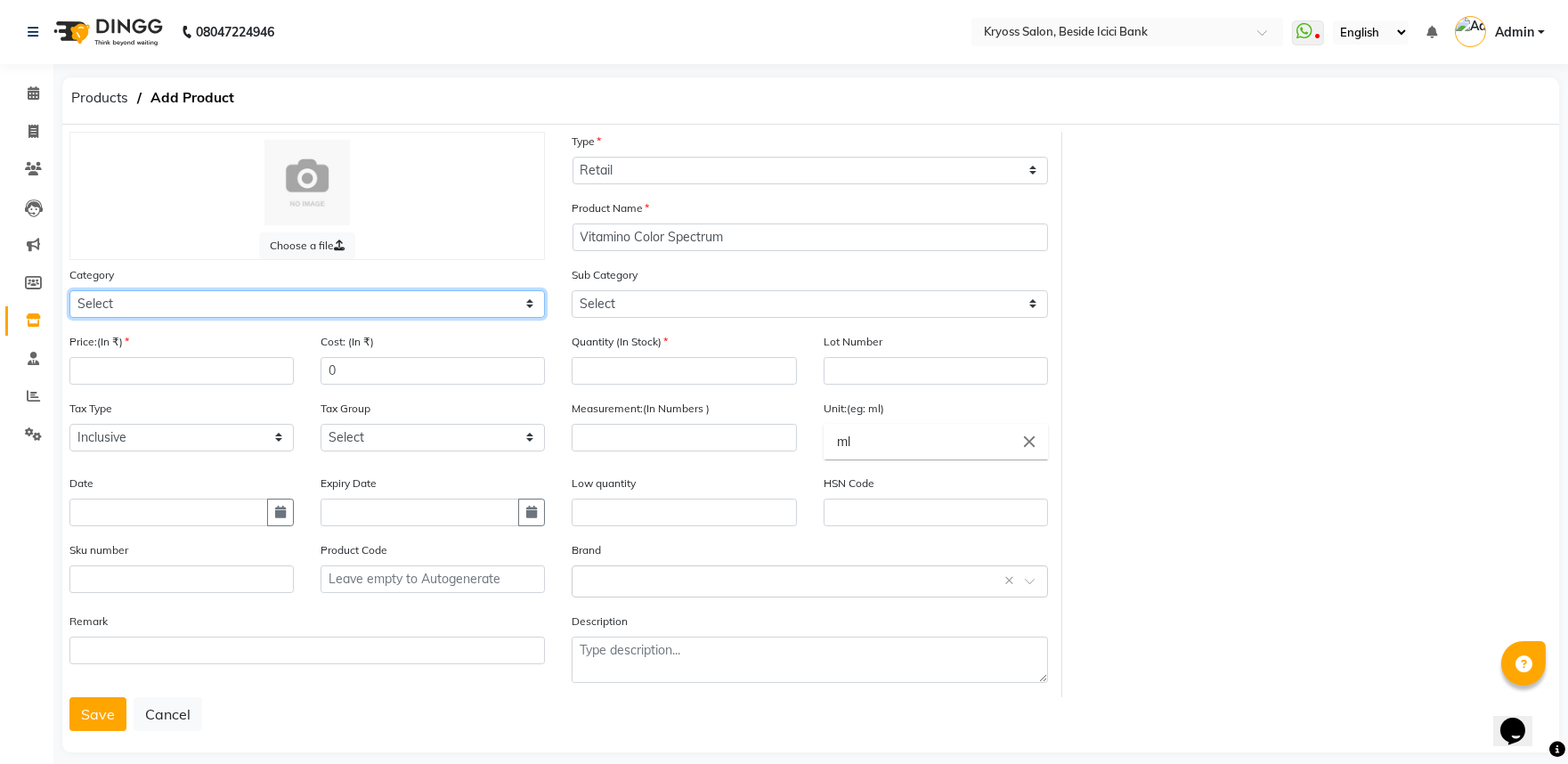
click at [171, 316] on select "Select Hair Skin Makeup Personal Care Appliances [PERSON_NAME] Waxing Disposabl…" at bounding box center [306, 304] width 475 height 28
click at [69, 306] on select "Select Hair Skin Makeup Personal Care Appliances [PERSON_NAME] Waxing Disposabl…" at bounding box center [306, 304] width 475 height 28
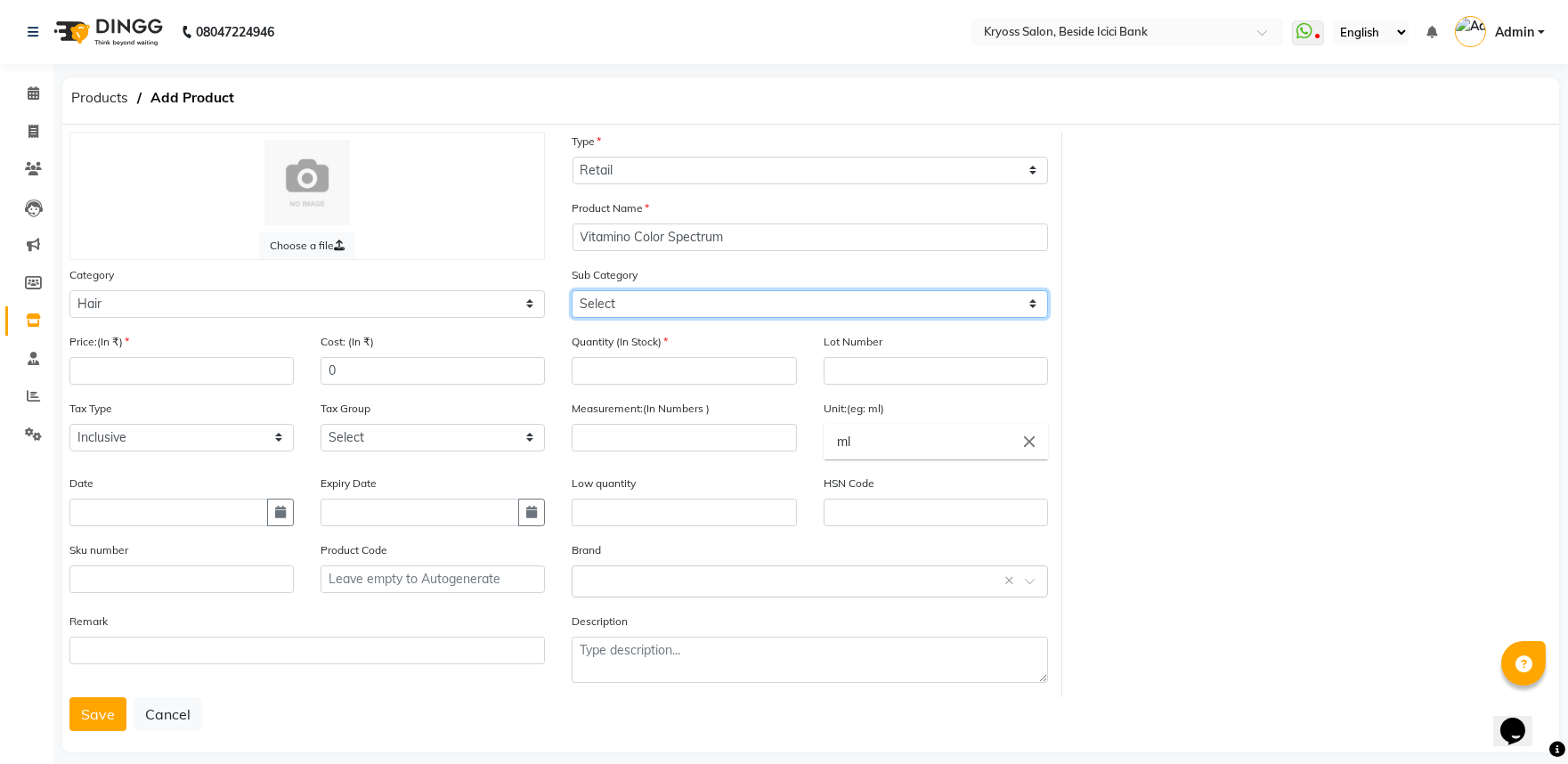
click at [616, 316] on select "Select Shampoo Conditioner Cream Mask Oil Serum Color Appliances Treatment Styl…" at bounding box center [809, 304] width 475 height 28
click at [571, 306] on select "Select Shampoo Conditioner Cream Mask Oil Serum Color Appliances Treatment Styl…" at bounding box center [809, 304] width 475 height 28
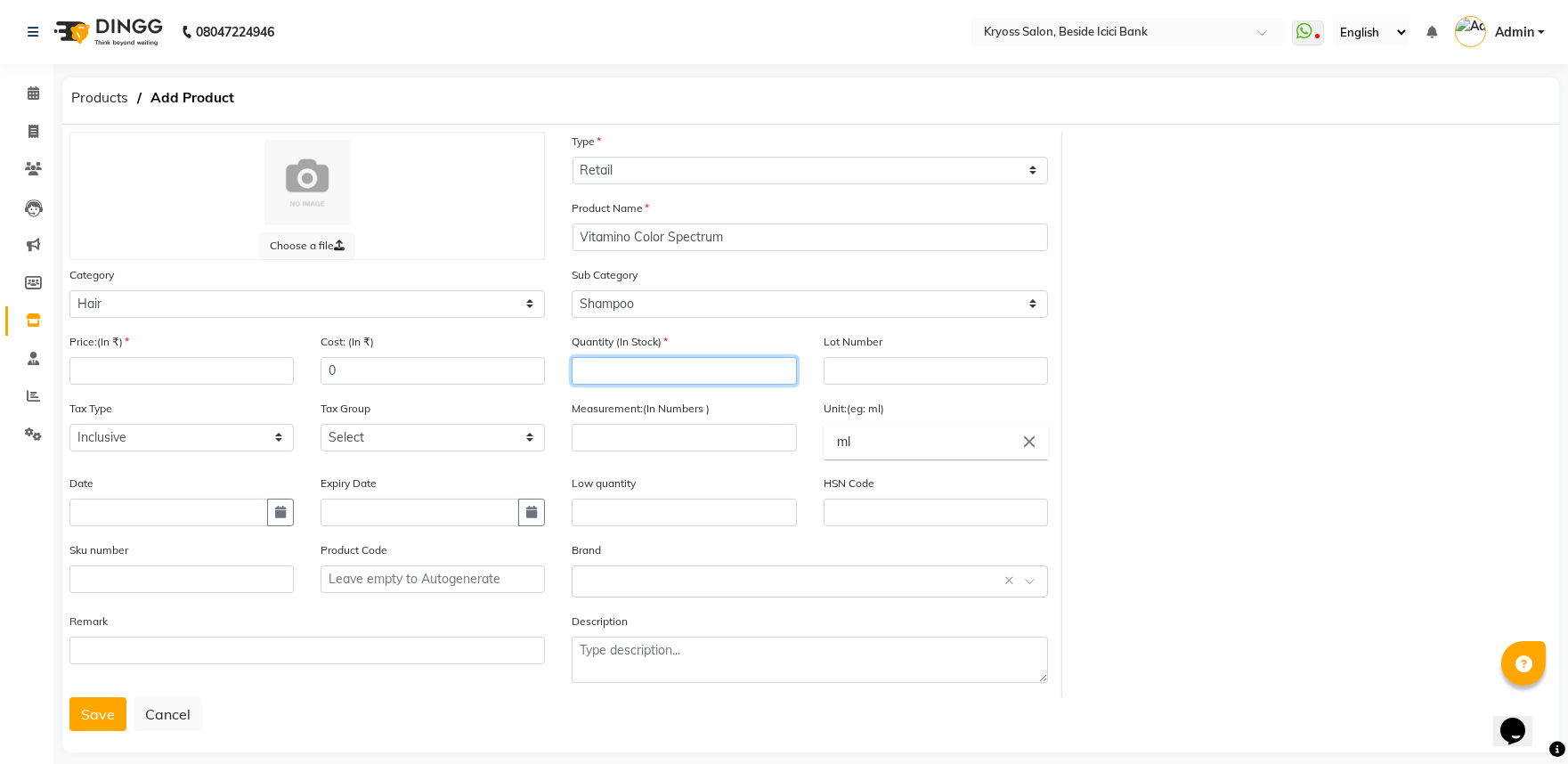
click at [611, 385] on input "number" at bounding box center [684, 370] width 225 height 28
click at [630, 451] on input "number" at bounding box center [684, 438] width 225 height 28
click at [152, 385] on input "number" at bounding box center [182, 370] width 225 height 28
click at [357, 385] on input "0" at bounding box center [433, 370] width 225 height 28
click at [315, 392] on div "Cost: (In ₹) 1490" at bounding box center [432, 366] width 251 height 67
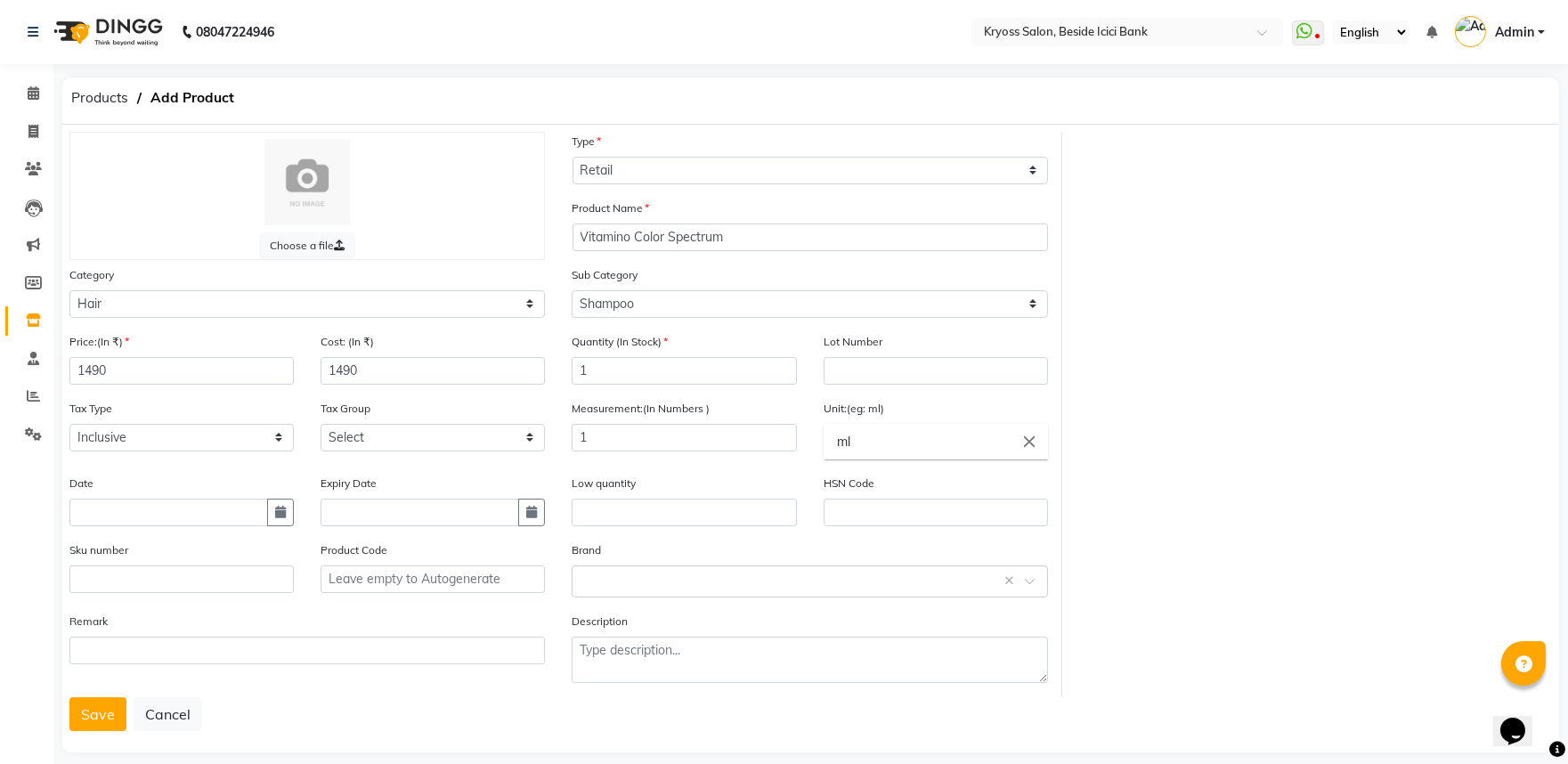
scroll to position [72, 0]
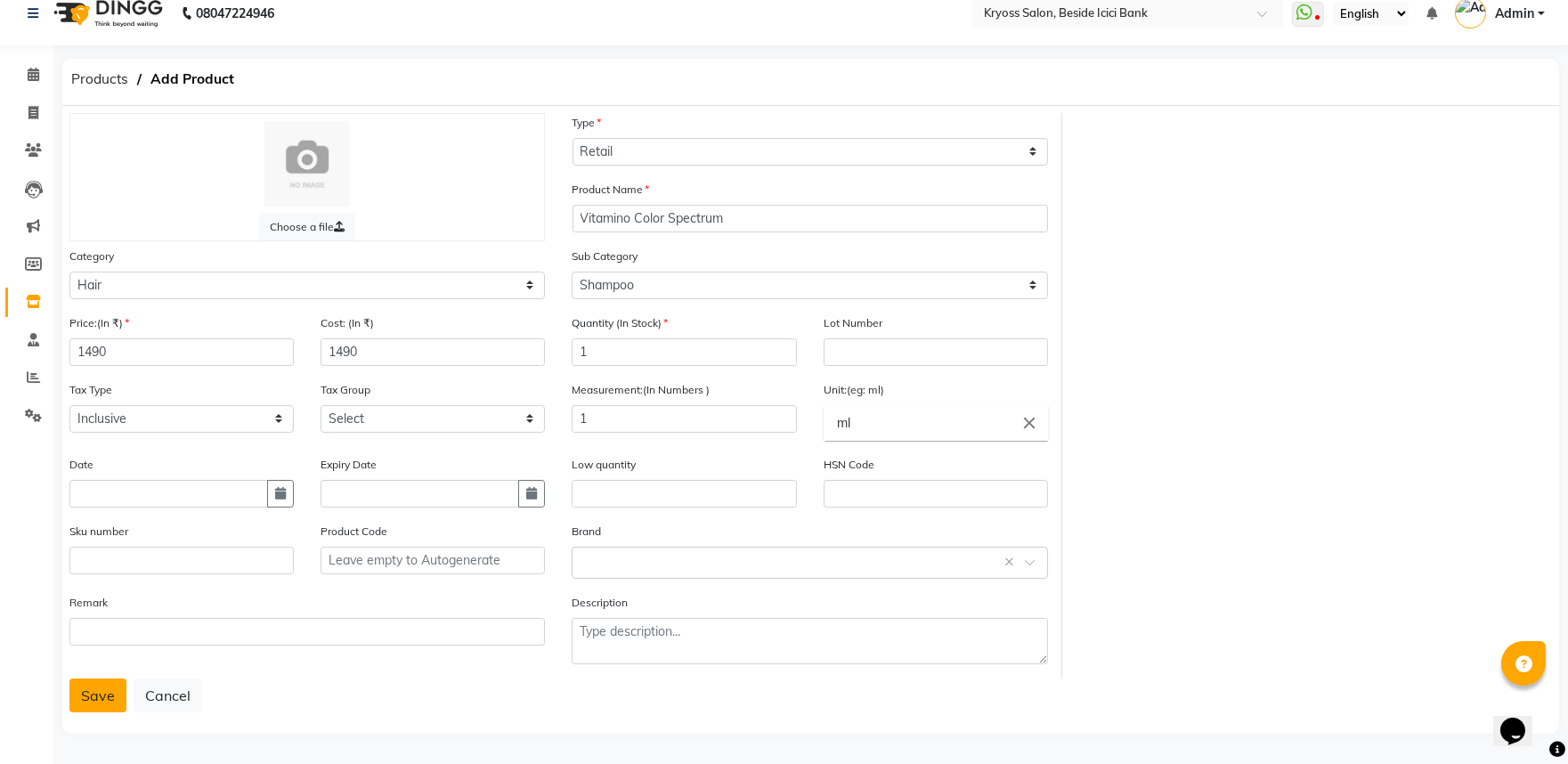
click at [116, 684] on button "Save" at bounding box center [97, 696] width 57 height 34
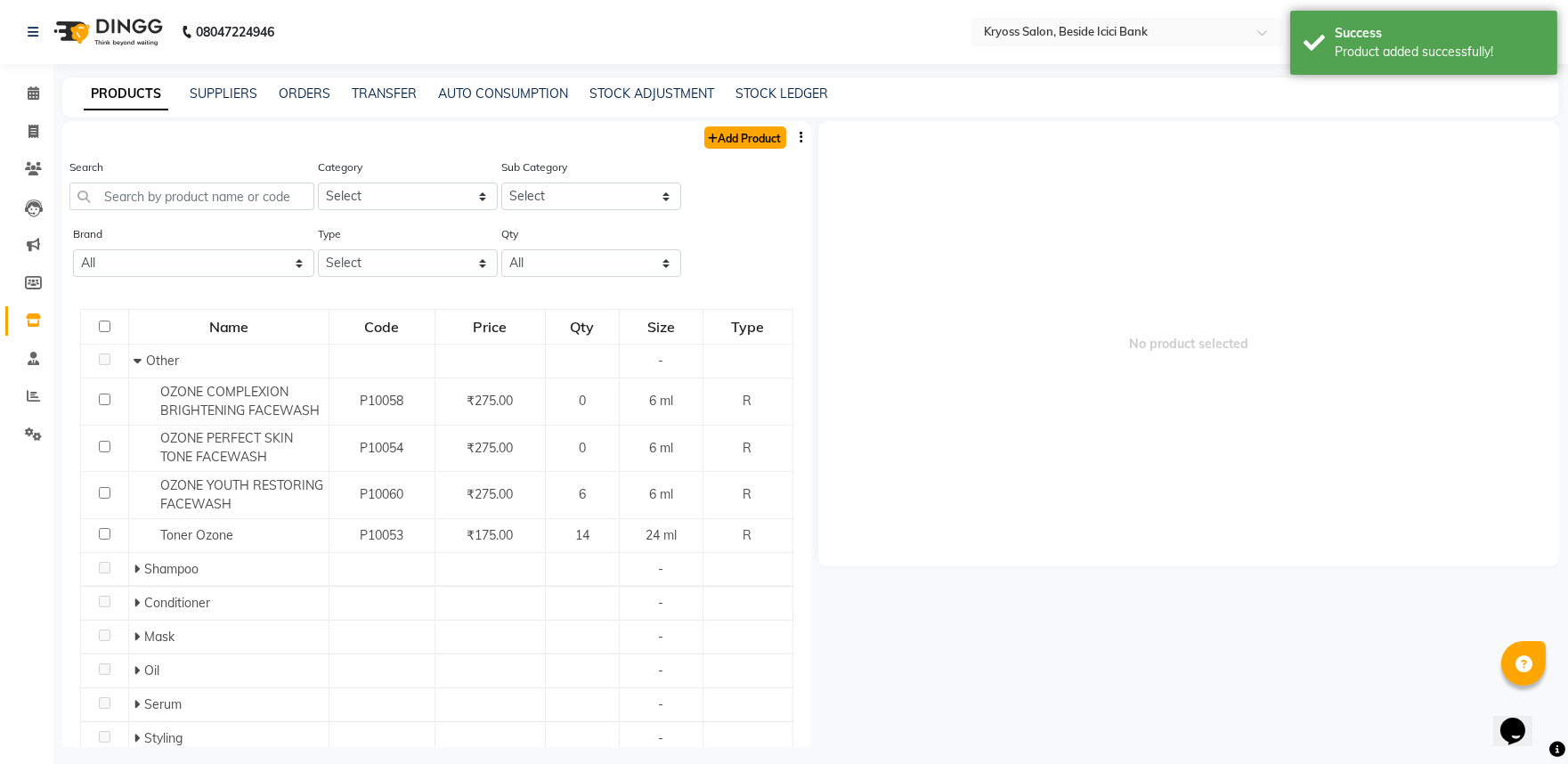
click at [711, 141] on link "Add Product" at bounding box center [745, 138] width 82 height 22
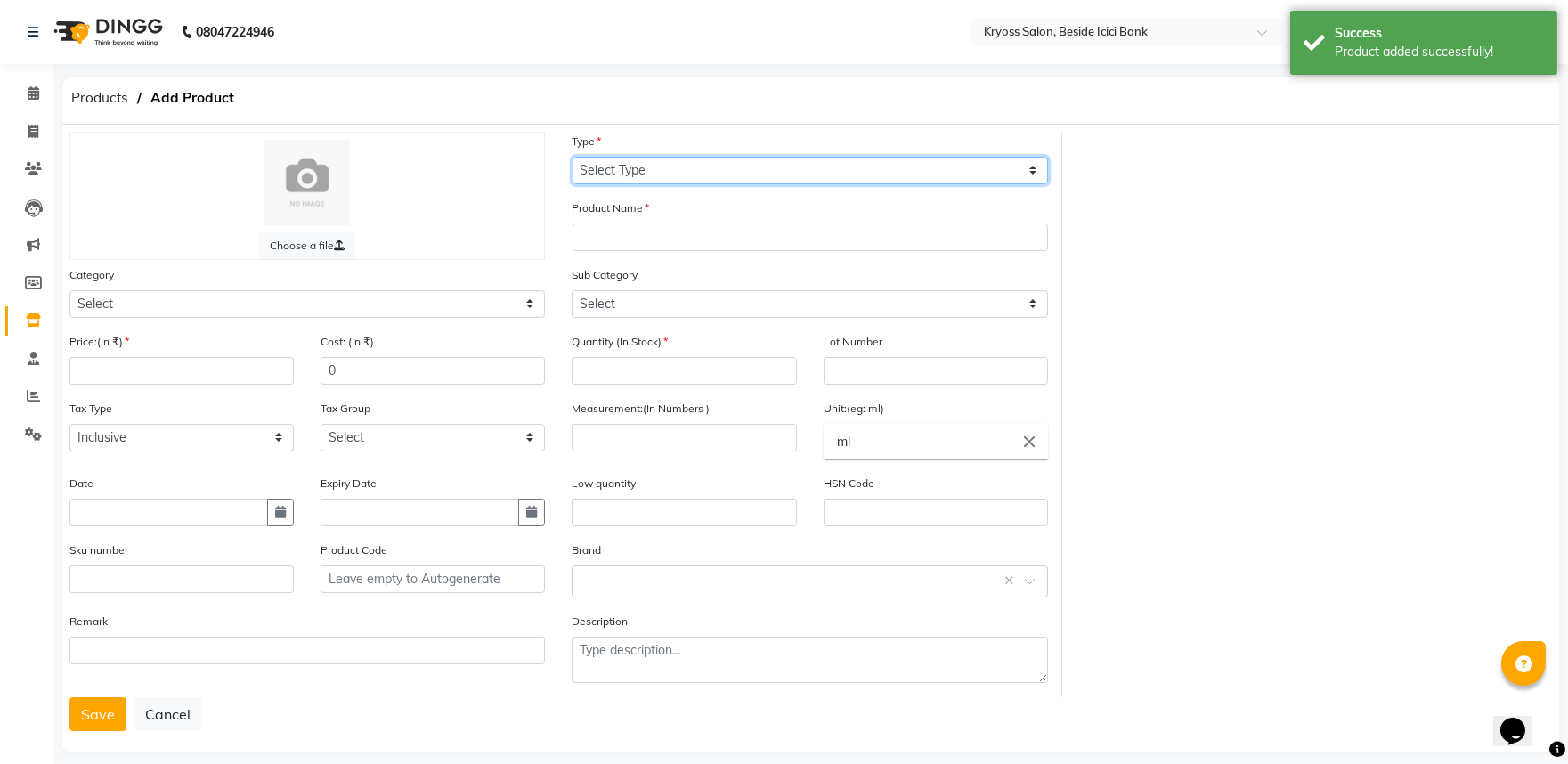
click at [633, 173] on select "Select Type Both Retail Consumable" at bounding box center [810, 170] width 475 height 28
click at [572, 160] on select "Select Type Both Retail Consumable" at bounding box center [810, 170] width 475 height 28
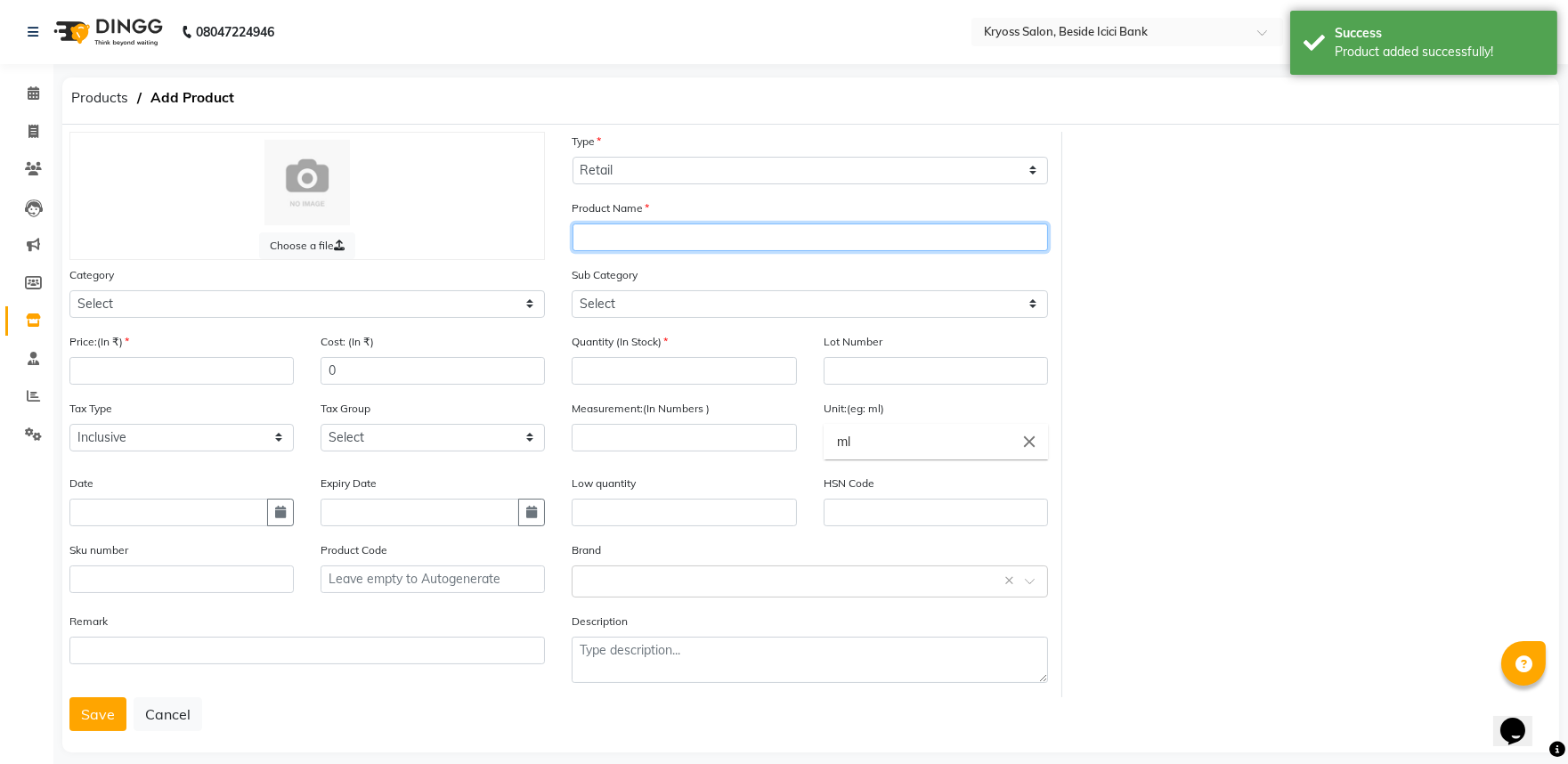
click at [635, 248] on input "text" at bounding box center [810, 237] width 475 height 28
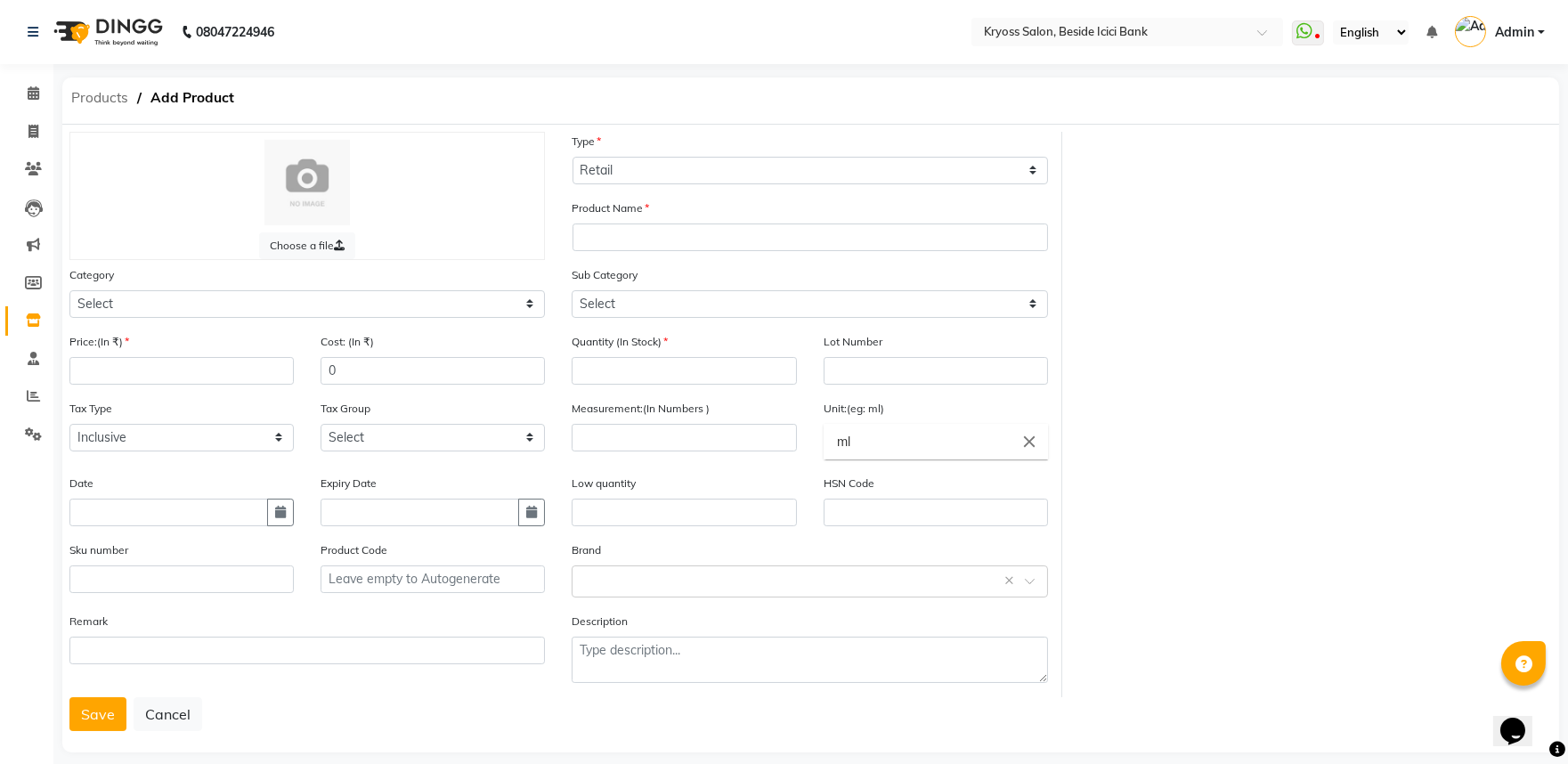
click at [112, 101] on span "Products" at bounding box center [99, 98] width 75 height 32
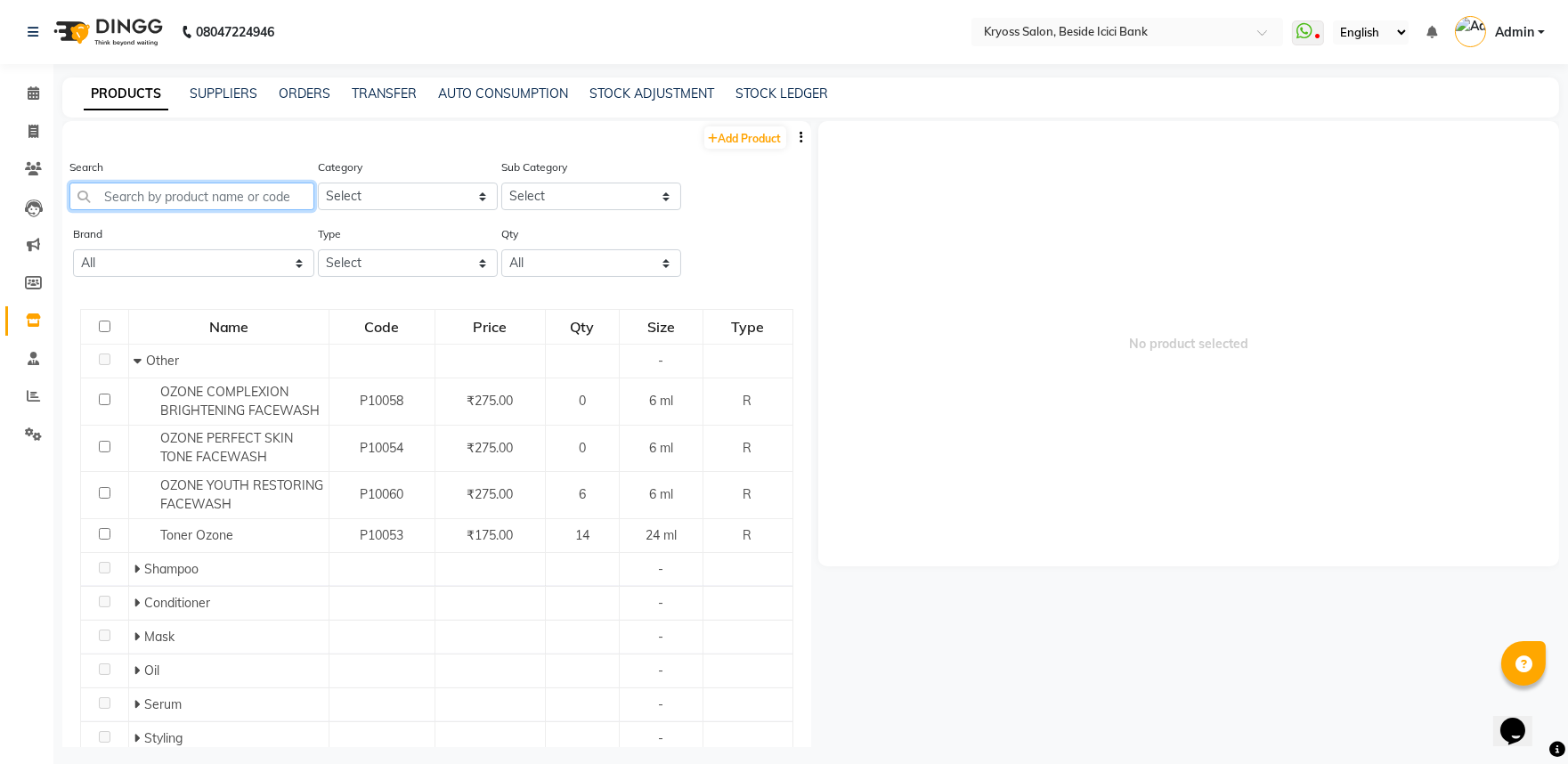
click at [221, 210] on input "text" at bounding box center [191, 196] width 245 height 28
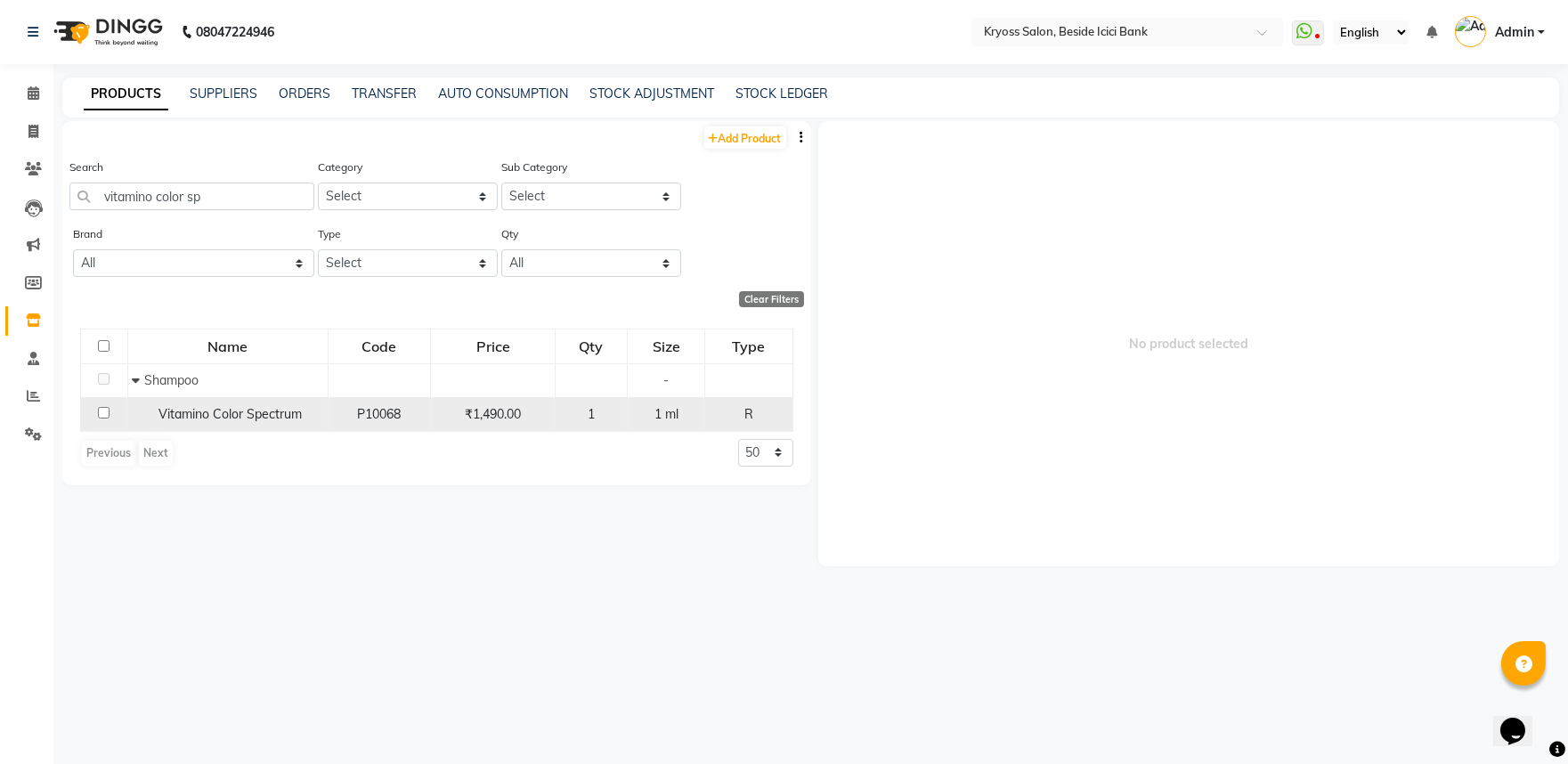
click at [102, 419] on input "checkbox" at bounding box center [103, 413] width 12 height 12
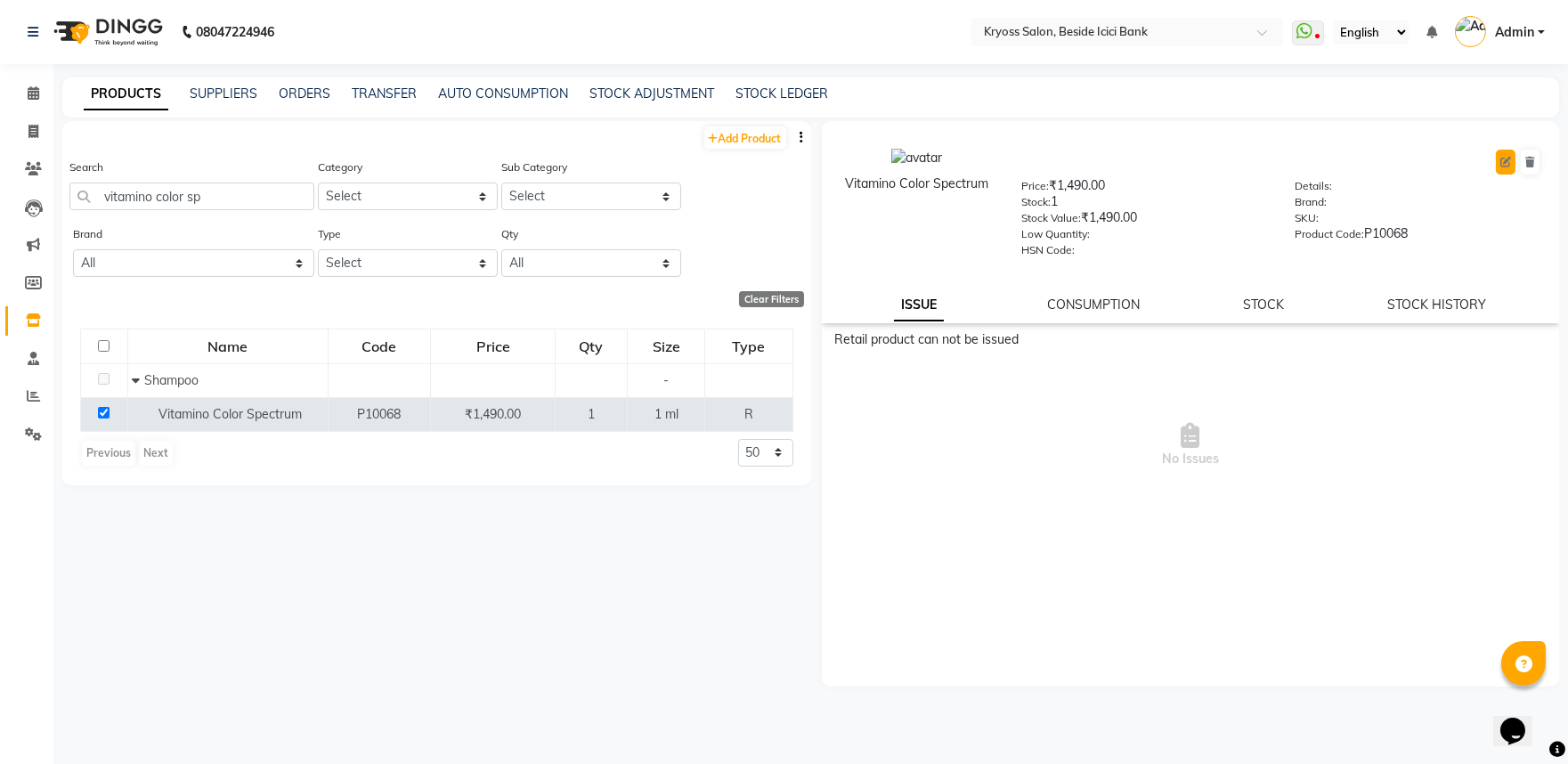
click at [1502, 166] on icon at bounding box center [1506, 162] width 11 height 11
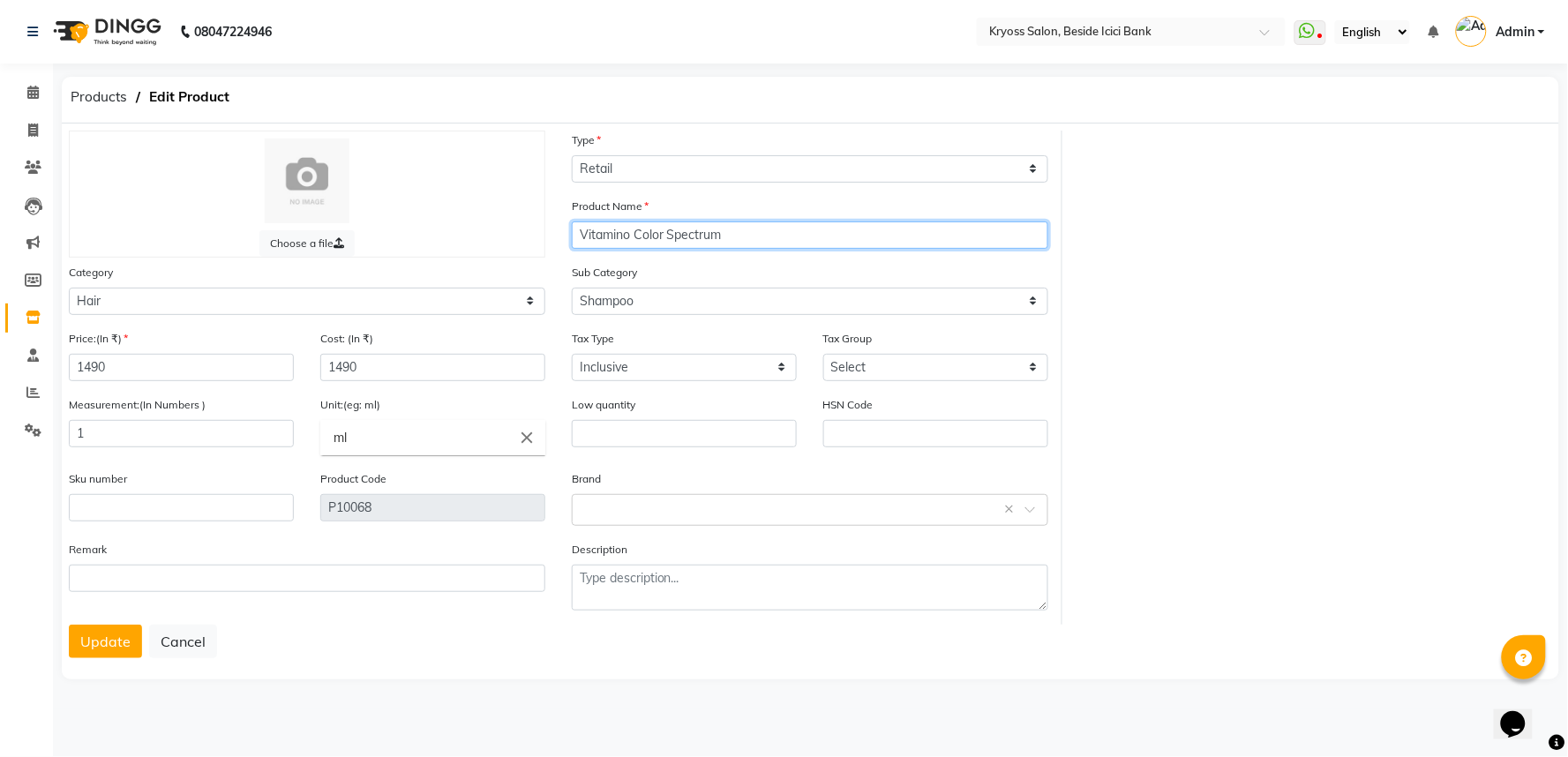
click at [784, 248] on input "Vitamino Color Spectrum" at bounding box center [809, 235] width 476 height 28
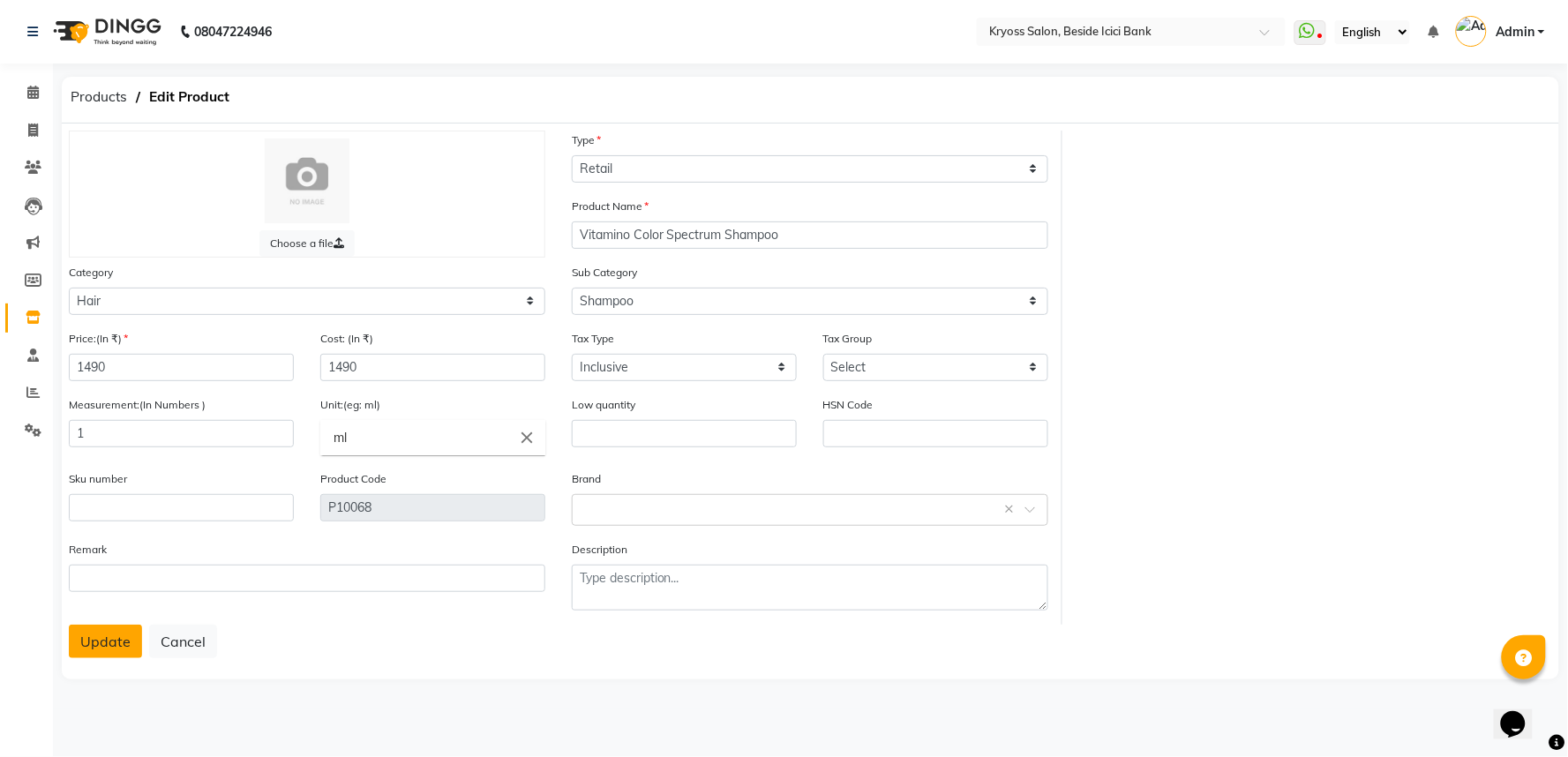
click at [113, 658] on button "Update" at bounding box center [105, 642] width 73 height 34
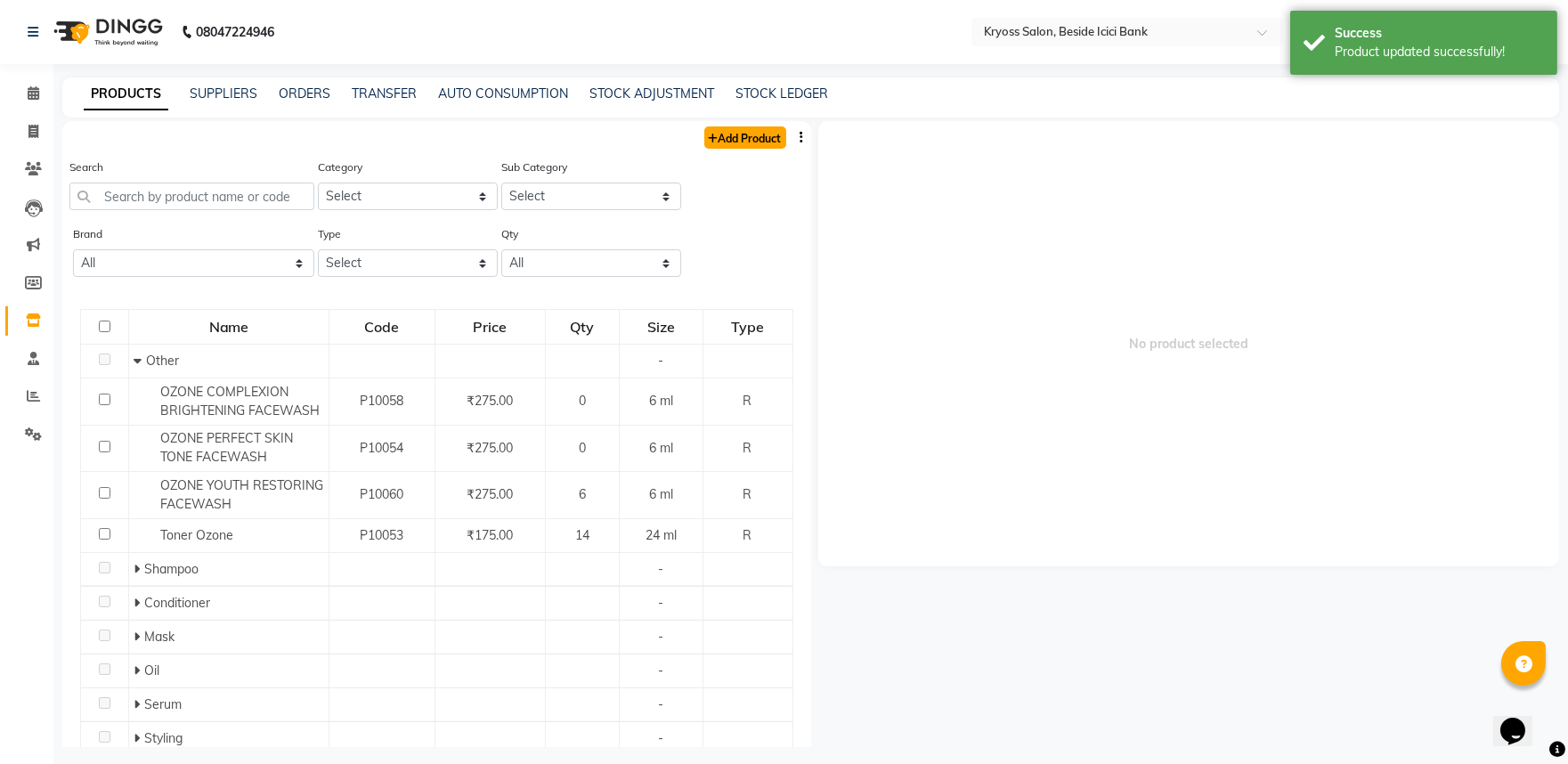
click at [738, 139] on link "Add Product" at bounding box center [745, 138] width 82 height 22
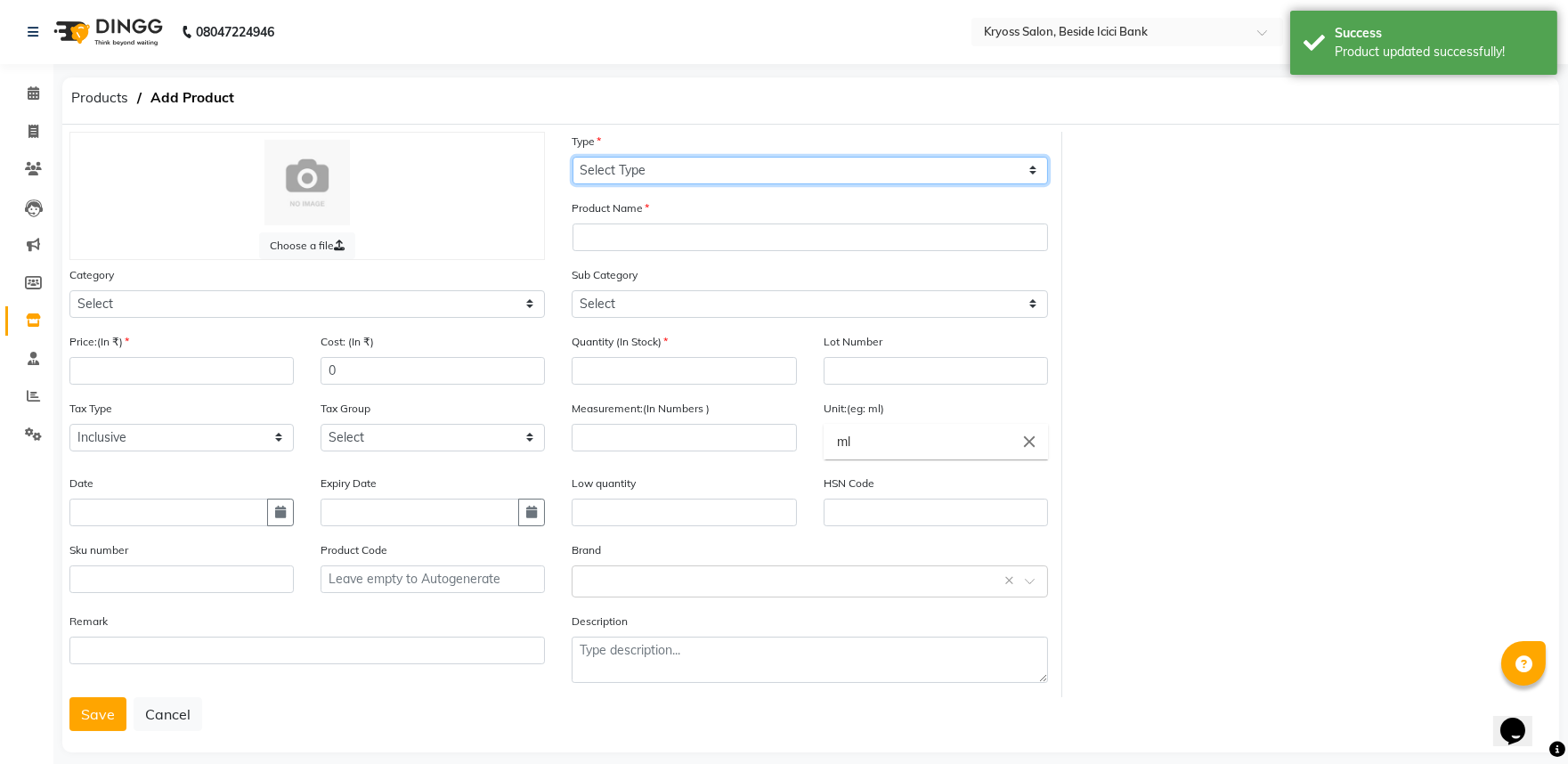
click at [638, 176] on select "Select Type Both Retail Consumable" at bounding box center [810, 170] width 475 height 28
click at [572, 160] on select "Select Type Both Retail Consumable" at bounding box center [810, 170] width 475 height 28
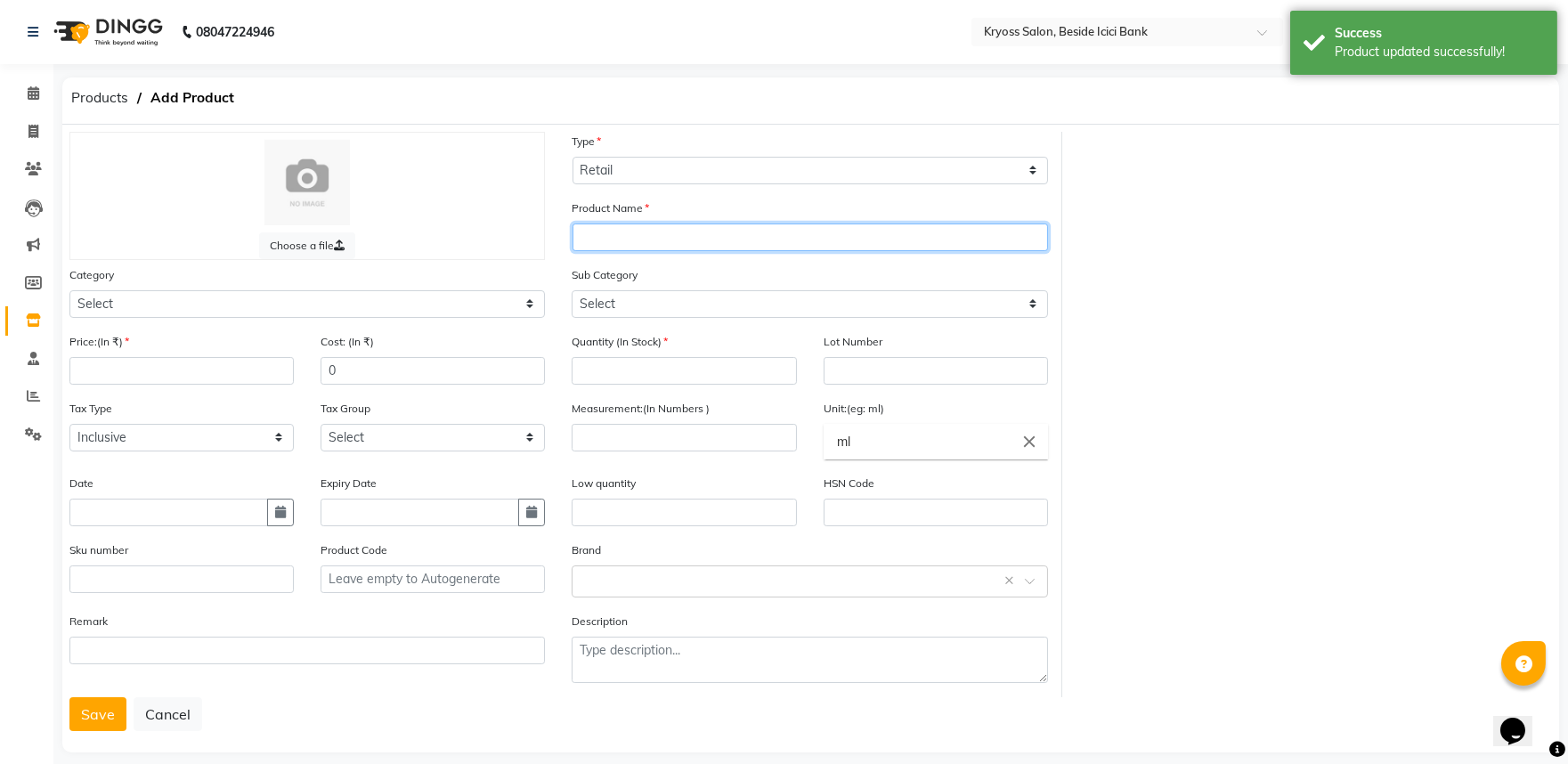
click at [608, 246] on input "text" at bounding box center [810, 237] width 475 height 28
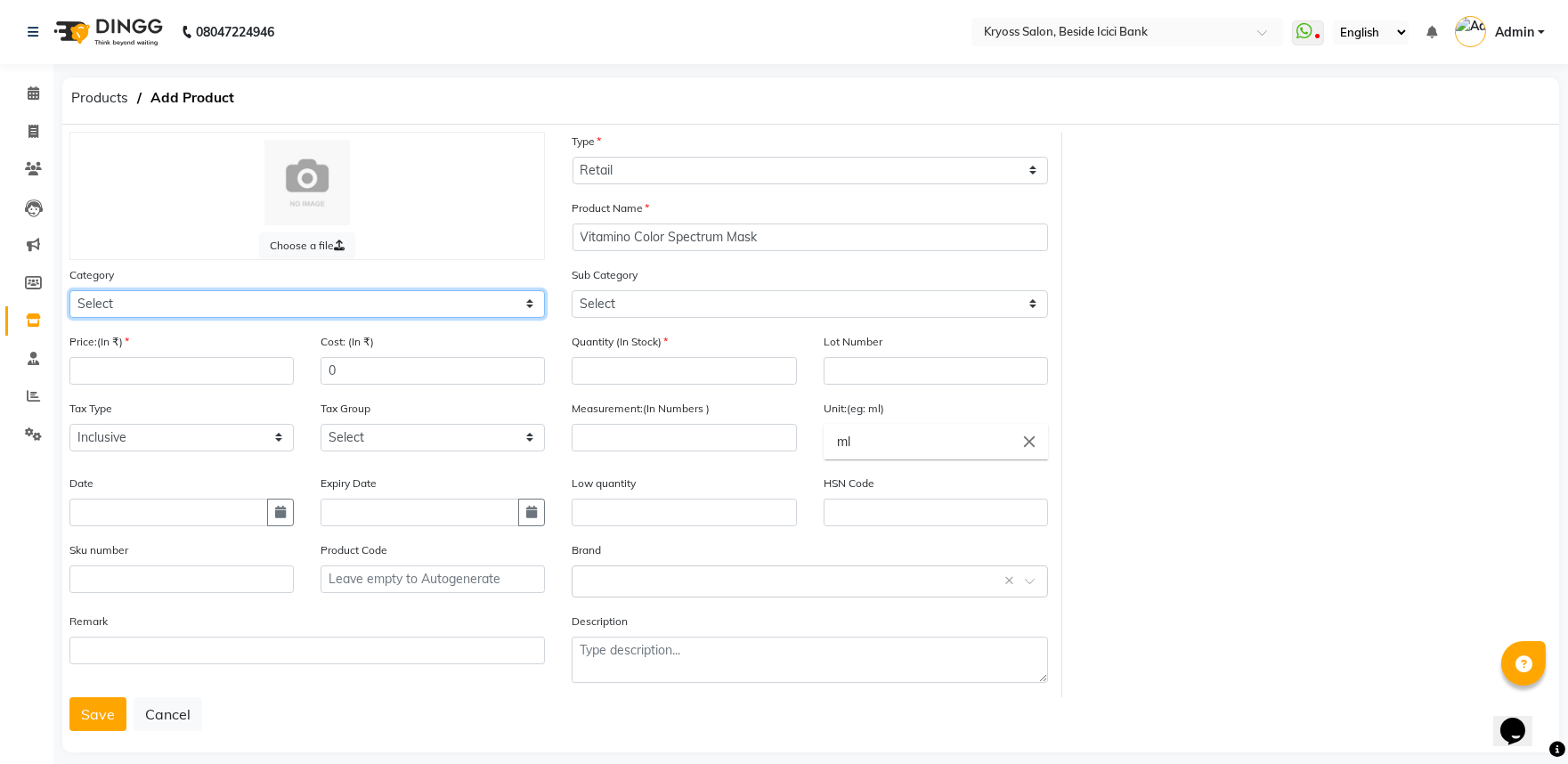
click at [139, 317] on select "Select Hair Skin Makeup Personal Care Appliances [PERSON_NAME] Waxing Disposabl…" at bounding box center [306, 304] width 475 height 28
click at [69, 306] on select "Select Hair Skin Makeup Personal Care Appliances [PERSON_NAME] Waxing Disposabl…" at bounding box center [306, 304] width 475 height 28
click at [156, 318] on select "Select Hair Skin Makeup Personal Care Appliances [PERSON_NAME] Waxing Disposabl…" at bounding box center [306, 304] width 475 height 28
click at [69, 306] on select "Select Hair Skin Makeup Personal Care Appliances [PERSON_NAME] Waxing Disposabl…" at bounding box center [306, 304] width 475 height 28
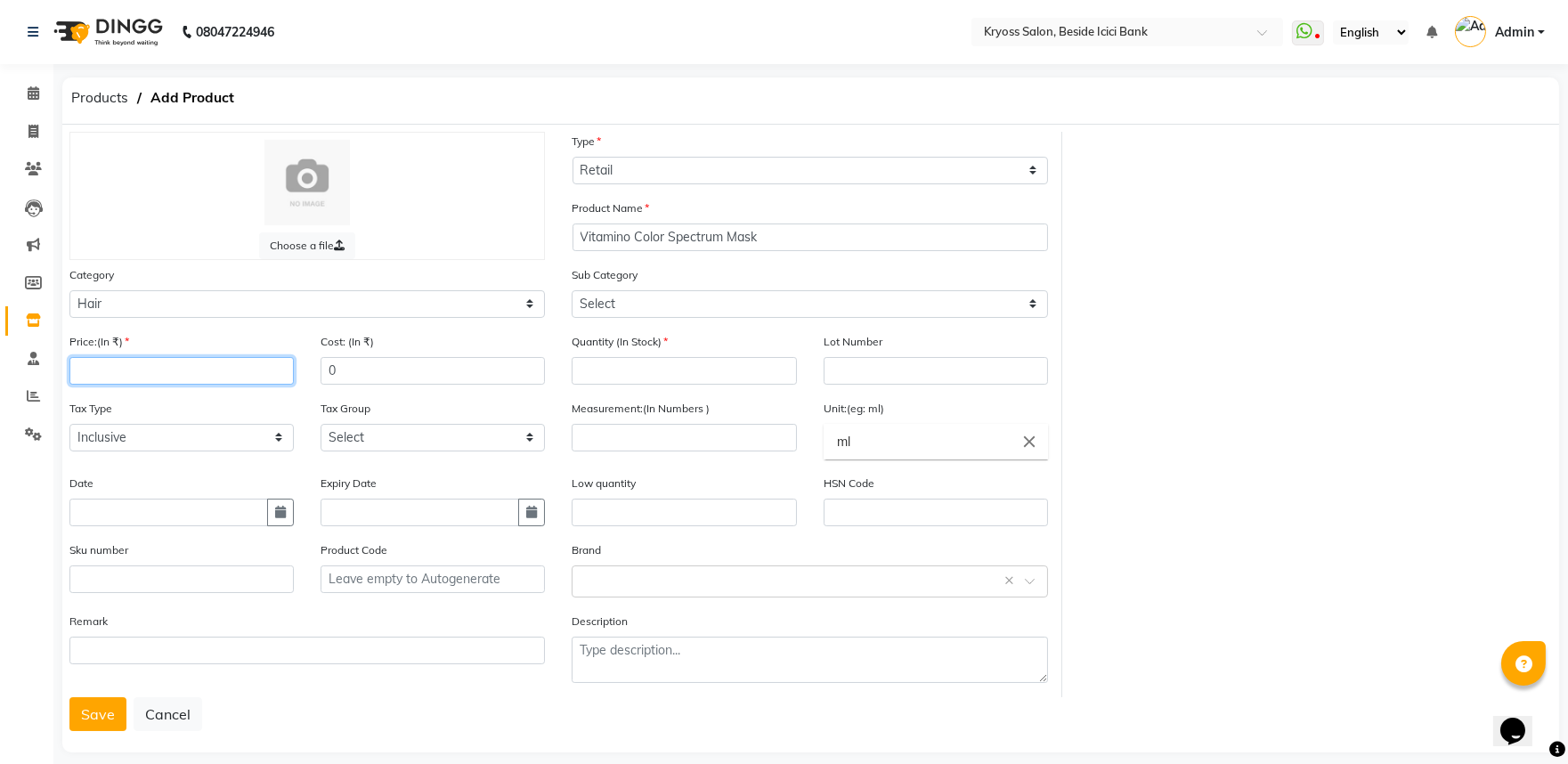
click at [199, 385] on input "number" at bounding box center [182, 370] width 225 height 28
click at [300, 395] on div "Price:(In ₹) 1600" at bounding box center [181, 366] width 251 height 67
drag, startPoint x: 353, startPoint y: 393, endPoint x: 368, endPoint y: 393, distance: 15.0
click at [368, 385] on input "0" at bounding box center [433, 370] width 225 height 28
click at [294, 385] on input "1600" at bounding box center [182, 370] width 225 height 28
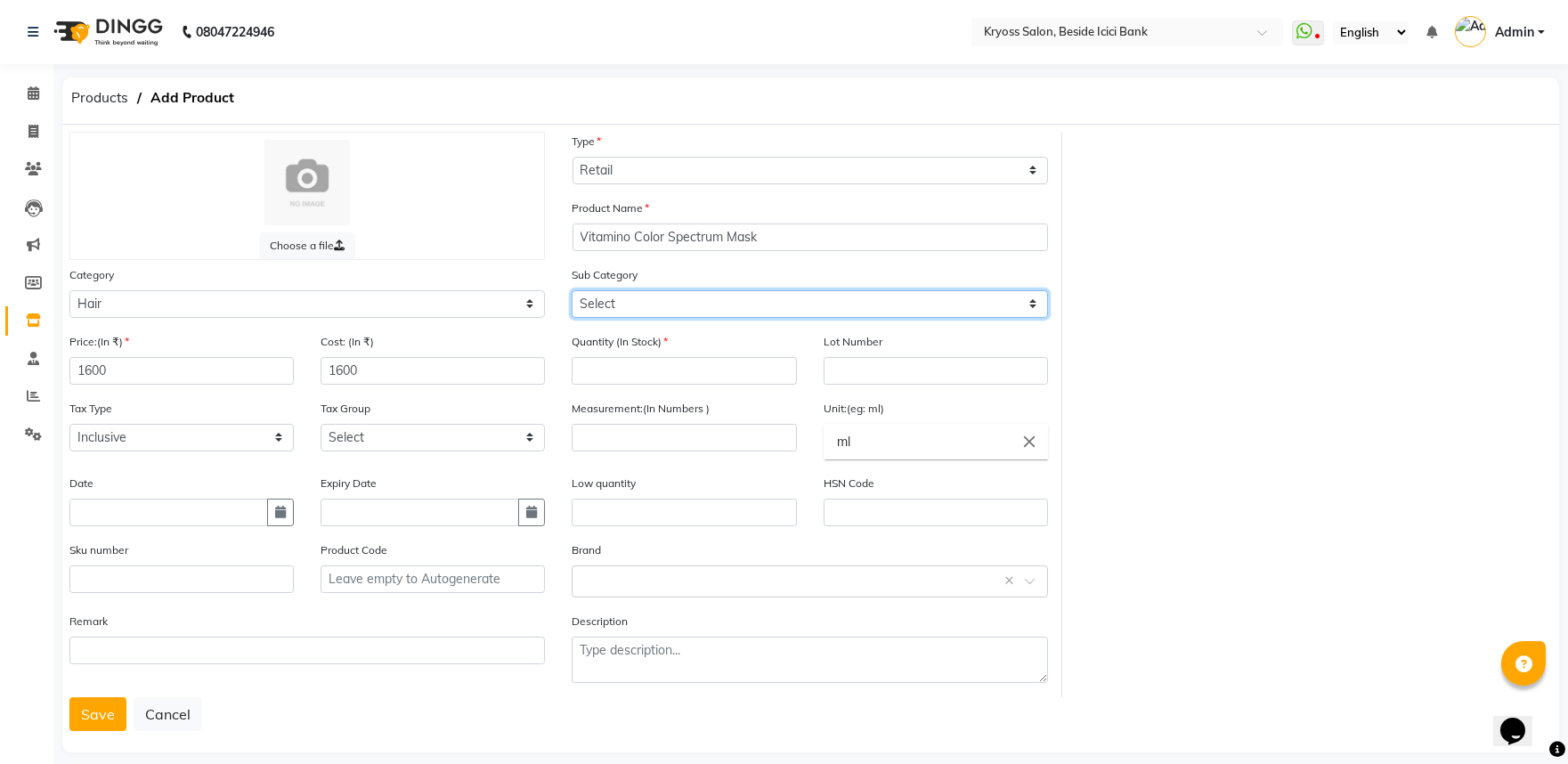
click at [630, 316] on select "Select Shampoo Conditioner Cream Mask Oil Serum Color Appliances Treatment Styl…" at bounding box center [809, 304] width 475 height 28
click at [571, 306] on select "Select Shampoo Conditioner Cream Mask Oil Serum Color Appliances Treatment Styl…" at bounding box center [809, 304] width 475 height 28
click at [663, 309] on select "Select Shampoo Conditioner Cream Mask Oil Serum Color Appliances Treatment Styl…" at bounding box center [809, 304] width 475 height 28
click at [571, 306] on select "Select Shampoo Conditioner Cream Mask Oil Serum Color Appliances Treatment Styl…" at bounding box center [809, 304] width 475 height 28
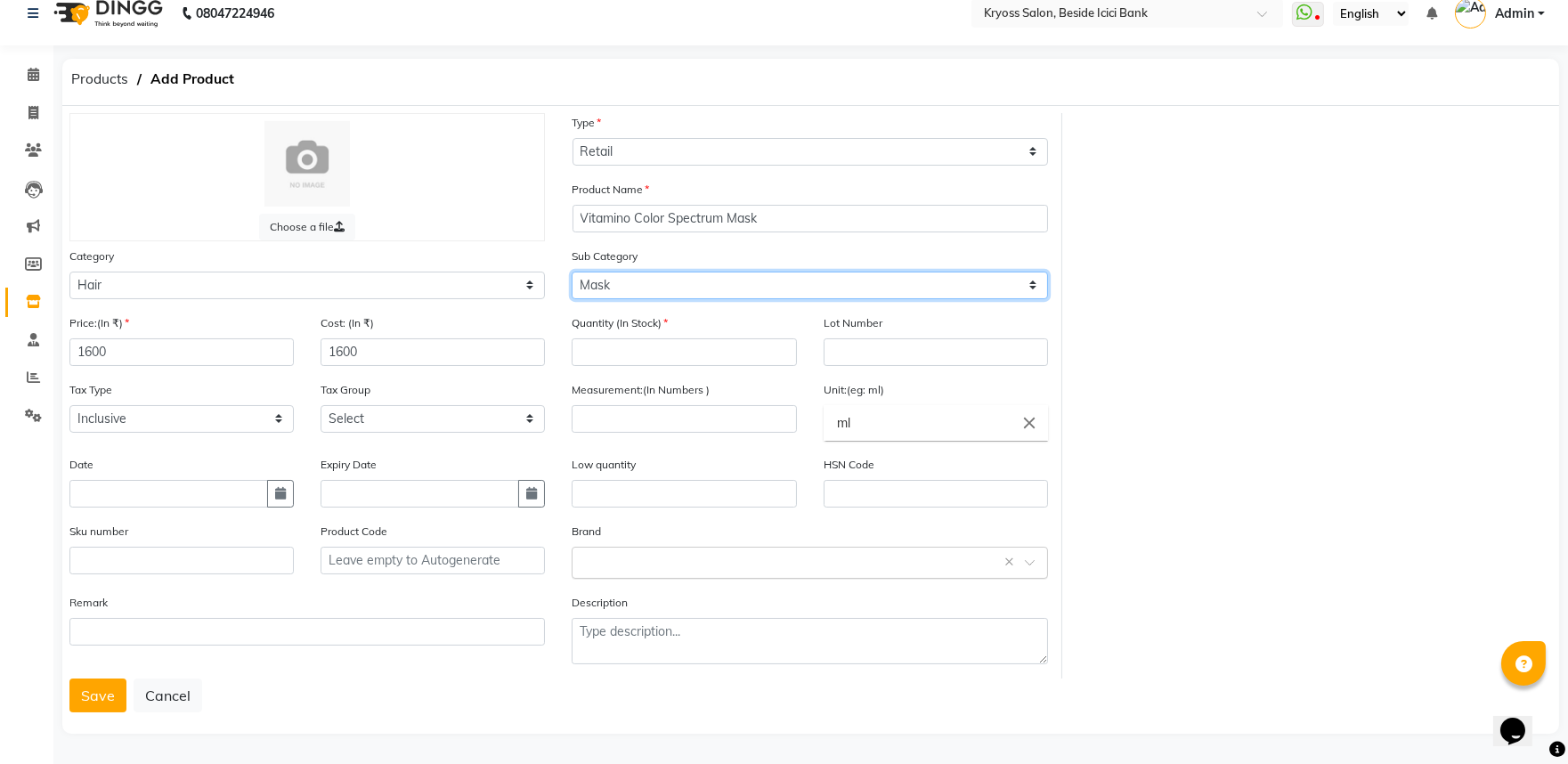
scroll to position [72, 0]
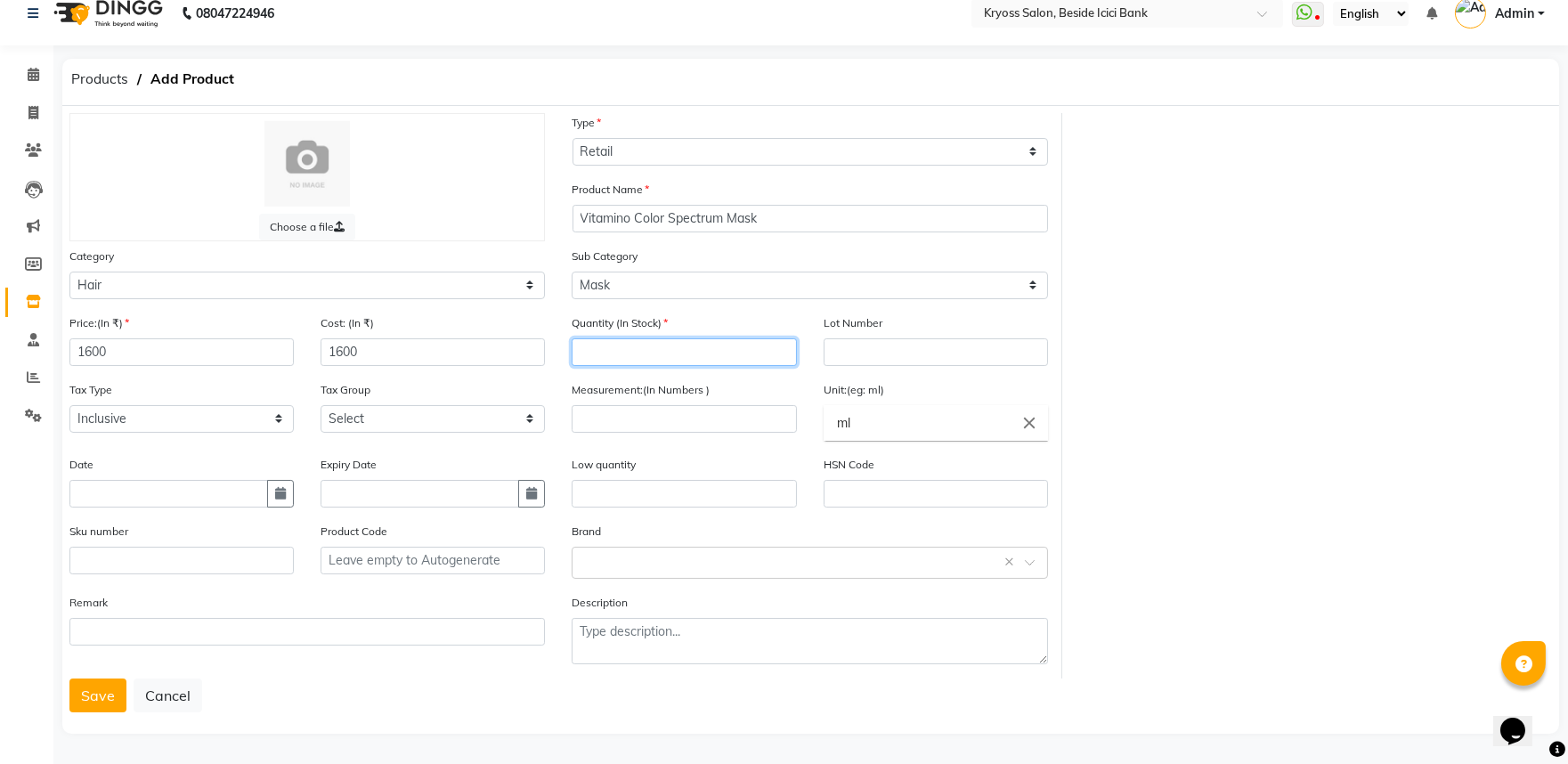
click at [630, 339] on input "number" at bounding box center [684, 352] width 225 height 28
click at [616, 405] on input "number" at bounding box center [684, 419] width 225 height 28
click at [93, 688] on button "Save" at bounding box center [97, 696] width 57 height 34
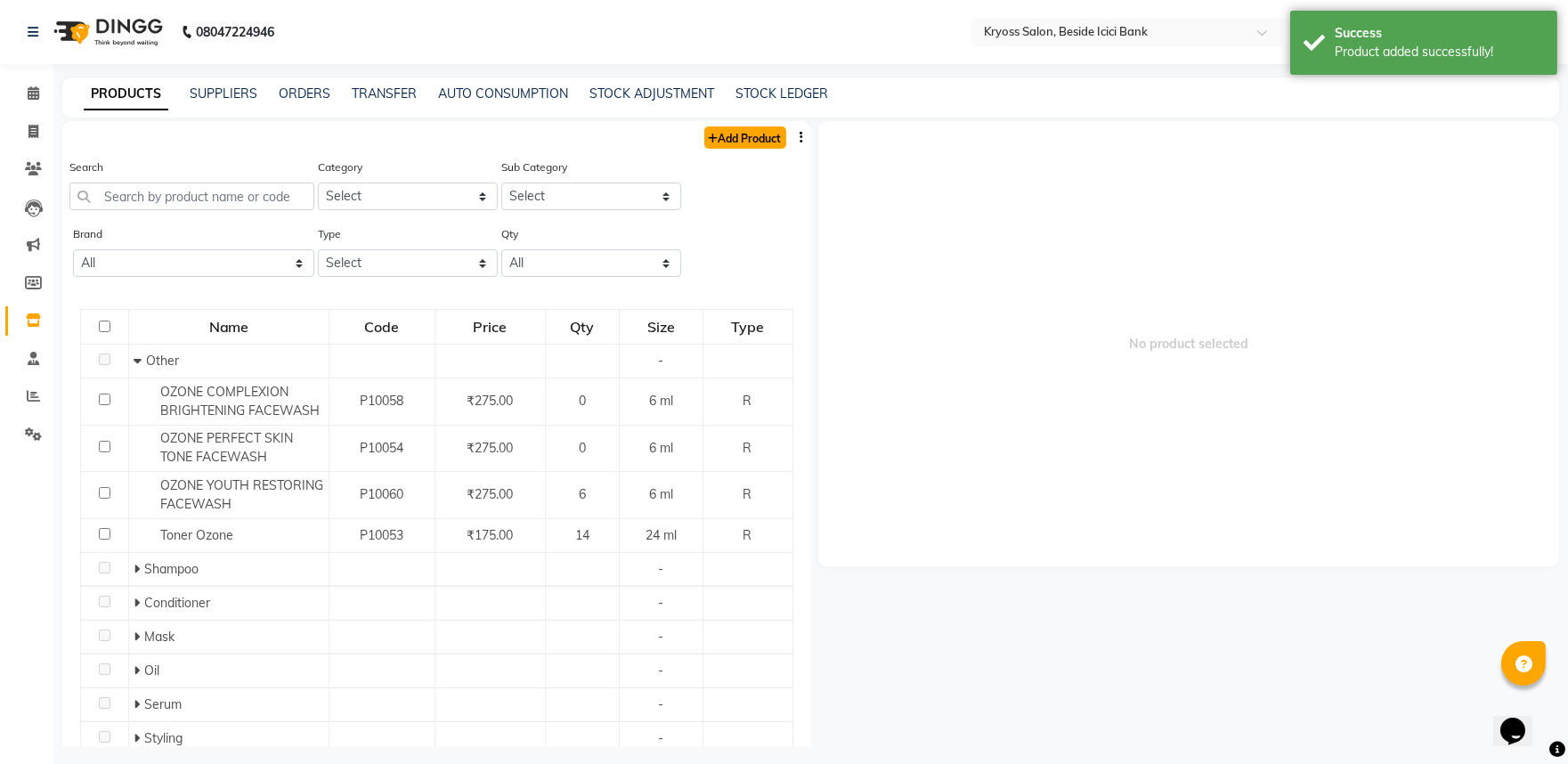
click at [750, 141] on link "Add Product" at bounding box center [745, 138] width 82 height 22
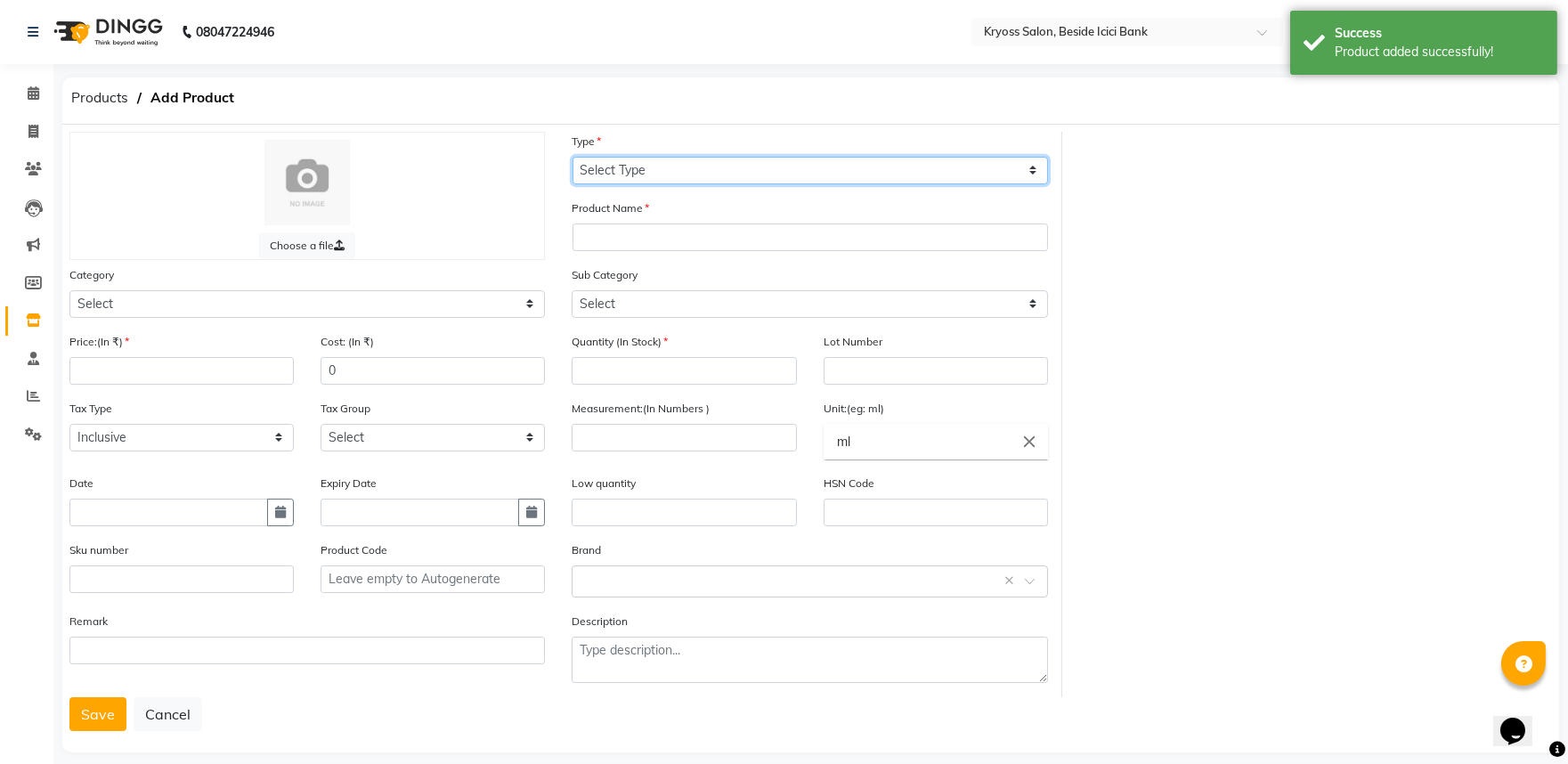
click at [633, 169] on select "Select Type Both Retail Consumable" at bounding box center [810, 170] width 475 height 28
click at [572, 160] on select "Select Type Both Retail Consumable" at bounding box center [810, 170] width 475 height 28
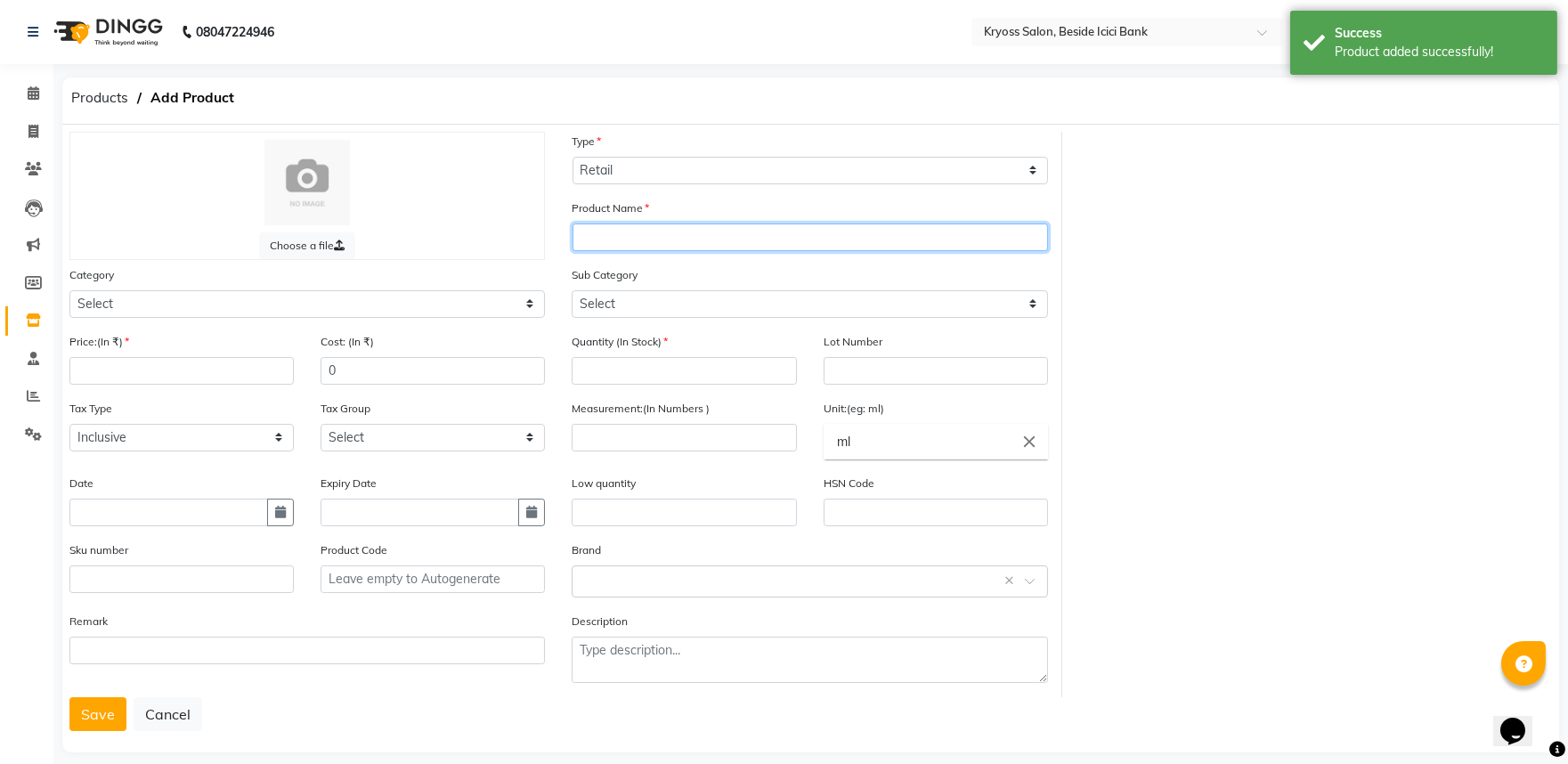
click at [619, 242] on input "text" at bounding box center [810, 237] width 475 height 28
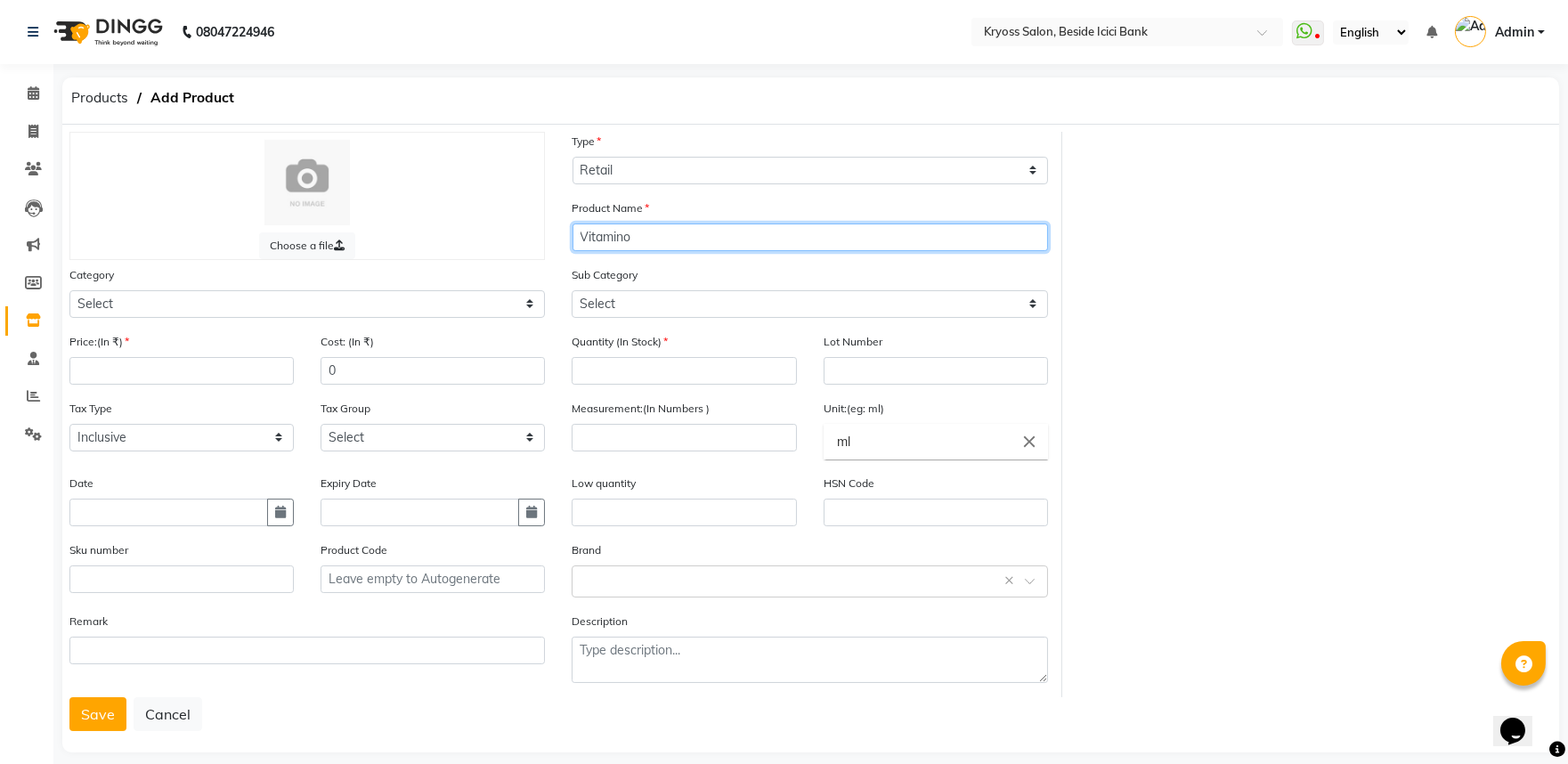
click at [672, 251] on input "Vitamino" at bounding box center [810, 237] width 475 height 28
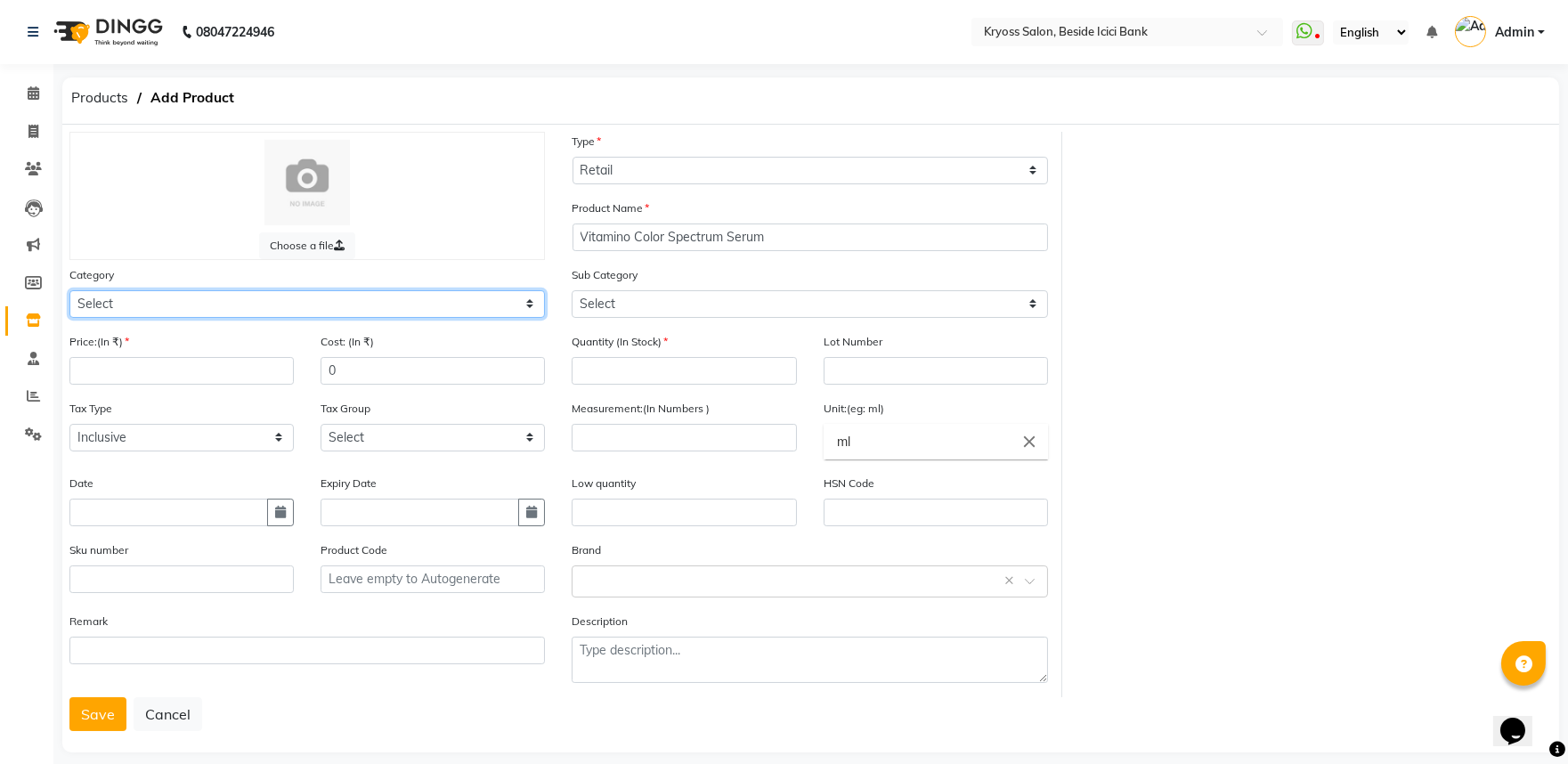
click at [190, 318] on select "Select Hair Skin Makeup Personal Care Appliances [PERSON_NAME] Waxing Disposabl…" at bounding box center [306, 304] width 475 height 28
click at [69, 306] on select "Select Hair Skin Makeup Personal Care Appliances [PERSON_NAME] Waxing Disposabl…" at bounding box center [306, 304] width 475 height 28
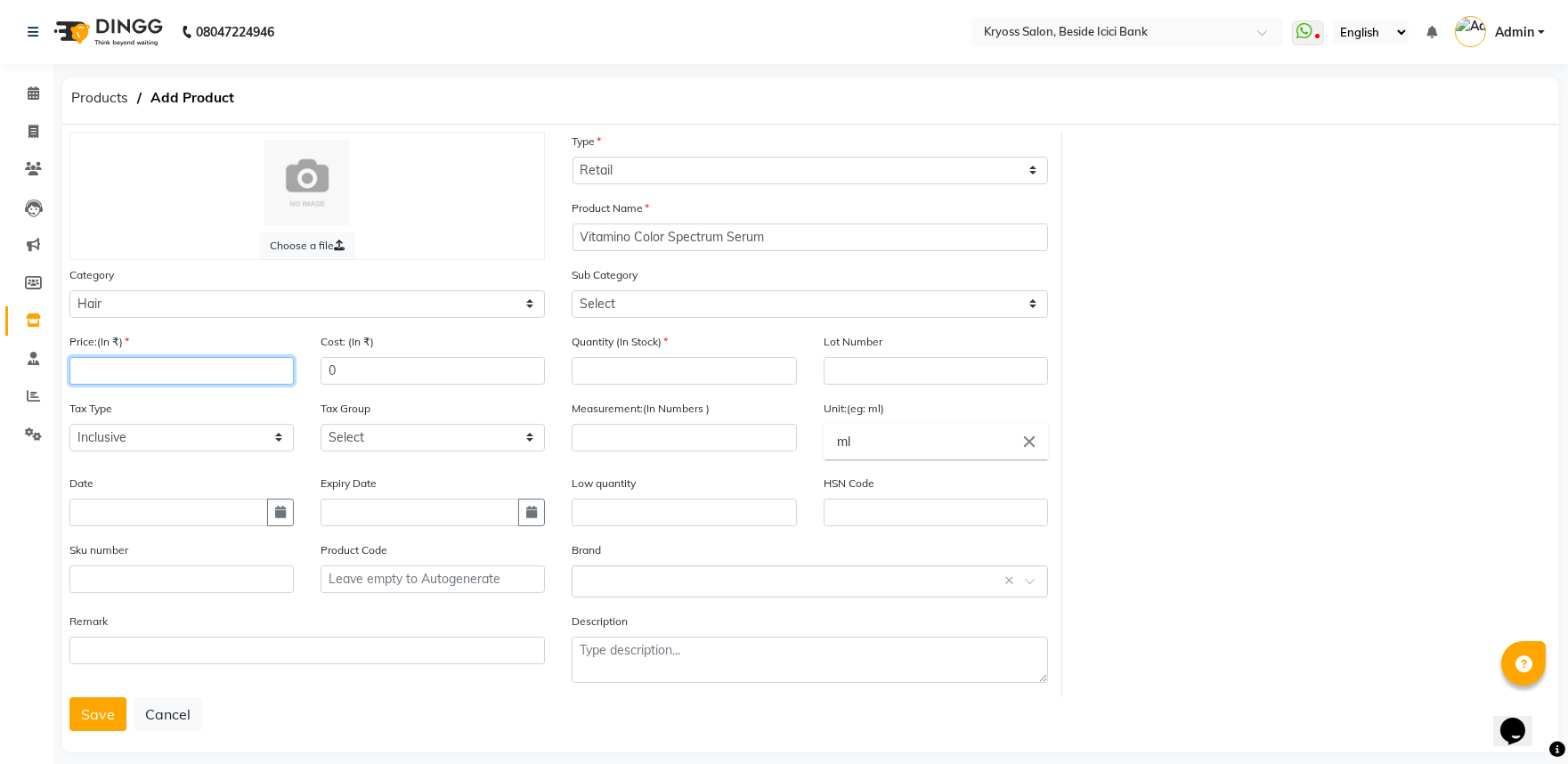
click at [202, 385] on input "number" at bounding box center [182, 370] width 225 height 28
click at [316, 387] on div "Cost: (In ₹) 0" at bounding box center [432, 366] width 251 height 67
click at [367, 385] on input "0" at bounding box center [433, 370] width 225 height 28
click at [306, 399] on div "Price:(In ₹) 1200" at bounding box center [181, 366] width 251 height 67
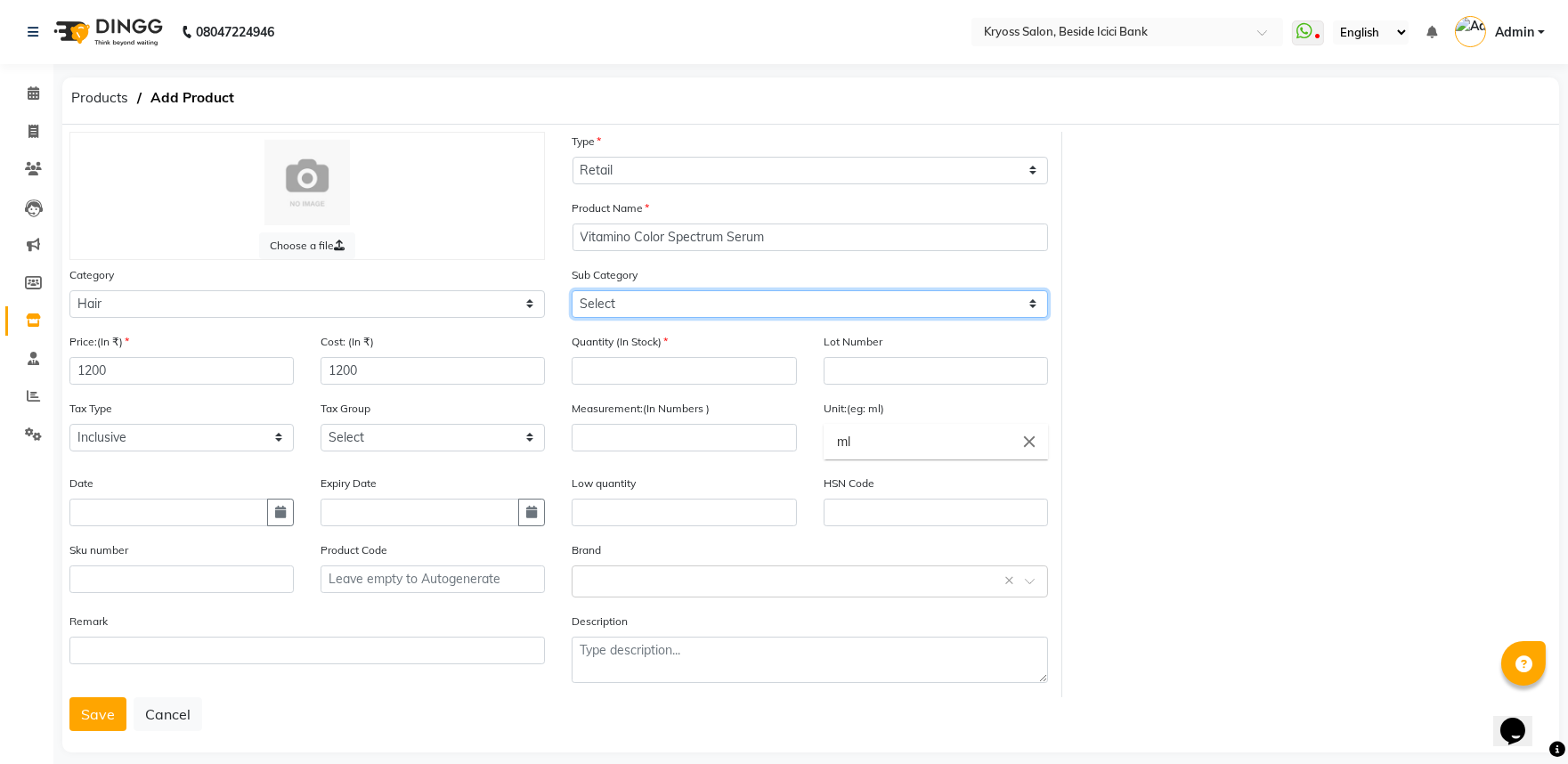
click at [624, 313] on select "Select Shampoo Conditioner Cream Mask Oil Serum Color Appliances Treatment Styl…" at bounding box center [809, 304] width 475 height 28
click at [571, 306] on select "Select Shampoo Conditioner Cream Mask Oil Serum Color Appliances Treatment Styl…" at bounding box center [809, 304] width 475 height 28
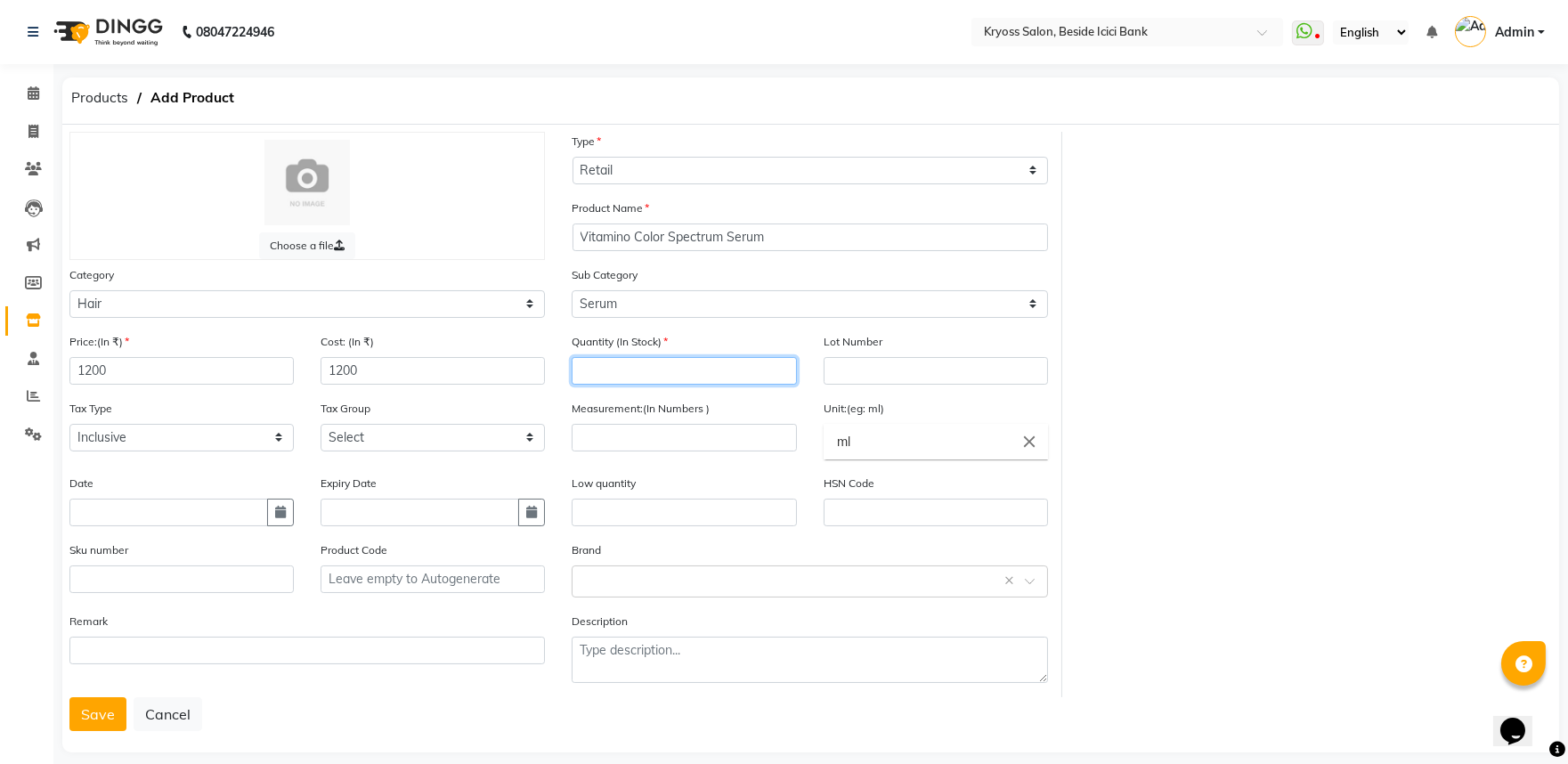
click at [661, 385] on input "number" at bounding box center [684, 370] width 225 height 28
click at [602, 451] on input "number" at bounding box center [684, 438] width 225 height 28
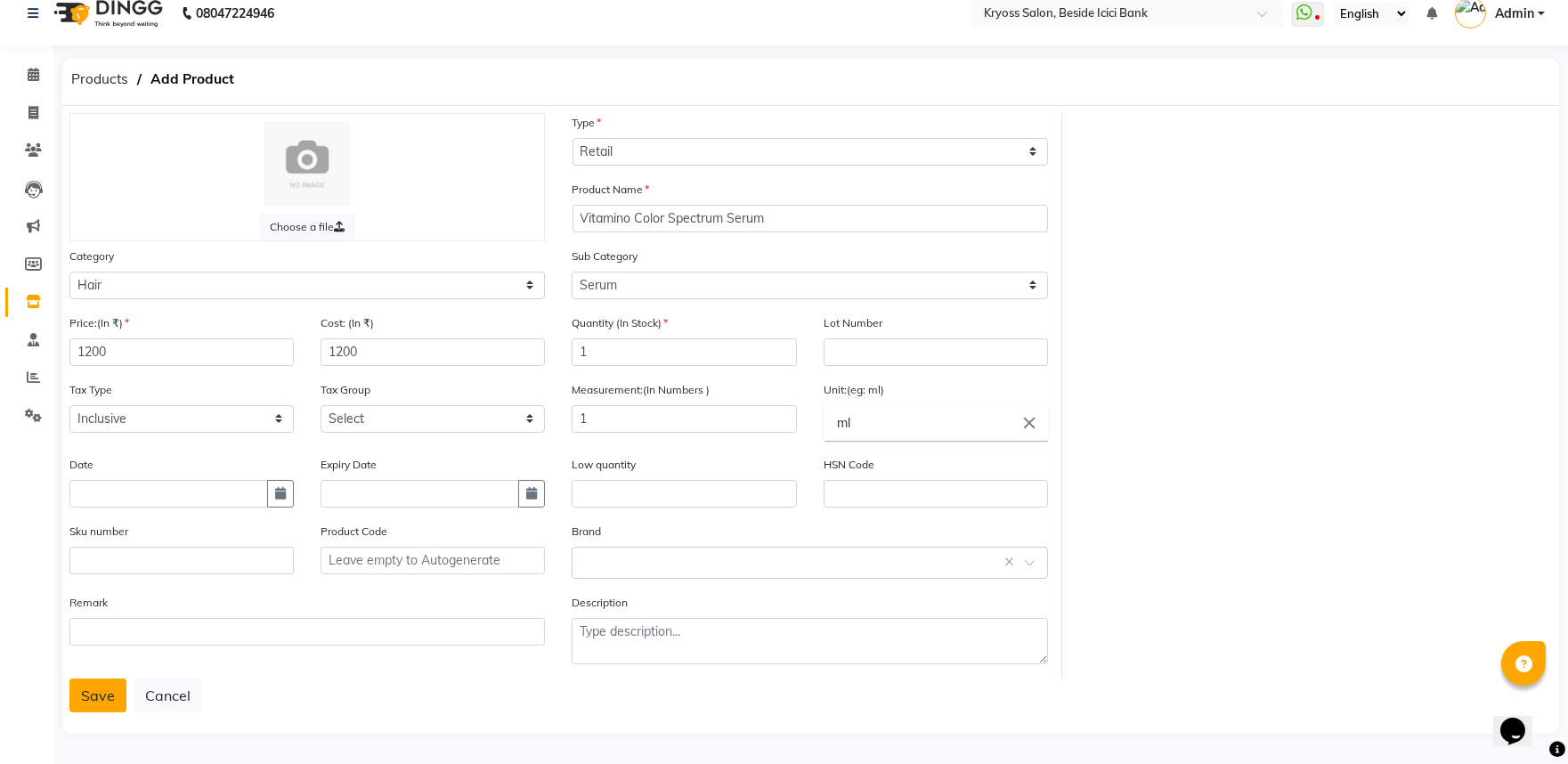
click at [111, 690] on button "Save" at bounding box center [97, 696] width 57 height 34
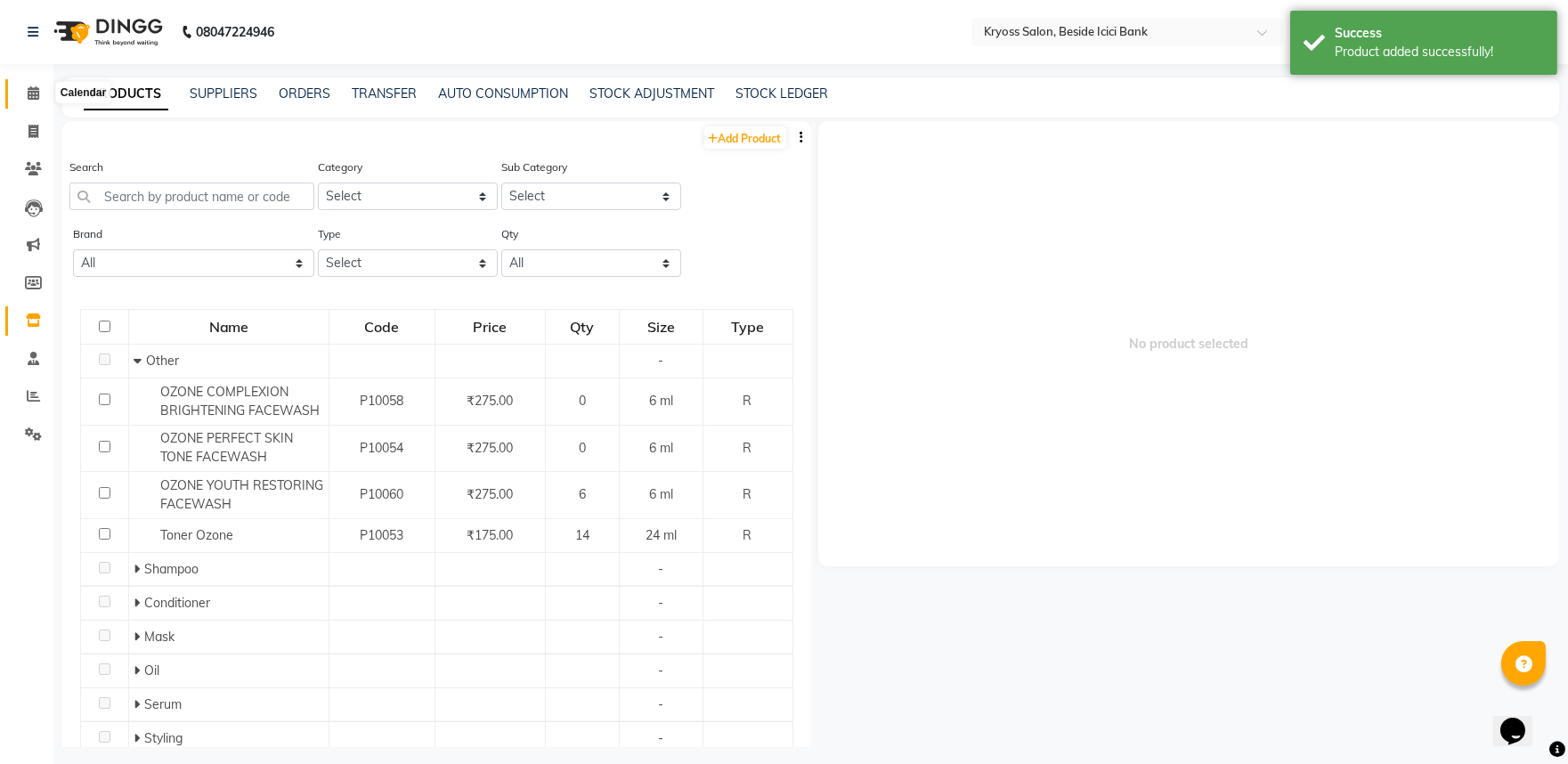
click at [36, 94] on icon at bounding box center [33, 93] width 12 height 13
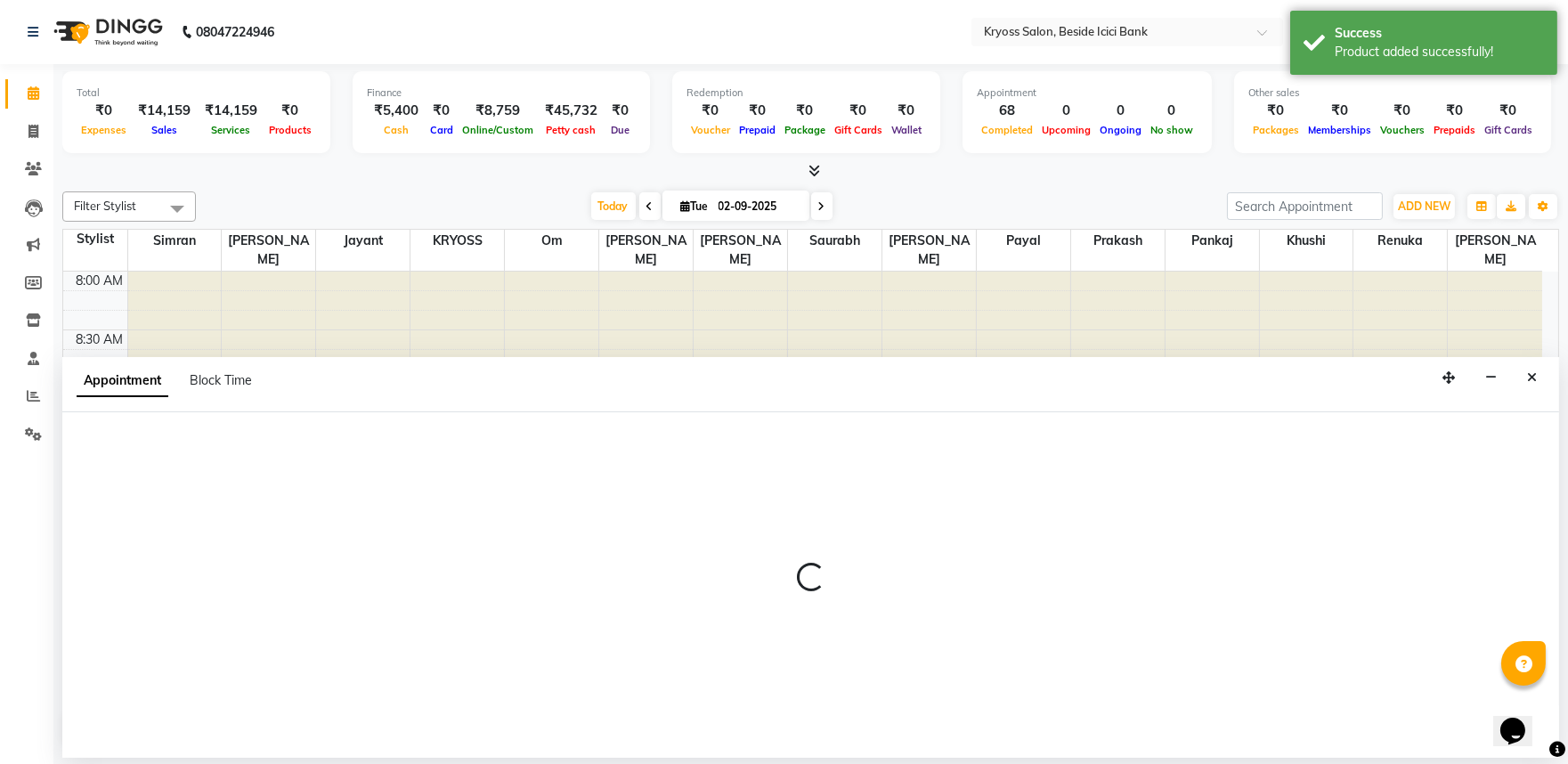
scroll to position [4, 0]
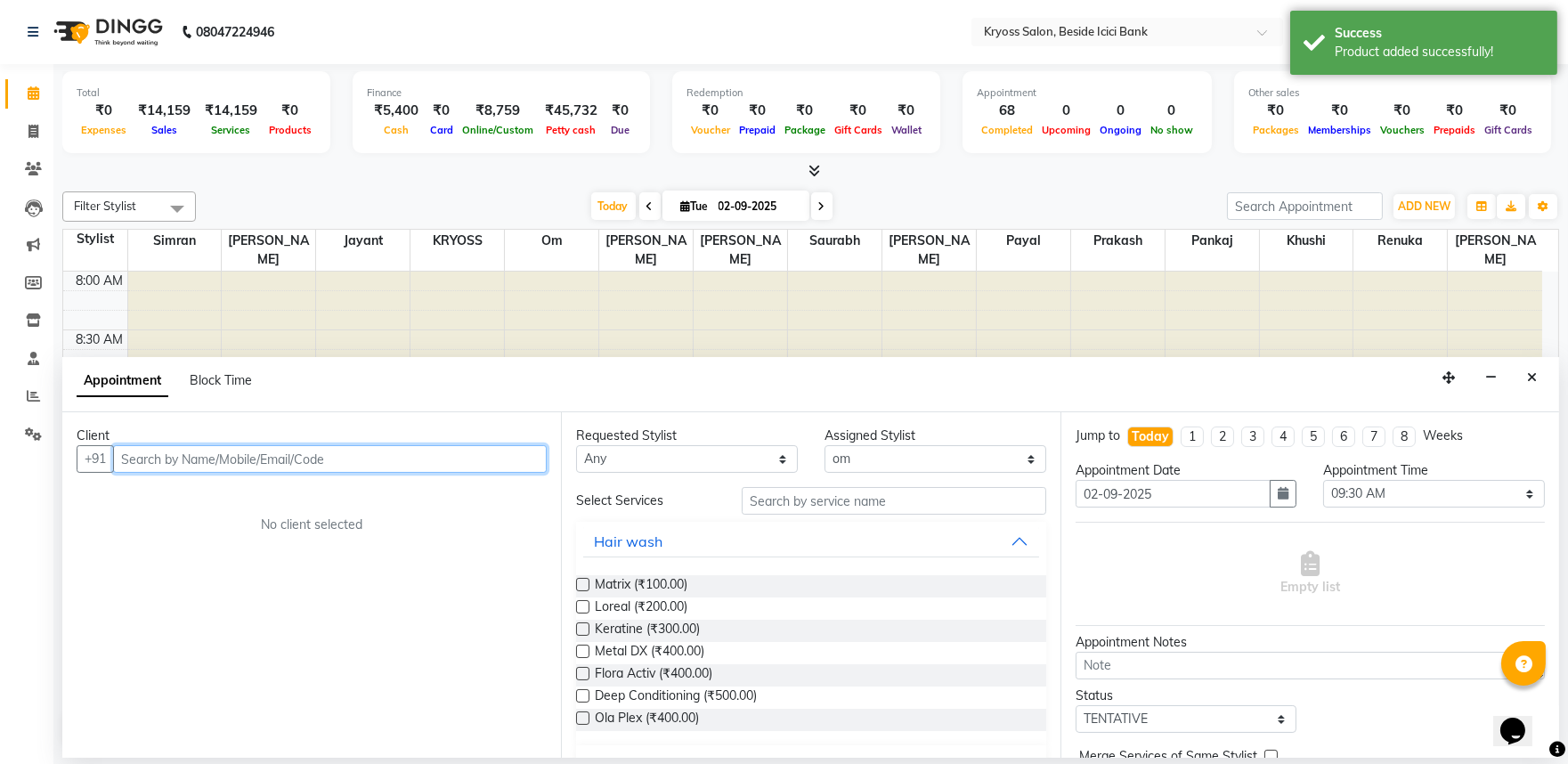
click at [297, 473] on input "text" at bounding box center [330, 459] width 434 height 28
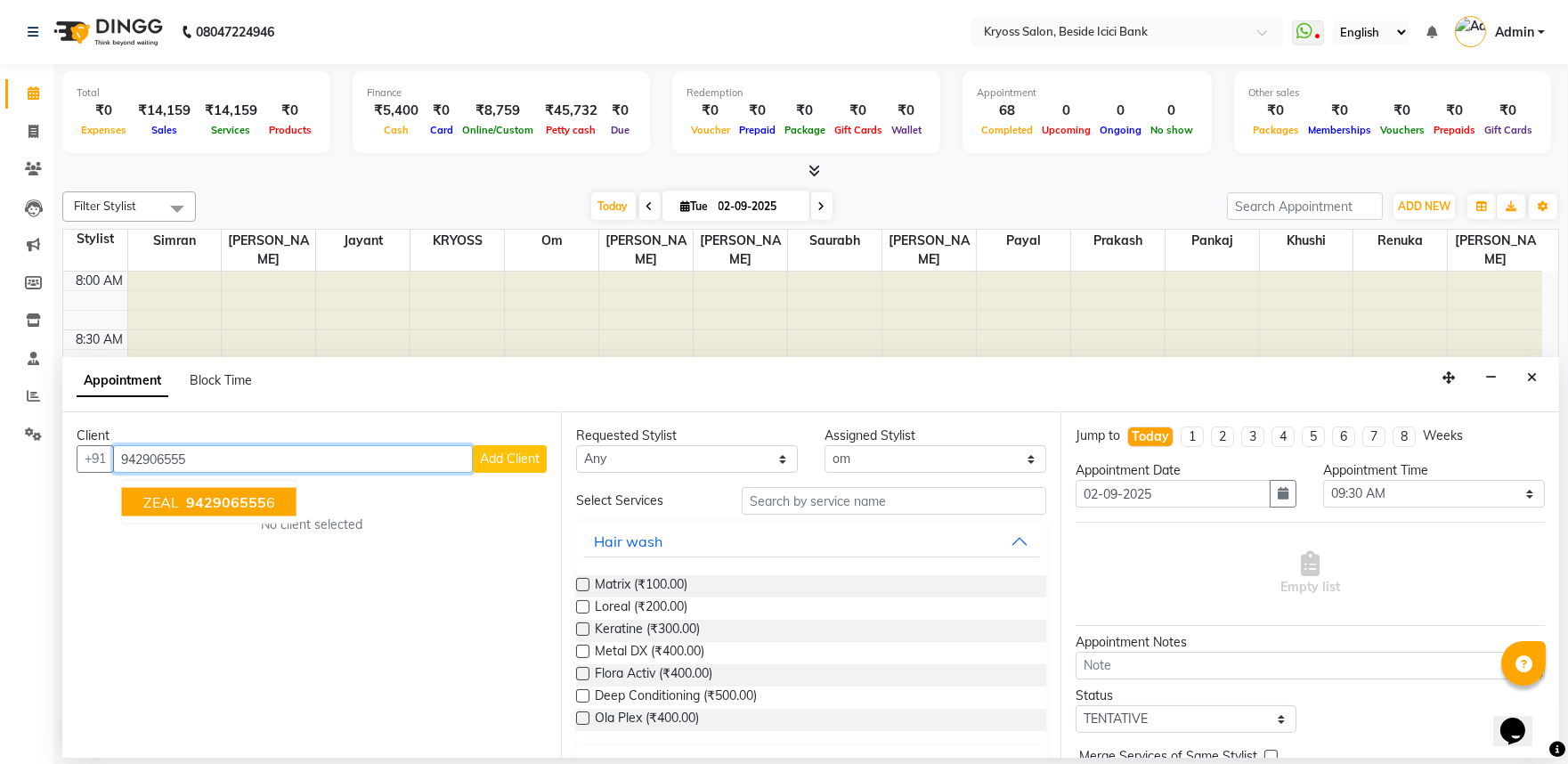
click at [275, 511] on ngb-highlight "942906555 6" at bounding box center [228, 502] width 93 height 18
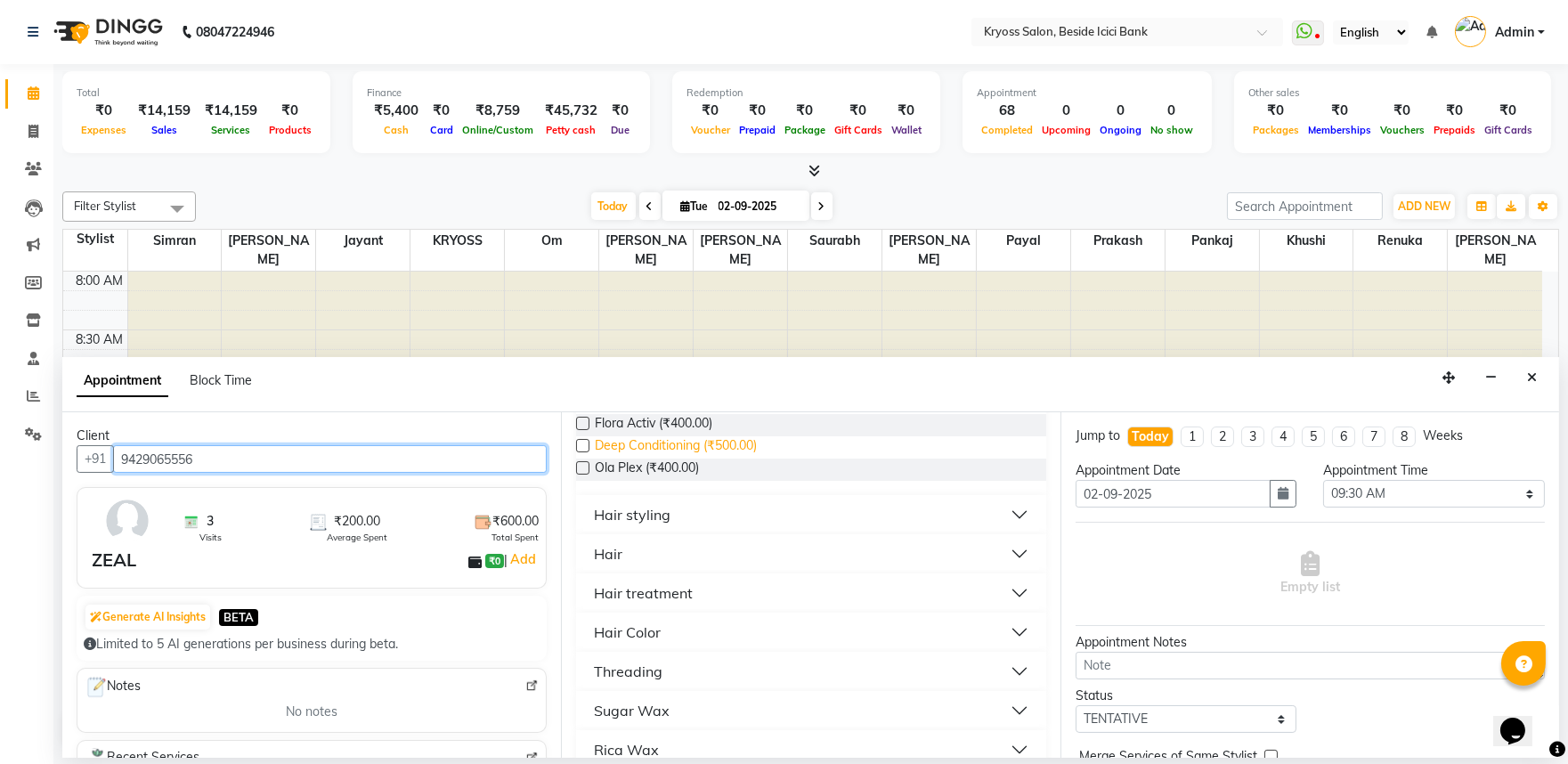
scroll to position [297, 0]
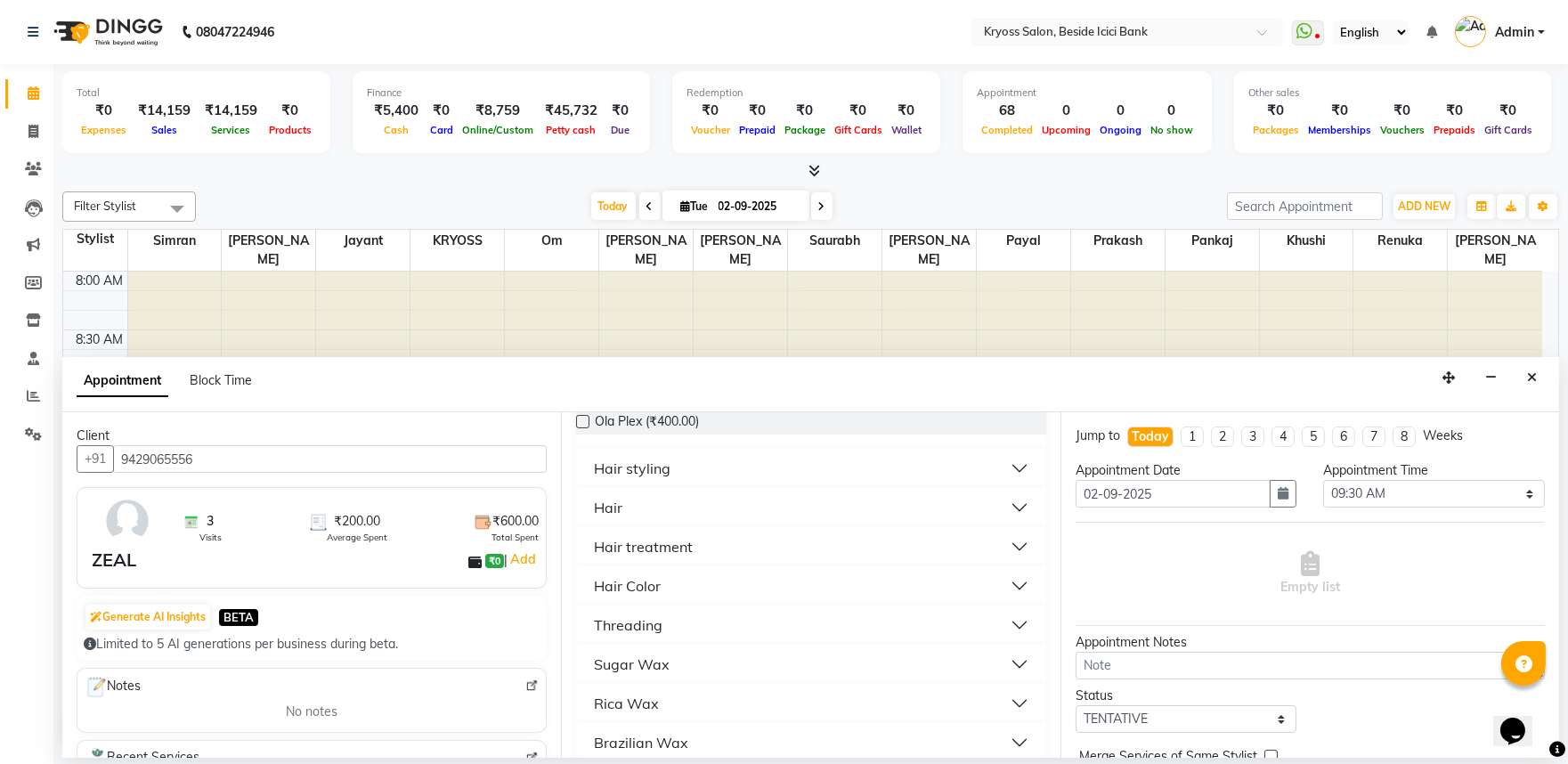
click at [616, 519] on div "Hair" at bounding box center [608, 508] width 29 height 22
click at [588, 580] on label at bounding box center [582, 573] width 13 height 13
click at [588, 581] on input "checkbox" at bounding box center [581, 574] width 12 height 12
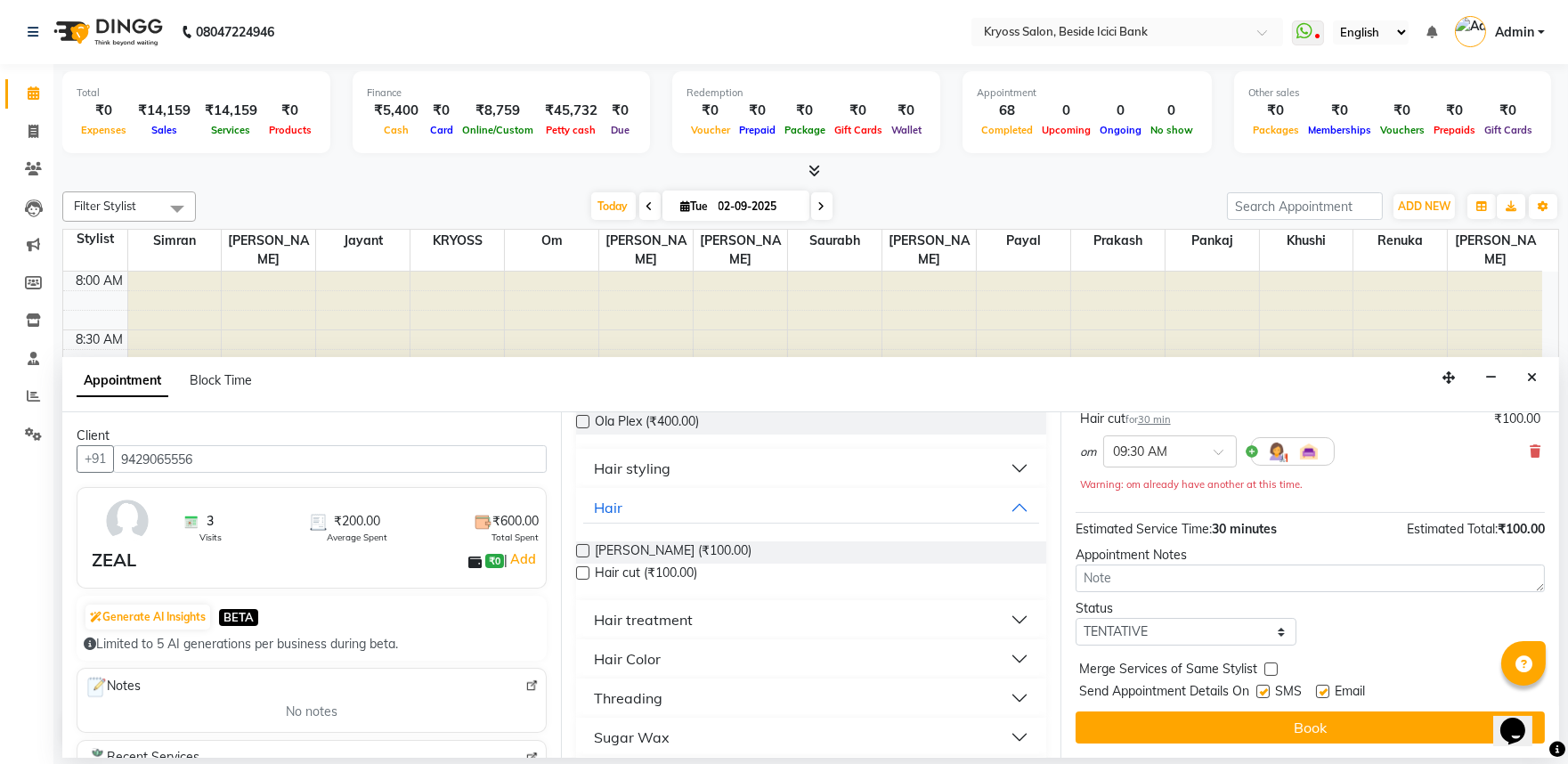
scroll to position [161, 0]
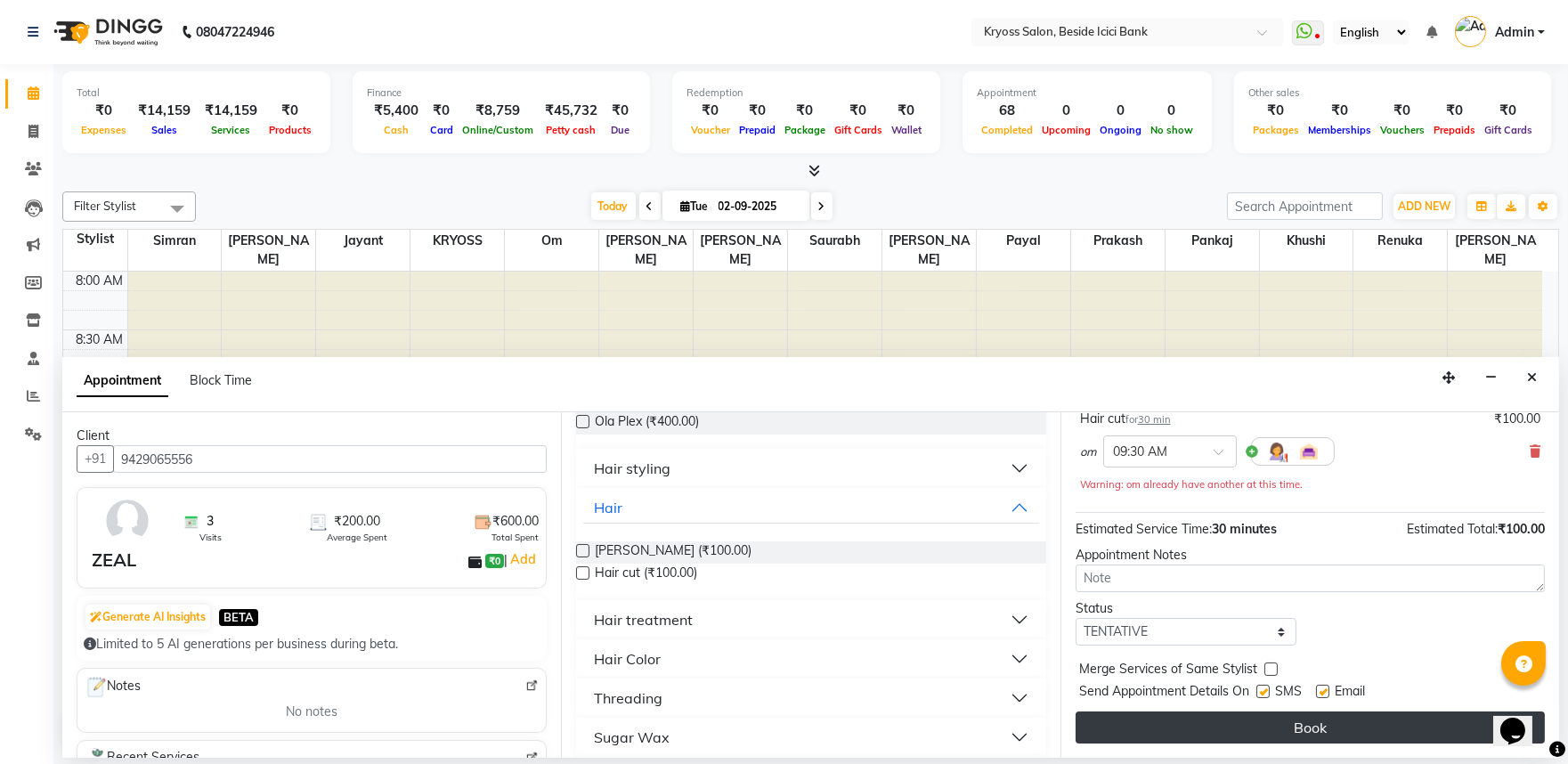
click at [1307, 724] on button "Book" at bounding box center [1310, 728] width 469 height 32
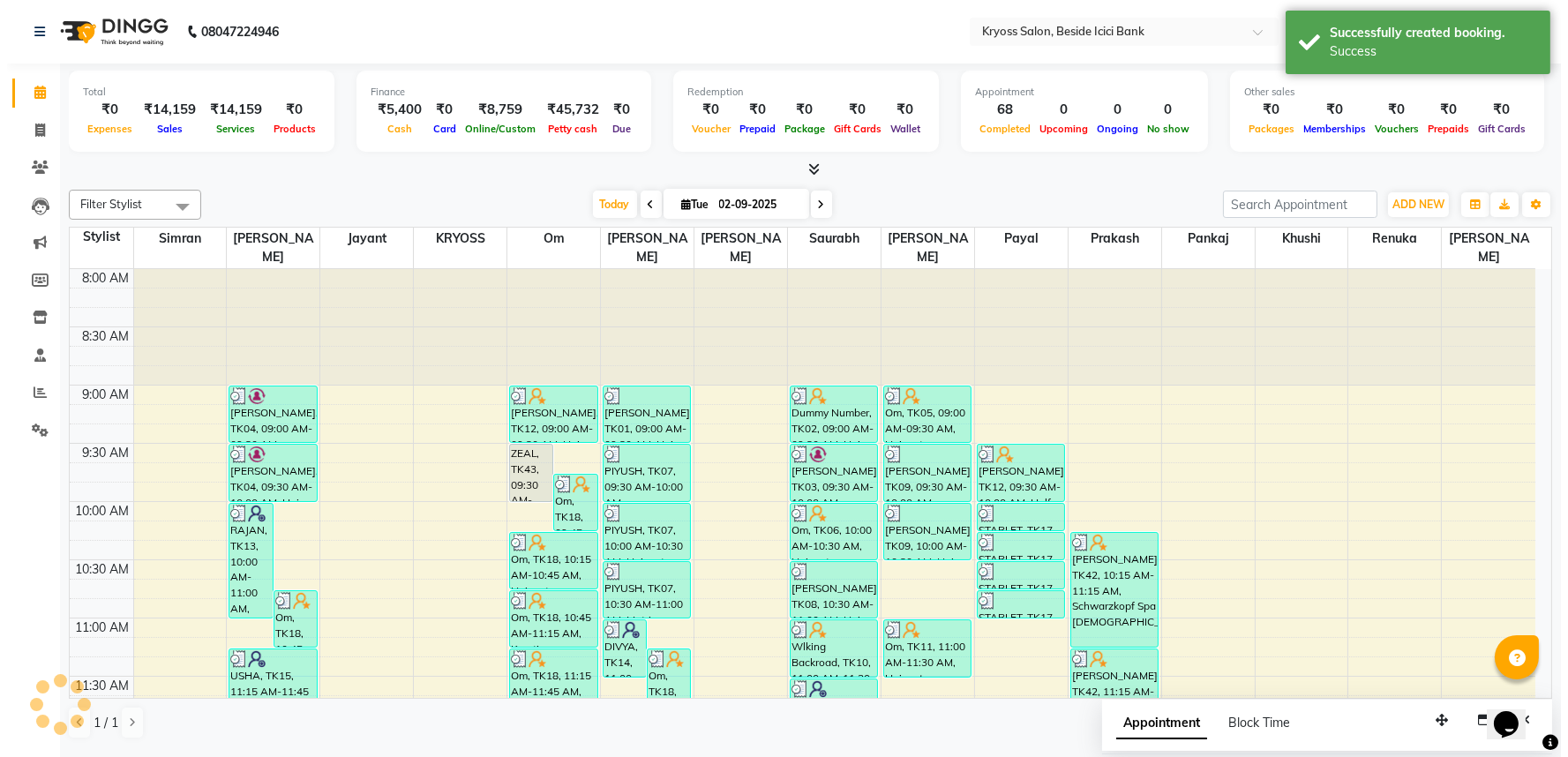
scroll to position [0, 0]
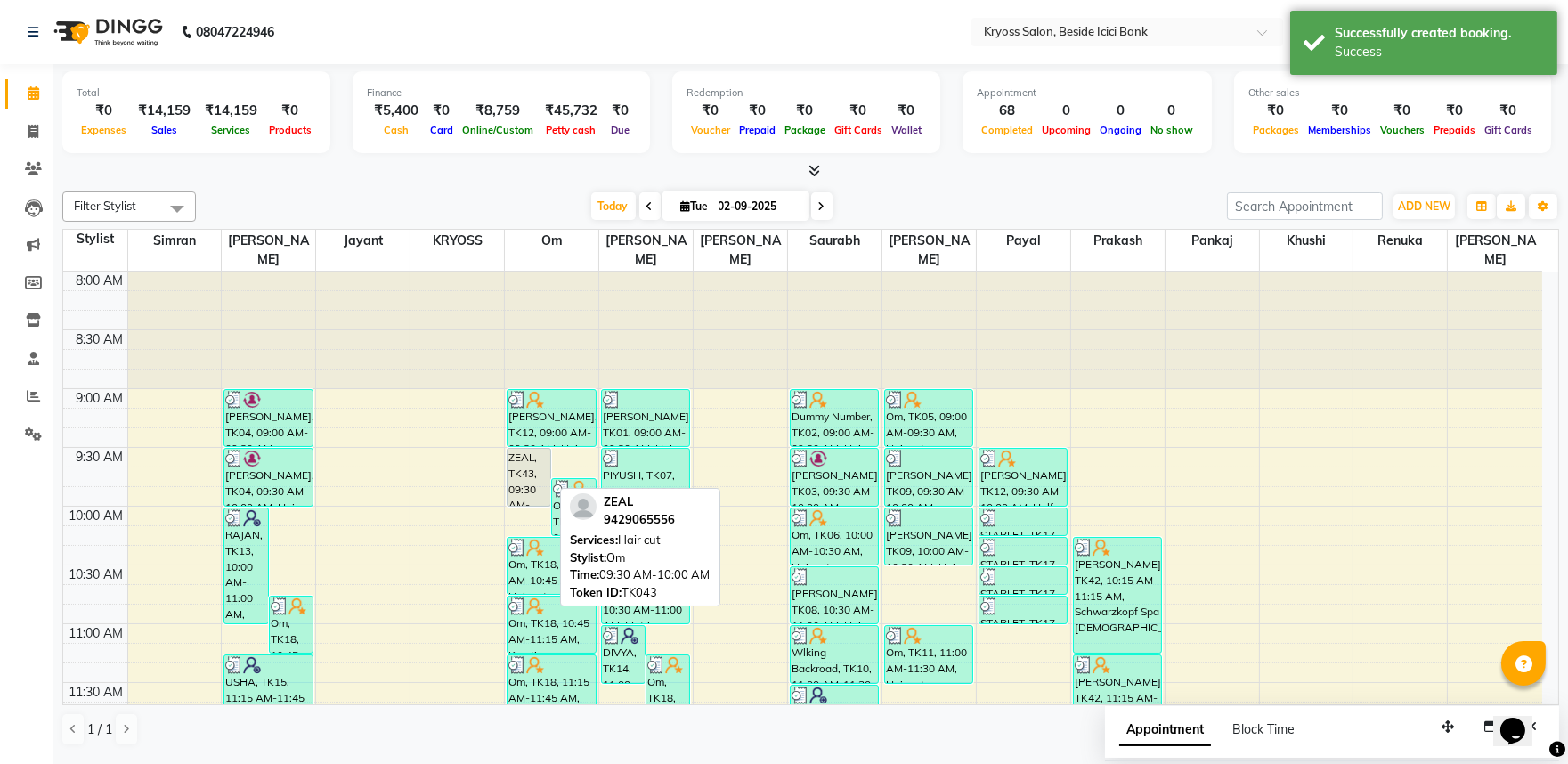
click at [530, 475] on div "ZEAL, TK43, 09:30 AM-10:00 AM, Hair cut" at bounding box center [529, 476] width 43 height 57
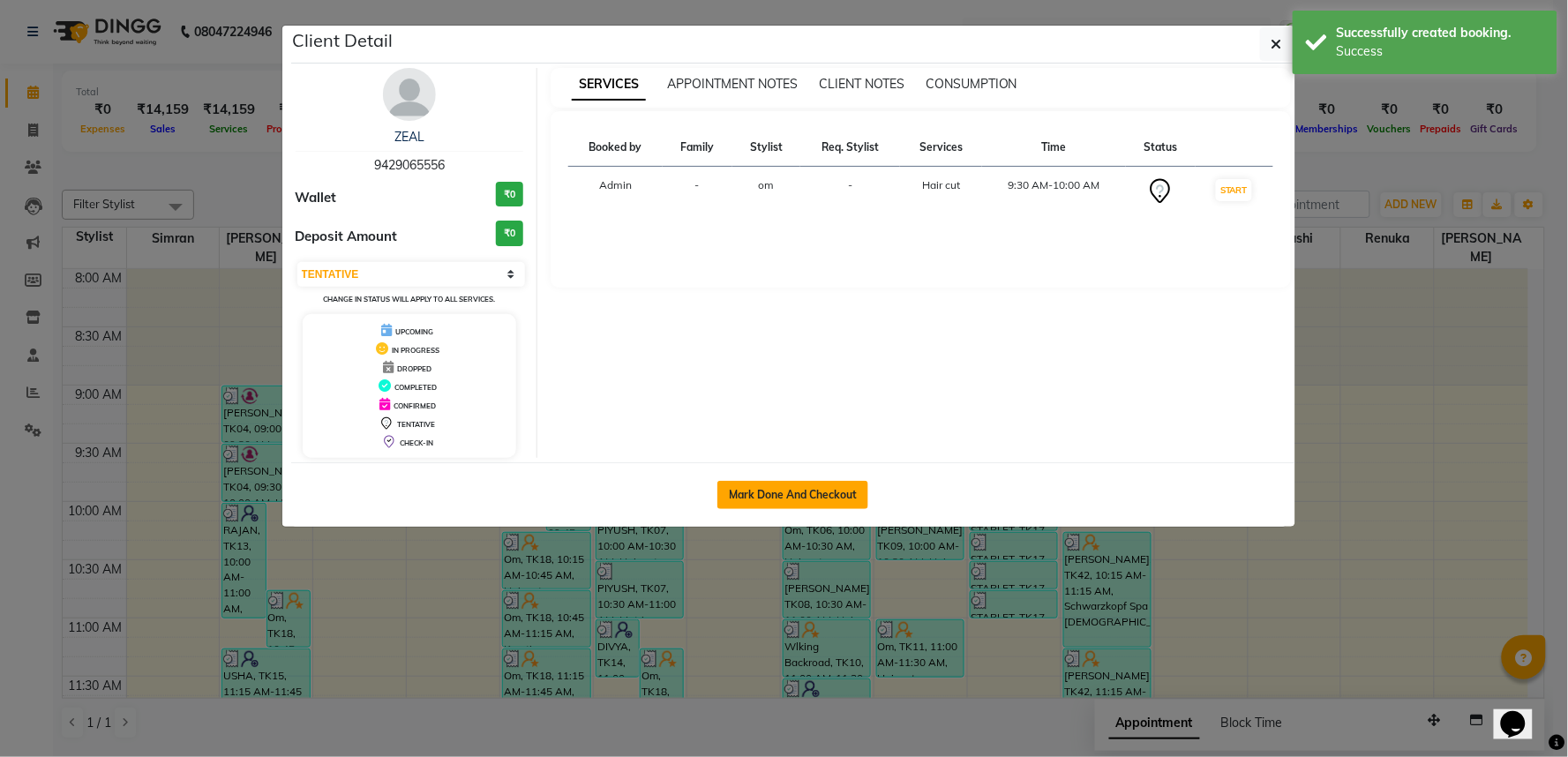
click at [826, 508] on button "Mark Done And Checkout" at bounding box center [792, 495] width 150 height 28
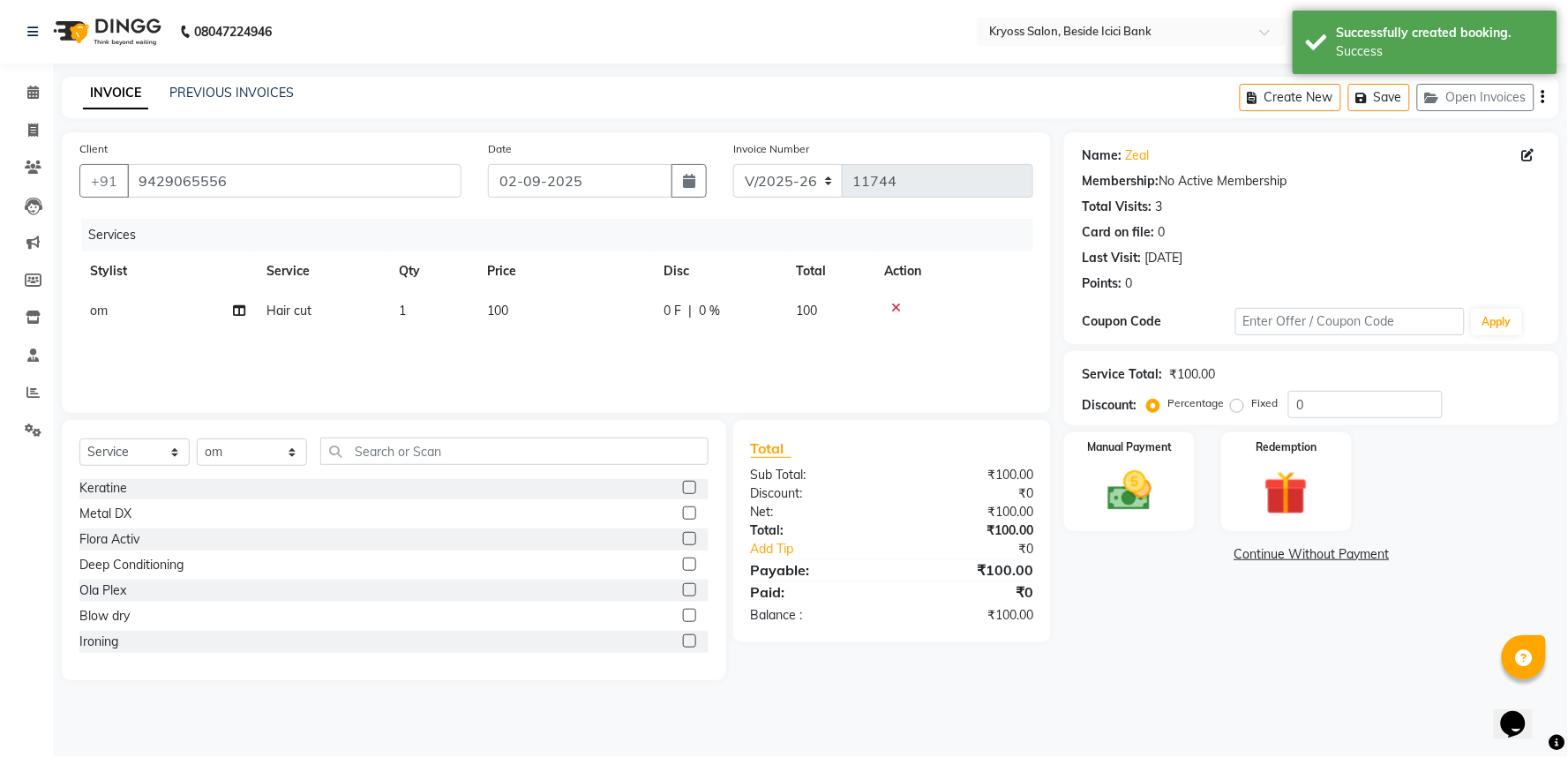
scroll to position [98, 0]
click at [140, 466] on select "Select Service Product Membership Package Voucher Prepaid Gift Card" at bounding box center [134, 452] width 110 height 28
click at [81, 461] on select "Select Service Product Membership Package Voucher Prepaid Gift Card" at bounding box center [134, 452] width 110 height 28
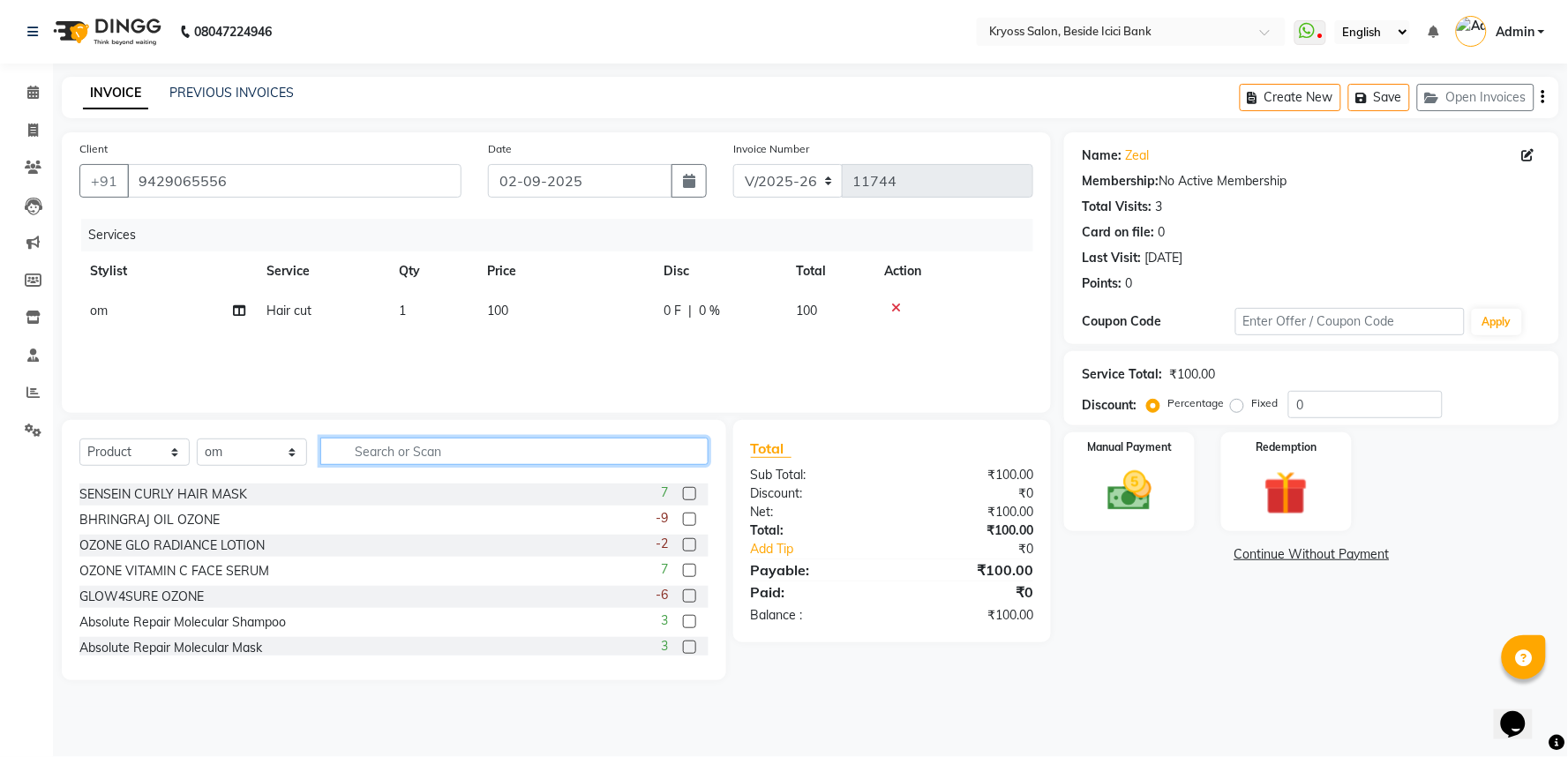
click at [373, 465] on input "text" at bounding box center [515, 452] width 388 height 28
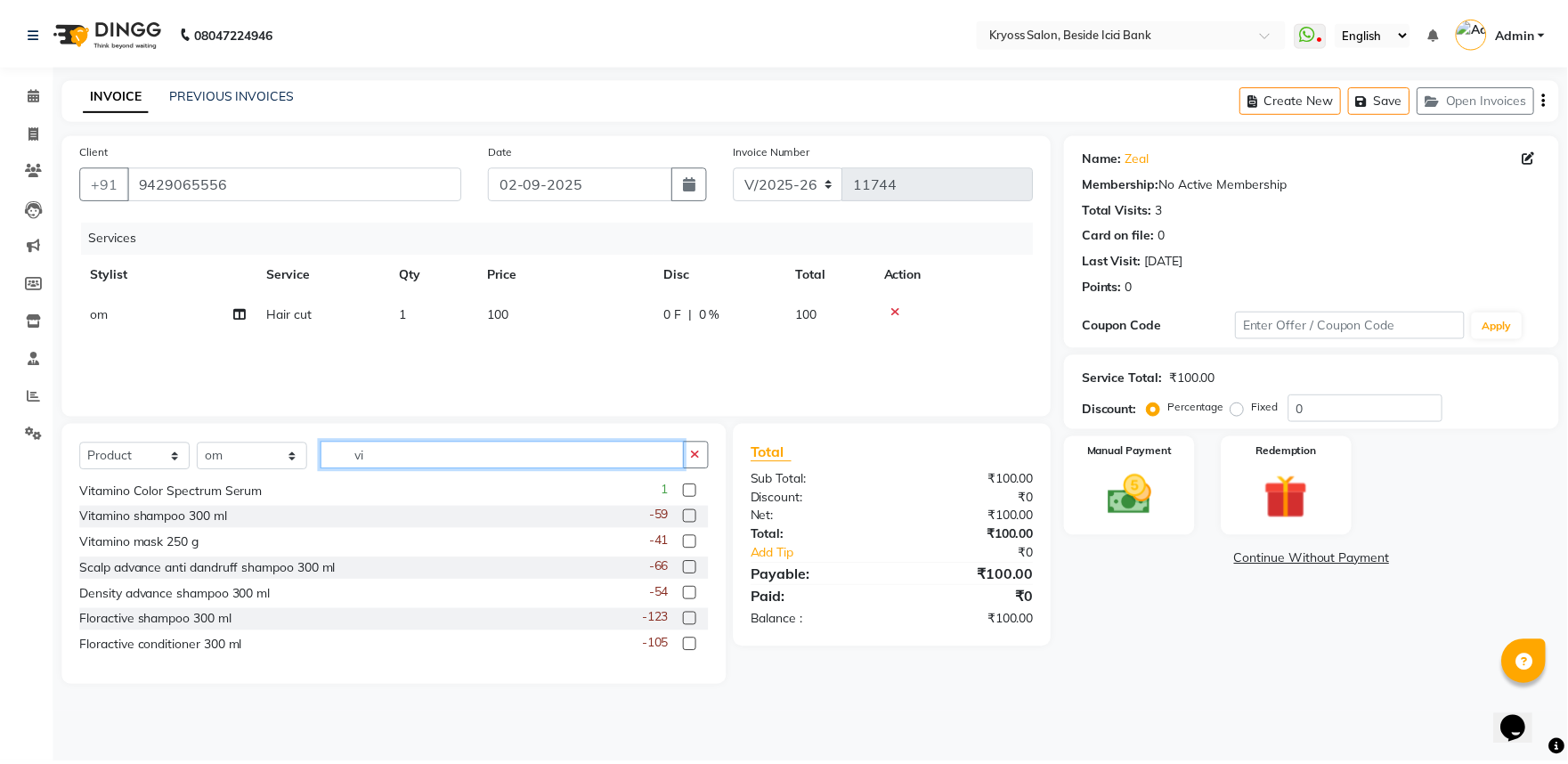
scroll to position [0, 0]
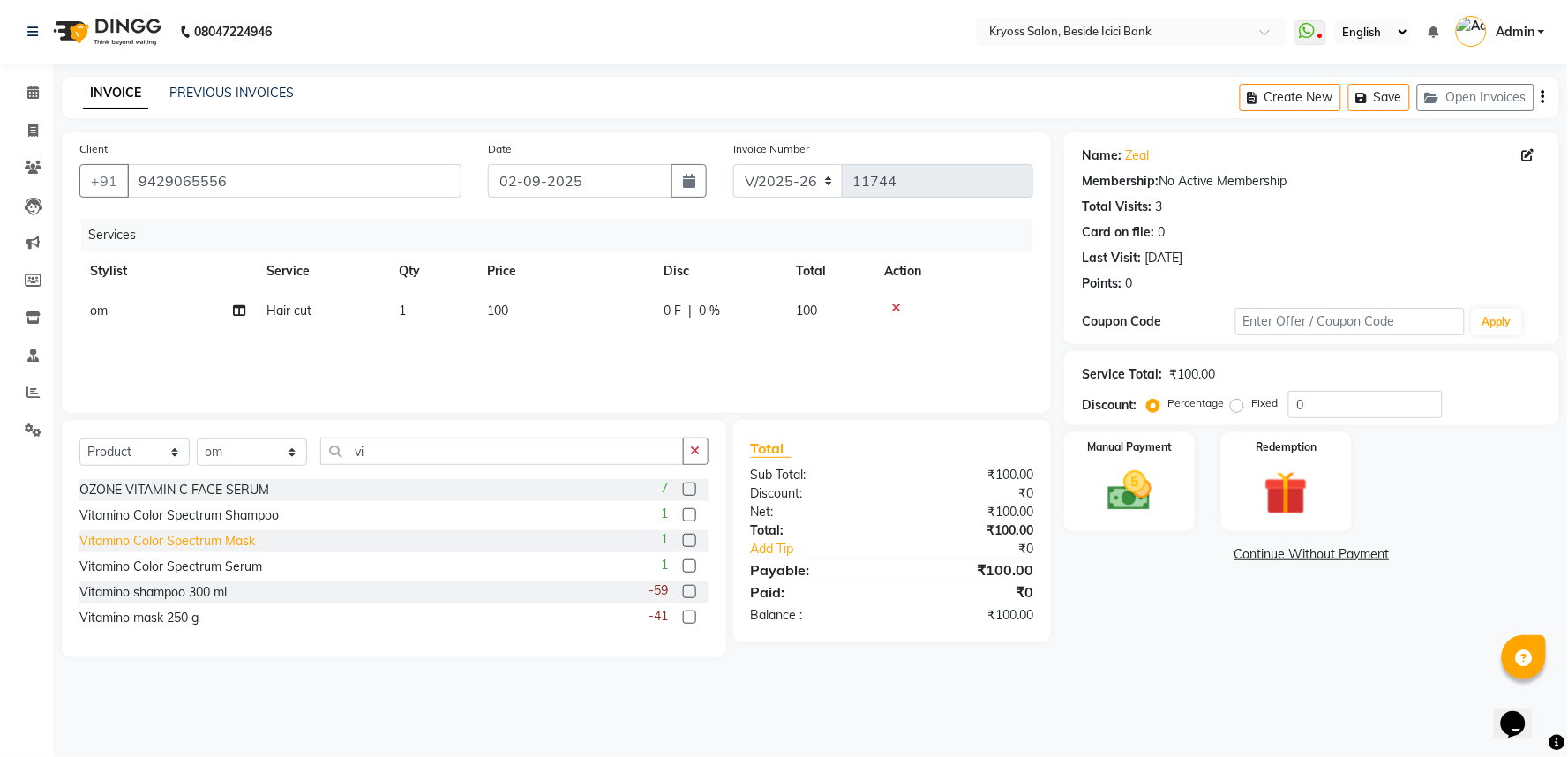
click at [206, 550] on div "Vitamino Color Spectrum Mask" at bounding box center [167, 541] width 175 height 19
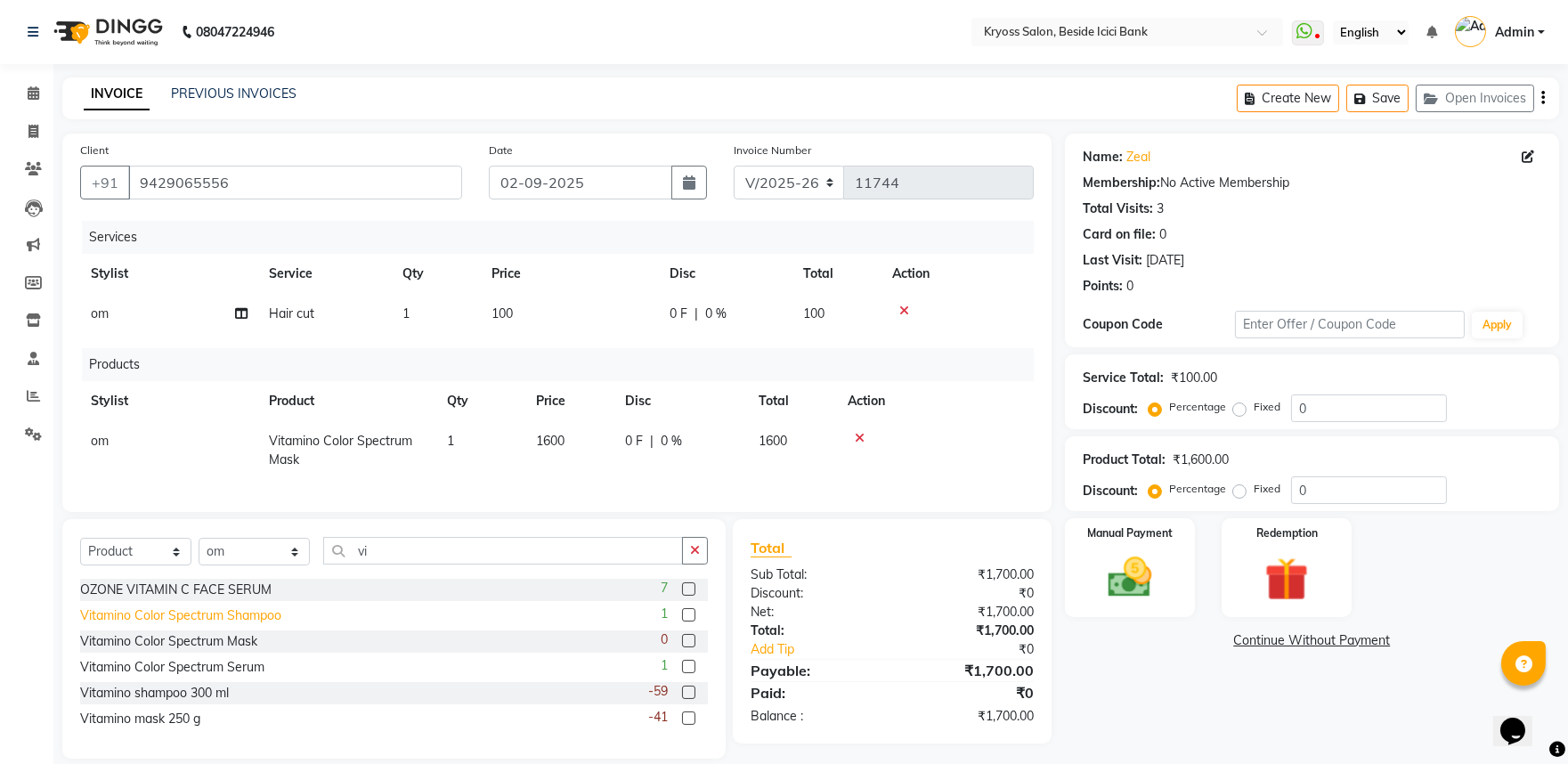
click at [212, 626] on div "Vitamino Color Spectrum Shampoo" at bounding box center [181, 616] width 201 height 19
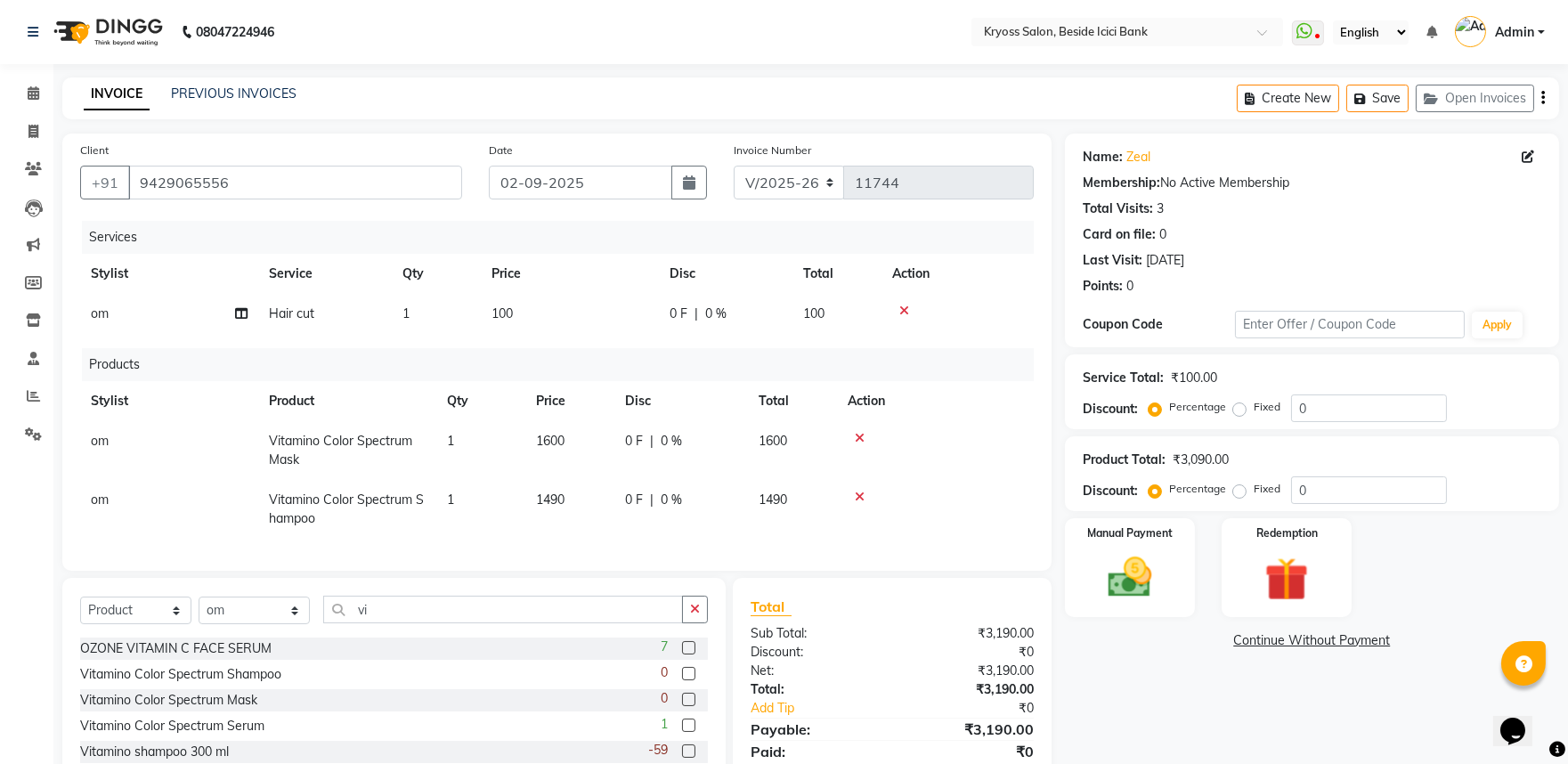
click at [584, 530] on td "1490" at bounding box center [570, 509] width 89 height 58
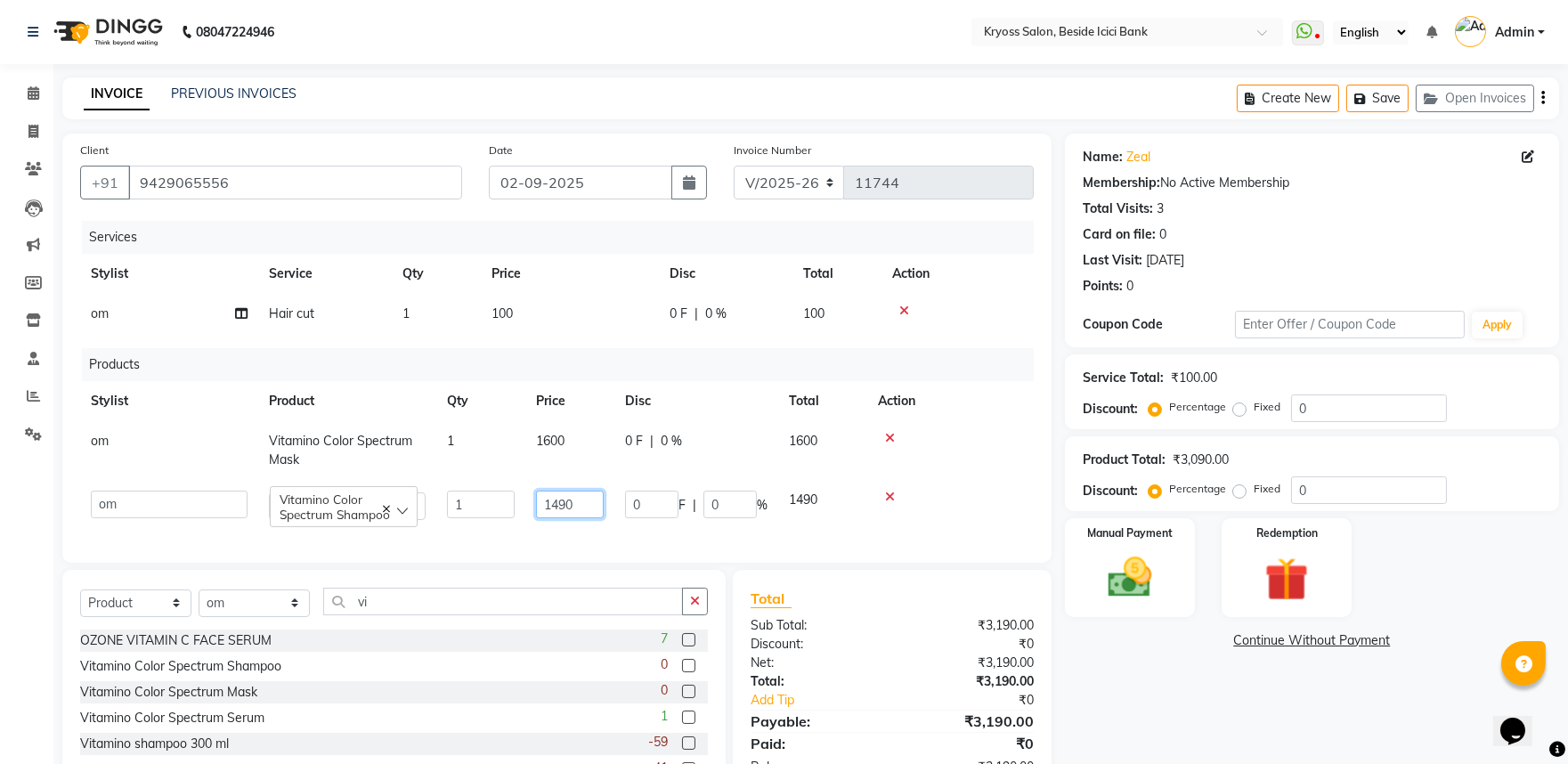
click at [591, 519] on input "1490" at bounding box center [570, 504] width 67 height 28
click at [526, 531] on td "1" at bounding box center [481, 505] width 89 height 50
click at [555, 333] on td "100" at bounding box center [570, 314] width 178 height 40
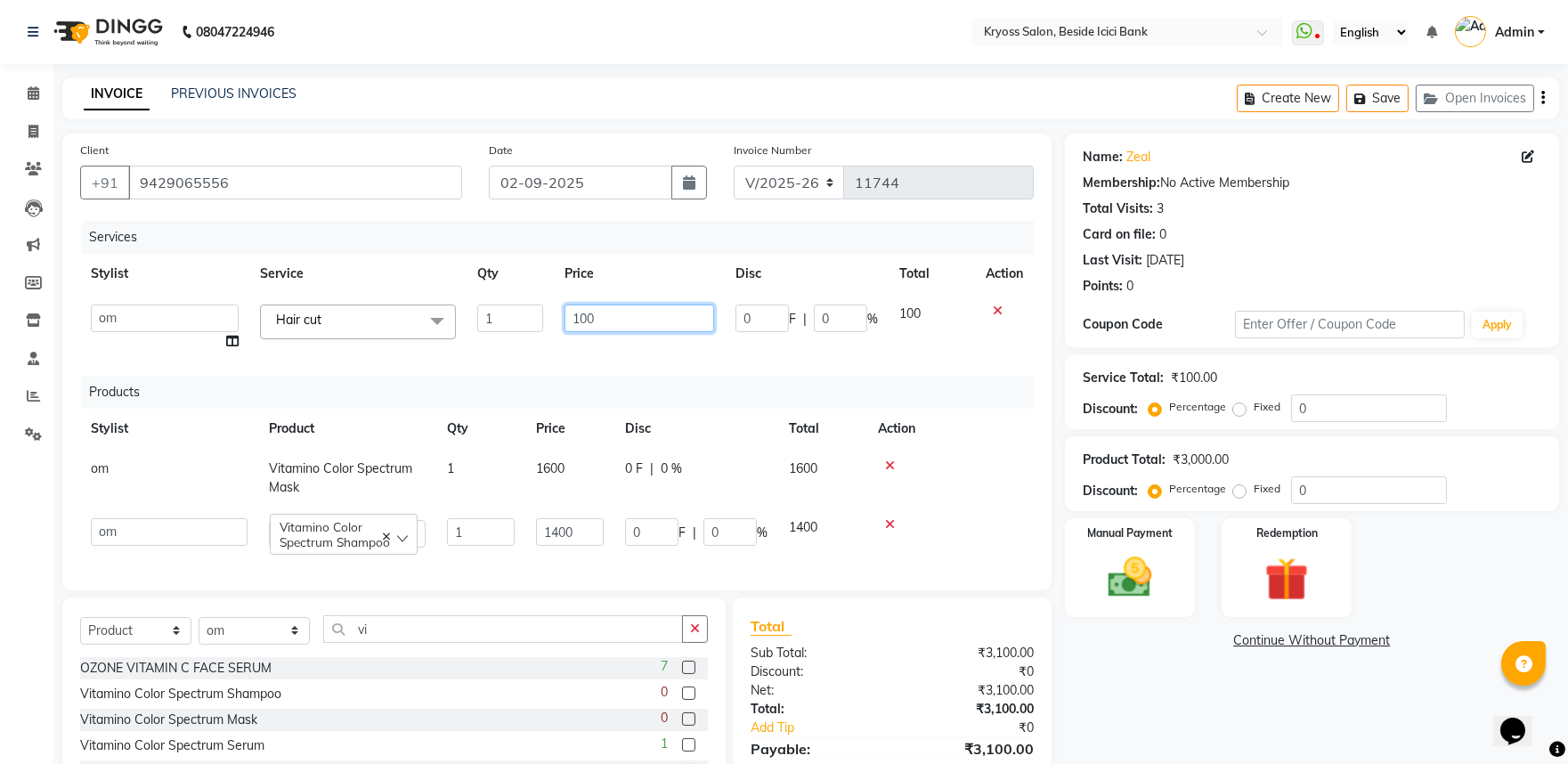
click at [618, 333] on input "100" at bounding box center [639, 318] width 149 height 28
click at [548, 340] on tr "amit [PERSON_NAME] [PERSON_NAME] [PERSON_NAME] [PERSON_NAME] KRYOSS [PERSON_NAM…" at bounding box center [556, 327] width 953 height 67
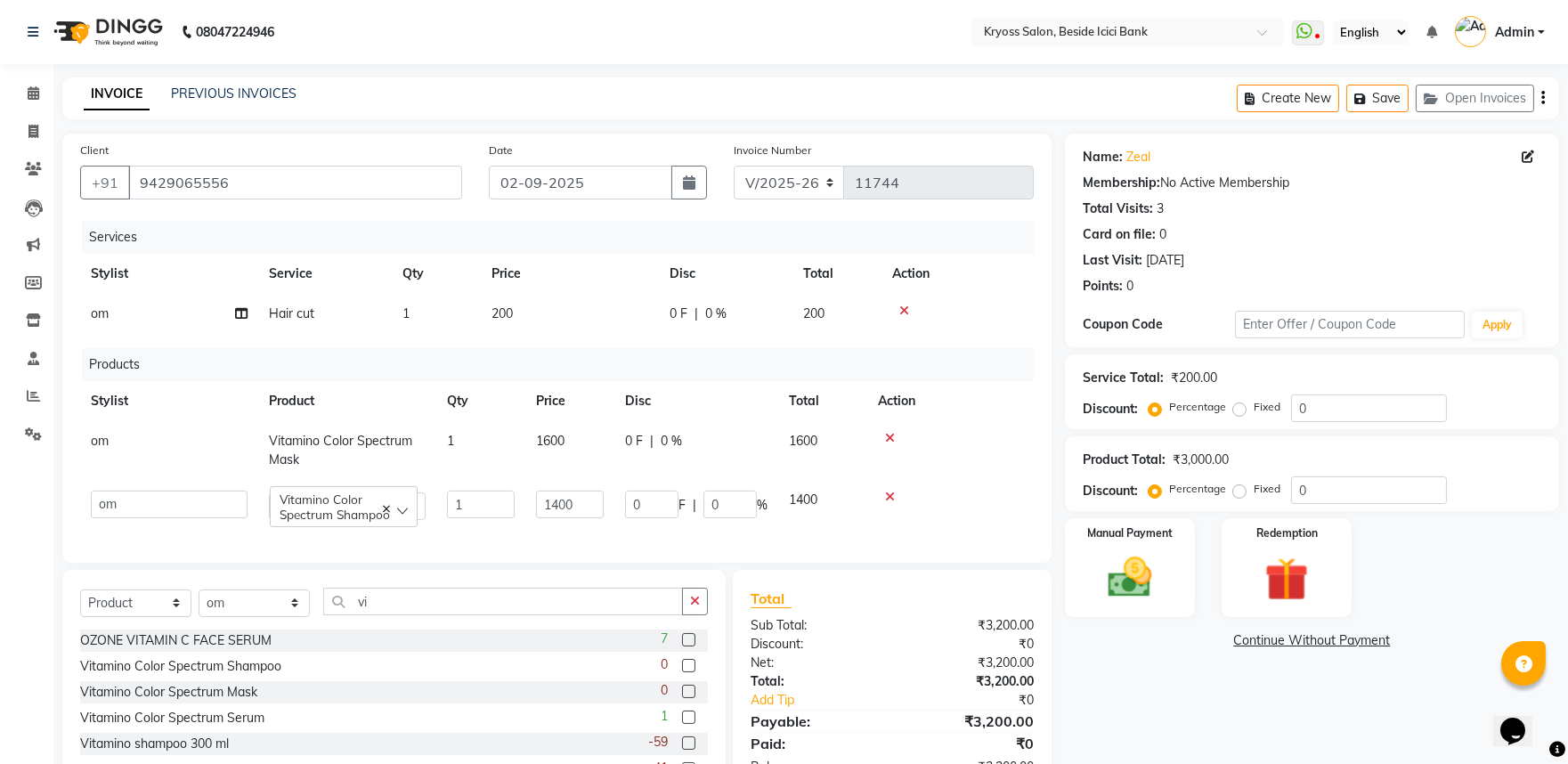
click at [469, 334] on td "1" at bounding box center [436, 314] width 89 height 40
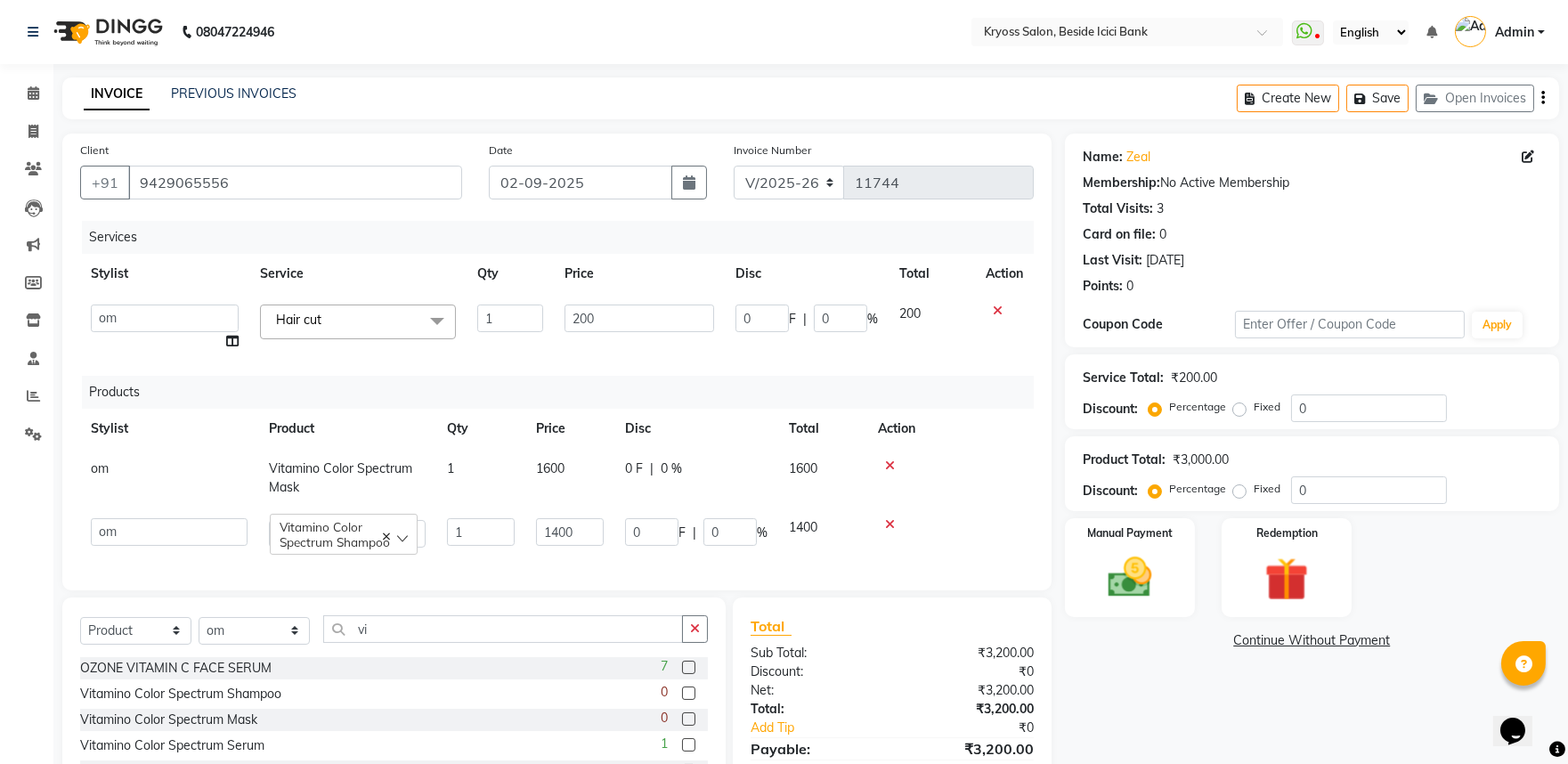
scroll to position [175, 0]
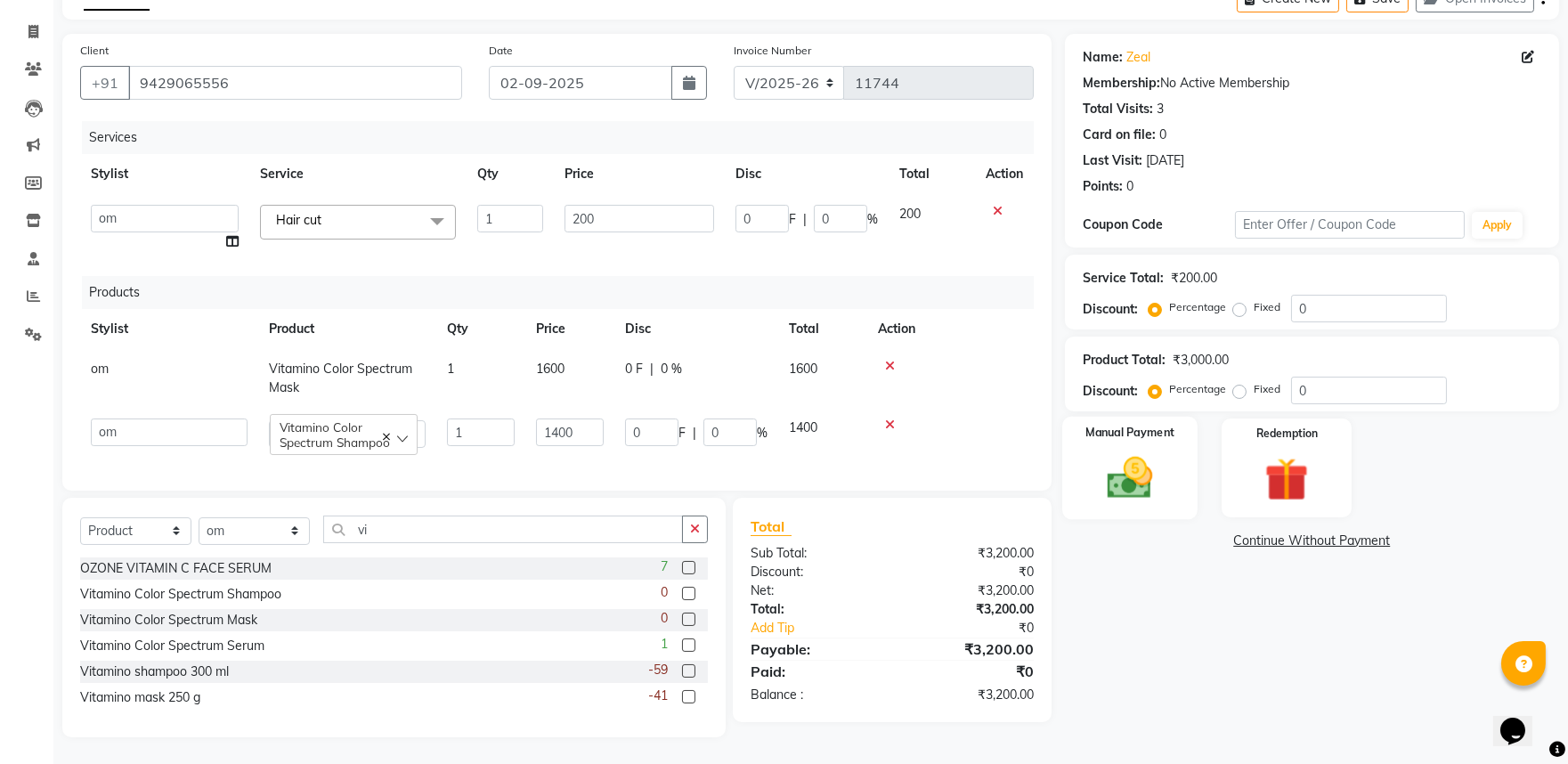
click at [1129, 451] on img at bounding box center [1129, 477] width 74 height 52
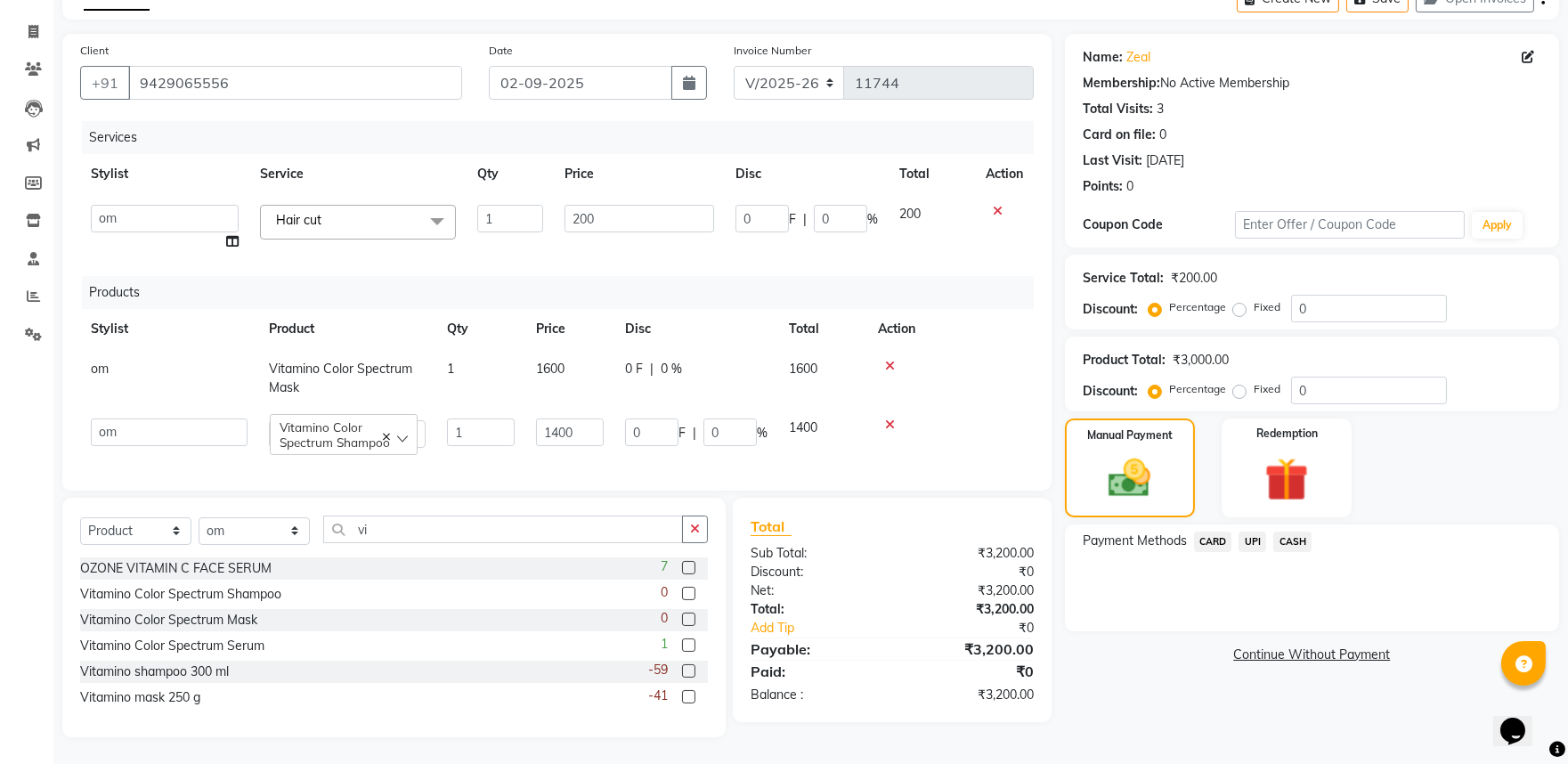
drag, startPoint x: 1300, startPoint y: 499, endPoint x: 1316, endPoint y: 509, distance: 18.9
click at [1306, 532] on span "CASH" at bounding box center [1292, 542] width 39 height 21
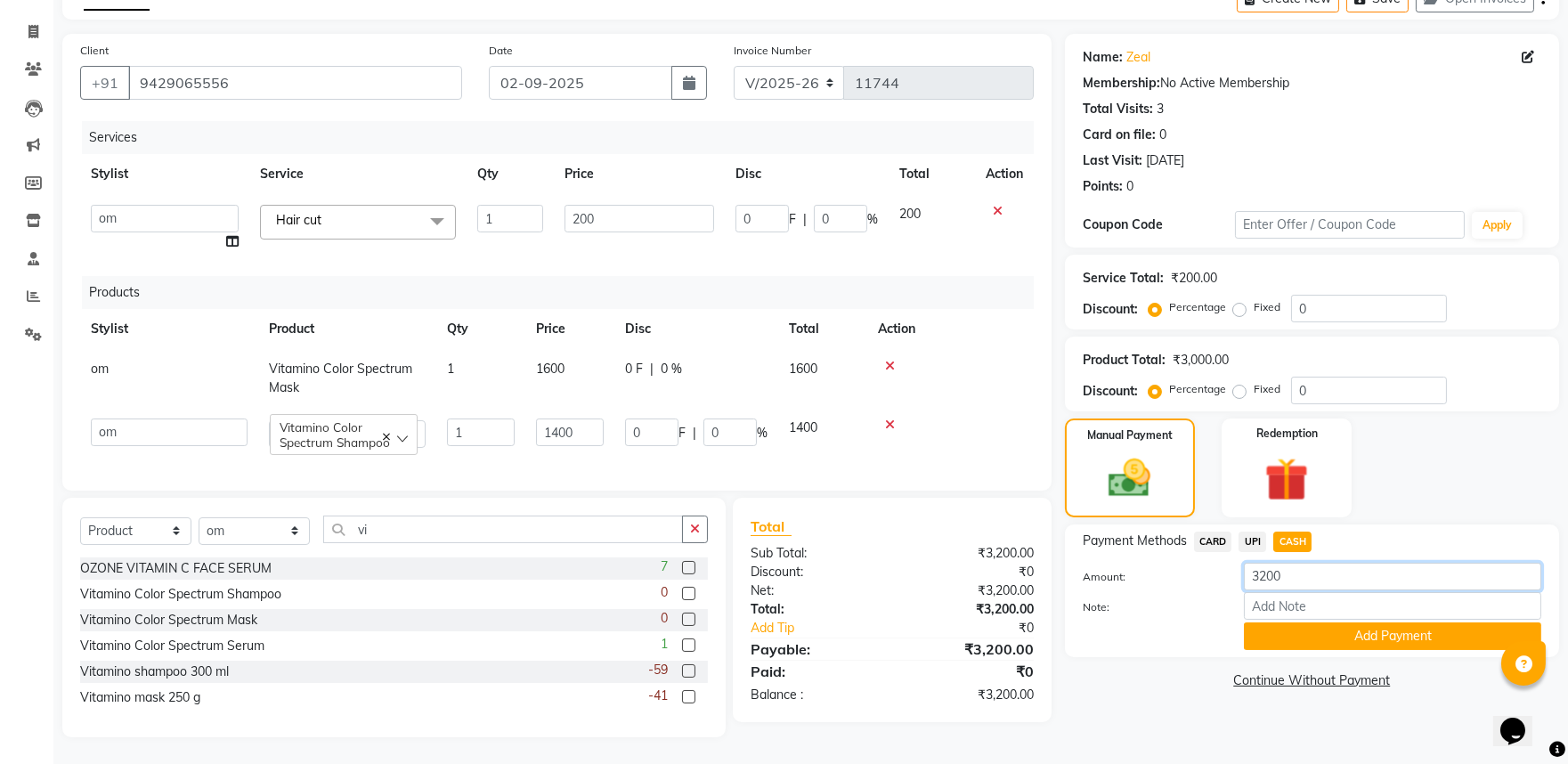
click at [1300, 563] on input "3200" at bounding box center [1393, 576] width 297 height 28
click at [1396, 623] on button "Add Payment" at bounding box center [1393, 636] width 297 height 28
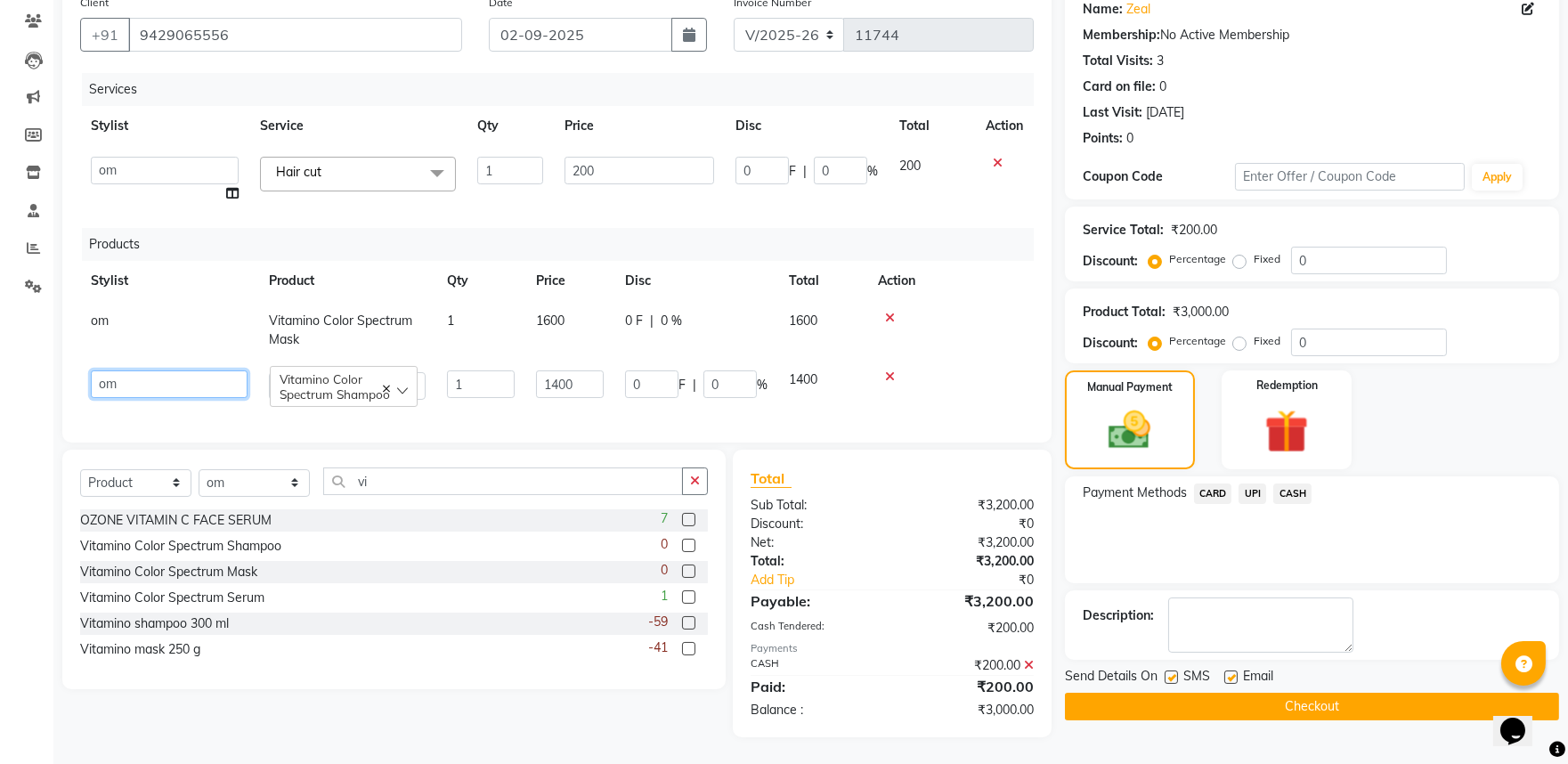
click at [149, 398] on select "amit [PERSON_NAME] [PERSON_NAME] [PERSON_NAME] [PERSON_NAME] KRYOSS [PERSON_NAM…" at bounding box center [169, 384] width 156 height 28
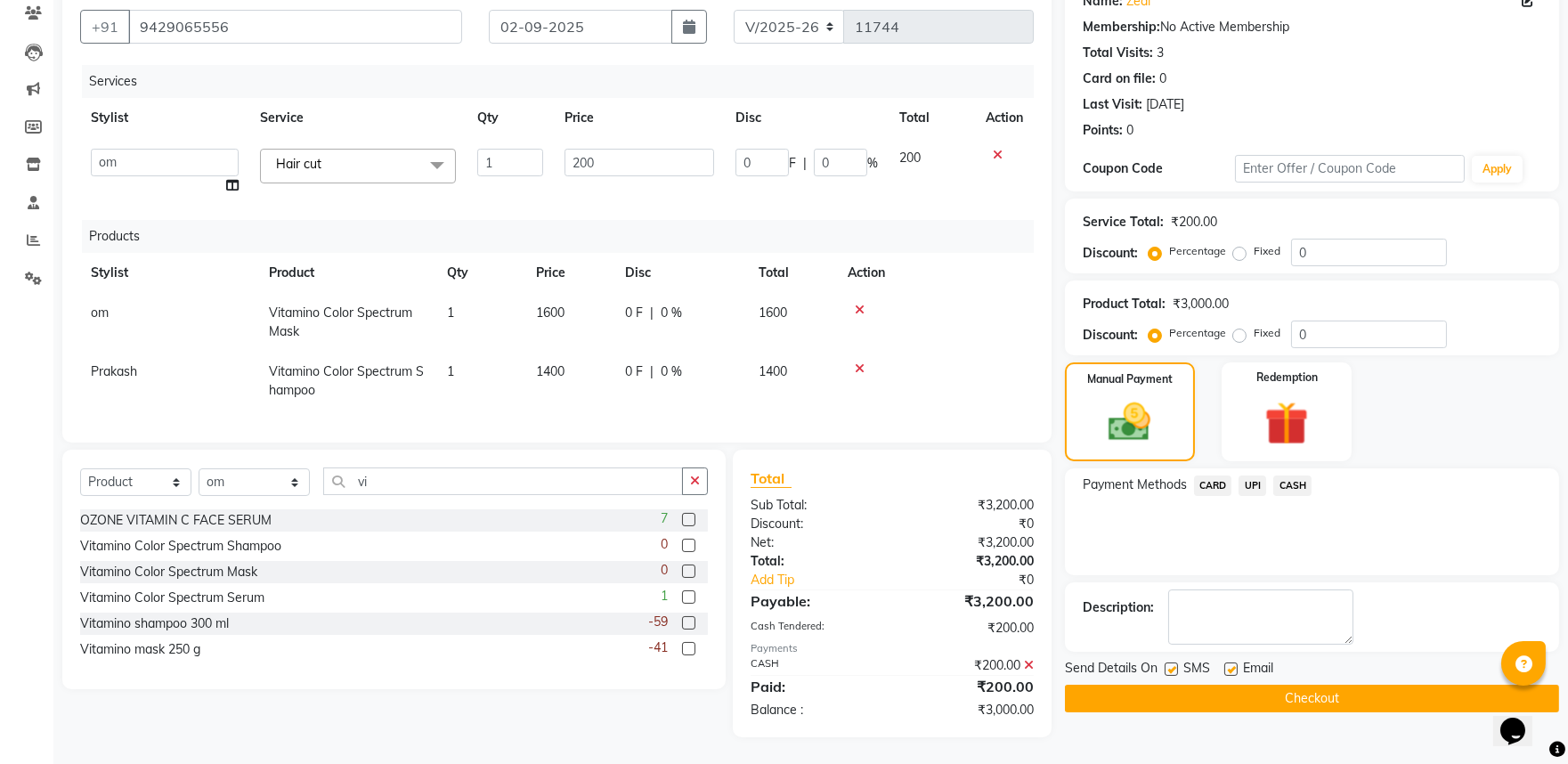
click at [155, 334] on td "om" at bounding box center [169, 322] width 178 height 58
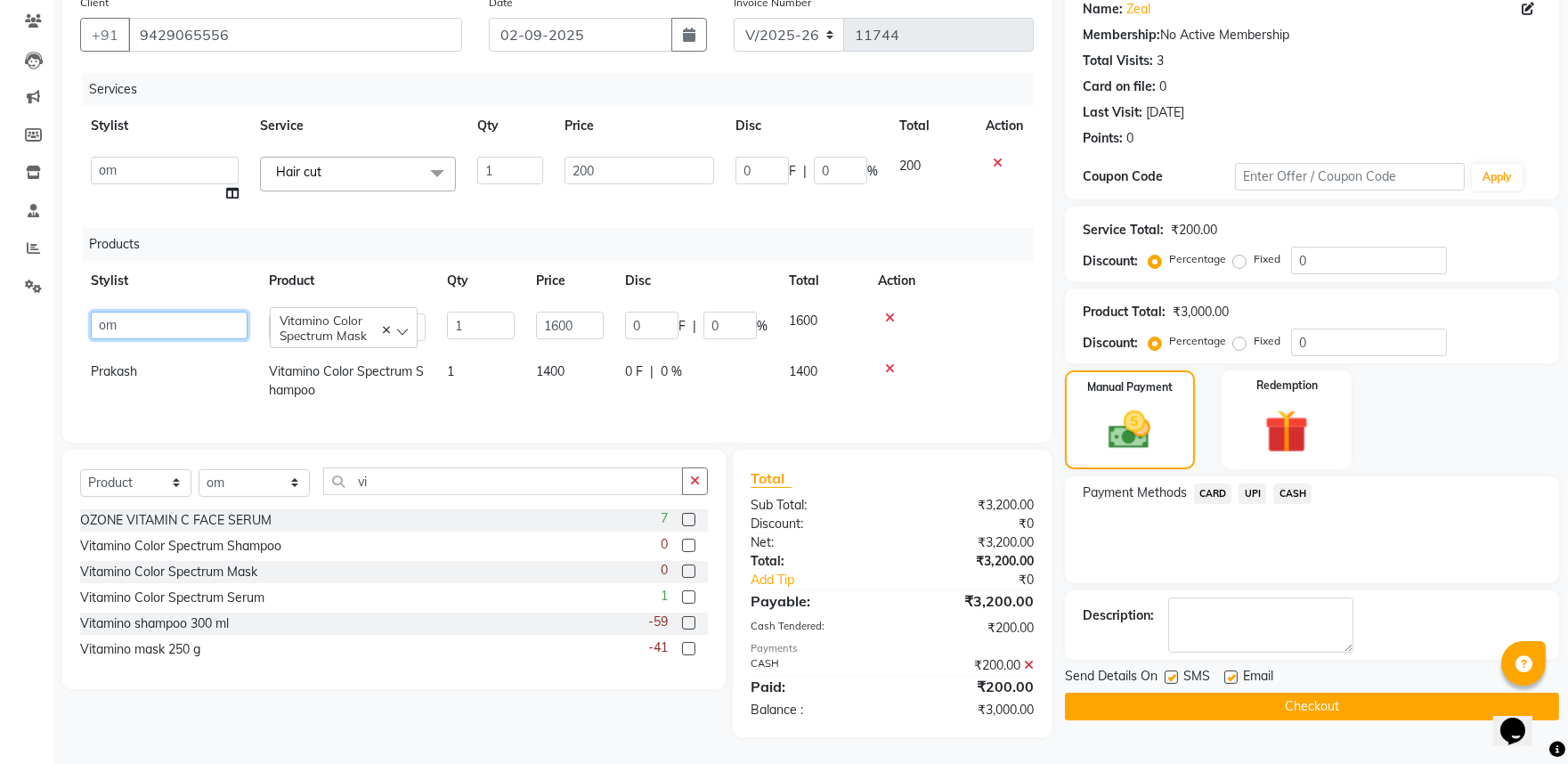
click at [155, 334] on select "amit [PERSON_NAME] [PERSON_NAME] [PERSON_NAME] [PERSON_NAME] KRYOSS [PERSON_NAM…" at bounding box center [169, 325] width 156 height 28
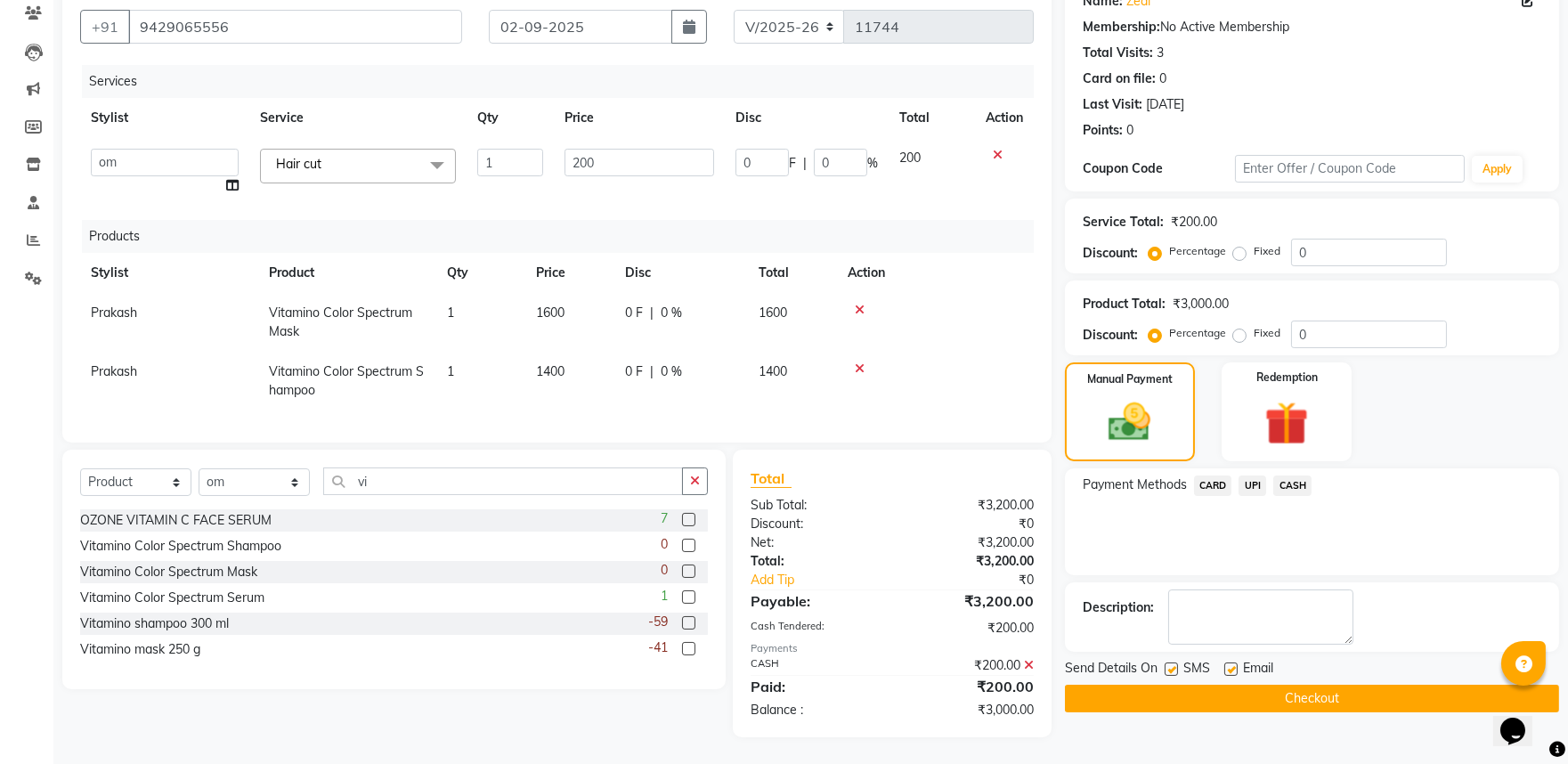
scroll to position [227, 0]
click at [1307, 685] on button "Checkout" at bounding box center [1312, 698] width 494 height 28
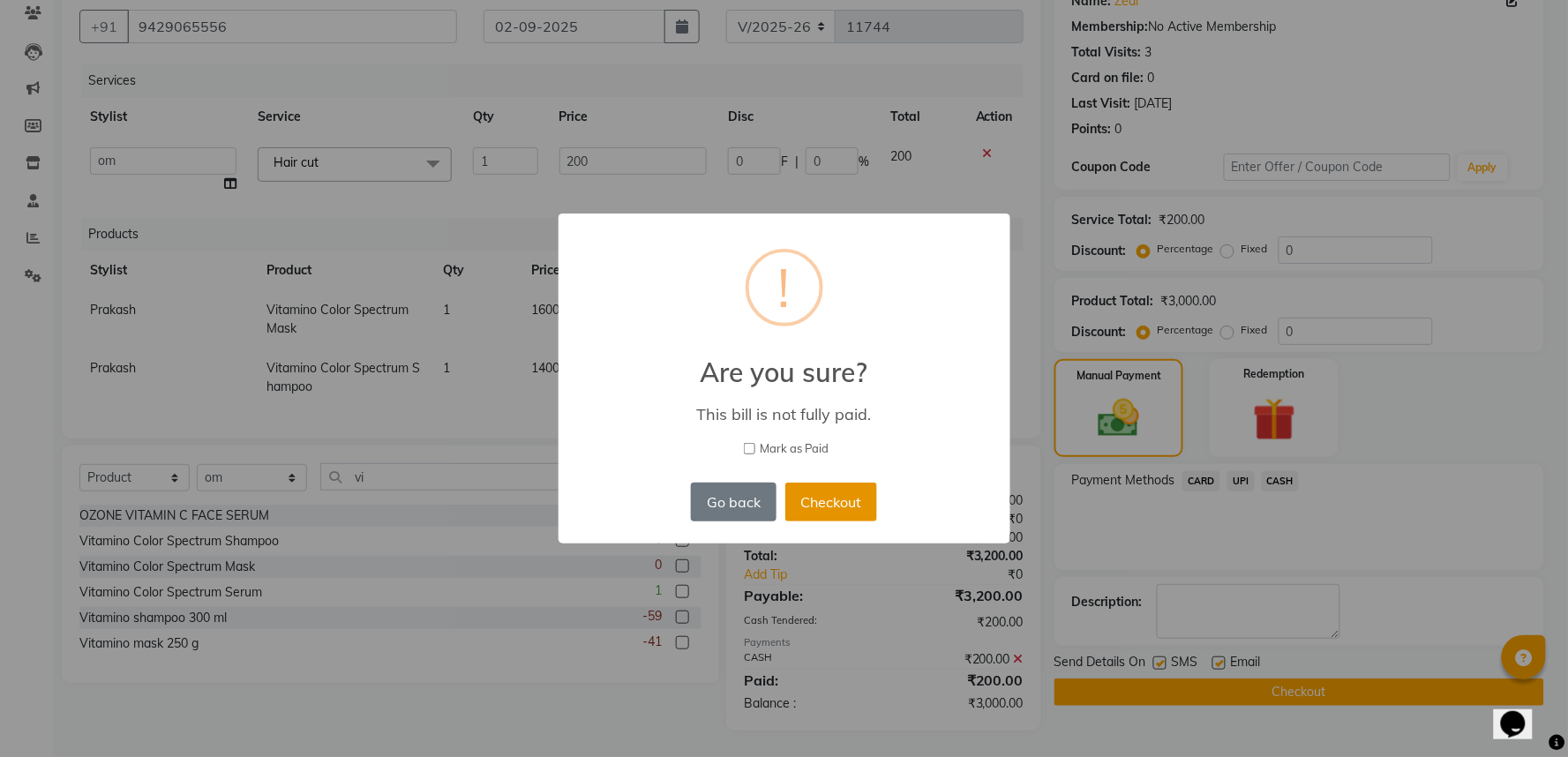
click at [824, 517] on button "Checkout" at bounding box center [831, 502] width 92 height 39
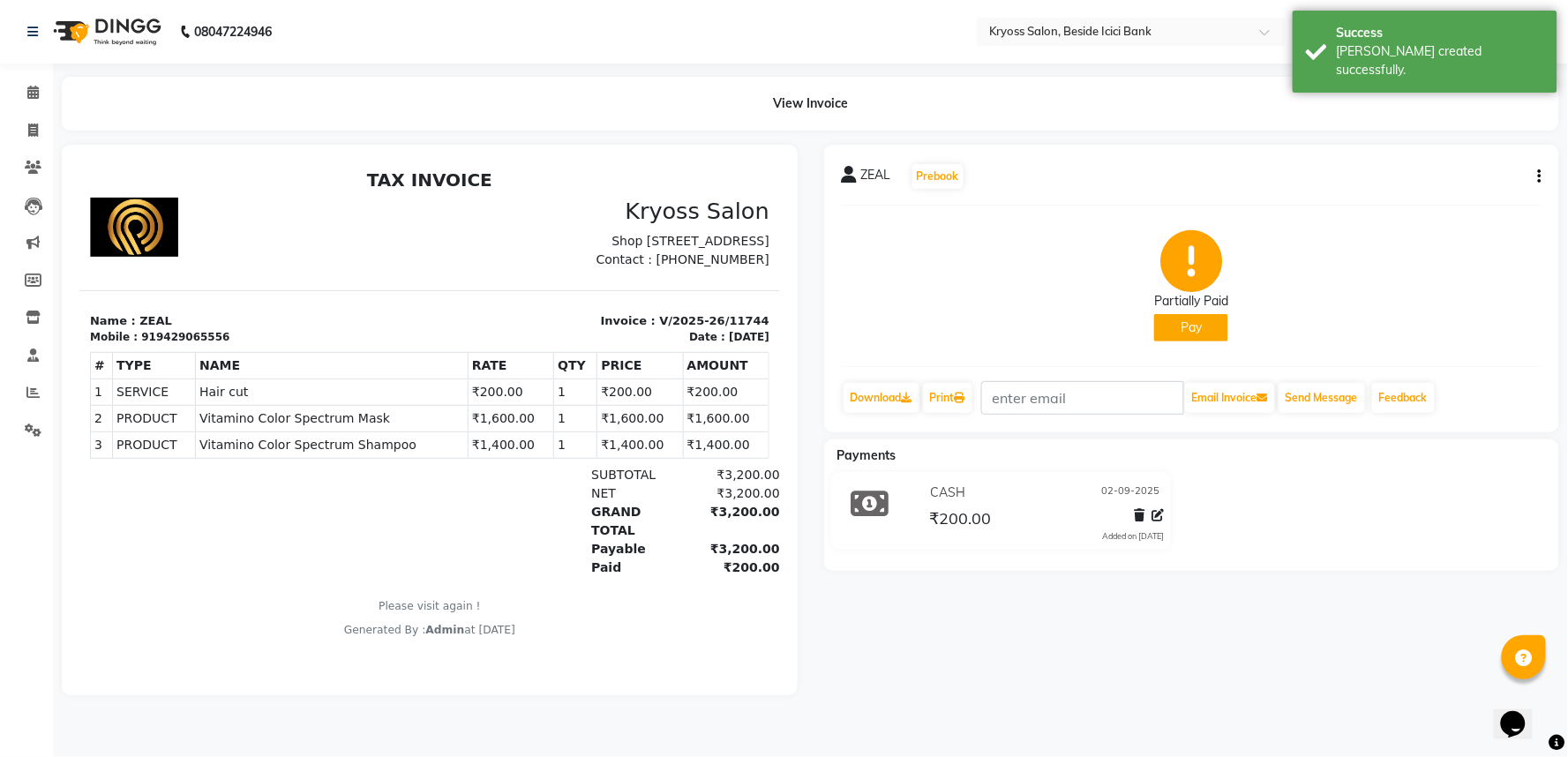
click at [1538, 177] on icon "button" at bounding box center [1540, 176] width 4 height 1
click at [1433, 210] on div "Edit Invoice" at bounding box center [1449, 201] width 121 height 22
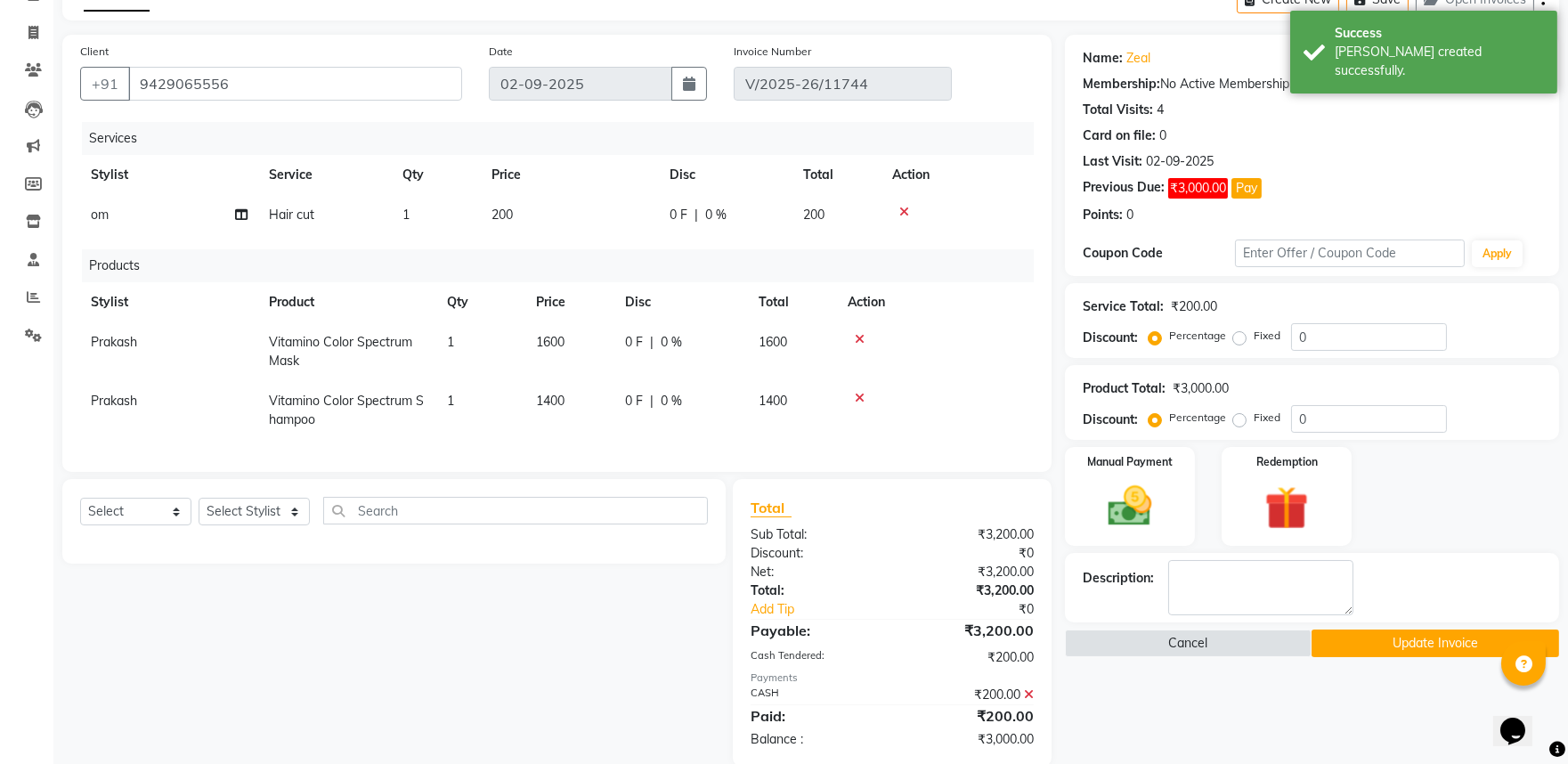
scroll to position [194, 0]
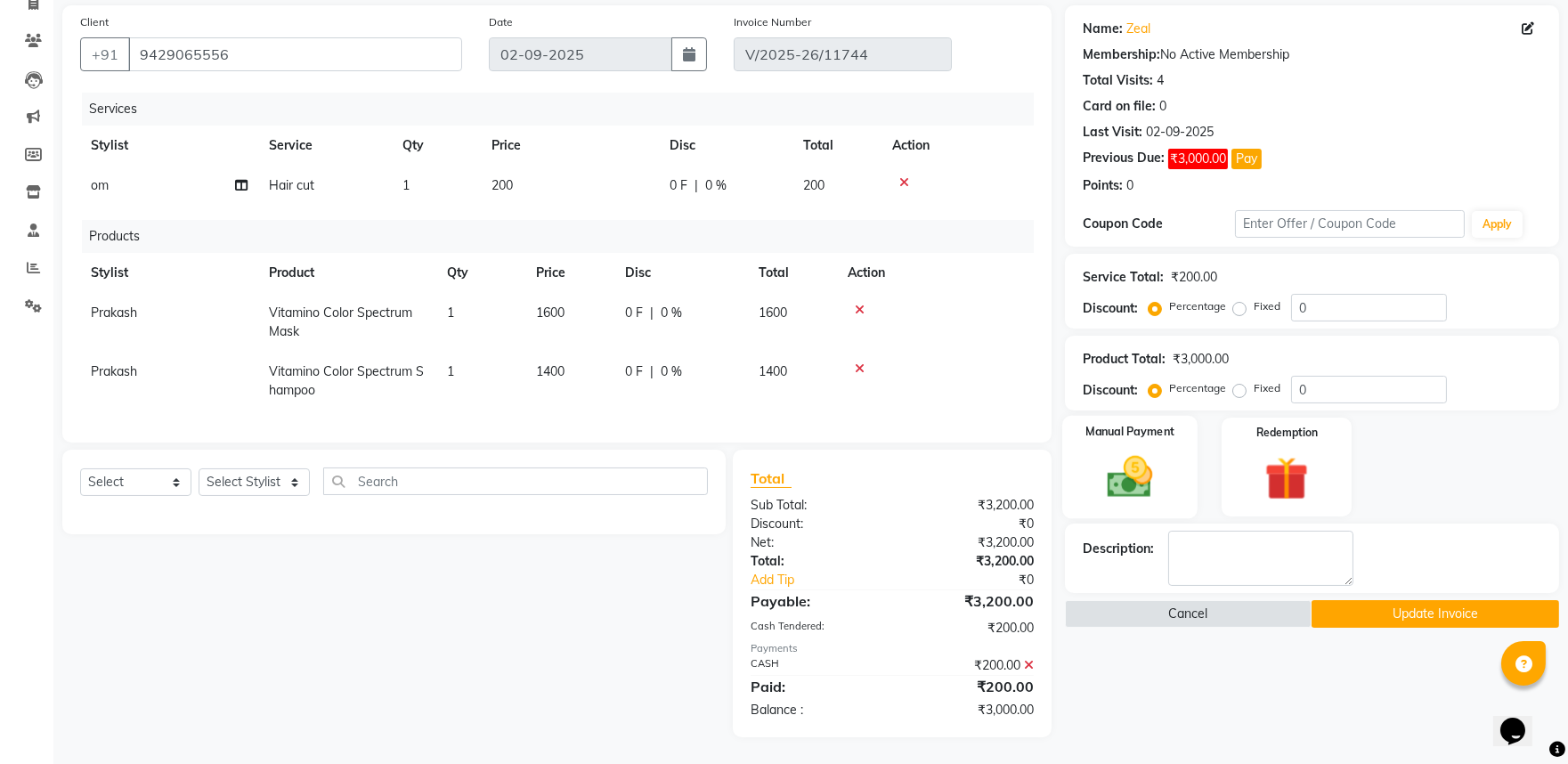
click at [1138, 450] on img at bounding box center [1129, 476] width 74 height 52
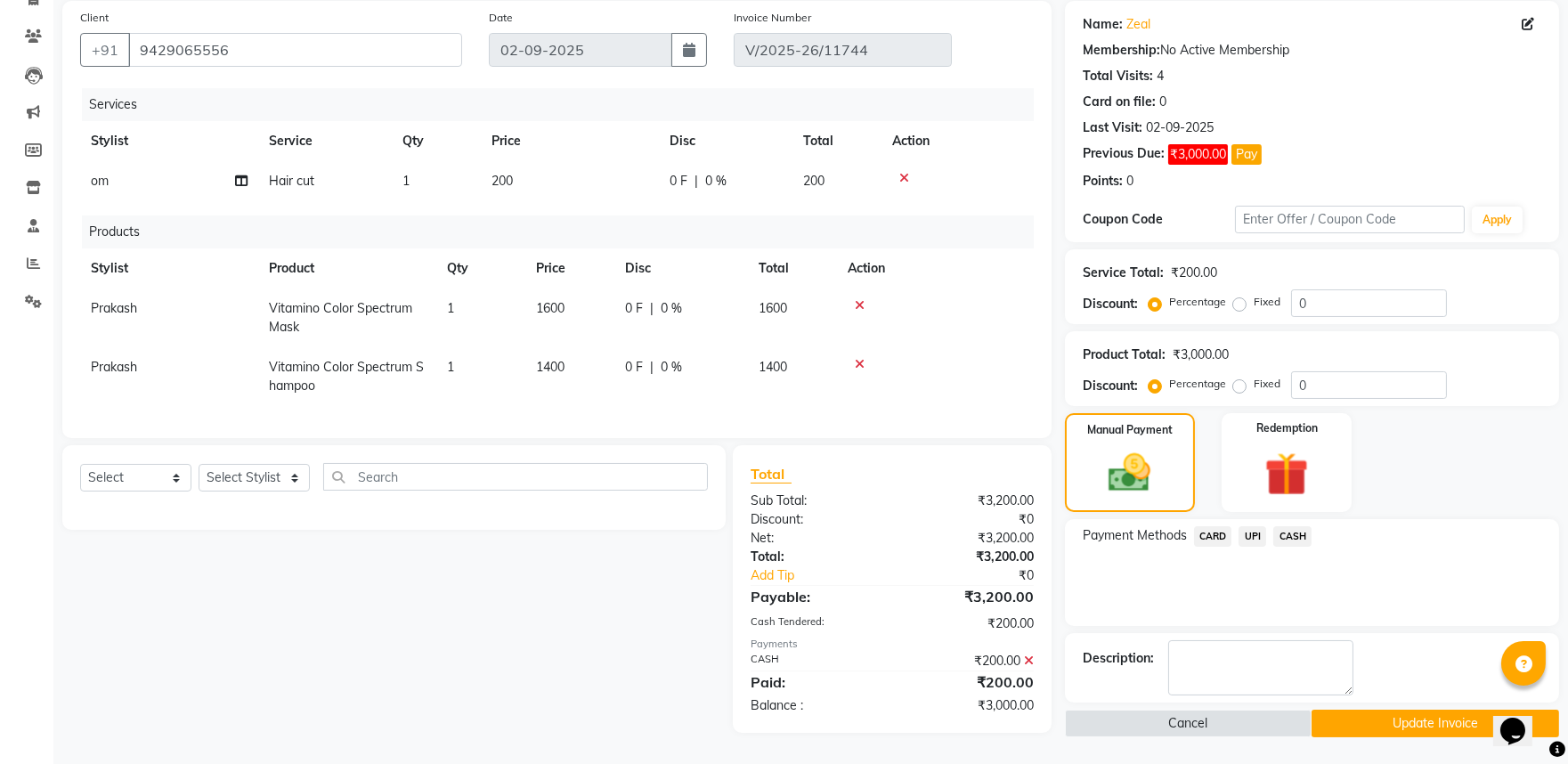
click at [1264, 527] on span "UPI" at bounding box center [1253, 537] width 28 height 21
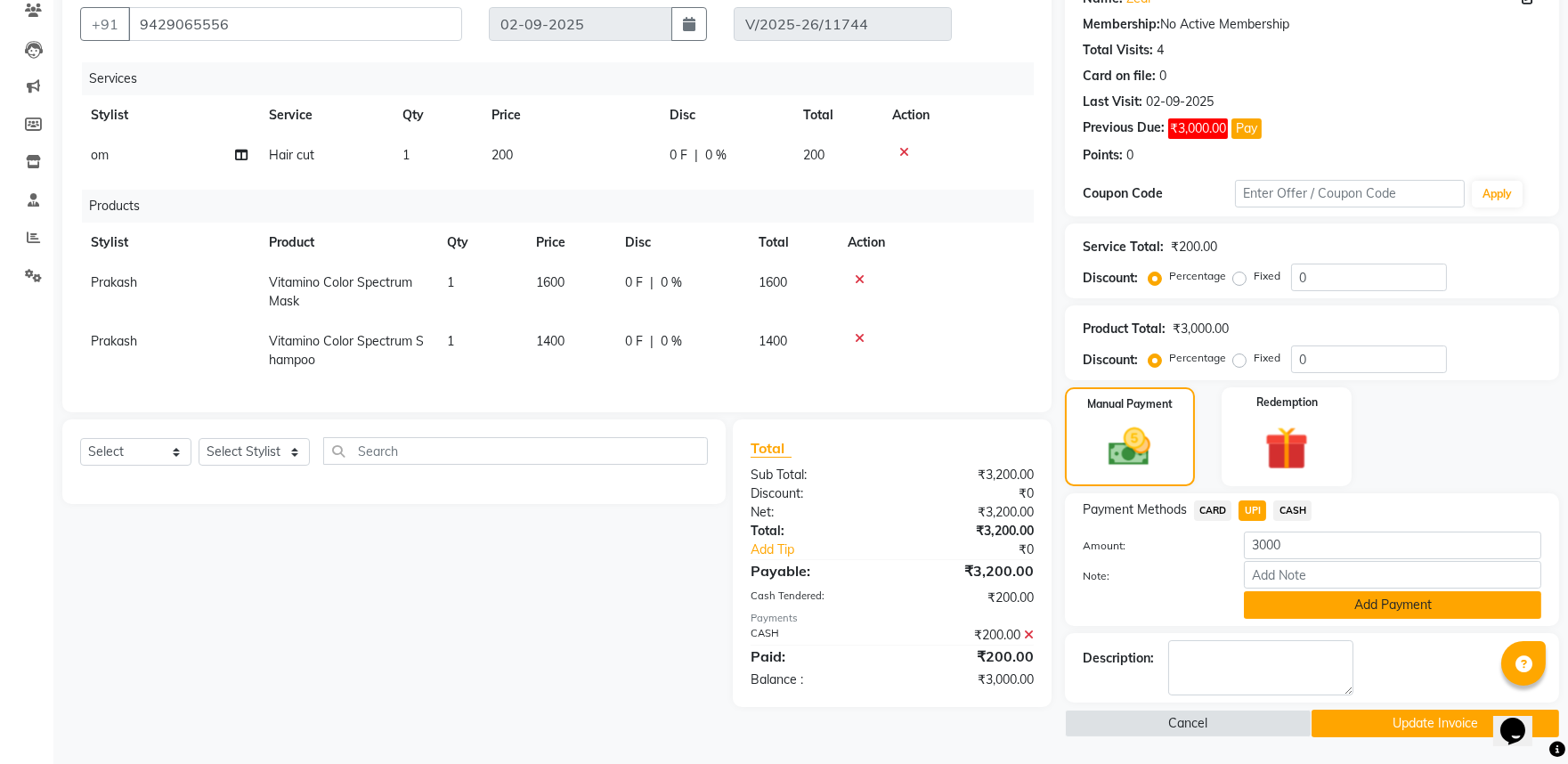
click at [1332, 618] on button "Add Payment" at bounding box center [1393, 605] width 297 height 28
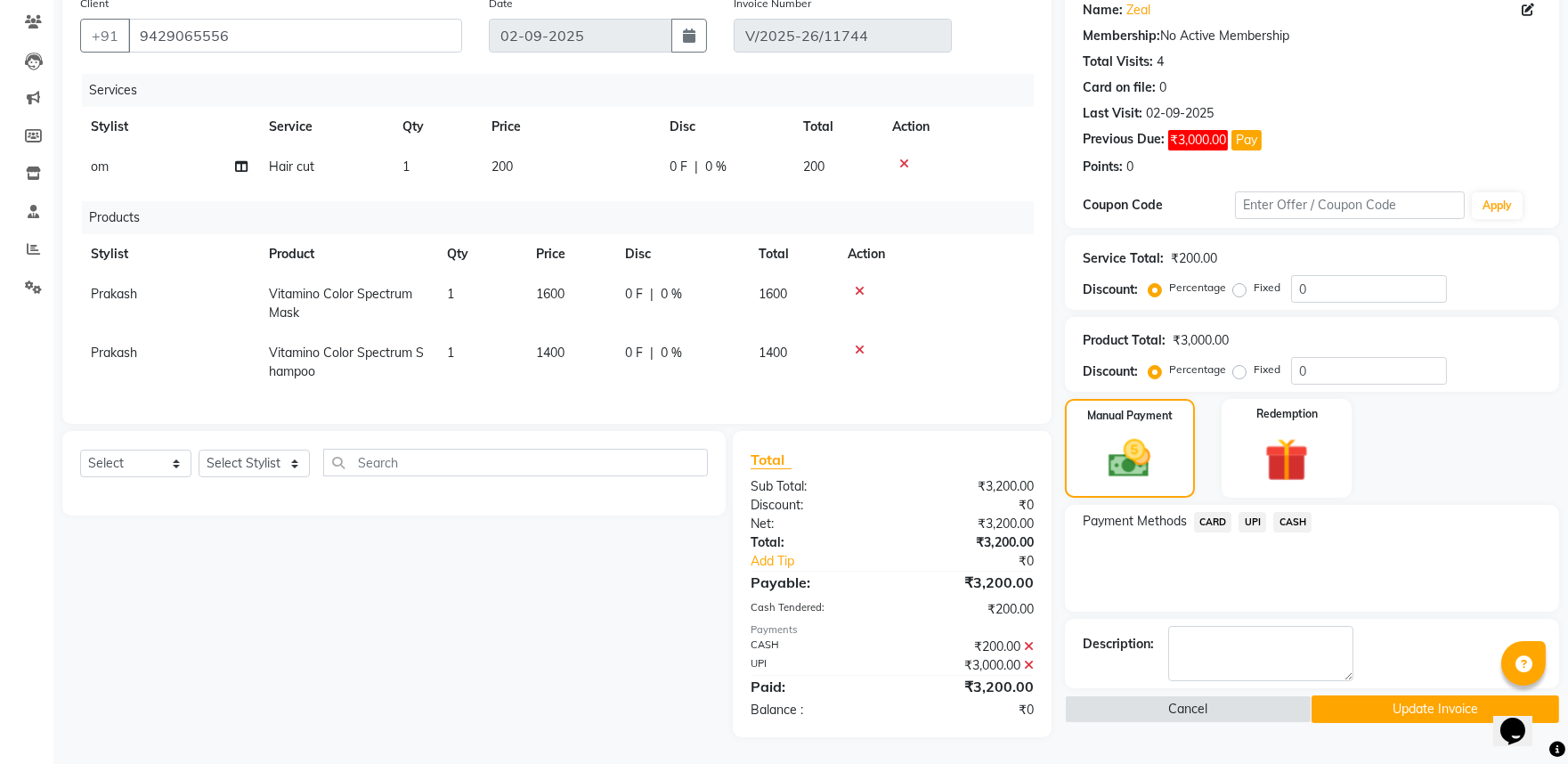
scroll to position [214, 0]
click at [1377, 696] on button "Update Invoice" at bounding box center [1436, 709] width 248 height 28
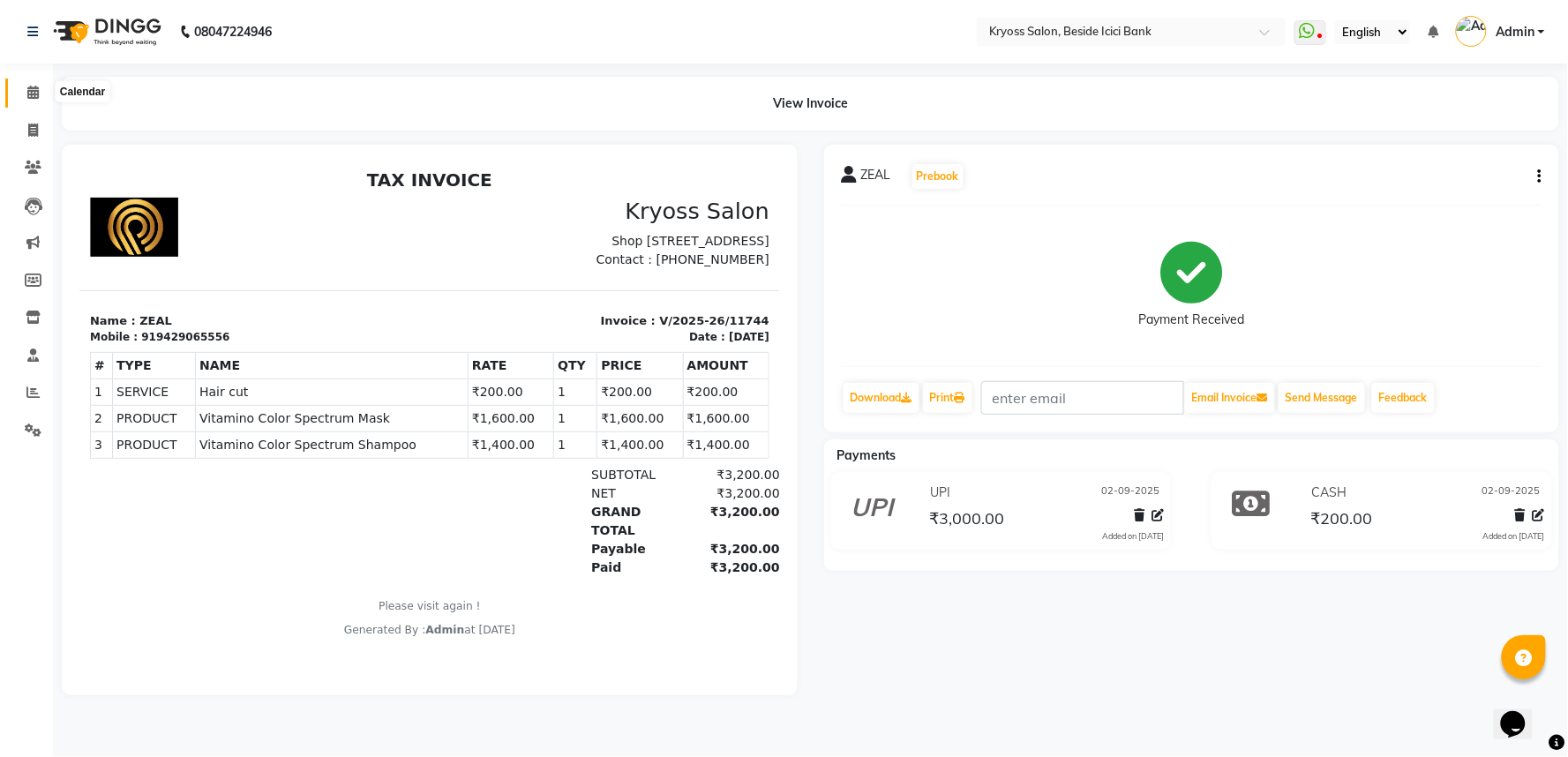
click at [31, 90] on icon at bounding box center [33, 92] width 12 height 13
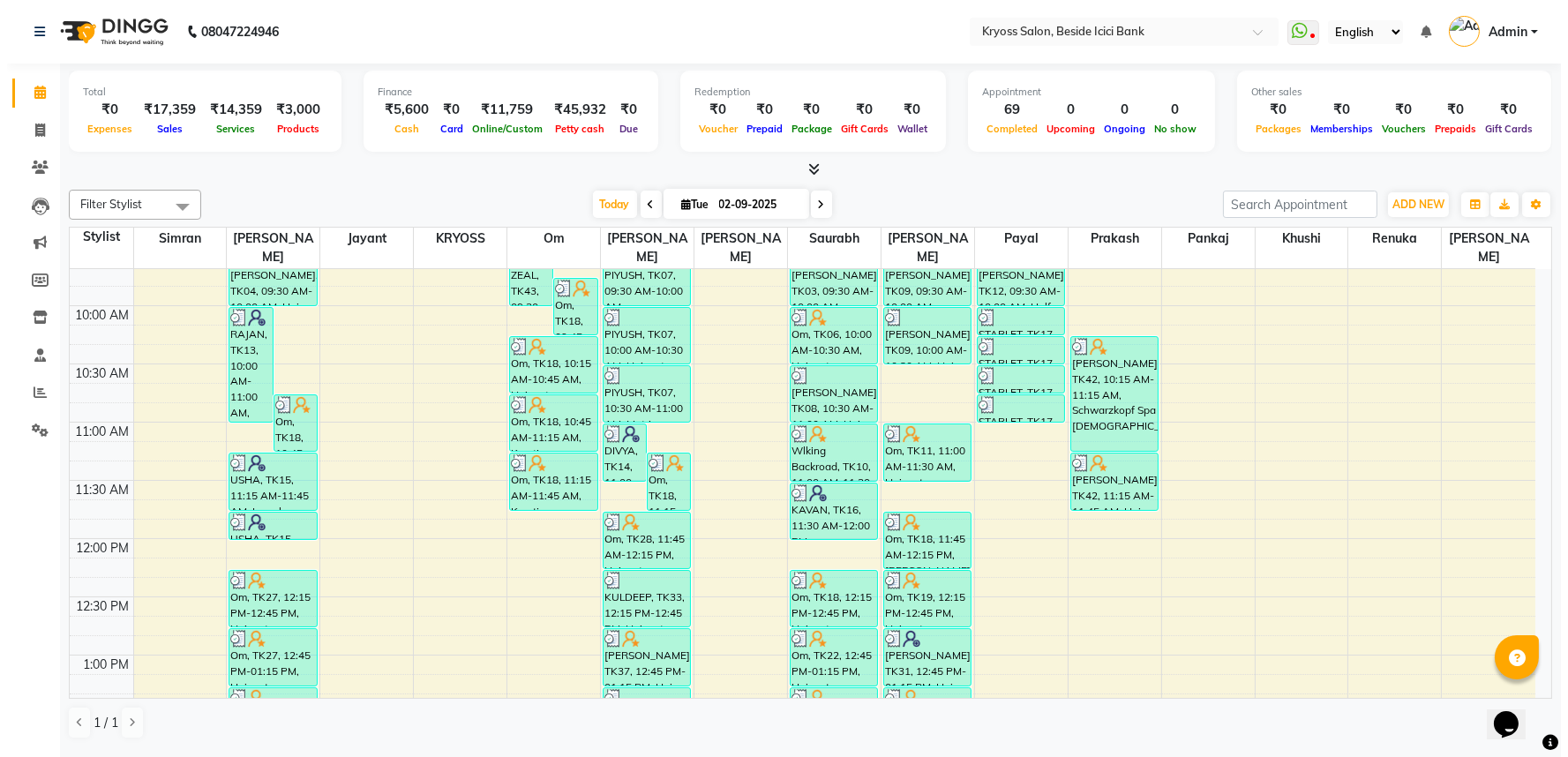
scroll to position [98, 0]
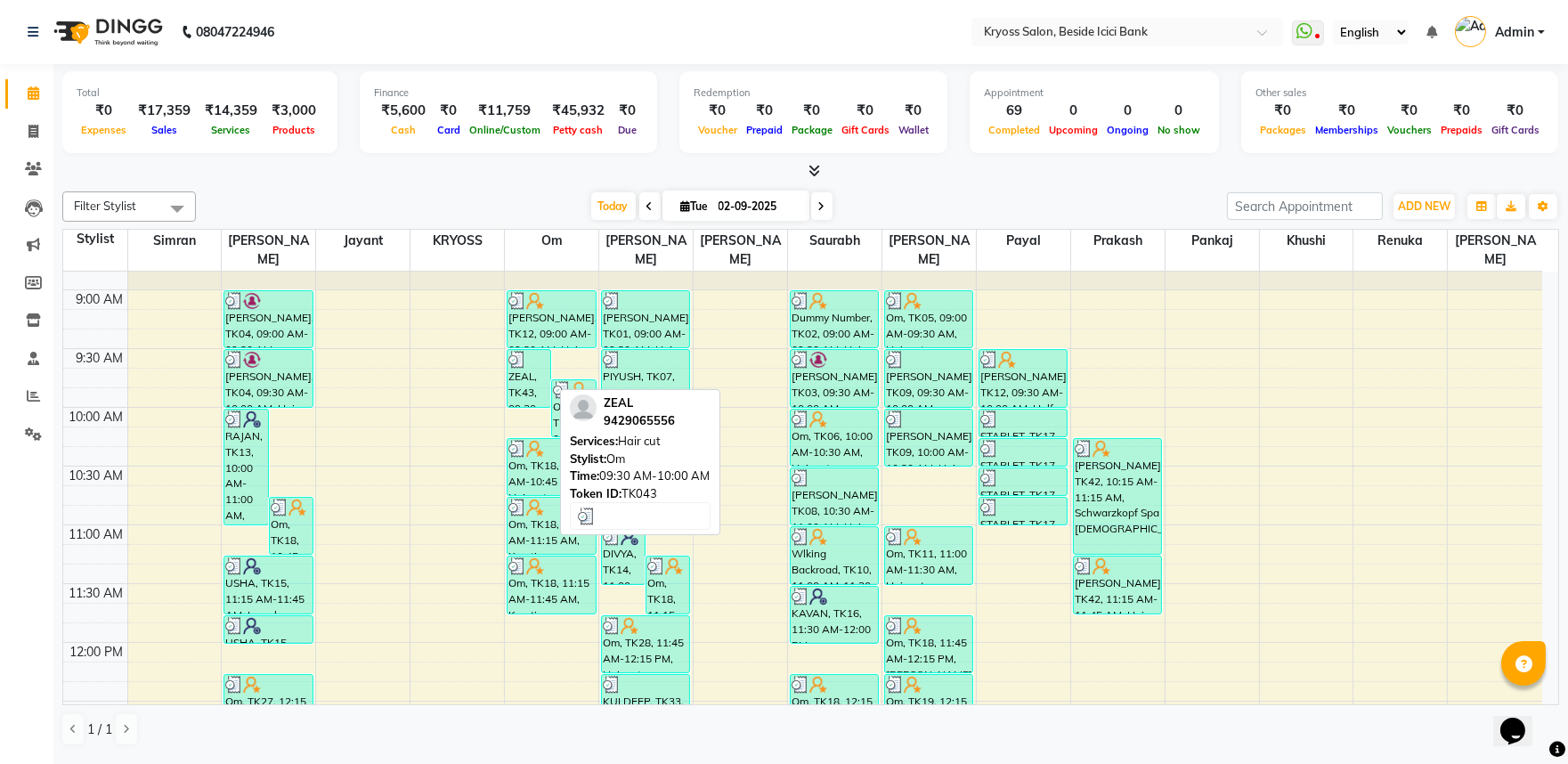
click at [536, 365] on div "ZEAL, TK43, 09:30 AM-10:00 AM, Hair cut" at bounding box center [529, 378] width 43 height 57
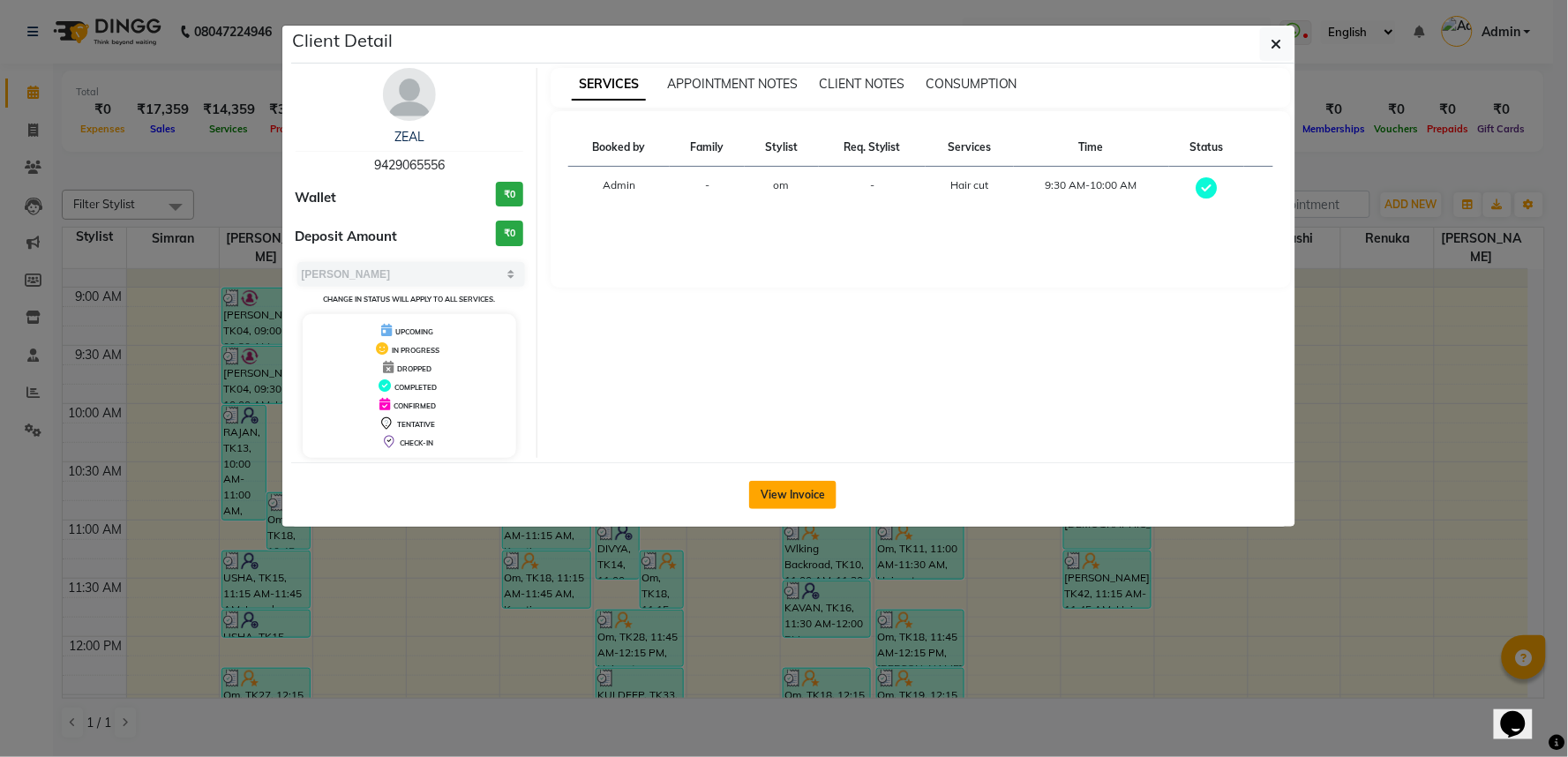
click at [822, 509] on button "View Invoice" at bounding box center [792, 495] width 87 height 28
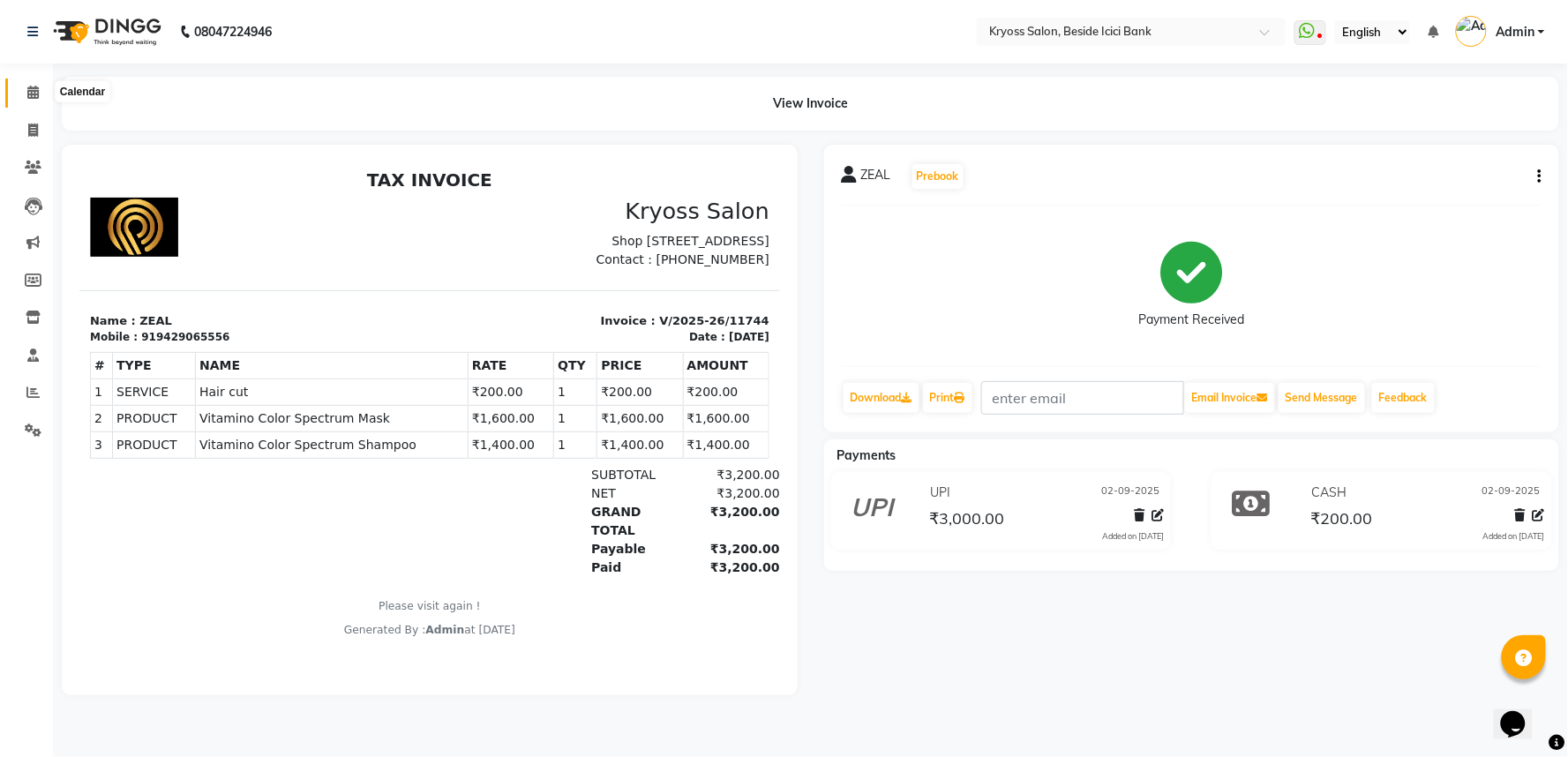
click at [28, 89] on icon at bounding box center [33, 92] width 12 height 13
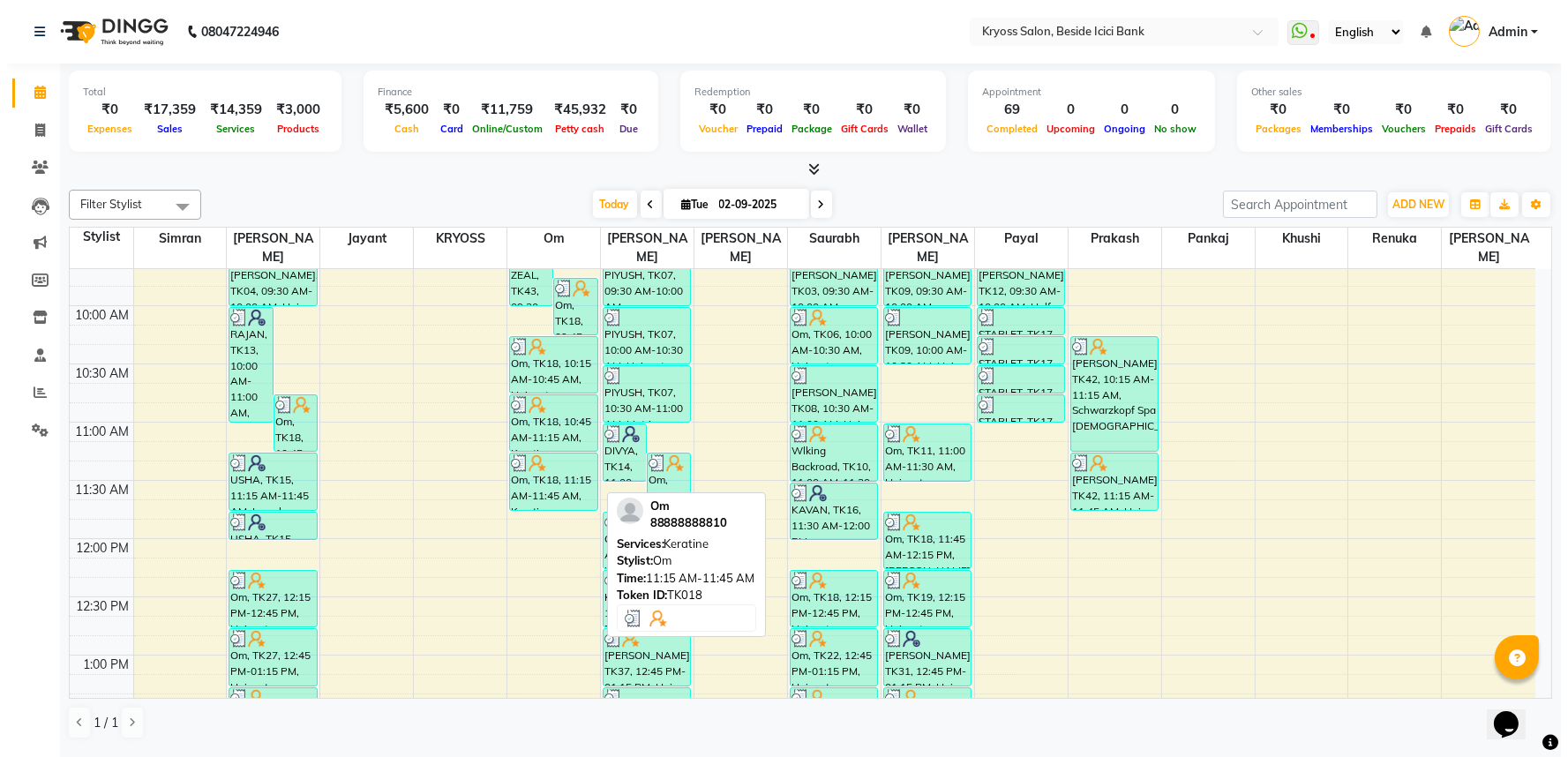
scroll to position [98, 0]
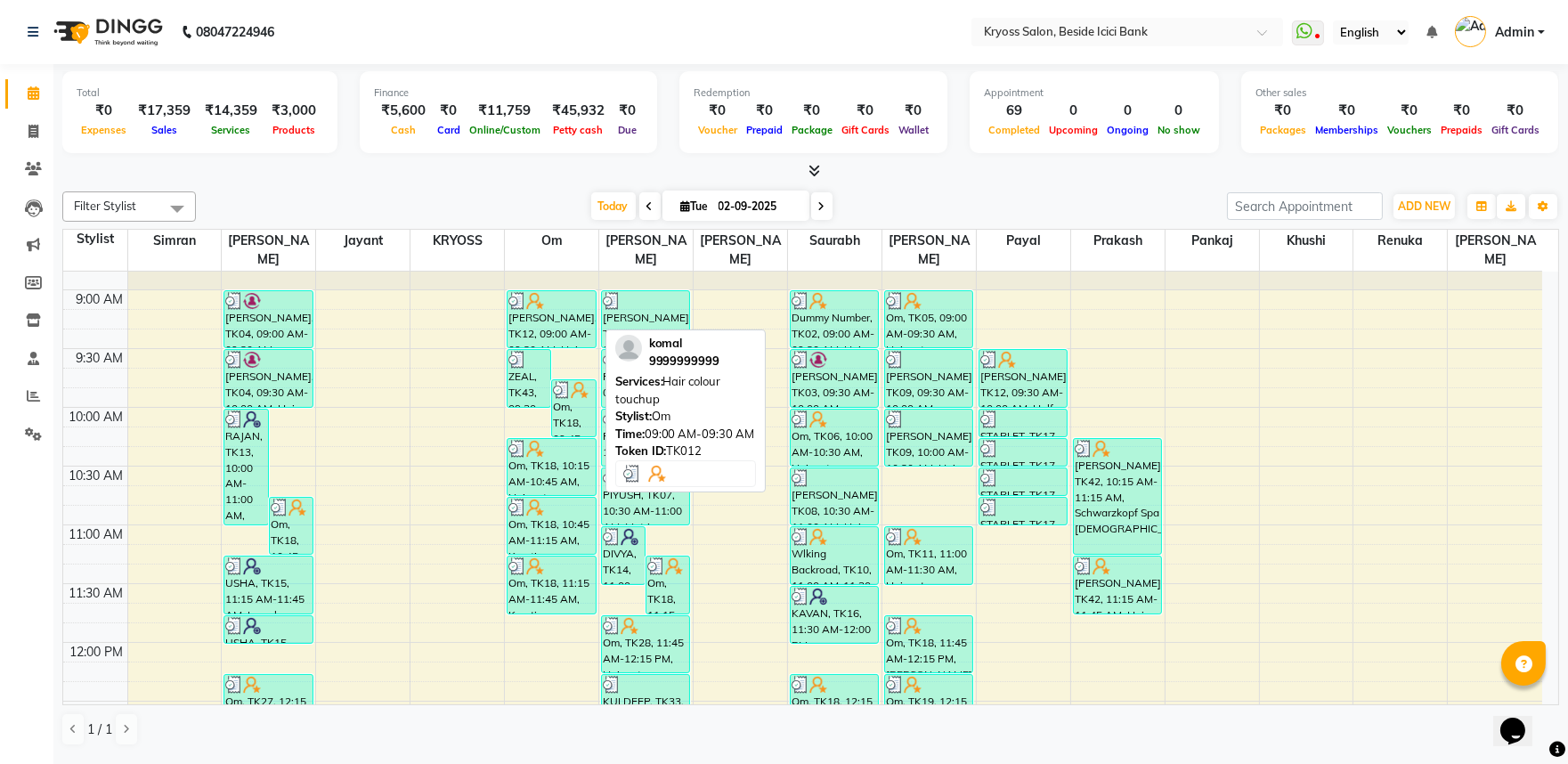
click at [542, 308] on div "[PERSON_NAME], TK12, 09:00 AM-09:30 AM, Hair colour touchup" at bounding box center [551, 319] width 87 height 56
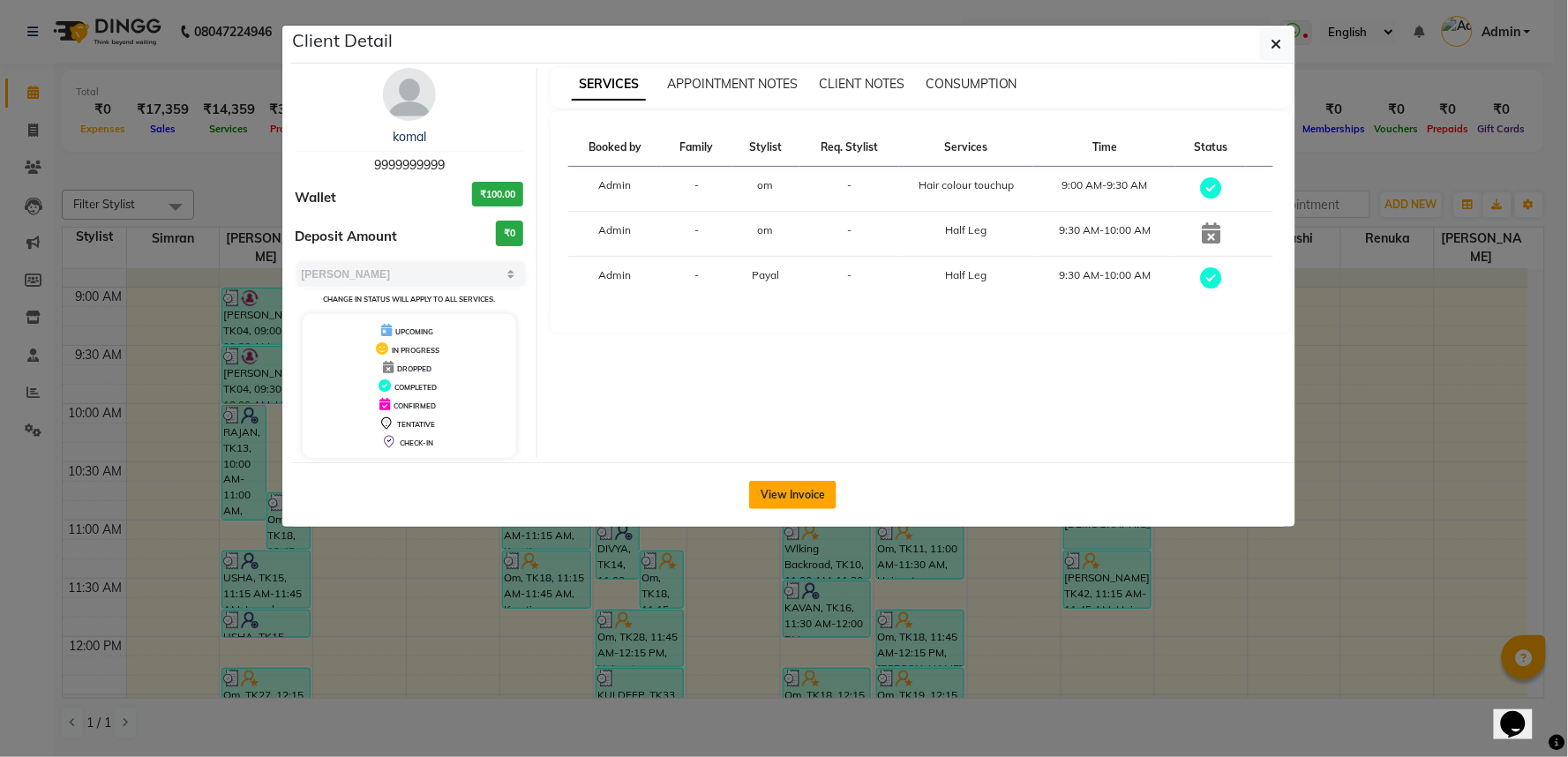
click at [815, 509] on button "View Invoice" at bounding box center [792, 495] width 87 height 28
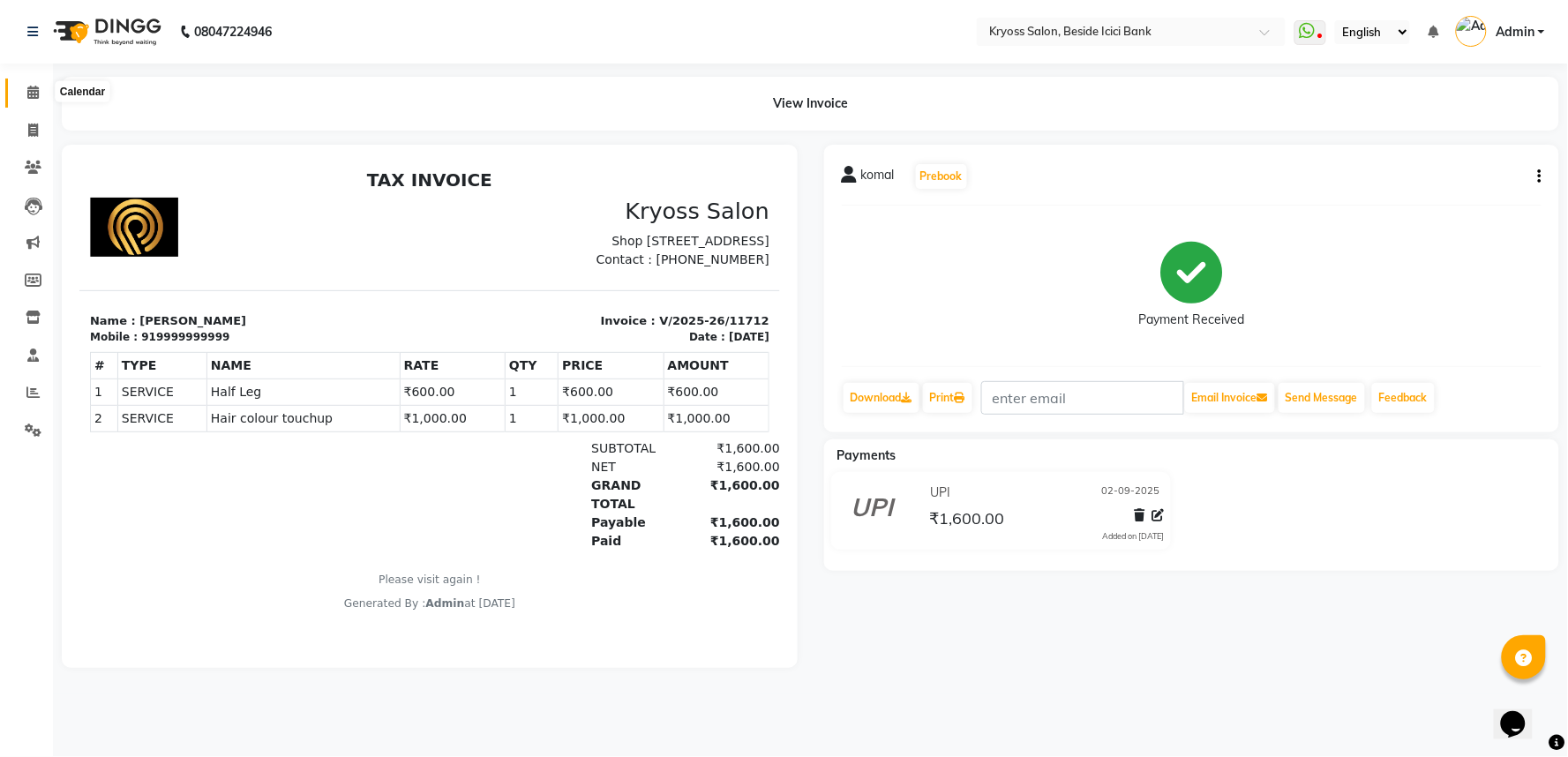
click at [31, 93] on icon at bounding box center [33, 92] width 12 height 13
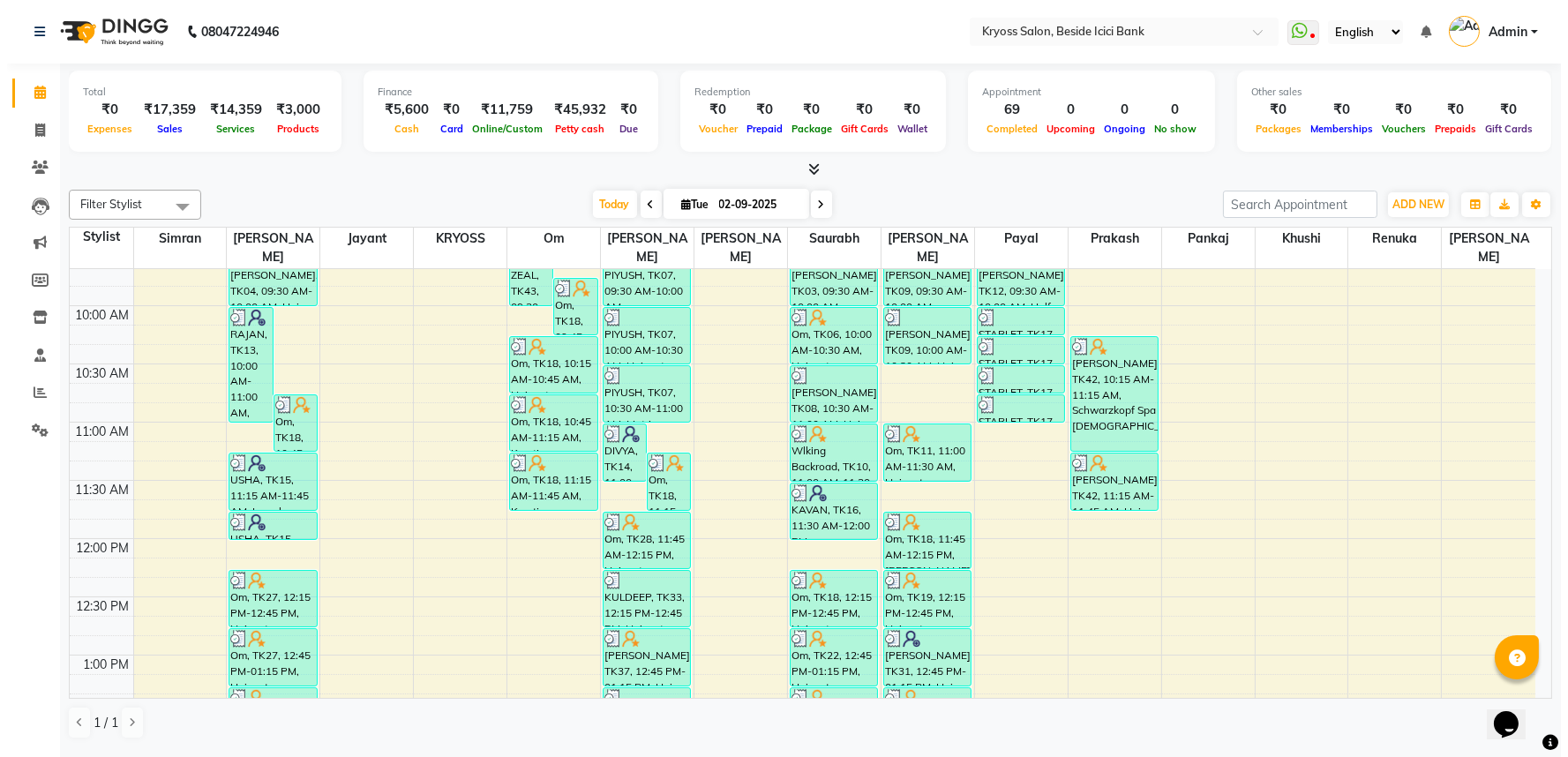
scroll to position [98, 0]
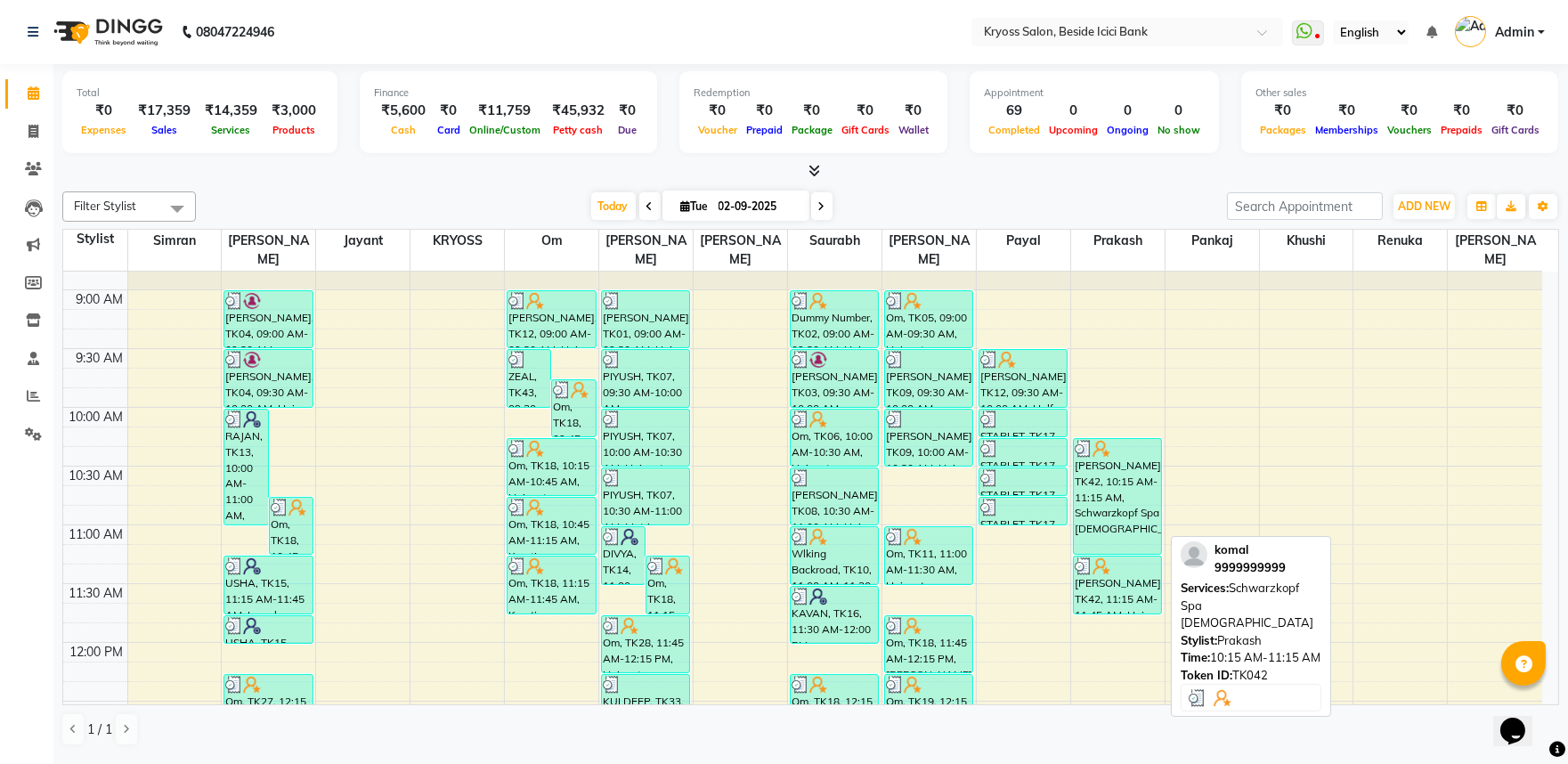
click at [1126, 505] on div "[PERSON_NAME], TK42, 10:15 AM-11:15 AM, Schwarzkopf Spa [DEMOGRAPHIC_DATA]" at bounding box center [1117, 497] width 87 height 115
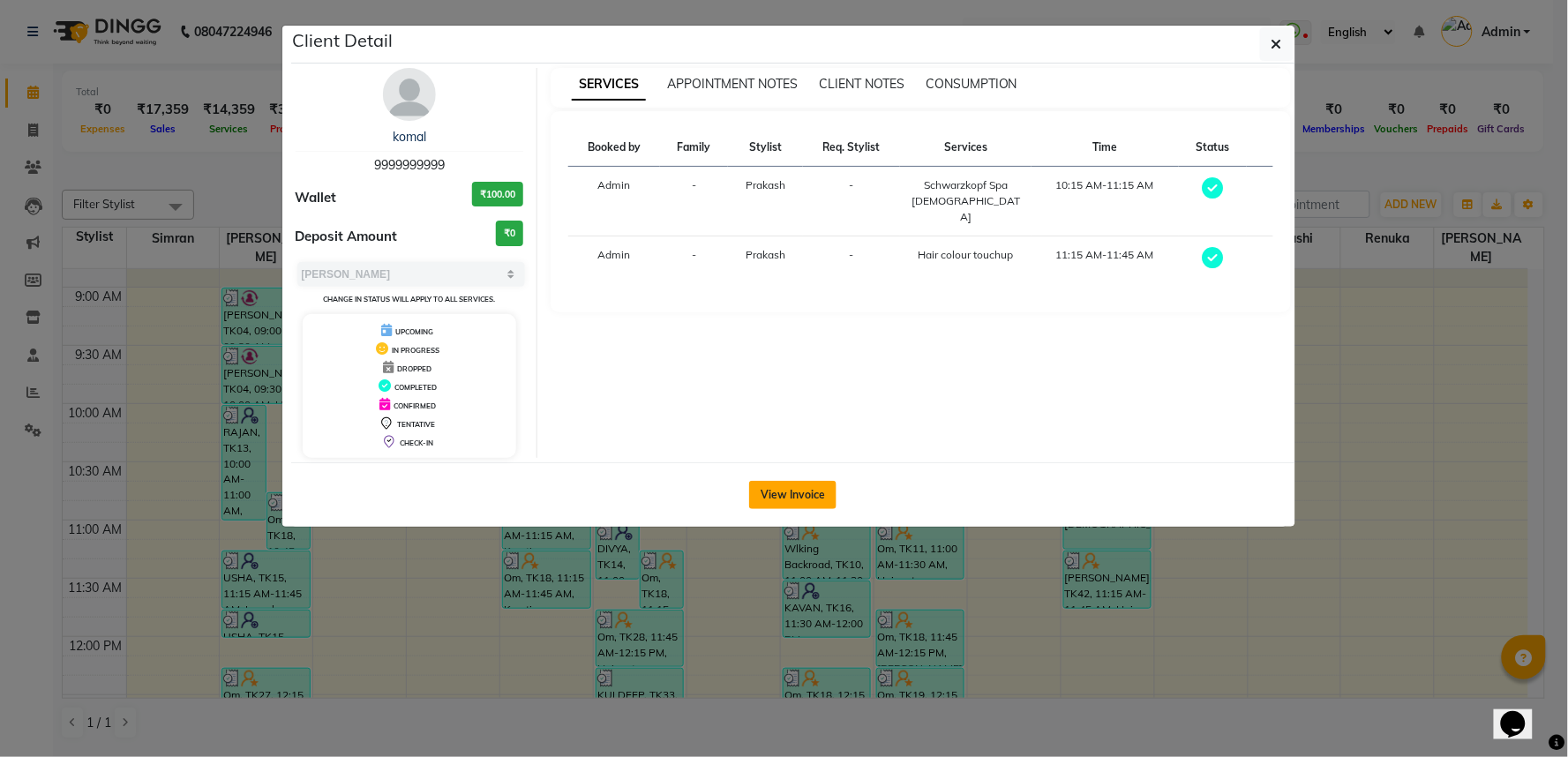
click at [800, 508] on button "View Invoice" at bounding box center [792, 495] width 87 height 28
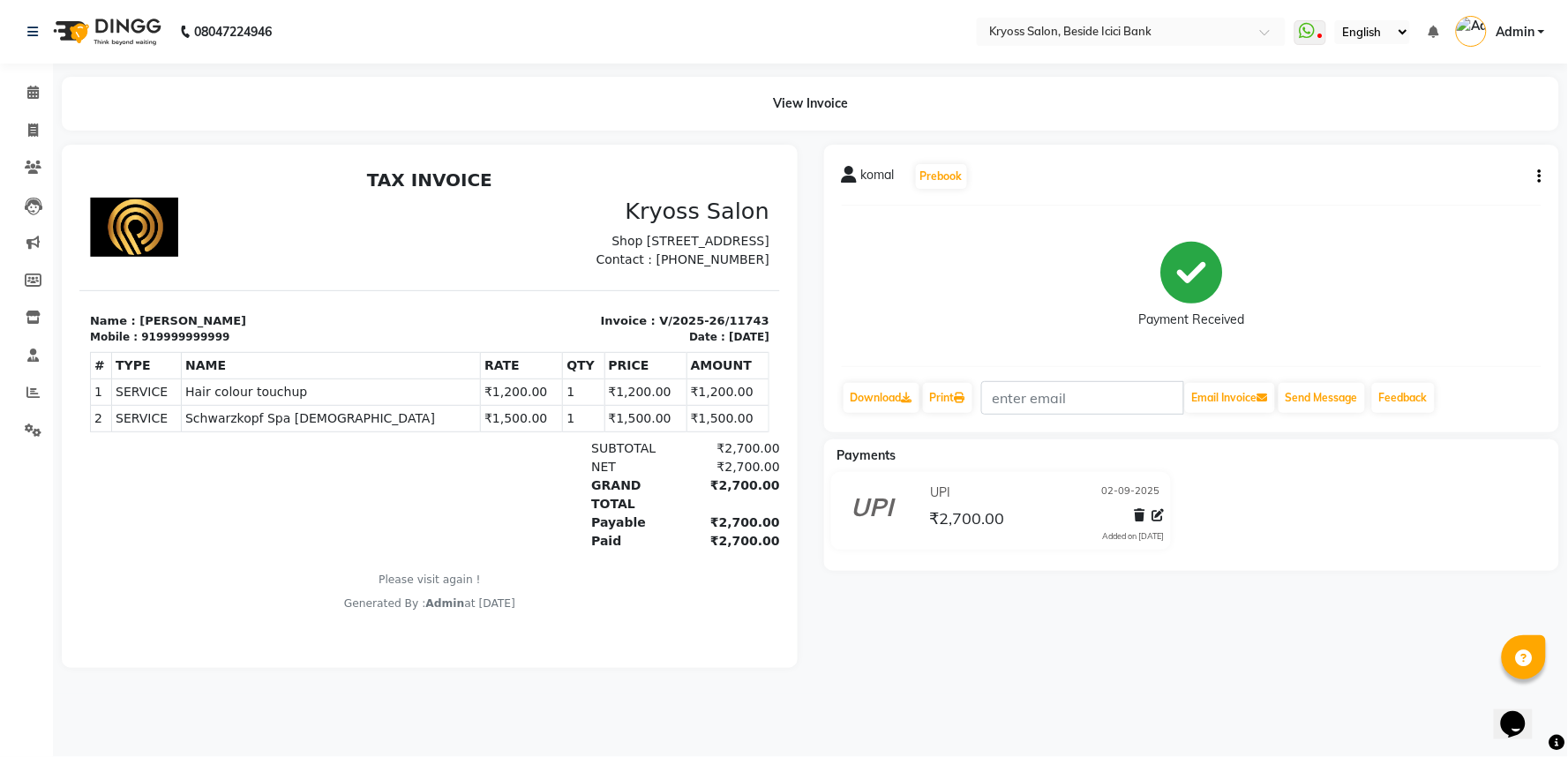
click at [1538, 177] on icon "button" at bounding box center [1540, 176] width 4 height 1
click at [1421, 208] on div "Edit Invoice" at bounding box center [1449, 201] width 121 height 22
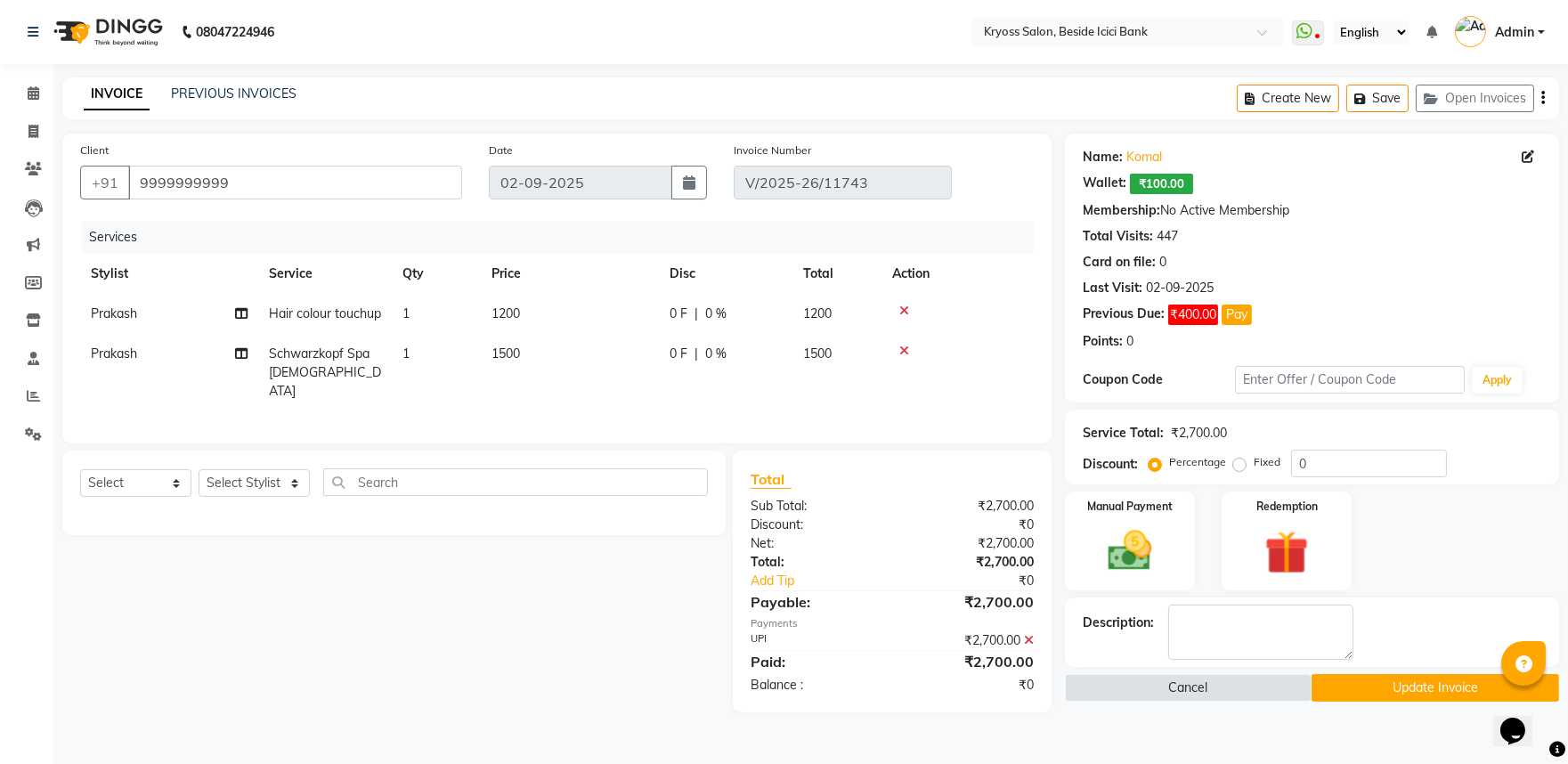
click at [558, 334] on td "1200" at bounding box center [570, 314] width 178 height 40
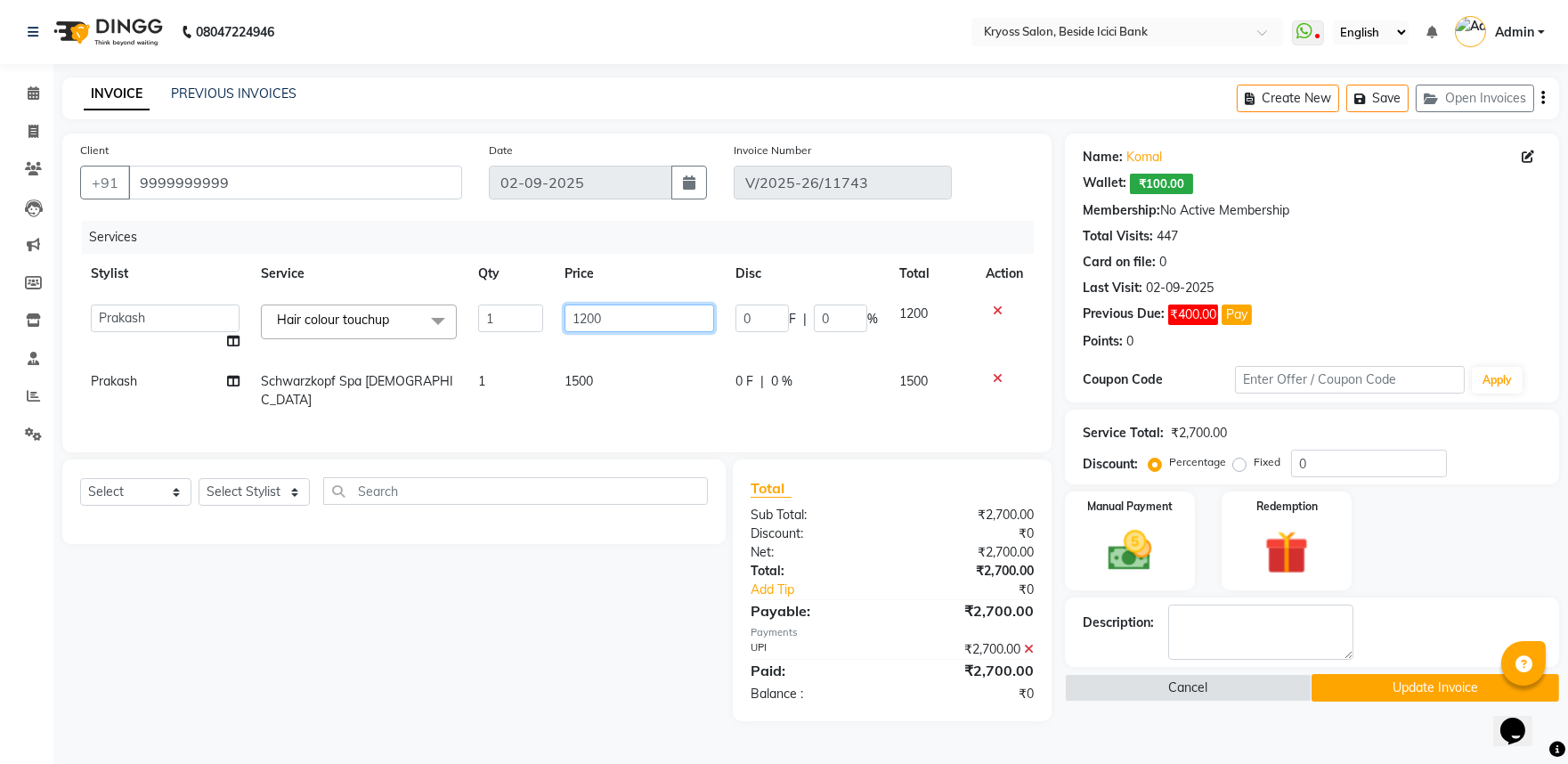
click at [621, 333] on input "1200" at bounding box center [639, 318] width 149 height 28
click at [548, 341] on tr "amit [PERSON_NAME] [PERSON_NAME] [PERSON_NAME] [PERSON_NAME] KRYOSS [PERSON_NAM…" at bounding box center [556, 327] width 953 height 67
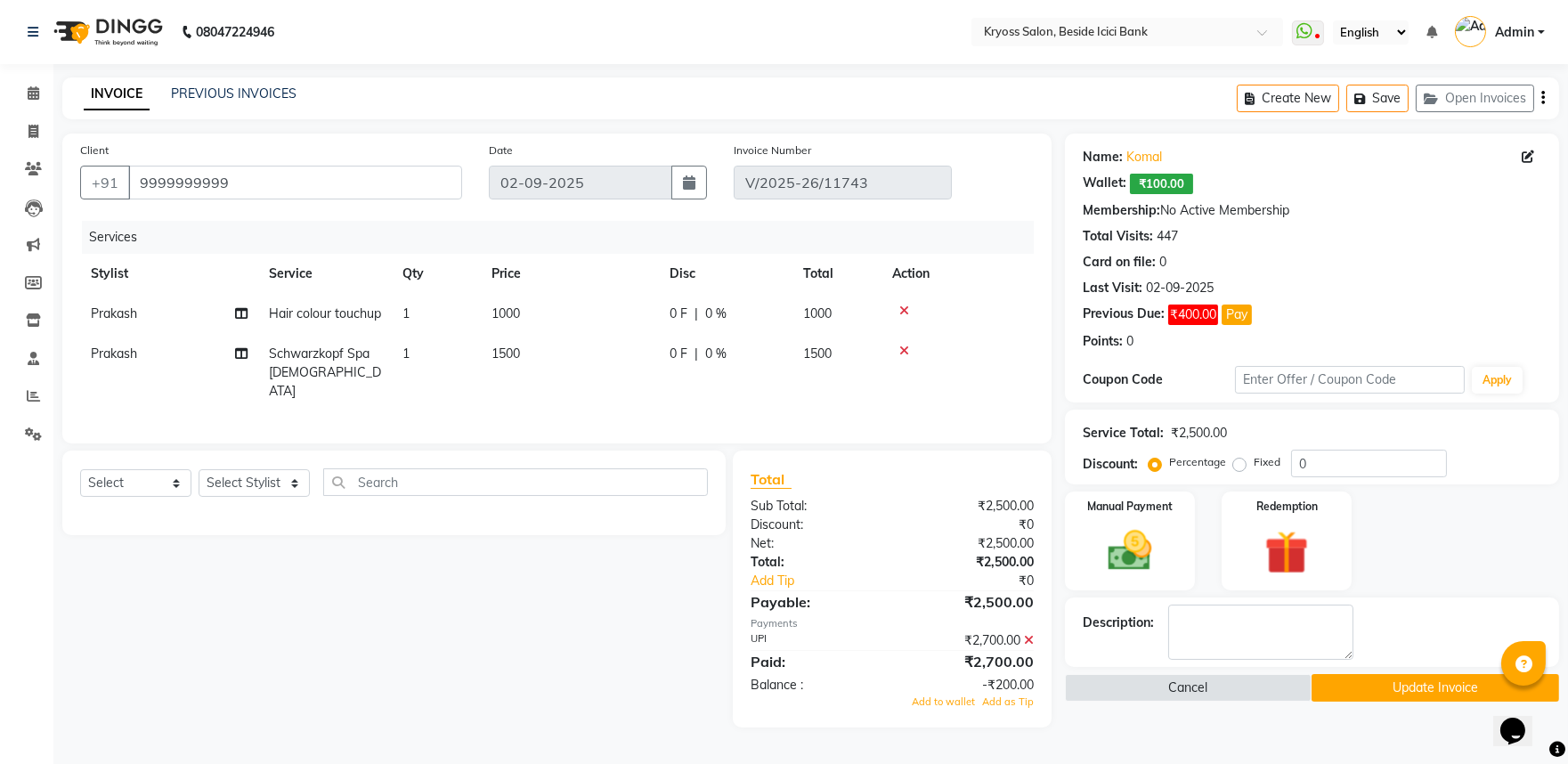
scroll to position [48, 0]
click at [1026, 644] on icon at bounding box center [1029, 641] width 10 height 13
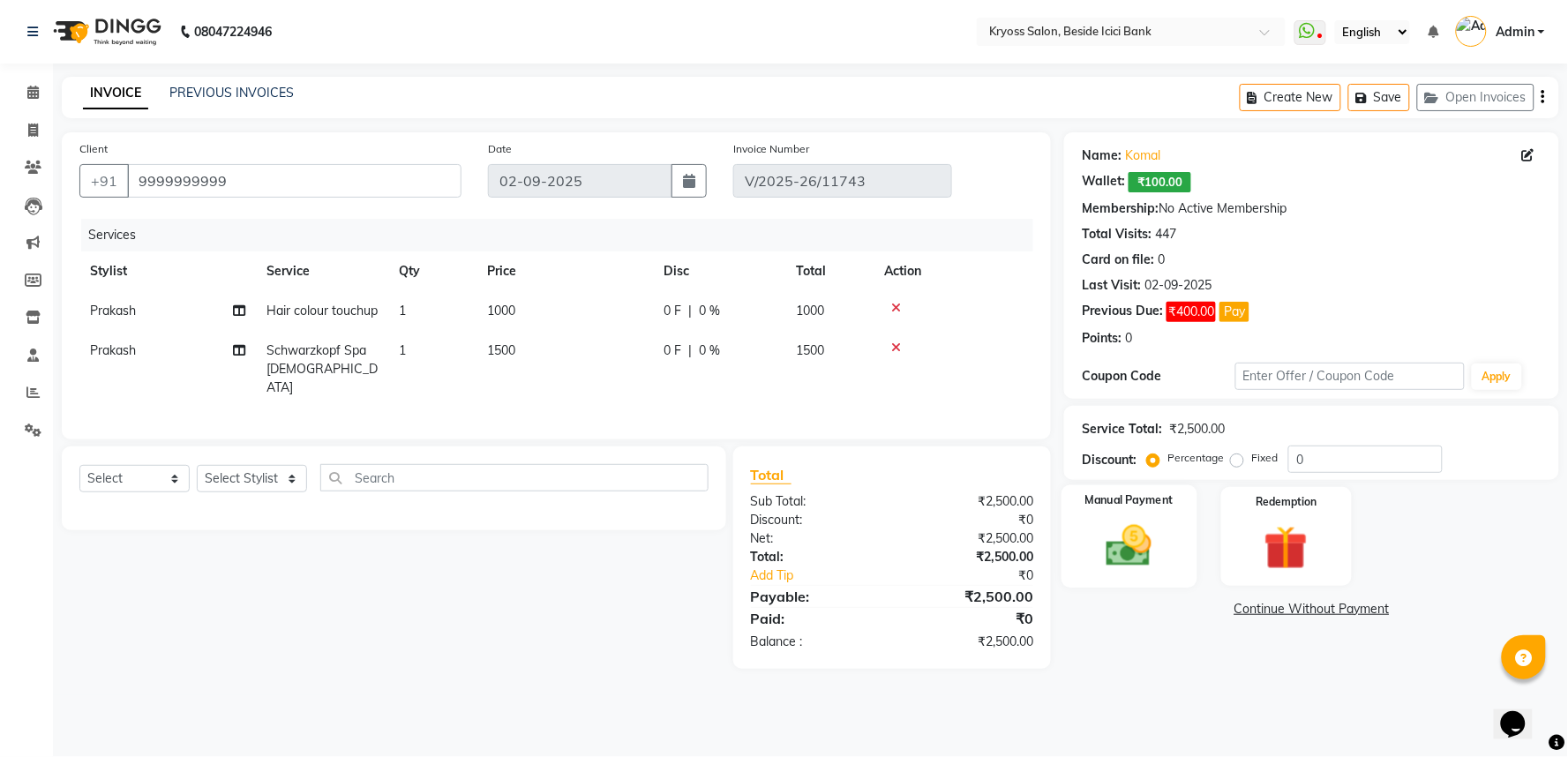
click at [1125, 573] on img at bounding box center [1129, 546] width 74 height 53
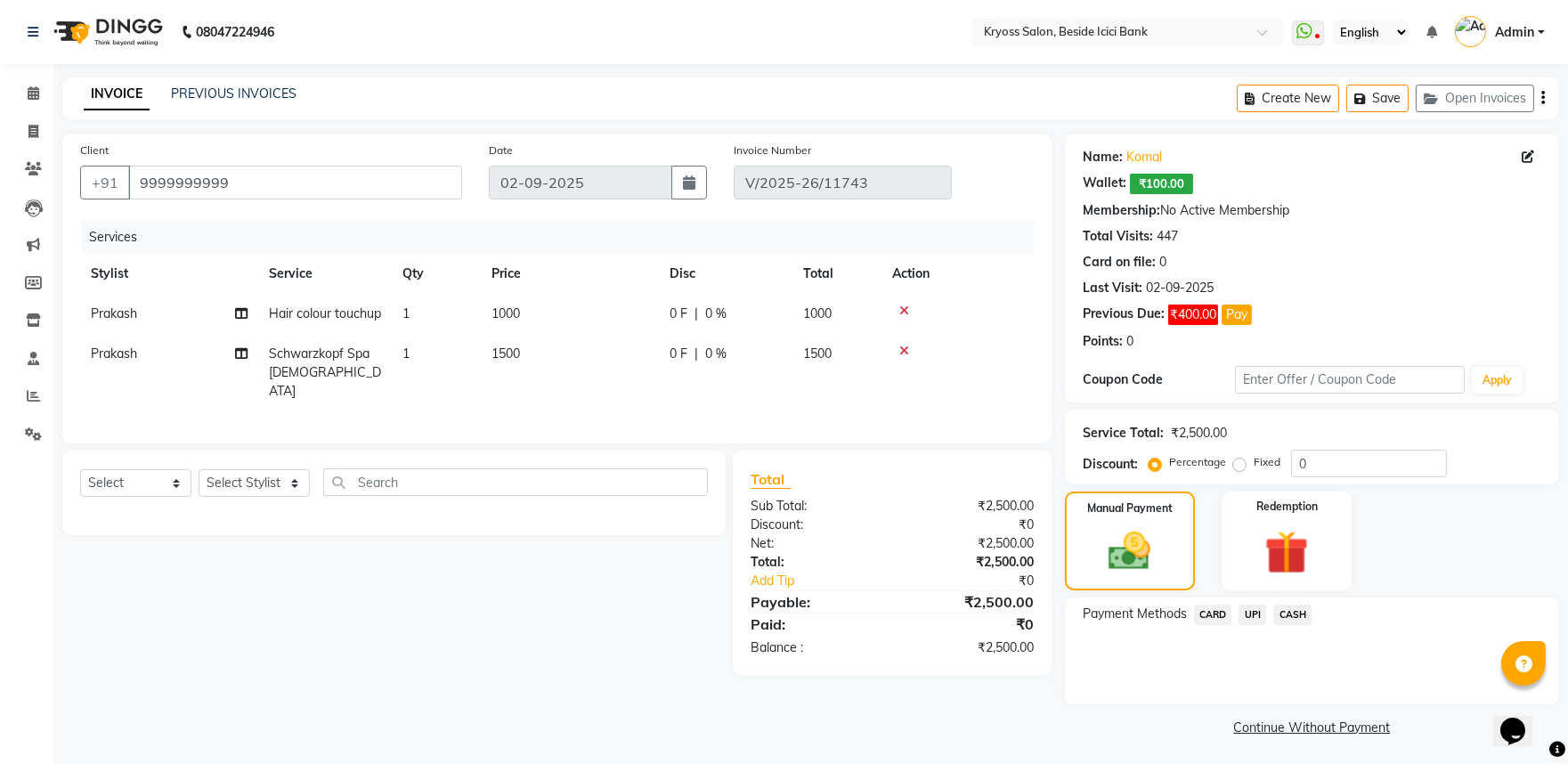
click at [1261, 626] on span "UPI" at bounding box center [1253, 615] width 28 height 21
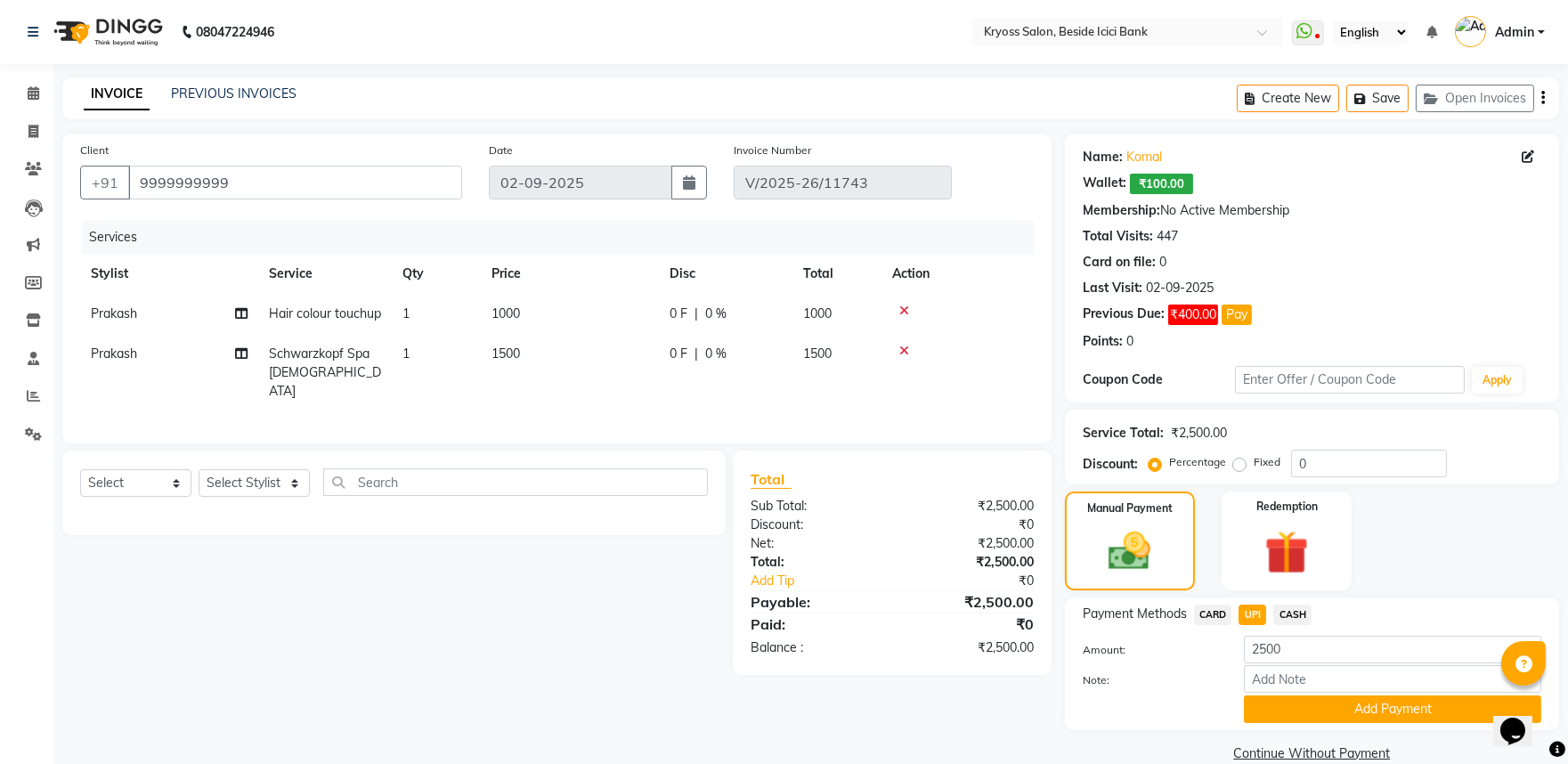
scroll to position [76, 0]
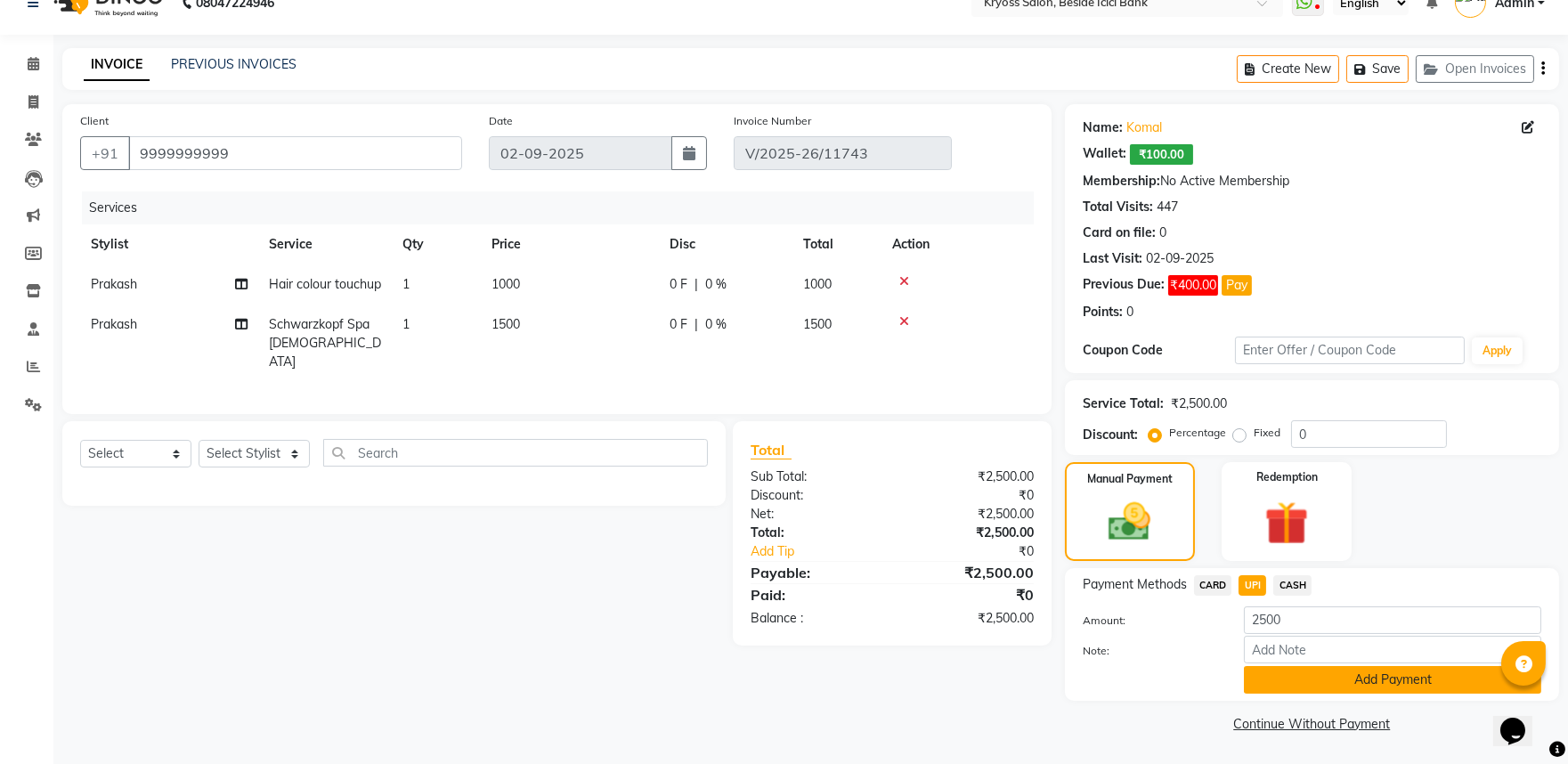
click at [1382, 671] on button "Add Payment" at bounding box center [1393, 680] width 297 height 28
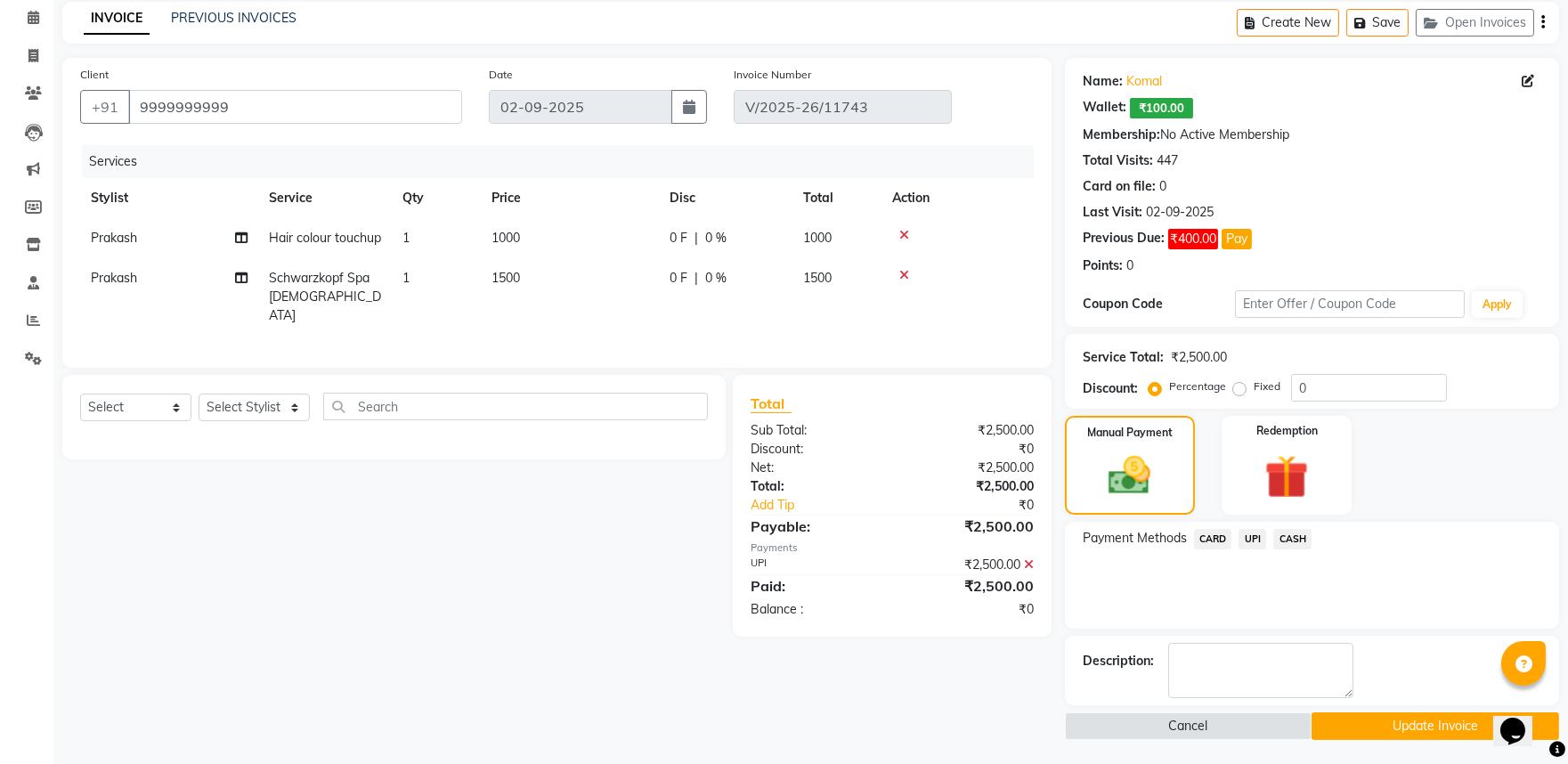
scroll to position [125, 0]
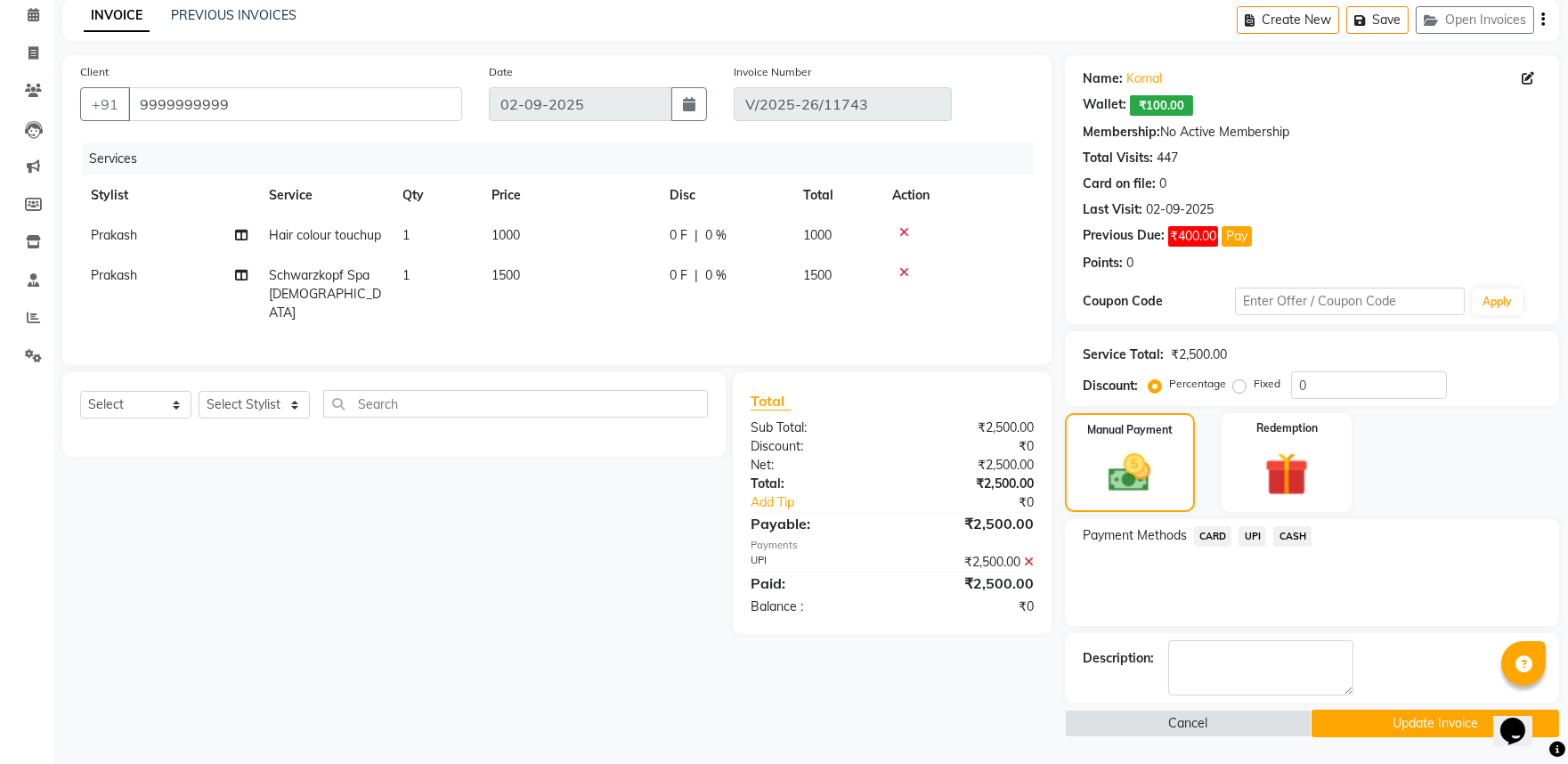
click at [1417, 724] on button "Update Invoice" at bounding box center [1436, 724] width 248 height 28
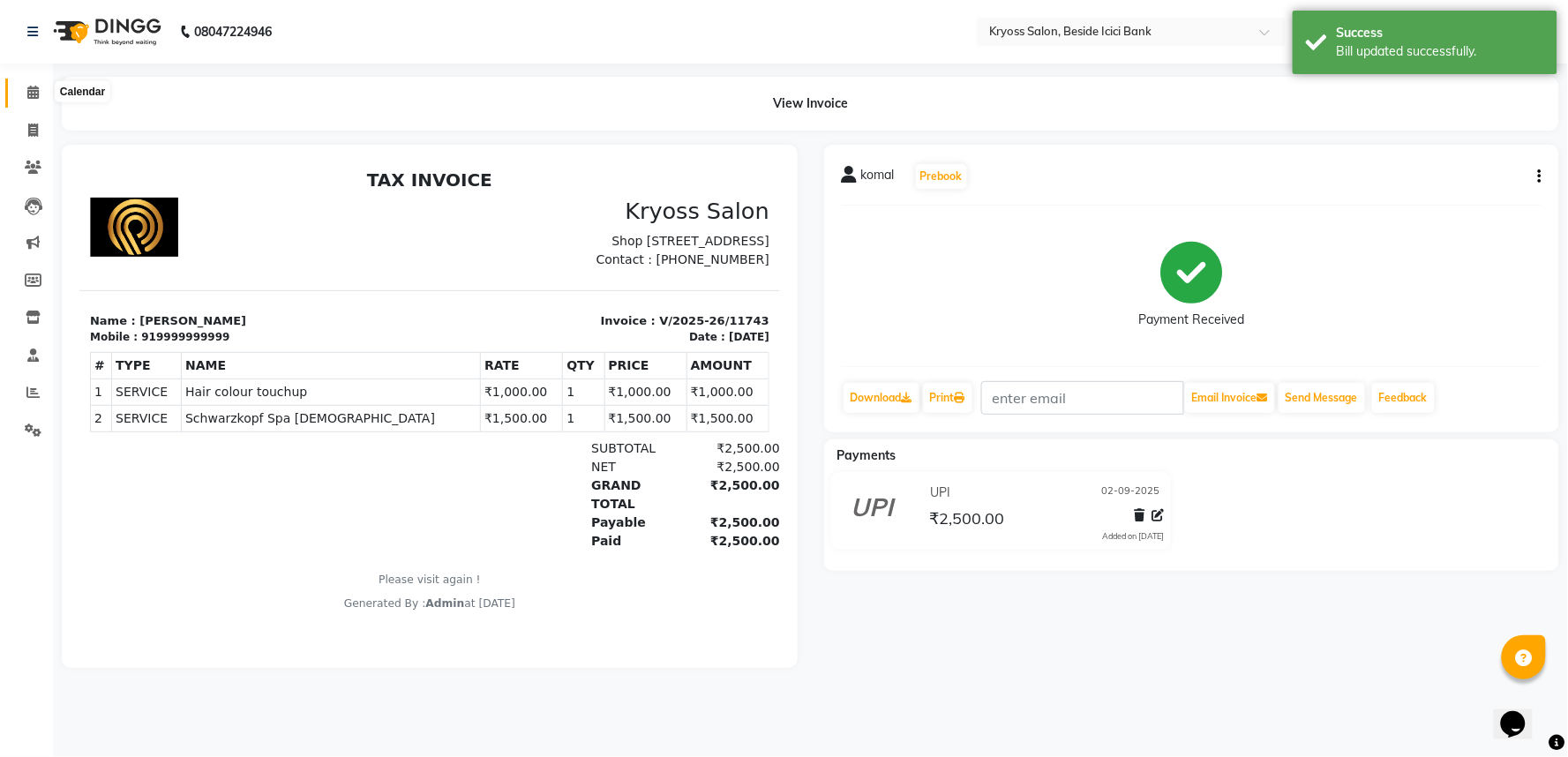
click at [33, 89] on icon at bounding box center [33, 92] width 12 height 13
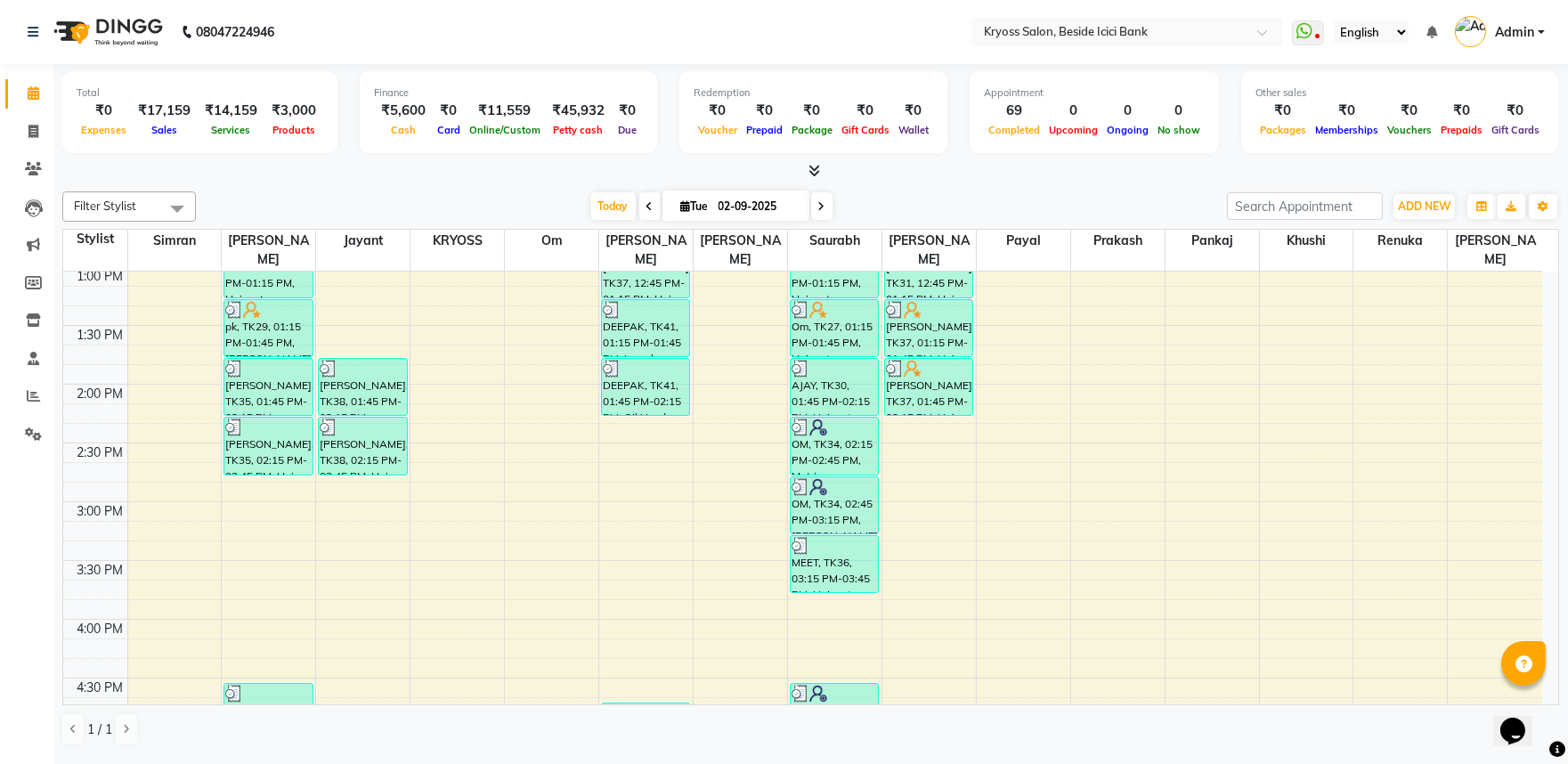
scroll to position [593, 0]
click at [847, 648] on div "8:00 AM 8:30 AM 9:00 AM 9:30 AM 10:00 AM 10:30 AM 11:00 AM 11:30 AM 12:00 PM 12…" at bounding box center [802, 442] width 1479 height 1528
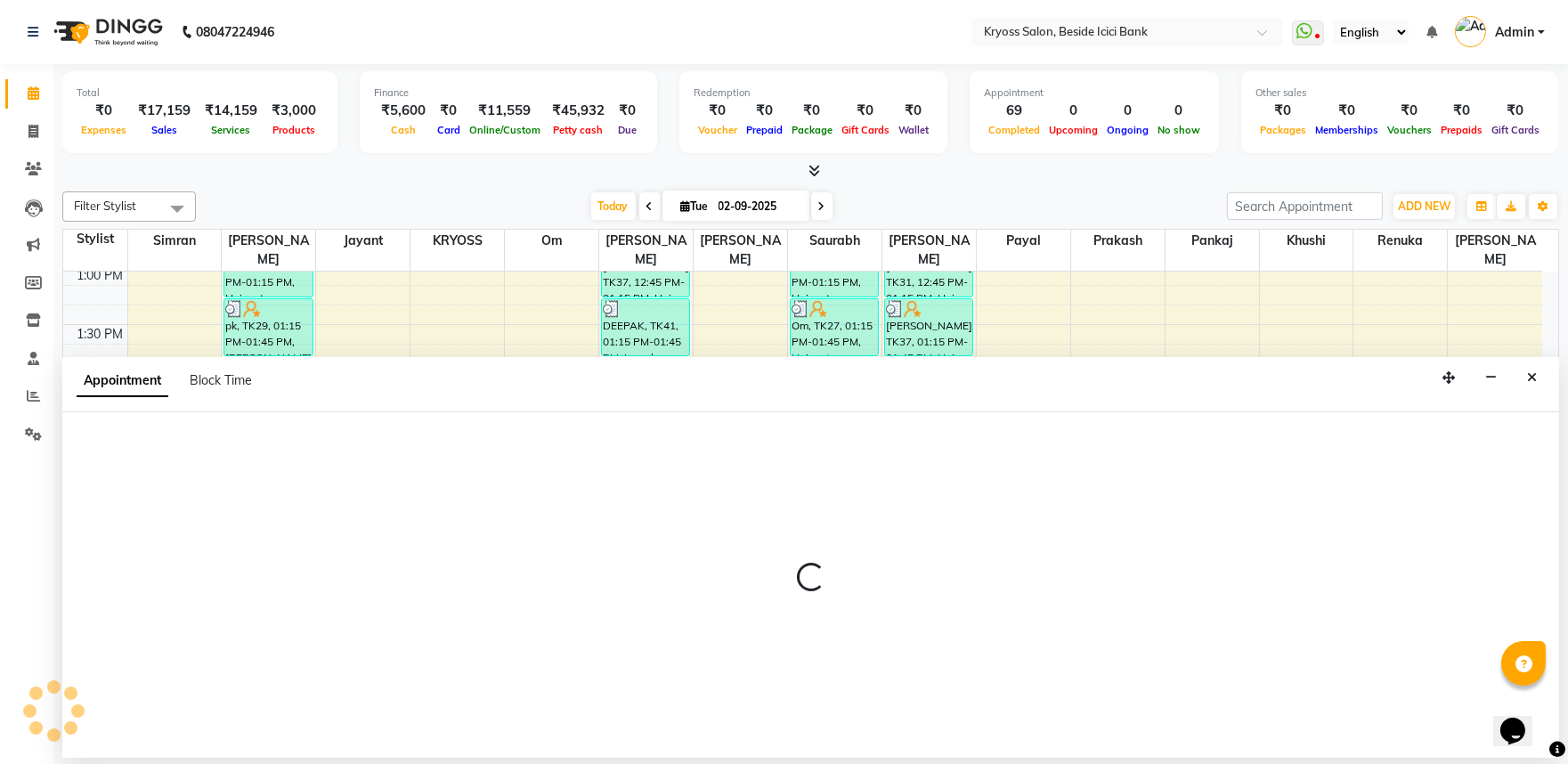
scroll to position [4, 0]
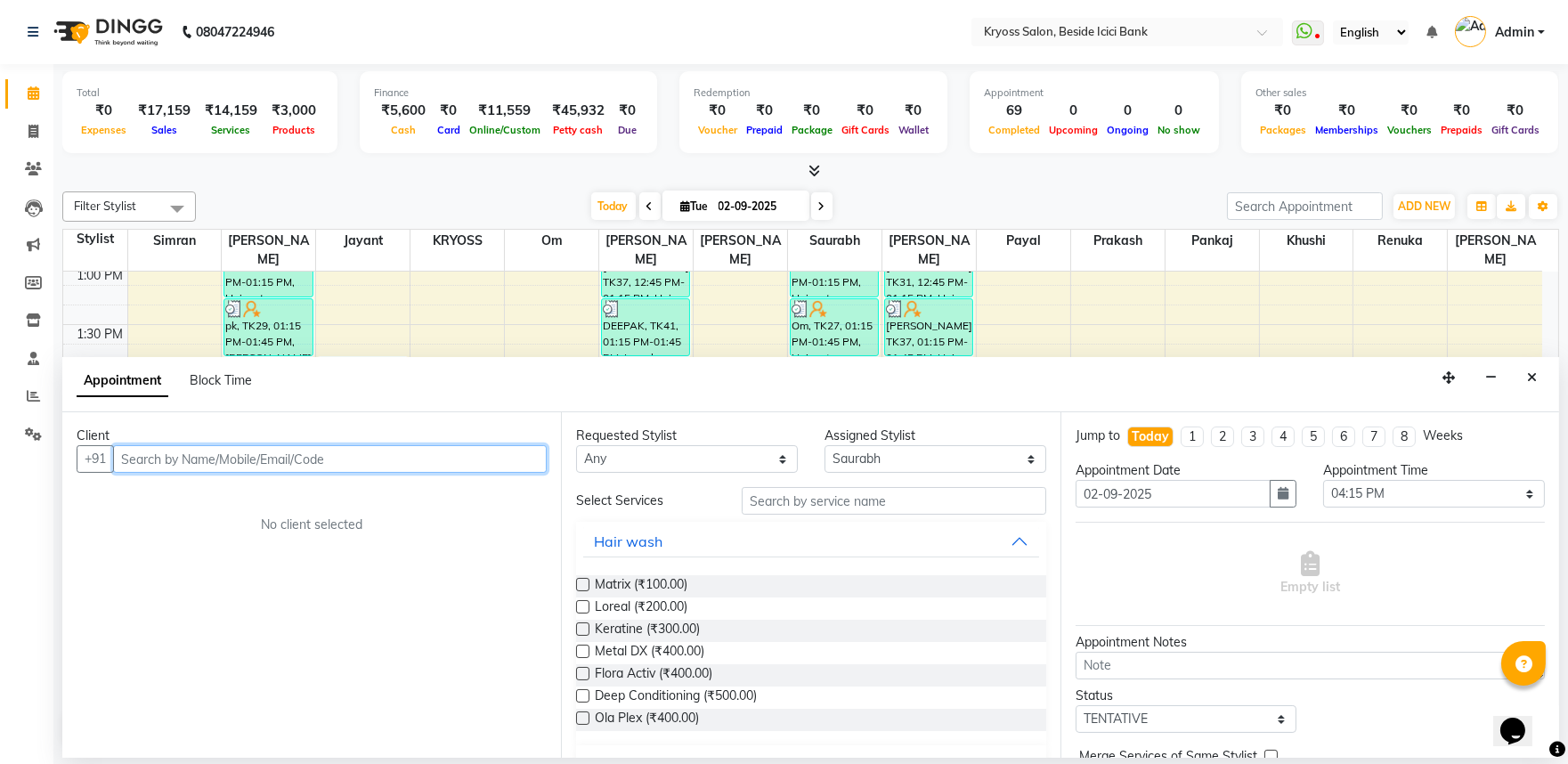
click at [496, 466] on input "text" at bounding box center [330, 459] width 434 height 28
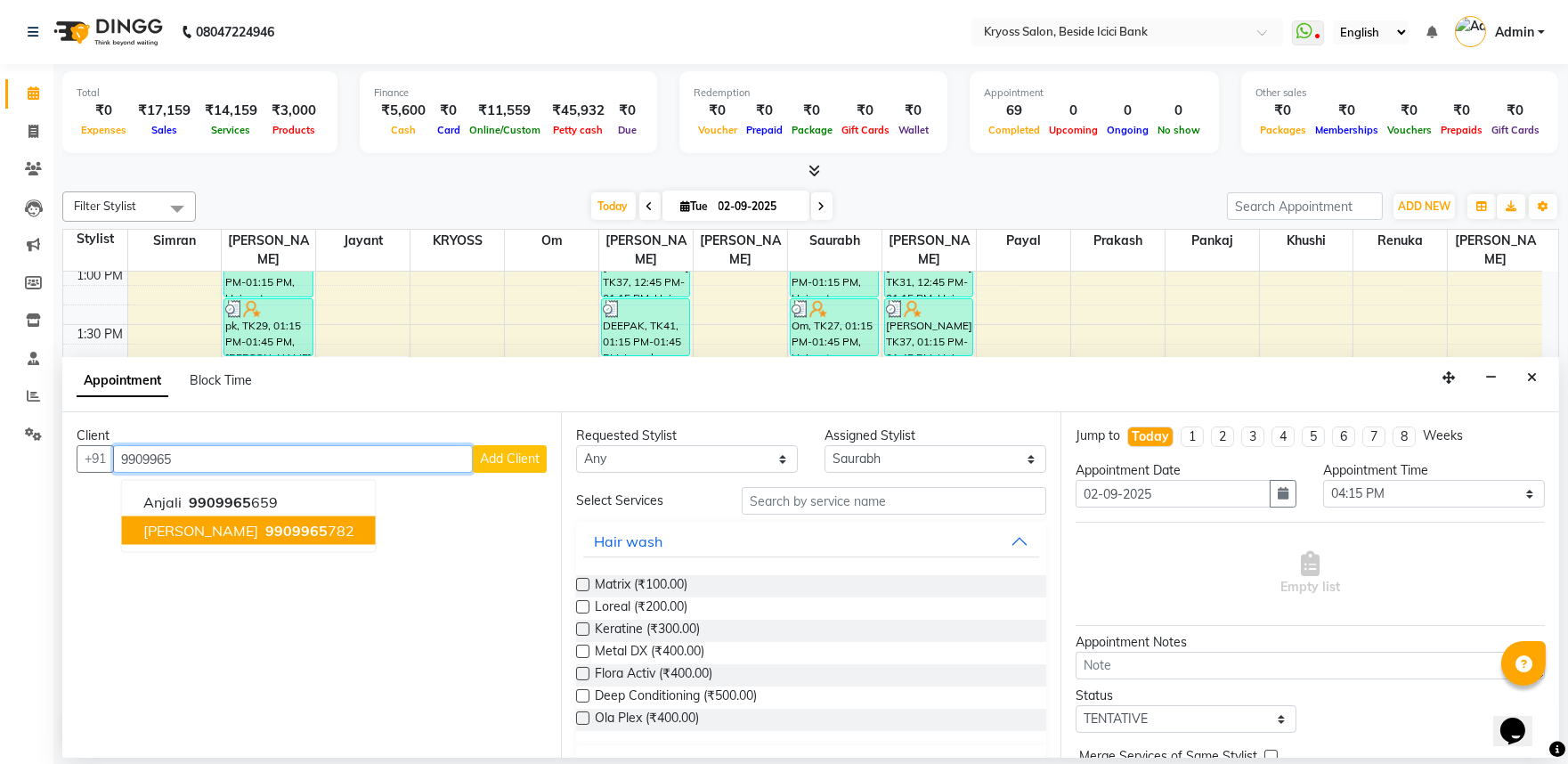
click at [332, 540] on ngb-highlight "9909965 782" at bounding box center [307, 531] width 93 height 18
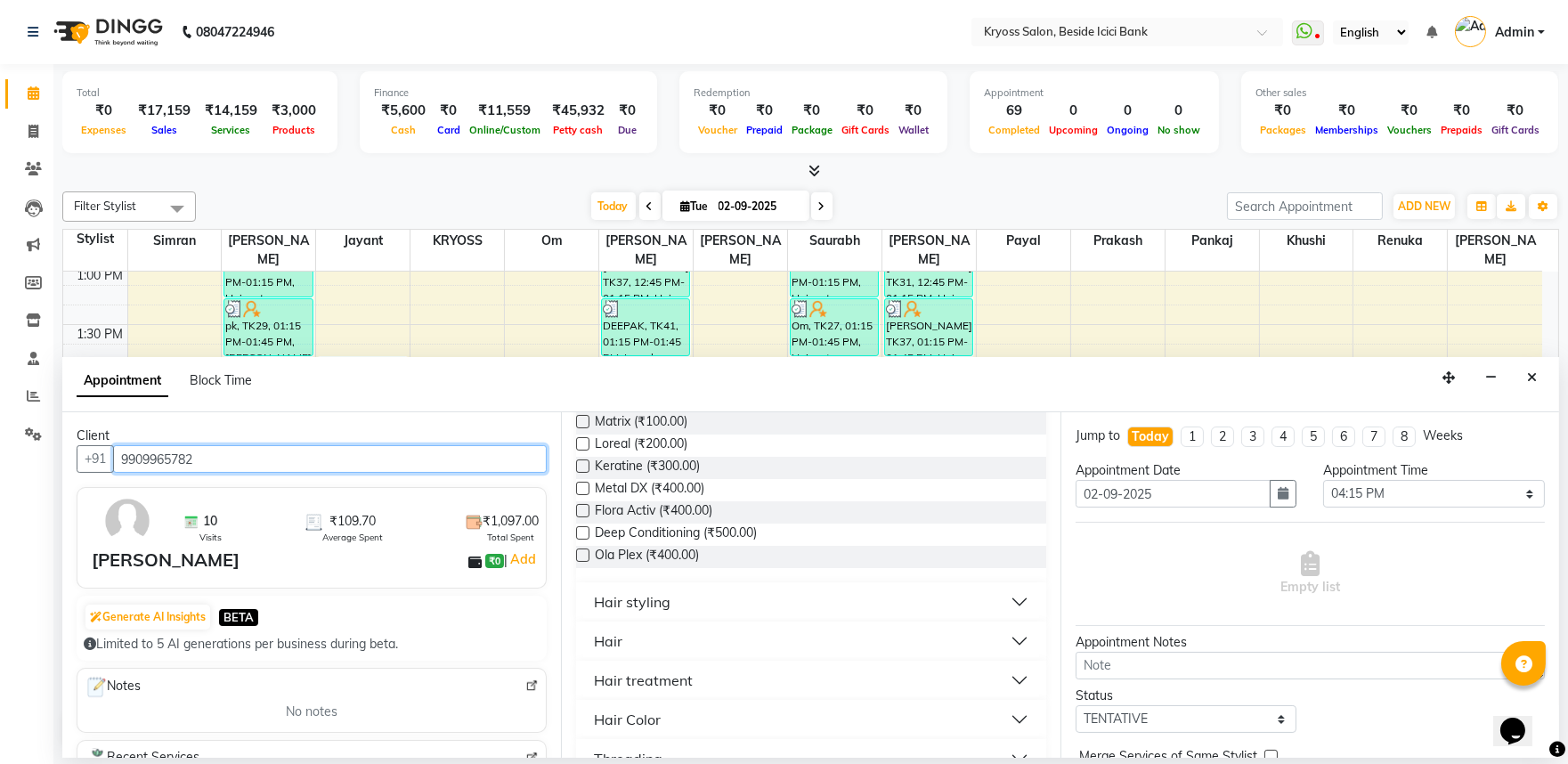
scroll to position [198, 0]
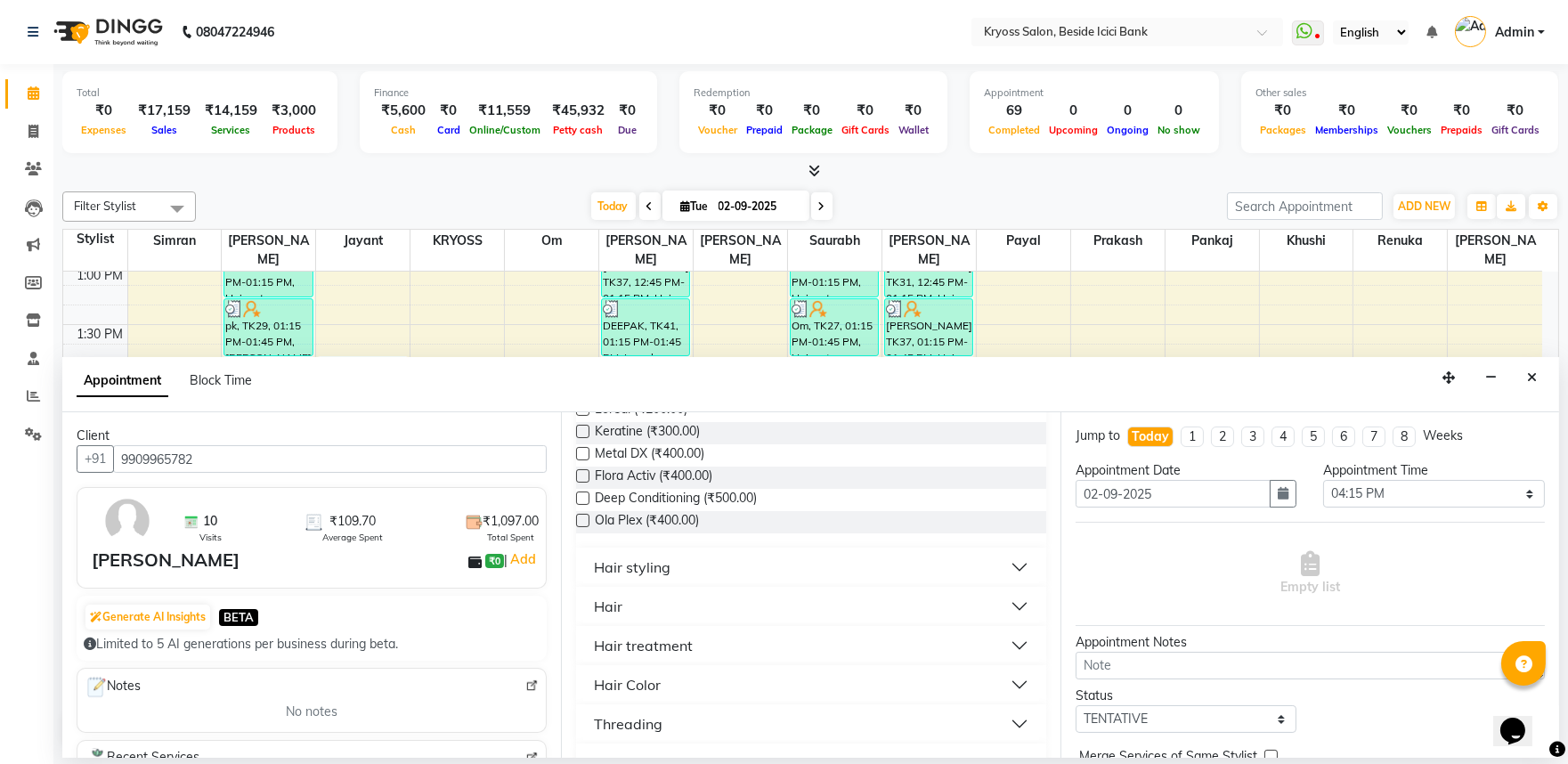
click at [612, 617] on div "Hair" at bounding box center [608, 607] width 29 height 22
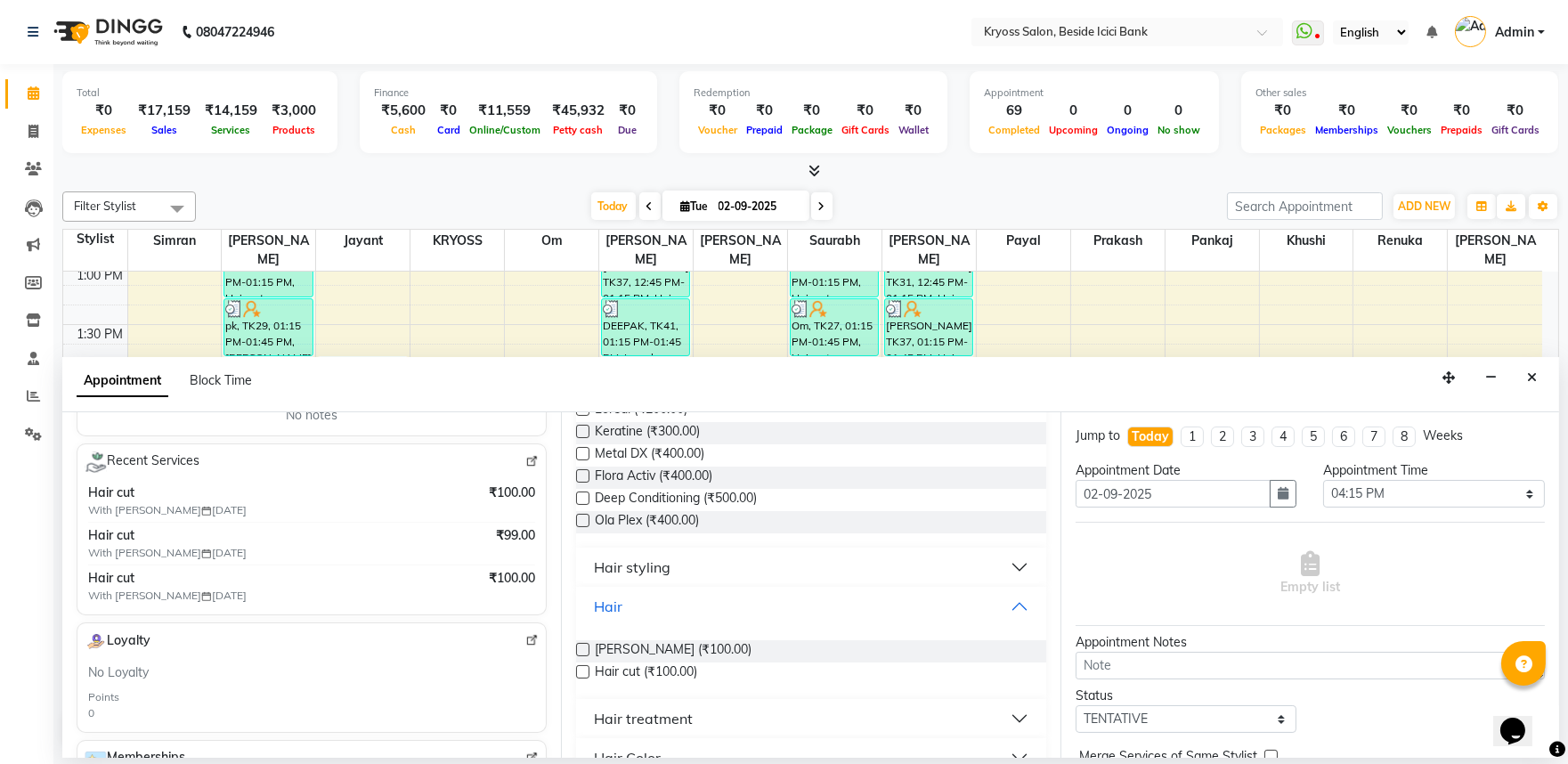
scroll to position [297, 0]
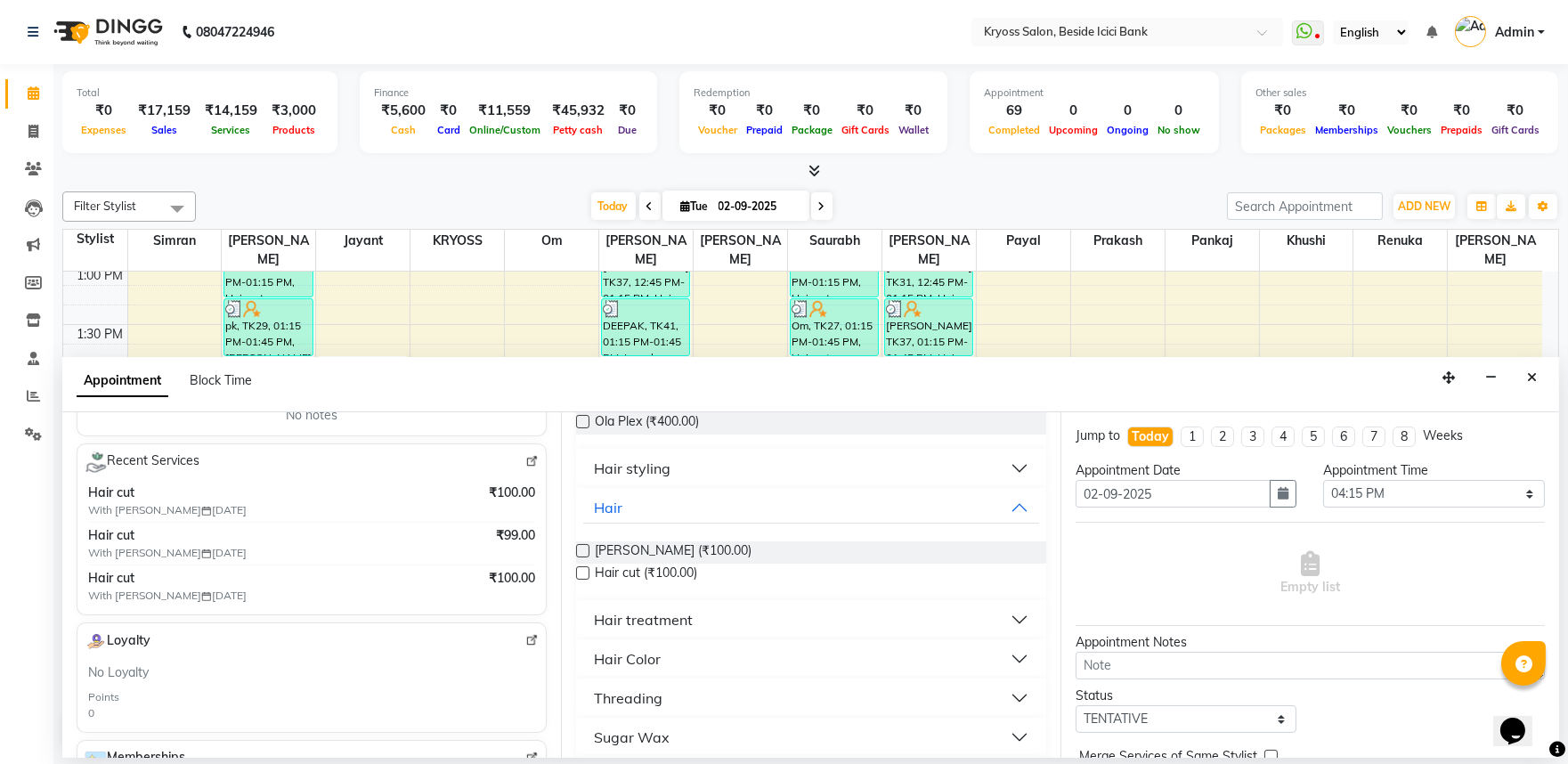
click at [584, 580] on label at bounding box center [582, 573] width 13 height 13
click at [584, 581] on input "checkbox" at bounding box center [581, 574] width 12 height 12
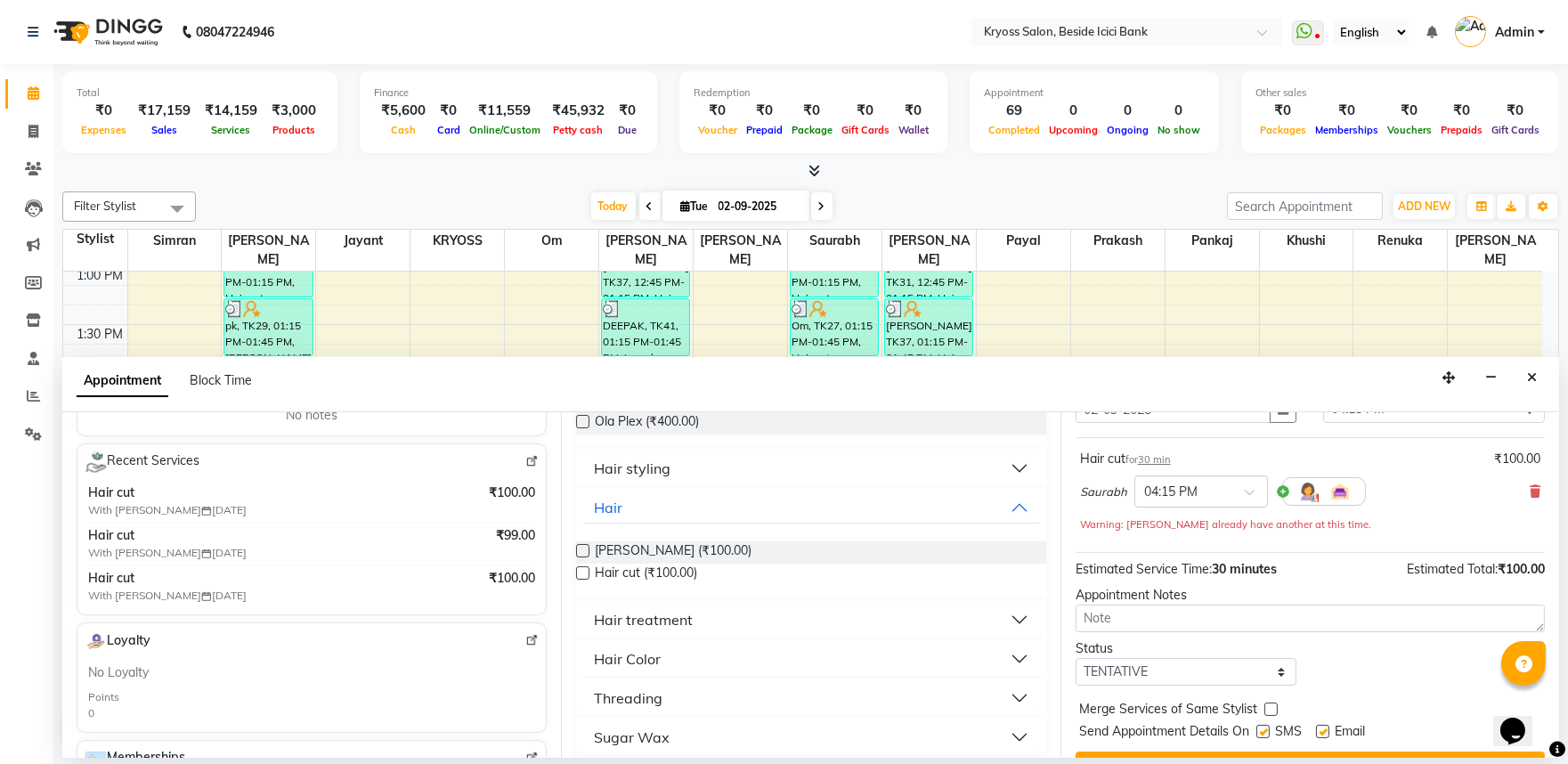
scroll to position [161, 0]
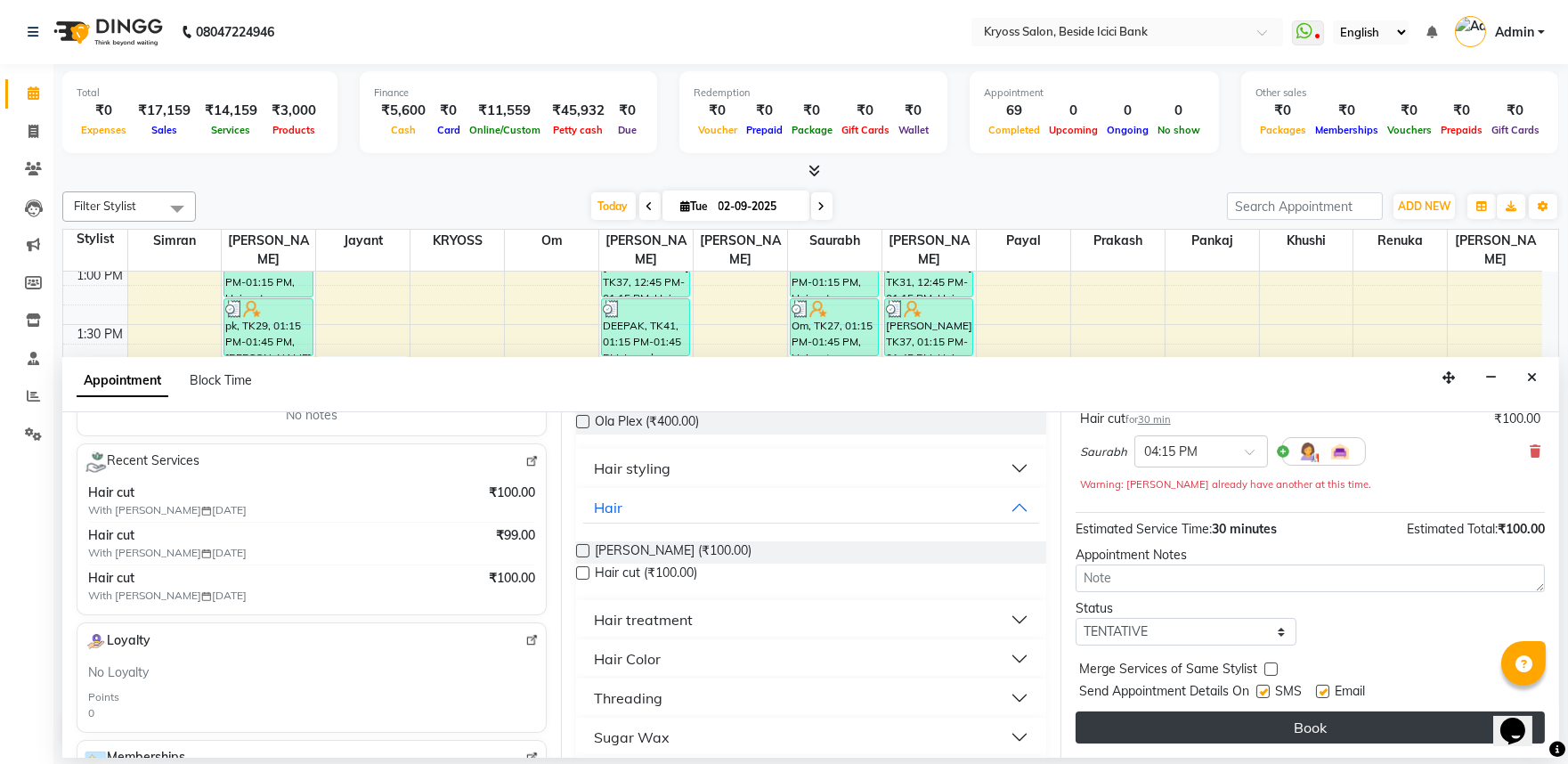
click at [1310, 724] on button "Book" at bounding box center [1310, 728] width 469 height 32
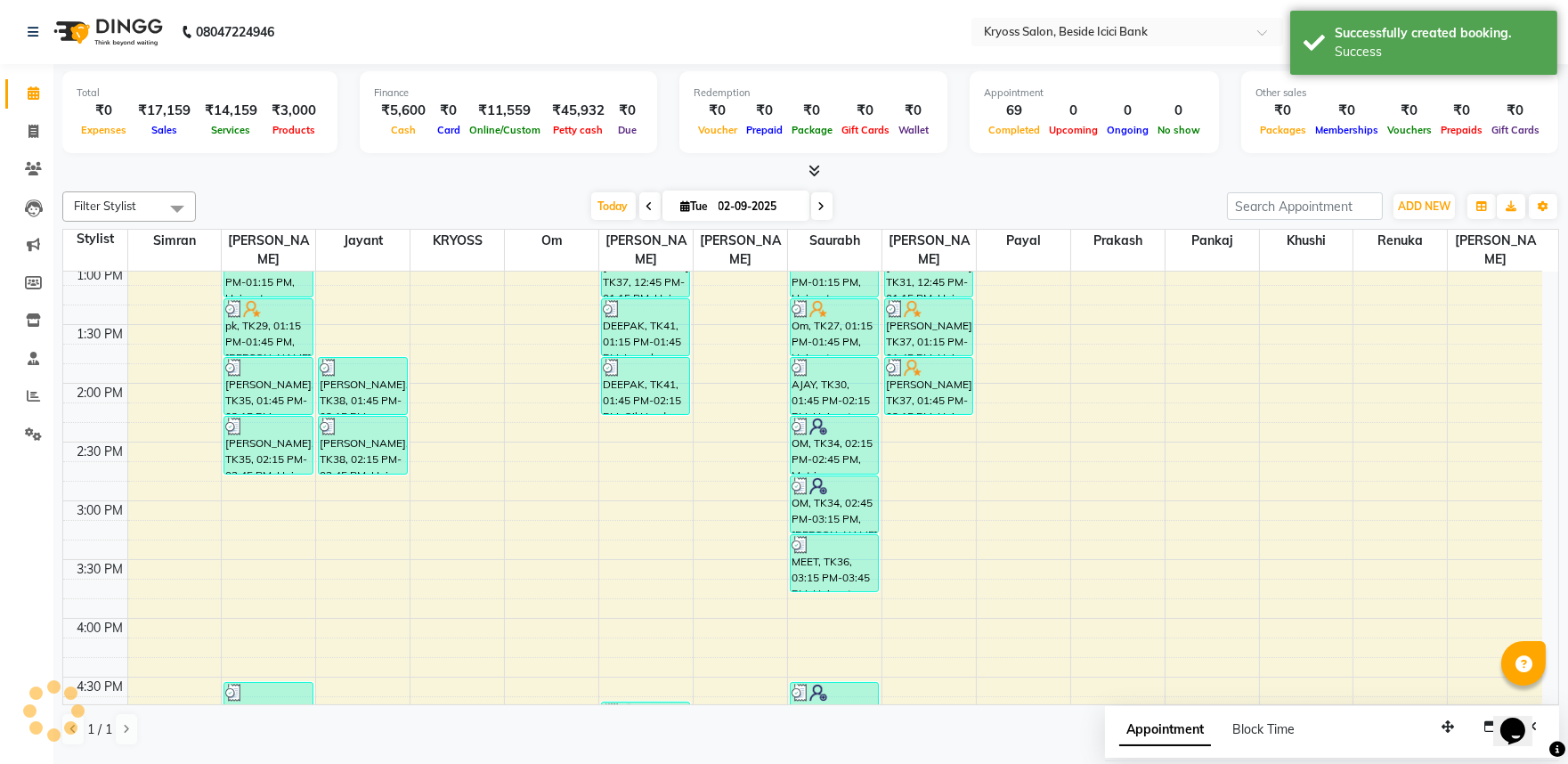
scroll to position [0, 0]
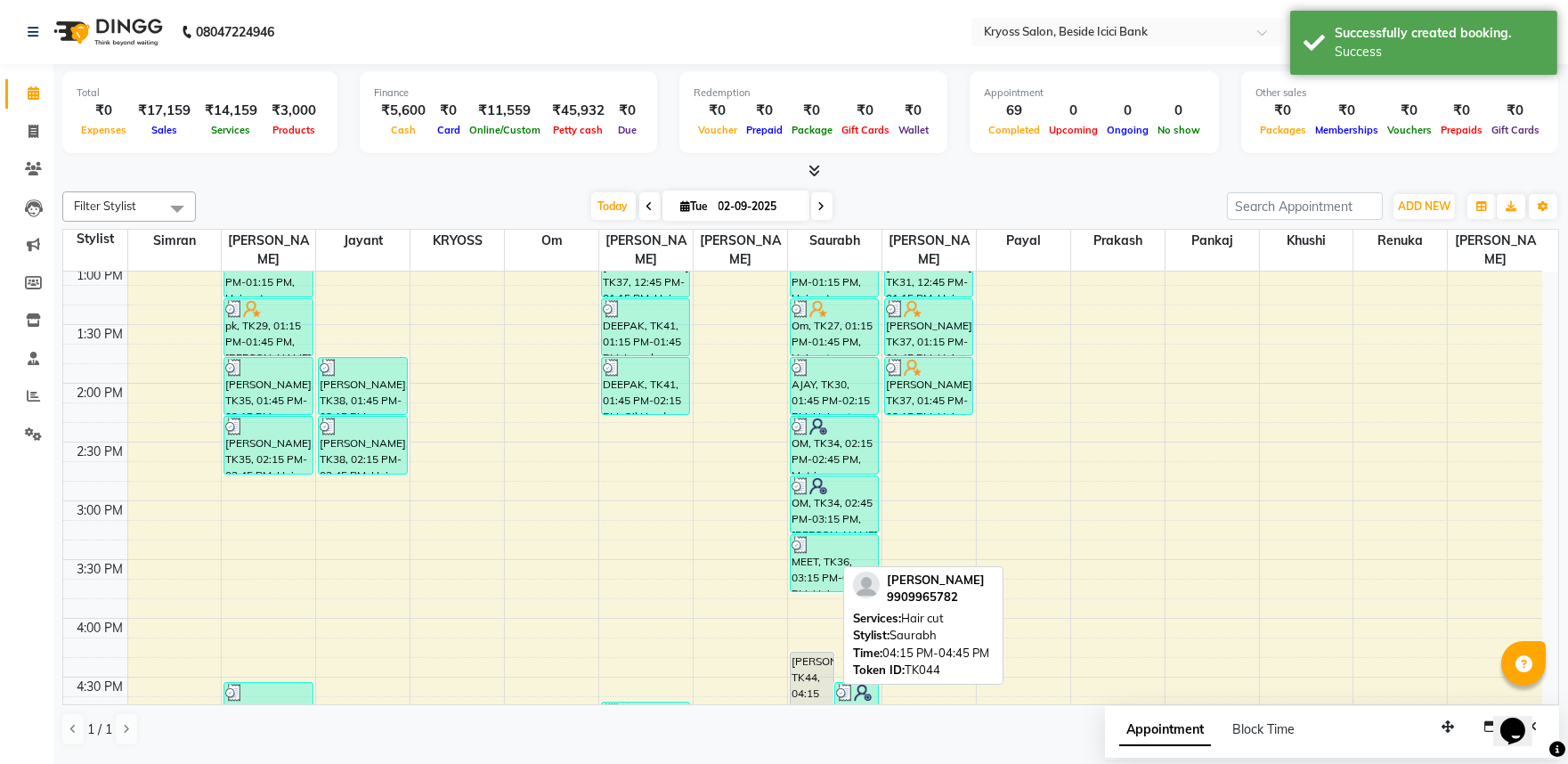
click at [803, 668] on div "[PERSON_NAME], TK44, 04:15 PM-04:45 PM, Hair cut" at bounding box center [812, 680] width 43 height 57
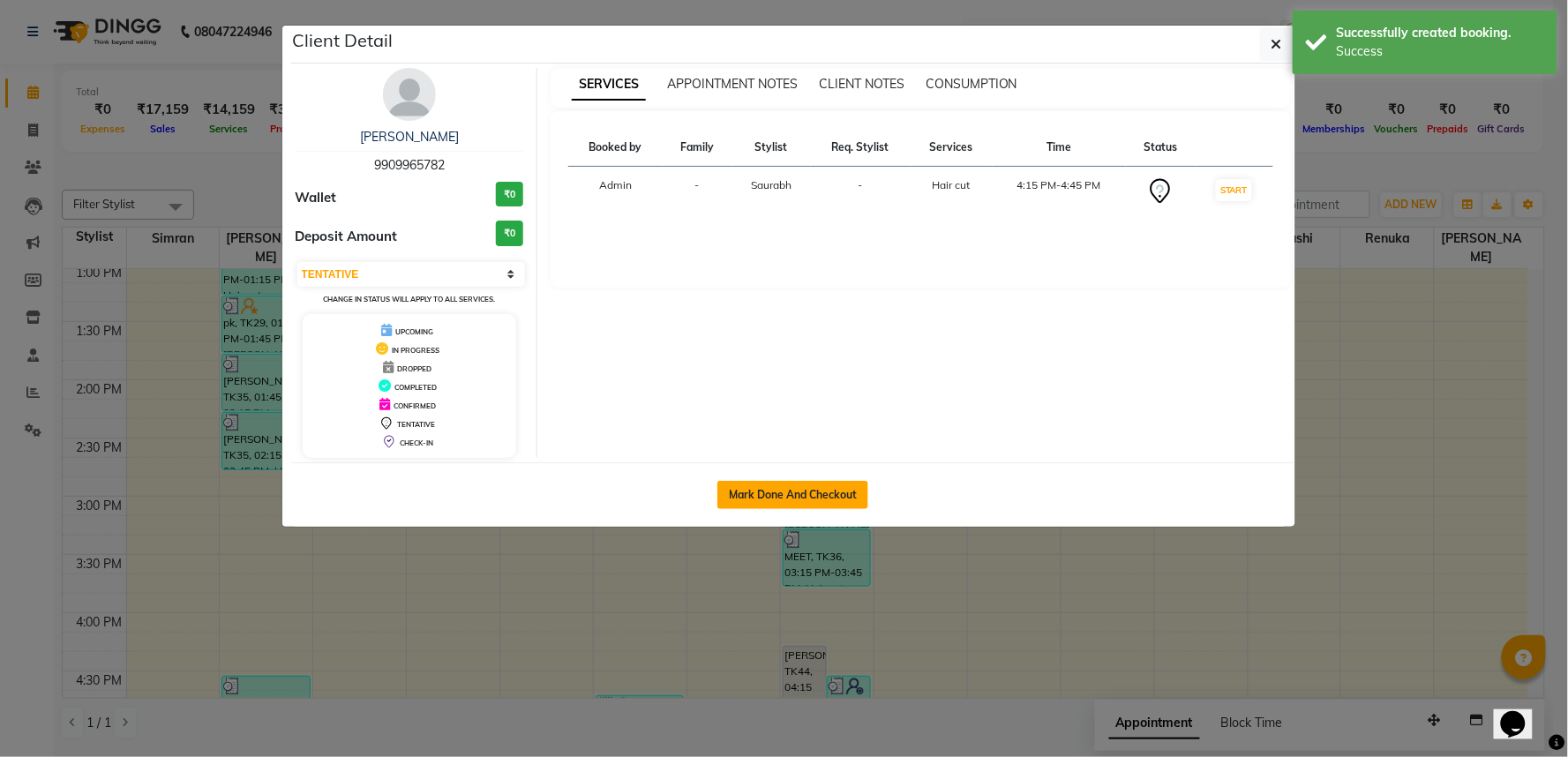
click at [821, 509] on button "Mark Done And Checkout" at bounding box center [792, 495] width 150 height 28
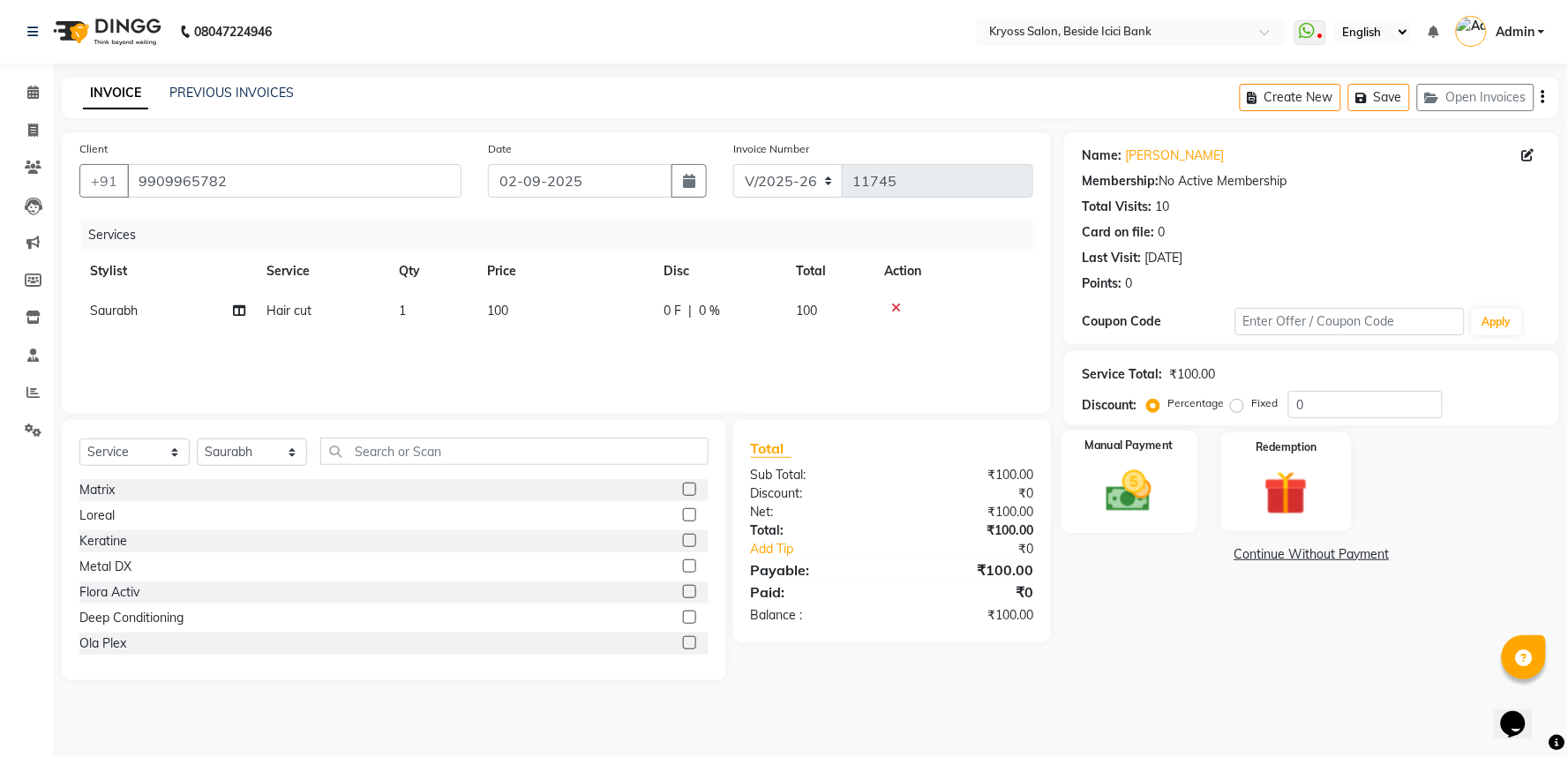
click at [1140, 518] on img at bounding box center [1129, 491] width 74 height 53
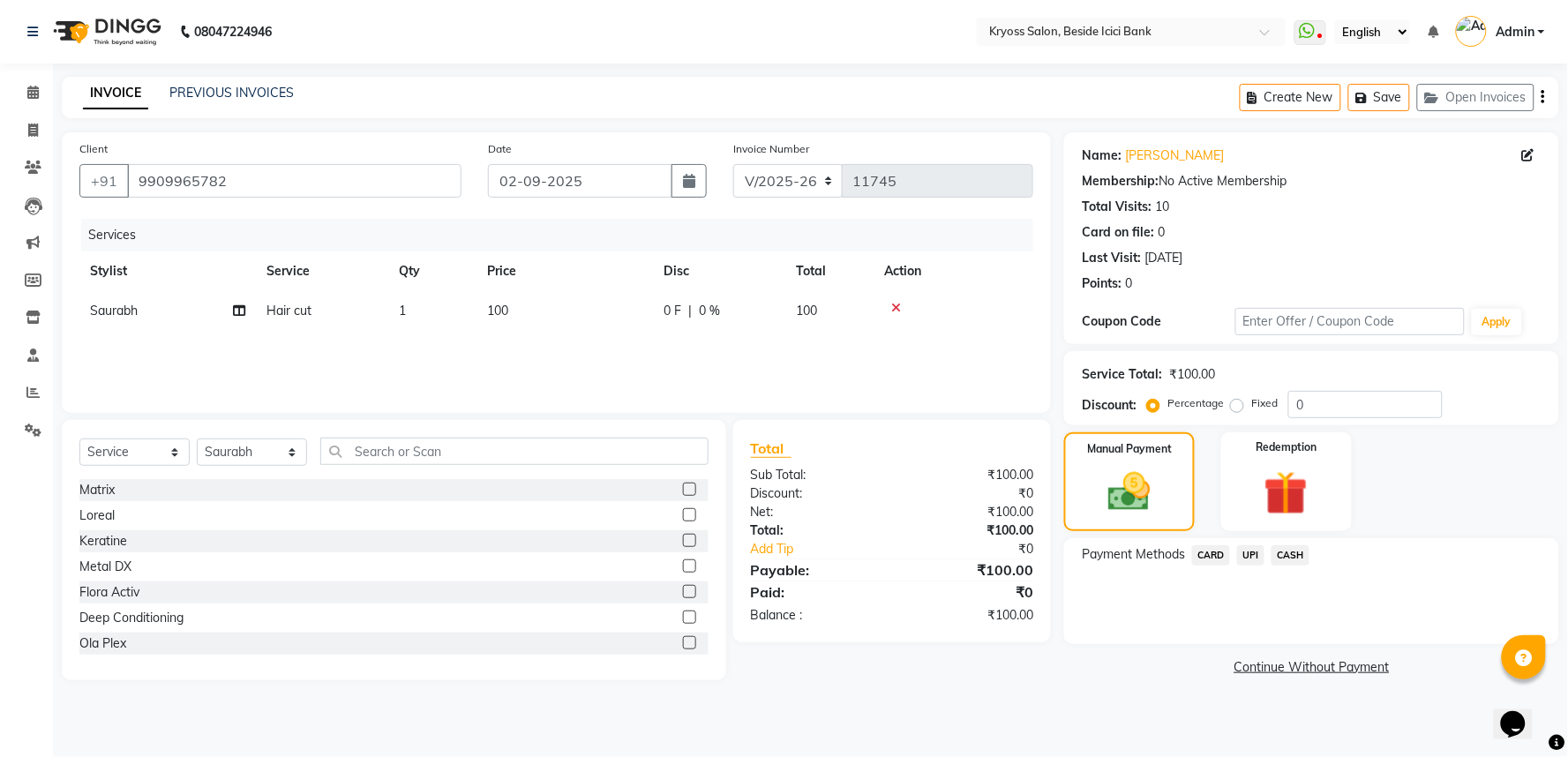
click at [1255, 566] on span "UPI" at bounding box center [1250, 555] width 28 height 20
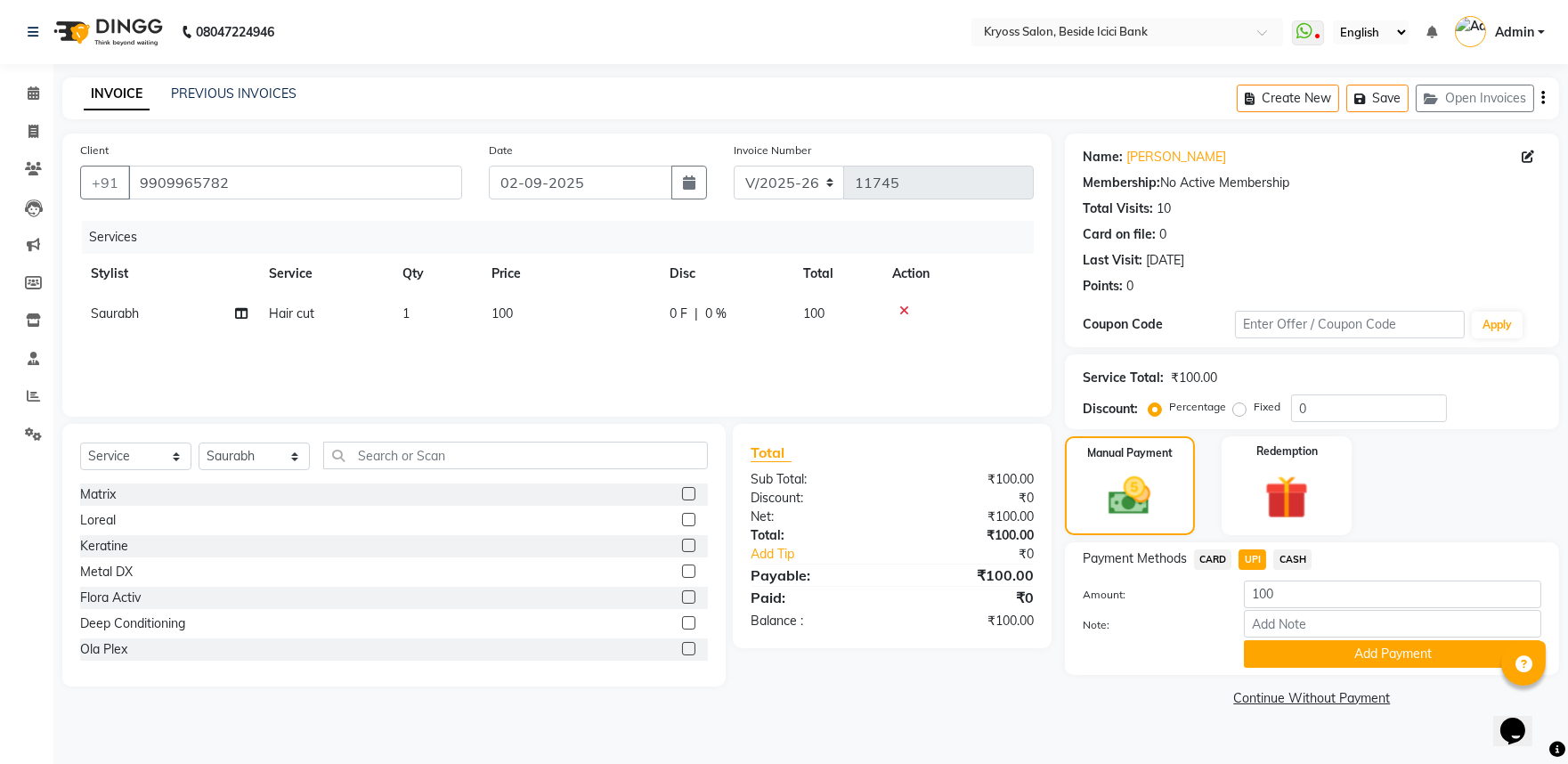
scroll to position [16, 0]
click at [1395, 666] on button "Add Payment" at bounding box center [1393, 654] width 297 height 28
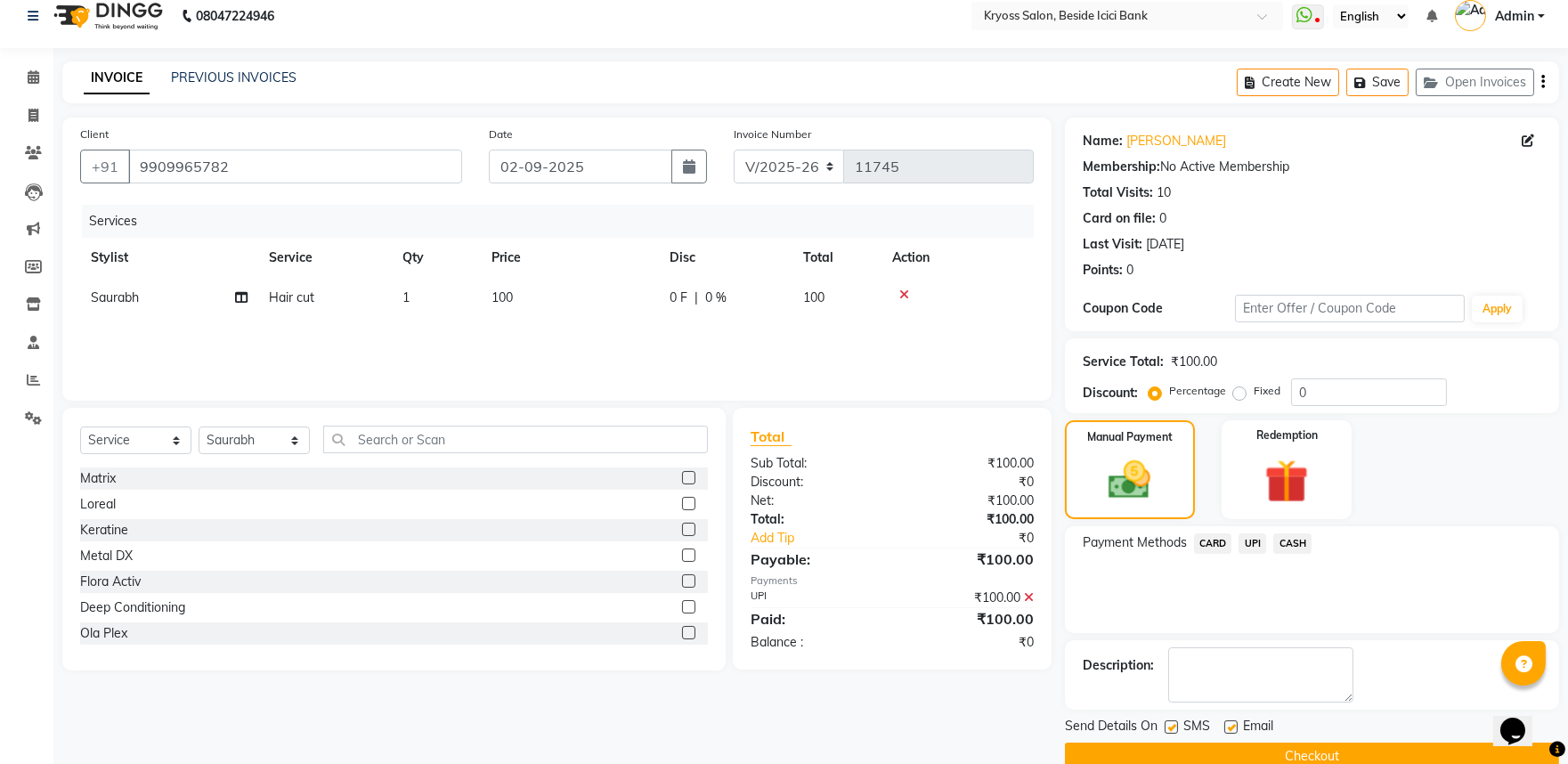
scroll to position [92, 0]
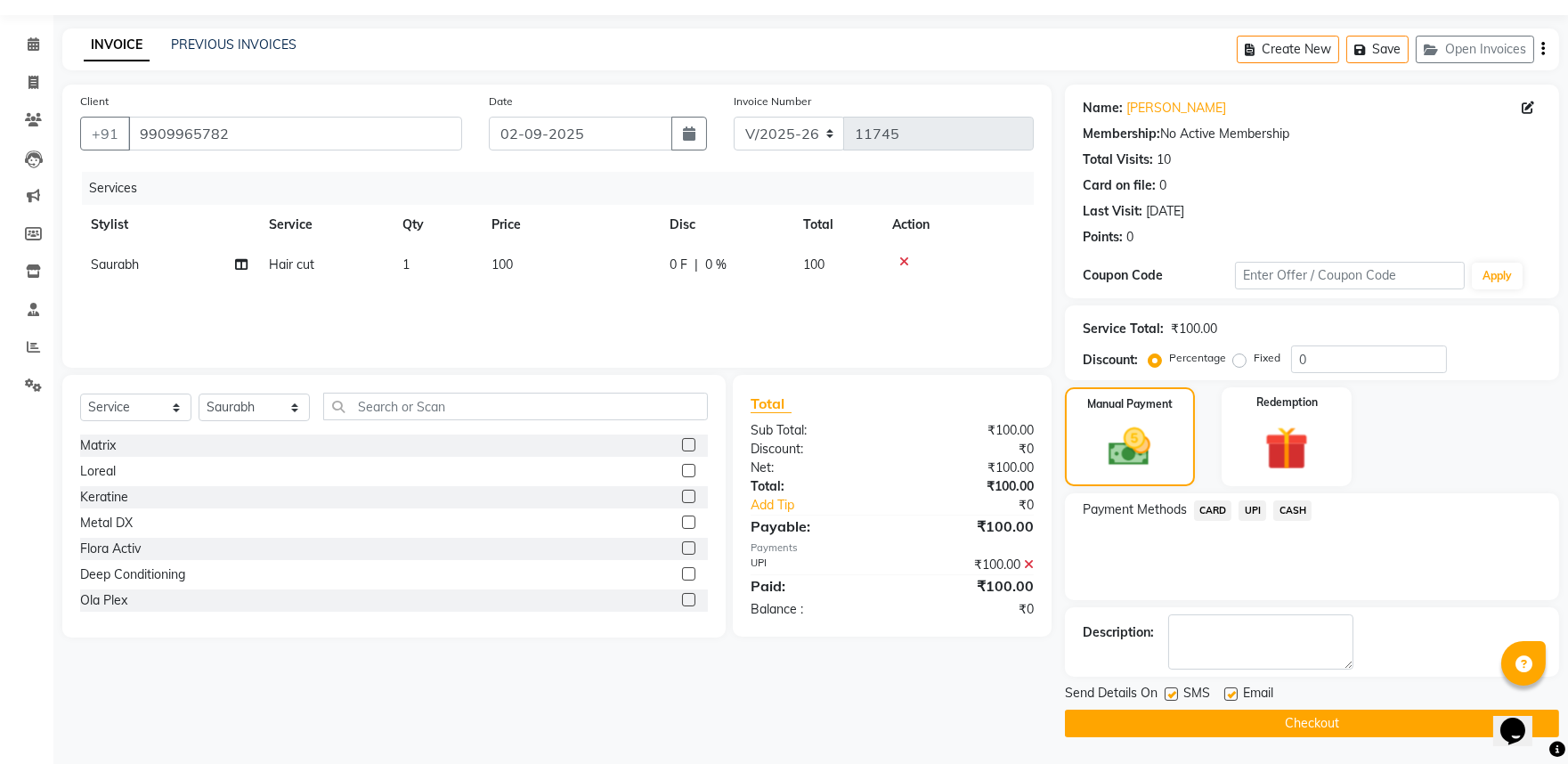
click at [1372, 715] on button "Checkout" at bounding box center [1312, 724] width 494 height 28
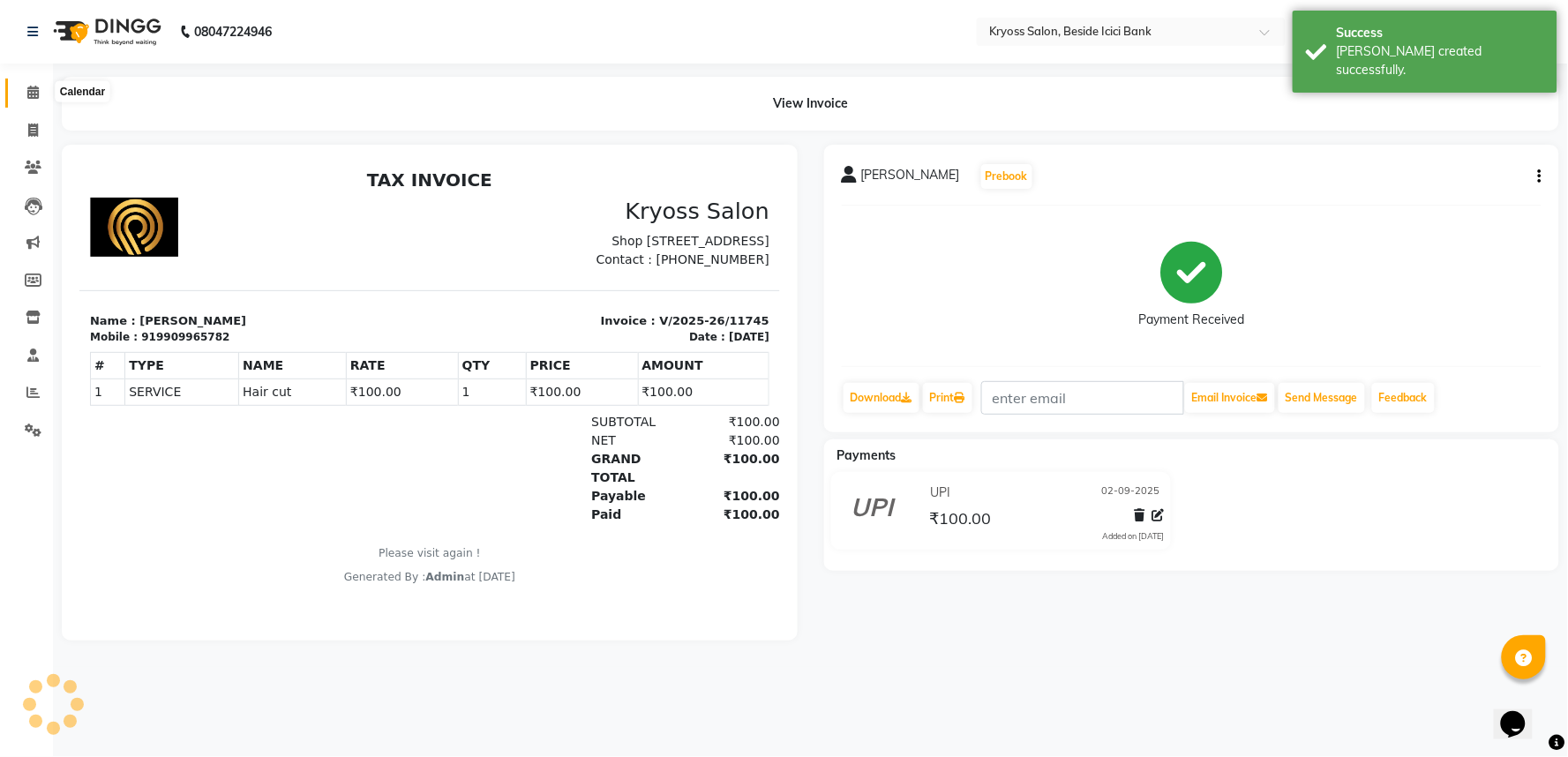
click at [37, 94] on icon at bounding box center [33, 92] width 12 height 13
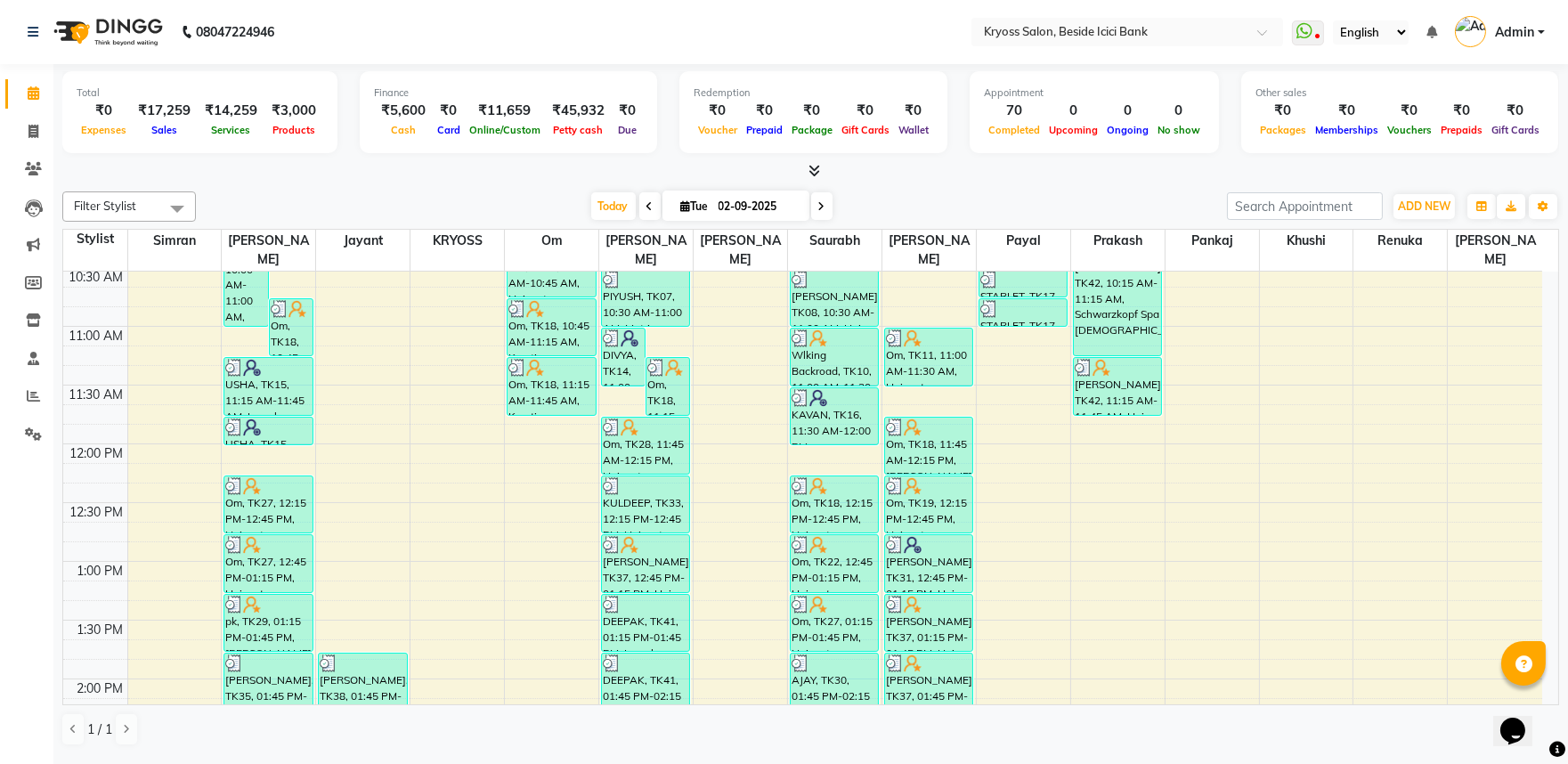
scroll to position [297, 0]
click at [1043, 376] on div "8:00 AM 8:30 AM 9:00 AM 9:30 AM 10:00 AM 10:30 AM 11:00 AM 11:30 AM 12:00 PM 12…" at bounding box center [802, 739] width 1479 height 1528
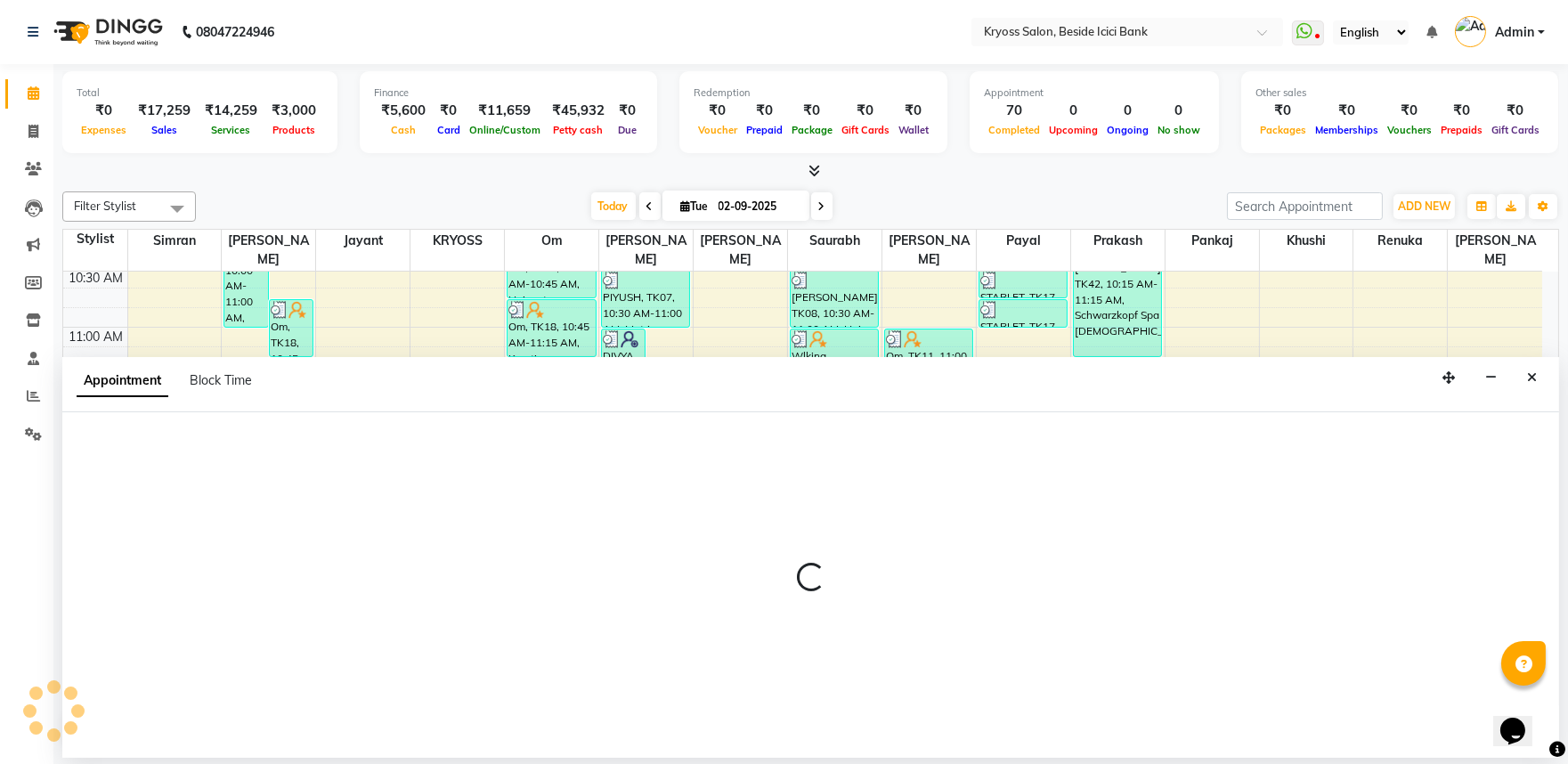
scroll to position [4, 0]
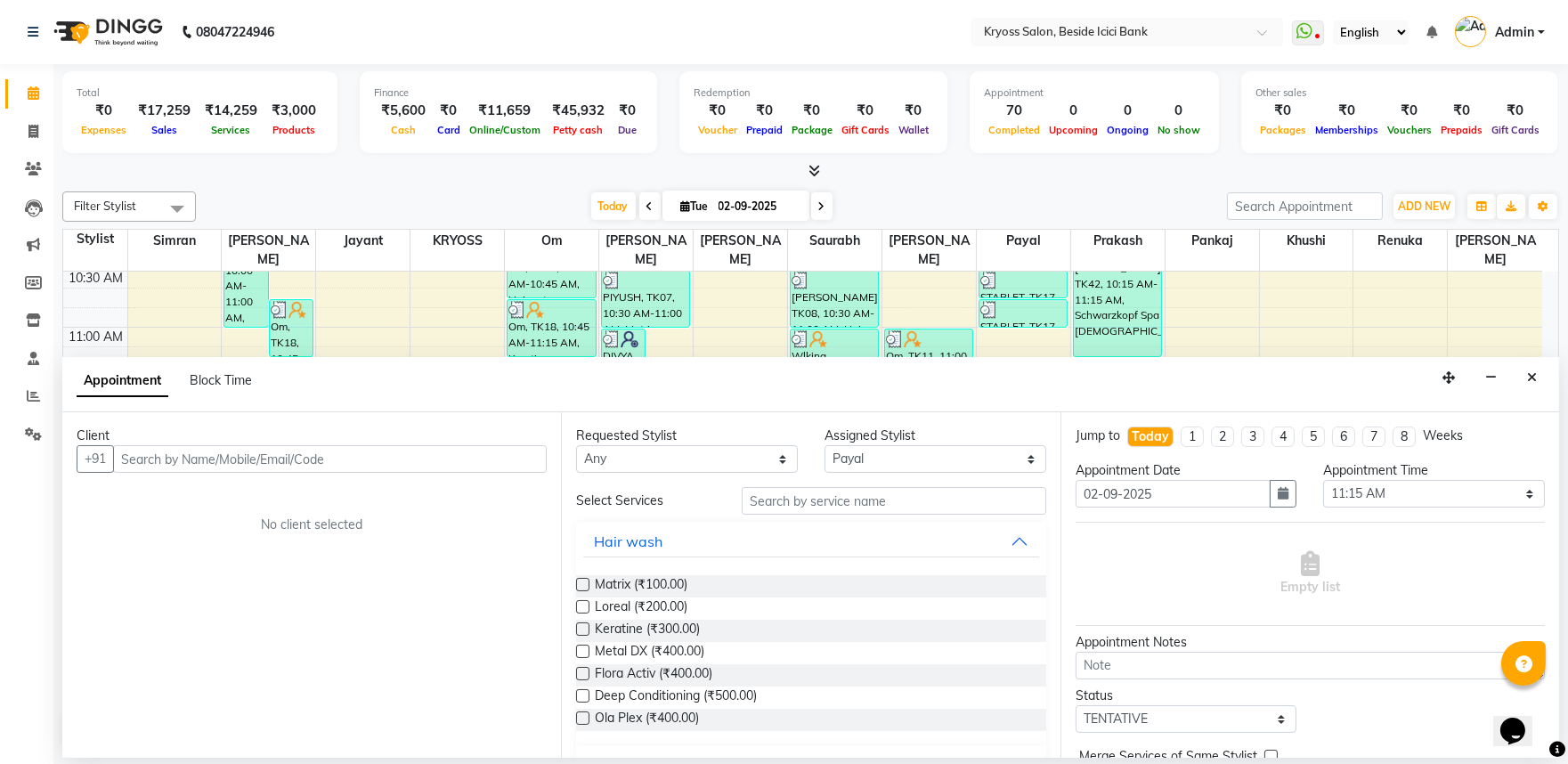
click at [395, 473] on input "text" at bounding box center [330, 459] width 434 height 28
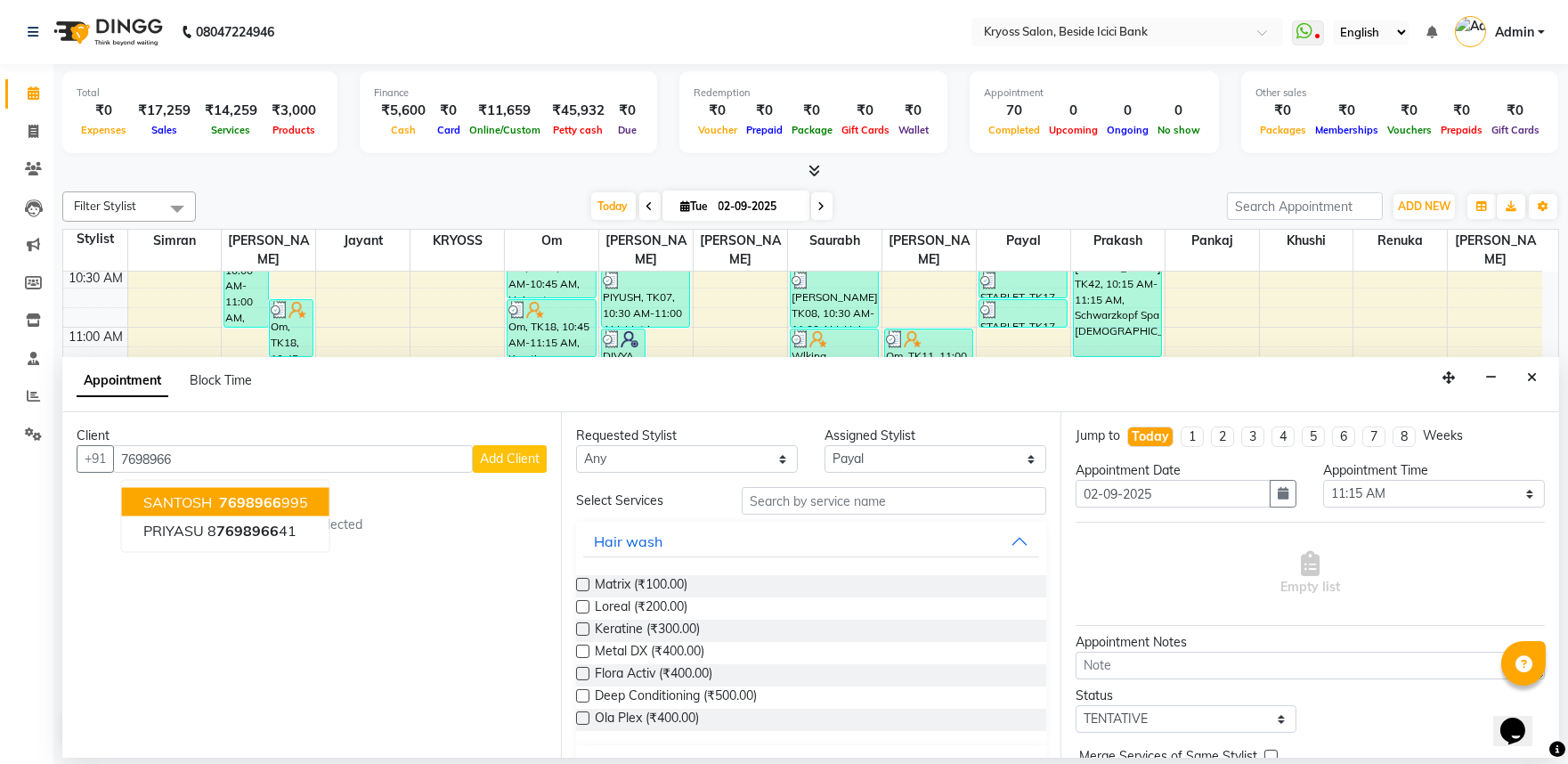
click at [300, 511] on ngb-highlight "7698966 995" at bounding box center [261, 502] width 93 height 18
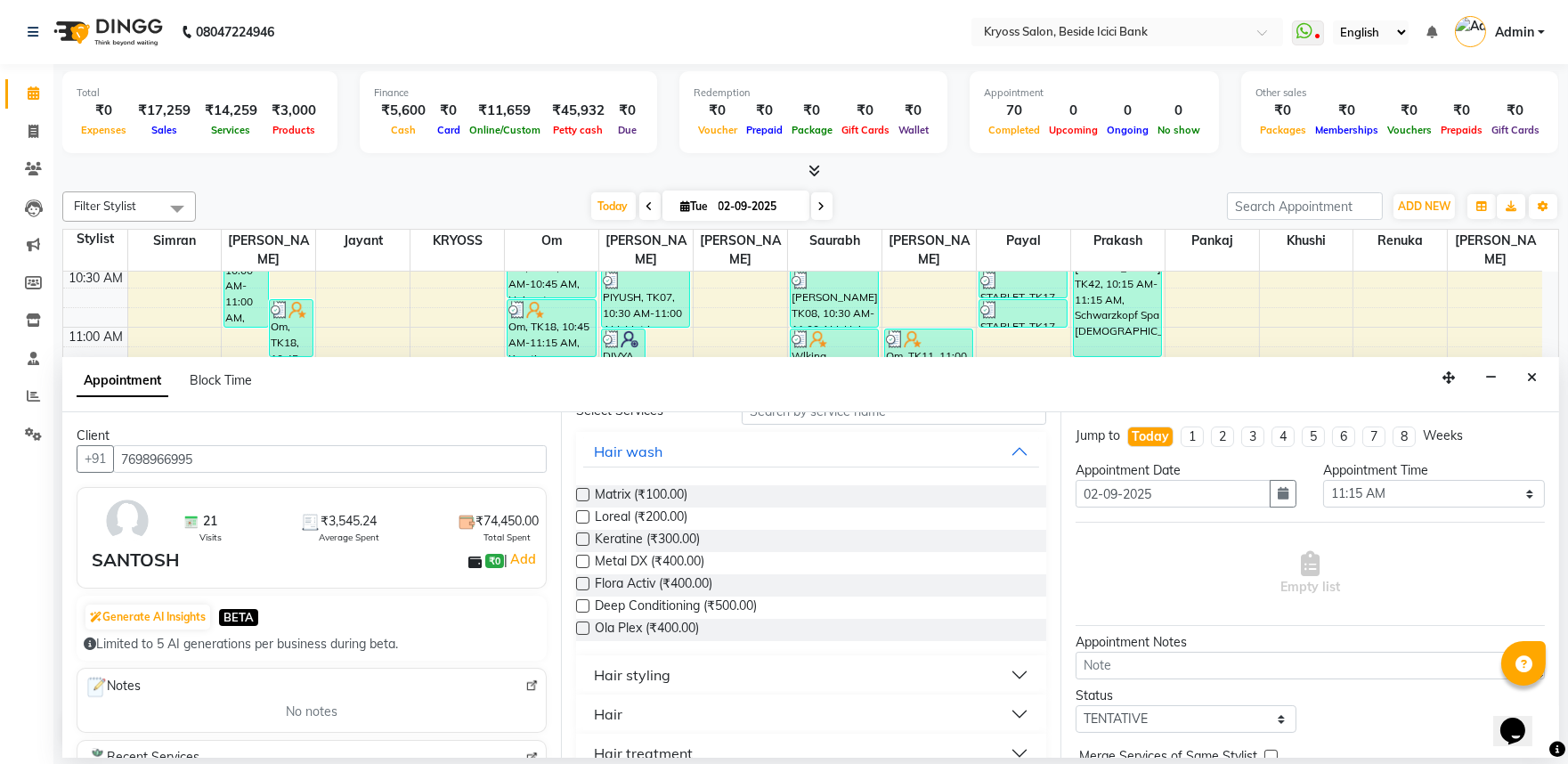
scroll to position [297, 0]
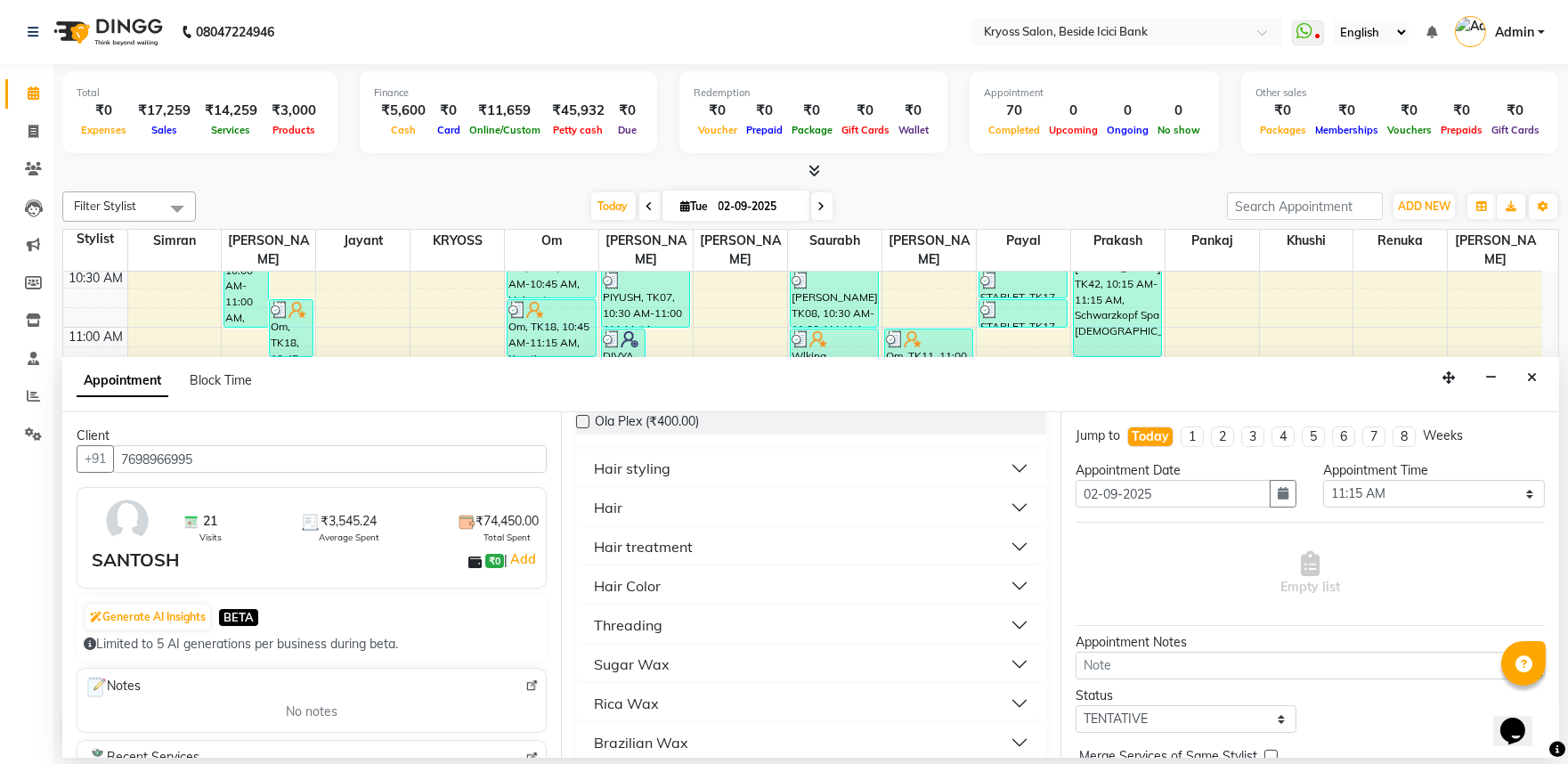
click at [637, 597] on div "Hair Color" at bounding box center [627, 586] width 66 height 22
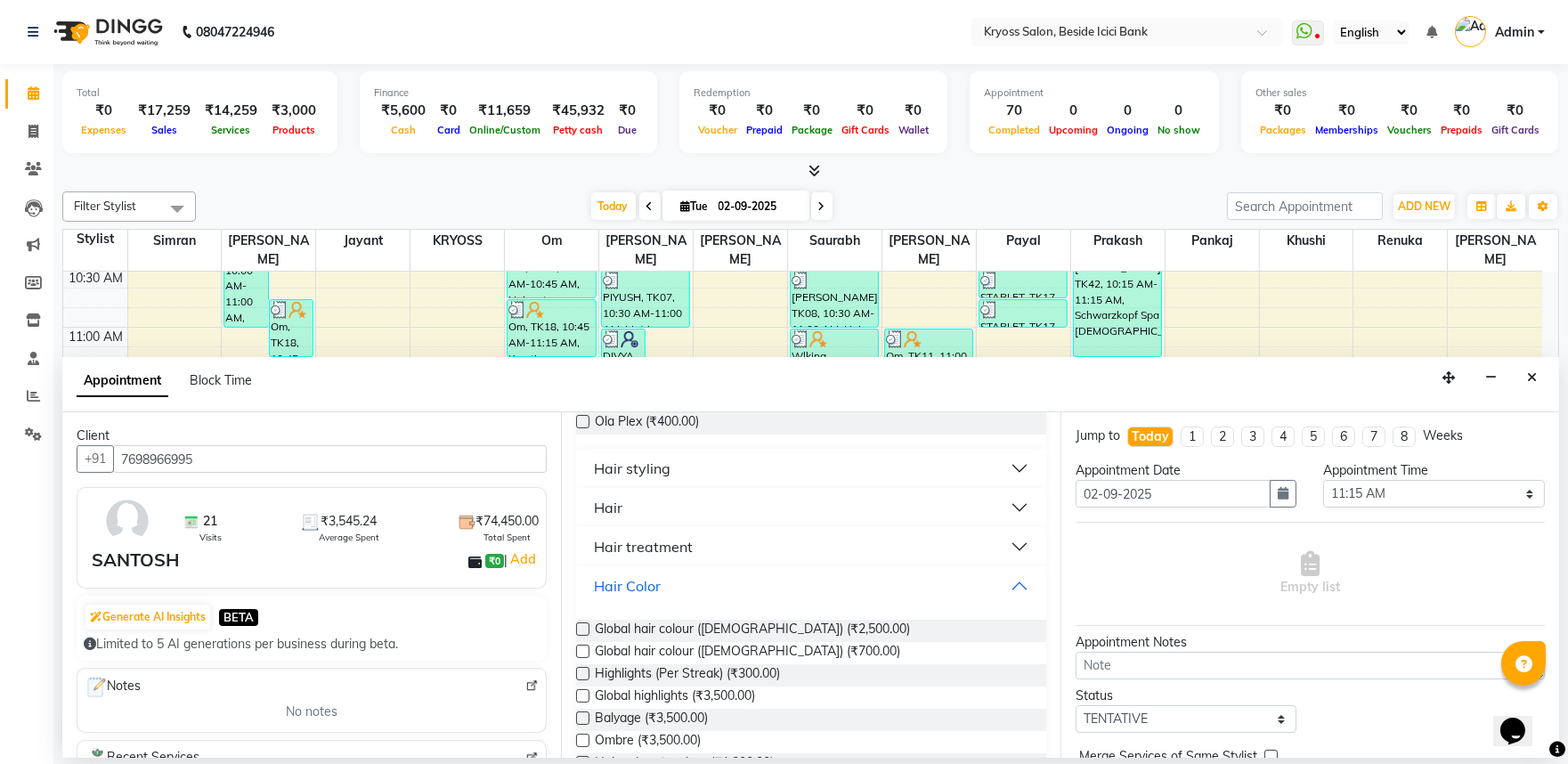
scroll to position [395, 0]
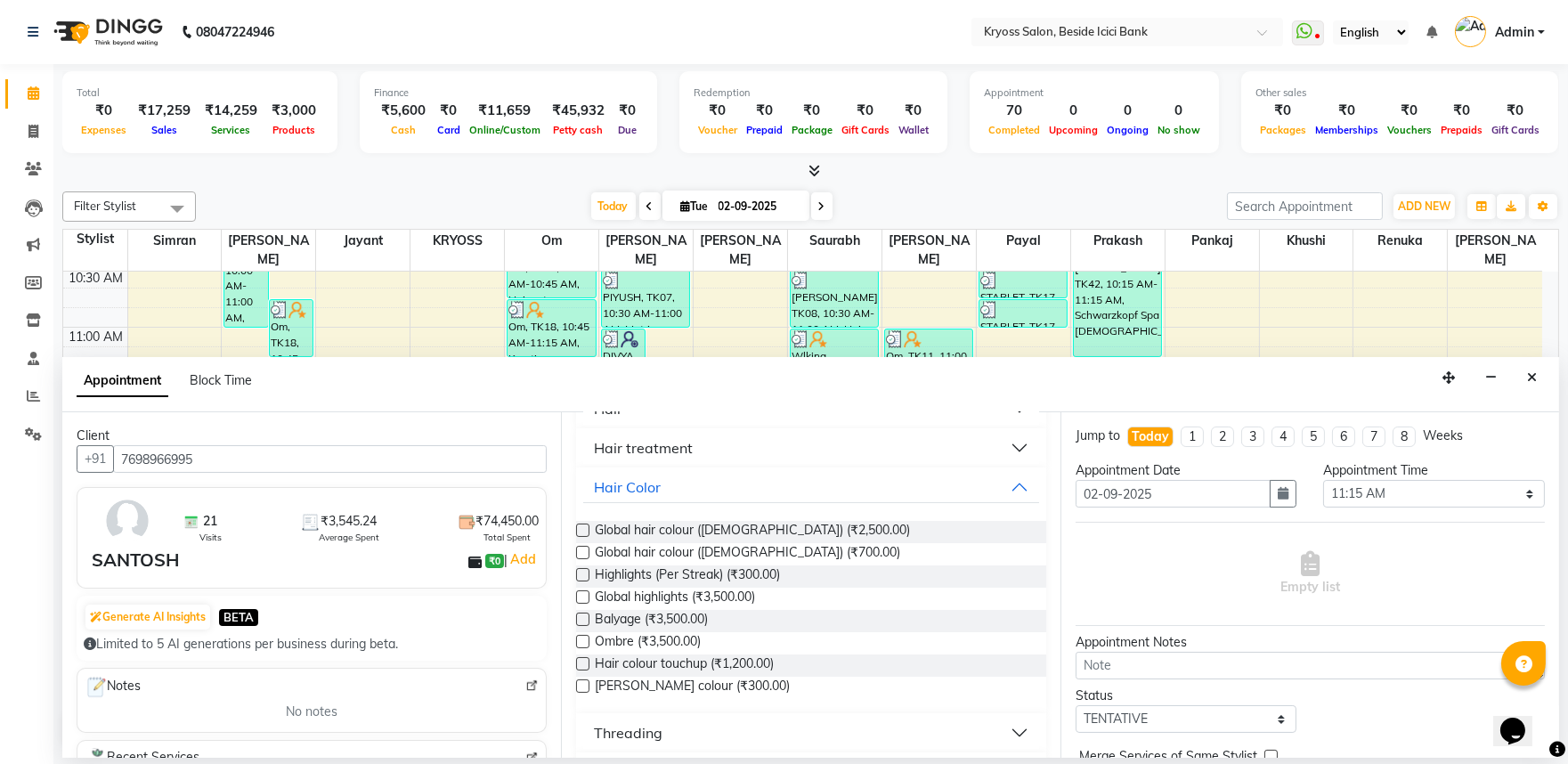
click at [588, 671] on label at bounding box center [582, 663] width 13 height 13
click at [588, 671] on input "checkbox" at bounding box center [581, 665] width 12 height 12
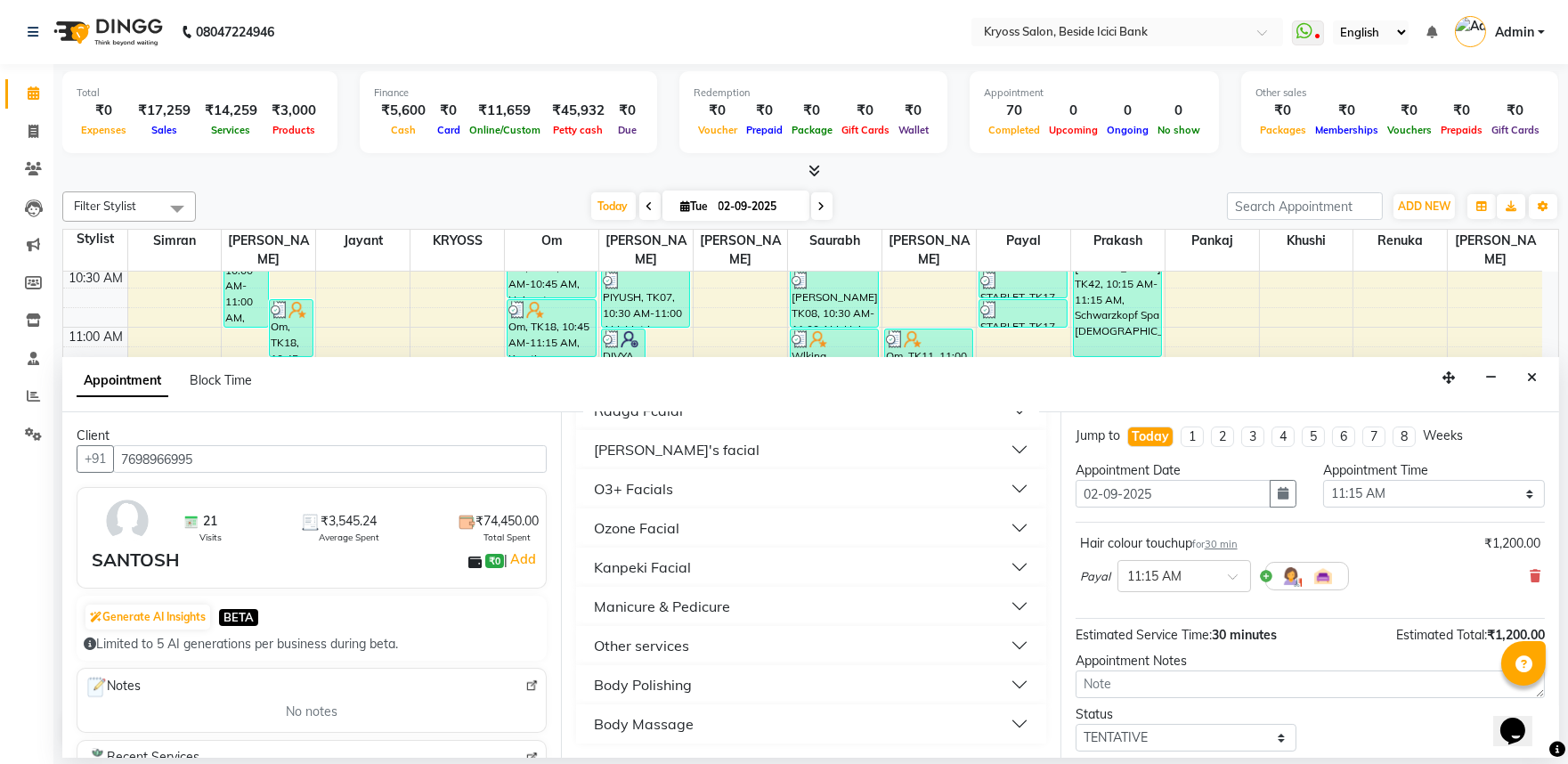
scroll to position [990, 0]
click at [644, 500] on div "O3+ Facials" at bounding box center [633, 489] width 79 height 22
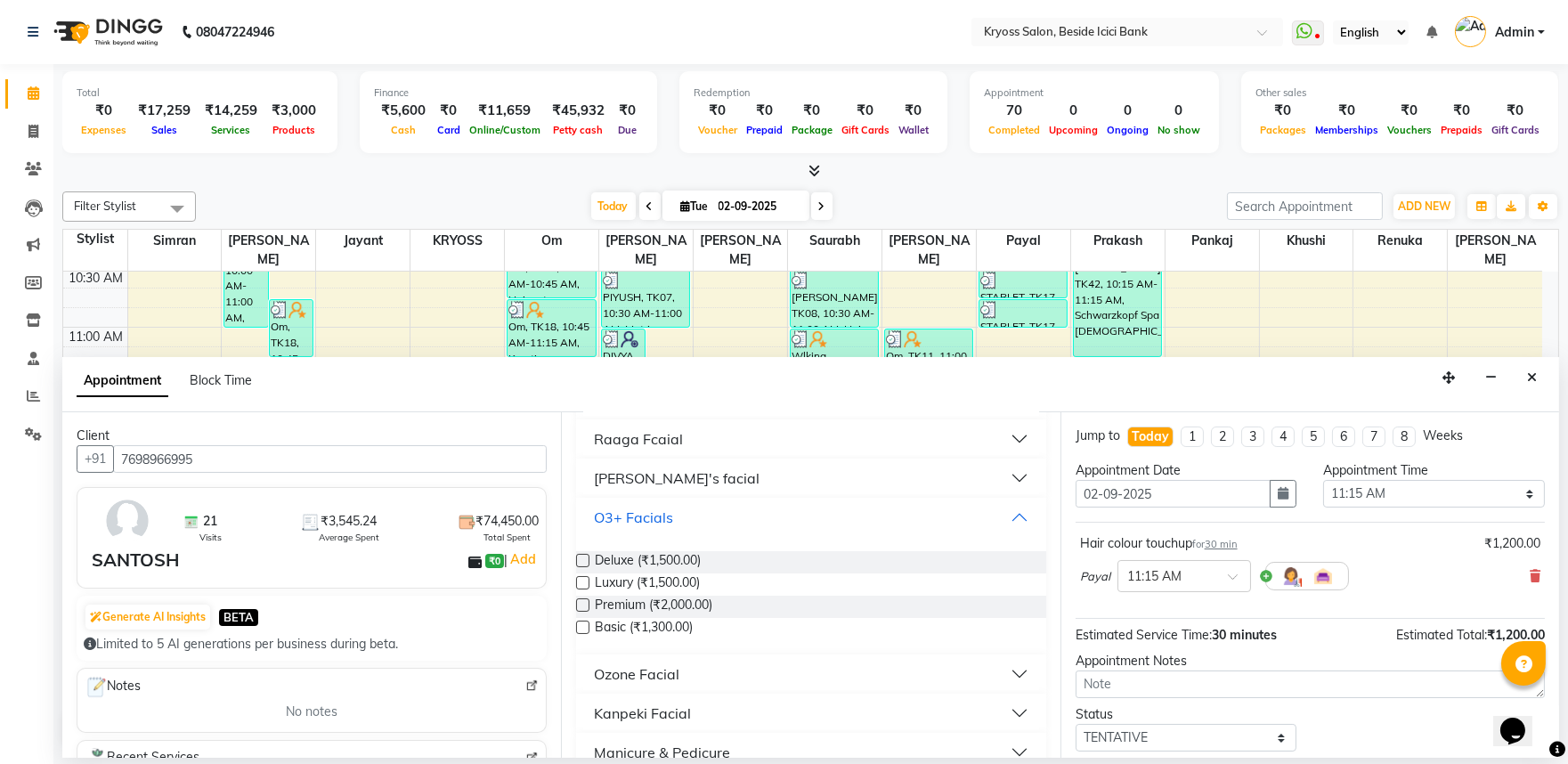
scroll to position [891, 0]
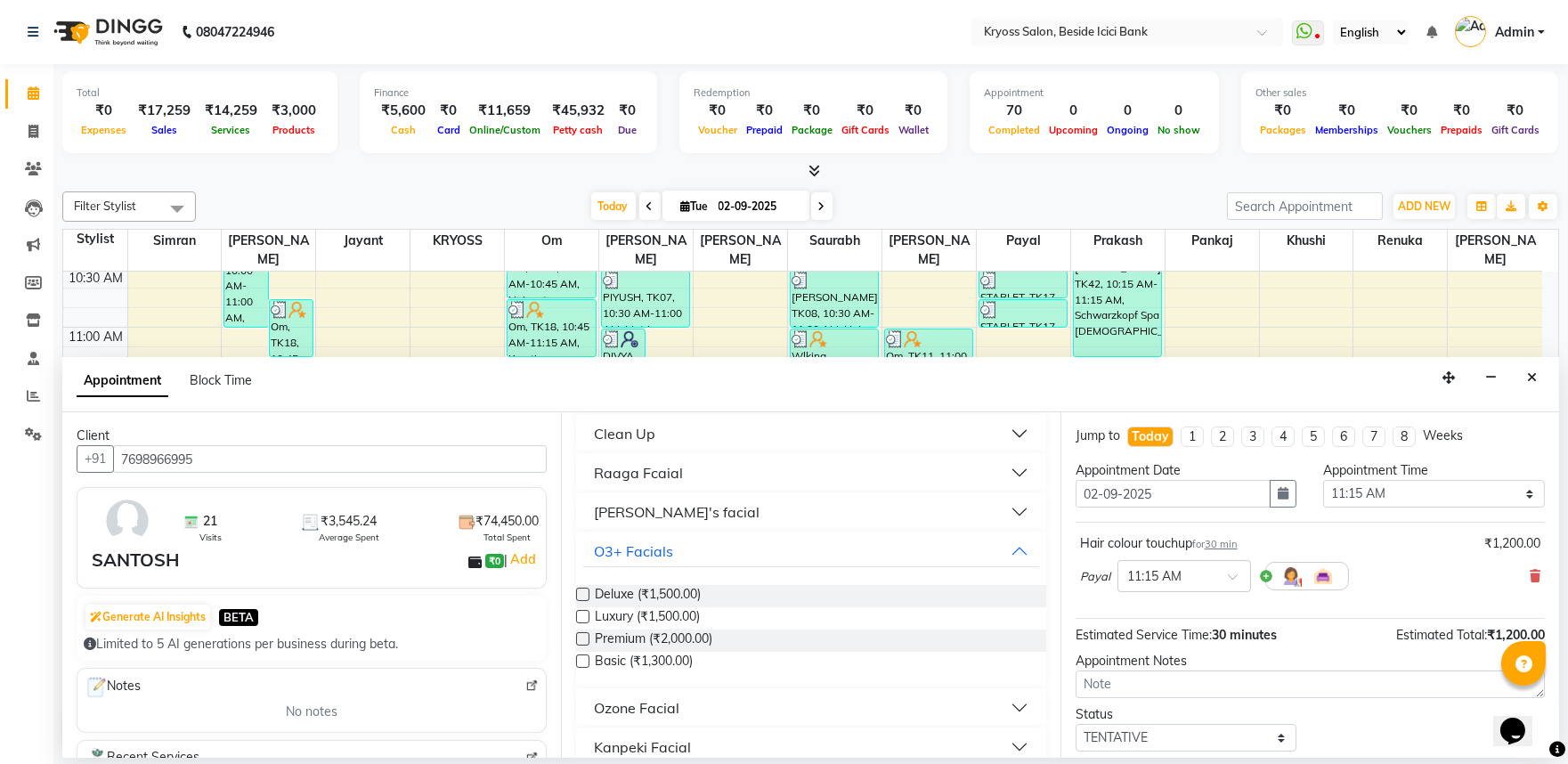
click at [655, 445] on div "Clean Up" at bounding box center [625, 434] width 61 height 22
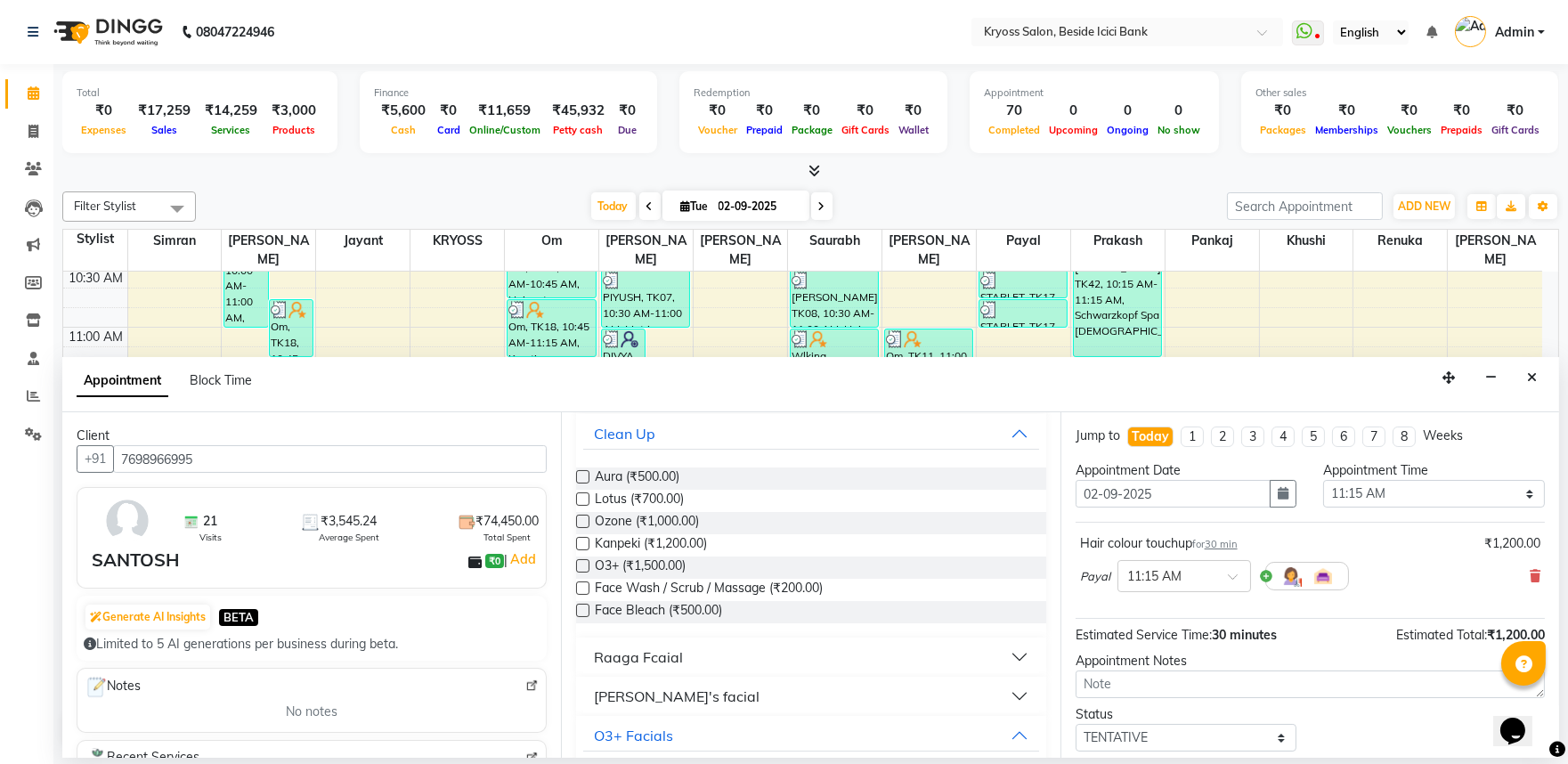
click at [586, 573] on label at bounding box center [582, 565] width 13 height 13
click at [586, 573] on input "checkbox" at bounding box center [581, 567] width 12 height 12
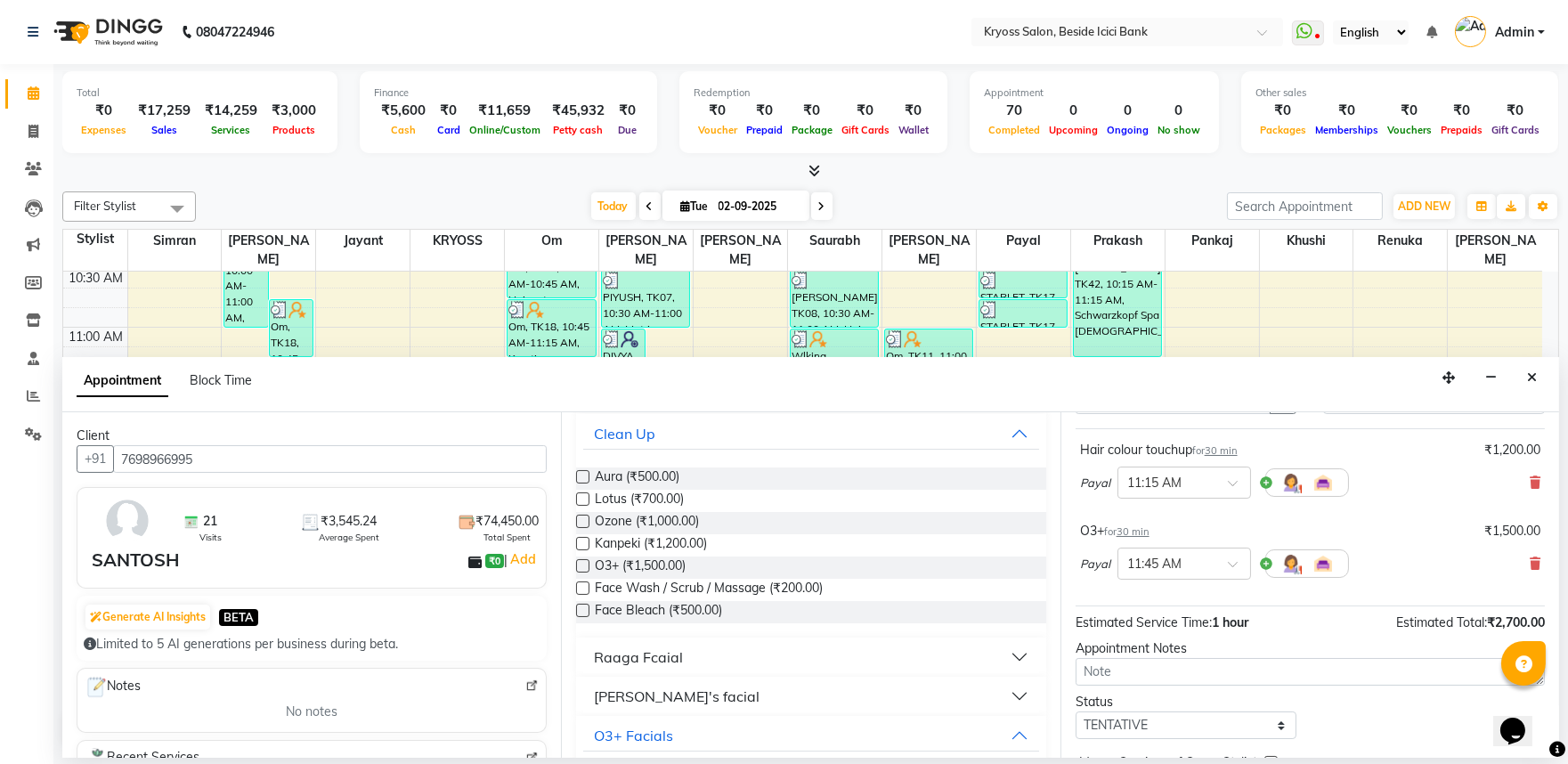
scroll to position [226, 0]
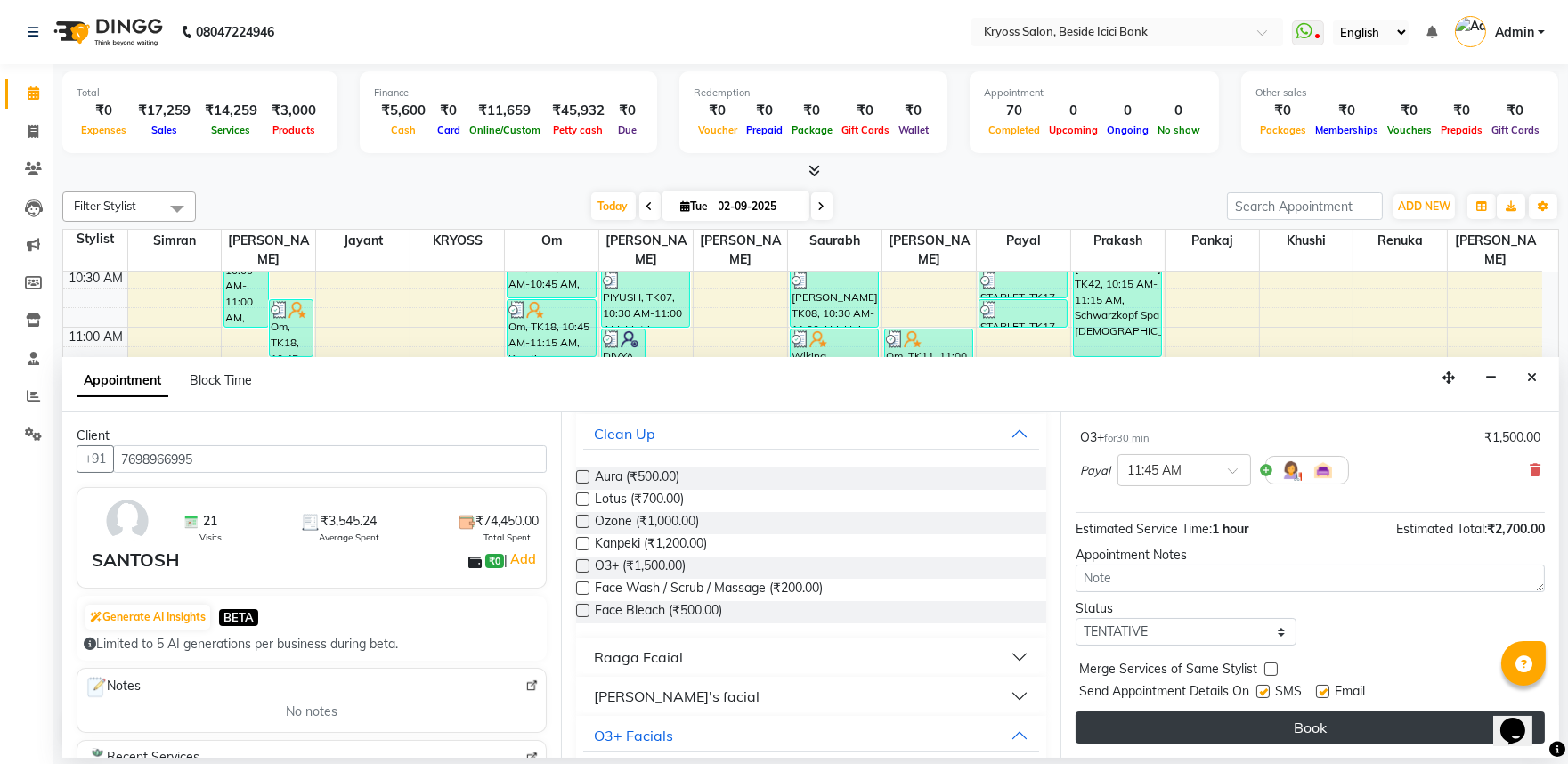
click at [1338, 722] on button "Book" at bounding box center [1310, 728] width 469 height 32
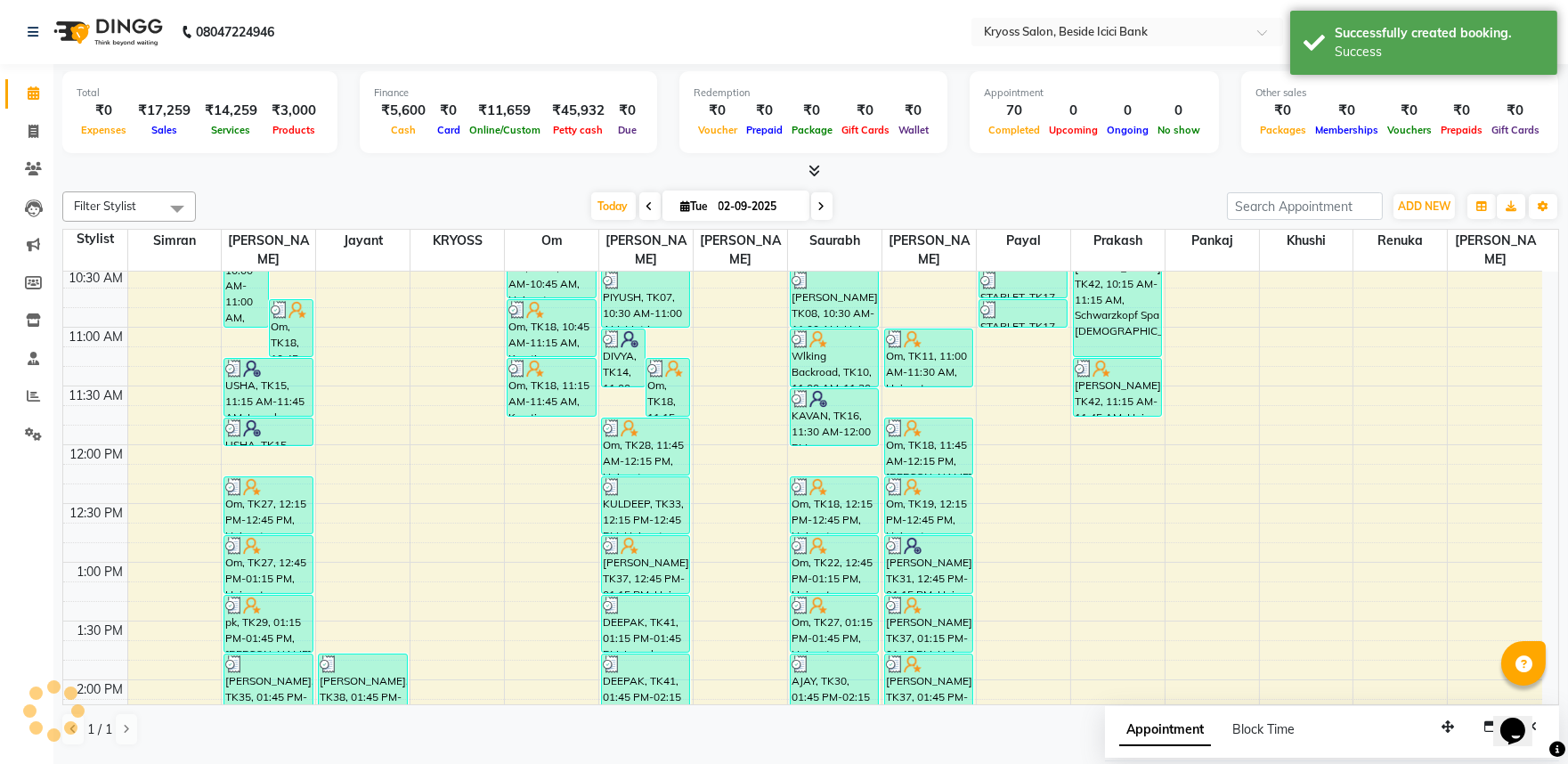
scroll to position [0, 0]
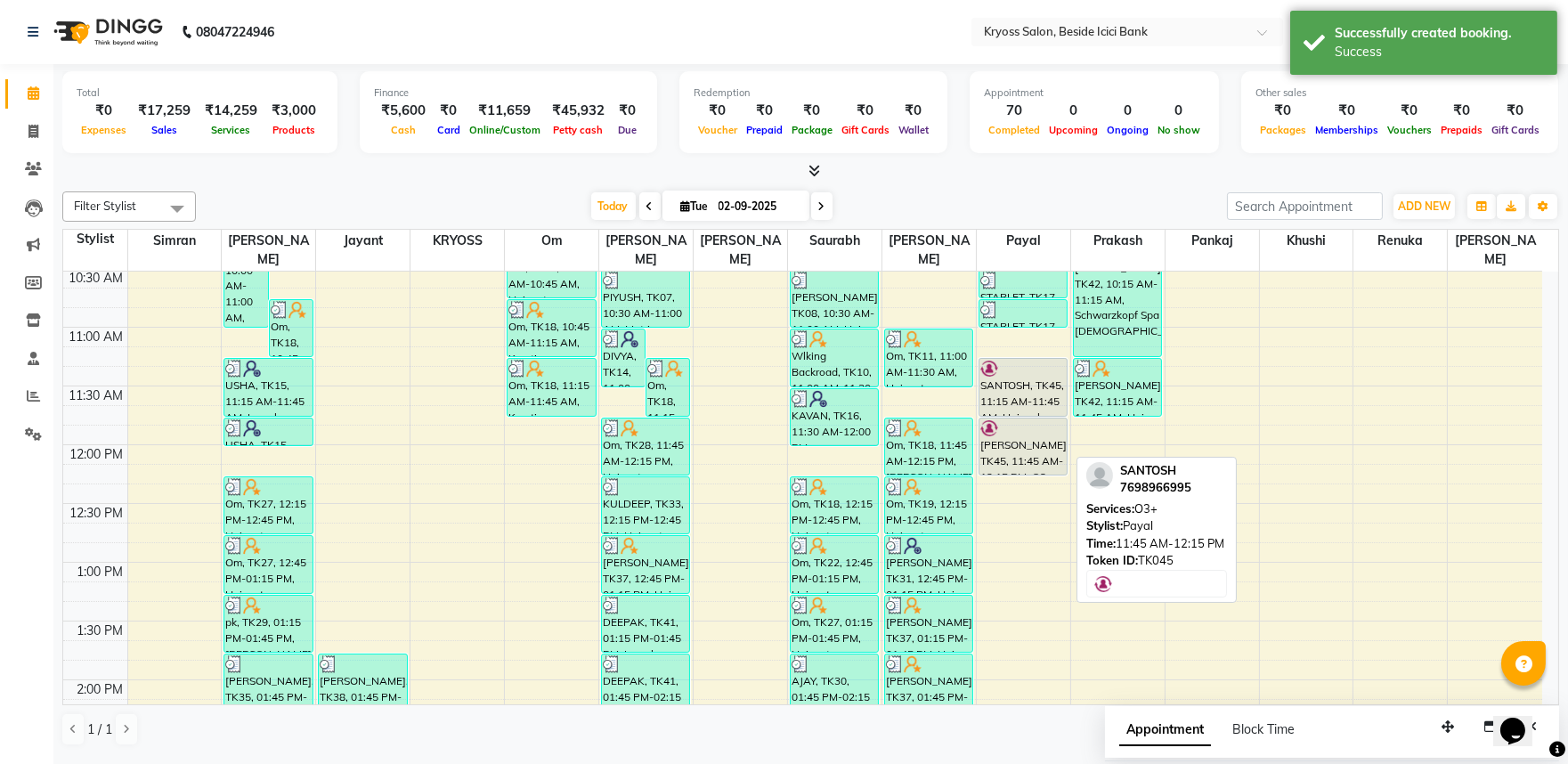
click at [1007, 439] on div "[PERSON_NAME], TK45, 11:45 AM-12:15 PM, O3+" at bounding box center [1023, 447] width 87 height 56
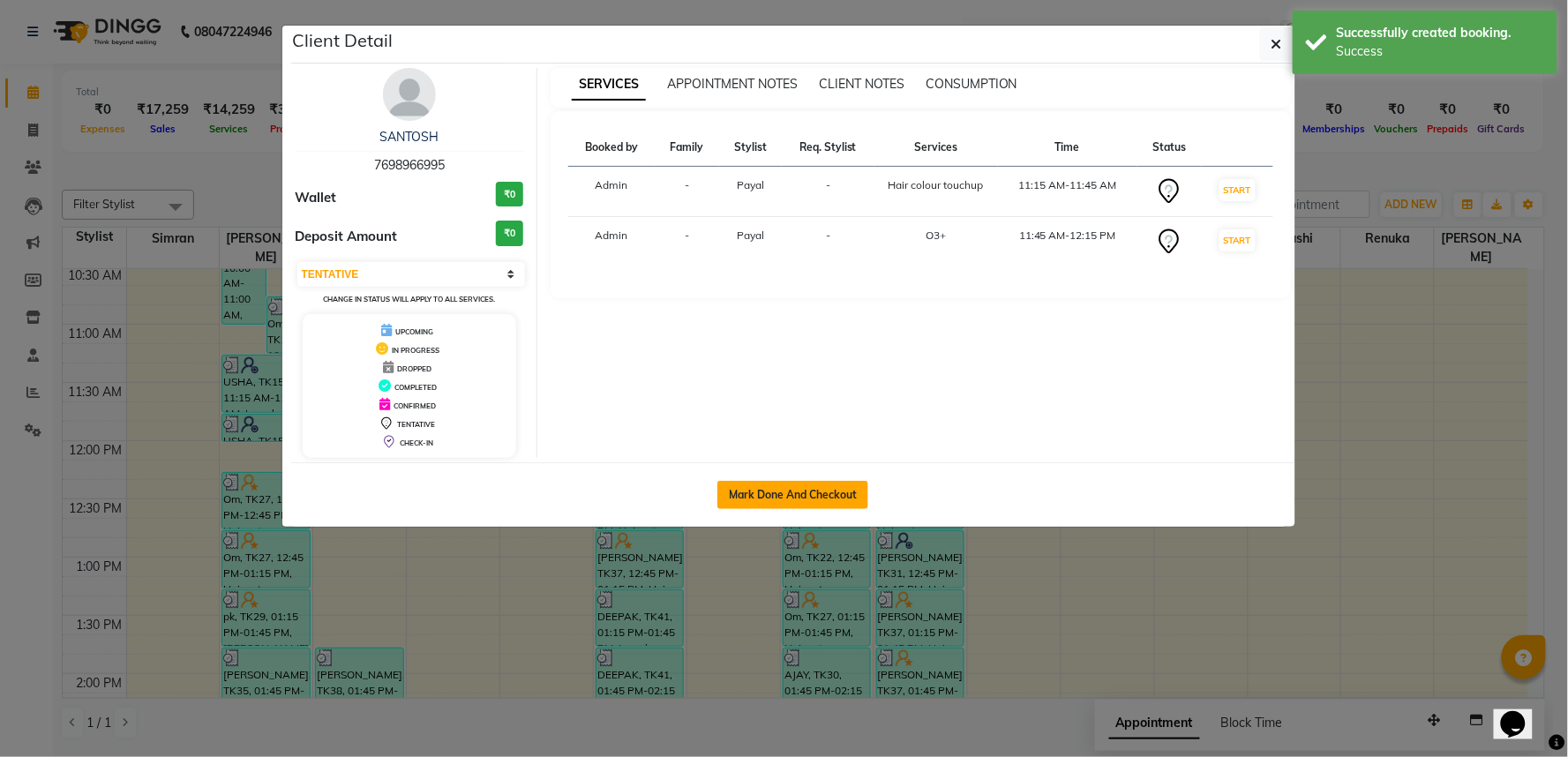
click at [832, 500] on button "Mark Done And Checkout" at bounding box center [792, 495] width 150 height 28
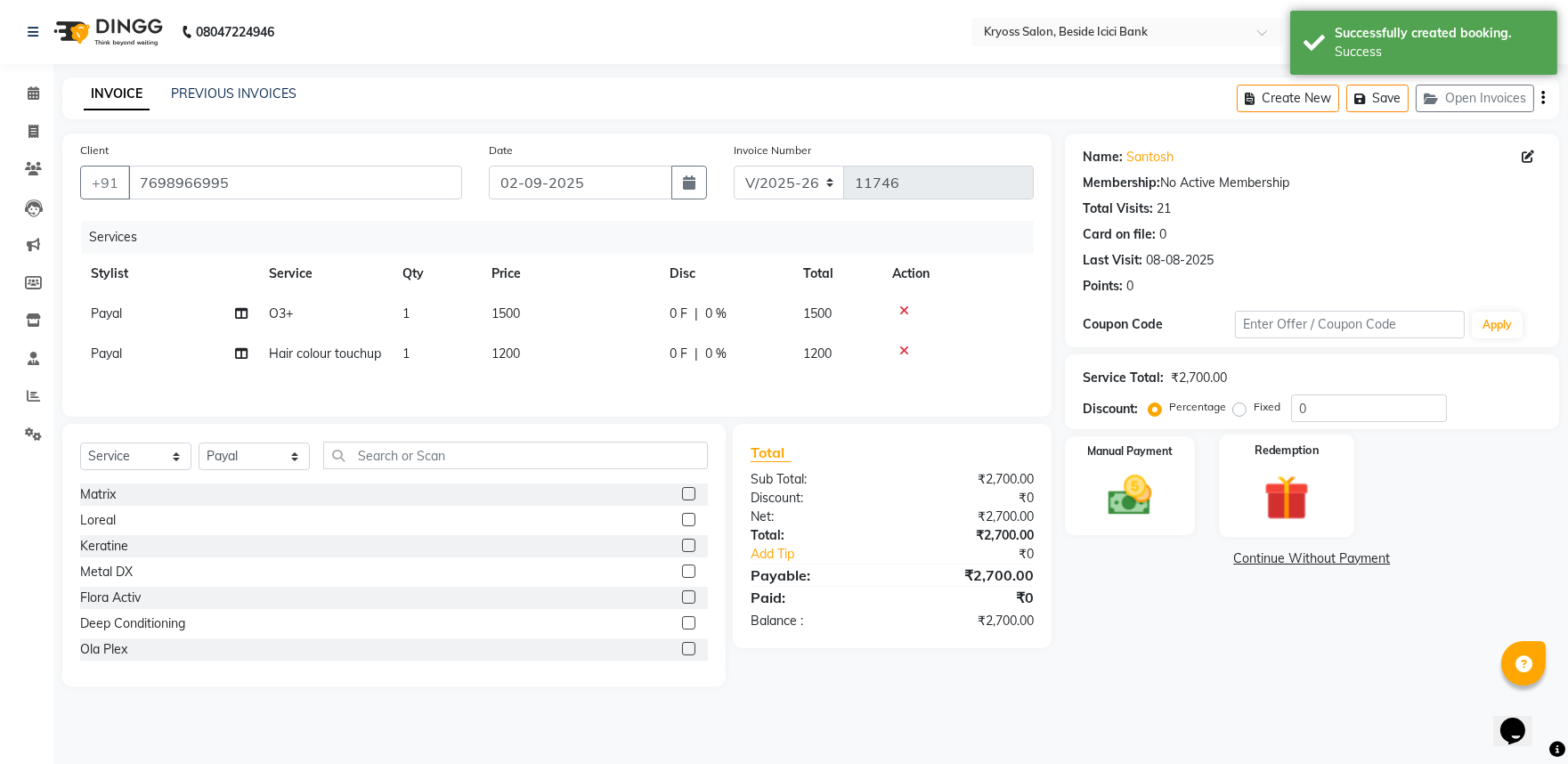
scroll to position [13, 0]
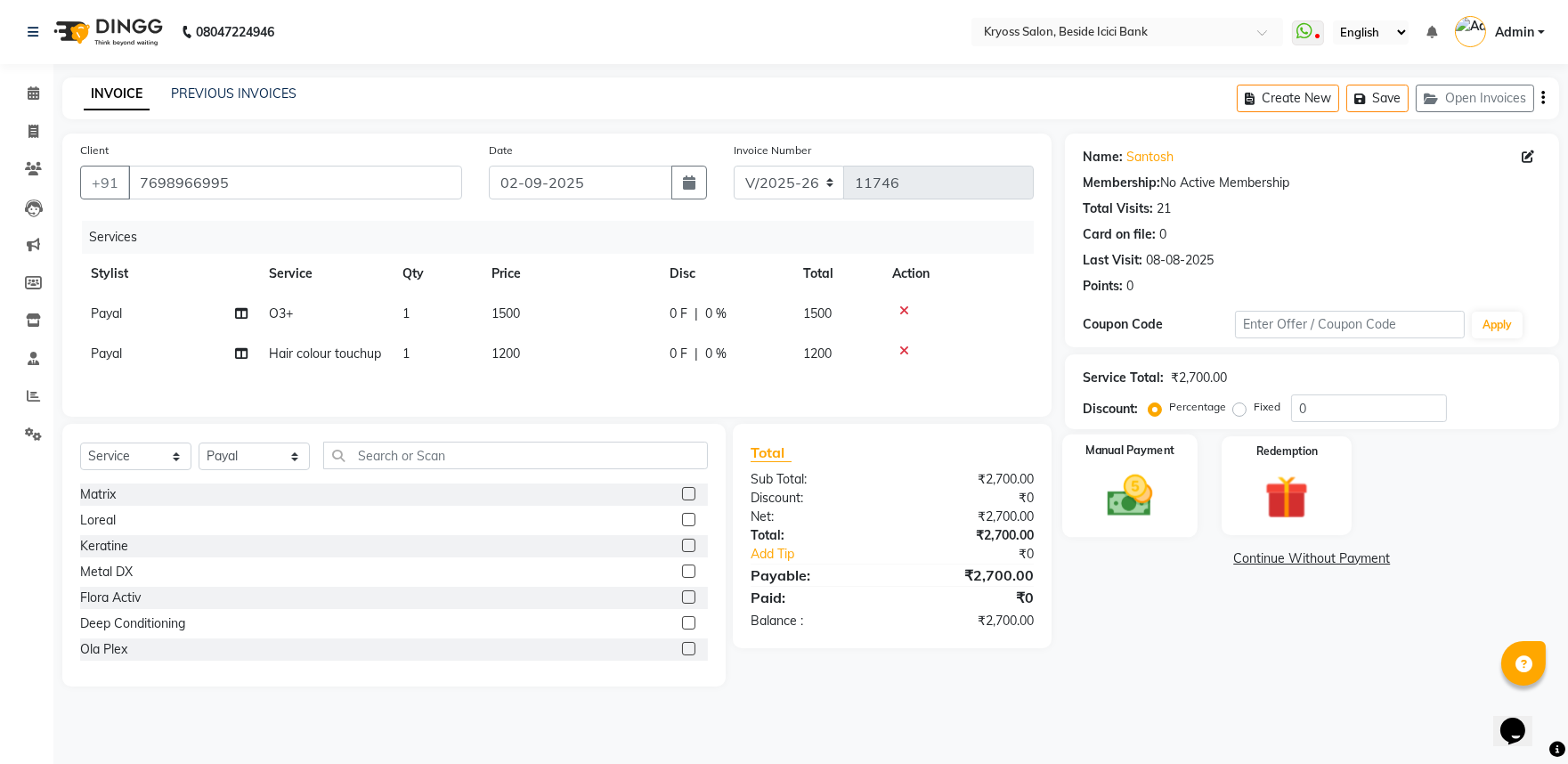
click at [1131, 510] on img at bounding box center [1129, 495] width 74 height 52
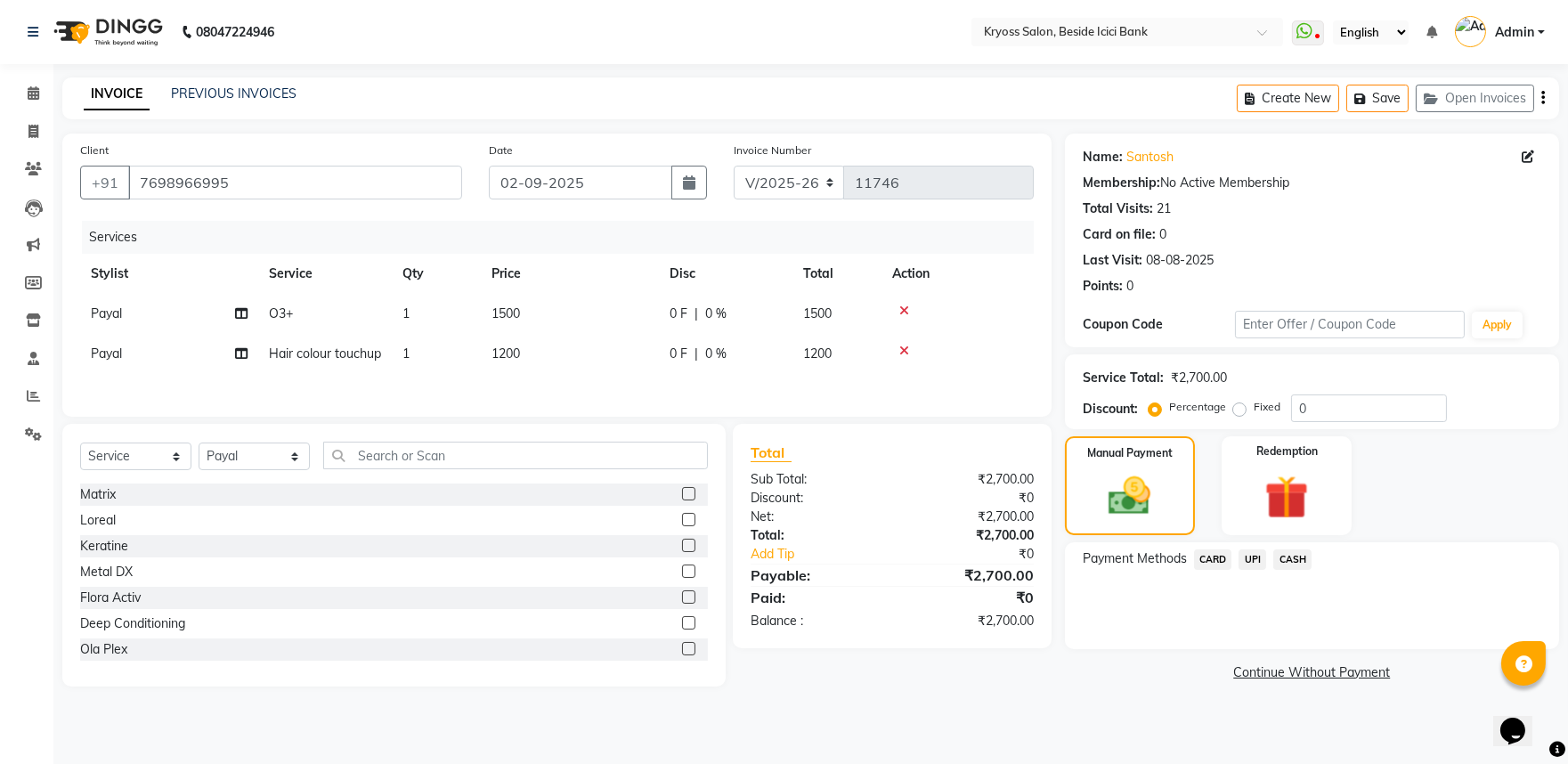
click at [1301, 570] on span "CASH" at bounding box center [1292, 559] width 39 height 21
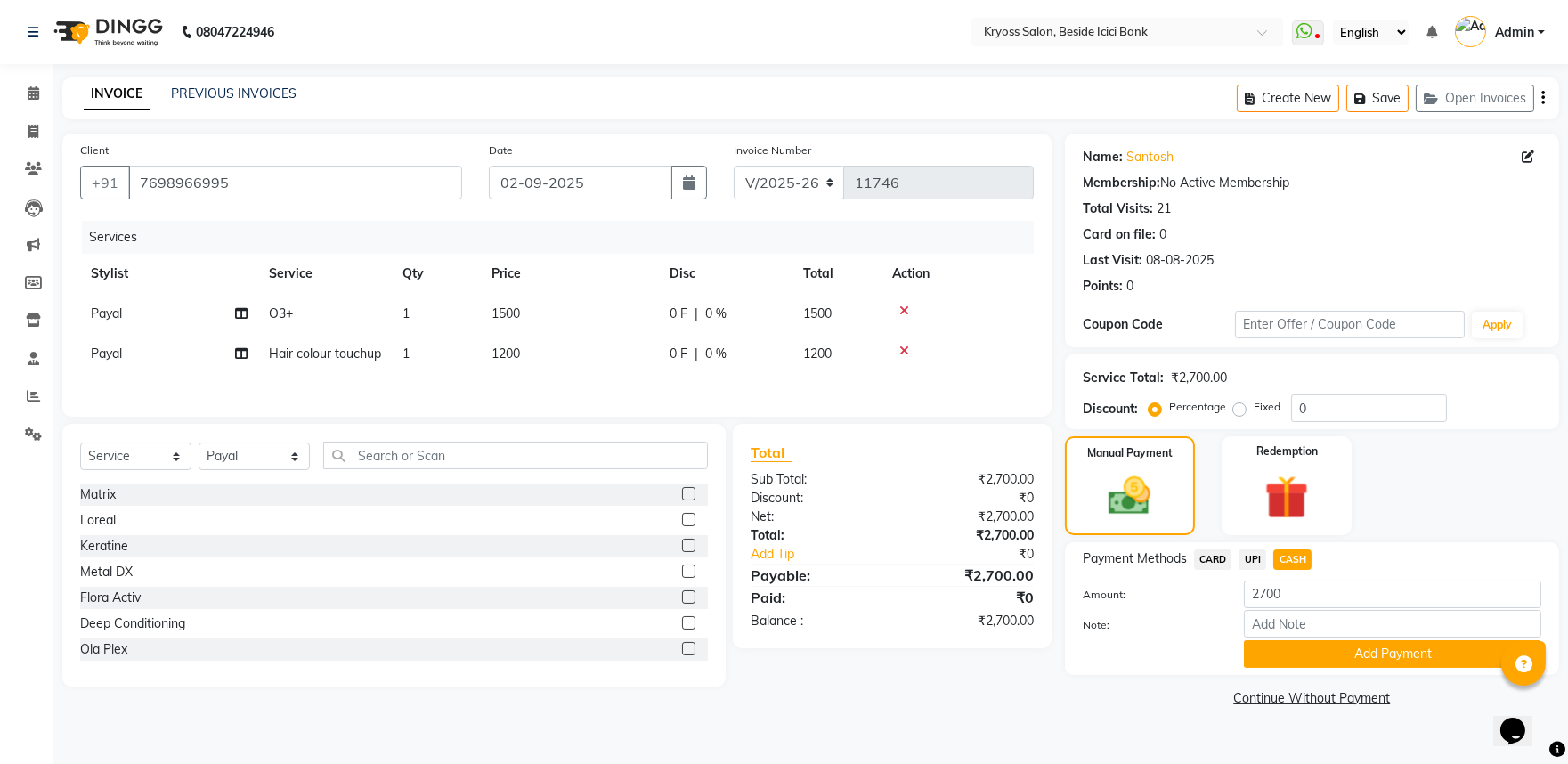
scroll to position [16, 0]
click at [1386, 668] on button "Add Payment" at bounding box center [1393, 654] width 297 height 28
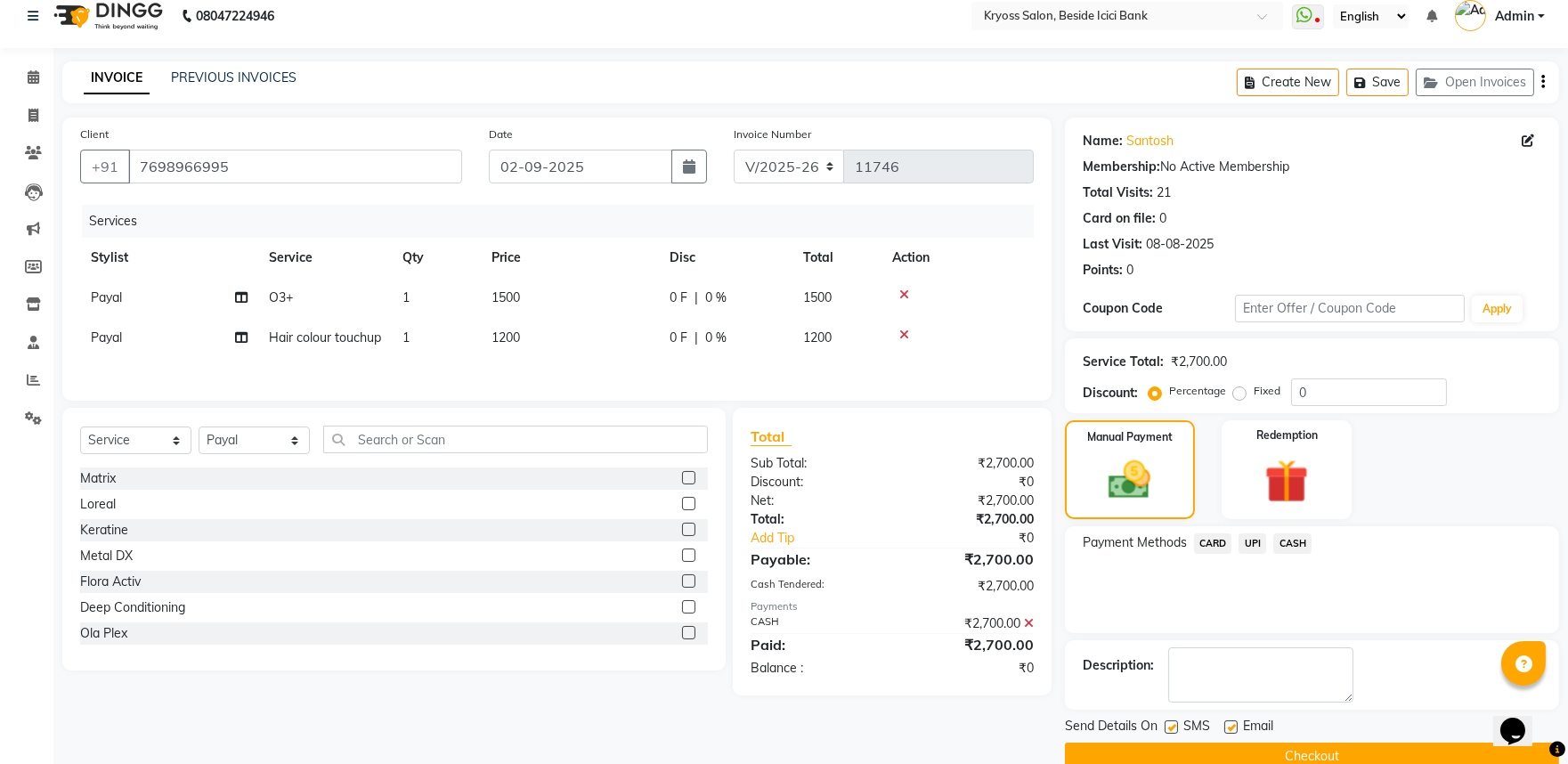
scroll to position [92, 0]
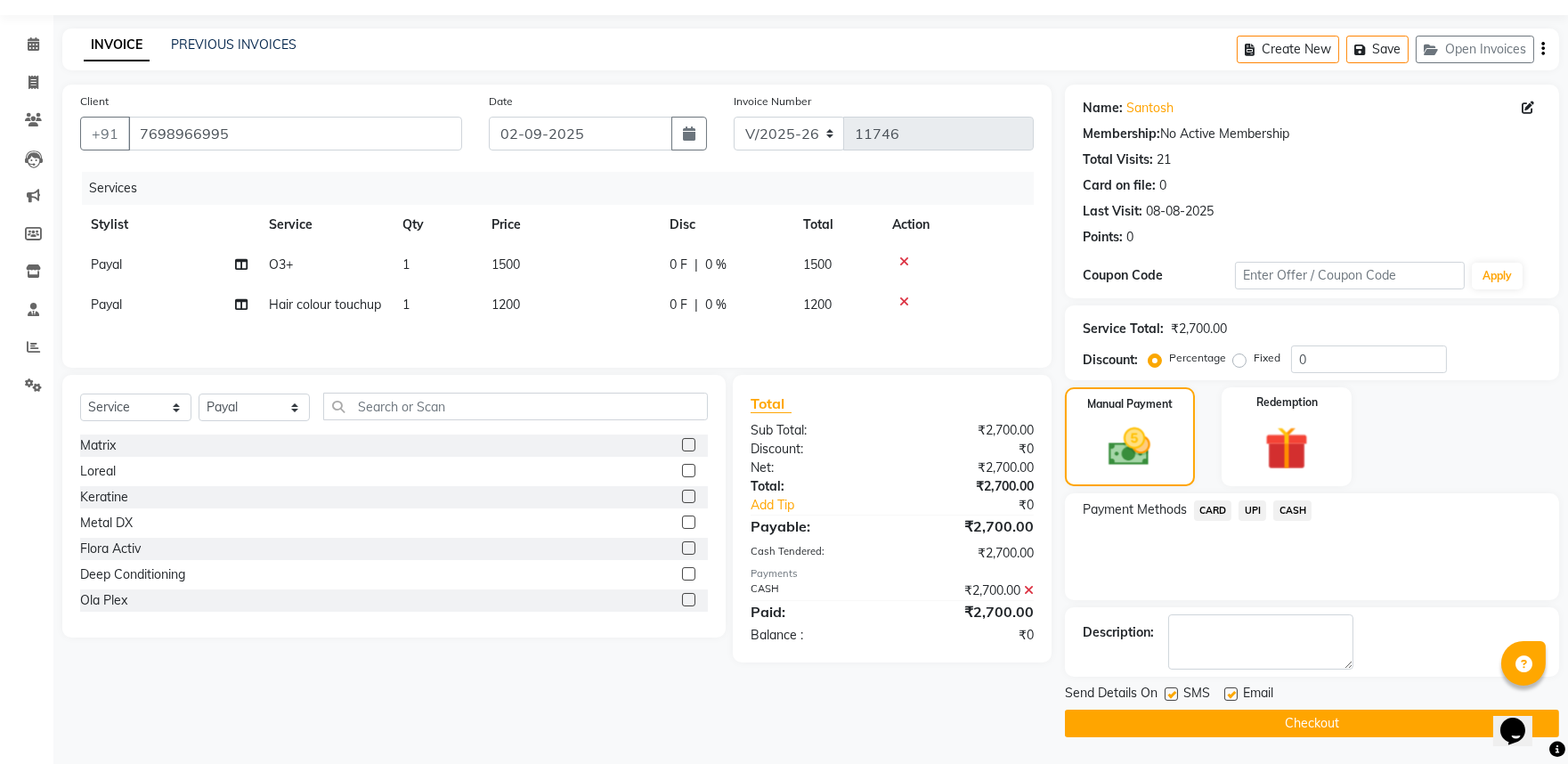
click at [1343, 719] on button "Checkout" at bounding box center [1312, 724] width 494 height 28
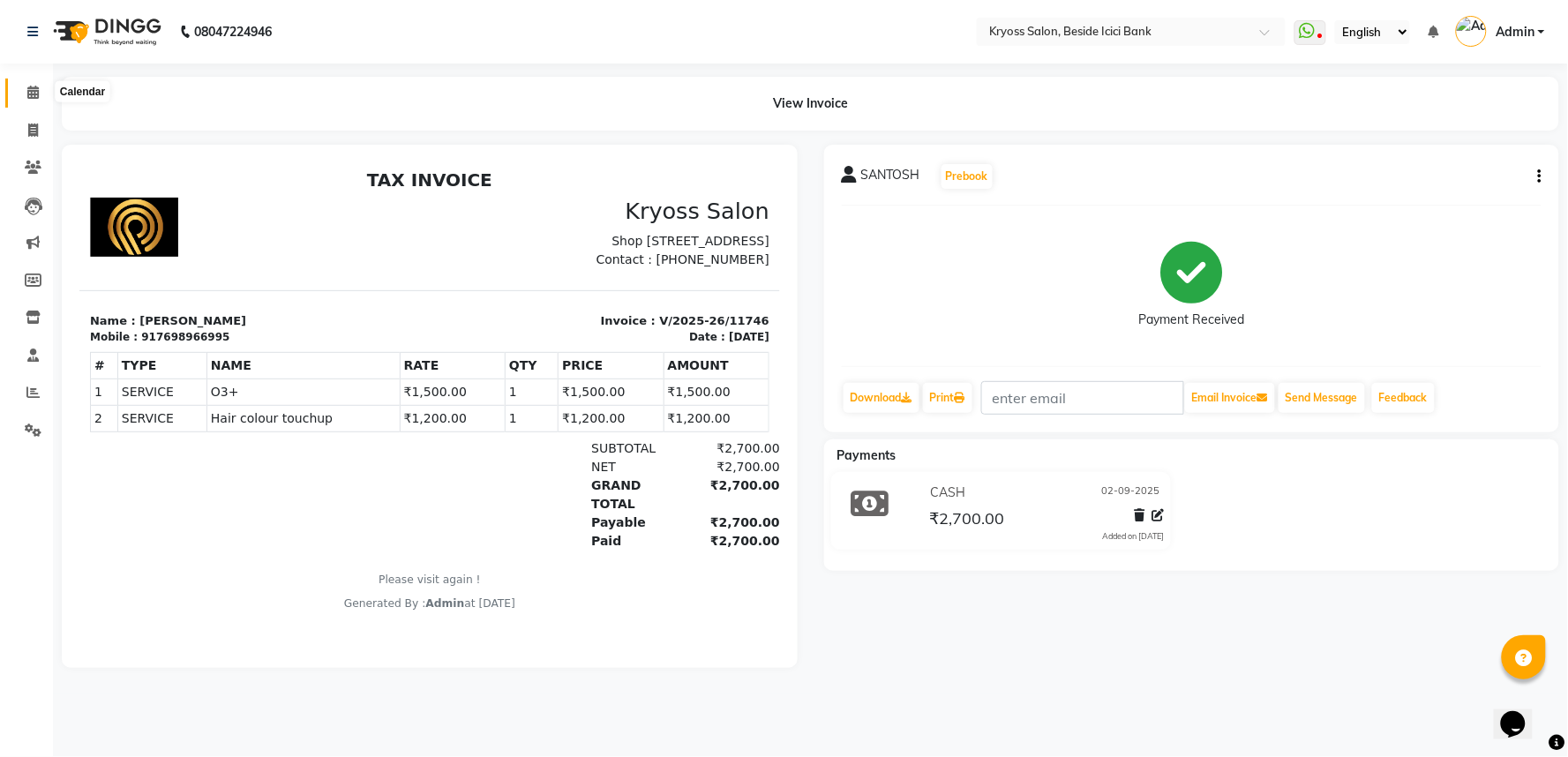
click at [45, 90] on span at bounding box center [33, 93] width 31 height 20
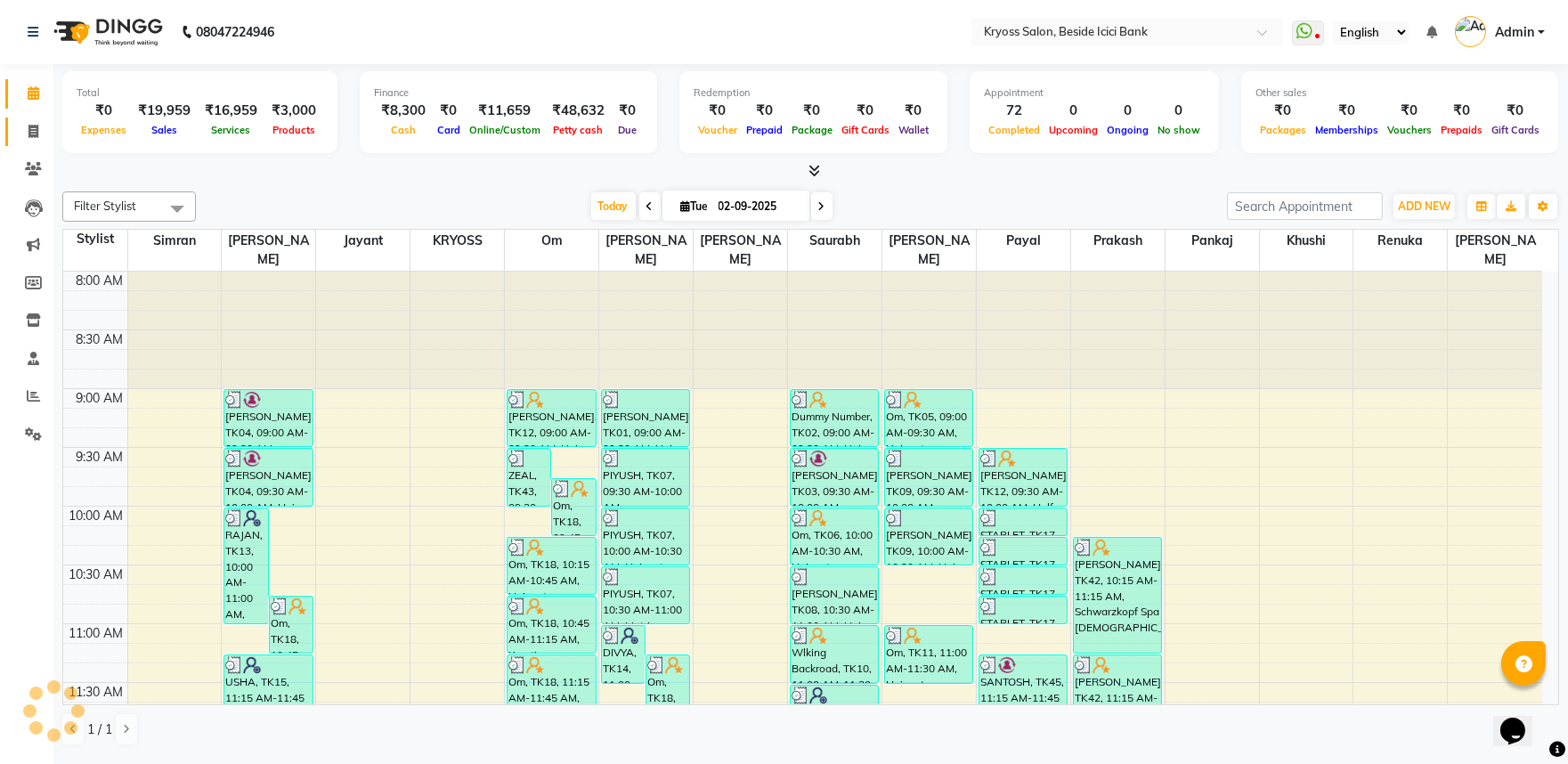
drag, startPoint x: 34, startPoint y: 138, endPoint x: 396, endPoint y: 18, distance: 381.4
click at [34, 137] on icon at bounding box center [33, 131] width 10 height 13
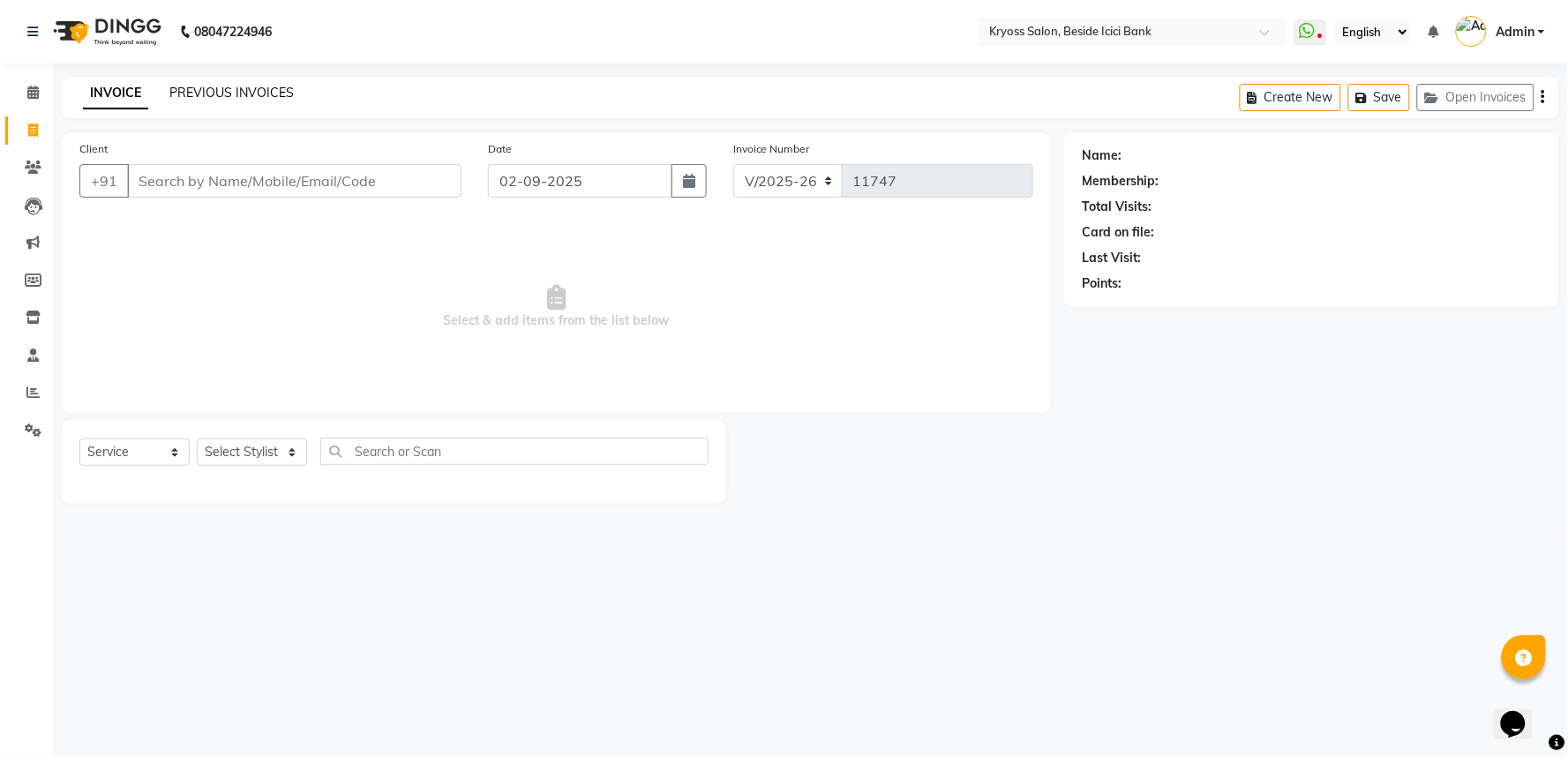
click at [257, 101] on link "PREVIOUS INVOICES" at bounding box center [232, 93] width 125 height 16
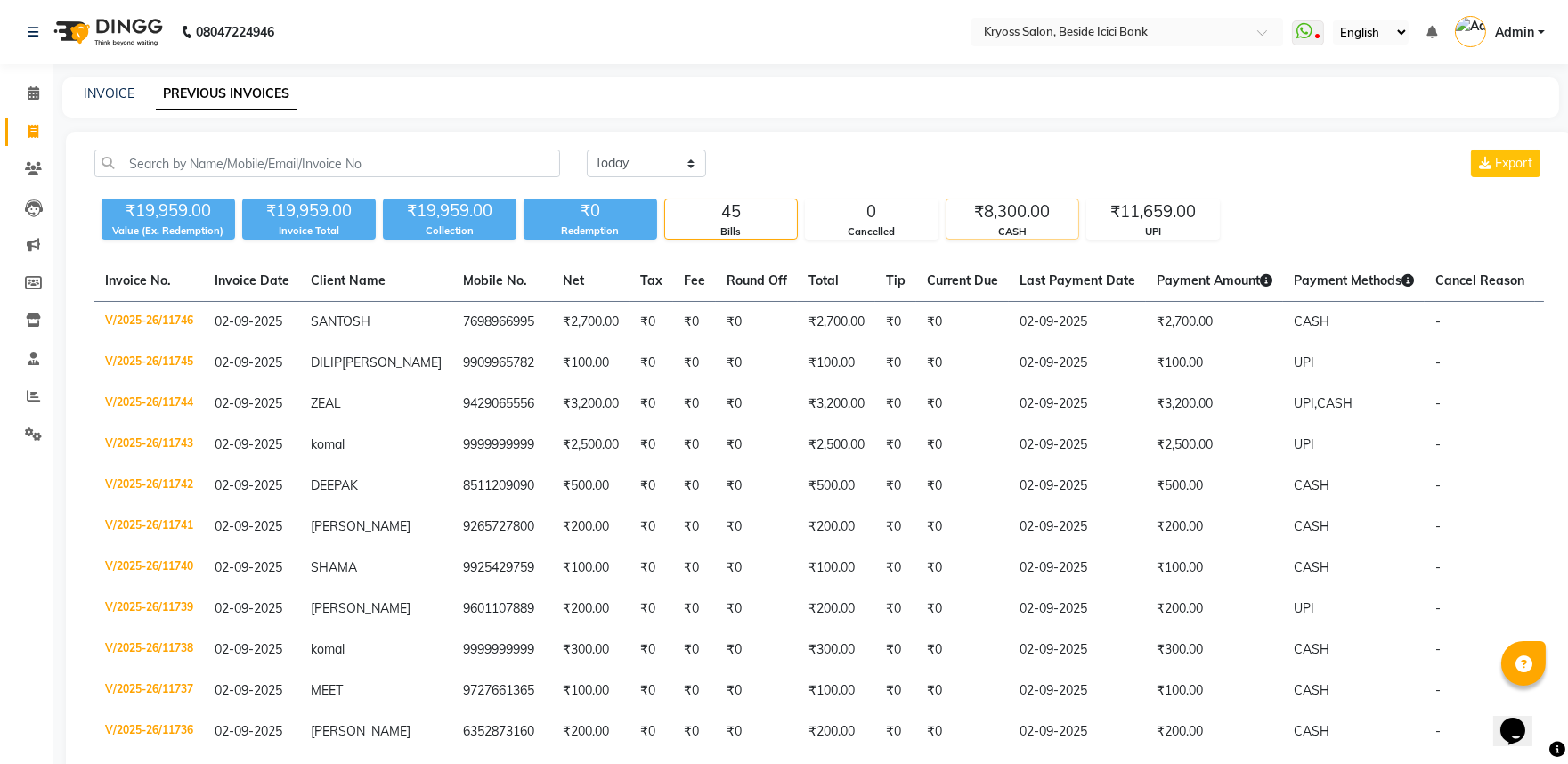
click at [1053, 225] on div "₹8,300.00" at bounding box center [1012, 212] width 132 height 25
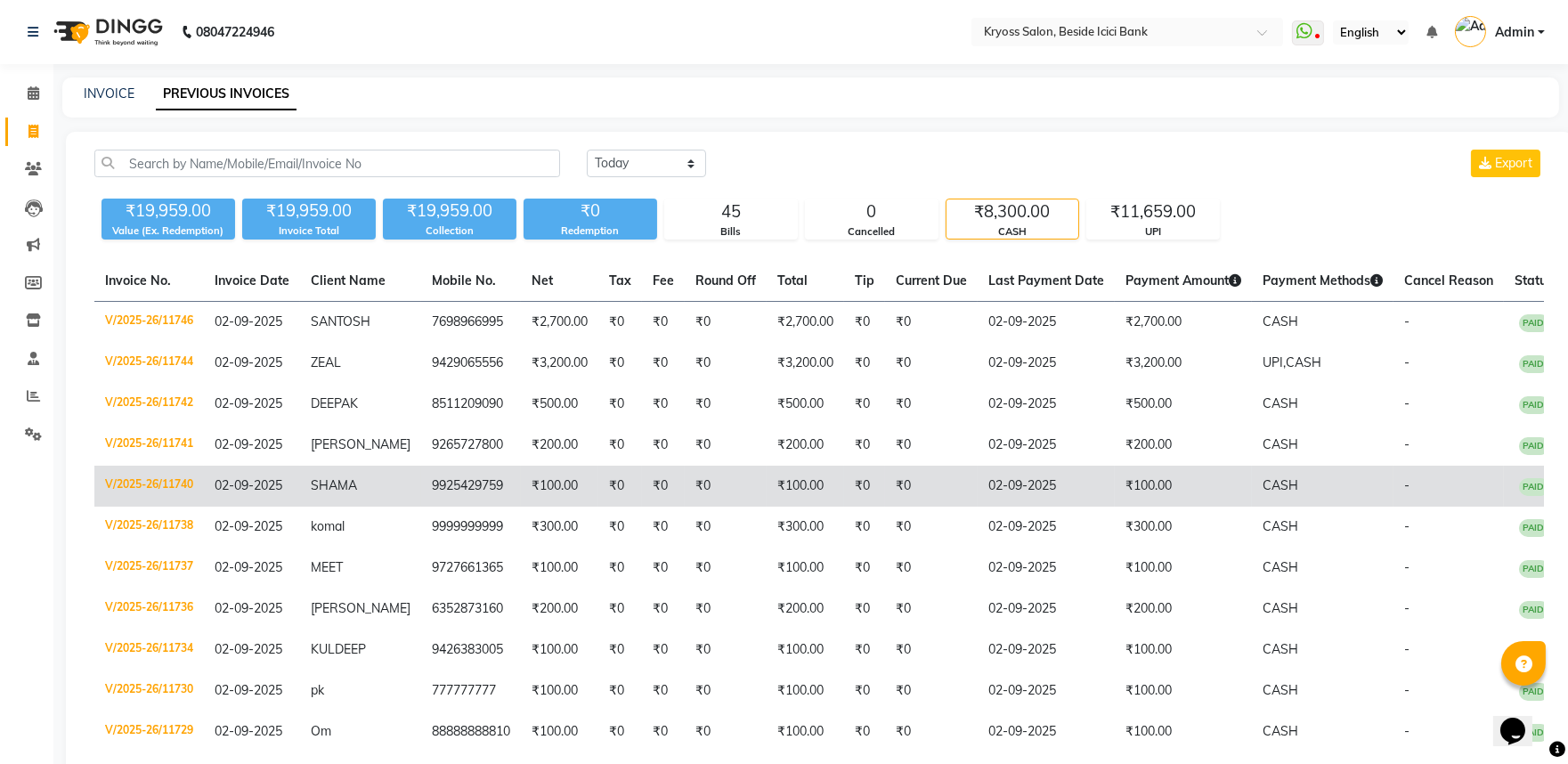
click at [1159, 507] on td "₹100.00" at bounding box center [1183, 486] width 137 height 41
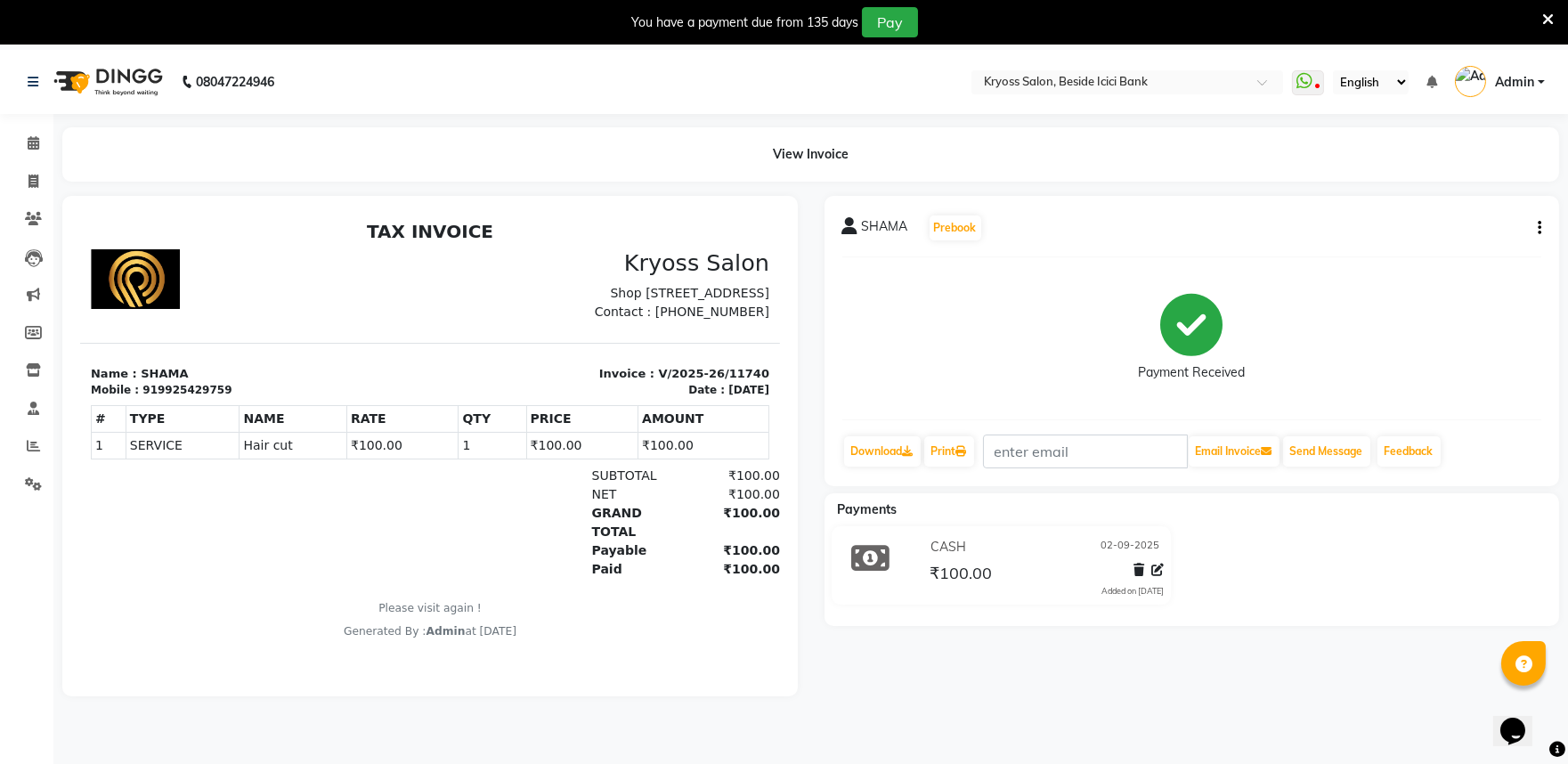
click at [1538, 229] on icon "button" at bounding box center [1540, 228] width 4 height 1
click at [1425, 256] on div "Edit Invoice" at bounding box center [1448, 253] width 122 height 22
select select "service"
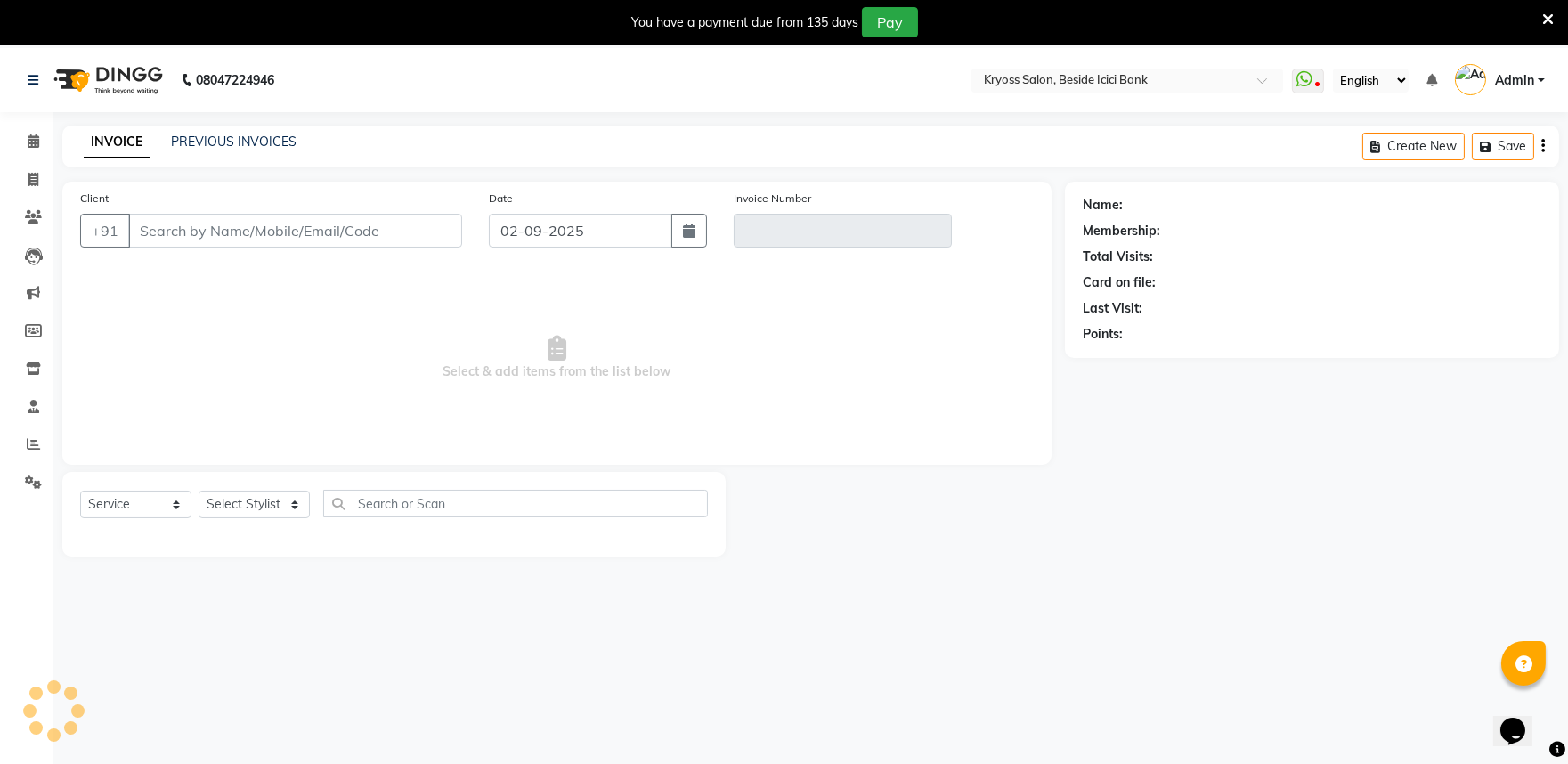
scroll to position [49, 0]
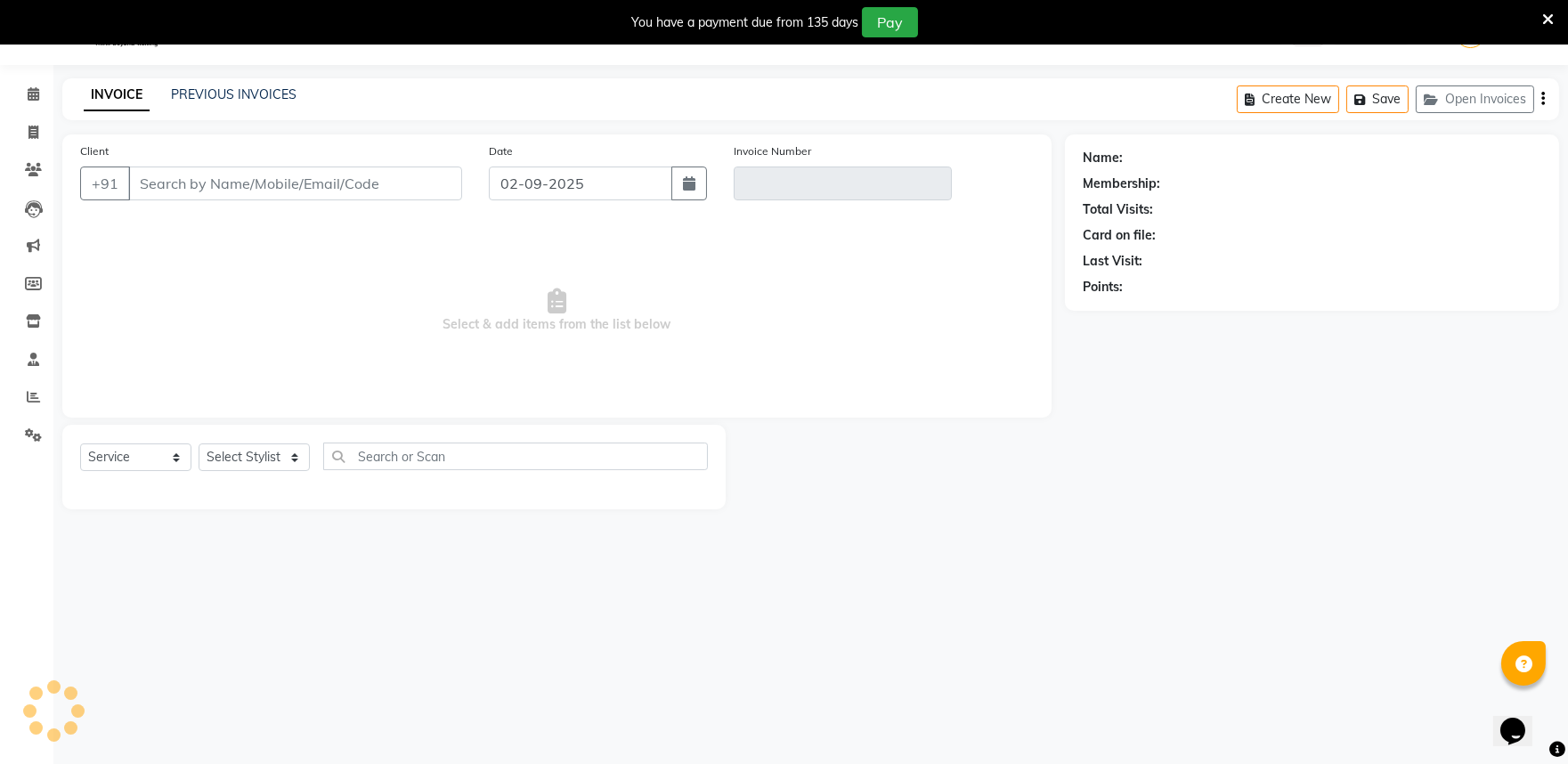
type input "9925429759"
type input "V/2025-26/11740"
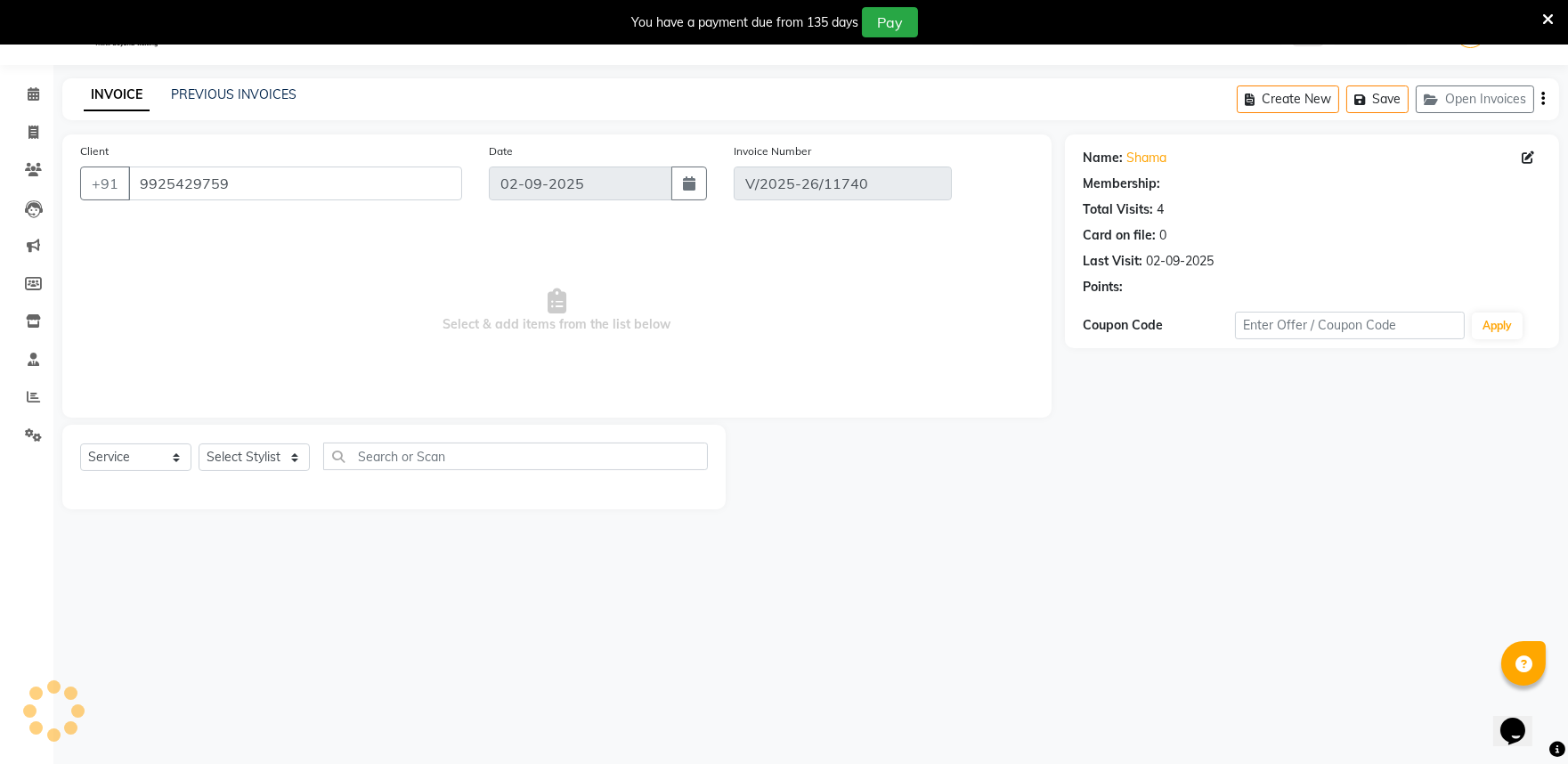
select select "select"
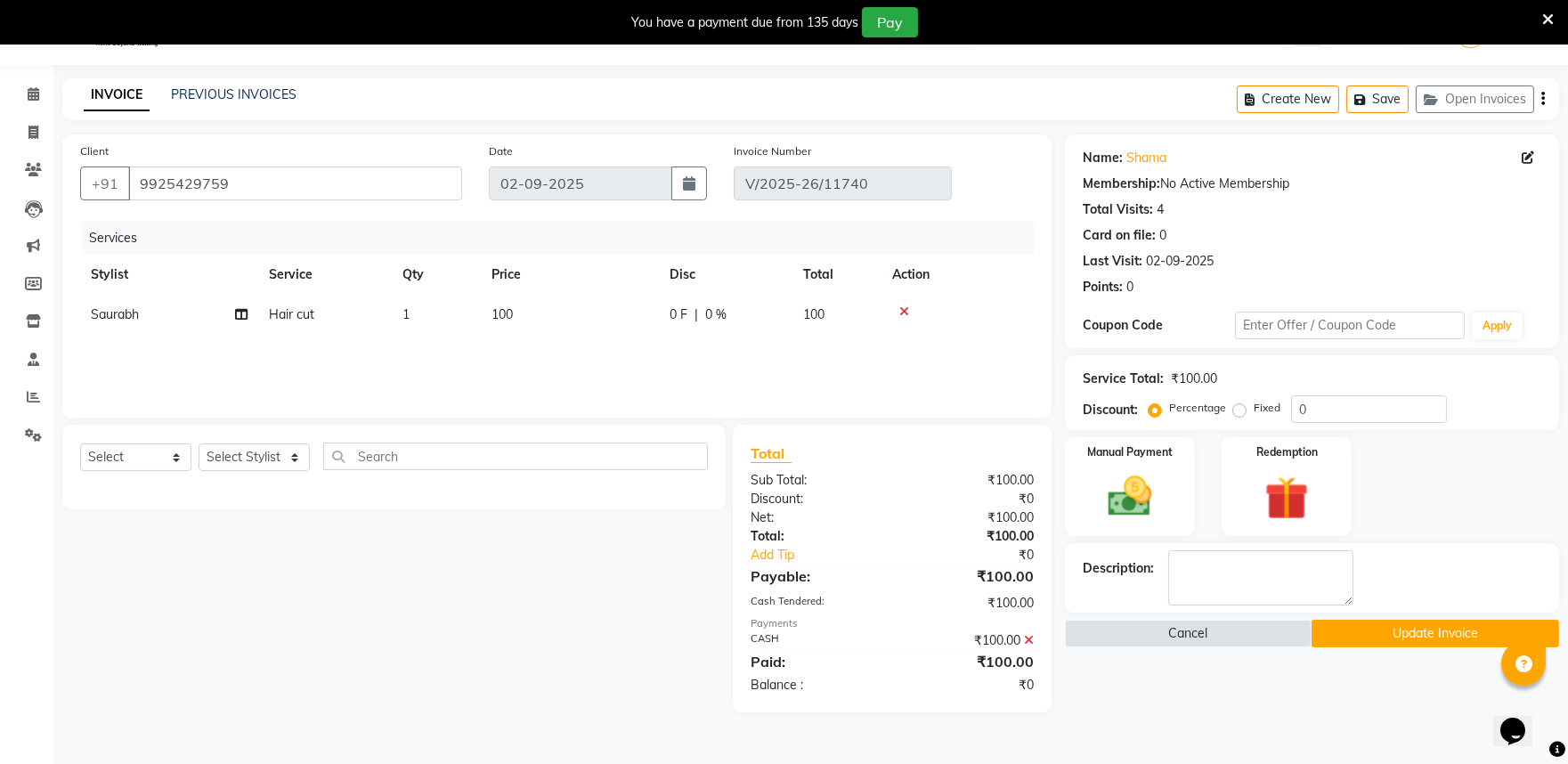
click at [1026, 647] on icon at bounding box center [1029, 641] width 10 height 13
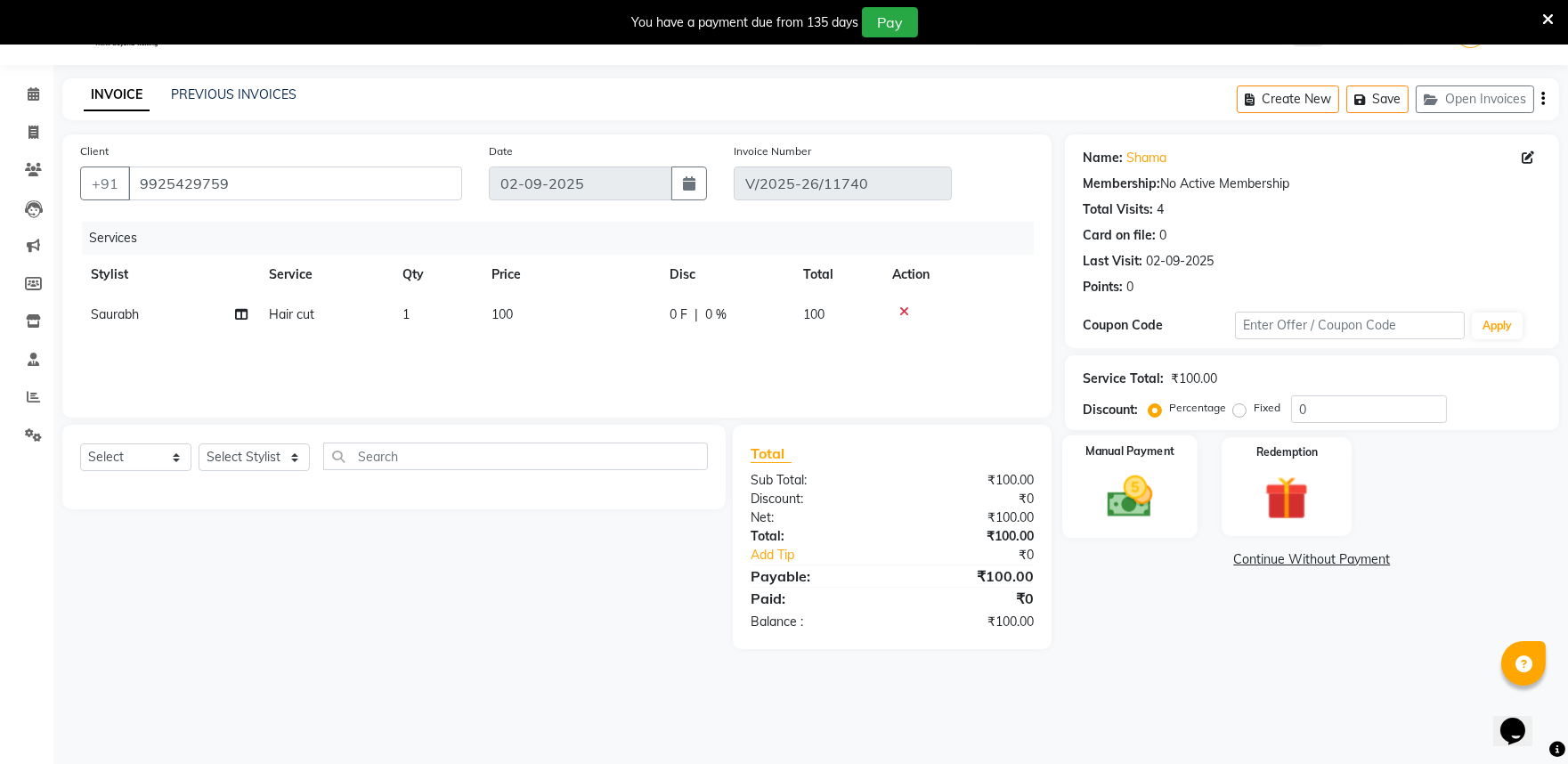
click at [1160, 523] on img at bounding box center [1129, 496] width 74 height 52
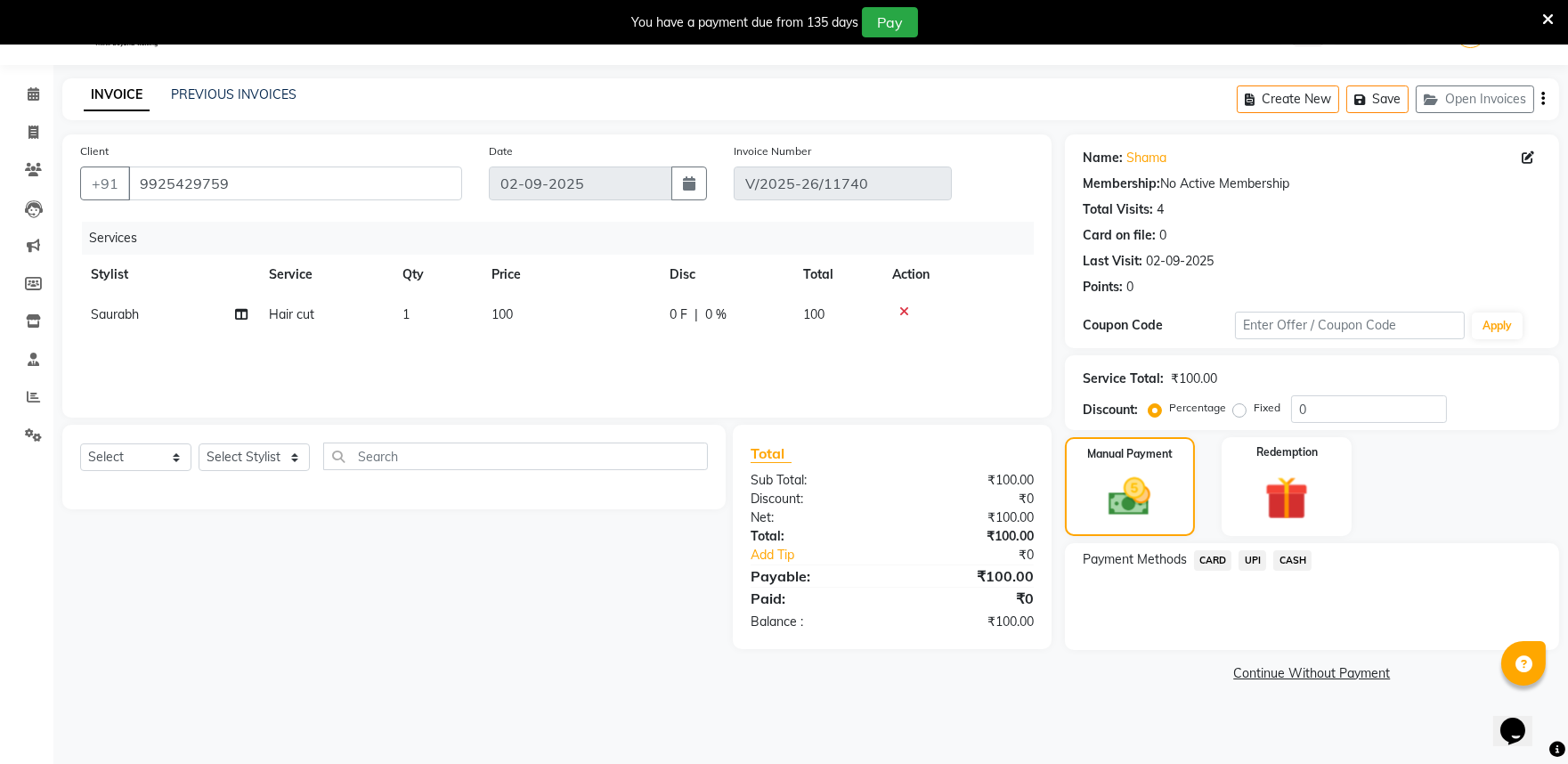
drag, startPoint x: 1247, startPoint y: 584, endPoint x: 1252, endPoint y: 606, distance: 22.6
click at [1249, 571] on span "UPI" at bounding box center [1253, 560] width 28 height 21
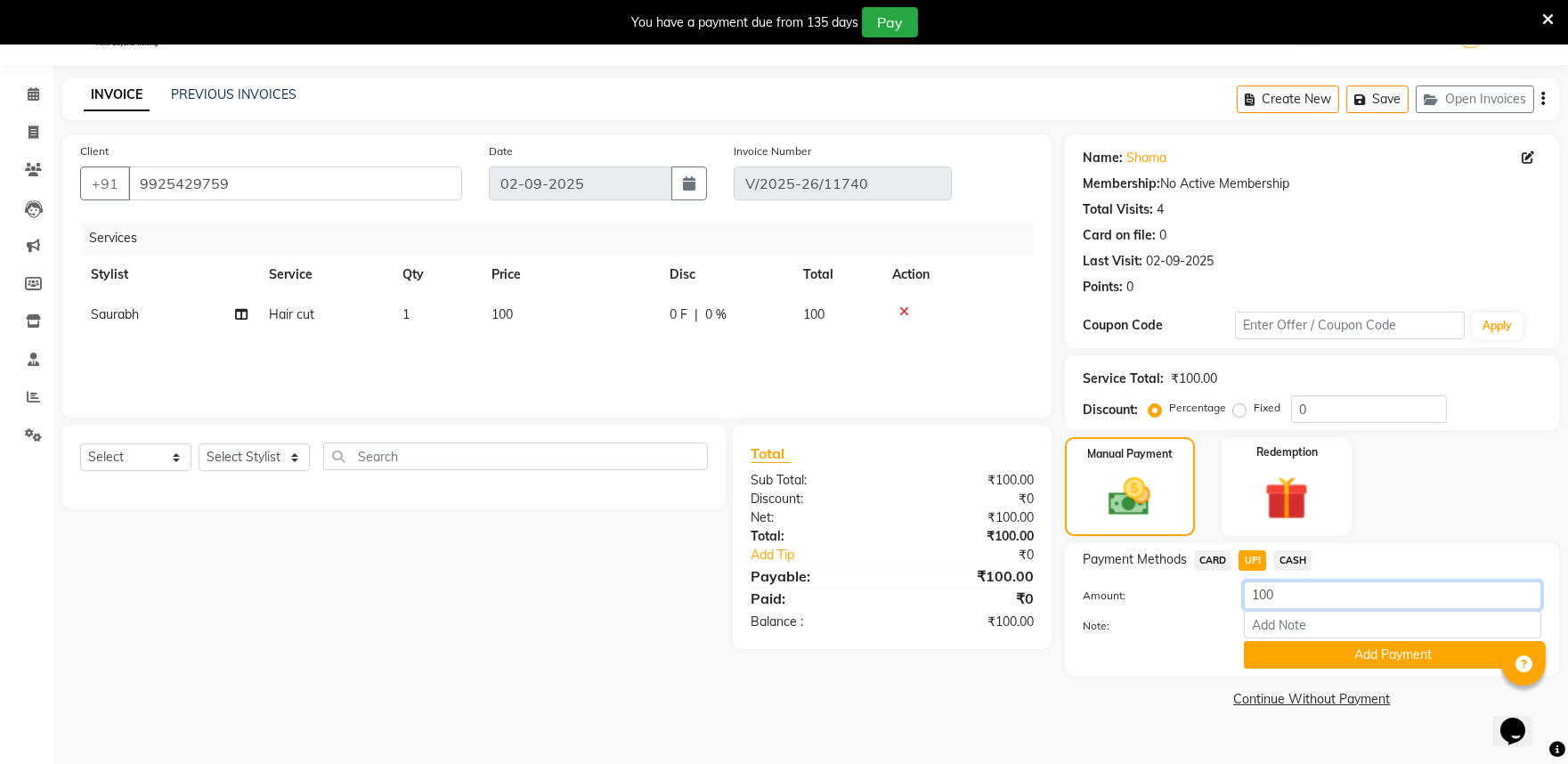
drag, startPoint x: 1269, startPoint y: 625, endPoint x: 1311, endPoint y: 745, distance: 127.1
click at [1271, 609] on input "100" at bounding box center [1393, 595] width 297 height 28
drag, startPoint x: 1280, startPoint y: 618, endPoint x: 1097, endPoint y: 610, distance: 183.2
click at [1118, 612] on div "Amount: 10" at bounding box center [1312, 597] width 485 height 31
type input "1"
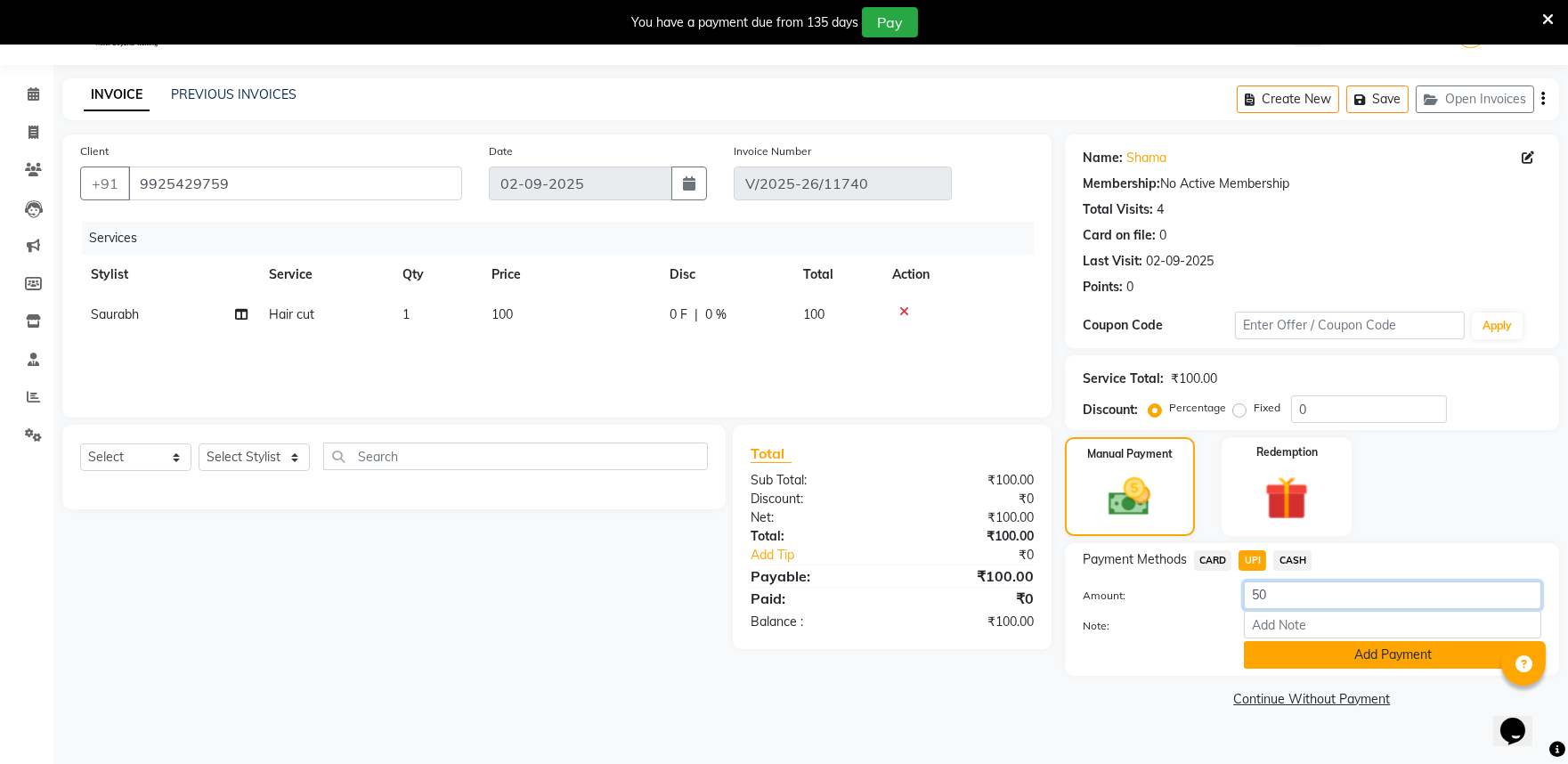
type input "50"
drag, startPoint x: 1318, startPoint y: 686, endPoint x: 1294, endPoint y: 616, distance: 74.0
click at [1316, 669] on button "Add Payment" at bounding box center [1393, 655] width 297 height 28
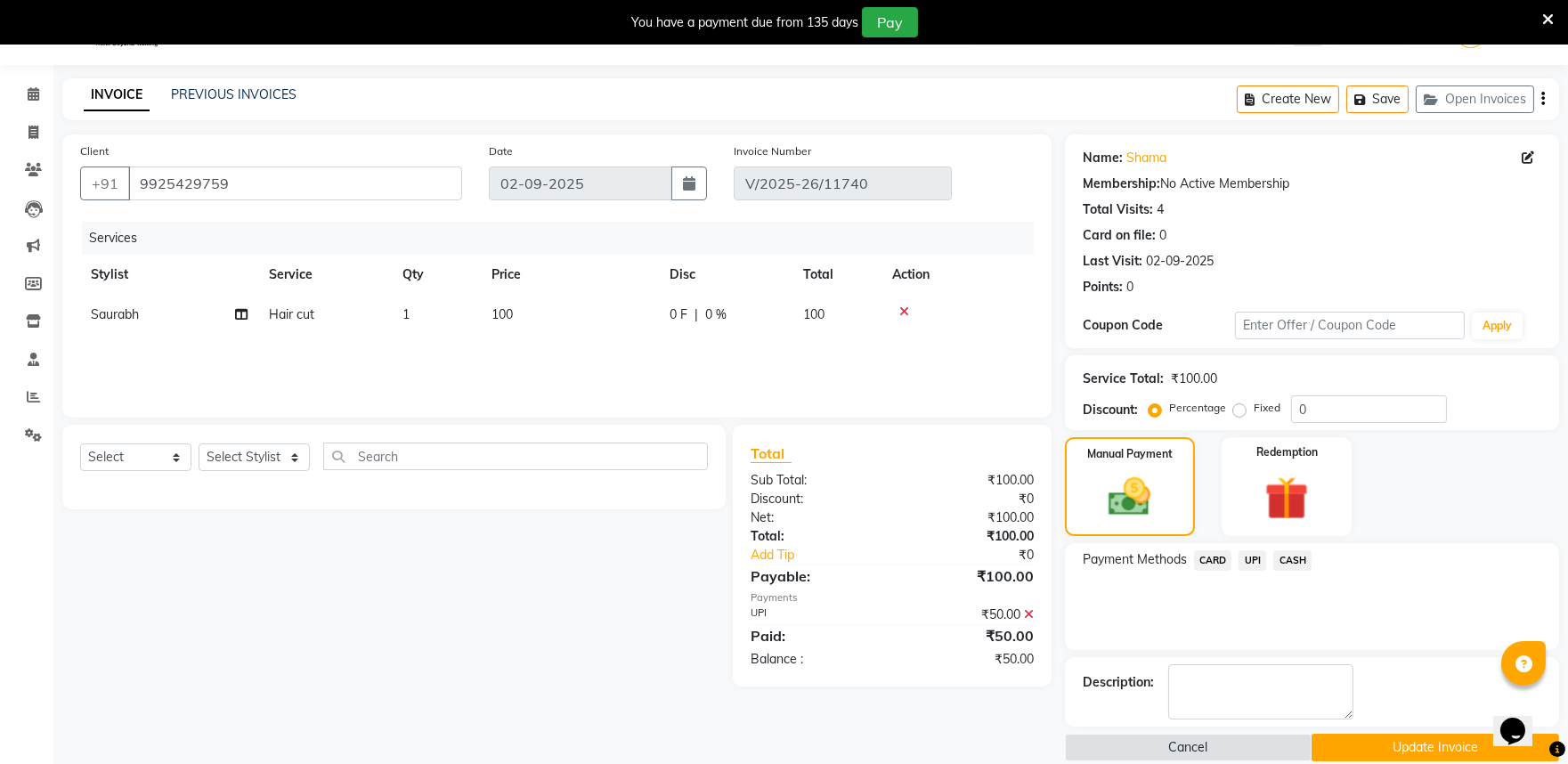
click at [1294, 571] on span "CASH" at bounding box center [1292, 560] width 39 height 21
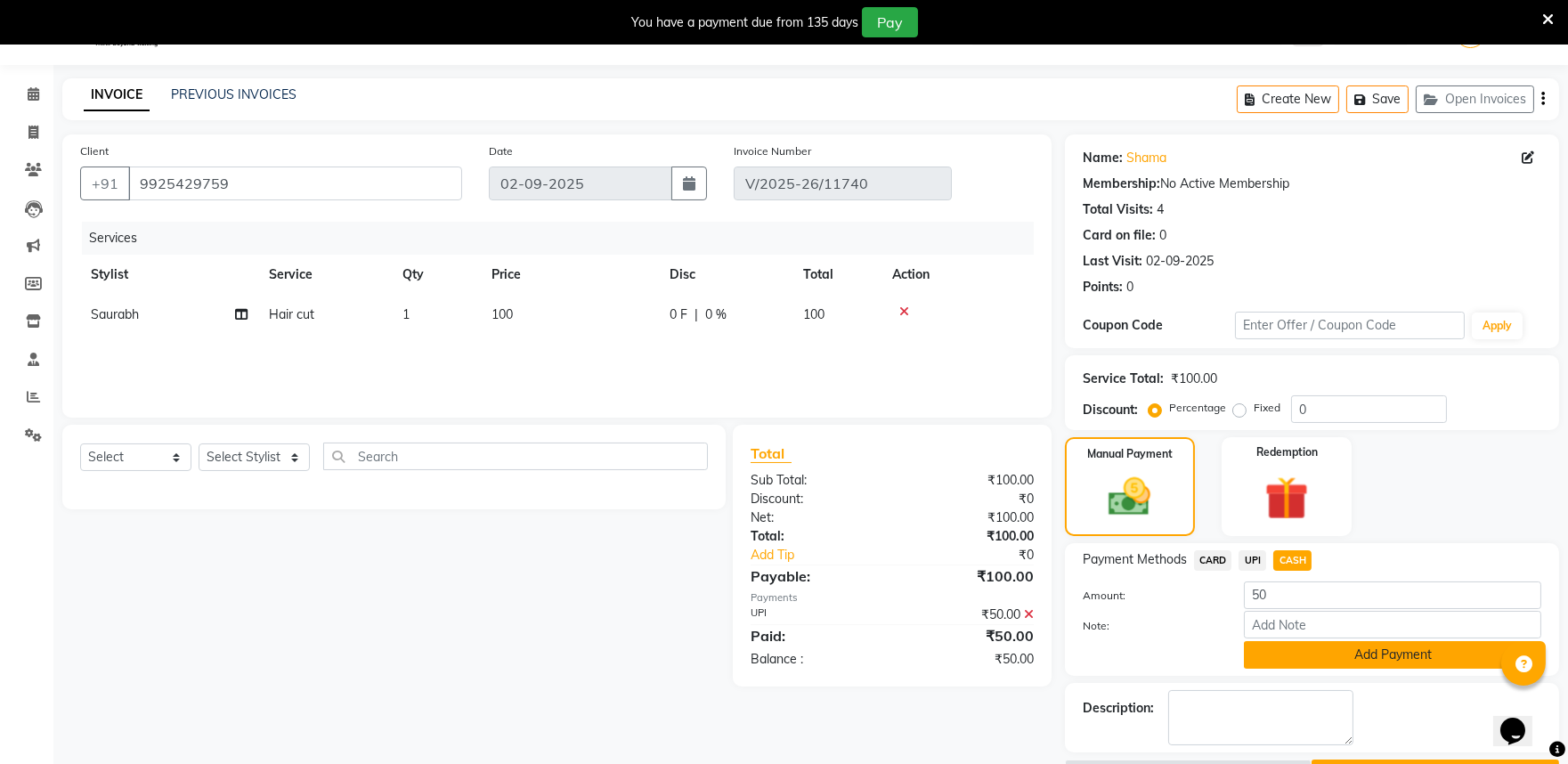
click at [1289, 669] on button "Add Payment" at bounding box center [1393, 655] width 297 height 28
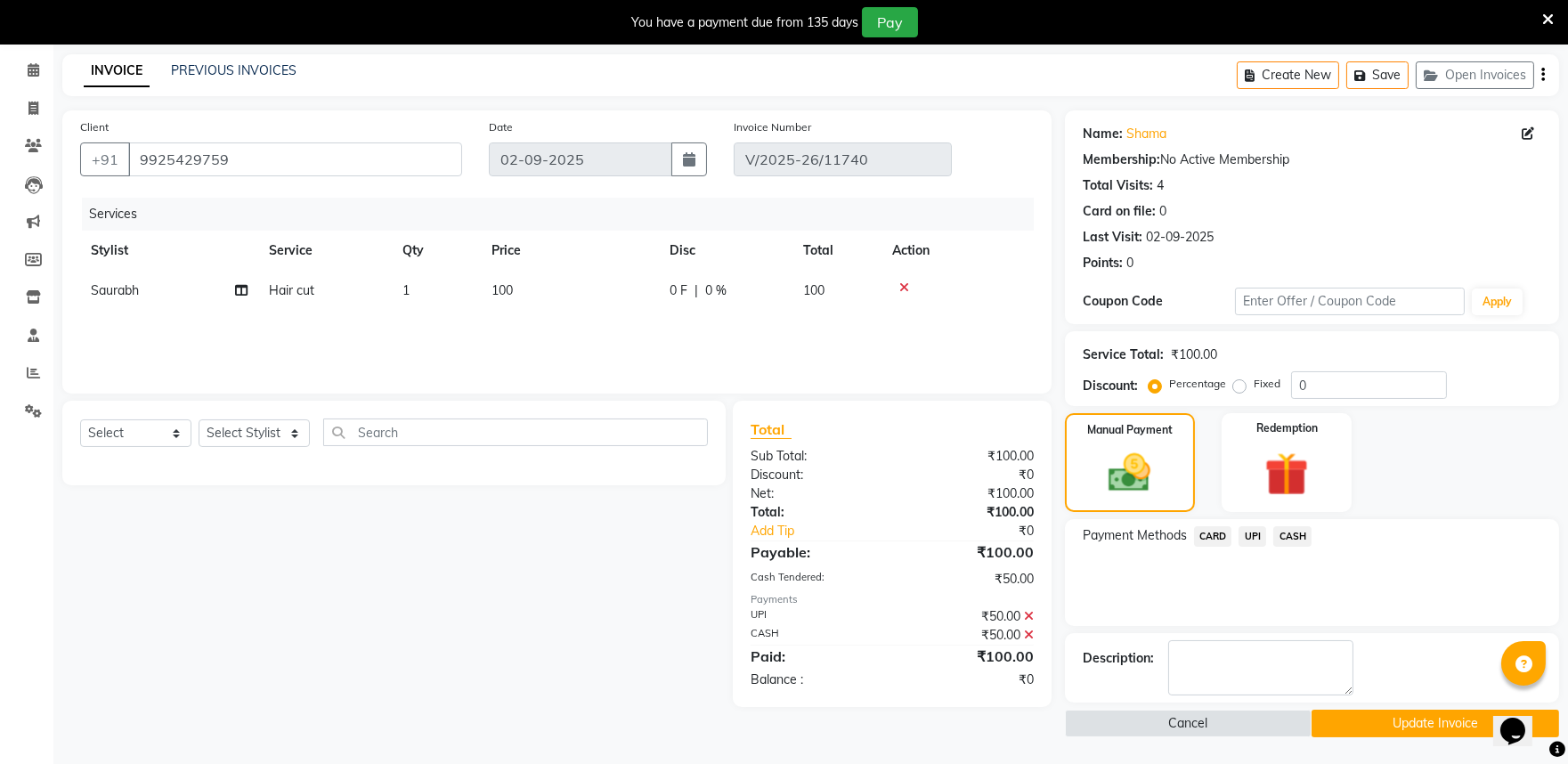
drag, startPoint x: 1360, startPoint y: 724, endPoint x: 1204, endPoint y: 661, distance: 168.2
click at [1360, 724] on button "Update Invoice" at bounding box center [1436, 724] width 248 height 28
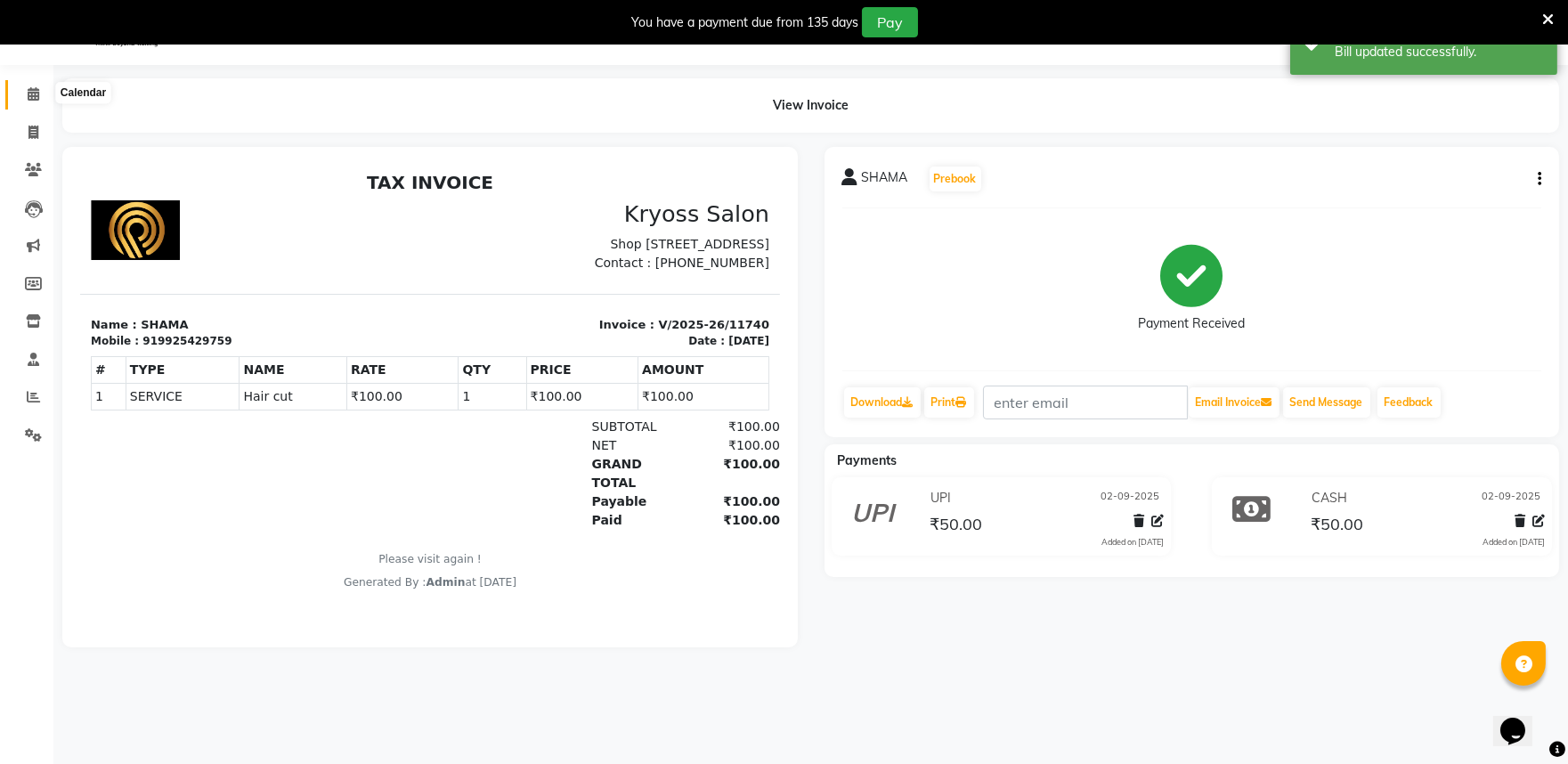
click at [18, 92] on span at bounding box center [33, 94] width 31 height 21
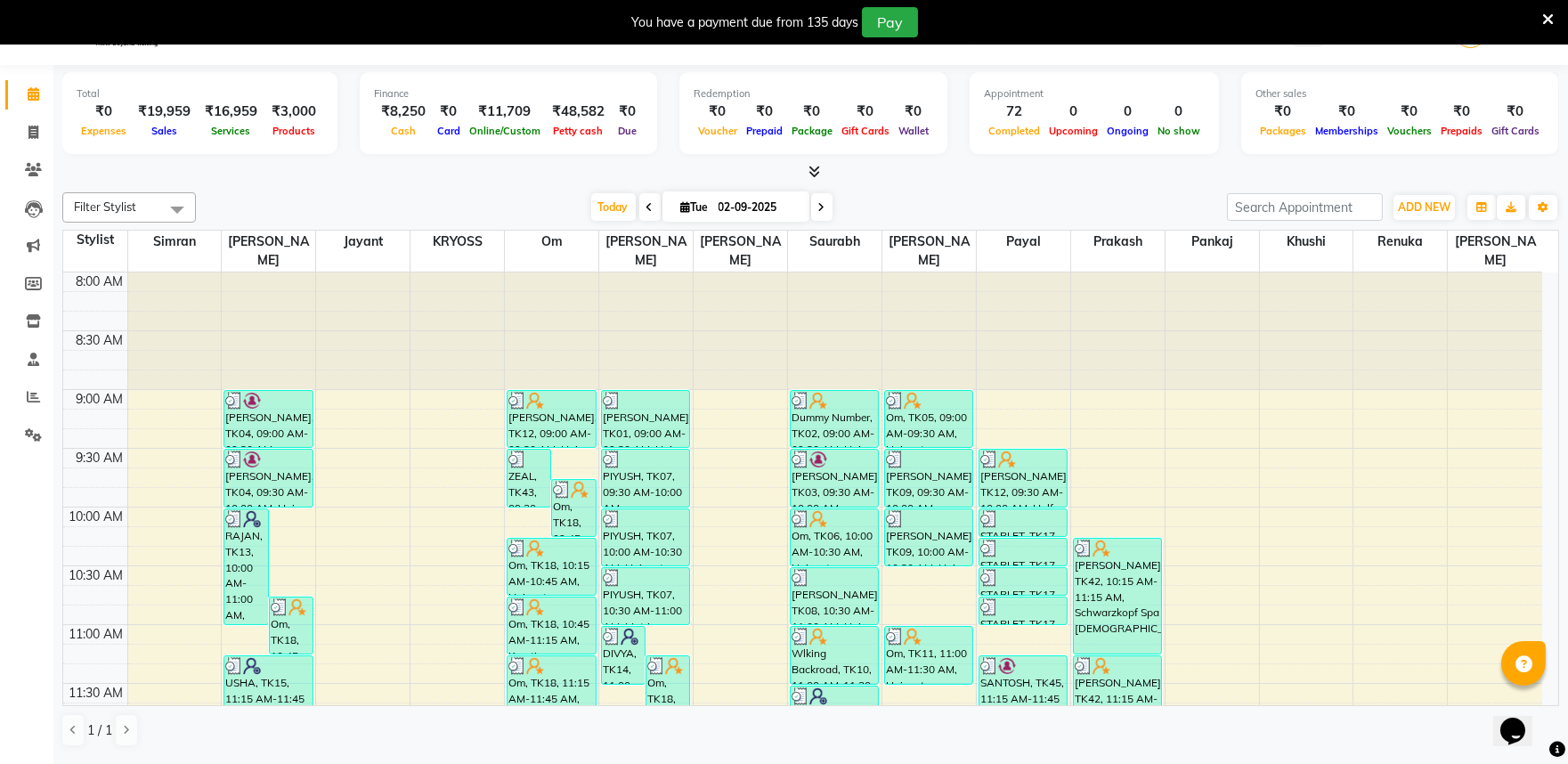
click at [1545, 16] on icon at bounding box center [1548, 20] width 12 height 16
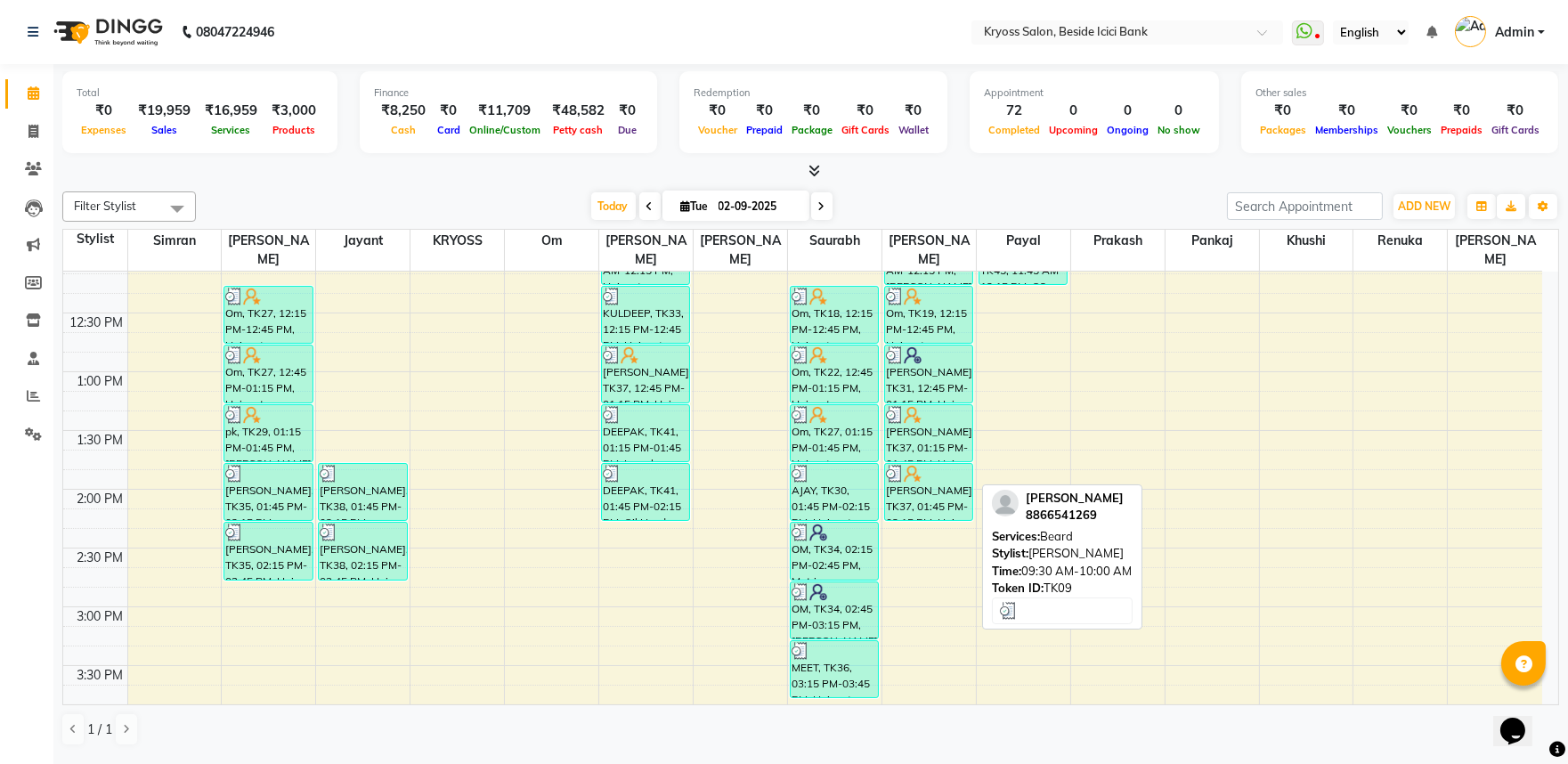
scroll to position [494, 0]
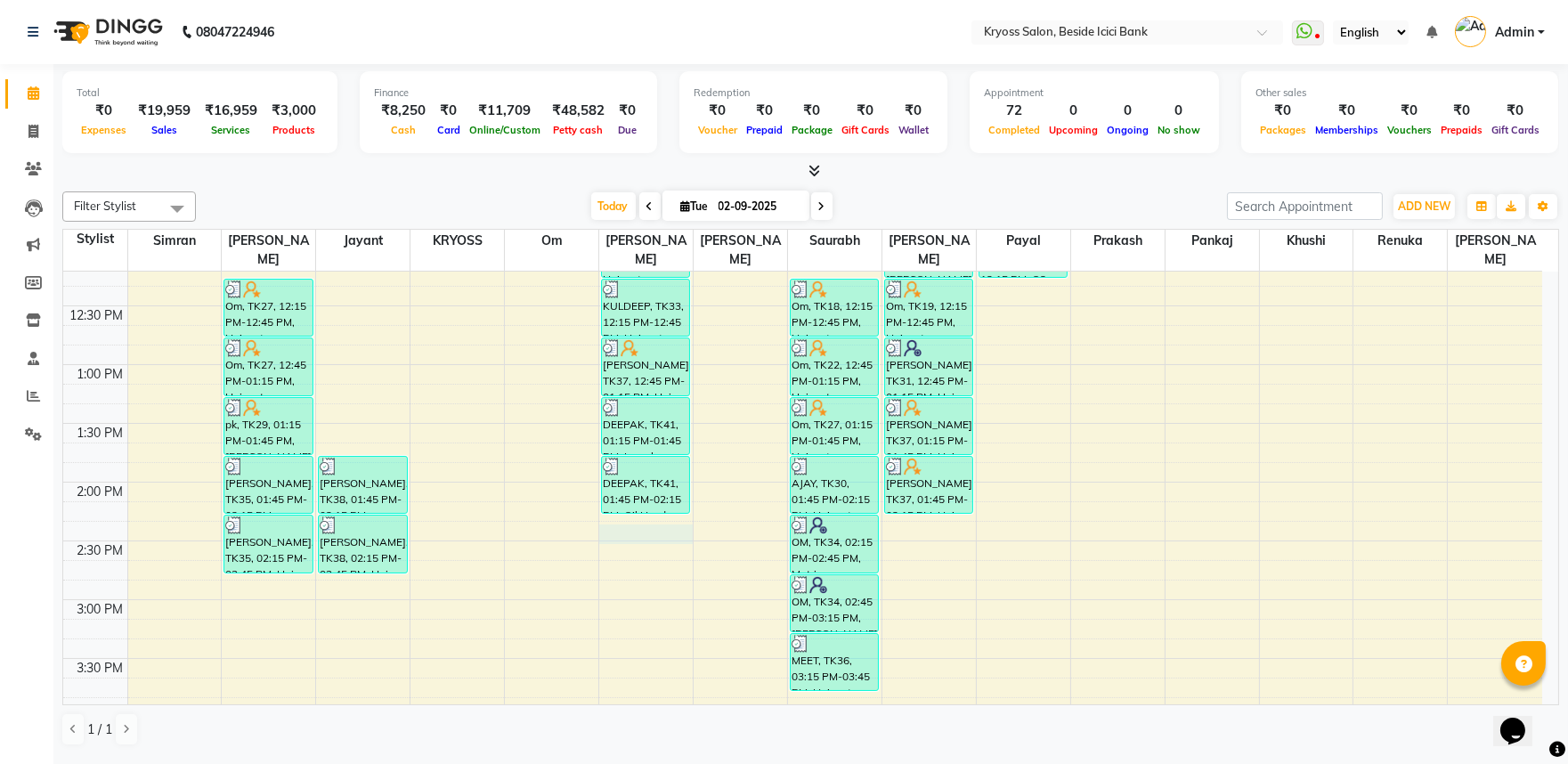
click at [638, 520] on div "8:00 AM 8:30 AM 9:00 AM 9:30 AM 10:00 AM 10:30 AM 11:00 AM 11:30 AM 12:00 PM 12…" at bounding box center [802, 541] width 1479 height 1528
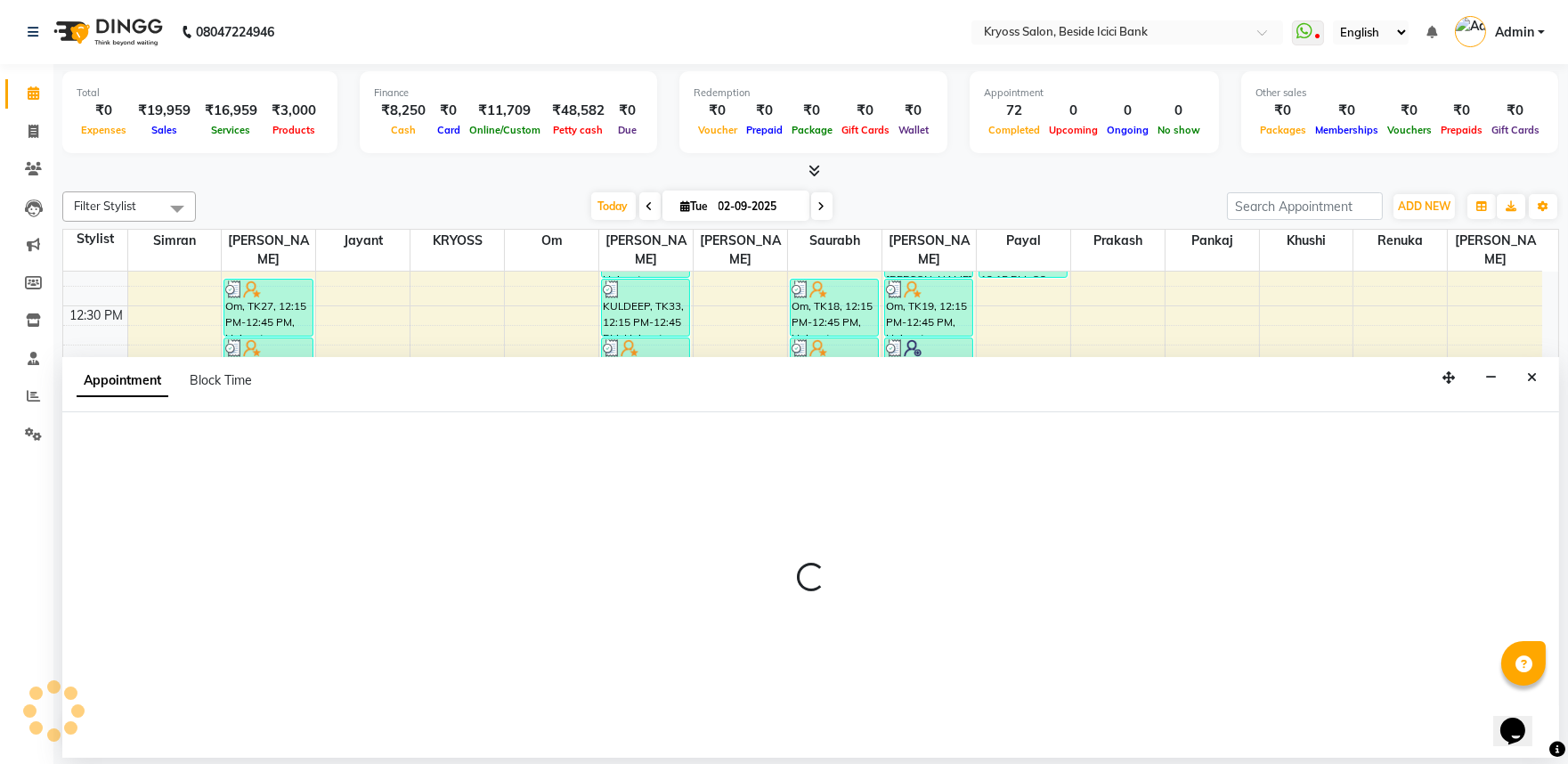
select select "52623"
select select "855"
select select "tentative"
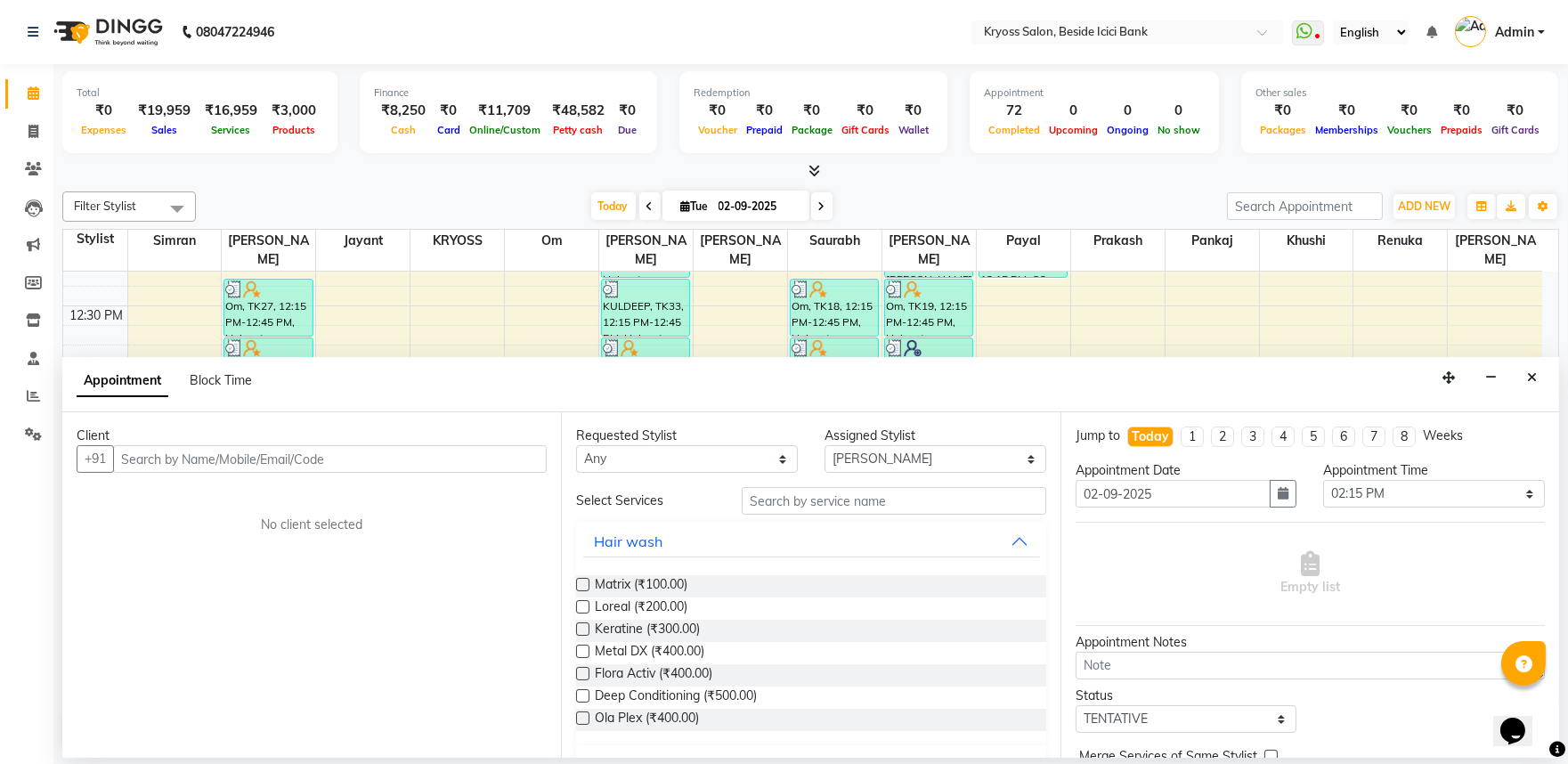
click at [448, 473] on input "text" at bounding box center [330, 459] width 434 height 28
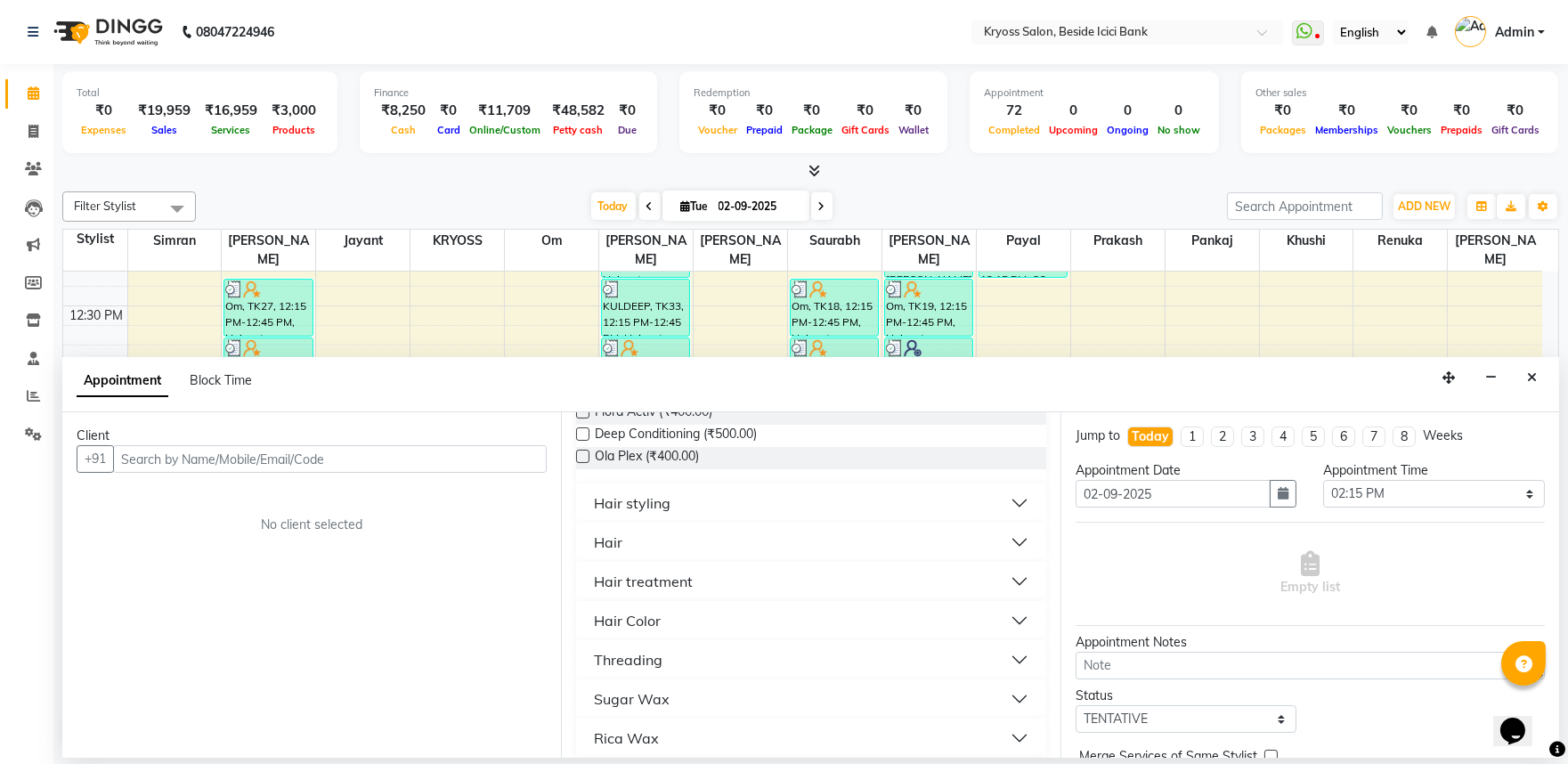
scroll to position [297, 0]
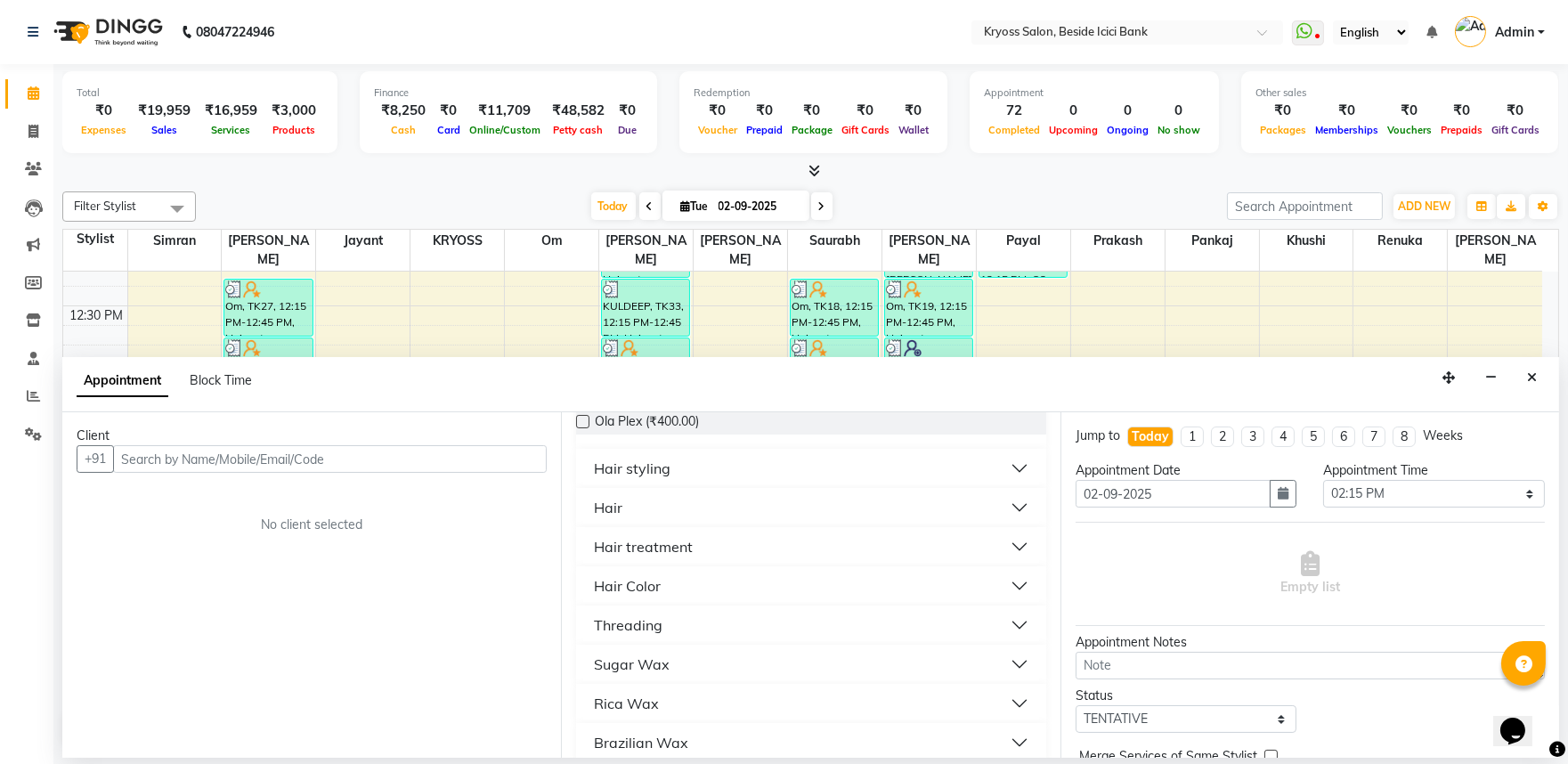
click at [622, 519] on div "Hair" at bounding box center [608, 508] width 29 height 22
click at [617, 586] on span "Hair cut (₹100.00)" at bounding box center [646, 574] width 102 height 22
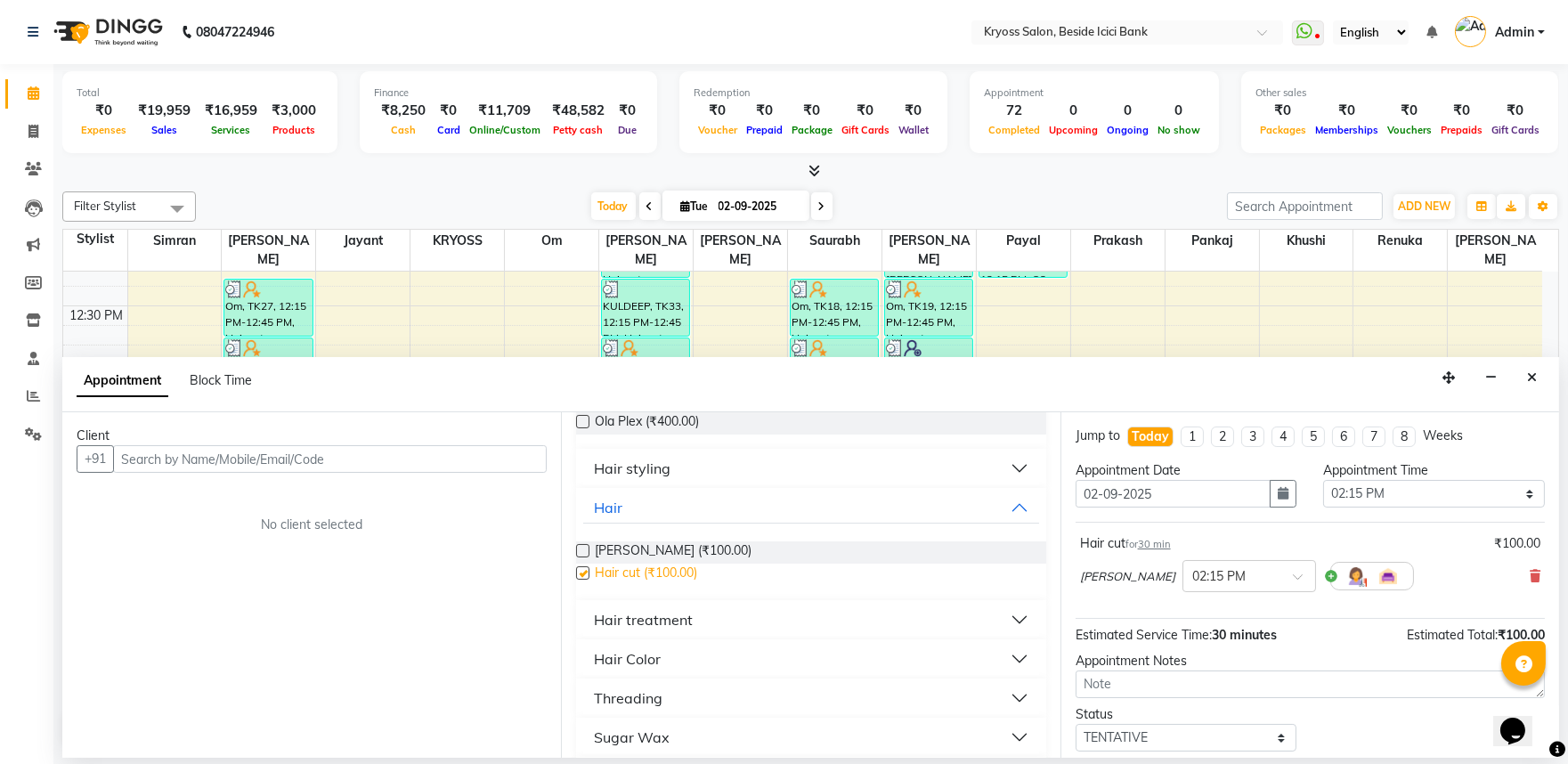
checkbox input "false"
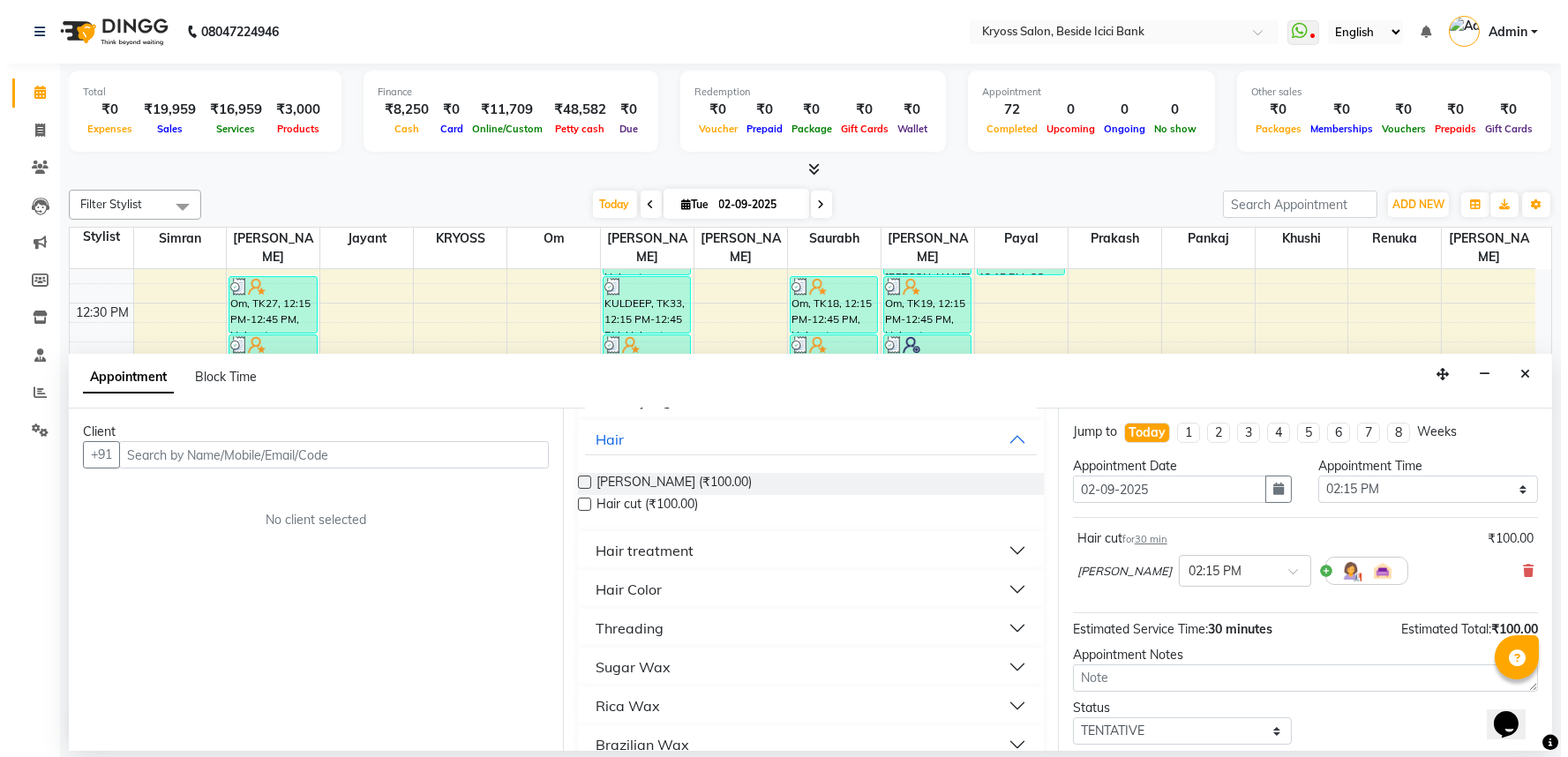
scroll to position [392, 0]
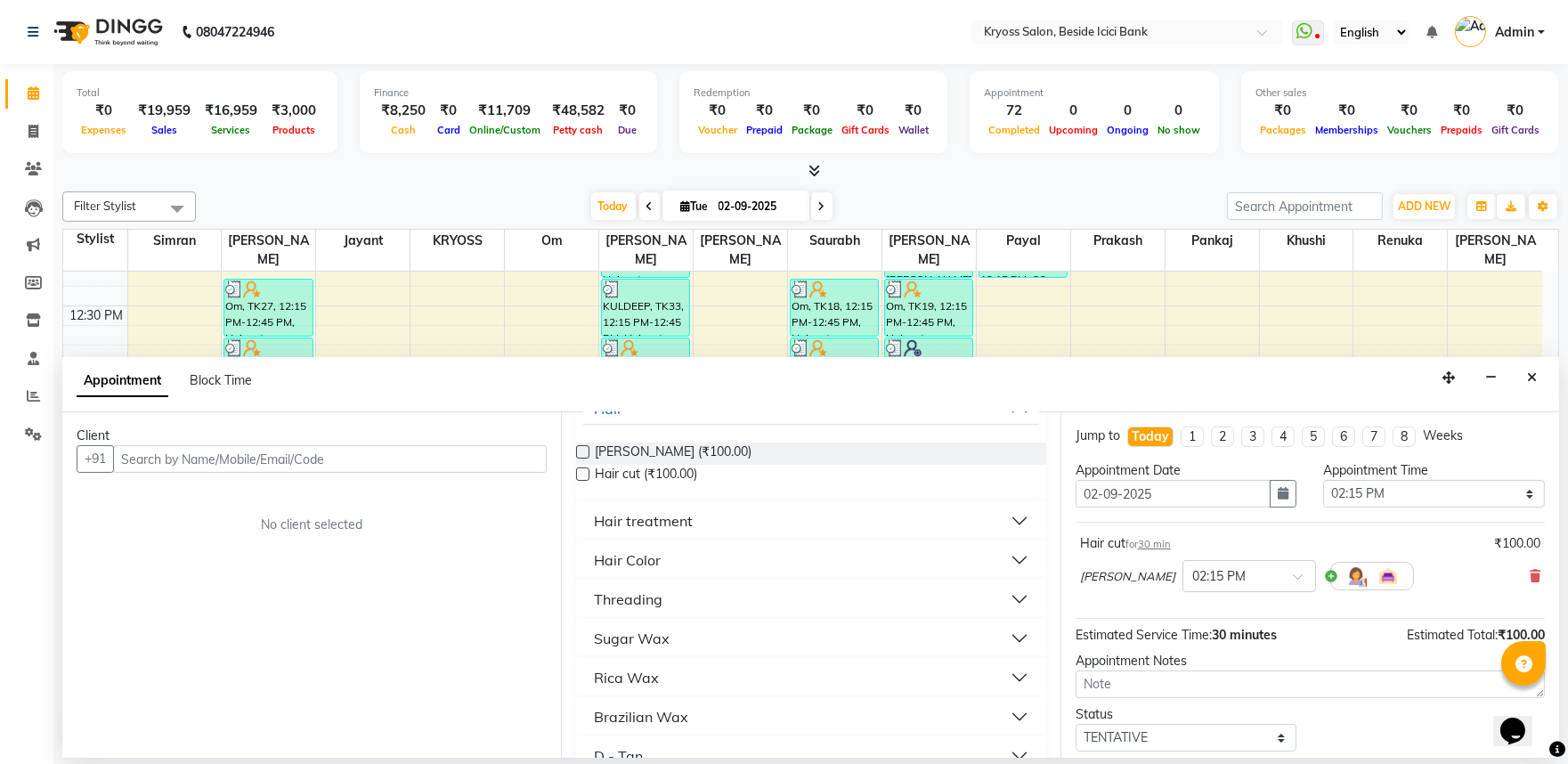
click at [628, 571] on div "Hair Color" at bounding box center [627, 560] width 66 height 22
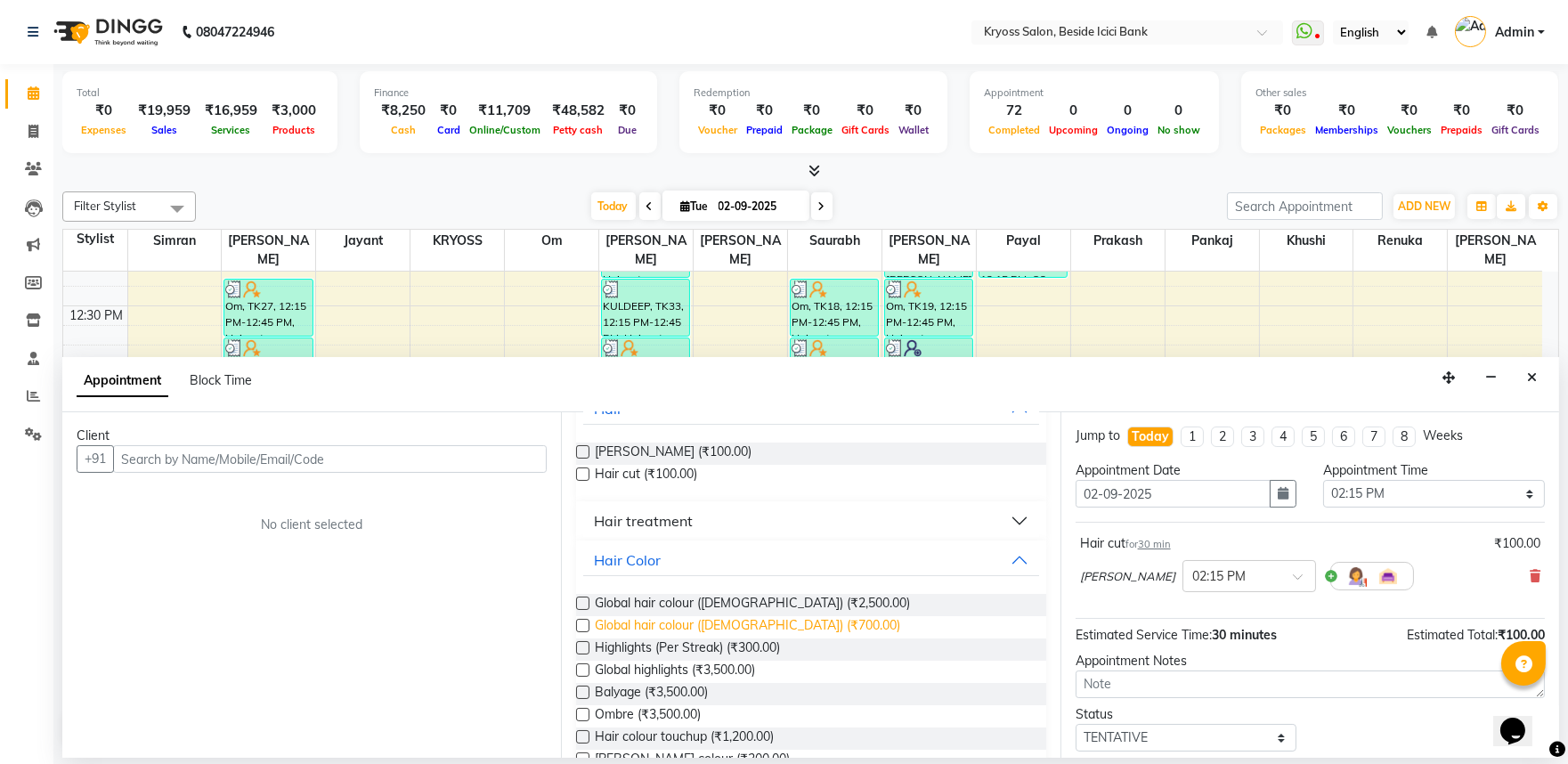
click at [651, 639] on span "Global hair colour ([DEMOGRAPHIC_DATA]) (₹700.00)" at bounding box center [748, 627] width 306 height 22
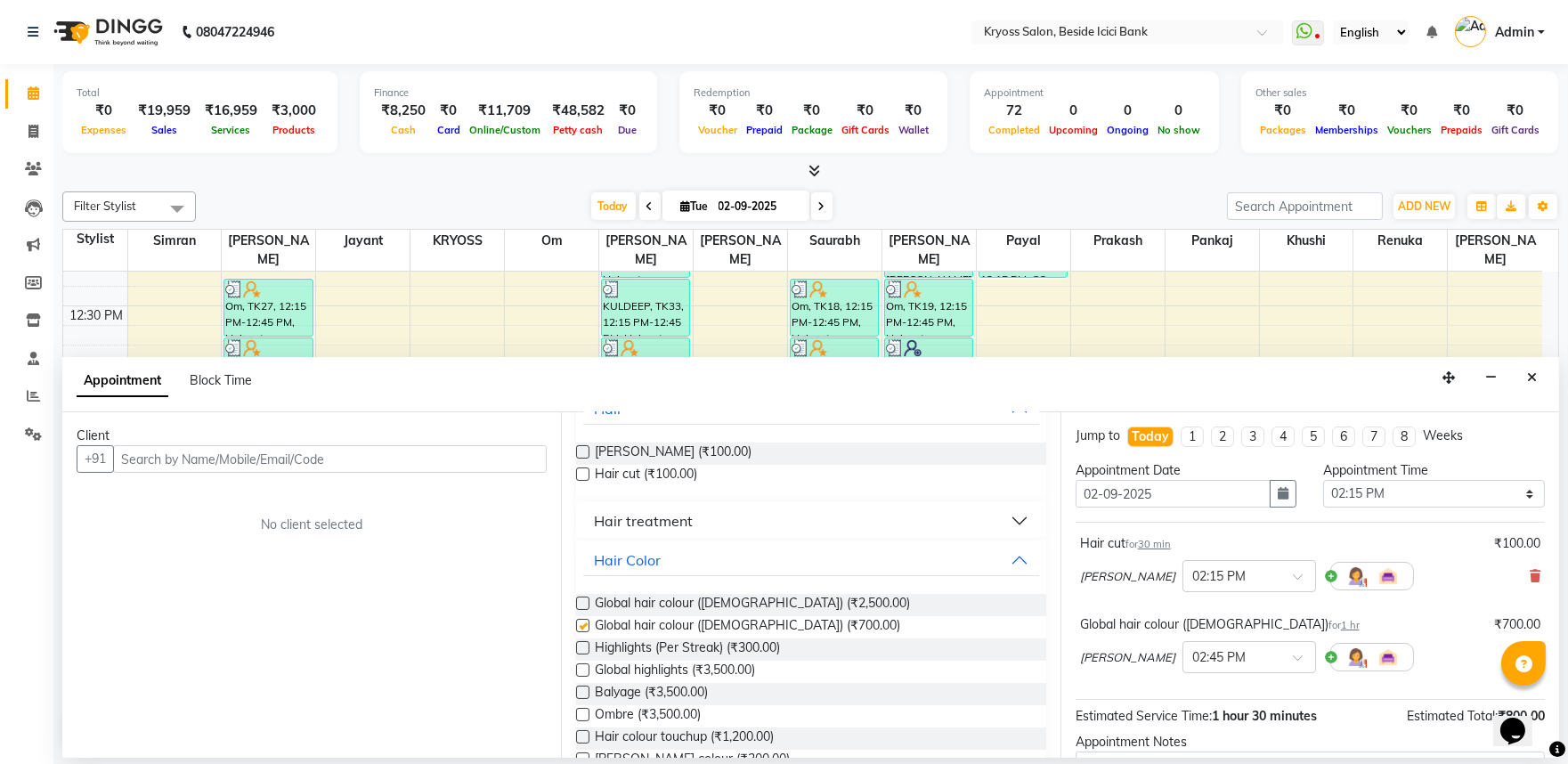
checkbox input "false"
click at [492, 470] on input "text" at bounding box center [330, 459] width 434 height 28
type input "9662110924"
click at [503, 463] on button "Add Client" at bounding box center [509, 459] width 74 height 28
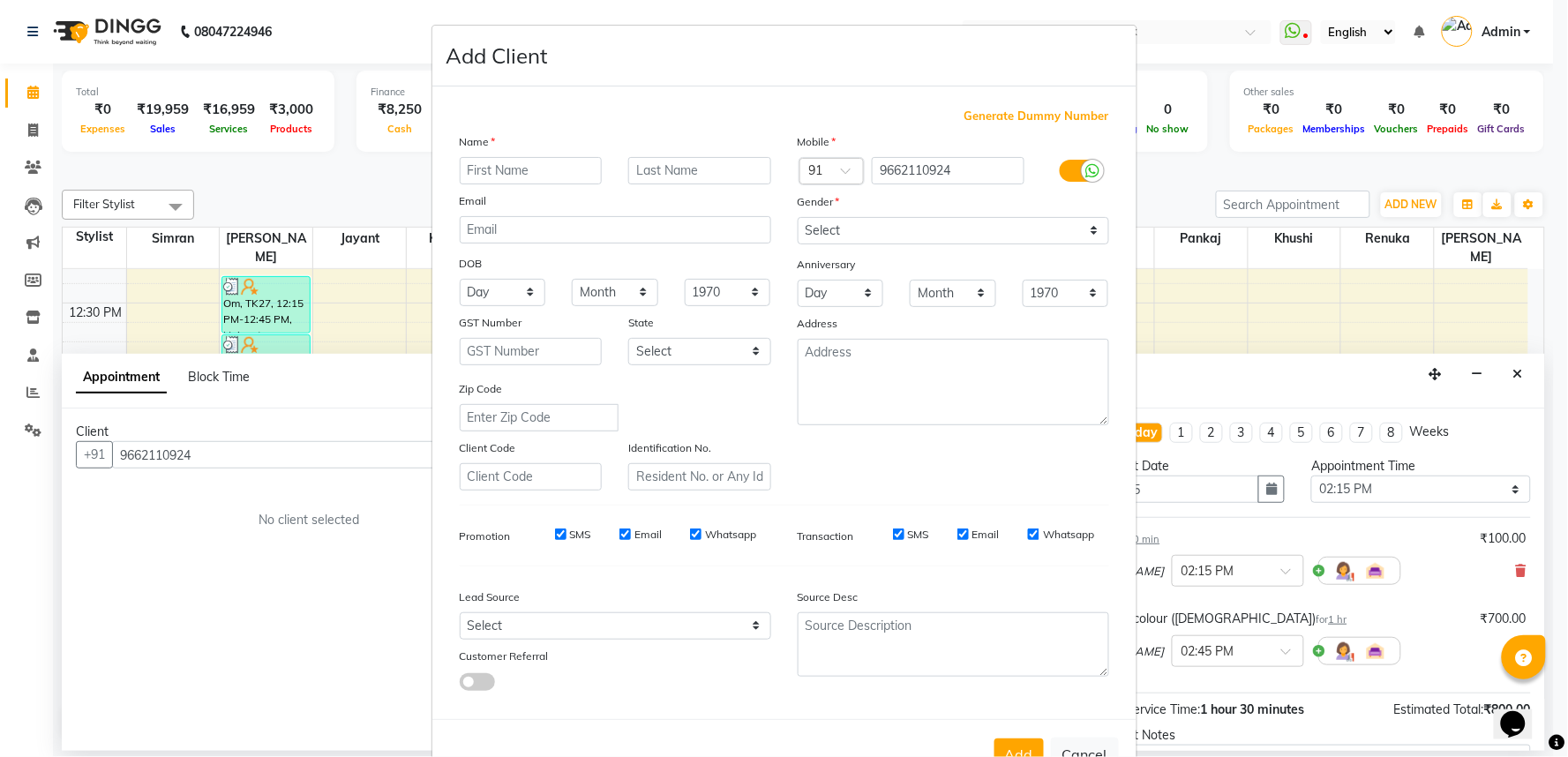
click at [518, 184] on input "text" at bounding box center [531, 170] width 143 height 28
type input "vaibhav"
click at [845, 245] on select "Select [DEMOGRAPHIC_DATA] [DEMOGRAPHIC_DATA] Other Prefer Not To Say" at bounding box center [954, 231] width 312 height 28
select select "[DEMOGRAPHIC_DATA]"
click at [798, 240] on select "Select [DEMOGRAPHIC_DATA] [DEMOGRAPHIC_DATA] Other Prefer Not To Say" at bounding box center [954, 231] width 312 height 28
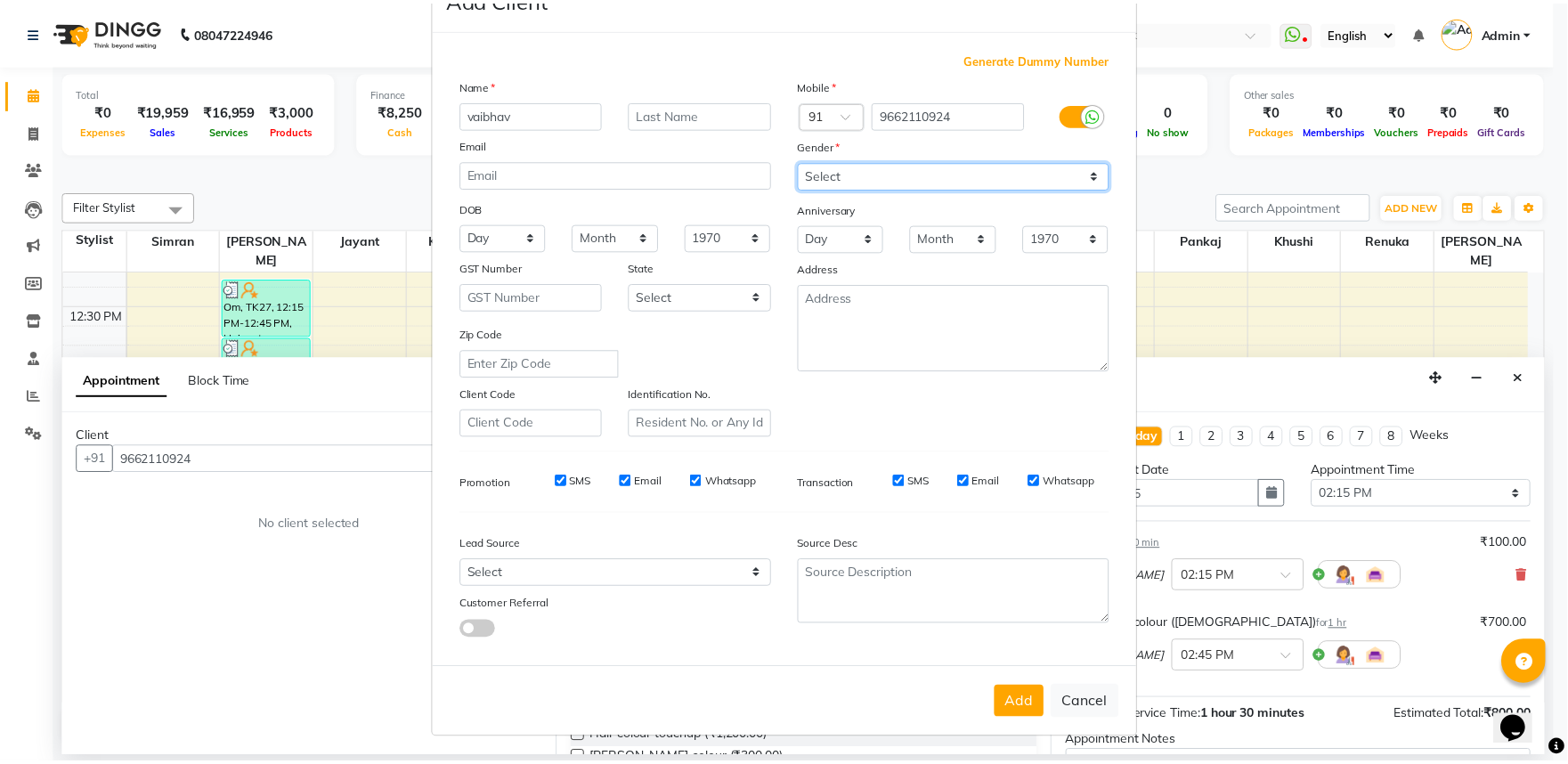
scroll to position [138, 0]
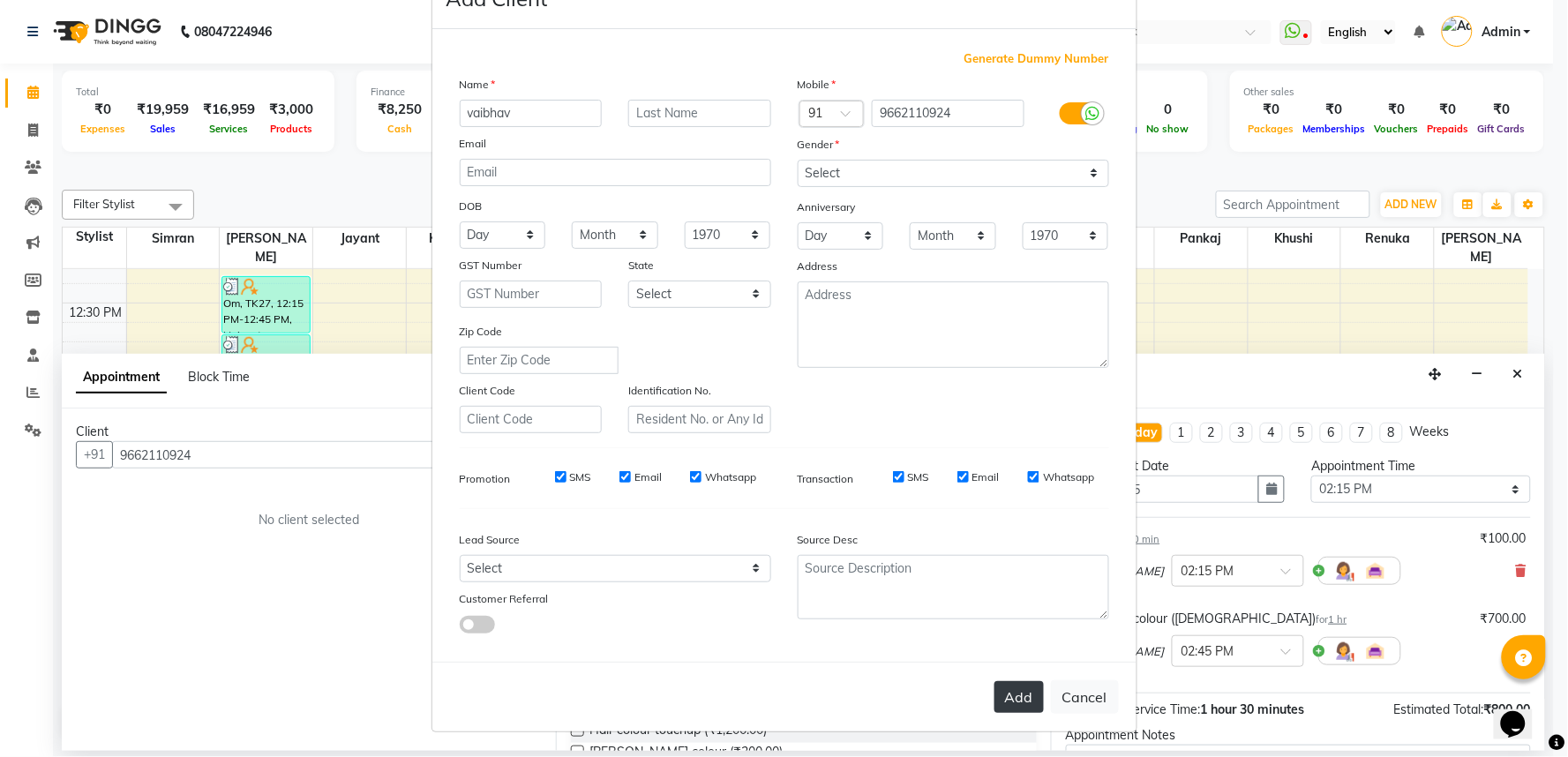
click at [995, 699] on button "Add" at bounding box center [1019, 697] width 49 height 32
select select
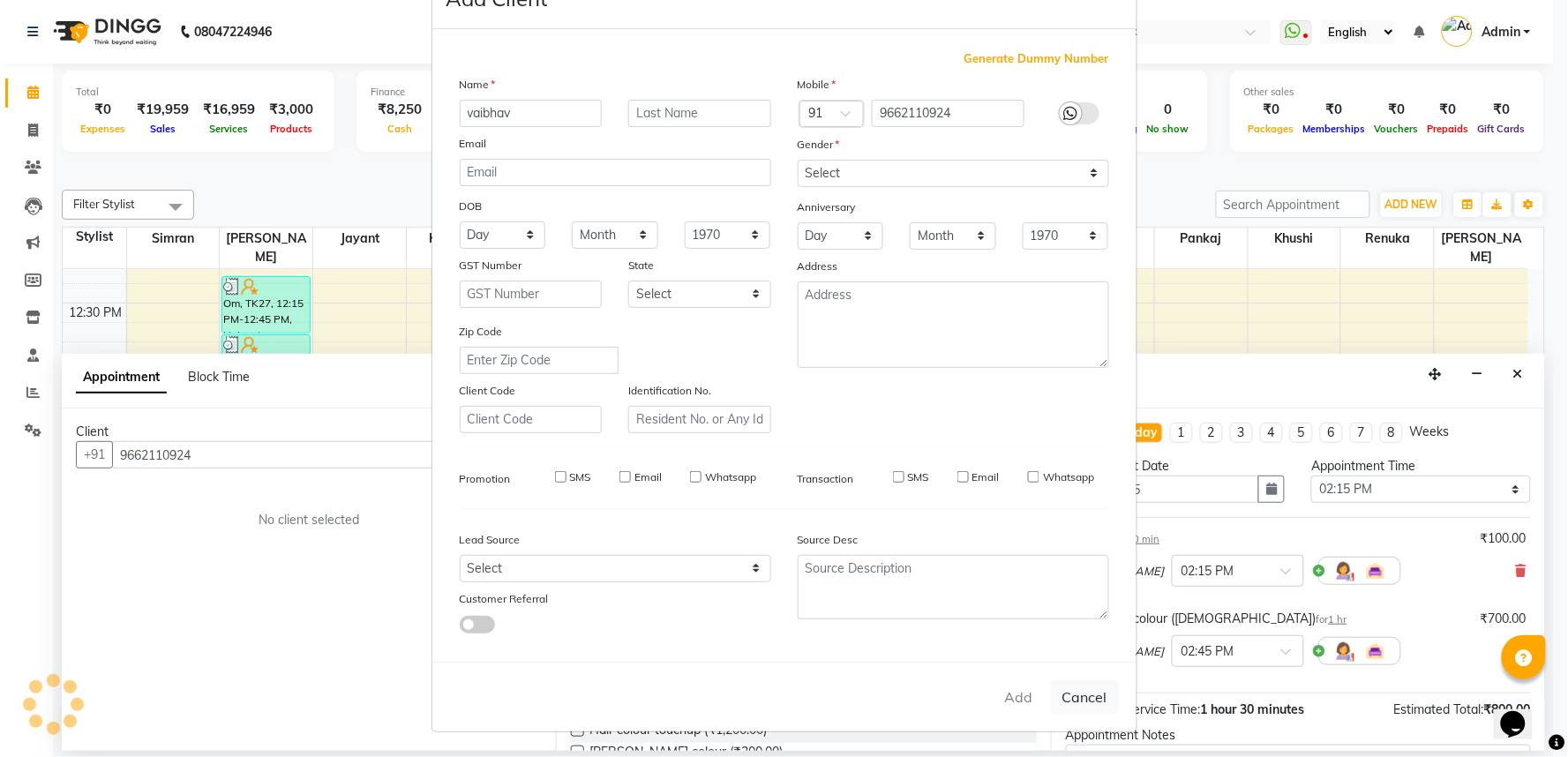
select select
checkbox input "false"
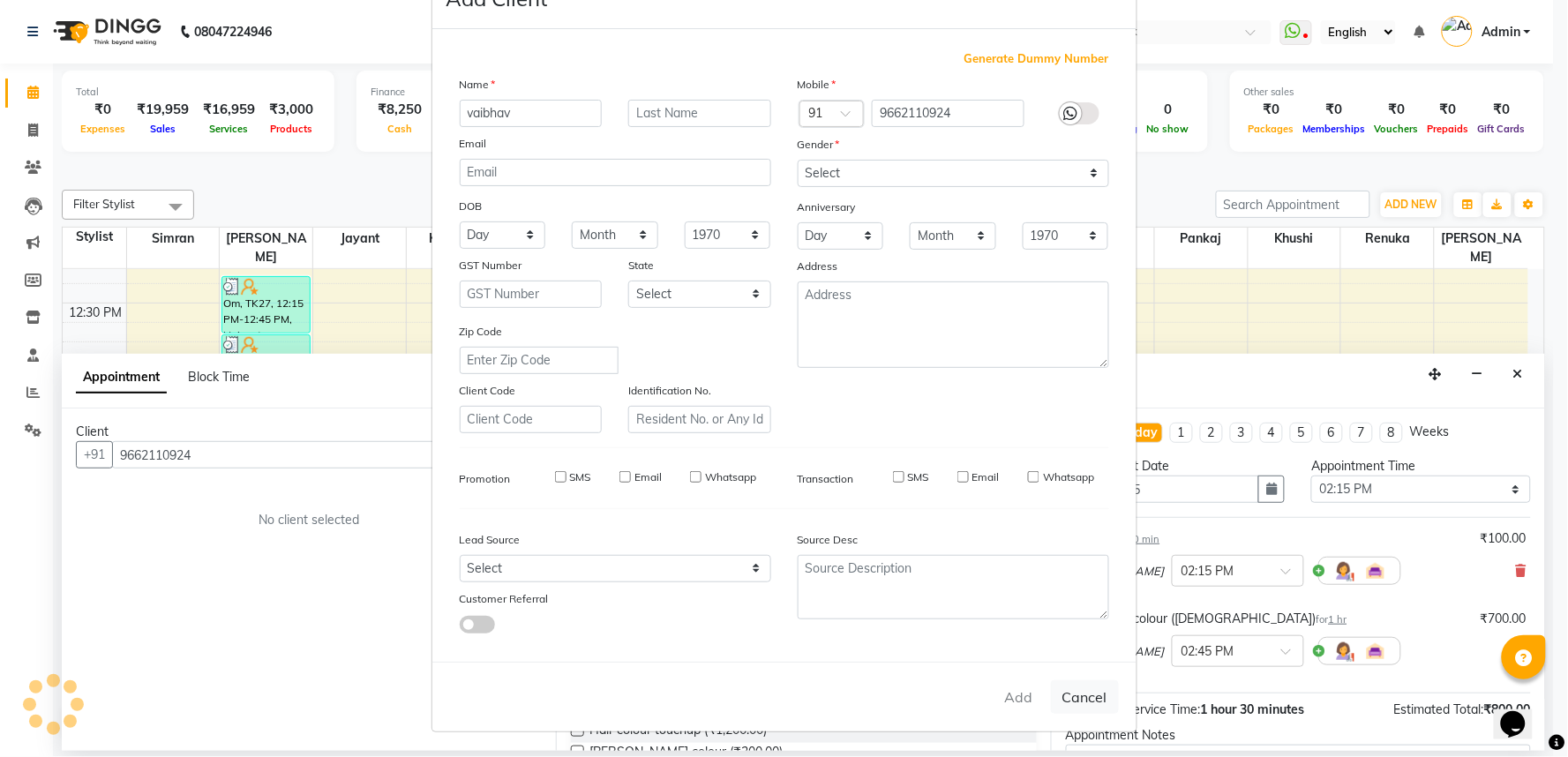
checkbox input "false"
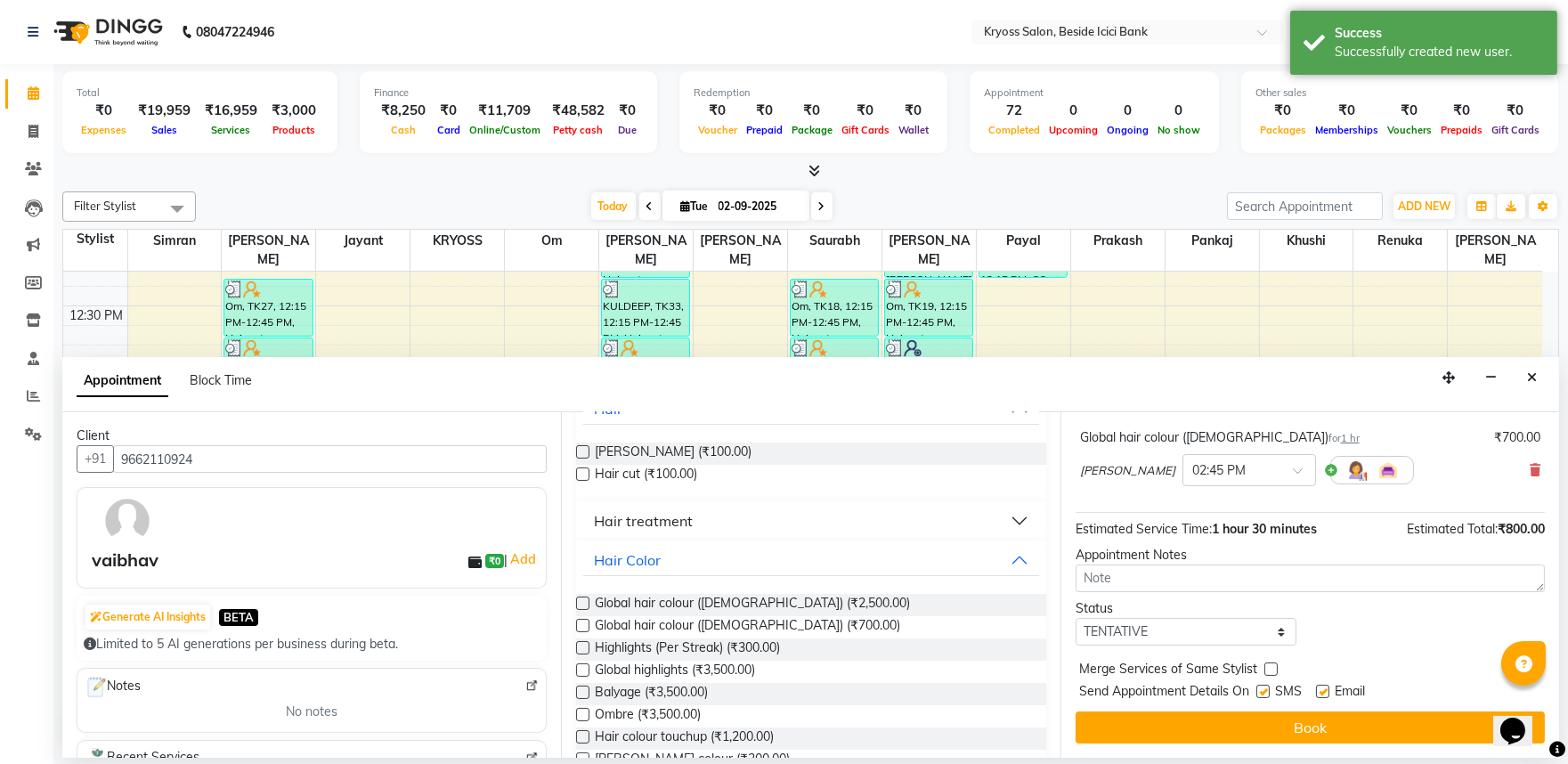
scroll to position [226, 0]
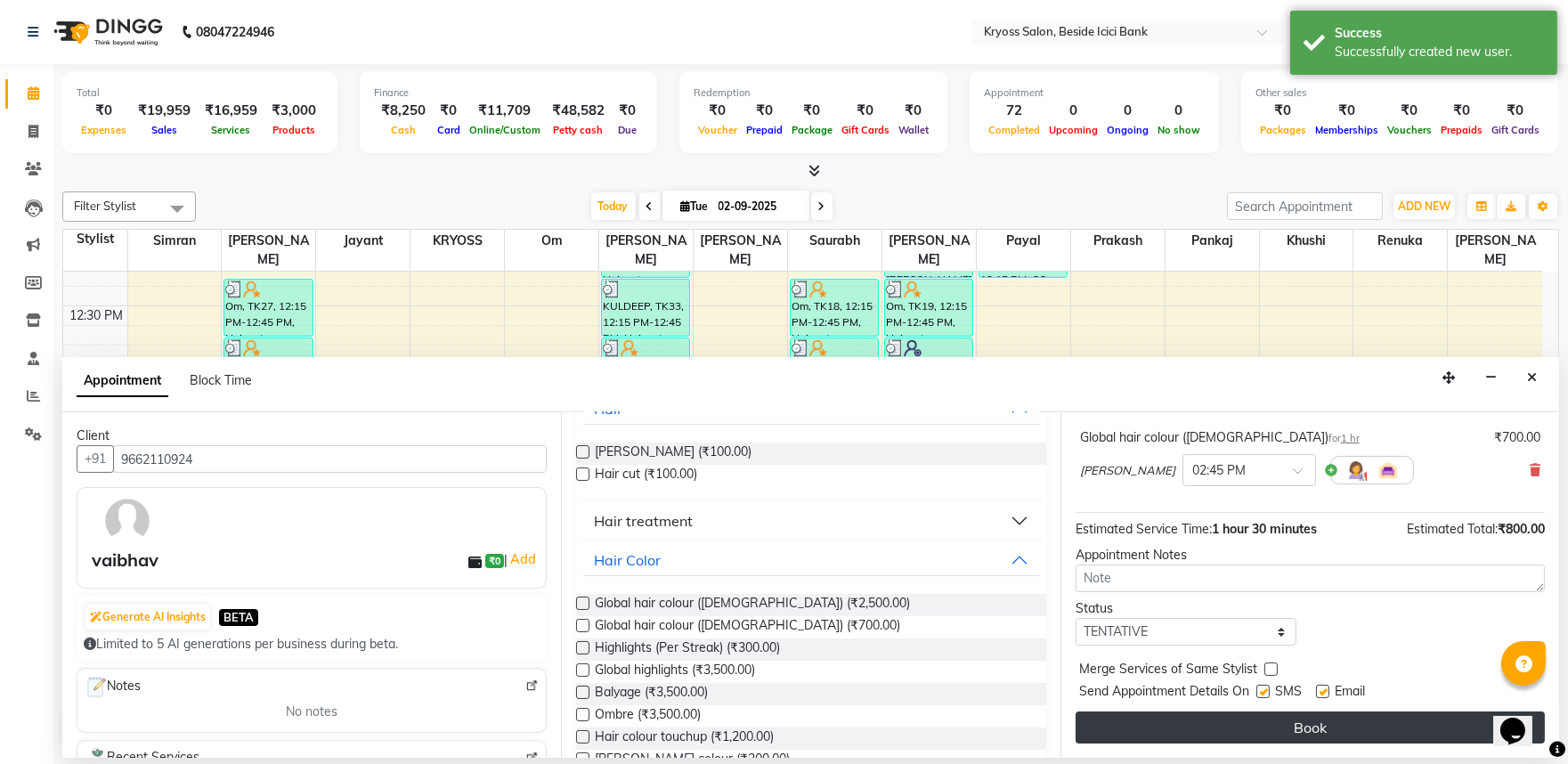
click at [1182, 725] on button "Book" at bounding box center [1310, 728] width 469 height 32
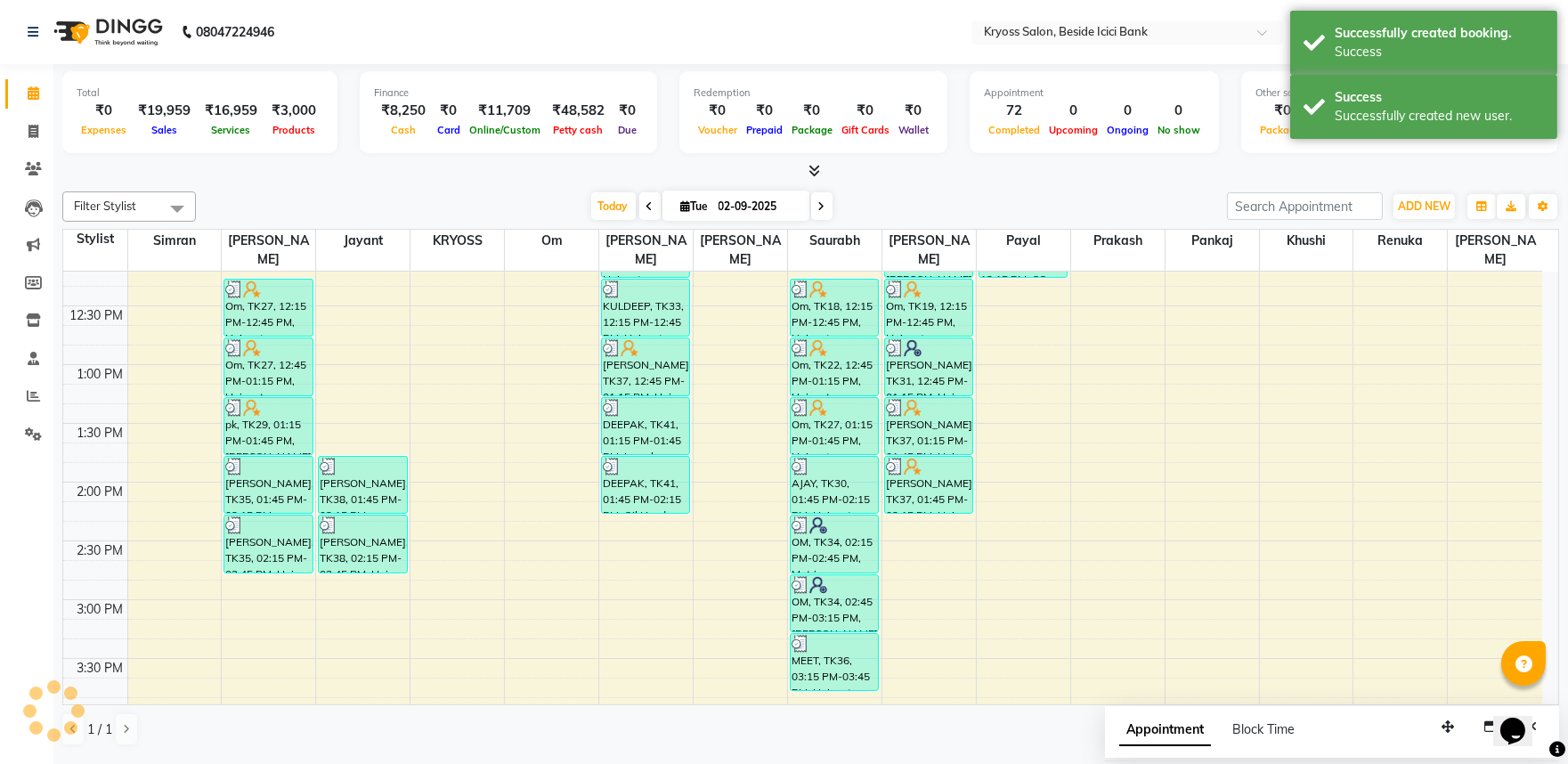
scroll to position [0, 0]
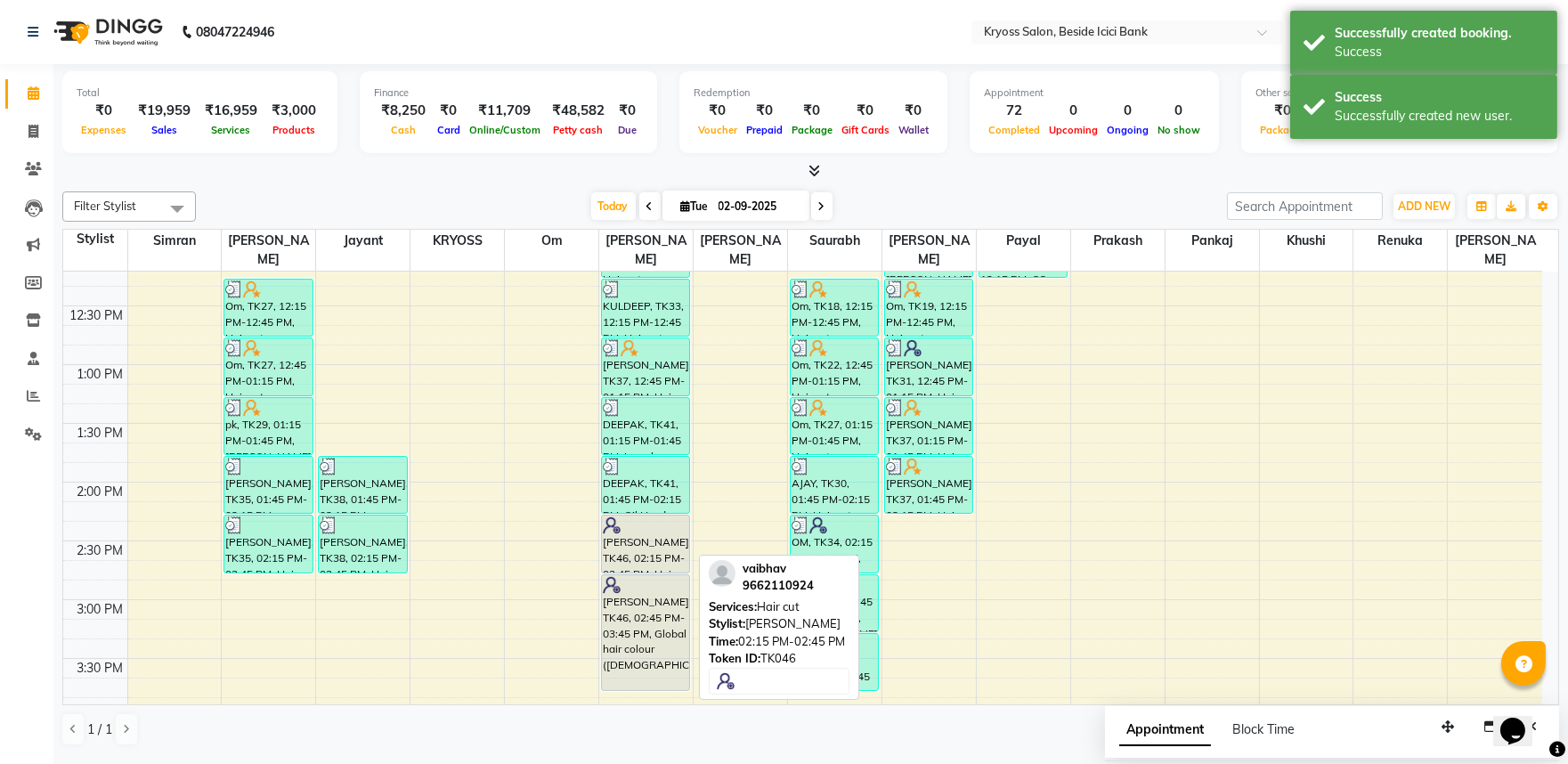
click at [657, 552] on div "vaibhav, TK46, 02:15 PM-02:45 PM, Hair cut" at bounding box center [645, 544] width 87 height 57
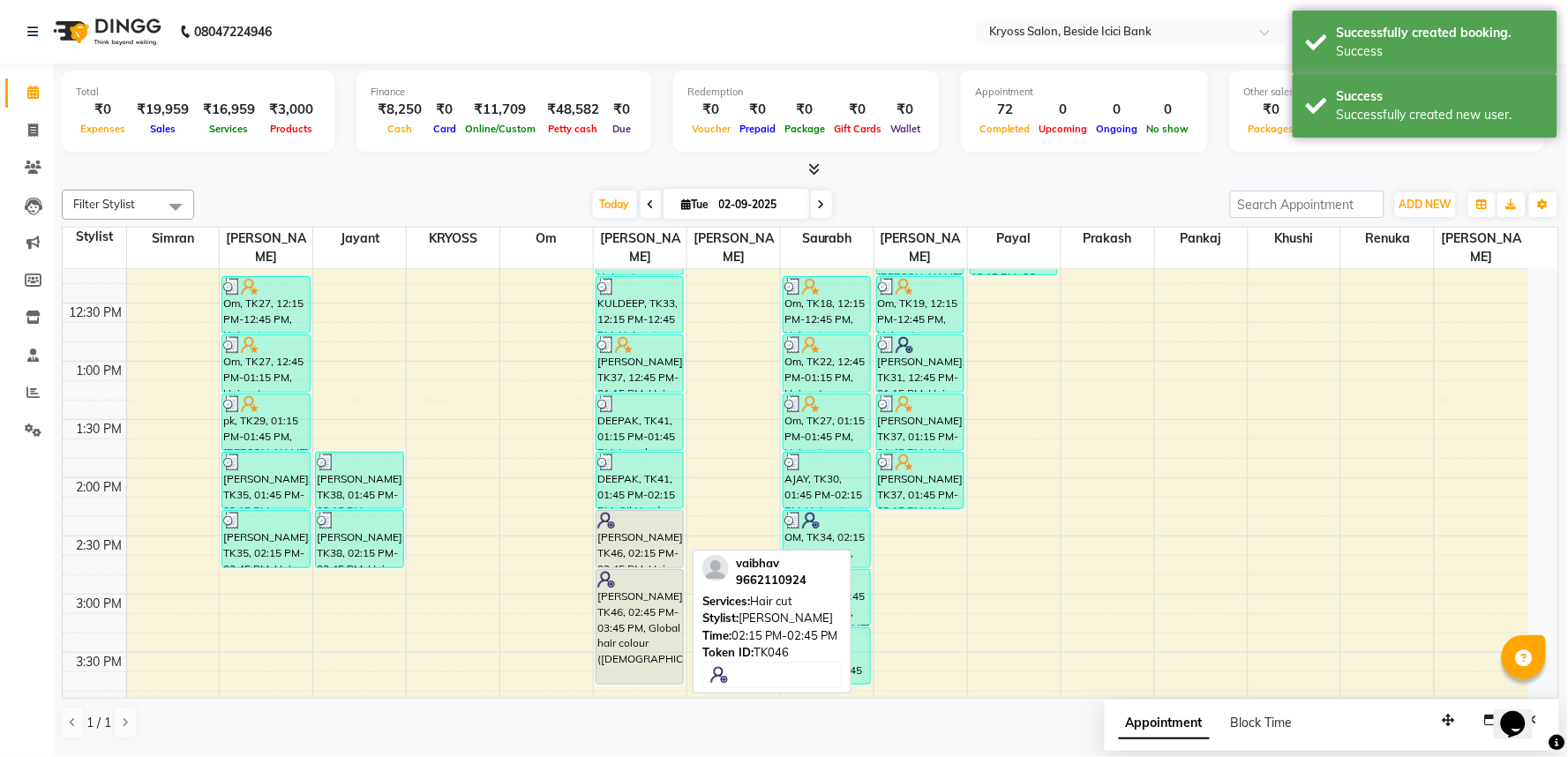
select select "7"
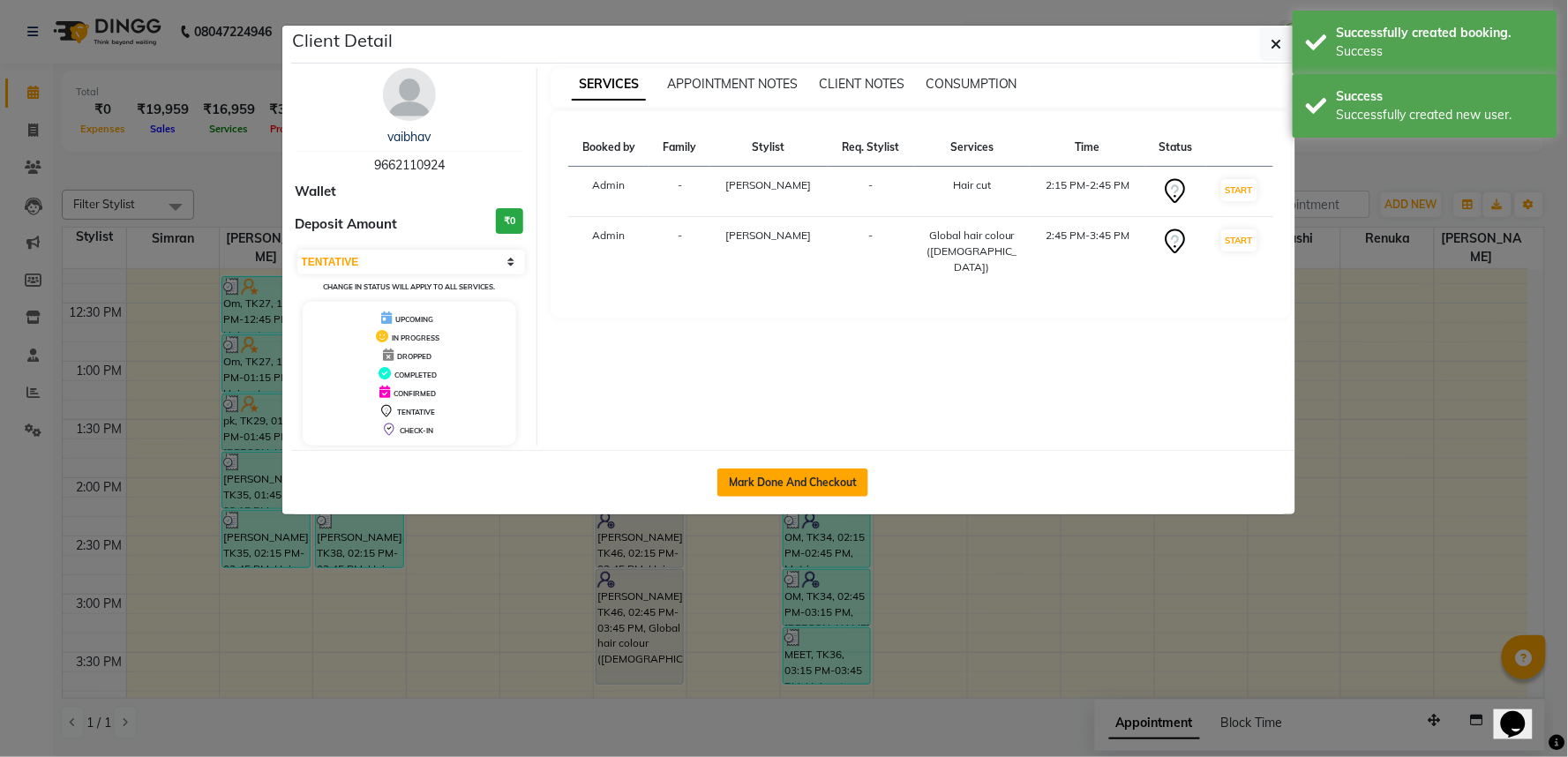
click at [804, 497] on button "Mark Done And Checkout" at bounding box center [792, 483] width 150 height 28
select select "5439"
select select "service"
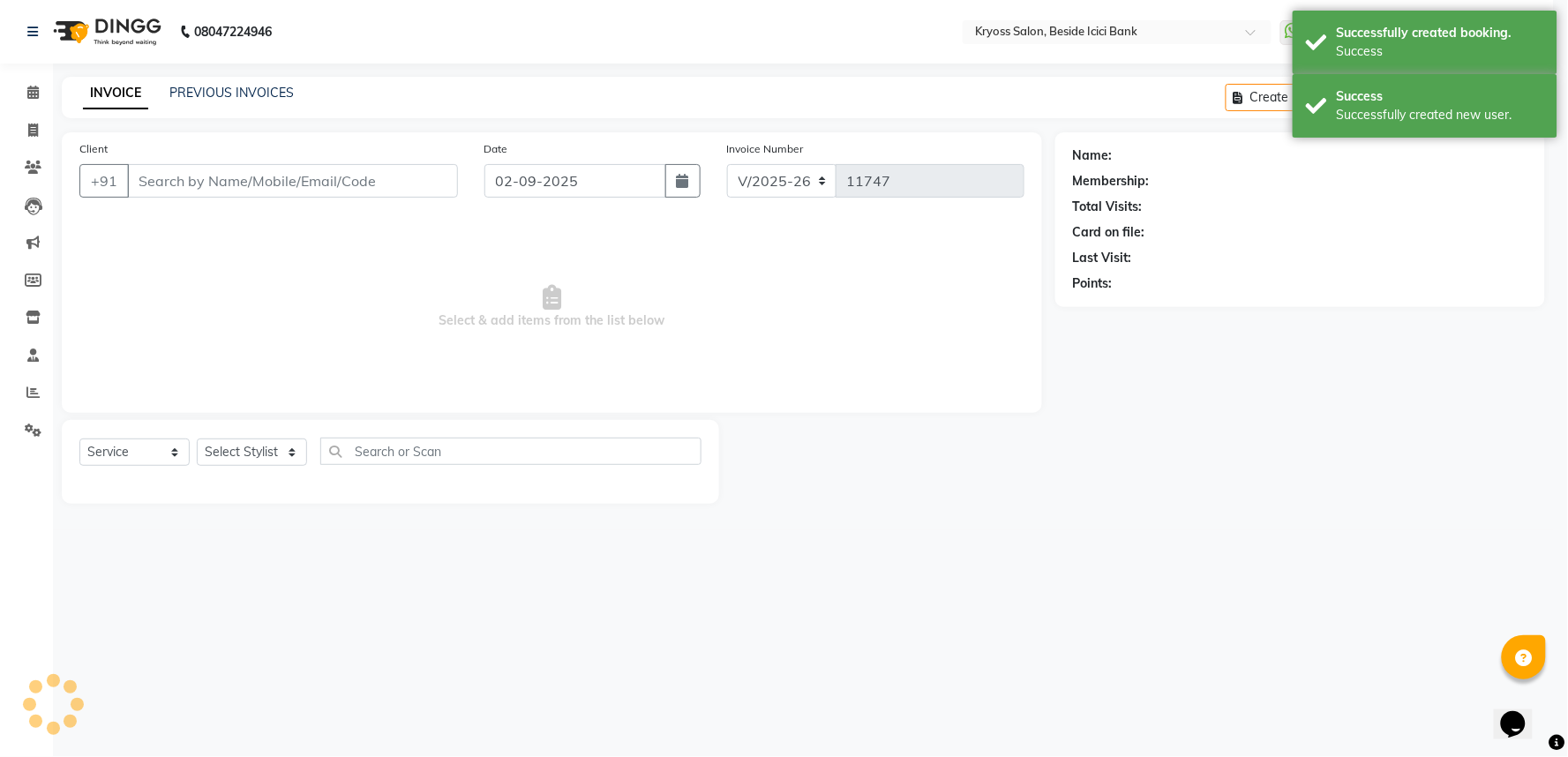
select select "3"
type input "9662110924"
select select "52623"
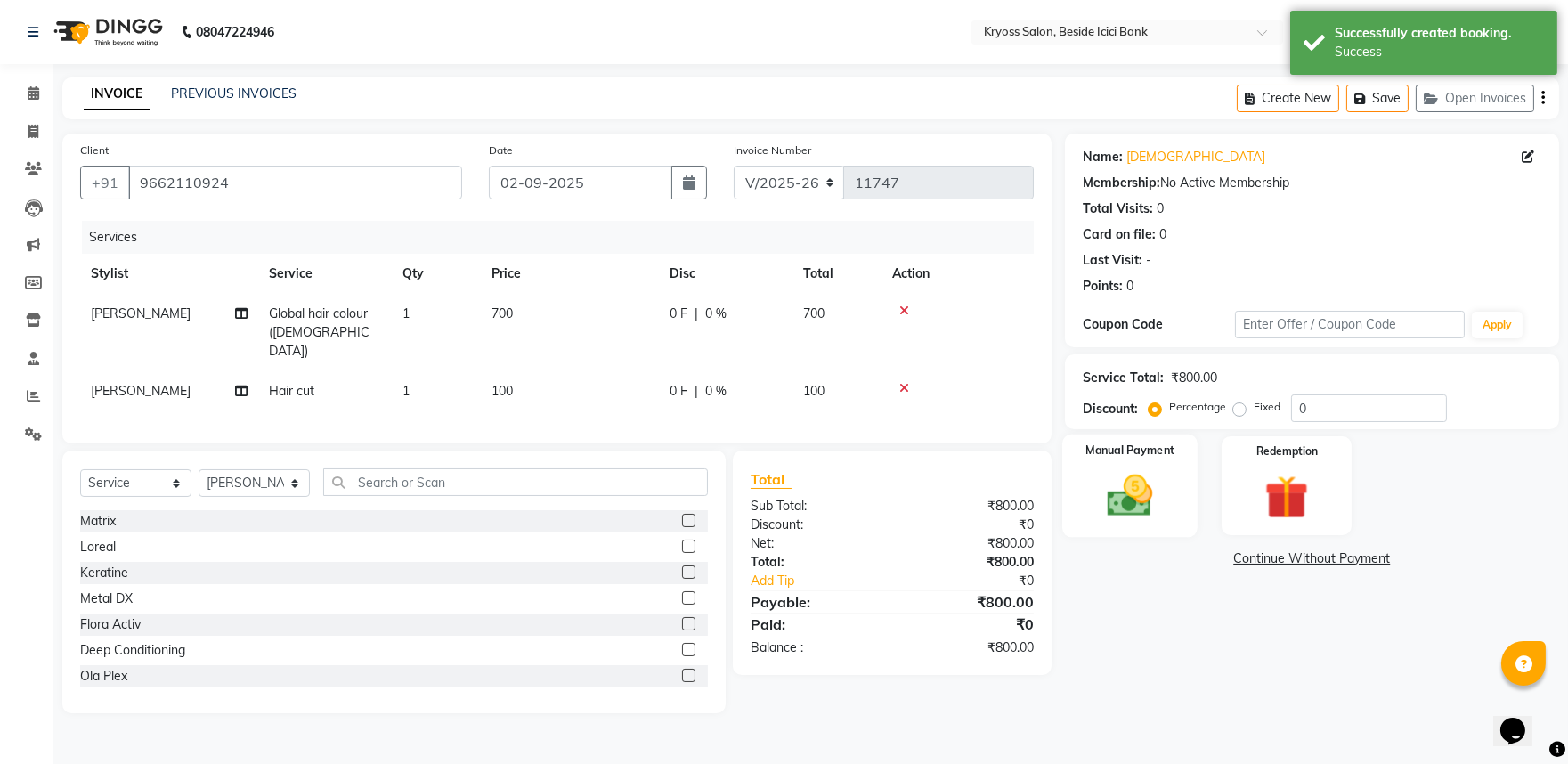
drag, startPoint x: 1146, startPoint y: 546, endPoint x: 1177, endPoint y: 565, distance: 36.4
click at [1146, 522] on img at bounding box center [1129, 495] width 74 height 52
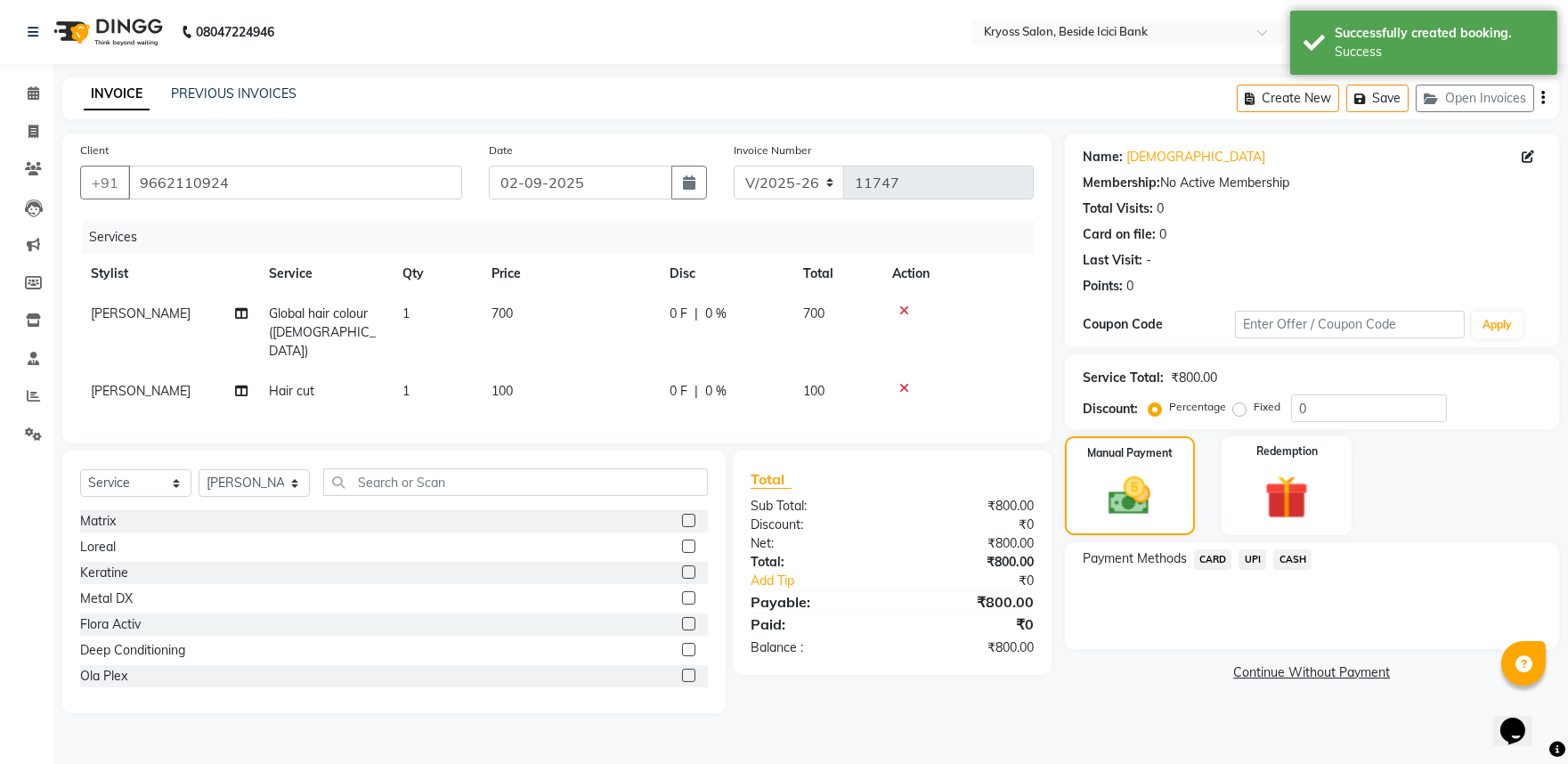
drag, startPoint x: 1264, startPoint y: 589, endPoint x: 1268, endPoint y: 598, distance: 9.8
click at [1266, 570] on span "UPI" at bounding box center [1253, 559] width 28 height 21
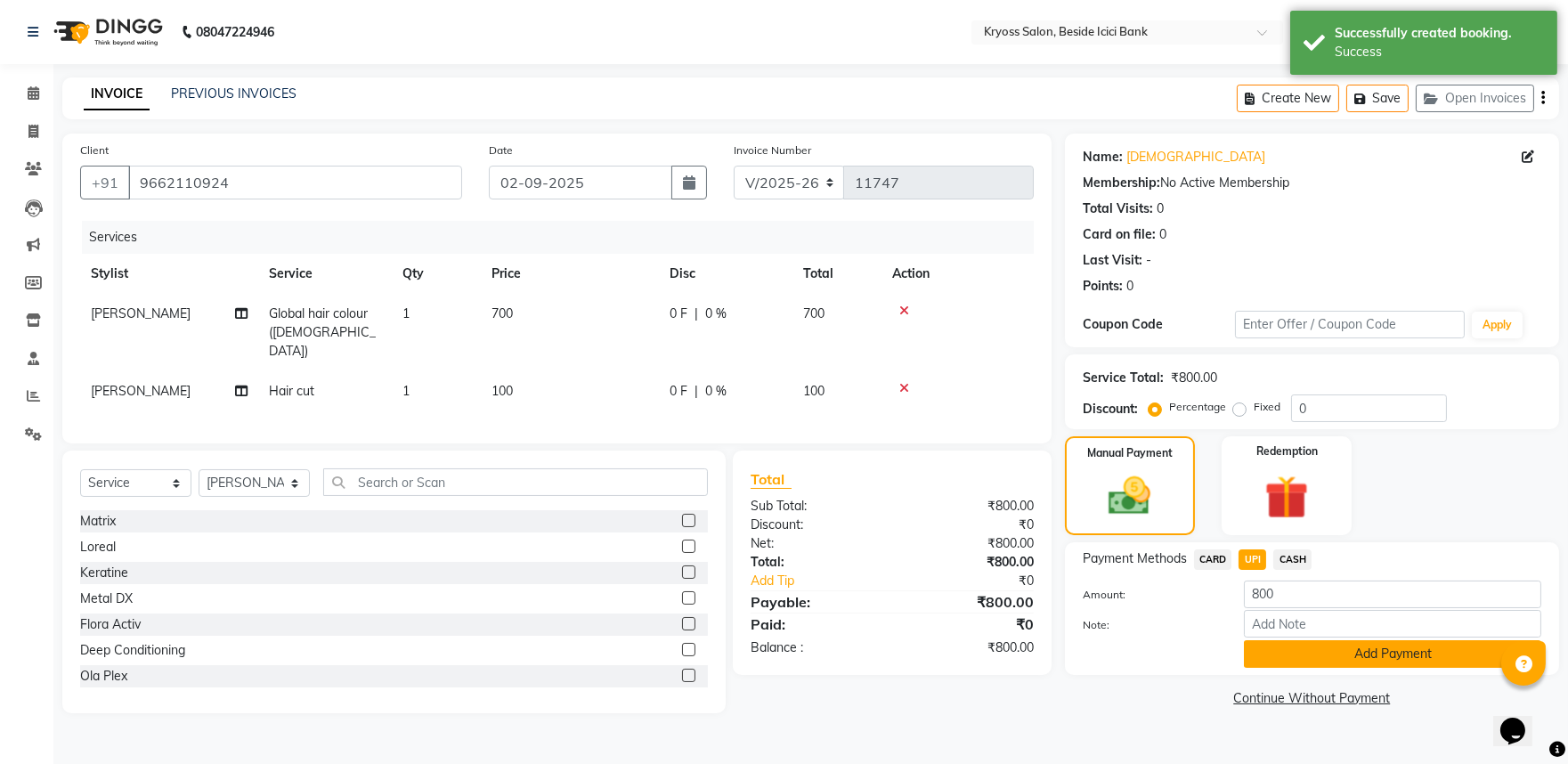
click at [1307, 668] on button "Add Payment" at bounding box center [1393, 654] width 297 height 28
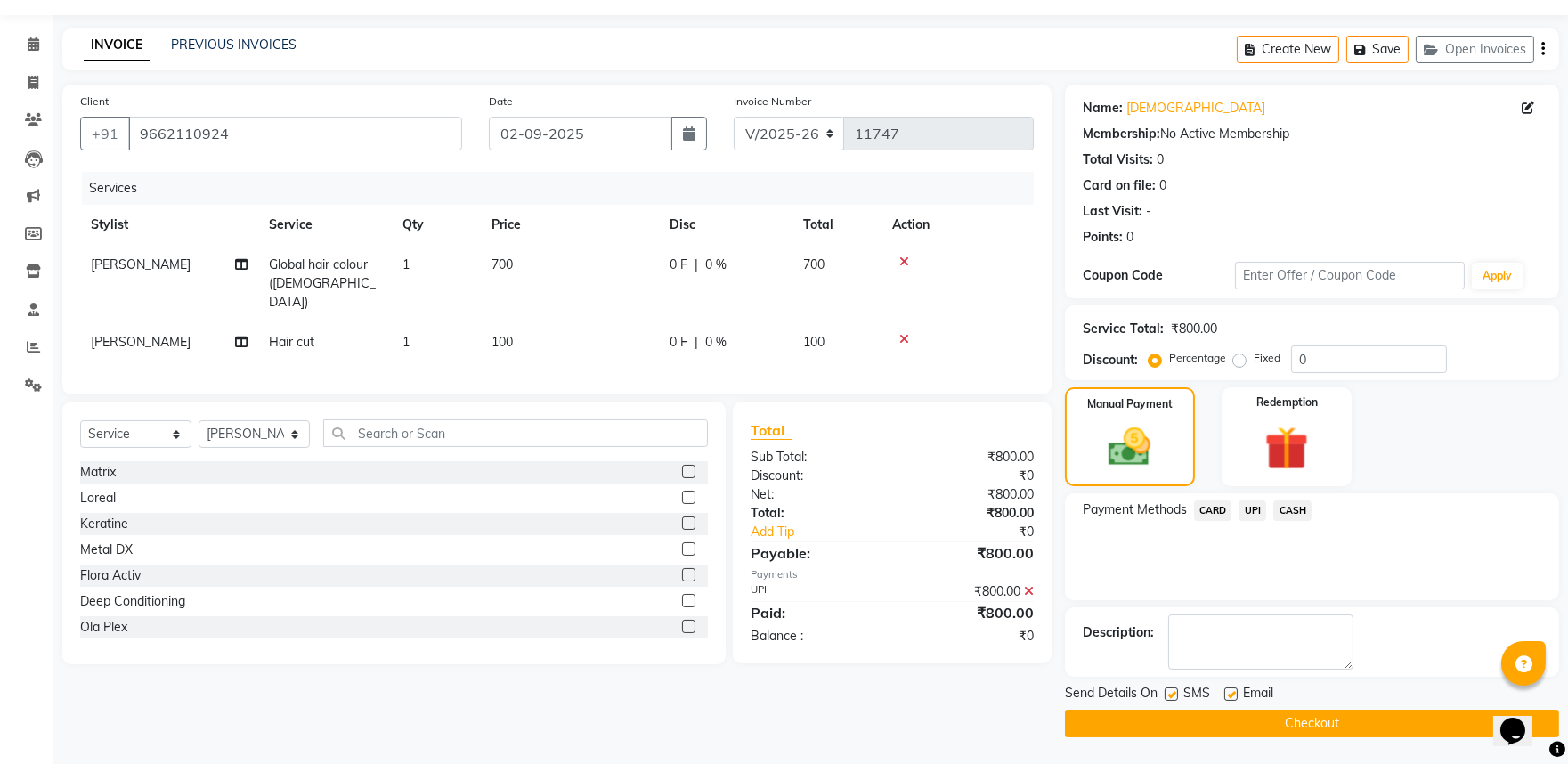
scroll to position [92, 0]
click at [1324, 710] on button "Checkout" at bounding box center [1312, 724] width 494 height 28
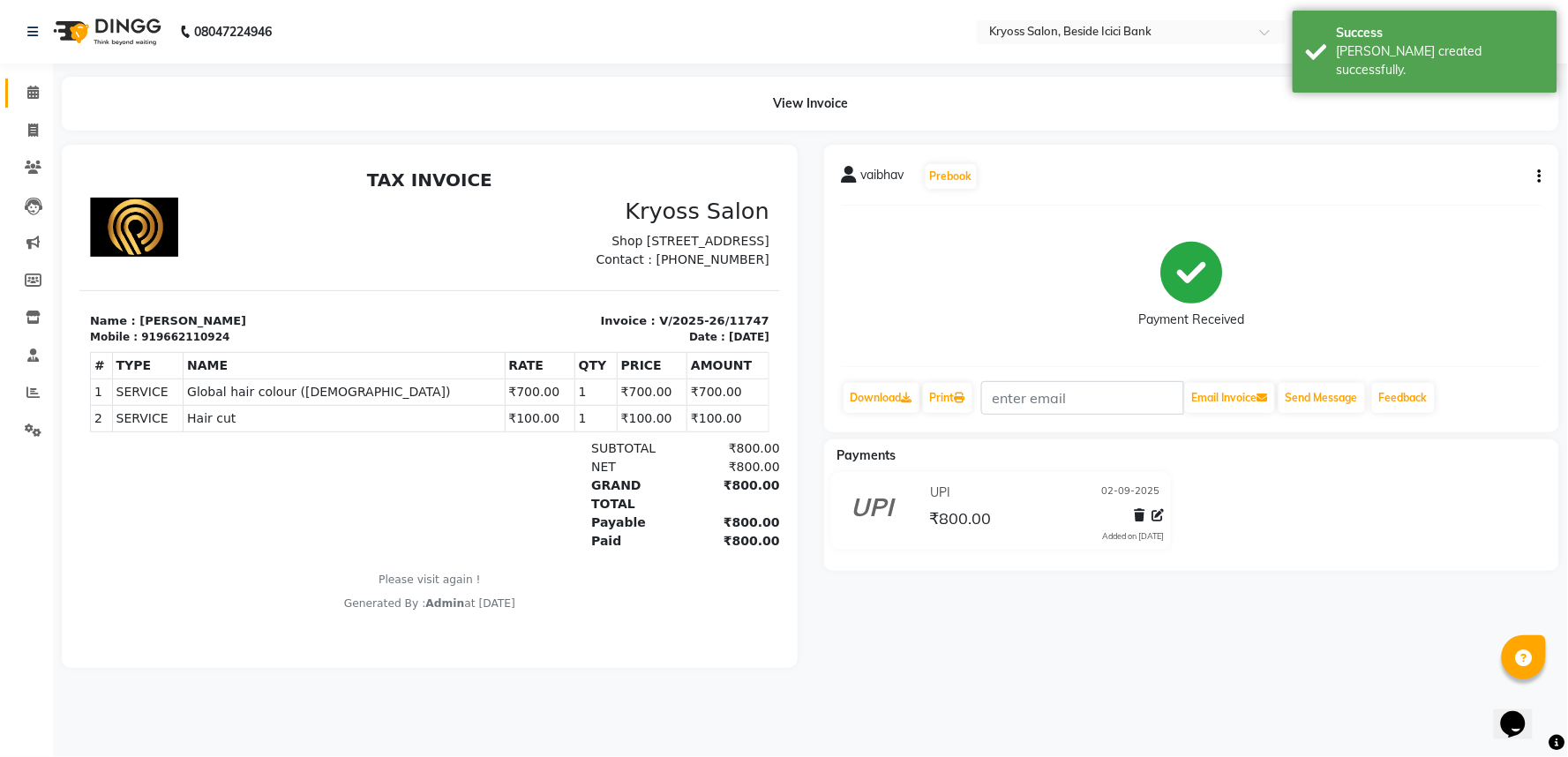
drag, startPoint x: 15, startPoint y: 80, endPoint x: 469, endPoint y: 10, distance: 459.4
click at [16, 80] on link "Calendar" at bounding box center [27, 93] width 43 height 29
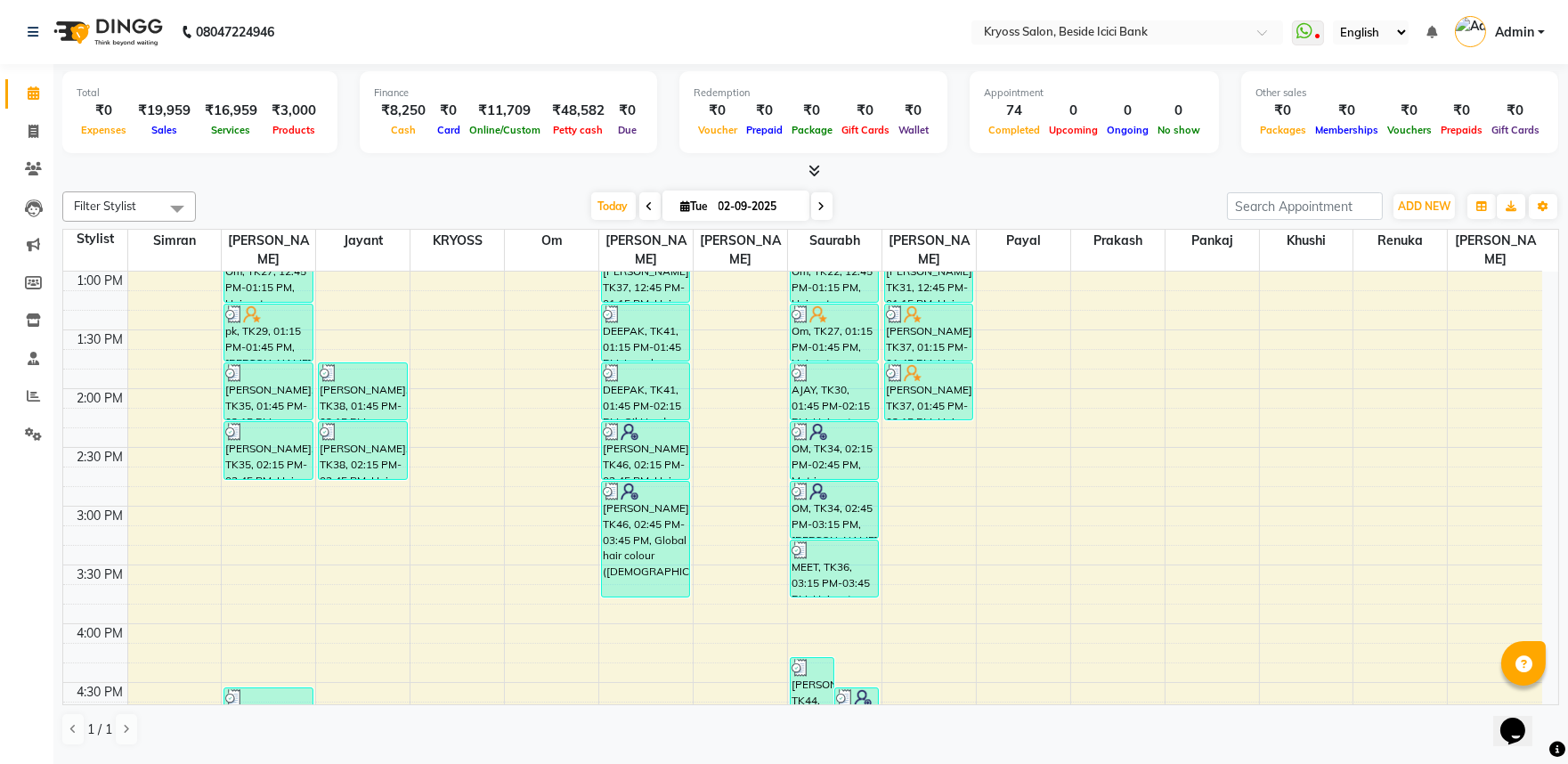
scroll to position [593, 0]
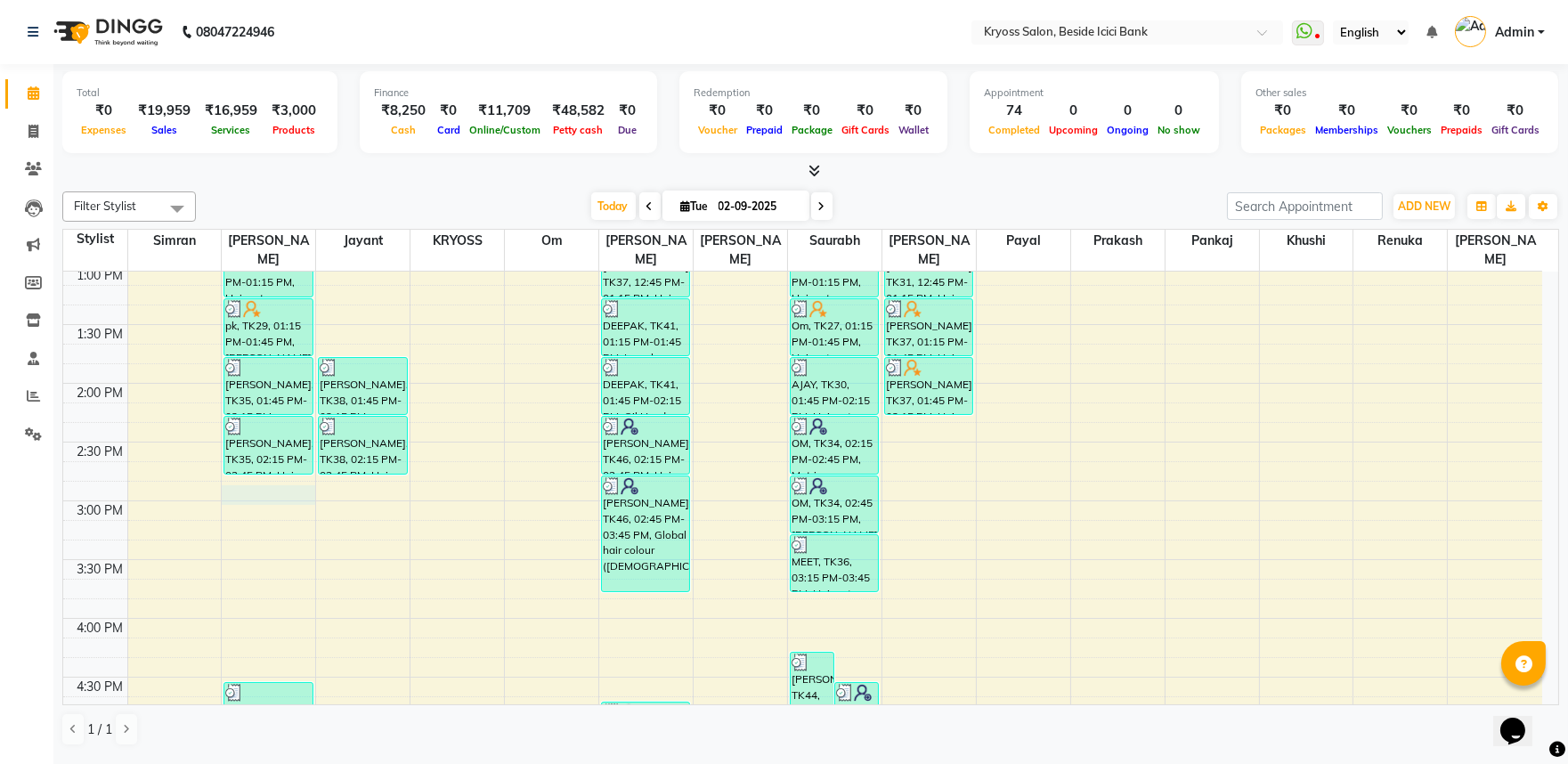
click at [291, 487] on div "8:00 AM 8:30 AM 9:00 AM 9:30 AM 10:00 AM 10:30 AM 11:00 AM 11:30 AM 12:00 PM 12…" at bounding box center [802, 442] width 1479 height 1528
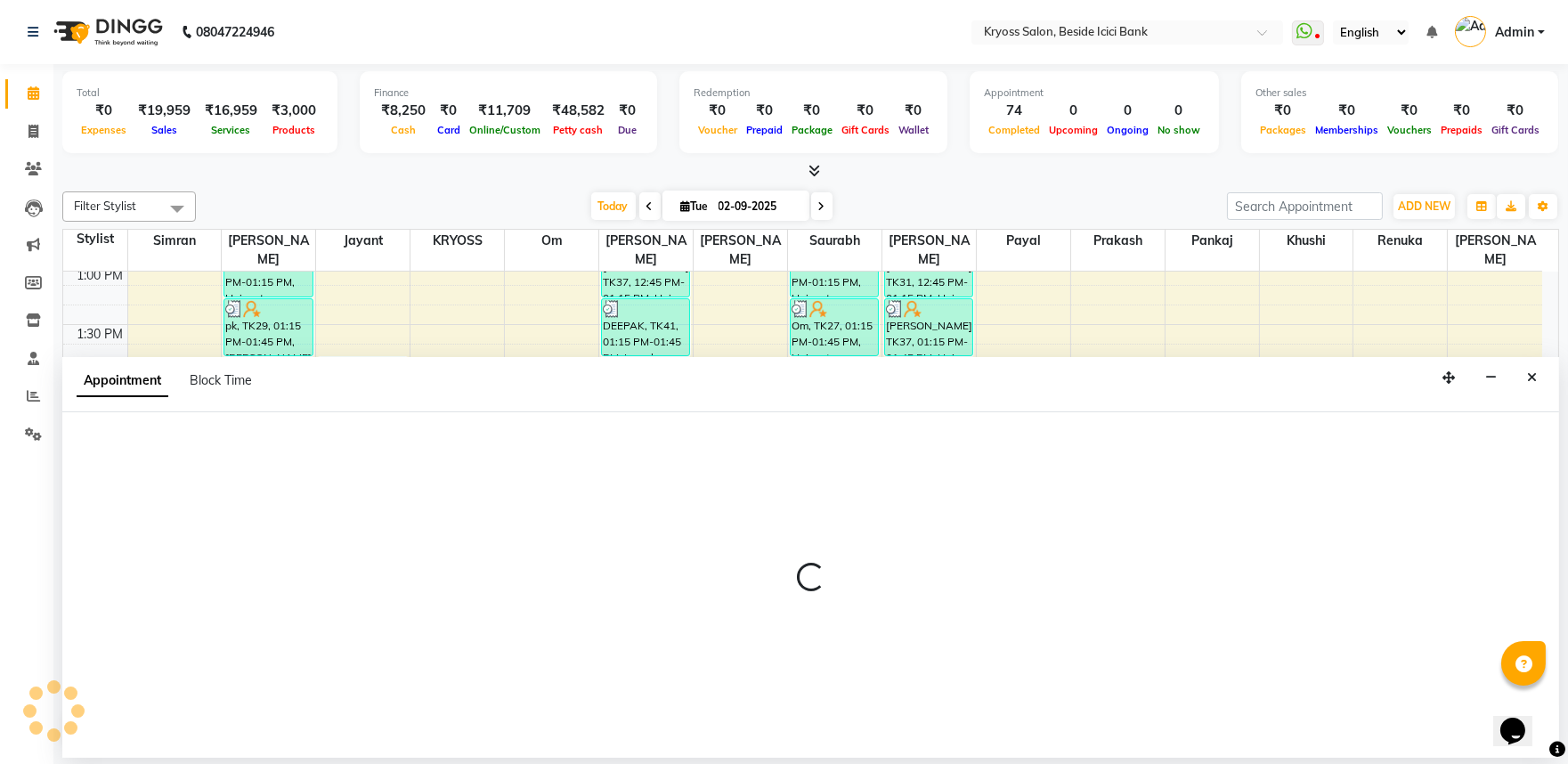
scroll to position [4, 0]
select select "52359"
select select "tentative"
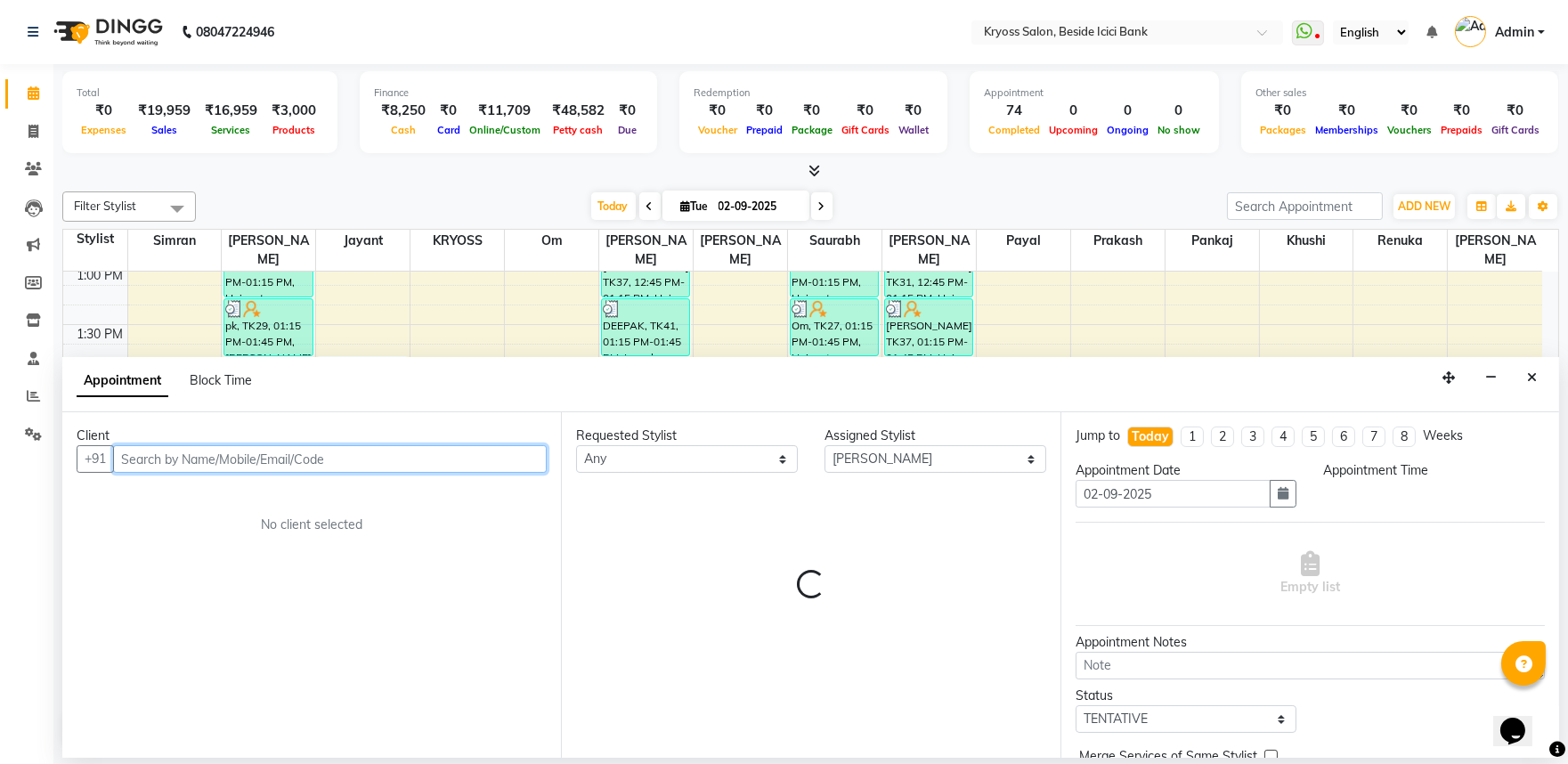
select select "885"
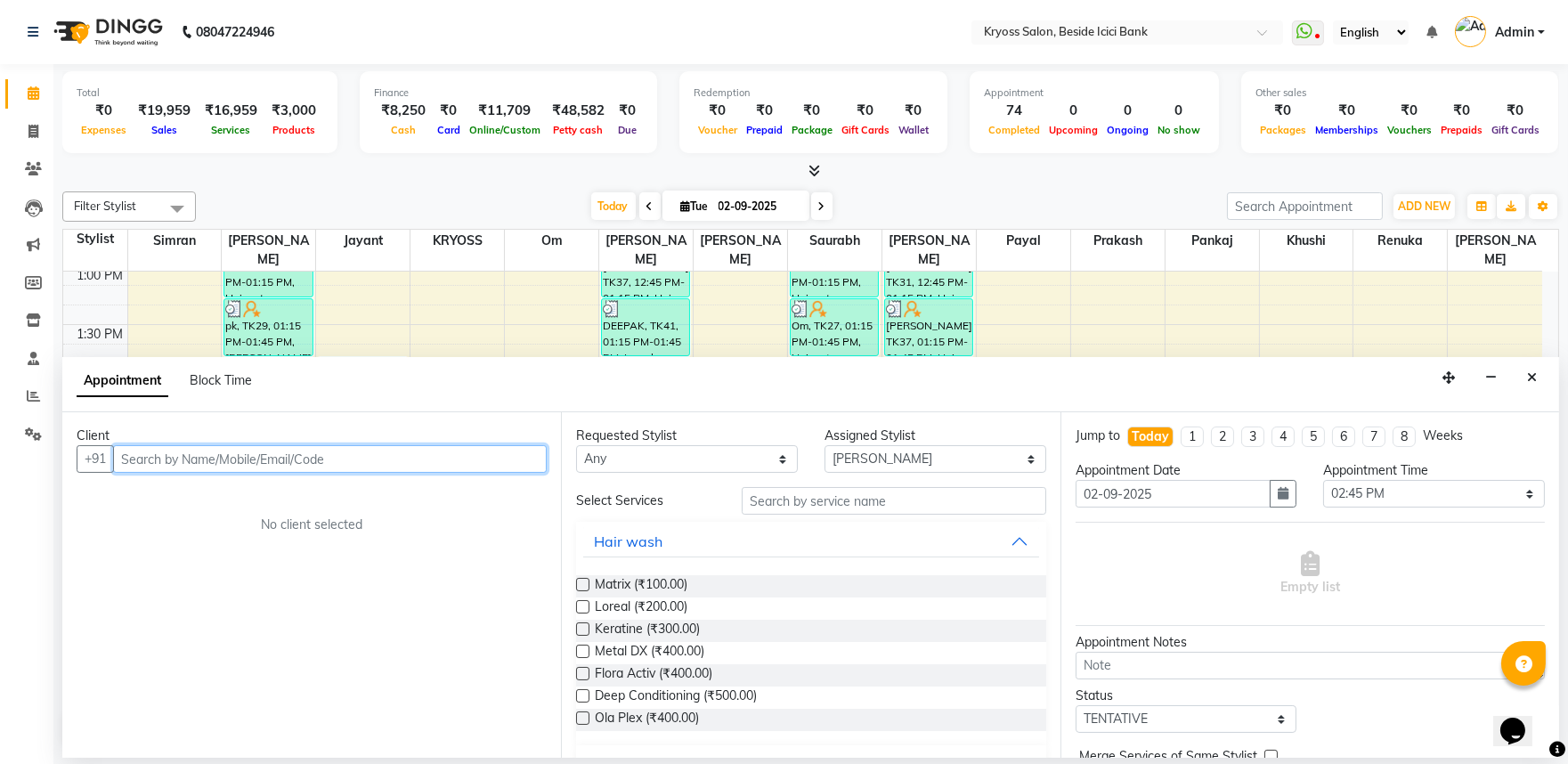
click at [312, 473] on input "text" at bounding box center [330, 459] width 434 height 28
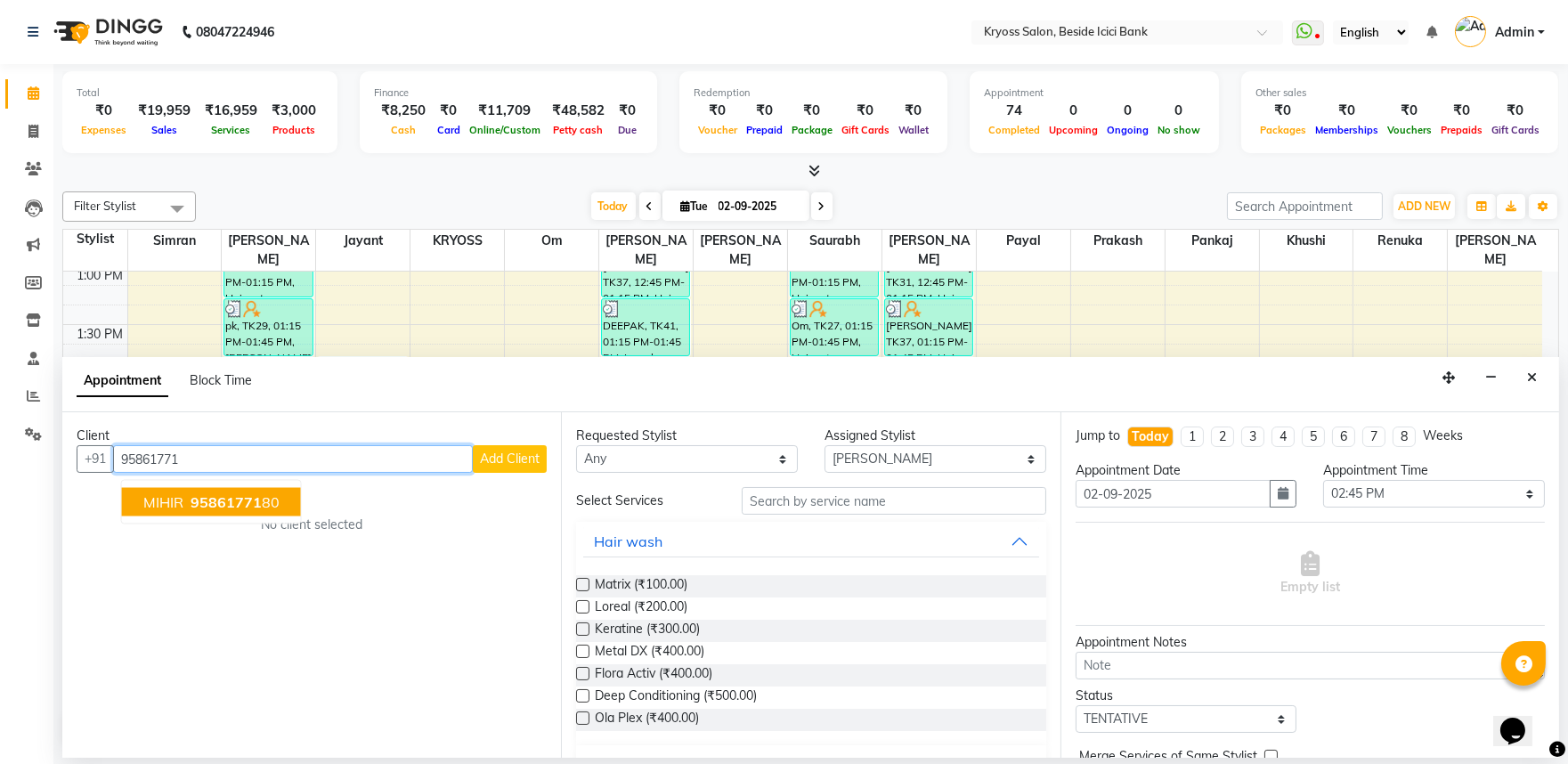
click at [255, 509] on span "95861771" at bounding box center [226, 502] width 71 height 18
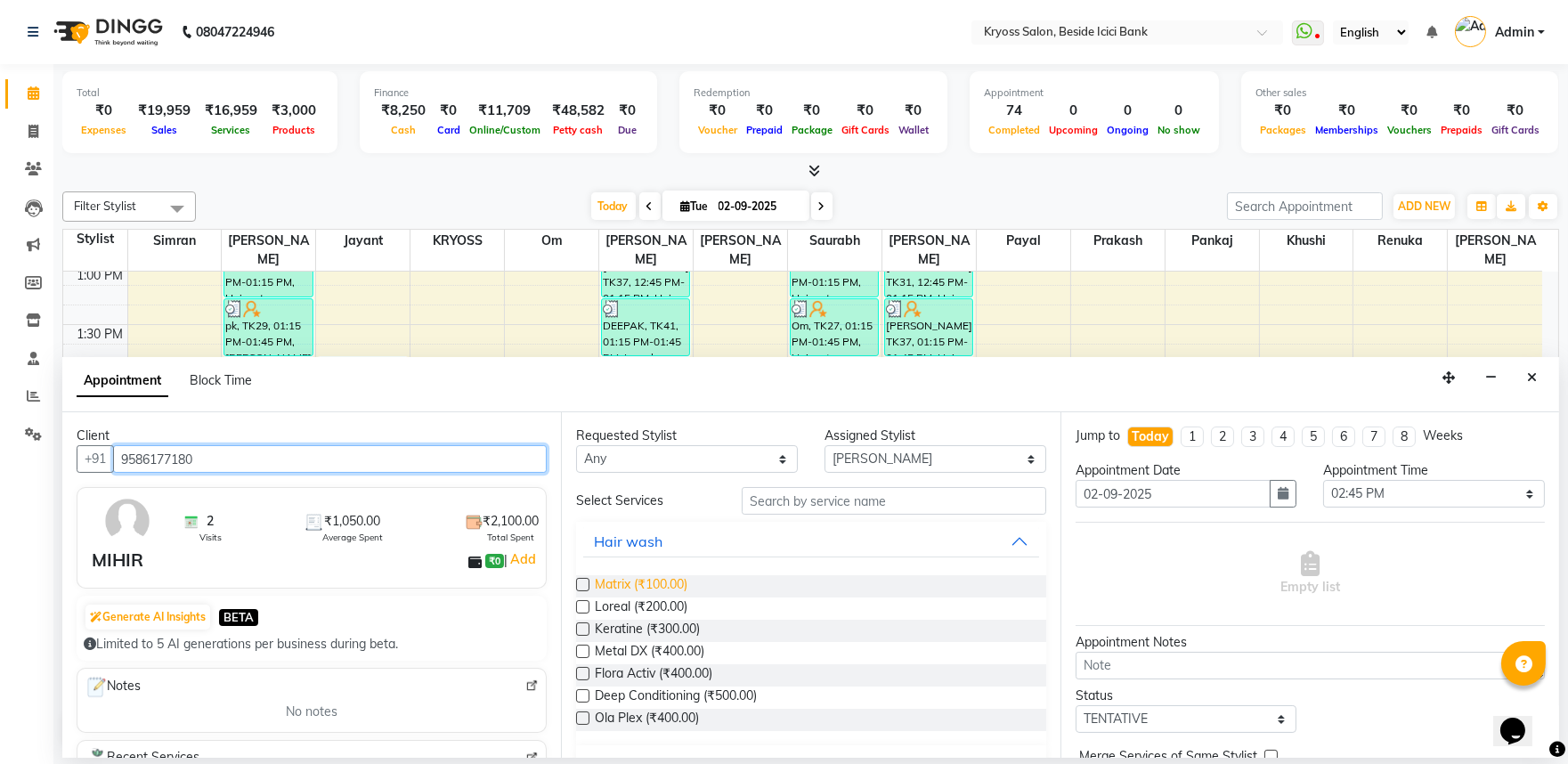
type input "9586177180"
click at [687, 598] on span "Matrix (₹100.00)" at bounding box center [641, 586] width 93 height 22
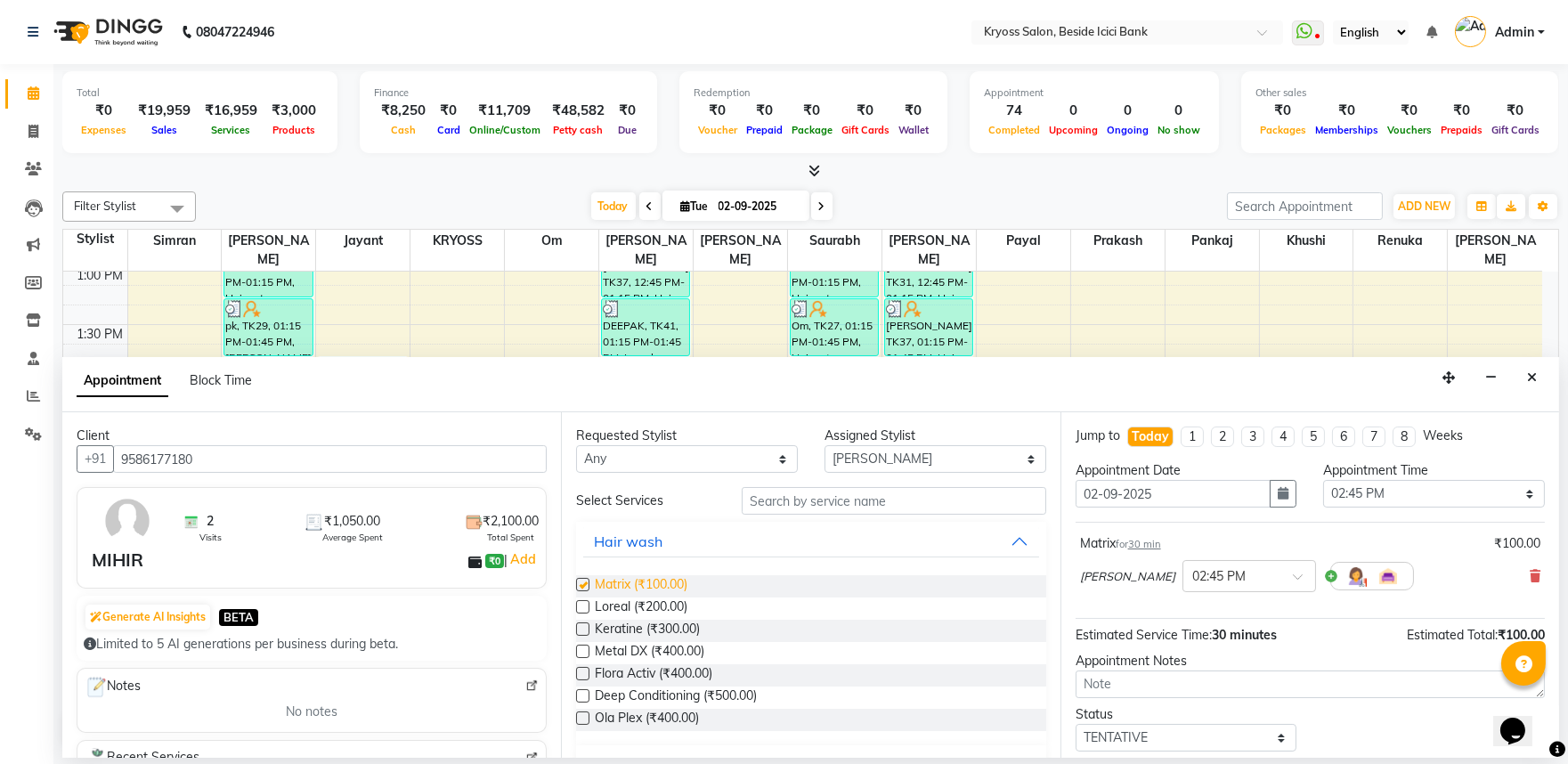
checkbox input "false"
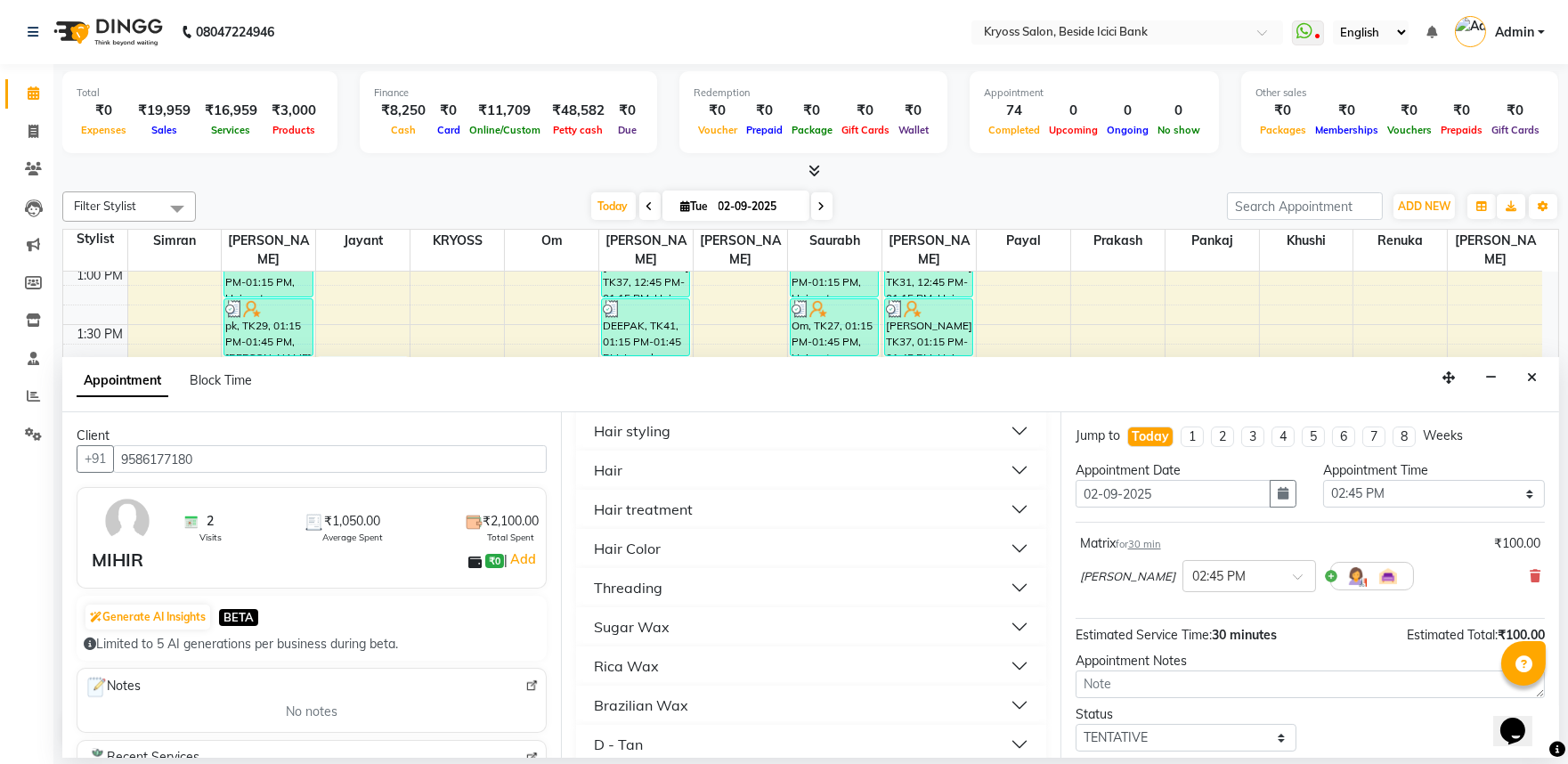
scroll to position [395, 0]
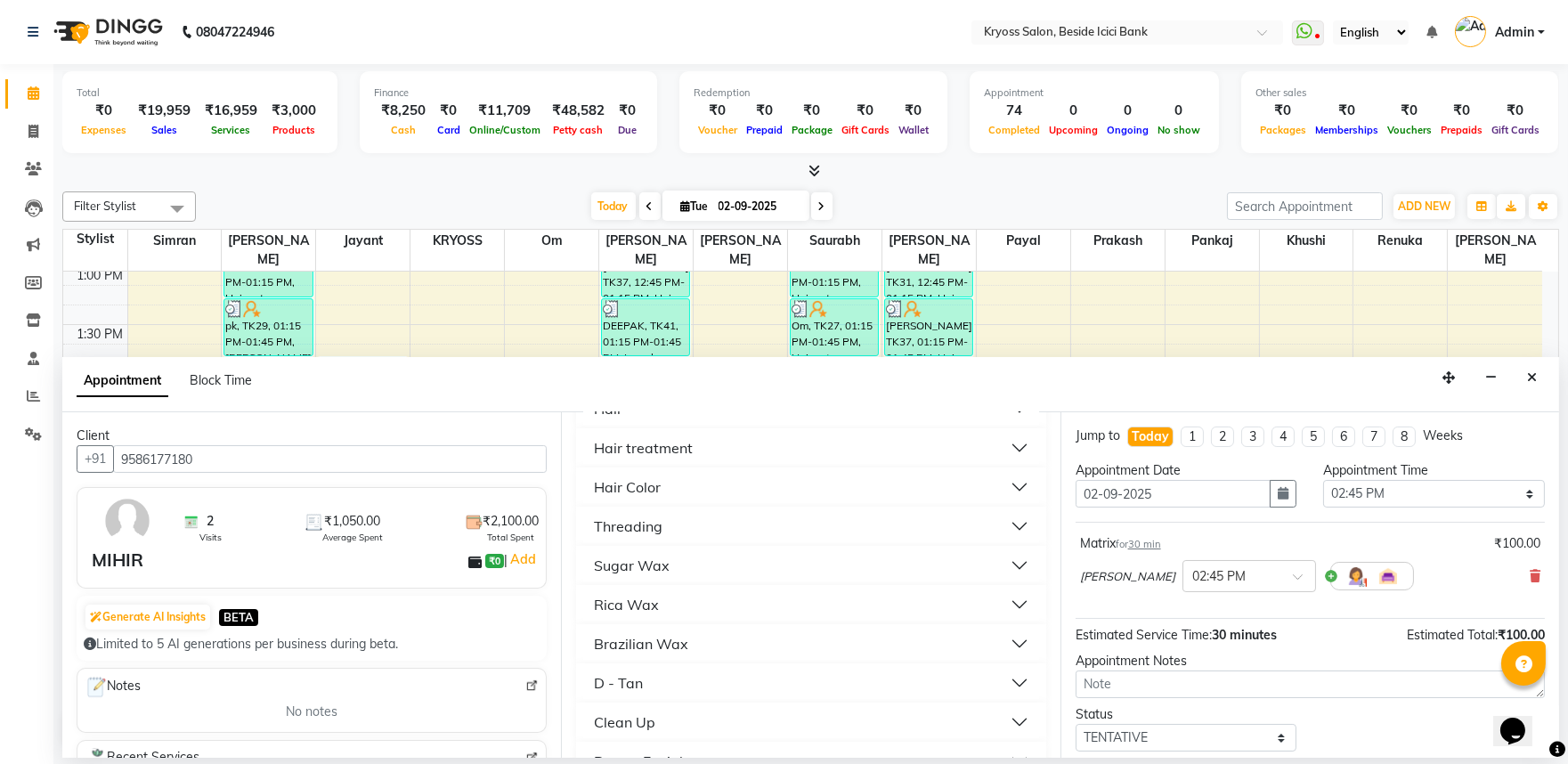
click at [610, 420] on div "Hair" at bounding box center [608, 409] width 29 height 22
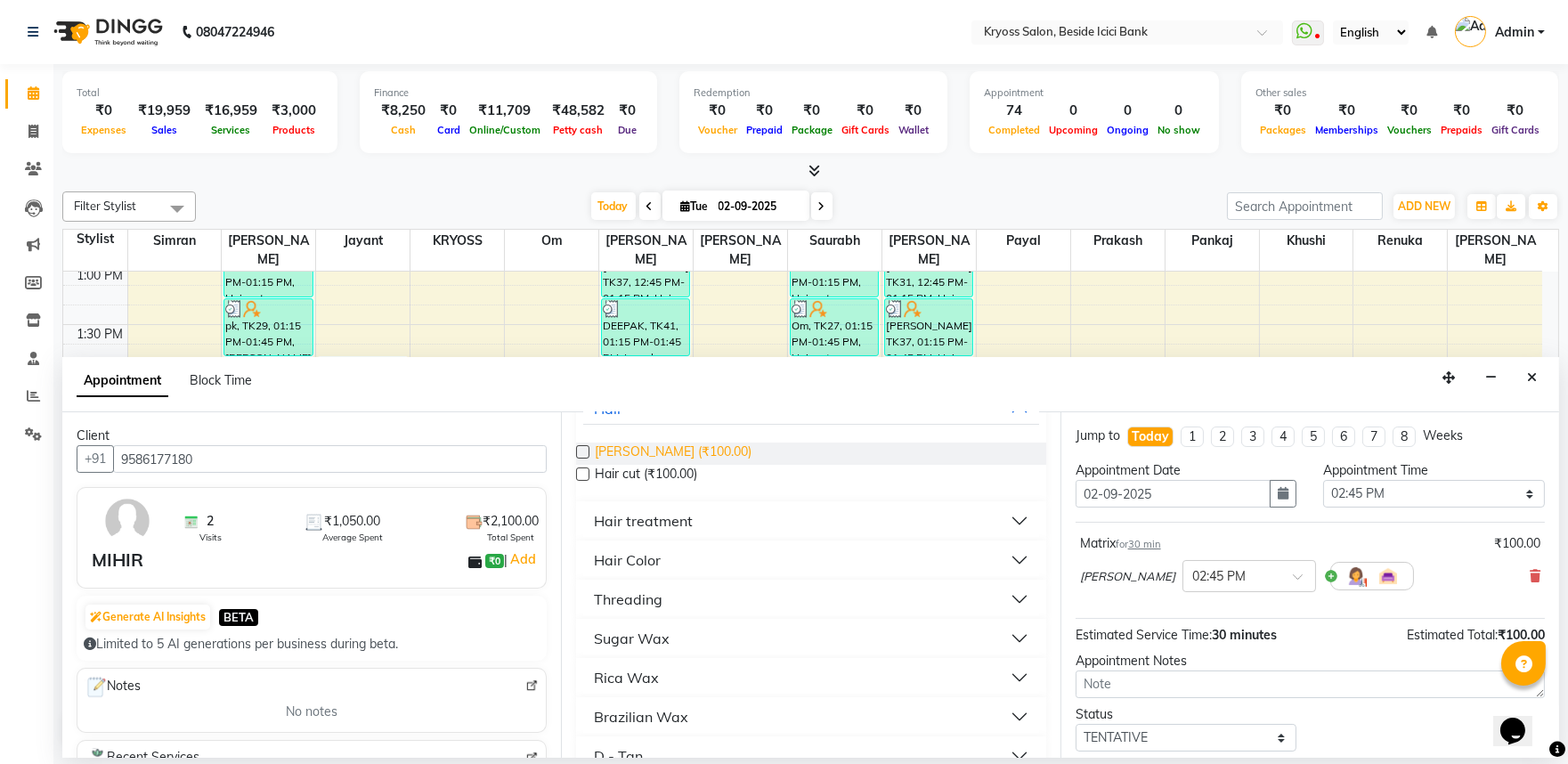
click at [627, 465] on span "[PERSON_NAME] (₹100.00)" at bounding box center [673, 454] width 156 height 22
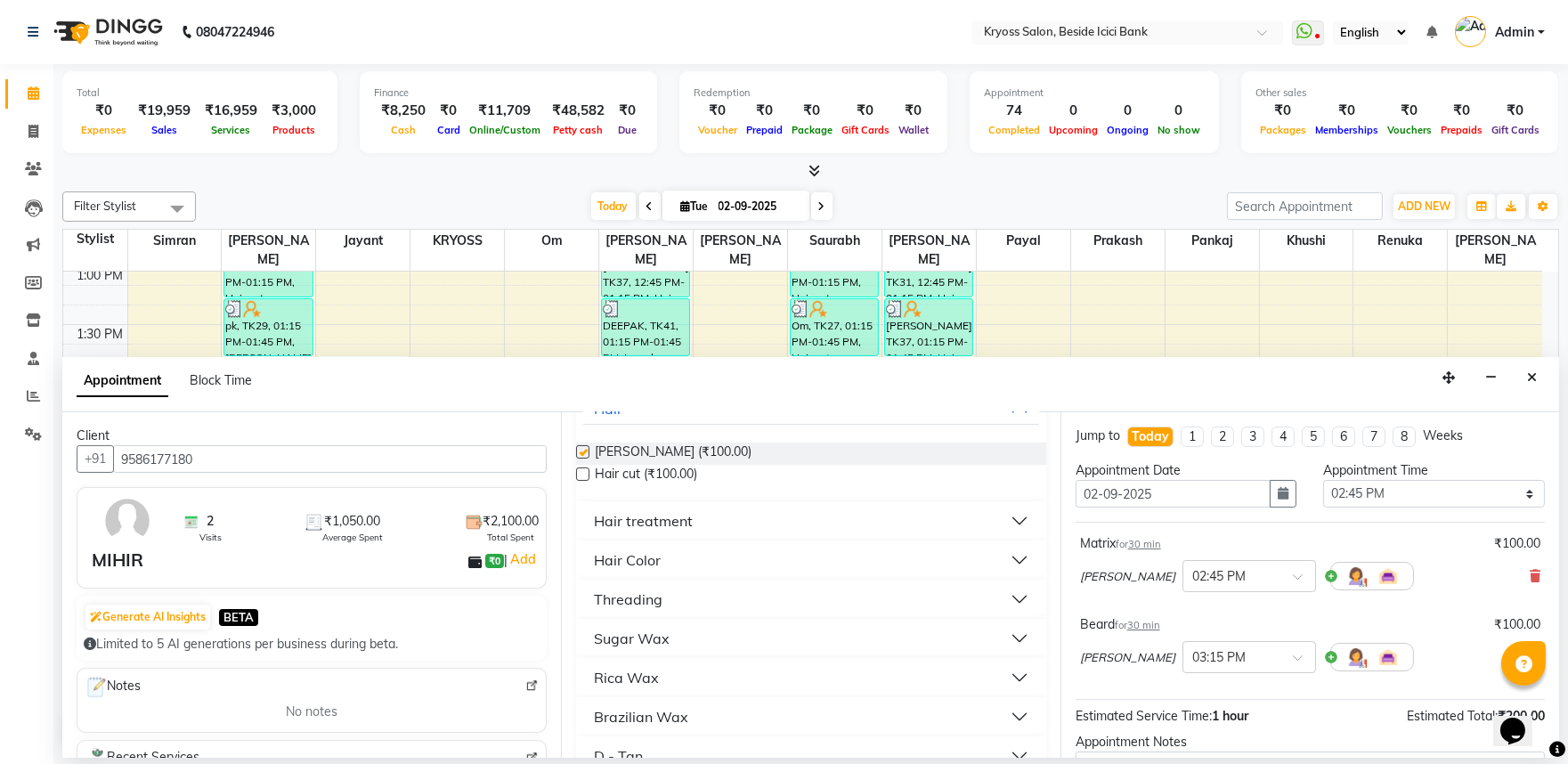
checkbox input "false"
click at [671, 487] on span "Hair cut (₹100.00)" at bounding box center [646, 475] width 102 height 22
checkbox input "false"
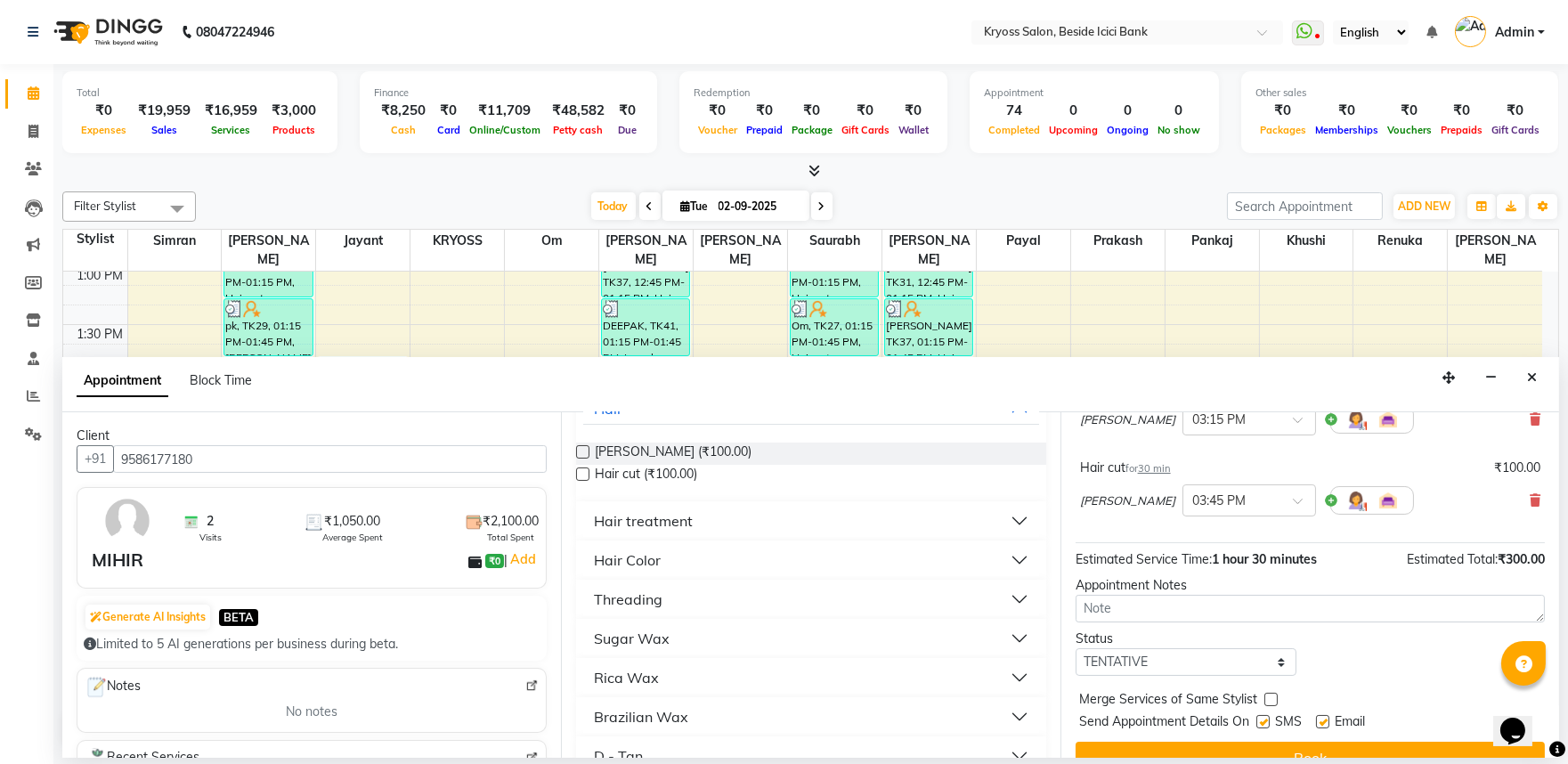
scroll to position [309, 0]
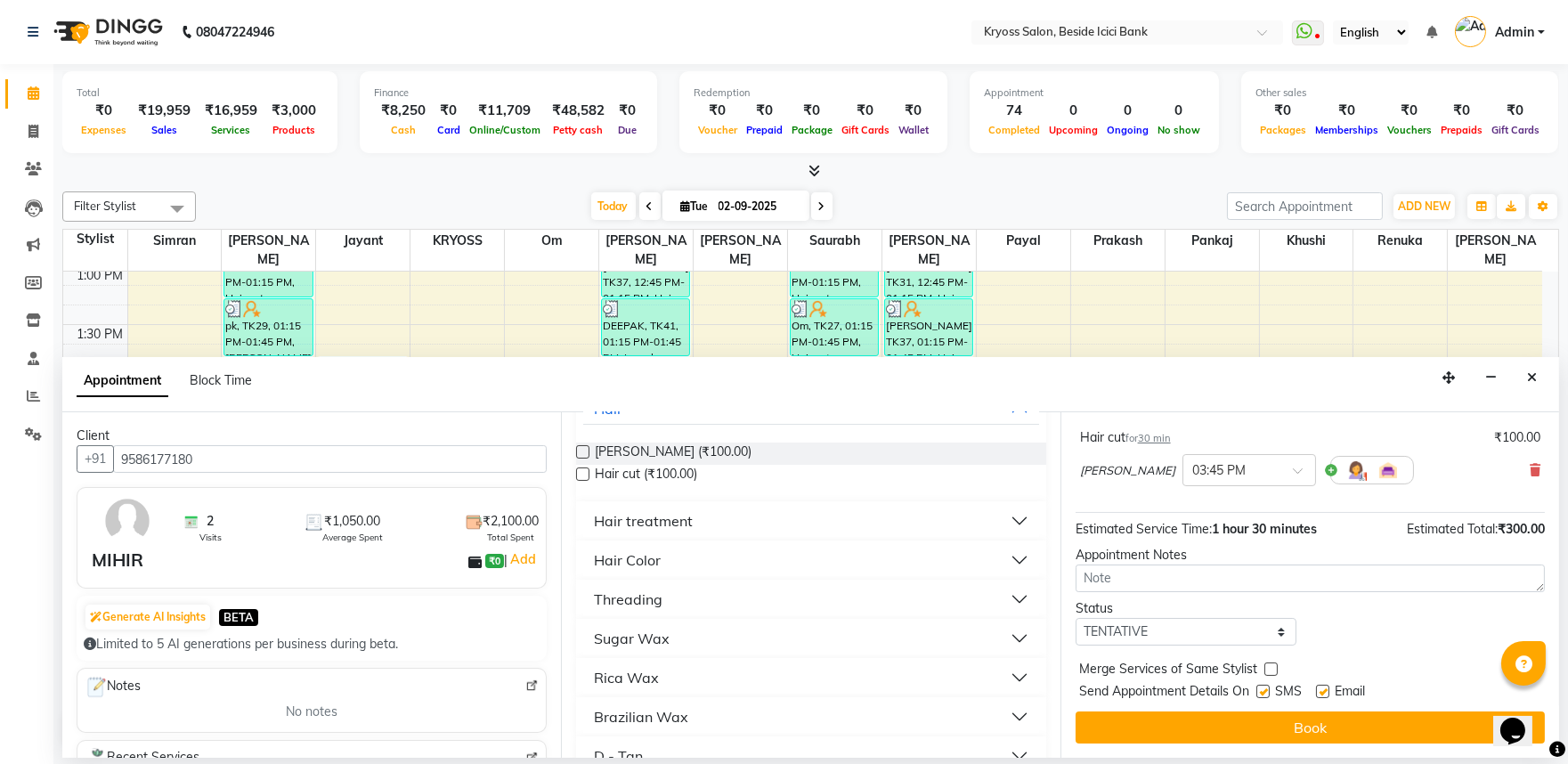
click at [1292, 711] on div "Jump to Today 1 2 3 4 5 6 7 8 Weeks Appointment Date 02-09-2025 Appointment Tim…" at bounding box center [1309, 585] width 499 height 346
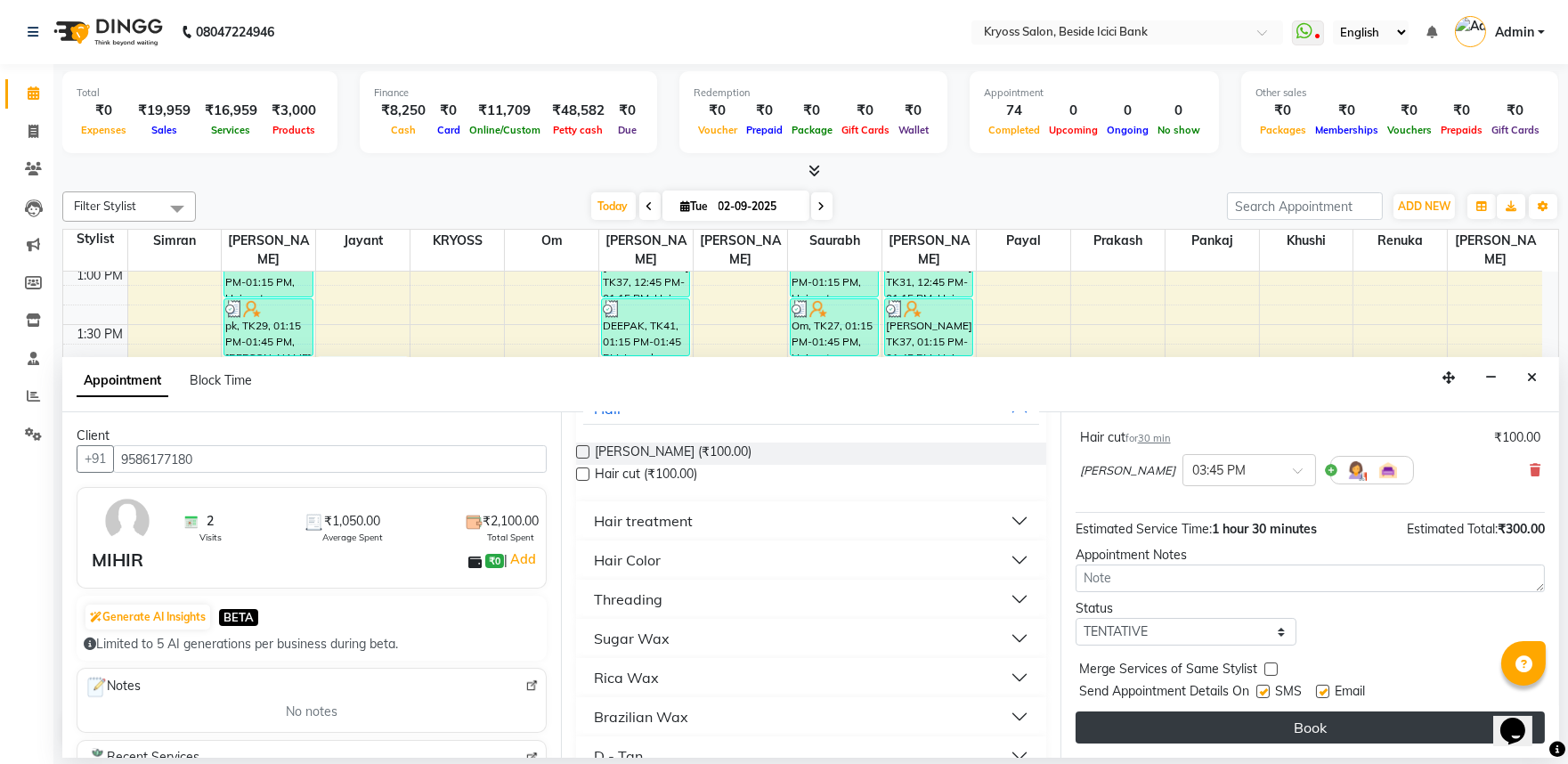
click at [1292, 724] on button "Book" at bounding box center [1310, 728] width 469 height 32
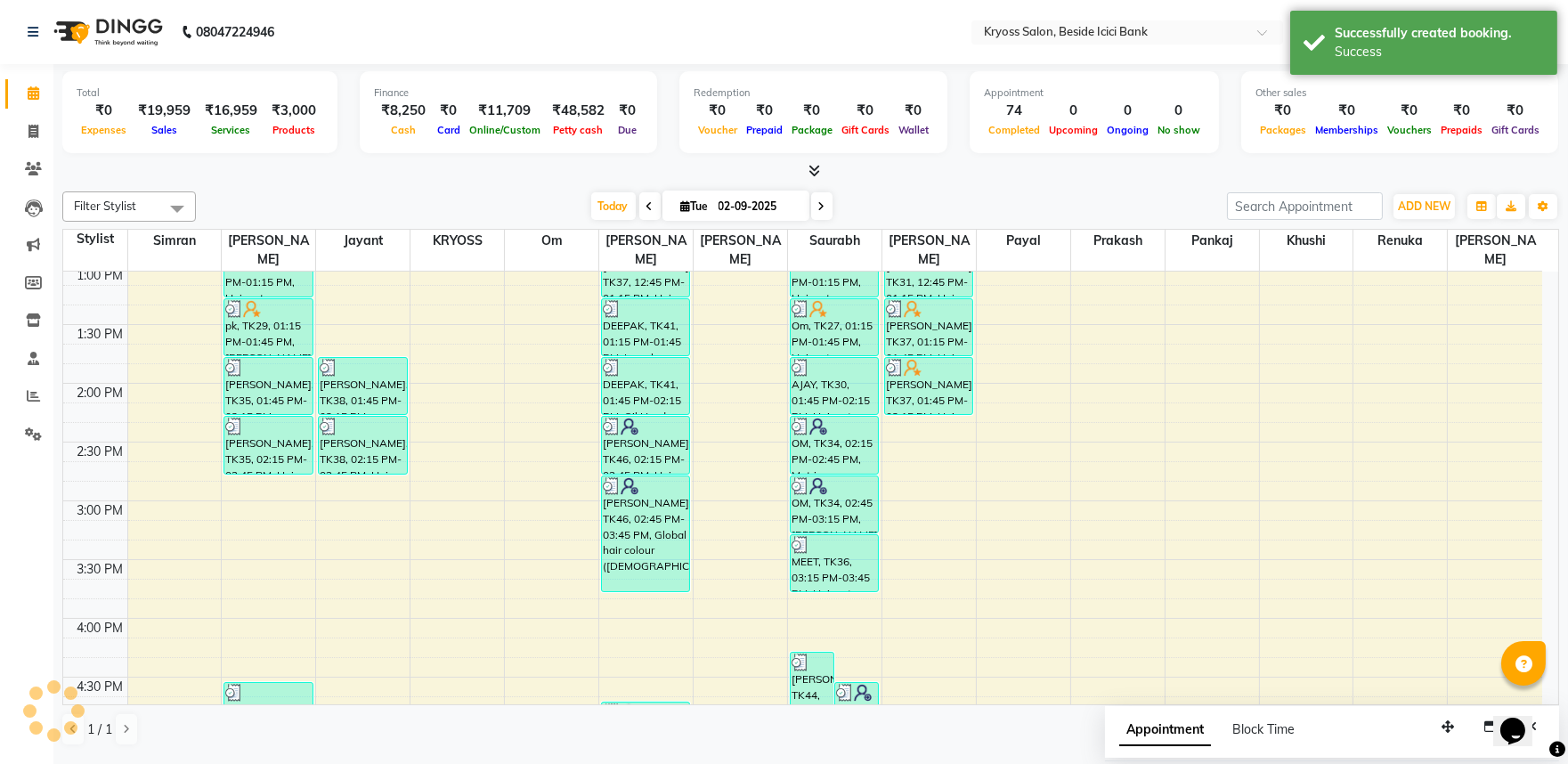
scroll to position [0, 0]
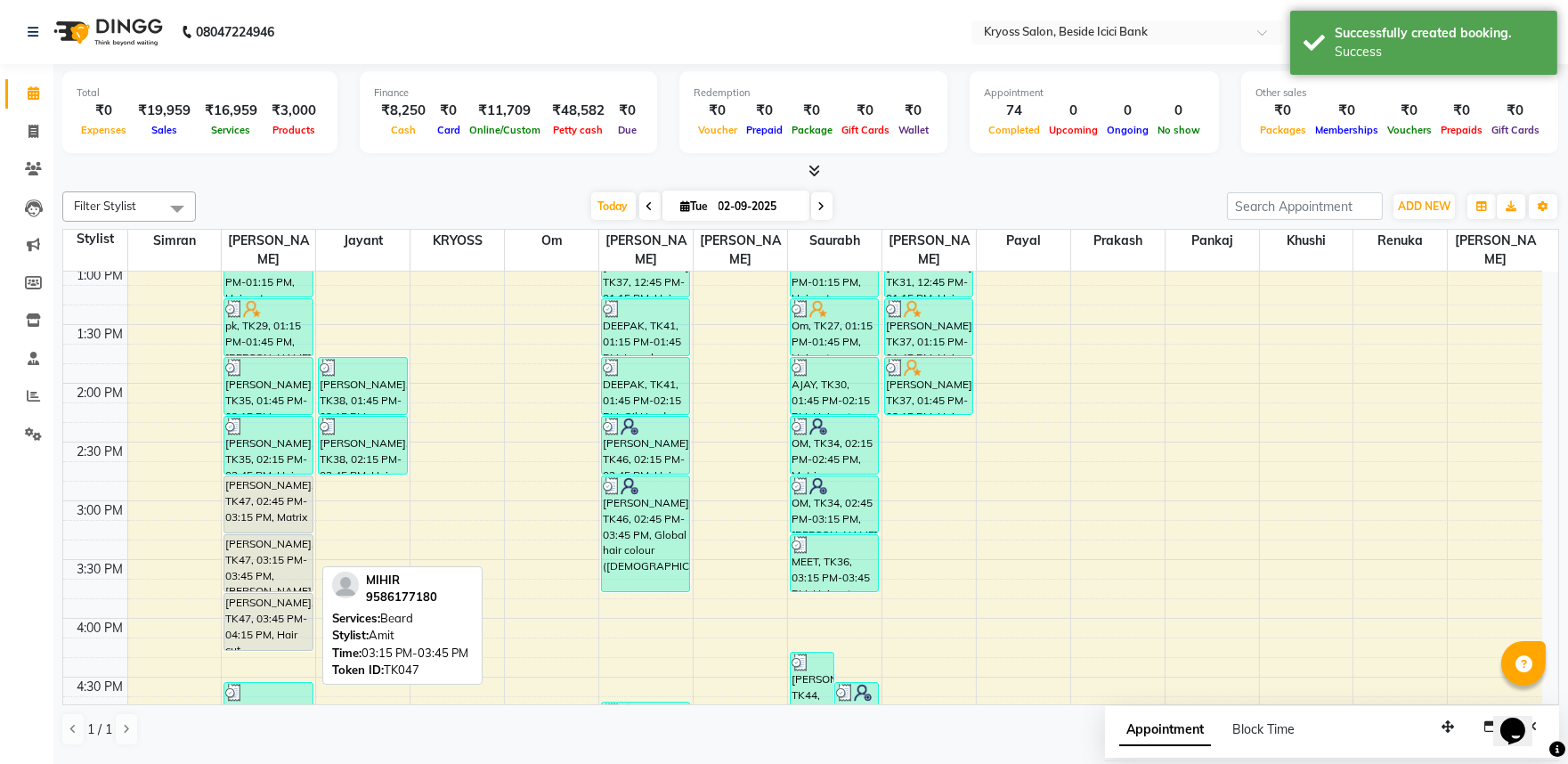
click at [264, 548] on div "MIHIR, TK47, 03:15 PM-03:45 PM, Beard" at bounding box center [268, 564] width 87 height 56
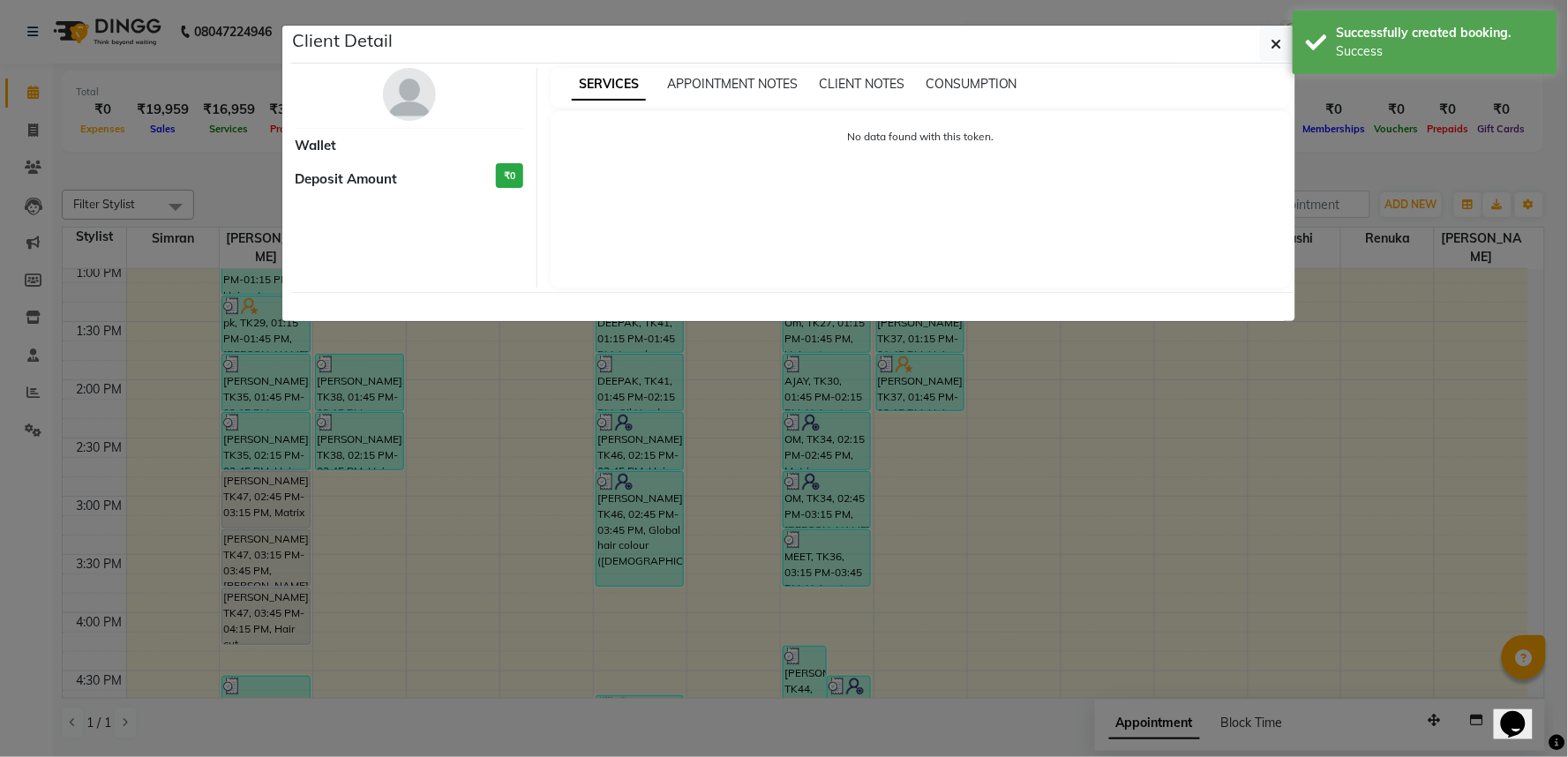
select select "7"
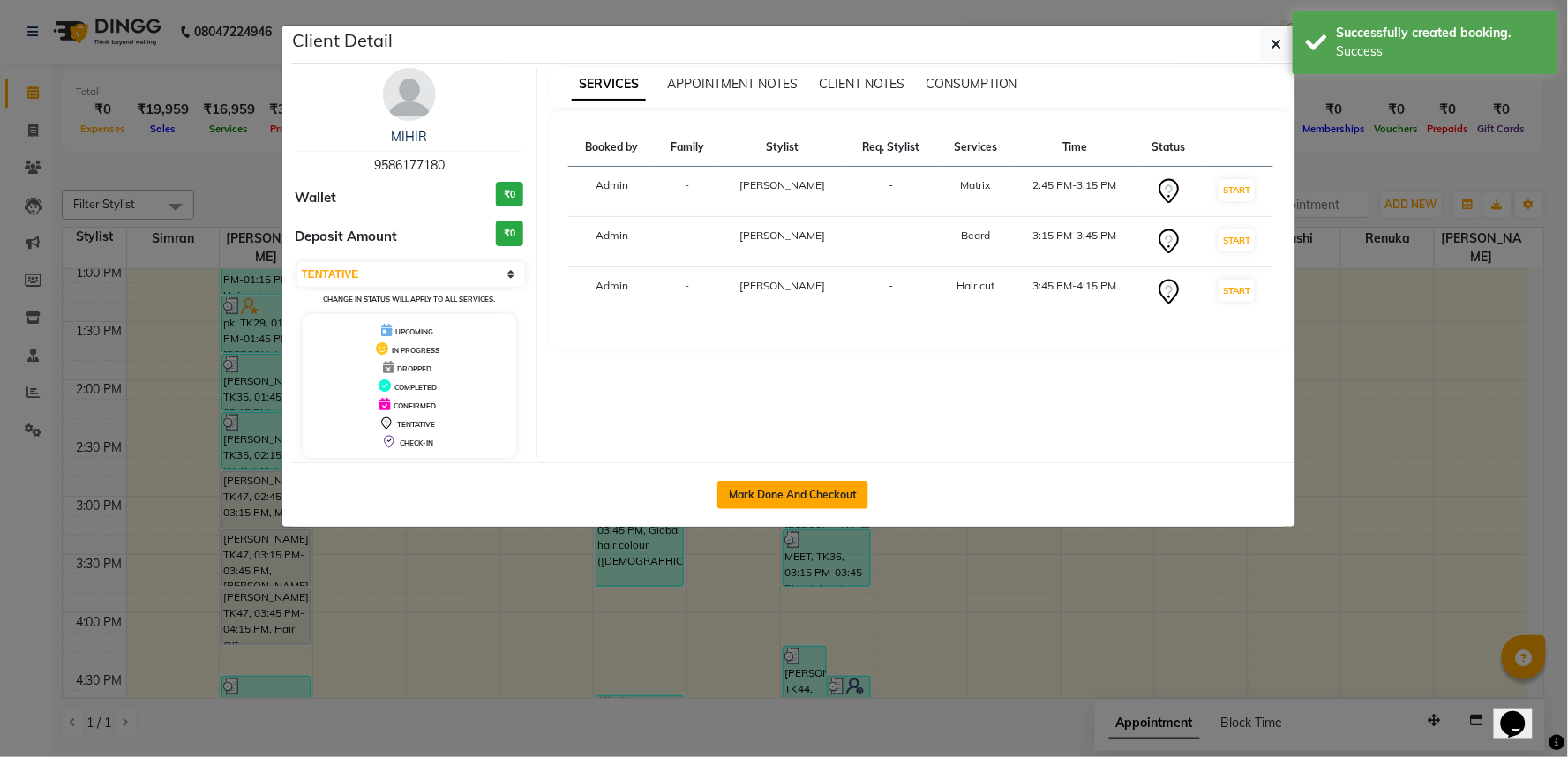
click at [719, 500] on button "Mark Done And Checkout" at bounding box center [792, 495] width 150 height 28
select select "service"
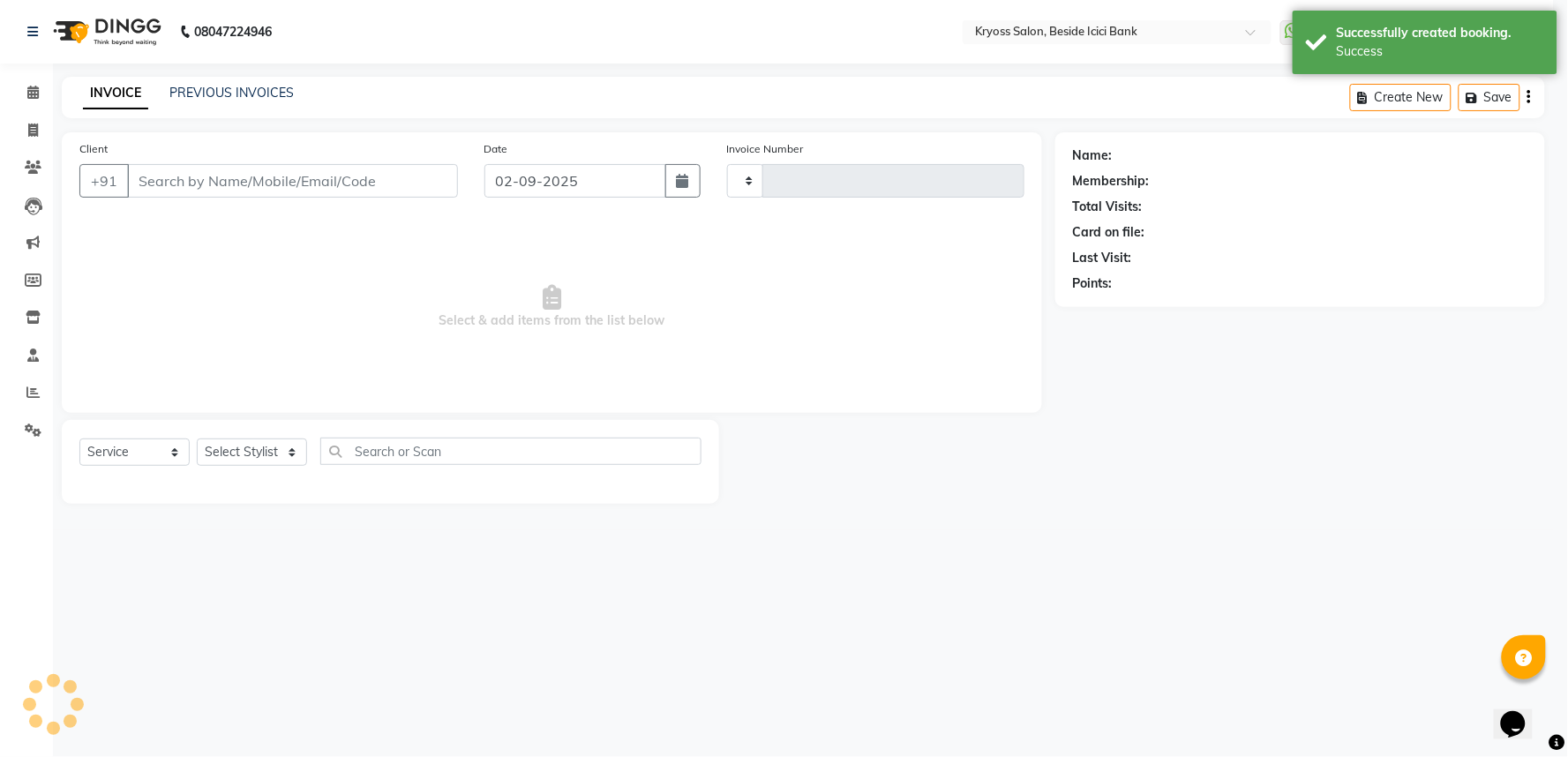
type input "11748"
select select "5439"
type input "9586177180"
select select "52359"
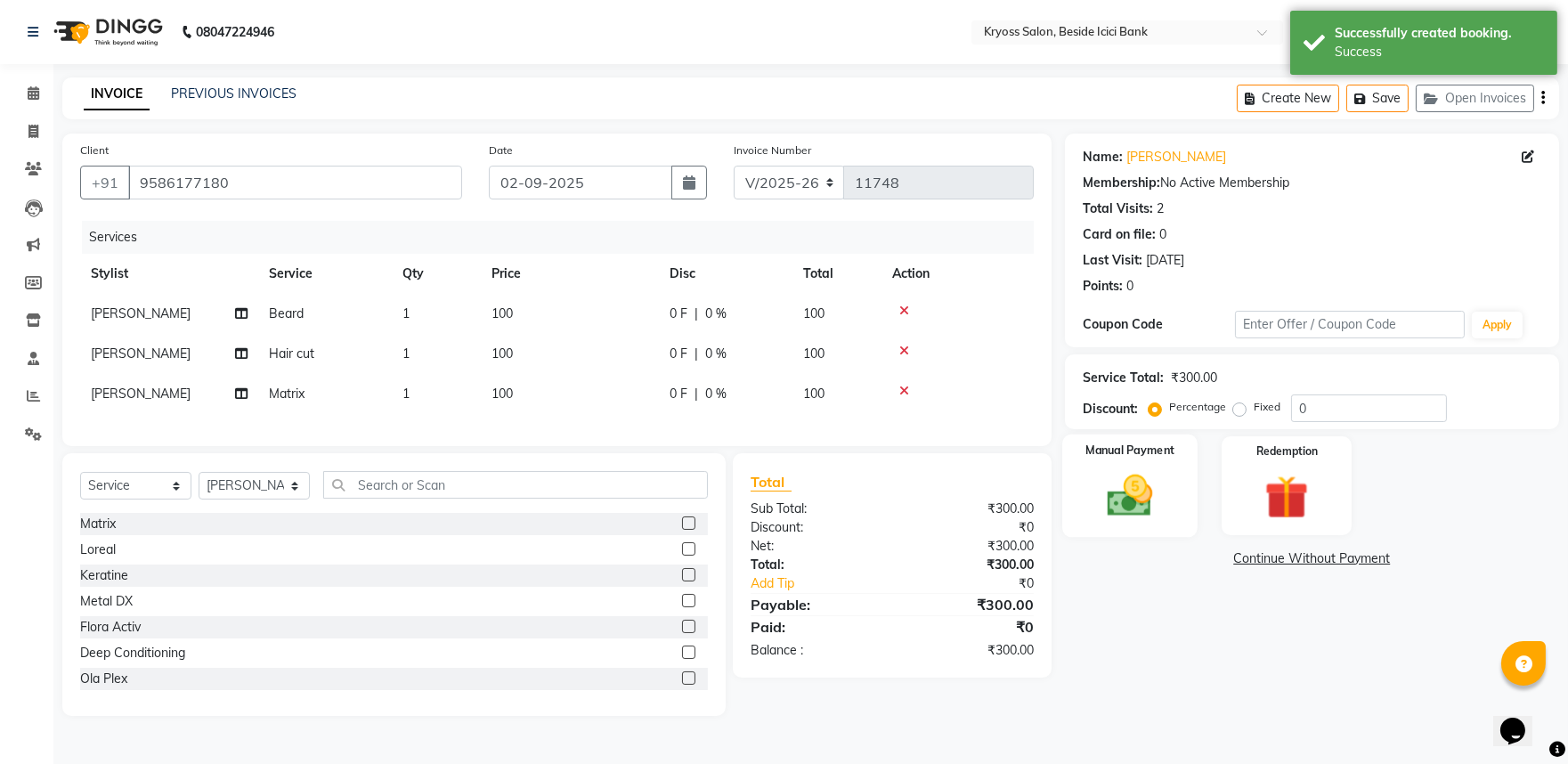
click at [1140, 522] on img at bounding box center [1129, 495] width 74 height 52
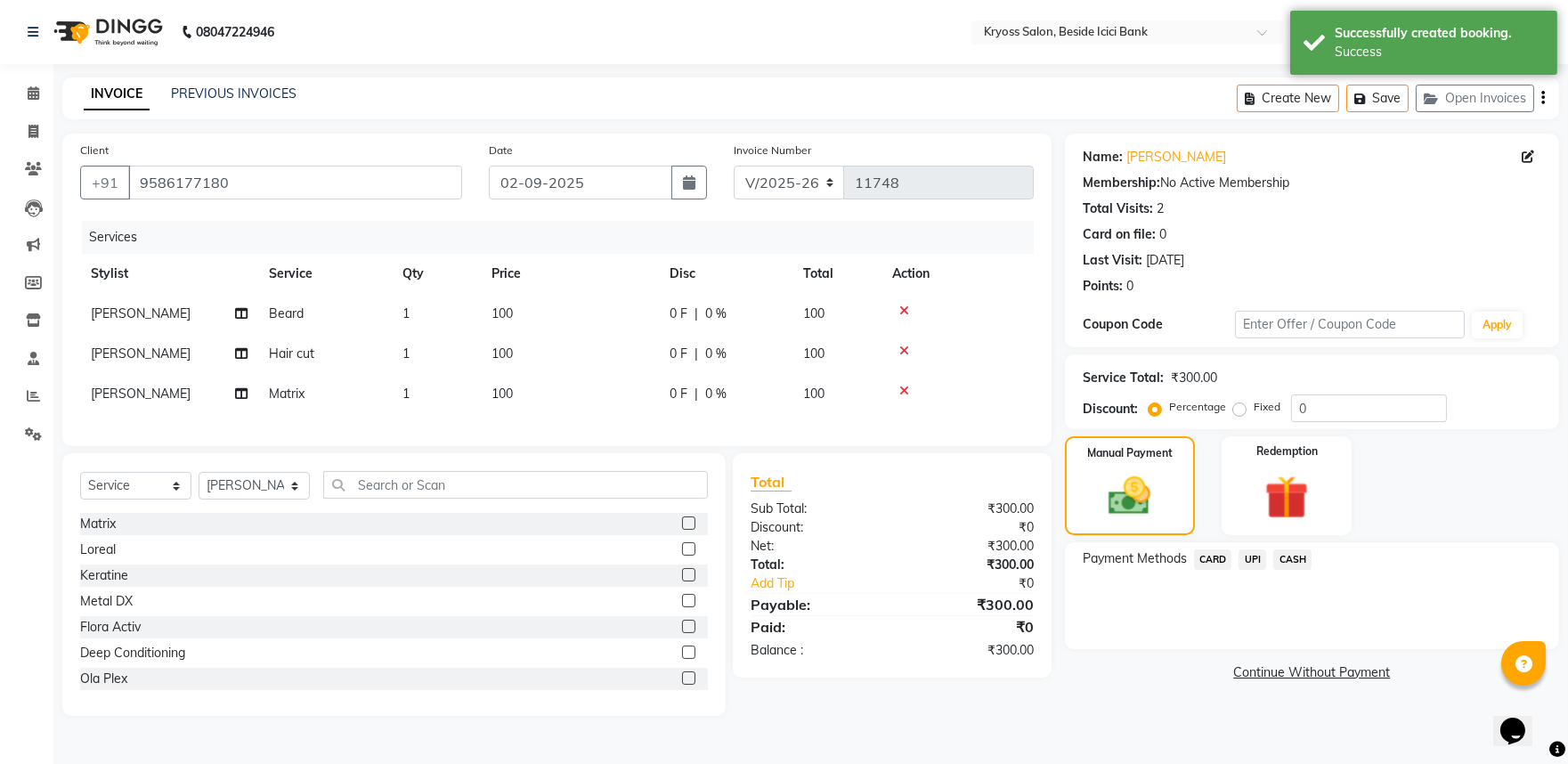
click at [1298, 570] on span "CASH" at bounding box center [1292, 559] width 39 height 21
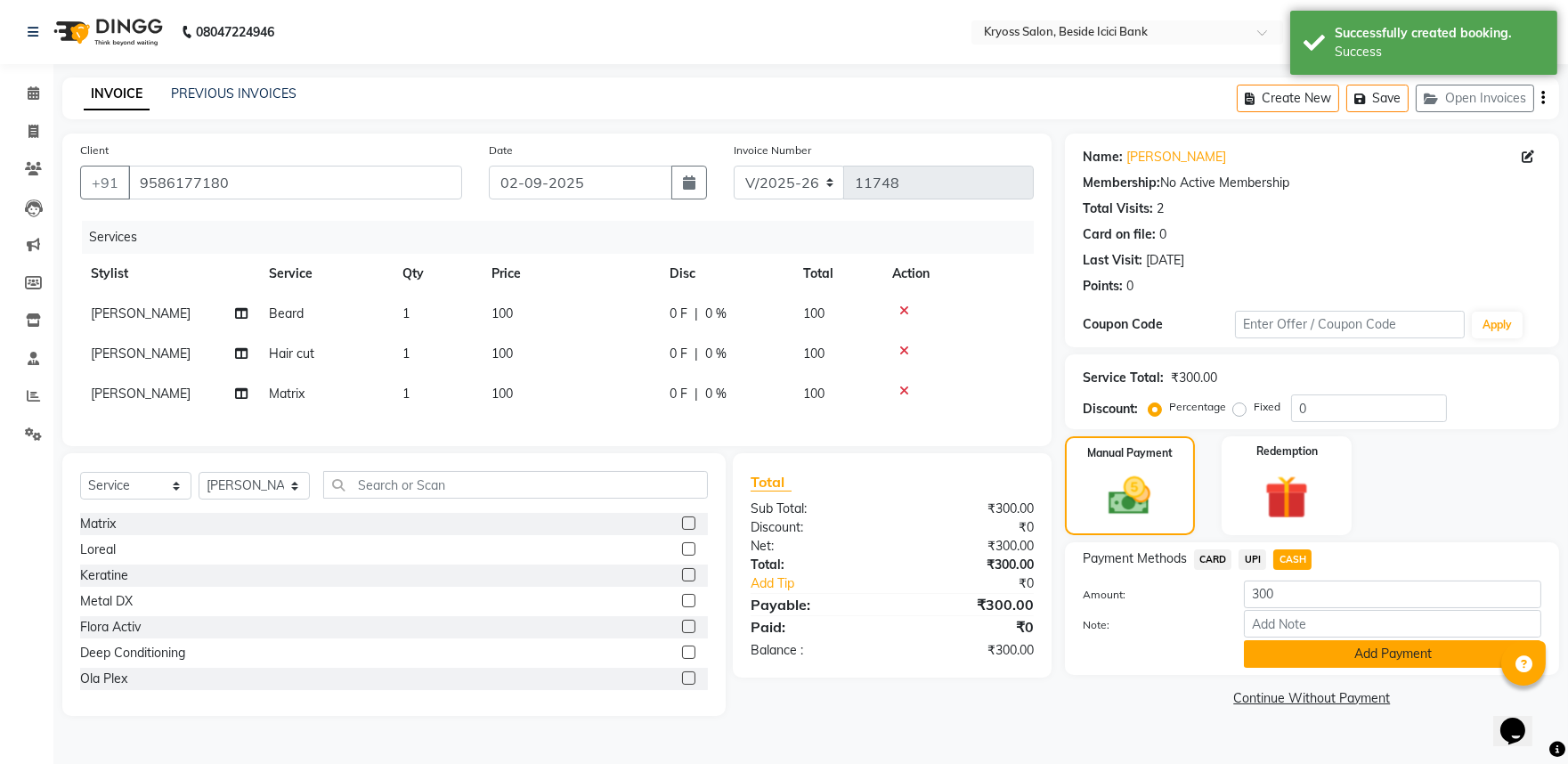
click at [1318, 668] on button "Add Payment" at bounding box center [1393, 654] width 297 height 28
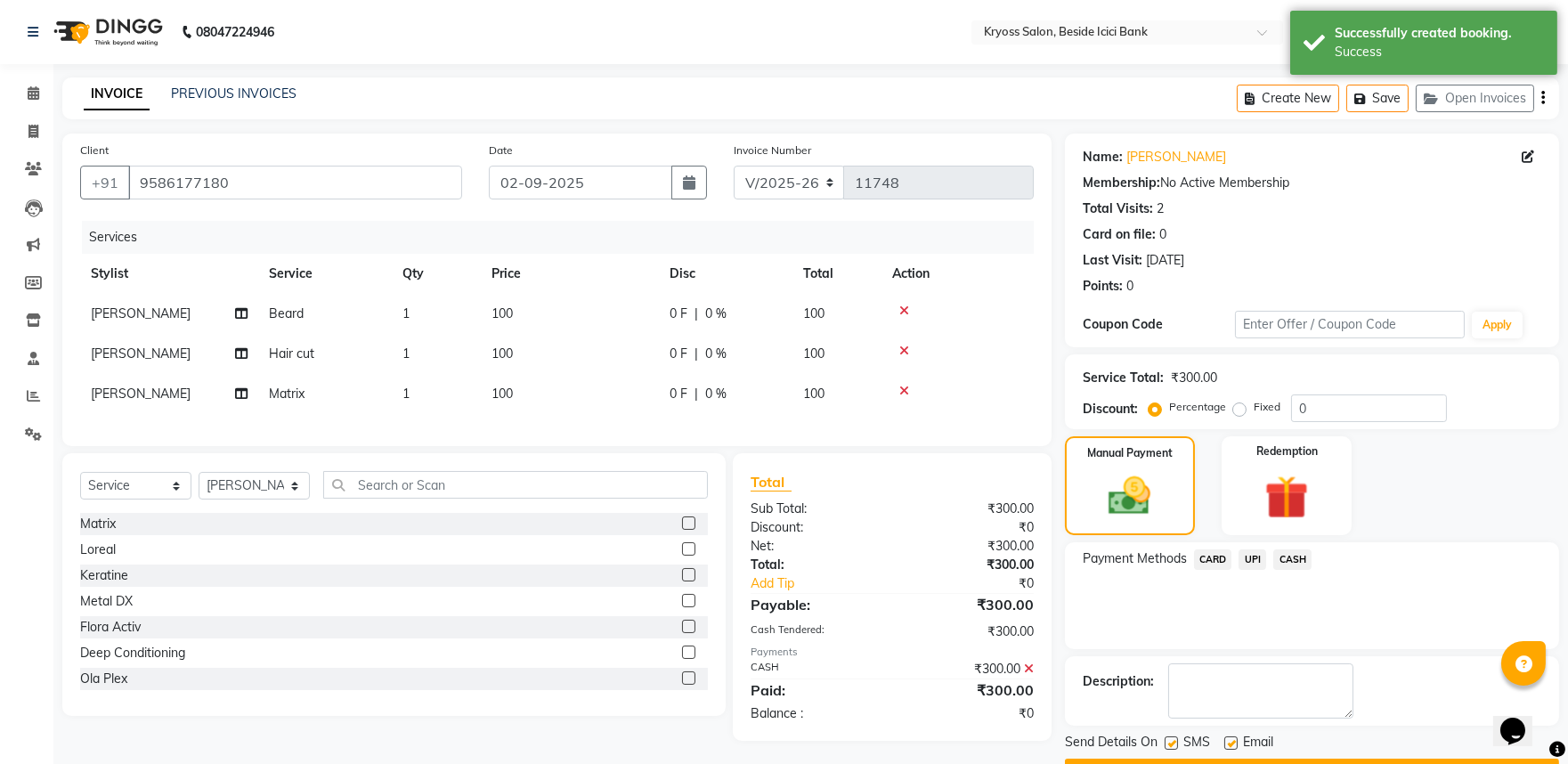
scroll to position [92, 0]
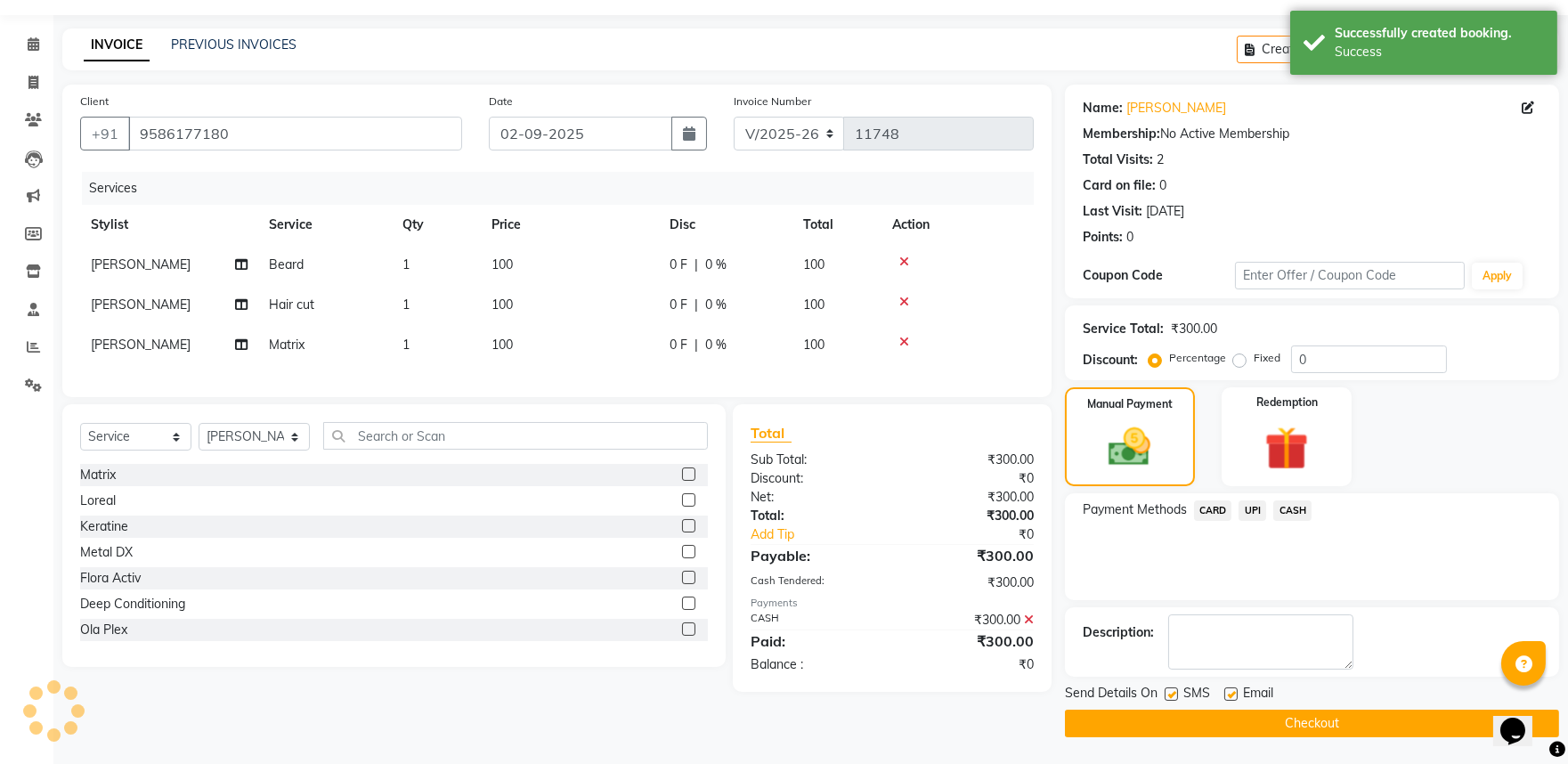
click at [1315, 719] on button "Checkout" at bounding box center [1312, 724] width 494 height 28
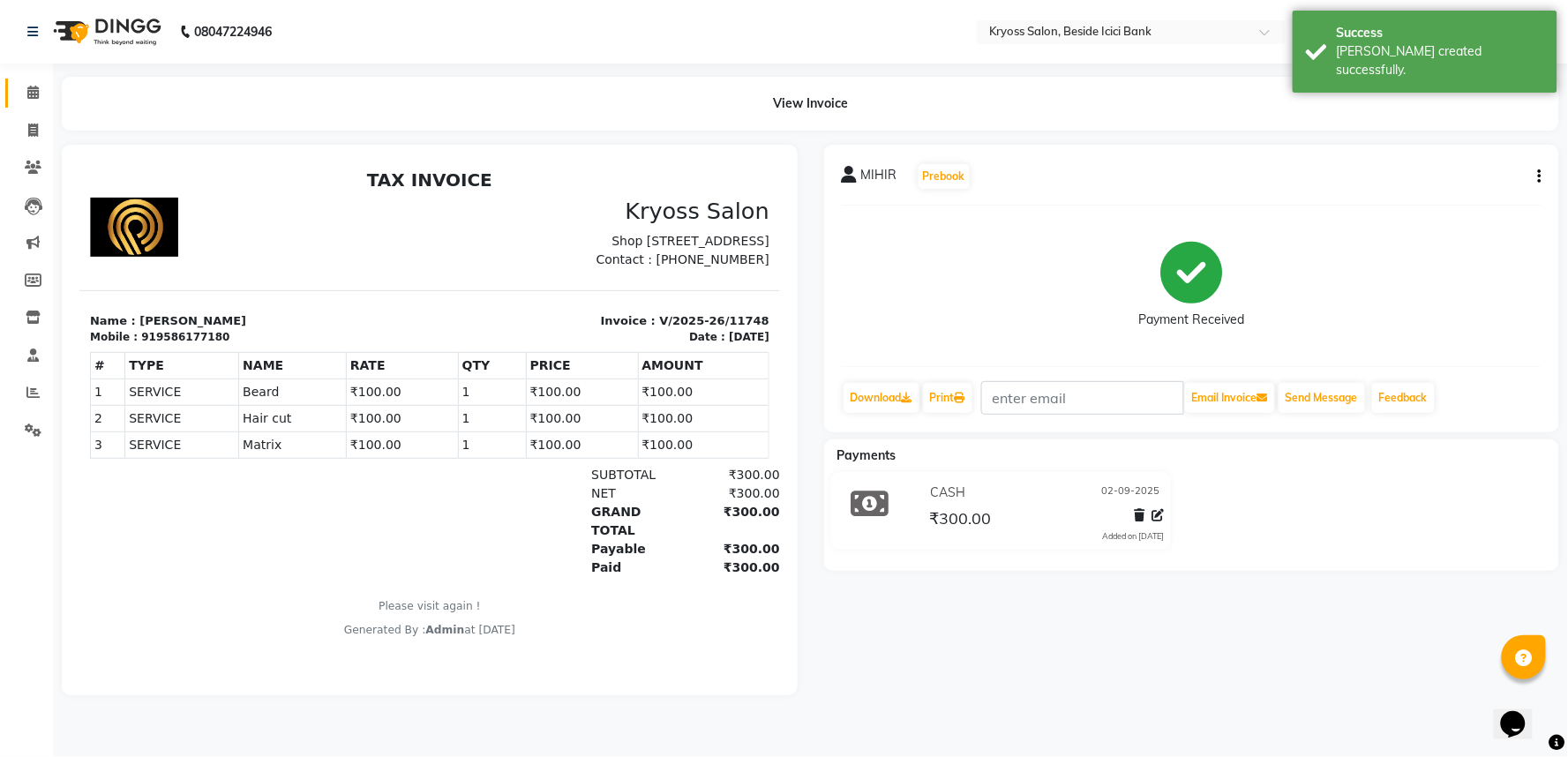
click at [34, 106] on link "Calendar" at bounding box center [27, 93] width 43 height 29
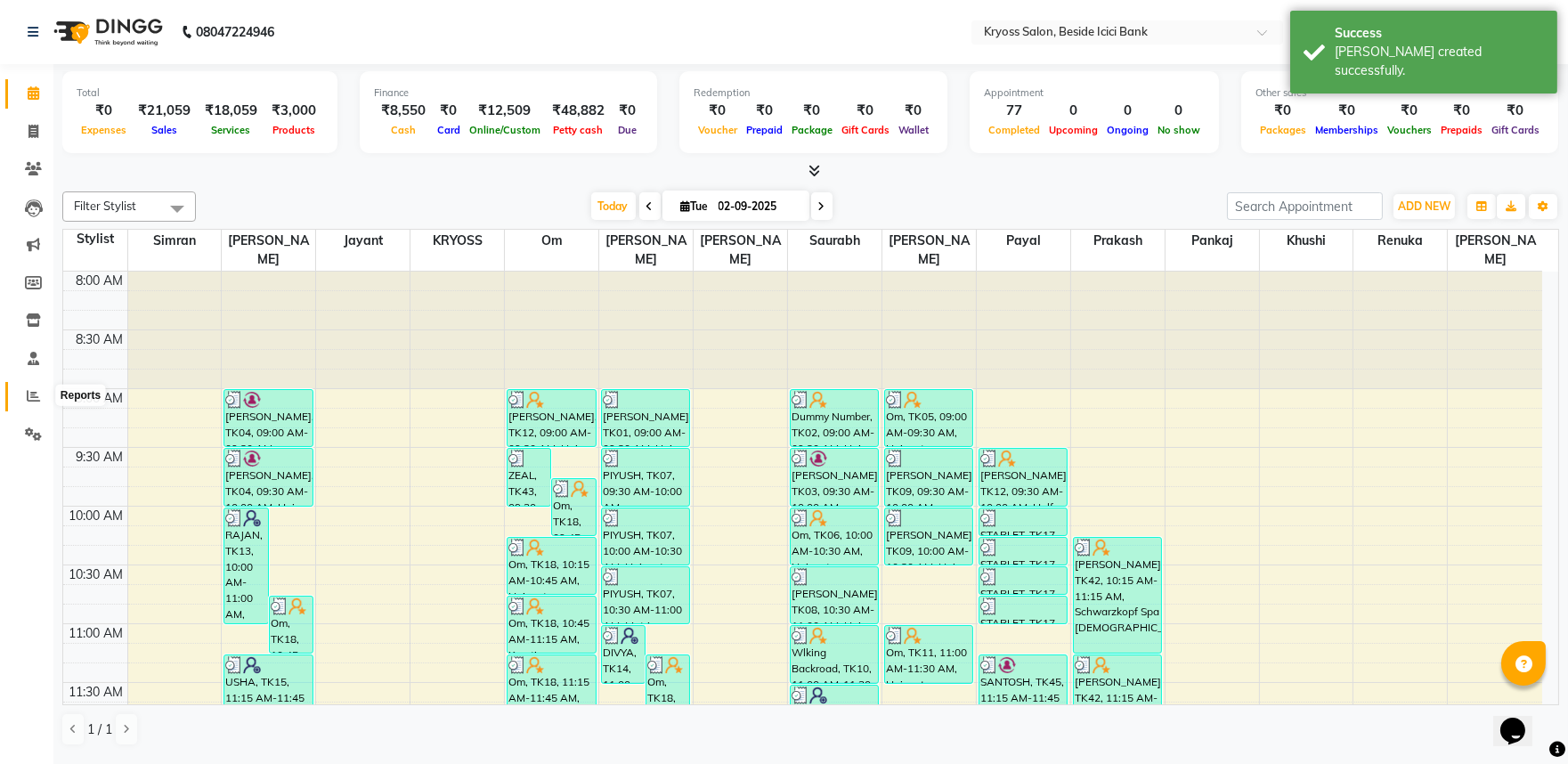
click at [31, 392] on icon at bounding box center [33, 395] width 13 height 13
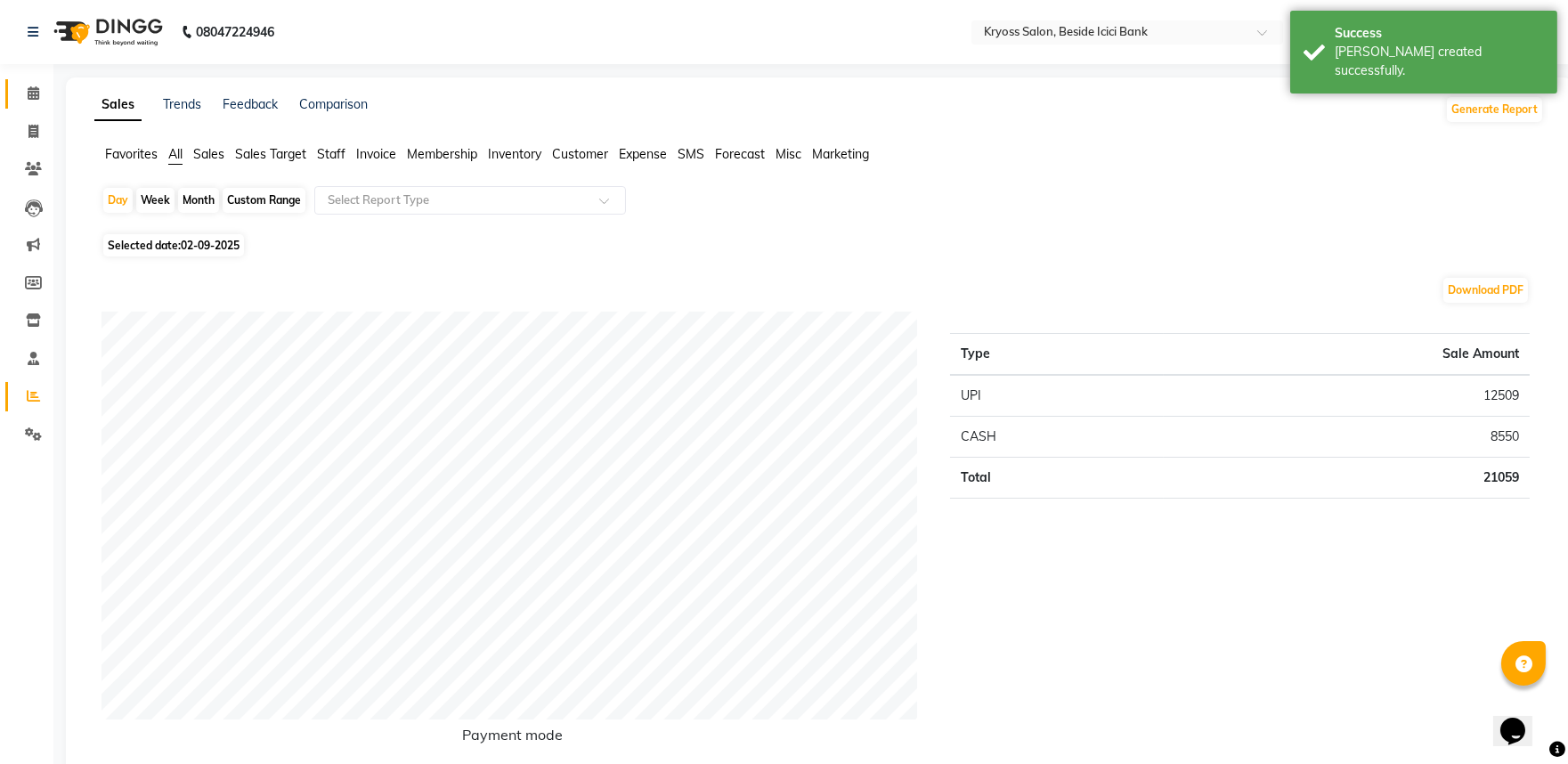
click at [36, 104] on link "Calendar" at bounding box center [27, 93] width 43 height 30
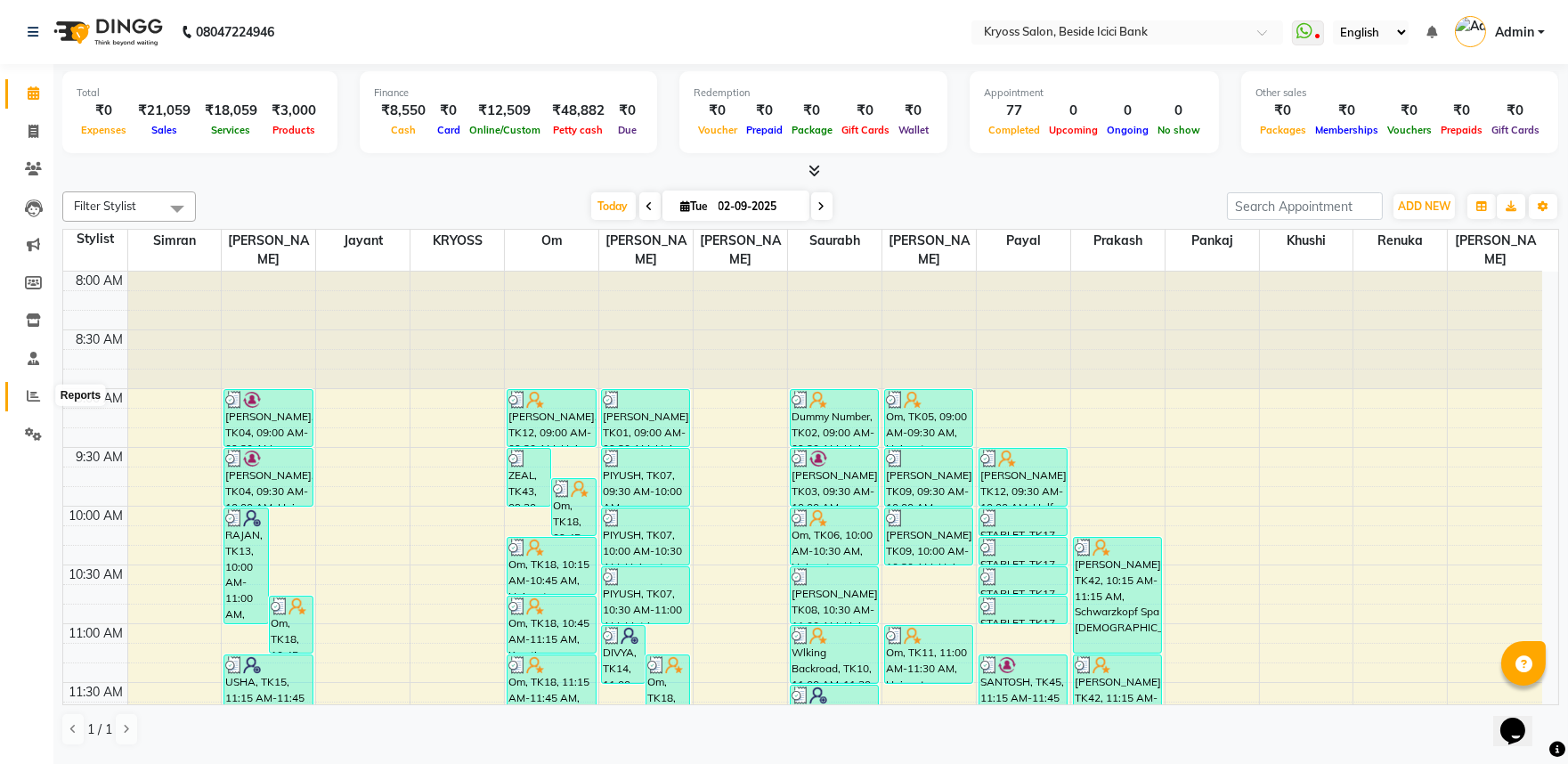
click at [29, 399] on icon at bounding box center [33, 395] width 13 height 13
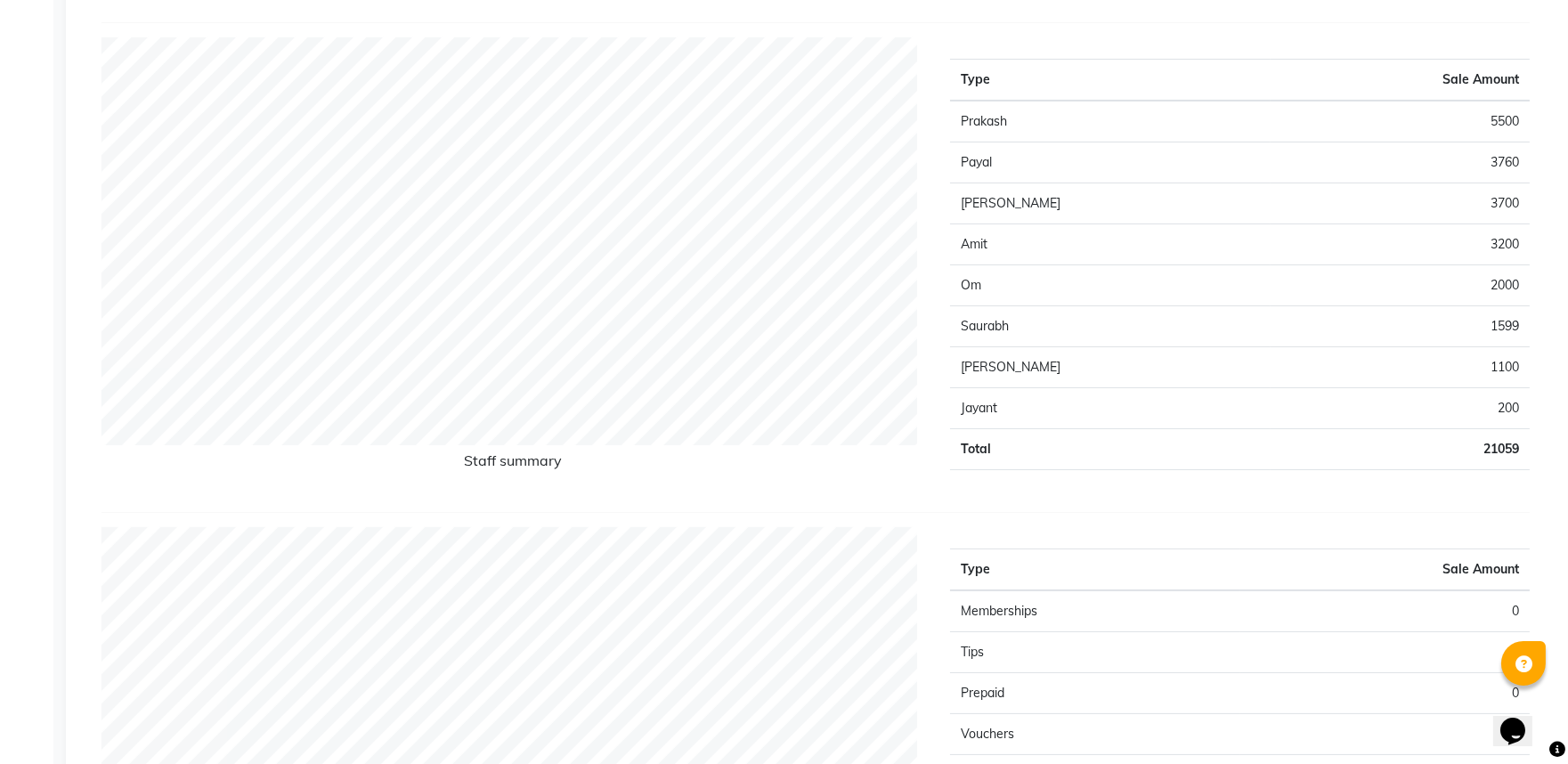
scroll to position [791, 0]
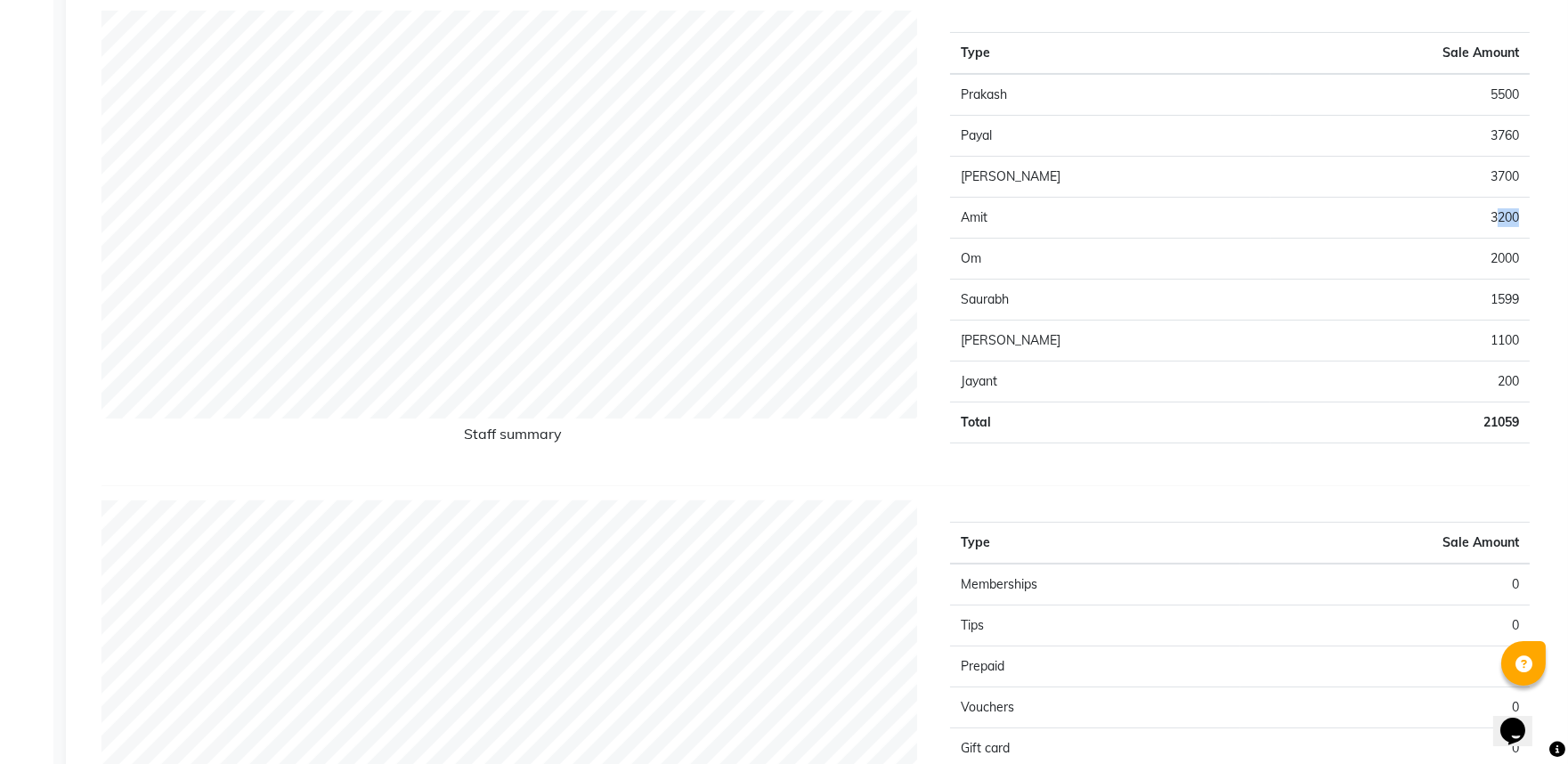
drag, startPoint x: 1514, startPoint y: 261, endPoint x: 1488, endPoint y: 269, distance: 27.2
click at [1488, 239] on td "3200" at bounding box center [1400, 218] width 259 height 41
click at [1520, 239] on td "3200" at bounding box center [1400, 218] width 259 height 41
click at [1525, 274] on div "Type Sale Amount Prakash 5500 Payal 3760 Palash 3700 Amit 3200 Om 2000 Saurabh …" at bounding box center [1240, 241] width 607 height 460
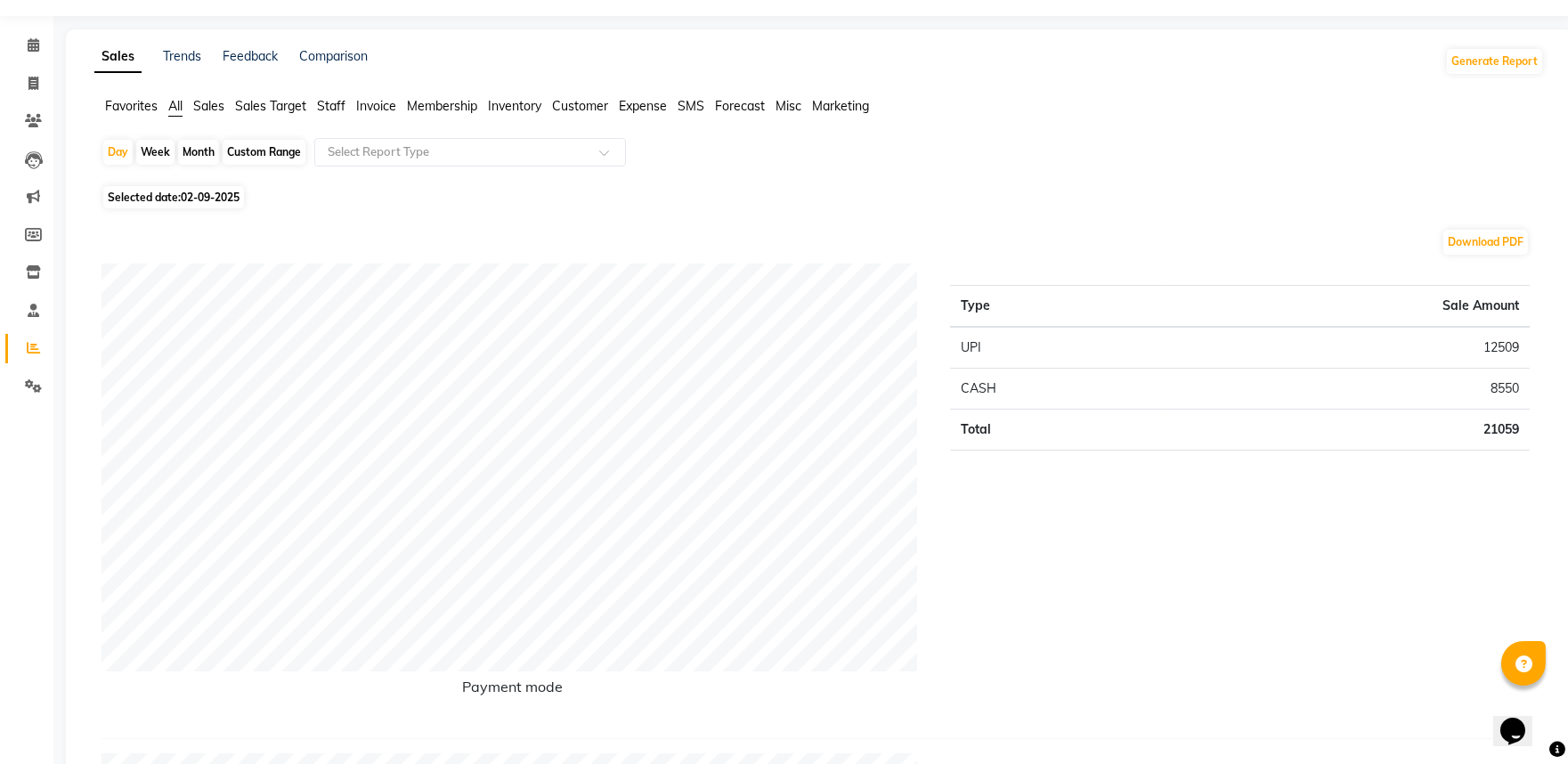
scroll to position [0, 0]
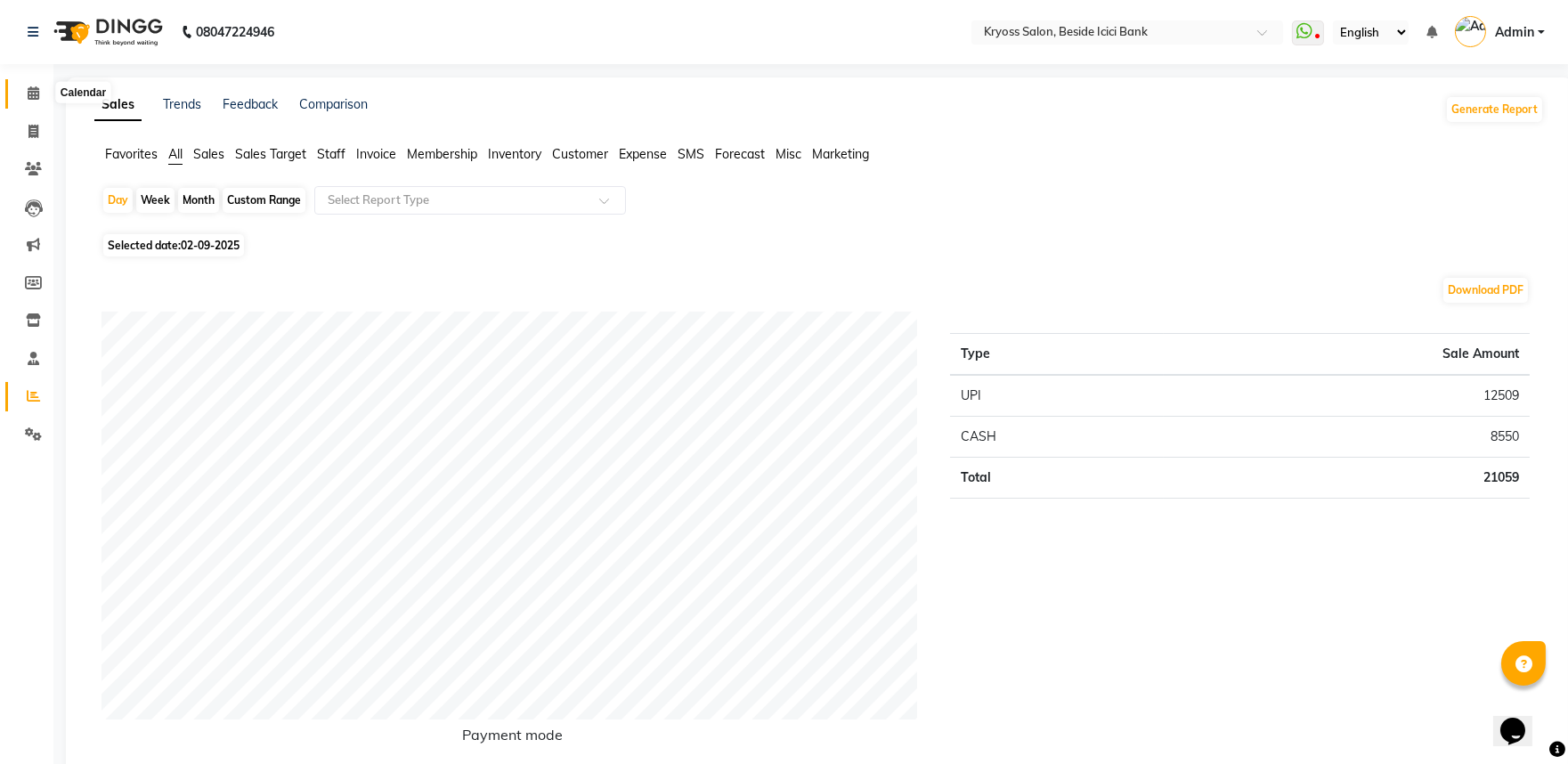
click at [38, 93] on icon at bounding box center [33, 93] width 12 height 13
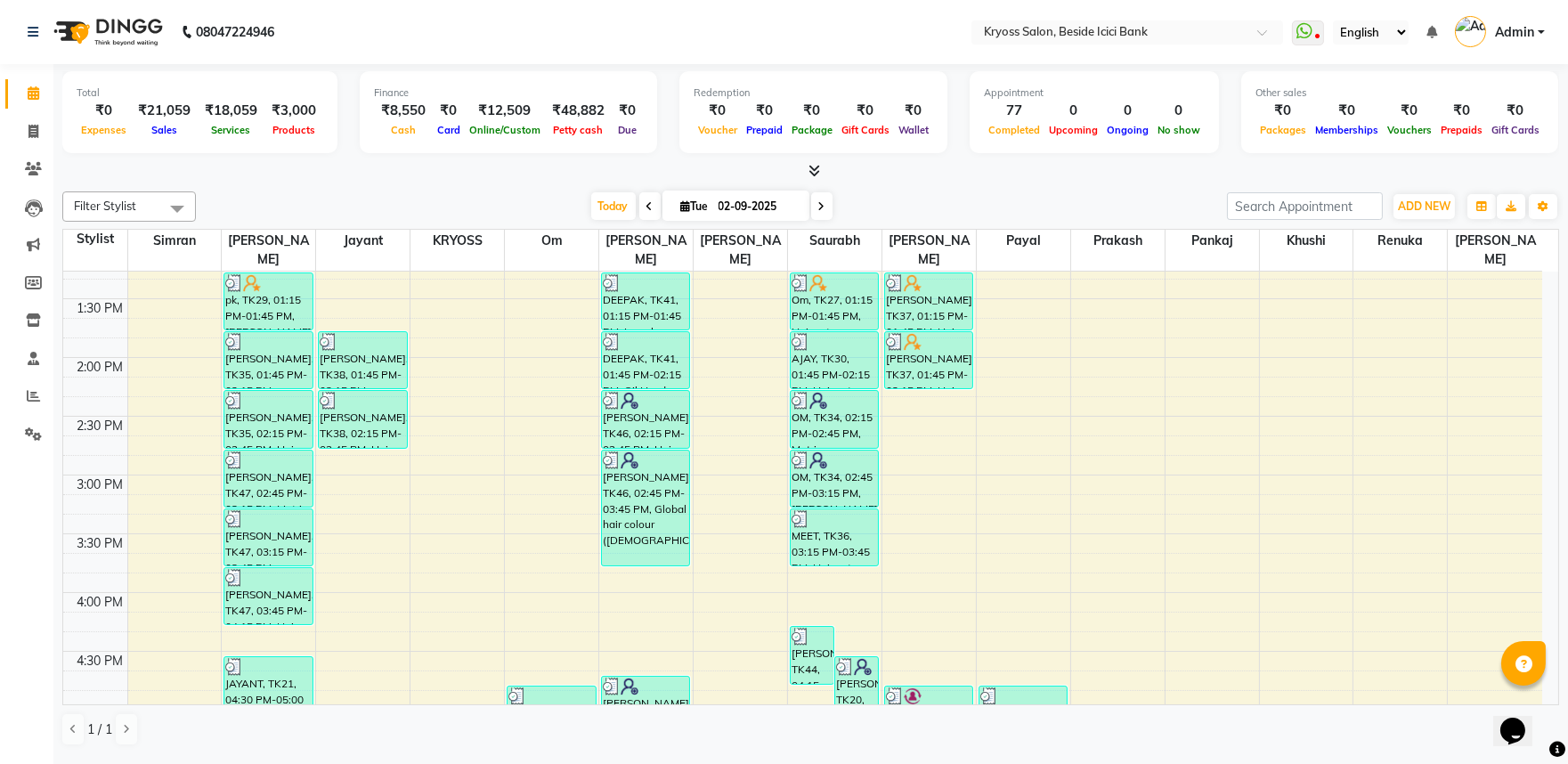
scroll to position [891, 0]
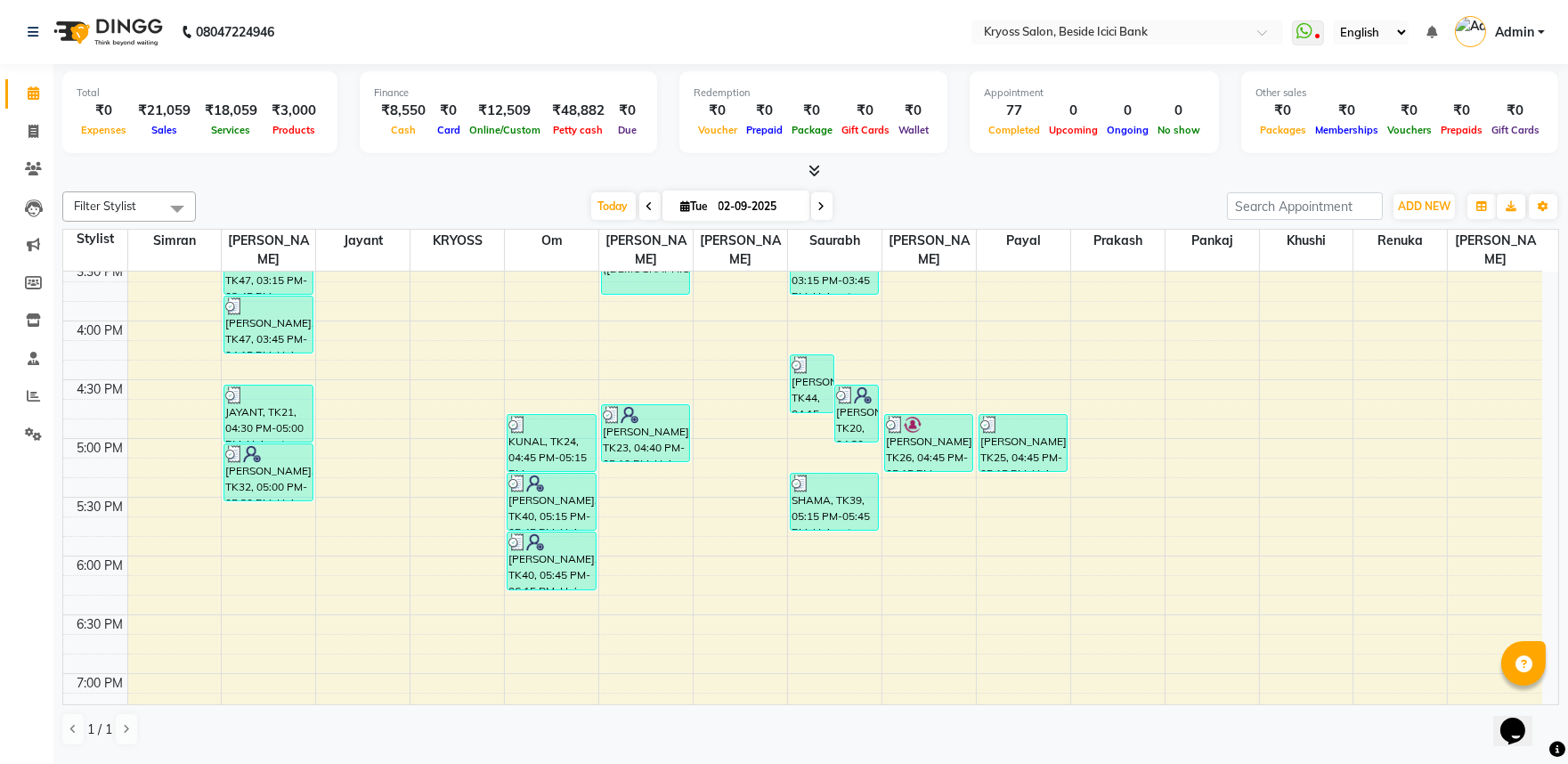
click at [844, 309] on div "8:00 AM 8:30 AM 9:00 AM 9:30 AM 10:00 AM 10:30 AM 11:00 AM 11:30 AM 12:00 PM 12…" at bounding box center [802, 145] width 1479 height 1528
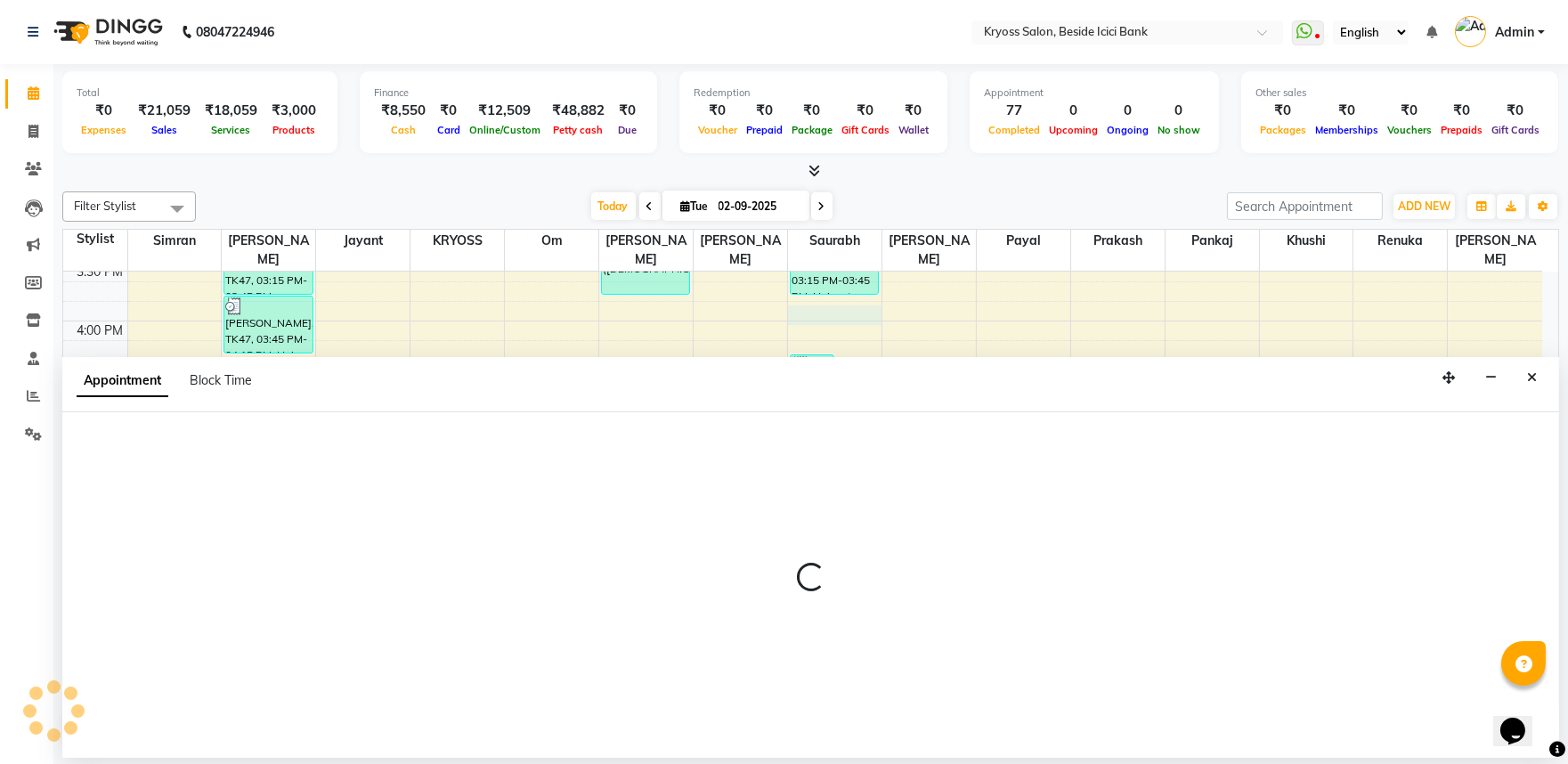
select select "79205"
select select "tentative"
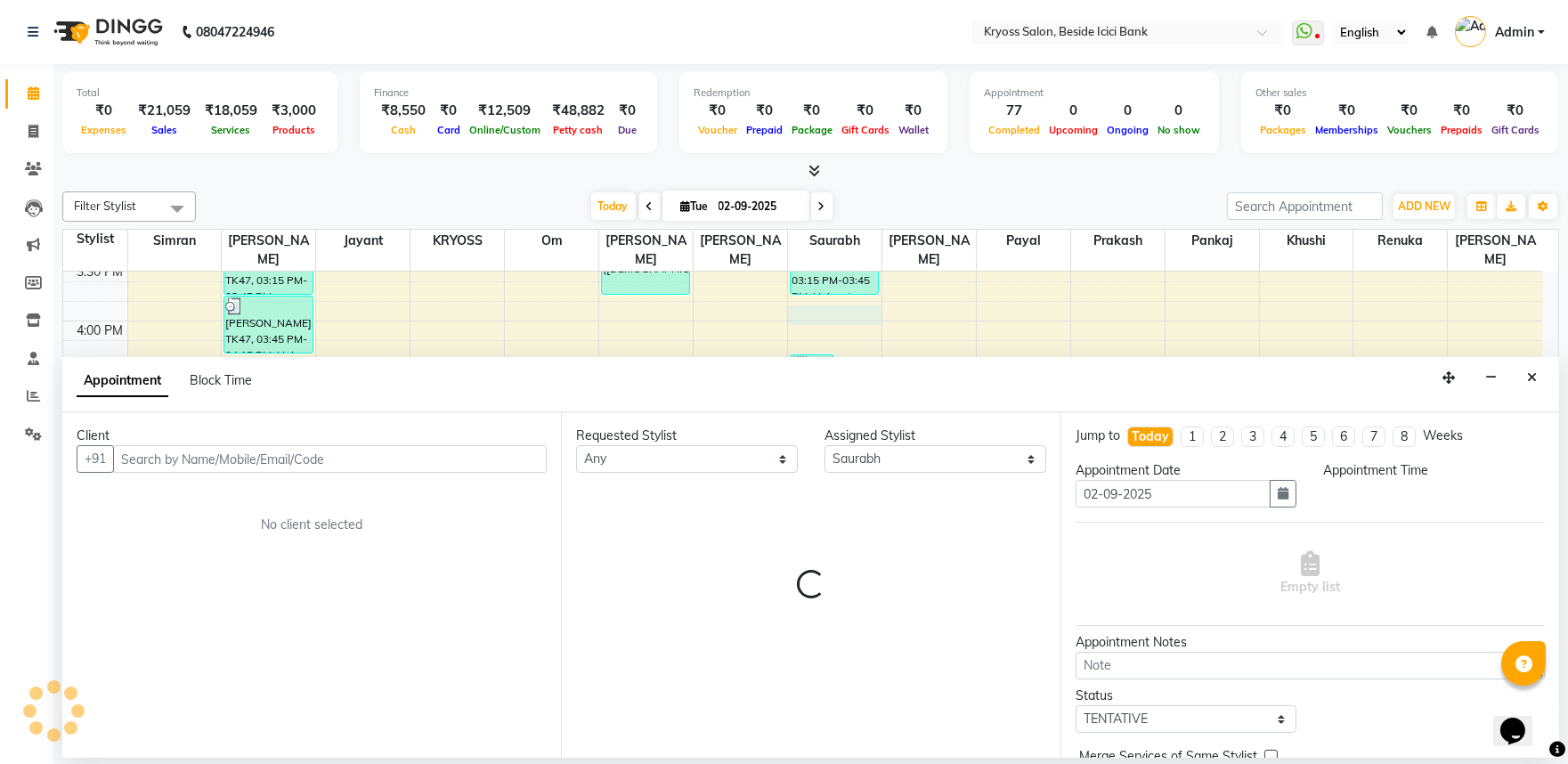
scroll to position [4, 0]
select select "945"
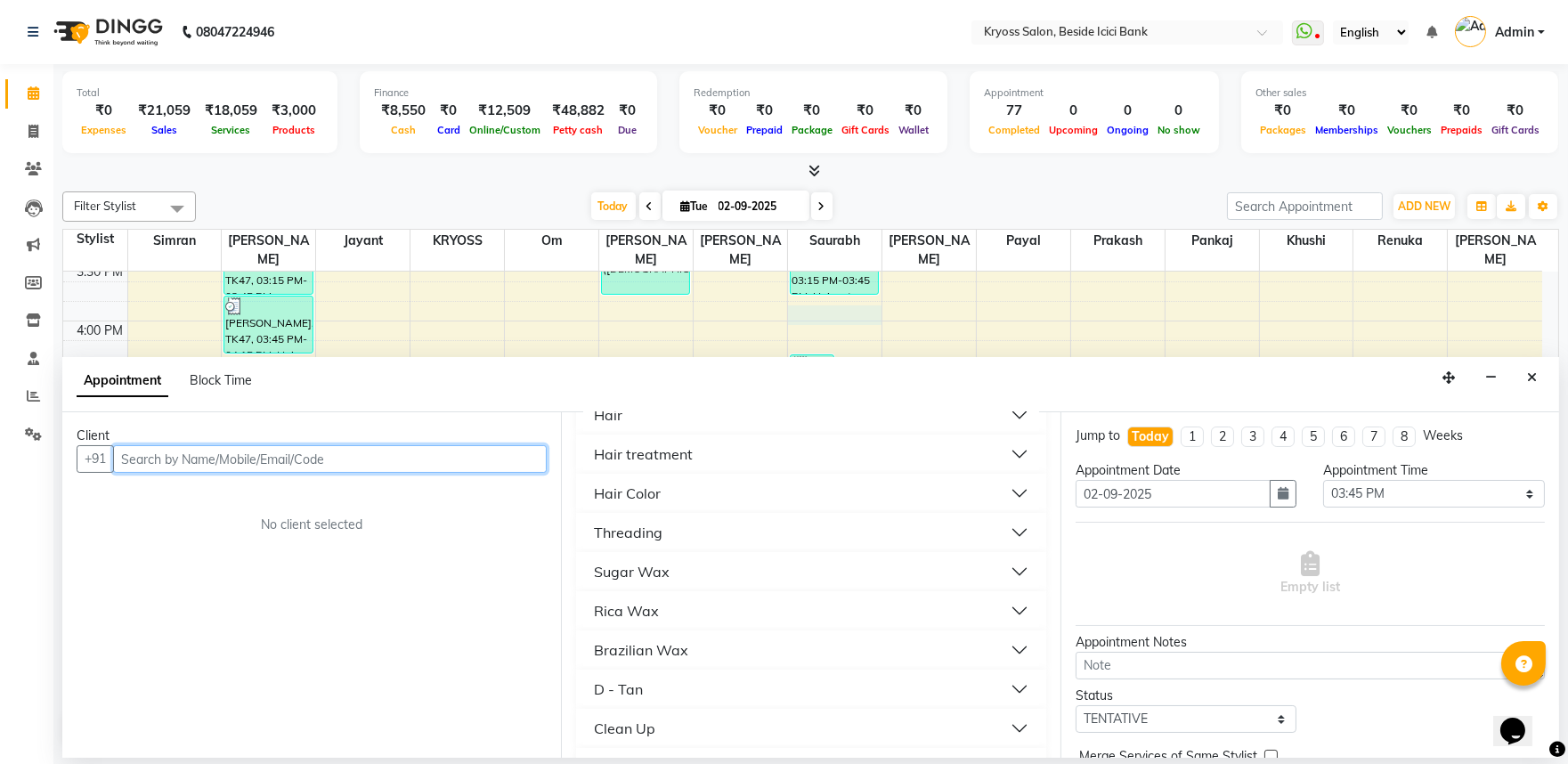
scroll to position [395, 0]
click at [464, 466] on input "text" at bounding box center [330, 459] width 434 height 28
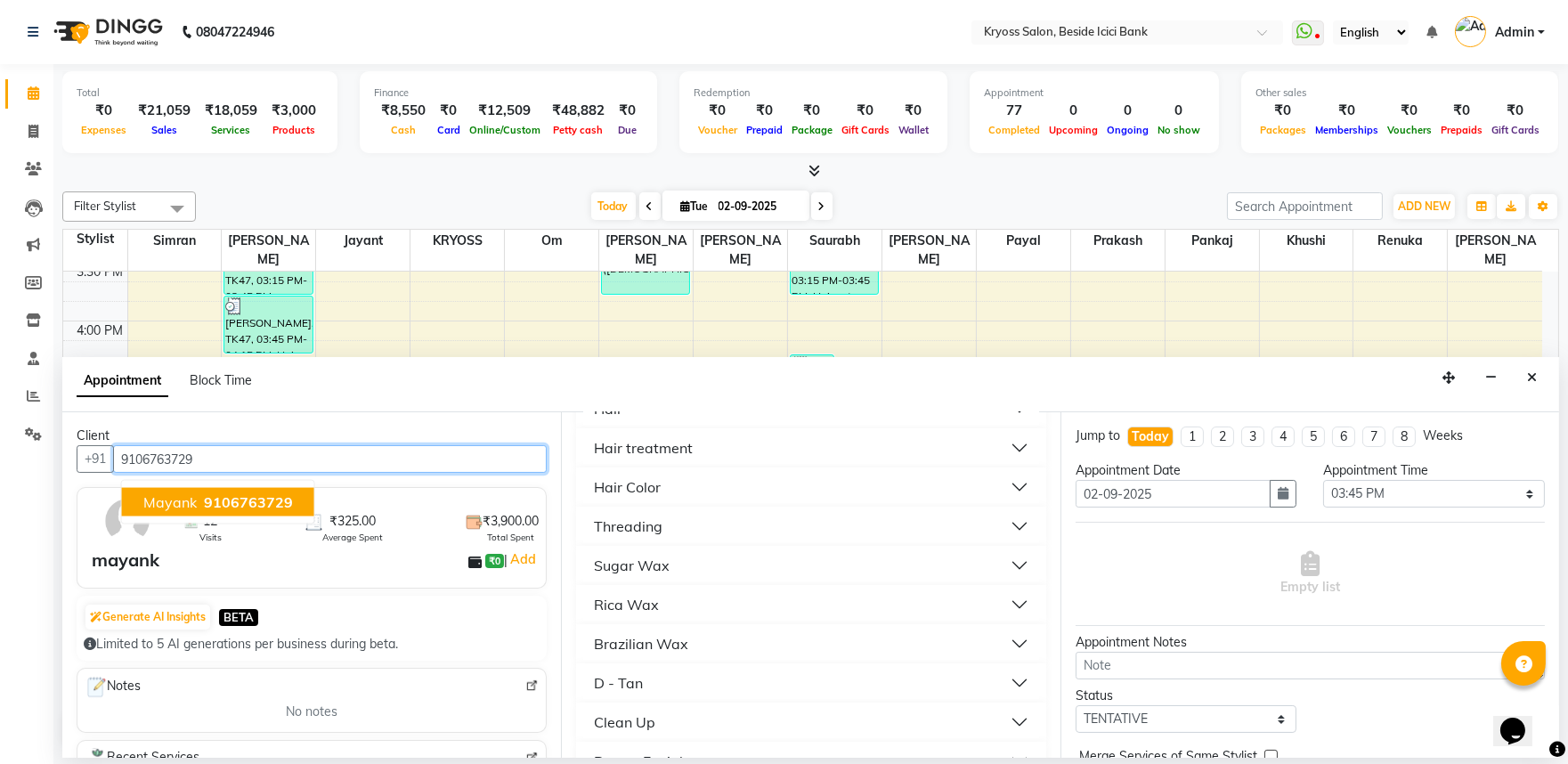
click at [233, 511] on span "9106763729" at bounding box center [248, 502] width 89 height 18
type input "9106763729"
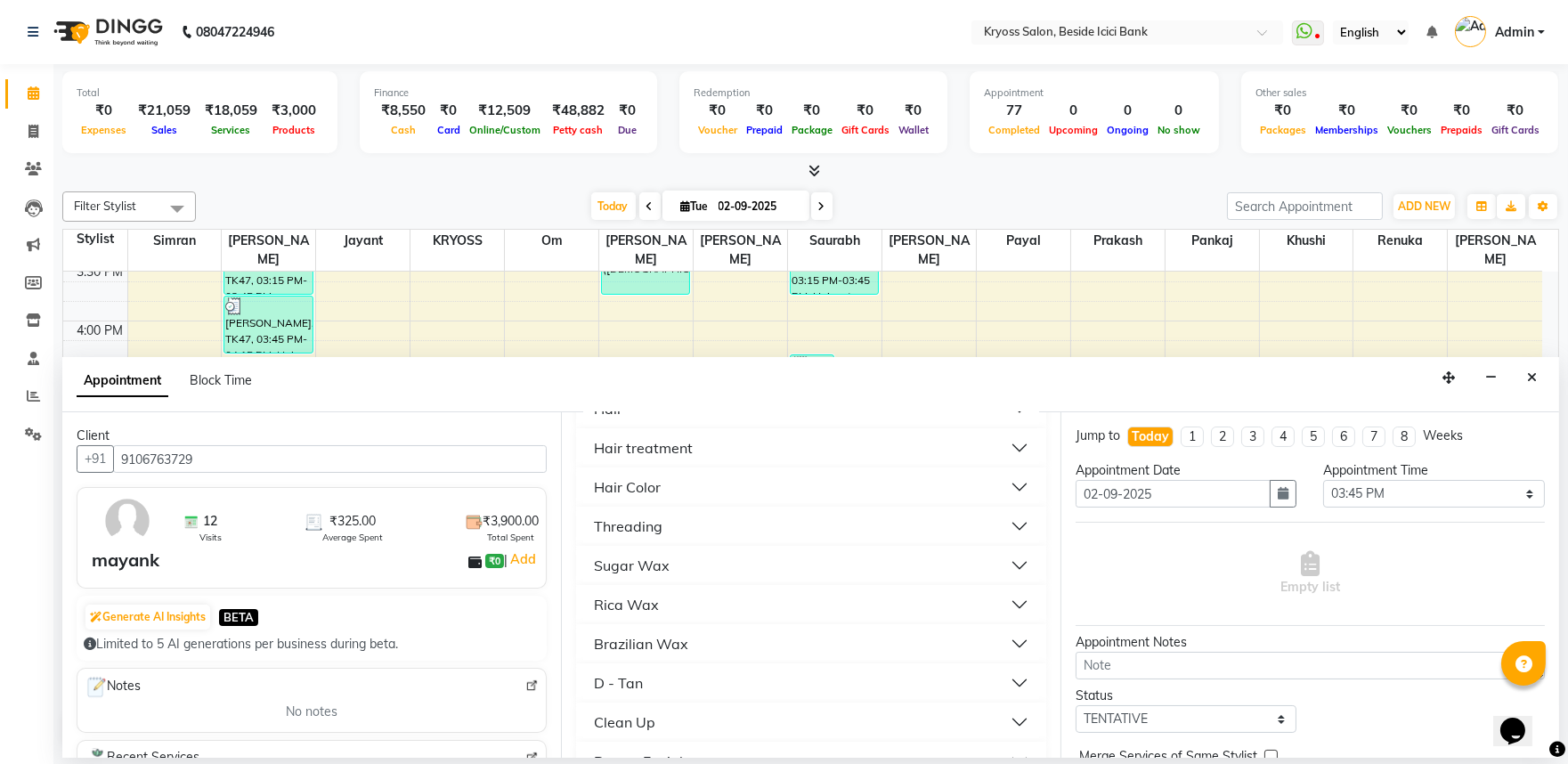
click at [633, 425] on button "Hair" at bounding box center [811, 409] width 455 height 32
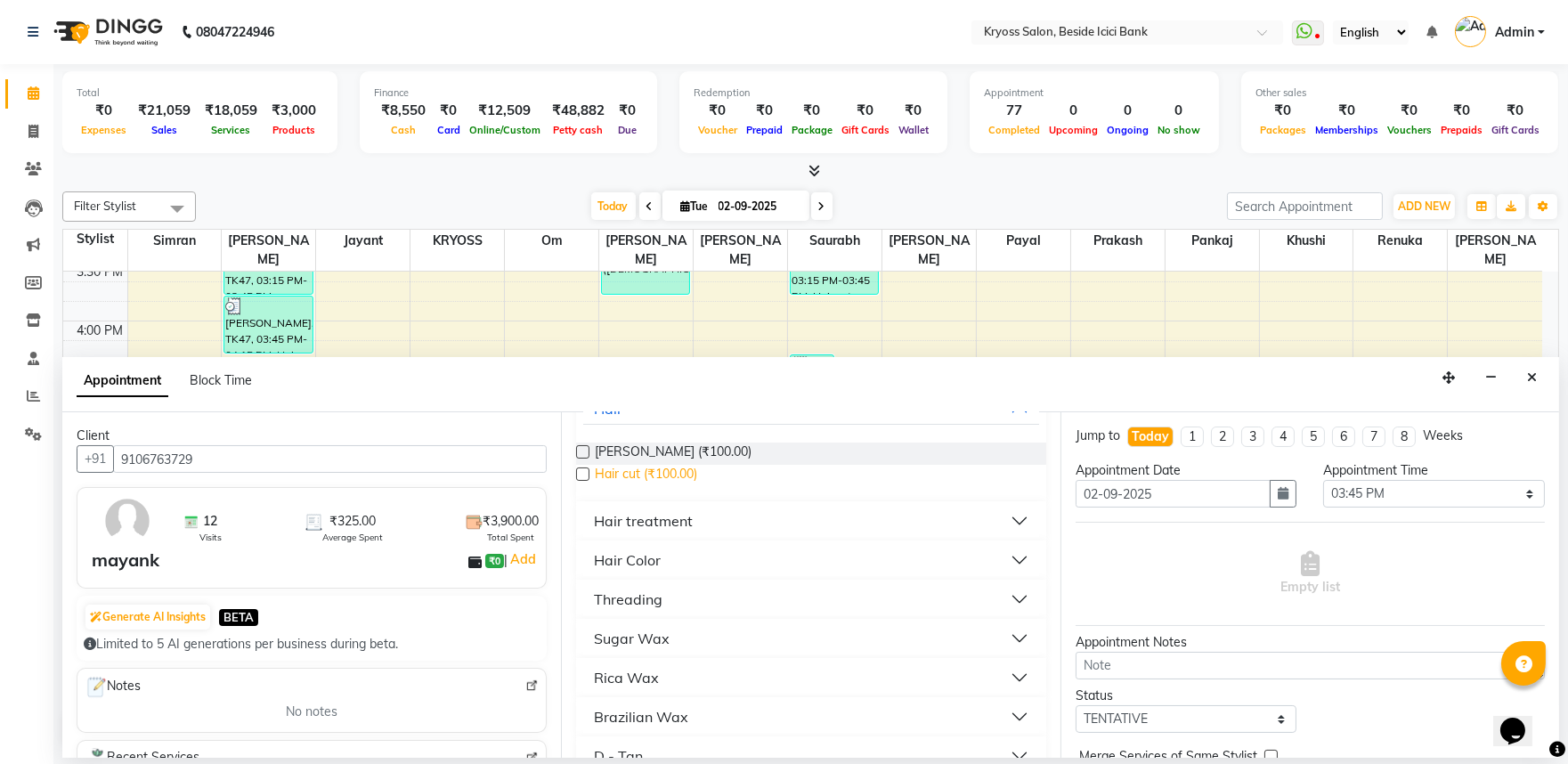
click at [647, 487] on span "Hair cut (₹100.00)" at bounding box center [646, 475] width 102 height 22
checkbox input "false"
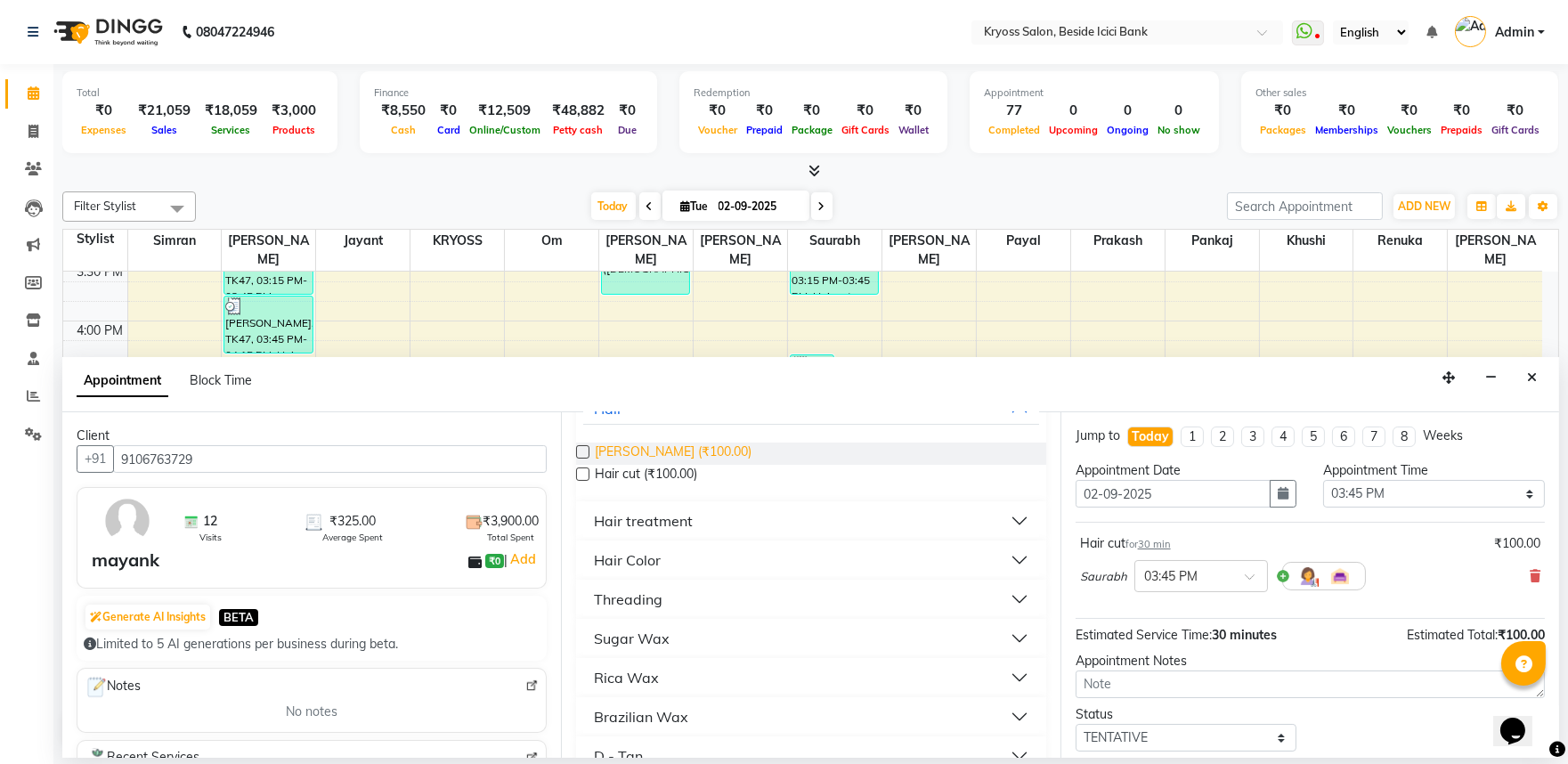
click at [650, 465] on span "[PERSON_NAME] (₹100.00)" at bounding box center [673, 454] width 156 height 22
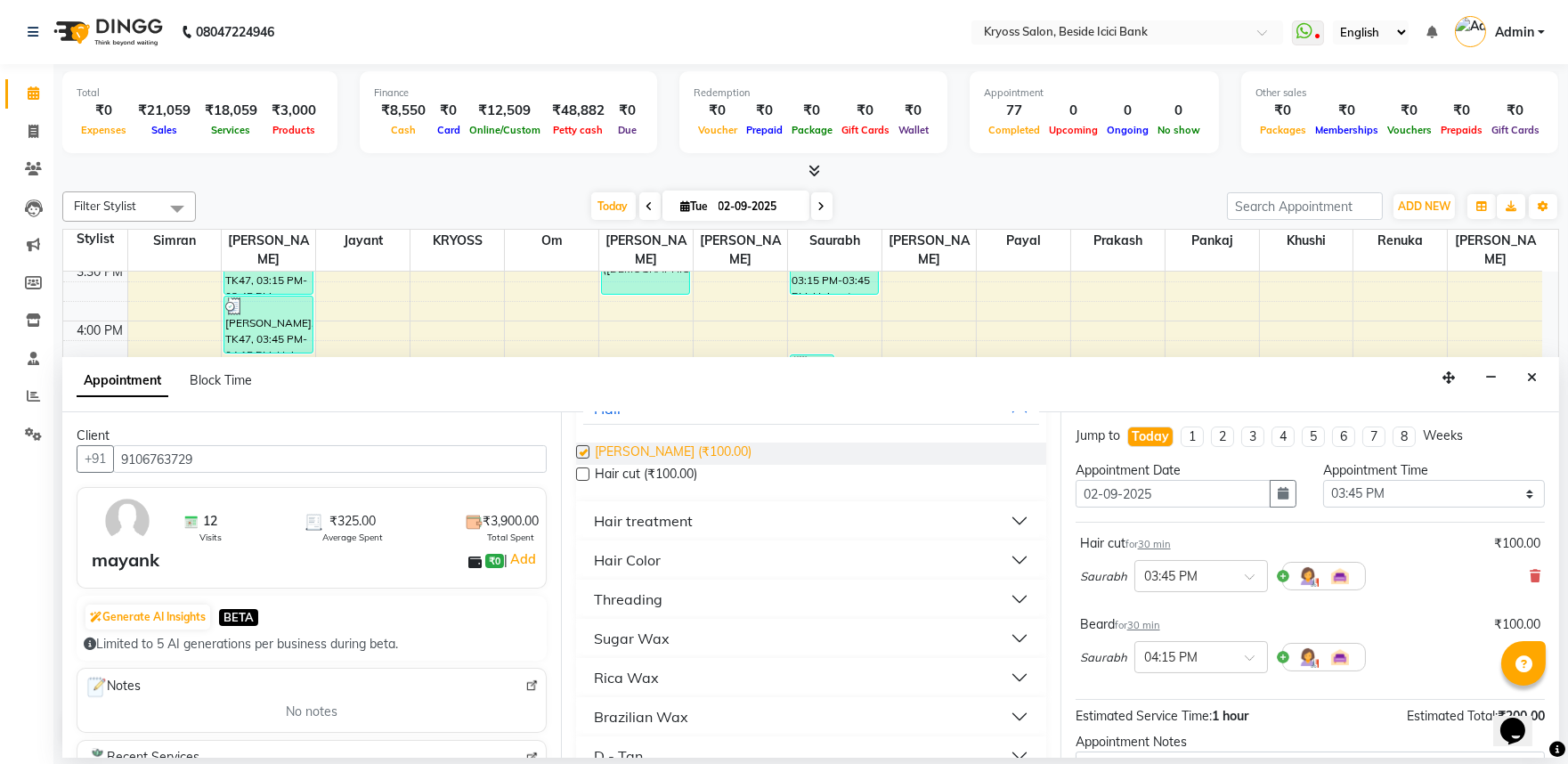
checkbox input "false"
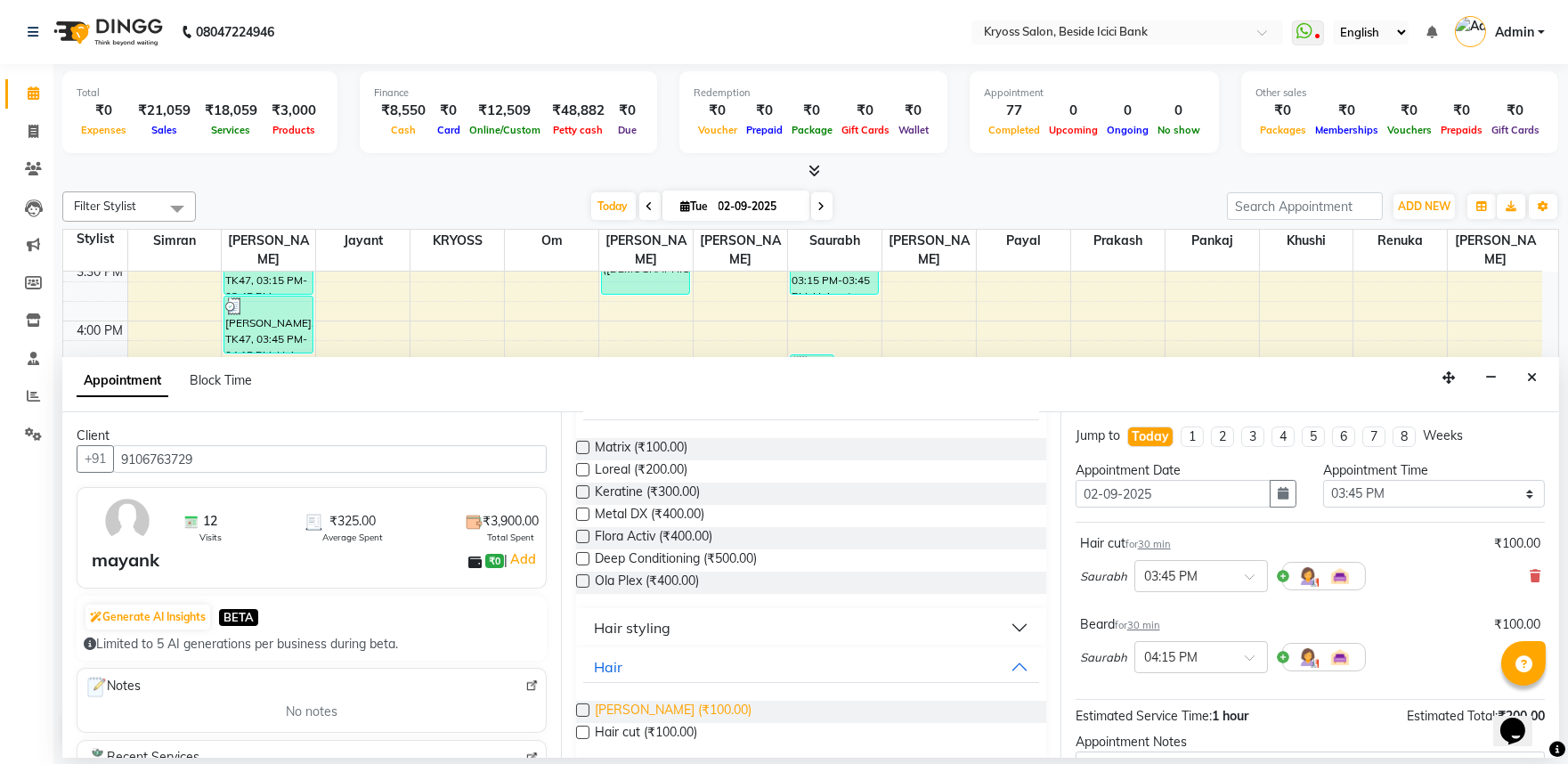
scroll to position [0, 0]
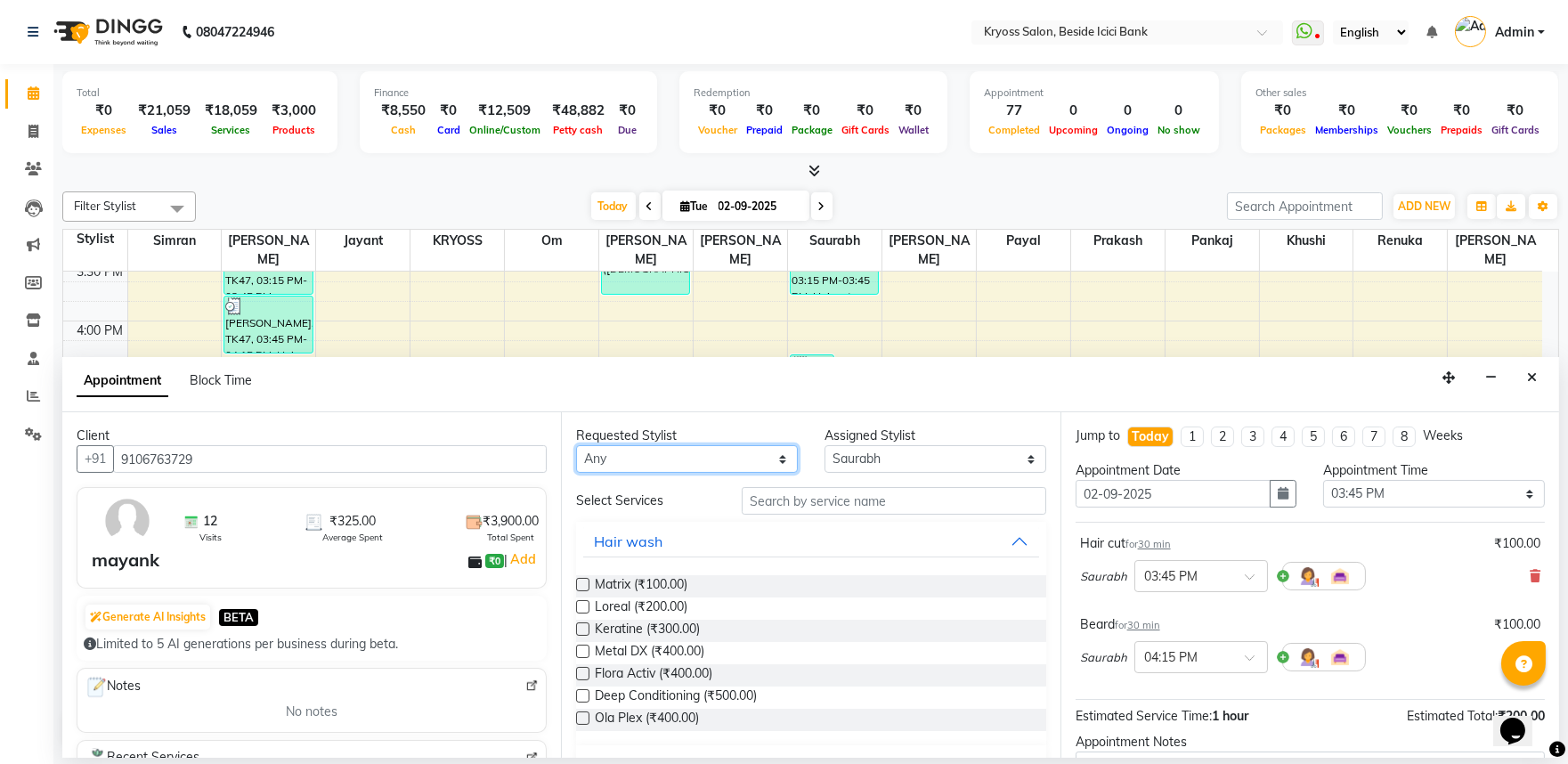
click at [677, 458] on select "Any amit [PERSON_NAME] [PERSON_NAME] KRYOSS om Palash Pankaj [PERSON_NAME] [PER…" at bounding box center [687, 459] width 222 height 28
click at [672, 466] on select "Any amit [PERSON_NAME] [PERSON_NAME] KRYOSS om Palash Pankaj [PERSON_NAME] [PER…" at bounding box center [687, 459] width 222 height 28
select select "40498"
click at [578, 458] on select "Any amit [PERSON_NAME] [PERSON_NAME] KRYOSS om Palash Pankaj [PERSON_NAME] [PER…" at bounding box center [687, 459] width 222 height 28
select select "40498"
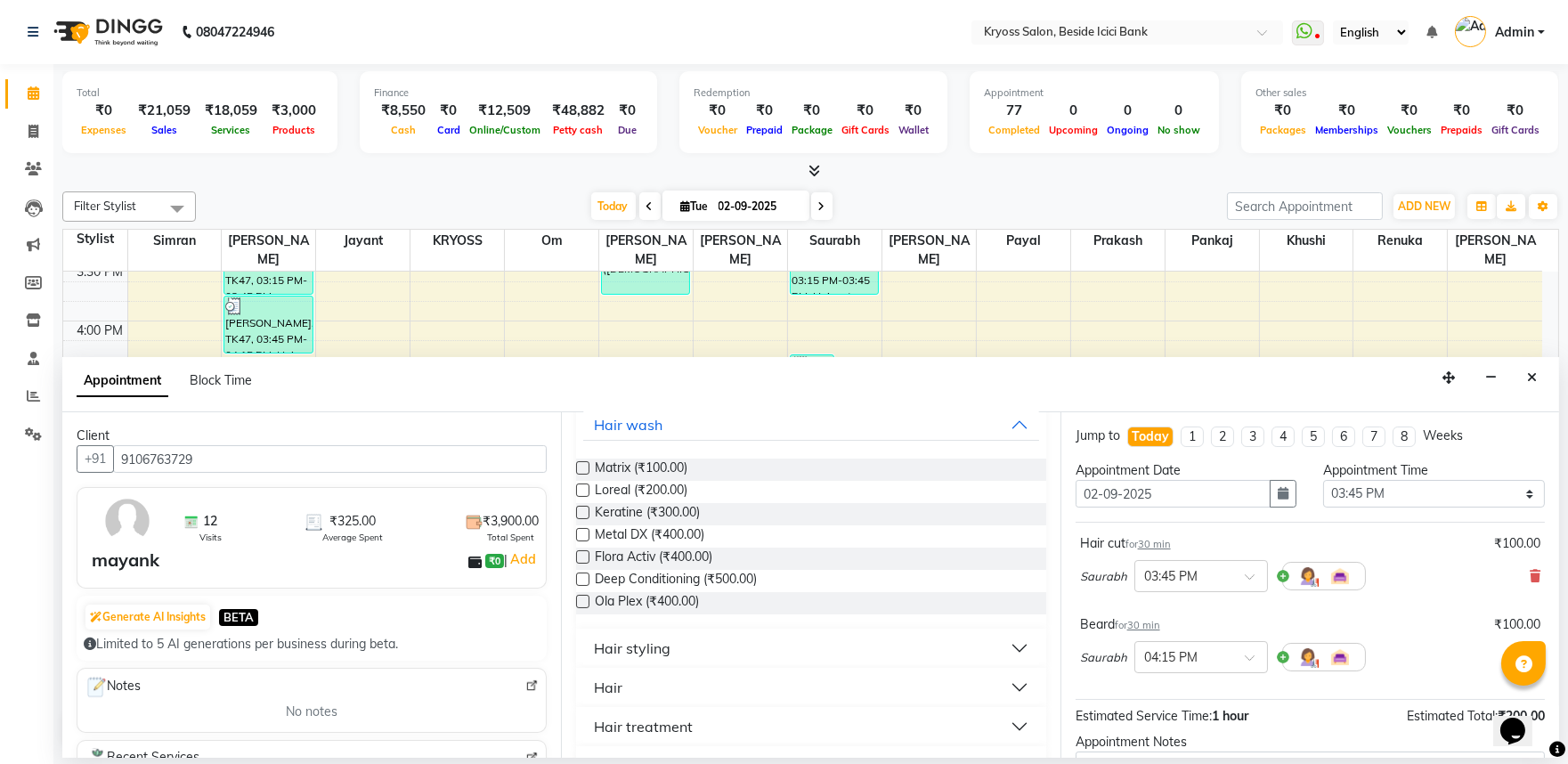
scroll to position [297, 0]
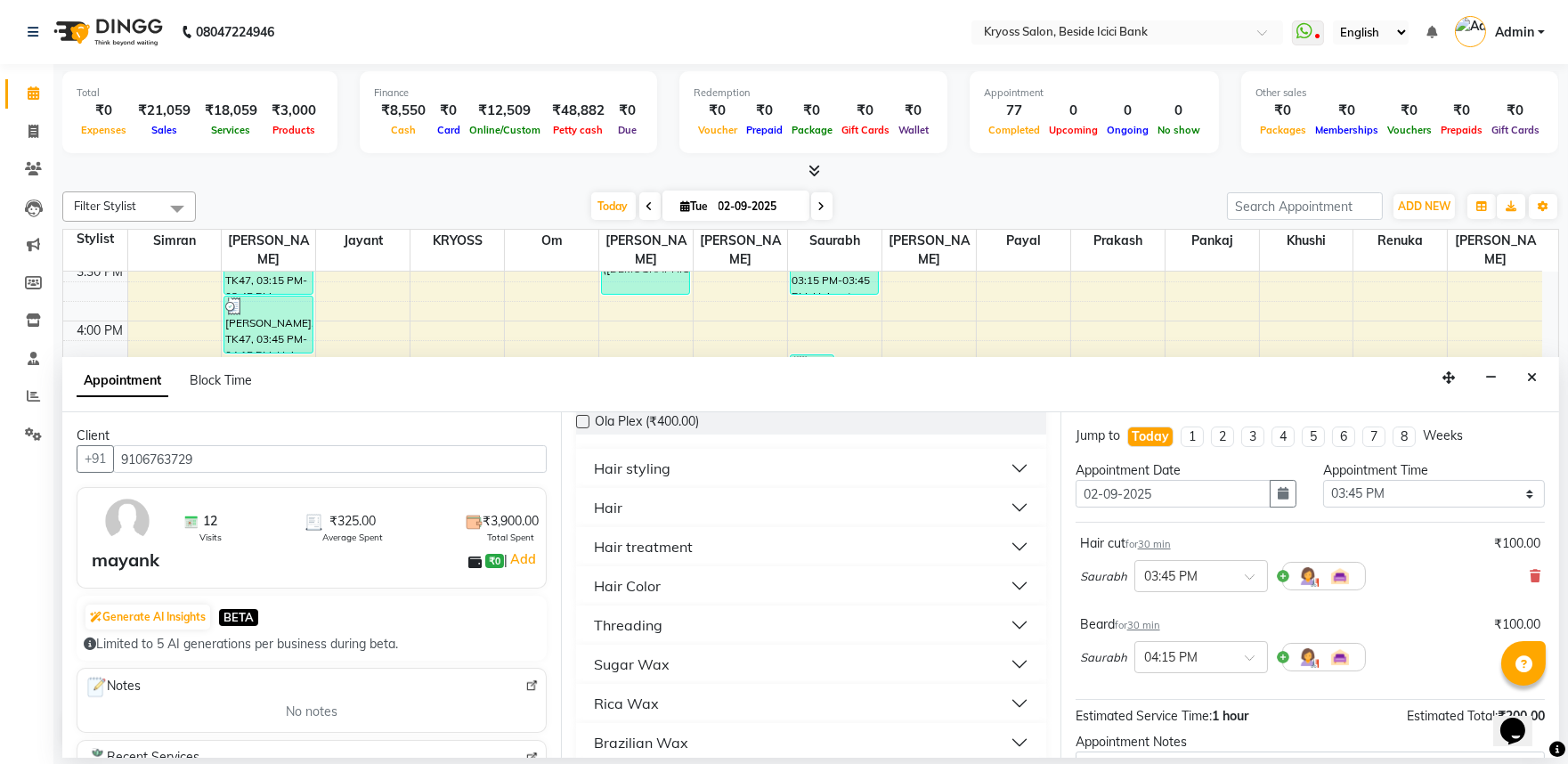
click at [604, 519] on div "Hair" at bounding box center [608, 508] width 29 height 22
drag, startPoint x: 628, startPoint y: 590, endPoint x: 637, endPoint y: 615, distance: 26.6
click at [629, 564] on span "[PERSON_NAME] (₹100.00)" at bounding box center [673, 553] width 156 height 22
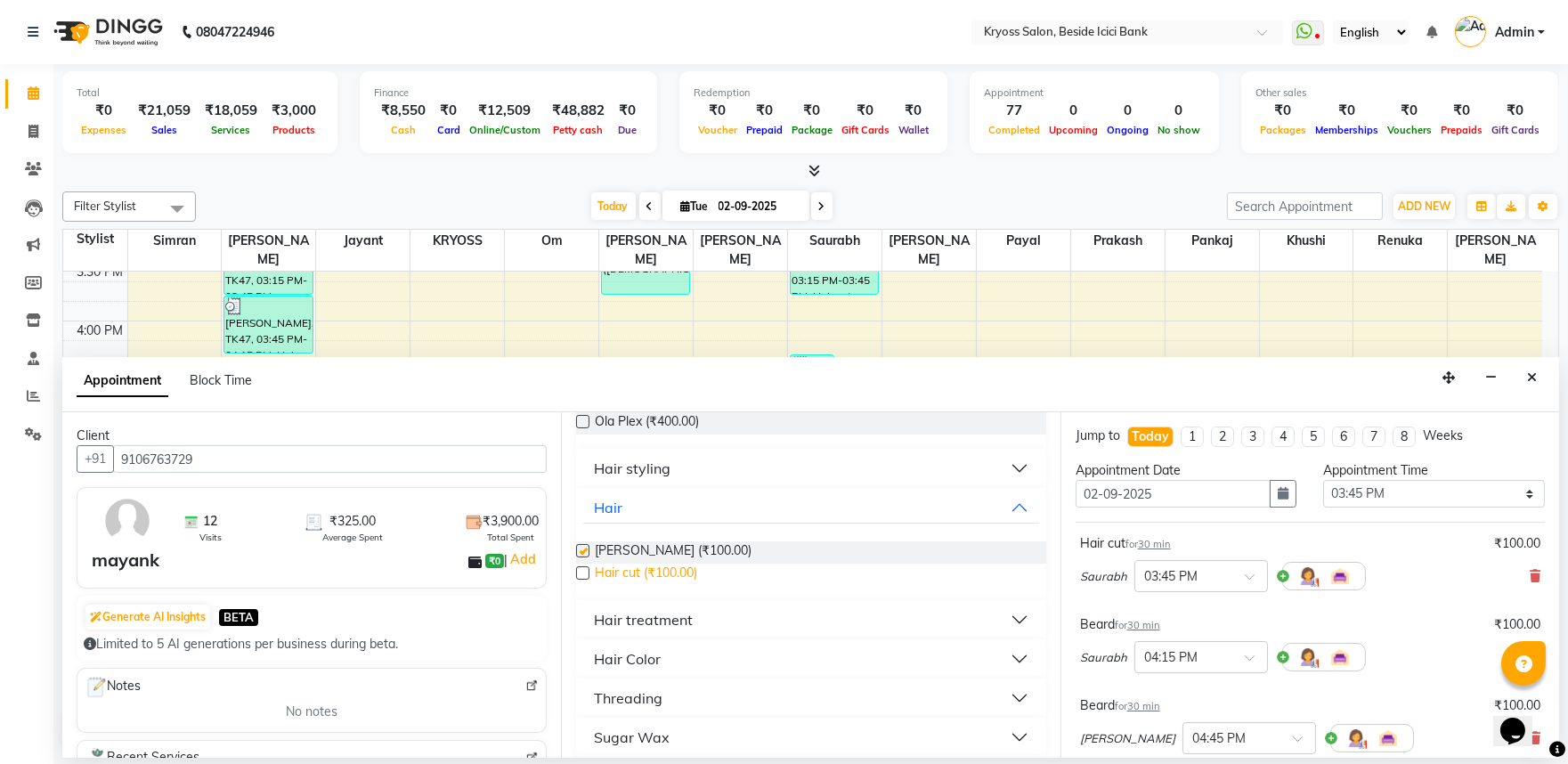
checkbox input "false"
drag, startPoint x: 637, startPoint y: 615, endPoint x: 814, endPoint y: 653, distance: 181.0
click at [638, 586] on span "Hair cut (₹100.00)" at bounding box center [646, 574] width 102 height 22
checkbox input "false"
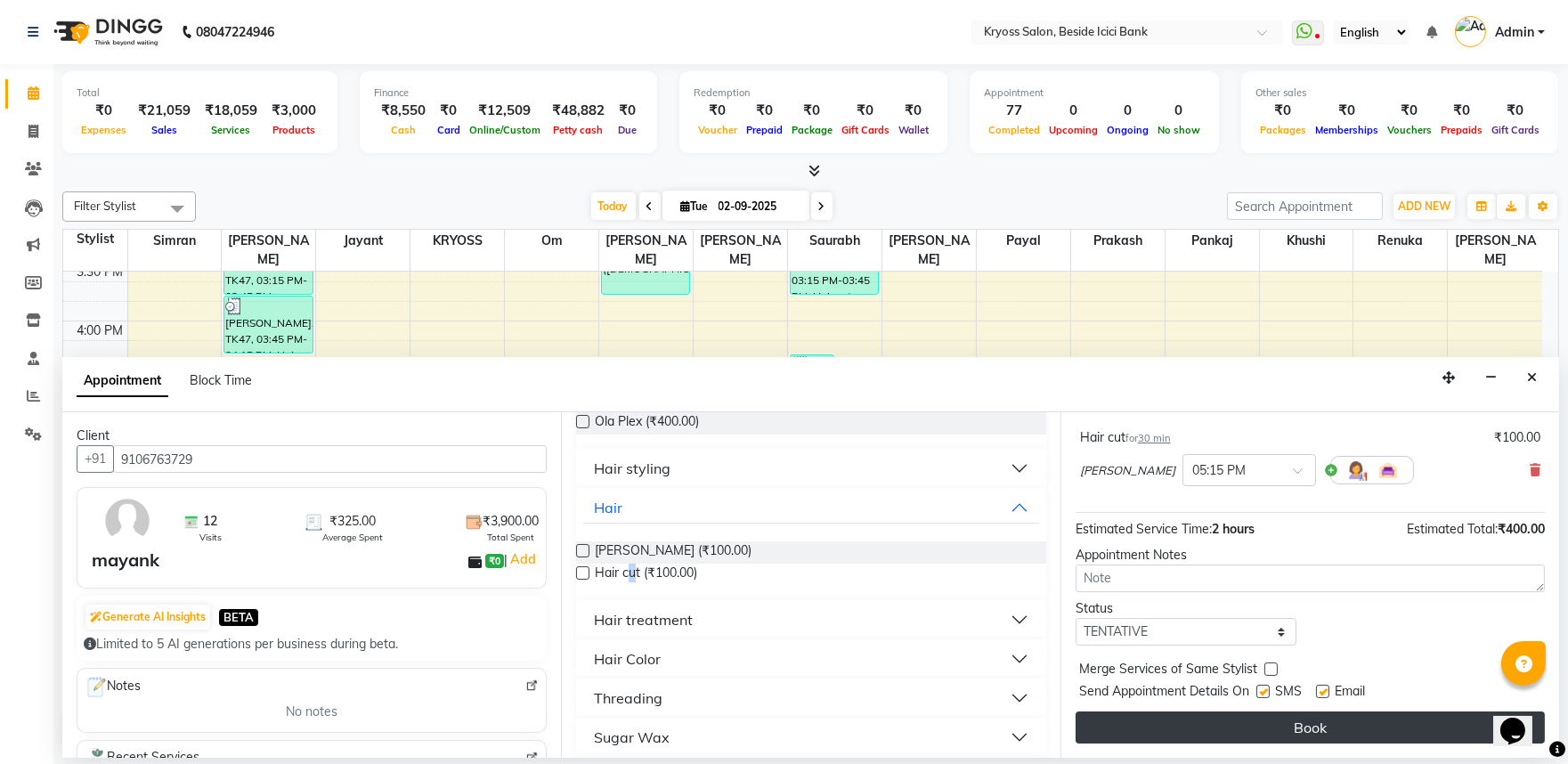
click at [1266, 740] on button "Book" at bounding box center [1310, 728] width 469 height 32
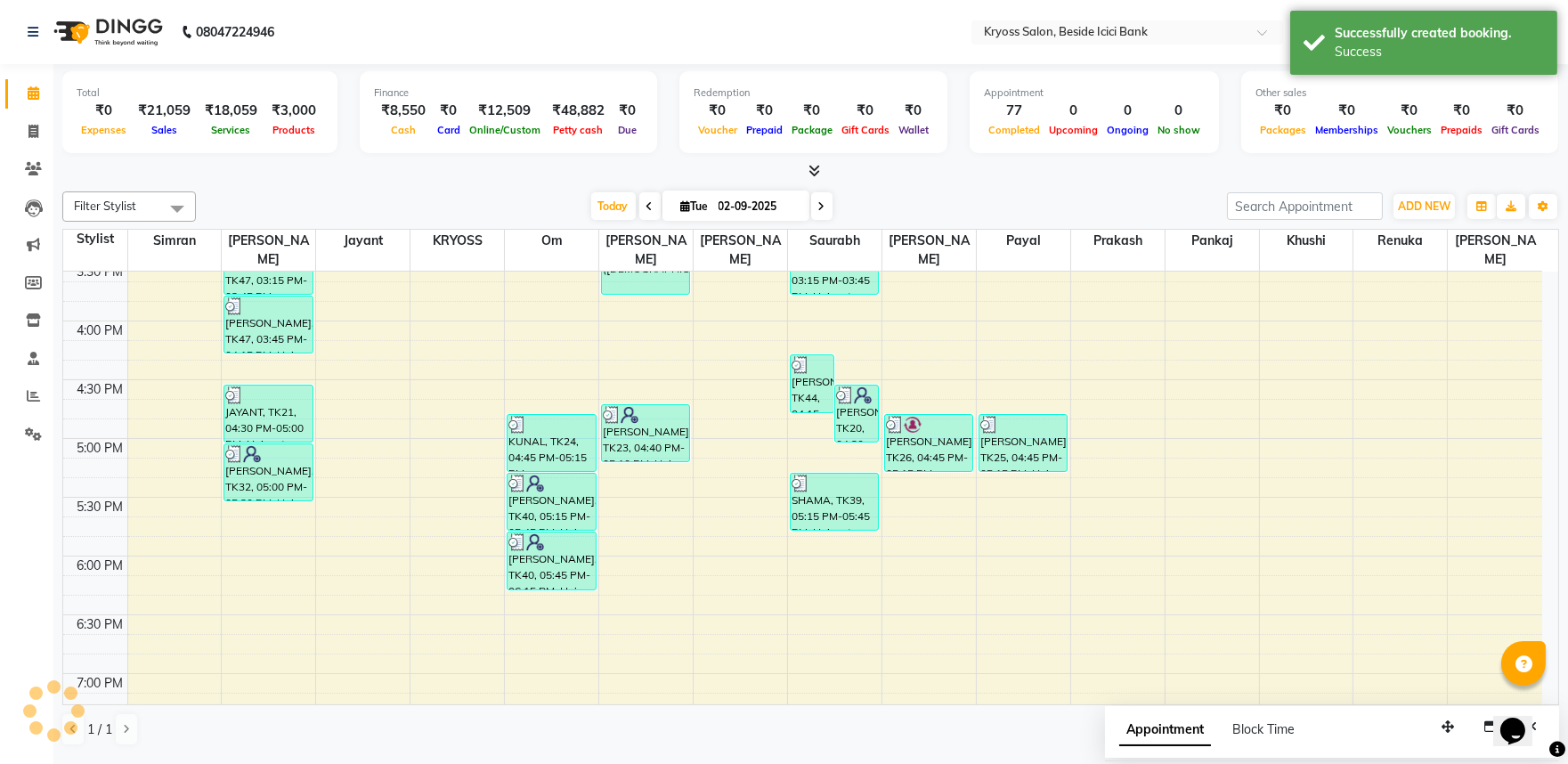
scroll to position [0, 0]
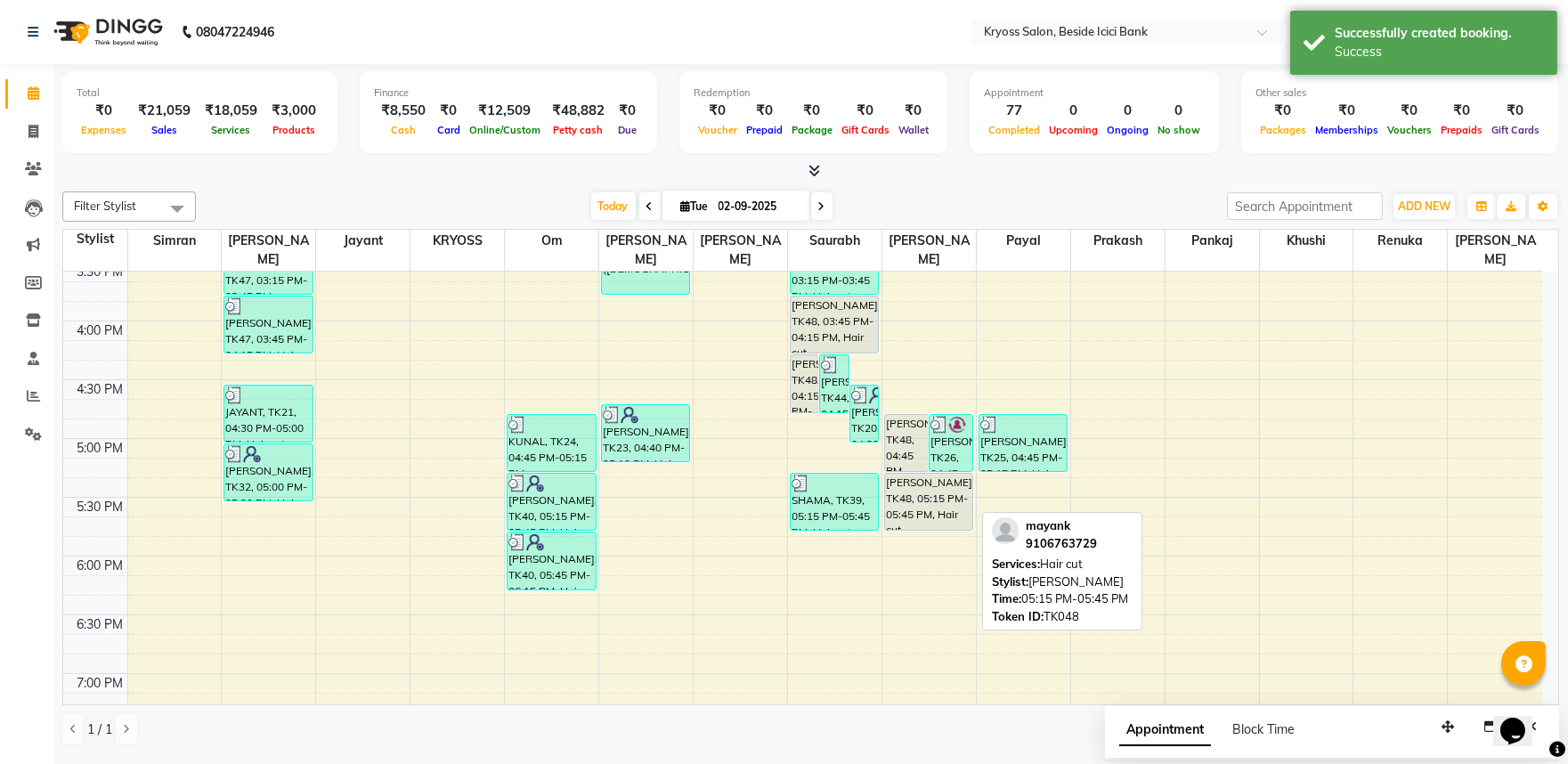
click at [896, 481] on div "mayank, TK48, 05:15 PM-05:45 PM, Hair cut" at bounding box center [928, 502] width 87 height 56
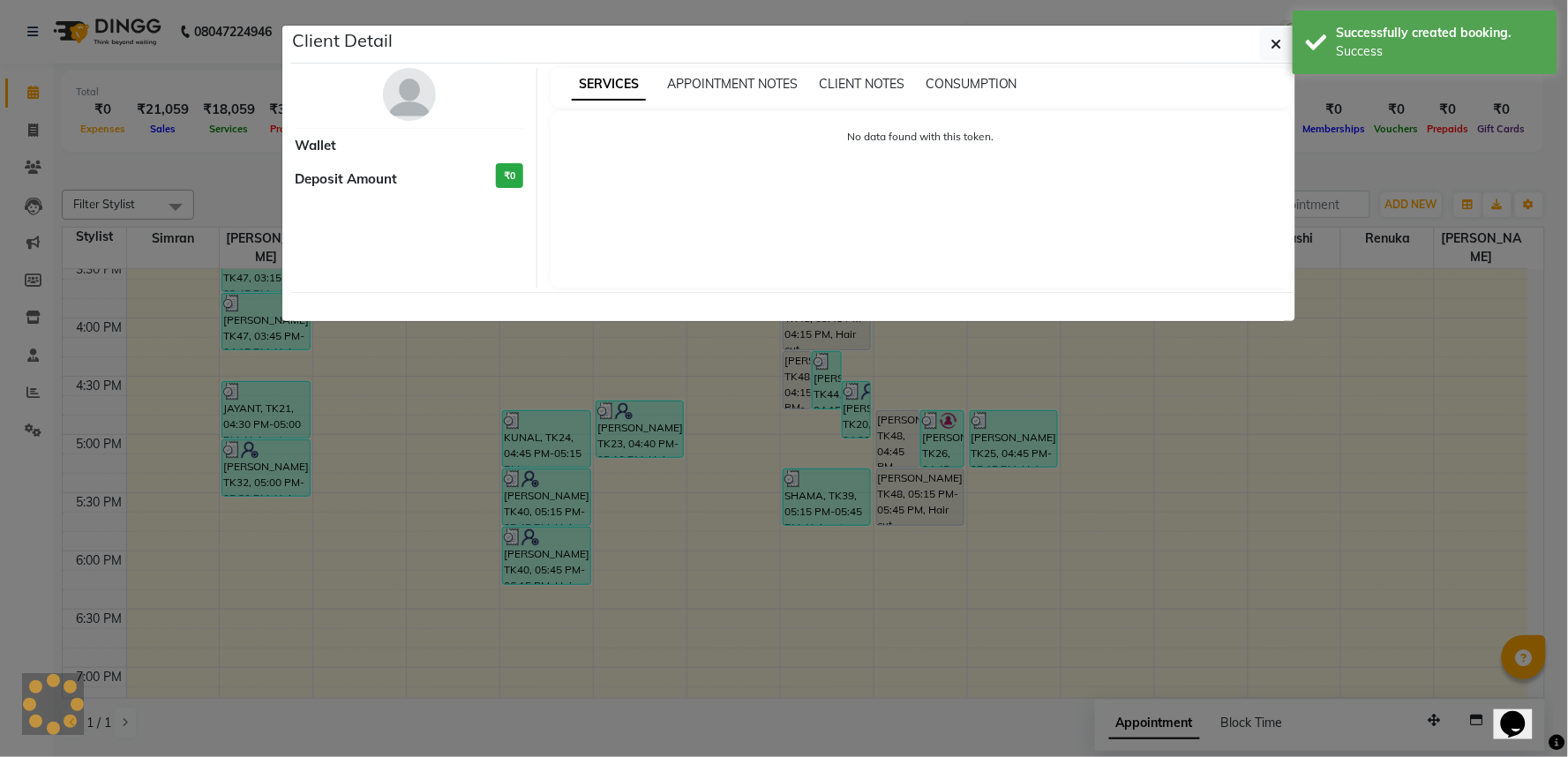
select select "7"
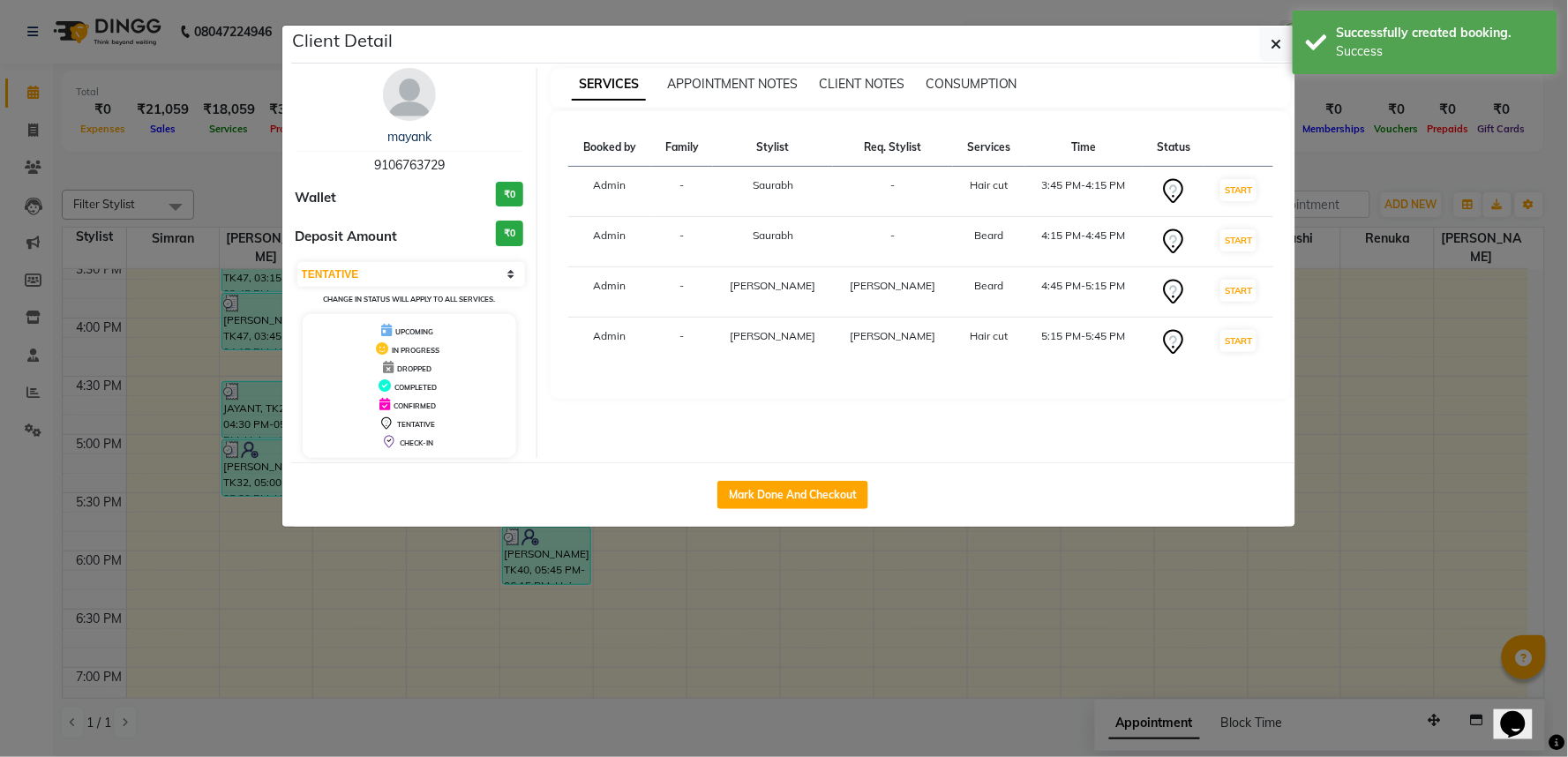
click at [830, 499] on div "Mark Done And Checkout" at bounding box center [793, 494] width 1004 height 64
click at [809, 509] on button "Mark Done And Checkout" at bounding box center [792, 495] width 150 height 28
select select "service"
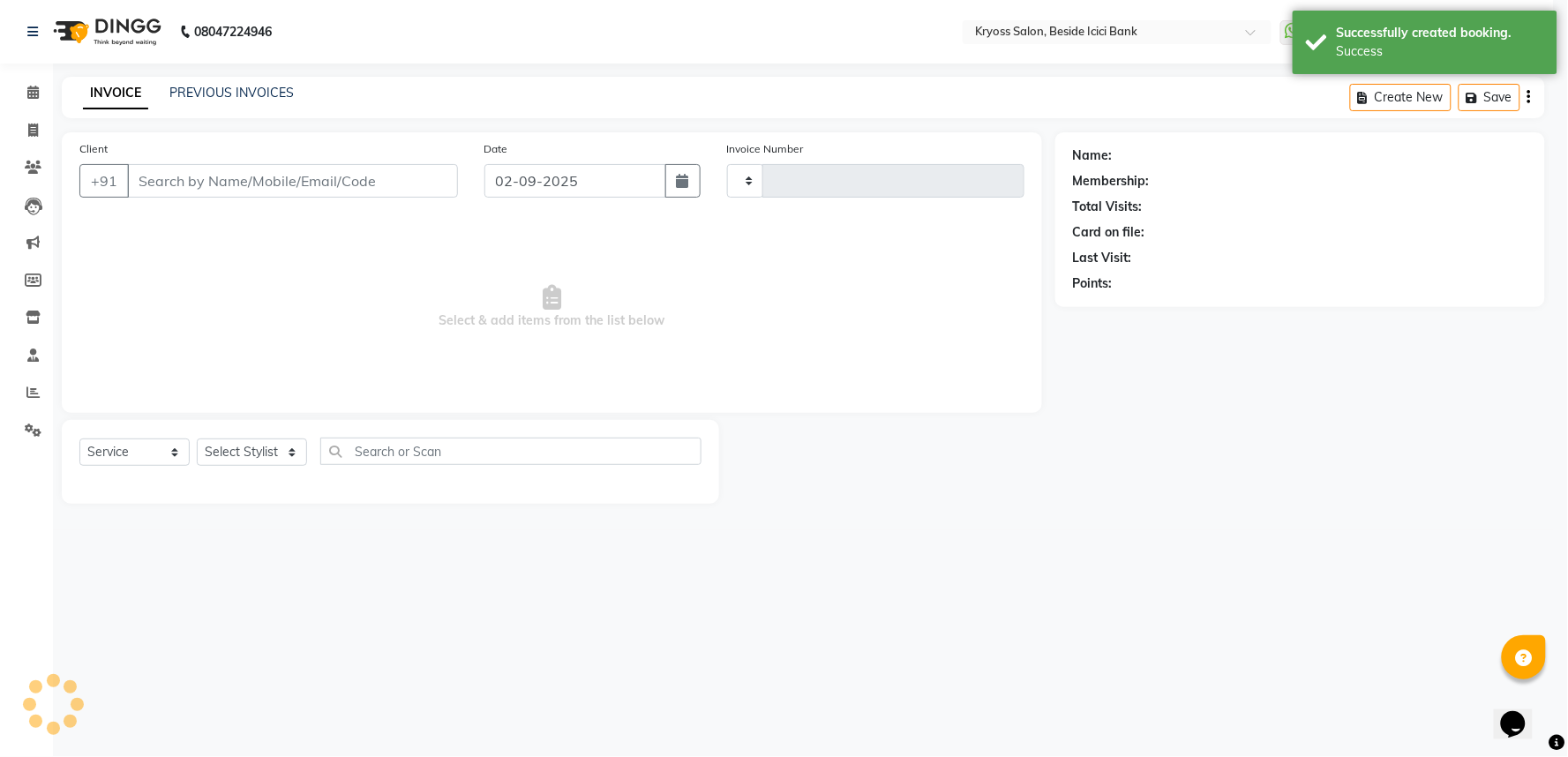
type input "11749"
select select "5439"
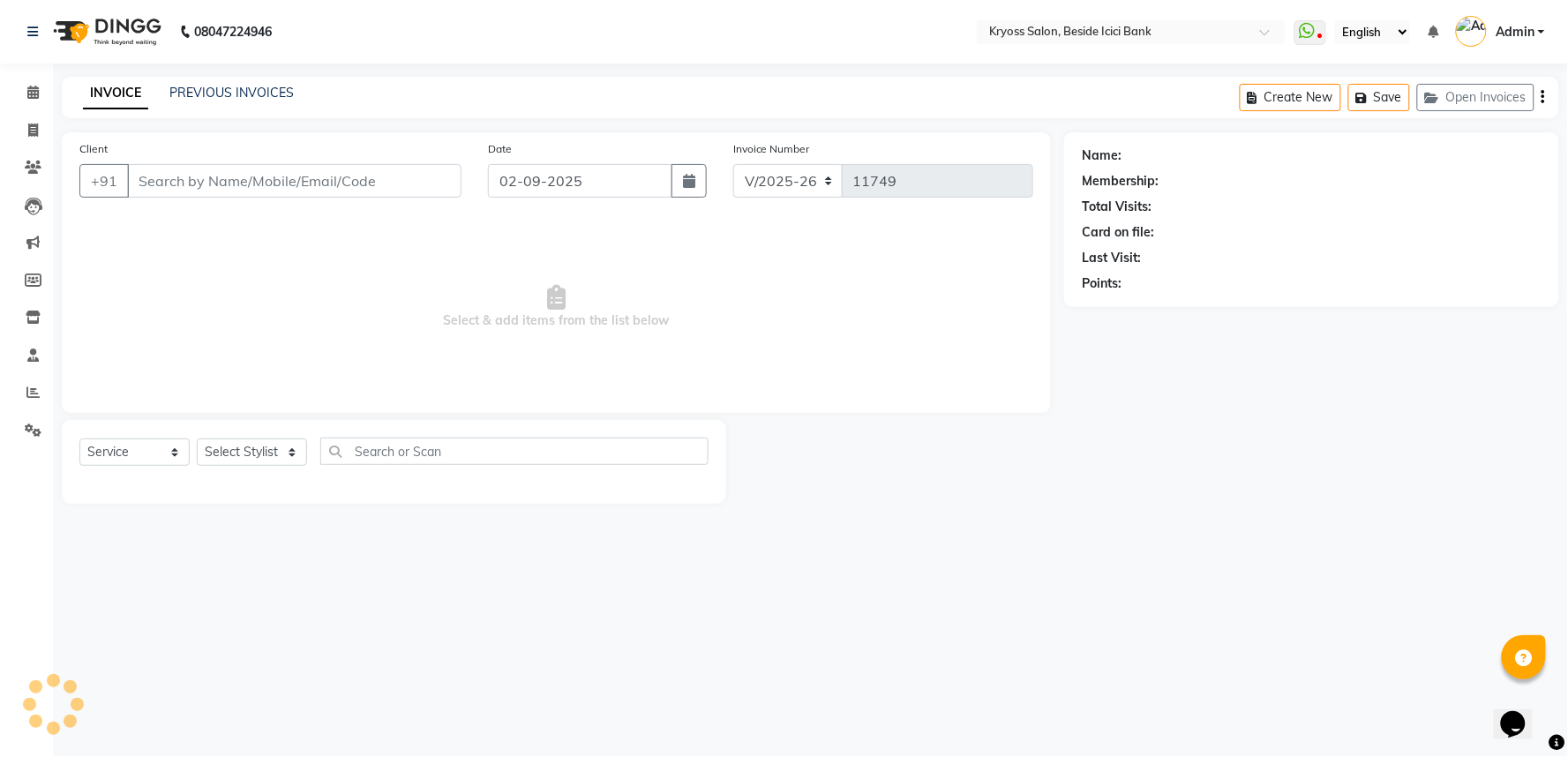
type input "9106763729"
select select "79205"
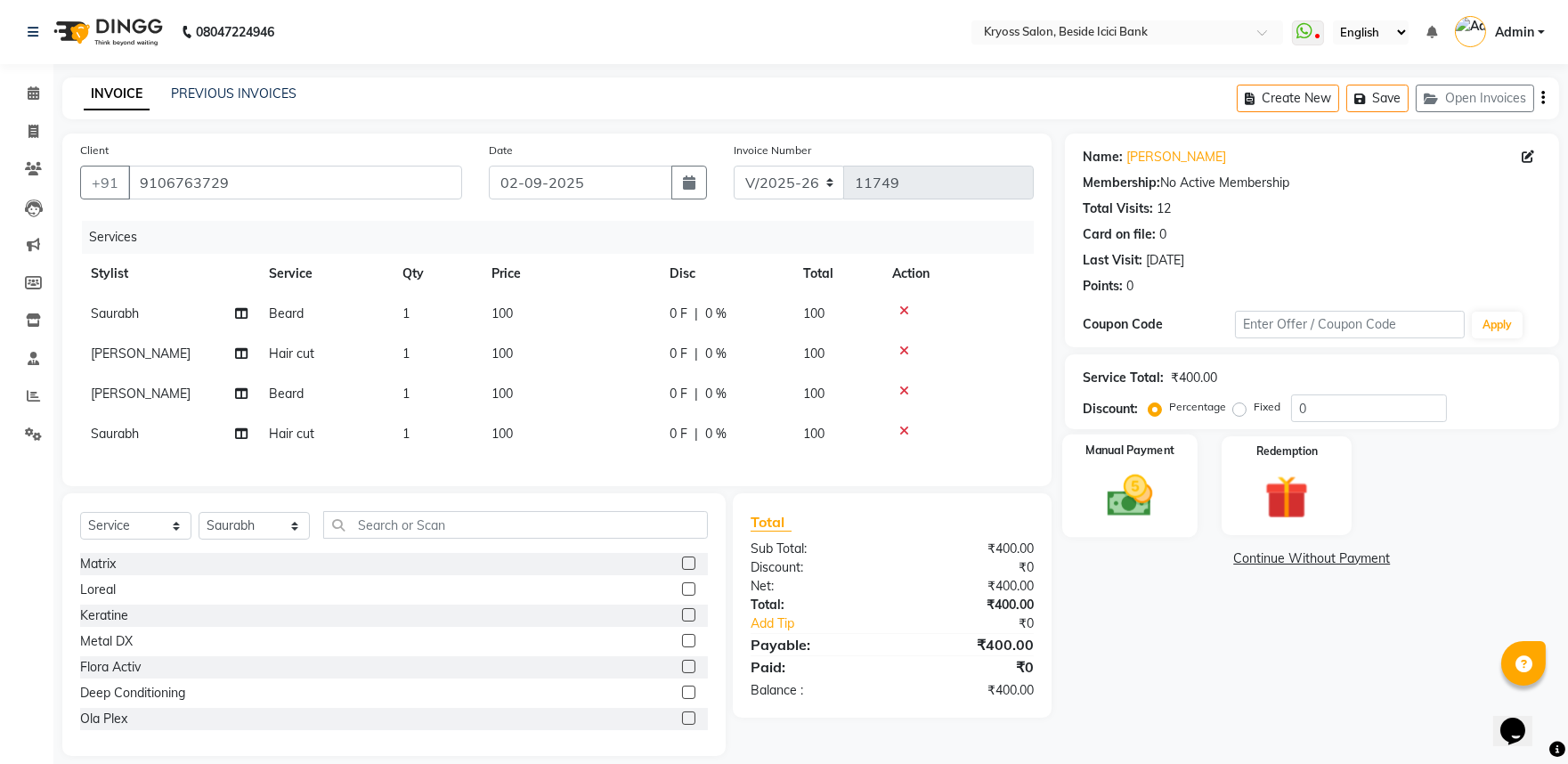
click at [1143, 512] on img at bounding box center [1129, 495] width 74 height 52
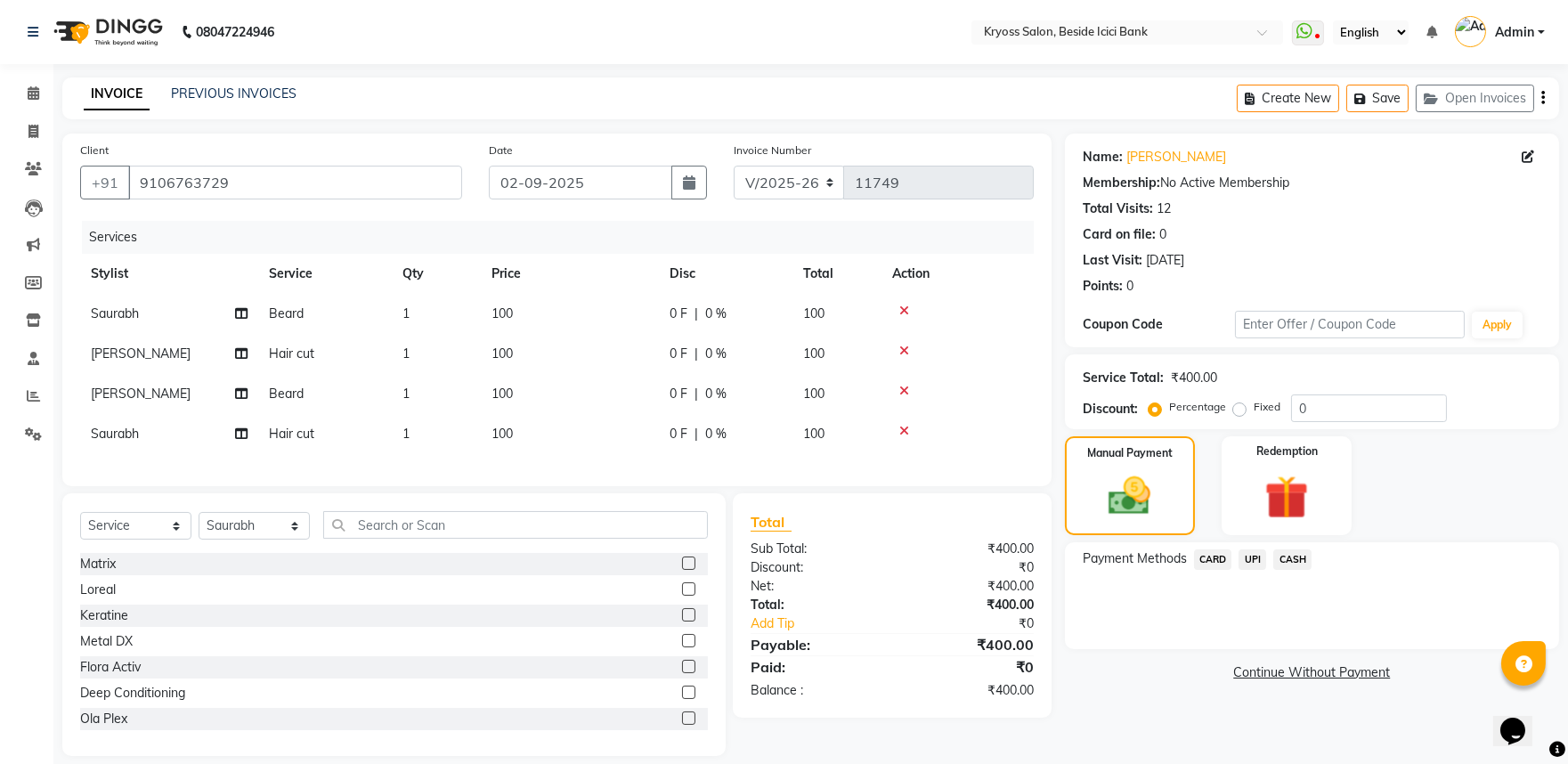
click at [1312, 570] on span "CASH" at bounding box center [1292, 559] width 39 height 21
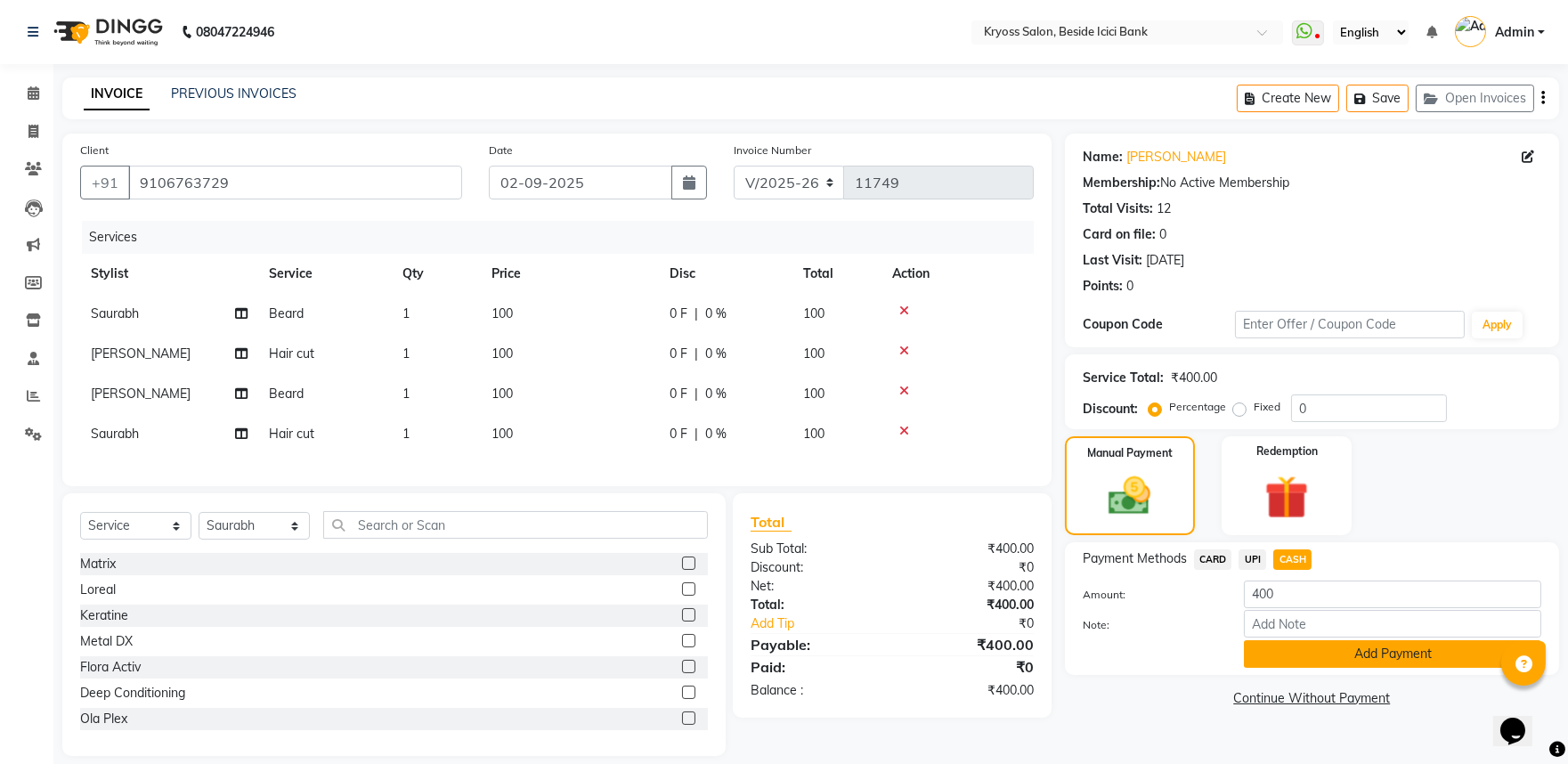
click at [1359, 668] on button "Add Payment" at bounding box center [1393, 654] width 297 height 28
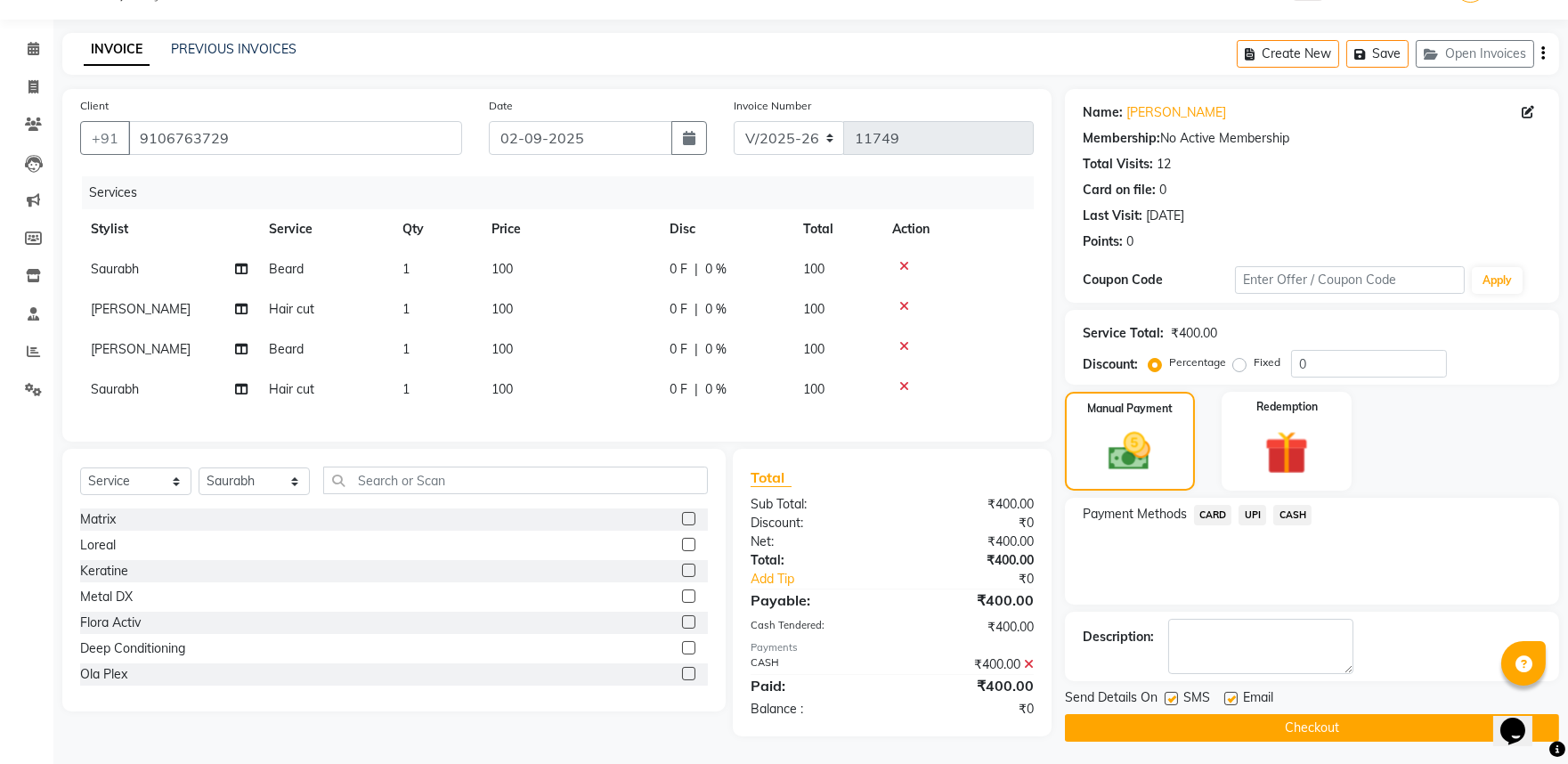
scroll to position [107, 0]
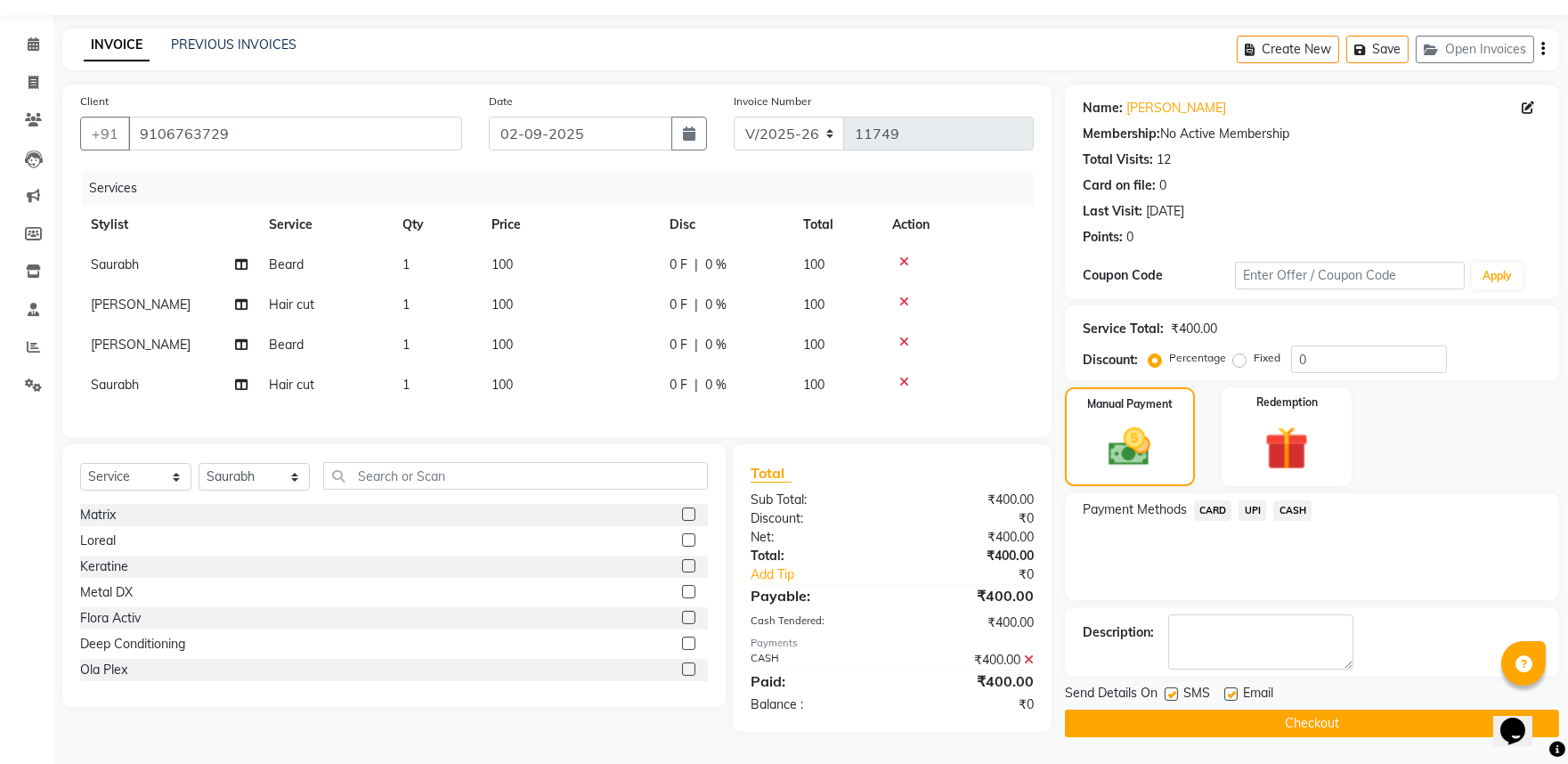
click at [1381, 710] on button "Checkout" at bounding box center [1312, 724] width 494 height 28
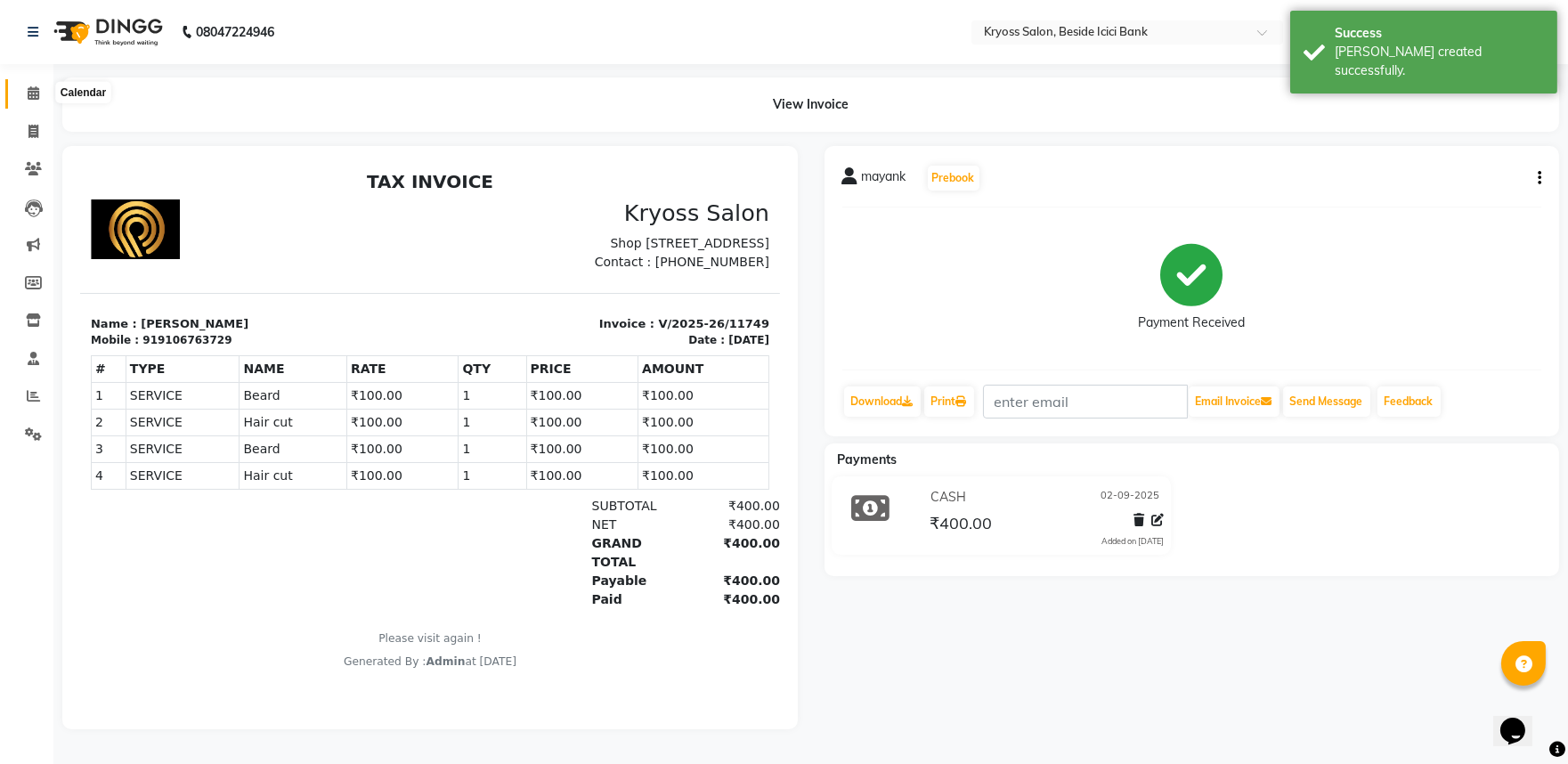
click at [32, 85] on span at bounding box center [33, 93] width 31 height 21
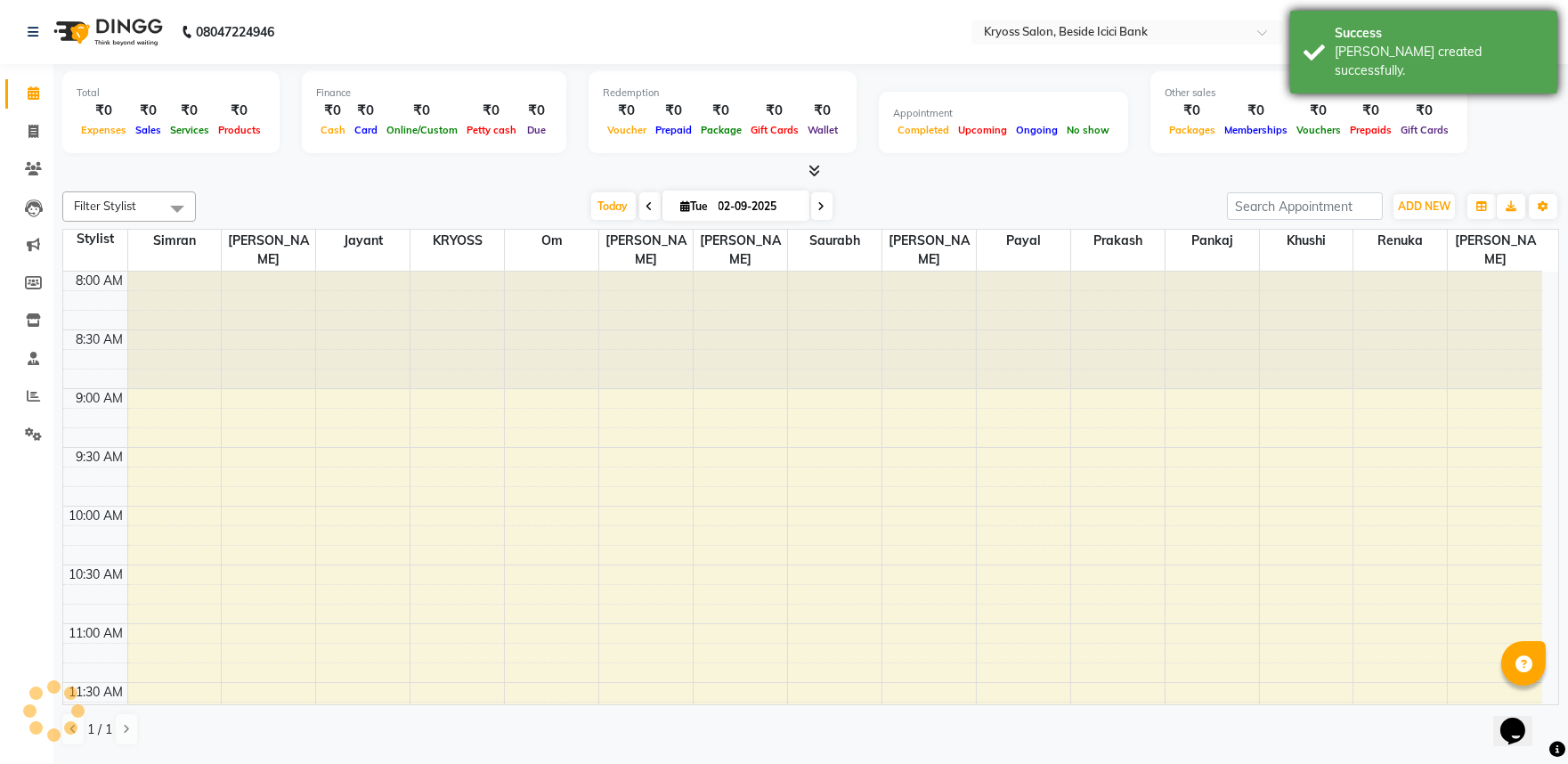
scroll to position [1048, 0]
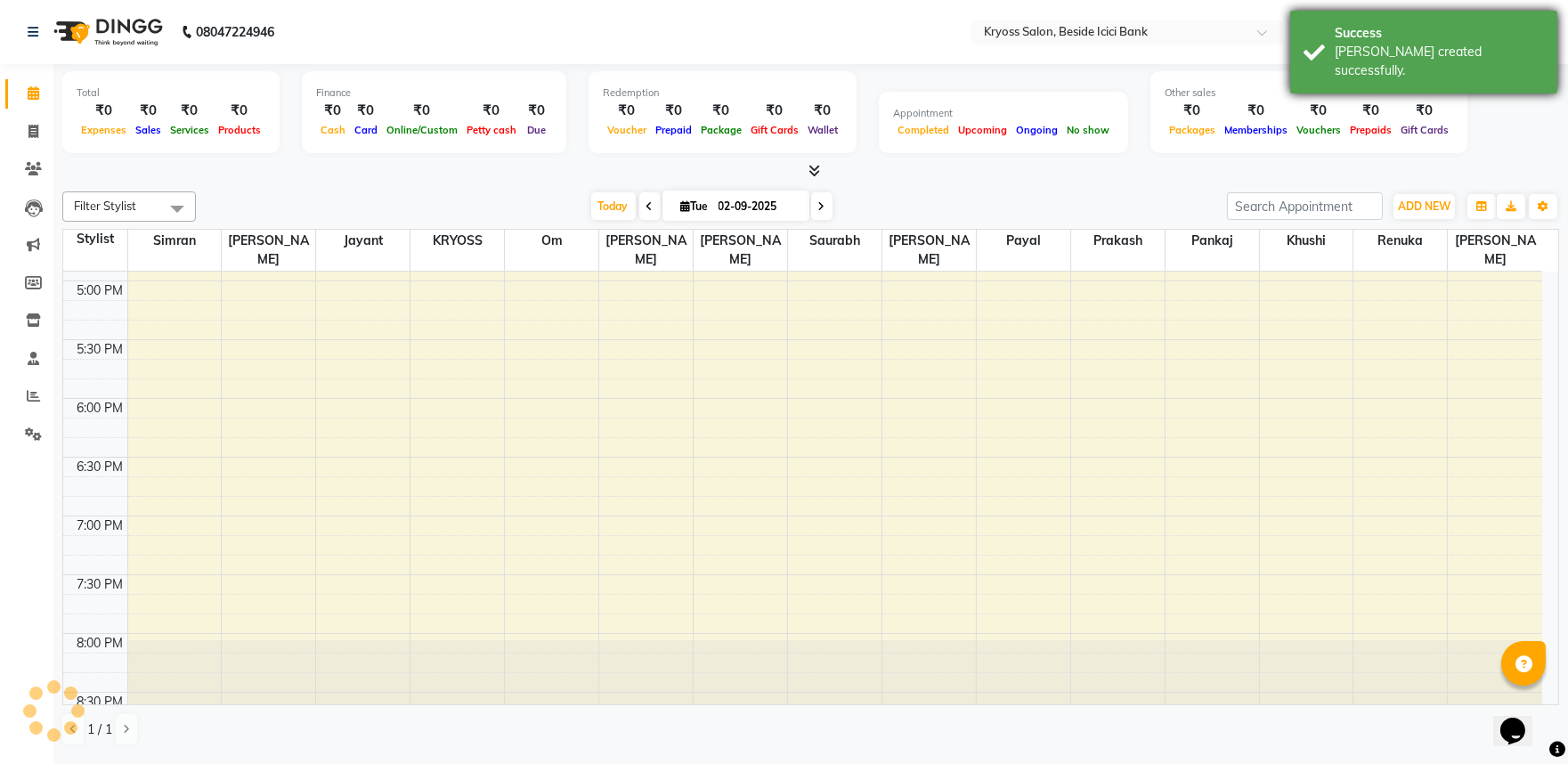
click at [1414, 43] on div "[PERSON_NAME] created successfully." at bounding box center [1440, 62] width 209 height 38
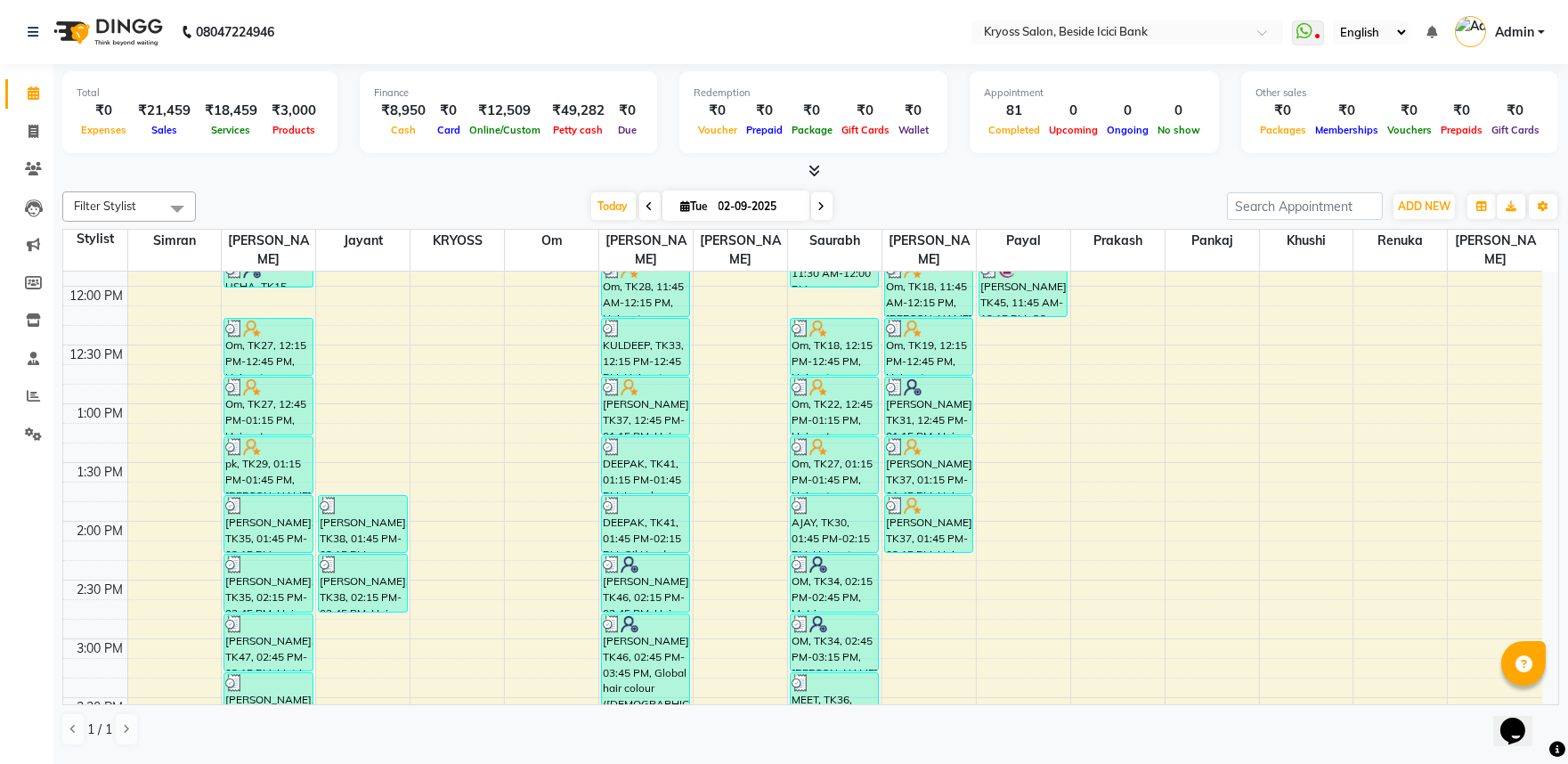
scroll to position [256, 0]
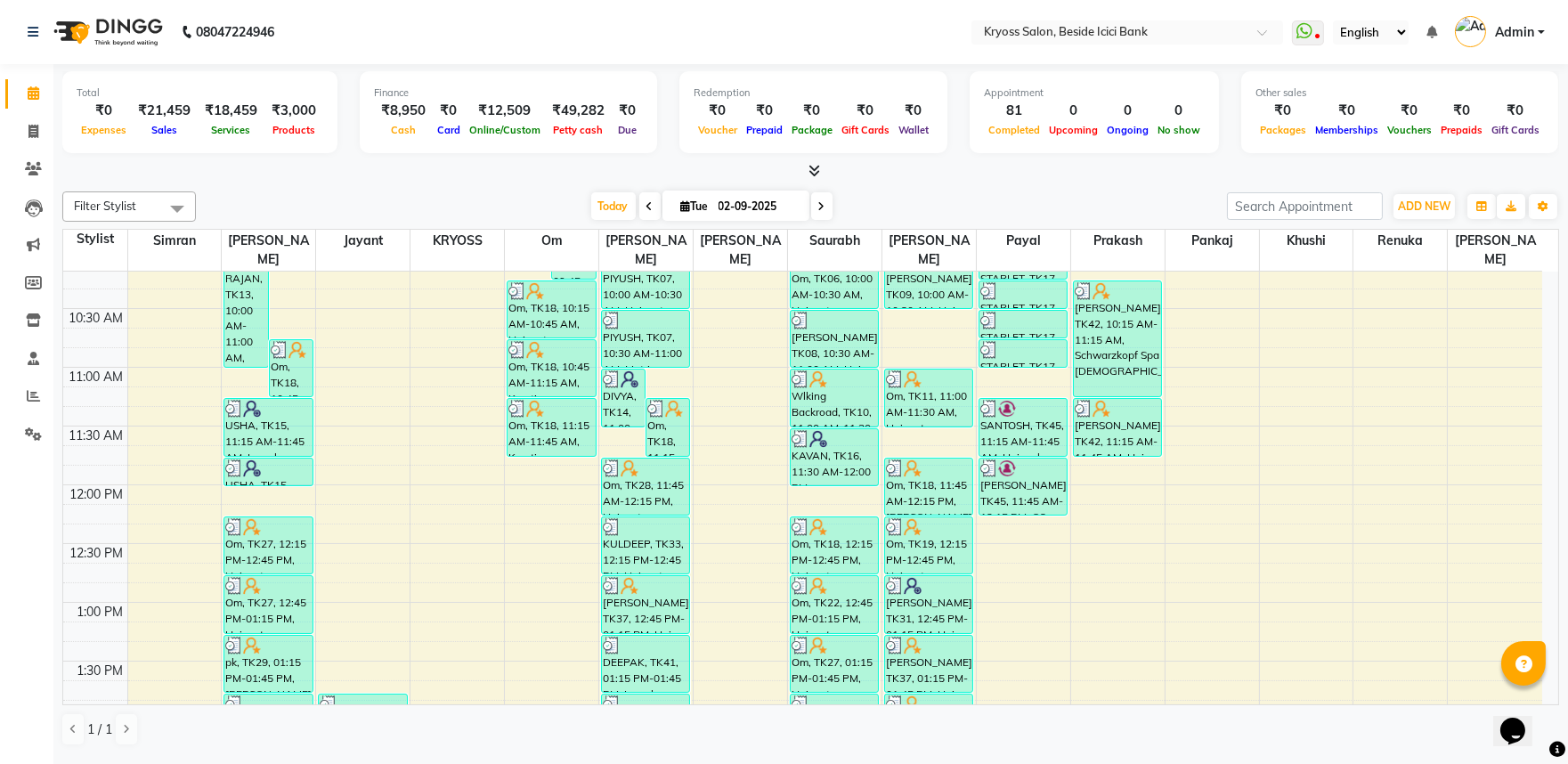
click at [1102, 452] on div "8:00 AM 8:30 AM 9:00 AM 9:30 AM 10:00 AM 10:30 AM 11:00 AM 11:30 AM 12:00 PM 12…" at bounding box center [802, 779] width 1479 height 1528
select select "36436"
select select "tentative"
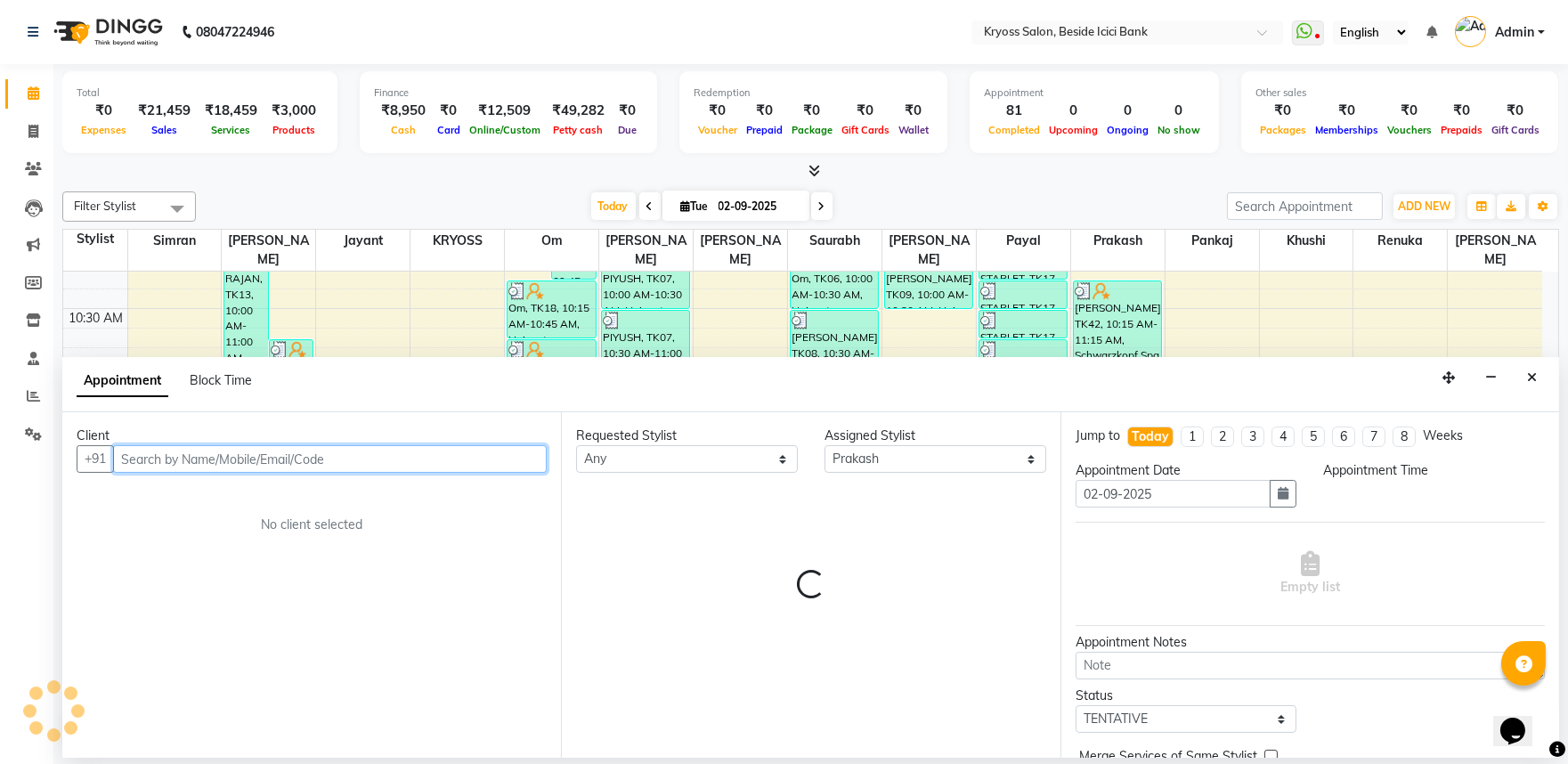
scroll to position [4, 0]
select select "705"
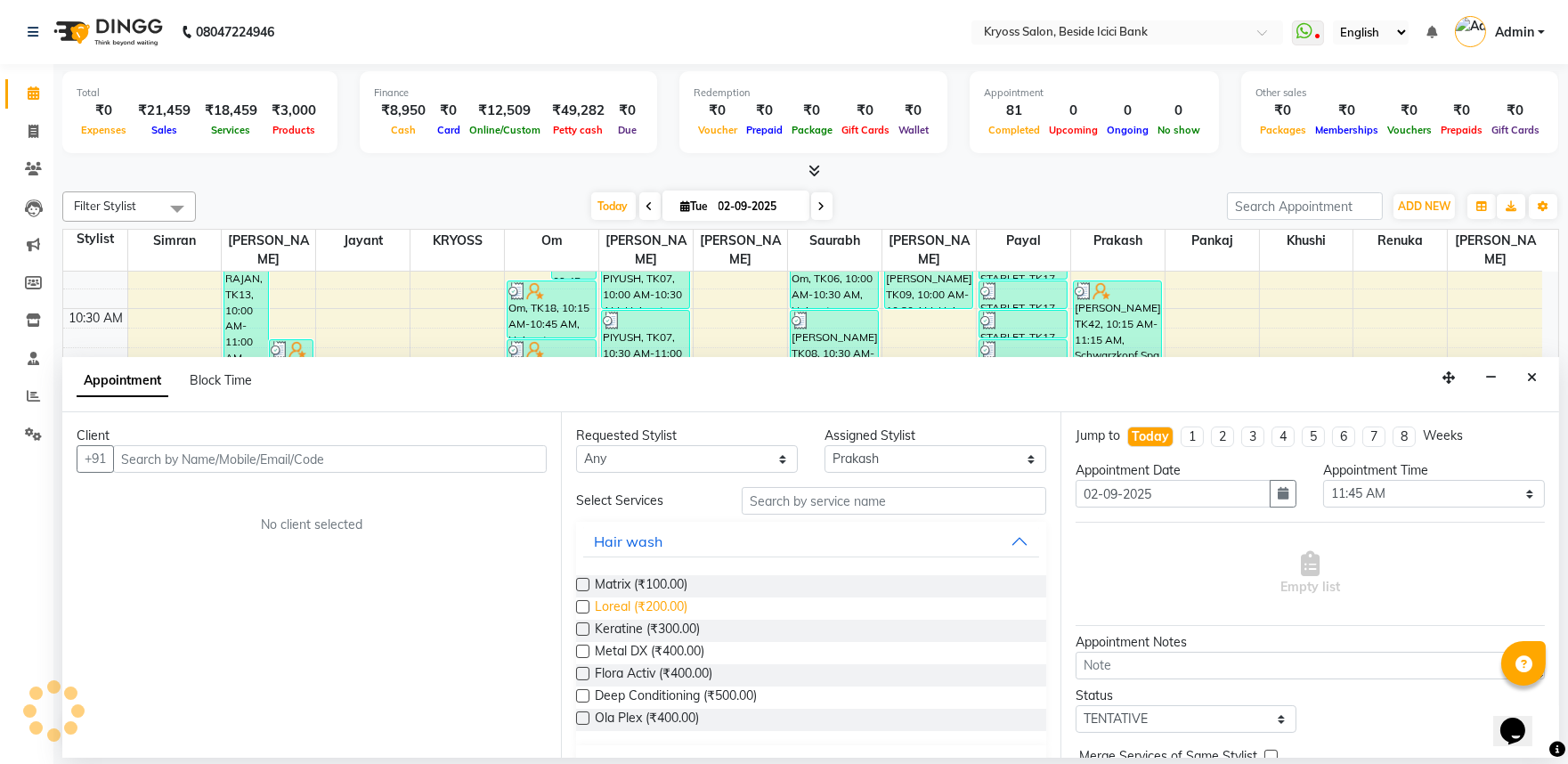
click at [646, 620] on span "Loreal (₹200.00)" at bounding box center [641, 609] width 93 height 22
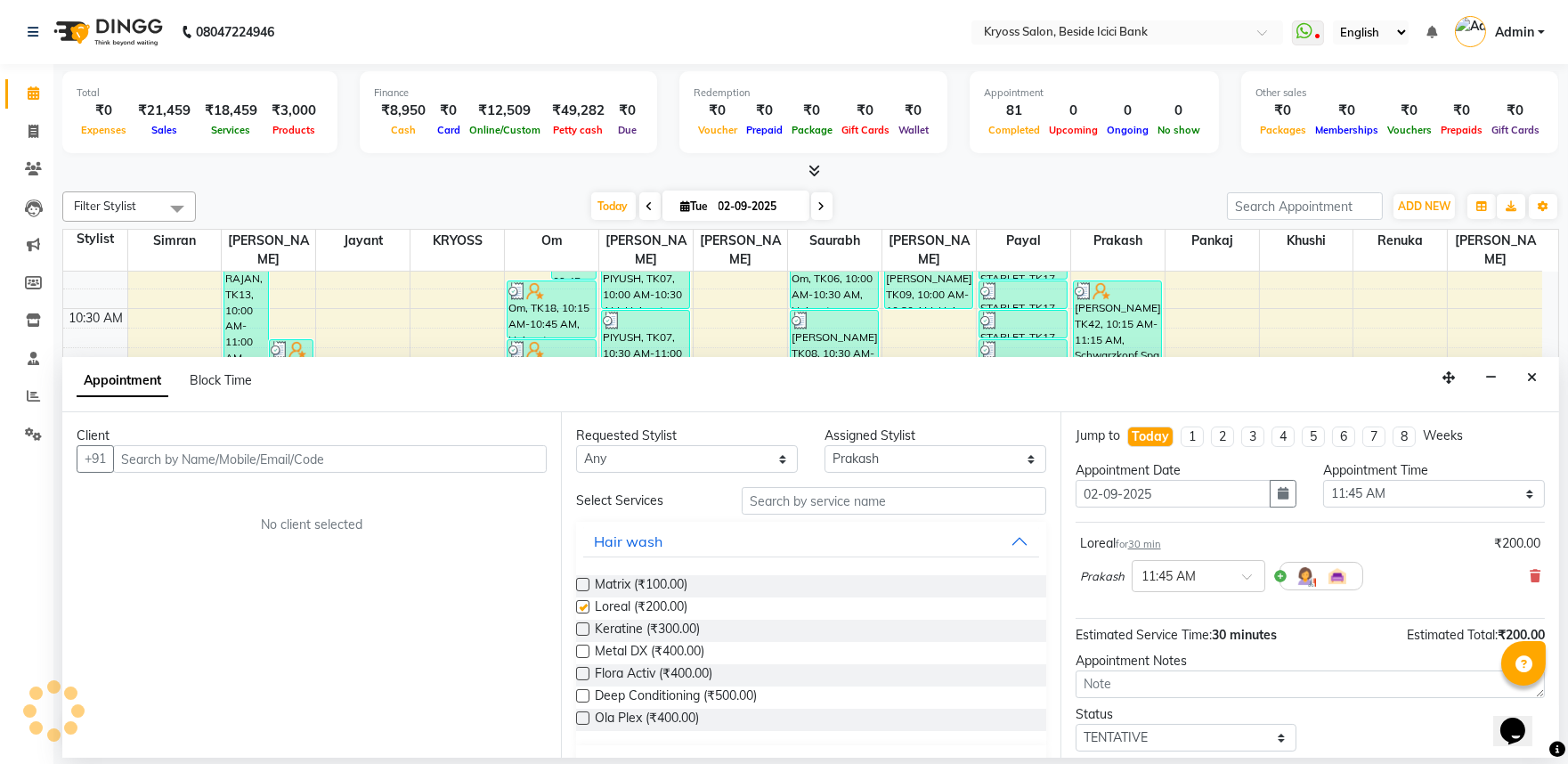
checkbox input "false"
click at [495, 466] on input "text" at bounding box center [330, 459] width 434 height 28
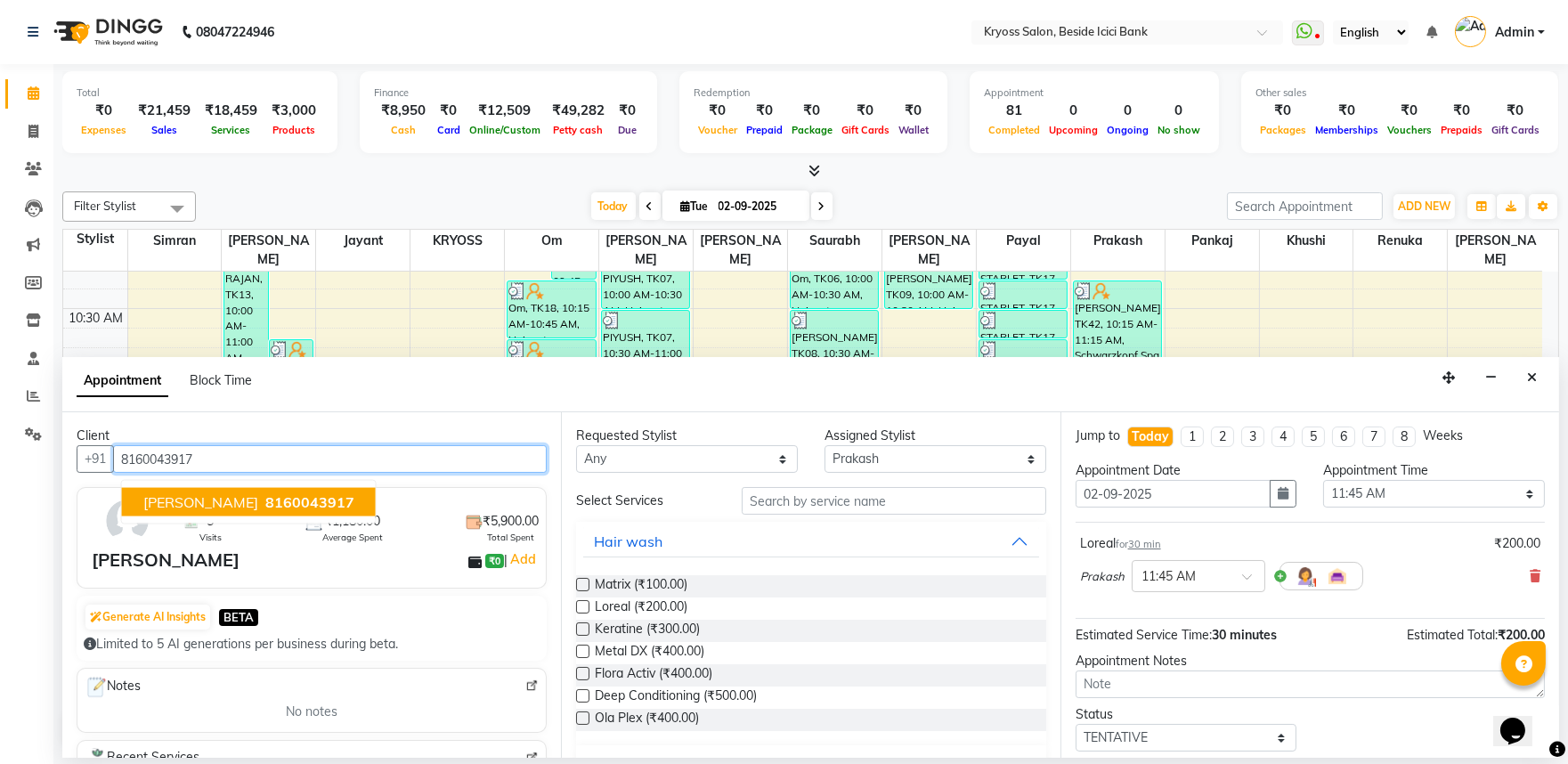
click at [193, 499] on ngb-typeahead-window "SONU MAM 8160043917" at bounding box center [249, 502] width 255 height 45
click at [193, 511] on span "SONU MAM" at bounding box center [201, 502] width 115 height 18
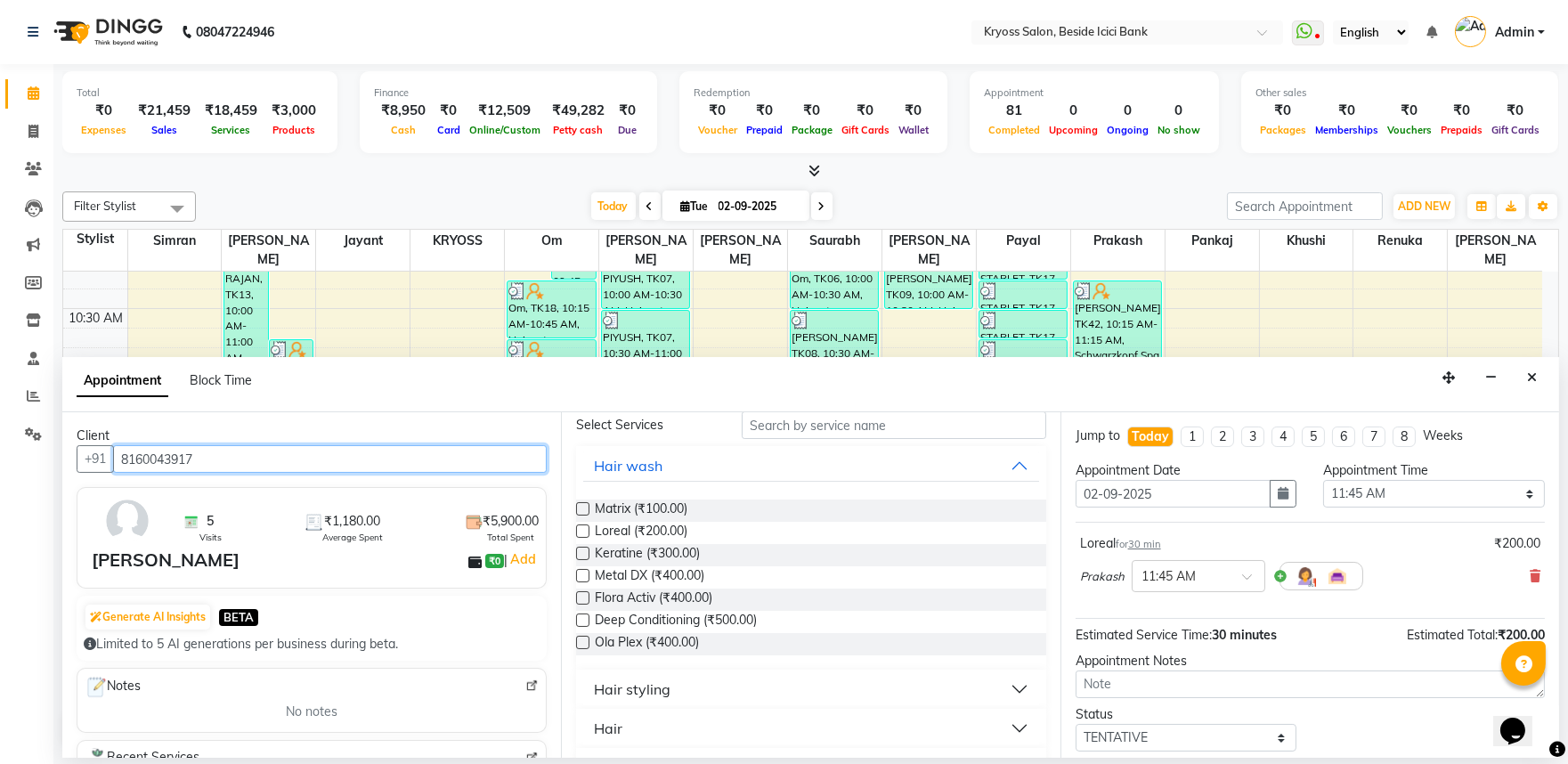
scroll to position [99, 0]
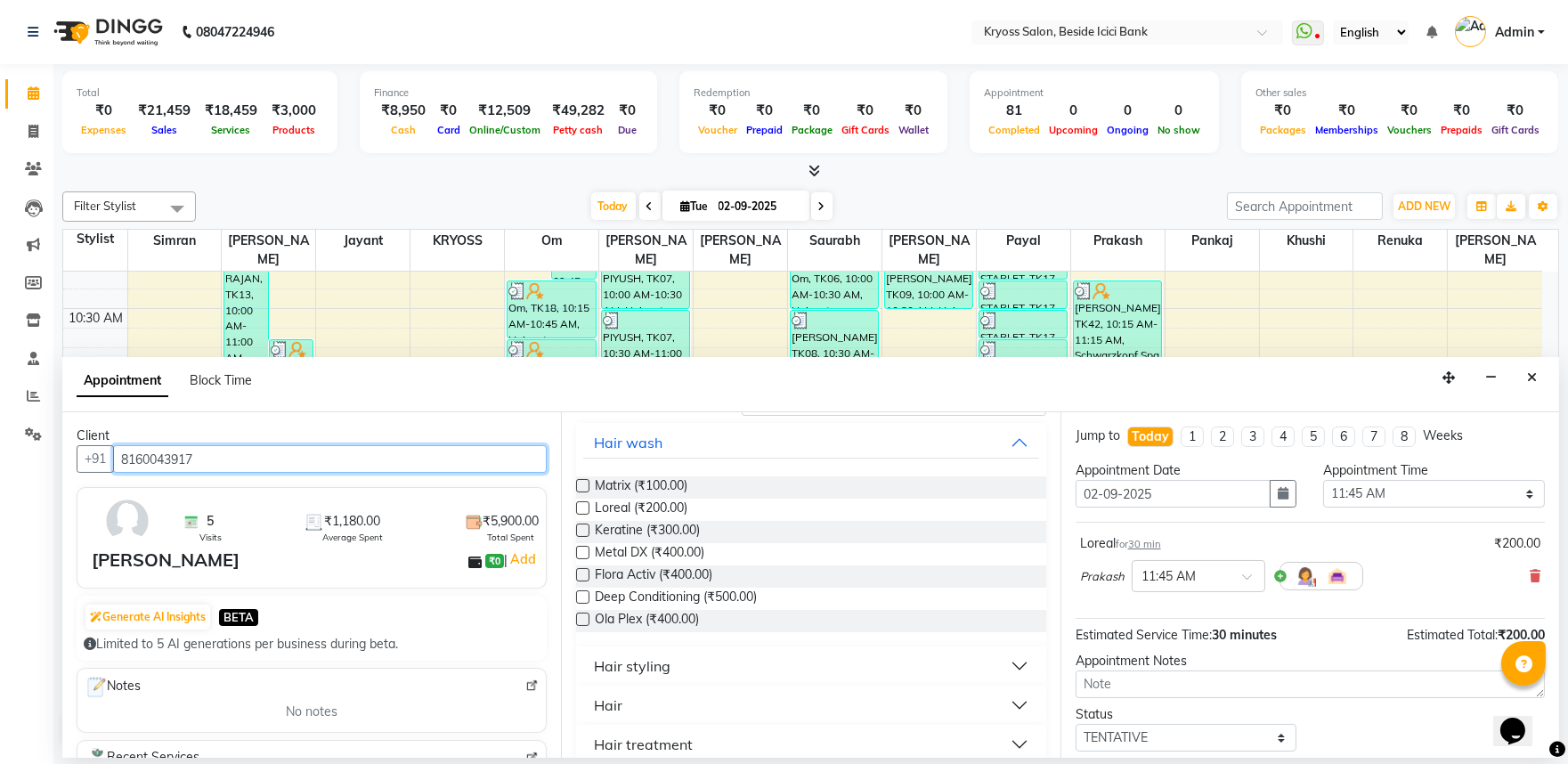
type input "8160043917"
click at [657, 677] on div "Hair styling" at bounding box center [632, 666] width 76 height 22
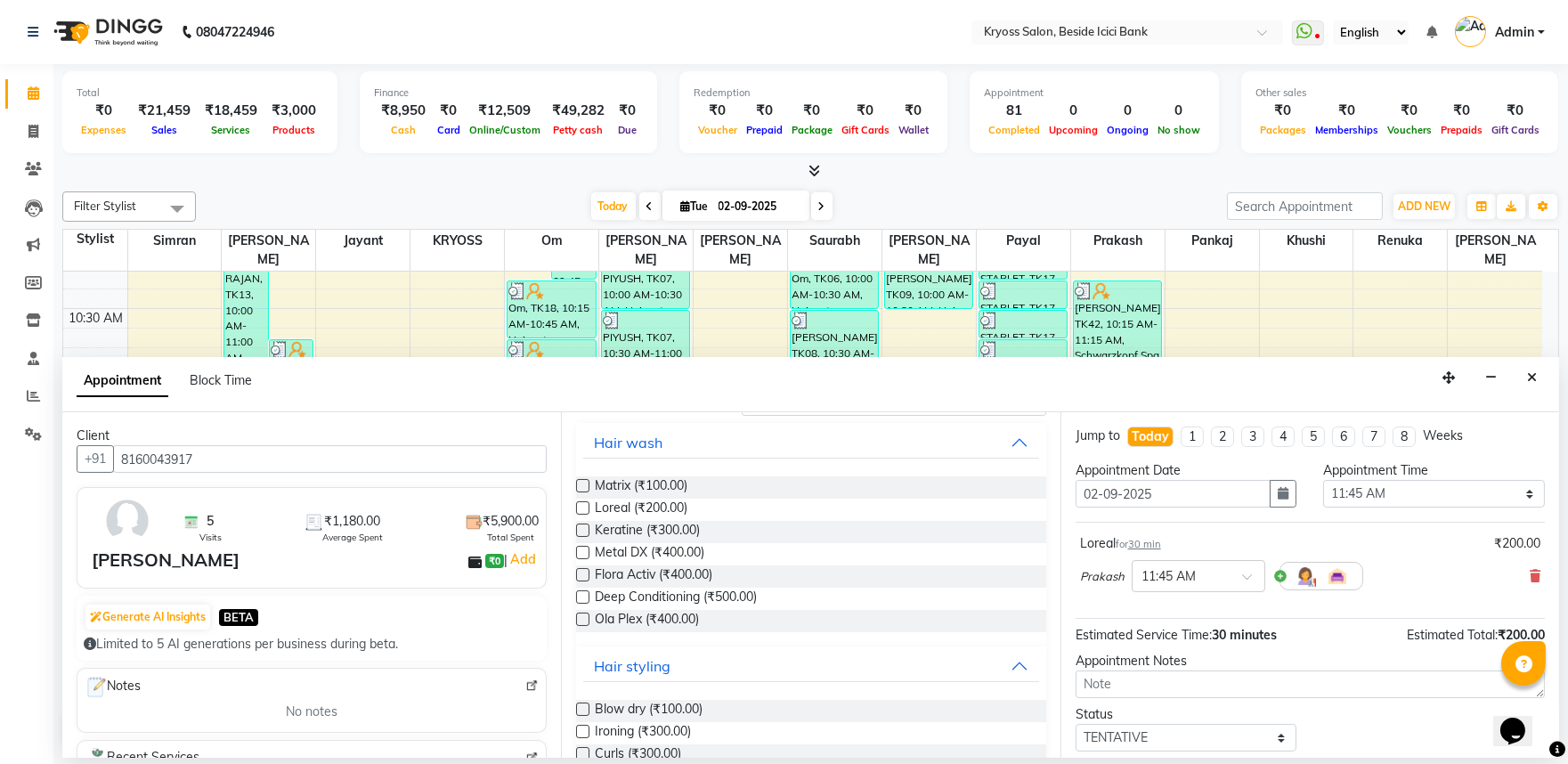
click at [650, 740] on div "Blow dry (₹100.00) Ironing (₹300.00) Curls (₹300.00)" at bounding box center [811, 733] width 469 height 95
click at [650, 723] on span "Blow dry (₹100.00)" at bounding box center [649, 711] width 108 height 22
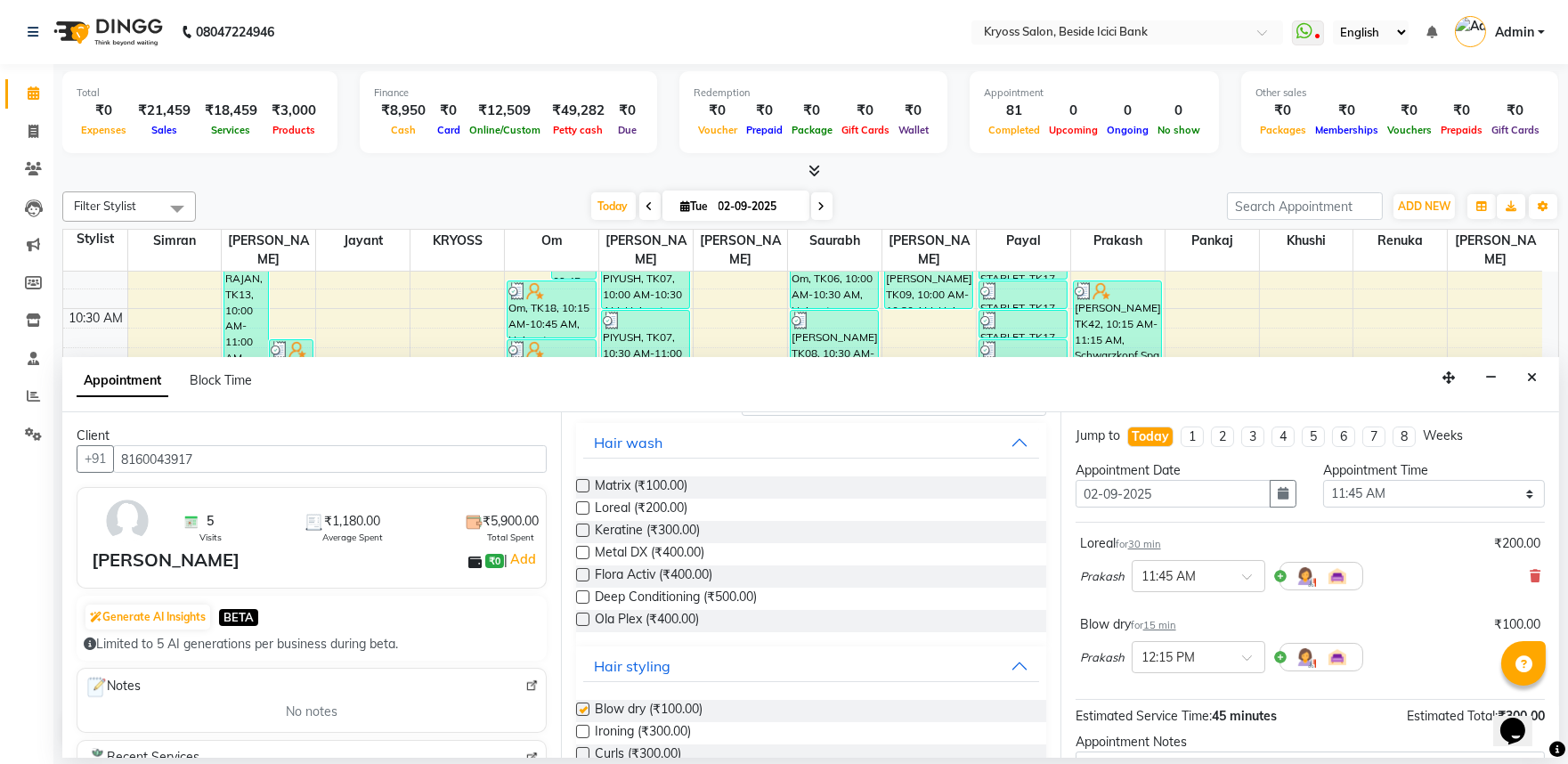
checkbox input "false"
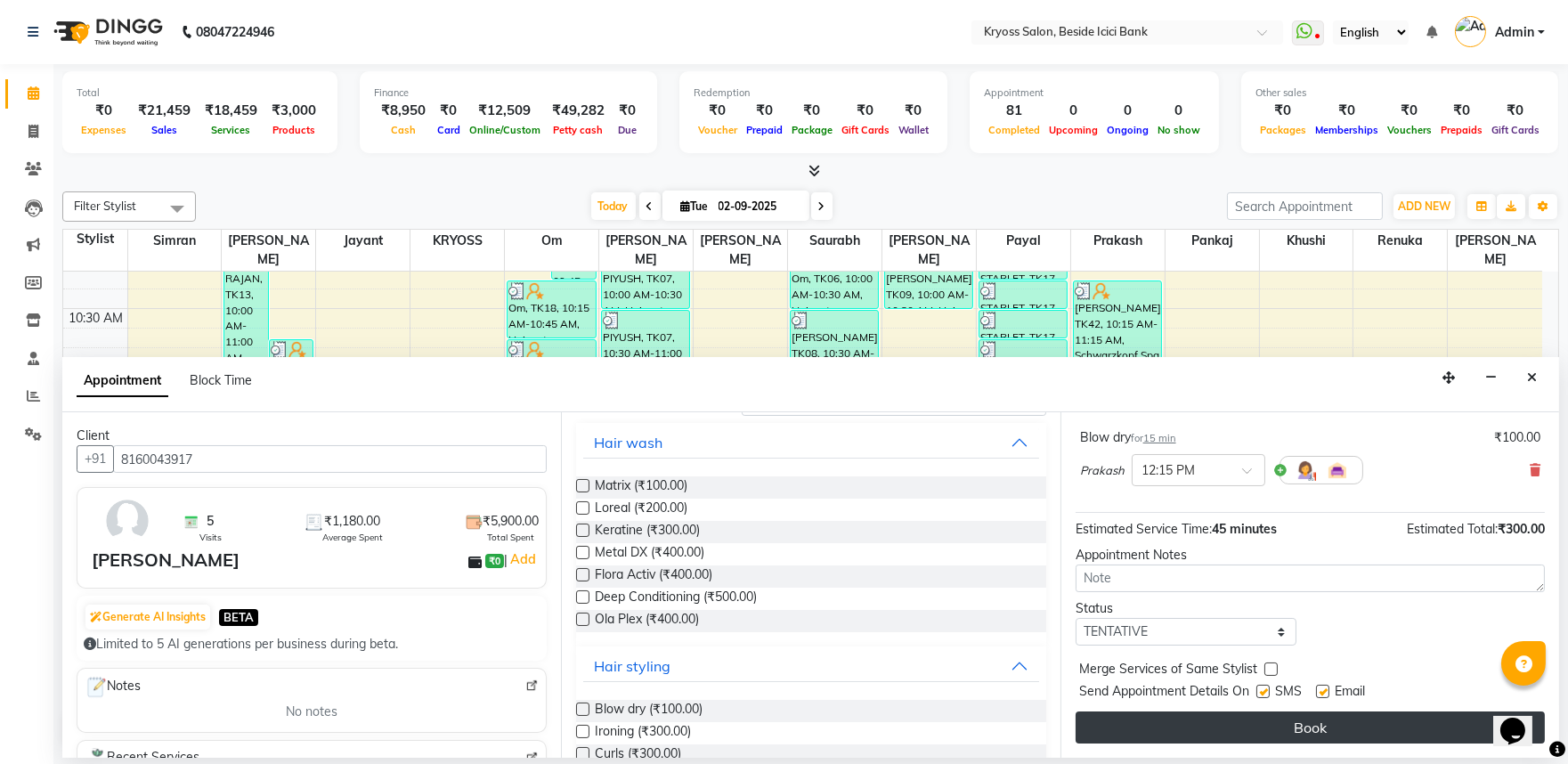
scroll to position [226, 0]
click at [1347, 732] on button "Book" at bounding box center [1310, 728] width 469 height 32
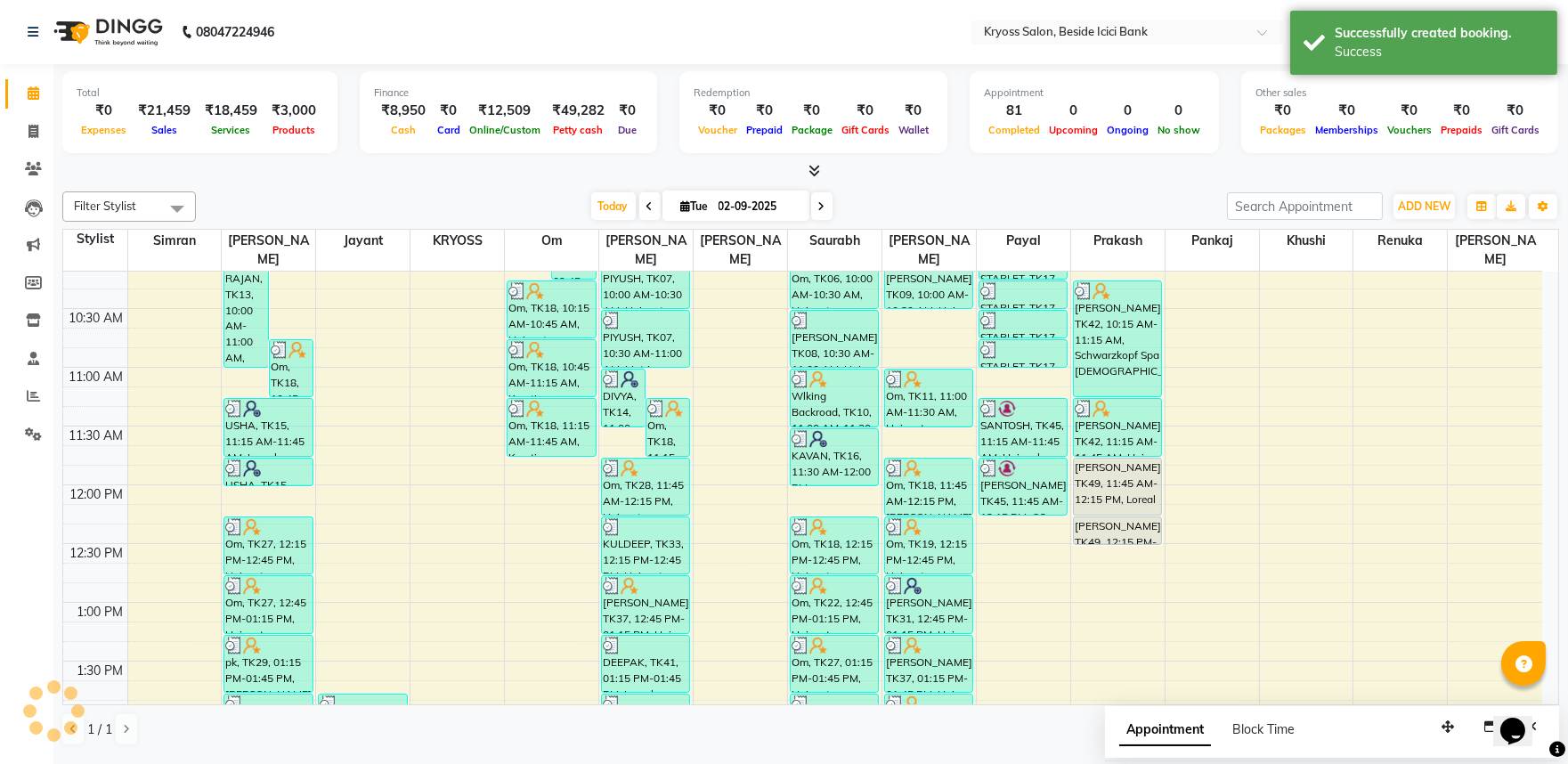
scroll to position [0, 0]
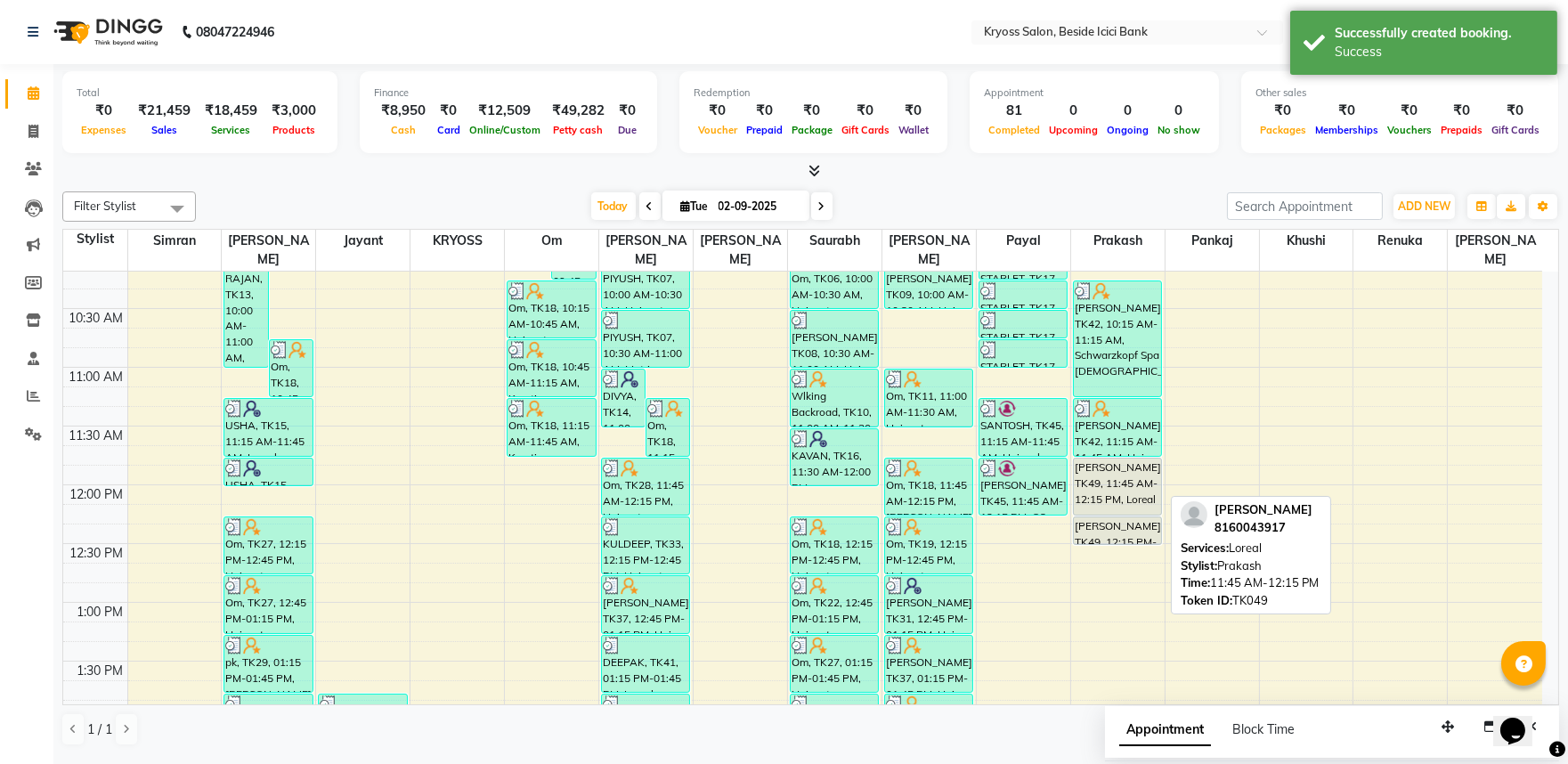
click at [1093, 511] on div at bounding box center [1117, 515] width 87 height 7
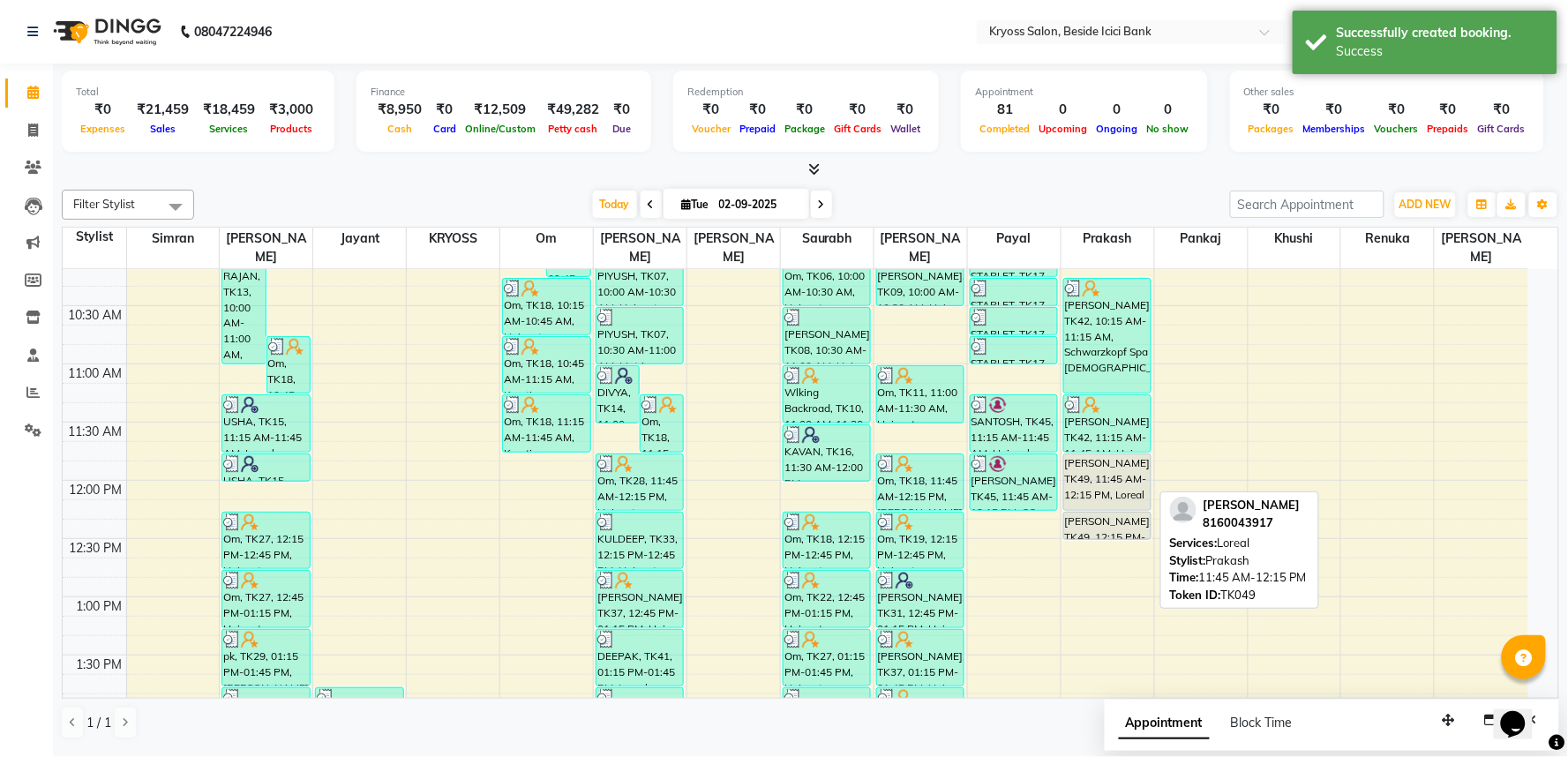
select select "7"
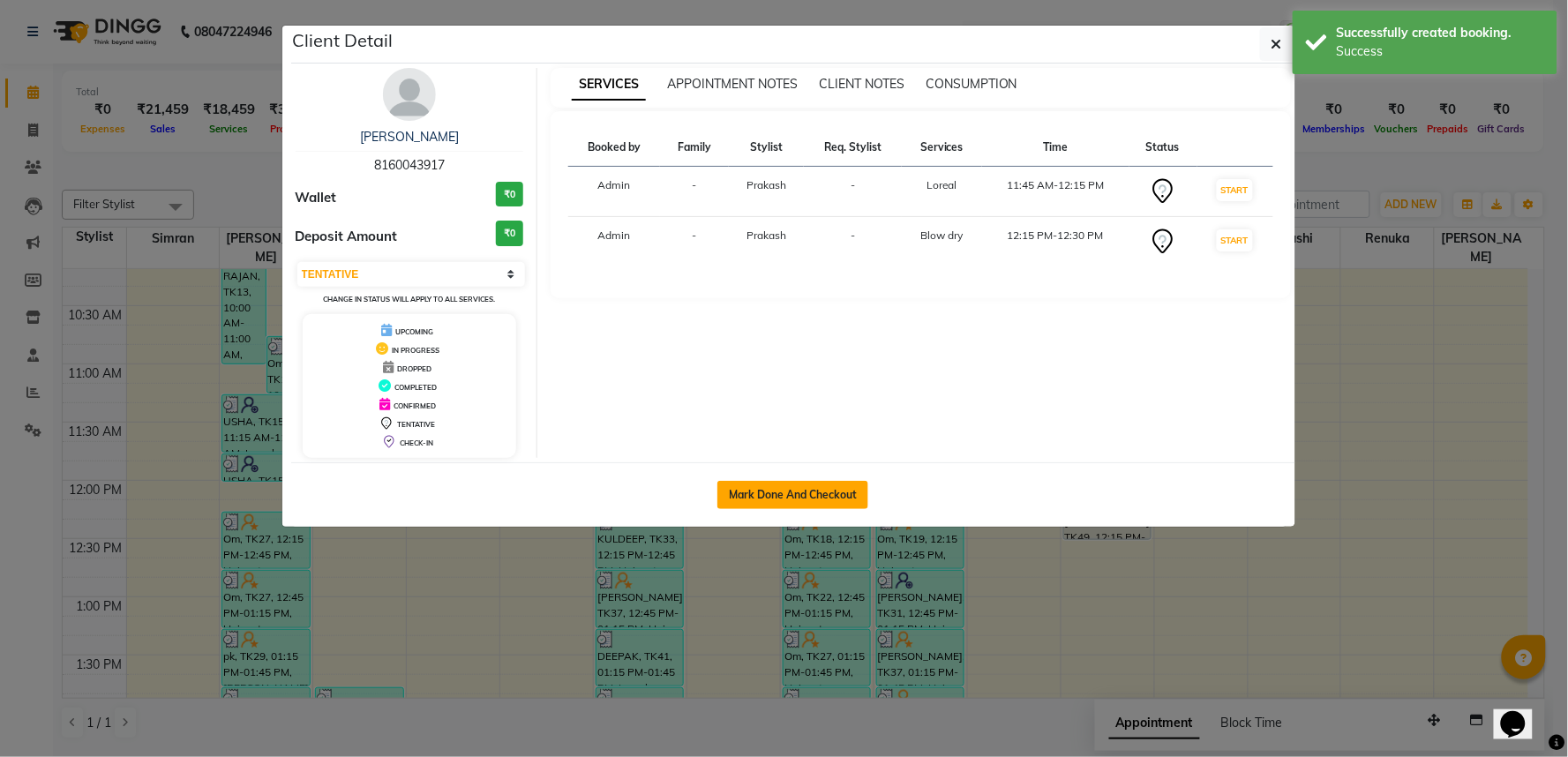
click at [827, 509] on button "Mark Done And Checkout" at bounding box center [792, 495] width 150 height 28
select select "5439"
select select "service"
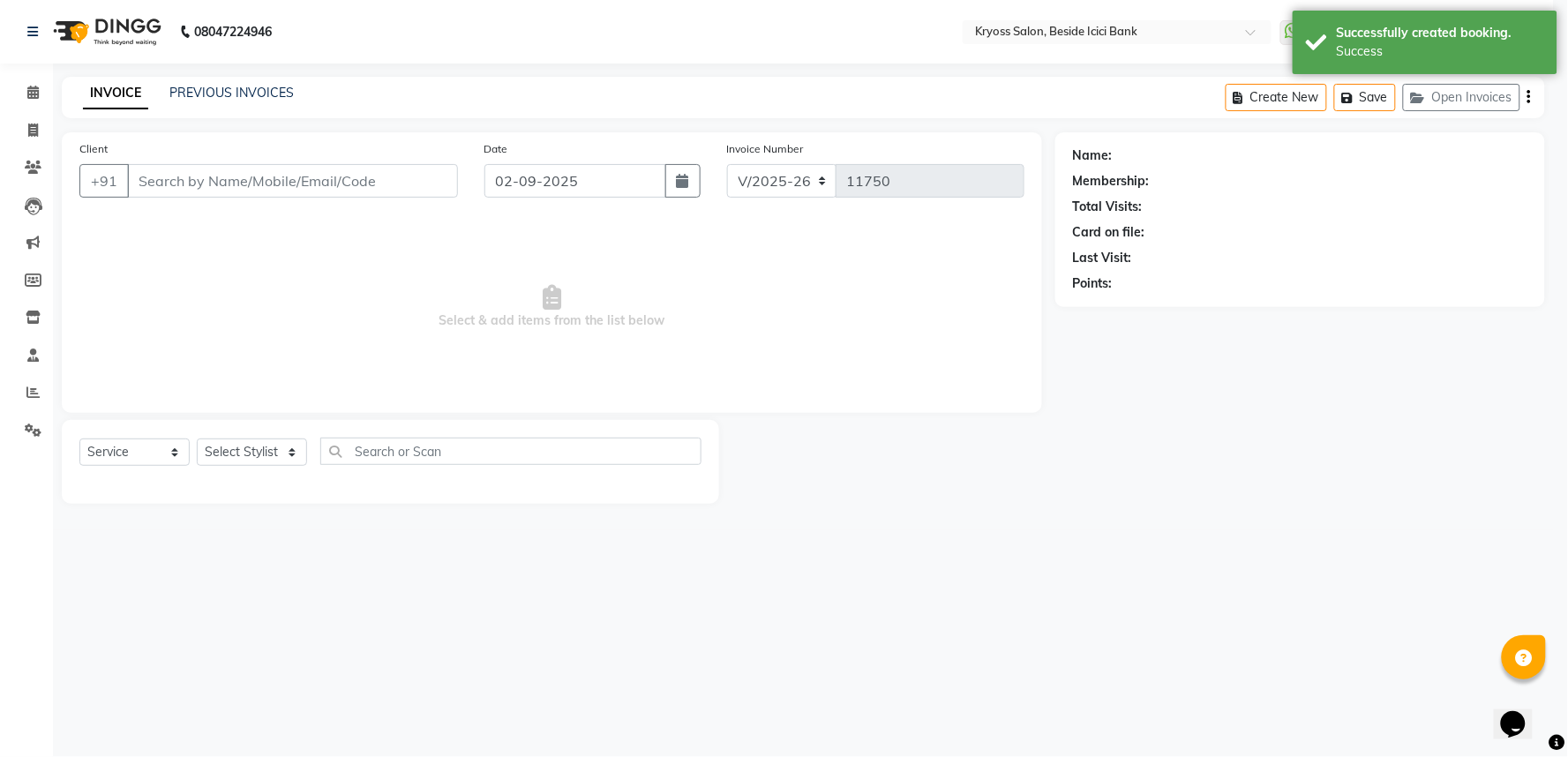
select select "3"
type input "8160043917"
select select "36436"
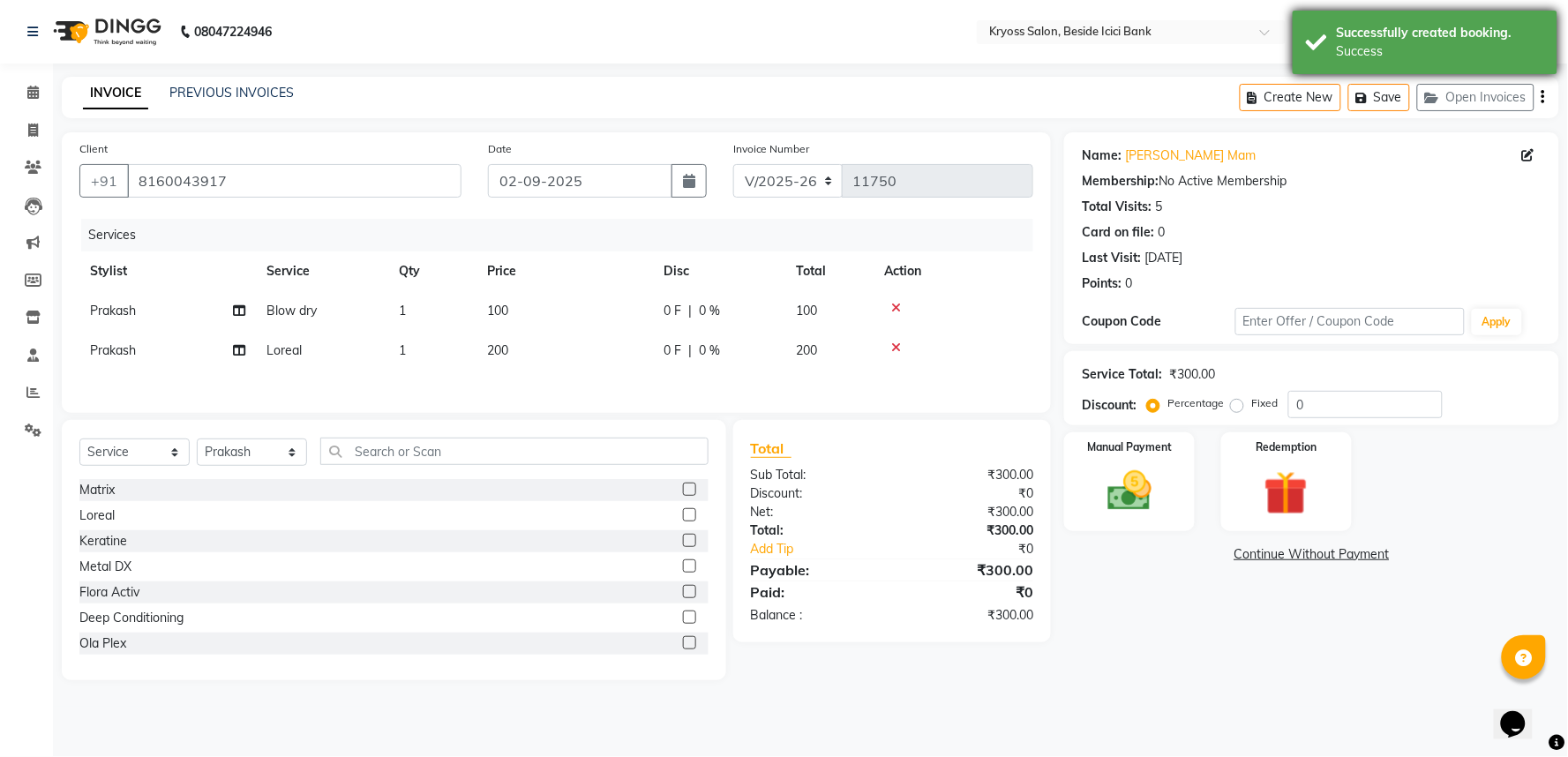
click at [1318, 51] on div "Successfully created booking. Success" at bounding box center [1425, 42] width 264 height 63
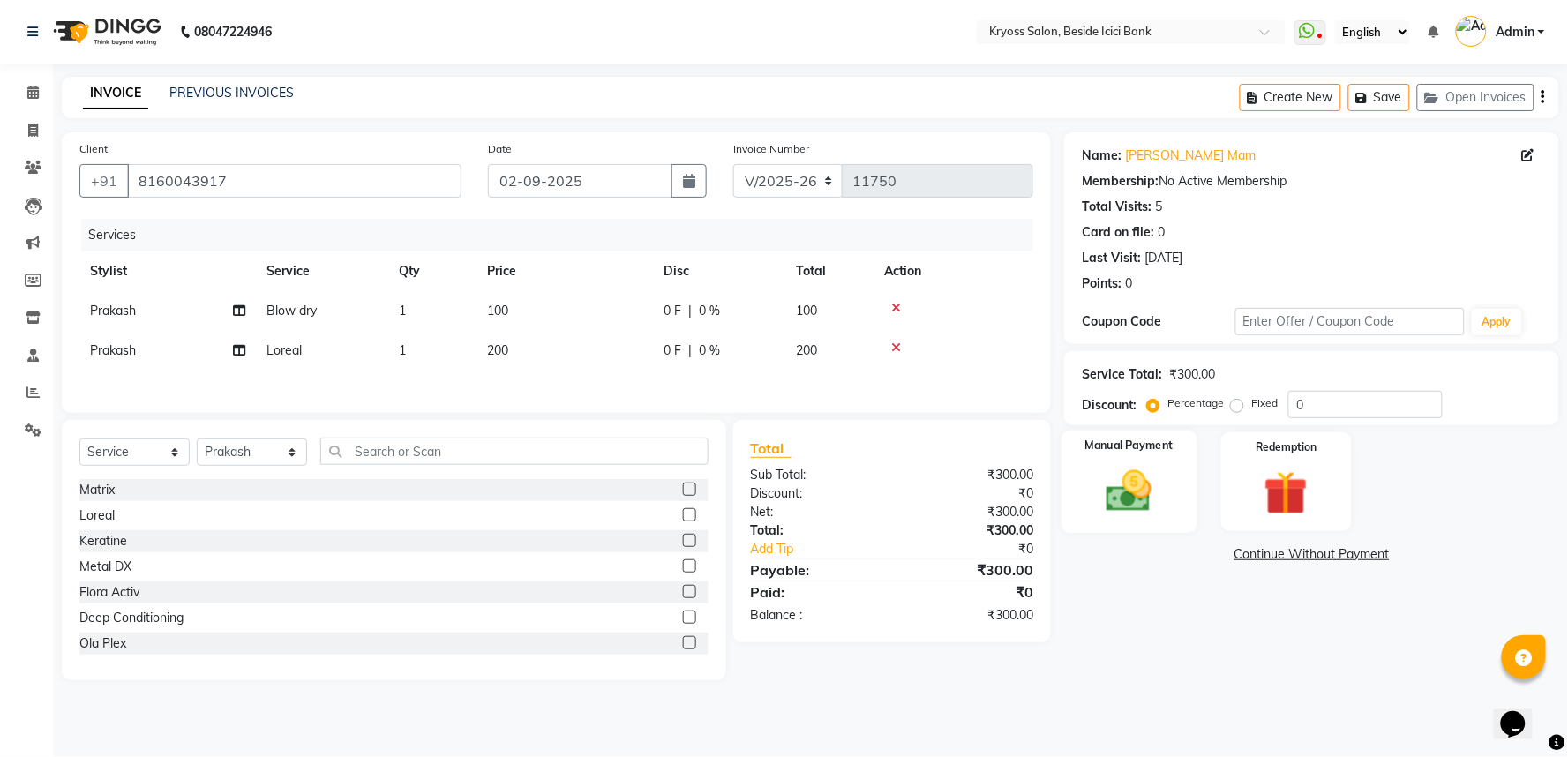
click at [1141, 518] on img at bounding box center [1129, 491] width 74 height 53
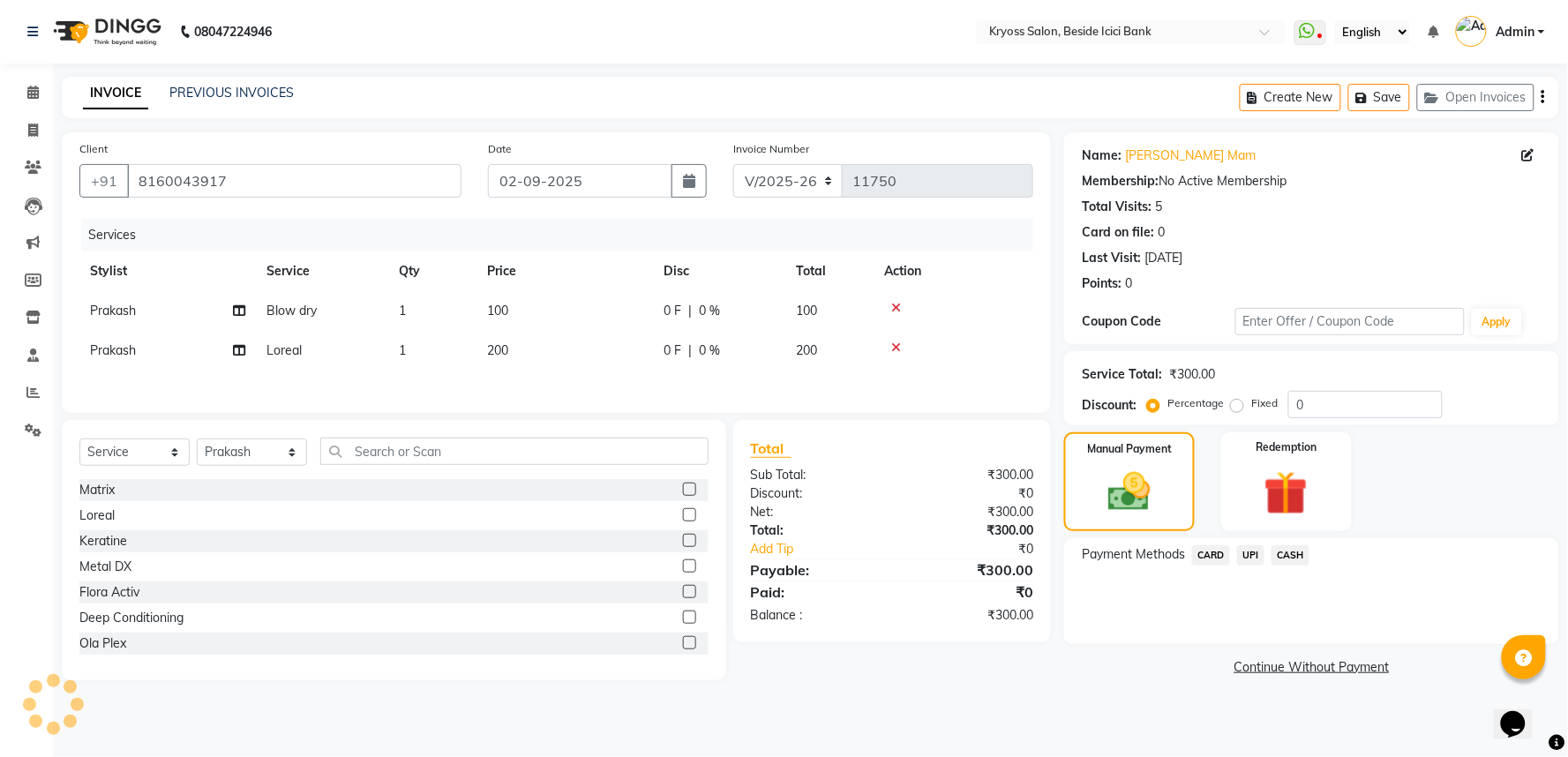
click at [1248, 566] on span "UPI" at bounding box center [1250, 555] width 28 height 20
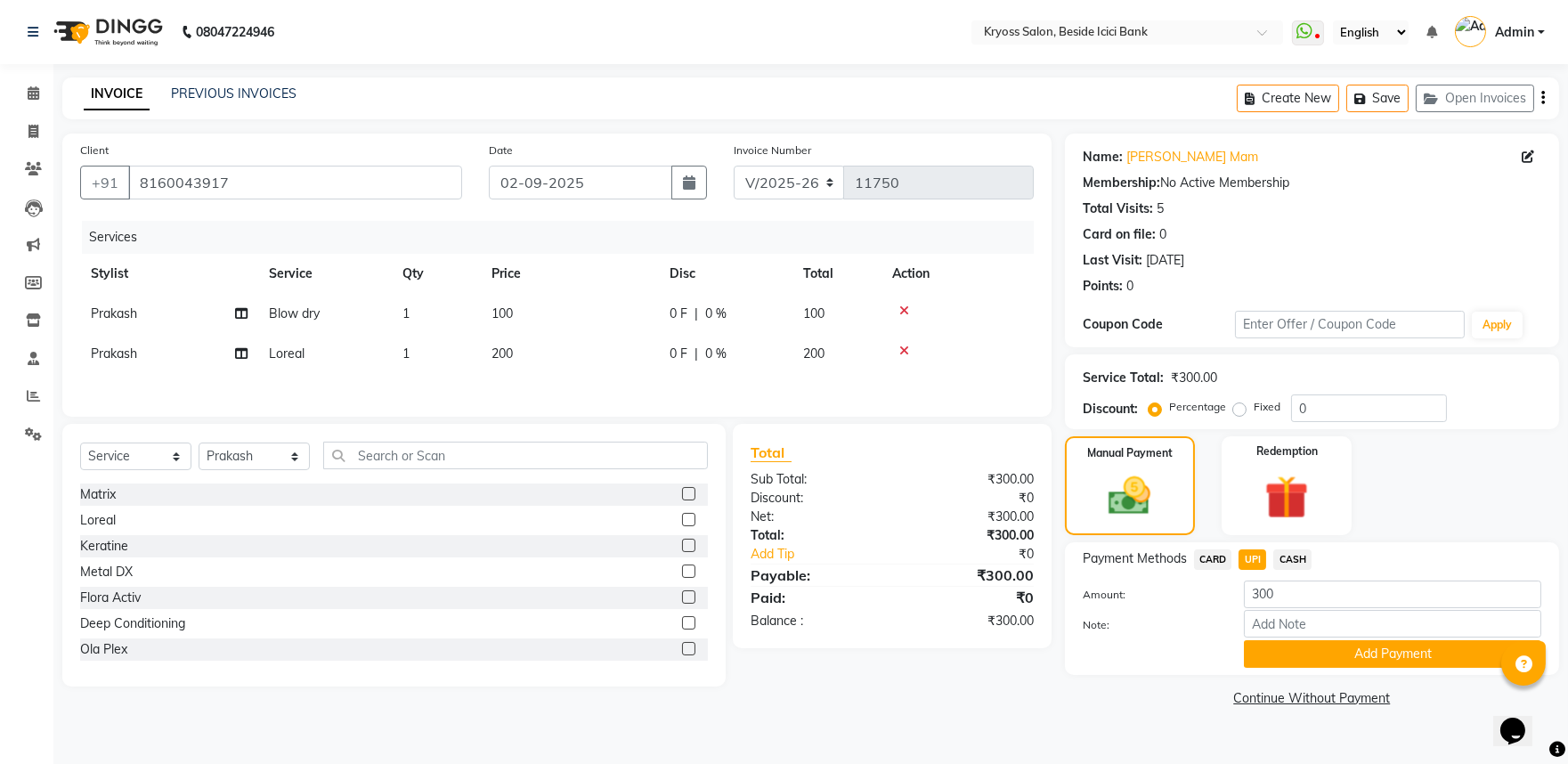
click at [1289, 668] on button "Add Payment" at bounding box center [1393, 654] width 297 height 28
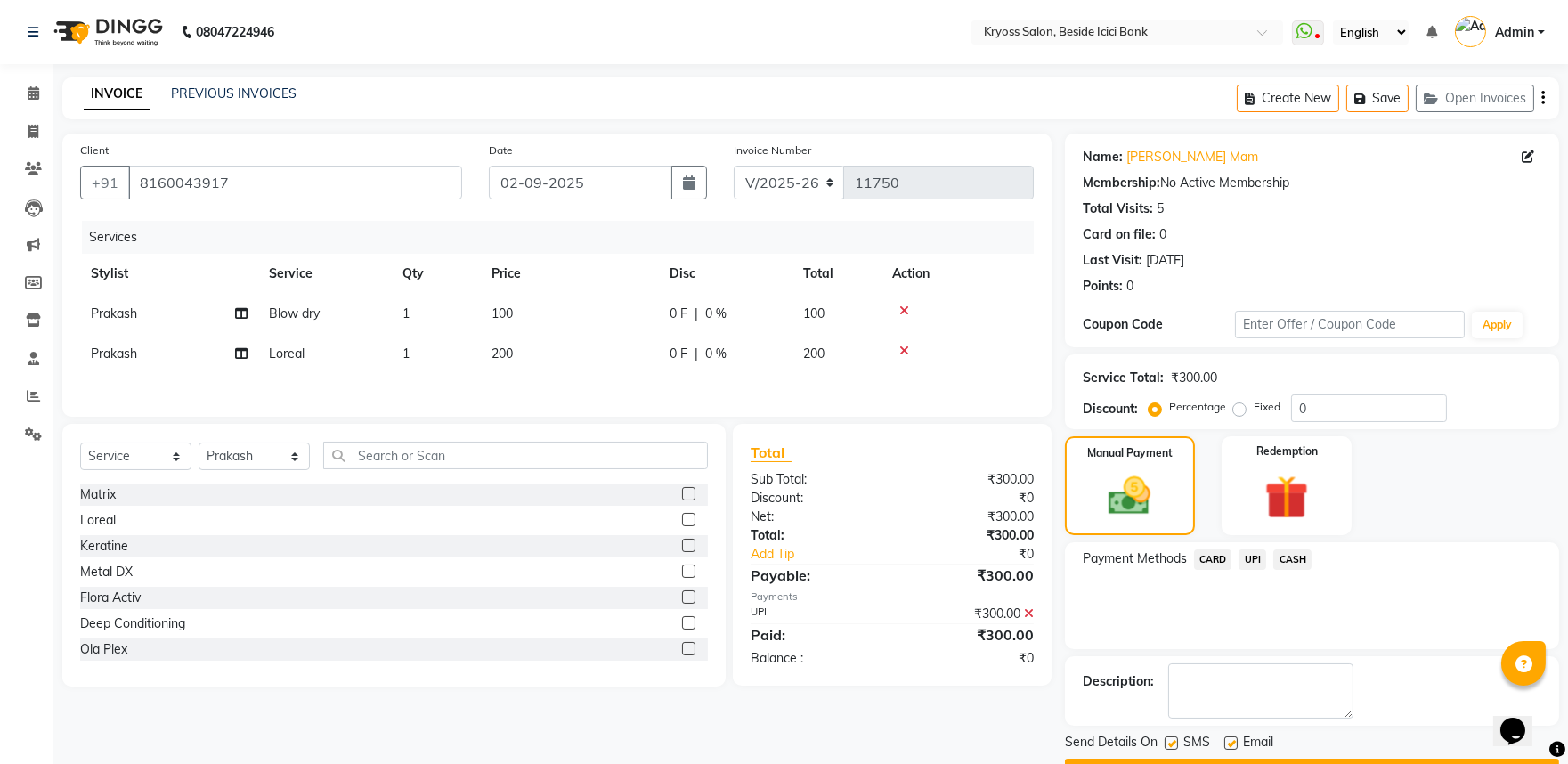
scroll to position [92, 0]
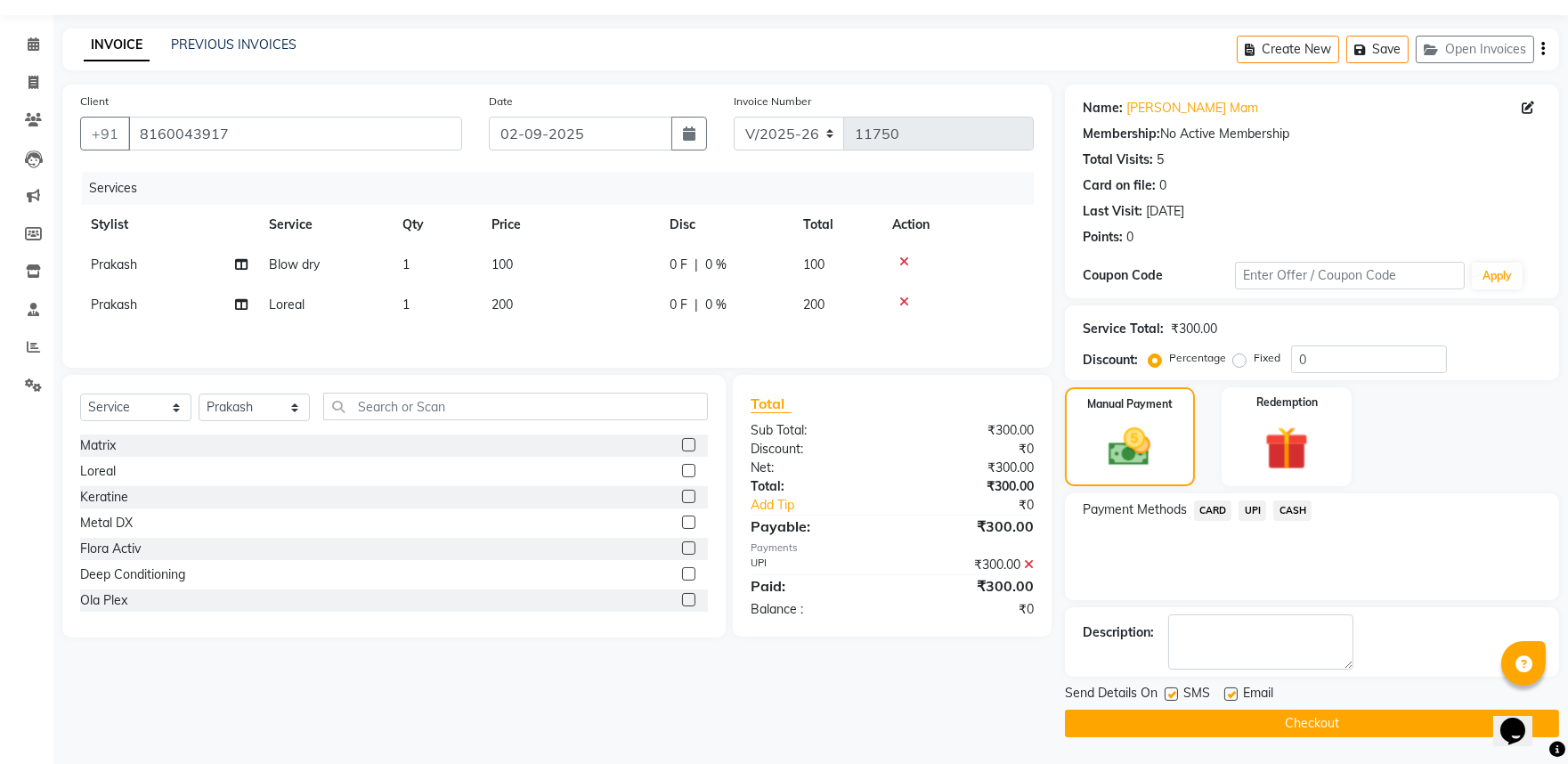
click at [1270, 716] on button "Checkout" at bounding box center [1312, 724] width 494 height 28
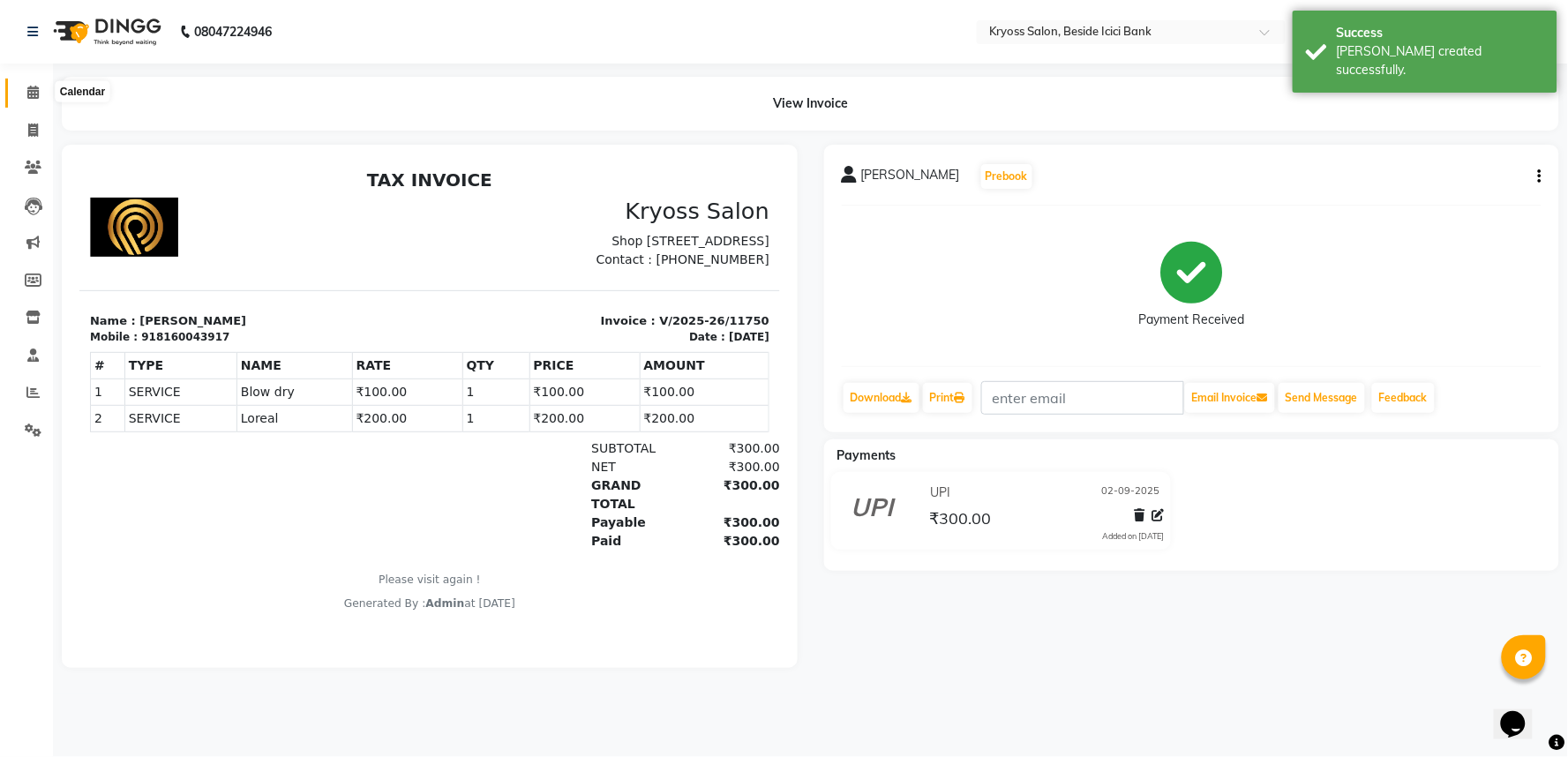
click at [33, 86] on icon at bounding box center [33, 92] width 12 height 13
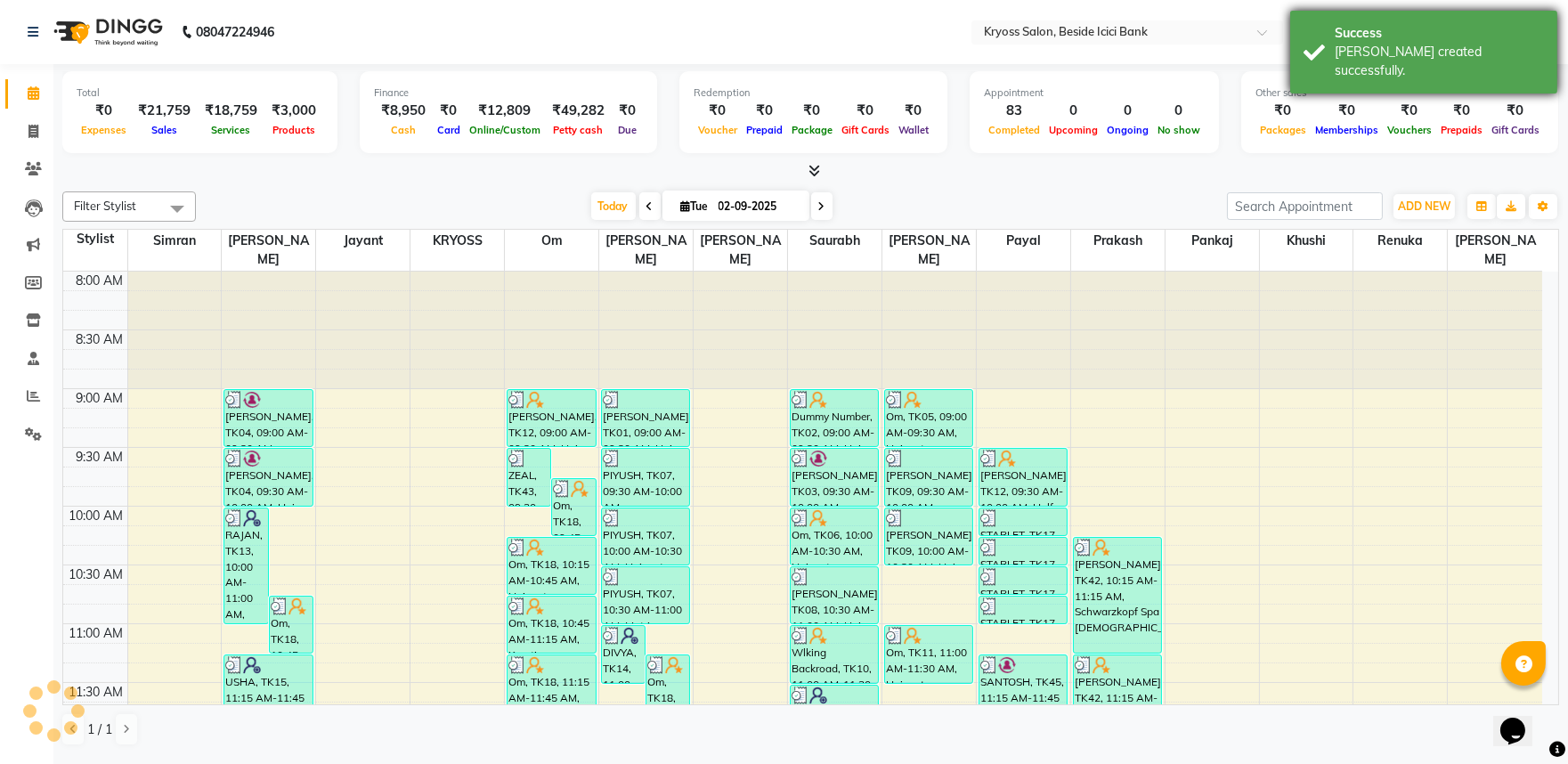
click at [1378, 57] on div "[PERSON_NAME] created successfully." at bounding box center [1440, 62] width 209 height 38
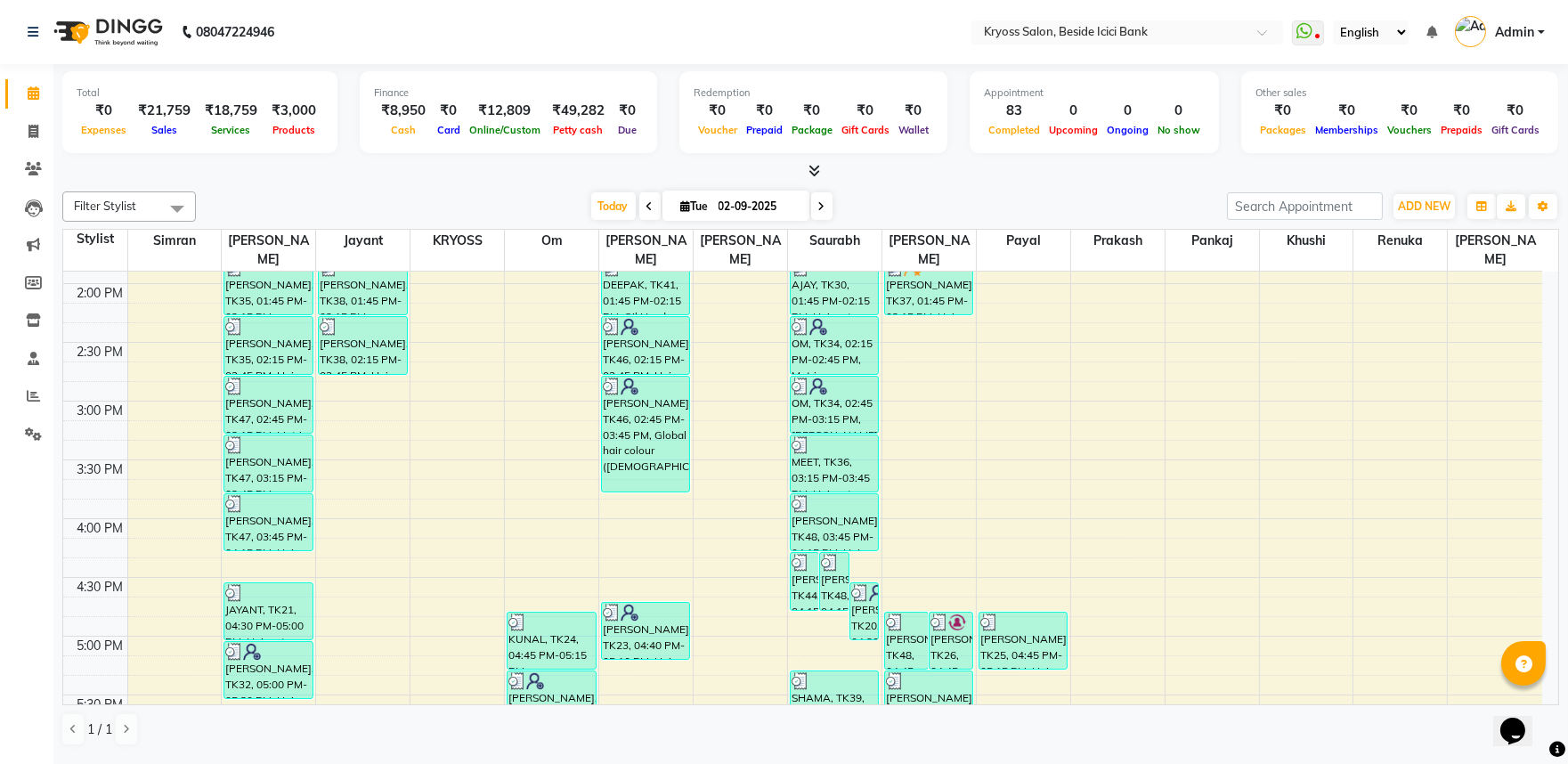
scroll to position [891, 0]
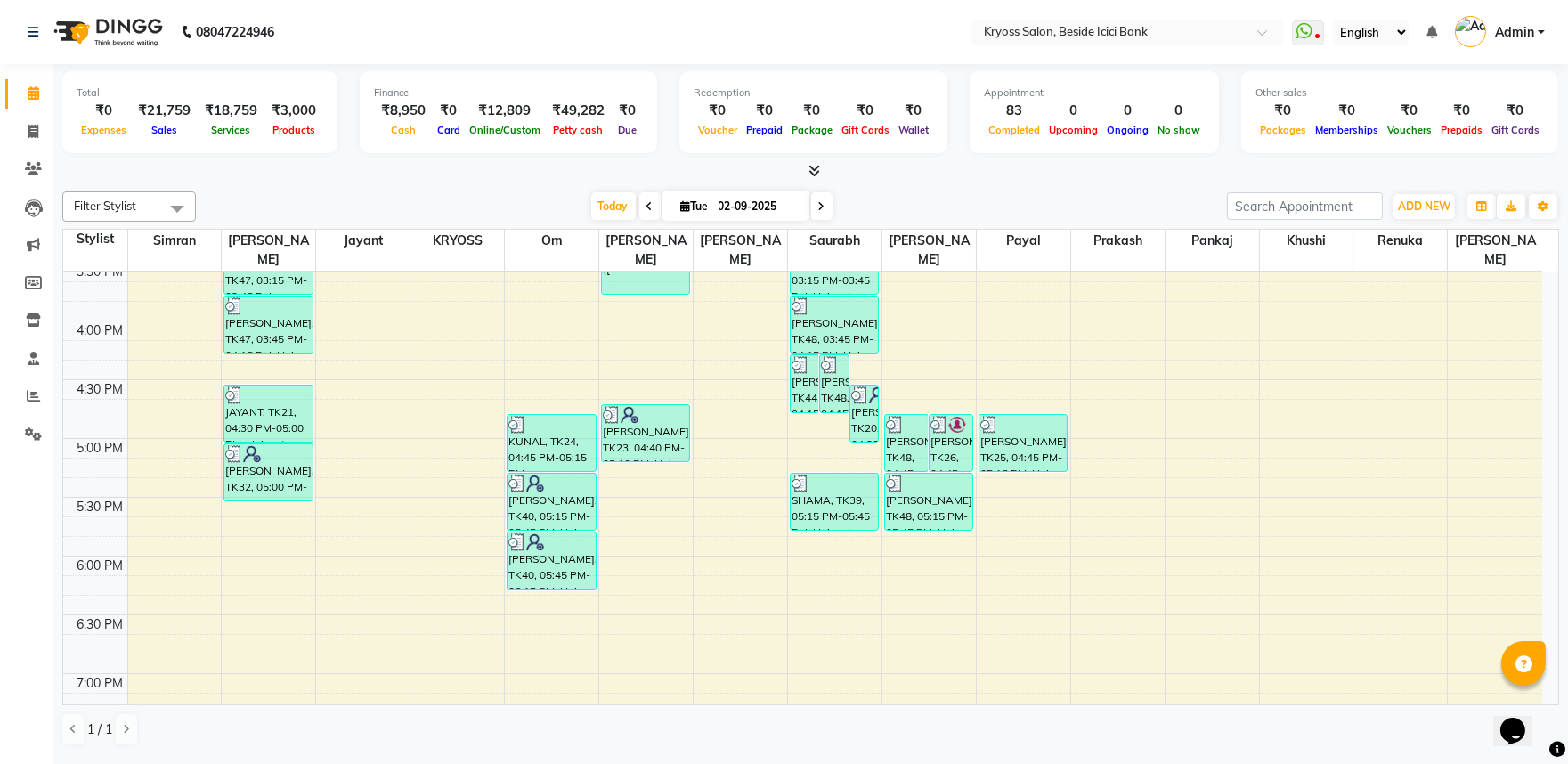
click at [363, 386] on div "8:00 AM 8:30 AM 9:00 AM 9:30 AM 10:00 AM 10:30 AM 11:00 AM 11:30 AM 12:00 PM 12…" at bounding box center [802, 145] width 1479 height 1528
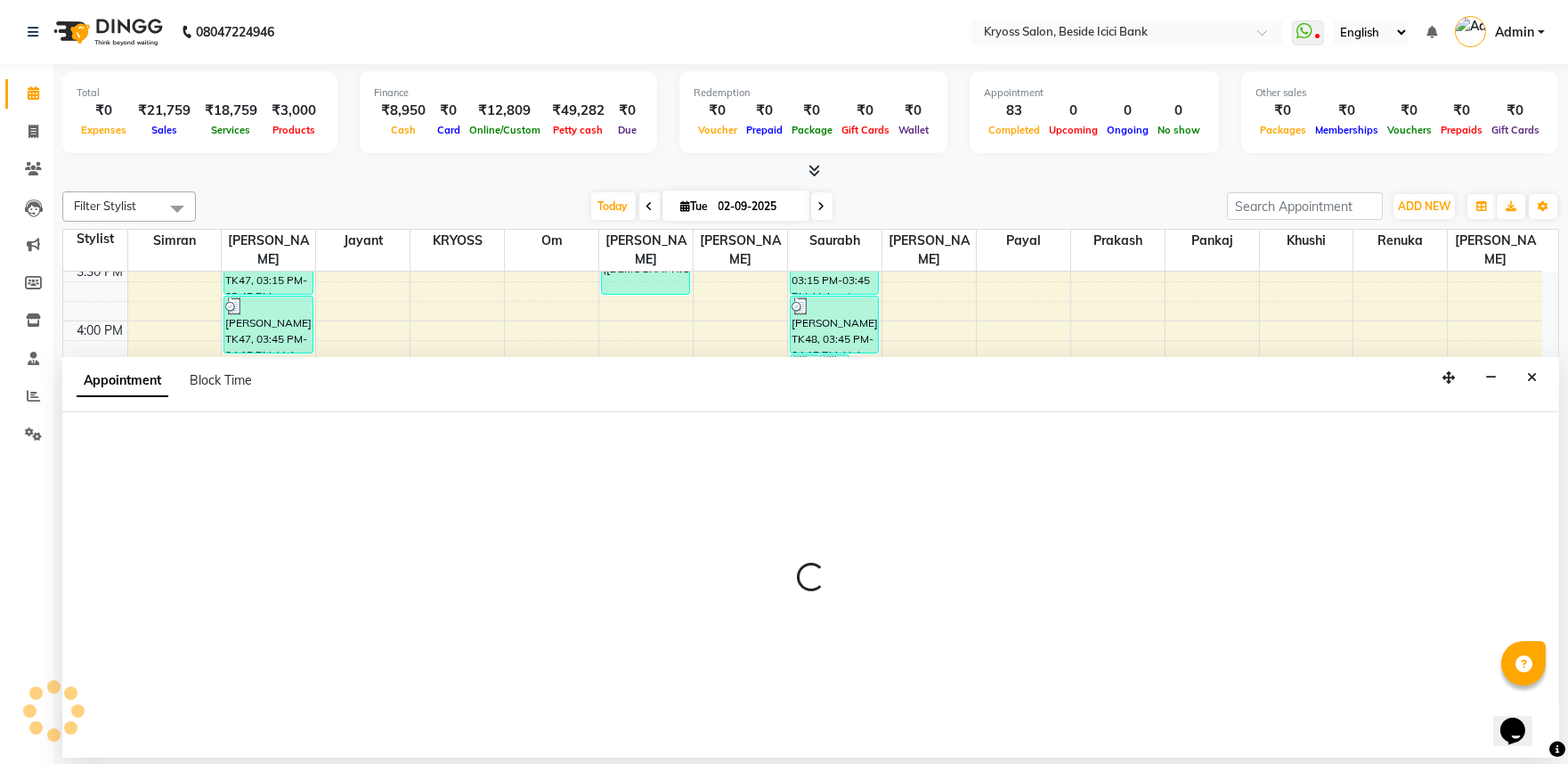
scroll to position [4, 0]
select select "77239"
select select "990"
select select "tentative"
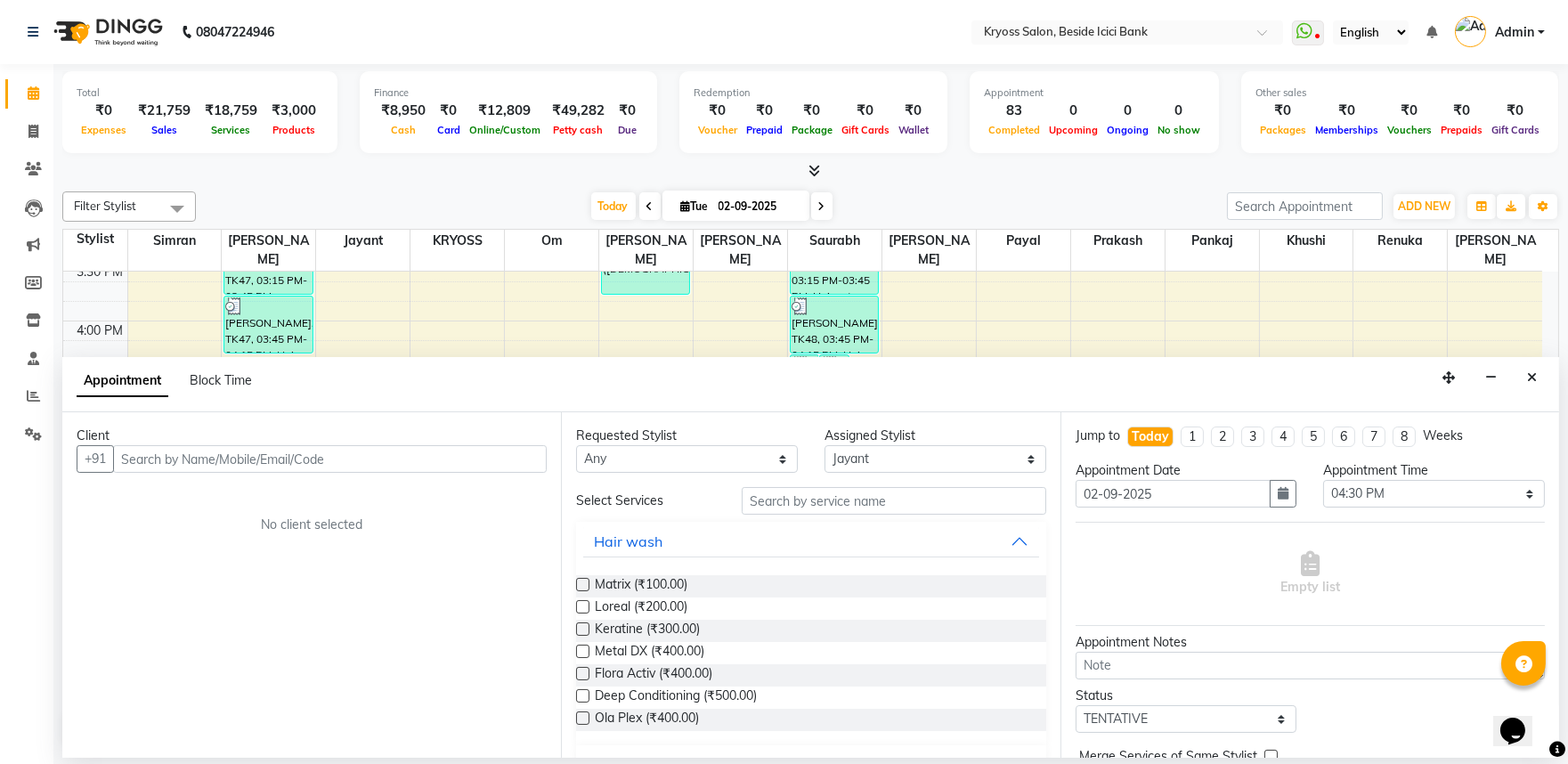
click at [392, 473] on input "text" at bounding box center [330, 459] width 434 height 28
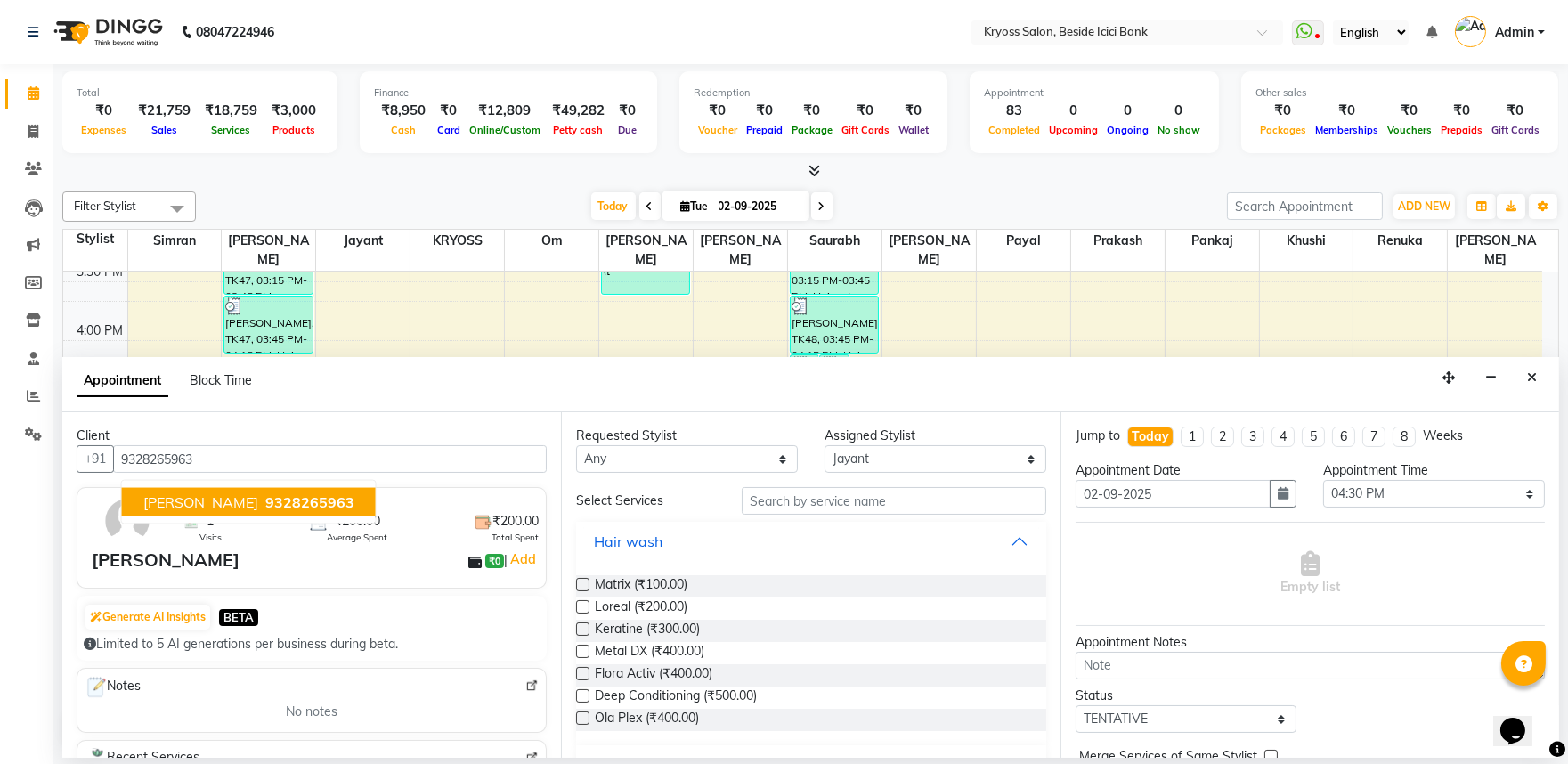
click at [291, 511] on span "9328265963" at bounding box center [309, 502] width 89 height 18
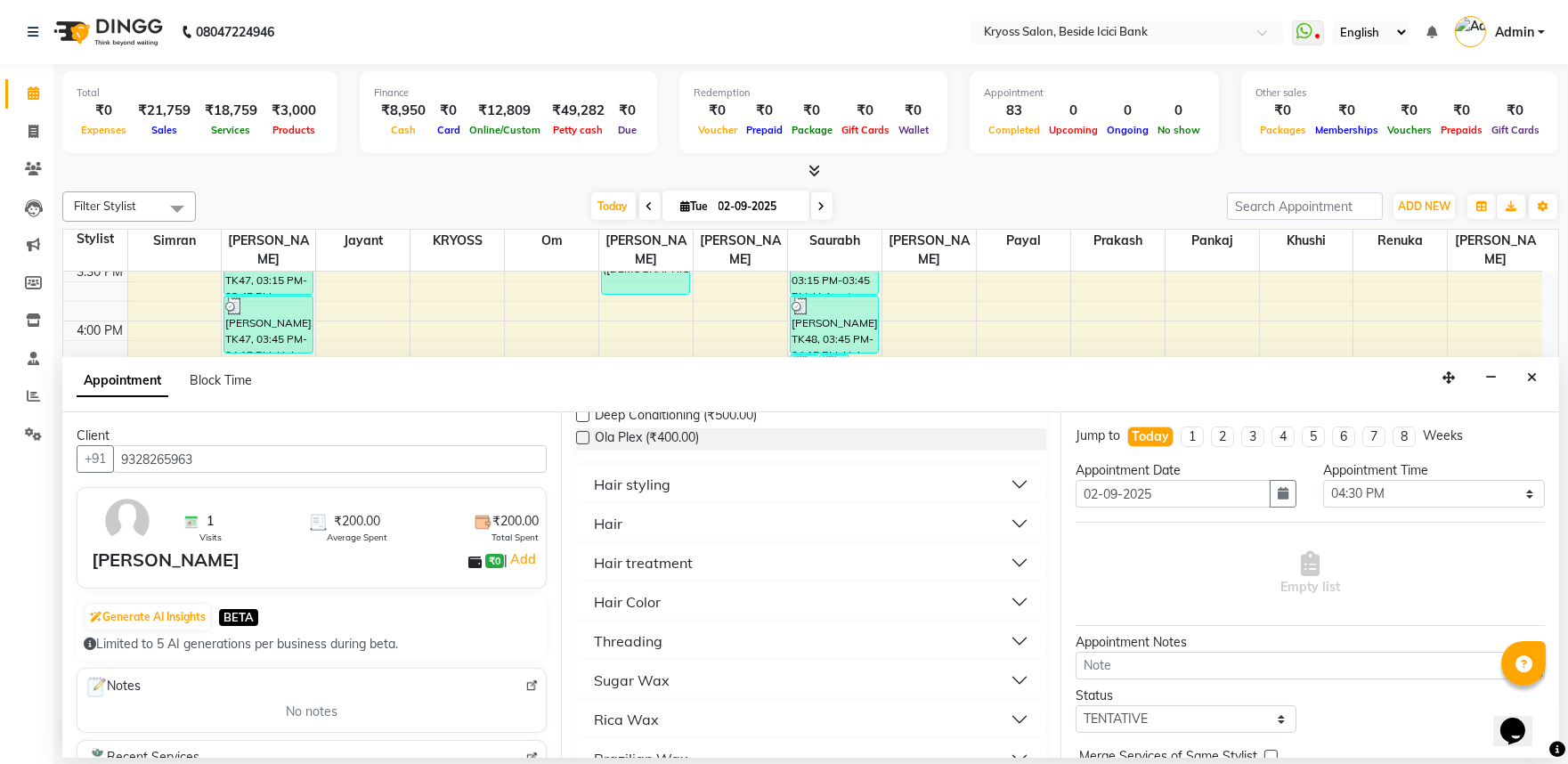
scroll to position [297, 0]
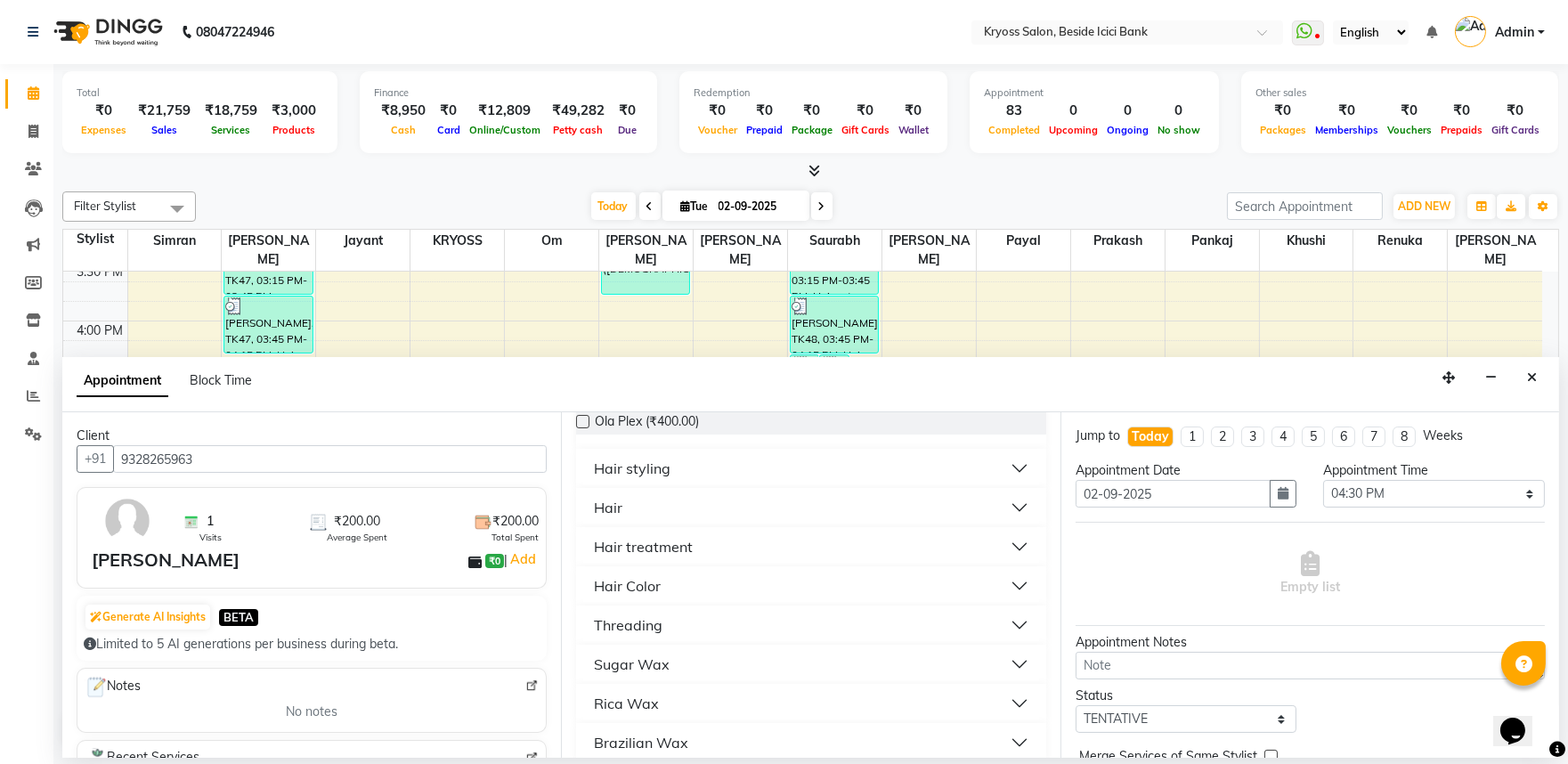
type input "9328265963"
click at [616, 519] on div "Hair" at bounding box center [608, 508] width 29 height 22
click at [625, 586] on span "Hair cut (₹100.00)" at bounding box center [646, 574] width 102 height 22
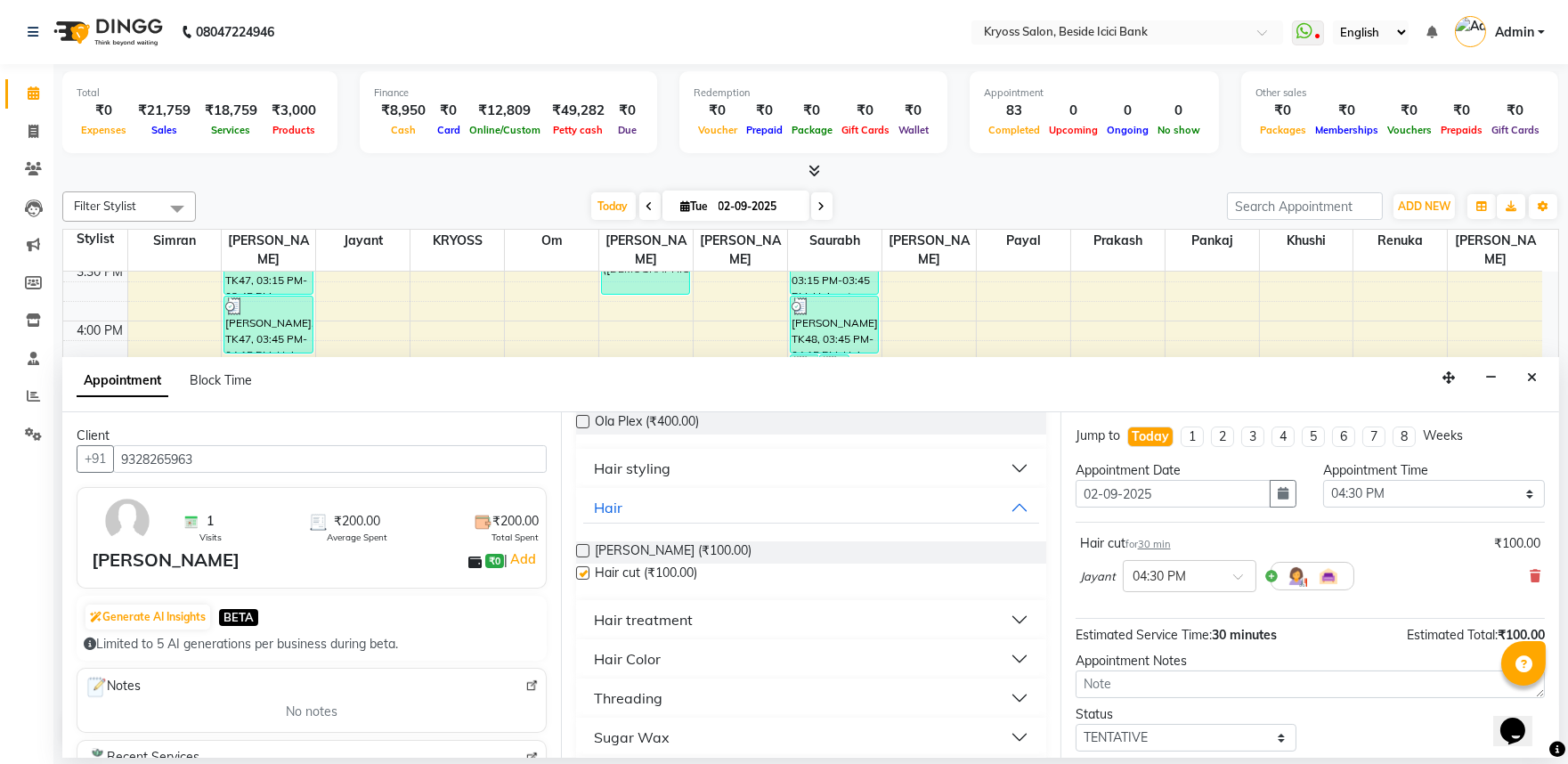
checkbox input "false"
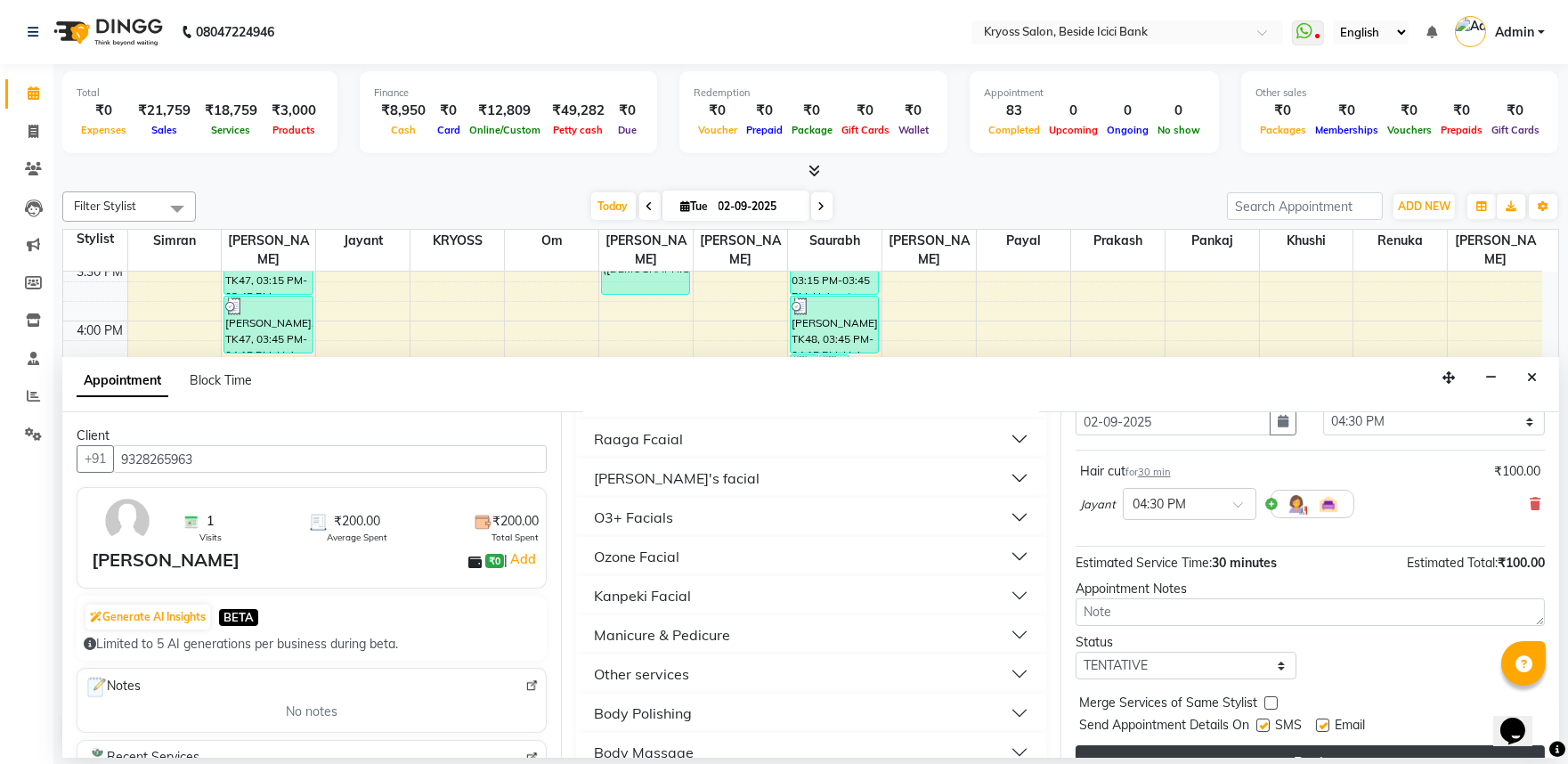
scroll to position [143, 0]
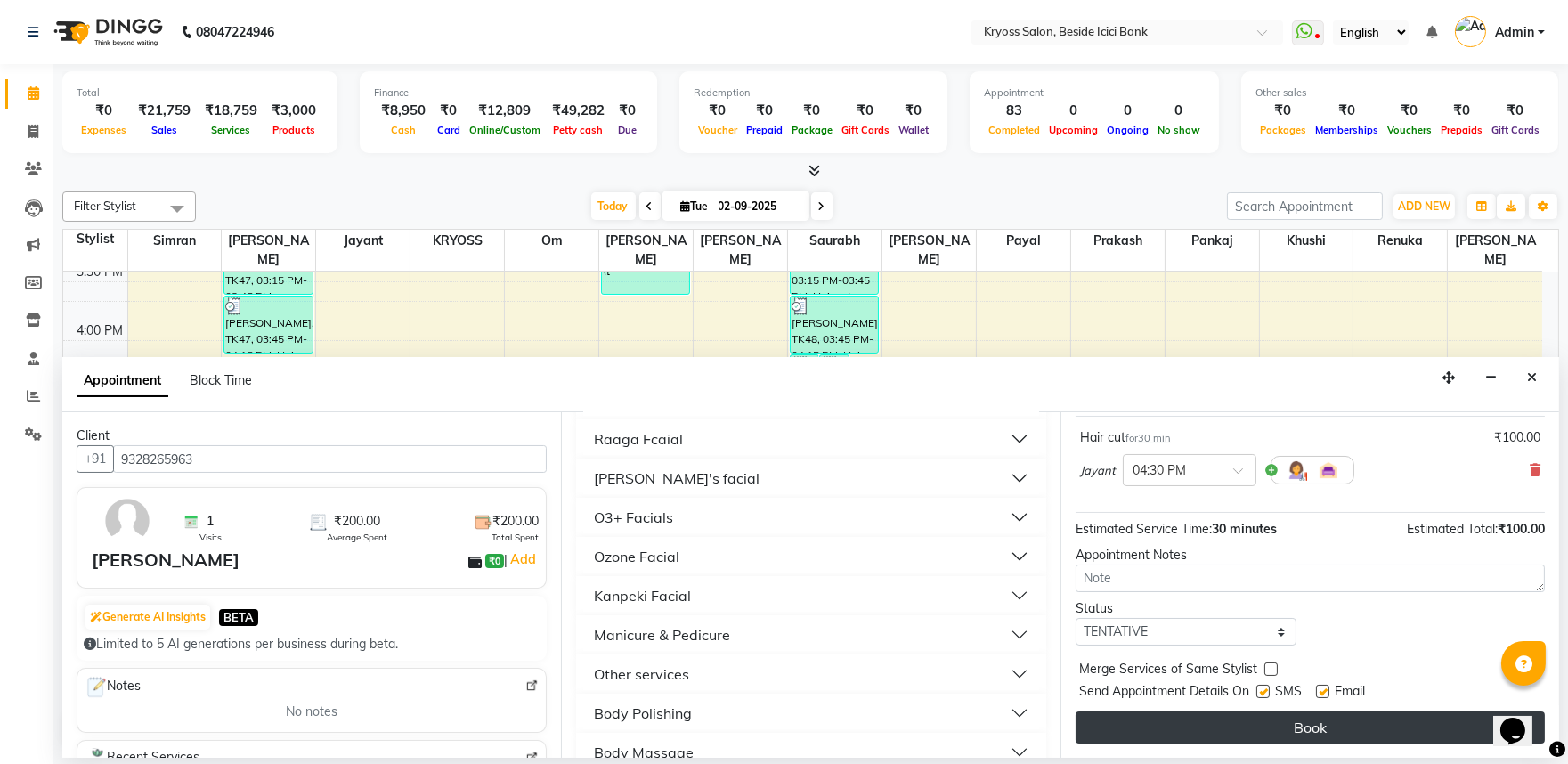
click at [1206, 724] on button "Book" at bounding box center [1310, 728] width 469 height 32
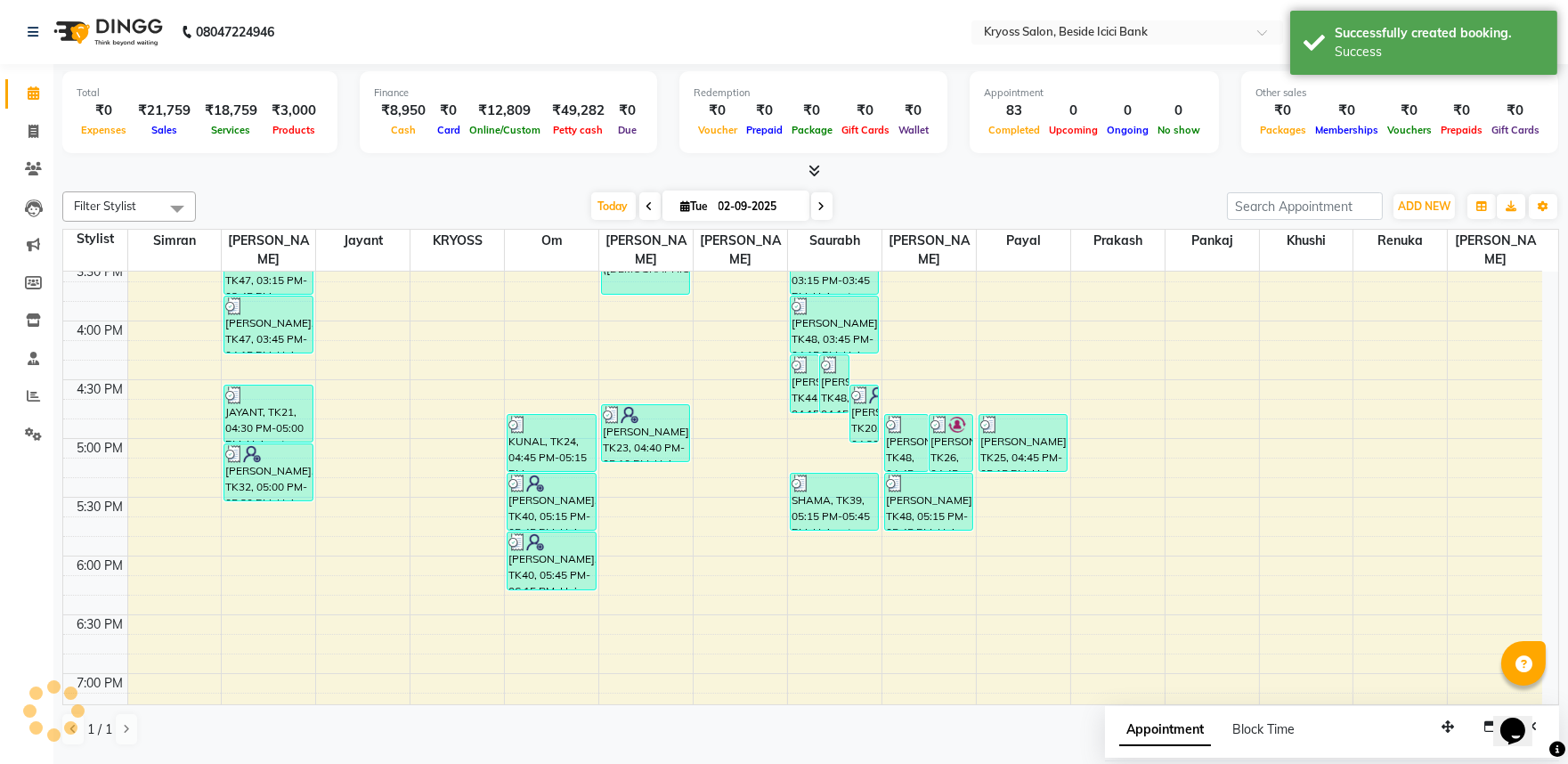
scroll to position [0, 0]
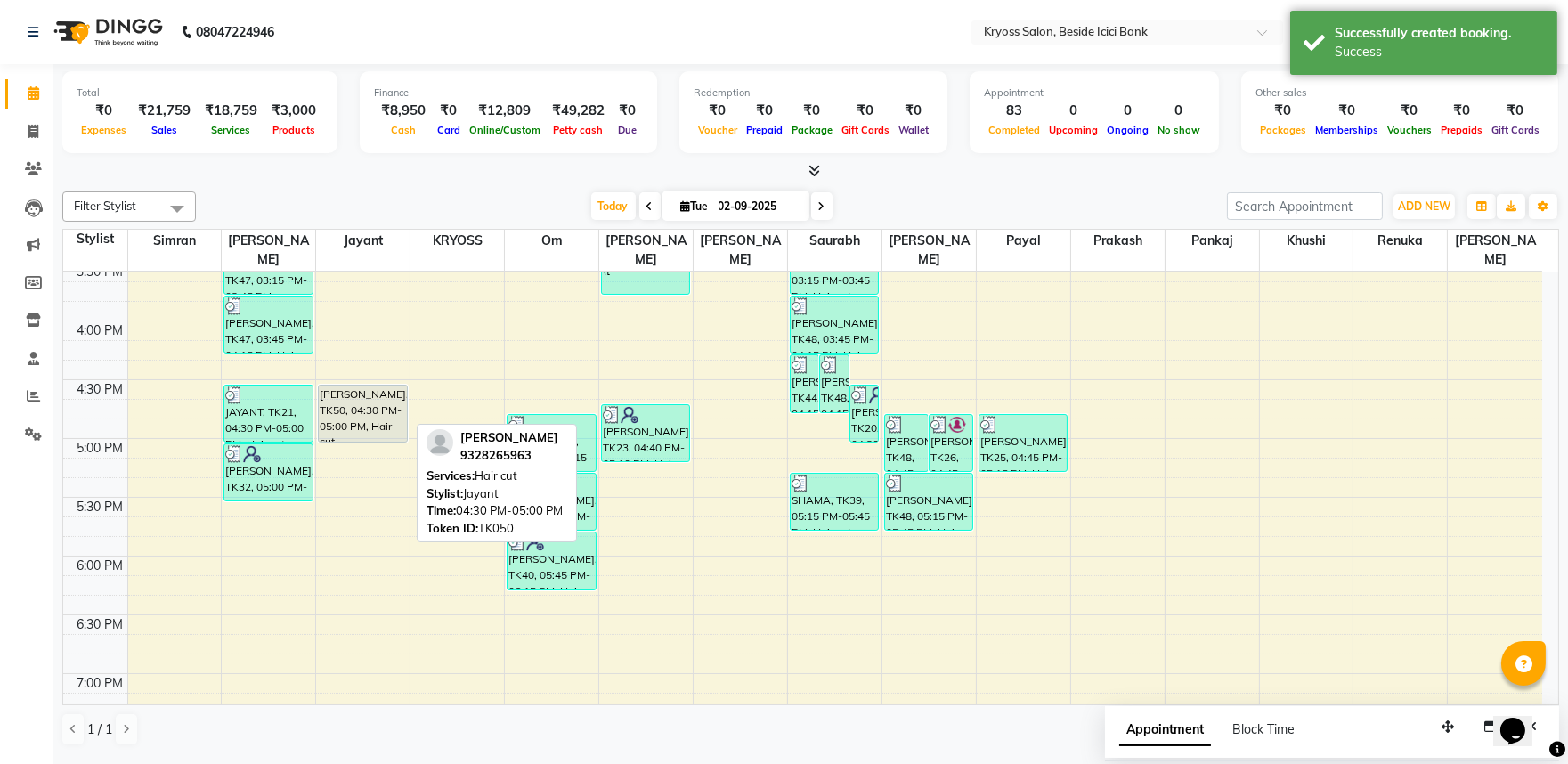
click at [376, 397] on div "kiran modi, TK50, 04:30 PM-05:00 PM, Hair cut" at bounding box center [362, 413] width 87 height 56
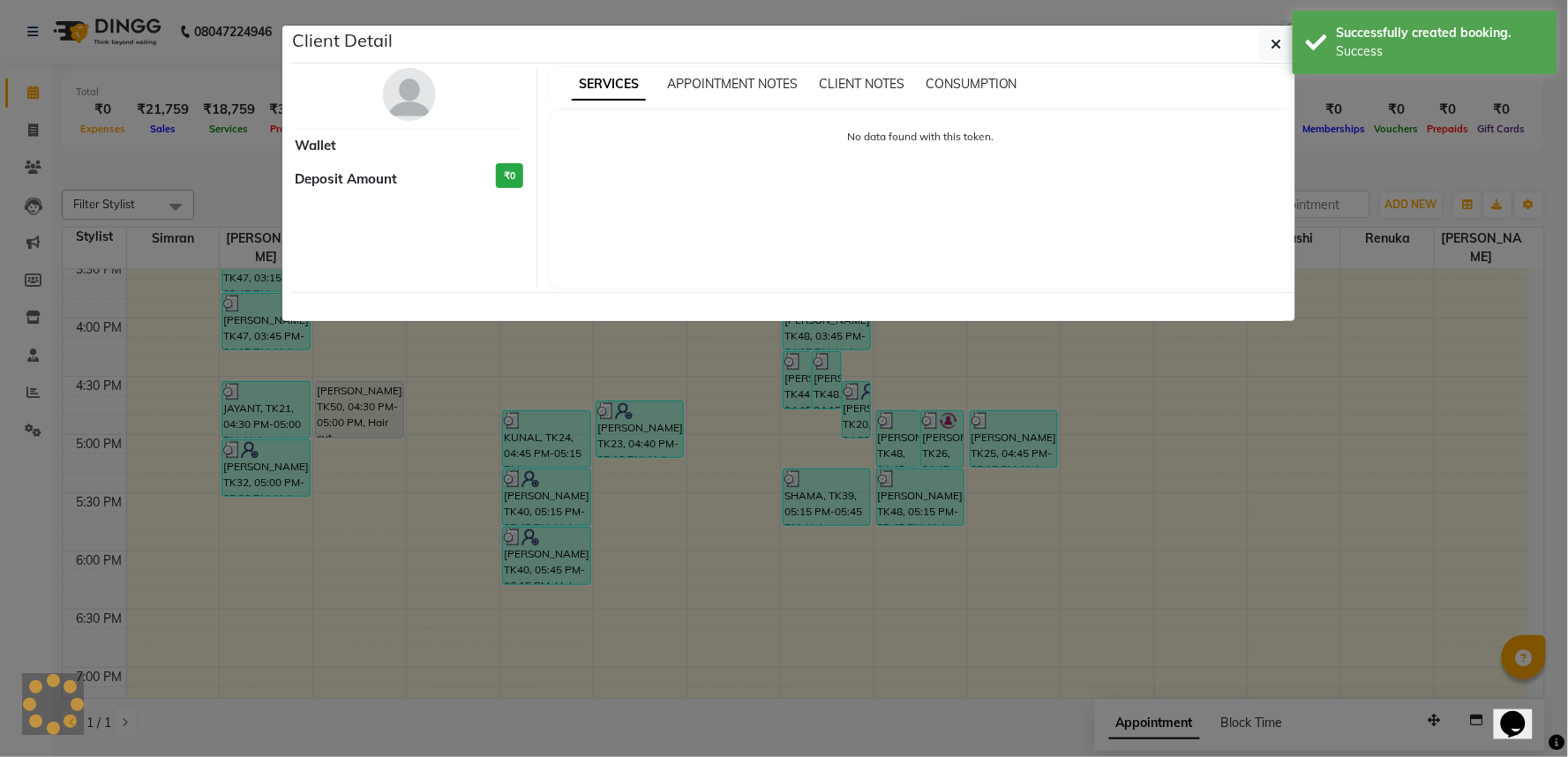
select select "7"
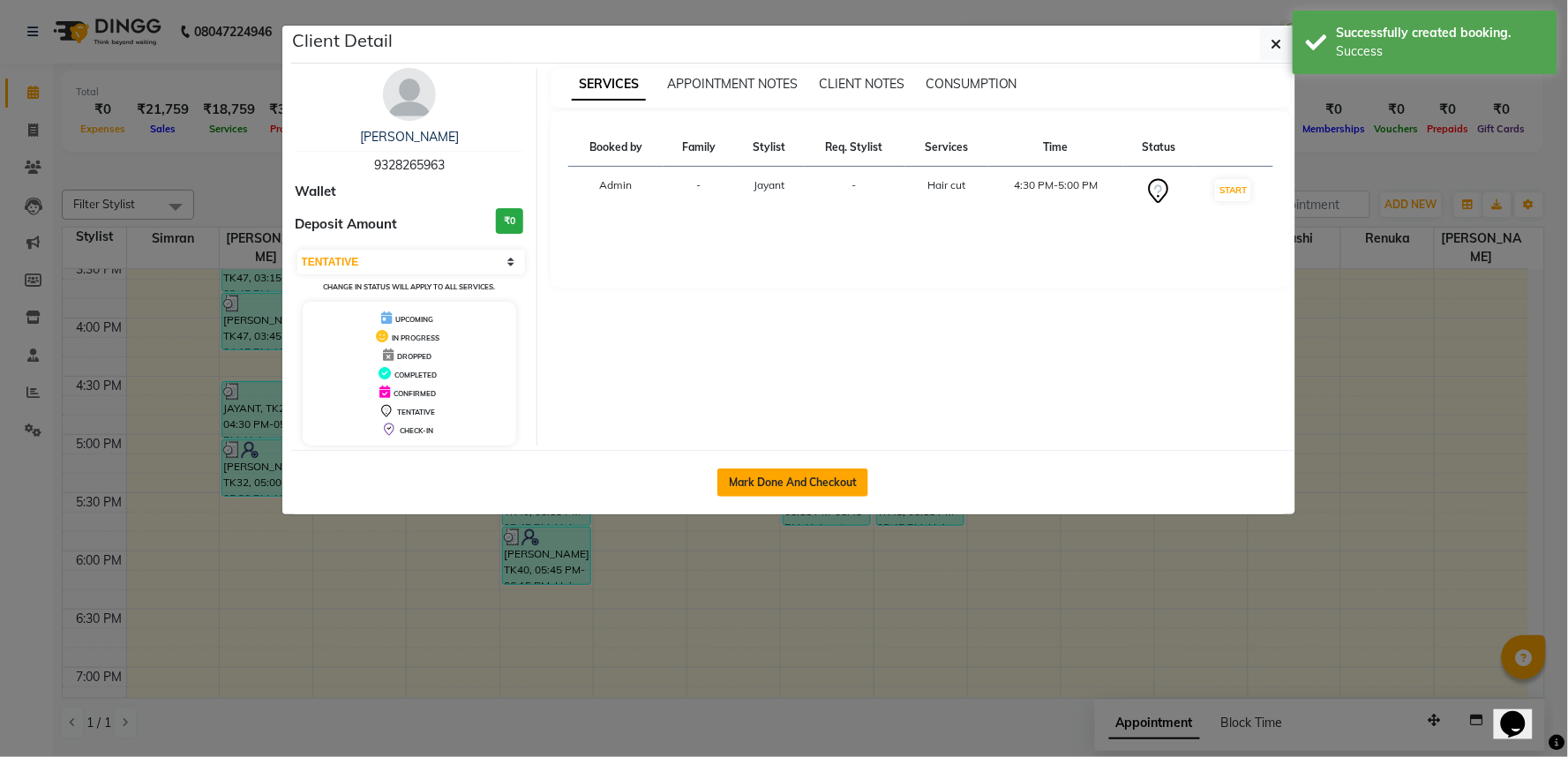
click at [801, 491] on button "Mark Done And Checkout" at bounding box center [792, 483] width 150 height 28
select select "5439"
select select "service"
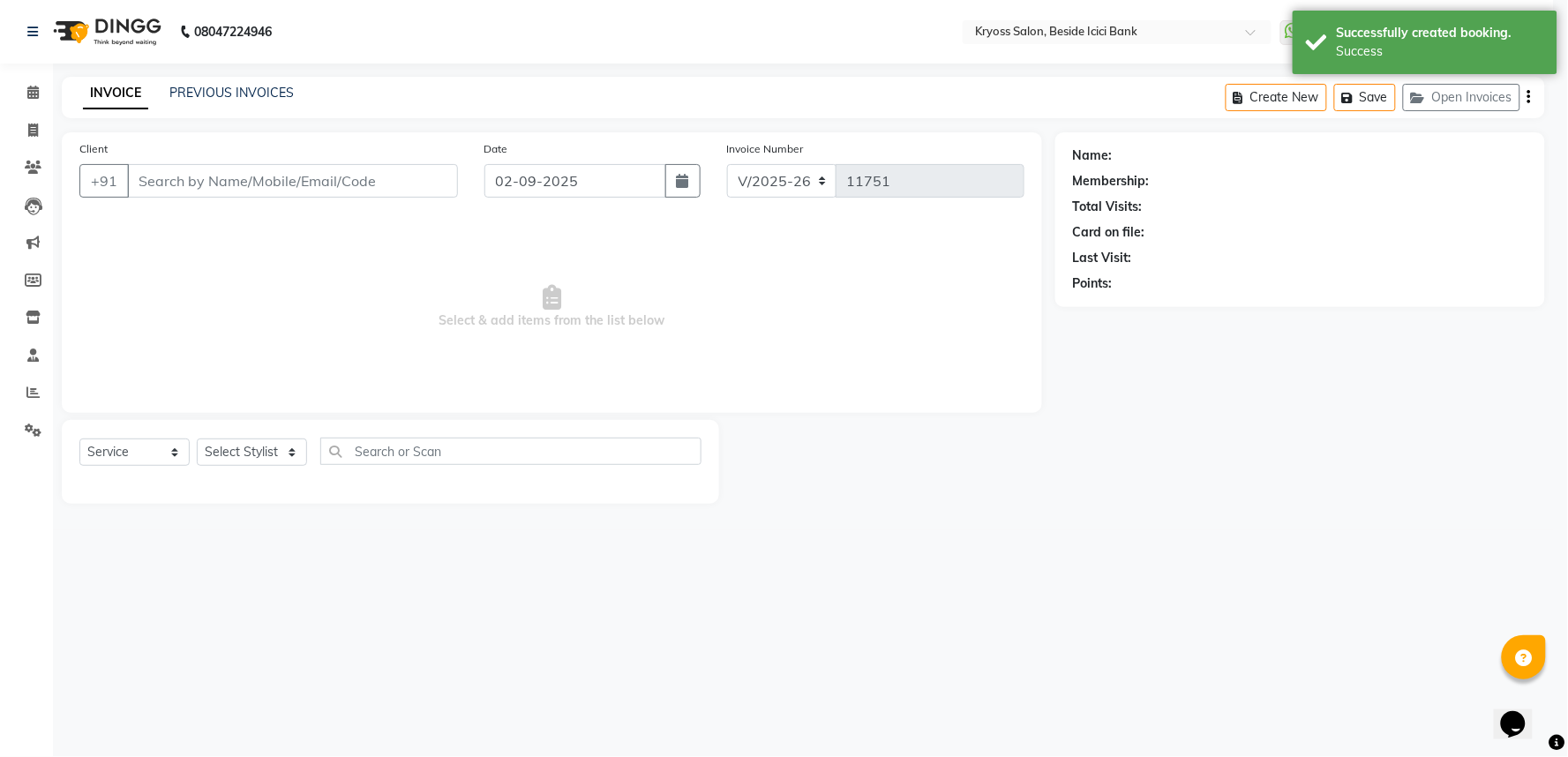
select select "3"
type input "9328265963"
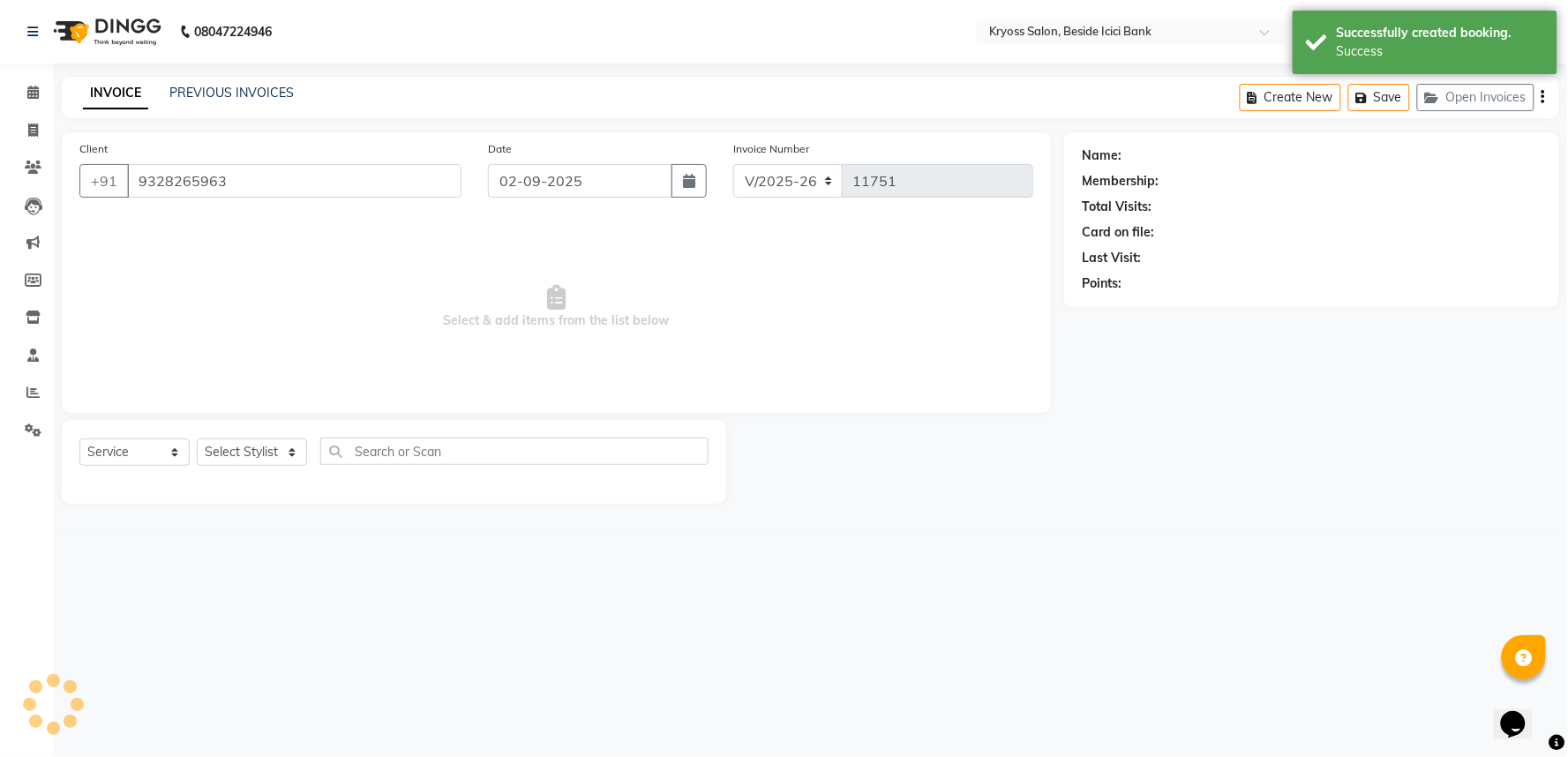
select select "77239"
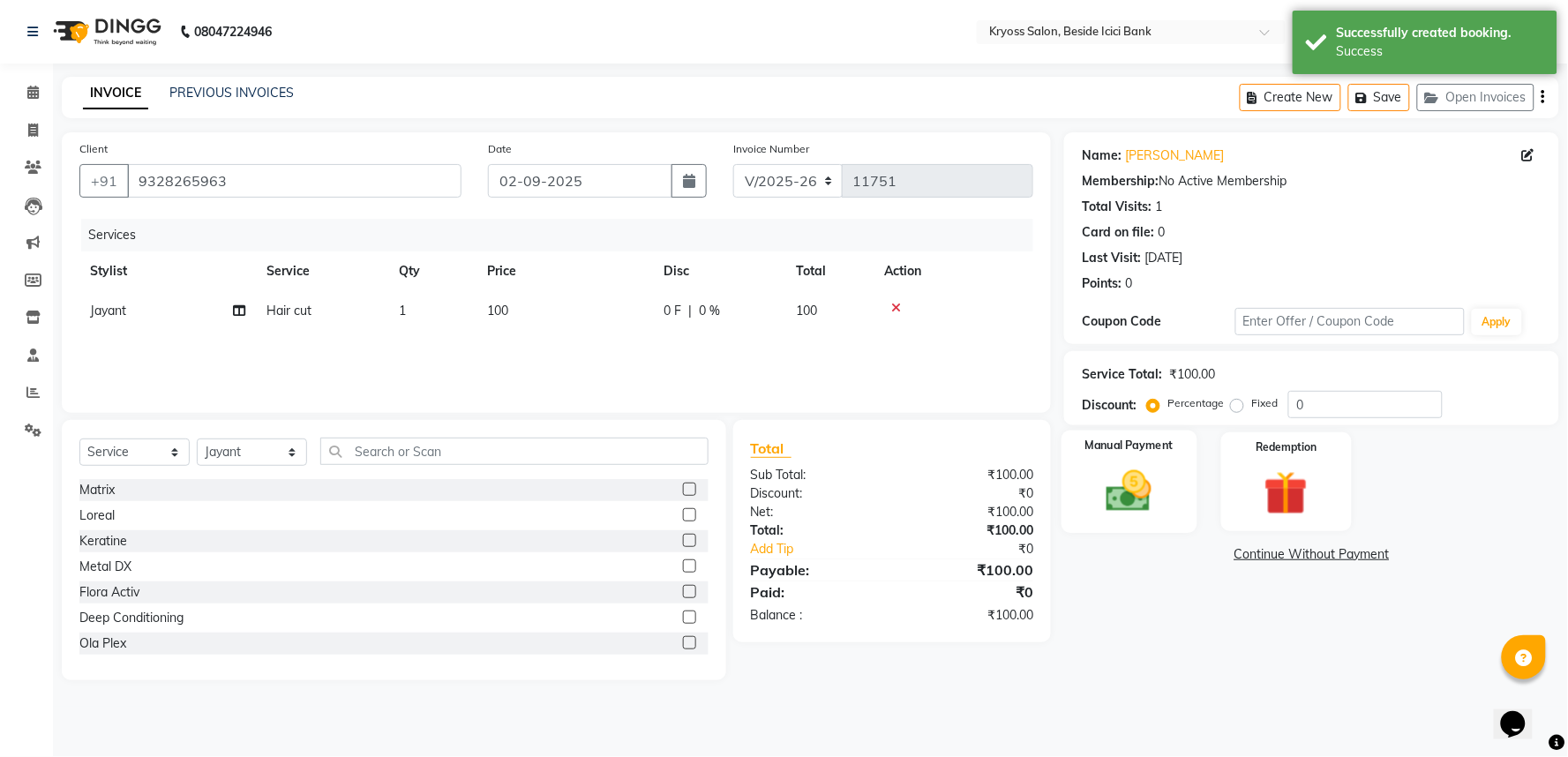
click at [1144, 518] on img at bounding box center [1129, 491] width 74 height 53
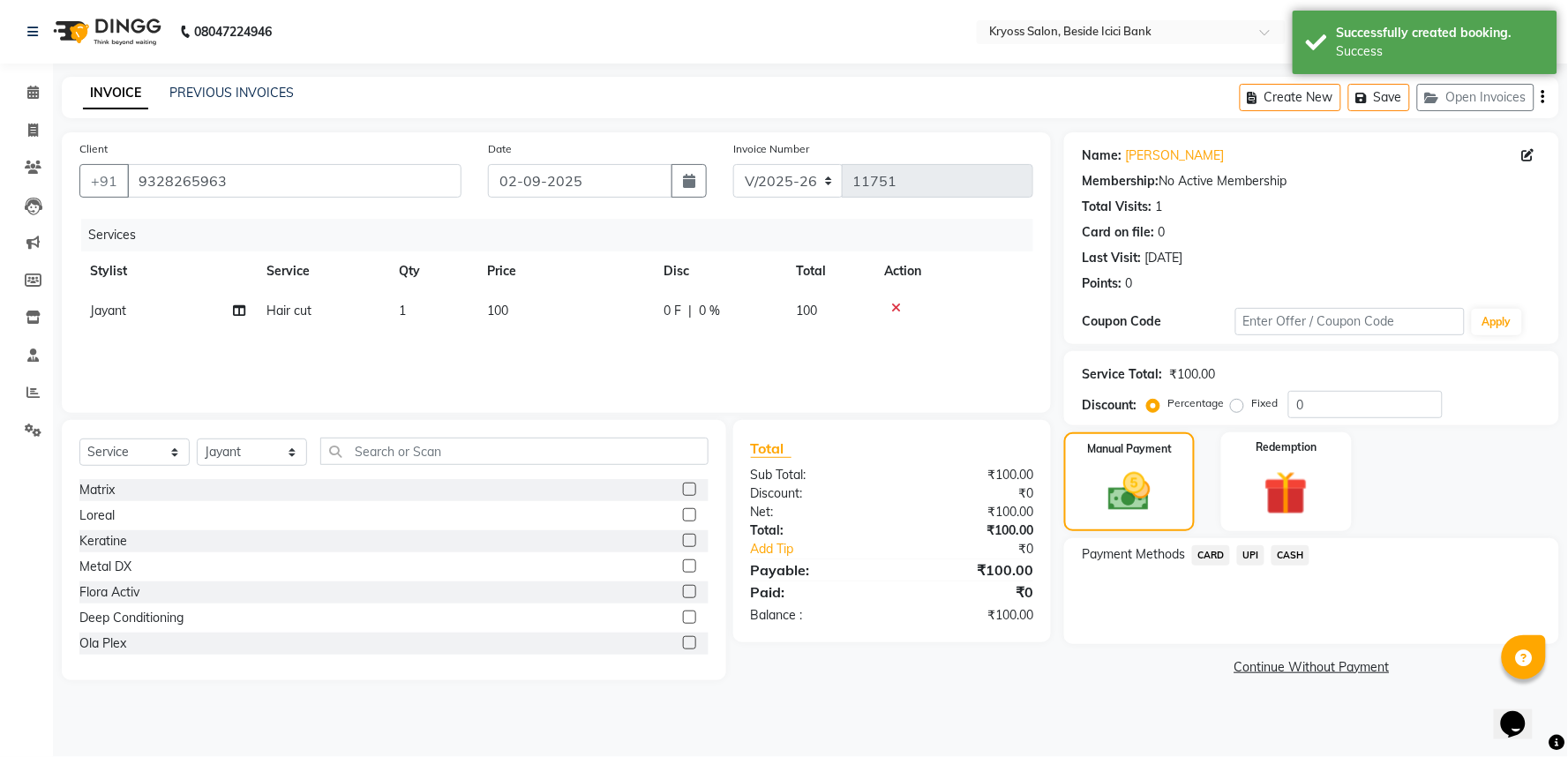
click at [1285, 566] on span "CASH" at bounding box center [1290, 555] width 38 height 20
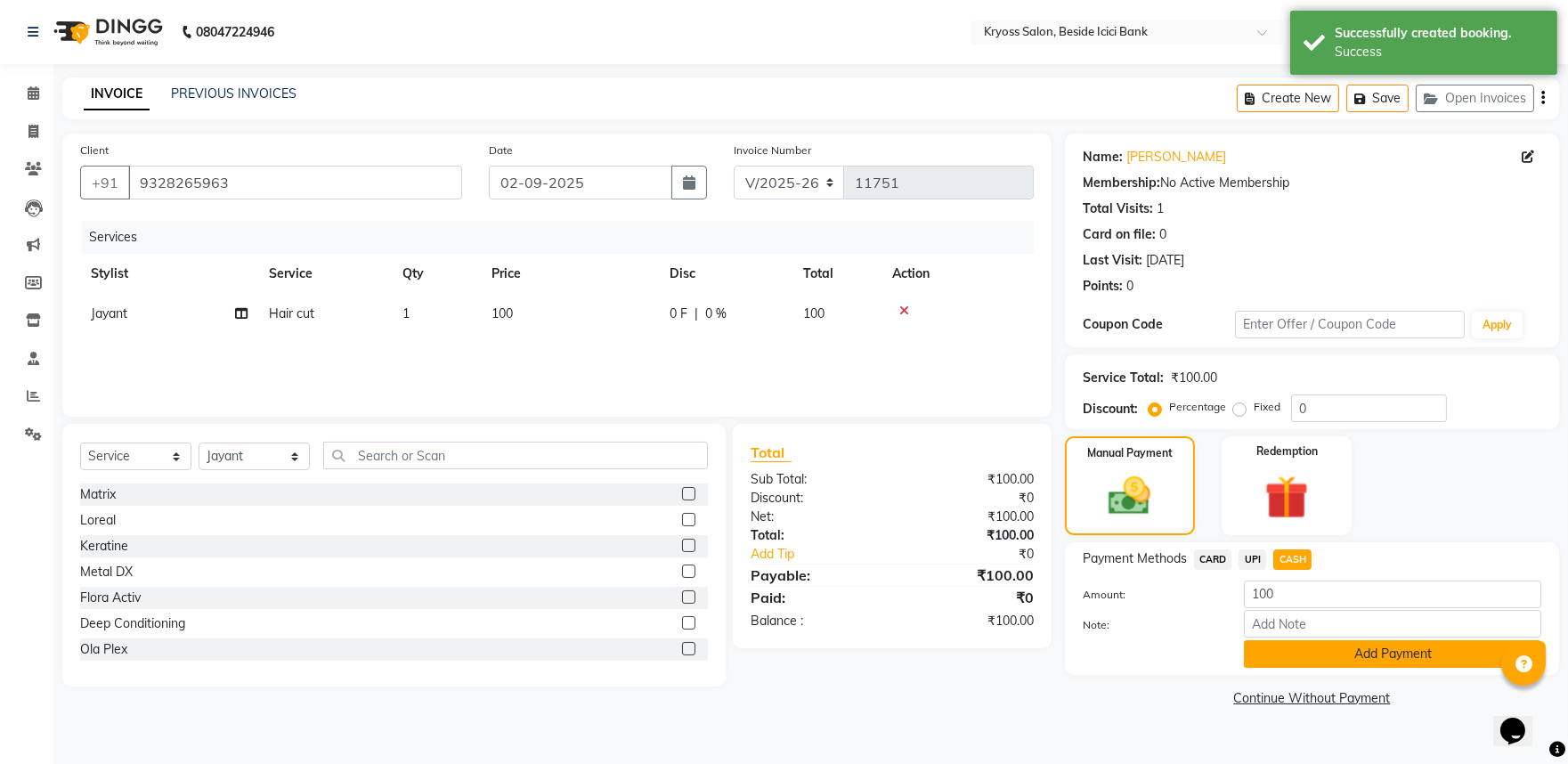
click at [1307, 668] on button "Add Payment" at bounding box center [1393, 654] width 297 height 28
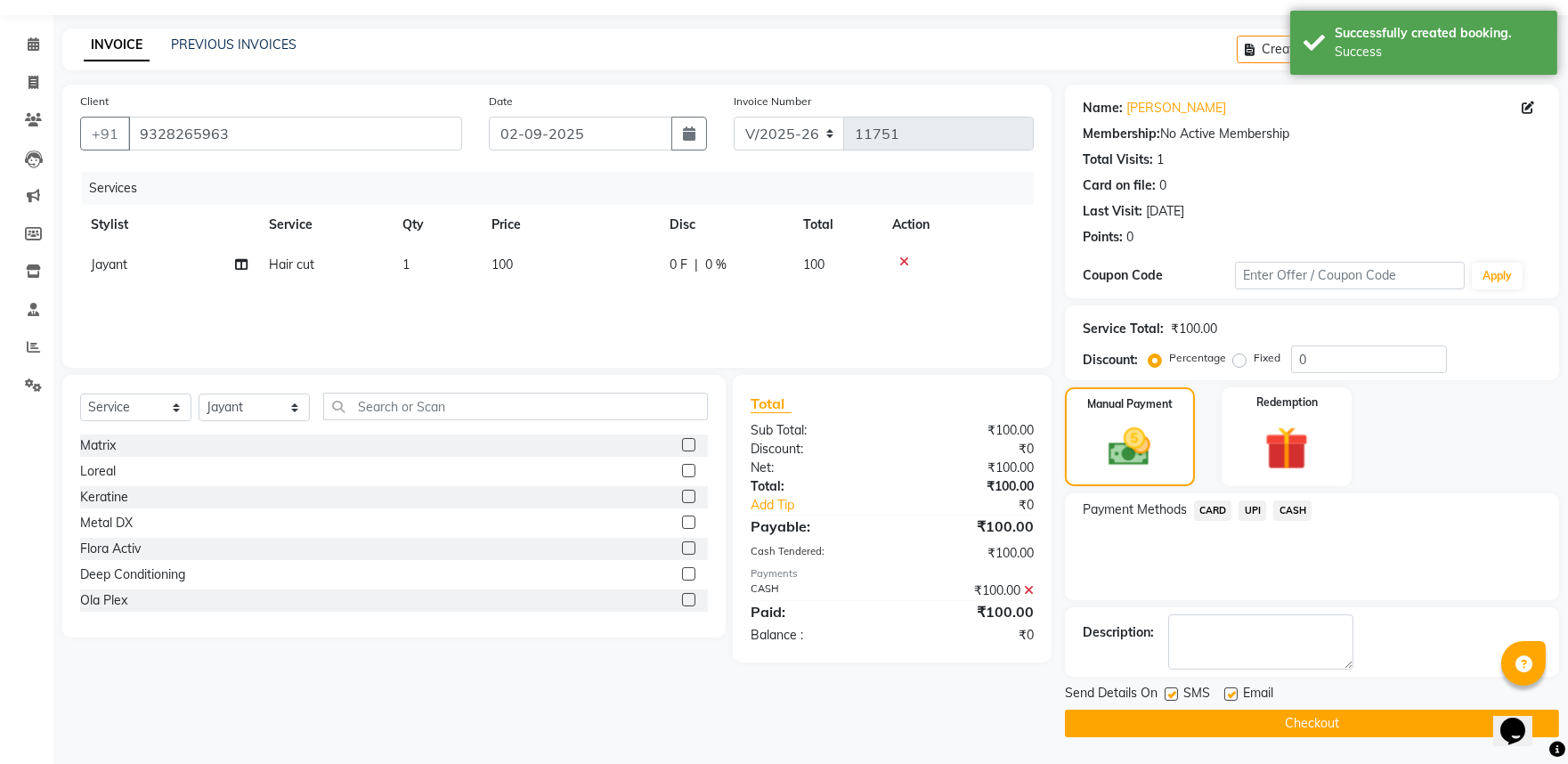
scroll to position [92, 0]
drag, startPoint x: 1318, startPoint y: 726, endPoint x: 1360, endPoint y: 713, distance: 44.0
click at [1319, 726] on button "Checkout" at bounding box center [1312, 724] width 494 height 28
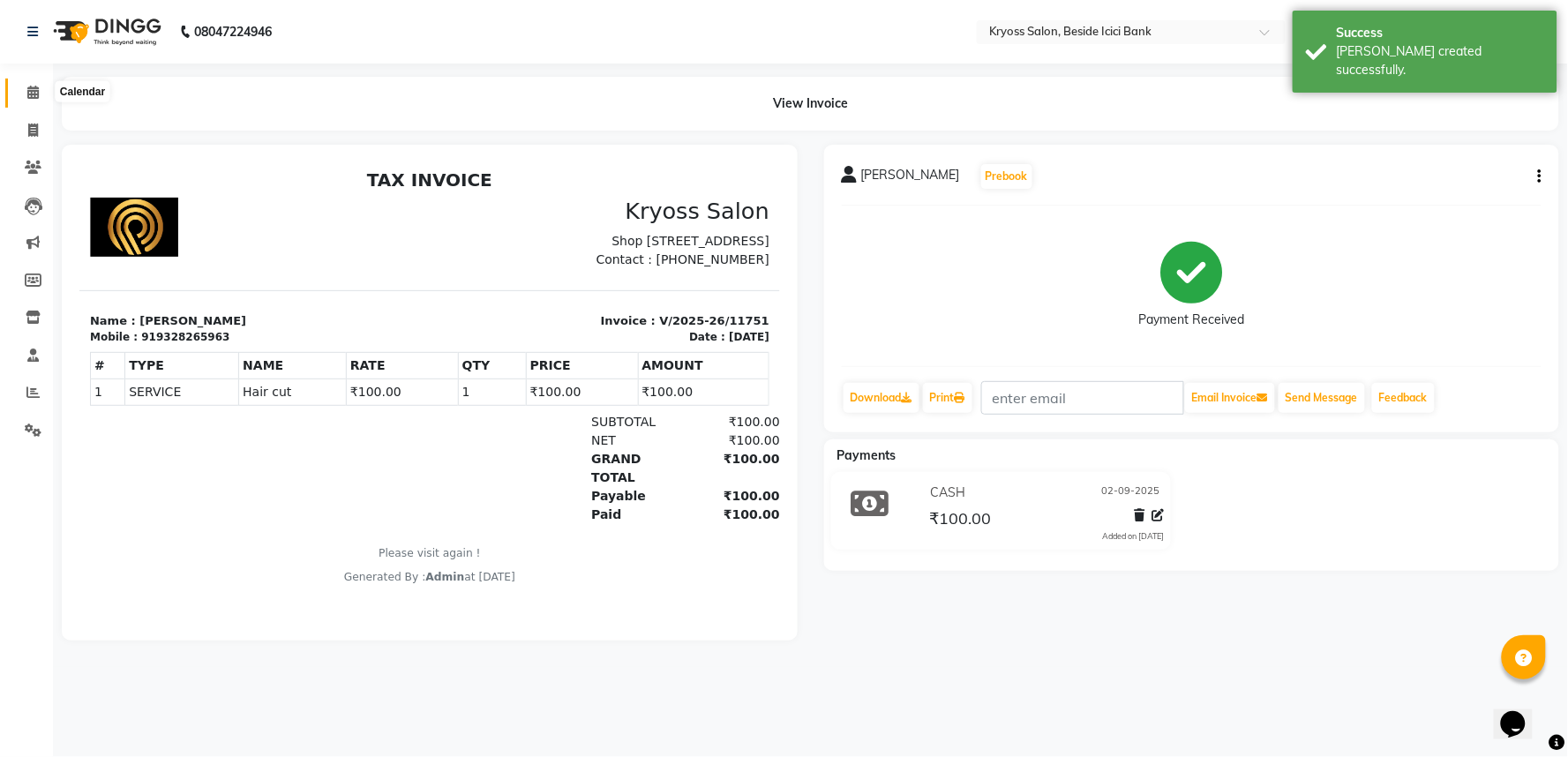
drag, startPoint x: 43, startPoint y: 84, endPoint x: 1567, endPoint y: 89, distance: 1524.0
click at [43, 85] on span at bounding box center [33, 93] width 31 height 20
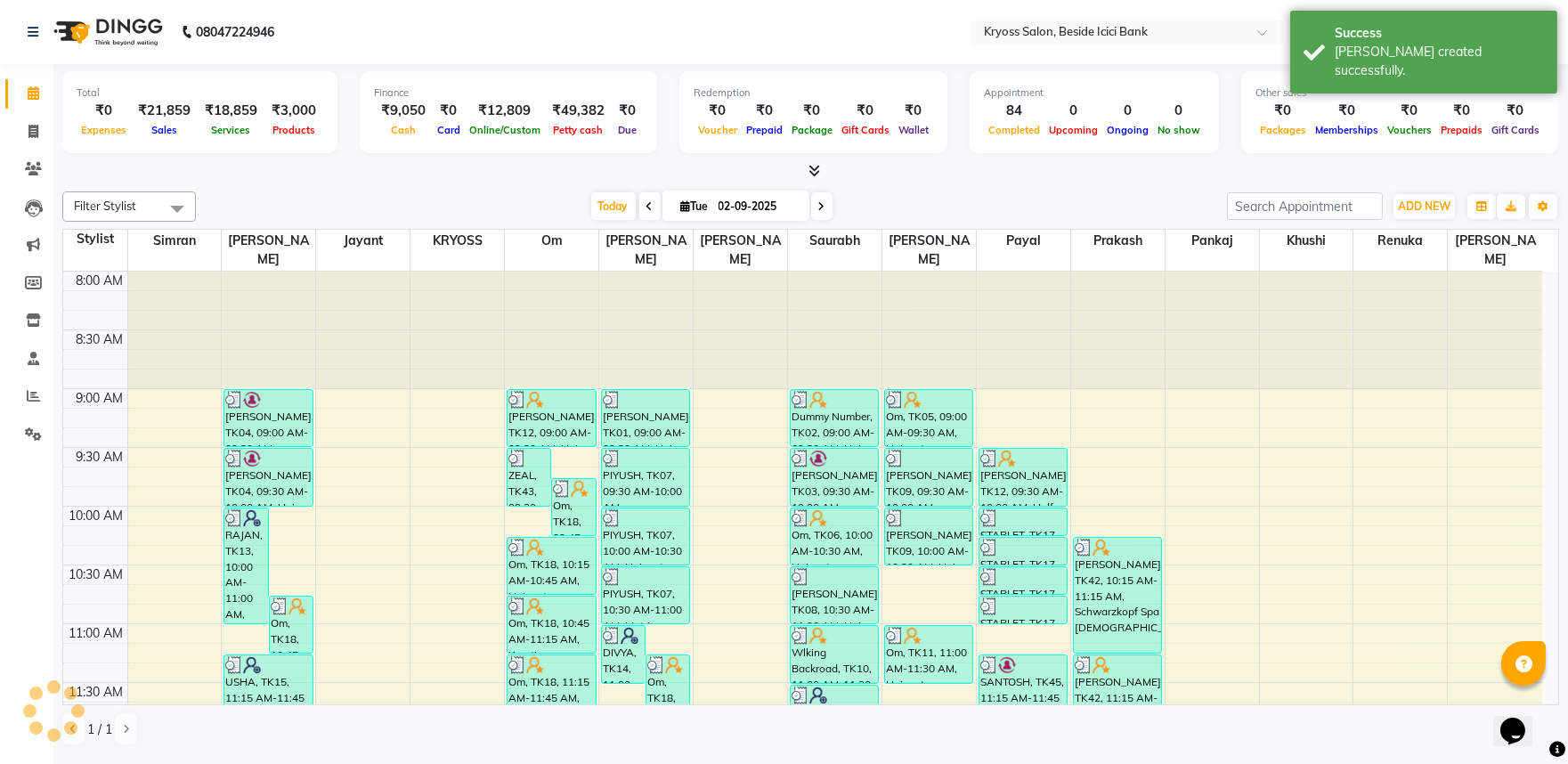
drag, startPoint x: 1419, startPoint y: 34, endPoint x: 927, endPoint y: 190, distance: 516.1
click at [1418, 34] on div "Success" at bounding box center [1440, 33] width 209 height 19
click at [897, 196] on div "Filter Stylist Select All [PERSON_NAME] amit Jayant KRYOSS om [PERSON_NAME] [PE…" at bounding box center [811, 468] width 1497 height 569
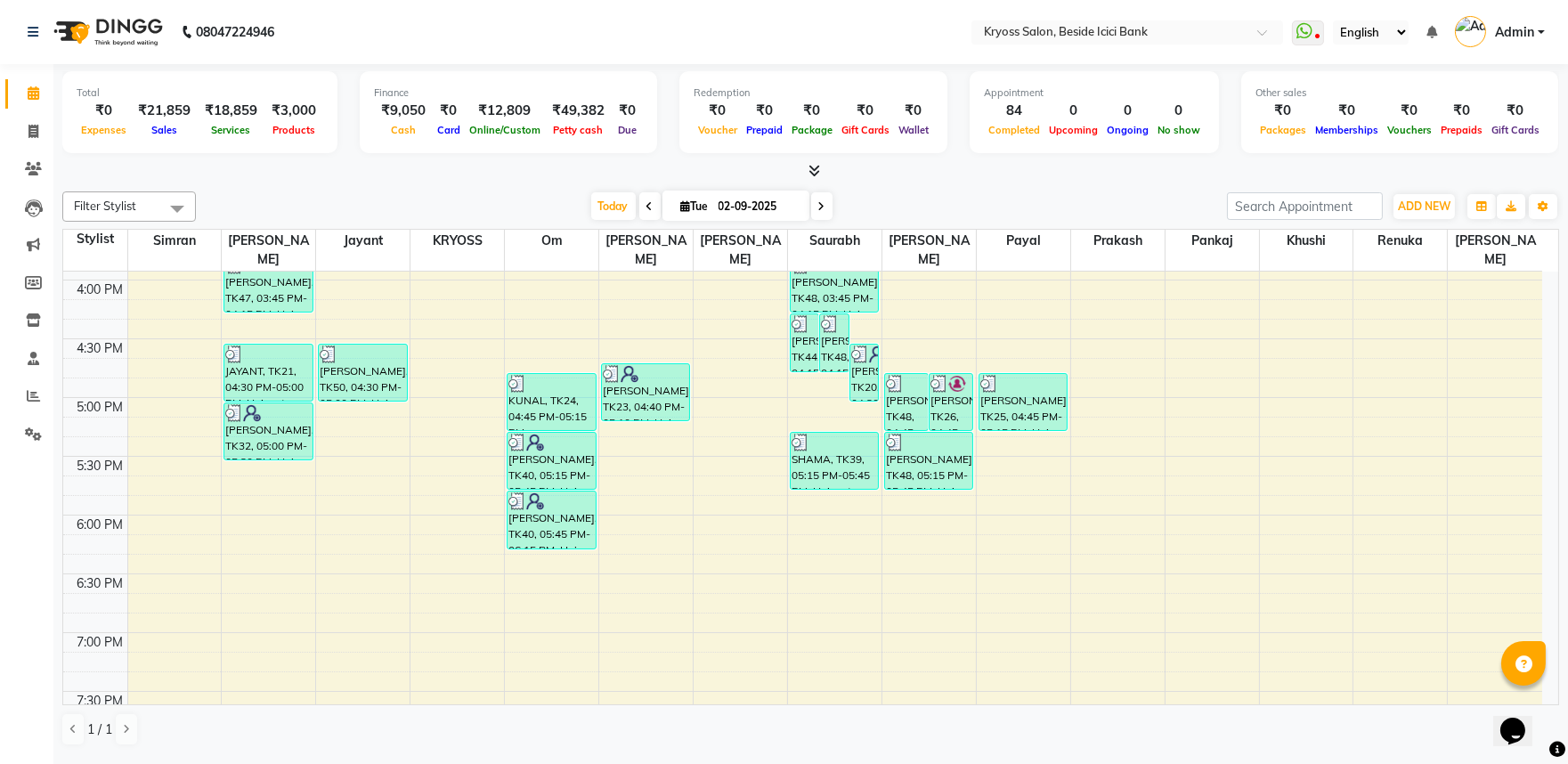
scroll to position [1082, 0]
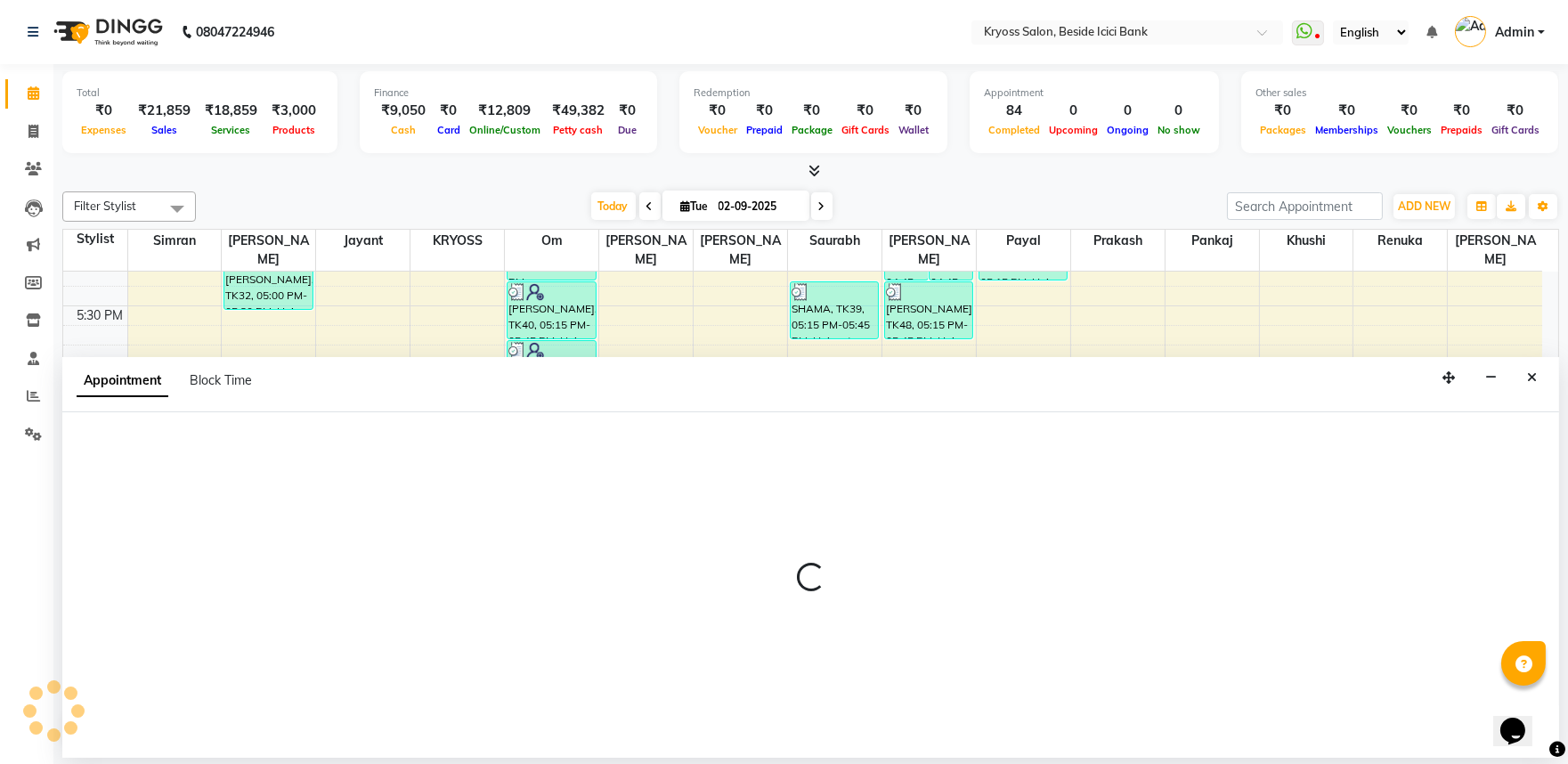
scroll to position [4, 0]
select select "51261"
select select "1095"
select select "tentative"
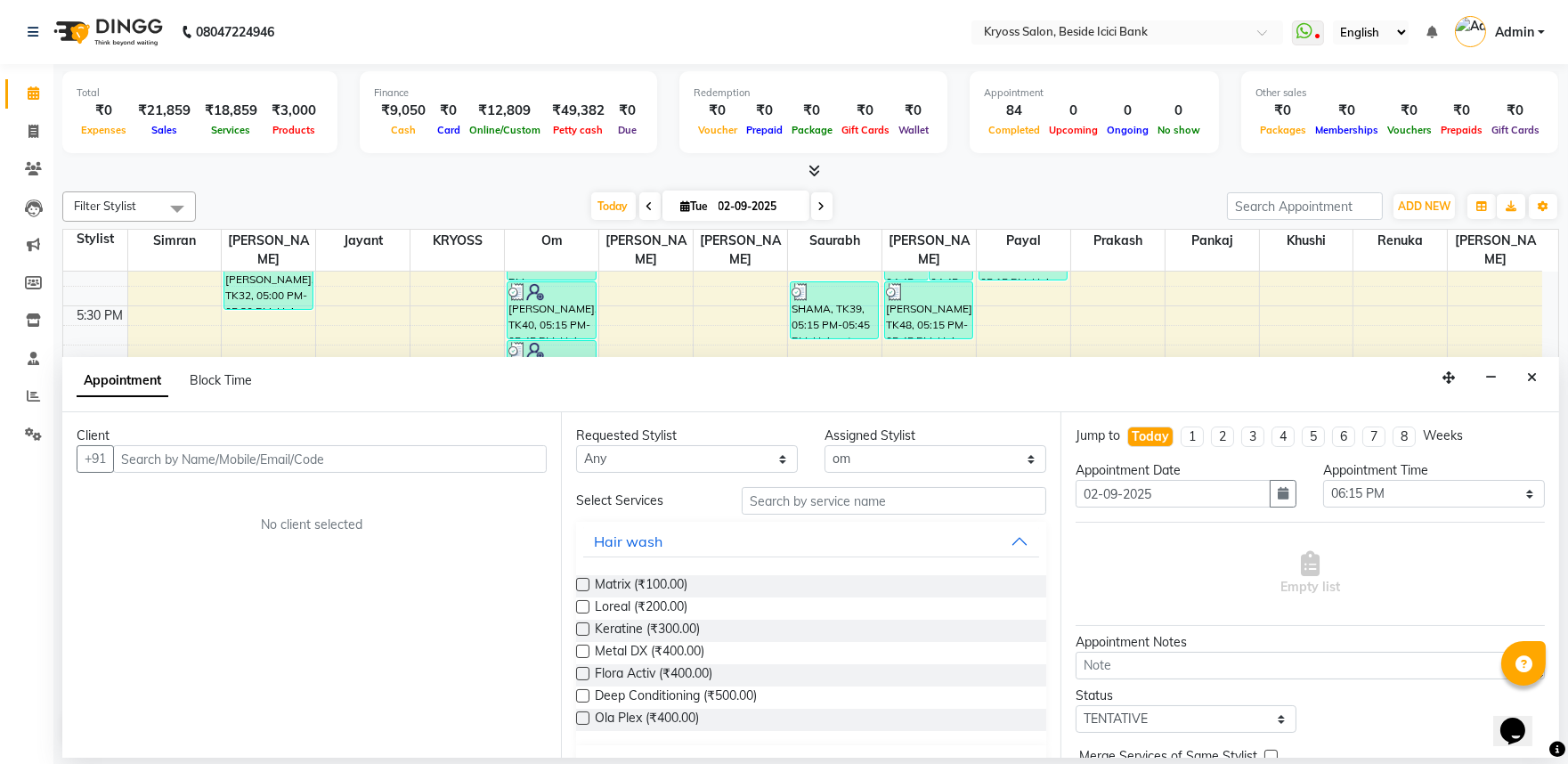
click at [326, 473] on input "text" at bounding box center [330, 459] width 434 height 28
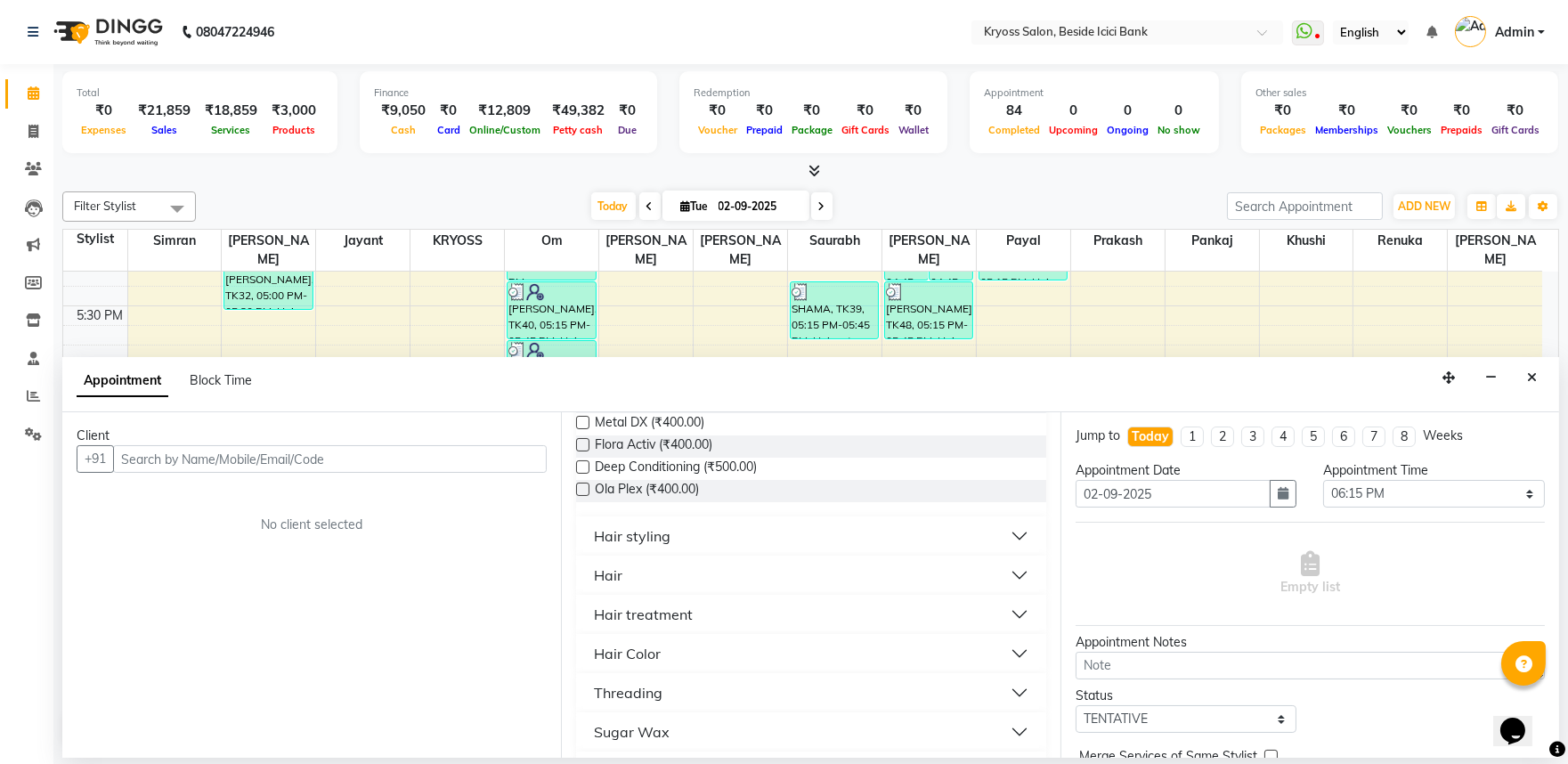
scroll to position [297, 0]
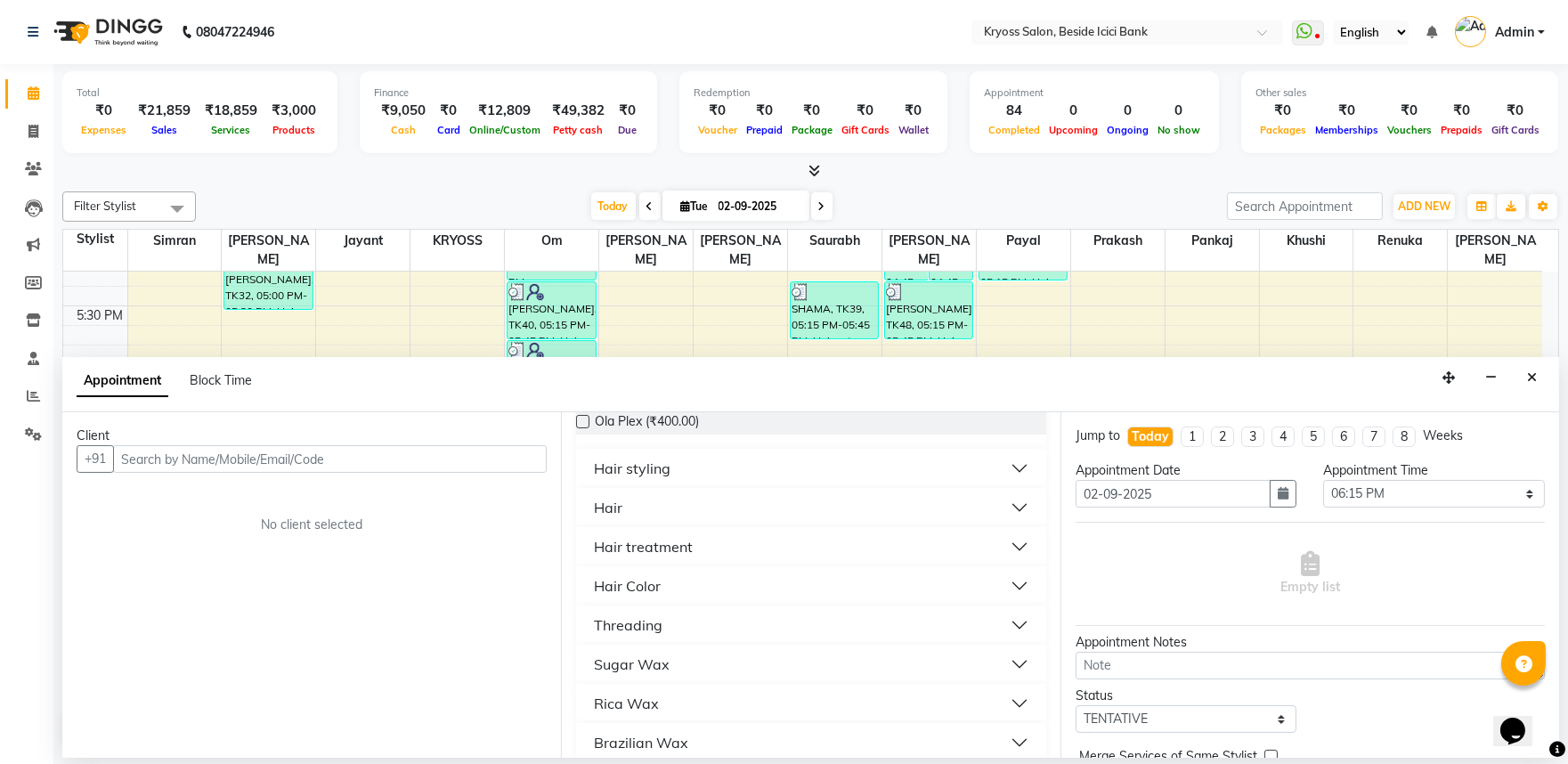
click at [623, 519] on div "Hair" at bounding box center [608, 508] width 29 height 22
click at [634, 586] on span "Hair cut (₹100.00)" at bounding box center [646, 574] width 102 height 22
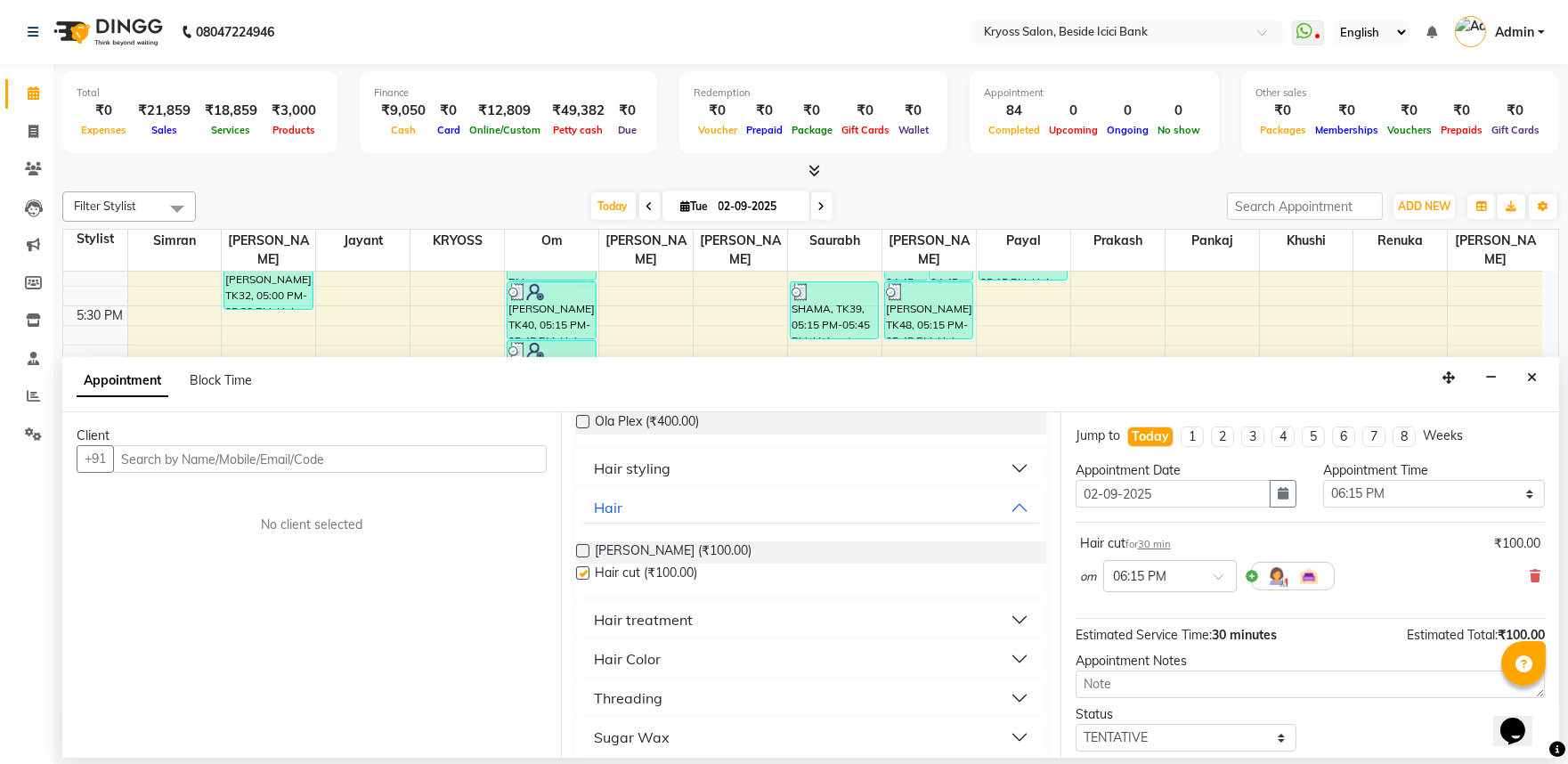
checkbox input "false"
click at [479, 473] on input "text" at bounding box center [330, 459] width 434 height 28
click at [487, 473] on input "text" at bounding box center [330, 459] width 434 height 28
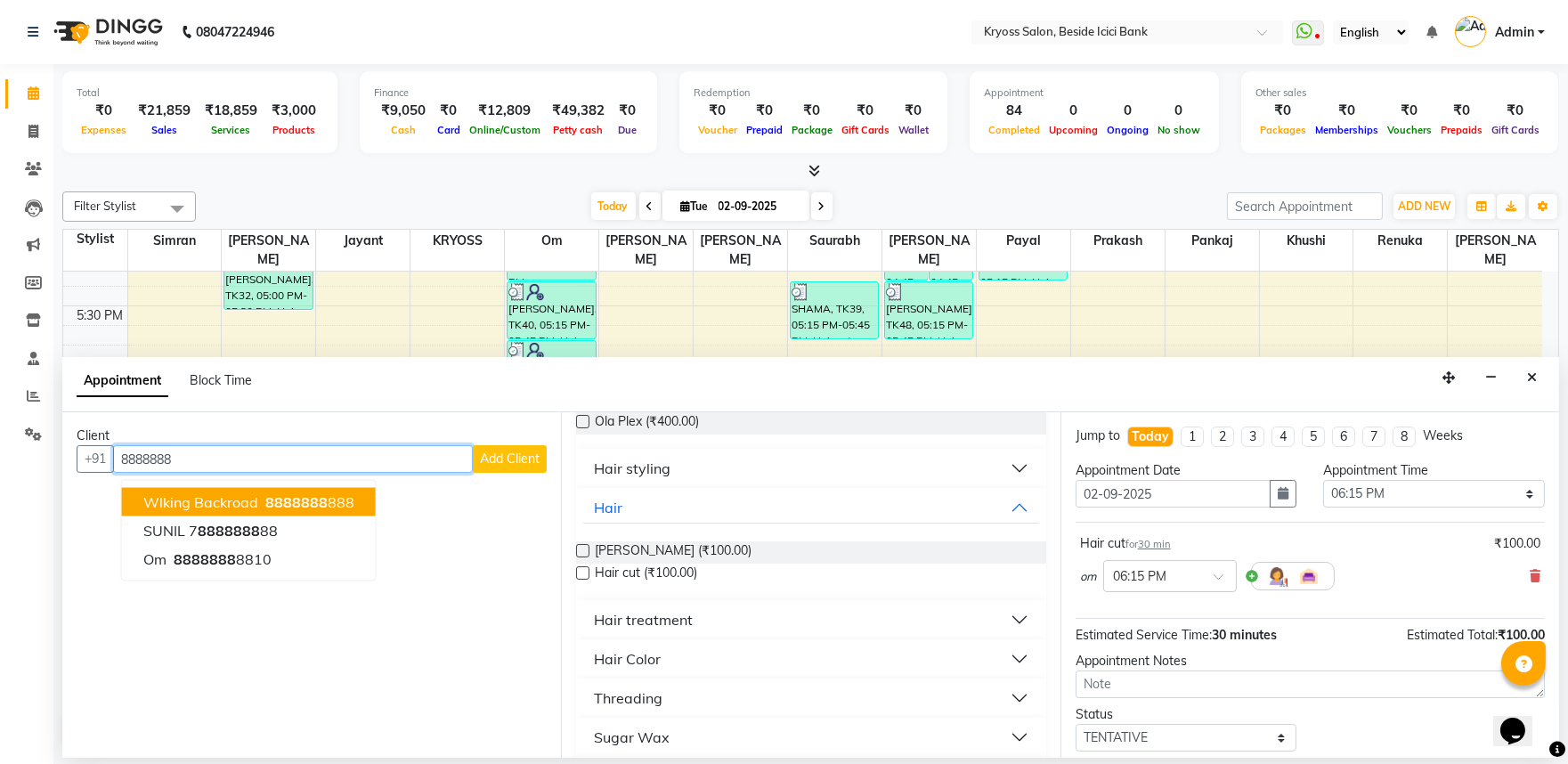
click at [328, 511] on span "8888888" at bounding box center [296, 502] width 62 height 18
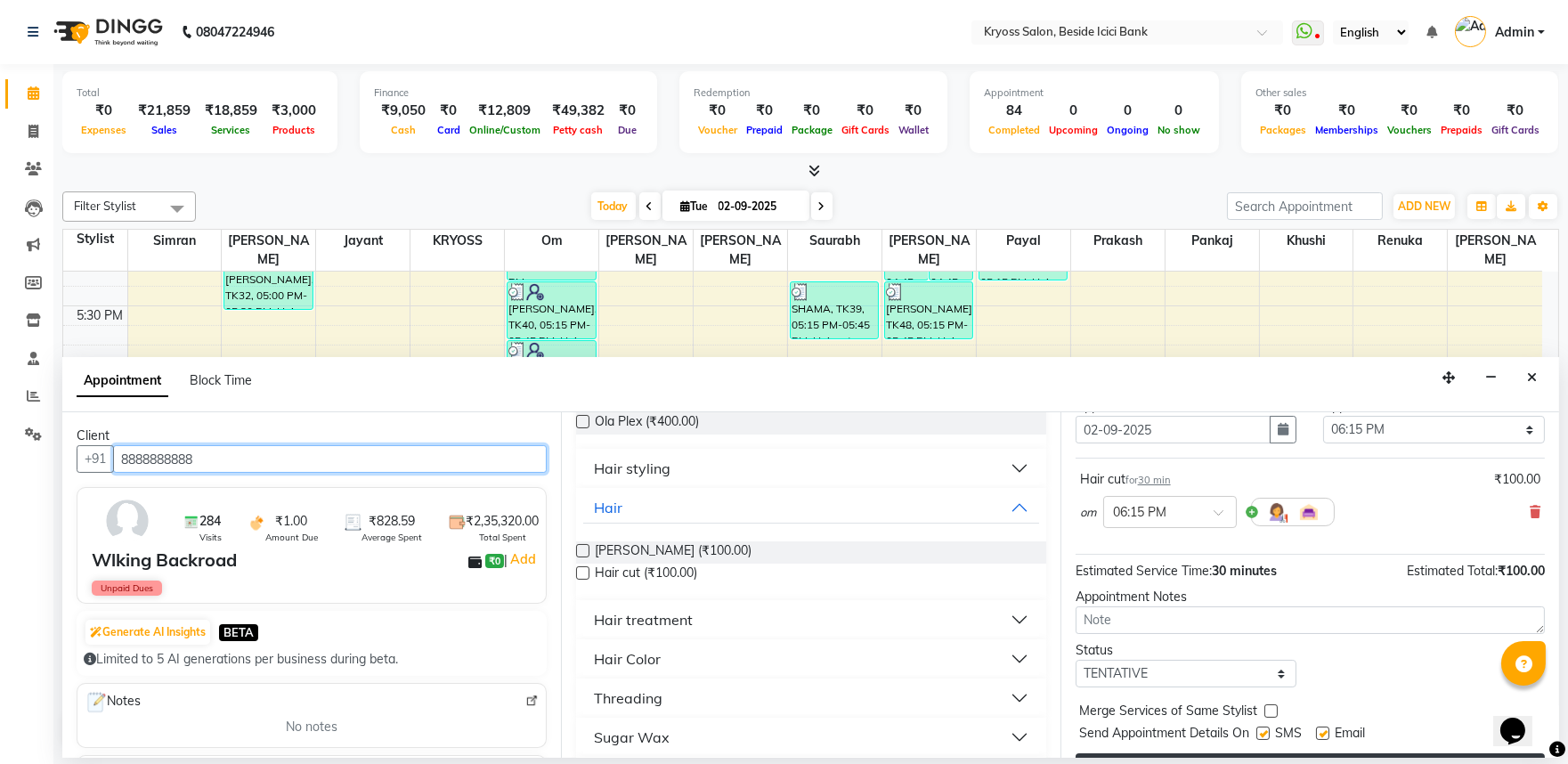
scroll to position [143, 0]
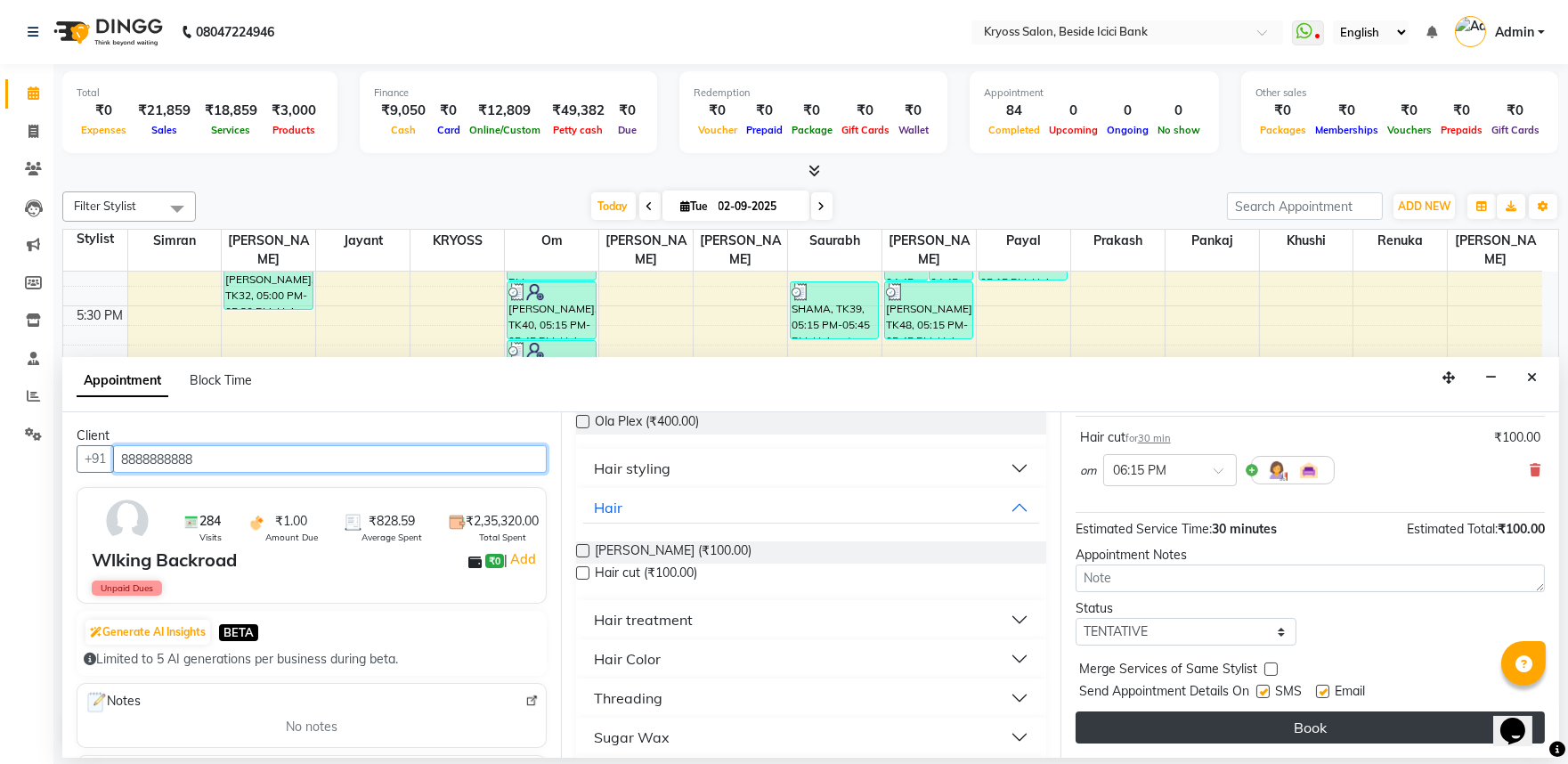
type input "8888888888"
click at [1289, 731] on button "Book" at bounding box center [1310, 728] width 469 height 32
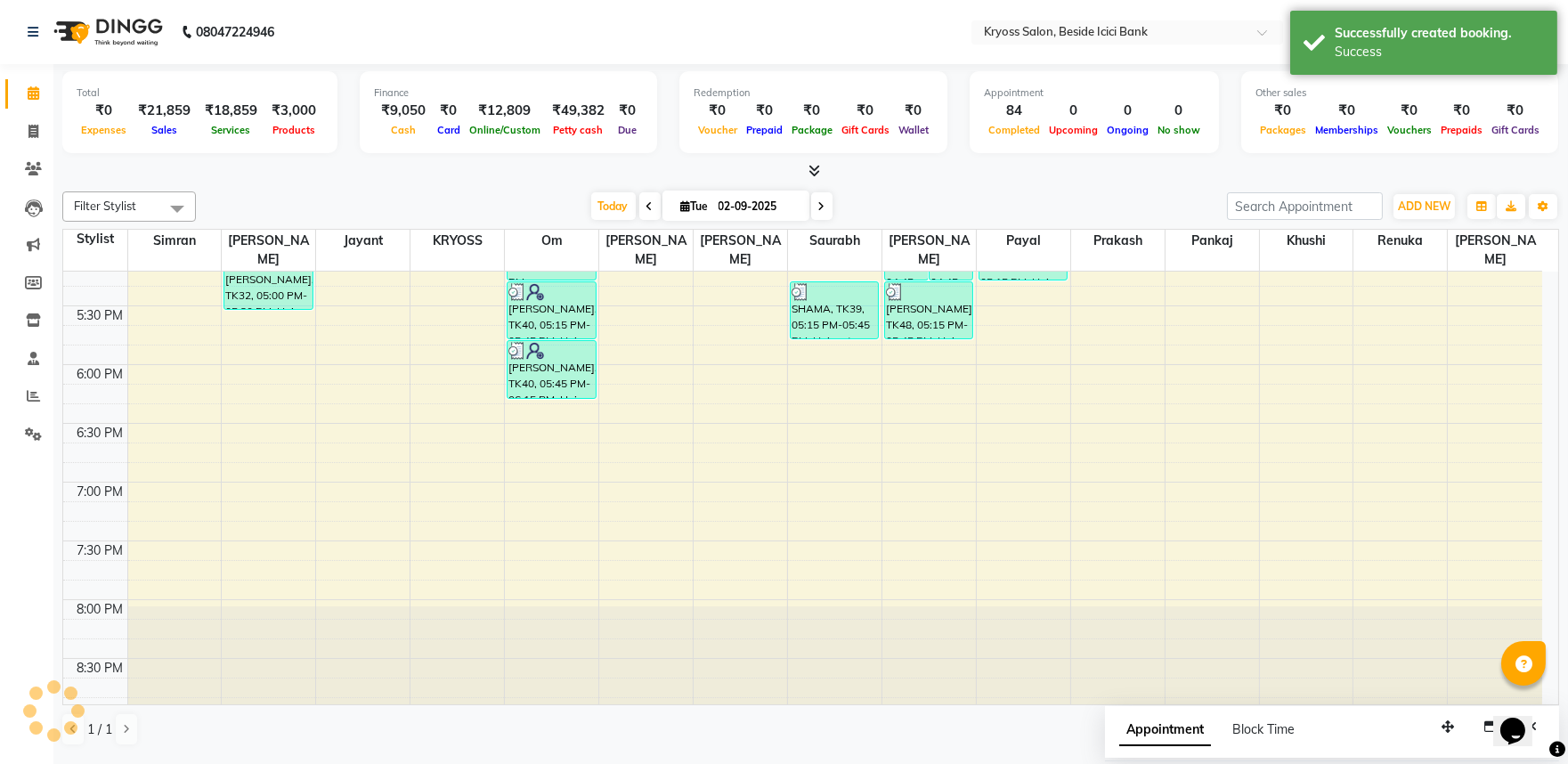
scroll to position [0, 0]
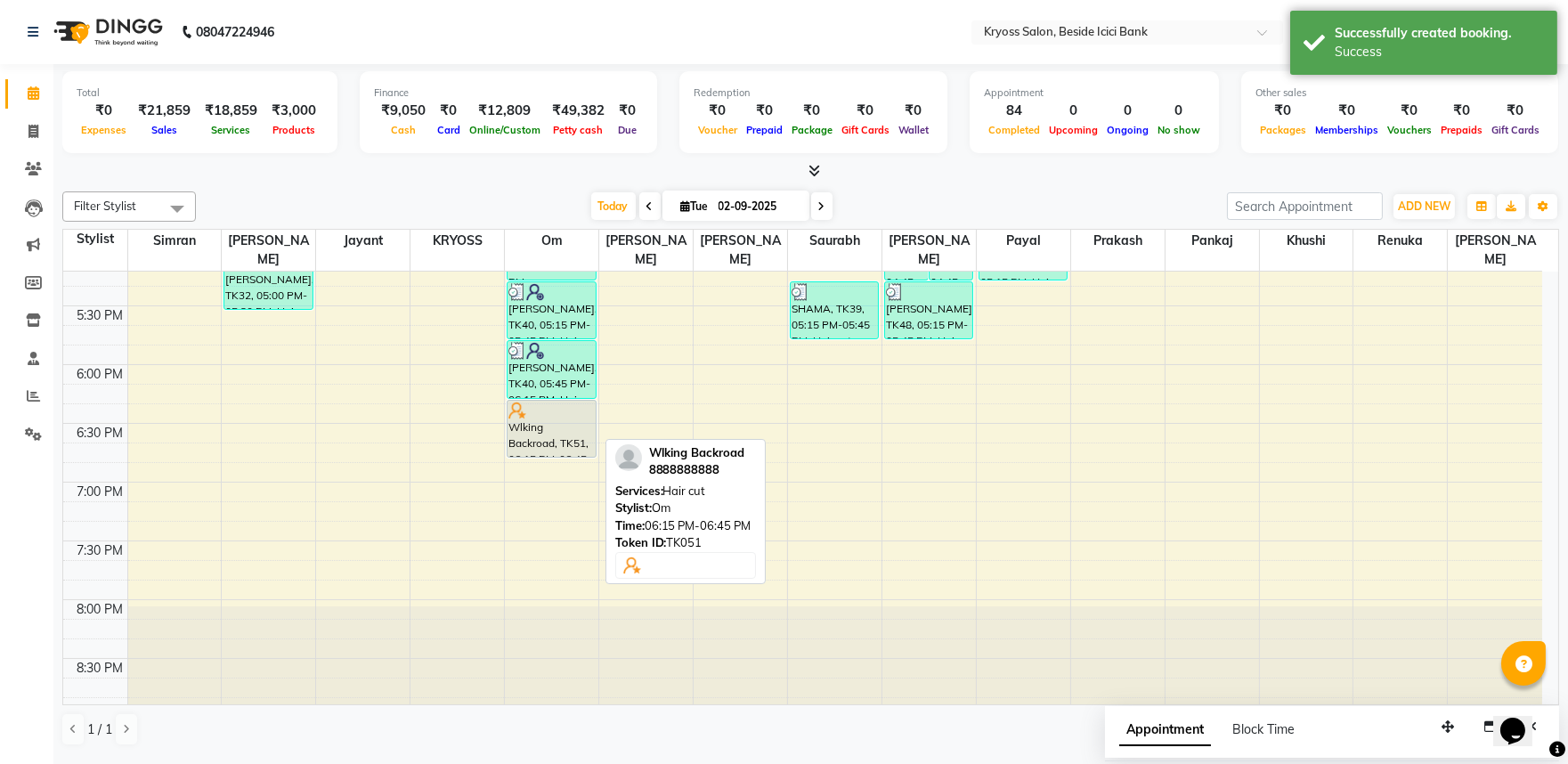
click at [536, 419] on div "Wlking Backroad, TK51, 06:15 PM-06:45 PM, Hair cut" at bounding box center [551, 429] width 87 height 56
select select "7"
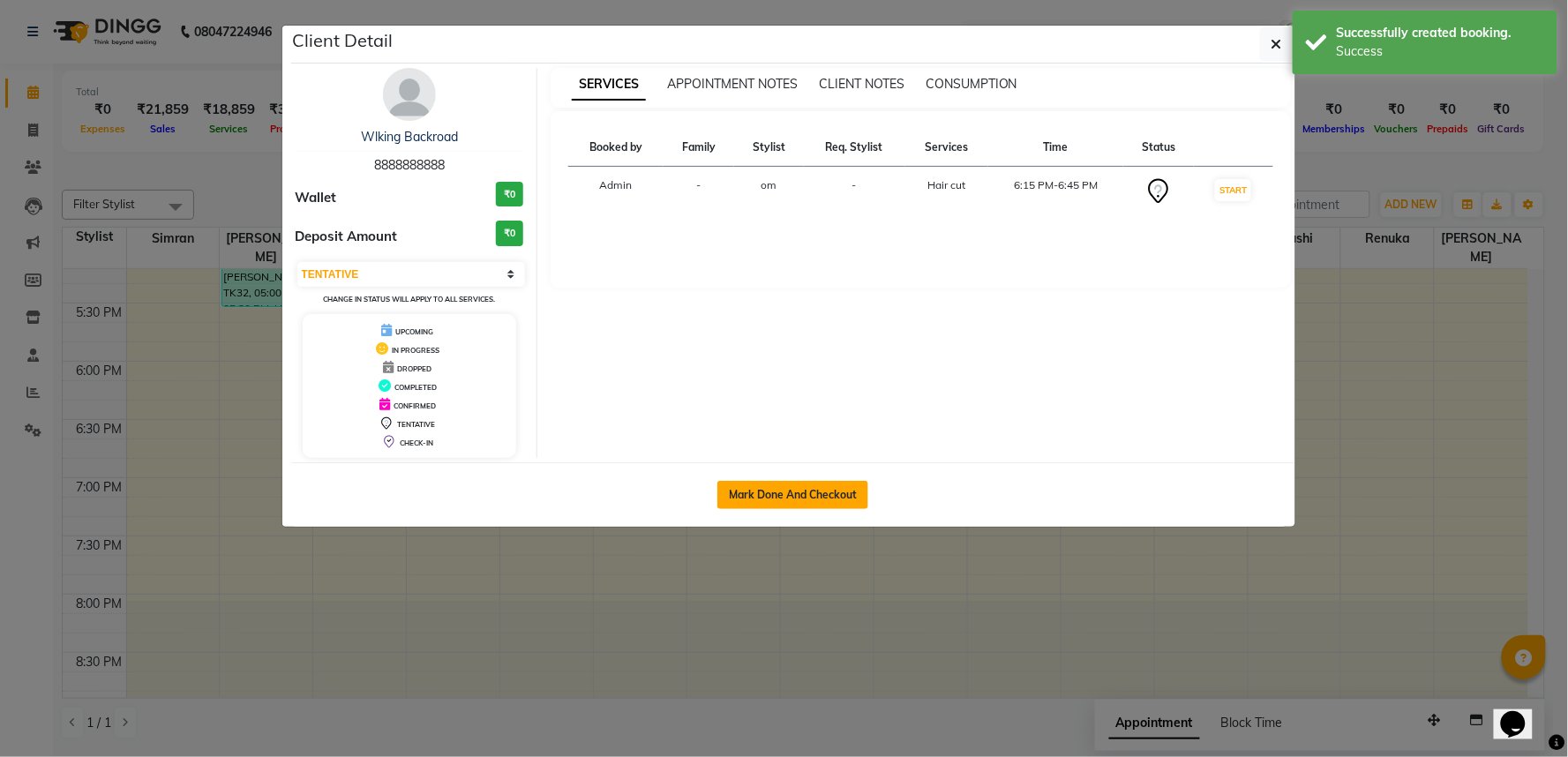
click at [808, 509] on button "Mark Done And Checkout" at bounding box center [792, 495] width 150 height 28
select select "5439"
select select "service"
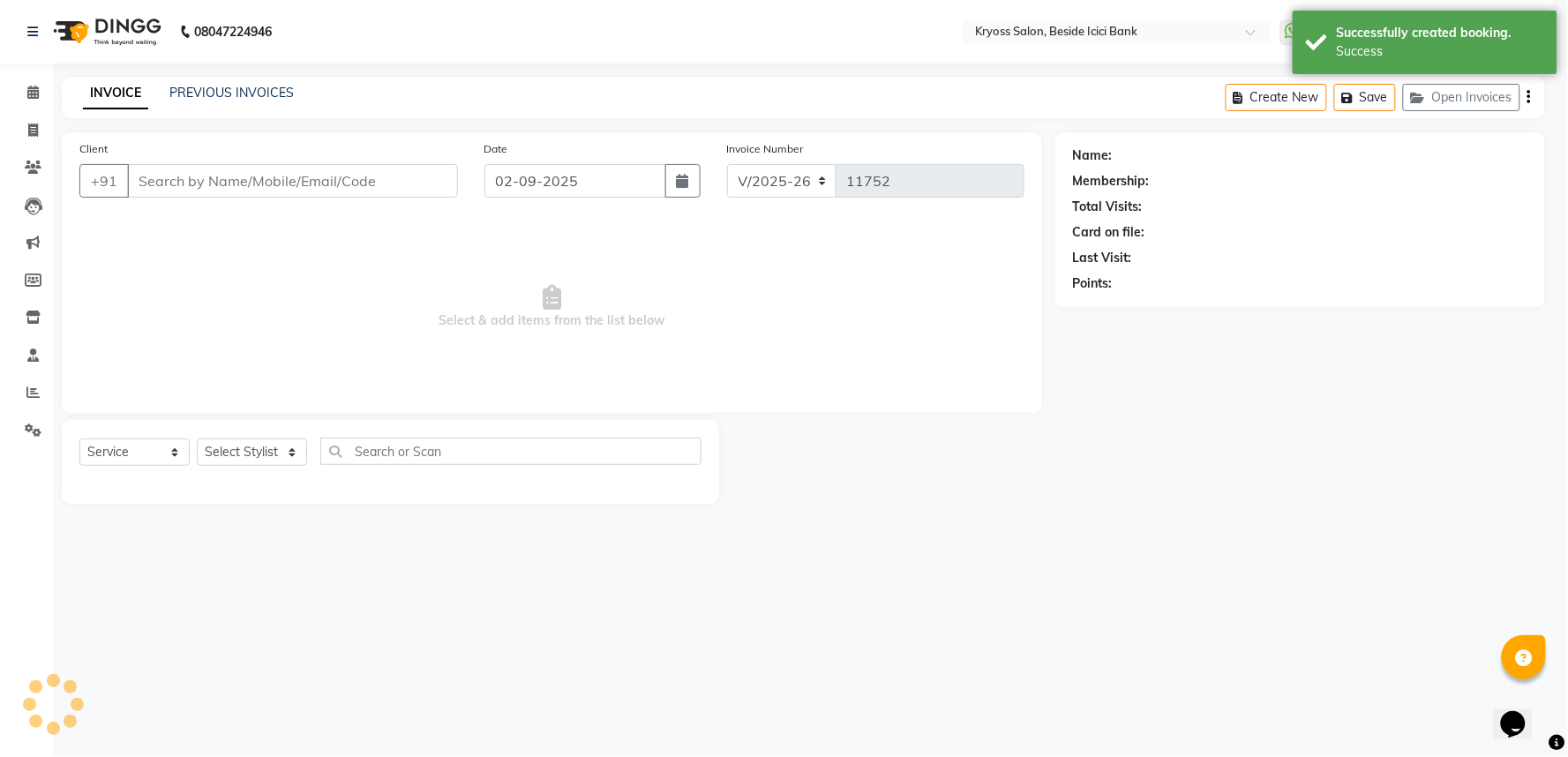
select select "3"
type input "8888888888"
select select "51261"
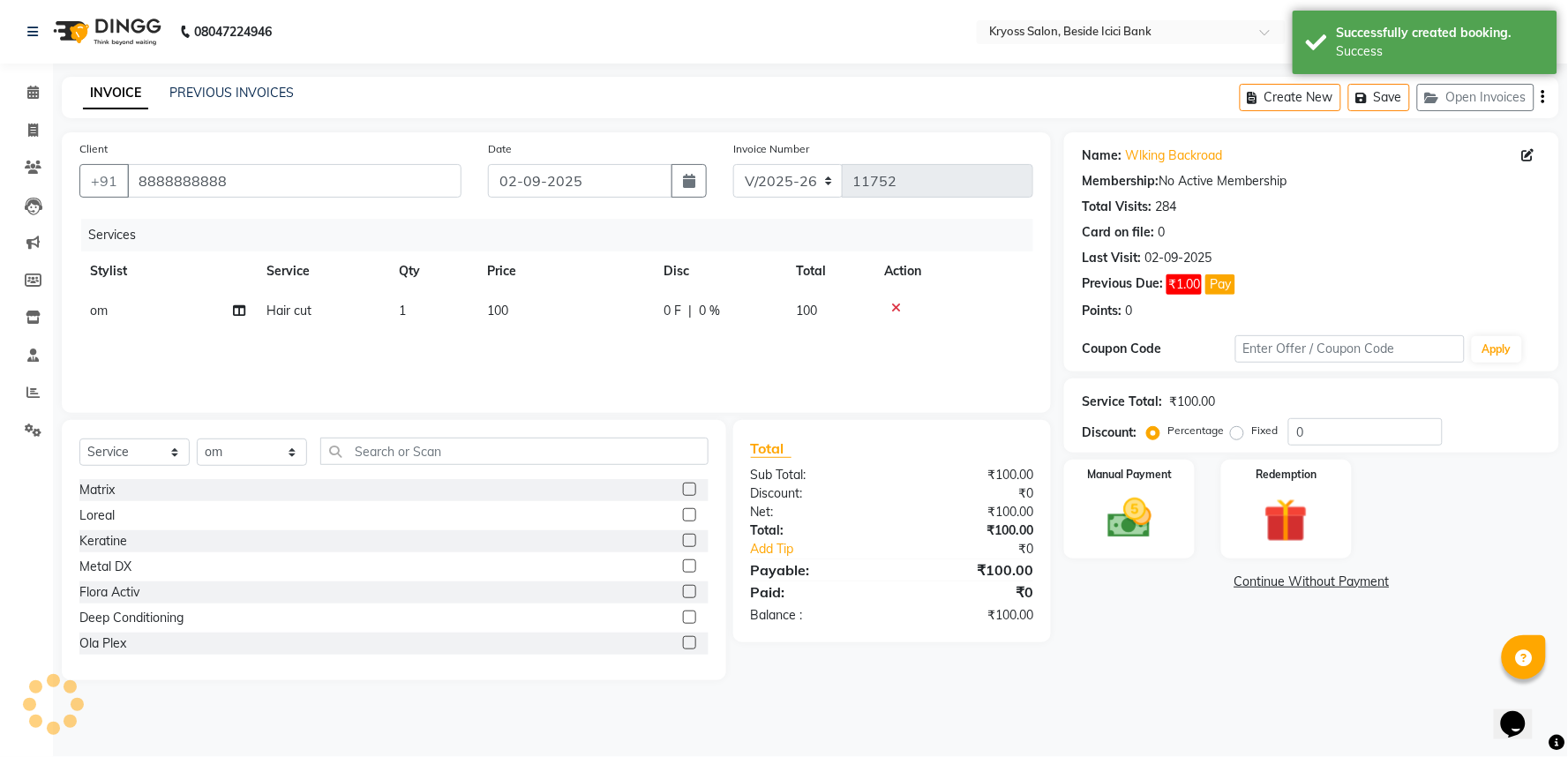
click at [1176, 534] on div "Manual Payment" at bounding box center [1129, 509] width 131 height 99
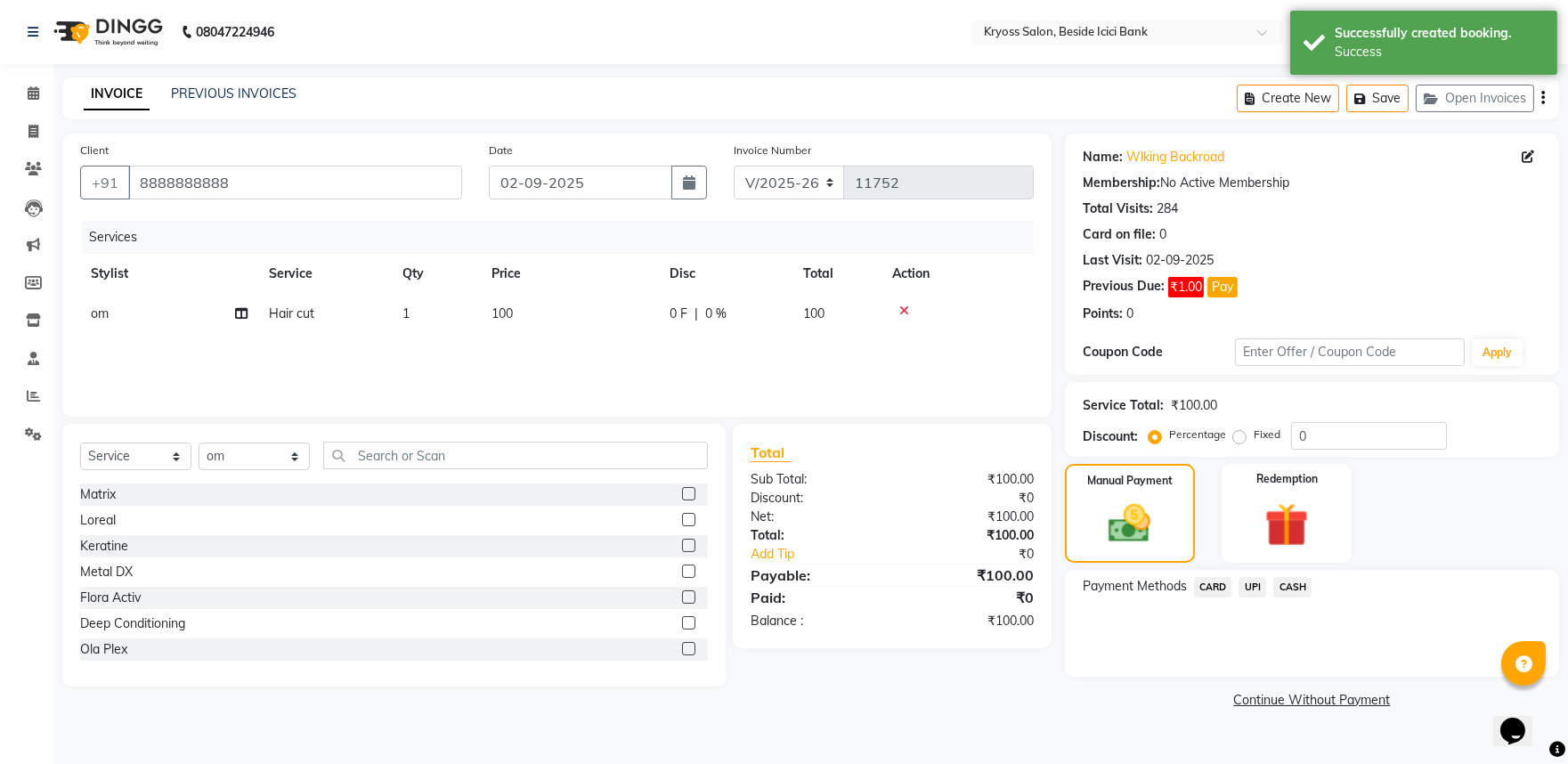
click at [1266, 598] on span "UPI" at bounding box center [1253, 587] width 28 height 21
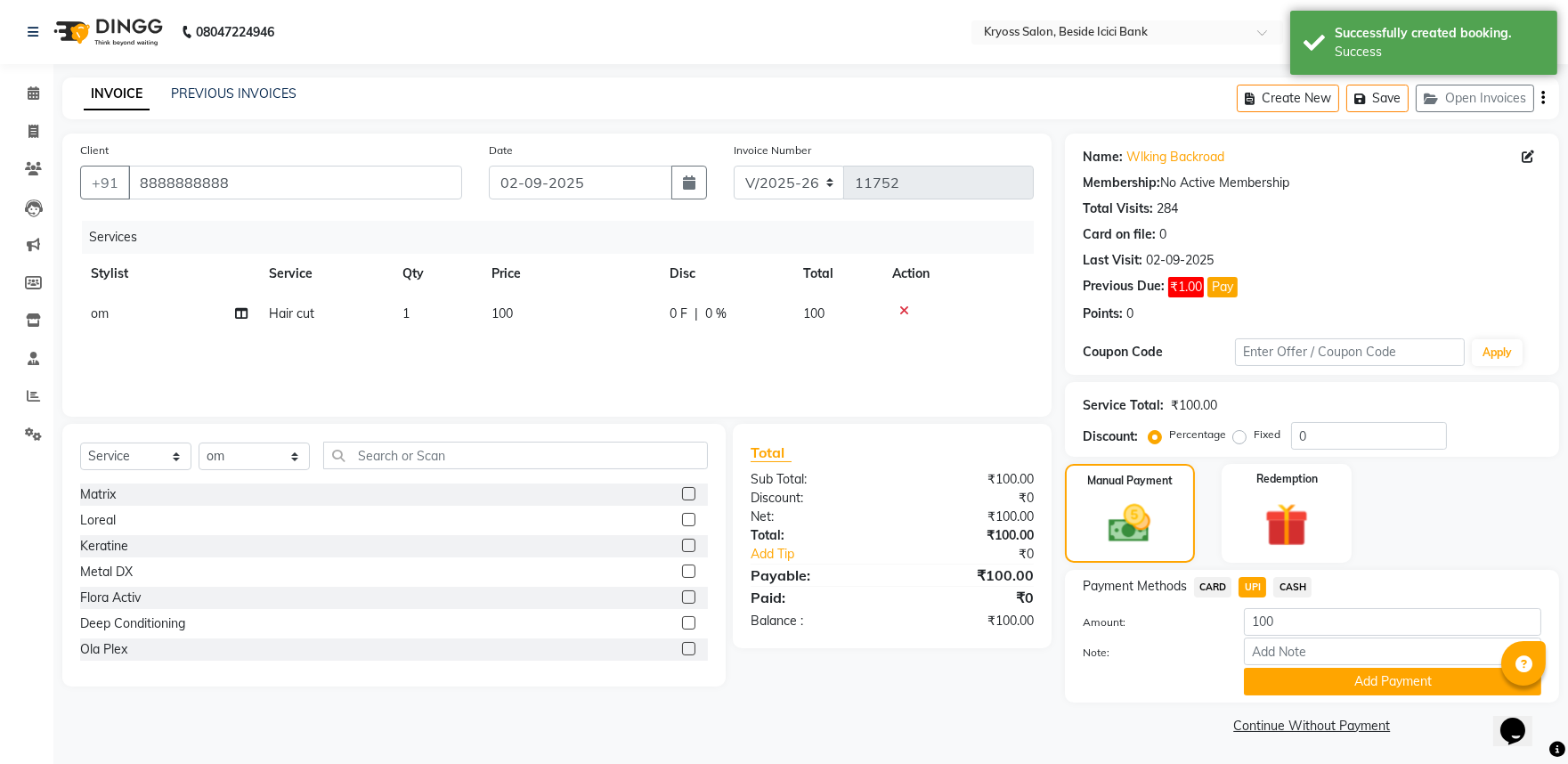
click at [1289, 703] on div "Payment Methods CARD UPI CASH Amount: 100 Note: Add Payment" at bounding box center [1312, 636] width 494 height 133
click at [1293, 696] on button "Add Payment" at bounding box center [1393, 681] width 297 height 28
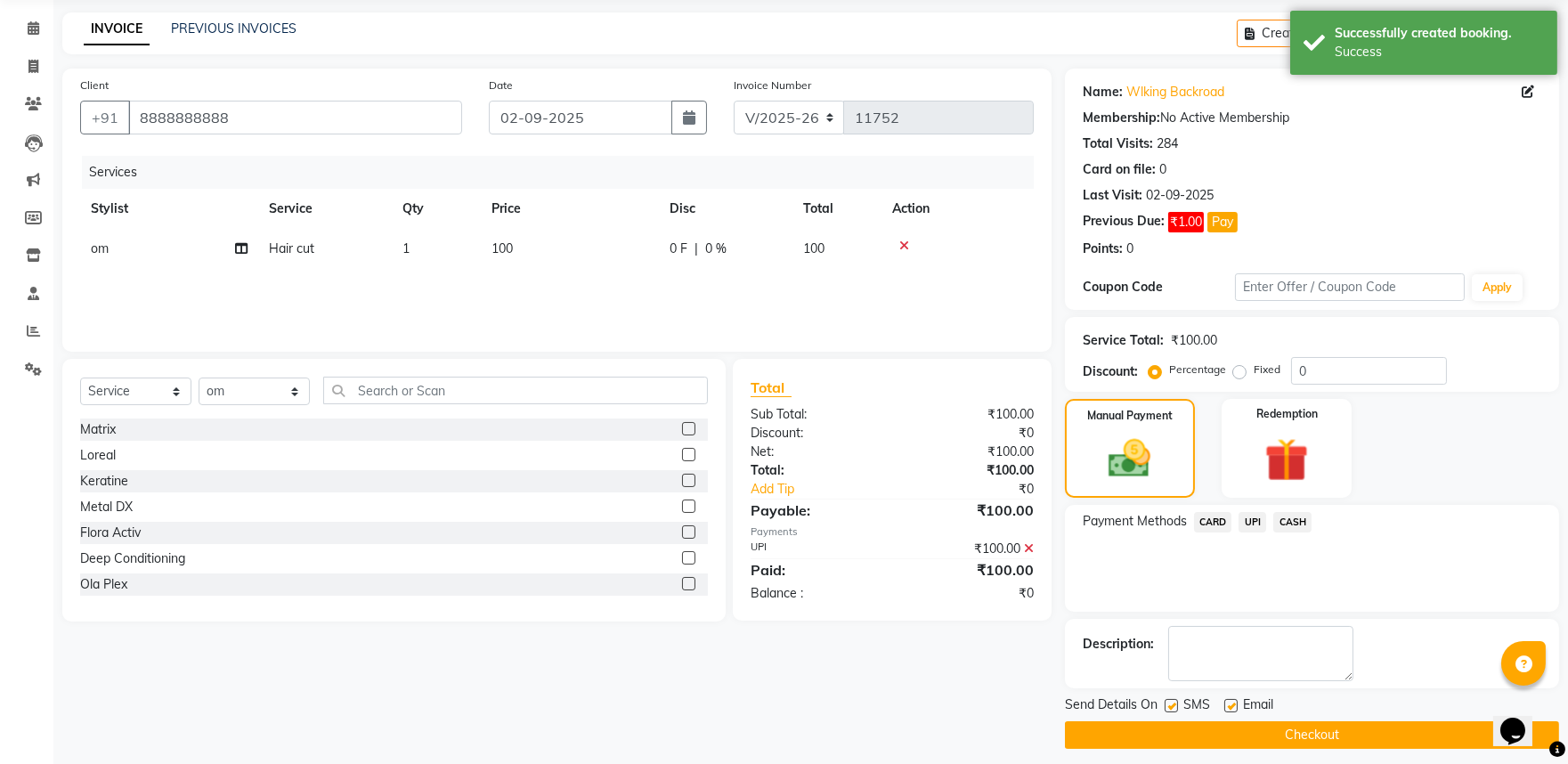
scroll to position [122, 0]
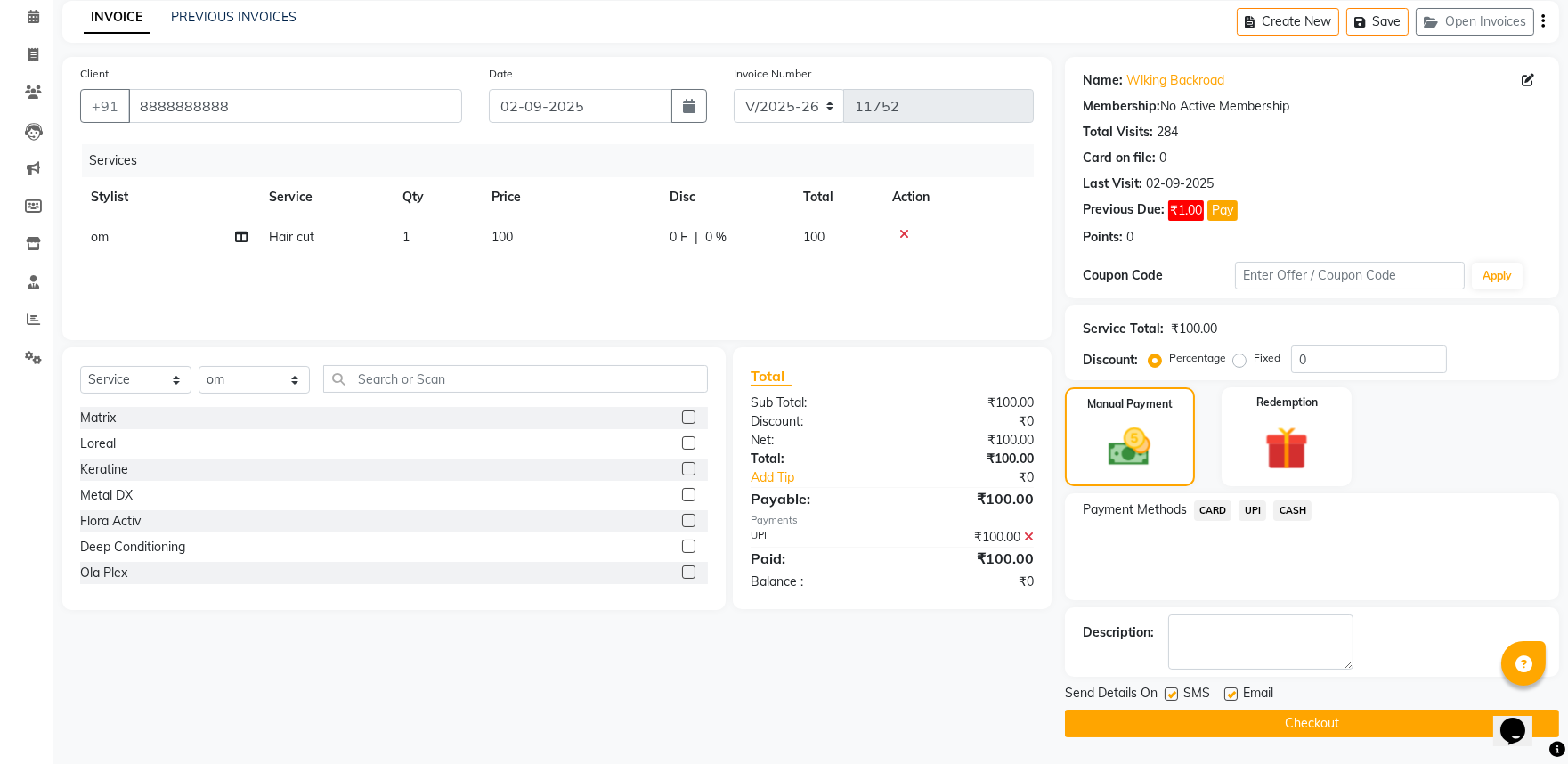
click at [1024, 531] on icon at bounding box center [1029, 537] width 10 height 13
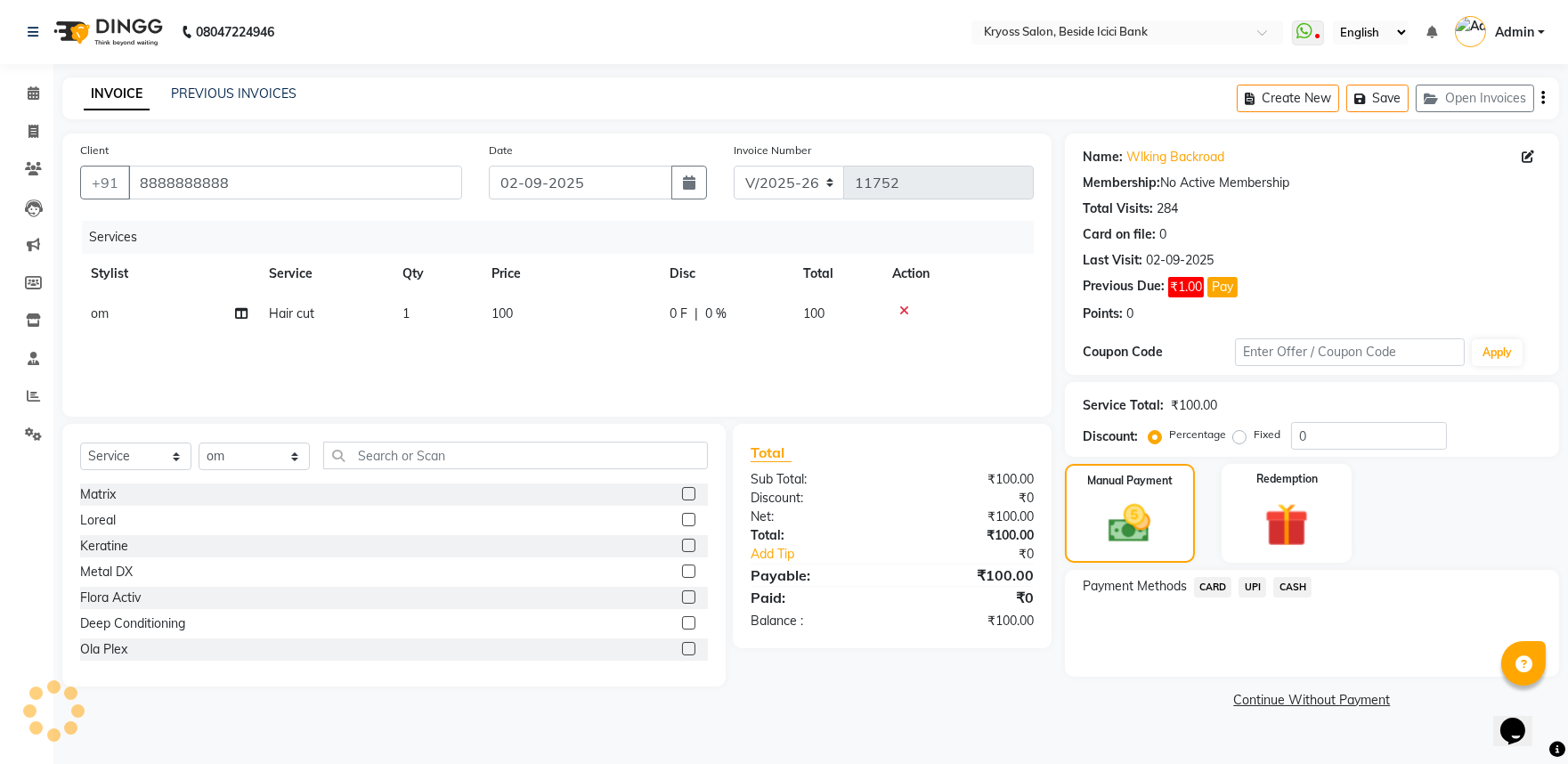
click at [1304, 598] on span "CASH" at bounding box center [1292, 587] width 39 height 21
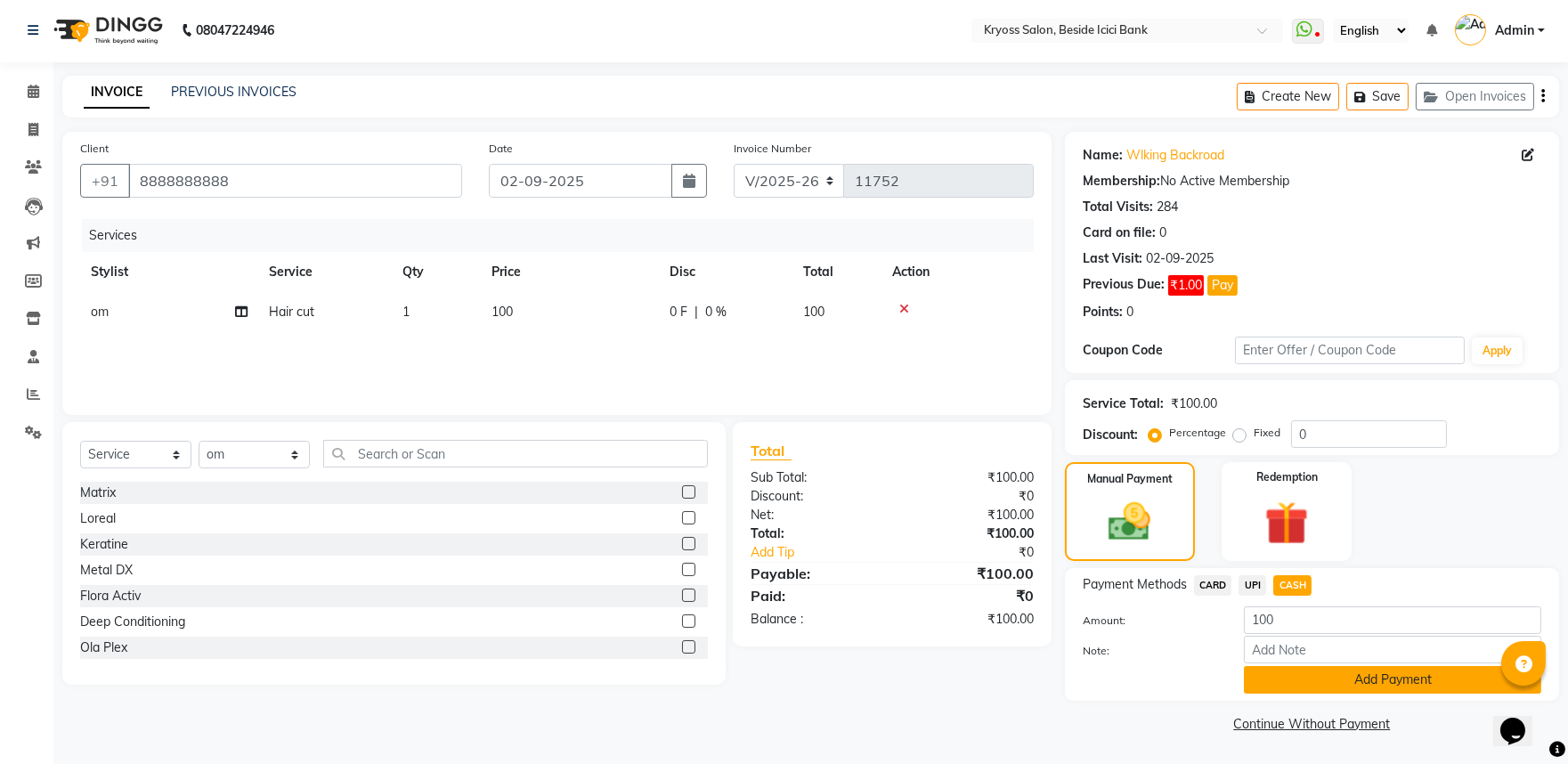
click at [1319, 666] on button "Add Payment" at bounding box center [1393, 680] width 297 height 28
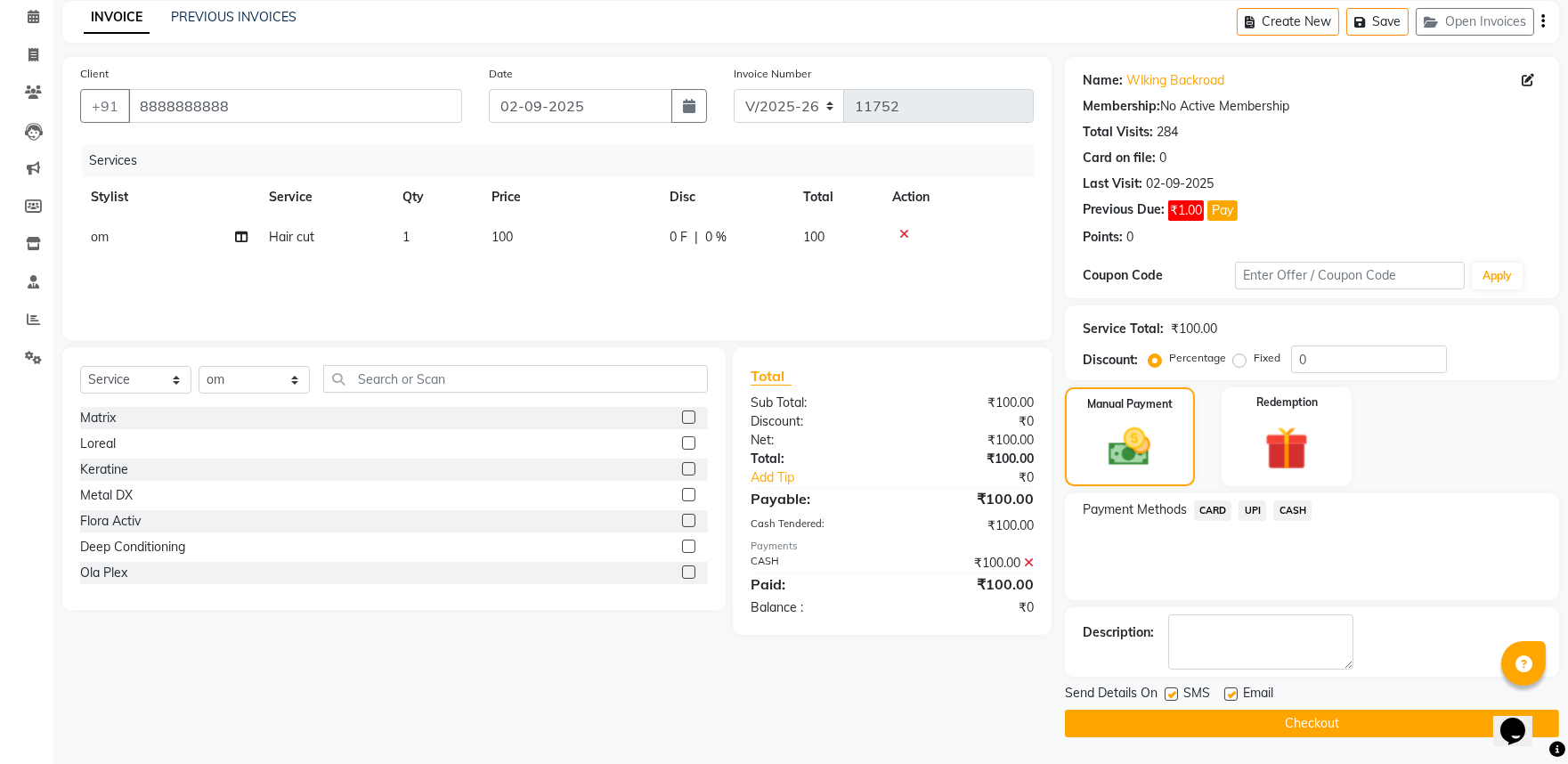
scroll to position [122, 0]
click at [1312, 724] on button "Checkout" at bounding box center [1312, 724] width 494 height 28
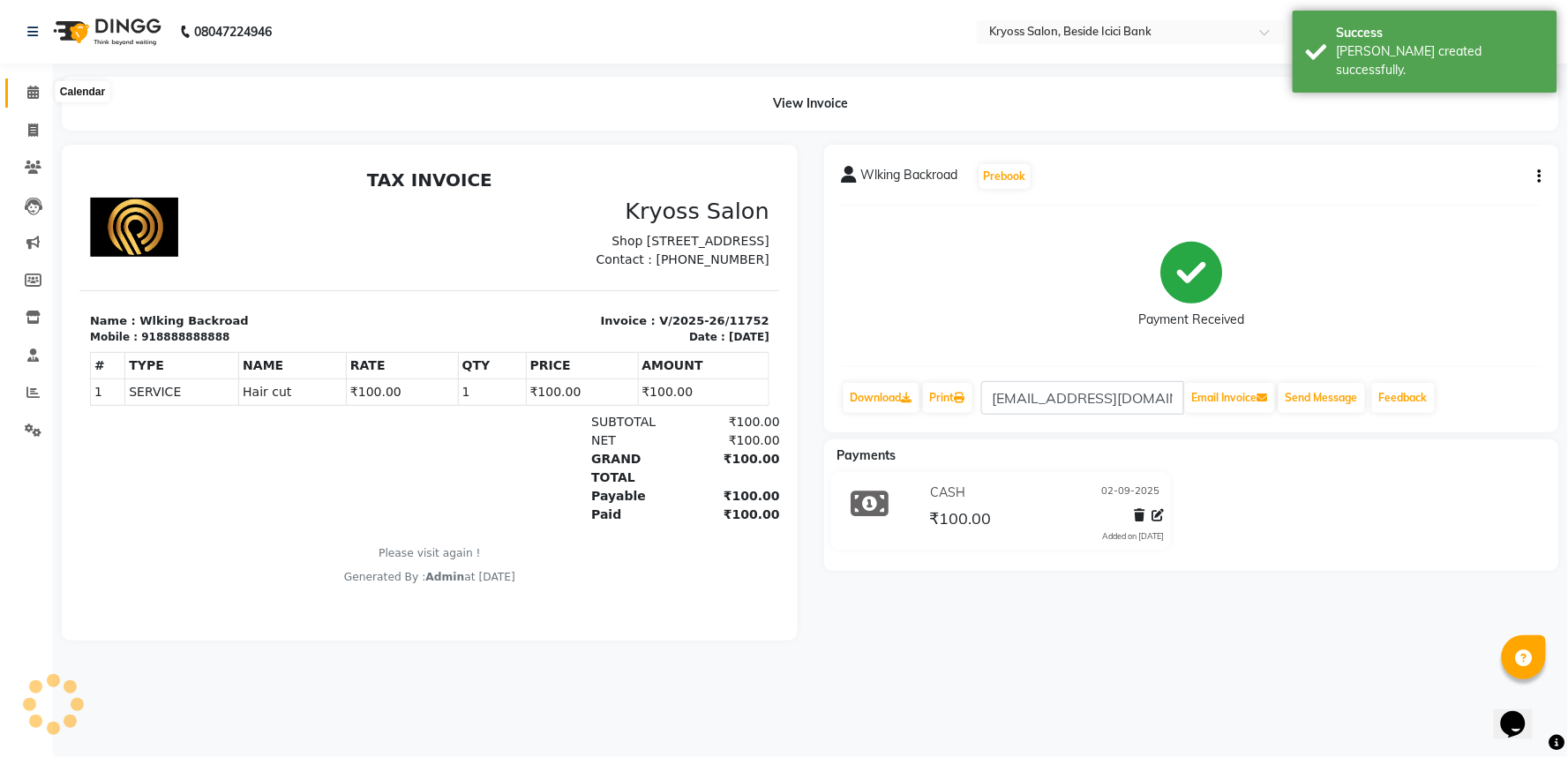
click at [29, 85] on span at bounding box center [33, 93] width 31 height 20
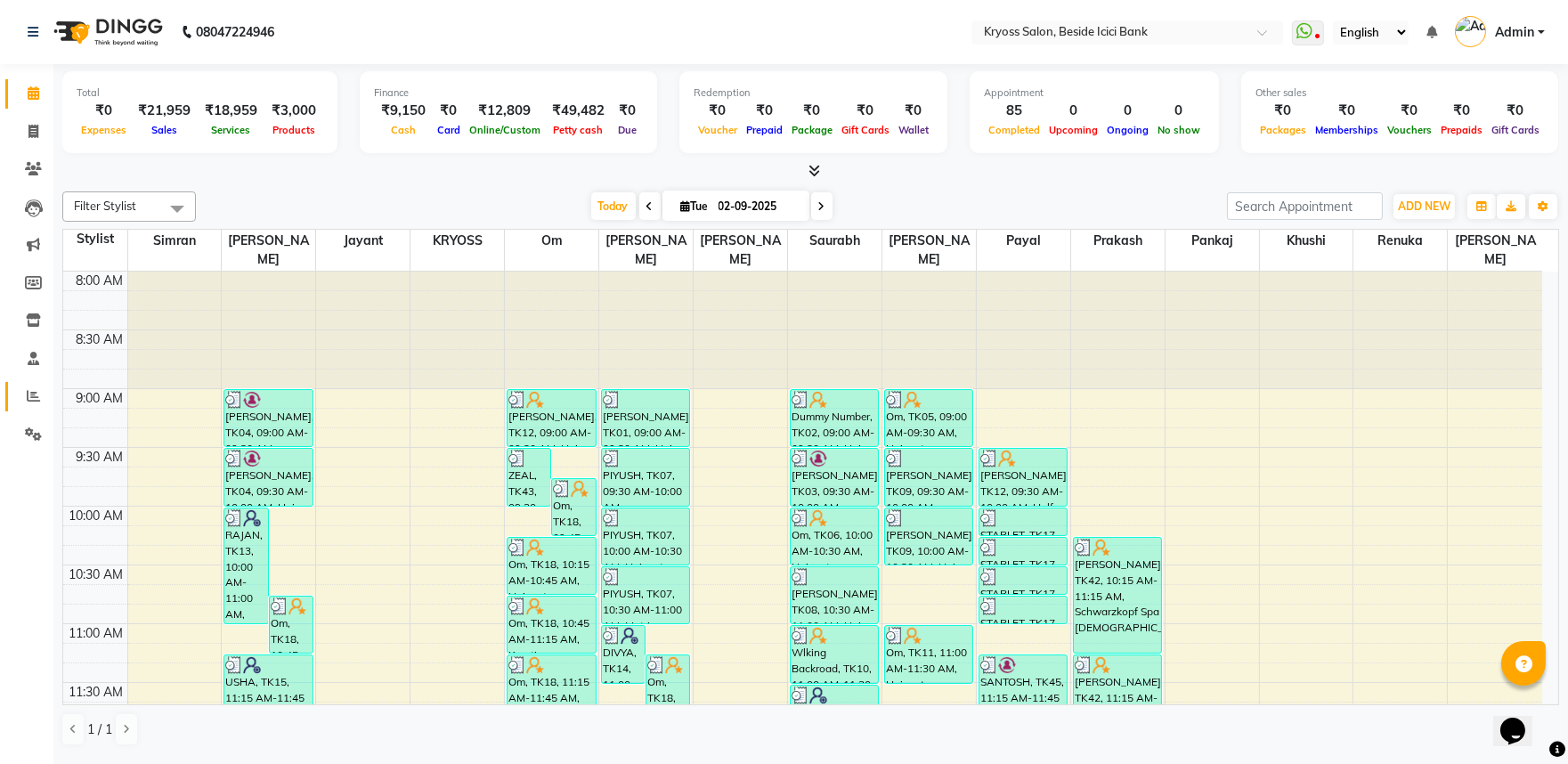
click at [40, 386] on span at bounding box center [33, 396] width 31 height 21
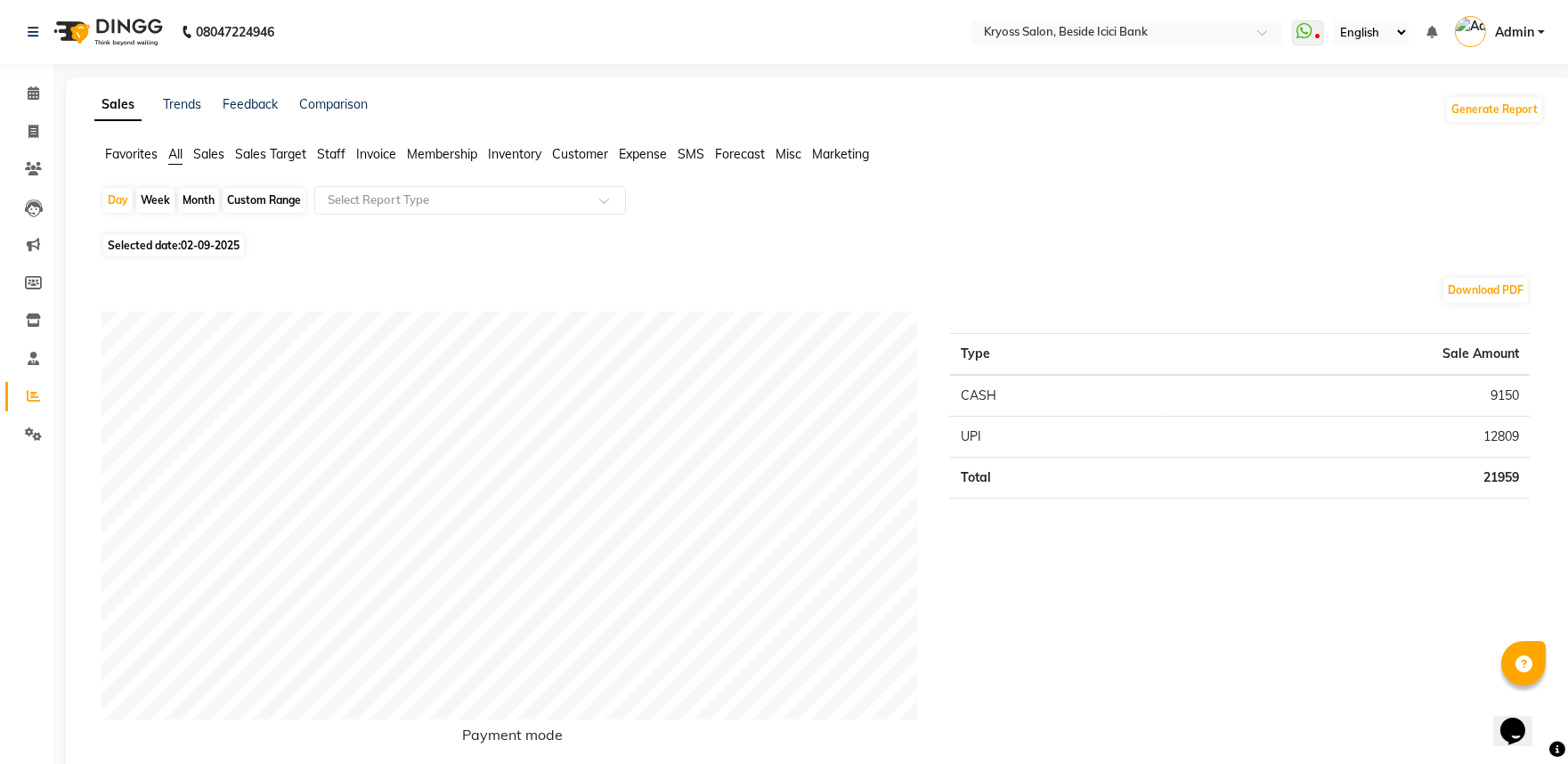
click at [208, 203] on div "Month" at bounding box center [199, 200] width 41 height 25
select select "9"
select select "2025"
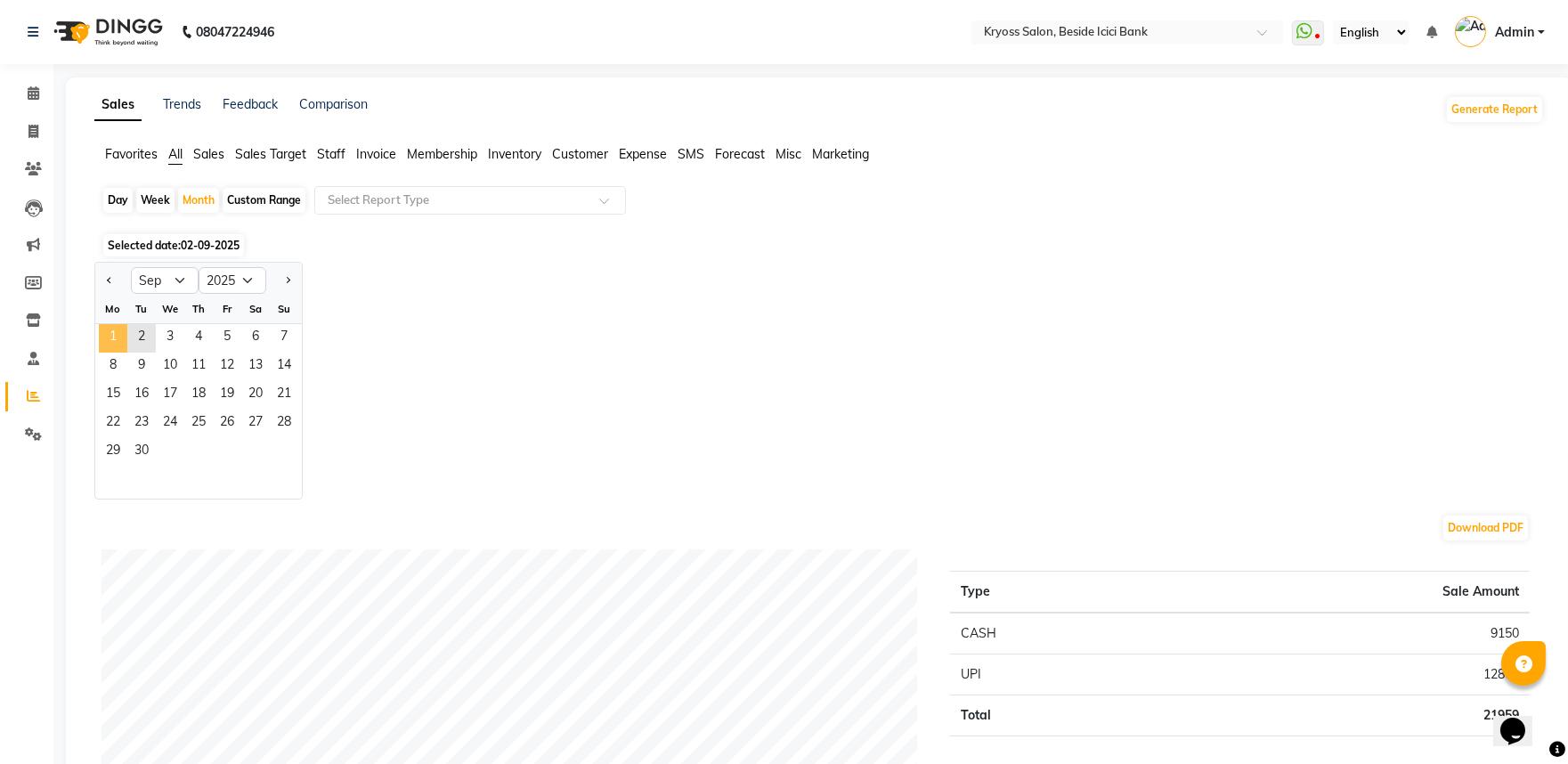
click at [122, 352] on span "1" at bounding box center [113, 339] width 29 height 29
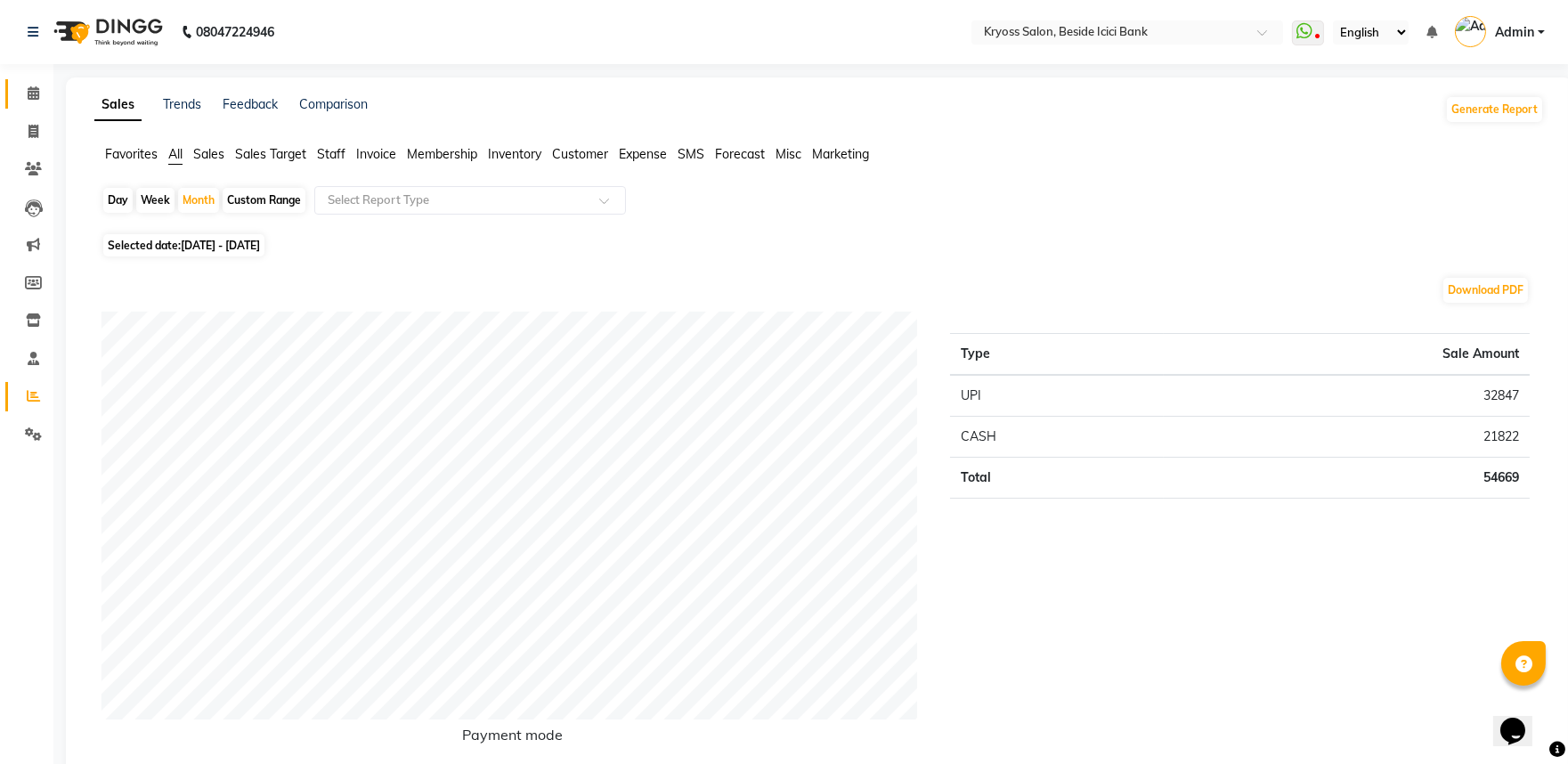
click at [28, 105] on link "Calendar" at bounding box center [27, 93] width 43 height 30
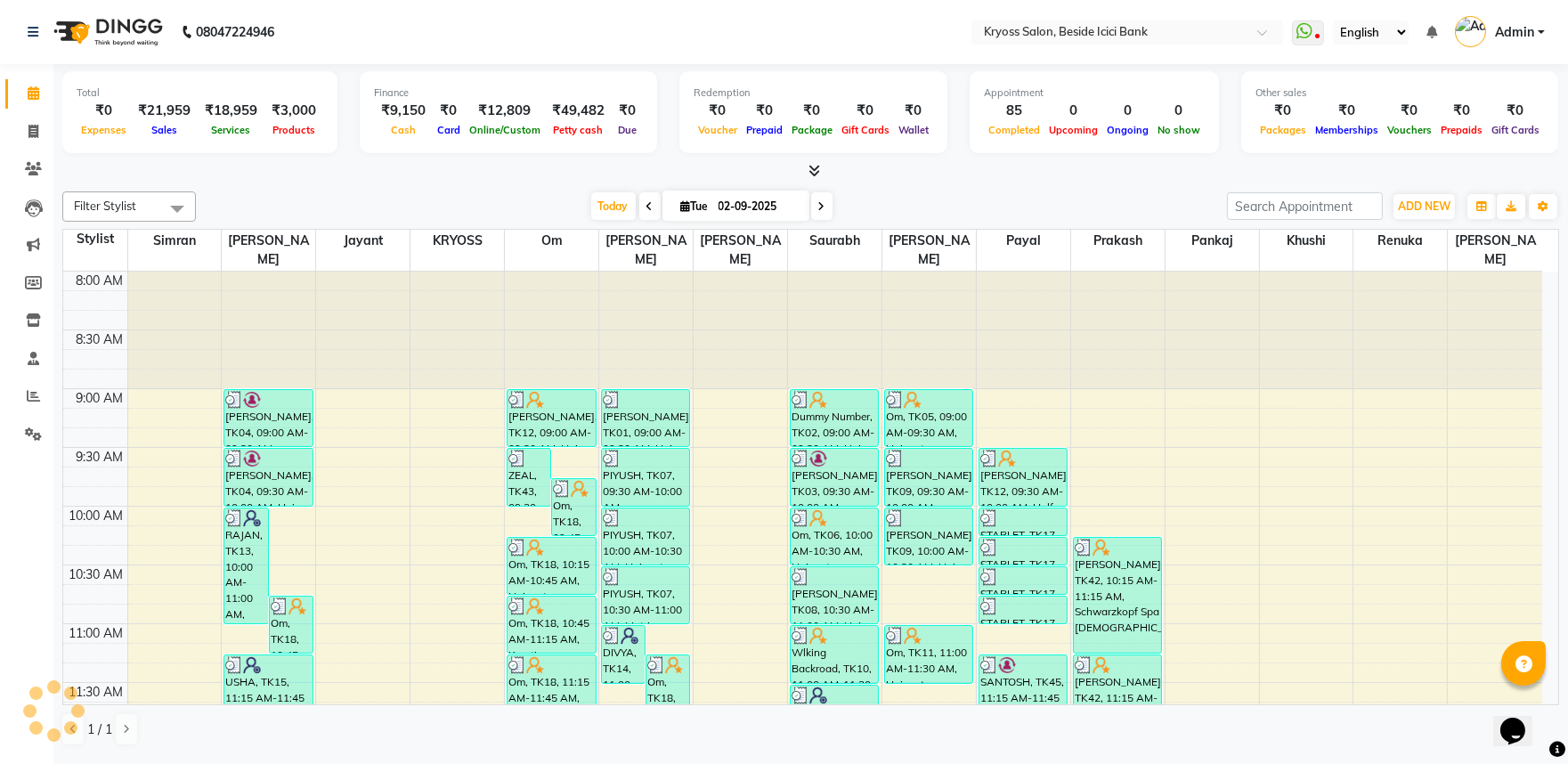
click at [851, 209] on div "[DATE] [DATE]" at bounding box center [712, 207] width 1014 height 27
